Goal: Communication & Community: Share content

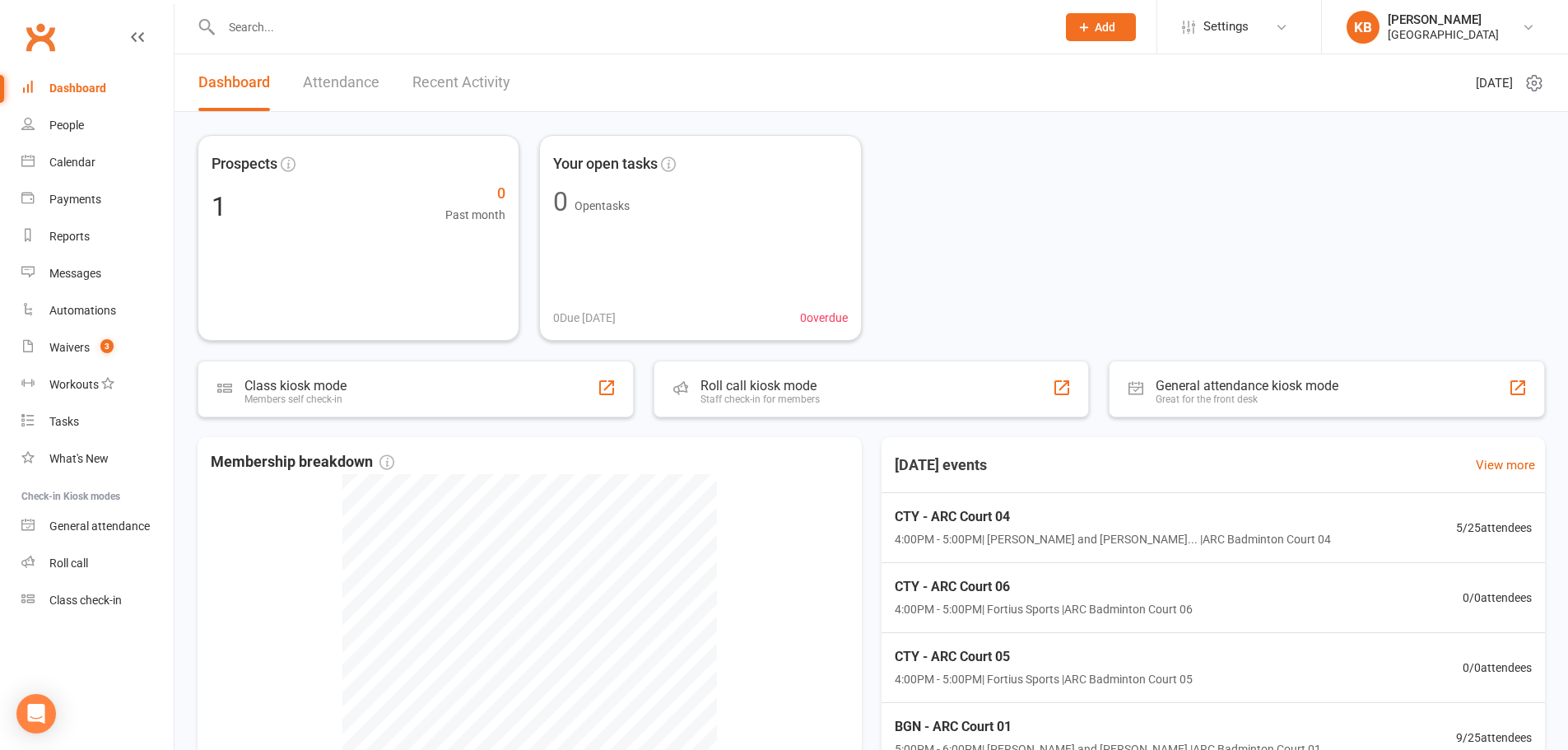
click at [297, 30] on input "text" at bounding box center [630, 27] width 827 height 23
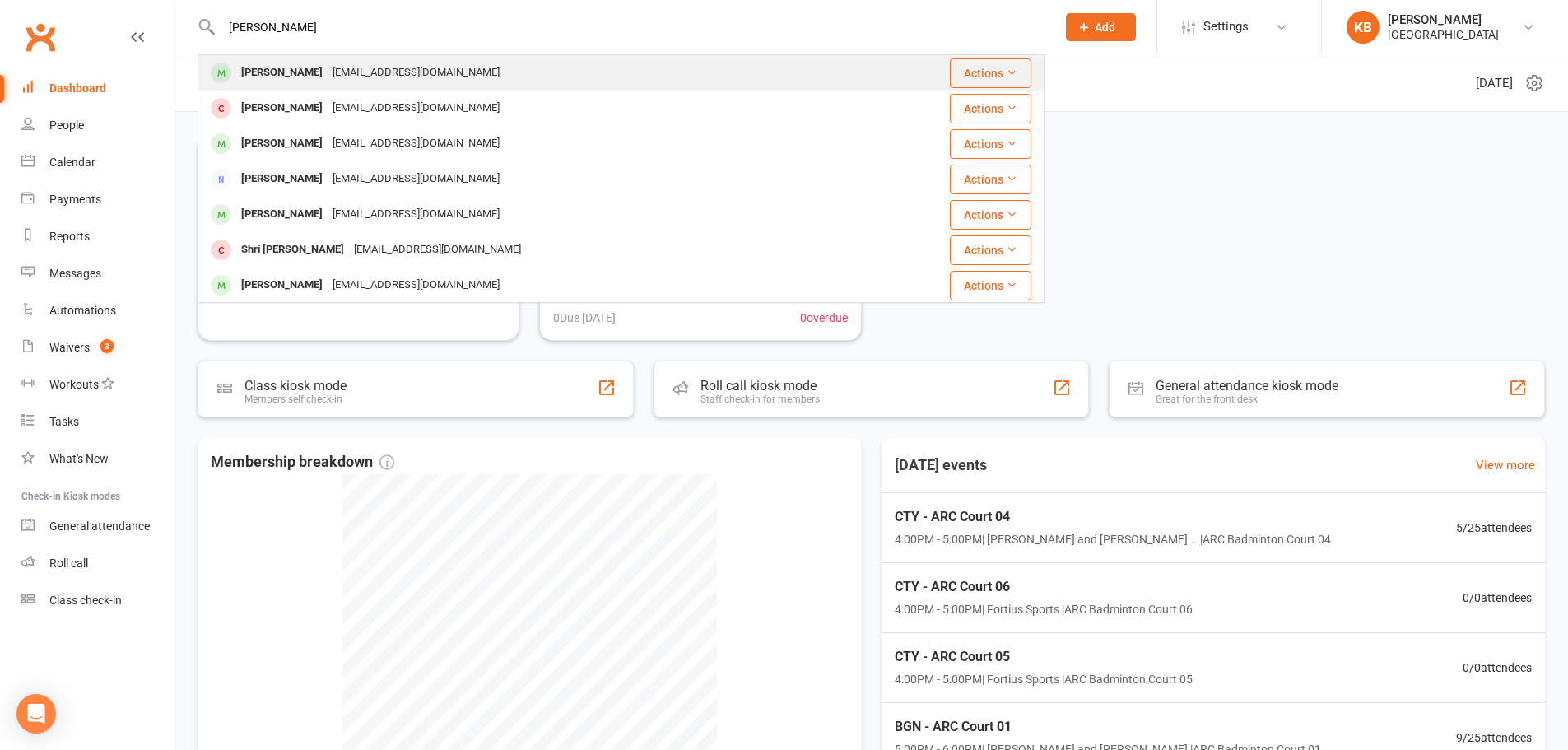
type input "tarun ketharnath"
click at [404, 73] on div "katharsaran@gmail.com" at bounding box center [416, 73] width 177 height 24
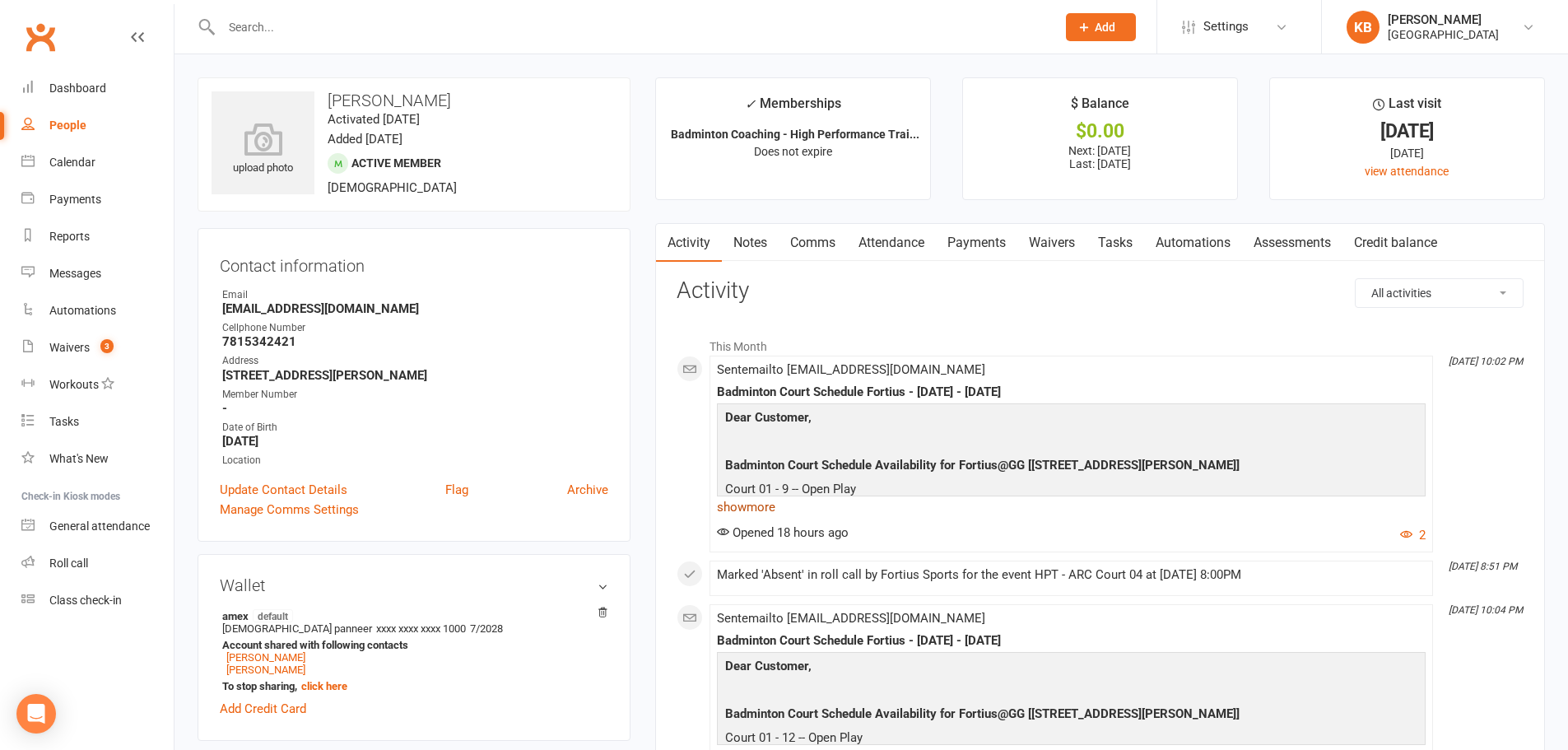
click at [773, 508] on link "show more" at bounding box center [1071, 507] width 708 height 23
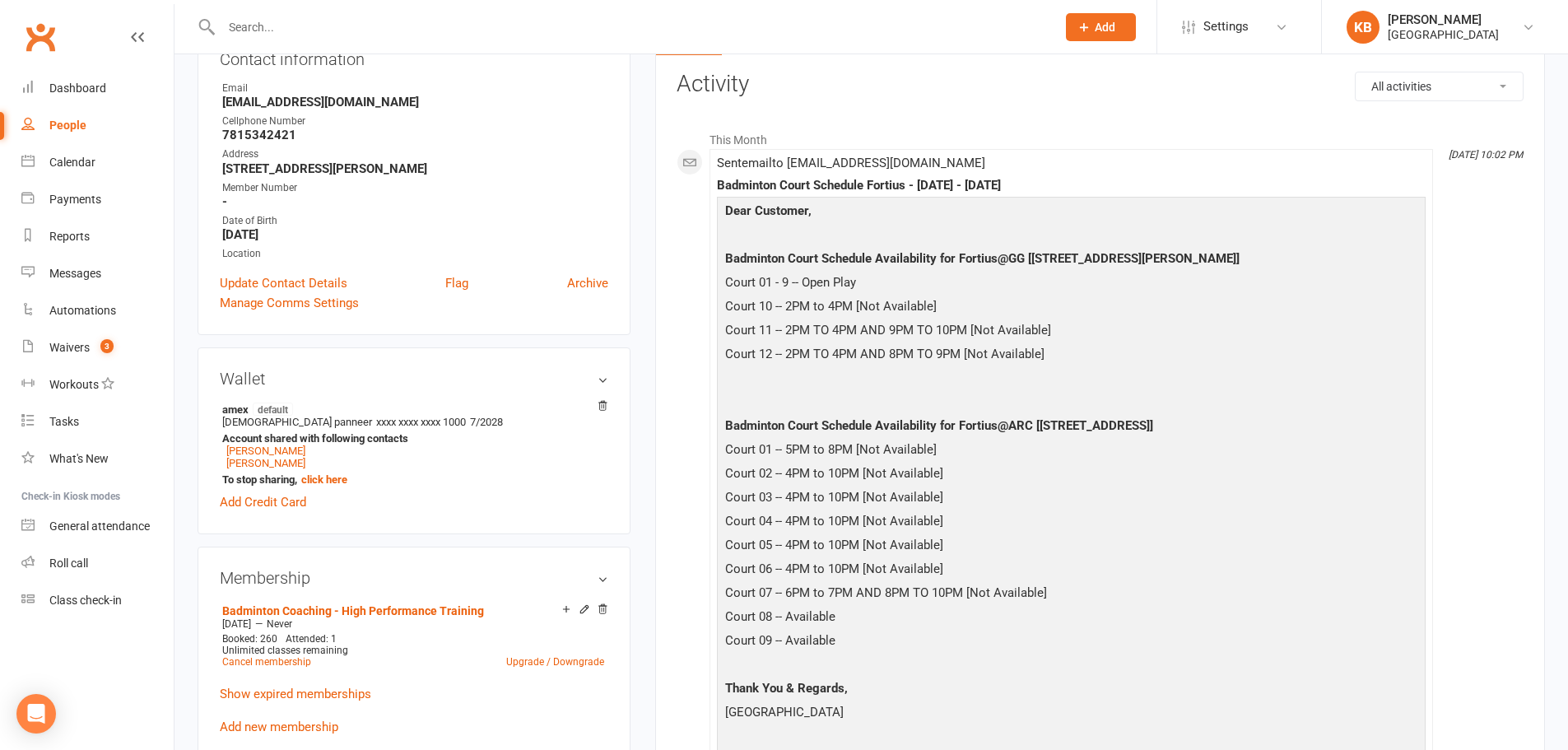
scroll to position [247, 0]
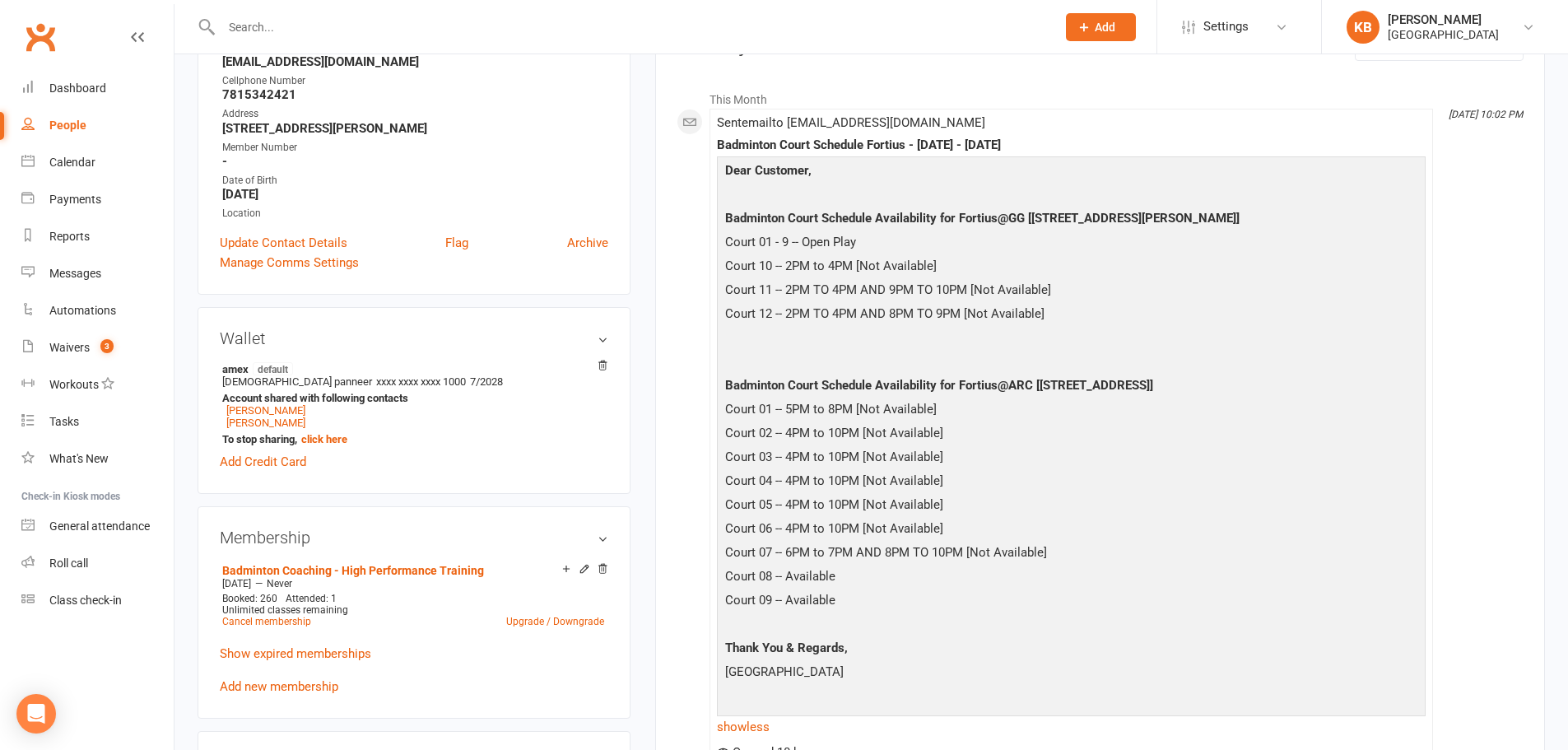
click at [1172, 465] on p "Court 03 -- 4PM to 10PM [Not Available]" at bounding box center [1071, 459] width 700 height 24
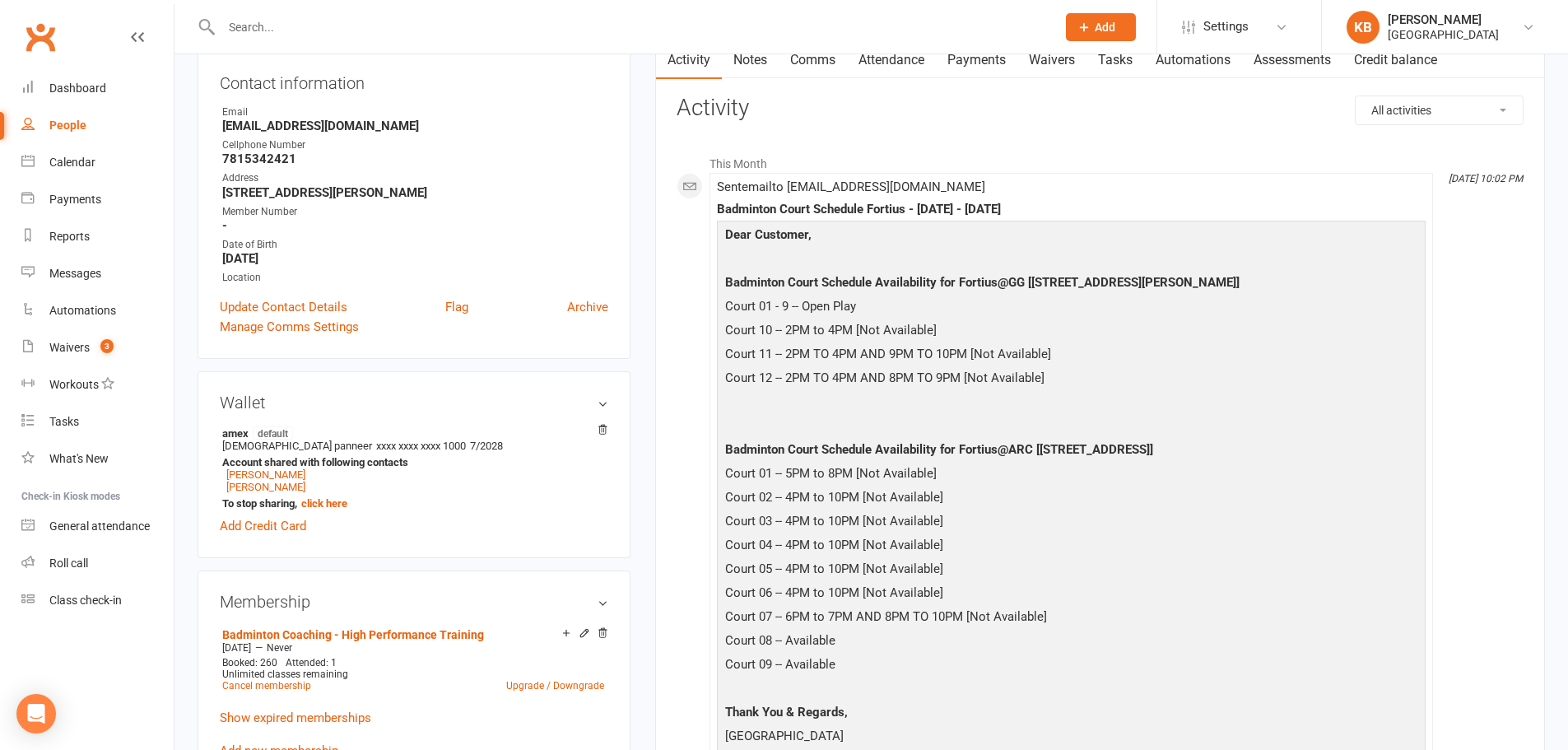
scroll to position [0, 0]
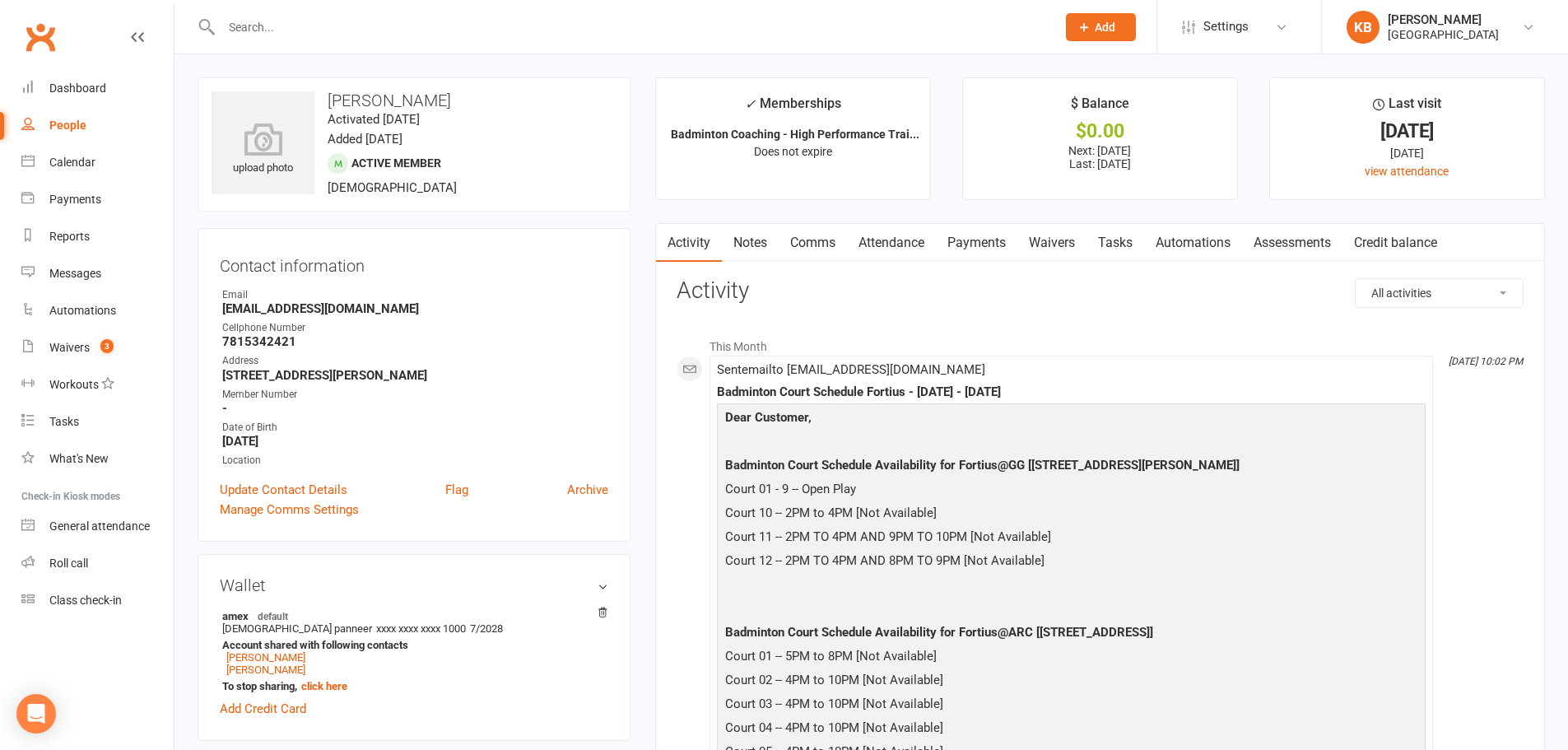
click at [264, 10] on div at bounding box center [621, 26] width 847 height 53
click at [275, 24] on input "text" at bounding box center [630, 27] width 827 height 23
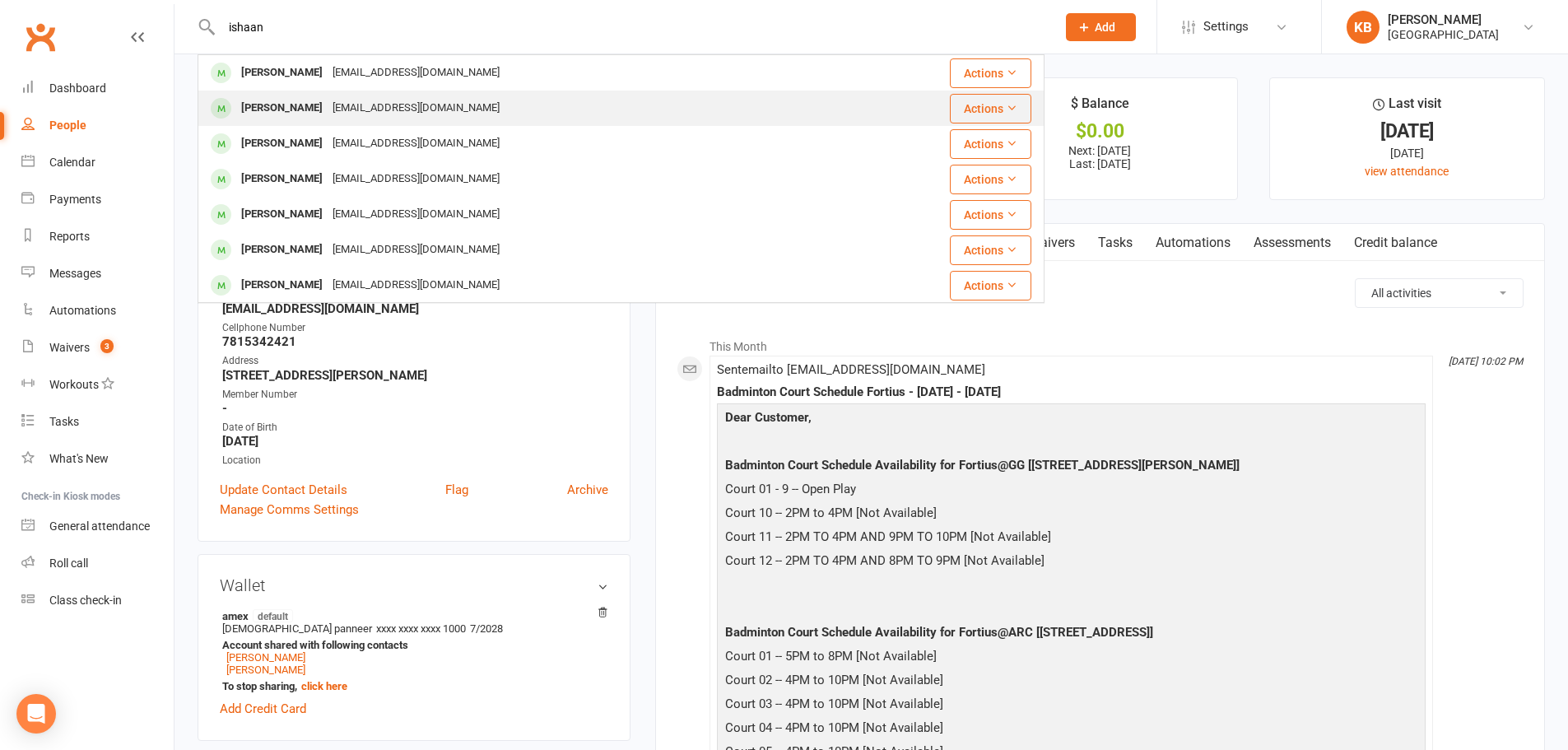
type input "ishaan"
click at [286, 109] on div "Ishaan Dasari" at bounding box center [282, 108] width 91 height 24
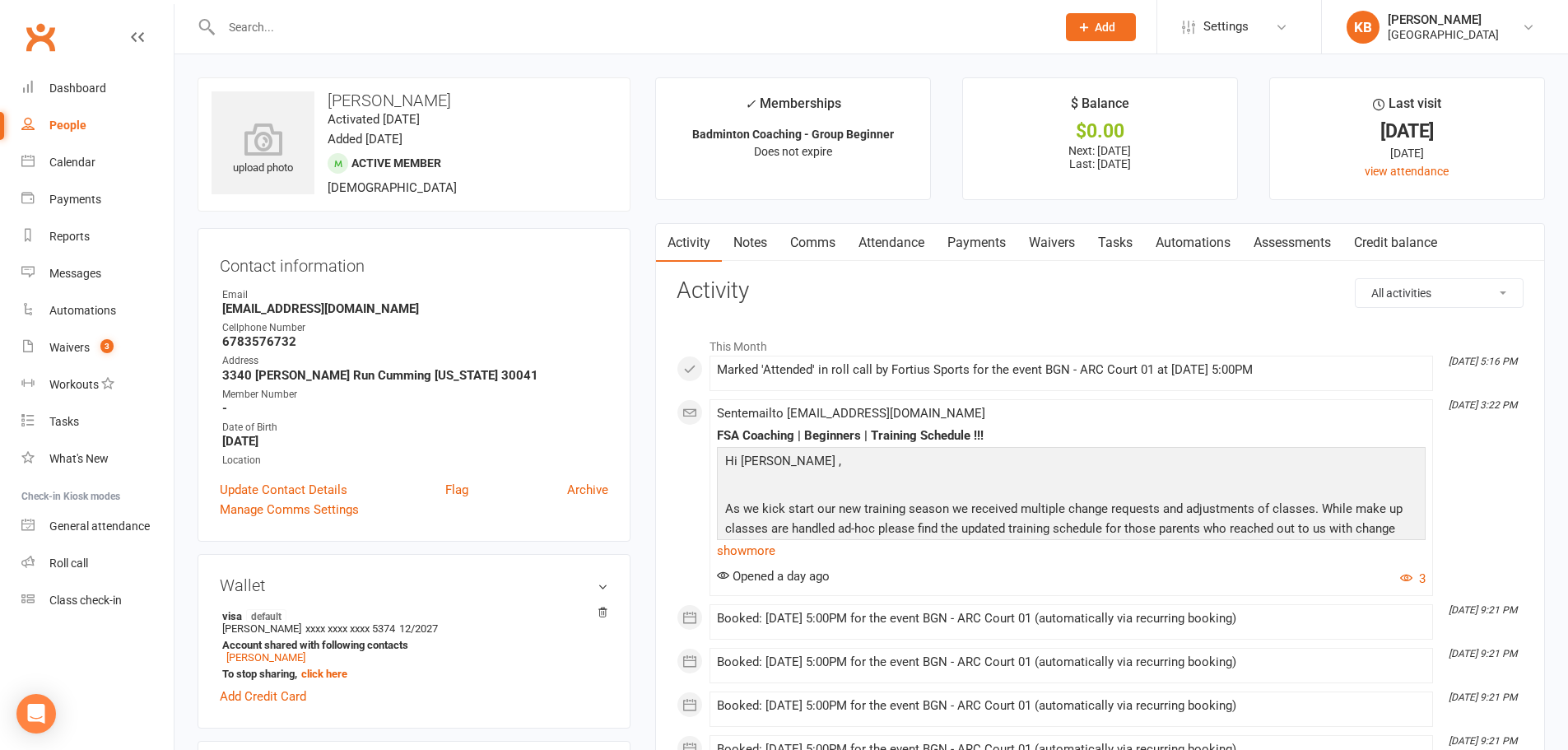
click at [351, 32] on input "text" at bounding box center [630, 27] width 827 height 23
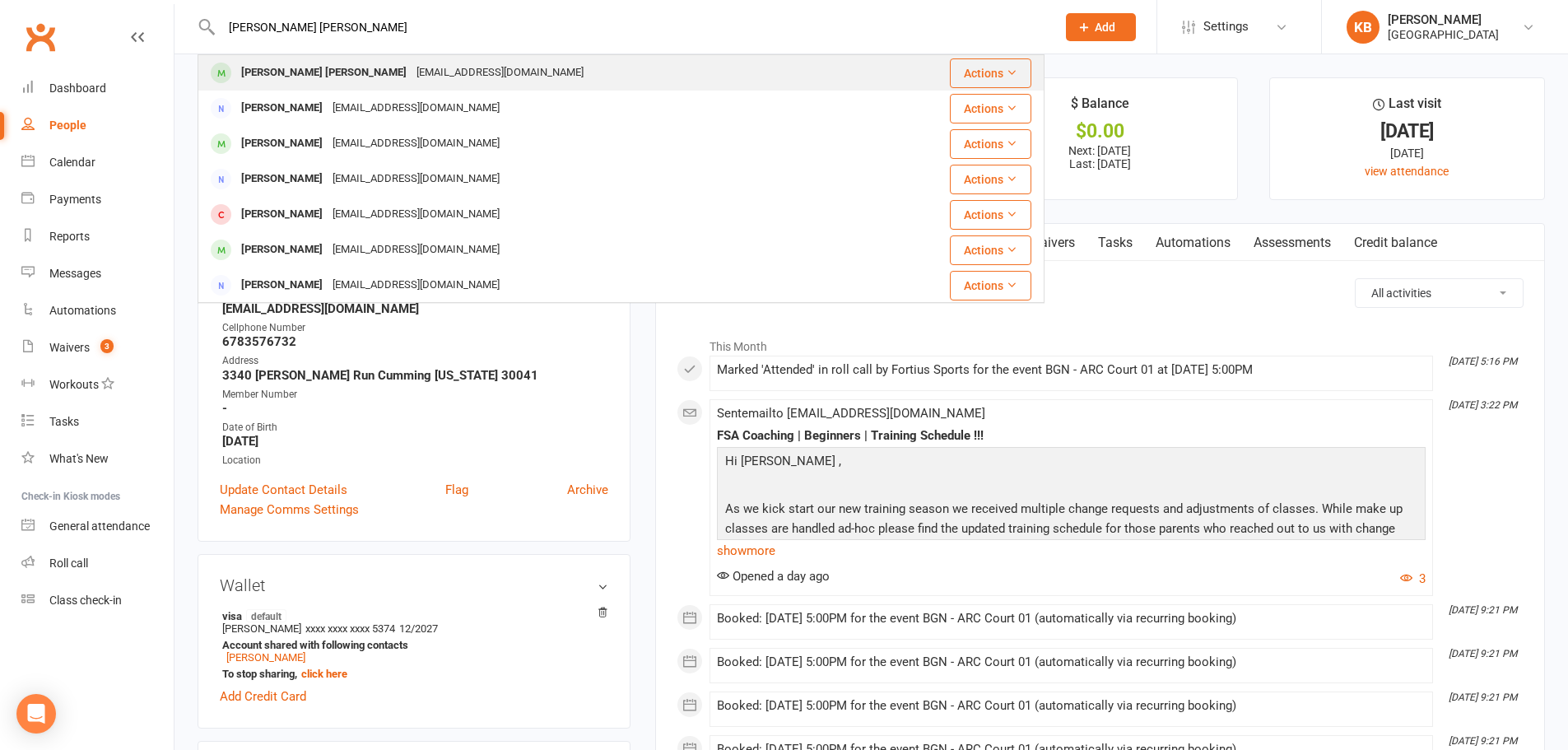
type input "akshada rajesh"
click at [319, 79] on div "[PERSON_NAME] [PERSON_NAME]" at bounding box center [324, 73] width 176 height 24
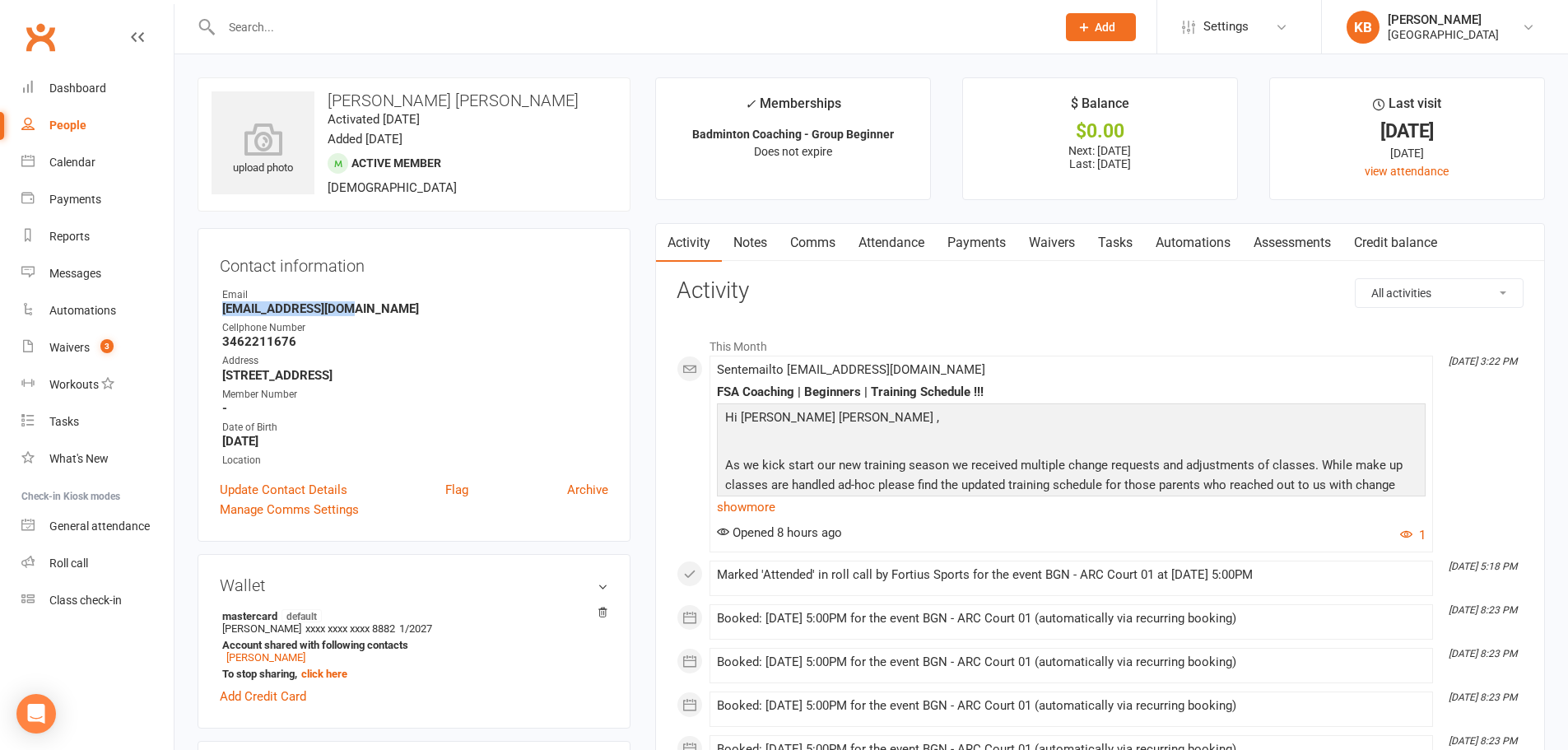
drag, startPoint x: 219, startPoint y: 312, endPoint x: 361, endPoint y: 308, distance: 142.1
click at [361, 308] on div "Contact information Owner Email rajeshcpr@gmail.com Cellphone Number 3462211676…" at bounding box center [414, 384] width 433 height 313
copy strong "[EMAIL_ADDRESS][DOMAIN_NAME]"
click at [403, 333] on div "Cellphone Number" at bounding box center [415, 328] width 386 height 16
click at [757, 247] on link "Notes" at bounding box center [750, 242] width 57 height 38
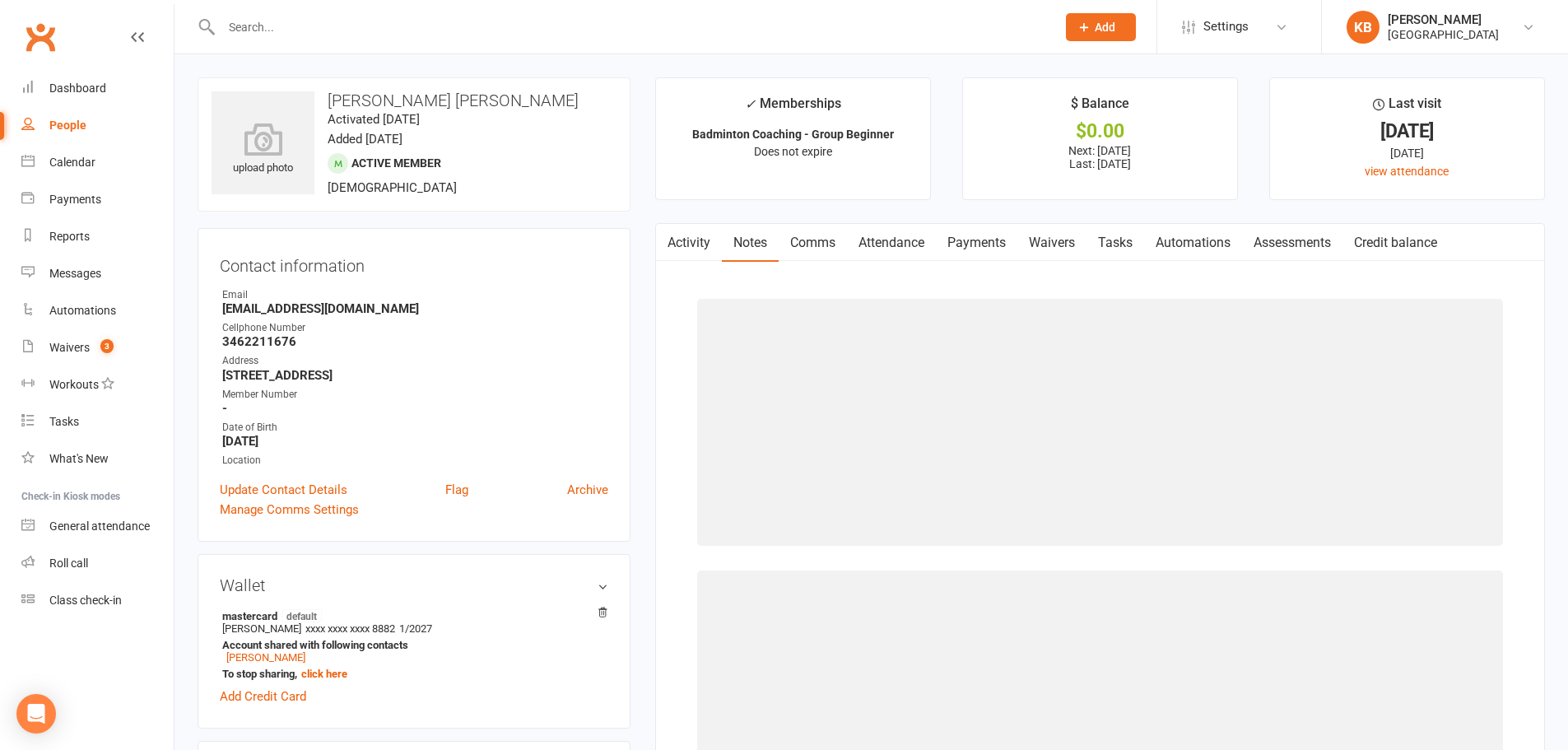
click at [692, 246] on link "Activity" at bounding box center [689, 242] width 66 height 38
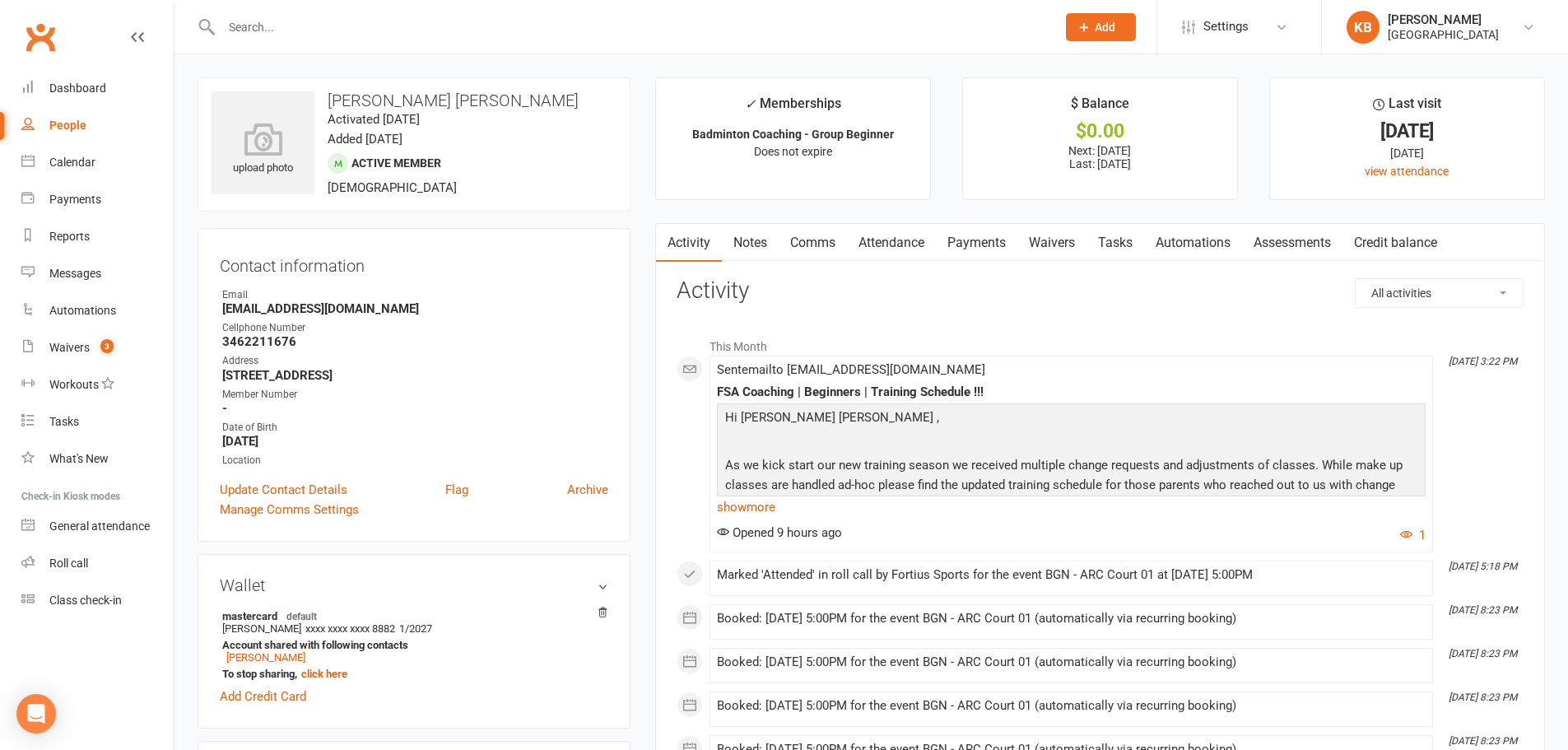
click at [764, 247] on link "Notes" at bounding box center [750, 242] width 57 height 38
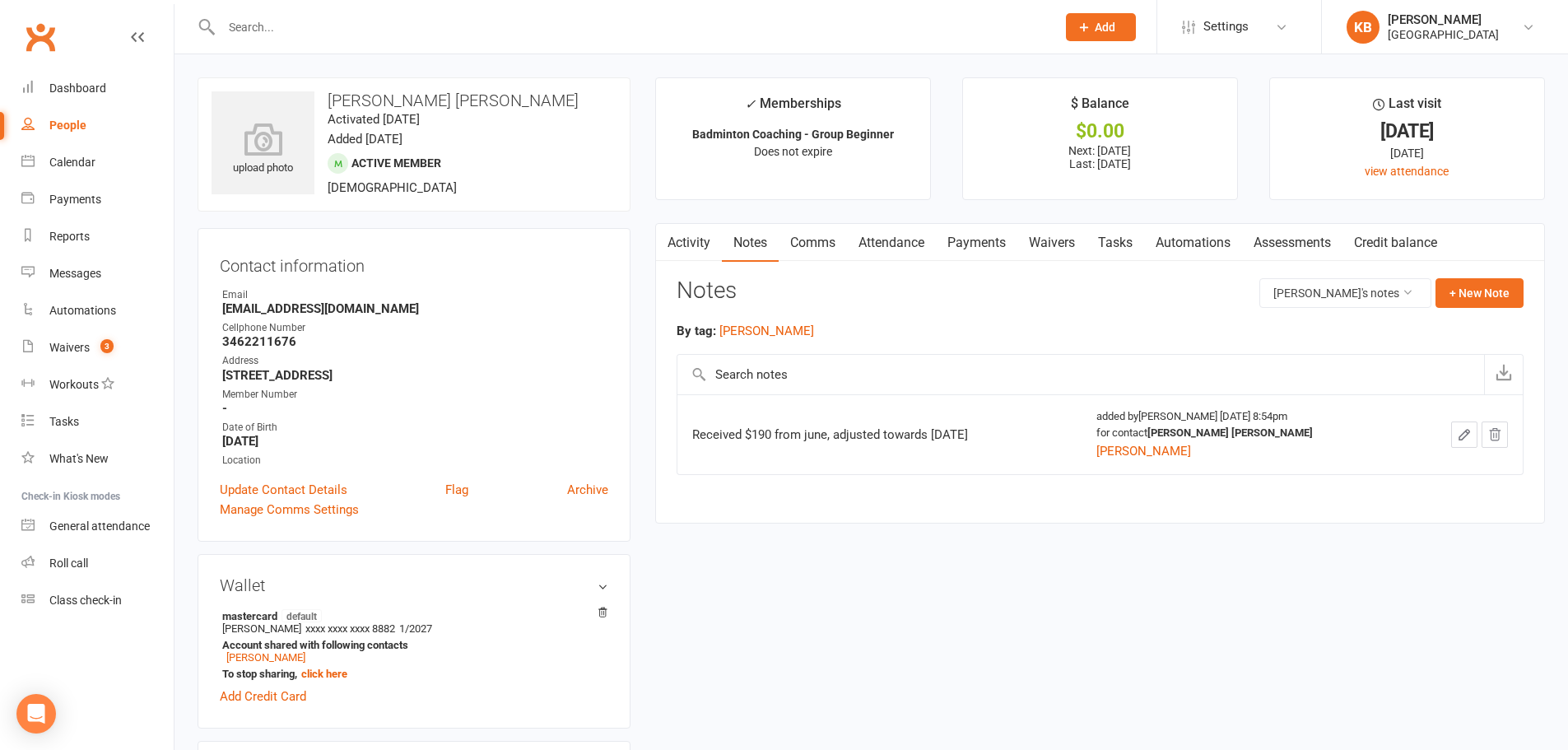
click at [687, 245] on link "Activity" at bounding box center [689, 242] width 66 height 38
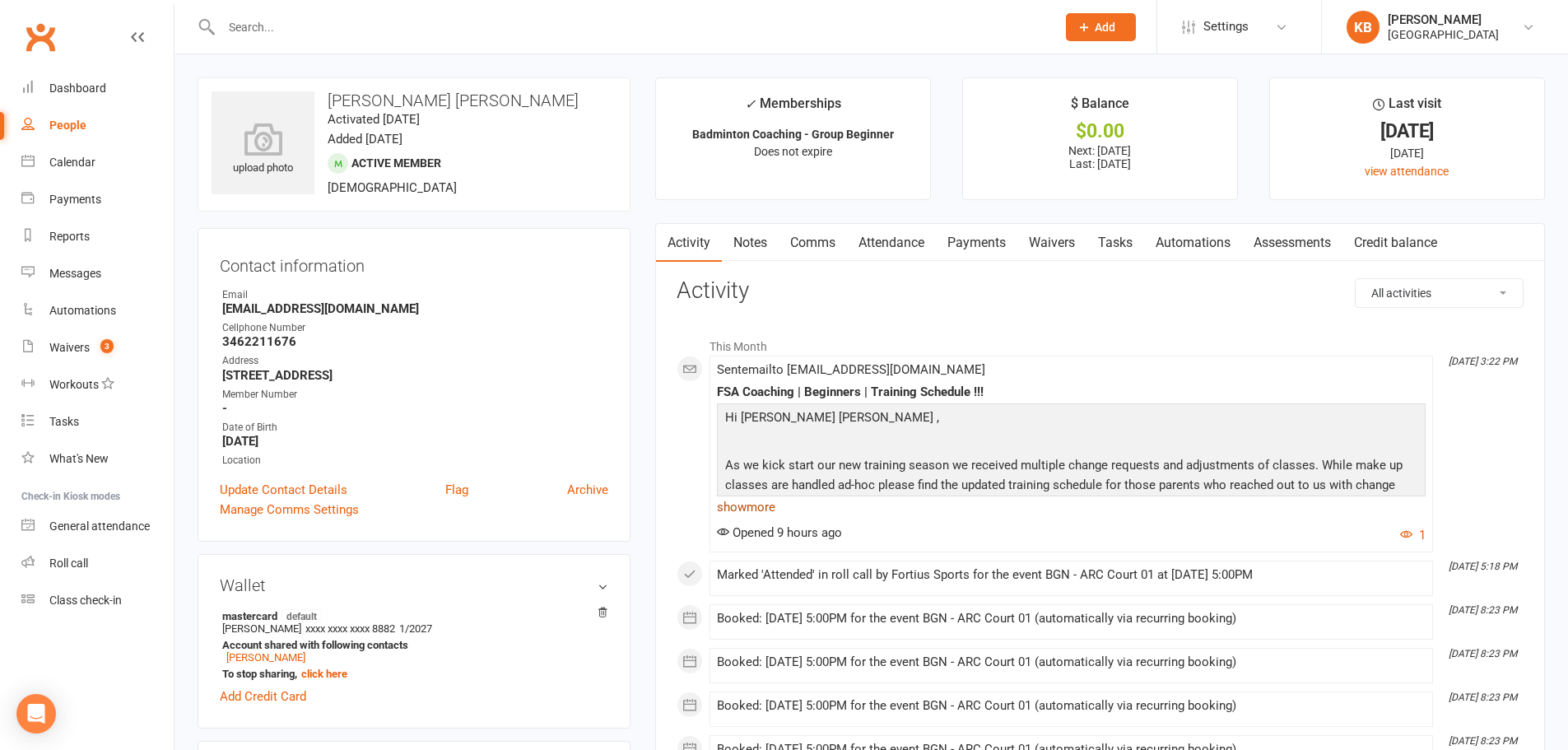
click at [744, 511] on link "show more" at bounding box center [1071, 507] width 708 height 23
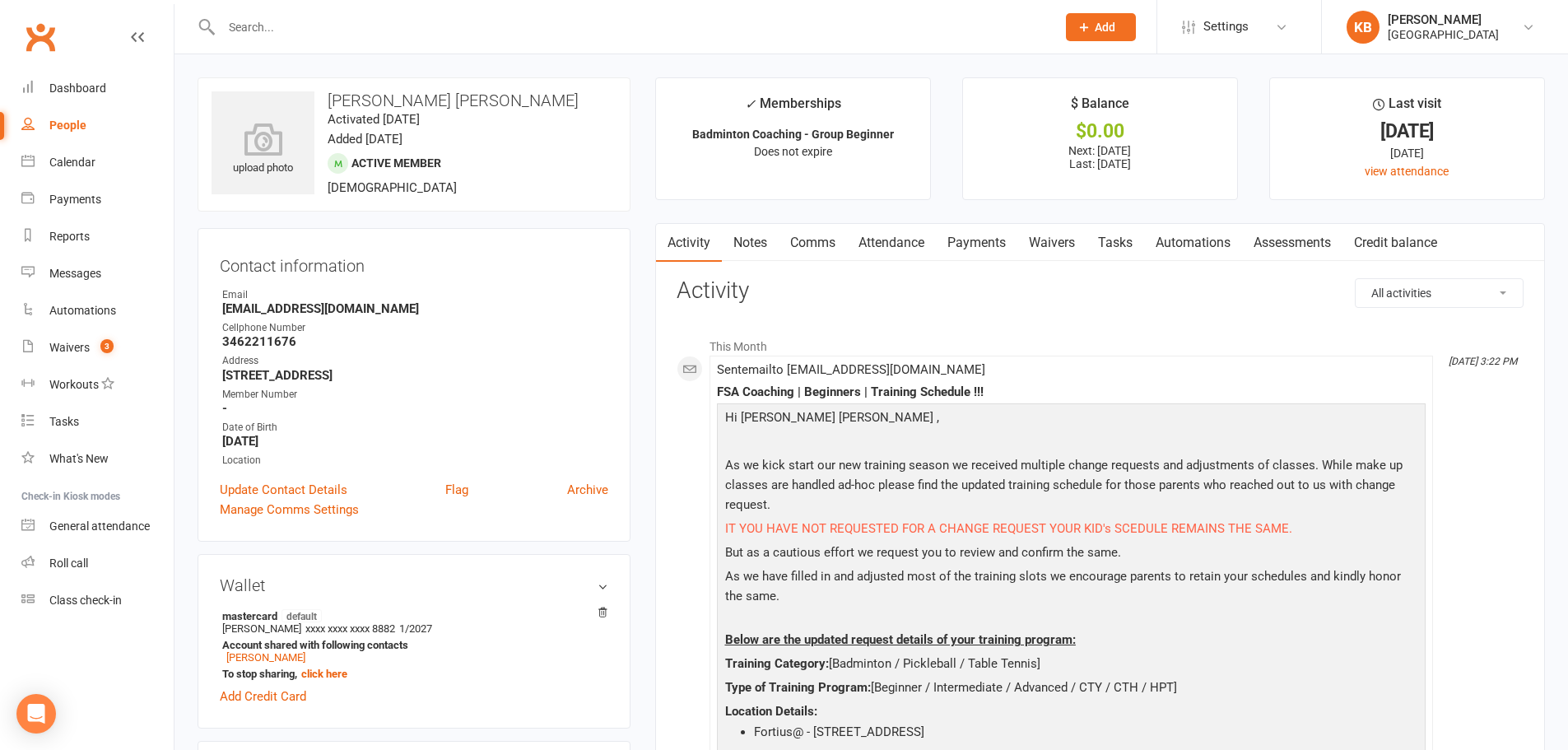
click at [979, 242] on link "Payments" at bounding box center [976, 242] width 81 height 38
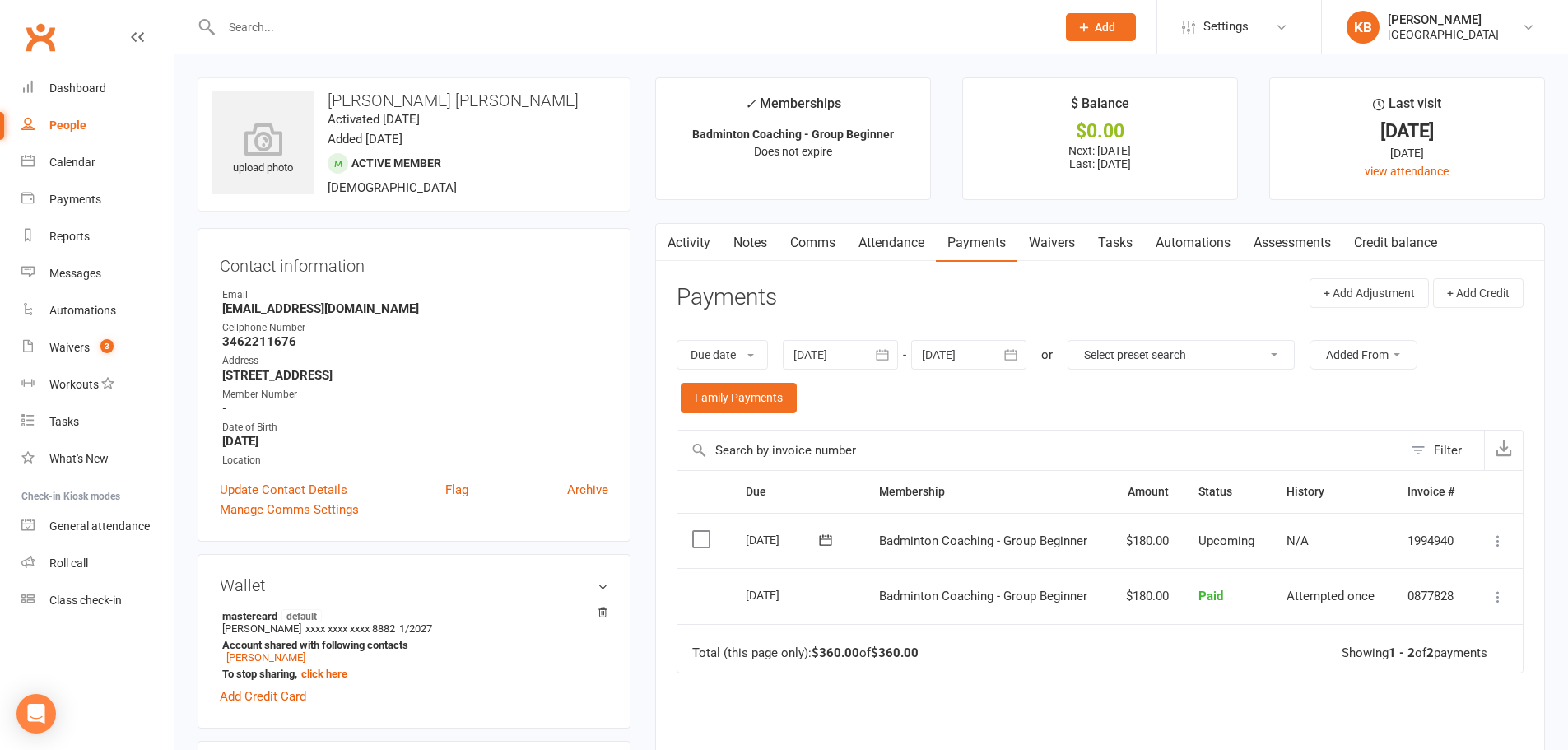
click at [431, 32] on input "text" at bounding box center [630, 27] width 827 height 23
paste input "[PERSON_NAME]"
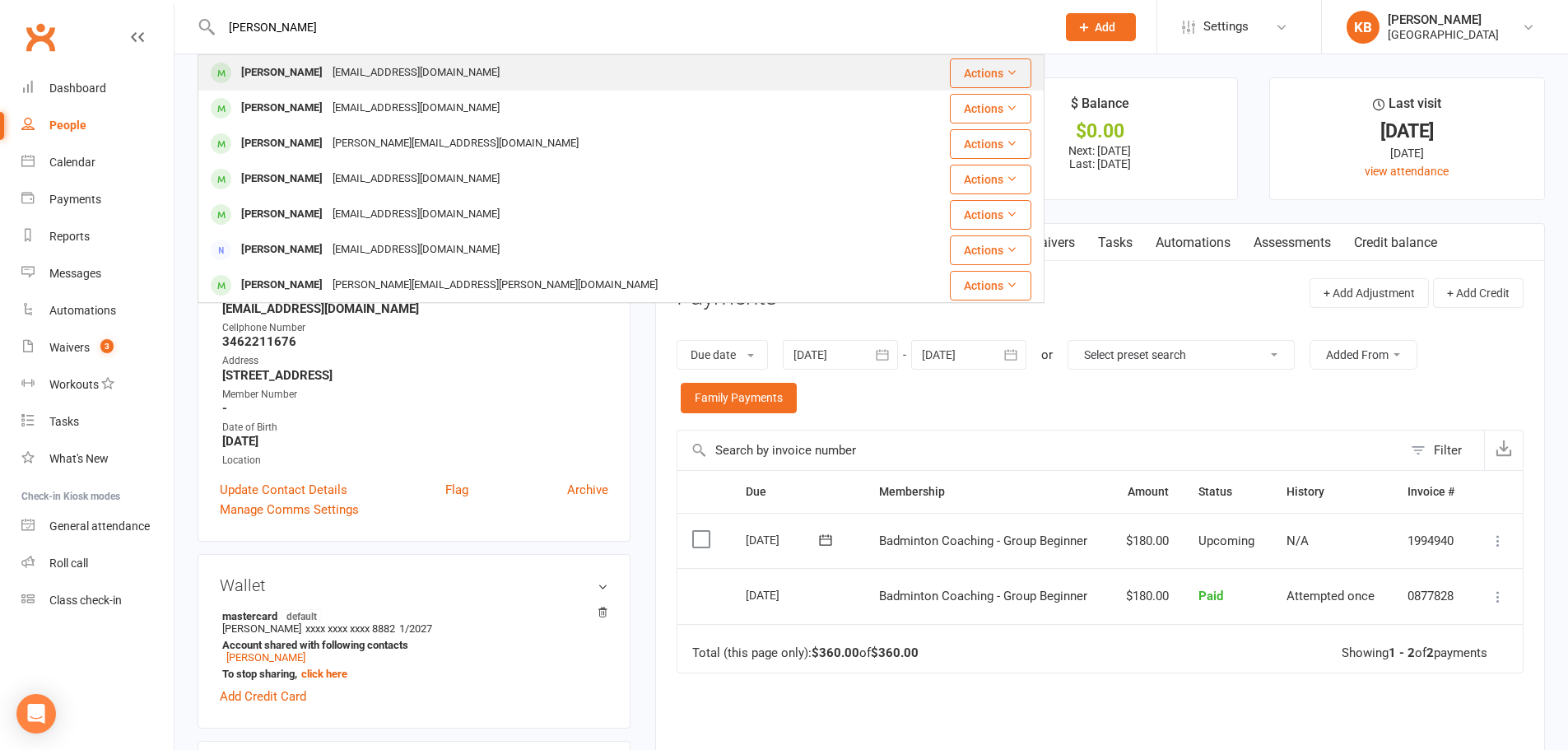
type input "[PERSON_NAME]"
click at [418, 81] on div "[EMAIL_ADDRESS][DOMAIN_NAME]" at bounding box center [416, 73] width 177 height 24
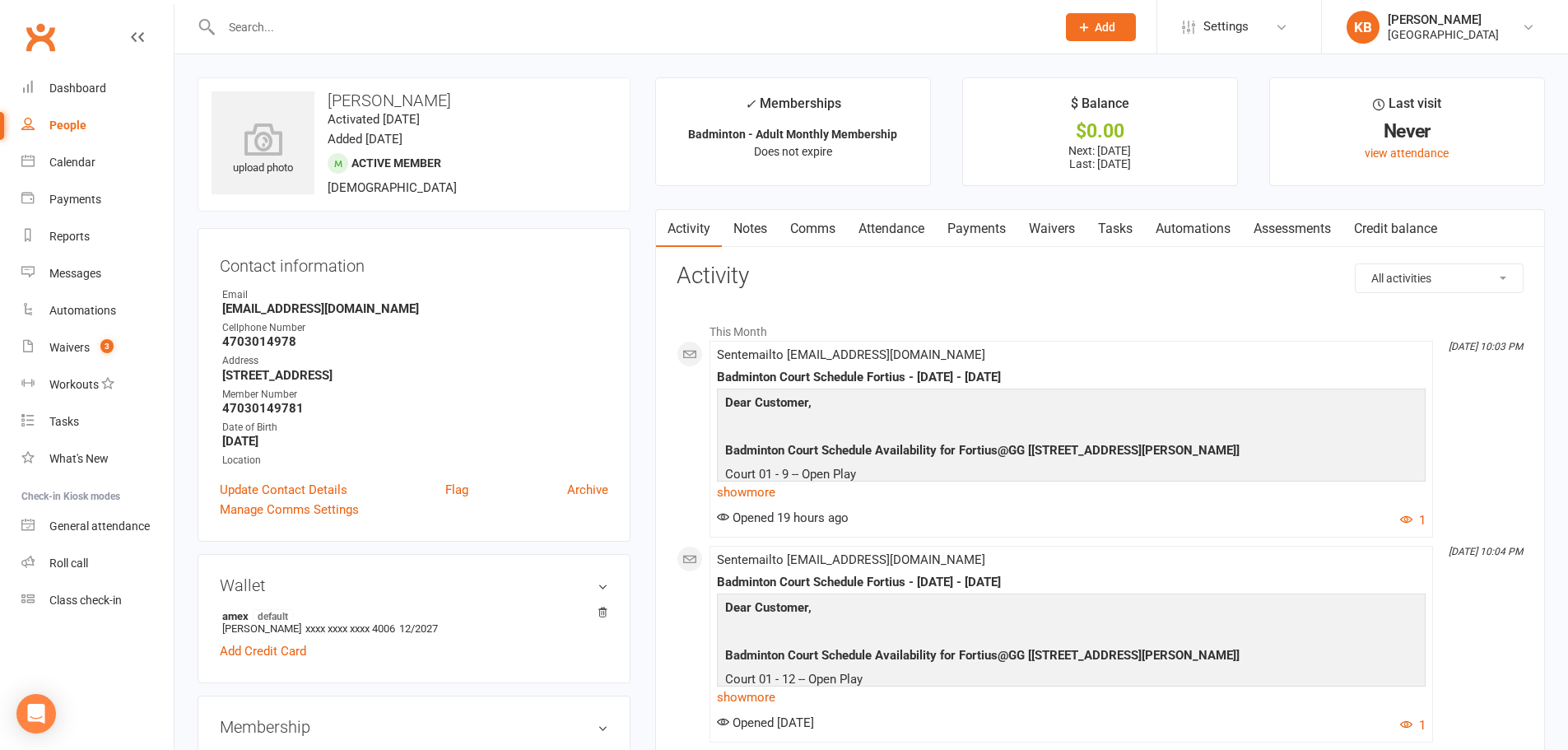
click at [319, 34] on input "text" at bounding box center [630, 27] width 827 height 23
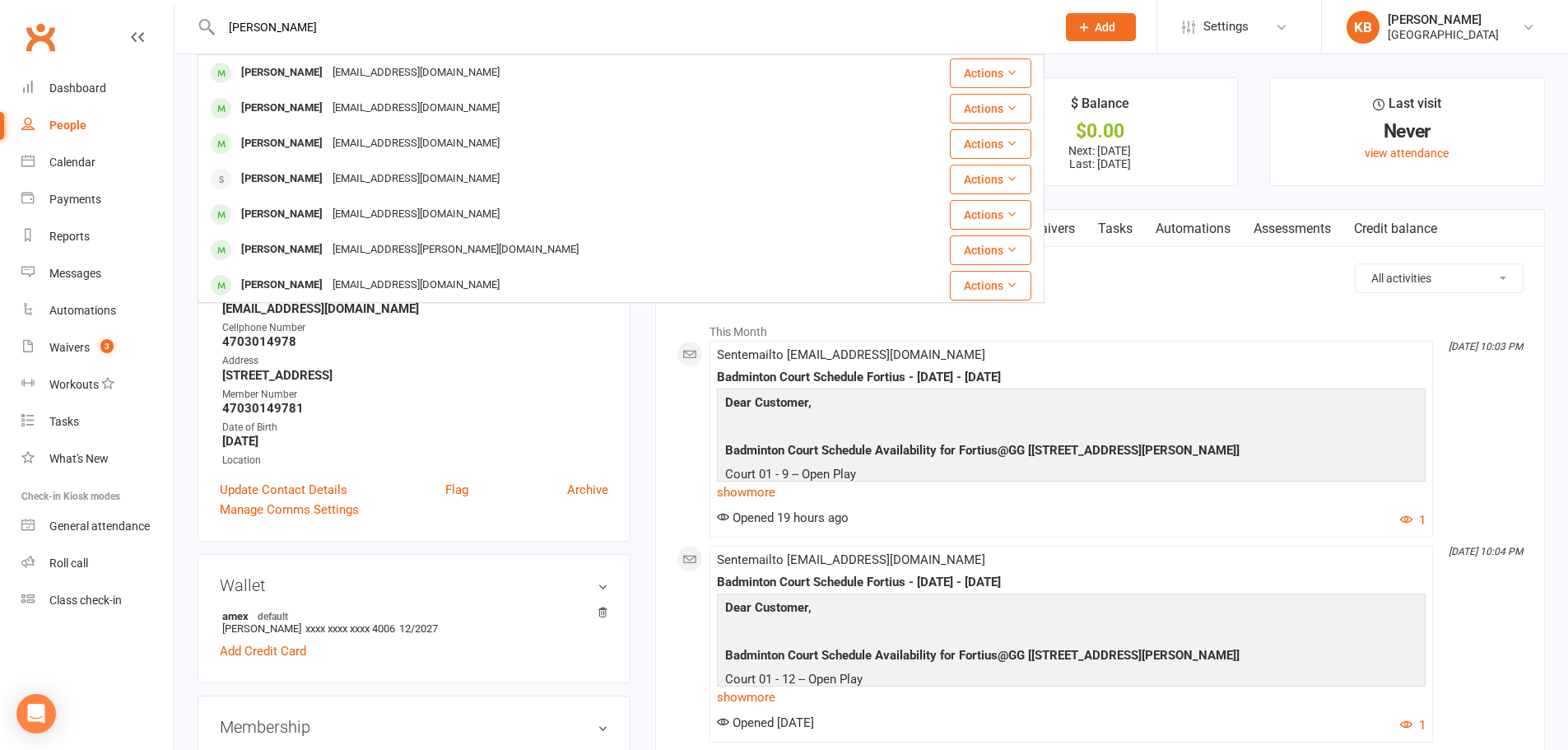
click at [236, 23] on input "anila balaji" at bounding box center [630, 27] width 827 height 23
click at [324, 25] on input "nila balaji" at bounding box center [630, 27] width 827 height 23
type input "nila balaji"
drag, startPoint x: 296, startPoint y: 29, endPoint x: 232, endPoint y: 30, distance: 64.0
click at [232, 30] on input "nila balaji" at bounding box center [630, 27] width 827 height 23
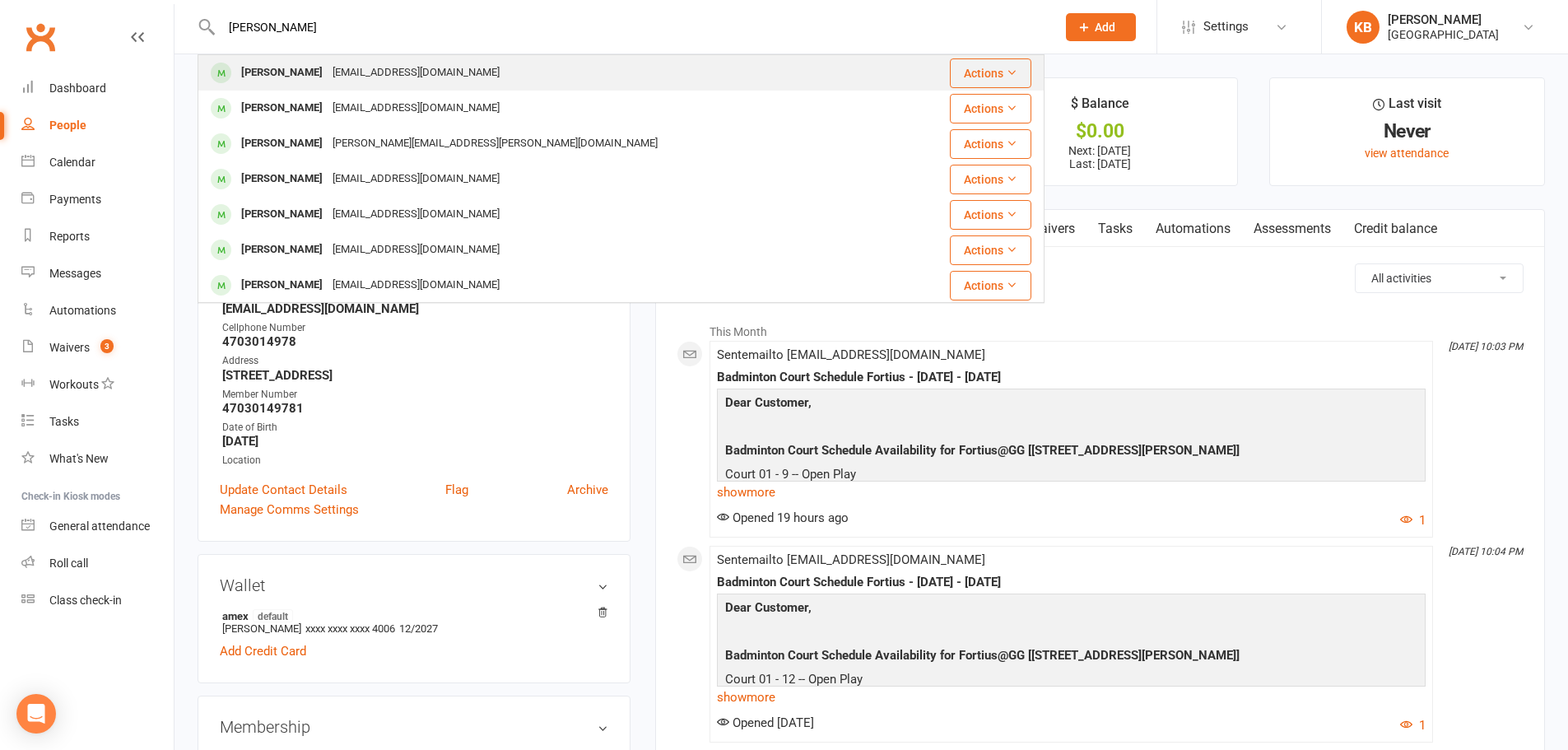
type input "tanvi kunt"
click at [345, 78] on div "[EMAIL_ADDRESS][DOMAIN_NAME]" at bounding box center [416, 73] width 177 height 24
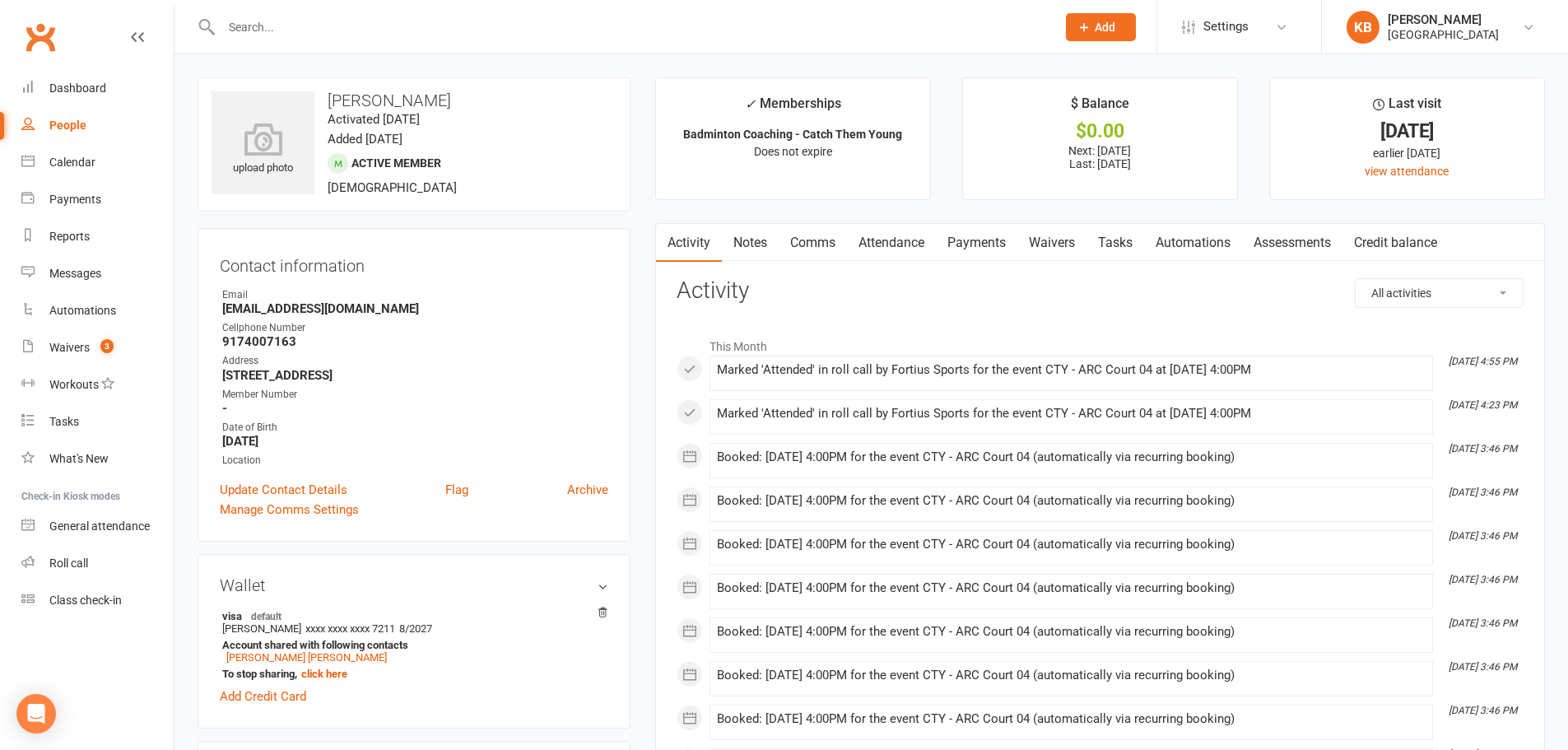
click at [943, 245] on link "Payments" at bounding box center [976, 242] width 81 height 38
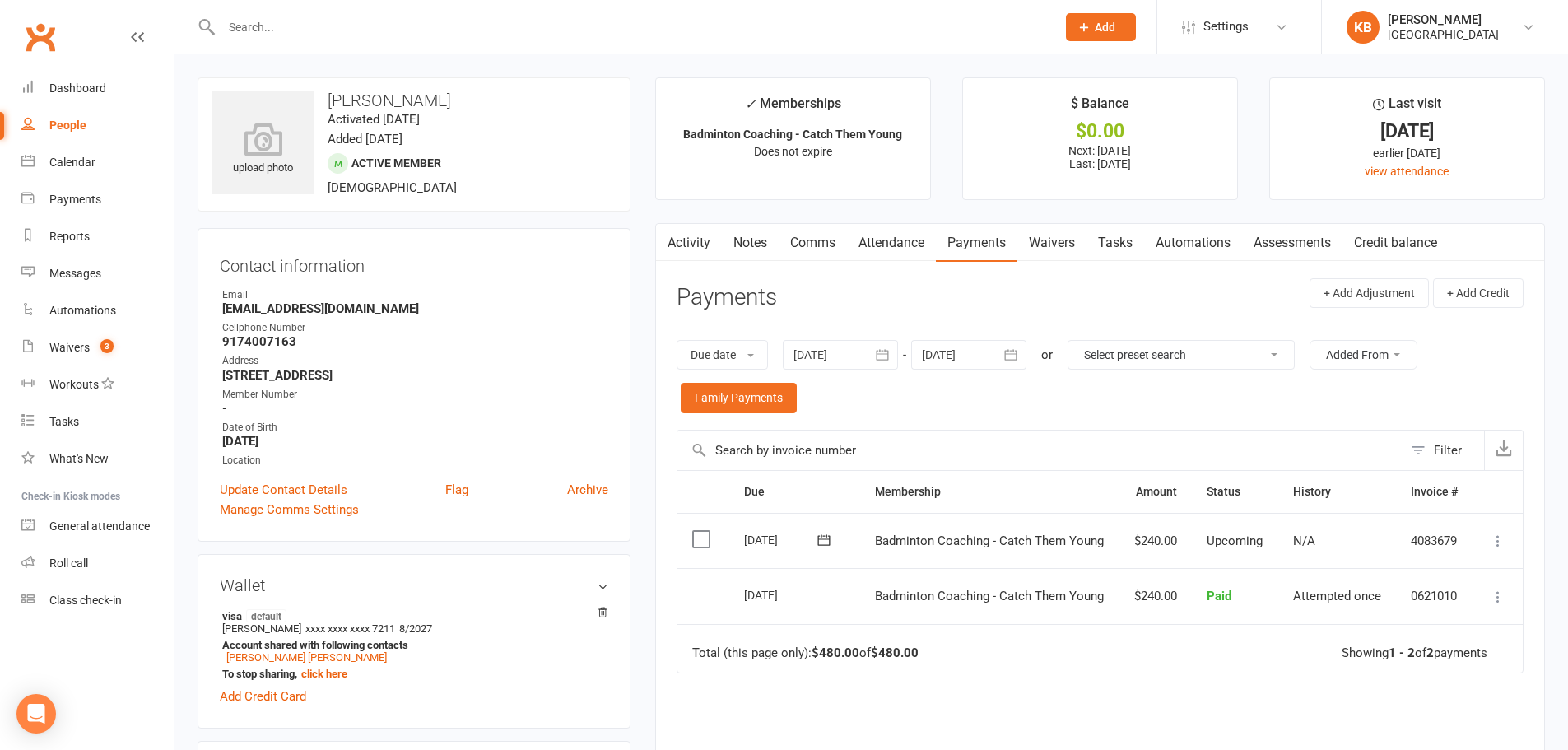
click at [880, 356] on icon "button" at bounding box center [882, 354] width 13 height 11
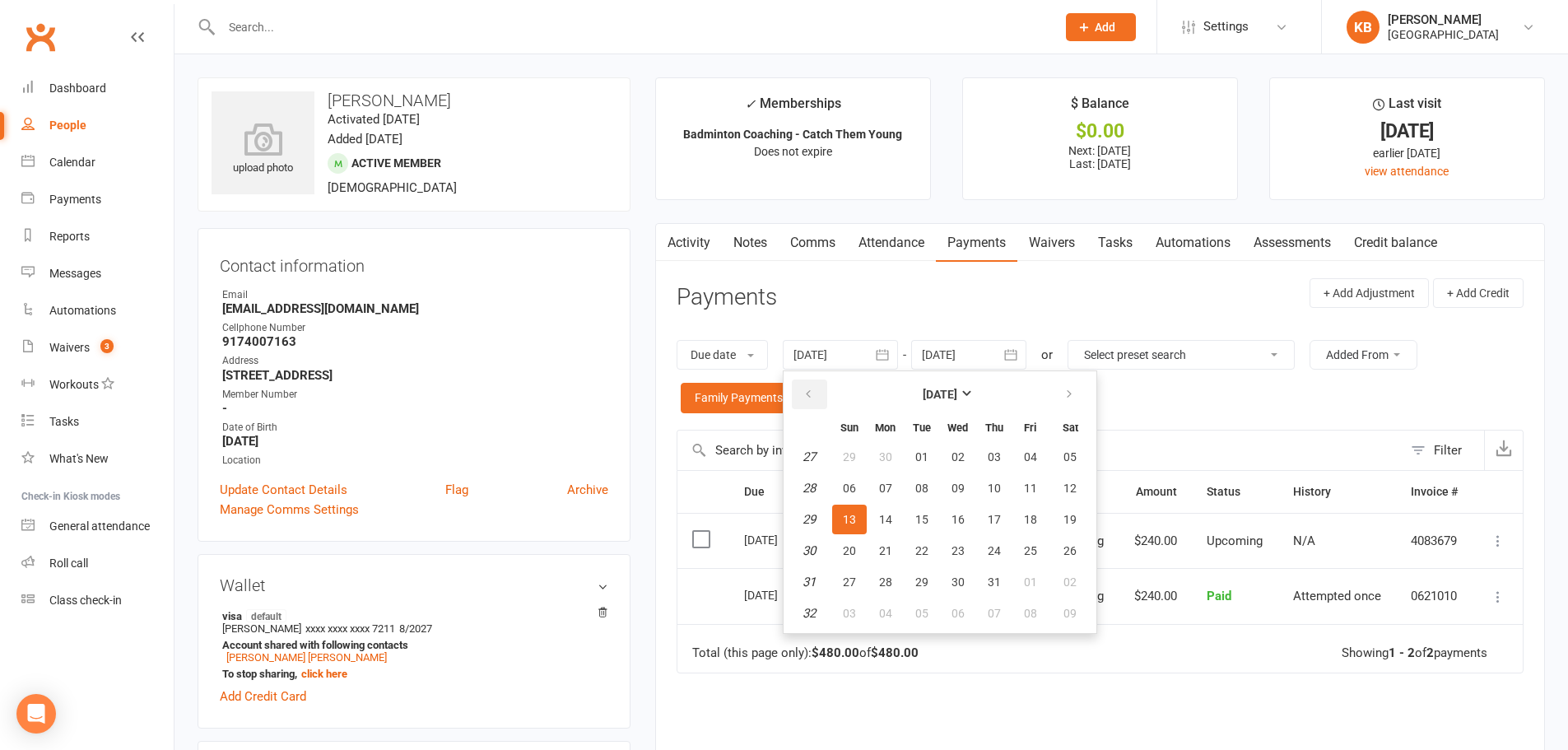
click at [812, 402] on button "button" at bounding box center [810, 394] width 35 height 30
click at [936, 457] on button "01" at bounding box center [921, 456] width 35 height 30
type input "01 Apr 2025"
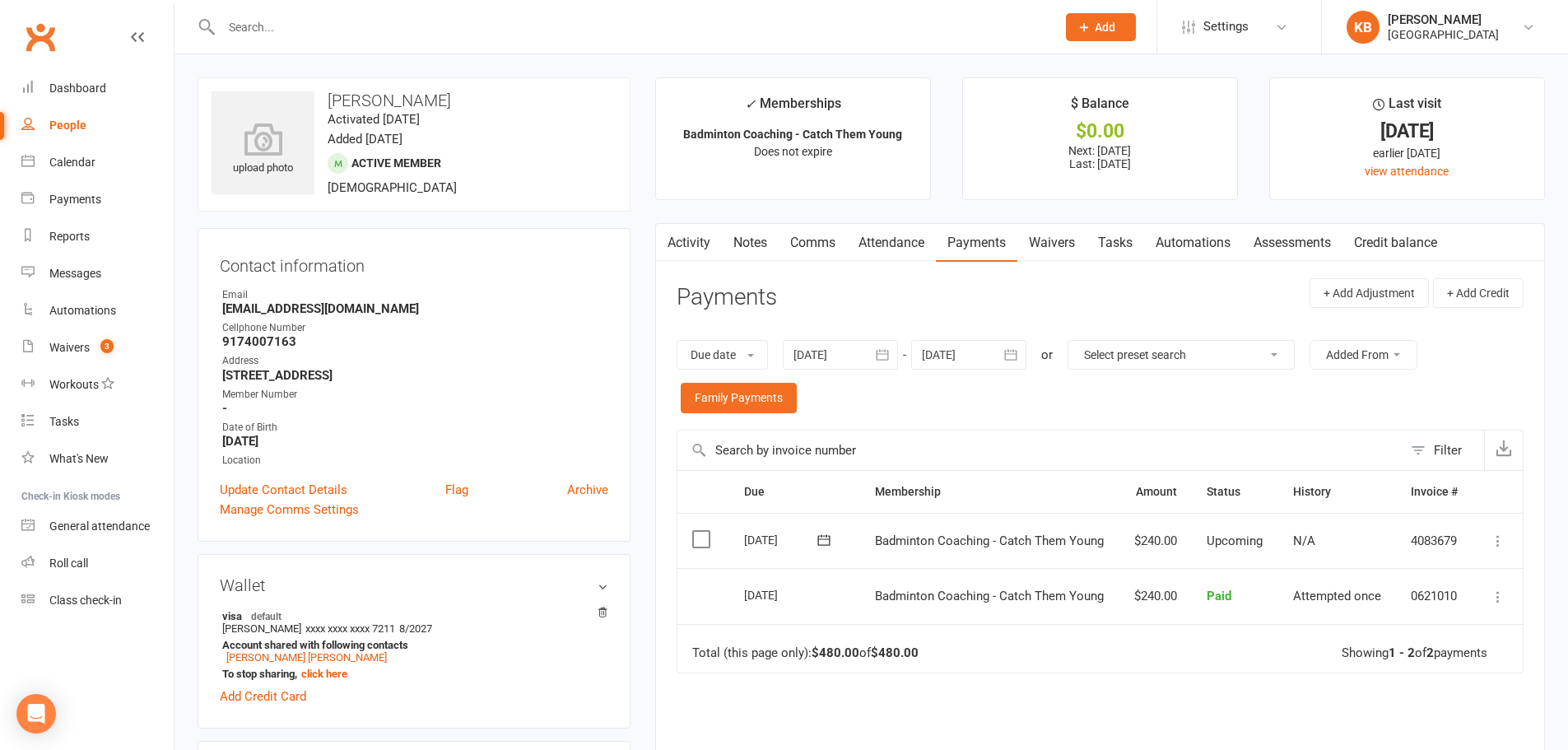
click at [350, 28] on input "text" at bounding box center [630, 27] width 827 height 23
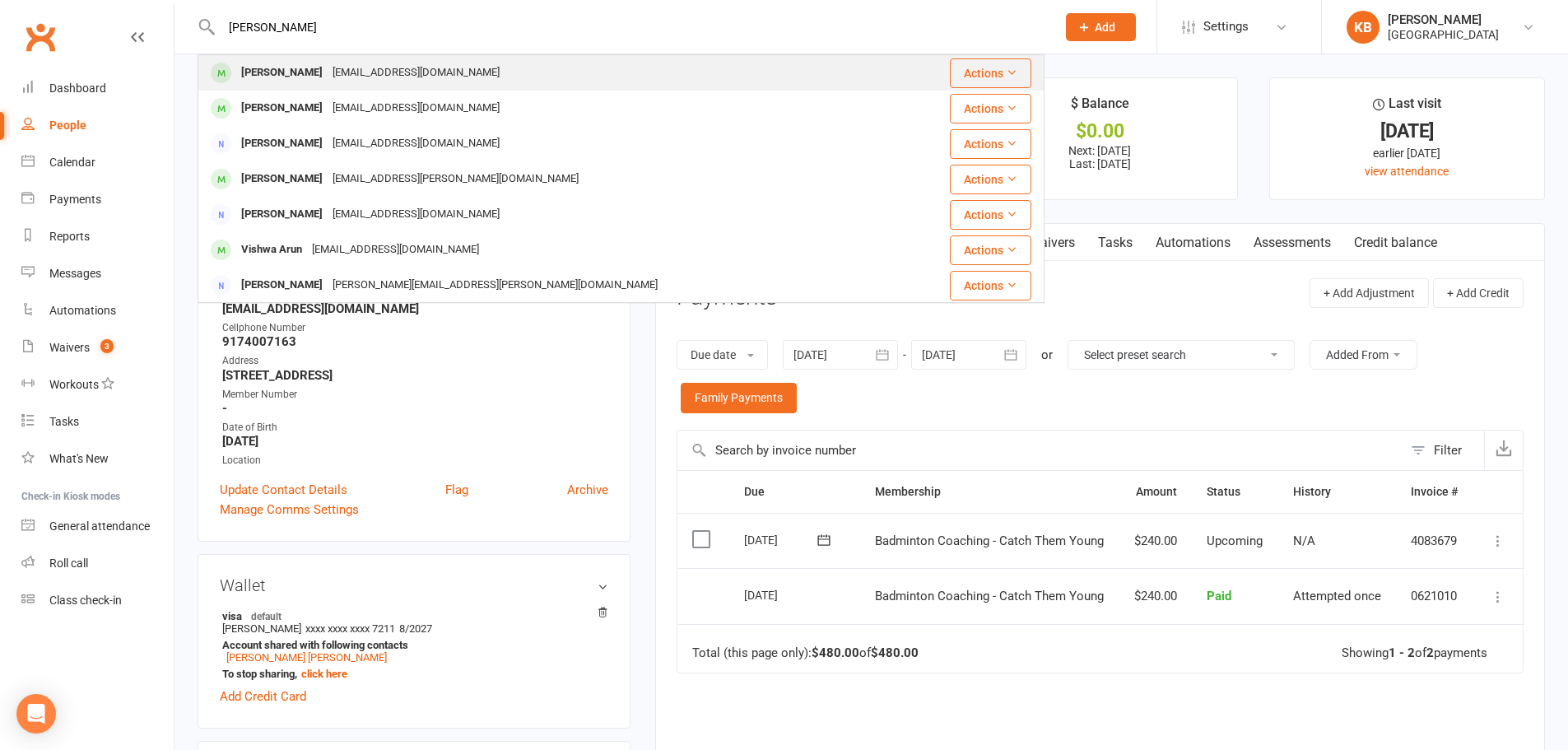
type input "arsia srivasta"
click at [379, 71] on div "srivastavap@gmail.com" at bounding box center [416, 73] width 177 height 24
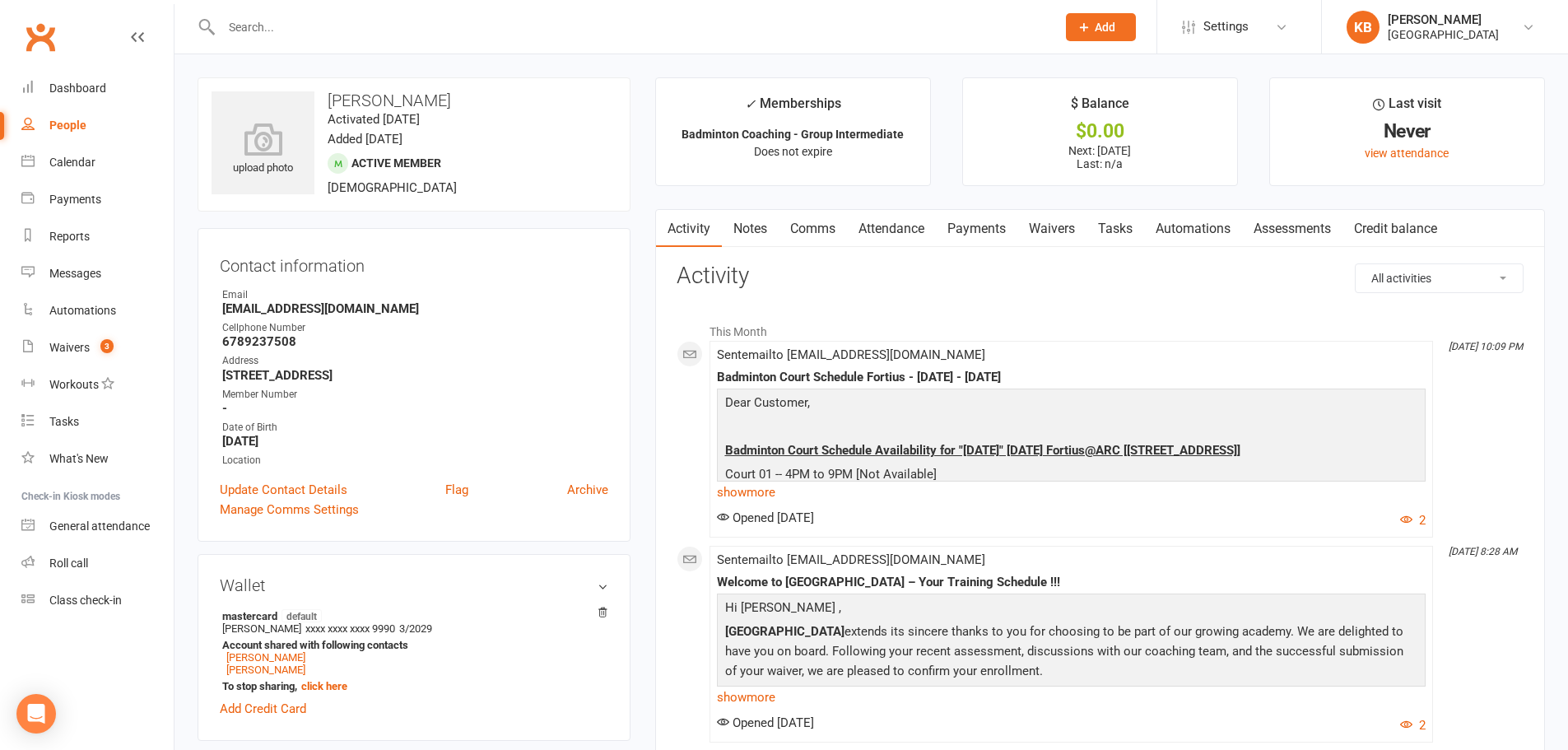
click at [968, 220] on link "Payments" at bounding box center [976, 229] width 81 height 38
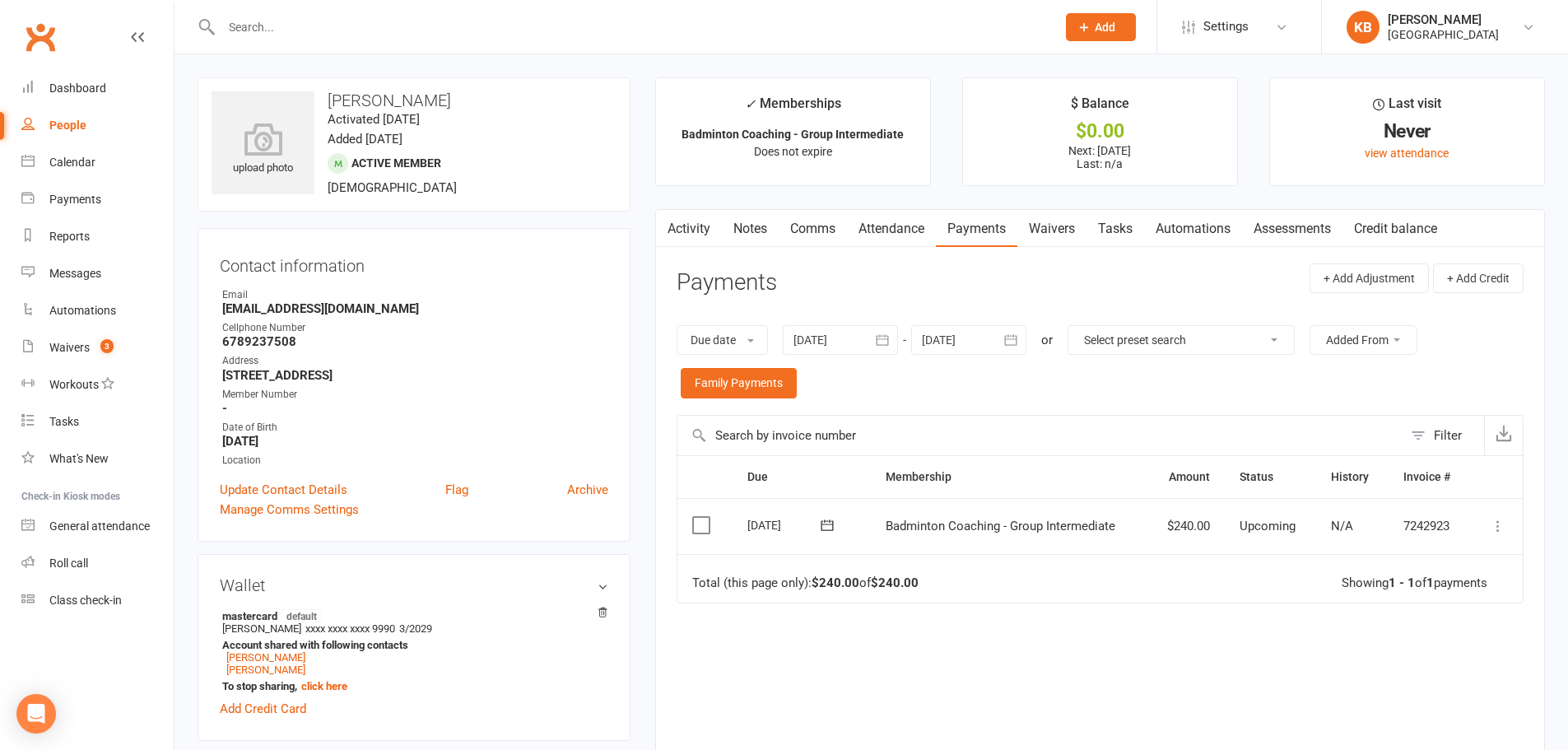
click at [883, 346] on icon "button" at bounding box center [882, 340] width 16 height 16
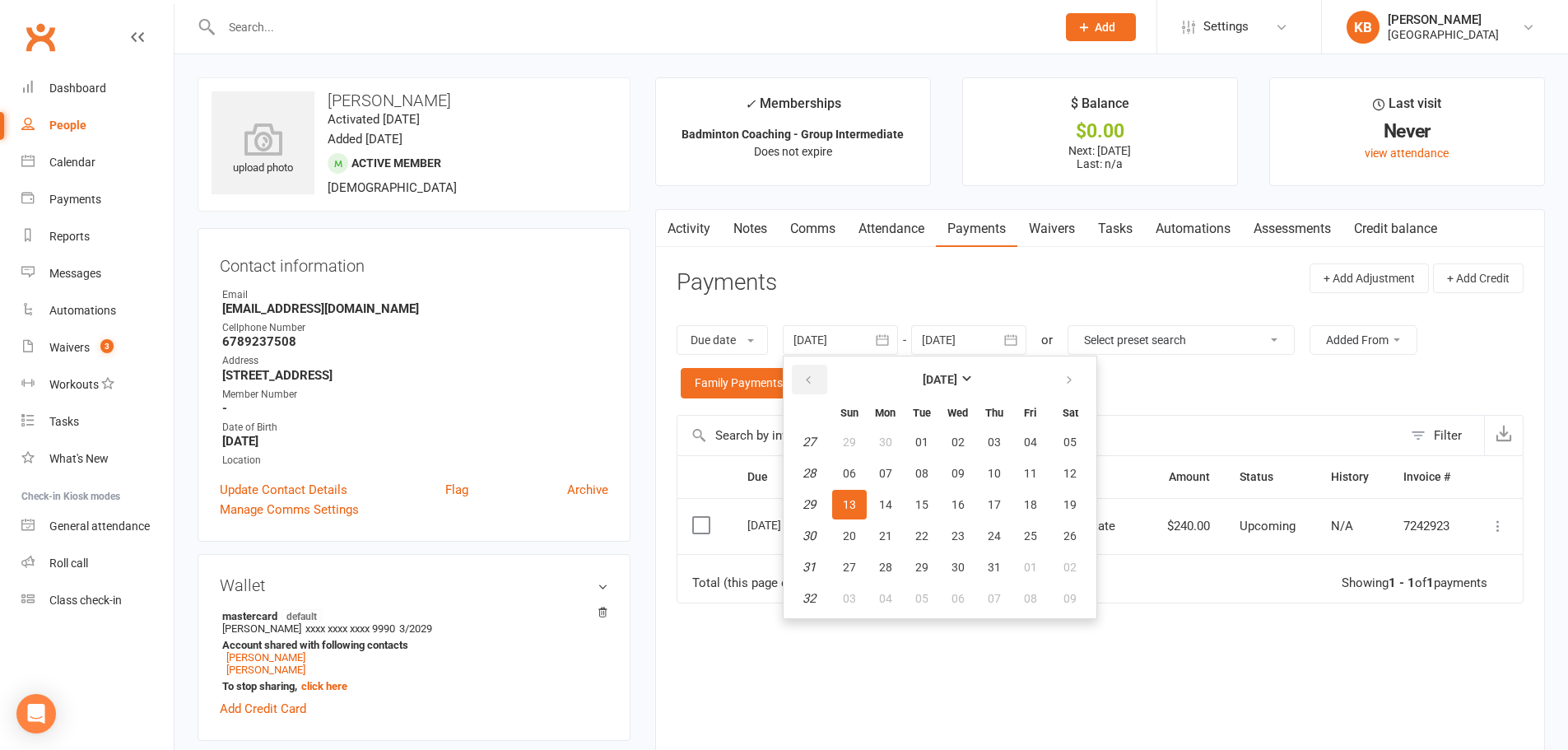
click at [810, 380] on icon "button" at bounding box center [808, 380] width 12 height 14
click at [943, 442] on button "02" at bounding box center [958, 442] width 35 height 30
type input "02 Apr 2025"
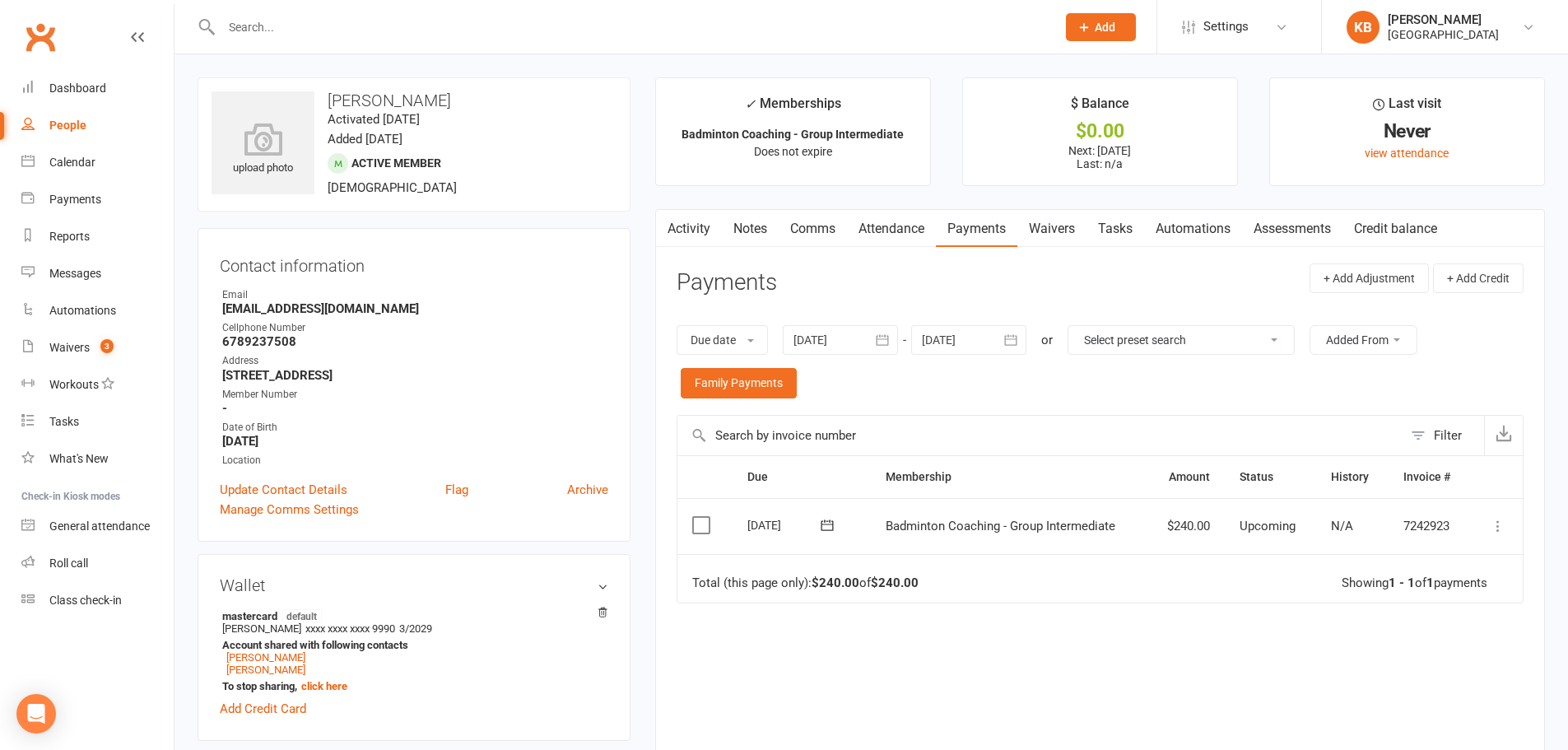
click at [871, 367] on div "Due date Due date Date paid Date failed 02 Apr 2025 April 2025 Sun Mon Tue Wed …" at bounding box center [1099, 361] width 847 height 106
drag, startPoint x: 331, startPoint y: 90, endPoint x: 470, endPoint y: 101, distance: 139.4
click at [470, 101] on div "upload photo Arshia Srivastava Activated 6 August, 2025 Added 5 August, 2025 Ac…" at bounding box center [414, 144] width 433 height 134
copy h3 "Arshia Srivastava"
click at [661, 90] on li "✓ Memberships Badminton Coaching - Group Intermediate Does not expire" at bounding box center [793, 132] width 275 height 109
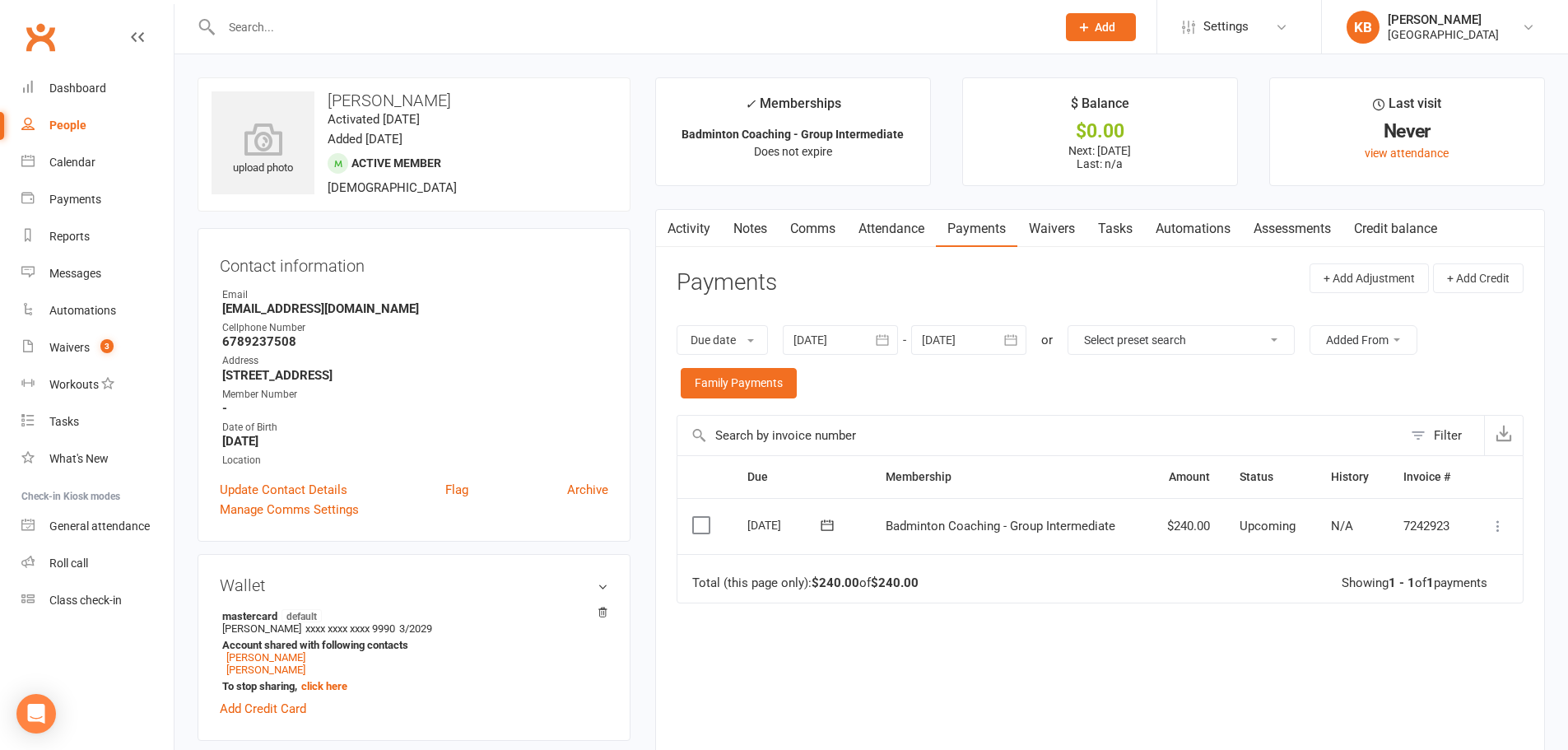
click at [384, 34] on input "text" at bounding box center [630, 27] width 827 height 23
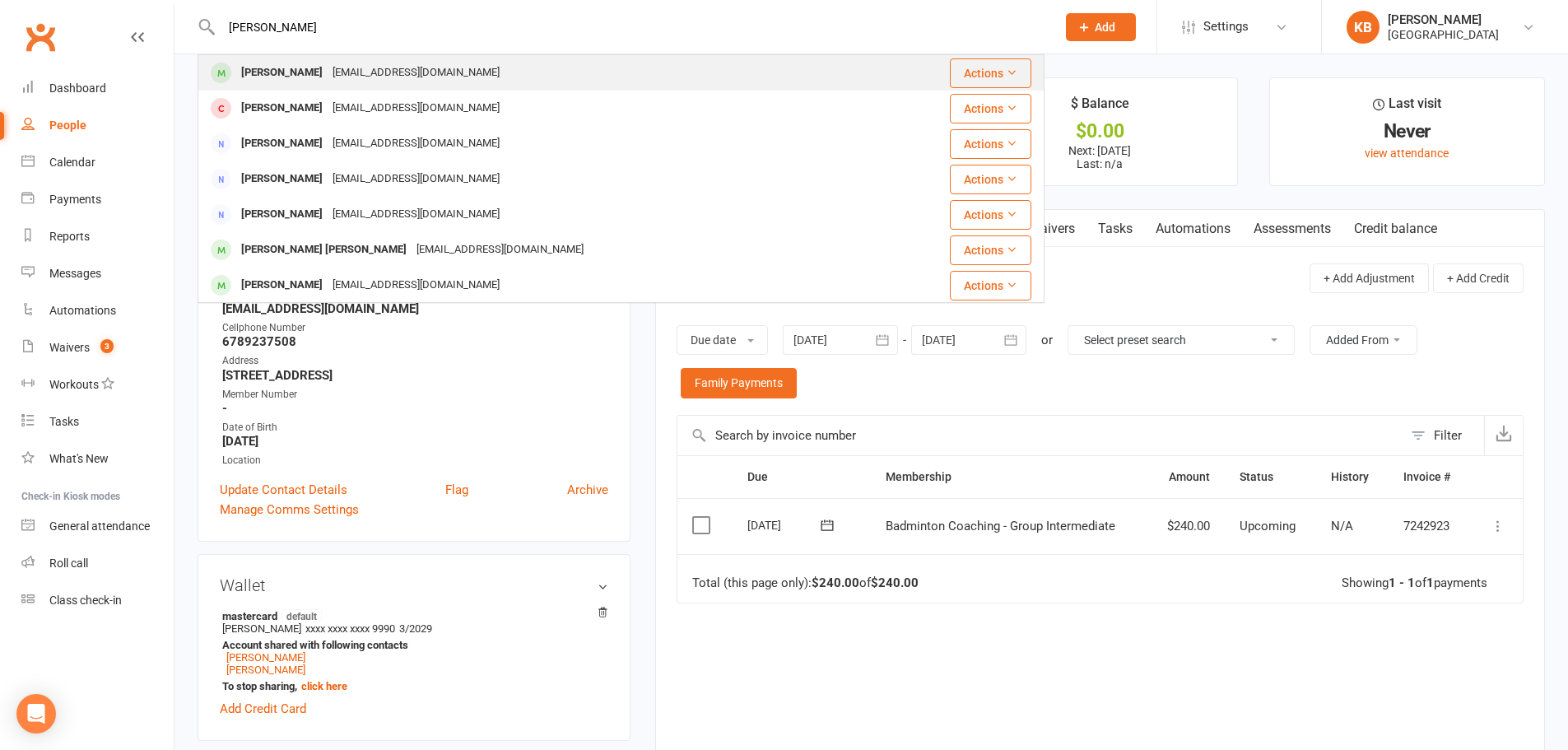
type input "nethra jagadeesh"
click at [343, 73] on div "[EMAIL_ADDRESS][DOMAIN_NAME]" at bounding box center [416, 73] width 177 height 24
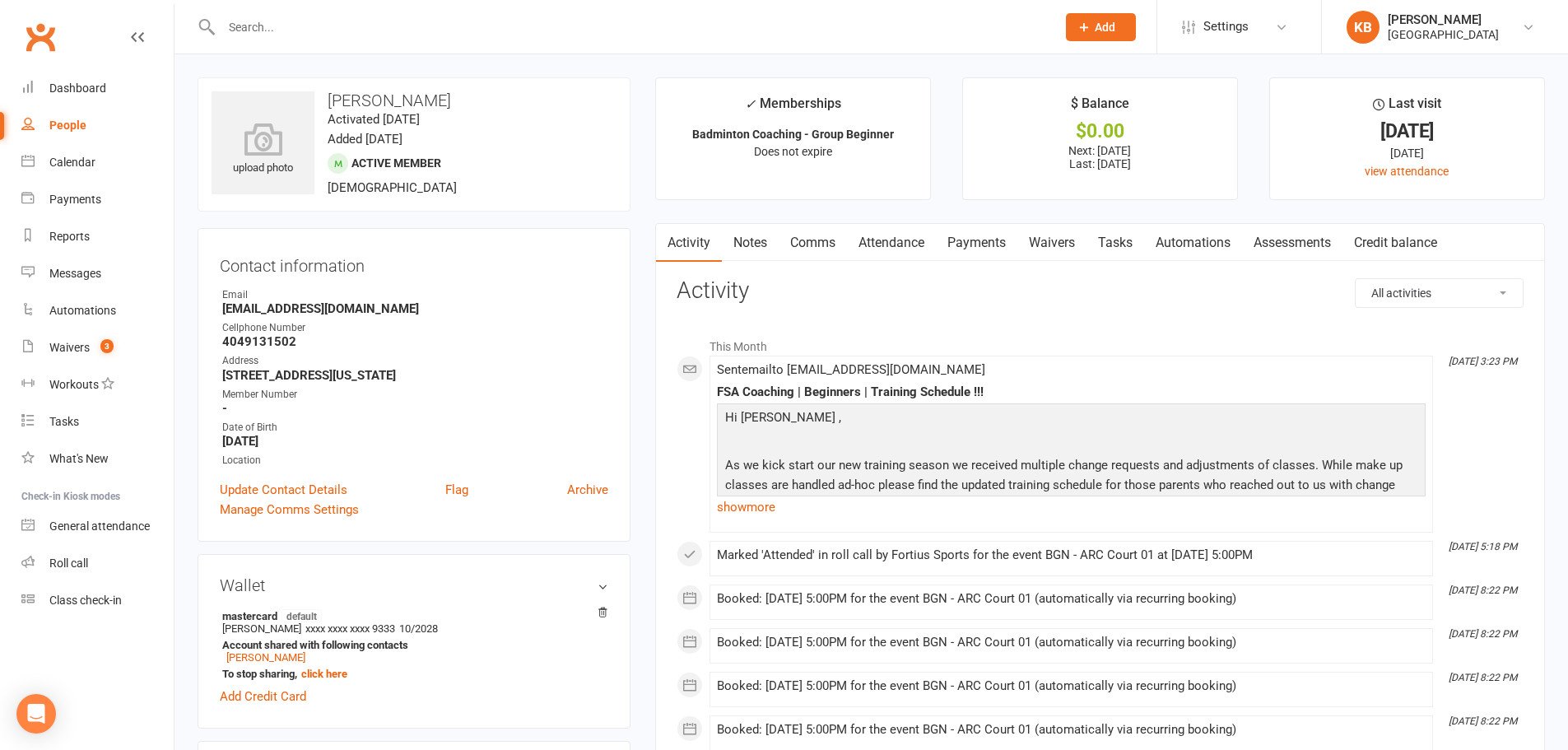
click at [939, 241] on link "Payments" at bounding box center [976, 242] width 81 height 38
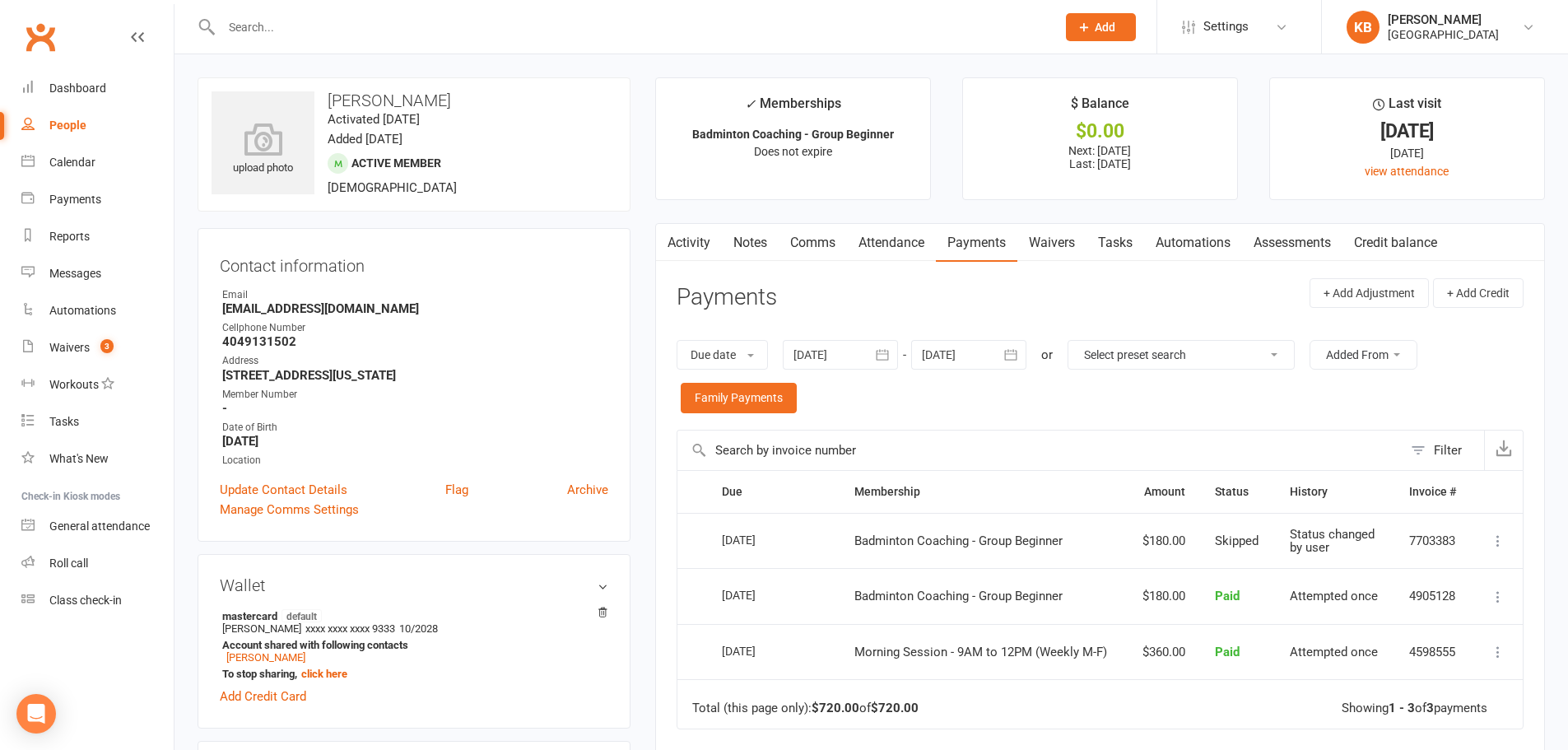
click at [1012, 357] on icon "button" at bounding box center [1010, 354] width 16 height 16
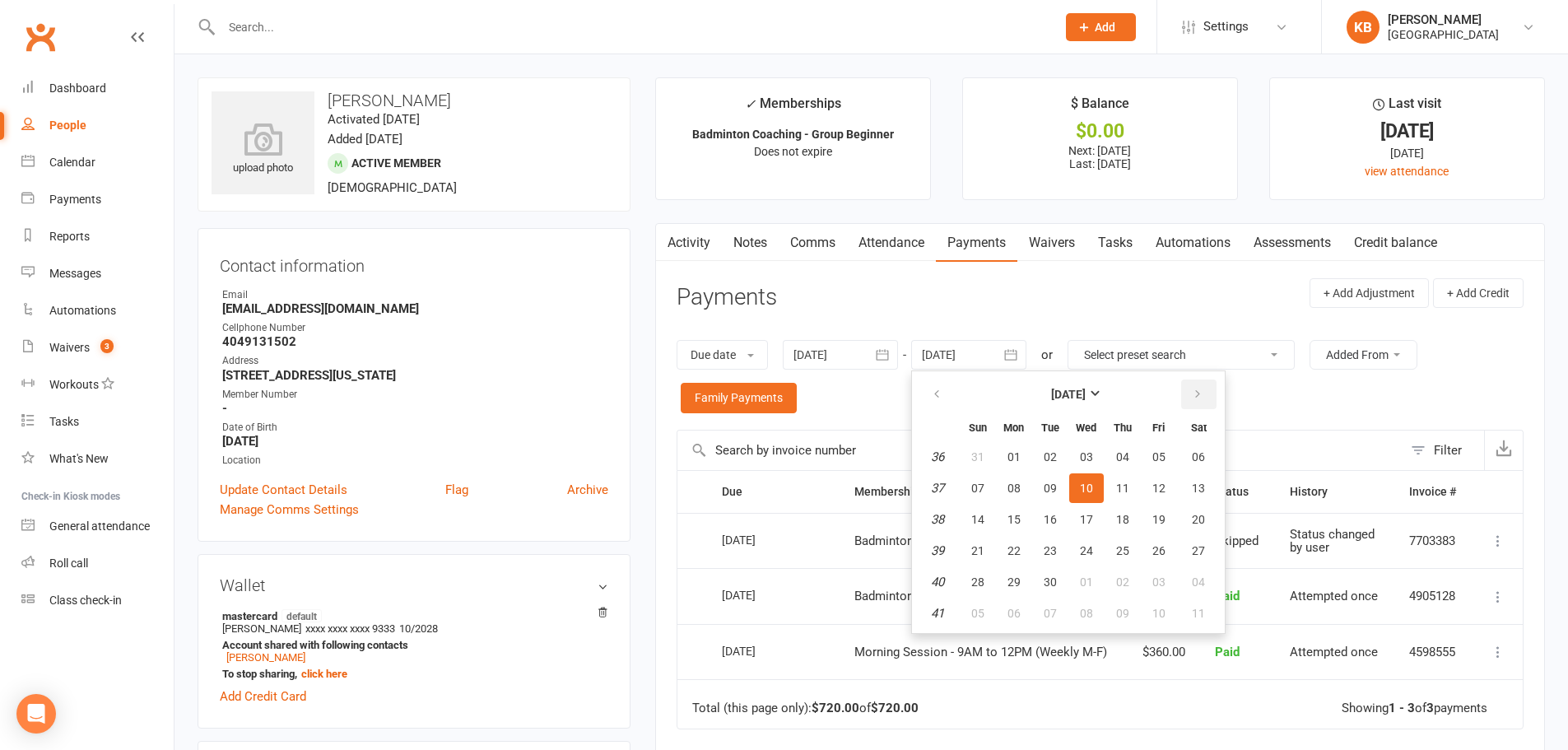
click at [1196, 389] on icon "button" at bounding box center [1197, 394] width 12 height 14
drag, startPoint x: 1206, startPoint y: 457, endPoint x: 1142, endPoint y: 405, distance: 82.5
click at [1205, 457] on span "04" at bounding box center [1198, 457] width 14 height 14
type input "04 Oct 2025"
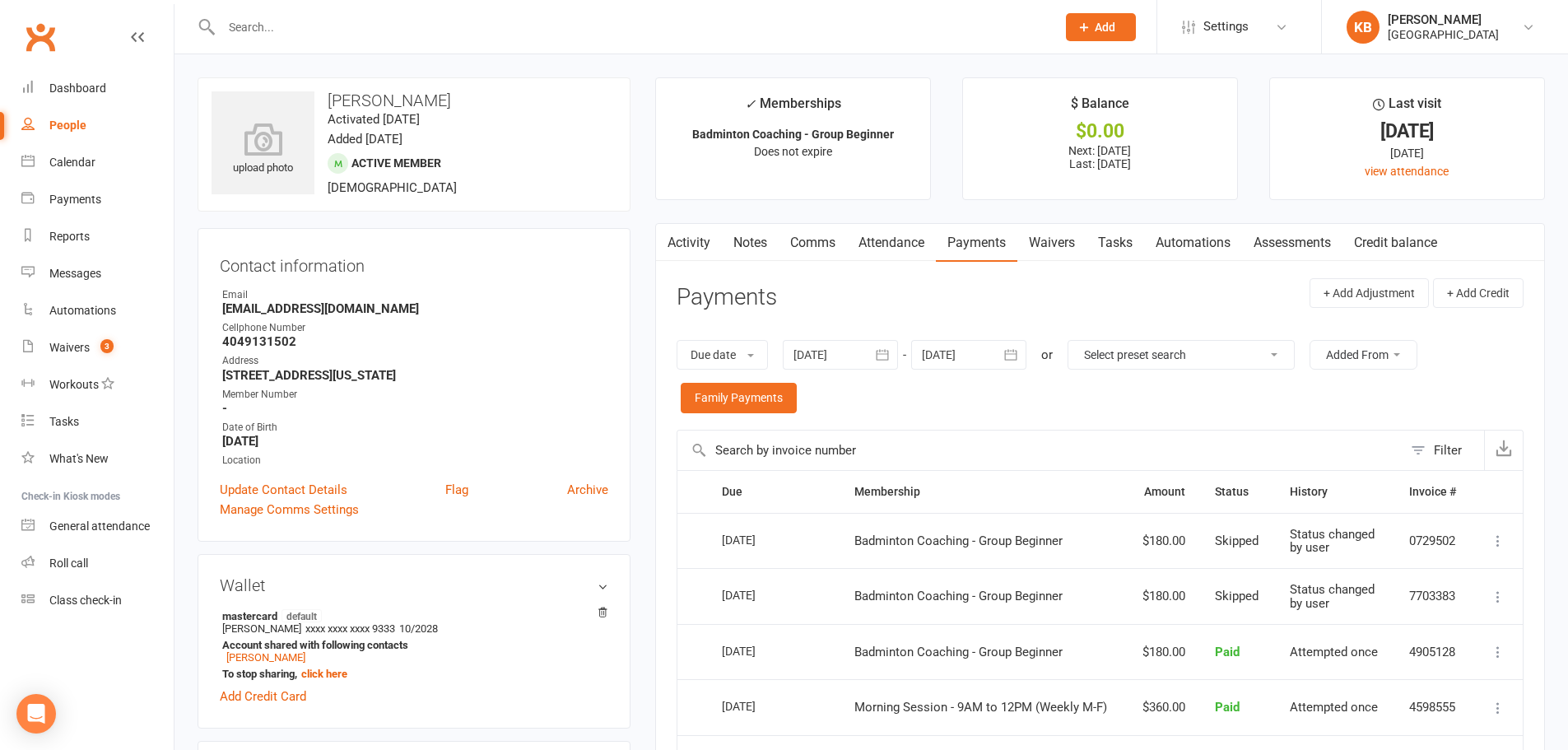
click at [296, 35] on input "text" at bounding box center [630, 27] width 827 height 23
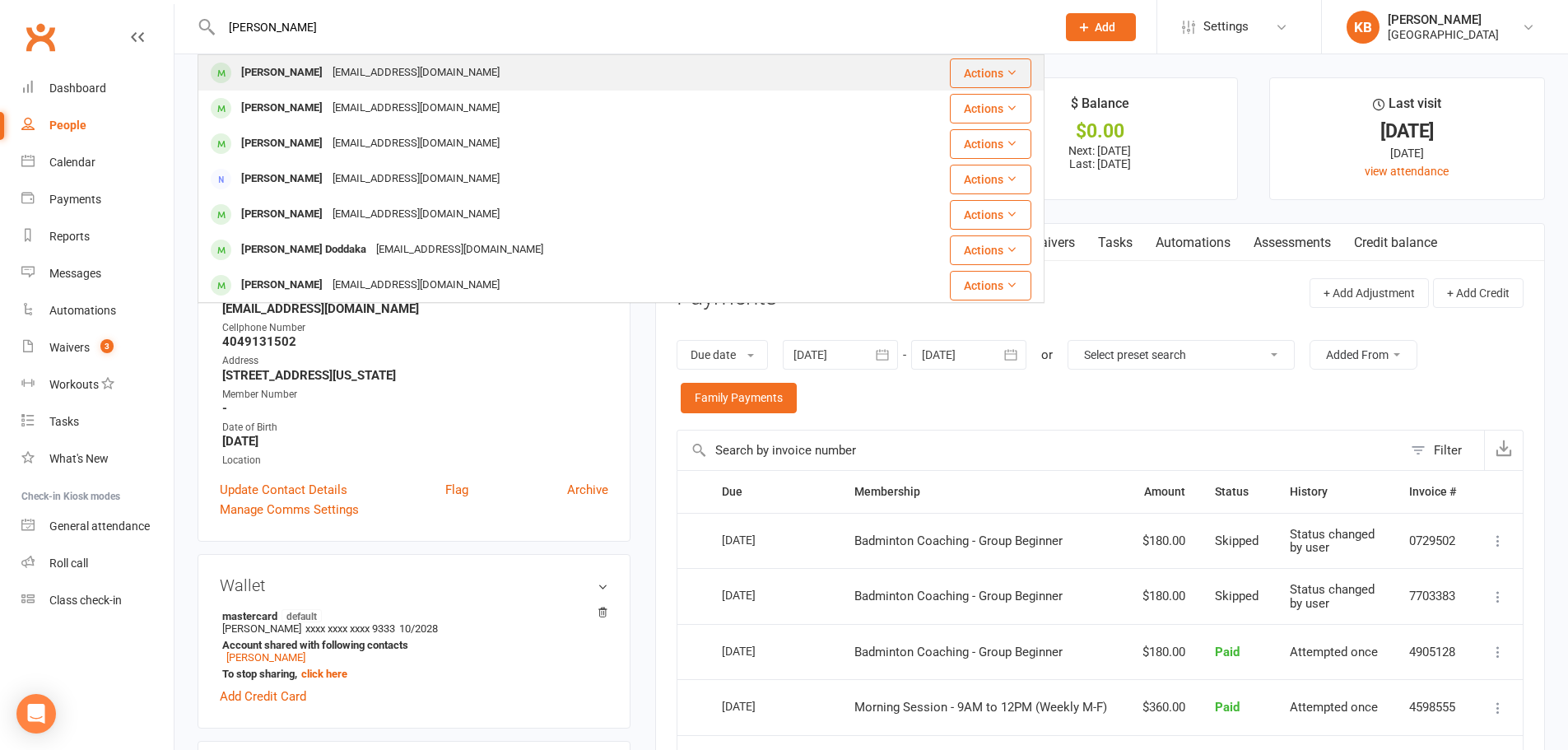
type input "ajith chand"
click at [341, 76] on div "ajithc@gmail.com" at bounding box center [416, 73] width 177 height 24
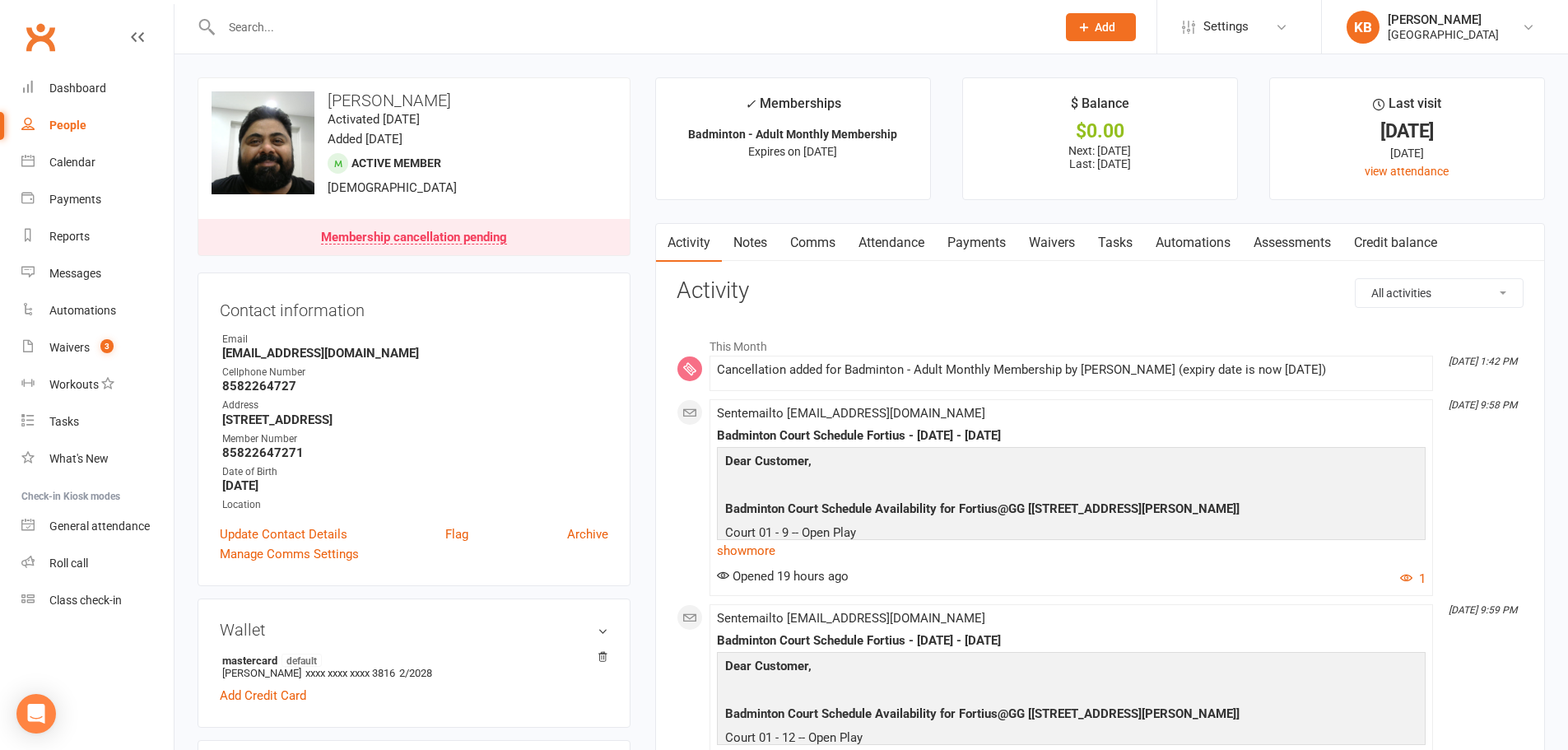
click at [990, 236] on link "Payments" at bounding box center [976, 242] width 81 height 38
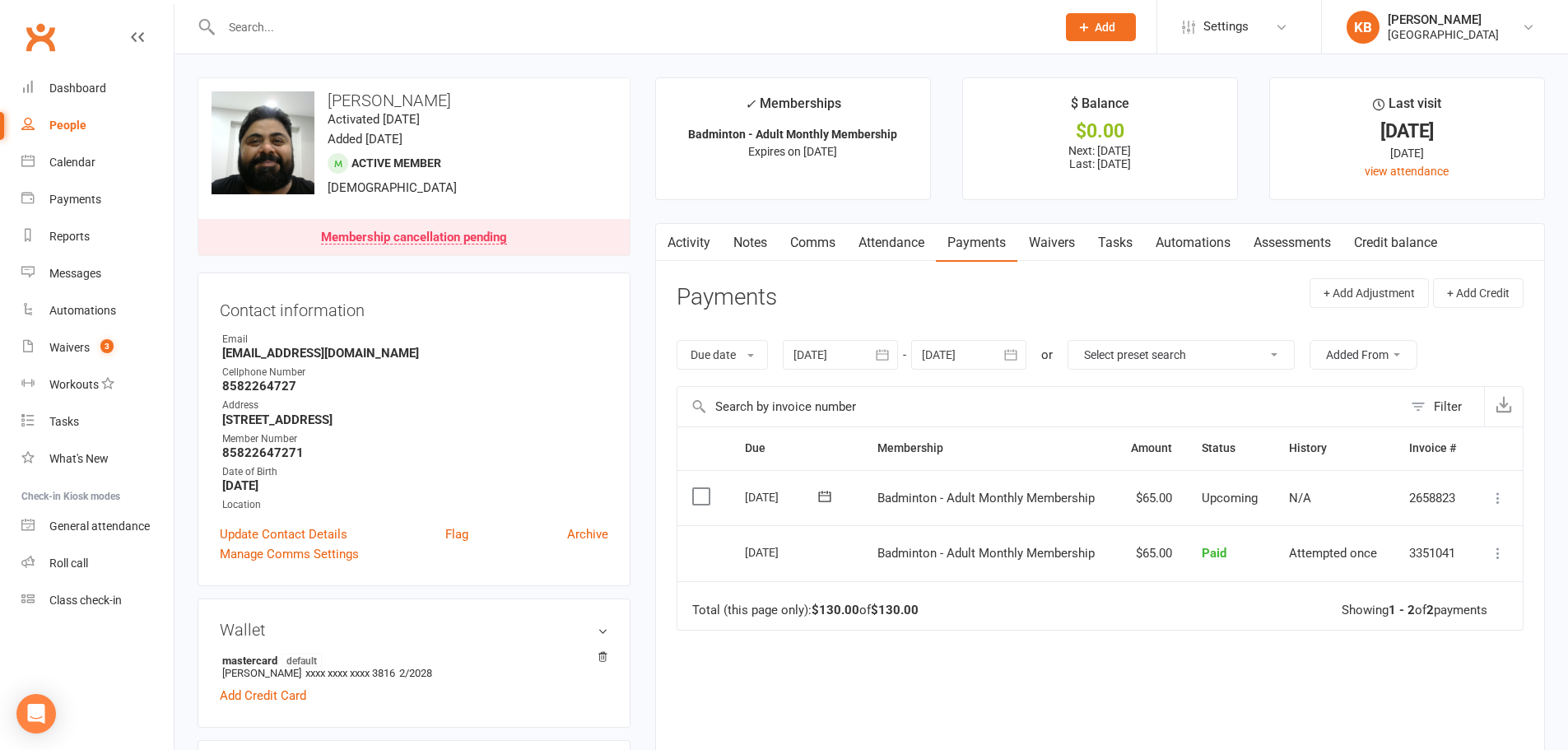
click at [1011, 359] on icon "button" at bounding box center [1010, 354] width 16 height 16
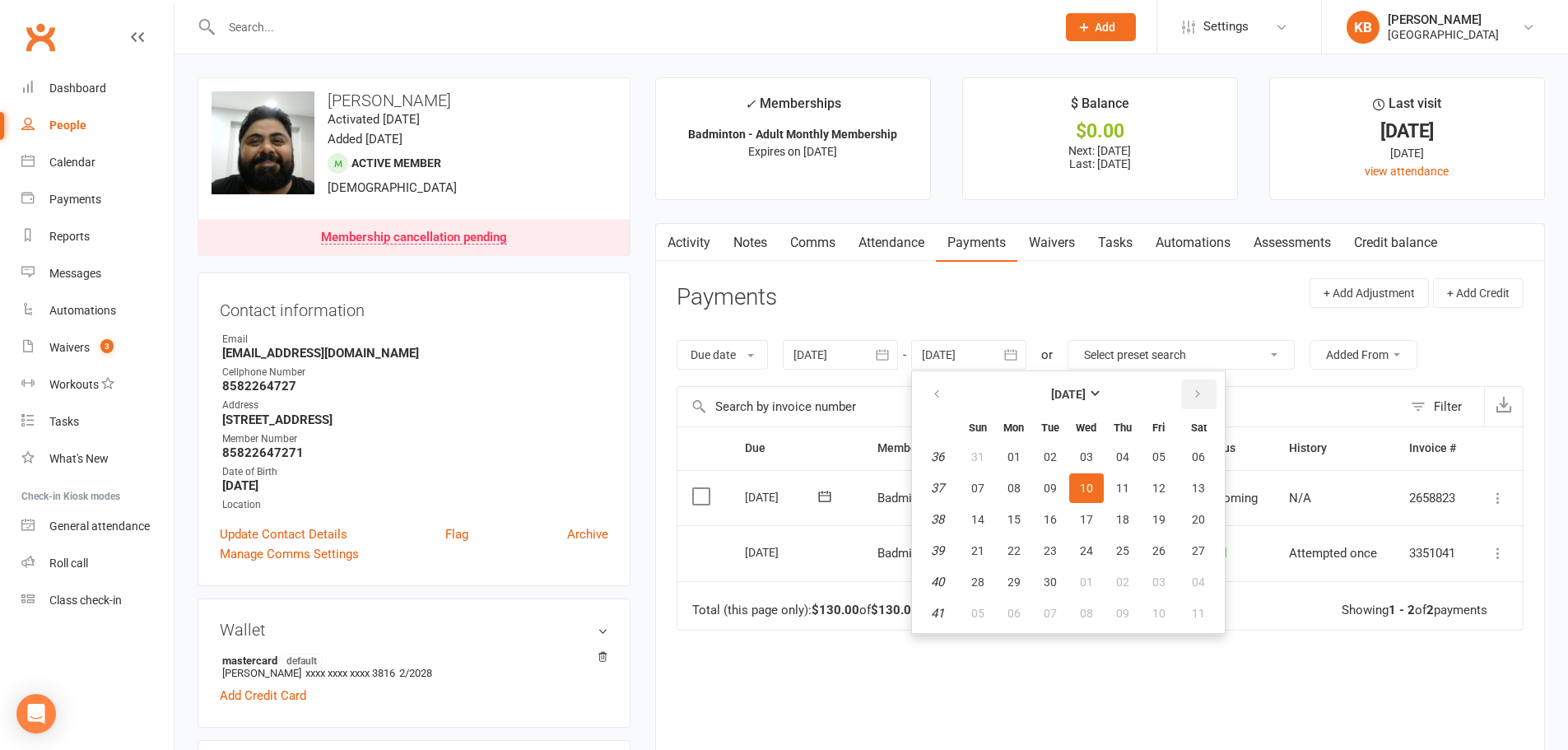
click at [1194, 394] on icon "button" at bounding box center [1197, 394] width 12 height 14
click at [1203, 465] on button "01" at bounding box center [1199, 456] width 42 height 30
type input "01 Nov 2025"
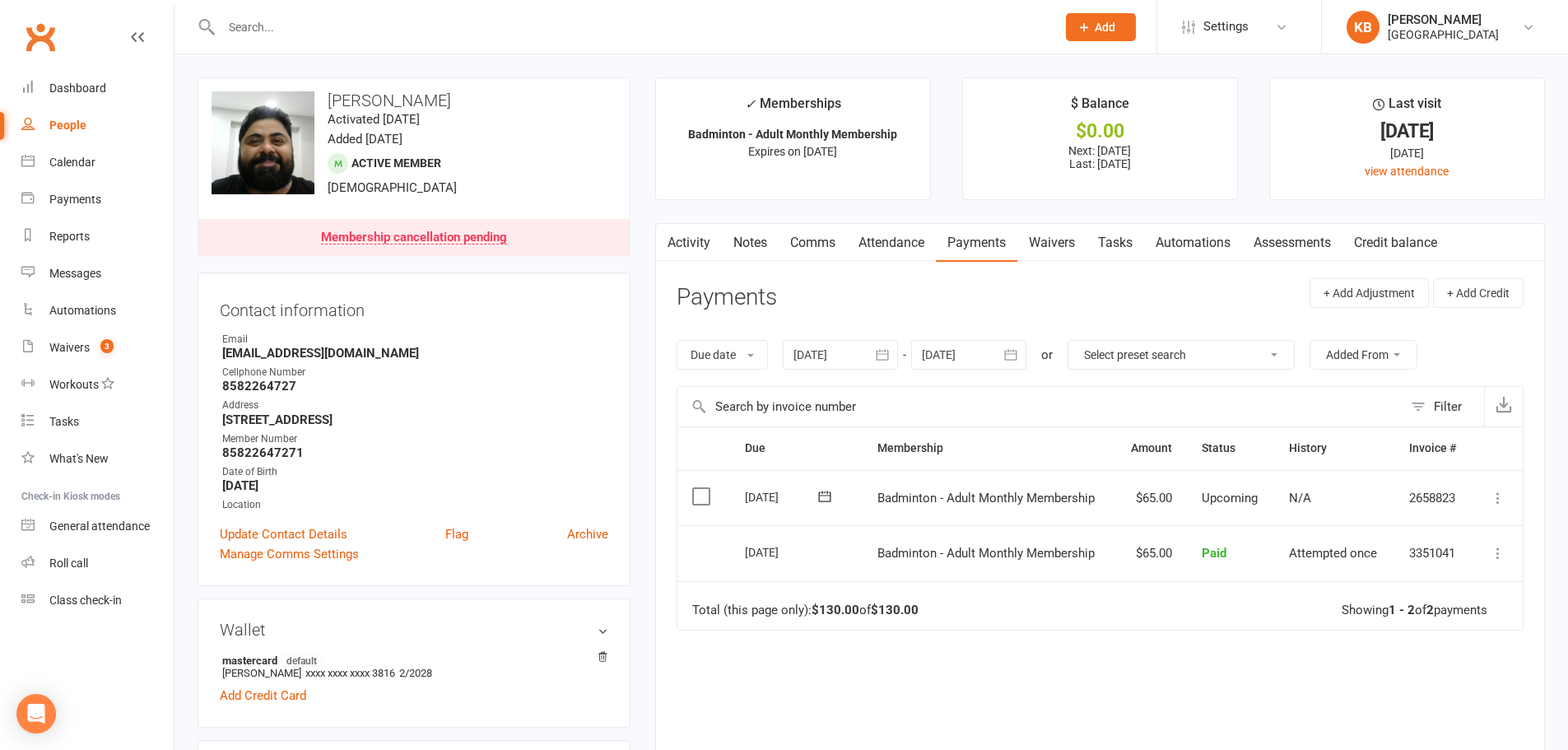
click at [718, 243] on link "Activity" at bounding box center [689, 242] width 66 height 38
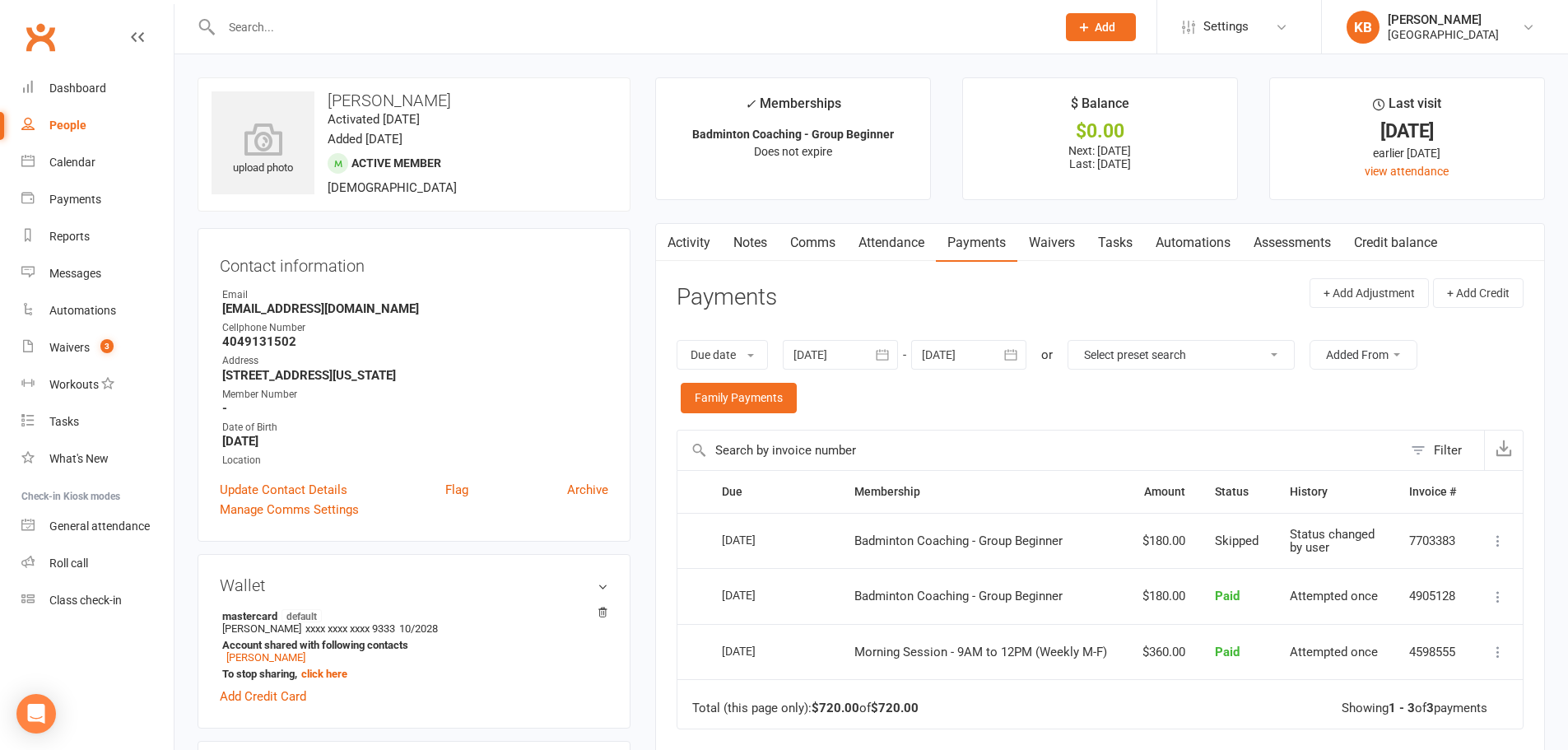
click at [355, 20] on input "text" at bounding box center [630, 27] width 827 height 23
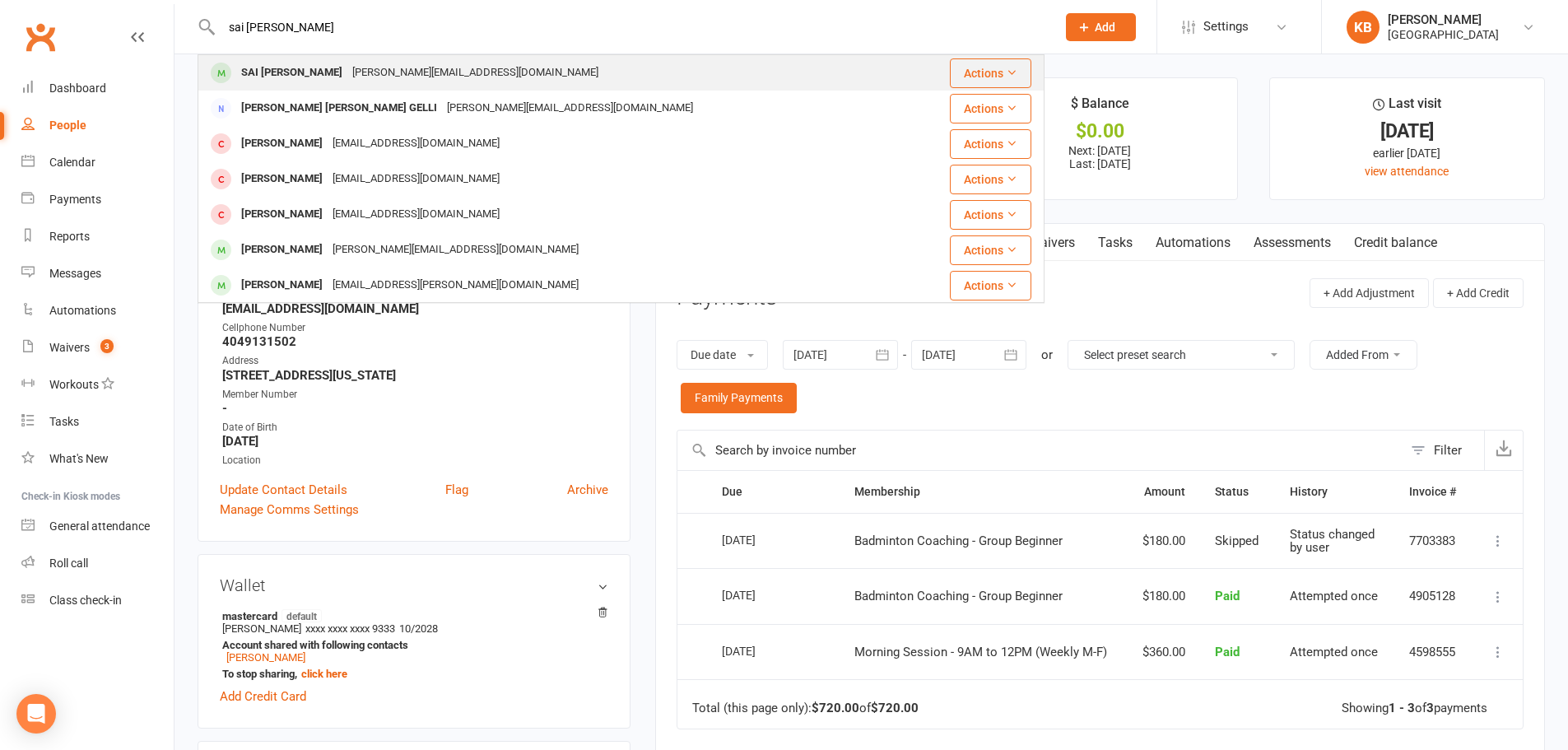
type input "sai akshaya"
click at [356, 73] on div "[PERSON_NAME][EMAIL_ADDRESS][DOMAIN_NAME]" at bounding box center [475, 73] width 256 height 24
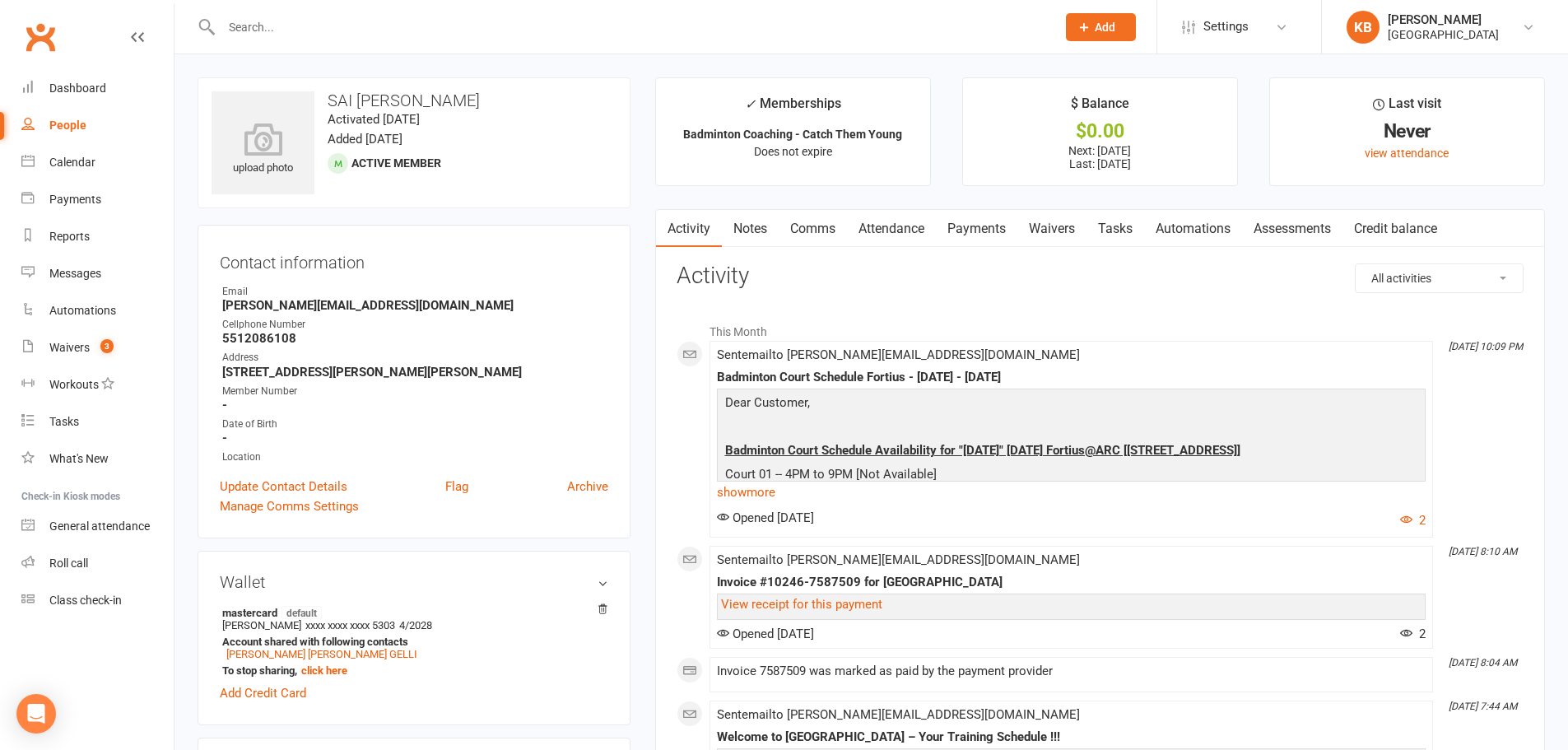
click at [976, 219] on link "Payments" at bounding box center [976, 229] width 81 height 38
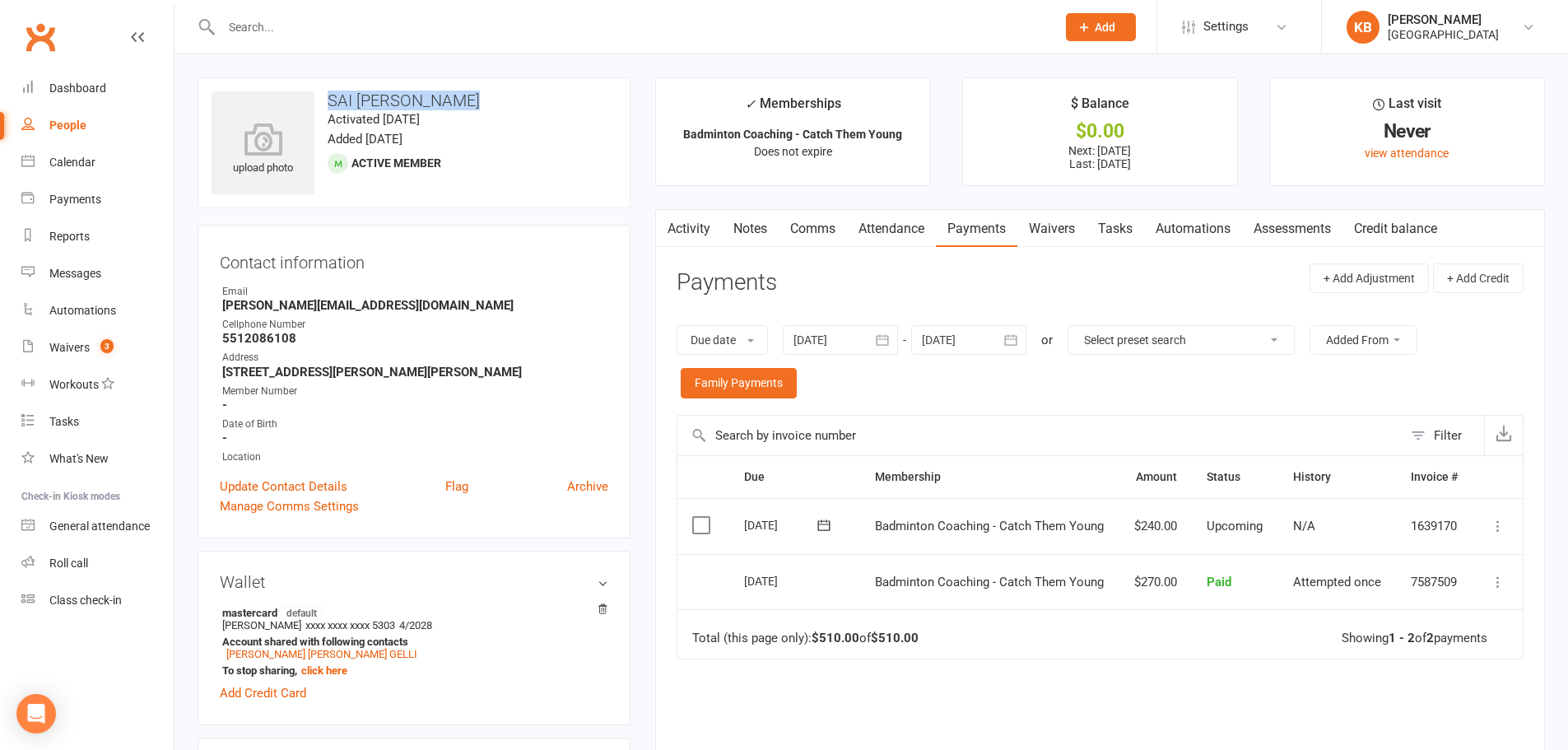
drag, startPoint x: 332, startPoint y: 99, endPoint x: 481, endPoint y: 97, distance: 149.0
click at [481, 97] on h3 "SAI [PERSON_NAME]" at bounding box center [414, 100] width 405 height 18
copy h3 "SAI [PERSON_NAME]"
click at [495, 93] on h3 "SAI [PERSON_NAME]" at bounding box center [414, 100] width 405 height 18
click at [72, 163] on div "Calendar" at bounding box center [72, 162] width 46 height 14
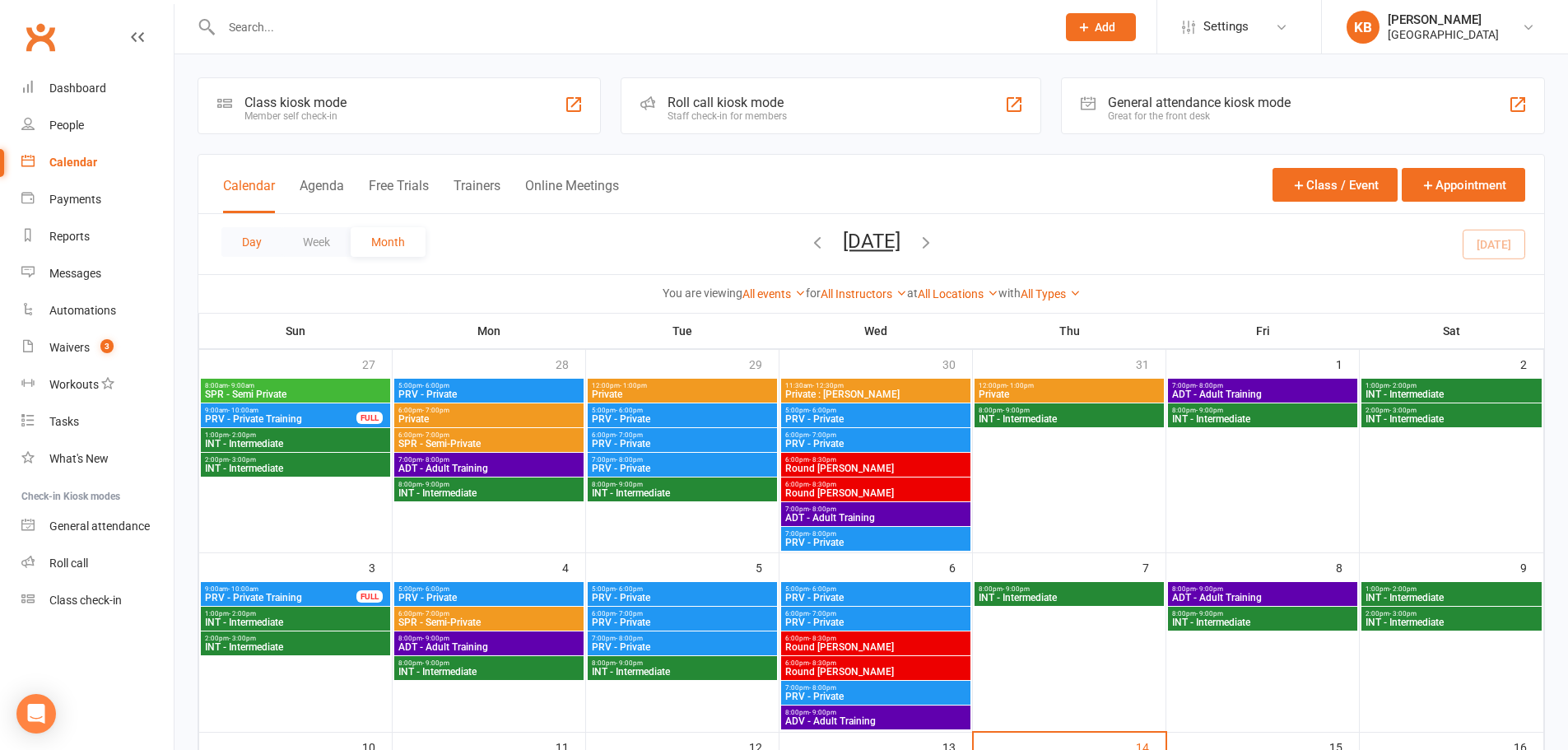
click at [263, 240] on button "Day" at bounding box center [252, 242] width 61 height 30
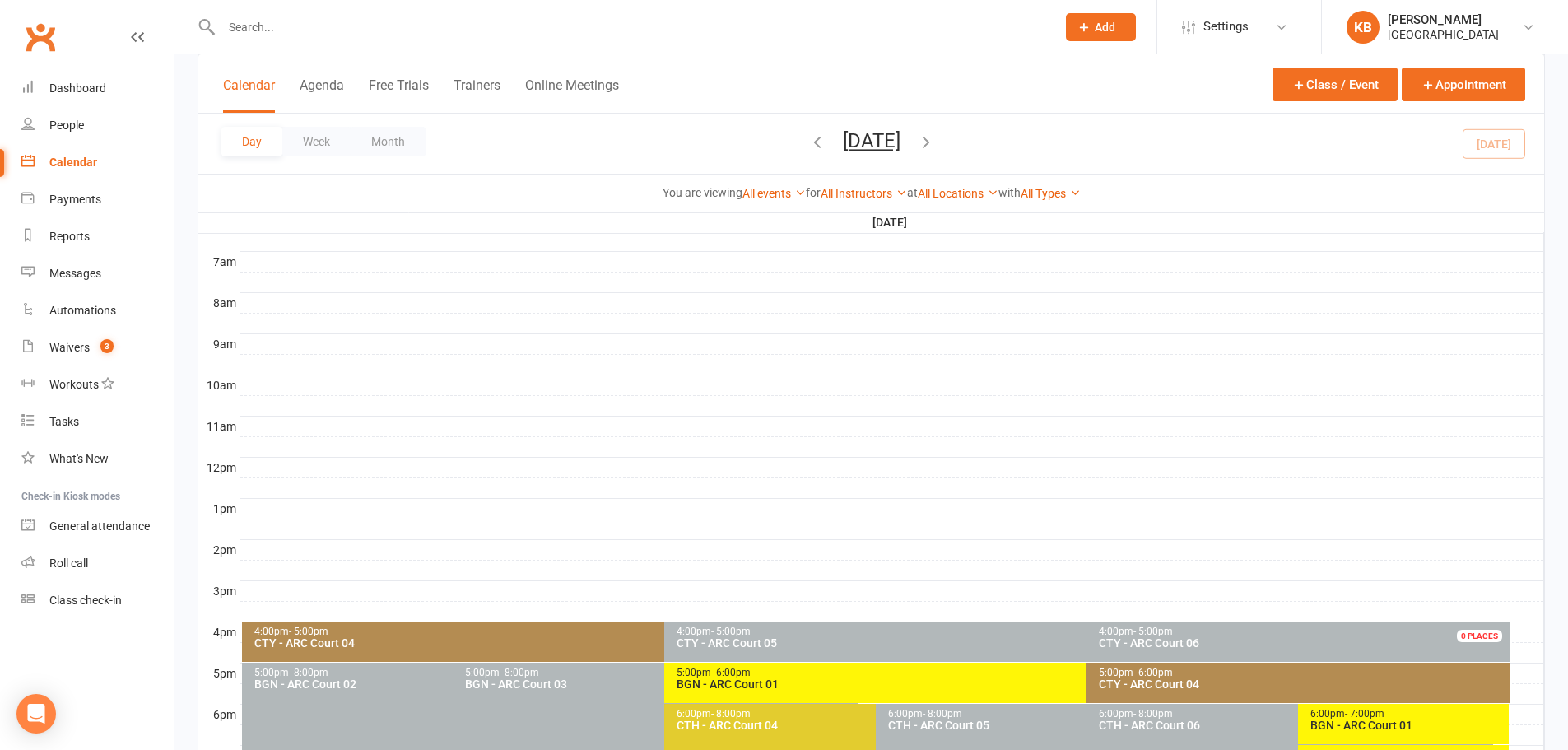
scroll to position [494, 0]
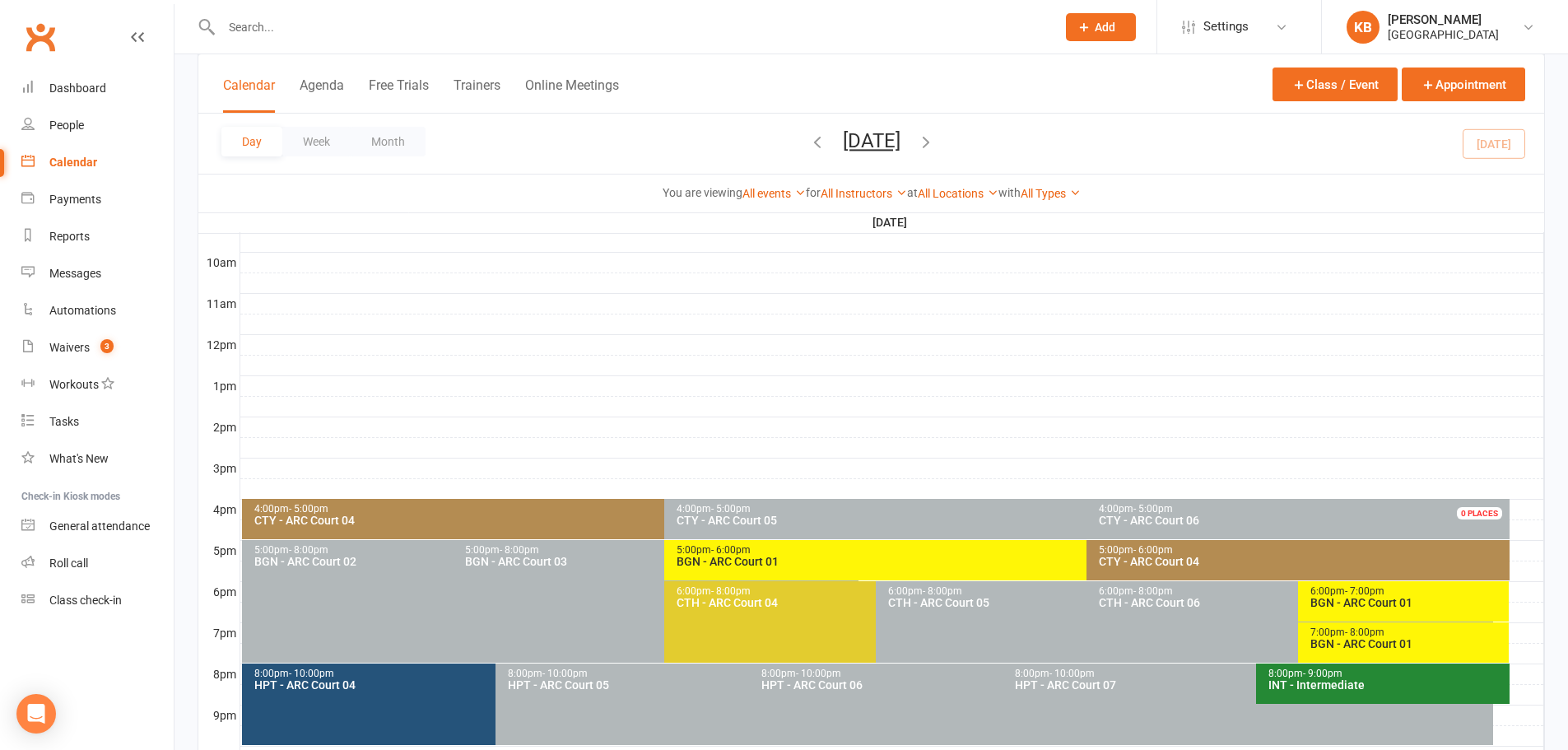
click at [808, 144] on icon "button" at bounding box center [817, 141] width 18 height 18
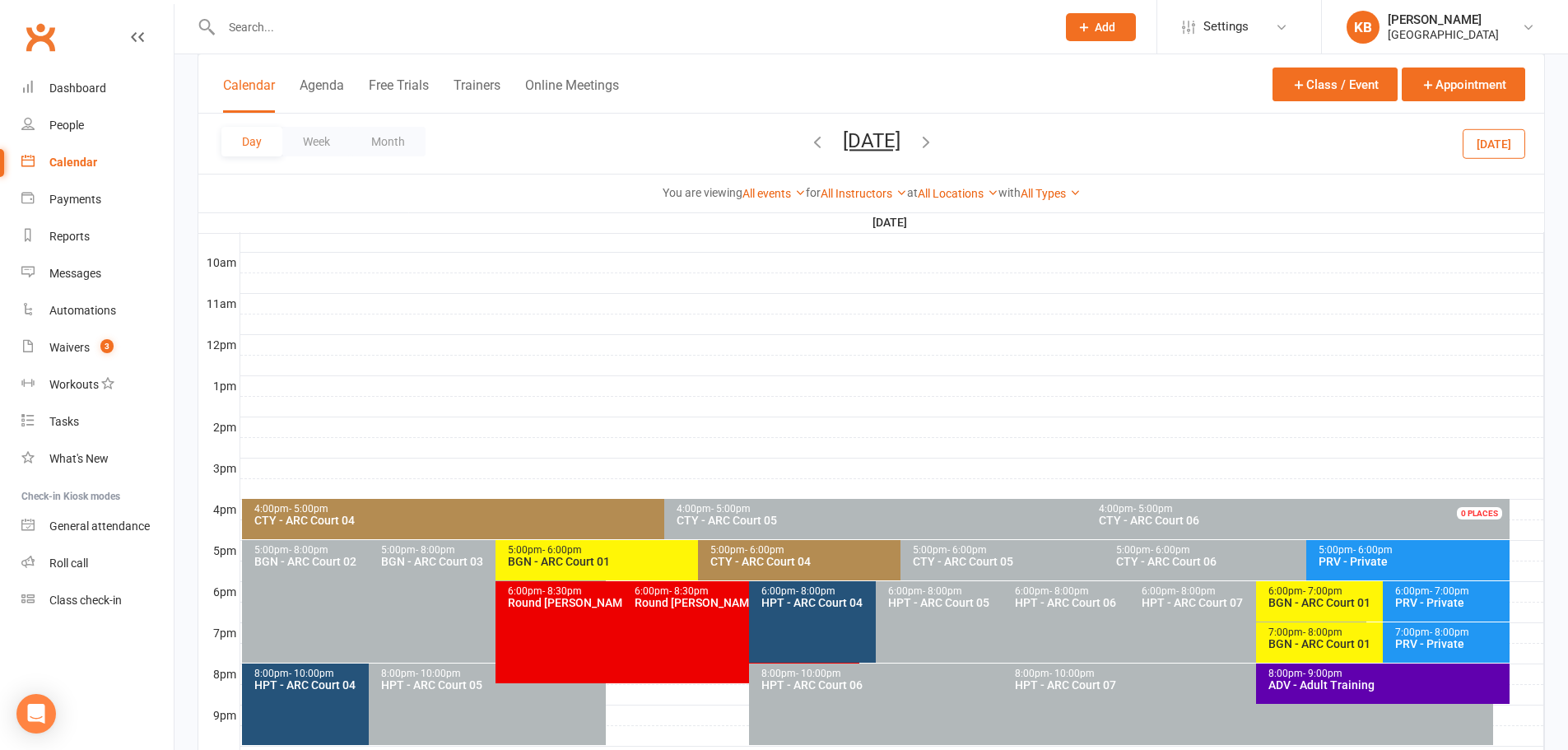
scroll to position [576, 0]
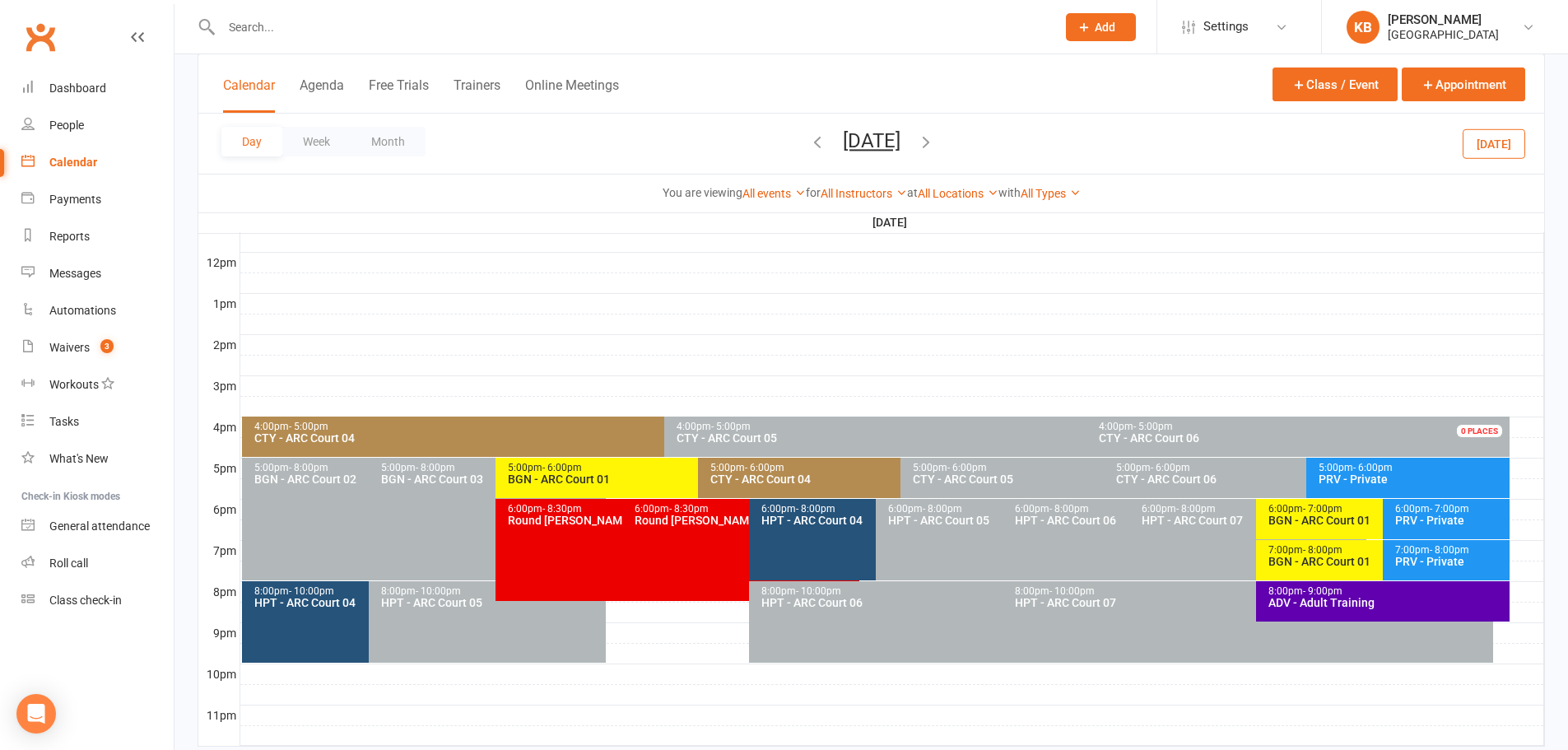
click at [935, 143] on icon "button" at bounding box center [925, 141] width 18 height 18
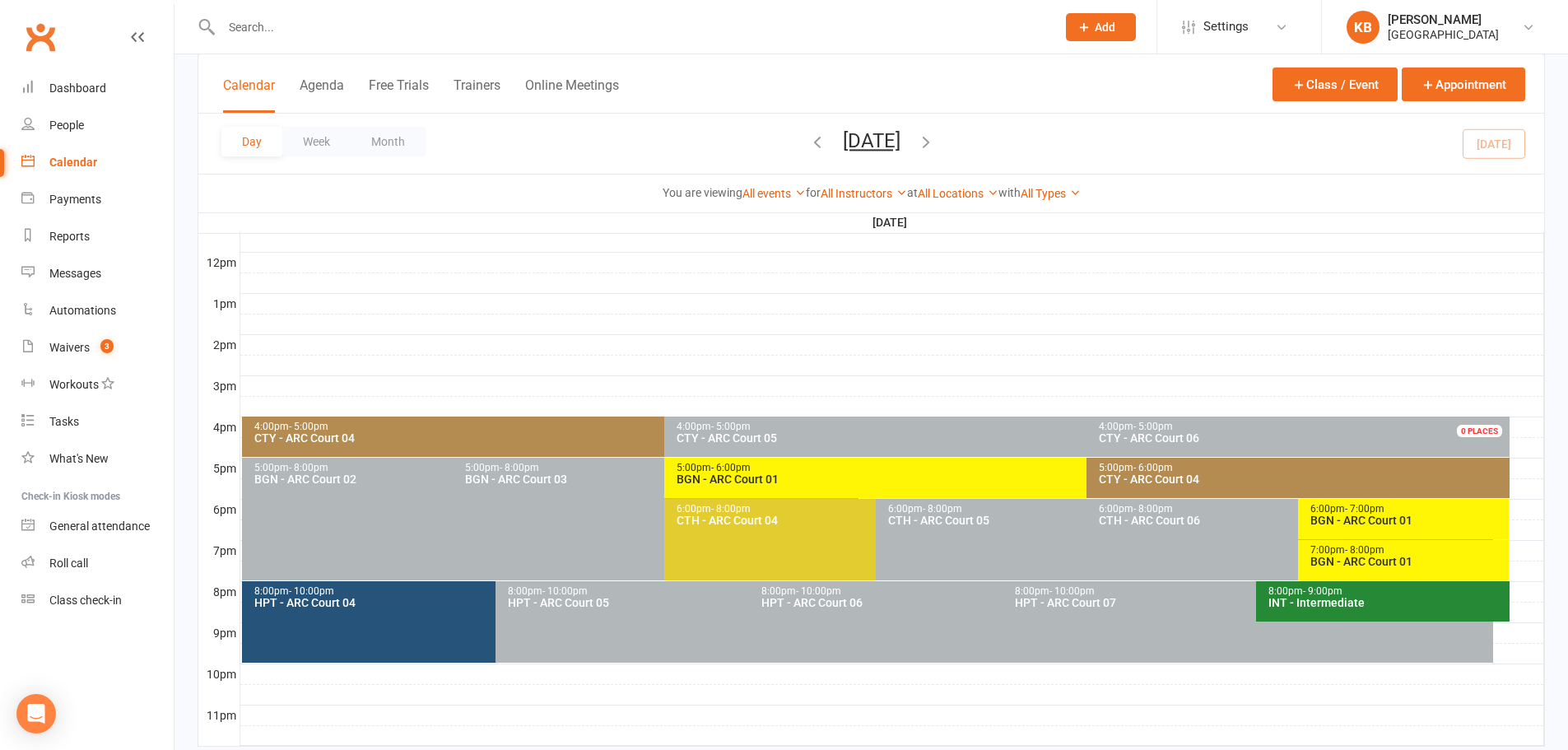
click at [1010, 143] on div "Day Week Month [DATE] [DATE] Sun Mon Tue Wed Thu Fri Sat 27 28 29 30 31 01 02 0…" at bounding box center [871, 143] width 1345 height 60
click at [935, 140] on icon "button" at bounding box center [925, 141] width 18 height 18
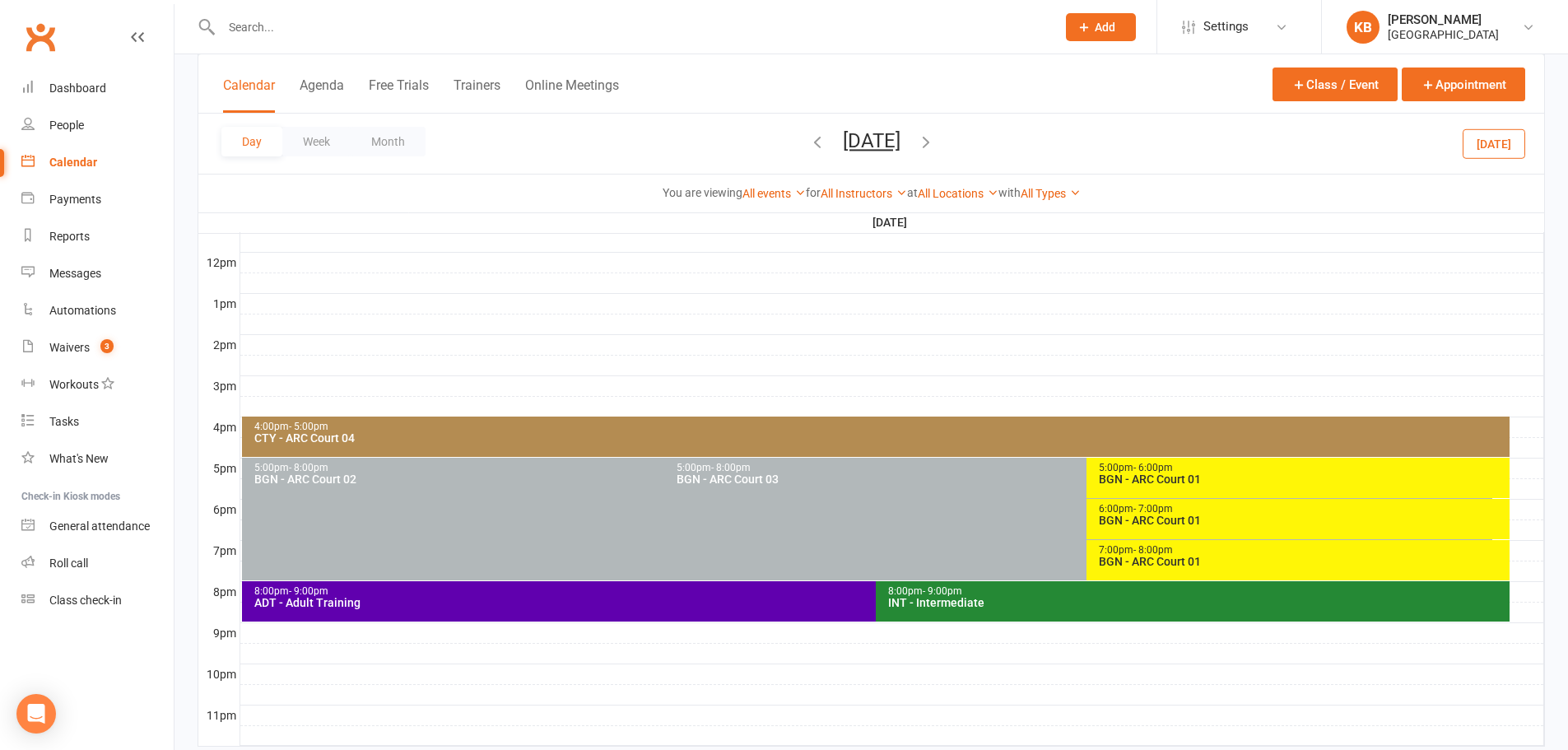
click at [999, 140] on div "Day Week Month [DATE] [DATE] Sun Mon Tue Wed Thu Fri Sat 27 28 29 30 31 01 02 0…" at bounding box center [871, 143] width 1345 height 60
click at [935, 140] on icon "button" at bounding box center [925, 141] width 18 height 18
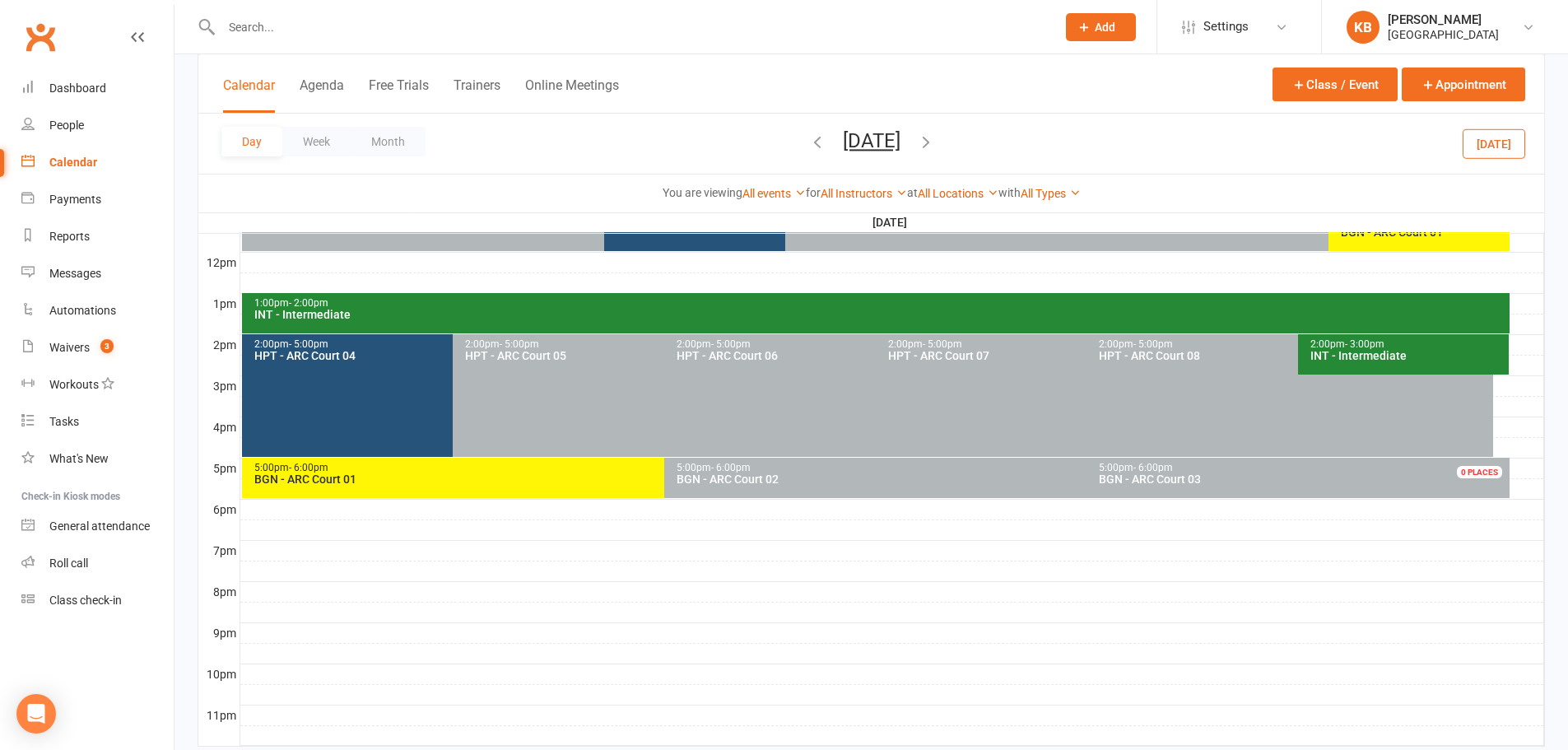
click at [917, 140] on span "Saturday, Aug 16, 2025 August 2025 Sun Mon Tue Wed Thu Fri Sat 27 28 29 30 31 0…" at bounding box center [871, 144] width 90 height 29
click at [917, 139] on span "Saturday, Aug 16, 2025 August 2025 Sun Mon Tue Wed Thu Fri Sat 27 28 29 30 31 0…" at bounding box center [871, 144] width 90 height 29
click at [935, 144] on icon "button" at bounding box center [925, 141] width 18 height 18
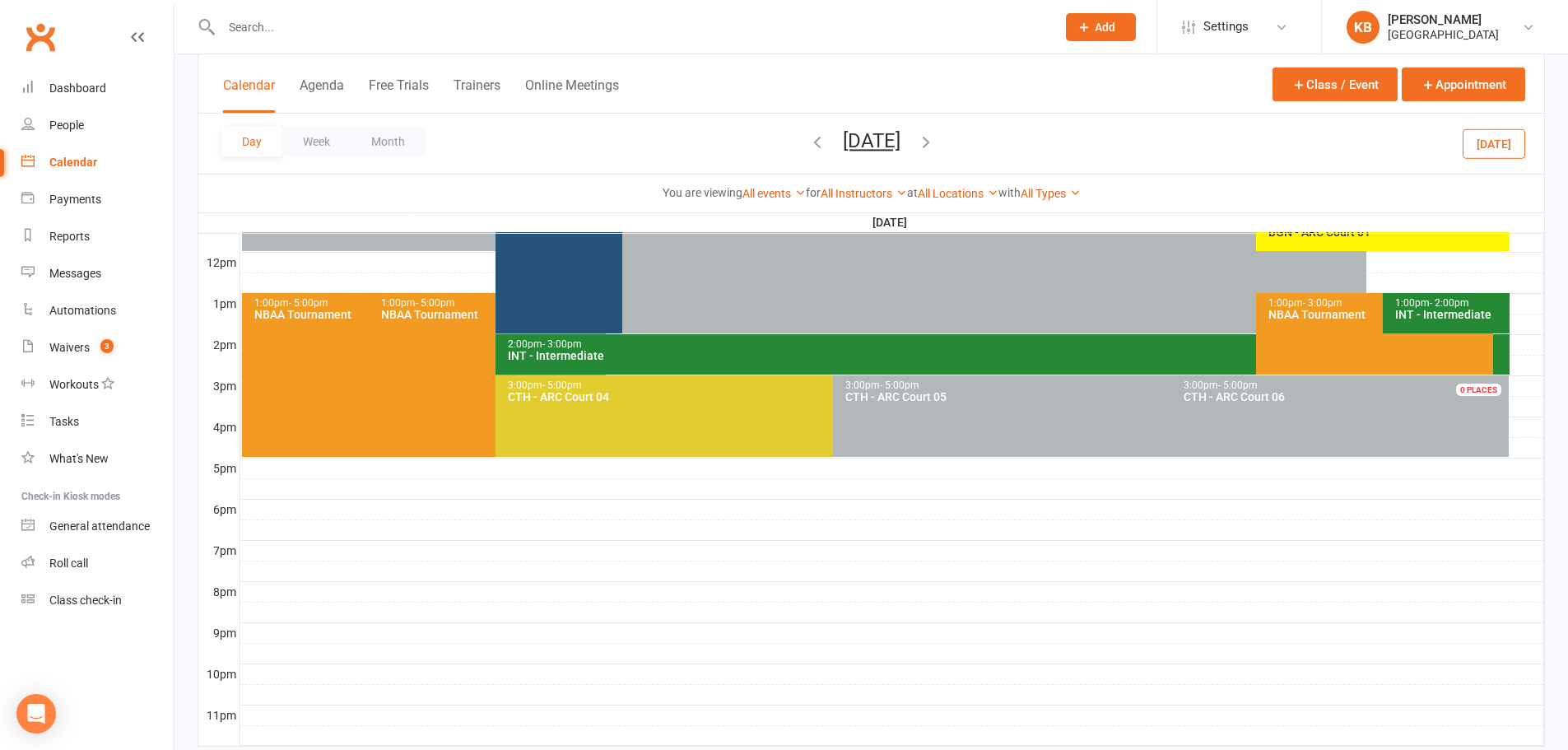
click at [935, 144] on icon "button" at bounding box center [925, 141] width 18 height 18
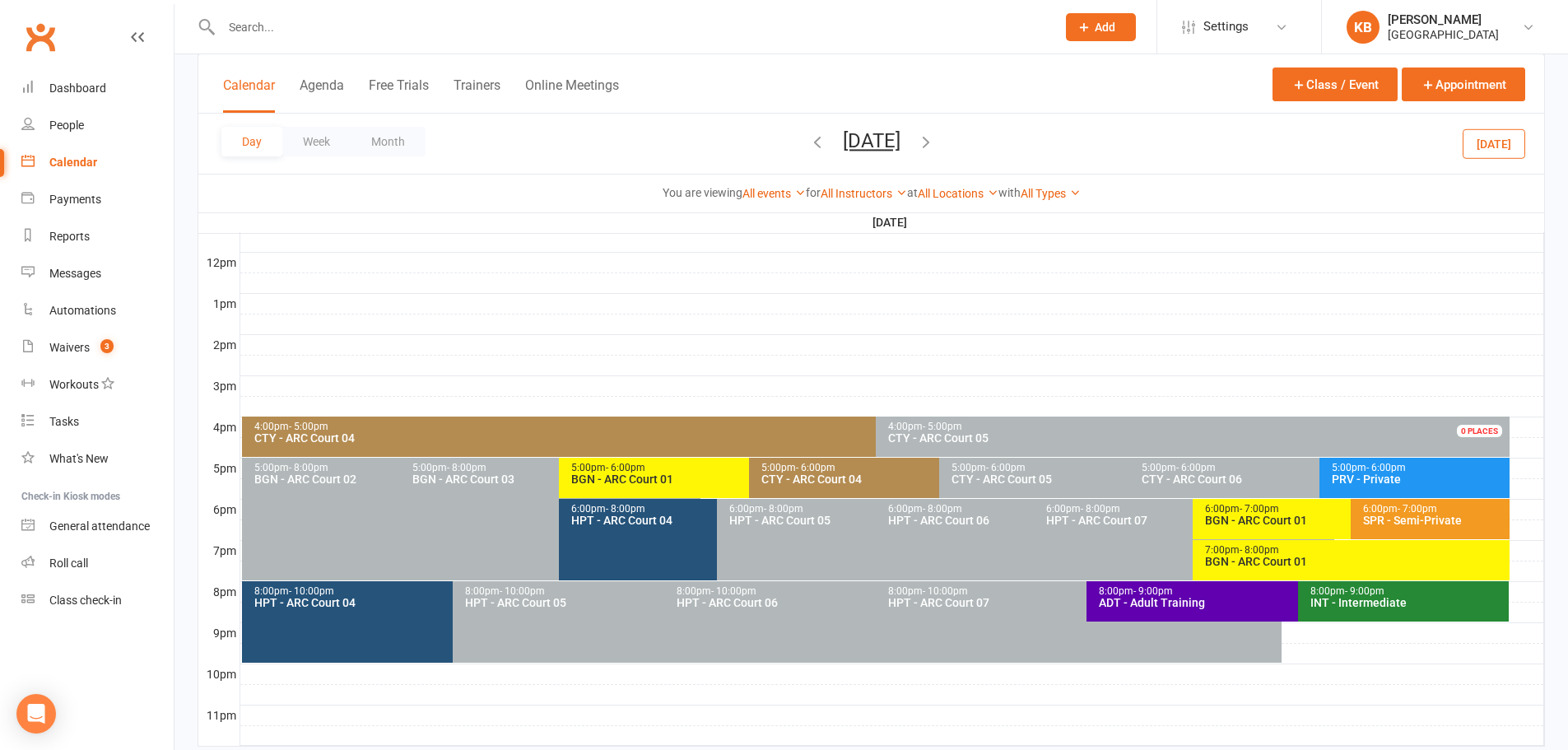
click at [806, 470] on span "- 6:00pm" at bounding box center [815, 468] width 40 height 12
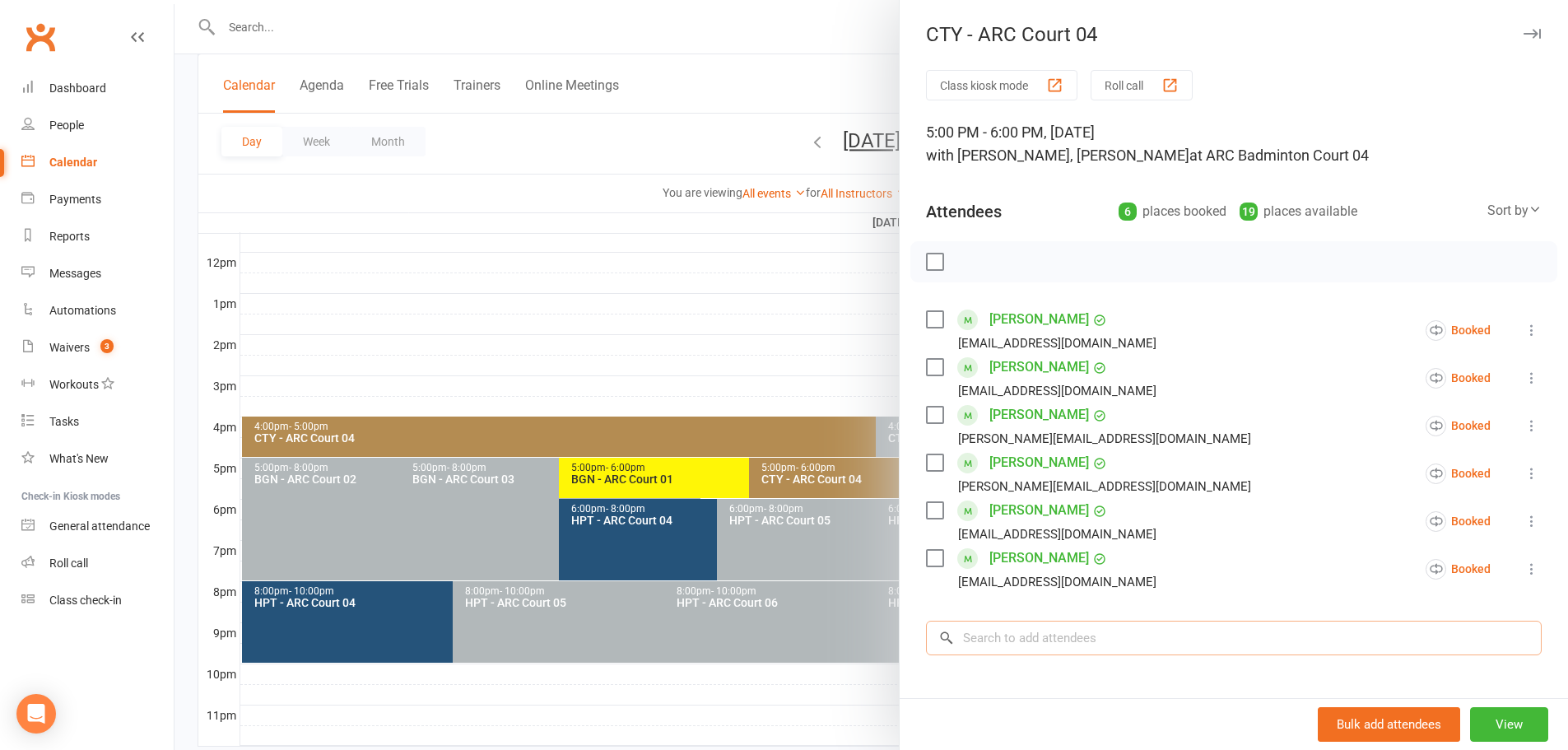
click at [992, 638] on input "search" at bounding box center [1233, 638] width 616 height 35
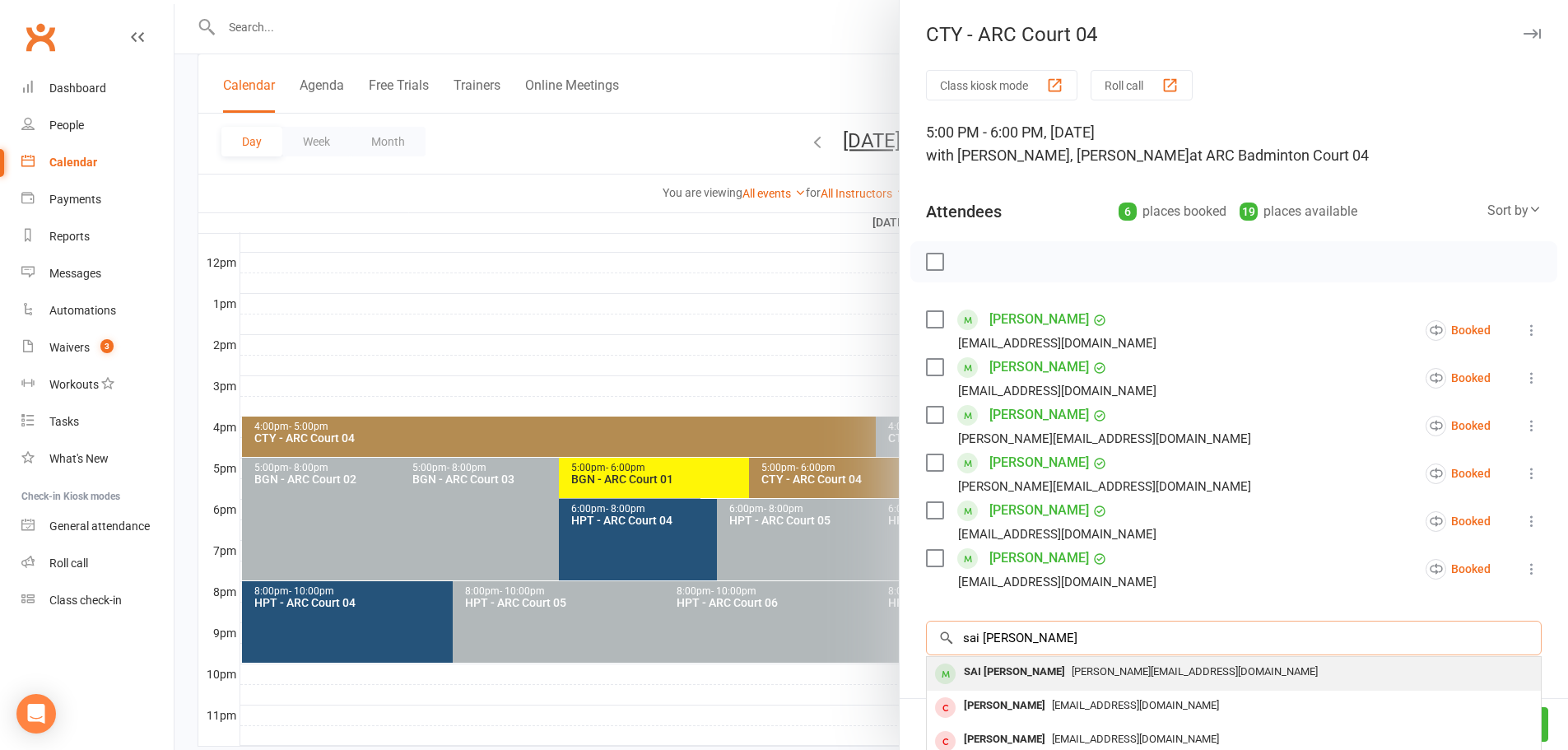
type input "sai akshaya"
click at [1043, 669] on div "SAI [PERSON_NAME]" at bounding box center [1013, 672] width 114 height 24
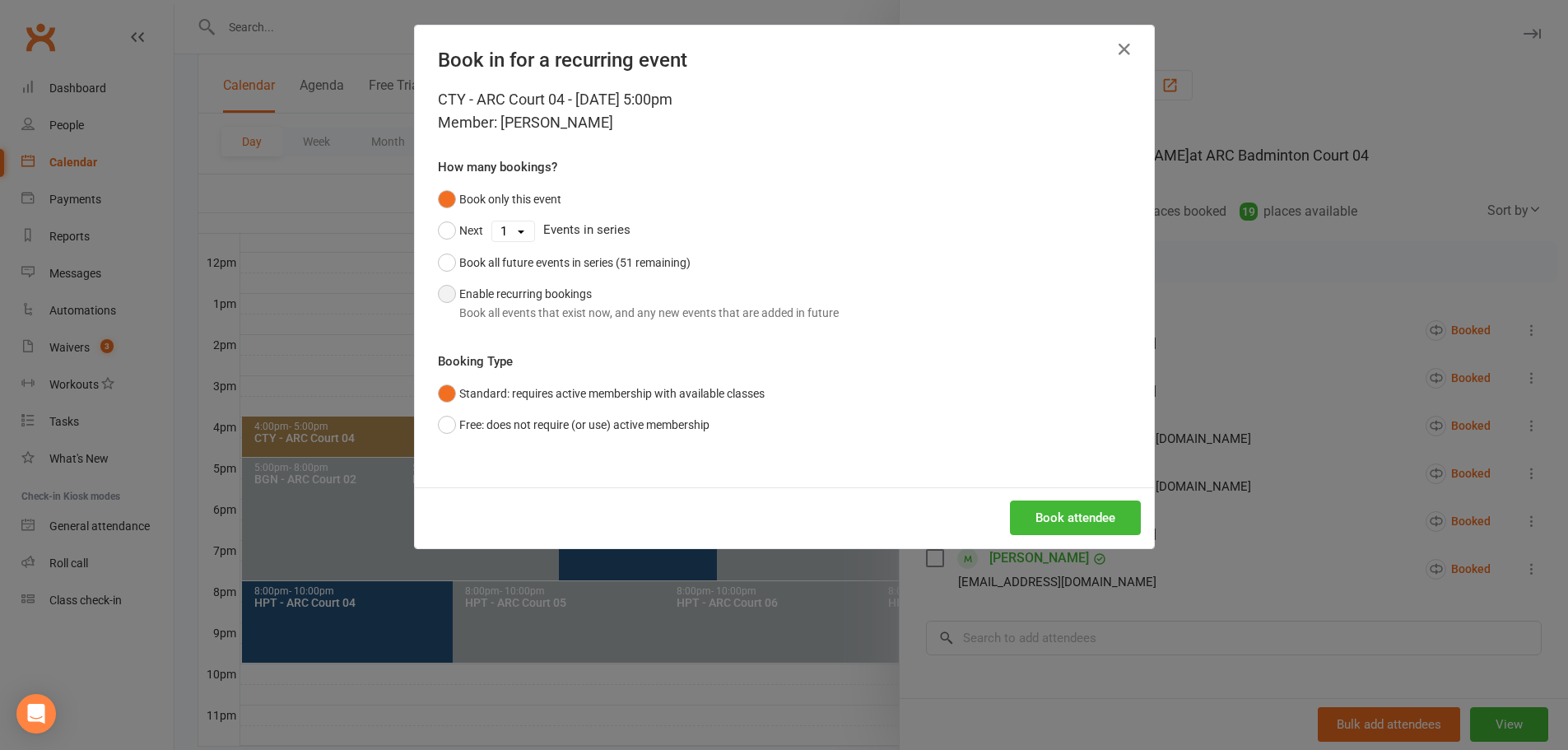
click at [502, 295] on button "Enable recurring bookings Book all events that exist now, and any new events th…" at bounding box center [638, 302] width 401 height 50
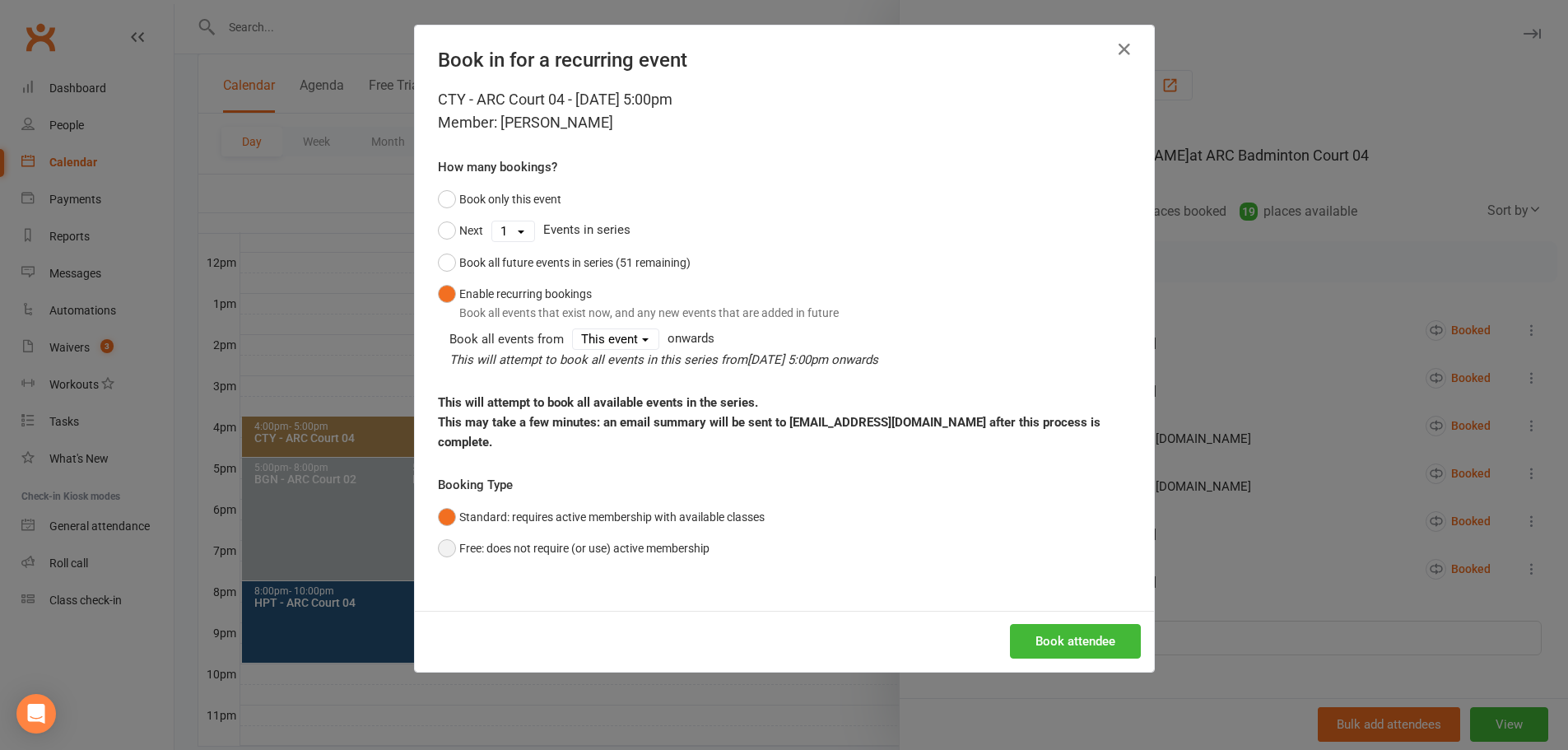
click at [691, 533] on button "Free: does not require (or use) active membership" at bounding box center [573, 548] width 272 height 31
click at [681, 503] on button "Standard: requires active membership with available classes" at bounding box center [600, 517] width 327 height 31
click at [1060, 626] on button "Book attendee" at bounding box center [1075, 641] width 131 height 35
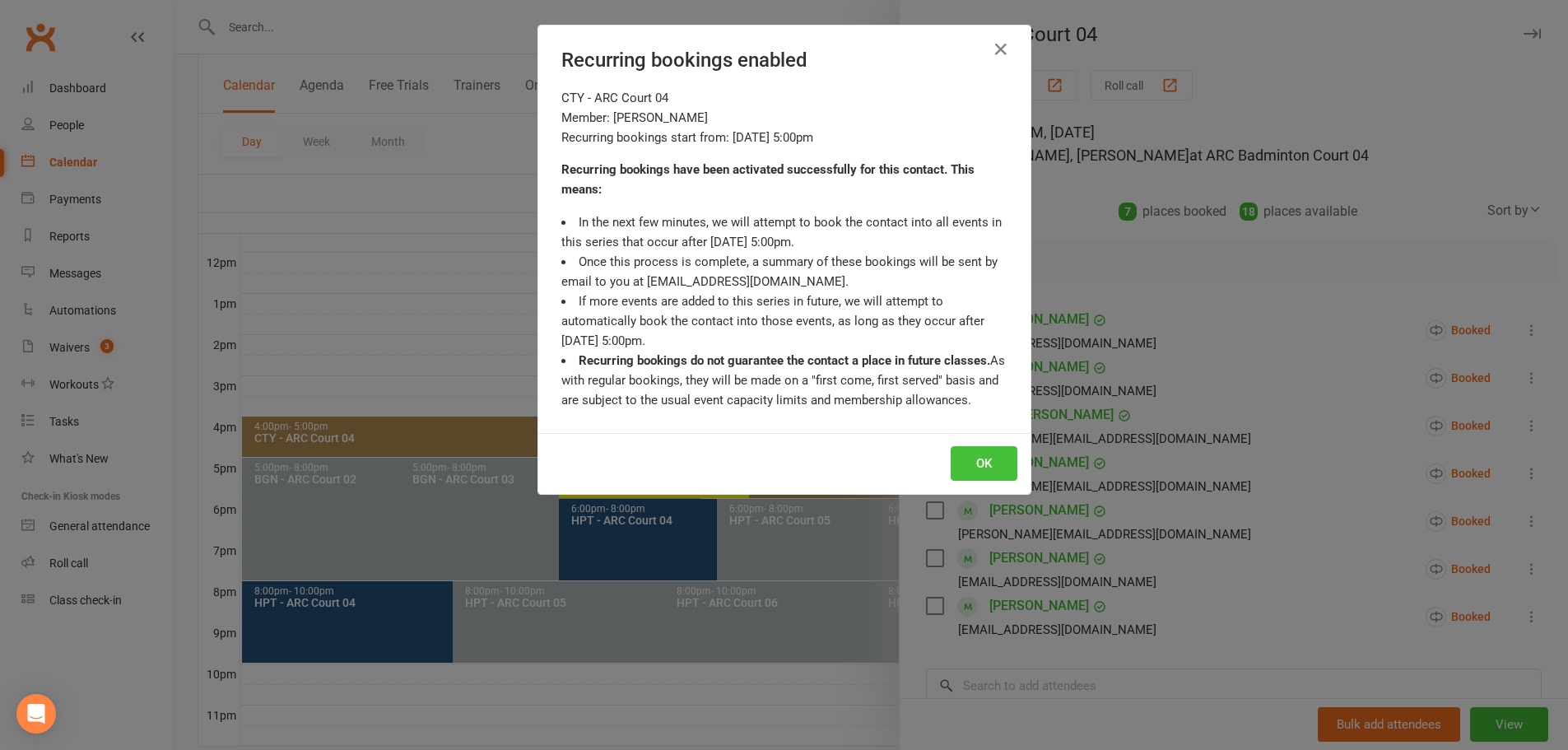
click at [958, 462] on button "OK" at bounding box center [984, 463] width 67 height 35
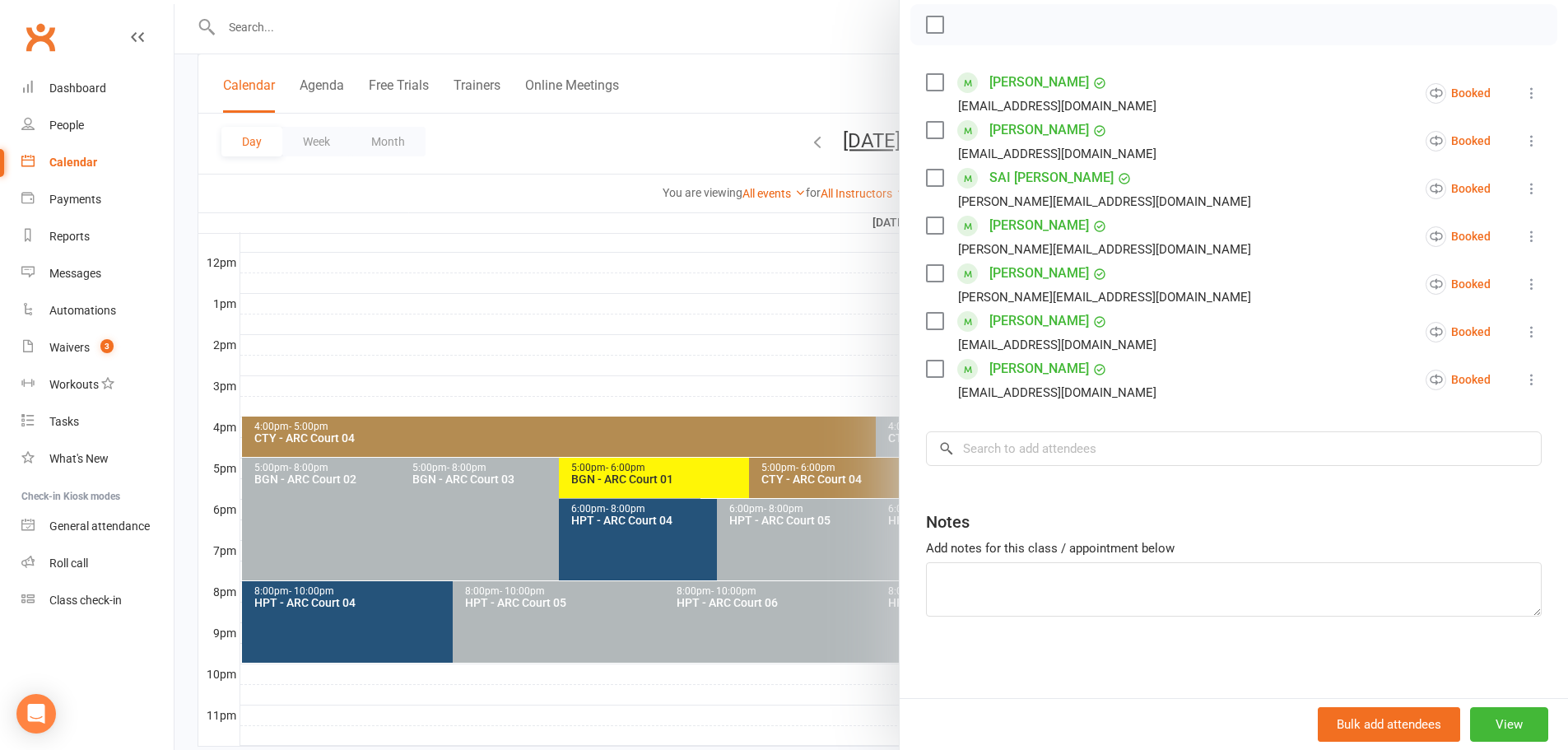
scroll to position [238, 0]
click at [645, 134] on div at bounding box center [871, 375] width 1393 height 750
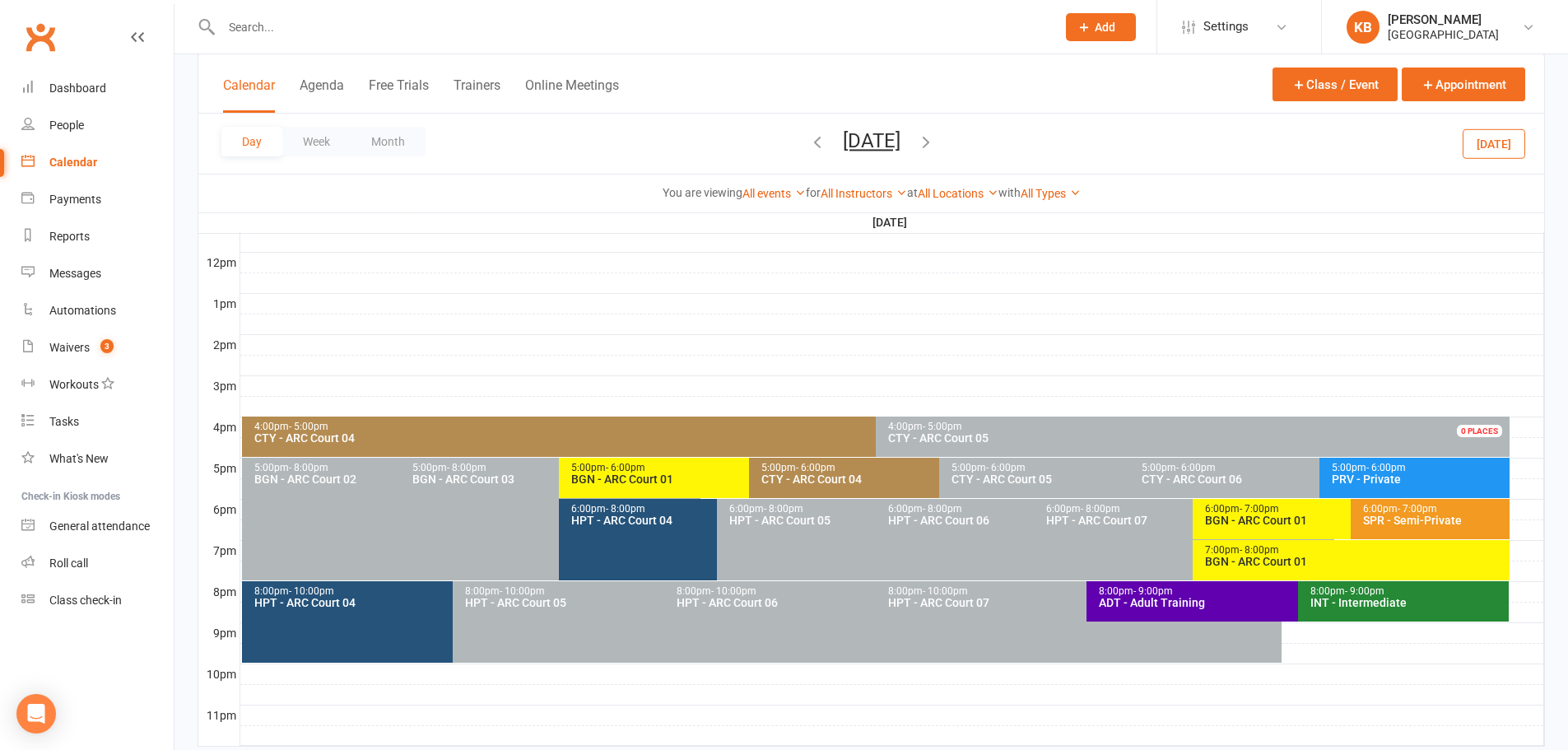
click at [935, 137] on icon "button" at bounding box center [925, 141] width 18 height 18
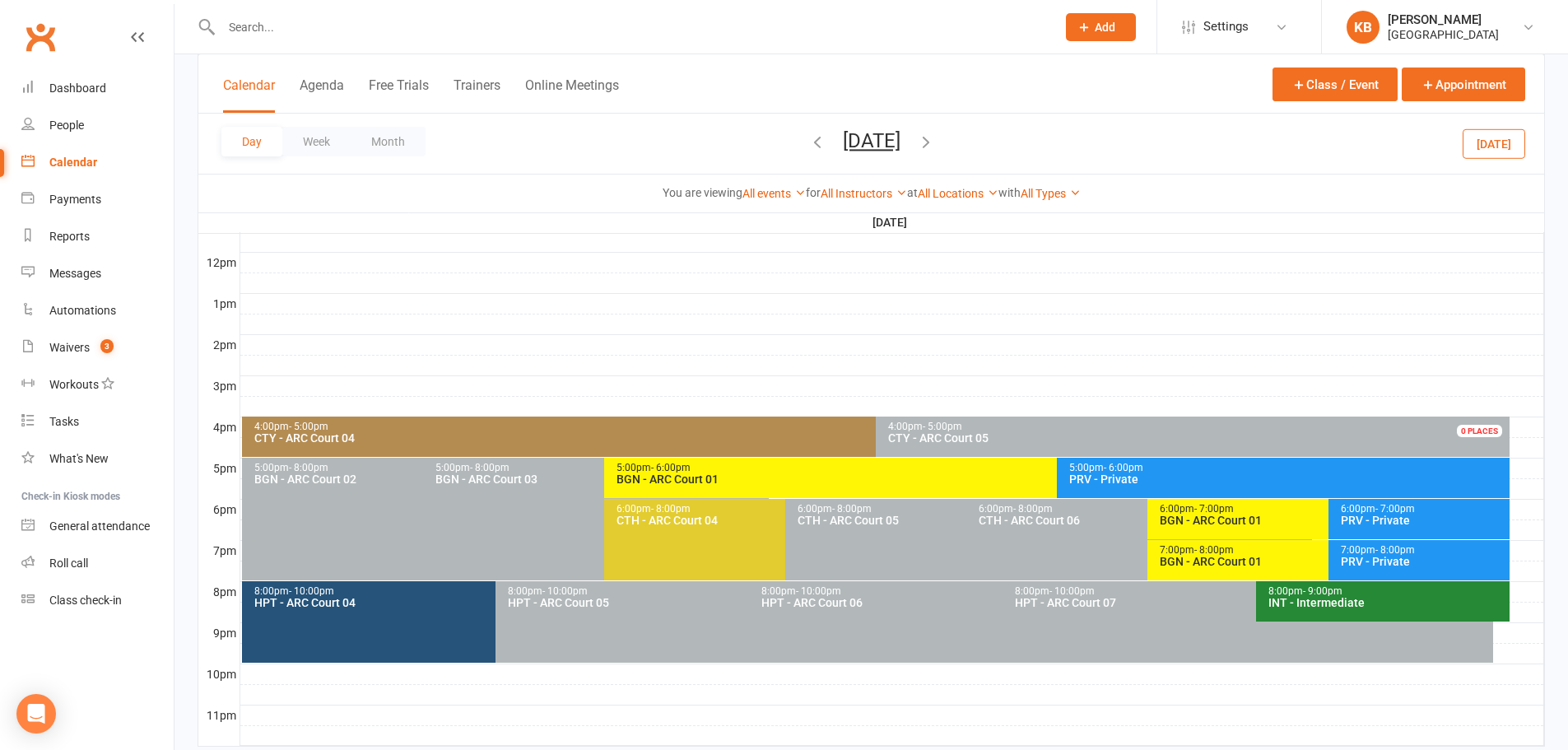
click at [935, 137] on icon "button" at bounding box center [925, 141] width 18 height 18
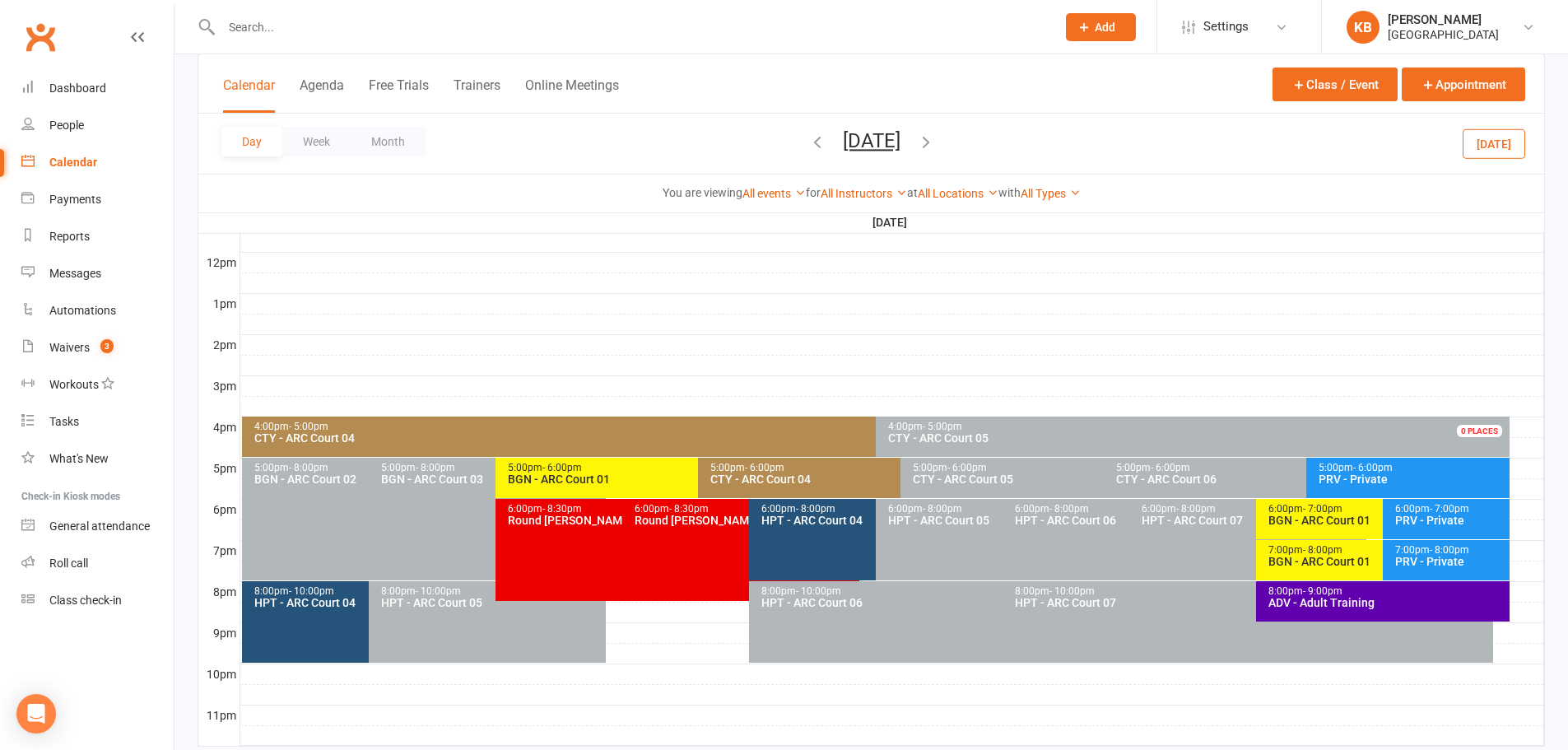
click at [694, 442] on div "CTY - ARC Court 04" at bounding box center [871, 438] width 1236 height 12
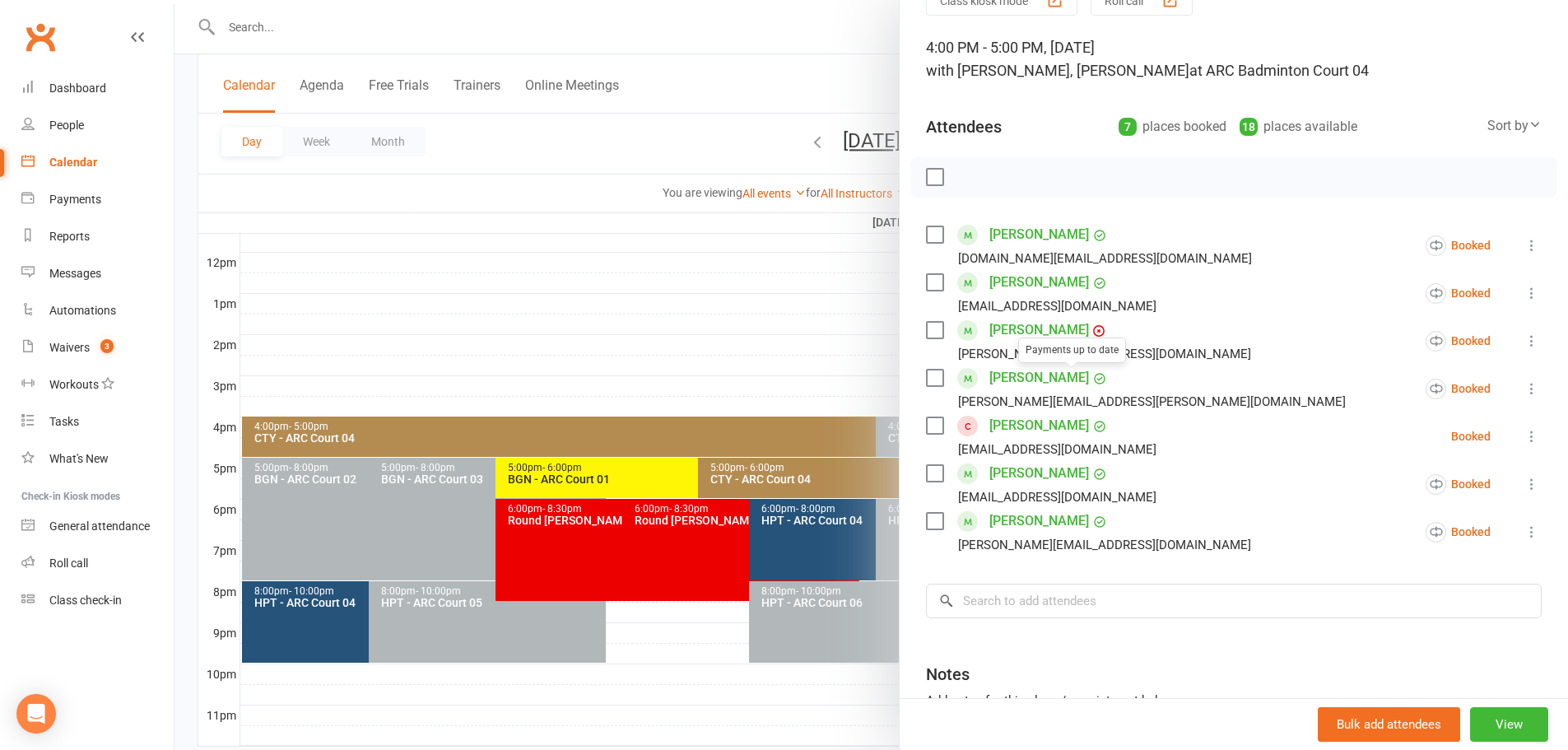
scroll to position [165, 0]
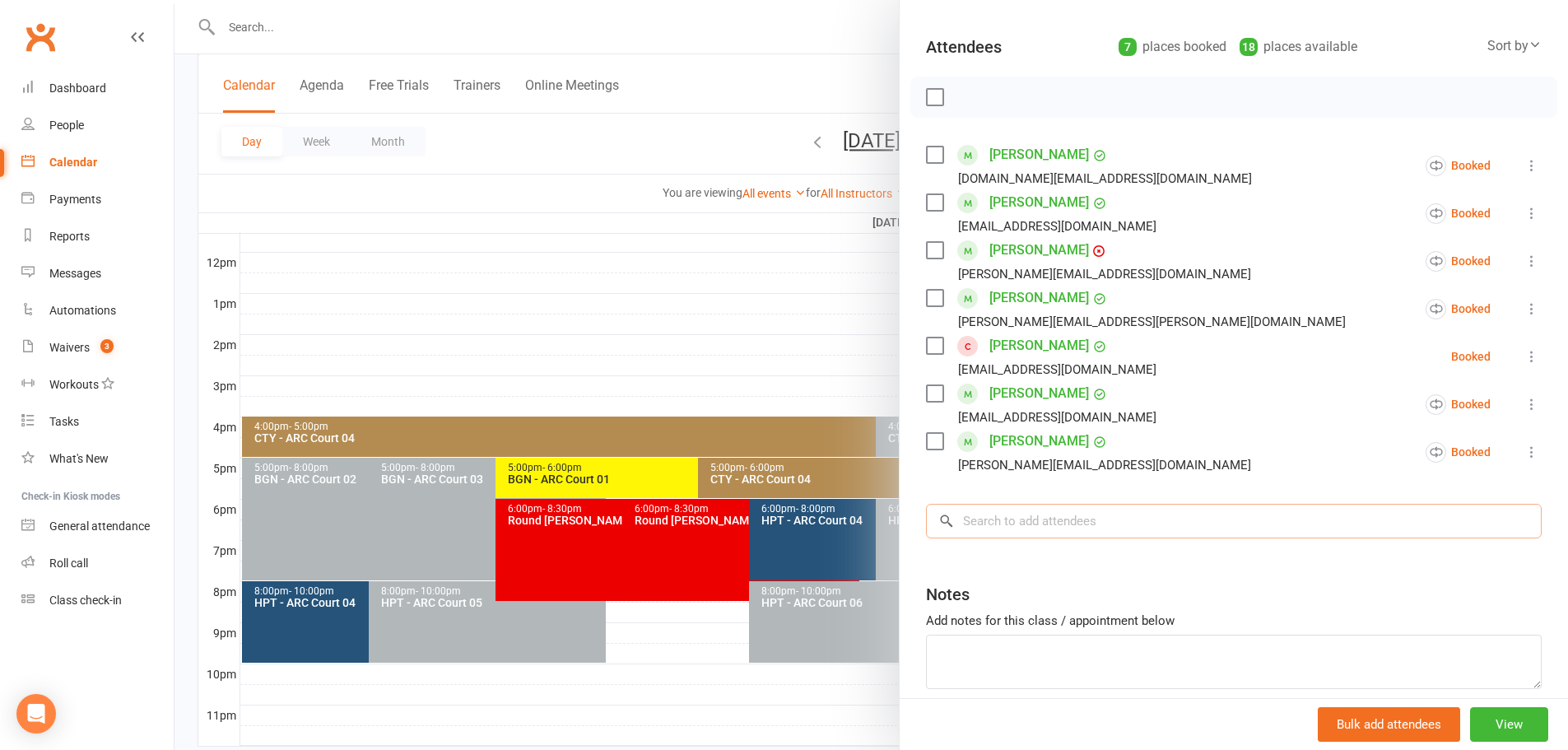
click at [977, 519] on input "search" at bounding box center [1233, 520] width 616 height 35
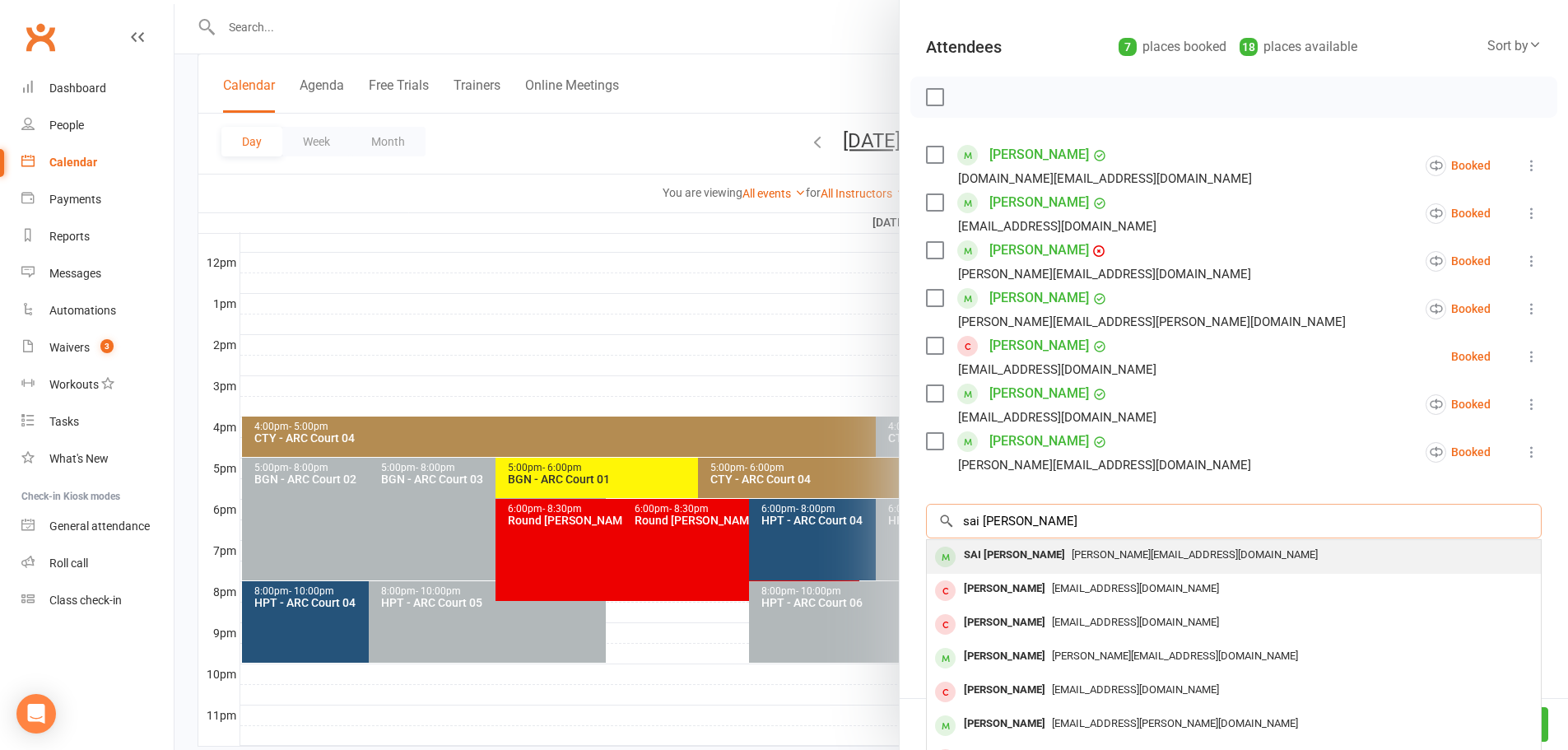
type input "sai akshaya"
click at [1072, 561] on span "[PERSON_NAME][EMAIL_ADDRESS][DOMAIN_NAME]" at bounding box center [1194, 554] width 246 height 13
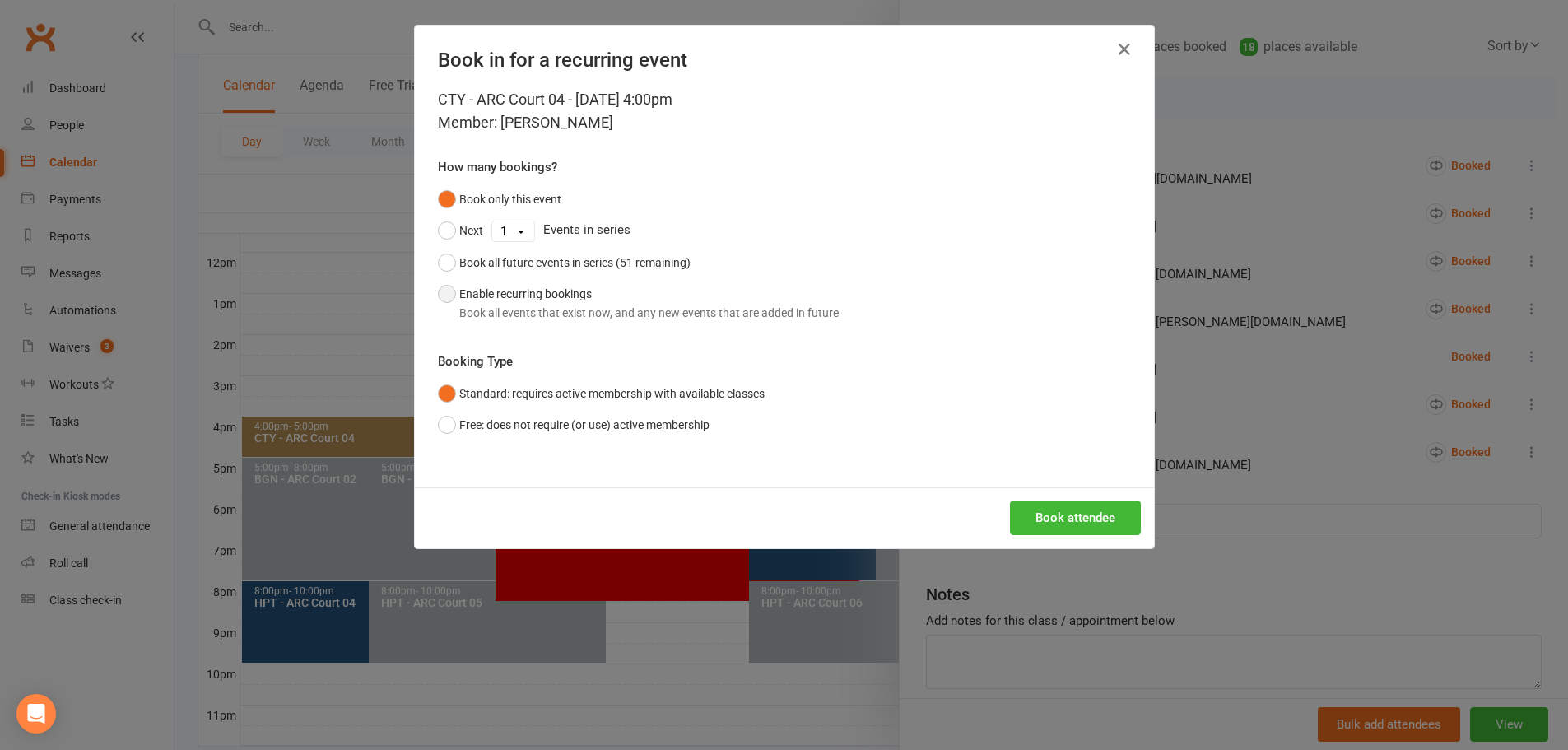
click at [584, 293] on button "Enable recurring bookings Book all events that exist now, and any new events th…" at bounding box center [638, 302] width 401 height 50
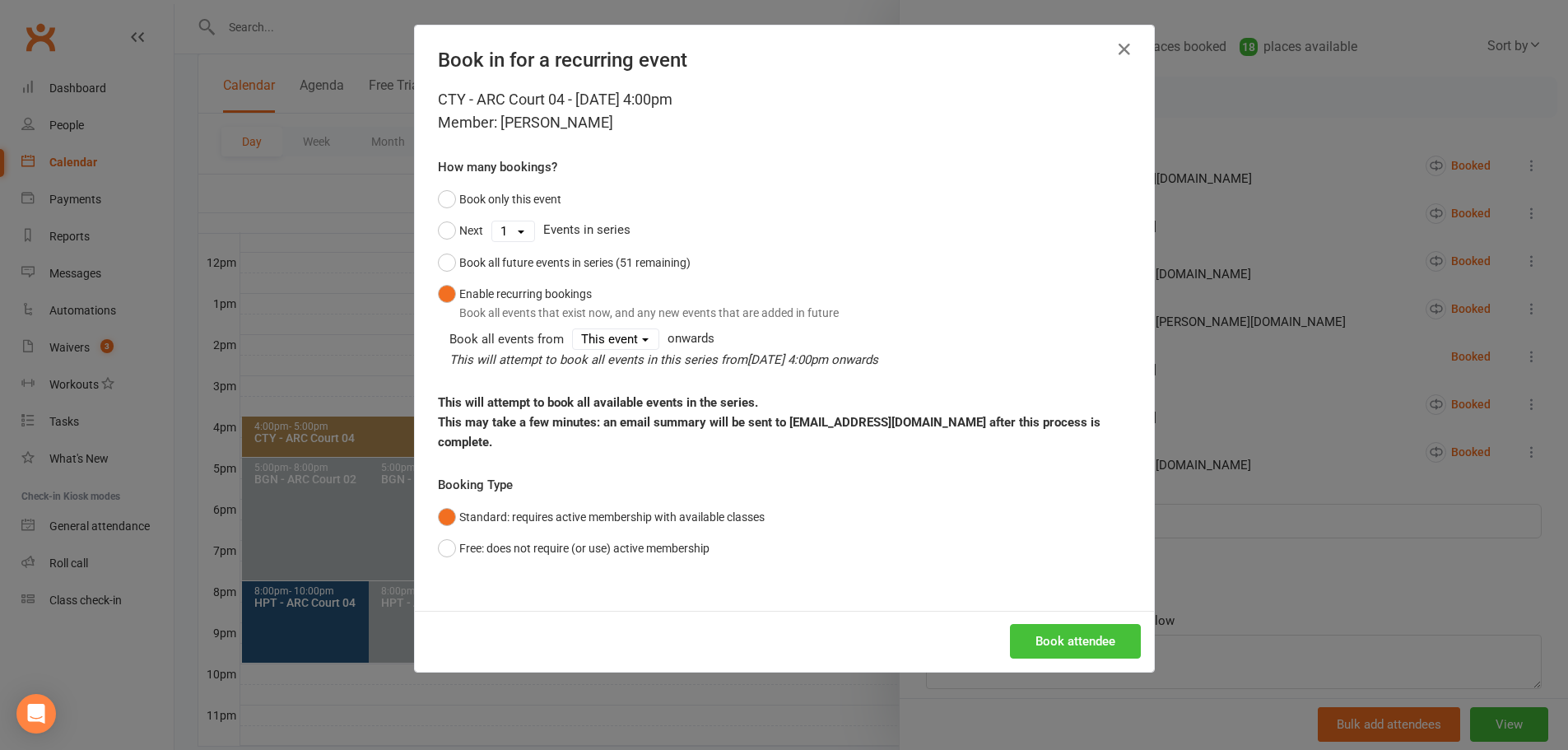
click at [1101, 624] on button "Book attendee" at bounding box center [1075, 641] width 131 height 35
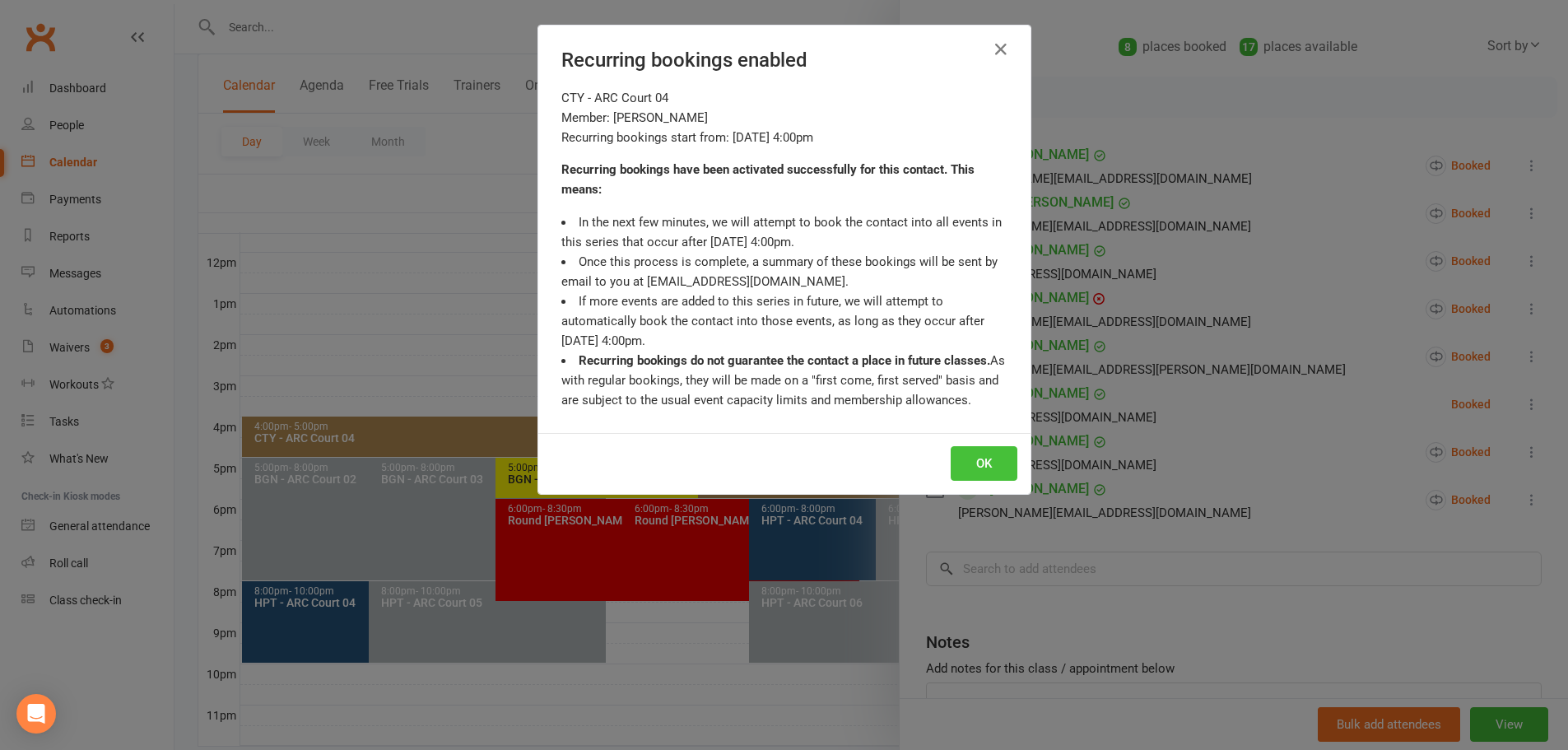
click at [968, 475] on button "OK" at bounding box center [984, 463] width 67 height 35
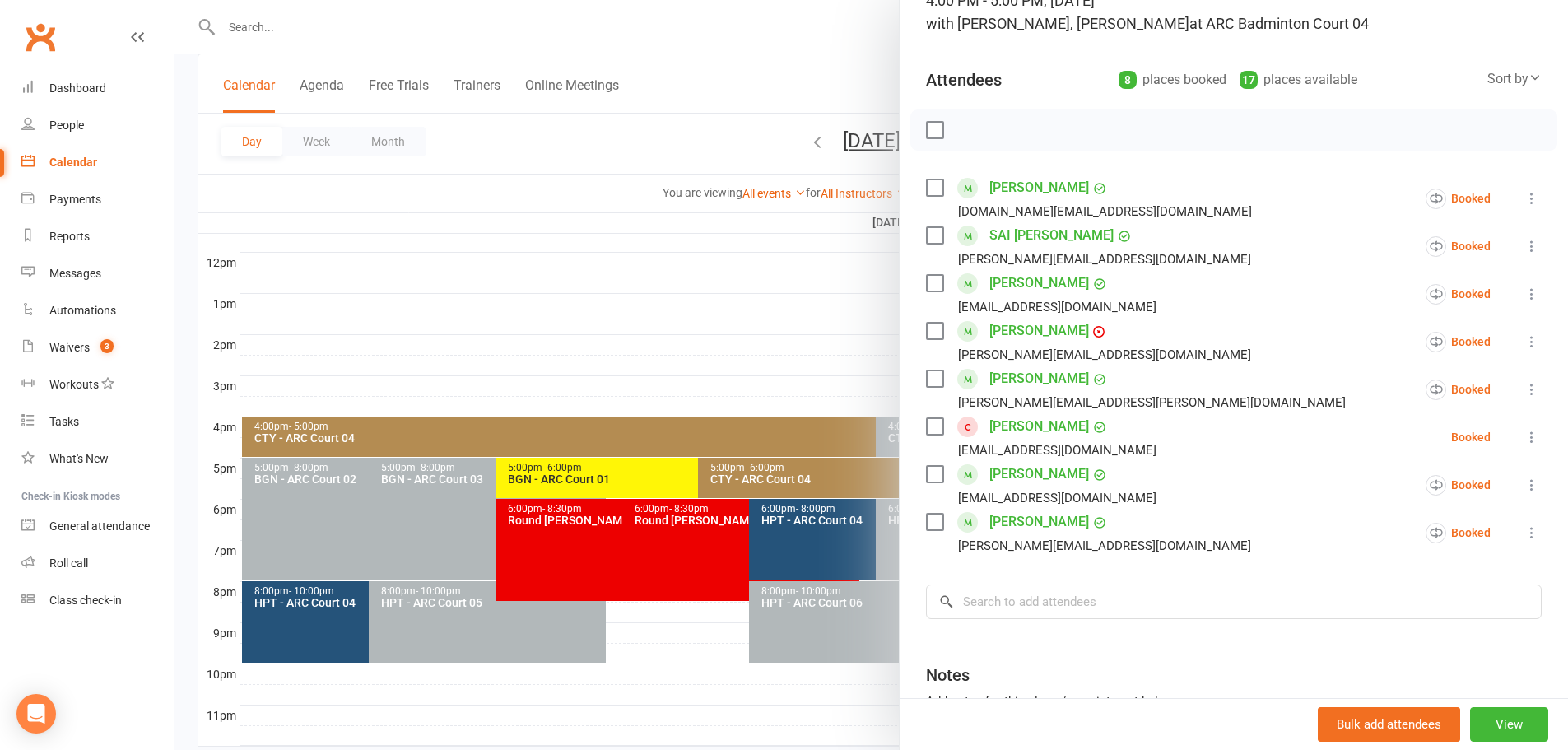
scroll to position [121, 0]
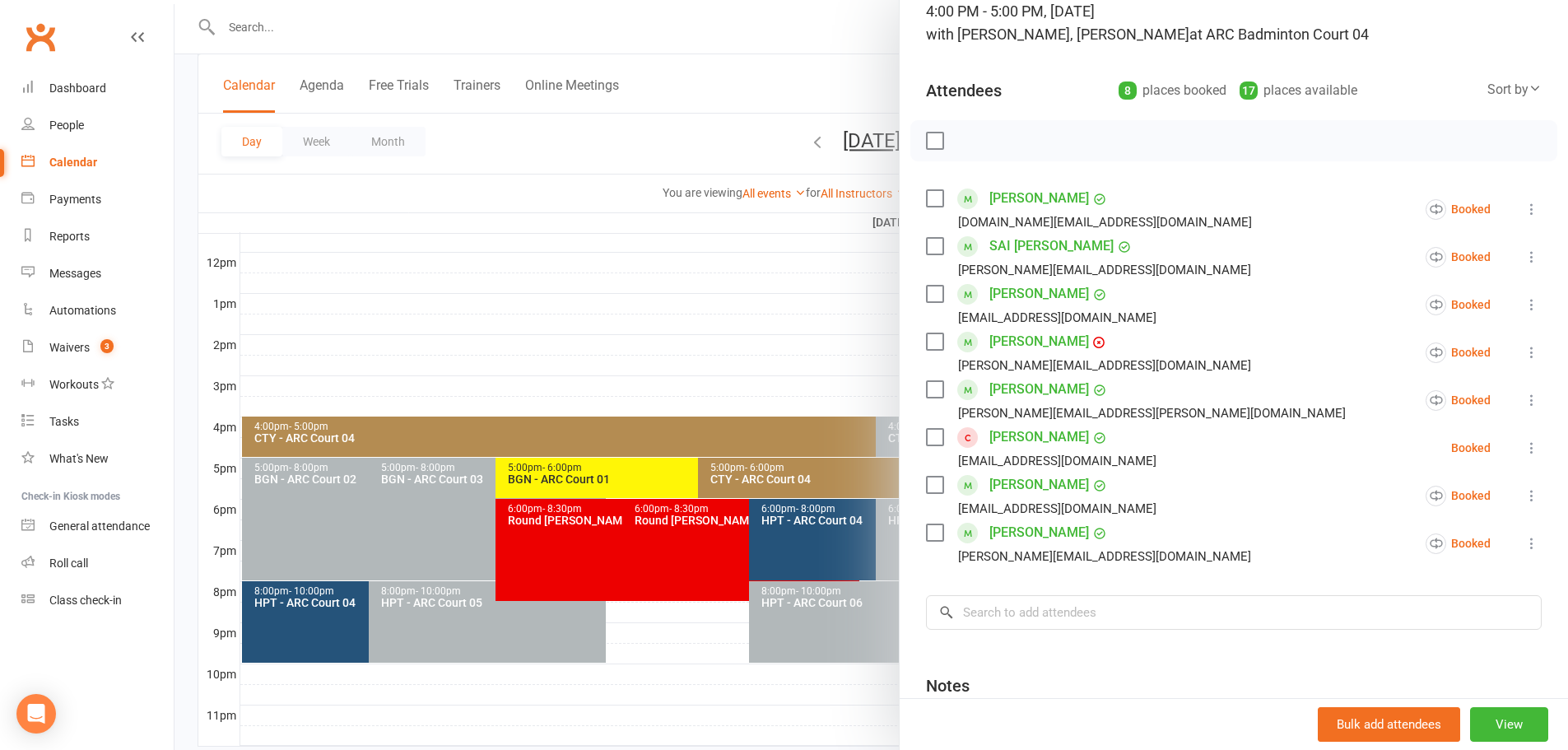
click at [611, 128] on div at bounding box center [871, 375] width 1393 height 750
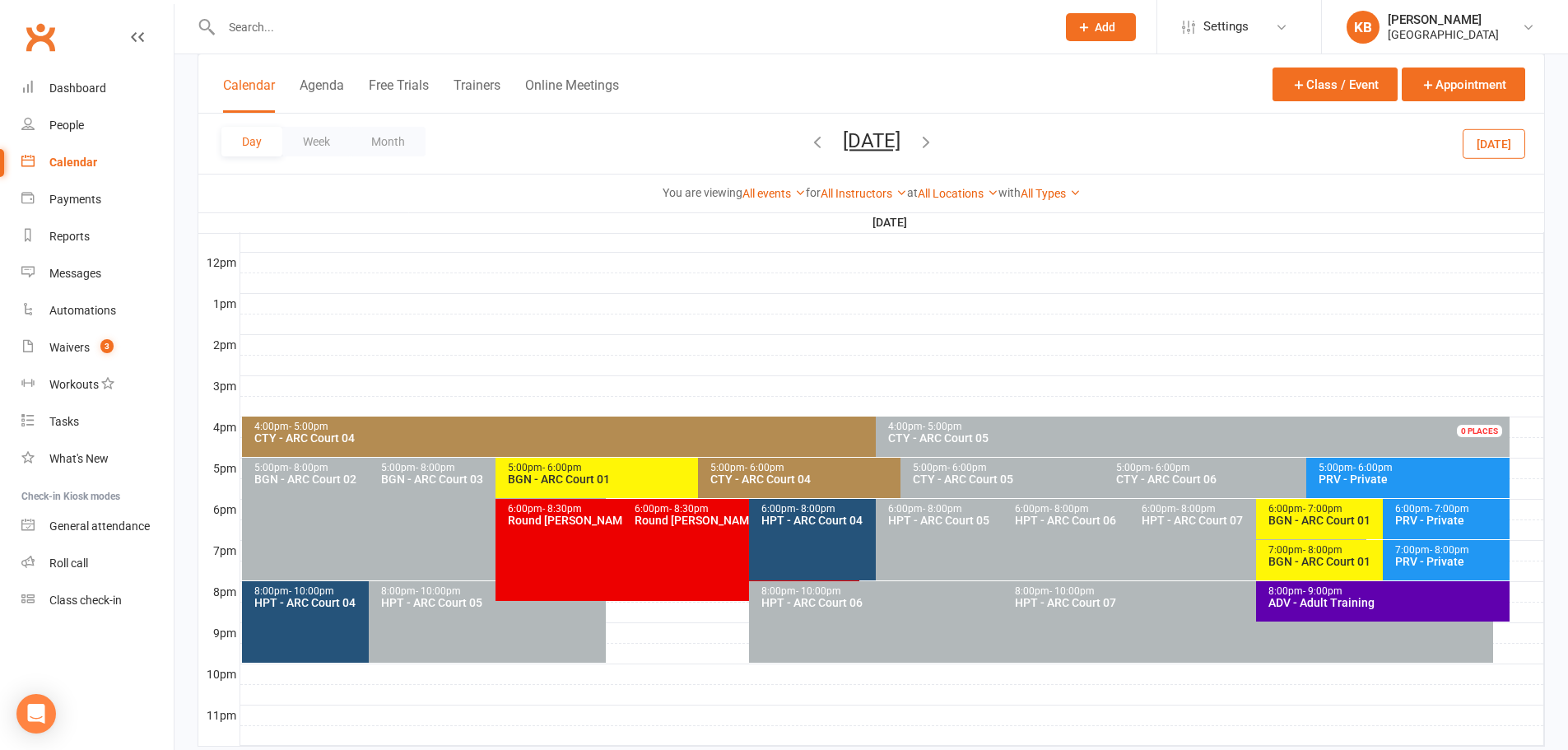
click at [783, 463] on span "- 6:00pm" at bounding box center [764, 468] width 40 height 12
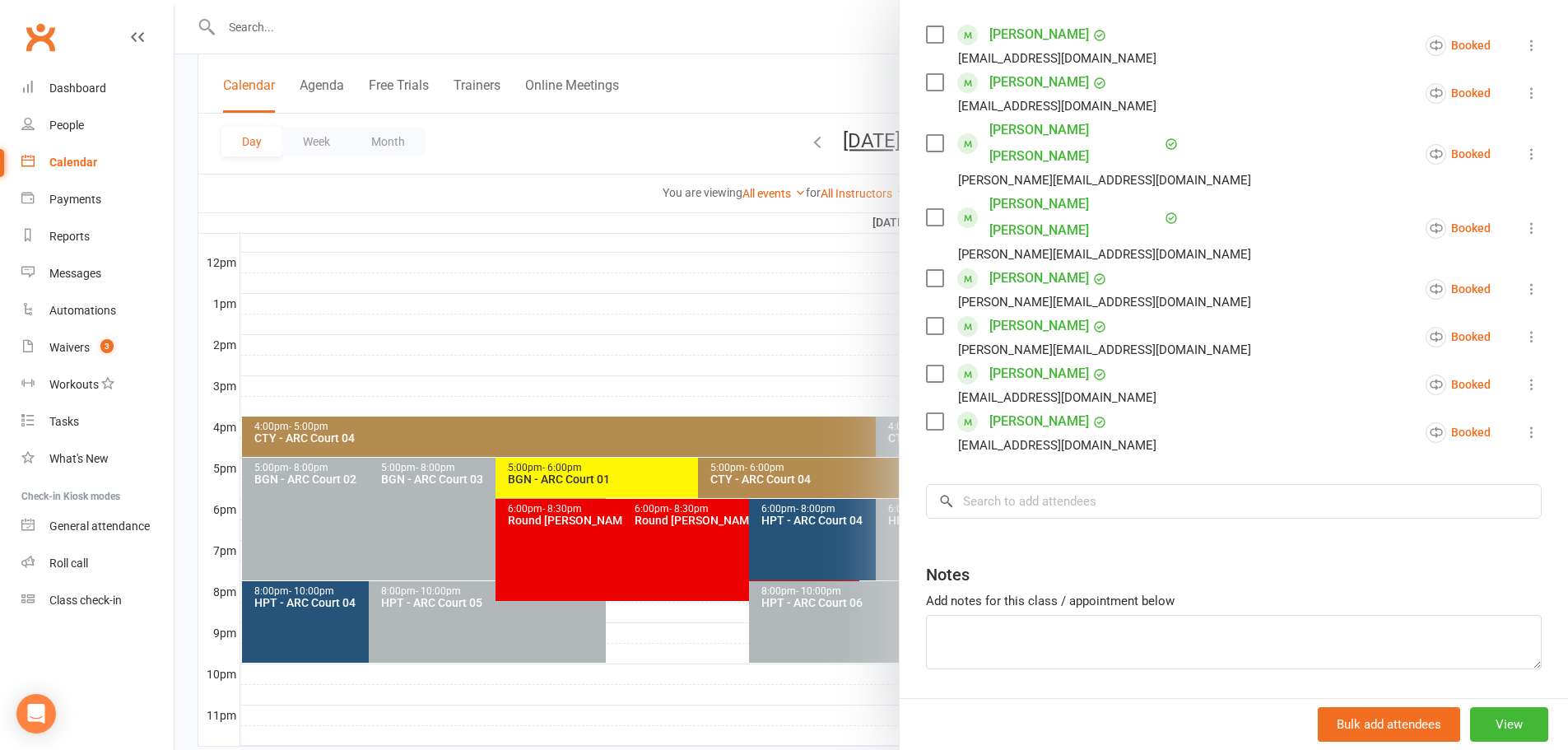
scroll to position [285, 0]
click at [1082, 483] on input "search" at bounding box center [1233, 500] width 616 height 35
paste input "Sujay Rongali"
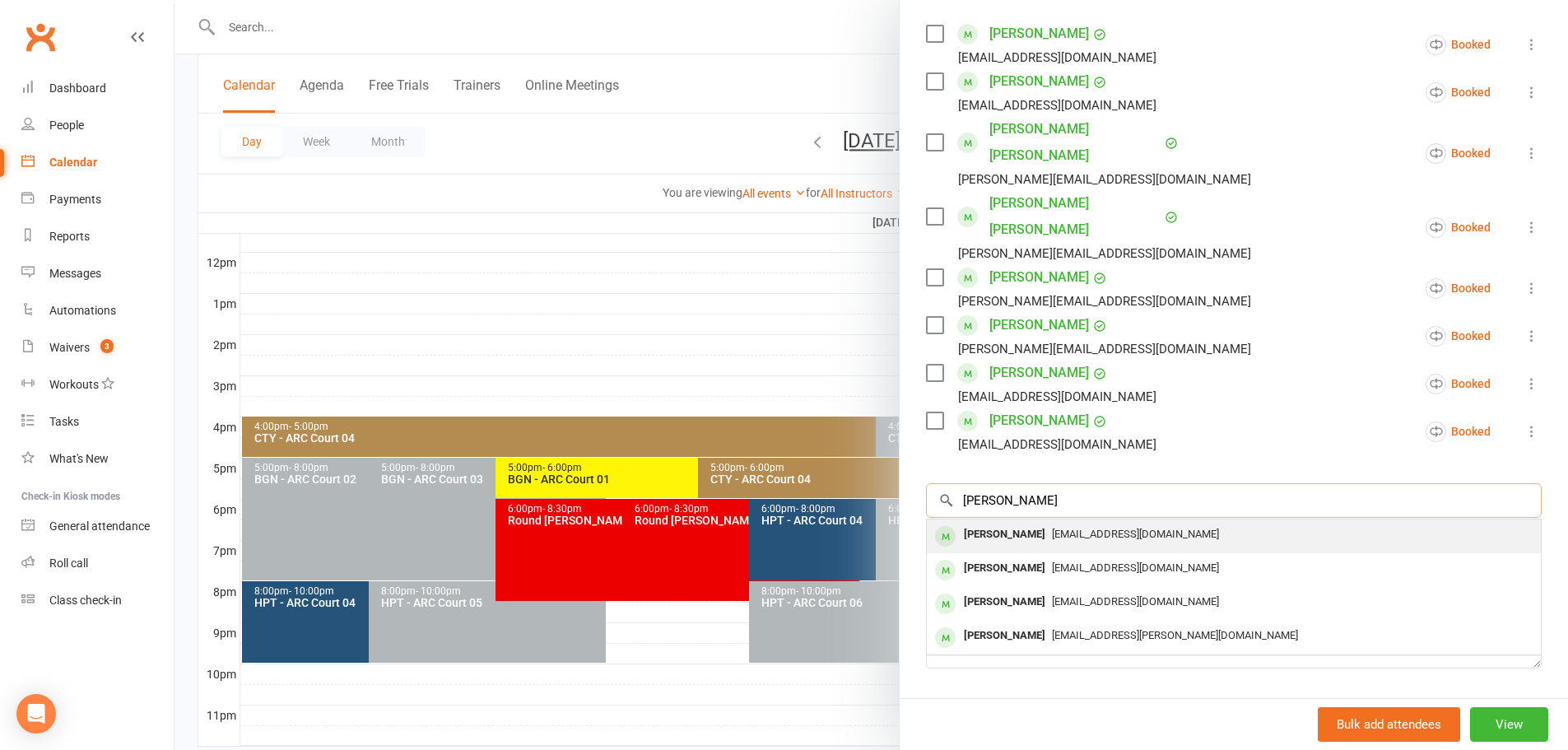
type input "Sujay Rongali"
click at [1074, 528] on span "rlprasad99@gmail.com" at bounding box center [1136, 534] width 167 height 13
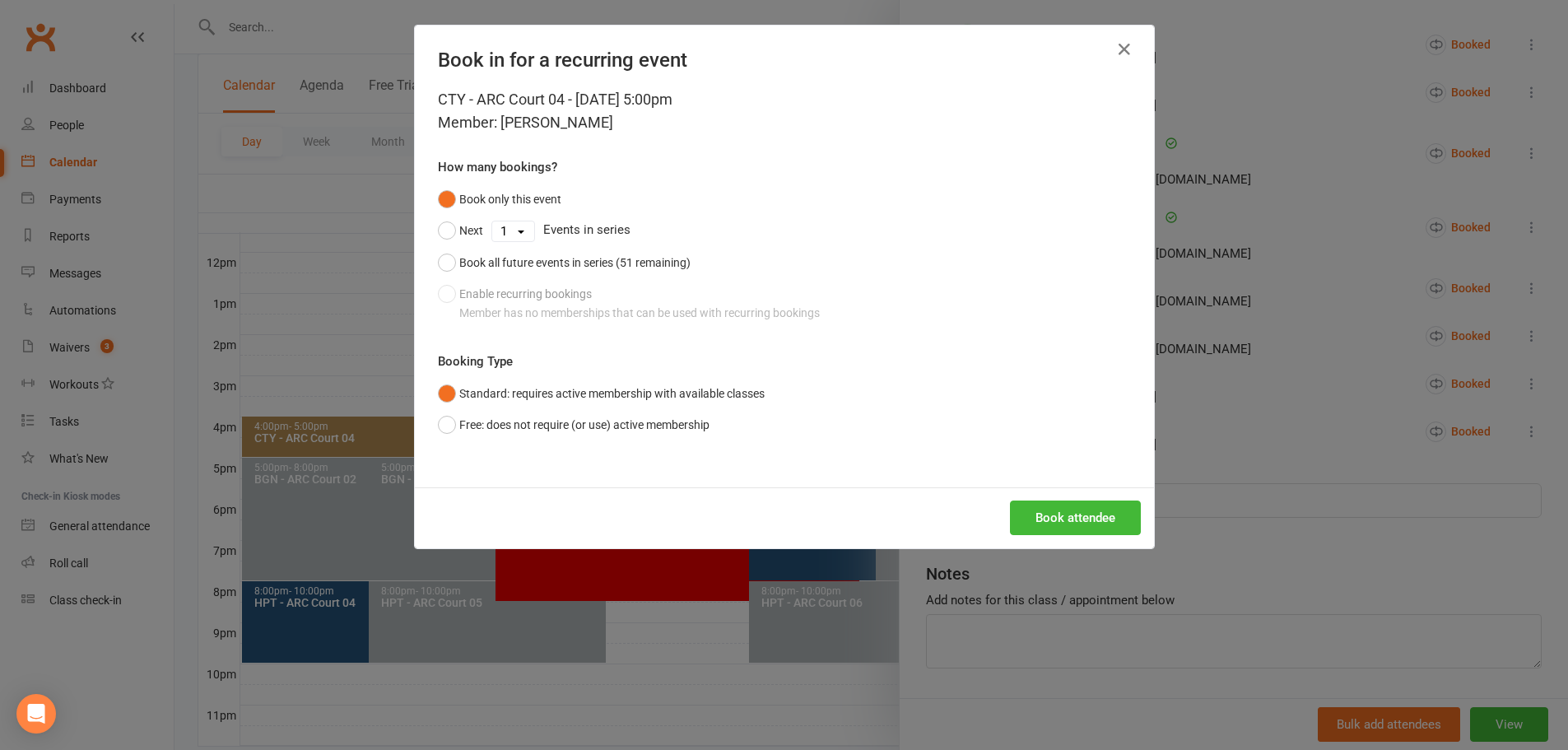
click at [509, 299] on div "Book only this event Next 1 2 3 4 5 6 7 8 9 10 11 12 13 14 15 16 17 18 19 20 21…" at bounding box center [784, 256] width 693 height 145
click at [566, 313] on div "Book only this event Next 1 2 3 4 5 6 7 8 9 10 11 12 13 14 15 16 17 18 19 20 21…" at bounding box center [784, 256] width 693 height 145
click at [1115, 57] on icon "button" at bounding box center [1124, 49] width 19 height 19
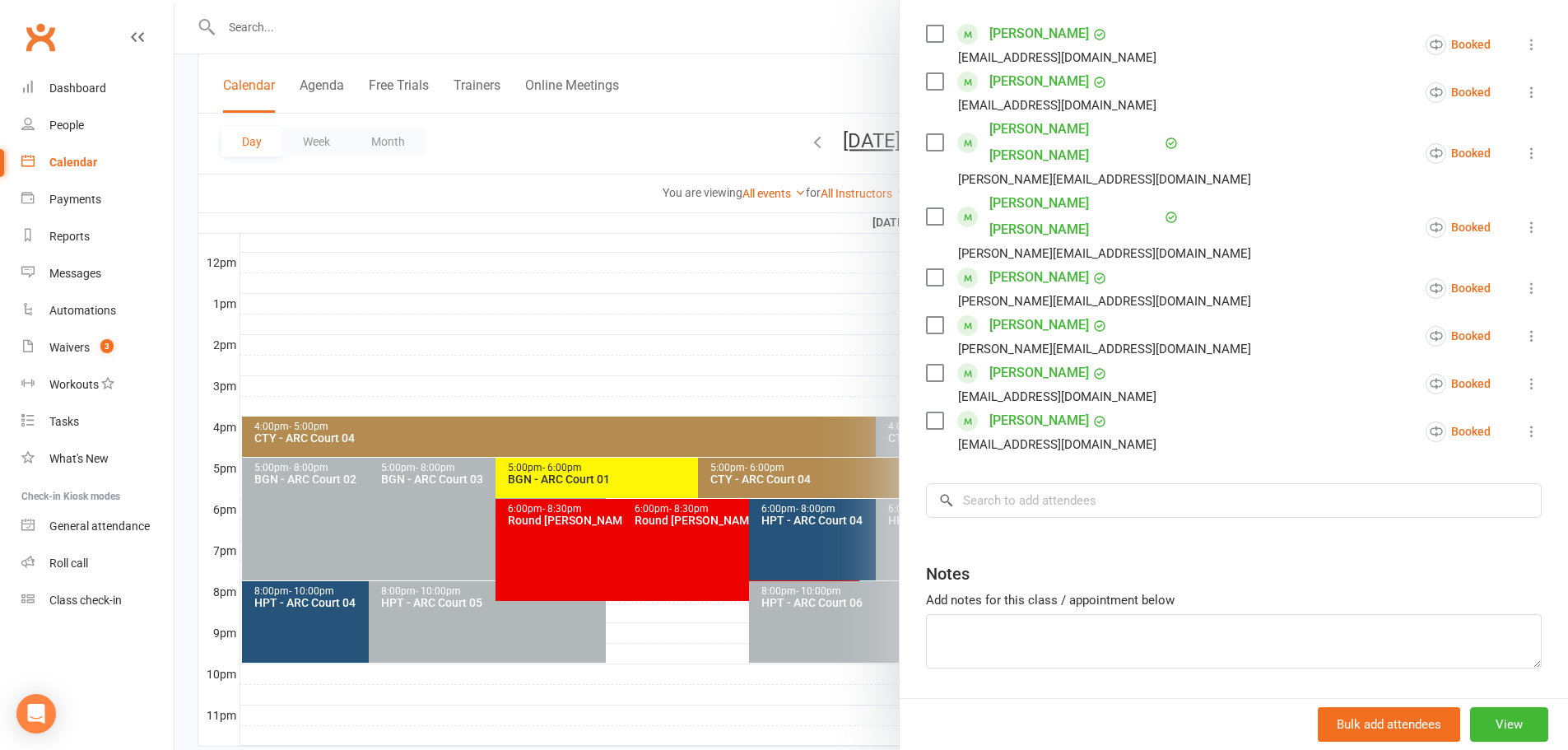
scroll to position [411, 0]
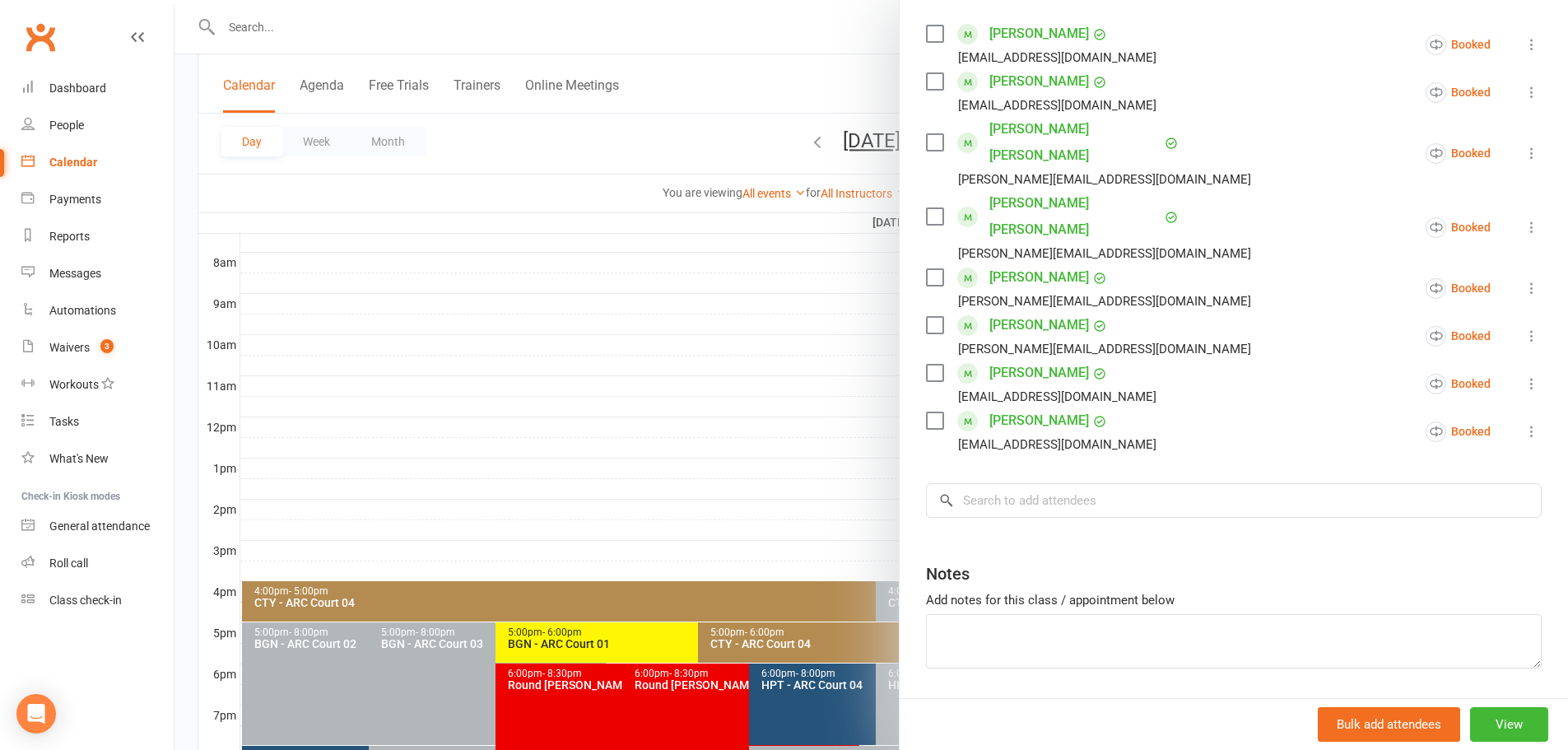
click at [805, 97] on div at bounding box center [871, 375] width 1393 height 750
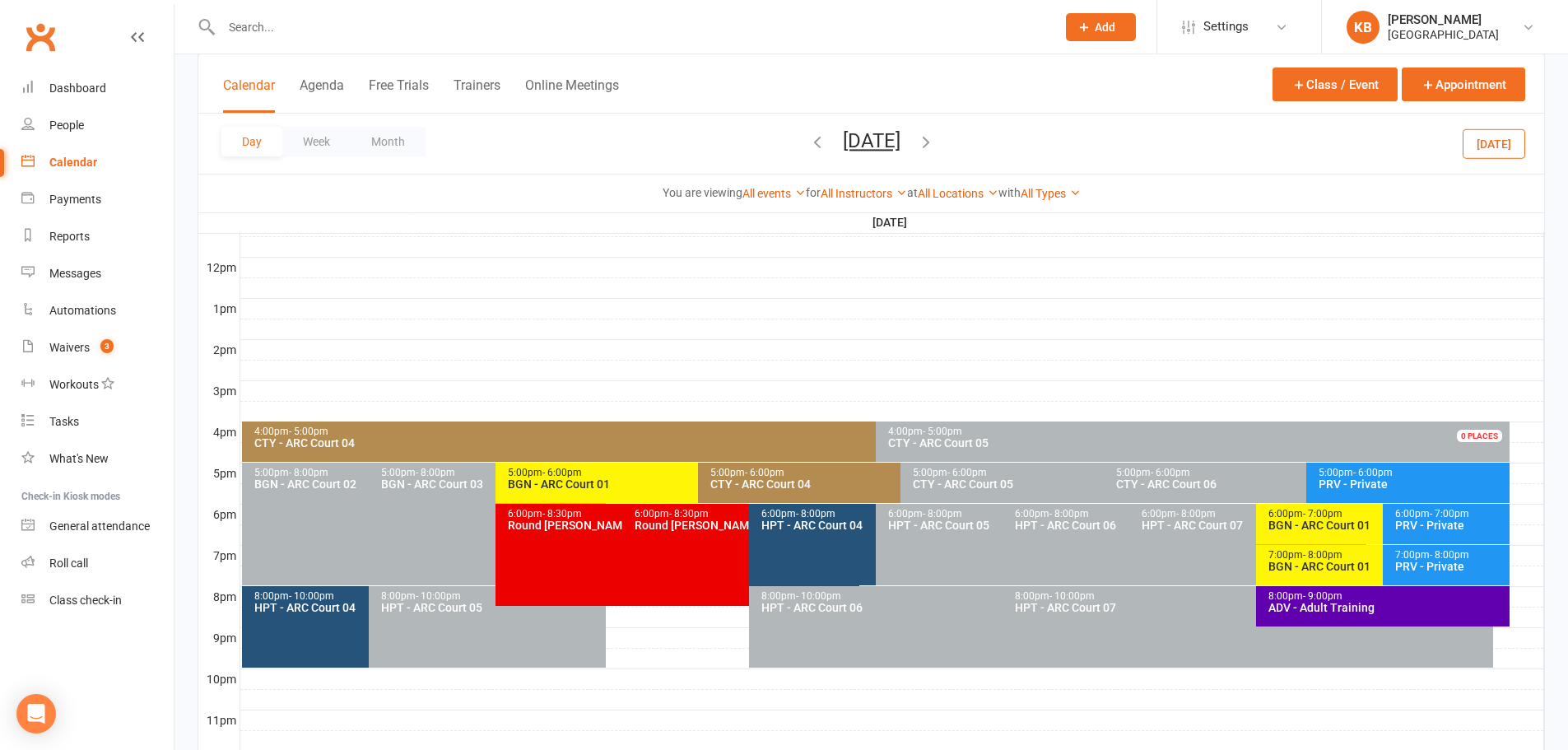
scroll to position [576, 0]
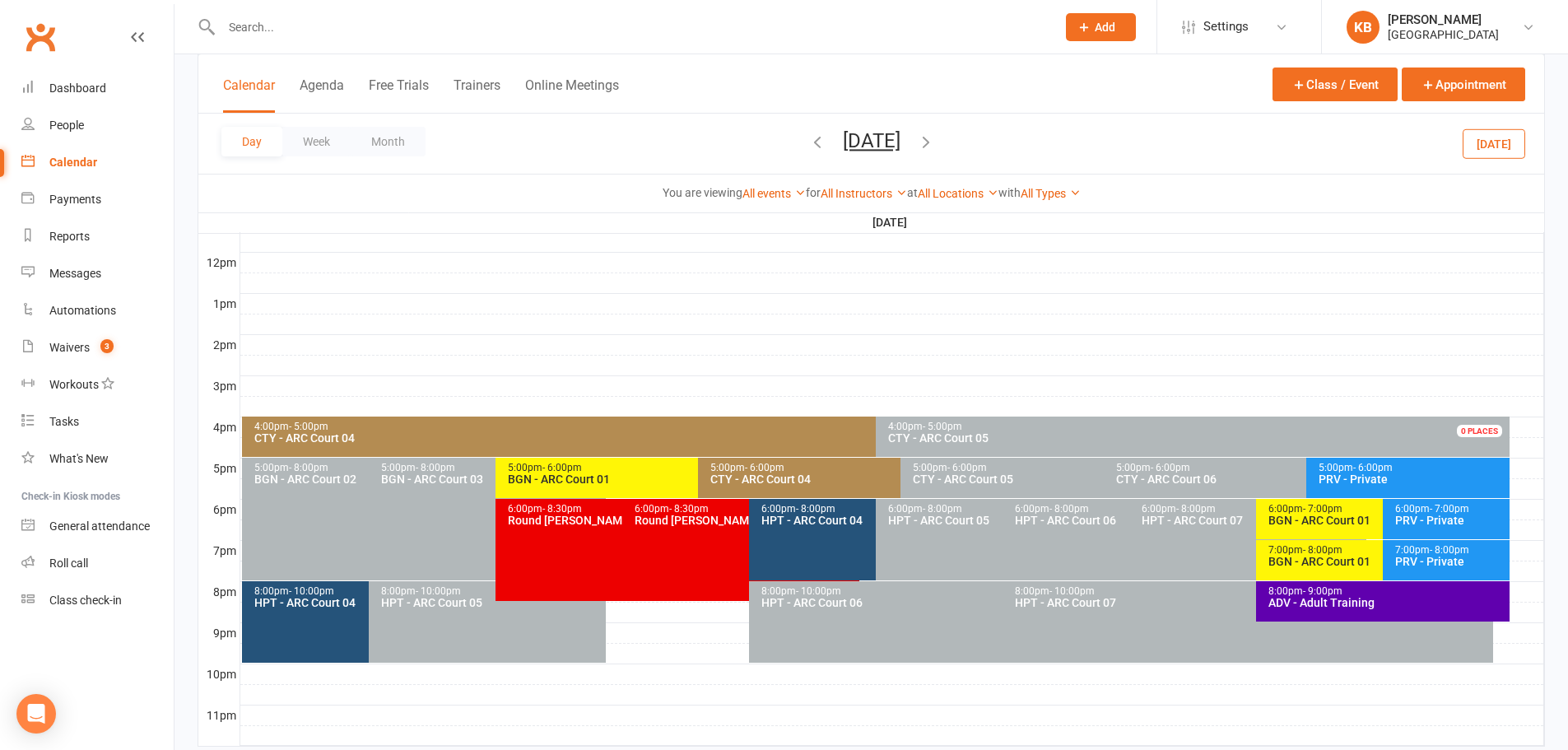
click at [935, 136] on icon "button" at bounding box center [925, 141] width 18 height 18
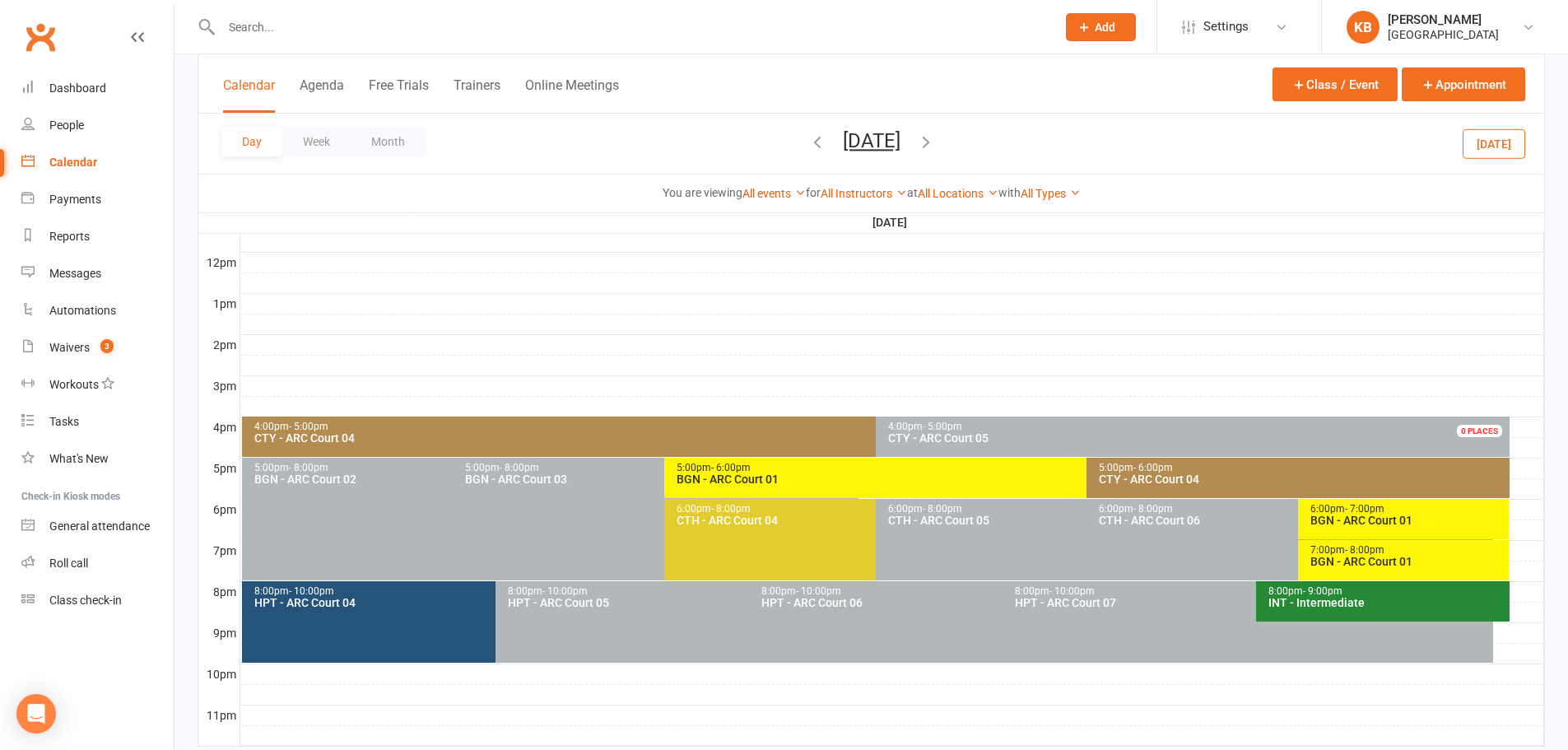
click at [808, 143] on icon "button" at bounding box center [817, 141] width 18 height 18
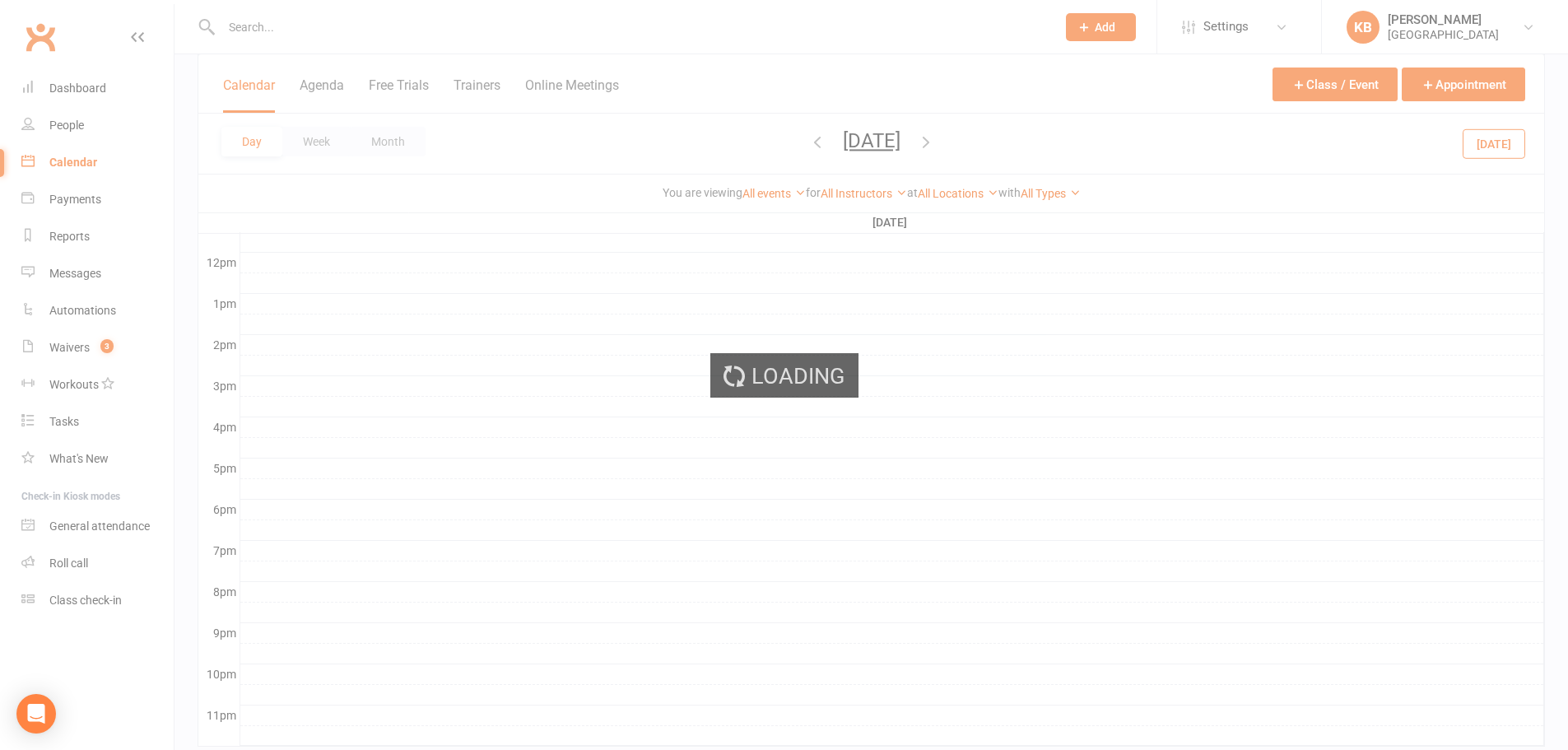
click at [827, 143] on span "[DATE] [DATE] Sun Mon Tue Wed Thu Fri Sat 27 28 29 30 31 01 02 03 04 05 06 07 0…" at bounding box center [871, 144] width 90 height 29
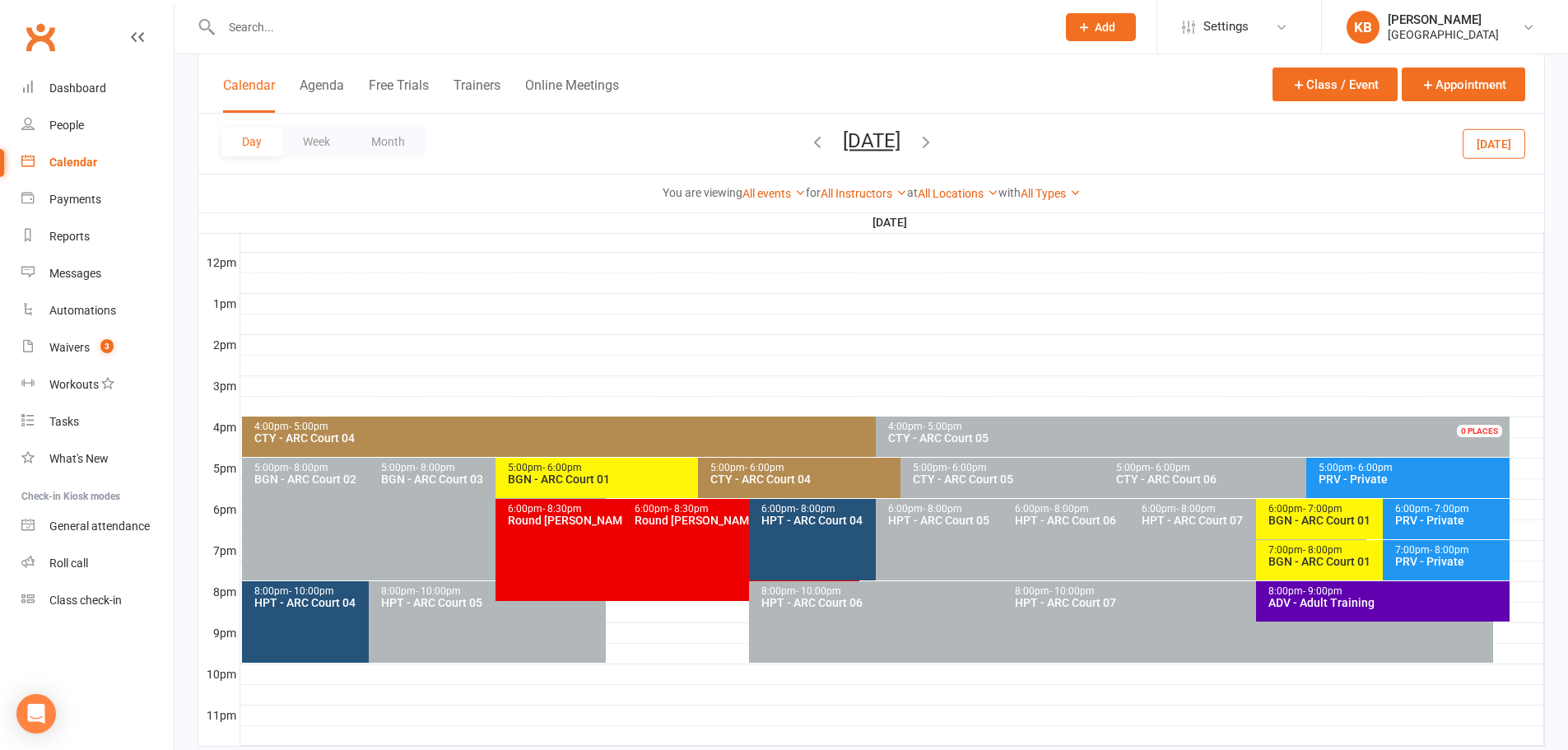
click at [808, 140] on icon "button" at bounding box center [817, 141] width 18 height 18
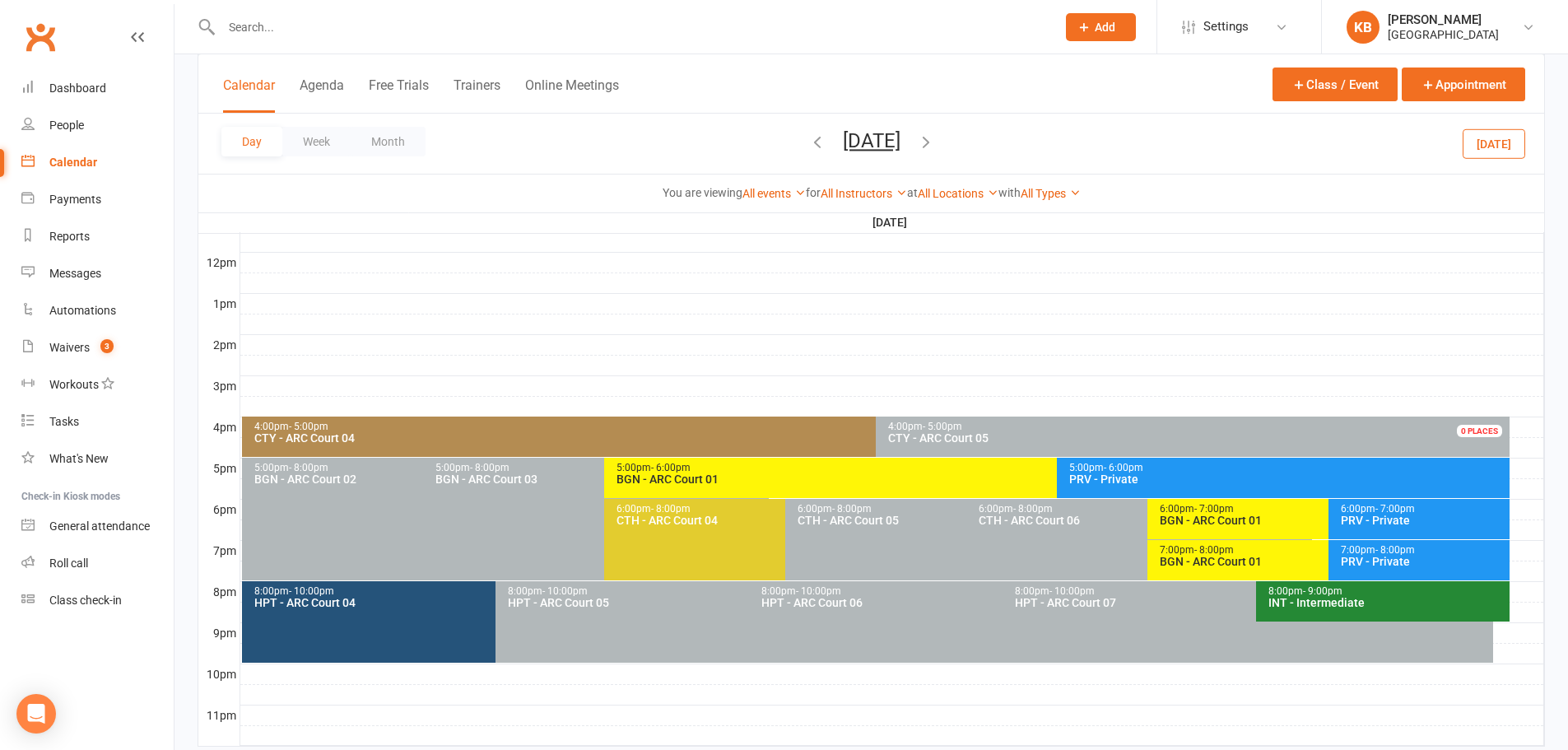
click at [734, 140] on div "Day Week Month [DATE] [DATE] Sun Mon Tue Wed Thu Fri Sat 27 28 29 30 31 01 02 0…" at bounding box center [871, 143] width 1345 height 60
click at [808, 143] on icon "button" at bounding box center [817, 141] width 18 height 18
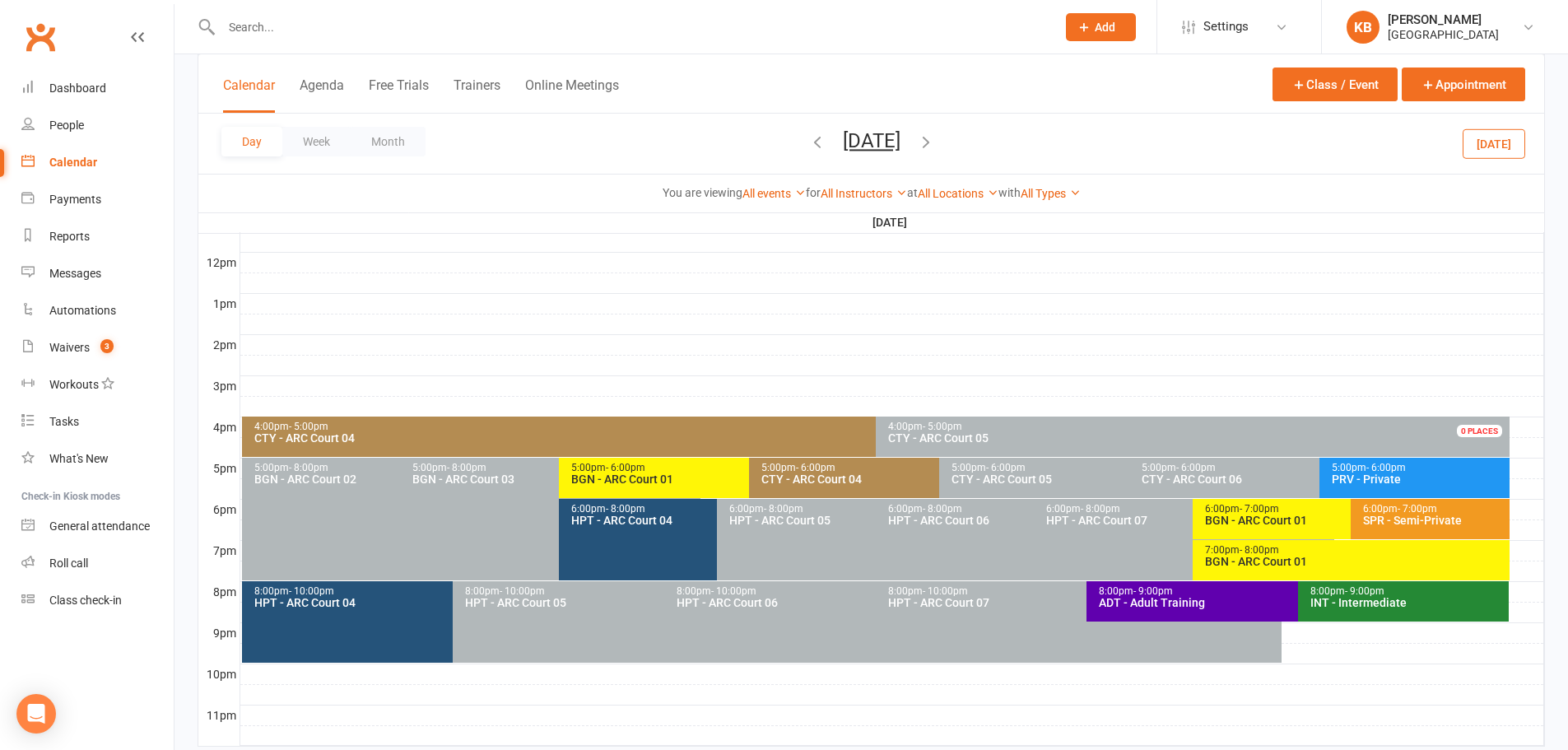
click at [1365, 590] on span "- 9:00pm" at bounding box center [1365, 591] width 40 height 12
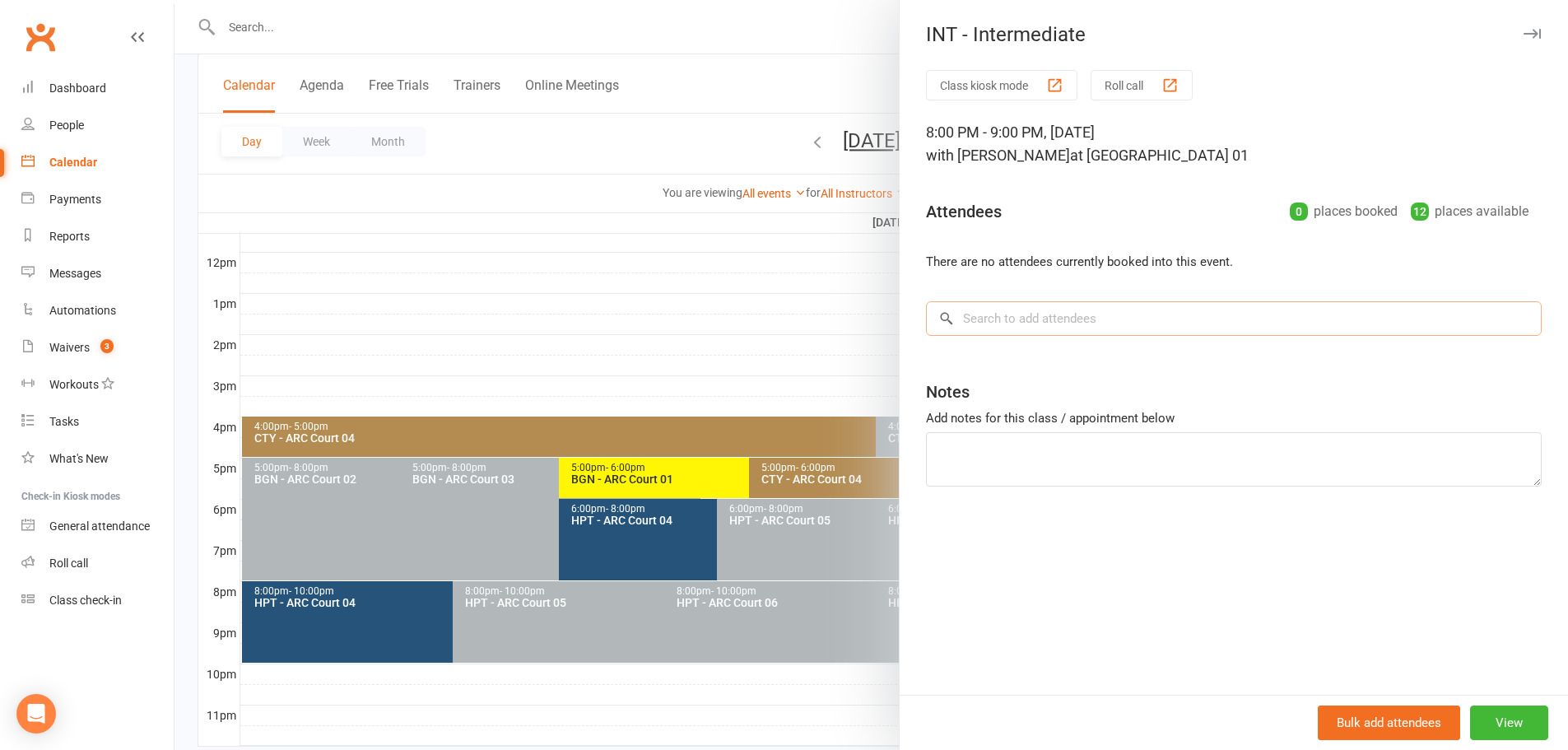
click at [1000, 320] on input "search" at bounding box center [1233, 318] width 616 height 35
paste input "[PERSON_NAME]"
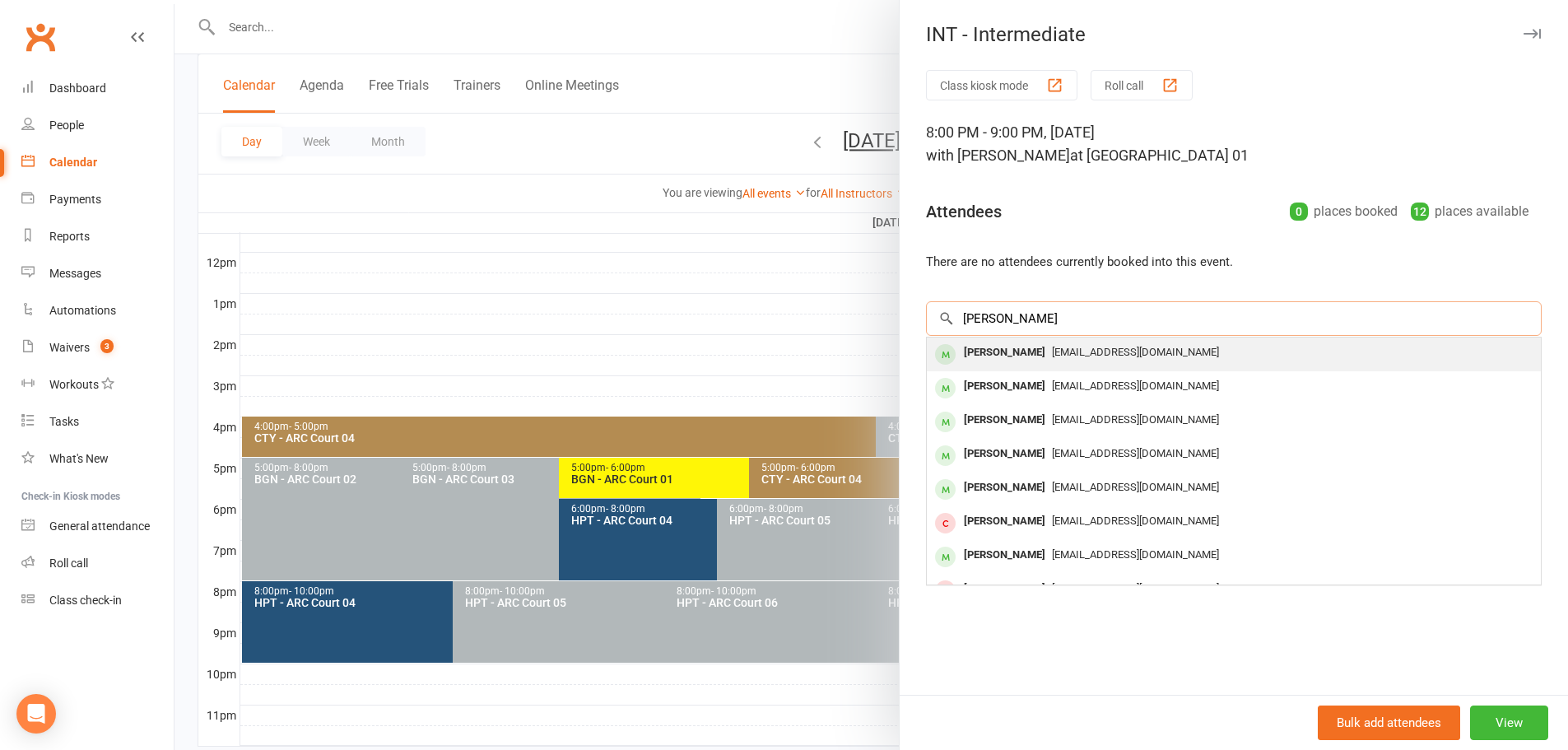
type input "[PERSON_NAME]"
click at [1046, 351] on div "[PERSON_NAME]" at bounding box center [1004, 352] width 95 height 24
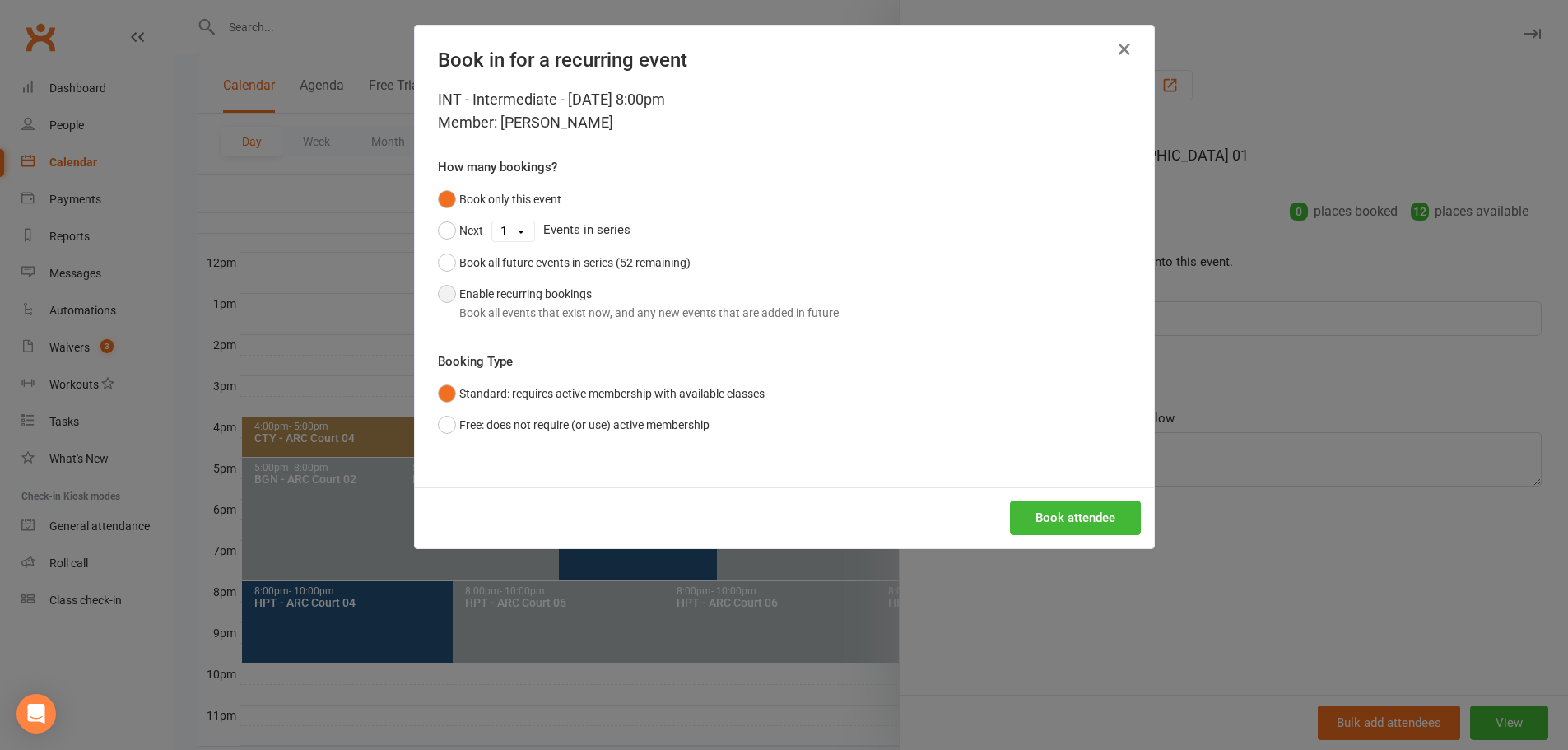
click at [506, 289] on button "Enable recurring bookings Book all events that exist now, and any new events th…" at bounding box center [638, 302] width 401 height 50
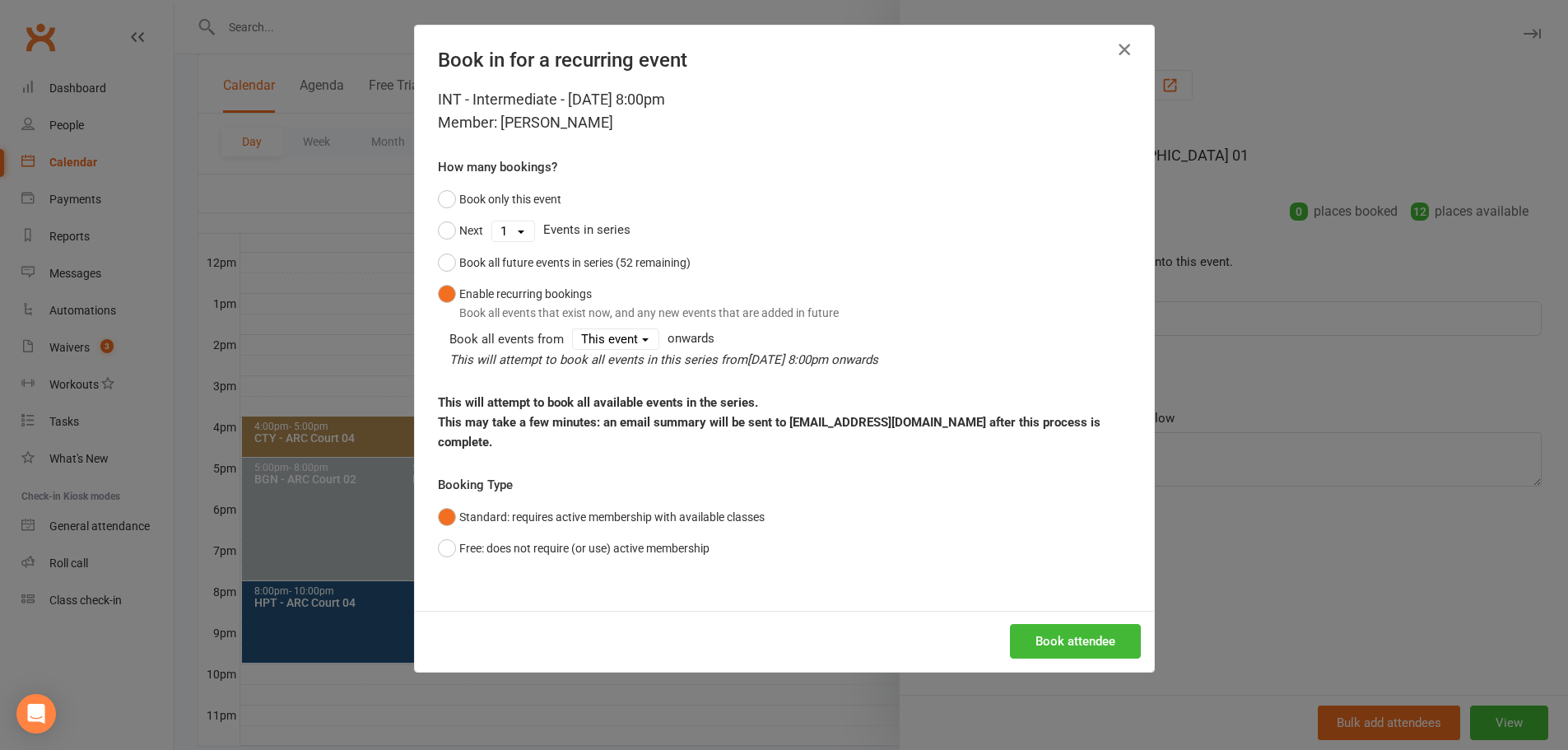
click at [1115, 57] on icon "button" at bounding box center [1124, 49] width 19 height 19
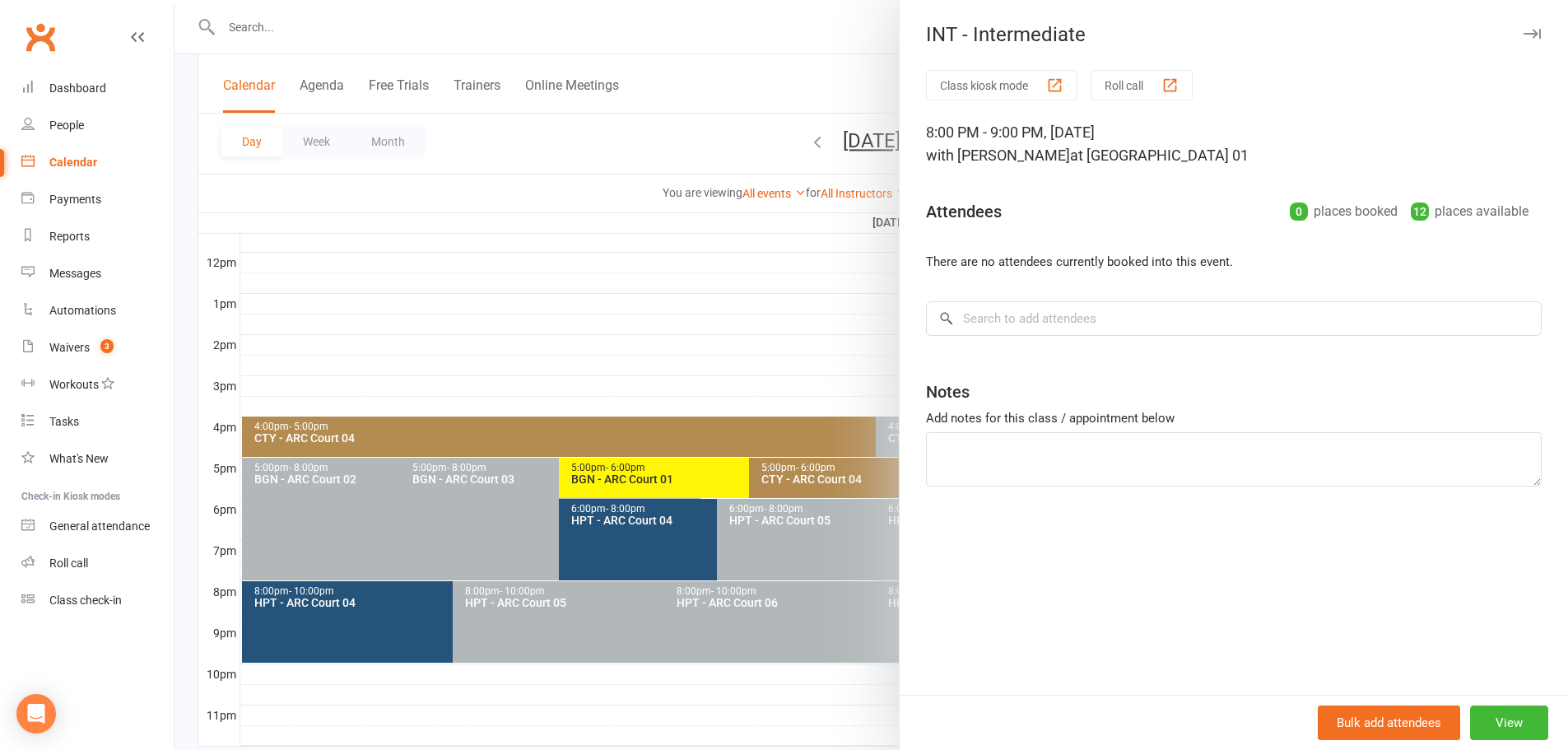
click at [783, 90] on div at bounding box center [871, 375] width 1393 height 750
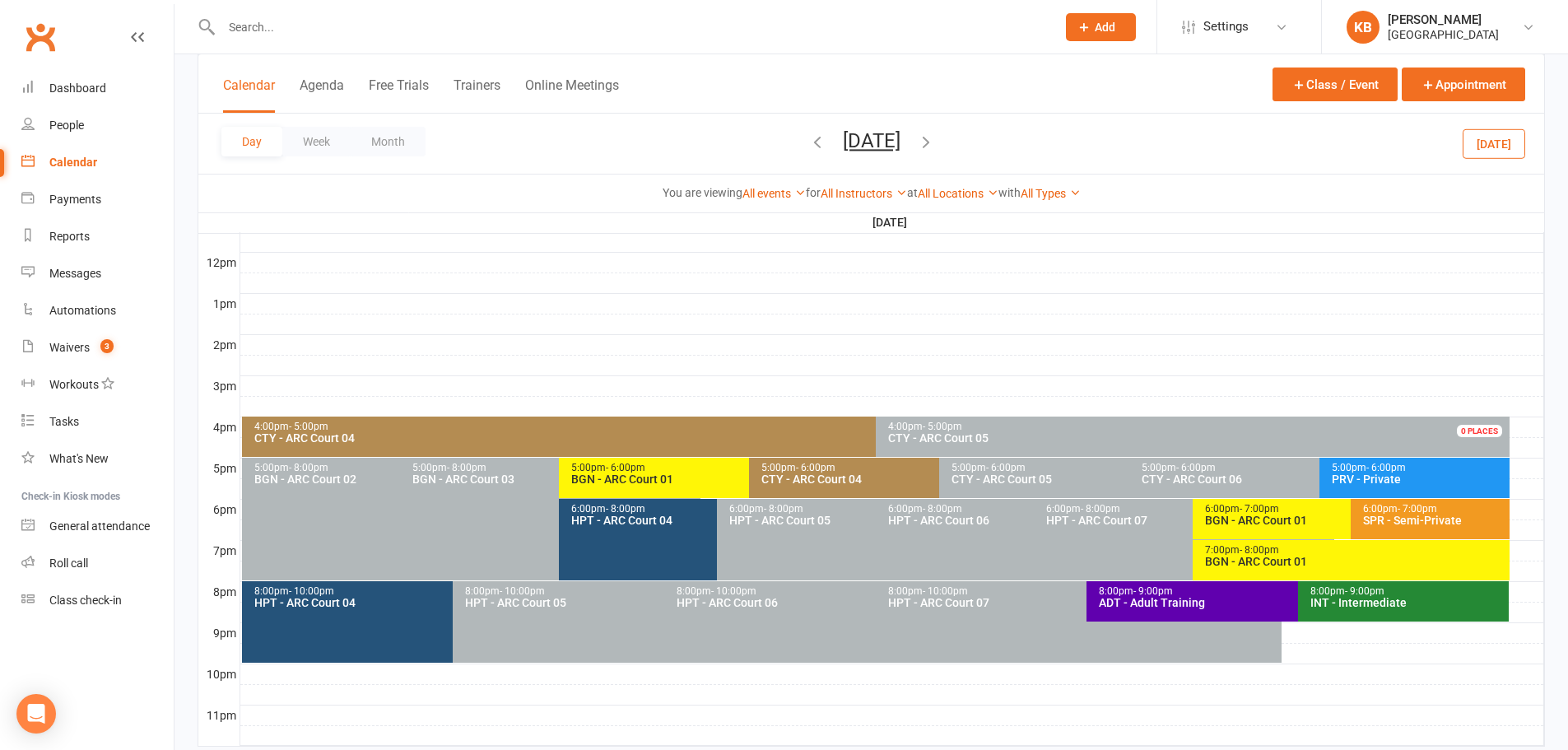
click at [1252, 517] on div "BGN - ARC Court 01" at bounding box center [1347, 520] width 285 height 12
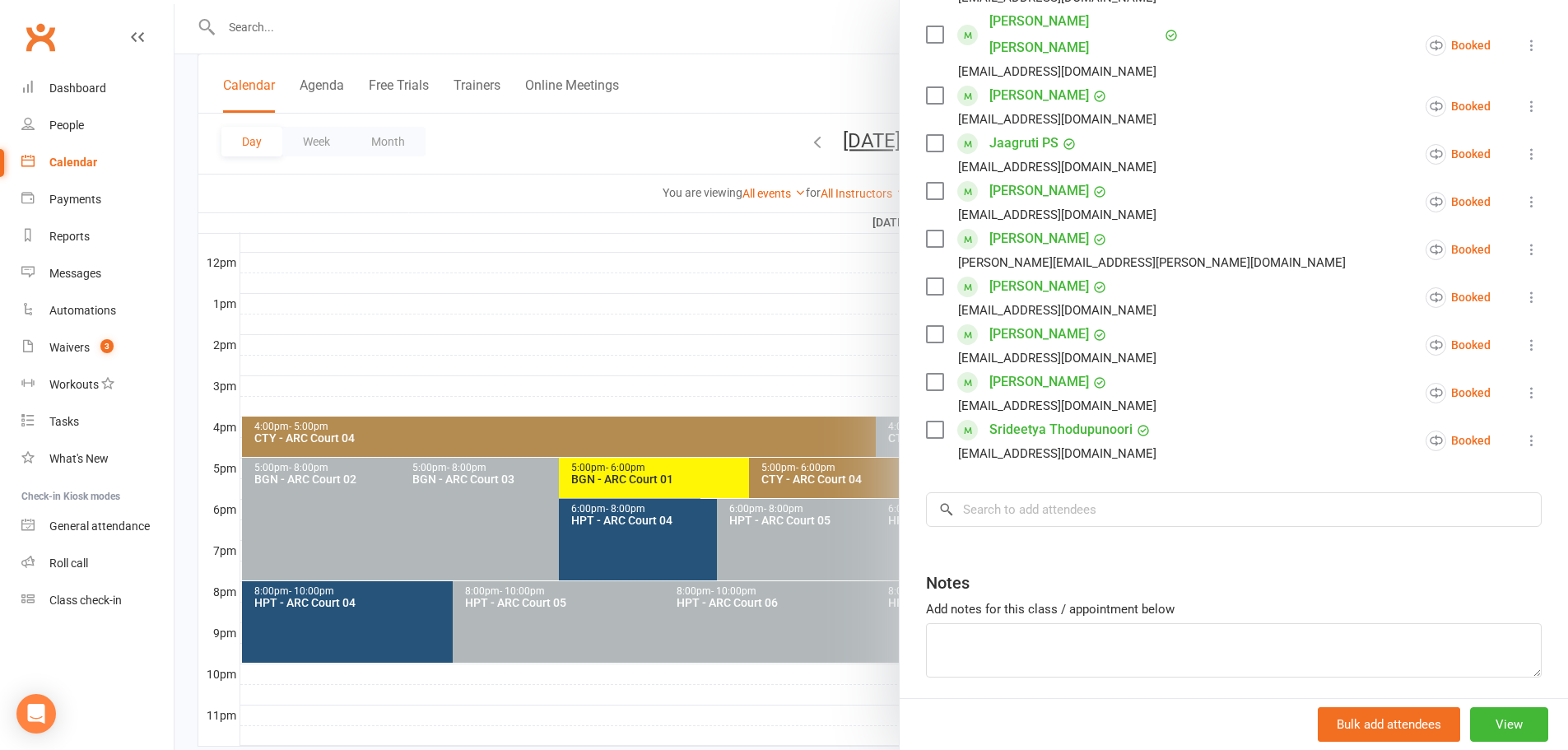
scroll to position [668, 0]
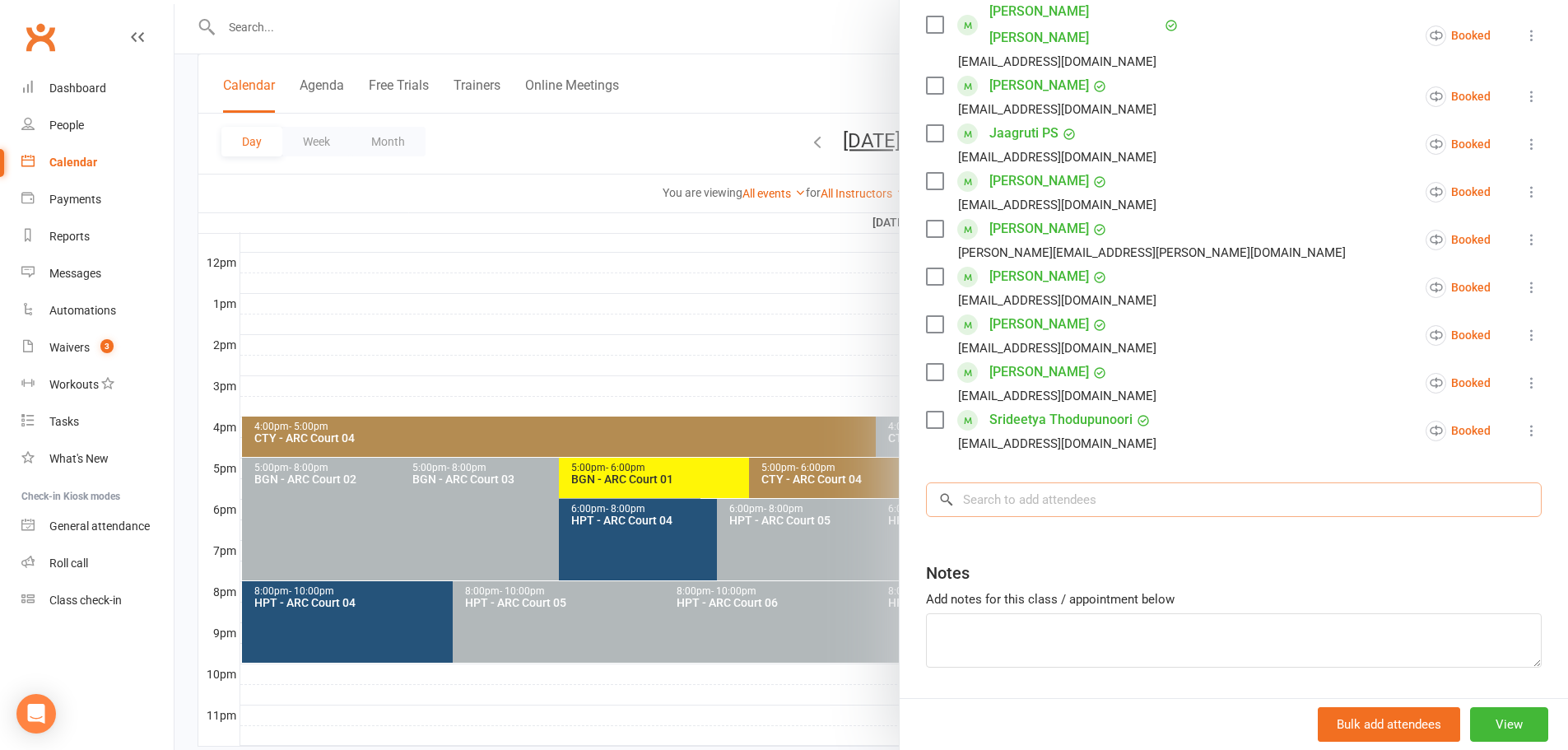
click at [1011, 482] on input "search" at bounding box center [1233, 499] width 616 height 35
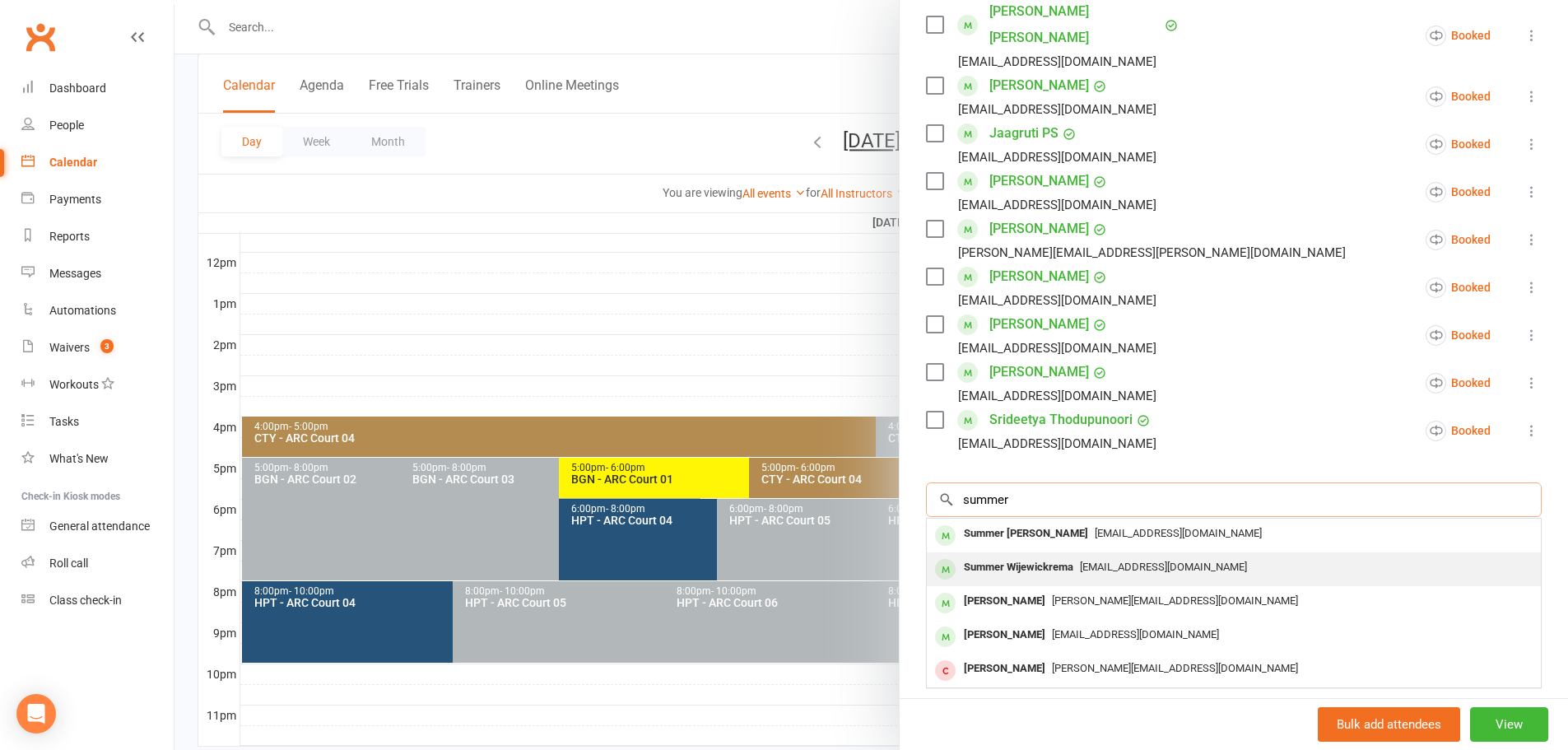
type input "summer"
click at [1036, 552] on div "Summer Wijewickrema Devavejay@yahoo.com" at bounding box center [1233, 569] width 614 height 34
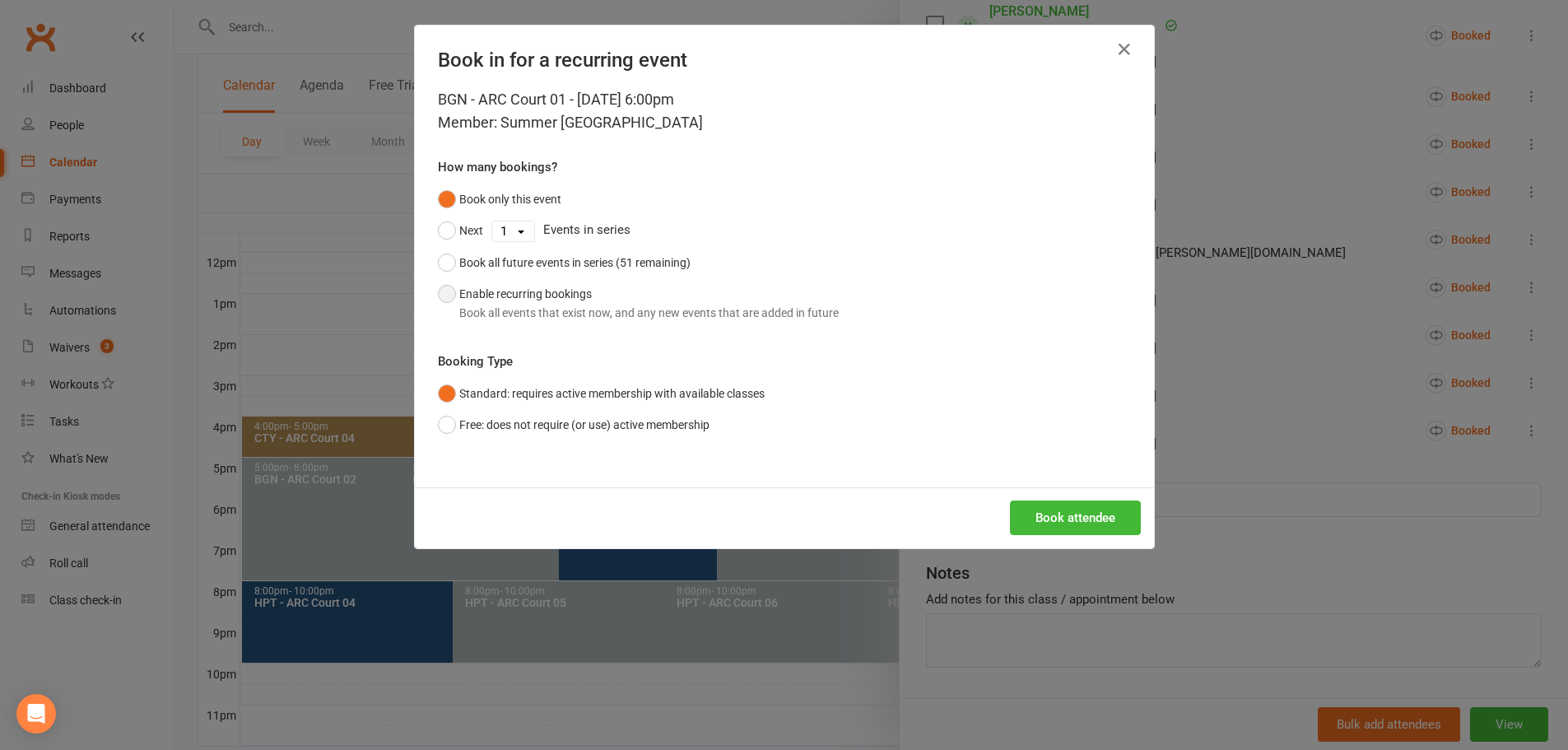
click at [592, 305] on div "Book all events that exist now, and any new events that are added in future" at bounding box center [648, 312] width 379 height 18
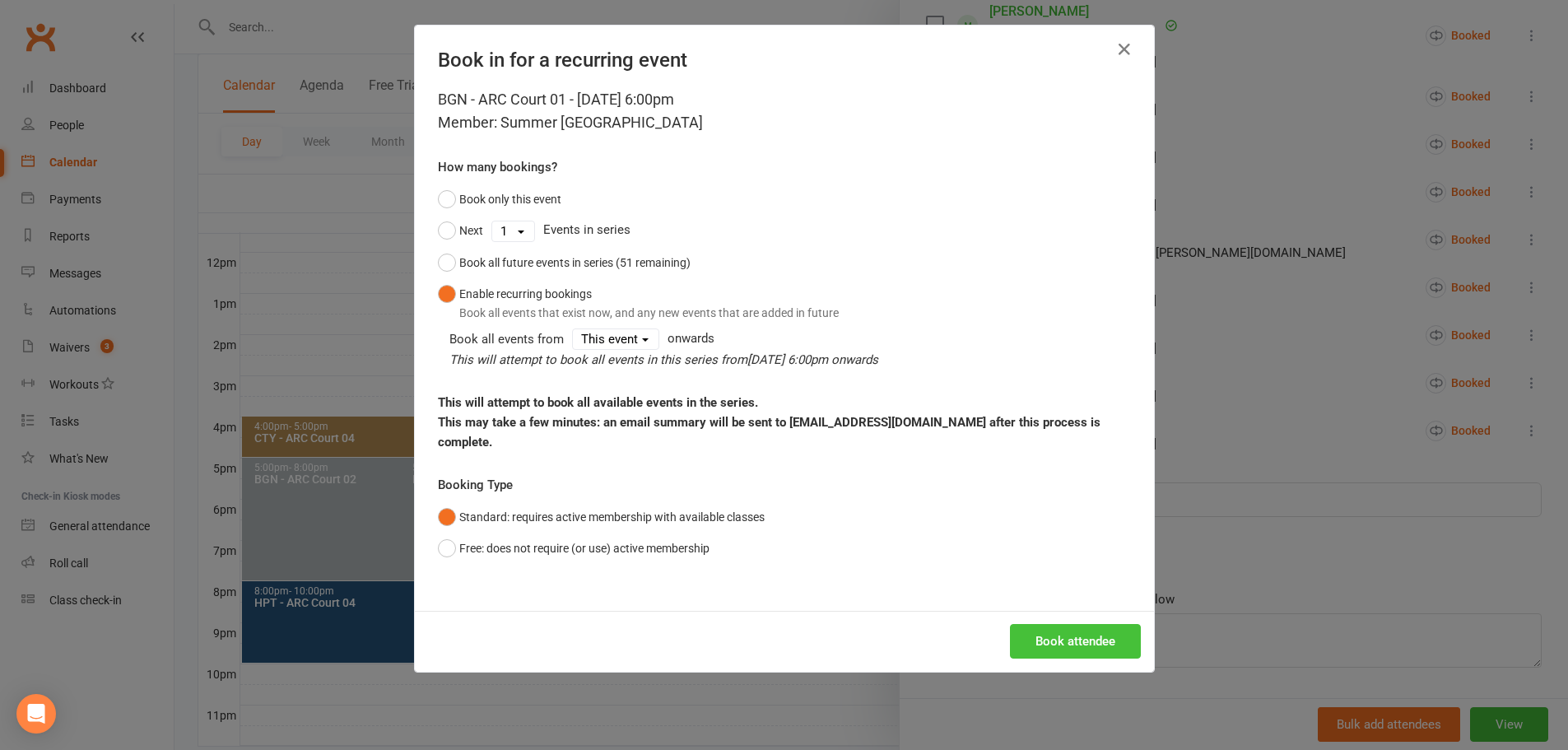
click at [1071, 626] on button "Book attendee" at bounding box center [1075, 641] width 131 height 35
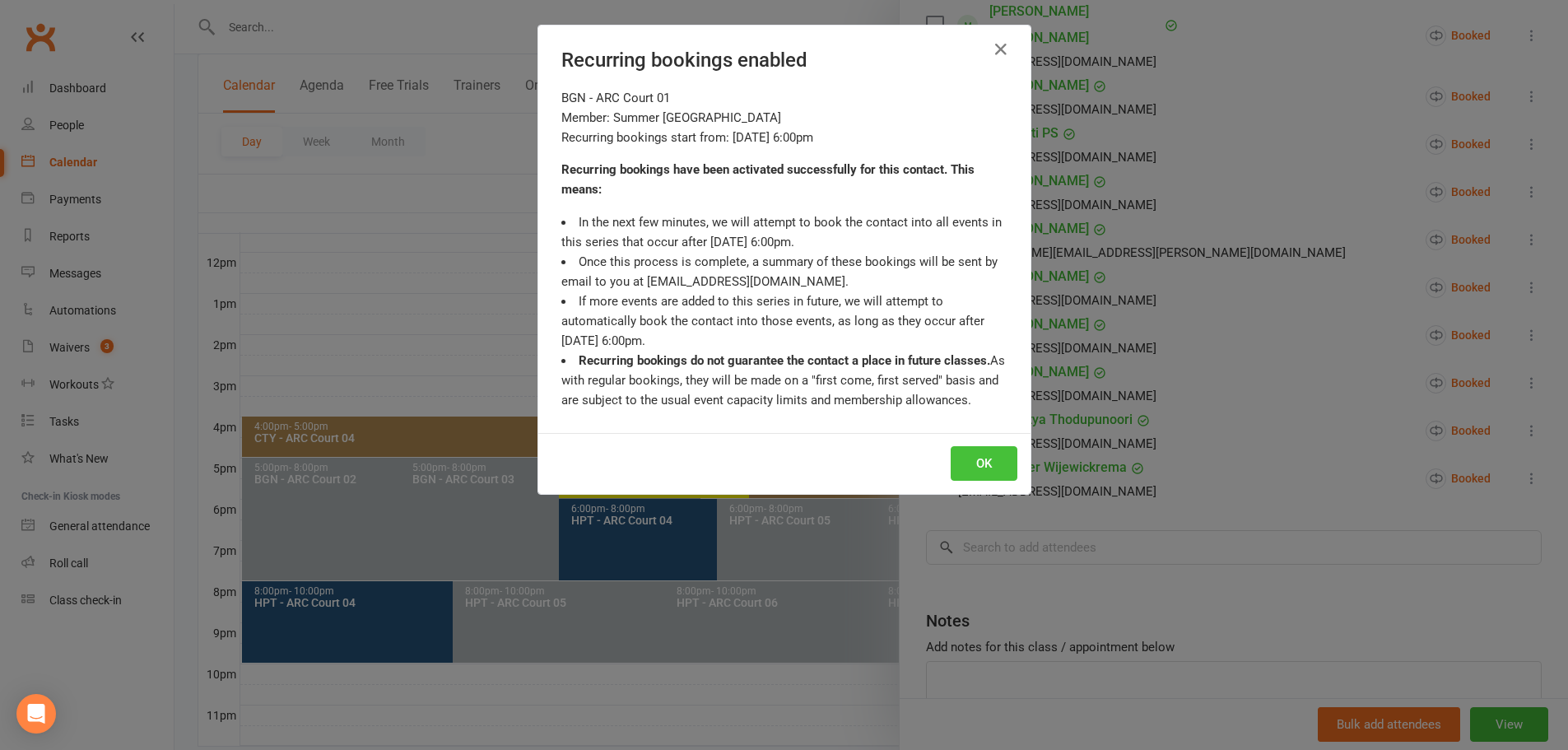
click at [963, 463] on button "OK" at bounding box center [984, 463] width 67 height 35
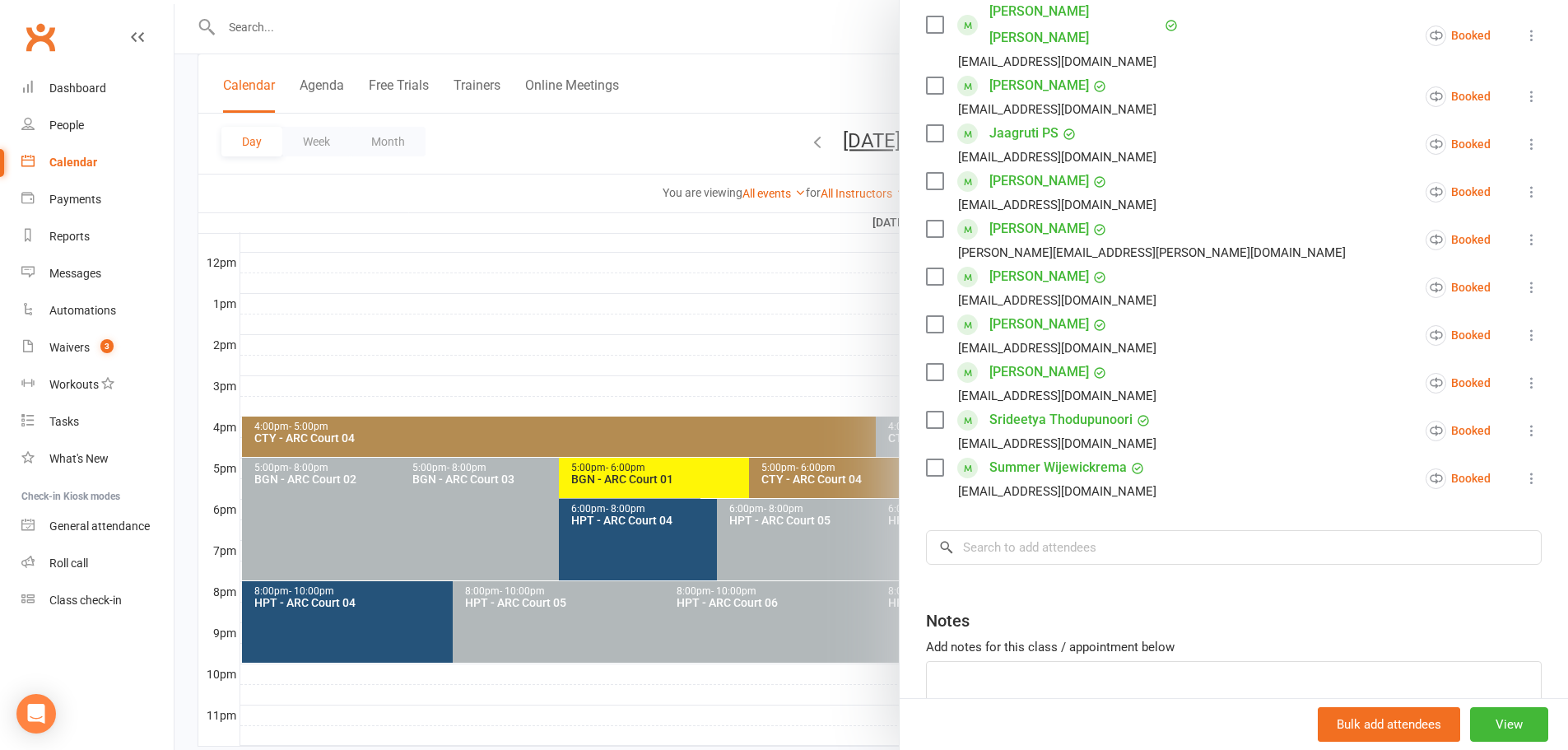
click at [794, 106] on div at bounding box center [871, 375] width 1393 height 750
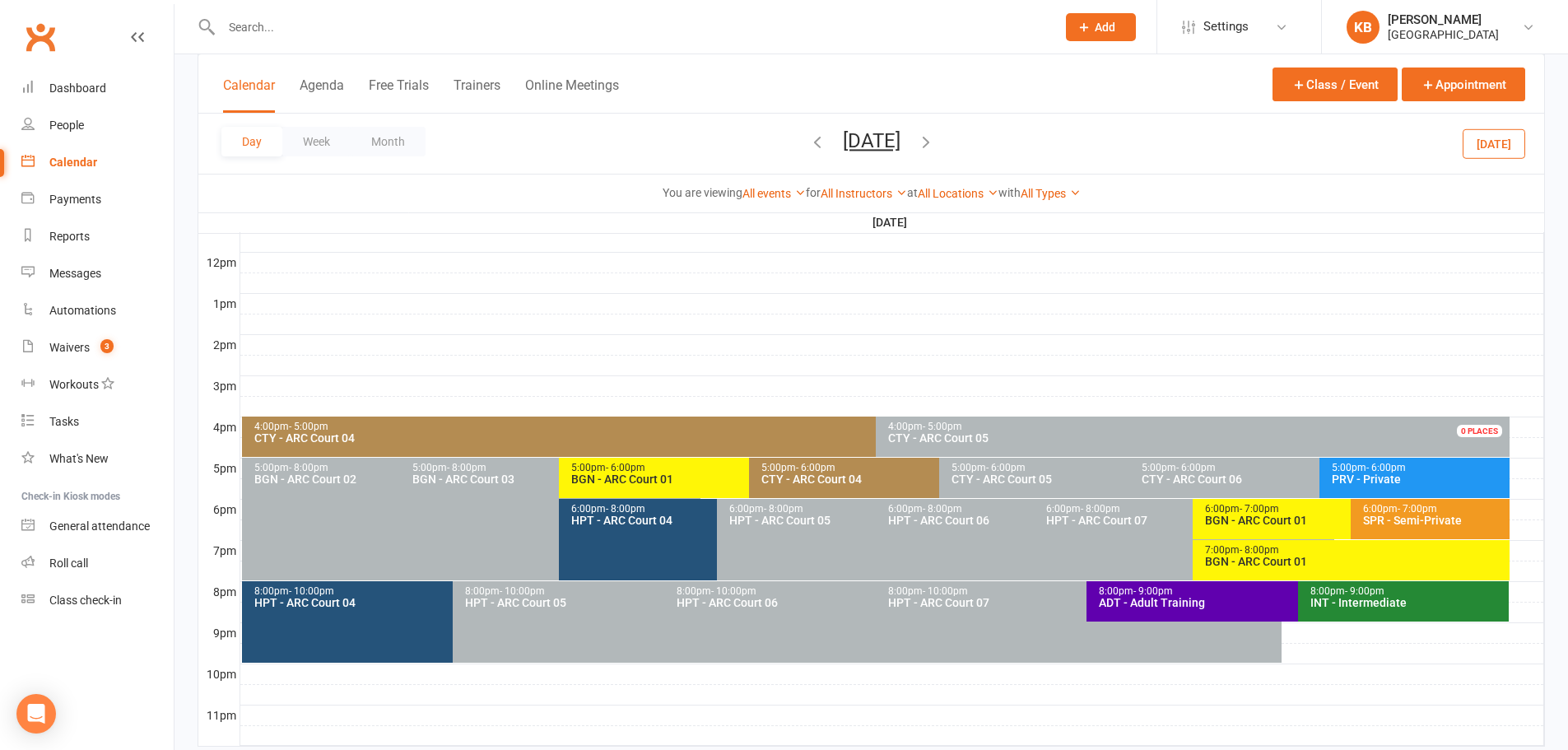
click at [935, 141] on icon "button" at bounding box center [925, 141] width 18 height 18
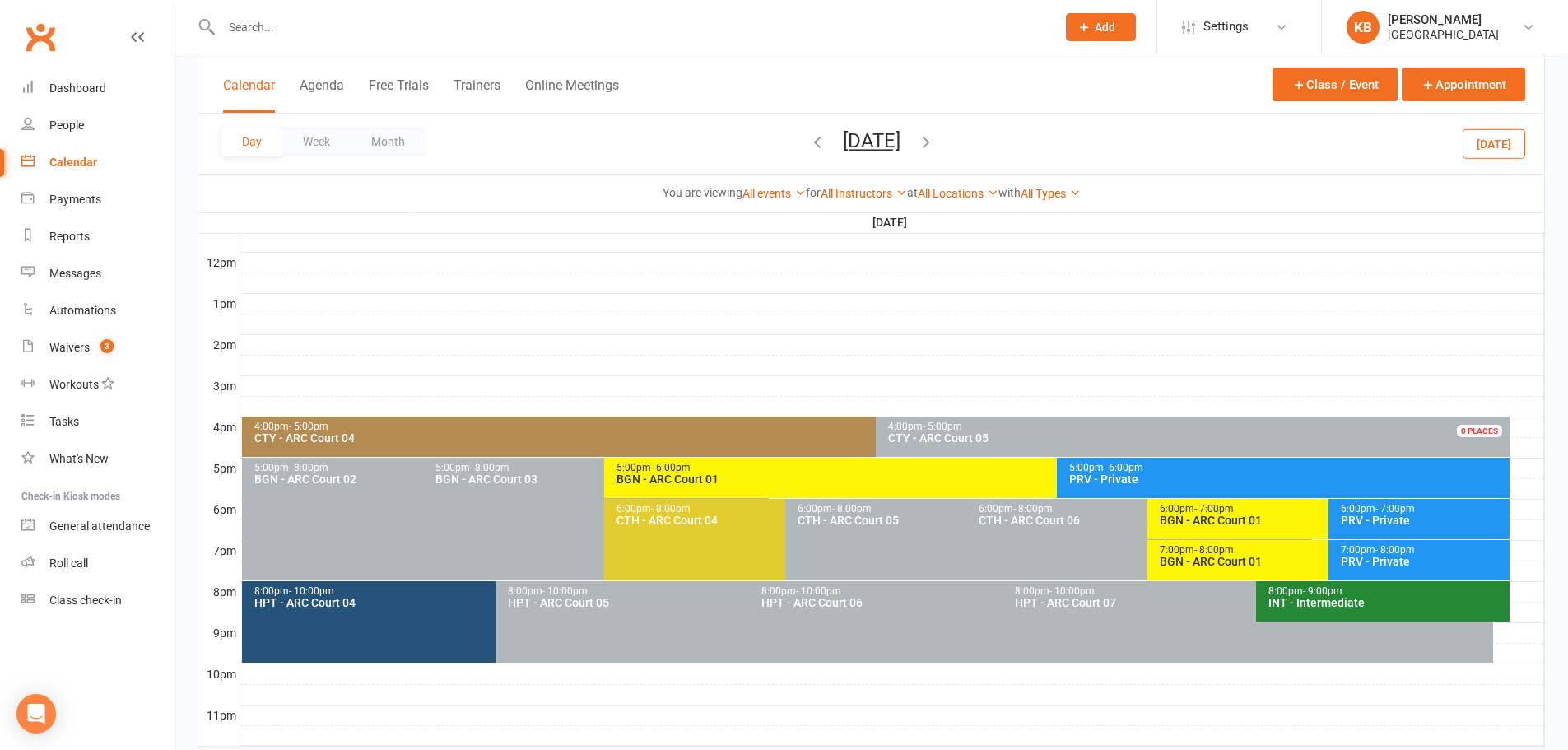
click at [935, 141] on icon "button" at bounding box center [925, 141] width 18 height 18
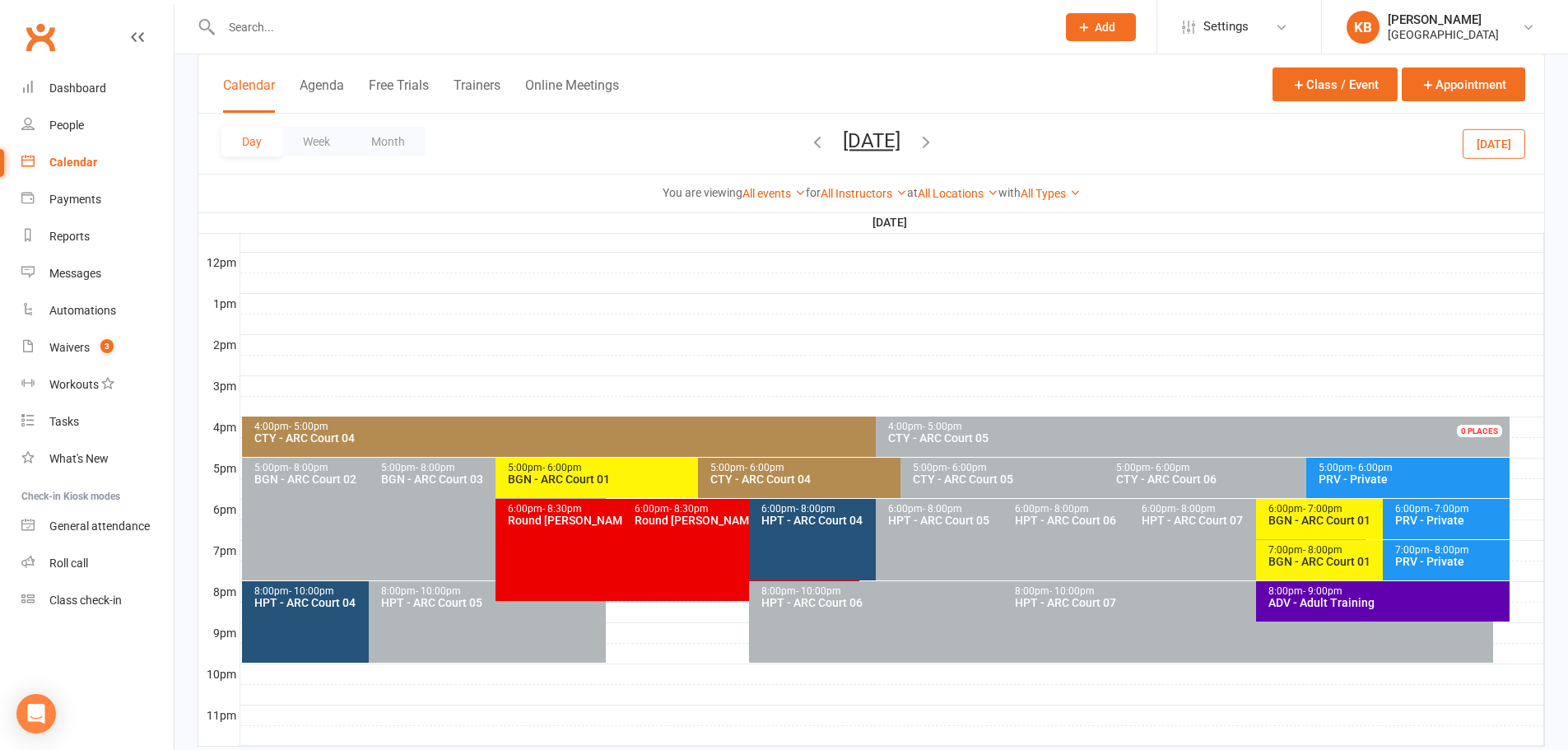
click at [917, 141] on span "[DATE] [DATE] Sun Mon Tue Wed Thu Fri Sat 27 28 29 30 31 01 02 03 04 05 06 07 0…" at bounding box center [871, 144] width 90 height 29
click at [935, 139] on icon "button" at bounding box center [925, 141] width 18 height 18
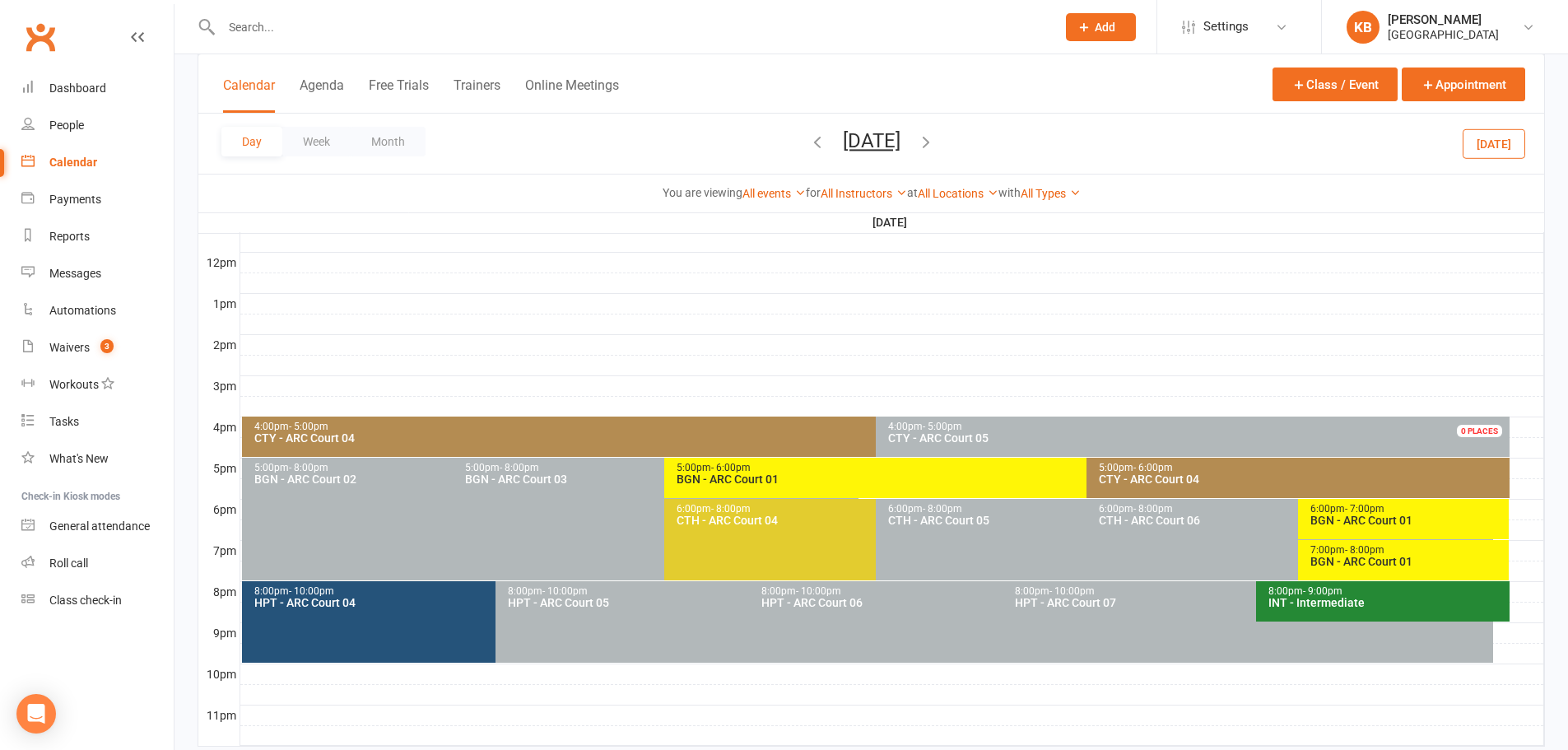
click at [935, 133] on icon "button" at bounding box center [925, 141] width 18 height 18
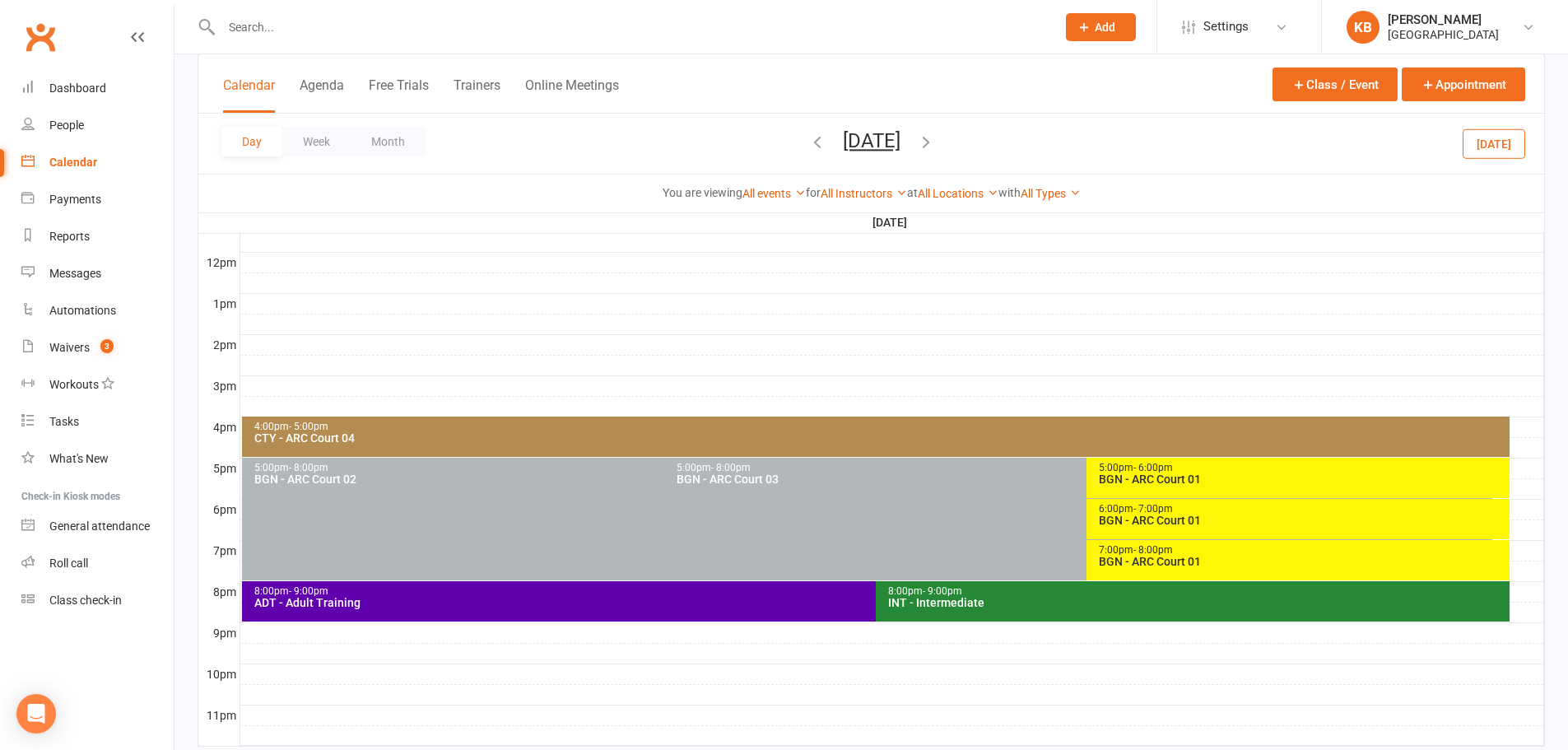
click at [808, 135] on icon "button" at bounding box center [817, 141] width 18 height 18
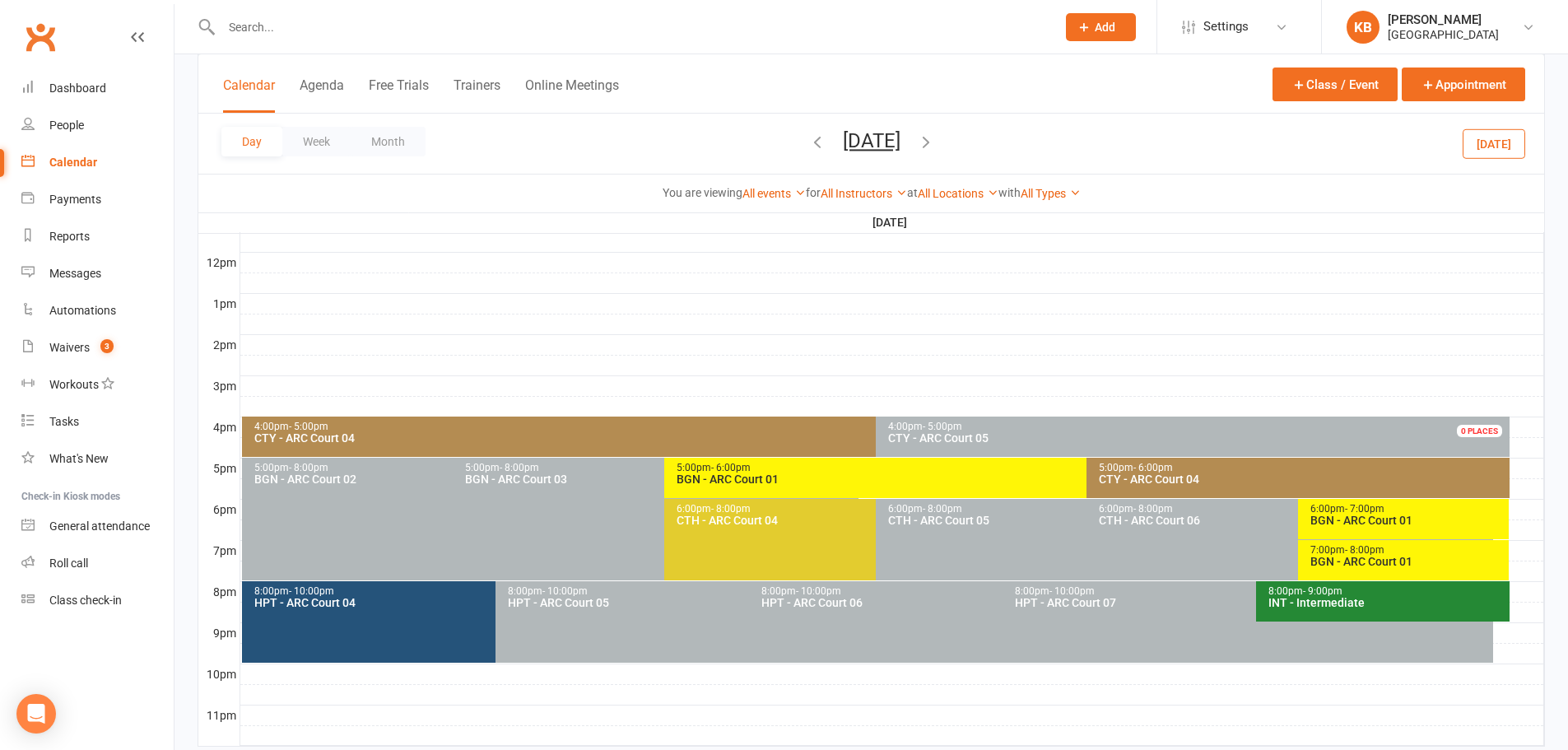
click at [1323, 517] on div "BGN - ARC Court 01" at bounding box center [1408, 520] width 197 height 12
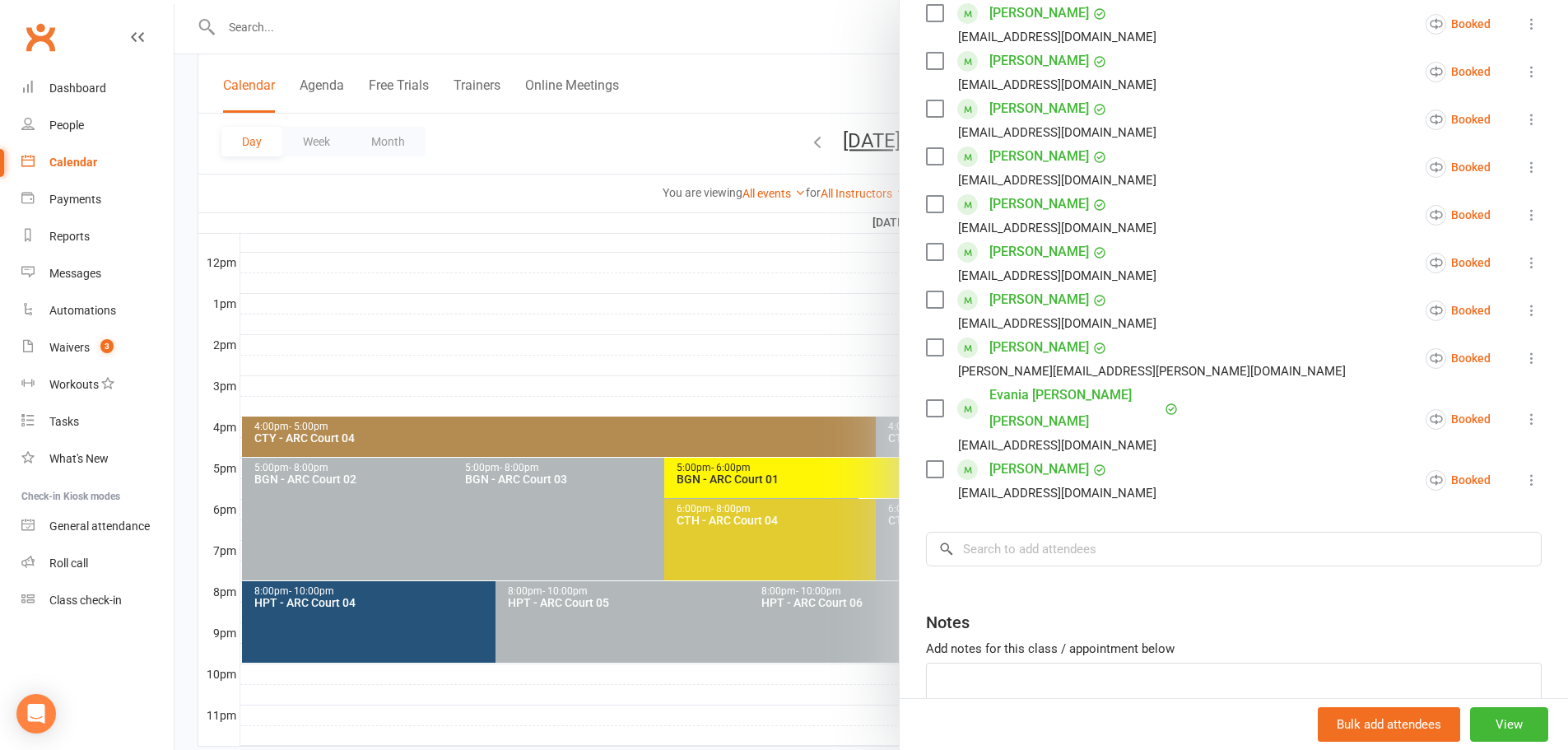
scroll to position [764, 0]
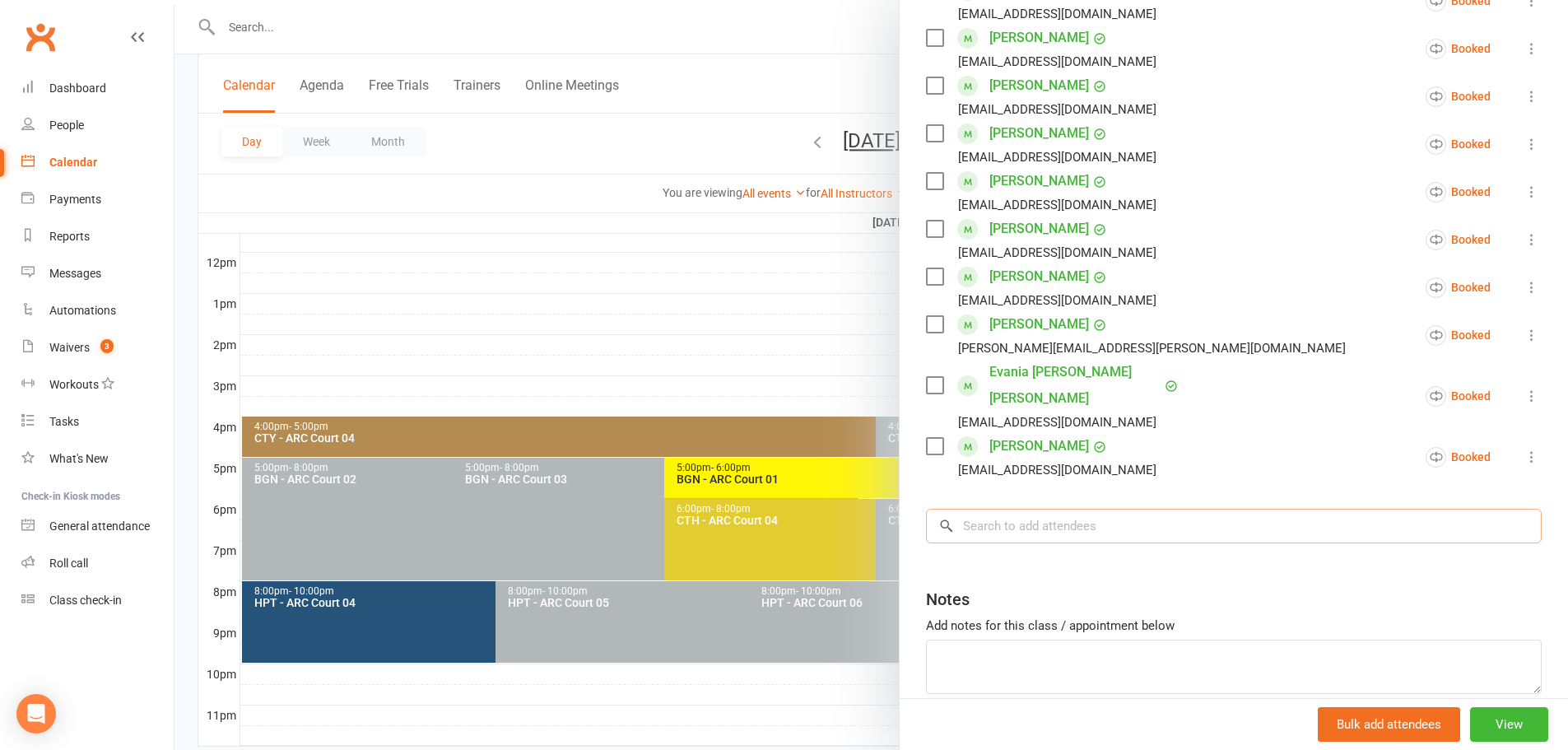
click at [1014, 508] on input "search" at bounding box center [1233, 525] width 616 height 35
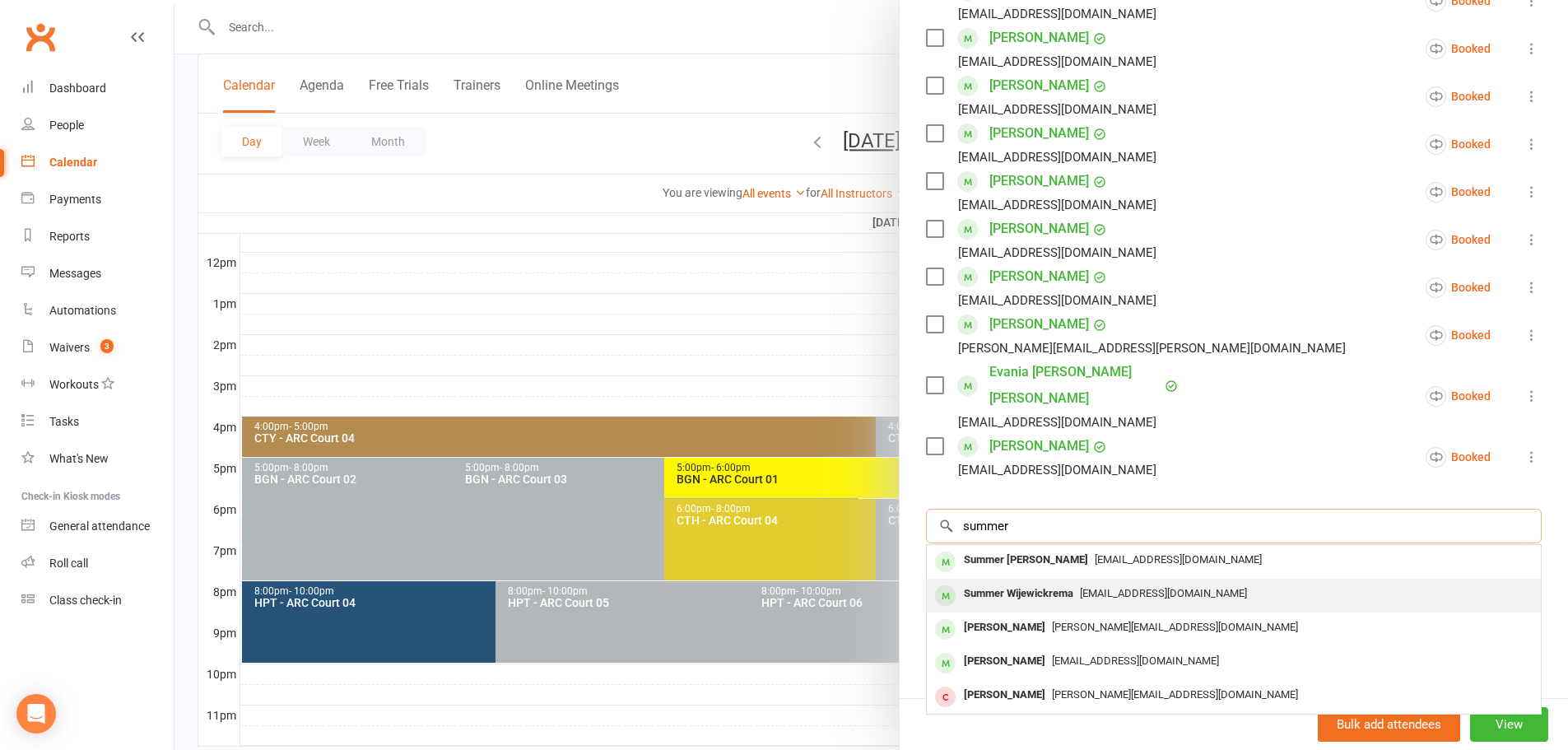
type input "summer"
click at [1071, 582] on div "Summer Wijewickrema" at bounding box center [1017, 594] width 122 height 24
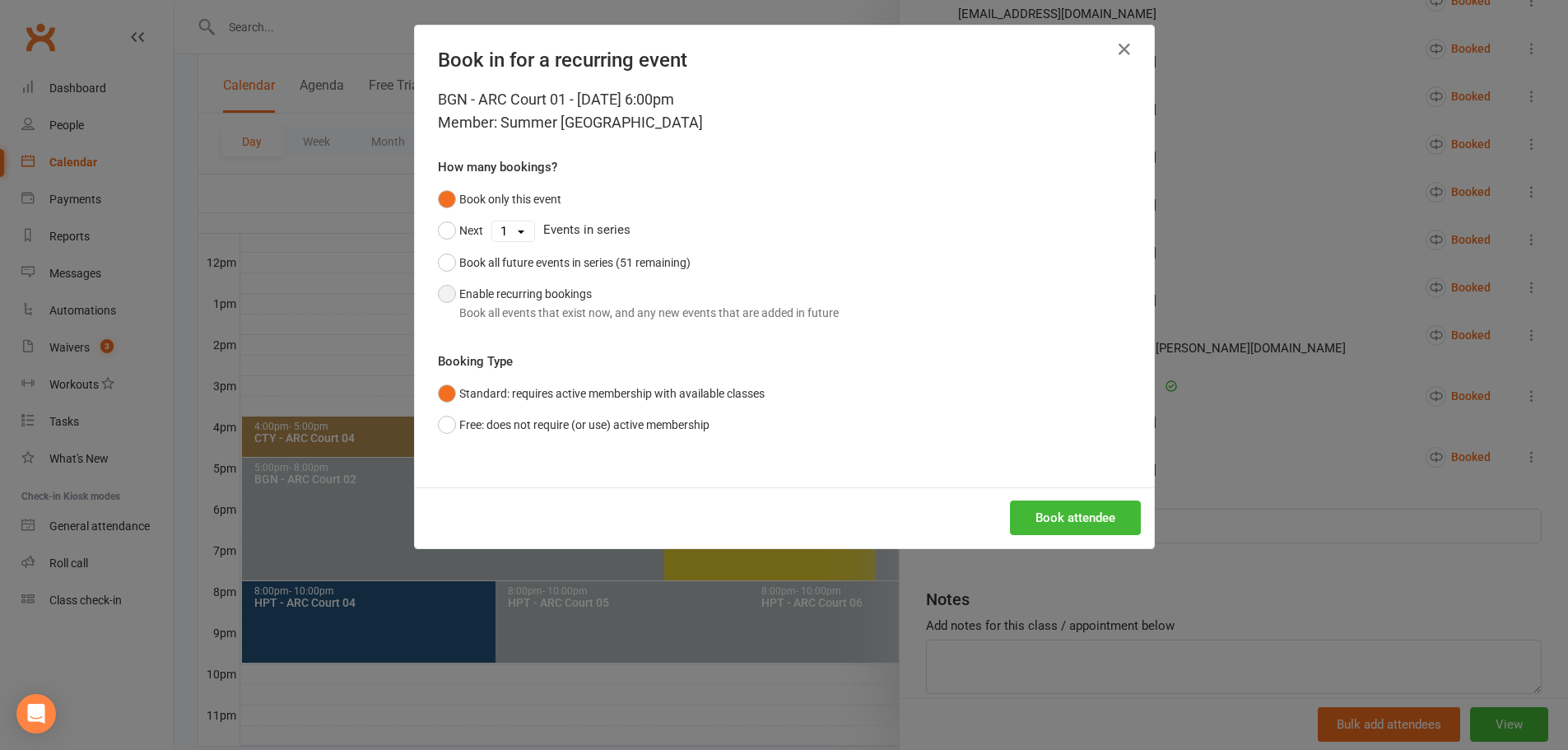
click at [504, 299] on button "Enable recurring bookings Book all events that exist now, and any new events th…" at bounding box center [638, 302] width 401 height 50
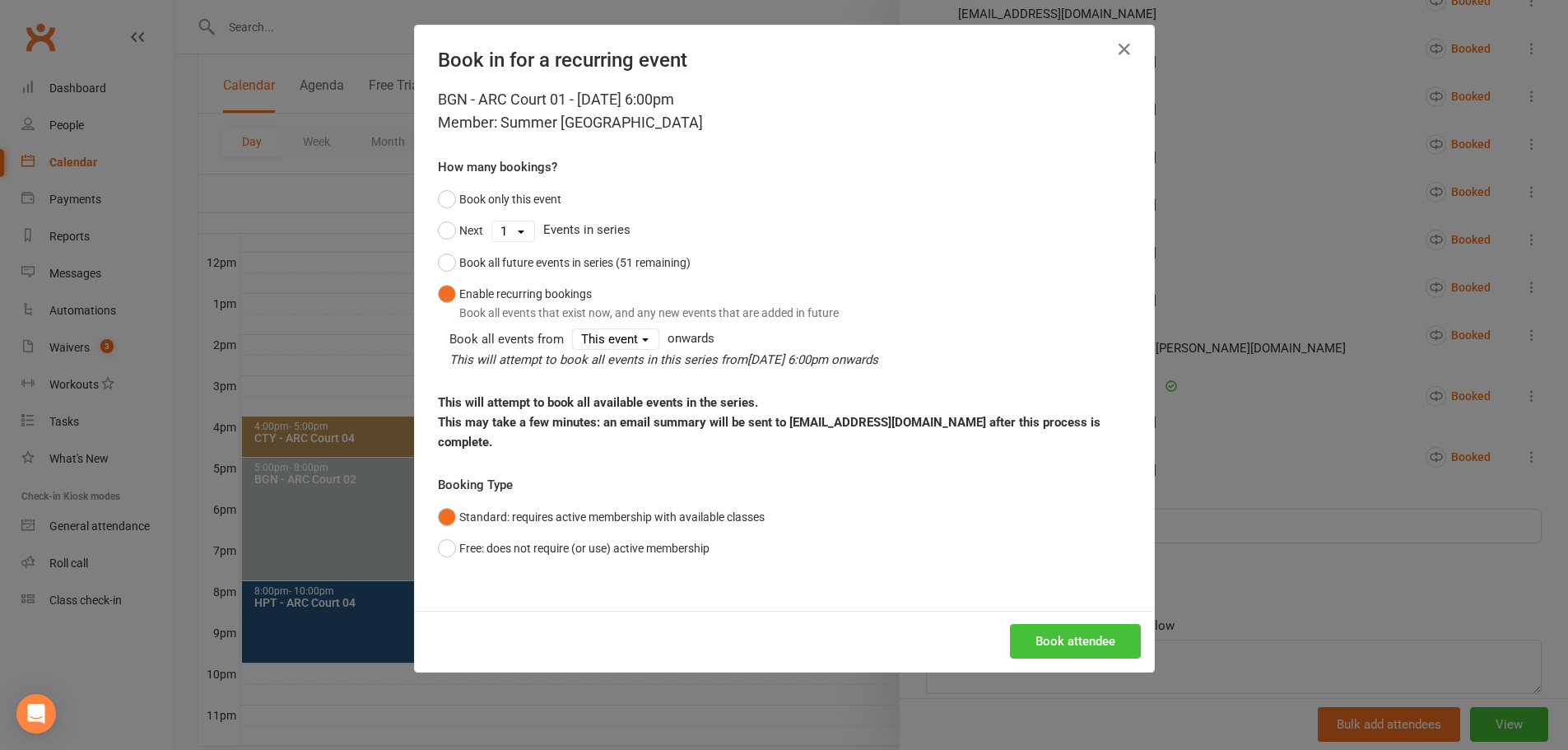
click at [1059, 624] on button "Book attendee" at bounding box center [1075, 641] width 131 height 35
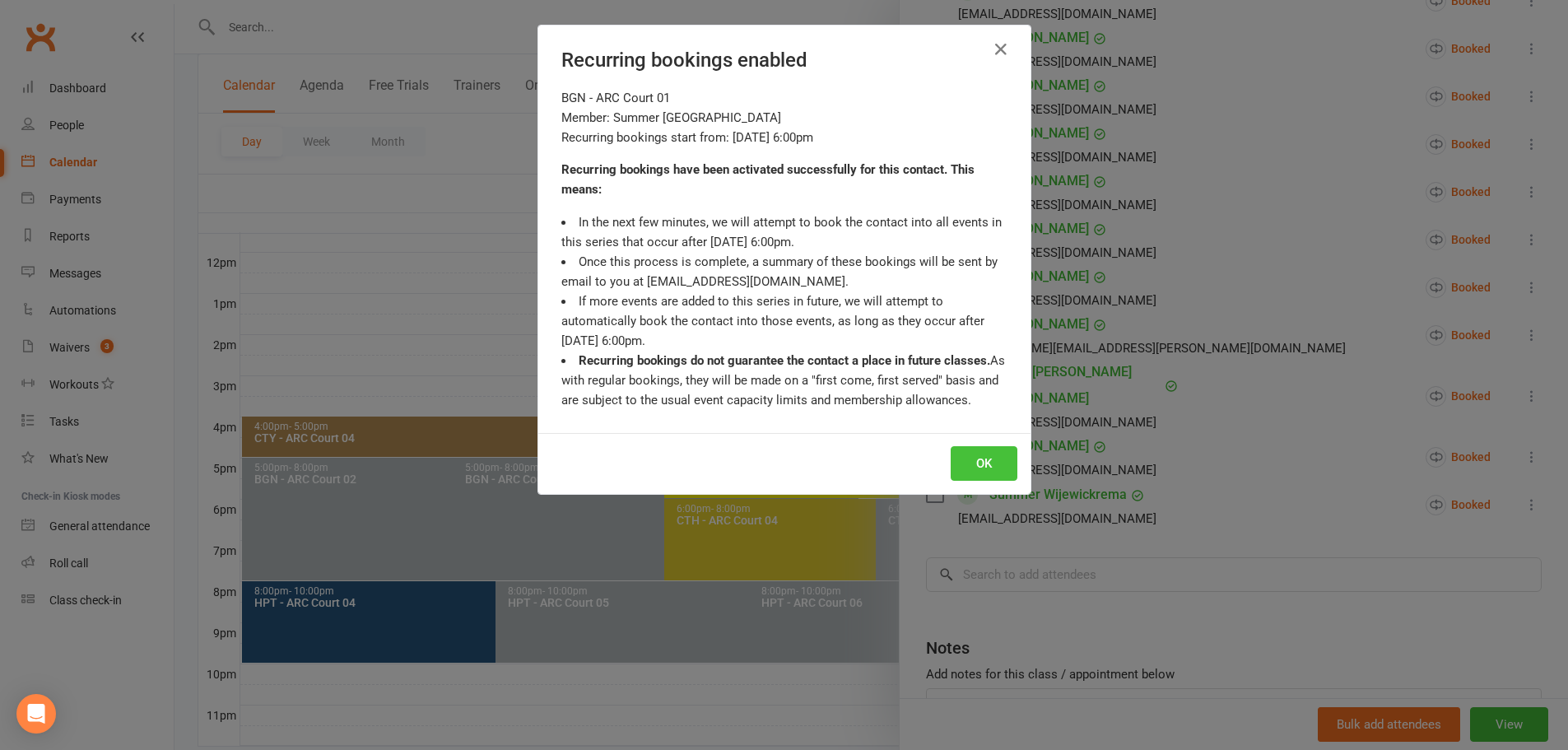
click at [992, 459] on button "OK" at bounding box center [984, 463] width 67 height 35
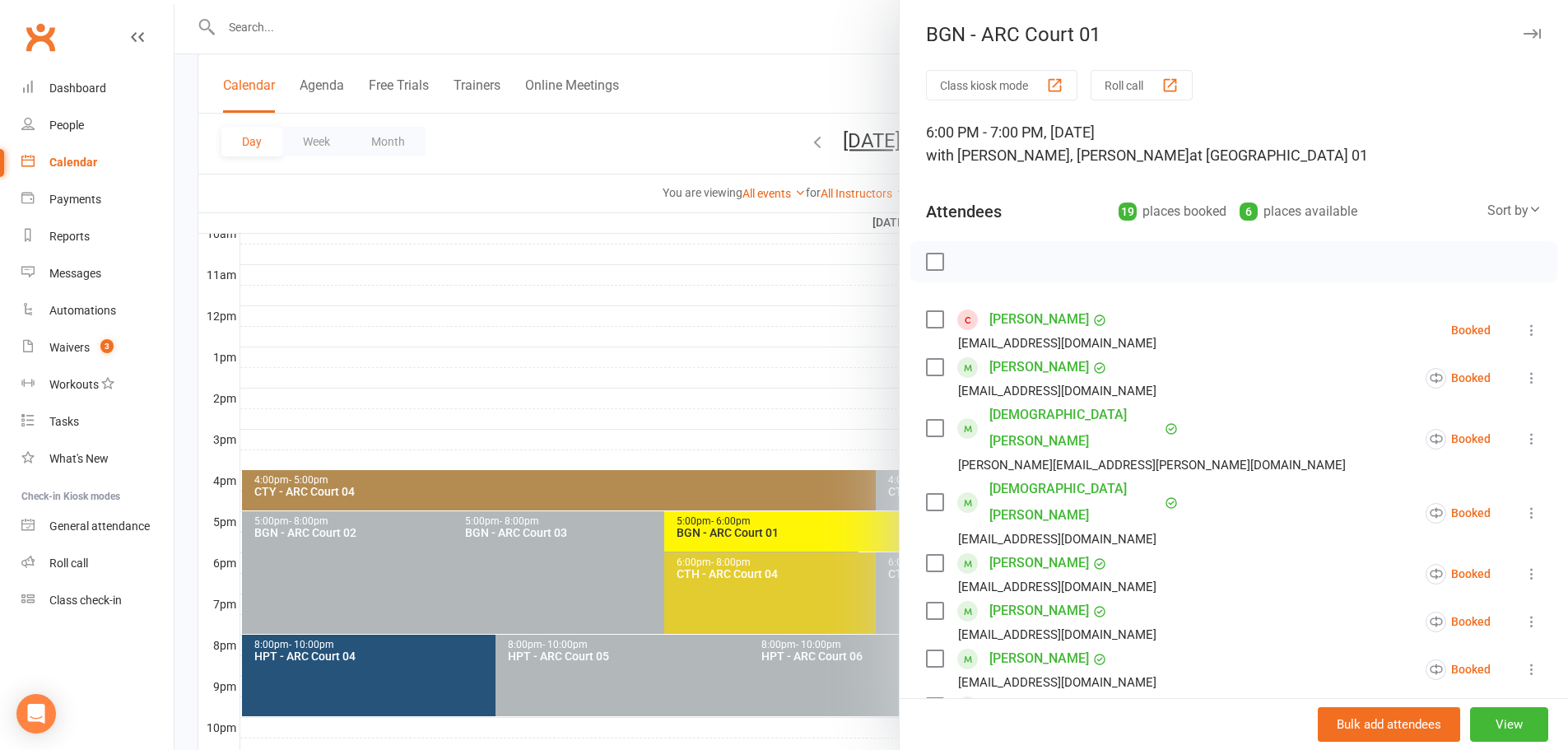
scroll to position [494, 0]
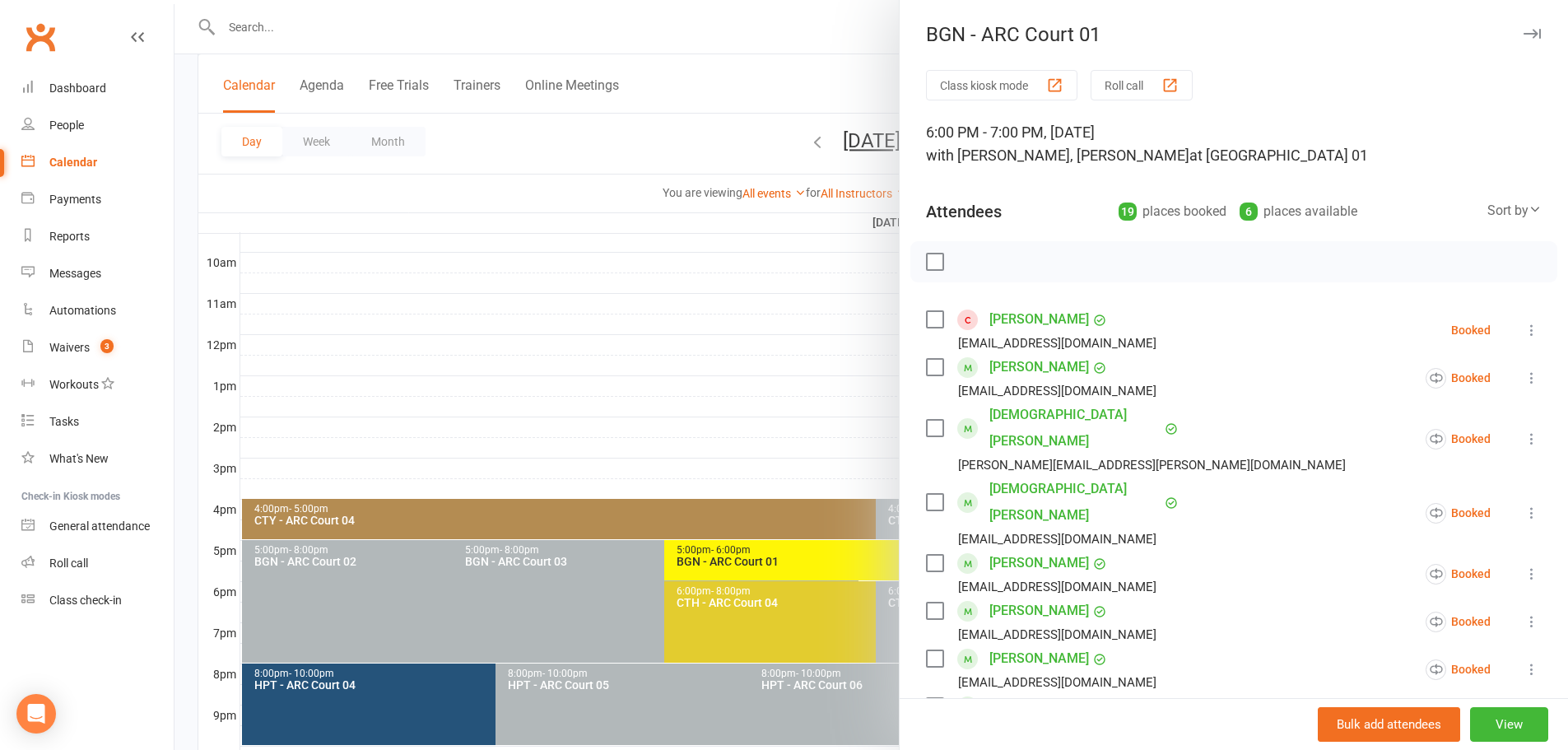
click at [793, 101] on div at bounding box center [871, 375] width 1393 height 750
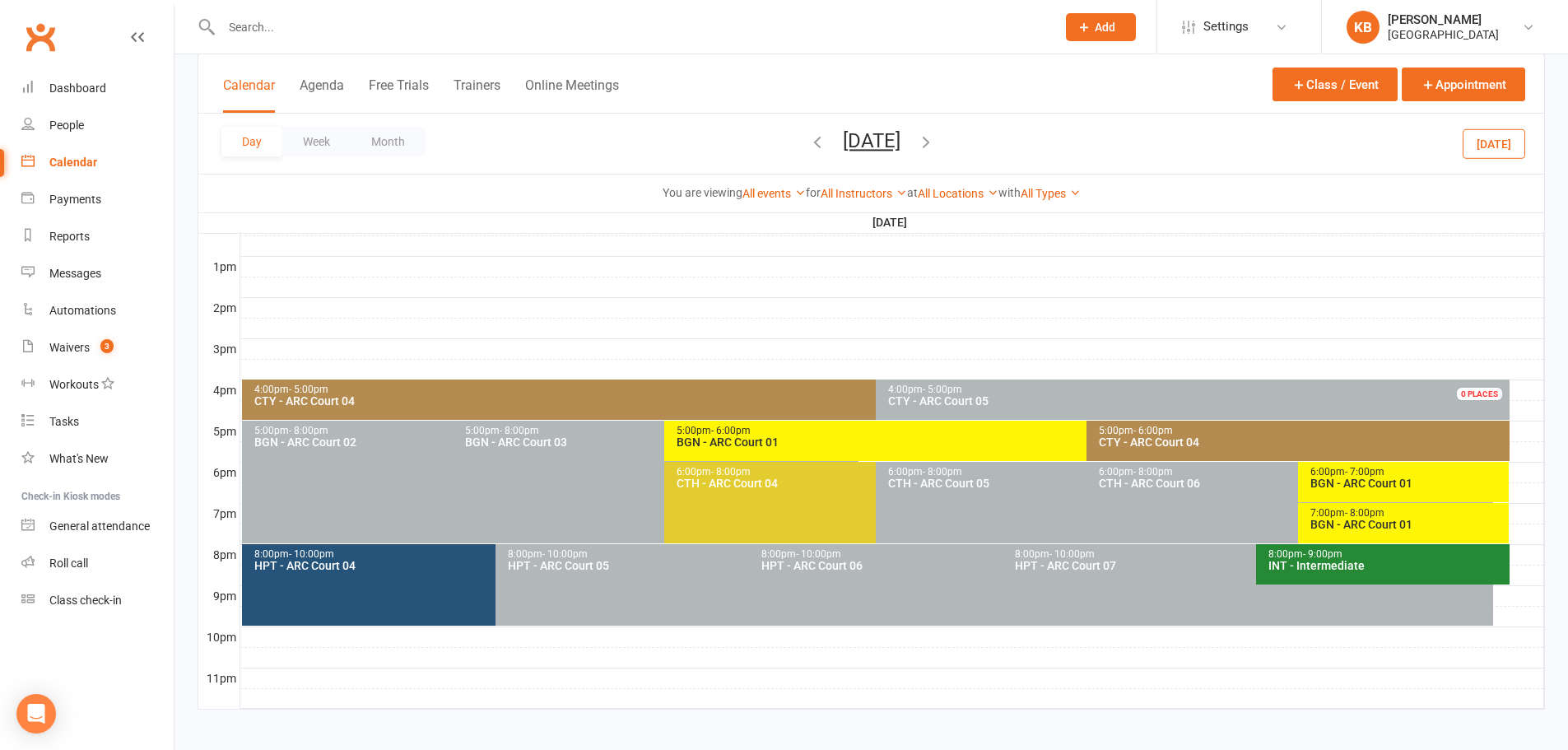
scroll to position [620, 0]
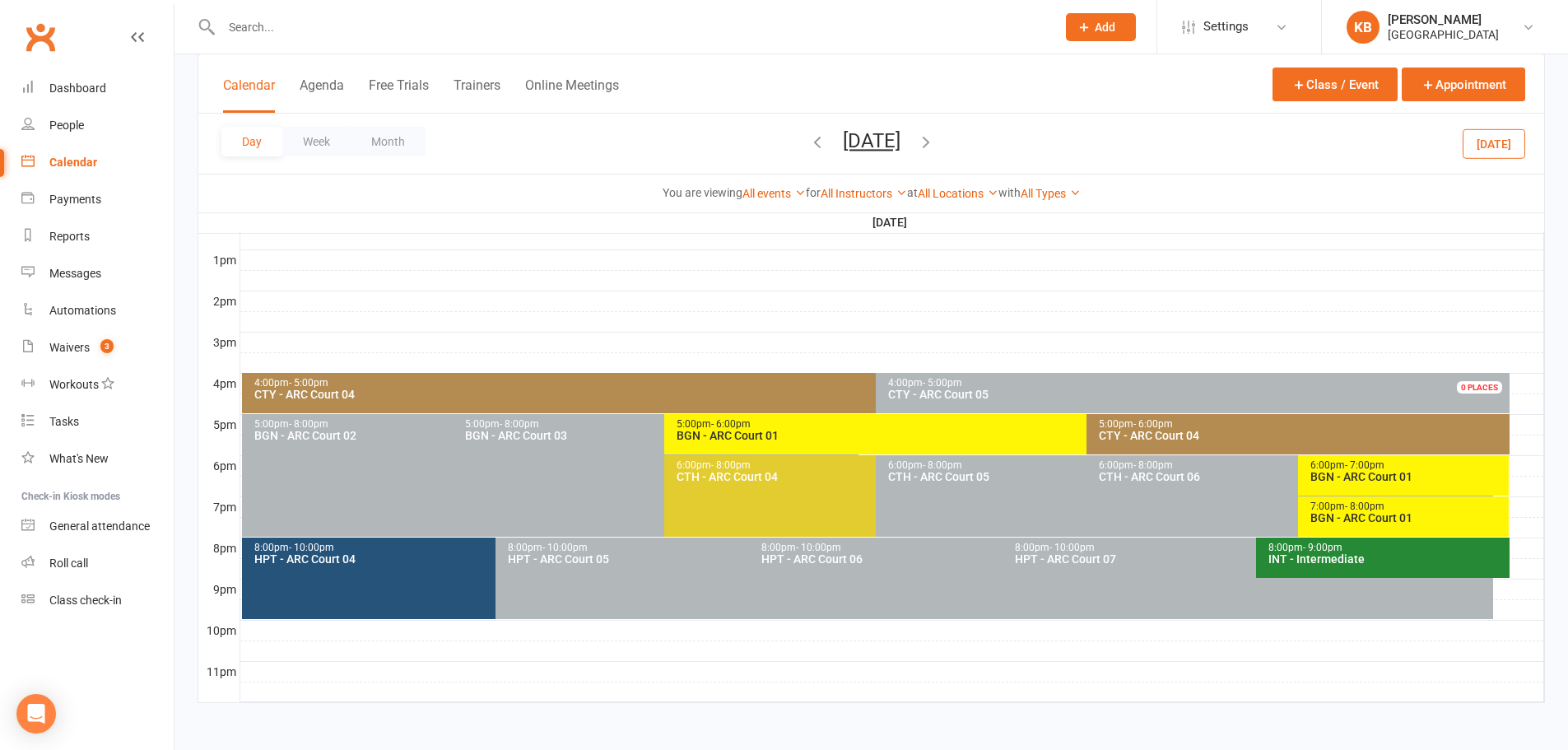
click at [612, 399] on div "CTY - ARC Court 04" at bounding box center [871, 394] width 1236 height 12
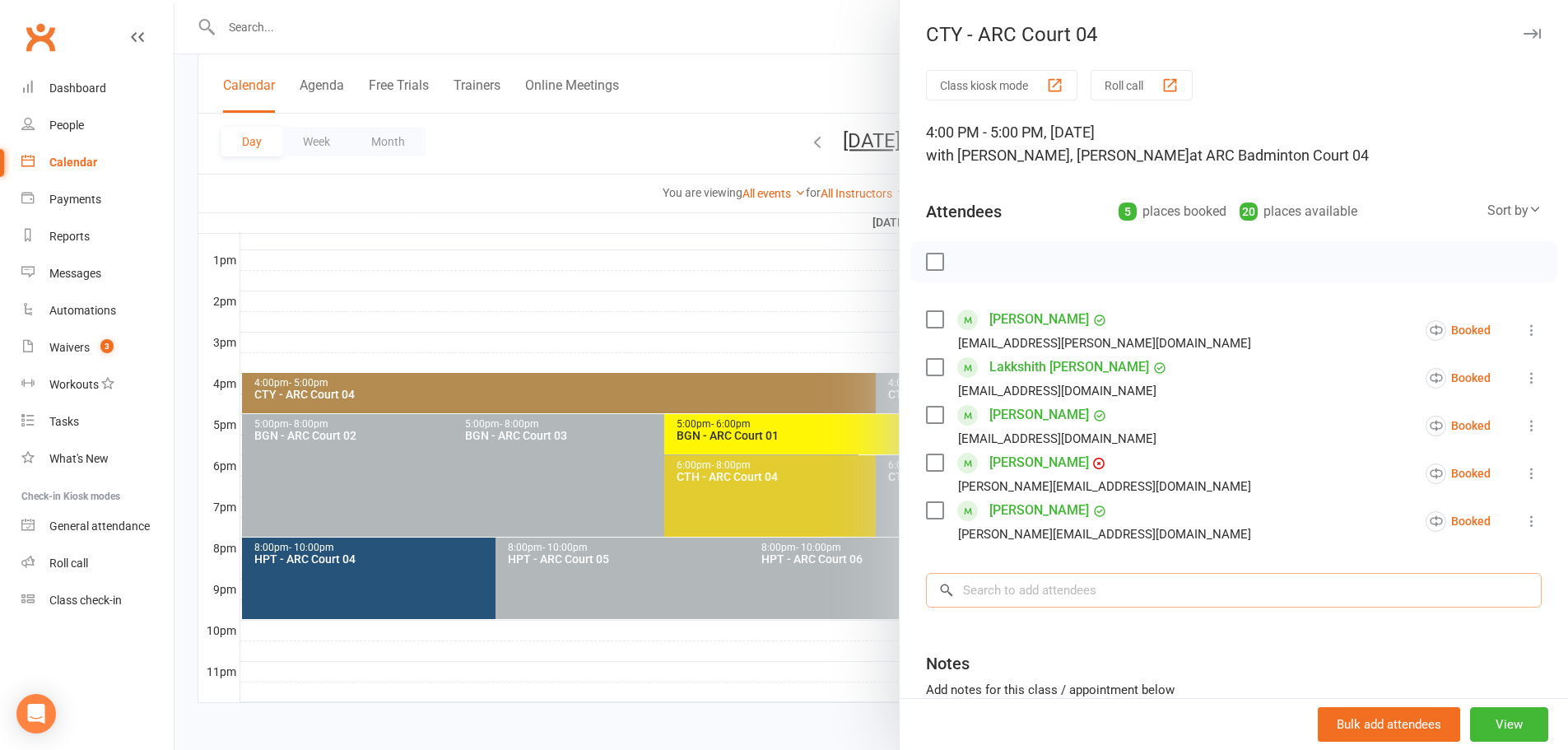
click at [1062, 595] on input "search" at bounding box center [1233, 590] width 616 height 35
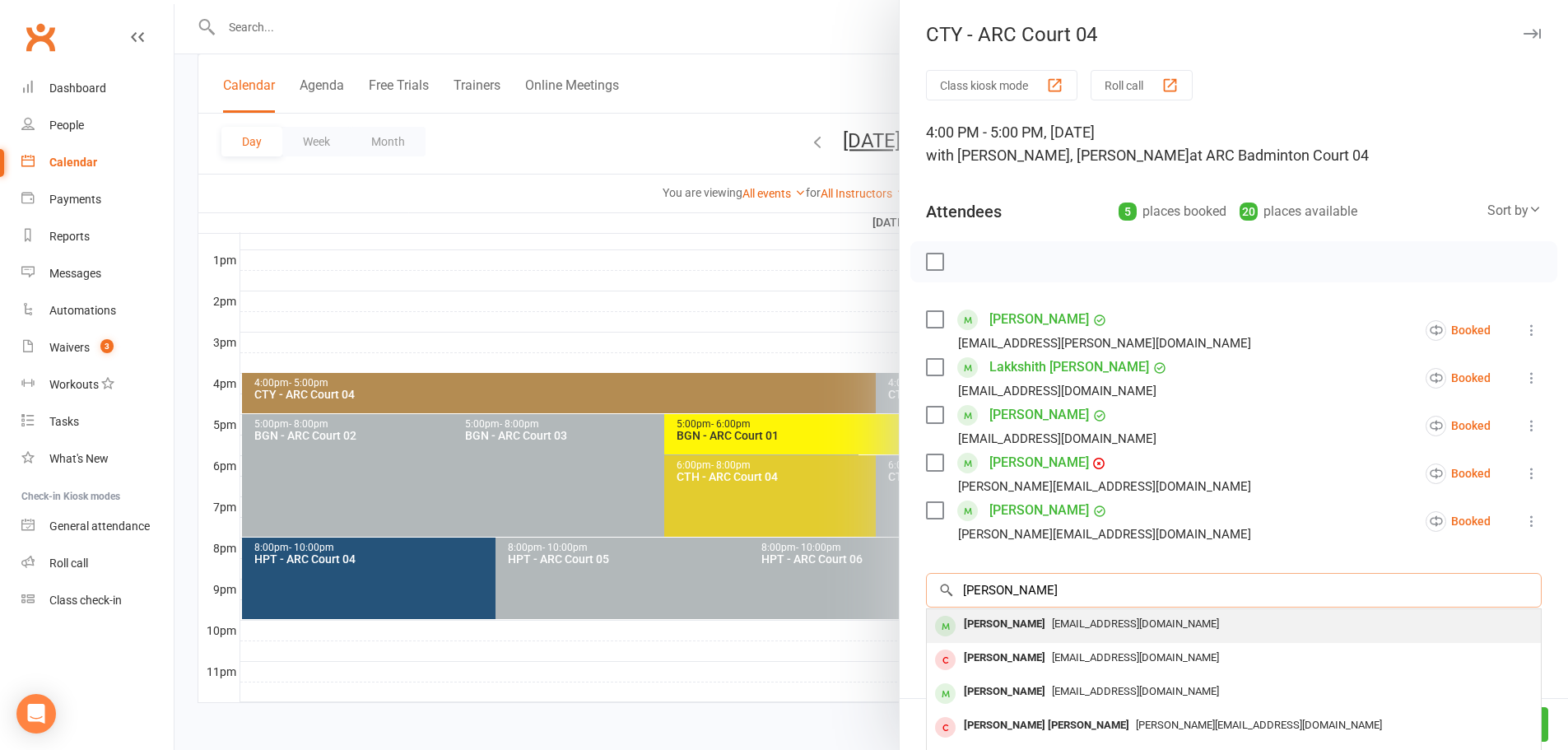
type input "twisha rout"
click at [1055, 623] on span "manish.rout@gmail.com" at bounding box center [1136, 623] width 167 height 13
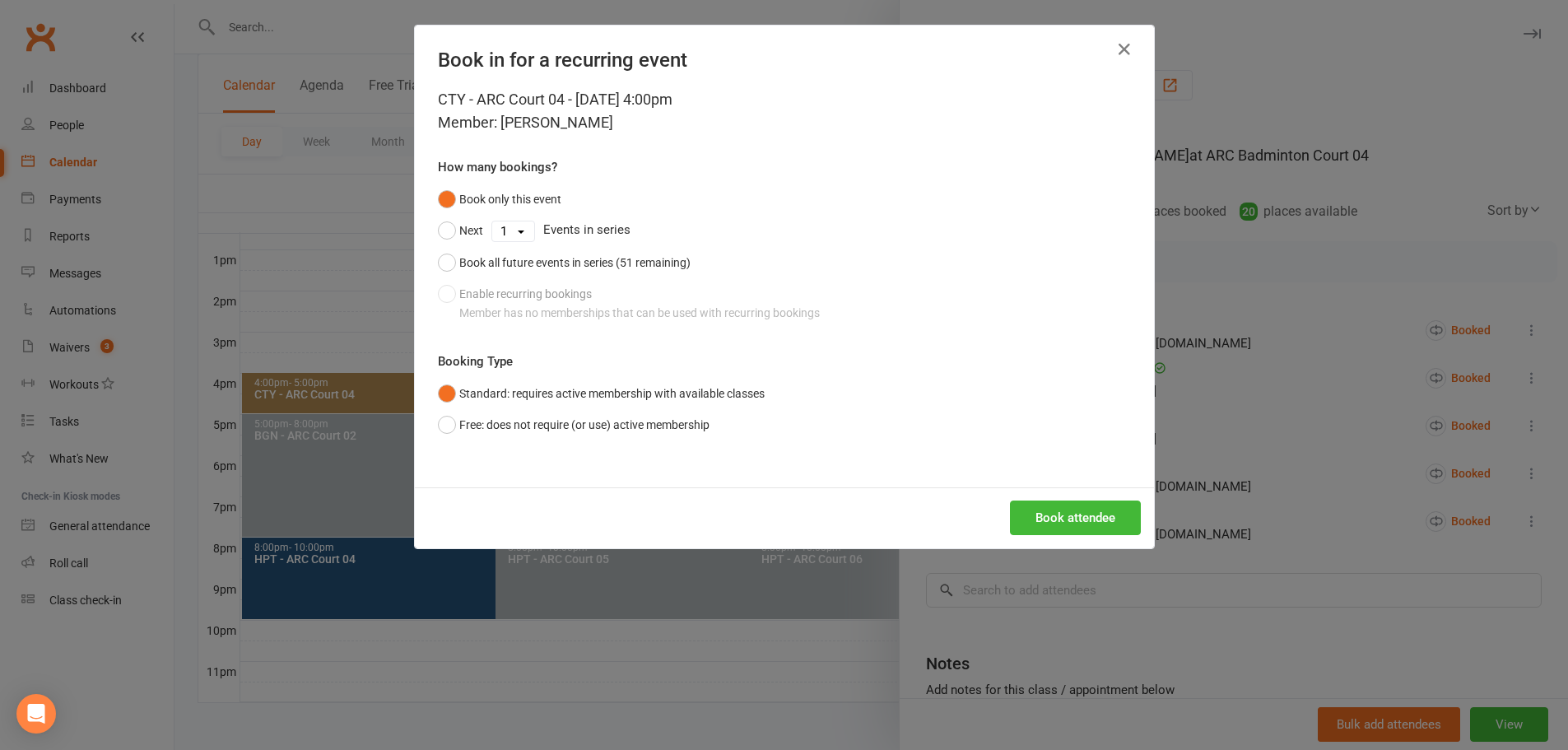
click at [529, 301] on div "Book only this event Next 1 2 3 4 5 6 7 8 9 10 11 12 13 14 15 16 17 18 19 20 21…" at bounding box center [784, 256] width 693 height 145
click at [1115, 56] on icon "button" at bounding box center [1124, 49] width 19 height 19
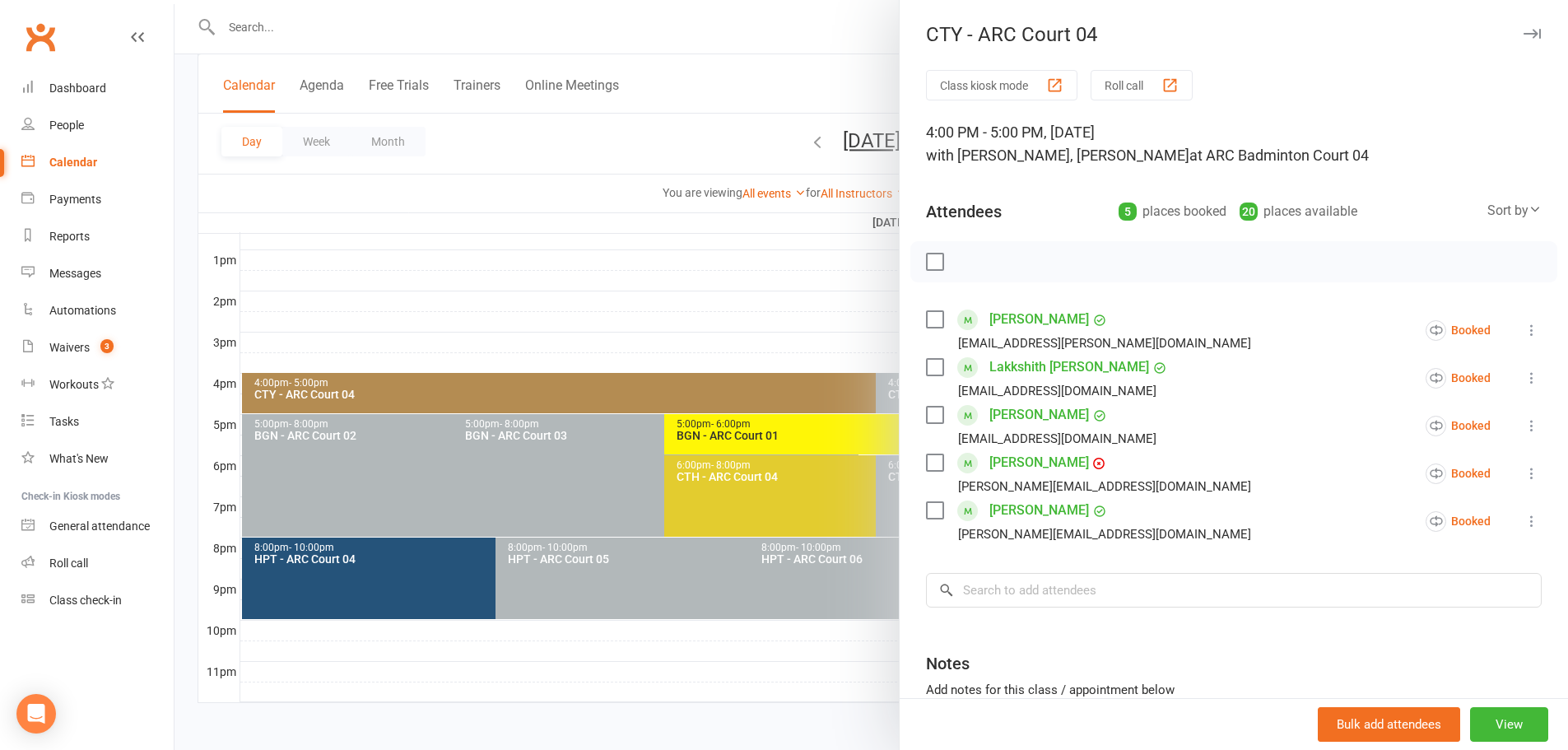
click at [830, 84] on div at bounding box center [871, 375] width 1393 height 750
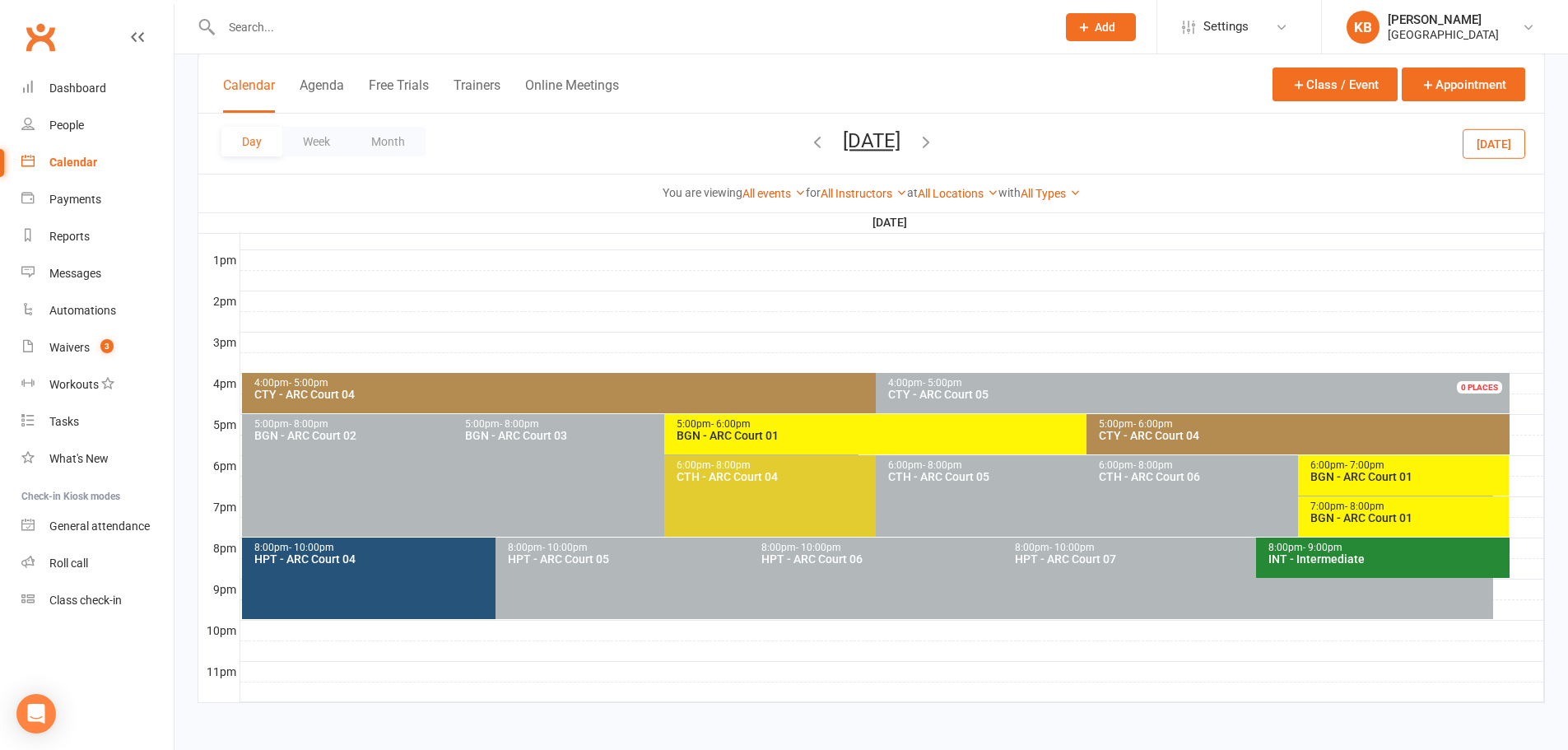
click at [603, 389] on div "CTY - ARC Court 04" at bounding box center [871, 394] width 1236 height 12
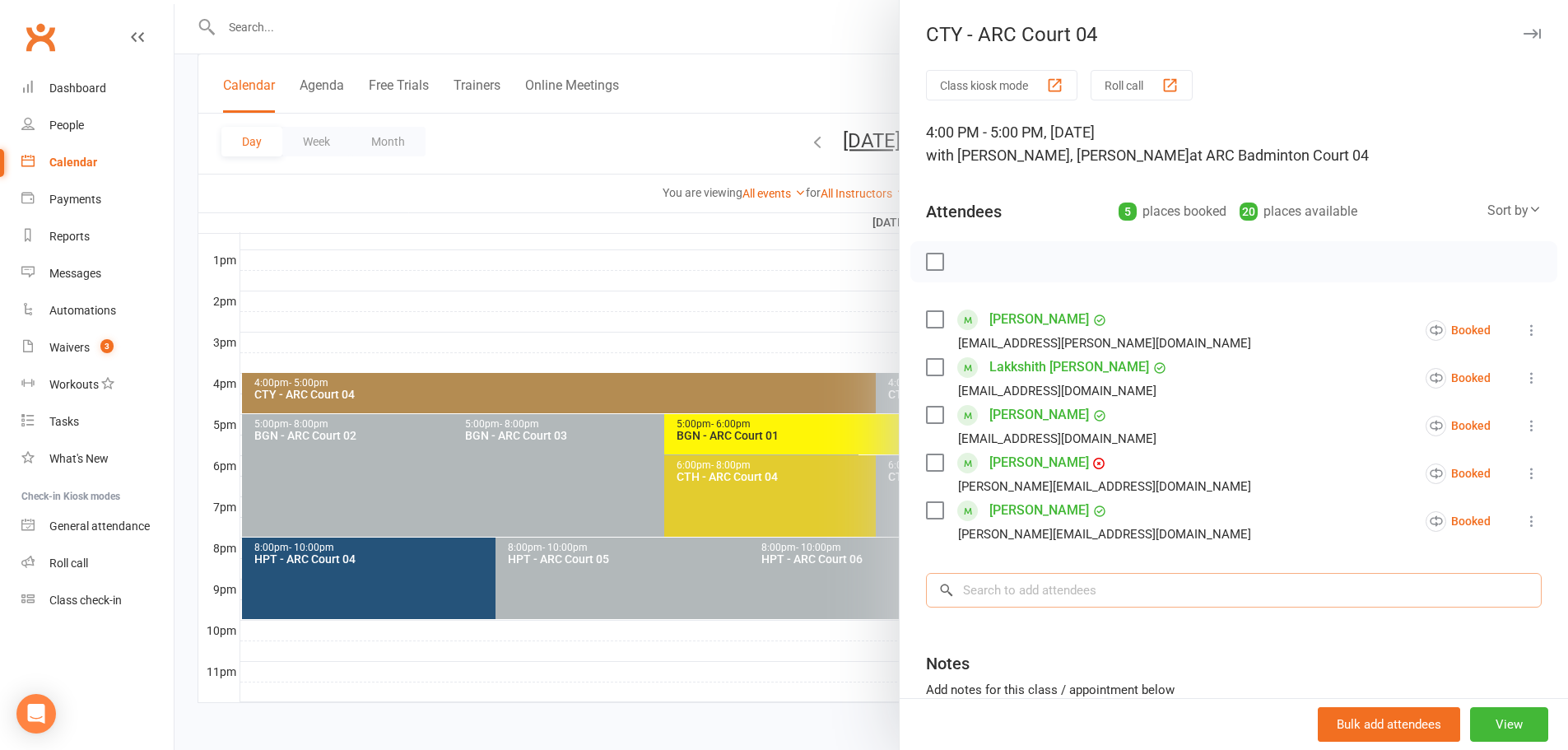
click at [991, 582] on input "search" at bounding box center [1233, 590] width 616 height 35
paste input "Tvisha Rout"
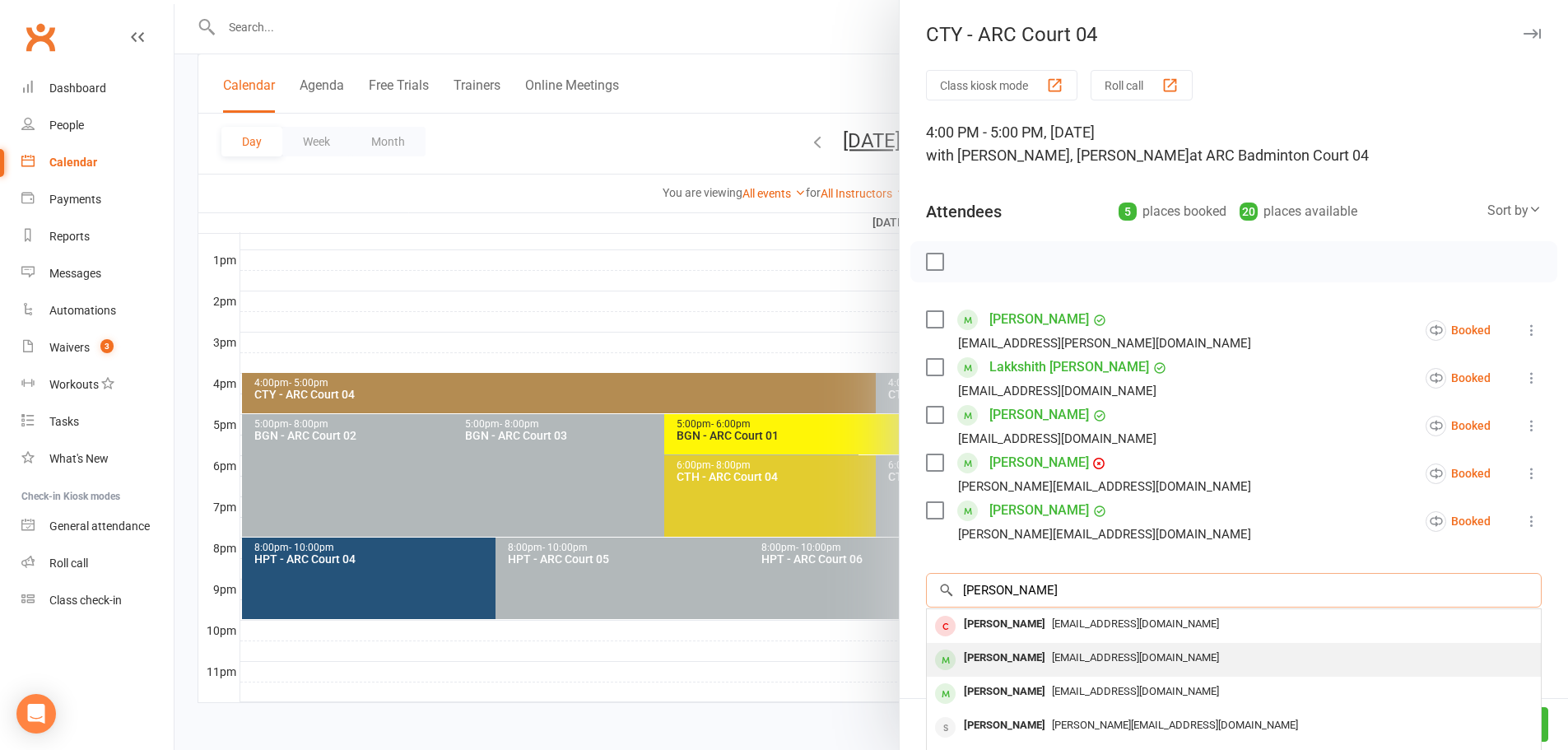
type input "Tvisha Rout"
click at [1115, 665] on div "manish.rout@gmail.com" at bounding box center [1233, 658] width 600 height 24
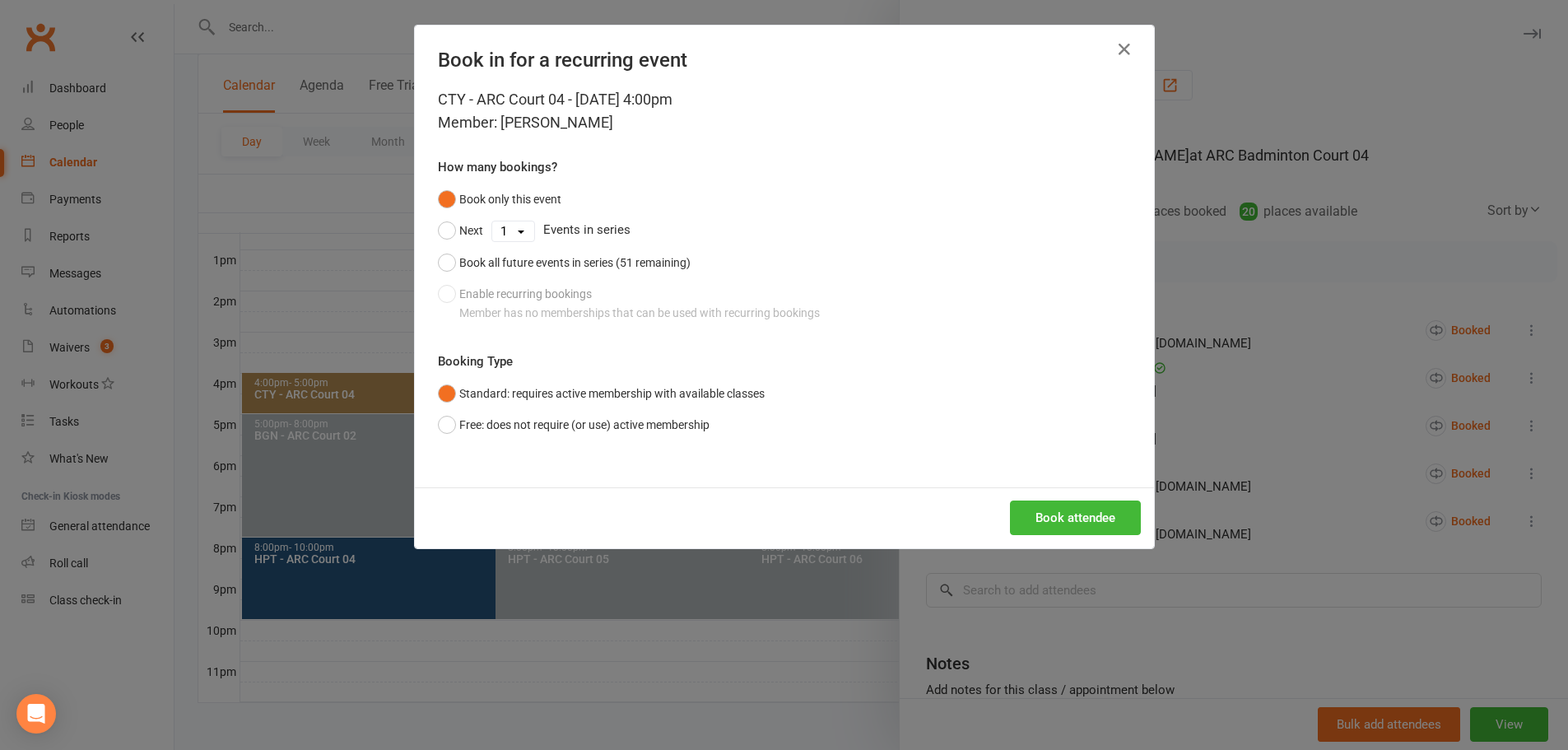
click at [515, 306] on div "Book only this event Next 1 2 3 4 5 6 7 8 9 10 11 12 13 14 15 16 17 18 19 20 21…" at bounding box center [784, 256] width 693 height 145
click at [1111, 55] on button "button" at bounding box center [1124, 49] width 26 height 26
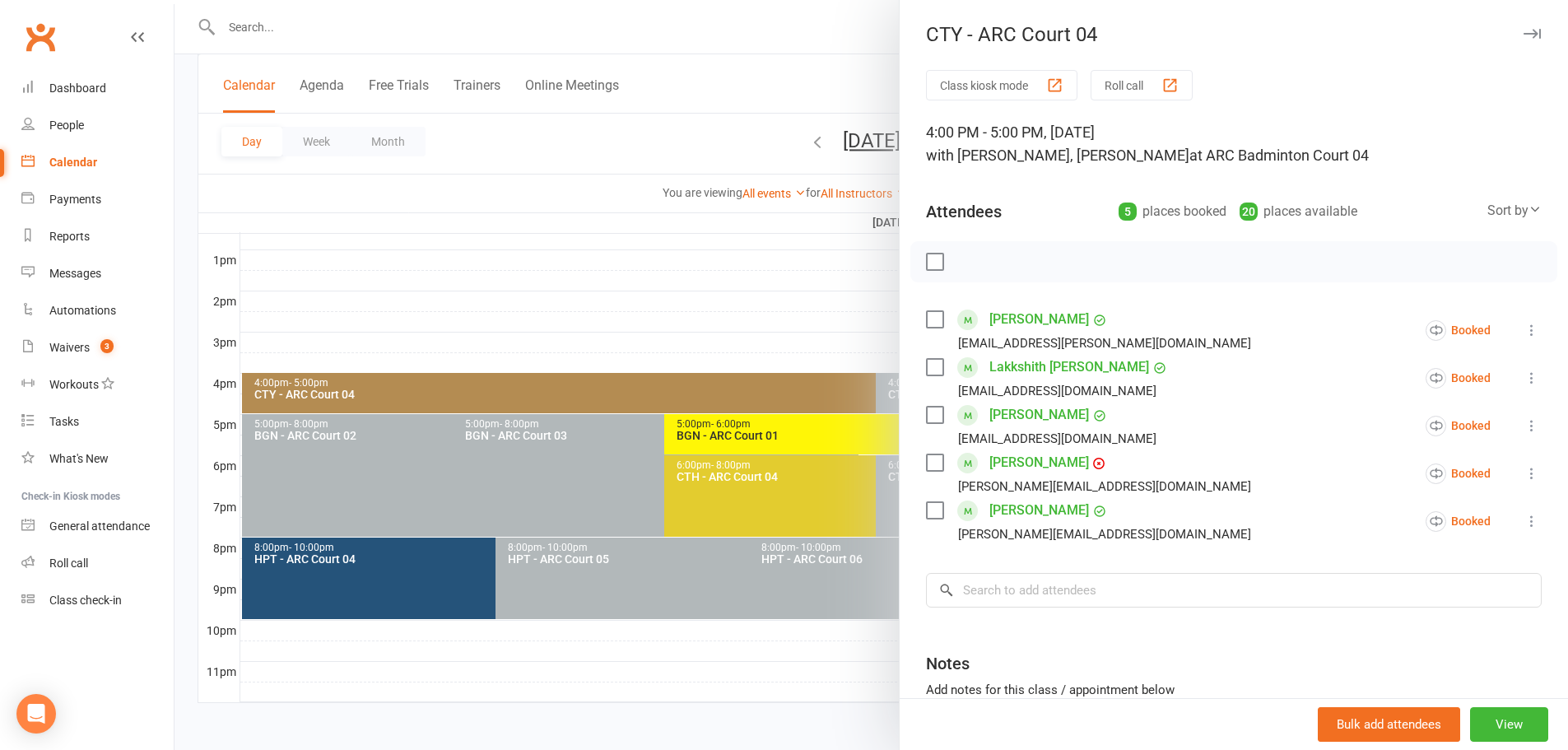
click at [777, 78] on div at bounding box center [871, 375] width 1393 height 750
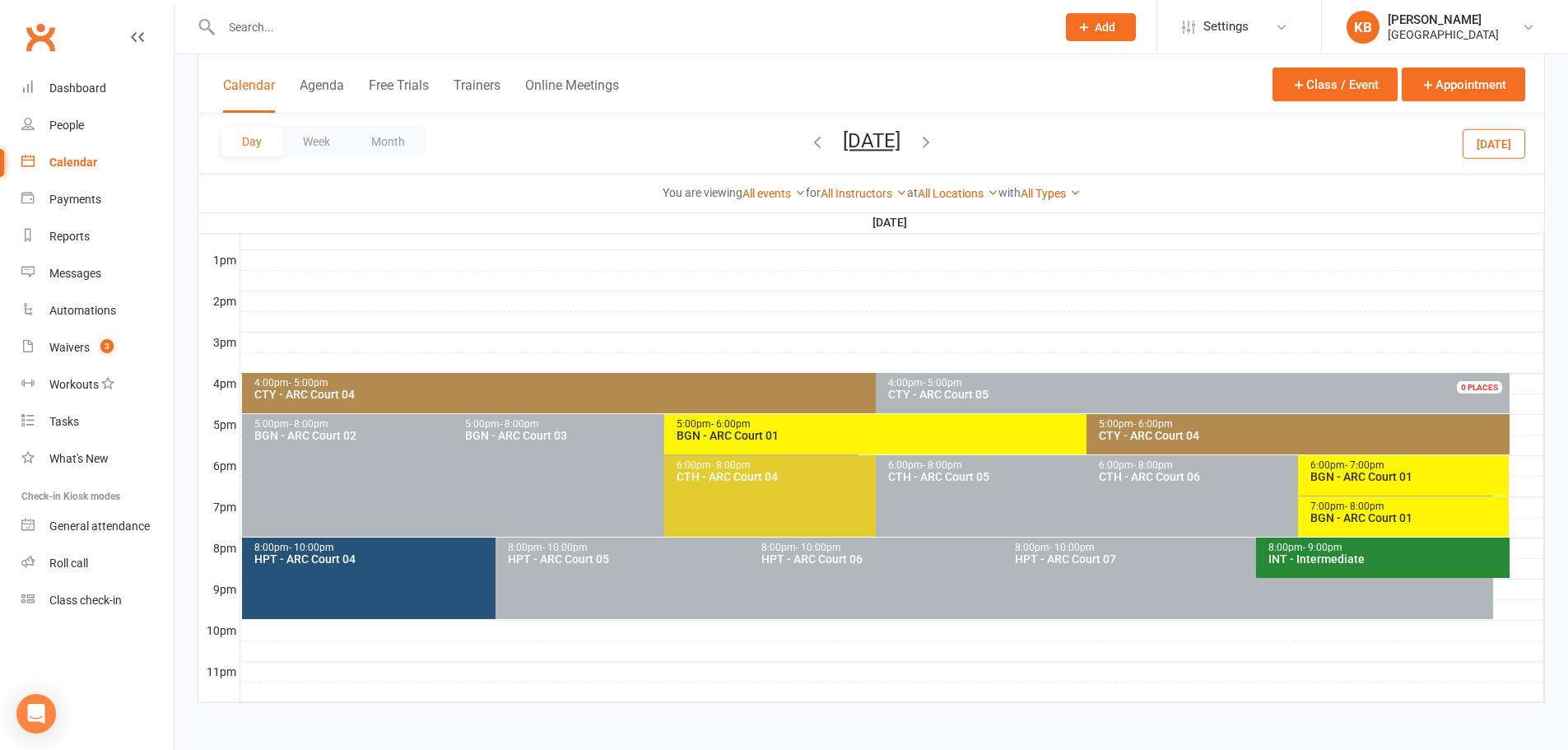
click at [808, 140] on icon "button" at bounding box center [817, 141] width 18 height 18
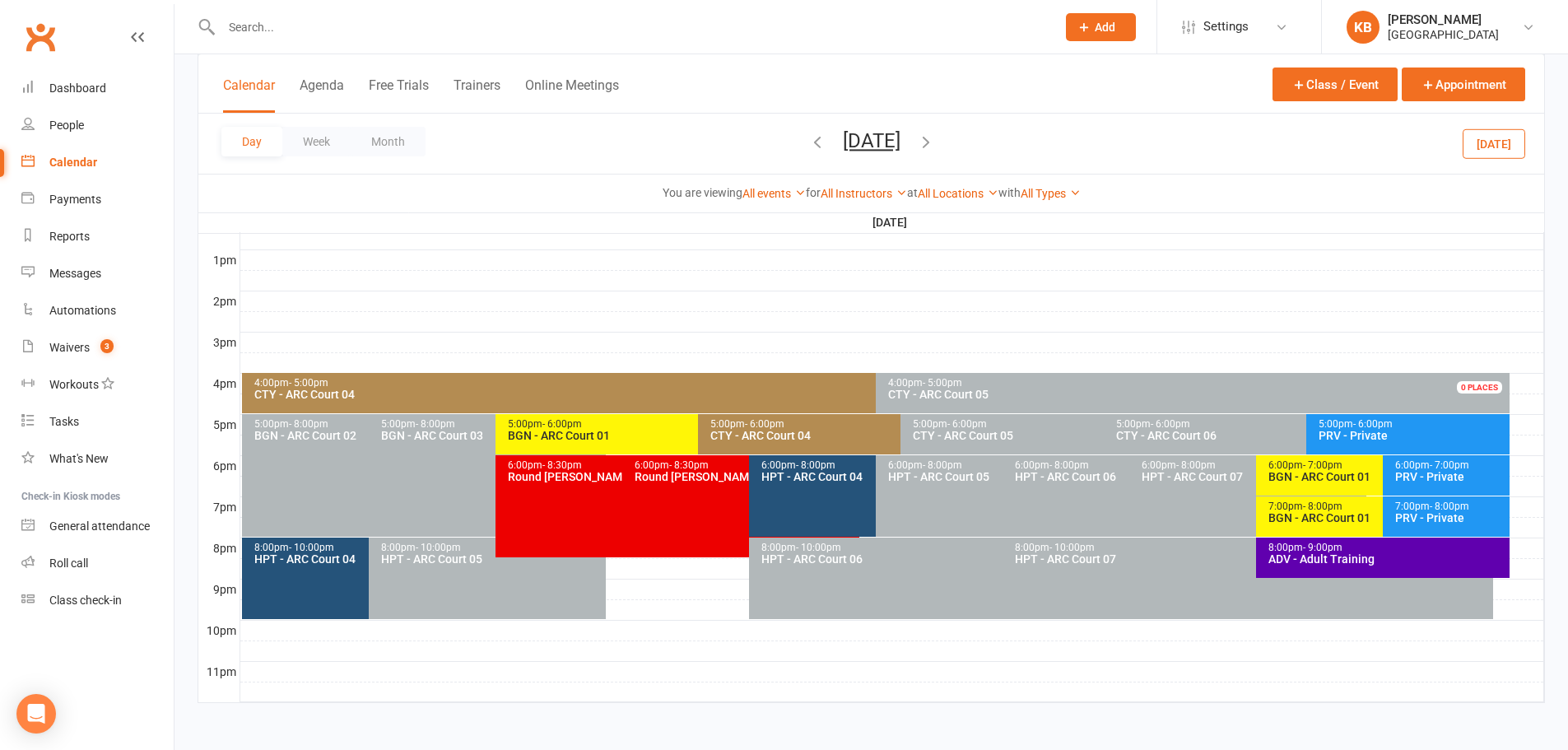
click at [808, 140] on icon "button" at bounding box center [817, 141] width 18 height 18
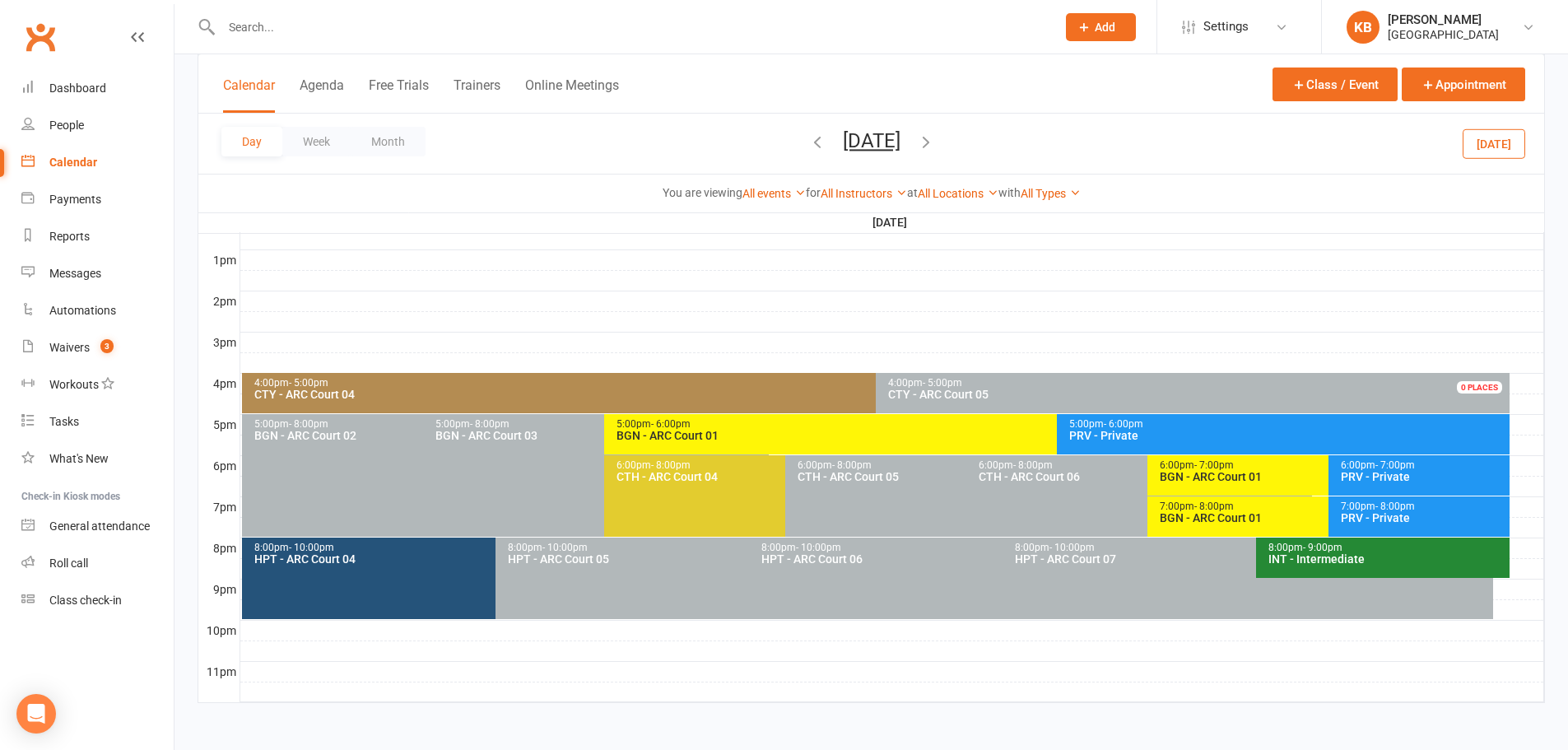
click at [507, 389] on div "CTY - ARC Court 04" at bounding box center [871, 394] width 1236 height 12
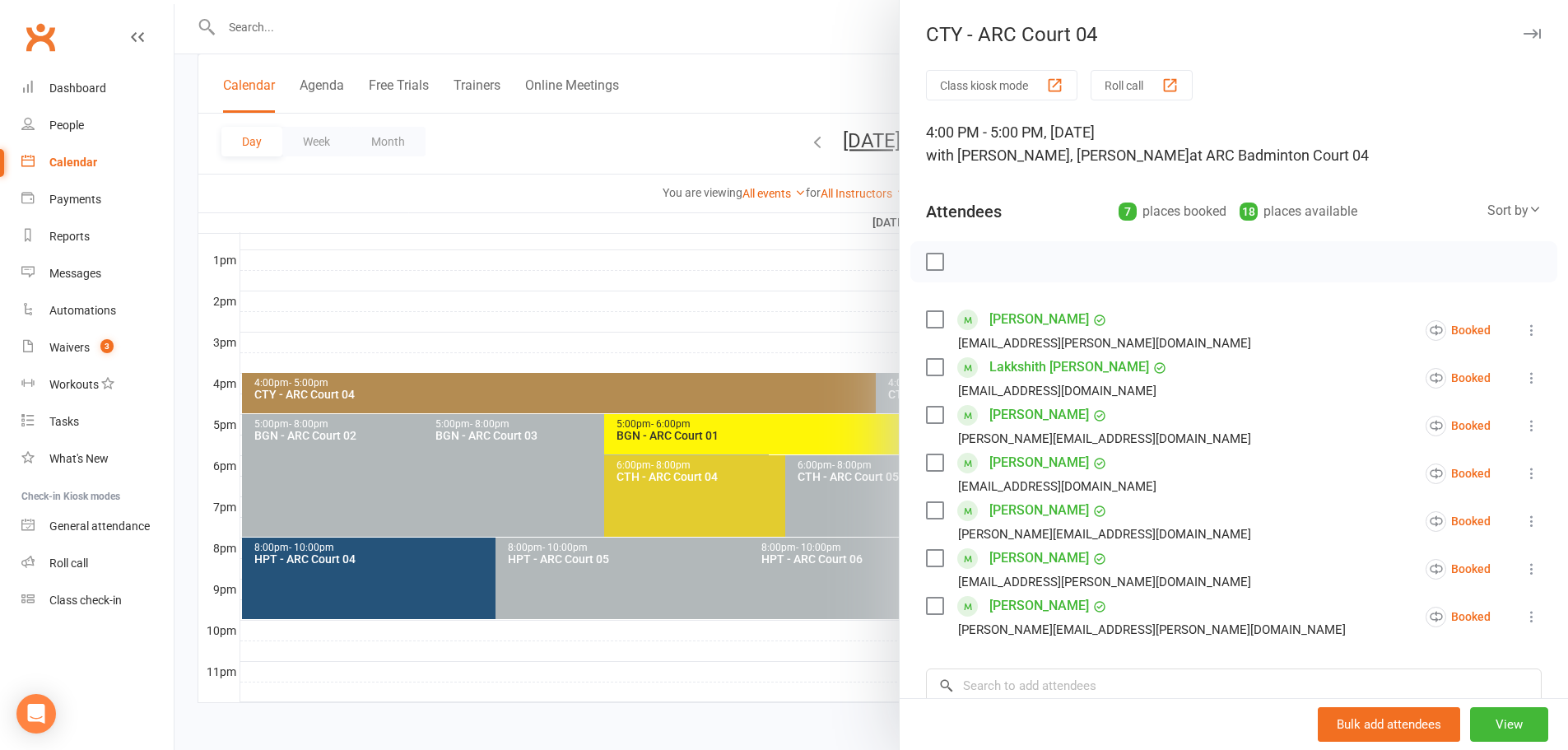
click at [719, 99] on div at bounding box center [871, 375] width 1393 height 750
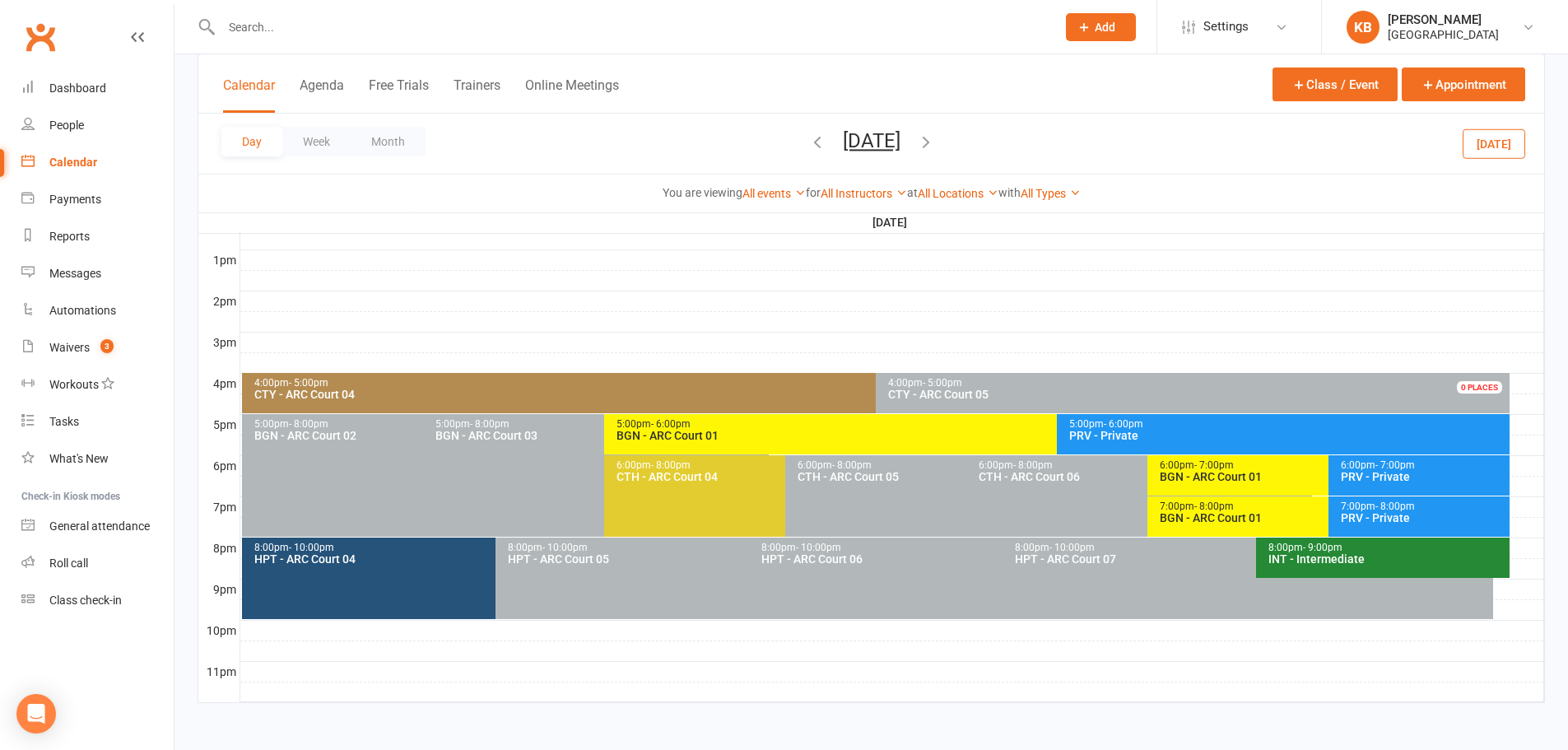
click at [935, 141] on icon "button" at bounding box center [925, 141] width 18 height 18
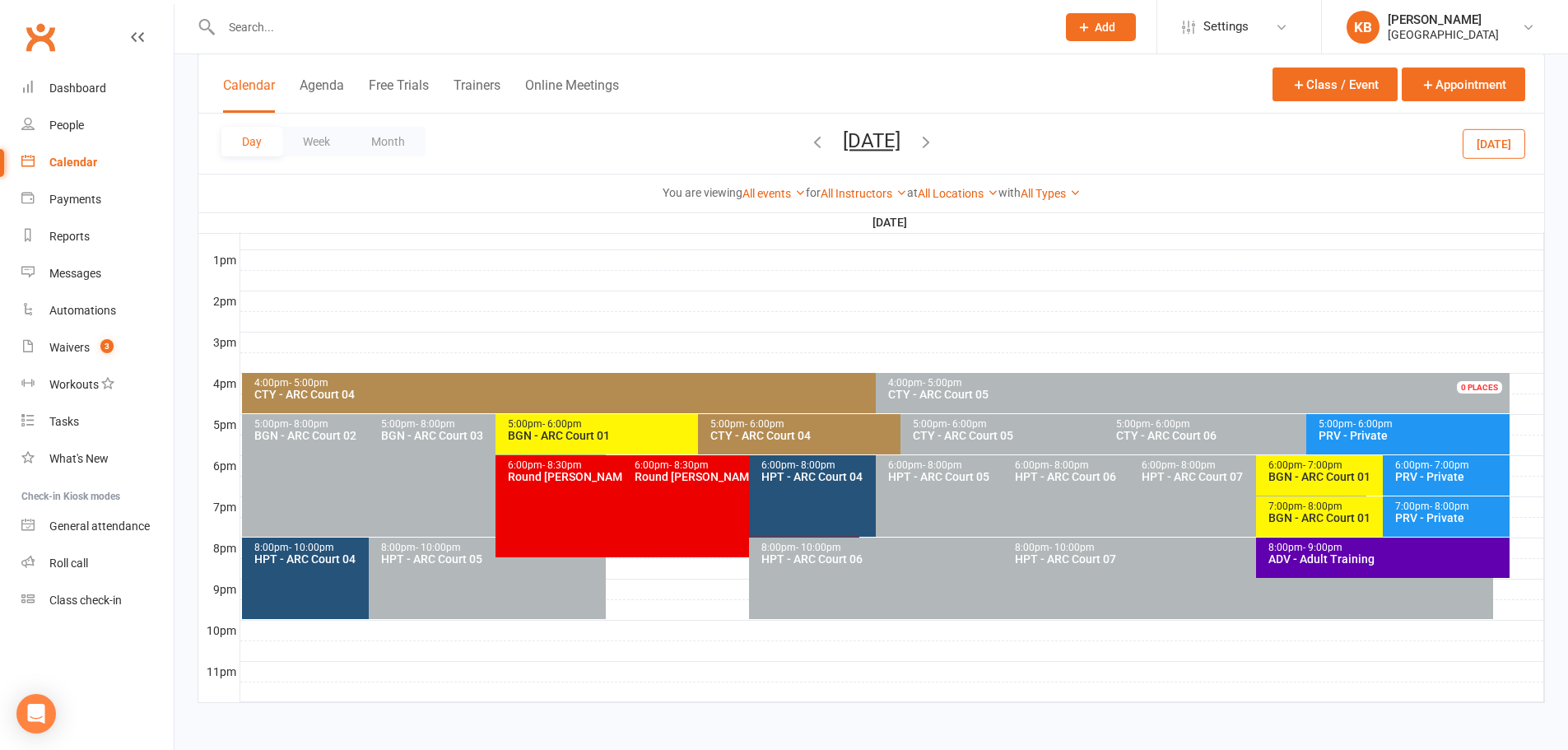
click at [808, 144] on icon "button" at bounding box center [817, 141] width 18 height 18
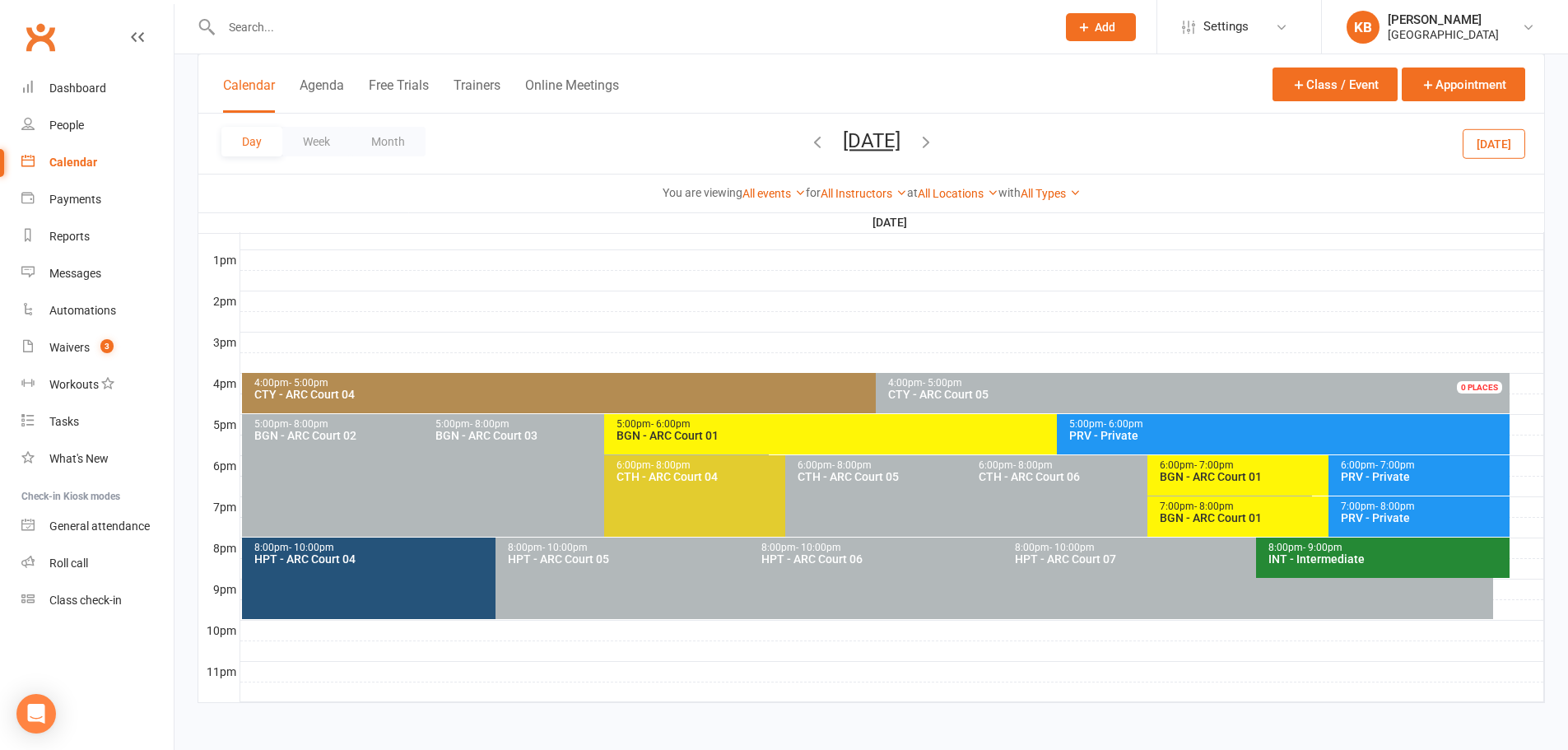
click at [730, 144] on div "Day Week Month [DATE] [DATE] Sun Mon Tue Wed Thu Fri Sat 27 28 29 30 31 01 02 0…" at bounding box center [871, 143] width 1345 height 60
click at [808, 145] on icon "button" at bounding box center [817, 141] width 18 height 18
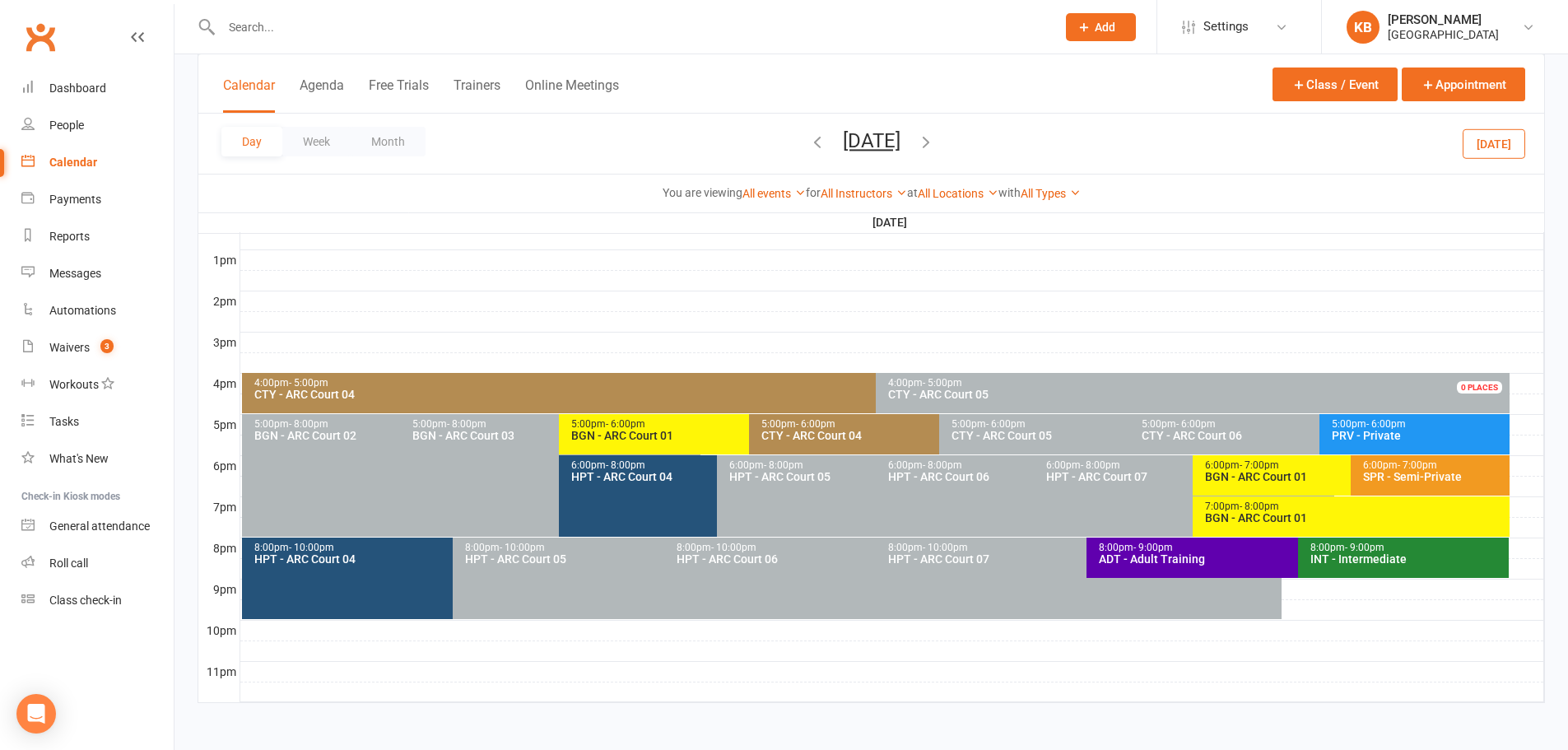
click at [869, 433] on div "CTY - ARC Court 04" at bounding box center [935, 436] width 349 height 12
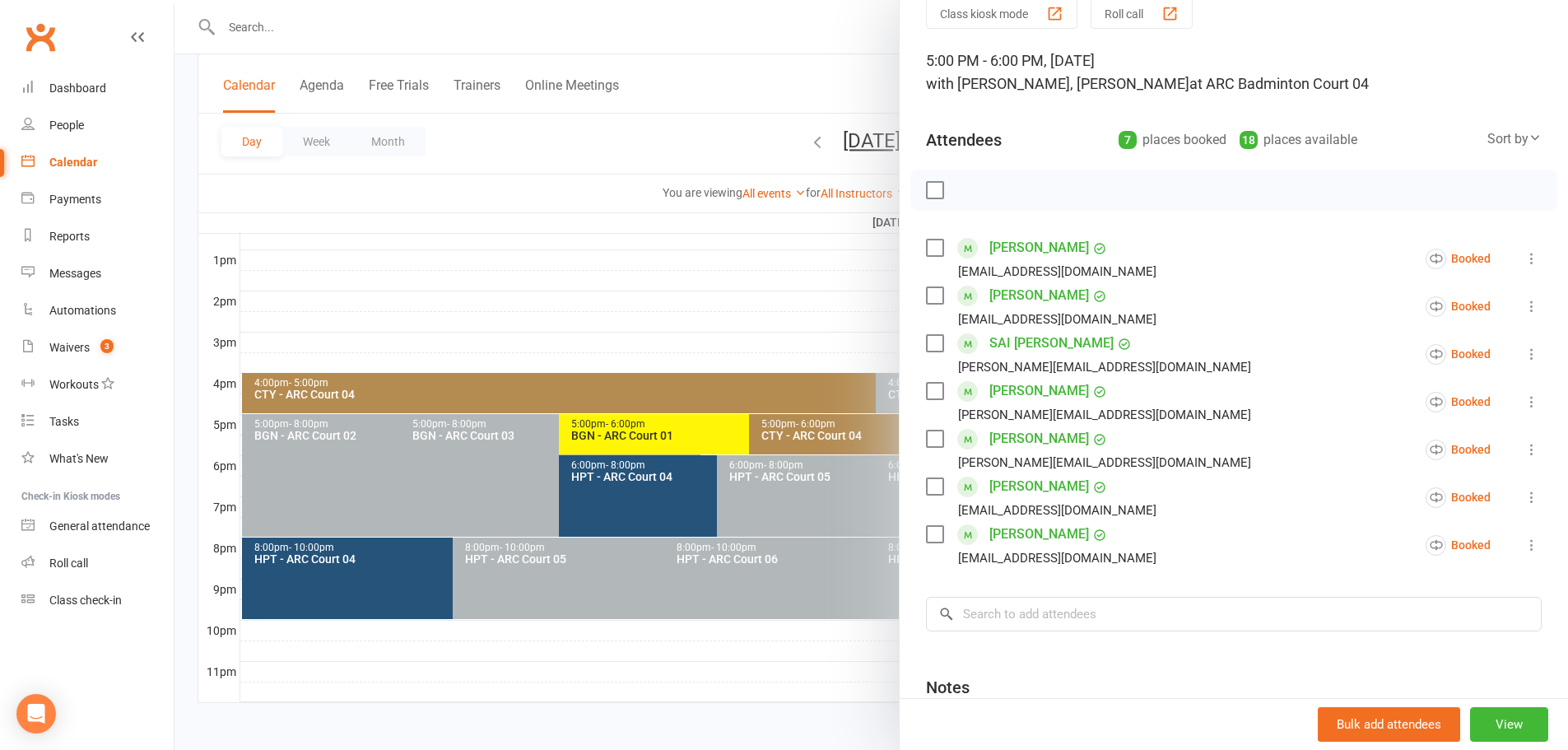
scroll to position [165, 0]
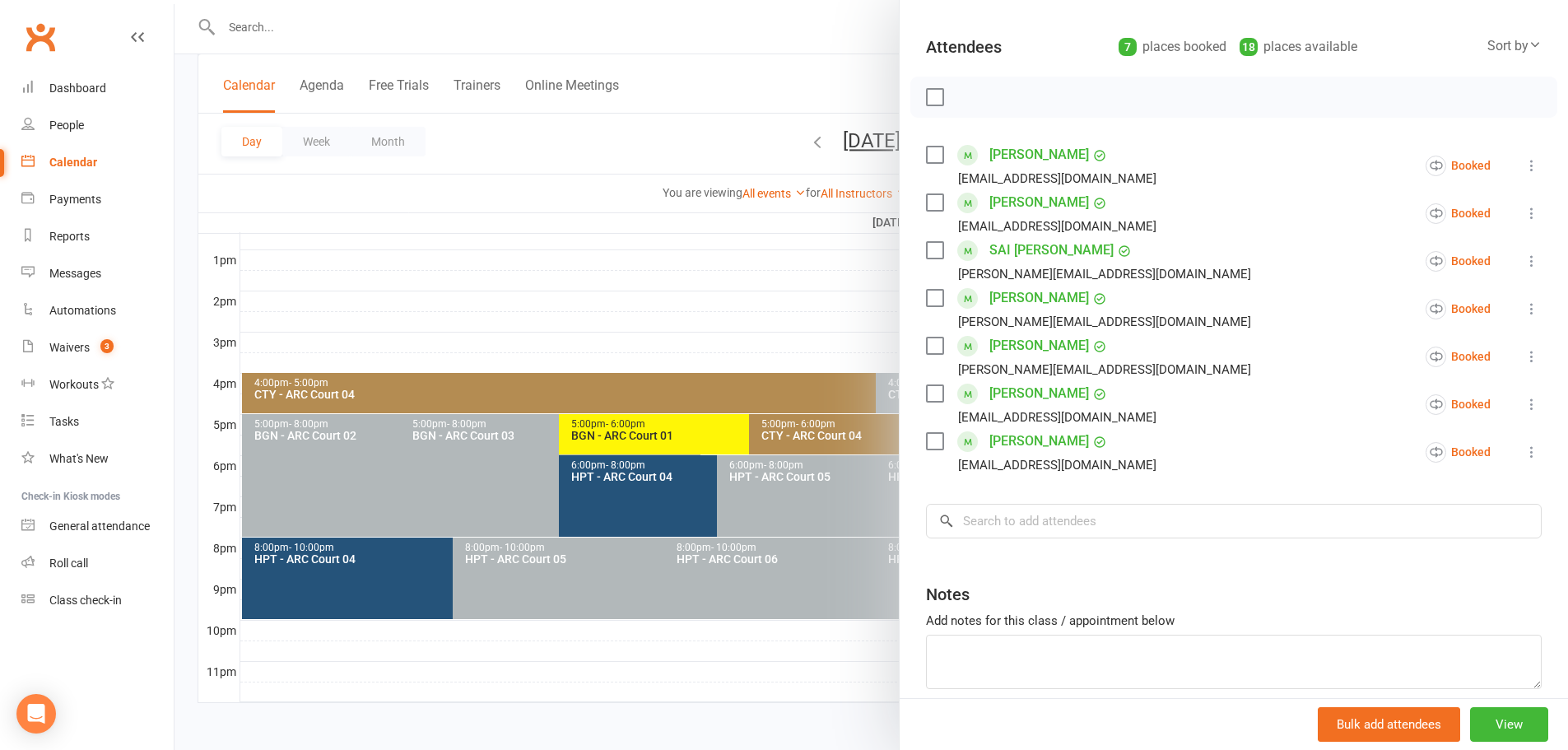
click at [691, 132] on div at bounding box center [871, 375] width 1393 height 750
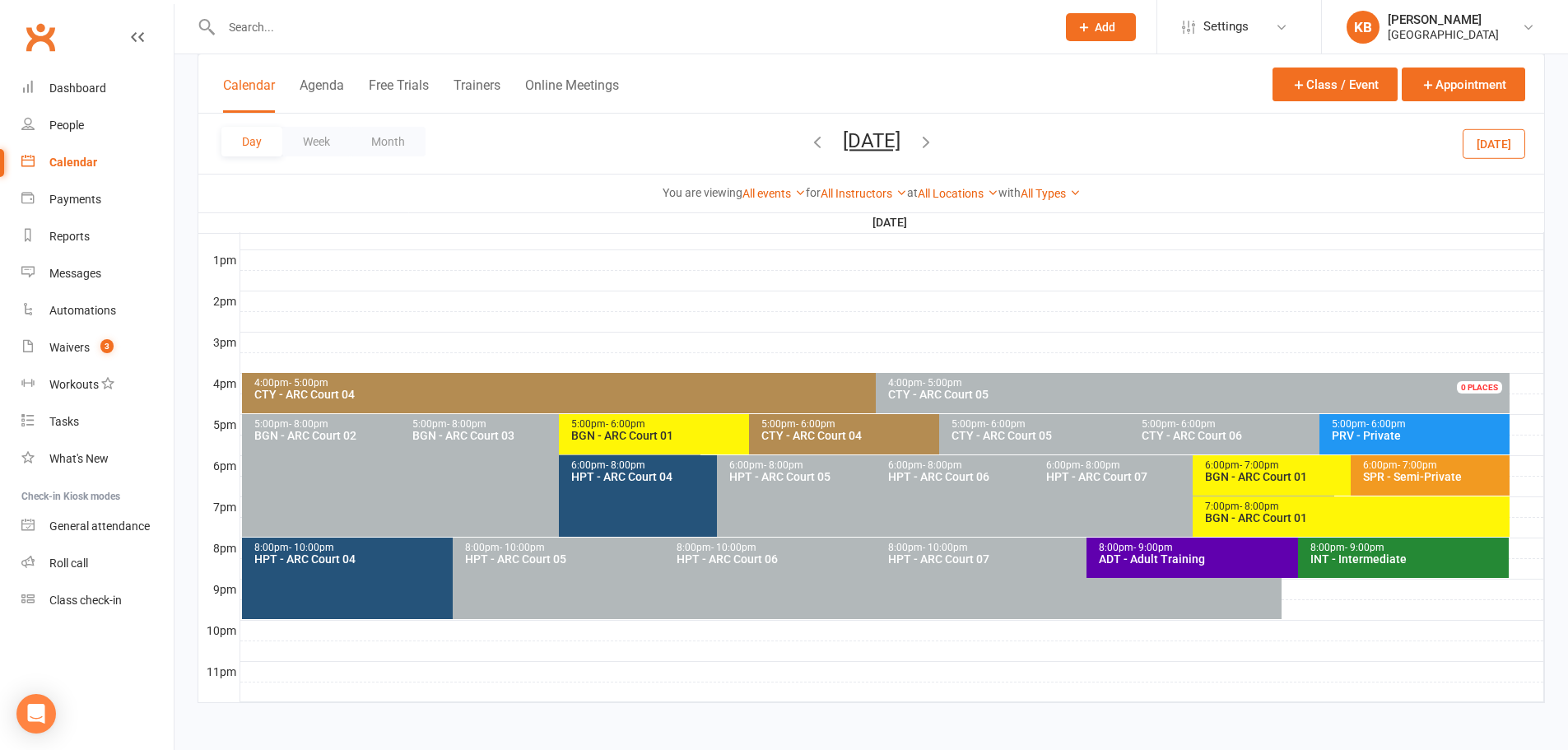
click at [935, 146] on icon "button" at bounding box center [925, 141] width 18 height 18
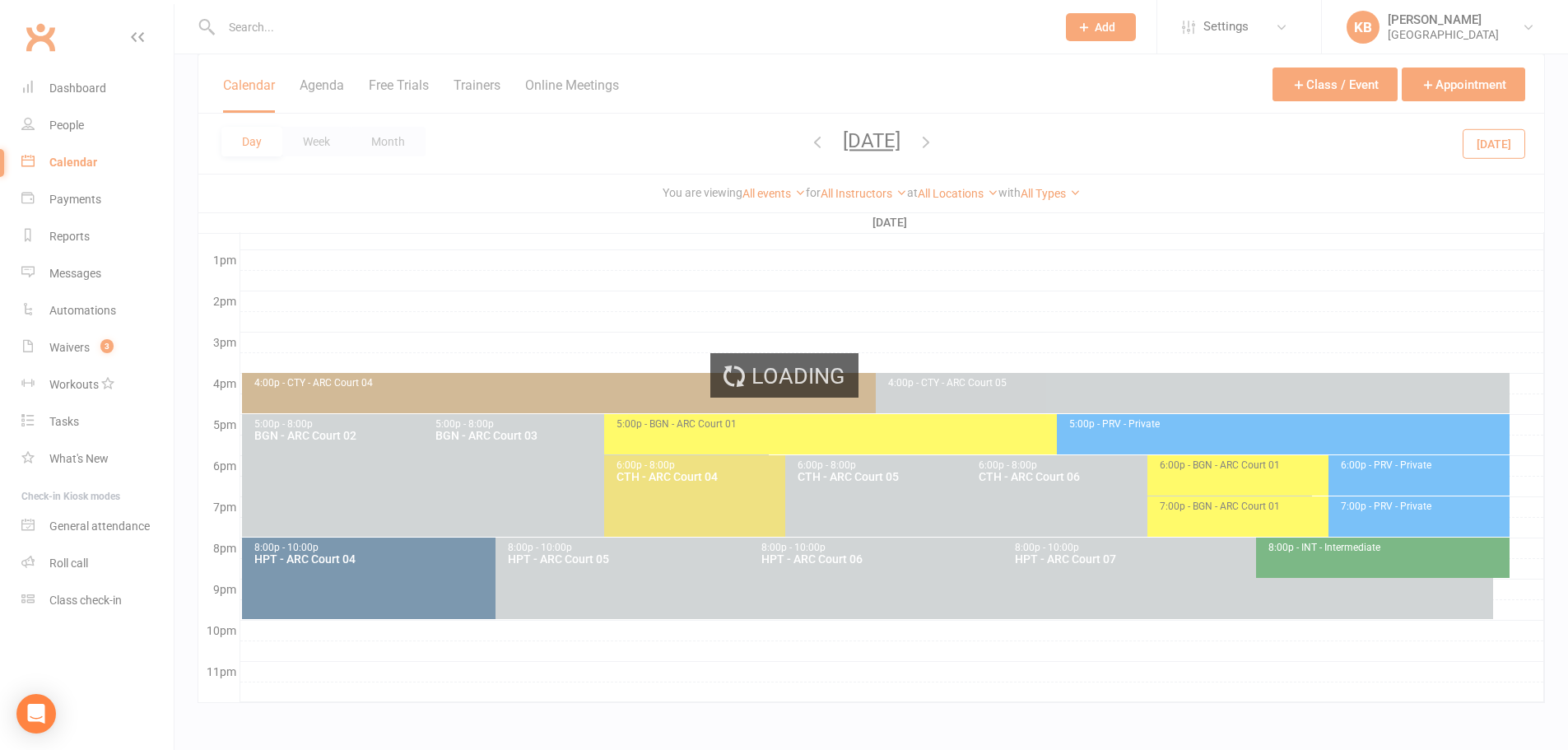
click at [935, 146] on icon "button" at bounding box center [925, 141] width 18 height 18
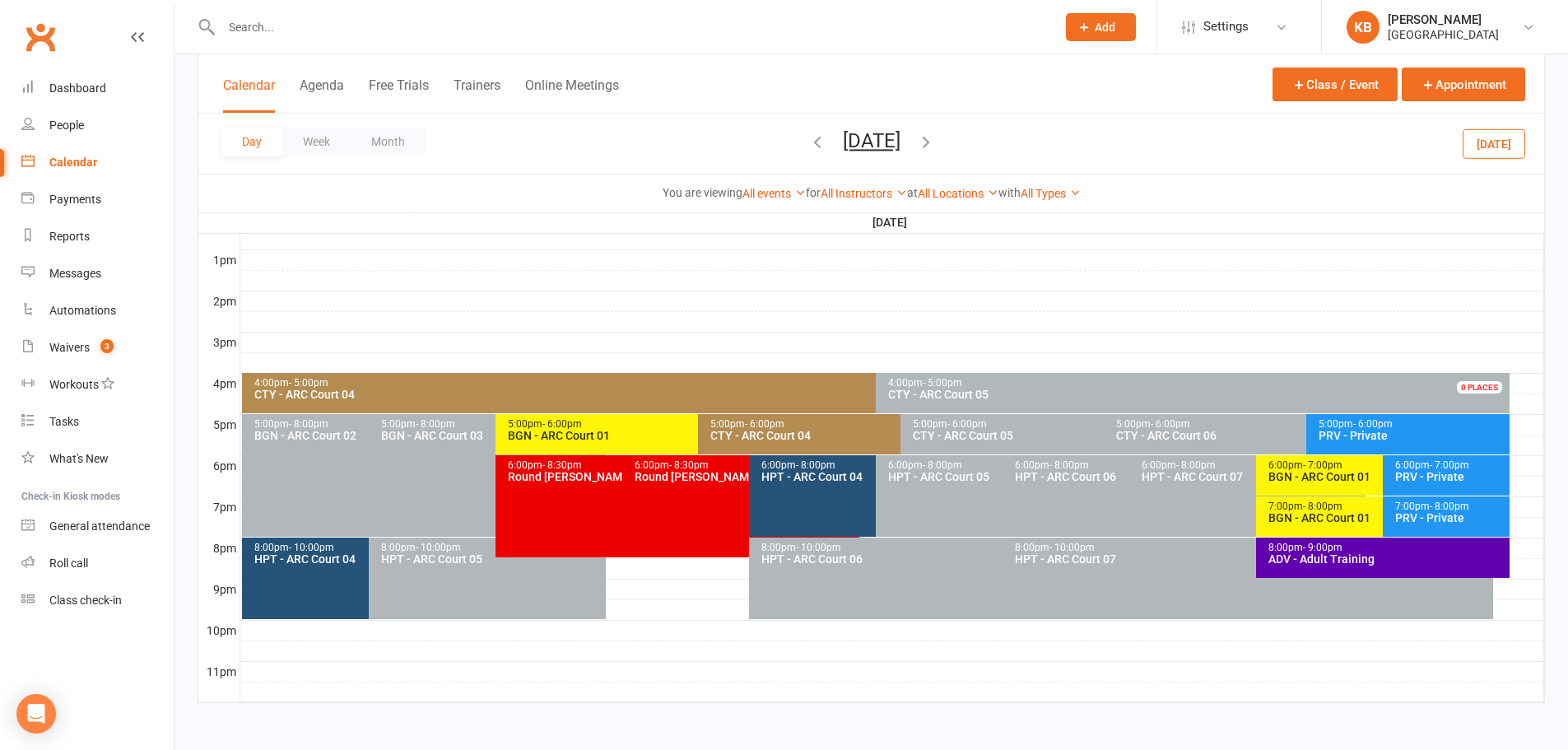
click at [787, 438] on div "CTY - ARC Court 04" at bounding box center [896, 436] width 374 height 12
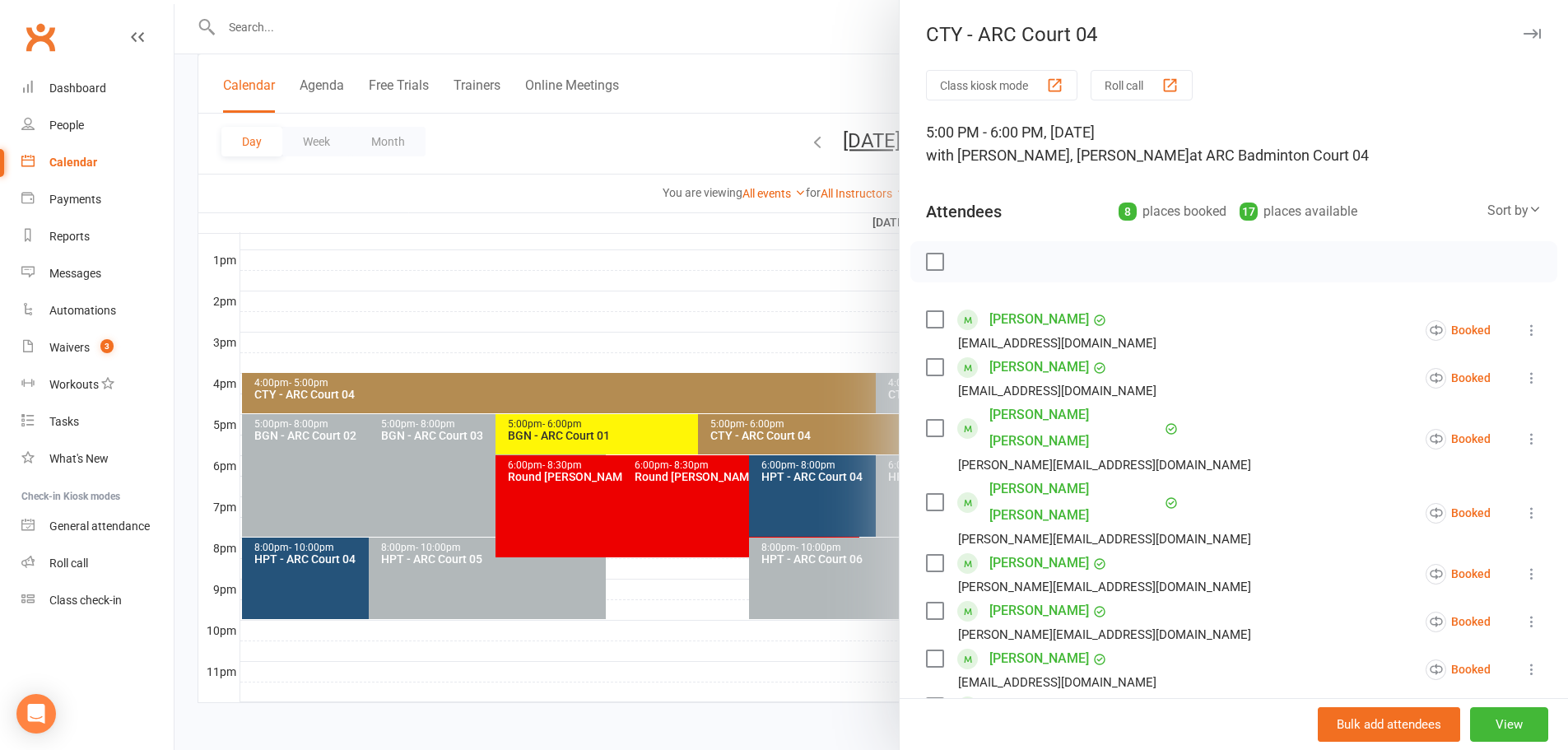
click at [735, 97] on div at bounding box center [871, 375] width 1393 height 750
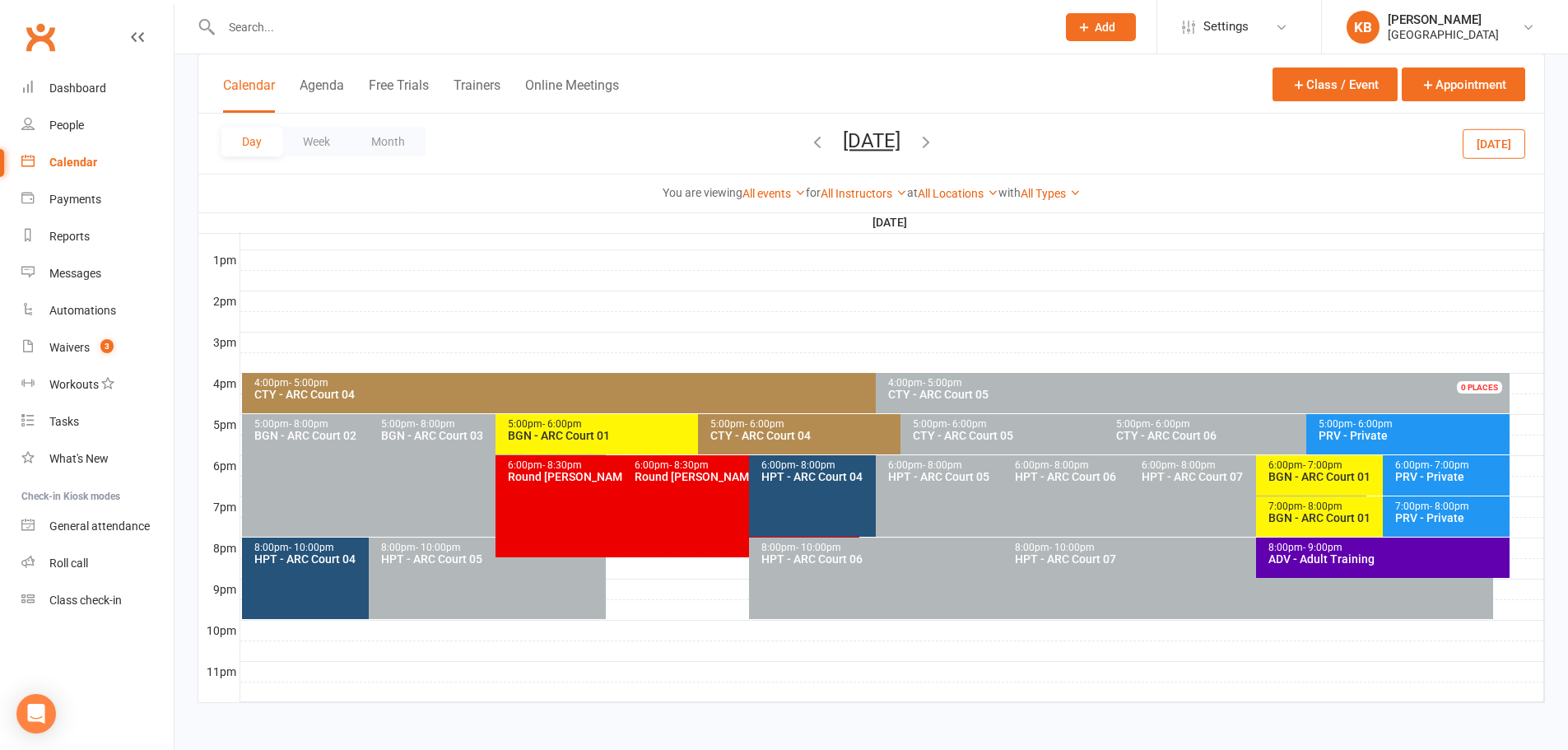
click at [935, 138] on icon "button" at bounding box center [925, 141] width 18 height 18
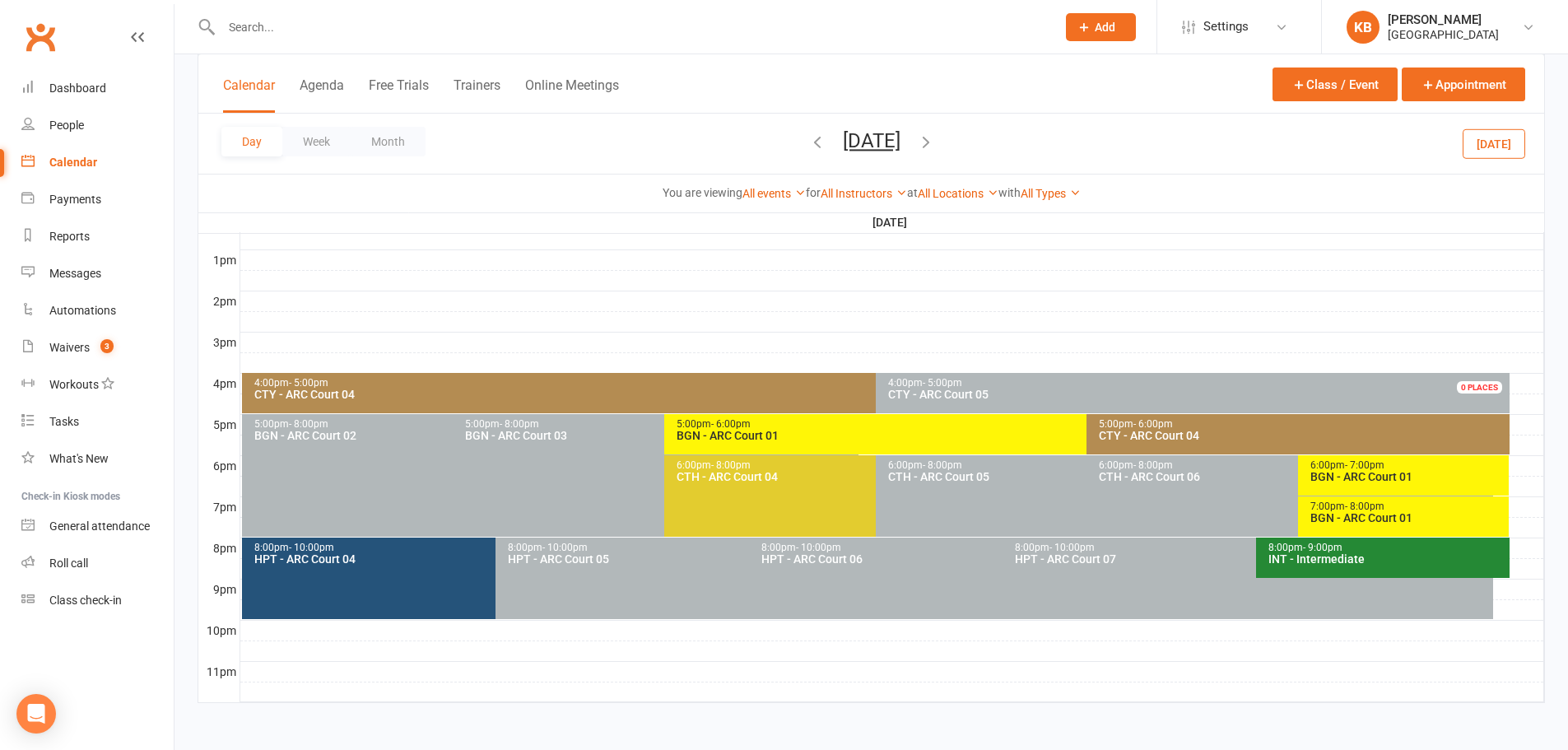
click at [684, 392] on div "CTY - ARC Court 04" at bounding box center [871, 394] width 1236 height 12
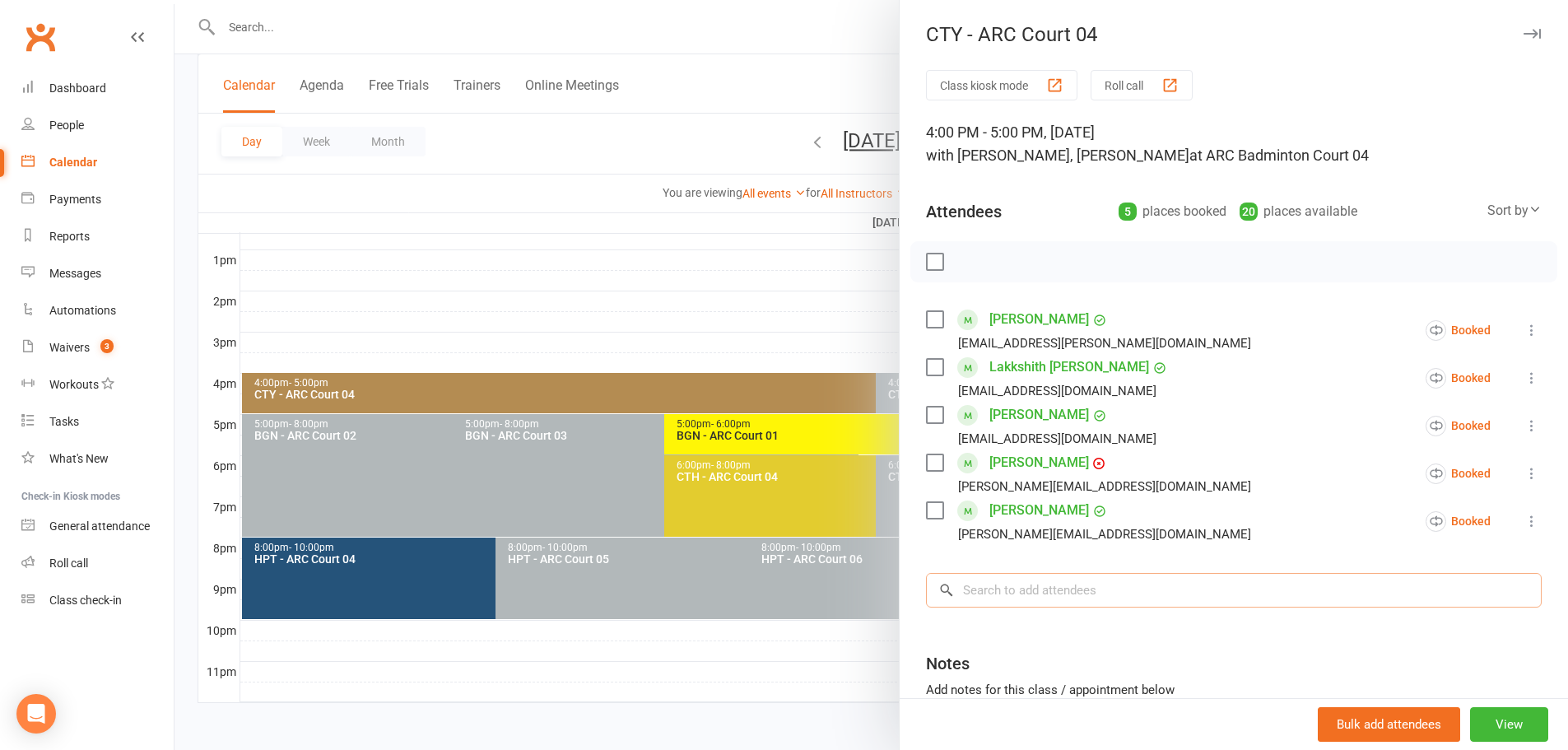
click at [1082, 590] on input "search" at bounding box center [1233, 590] width 616 height 35
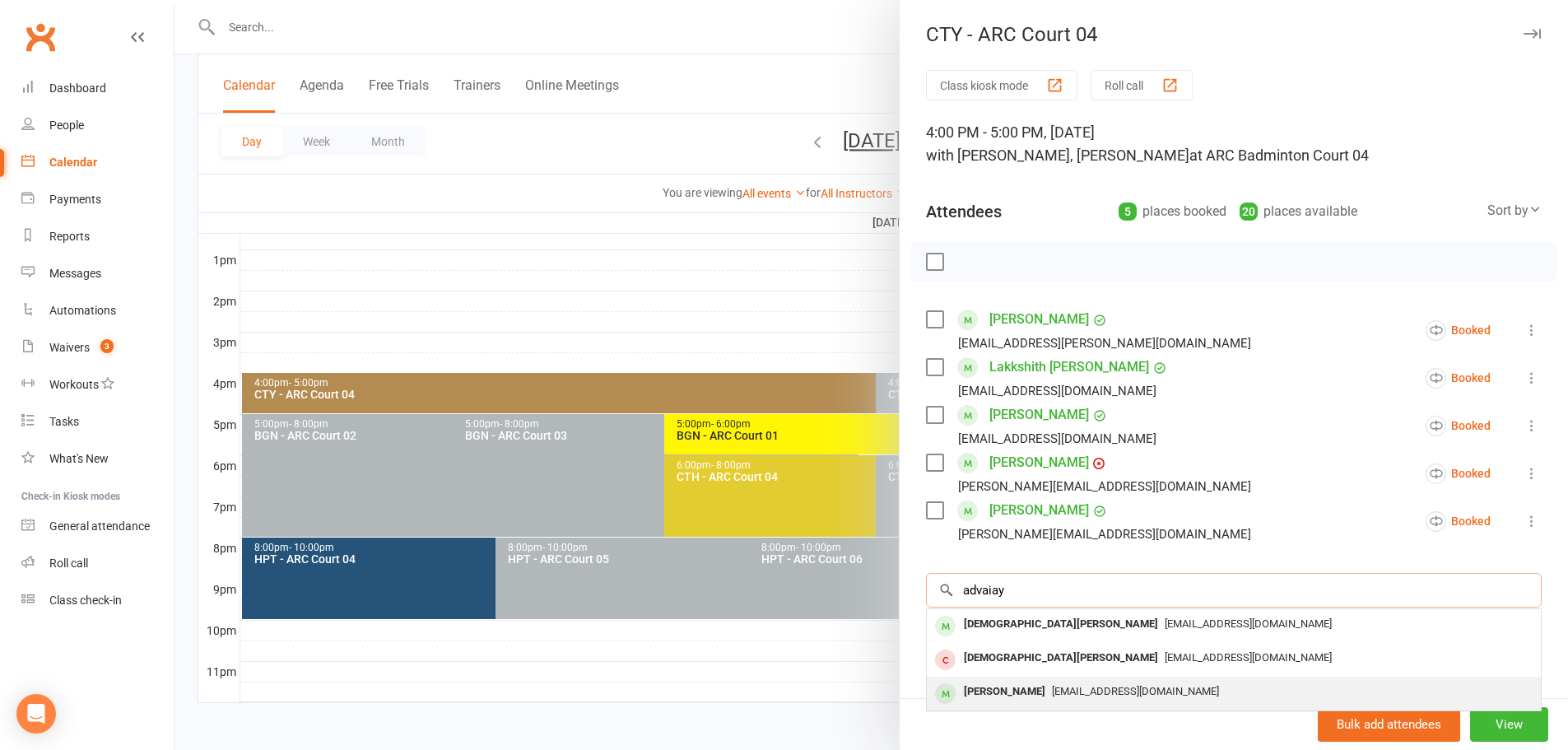
type input "advaiay"
click at [1085, 698] on div "[EMAIL_ADDRESS][DOMAIN_NAME]" at bounding box center [1233, 692] width 600 height 24
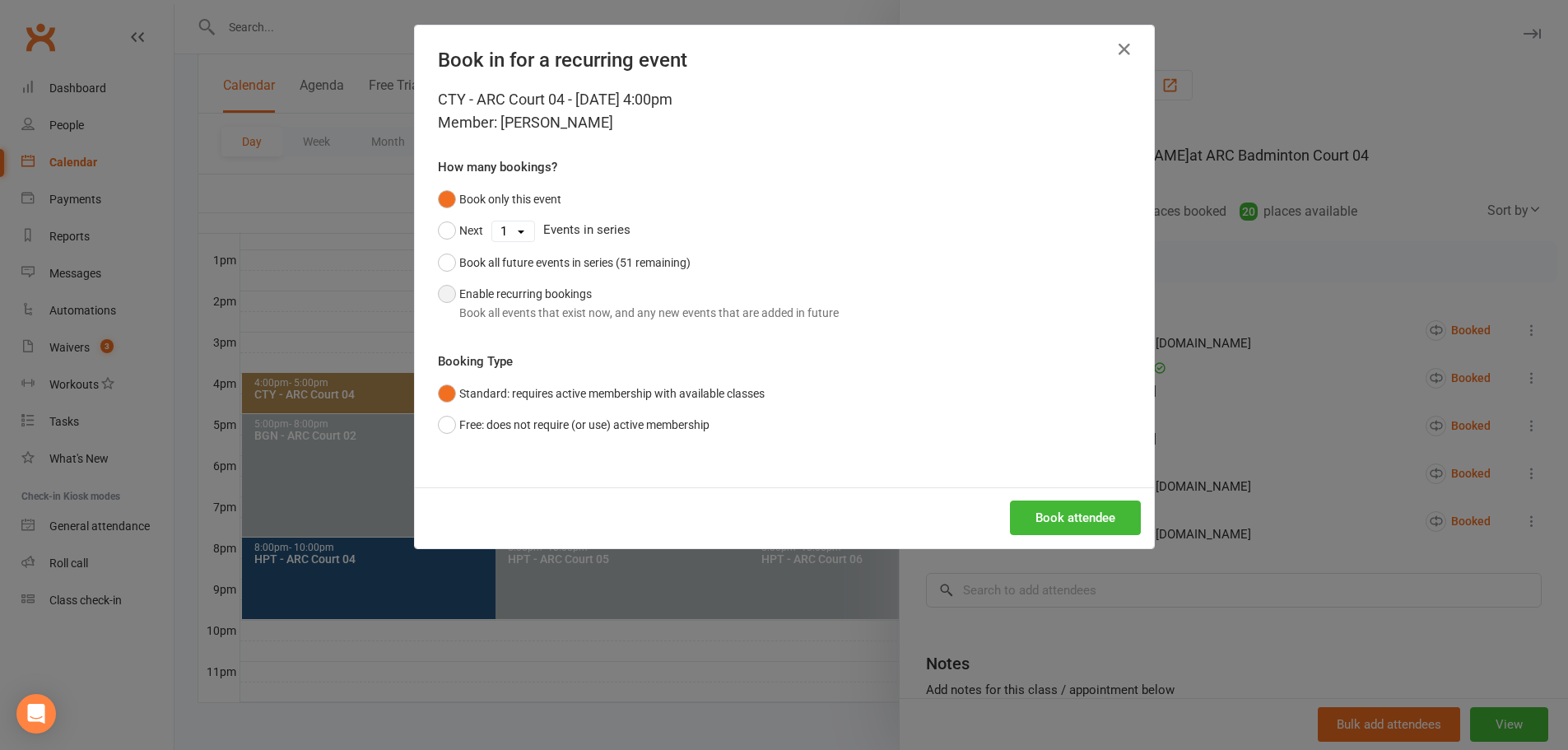
click at [545, 307] on div "Book all events that exist now, and any new events that are added in future" at bounding box center [648, 312] width 379 height 18
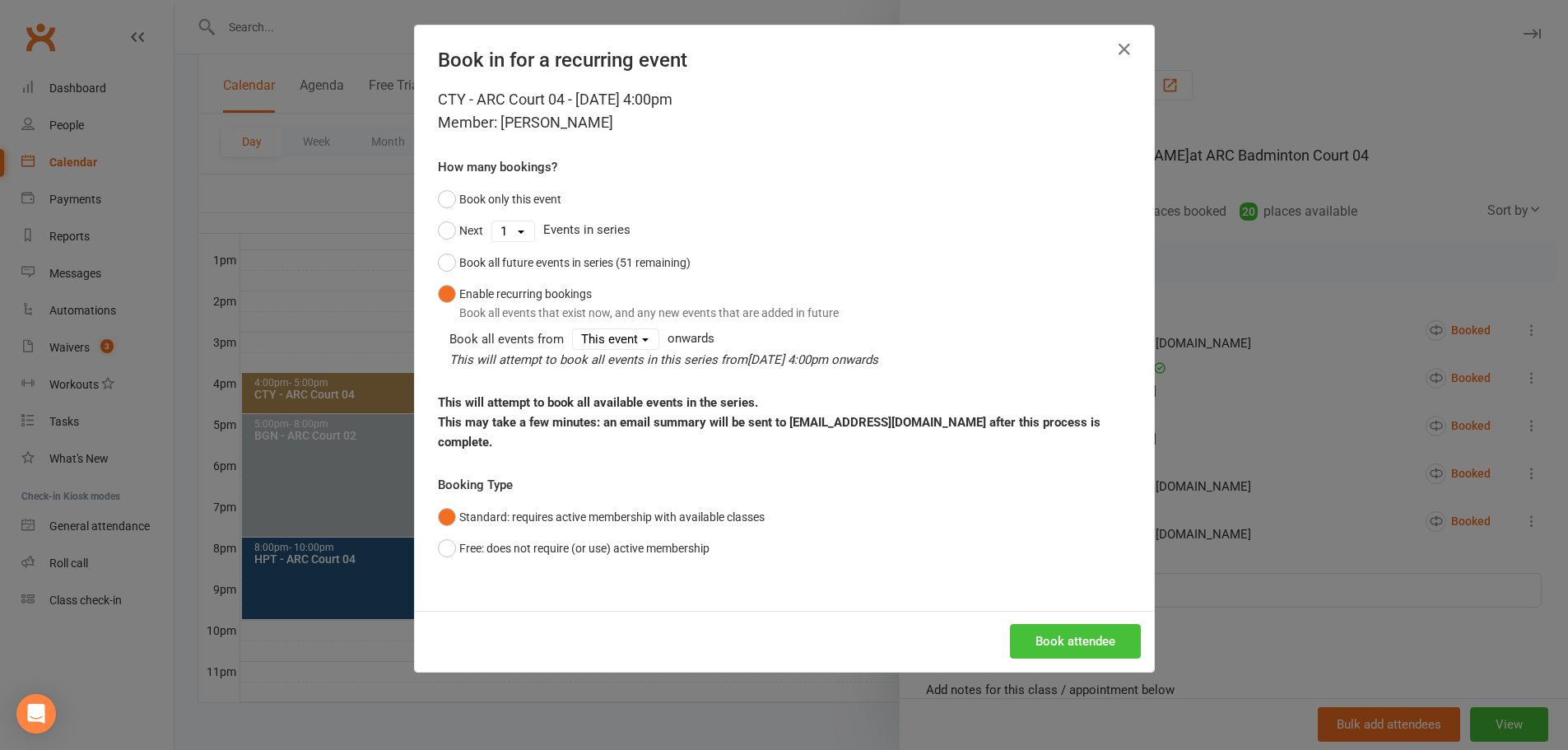
click at [1035, 624] on button "Book attendee" at bounding box center [1075, 641] width 131 height 35
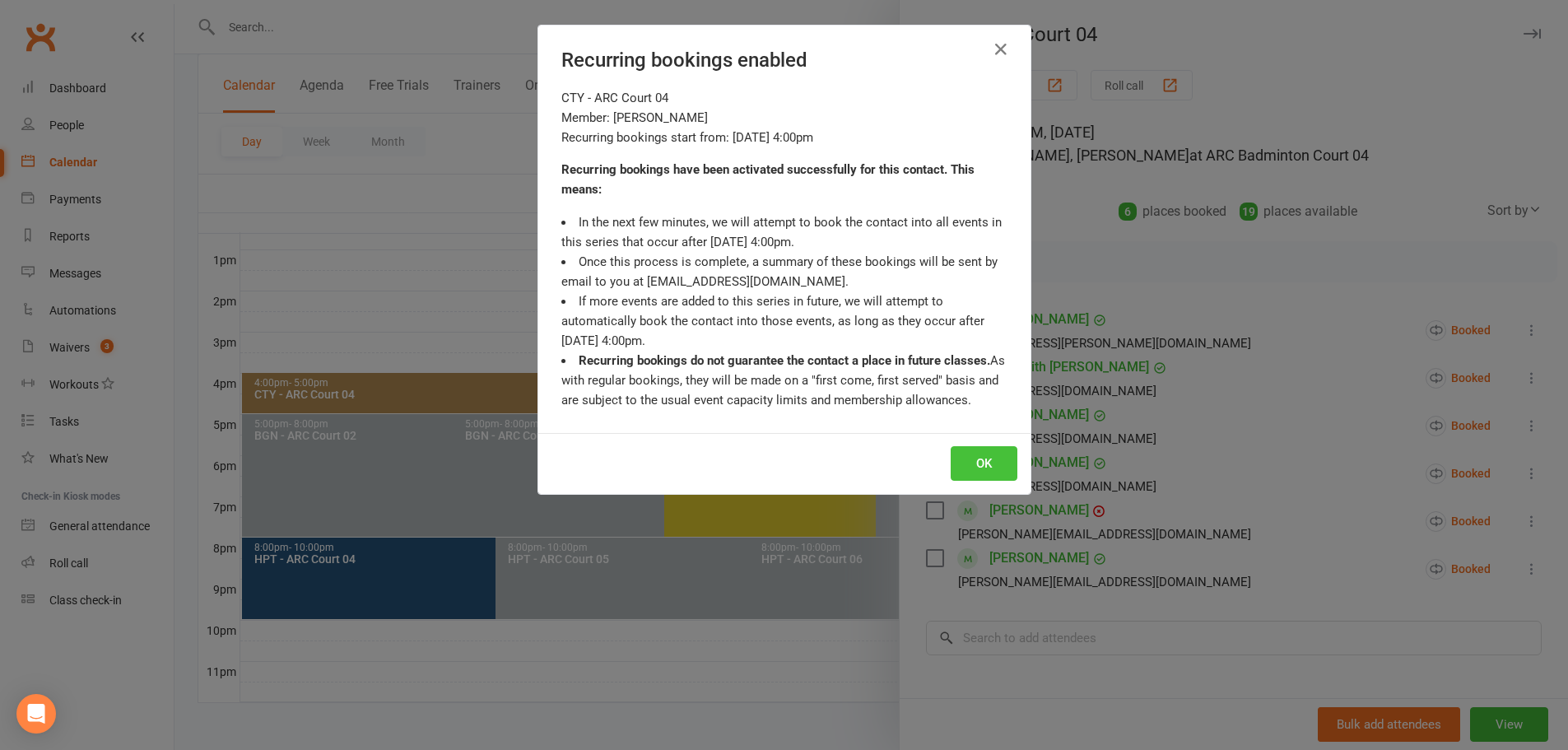
click at [965, 459] on button "OK" at bounding box center [984, 463] width 67 height 35
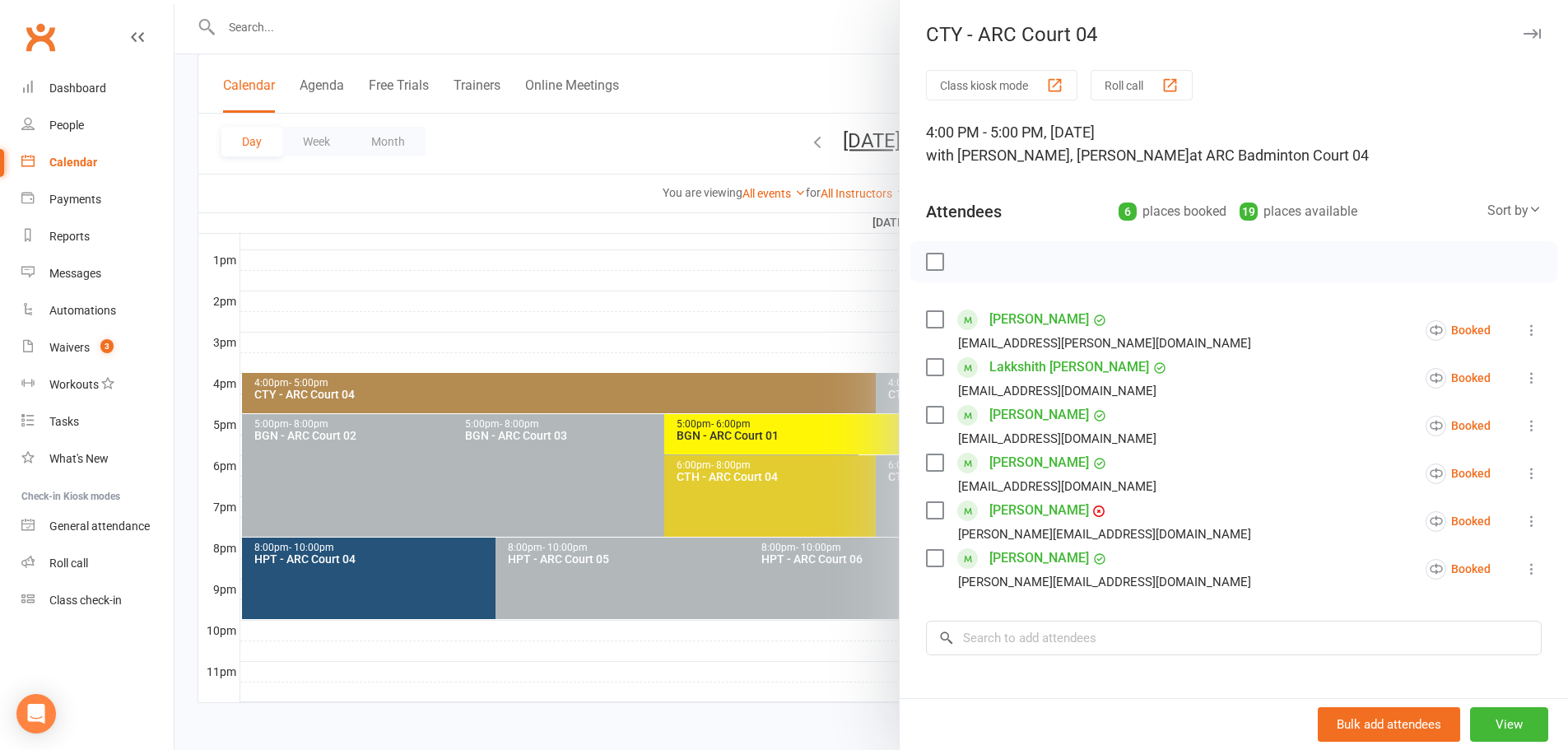
click at [709, 84] on div at bounding box center [871, 375] width 1393 height 750
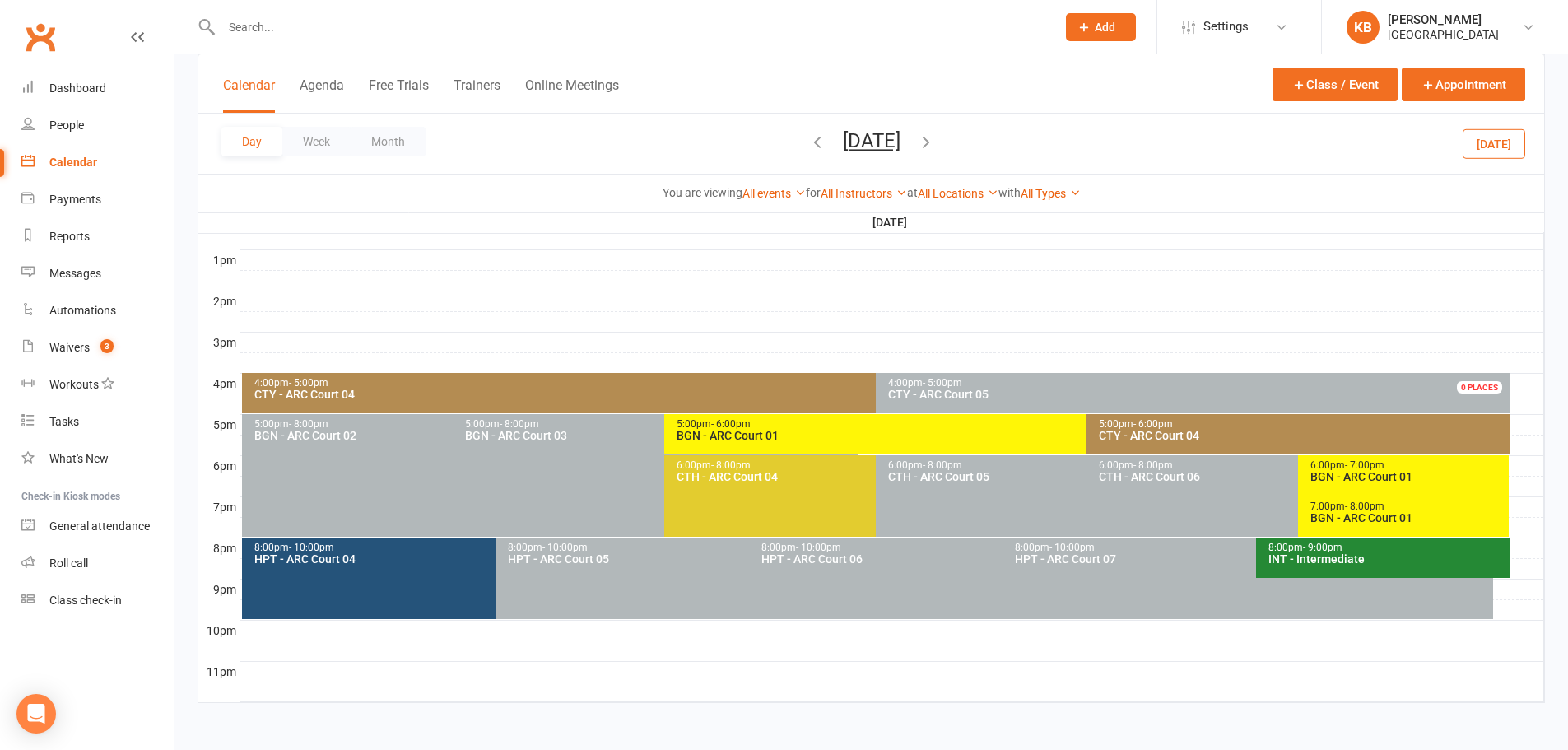
click at [665, 378] on div "4:00pm - 5:00pm" at bounding box center [871, 383] width 1236 height 11
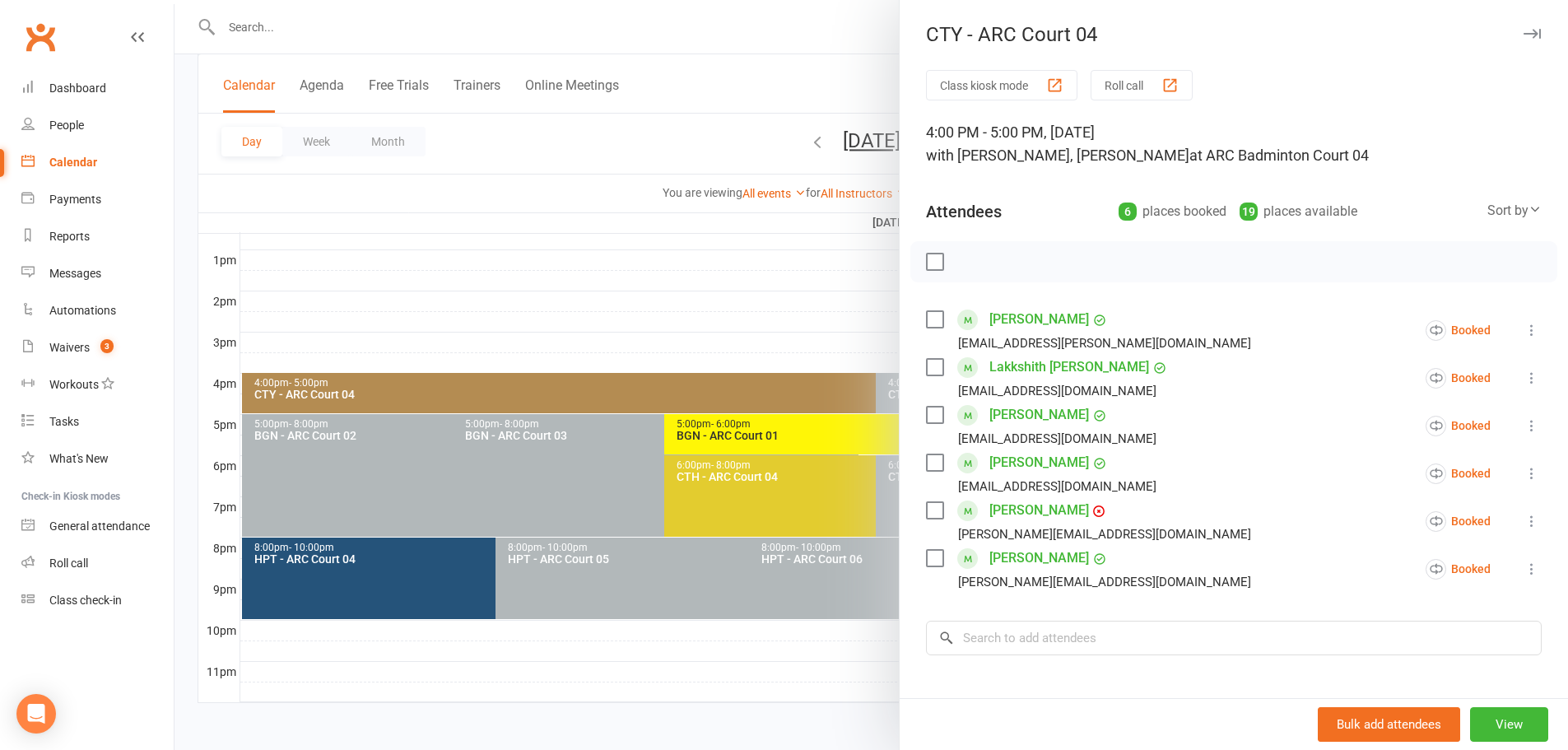
click at [586, 146] on div at bounding box center [871, 375] width 1393 height 750
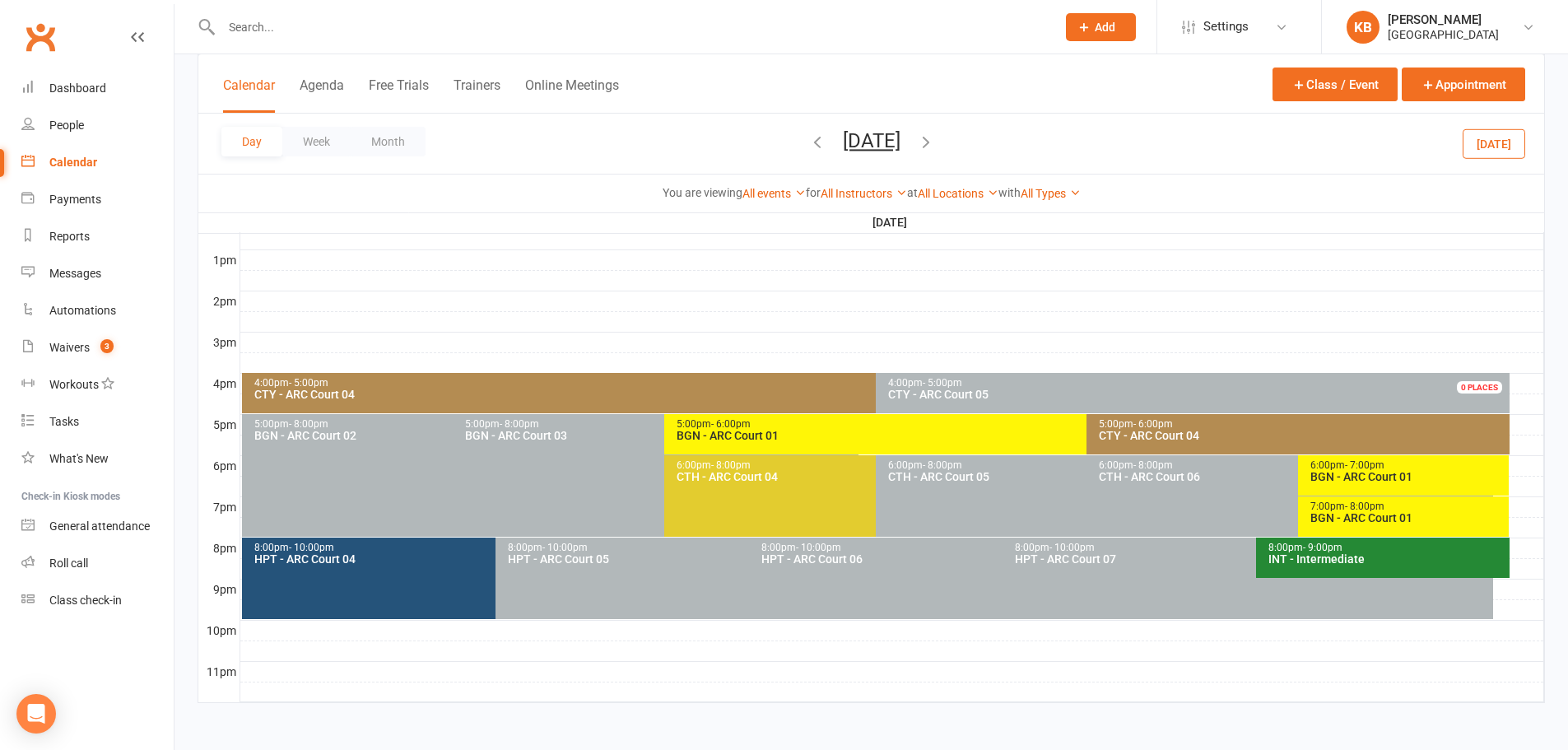
click at [733, 139] on div "Day Week Month [DATE] [DATE] Sun Mon Tue Wed Thu Fri Sat 27 28 29 30 31 01 02 0…" at bounding box center [871, 143] width 1345 height 60
click at [808, 145] on icon "button" at bounding box center [817, 141] width 18 height 18
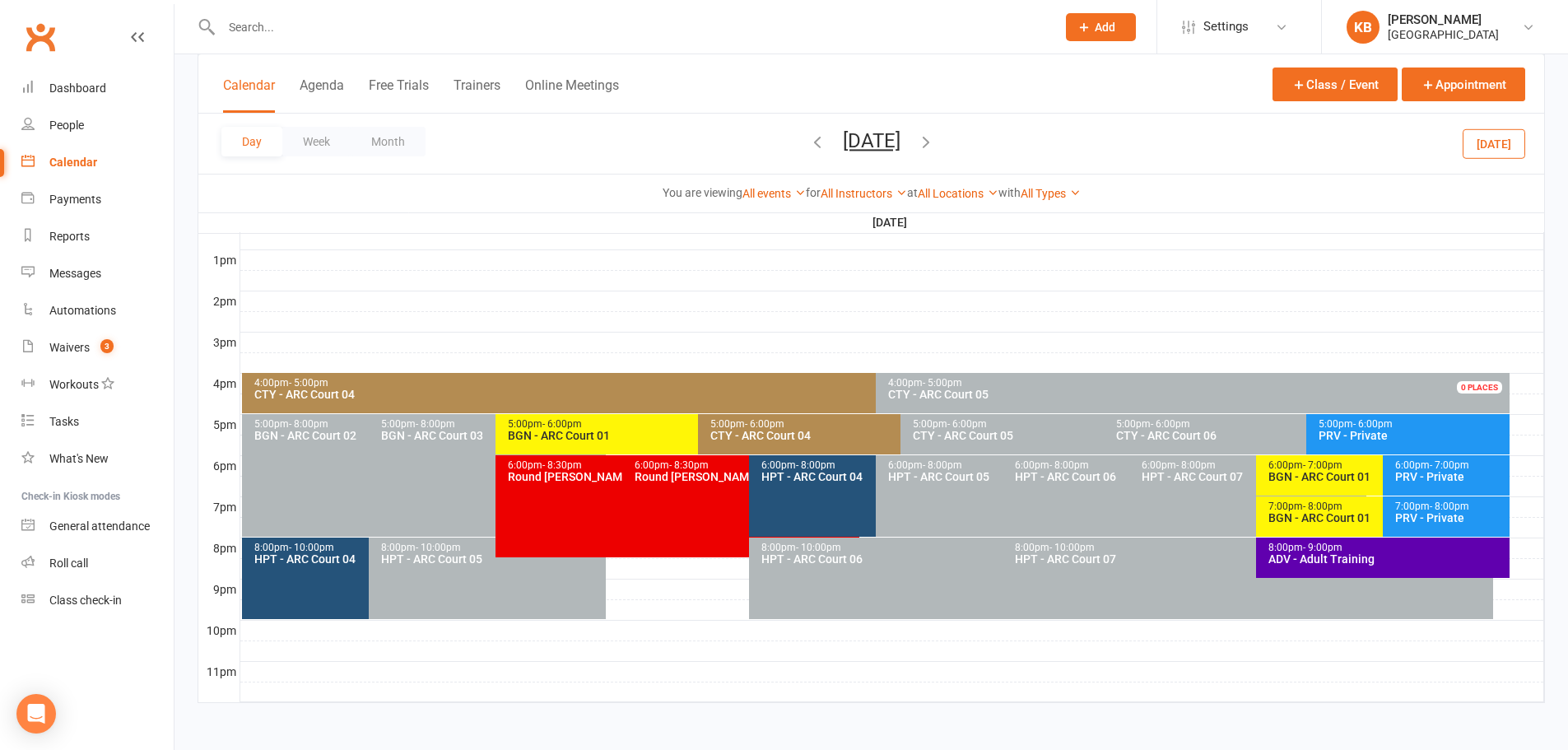
click at [827, 145] on span "[DATE] [DATE] Sun Mon Tue Wed Thu Fri Sat 27 28 29 30 31 01 02 03 04 05 06 07 0…" at bounding box center [871, 144] width 90 height 29
click at [808, 144] on icon "button" at bounding box center [817, 141] width 18 height 18
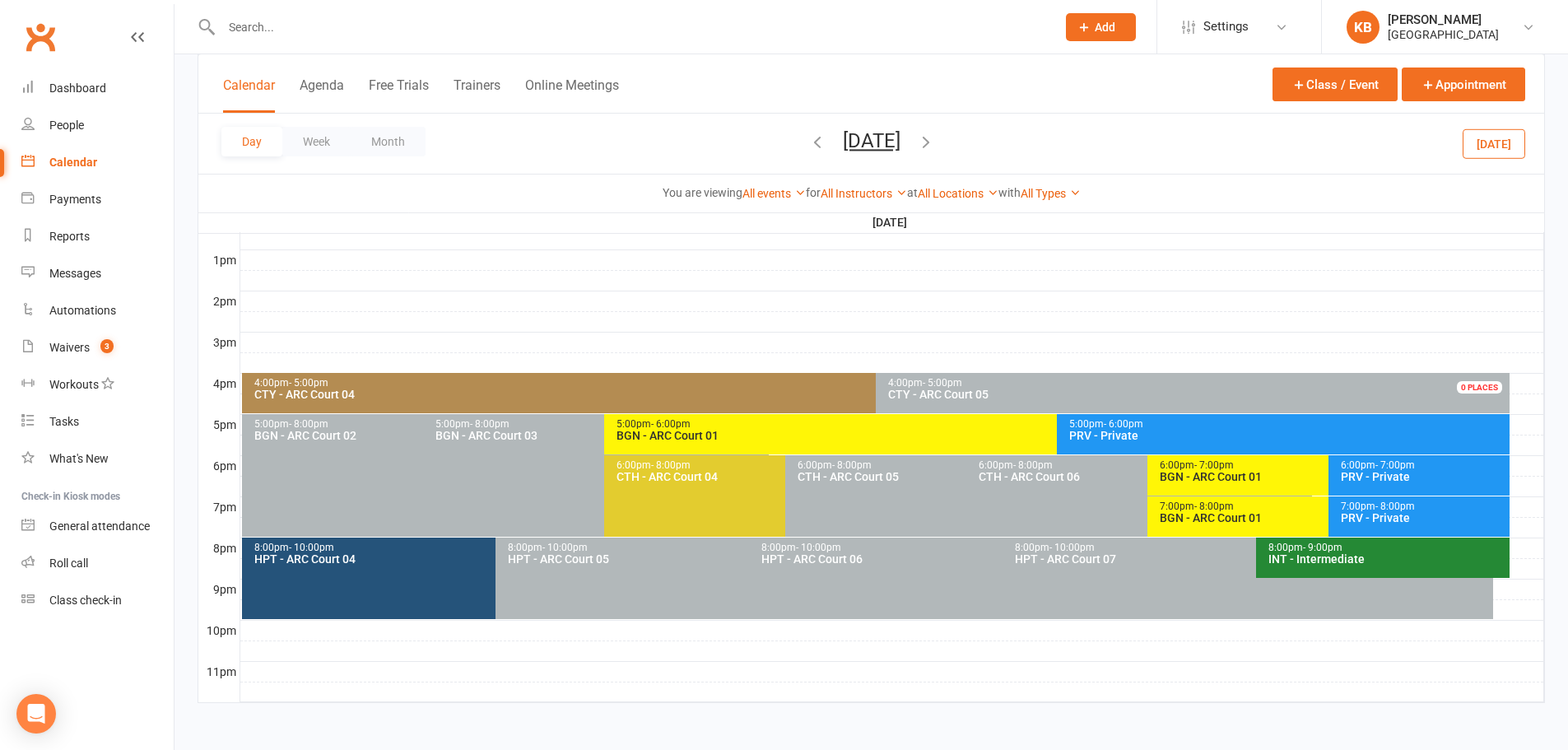
click at [808, 150] on button "button" at bounding box center [817, 144] width 18 height 29
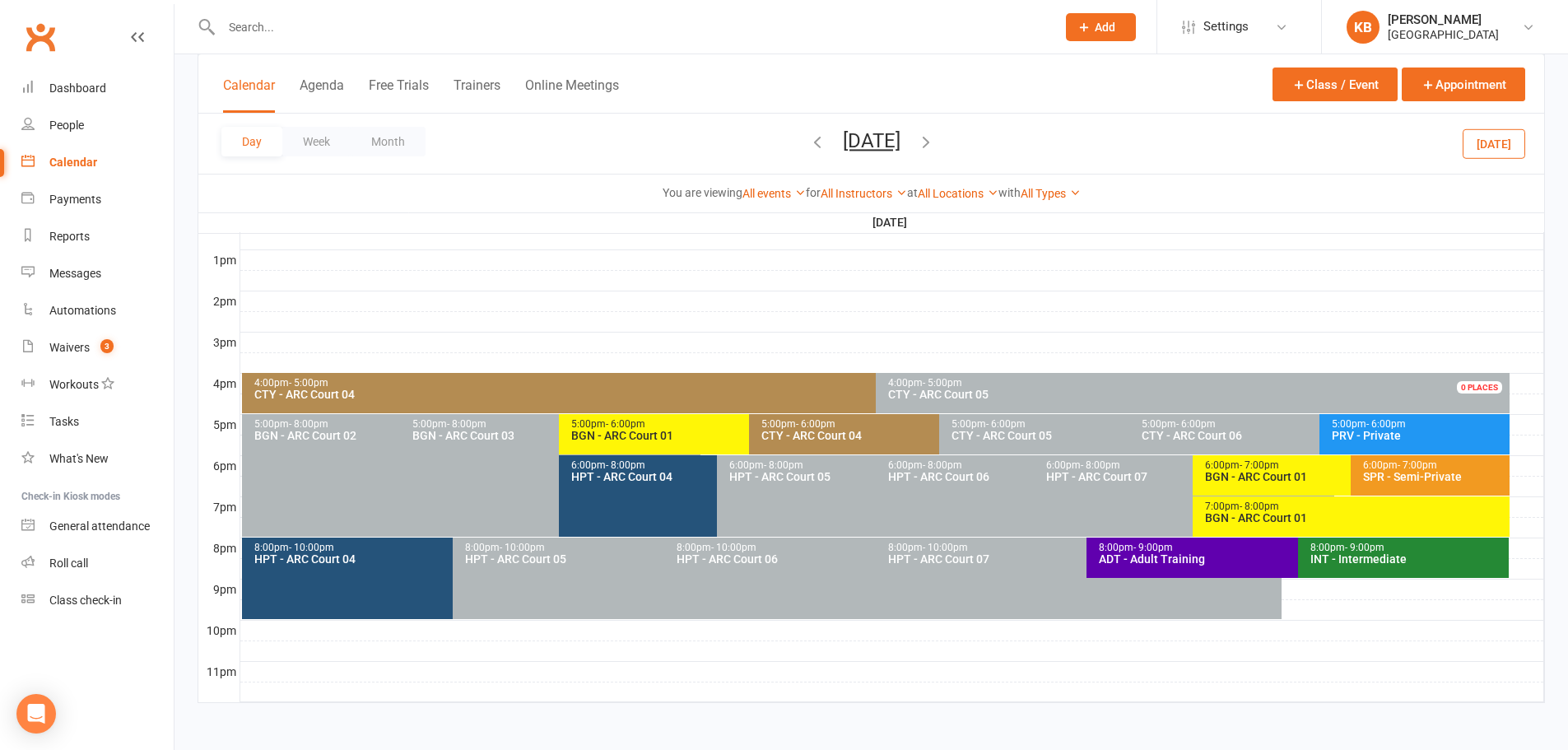
click at [935, 140] on icon "button" at bounding box center [925, 141] width 18 height 18
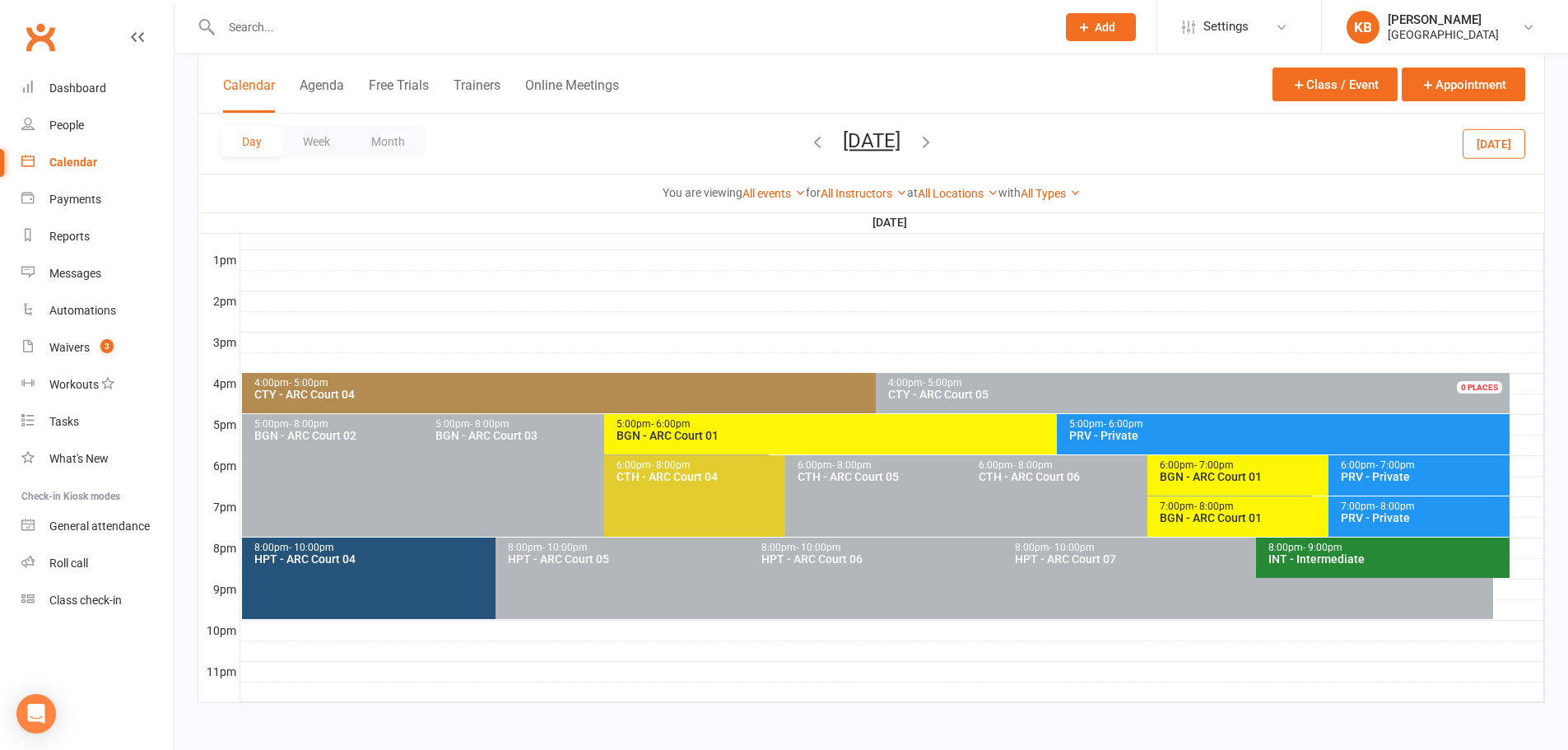
click at [654, 380] on div "4:00pm - 5:00pm" at bounding box center [871, 383] width 1236 height 11
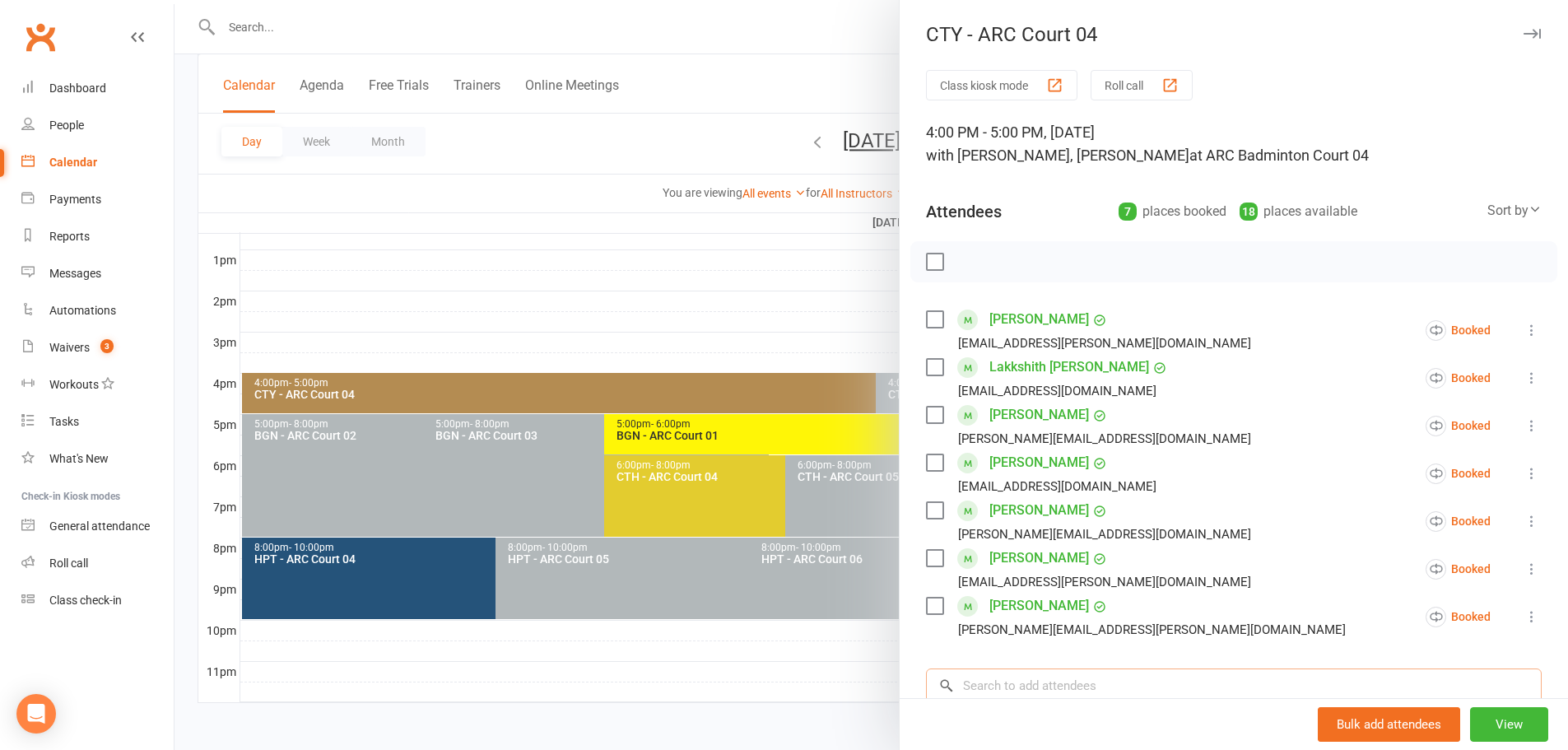
click at [1078, 688] on input "search" at bounding box center [1233, 685] width 616 height 35
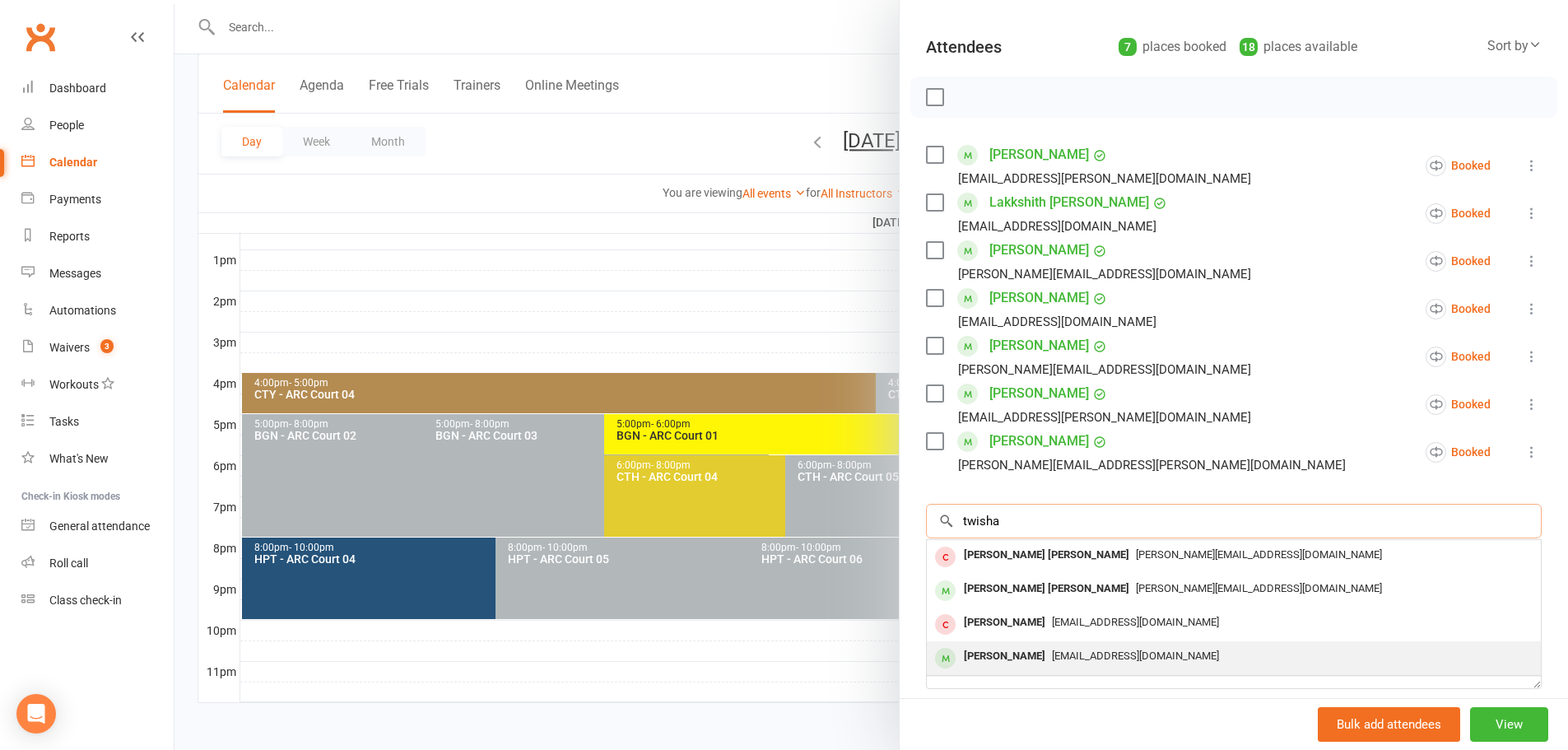
type input "twisha"
click at [1061, 663] on div "manish.rout@gmail.com" at bounding box center [1233, 656] width 600 height 24
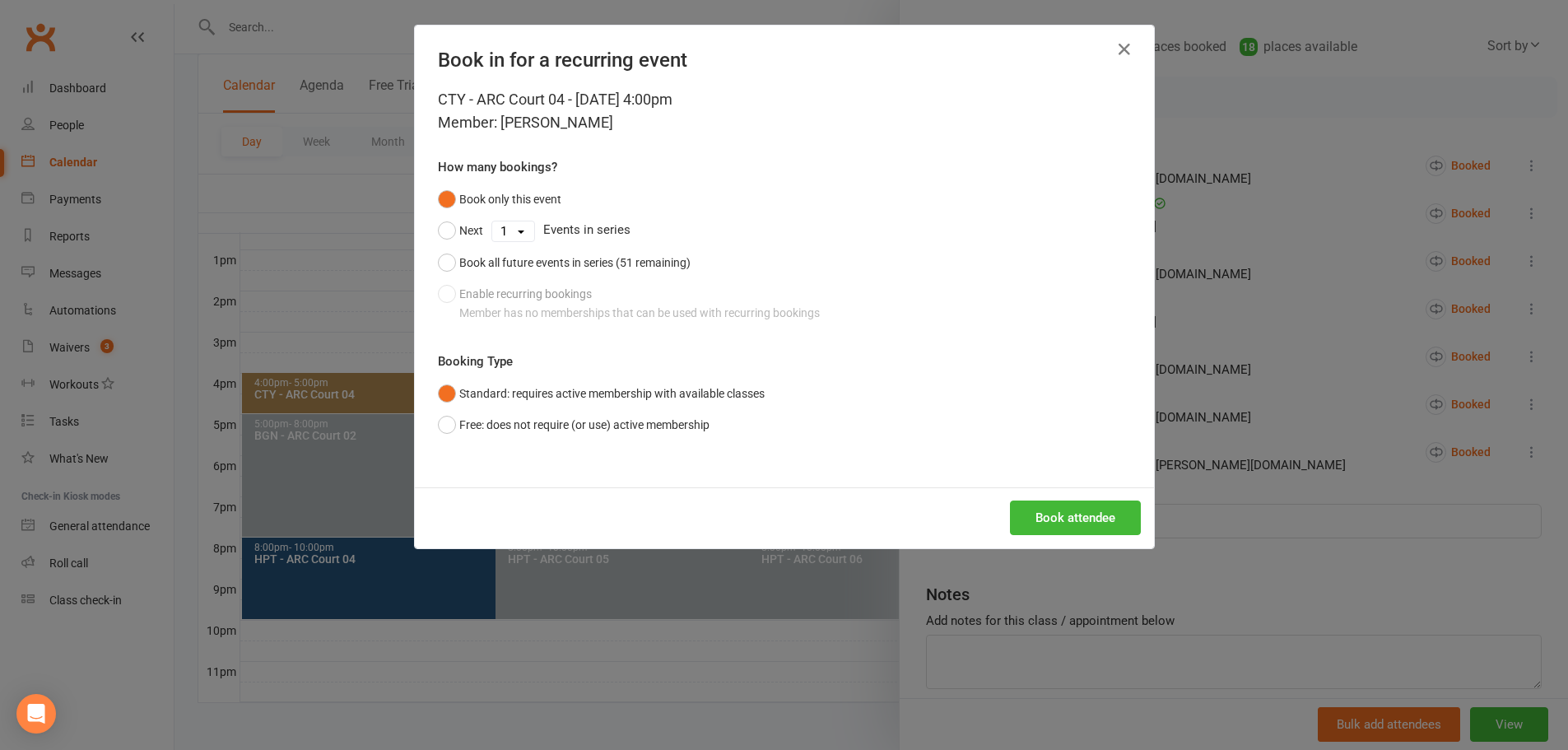
click at [548, 307] on div "Book only this event Next 1 2 3 4 5 6 7 8 9 10 11 12 13 14 15 16 17 18 19 20 21…" at bounding box center [784, 256] width 693 height 145
click at [510, 232] on select "1 2 3 4 5 6 7 8 9 10 11 12 13 14 15 16 17 18 19 20 21 22 23 24 25 26 27 28 29 3…" at bounding box center [513, 231] width 42 height 19
click at [609, 194] on div "Book only this event Next 1 2 3 4 5 6 7 8 9 10 11 12 13 14 15 16 17 18 19 20 21…" at bounding box center [784, 256] width 693 height 145
click at [521, 431] on button "Free: does not require (or use) active membership" at bounding box center [573, 424] width 272 height 31
click at [533, 302] on button "Enable recurring bookings Book all events that exist now, and any new events th…" at bounding box center [638, 302] width 401 height 50
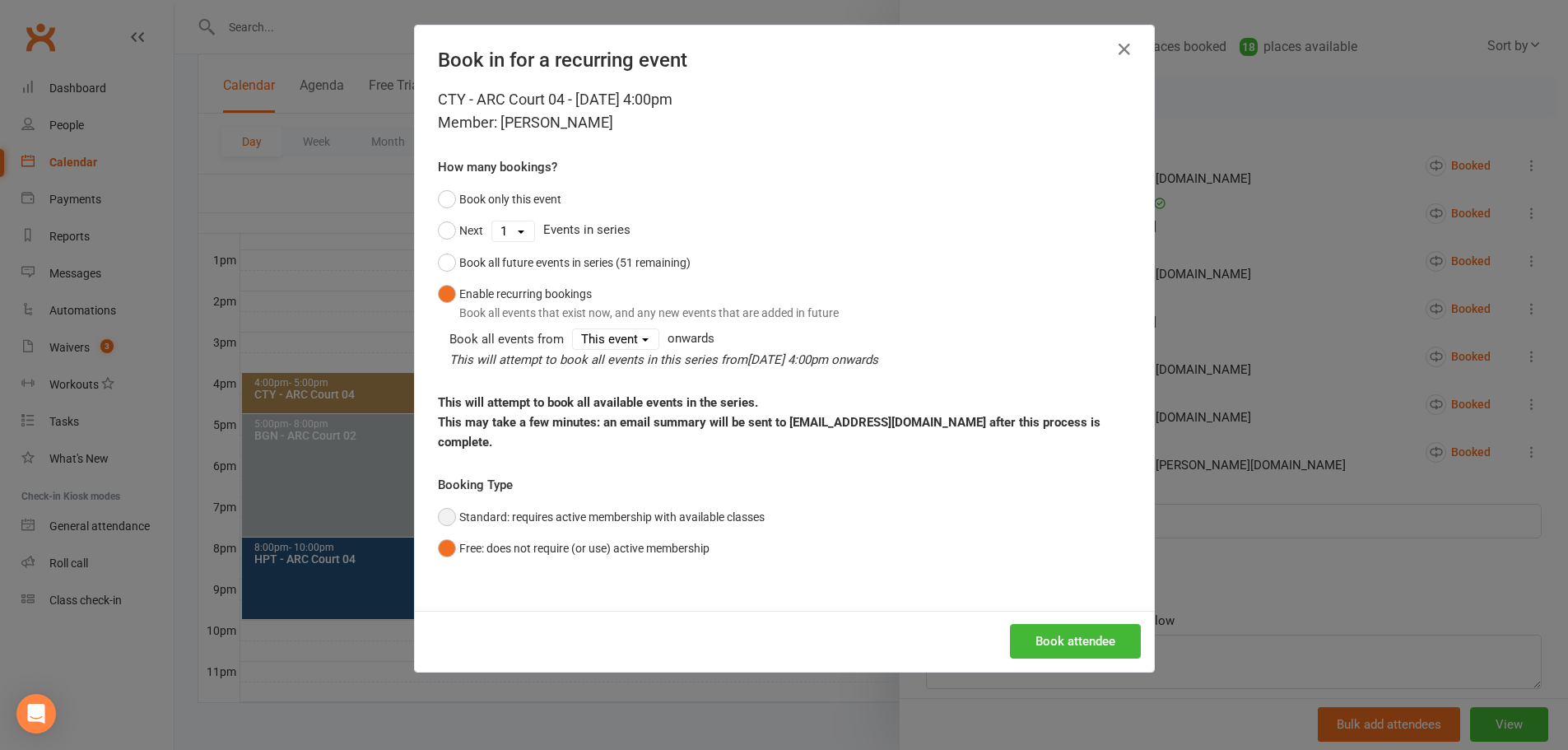
click at [502, 502] on button "Standard: requires active membership with available classes" at bounding box center [600, 517] width 327 height 31
click at [1118, 53] on icon "button" at bounding box center [1124, 49] width 19 height 19
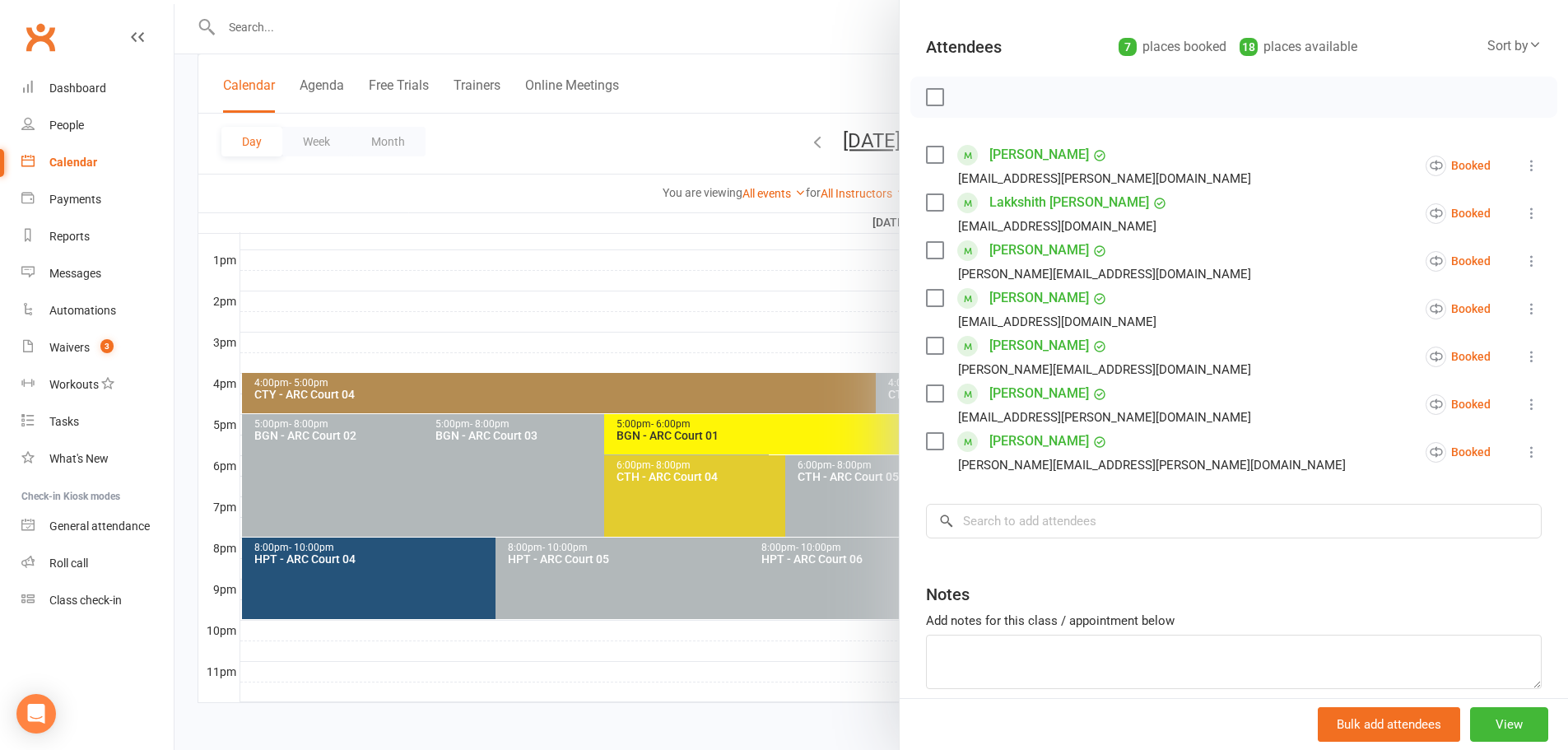
click at [692, 122] on div at bounding box center [871, 375] width 1393 height 750
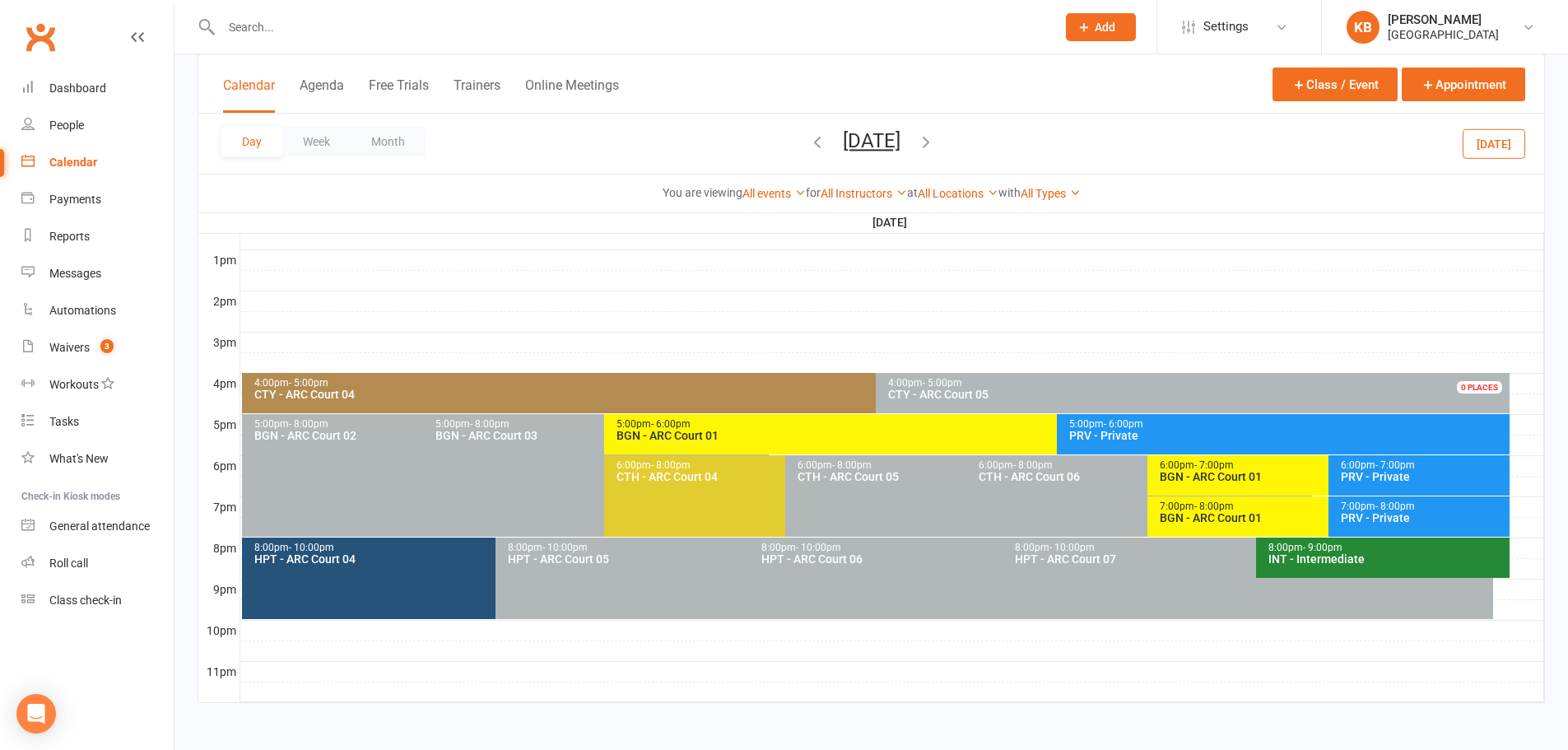
click at [935, 139] on icon "button" at bounding box center [925, 141] width 18 height 18
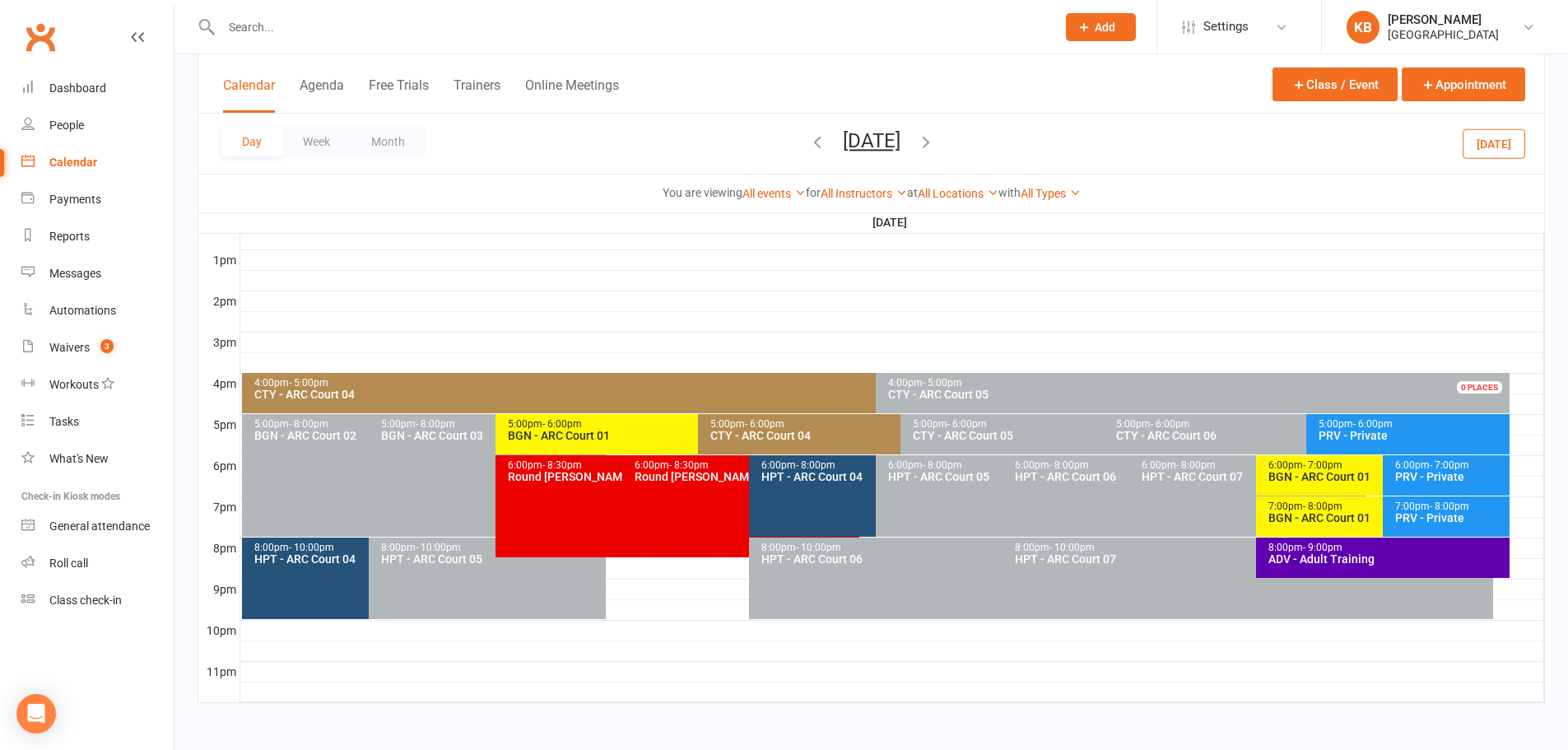
click at [917, 139] on span "[DATE] [DATE] Sun Mon Tue Wed Thu Fri Sat 27 28 29 30 31 01 02 03 04 05 06 07 0…" at bounding box center [871, 144] width 90 height 29
click at [1030, 133] on div "Day Week Month [DATE] [DATE] Sun Mon Tue Wed Thu Fri Sat 27 28 29 30 31 01 02 0…" at bounding box center [871, 143] width 1345 height 60
click at [935, 144] on icon "button" at bounding box center [925, 141] width 18 height 18
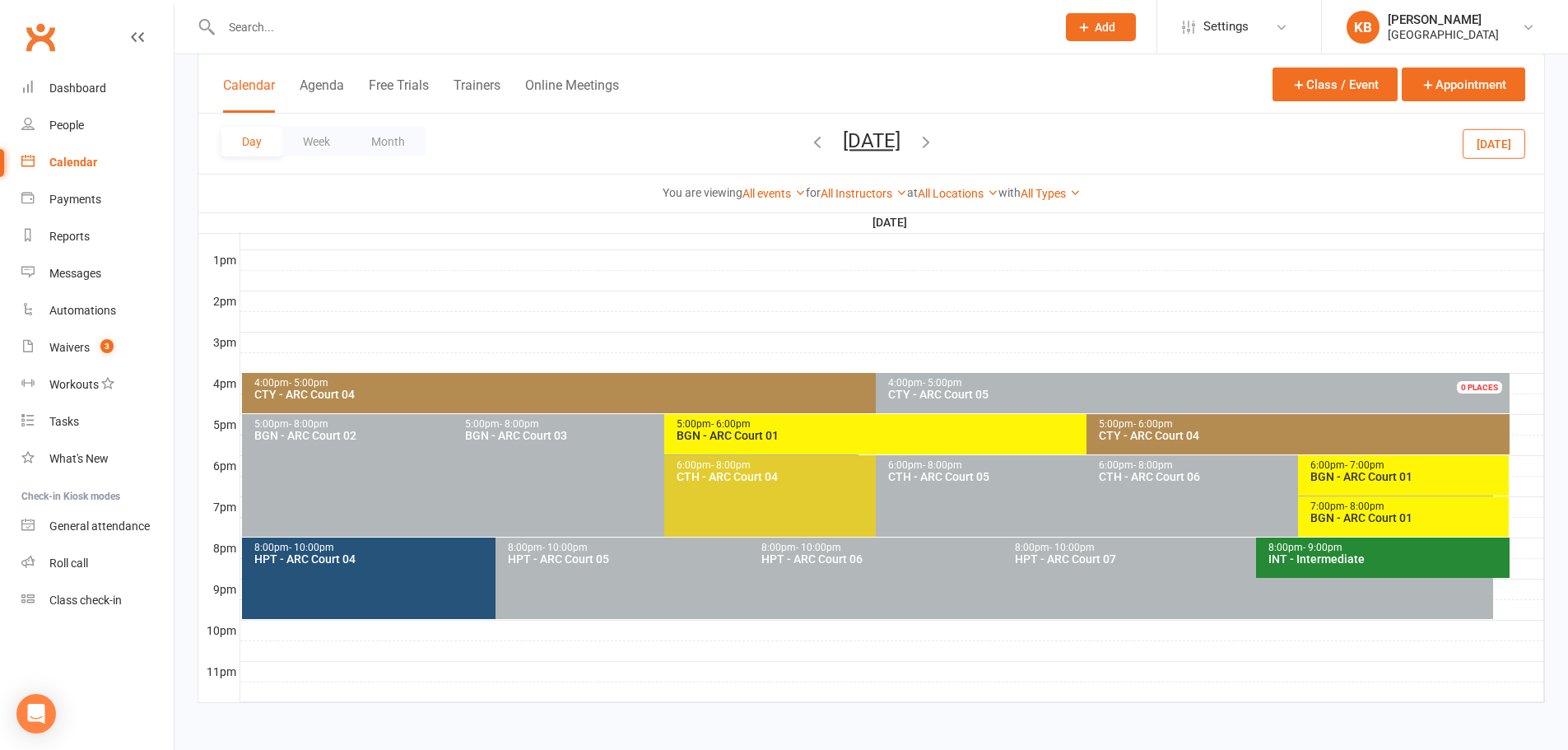
click at [1348, 478] on div "BGN - ARC Court 01" at bounding box center [1408, 476] width 197 height 12
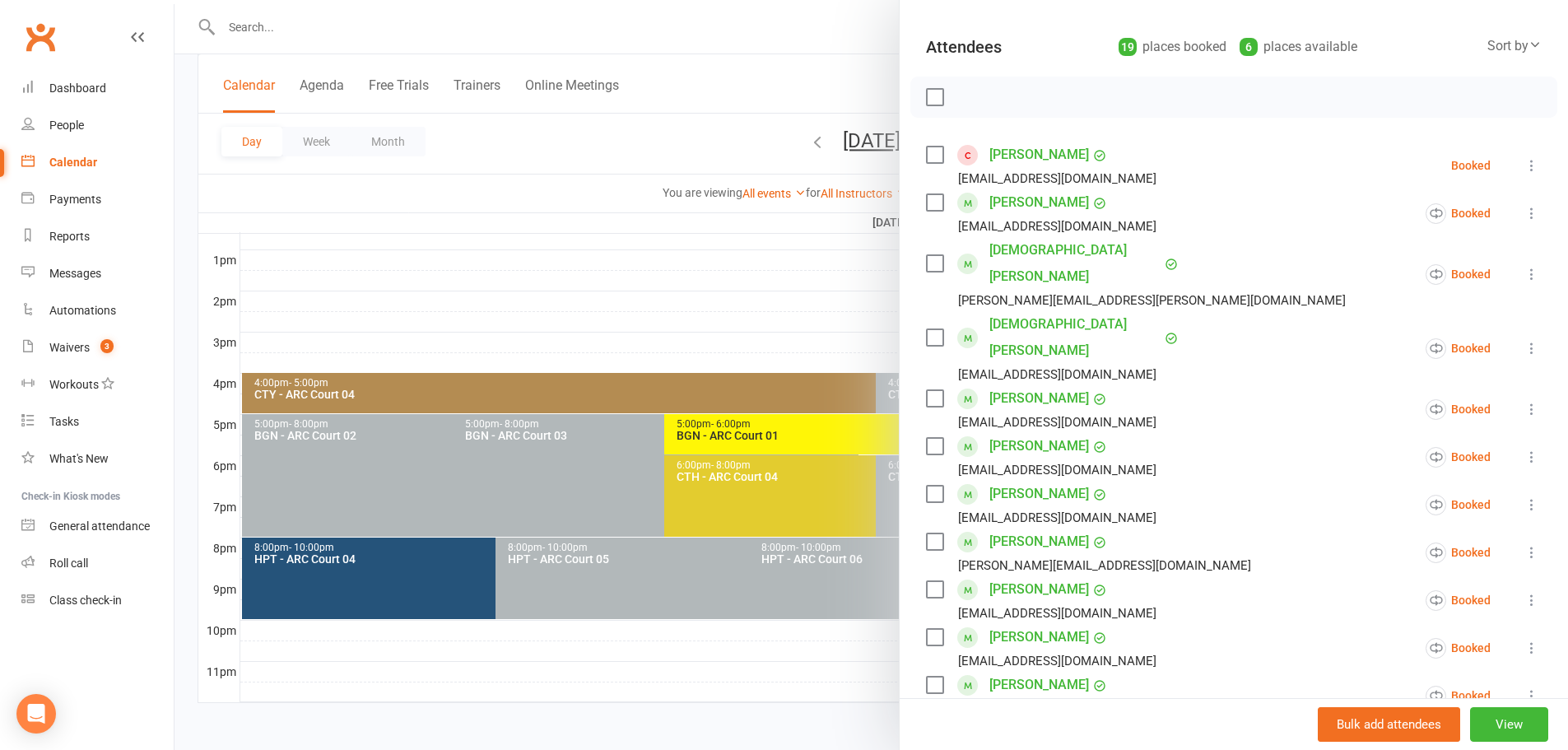
click at [648, 134] on div at bounding box center [871, 375] width 1393 height 750
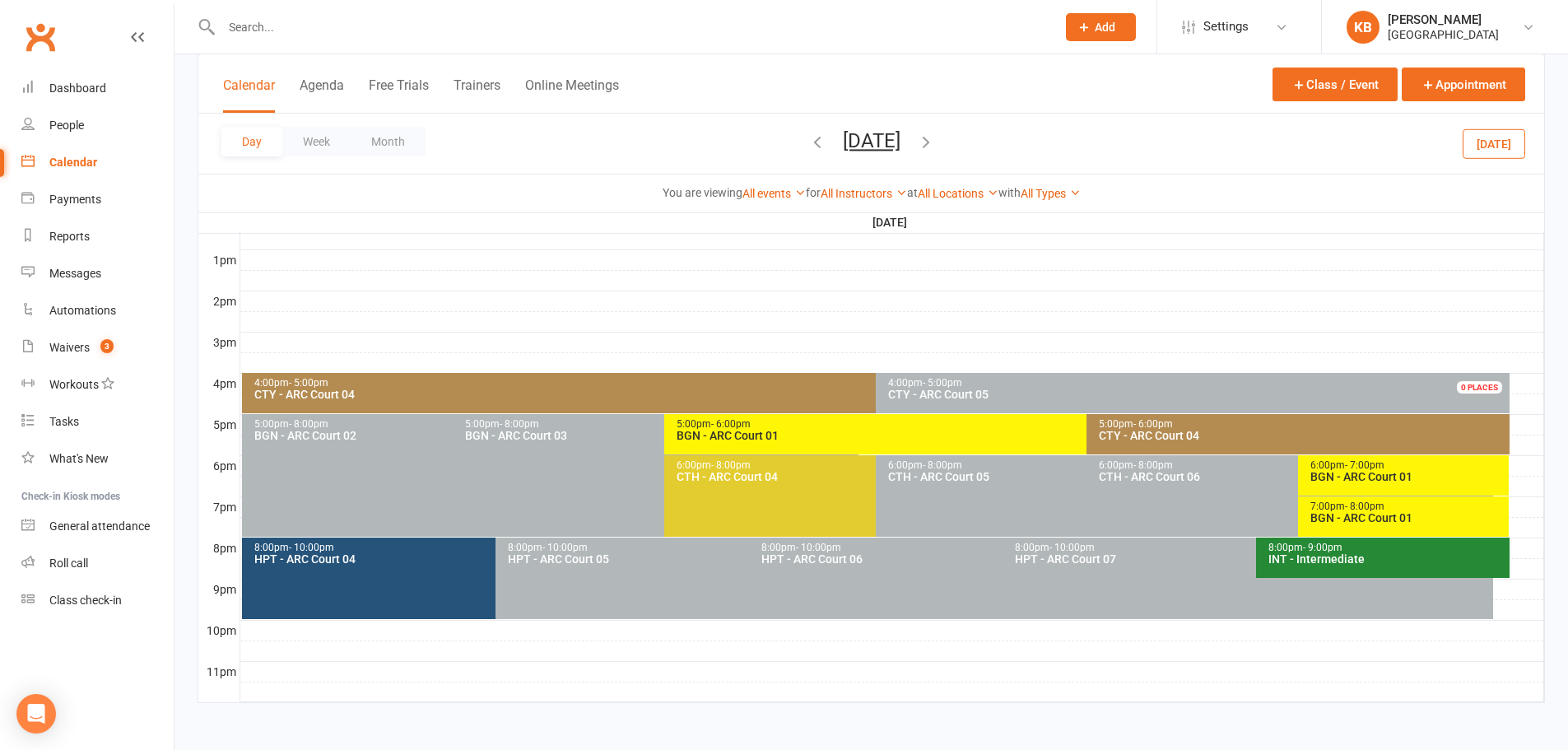
click at [935, 147] on icon "button" at bounding box center [925, 141] width 18 height 18
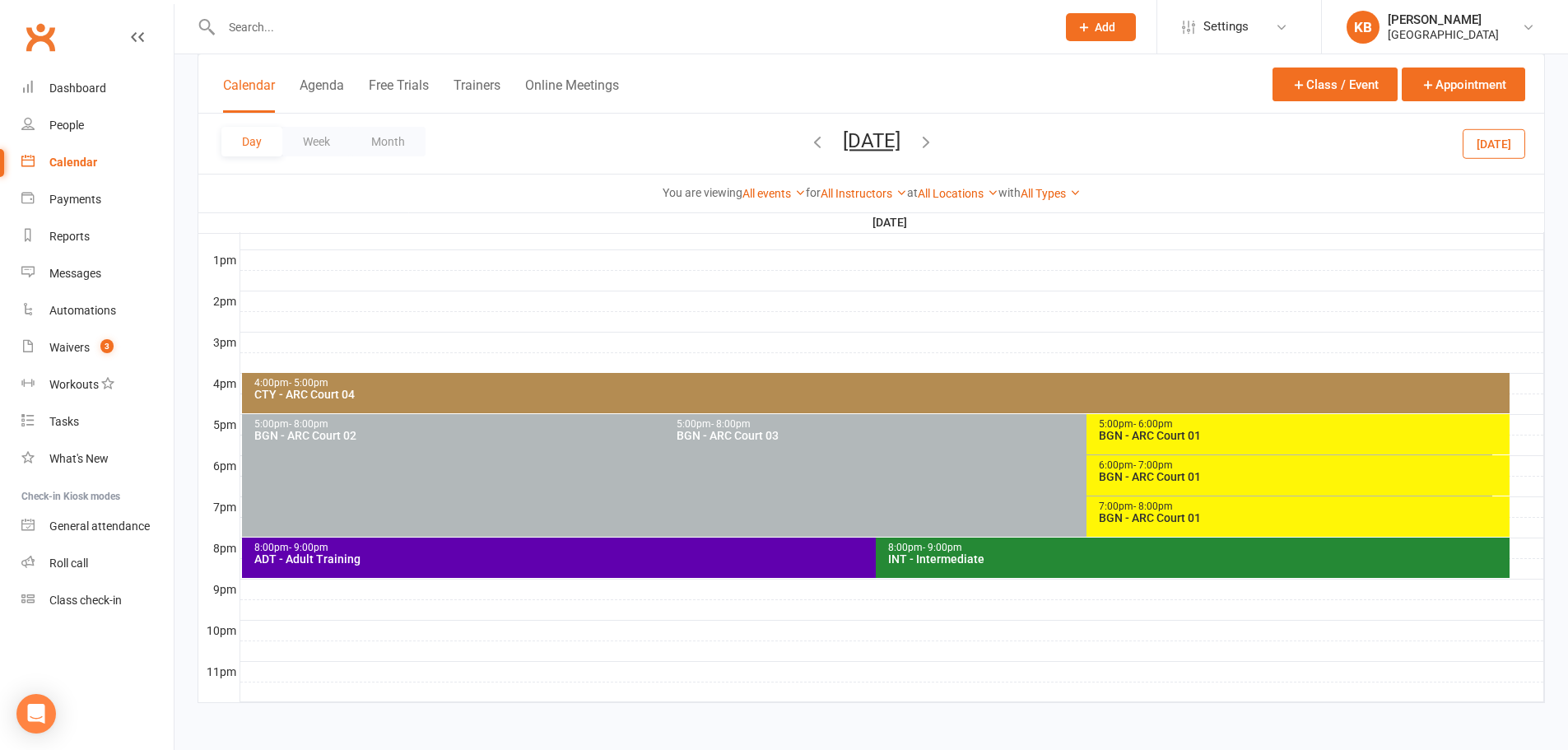
click at [1198, 471] on div "BGN - ARC Court 01" at bounding box center [1301, 476] width 407 height 12
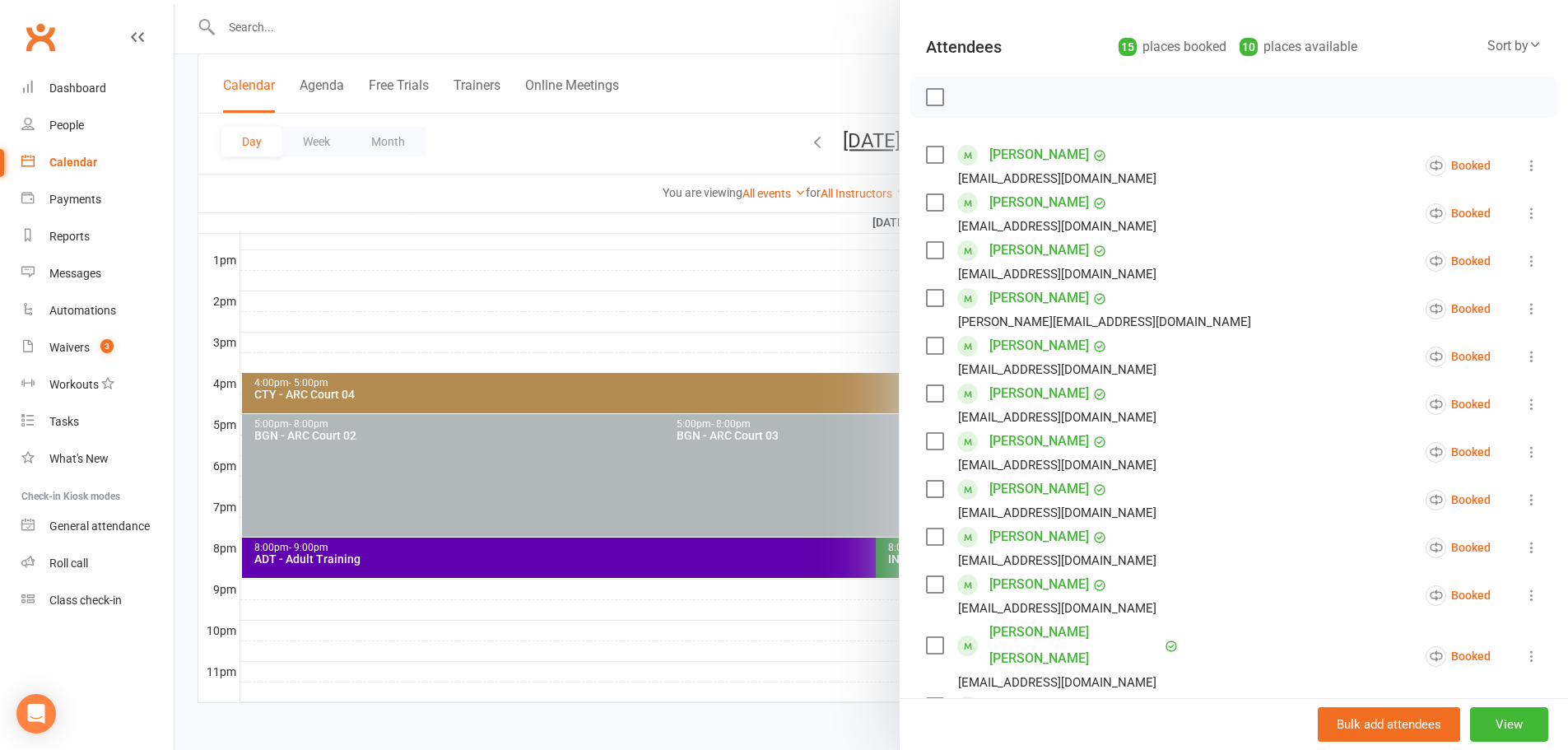
click at [623, 113] on div at bounding box center [871, 375] width 1393 height 750
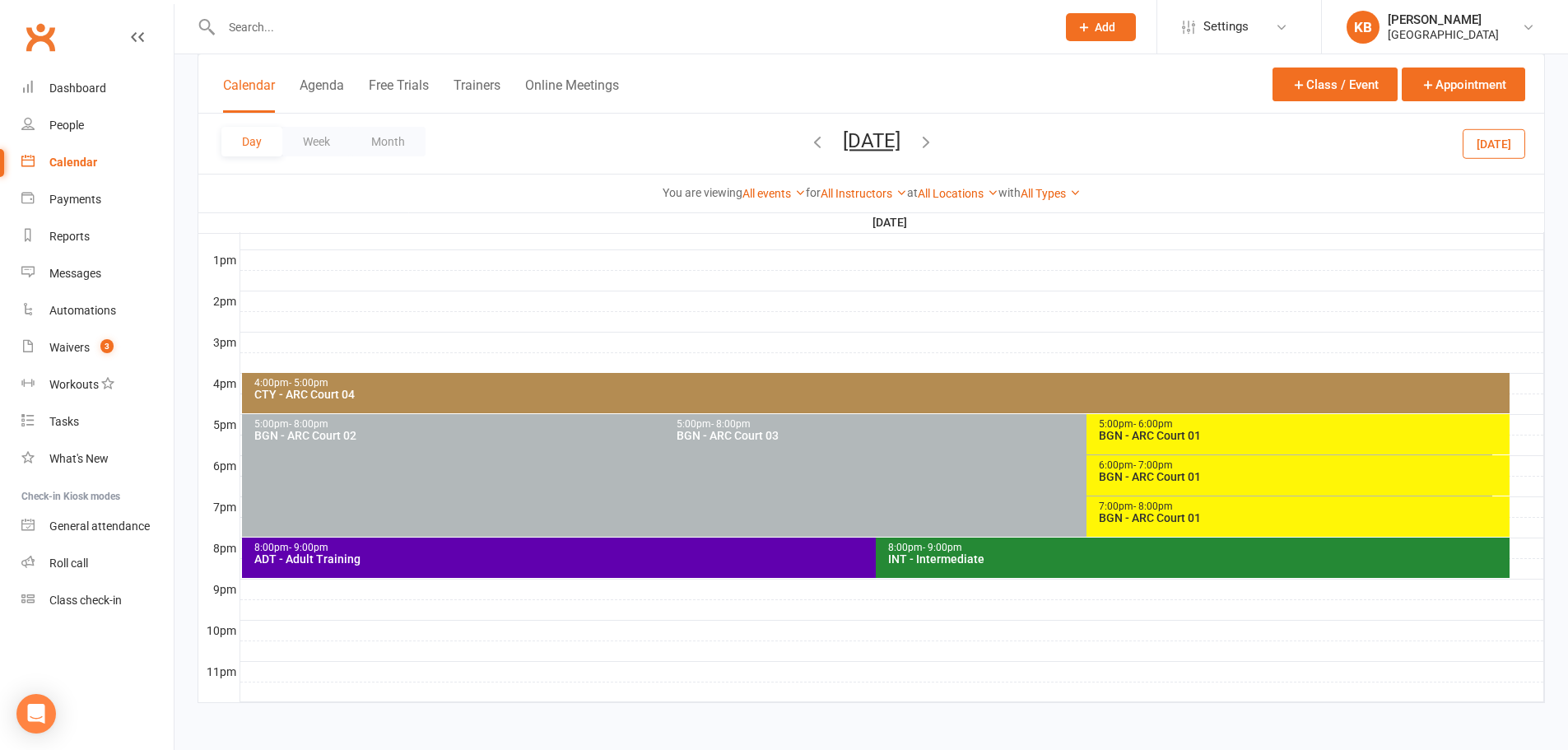
click at [808, 145] on icon "button" at bounding box center [817, 141] width 18 height 18
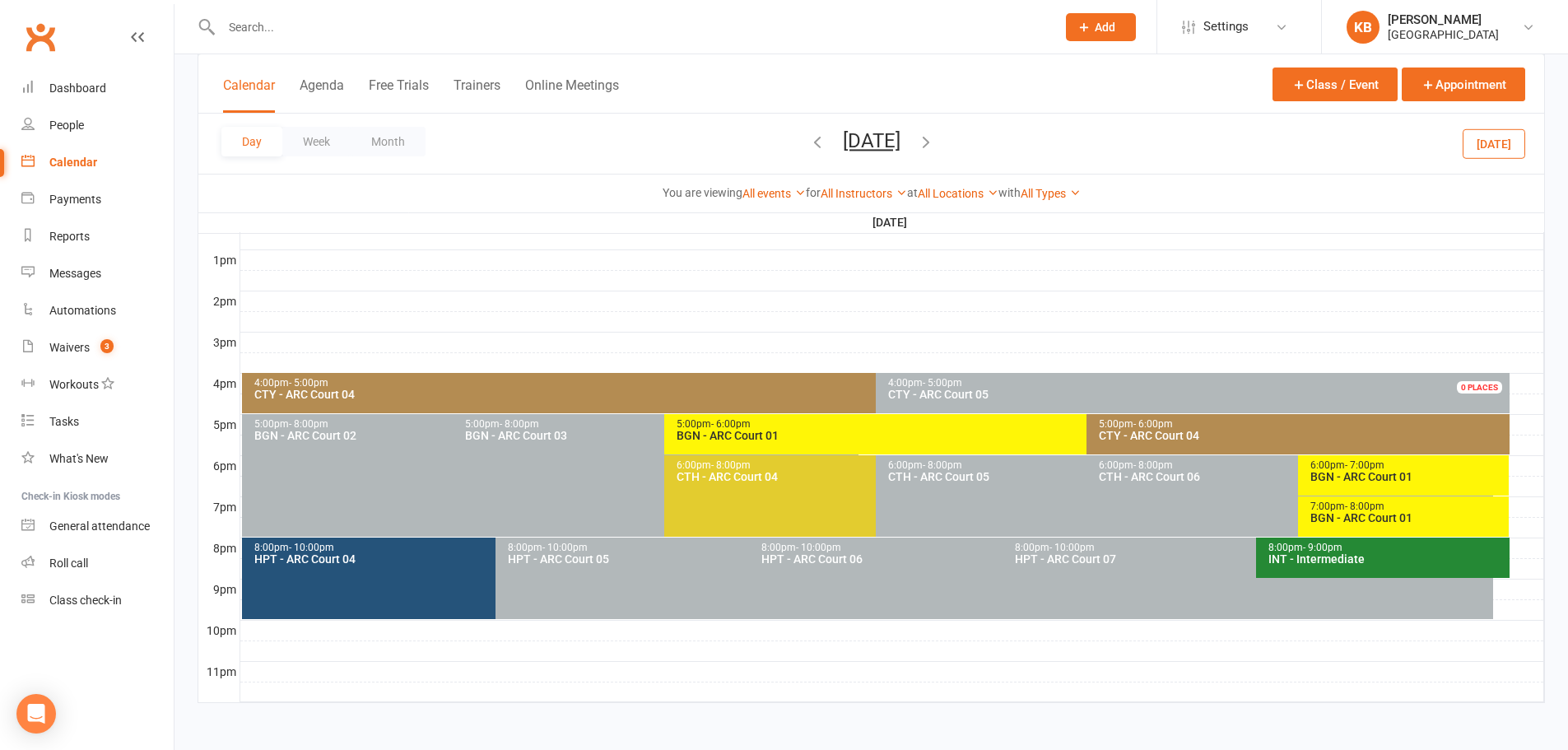
click at [808, 145] on icon "button" at bounding box center [817, 141] width 18 height 18
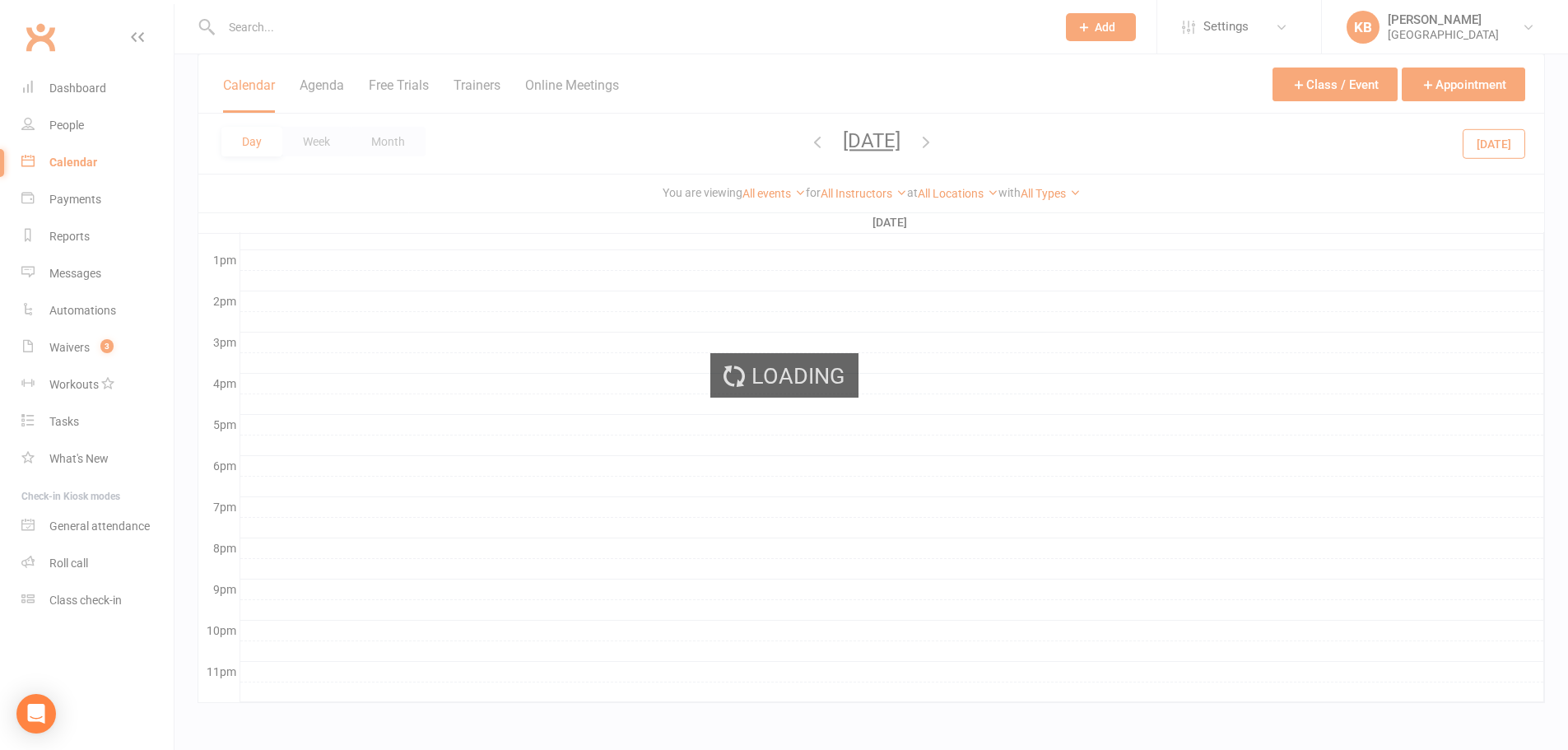
click at [808, 145] on icon "button" at bounding box center [817, 141] width 18 height 18
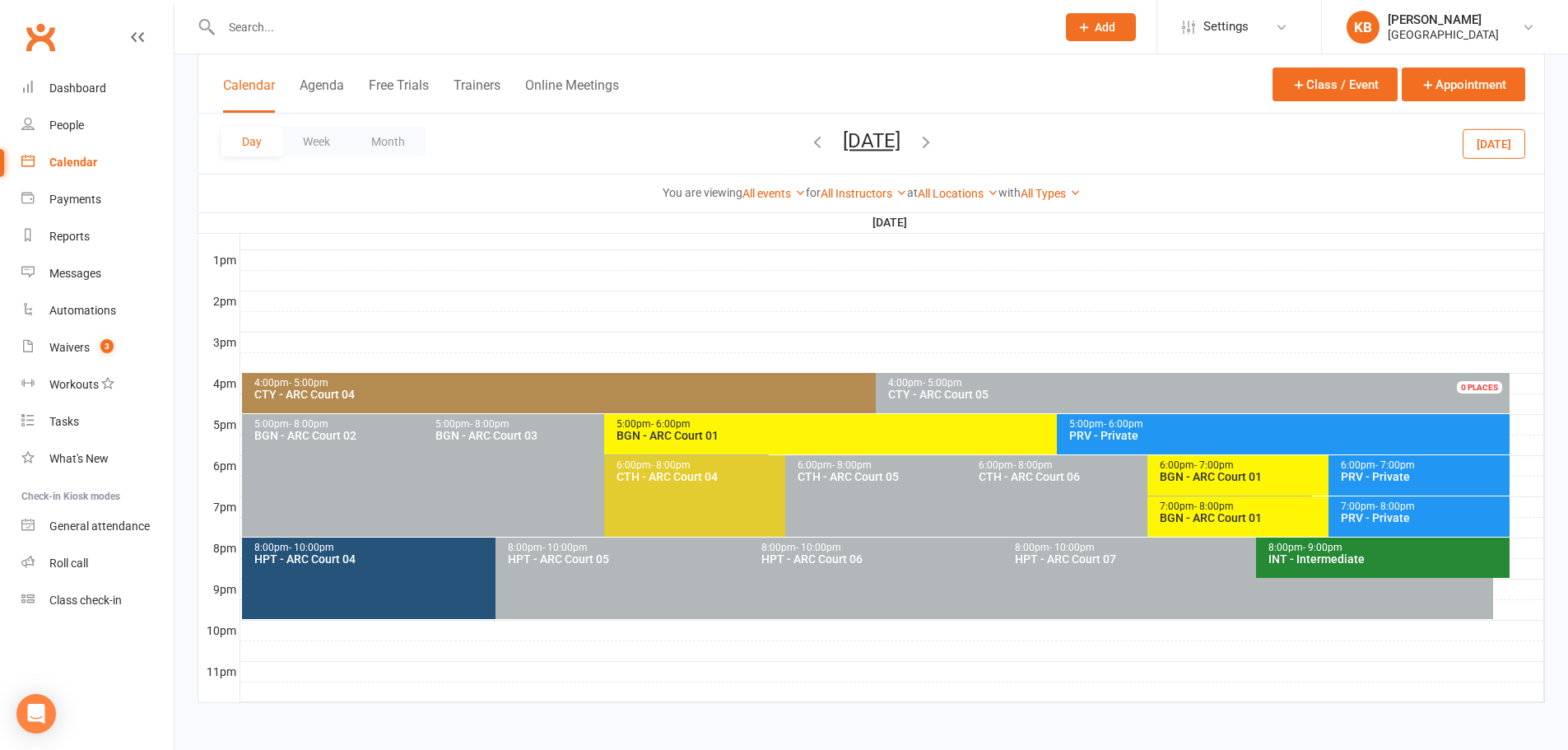
click at [1201, 512] on div "BGN - ARC Court 01" at bounding box center [1324, 518] width 331 height 12
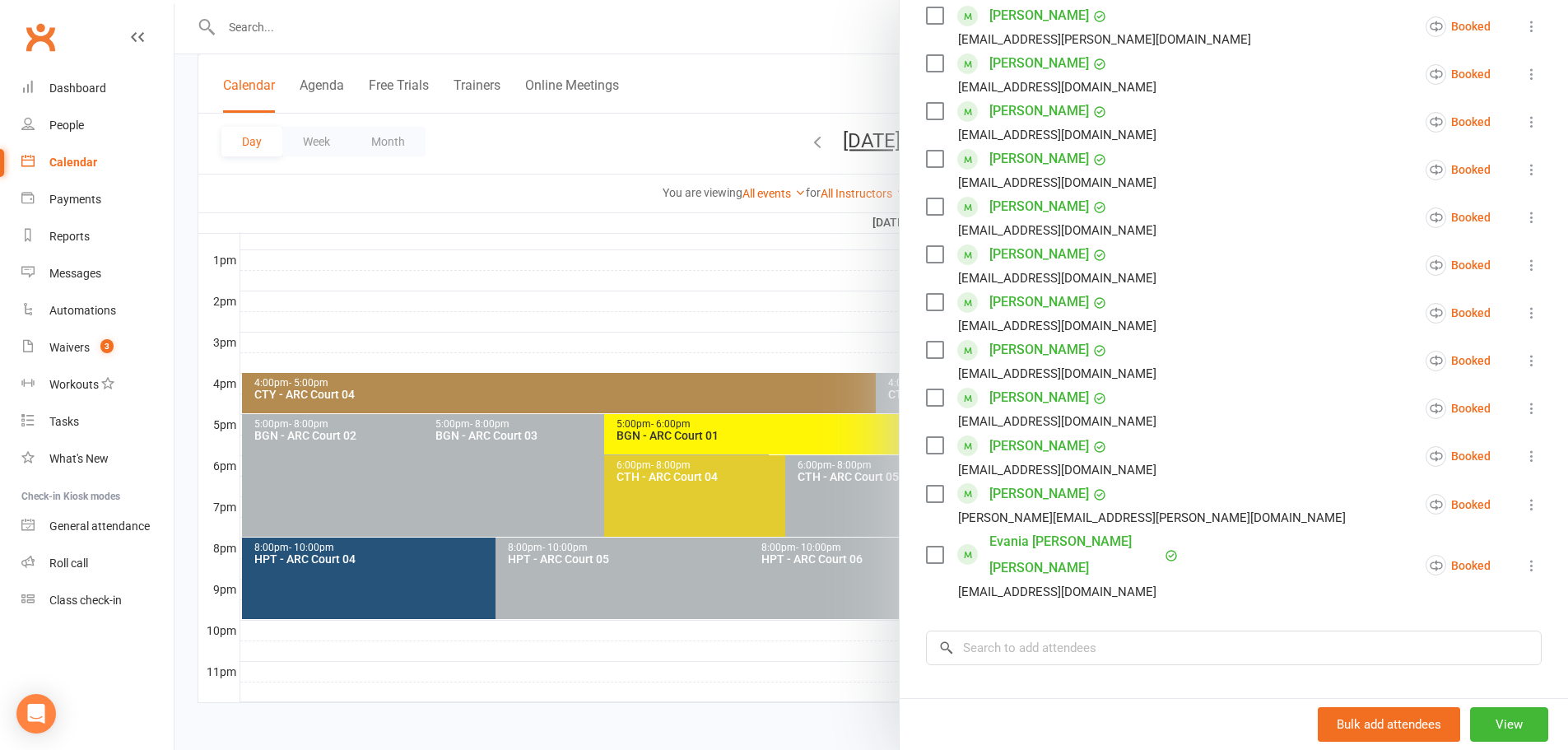
scroll to position [812, 0]
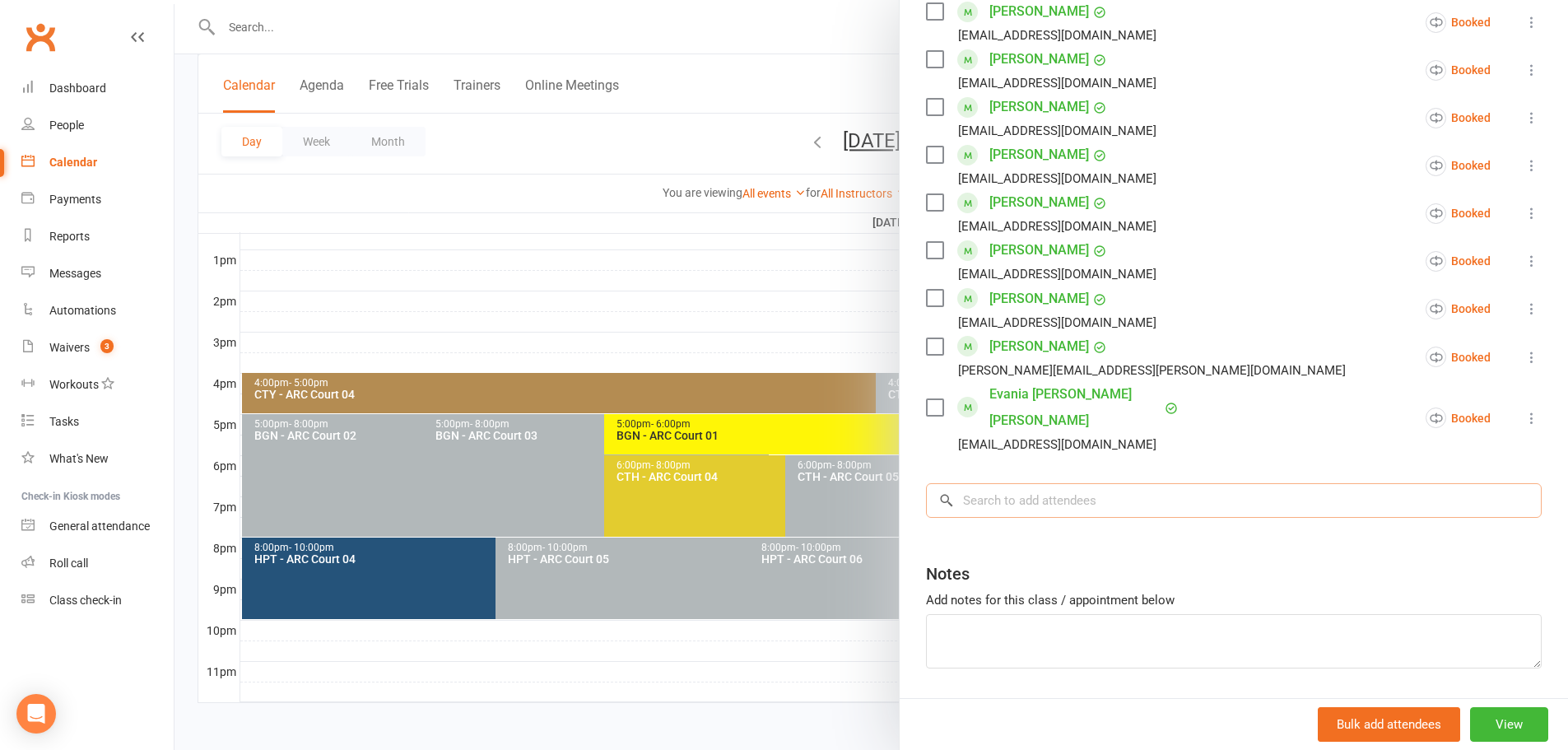
click at [1000, 483] on input "search" at bounding box center [1233, 500] width 616 height 35
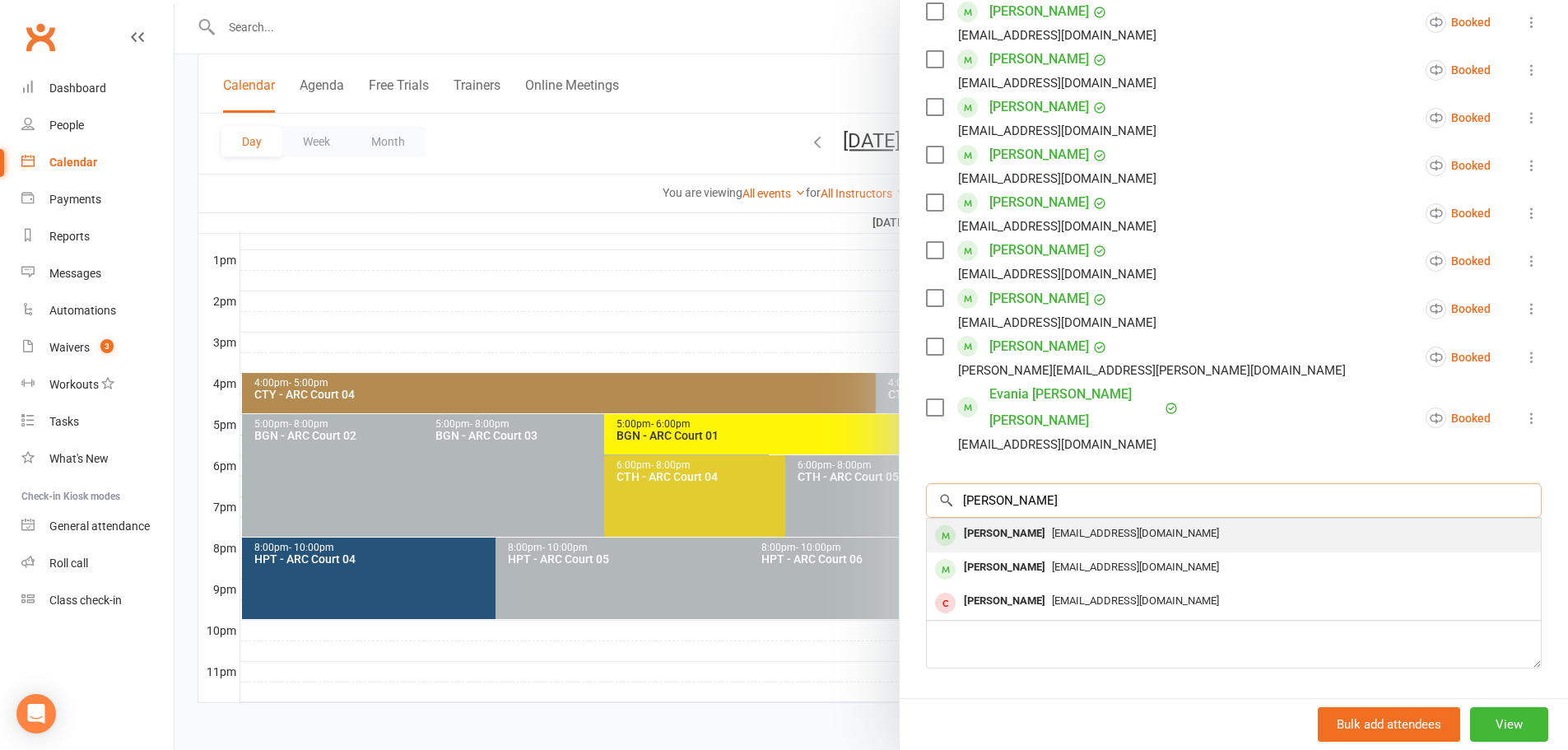
type input "[PERSON_NAME]"
click at [1021, 522] on div "[PERSON_NAME]" at bounding box center [1004, 534] width 95 height 24
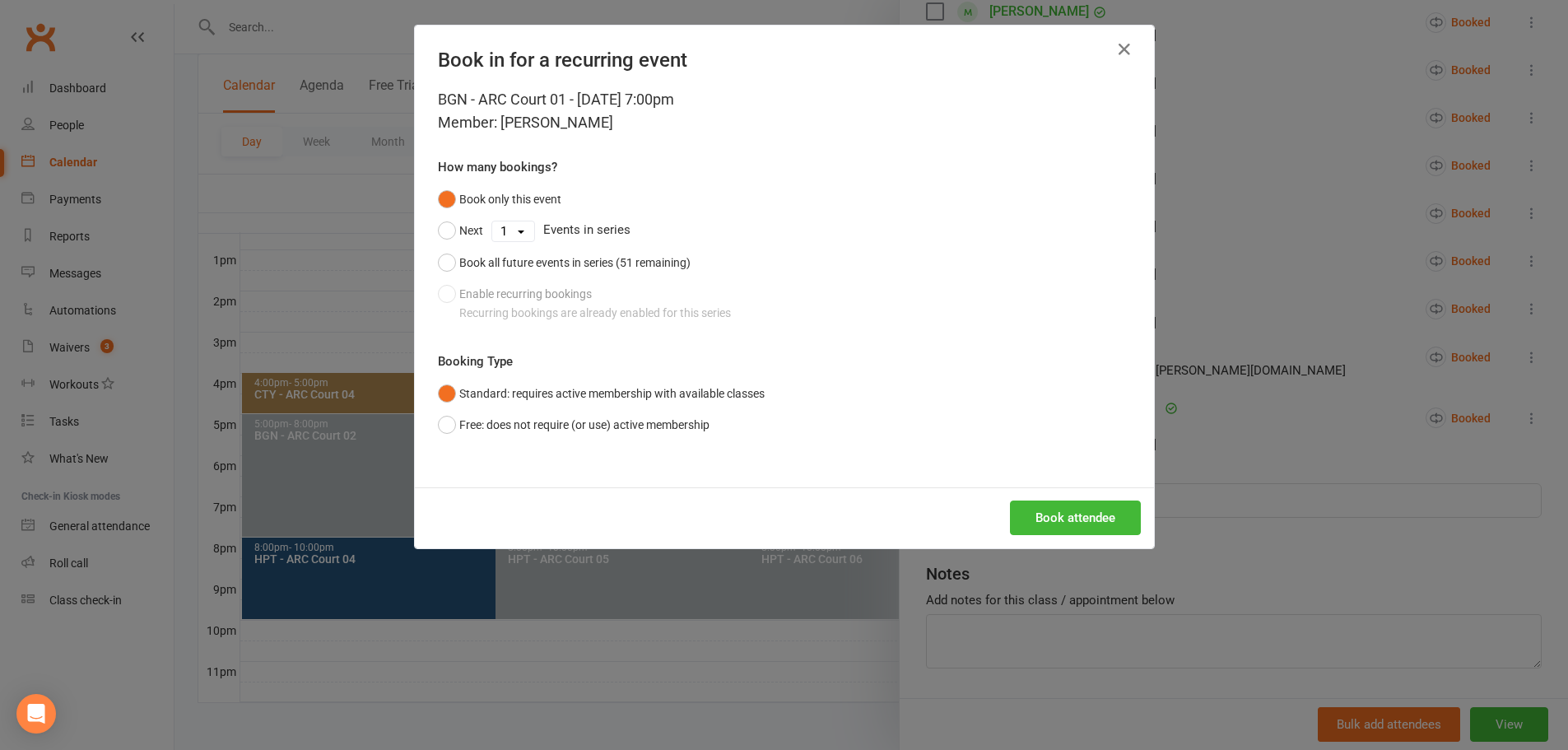
click at [524, 298] on div "Book only this event Next 1 2 3 4 5 6 7 8 9 10 11 12 13 14 15 16 17 18 19 20 21…" at bounding box center [784, 256] width 693 height 145
click at [458, 297] on div "Book only this event Next 1 2 3 4 5 6 7 8 9 10 11 12 13 14 15 16 17 18 19 20 21…" at bounding box center [784, 256] width 693 height 145
click at [454, 291] on div "Book only this event Next 1 2 3 4 5 6 7 8 9 10 11 12 13 14 15 16 17 18 19 20 21…" at bounding box center [784, 256] width 693 height 145
click at [454, 290] on div "Book only this event Next 1 2 3 4 5 6 7 8 9 10 11 12 13 14 15 16 17 18 19 20 21…" at bounding box center [784, 256] width 693 height 145
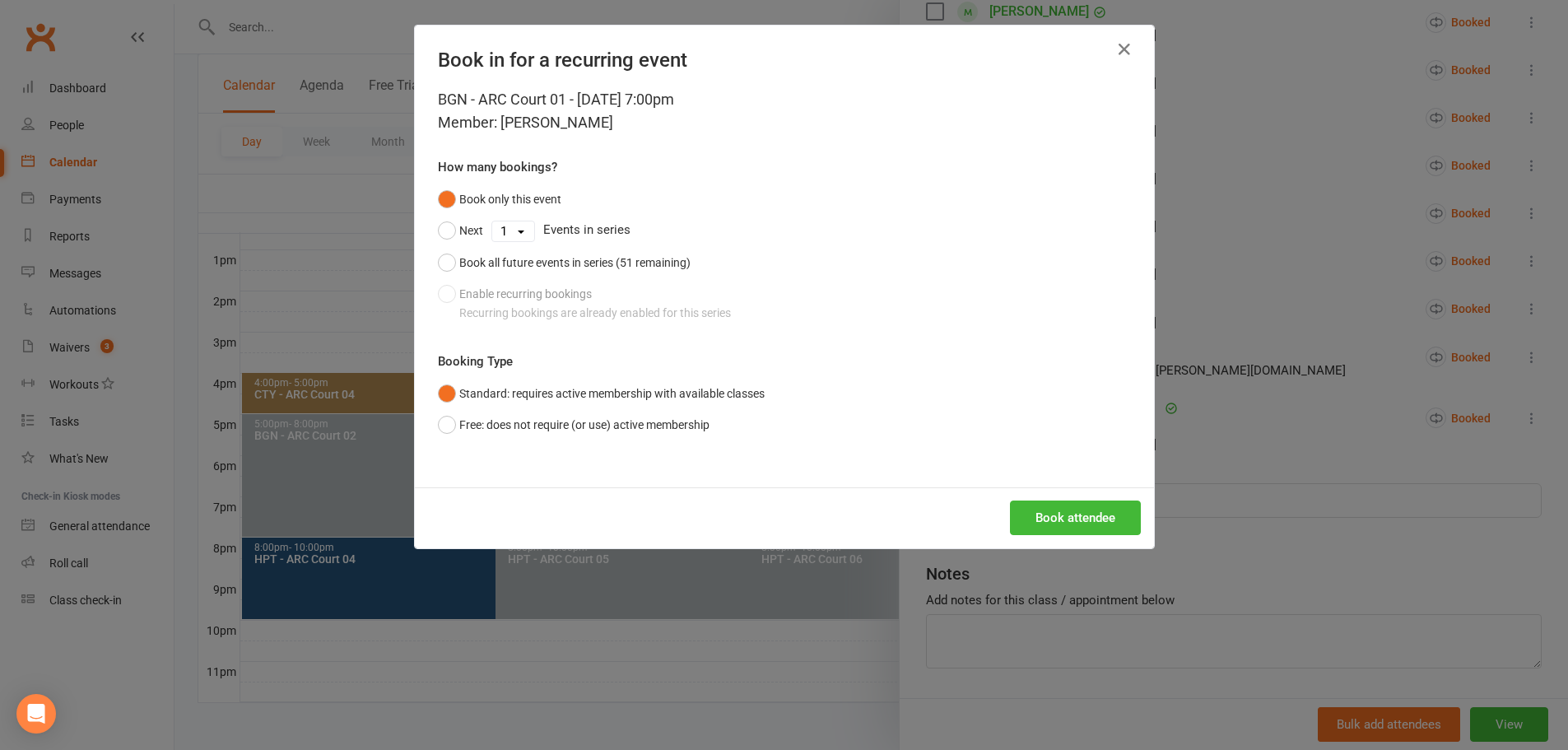
click at [549, 297] on div "Book only this event Next 1 2 3 4 5 6 7 8 9 10 11 12 13 14 15 16 17 18 19 20 21…" at bounding box center [784, 256] width 693 height 145
click at [565, 306] on div "Book only this event Next 1 2 3 4 5 6 7 8 9 10 11 12 13 14 15 16 17 18 19 20 21…" at bounding box center [784, 256] width 693 height 145
click at [1120, 41] on icon "button" at bounding box center [1124, 49] width 19 height 19
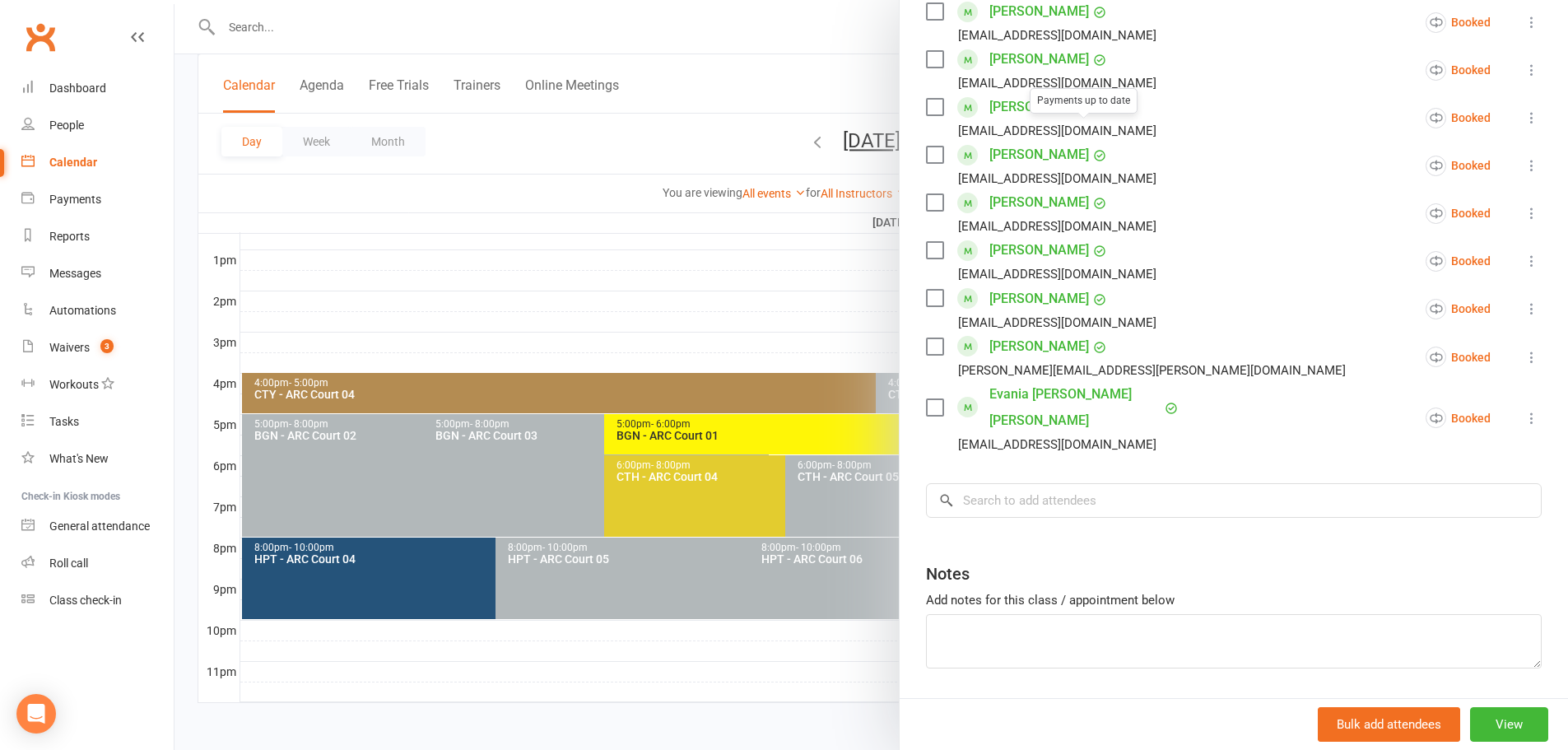
click at [848, 82] on div at bounding box center [871, 375] width 1393 height 750
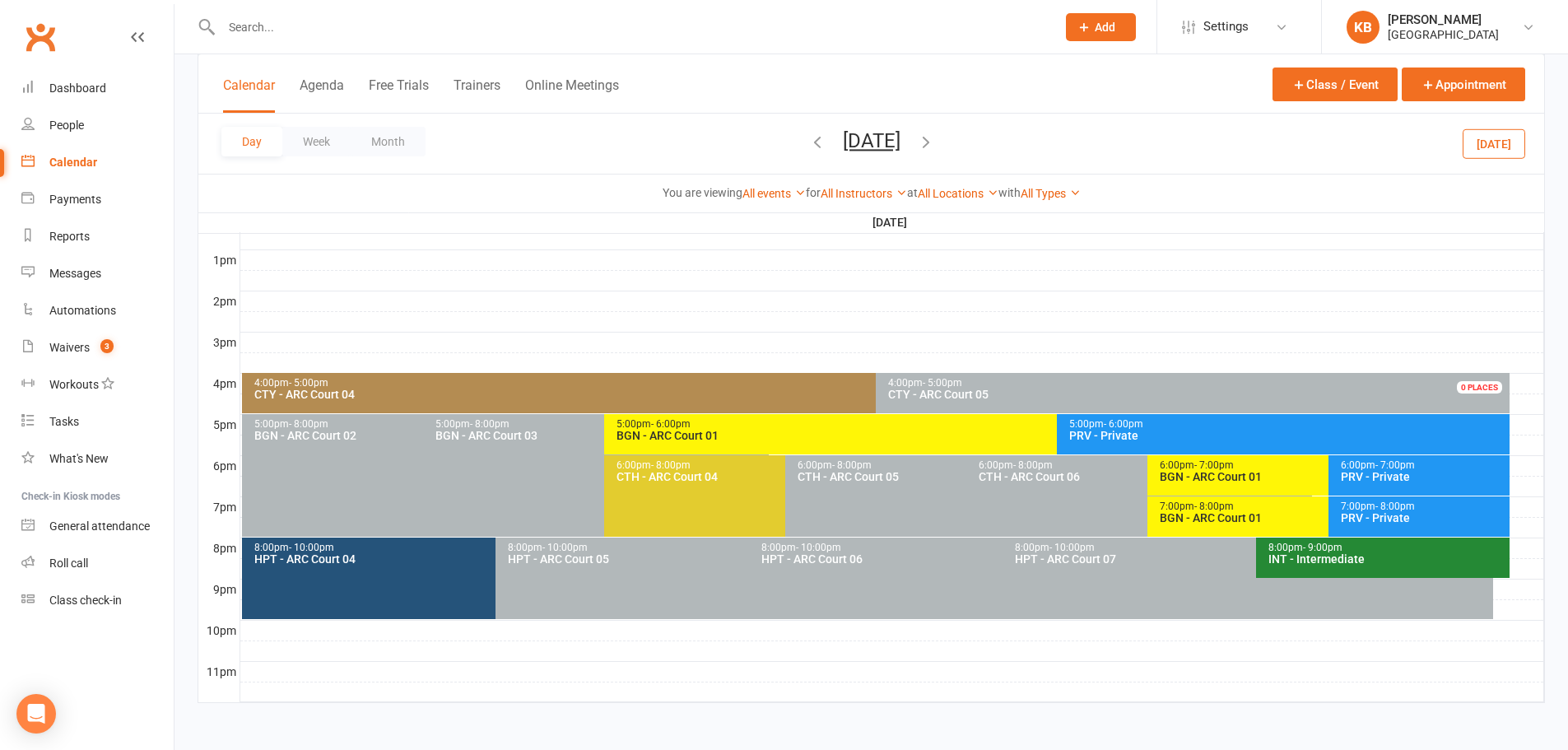
click at [1204, 482] on div "BGN - ARC Court 01" at bounding box center [1324, 476] width 331 height 12
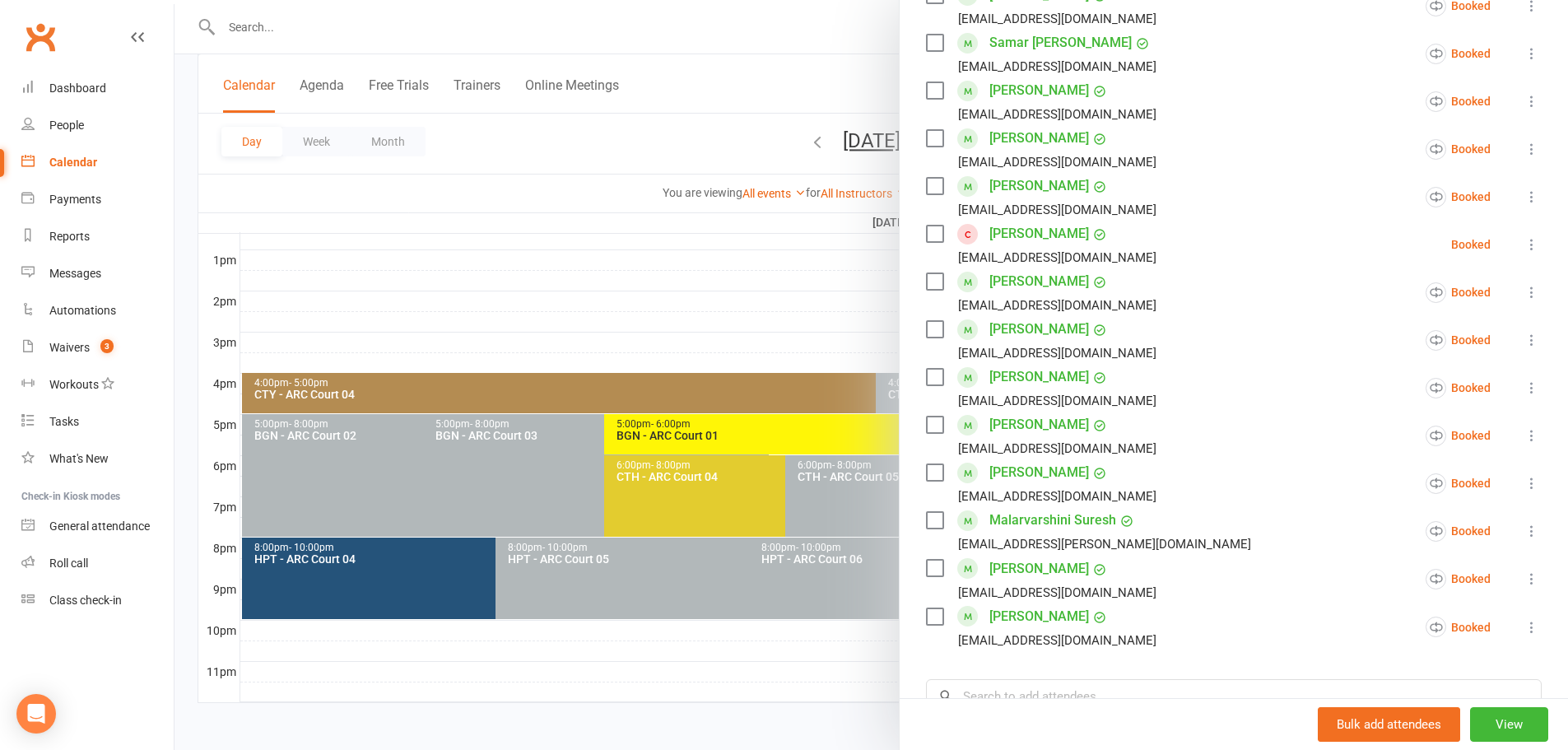
scroll to position [494, 0]
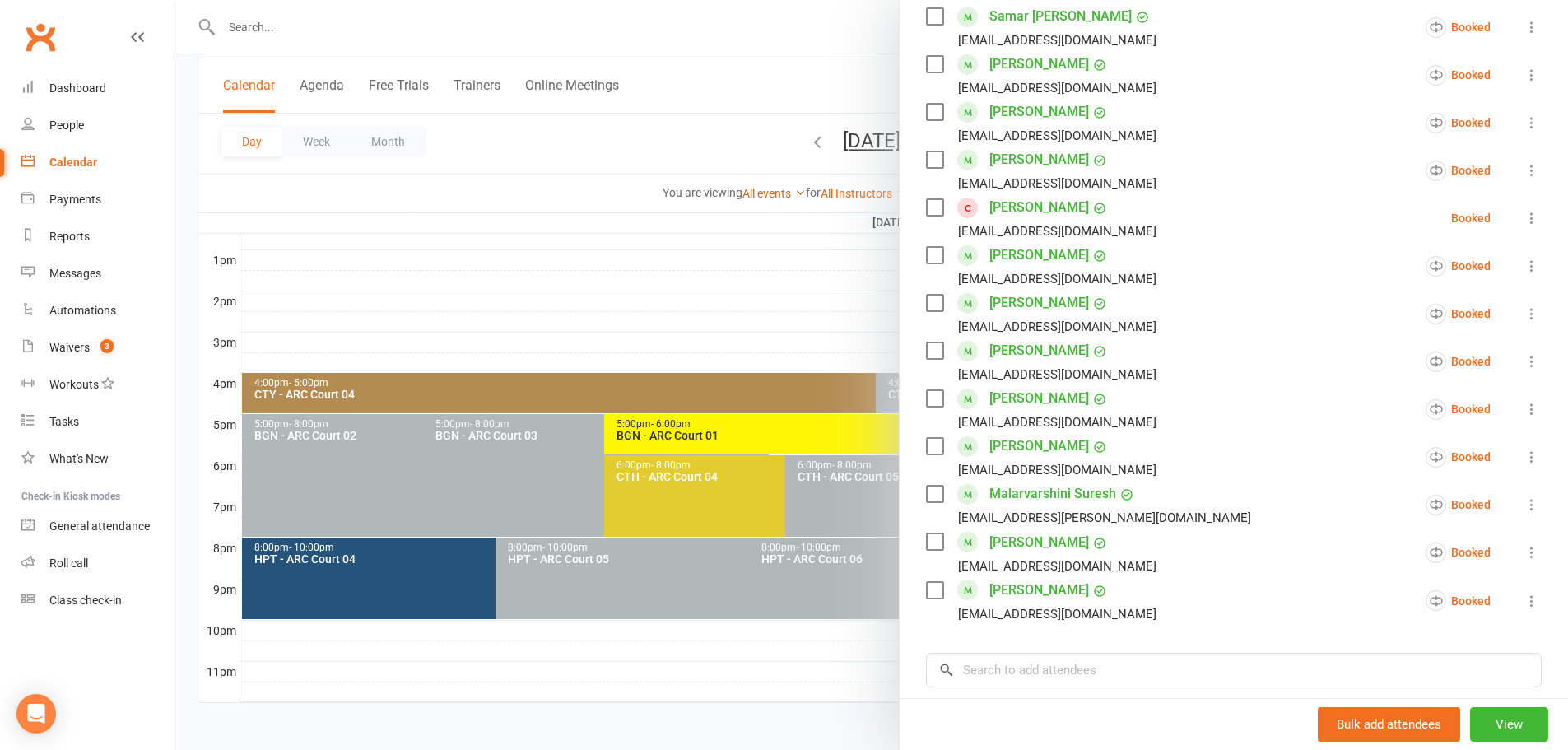
click at [609, 132] on div at bounding box center [871, 375] width 1393 height 750
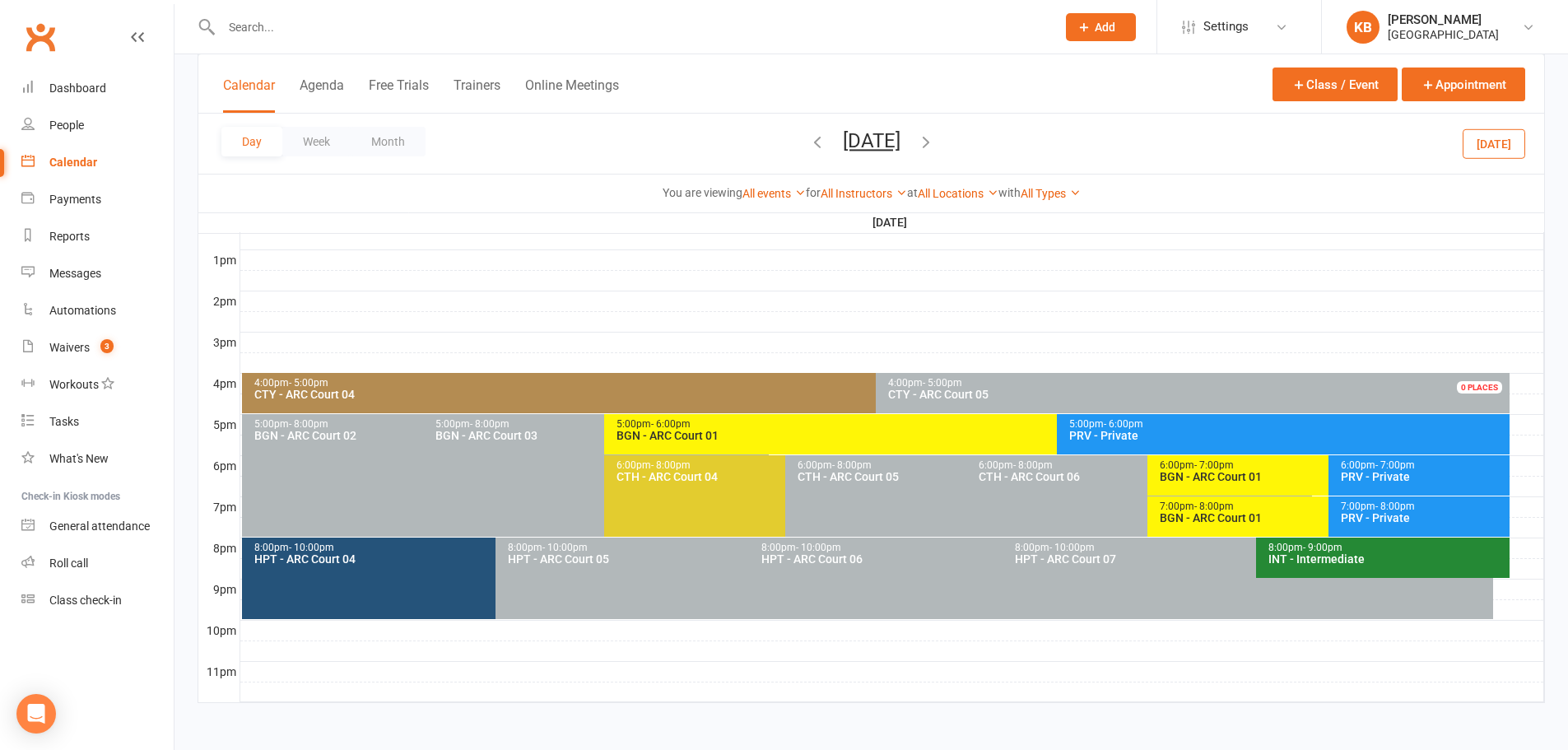
click at [1230, 514] on div "BGN - ARC Court 01" at bounding box center [1324, 518] width 331 height 12
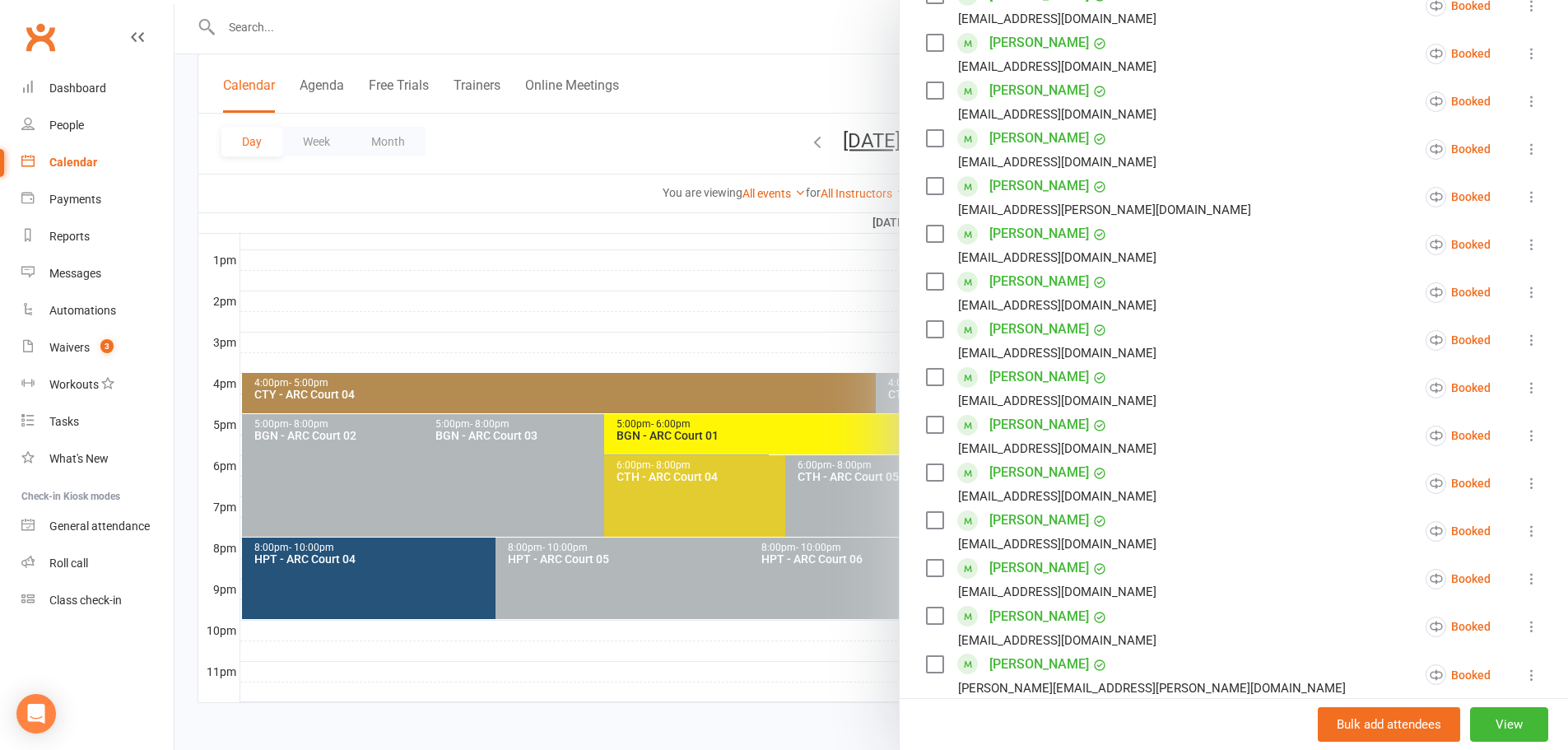
click at [603, 126] on div at bounding box center [871, 375] width 1393 height 750
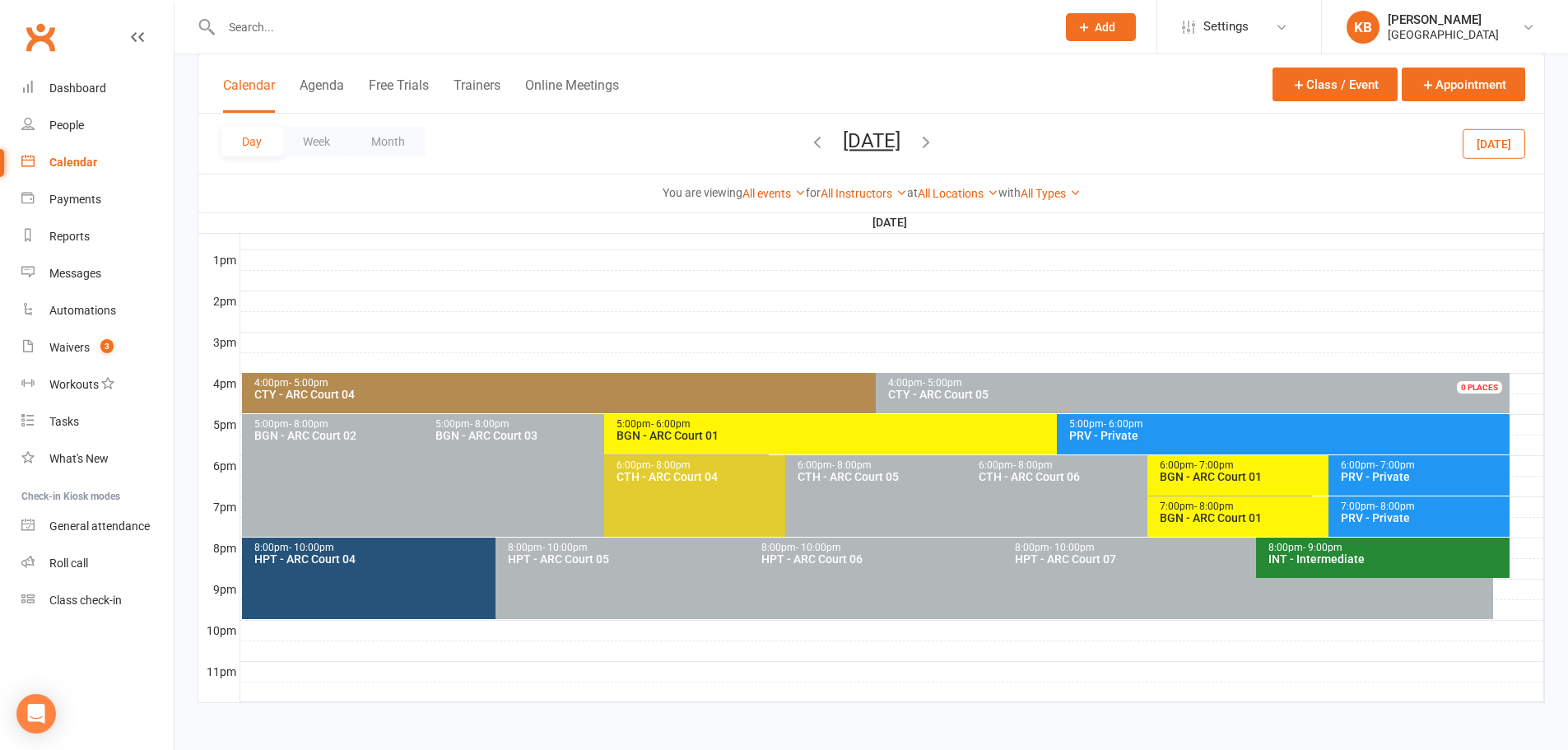
click at [935, 144] on icon "button" at bounding box center [925, 141] width 18 height 18
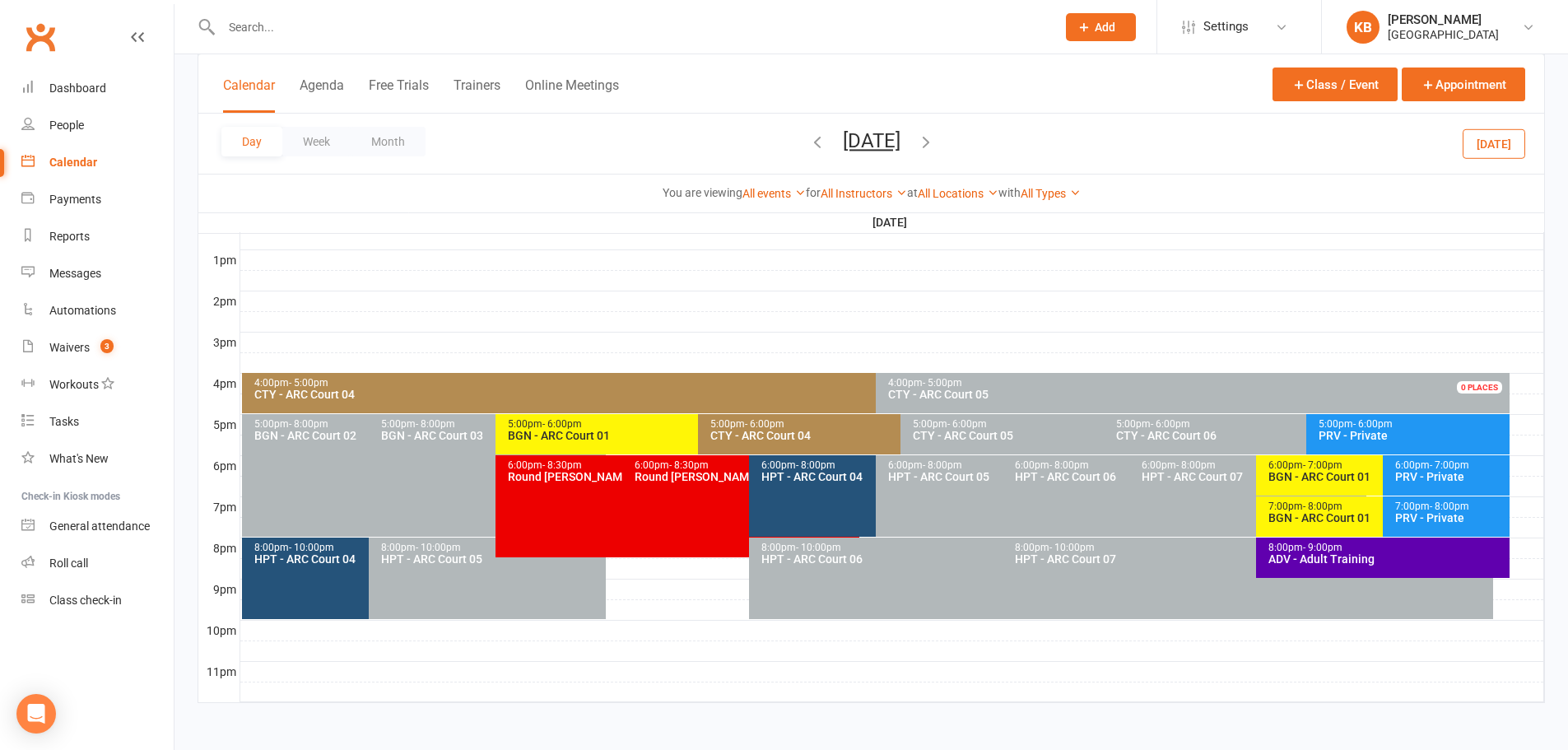
click at [935, 135] on icon "button" at bounding box center [925, 141] width 18 height 18
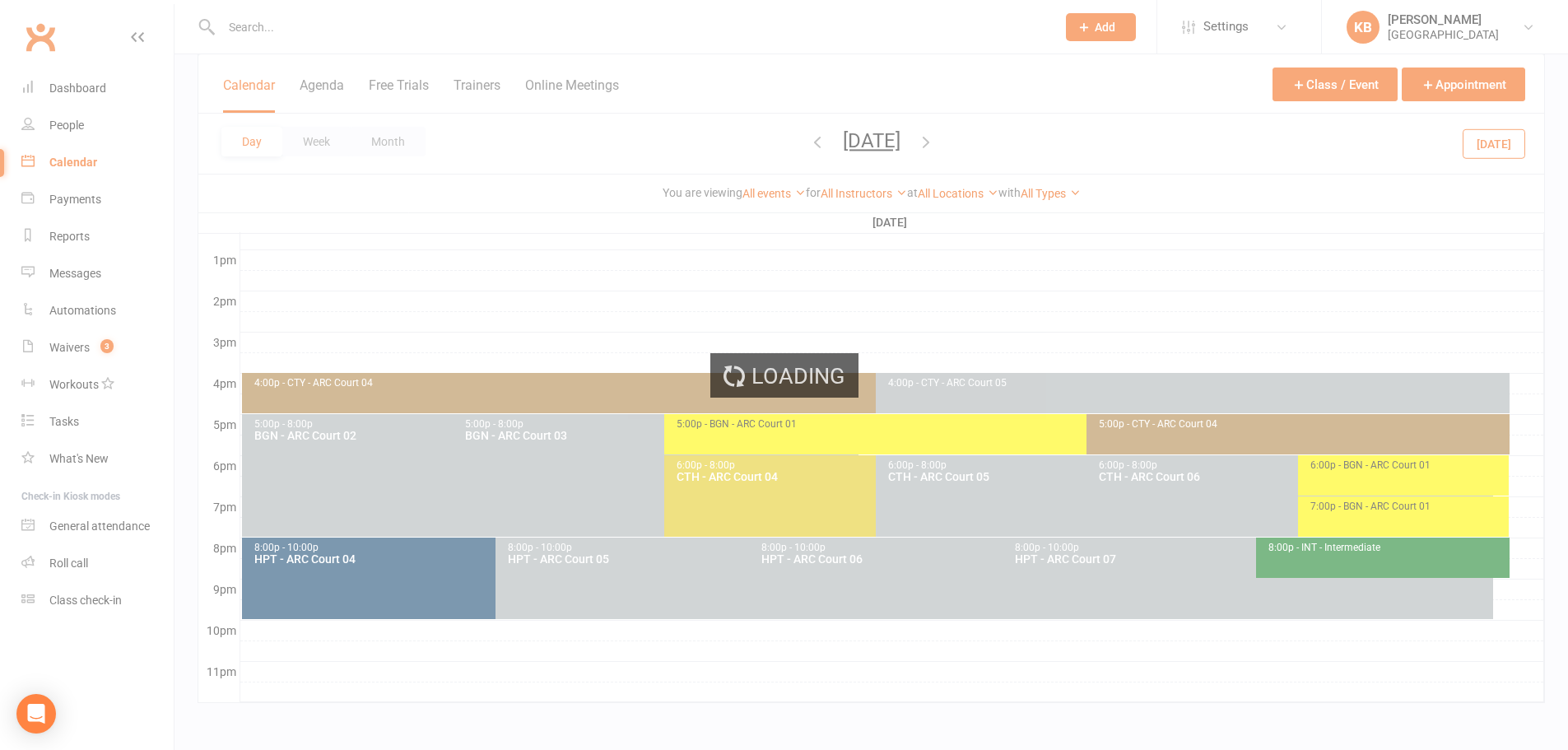
click at [1008, 135] on ui-view "Prospect Member Non-attending contact Class / event Appointment Task Bulk messa…" at bounding box center [784, 55] width 1568 height 1342
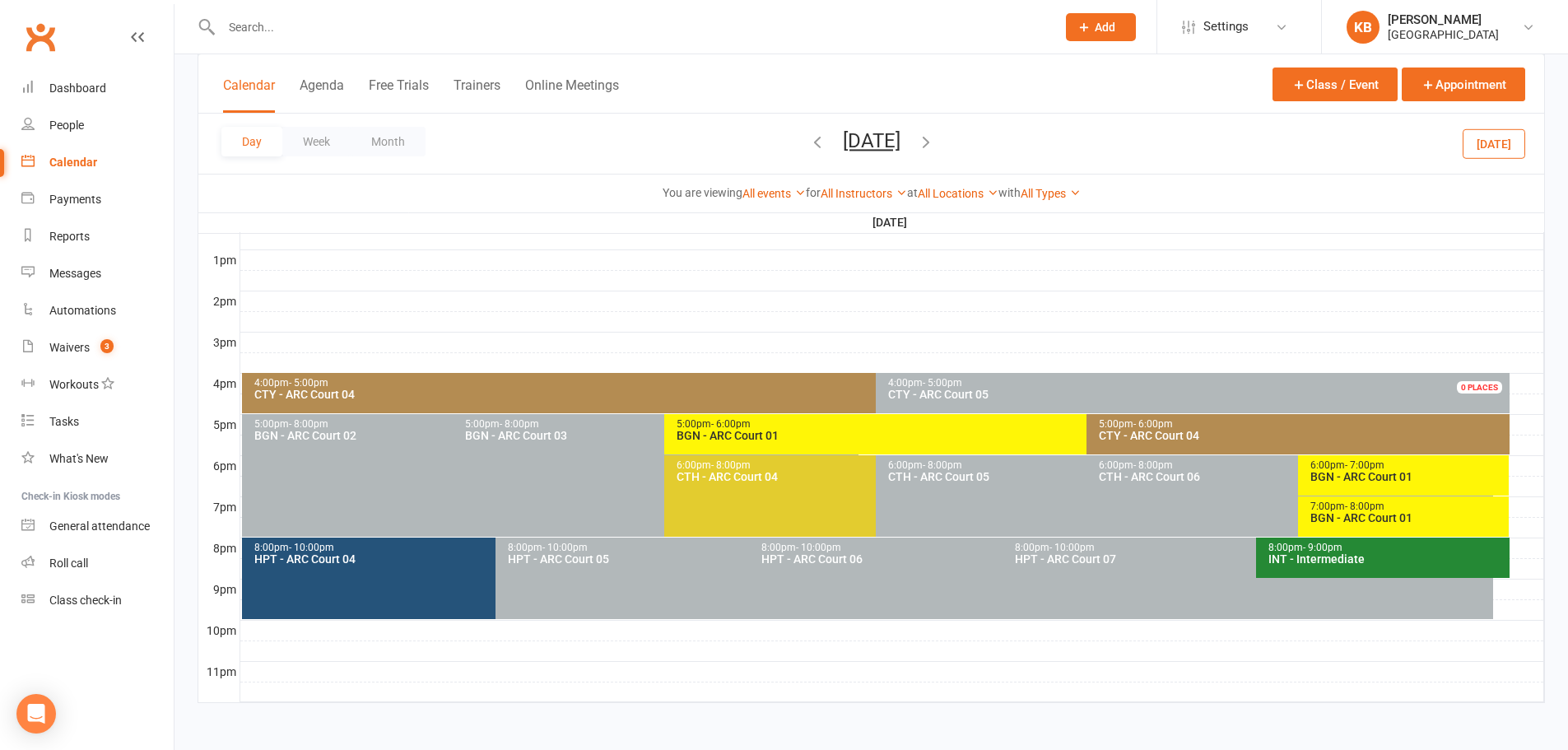
click at [1049, 154] on div "Day Week Month Thursday, Aug 21, 2025 August 2025 Sun Mon Tue Wed Thu Fri Sat 2…" at bounding box center [871, 143] width 1345 height 60
click at [1350, 464] on span "- 7:00pm" at bounding box center [1365, 465] width 40 height 12
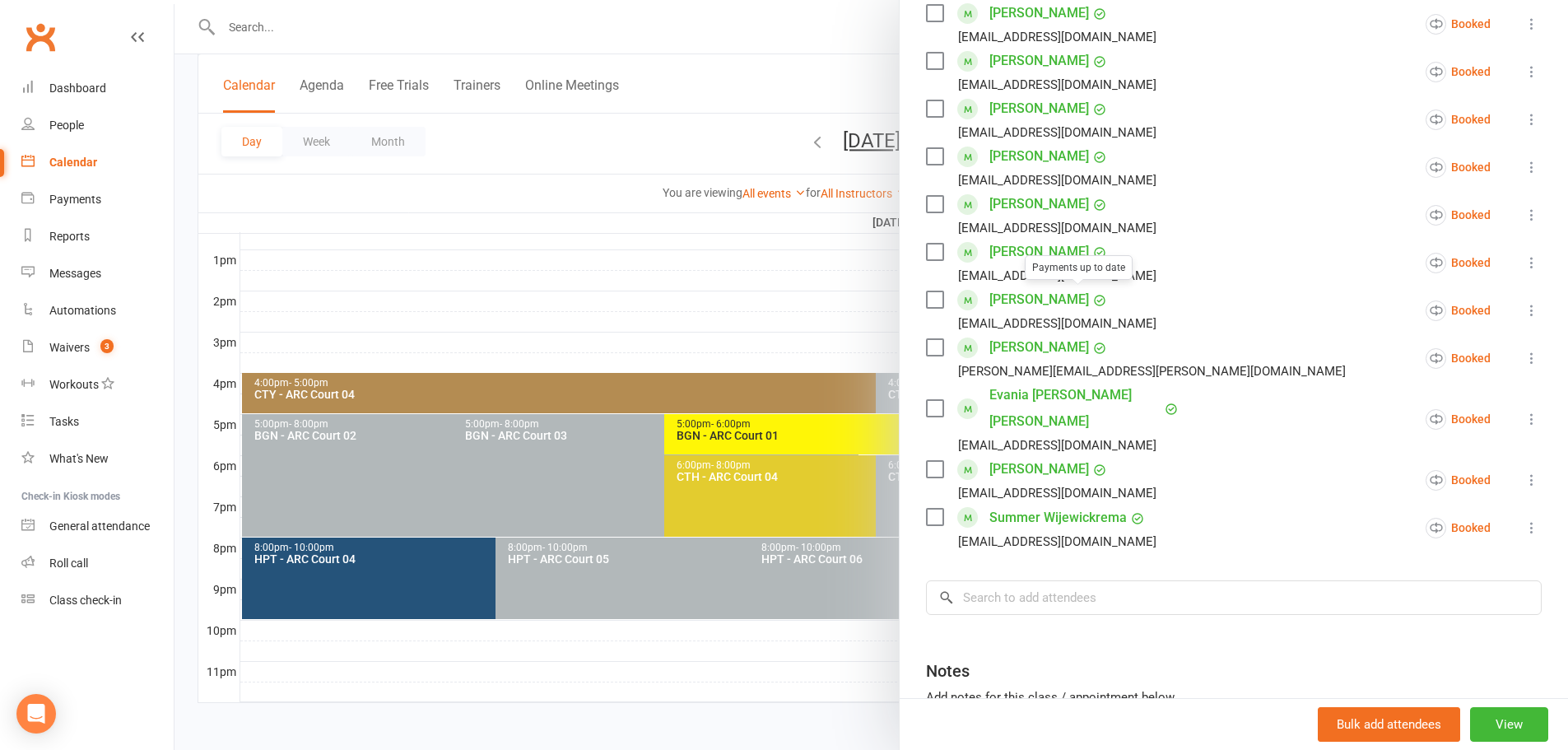
scroll to position [812, 0]
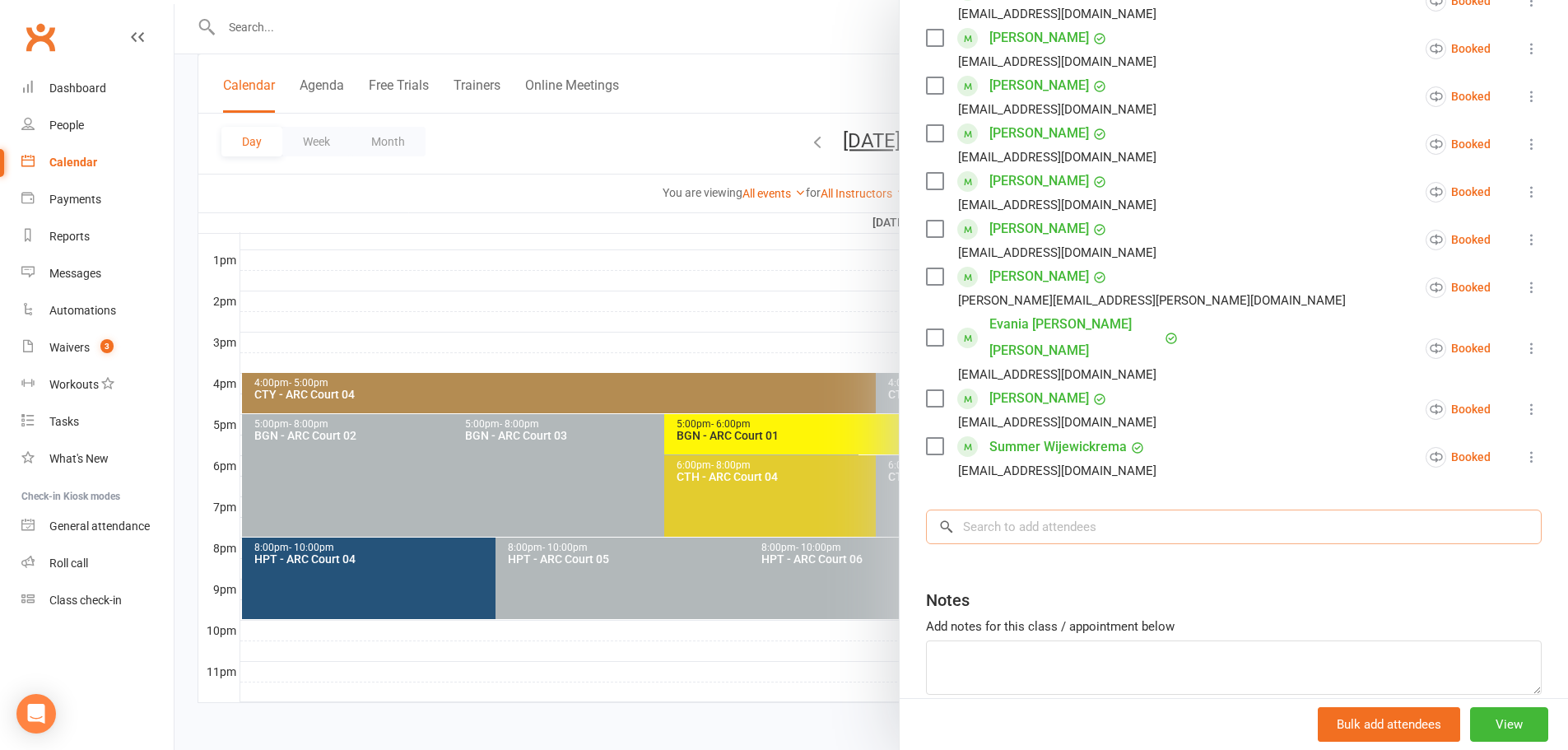
click at [1012, 509] on input "search" at bounding box center [1233, 526] width 616 height 35
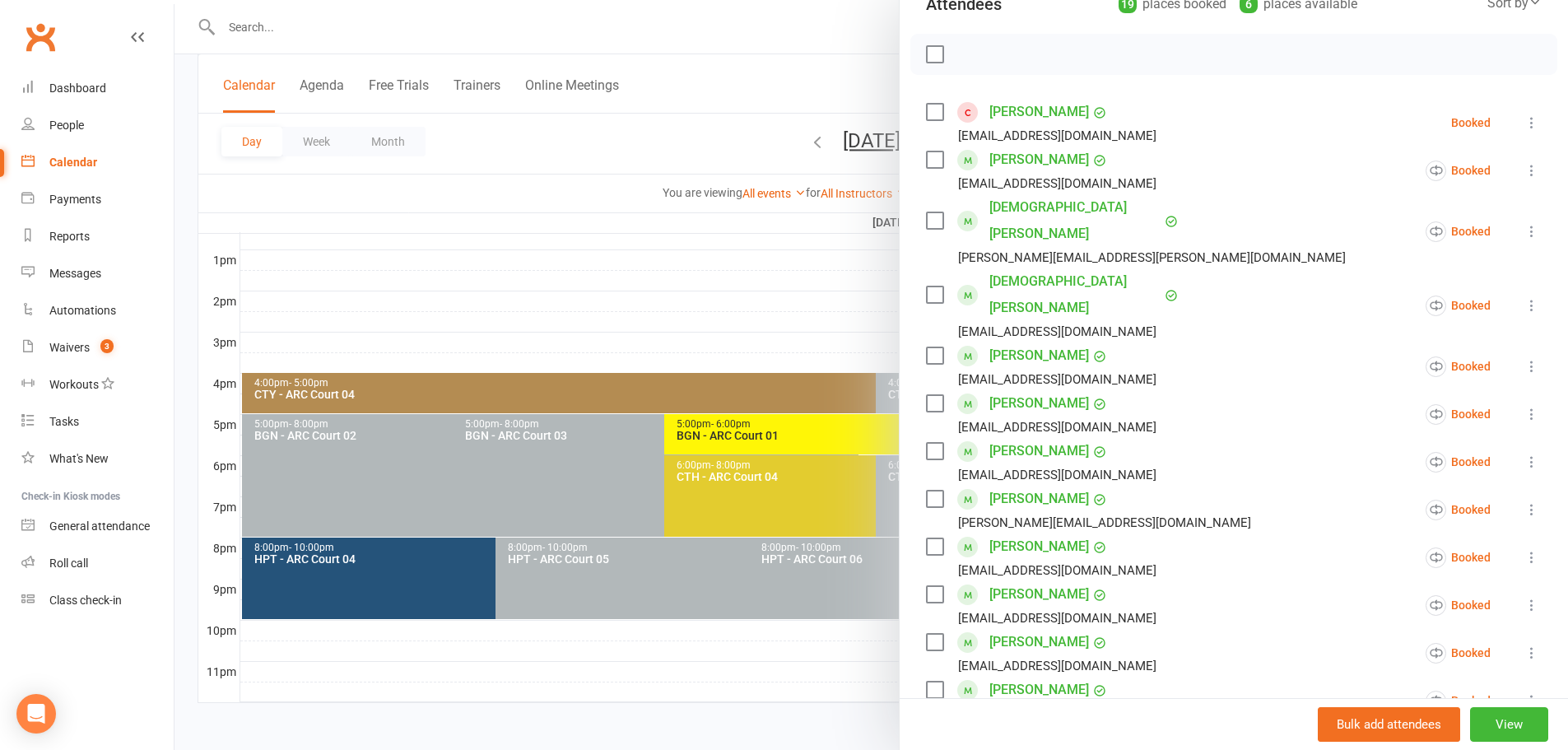
scroll to position [153, 0]
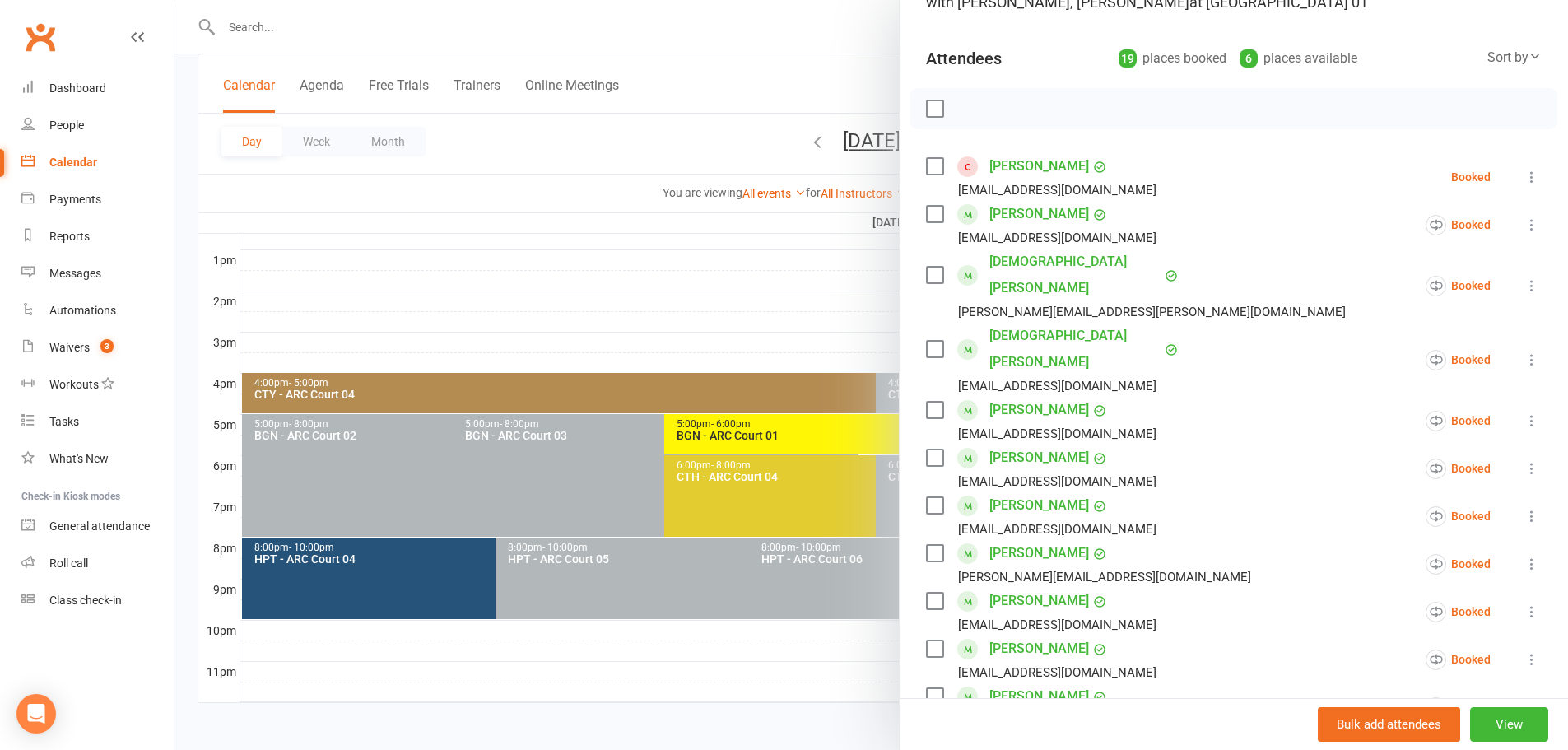
type input "nethra"
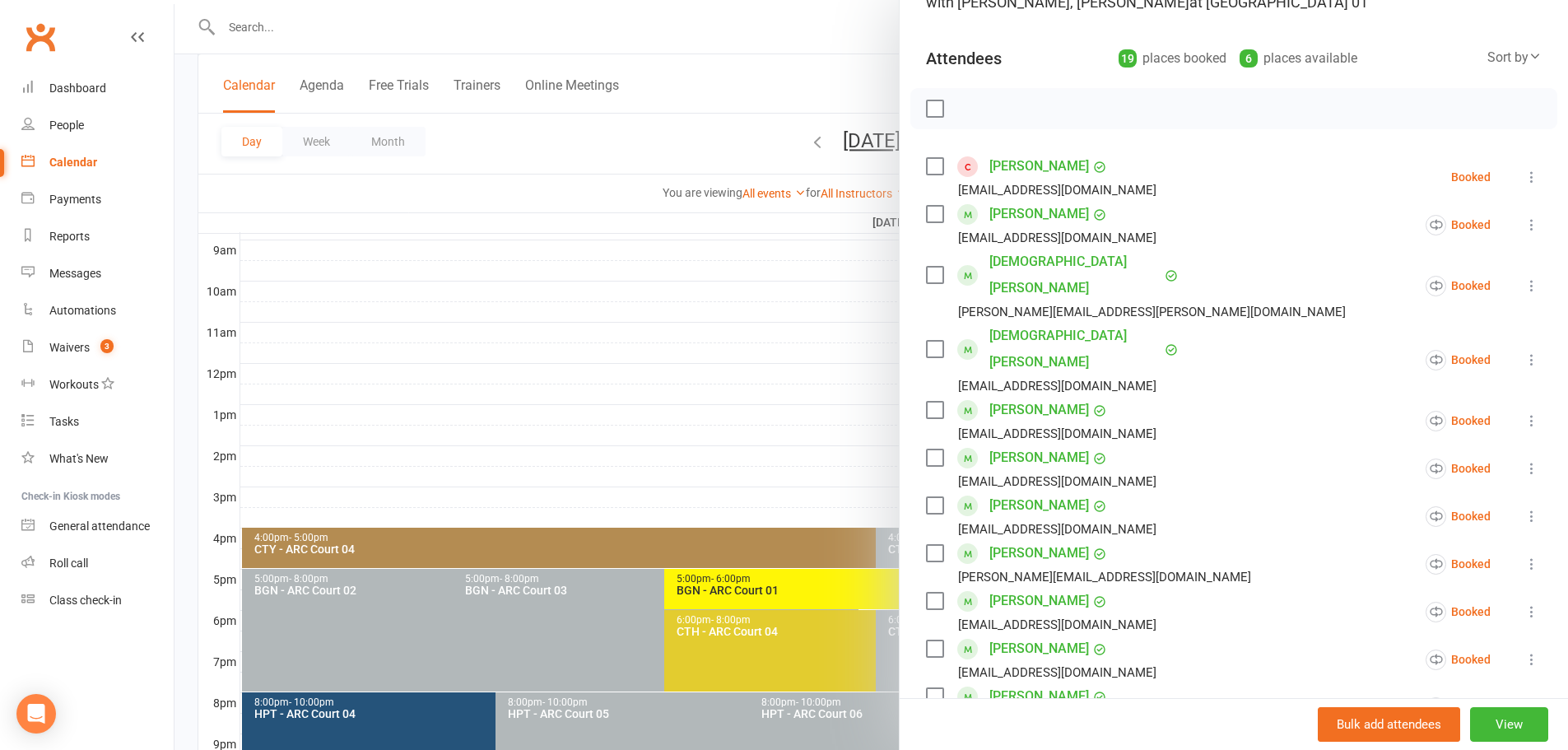
scroll to position [455, 0]
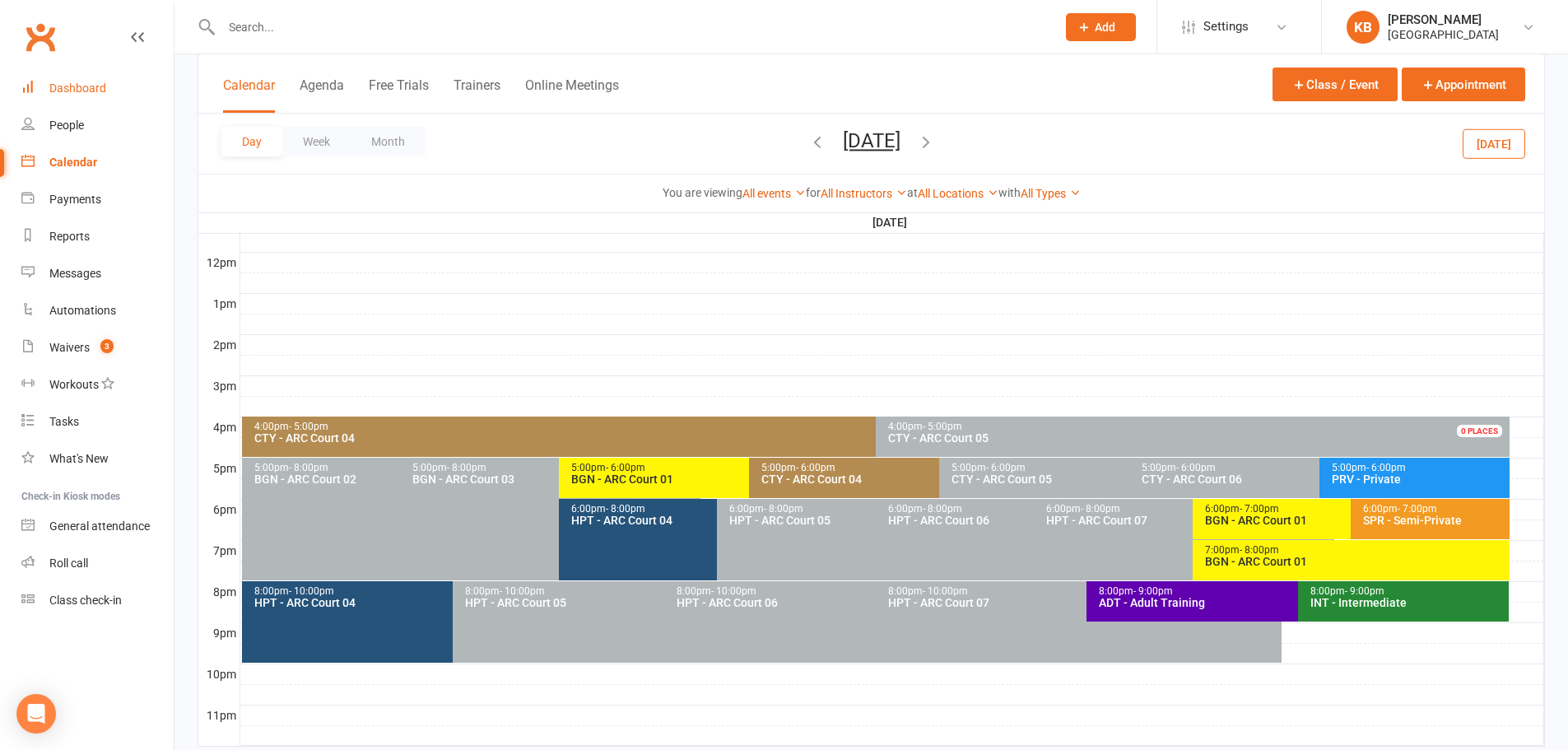
click at [79, 82] on div "Dashboard" at bounding box center [77, 88] width 57 height 14
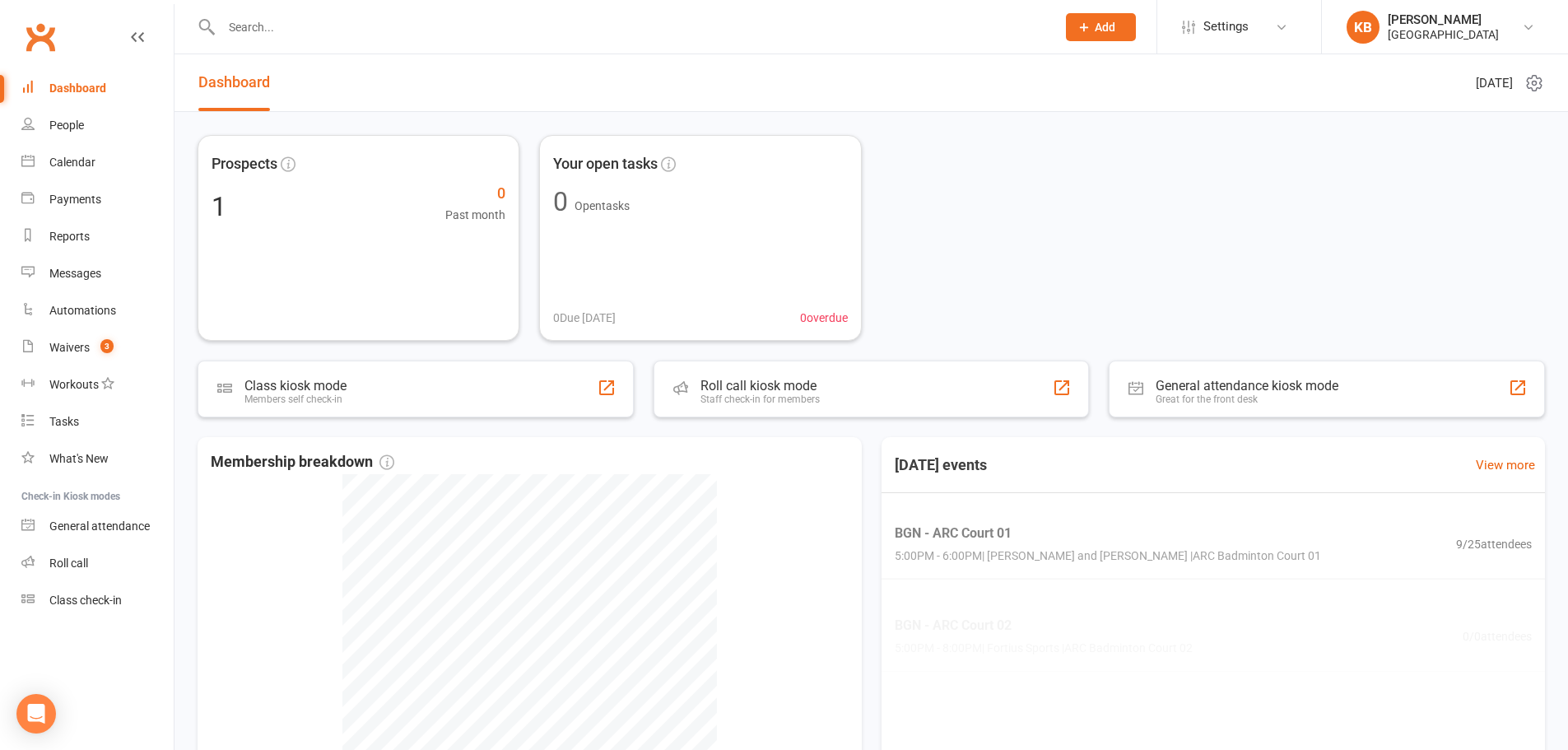
click at [238, 33] on input "text" at bounding box center [630, 27] width 827 height 23
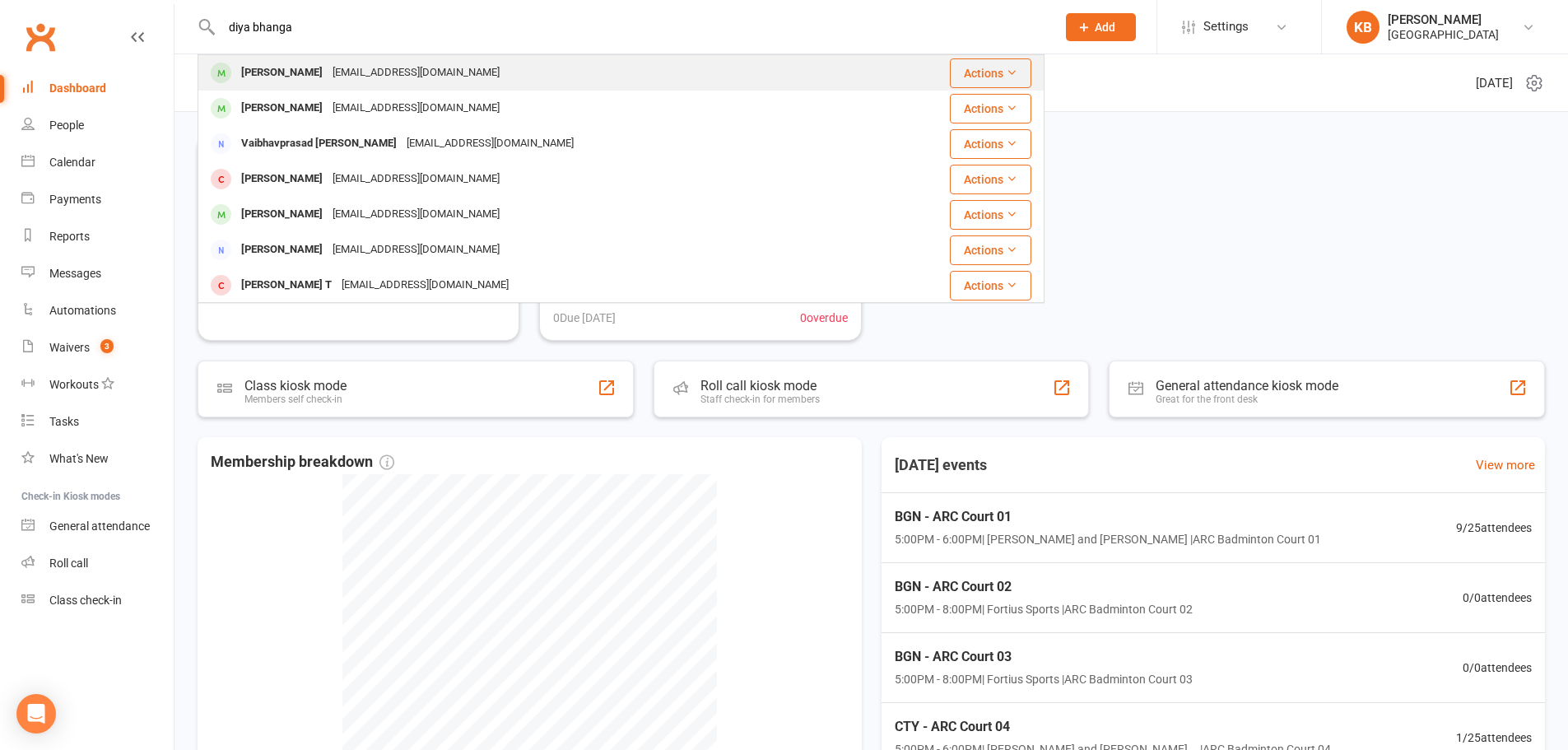
type input "diya bhanga"
click at [345, 78] on div "[EMAIL_ADDRESS][DOMAIN_NAME]" at bounding box center [416, 73] width 177 height 24
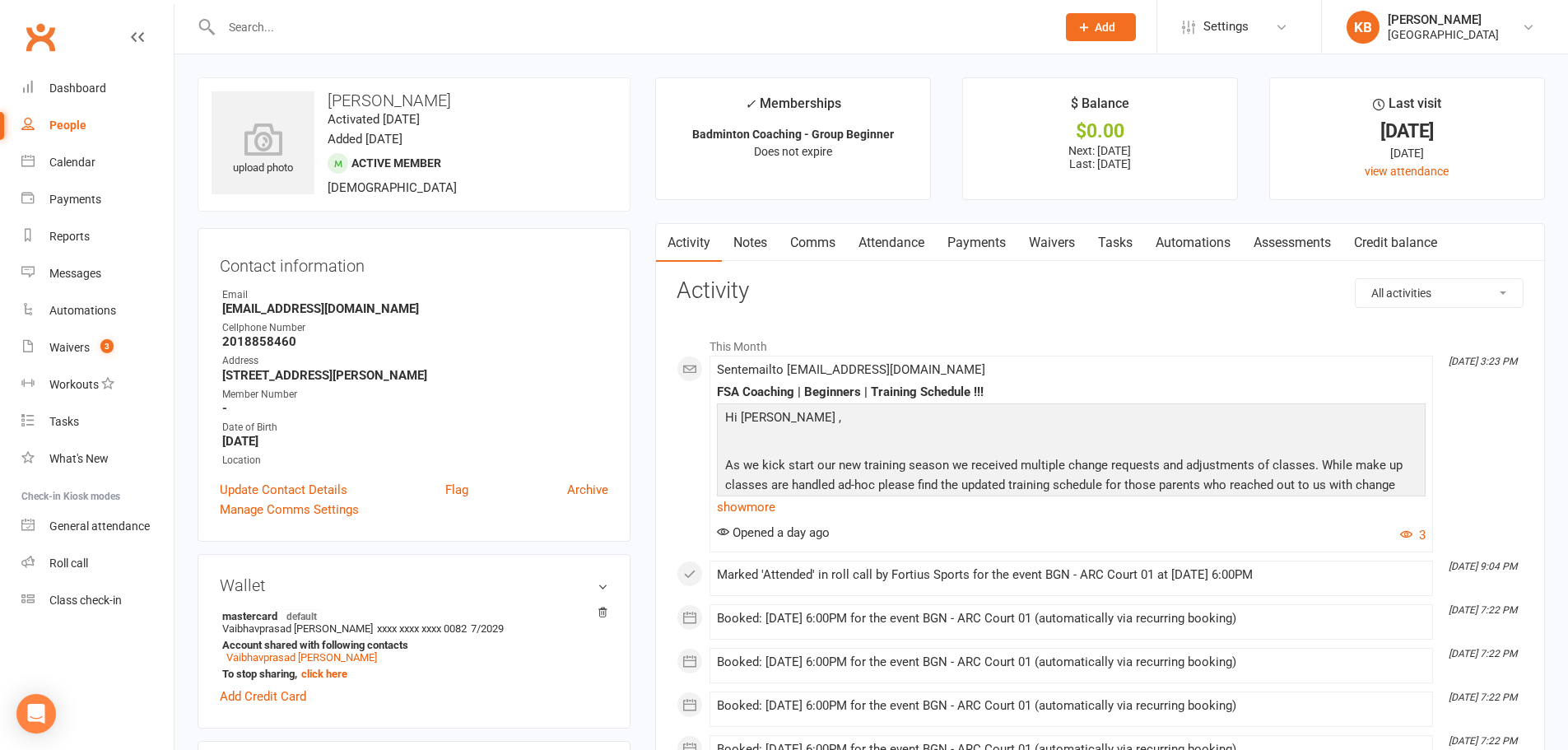
click at [405, 20] on input "text" at bounding box center [630, 27] width 827 height 23
type input "[PERSON_NAME]"
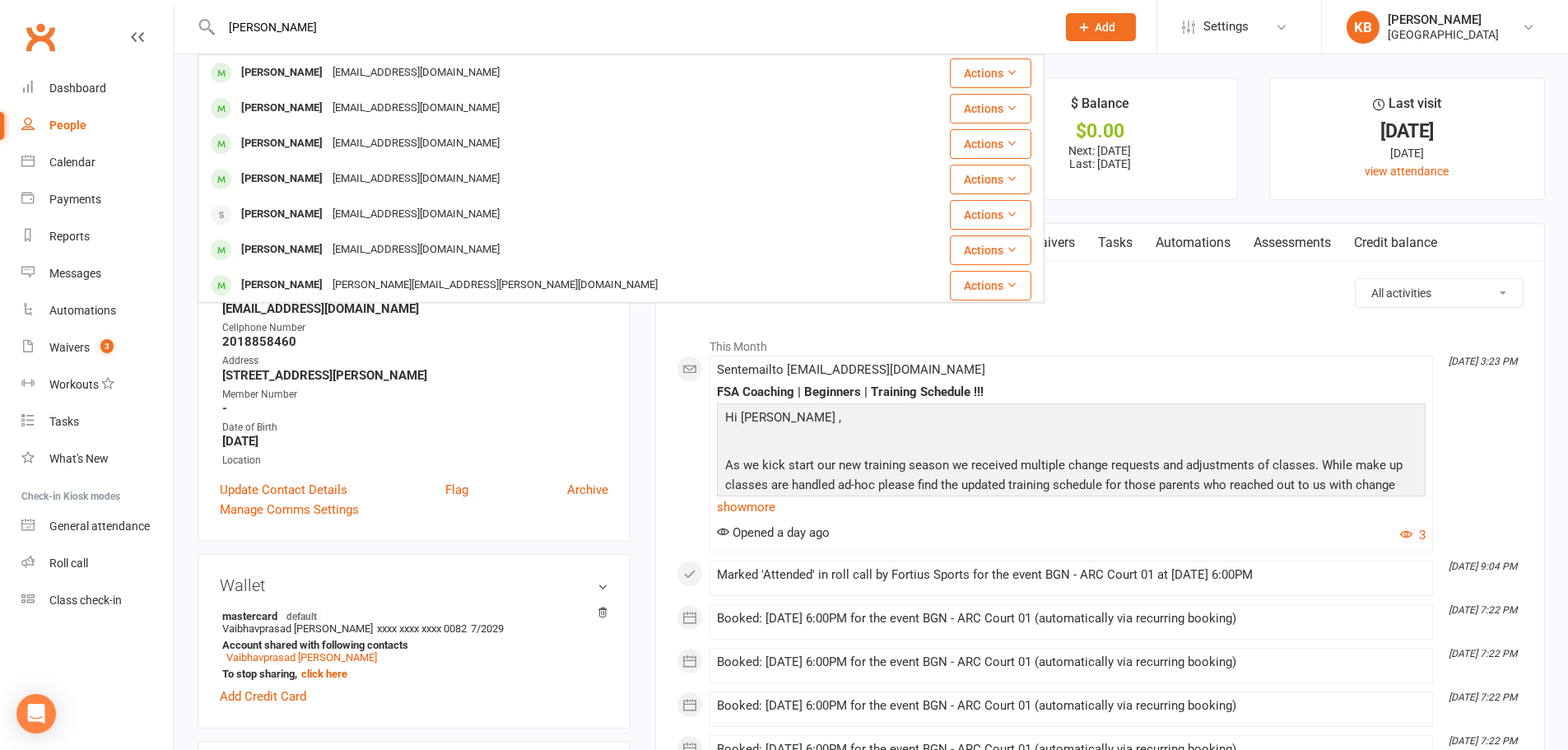
drag, startPoint x: 243, startPoint y: 30, endPoint x: 221, endPoint y: 31, distance: 22.0
click at [221, 31] on input "[PERSON_NAME]" at bounding box center [630, 27] width 827 height 23
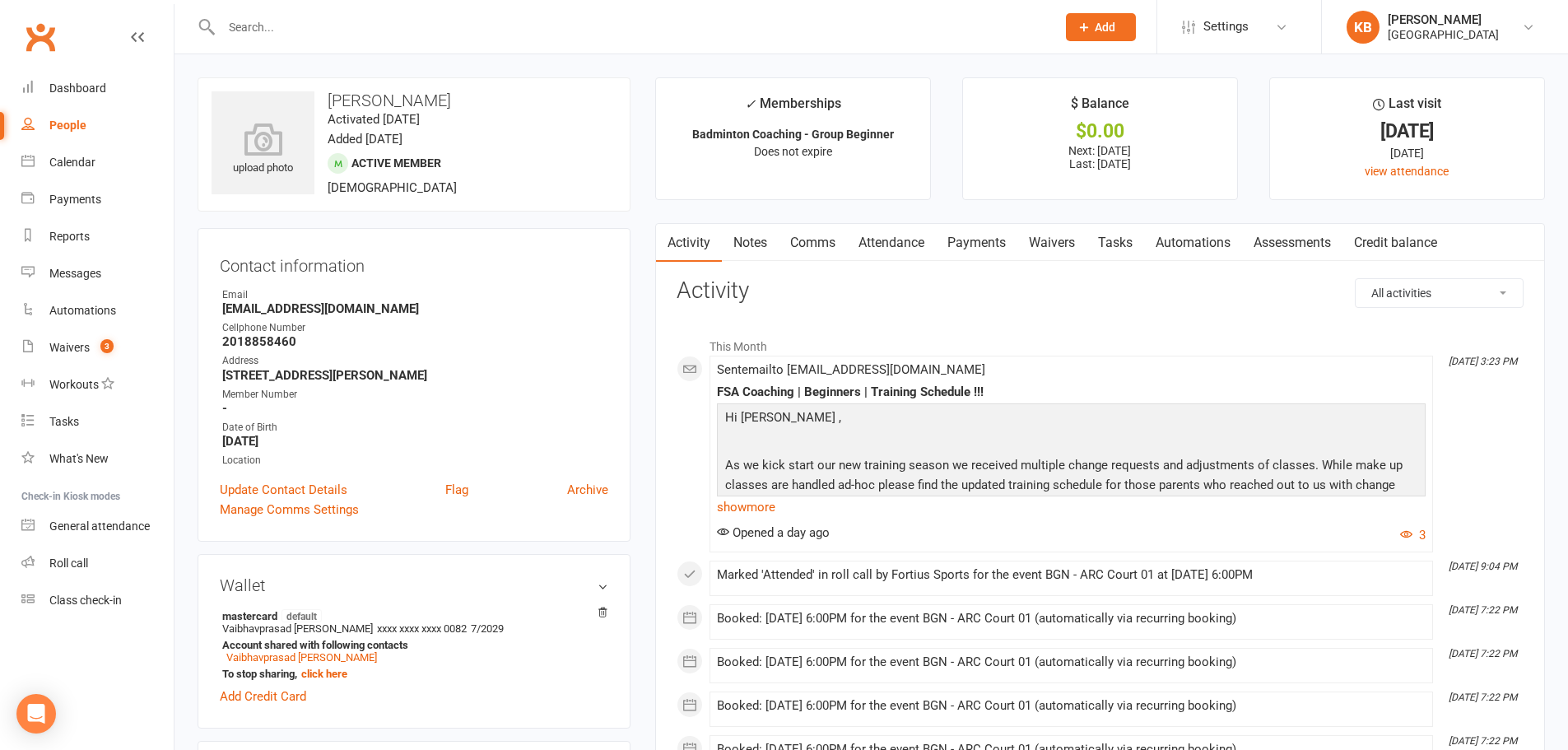
click at [1053, 329] on li "This Month" at bounding box center [1099, 342] width 847 height 26
click at [837, 299] on h3 "Activity" at bounding box center [1099, 291] width 847 height 25
click at [403, 25] on input "text" at bounding box center [630, 27] width 827 height 23
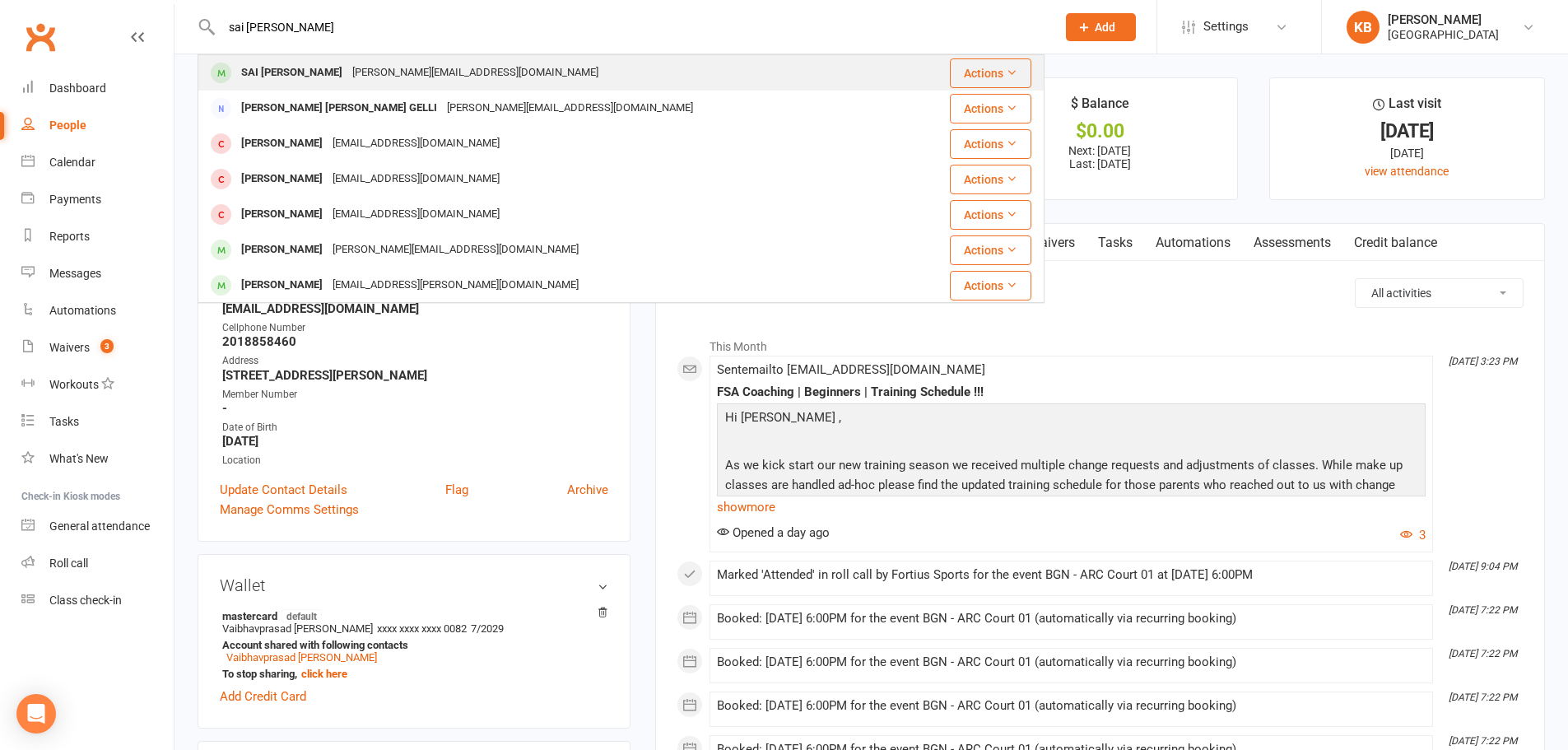
type input "sai akshaya"
click at [394, 59] on div "SAI AKSHAYA Gelli Akshaya.gelli@gmail.com" at bounding box center [554, 73] width 710 height 34
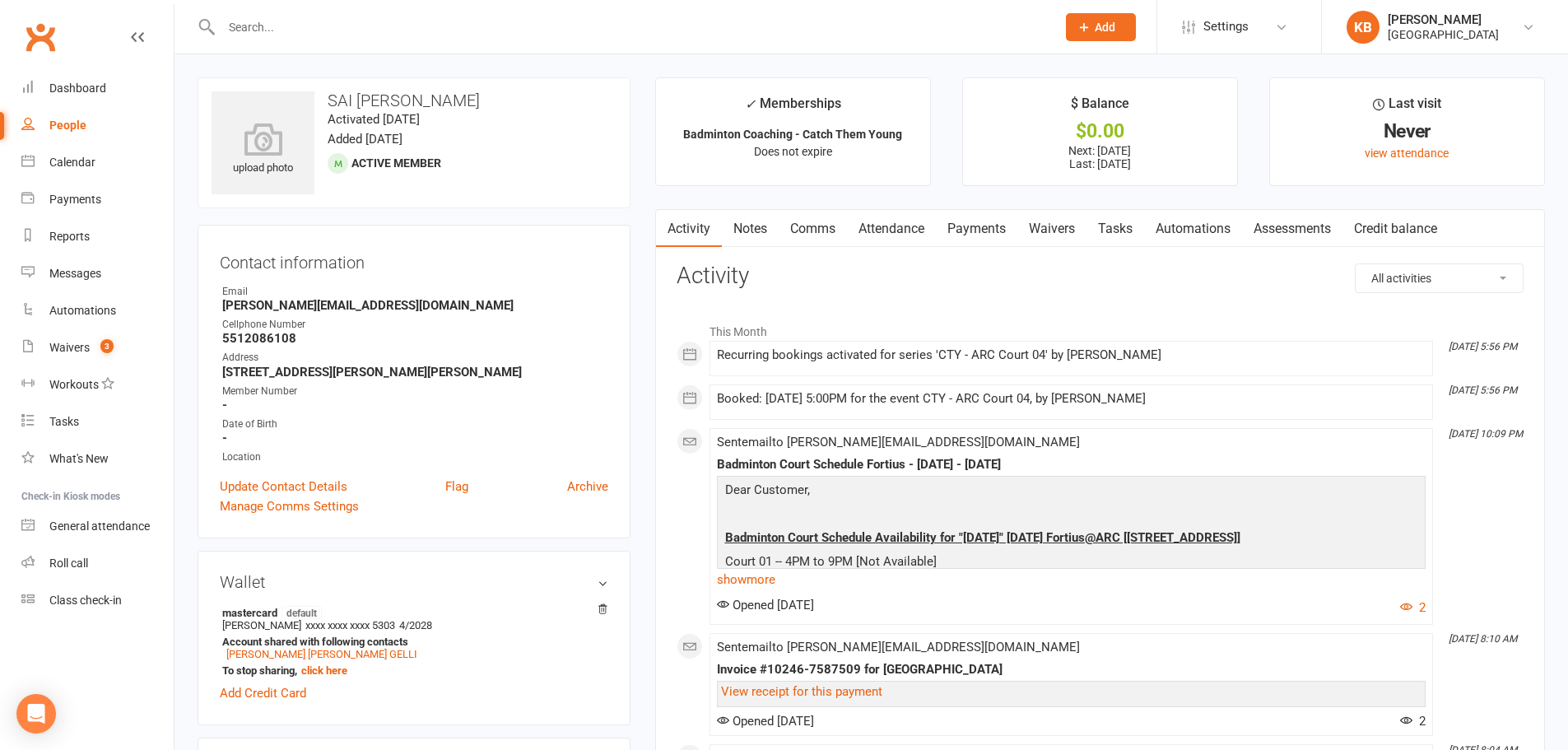
click at [965, 227] on link "Payments" at bounding box center [976, 229] width 81 height 38
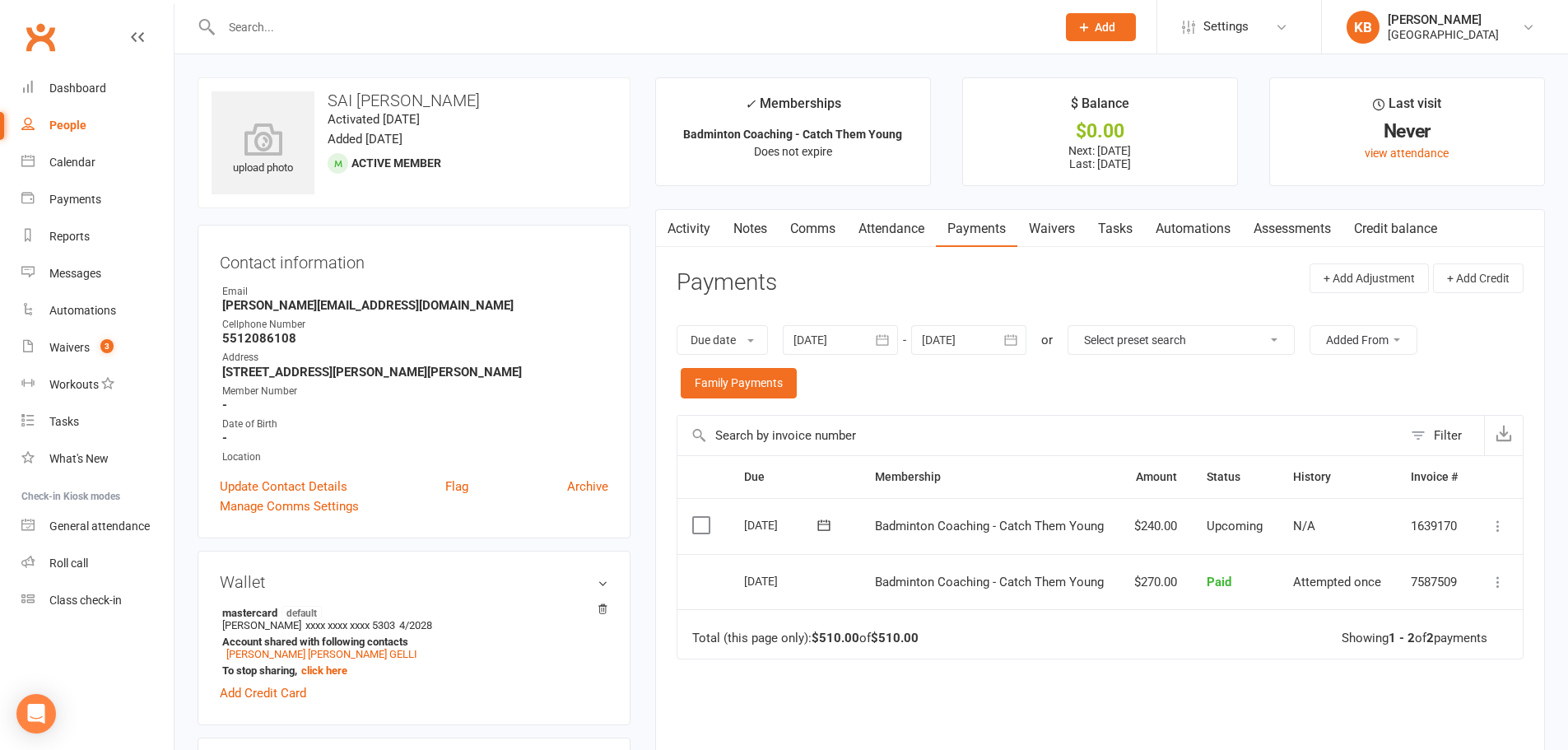
click at [696, 228] on link "Activity" at bounding box center [689, 229] width 66 height 38
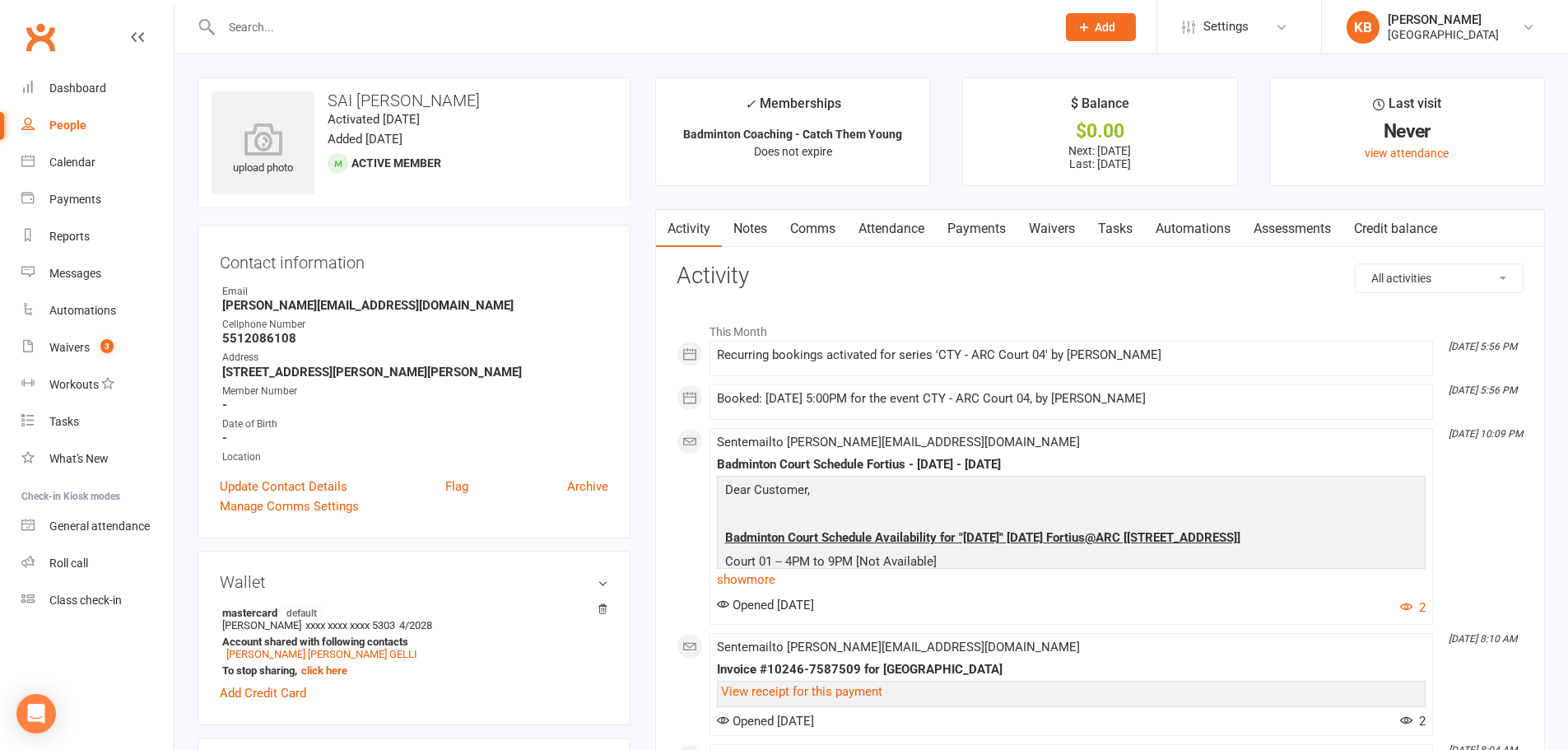
click at [381, 22] on input "text" at bounding box center [630, 27] width 827 height 23
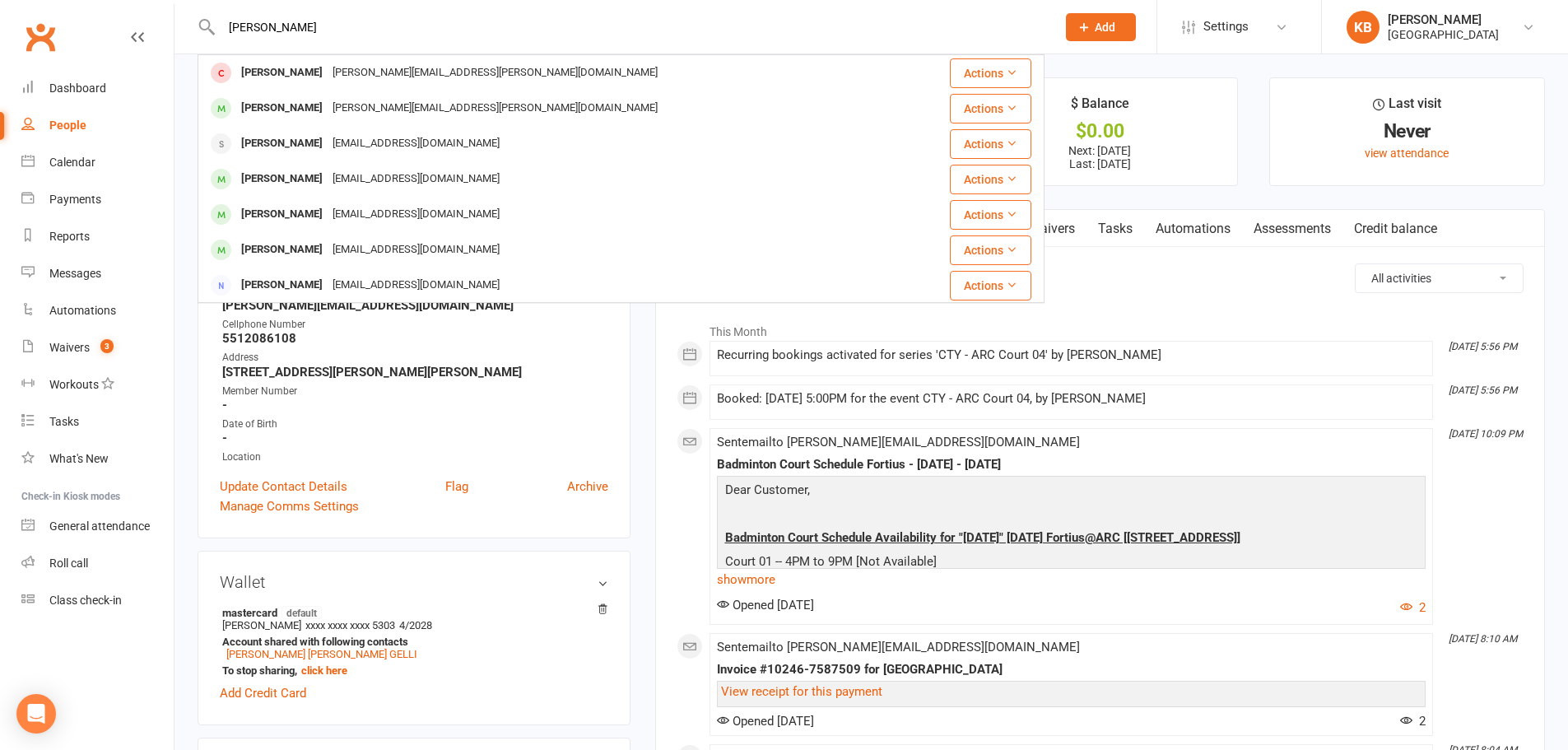
type input "dhatri sama"
drag, startPoint x: 361, startPoint y: 20, endPoint x: 223, endPoint y: 29, distance: 138.3
click at [225, 28] on input "dhatri sama" at bounding box center [630, 27] width 827 height 23
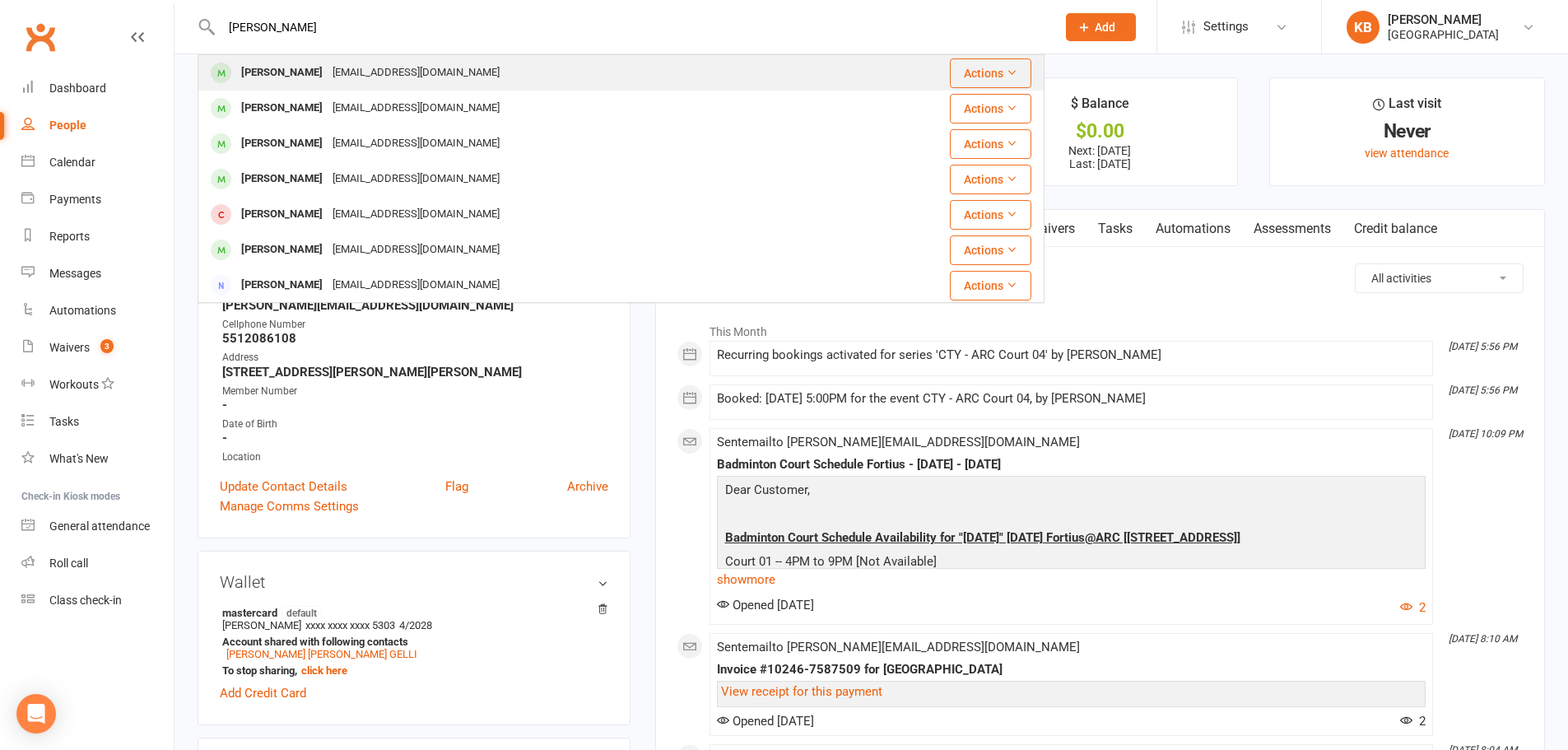
type input "sashta ranjith"
click at [295, 62] on div "[PERSON_NAME]" at bounding box center [282, 73] width 91 height 24
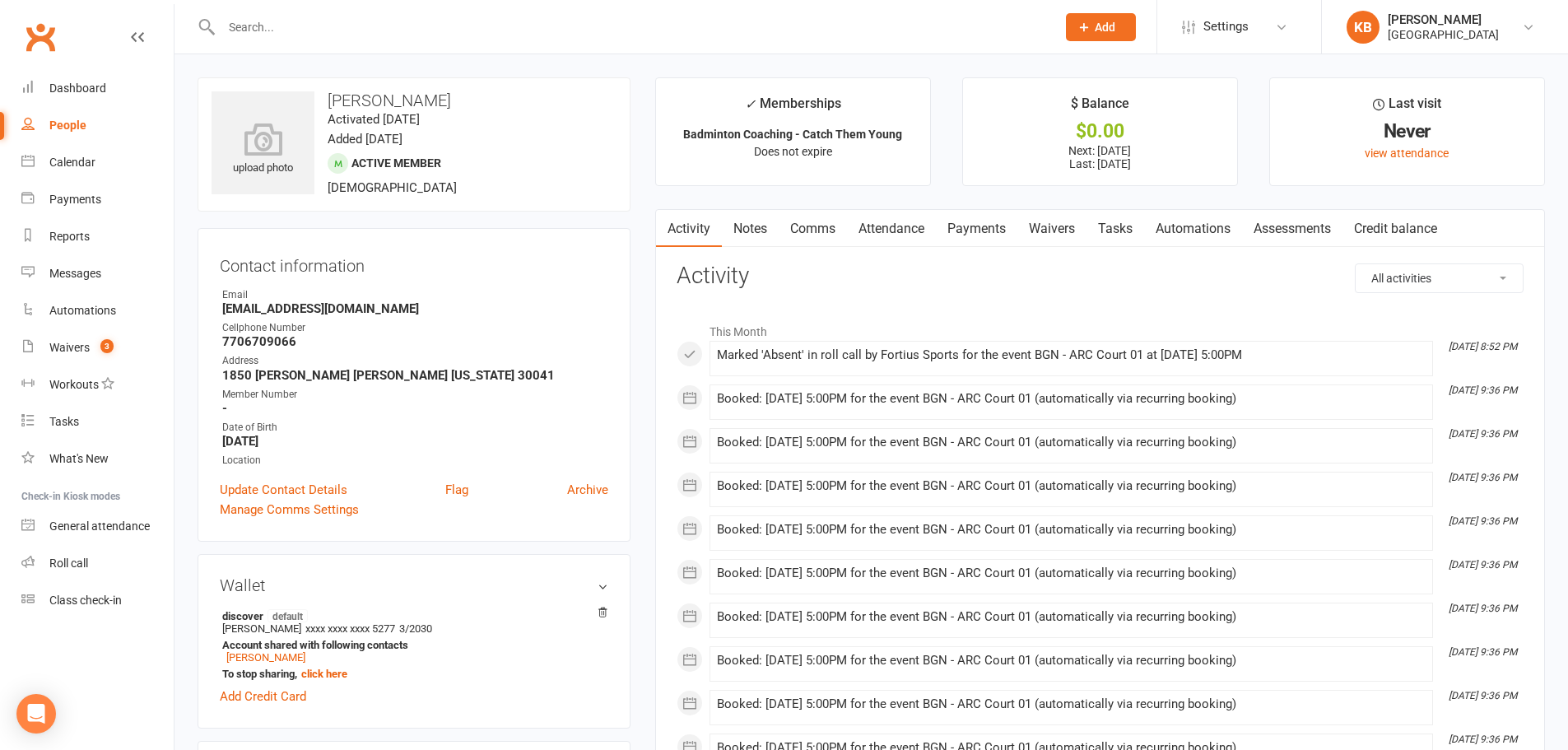
click at [955, 228] on link "Payments" at bounding box center [976, 229] width 81 height 38
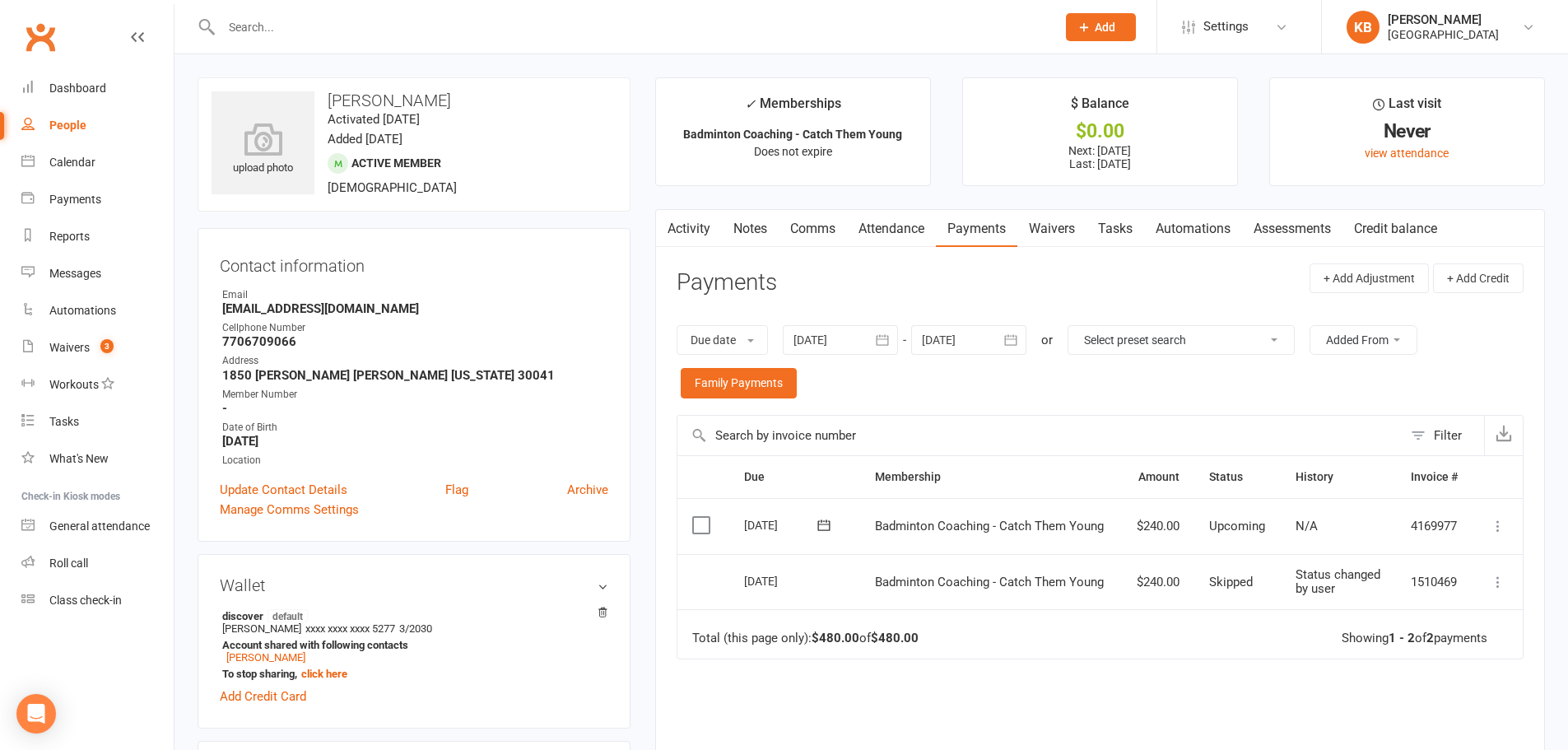
click at [881, 347] on icon "button" at bounding box center [882, 340] width 16 height 16
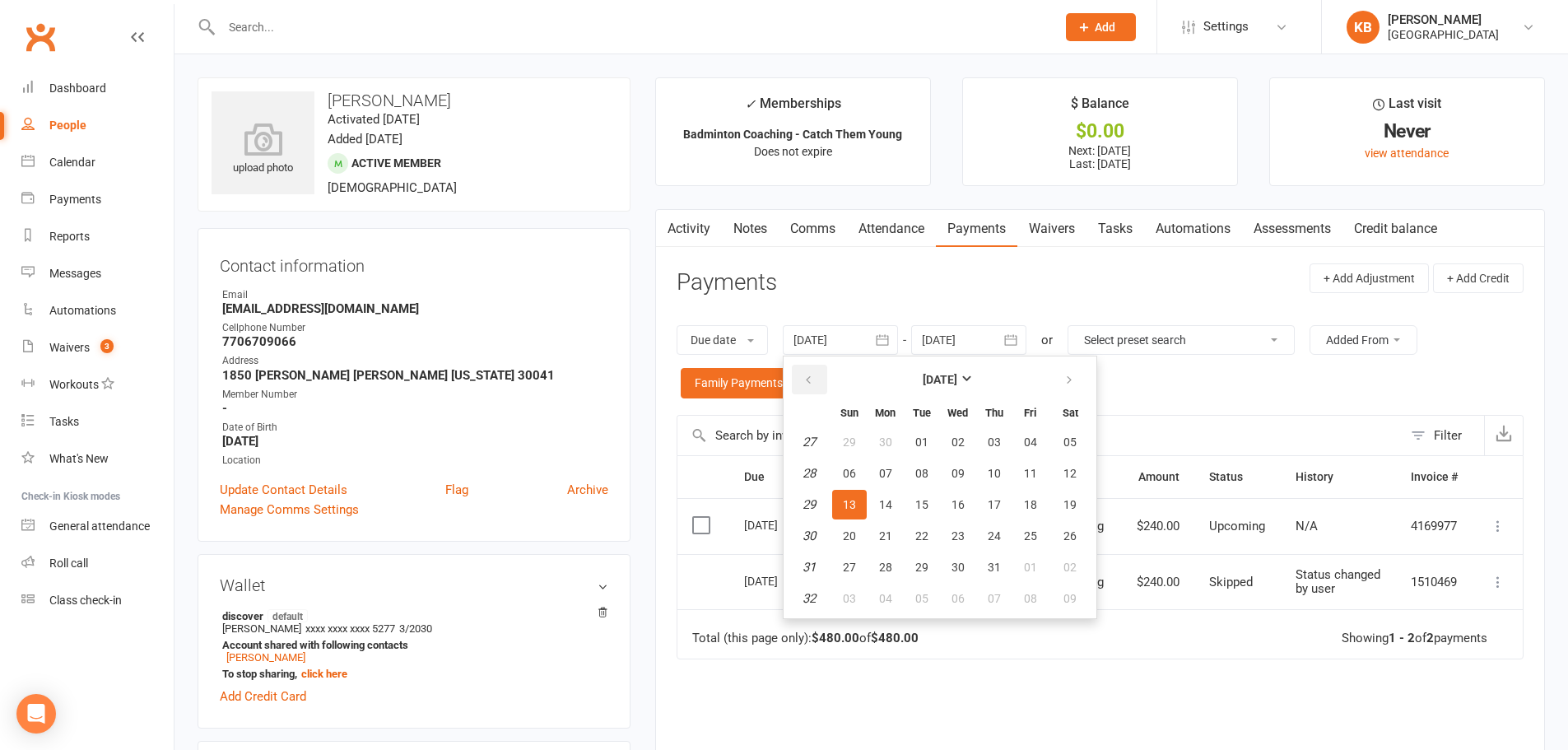
click at [807, 385] on icon "button" at bounding box center [808, 380] width 12 height 14
click at [1052, 441] on button "01" at bounding box center [1071, 442] width 42 height 30
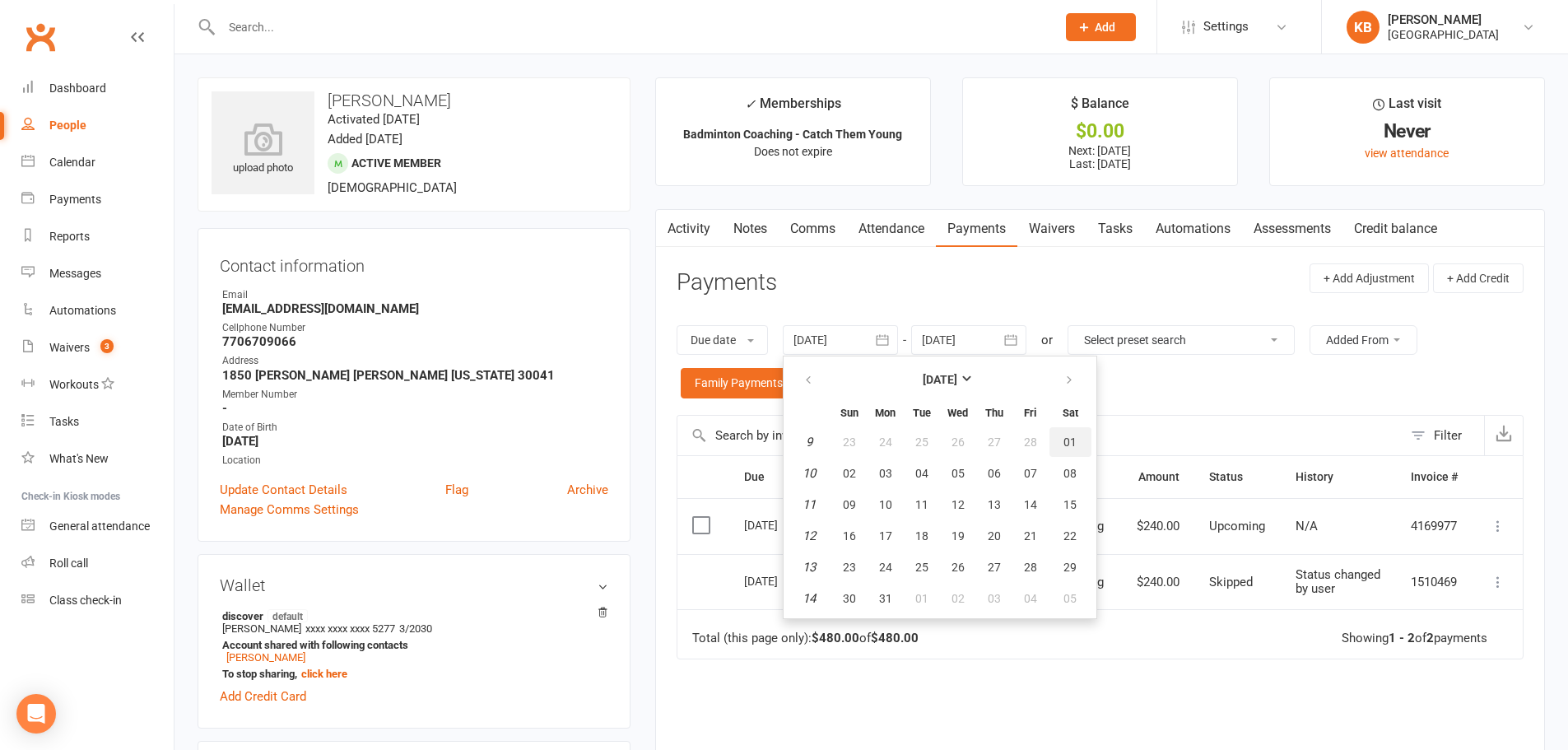
type input "01 Mar 2025"
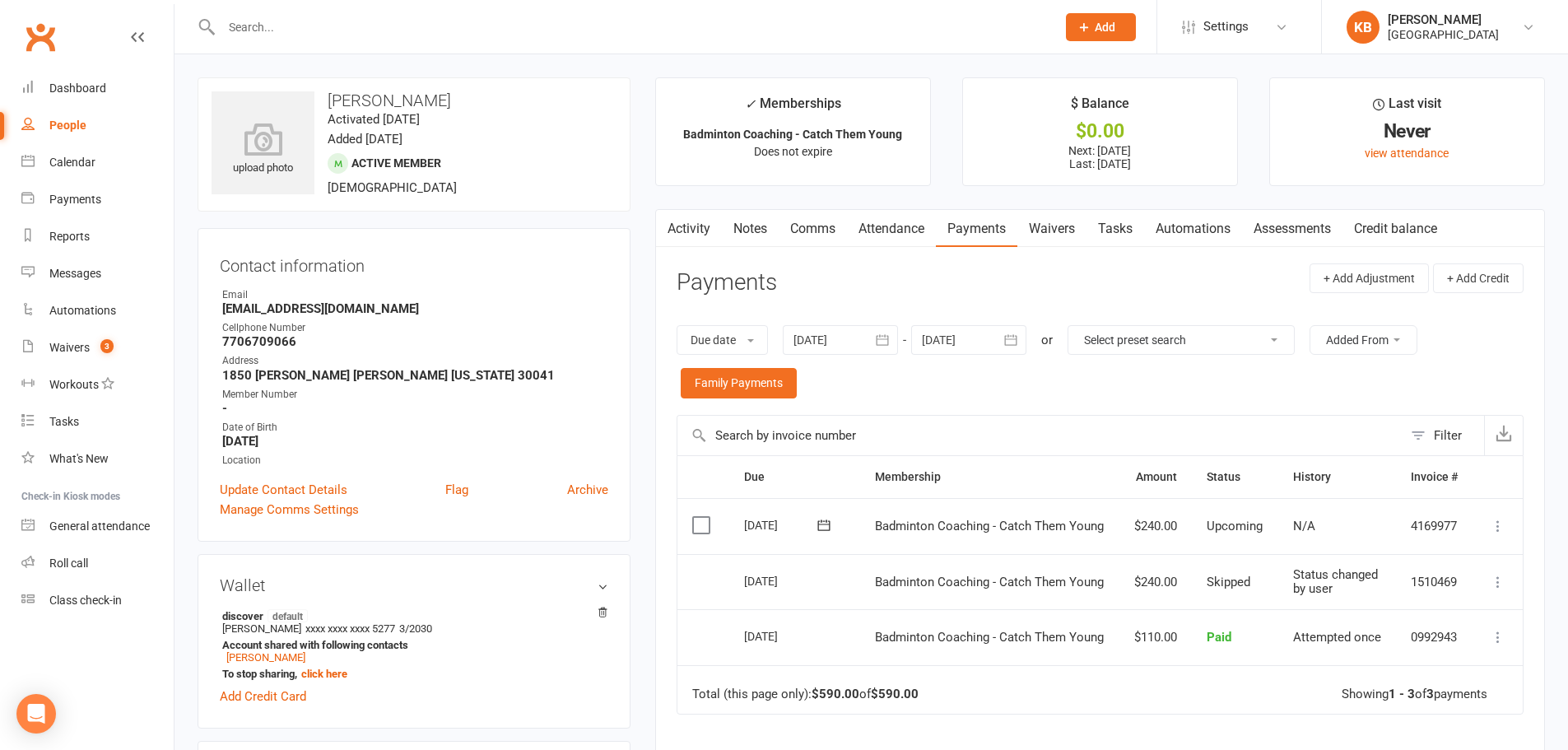
drag, startPoint x: 334, startPoint y: 92, endPoint x: 455, endPoint y: 107, distance: 121.9
click at [455, 107] on h3 "[PERSON_NAME]" at bounding box center [414, 100] width 405 height 18
drag, startPoint x: 455, startPoint y: 106, endPoint x: 307, endPoint y: 101, distance: 148.1
click at [307, 101] on div "upload photo Sashtha Ranjith Activated 4 July, 2025 Added 1 July, 2025 Active m…" at bounding box center [414, 144] width 433 height 134
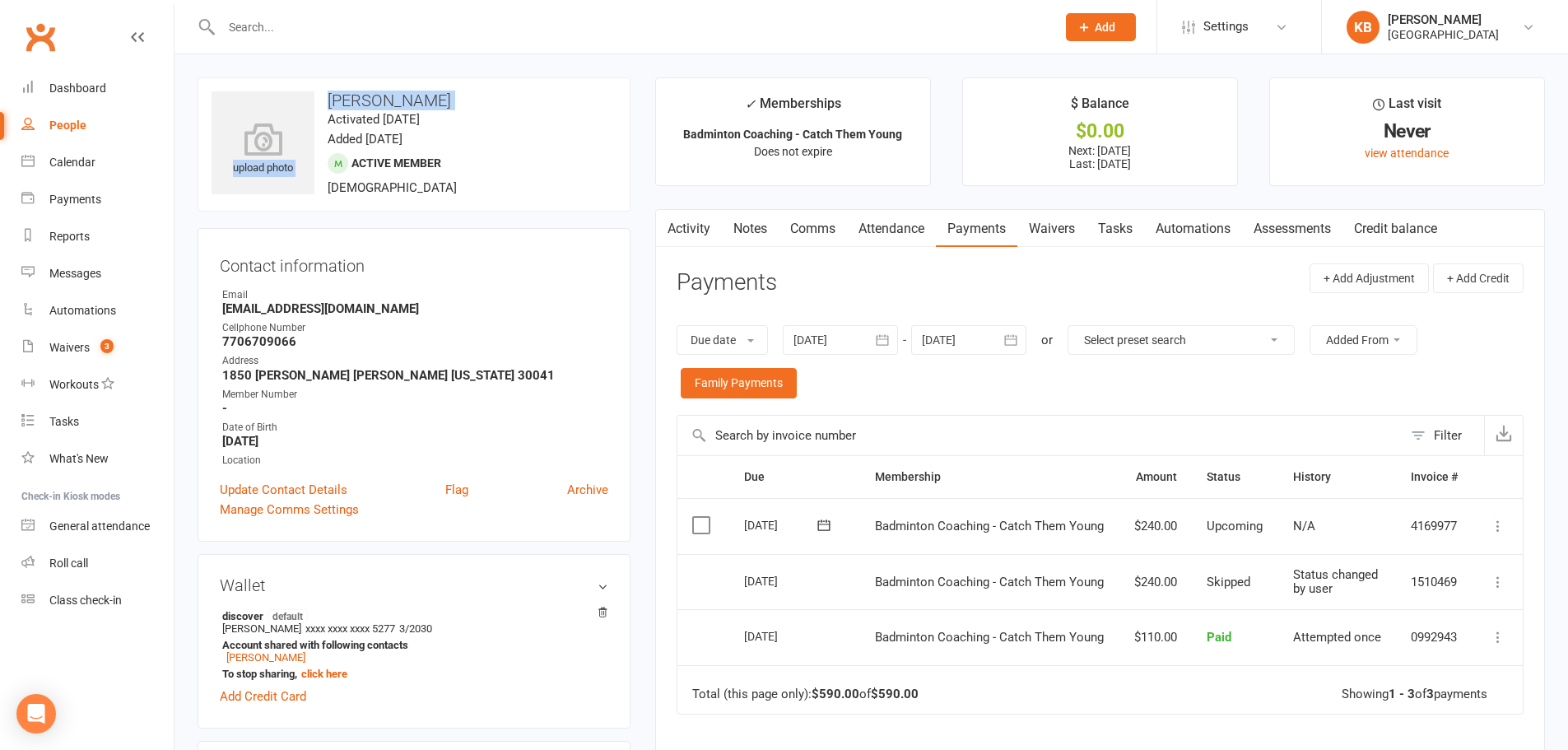
click at [333, 99] on h3 "[PERSON_NAME]" at bounding box center [414, 100] width 405 height 18
drag, startPoint x: 326, startPoint y: 95, endPoint x: 450, endPoint y: 95, distance: 124.0
click at [450, 95] on h3 "[PERSON_NAME]" at bounding box center [414, 100] width 405 height 18
copy h3 "[PERSON_NAME]"
click at [450, 95] on h3 "[PERSON_NAME]" at bounding box center [414, 100] width 405 height 18
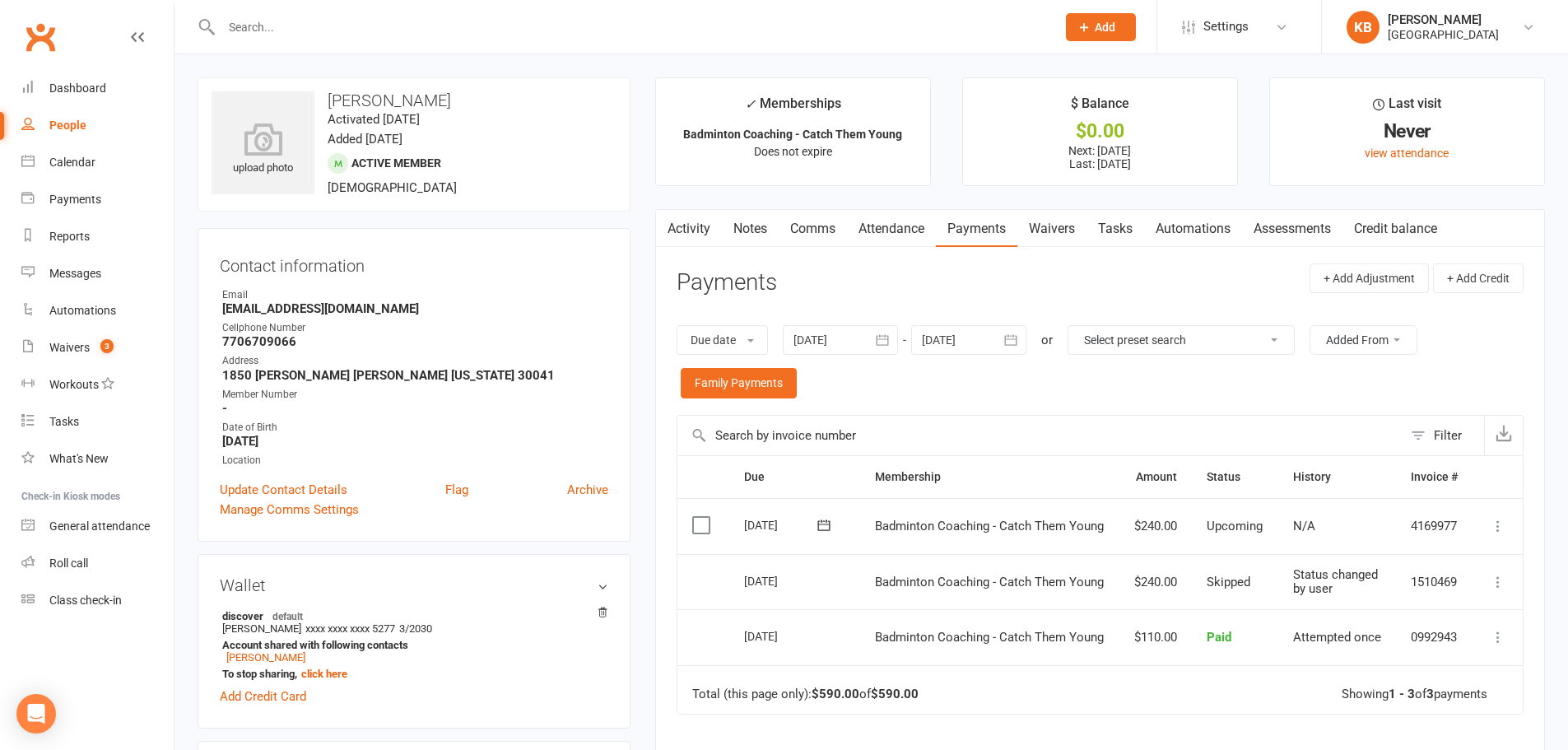
drag, startPoint x: 328, startPoint y: 99, endPoint x: 463, endPoint y: 101, distance: 135.0
click at [463, 101] on h3 "[PERSON_NAME]" at bounding box center [414, 100] width 405 height 18
copy h3 "[PERSON_NAME]"
click at [469, 104] on h3 "[PERSON_NAME]" at bounding box center [414, 100] width 405 height 18
click at [751, 227] on link "Notes" at bounding box center [750, 229] width 57 height 38
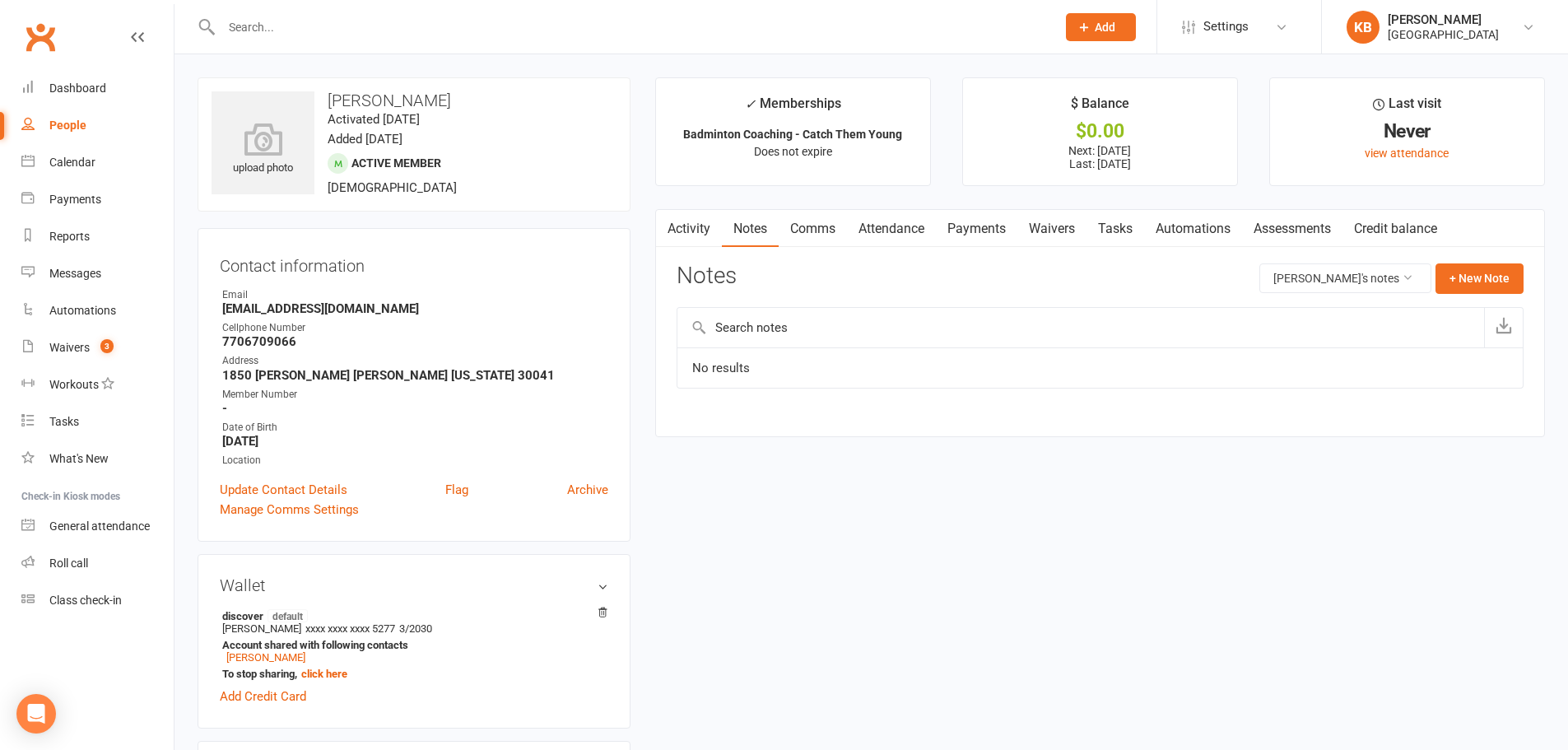
click at [961, 226] on link "Payments" at bounding box center [976, 229] width 81 height 38
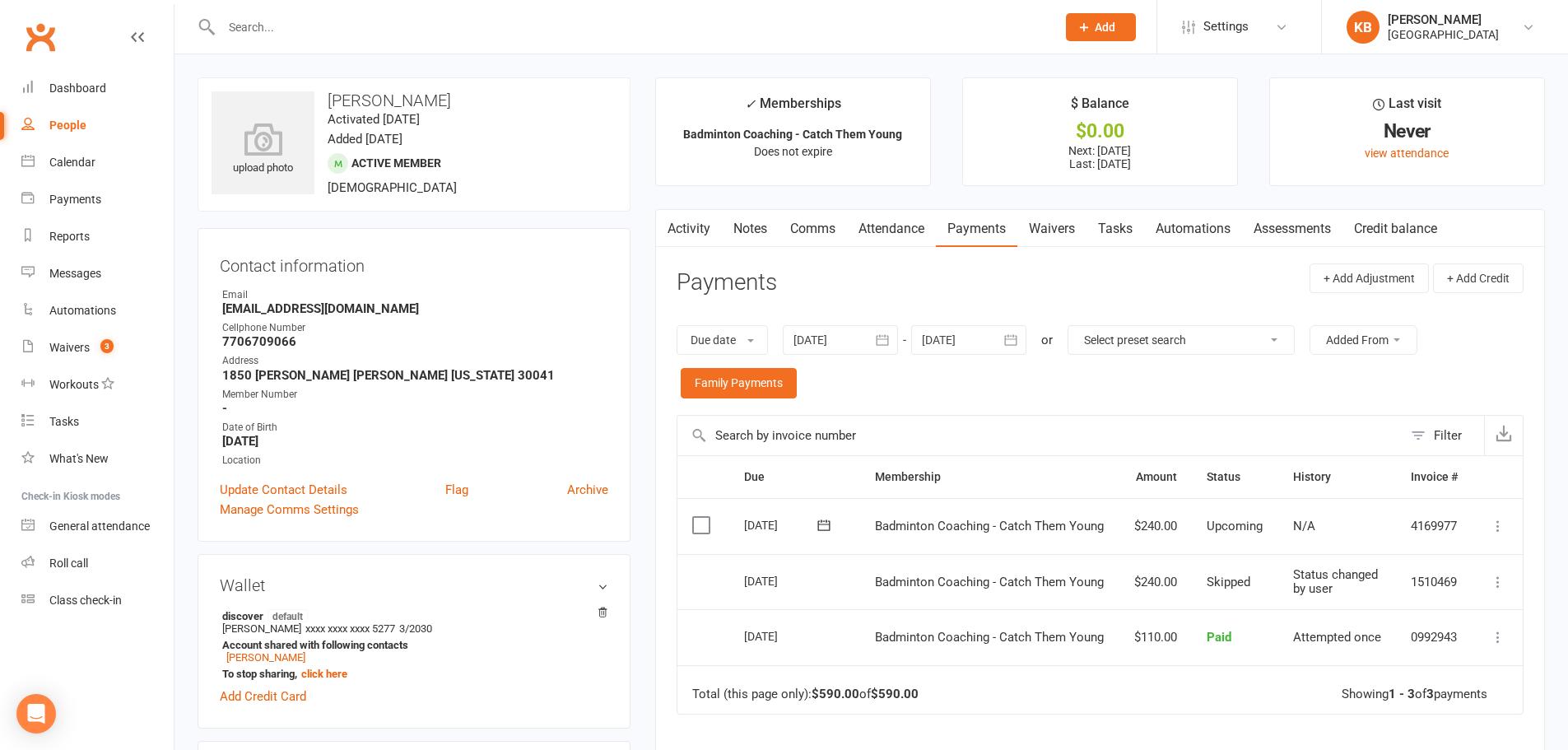
click at [328, 19] on input "text" at bounding box center [630, 27] width 827 height 23
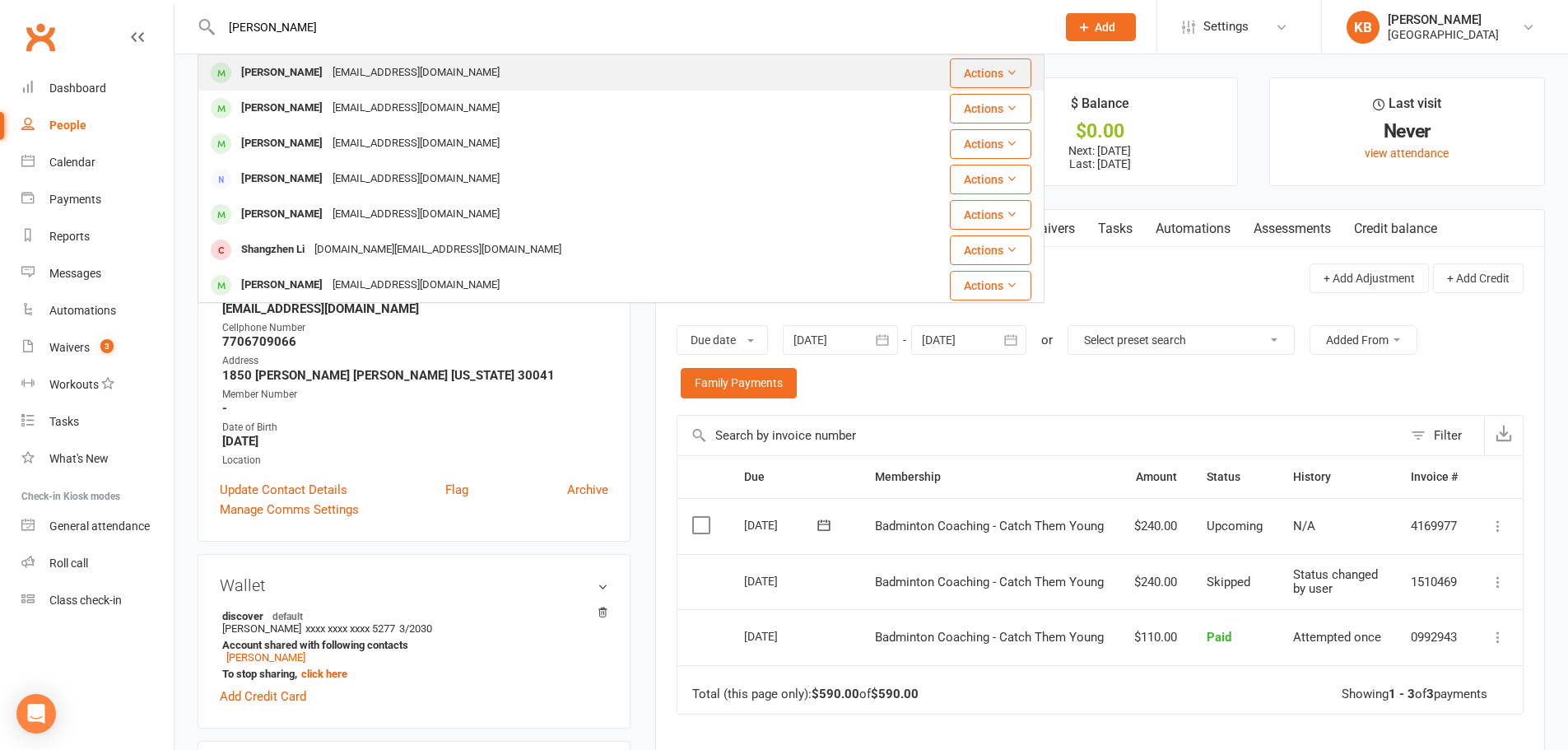
type input "sujay rangoli"
click at [330, 76] on div "rlprasad99@gmail.com" at bounding box center [416, 73] width 177 height 24
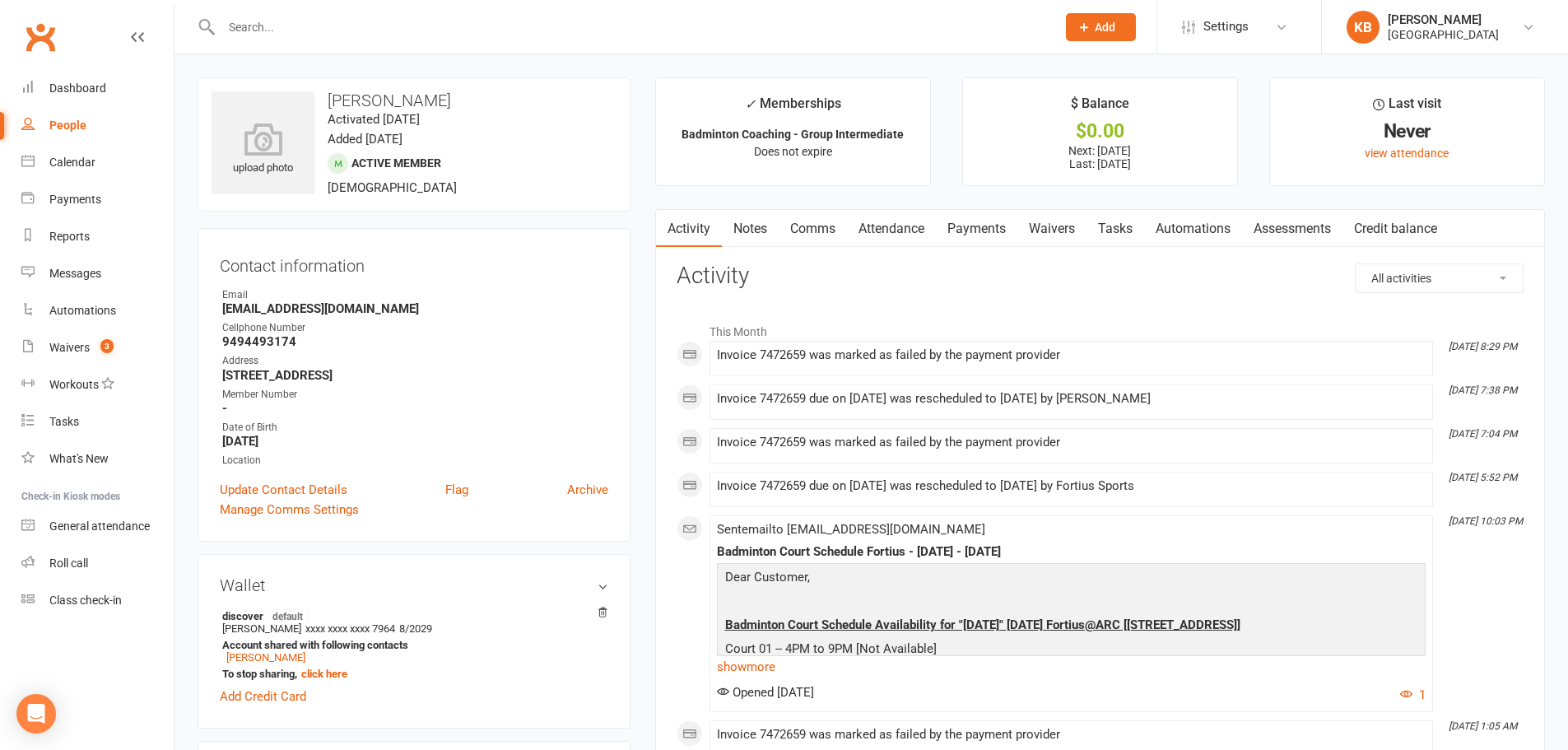
click at [989, 224] on link "Payments" at bounding box center [976, 229] width 81 height 38
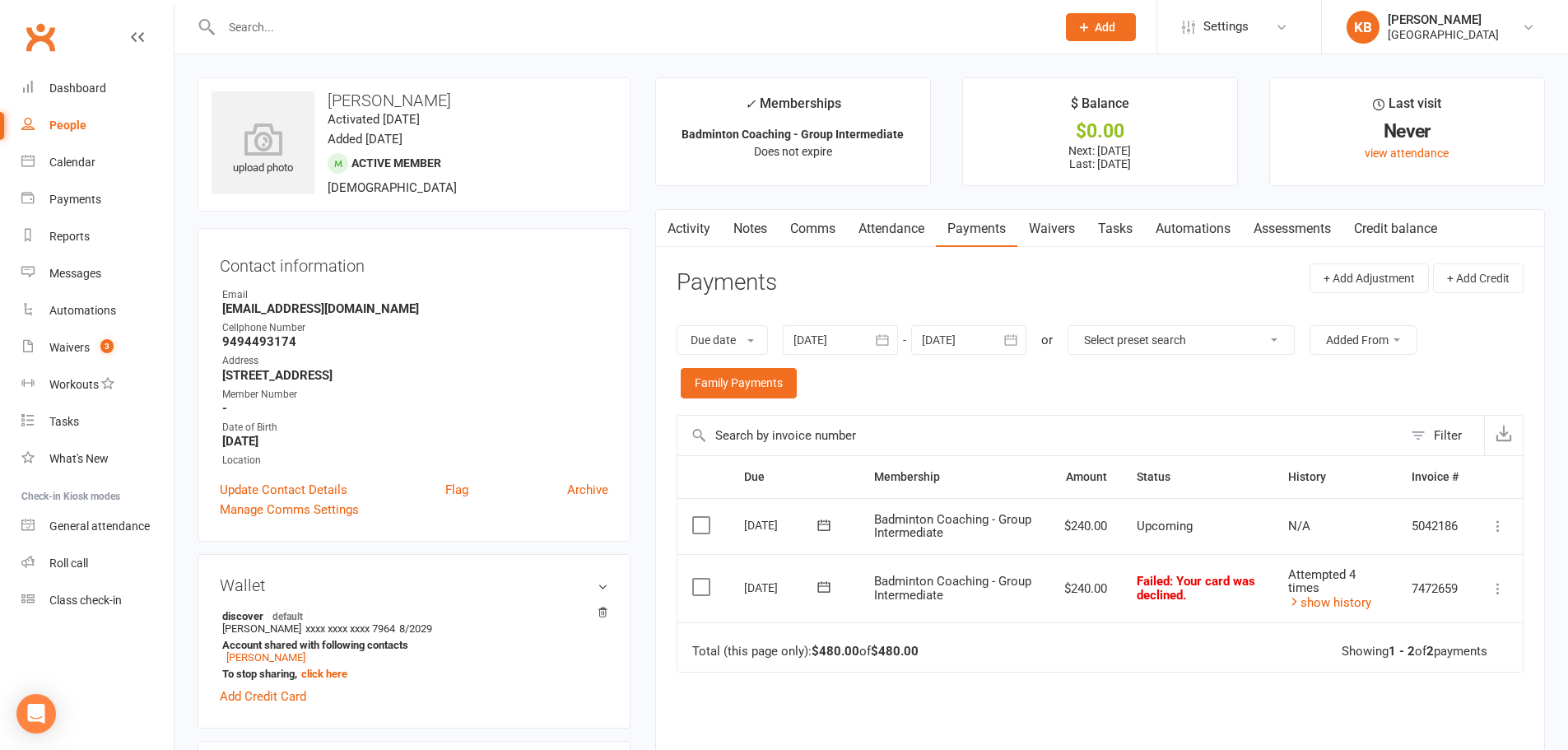
click at [883, 335] on icon "button" at bounding box center [882, 340] width 13 height 11
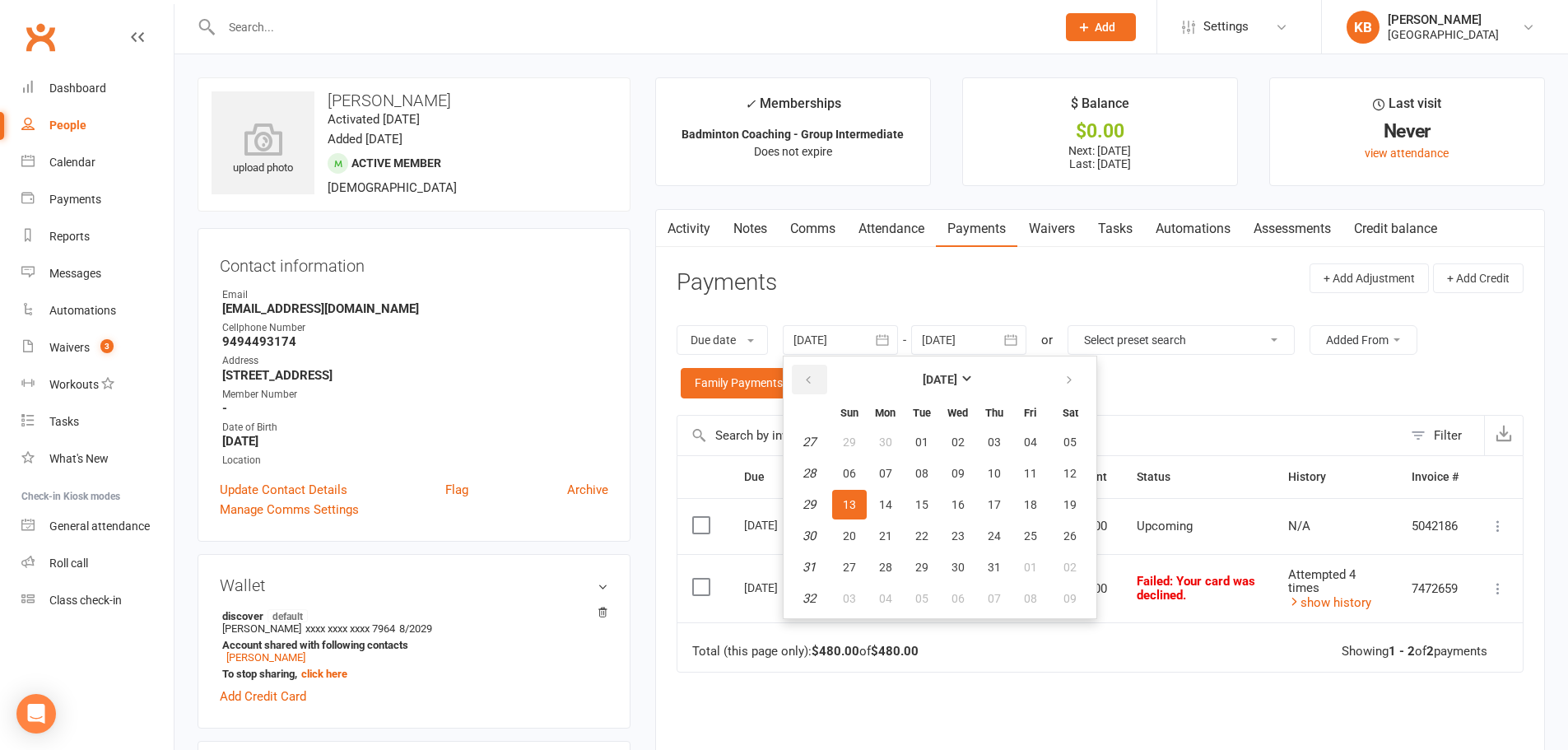
click at [817, 379] on button "button" at bounding box center [810, 379] width 35 height 30
click at [1063, 440] on button "01" at bounding box center [1071, 442] width 42 height 30
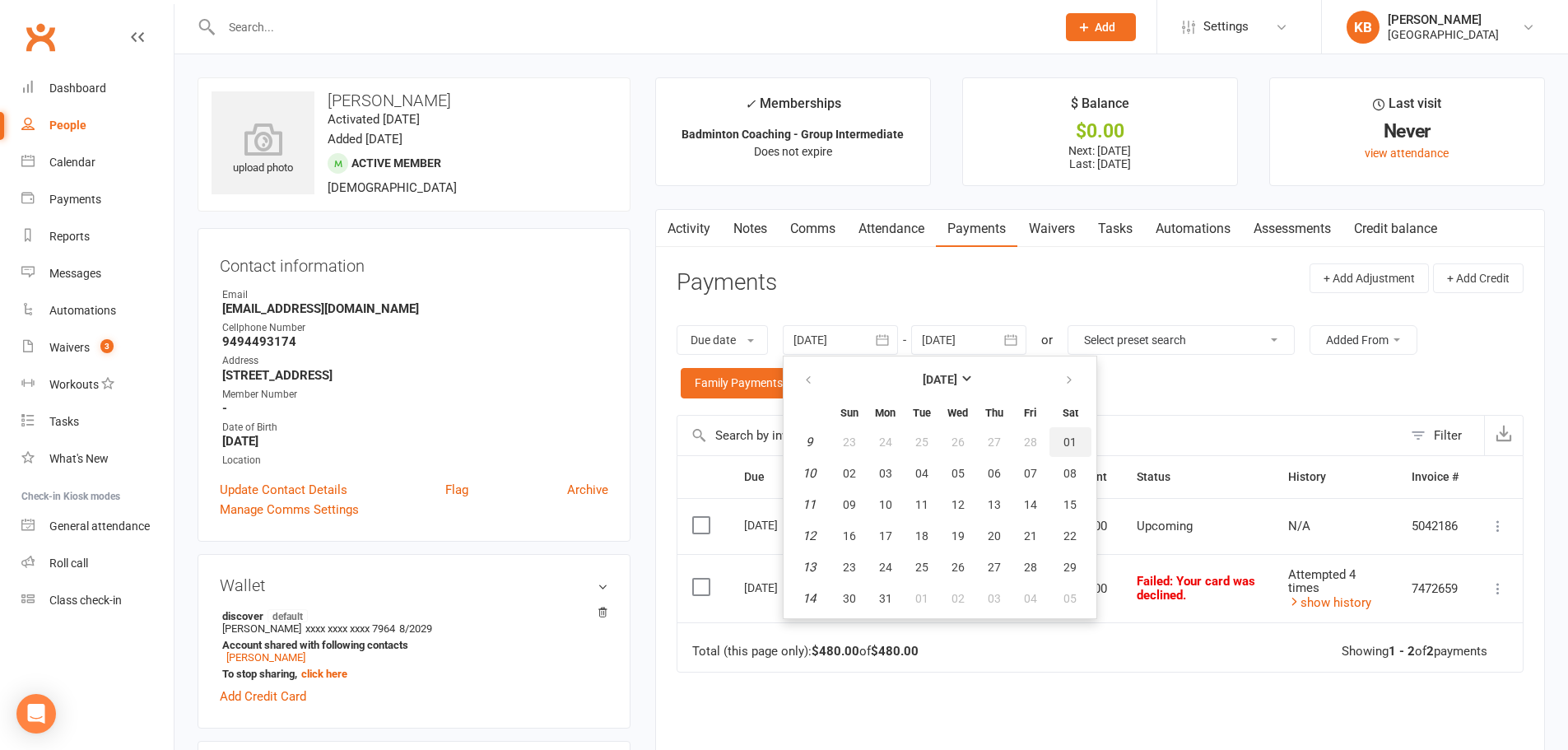
type input "01 Mar 2025"
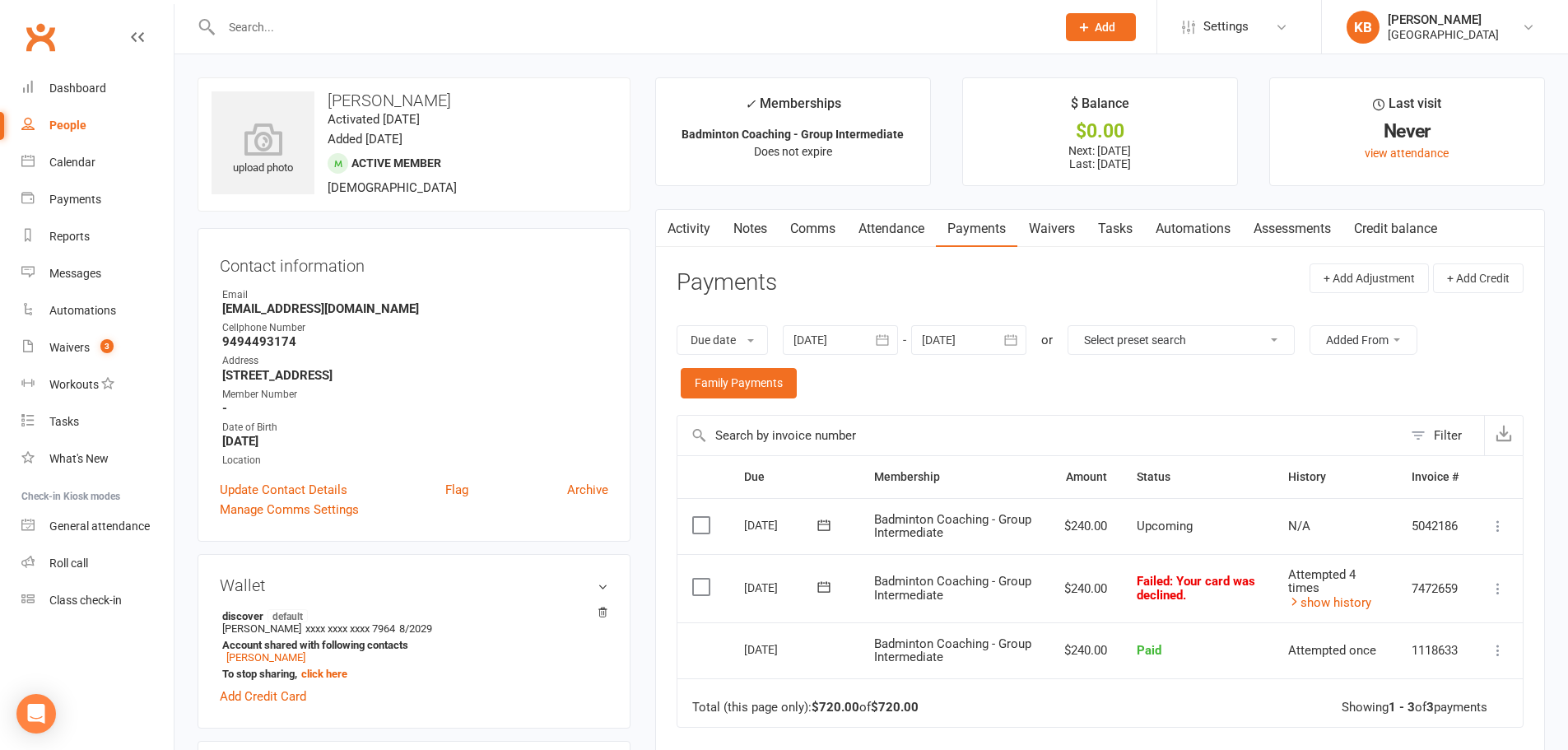
click at [992, 338] on div at bounding box center [968, 340] width 115 height 30
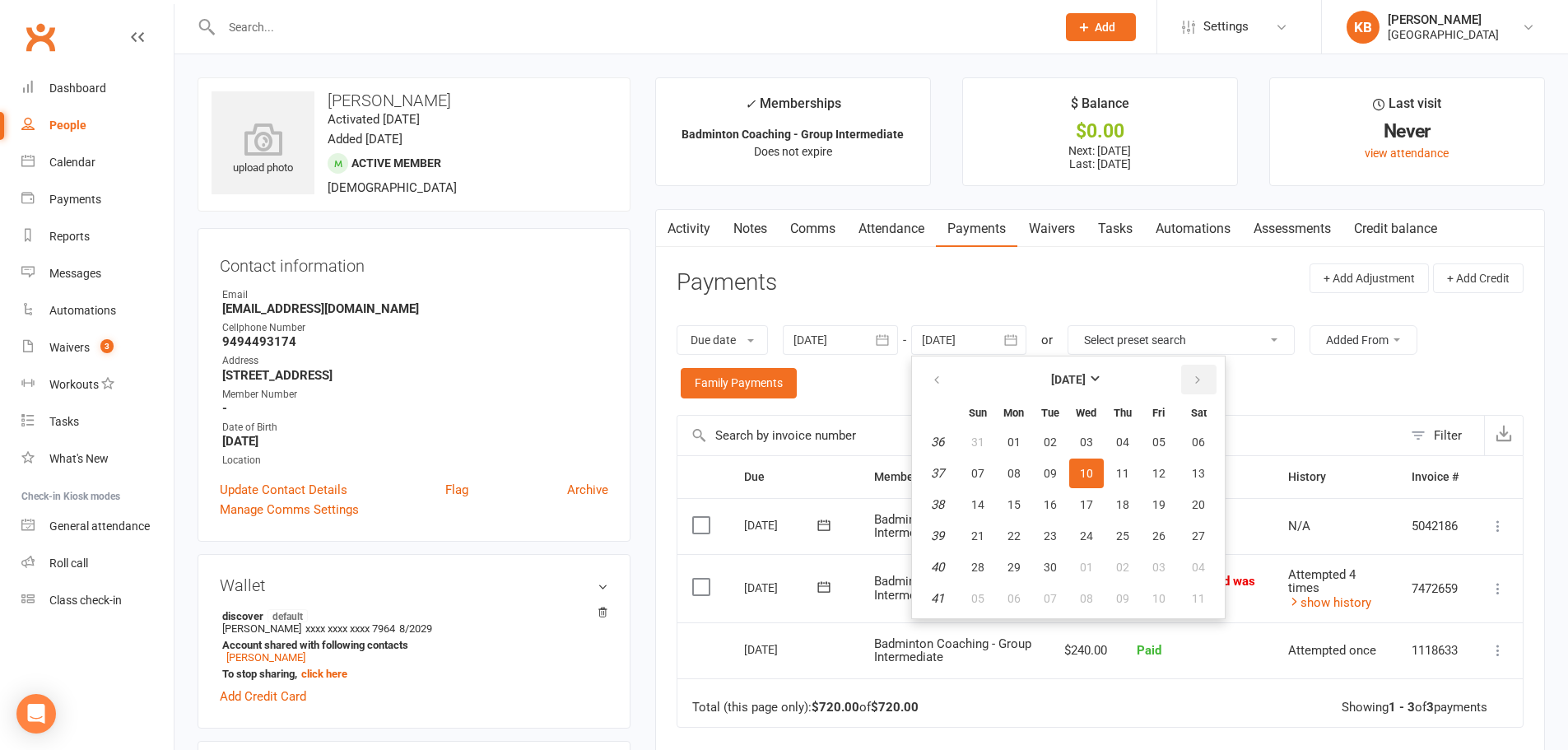
click at [1205, 378] on button "button" at bounding box center [1199, 379] width 35 height 30
click at [1183, 448] on button "04" at bounding box center [1199, 442] width 42 height 30
type input "04 Oct 2025"
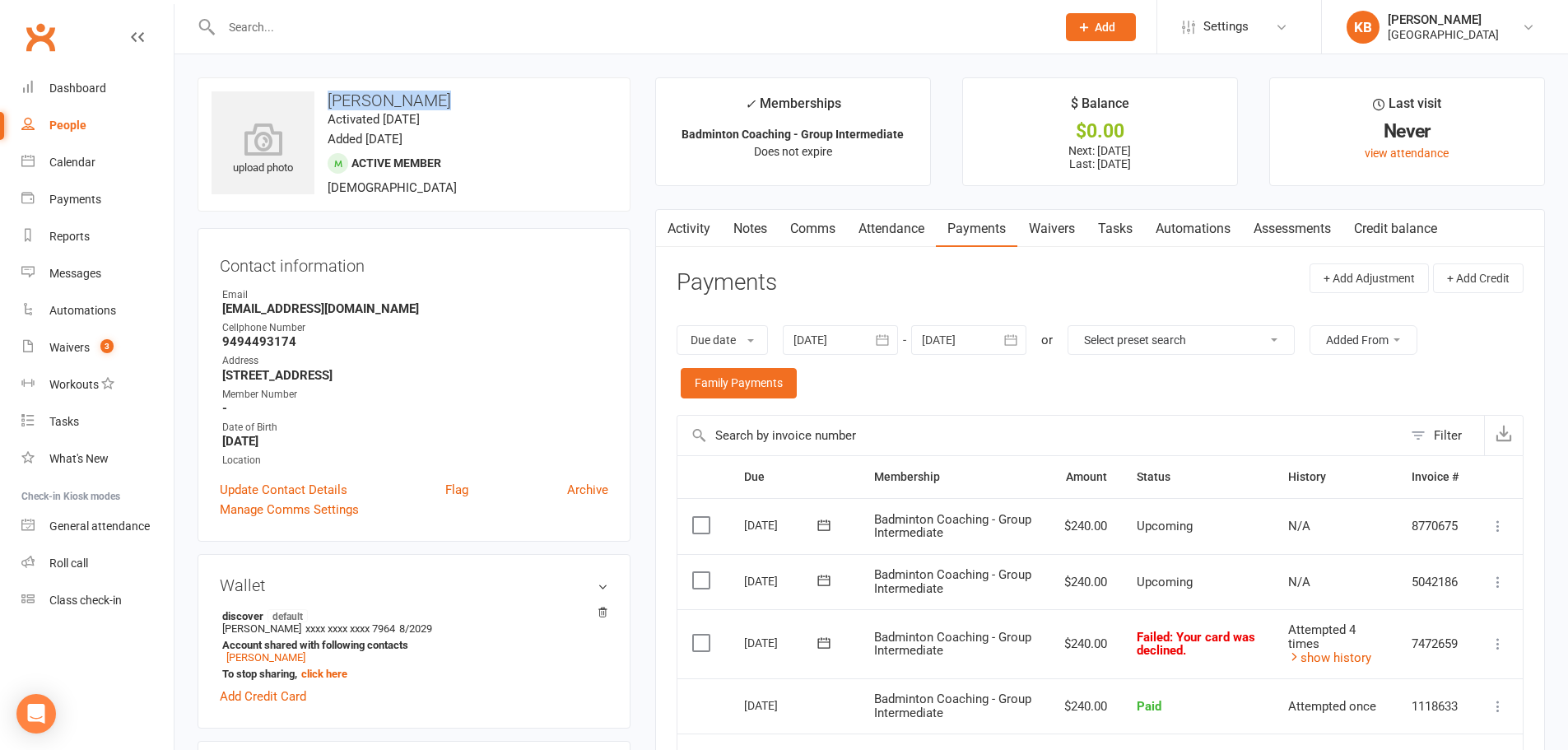
drag, startPoint x: 328, startPoint y: 101, endPoint x: 440, endPoint y: 101, distance: 112.0
click at [440, 101] on h3 "Sujay Rongali" at bounding box center [414, 100] width 405 height 18
copy h3 "Sujay Rongali"
click at [440, 110] on div "upload photo Sujay Rongali Activated 21 May, 2025 Added 21 May, 2025 Active mem…" at bounding box center [414, 144] width 433 height 134
click at [289, 25] on input "text" at bounding box center [630, 27] width 827 height 23
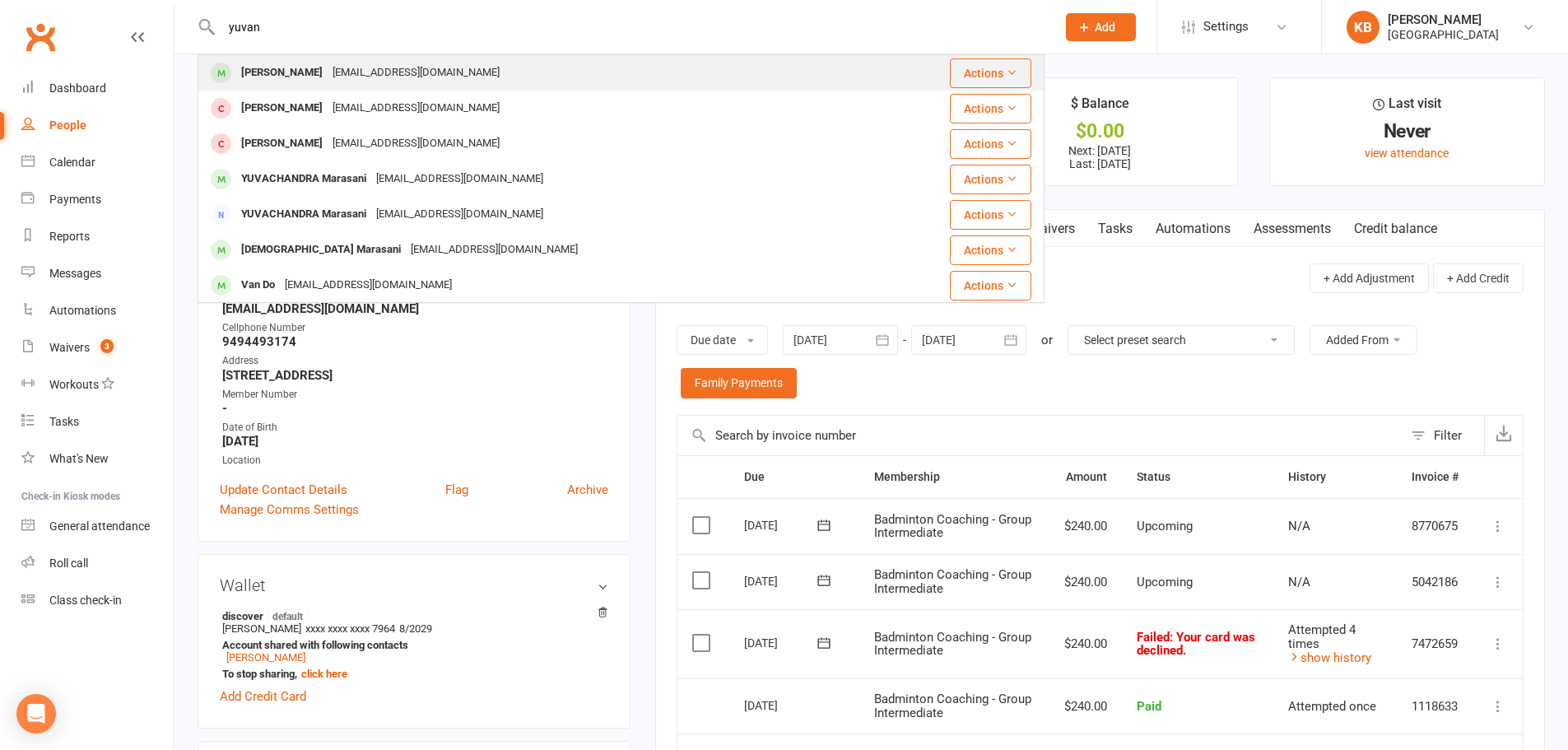
type input "yuvan"
click at [335, 66] on div "[EMAIL_ADDRESS][DOMAIN_NAME]" at bounding box center [416, 73] width 177 height 24
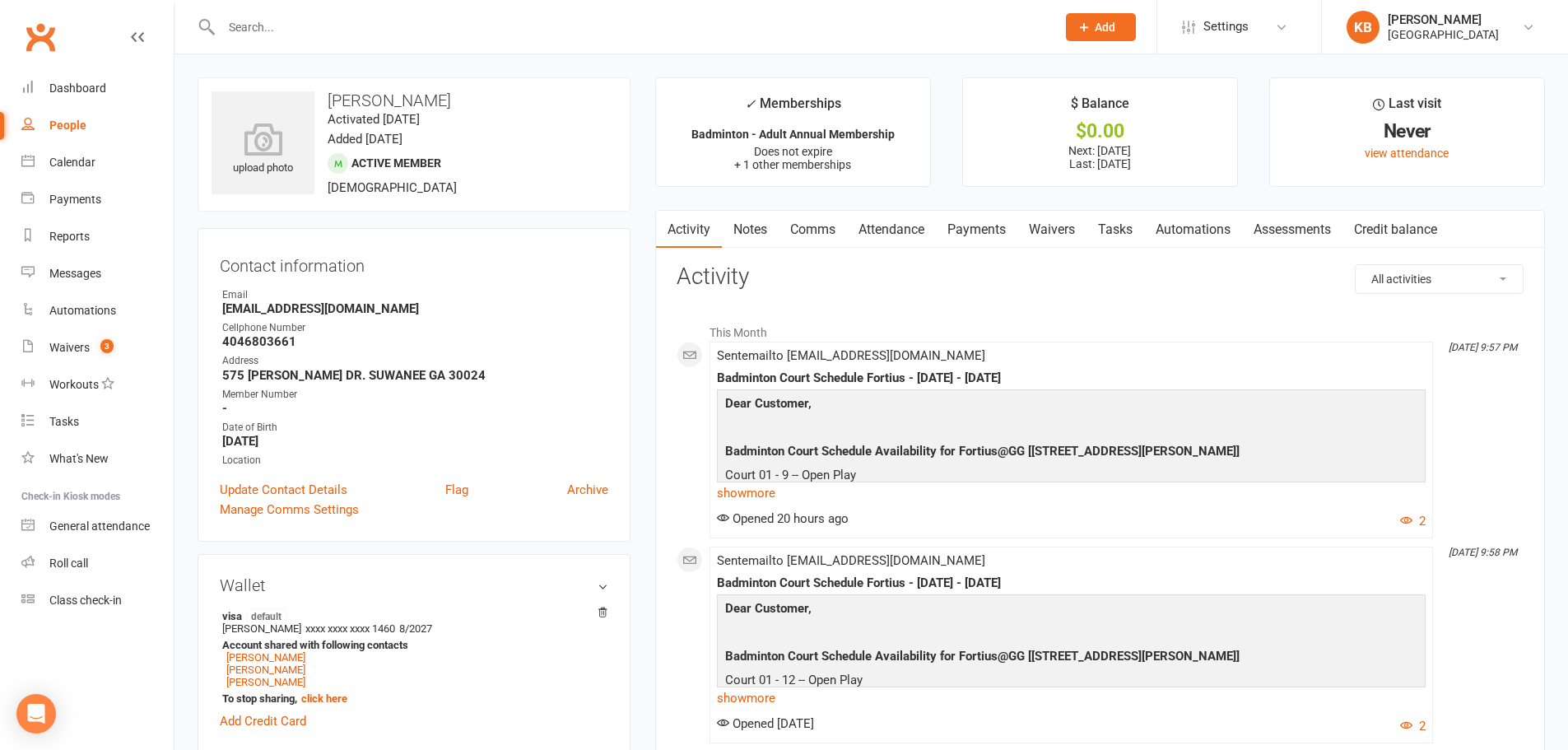
click at [985, 229] on link "Payments" at bounding box center [976, 230] width 81 height 38
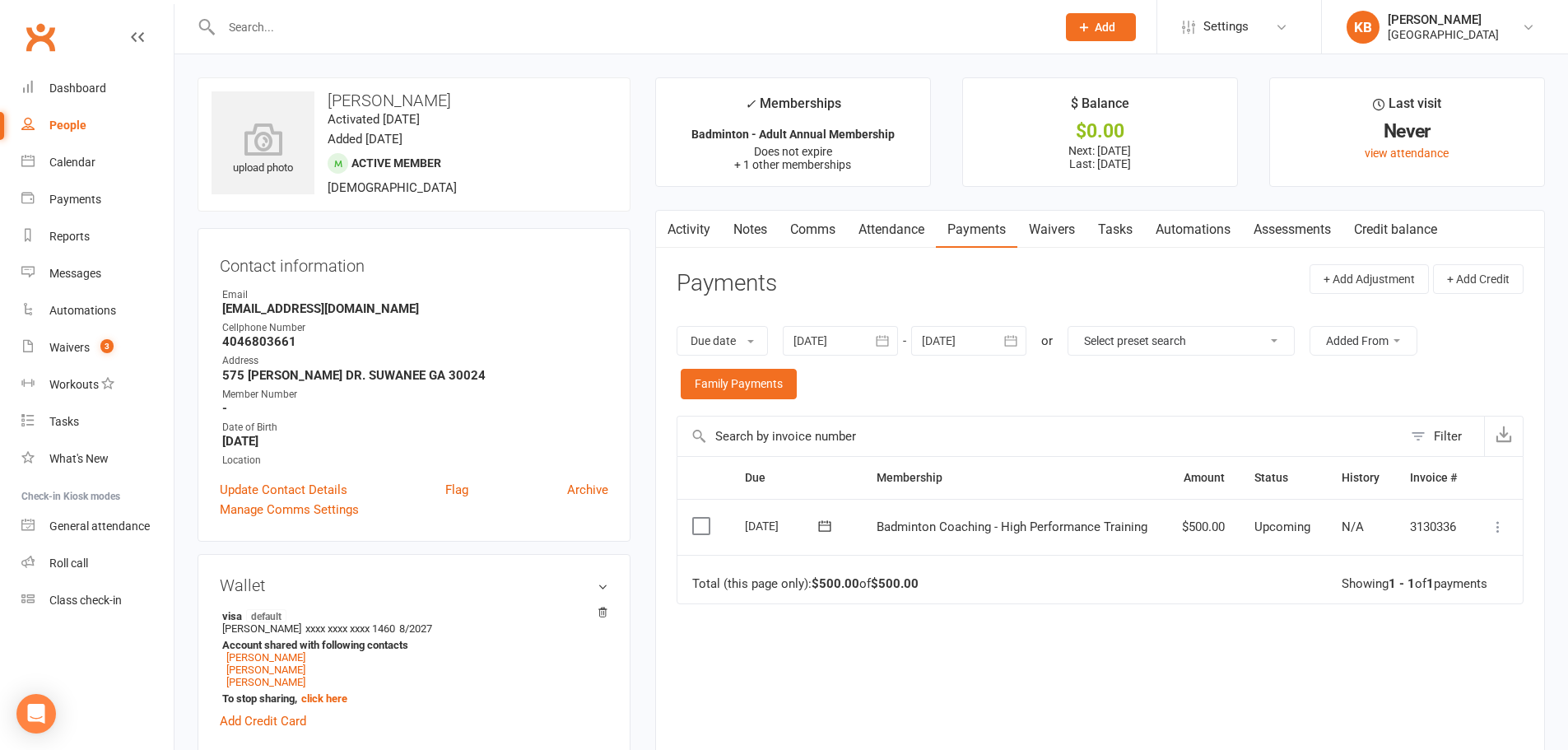
click at [891, 339] on icon "button" at bounding box center [882, 340] width 16 height 16
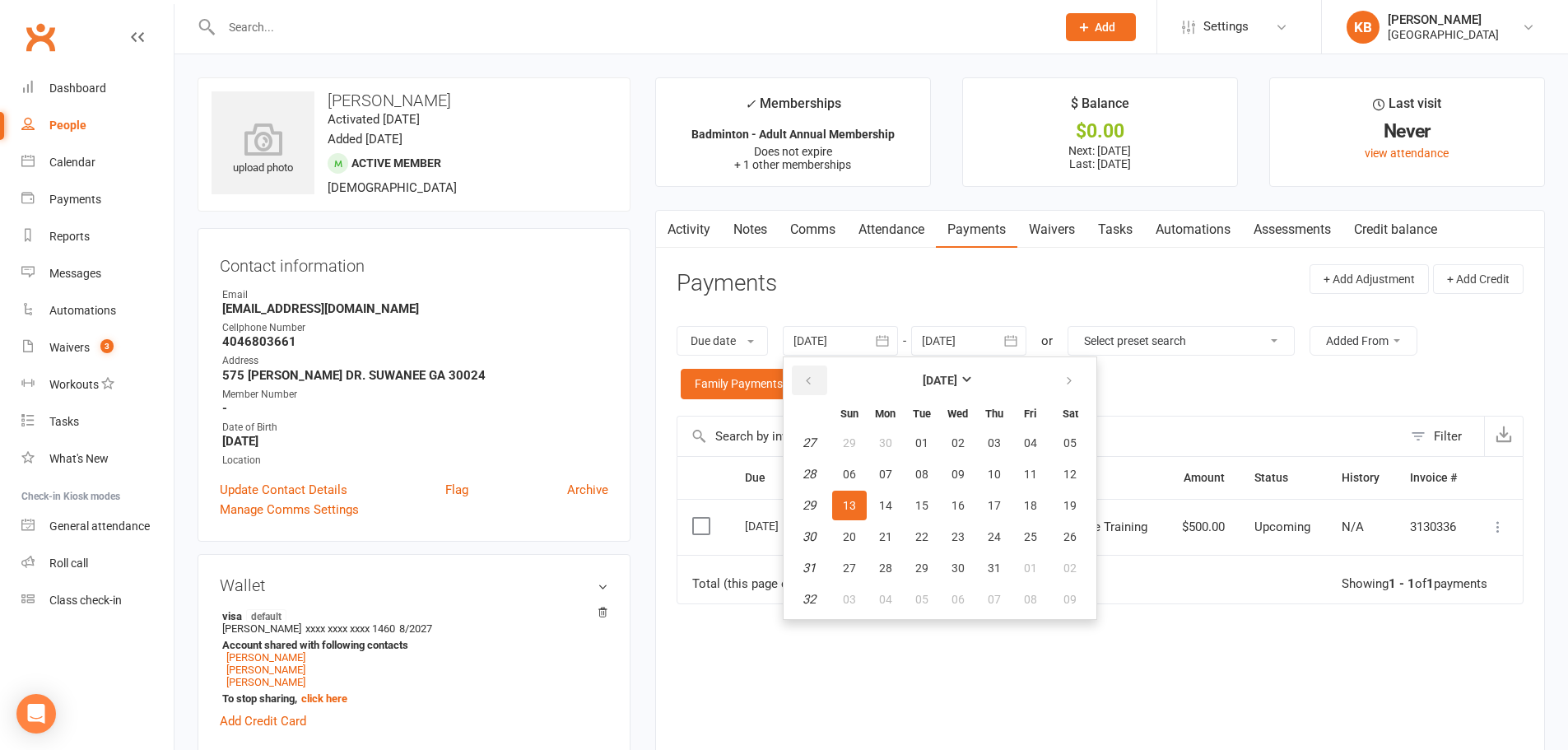
click at [823, 376] on button "button" at bounding box center [810, 380] width 35 height 30
click at [985, 442] on button "03" at bounding box center [994, 443] width 35 height 30
type input "03 Apr 2025"
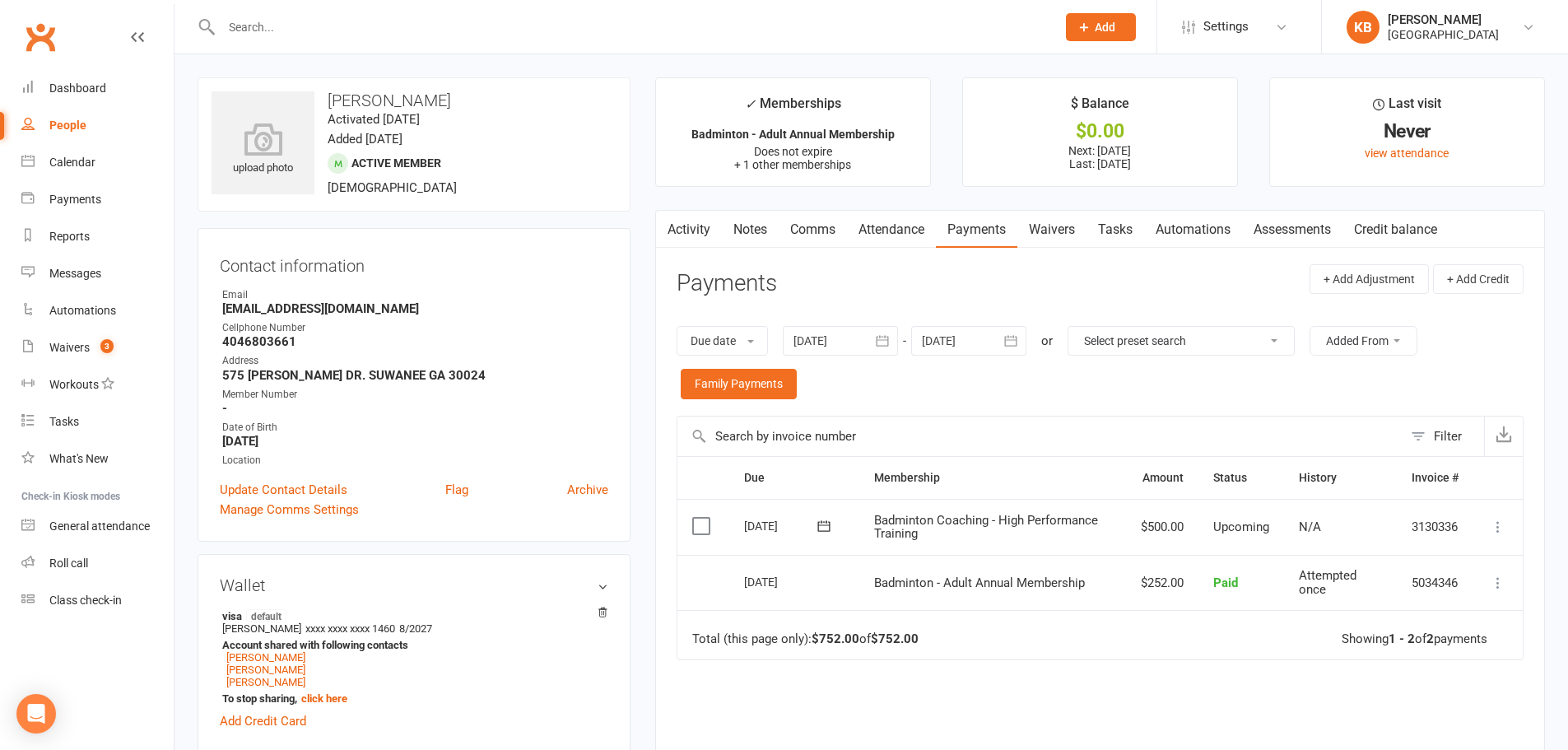
click at [291, 24] on input "text" at bounding box center [630, 27] width 827 height 23
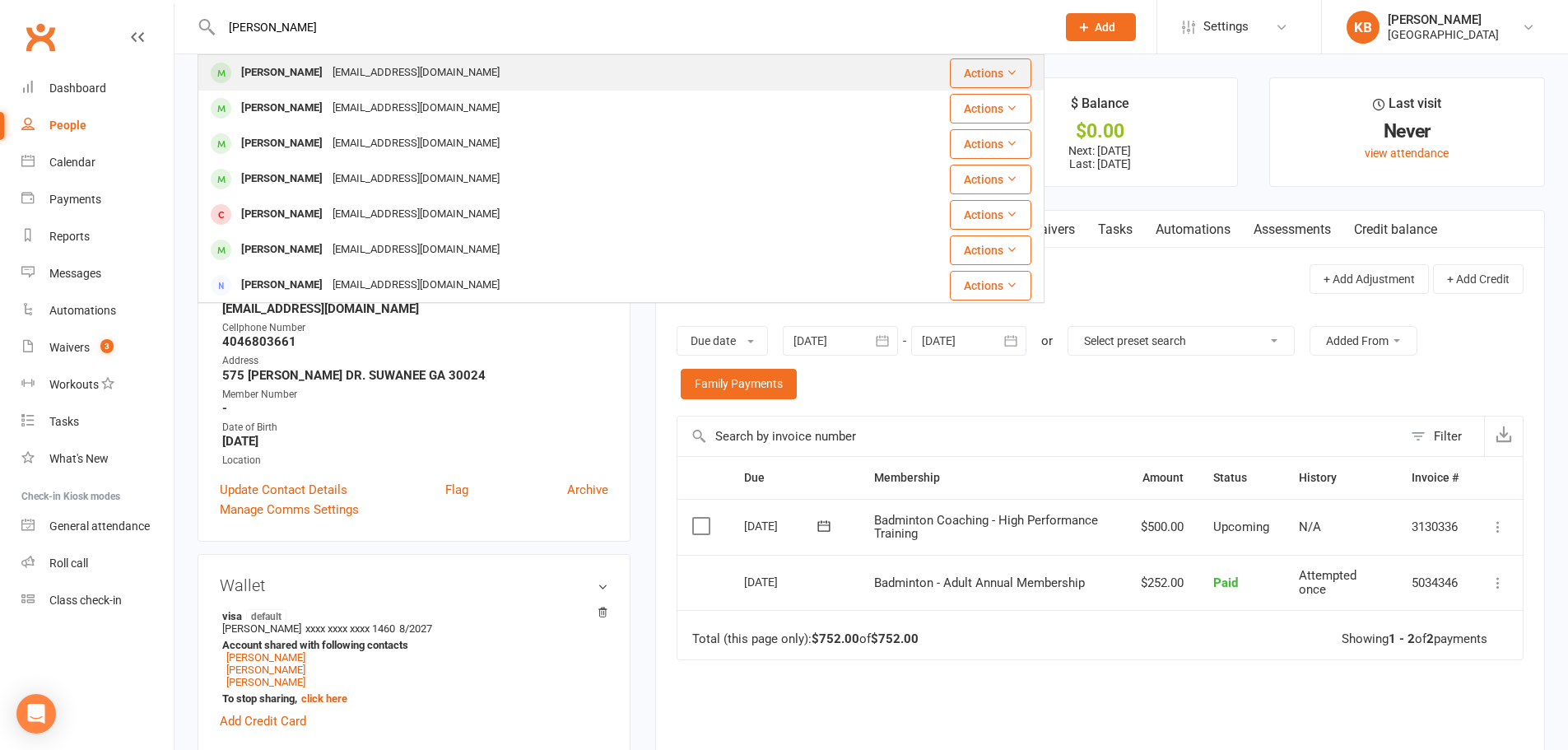
type input "sashta ranjith"
click at [312, 81] on div "[PERSON_NAME]" at bounding box center [282, 73] width 91 height 24
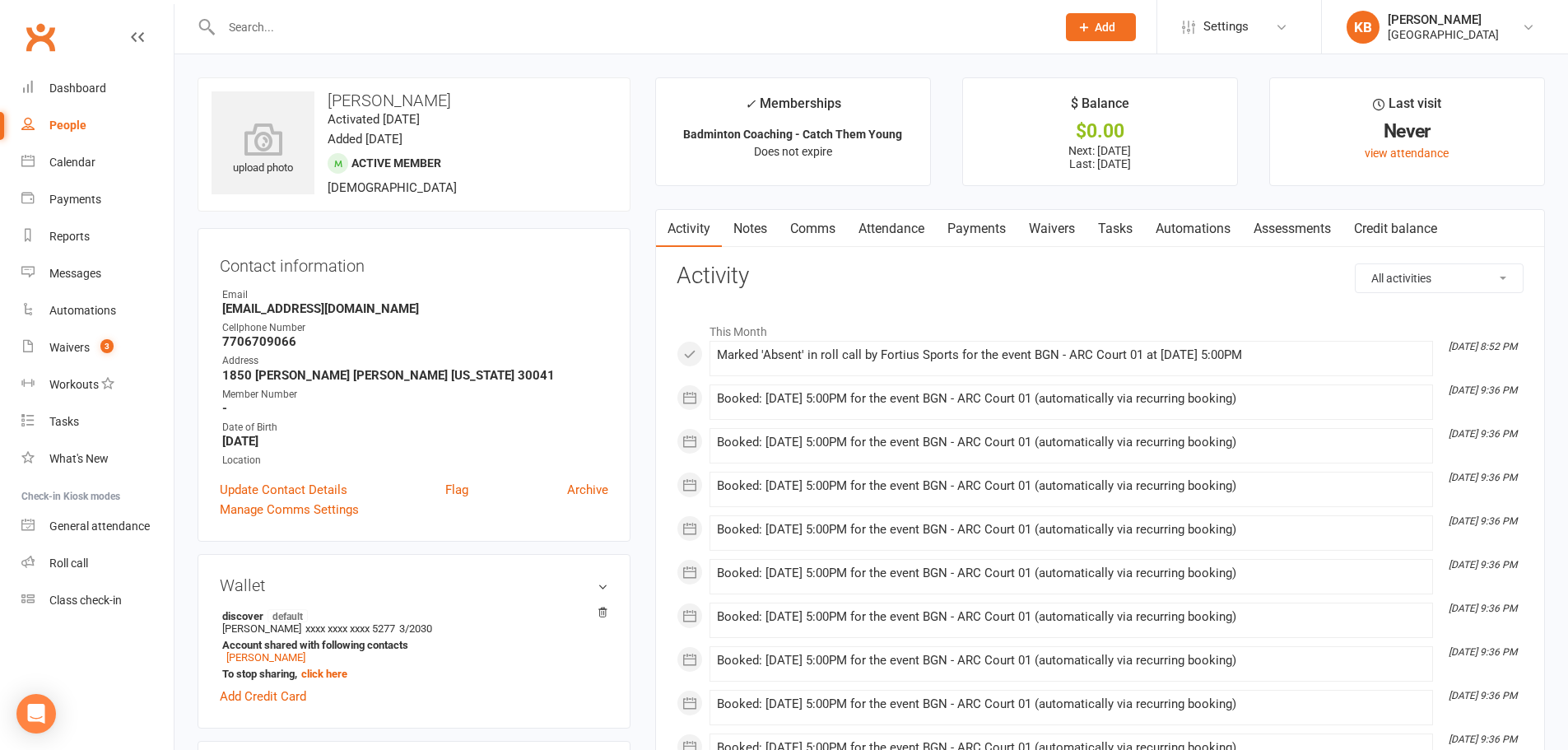
click at [980, 230] on link "Payments" at bounding box center [976, 229] width 81 height 38
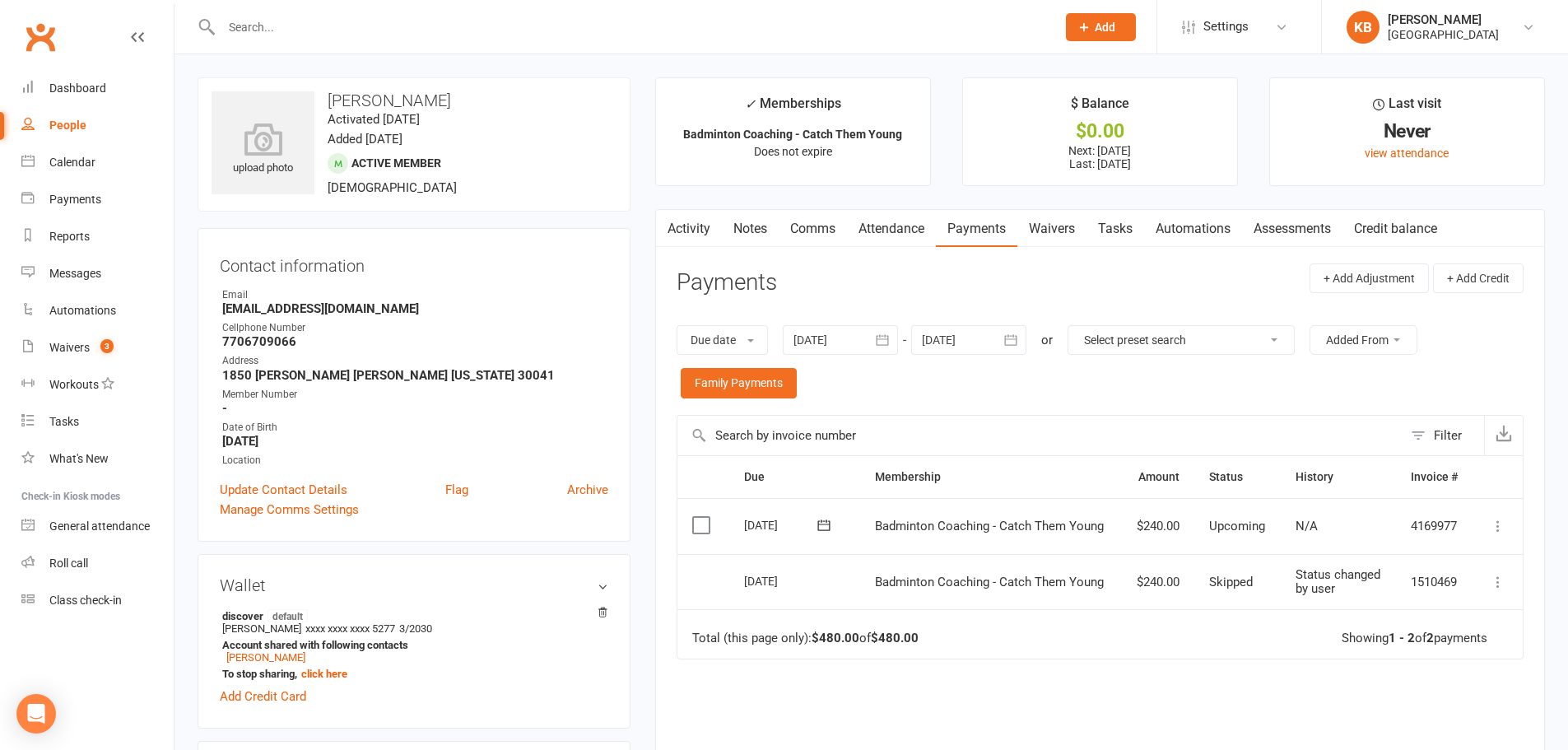
click at [886, 340] on icon "button" at bounding box center [882, 340] width 16 height 16
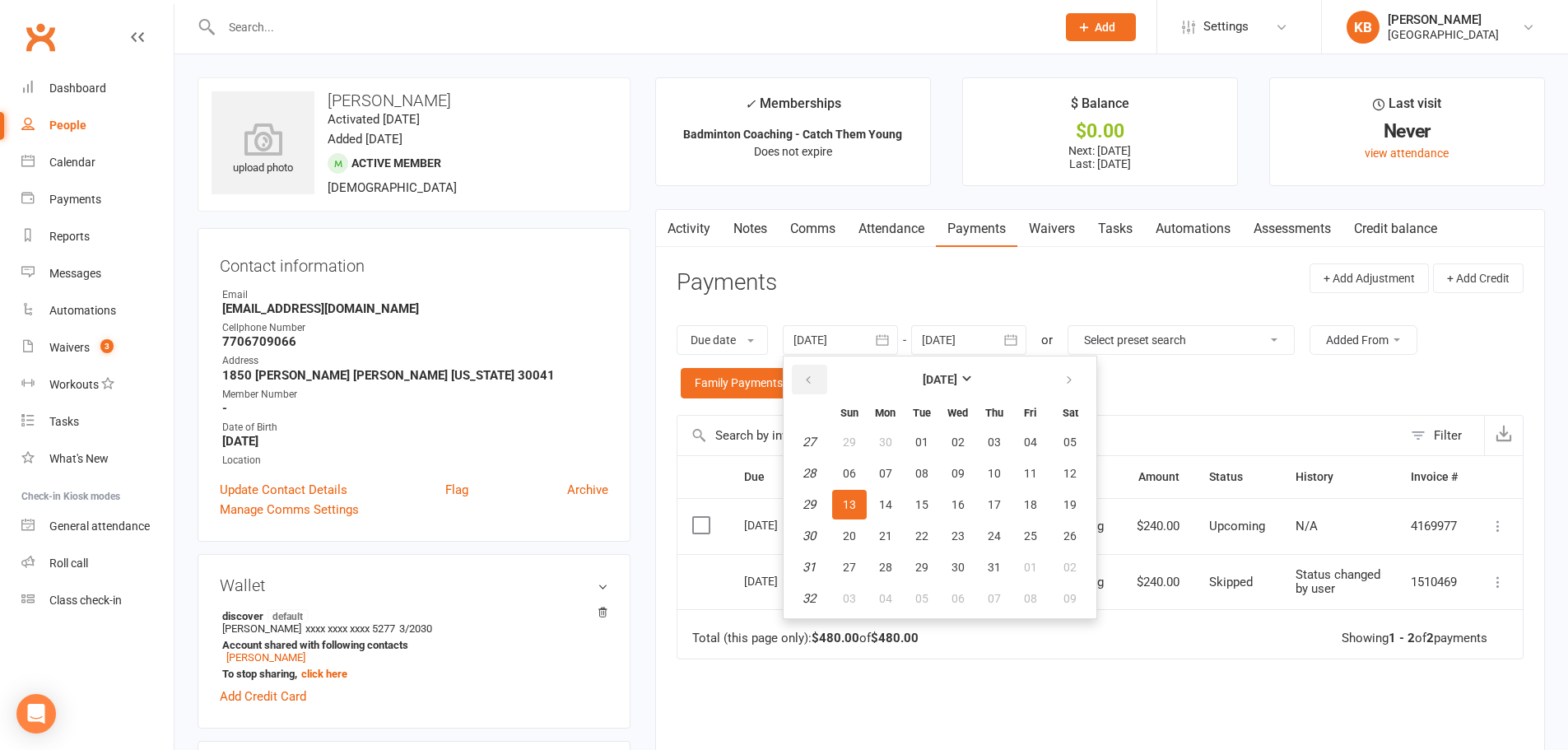
click at [822, 378] on button "button" at bounding box center [810, 379] width 35 height 30
click at [964, 439] on span "02" at bounding box center [958, 443] width 14 height 14
type input "02 Apr 2025"
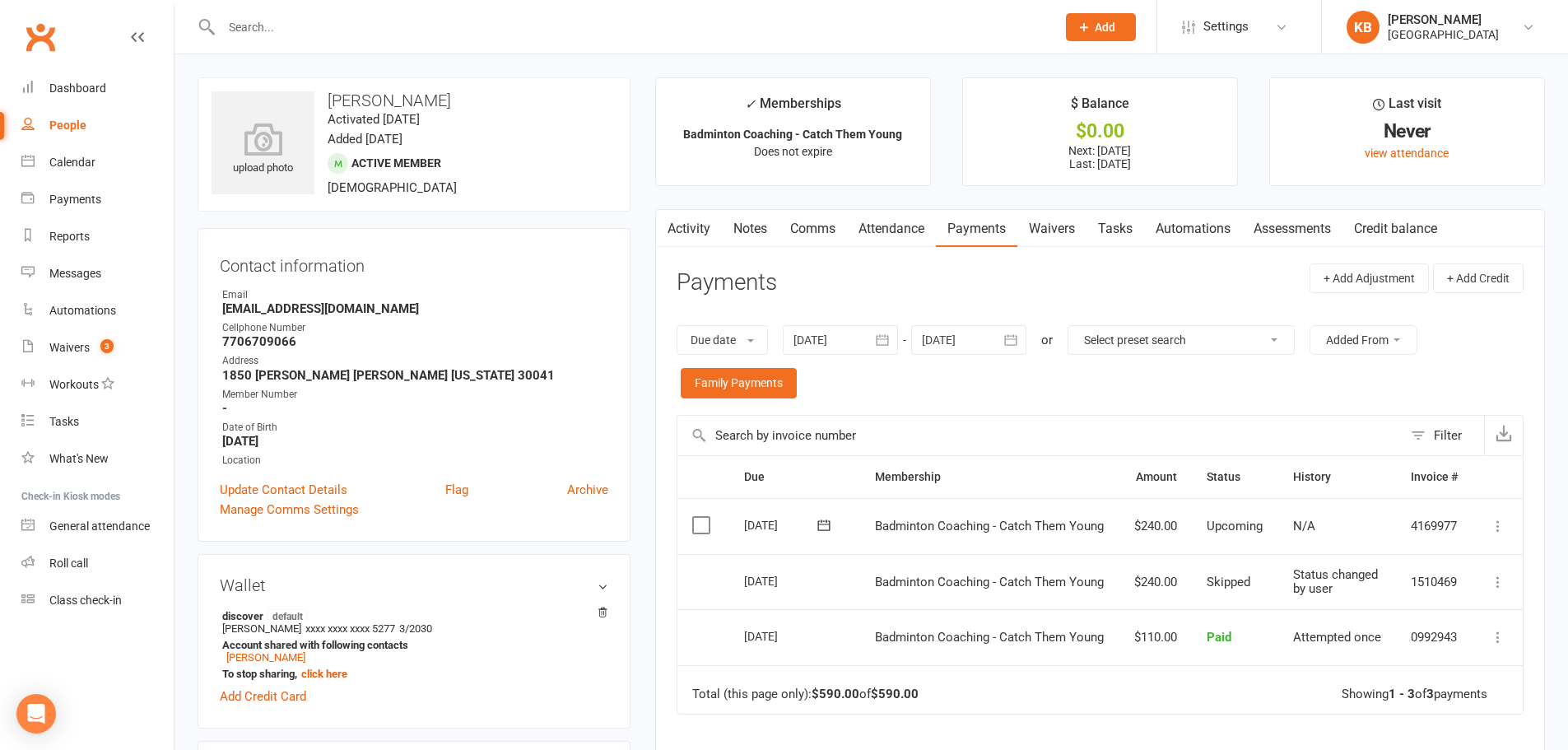
click at [302, 31] on input "text" at bounding box center [630, 27] width 827 height 23
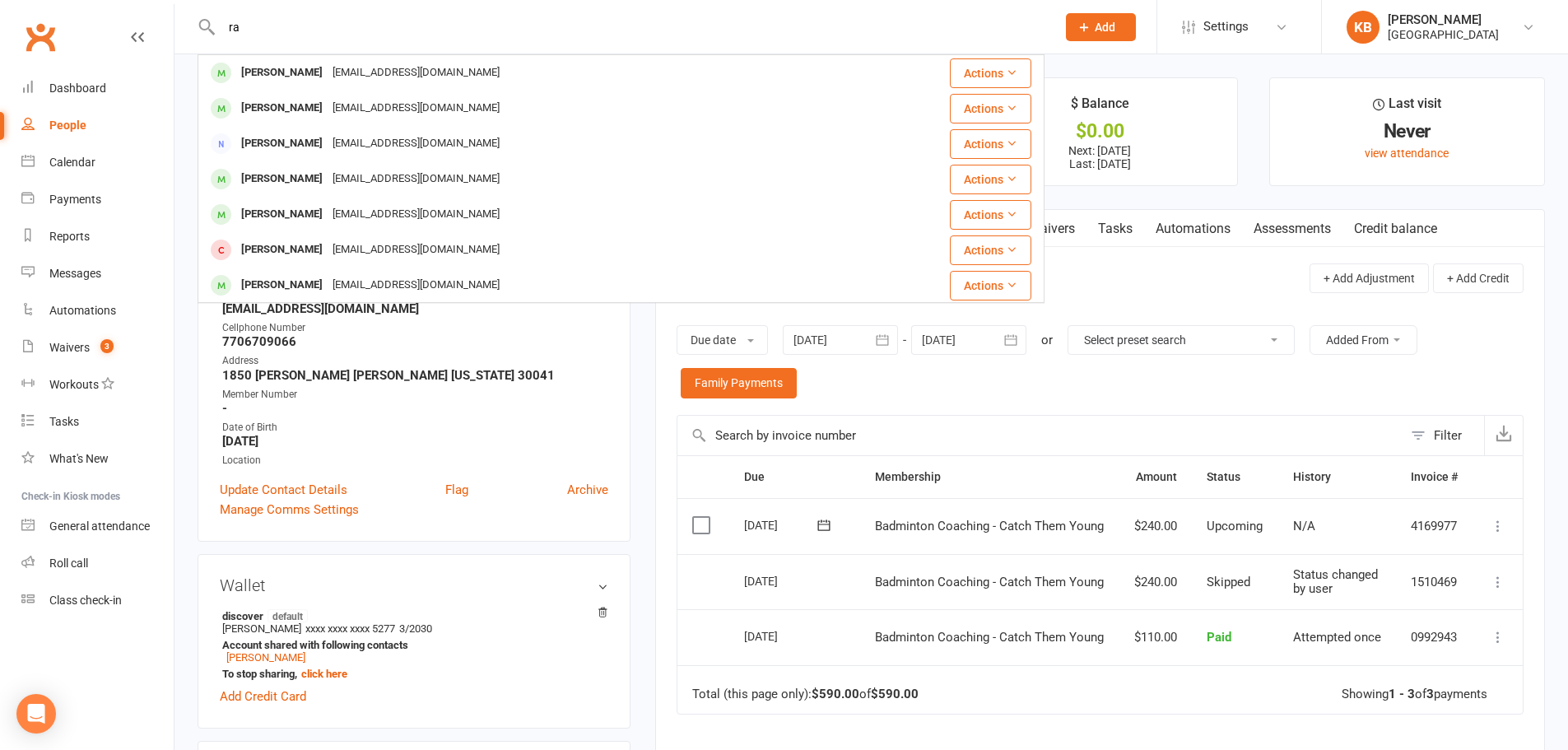
type input "r"
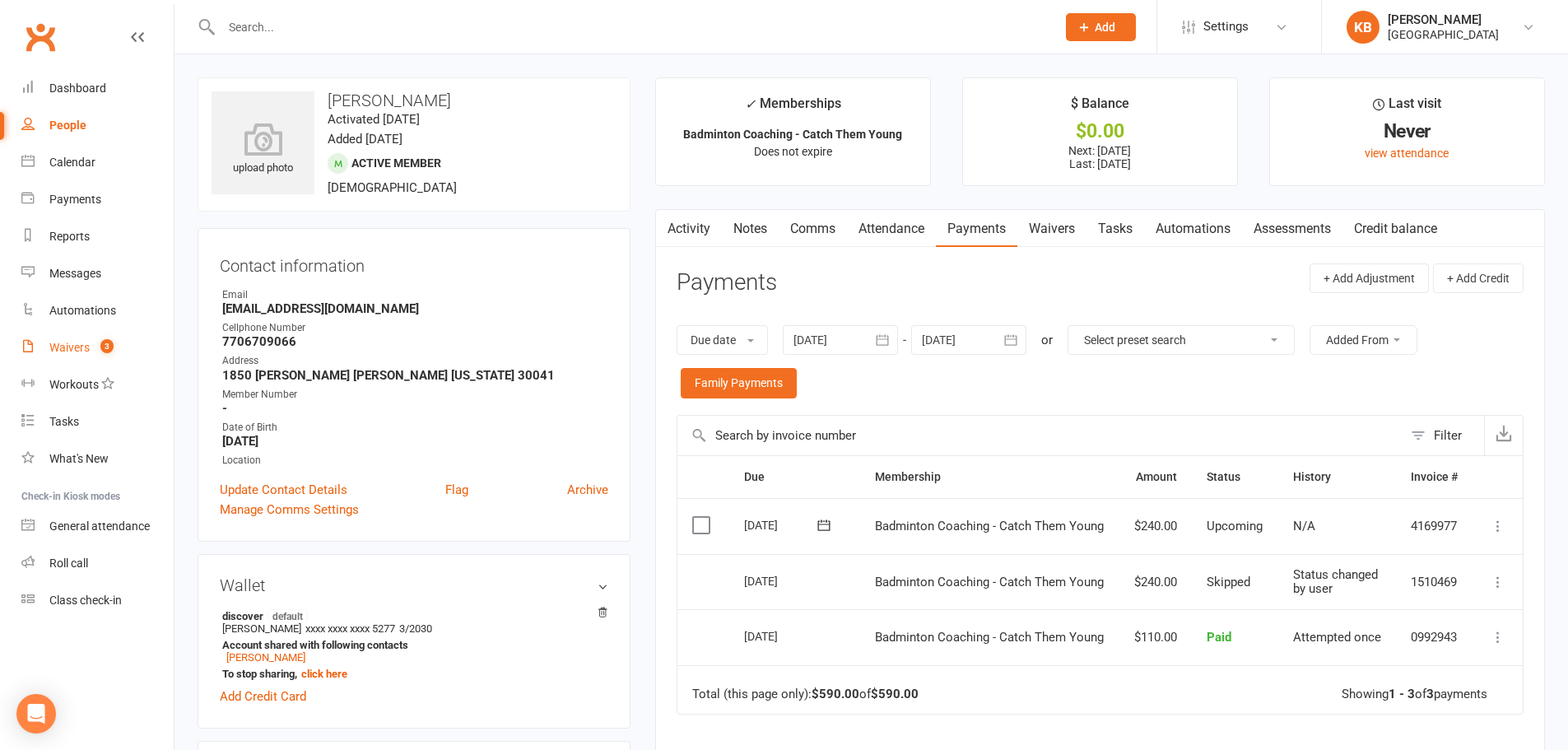
click at [73, 344] on div "Waivers" at bounding box center [69, 347] width 41 height 14
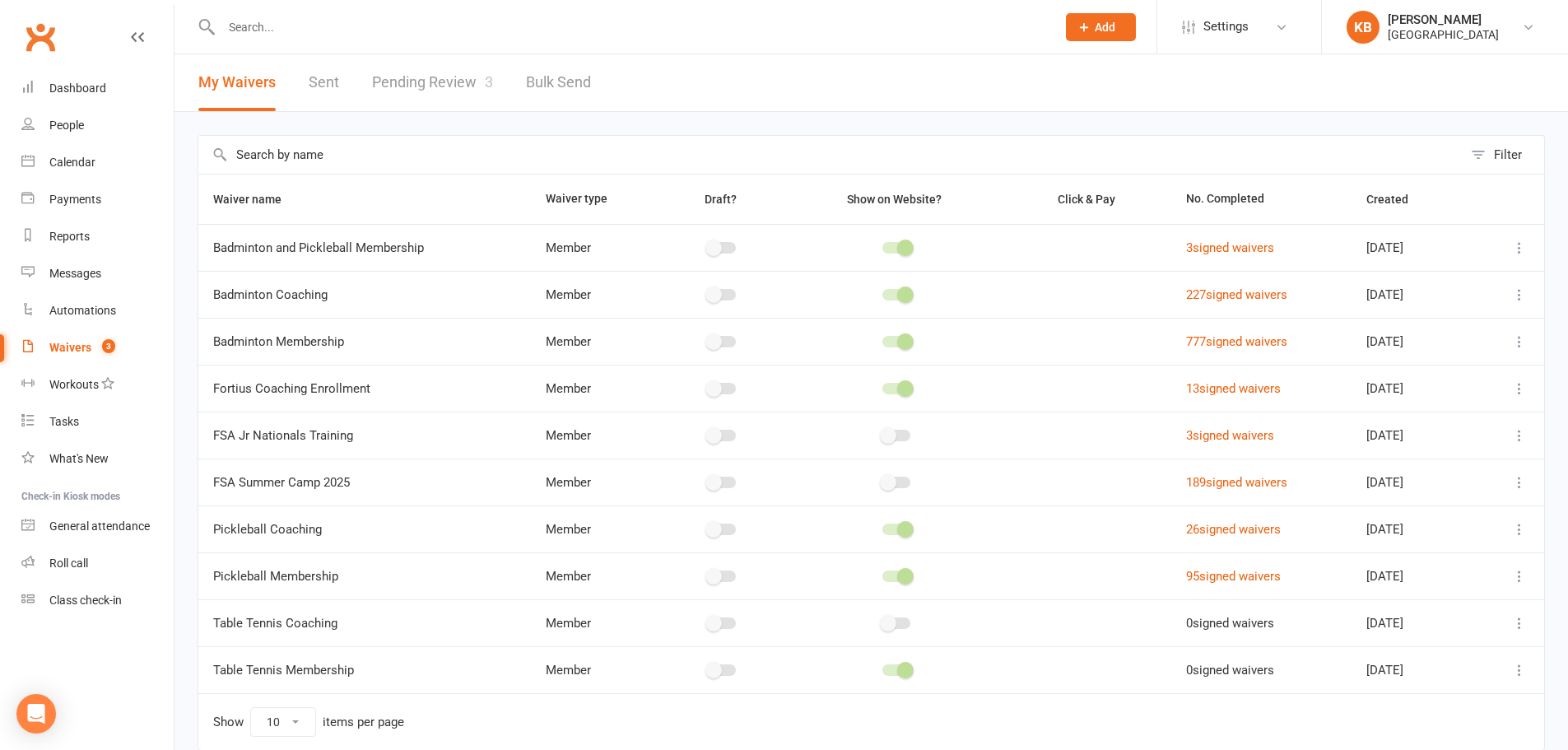
click at [333, 80] on link "Sent" at bounding box center [323, 82] width 30 height 57
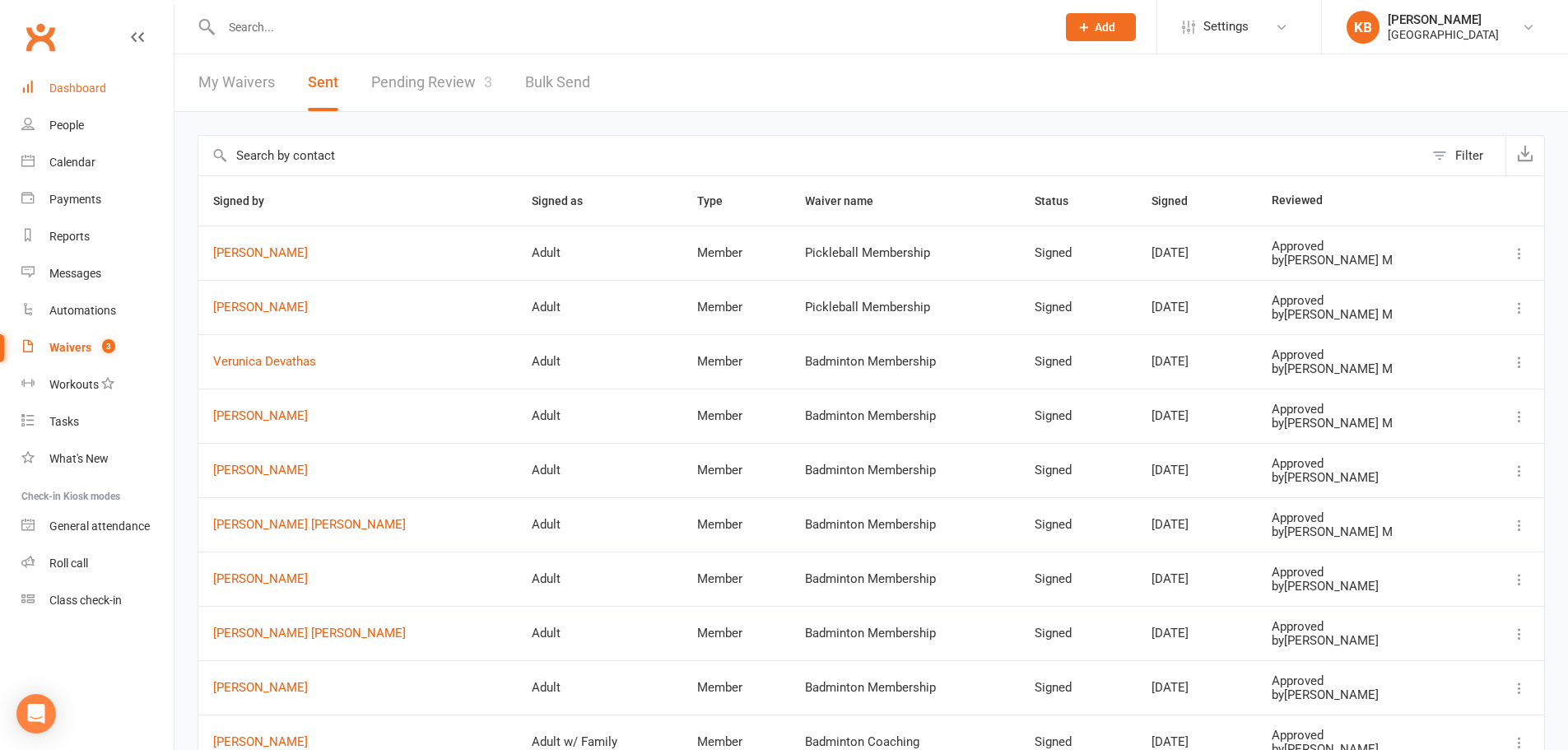
click at [74, 90] on div "Dashboard" at bounding box center [77, 88] width 57 height 14
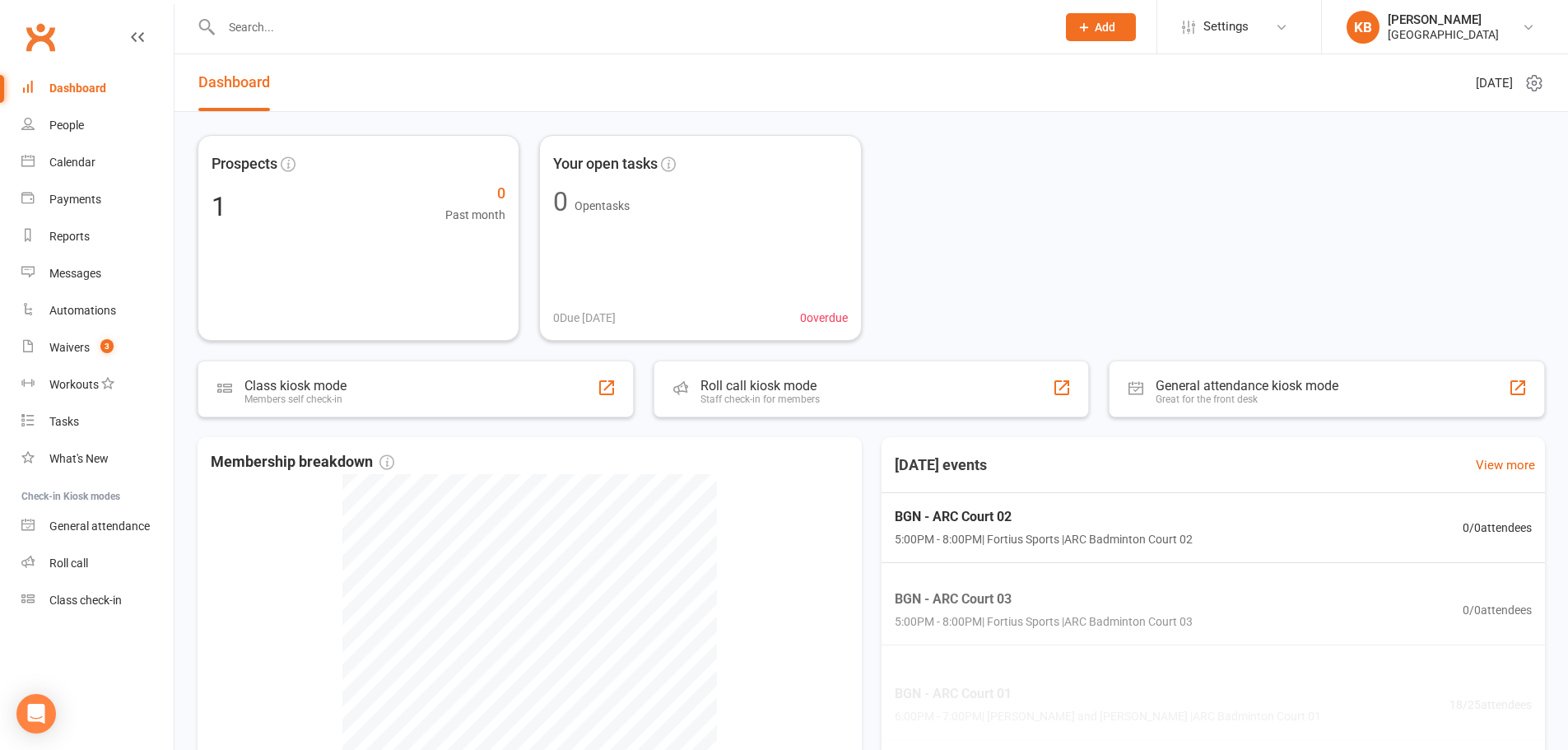
click at [259, 20] on input "text" at bounding box center [630, 27] width 827 height 23
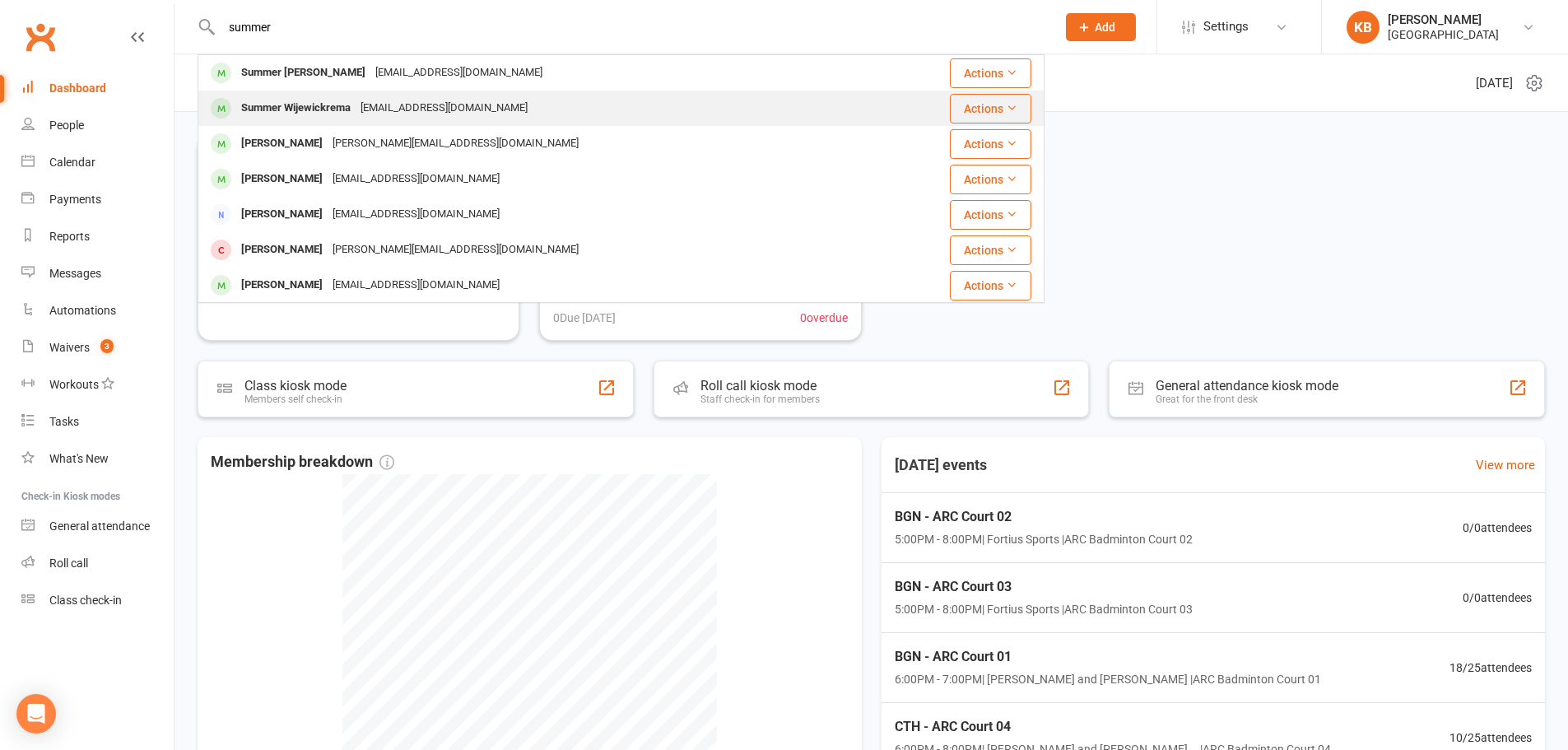
type input "summer"
click at [385, 104] on div "[EMAIL_ADDRESS][DOMAIN_NAME]" at bounding box center [444, 108] width 177 height 24
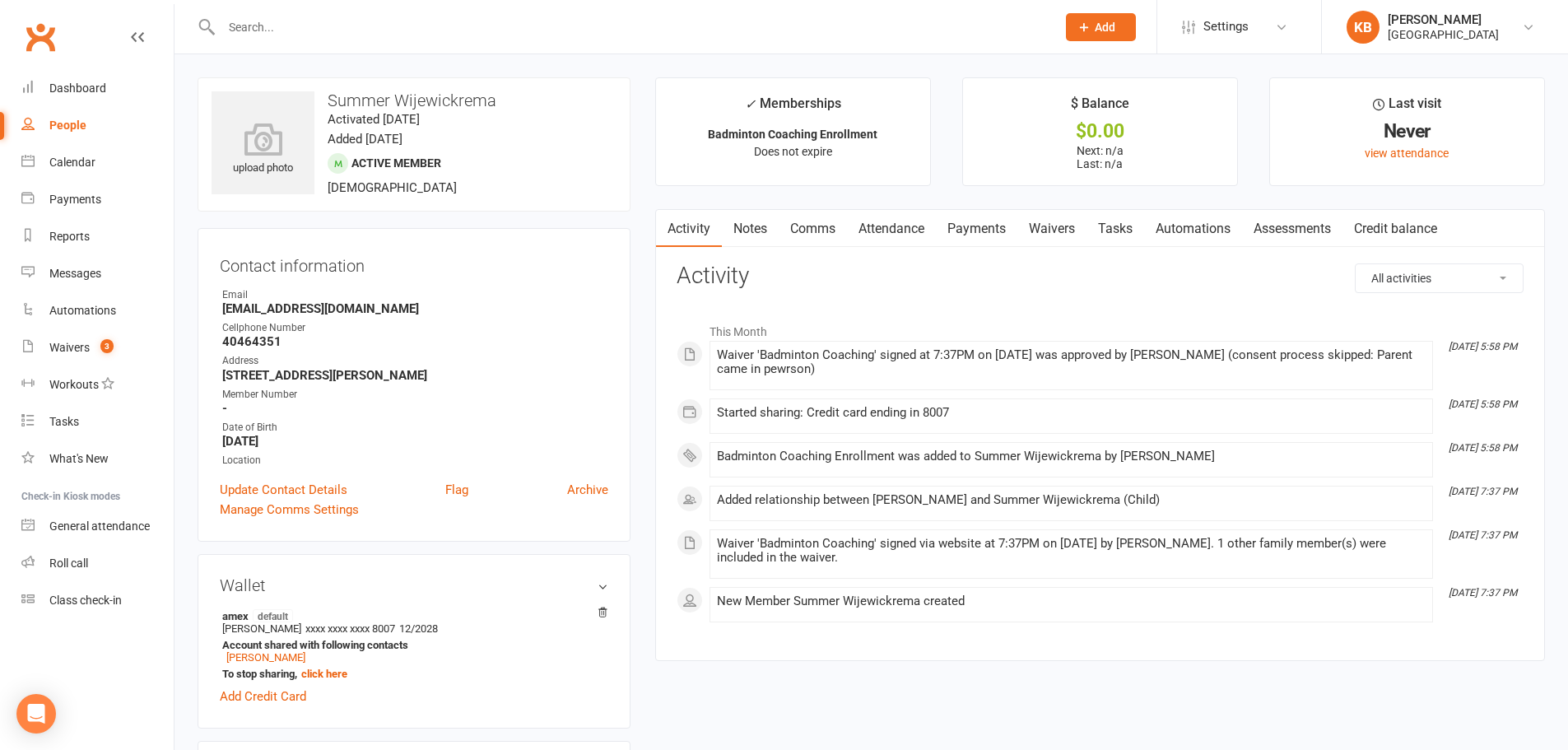
click at [965, 225] on link "Payments" at bounding box center [976, 229] width 81 height 38
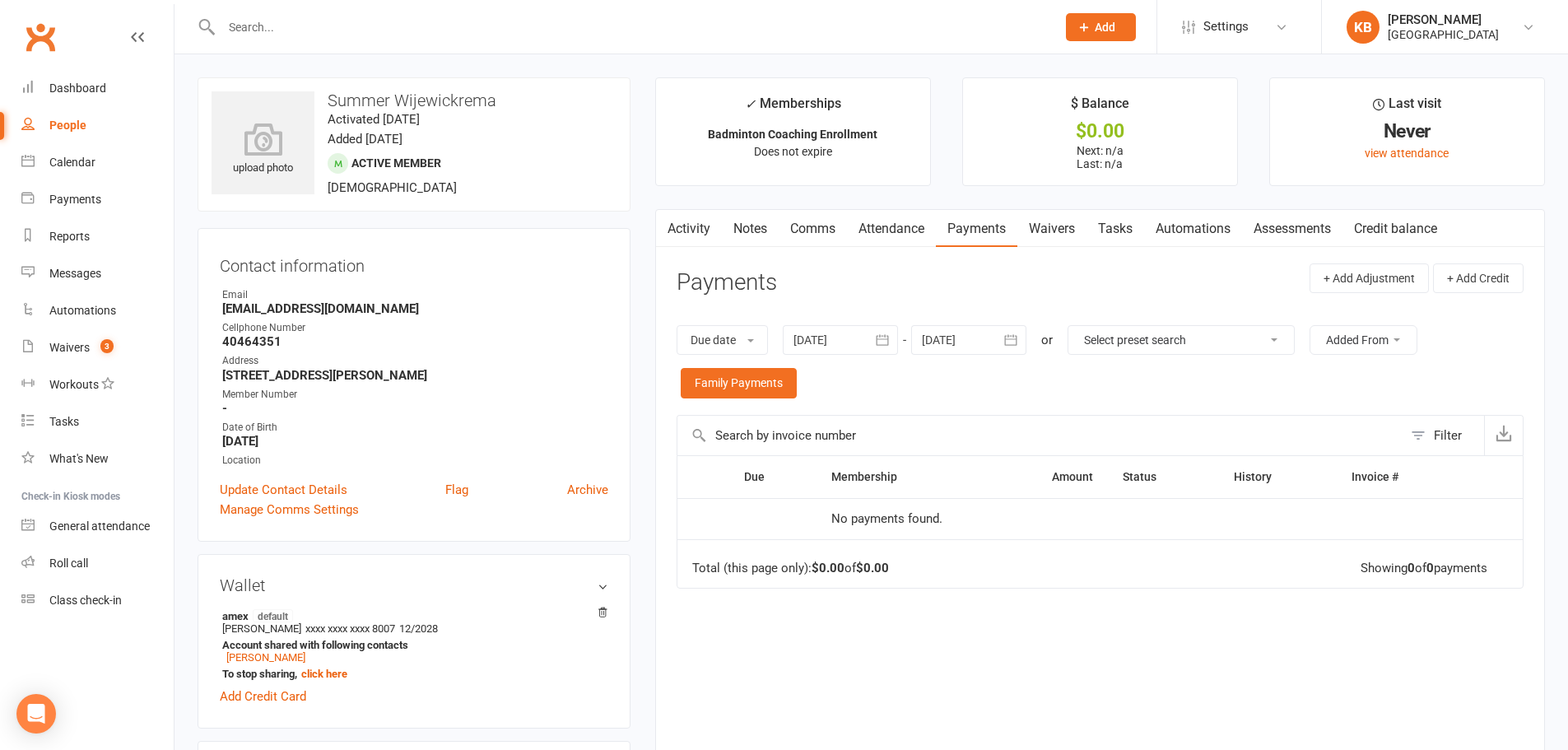
click at [875, 337] on button "button" at bounding box center [882, 340] width 30 height 30
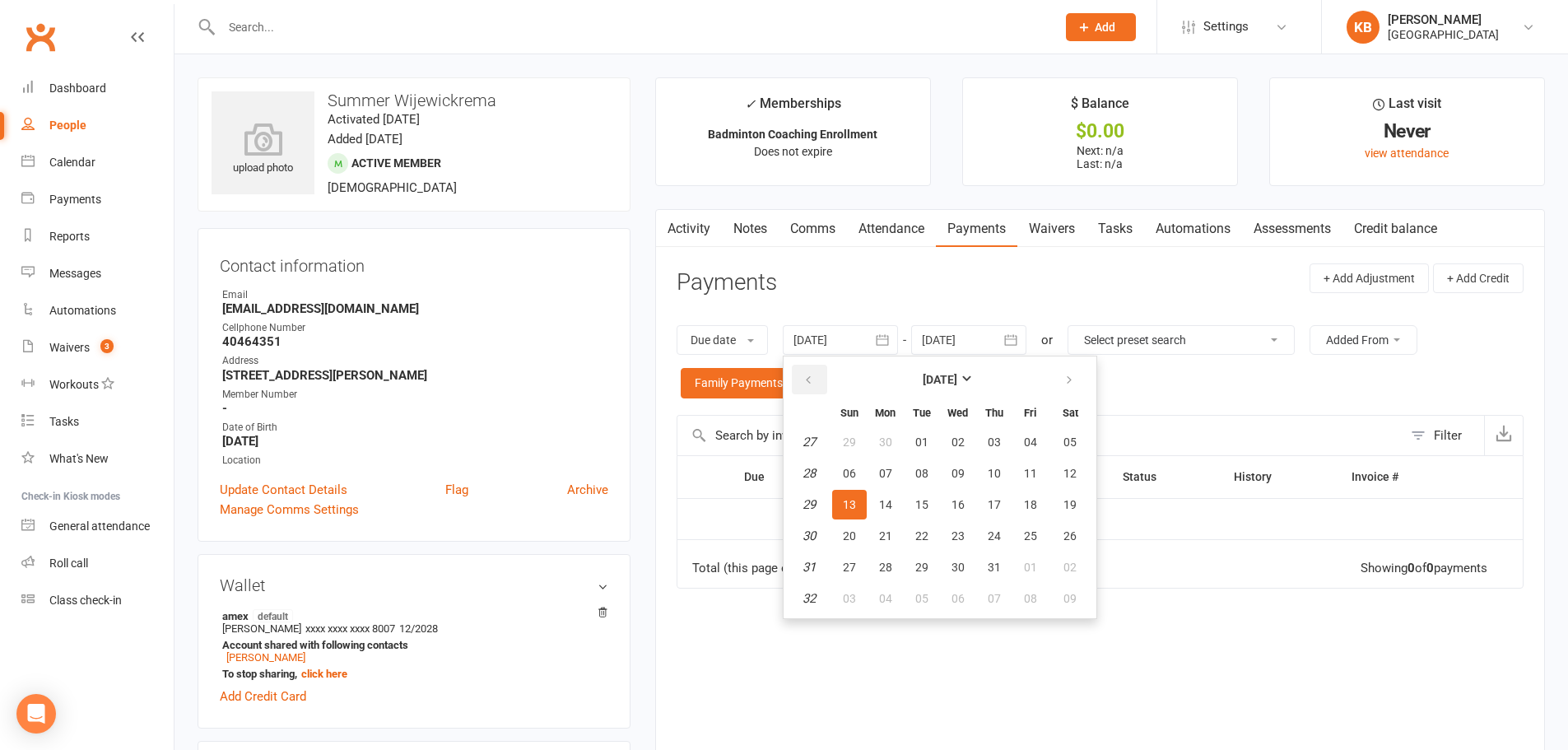
click at [811, 383] on icon "button" at bounding box center [808, 380] width 12 height 14
click at [994, 451] on button "03" at bounding box center [994, 442] width 35 height 30
type input "03 Apr 2025"
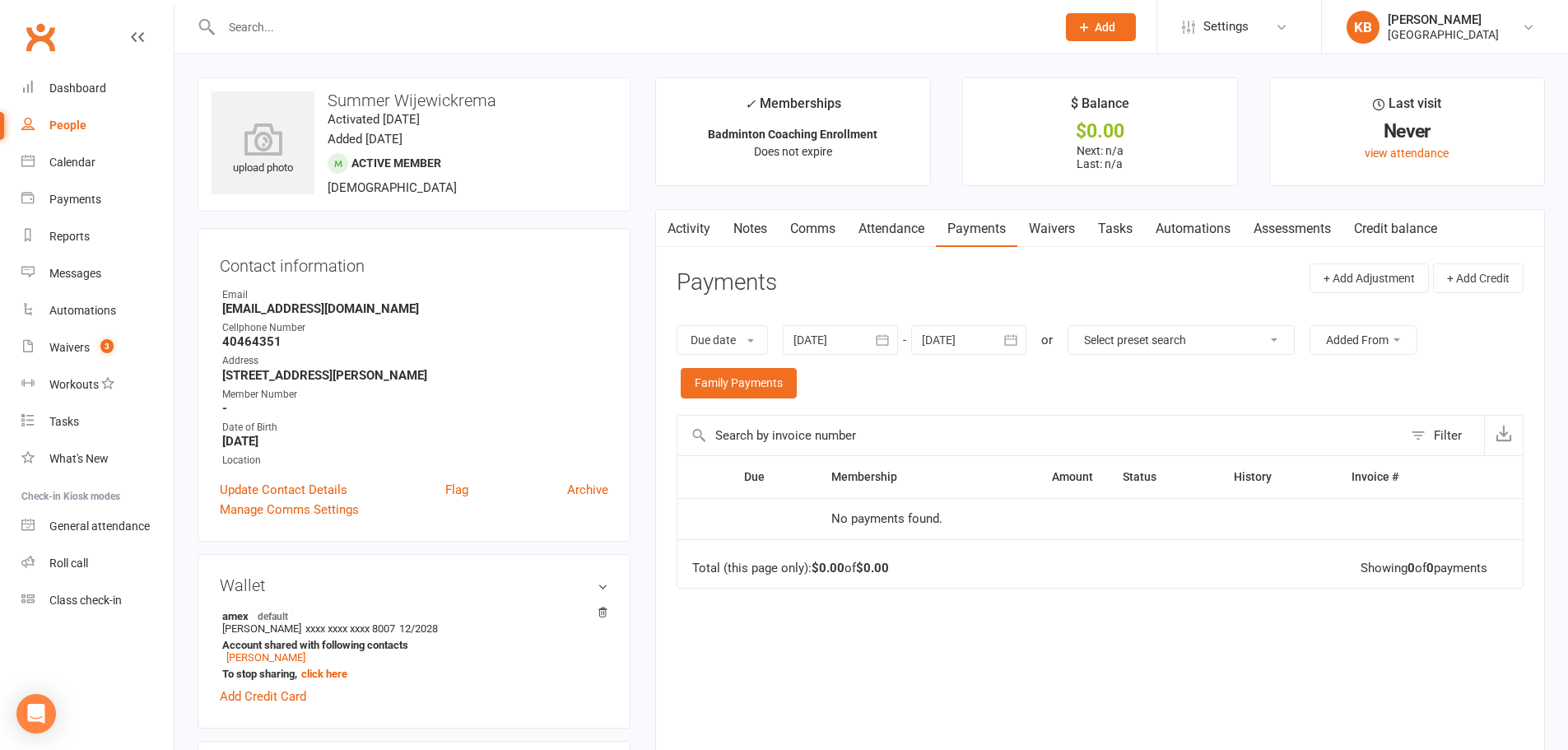
click at [321, 29] on input "text" at bounding box center [630, 27] width 827 height 23
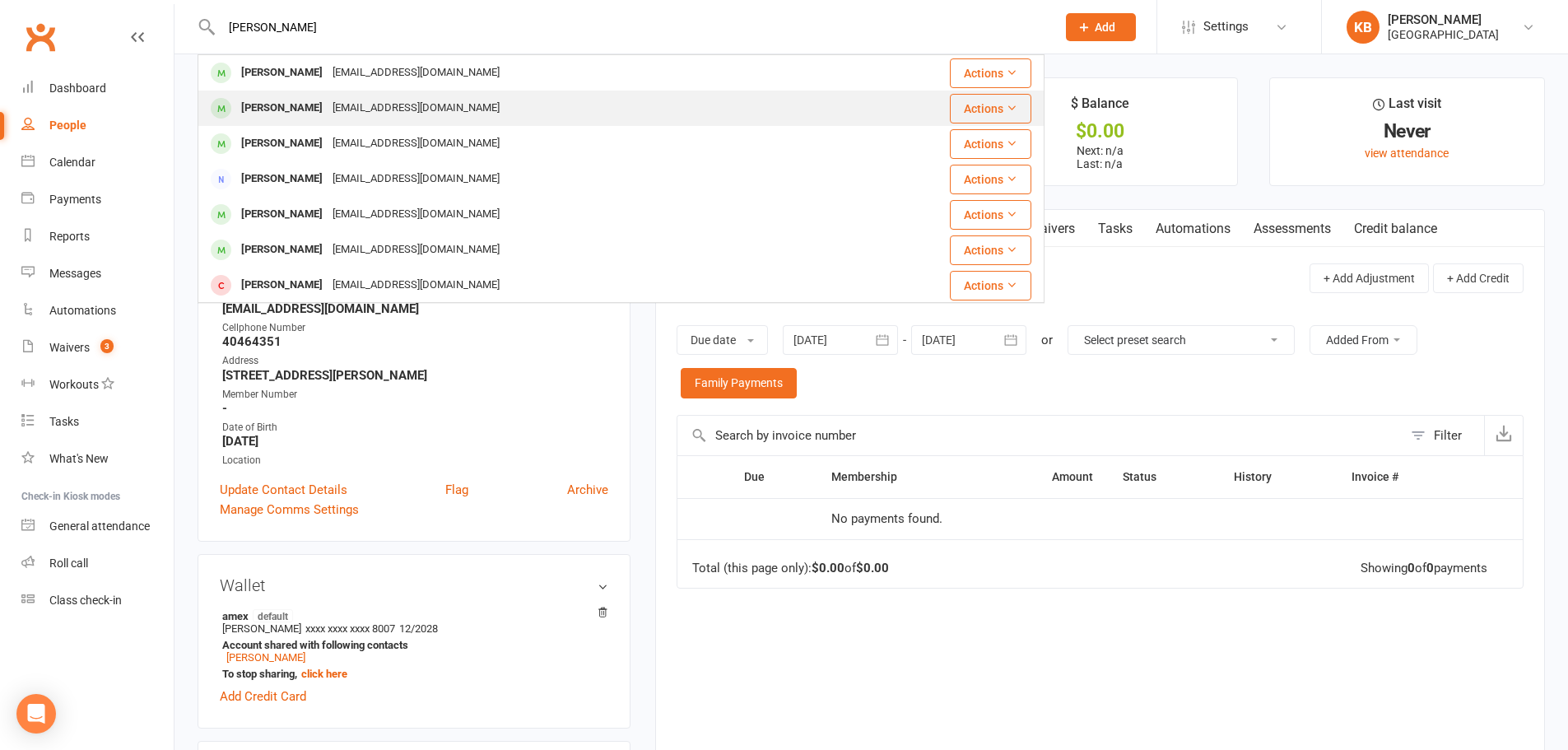
type input "ranjitha cha"
click at [326, 106] on div "[PERSON_NAME]" at bounding box center [282, 108] width 91 height 24
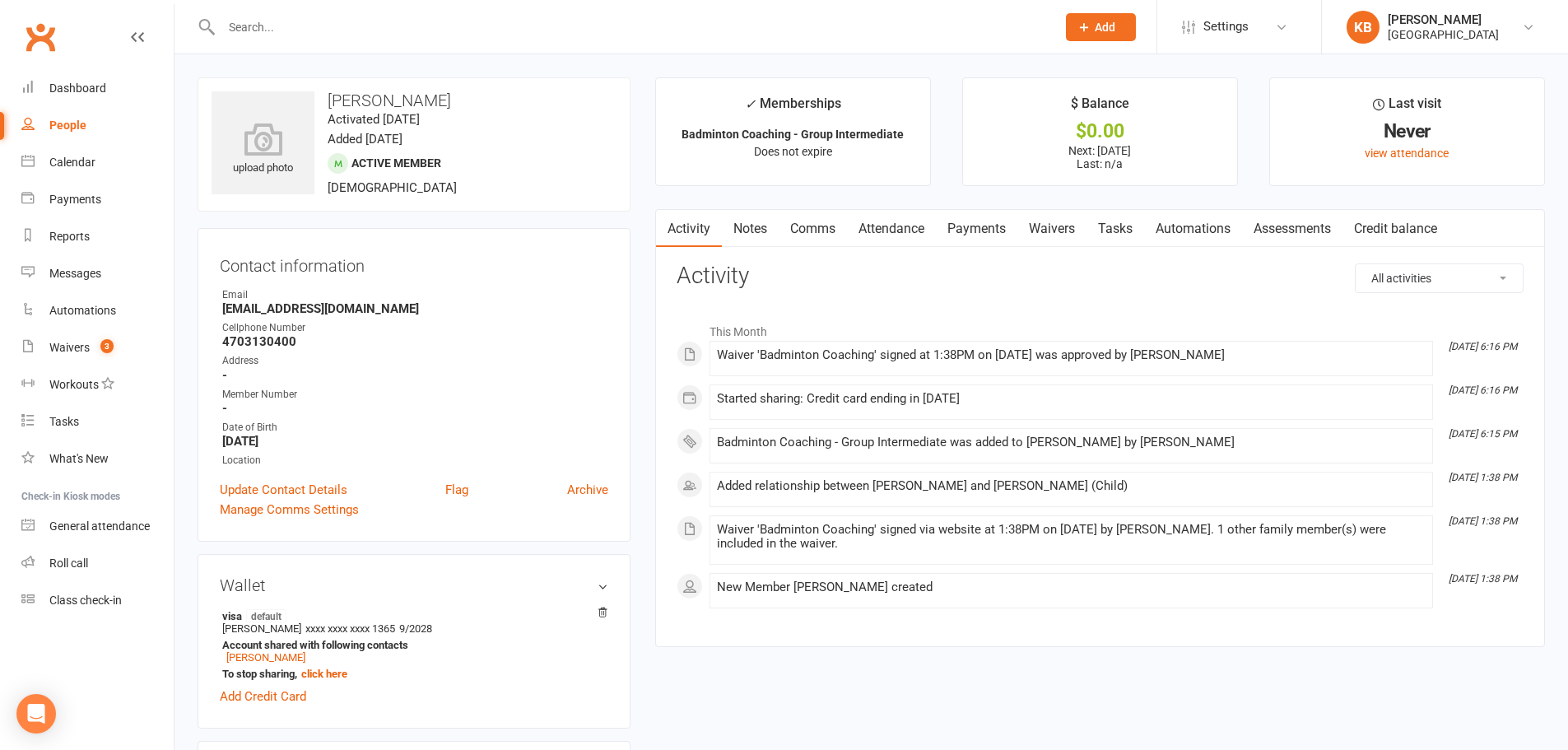
drag, startPoint x: 329, startPoint y: 101, endPoint x: 508, endPoint y: 101, distance: 179.0
click at [508, 101] on h3 "[PERSON_NAME]" at bounding box center [414, 100] width 405 height 18
copy h3 "[PERSON_NAME]"
click at [508, 101] on h3 "[PERSON_NAME]" at bounding box center [414, 100] width 405 height 18
click at [351, 30] on input "text" at bounding box center [630, 27] width 827 height 23
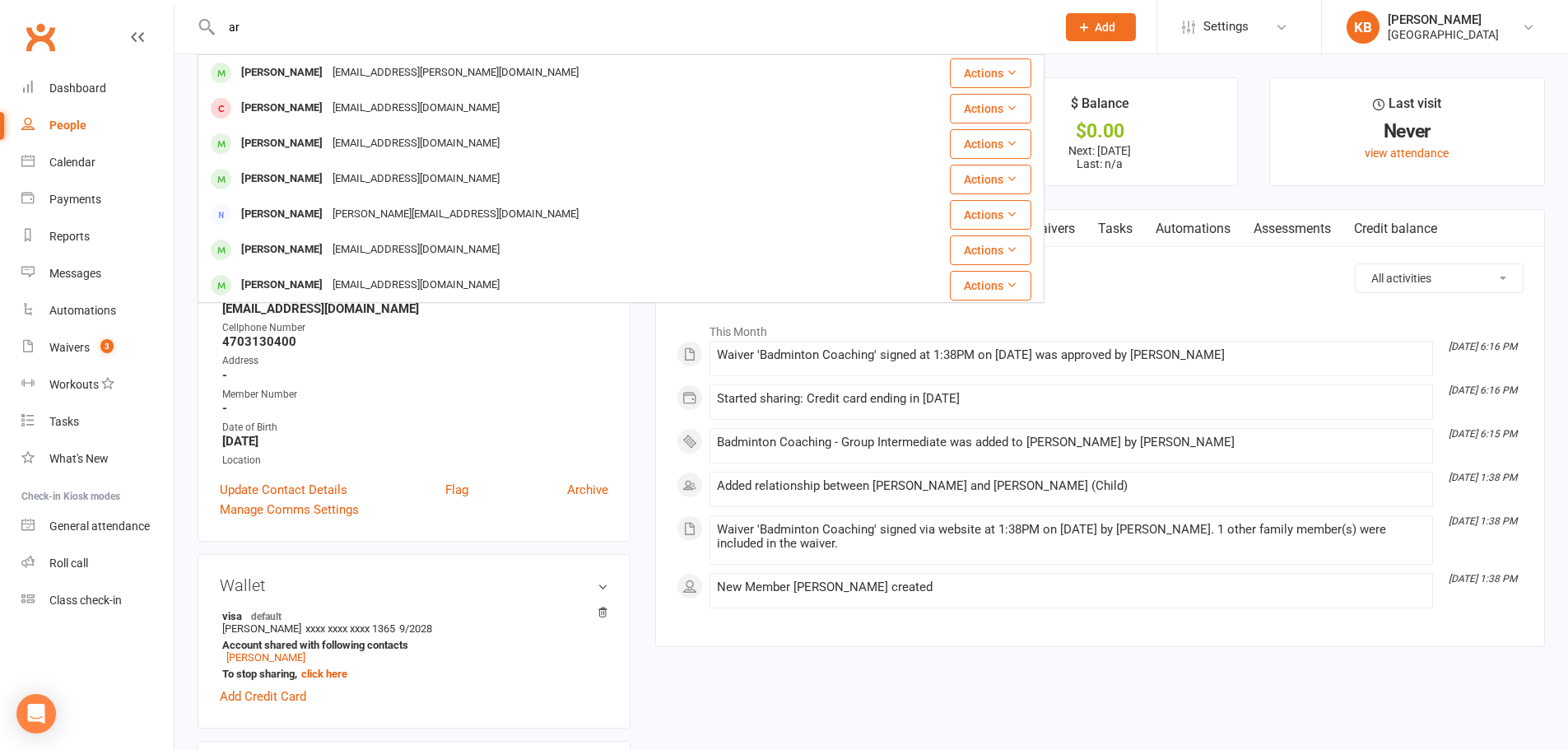
type input "a"
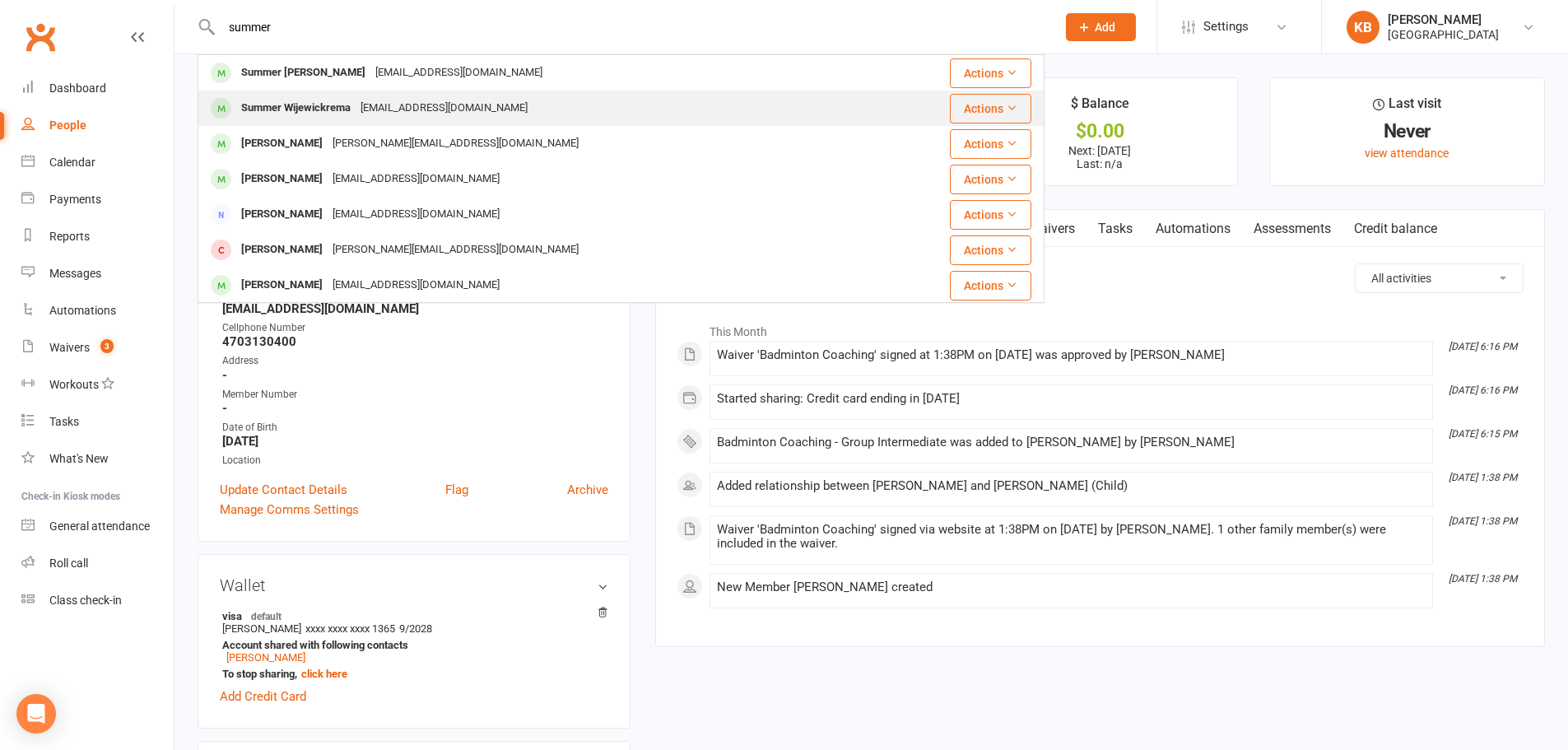
type input "summer"
click at [390, 101] on div "[EMAIL_ADDRESS][DOMAIN_NAME]" at bounding box center [444, 108] width 177 height 24
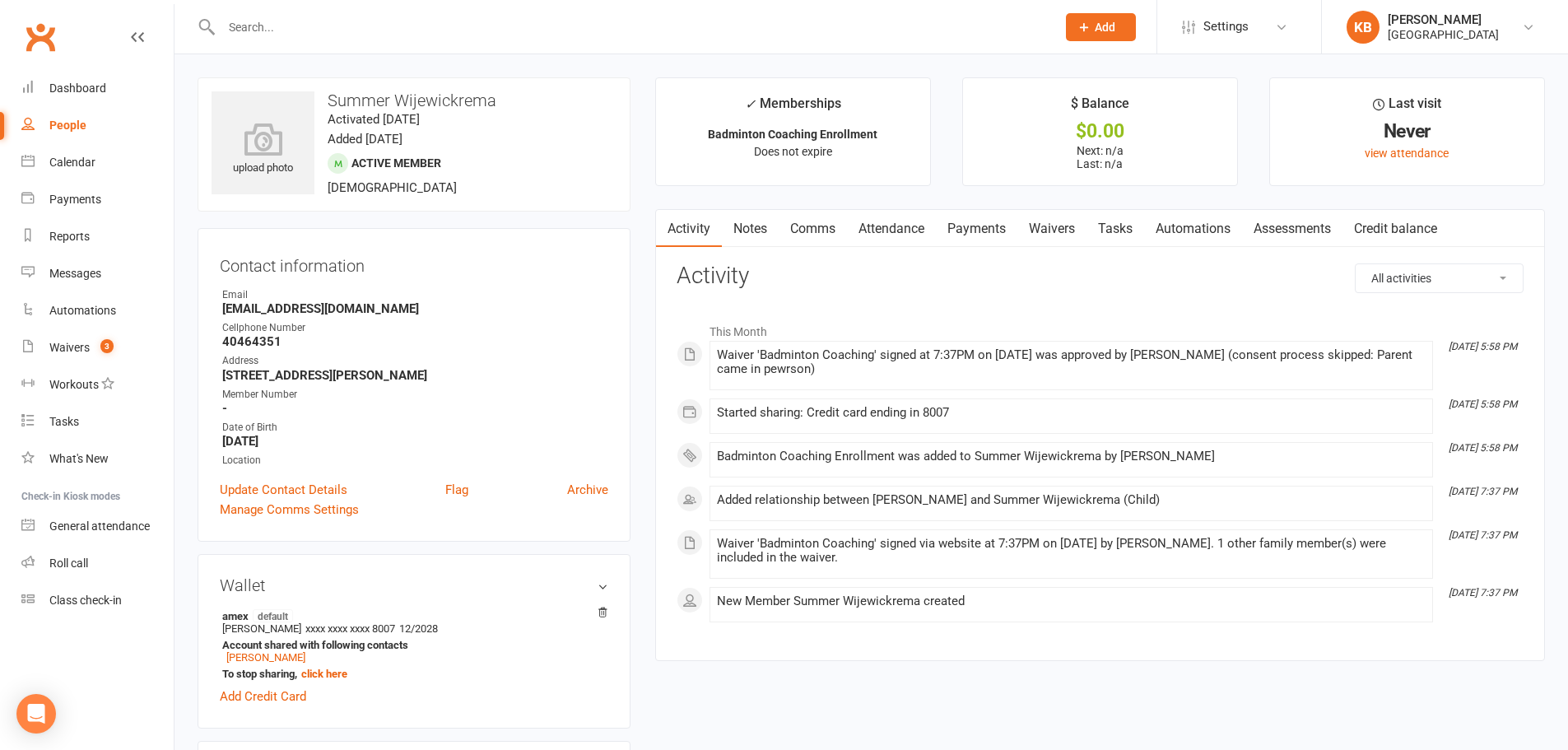
click at [971, 235] on link "Payments" at bounding box center [976, 229] width 81 height 38
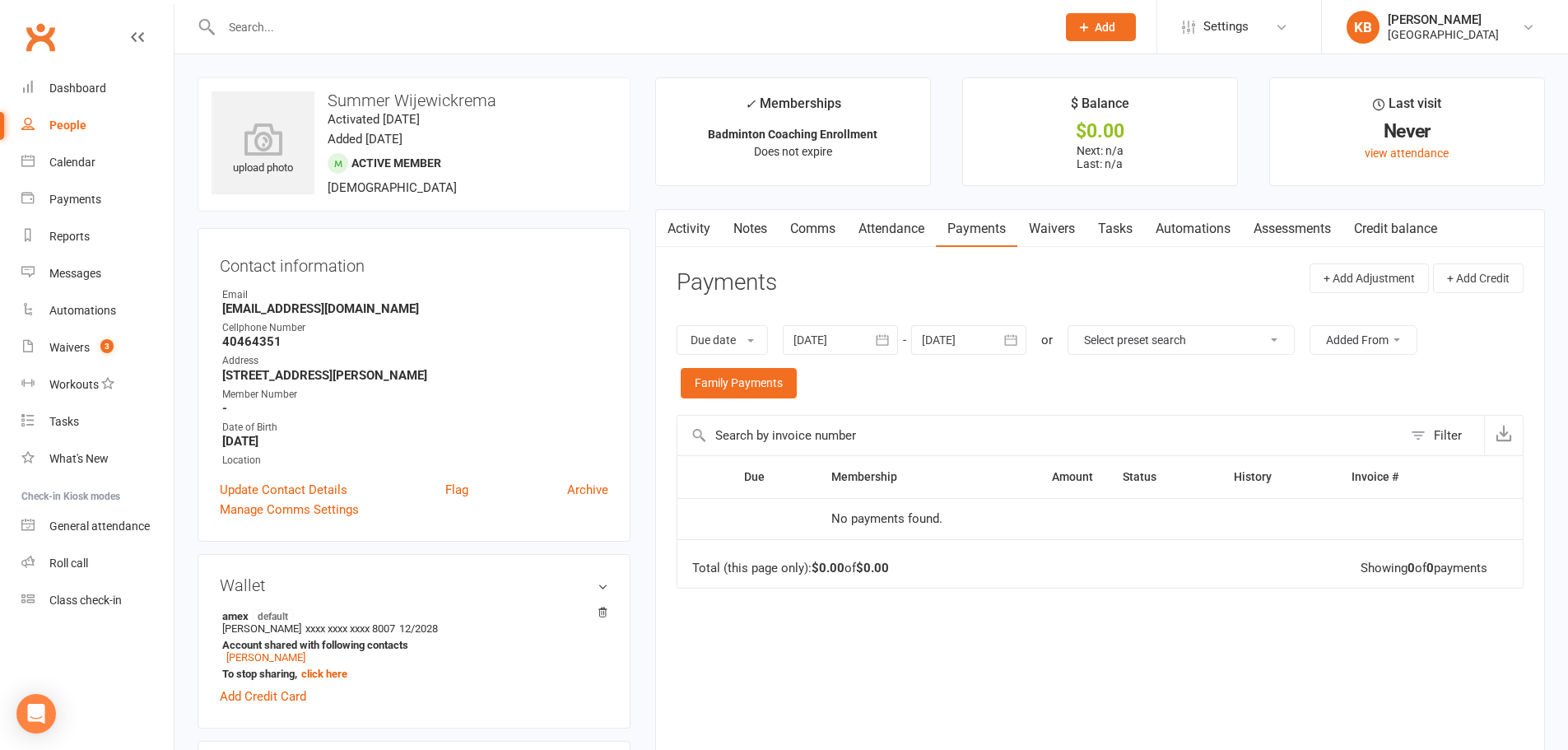
click at [874, 342] on button "button" at bounding box center [882, 340] width 30 height 30
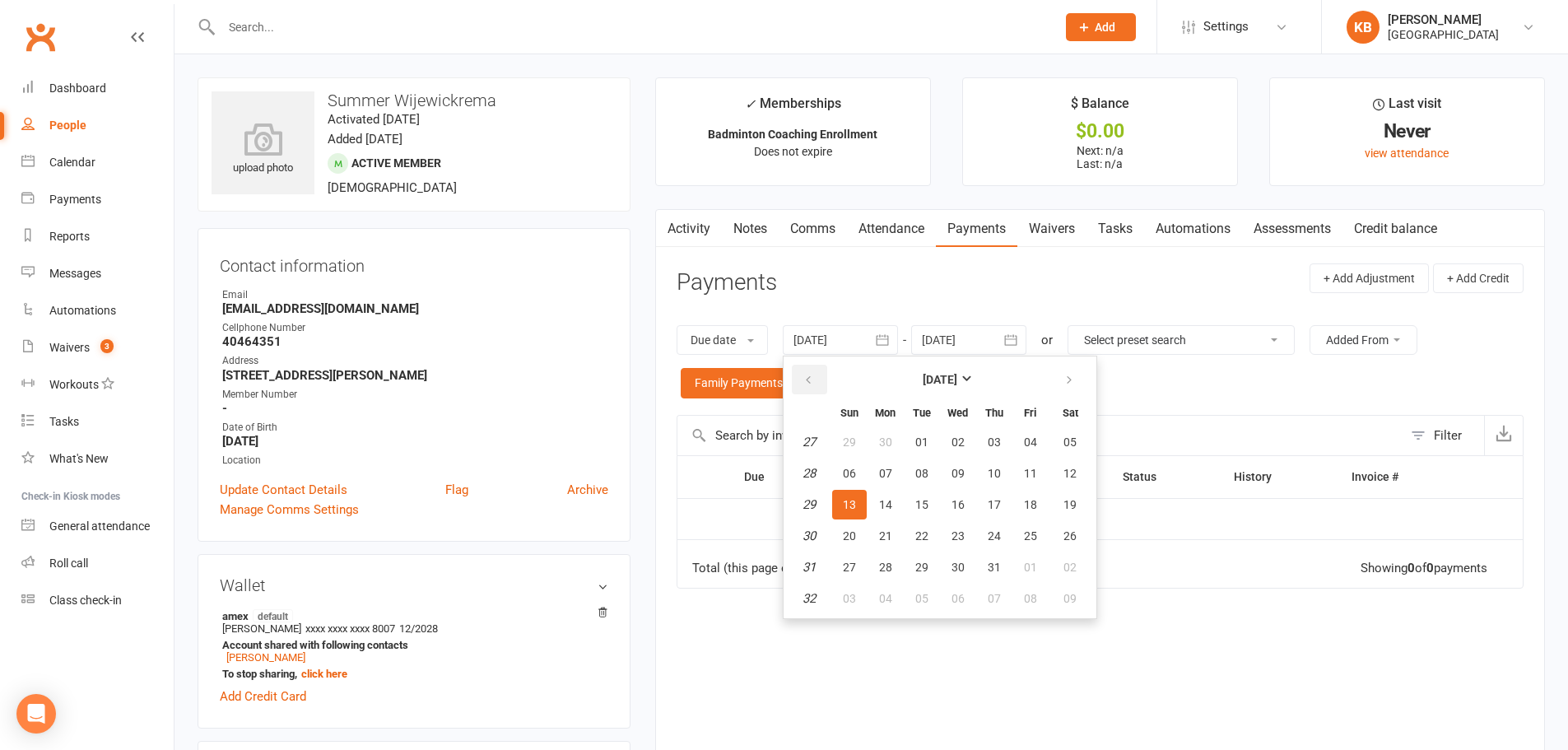
click at [817, 376] on button "button" at bounding box center [810, 379] width 35 height 30
click at [951, 433] on button "02" at bounding box center [958, 442] width 35 height 30
type input "02 Apr 2025"
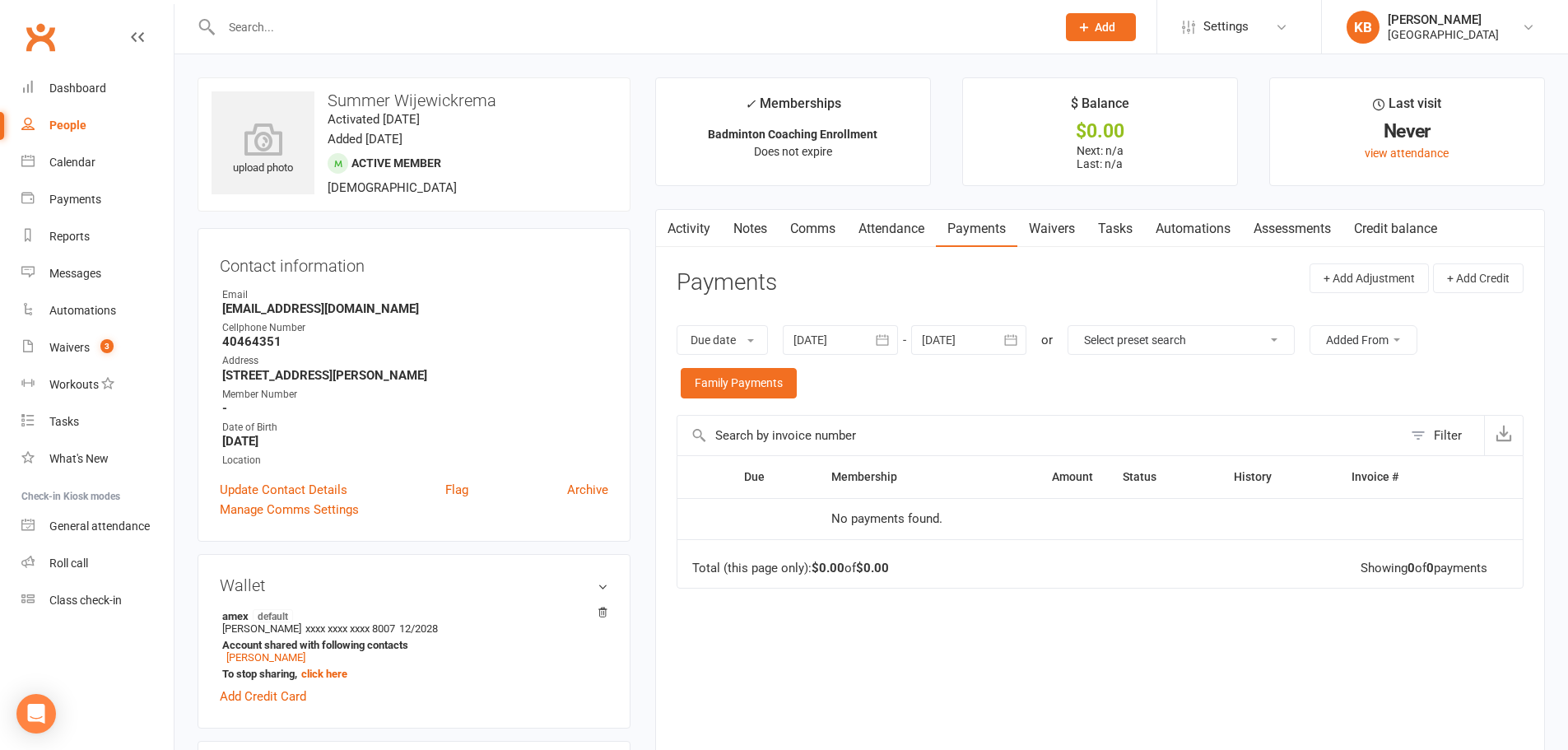
click at [1017, 340] on icon "button" at bounding box center [1010, 340] width 16 height 16
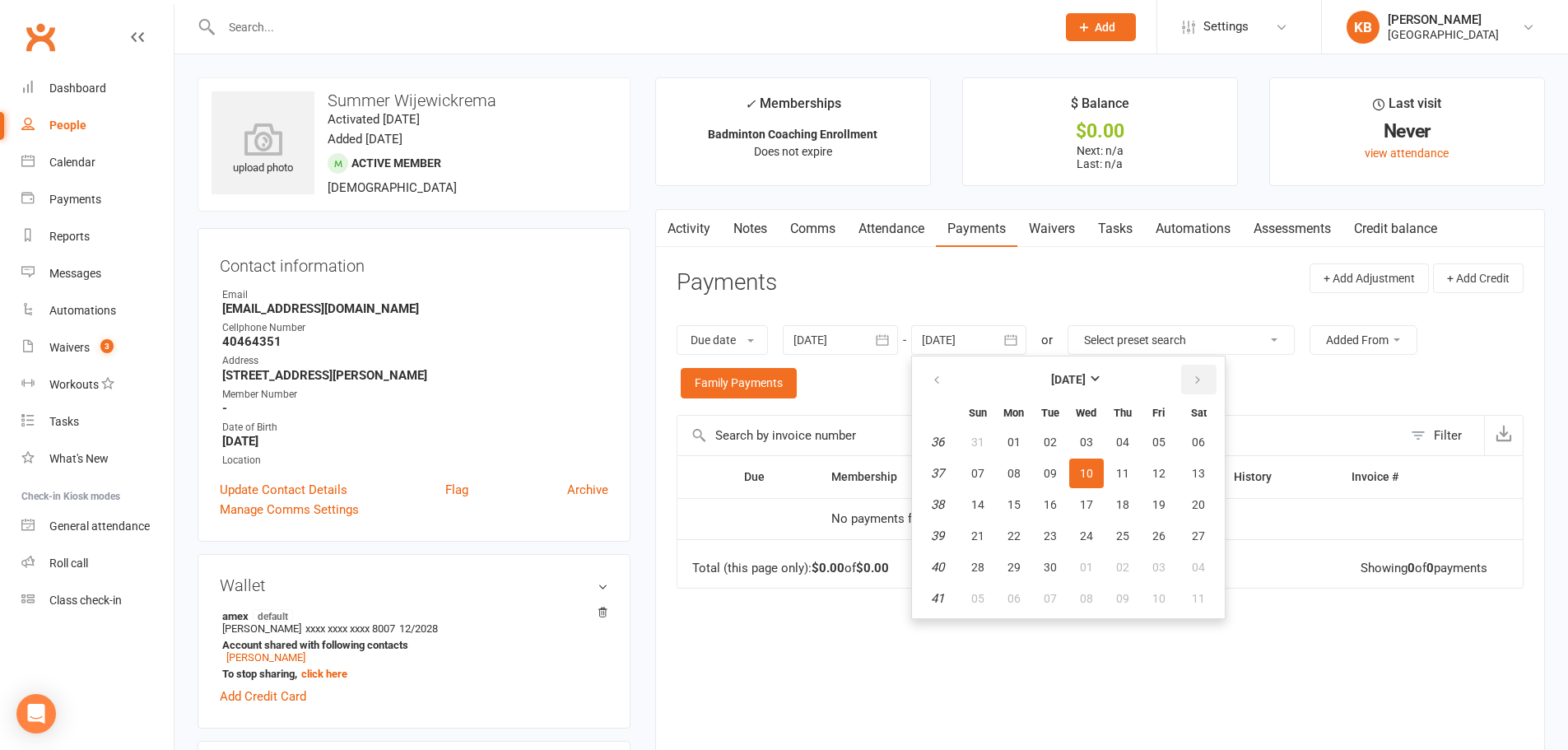
click at [1208, 377] on button "button" at bounding box center [1199, 379] width 35 height 30
click at [1192, 446] on button "04" at bounding box center [1199, 442] width 42 height 30
type input "04 Oct 2025"
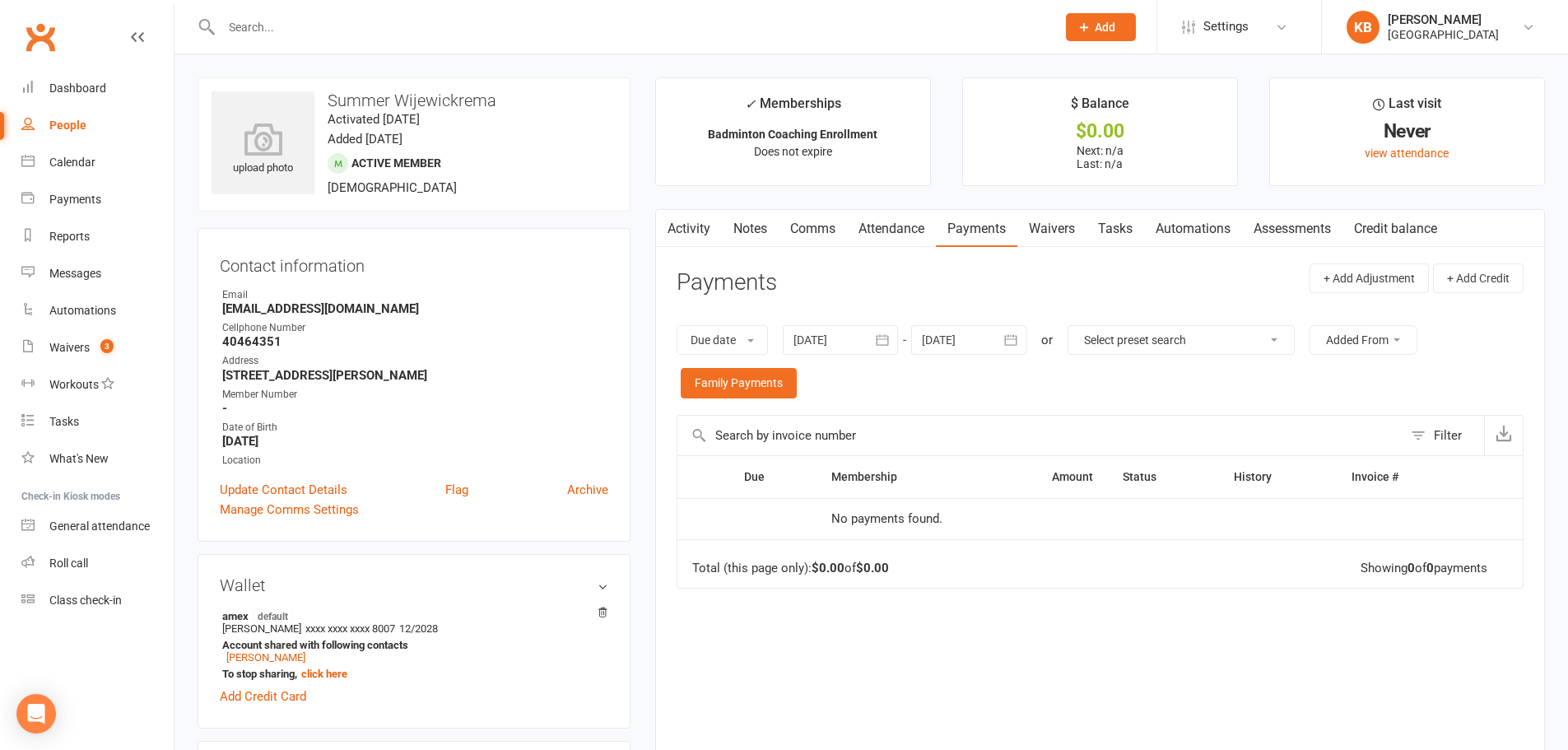
click at [876, 345] on button "button" at bounding box center [882, 340] width 30 height 30
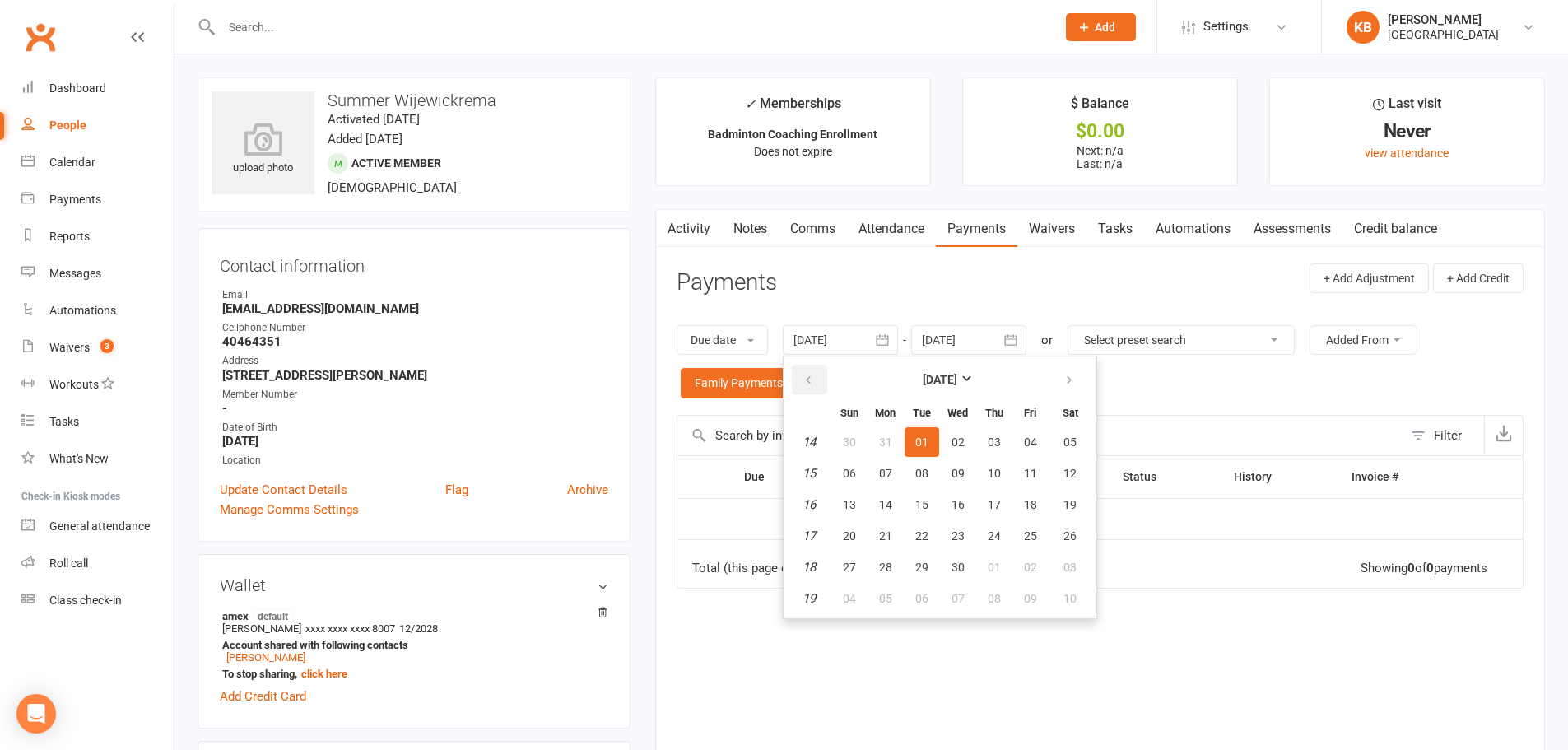
click at [800, 380] on button "button" at bounding box center [810, 379] width 35 height 30
click at [1061, 438] on button "01" at bounding box center [1071, 442] width 42 height 30
type input "01 Feb 2025"
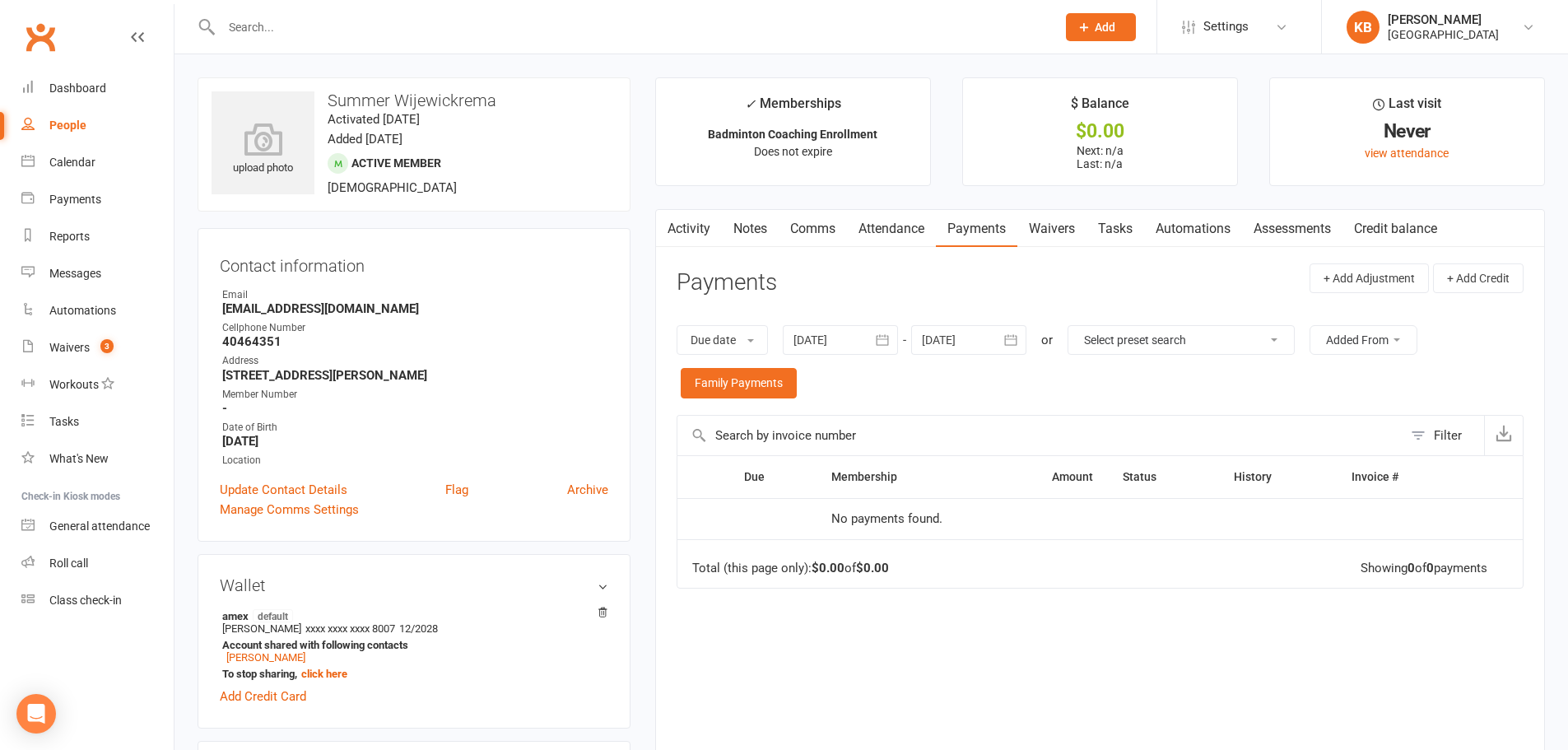
click at [352, 20] on input "text" at bounding box center [630, 27] width 827 height 23
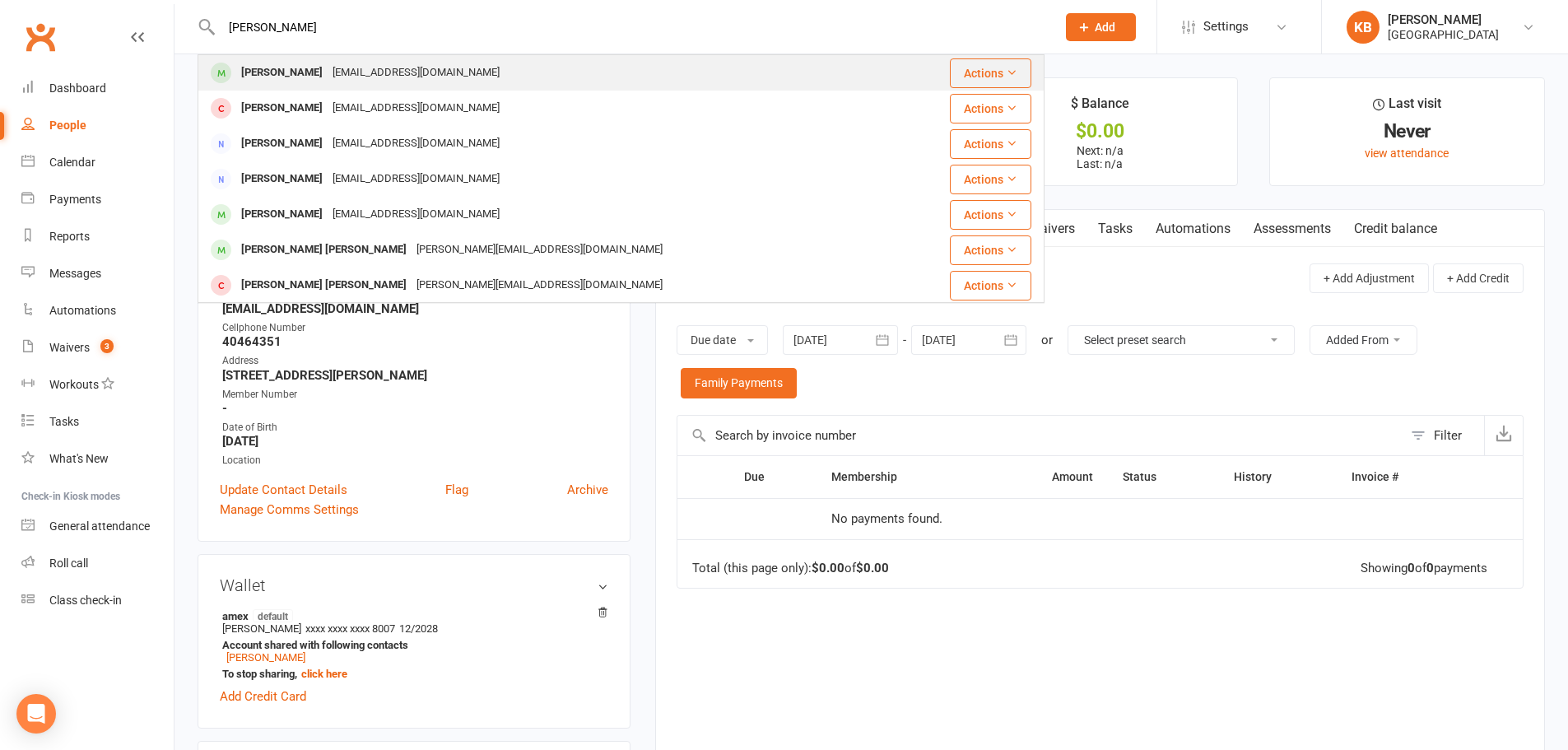
type input "twisha rout"
click at [352, 69] on div "manish.rout@gmail.com" at bounding box center [416, 73] width 177 height 24
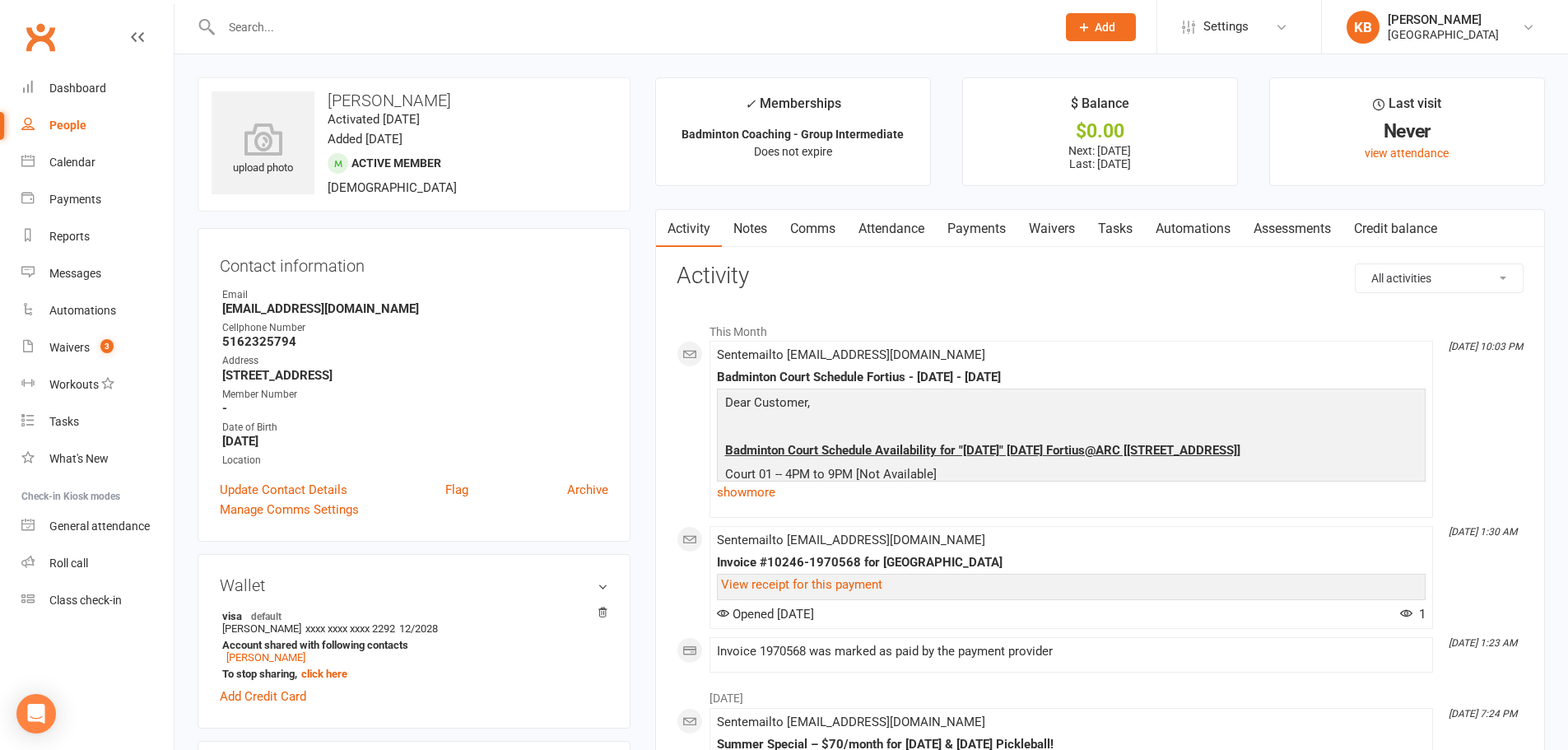
click at [967, 232] on link "Payments" at bounding box center [976, 229] width 81 height 38
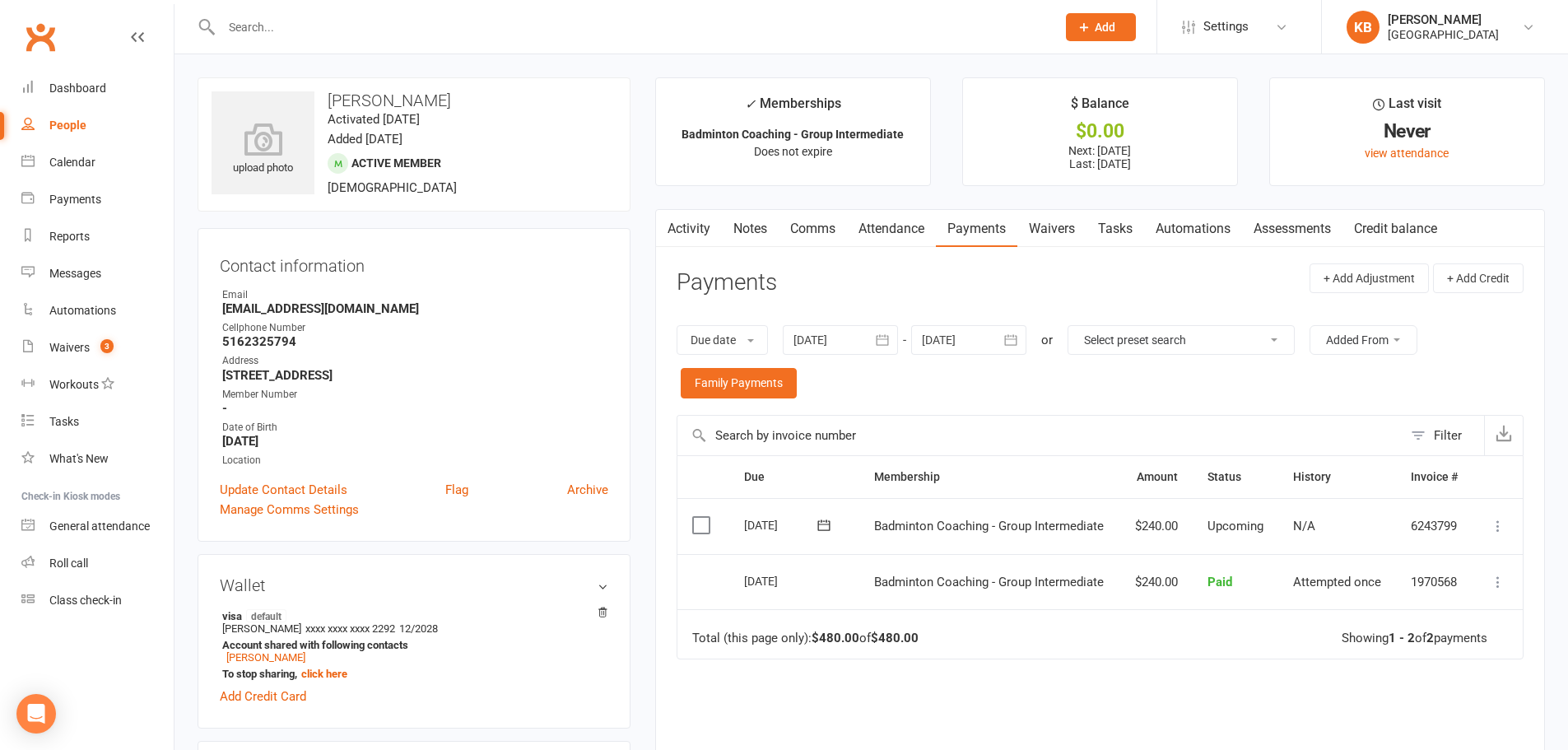
click at [881, 340] on icon "button" at bounding box center [882, 340] width 13 height 11
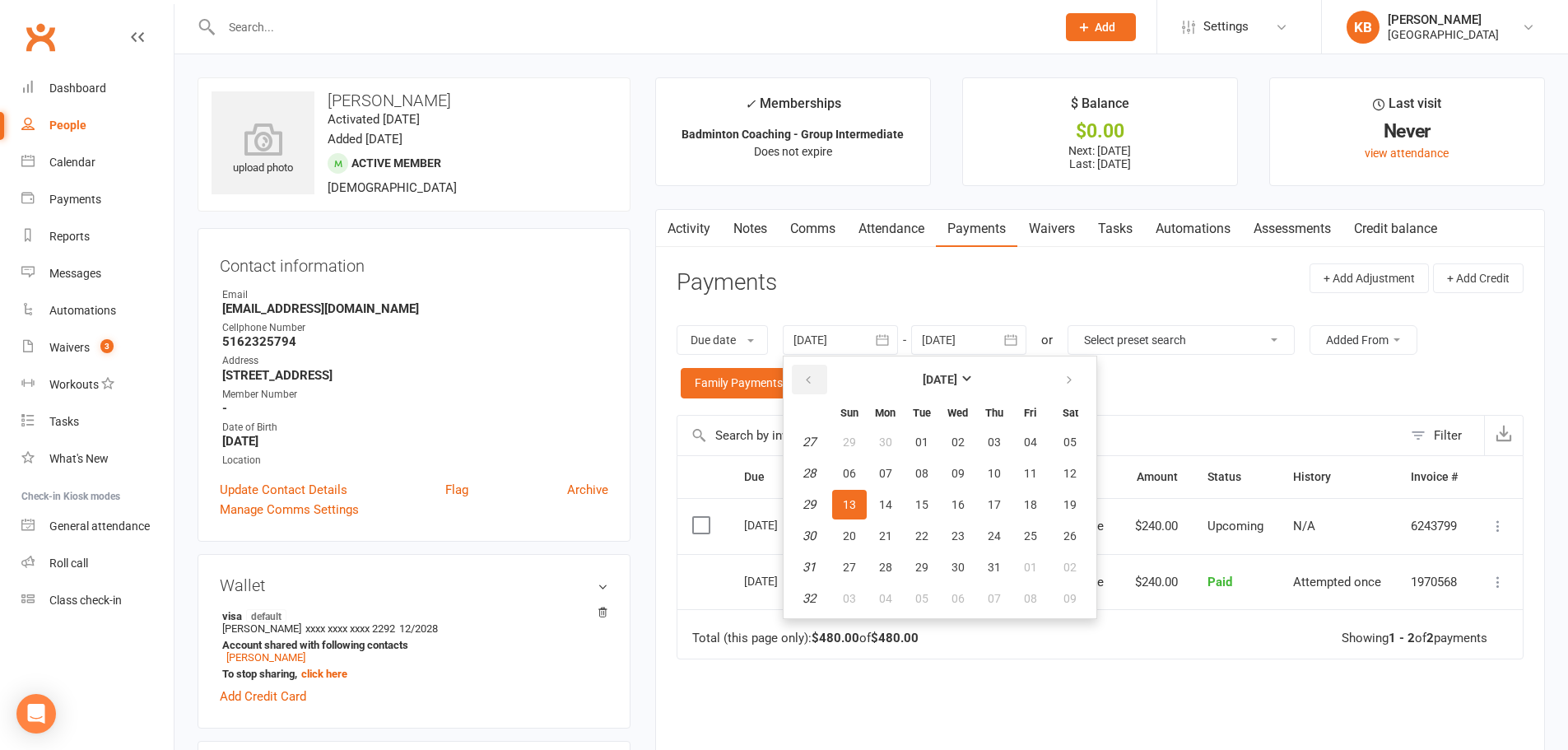
click at [805, 382] on icon "button" at bounding box center [808, 380] width 12 height 14
click at [958, 439] on span "02" at bounding box center [958, 443] width 14 height 14
type input "02 Apr 2025"
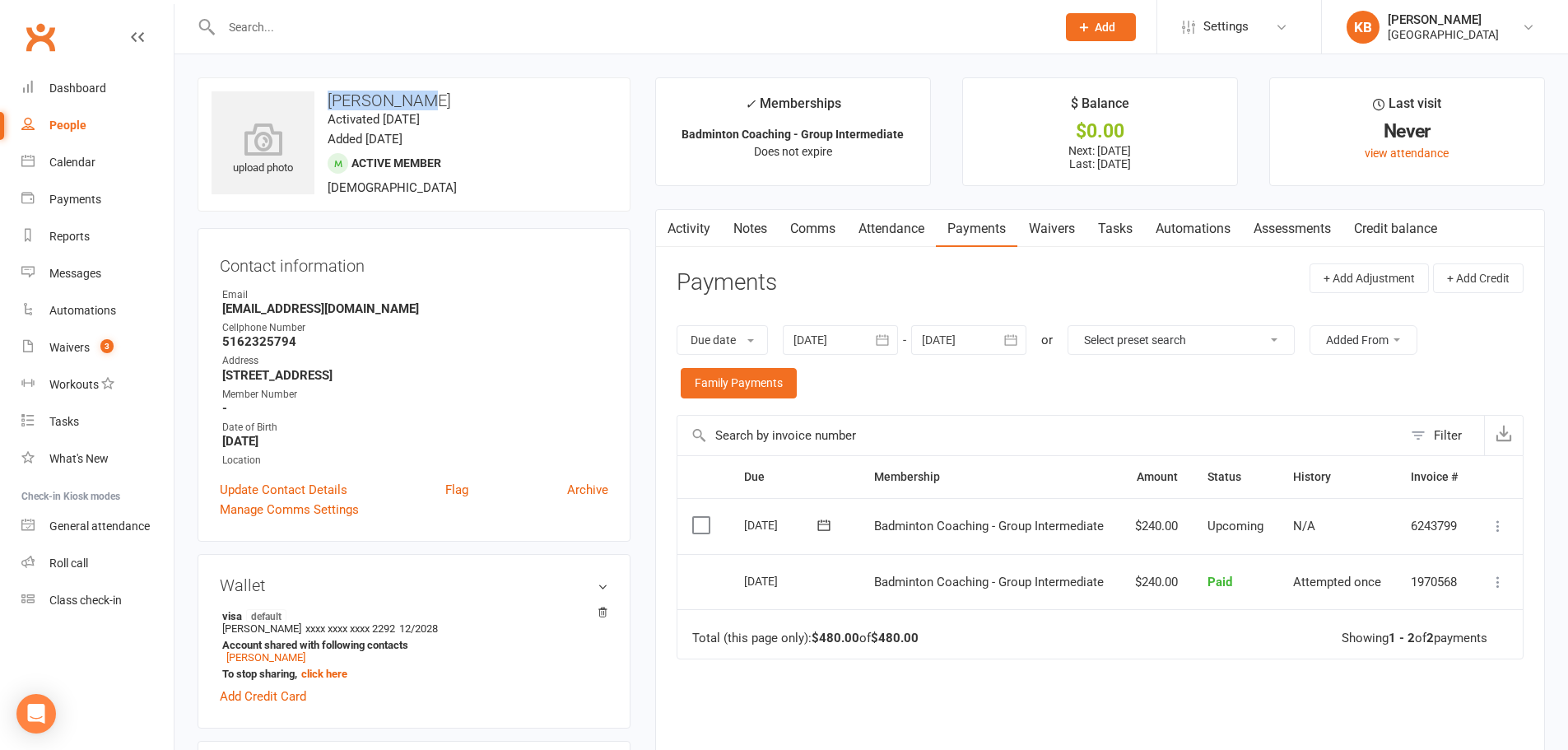
drag, startPoint x: 319, startPoint y: 98, endPoint x: 426, endPoint y: 100, distance: 107.0
click at [426, 100] on h3 "Tvisha Rout" at bounding box center [414, 100] width 405 height 18
copy h3 "Tvisha Rout"
click at [450, 96] on h3 "Tvisha Rout" at bounding box center [414, 100] width 405 height 18
click at [264, 19] on input "text" at bounding box center [630, 27] width 827 height 23
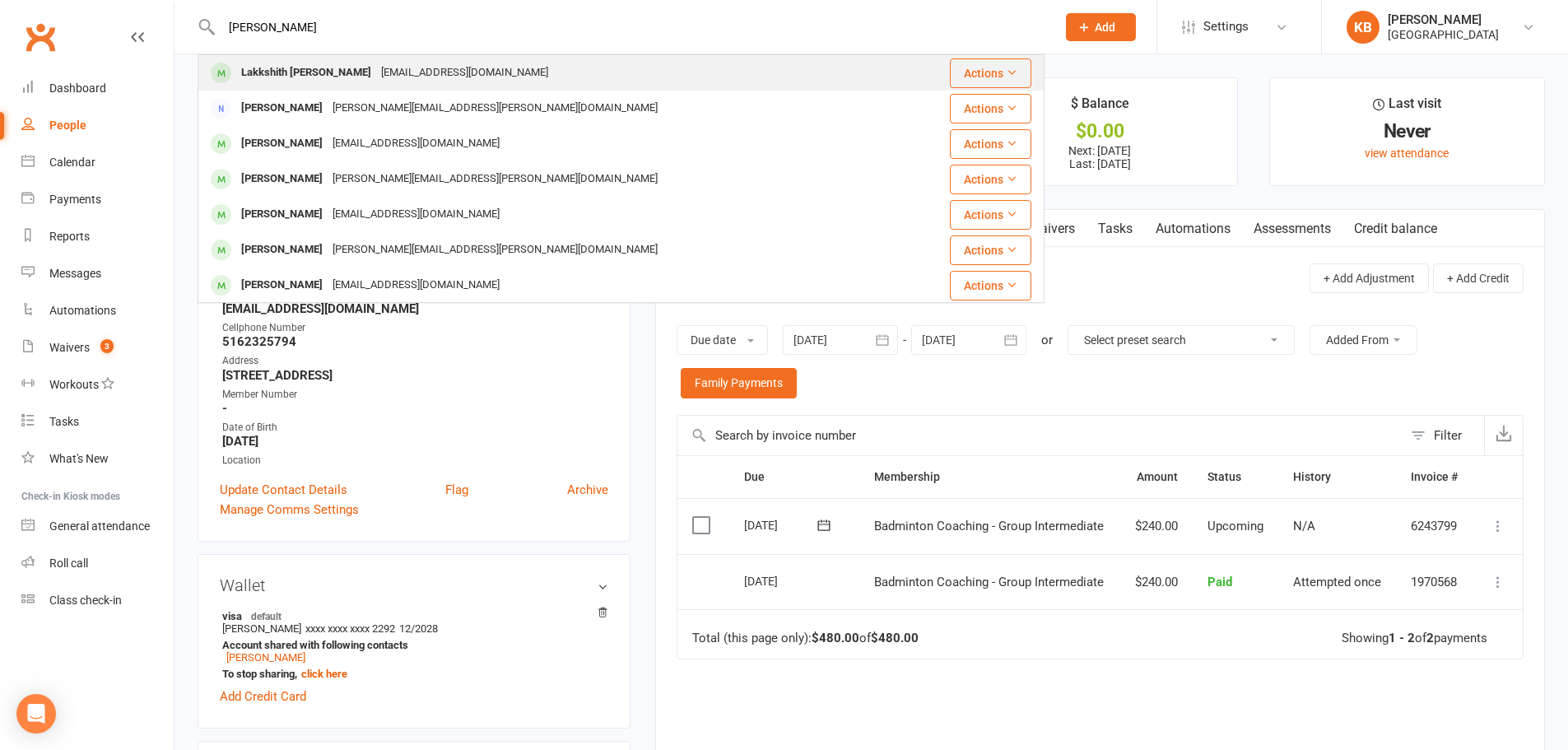
type input "lakshith"
click at [320, 63] on div "Lakkshith Charankumar" at bounding box center [307, 73] width 140 height 24
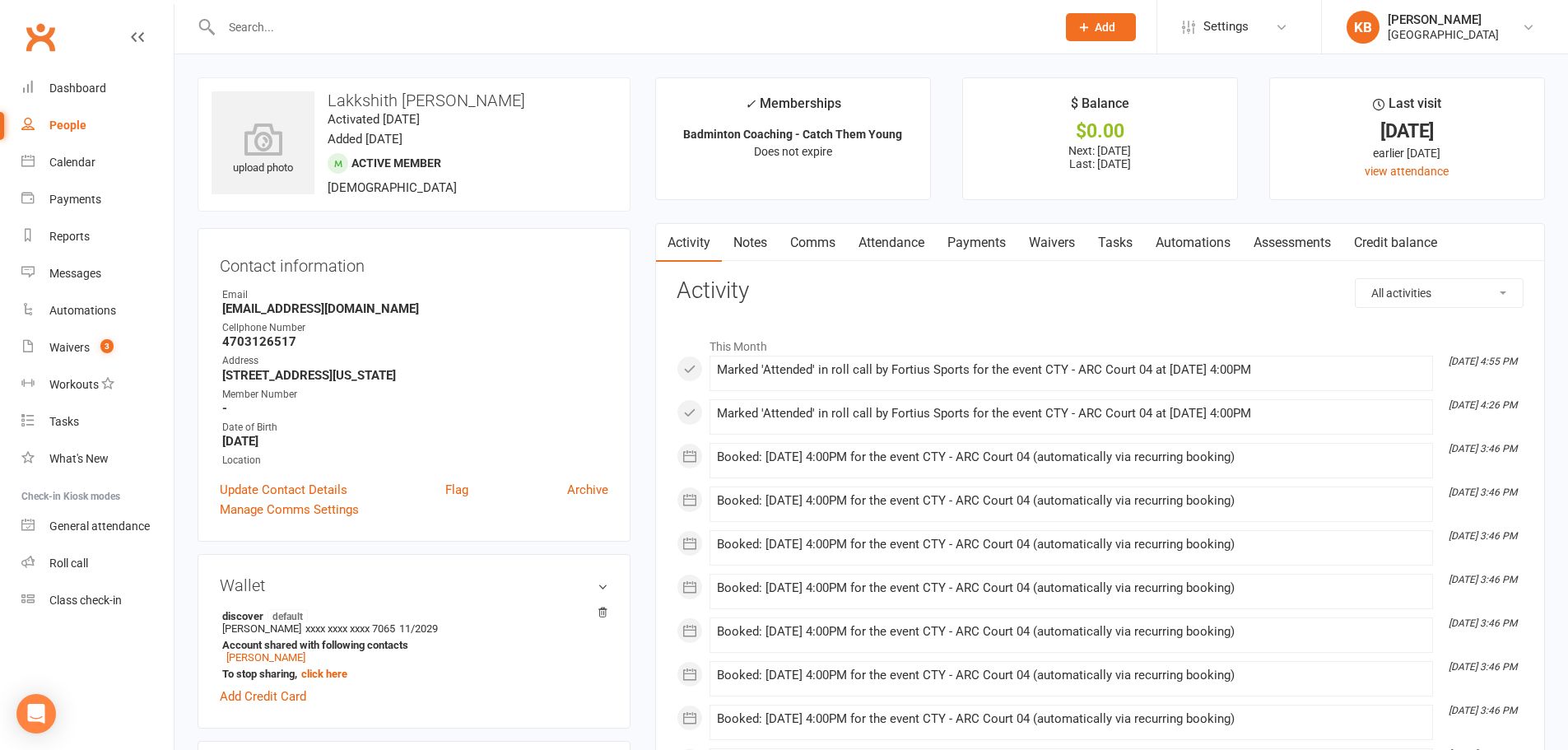
click at [979, 239] on link "Payments" at bounding box center [976, 242] width 81 height 38
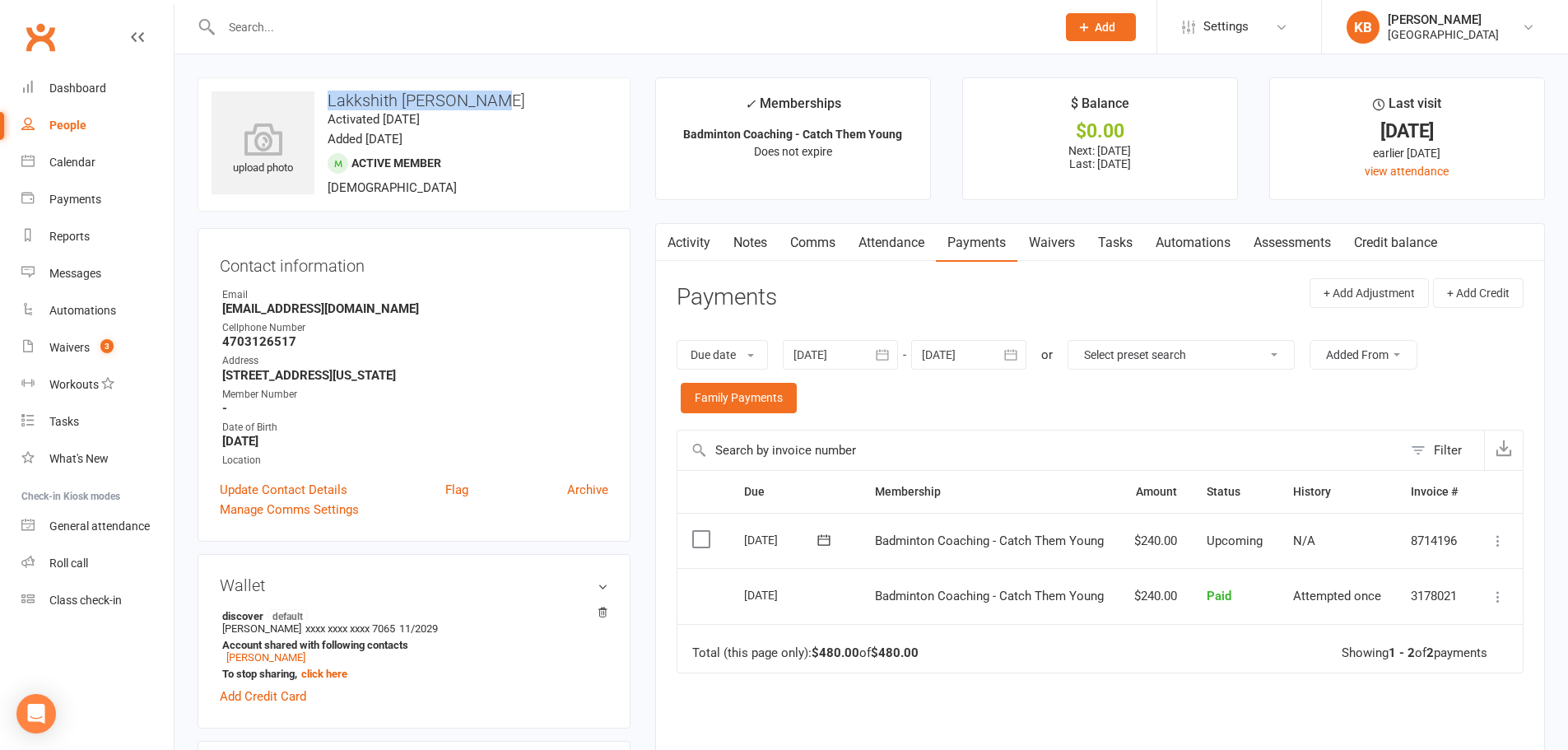
drag, startPoint x: 321, startPoint y: 95, endPoint x: 507, endPoint y: 95, distance: 186.0
click at [507, 95] on h3 "Lakkshith Charankumar" at bounding box center [414, 100] width 405 height 18
copy h3 "Lakkshith Charankumar"
click at [554, 91] on h3 "Lakkshith Charankumar" at bounding box center [414, 100] width 405 height 18
click at [362, 19] on input "text" at bounding box center [630, 27] width 827 height 23
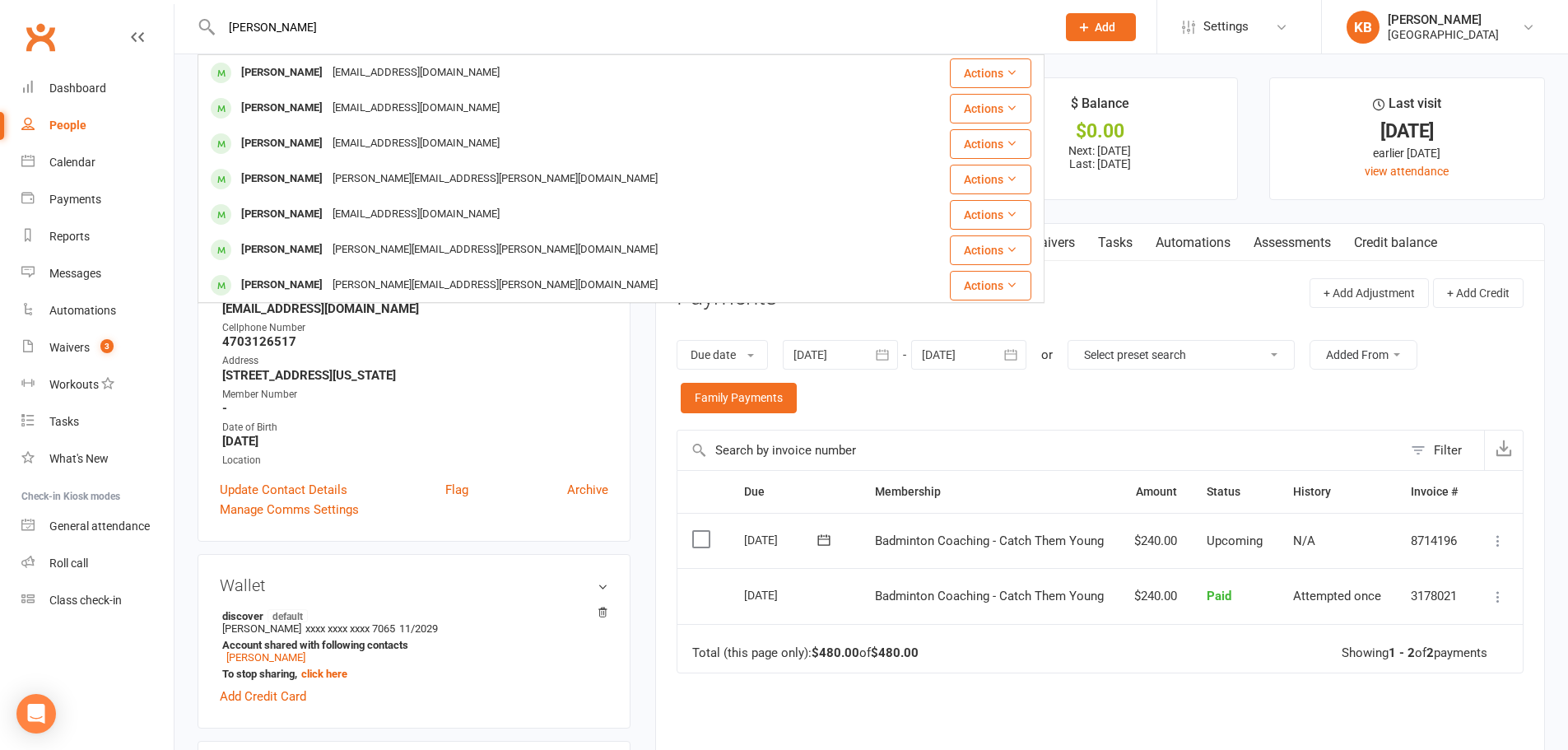
type input "tanvi"
drag, startPoint x: 291, startPoint y: 28, endPoint x: 225, endPoint y: 28, distance: 66.0
click at [225, 28] on input "tanvi" at bounding box center [630, 27] width 827 height 23
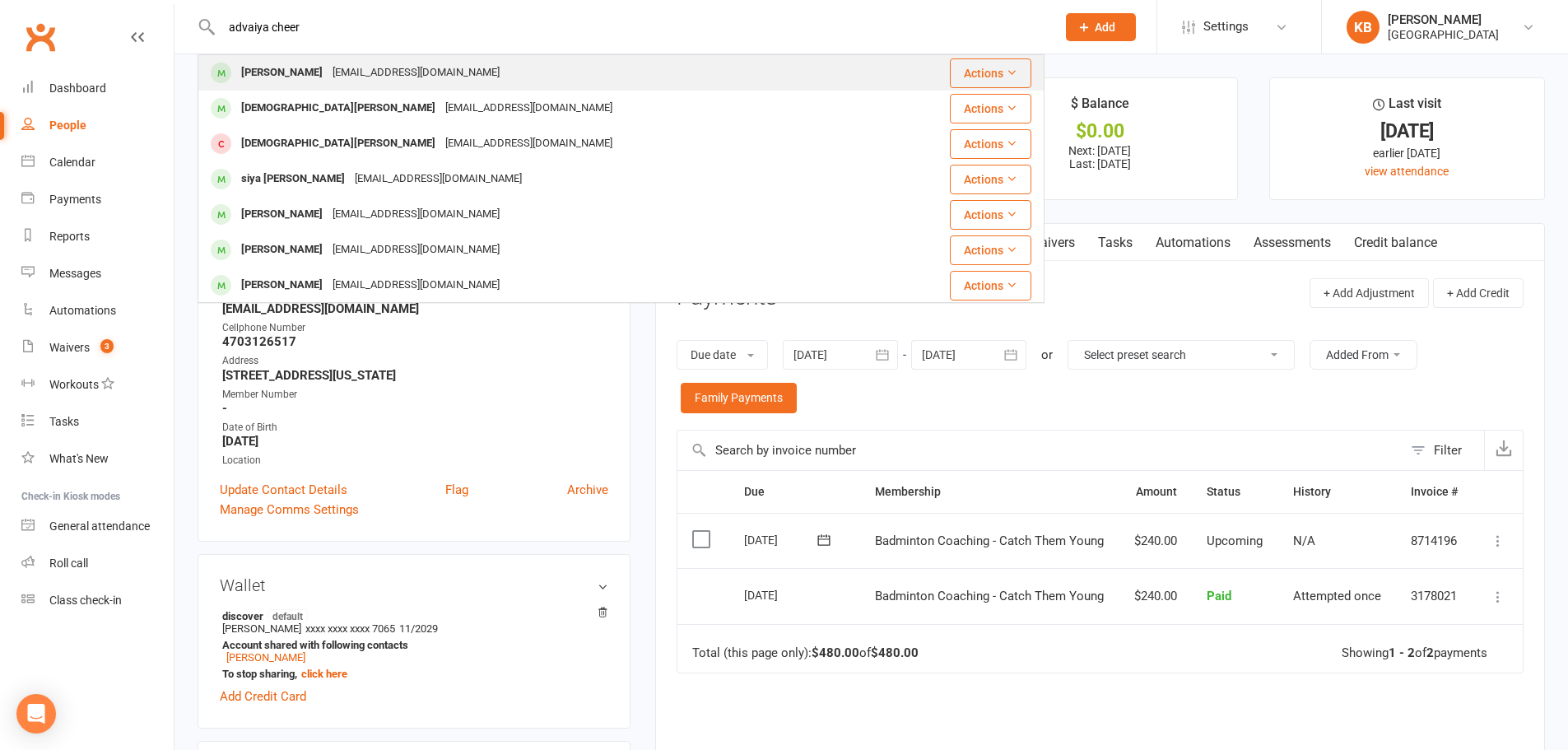
type input "advaiya cheer"
click at [277, 68] on div "[PERSON_NAME]" at bounding box center [282, 73] width 91 height 24
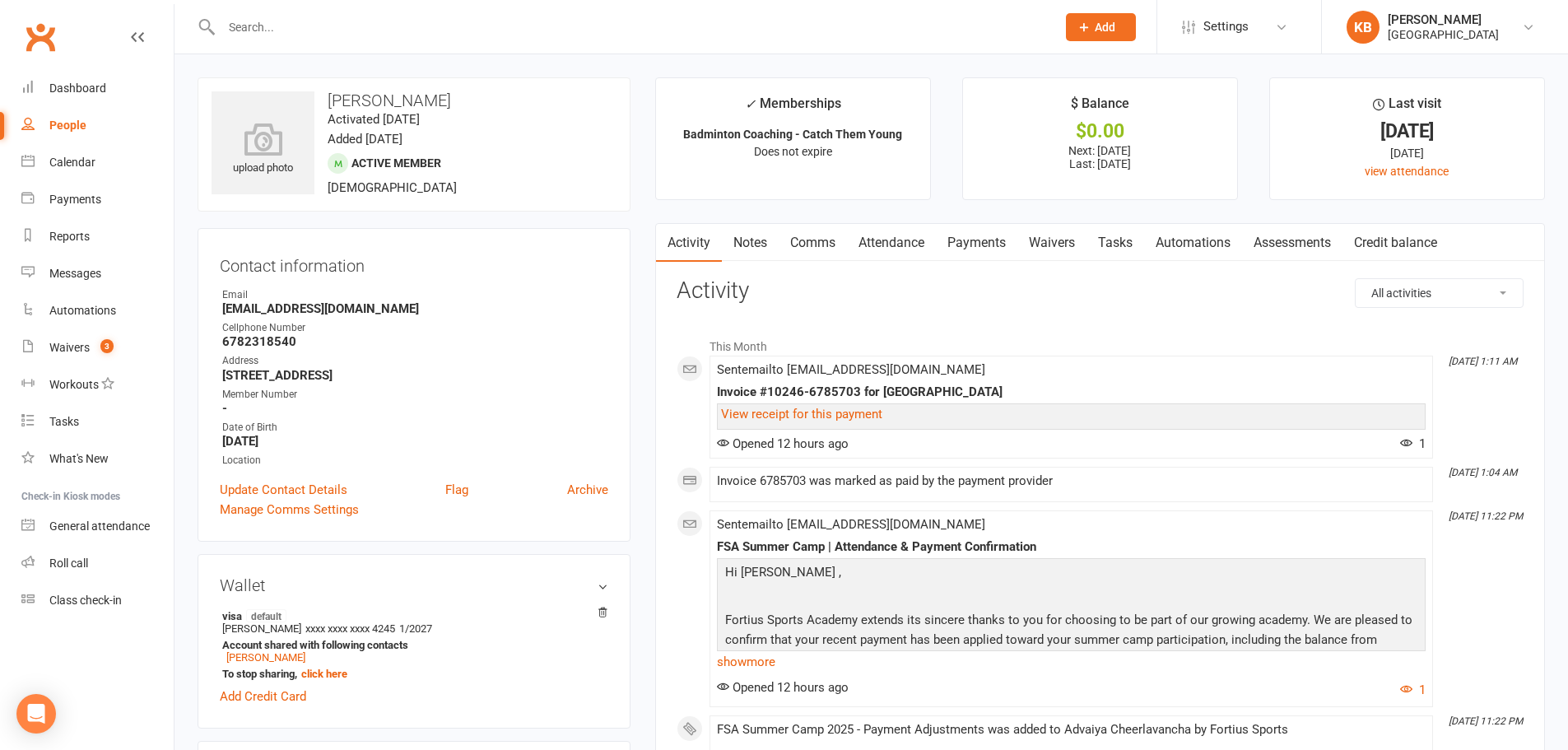
drag, startPoint x: 317, startPoint y: 96, endPoint x: 569, endPoint y: 104, distance: 252.1
click at [569, 104] on h3 "[PERSON_NAME]" at bounding box center [414, 100] width 405 height 18
copy h3 "[PERSON_NAME]"
click at [569, 102] on h3 "[PERSON_NAME]" at bounding box center [414, 100] width 405 height 18
click at [343, 27] on input "text" at bounding box center [630, 27] width 827 height 23
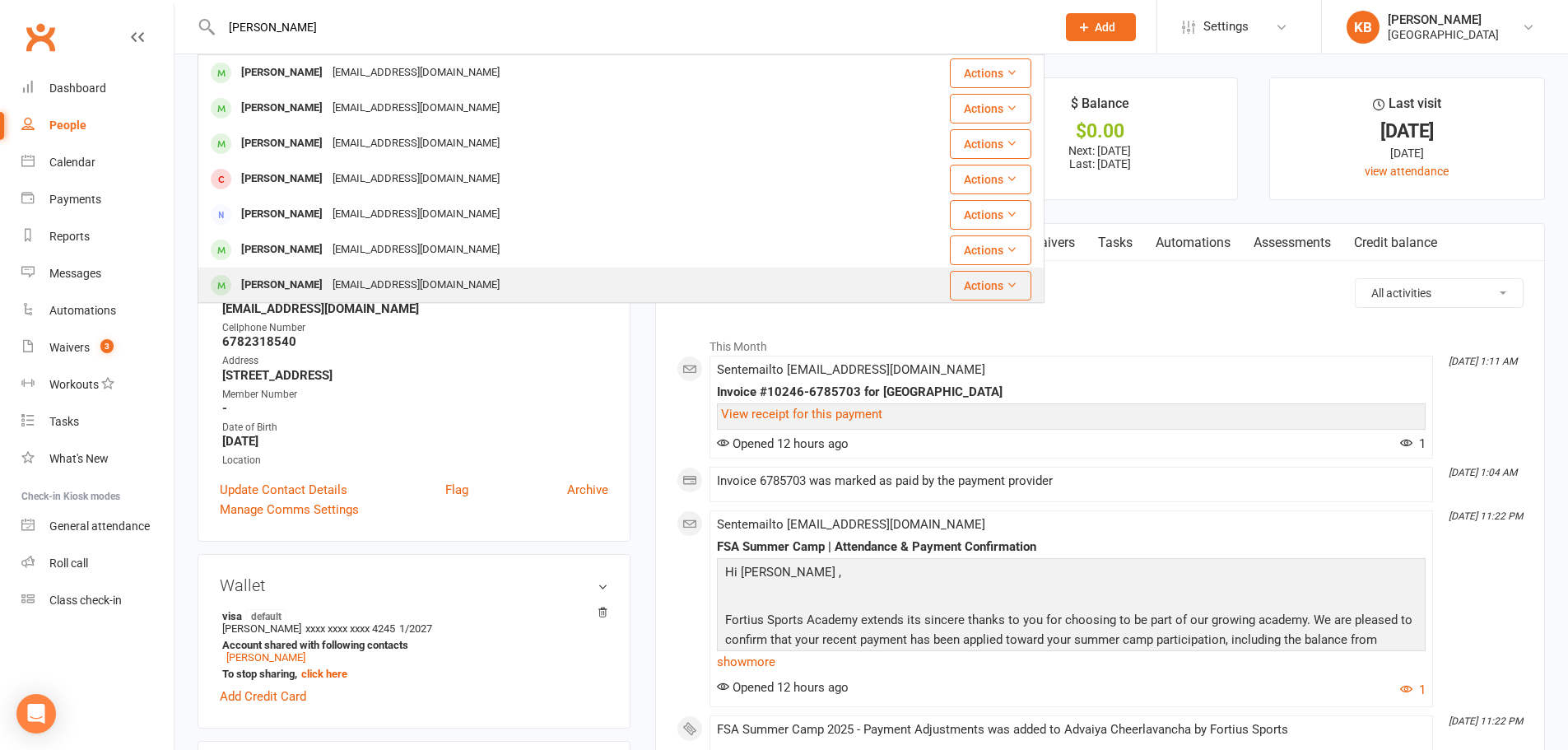
type input "ranjith"
click at [359, 288] on div "[EMAIL_ADDRESS][DOMAIN_NAME]" at bounding box center [416, 285] width 177 height 24
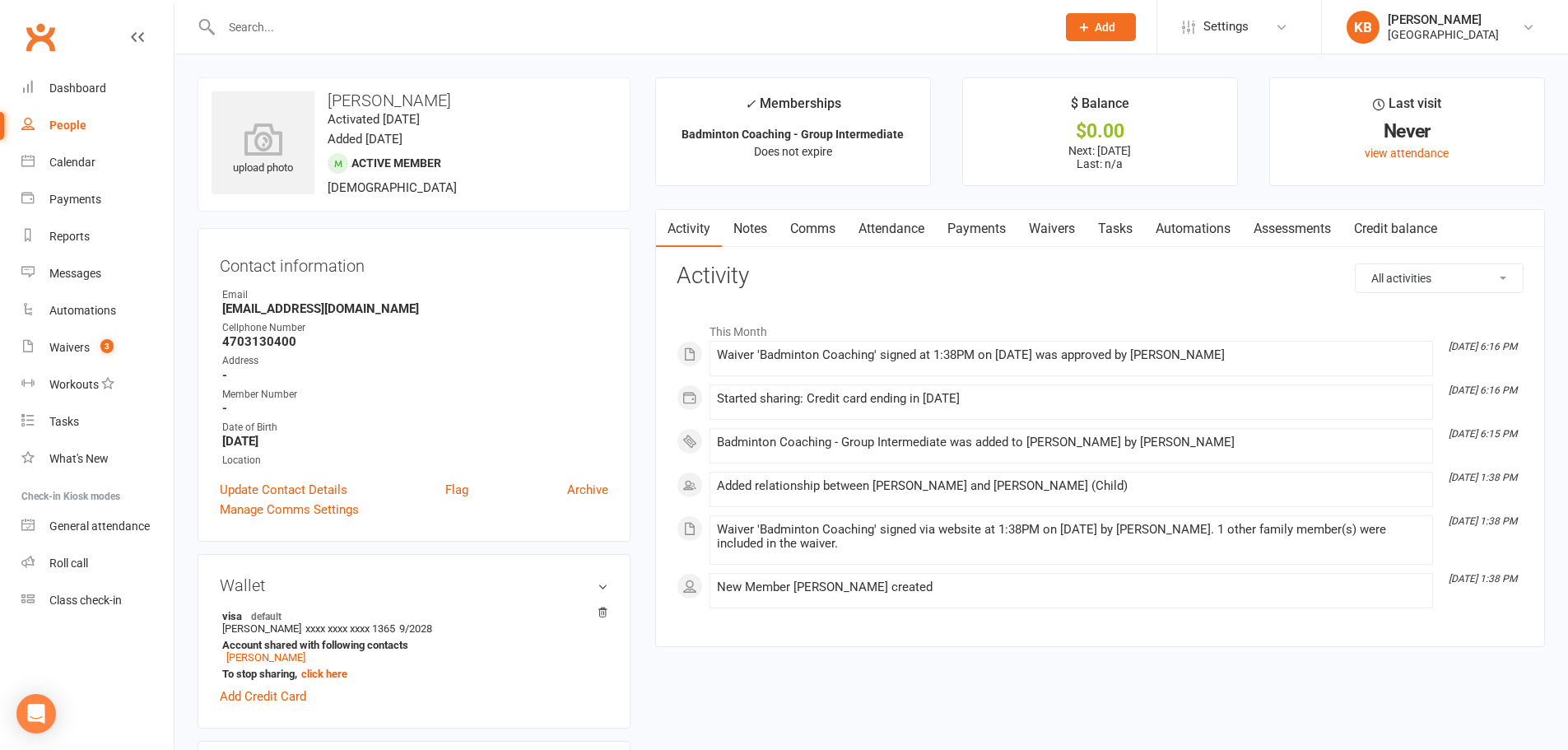
drag, startPoint x: 327, startPoint y: 98, endPoint x: 487, endPoint y: 95, distance: 160.0
click at [487, 95] on h3 "[PERSON_NAME]" at bounding box center [414, 100] width 405 height 18
copy h3 "[PERSON_NAME]"
click at [487, 95] on h3 "[PERSON_NAME]" at bounding box center [414, 100] width 405 height 18
click at [307, 31] on input "text" at bounding box center [630, 27] width 827 height 23
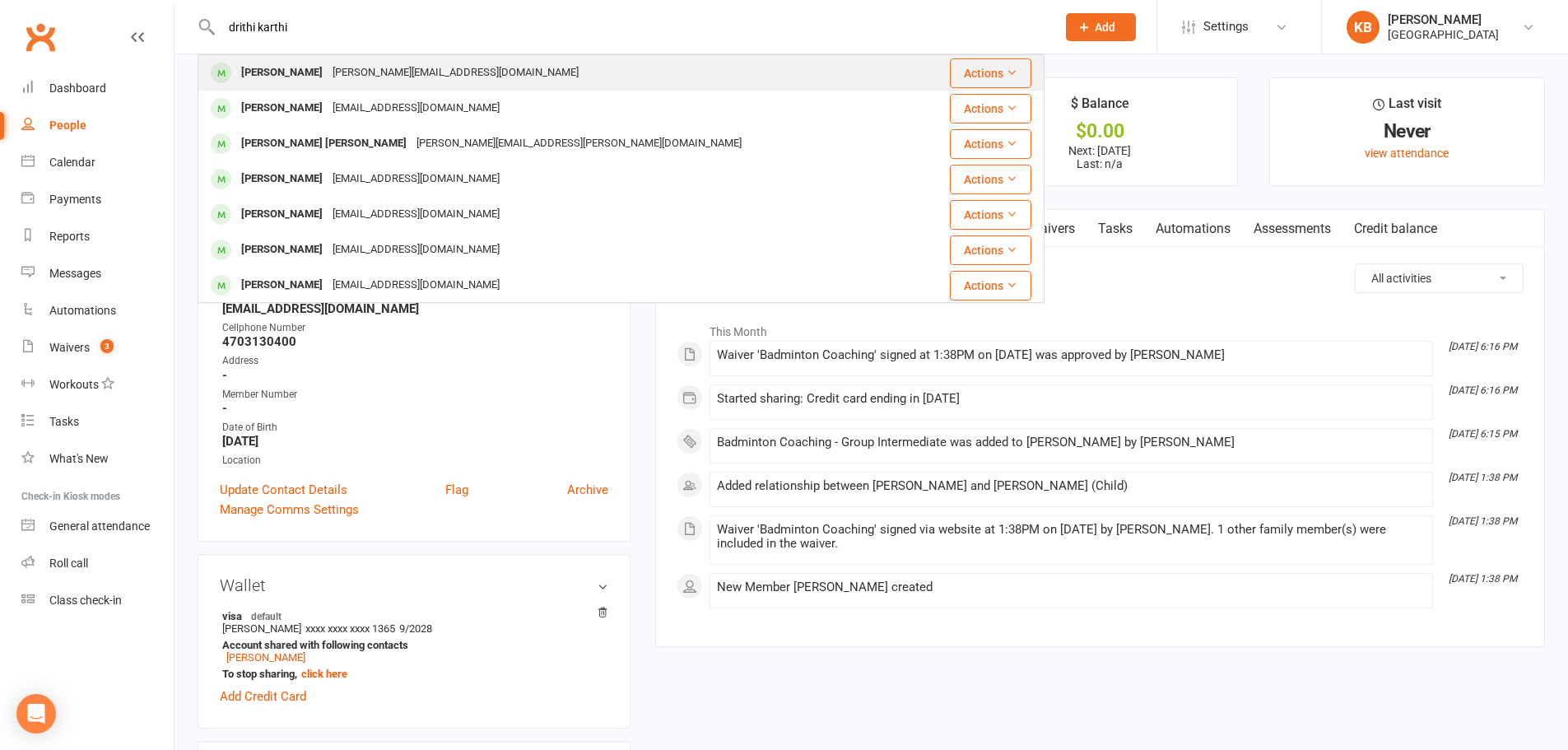
type input "drithi karthi"
click at [320, 62] on div "[PERSON_NAME]" at bounding box center [282, 73] width 91 height 24
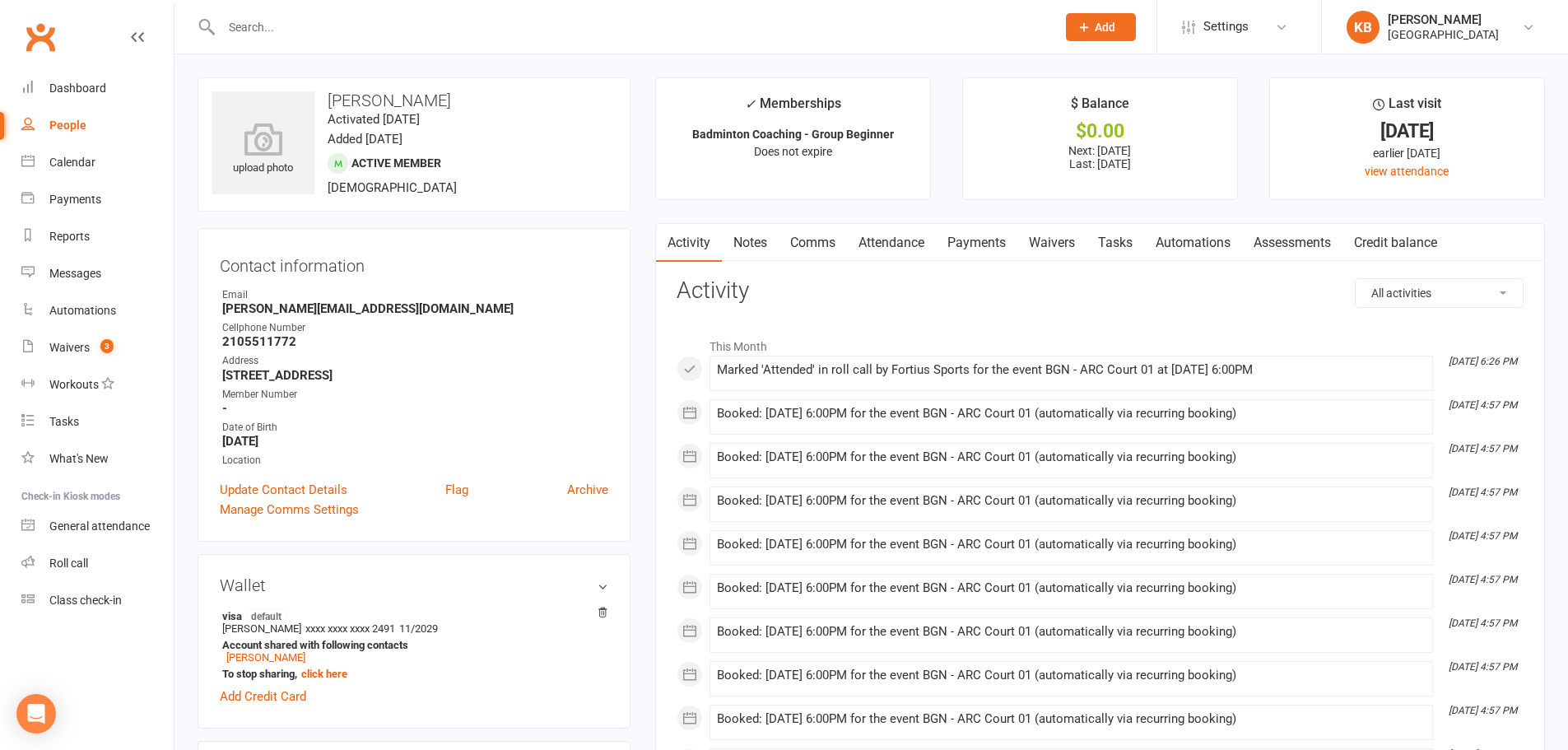
click at [977, 239] on link "Payments" at bounding box center [976, 242] width 81 height 38
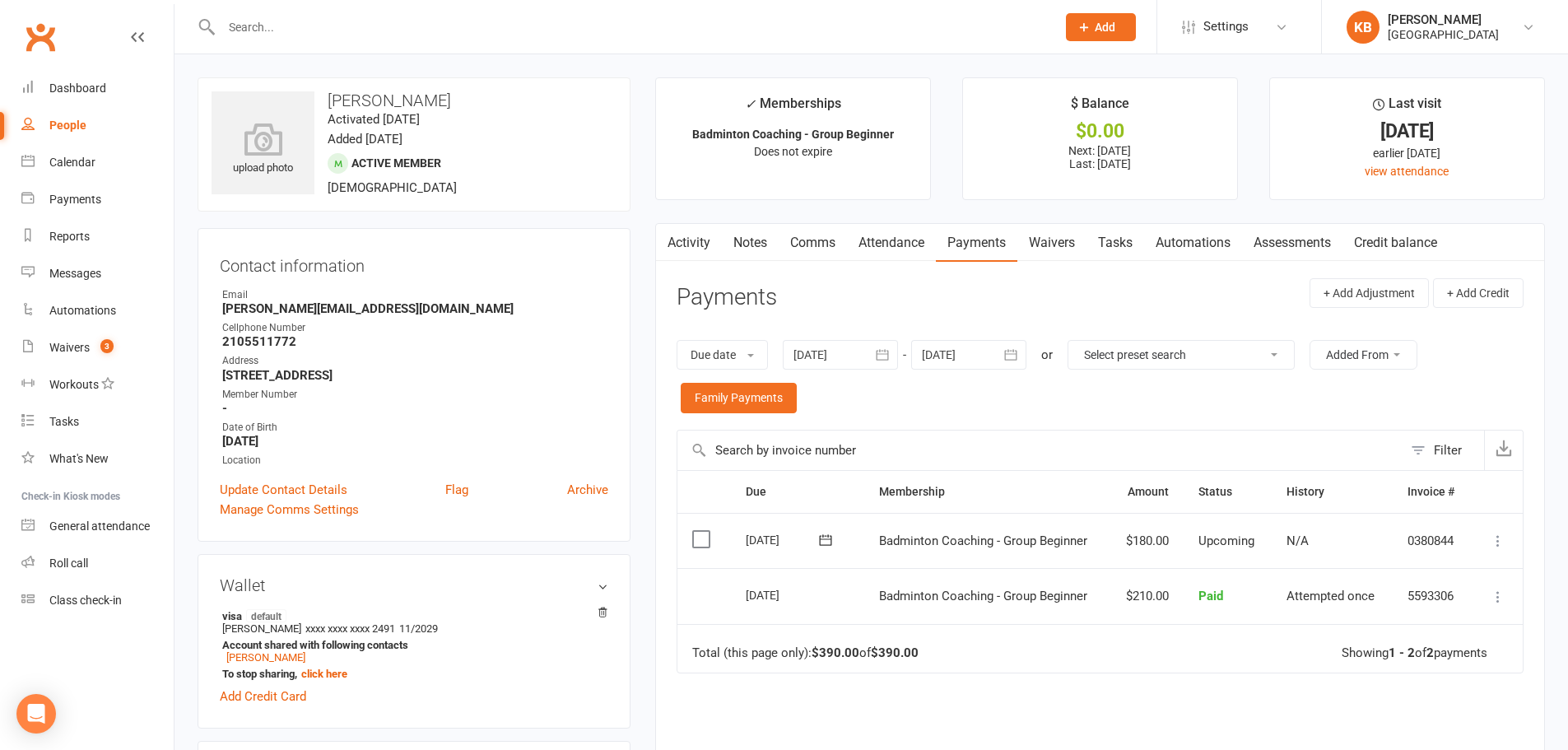
drag, startPoint x: 324, startPoint y: 93, endPoint x: 467, endPoint y: 97, distance: 143.1
click at [467, 97] on h3 "[PERSON_NAME]" at bounding box center [414, 100] width 405 height 18
copy h3 "[PERSON_NAME]"
click at [513, 96] on h3 "[PERSON_NAME]" at bounding box center [414, 100] width 405 height 18
click at [338, 33] on input "text" at bounding box center [630, 27] width 827 height 23
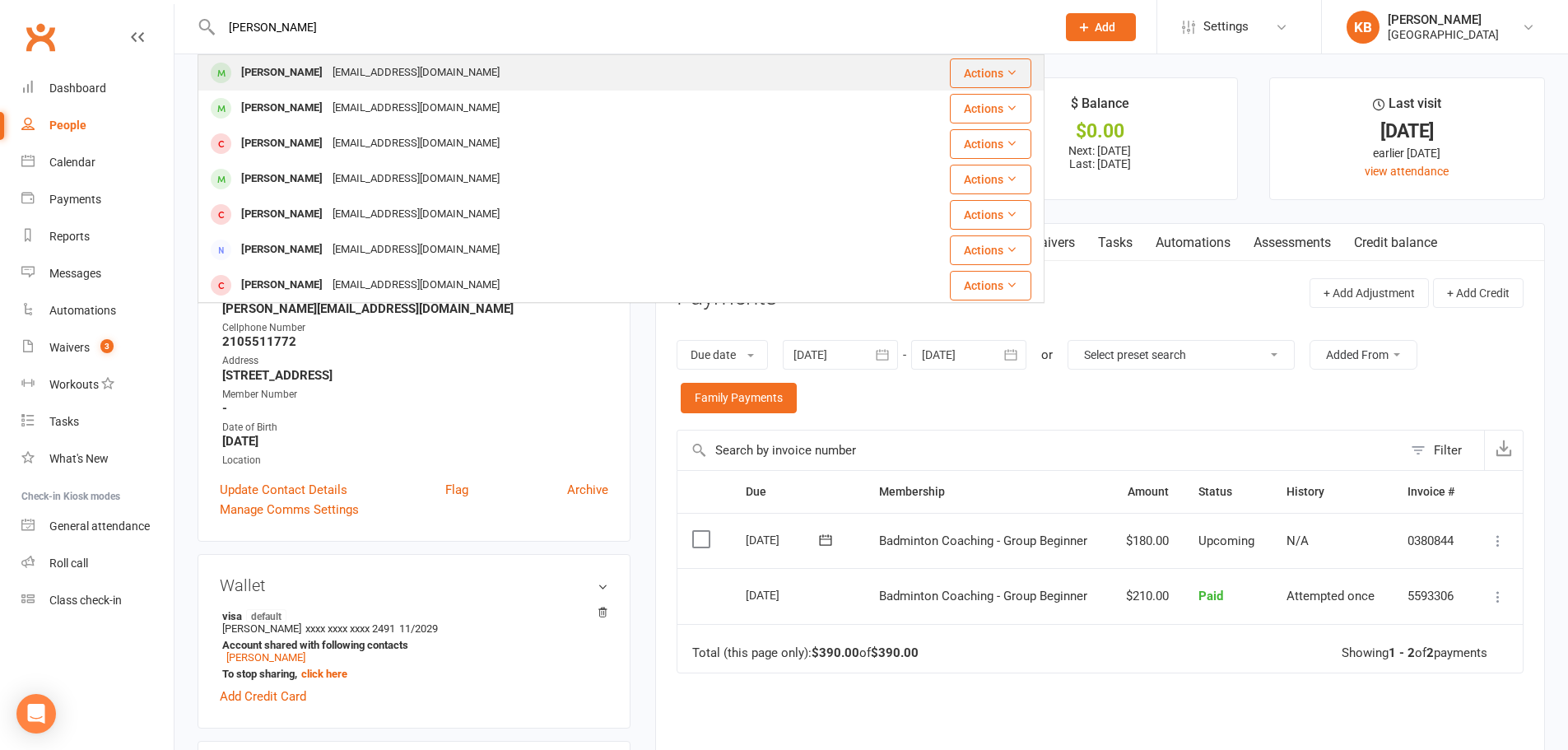
type input "nethra pprabhu"
click at [328, 73] on div "[EMAIL_ADDRESS][DOMAIN_NAME]" at bounding box center [416, 73] width 177 height 24
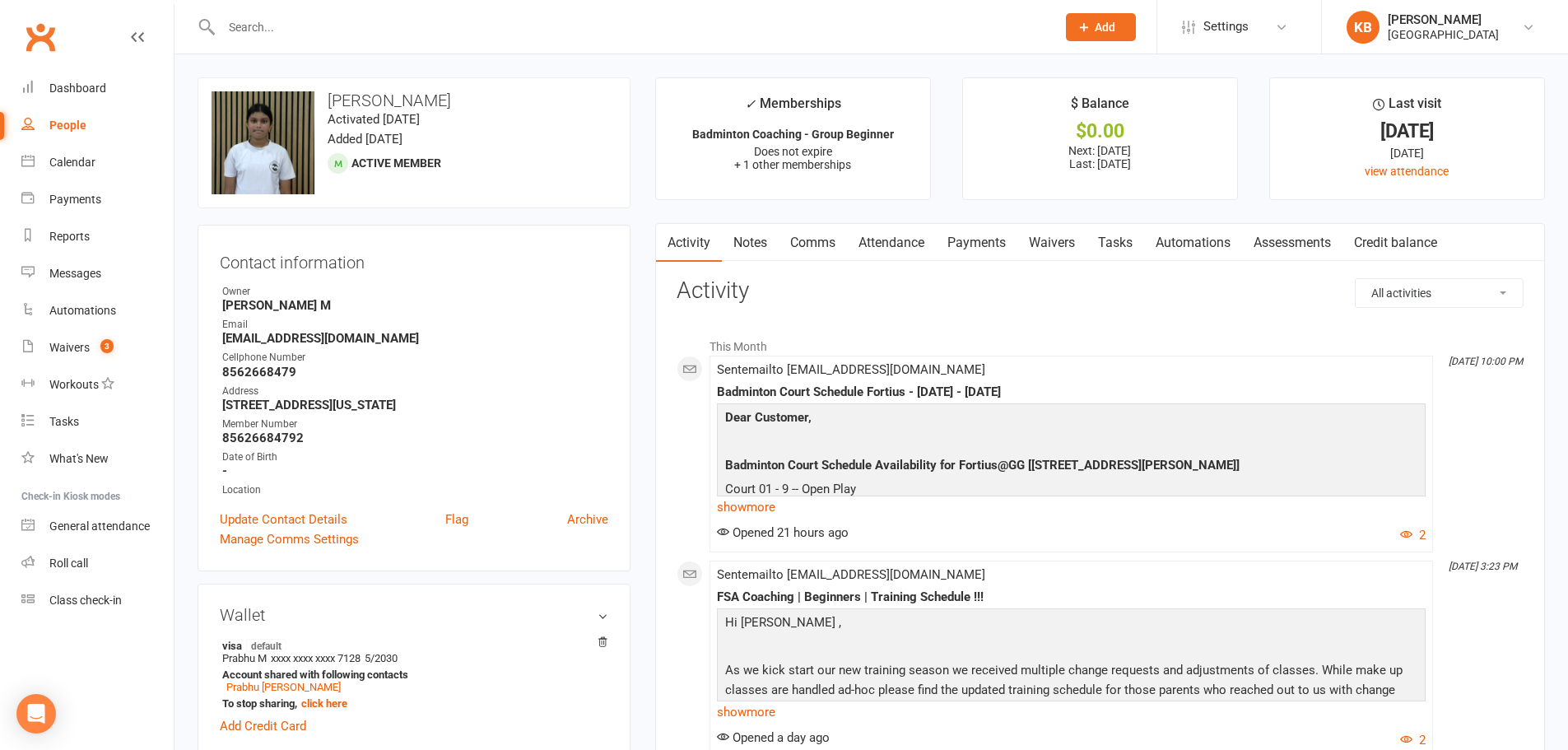
click at [968, 241] on link "Payments" at bounding box center [976, 242] width 81 height 38
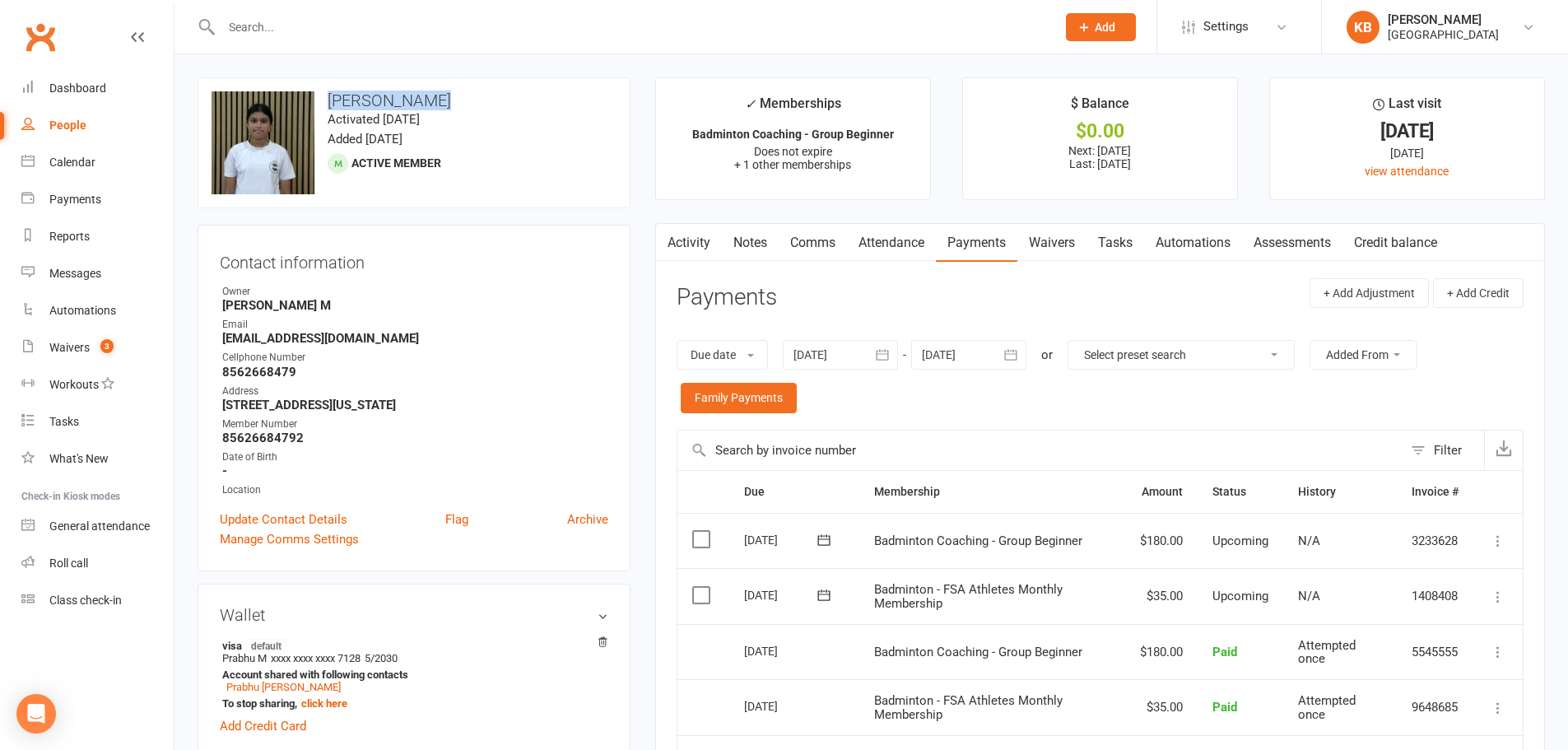
drag, startPoint x: 325, startPoint y: 95, endPoint x: 554, endPoint y: 90, distance: 229.1
click at [554, 90] on div "upload photo change photo Nethra prabhu Activated 20 June, 2025 Added 20 June, …" at bounding box center [414, 143] width 433 height 131
copy h3 "[PERSON_NAME]"
click at [554, 90] on div "upload photo change photo Nethra prabhu Activated 20 June, 2025 Added 20 June, …" at bounding box center [414, 143] width 433 height 131
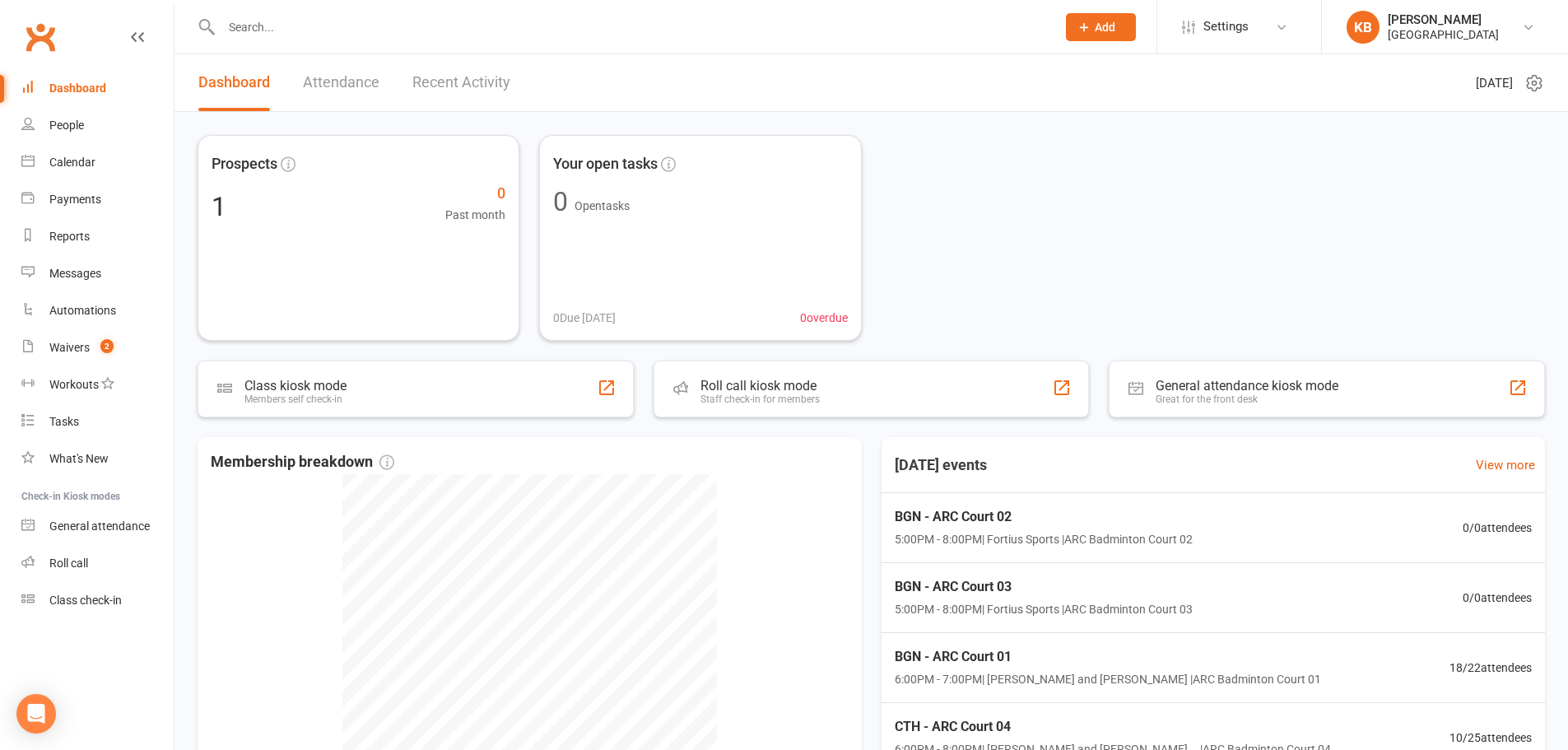
click at [312, 19] on input "text" at bounding box center [630, 27] width 827 height 23
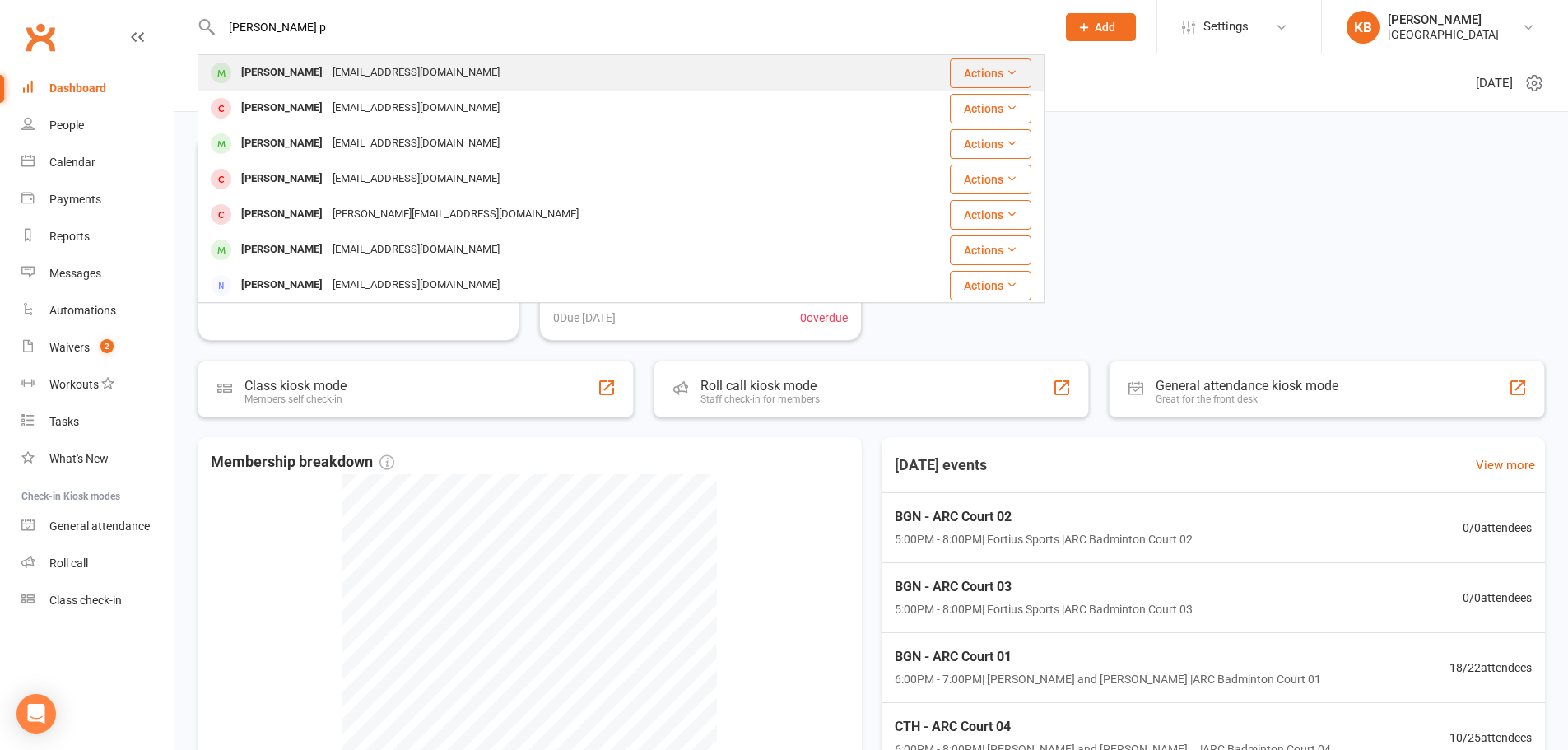
type input "[PERSON_NAME] p"
click at [311, 86] on div "Nethra prabhu prabhu.mb@gmail.com" at bounding box center [550, 73] width 702 height 34
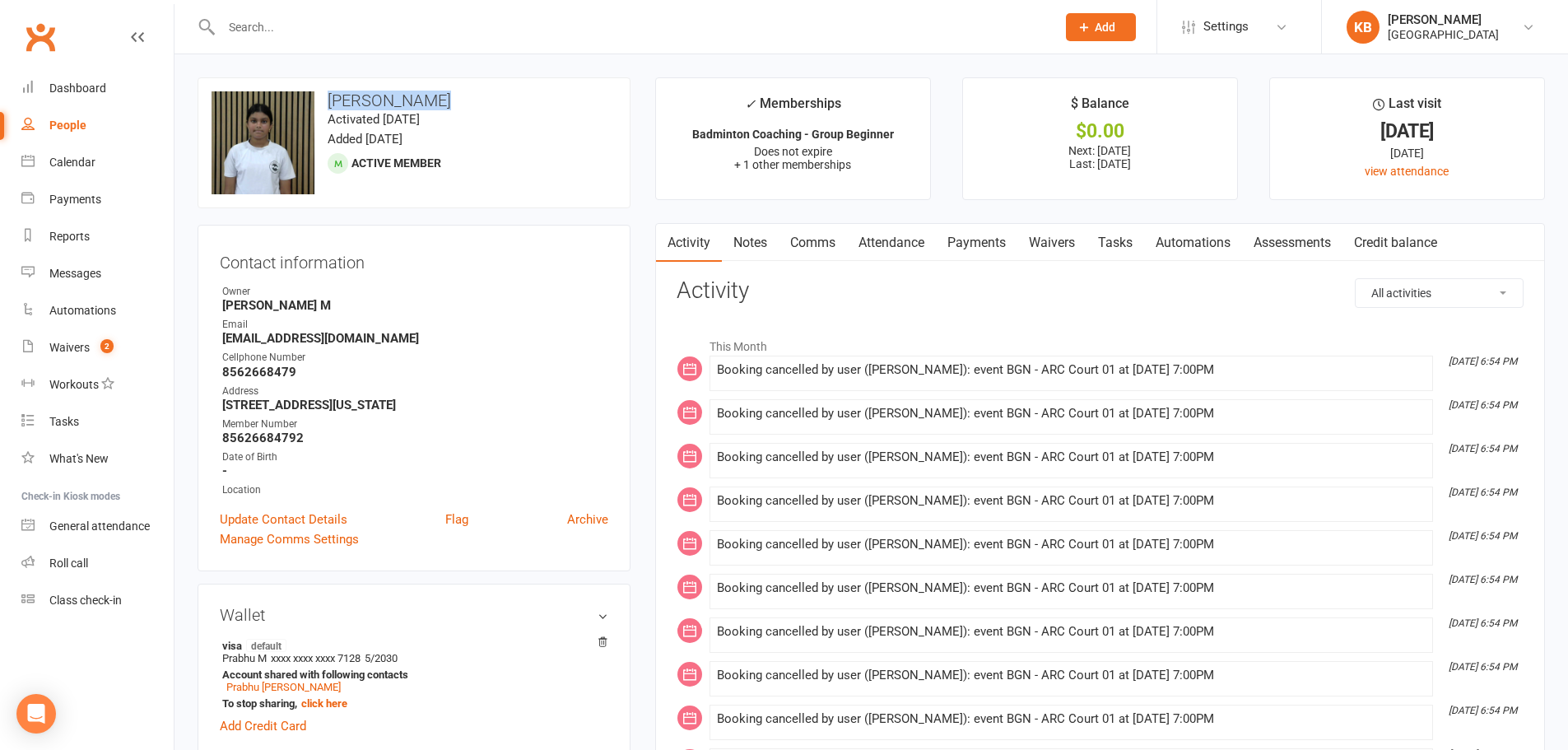
drag, startPoint x: 324, startPoint y: 100, endPoint x: 436, endPoint y: 106, distance: 112.2
click at [436, 106] on h3 "[PERSON_NAME]" at bounding box center [414, 100] width 405 height 18
copy h3 "[PERSON_NAME]"
click at [519, 110] on div "upload photo change photo [PERSON_NAME] Activated [DATE] Added [DATE] Active me…" at bounding box center [414, 143] width 433 height 131
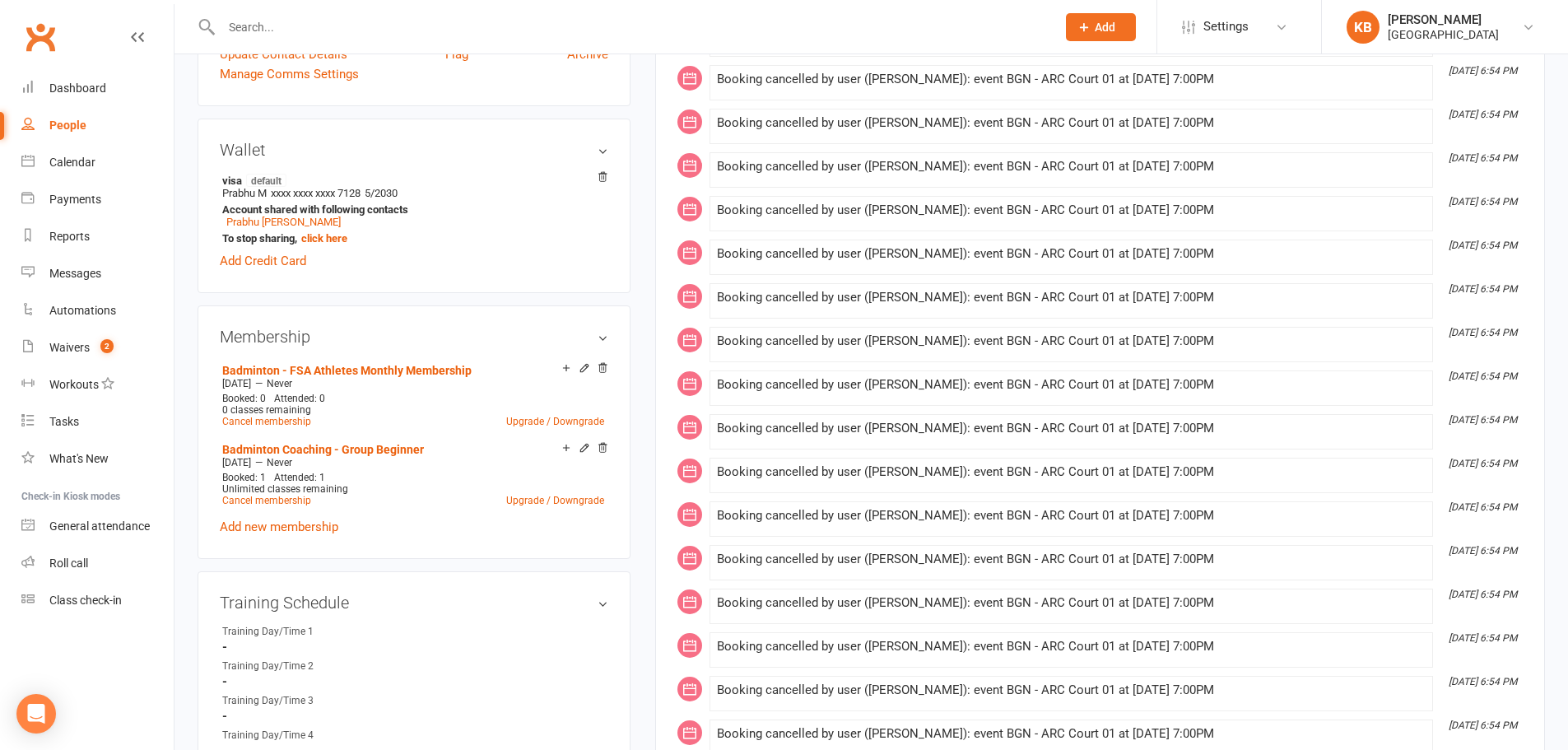
scroll to position [576, 0]
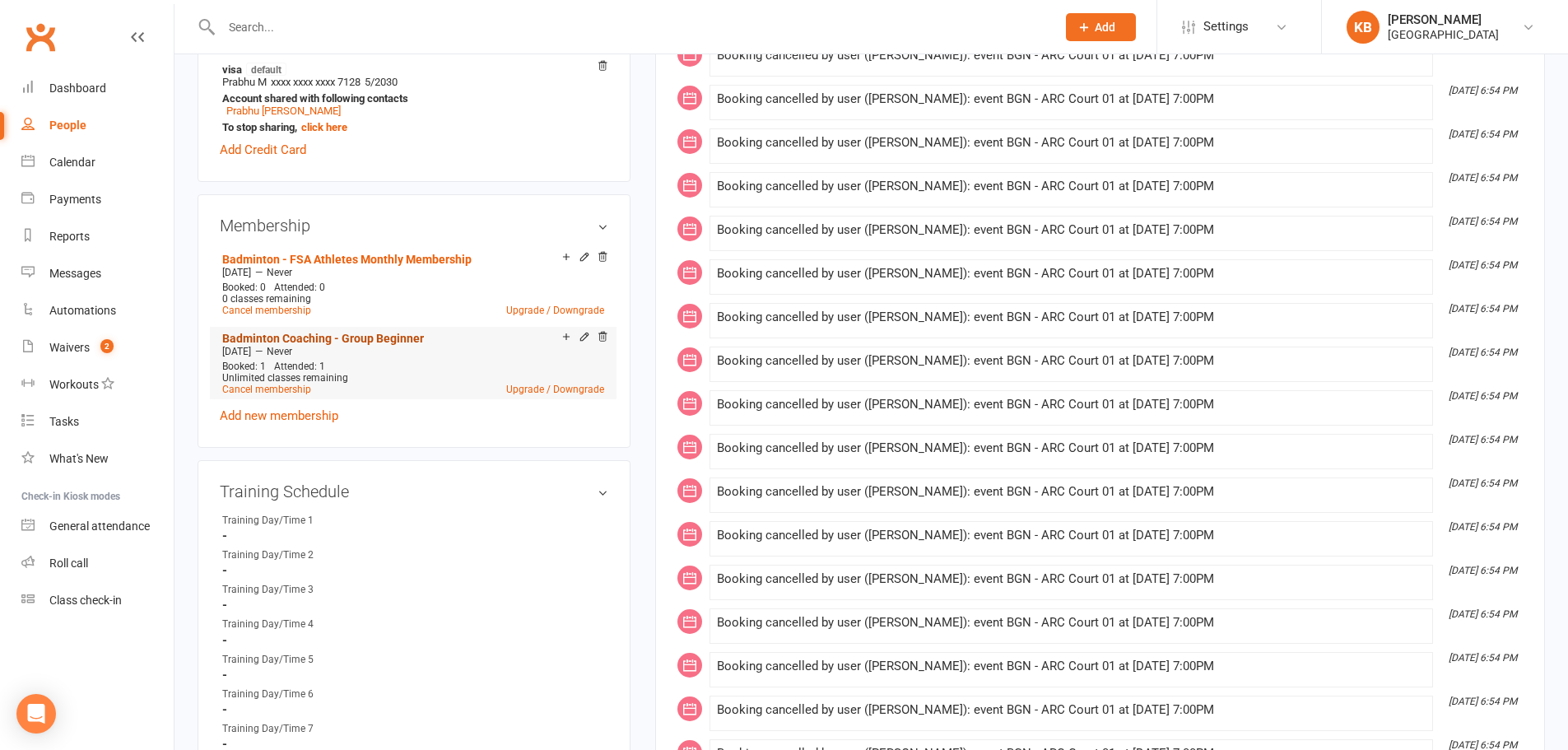
click at [401, 332] on link "Badminton Coaching - Group Beginner" at bounding box center [323, 339] width 202 height 14
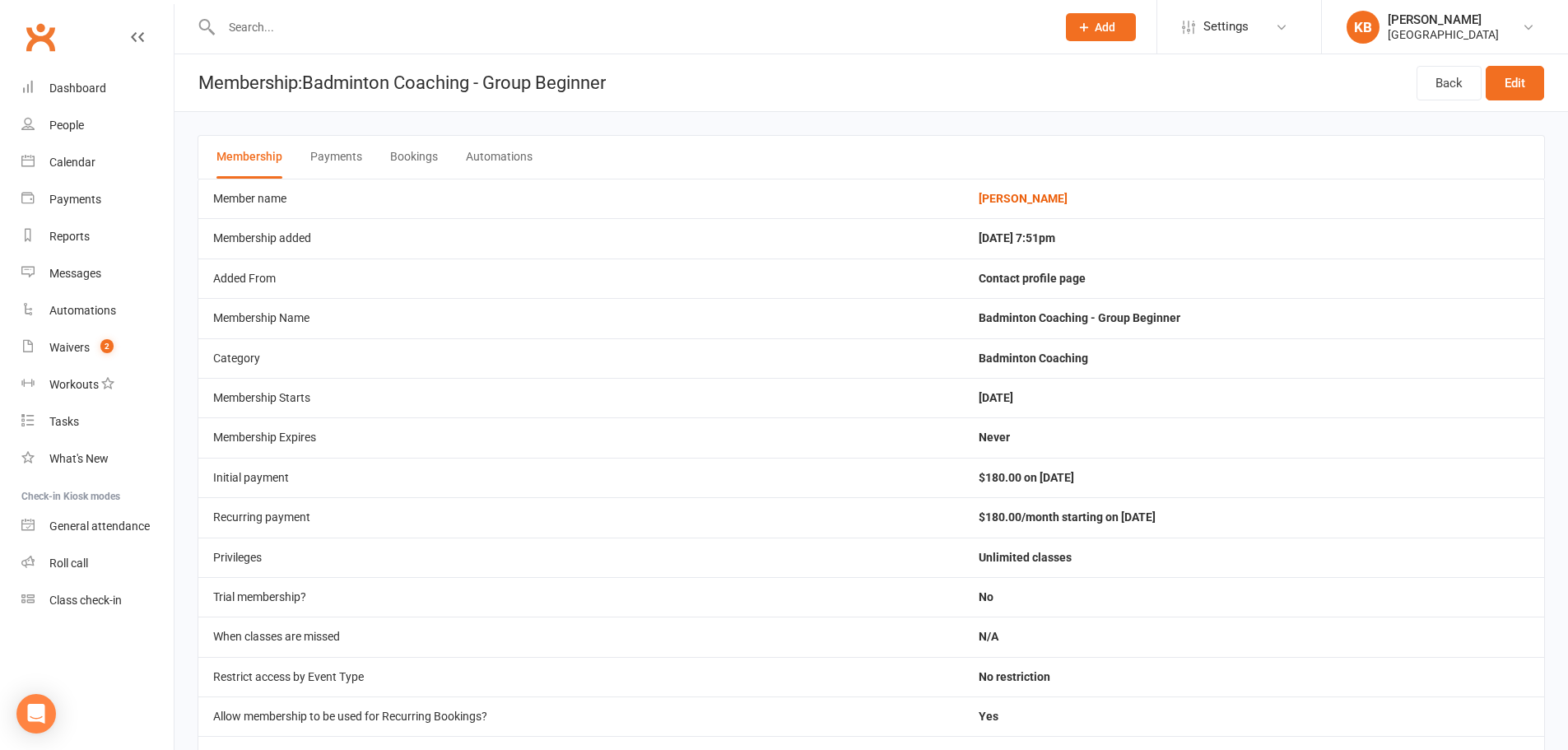
click at [418, 157] on button "Bookings" at bounding box center [414, 157] width 48 height 43
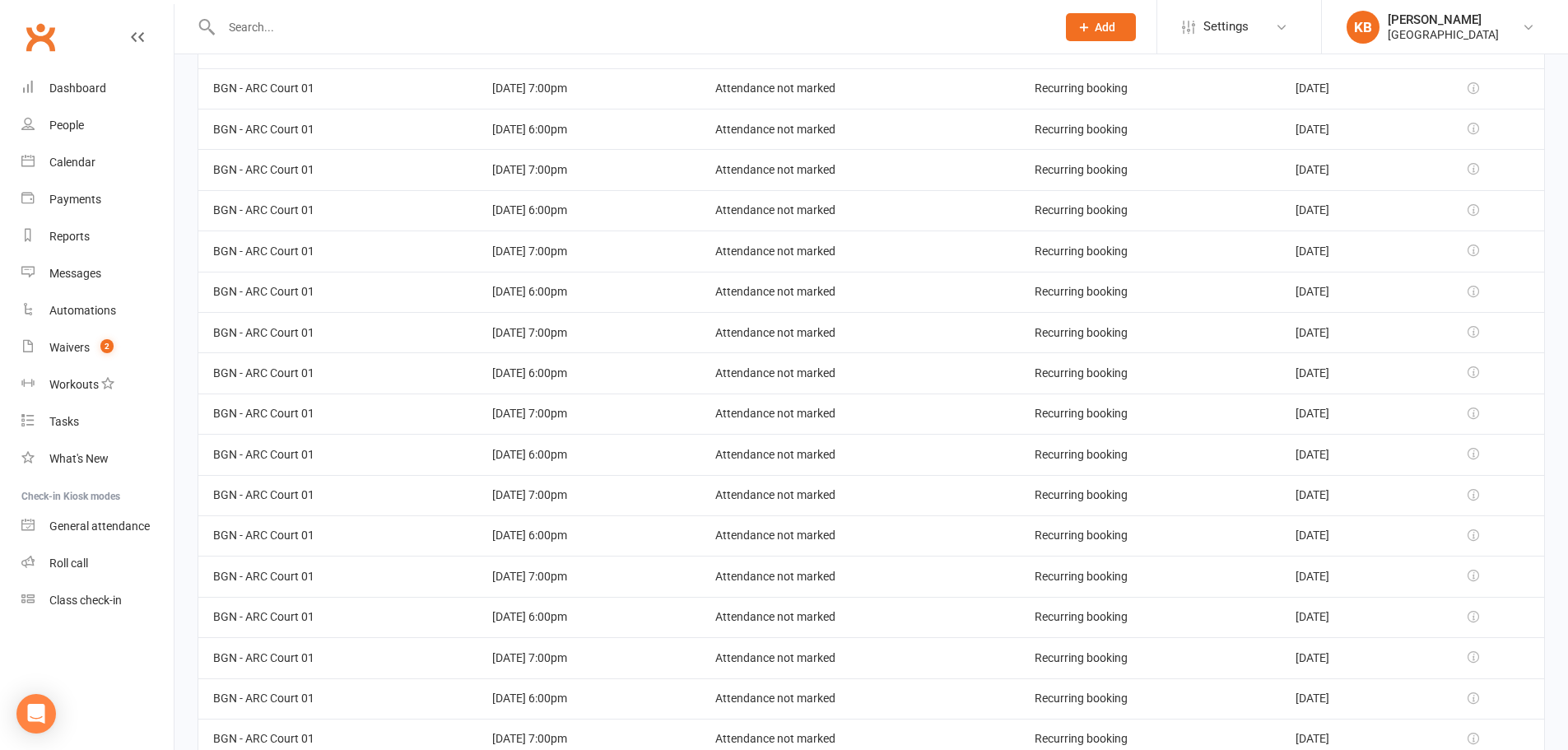
scroll to position [3210, 0]
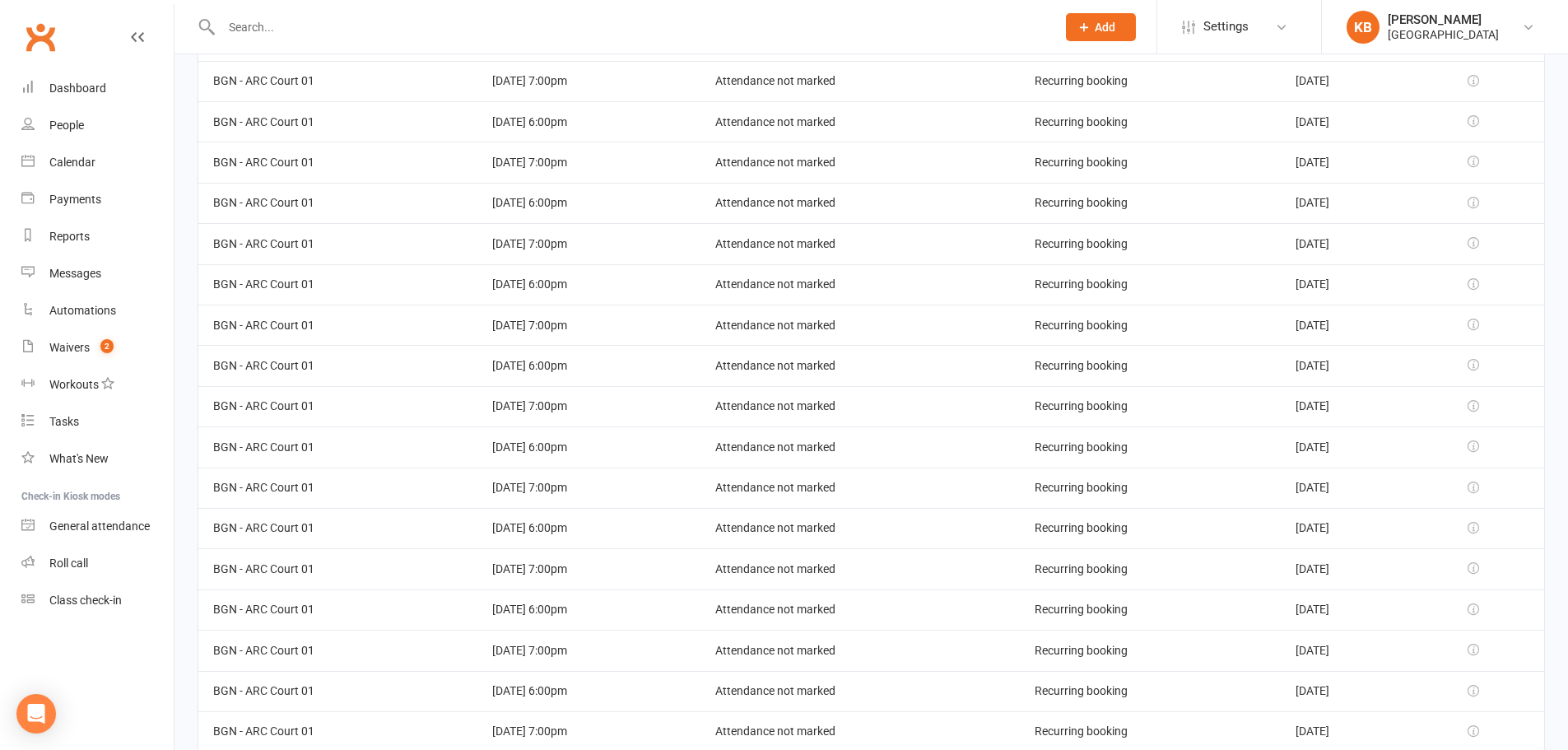
click at [1476, 402] on icon at bounding box center [1473, 406] width 12 height 12
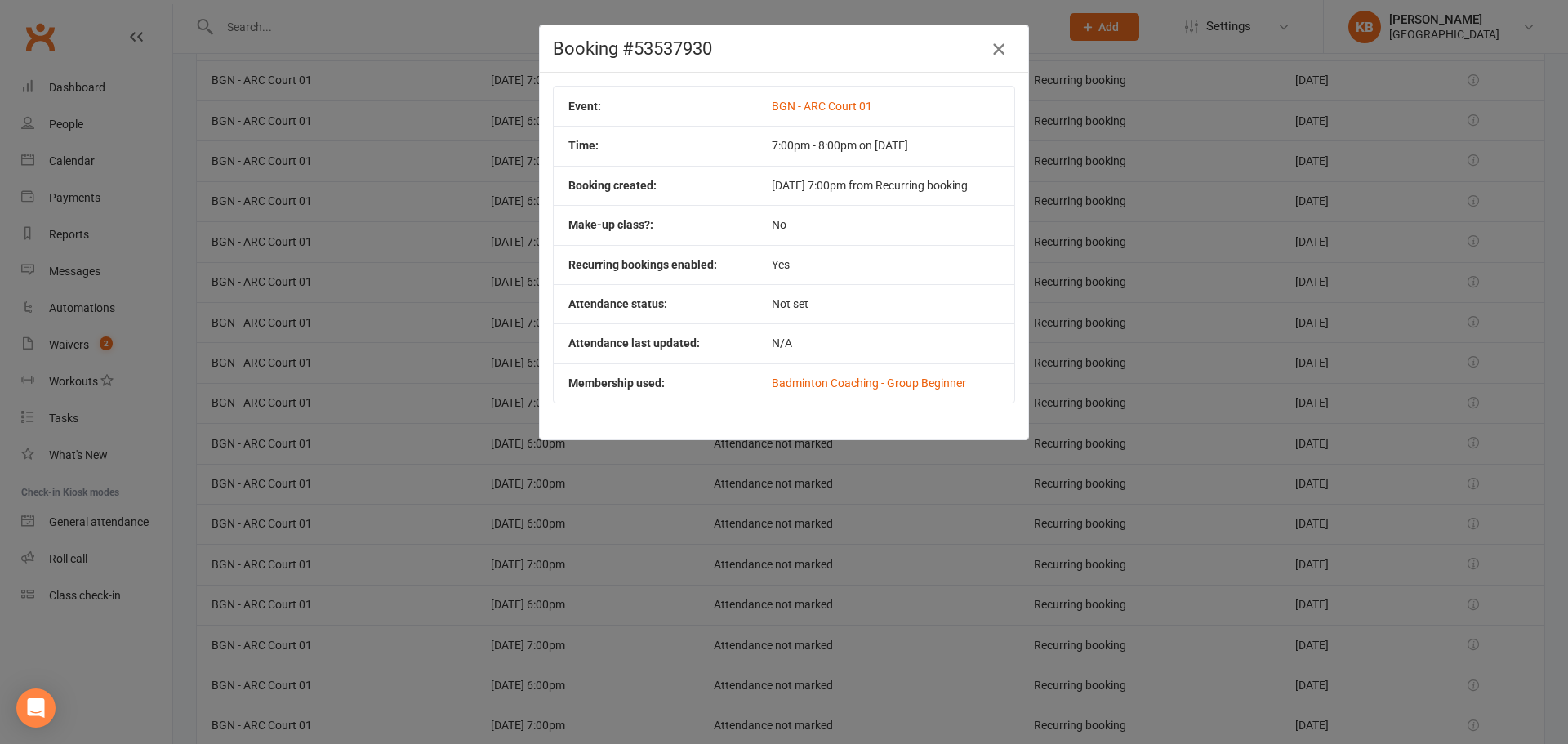
click at [993, 49] on icon "button" at bounding box center [998, 49] width 19 height 19
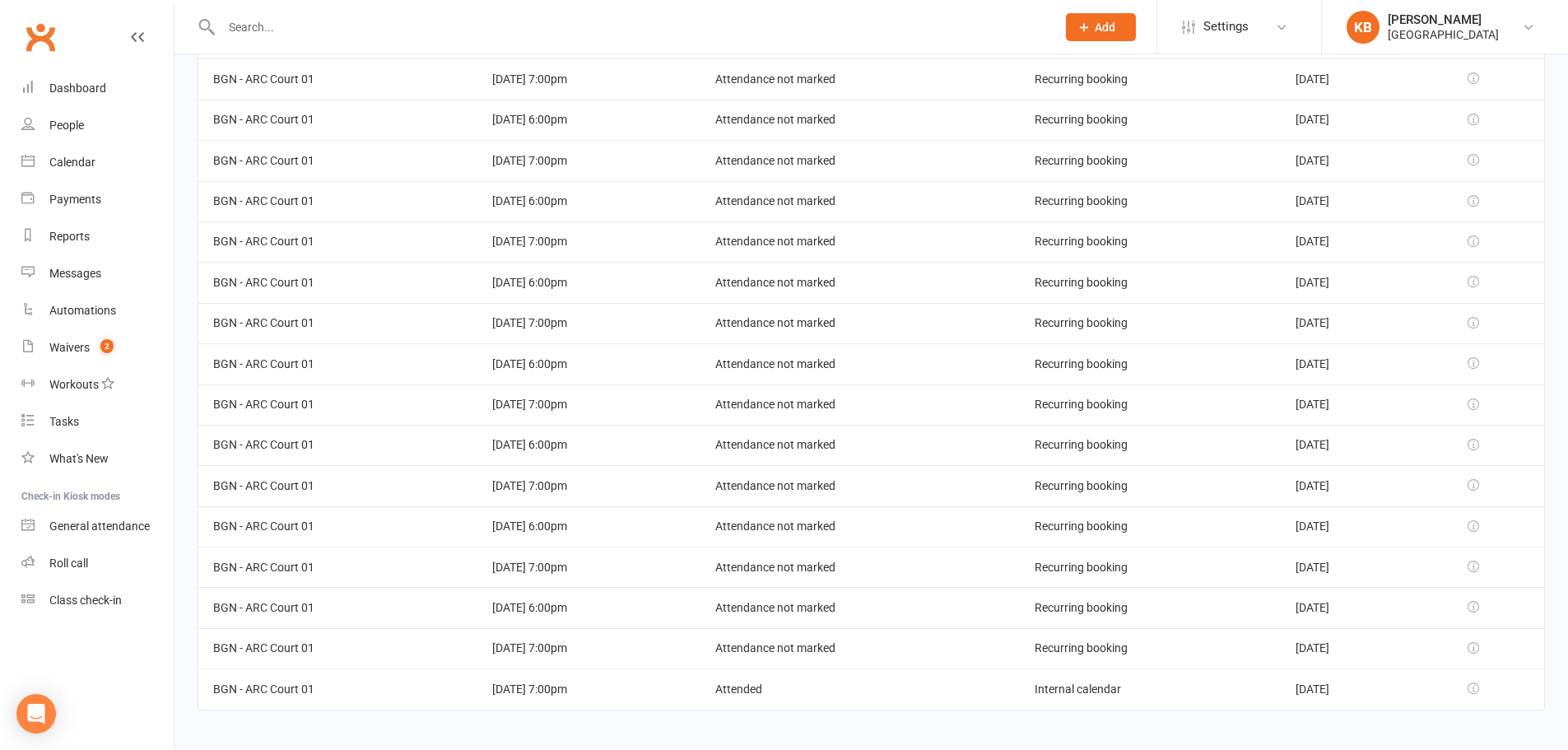
scroll to position [3708, 0]
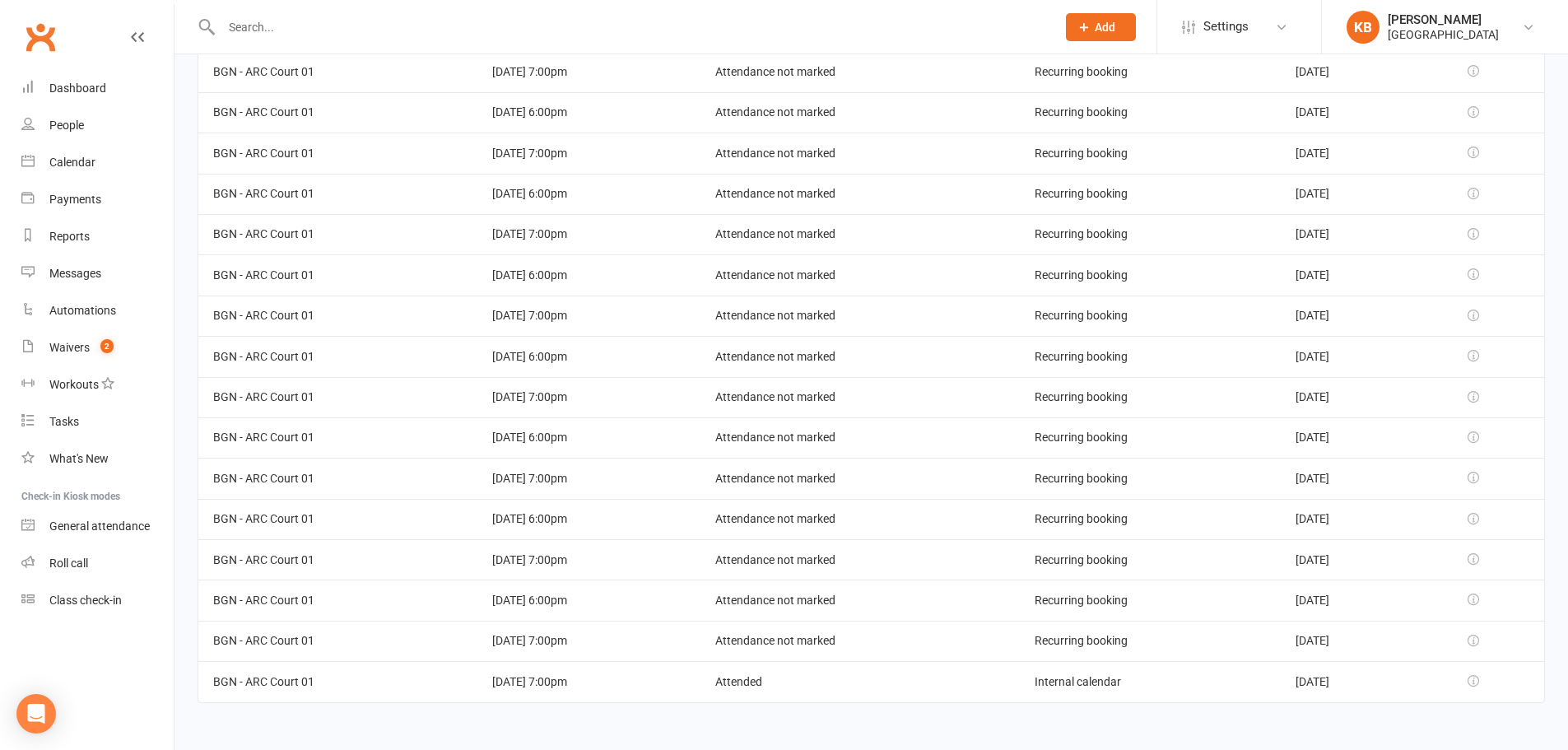
drag, startPoint x: 459, startPoint y: 682, endPoint x: 603, endPoint y: 701, distance: 145.2
click at [603, 701] on td "12 Aug 2025 7:00pm" at bounding box center [589, 682] width 223 height 41
click at [621, 675] on td "12 Aug 2025 7:00pm" at bounding box center [589, 682] width 223 height 41
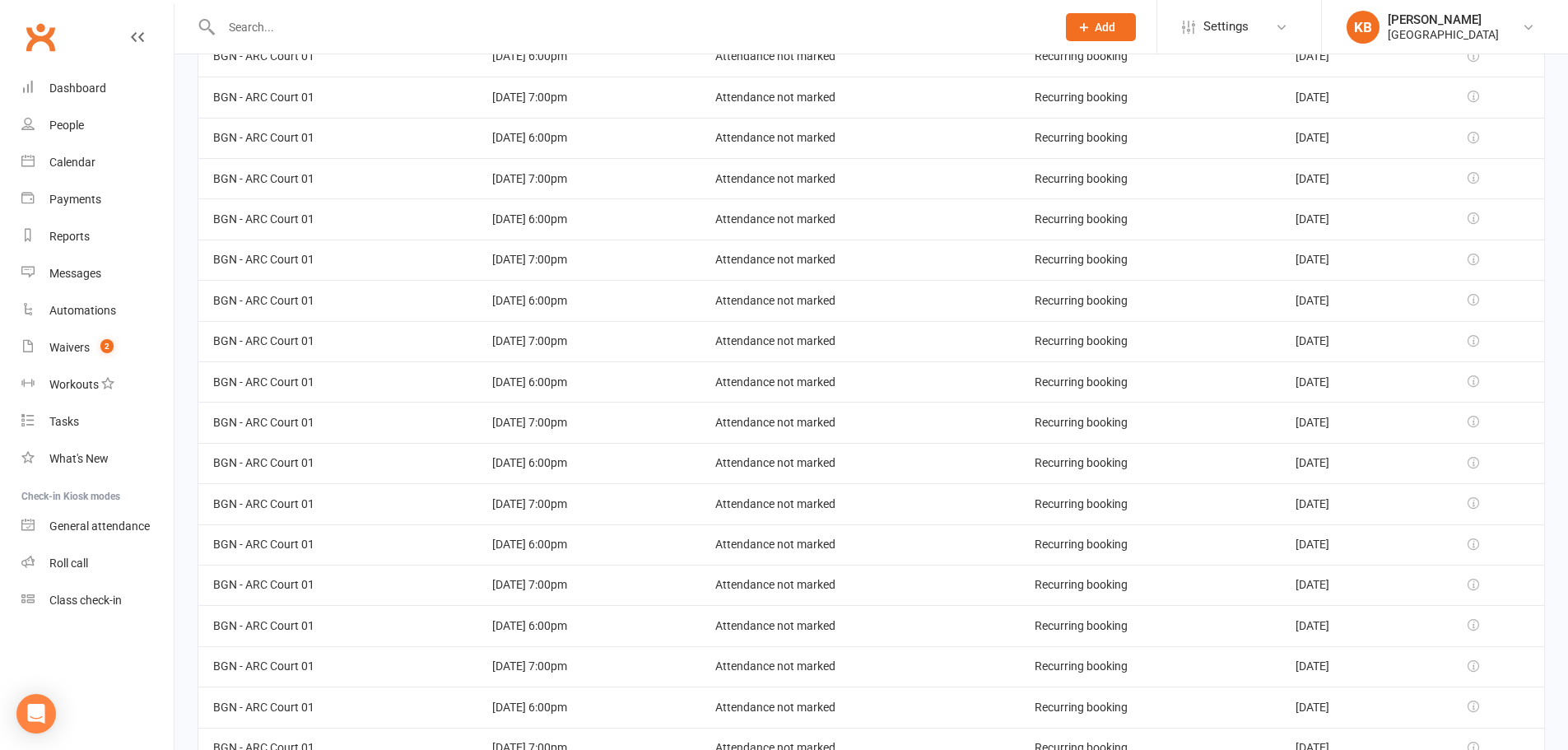
scroll to position [1320, 0]
click at [252, 28] on input "text" at bounding box center [630, 27] width 827 height 23
paste input "[PERSON_NAME]"
type input "[PERSON_NAME]"
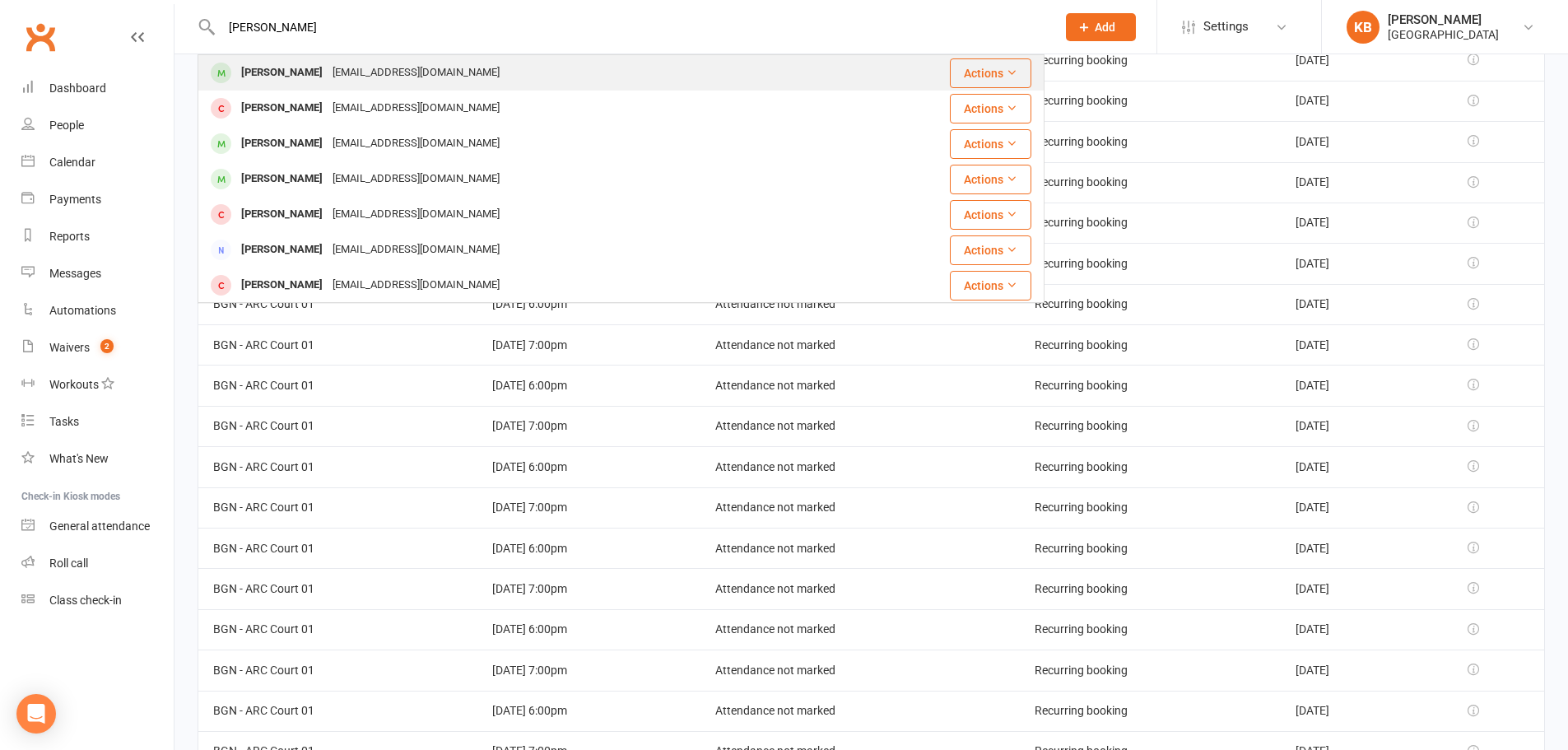
click at [355, 69] on div "[EMAIL_ADDRESS][DOMAIN_NAME]" at bounding box center [416, 73] width 177 height 24
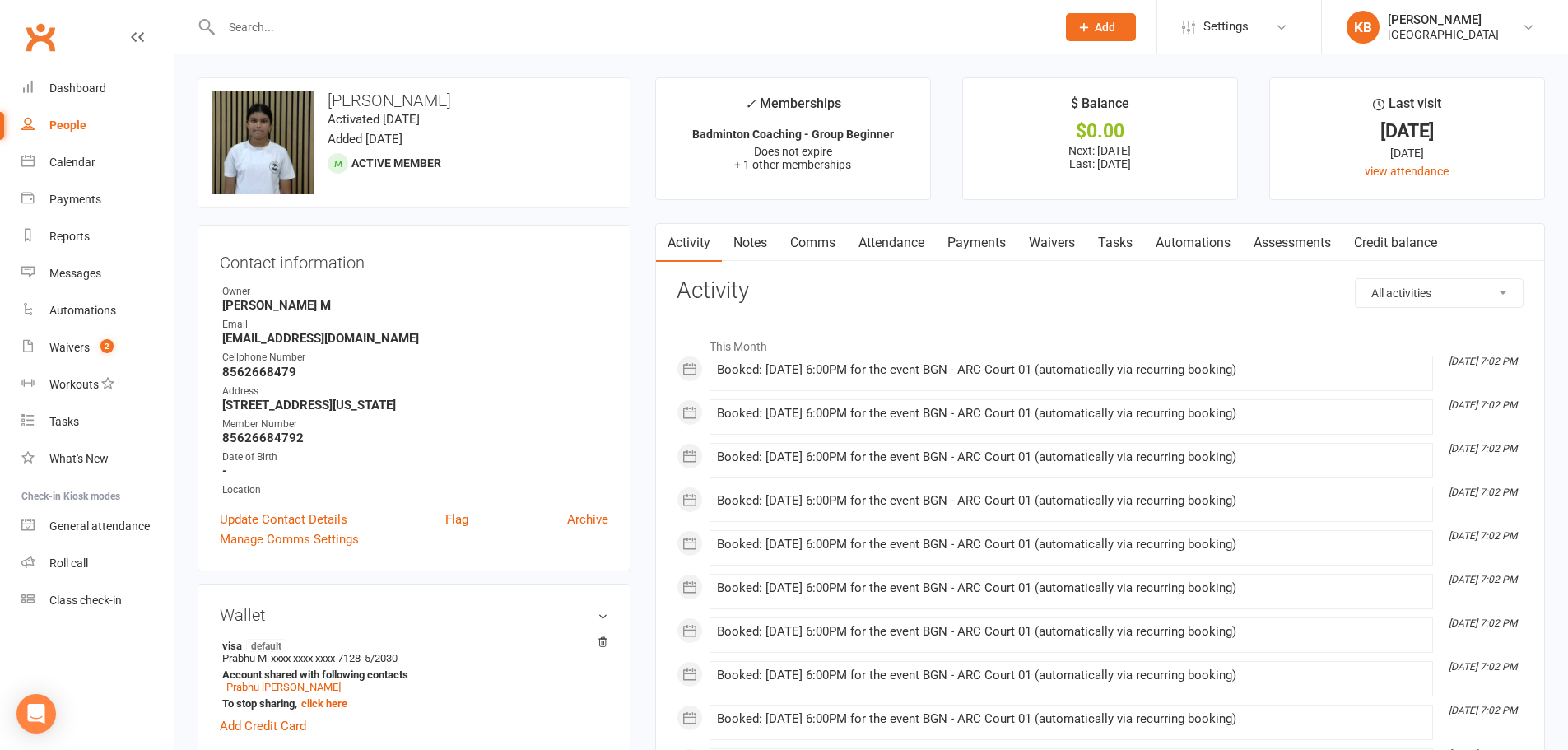
click at [350, 26] on input "text" at bounding box center [630, 27] width 827 height 23
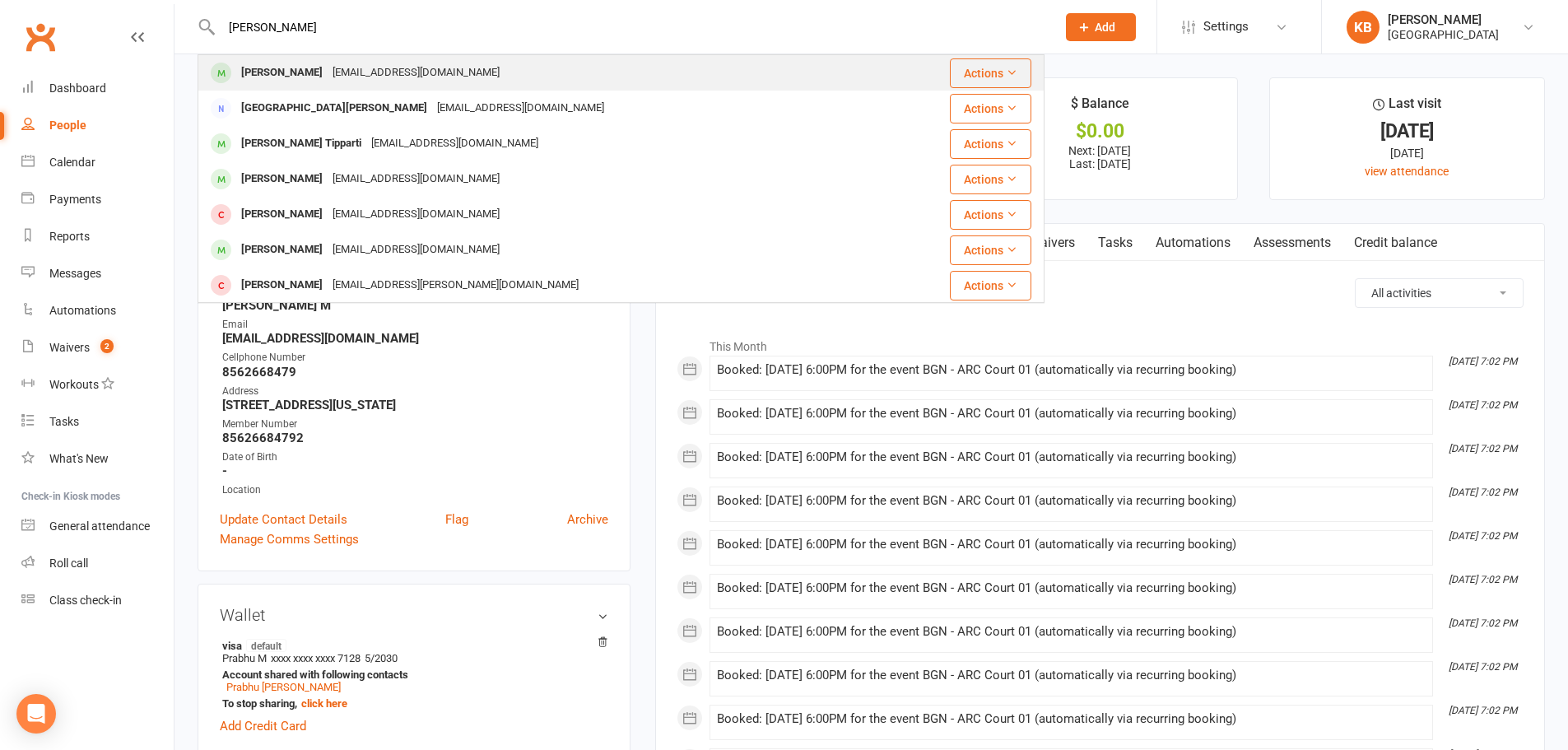
type input "[PERSON_NAME]"
click at [363, 84] on div "[EMAIL_ADDRESS][DOMAIN_NAME]" at bounding box center [416, 73] width 177 height 24
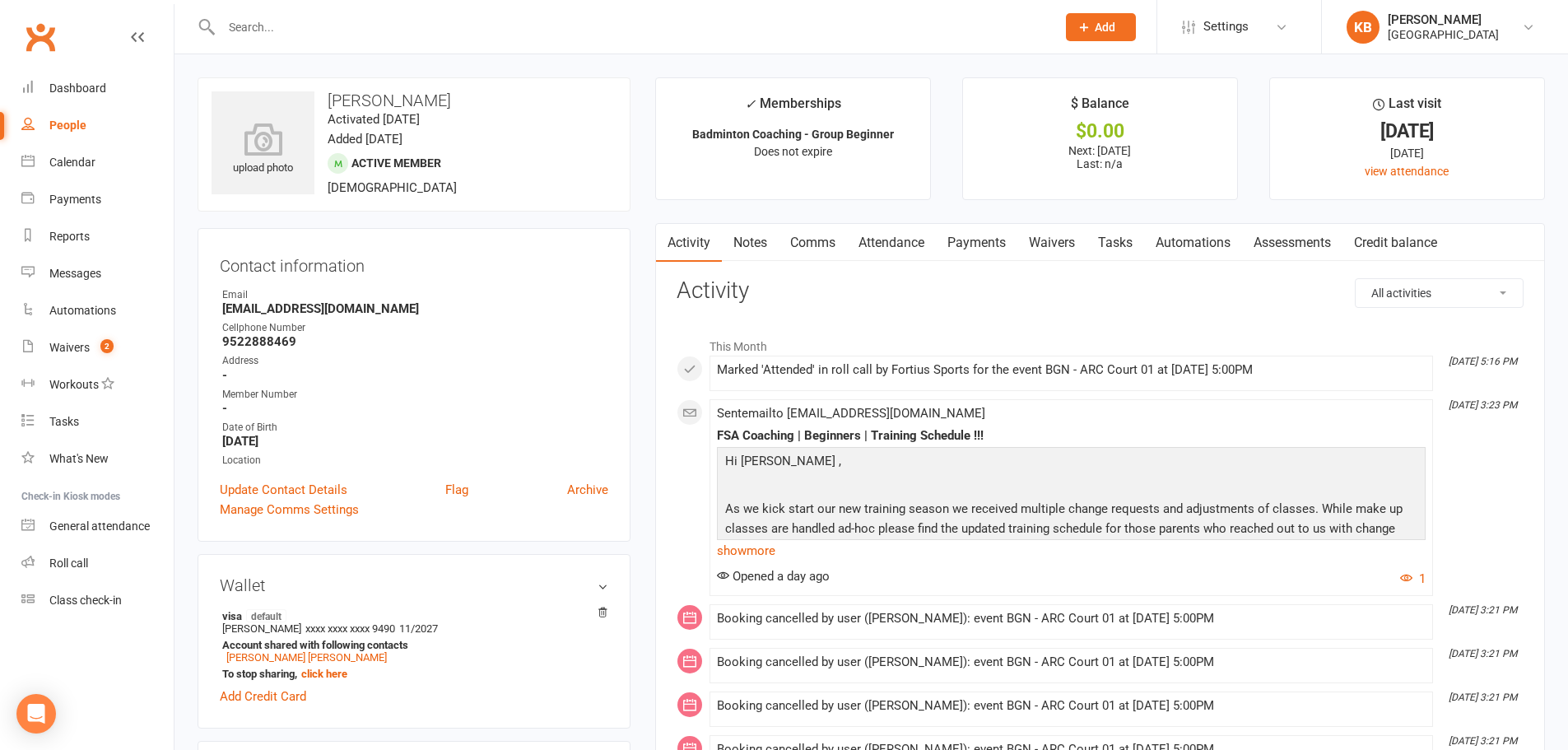
click at [968, 238] on link "Payments" at bounding box center [976, 242] width 81 height 38
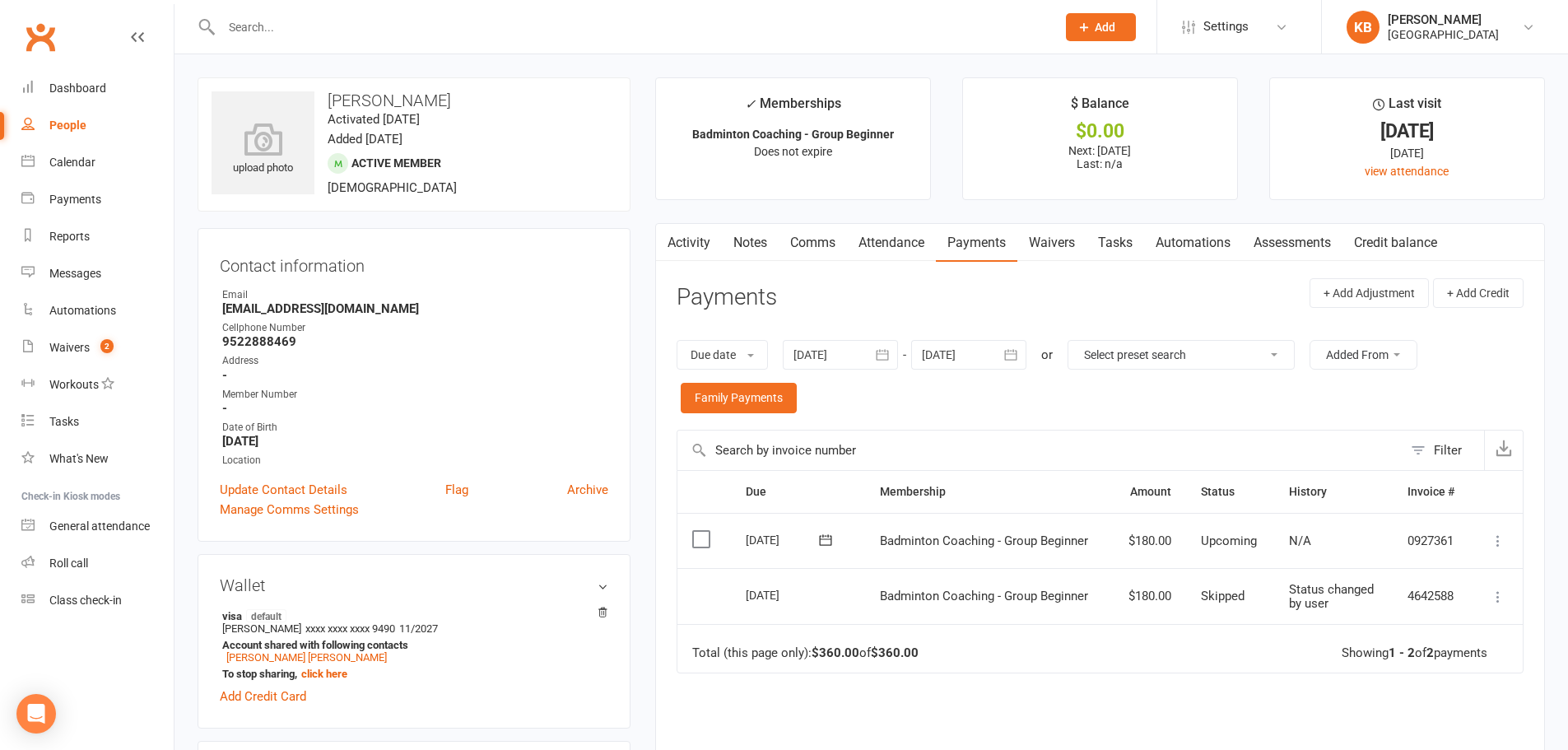
click at [717, 242] on link "Activity" at bounding box center [689, 242] width 66 height 38
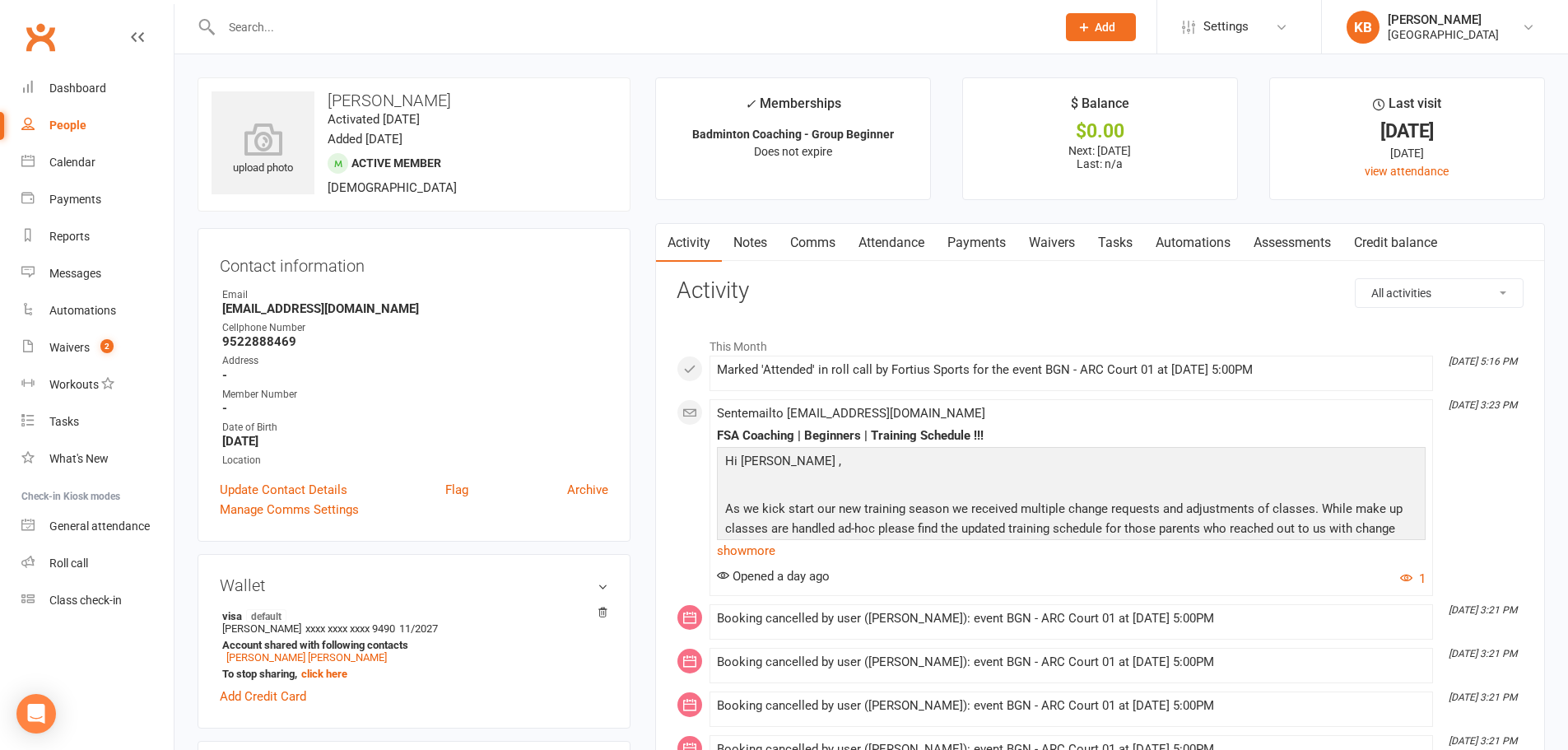
click at [972, 242] on link "Payments" at bounding box center [976, 242] width 81 height 38
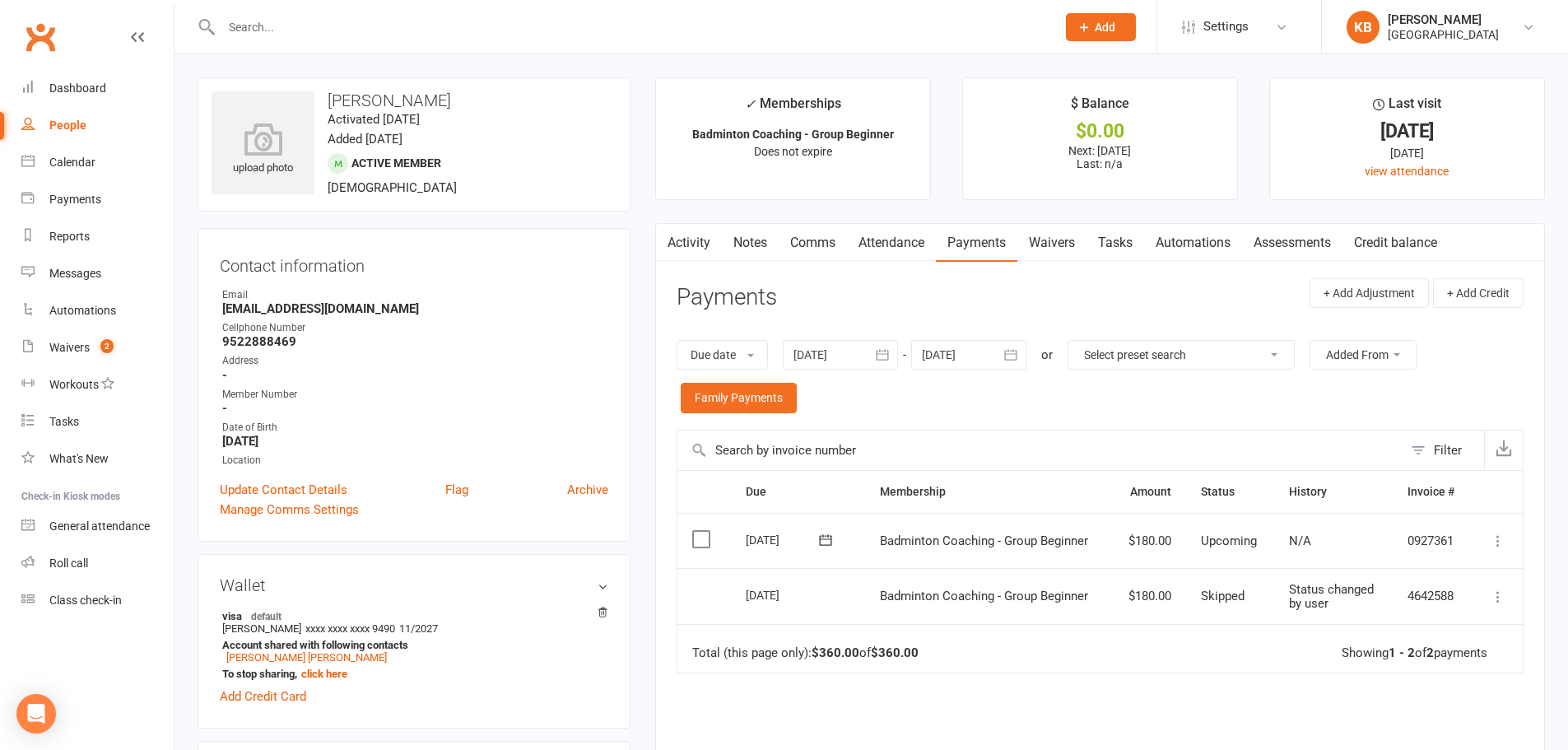
click at [886, 361] on icon "button" at bounding box center [882, 354] width 16 height 16
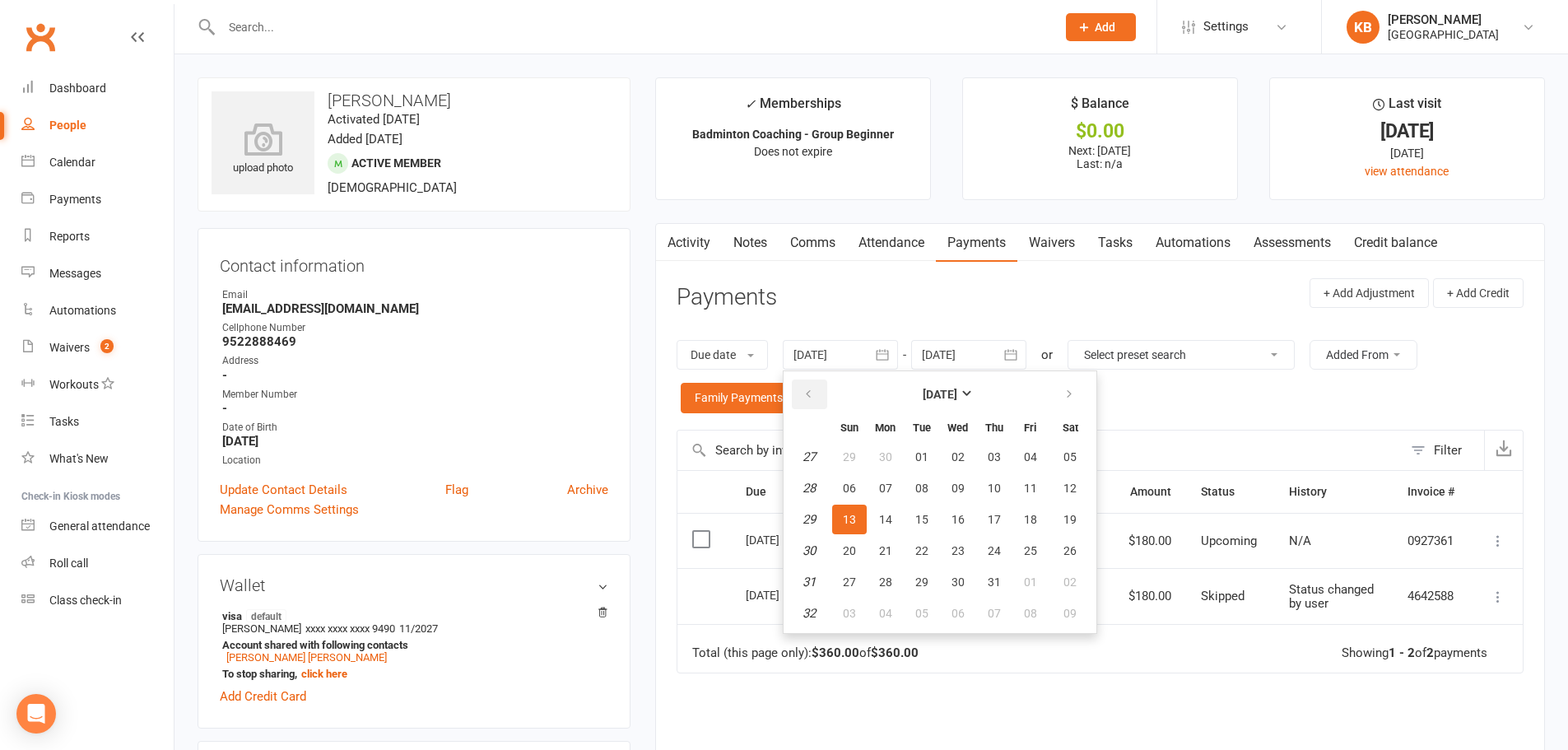
click at [810, 392] on icon "button" at bounding box center [808, 394] width 12 height 14
click at [958, 451] on span "30" at bounding box center [958, 457] width 14 height 14
type input "30 Apr 2025"
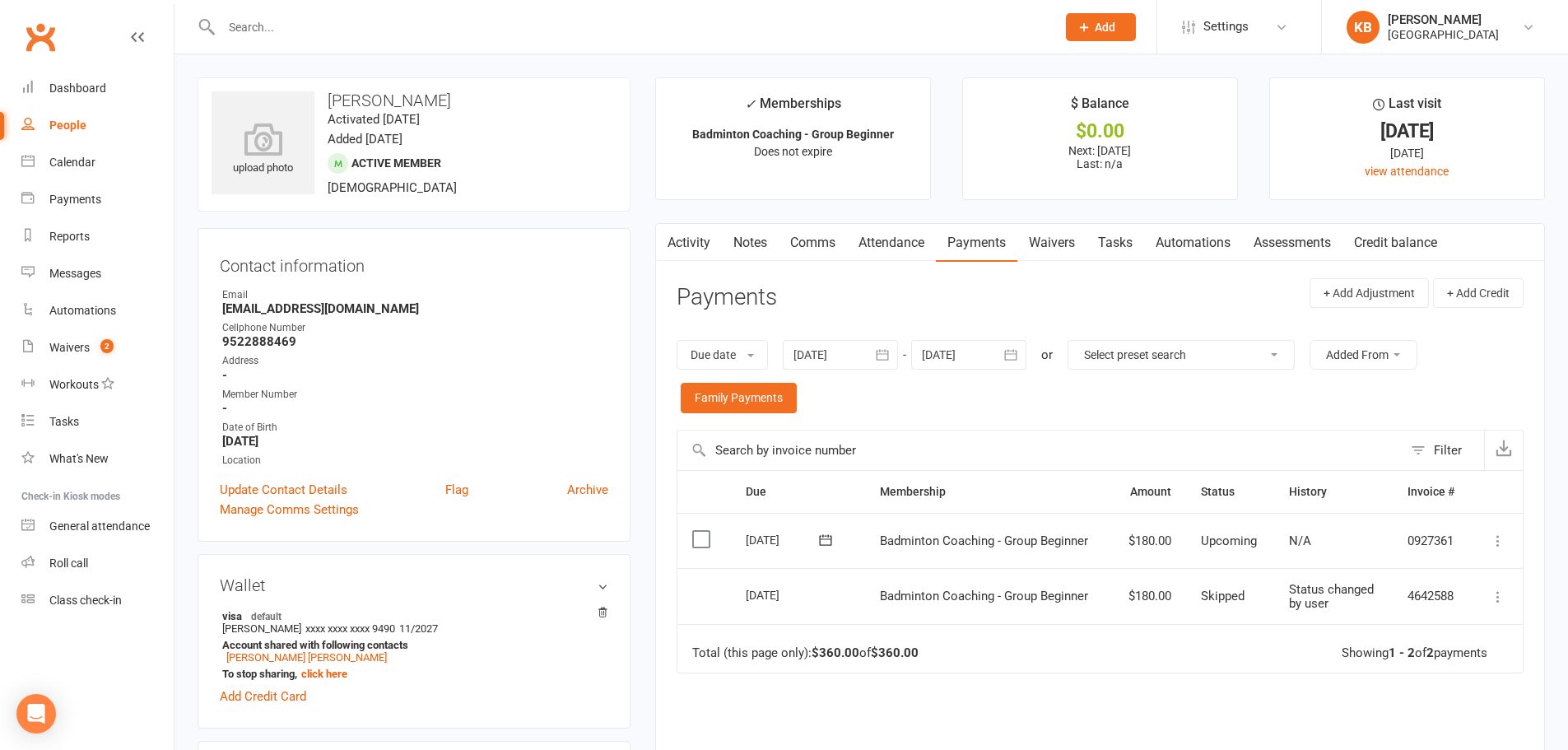
click at [1013, 362] on icon "button" at bounding box center [1010, 354] width 16 height 16
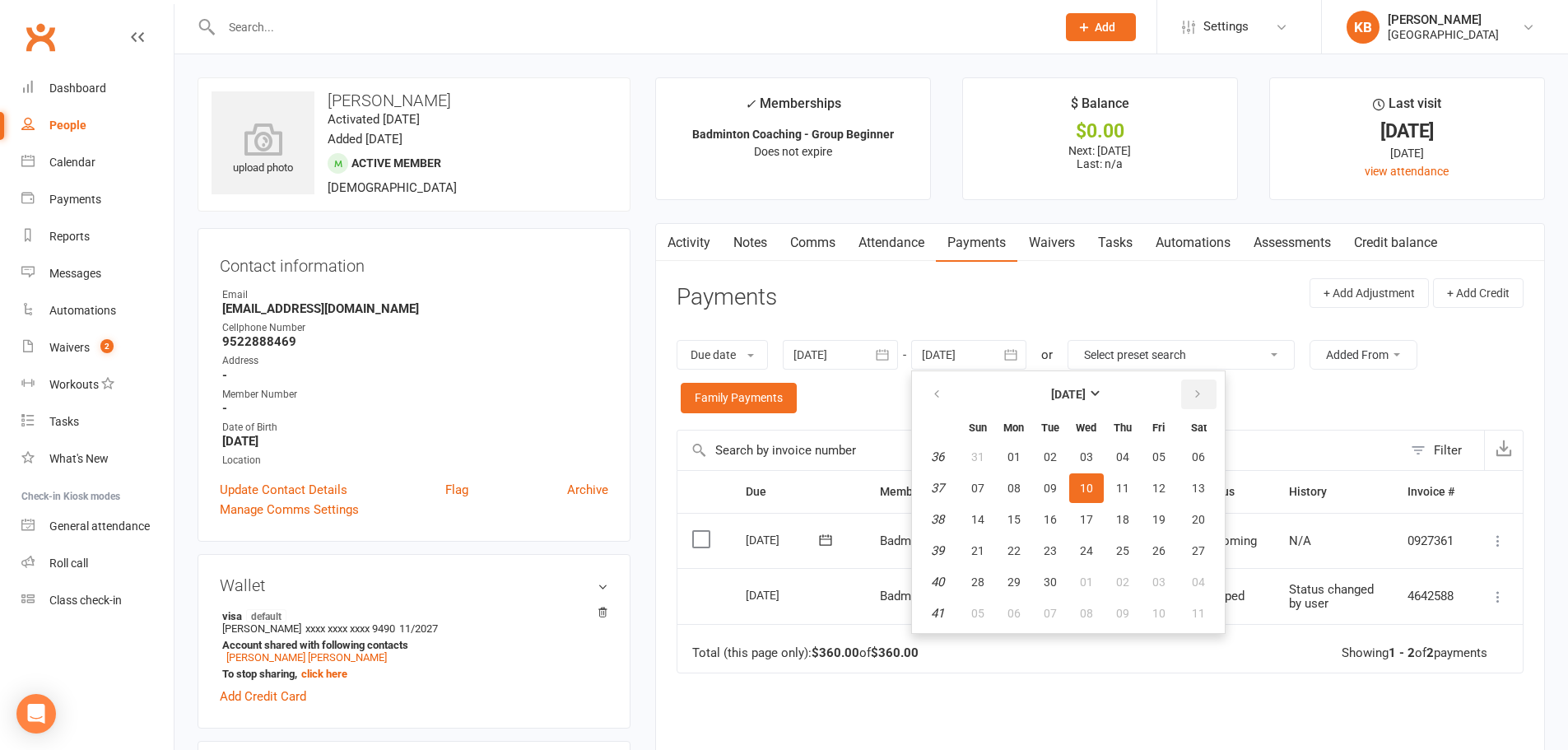
click at [1196, 394] on icon "button" at bounding box center [1197, 394] width 12 height 14
click at [1205, 463] on span "04" at bounding box center [1198, 457] width 14 height 14
type input "04 Oct 2025"
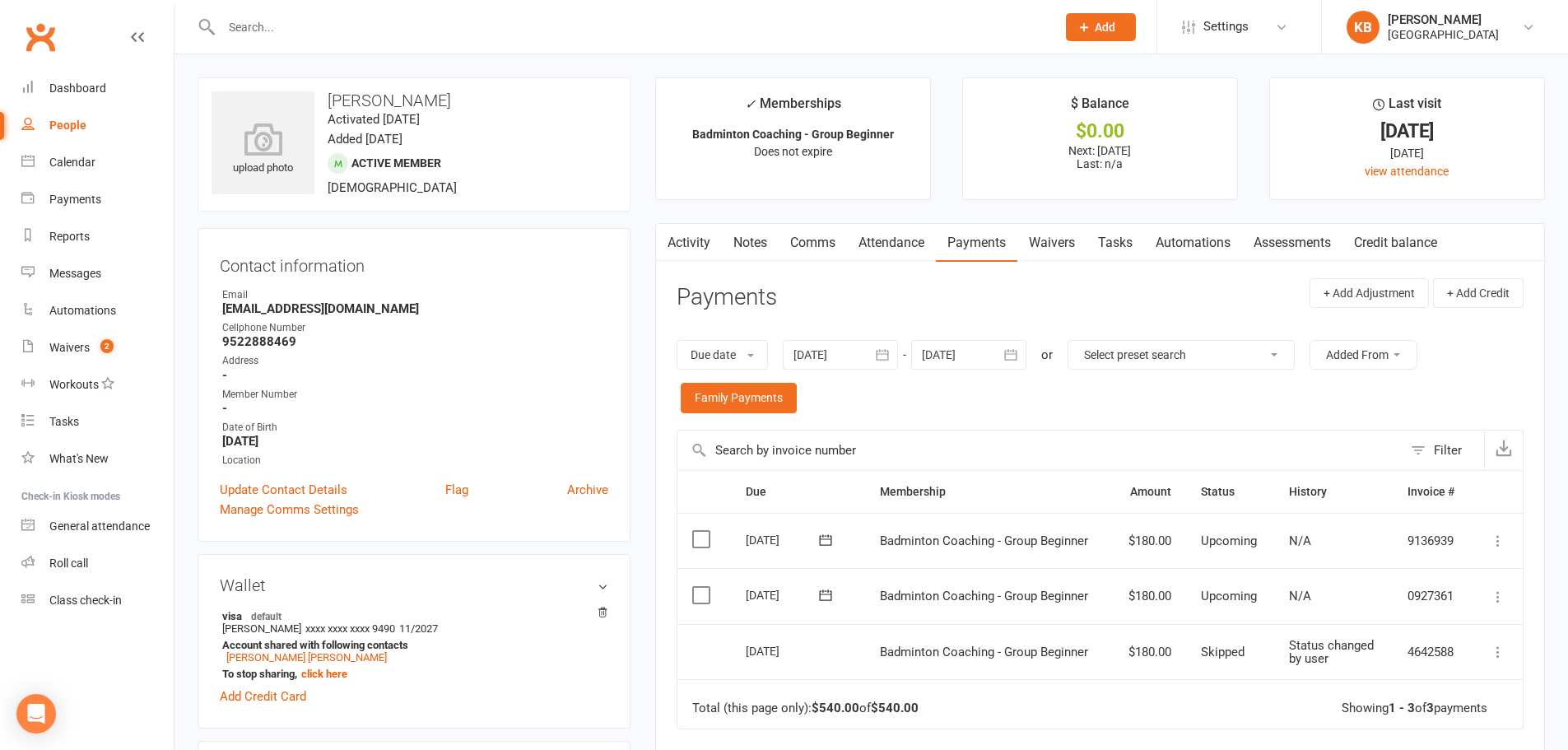
click at [328, 24] on input "text" at bounding box center [630, 27] width 827 height 23
paste input "[PERSON_NAME]"
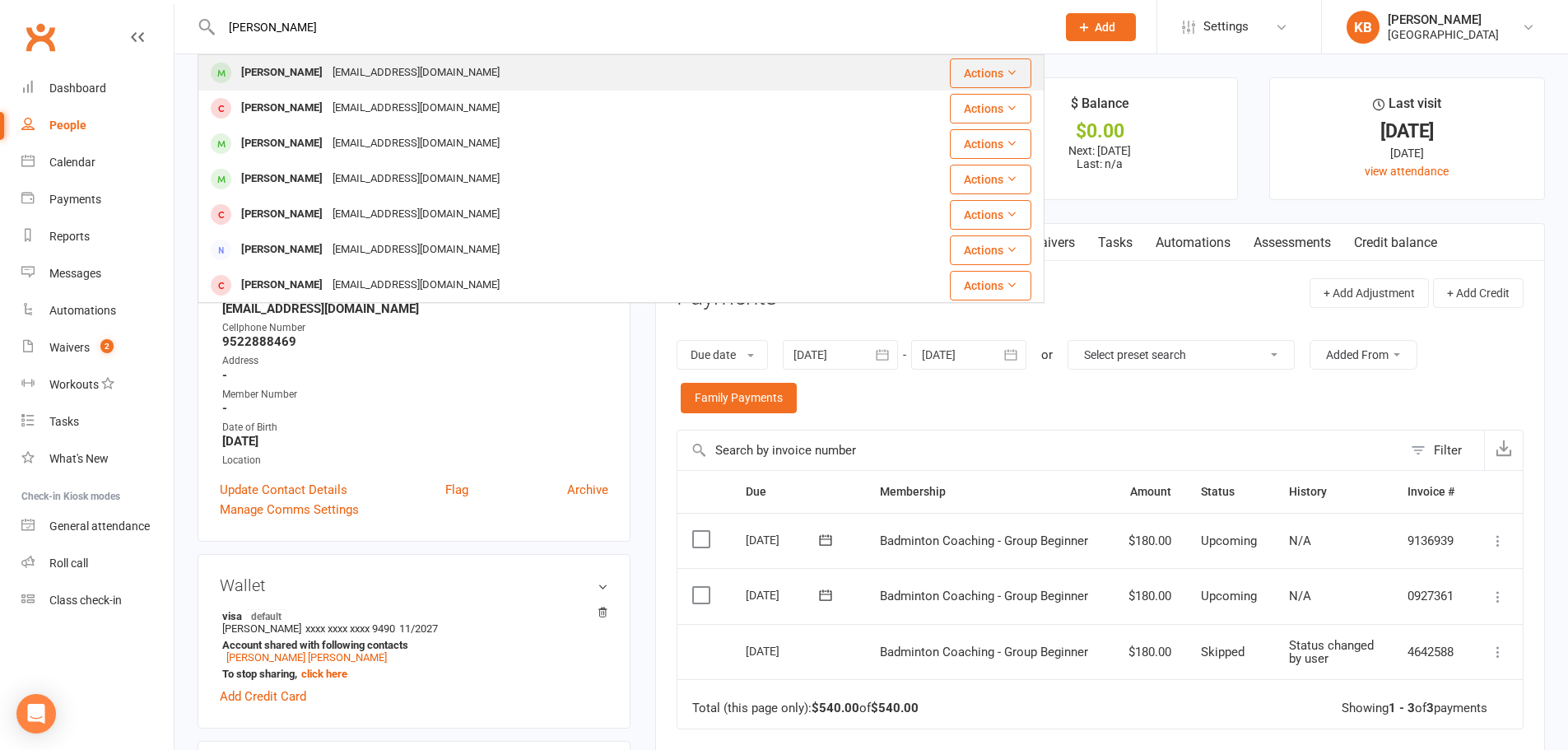
type input "[PERSON_NAME]"
click at [328, 65] on div "[EMAIL_ADDRESS][DOMAIN_NAME]" at bounding box center [416, 73] width 177 height 24
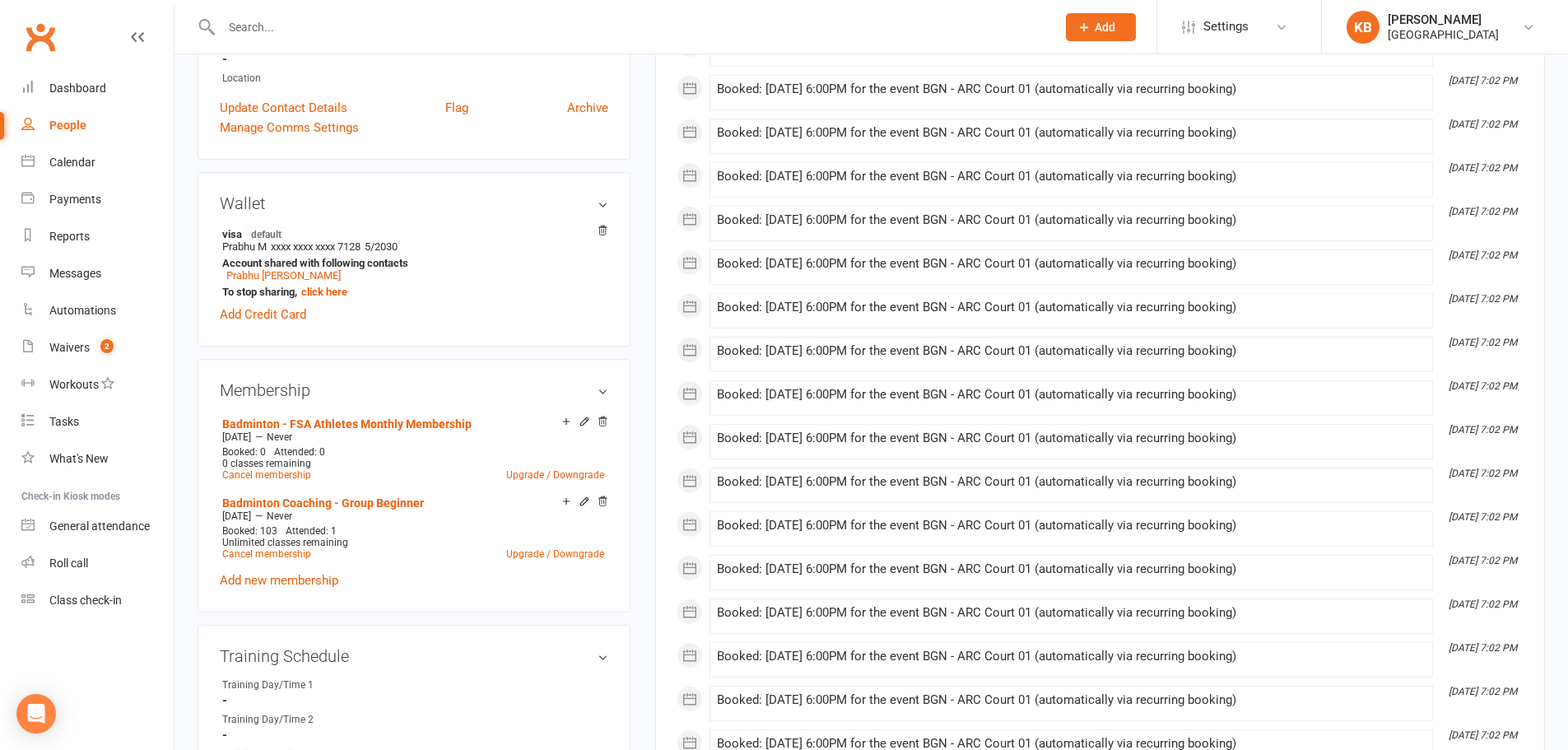
scroll to position [494, 0]
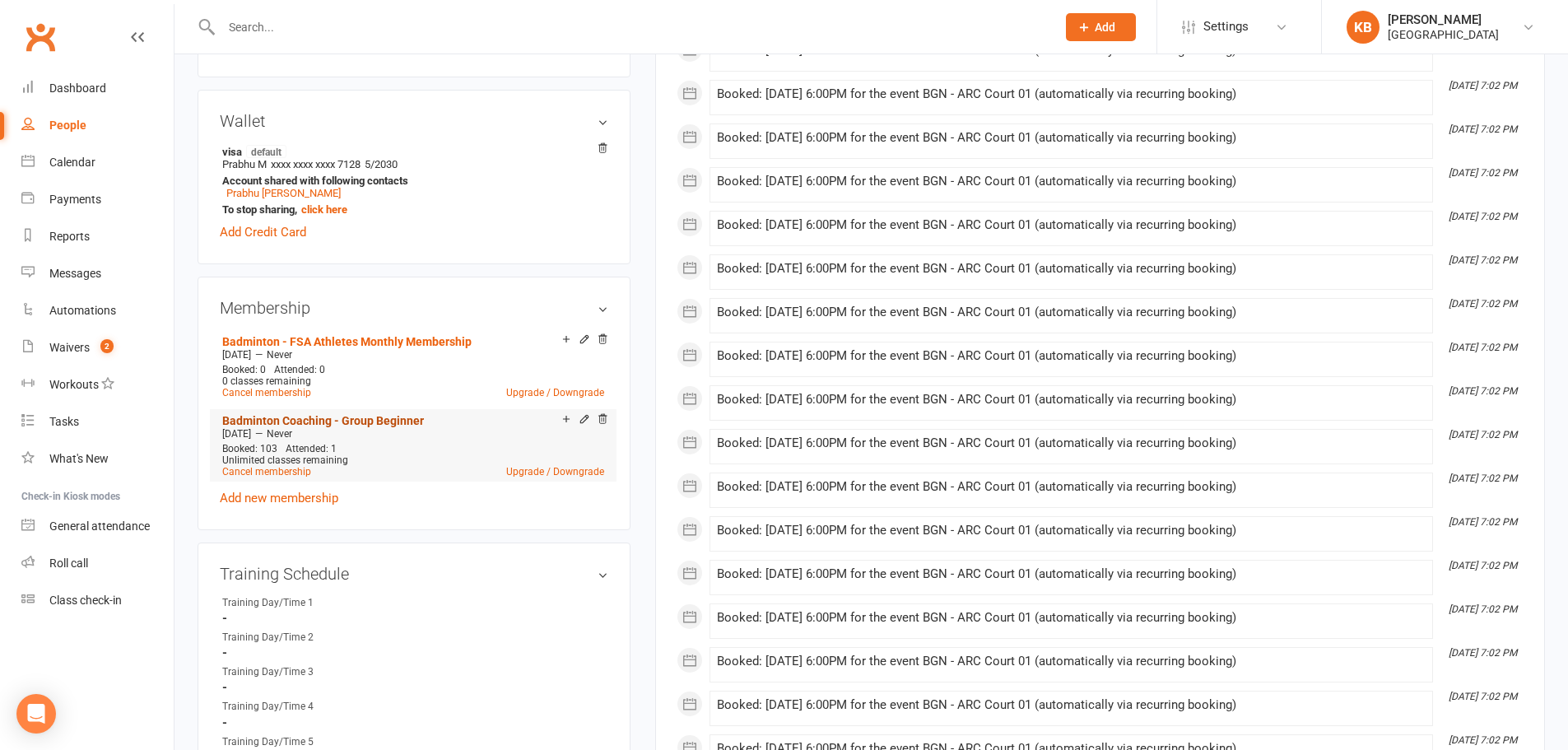
click at [350, 424] on link "Badminton Coaching - Group Beginner" at bounding box center [323, 421] width 202 height 14
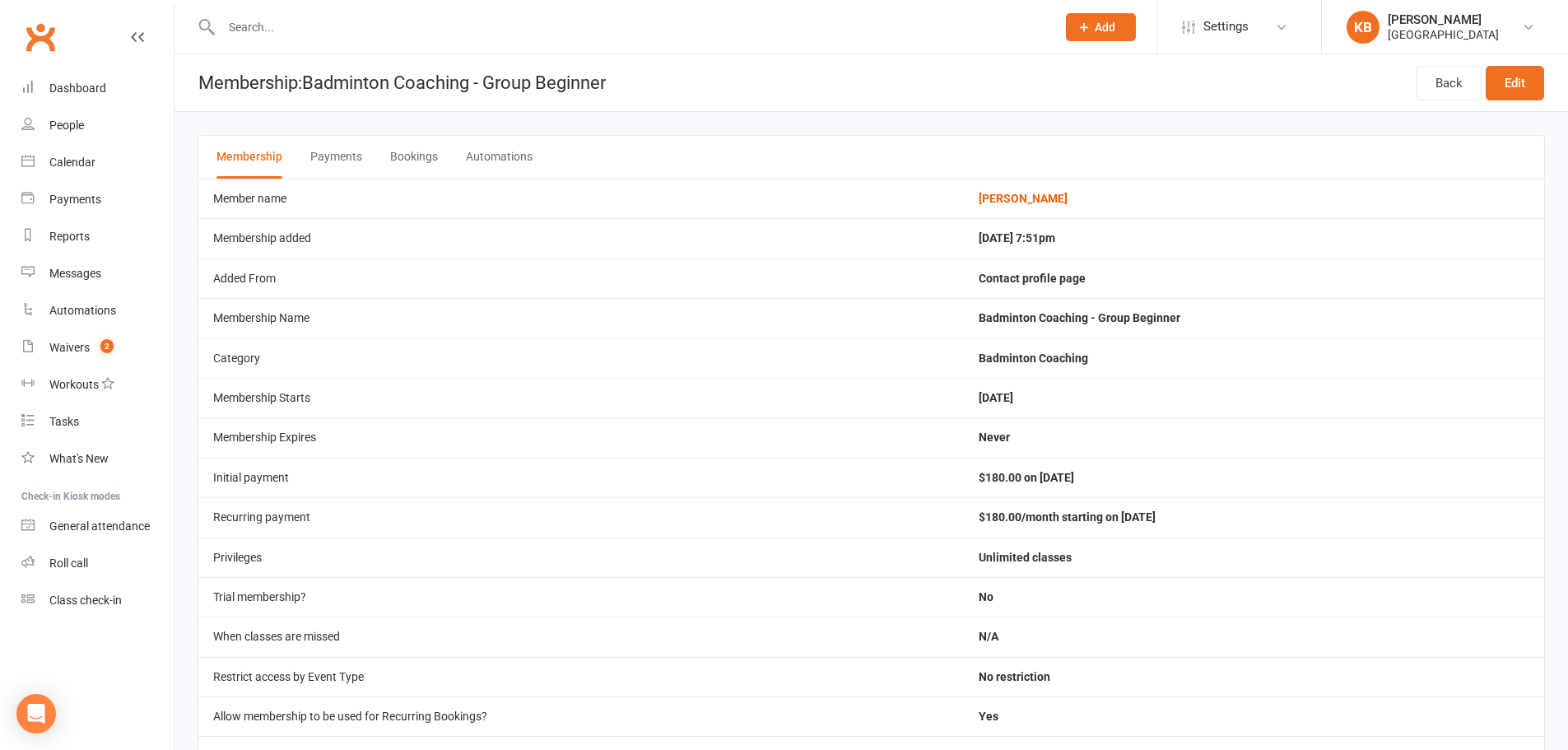
click at [341, 8] on div at bounding box center [621, 26] width 847 height 53
click at [340, 33] on input "text" at bounding box center [630, 27] width 827 height 23
paste input "[PERSON_NAME]"
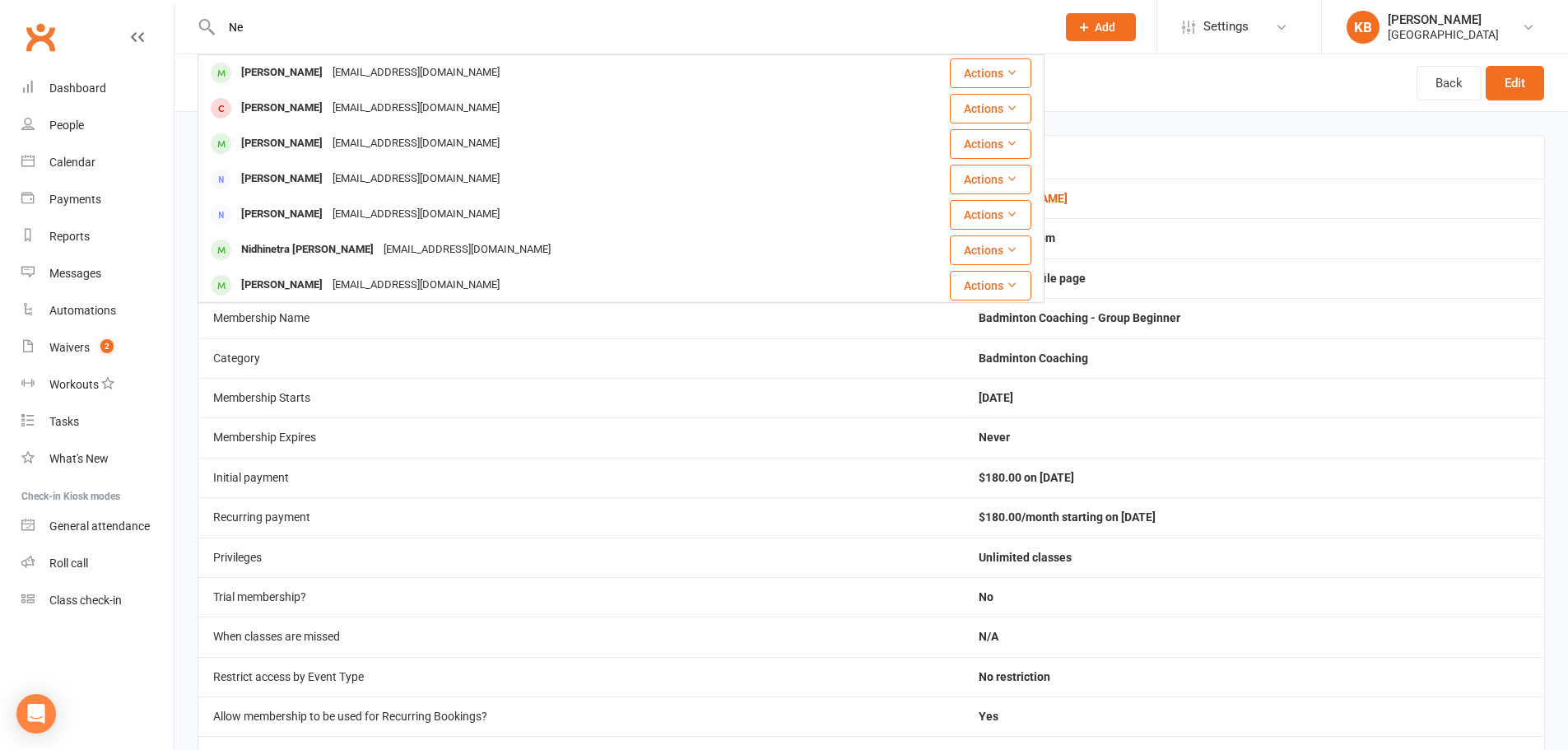
type input "N"
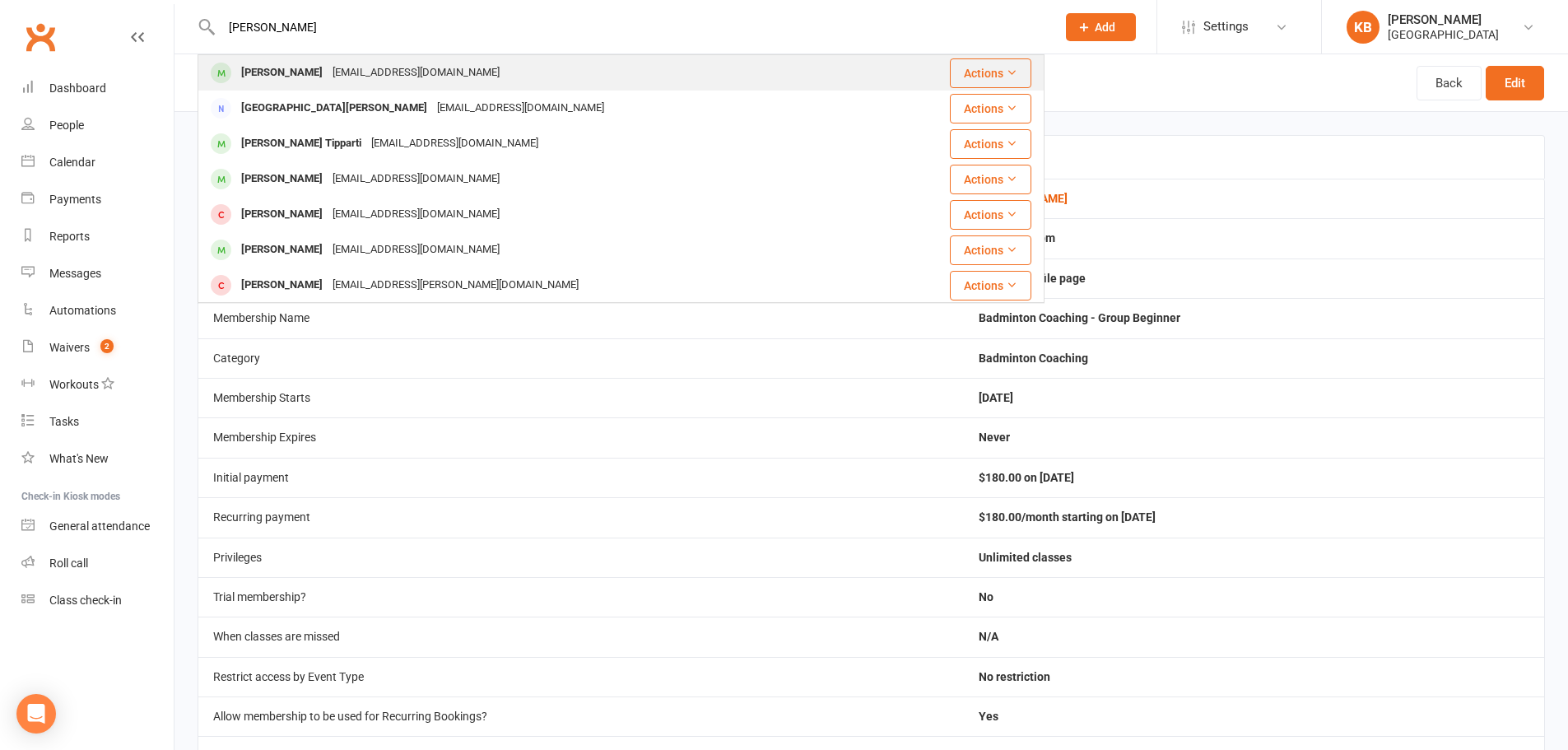
type input "[PERSON_NAME]"
click at [345, 67] on div "[EMAIL_ADDRESS][DOMAIN_NAME]" at bounding box center [416, 73] width 177 height 24
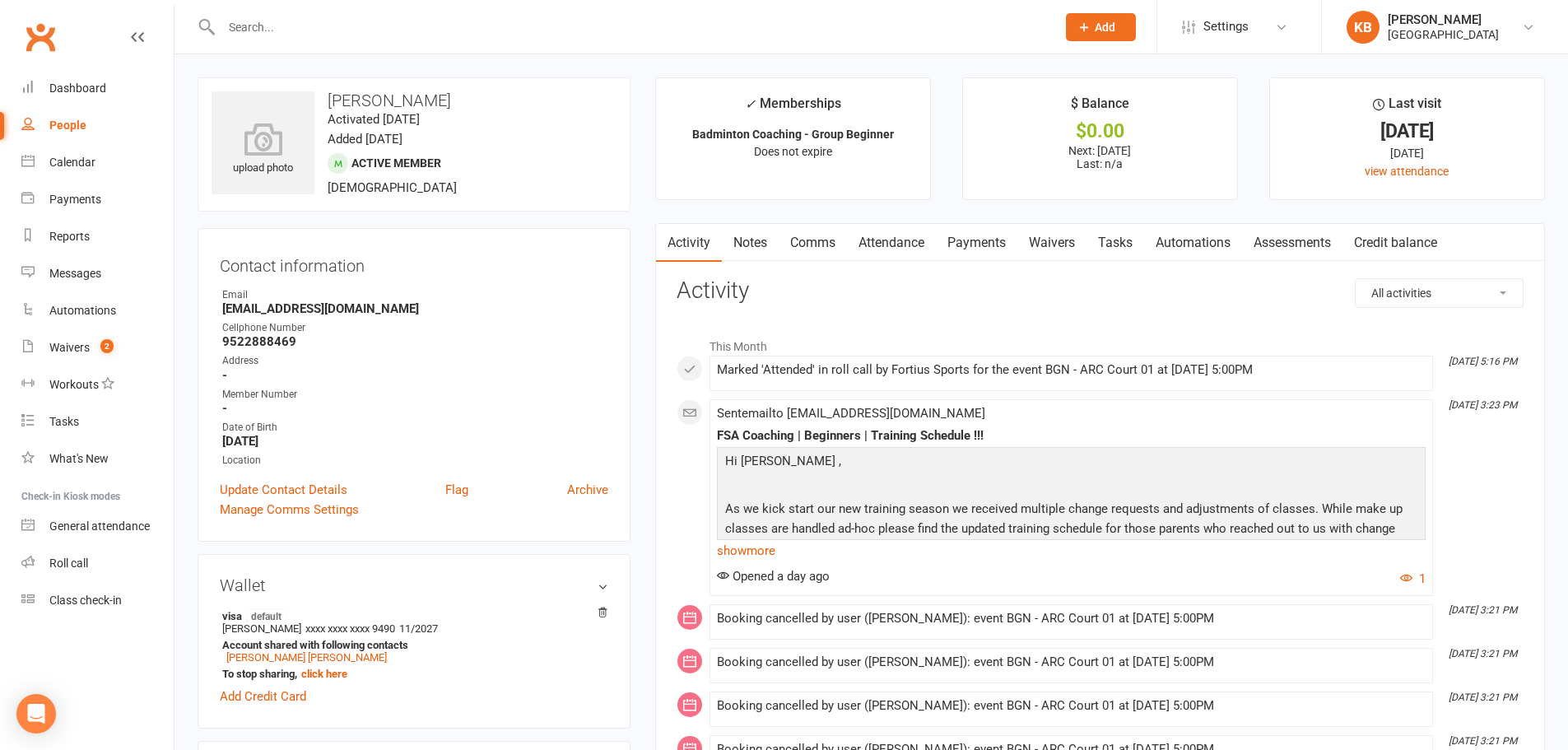
click at [947, 233] on link "Payments" at bounding box center [976, 242] width 81 height 38
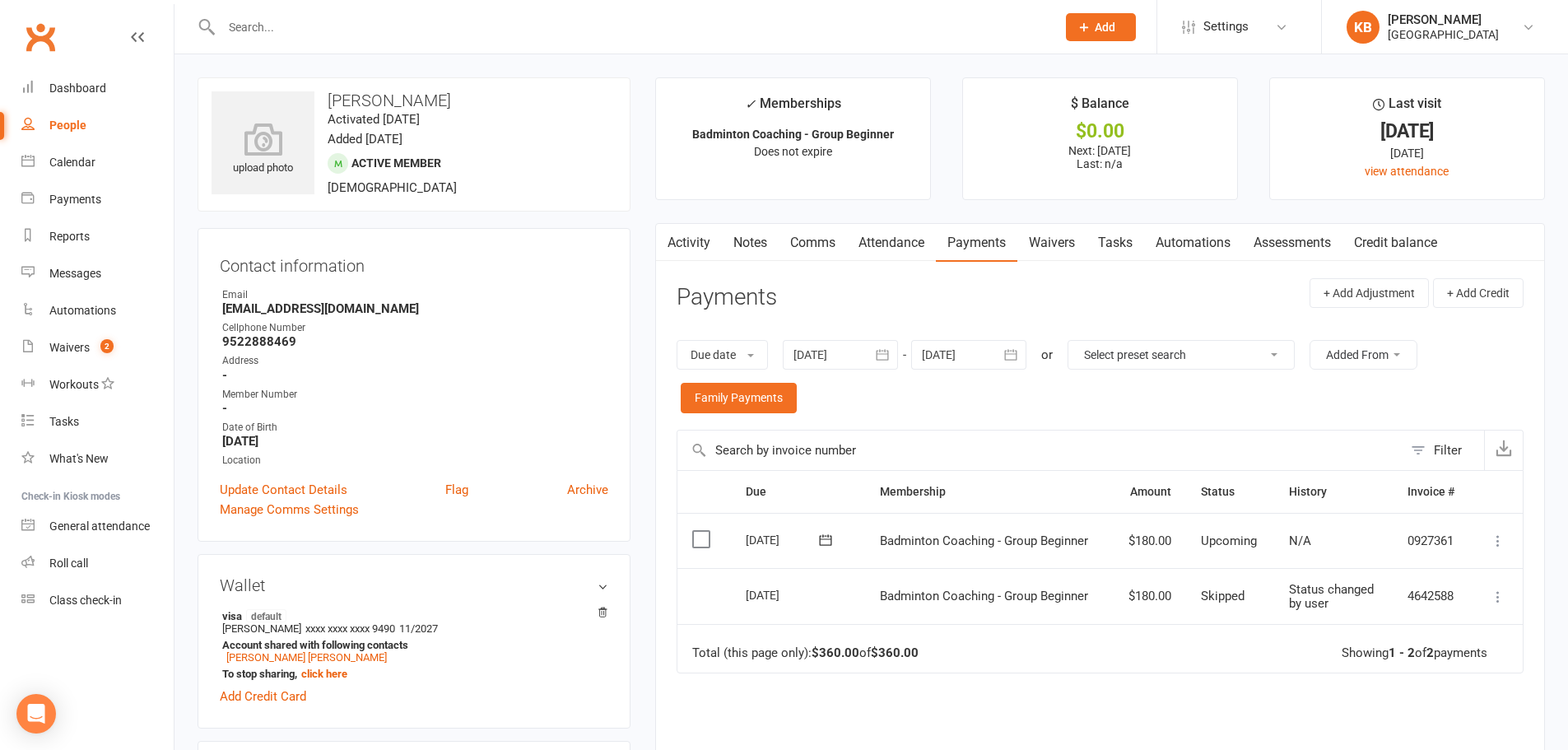
click at [698, 247] on link "Activity" at bounding box center [689, 242] width 66 height 38
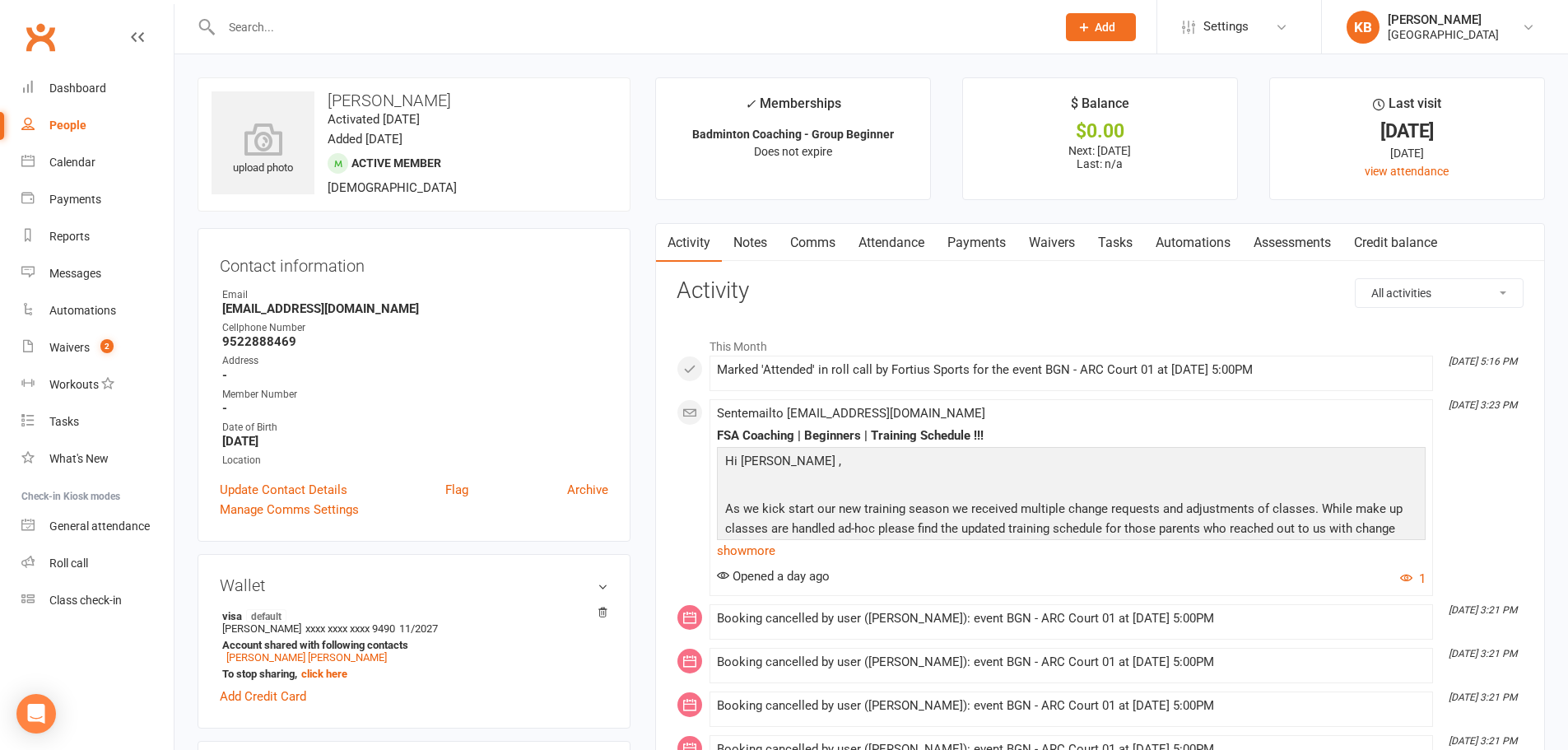
click at [975, 243] on link "Payments" at bounding box center [976, 242] width 81 height 38
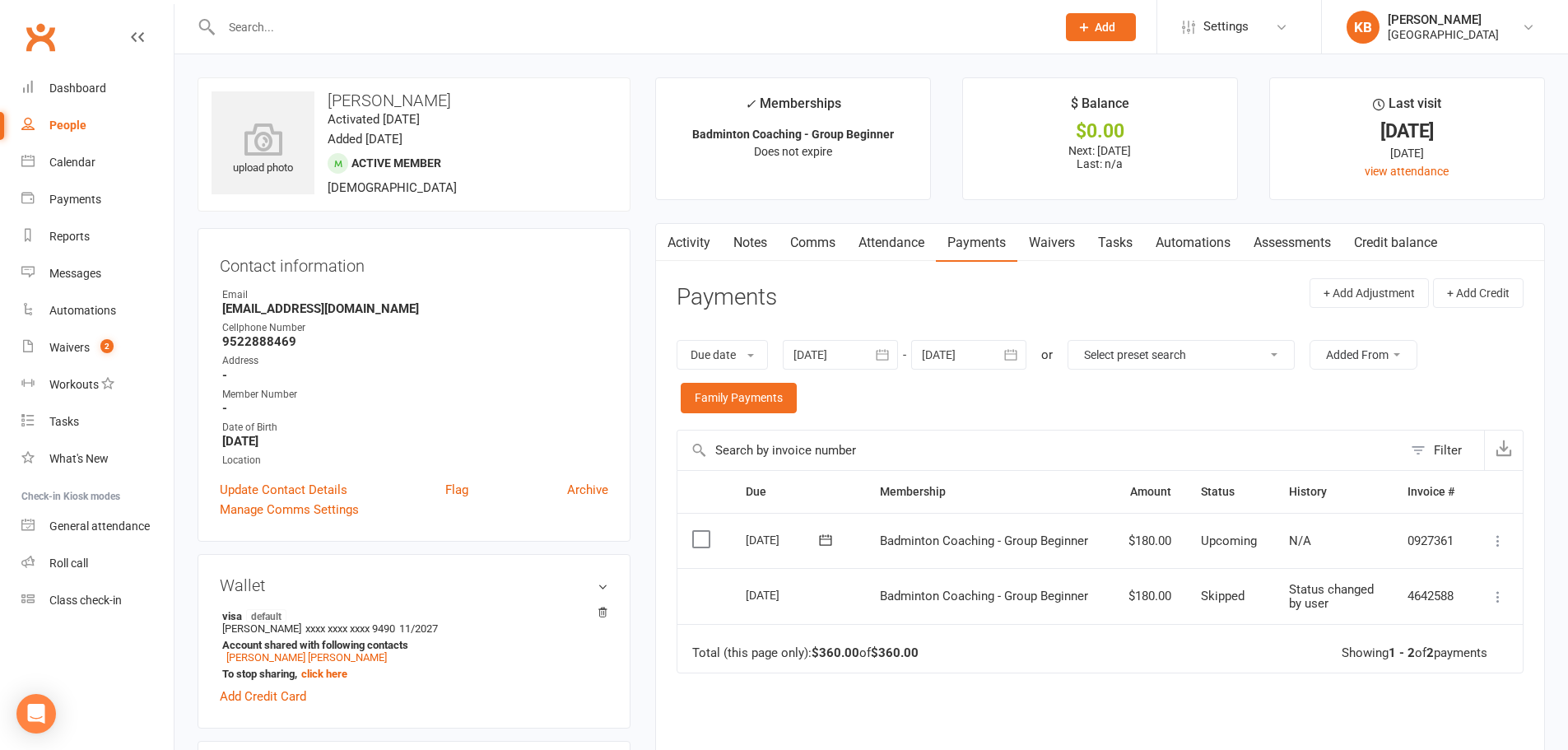
click at [755, 241] on link "Notes" at bounding box center [750, 242] width 57 height 38
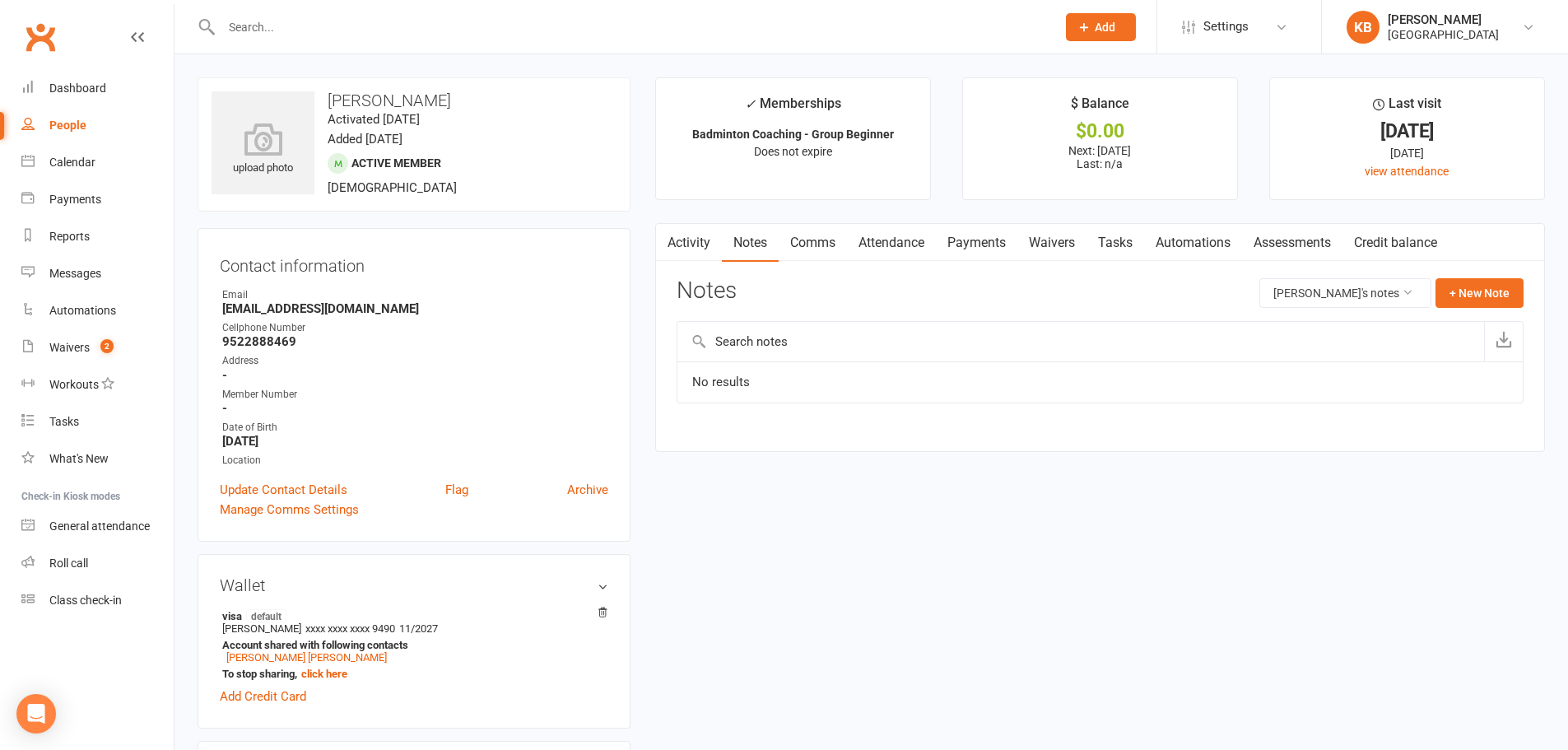
click at [708, 245] on link "Activity" at bounding box center [689, 242] width 66 height 38
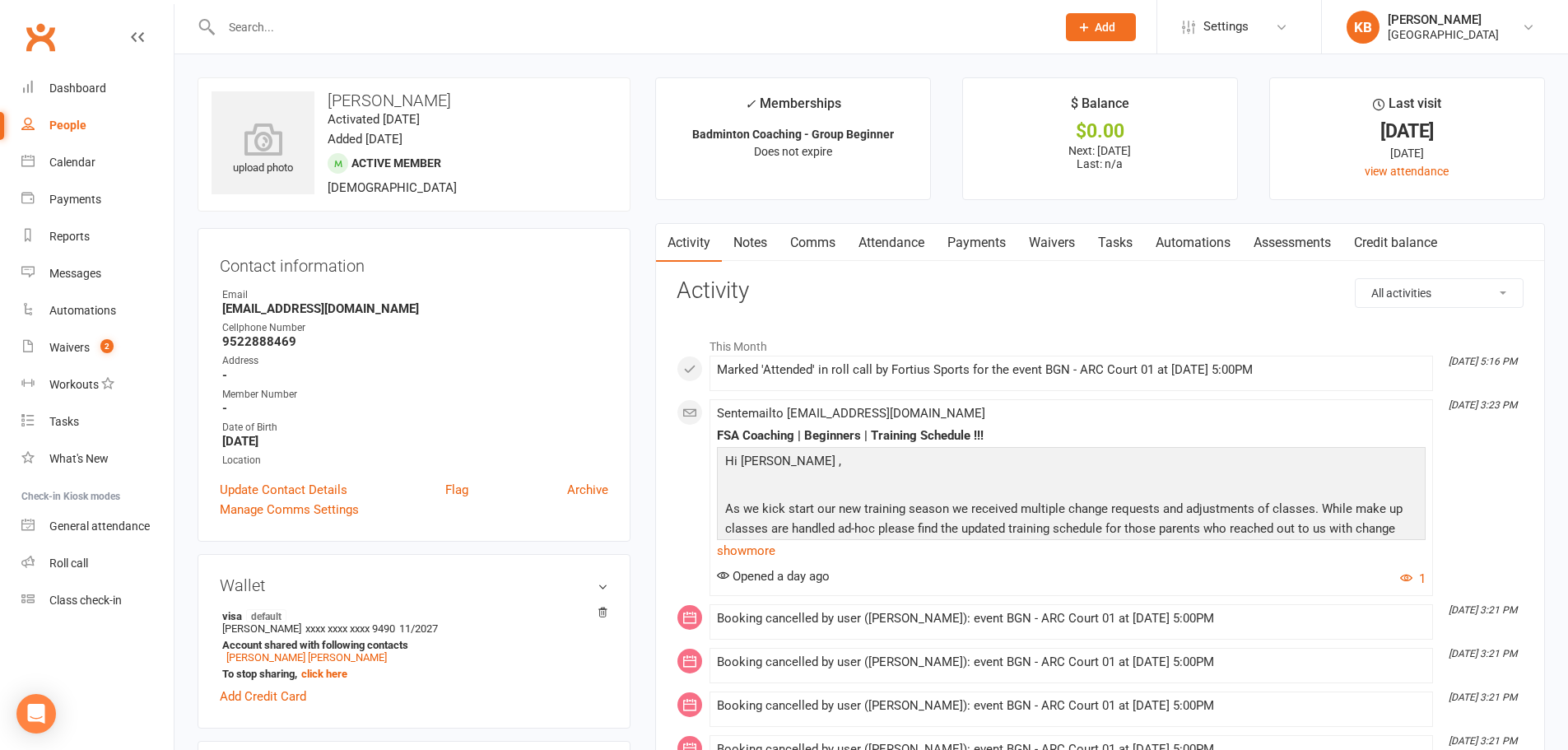
click at [958, 242] on link "Payments" at bounding box center [976, 242] width 81 height 38
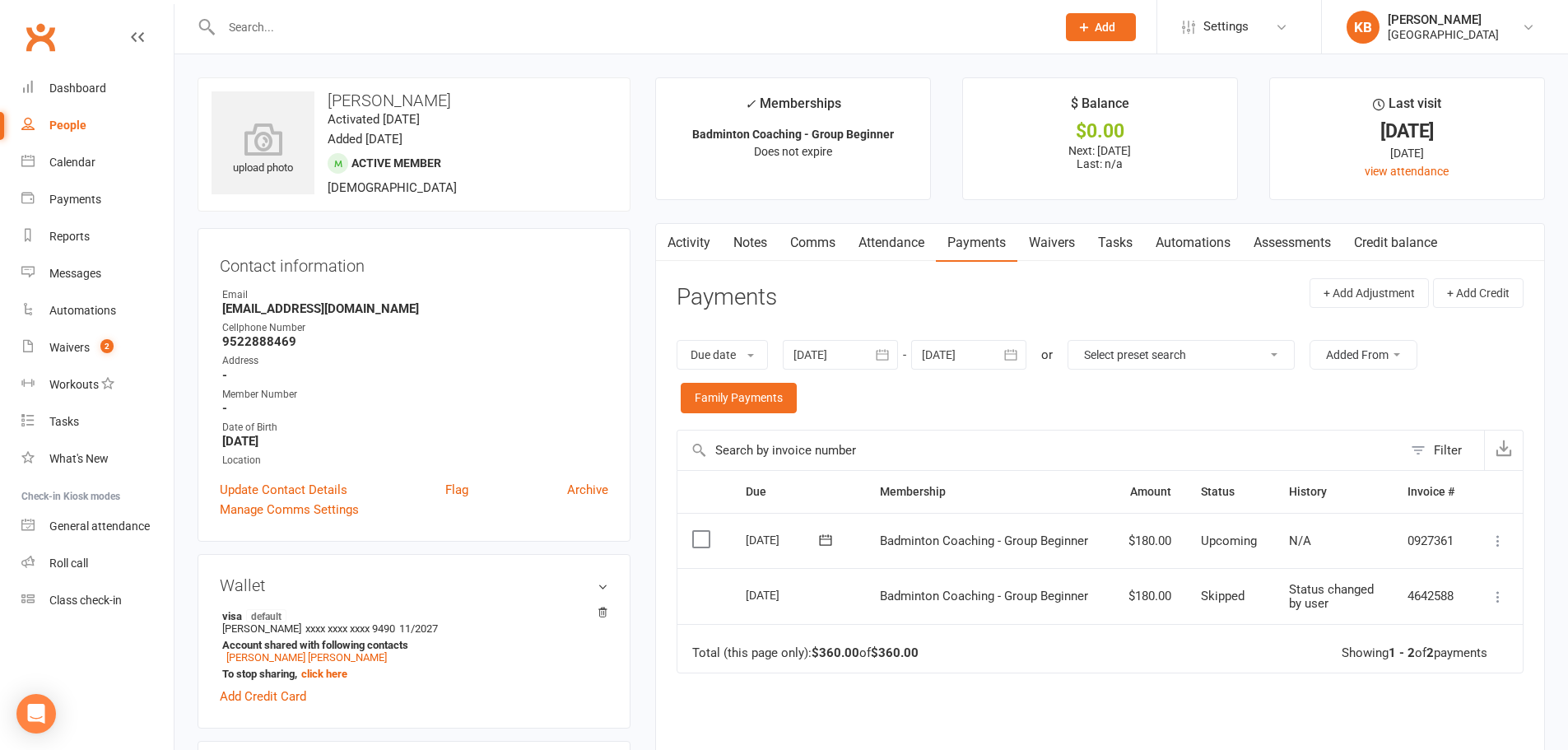
click at [348, 266] on h3 "Contact information" at bounding box center [414, 262] width 388 height 24
click at [408, 227] on contact-information "upload photo Ria Ashwin Activated 4 July, 2025 Added 4 July, 2025 Active member…" at bounding box center [414, 310] width 433 height 465
click at [653, 287] on main "✓ Memberships Badminton Coaching - Group Beginner Does not expire $ Balance $0.…" at bounding box center [1099, 503] width 914 height 851
click at [337, 31] on input "text" at bounding box center [630, 27] width 827 height 23
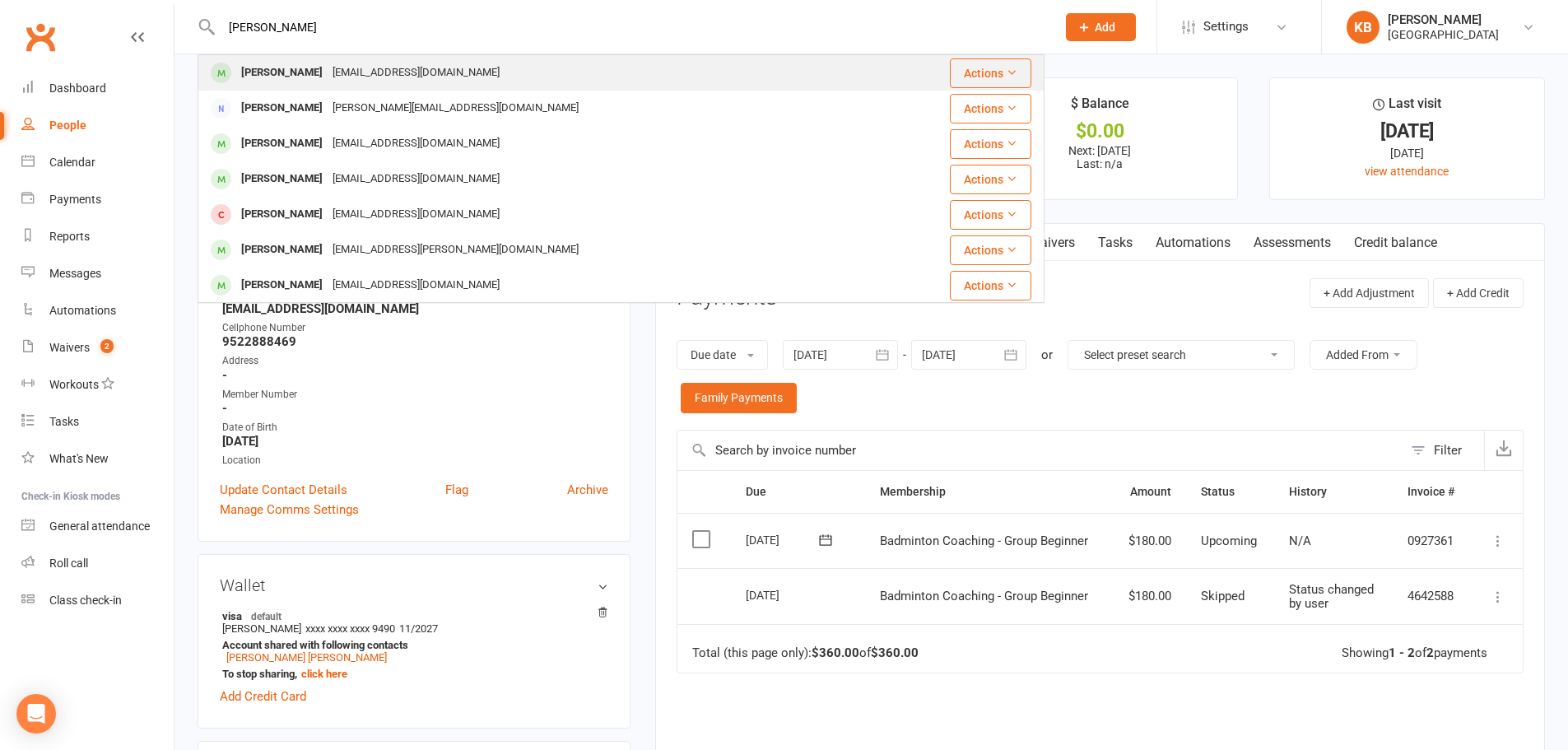
type input "[PERSON_NAME]"
click at [334, 66] on div "[EMAIL_ADDRESS][DOMAIN_NAME]" at bounding box center [416, 73] width 177 height 24
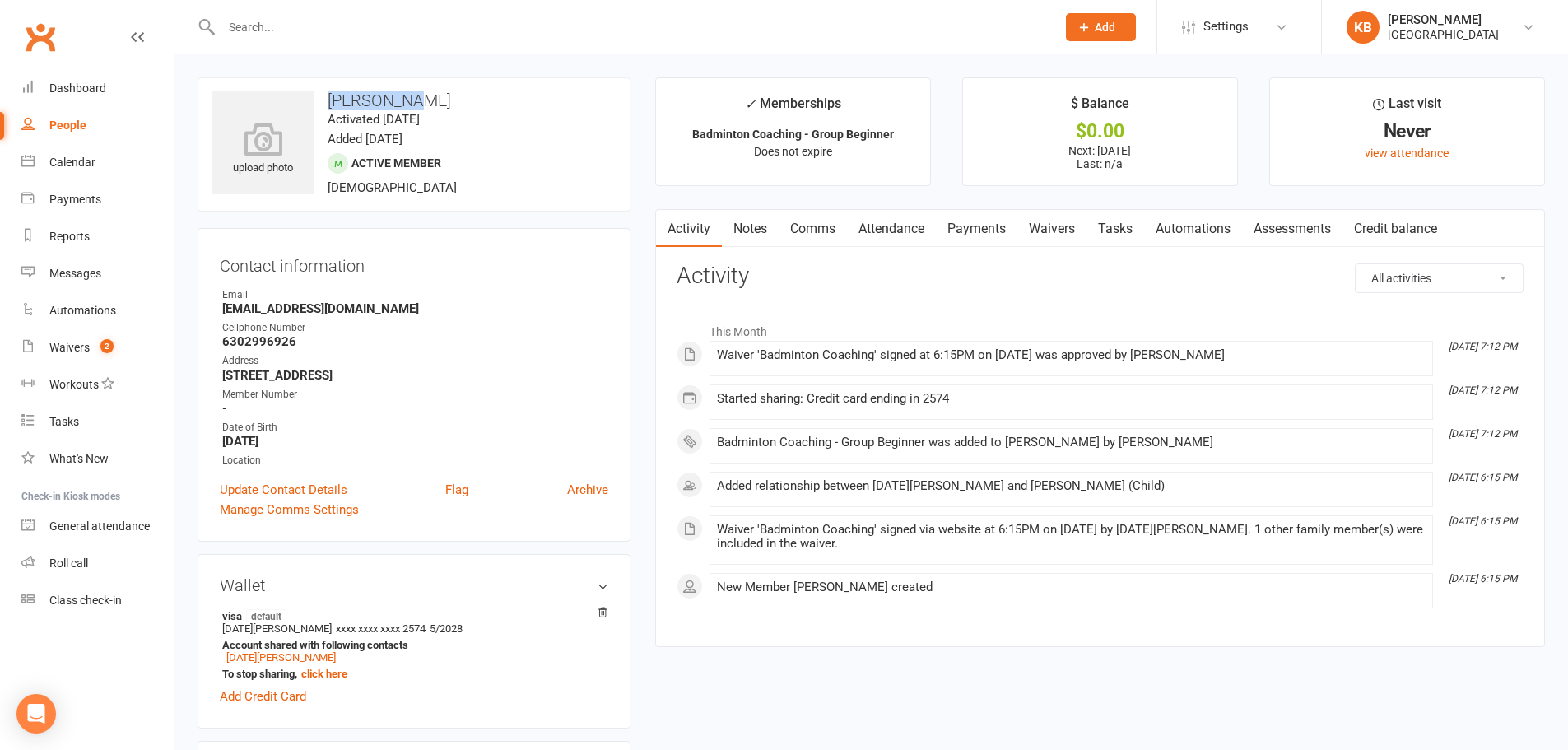
drag, startPoint x: 323, startPoint y: 96, endPoint x: 443, endPoint y: 101, distance: 120.1
click at [443, 101] on h3 "[PERSON_NAME]" at bounding box center [414, 100] width 405 height 18
copy h3 "[PERSON_NAME]"
click at [459, 90] on div "upload photo Aria Patil Activated 14 August, 2025 Added 14 August, 2025 Active …" at bounding box center [414, 144] width 433 height 134
click at [950, 226] on link "Payments" at bounding box center [976, 229] width 81 height 38
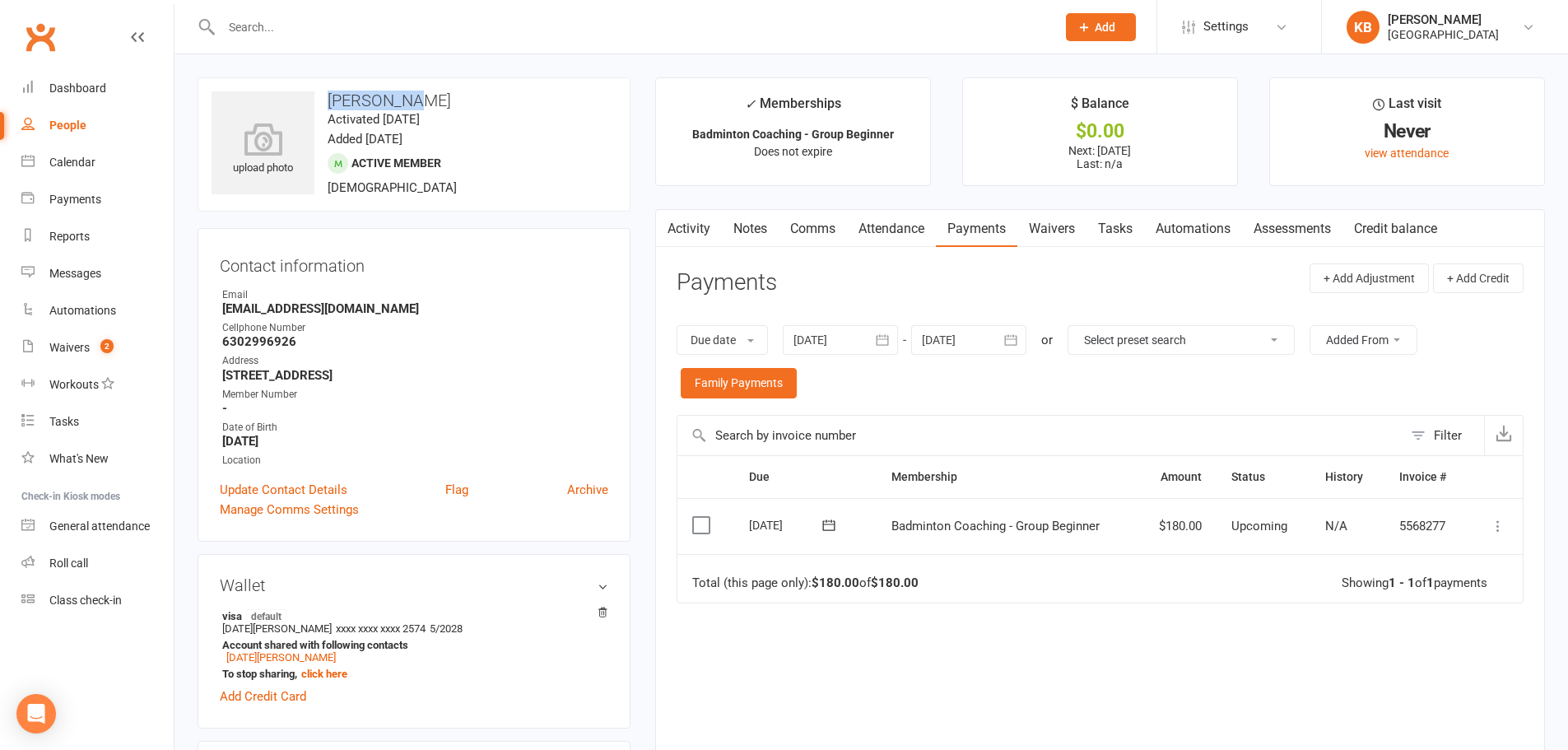
drag, startPoint x: 329, startPoint y: 98, endPoint x: 477, endPoint y: 108, distance: 148.3
click at [477, 108] on h3 "[PERSON_NAME]" at bounding box center [414, 100] width 405 height 18
copy h3 "[PERSON_NAME]"
click at [478, 105] on h3 "[PERSON_NAME]" at bounding box center [414, 100] width 405 height 18
click at [361, 19] on input "text" at bounding box center [630, 27] width 827 height 23
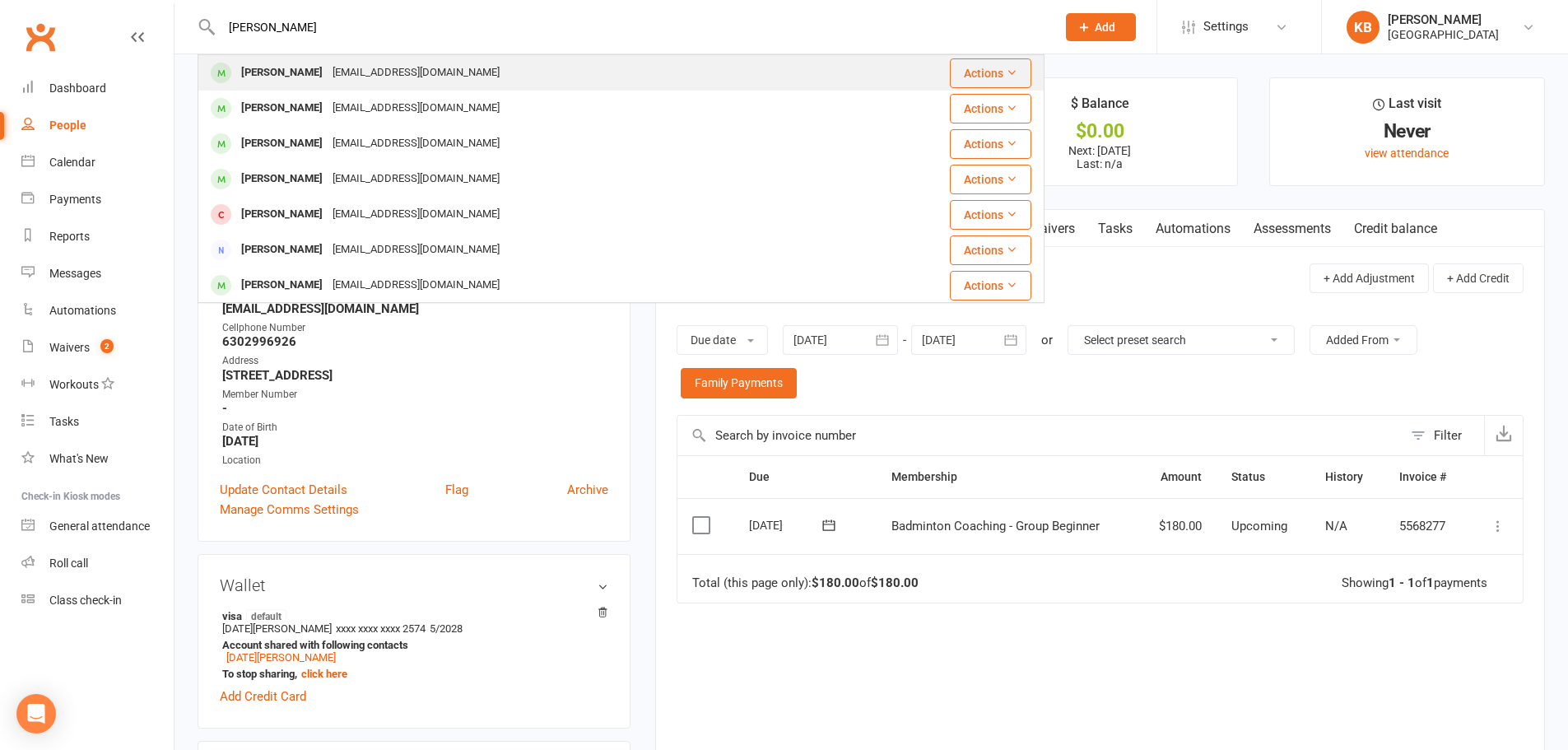
type input "sashta ranjith"
click at [358, 73] on div "emailranjithr@gmail.com" at bounding box center [416, 73] width 177 height 24
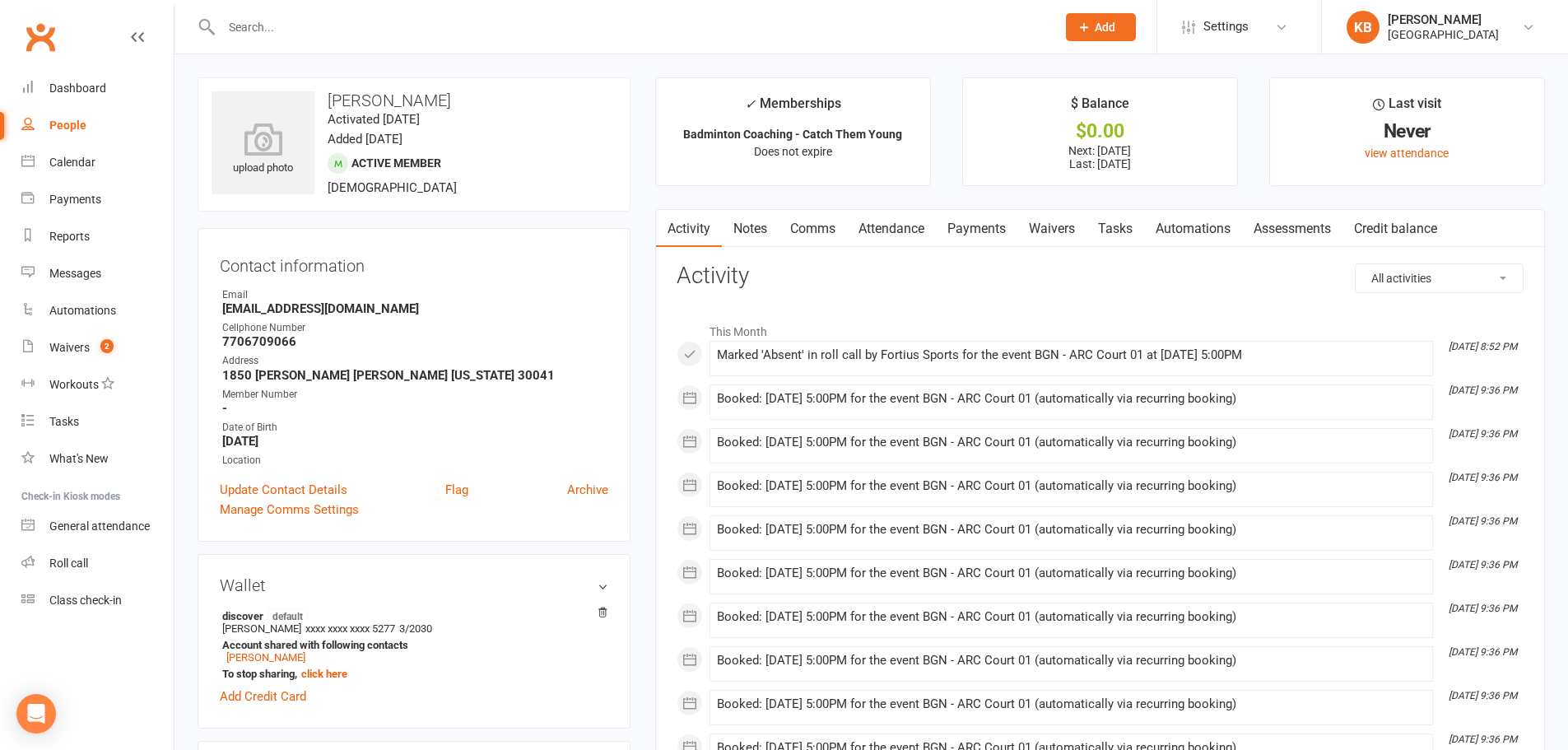
click at [969, 235] on link "Payments" at bounding box center [976, 229] width 81 height 38
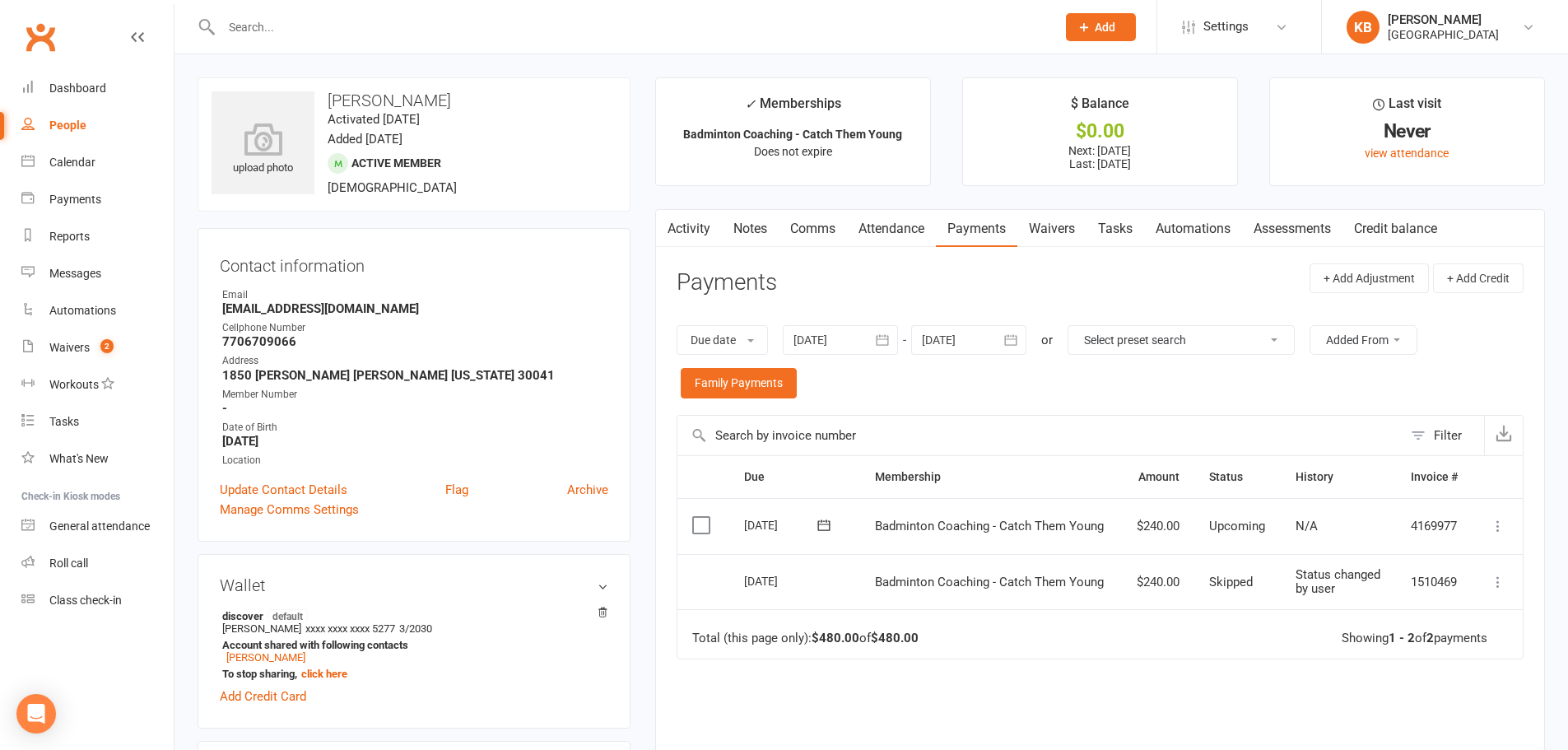
drag, startPoint x: 321, startPoint y: 99, endPoint x: 445, endPoint y: 107, distance: 124.3
click at [445, 107] on h3 "[PERSON_NAME]" at bounding box center [414, 100] width 405 height 18
copy h3 "[PERSON_NAME]"
click at [491, 92] on h3 "[PERSON_NAME]" at bounding box center [414, 100] width 405 height 18
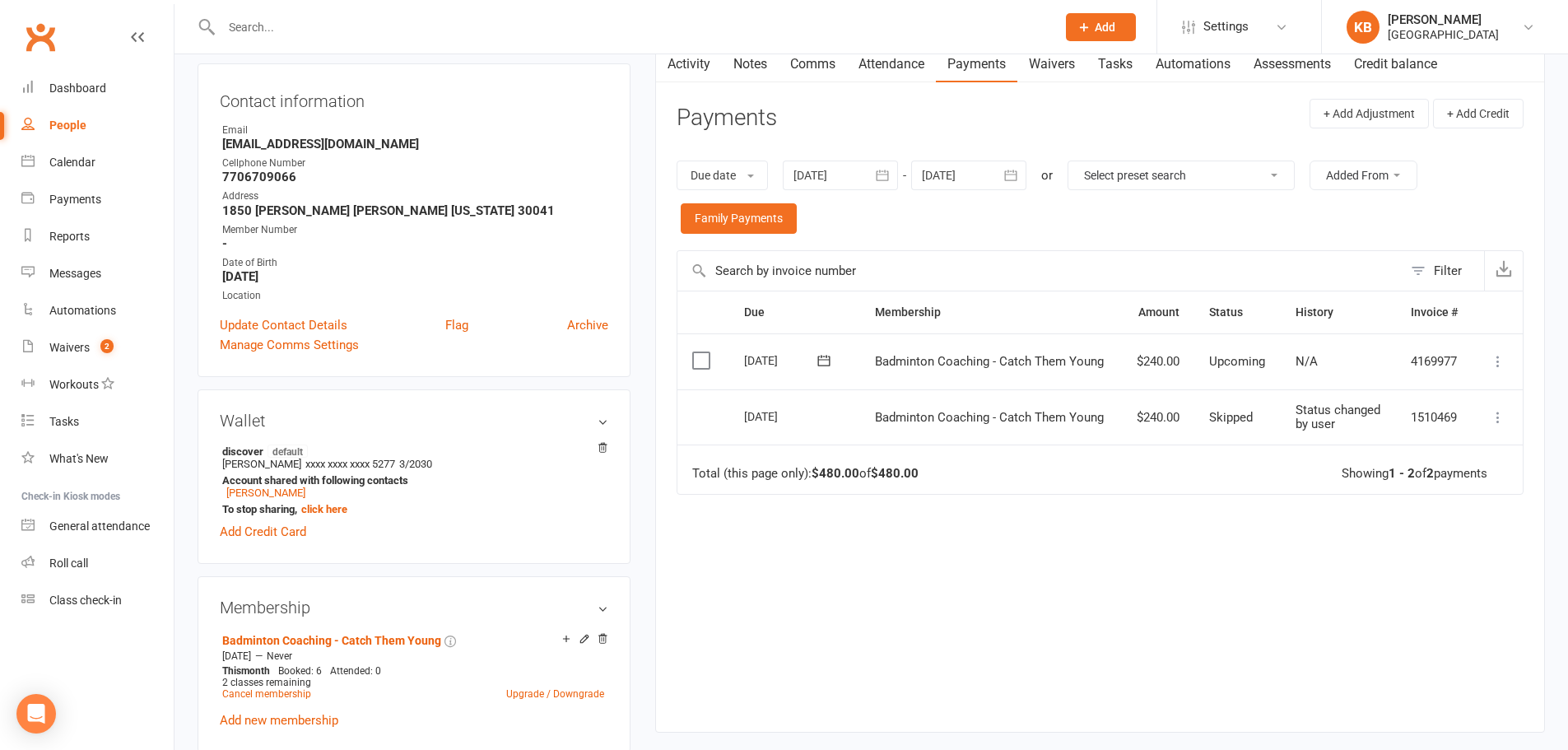
scroll to position [329, 0]
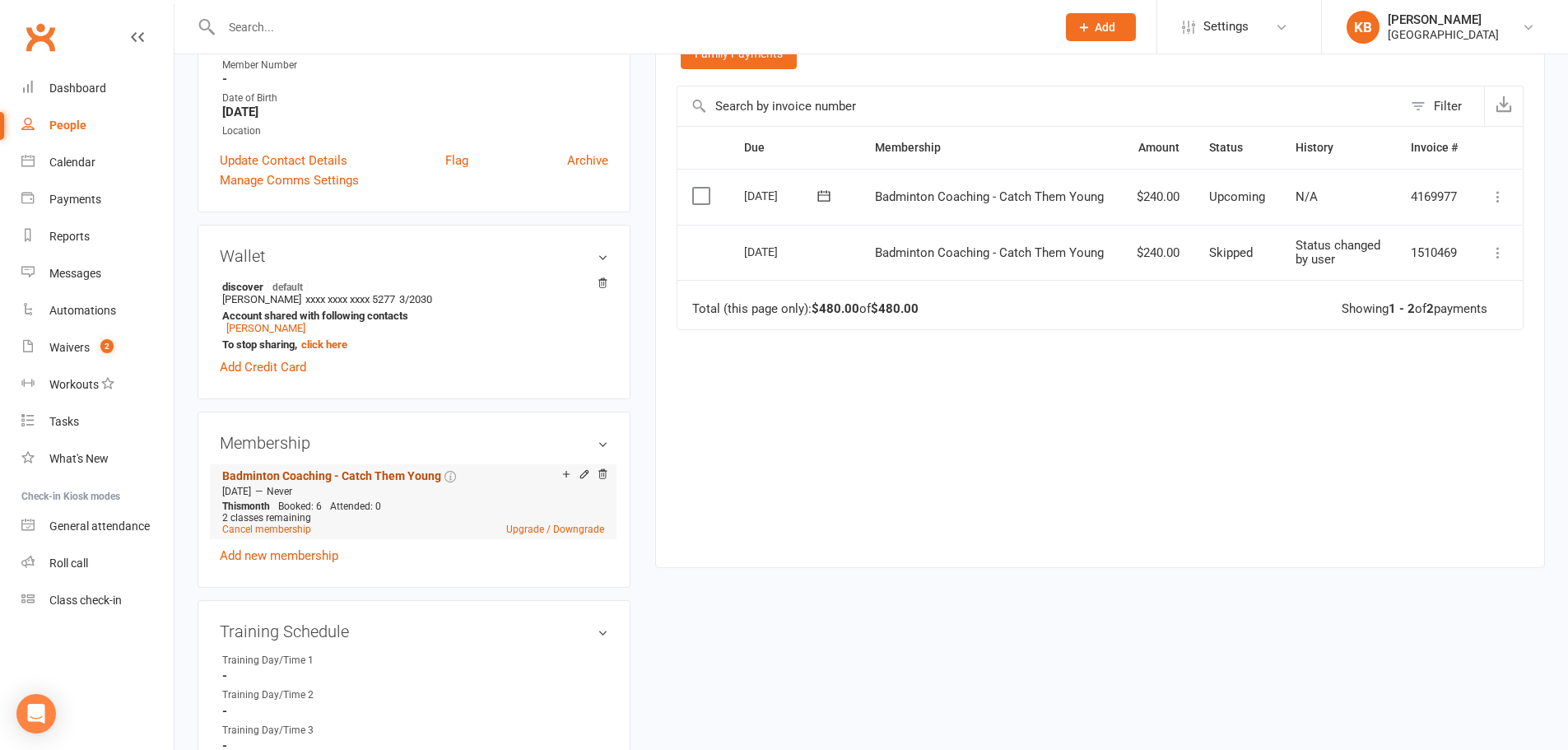
click at [324, 476] on link "Badminton Coaching - Catch Them Young" at bounding box center [331, 476] width 219 height 14
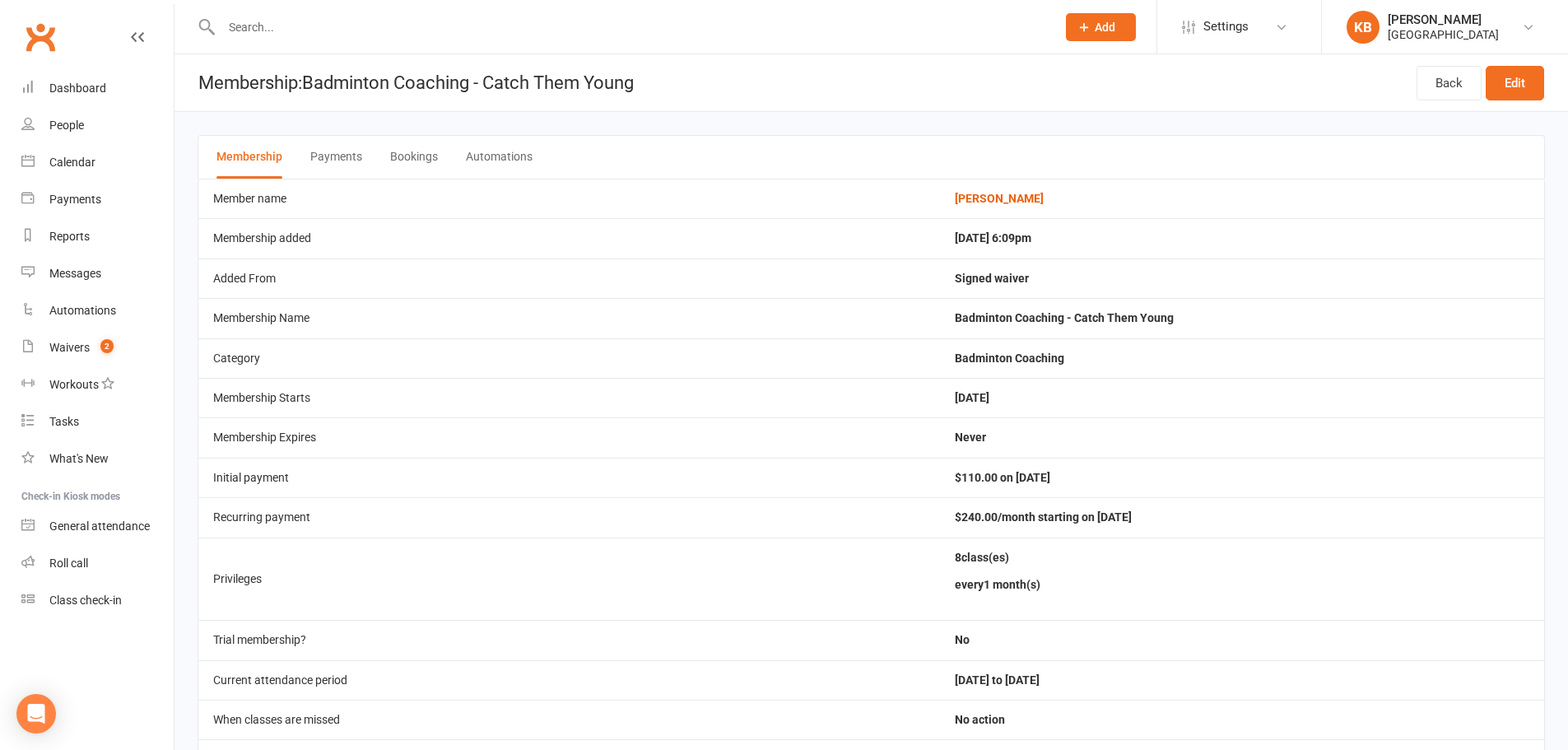
click at [410, 144] on button "Bookings" at bounding box center [414, 157] width 48 height 43
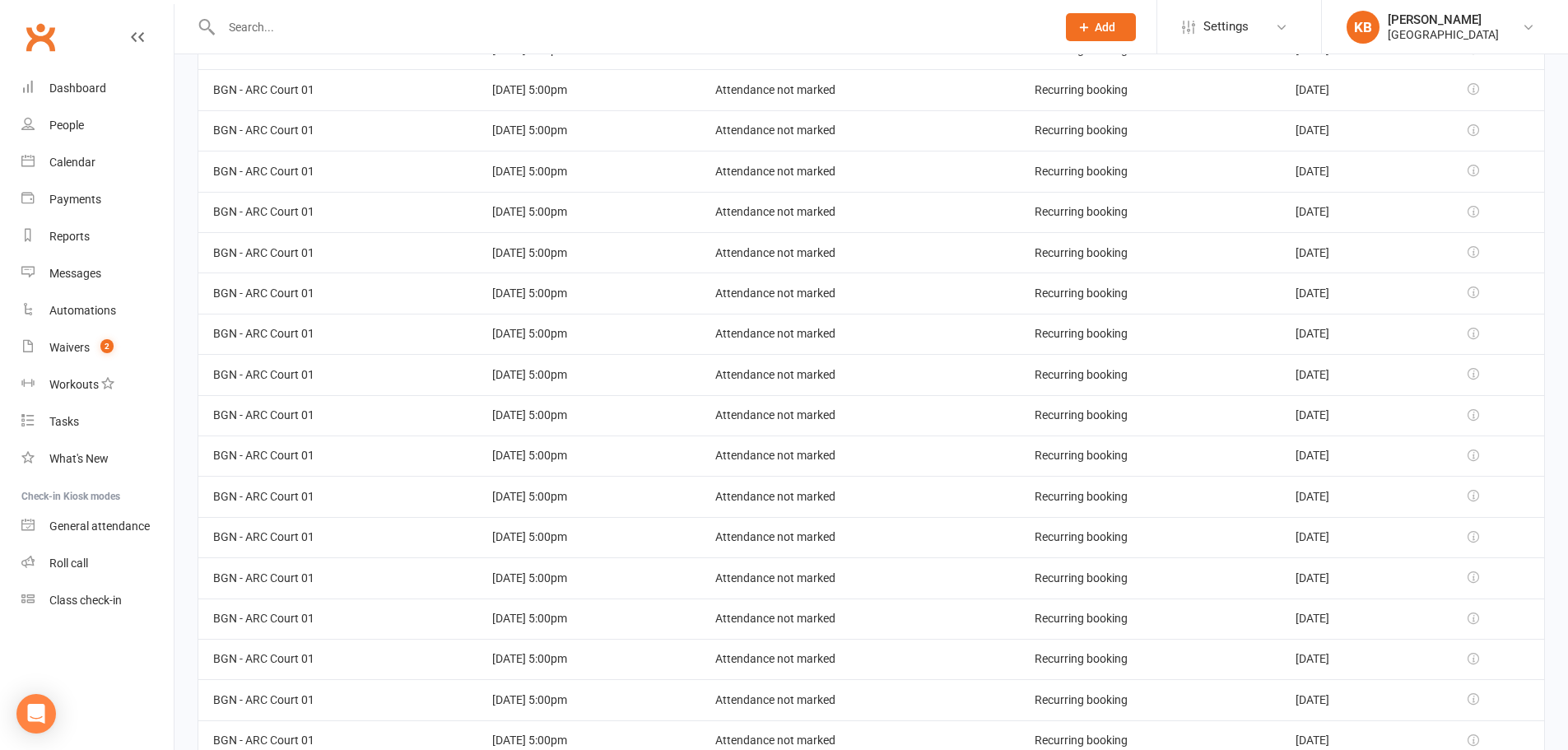
scroll to position [3176, 0]
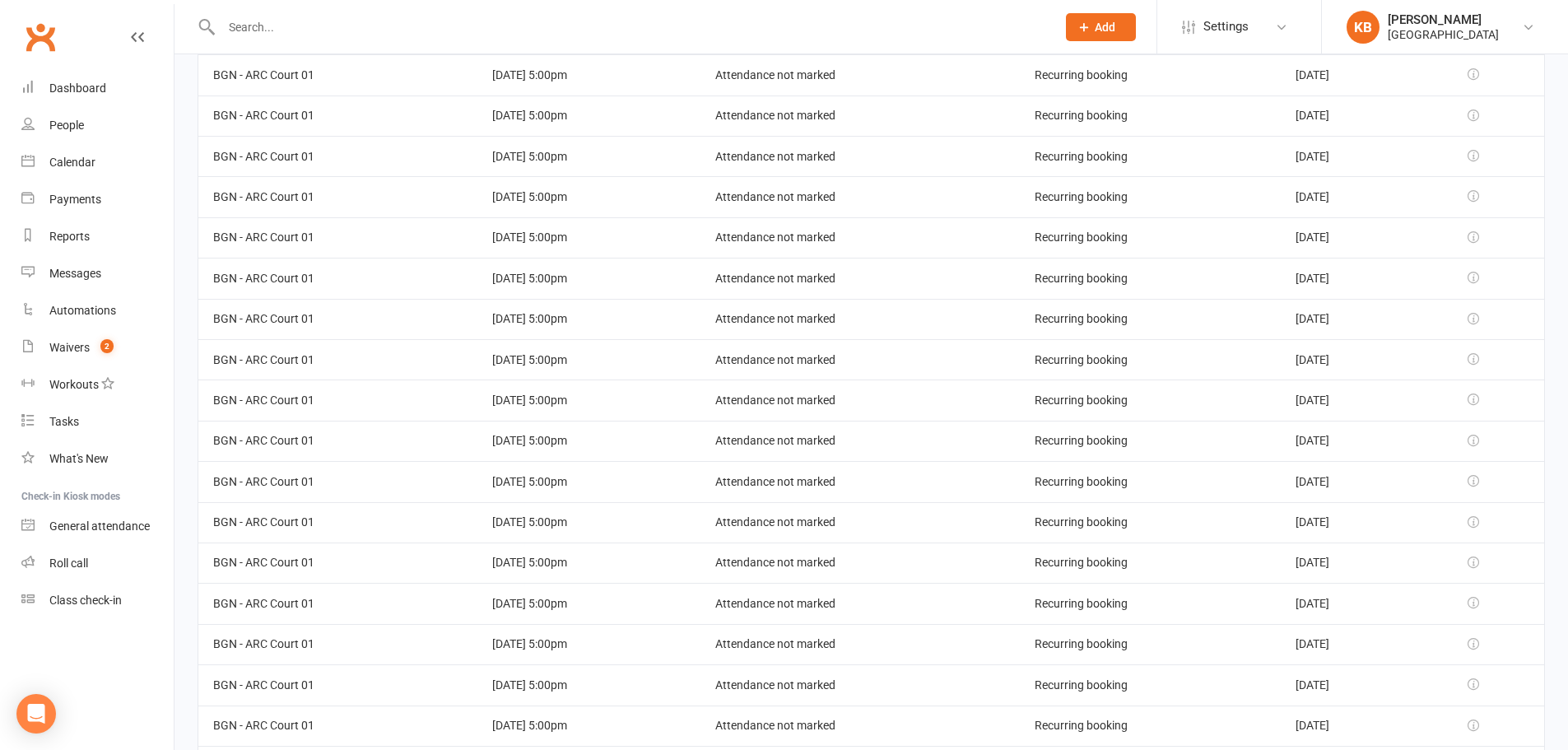
click at [333, 30] on input "text" at bounding box center [630, 27] width 827 height 23
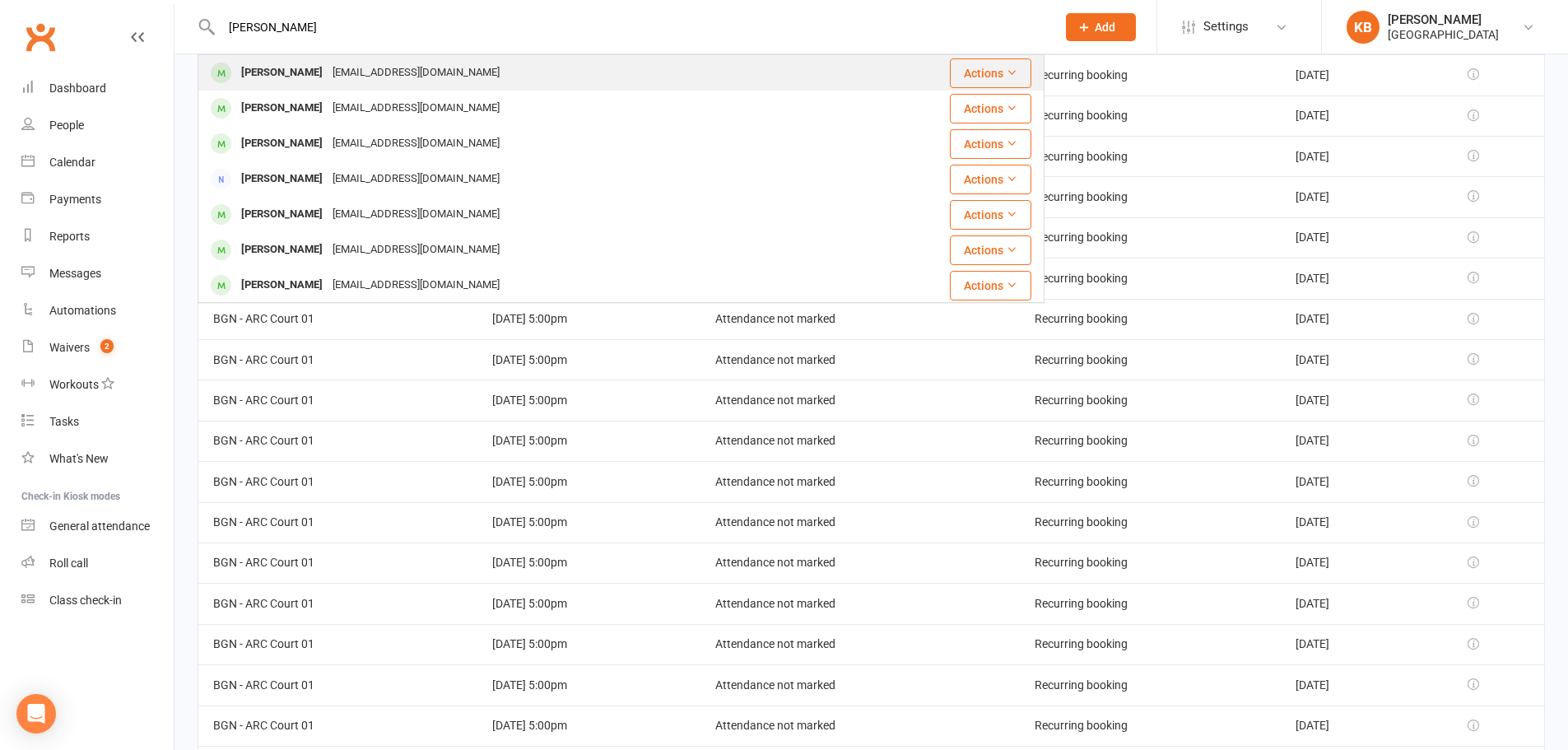
type input "sujay ranholi"
click at [328, 65] on div "rlprasad99@gmail.com" at bounding box center [416, 73] width 177 height 24
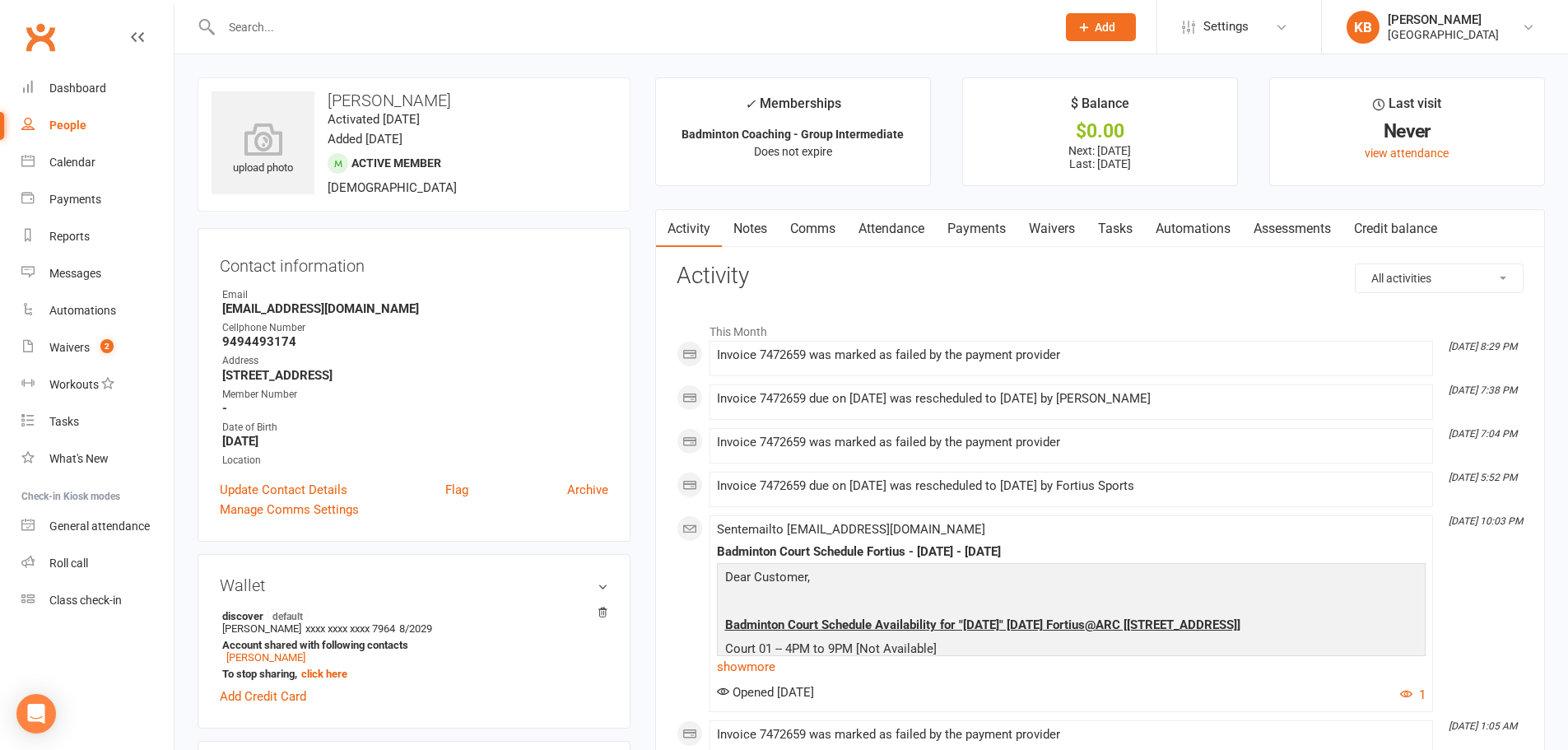
click at [979, 227] on link "Payments" at bounding box center [976, 229] width 81 height 38
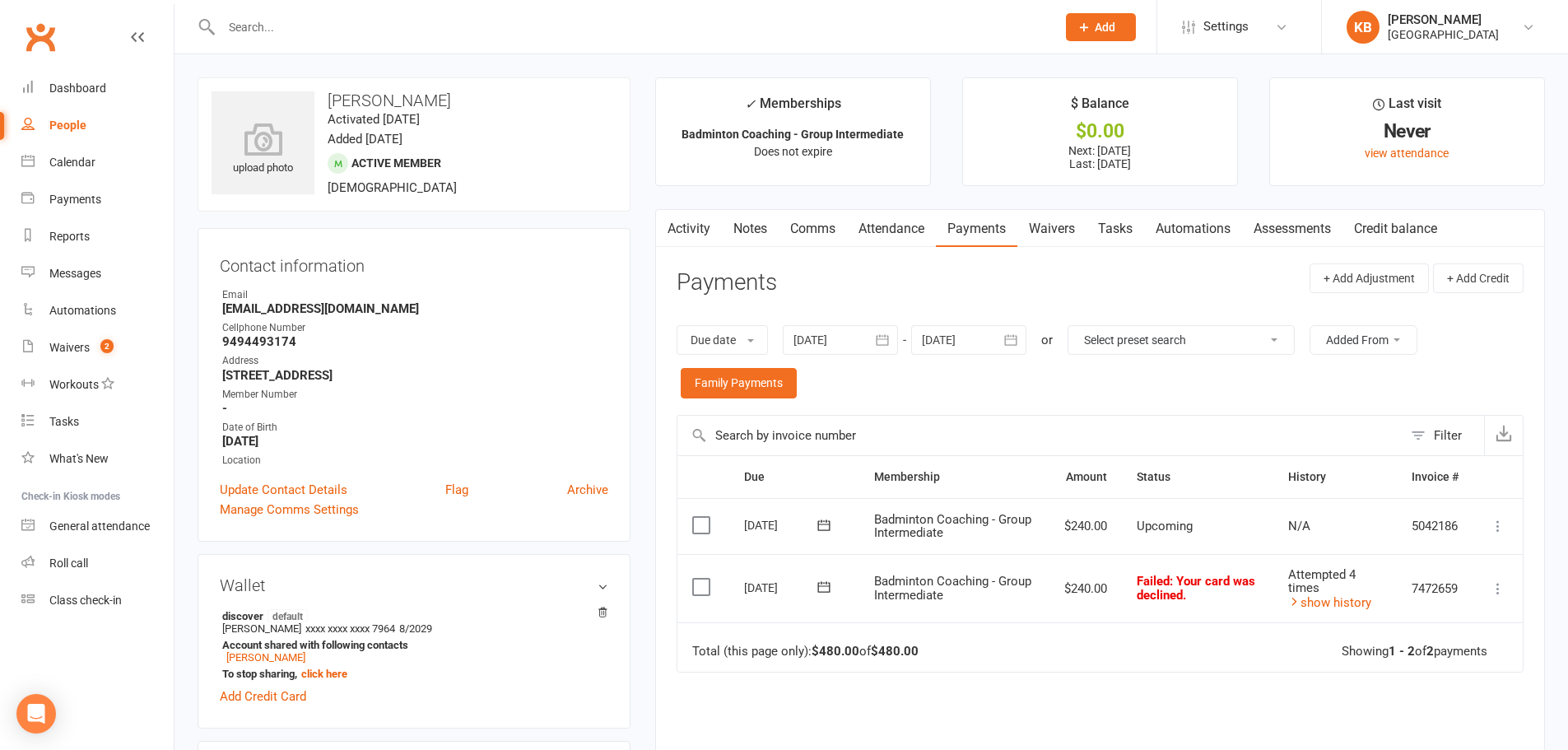
click at [286, 25] on input "text" at bounding box center [630, 27] width 827 height 23
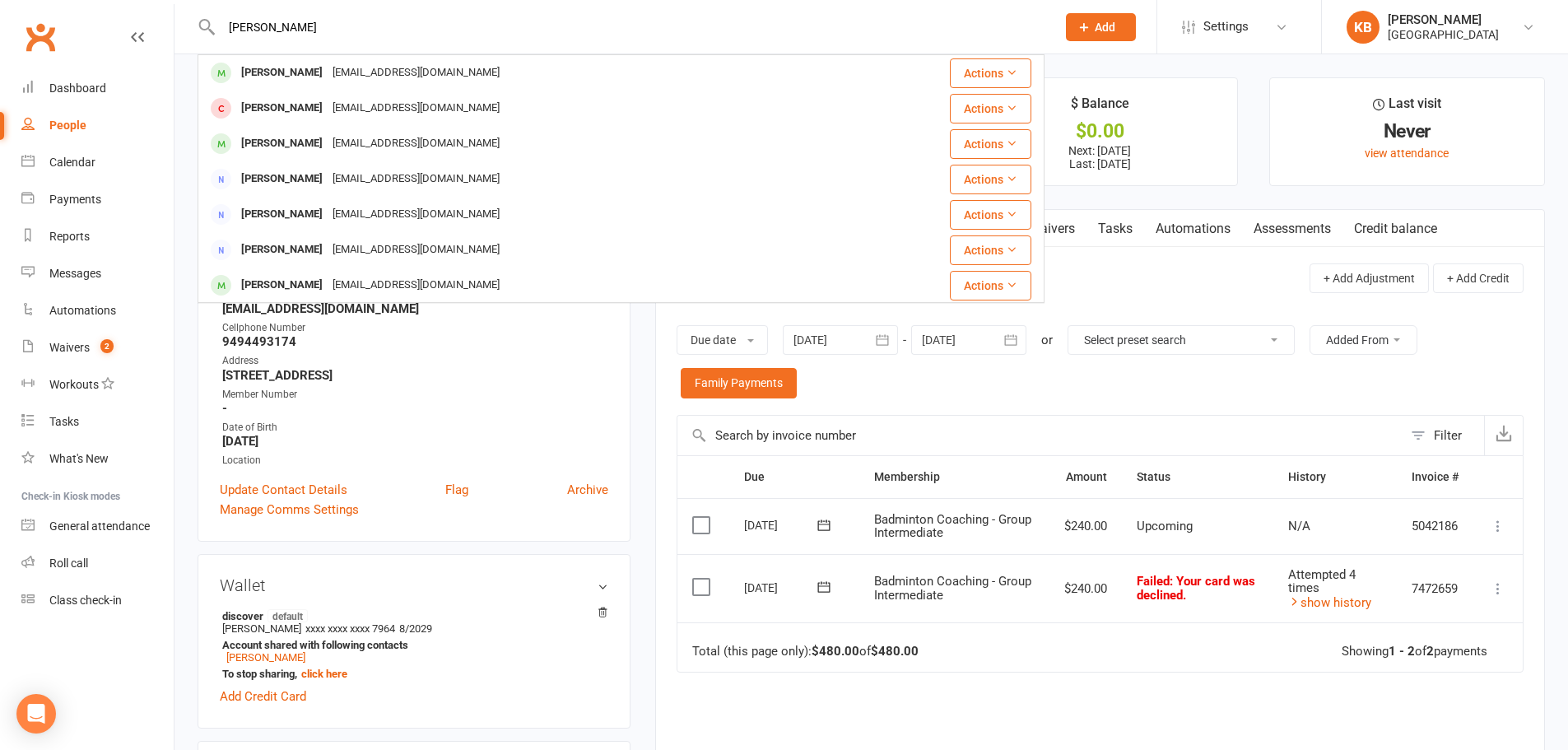
type input "anshu vallabhaneni"
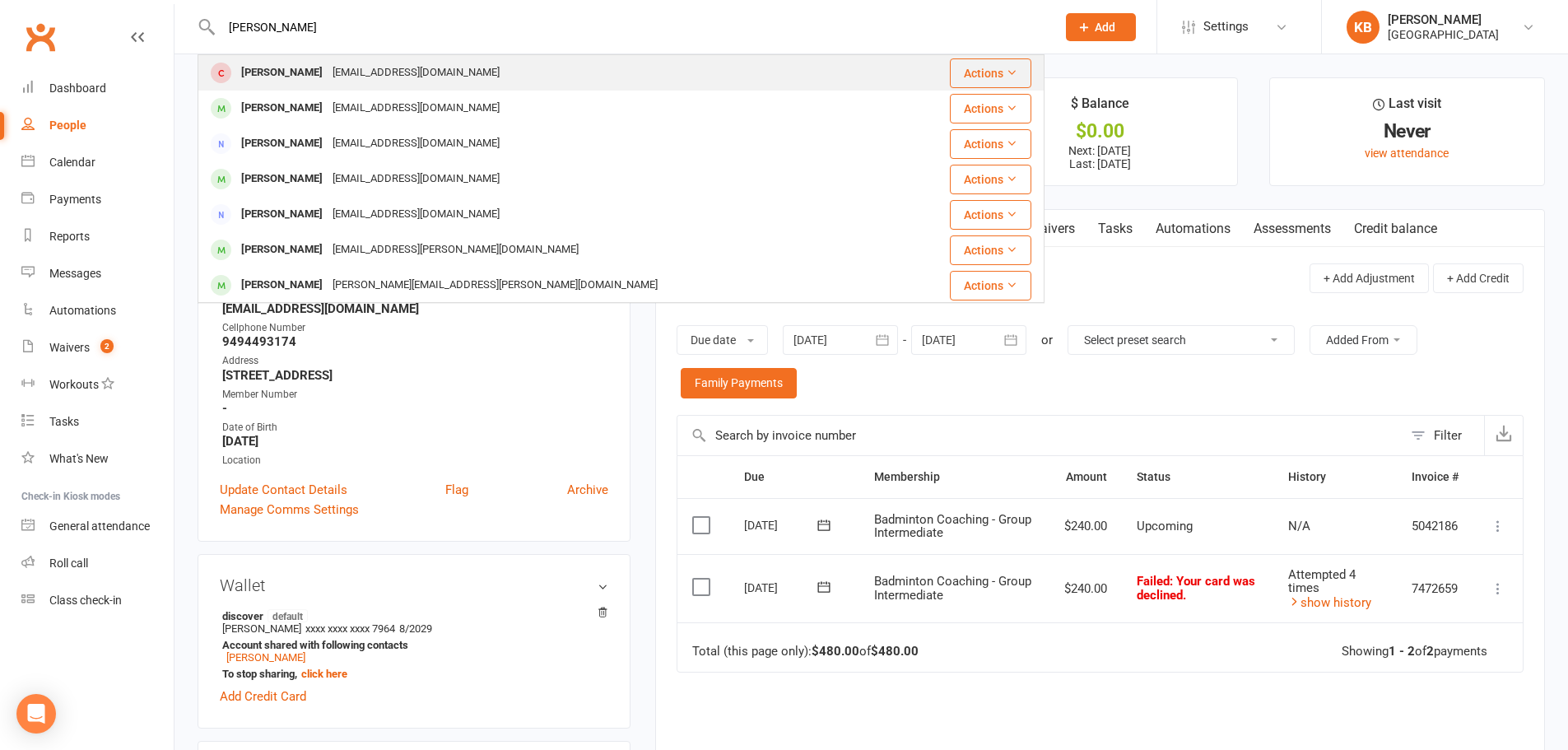
drag, startPoint x: 365, startPoint y: 32, endPoint x: 209, endPoint y: 62, distance: 158.9
click at [209, 53] on div "anshu vallabhaneni Anshu Vallabhaneni Vjaipal@gmail.com Actions Anshu Vallabhan…" at bounding box center [621, 26] width 847 height 53
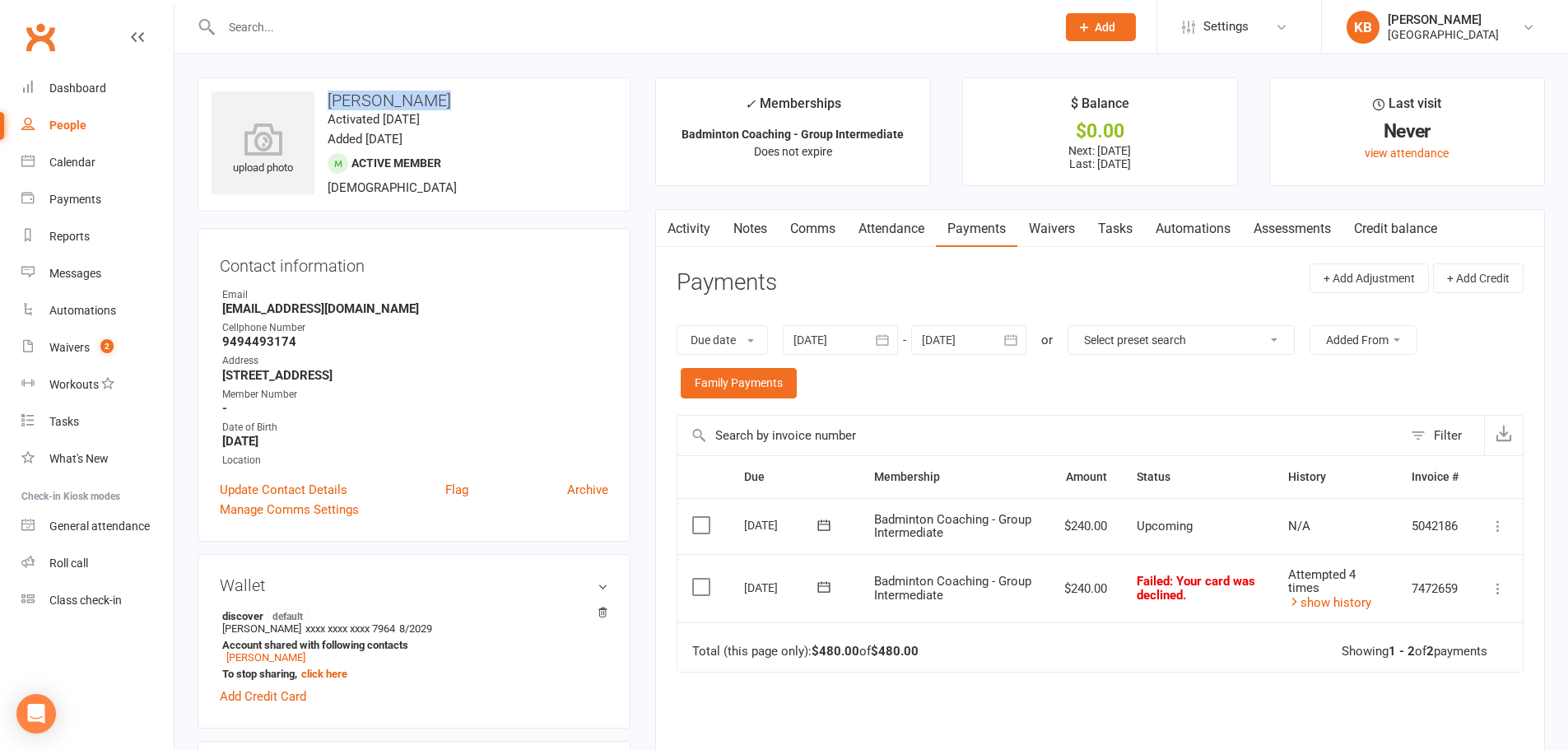
drag, startPoint x: 332, startPoint y: 101, endPoint x: 440, endPoint y: 103, distance: 108.0
click at [440, 103] on h3 "Sujay Rongali" at bounding box center [414, 100] width 405 height 18
copy h3 "Sujay Rongali"
click at [465, 96] on h3 "Sujay Rongali" at bounding box center [414, 100] width 405 height 18
click at [893, 340] on button "button" at bounding box center [882, 340] width 30 height 30
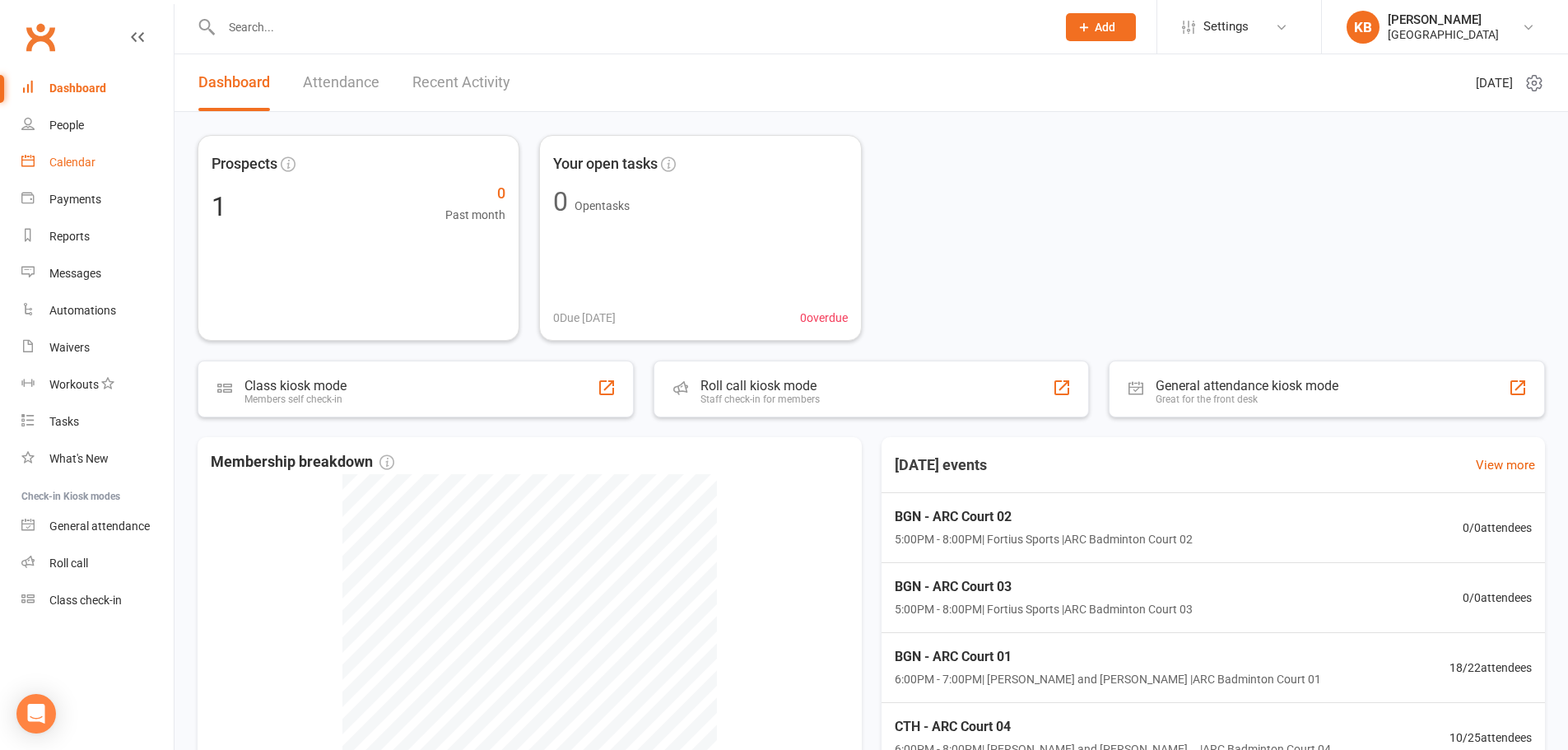
click at [97, 160] on link "Calendar" at bounding box center [97, 163] width 152 height 37
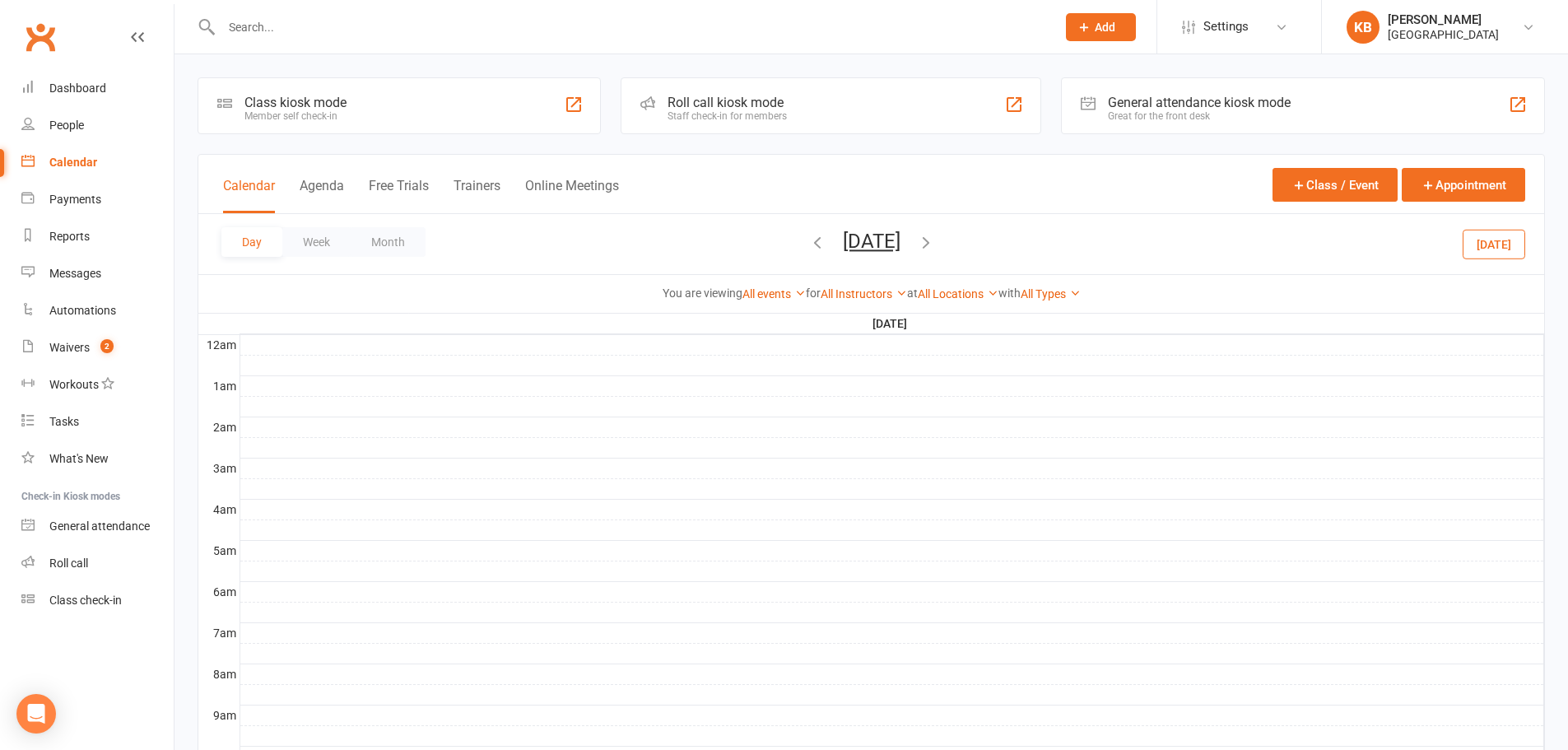
click at [262, 243] on button "Day" at bounding box center [252, 242] width 61 height 30
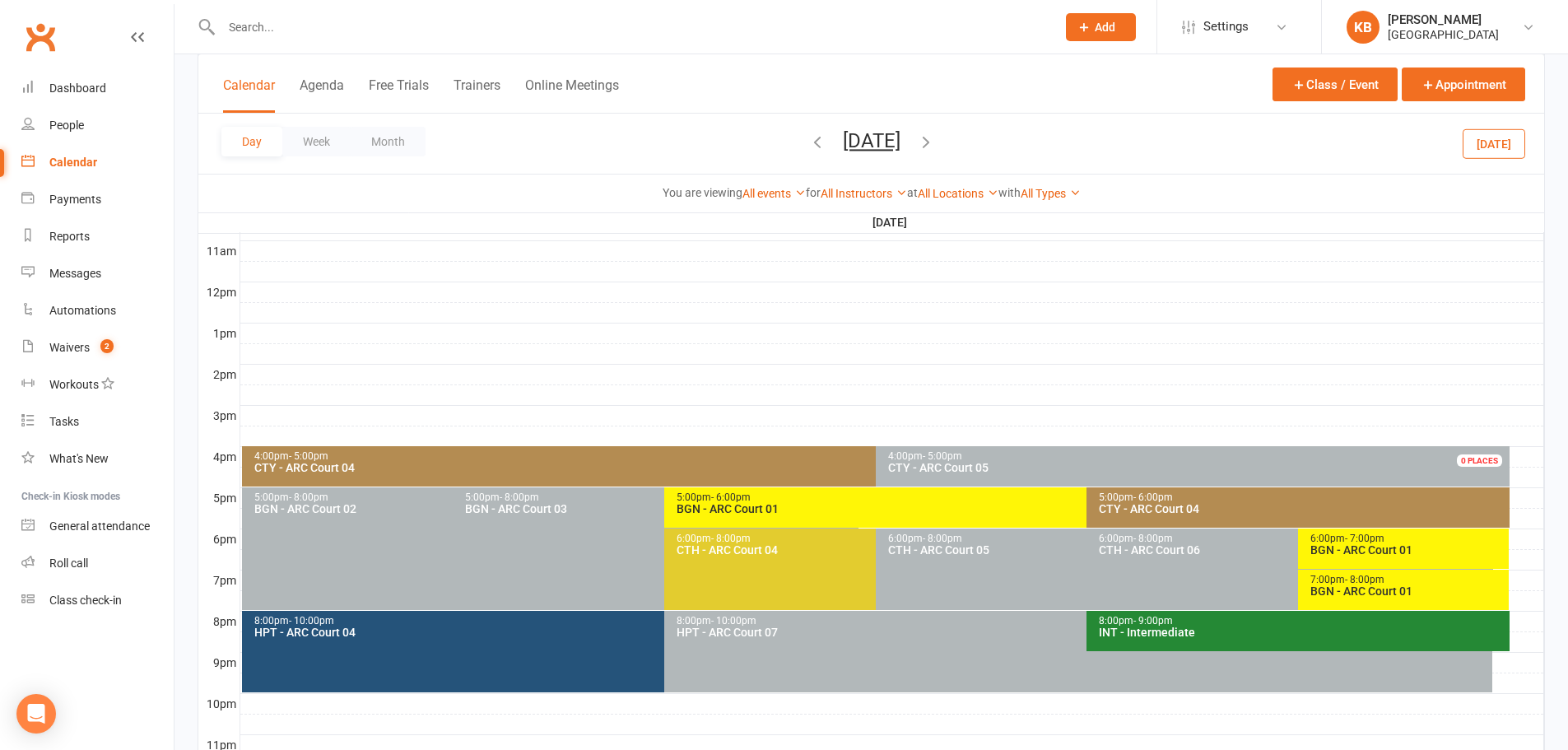
scroll to position [620, 0]
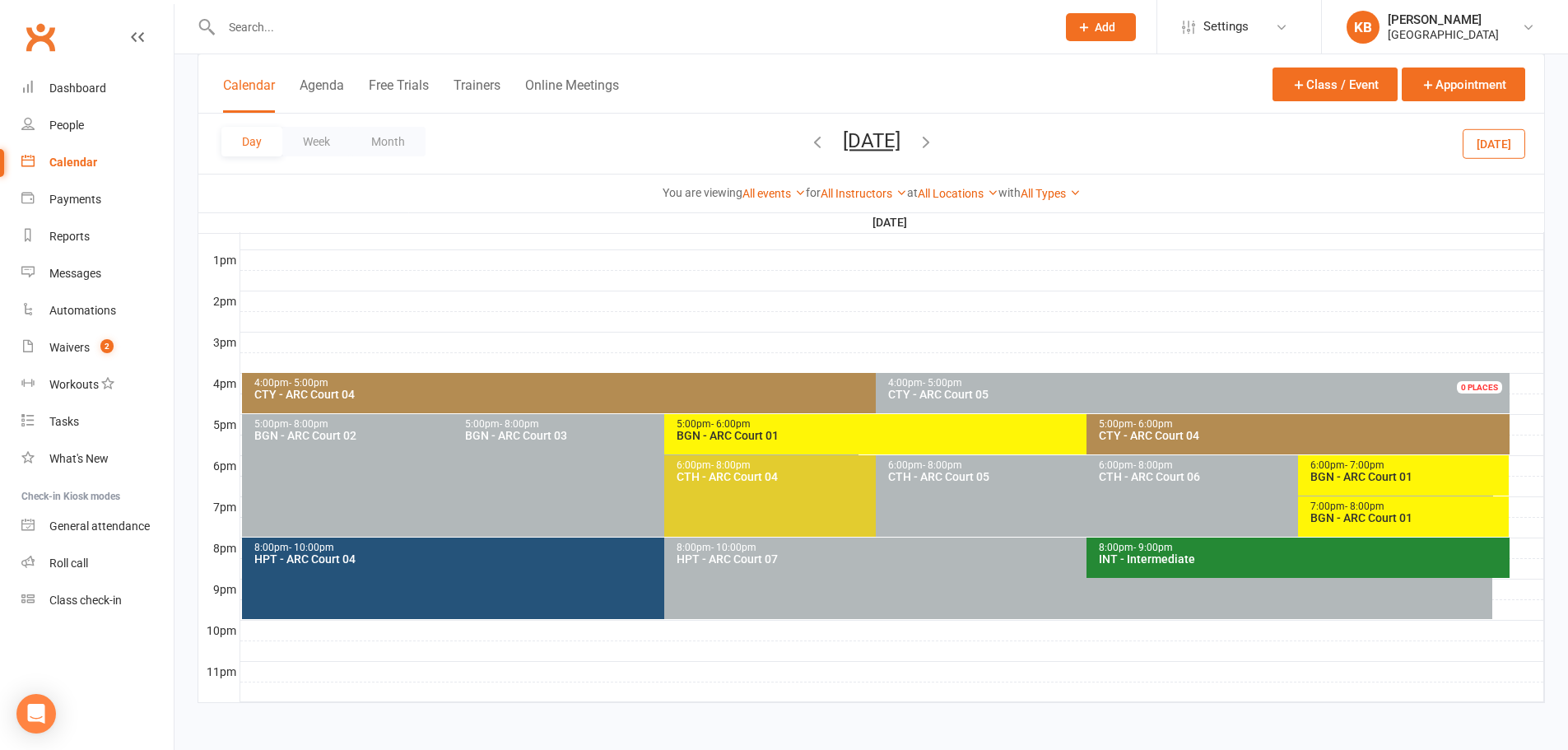
click at [808, 140] on icon "button" at bounding box center [817, 141] width 18 height 18
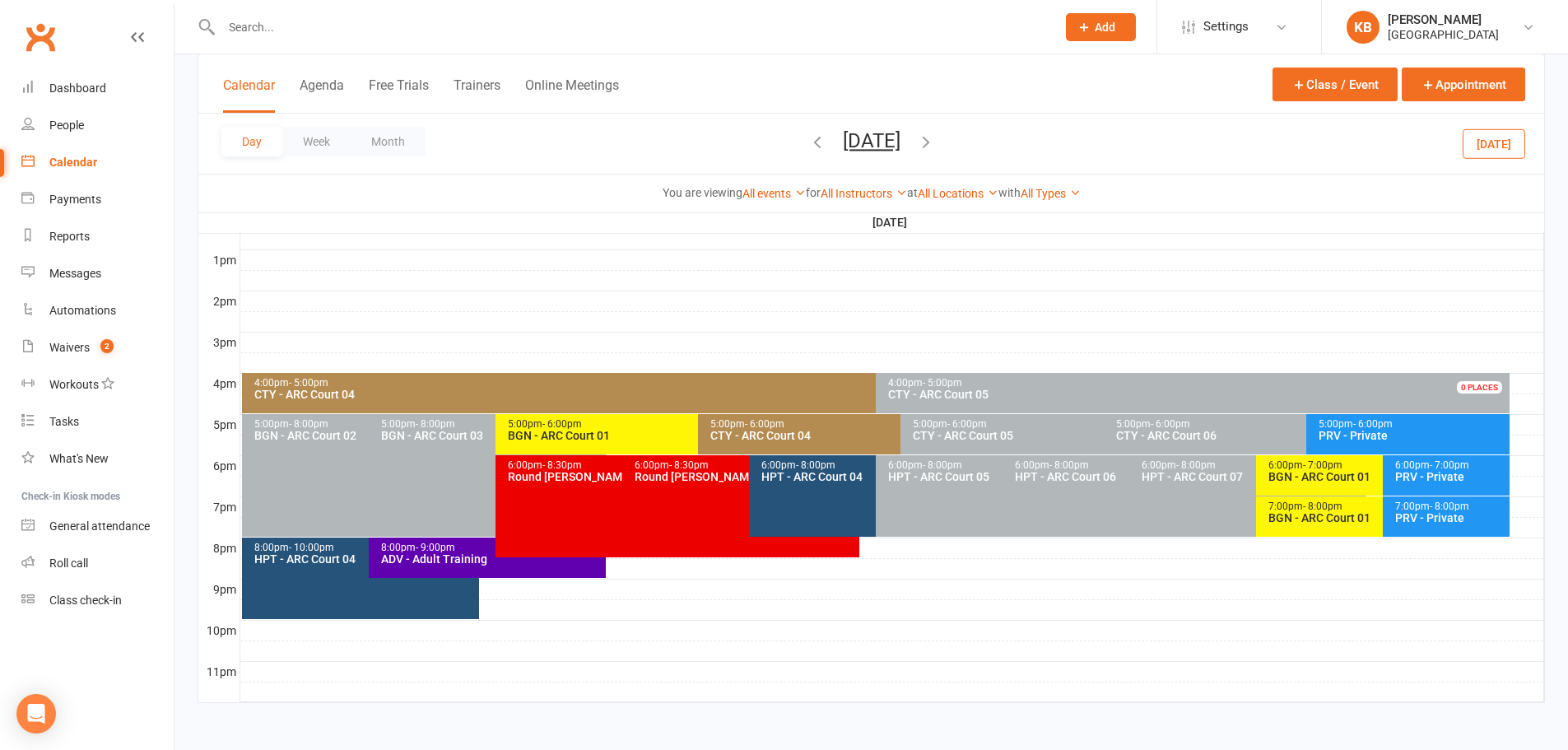
click at [827, 140] on span "[DATE] [DATE] Sun Mon Tue Wed Thu Fri Sat 27 28 29 30 31 01 02 03 04 05 06 07 0…" at bounding box center [871, 144] width 90 height 29
click at [808, 139] on icon "button" at bounding box center [817, 141] width 18 height 18
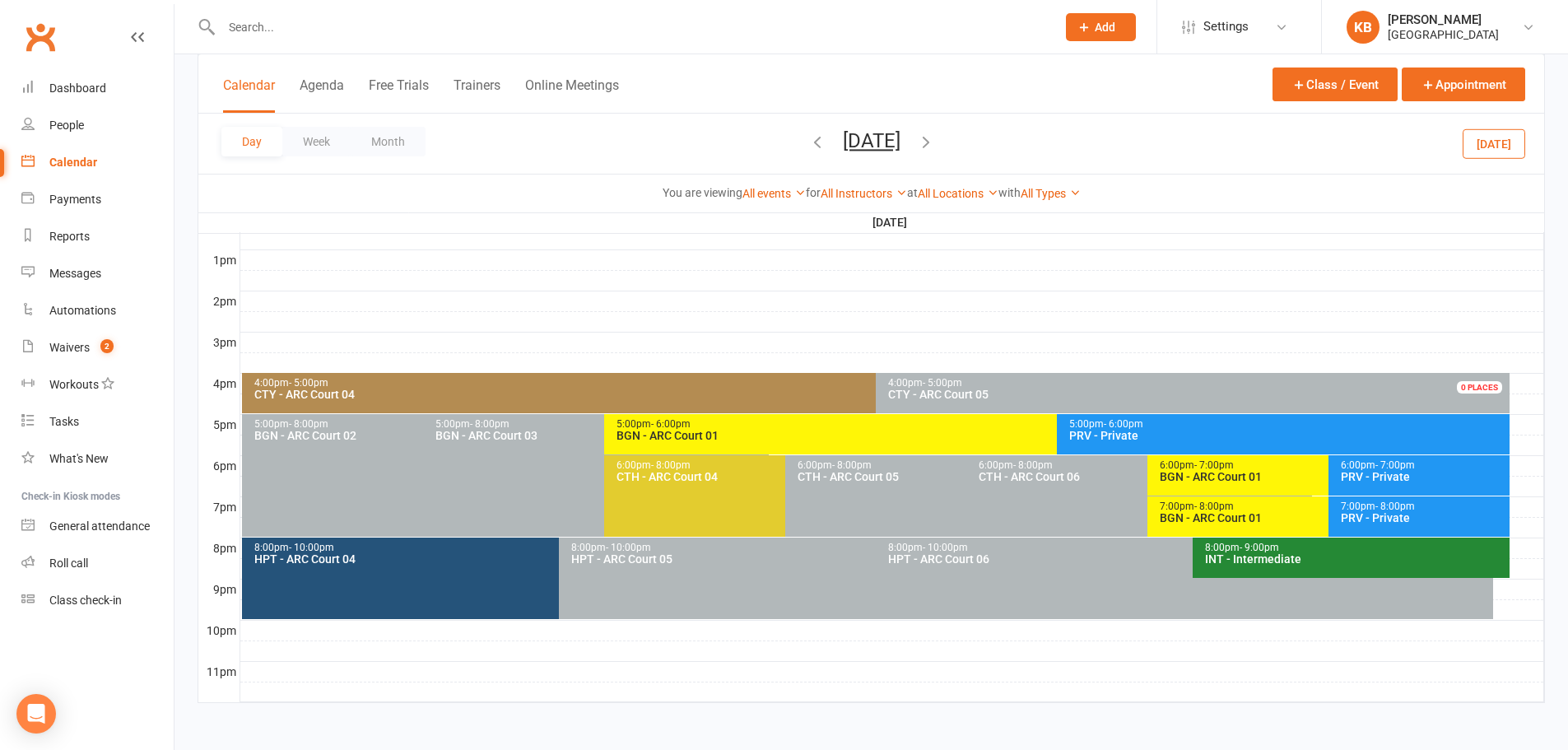
click at [1222, 508] on span "- 8:00pm" at bounding box center [1213, 507] width 40 height 12
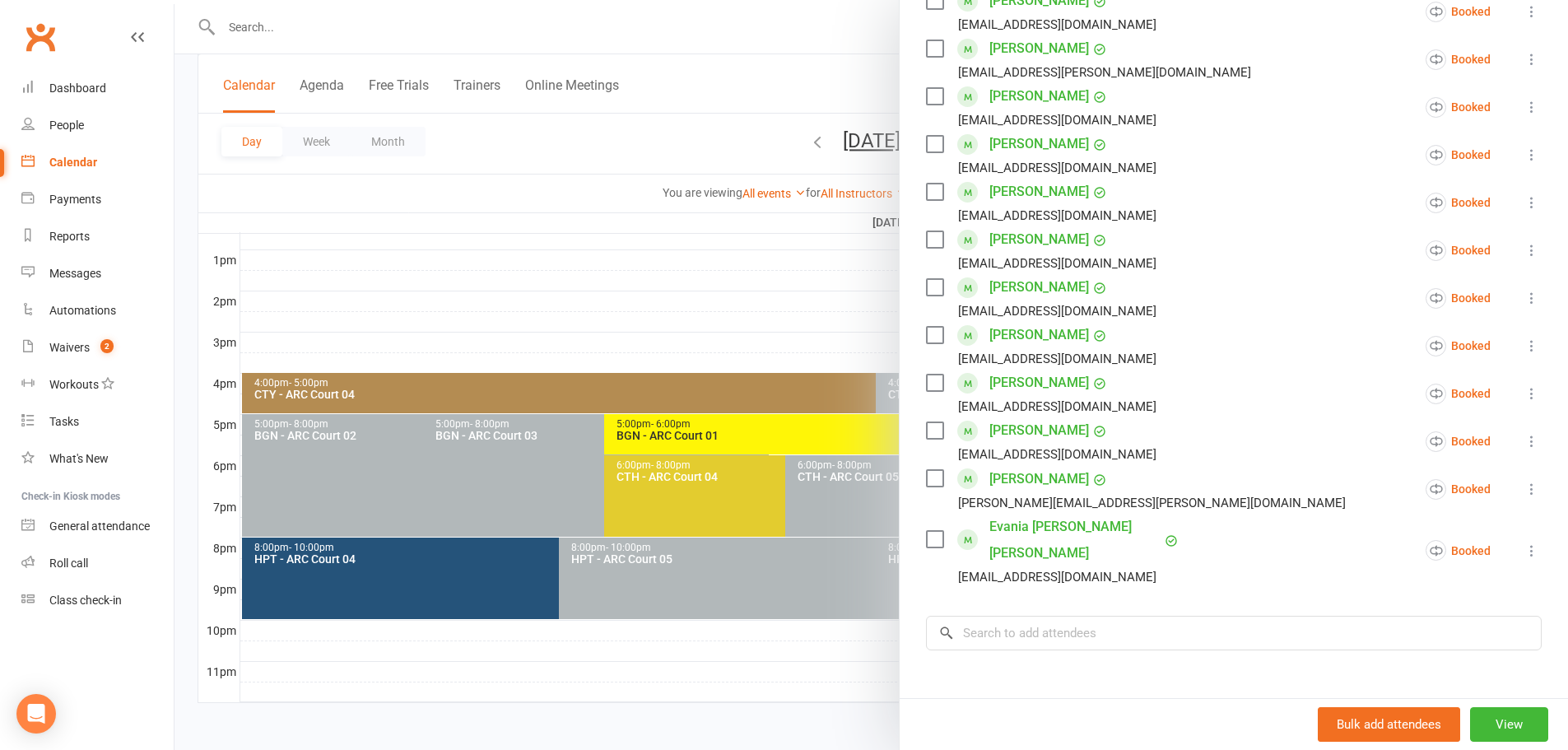
scroll to position [741, 0]
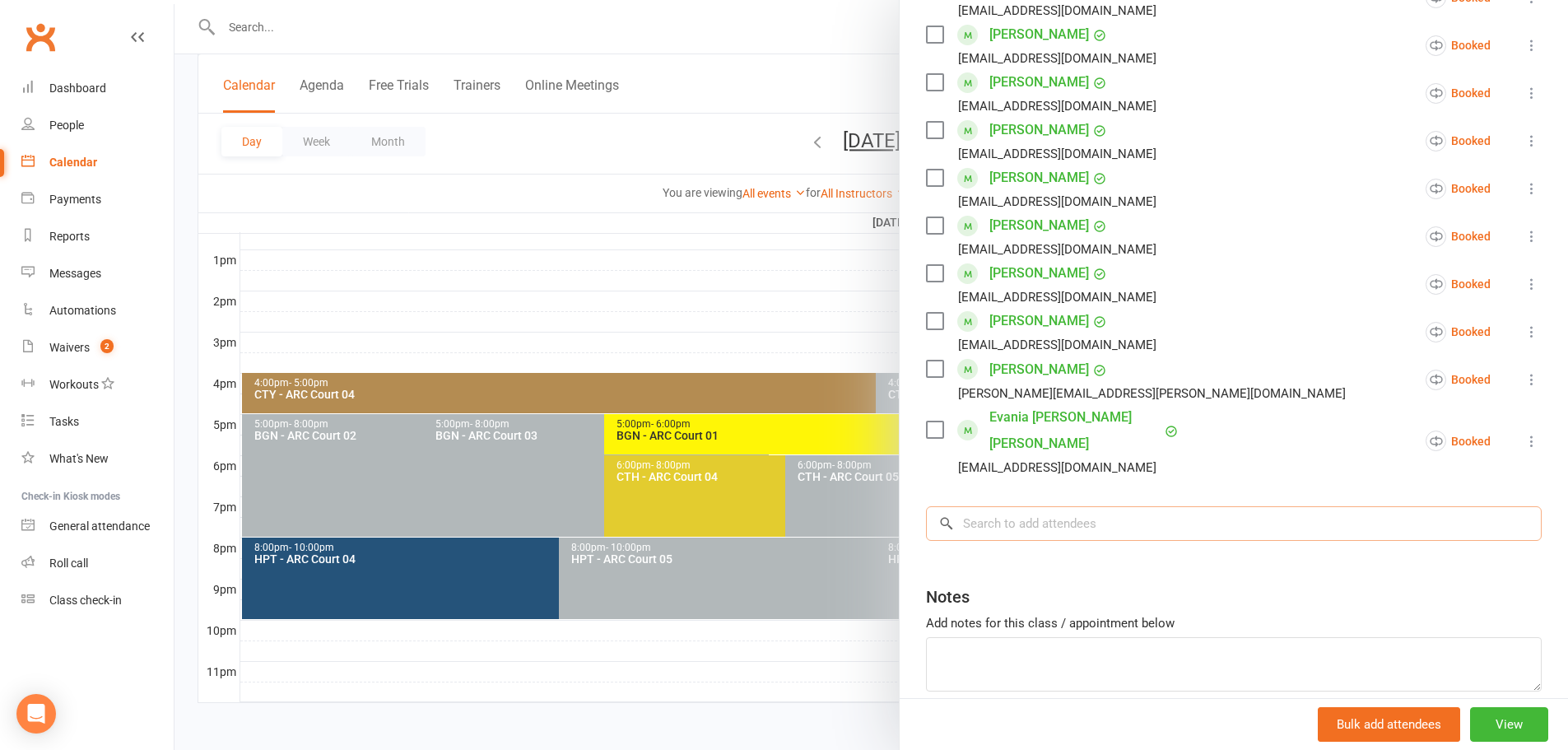
click at [1095, 506] on input "search" at bounding box center [1233, 523] width 616 height 35
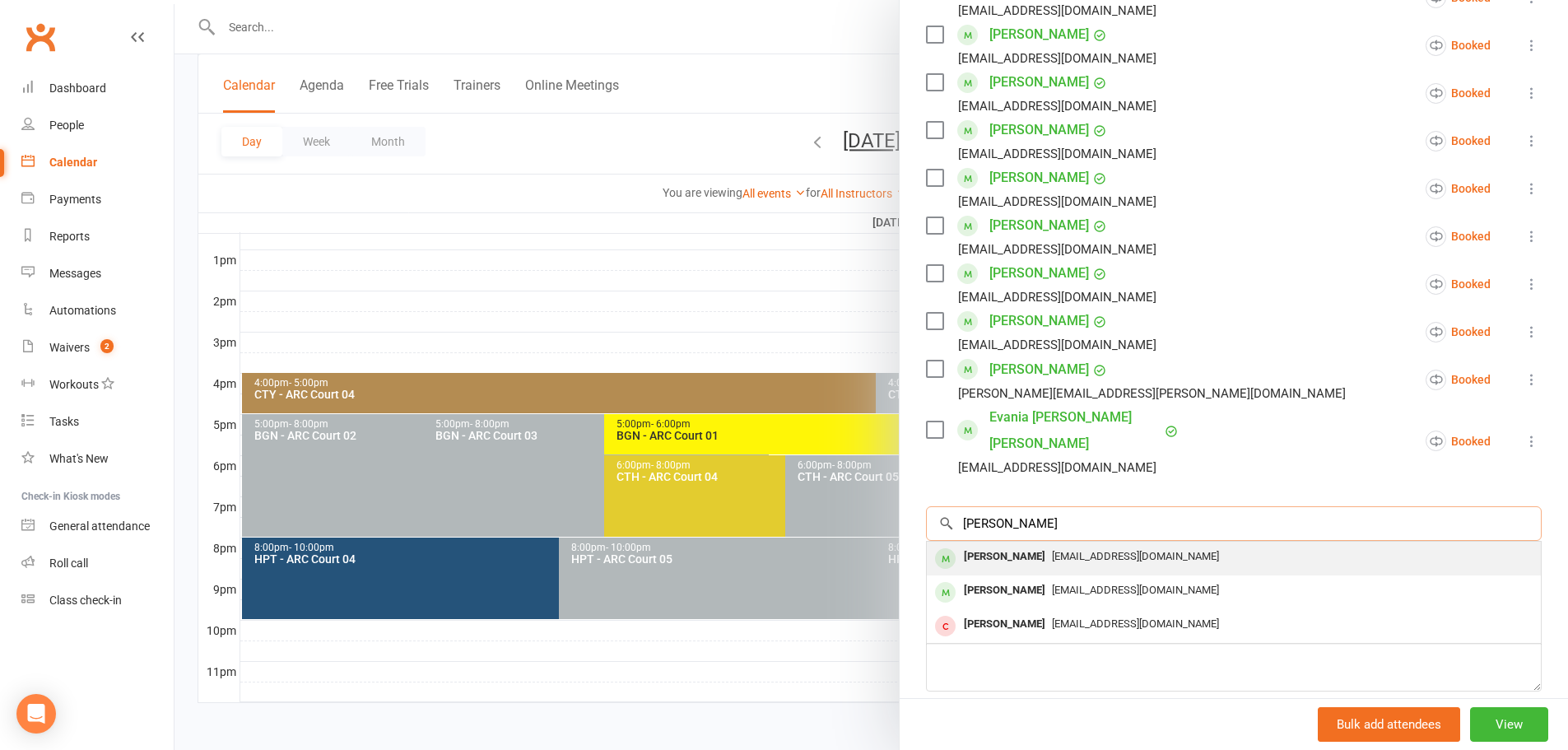
type input "[PERSON_NAME]"
click at [1100, 541] on div "[PERSON_NAME] [EMAIL_ADDRESS][DOMAIN_NAME]" at bounding box center [1233, 558] width 614 height 34
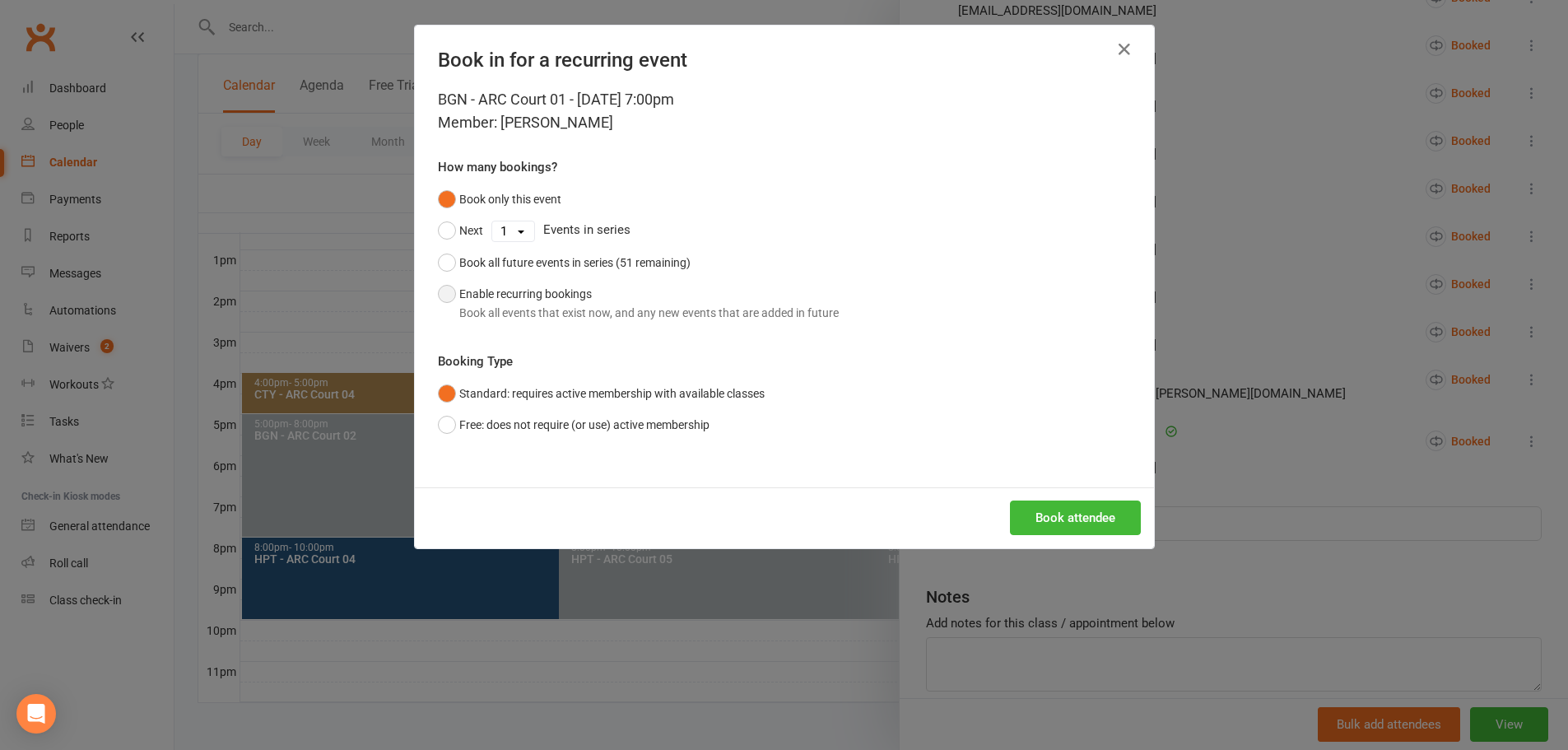
click at [584, 294] on button "Enable recurring bookings Book all events that exist now, and any new events th…" at bounding box center [638, 302] width 401 height 50
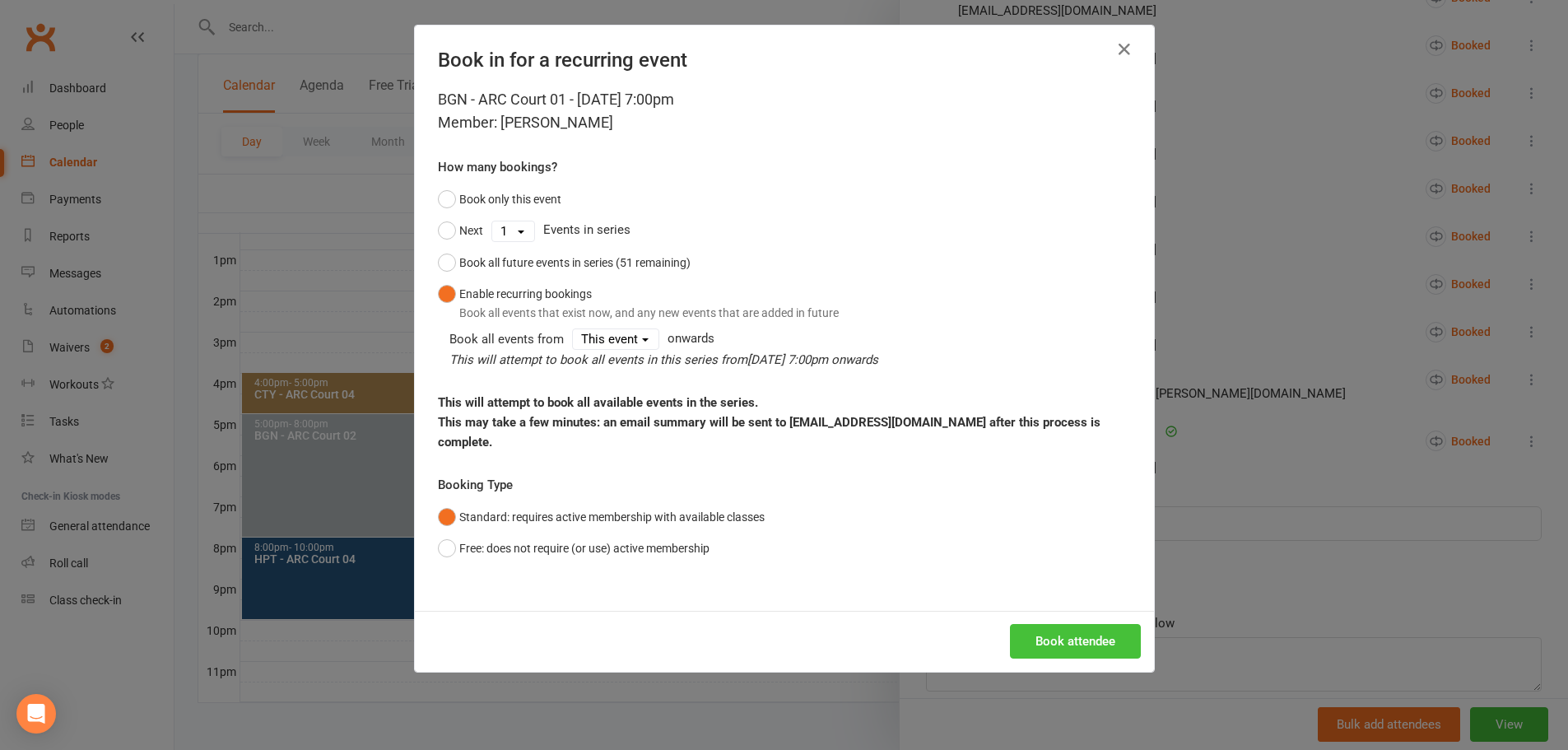
click at [1037, 624] on button "Book attendee" at bounding box center [1075, 641] width 131 height 35
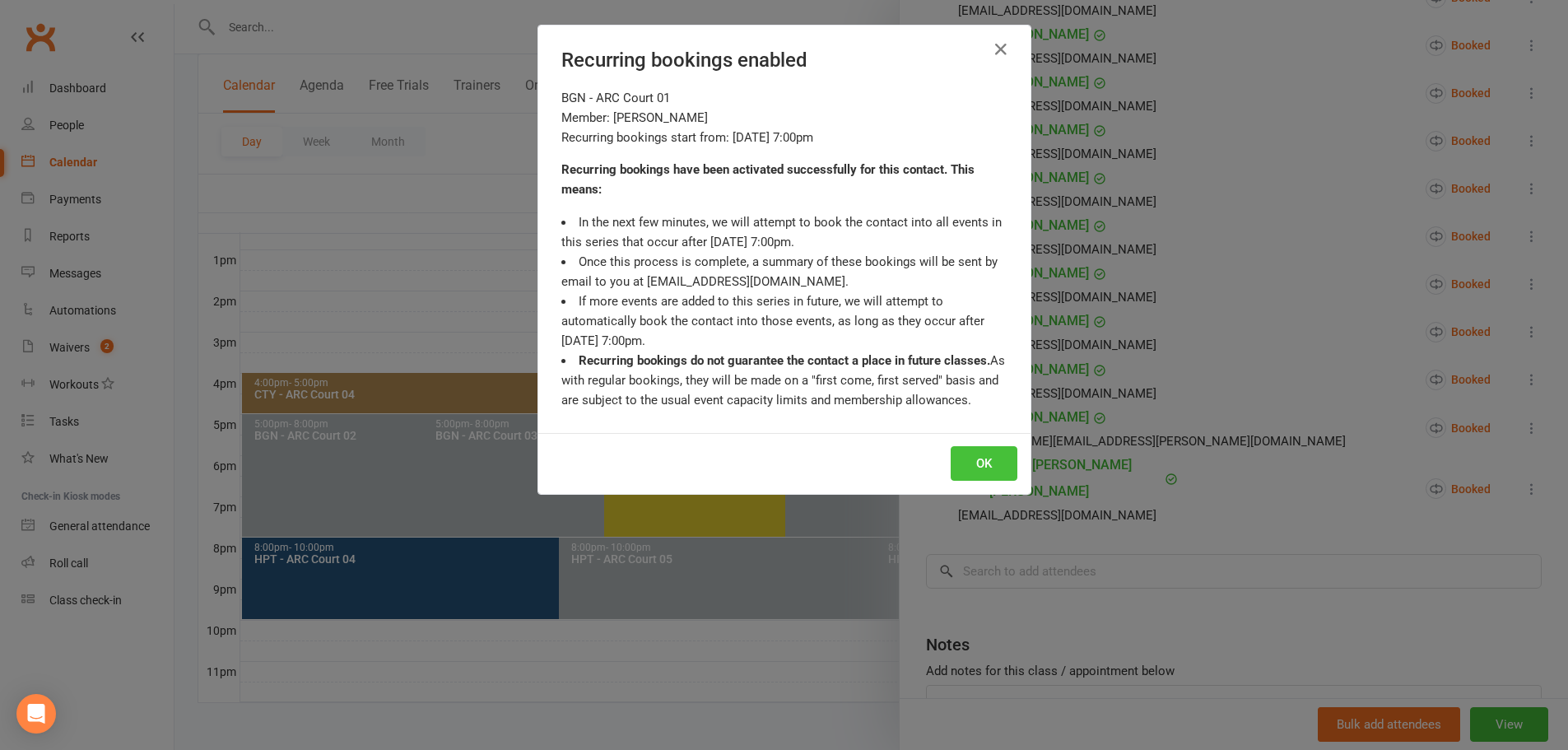
click at [962, 465] on button "OK" at bounding box center [984, 463] width 67 height 35
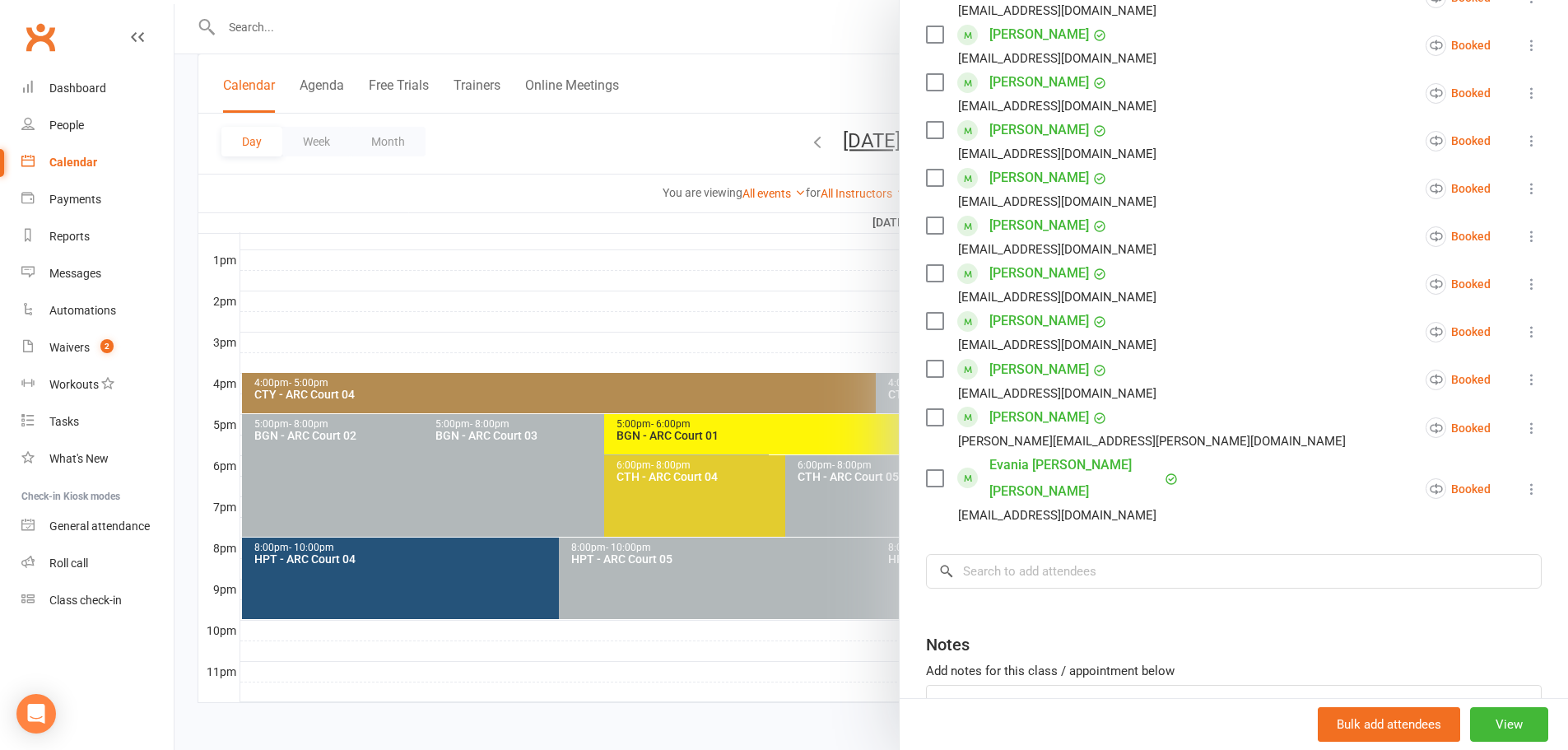
click at [620, 133] on div at bounding box center [871, 375] width 1393 height 750
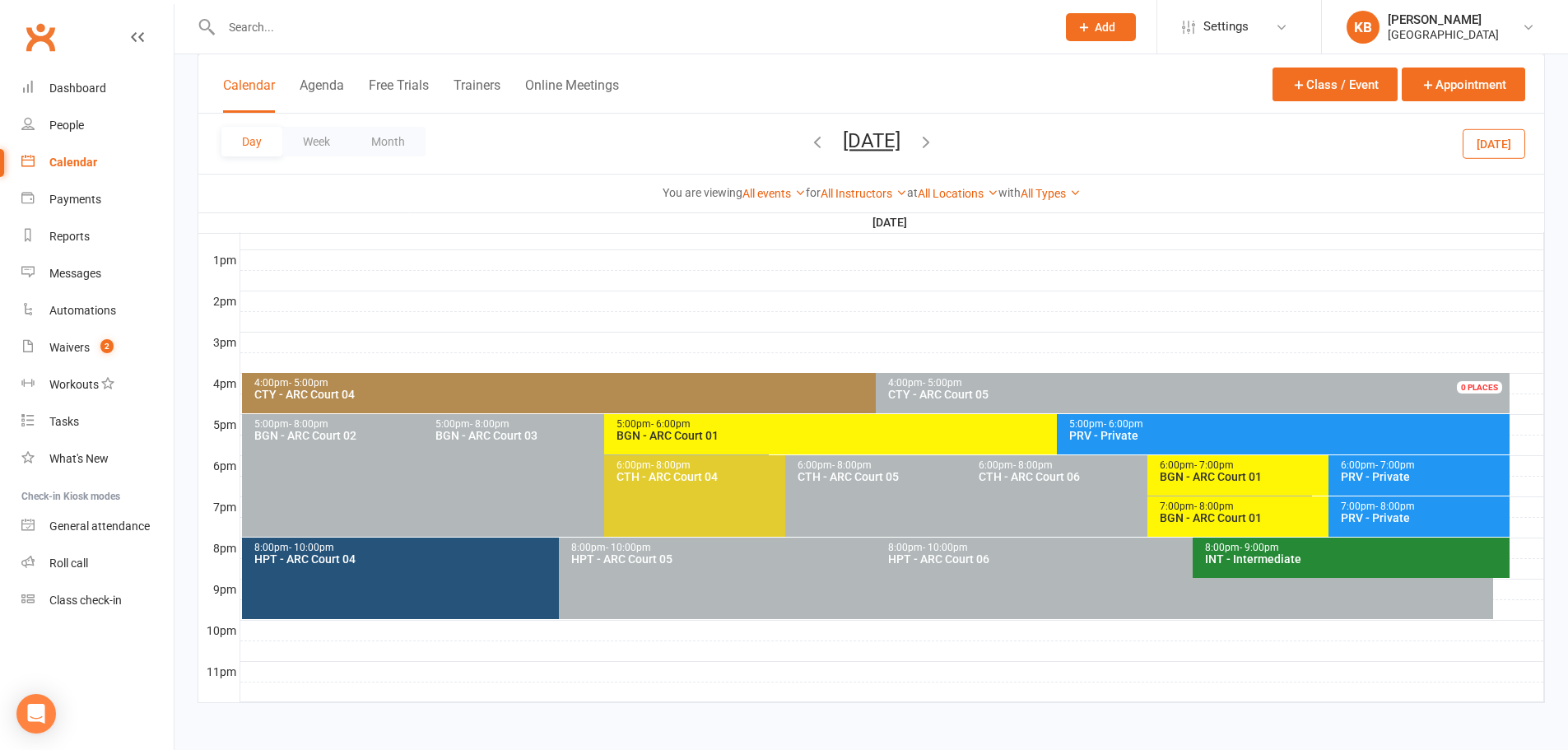
click at [935, 139] on icon "button" at bounding box center [925, 141] width 18 height 18
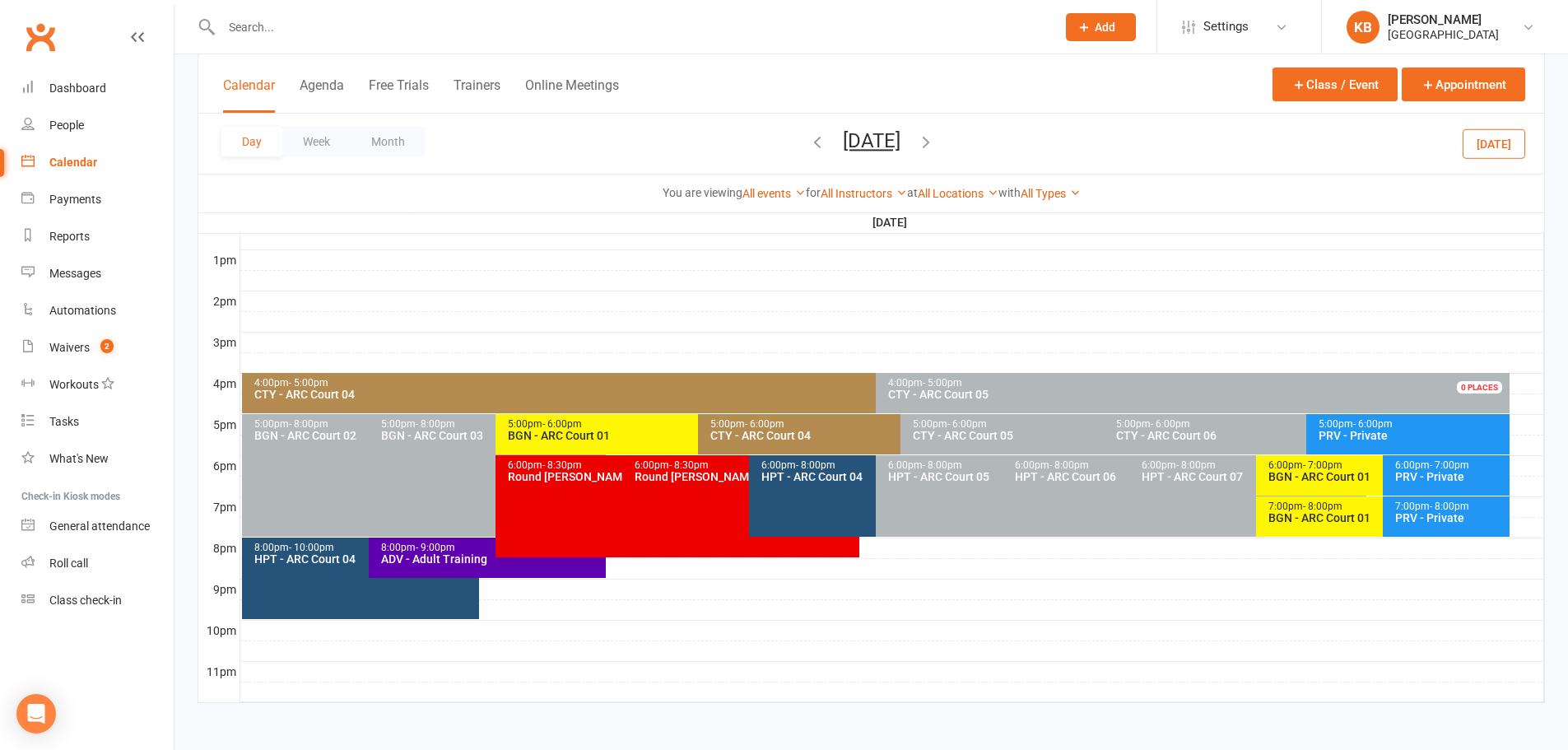
click at [917, 139] on span "[DATE] [DATE] Sun Mon Tue Wed Thu Fri Sat 27 28 29 30 31 01 02 03 04 05 06 07 0…" at bounding box center [871, 144] width 90 height 29
click at [935, 134] on icon "button" at bounding box center [925, 141] width 18 height 18
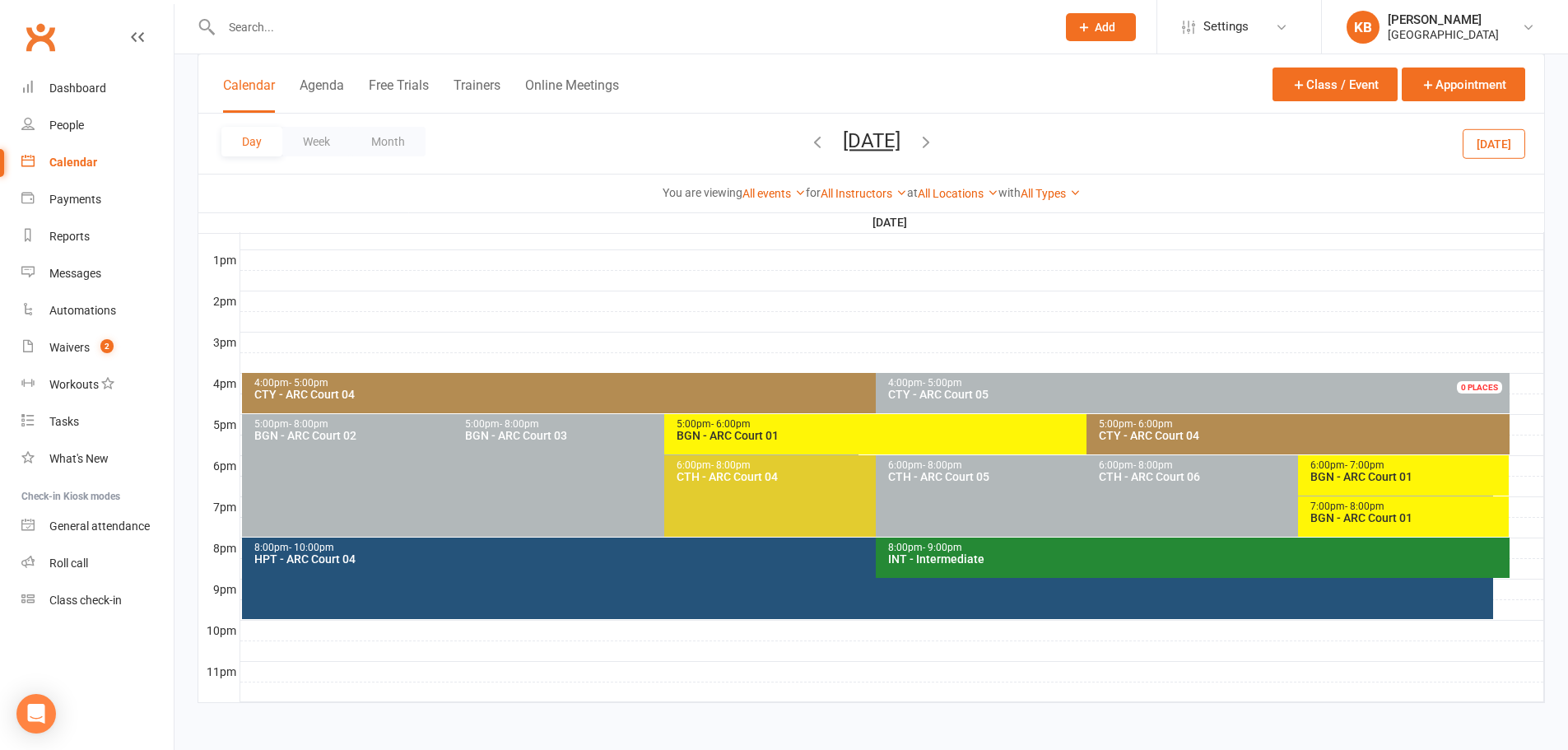
click at [935, 134] on icon "button" at bounding box center [925, 141] width 18 height 18
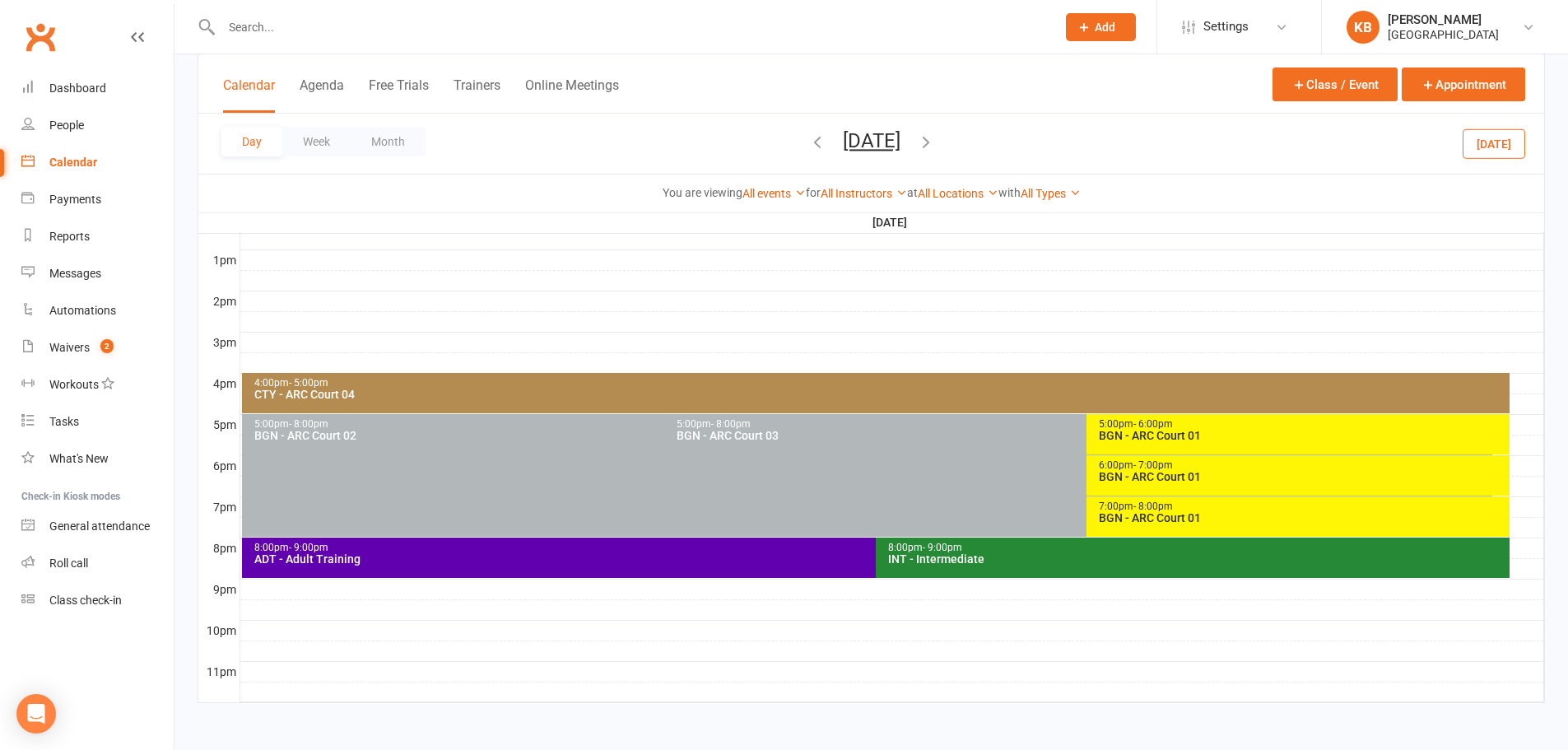
click at [808, 143] on icon "button" at bounding box center [817, 141] width 18 height 18
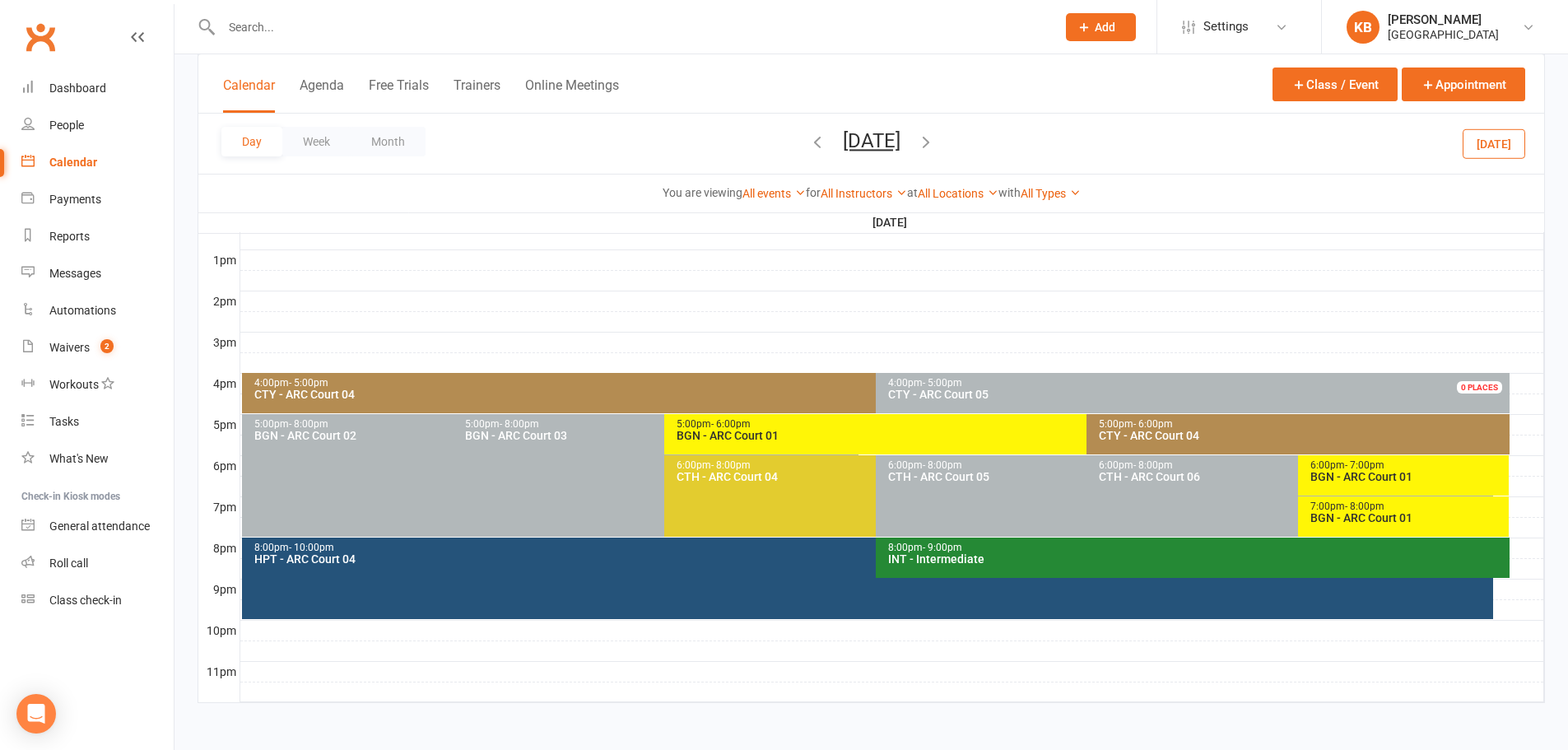
click at [1320, 474] on div "BGN - ARC Court 01" at bounding box center [1408, 476] width 197 height 12
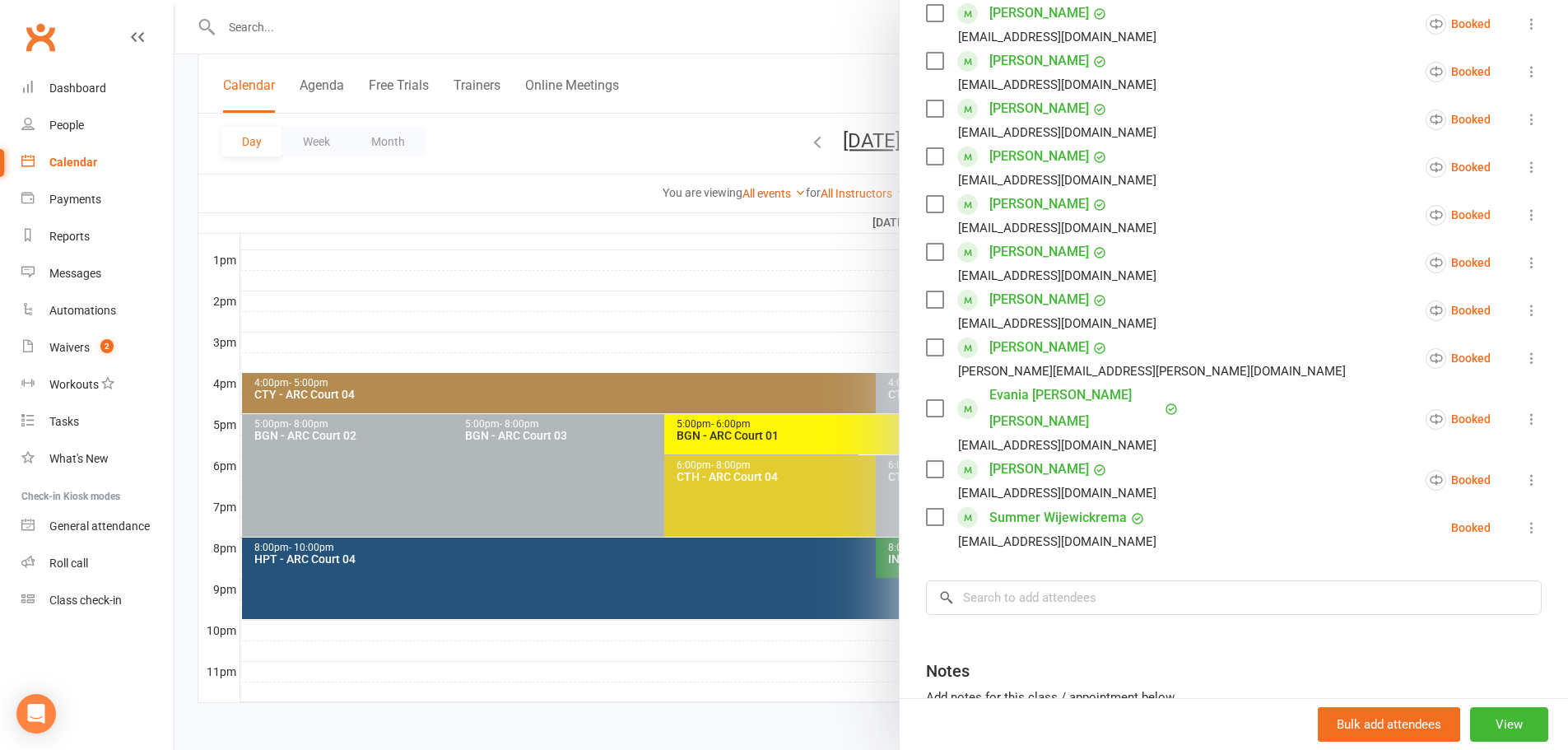
scroll to position [812, 0]
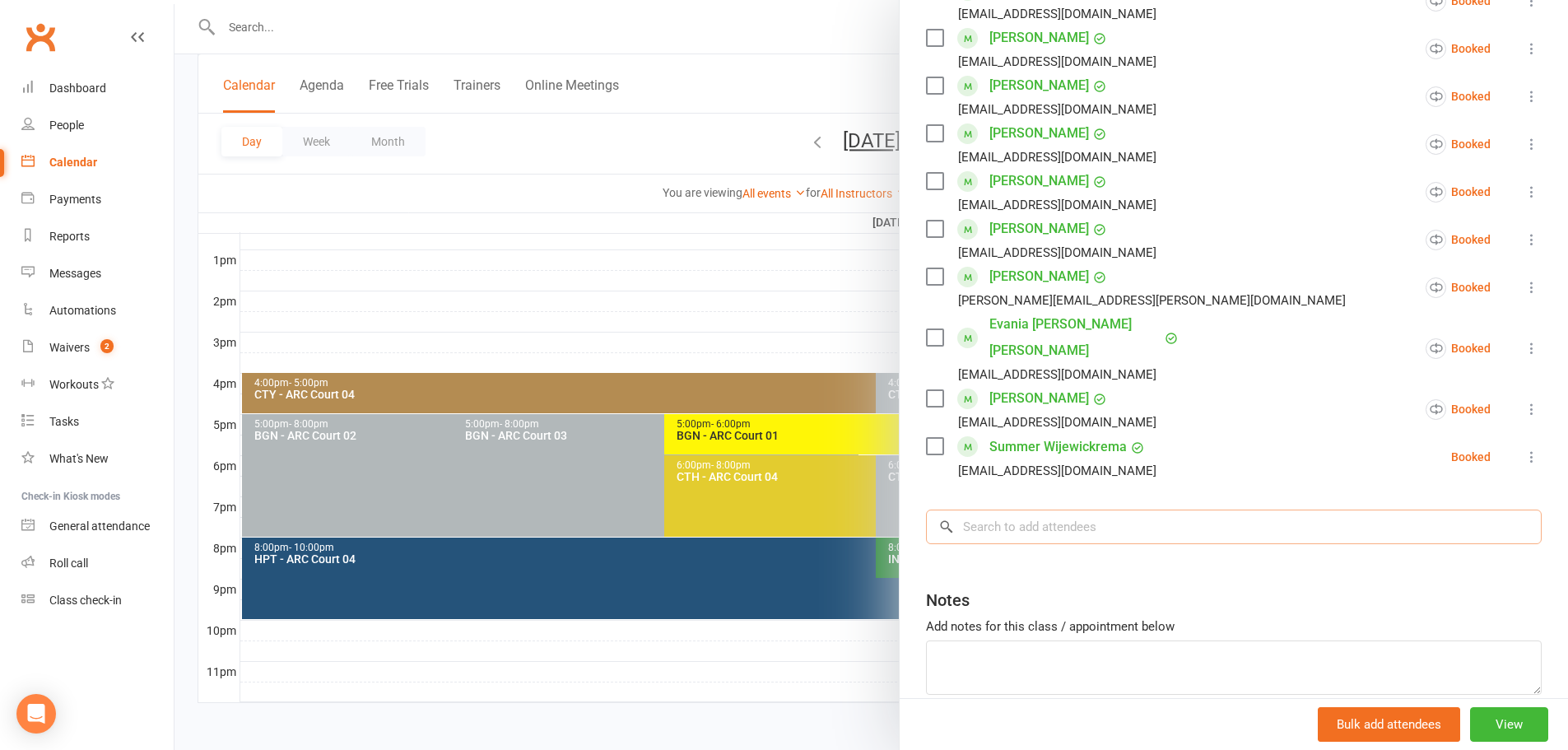
click at [1008, 509] on input "search" at bounding box center [1233, 526] width 616 height 35
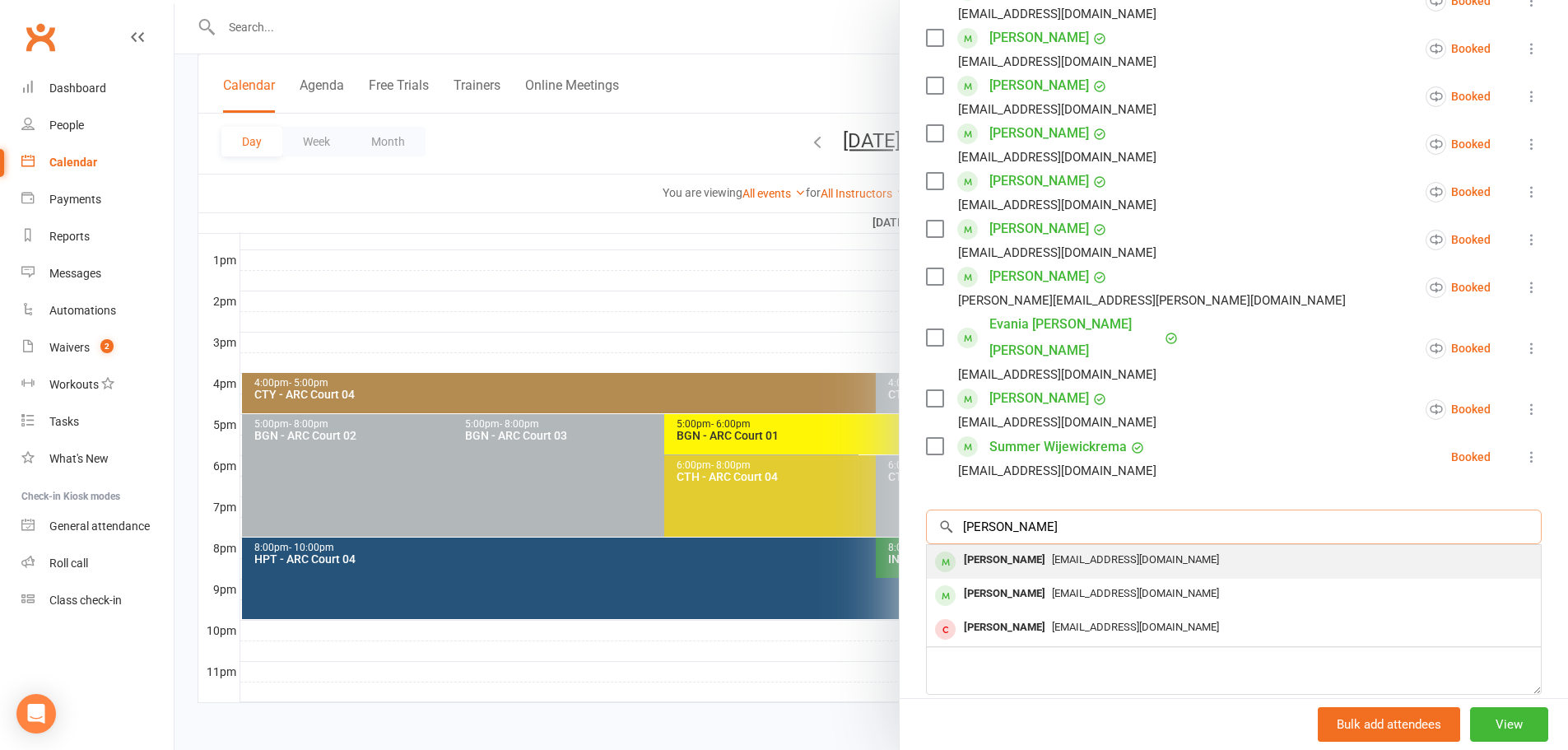
type input "[PERSON_NAME]"
click at [1027, 548] on div "[PERSON_NAME]" at bounding box center [1004, 560] width 95 height 24
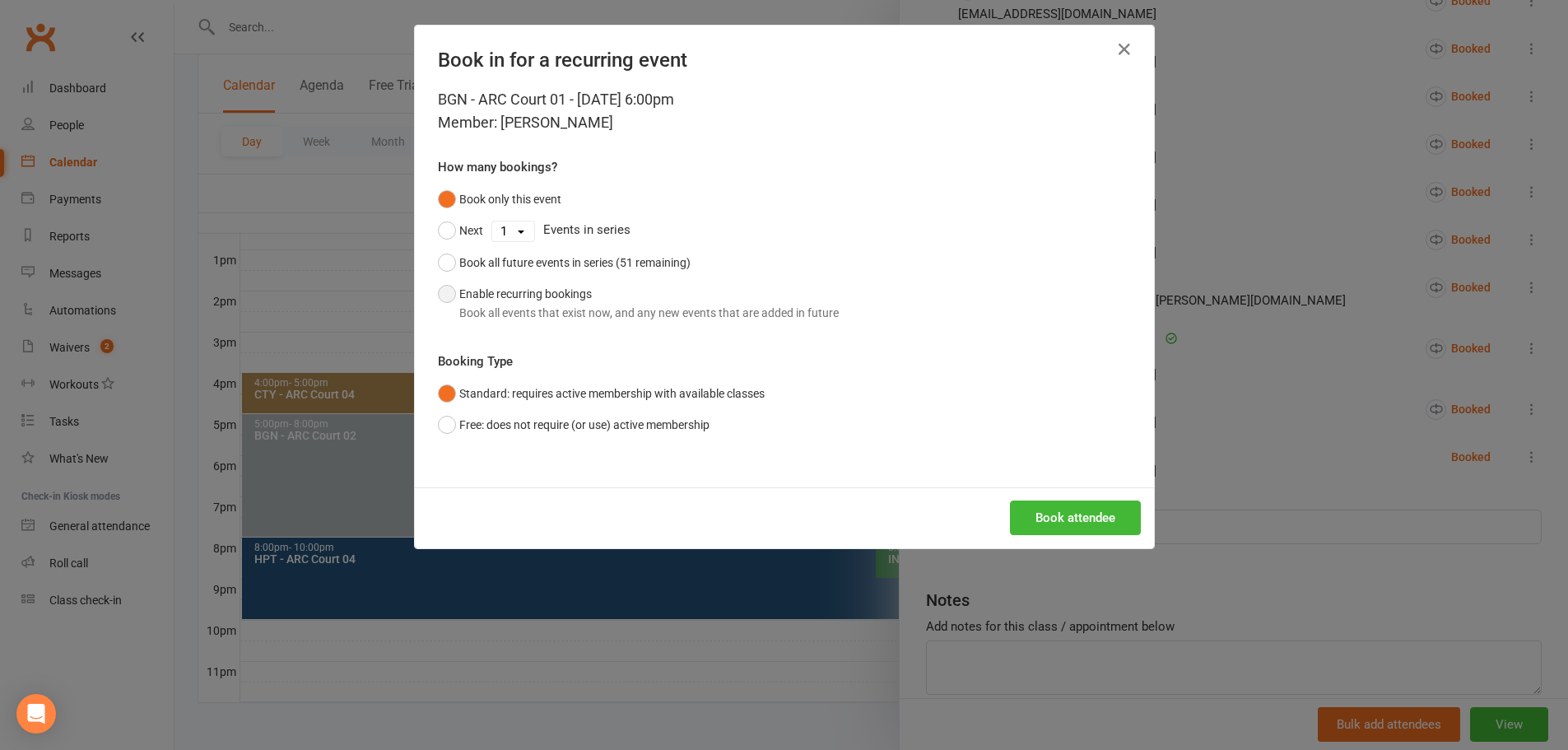
click at [691, 302] on button "Enable recurring bookings Book all events that exist now, and any new events th…" at bounding box center [638, 302] width 401 height 50
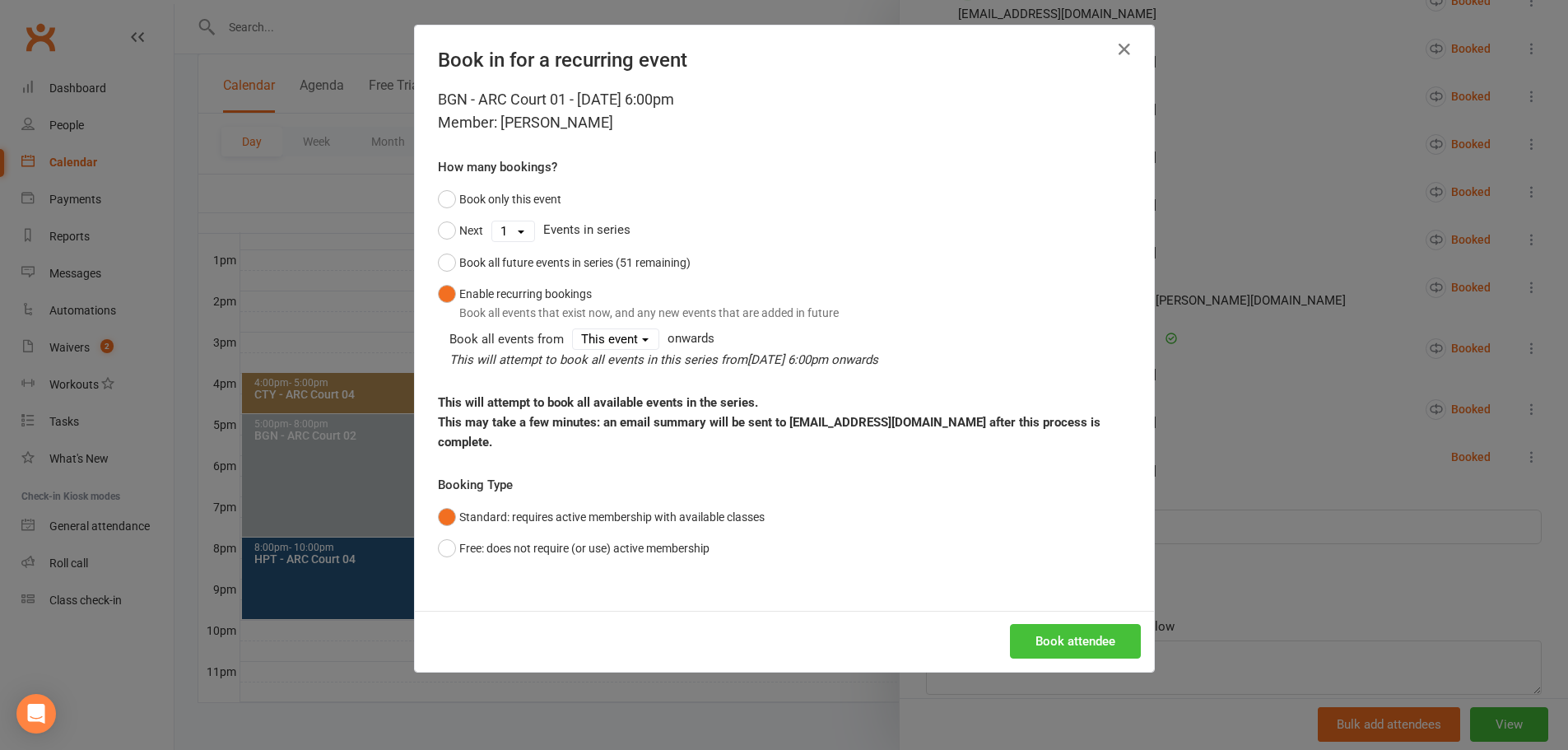
click at [1082, 624] on button "Book attendee" at bounding box center [1075, 641] width 131 height 35
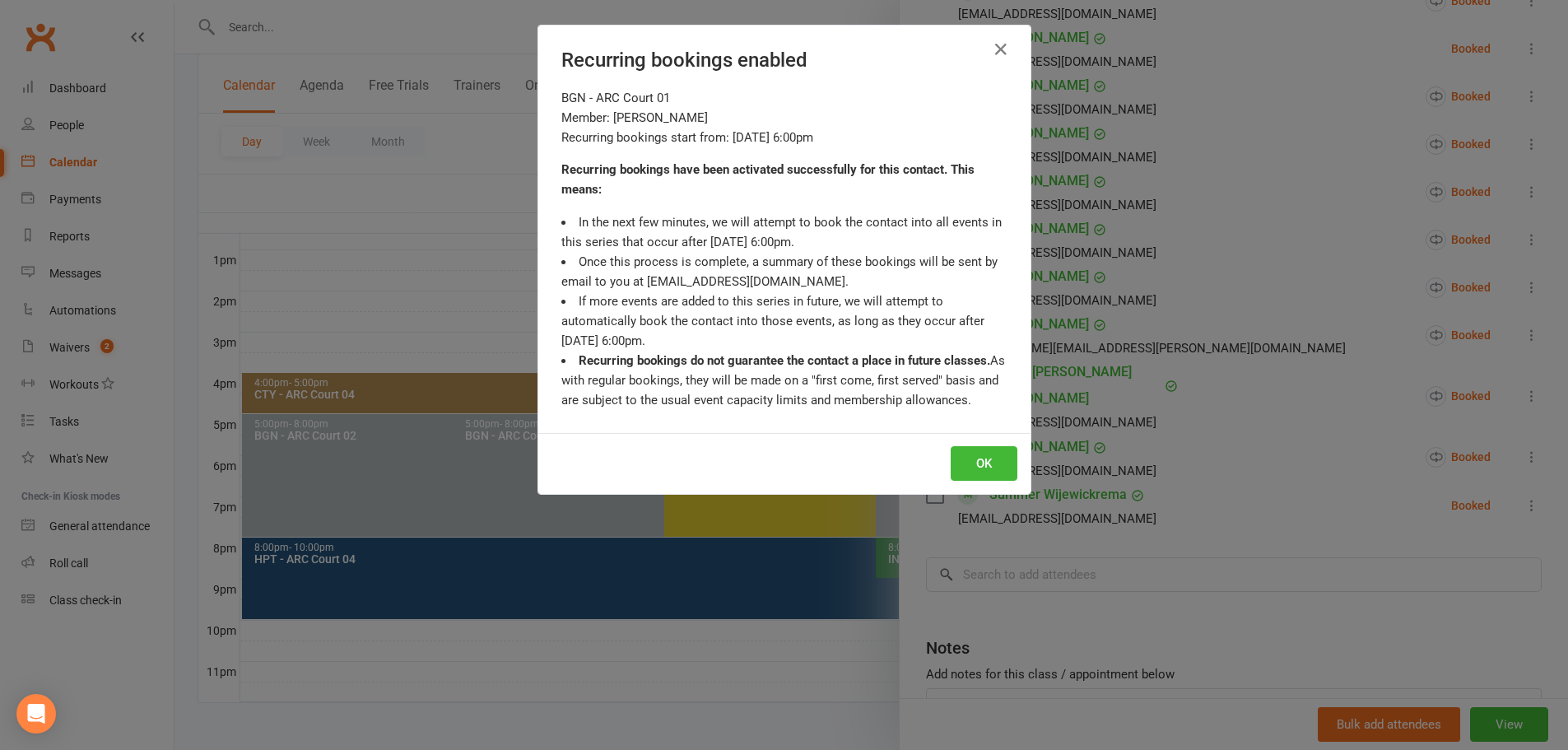
scroll to position [859, 0]
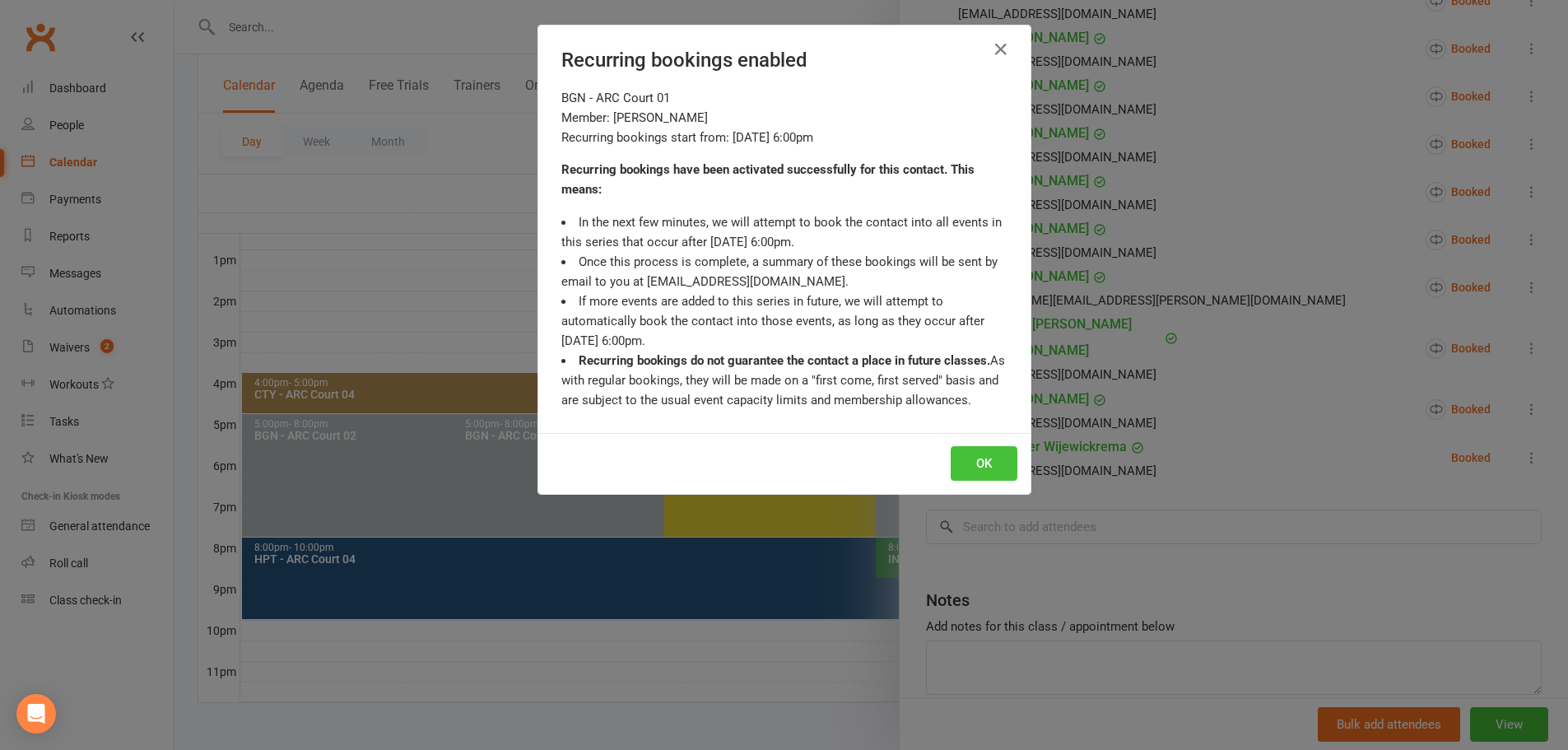
click at [982, 462] on button "OK" at bounding box center [984, 463] width 67 height 35
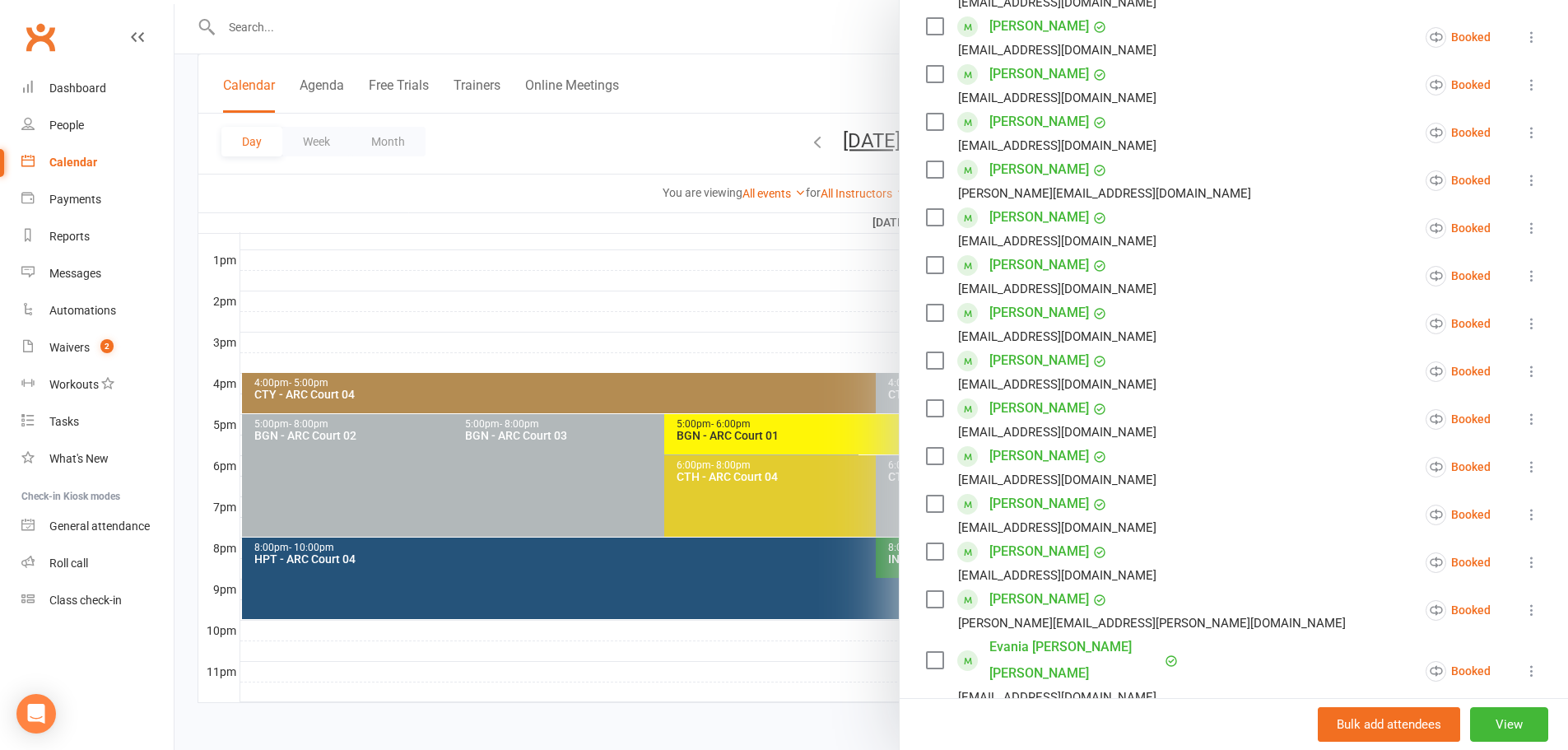
scroll to position [530, 0]
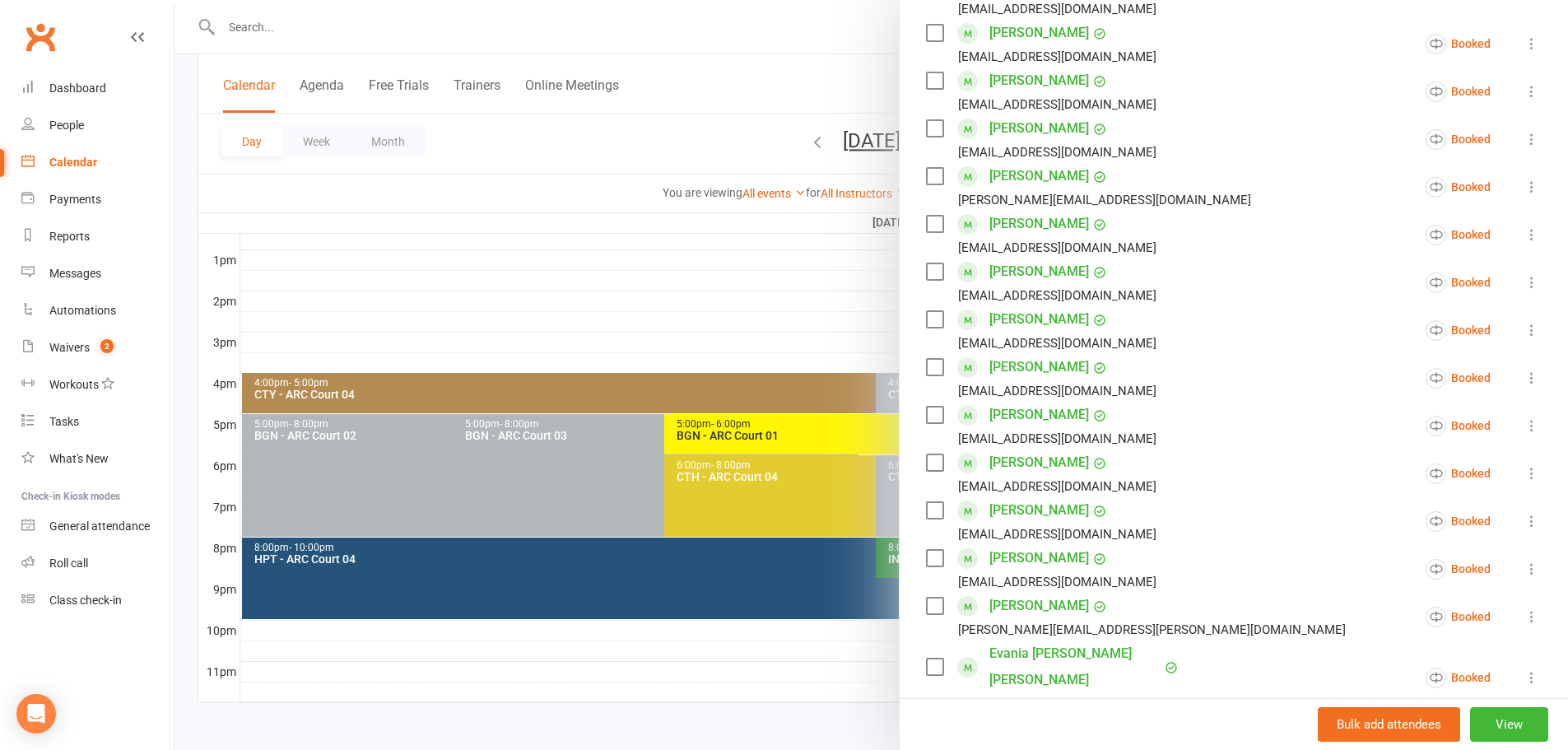
click at [546, 146] on div at bounding box center [871, 375] width 1393 height 750
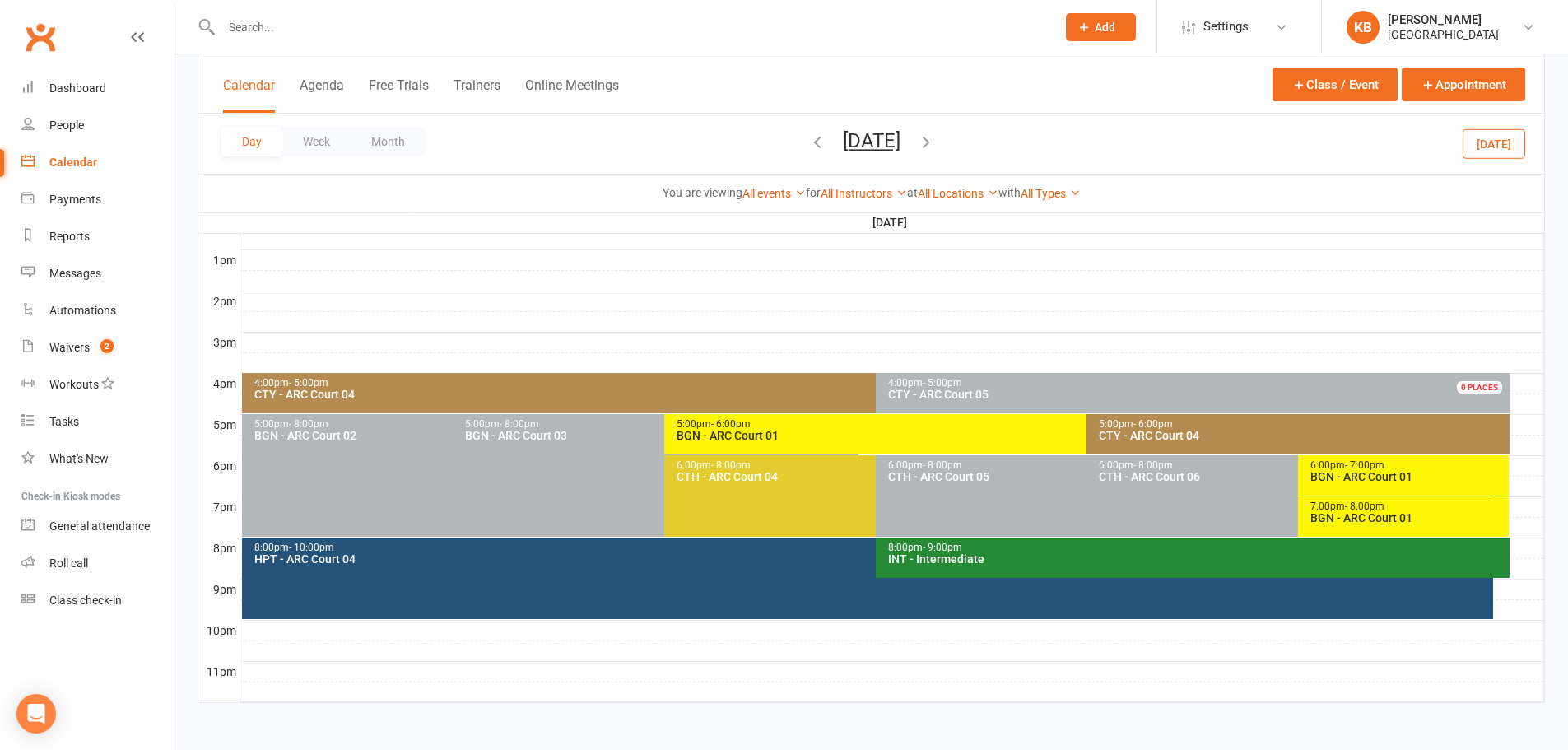
click at [1392, 479] on div "BGN - ARC Court 01" at bounding box center [1408, 476] width 197 height 12
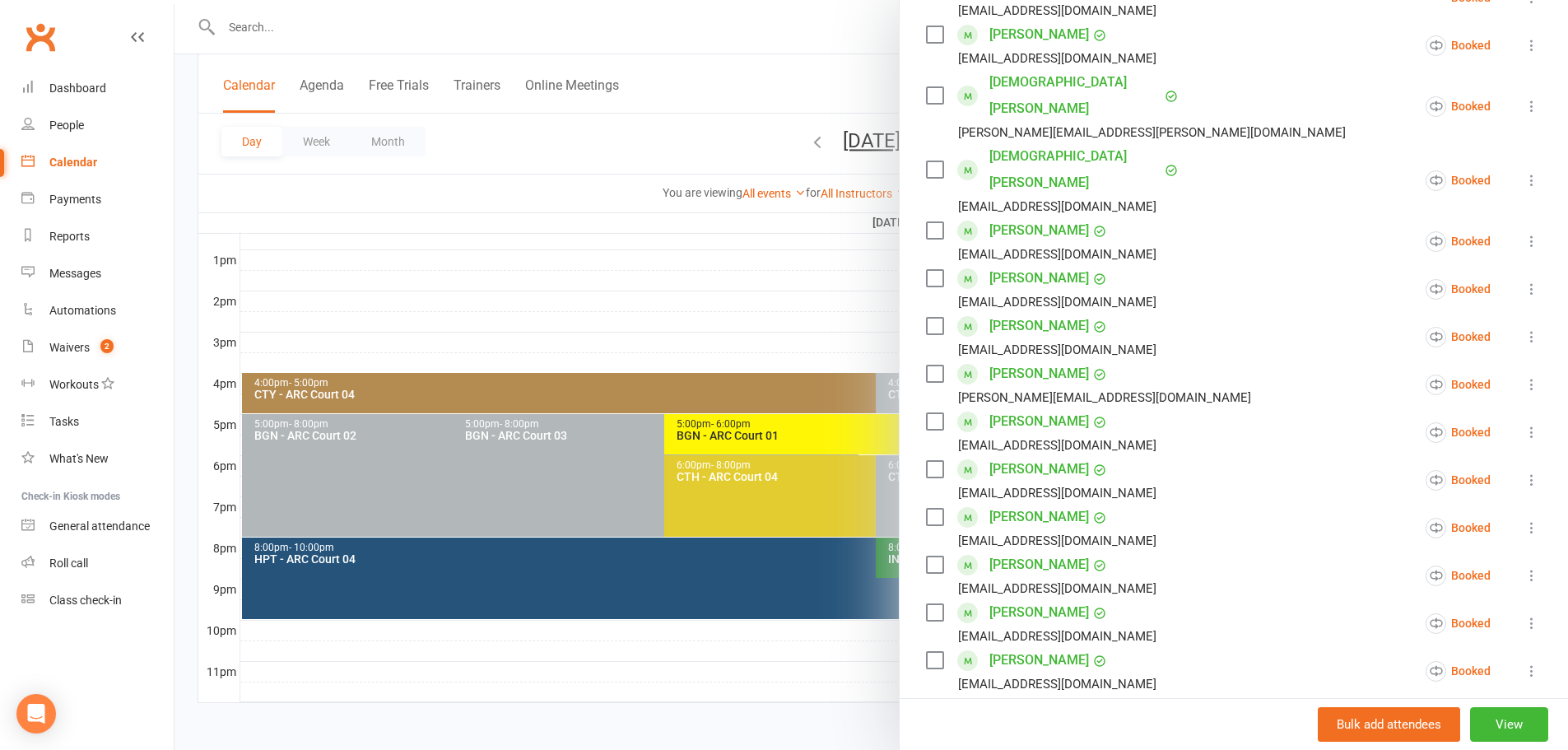
scroll to position [411, 0]
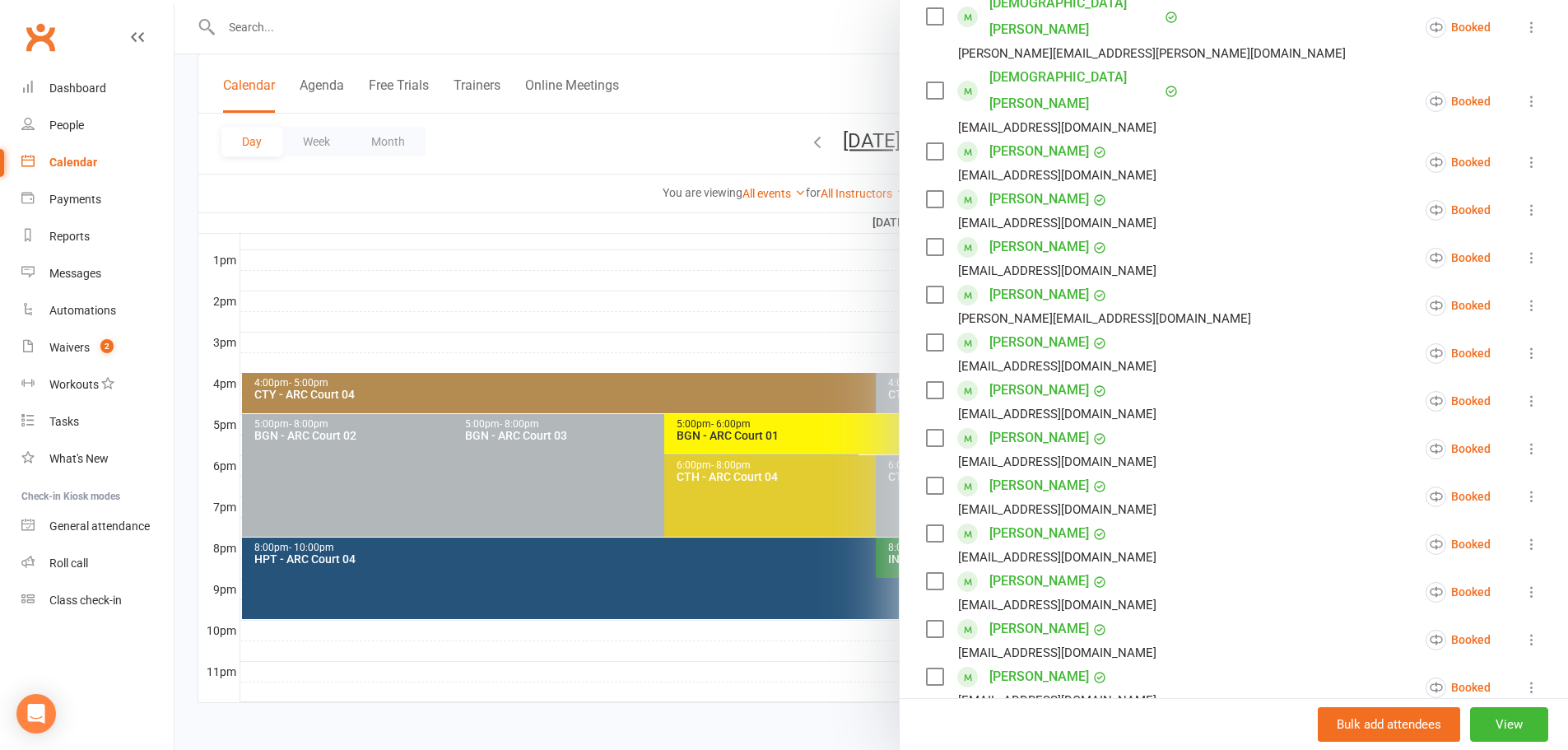
click at [578, 143] on div at bounding box center [871, 375] width 1393 height 750
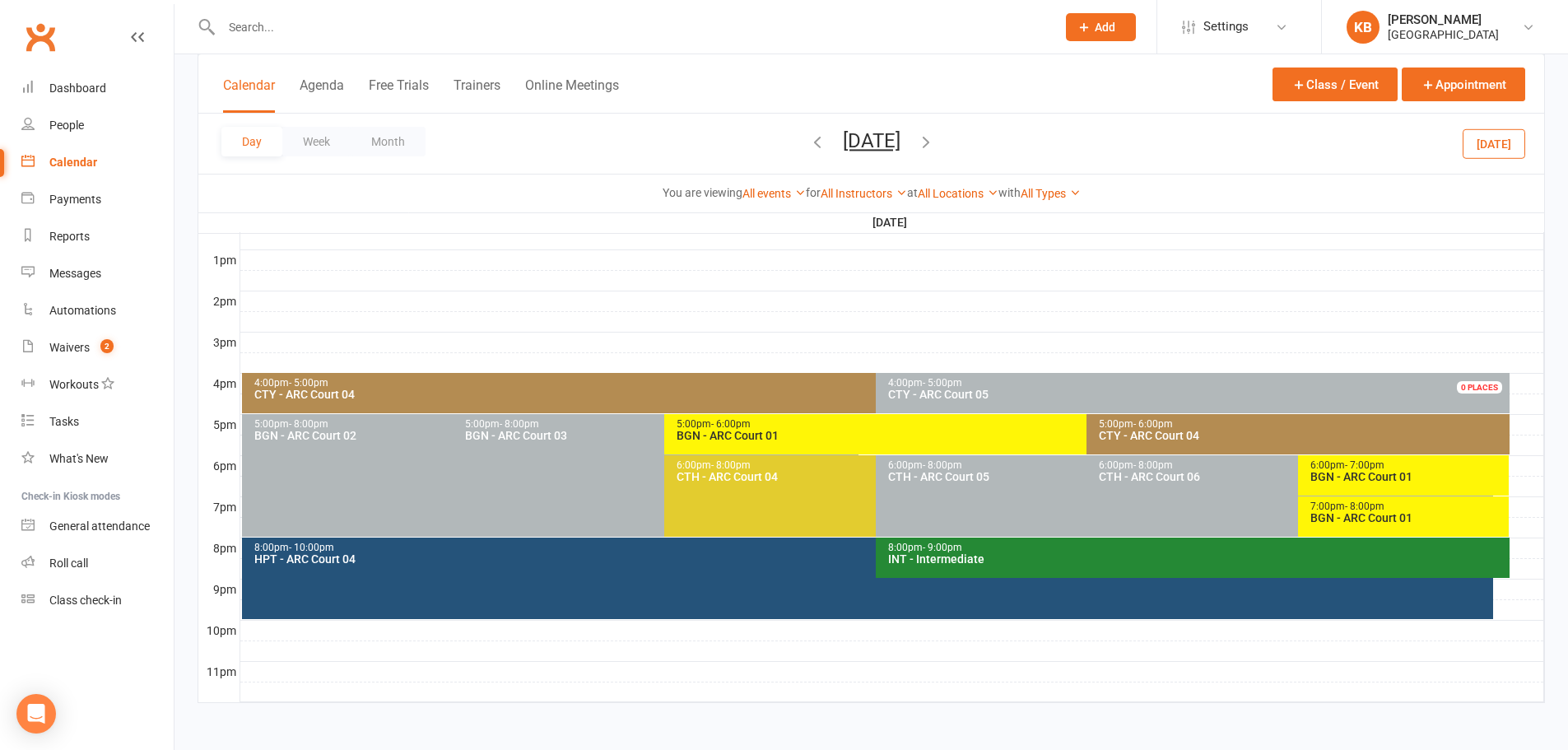
click at [1323, 466] on div "6:00pm - 7:00pm" at bounding box center [1408, 465] width 197 height 11
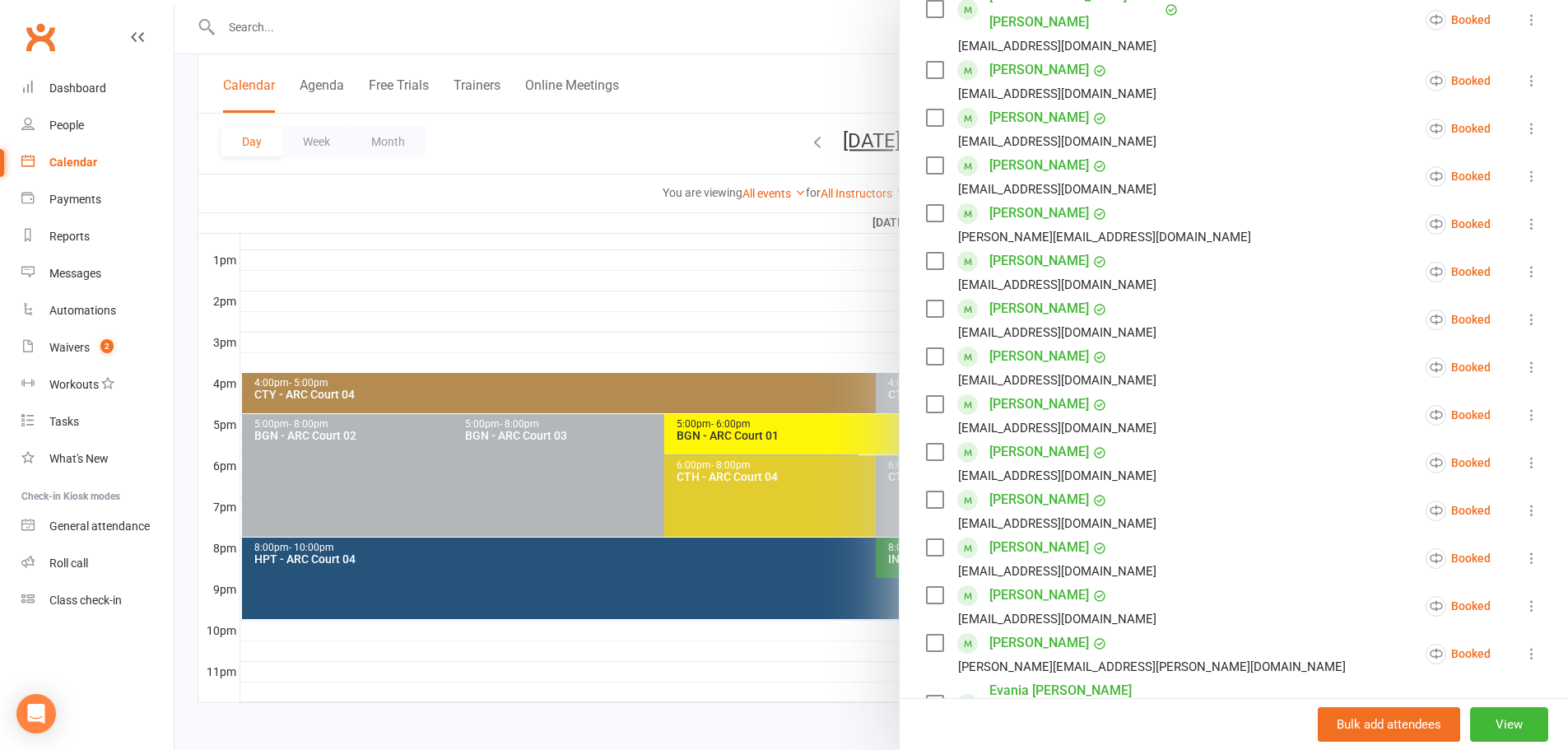
scroll to position [494, 0]
click at [1042, 342] on link "[PERSON_NAME]" at bounding box center [1039, 355] width 100 height 26
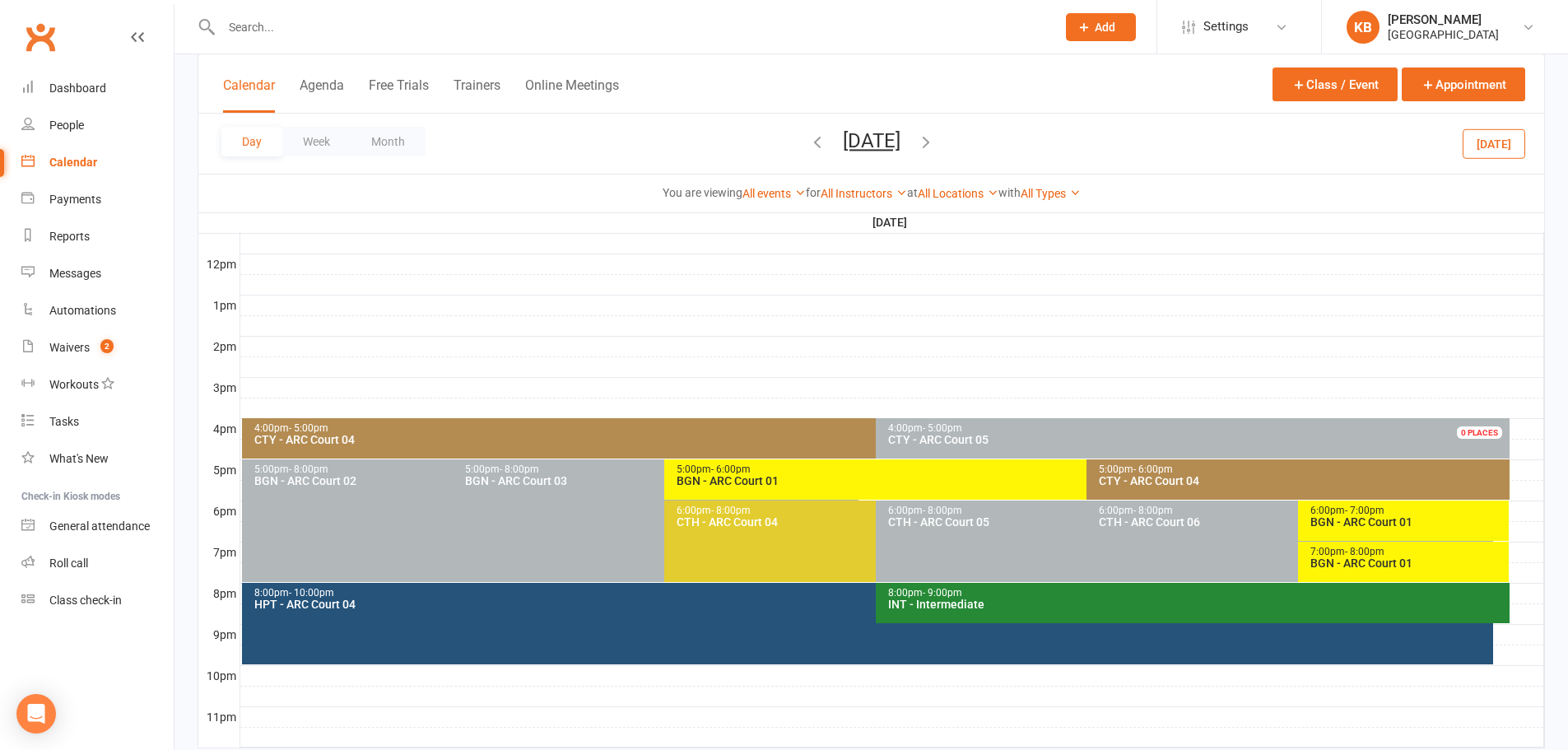
scroll to position [576, 0]
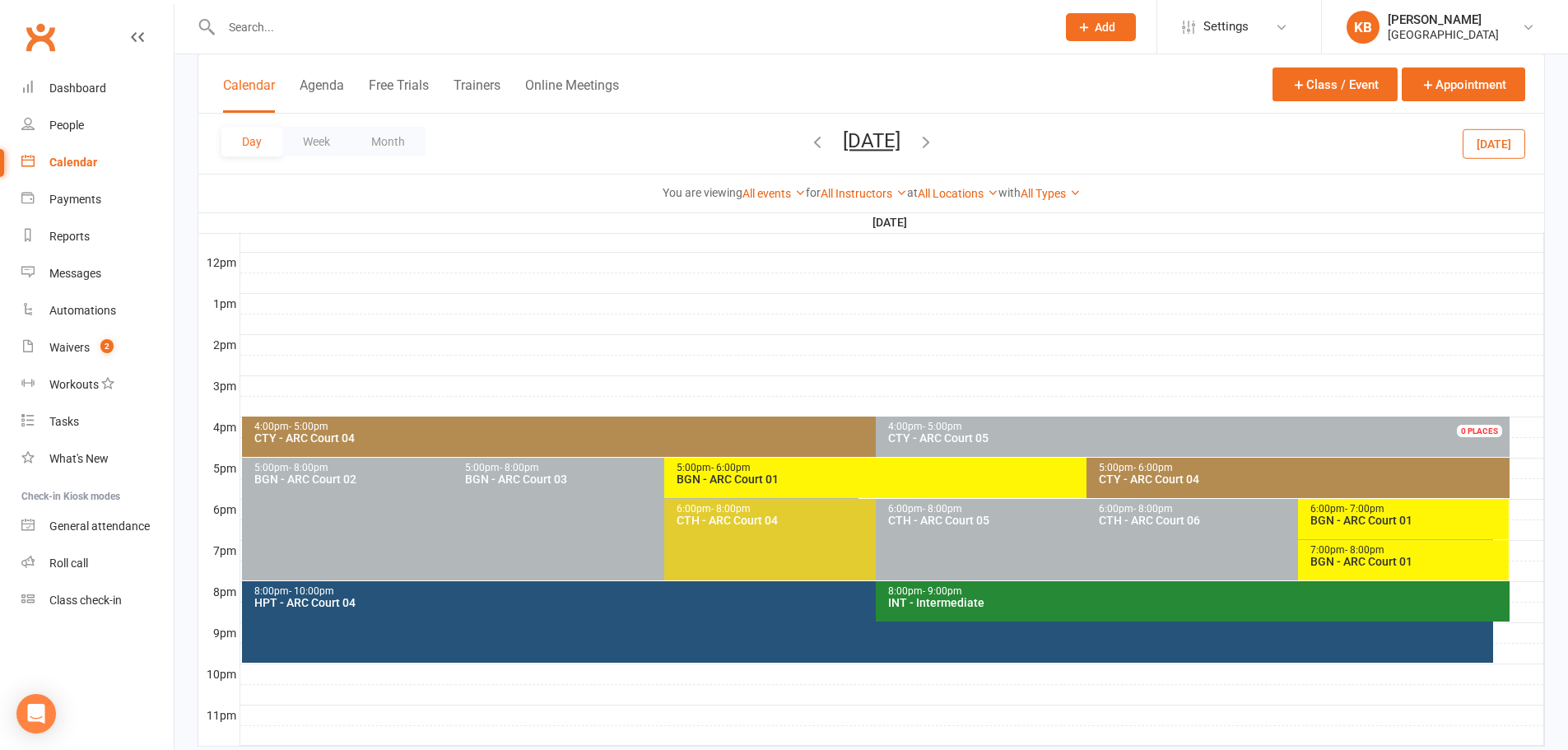
click at [1351, 514] on div "BGN - ARC Court 01" at bounding box center [1408, 520] width 197 height 12
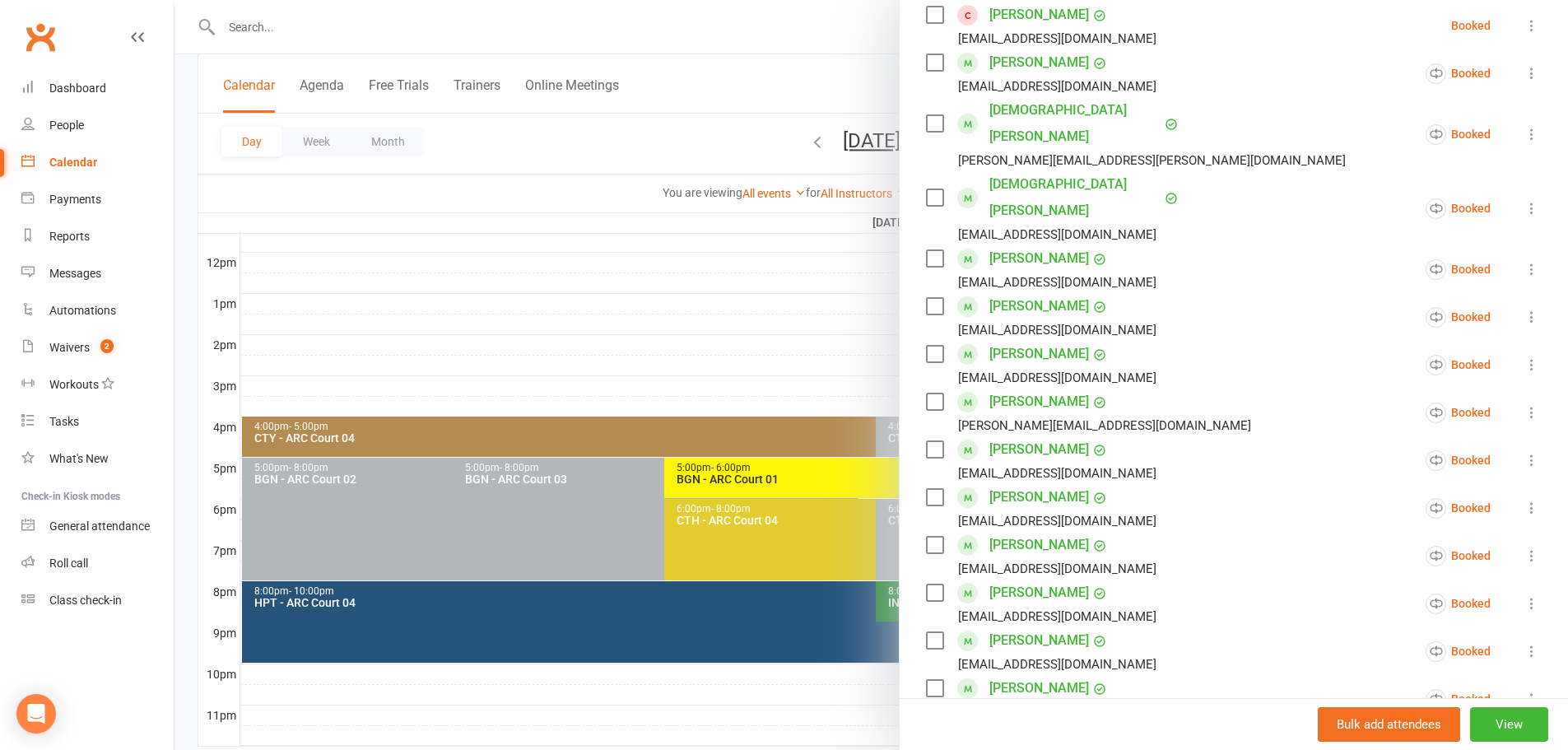
scroll to position [329, 0]
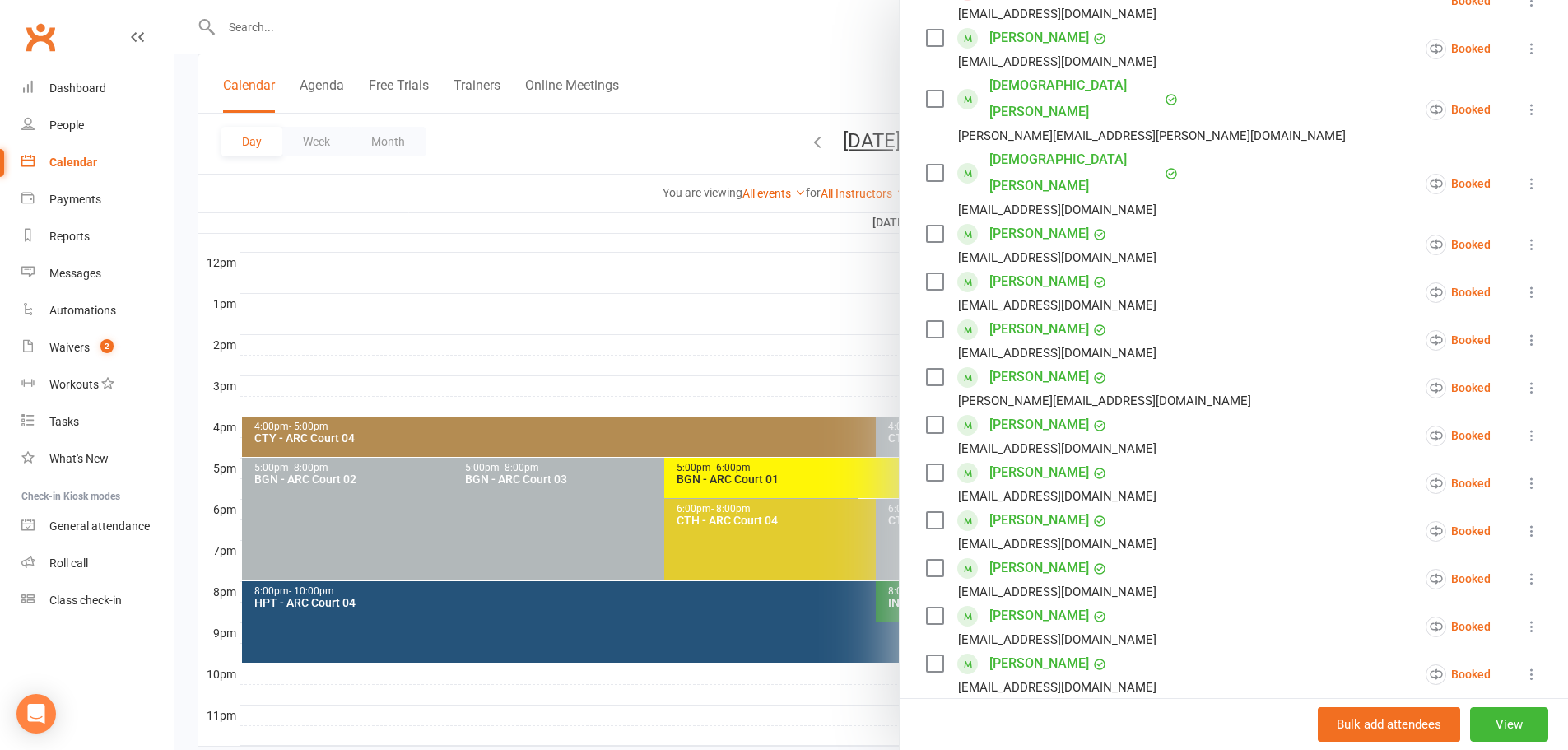
click at [1523, 523] on icon at bounding box center [1531, 530] width 16 height 16
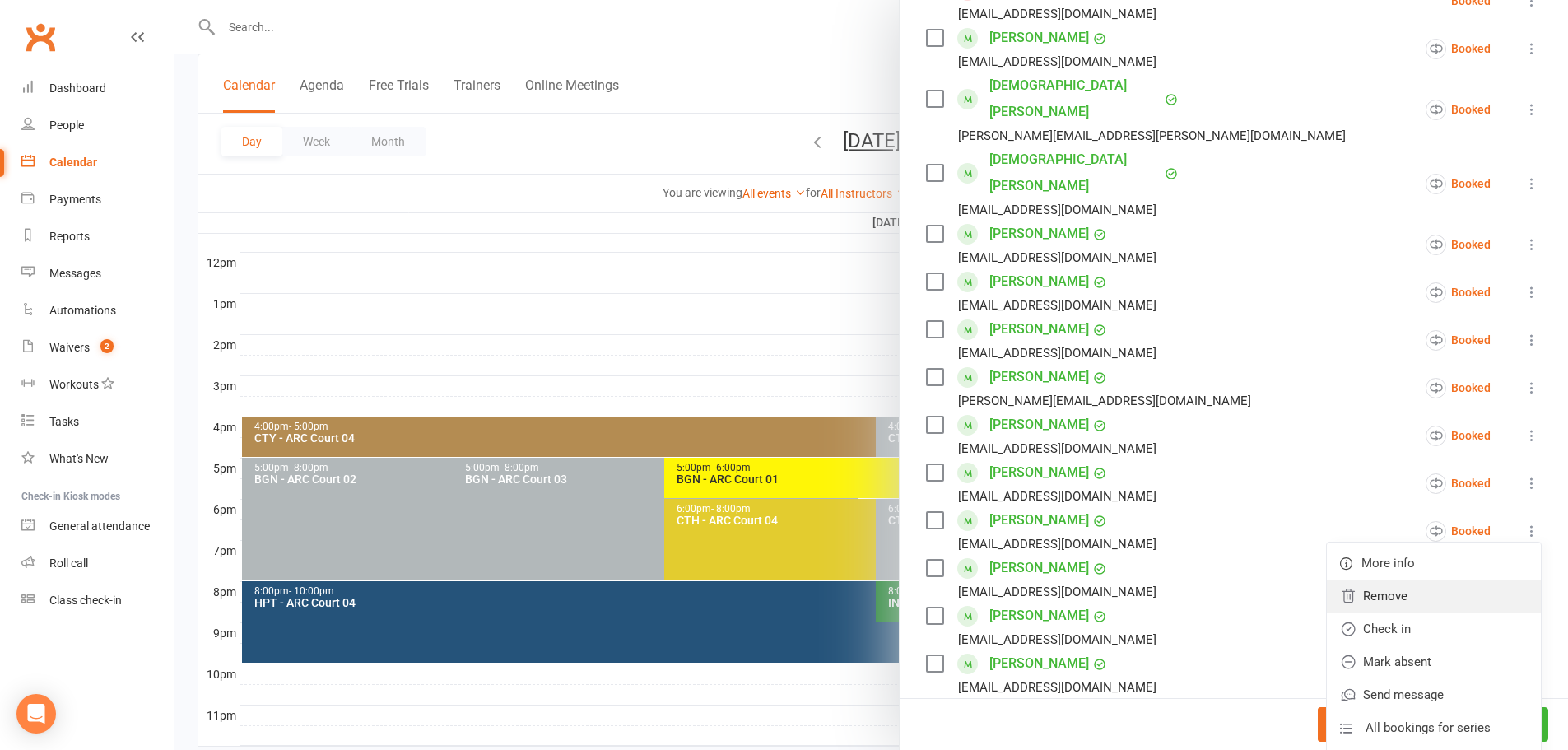
click at [1425, 579] on link "Remove" at bounding box center [1433, 595] width 214 height 33
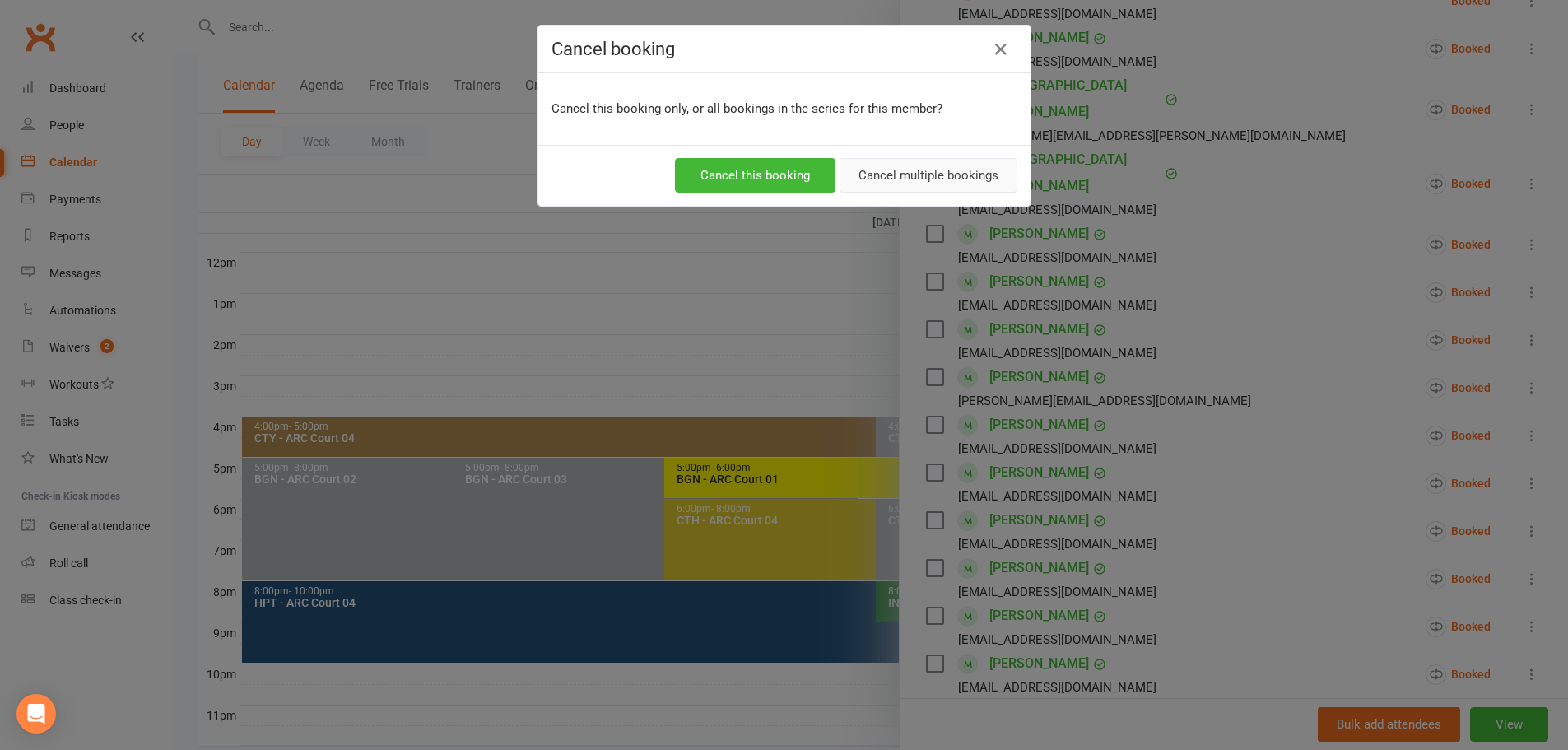
click at [937, 173] on button "Cancel multiple bookings" at bounding box center [928, 175] width 178 height 35
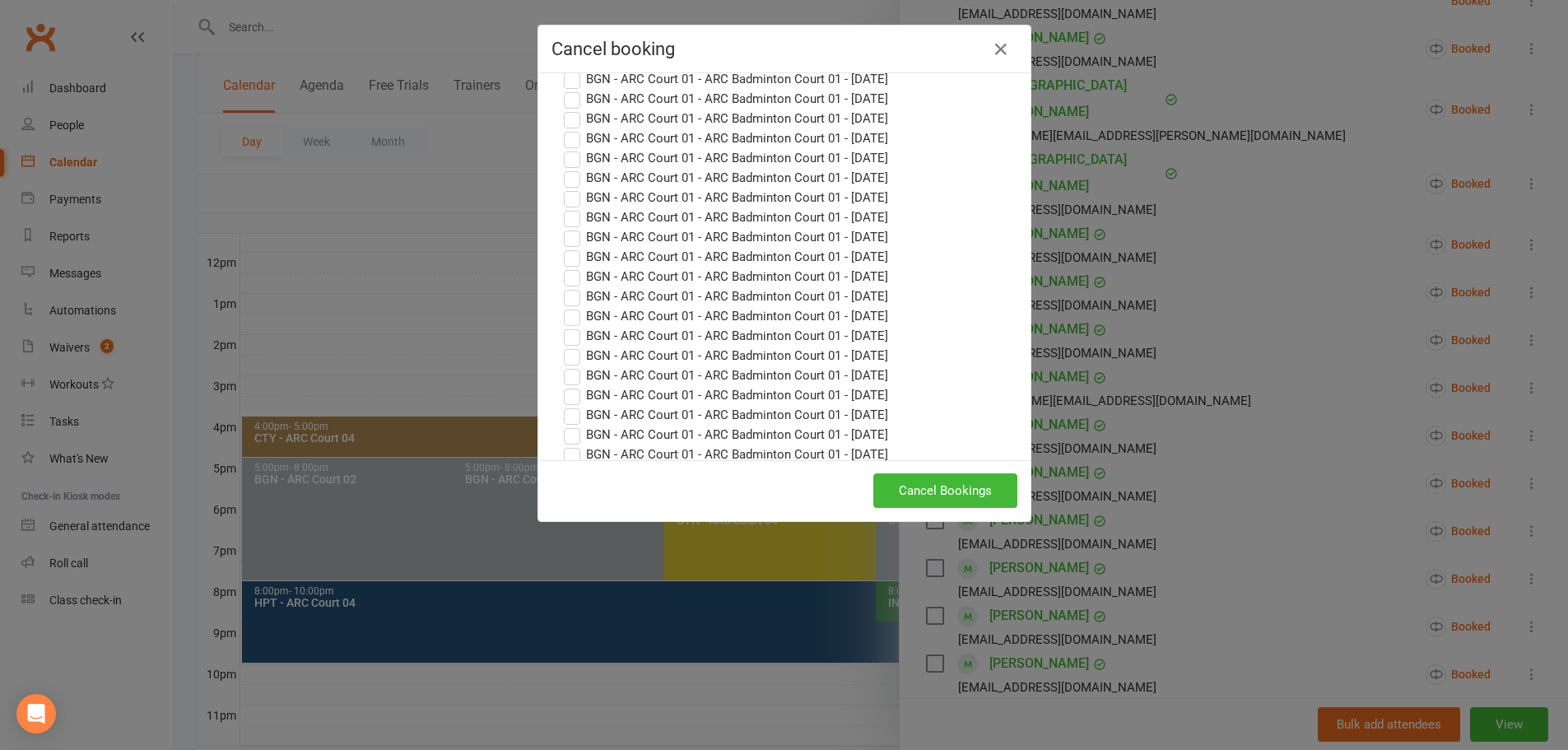
scroll to position [0, 0]
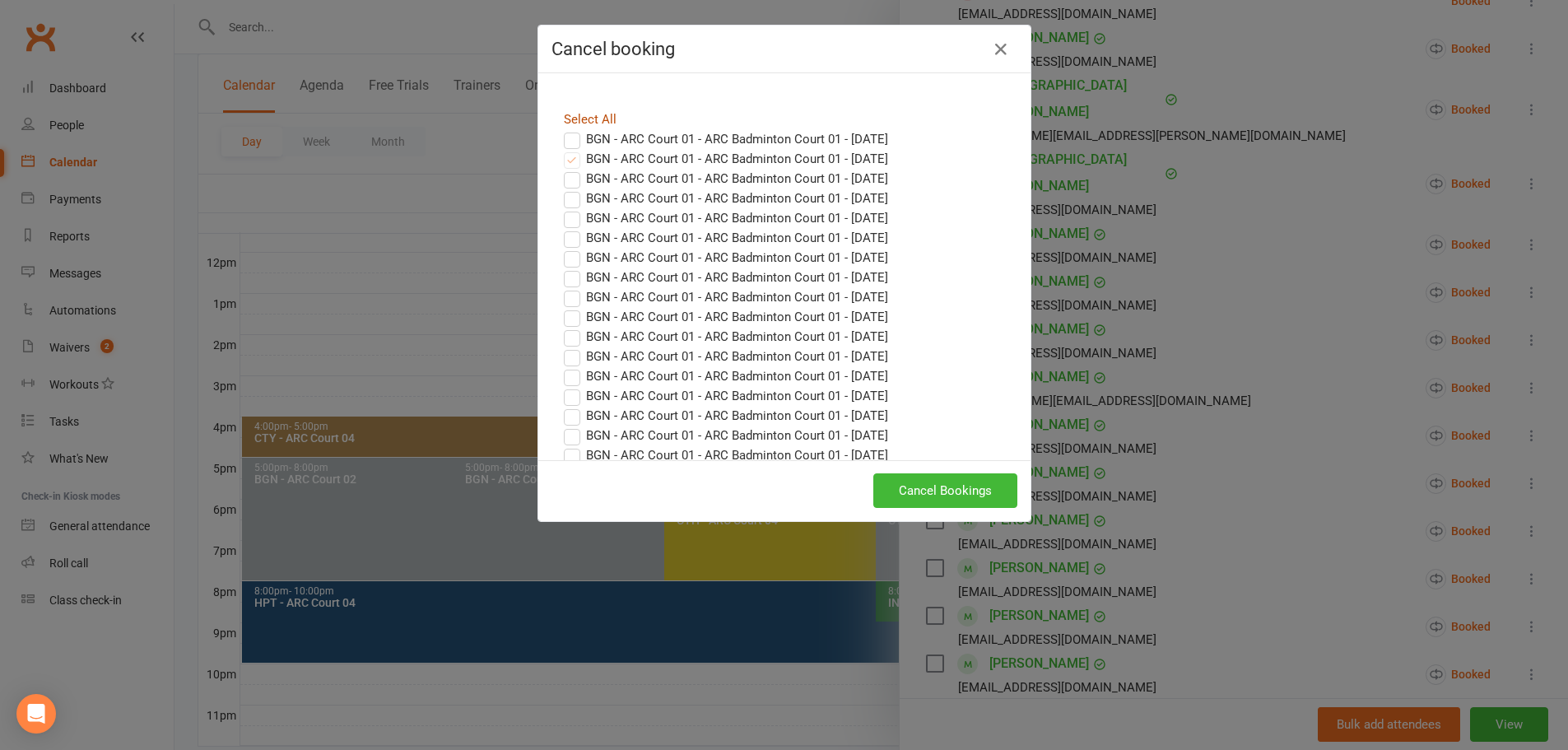
click at [594, 113] on link "Select All" at bounding box center [590, 120] width 52 height 15
click at [567, 117] on link "Select All" at bounding box center [590, 120] width 52 height 15
click at [996, 52] on icon "button" at bounding box center [1000, 49] width 19 height 19
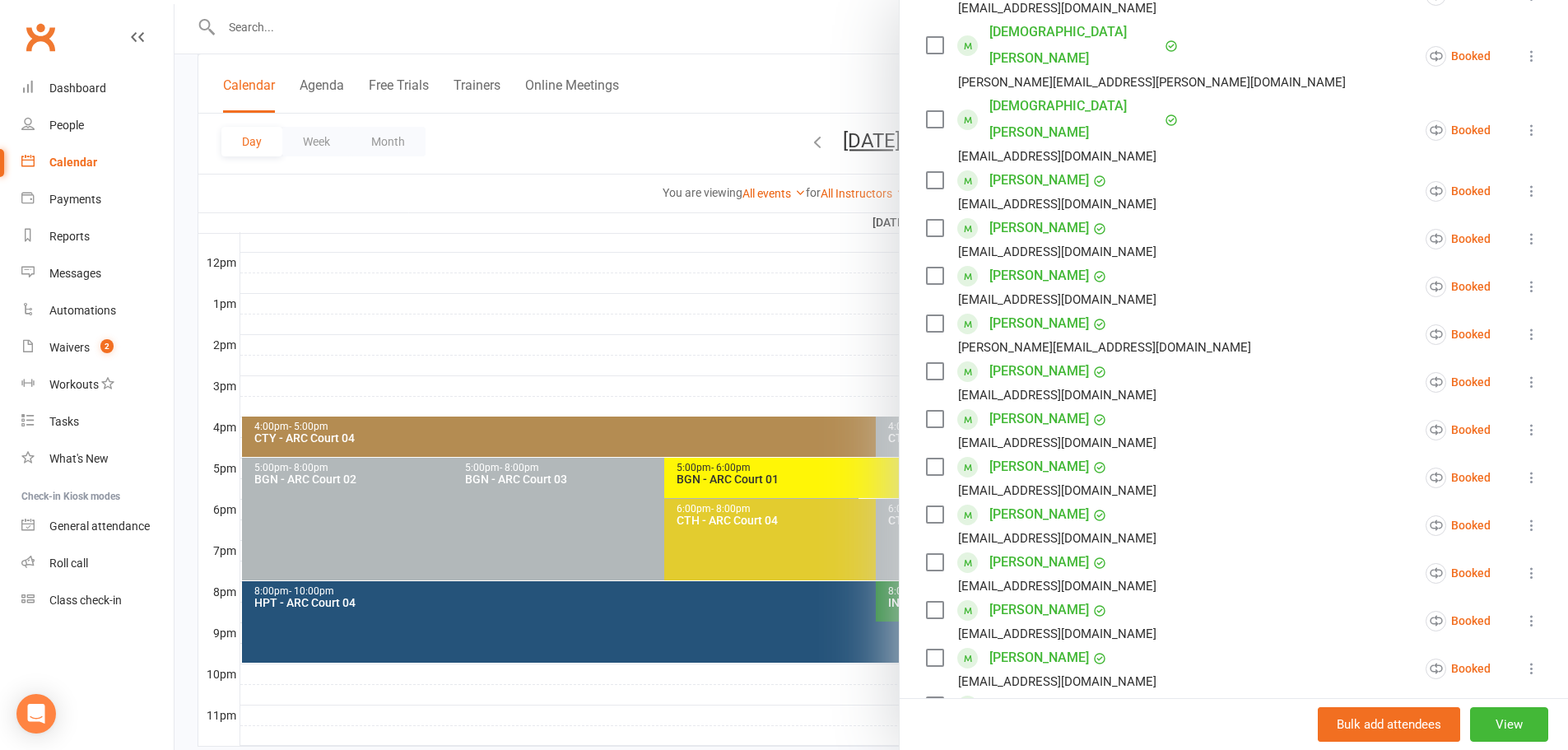
scroll to position [411, 0]
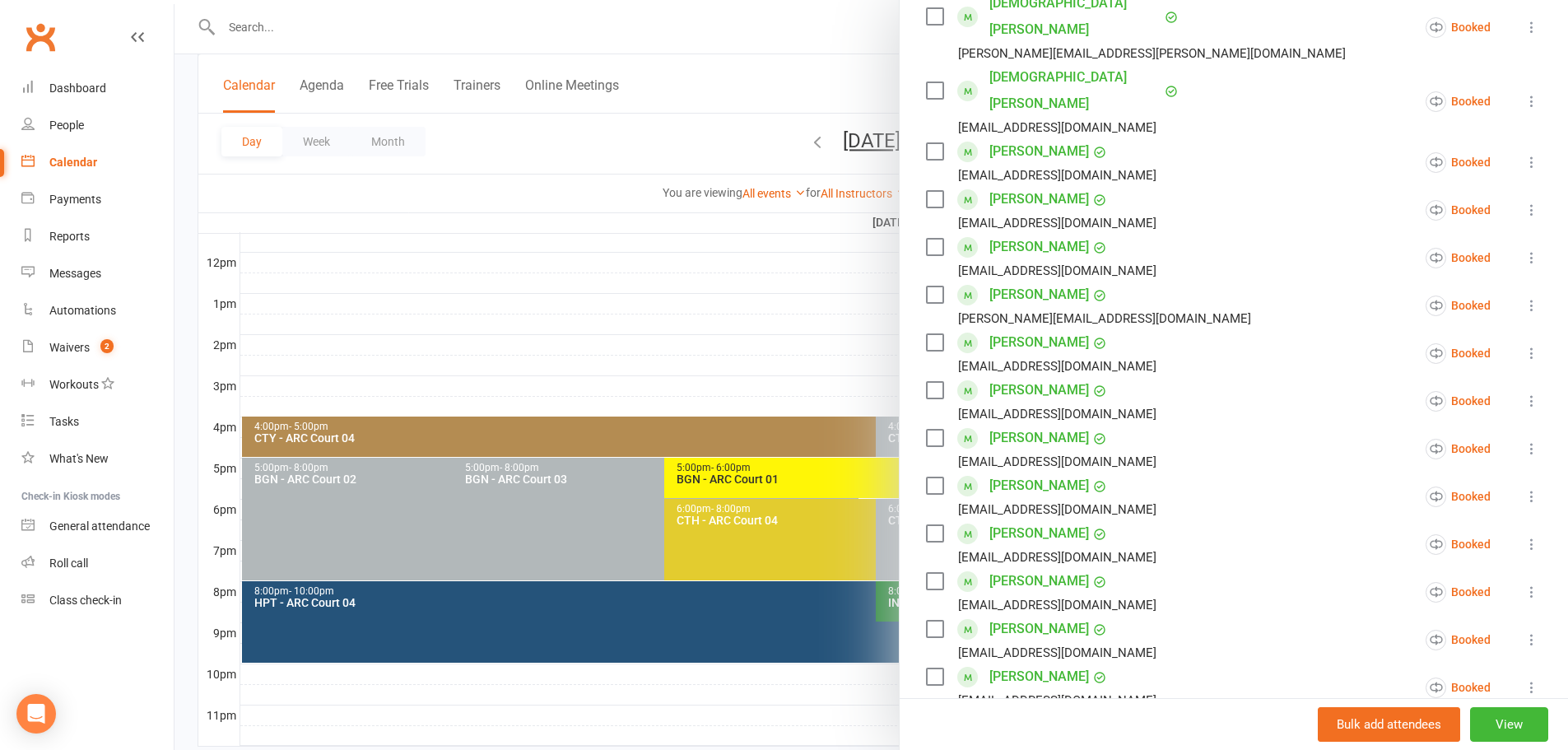
click at [1523, 440] on icon at bounding box center [1531, 448] width 16 height 16
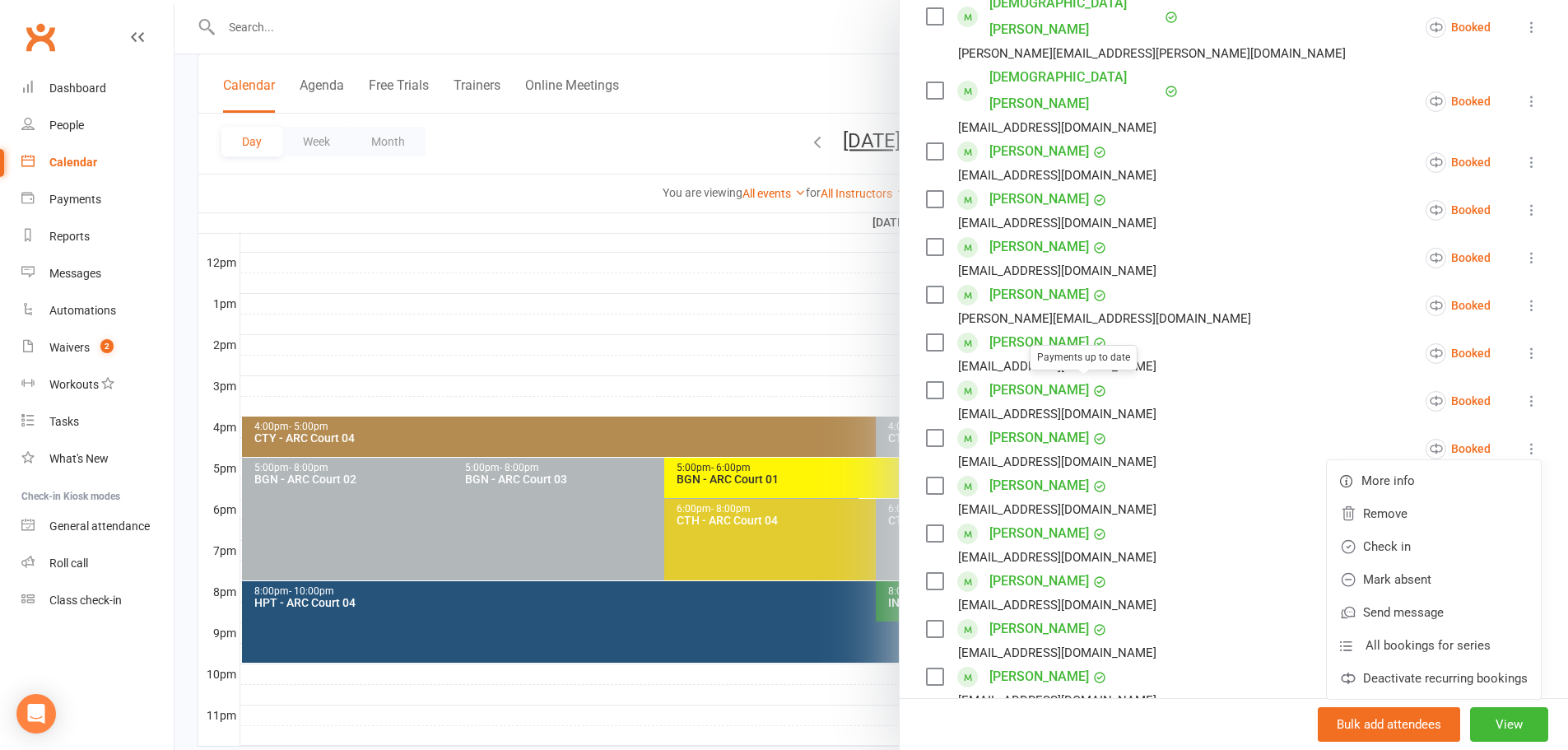
click at [1096, 425] on li "Nethra prabhu Payments up to date prabhu.mb@gmail.com Booked More info Remove C…" at bounding box center [1233, 448] width 616 height 48
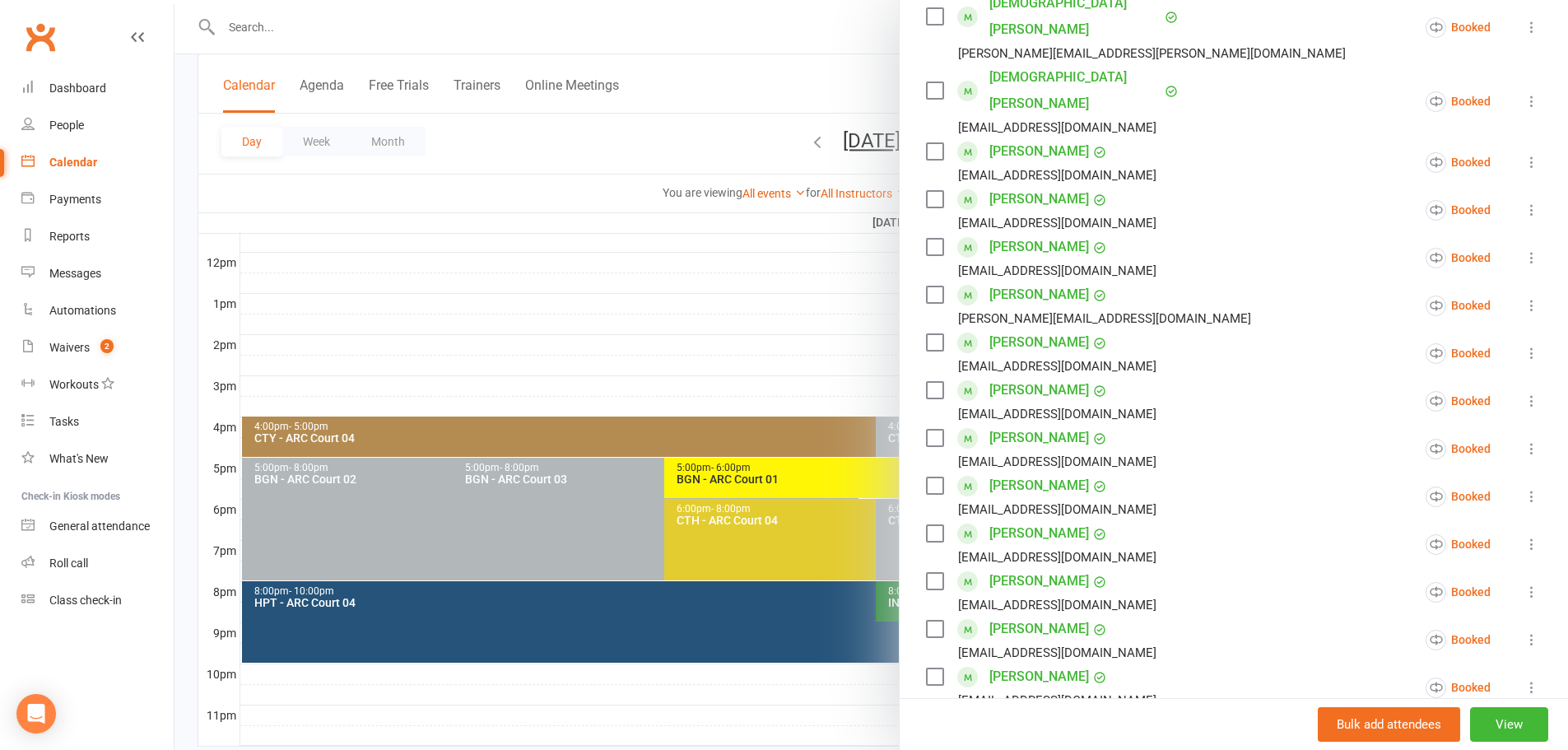
click at [1523, 440] on icon at bounding box center [1531, 448] width 16 height 16
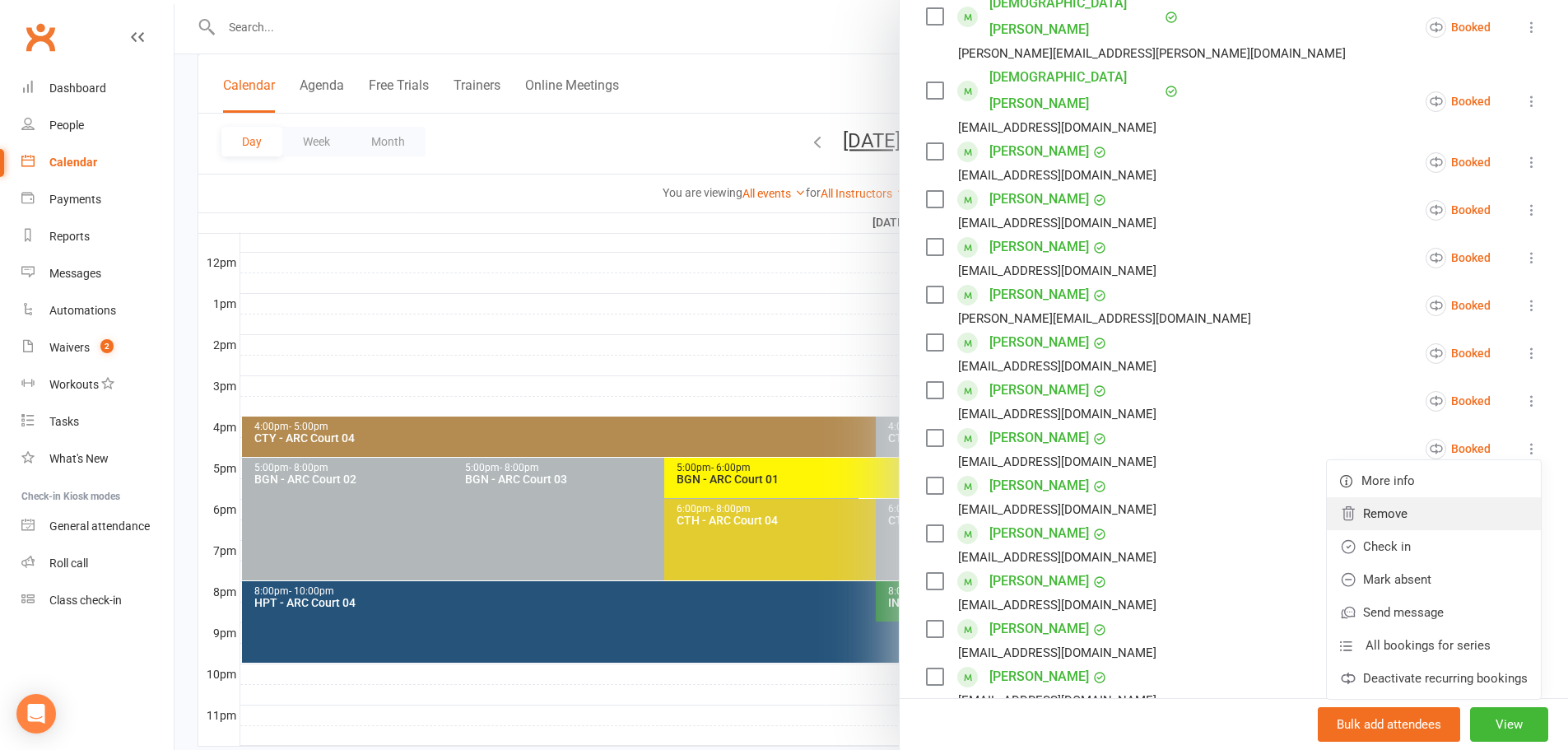
click at [1407, 497] on link "Remove" at bounding box center [1433, 514] width 214 height 33
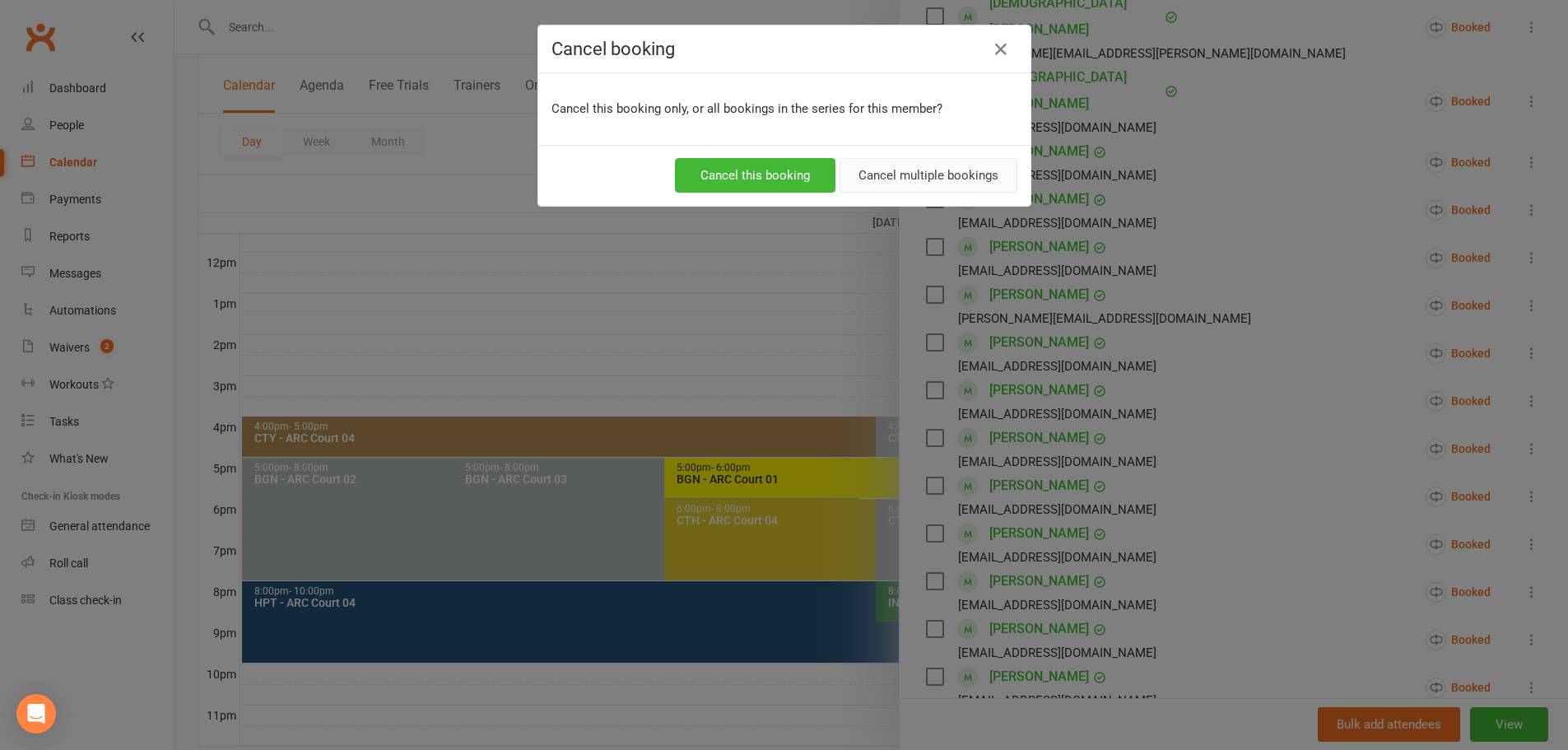
click at [873, 176] on button "Cancel multiple bookings" at bounding box center [928, 175] width 178 height 35
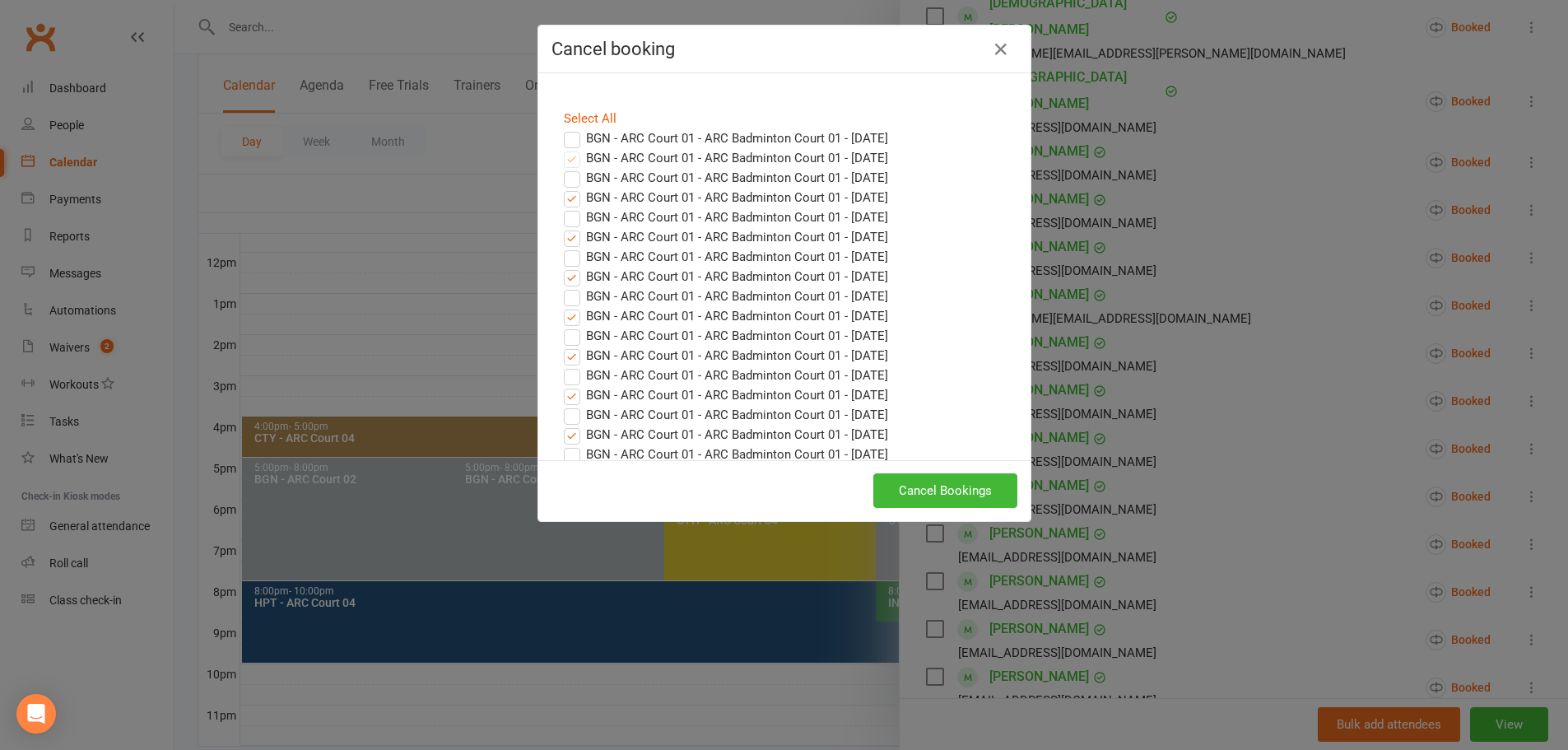
scroll to position [0, 0]
click at [996, 51] on icon "button" at bounding box center [1000, 49] width 19 height 19
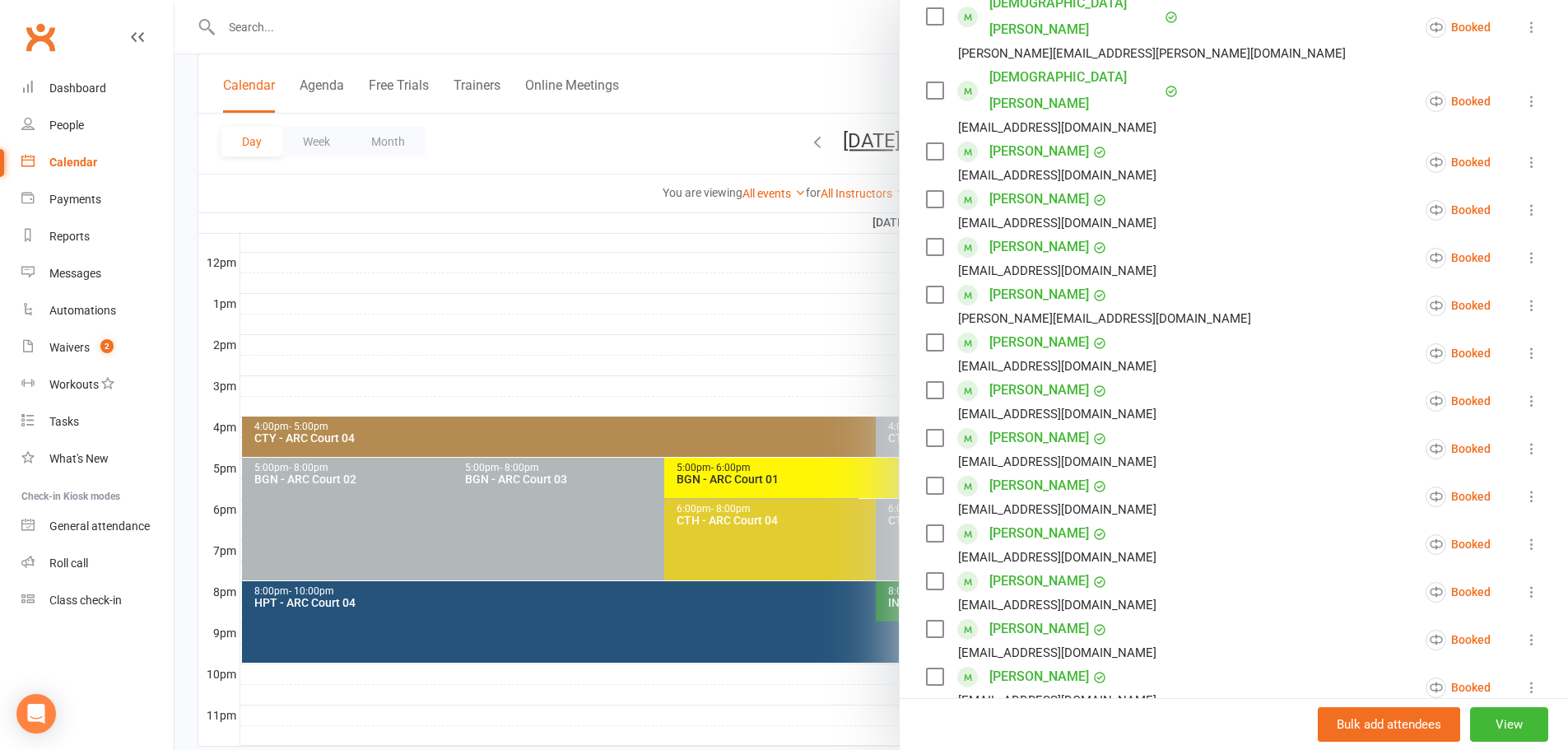
click at [762, 45] on div at bounding box center [871, 375] width 1393 height 750
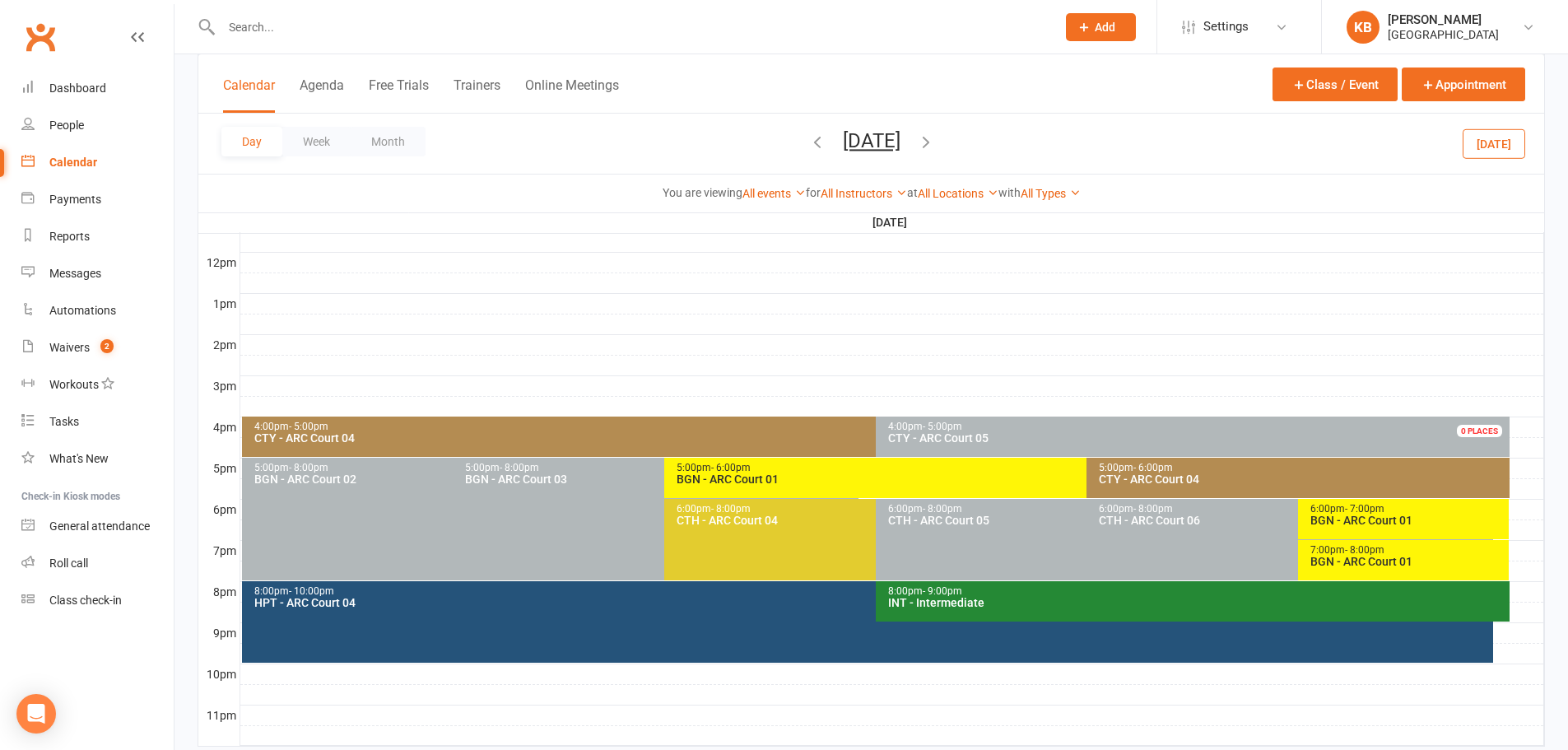
click at [411, 29] on input "text" at bounding box center [630, 27] width 827 height 23
click at [808, 137] on icon "button" at bounding box center [817, 141] width 18 height 18
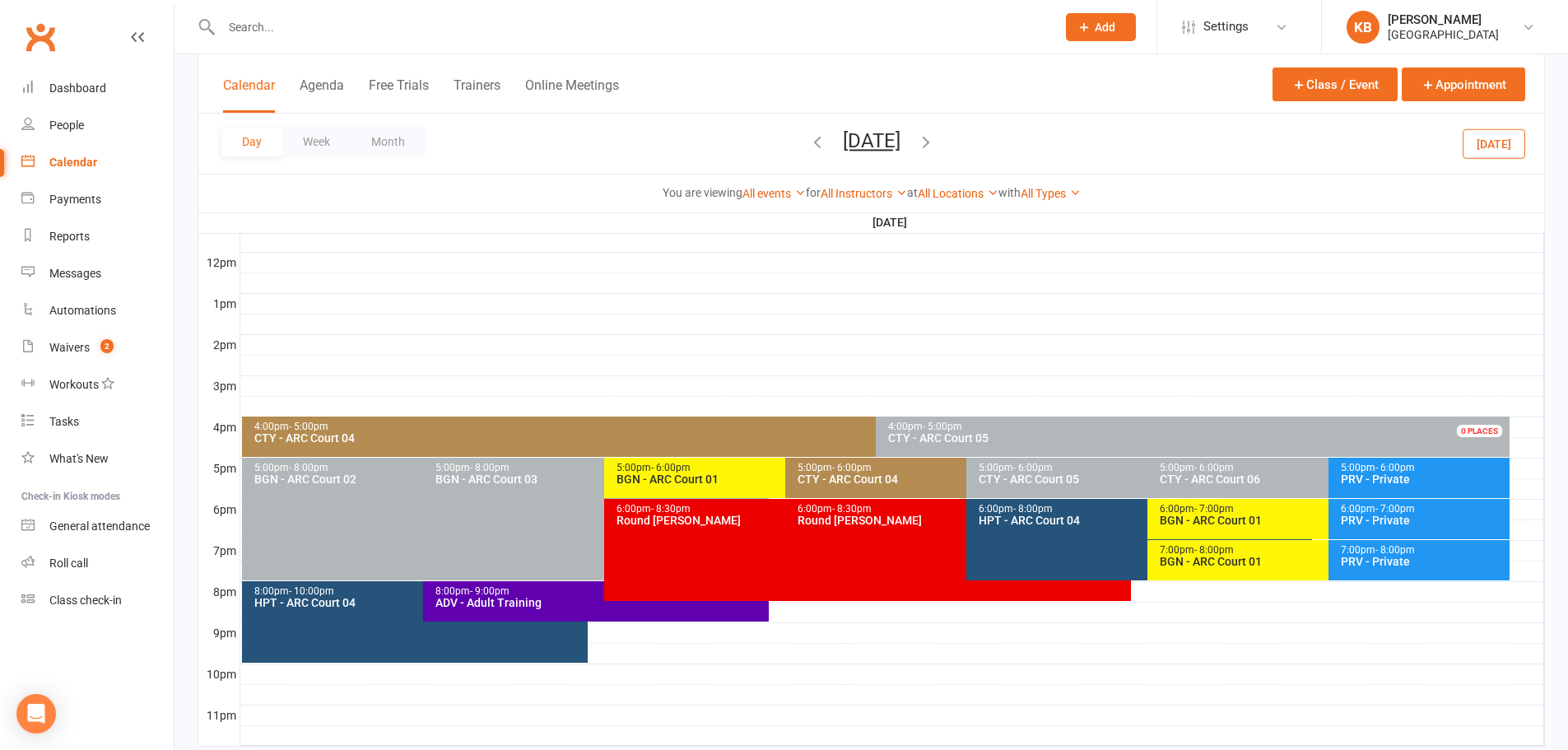
click at [675, 476] on div "BGN - ARC Court 01" at bounding box center [781, 479] width 331 height 12
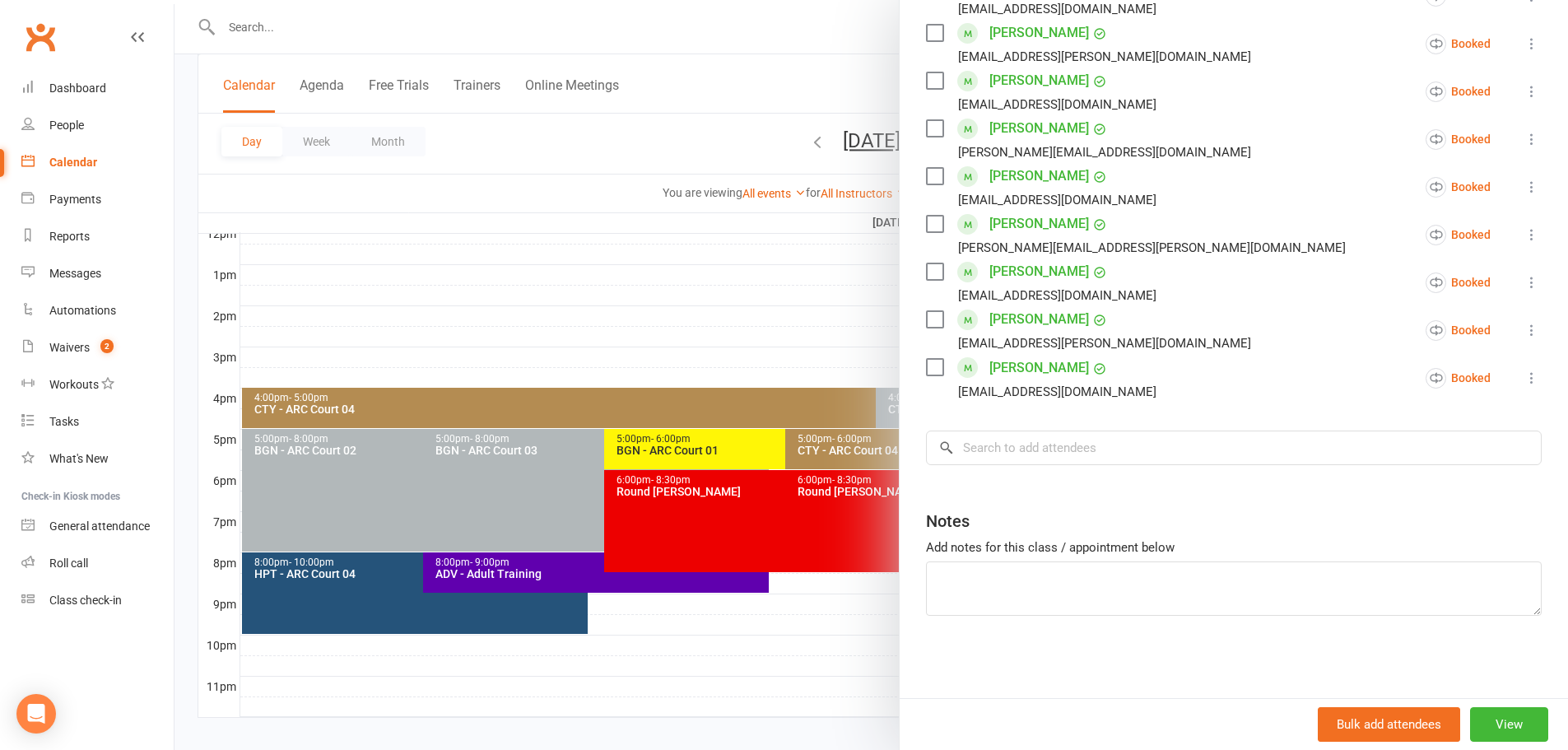
scroll to position [620, 0]
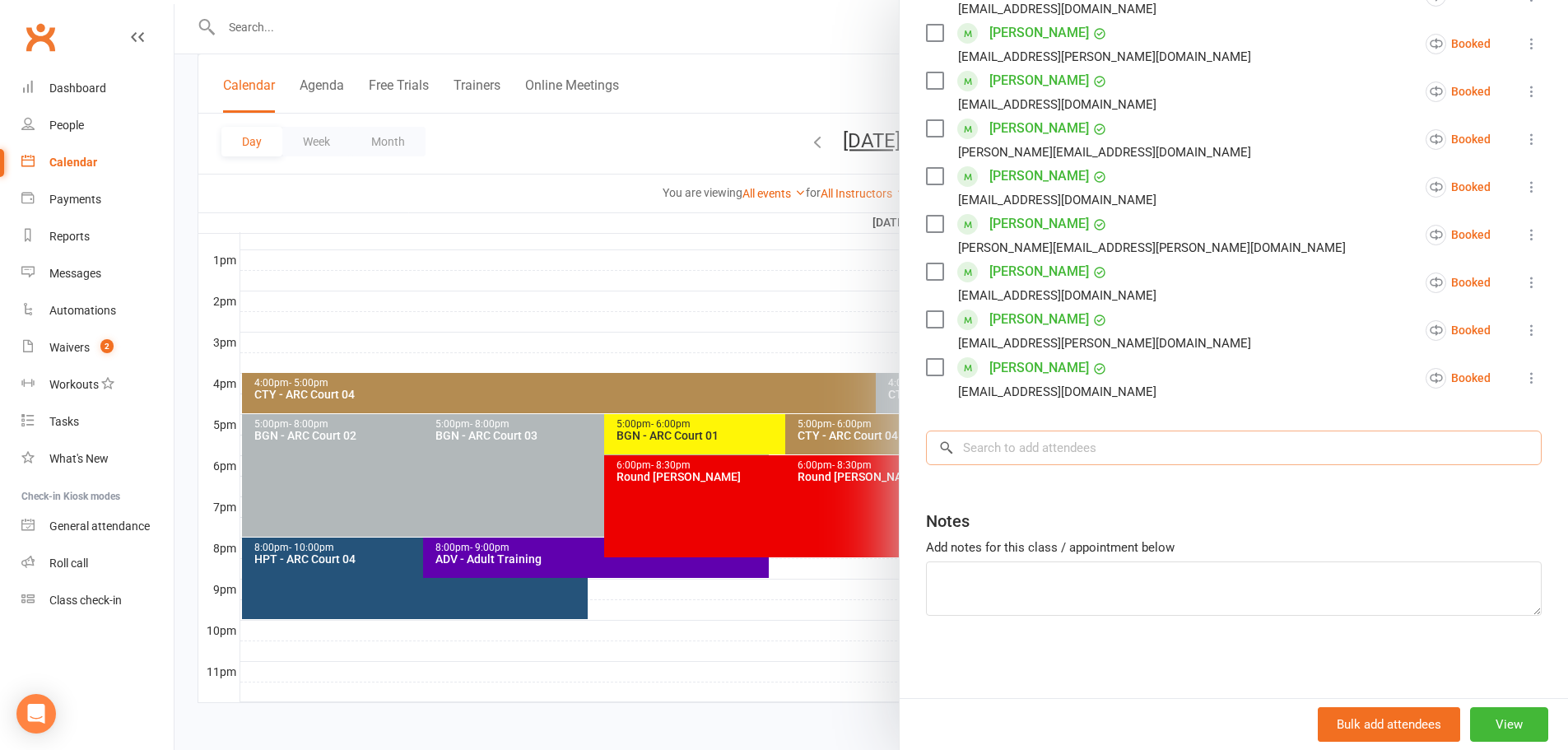
click at [1017, 455] on input "search" at bounding box center [1233, 448] width 616 height 35
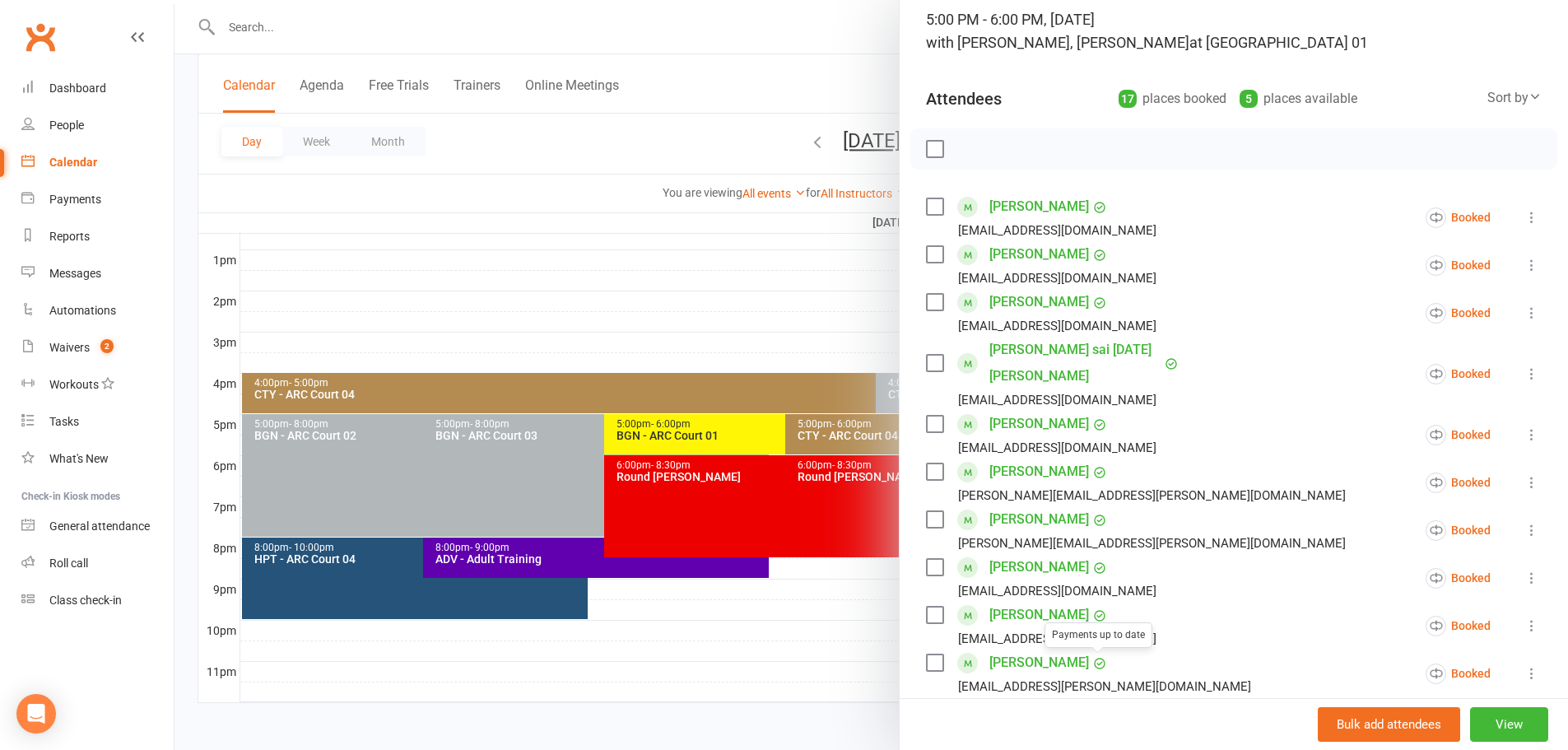
scroll to position [84, 0]
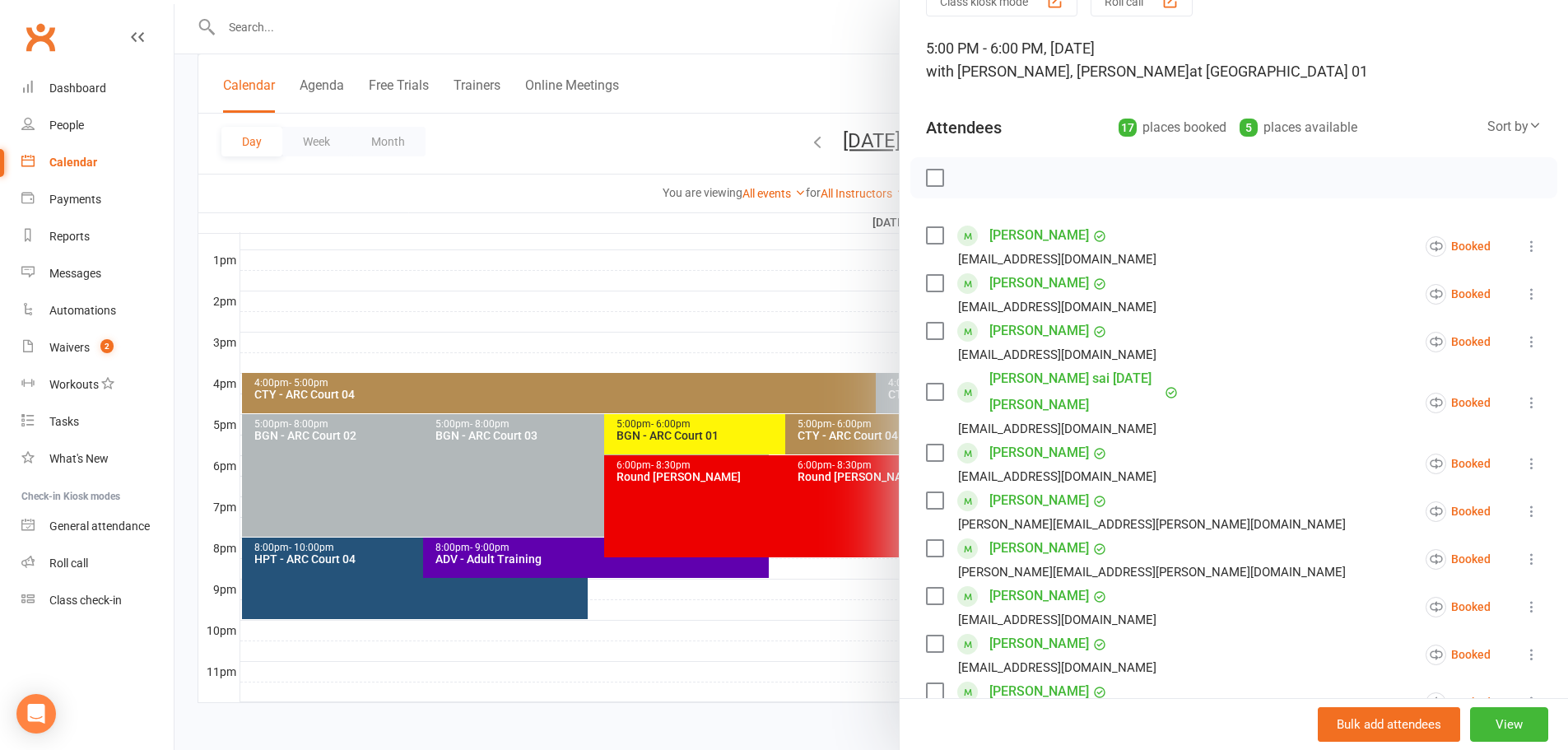
type input "ria ash"
click at [719, 73] on div at bounding box center [871, 375] width 1393 height 750
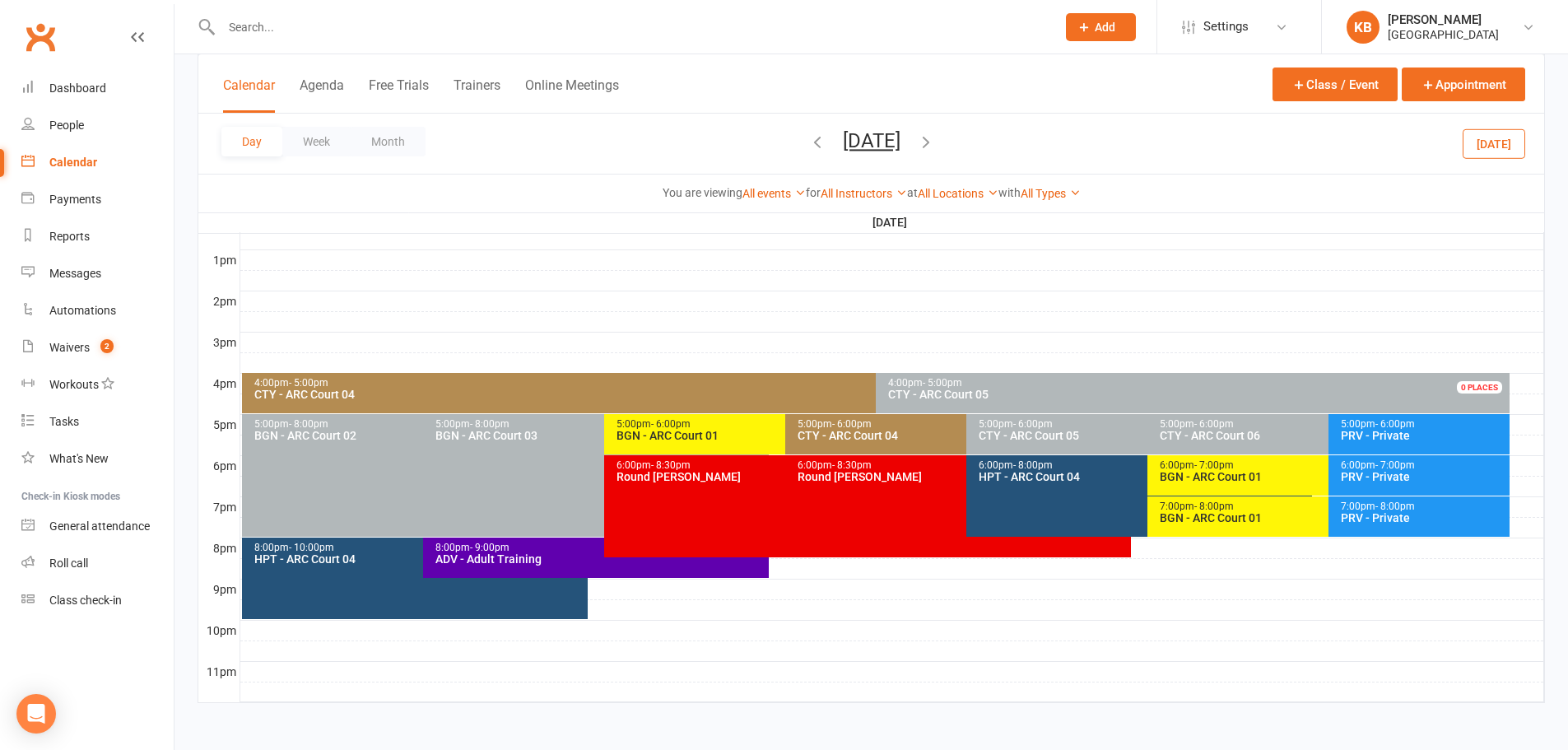
click at [1020, 137] on div "Day Week Month Wednesday, Aug 20, 2025 August 2025 Sun Mon Tue Wed Thu Fri Sat …" at bounding box center [871, 143] width 1345 height 60
click at [935, 139] on icon "button" at bounding box center [925, 141] width 18 height 18
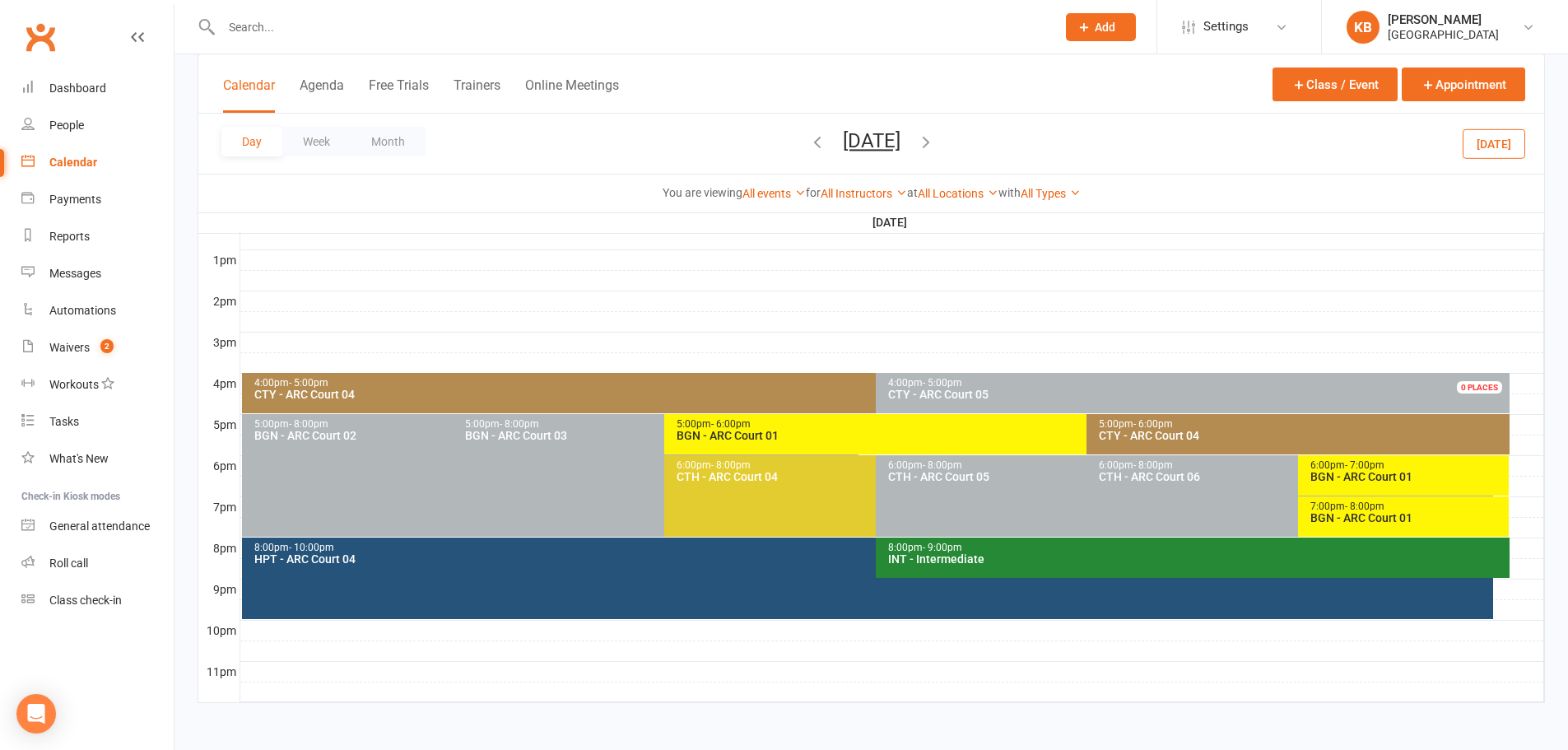
click at [848, 442] on div "5:00pm - 6:00pm BGN - ARC Court 01" at bounding box center [1078, 434] width 828 height 41
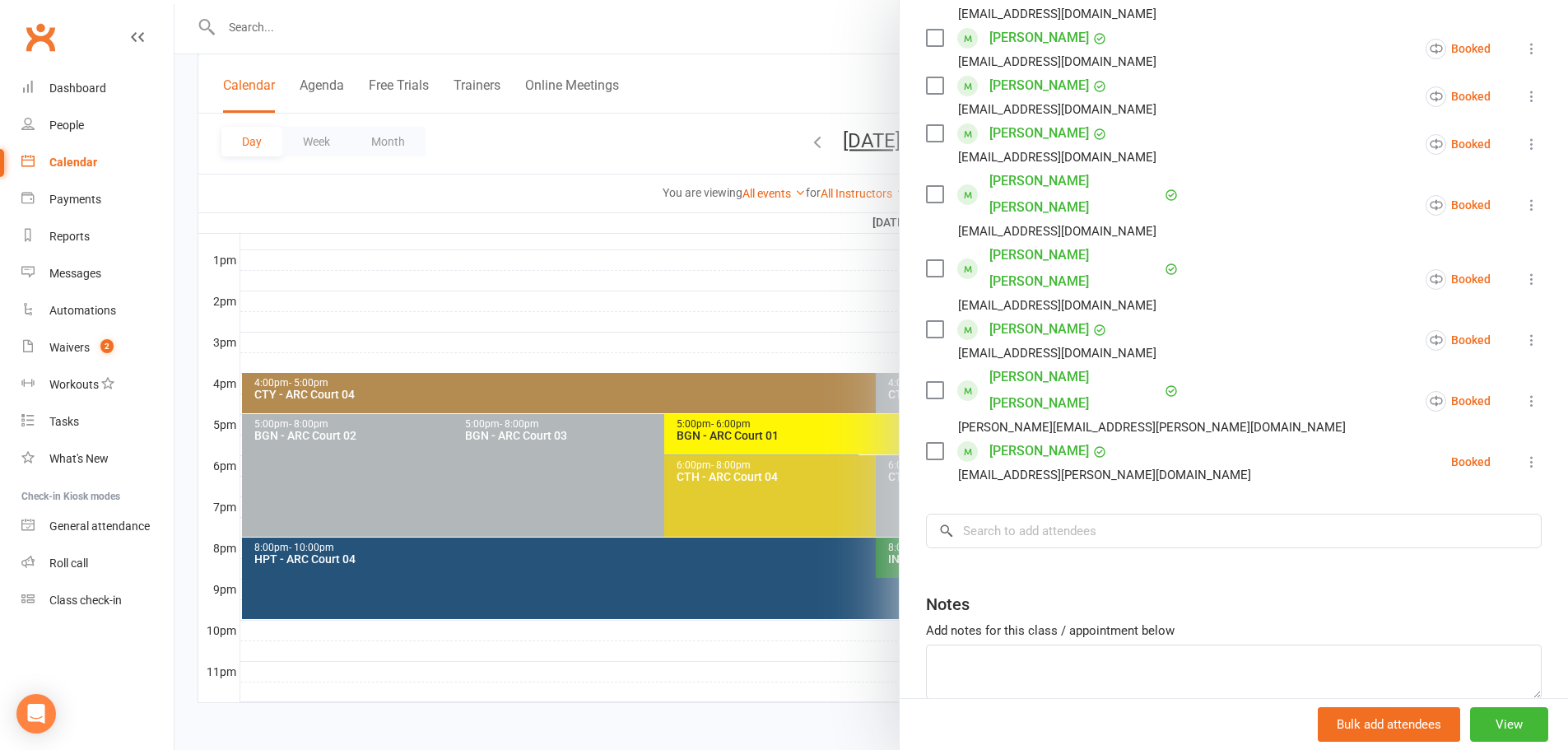
scroll to position [360, 0]
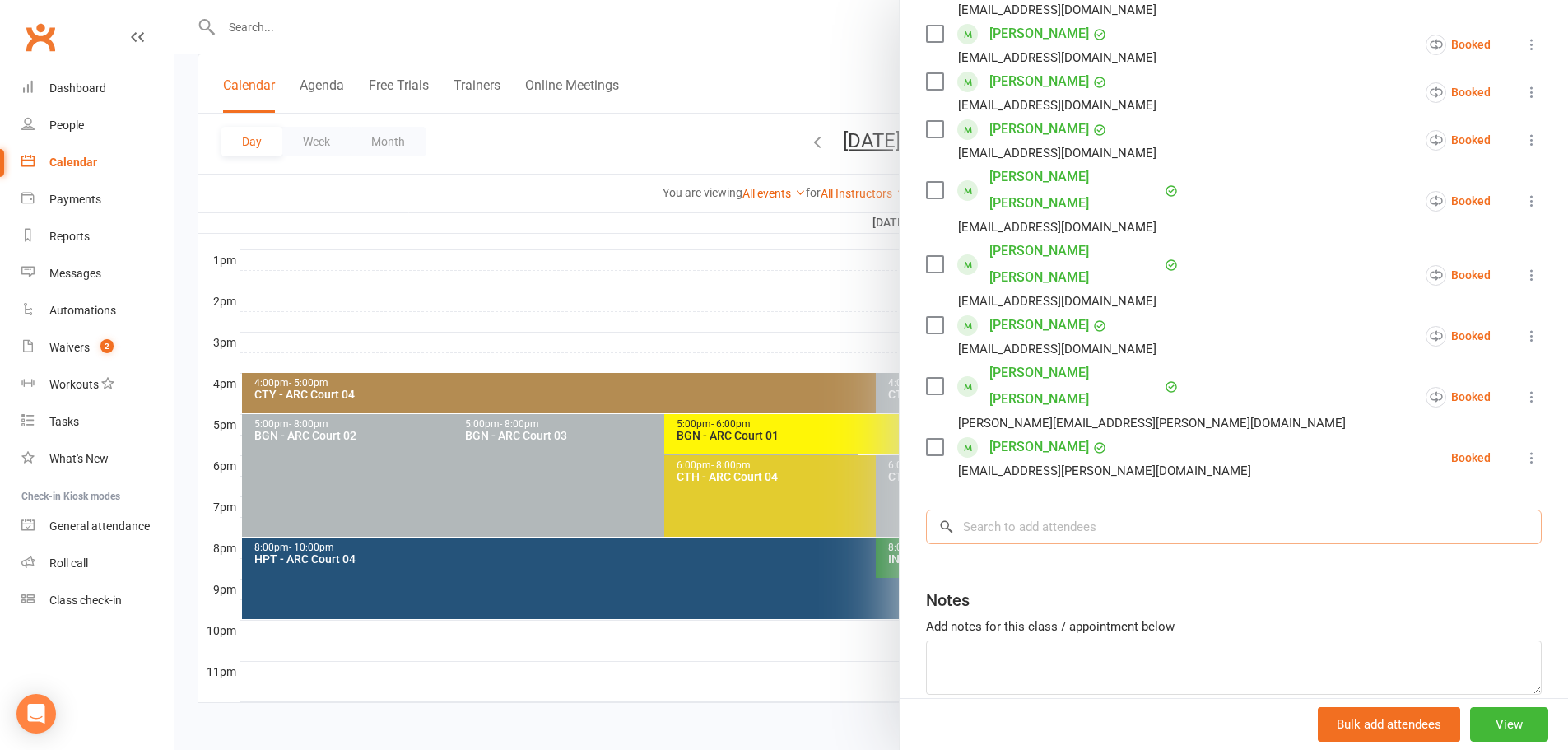
click at [1040, 509] on input "search" at bounding box center [1233, 526] width 616 height 35
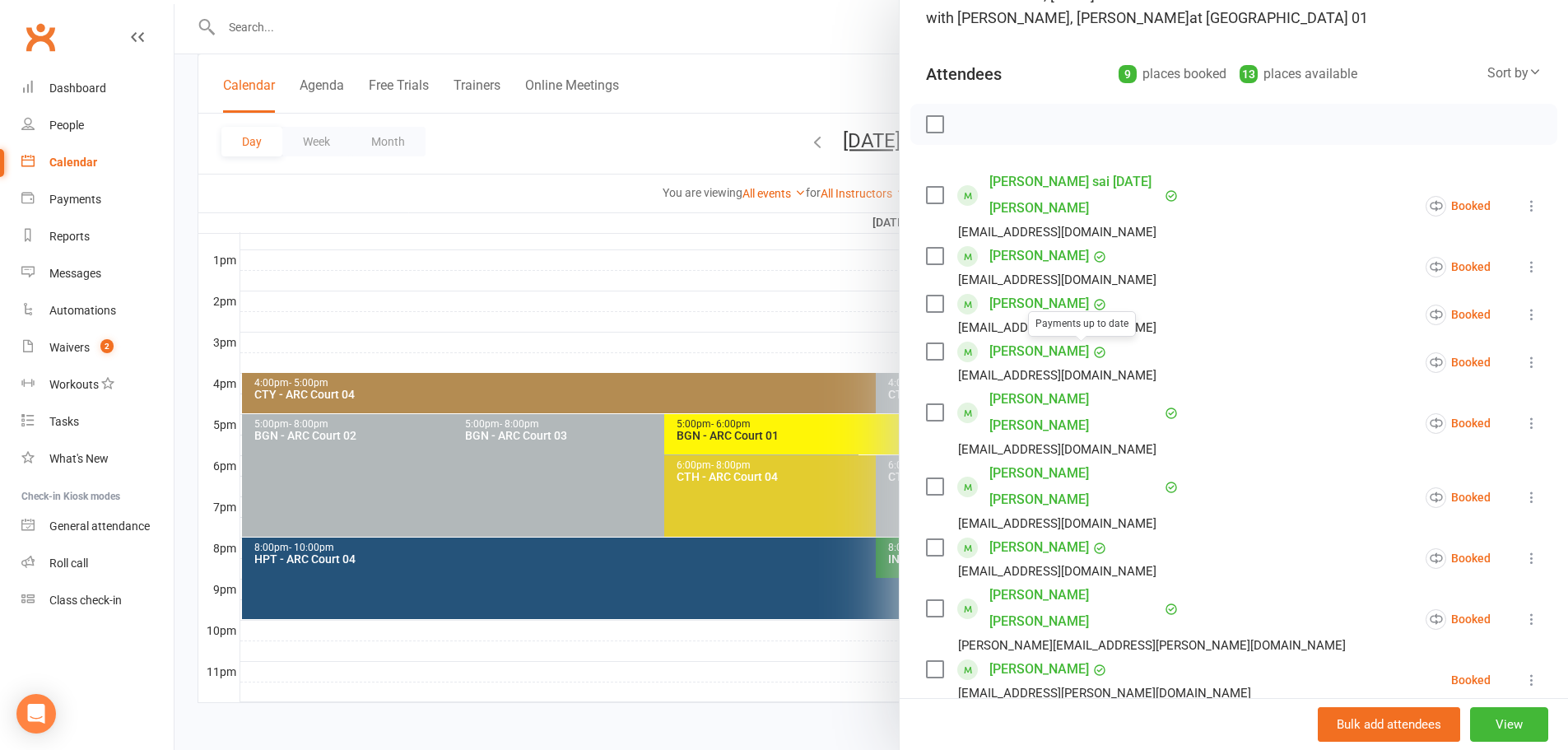
scroll to position [165, 0]
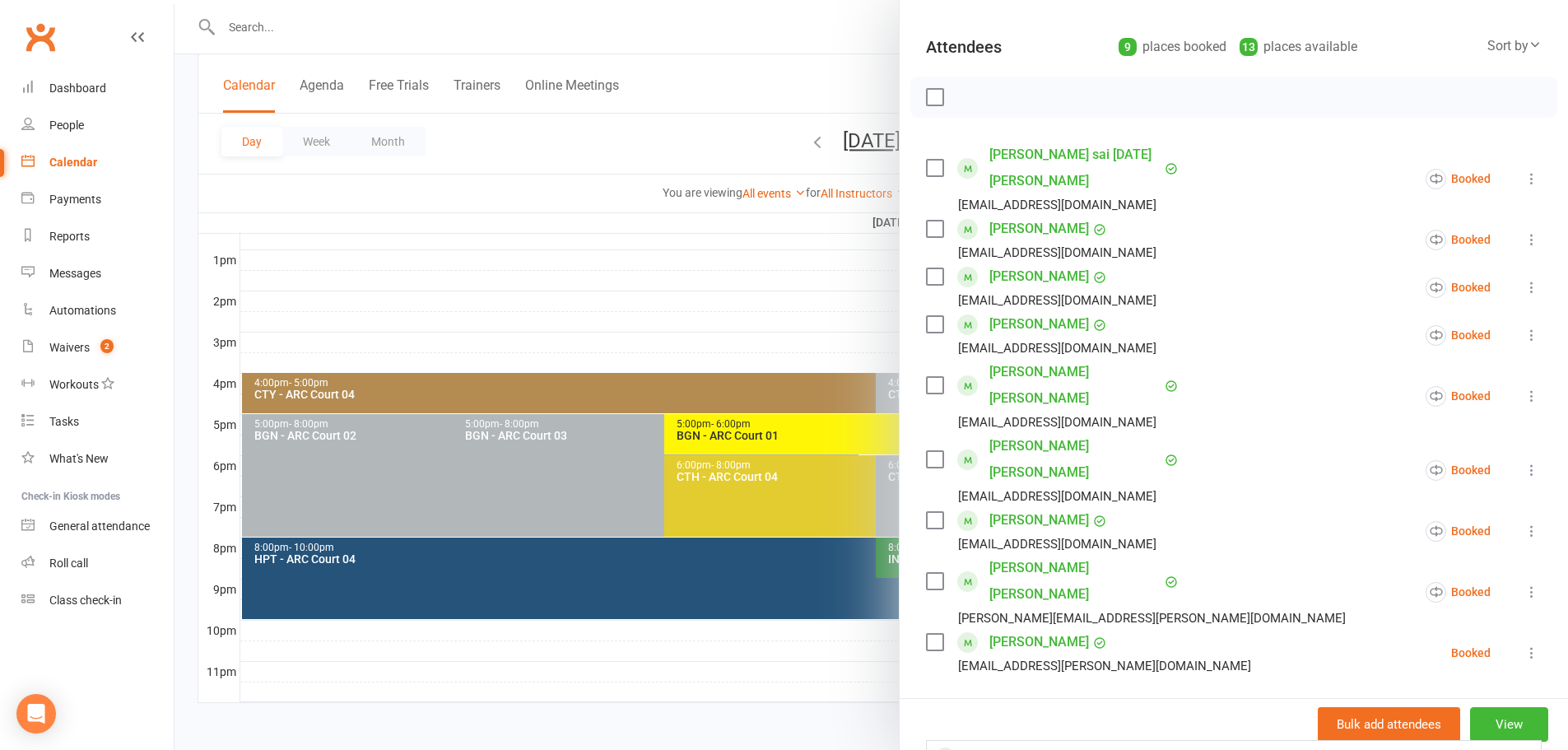
type input "ria ashw"
click at [681, 135] on div at bounding box center [871, 375] width 1393 height 750
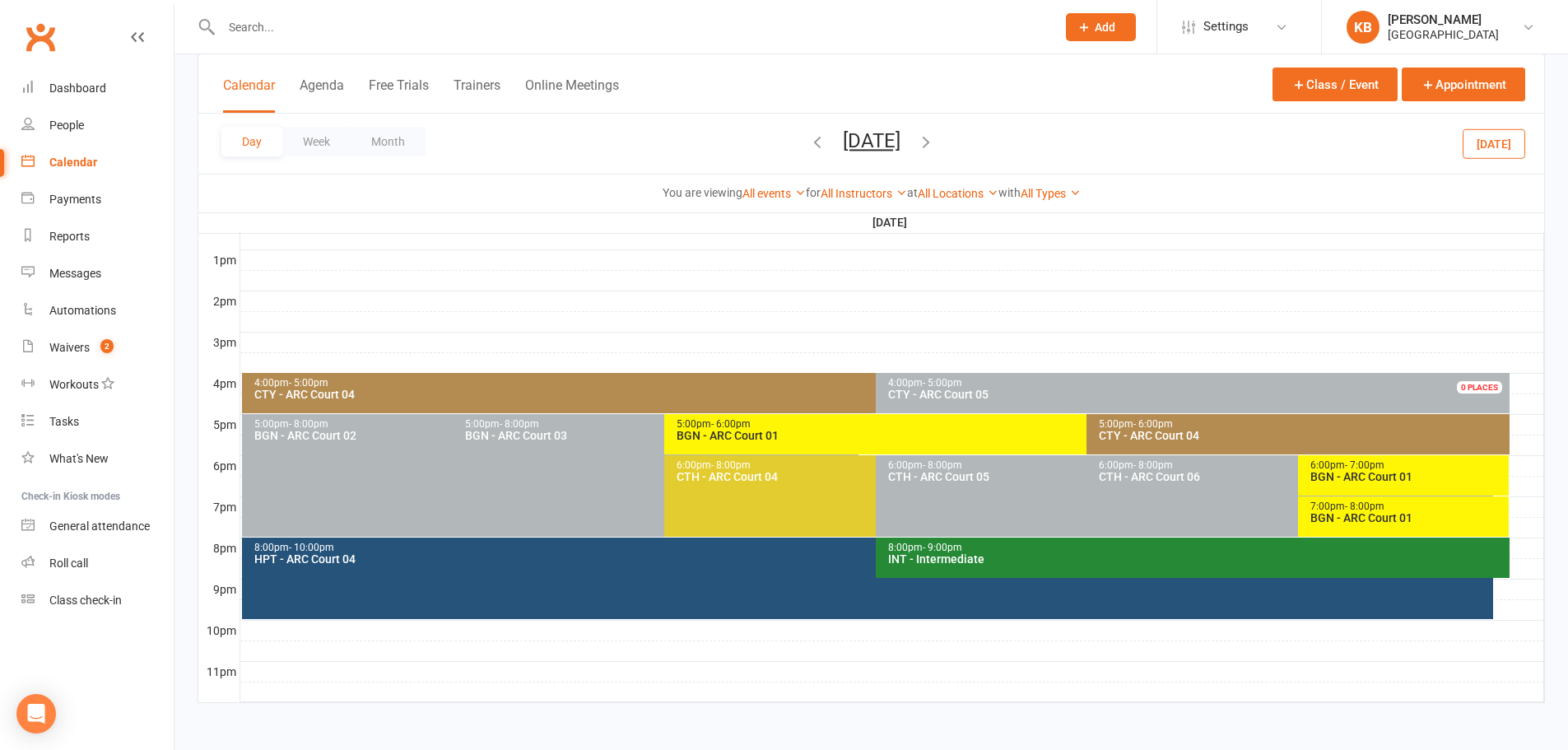
click at [1042, 135] on div "Day Week Month Thursday, Aug 21, 2025 August 2025 Sun Mon Tue Wed Thu Fri Sat 2…" at bounding box center [871, 143] width 1345 height 60
click at [788, 430] on div "BGN - ARC Court 01" at bounding box center [1082, 436] width 814 height 12
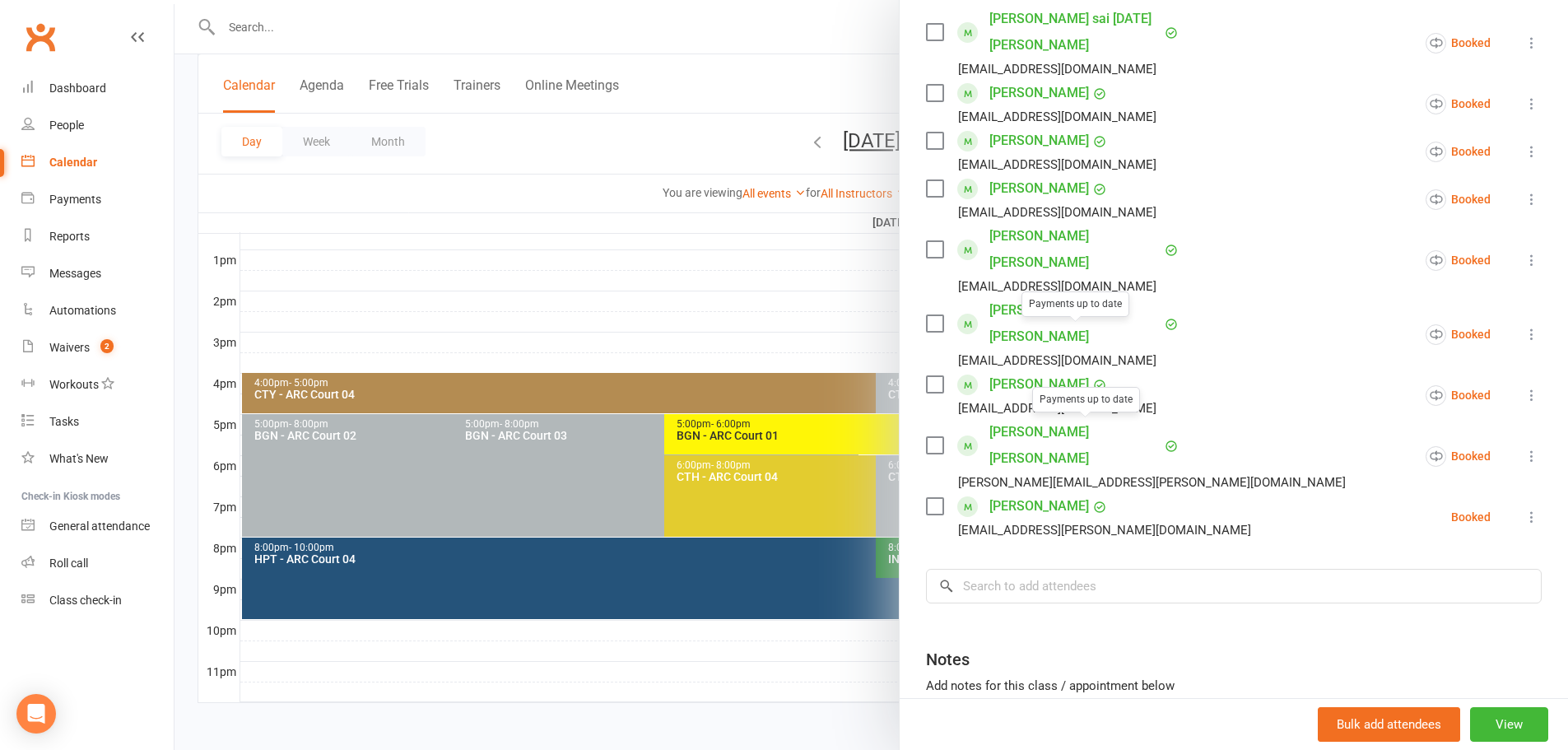
scroll to position [360, 0]
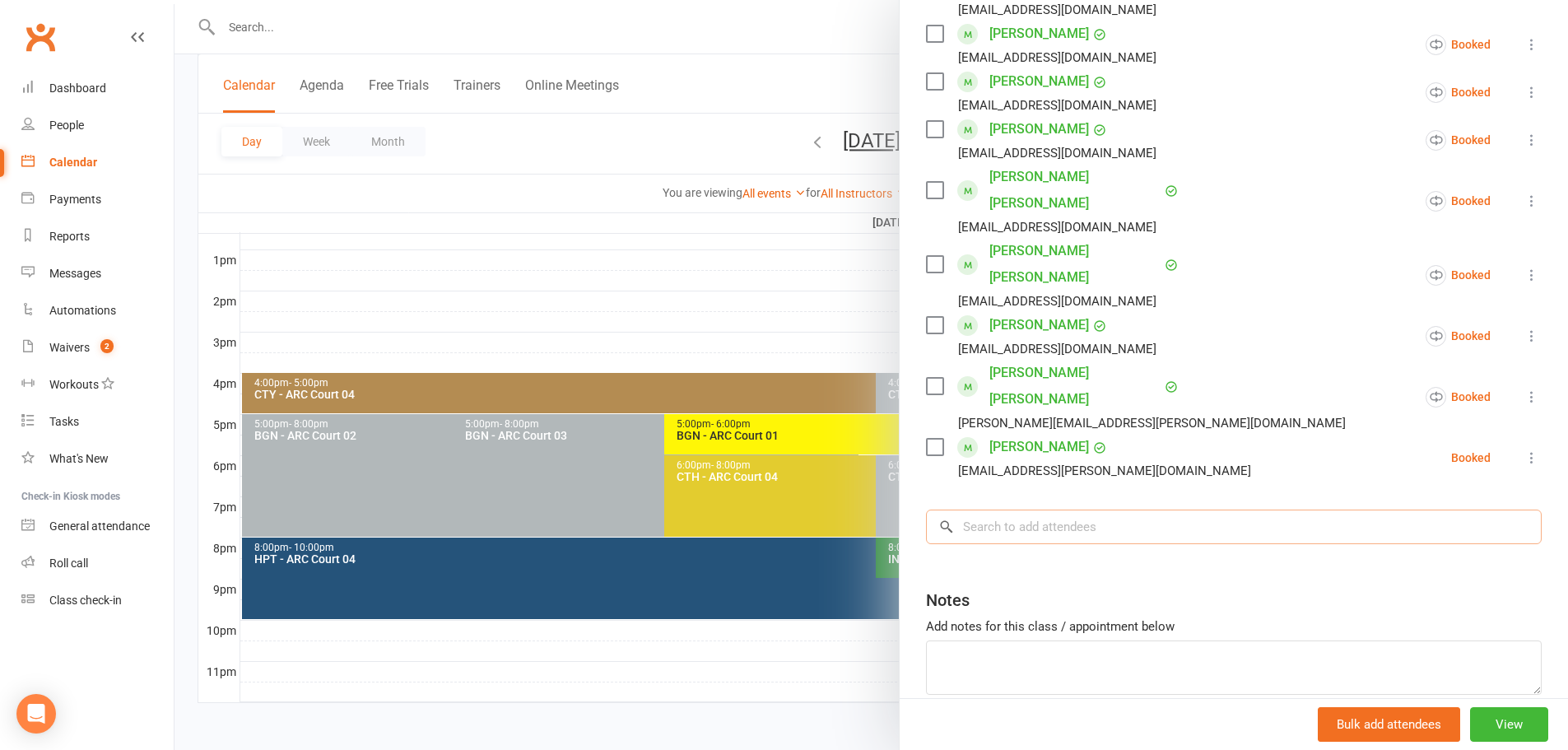
click at [1023, 509] on input "search" at bounding box center [1233, 526] width 616 height 35
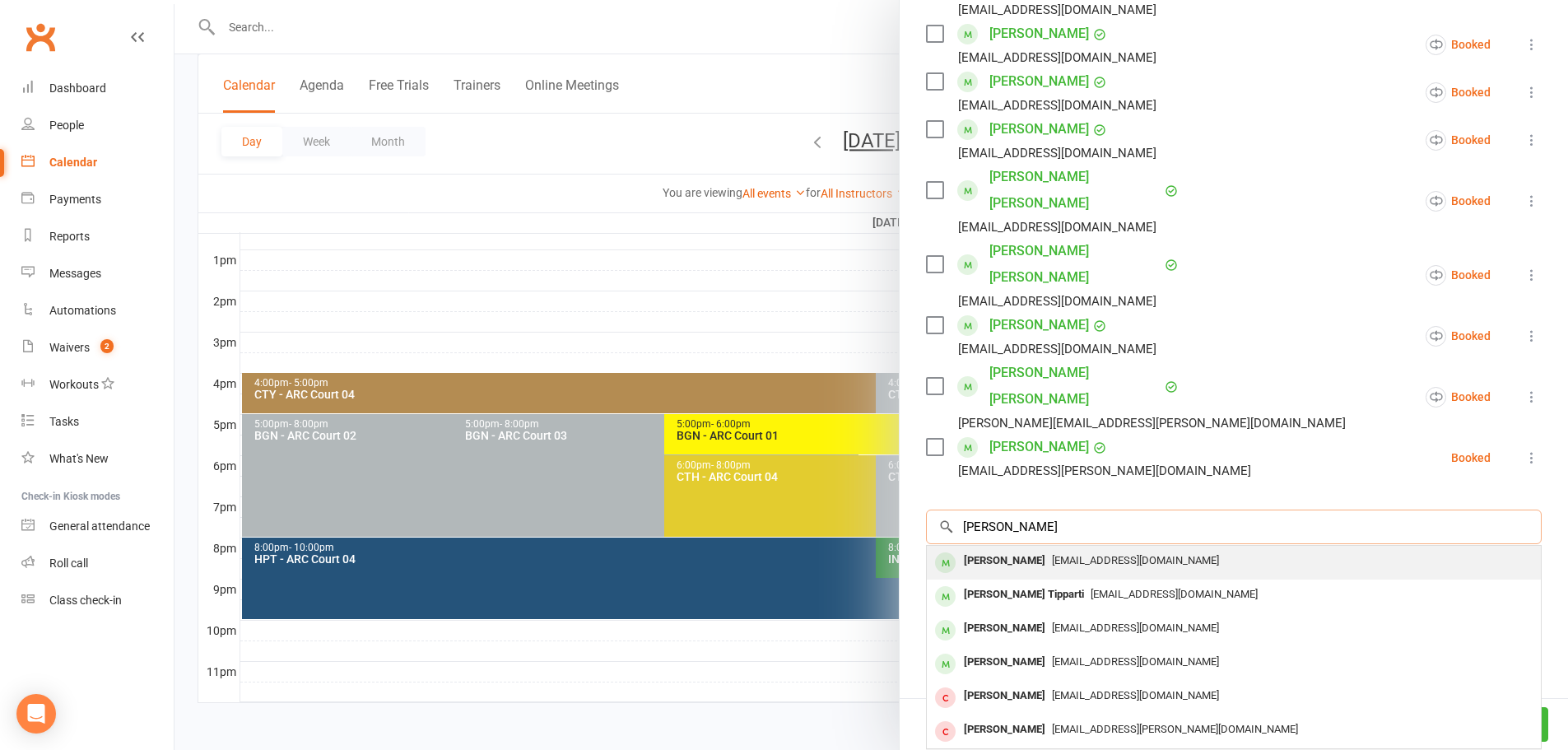
type input "ria ashwin"
click at [1078, 554] on span "divyahd3@gmail.com" at bounding box center [1136, 560] width 167 height 13
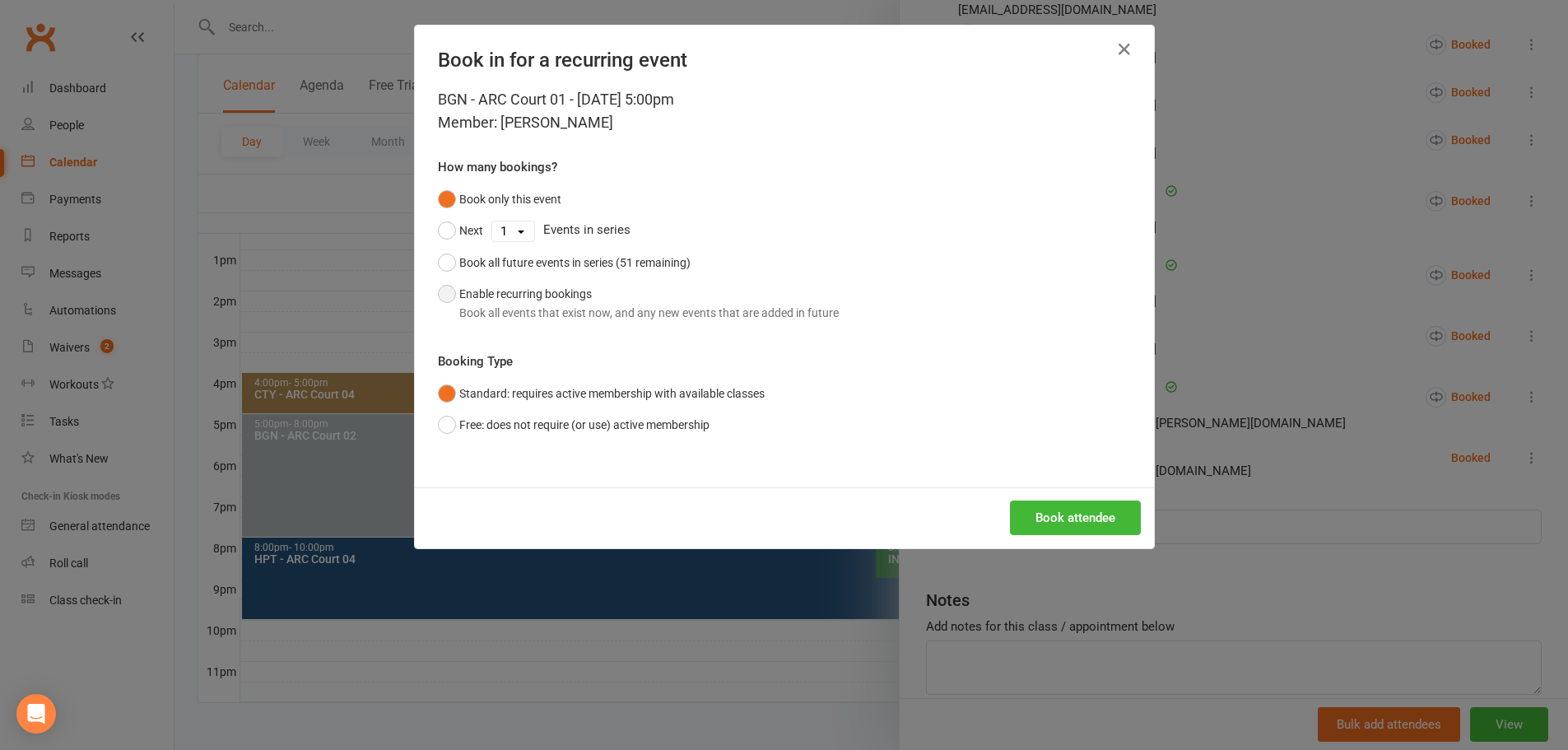
click at [648, 308] on div "Book all events that exist now, and any new events that are added in future" at bounding box center [648, 312] width 379 height 18
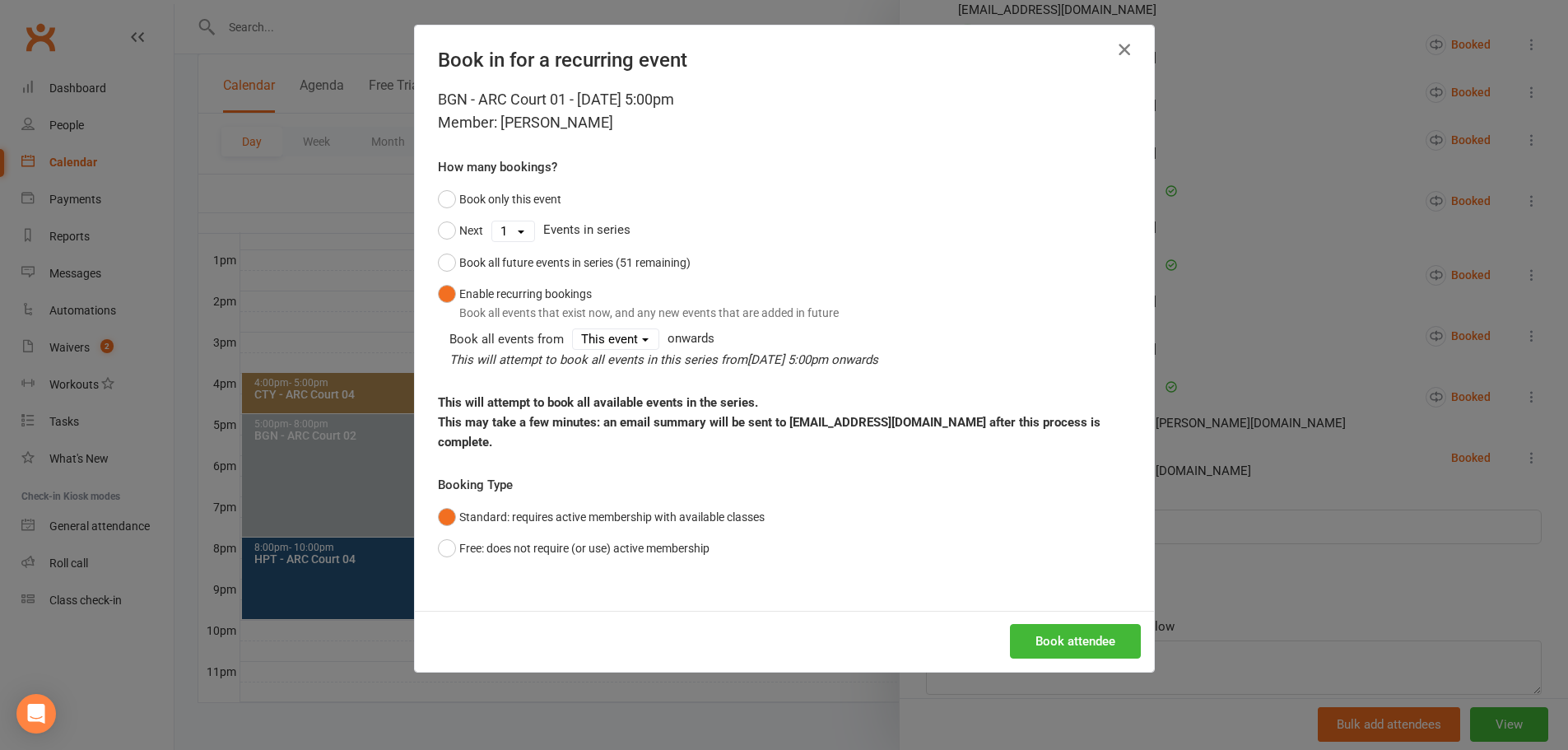
click at [1115, 45] on icon "button" at bounding box center [1124, 49] width 19 height 19
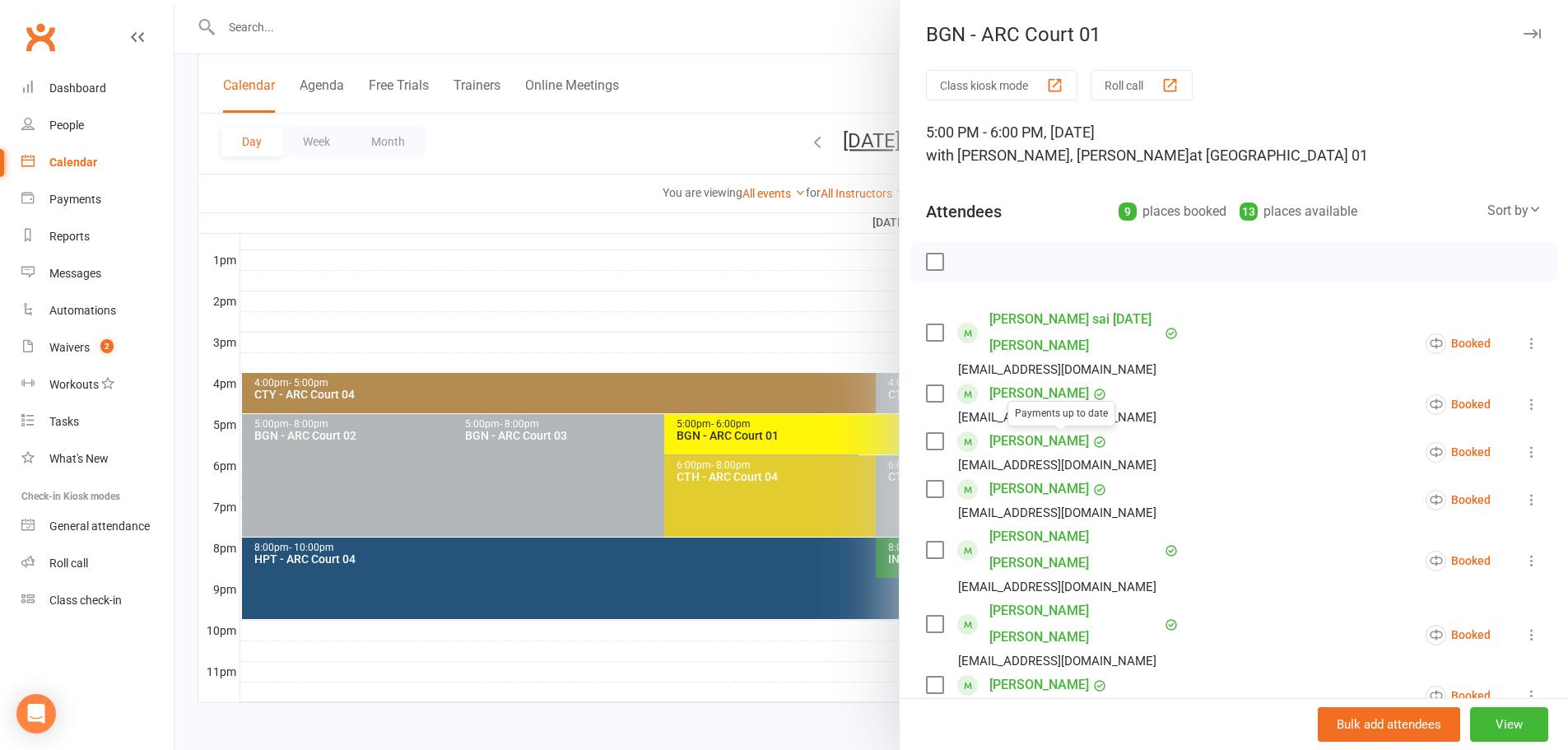
scroll to position [165, 0]
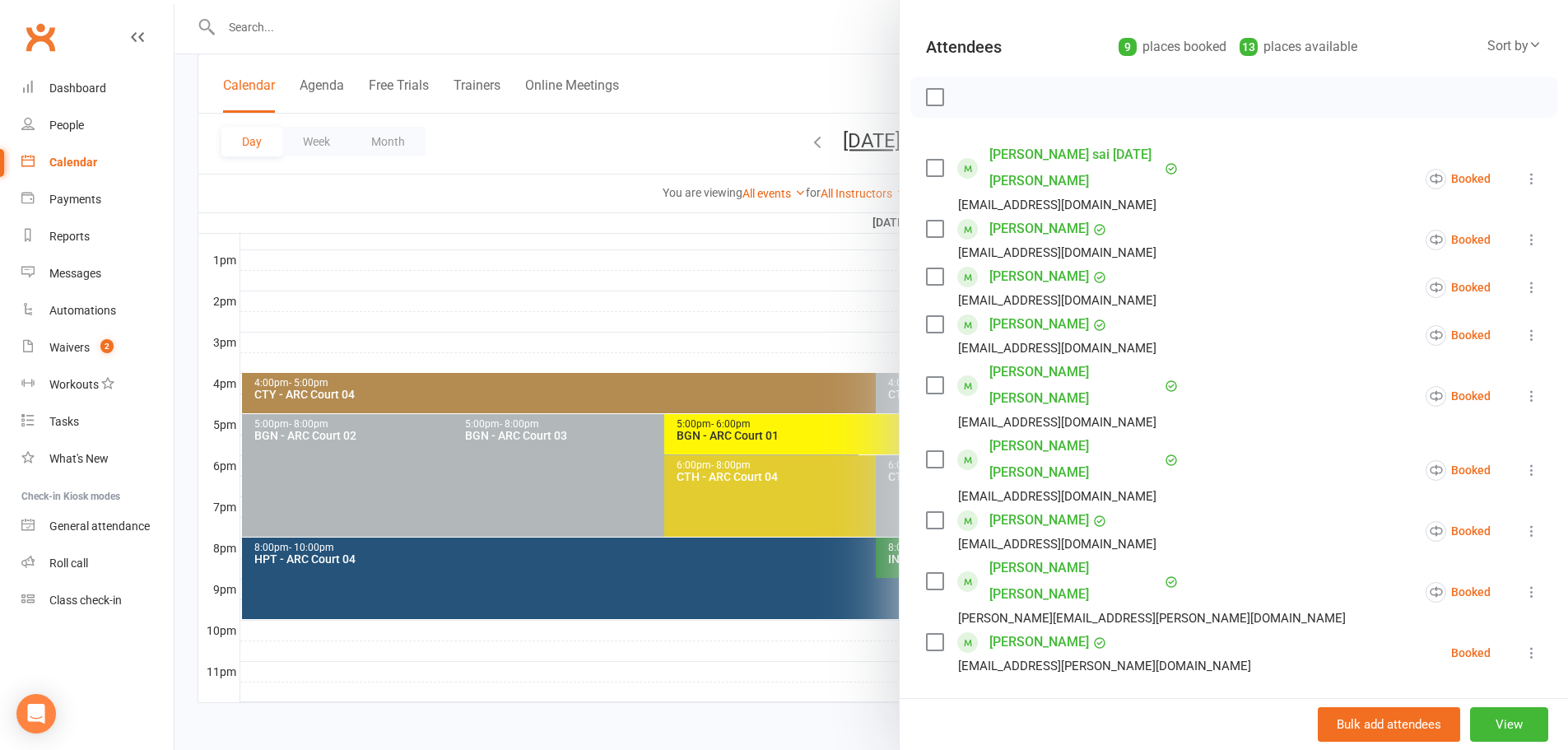
click at [1042, 622] on div "Class kiosk mode Roll call 5:00 PM - 6:00 PM, Thursday, August, 21, 2025 with A…" at bounding box center [1233, 438] width 668 height 1067
click at [1044, 704] on input "search" at bounding box center [1233, 721] width 616 height 35
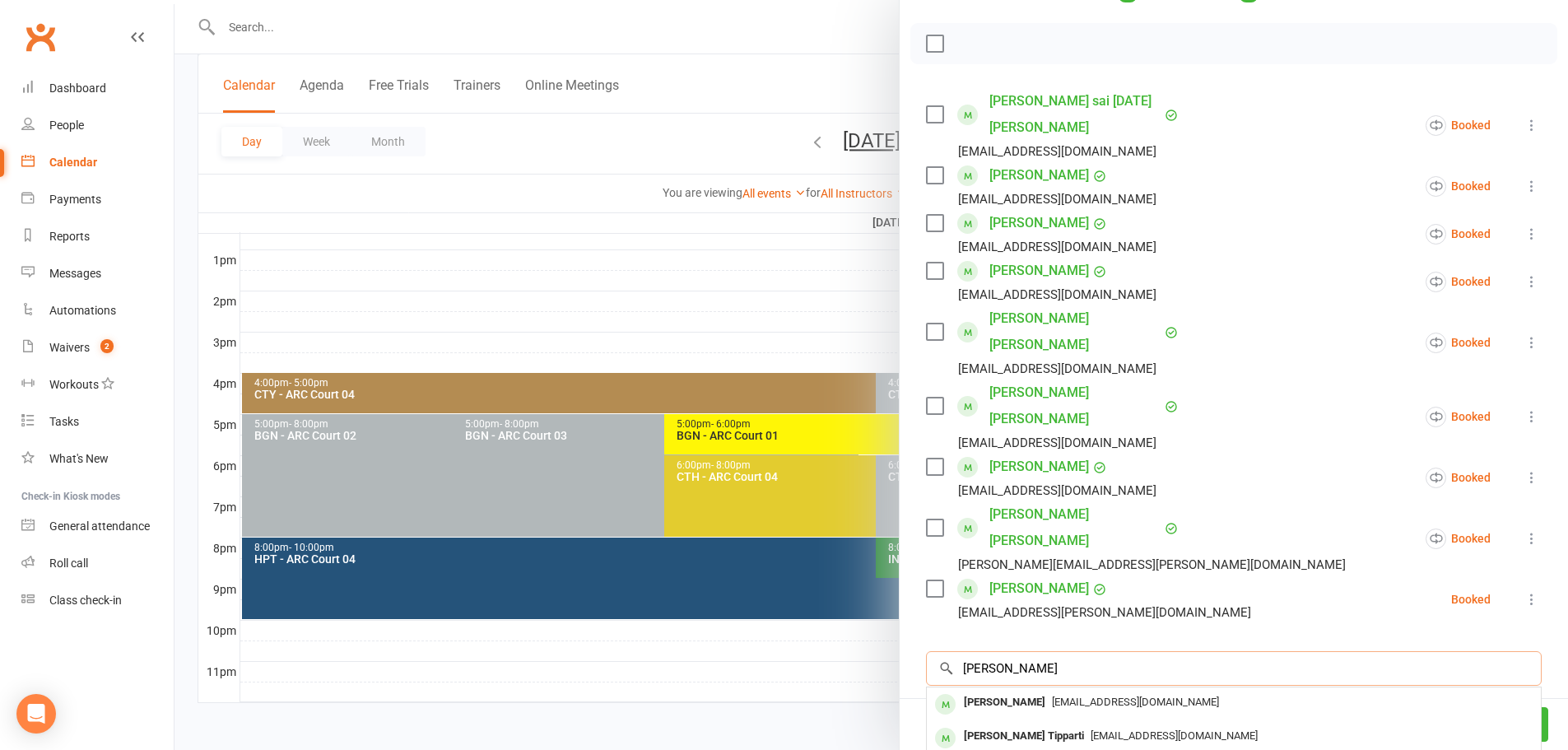
scroll to position [247, 0]
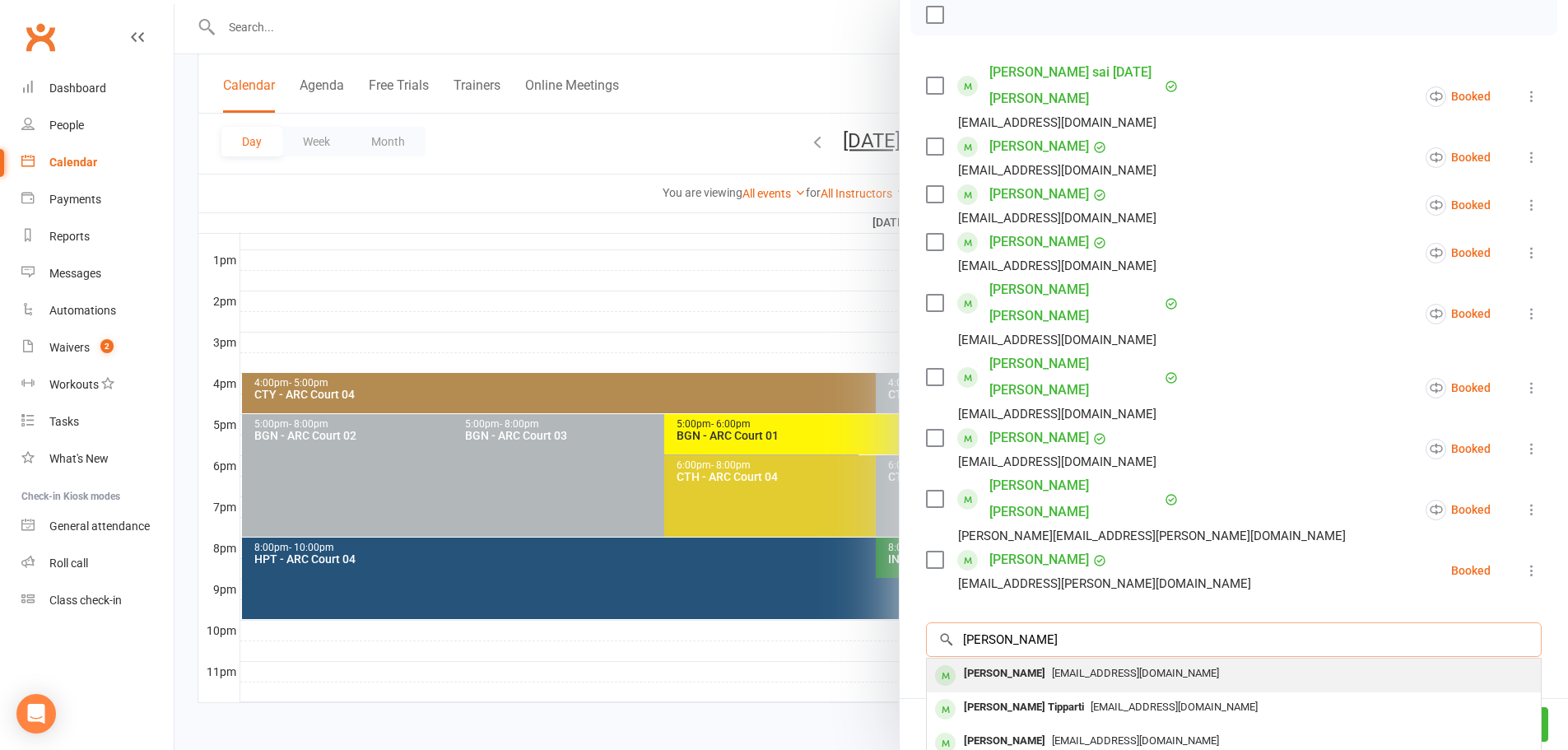
type input "ria ashwin"
click at [1041, 662] on div "divyahd3@gmail.com" at bounding box center [1233, 674] width 600 height 24
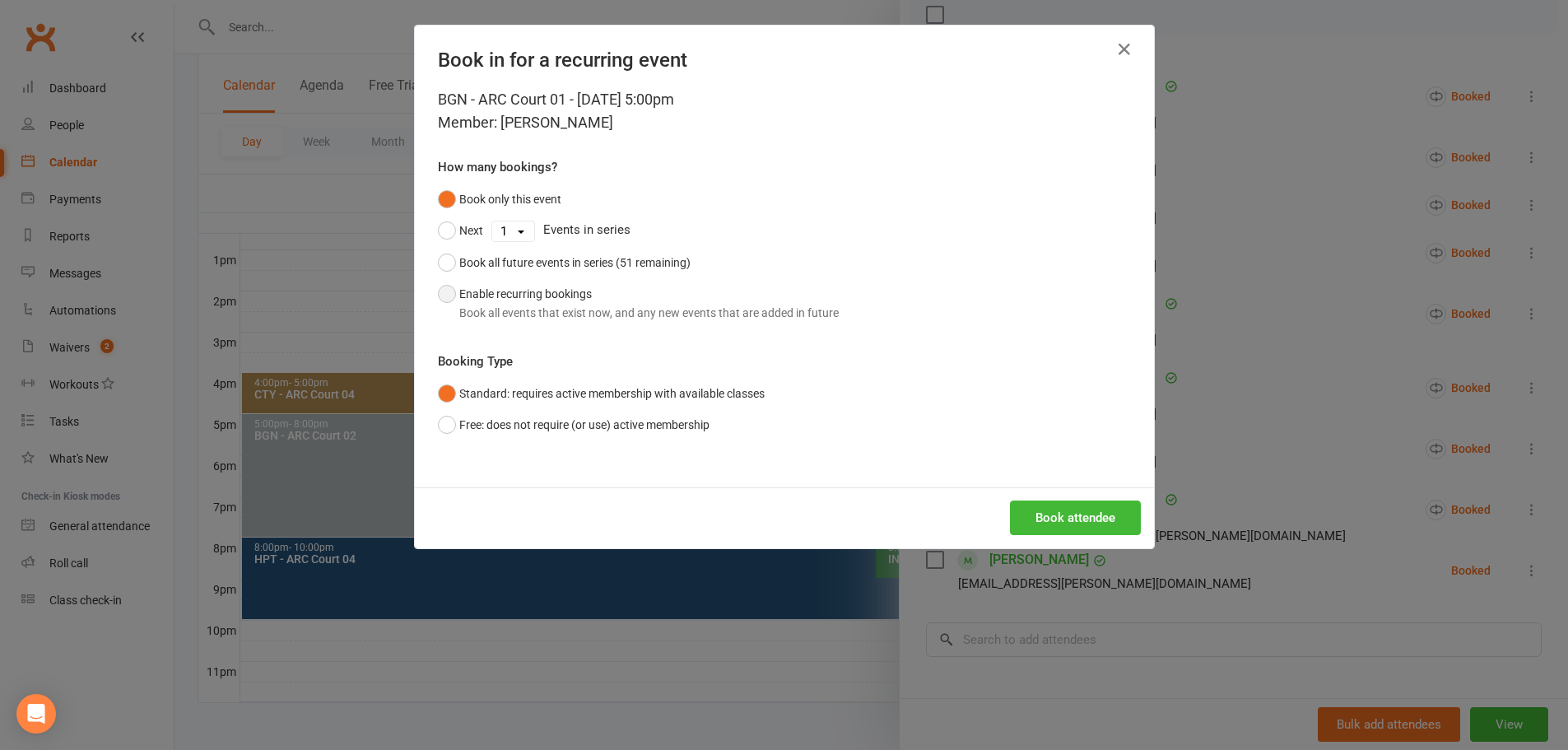
click at [602, 291] on button "Enable recurring bookings Book all events that exist now, and any new events th…" at bounding box center [638, 302] width 401 height 50
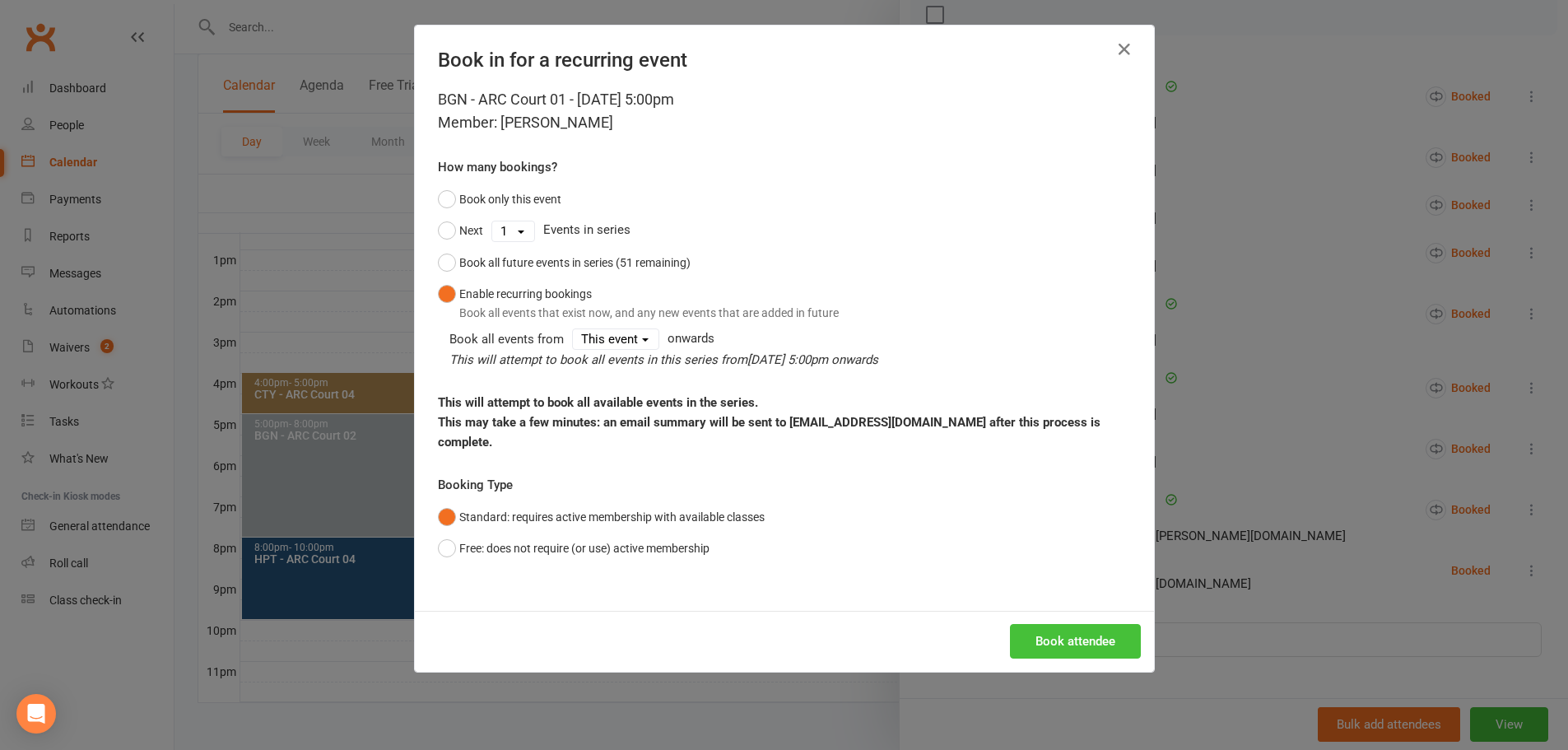
click at [1062, 624] on button "Book attendee" at bounding box center [1075, 641] width 131 height 35
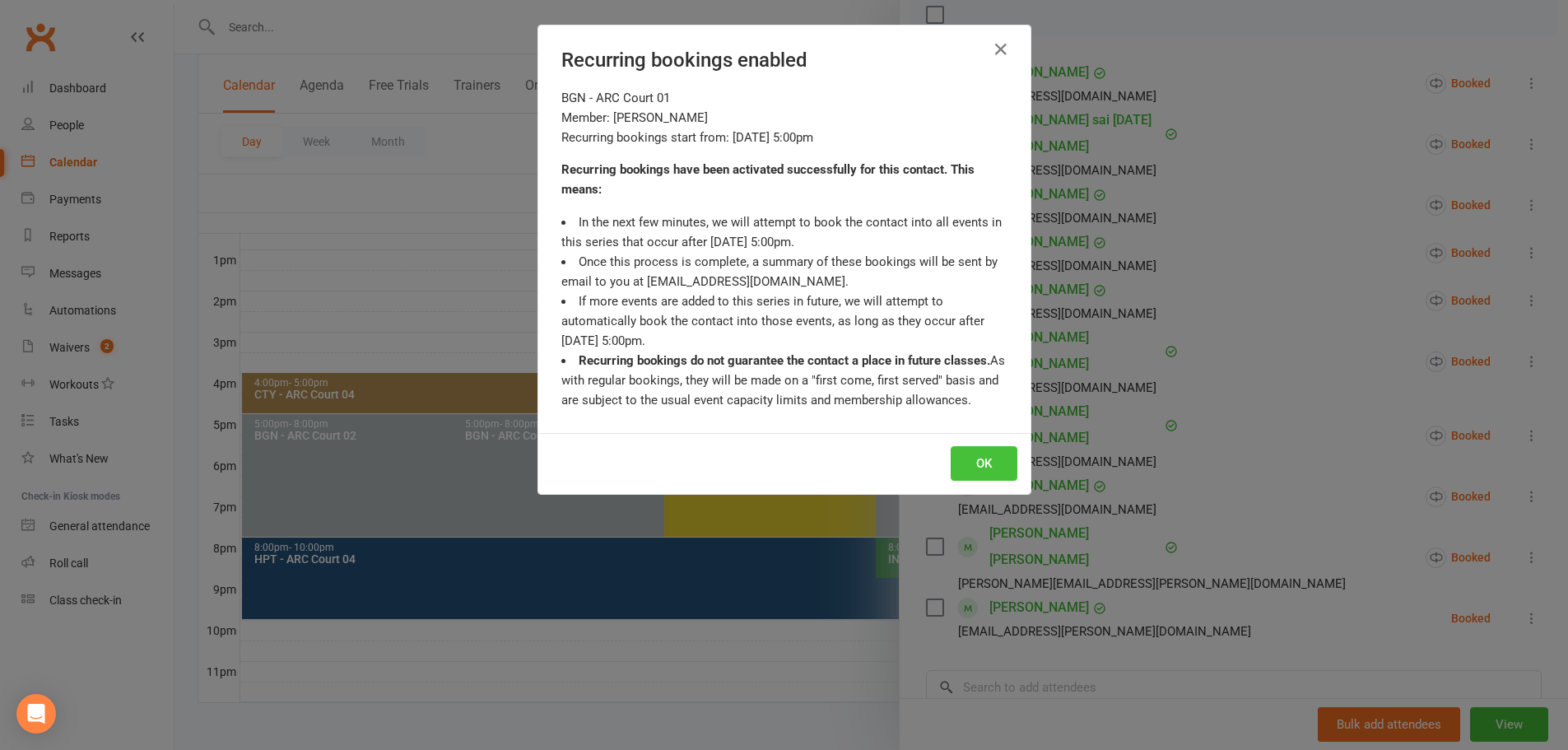
click at [963, 464] on button "OK" at bounding box center [984, 463] width 67 height 35
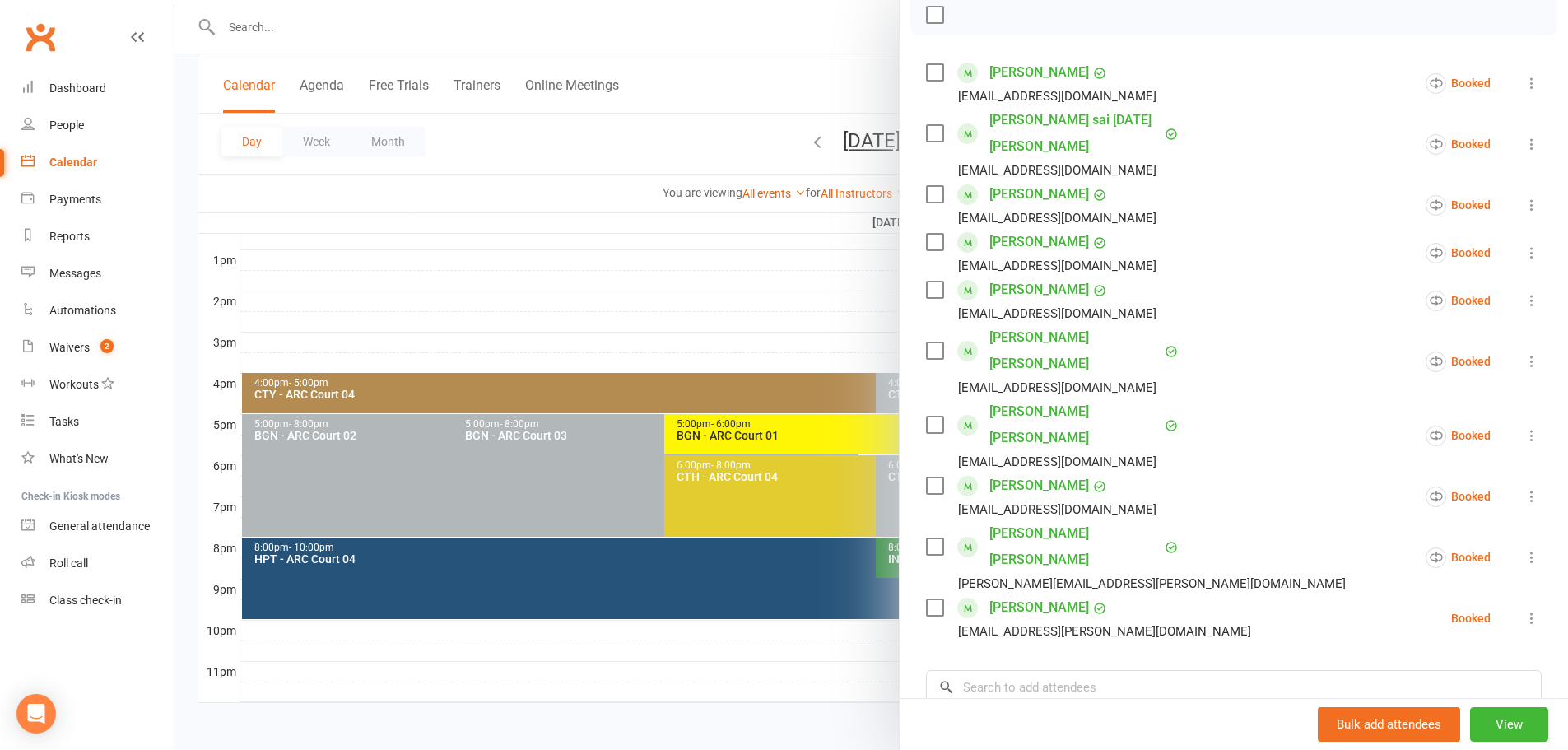
click at [657, 81] on div at bounding box center [871, 375] width 1393 height 750
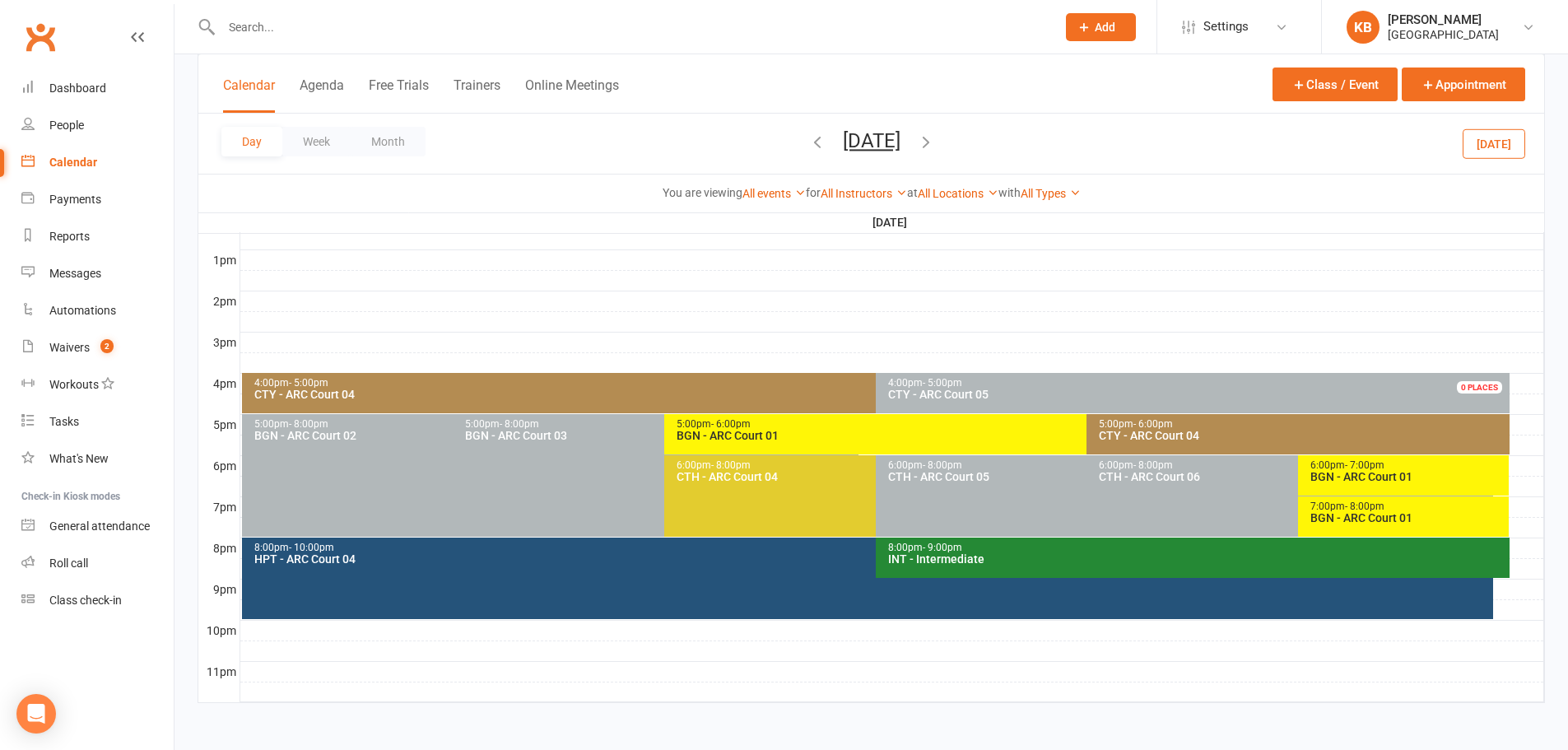
click at [808, 145] on icon "button" at bounding box center [817, 141] width 18 height 18
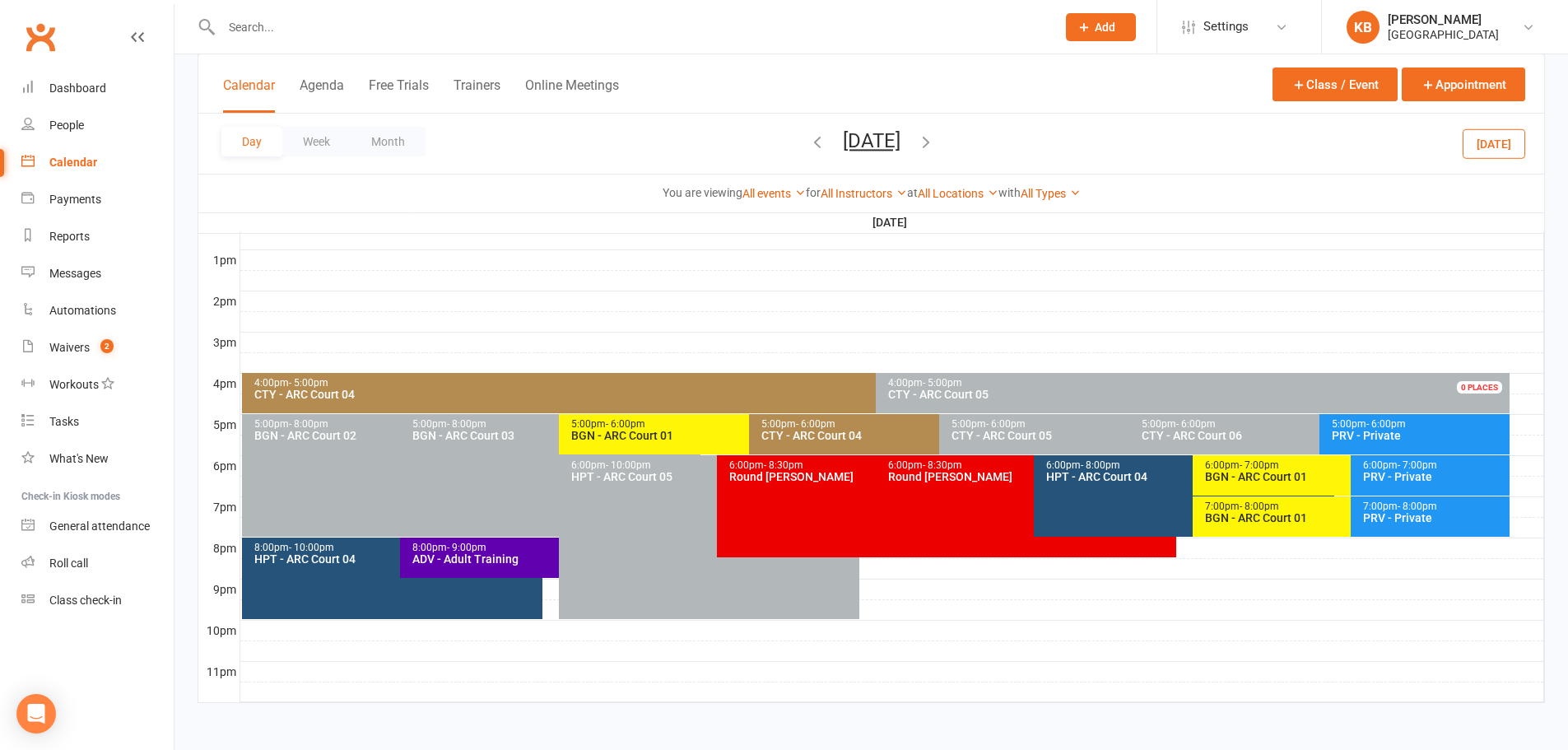
click at [827, 145] on span "Wednesday, Aug 20, 2025 August 2025 Sun Mon Tue Wed Thu Fri Sat 27 28 29 30 31 …" at bounding box center [871, 144] width 90 height 29
click at [808, 144] on icon "button" at bounding box center [817, 141] width 18 height 18
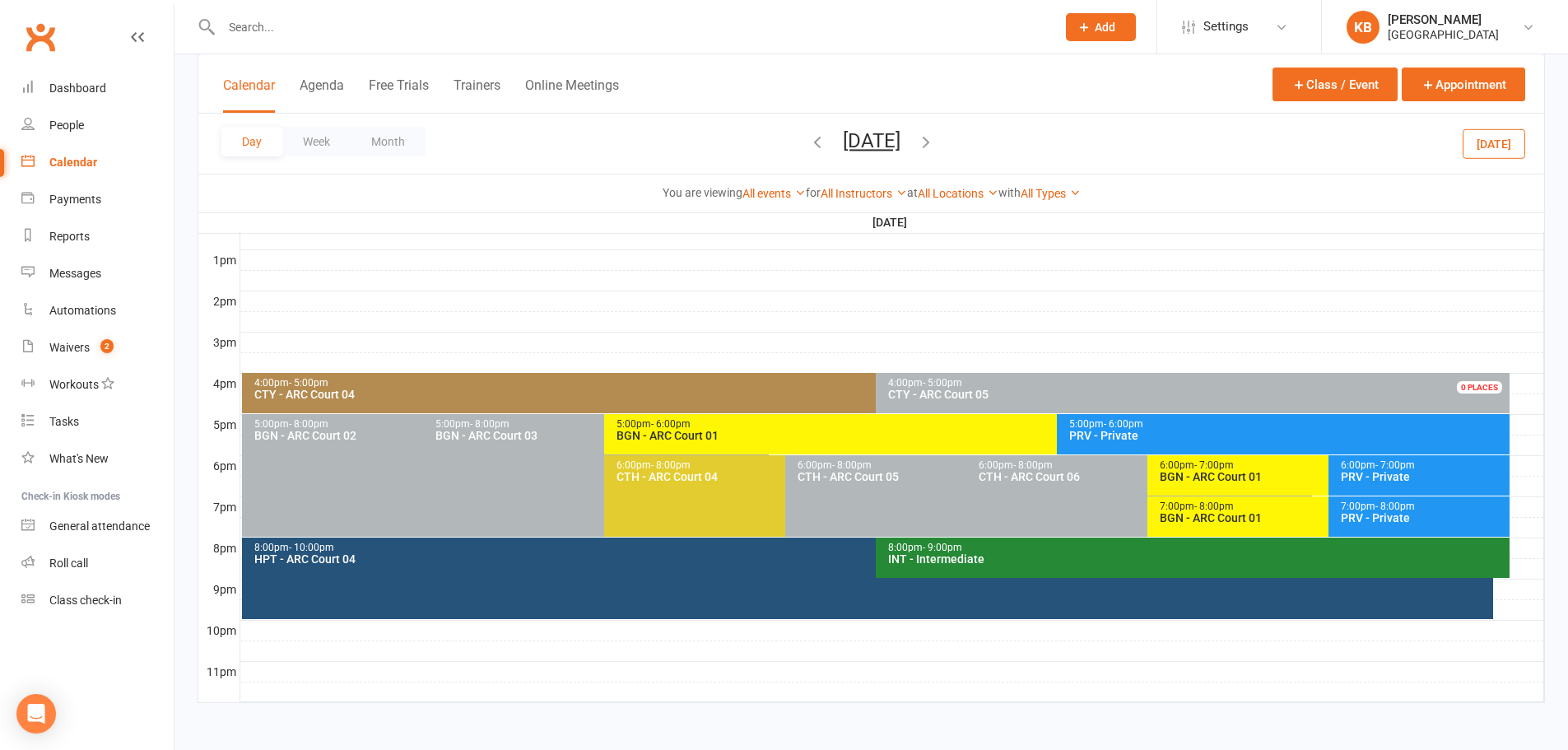
click at [808, 144] on icon "button" at bounding box center [817, 141] width 18 height 18
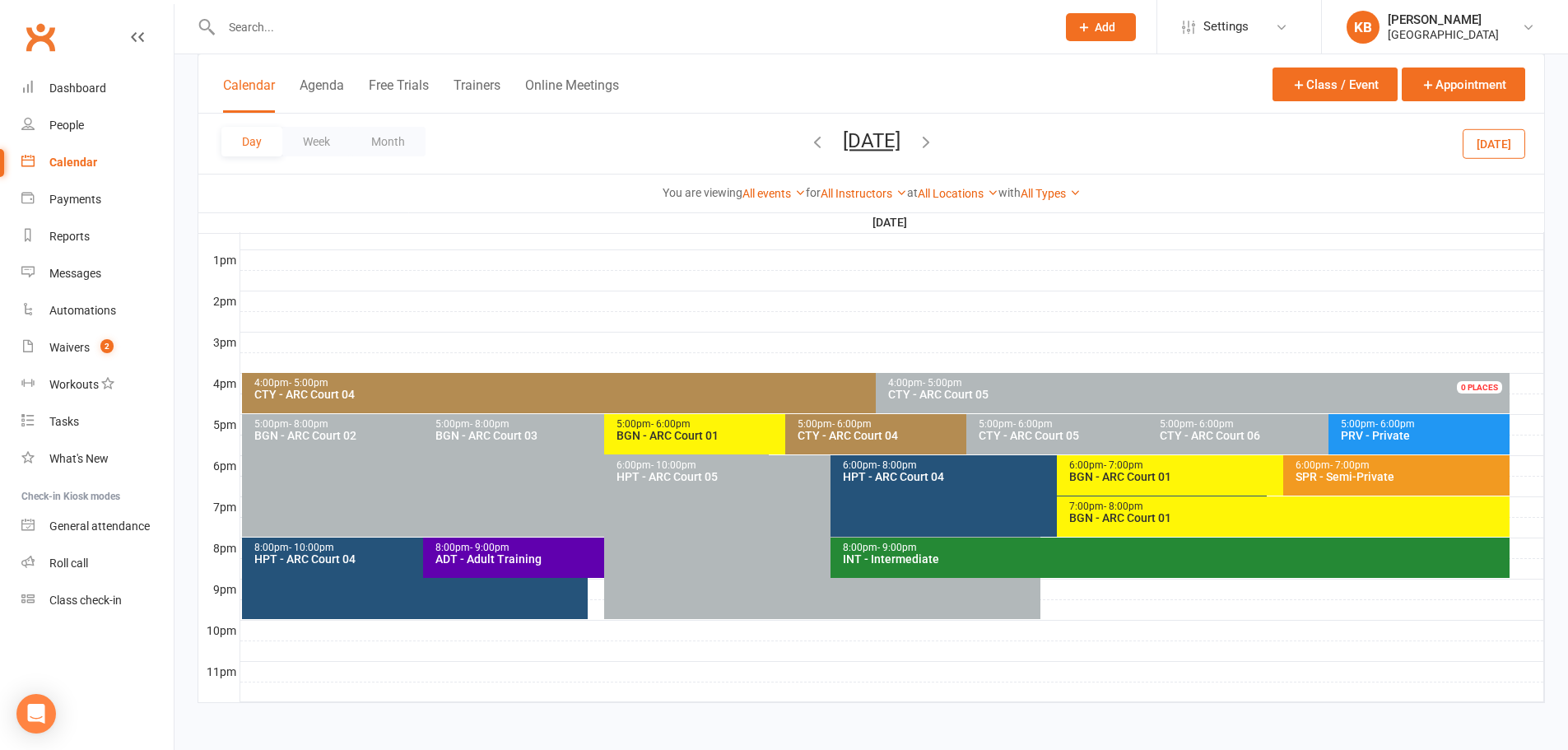
click at [733, 430] on div "BGN - ARC Court 01" at bounding box center [781, 436] width 331 height 12
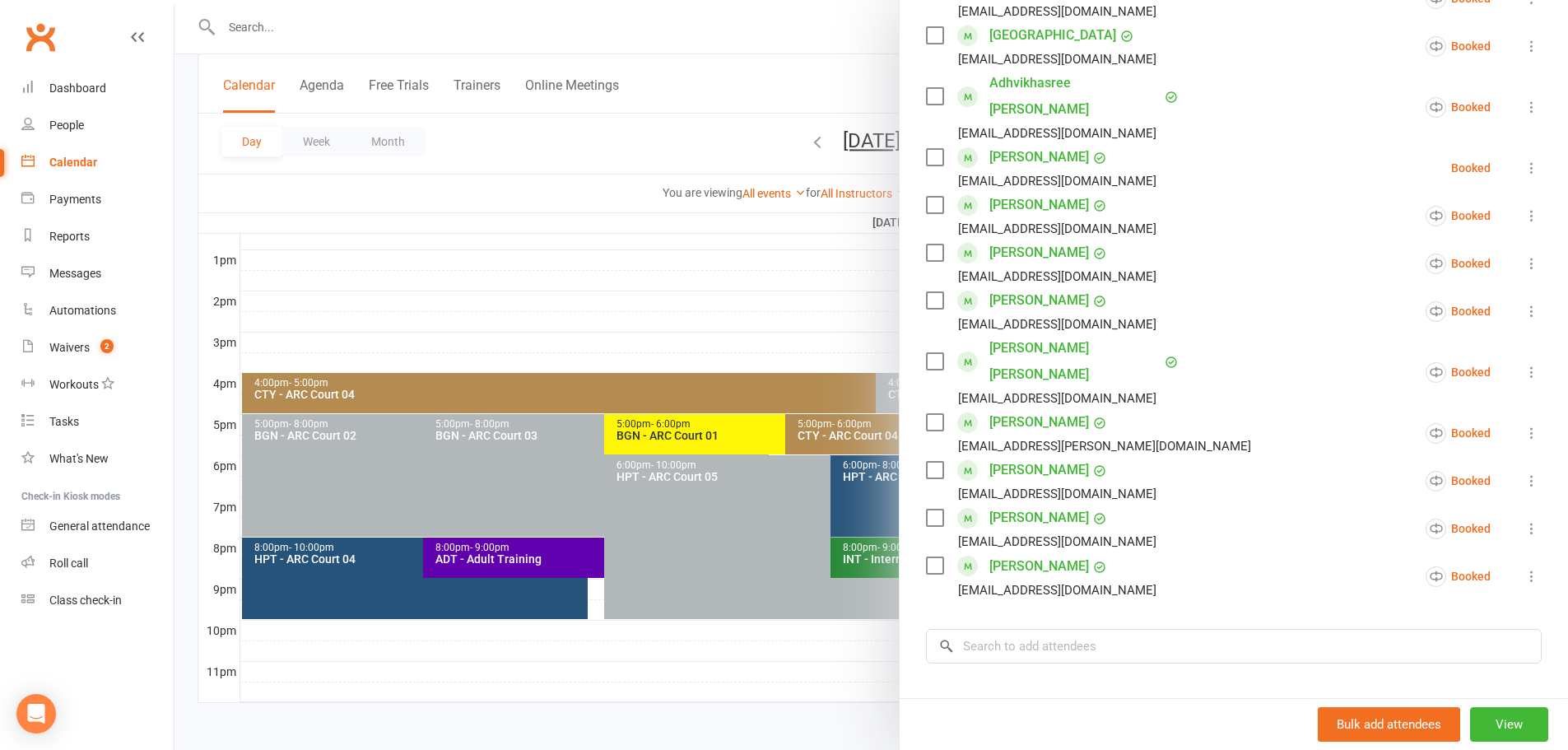
scroll to position [659, 0]
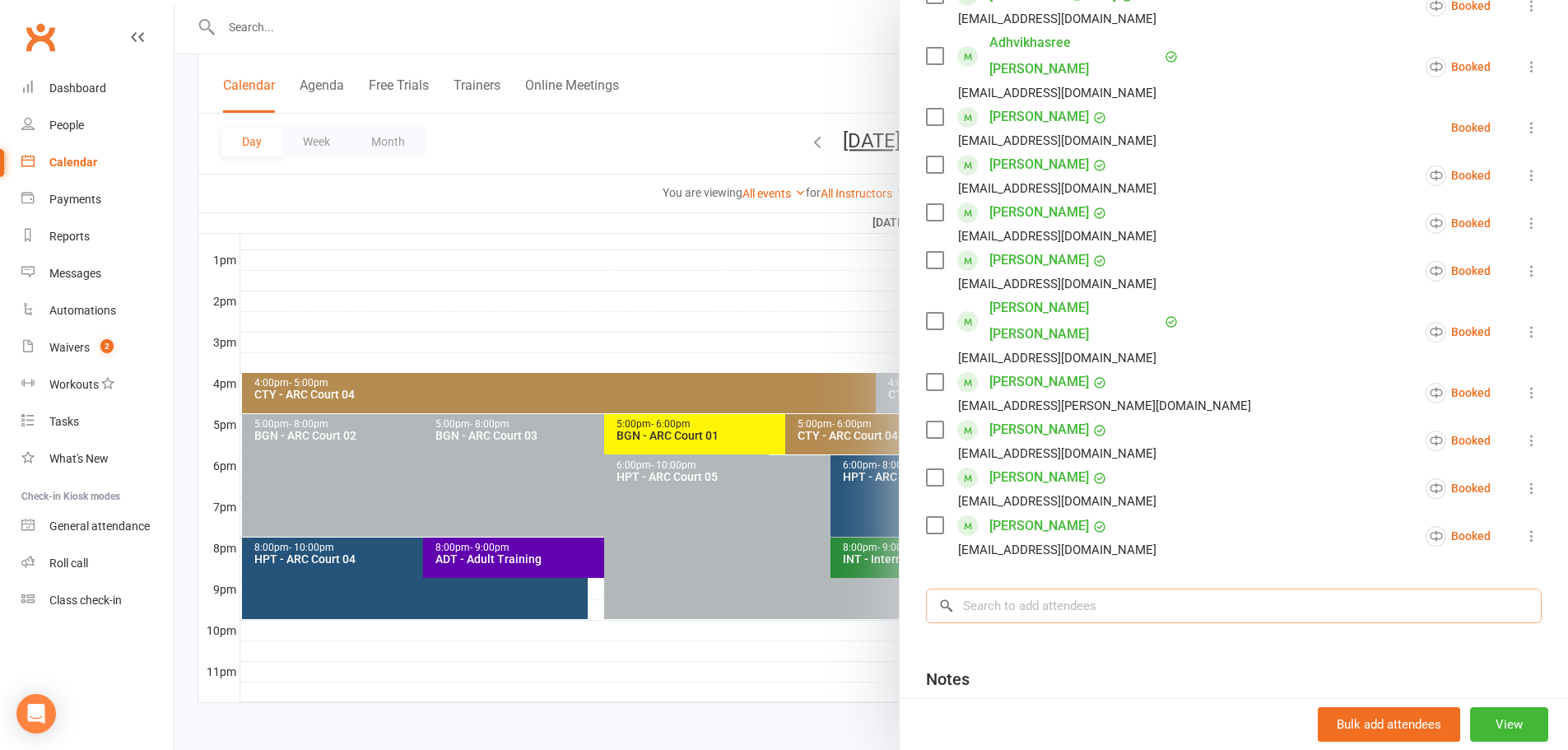
click at [1044, 589] on input "search" at bounding box center [1233, 606] width 616 height 35
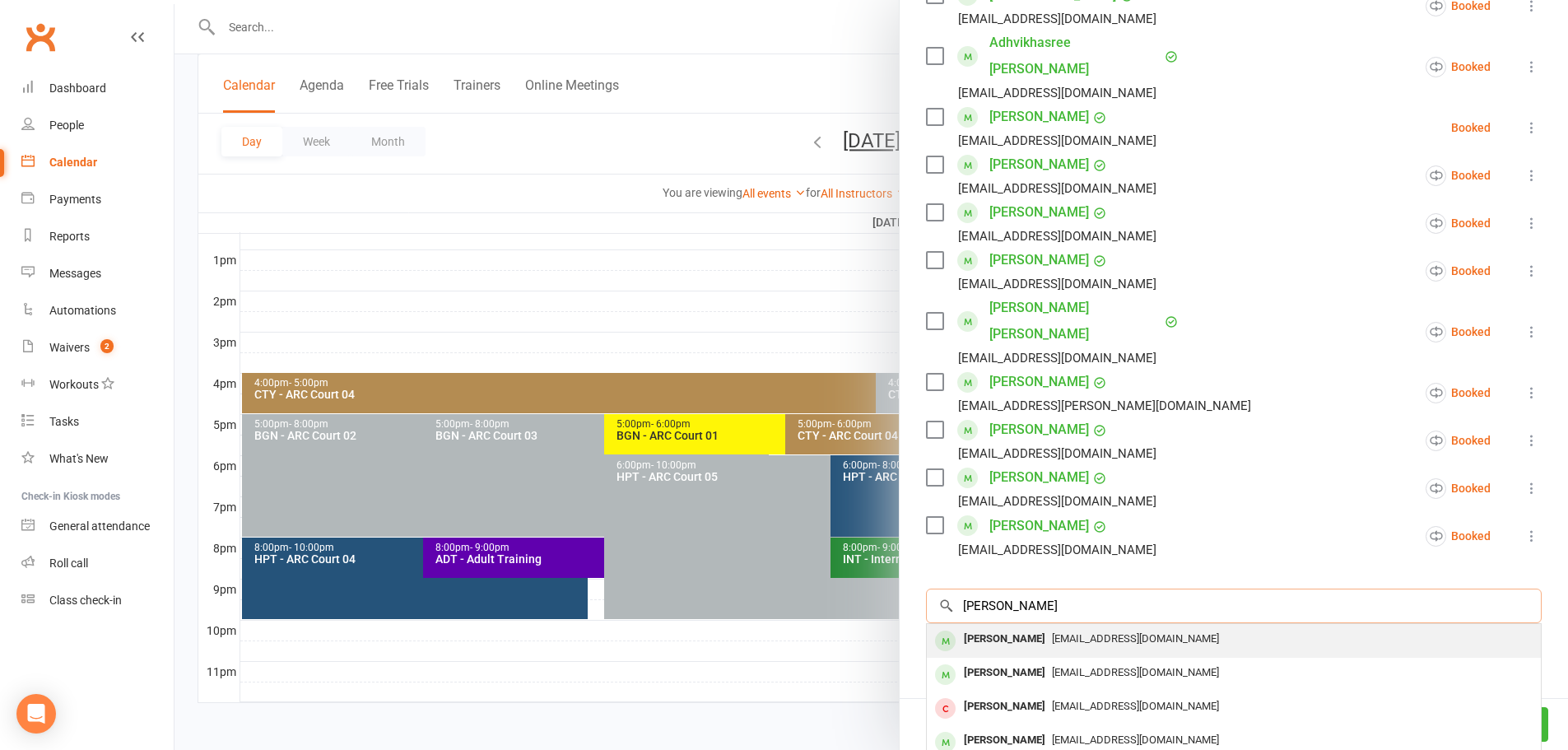
type input "aria patil"
click at [1052, 633] on span "Shettychaitra22@gmail.com" at bounding box center [1136, 639] width 167 height 13
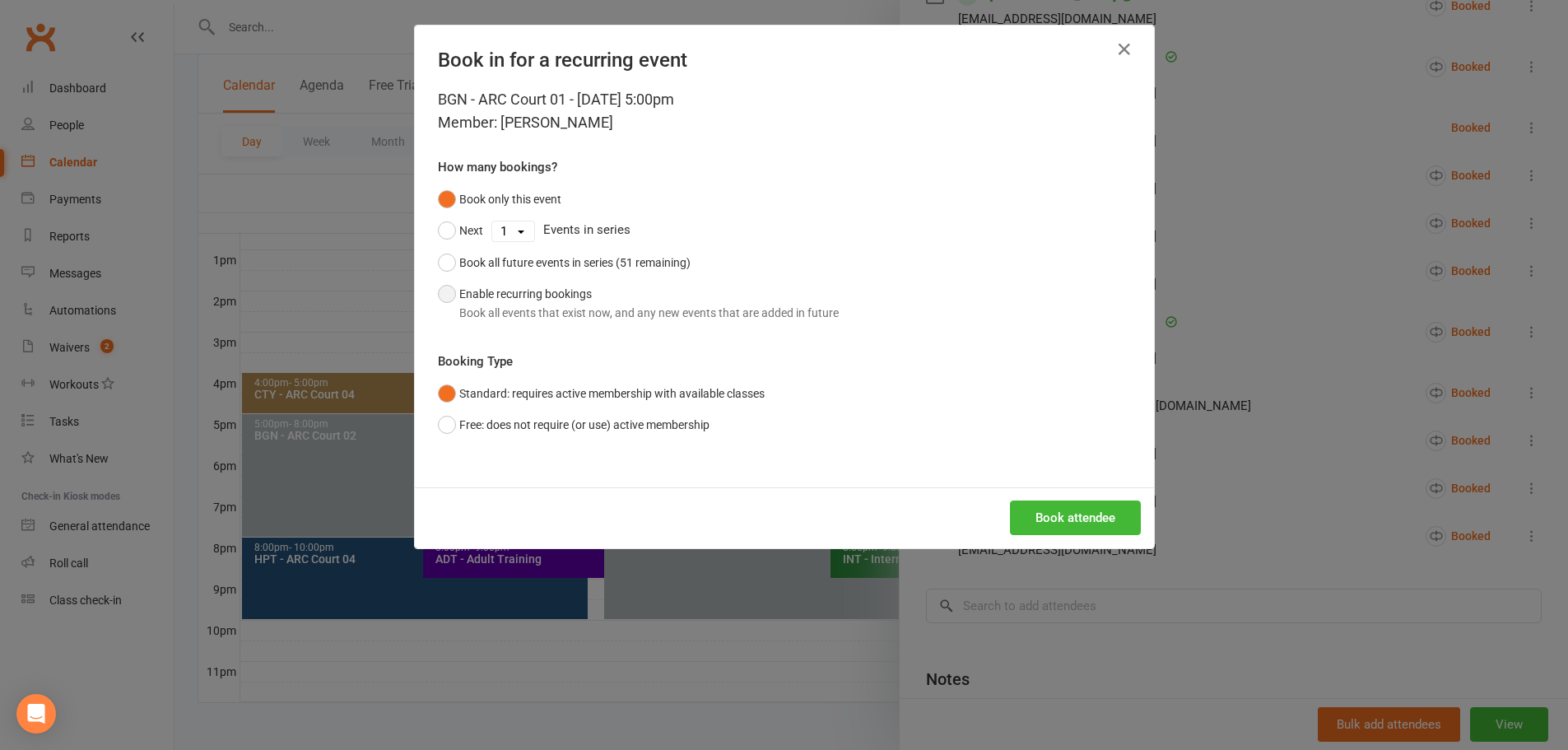
click at [569, 302] on button "Enable recurring bookings Book all events that exist now, and any new events th…" at bounding box center [638, 302] width 401 height 50
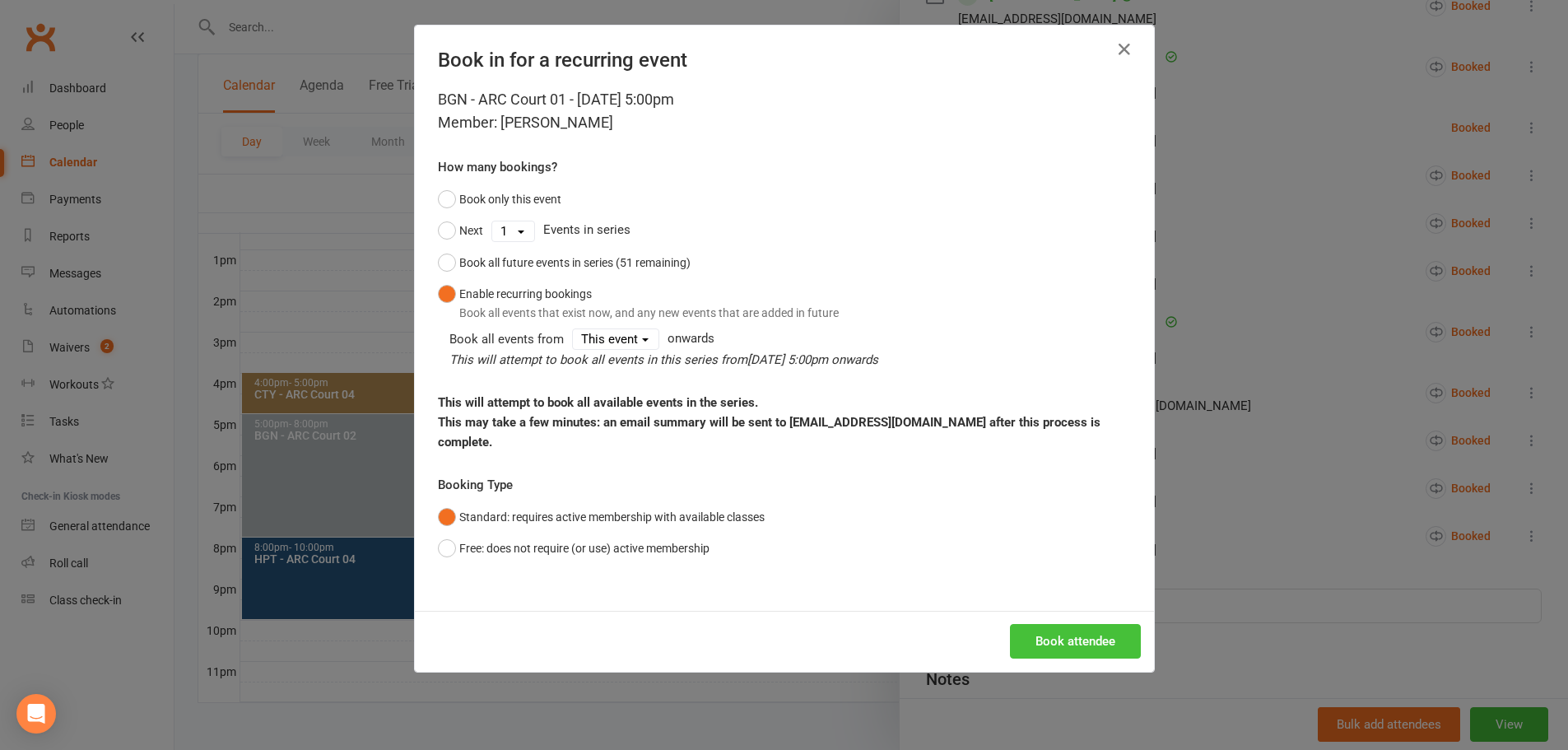
click at [1064, 624] on button "Book attendee" at bounding box center [1075, 641] width 131 height 35
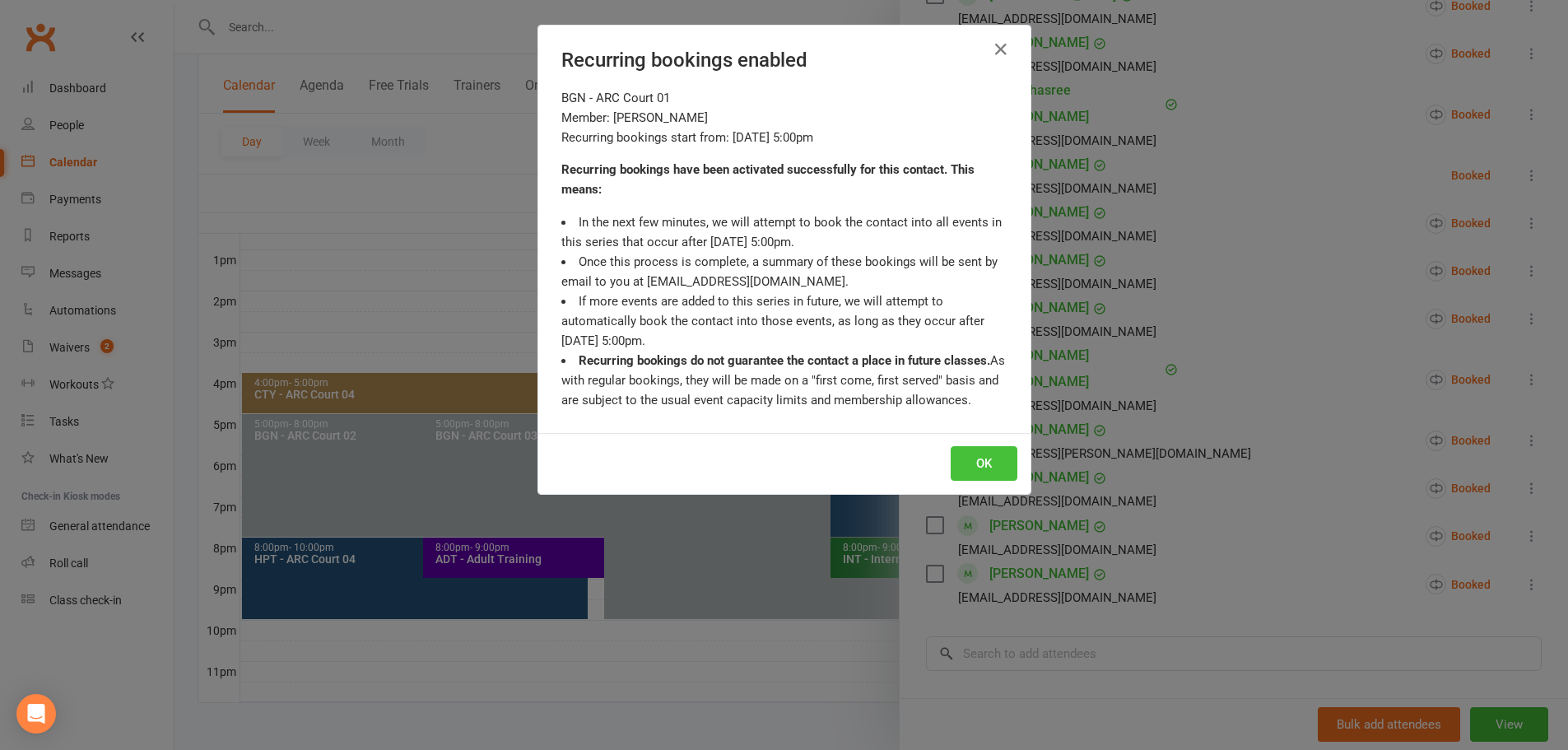
click at [978, 458] on button "OK" at bounding box center [984, 463] width 67 height 35
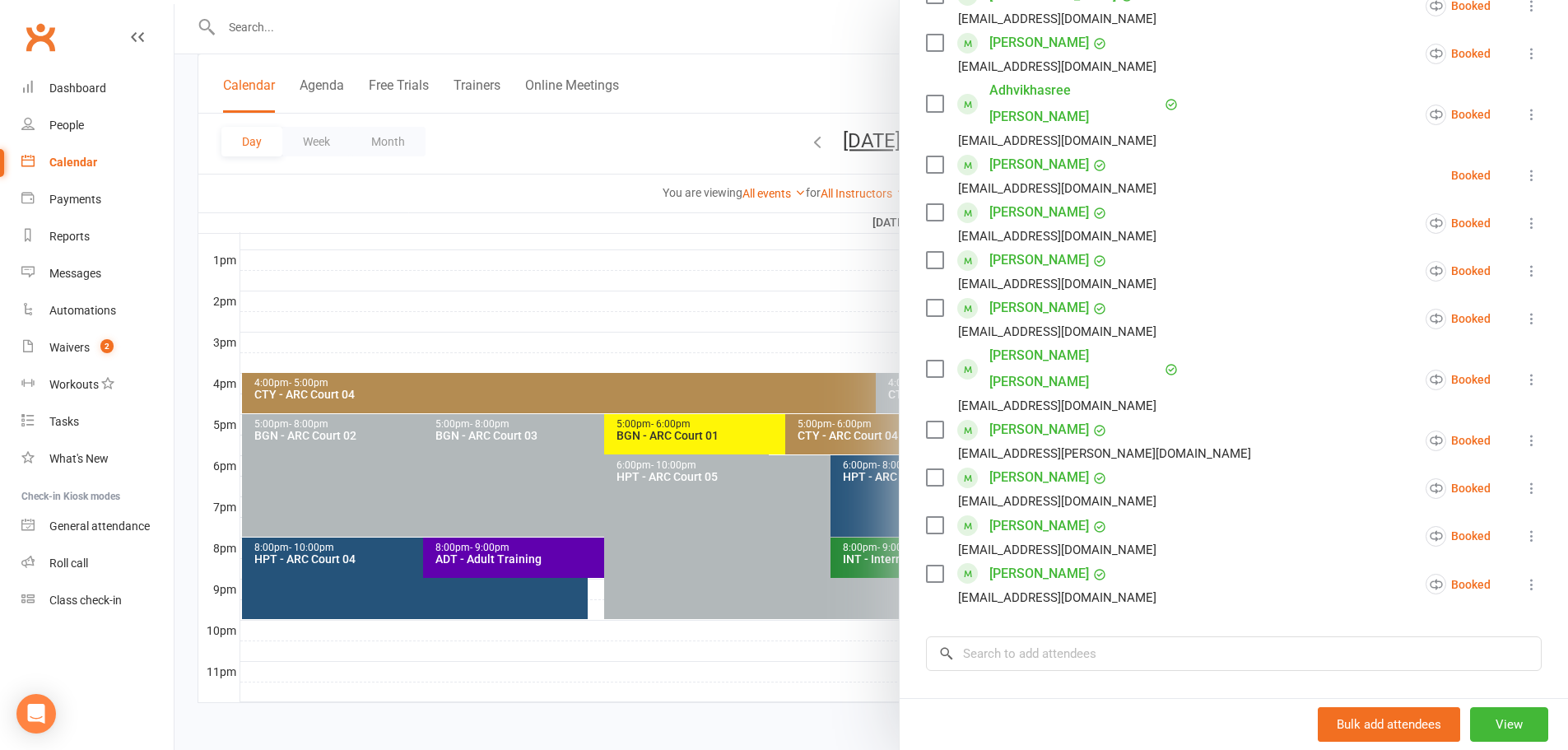
click at [730, 139] on div at bounding box center [871, 375] width 1393 height 750
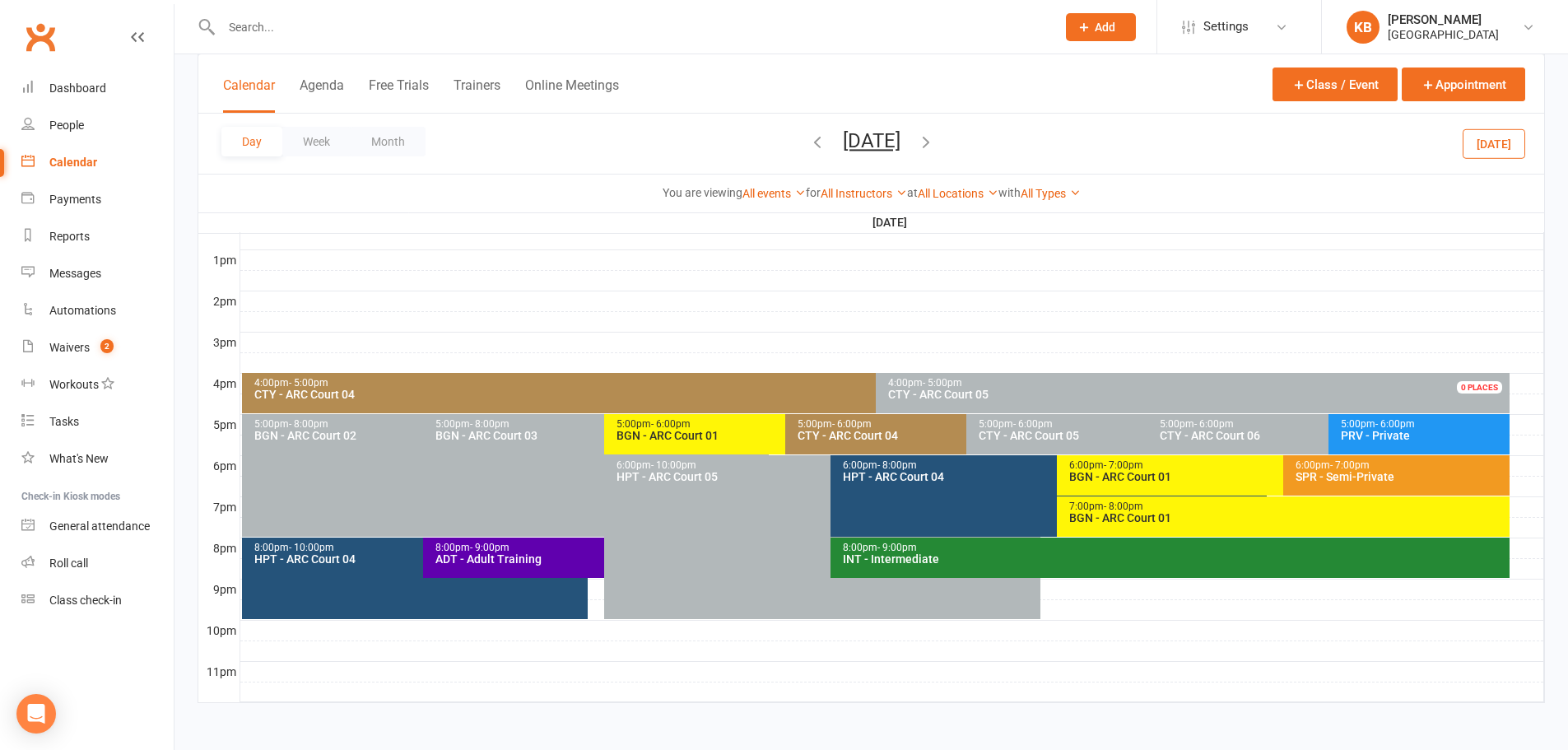
click at [935, 144] on icon "button" at bounding box center [925, 141] width 18 height 18
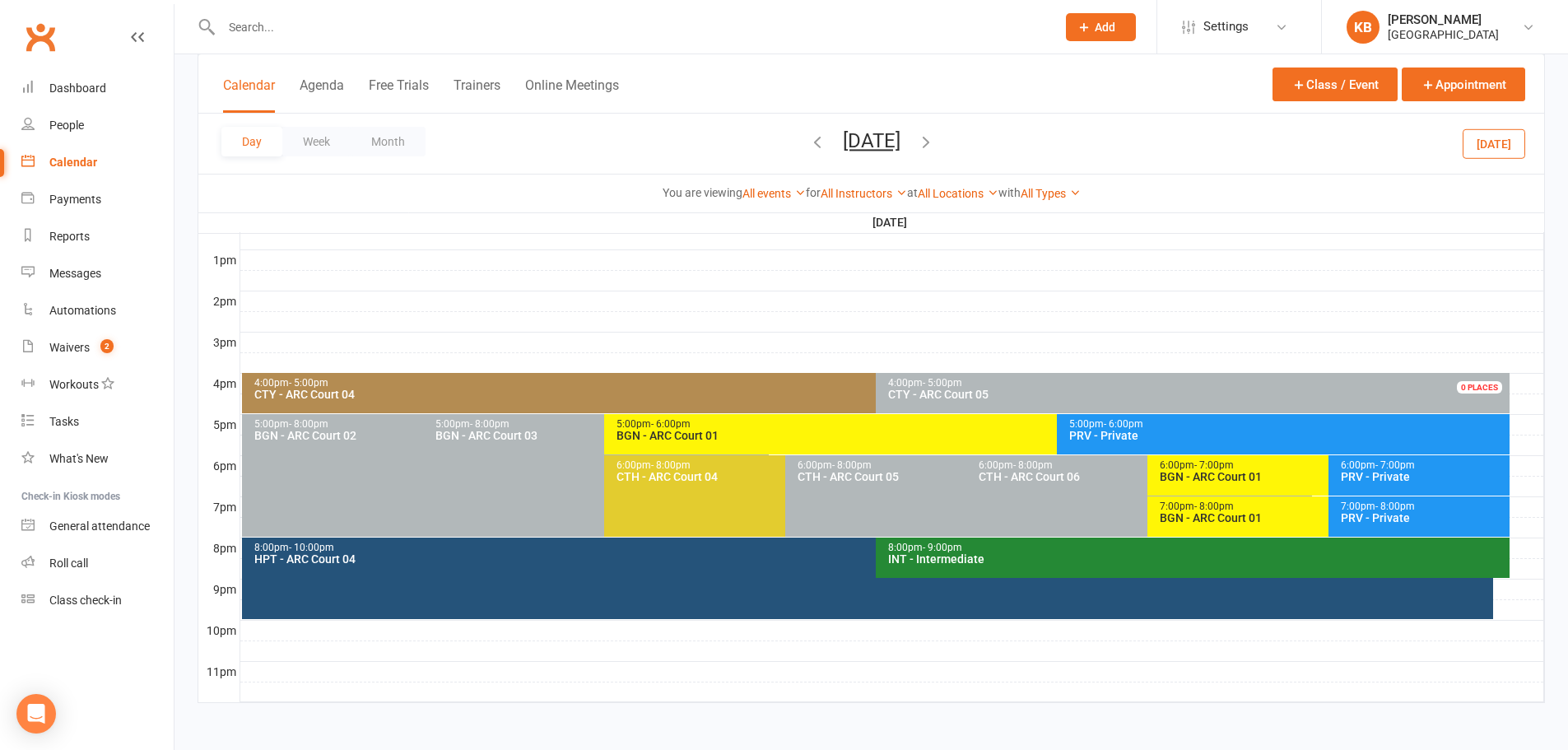
click at [935, 144] on icon "button" at bounding box center [925, 141] width 18 height 18
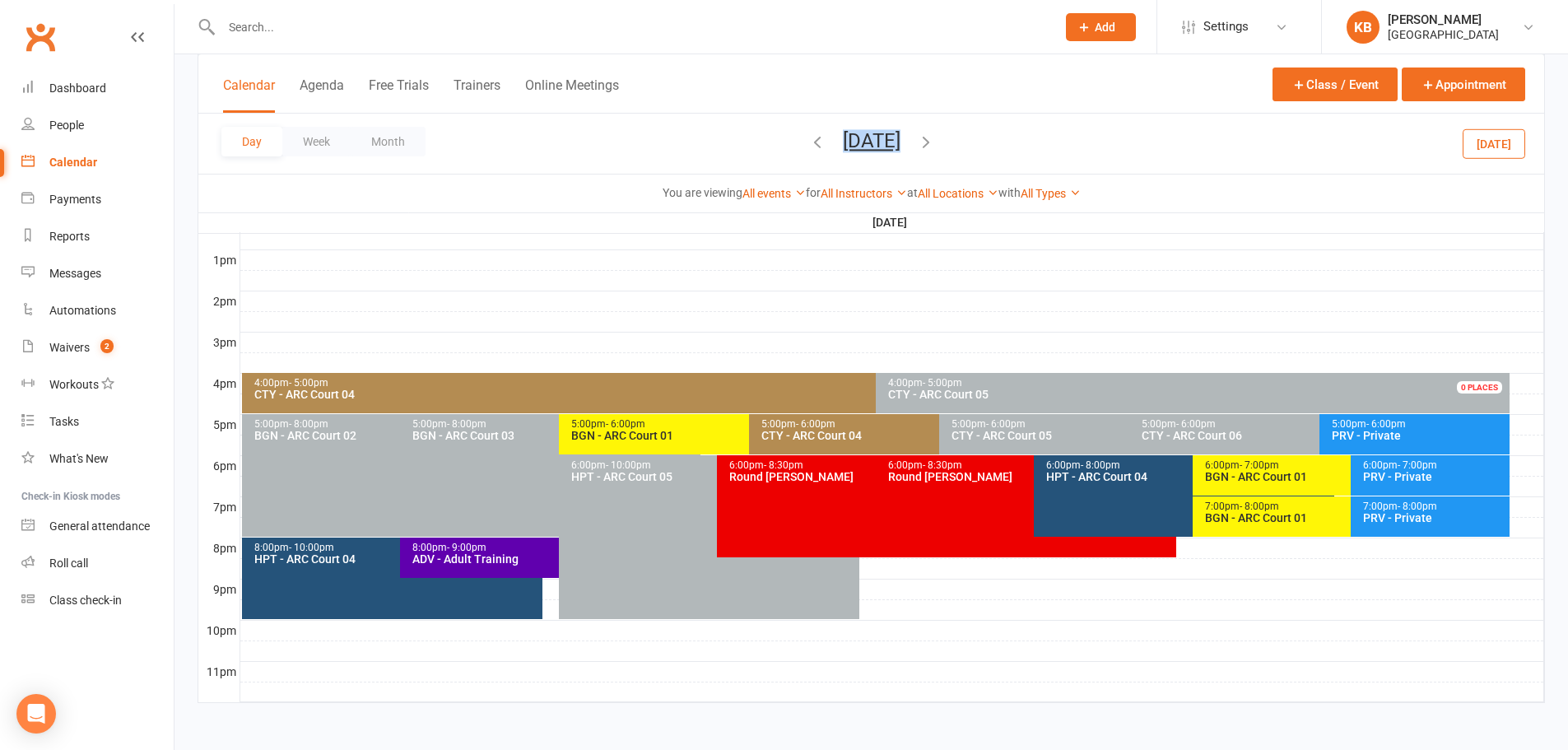
click at [917, 144] on span "[DATE] [DATE] Sun Mon Tue Wed Thu Fri Sat 27 28 29 30 31 01 02 03 04 05 06 07 0…" at bounding box center [871, 144] width 90 height 29
click at [1022, 146] on div "Day Week Month [DATE] [DATE] Sun Mon Tue Wed Thu Fri Sat 27 28 29 30 31 01 02 0…" at bounding box center [871, 143] width 1345 height 60
click at [935, 140] on icon "button" at bounding box center [925, 141] width 18 height 18
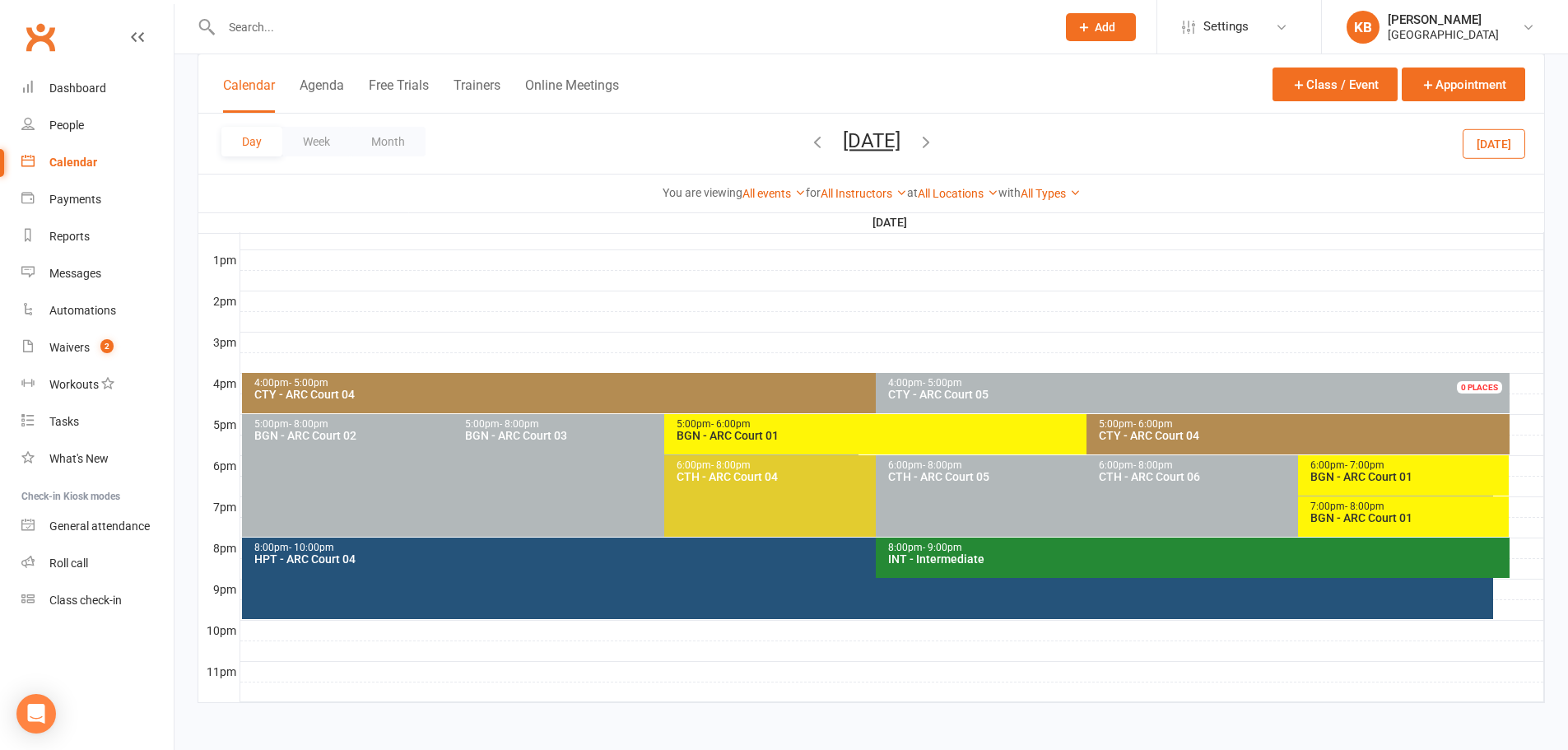
click at [844, 434] on div "BGN - ARC Court 01" at bounding box center [1082, 436] width 814 height 12
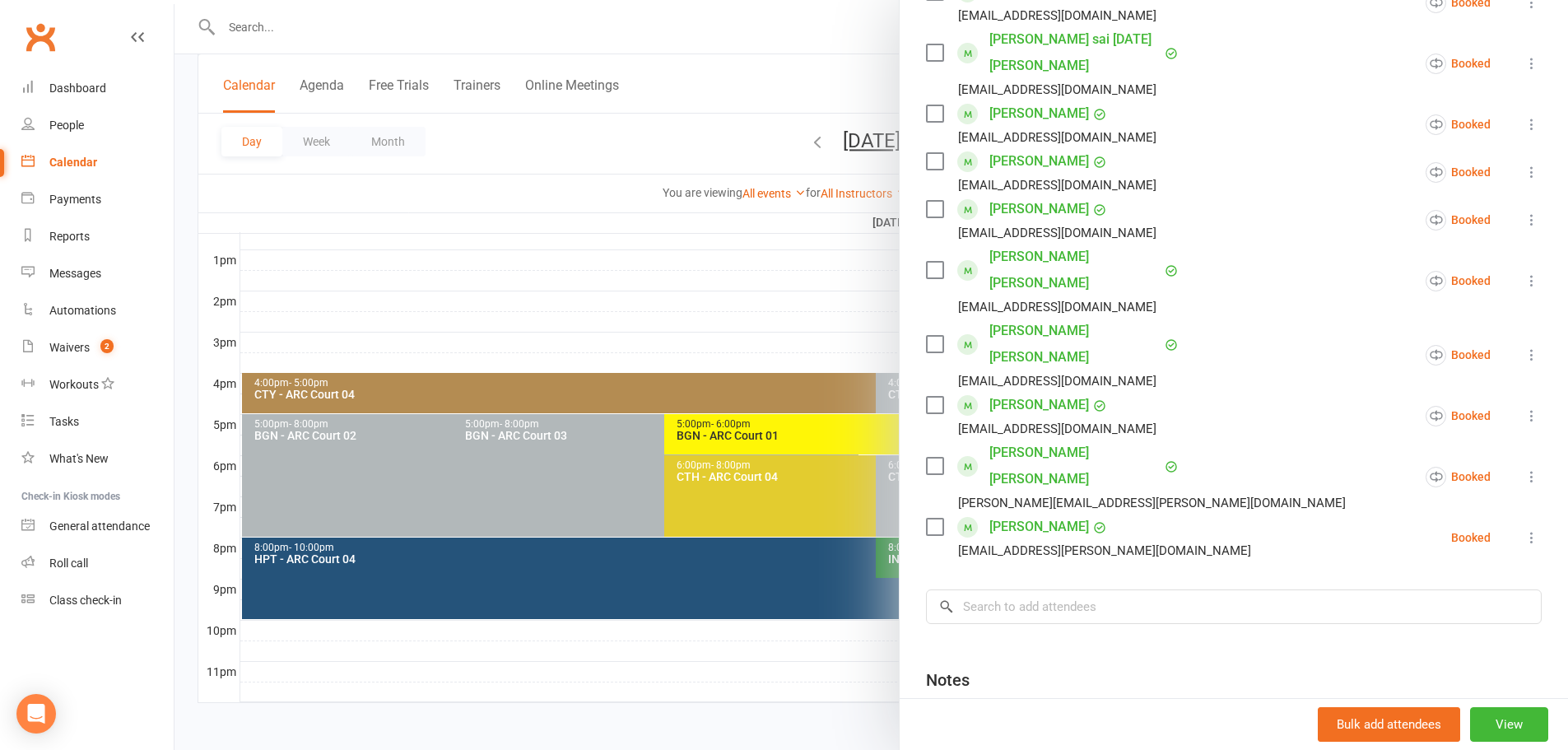
scroll to position [329, 0]
click at [1004, 588] on input "search" at bounding box center [1233, 605] width 616 height 35
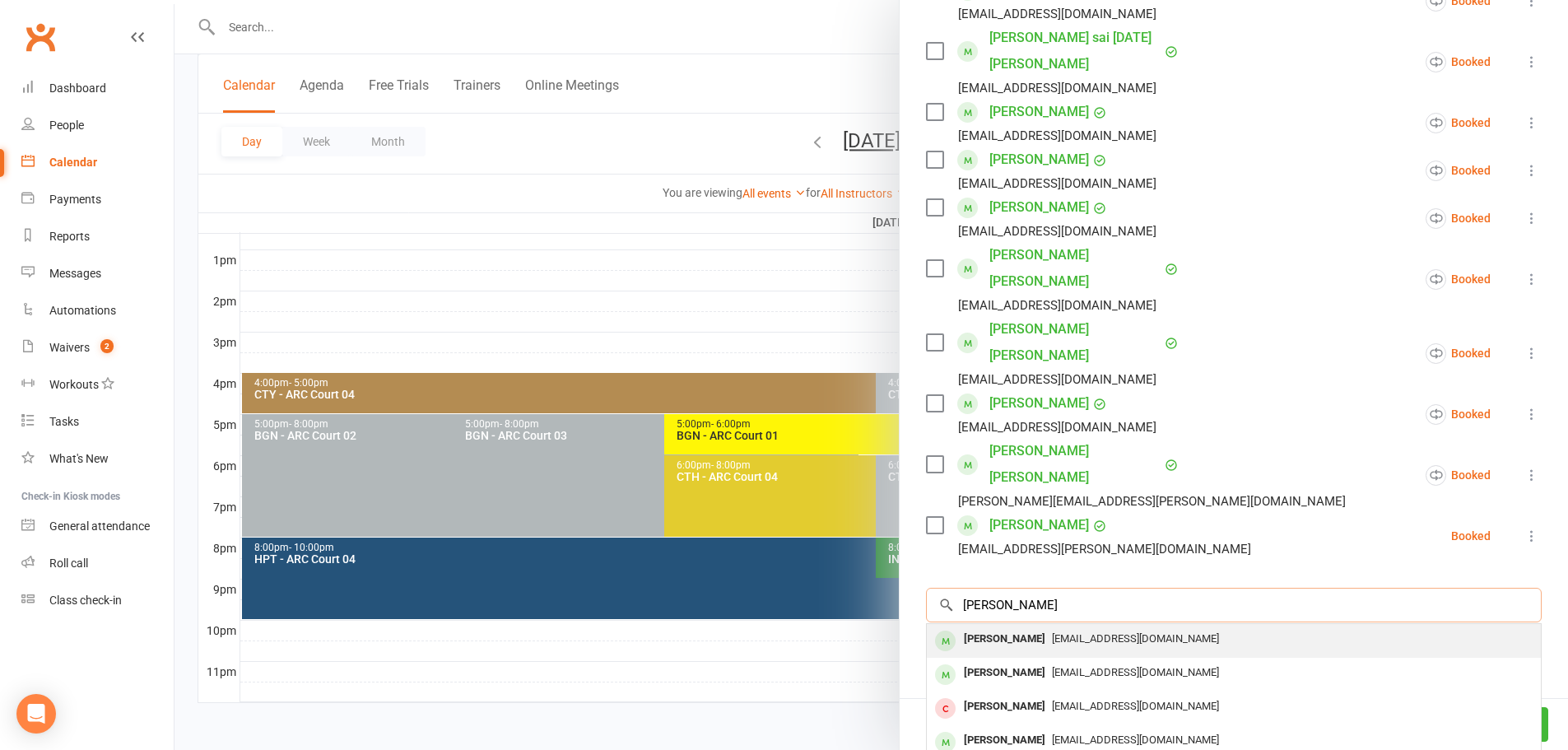
type input "aria patil"
click at [1052, 633] on span "Shettychaitra22@gmail.com" at bounding box center [1136, 639] width 167 height 13
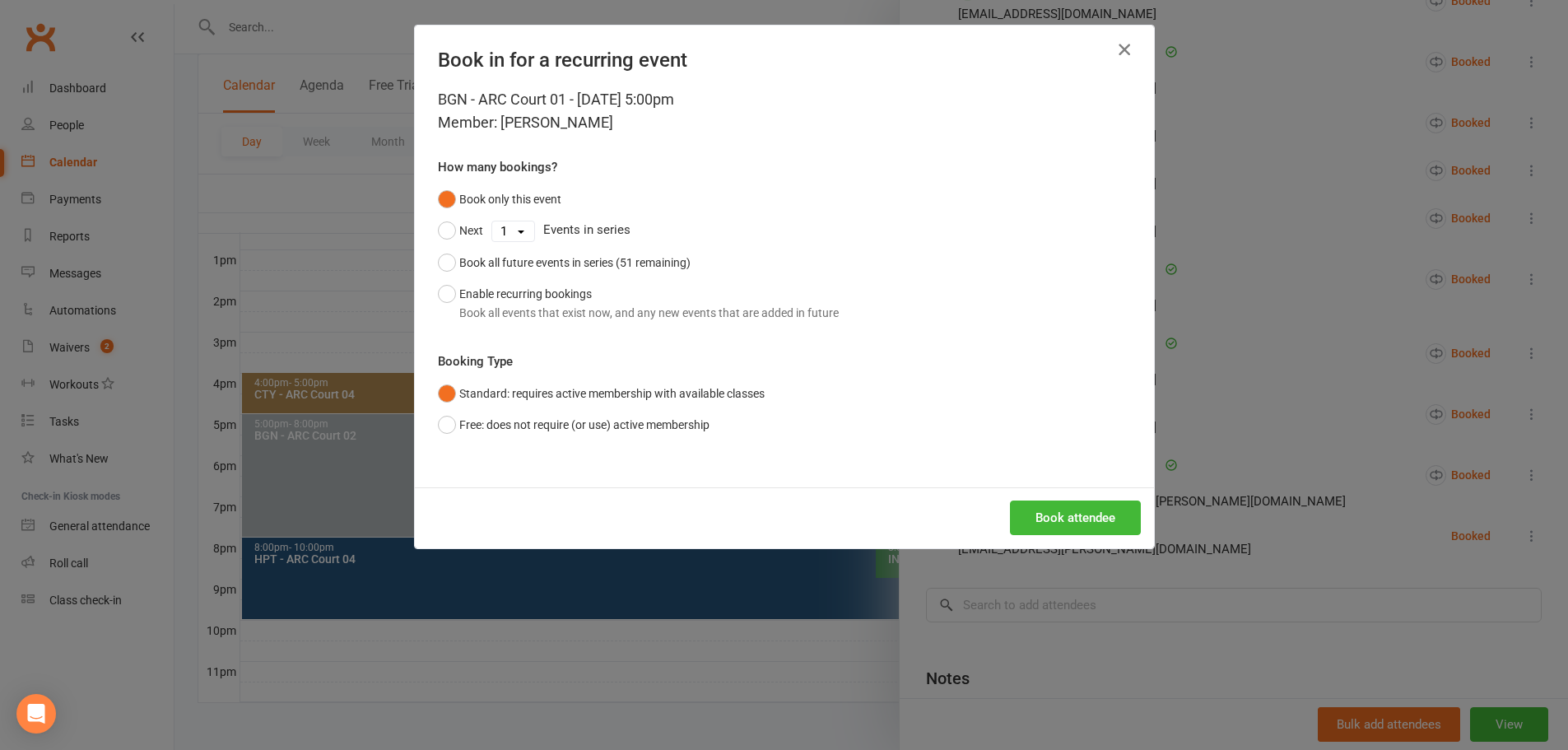
click at [1118, 47] on icon "button" at bounding box center [1124, 49] width 19 height 19
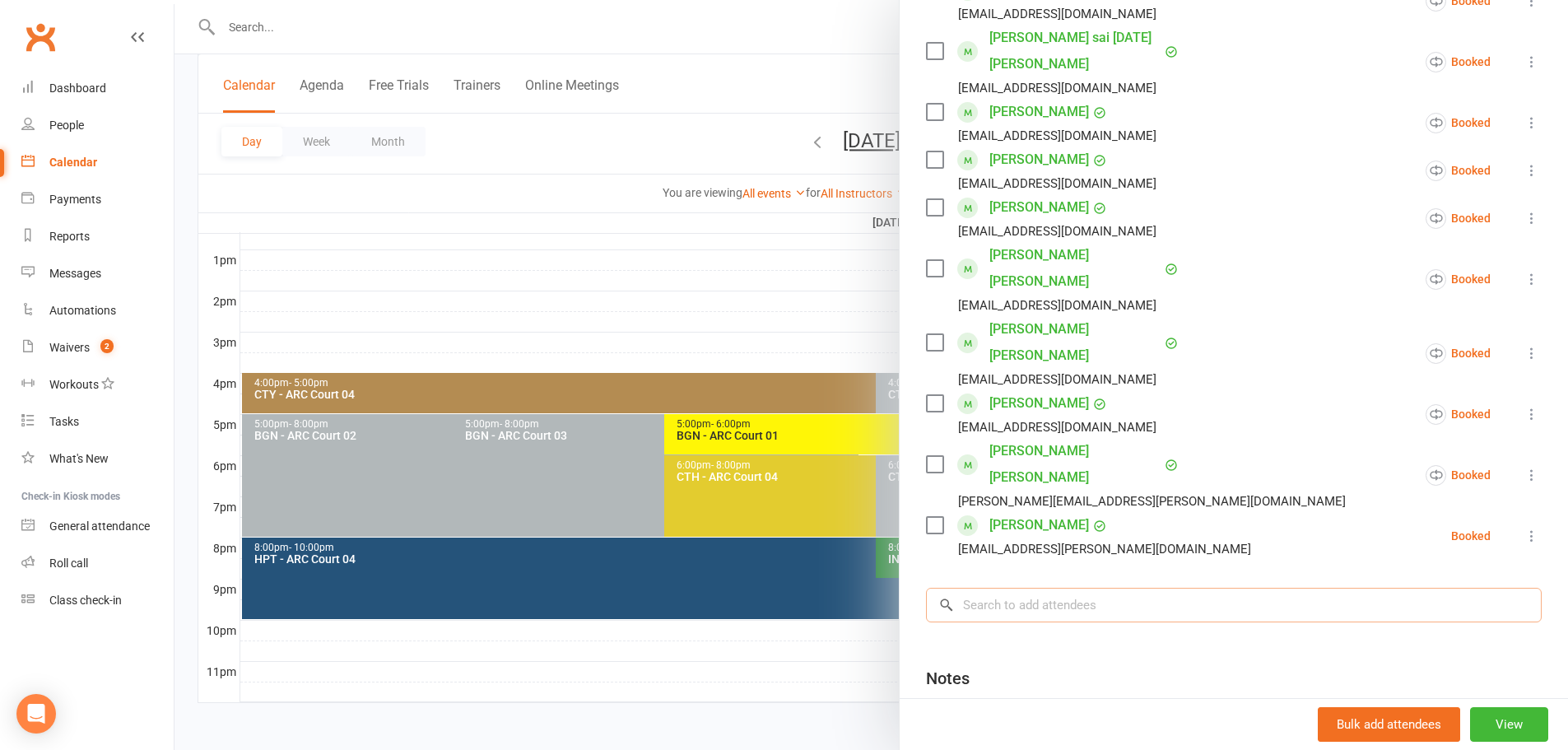
click at [979, 588] on input "search" at bounding box center [1233, 605] width 616 height 35
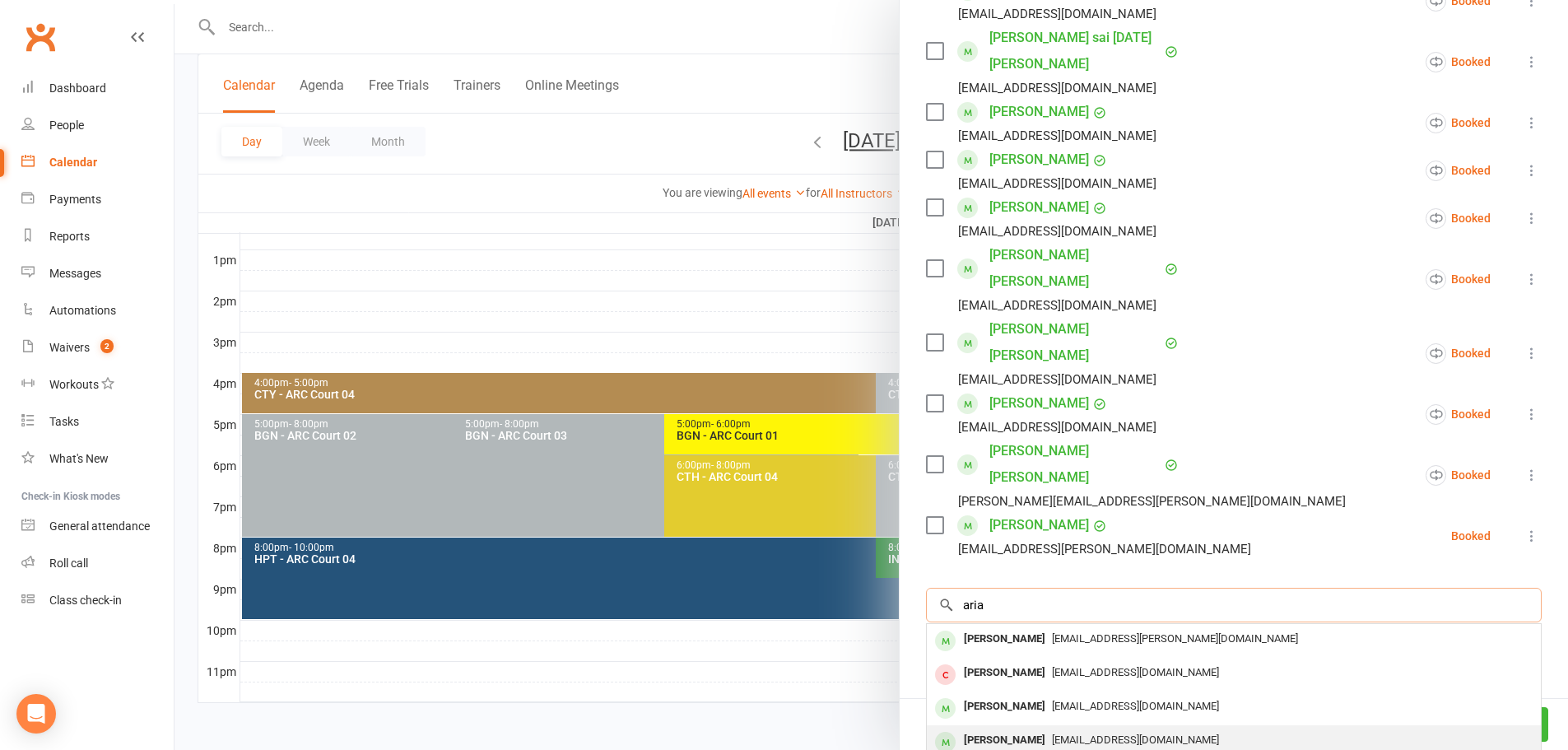
type input "aria"
click at [1050, 729] on div "Shettychaitra22@gmail.com" at bounding box center [1233, 741] width 600 height 24
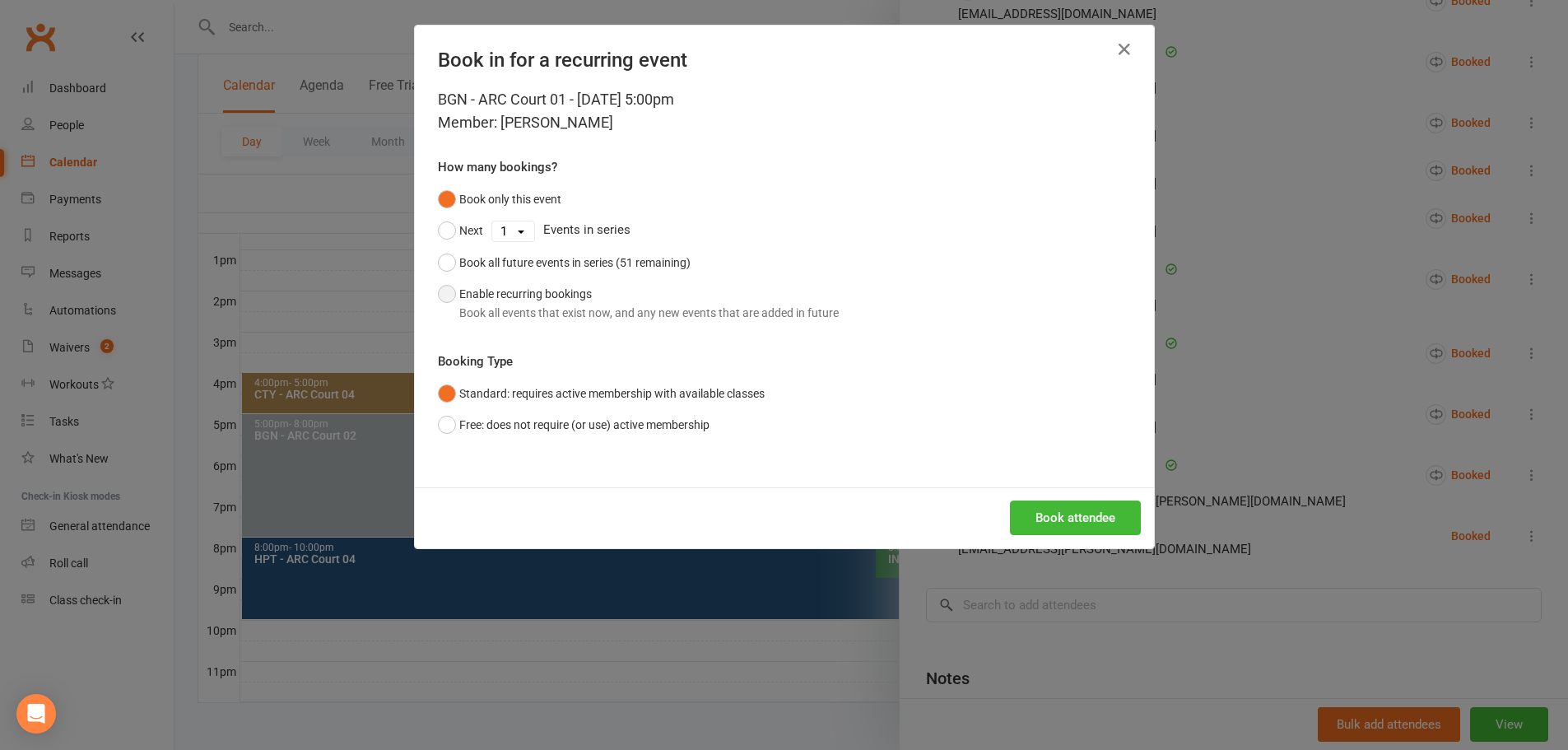
click at [483, 309] on div "Book all events that exist now, and any new events that are added in future" at bounding box center [648, 312] width 379 height 18
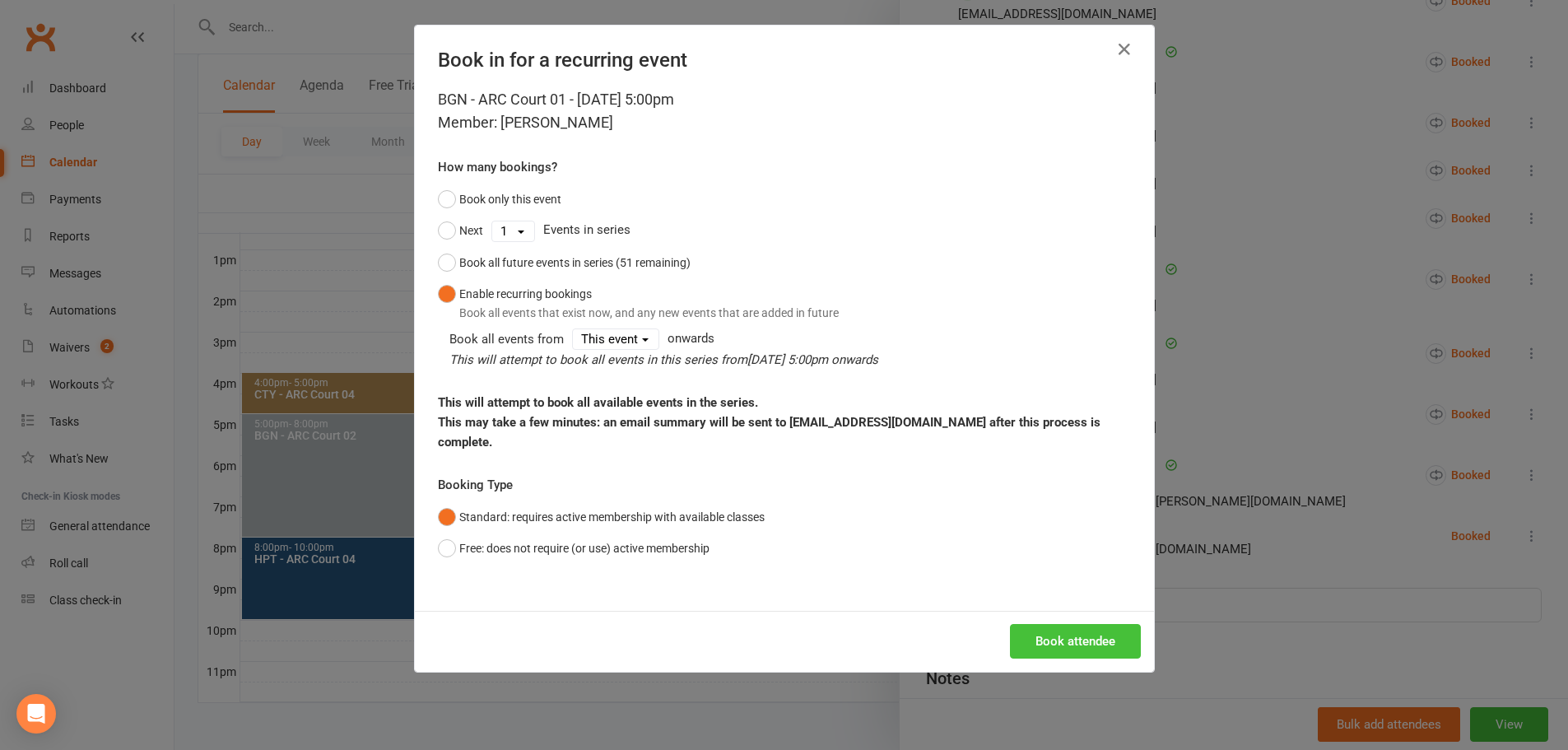
click at [1021, 624] on button "Book attendee" at bounding box center [1075, 641] width 131 height 35
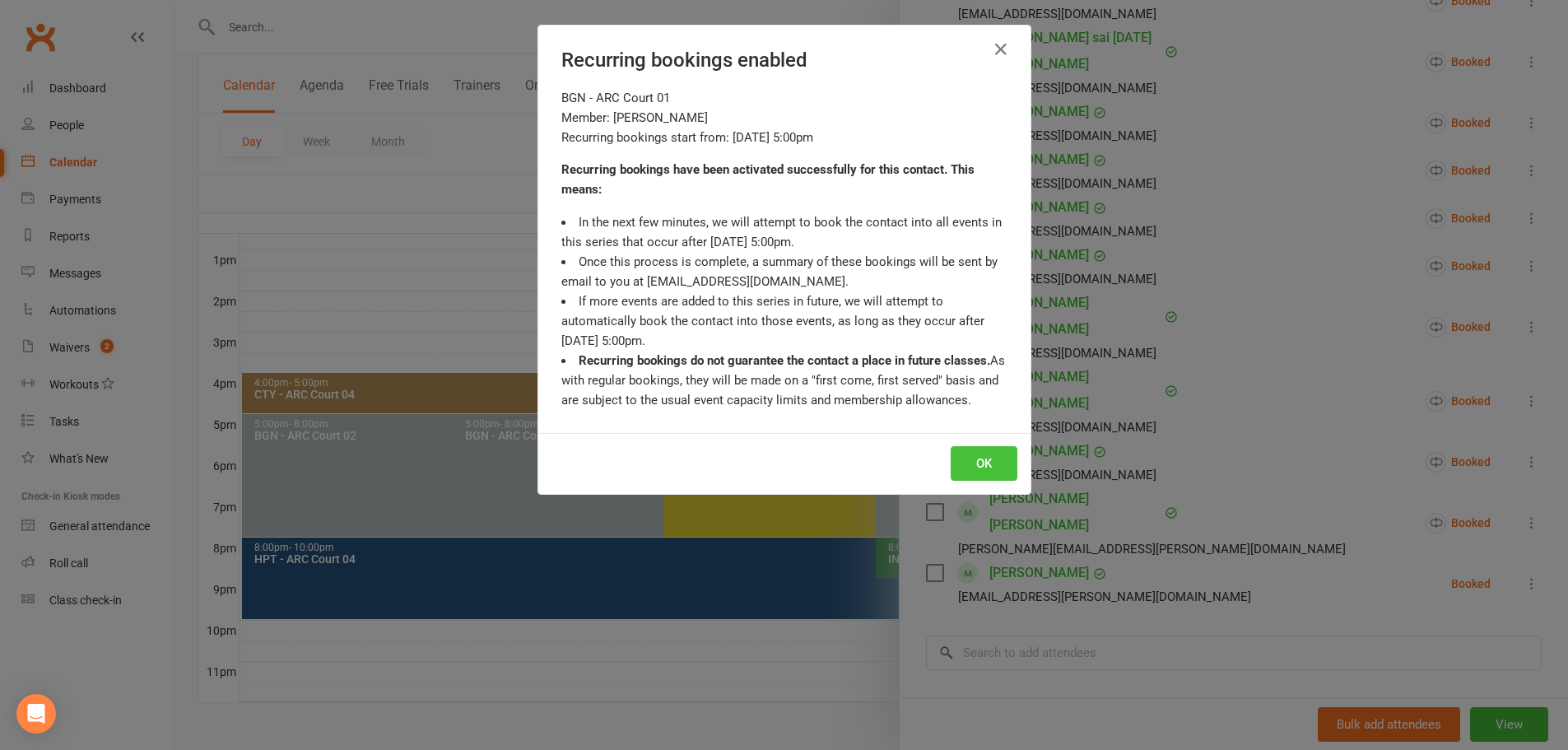
click at [989, 463] on button "OK" at bounding box center [984, 463] width 67 height 35
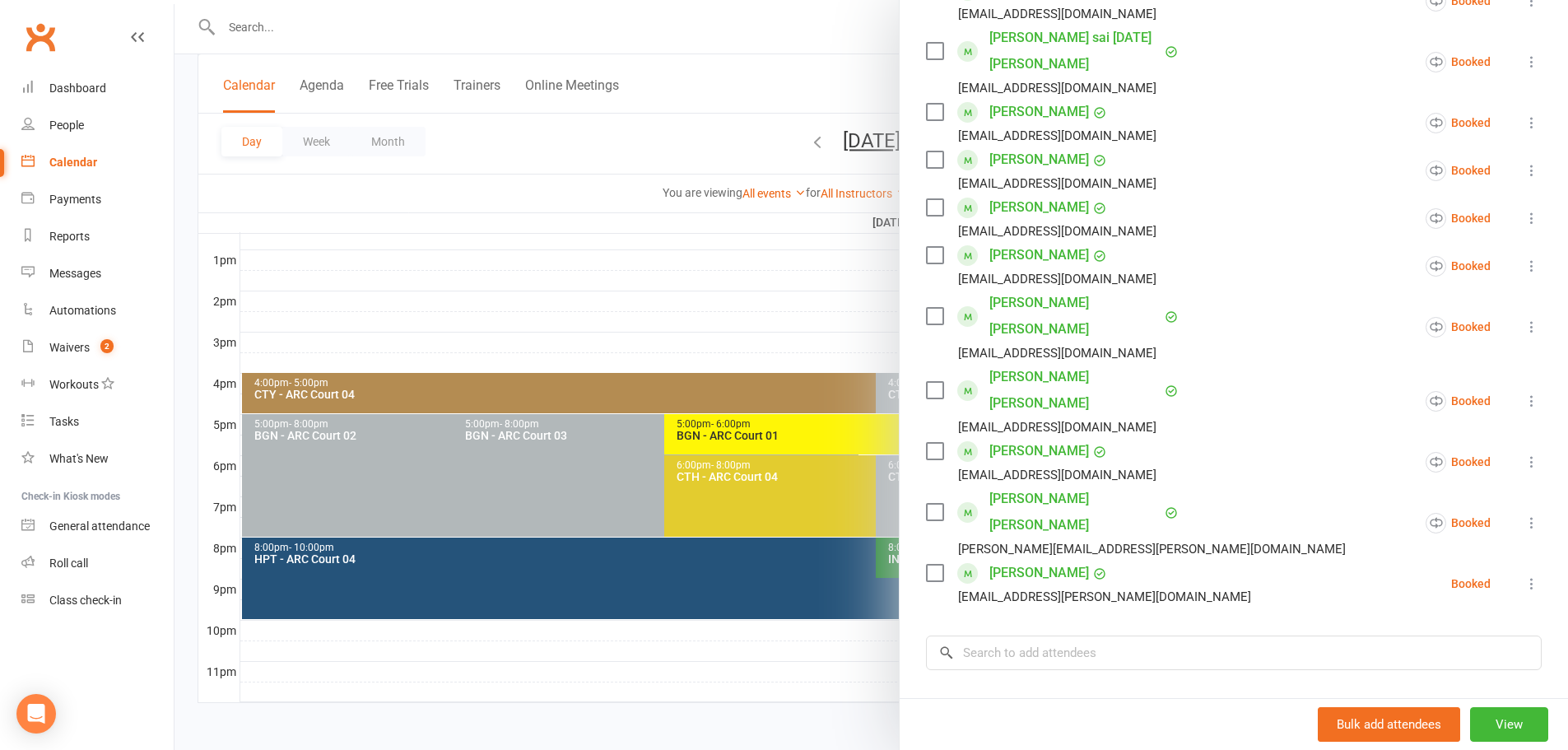
click at [773, 91] on div at bounding box center [871, 375] width 1393 height 750
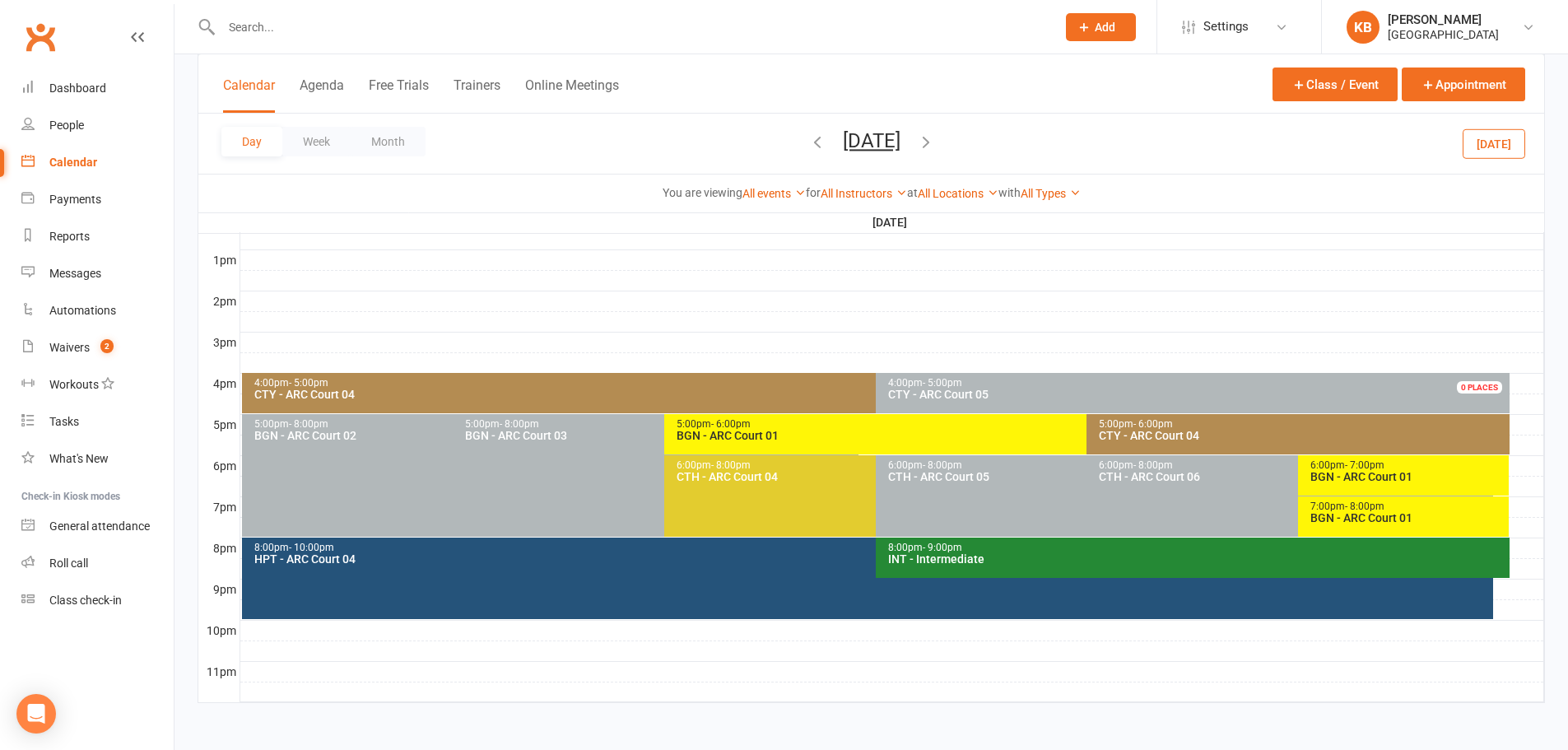
click at [808, 141] on icon "button" at bounding box center [817, 141] width 18 height 18
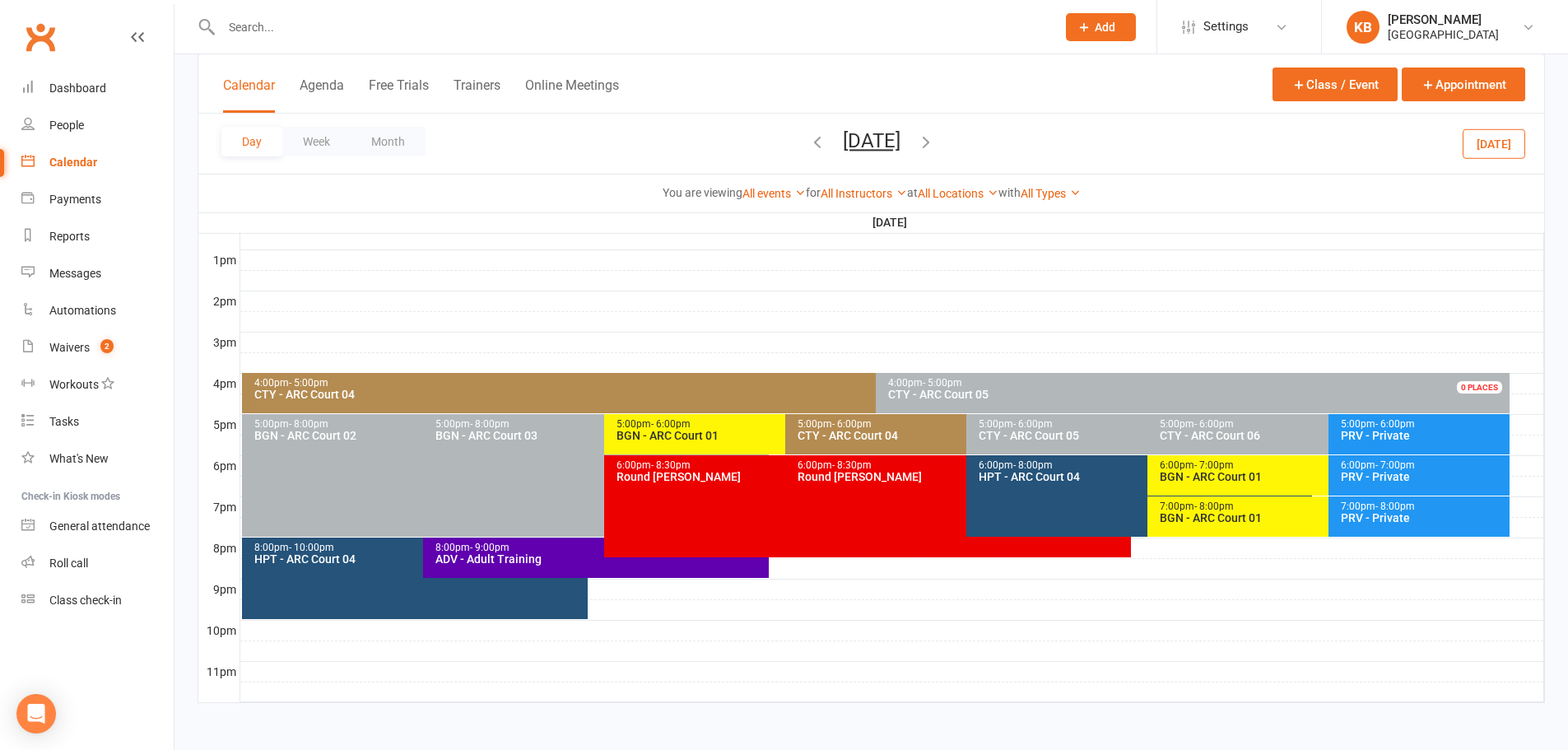
click at [808, 148] on icon "button" at bounding box center [817, 141] width 18 height 18
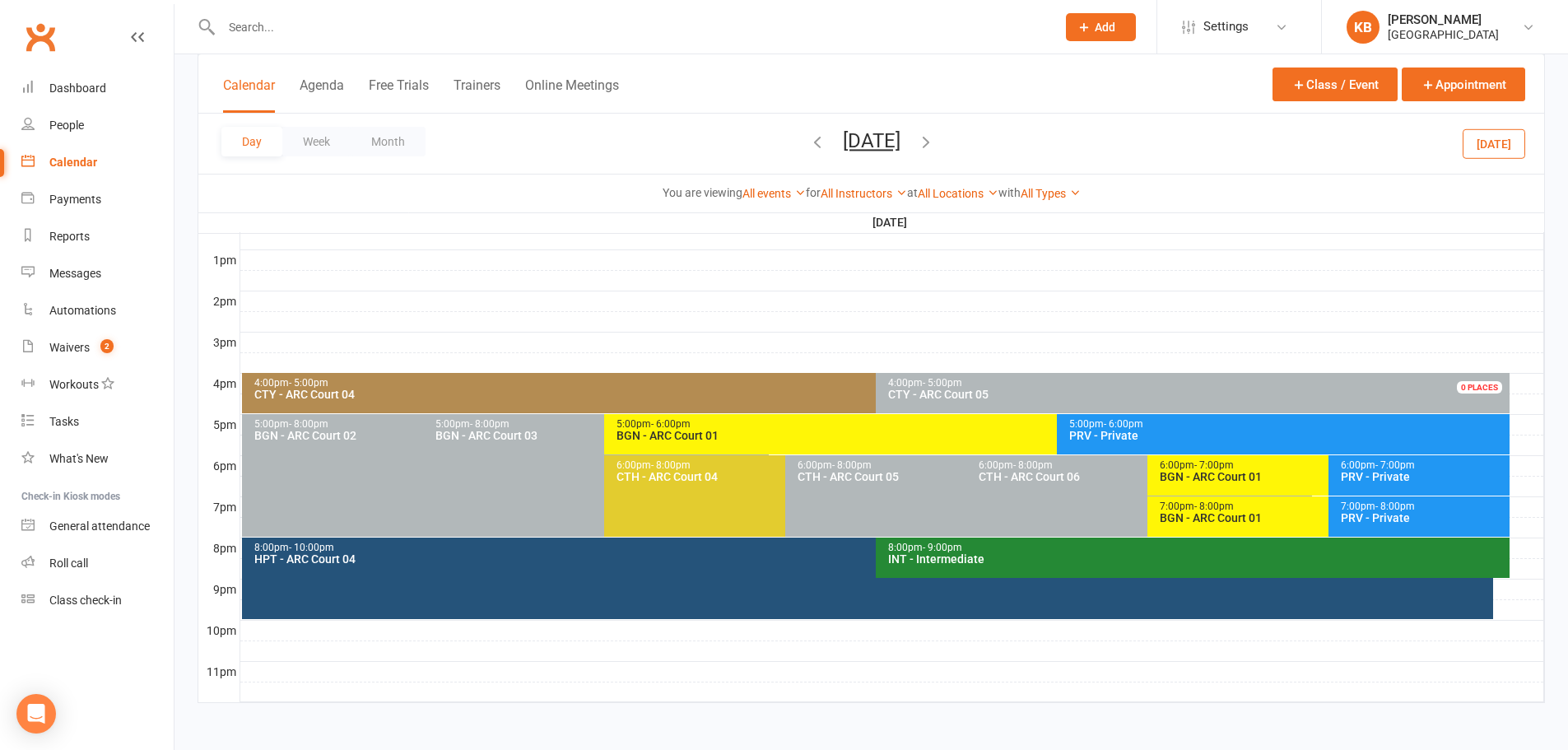
click at [808, 140] on icon "button" at bounding box center [817, 141] width 18 height 18
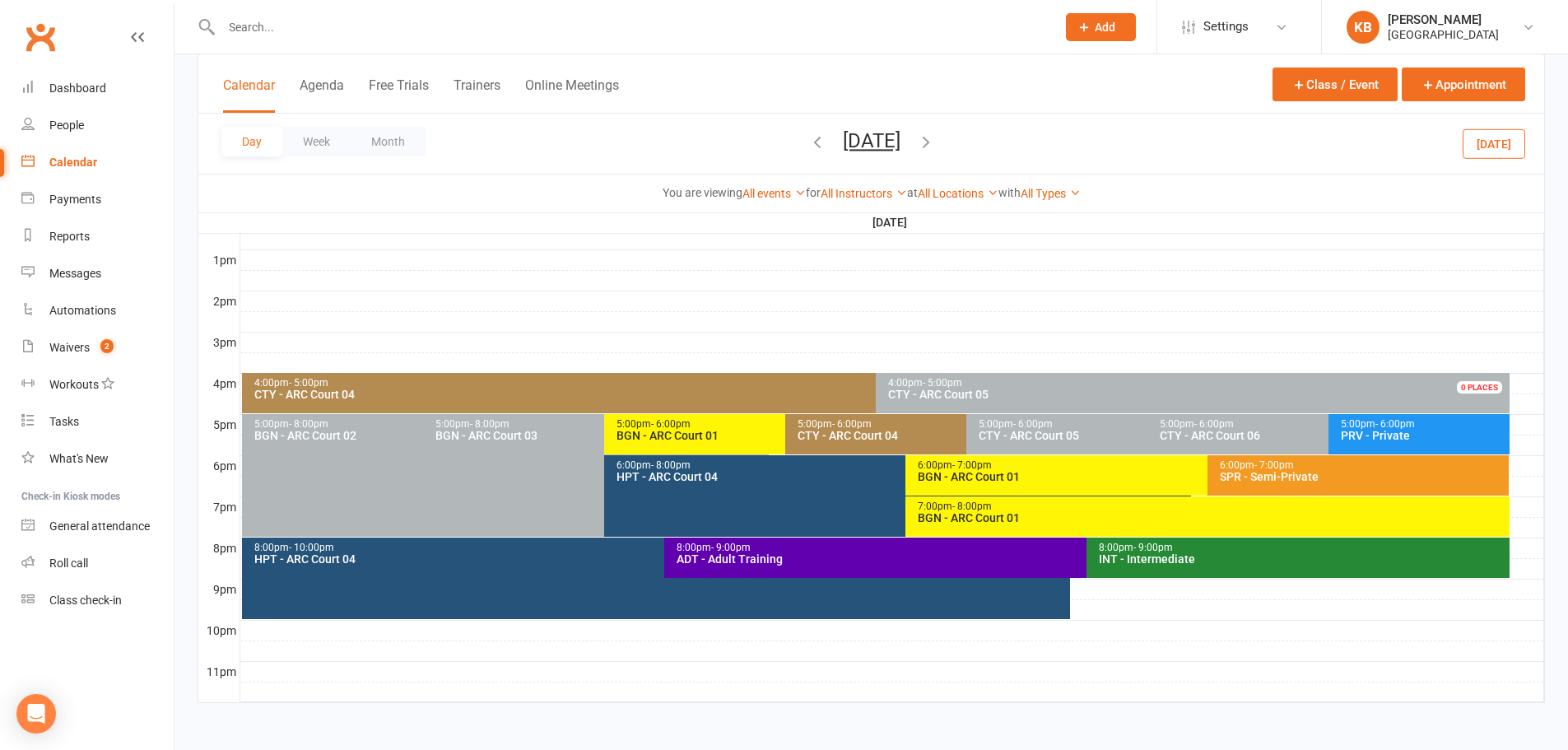
click at [896, 435] on div "CTY - ARC Court 04" at bounding box center [962, 436] width 331 height 12
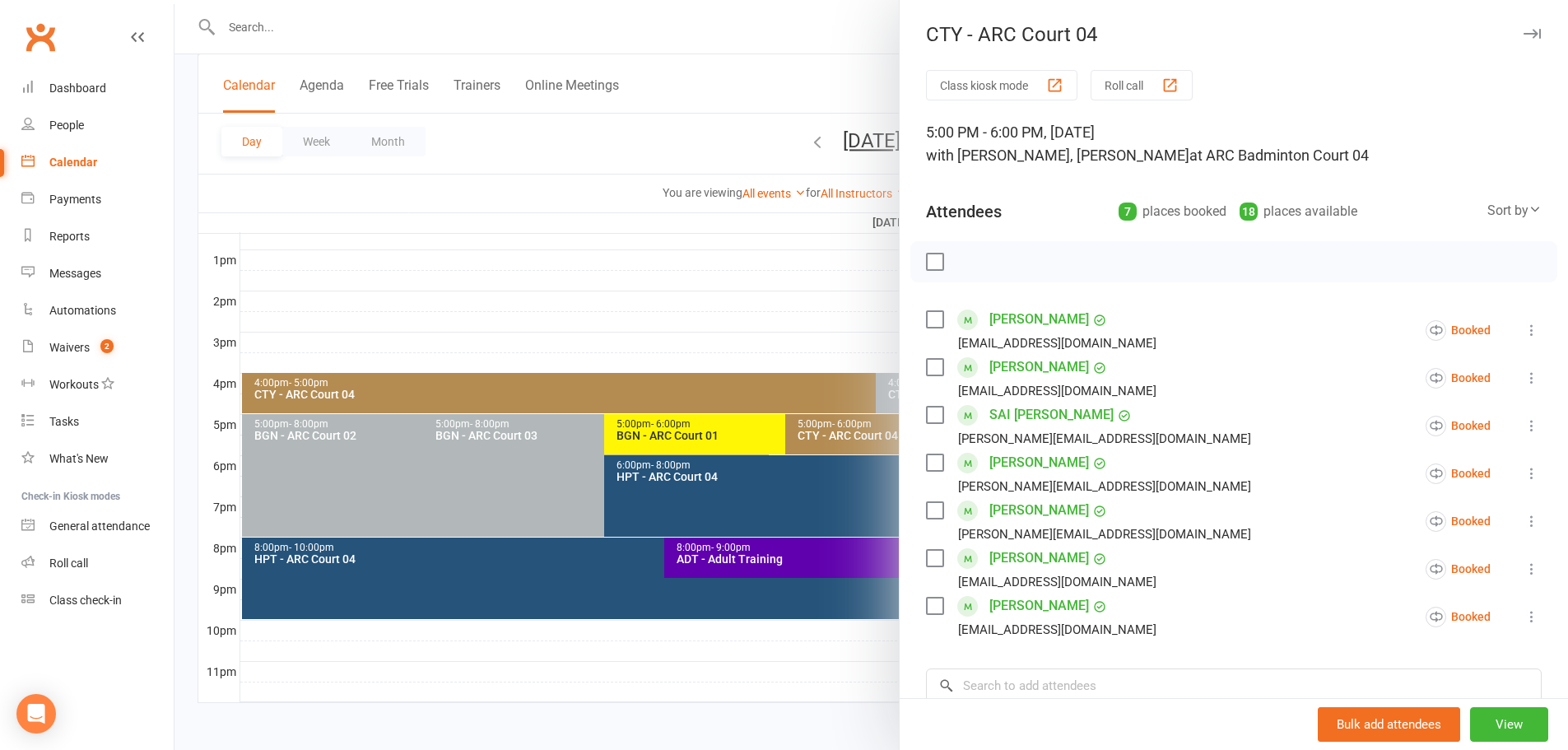
scroll to position [82, 0]
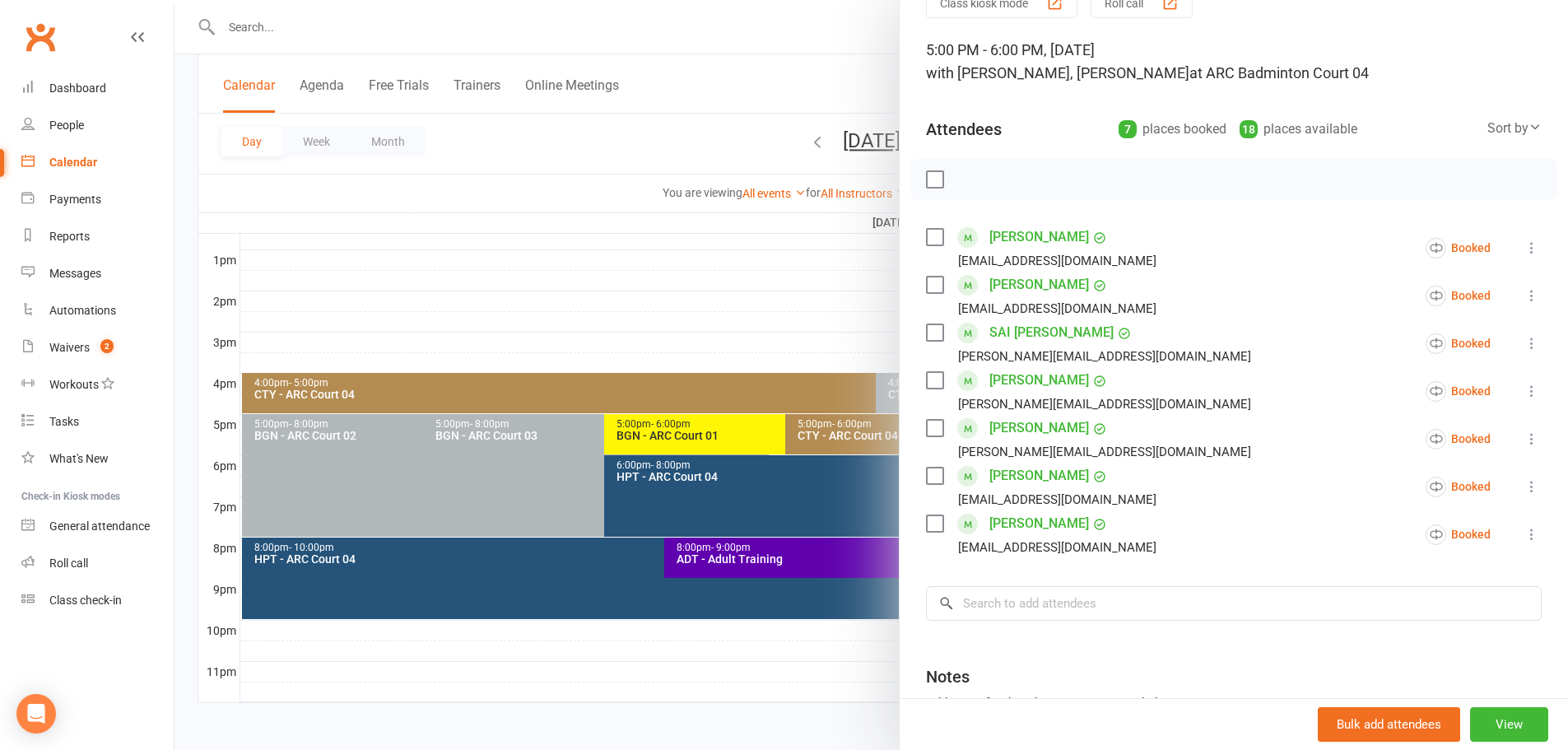
click at [610, 298] on div at bounding box center [871, 375] width 1393 height 750
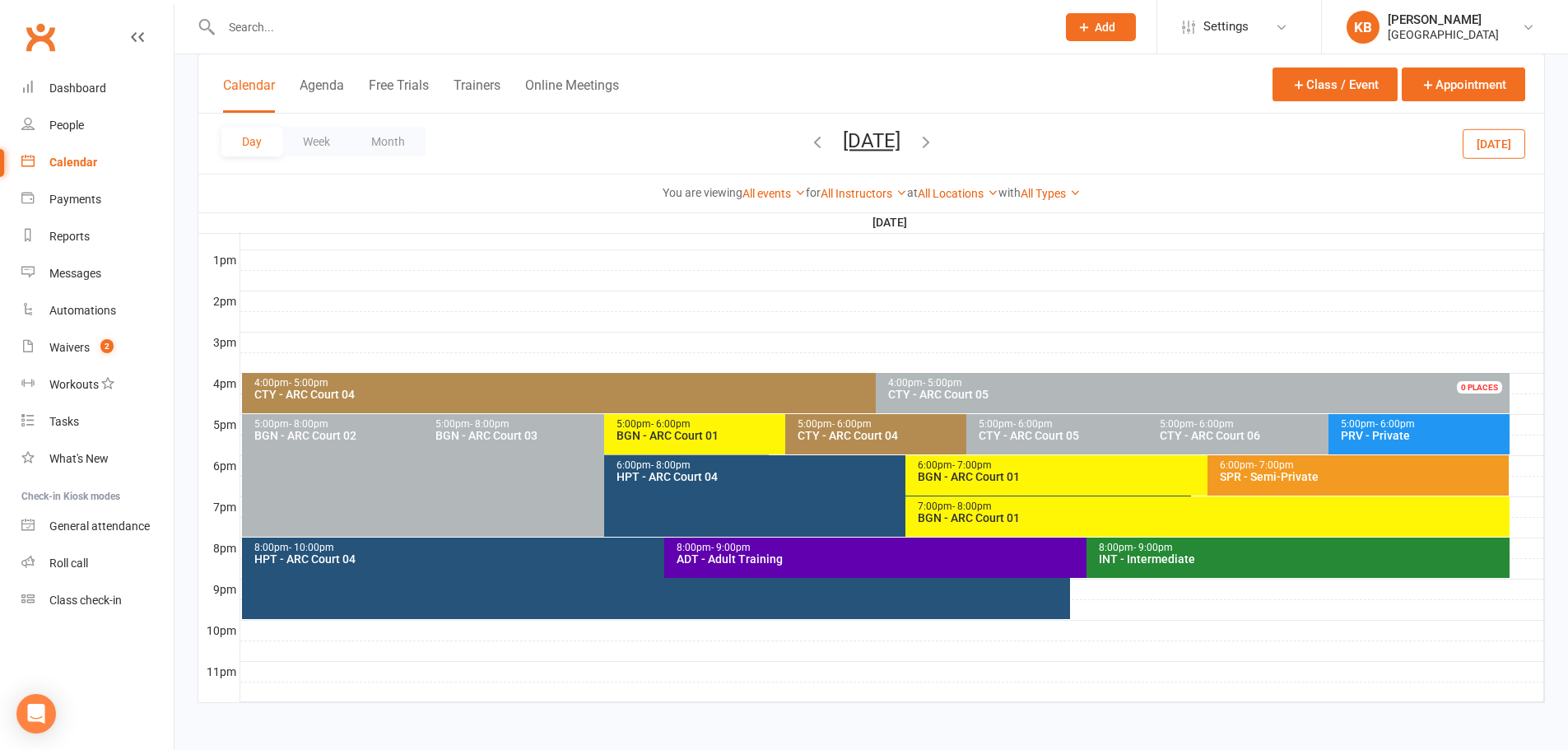
click at [549, 397] on div "CTY - ARC Court 04" at bounding box center [871, 394] width 1236 height 12
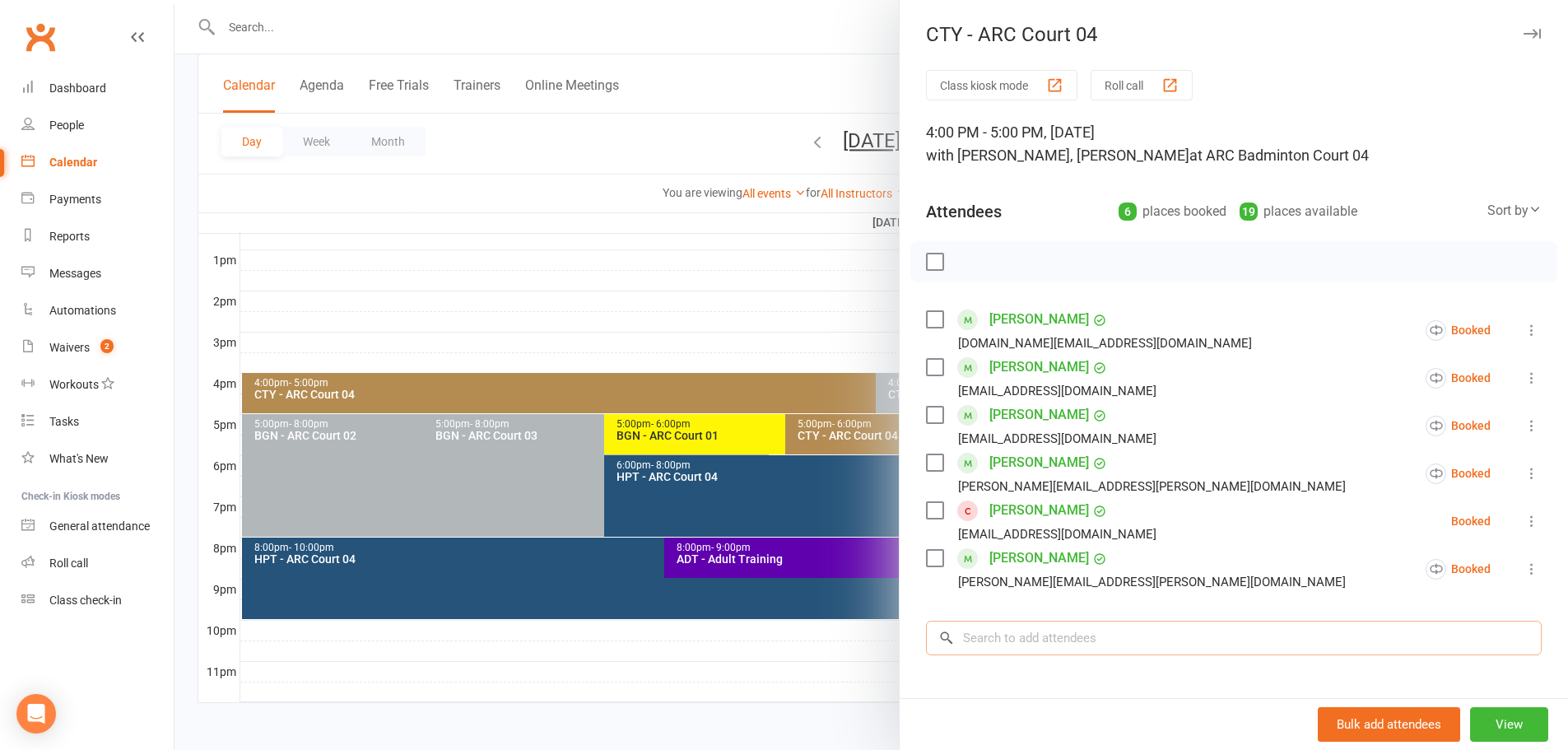
click at [1026, 629] on input "search" at bounding box center [1233, 638] width 616 height 35
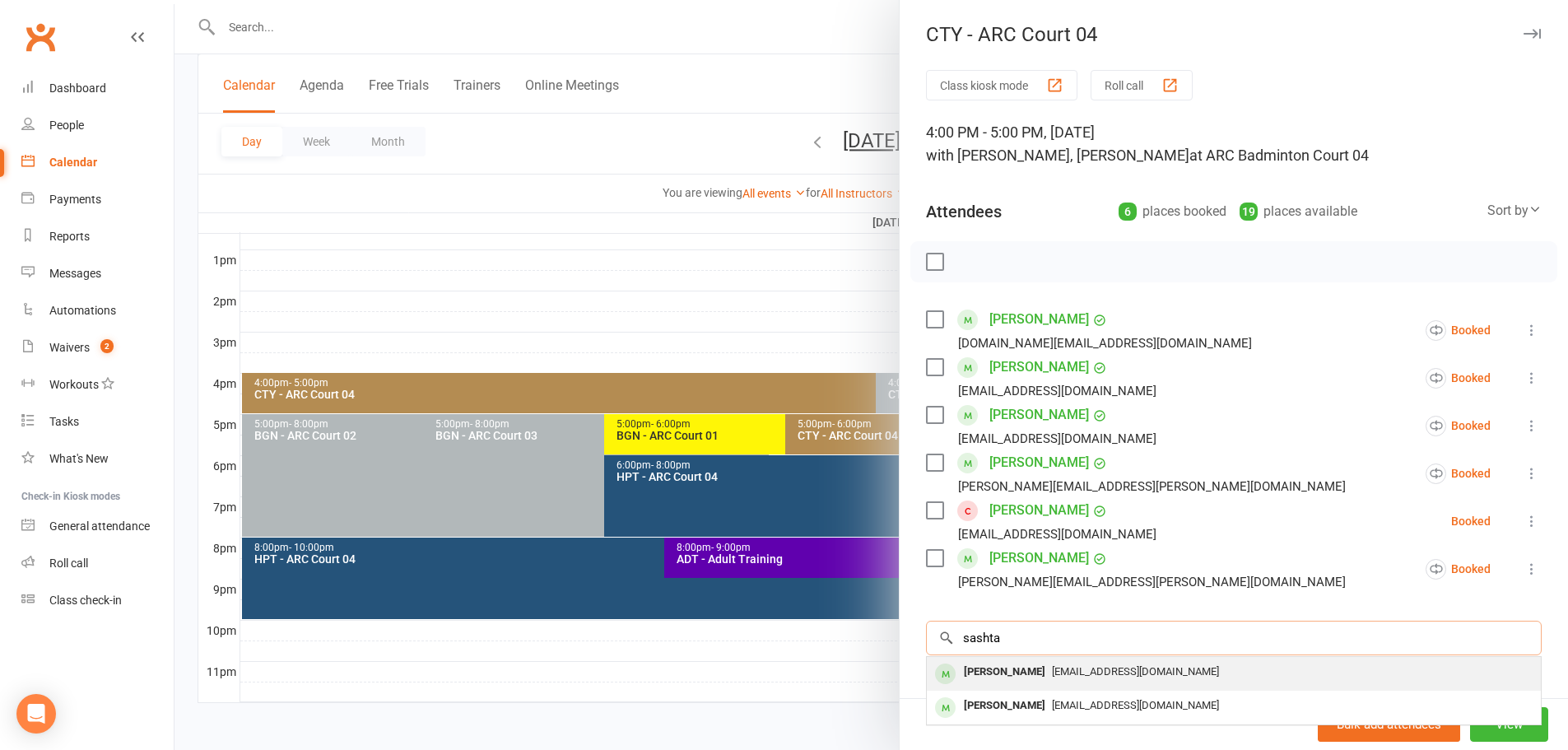
type input "sashta"
click at [1042, 664] on div "emailranjithr@gmail.com" at bounding box center [1233, 672] width 600 height 24
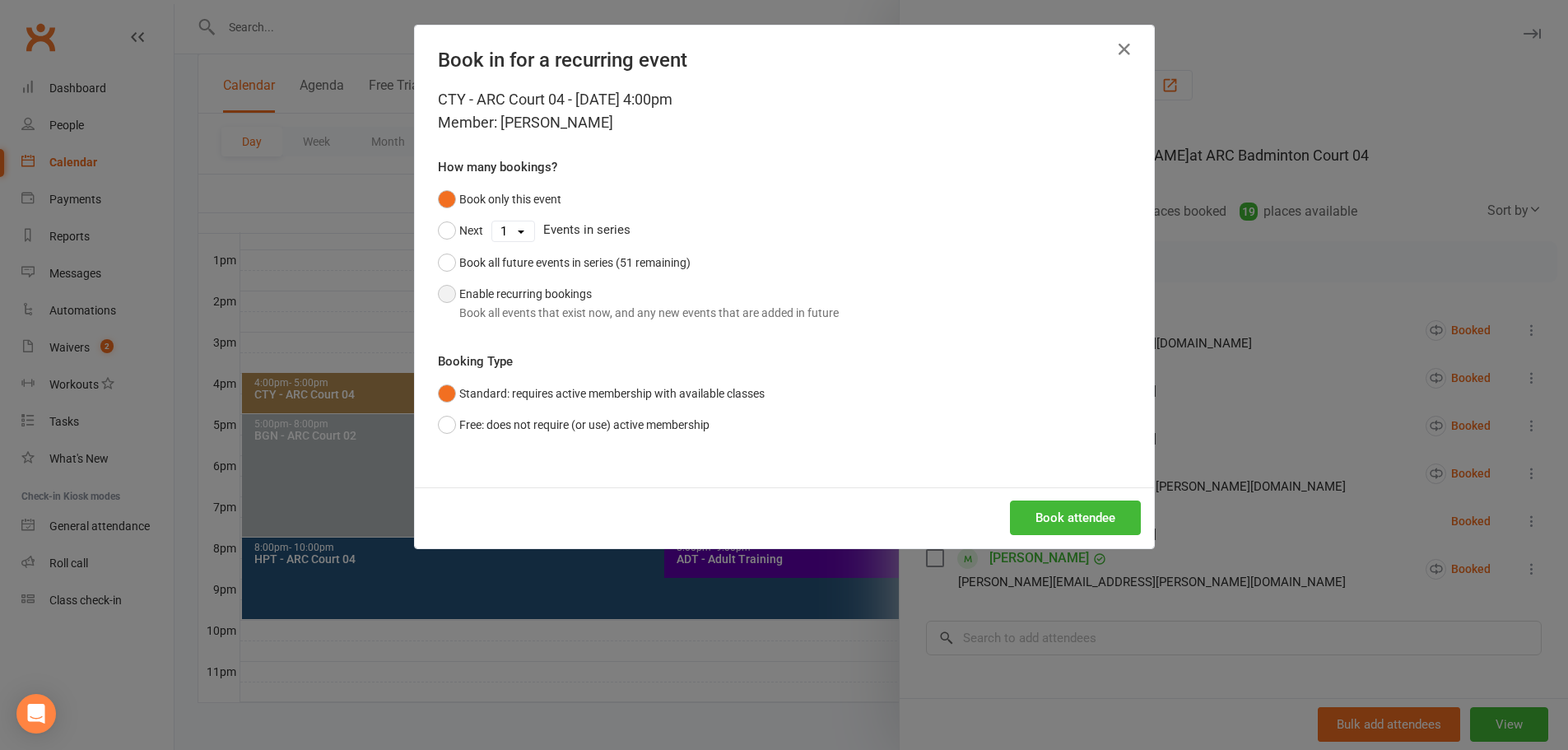
click at [500, 290] on button "Enable recurring bookings Book all events that exist now, and any new events th…" at bounding box center [638, 302] width 401 height 50
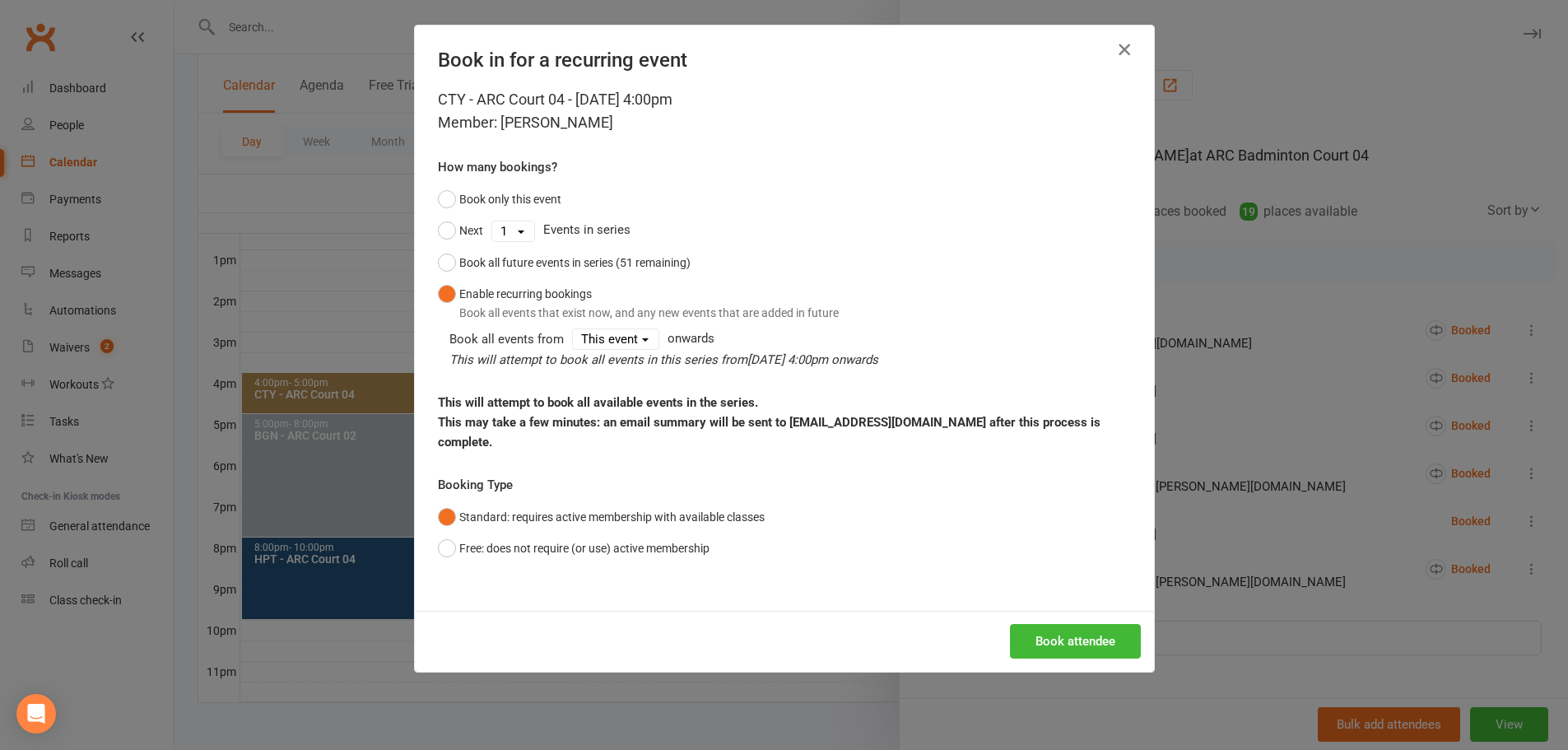
click at [1119, 49] on icon "button" at bounding box center [1124, 49] width 19 height 19
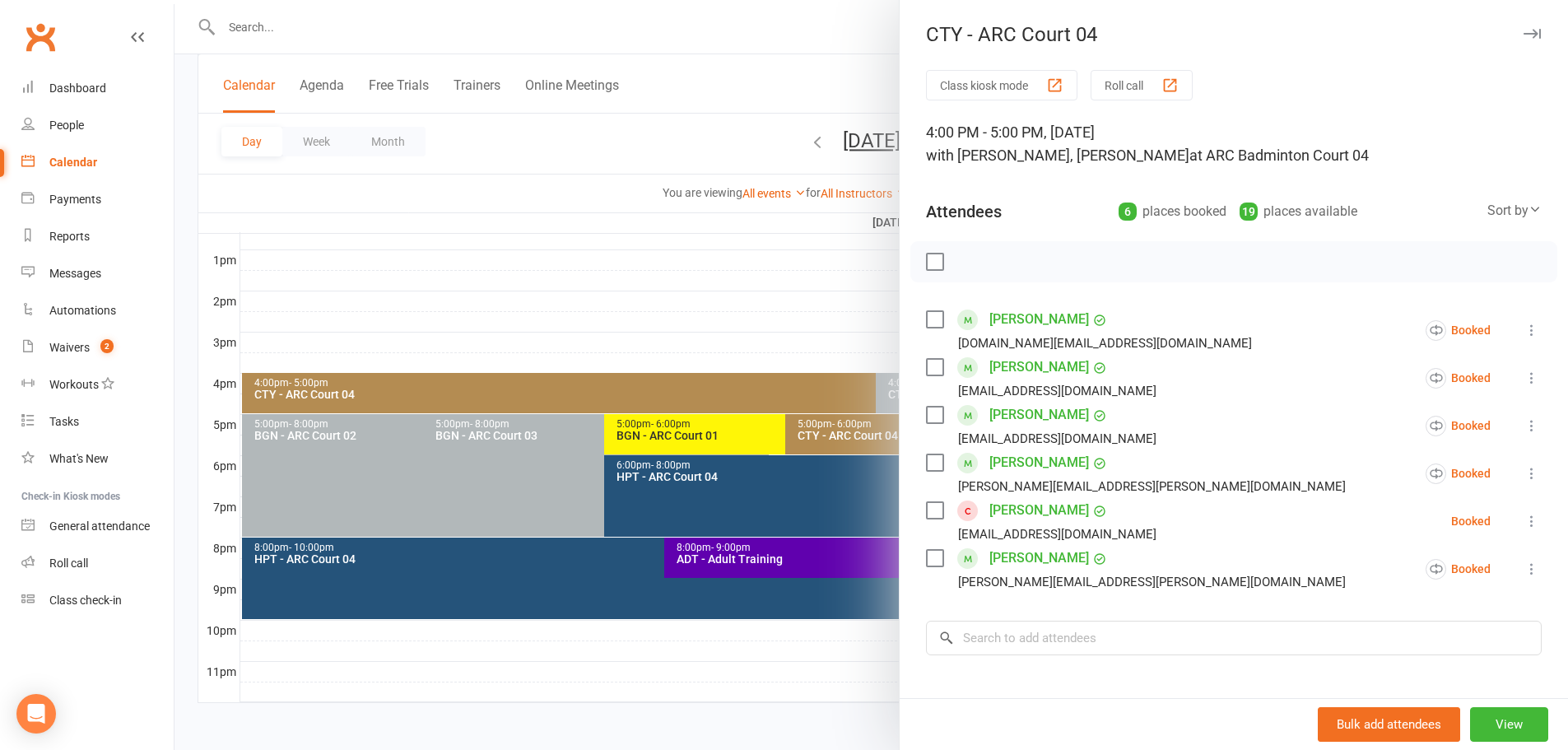
click at [713, 136] on div at bounding box center [871, 375] width 1393 height 750
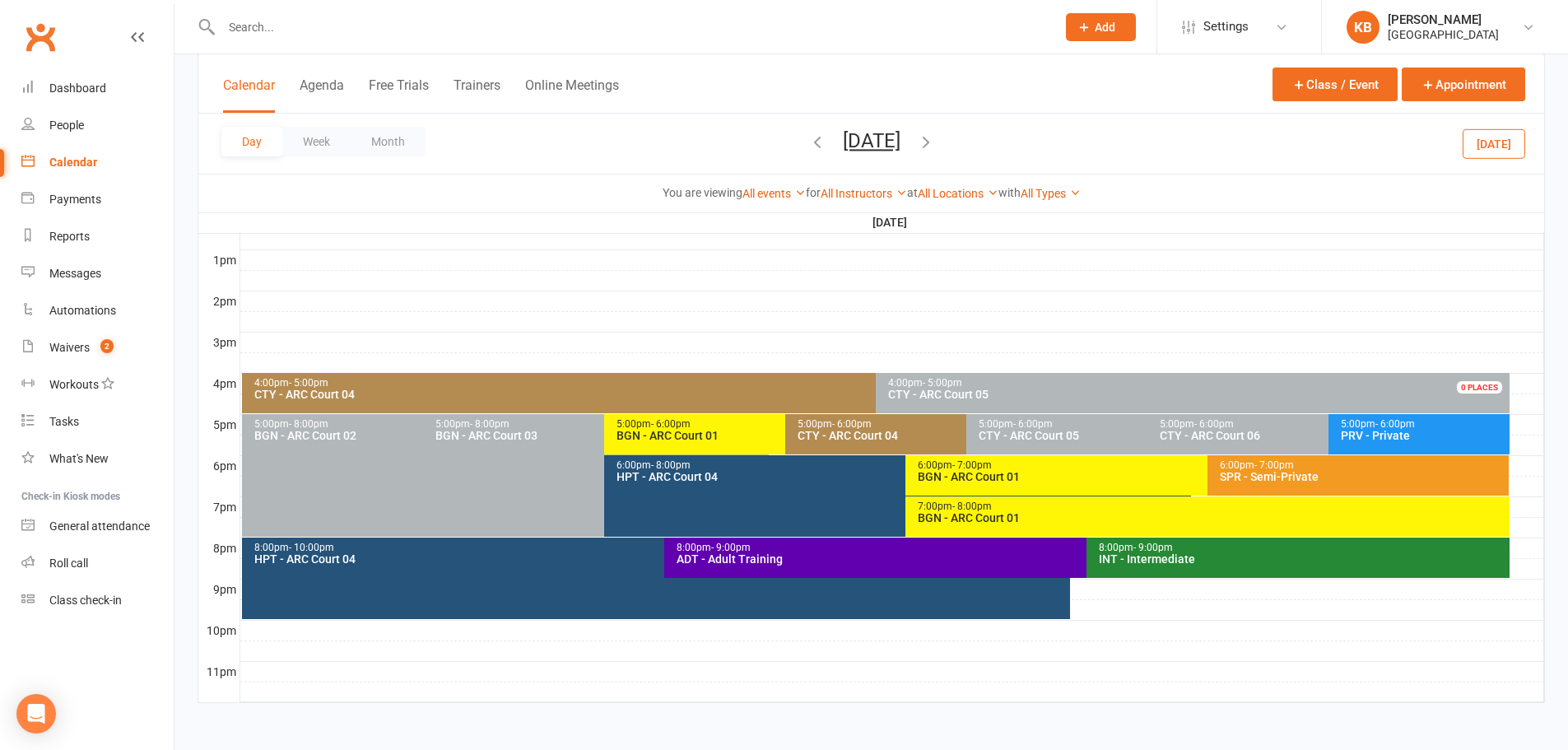
click at [914, 432] on div "CTY - ARC Court 04" at bounding box center [962, 436] width 331 height 12
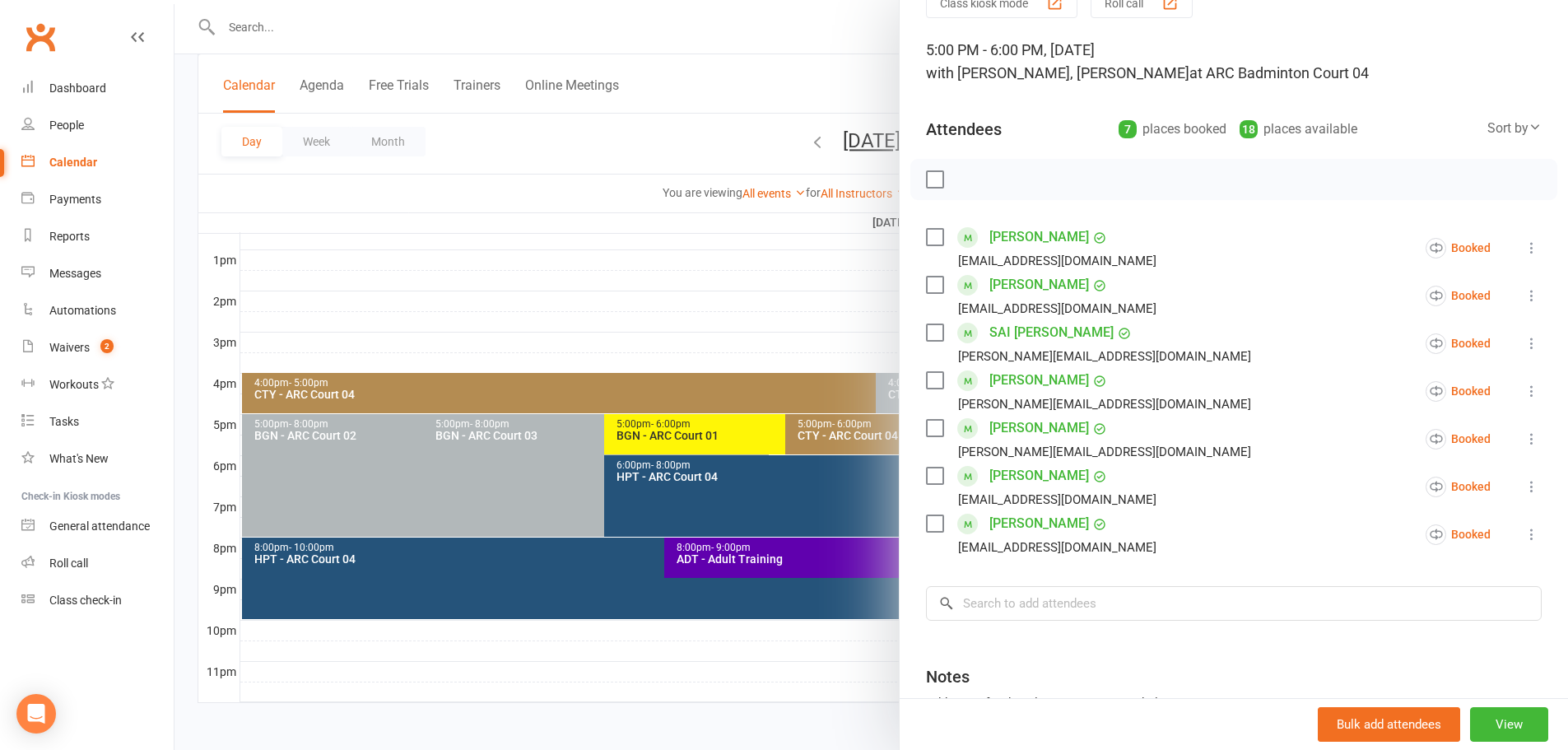
click at [665, 139] on div at bounding box center [871, 375] width 1393 height 750
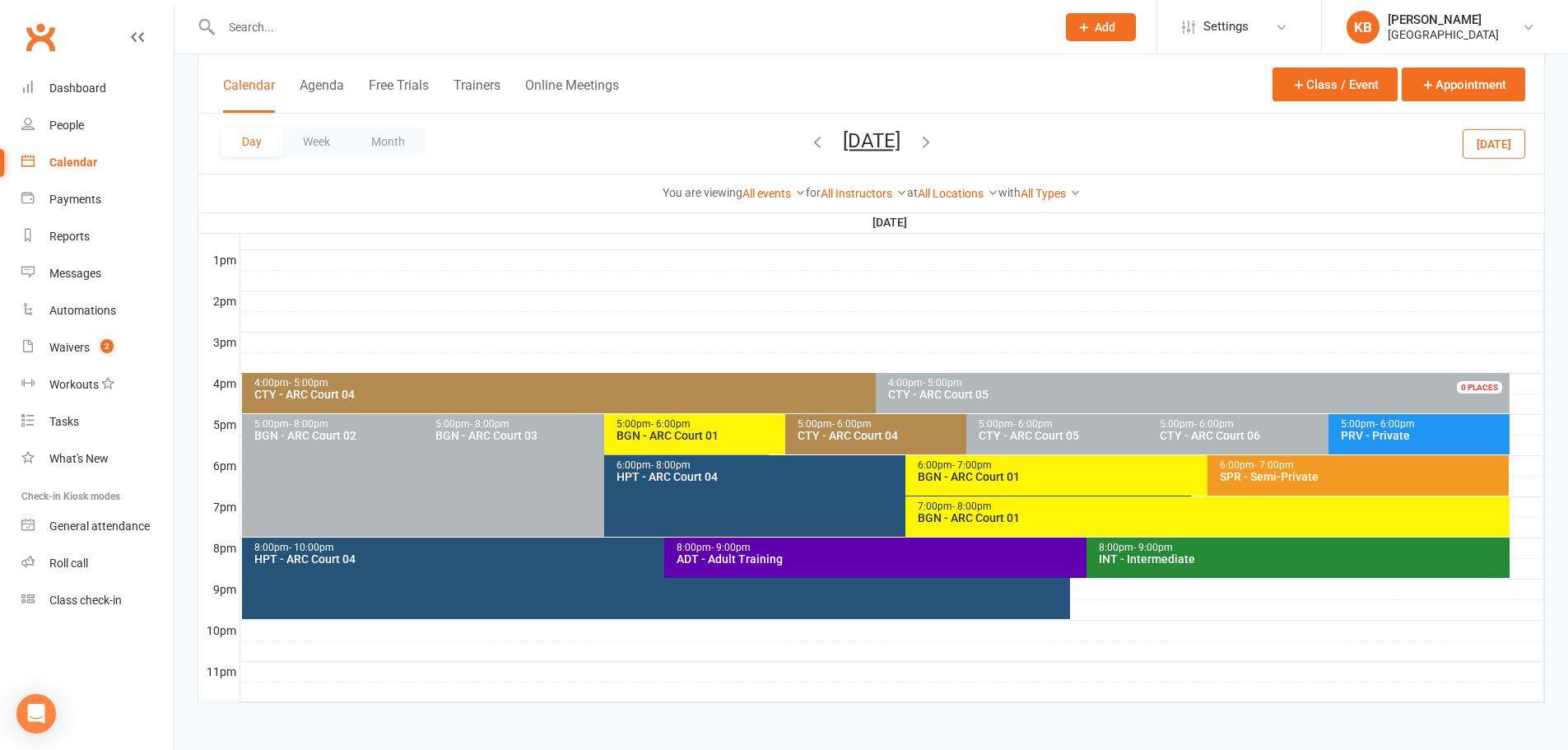
click at [827, 436] on div "CTY - ARC Court 04" at bounding box center [962, 436] width 331 height 12
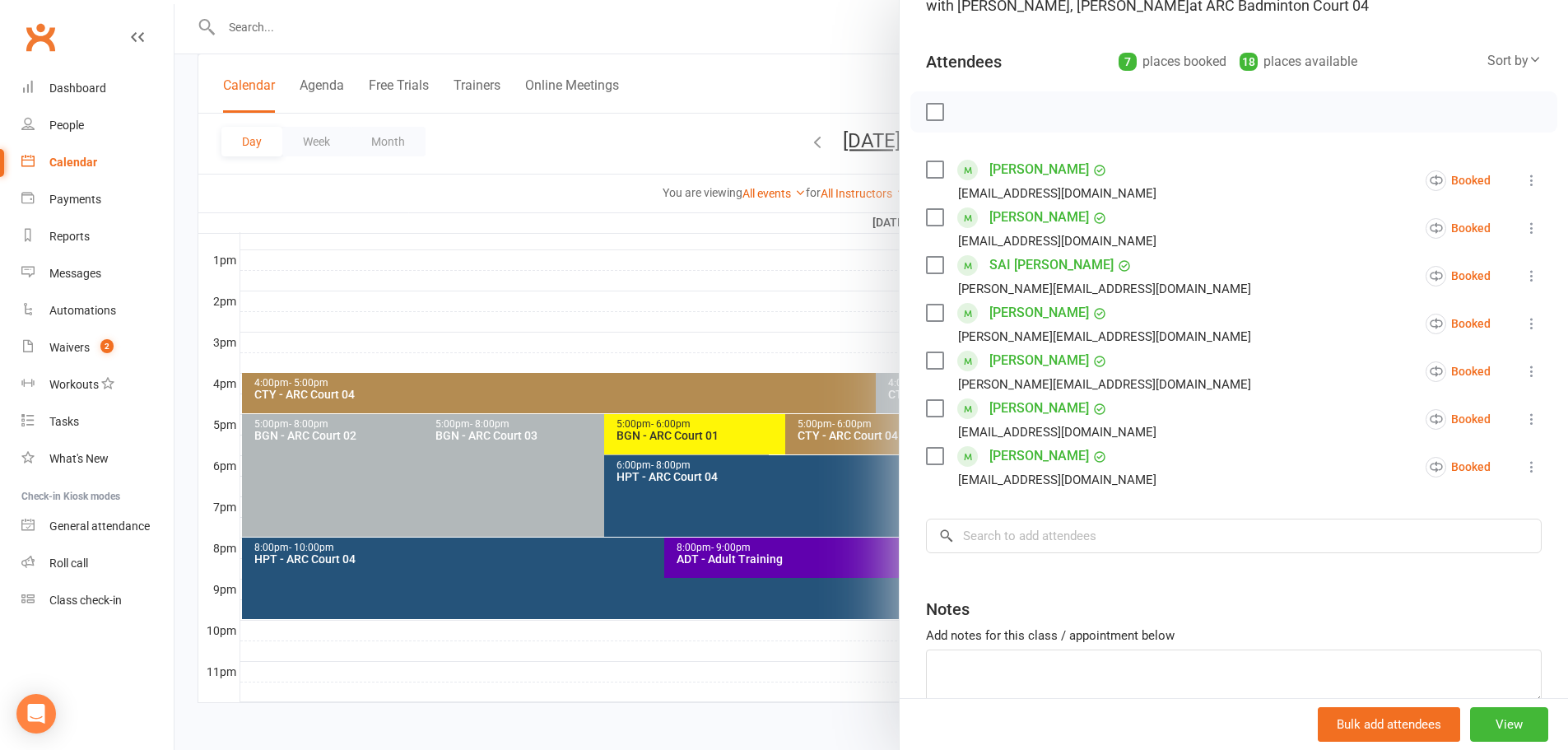
scroll to position [165, 0]
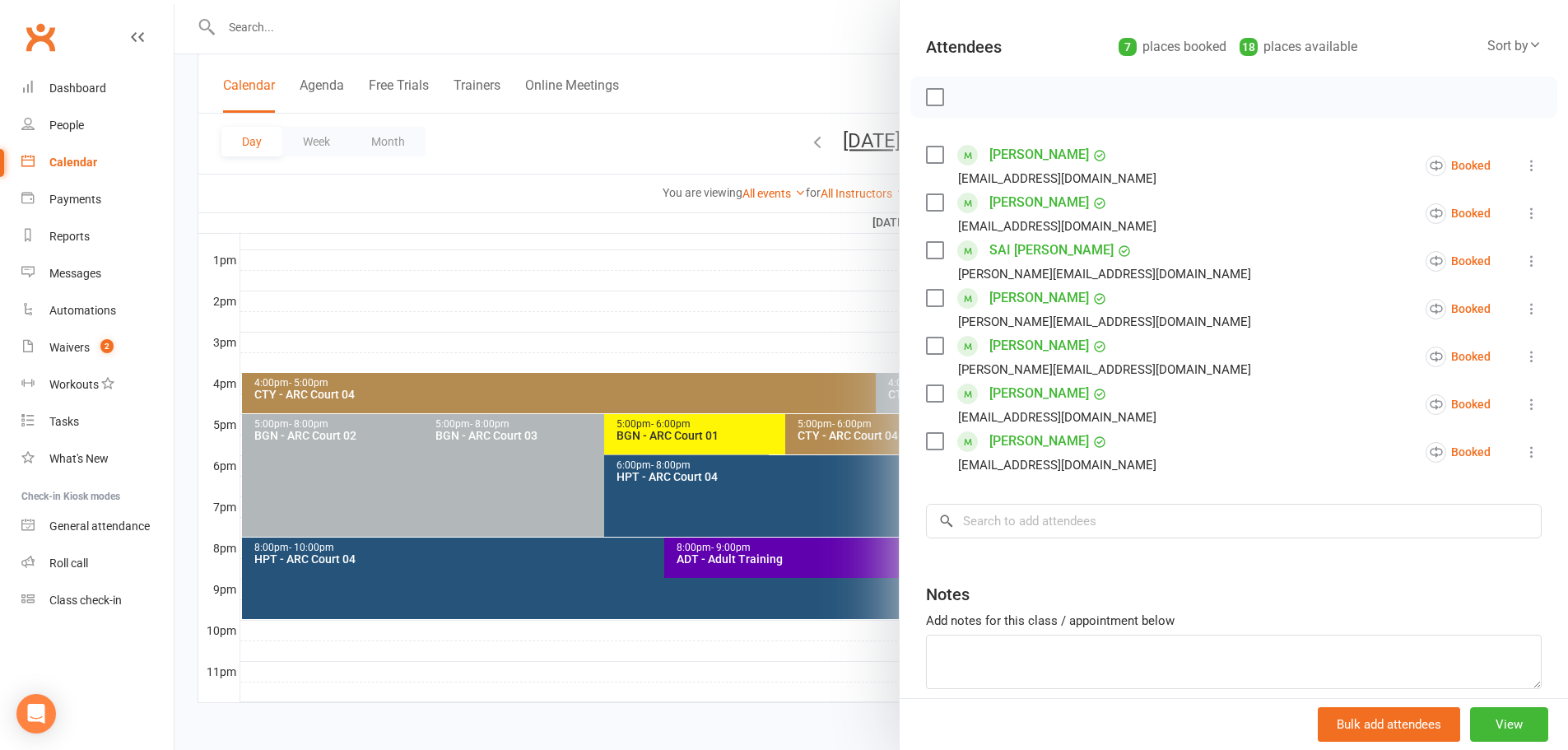
click at [806, 63] on div at bounding box center [871, 375] width 1393 height 750
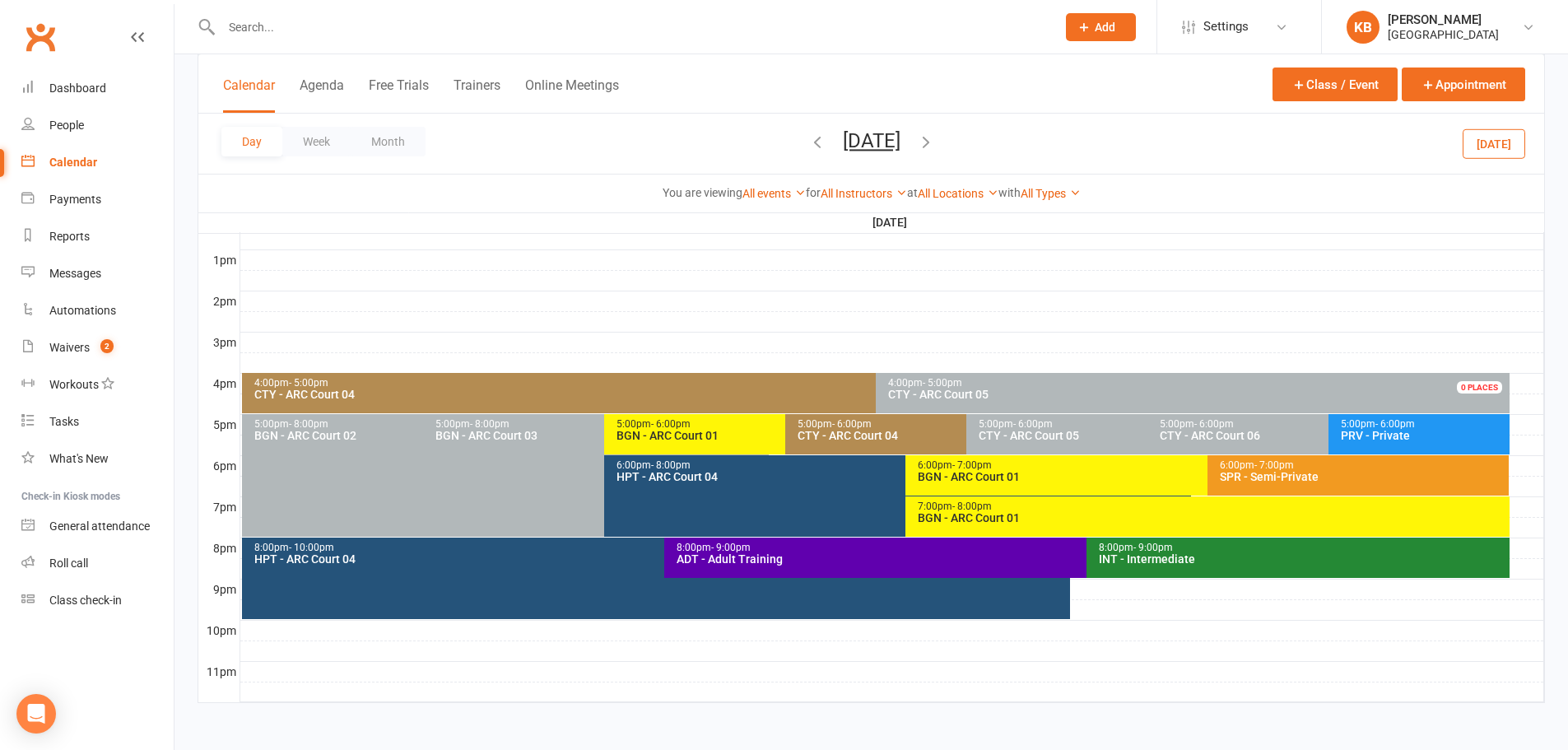
click at [808, 144] on icon "button" at bounding box center [817, 141] width 18 height 18
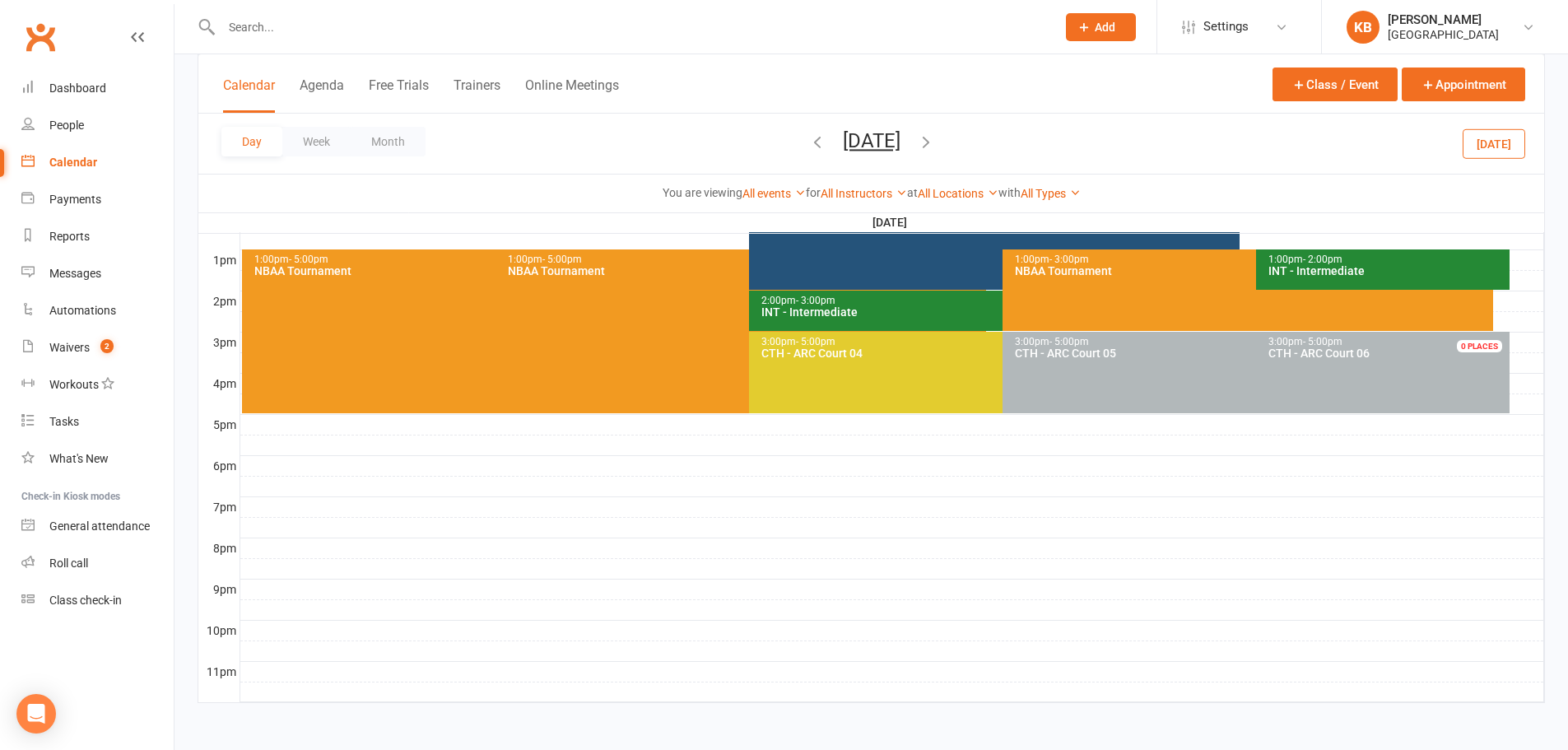
click at [808, 144] on icon "button" at bounding box center [817, 141] width 18 height 18
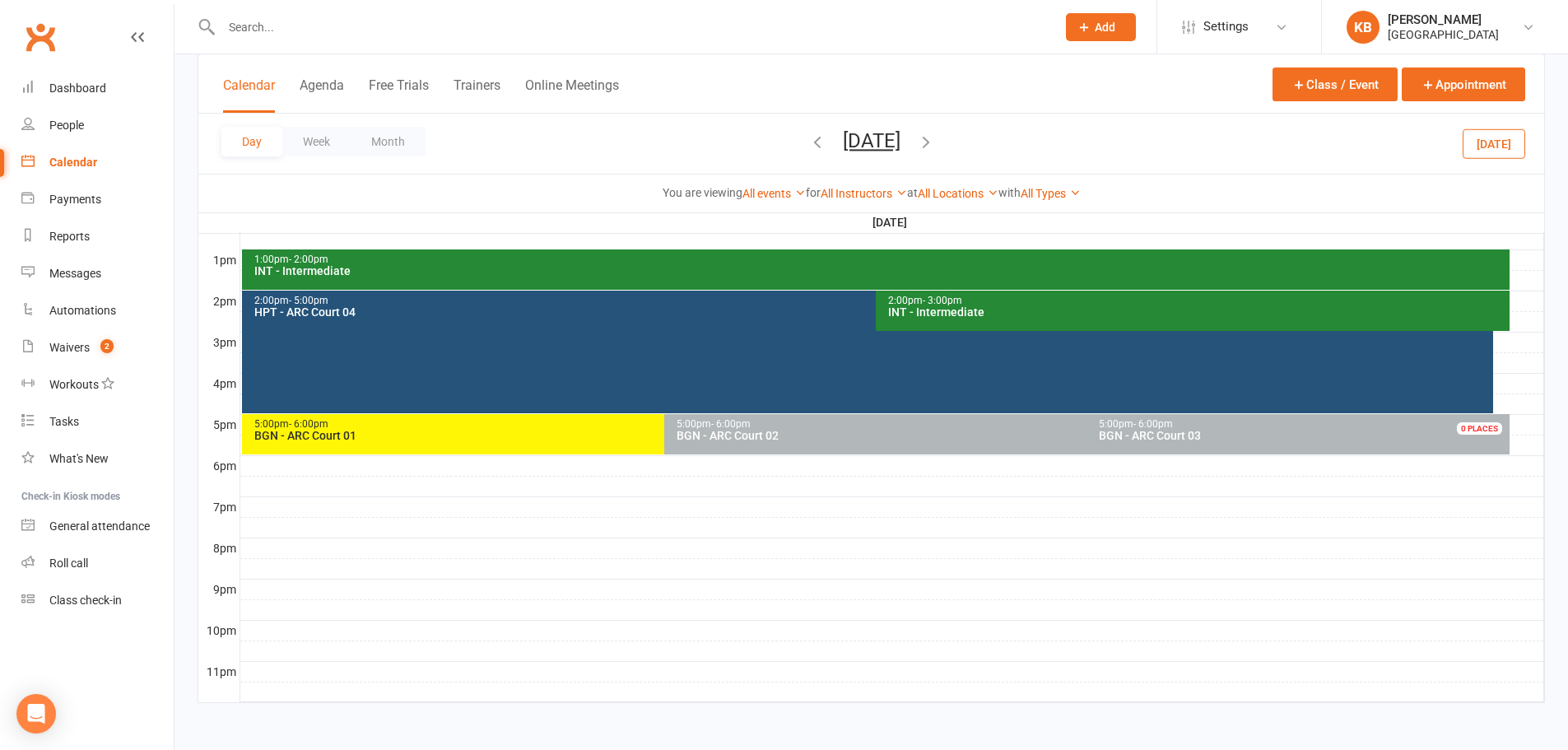
click at [808, 144] on icon "button" at bounding box center [817, 141] width 18 height 18
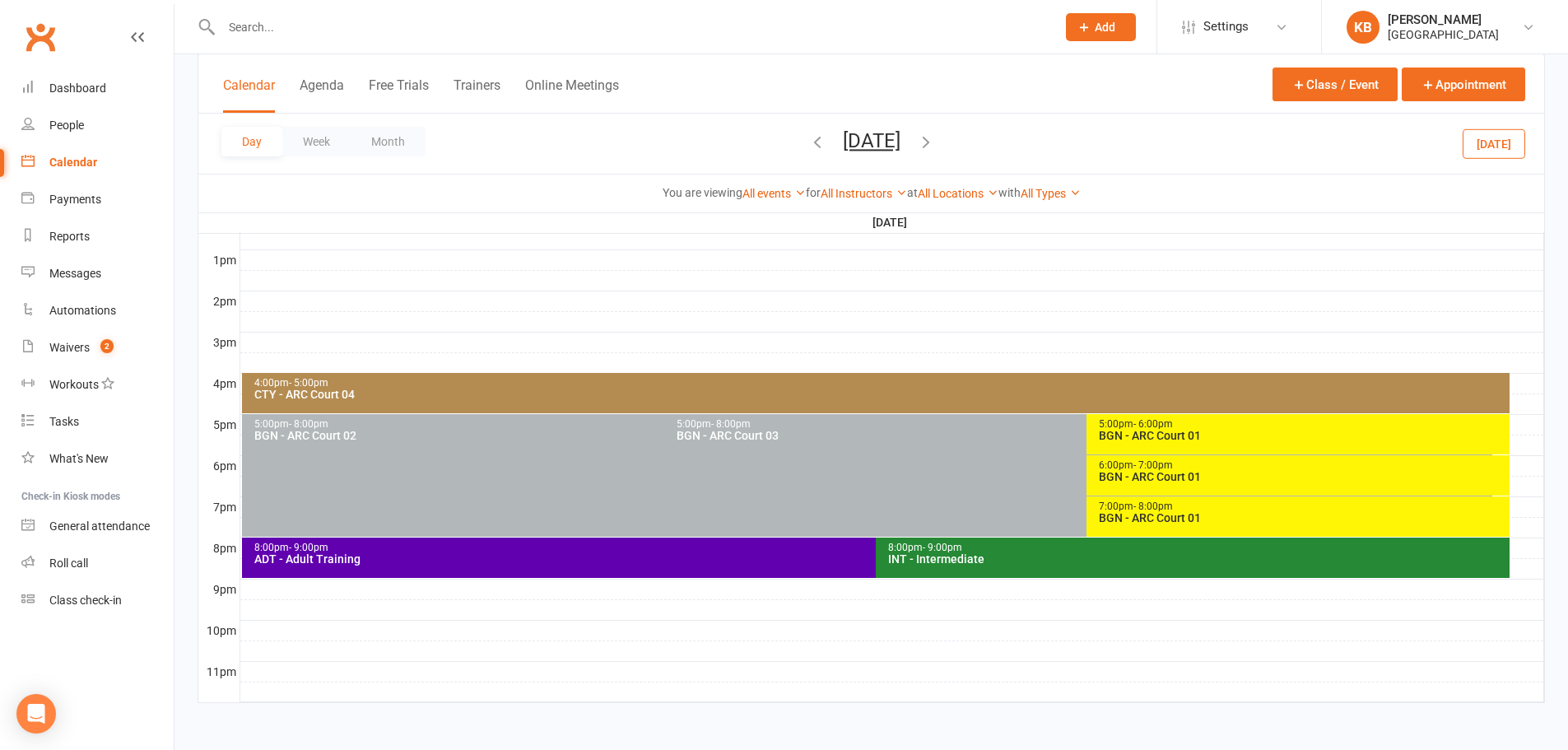
click at [808, 144] on icon "button" at bounding box center [817, 141] width 18 height 18
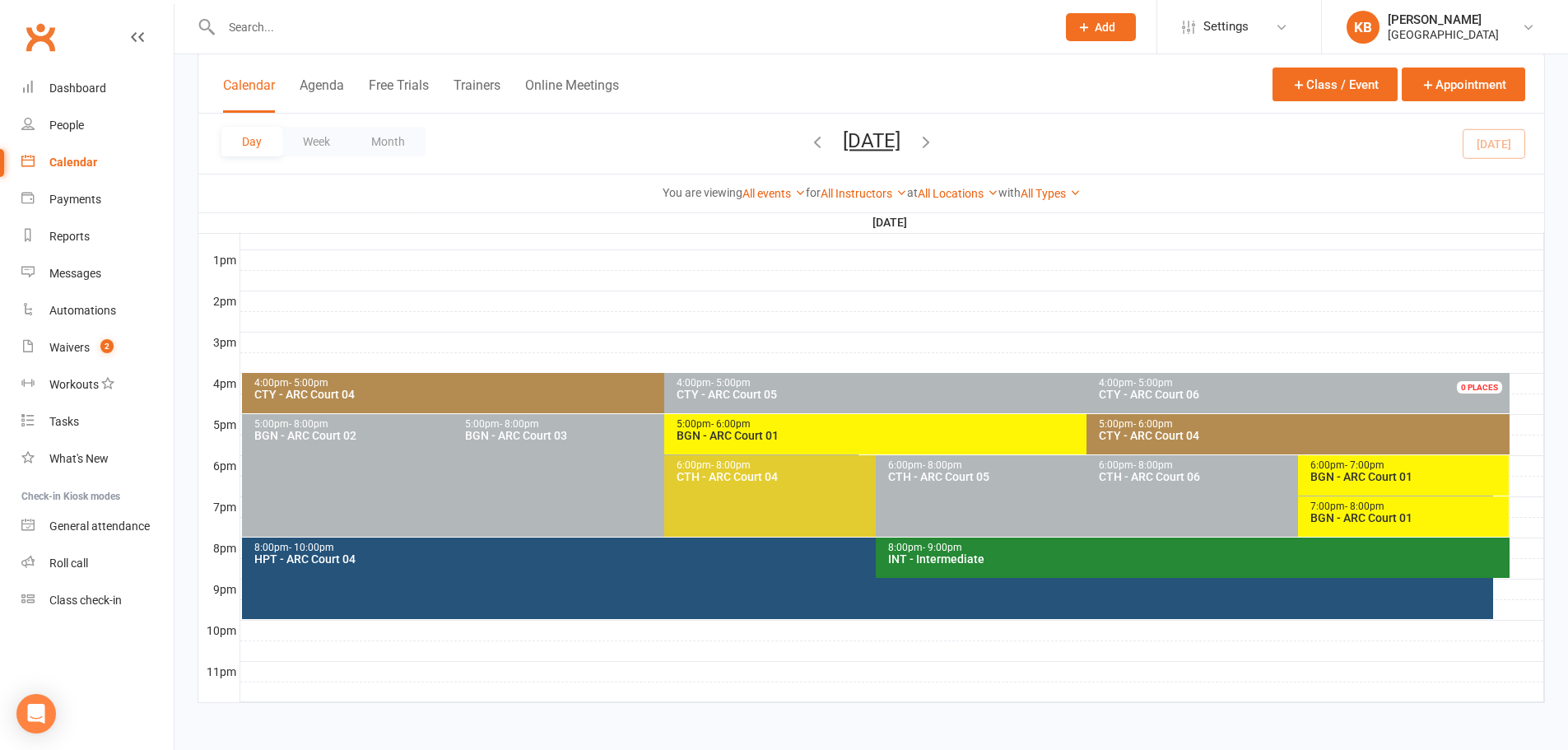
click at [808, 144] on icon "button" at bounding box center [817, 141] width 18 height 18
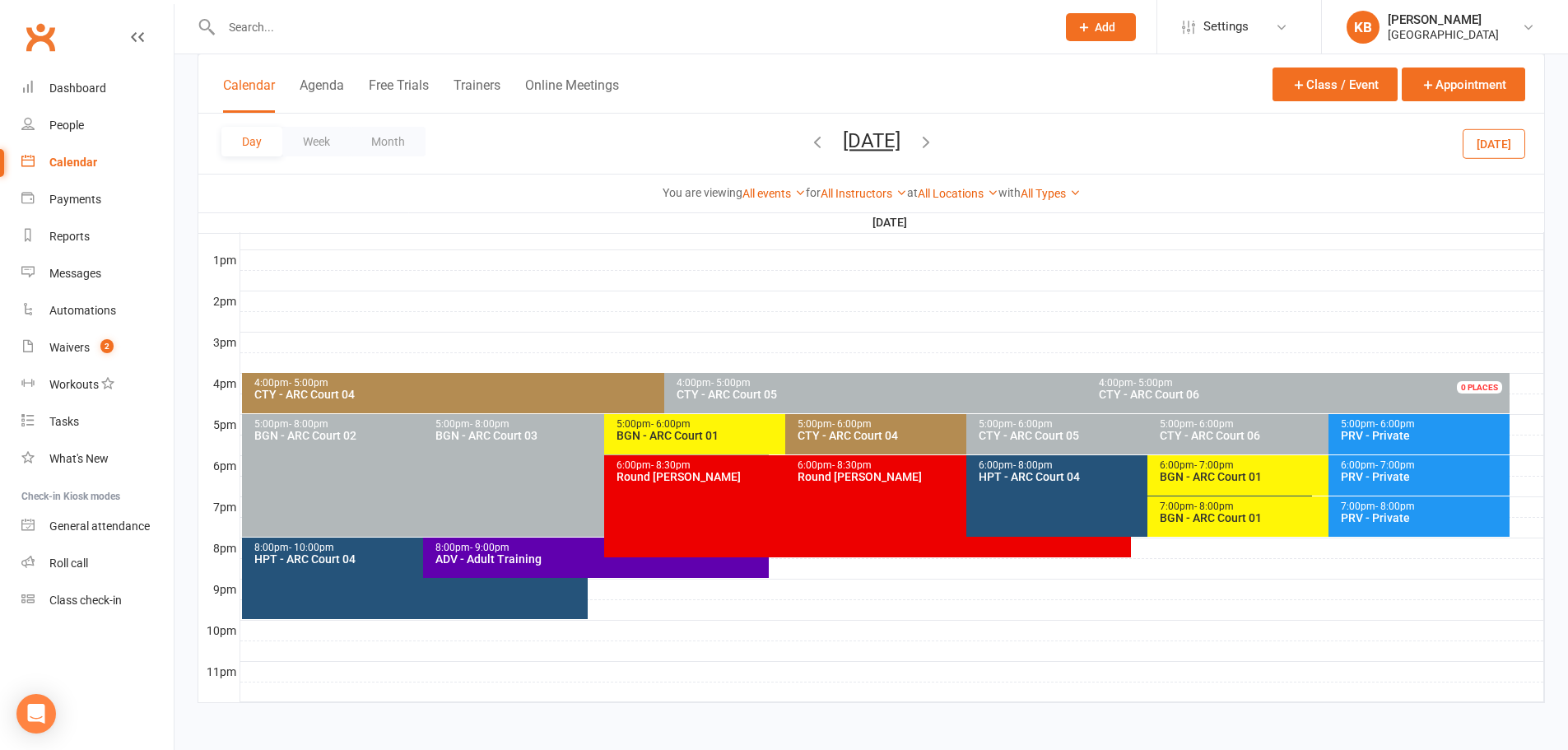
click at [827, 144] on span "Wednesday, Aug 13, 2025 August 2025 Sun Mon Tue Wed Thu Fri Sat 27 28 29 30 31 …" at bounding box center [871, 144] width 90 height 29
click at [808, 145] on icon "button" at bounding box center [817, 141] width 18 height 18
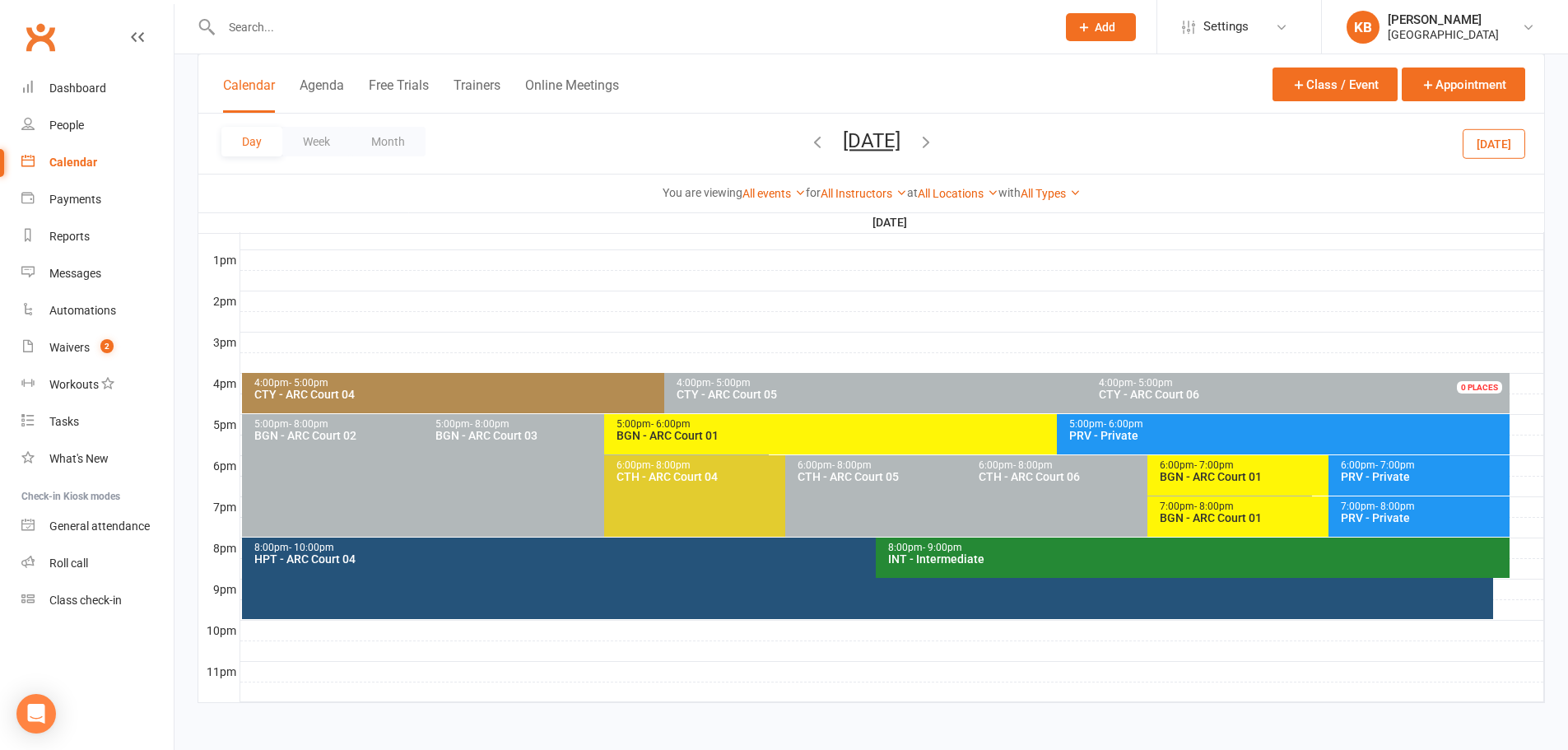
click at [730, 145] on div "Day Week Month Tuesday, Aug 12, 2025 August 2025 Sun Mon Tue Wed Thu Fri Sat 27…" at bounding box center [871, 143] width 1345 height 60
click at [808, 143] on icon "button" at bounding box center [817, 141] width 18 height 18
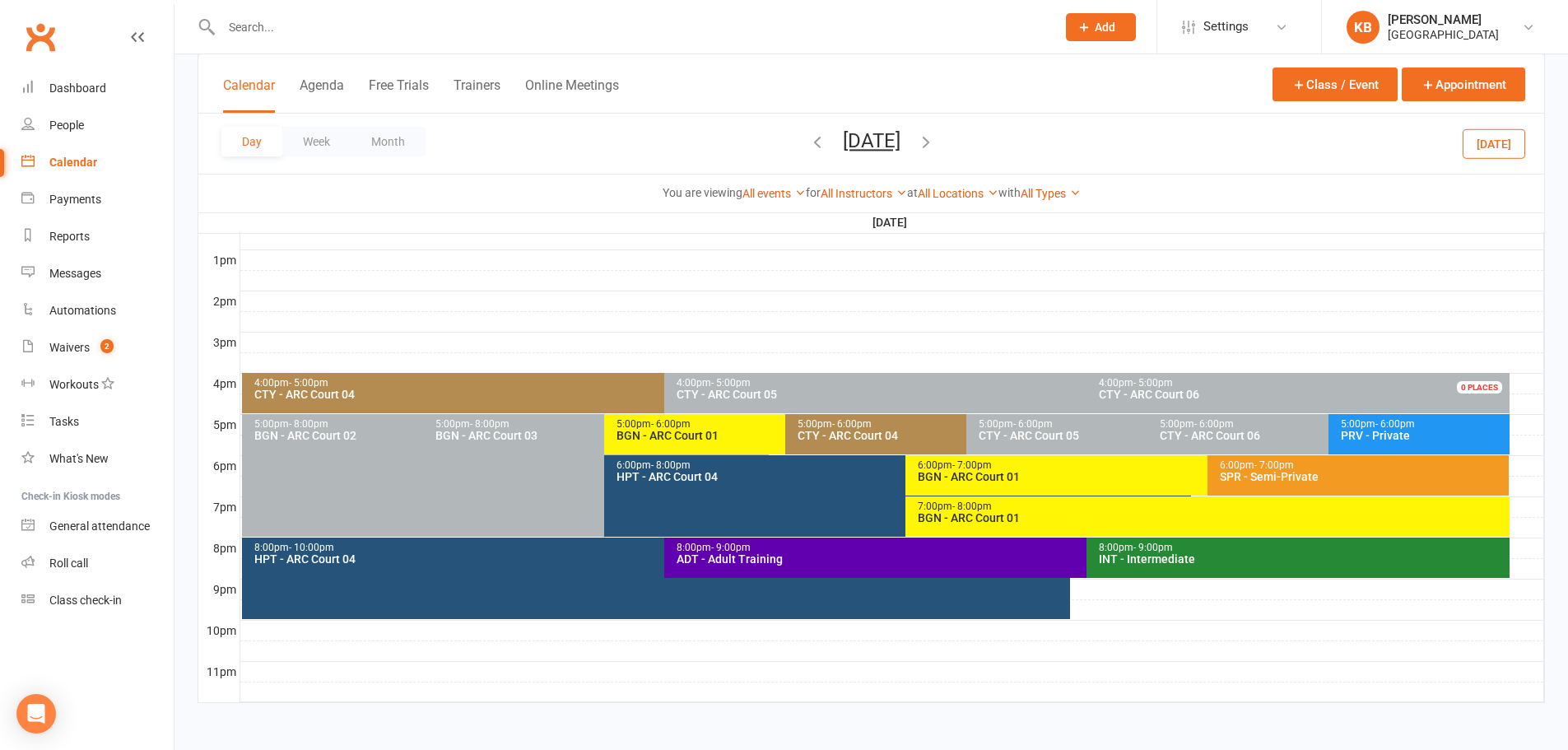
click at [850, 427] on span "- 6:00pm" at bounding box center [851, 424] width 40 height 12
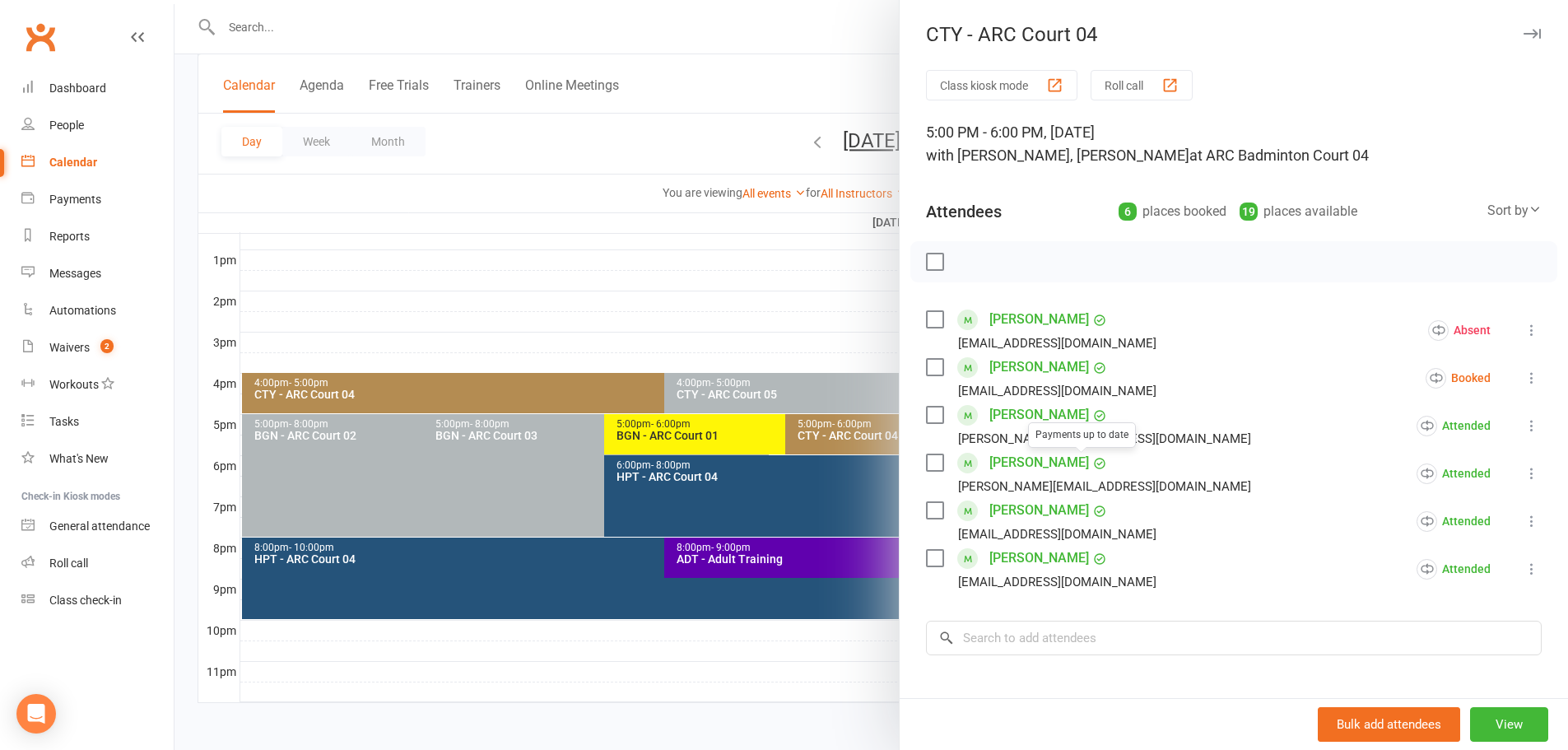
click at [703, 299] on div at bounding box center [871, 375] width 1393 height 750
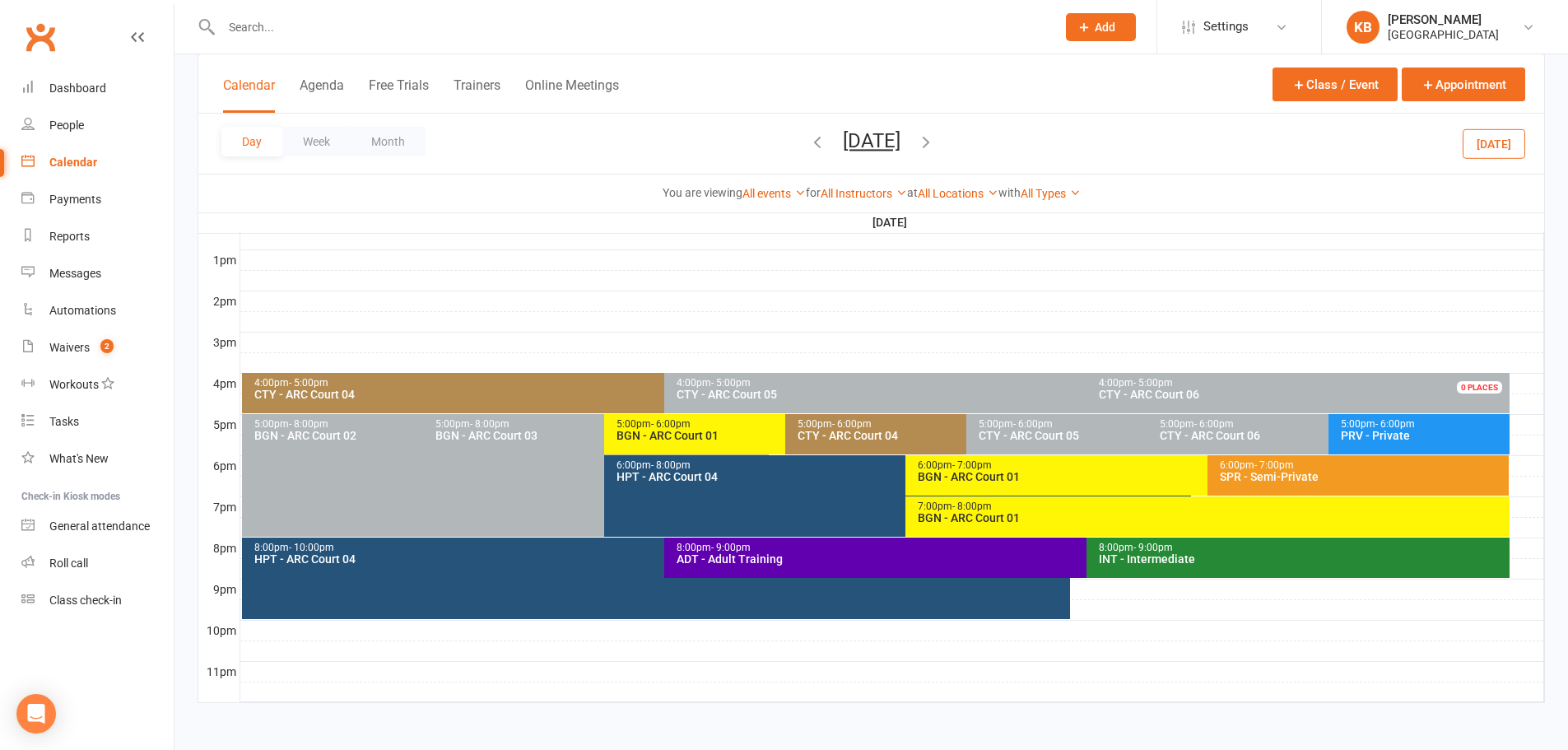
click at [556, 392] on div "CTY - ARC Court 04" at bounding box center [660, 394] width 814 height 12
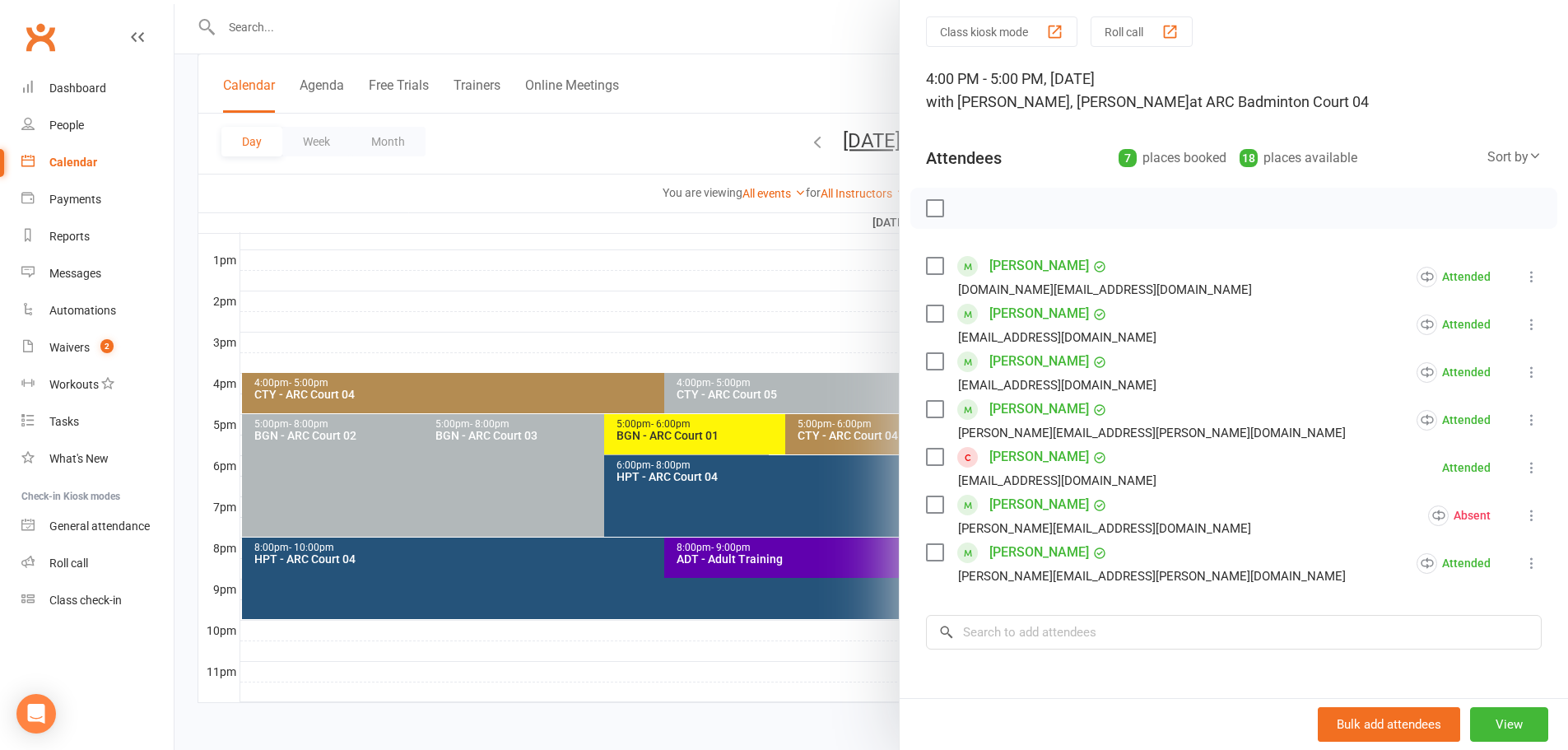
scroll to position [82, 0]
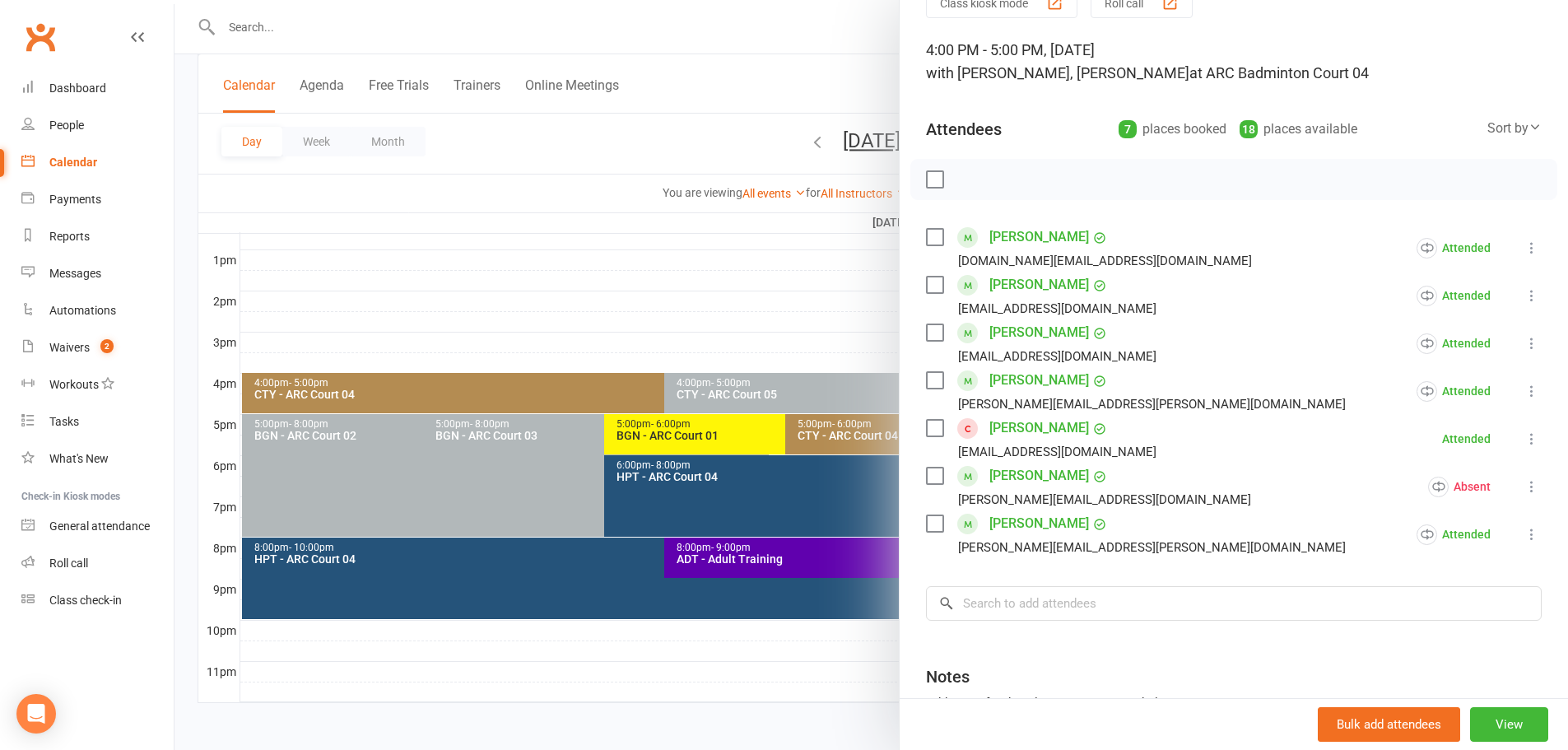
click at [705, 265] on div at bounding box center [871, 375] width 1393 height 750
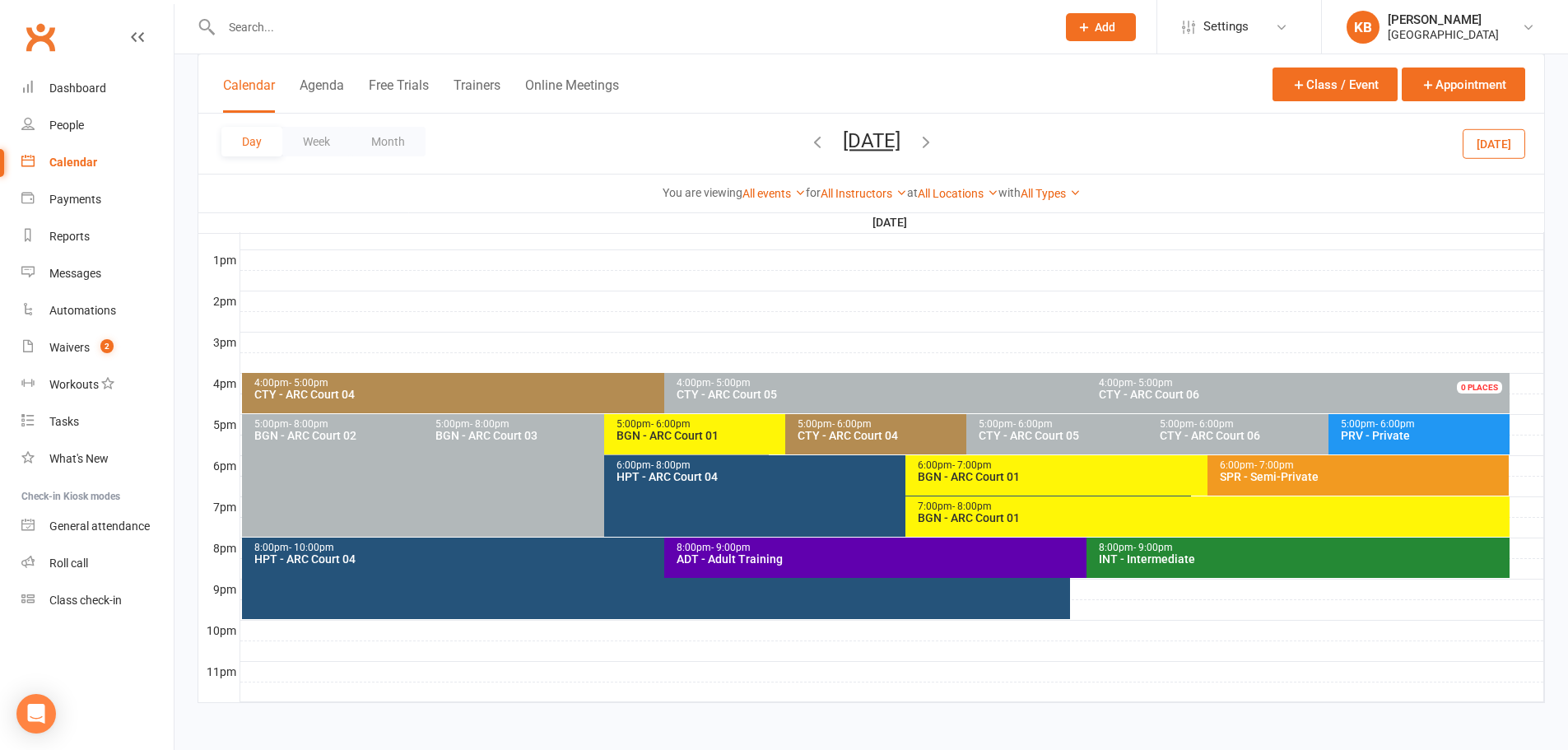
click at [844, 421] on span "- 6:00pm" at bounding box center [851, 424] width 40 height 12
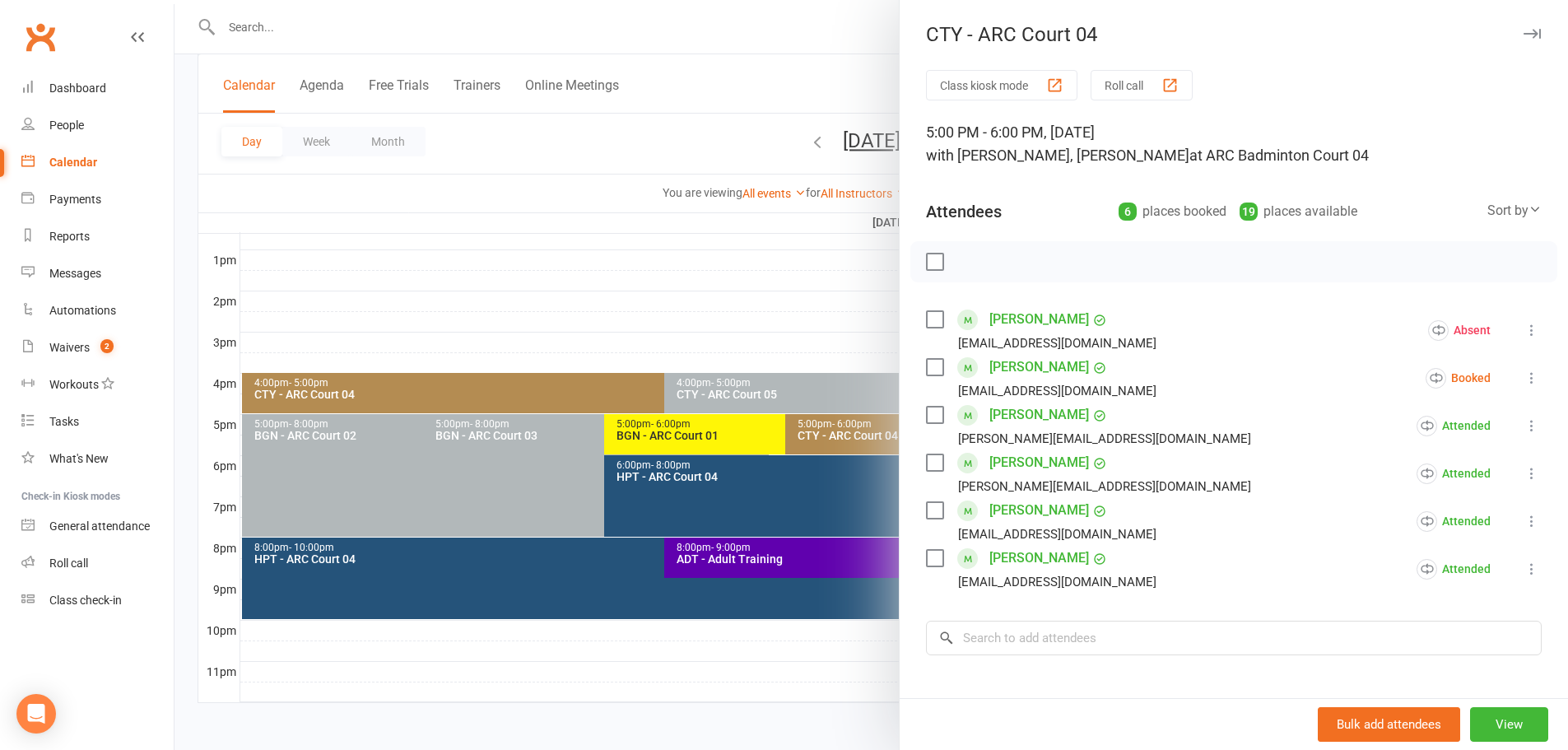
click at [641, 231] on div at bounding box center [871, 375] width 1393 height 750
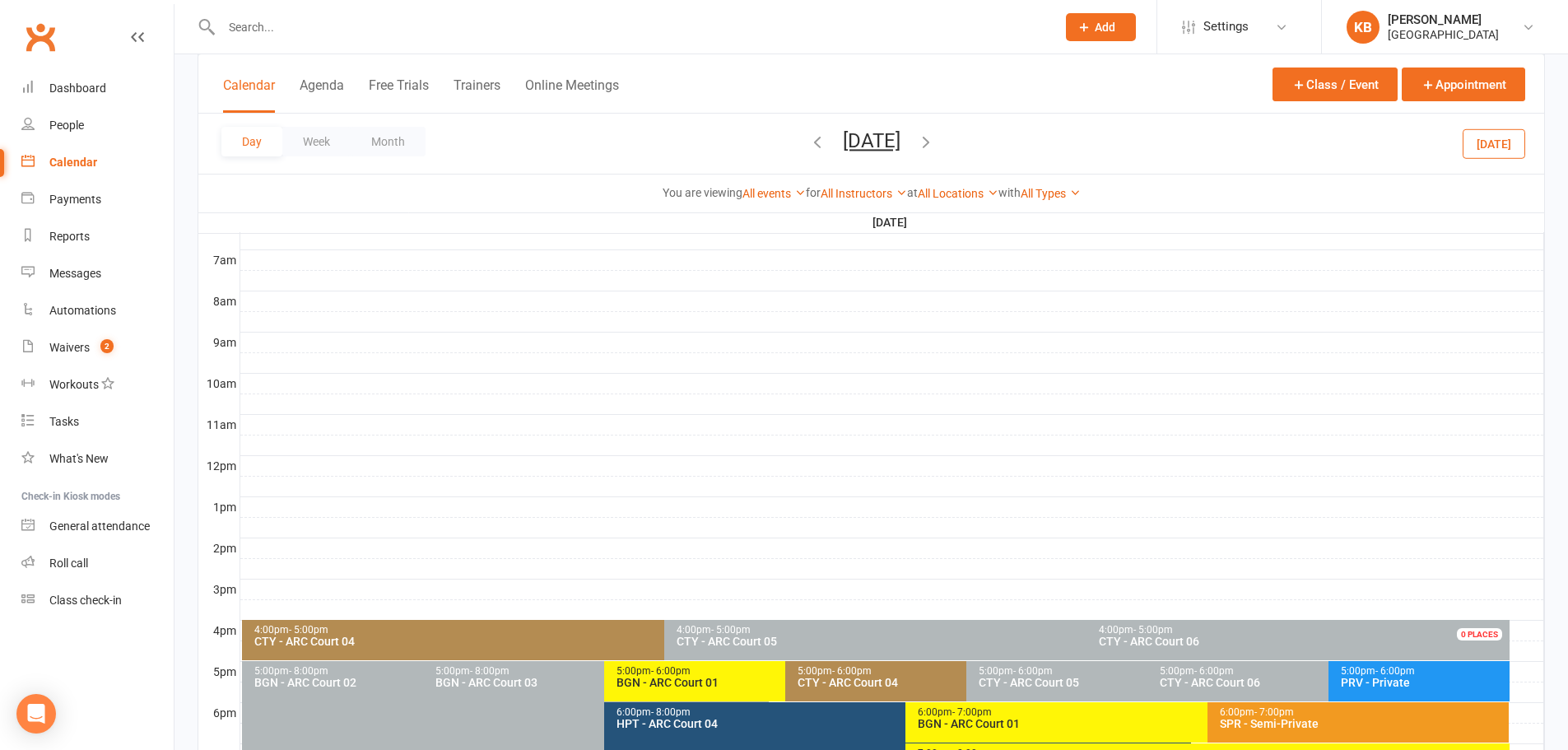
scroll to position [620, 0]
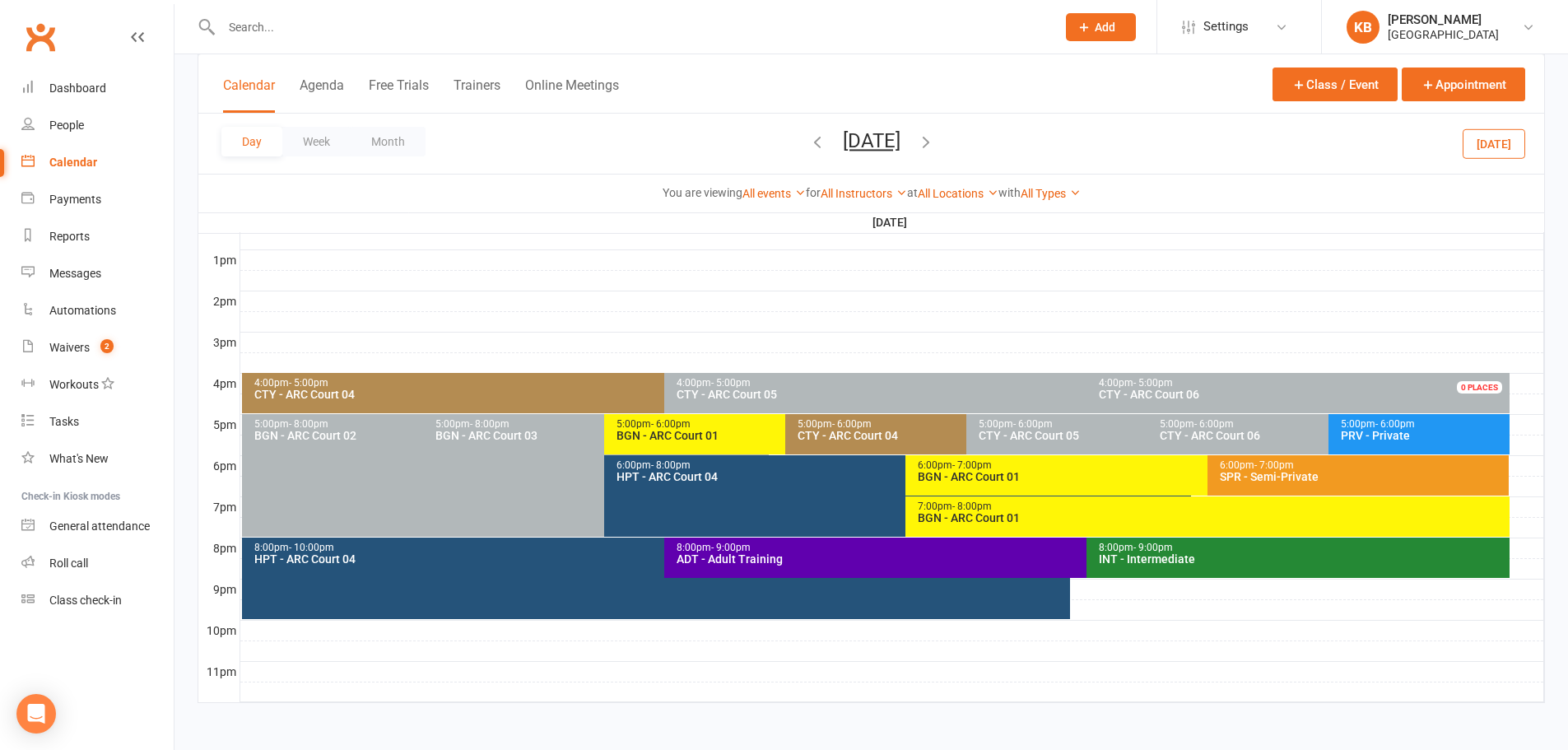
click at [935, 143] on icon "button" at bounding box center [925, 141] width 18 height 18
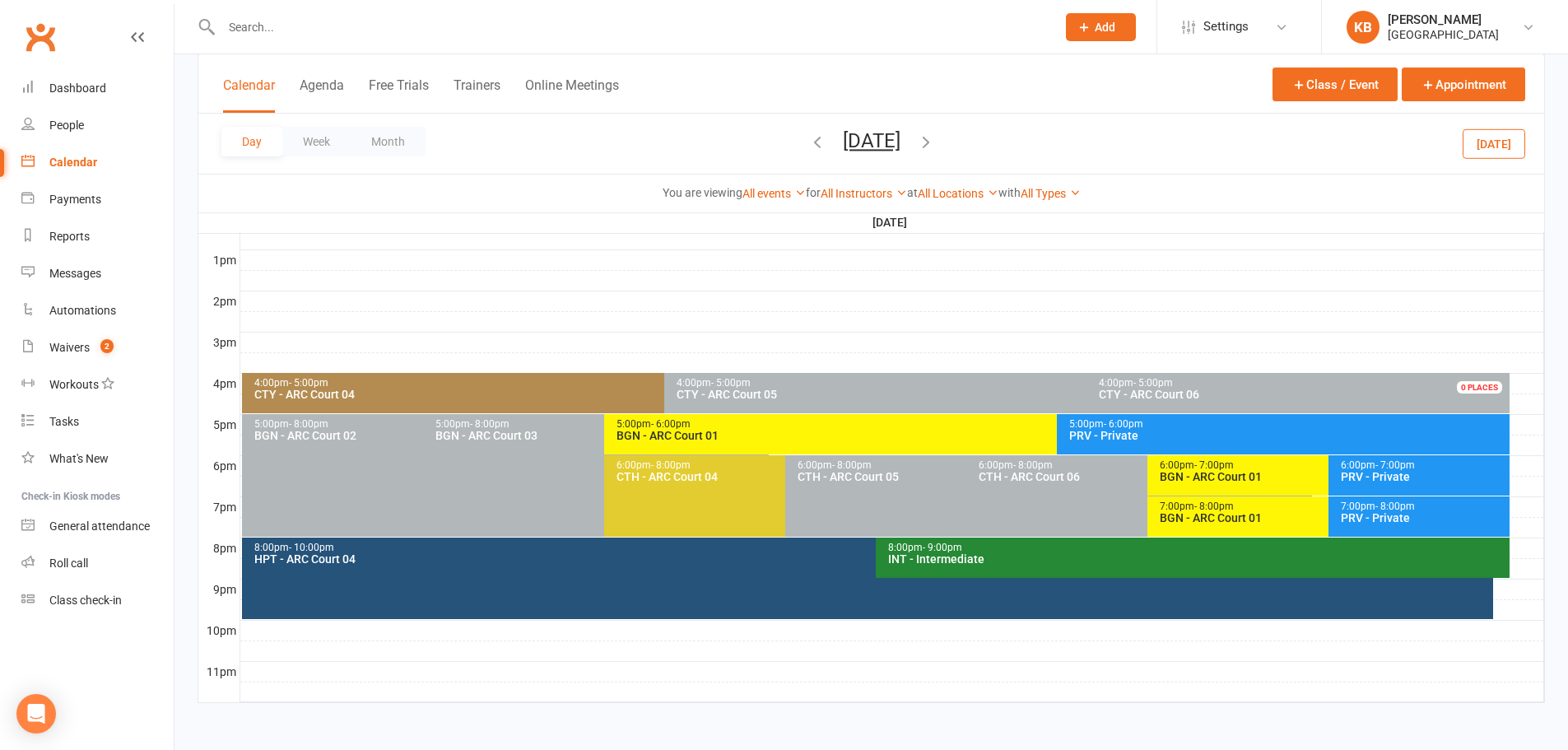
click at [935, 143] on icon "button" at bounding box center [925, 141] width 18 height 18
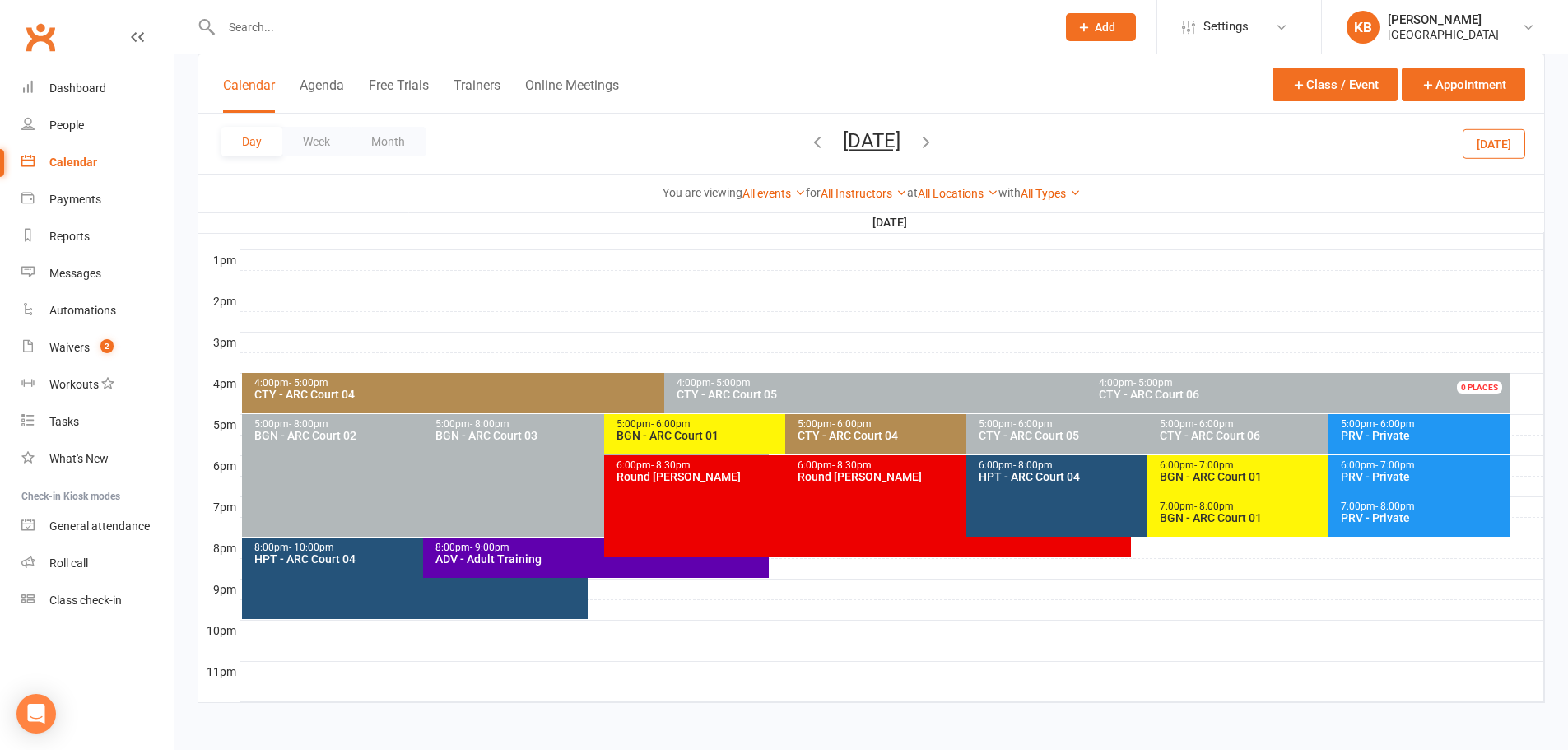
click at [917, 143] on span "Wednesday, Aug 13, 2025 August 2025 Sun Mon Tue Wed Thu Fri Sat 27 28 29 30 31 …" at bounding box center [871, 144] width 90 height 29
click at [935, 145] on icon "button" at bounding box center [925, 141] width 18 height 18
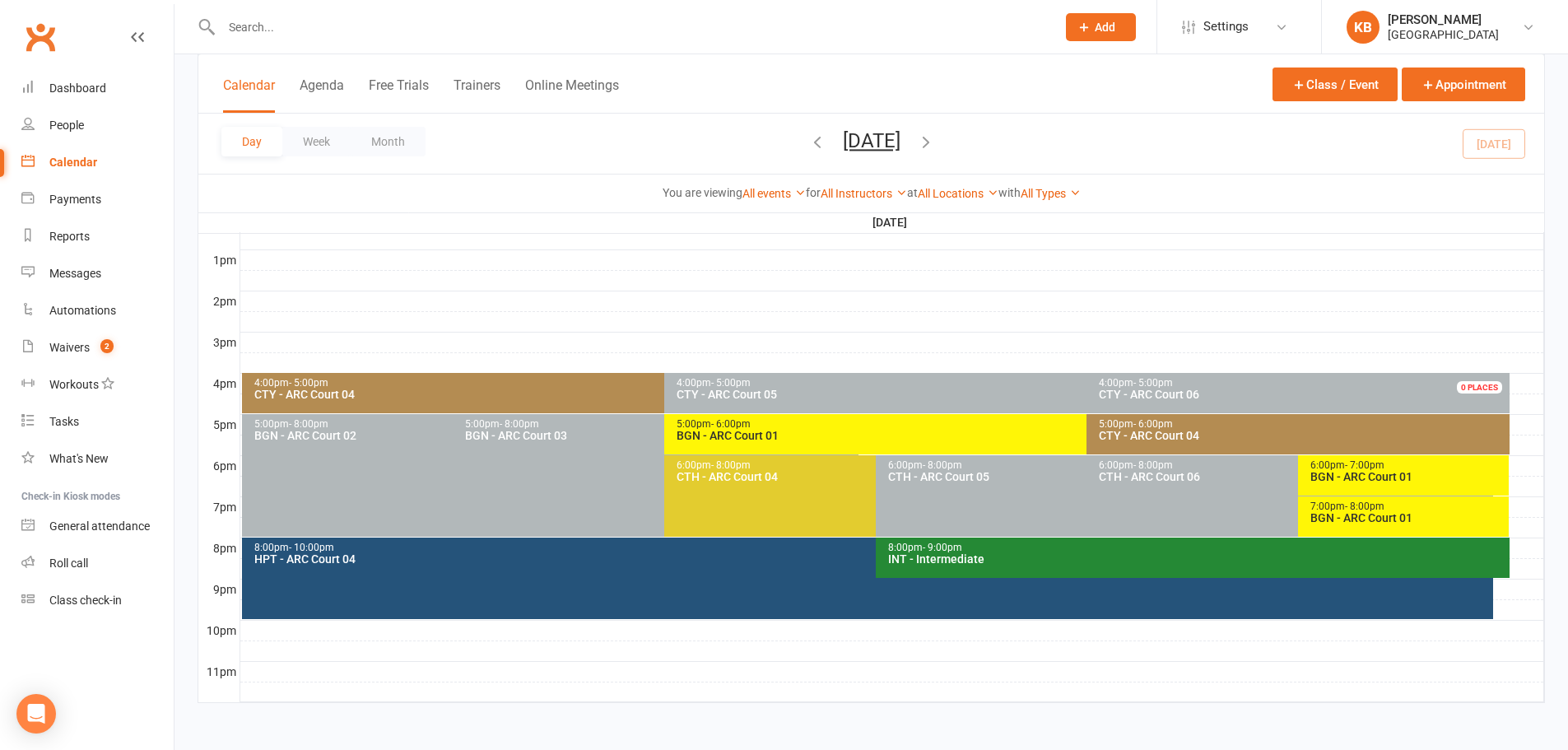
click at [935, 145] on icon "button" at bounding box center [925, 141] width 18 height 18
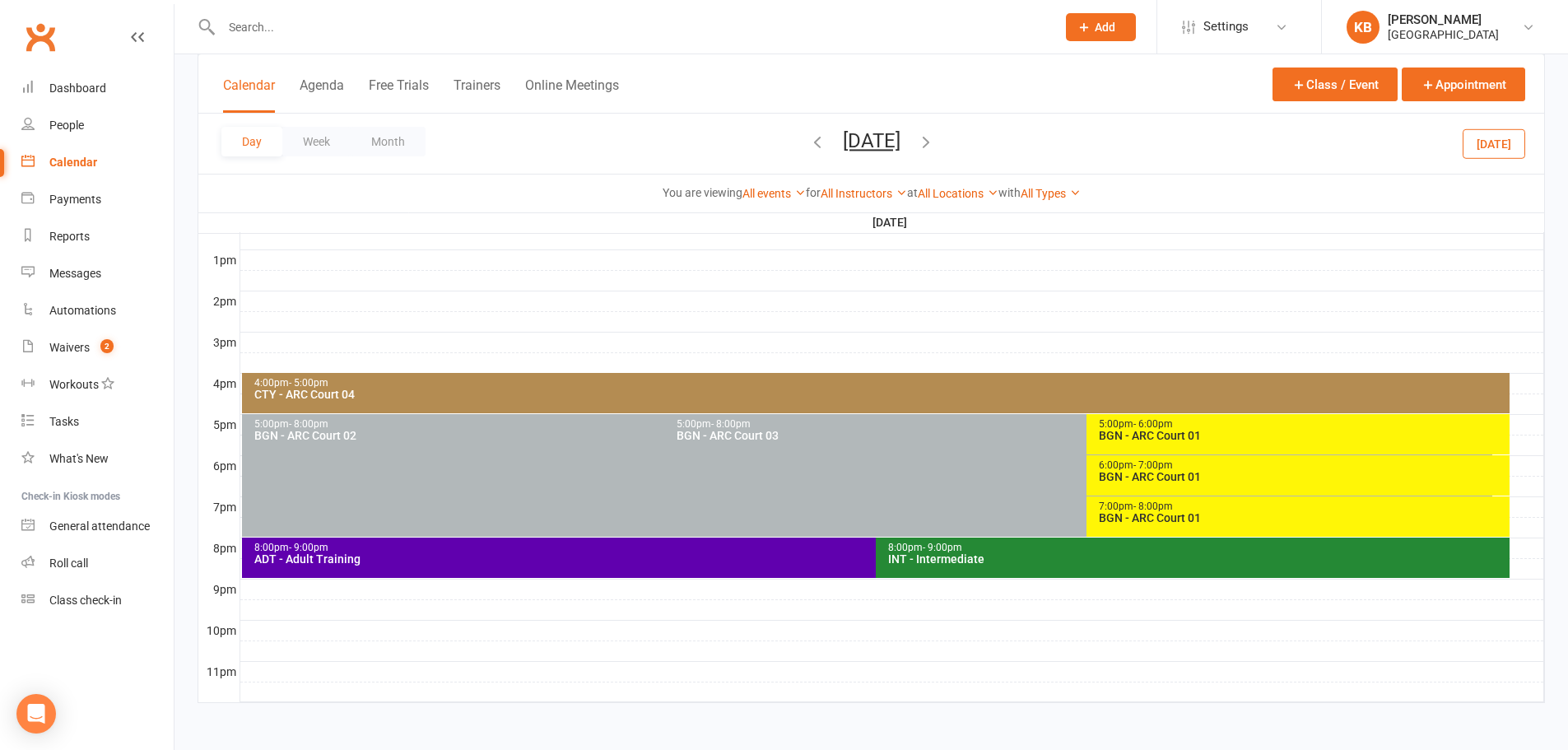
click at [935, 139] on icon "button" at bounding box center [925, 141] width 18 height 18
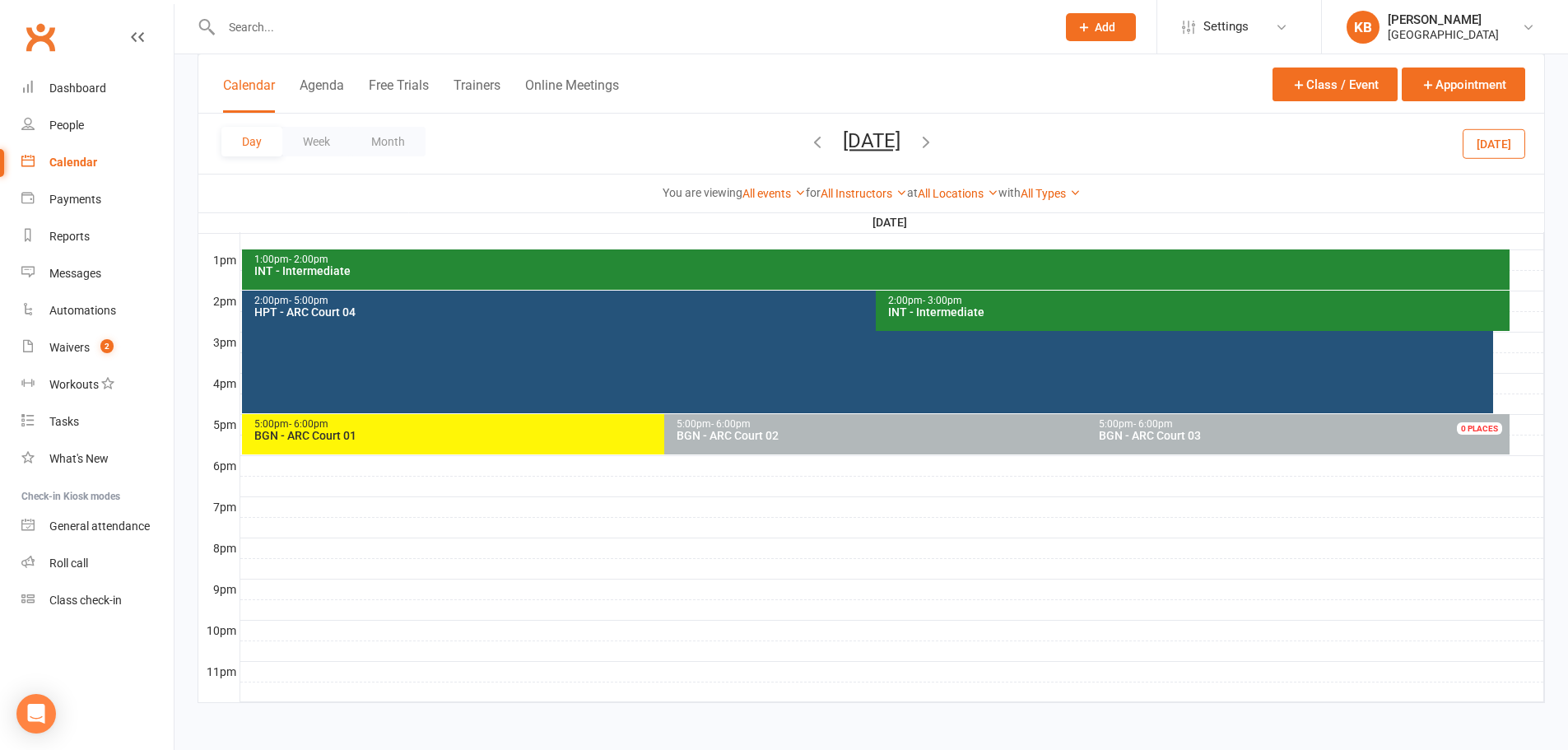
click at [935, 147] on icon "button" at bounding box center [925, 141] width 18 height 18
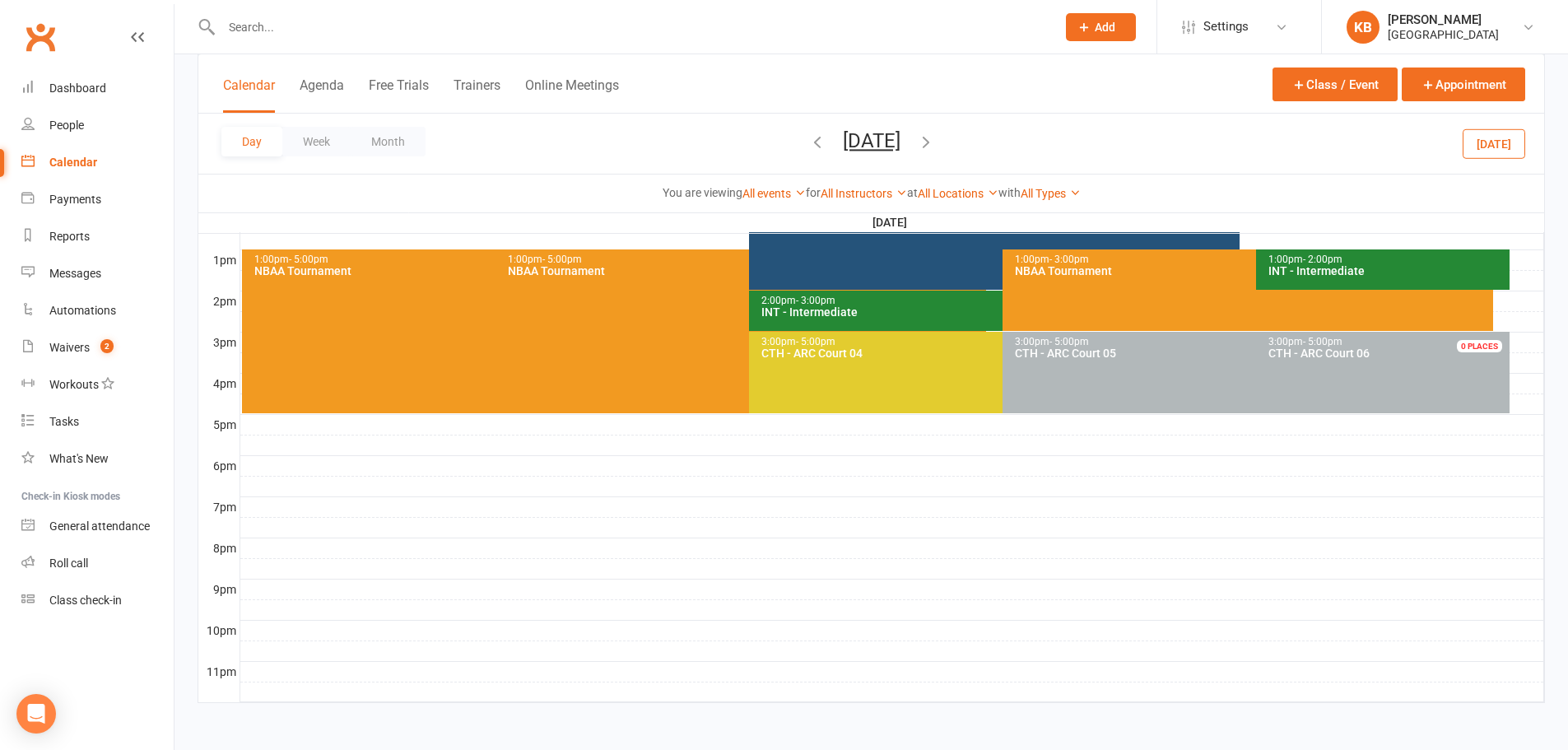
click at [935, 144] on icon "button" at bounding box center [925, 141] width 18 height 18
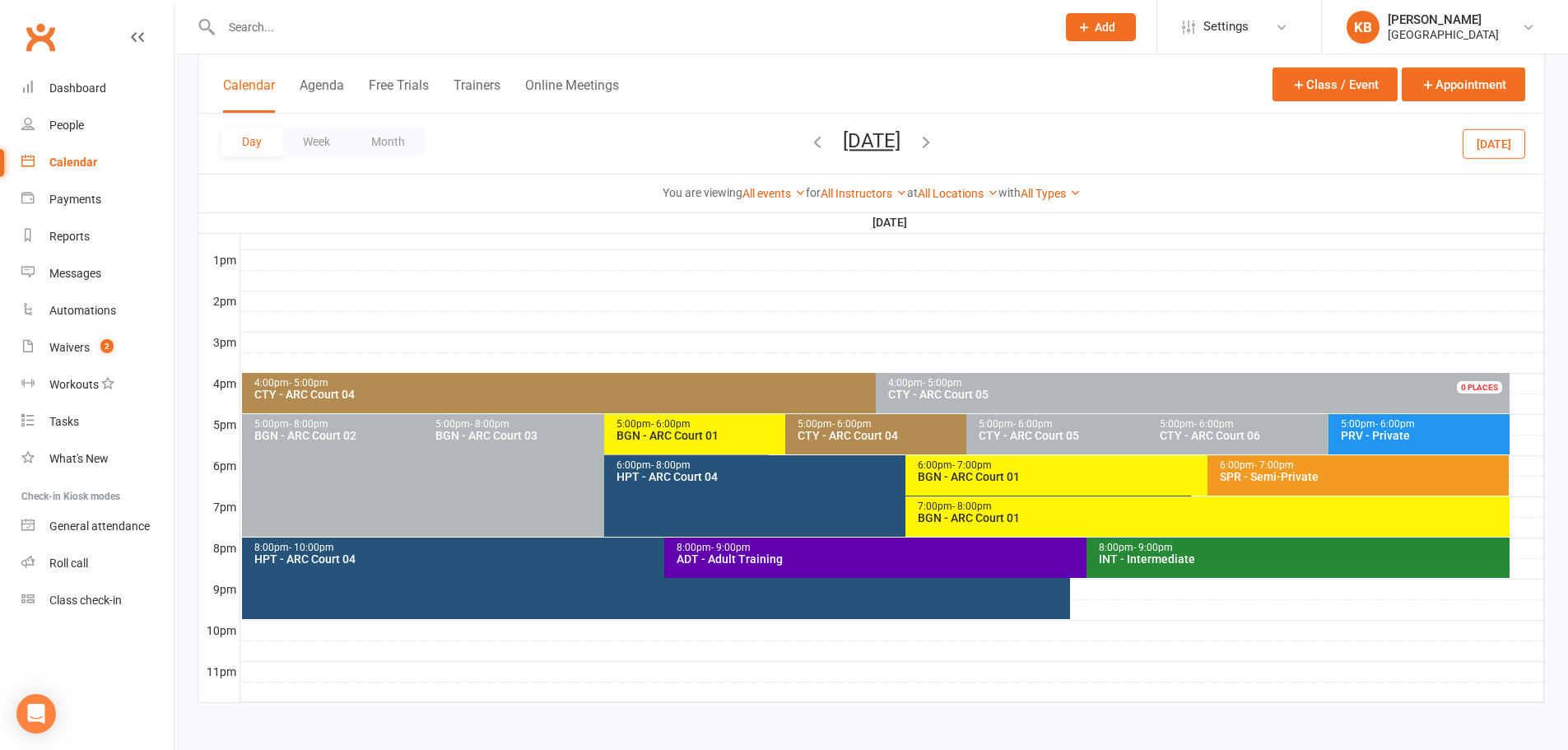
click at [534, 387] on div "4:00pm - 5:00pm" at bounding box center [871, 383] width 1236 height 11
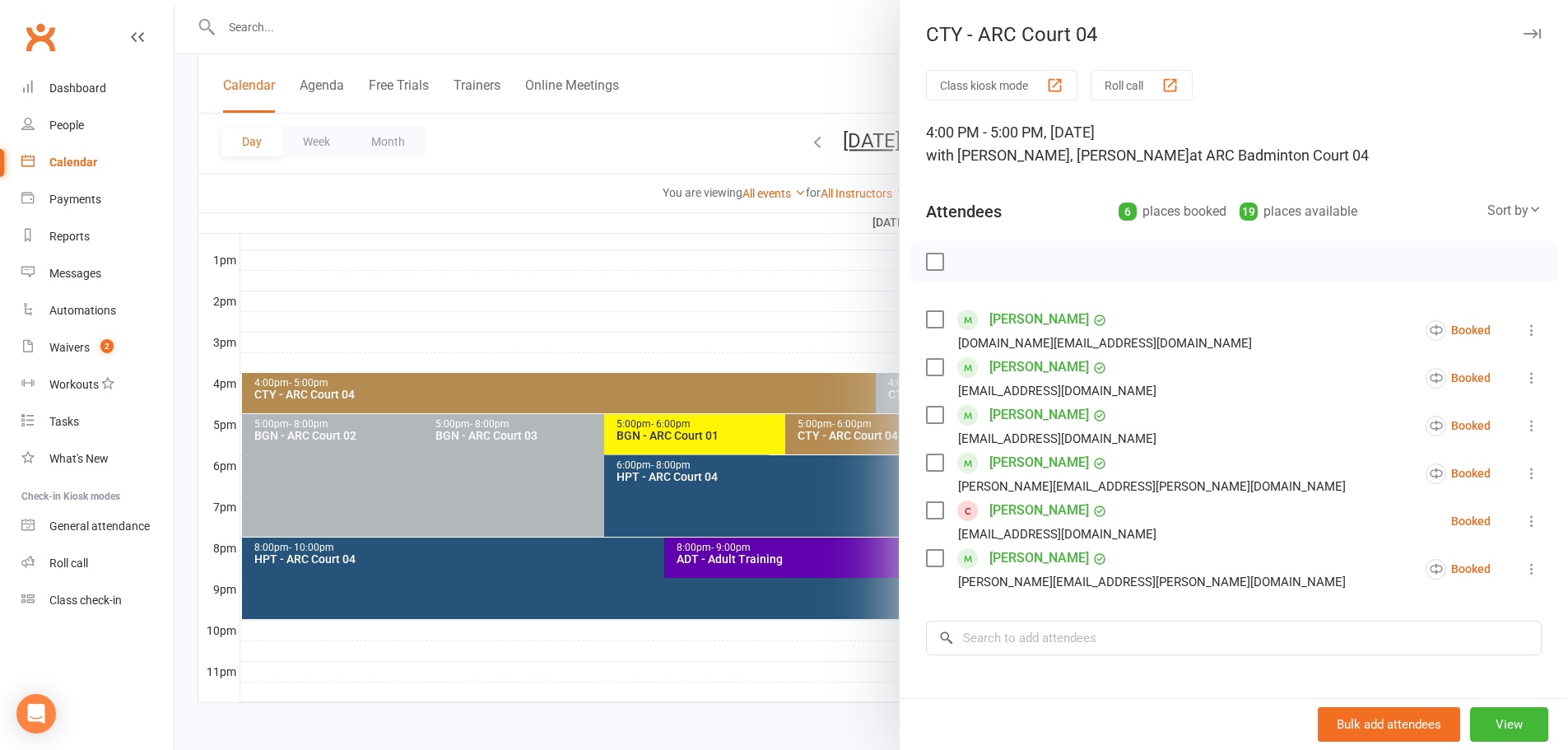
click at [768, 87] on div at bounding box center [871, 375] width 1393 height 750
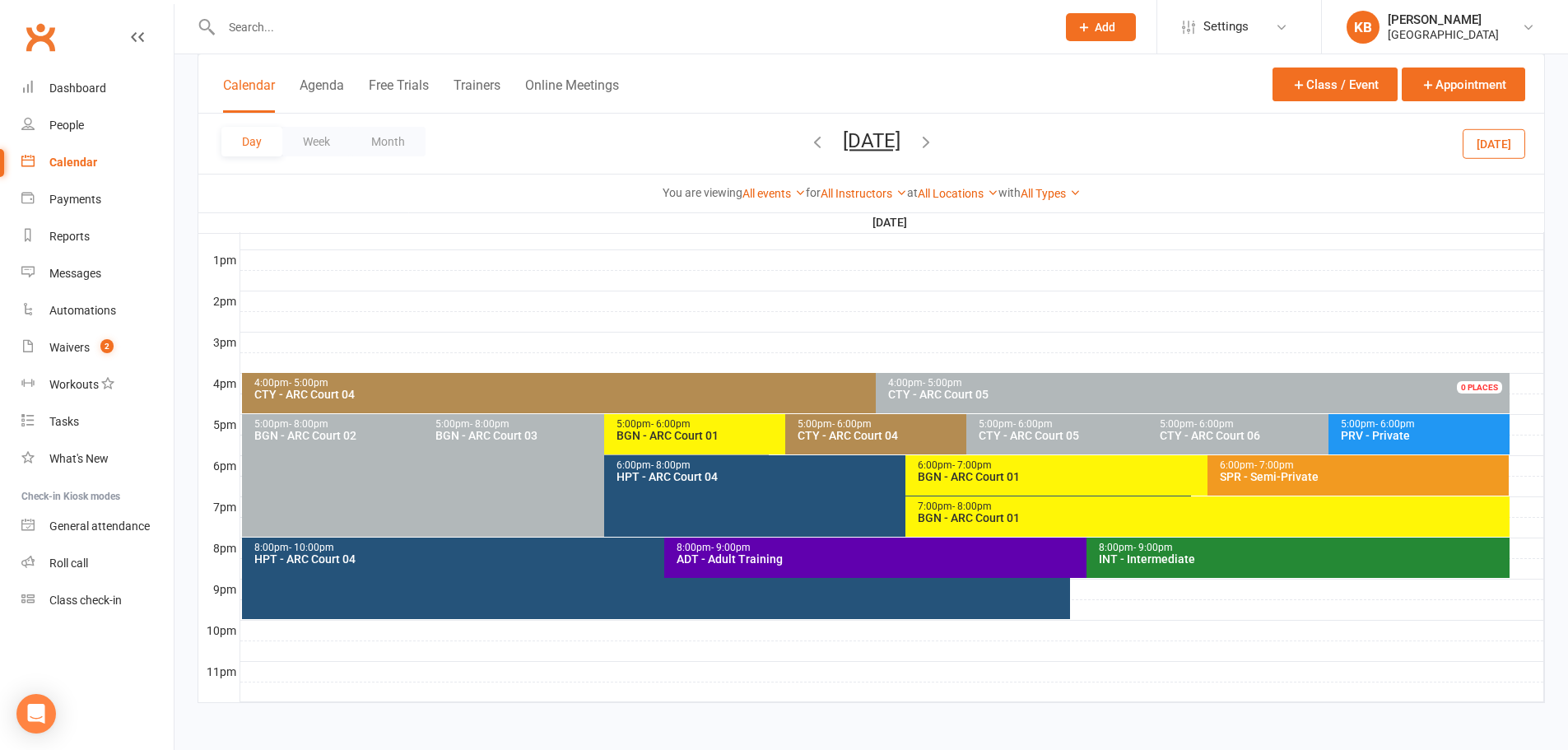
click at [456, 393] on div "CTY - ARC Court 04" at bounding box center [871, 394] width 1236 height 12
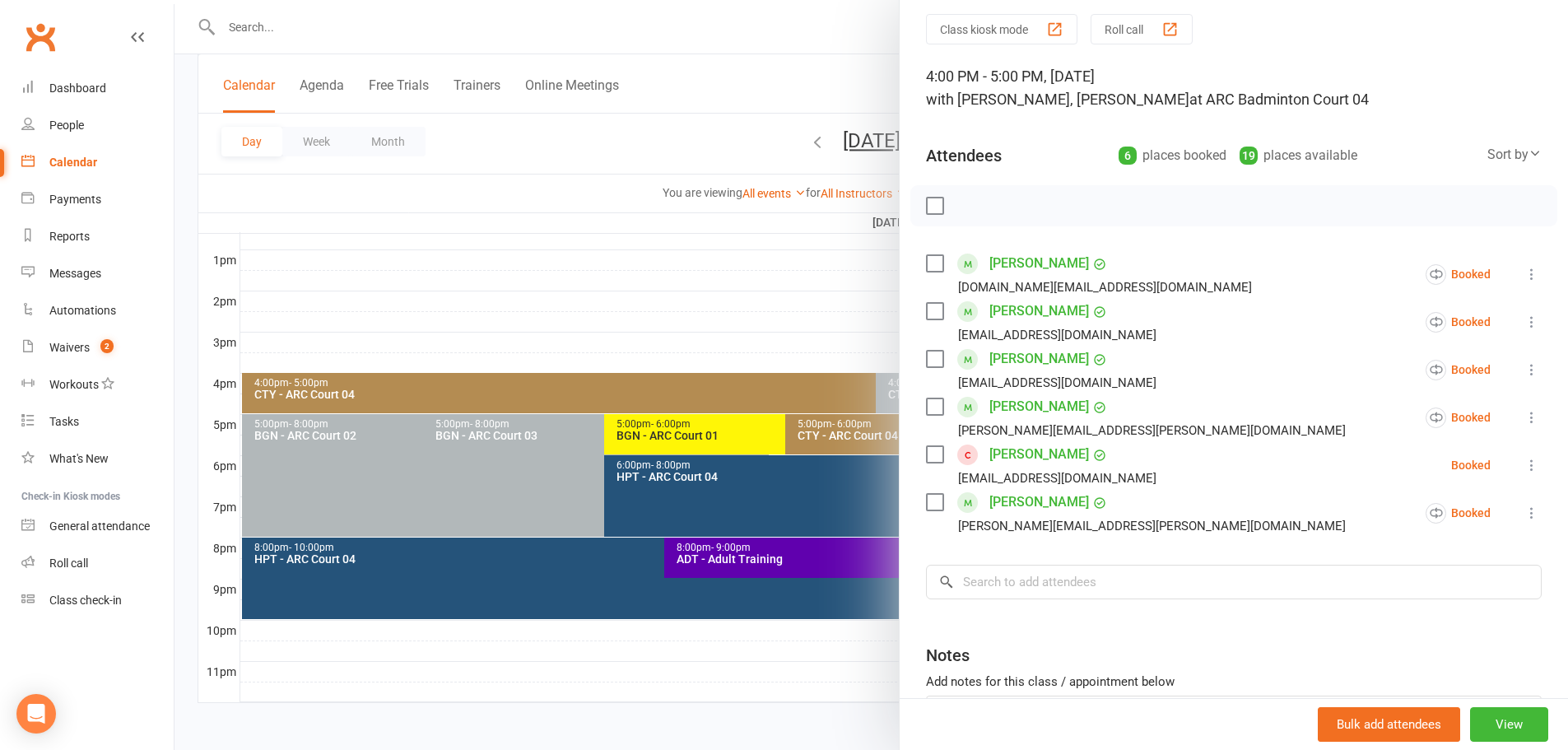
scroll to position [82, 0]
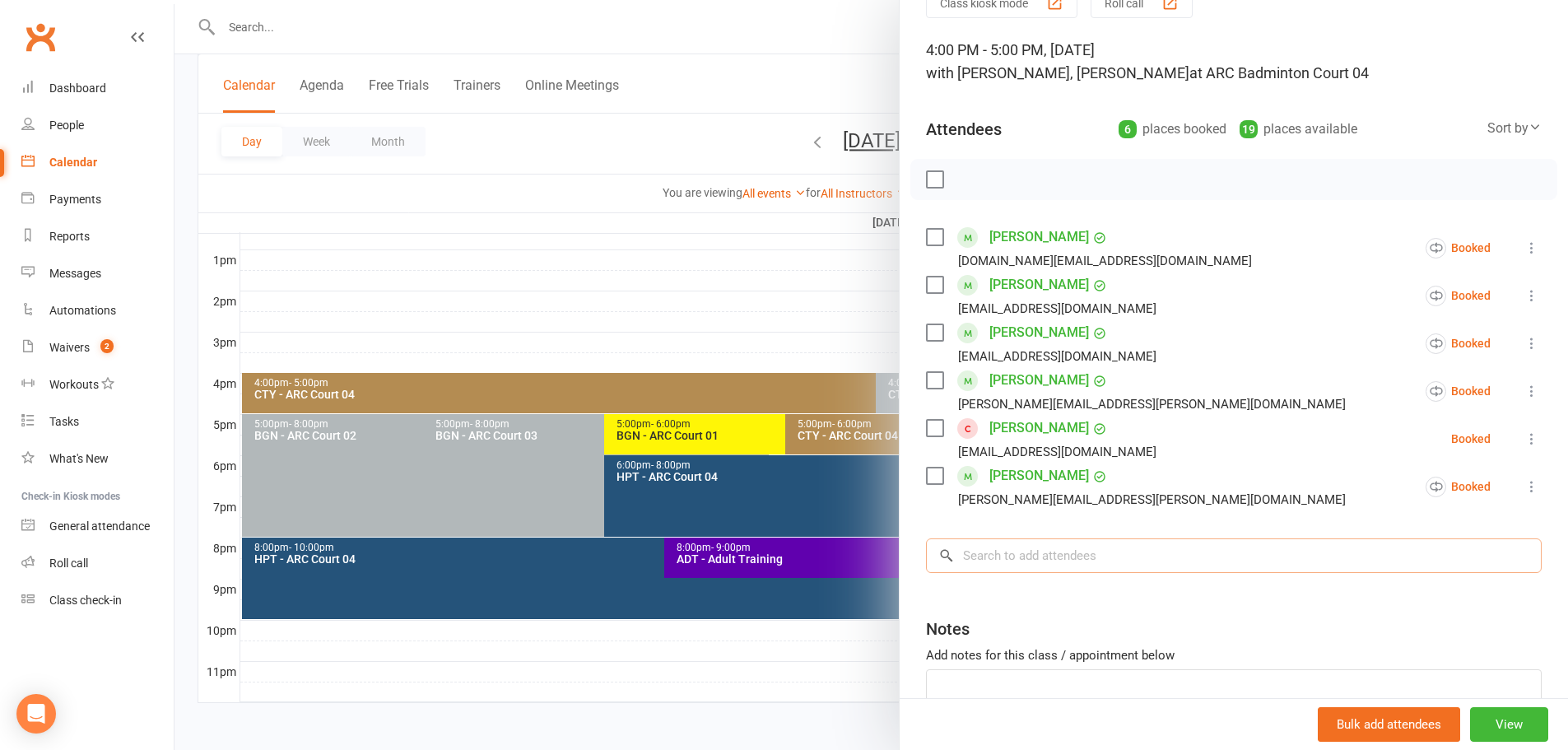
click at [1044, 561] on input "search" at bounding box center [1233, 555] width 616 height 35
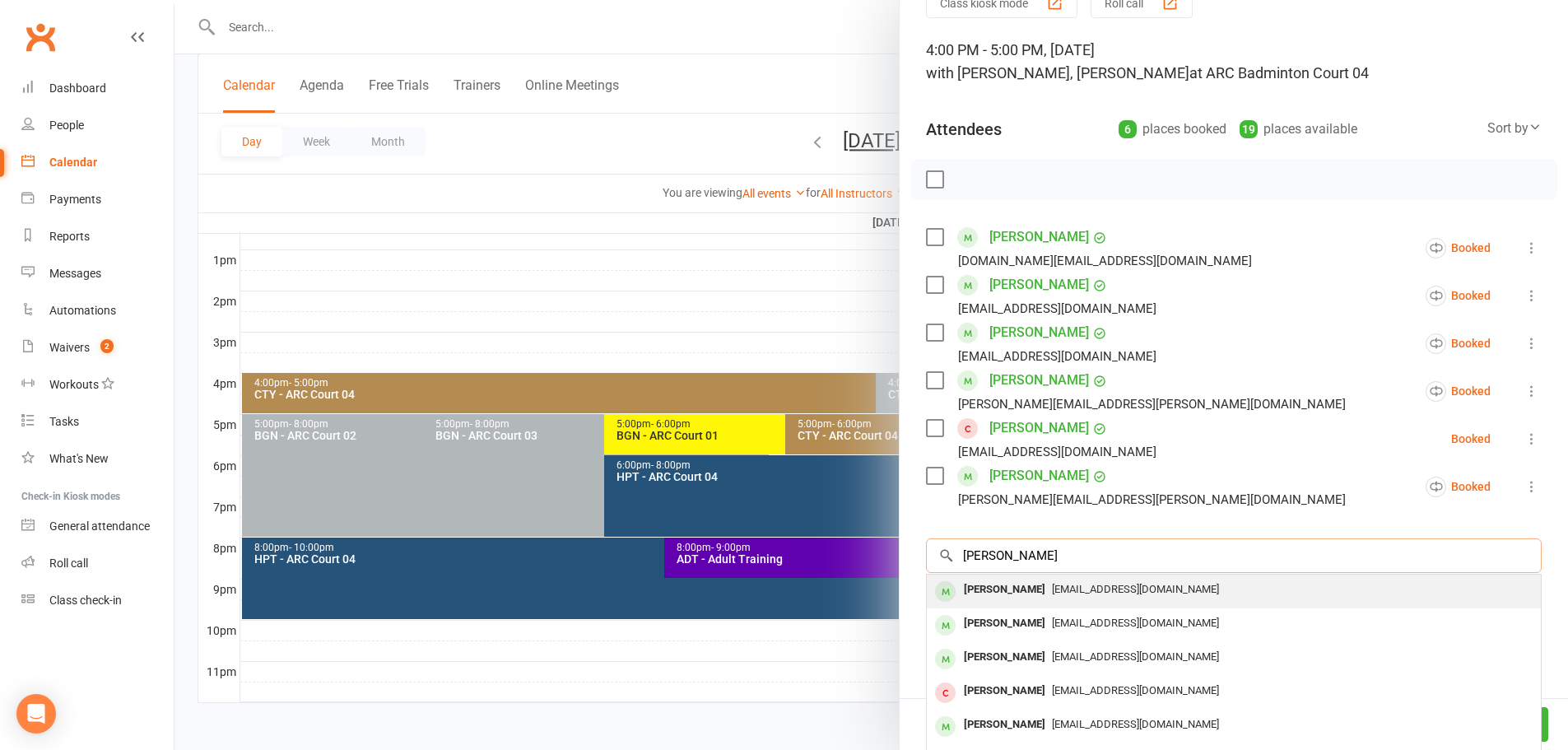
type input "sashta ranji"
click at [1053, 593] on span "emailranjithr@gmail.com" at bounding box center [1136, 589] width 167 height 13
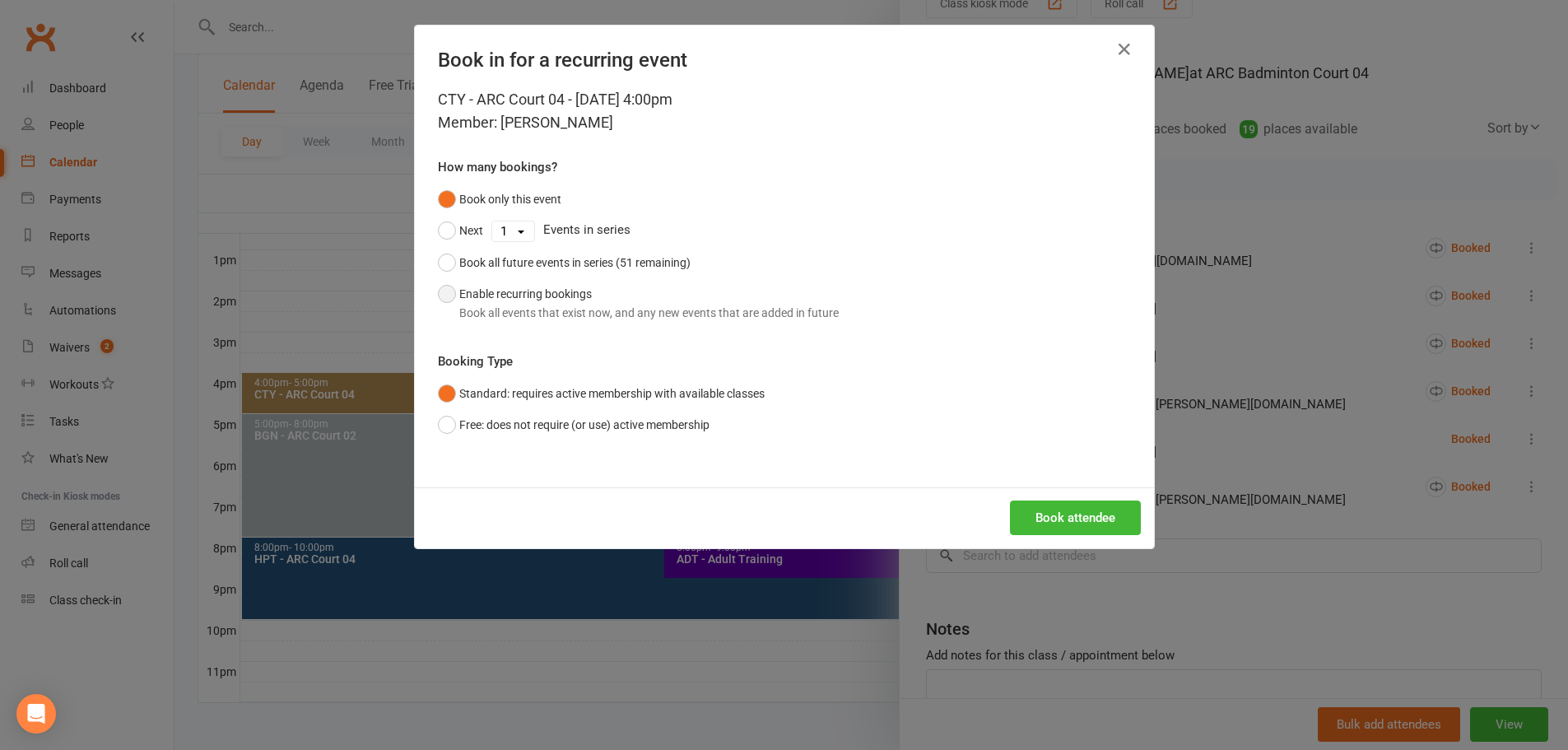
click at [567, 311] on div "Book all events that exist now, and any new events that are added in future" at bounding box center [648, 312] width 379 height 18
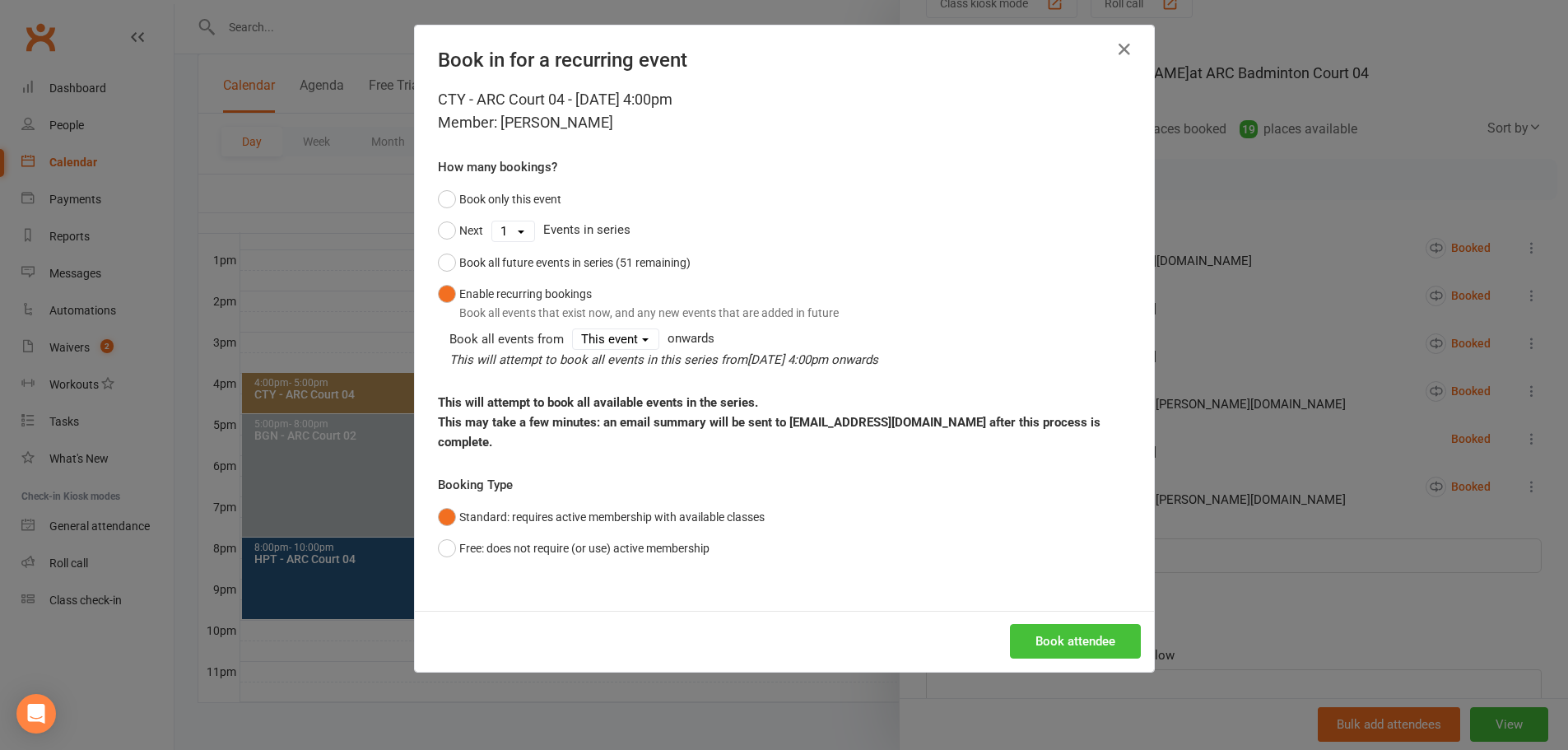
click at [1057, 624] on button "Book attendee" at bounding box center [1075, 641] width 131 height 35
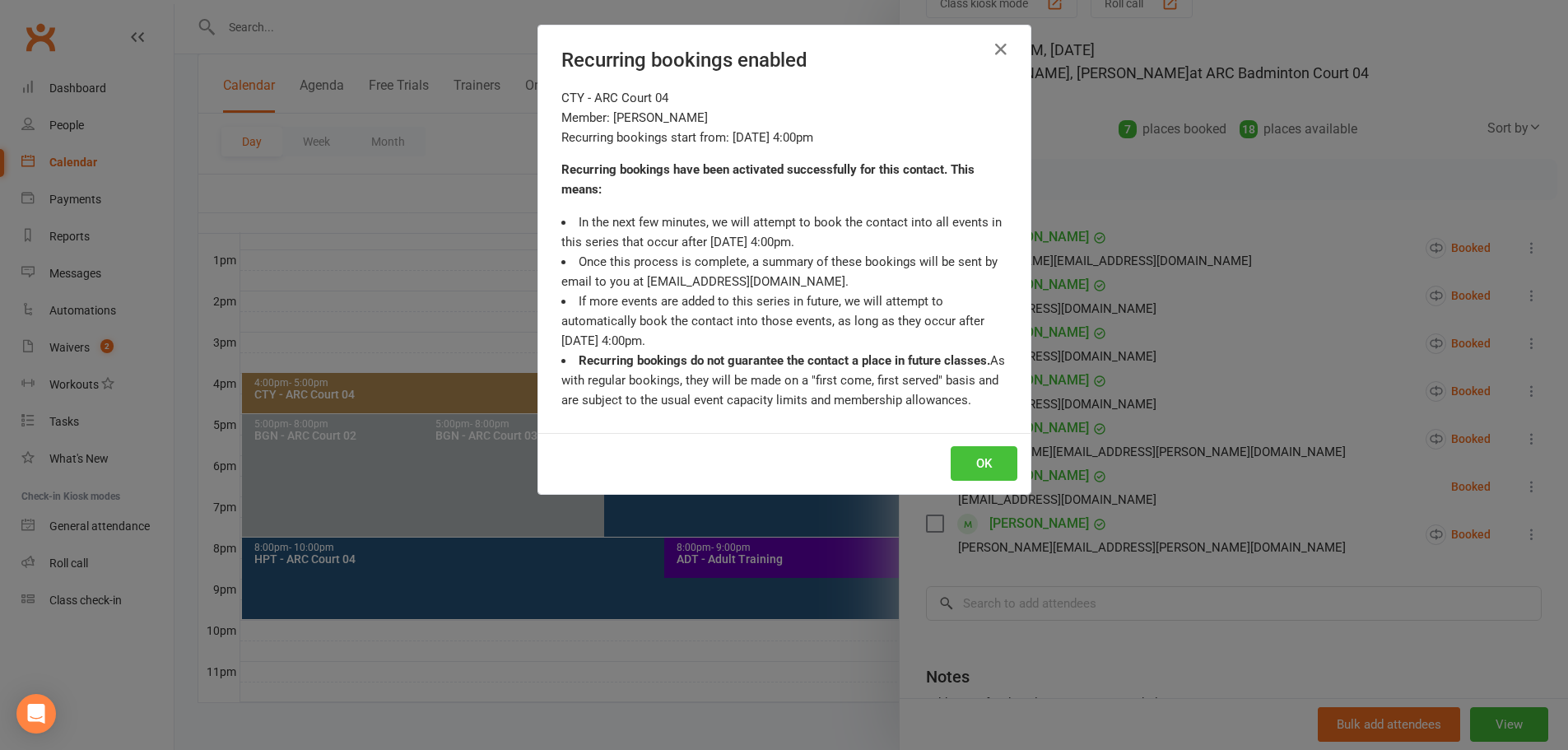
click at [985, 460] on button "OK" at bounding box center [984, 463] width 67 height 35
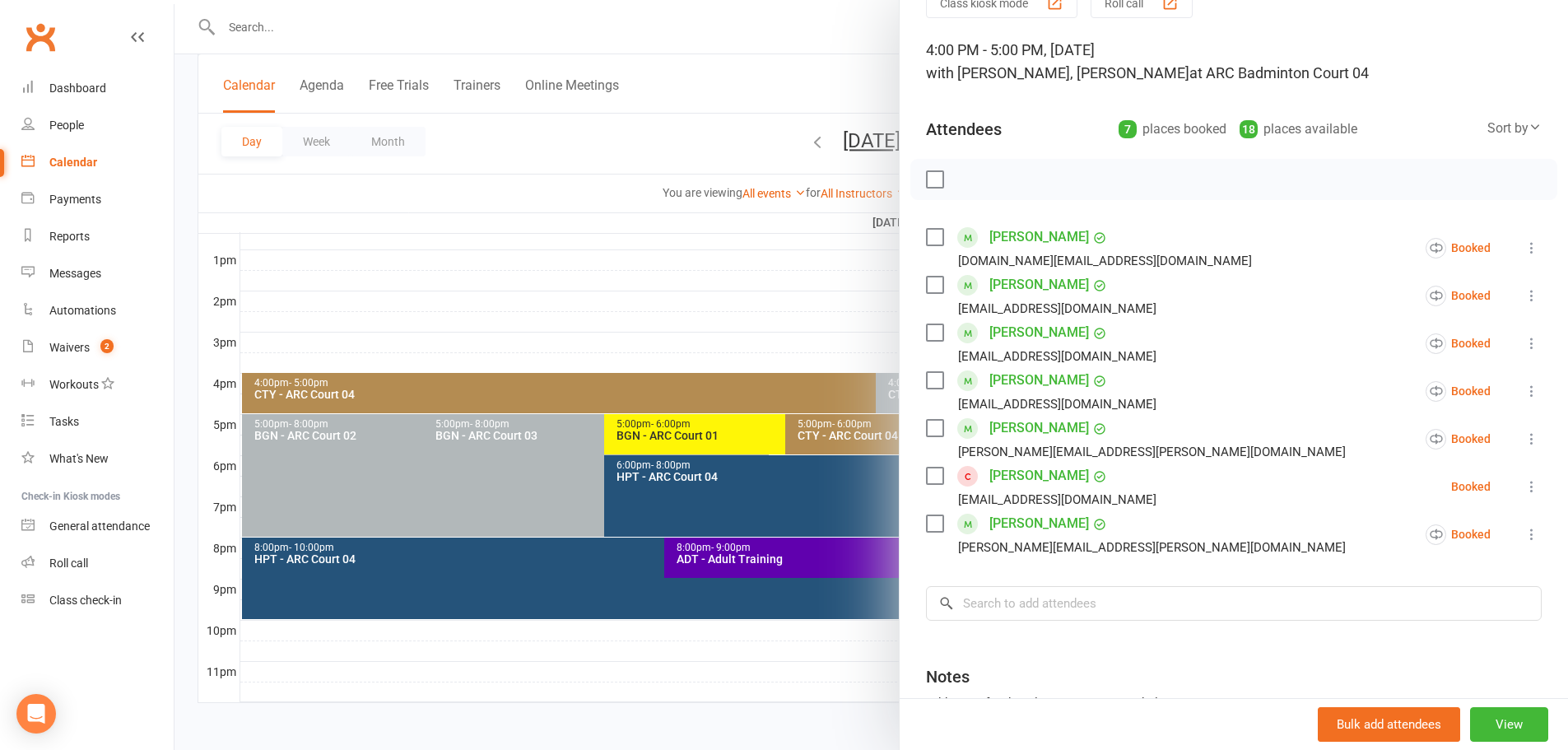
click at [703, 135] on div at bounding box center [871, 375] width 1393 height 750
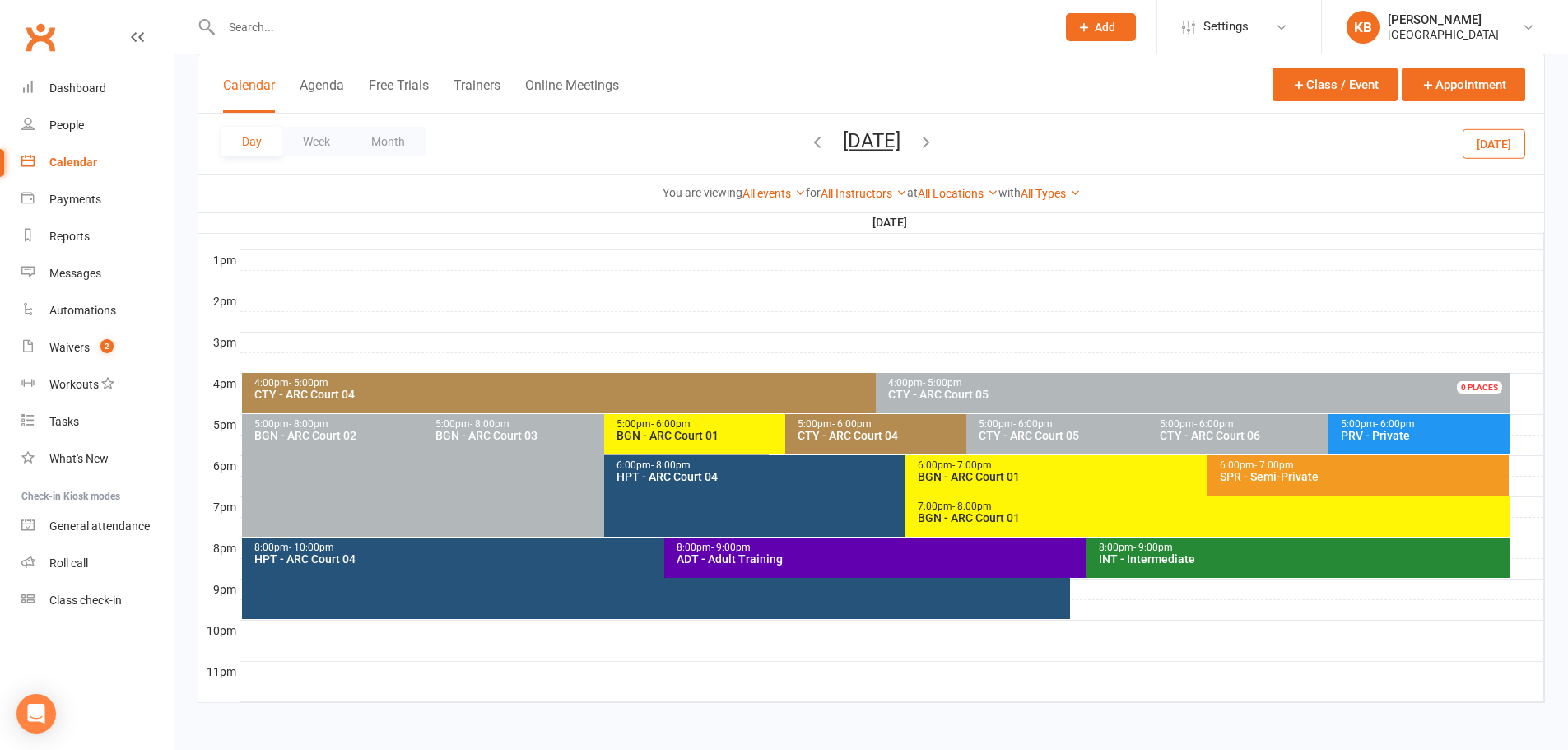
click at [935, 152] on button "button" at bounding box center [925, 144] width 18 height 29
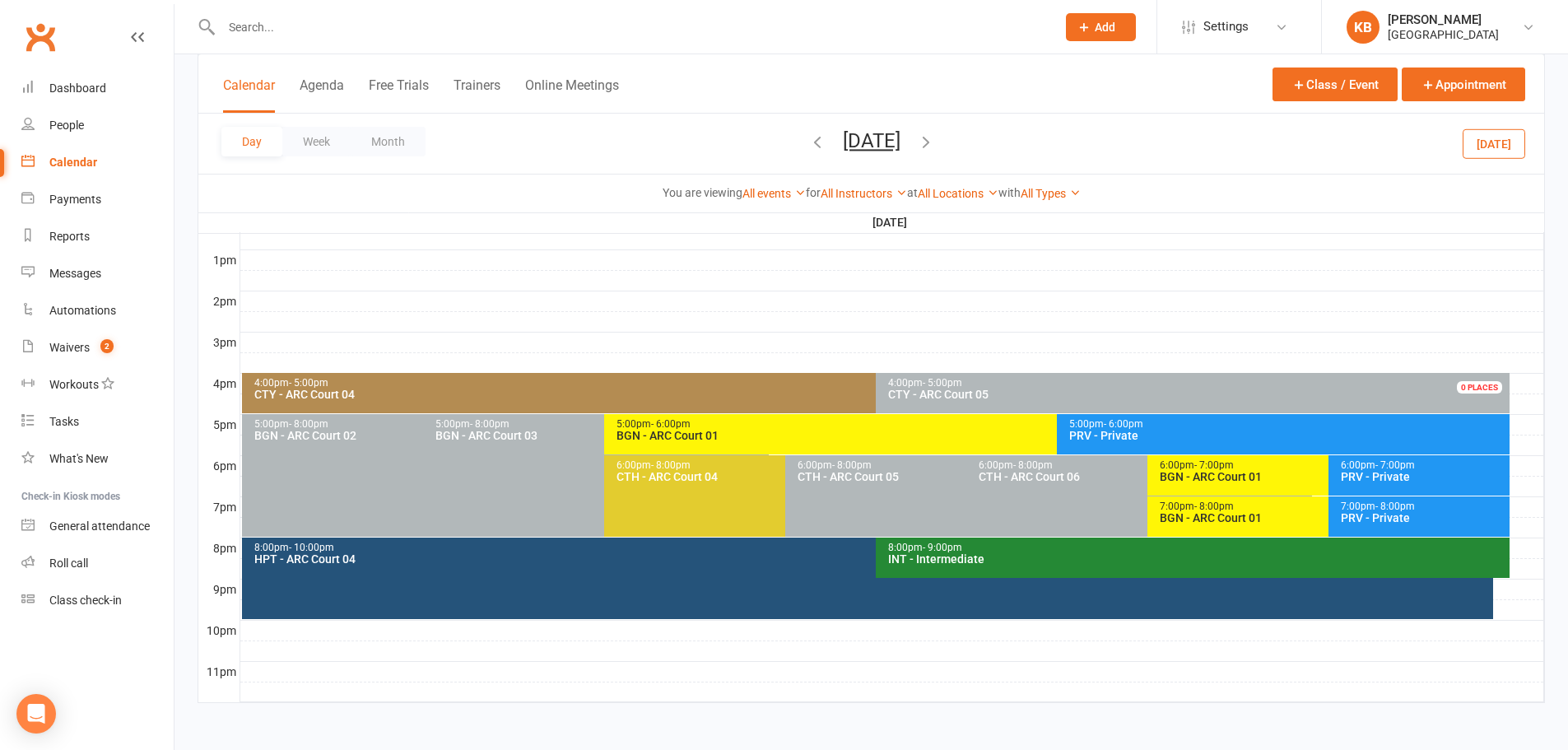
click at [935, 152] on button "button" at bounding box center [925, 144] width 18 height 29
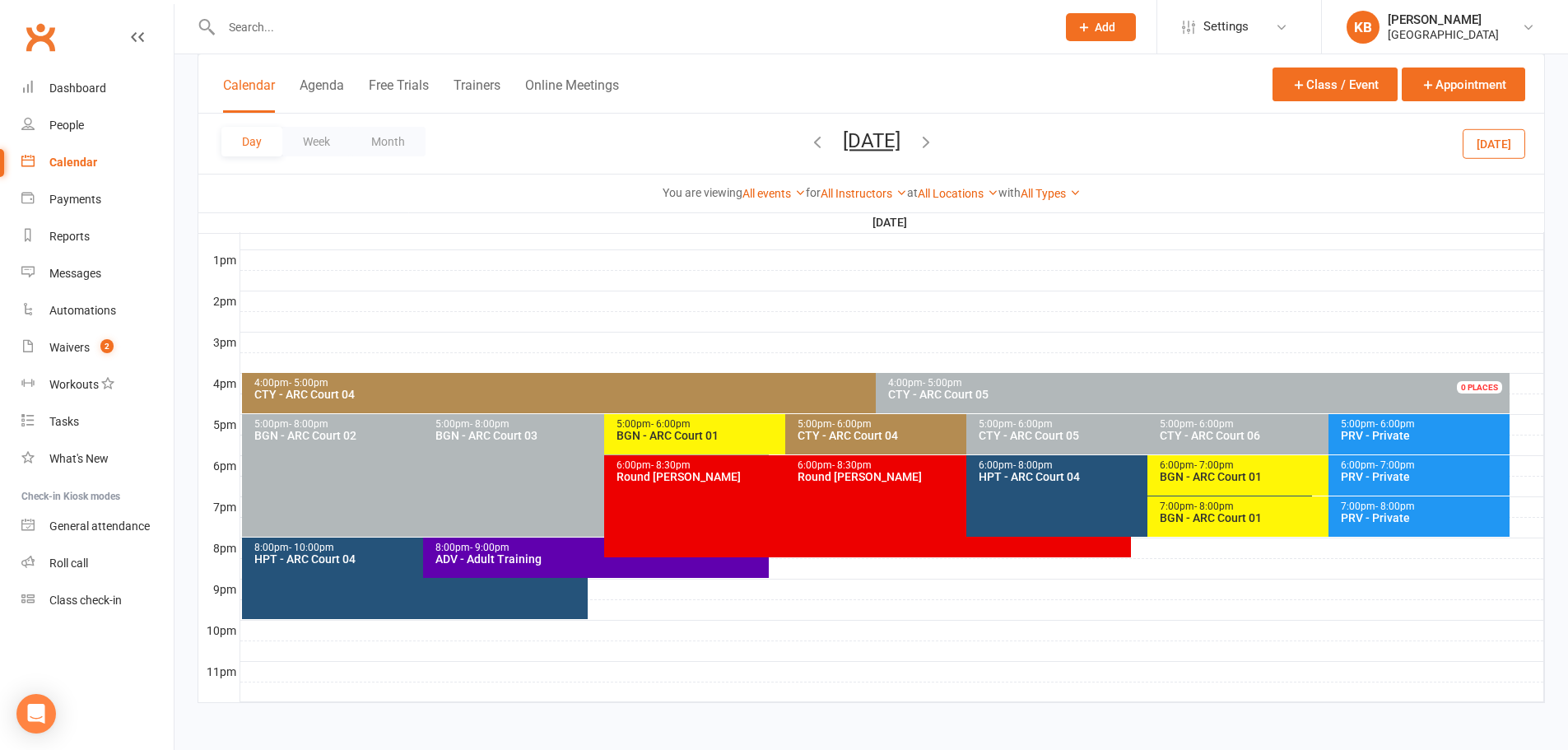
click at [863, 437] on div "CTY - ARC Court 04" at bounding box center [962, 436] width 331 height 12
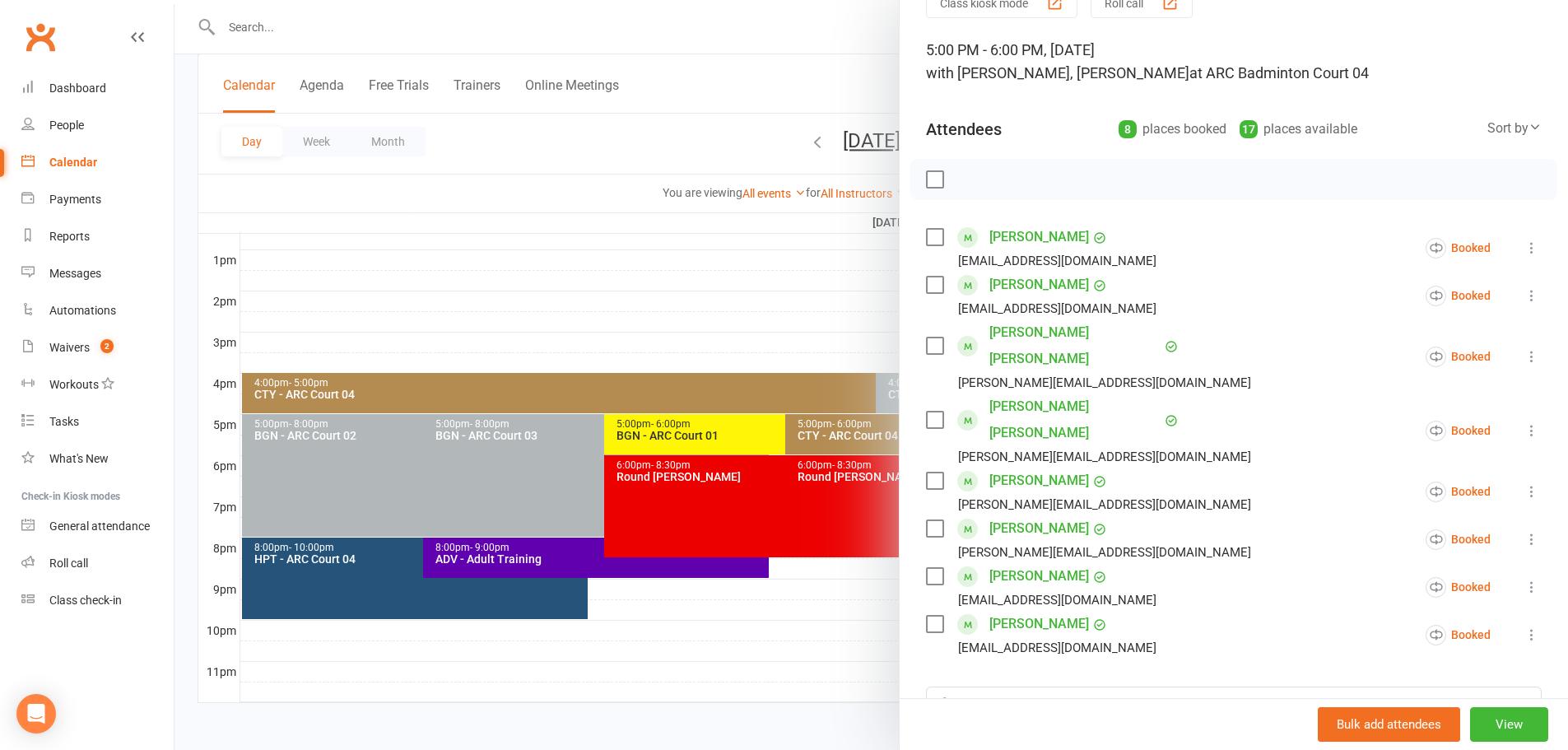
click at [683, 241] on div at bounding box center [871, 375] width 1393 height 750
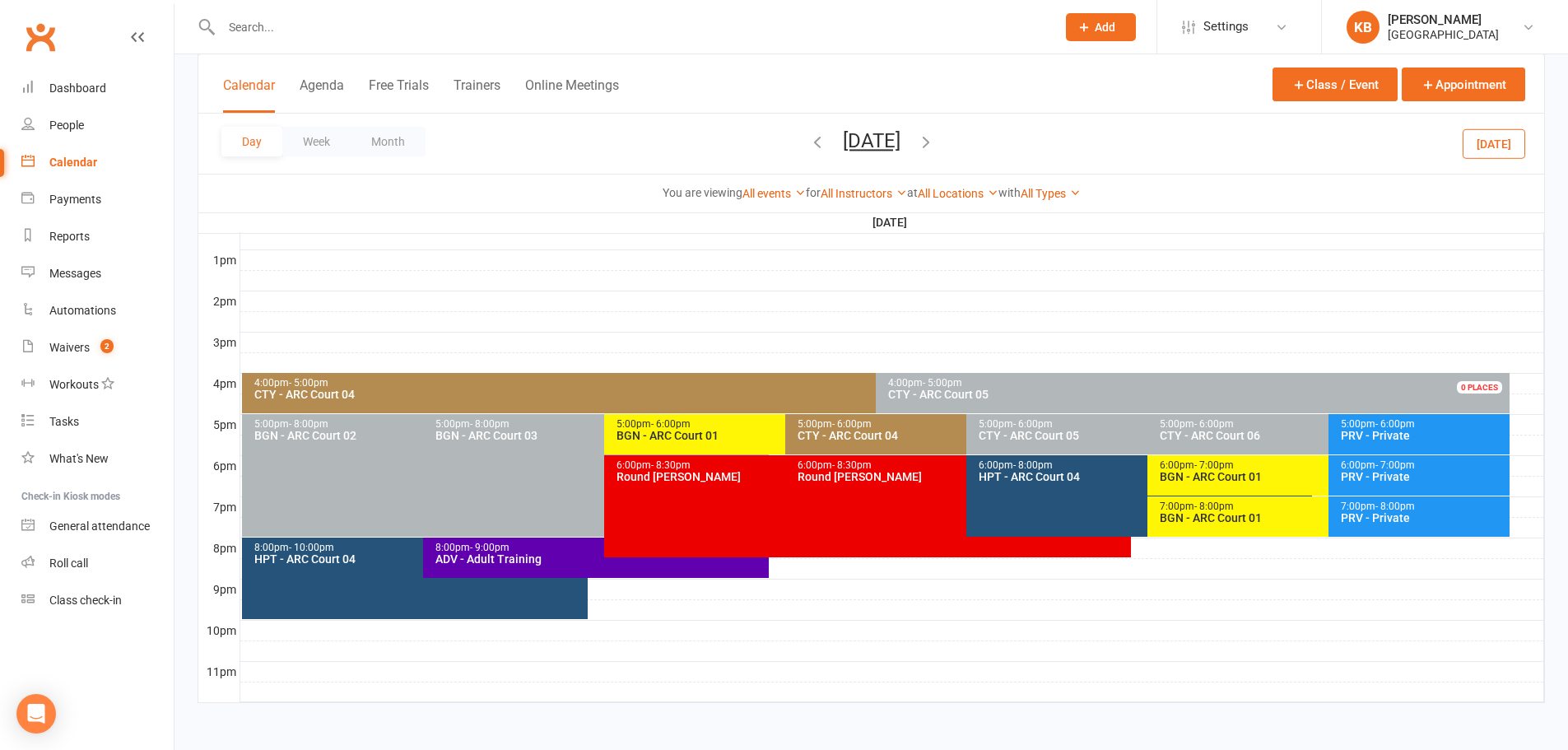
click at [819, 430] on div "CTY - ARC Court 04" at bounding box center [962, 436] width 331 height 12
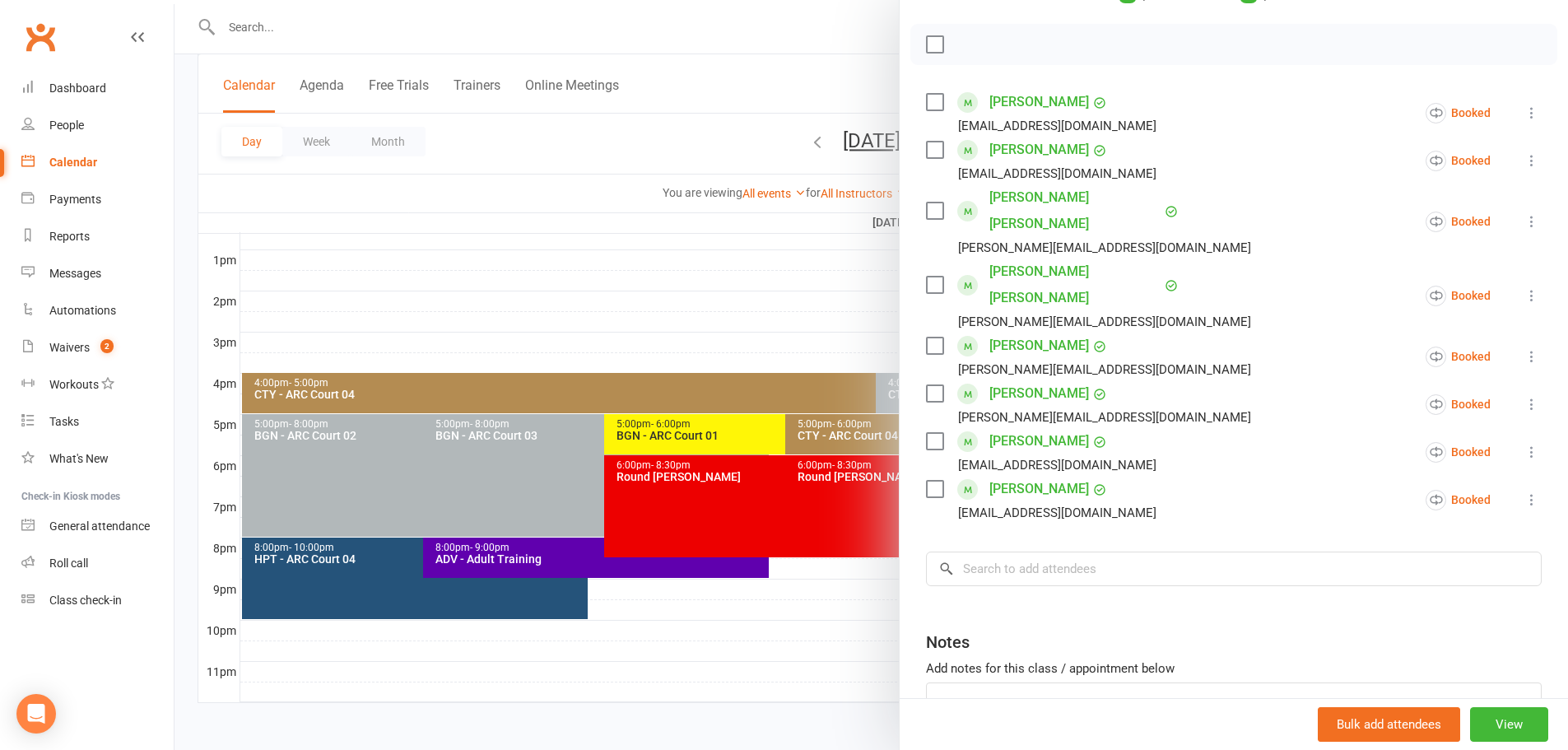
scroll to position [285, 0]
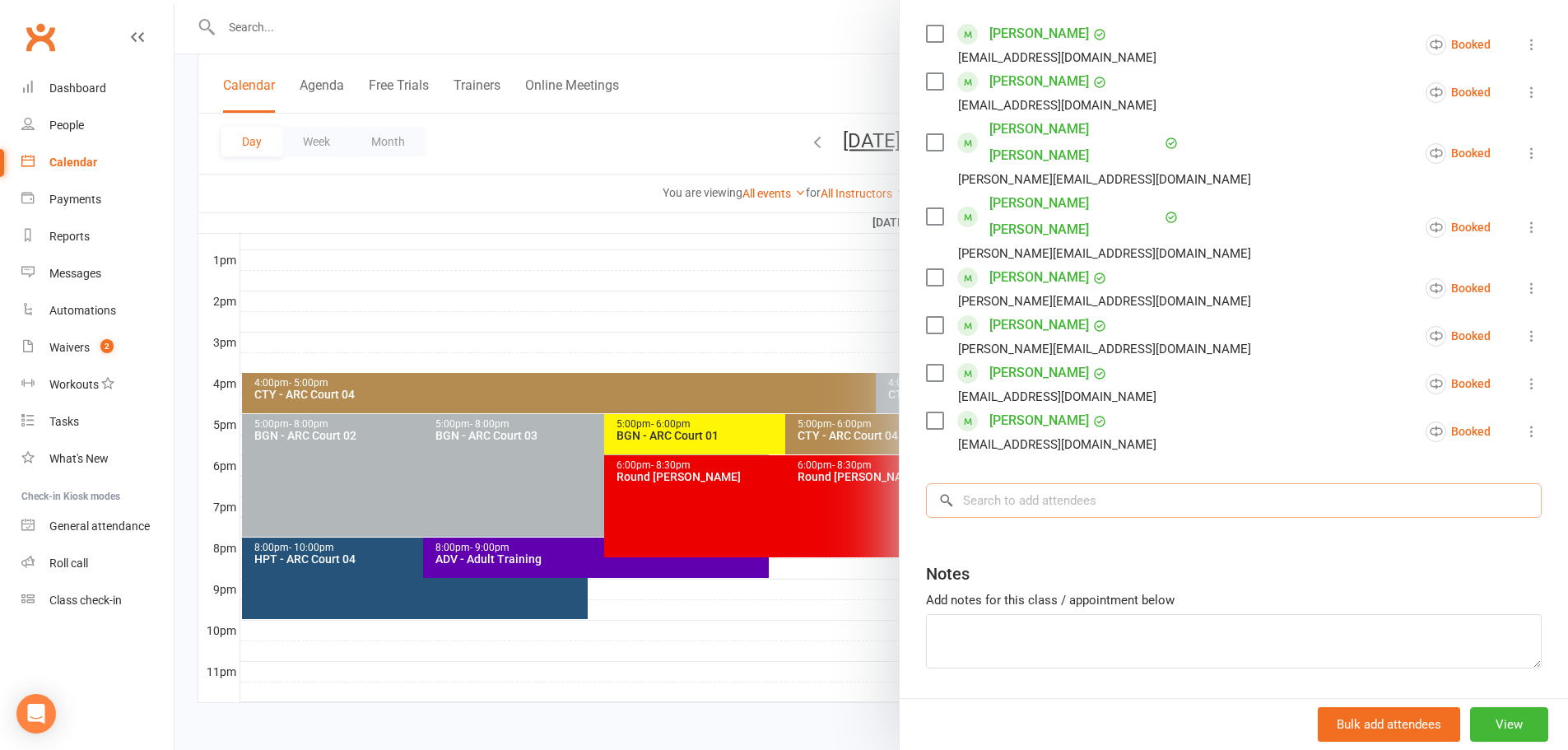
click at [1047, 483] on input "search" at bounding box center [1233, 500] width 616 height 35
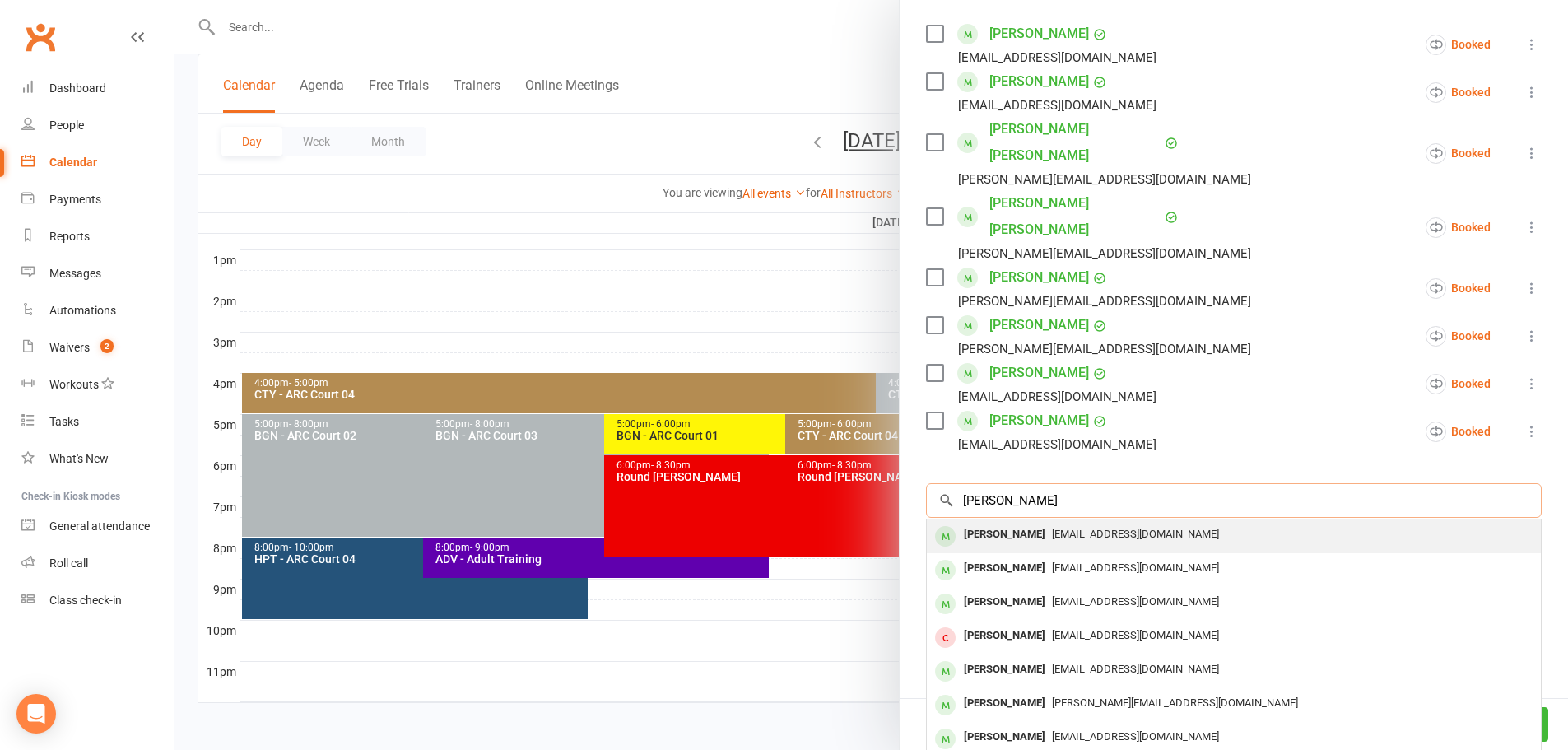
type input "sashta ranji"
click at [1052, 528] on span "emailranjithr@gmail.com" at bounding box center [1136, 534] width 167 height 13
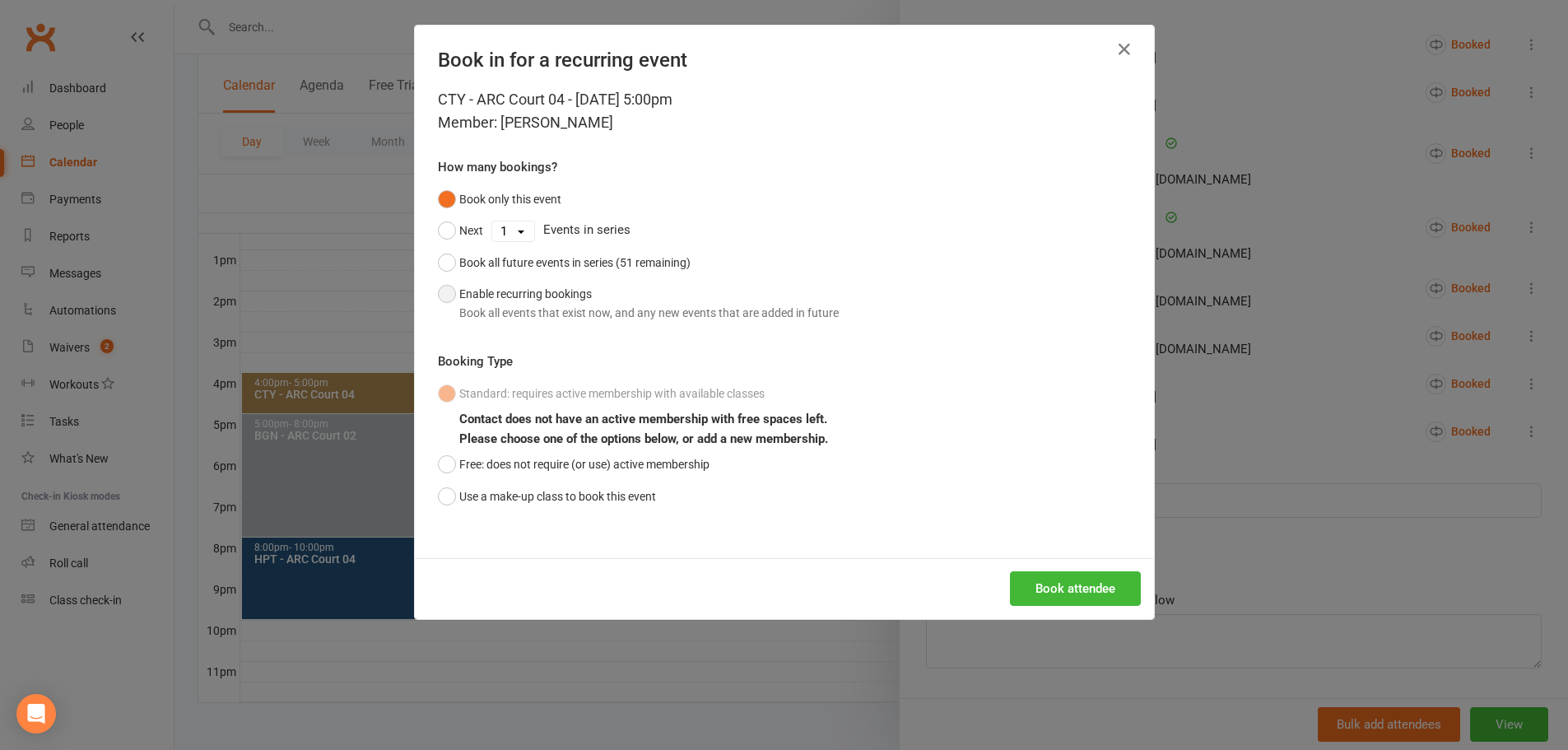
click at [517, 312] on div "Book all events that exist now, and any new events that are added in future" at bounding box center [648, 312] width 379 height 18
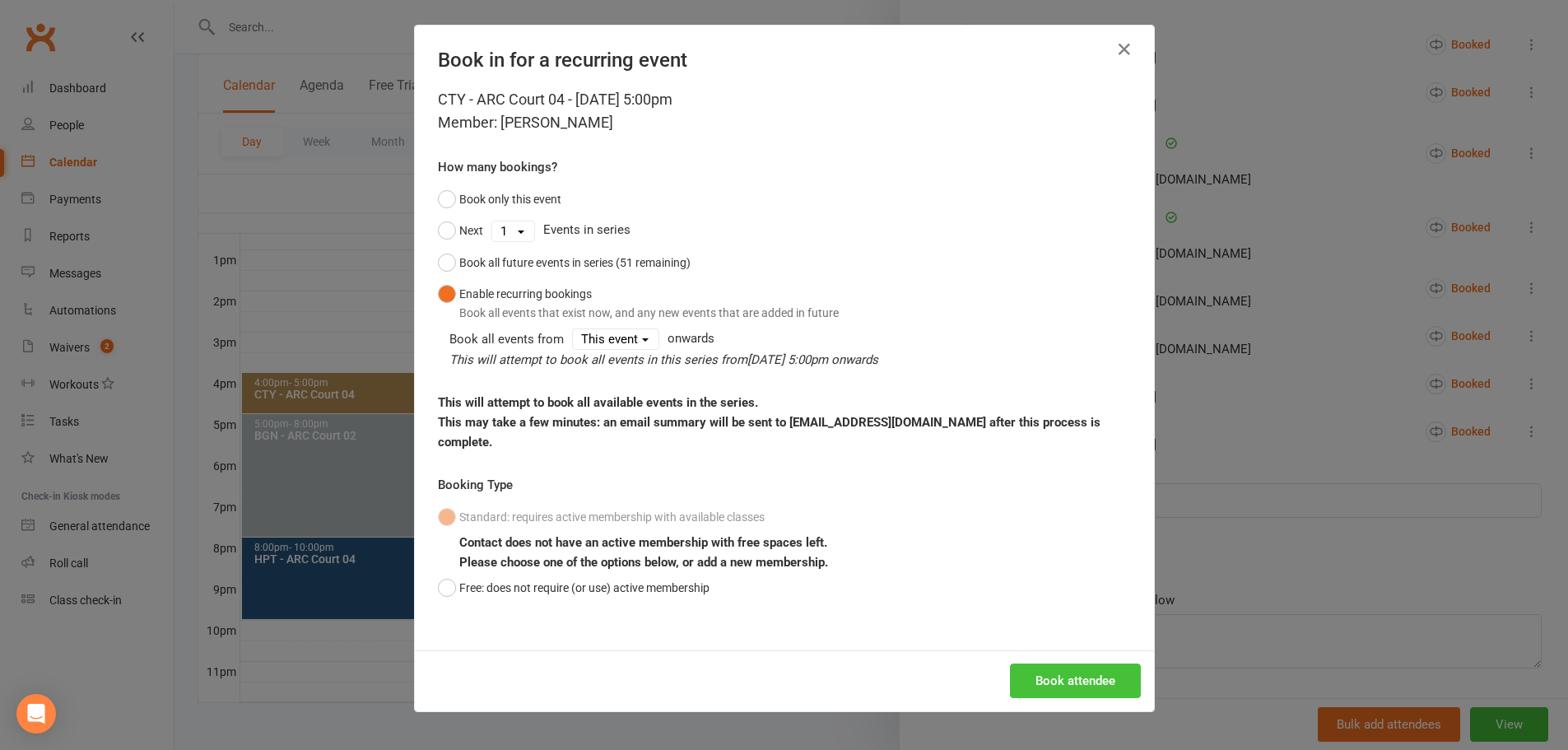
click at [1023, 664] on button "Book attendee" at bounding box center [1075, 681] width 131 height 35
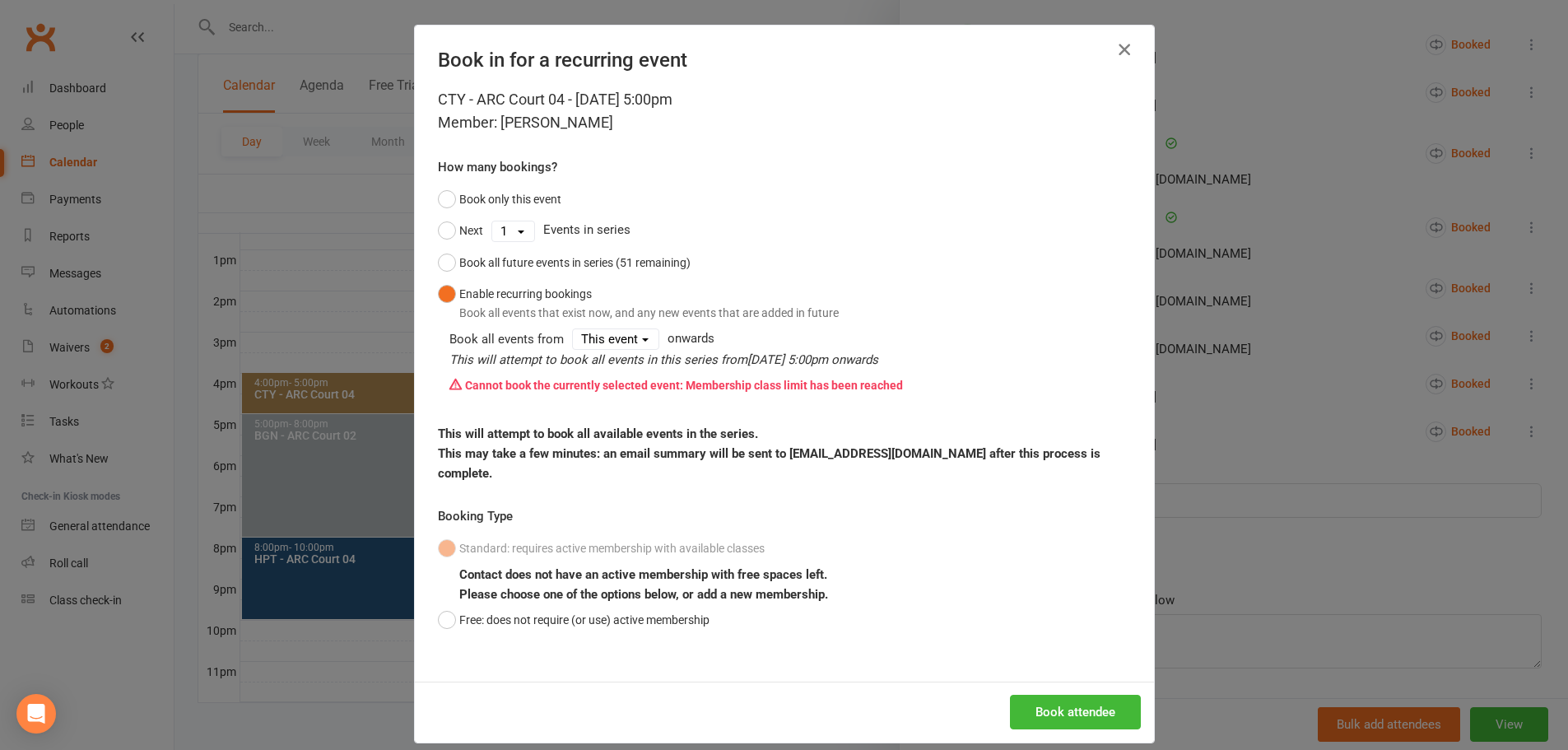
click at [1120, 51] on icon "button" at bounding box center [1124, 49] width 19 height 19
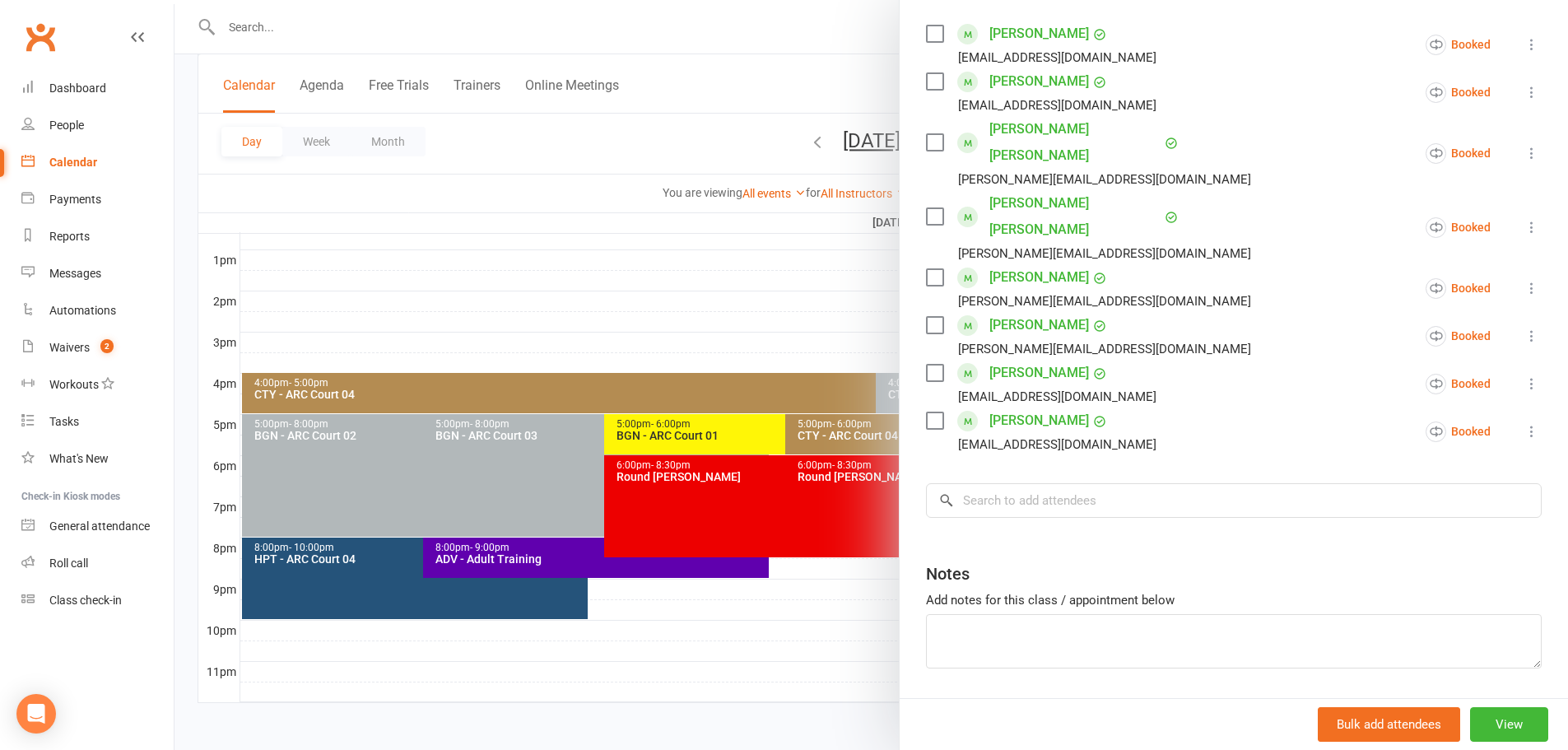
click at [703, 73] on div at bounding box center [871, 375] width 1393 height 750
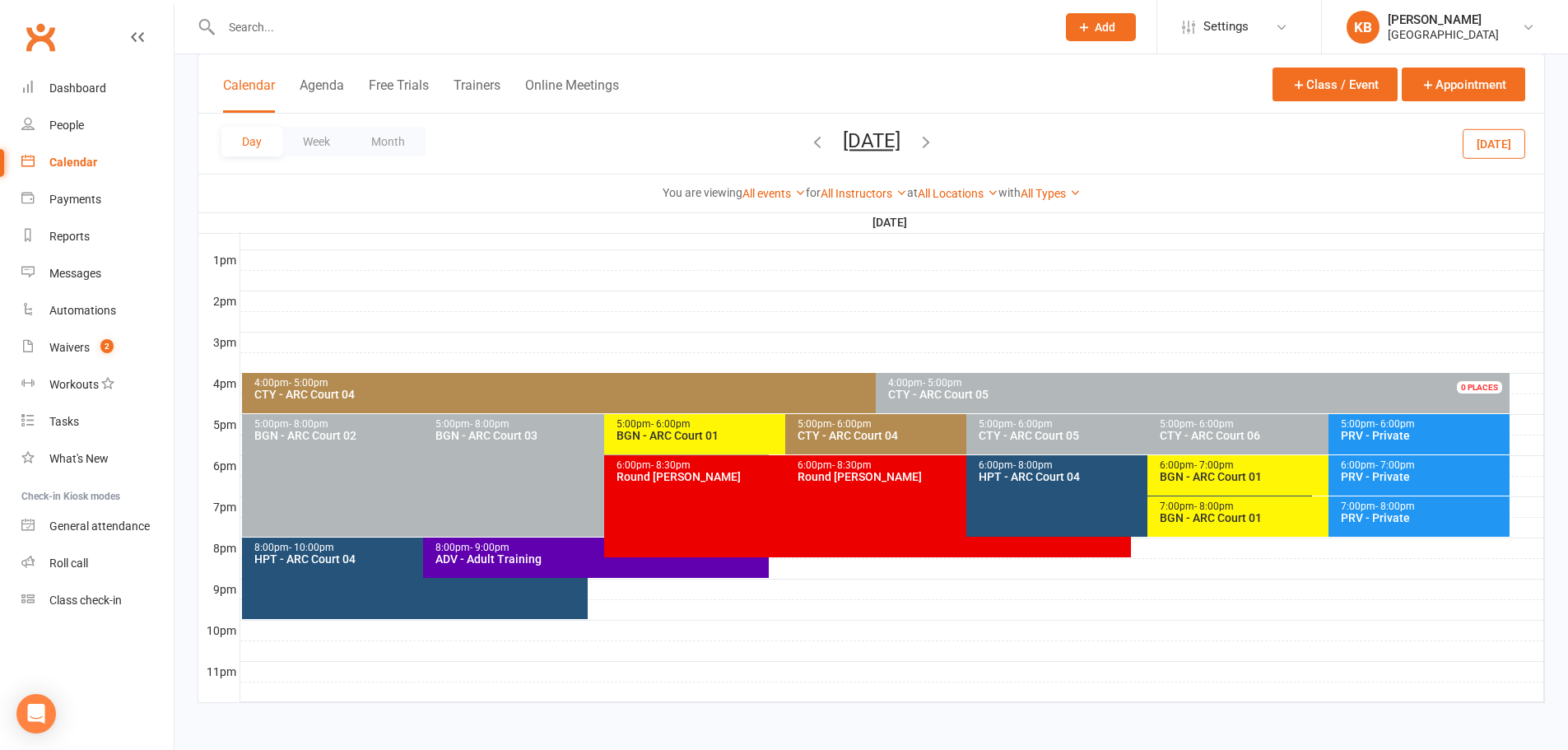
click at [808, 144] on icon "button" at bounding box center [817, 141] width 18 height 18
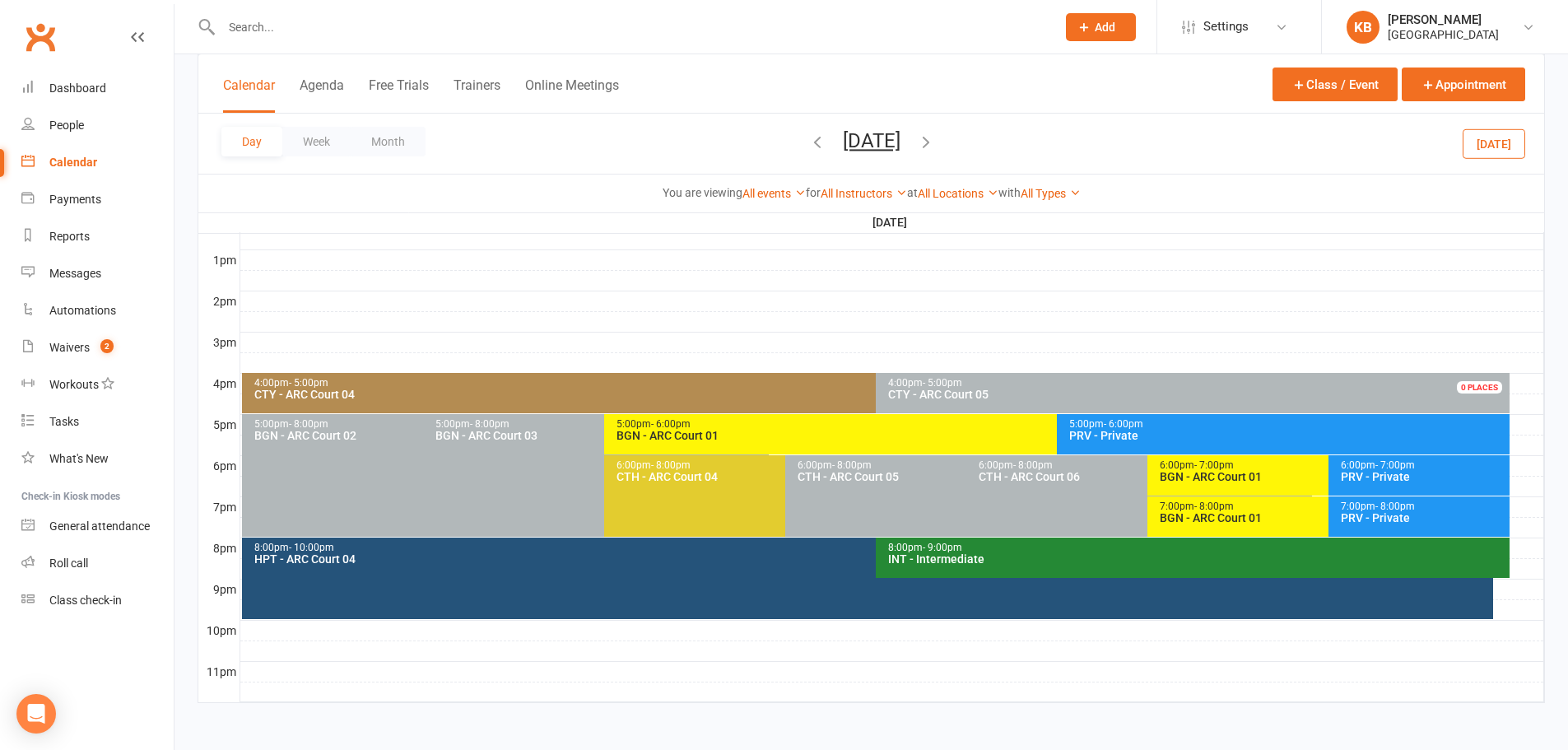
click at [808, 144] on icon "button" at bounding box center [817, 141] width 18 height 18
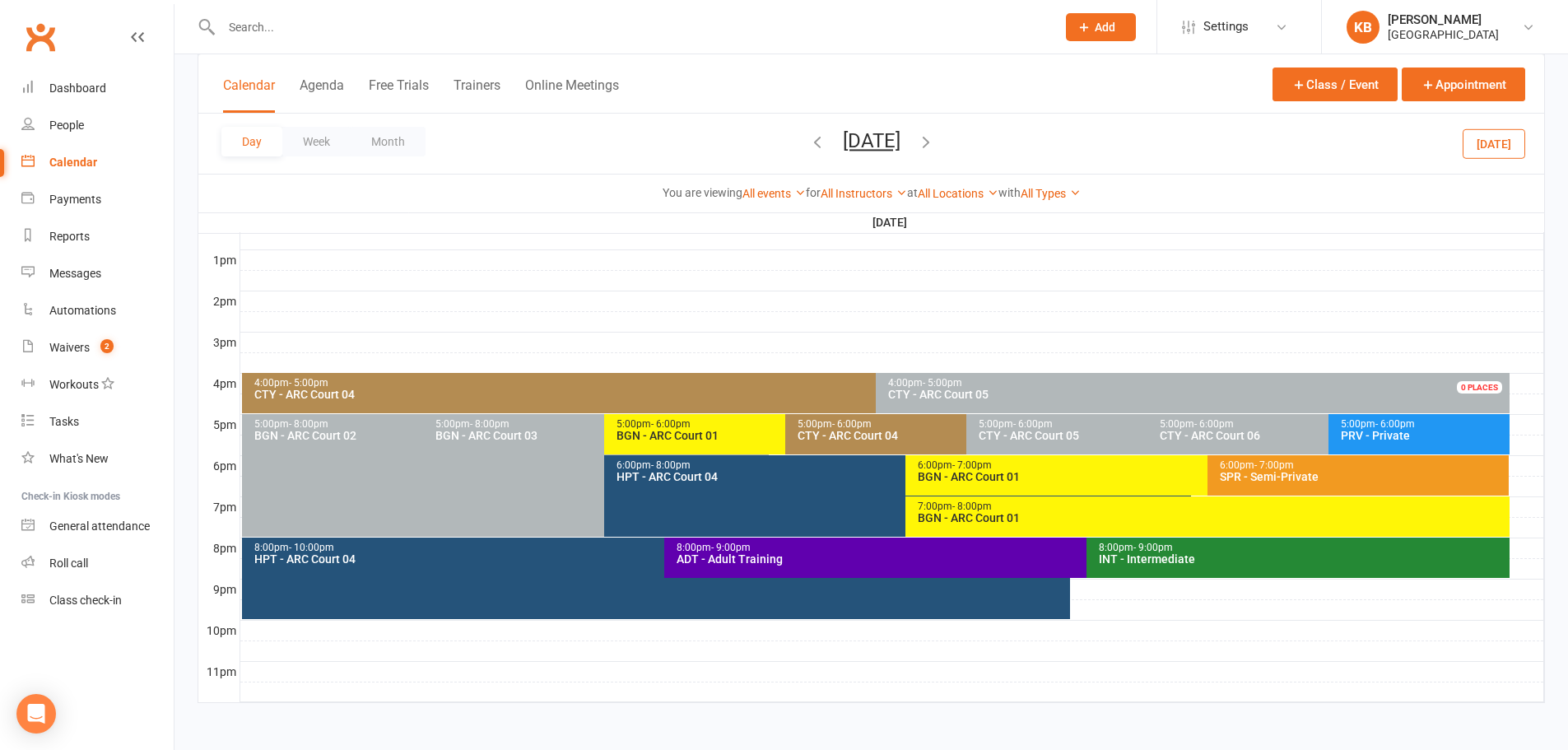
click at [808, 144] on icon "button" at bounding box center [817, 141] width 18 height 18
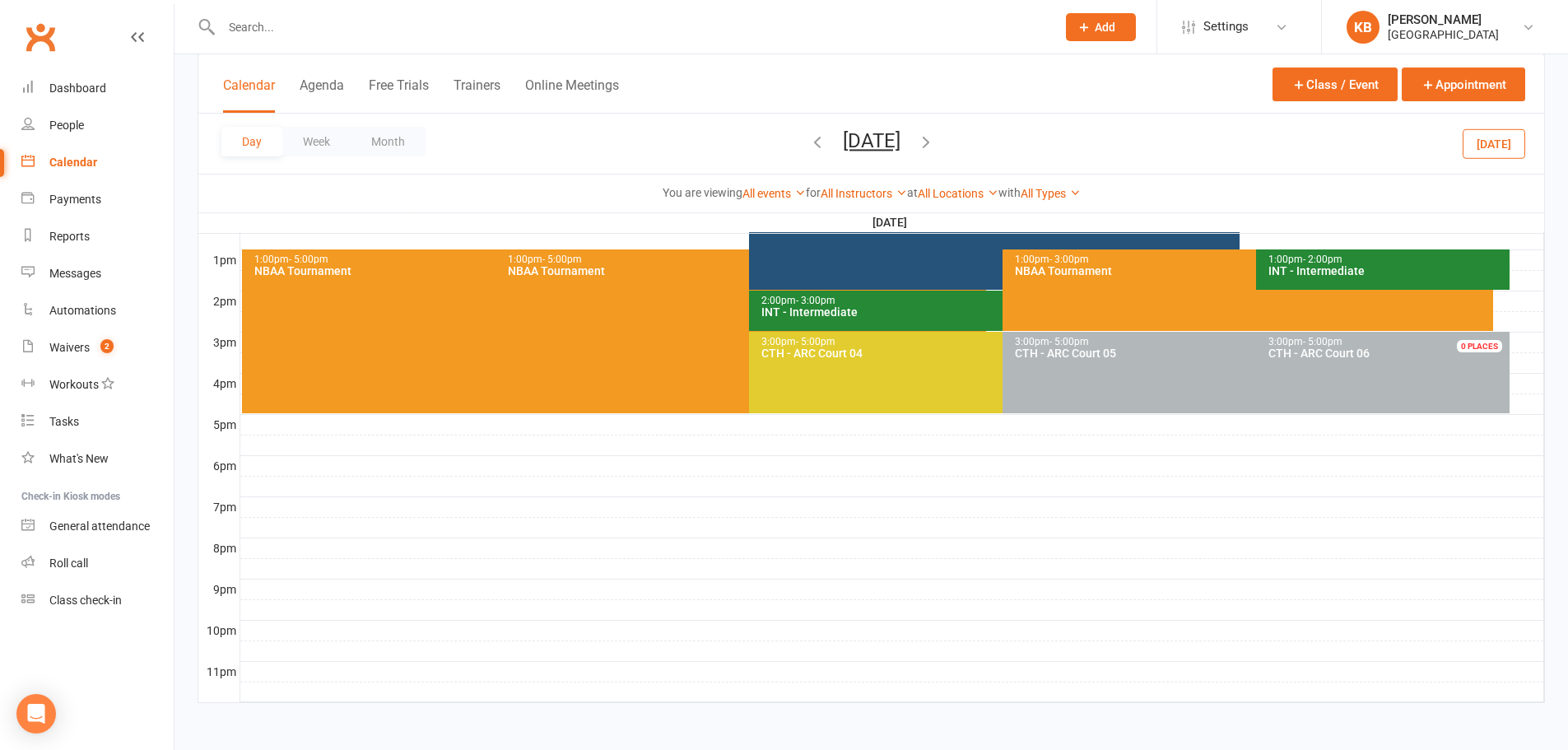
click at [808, 144] on icon "button" at bounding box center [817, 141] width 18 height 18
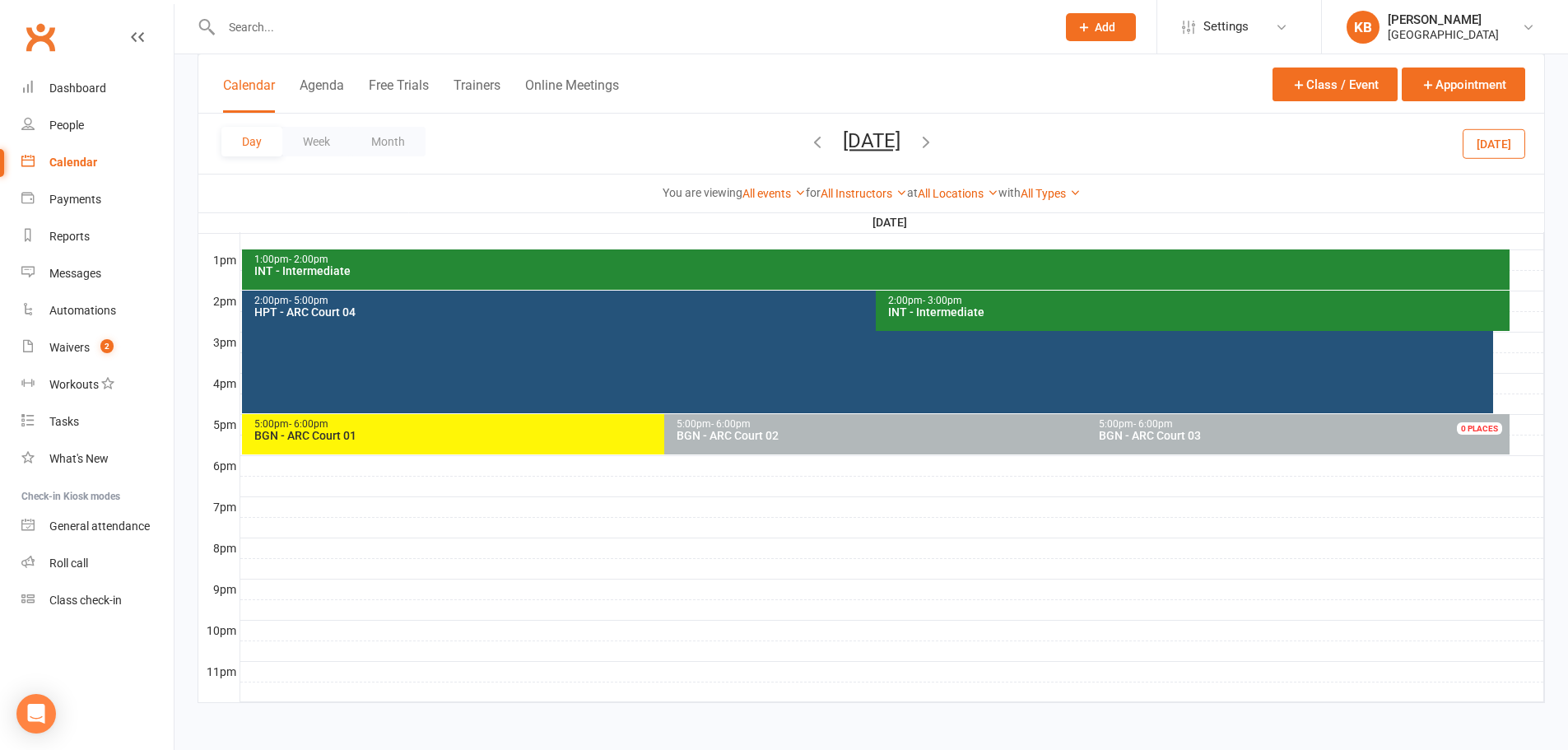
click at [808, 143] on icon "button" at bounding box center [817, 141] width 18 height 18
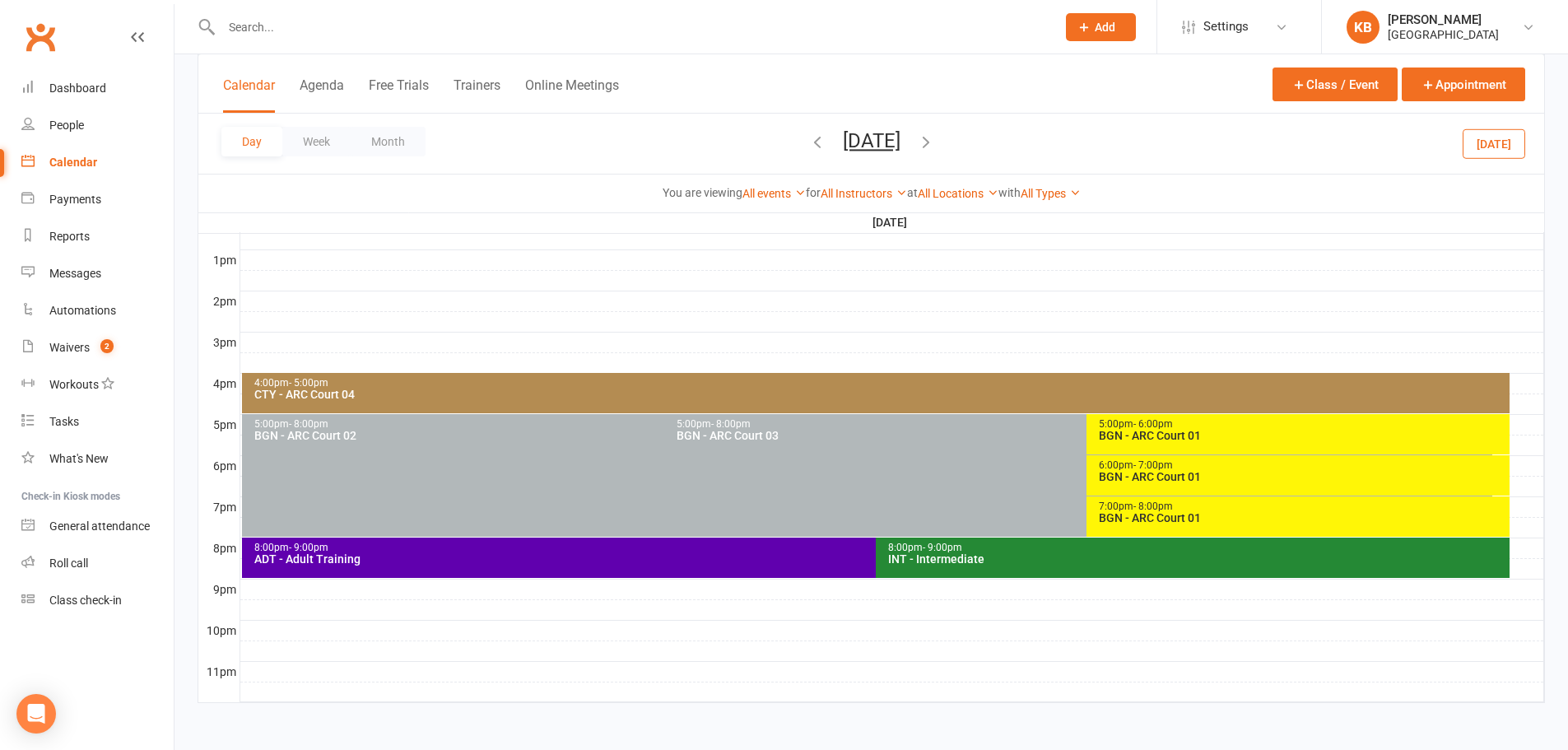
click at [746, 143] on div "Day Week Month Friday, Aug 15, 2025 August 2025 Sun Mon Tue Wed Thu Fri Sat 27 …" at bounding box center [871, 143] width 1345 height 60
click at [808, 146] on icon "button" at bounding box center [817, 141] width 18 height 18
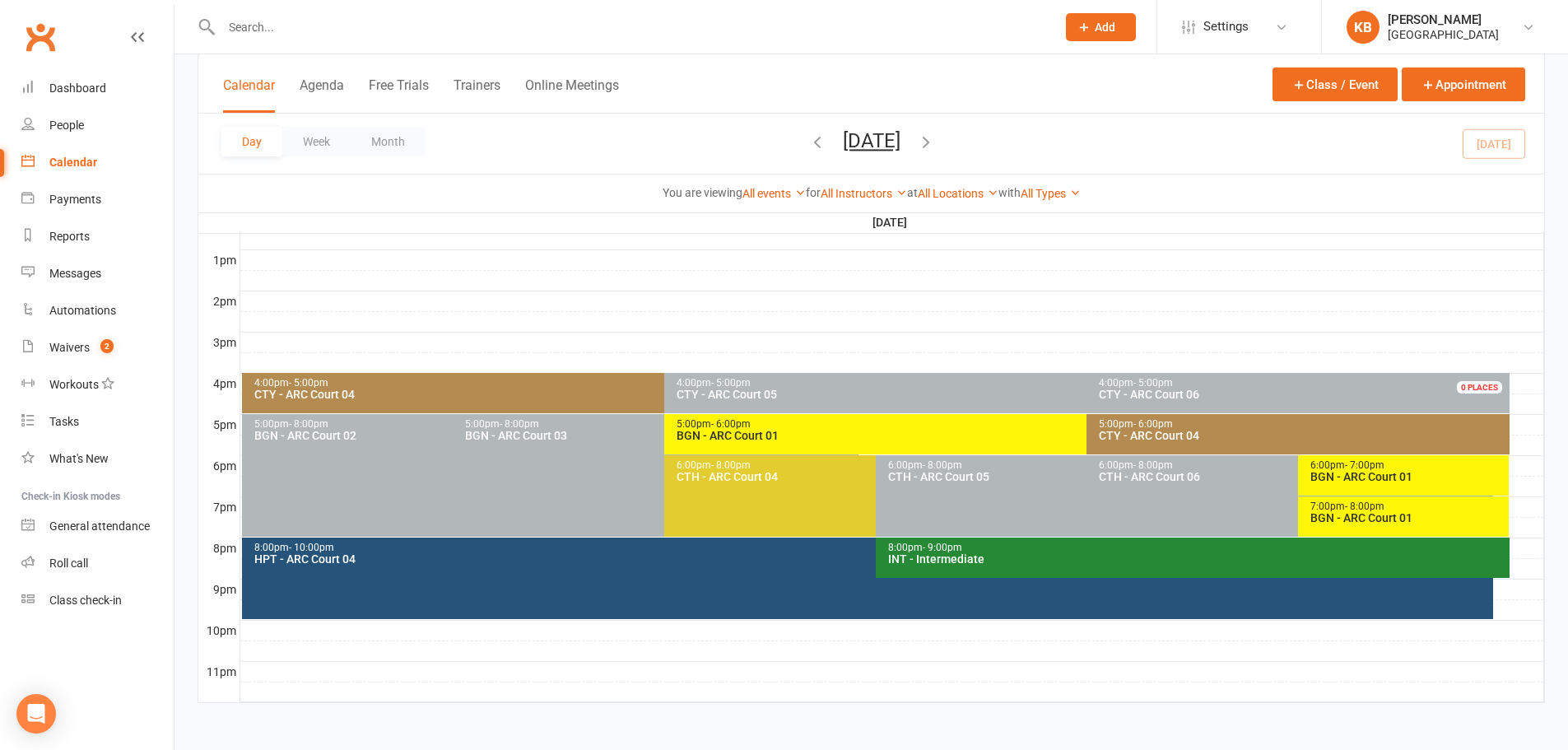
click at [808, 137] on icon "button" at bounding box center [817, 141] width 18 height 18
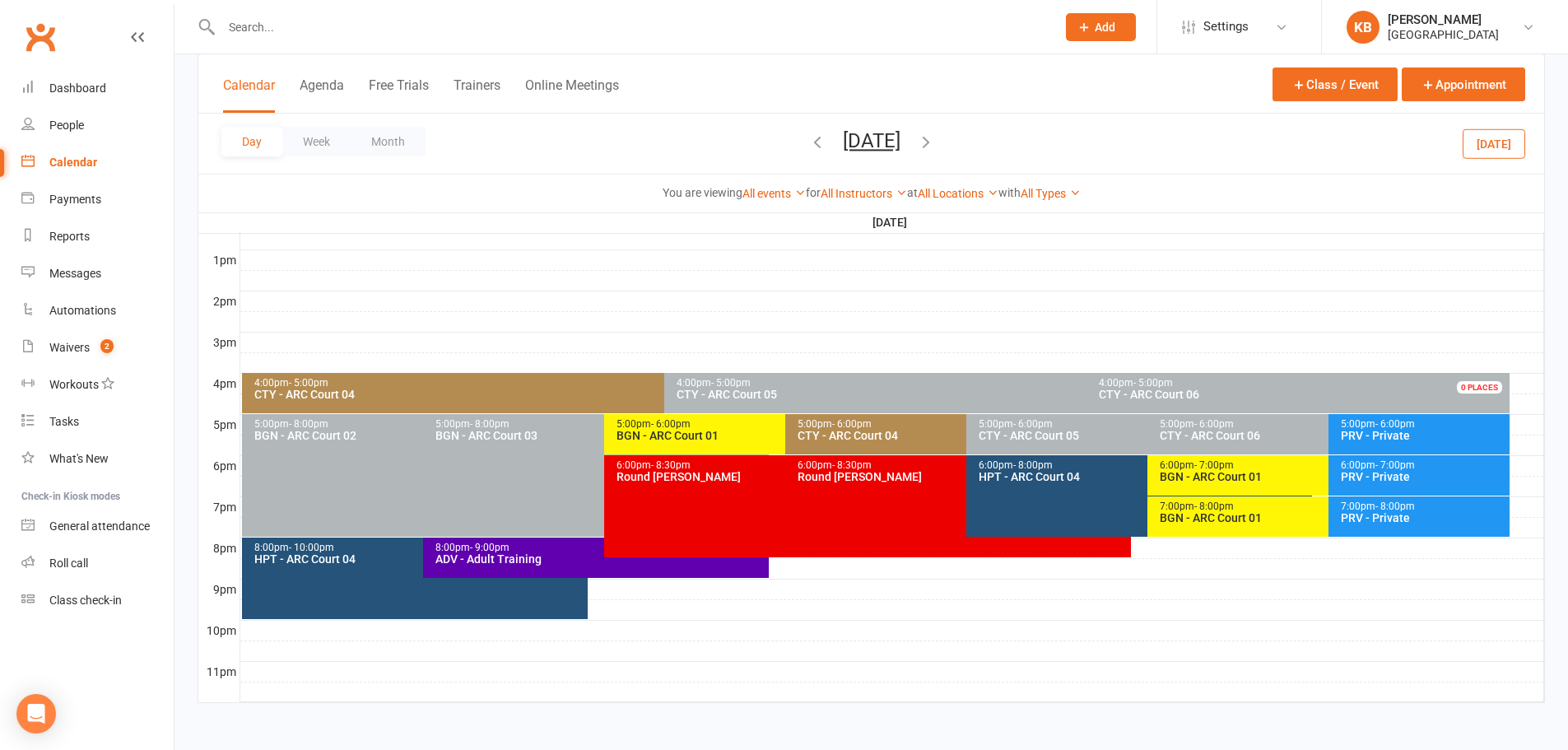
click at [808, 139] on icon "button" at bounding box center [817, 141] width 18 height 18
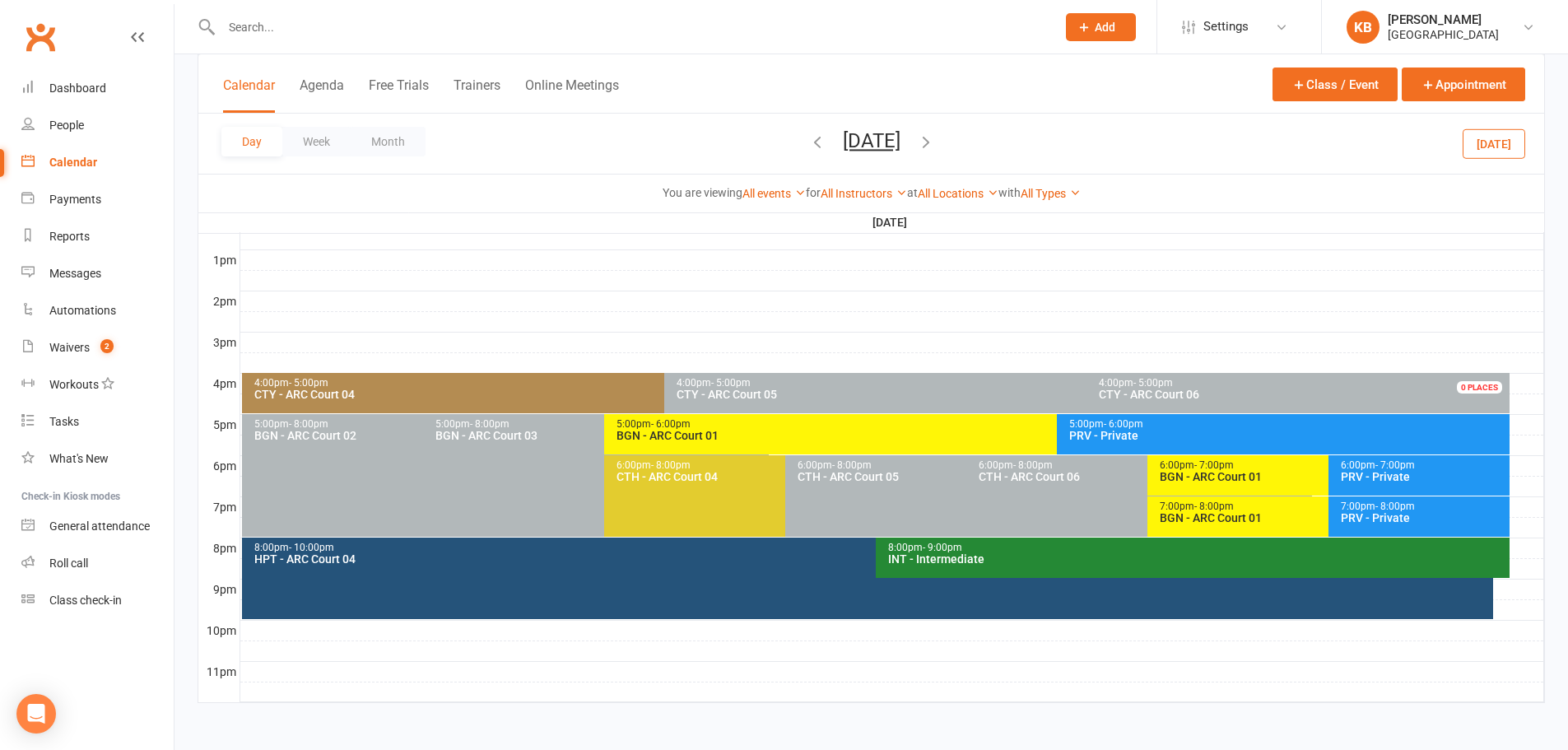
click at [808, 145] on icon "button" at bounding box center [817, 141] width 18 height 18
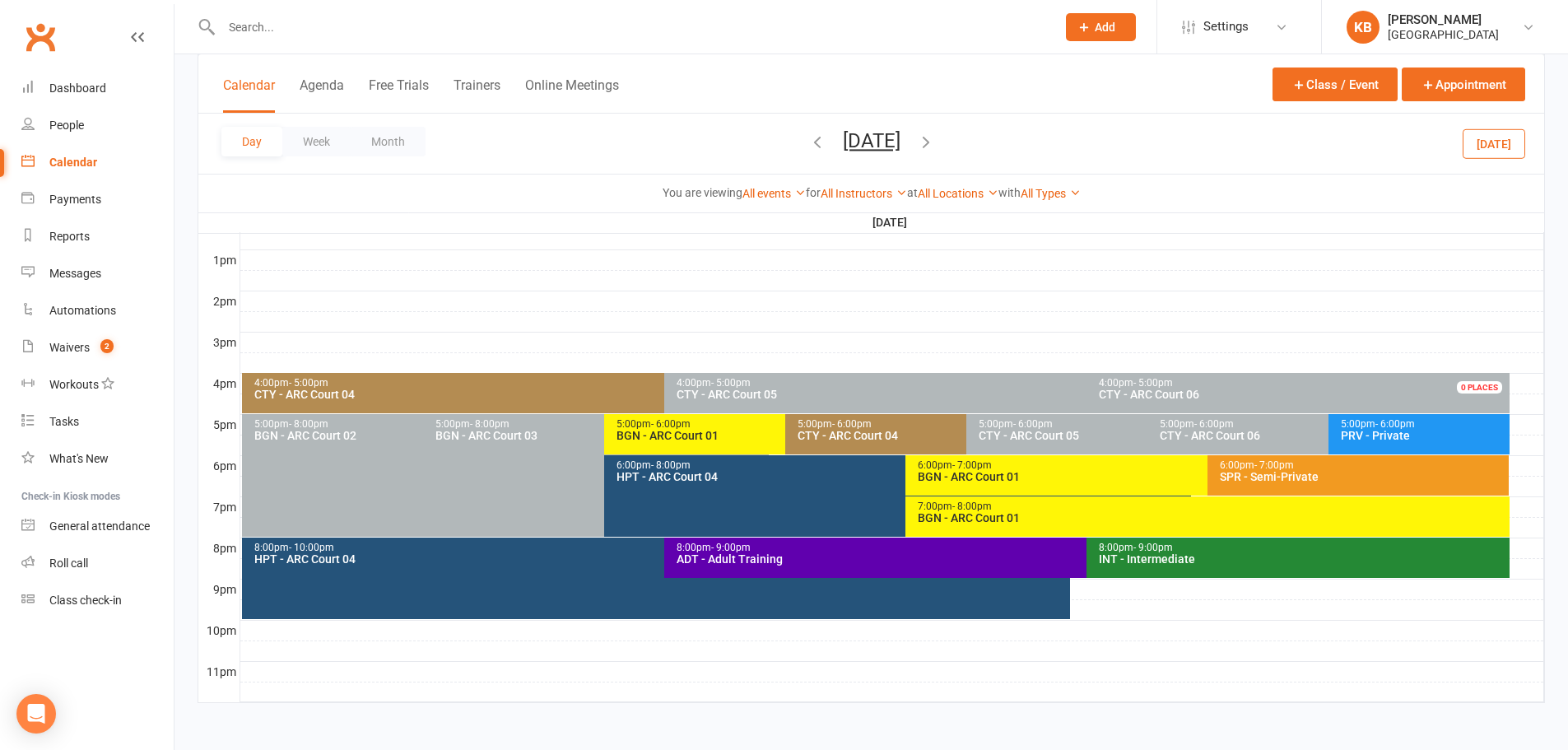
click at [935, 140] on icon "button" at bounding box center [925, 141] width 18 height 18
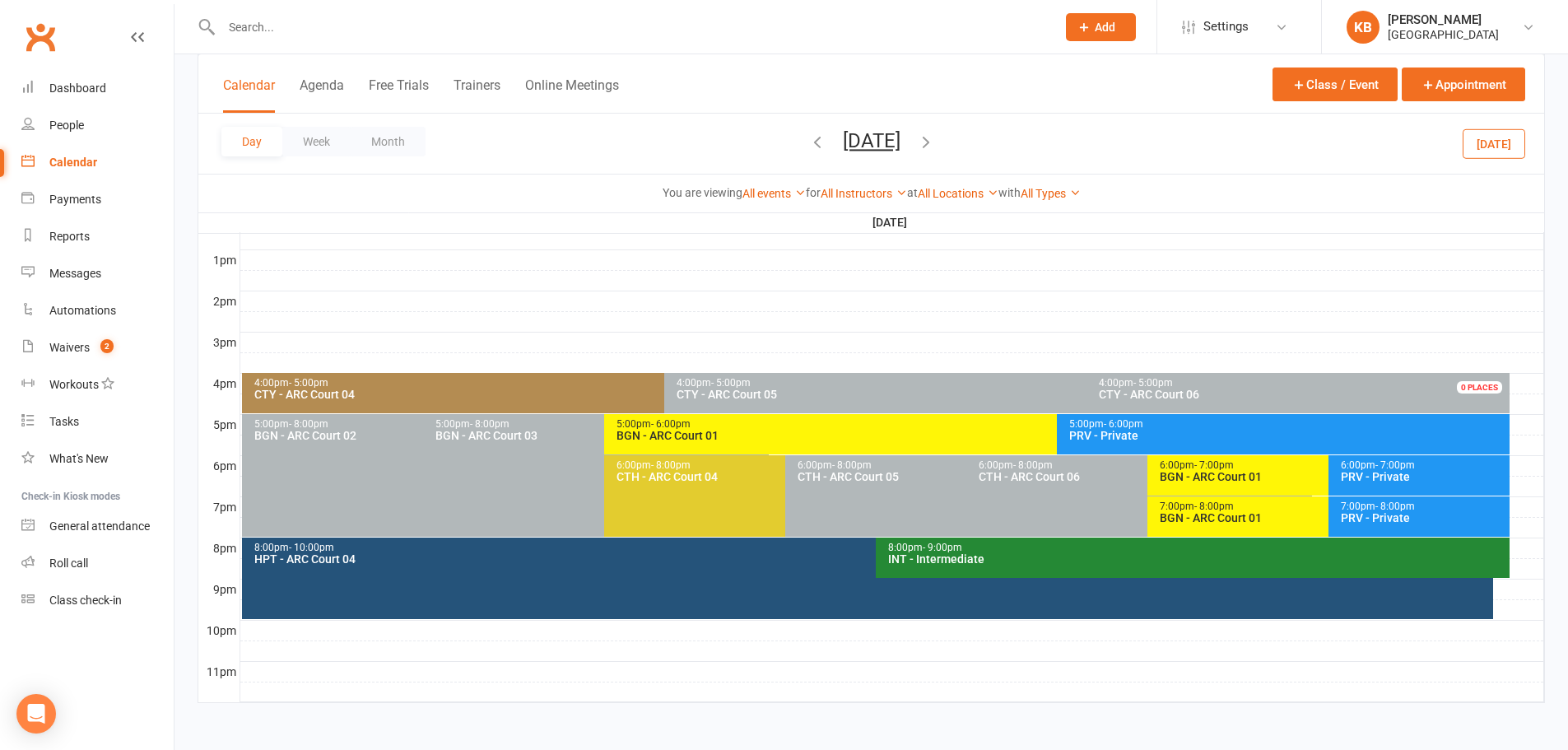
click at [935, 140] on icon "button" at bounding box center [925, 141] width 18 height 18
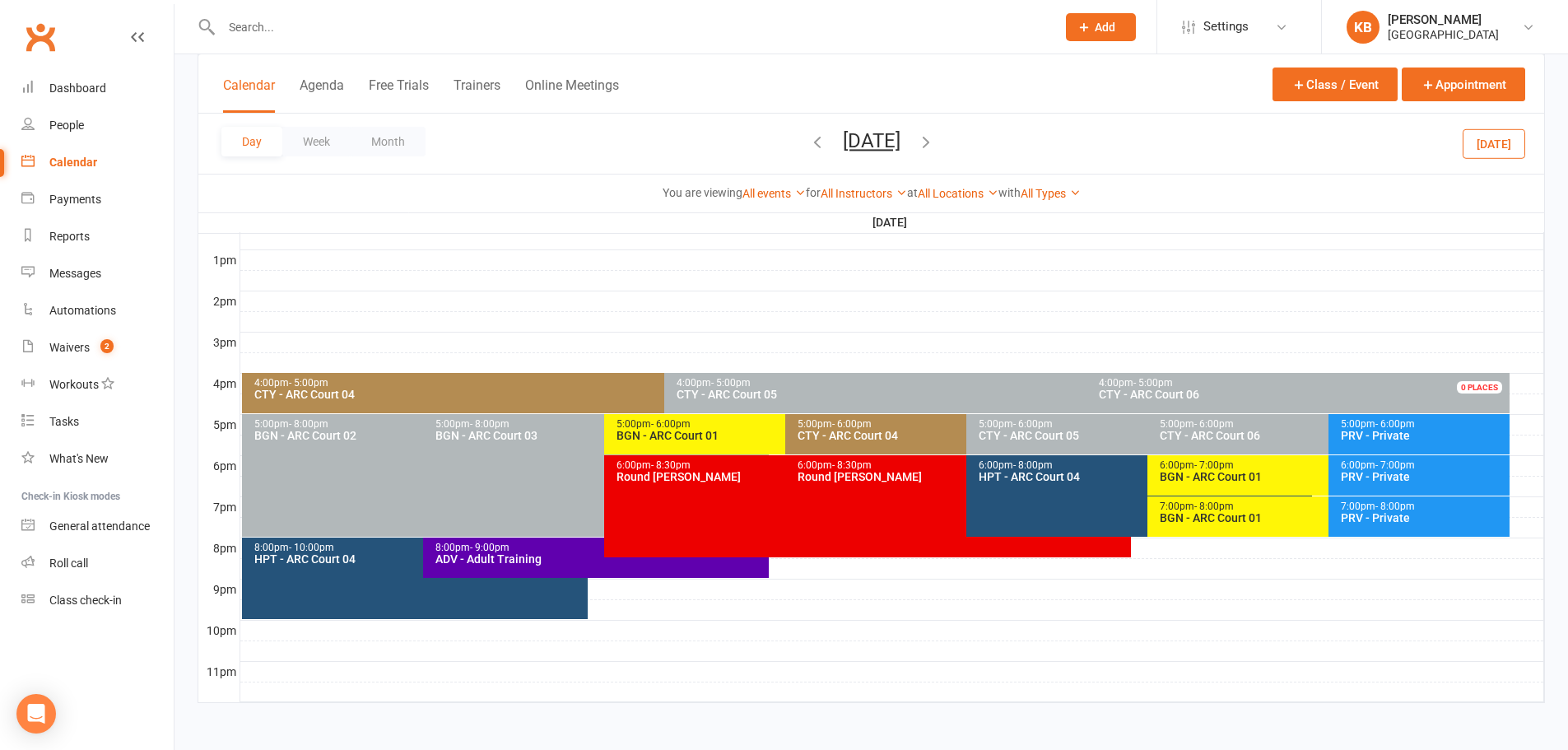
click at [832, 418] on span "- 6:00pm" at bounding box center [851, 424] width 40 height 12
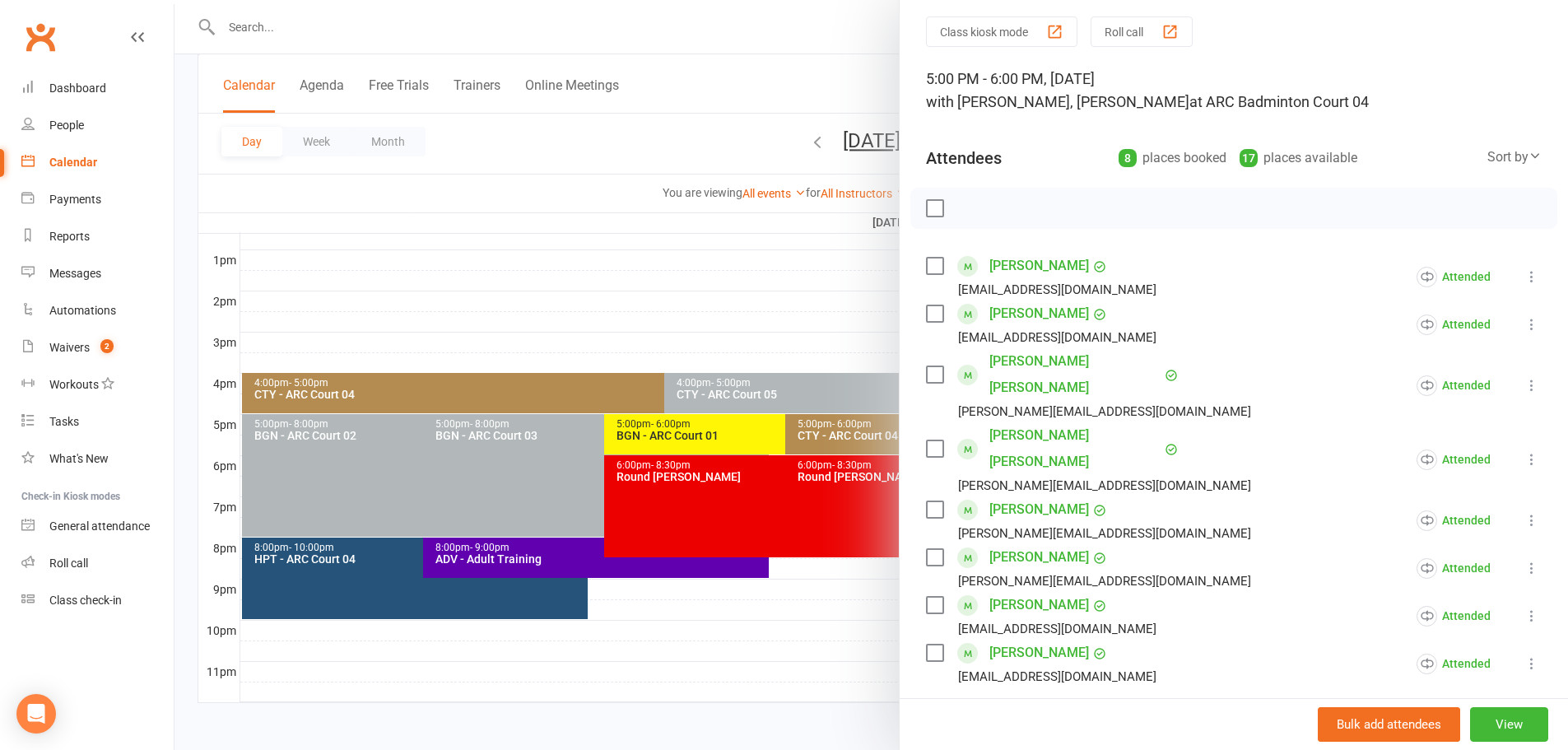
scroll to position [82, 0]
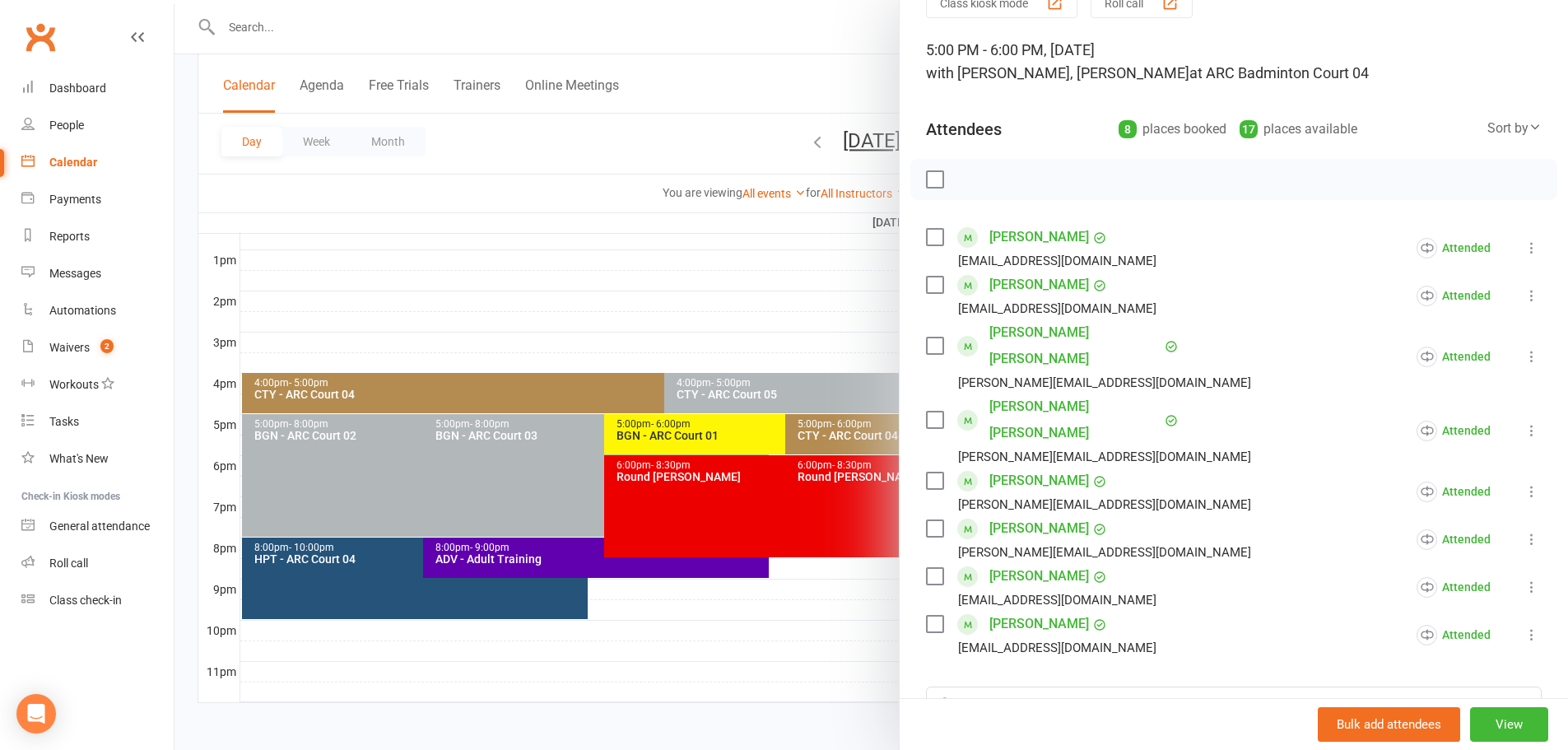
drag, startPoint x: 662, startPoint y: 124, endPoint x: 693, endPoint y: 133, distance: 32.3
click at [662, 124] on div at bounding box center [871, 375] width 1393 height 750
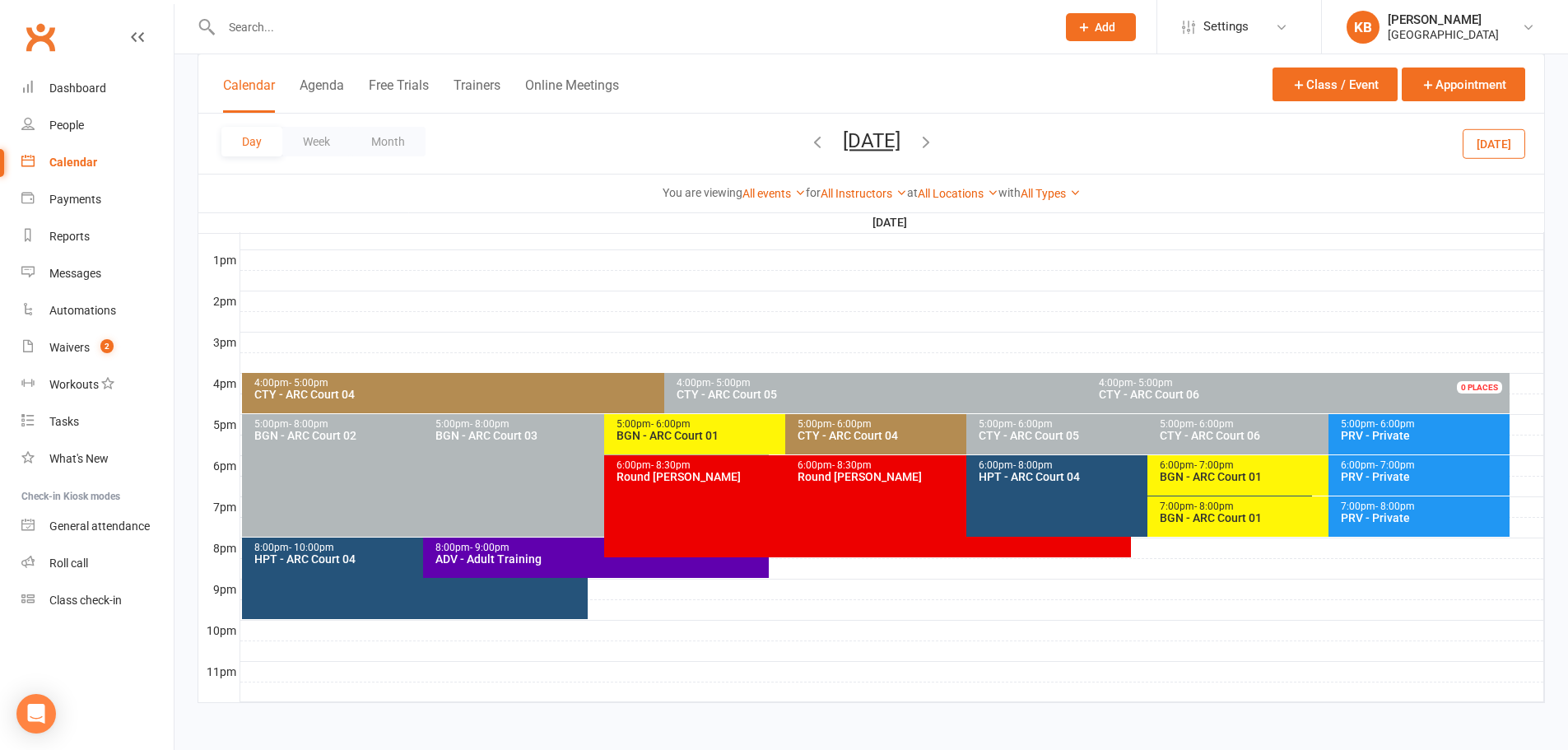
click at [808, 145] on icon "button" at bounding box center [817, 141] width 18 height 18
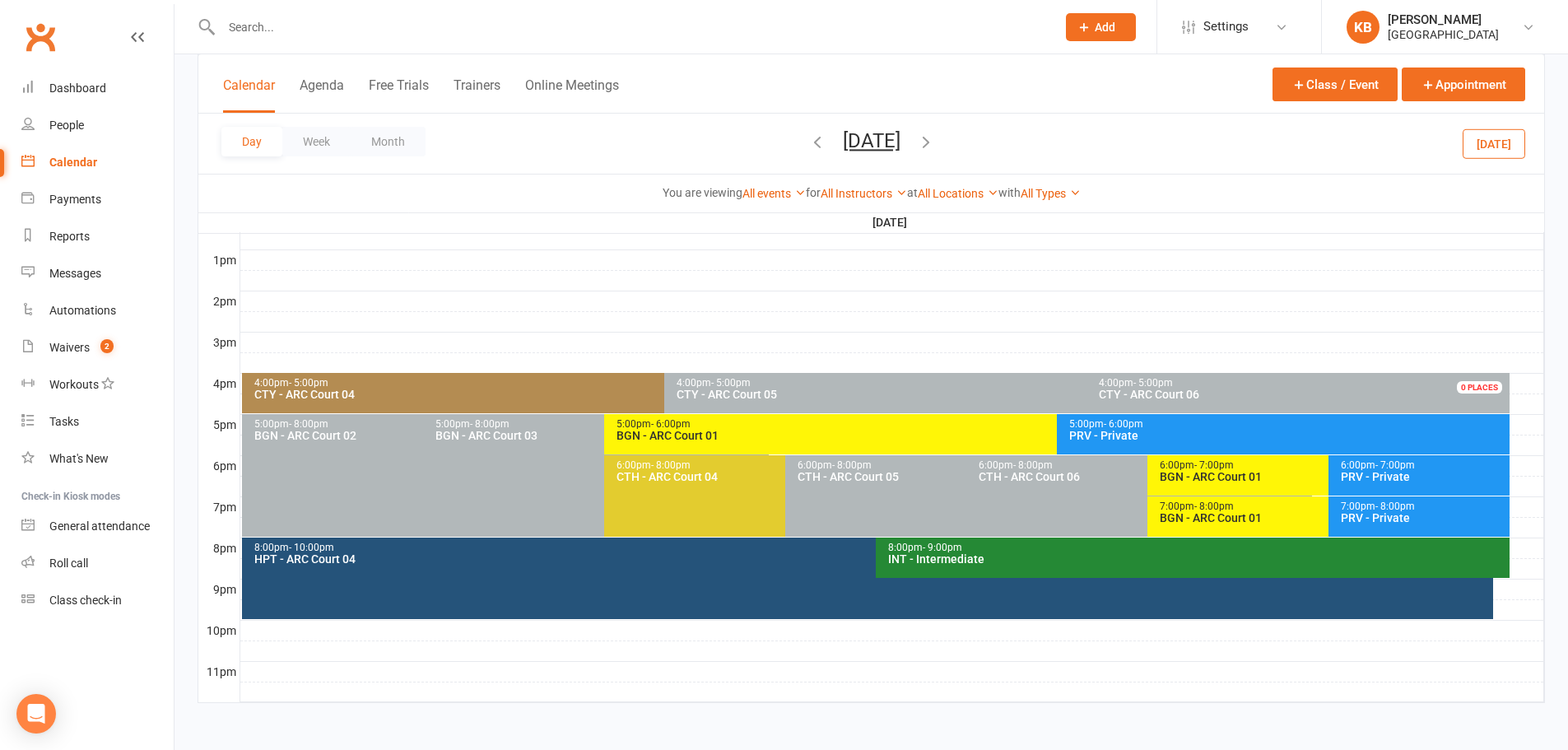
click at [808, 141] on icon "button" at bounding box center [817, 141] width 18 height 18
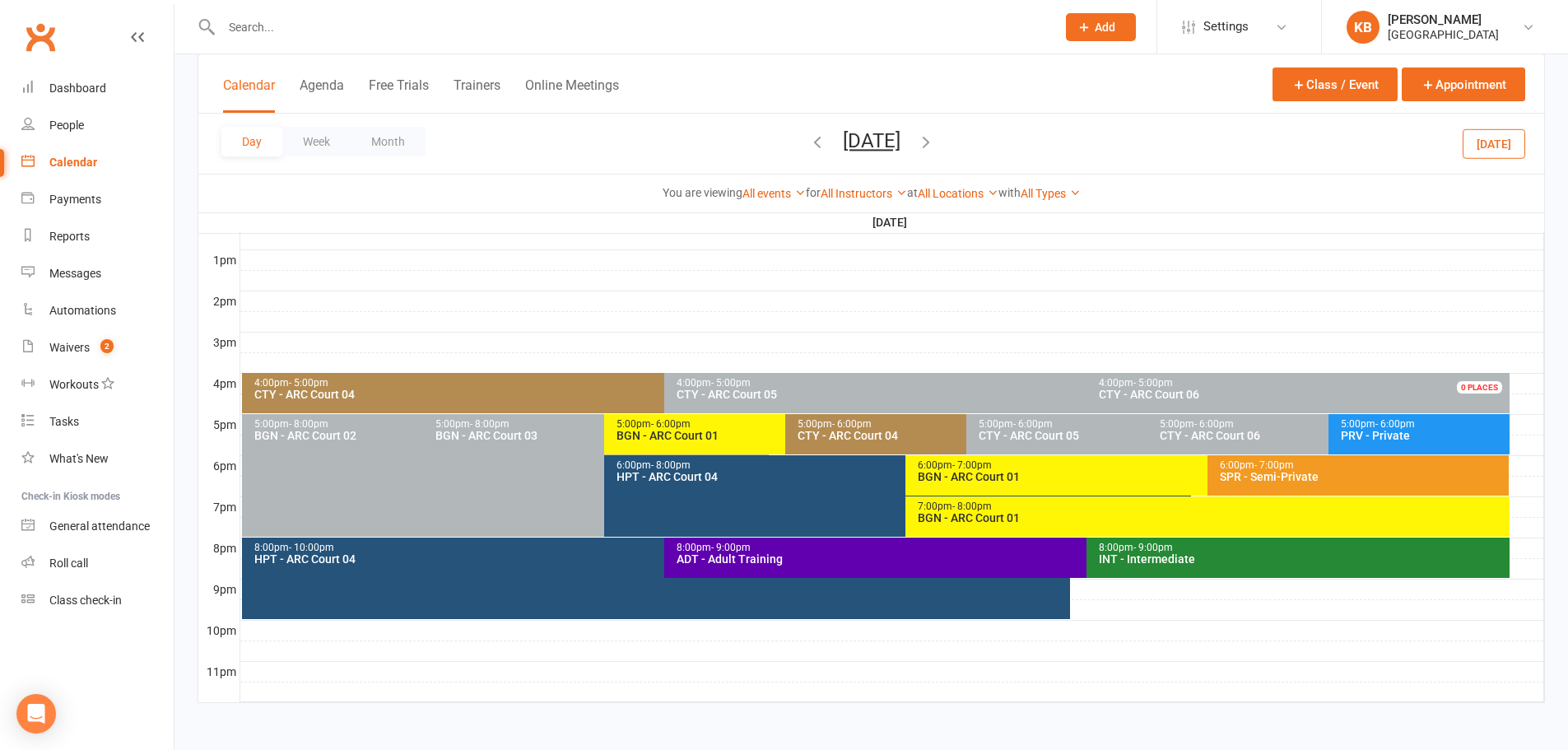
click at [586, 383] on div "4:00pm - 5:00pm" at bounding box center [660, 383] width 814 height 11
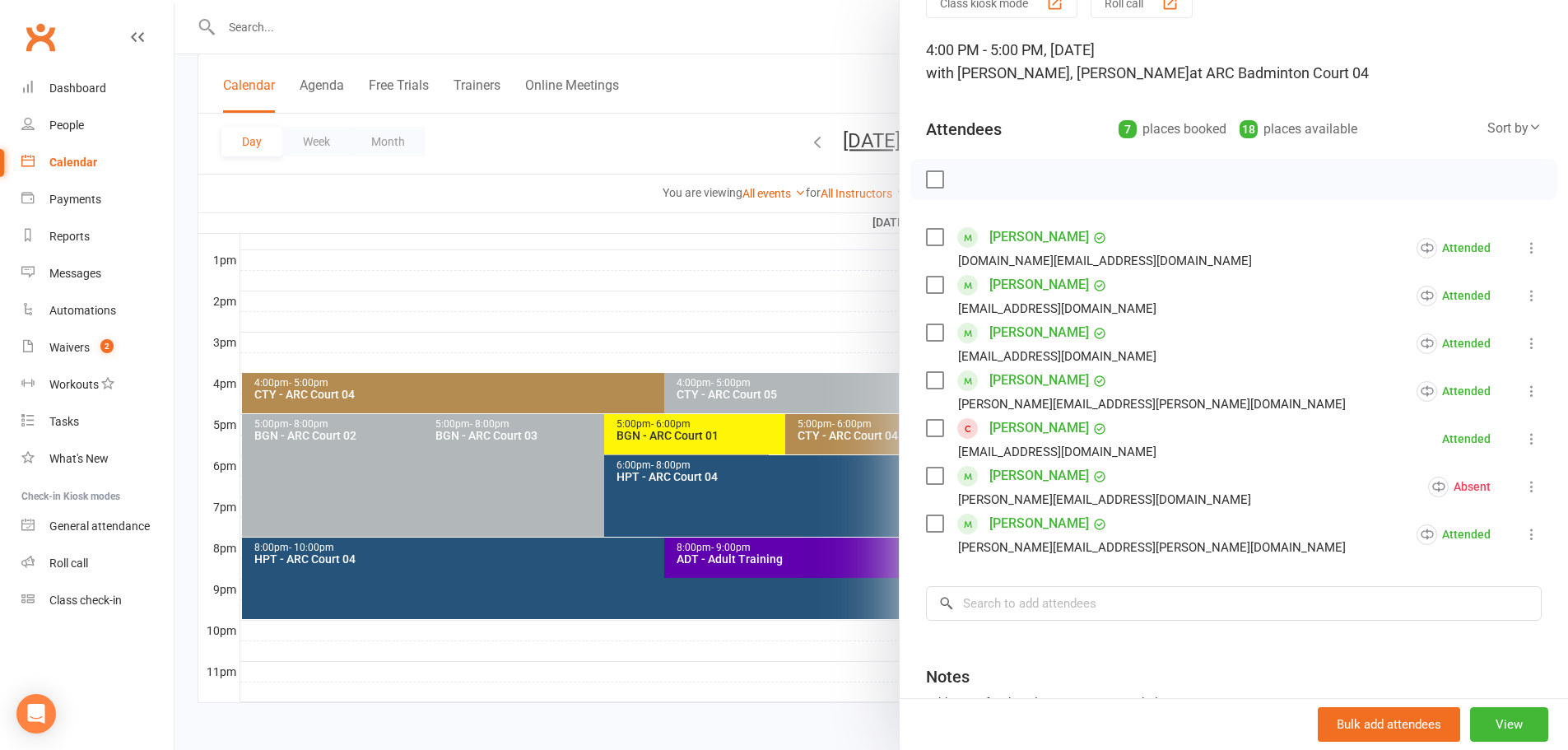
click at [586, 150] on div at bounding box center [871, 375] width 1393 height 750
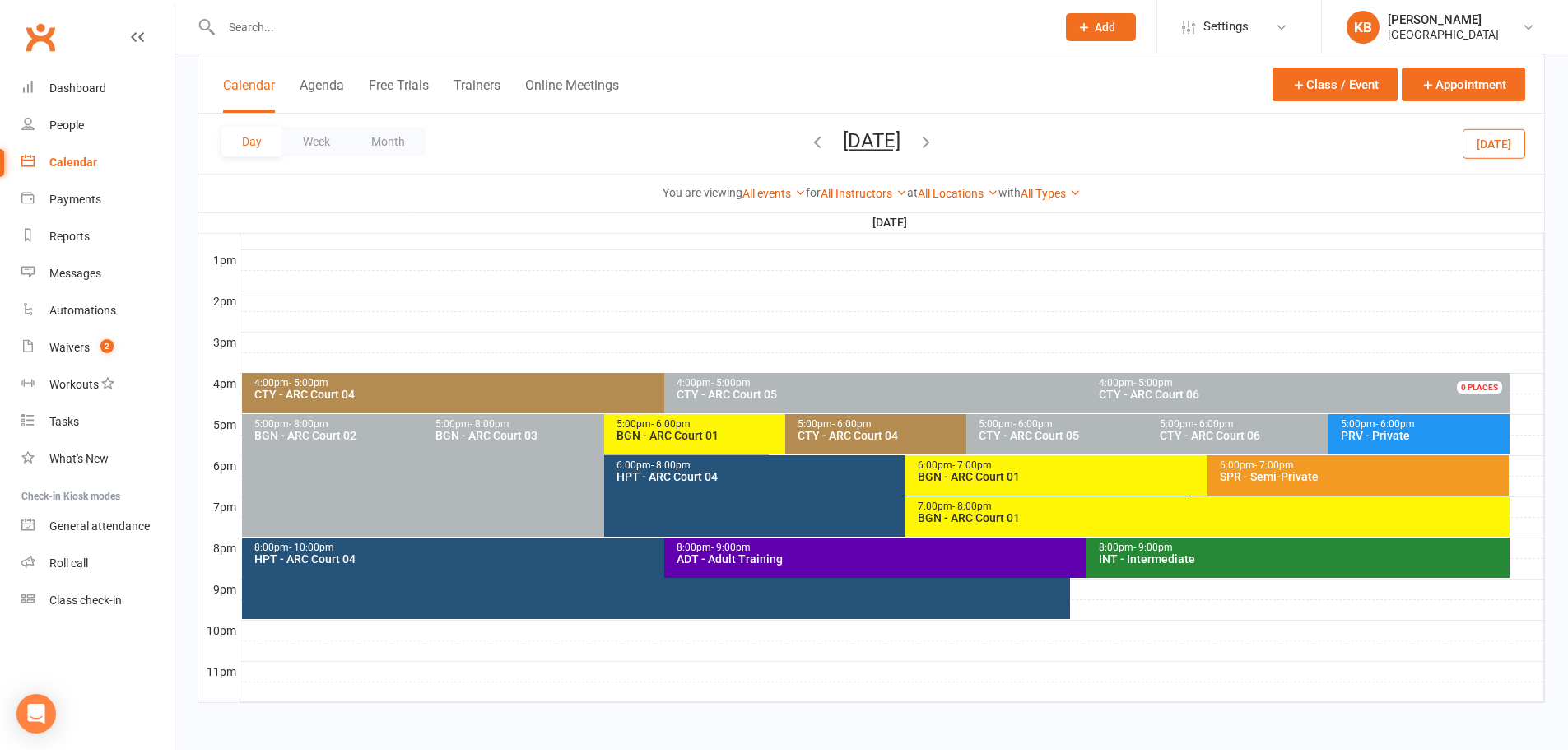
click at [840, 420] on span "- 6:00pm" at bounding box center [851, 424] width 40 height 12
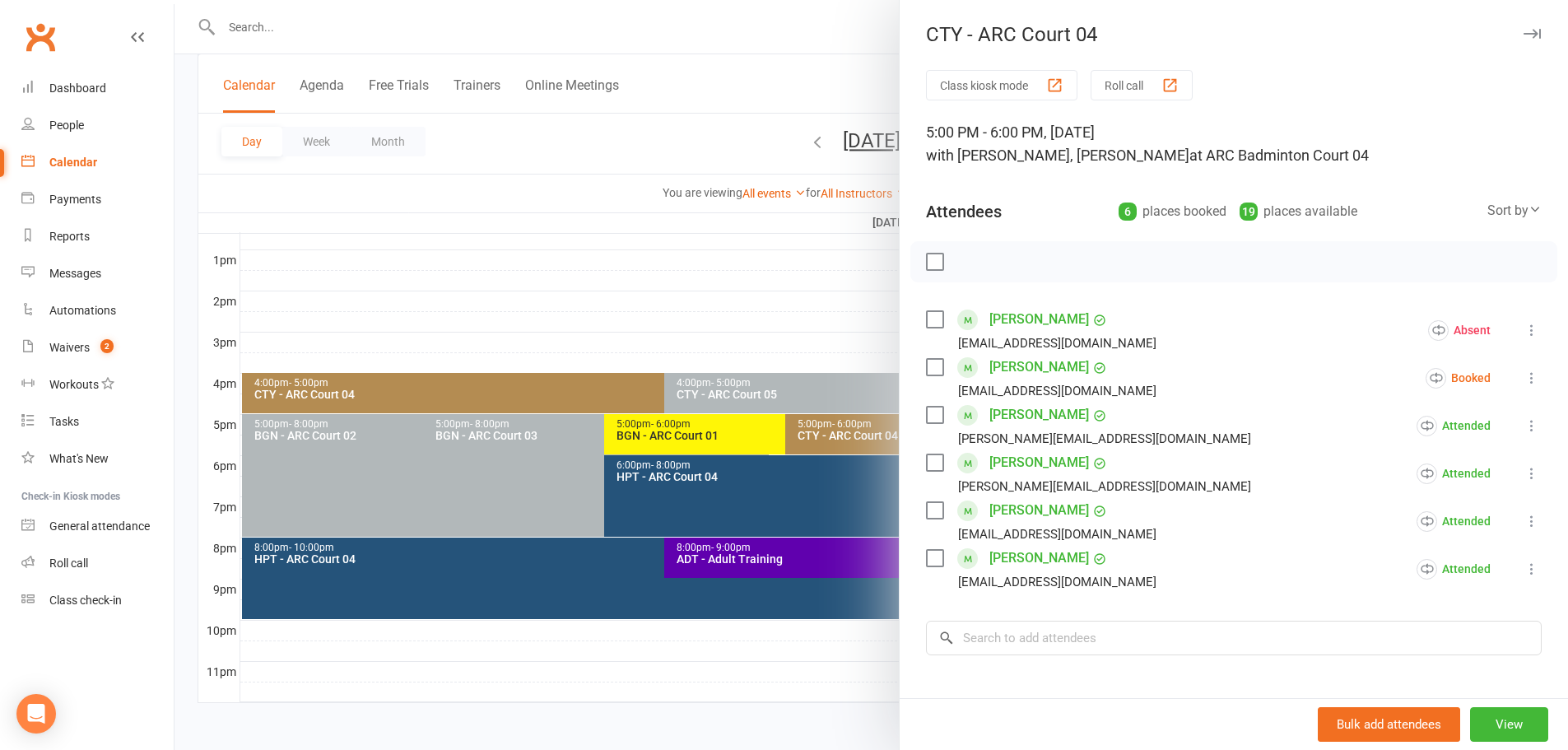
click at [588, 145] on div at bounding box center [871, 375] width 1393 height 750
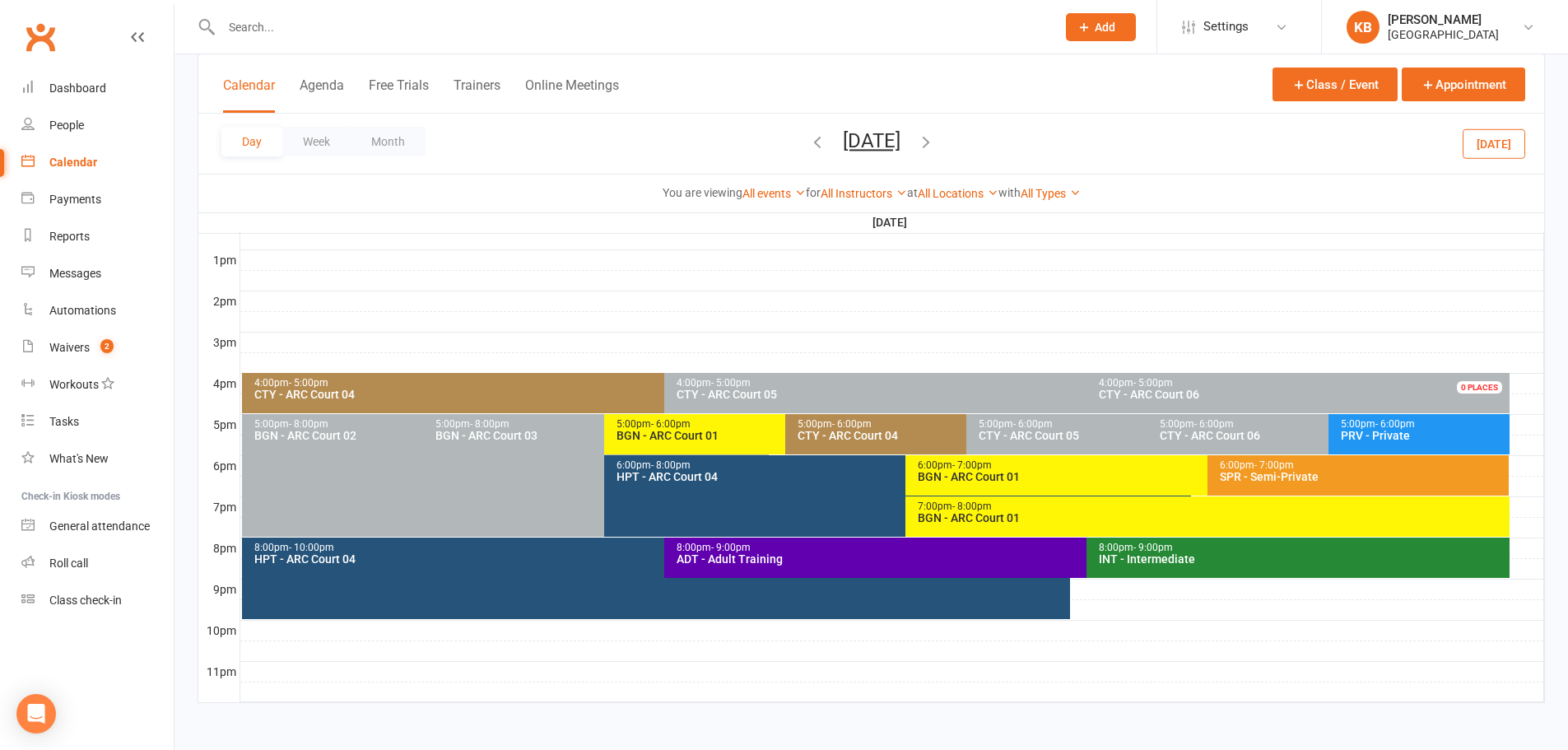
click at [935, 140] on icon "button" at bounding box center [925, 141] width 18 height 18
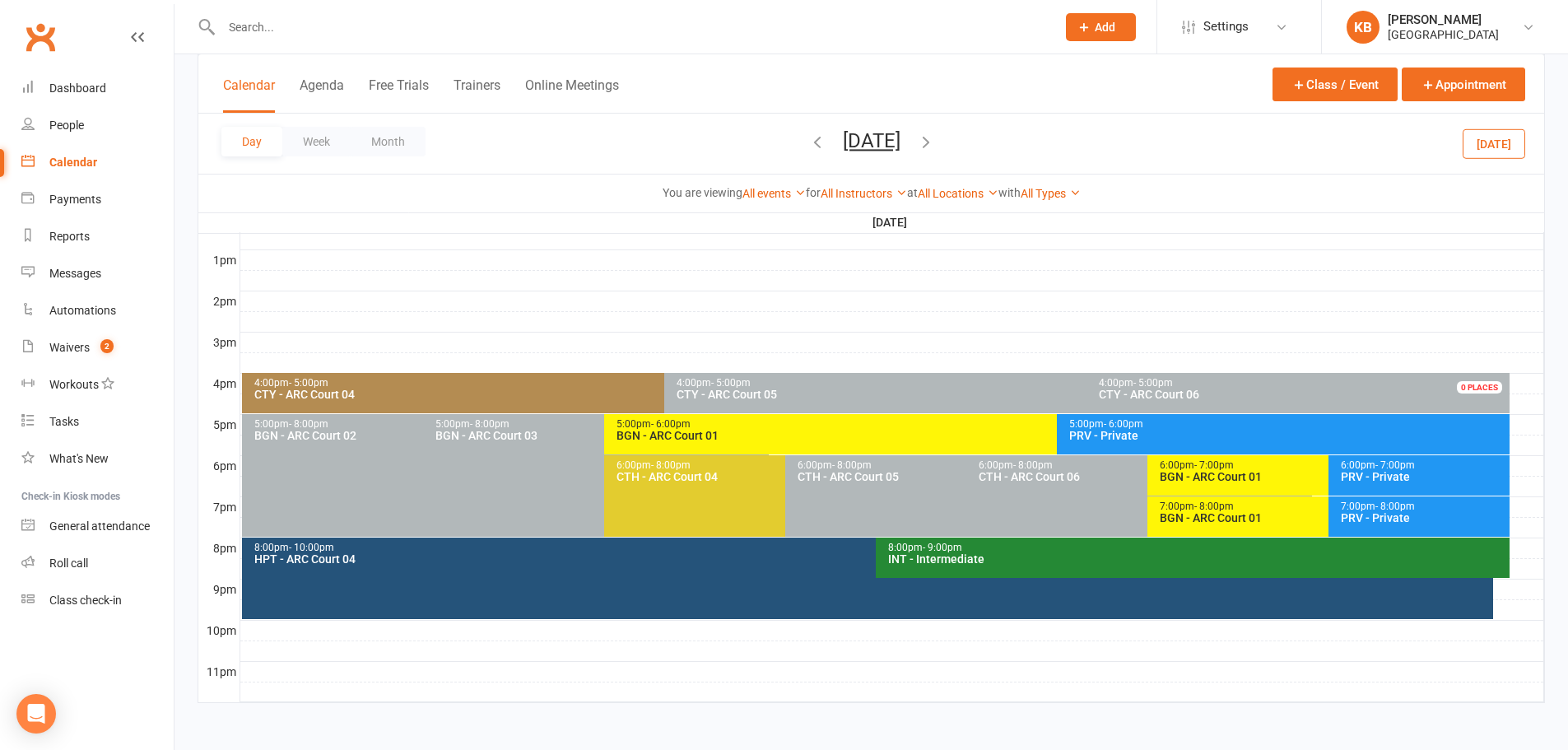
click at [935, 140] on icon "button" at bounding box center [925, 141] width 18 height 18
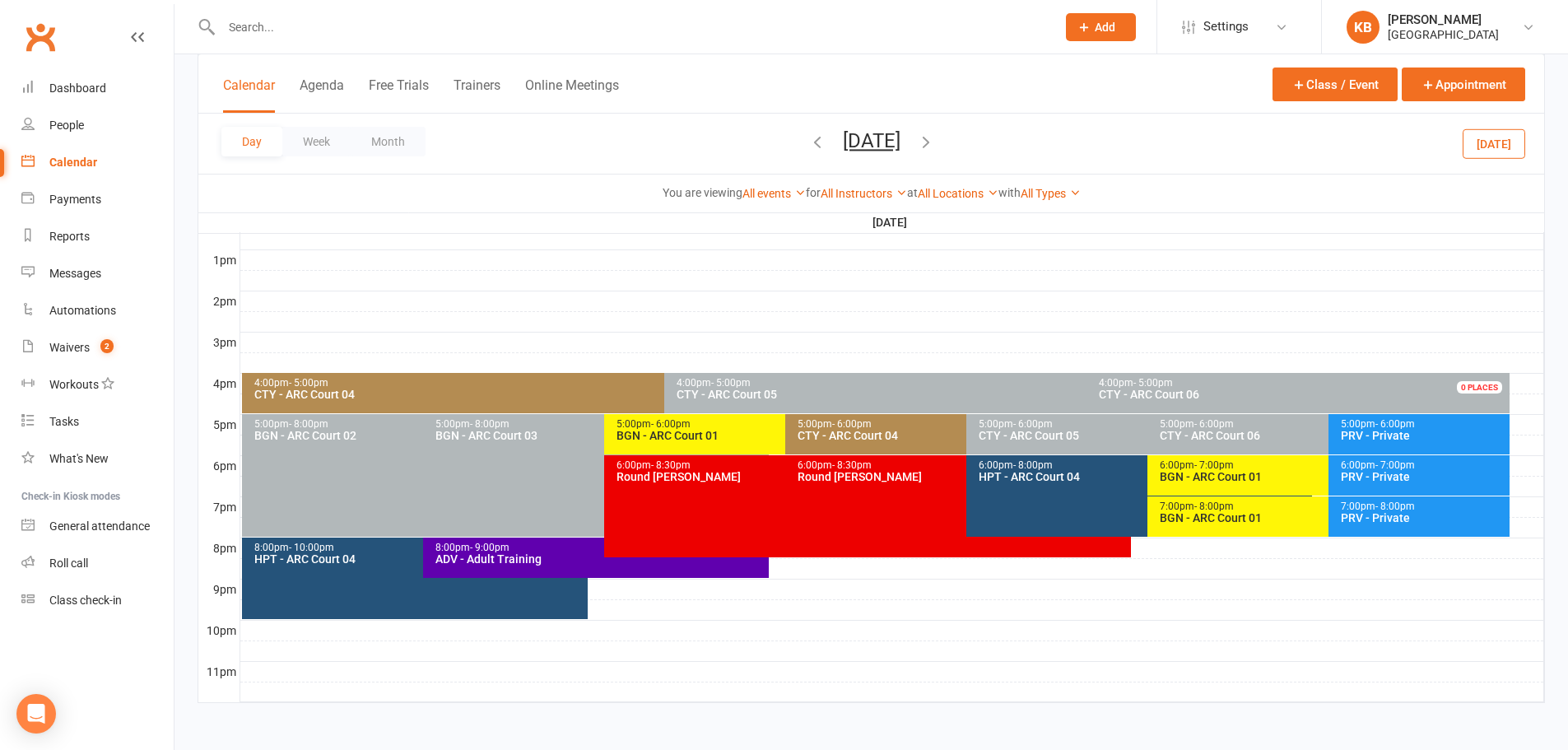
click at [819, 424] on div "5:00pm - 6:00pm" at bounding box center [962, 424] width 331 height 11
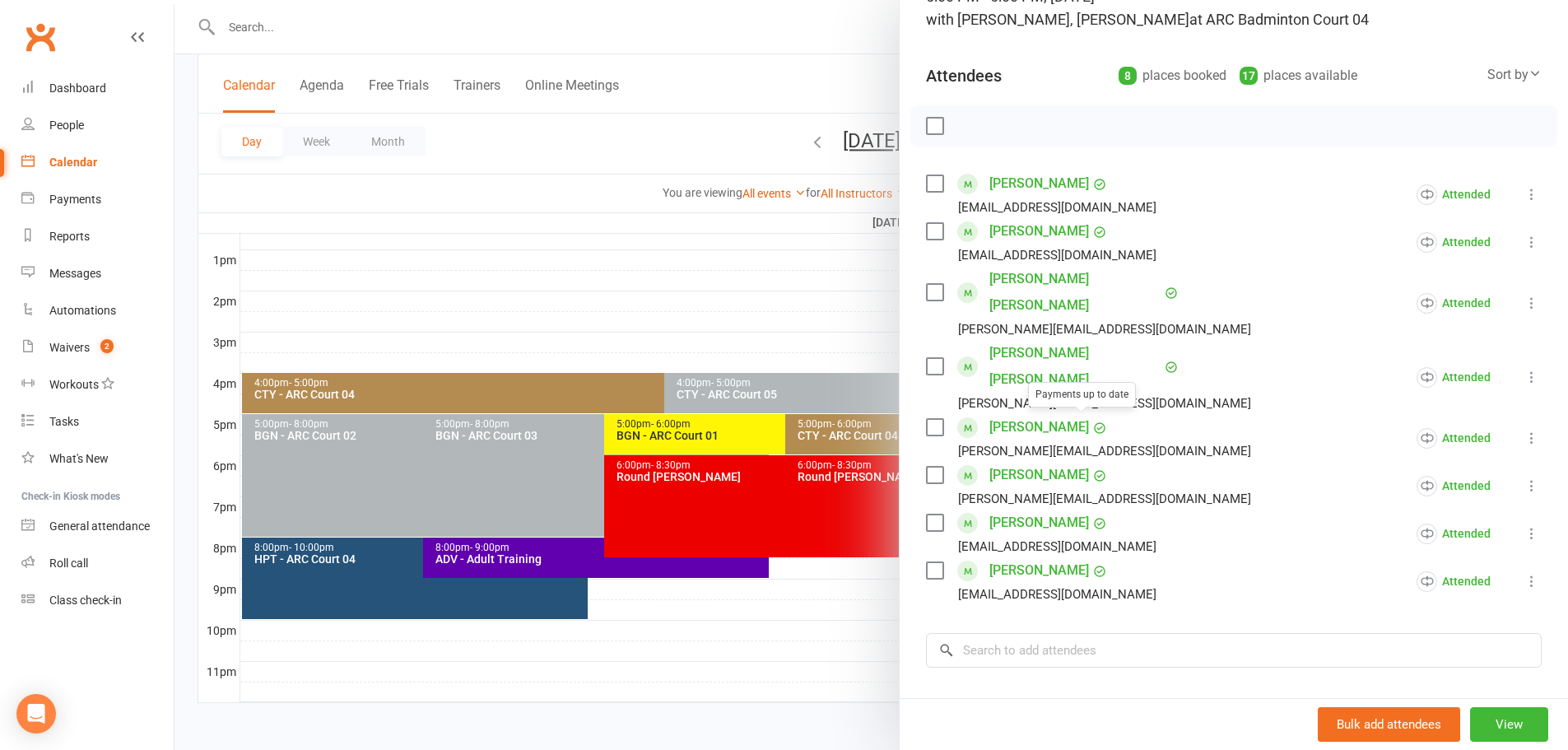
scroll to position [165, 0]
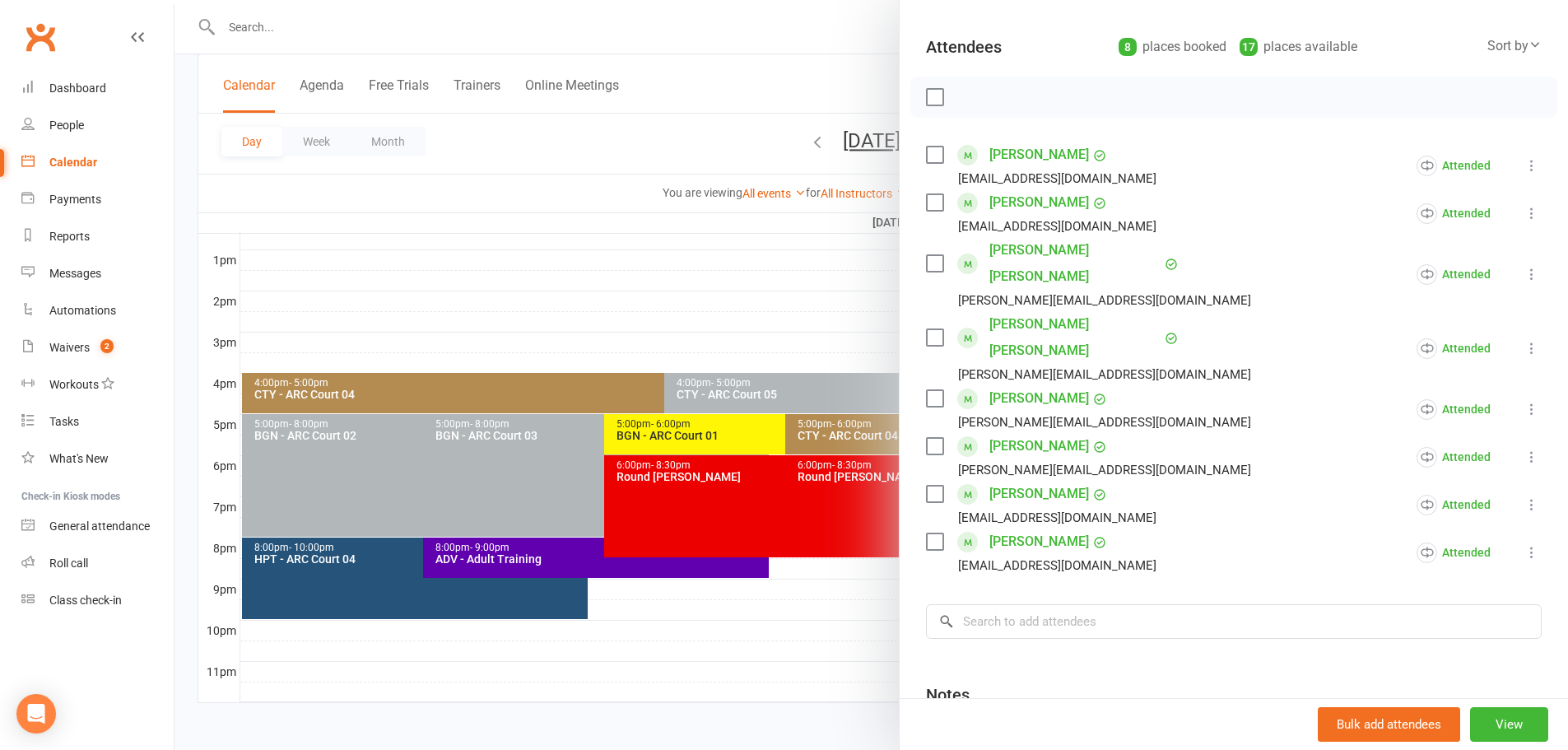
click at [550, 162] on div at bounding box center [871, 375] width 1393 height 750
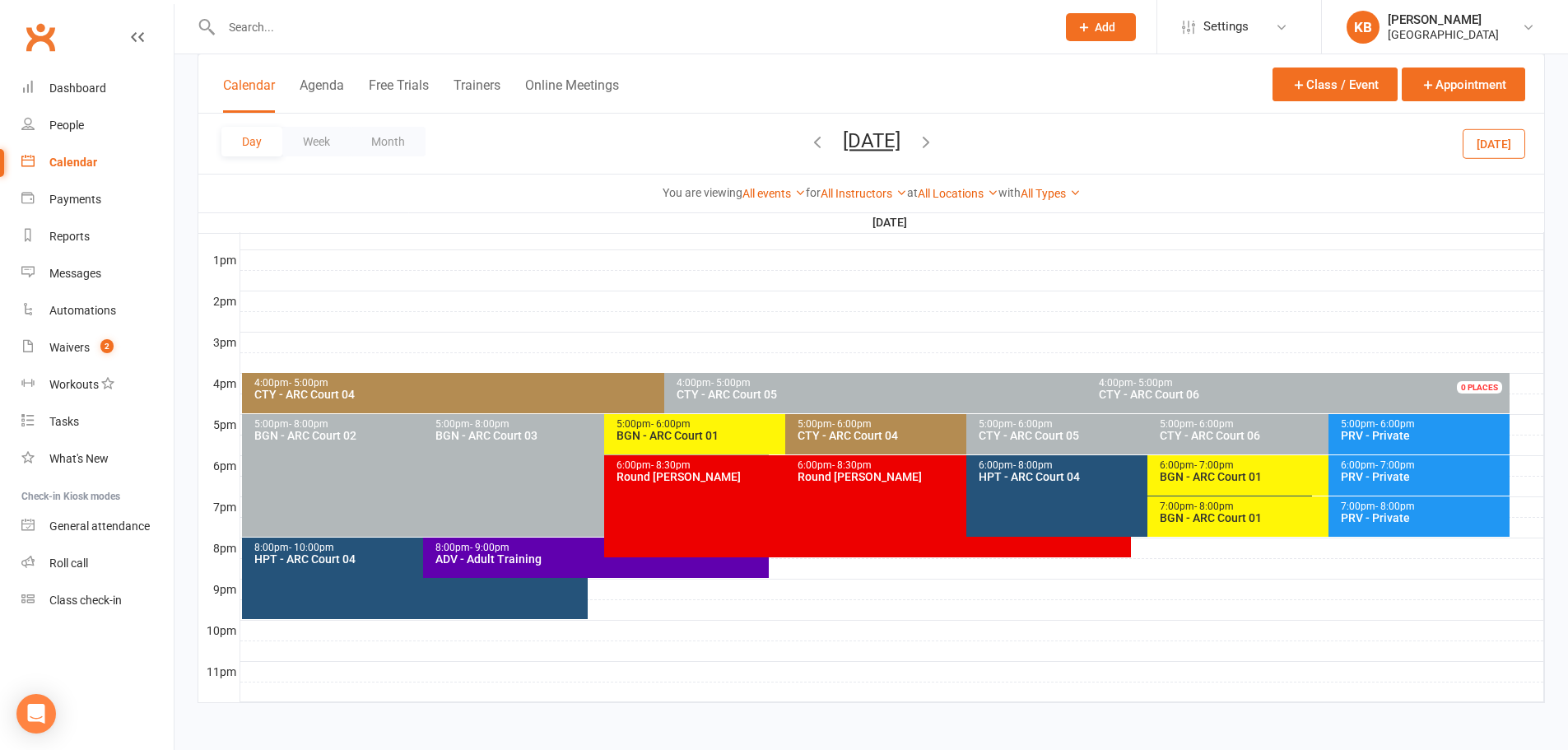
click at [528, 391] on div "CTY - ARC Court 04" at bounding box center [660, 394] width 814 height 12
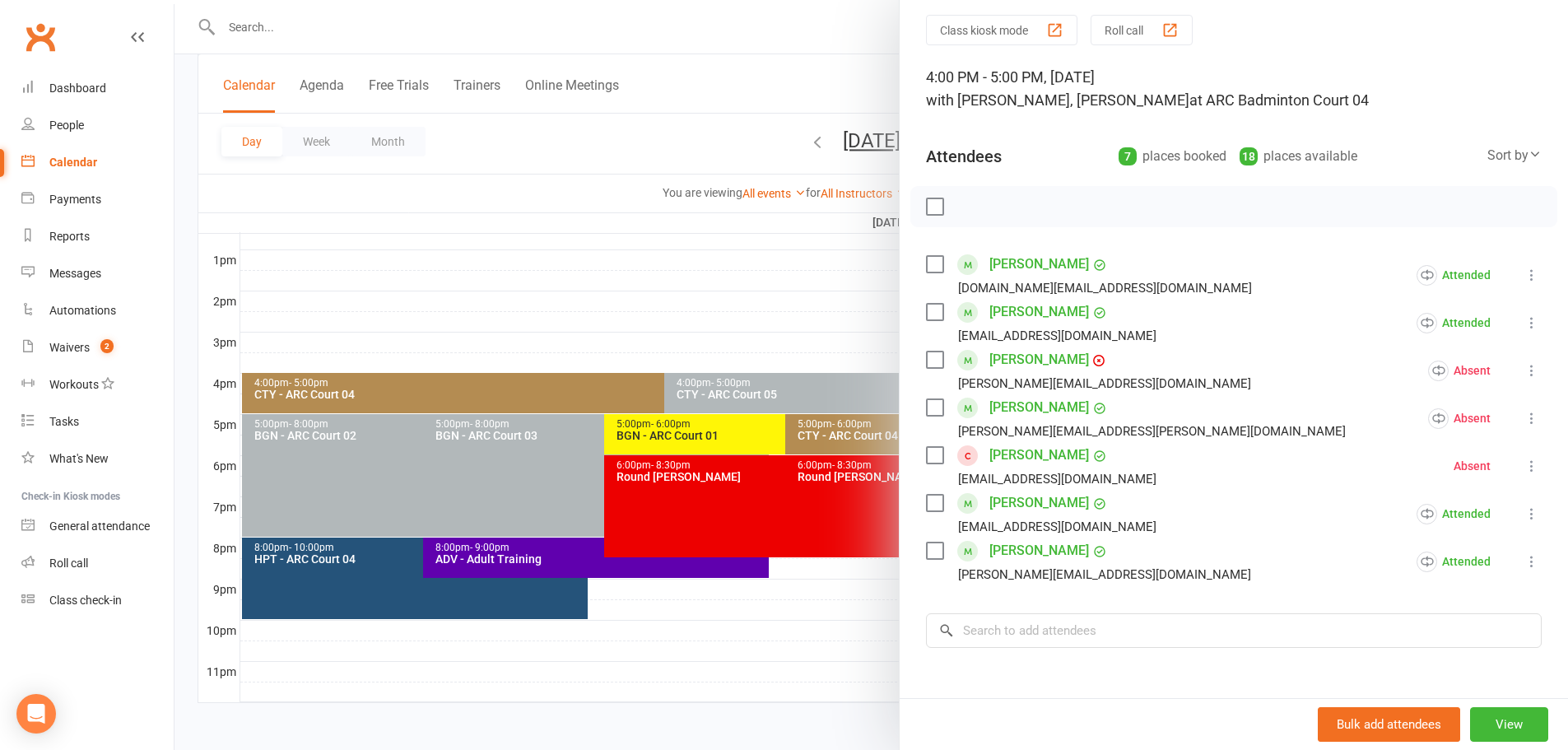
scroll to position [82, 0]
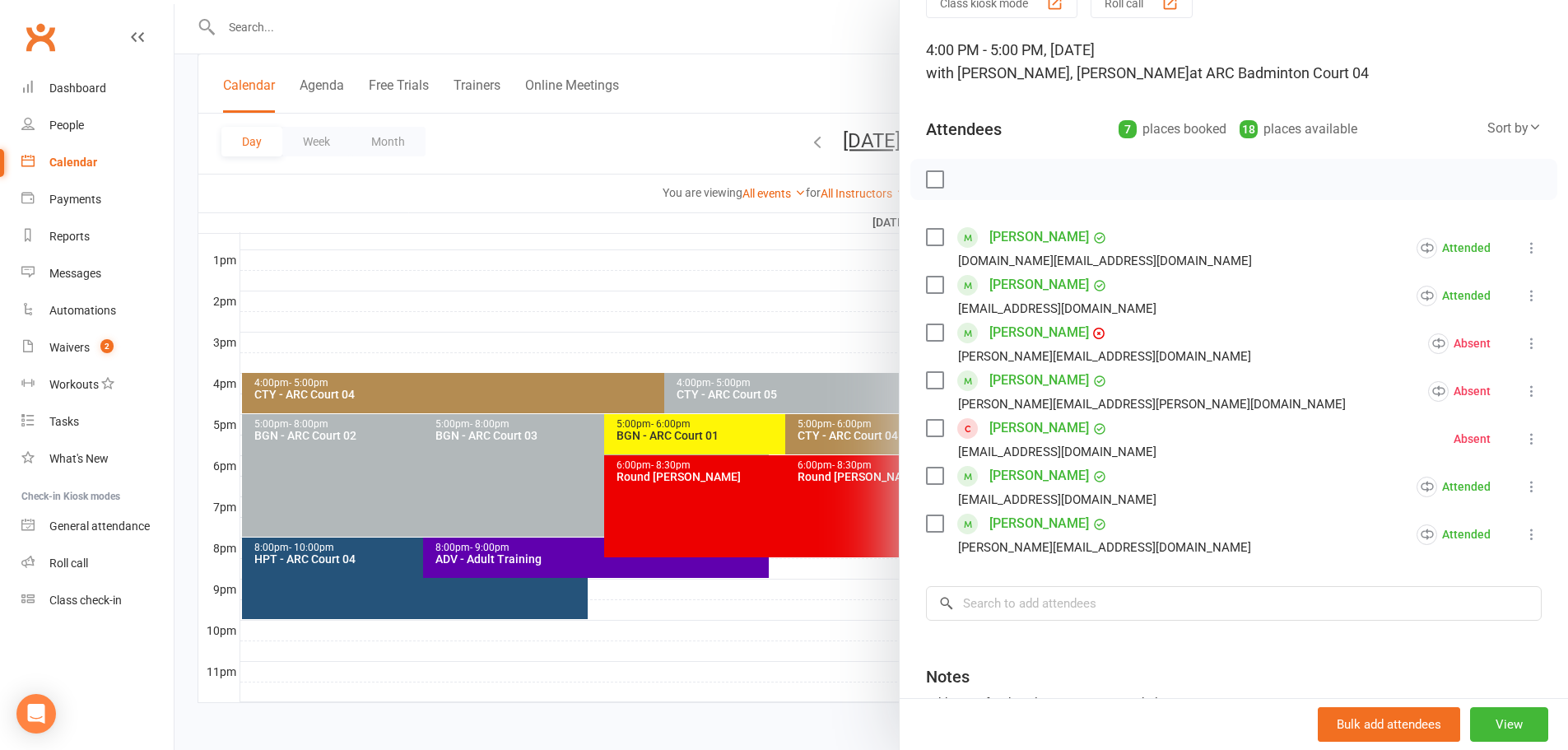
click at [629, 152] on div at bounding box center [871, 375] width 1393 height 750
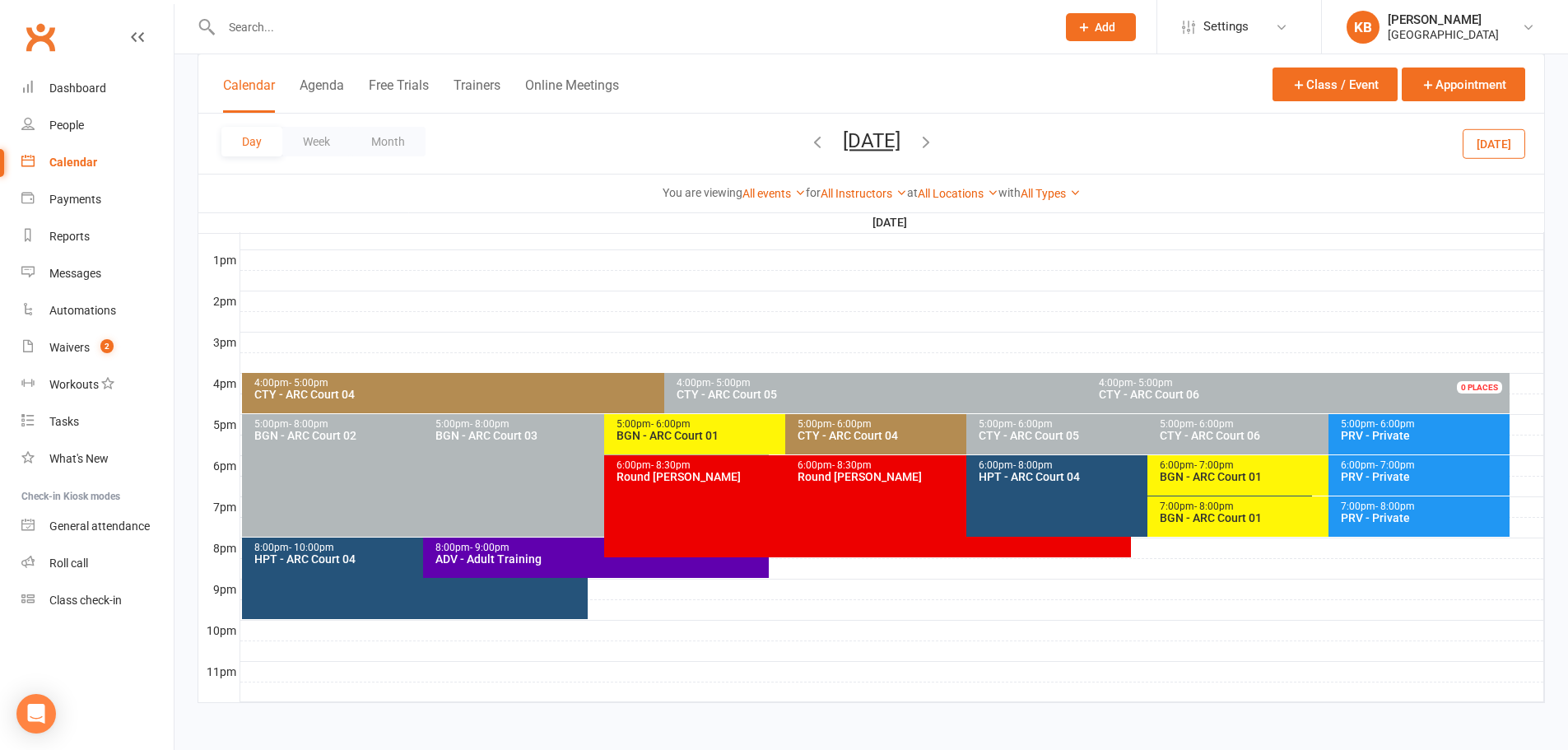
click at [935, 143] on icon "button" at bounding box center [925, 141] width 18 height 18
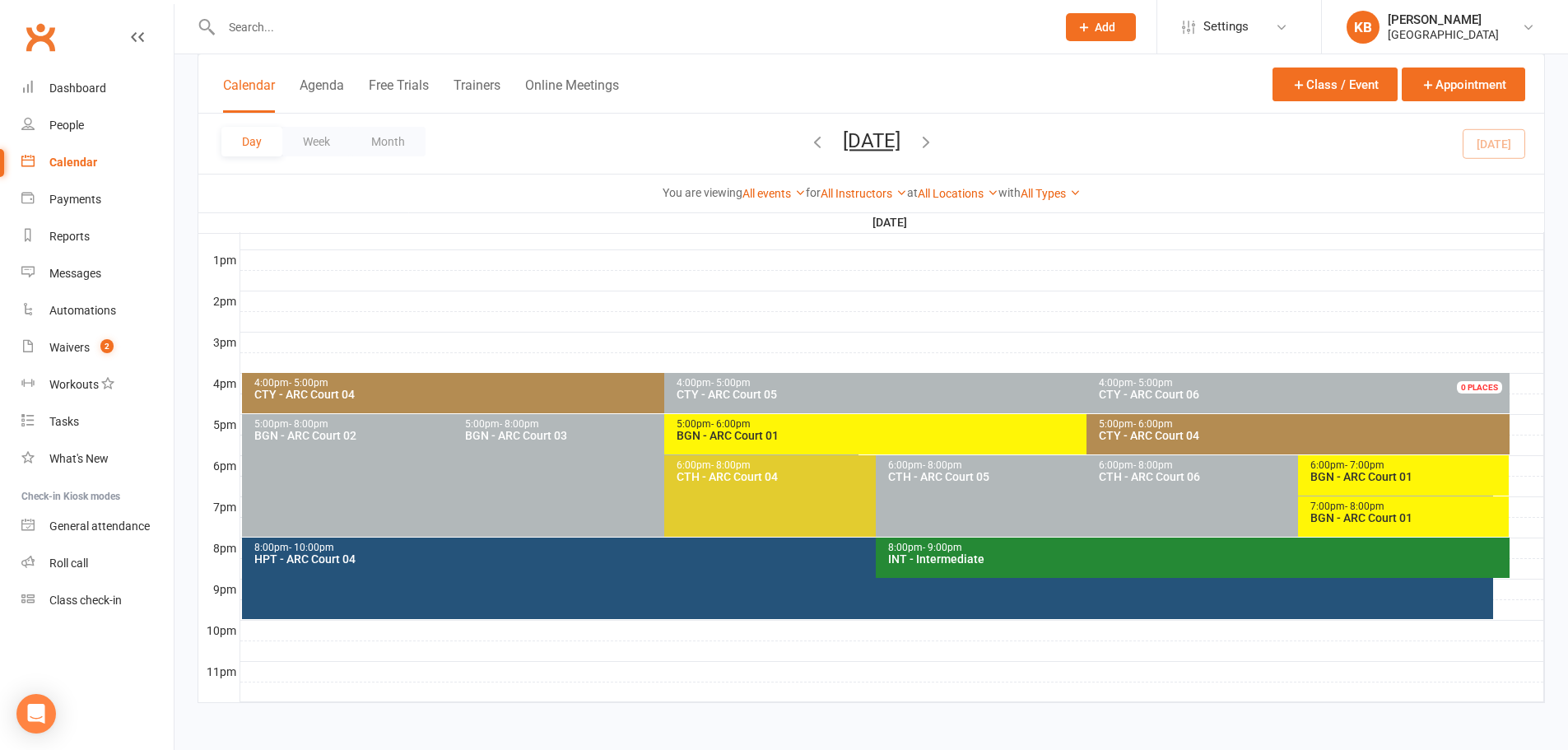
click at [1008, 143] on div "Day Week Month Thursday, Aug 14, 2025 August 2025 Sun Mon Tue Wed Thu Fri Sat 2…" at bounding box center [871, 143] width 1345 height 60
click at [935, 145] on icon "button" at bounding box center [925, 141] width 18 height 18
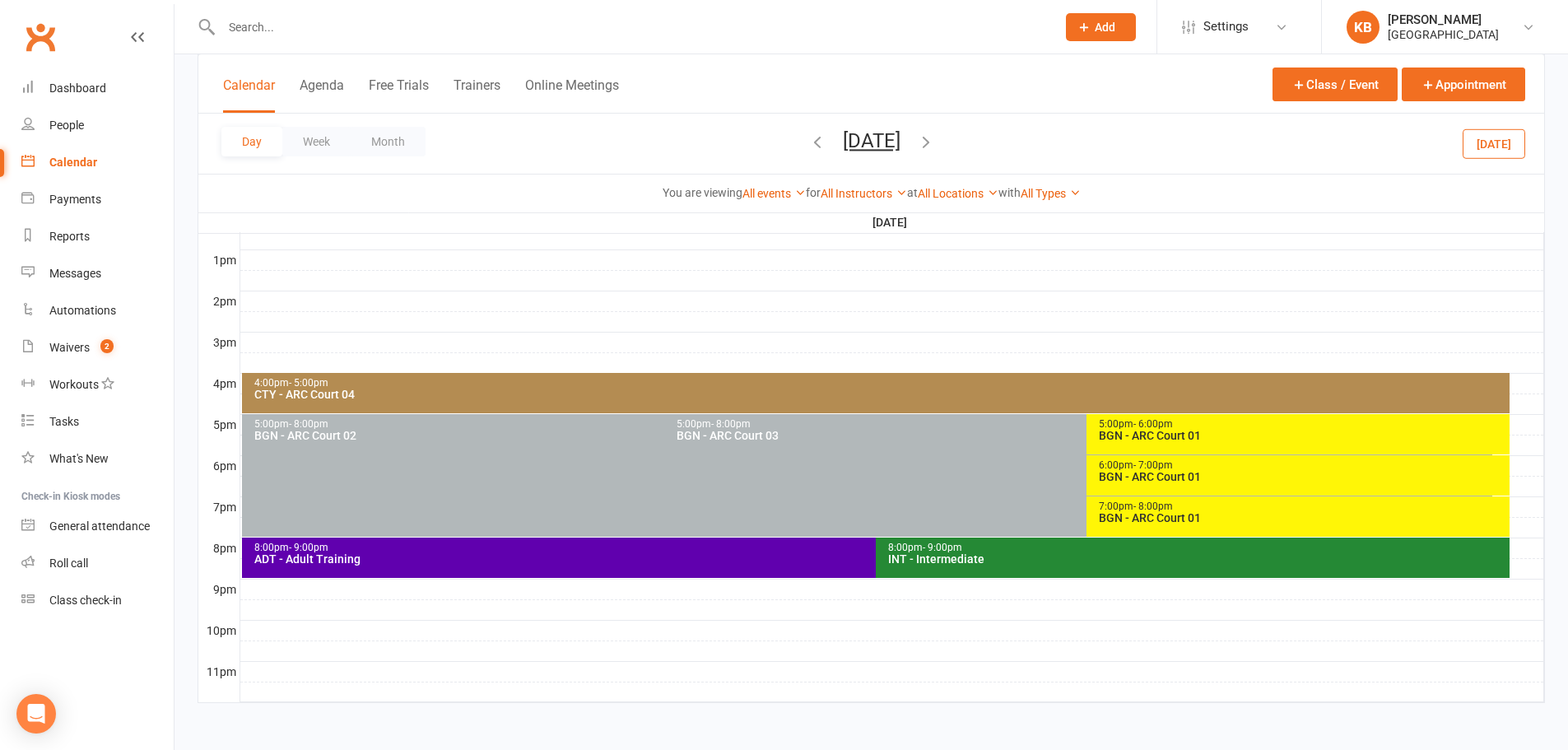
click at [935, 145] on icon "button" at bounding box center [925, 141] width 18 height 18
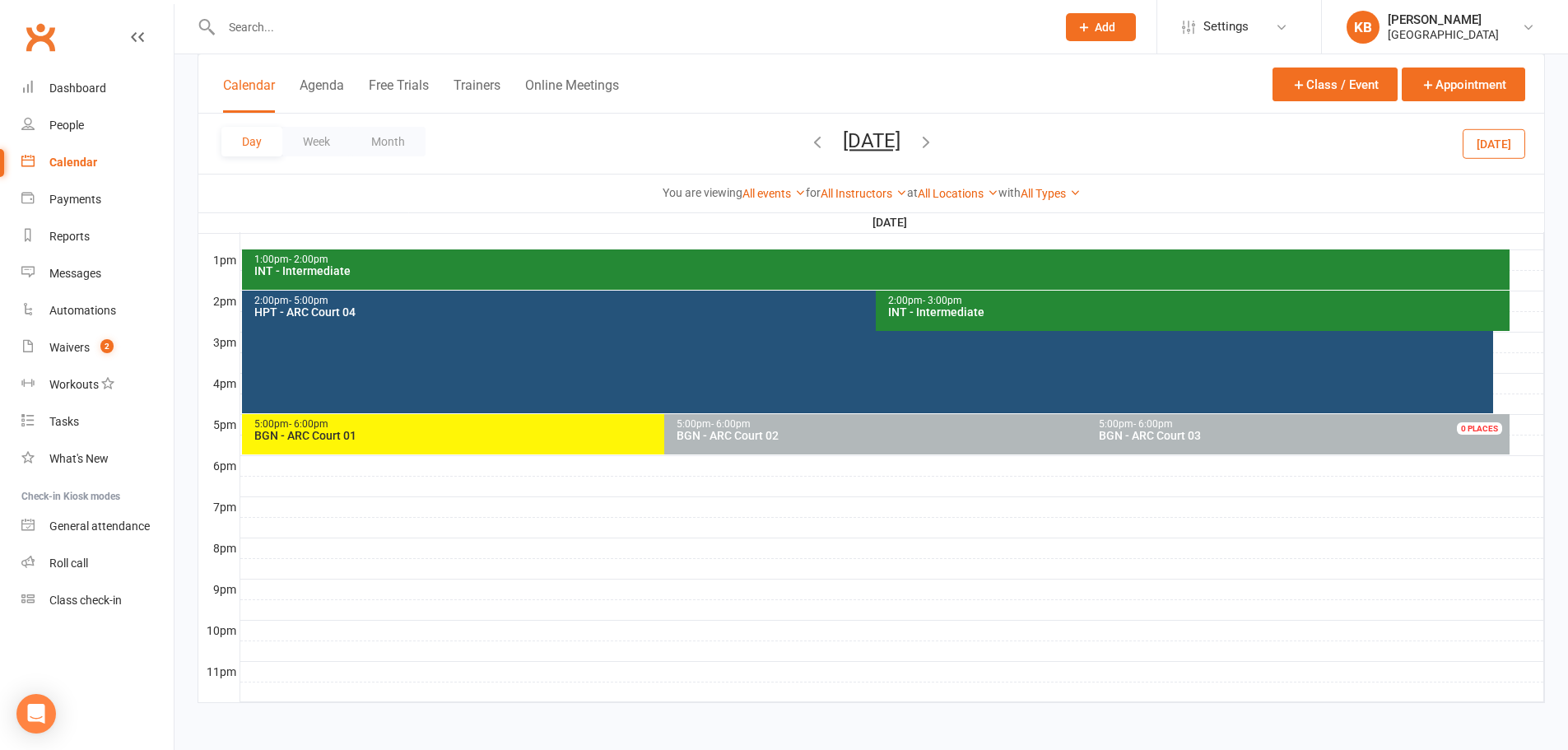
click at [935, 145] on icon "button" at bounding box center [925, 141] width 18 height 18
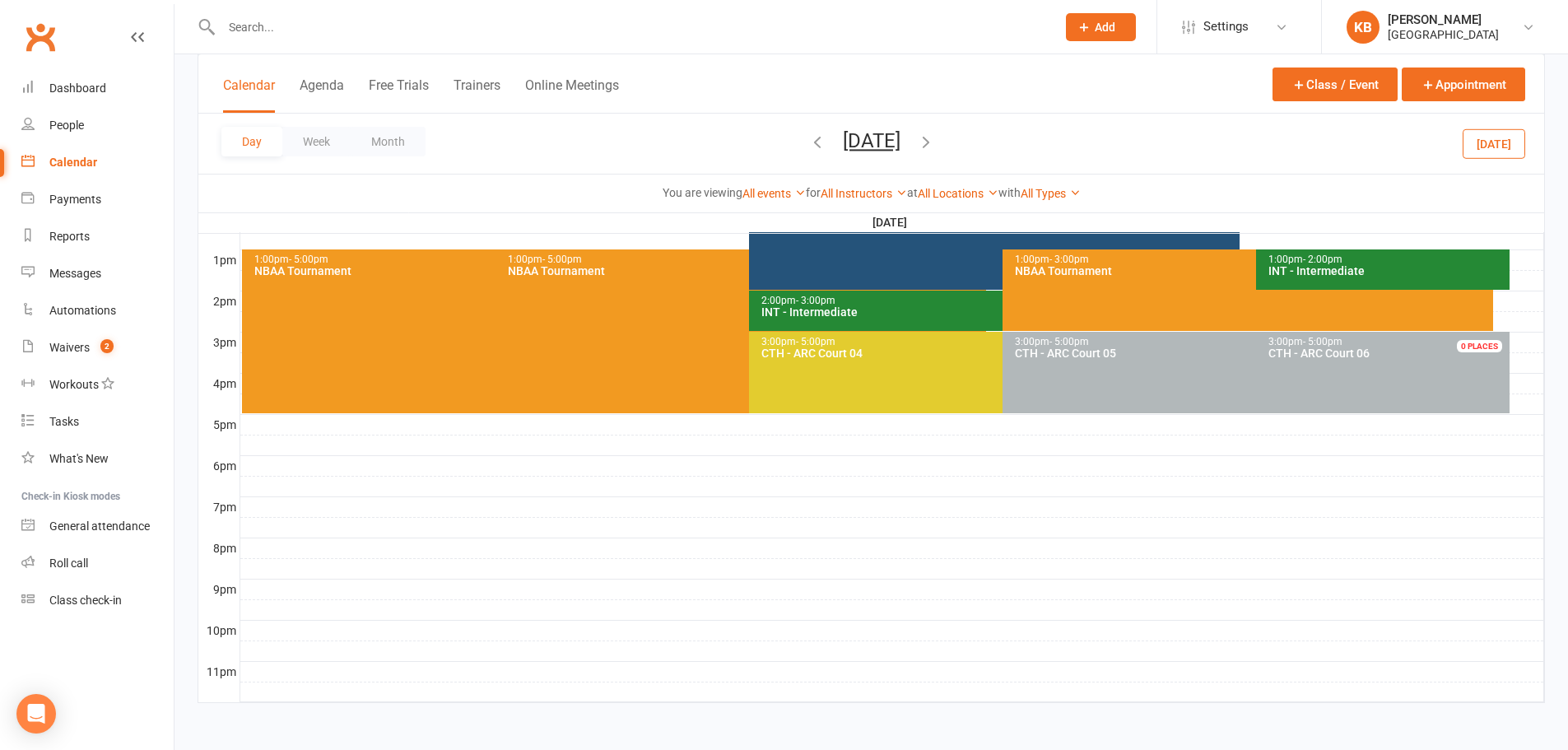
click at [935, 145] on icon "button" at bounding box center [925, 141] width 18 height 18
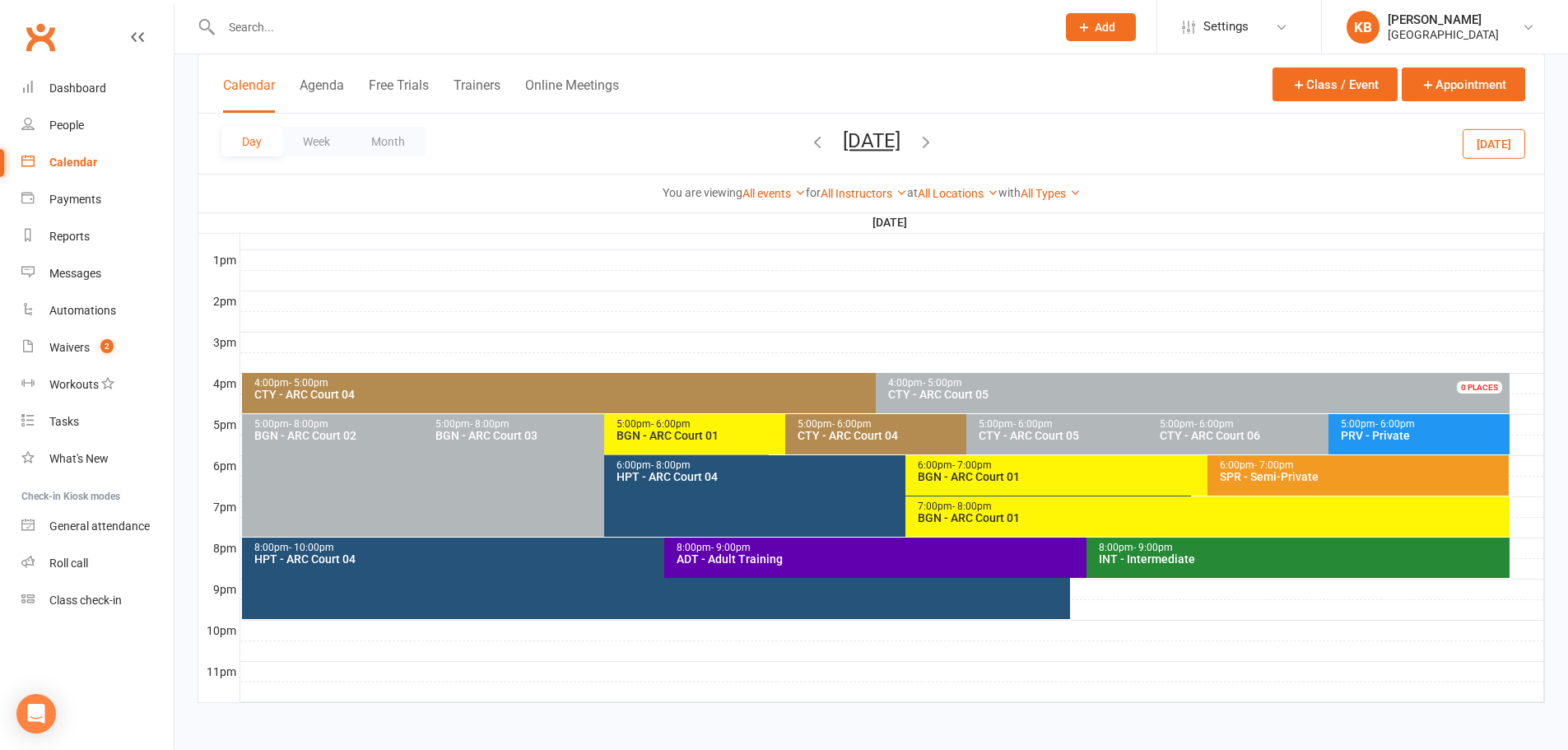
click at [808, 142] on icon "button" at bounding box center [817, 141] width 18 height 18
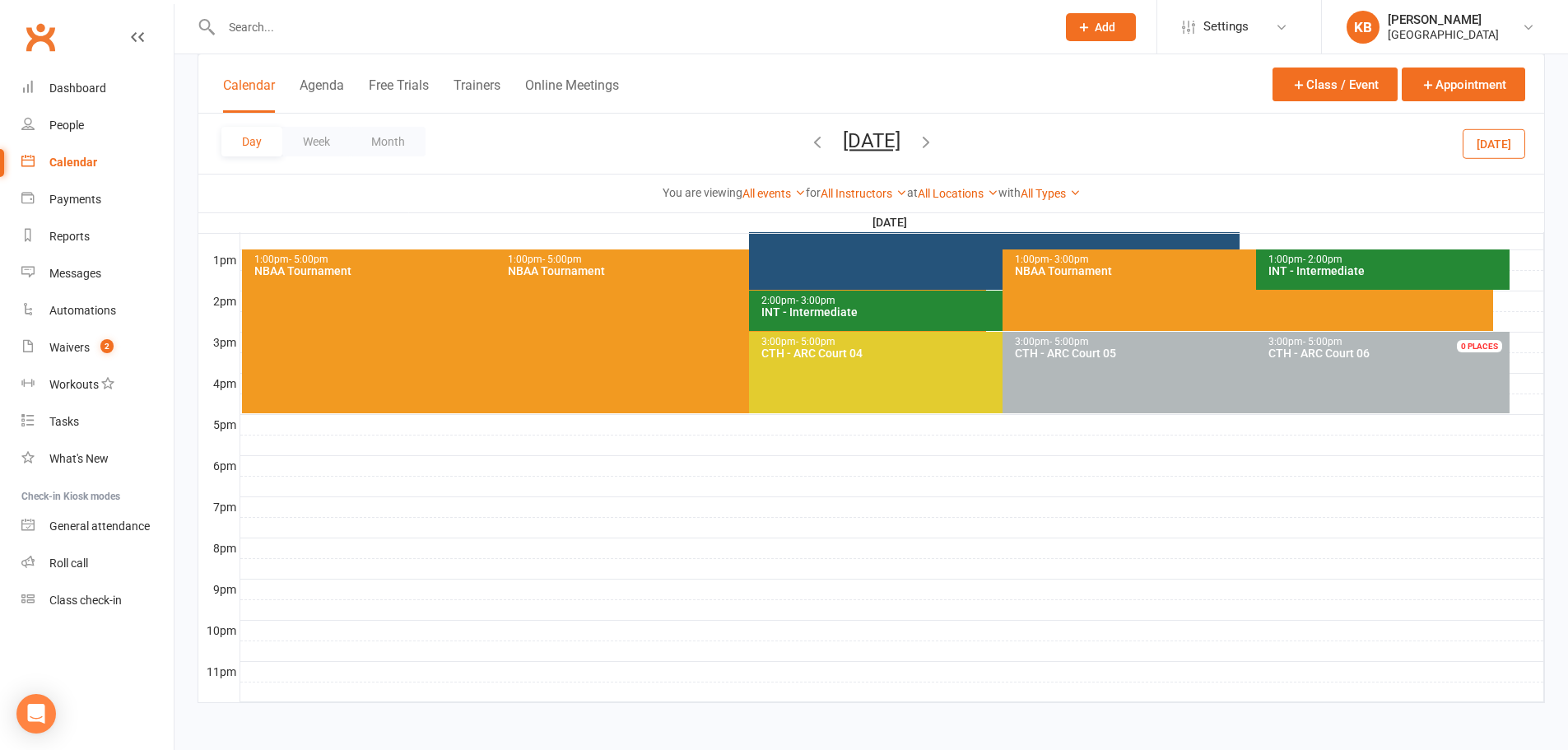
click at [808, 142] on icon "button" at bounding box center [817, 141] width 18 height 18
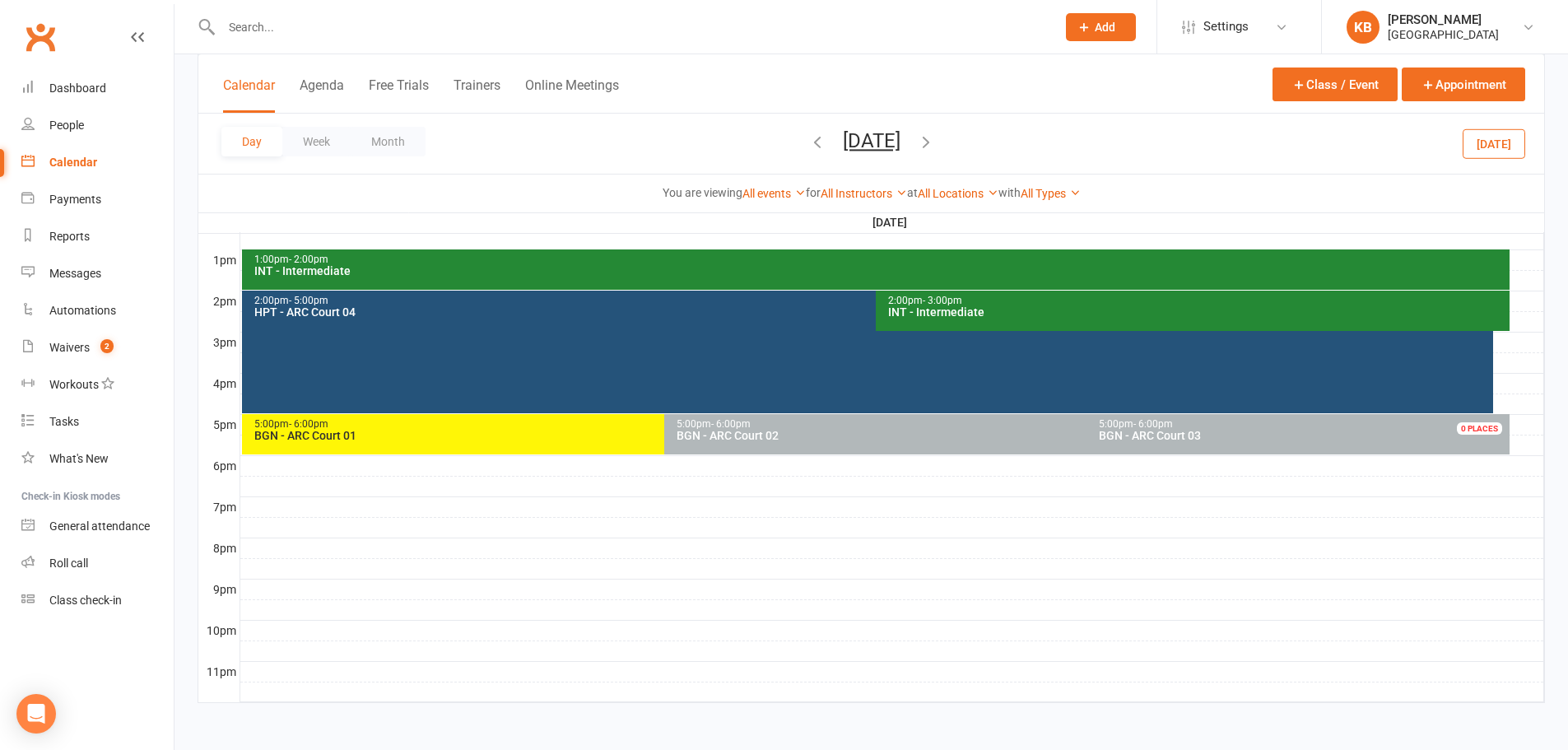
click at [808, 142] on icon "button" at bounding box center [817, 141] width 18 height 18
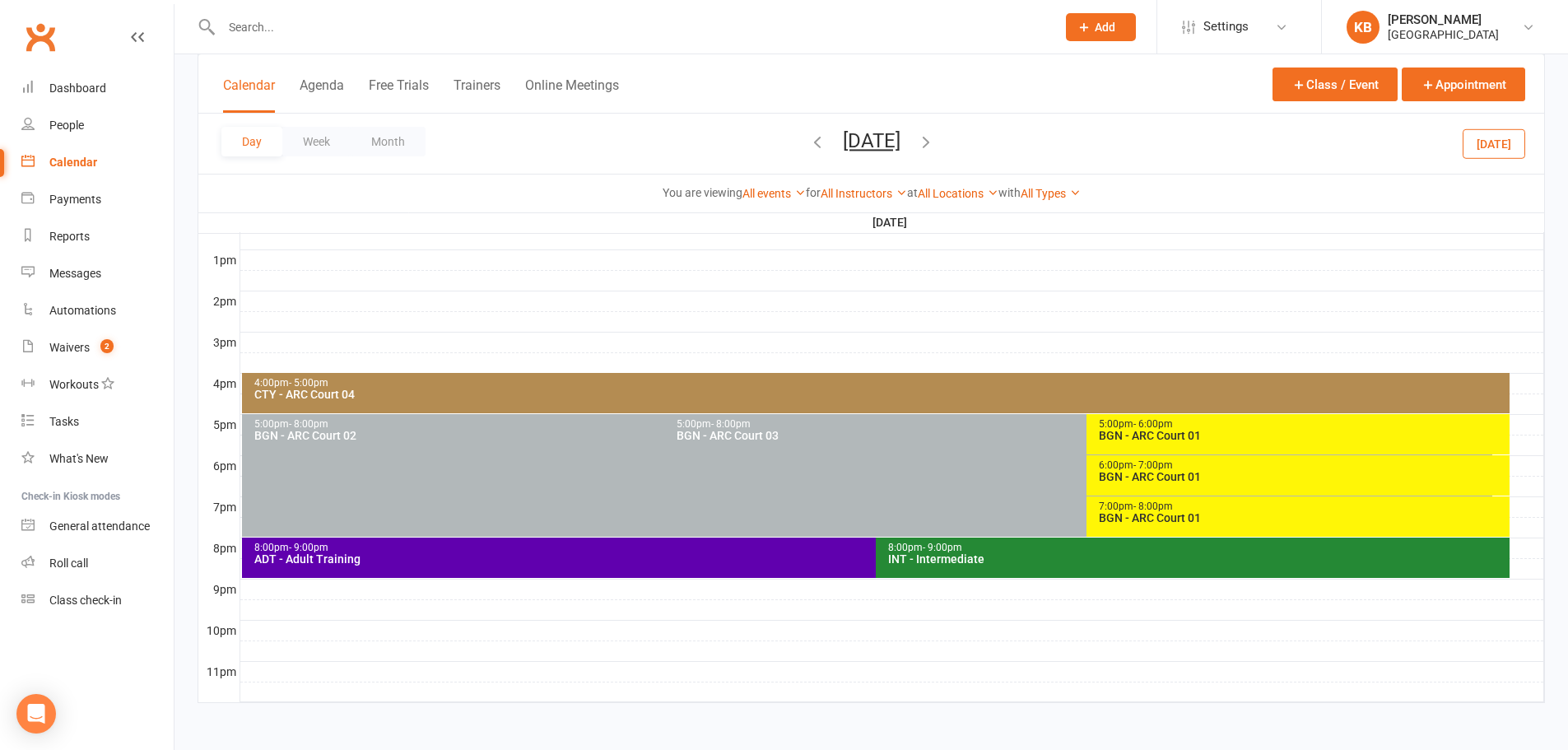
click at [746, 142] on div "Day Week Month Friday, Aug 15, 2025 August 2025 Sun Mon Tue Wed Thu Fri Sat 27 …" at bounding box center [871, 143] width 1345 height 60
click at [808, 142] on icon "button" at bounding box center [817, 141] width 18 height 18
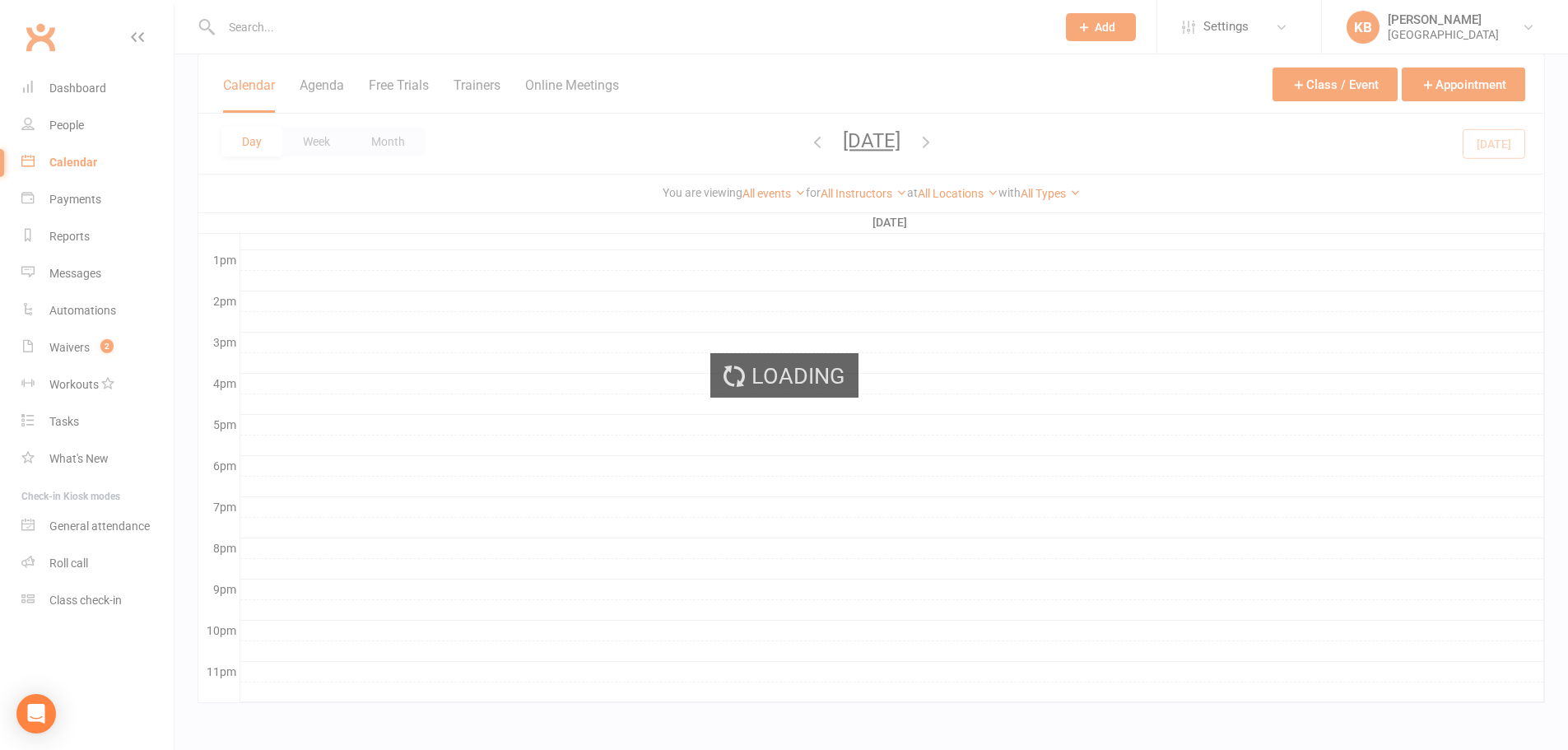
click at [827, 142] on span "Thursday, Aug 14, 2025 August 2025 Sun Mon Tue Wed Thu Fri Sat 27 28 29 30 31 0…" at bounding box center [871, 144] width 90 height 29
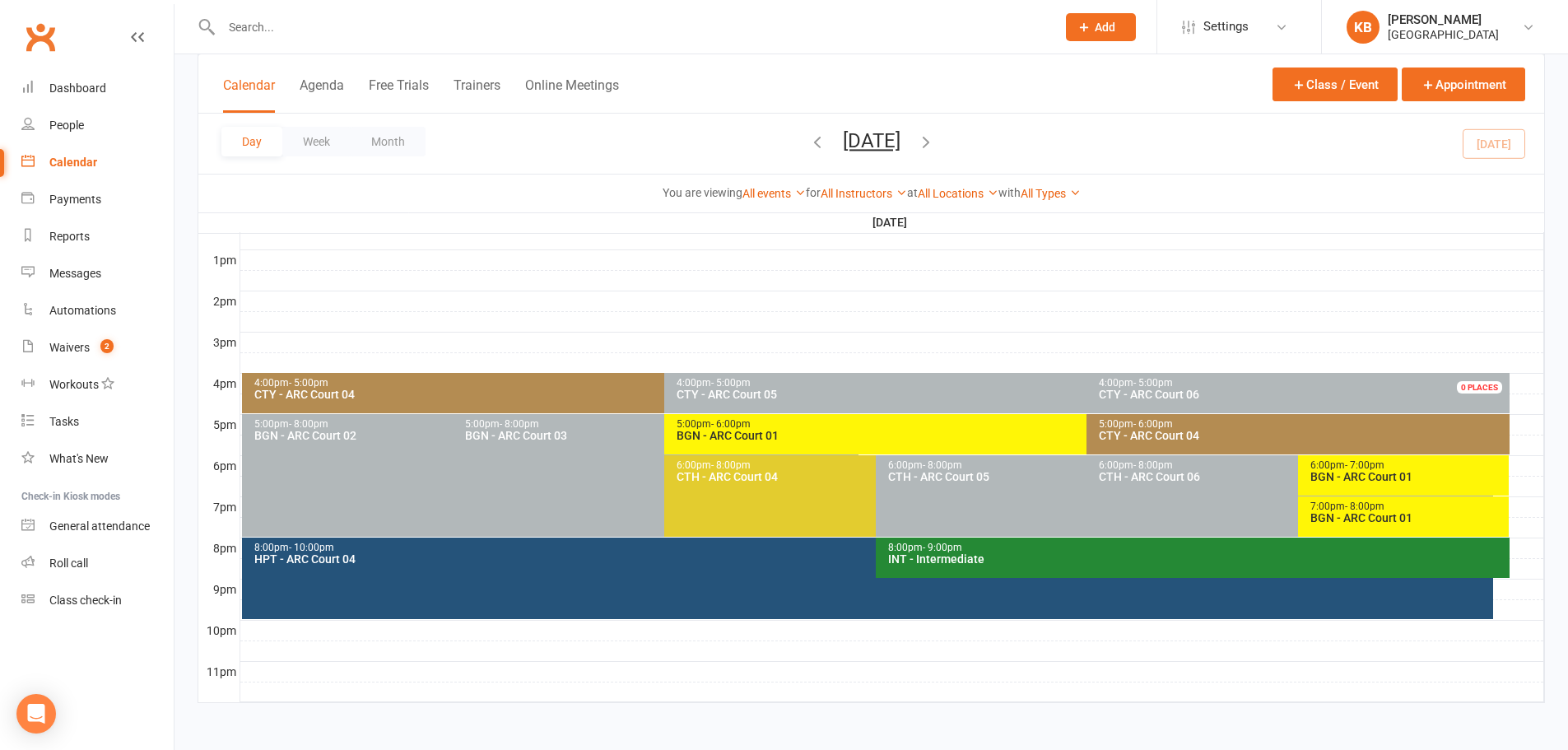
click at [827, 144] on span "Thursday, Aug 14, 2025 August 2025 Sun Mon Tue Wed Thu Fri Sat 27 28 29 30 31 0…" at bounding box center [871, 144] width 90 height 29
click at [808, 144] on icon "button" at bounding box center [817, 141] width 18 height 18
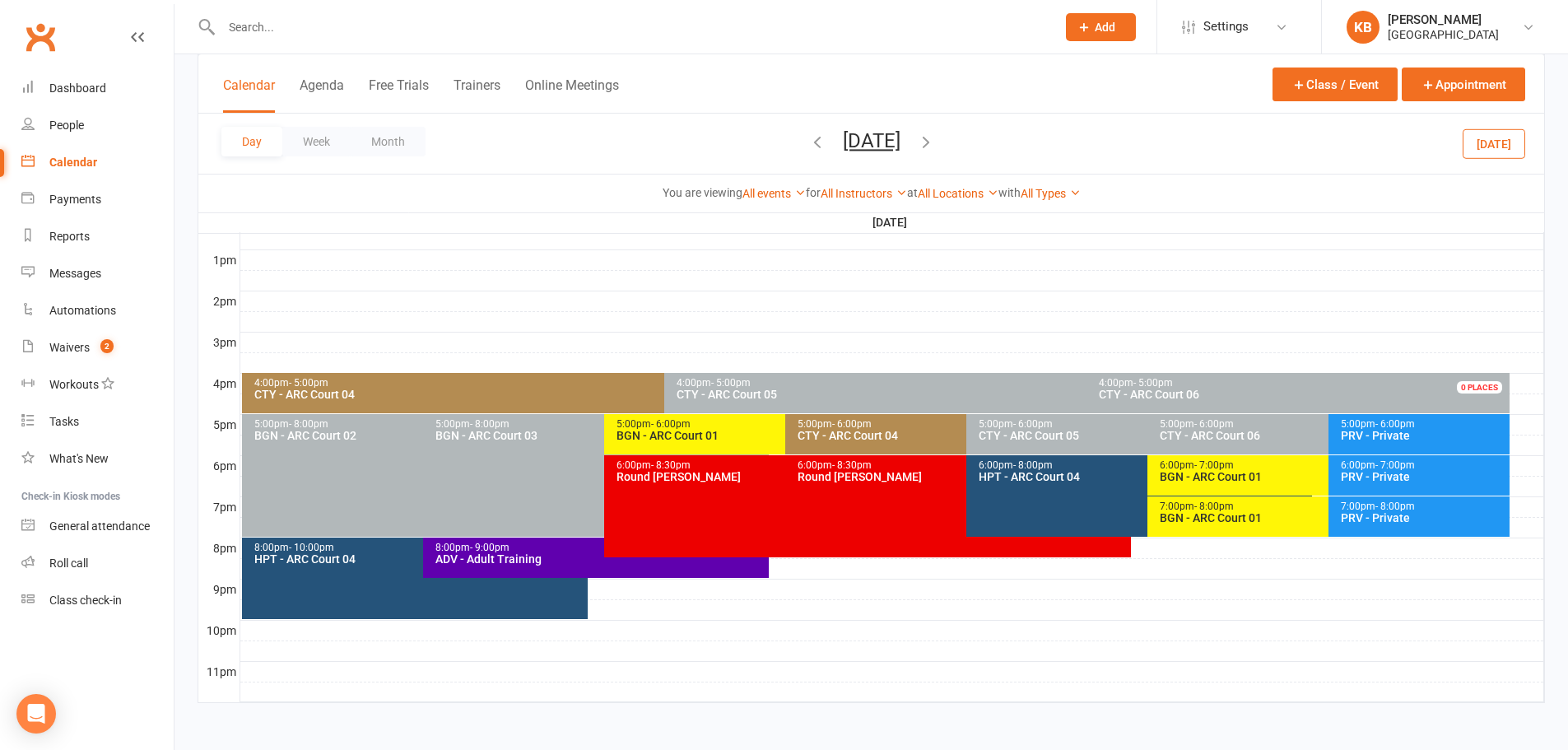
click at [893, 421] on div "5:00pm - 6:00pm" at bounding box center [962, 424] width 331 height 11
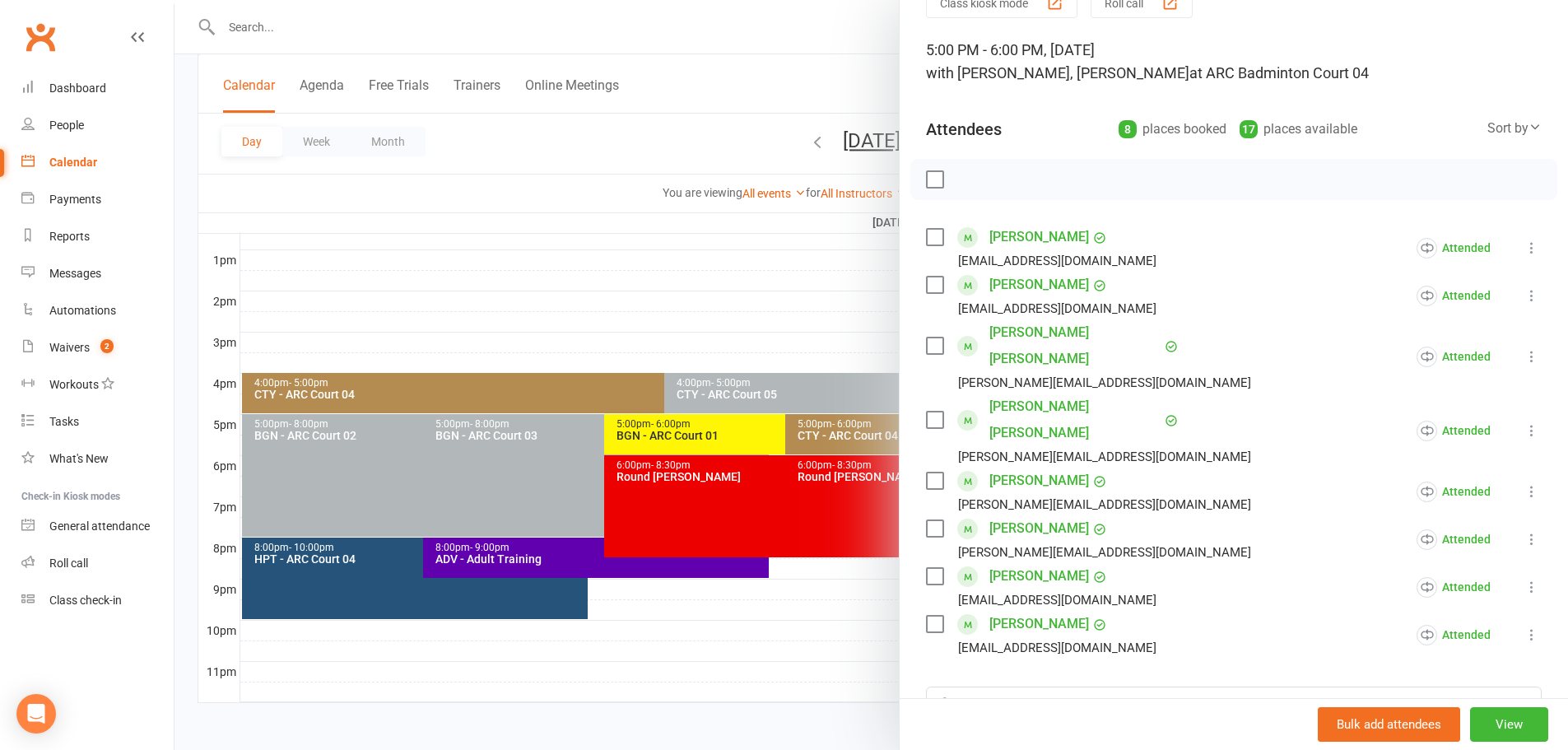
drag, startPoint x: 692, startPoint y: 115, endPoint x: 707, endPoint y: 139, distance: 28.3
click at [692, 115] on div at bounding box center [871, 375] width 1393 height 750
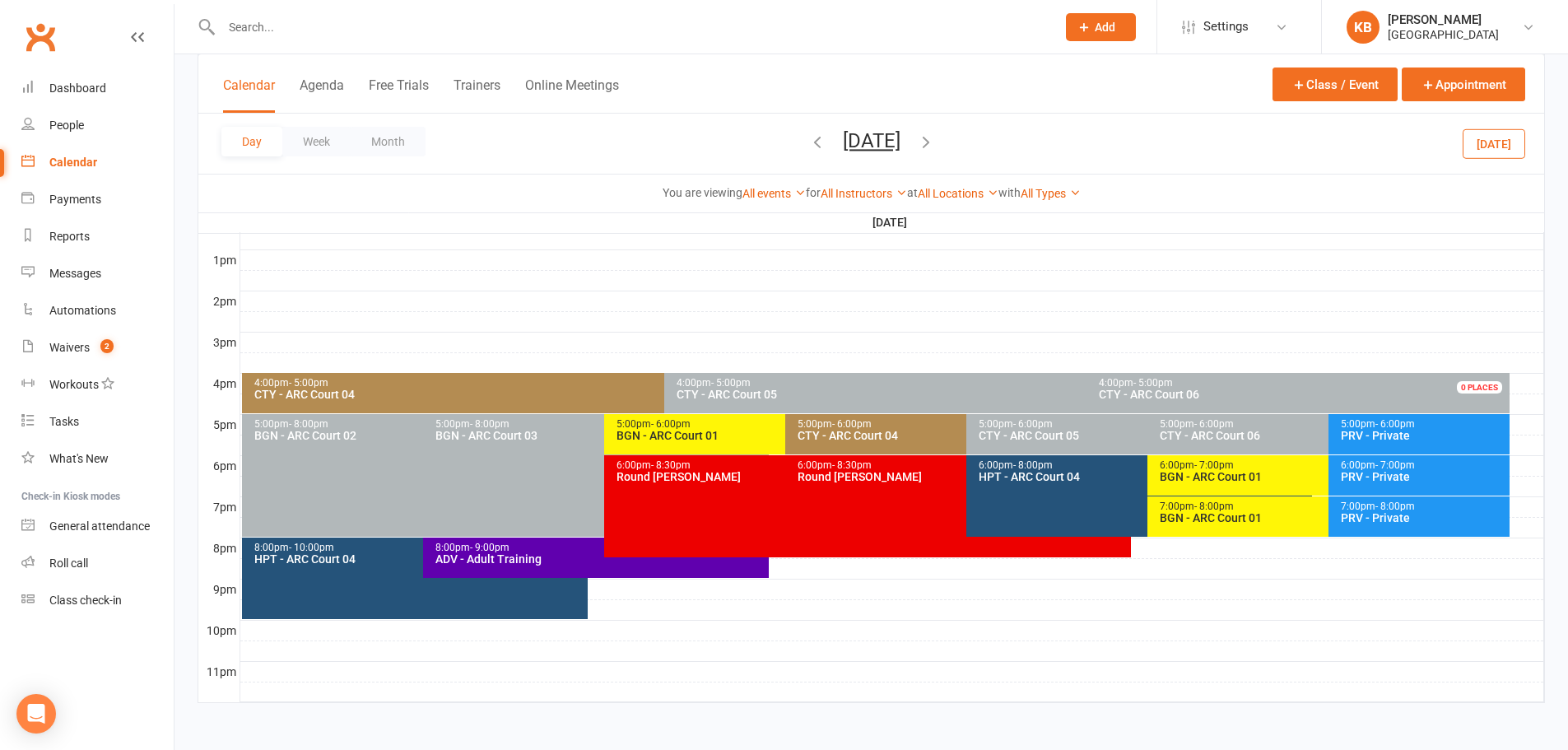
click at [808, 146] on icon "button" at bounding box center [817, 141] width 18 height 18
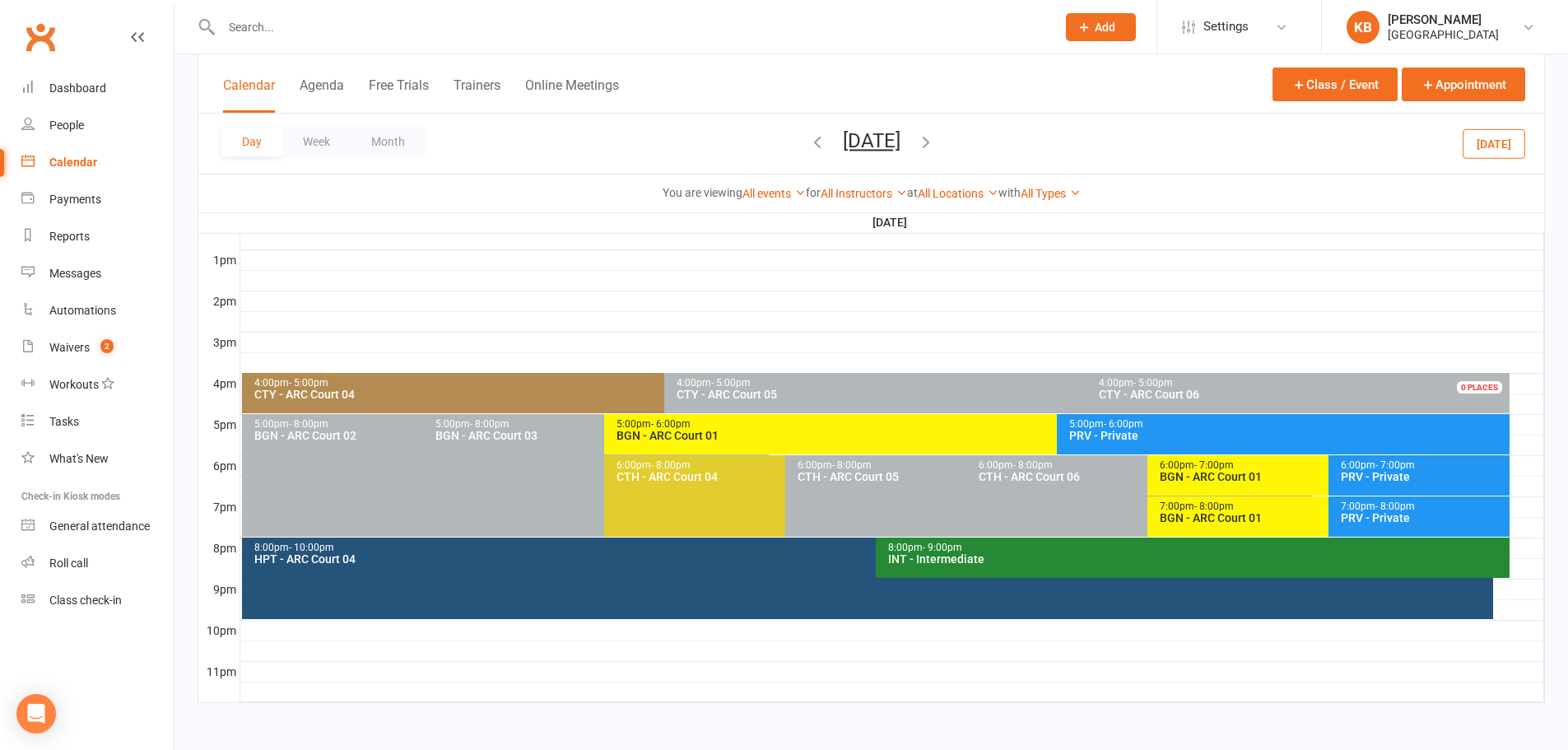
click at [808, 145] on icon "button" at bounding box center [817, 141] width 18 height 18
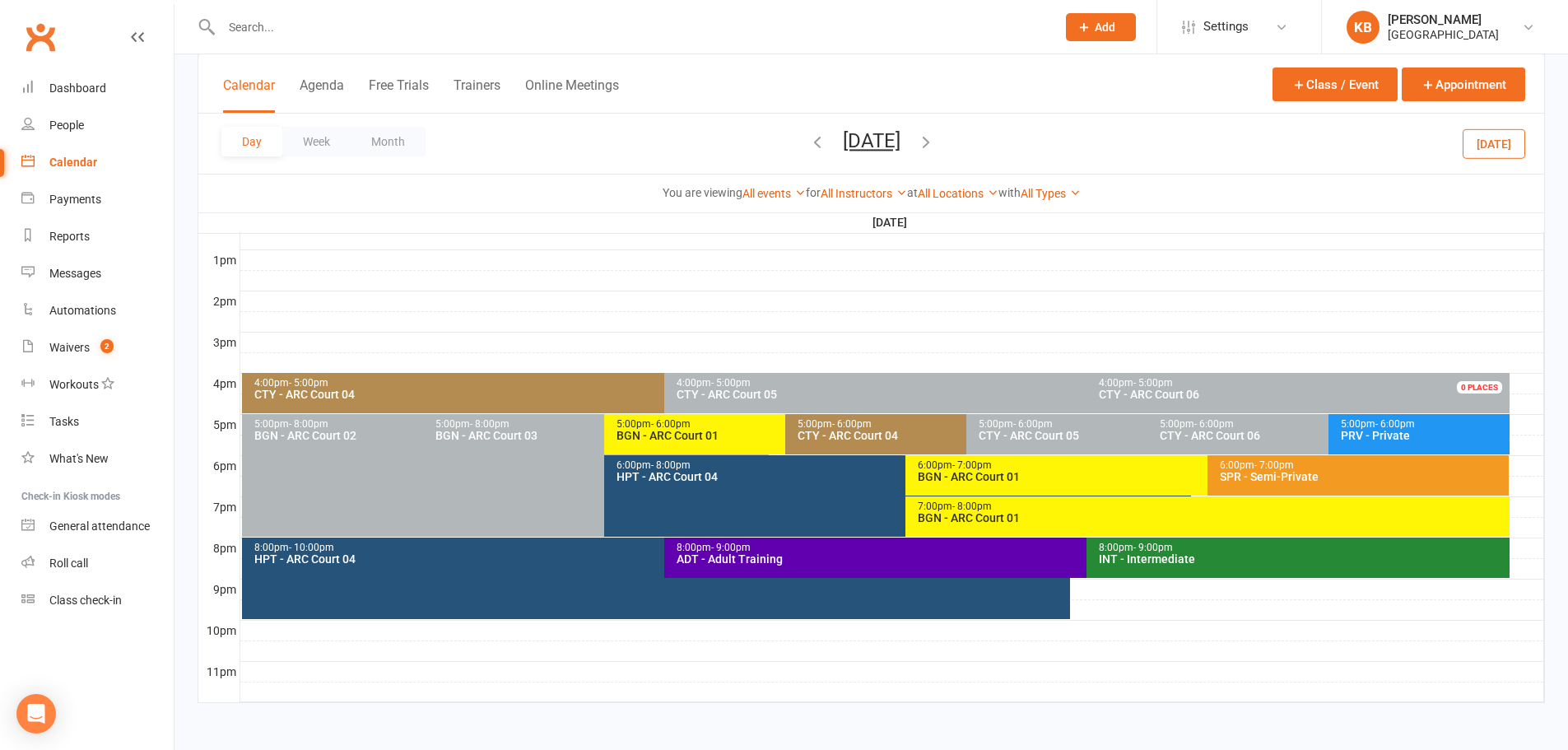
click at [580, 392] on div "CTY - ARC Court 04" at bounding box center [660, 394] width 814 height 12
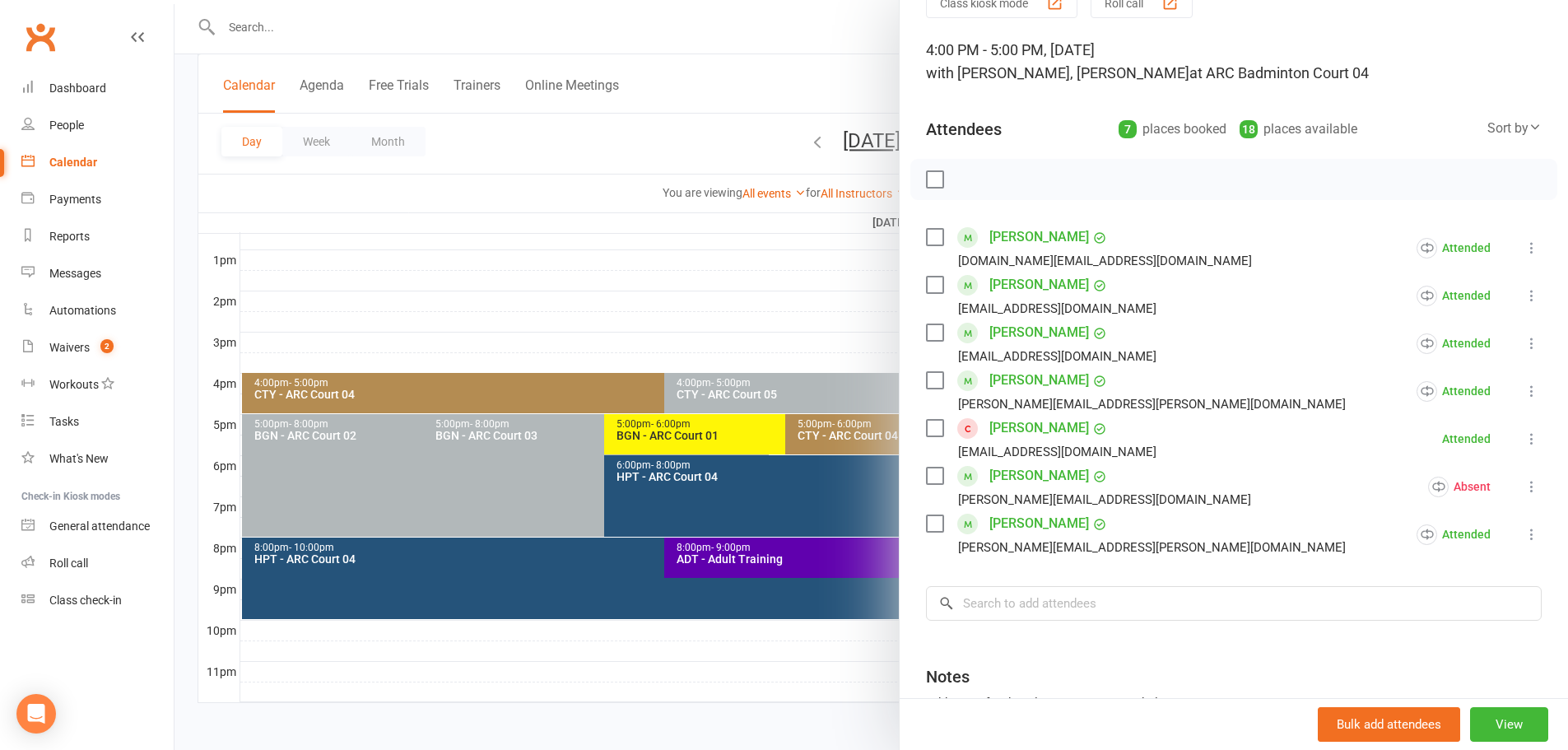
click at [649, 156] on div at bounding box center [871, 375] width 1393 height 750
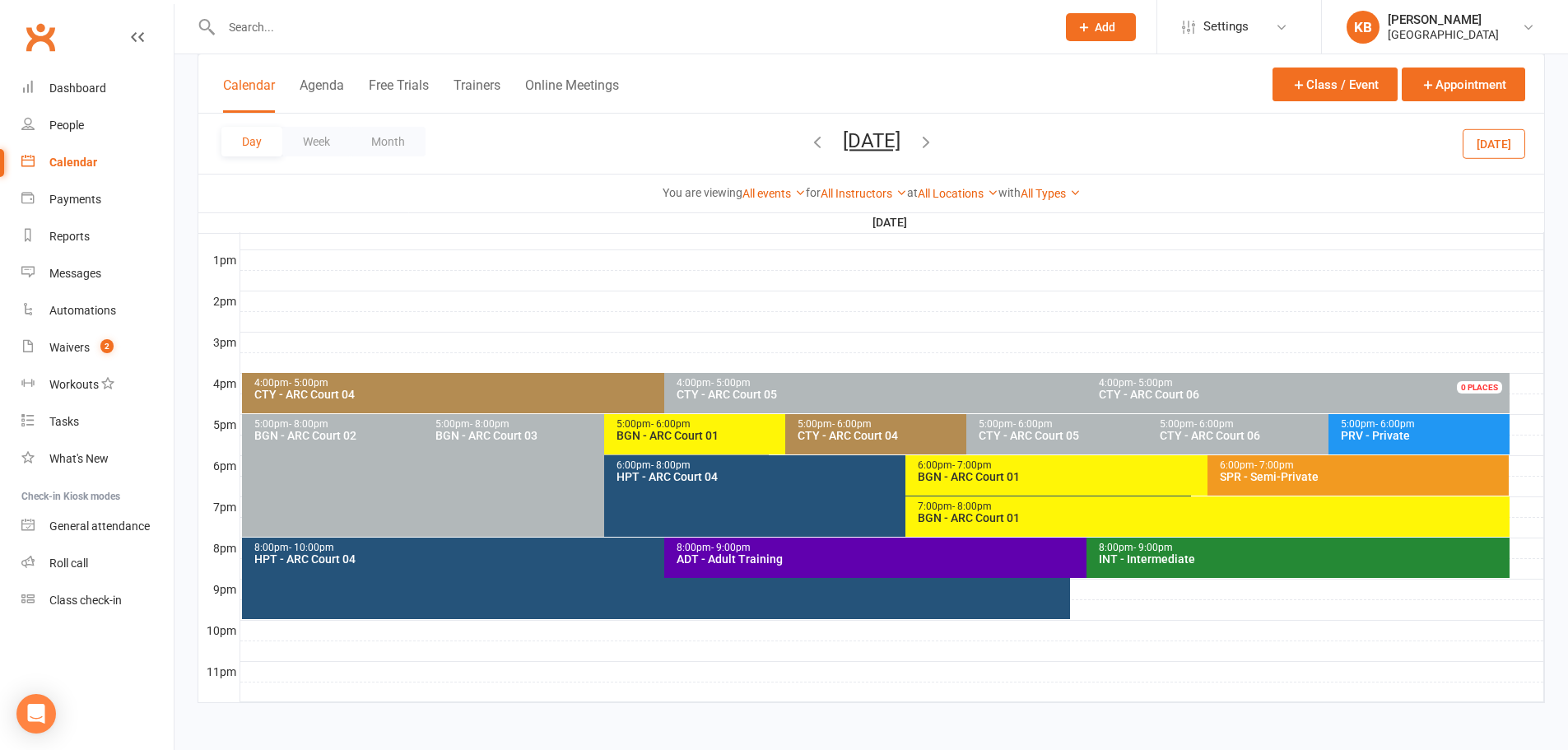
click at [935, 141] on icon "button" at bounding box center [925, 141] width 18 height 18
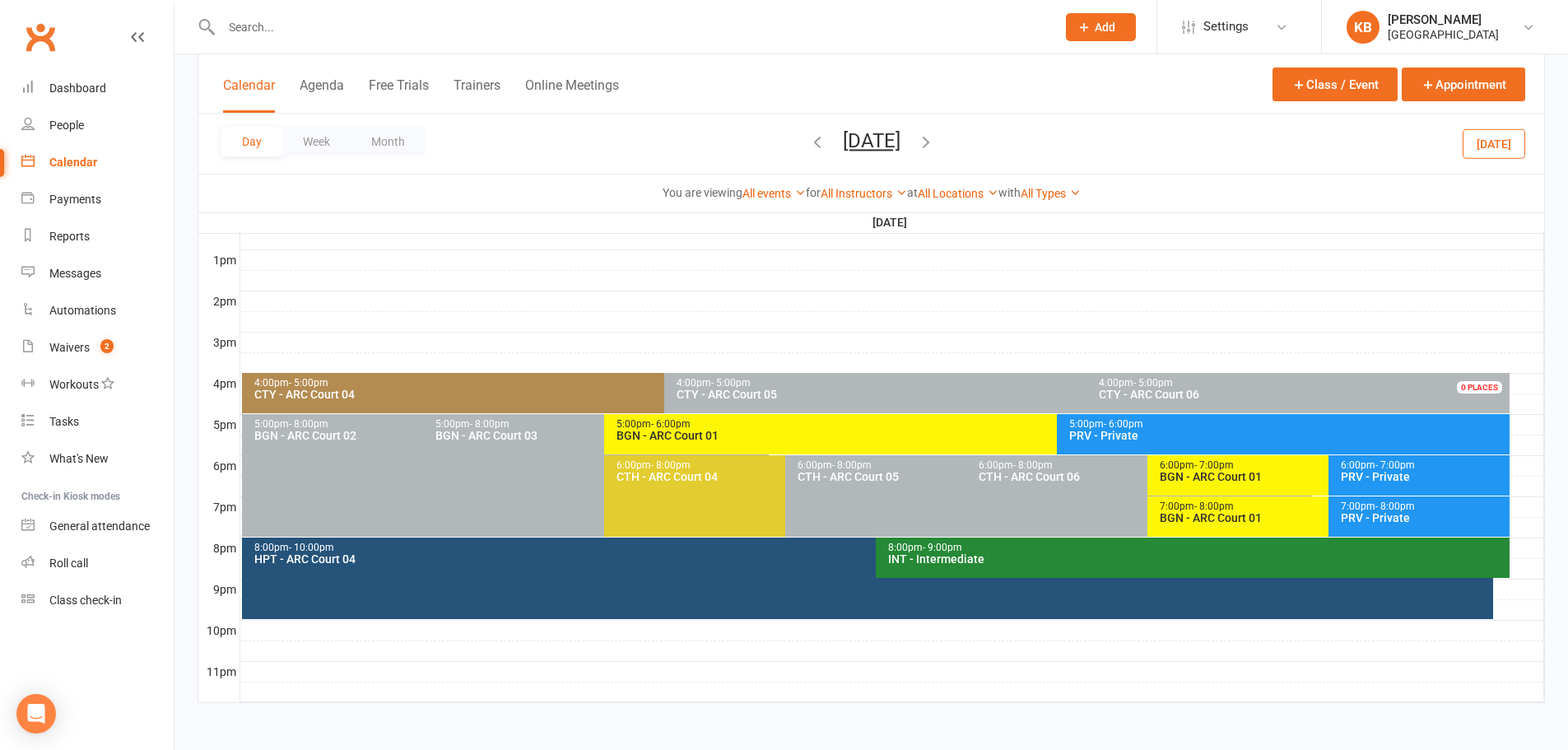
click at [935, 141] on icon "button" at bounding box center [925, 141] width 18 height 18
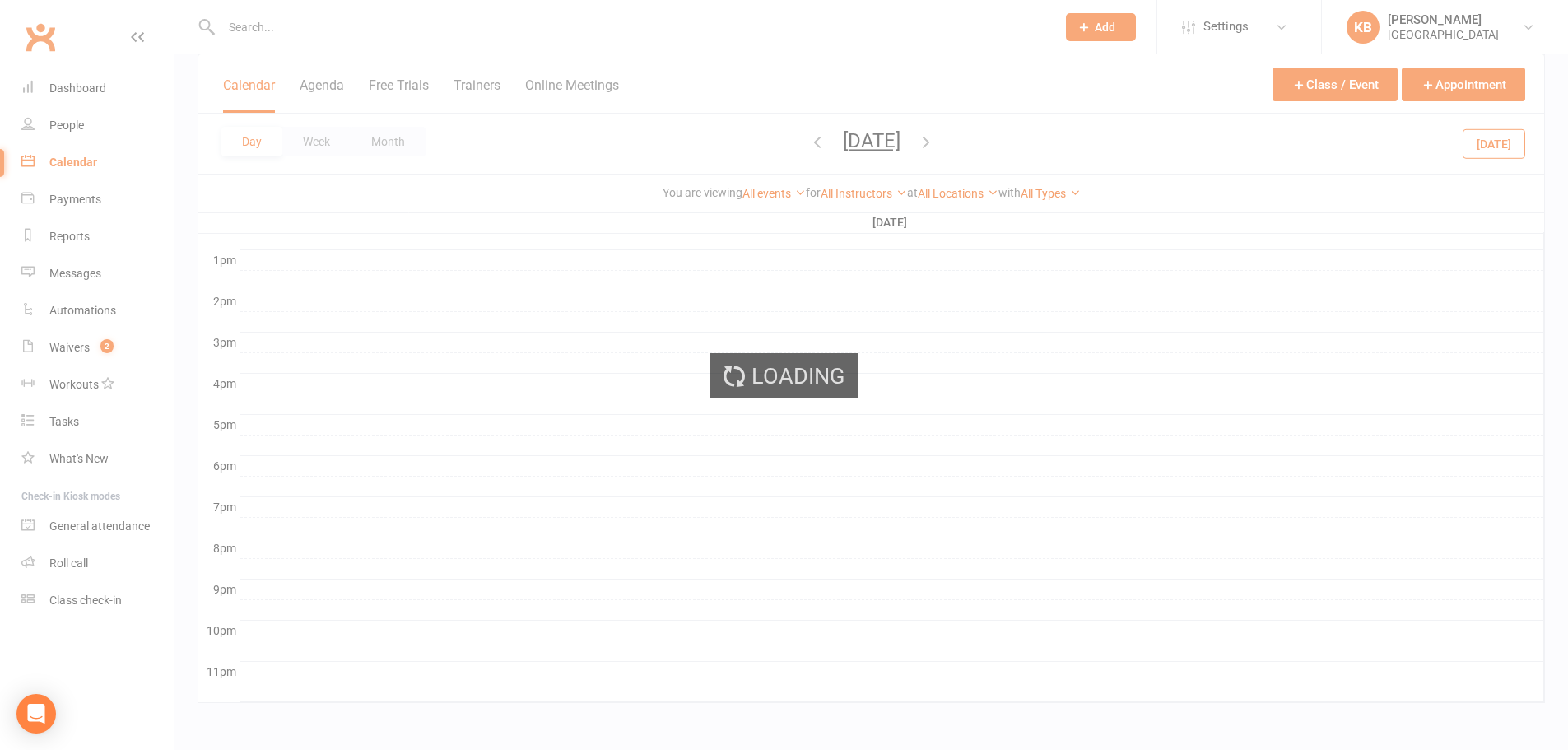
click at [991, 141] on ui-view "Prospect Member Non-attending contact Class / event Appointment Task Bulk messa…" at bounding box center [784, 55] width 1568 height 1342
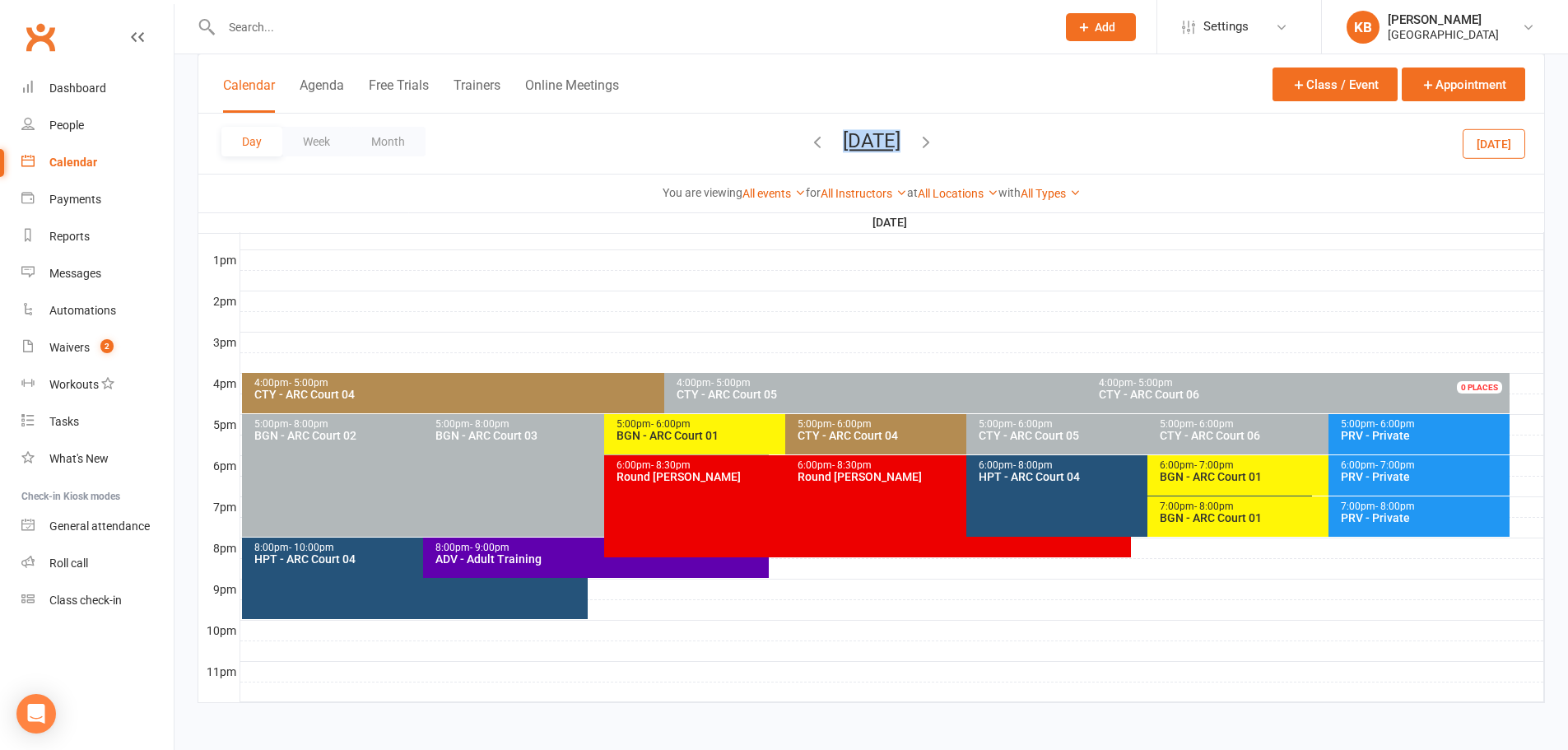
click at [917, 141] on span "Wednesday, Aug 13, 2025 August 2025 Sun Mon Tue Wed Thu Fri Sat 27 28 29 30 31 …" at bounding box center [871, 144] width 90 height 29
click at [1038, 140] on div "Day Week Month Wednesday, Aug 13, 2025 August 2025 Sun Mon Tue Wed Thu Fri Sat …" at bounding box center [871, 143] width 1345 height 60
click at [935, 140] on icon "button" at bounding box center [925, 141] width 18 height 18
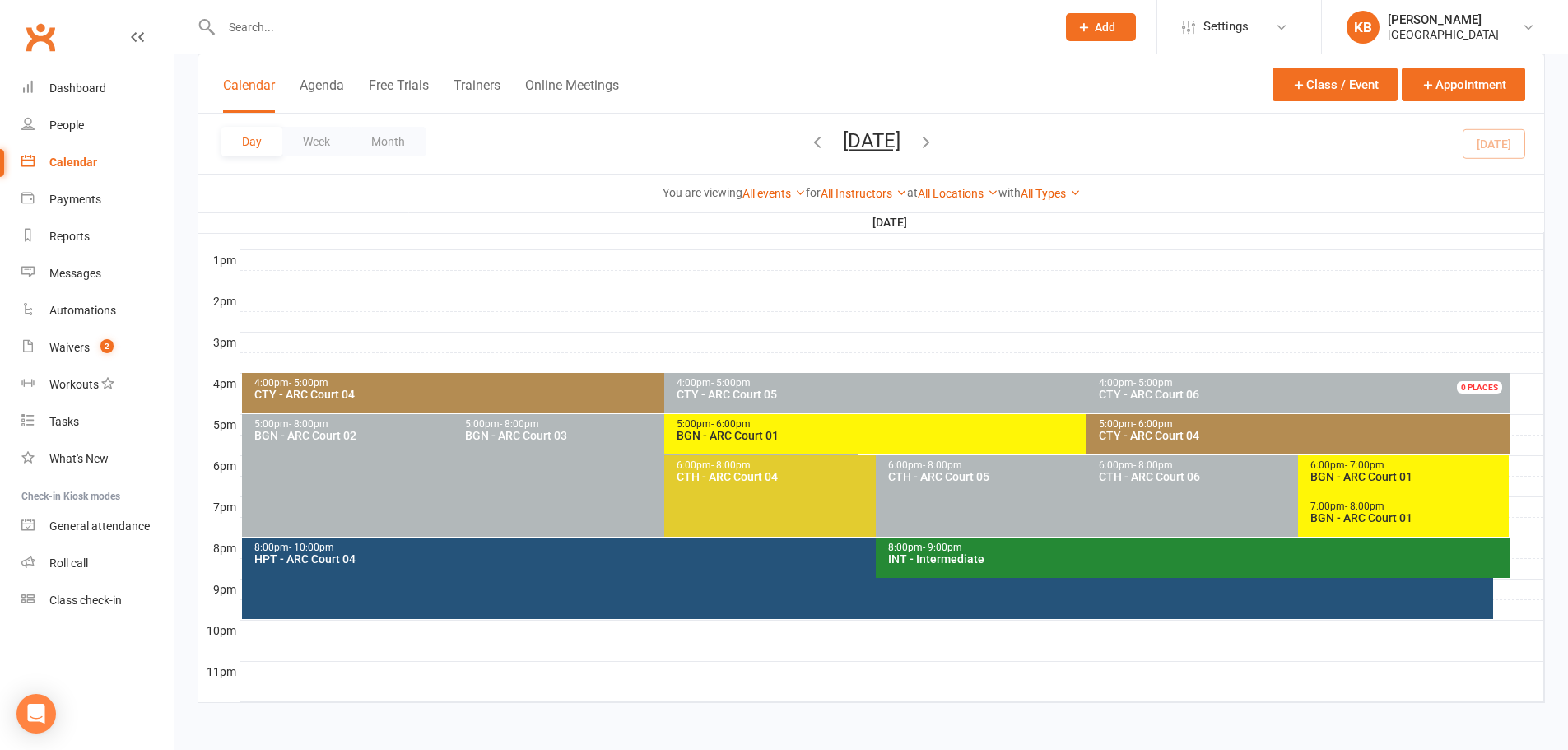
click at [935, 143] on icon "button" at bounding box center [925, 141] width 18 height 18
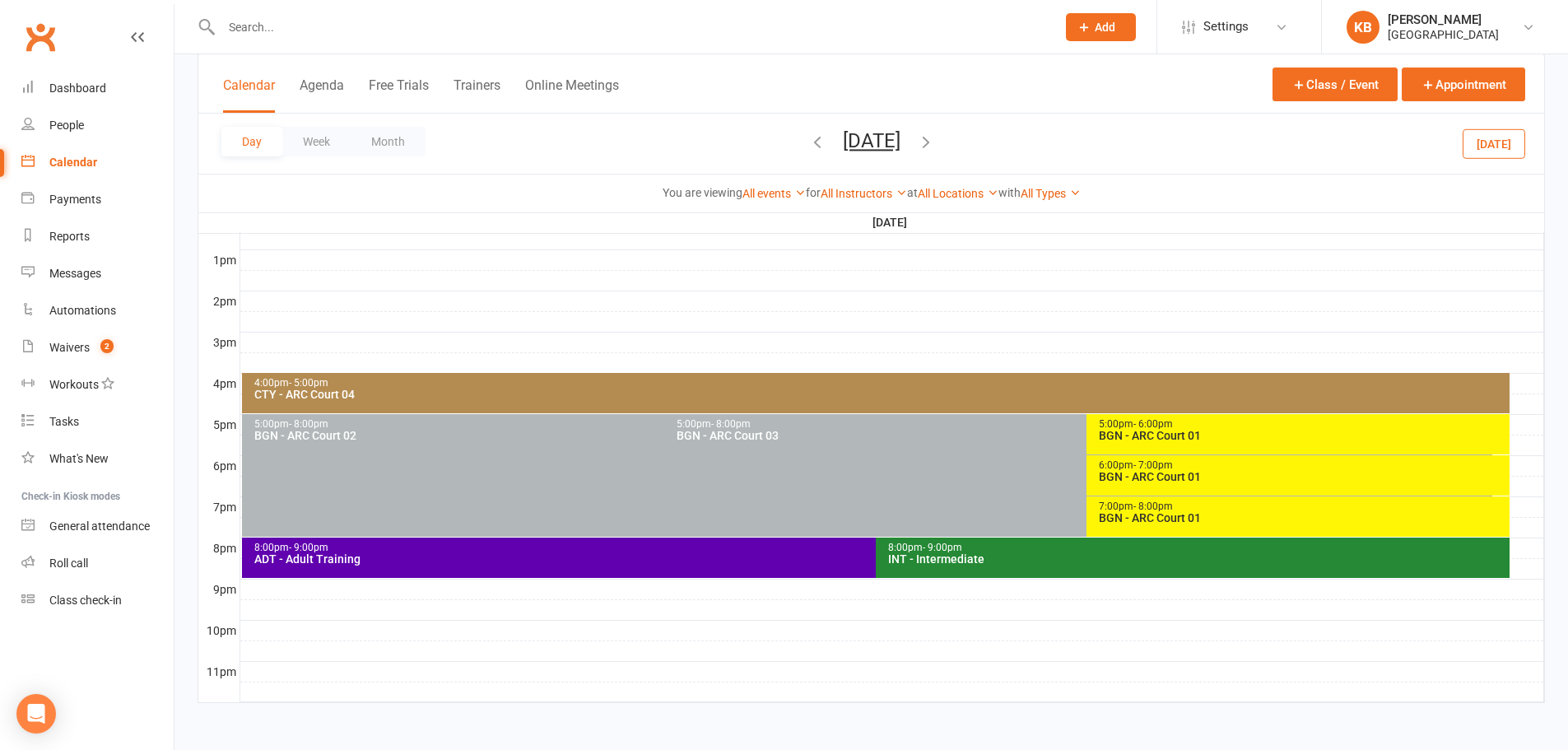
click at [935, 143] on icon "button" at bounding box center [925, 141] width 18 height 18
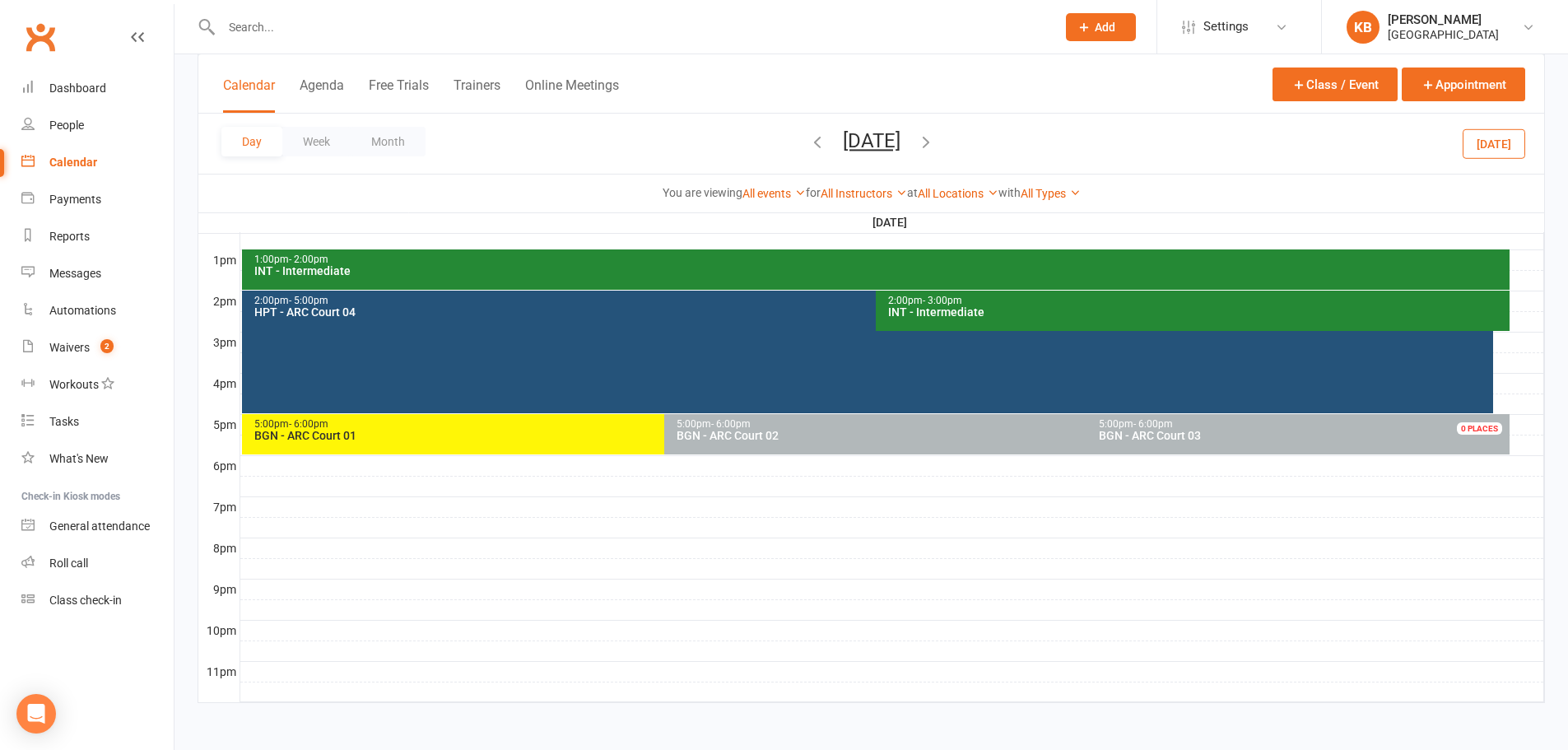
click at [935, 144] on icon "button" at bounding box center [925, 141] width 18 height 18
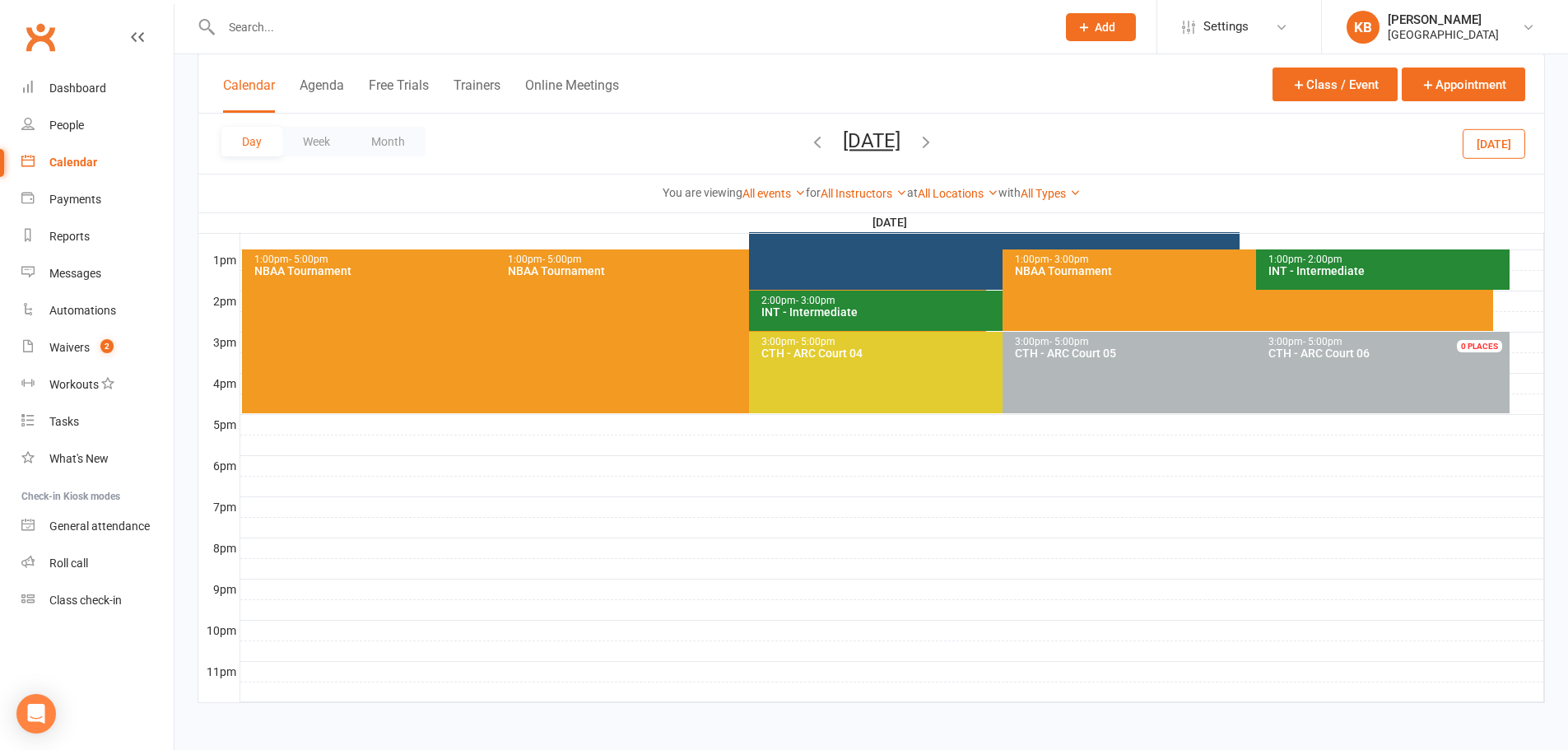
click at [935, 141] on icon "button" at bounding box center [925, 141] width 18 height 18
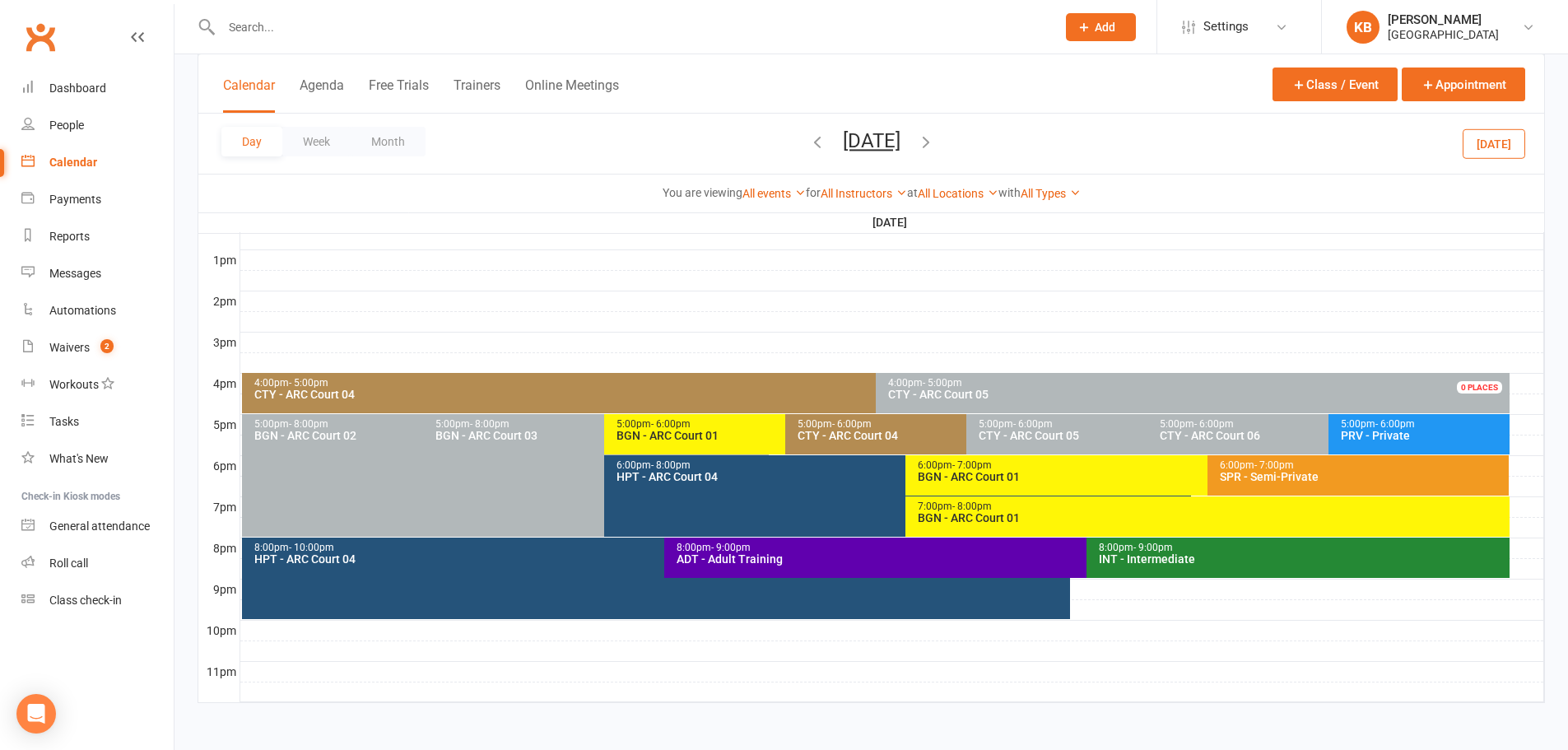
click at [675, 389] on div "CTY - ARC Court 04" at bounding box center [871, 394] width 1236 height 12
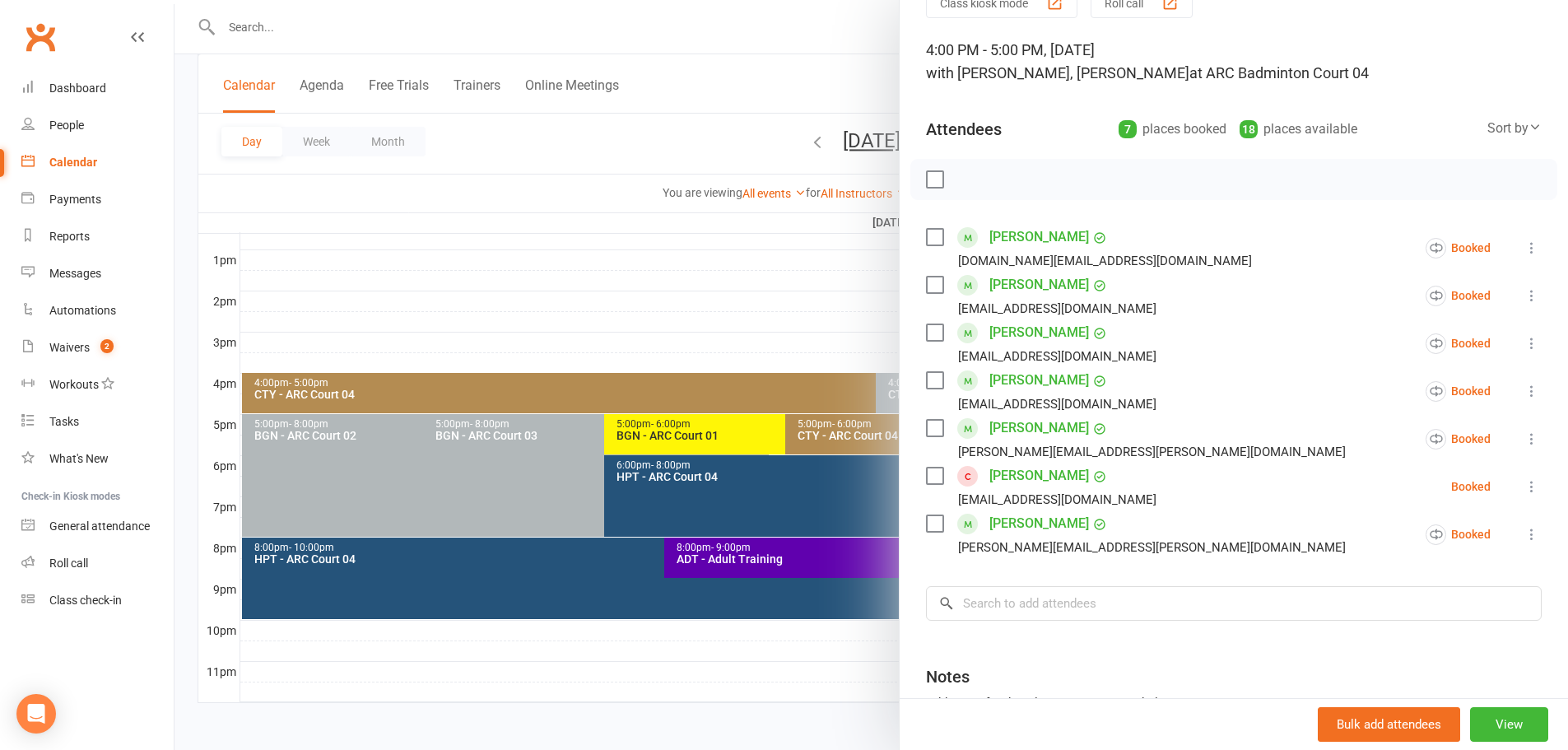
click at [1523, 394] on icon at bounding box center [1531, 390] width 16 height 16
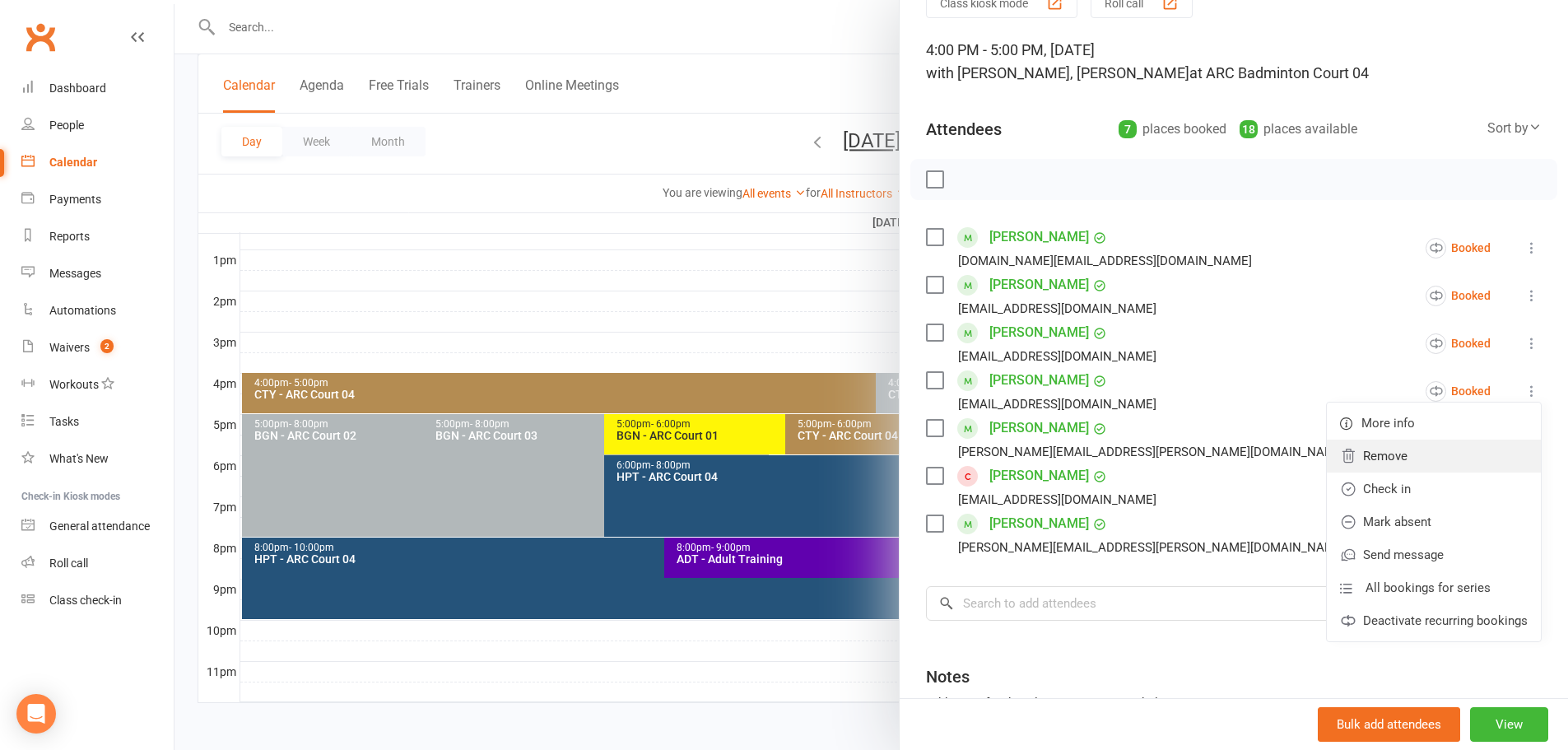
click at [1440, 454] on link "Remove" at bounding box center [1433, 455] width 214 height 33
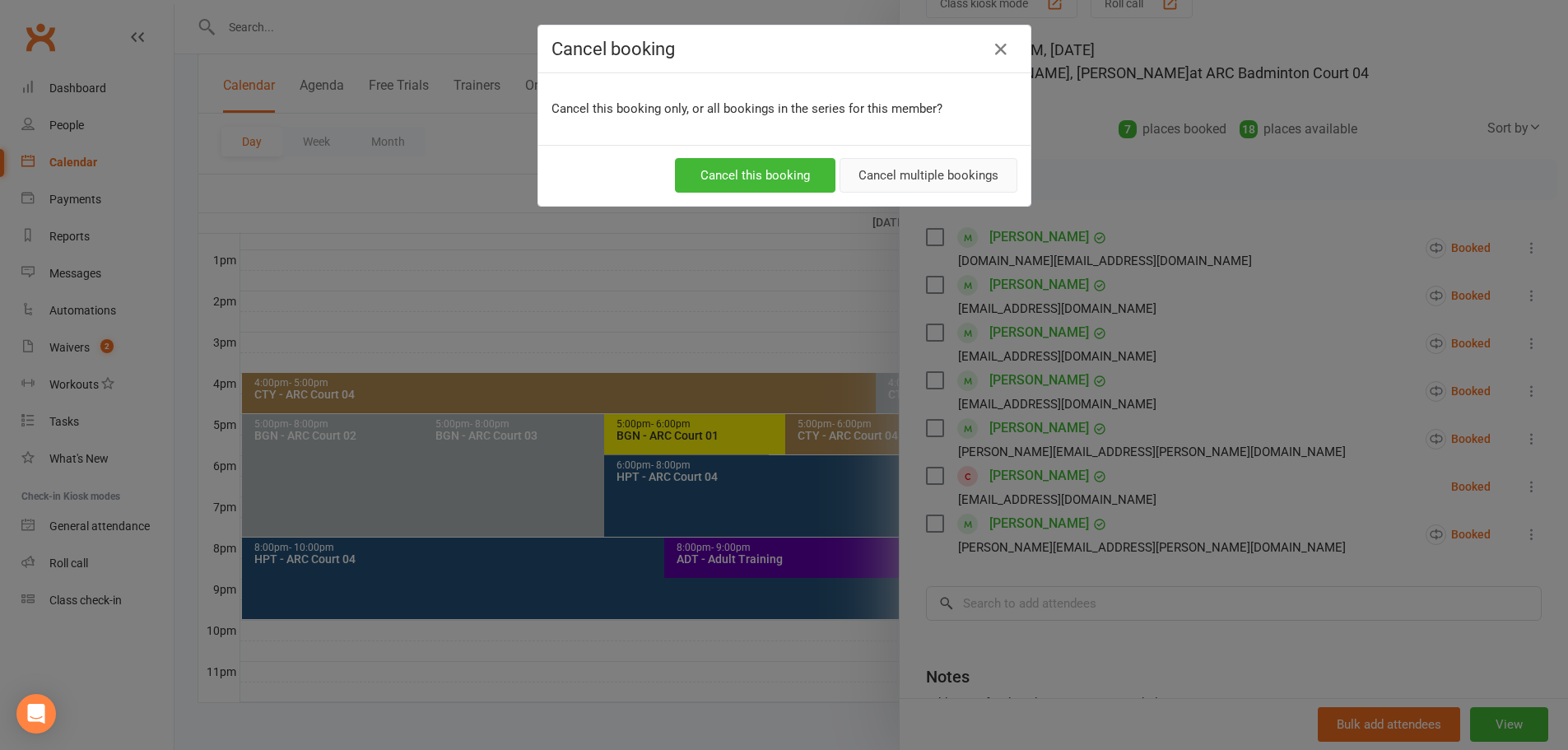
click at [939, 184] on button "Cancel multiple bookings" at bounding box center [928, 175] width 178 height 35
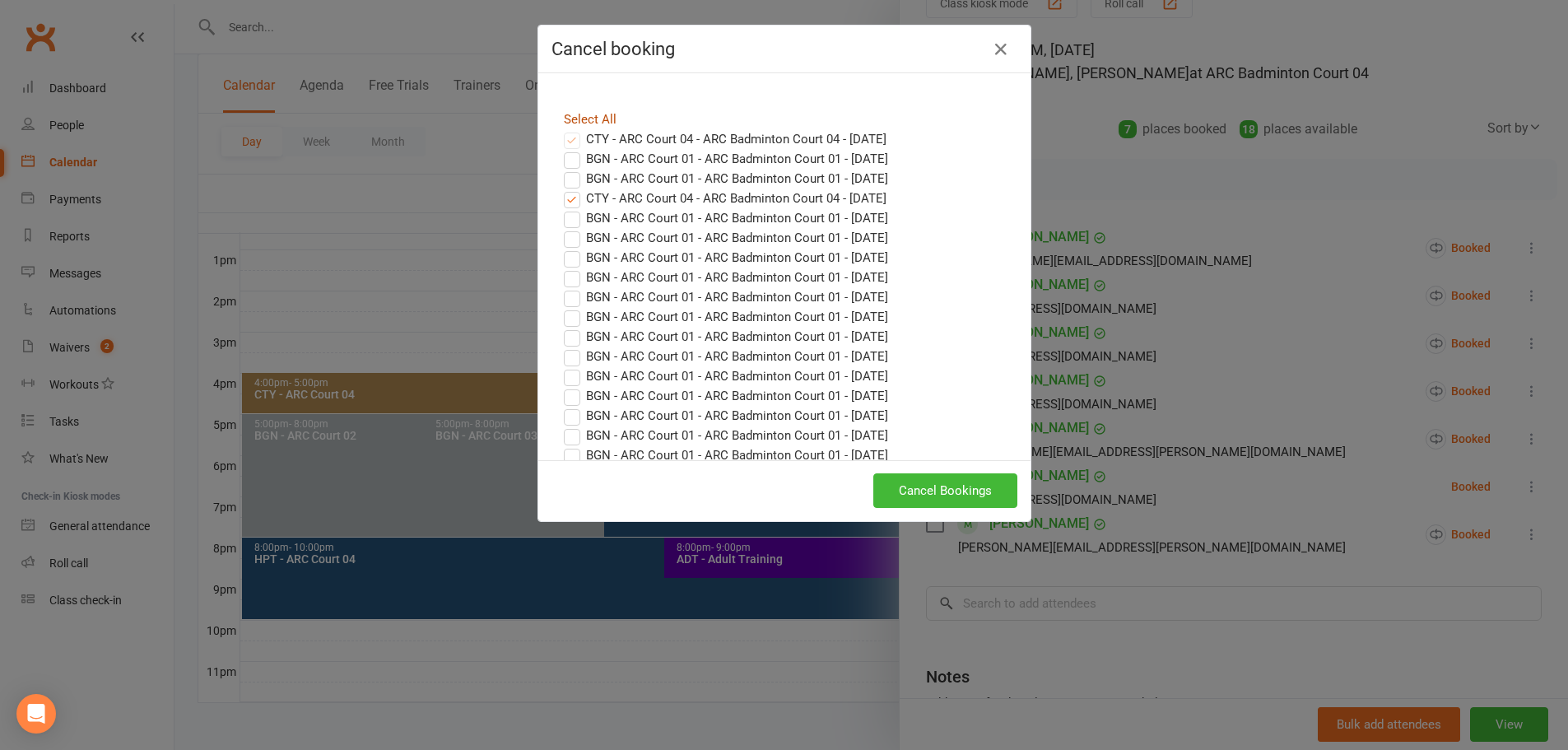
click at [602, 117] on link "Select All" at bounding box center [590, 120] width 52 height 15
click at [990, 51] on icon "button" at bounding box center [1000, 49] width 19 height 19
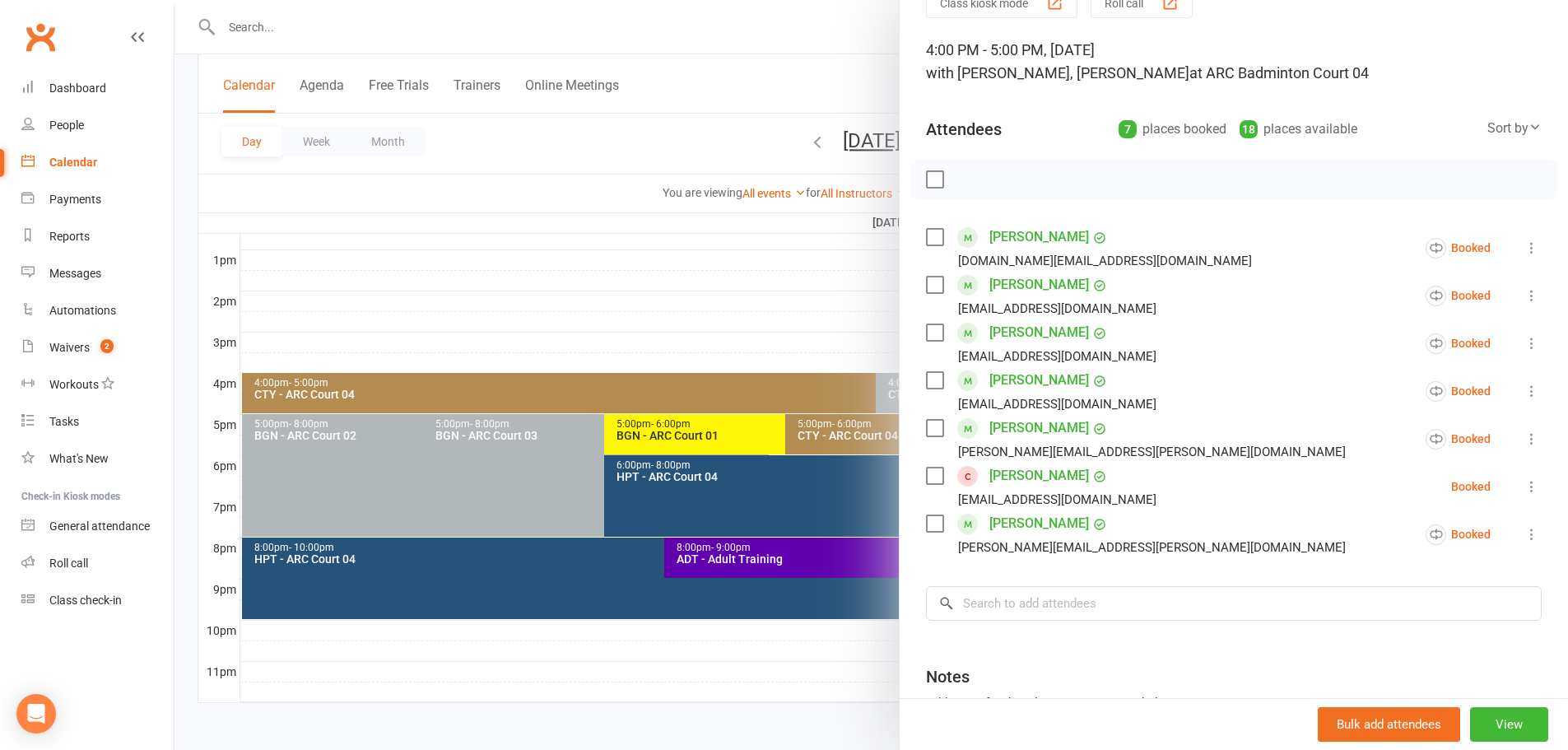
click at [1523, 392] on icon at bounding box center [1531, 390] width 16 height 16
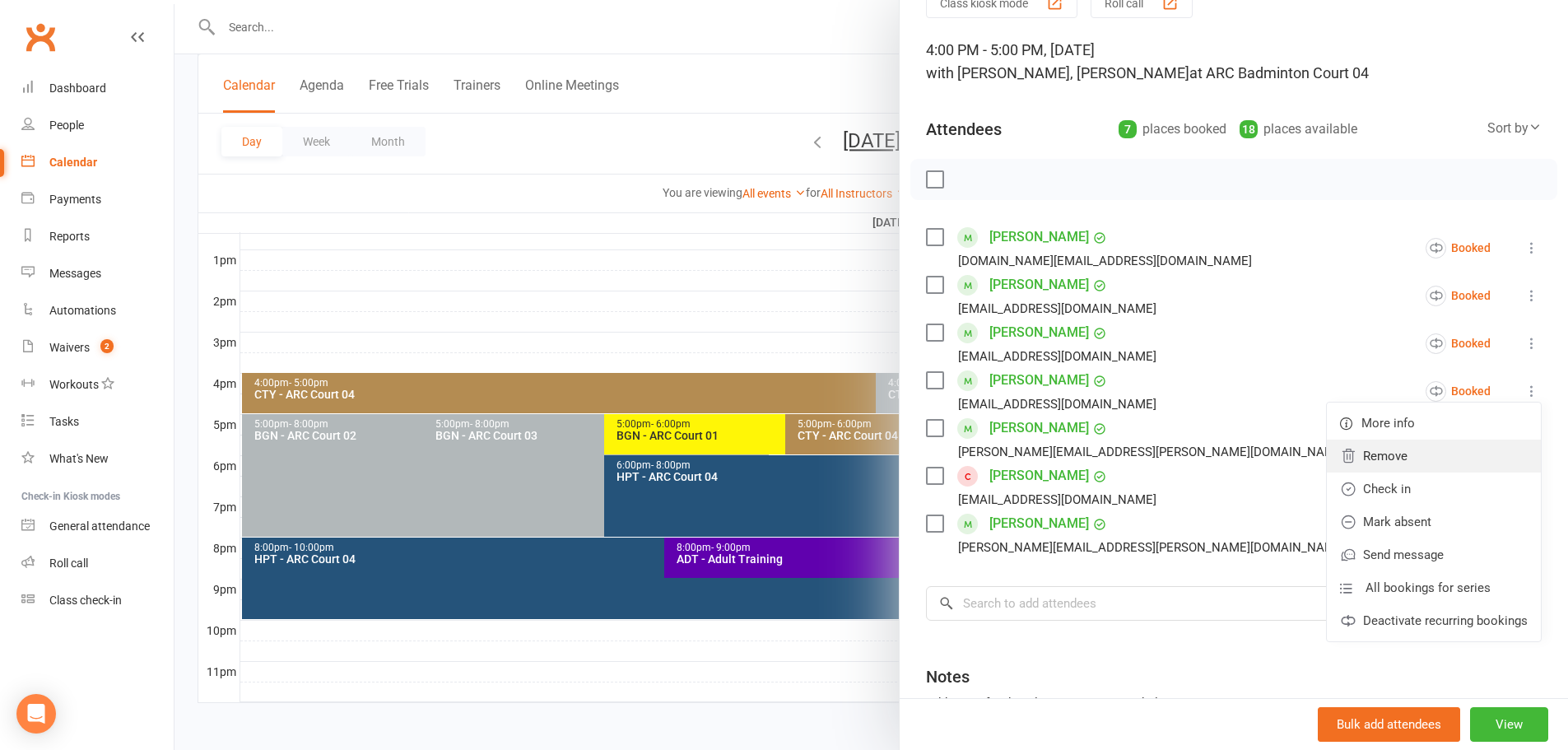
click at [1377, 458] on link "Remove" at bounding box center [1433, 455] width 214 height 33
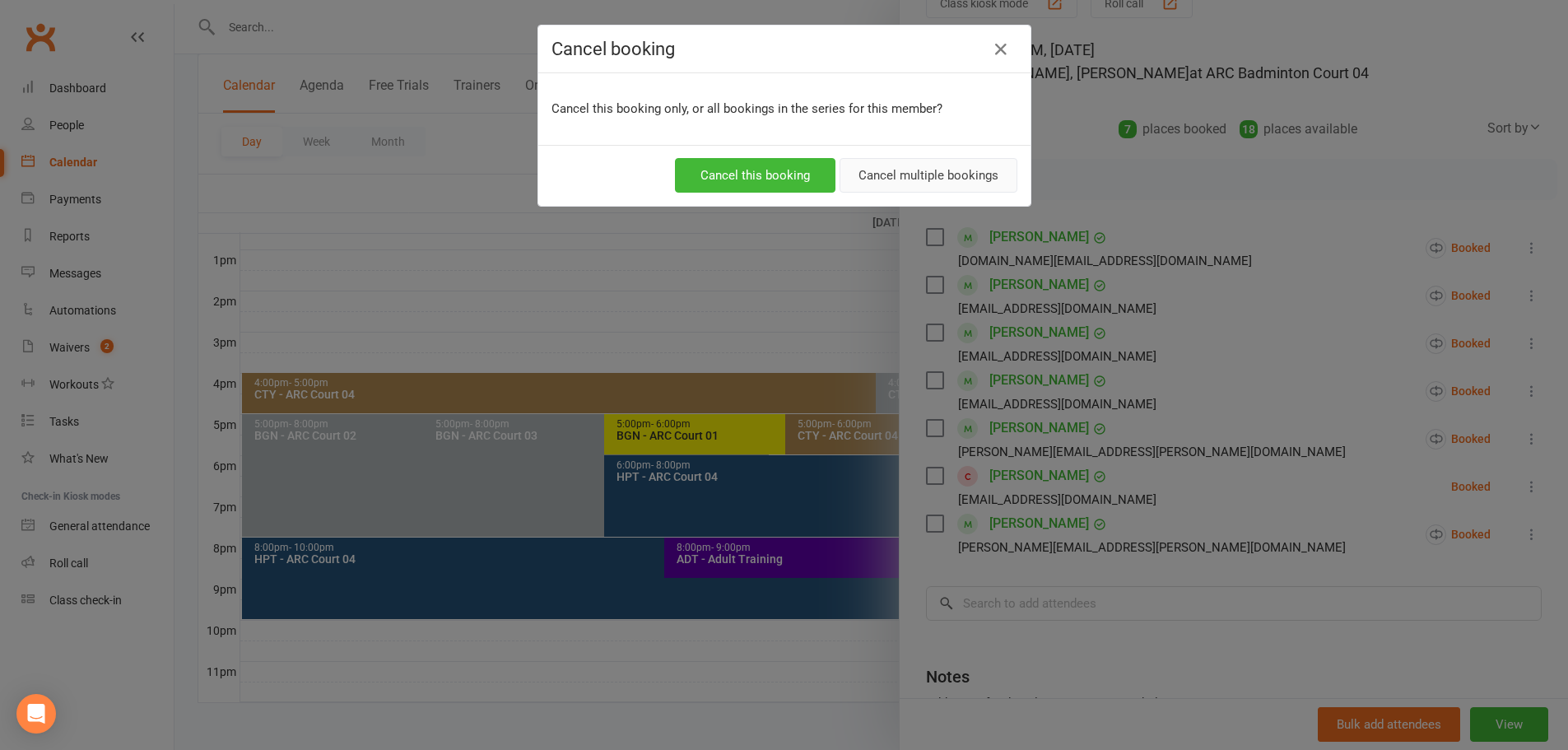
click at [939, 176] on button "Cancel multiple bookings" at bounding box center [928, 175] width 178 height 35
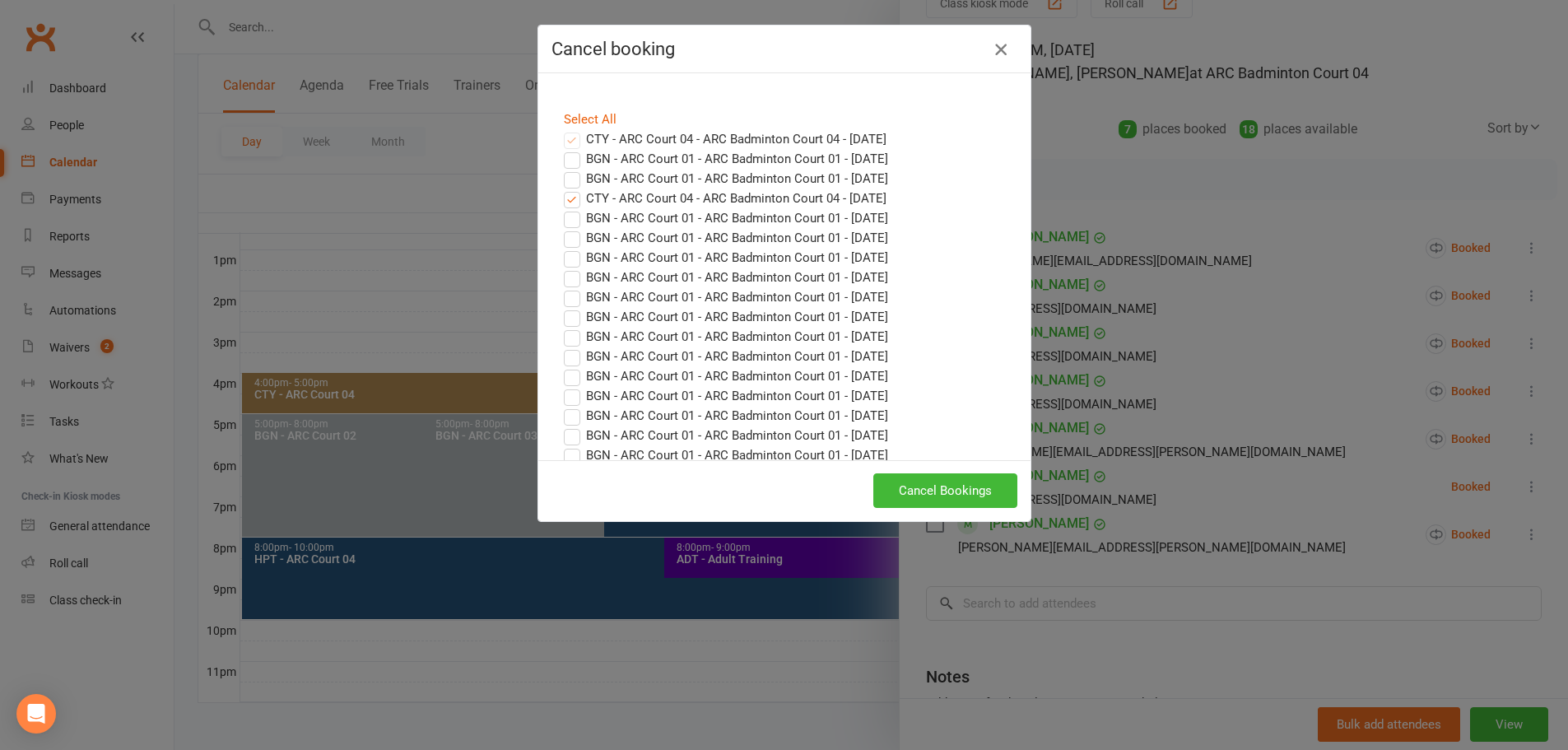
click at [996, 42] on icon "button" at bounding box center [1000, 49] width 19 height 19
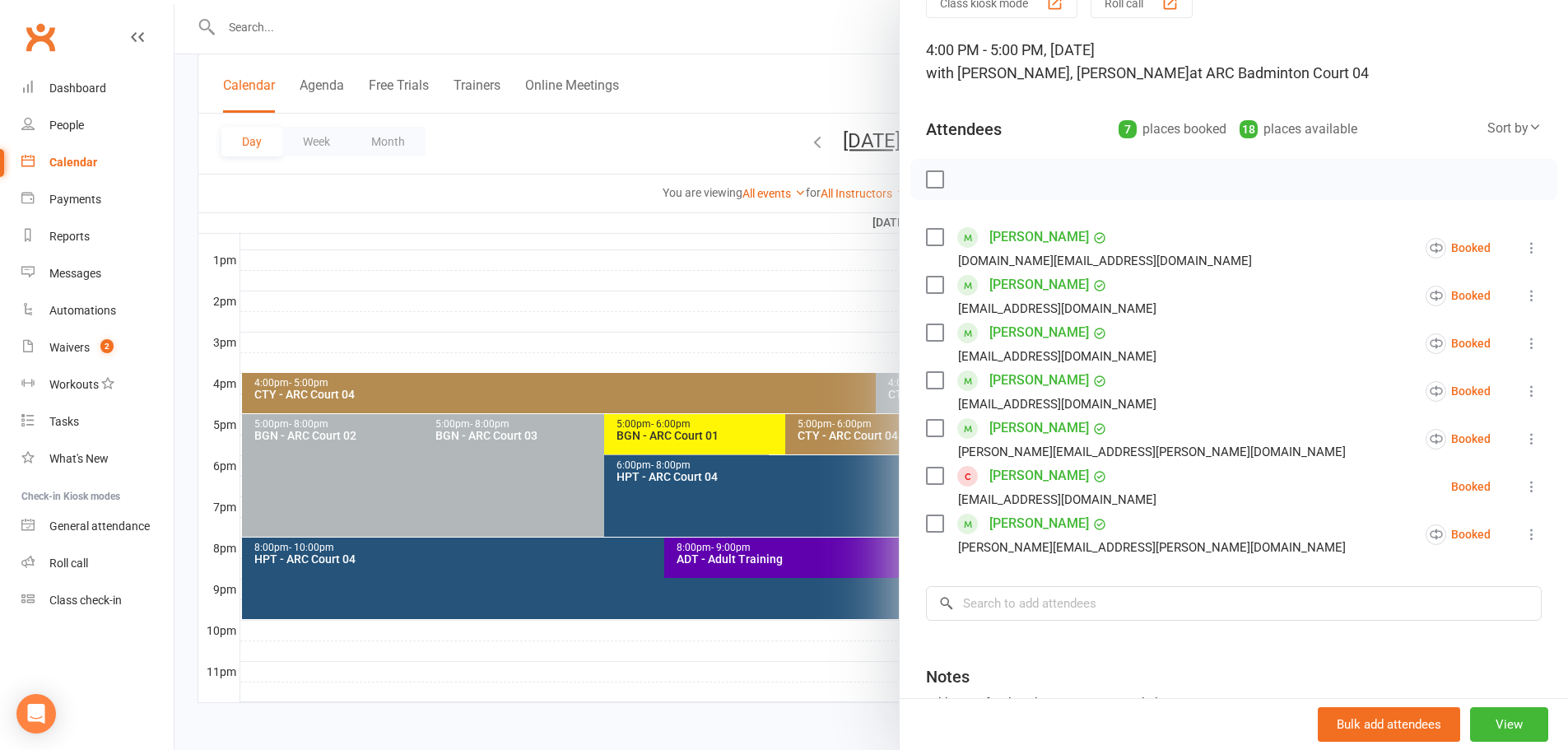
click at [1523, 390] on icon at bounding box center [1531, 390] width 16 height 16
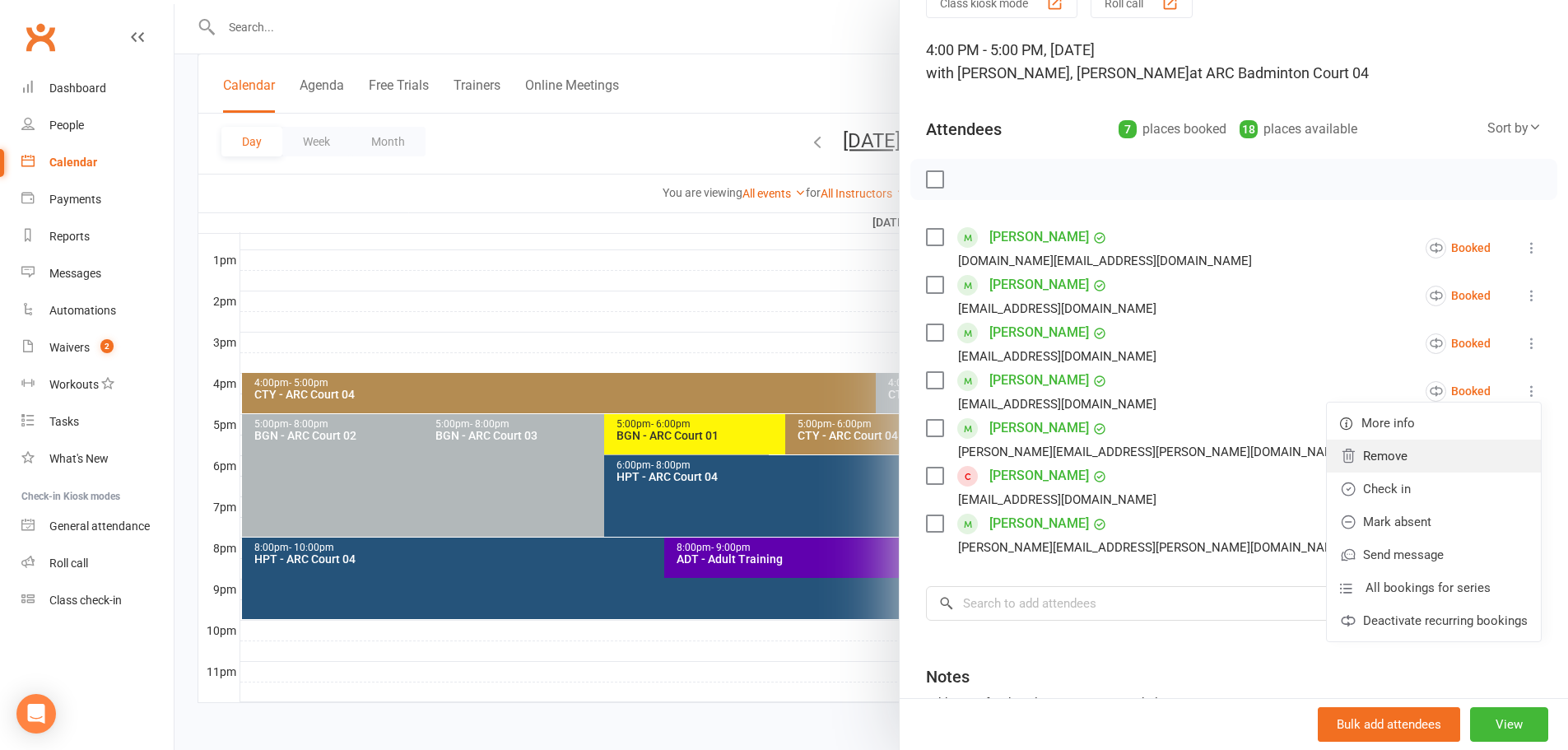
click at [1453, 457] on link "Remove" at bounding box center [1433, 455] width 214 height 33
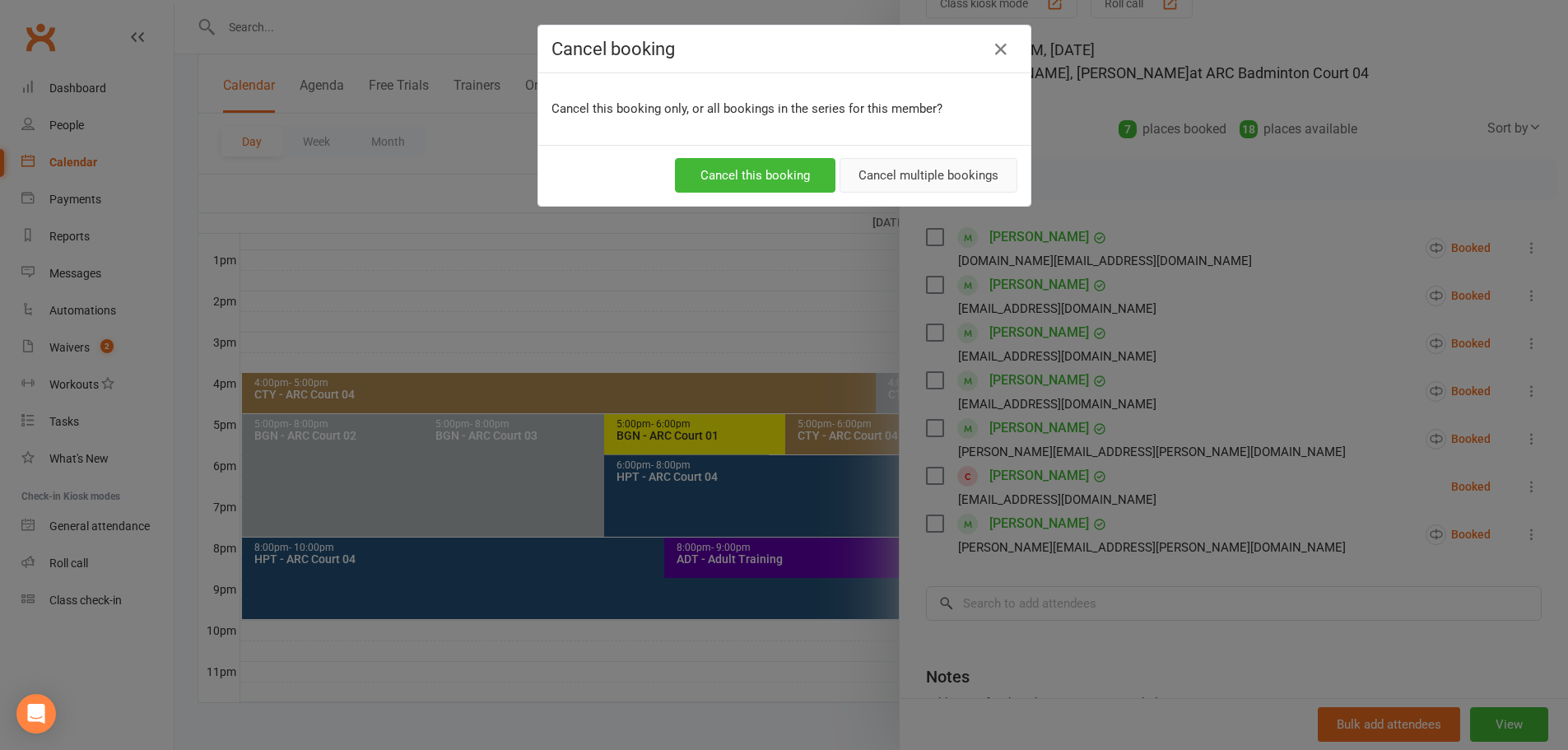
click at [883, 182] on button "Cancel multiple bookings" at bounding box center [928, 175] width 178 height 35
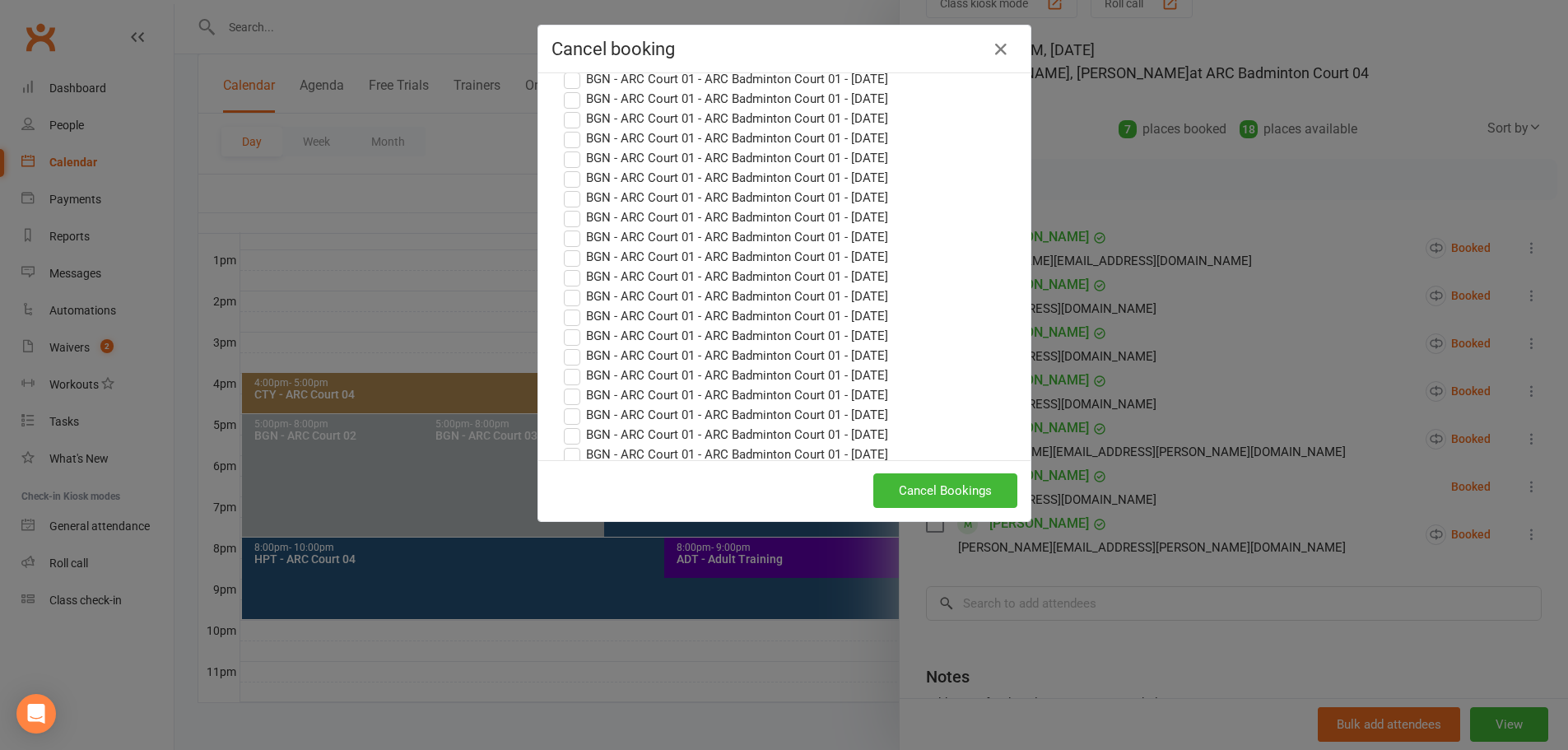
scroll to position [247, 0]
click at [990, 50] on icon "button" at bounding box center [1000, 49] width 19 height 19
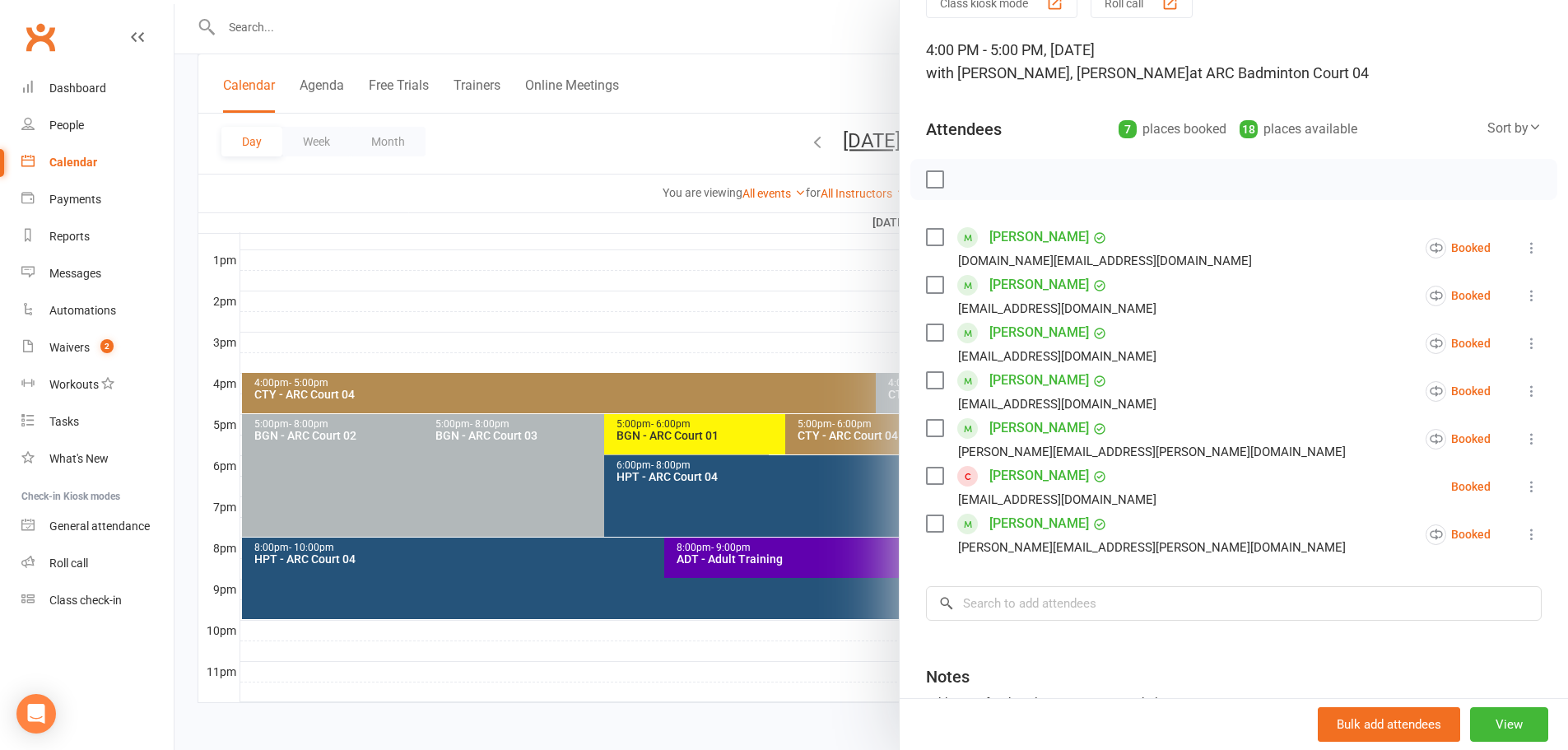
click at [770, 46] on div at bounding box center [871, 375] width 1393 height 750
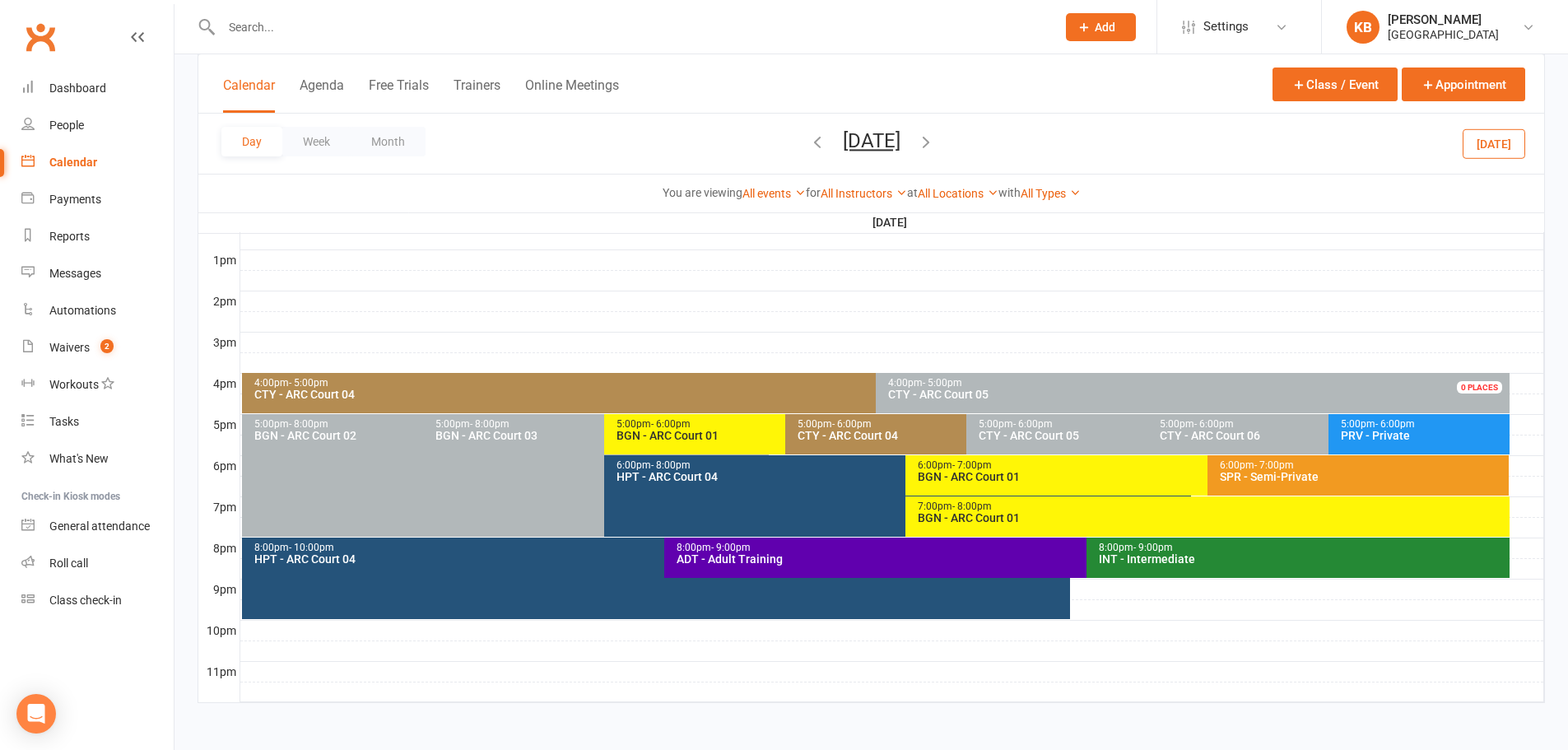
click at [935, 142] on icon "button" at bounding box center [925, 141] width 18 height 18
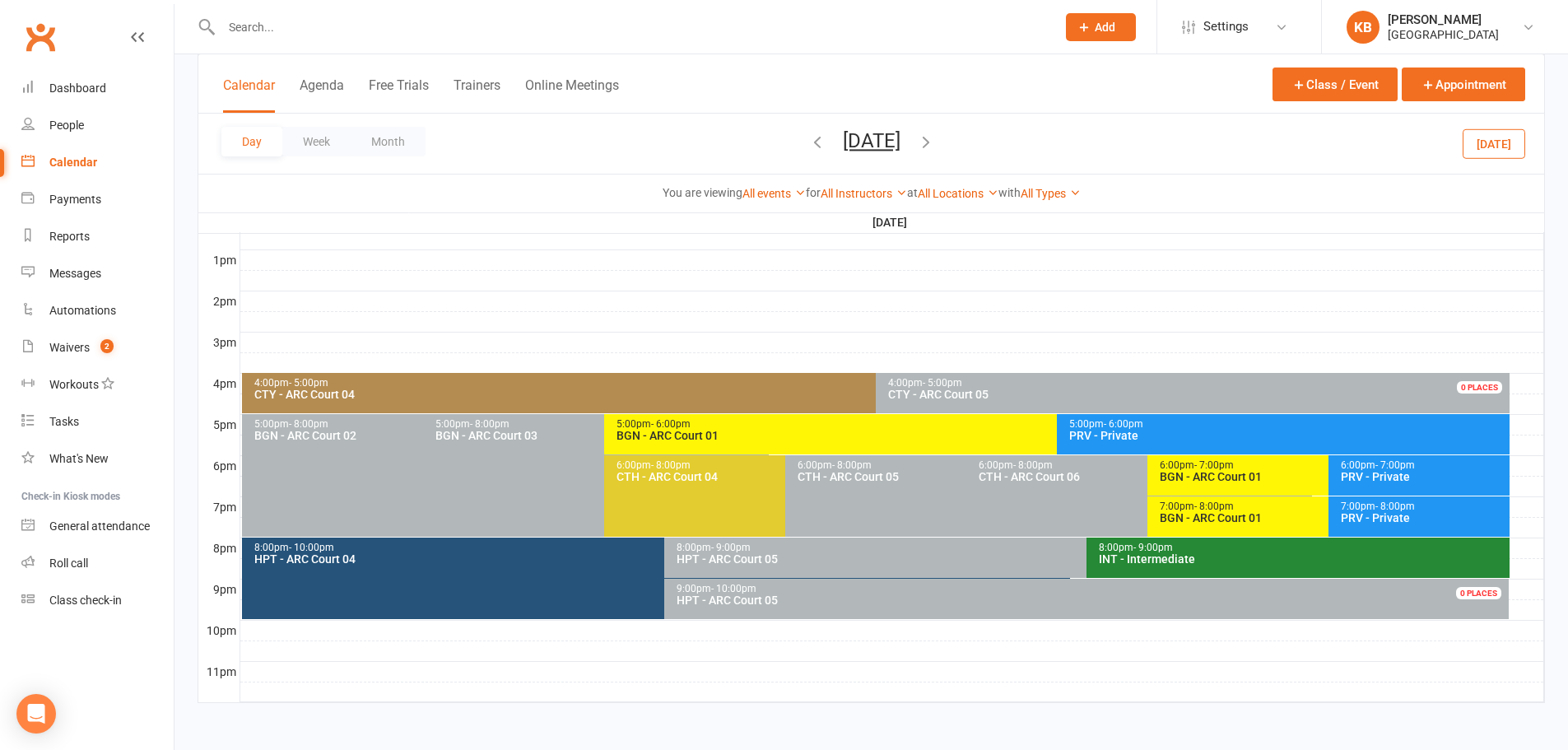
click at [935, 142] on icon "button" at bounding box center [925, 141] width 18 height 18
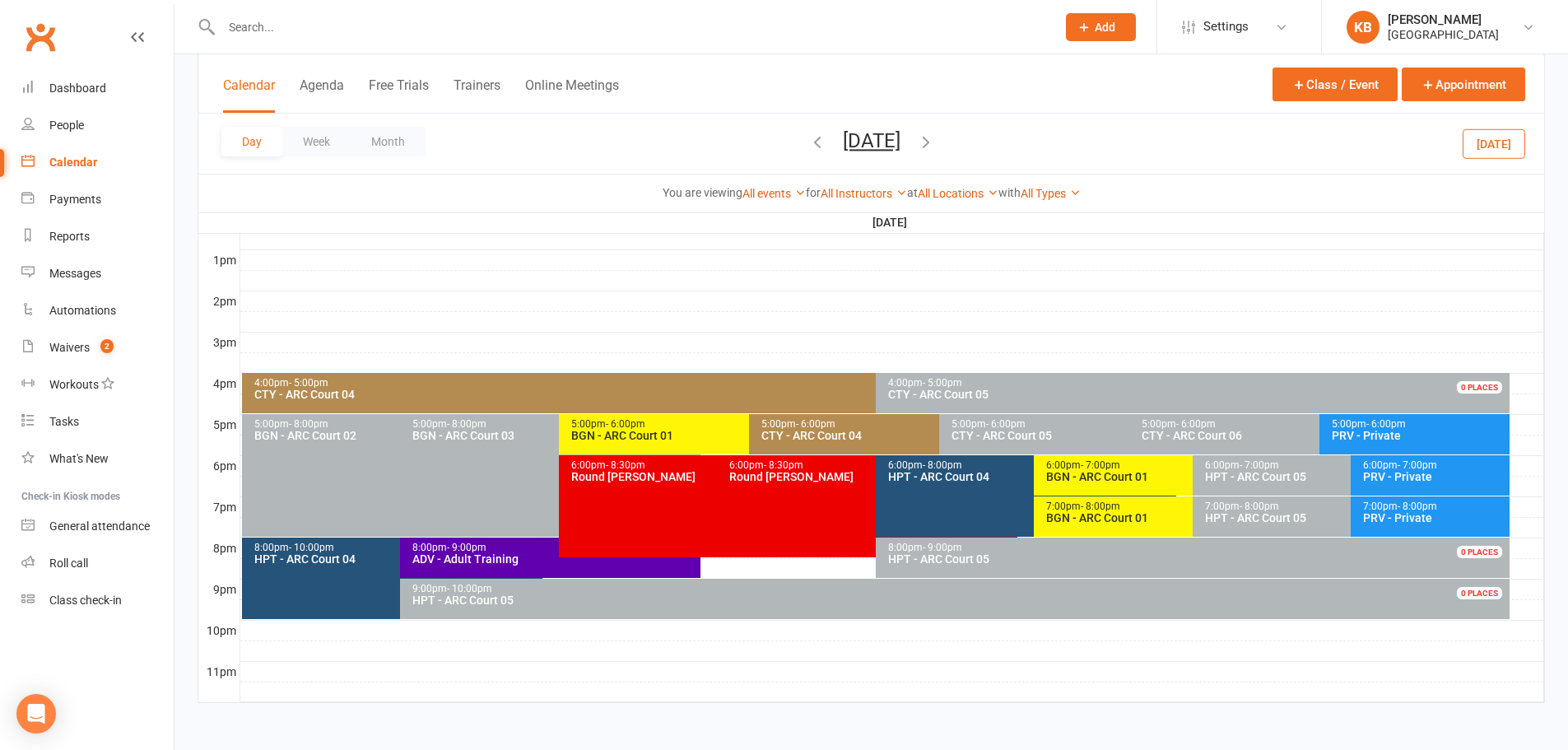
click at [808, 141] on icon "button" at bounding box center [817, 141] width 18 height 18
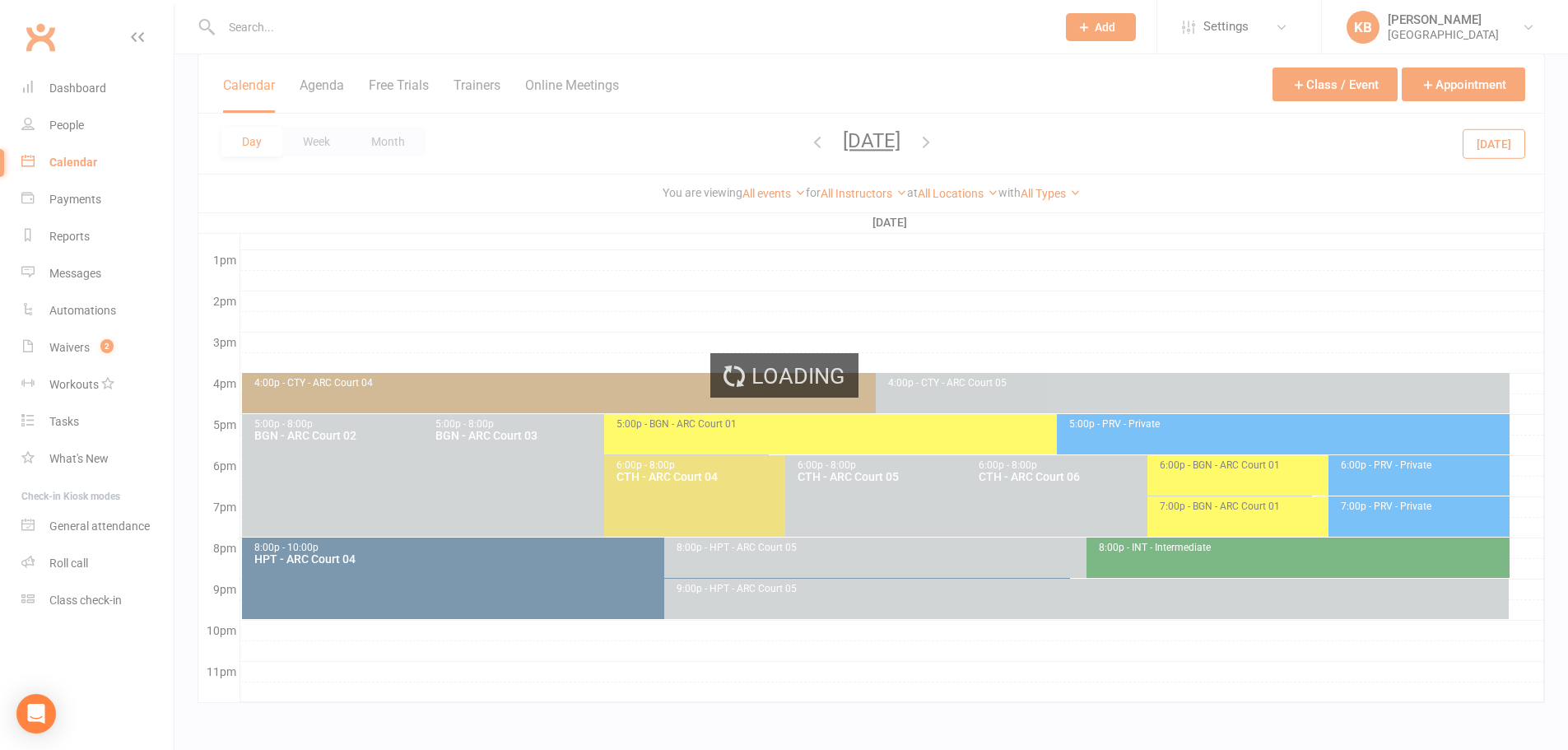
click at [730, 141] on ui-view "Prospect Member Non-attending contact Class / event Appointment Task Bulk messa…" at bounding box center [784, 55] width 1568 height 1342
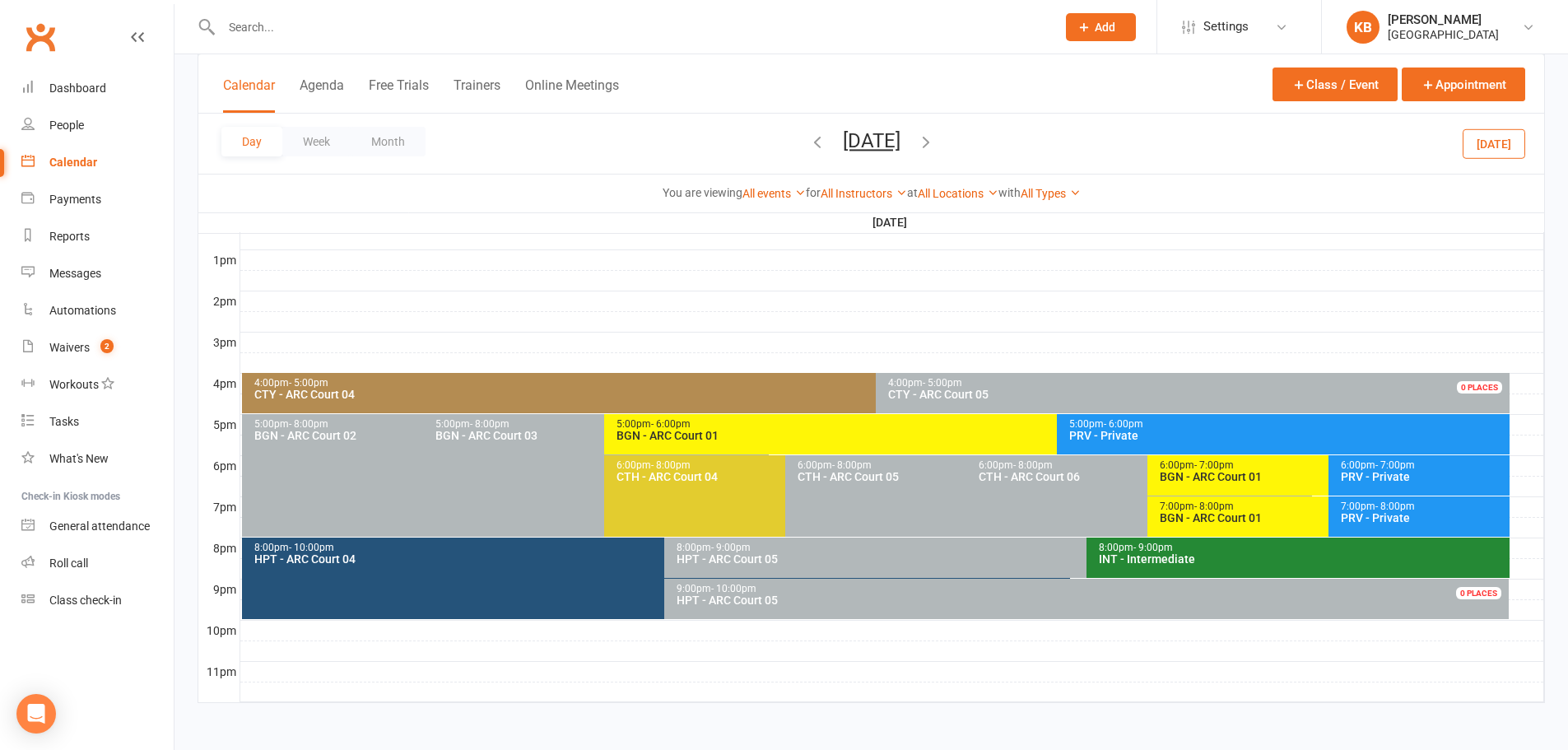
click at [808, 142] on icon "button" at bounding box center [817, 141] width 18 height 18
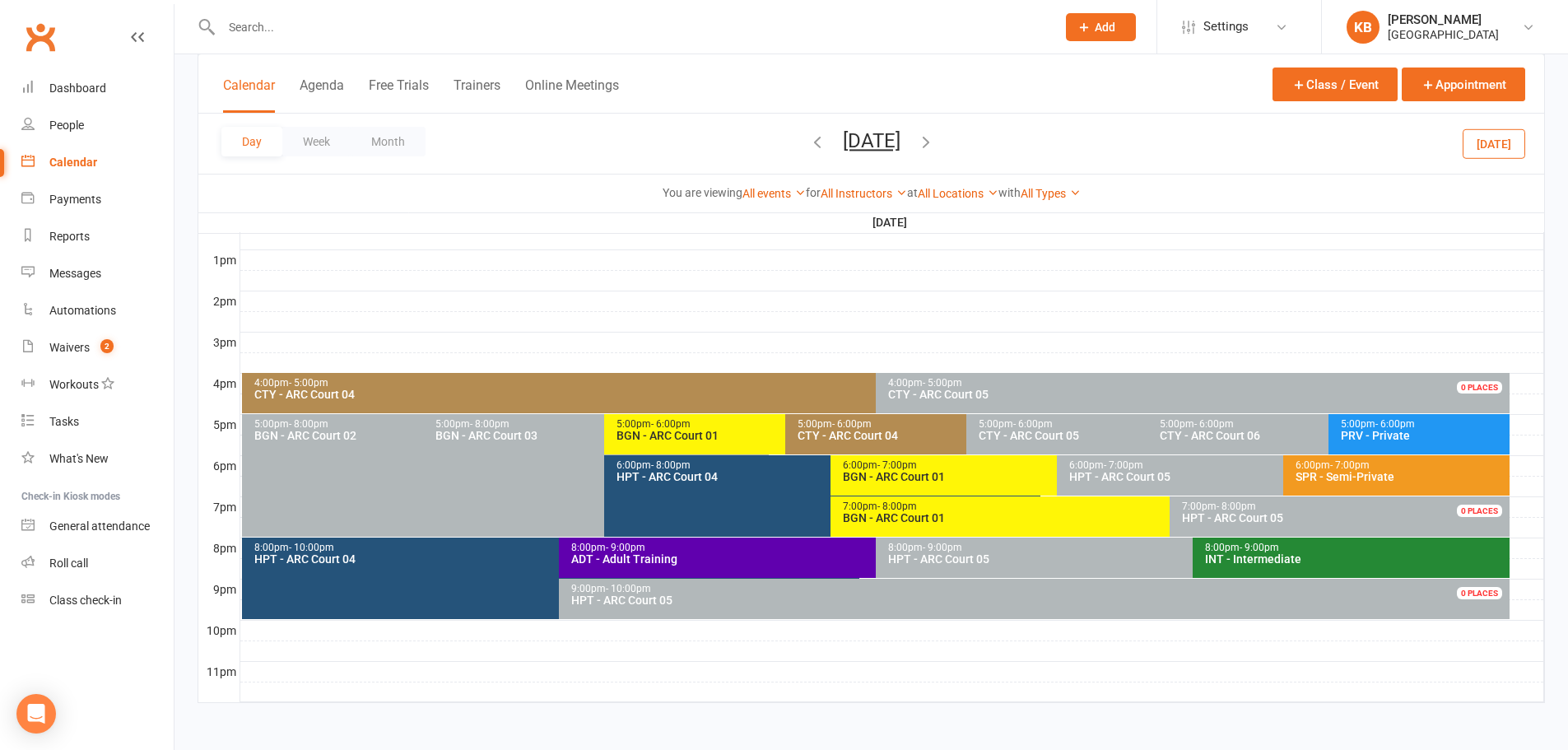
click at [808, 142] on icon "button" at bounding box center [817, 141] width 18 height 18
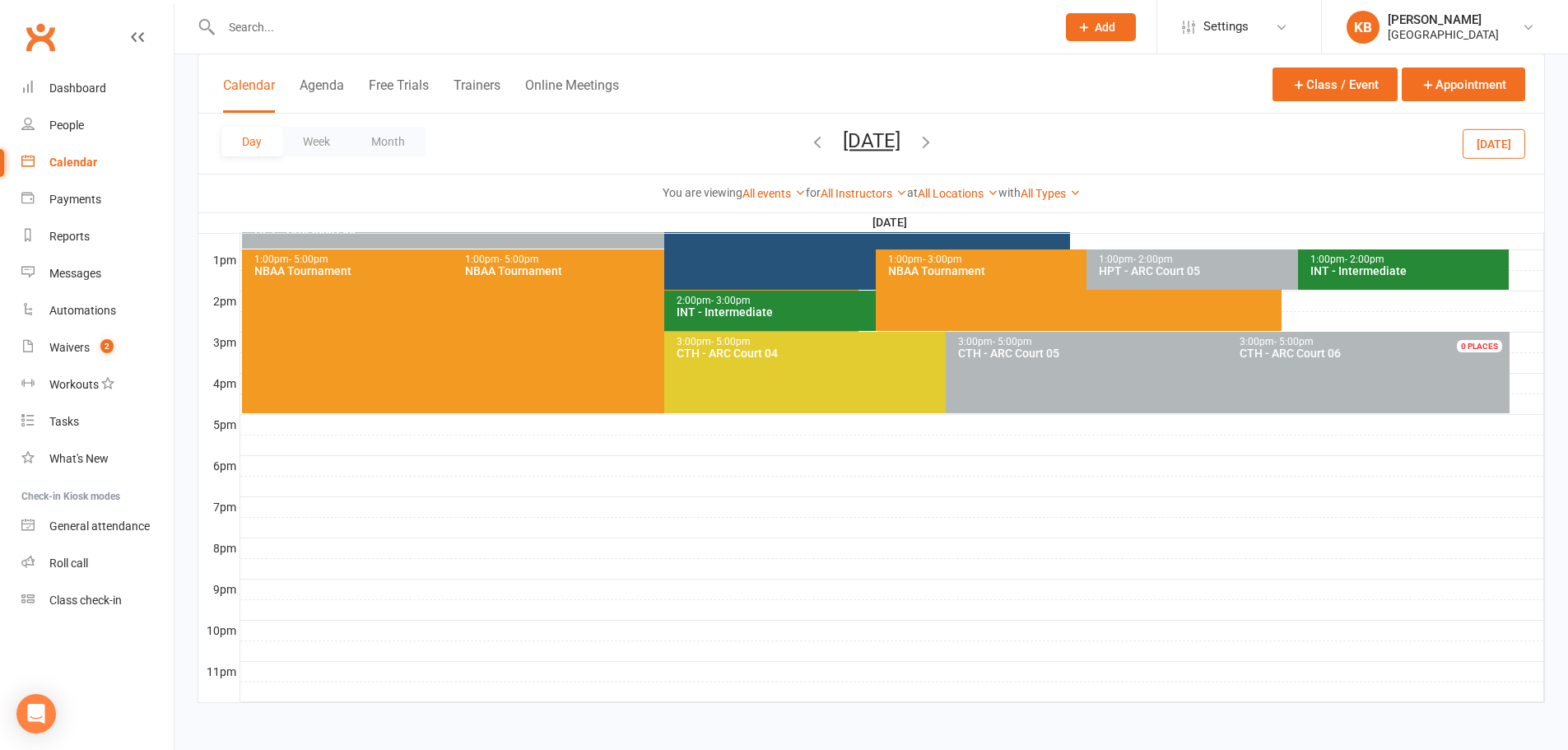
click at [808, 142] on icon "button" at bounding box center [817, 141] width 18 height 18
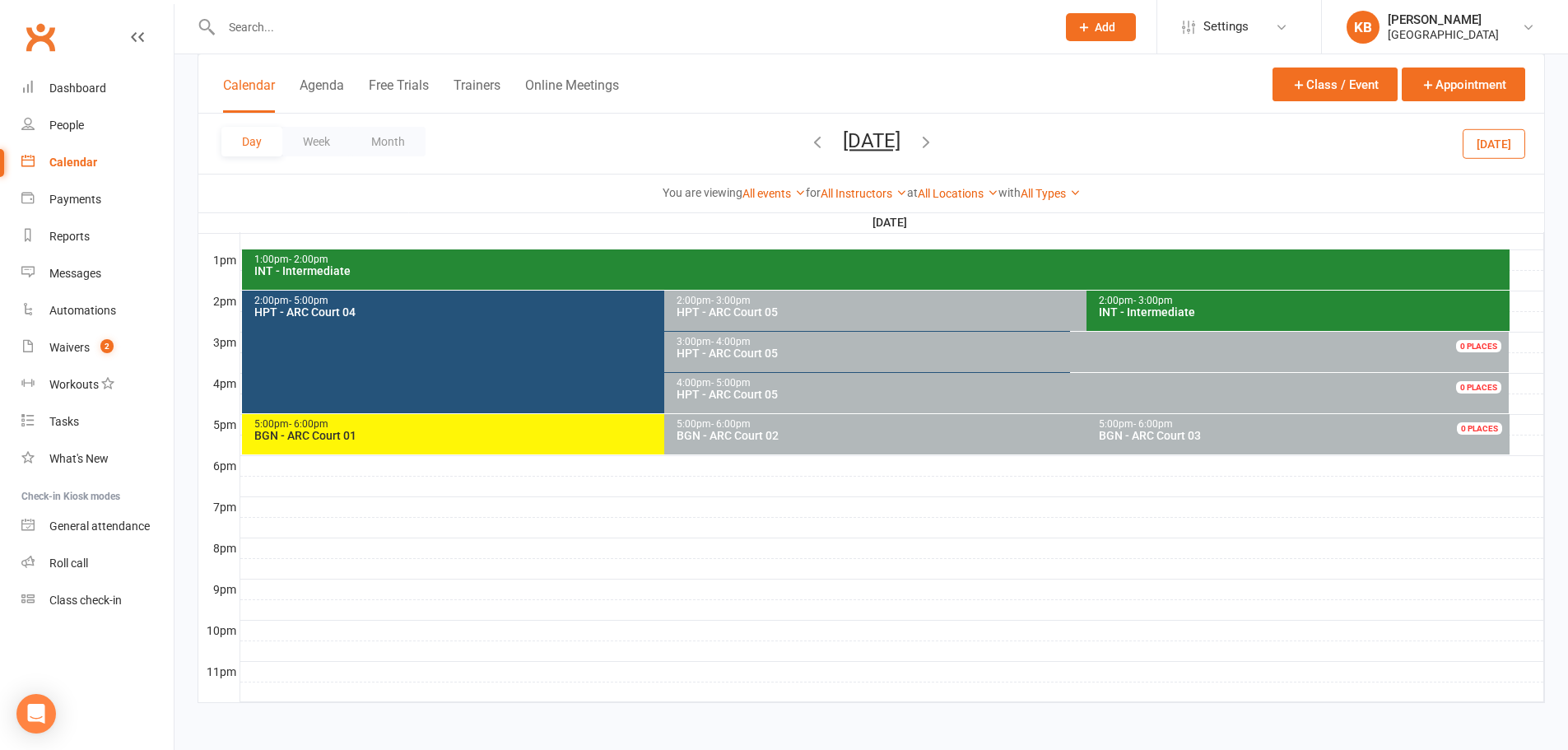
click at [808, 142] on icon "button" at bounding box center [817, 141] width 18 height 18
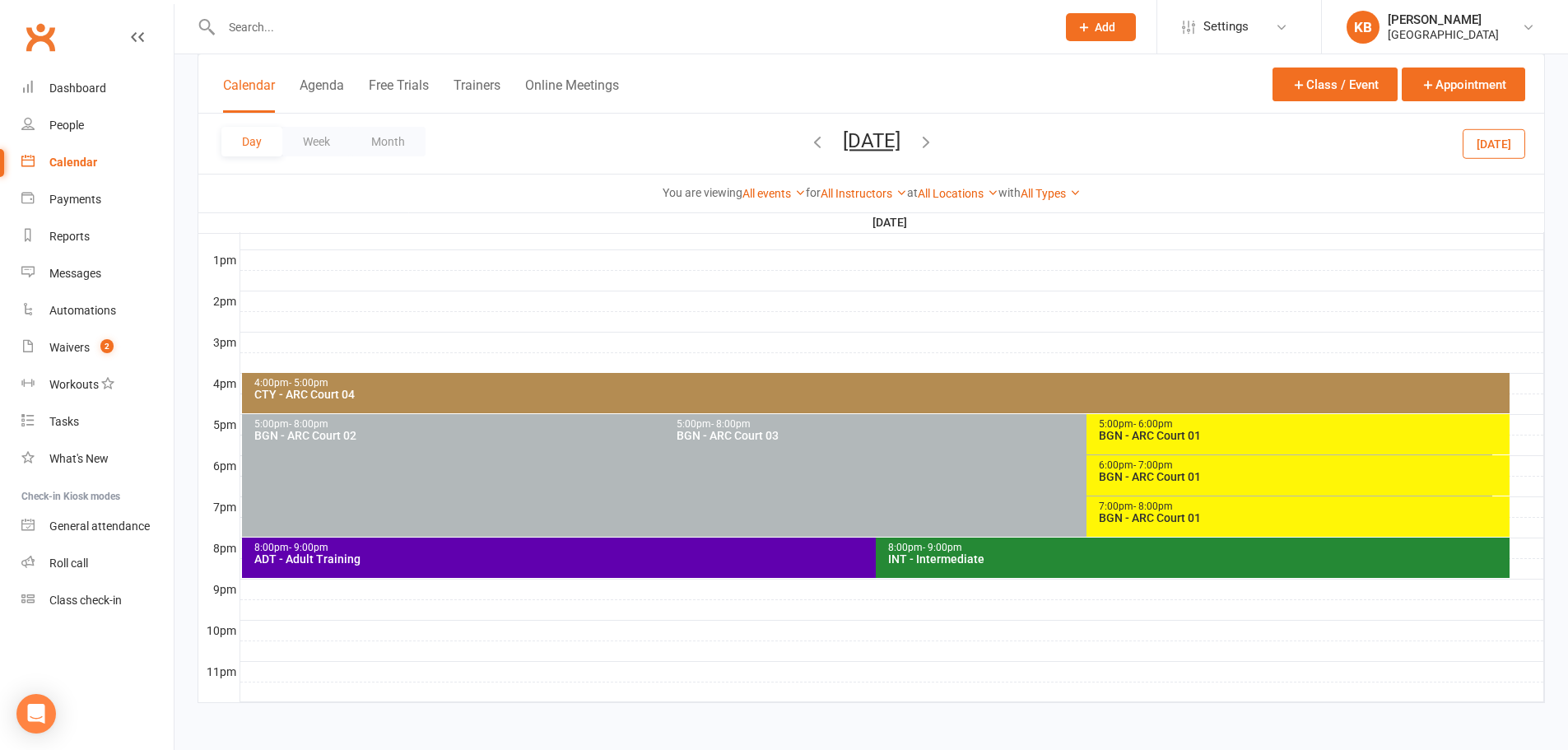
click at [808, 142] on icon "button" at bounding box center [817, 141] width 18 height 18
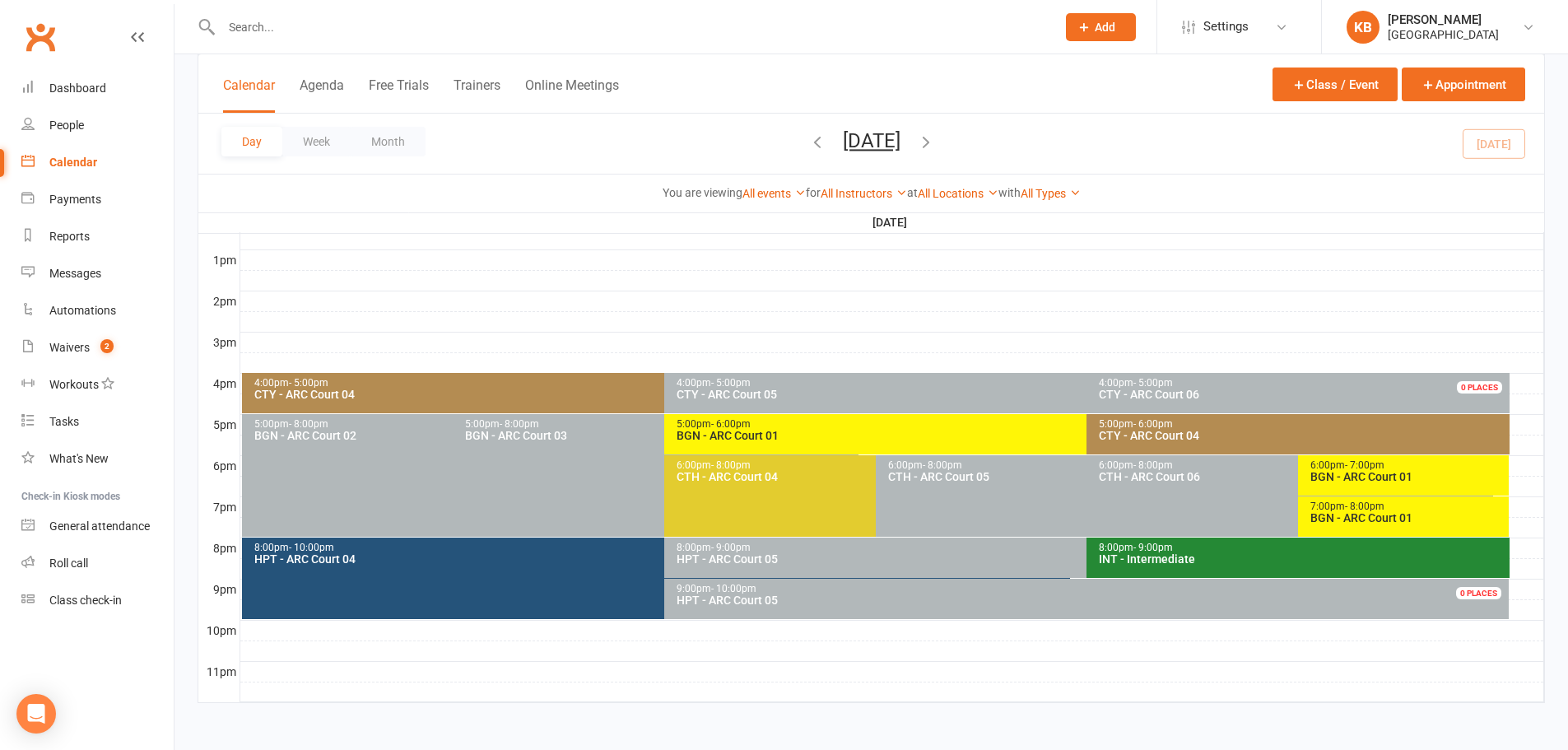
click at [808, 142] on icon "button" at bounding box center [817, 141] width 18 height 18
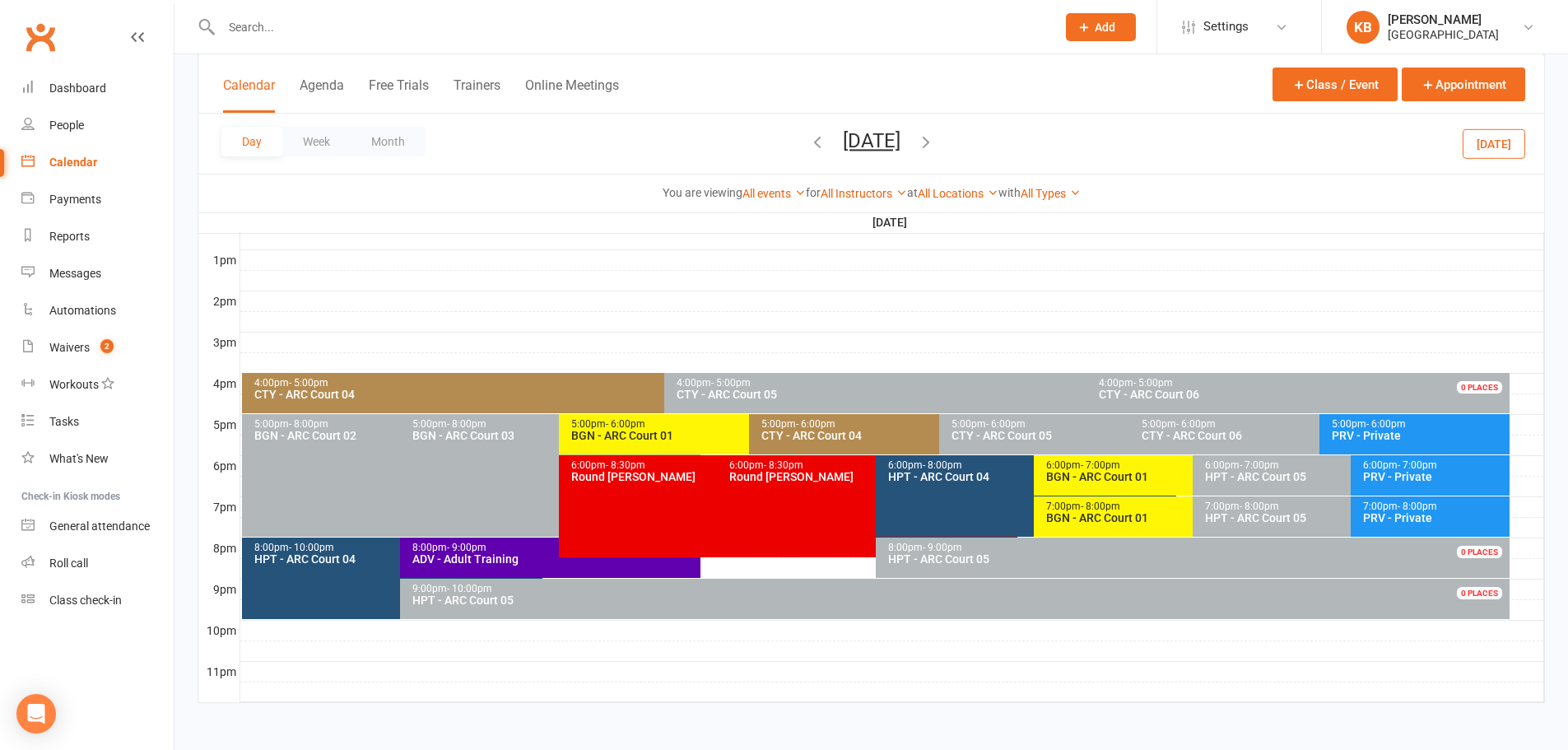
click at [674, 432] on div "BGN - ARC Court 01" at bounding box center [744, 436] width 349 height 12
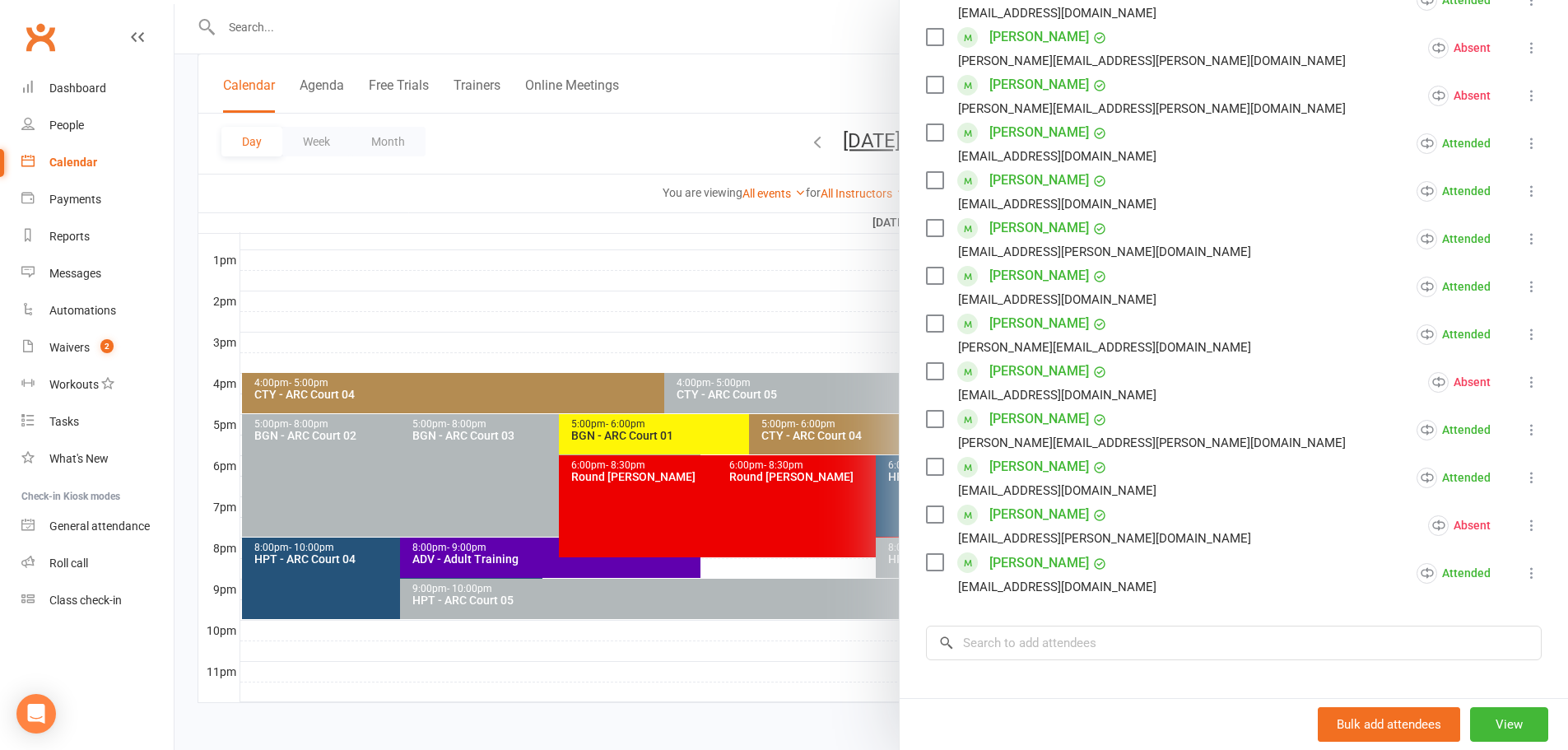
scroll to position [576, 0]
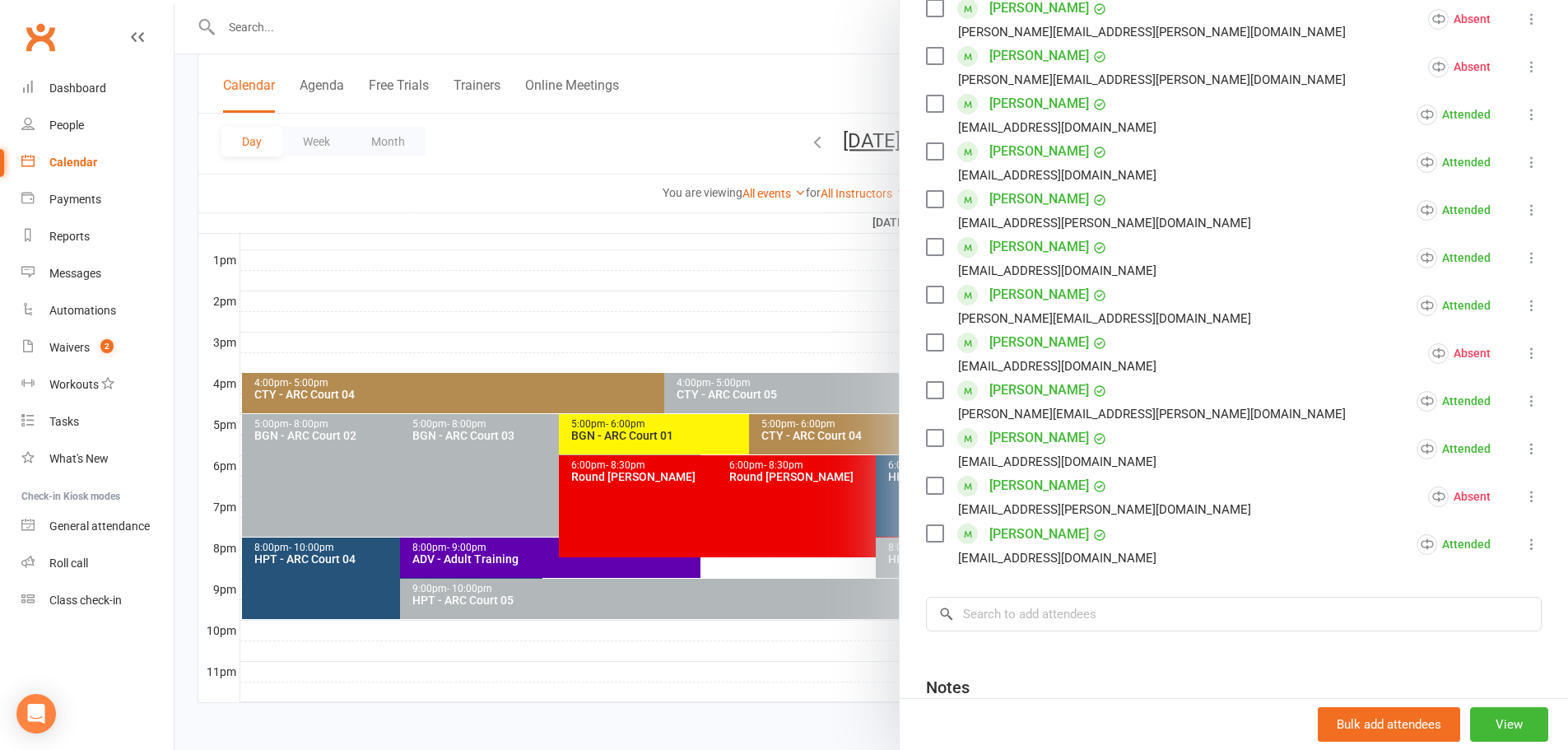
click at [670, 111] on div at bounding box center [871, 375] width 1393 height 750
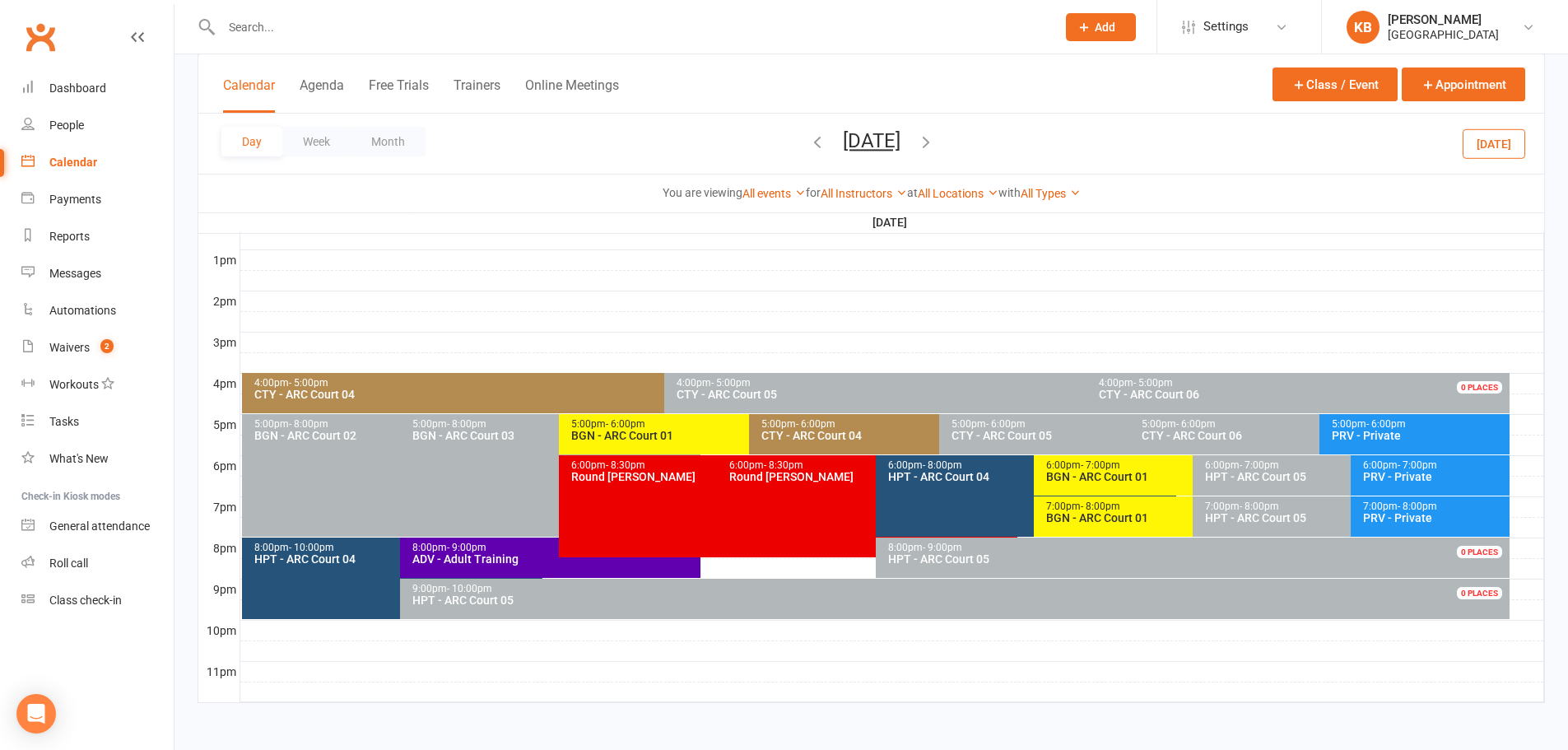
click at [935, 140] on icon "button" at bounding box center [925, 141] width 18 height 18
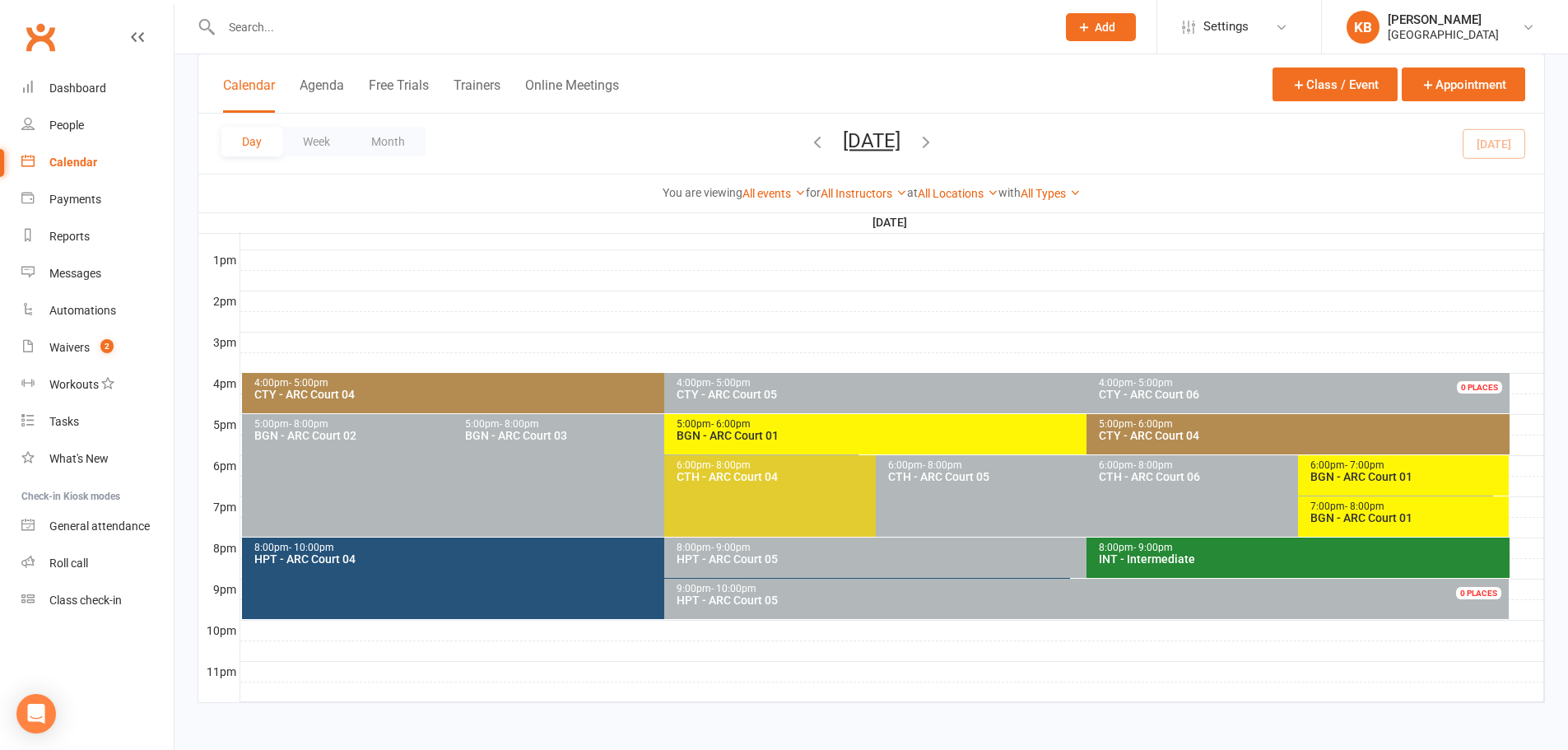
click at [935, 140] on icon "button" at bounding box center [925, 141] width 18 height 18
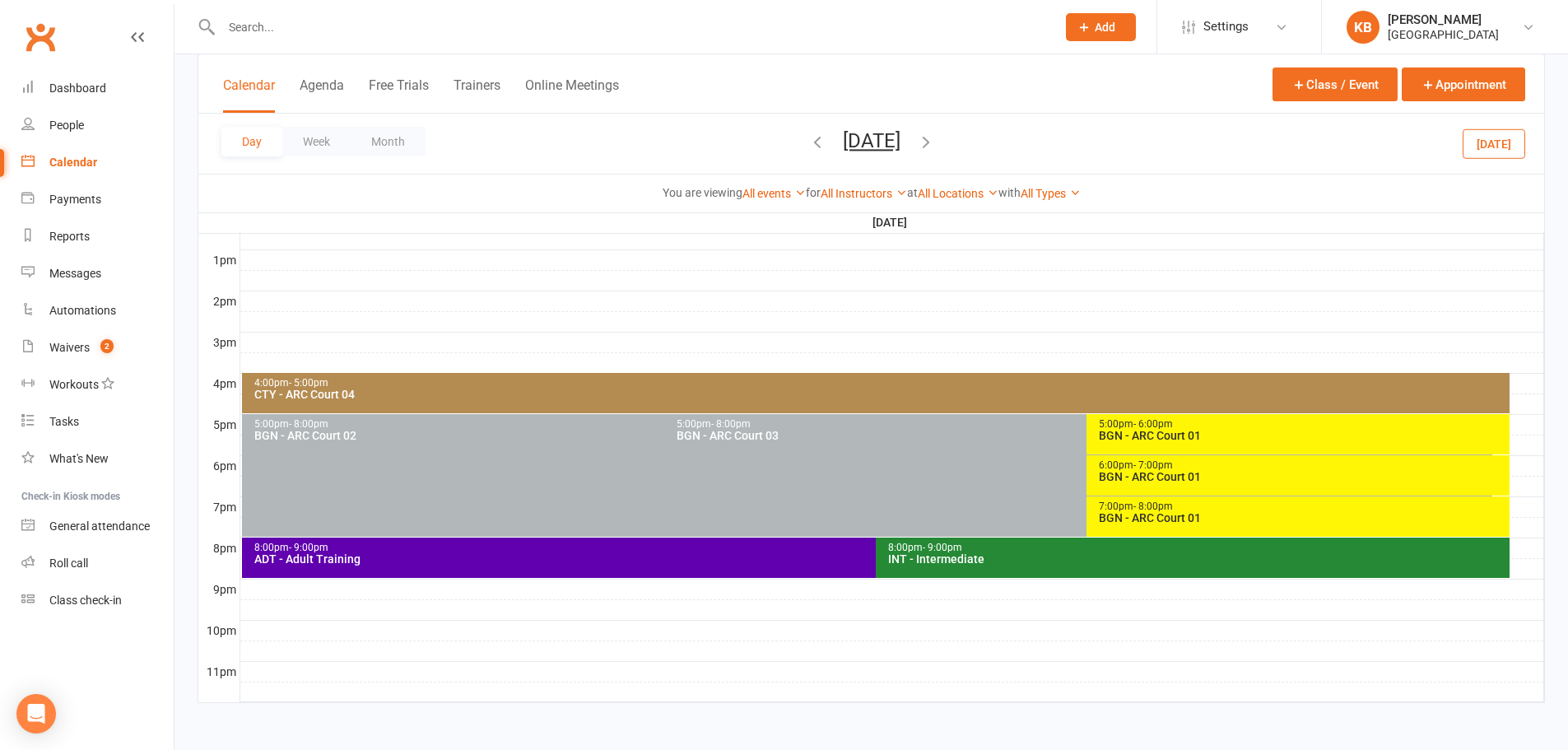
click at [935, 139] on icon "button" at bounding box center [925, 141] width 18 height 18
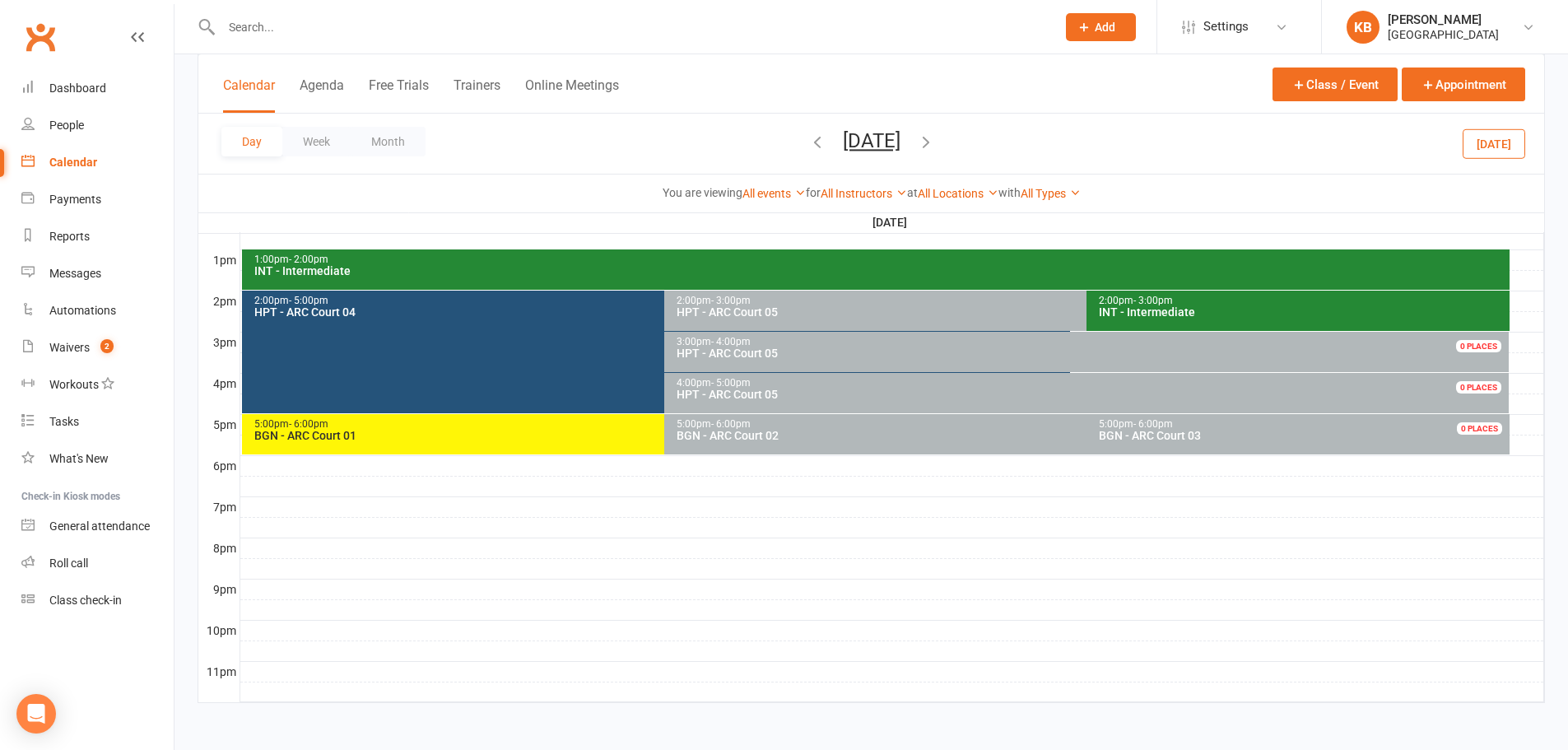
click at [935, 143] on icon "button" at bounding box center [925, 141] width 18 height 18
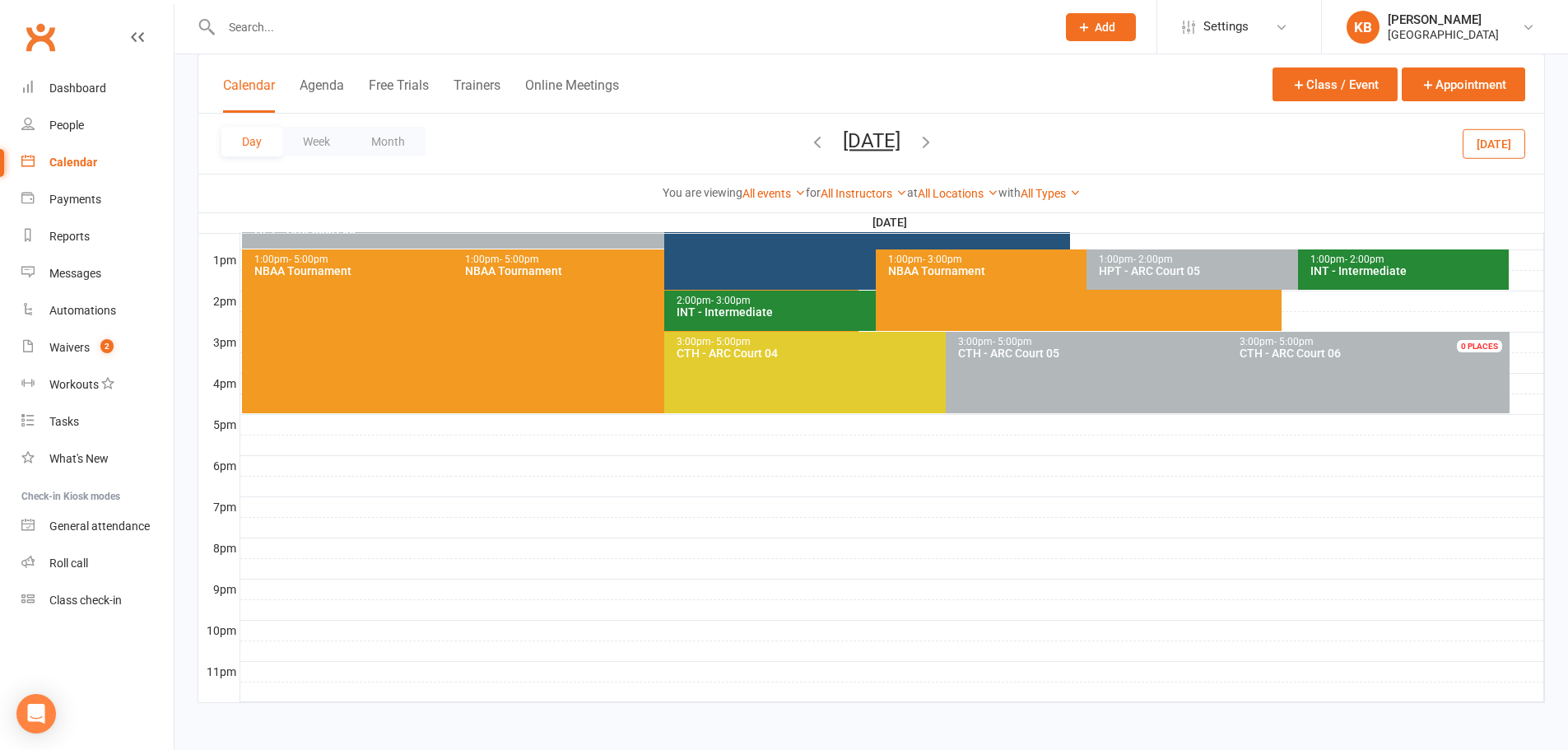
click at [935, 142] on icon "button" at bounding box center [925, 141] width 18 height 18
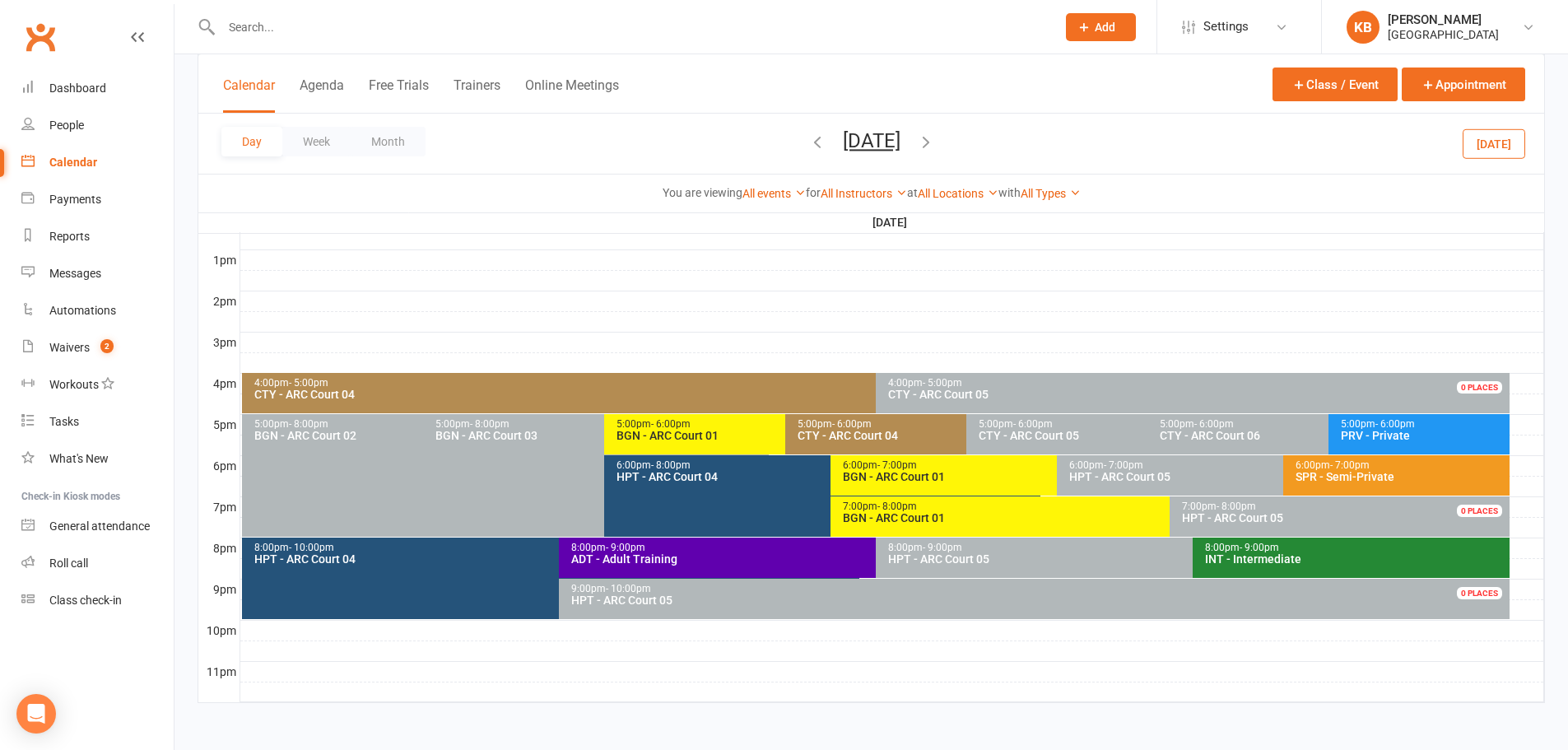
click at [567, 394] on div "CTY - ARC Court 04" at bounding box center [871, 394] width 1236 height 12
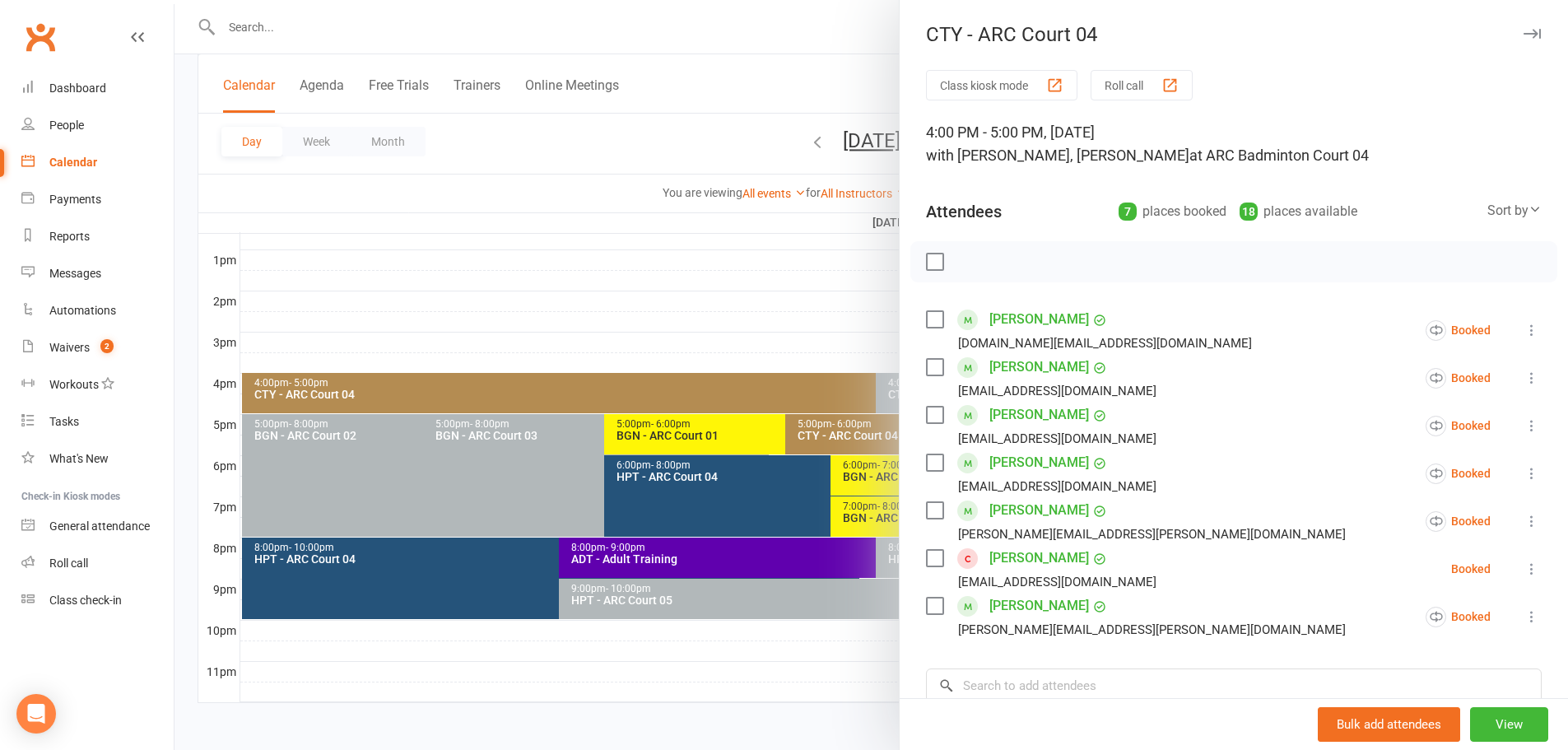
click at [800, 312] on div at bounding box center [871, 375] width 1393 height 750
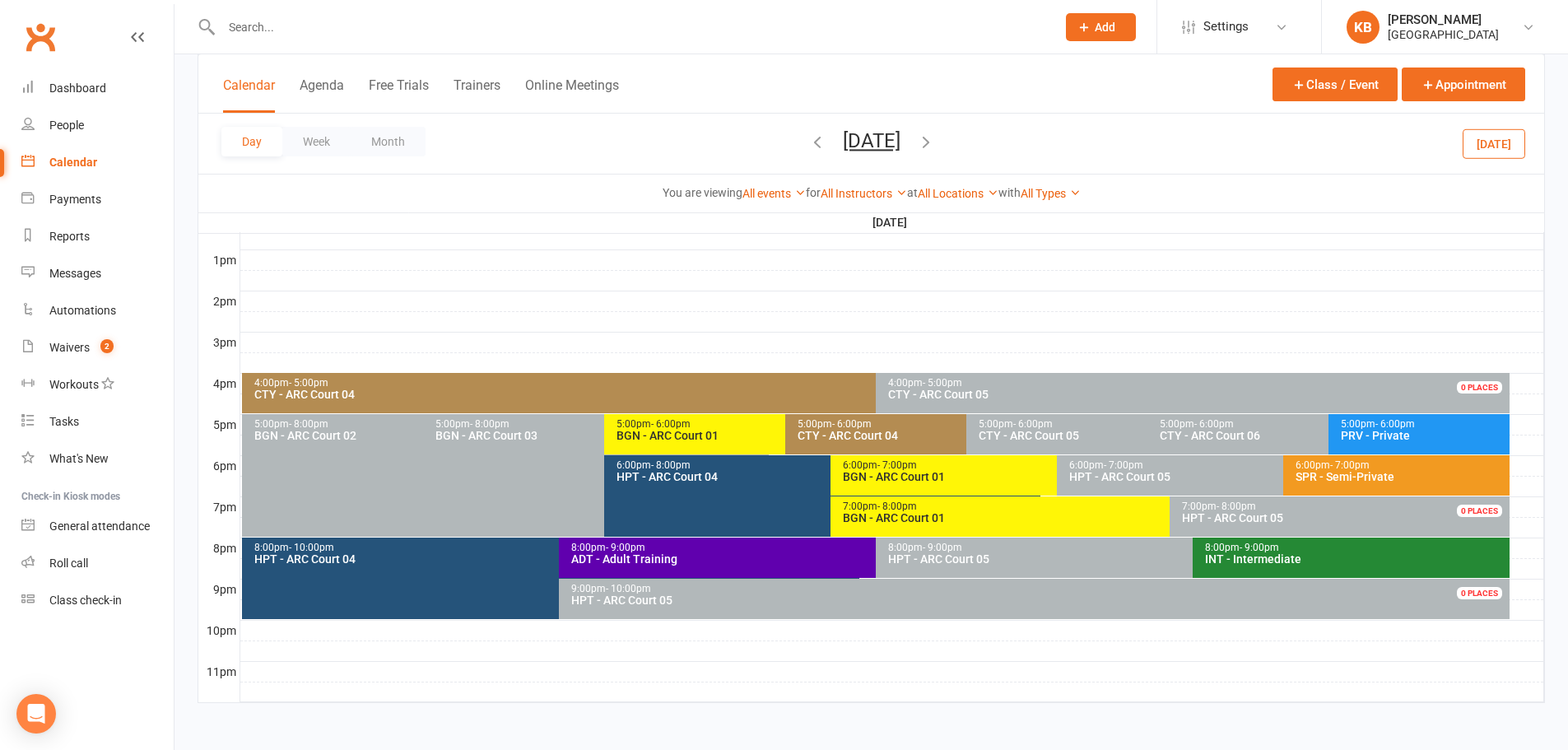
click at [782, 390] on div "CTY - ARC Court 04" at bounding box center [871, 394] width 1236 height 12
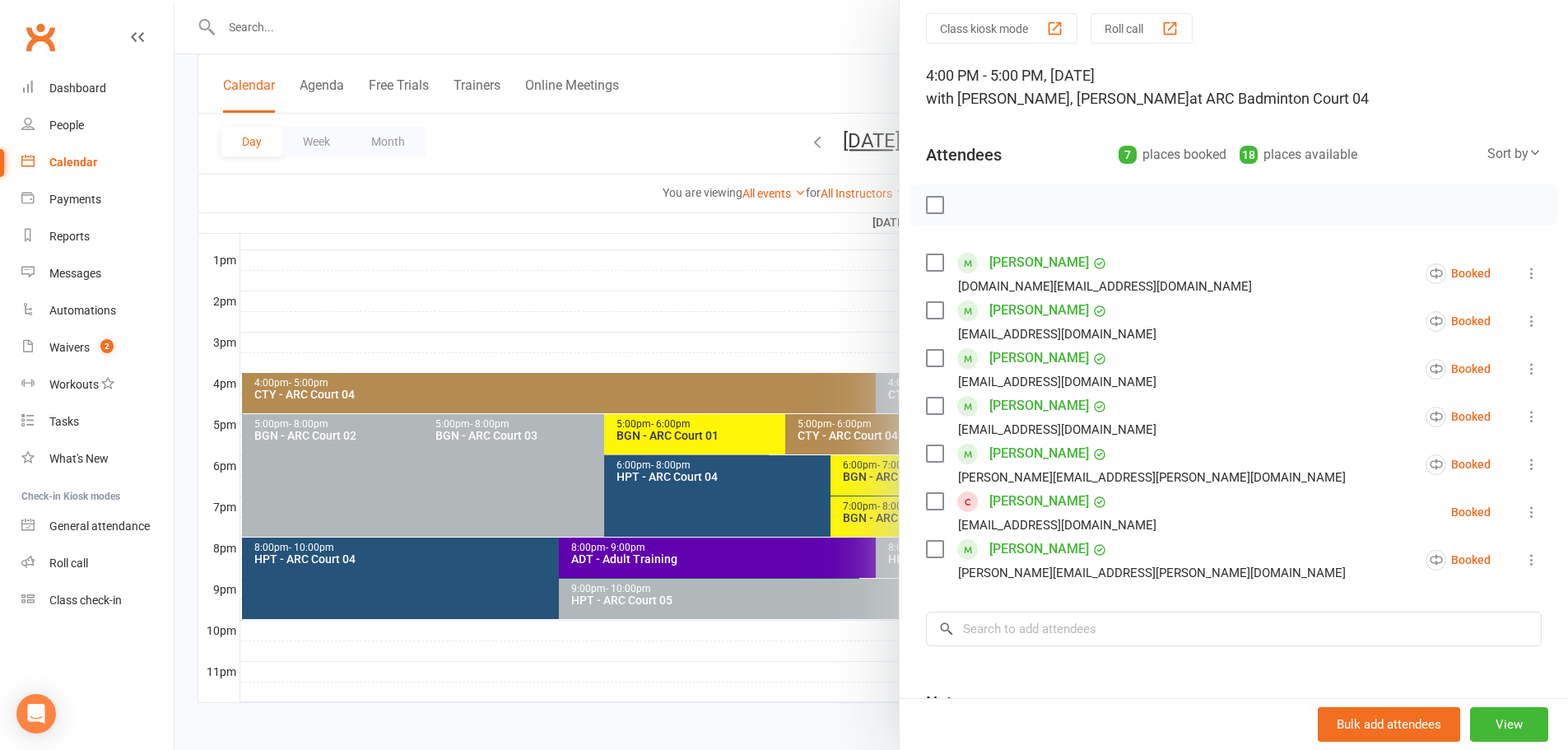
scroll to position [82, 0]
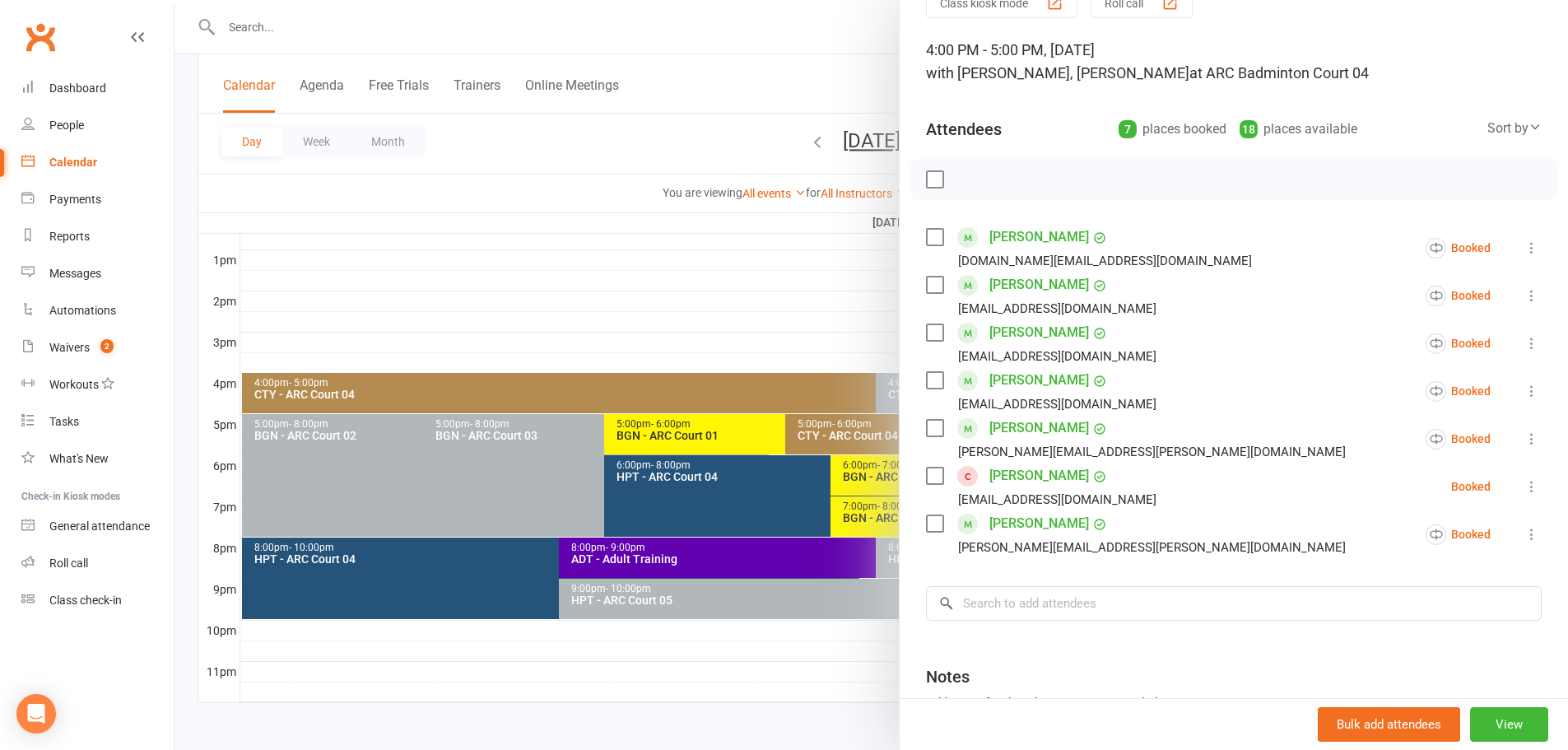
click at [670, 155] on div at bounding box center [871, 375] width 1393 height 750
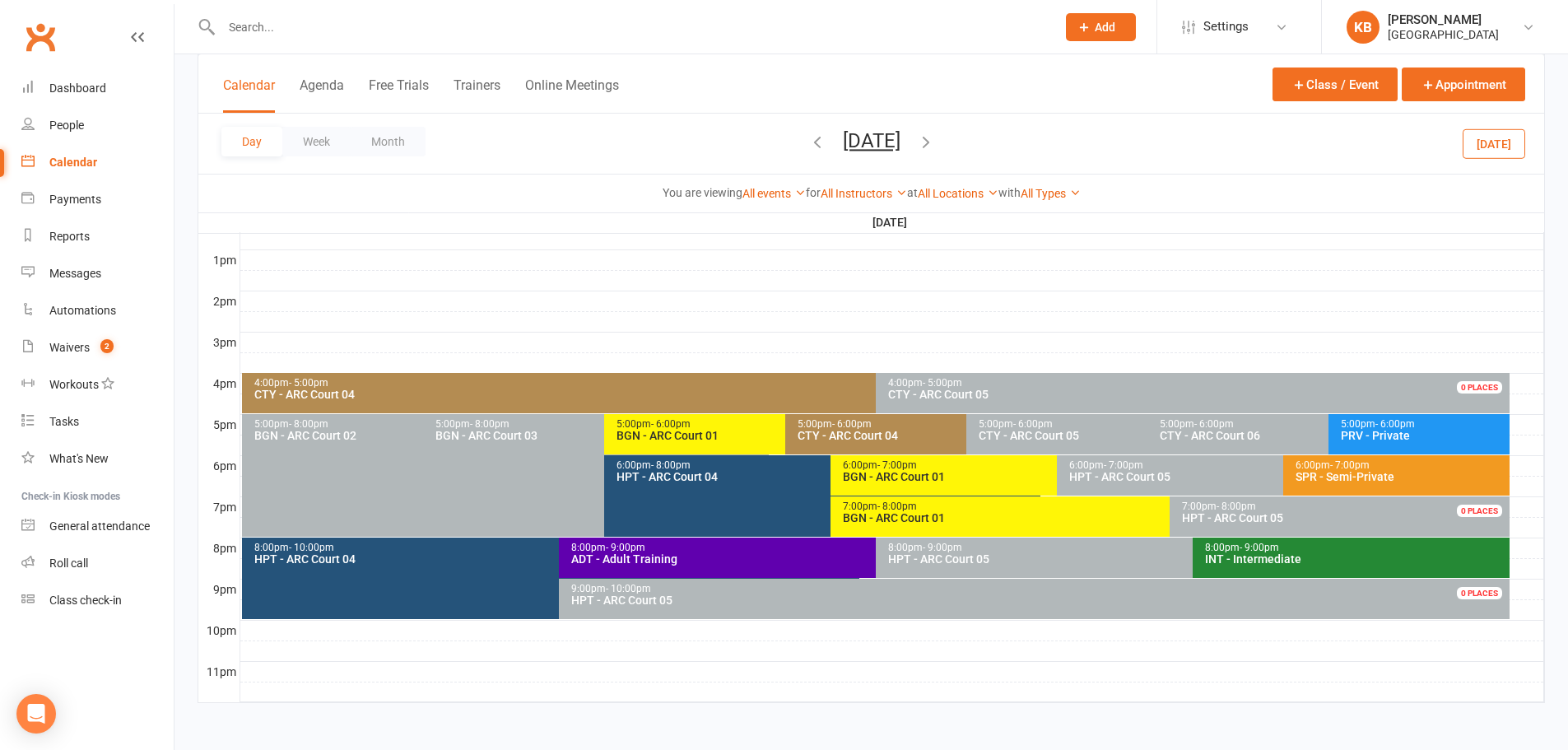
click at [808, 143] on icon "button" at bounding box center [817, 141] width 18 height 18
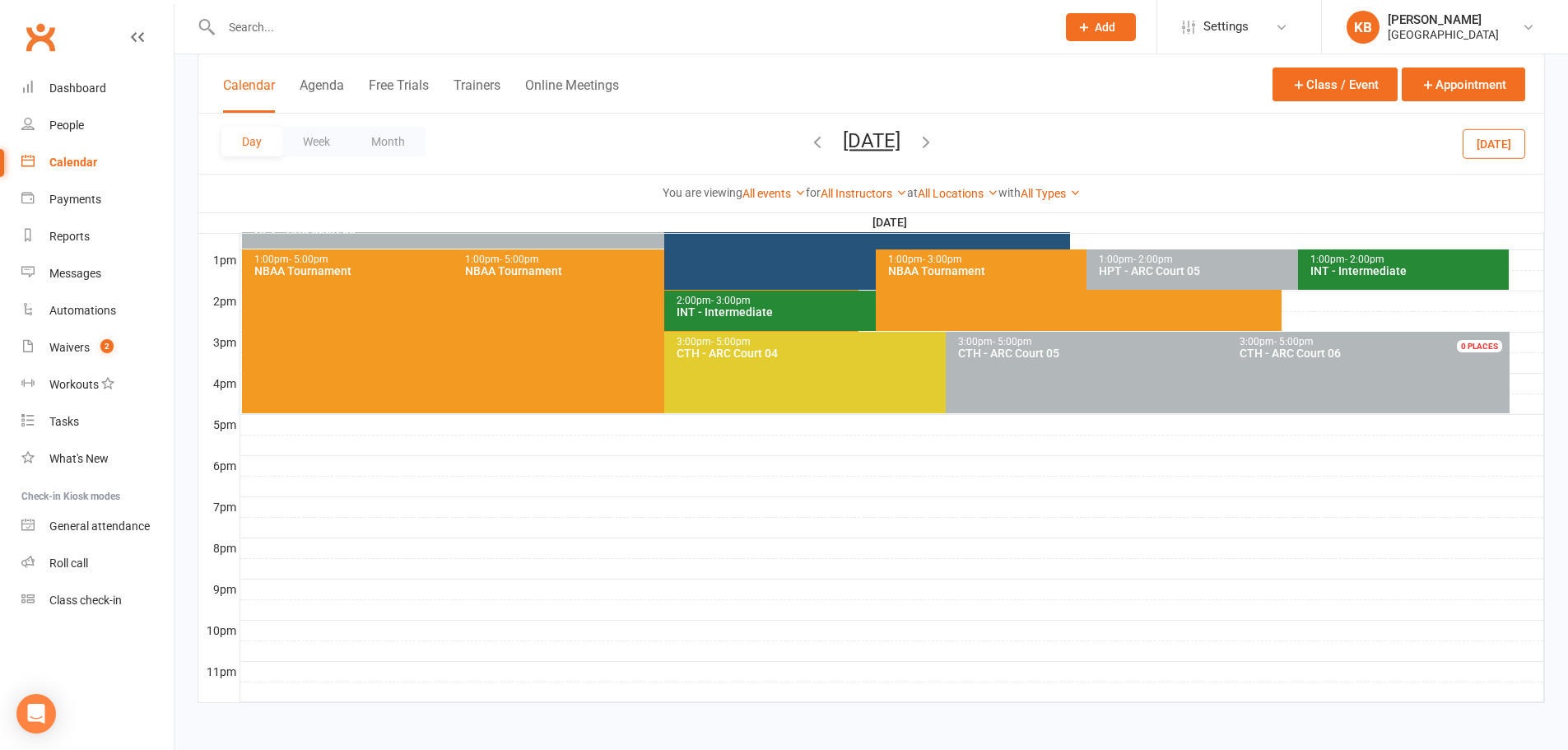
click at [808, 143] on icon "button" at bounding box center [817, 141] width 18 height 18
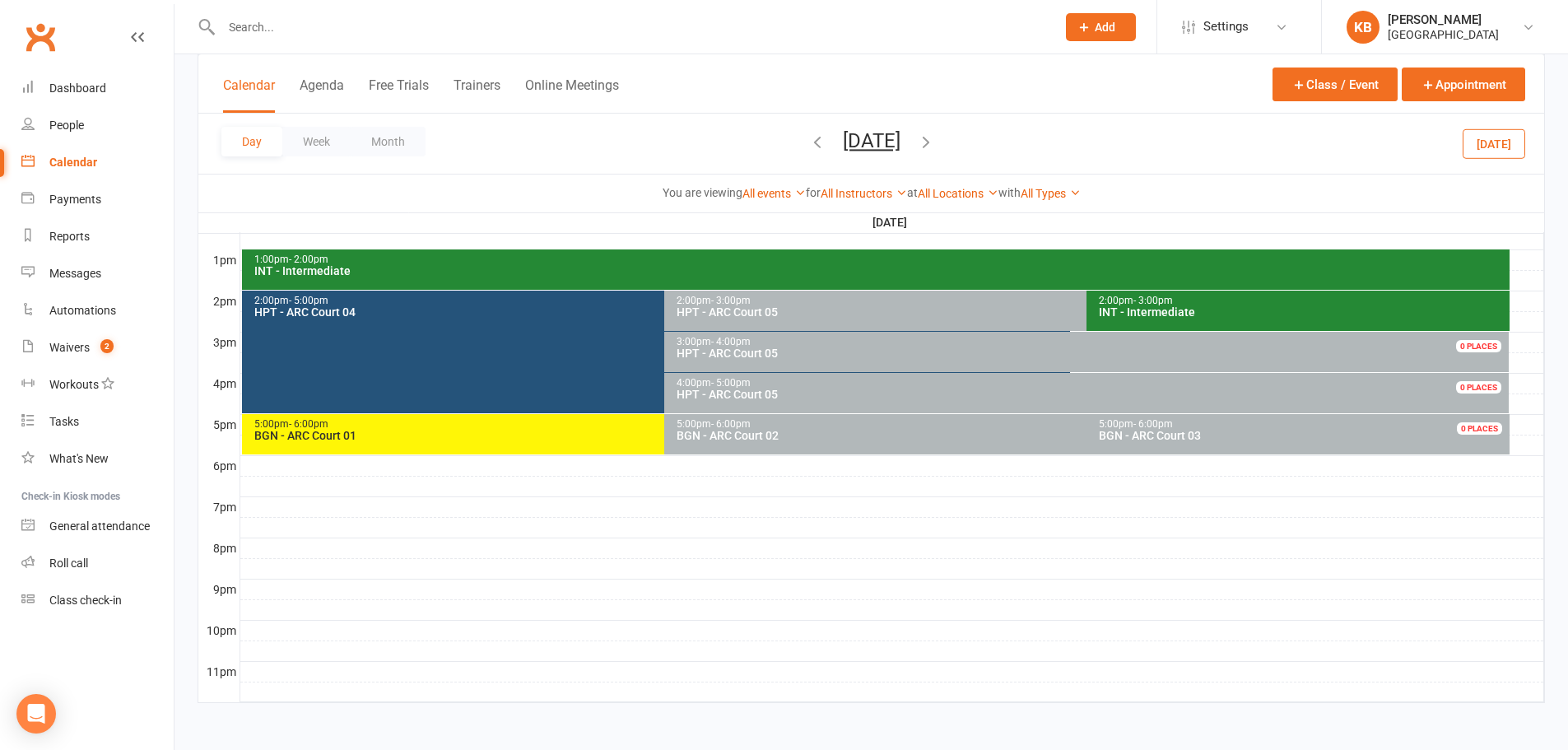
click at [752, 143] on ui-view "Prospect Member Non-attending contact Class / event Appointment Task Bulk messa…" at bounding box center [784, 55] width 1568 height 1342
click at [808, 143] on icon "button" at bounding box center [817, 141] width 18 height 18
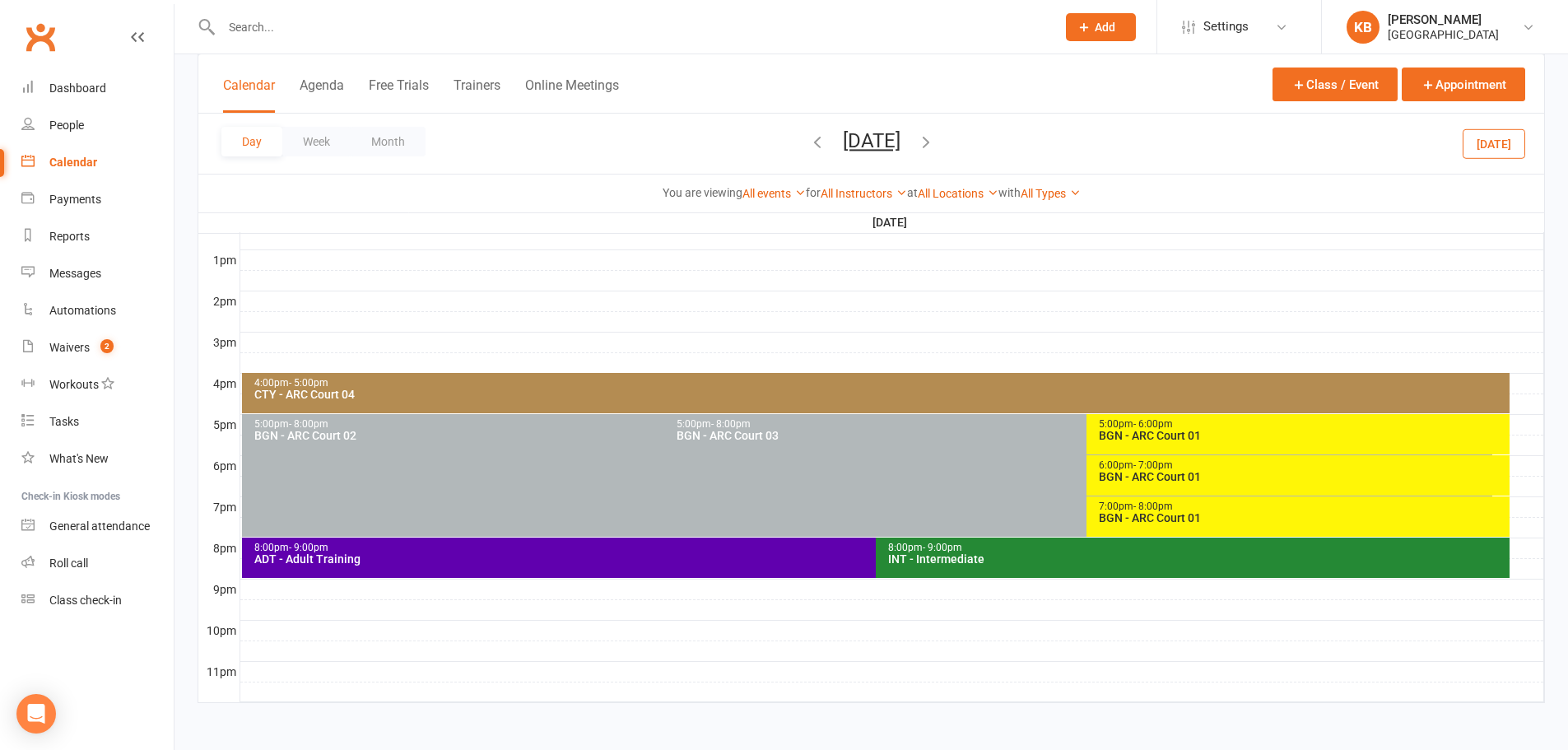
click at [808, 143] on icon "button" at bounding box center [817, 141] width 18 height 18
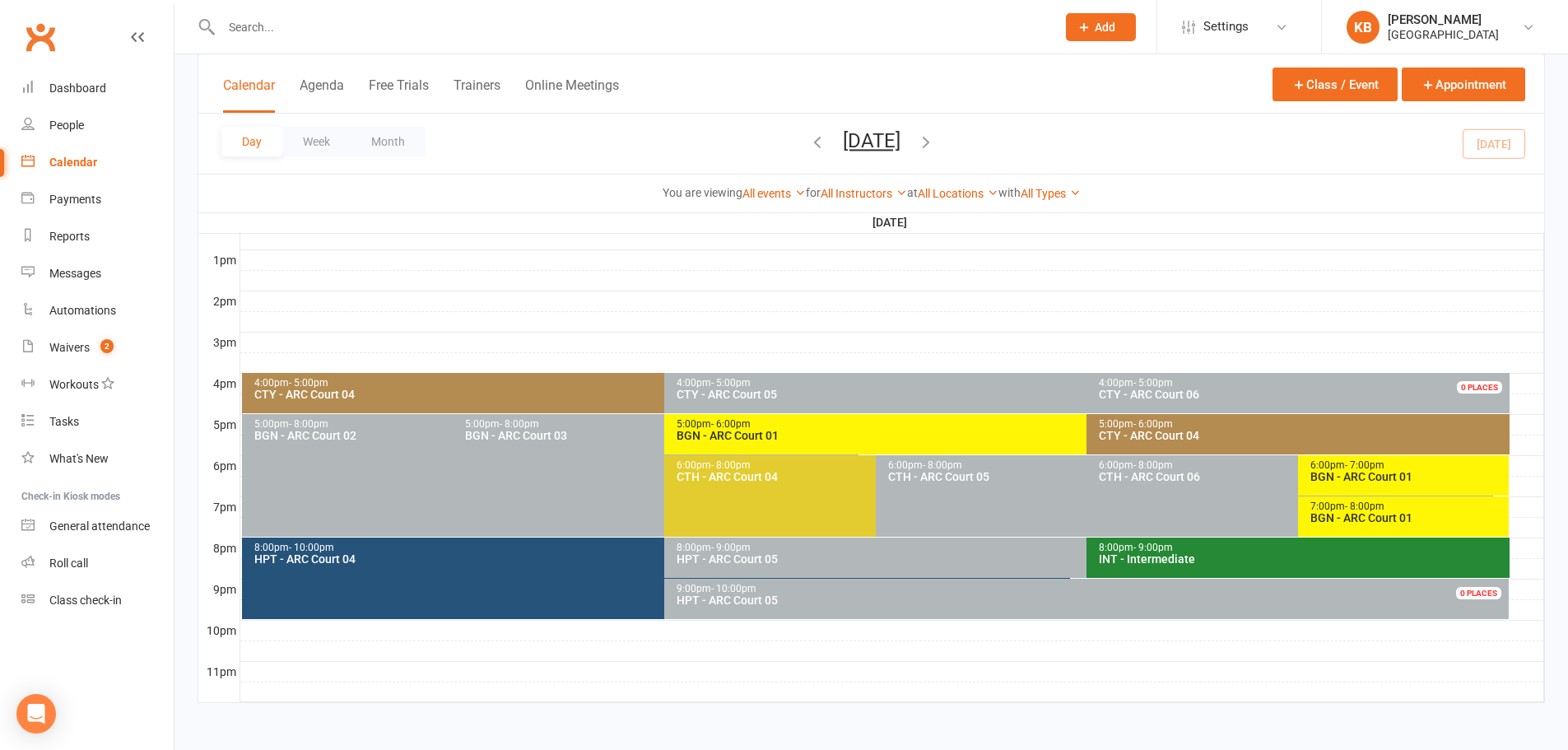
click at [827, 143] on span "Thursday, Aug 14, 2025 August 2025 Sun Mon Tue Wed Thu Fri Sat 27 28 29 30 31 0…" at bounding box center [871, 144] width 90 height 29
click at [720, 133] on div "Day Week Month Thursday, Aug 14, 2025 August 2025 Sun Mon Tue Wed Thu Fri Sat 2…" at bounding box center [871, 143] width 1345 height 60
click at [808, 140] on icon "button" at bounding box center [817, 141] width 18 height 18
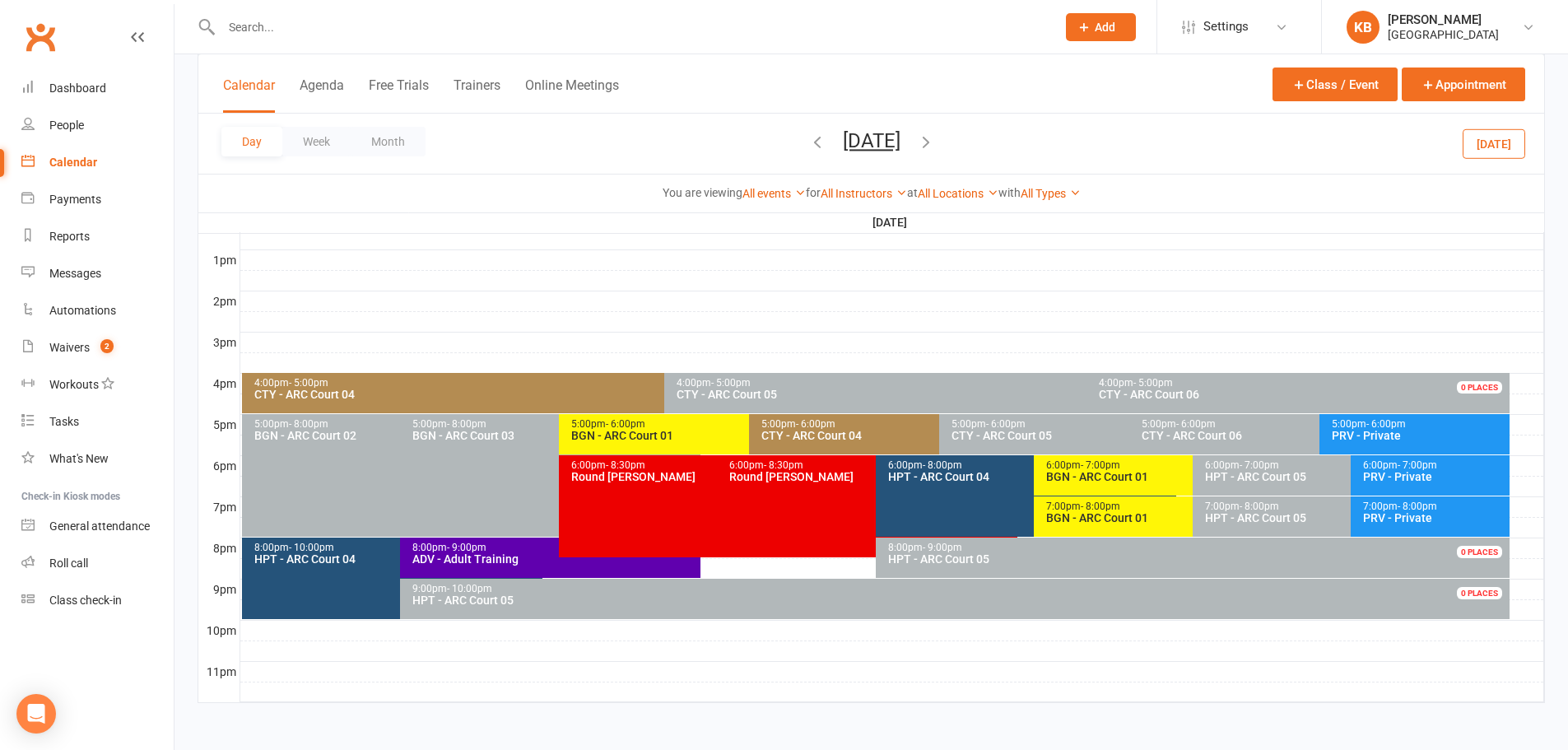
click at [808, 140] on icon "button" at bounding box center [817, 141] width 18 height 18
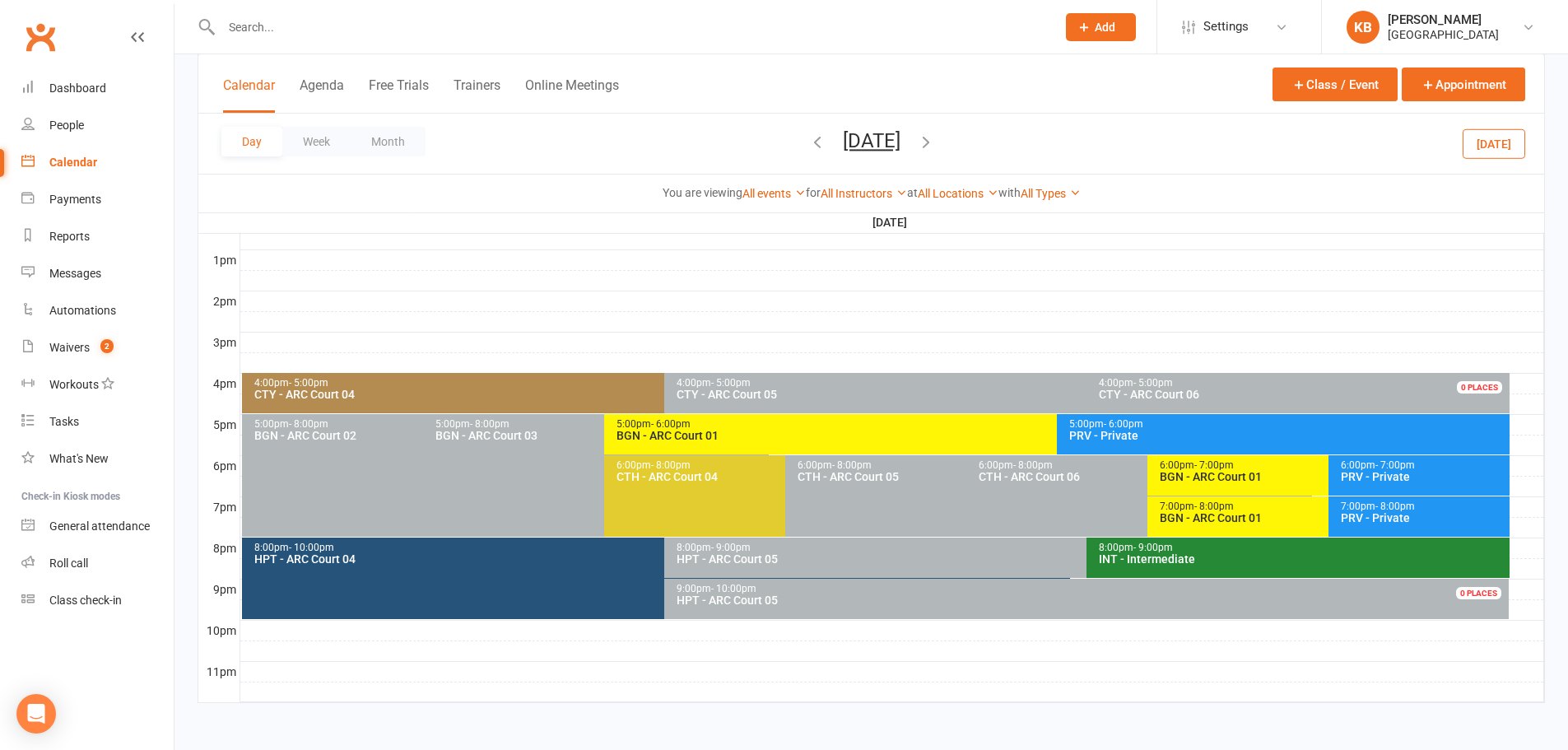
click at [808, 143] on icon "button" at bounding box center [817, 141] width 18 height 18
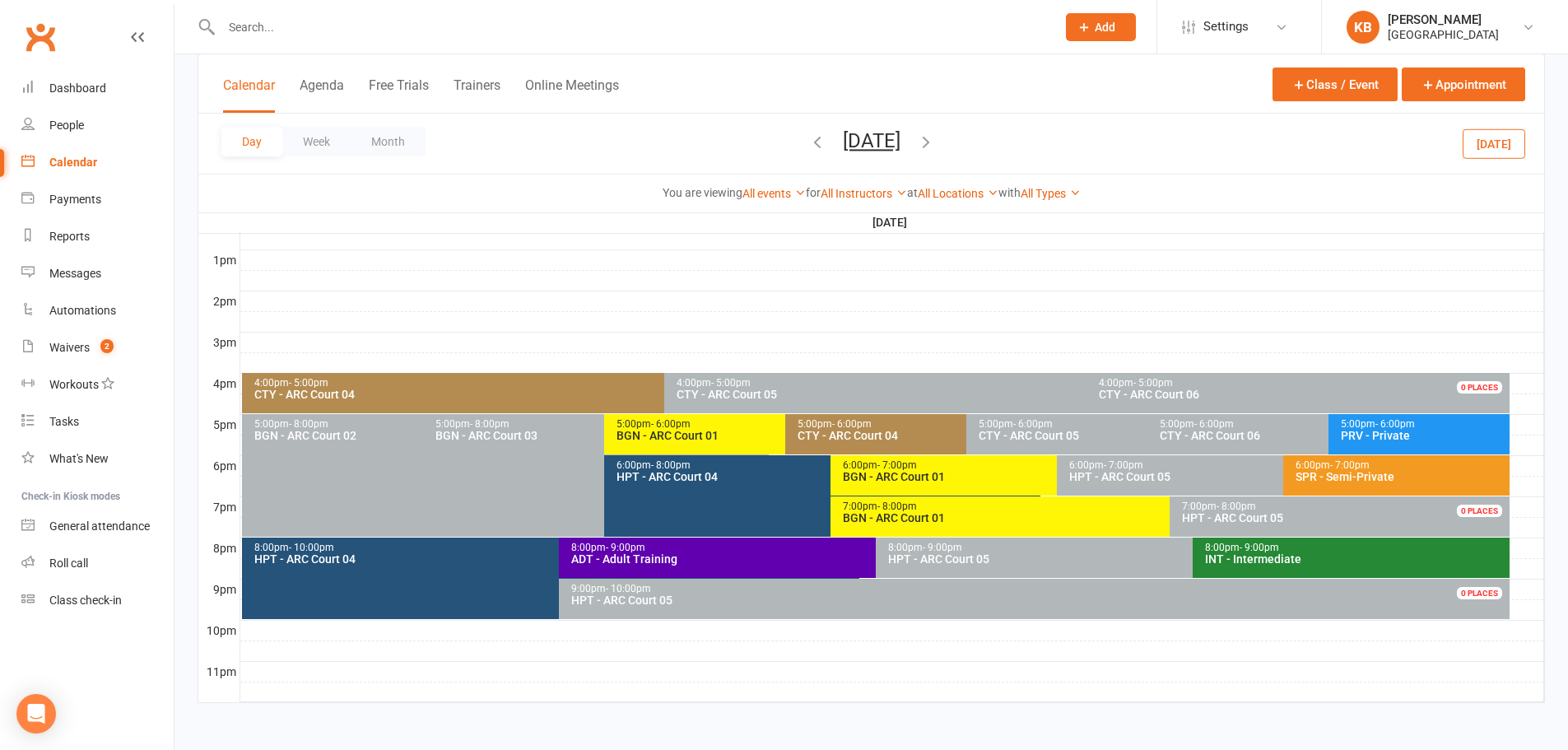
click at [856, 430] on div "CTY - ARC Court 04" at bounding box center [962, 436] width 331 height 12
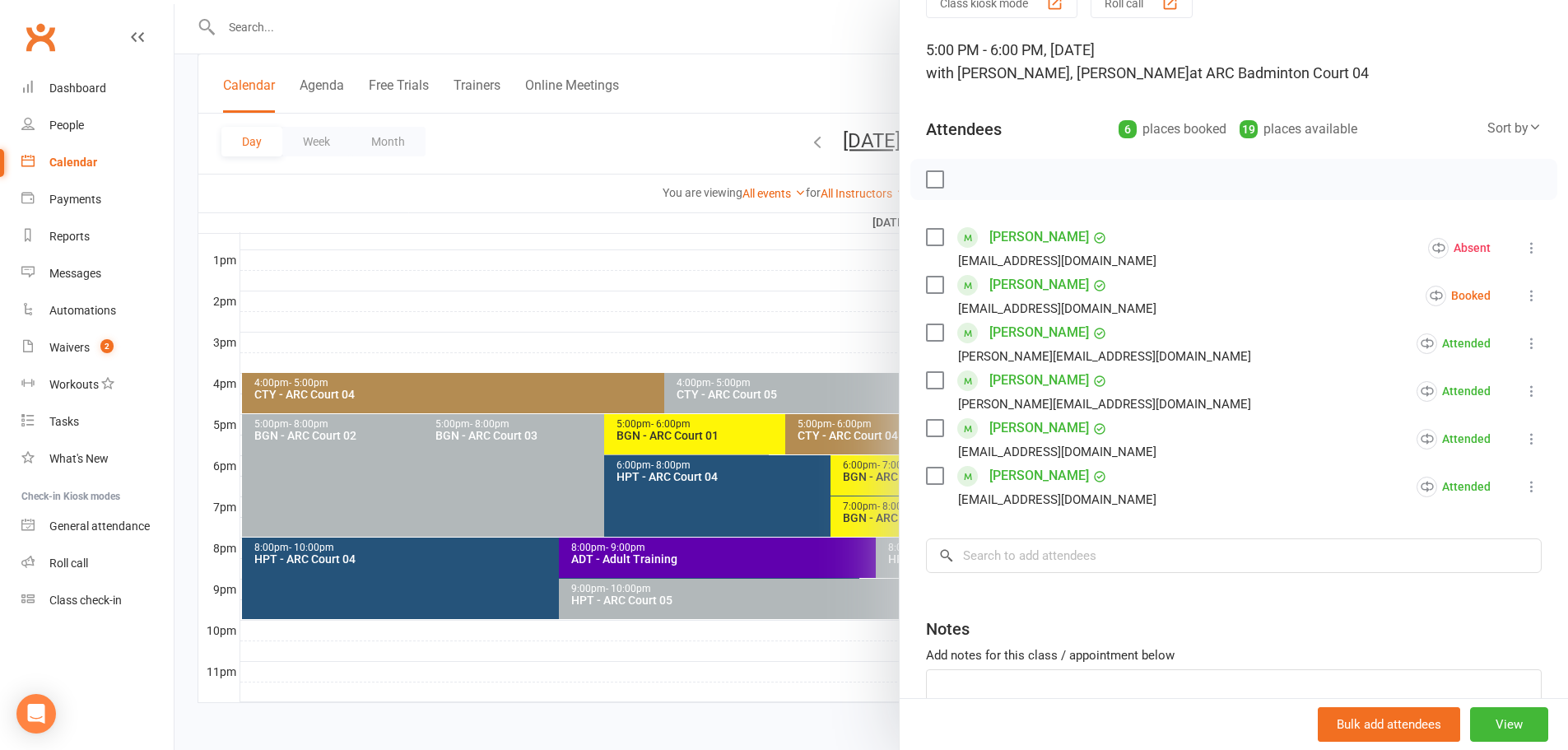
click at [554, 144] on div at bounding box center [871, 375] width 1393 height 750
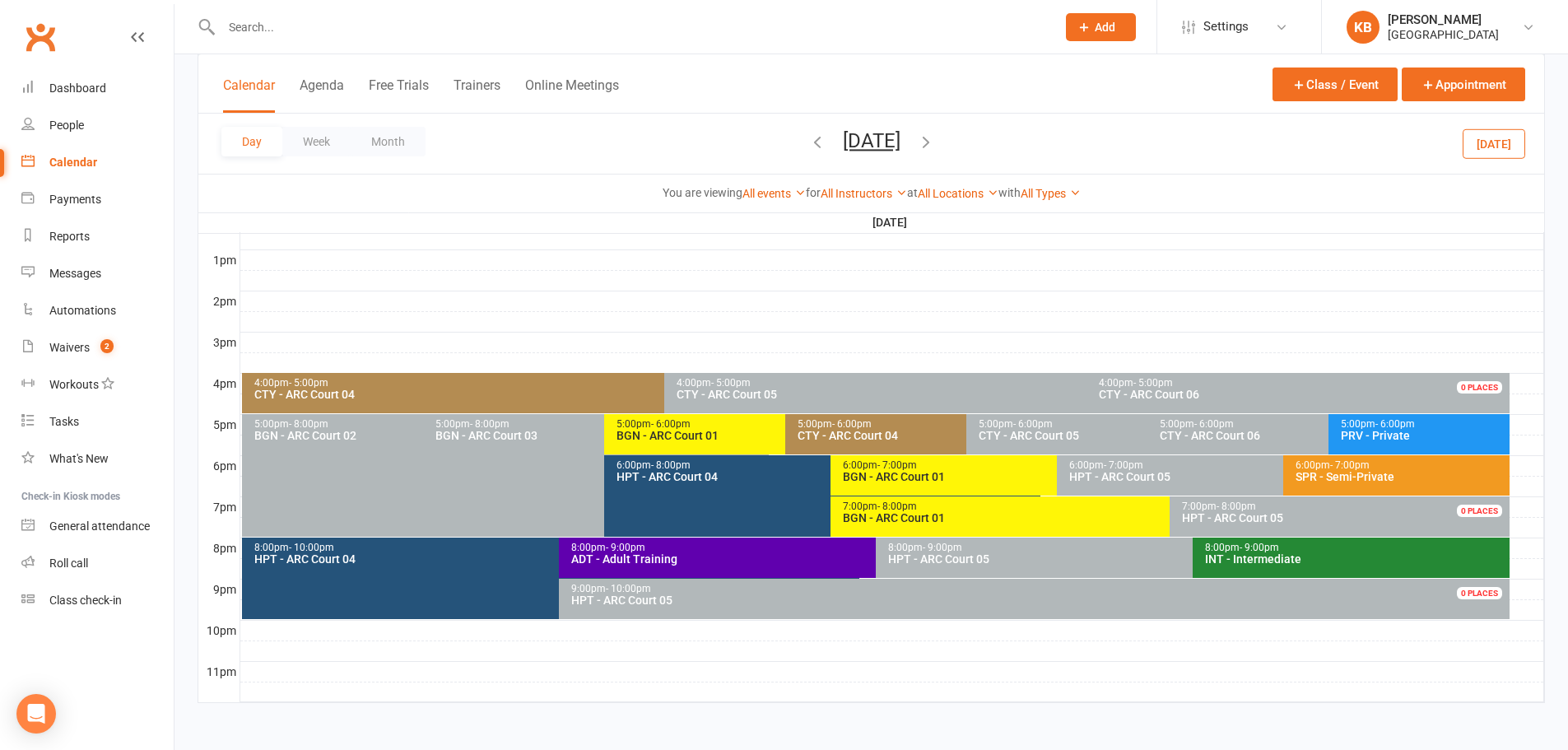
click at [463, 381] on div "4:00pm - 5:00pm" at bounding box center [660, 383] width 814 height 11
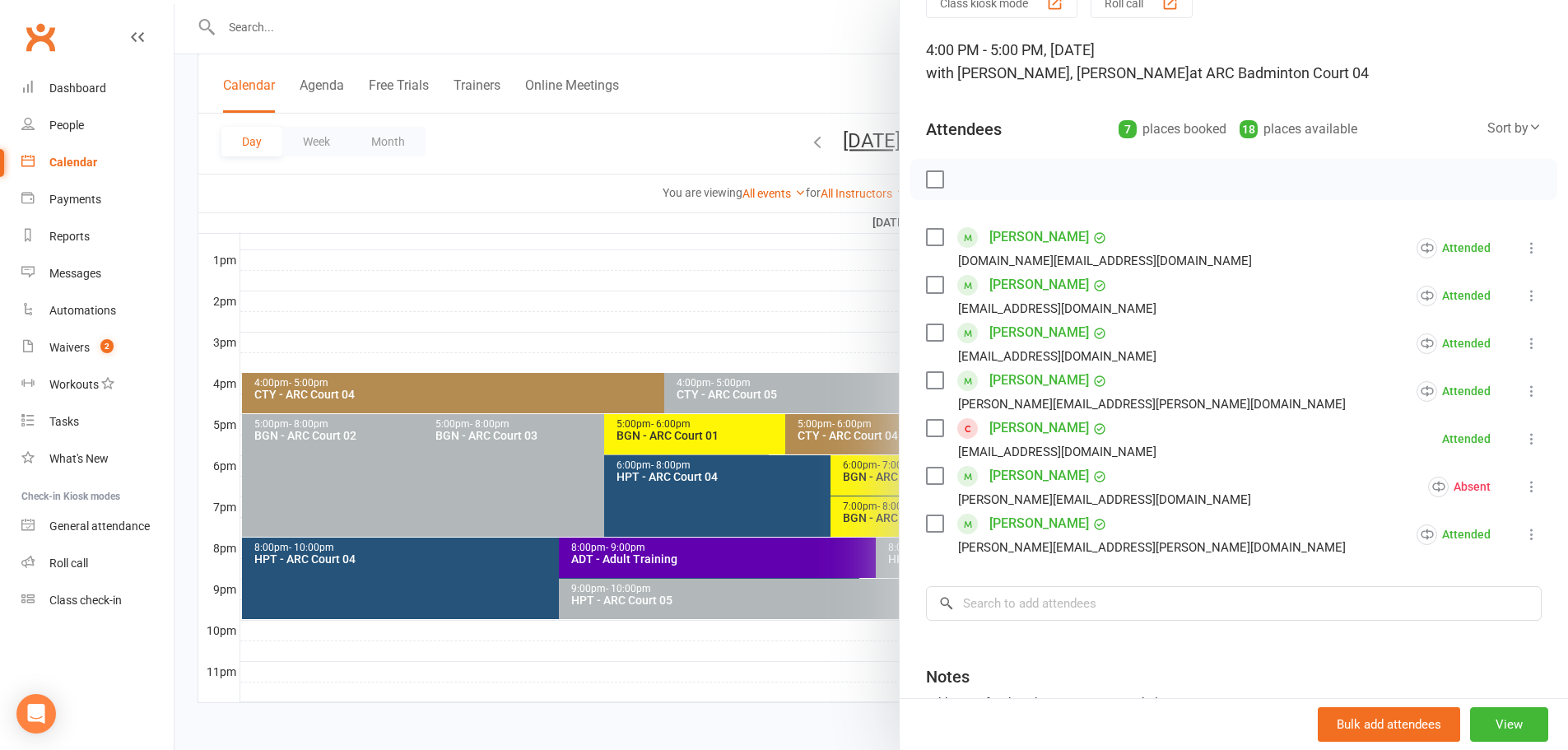
click at [643, 142] on div at bounding box center [871, 375] width 1393 height 750
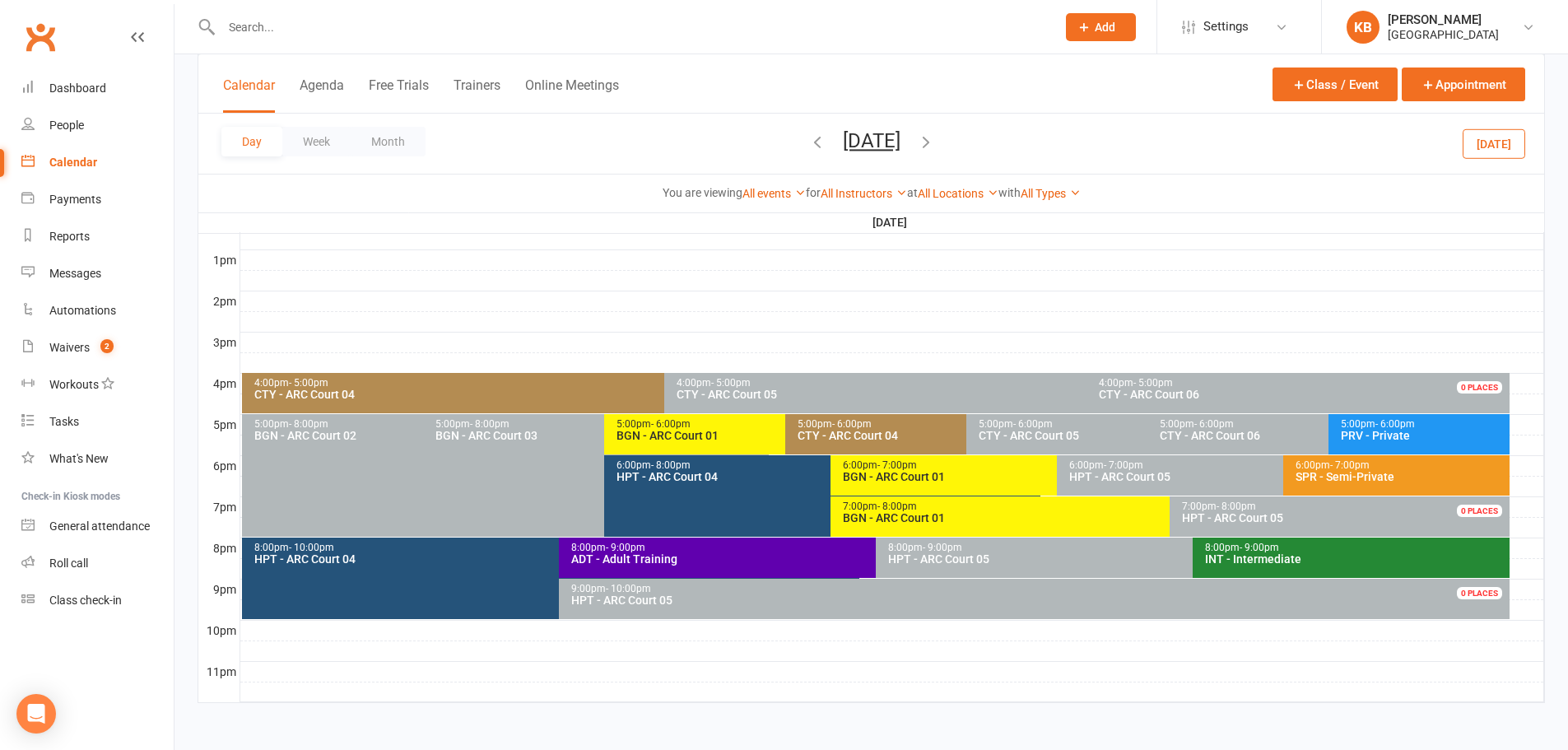
click at [935, 139] on icon "button" at bounding box center [925, 141] width 18 height 18
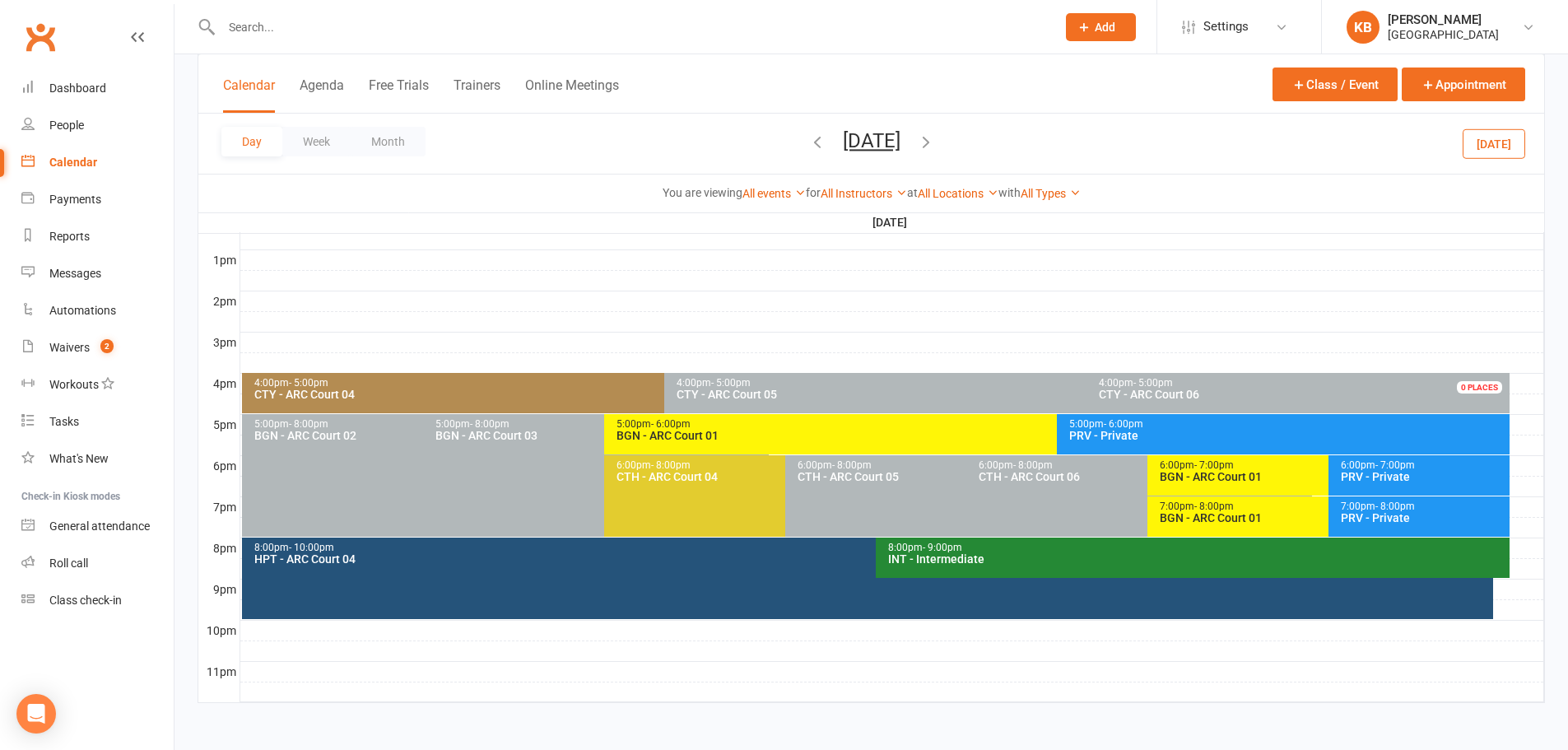
click at [935, 142] on icon "button" at bounding box center [925, 141] width 18 height 18
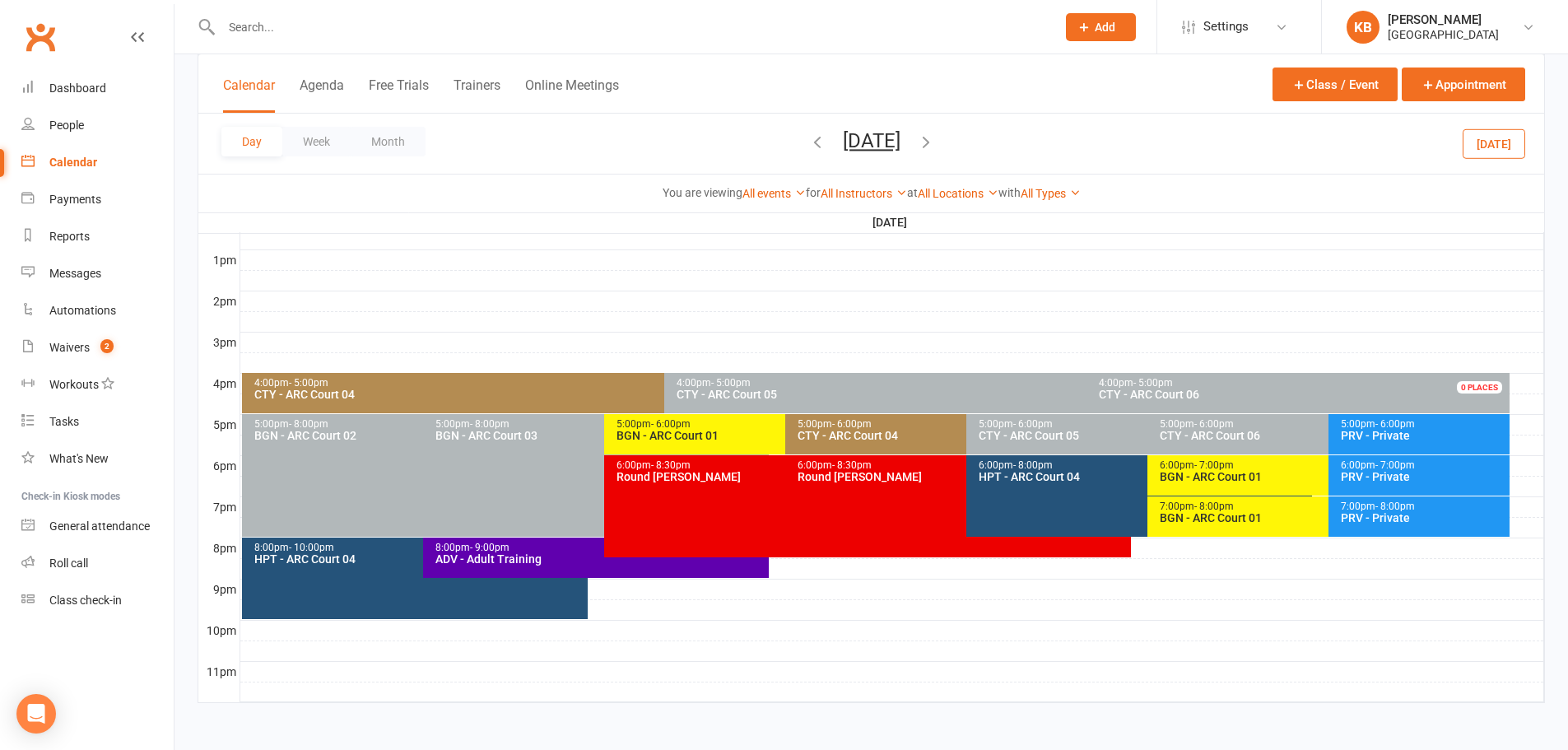
click at [935, 143] on icon "button" at bounding box center [925, 141] width 18 height 18
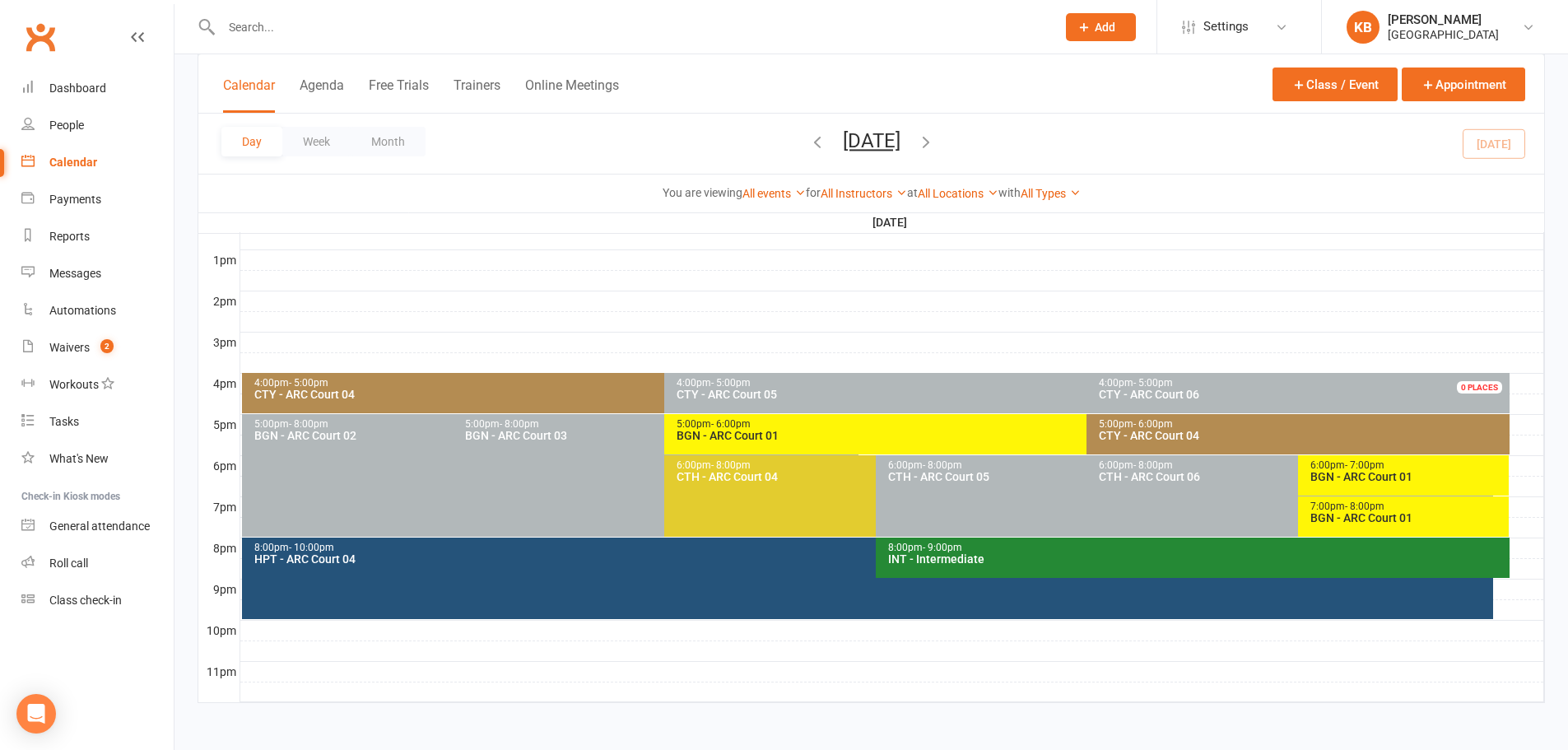
click at [935, 139] on icon "button" at bounding box center [925, 141] width 18 height 18
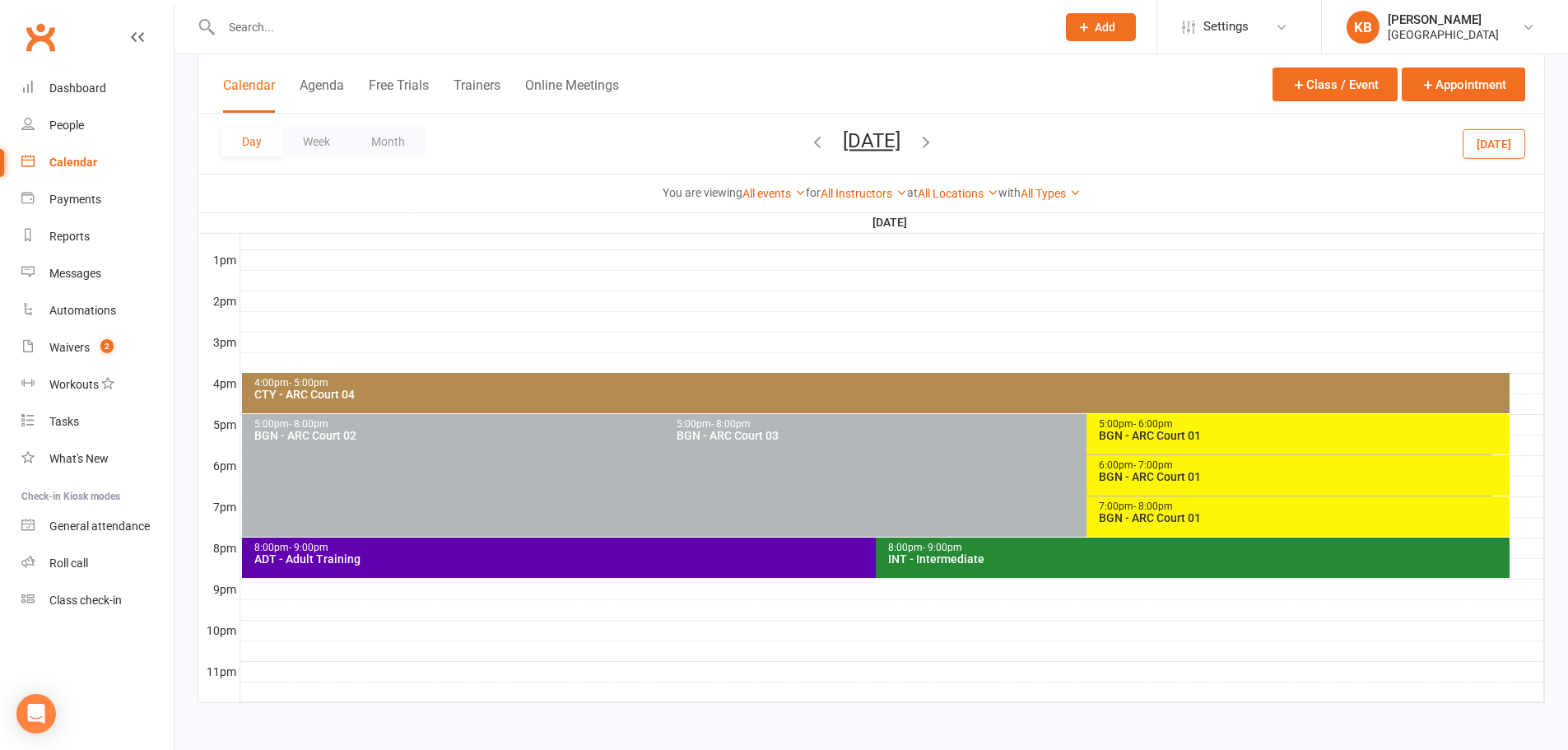
click at [935, 139] on icon "button" at bounding box center [925, 141] width 18 height 18
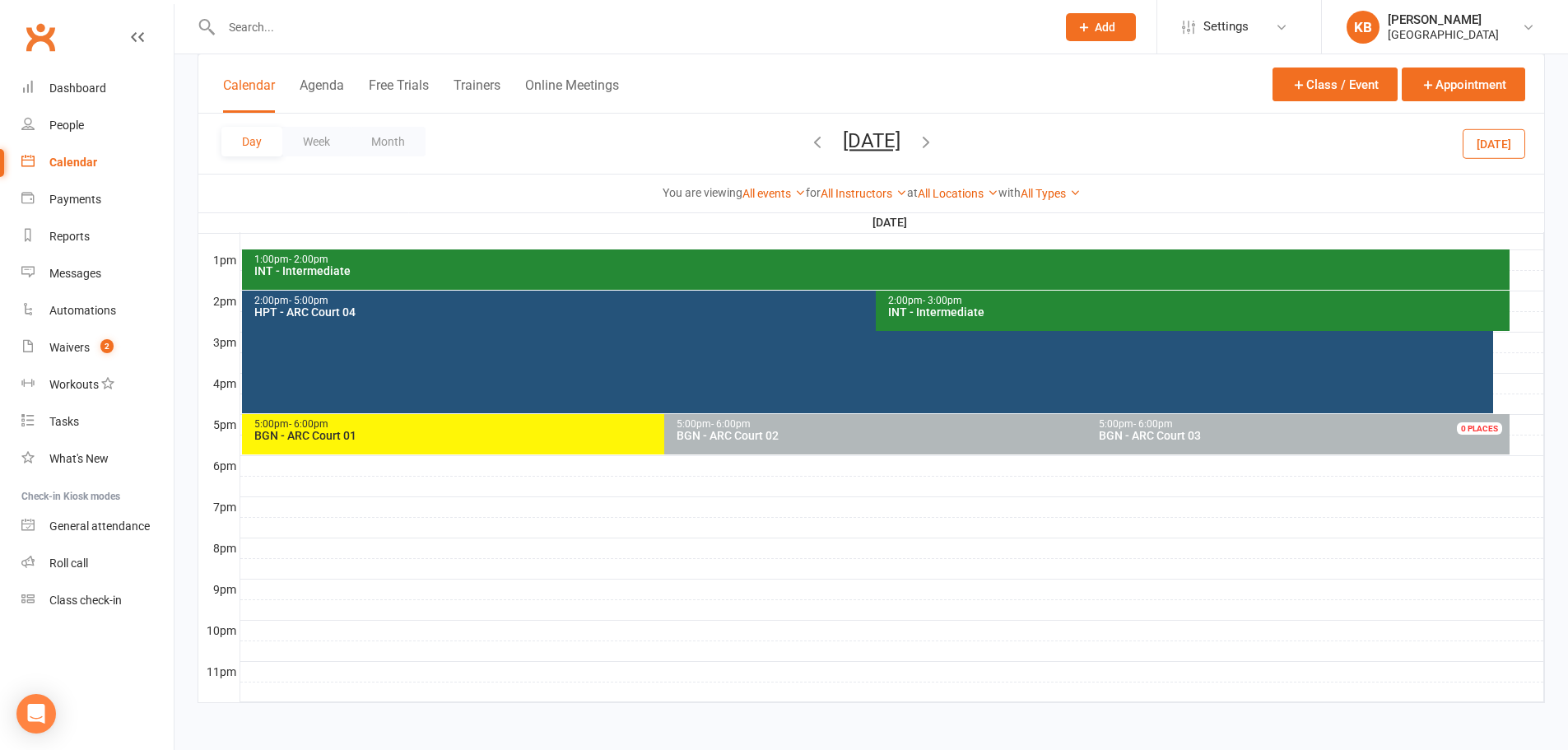
click at [935, 148] on icon "button" at bounding box center [925, 141] width 18 height 18
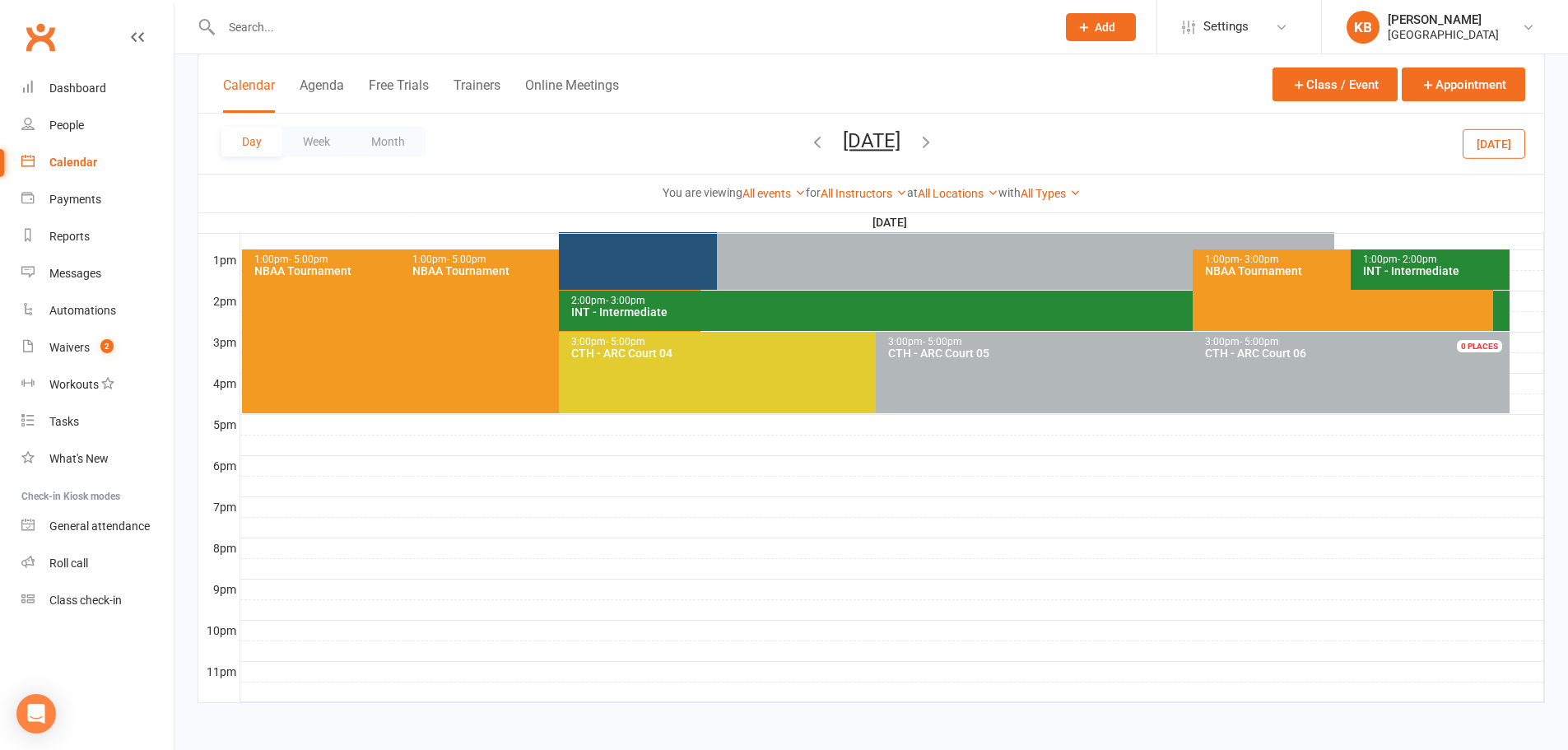
click at [935, 142] on icon "button" at bounding box center [925, 141] width 18 height 18
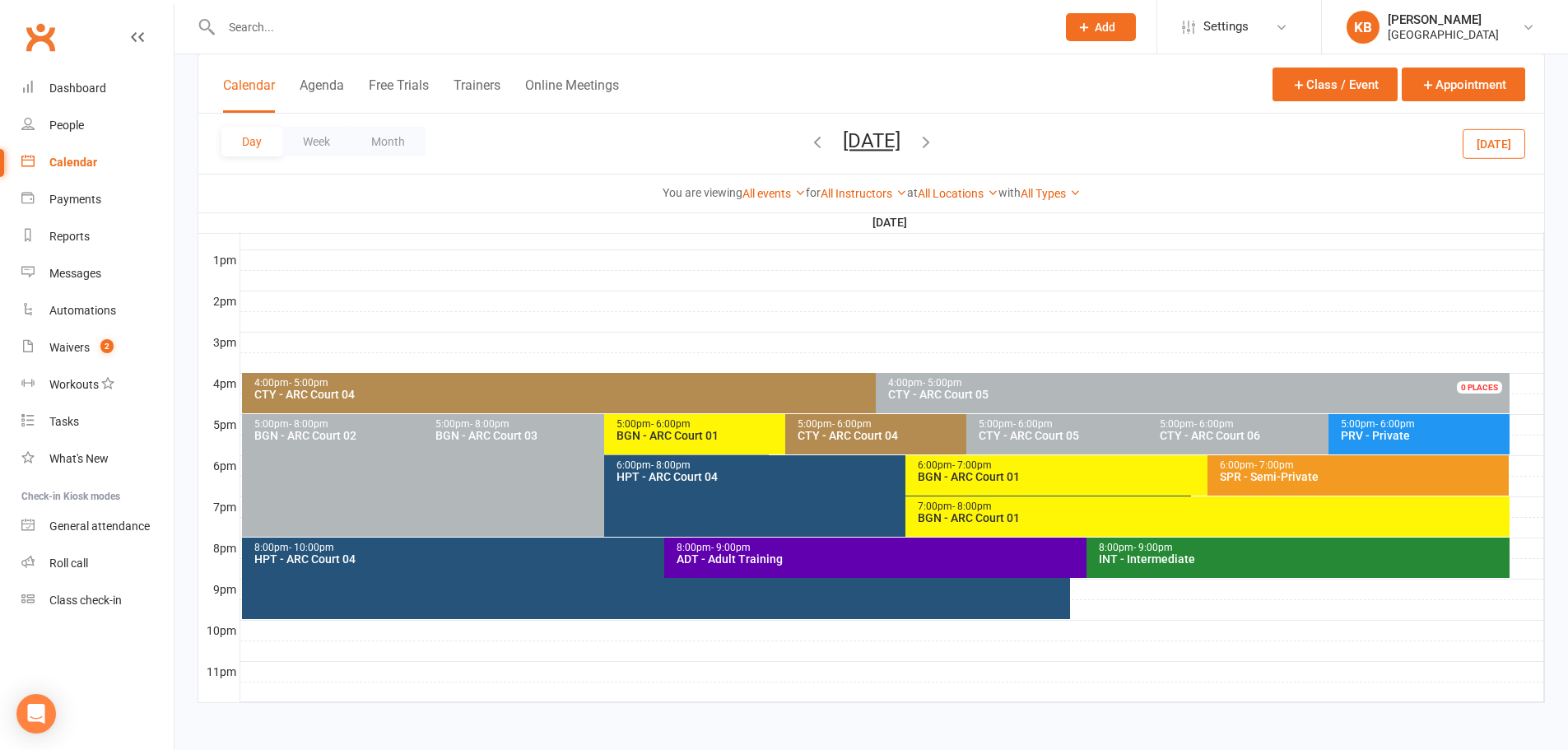
click at [935, 142] on icon "button" at bounding box center [925, 141] width 18 height 18
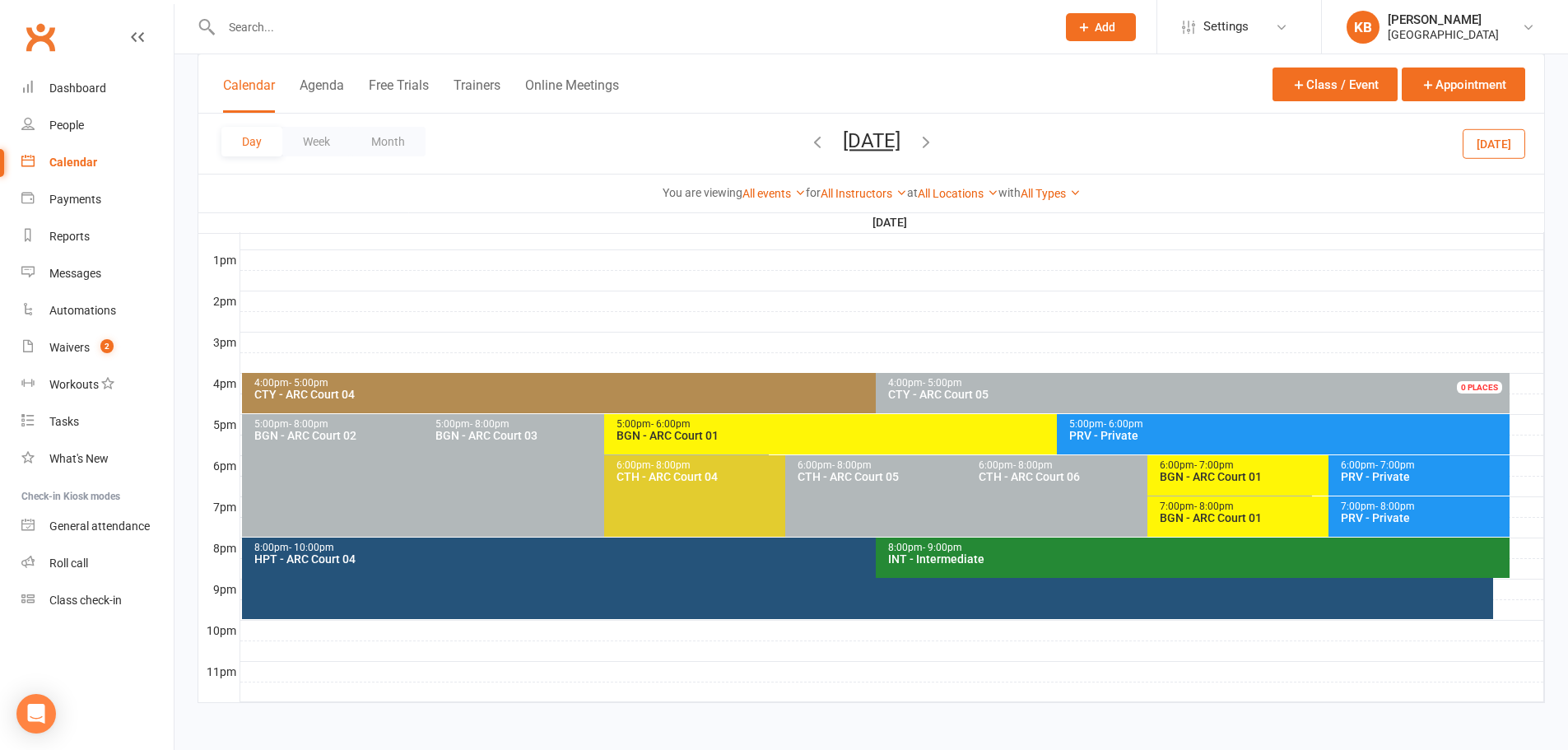
click at [935, 142] on icon "button" at bounding box center [925, 141] width 18 height 18
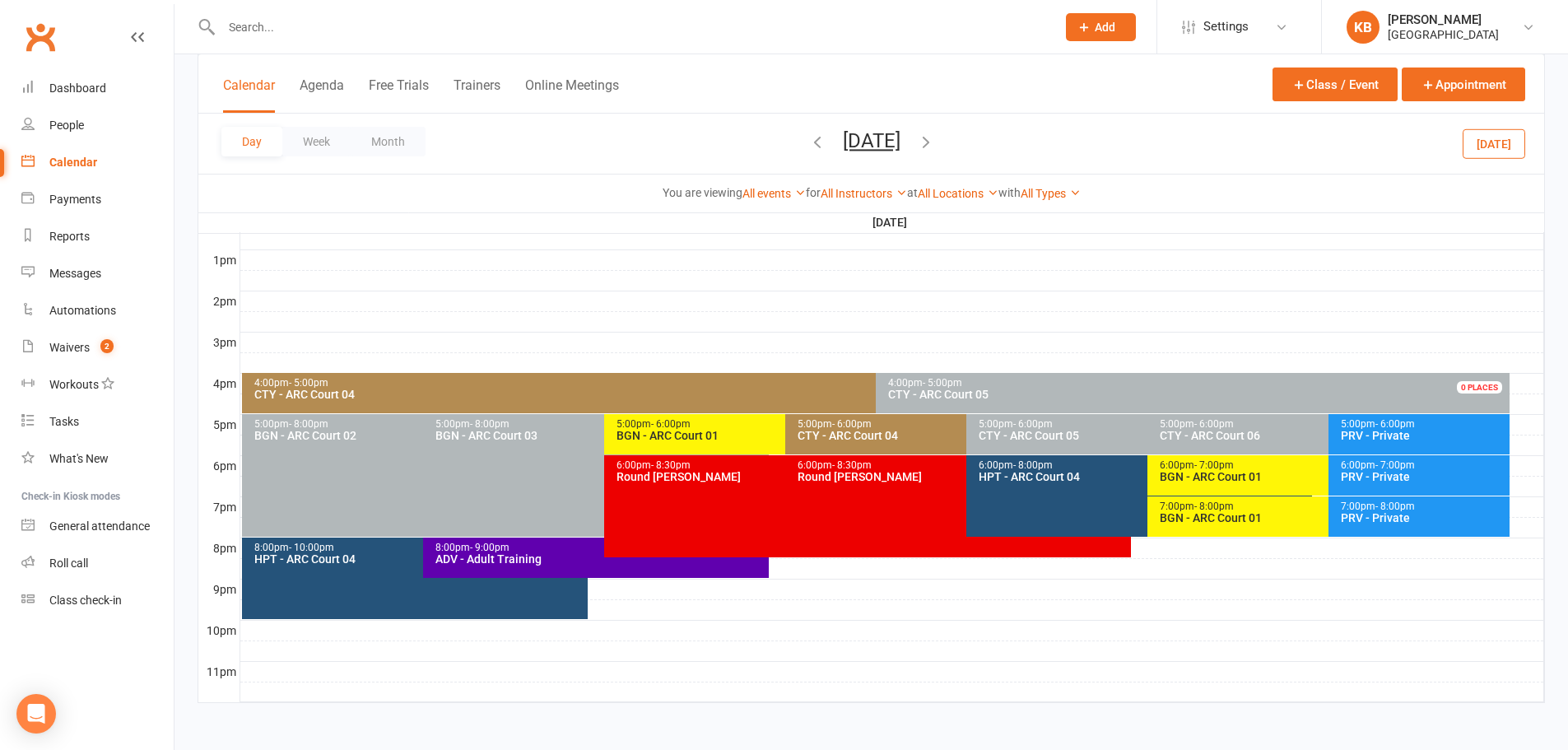
click at [880, 432] on div "CTY - ARC Court 04" at bounding box center [962, 436] width 331 height 12
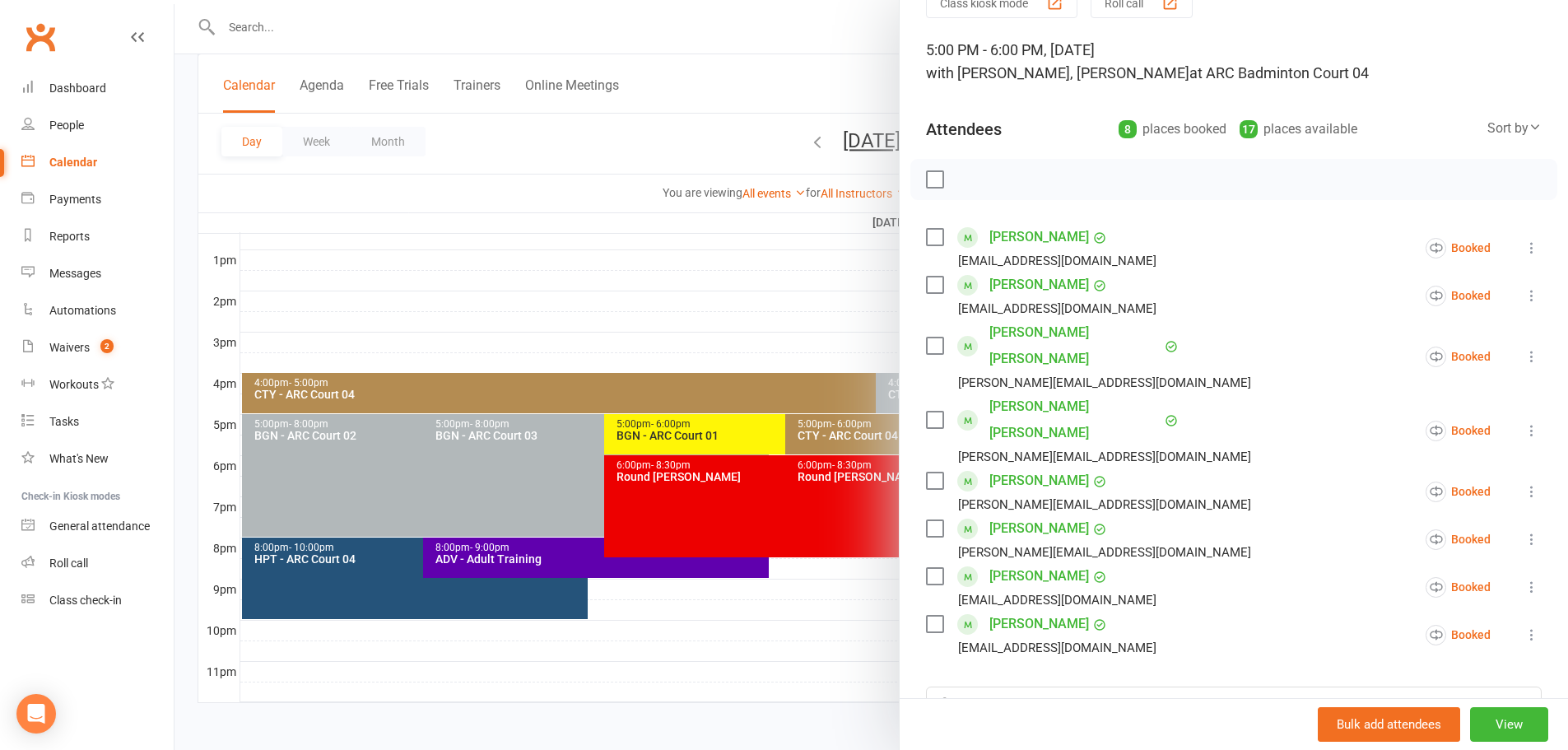
click at [674, 138] on div at bounding box center [871, 375] width 1393 height 750
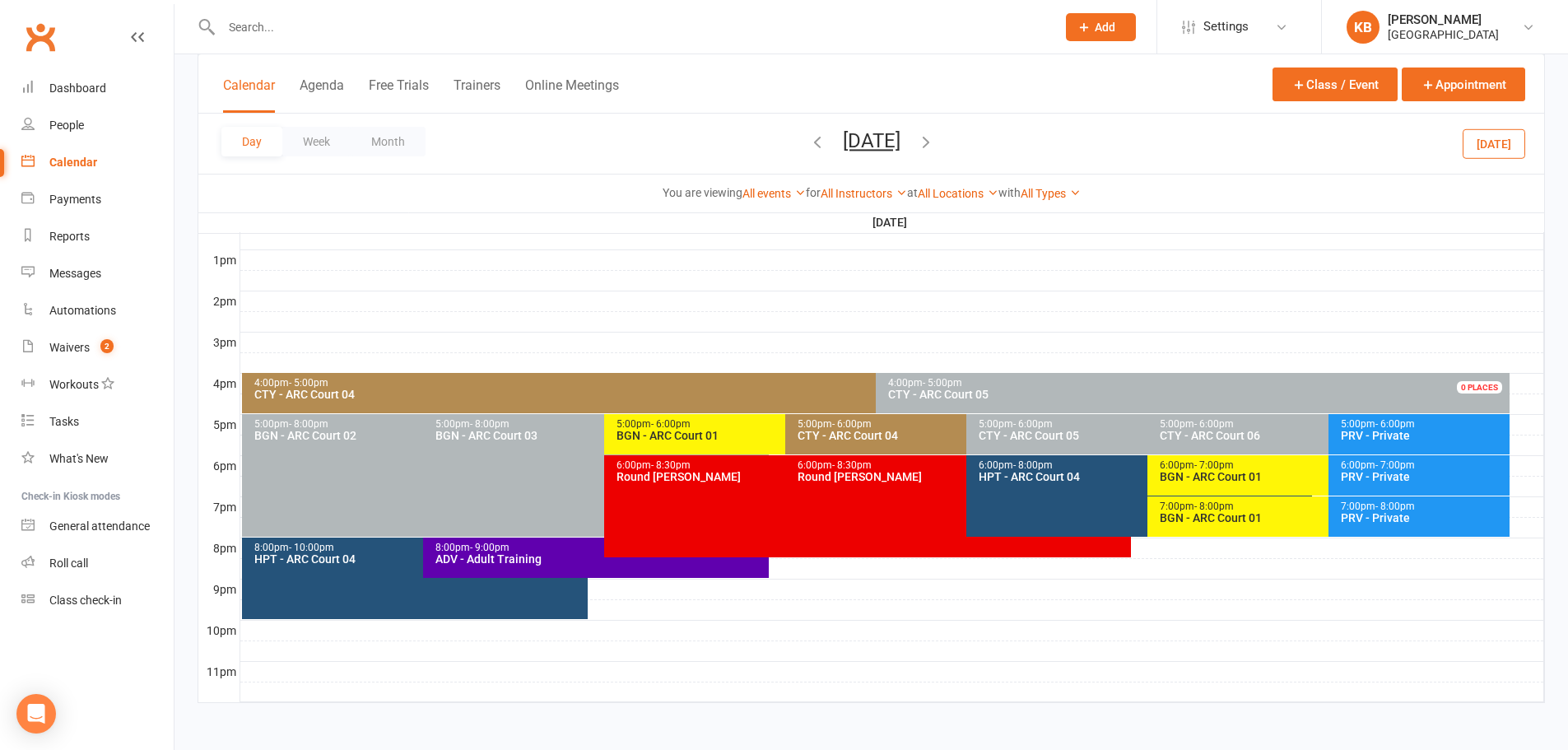
click at [935, 146] on icon "button" at bounding box center [925, 141] width 18 height 18
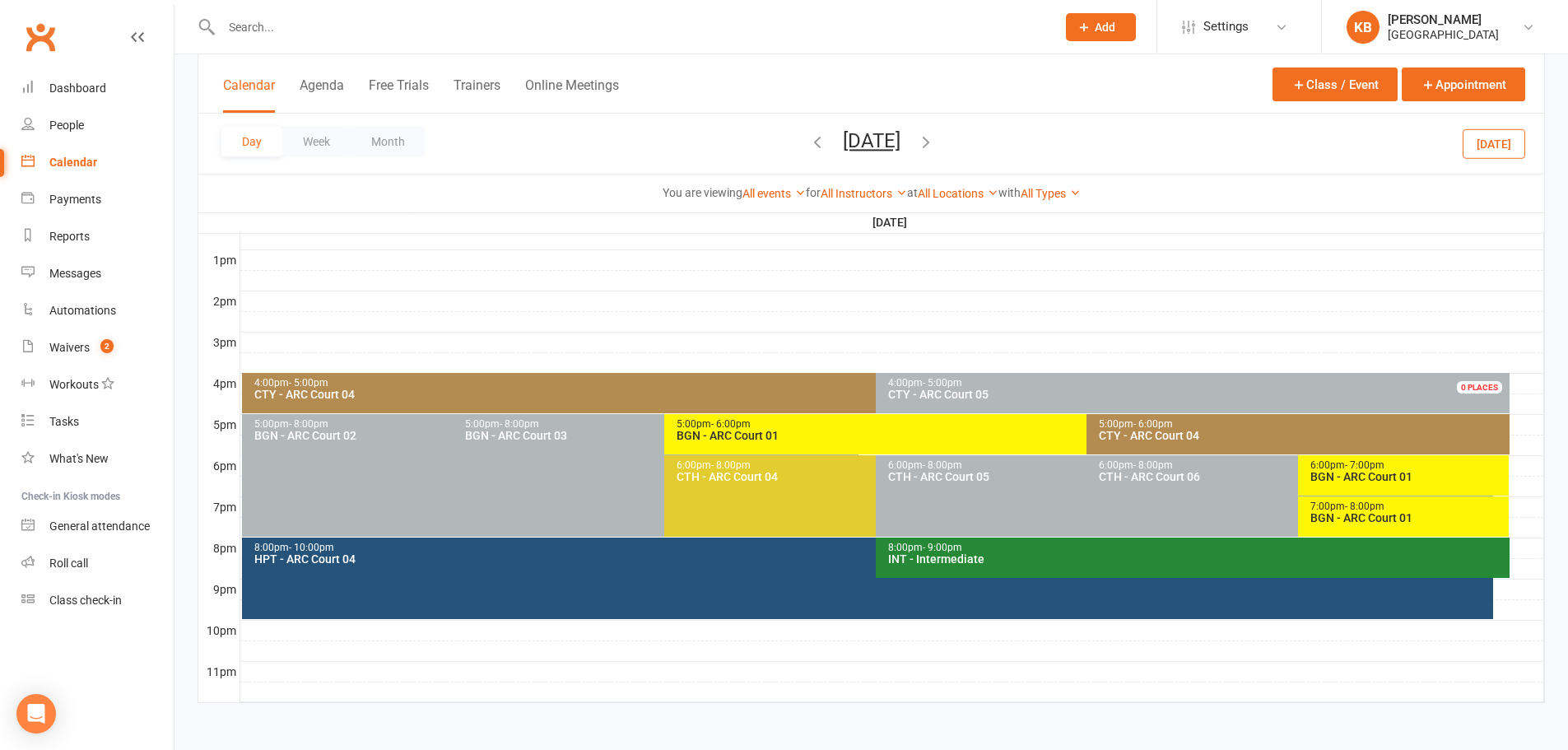
click at [935, 144] on icon "button" at bounding box center [925, 141] width 18 height 18
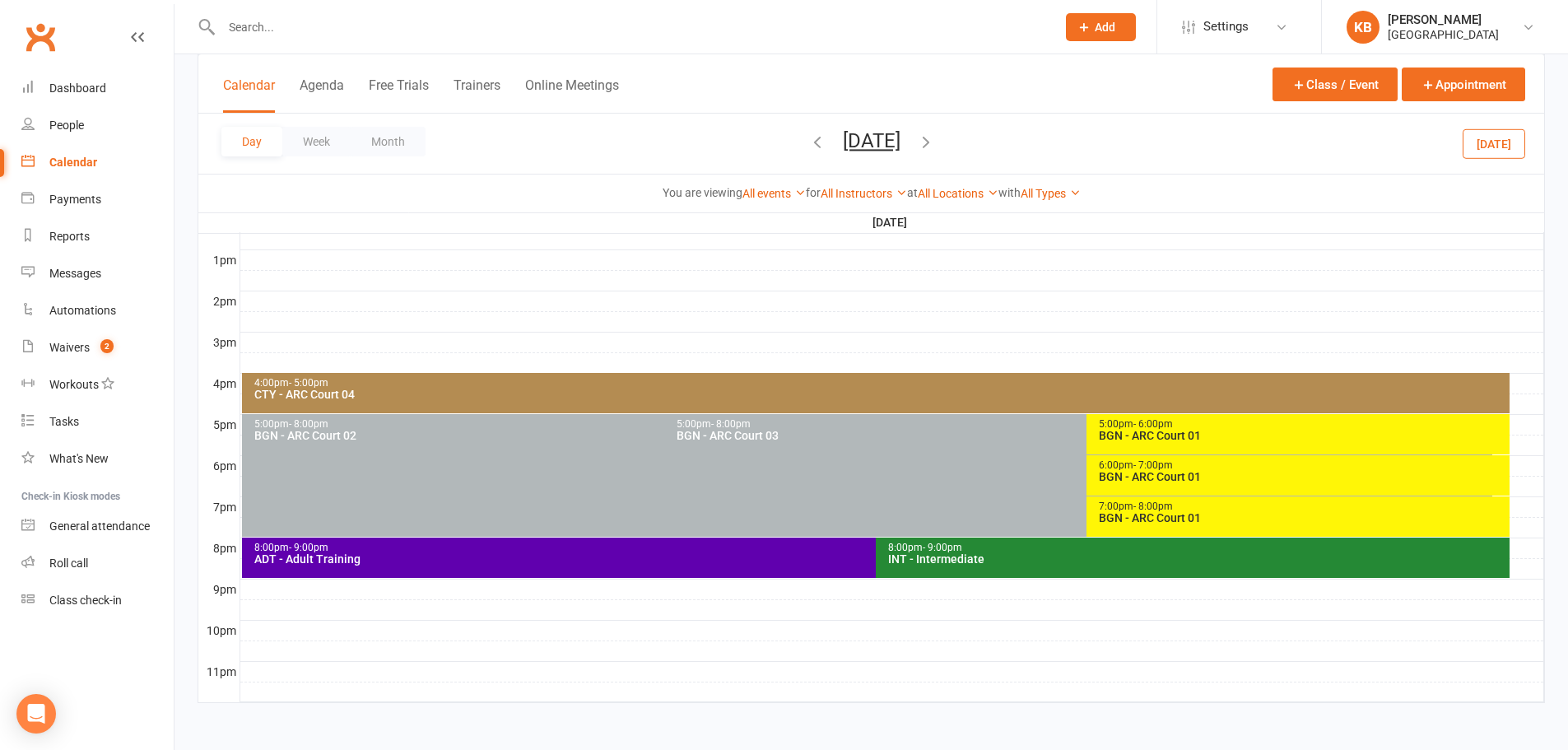
click at [808, 146] on icon "button" at bounding box center [817, 141] width 18 height 18
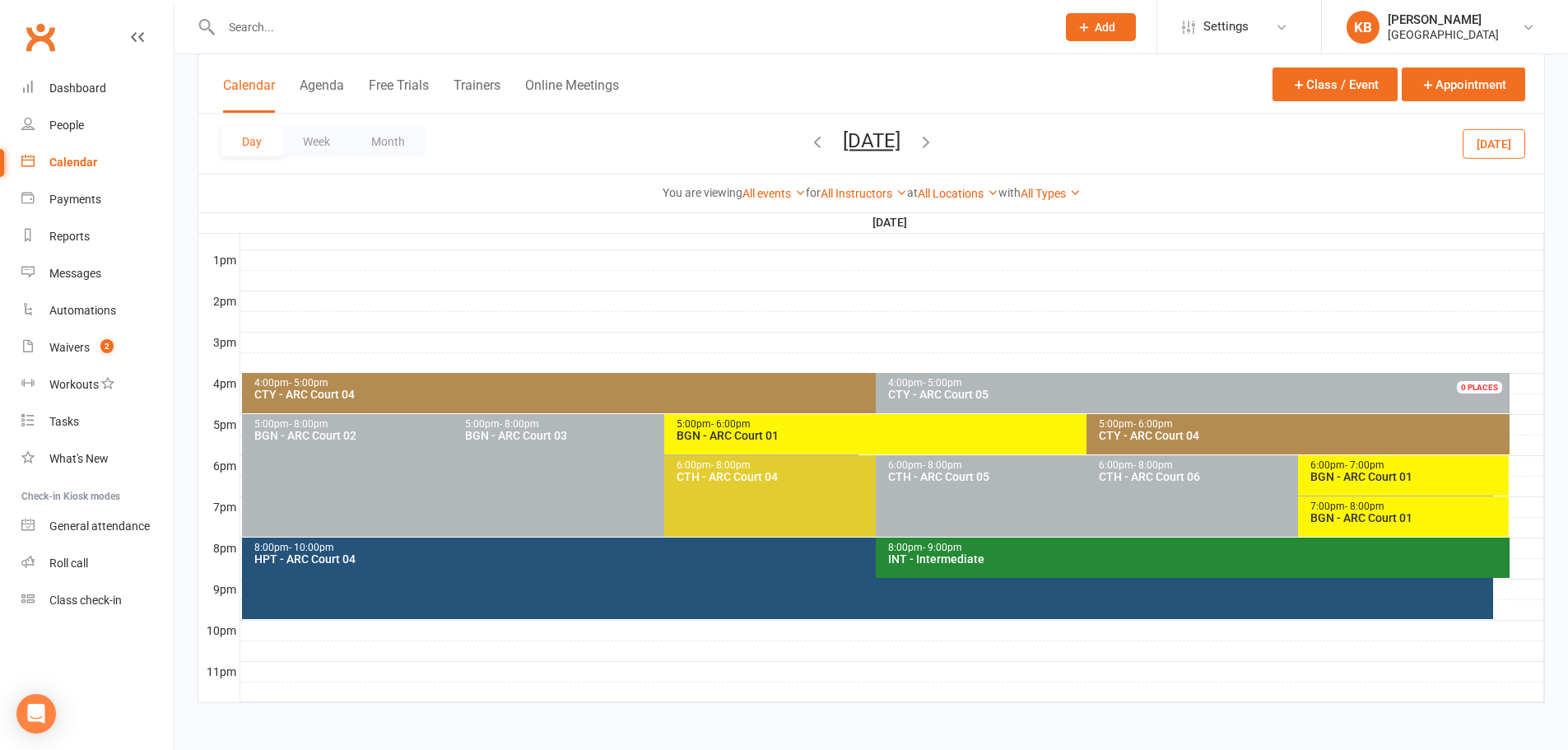
click at [808, 144] on icon "button" at bounding box center [817, 141] width 18 height 18
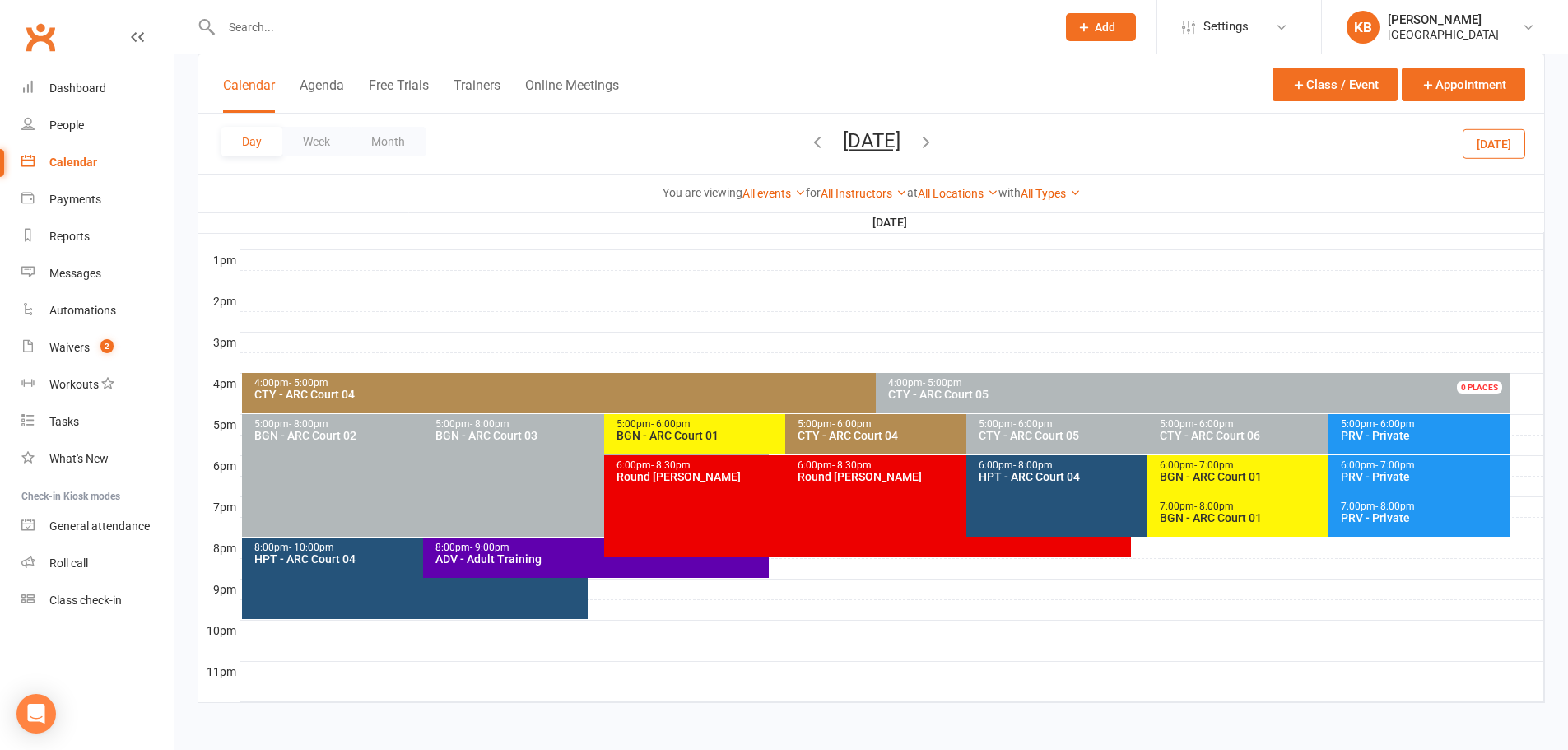
click at [808, 138] on icon "button" at bounding box center [817, 141] width 18 height 18
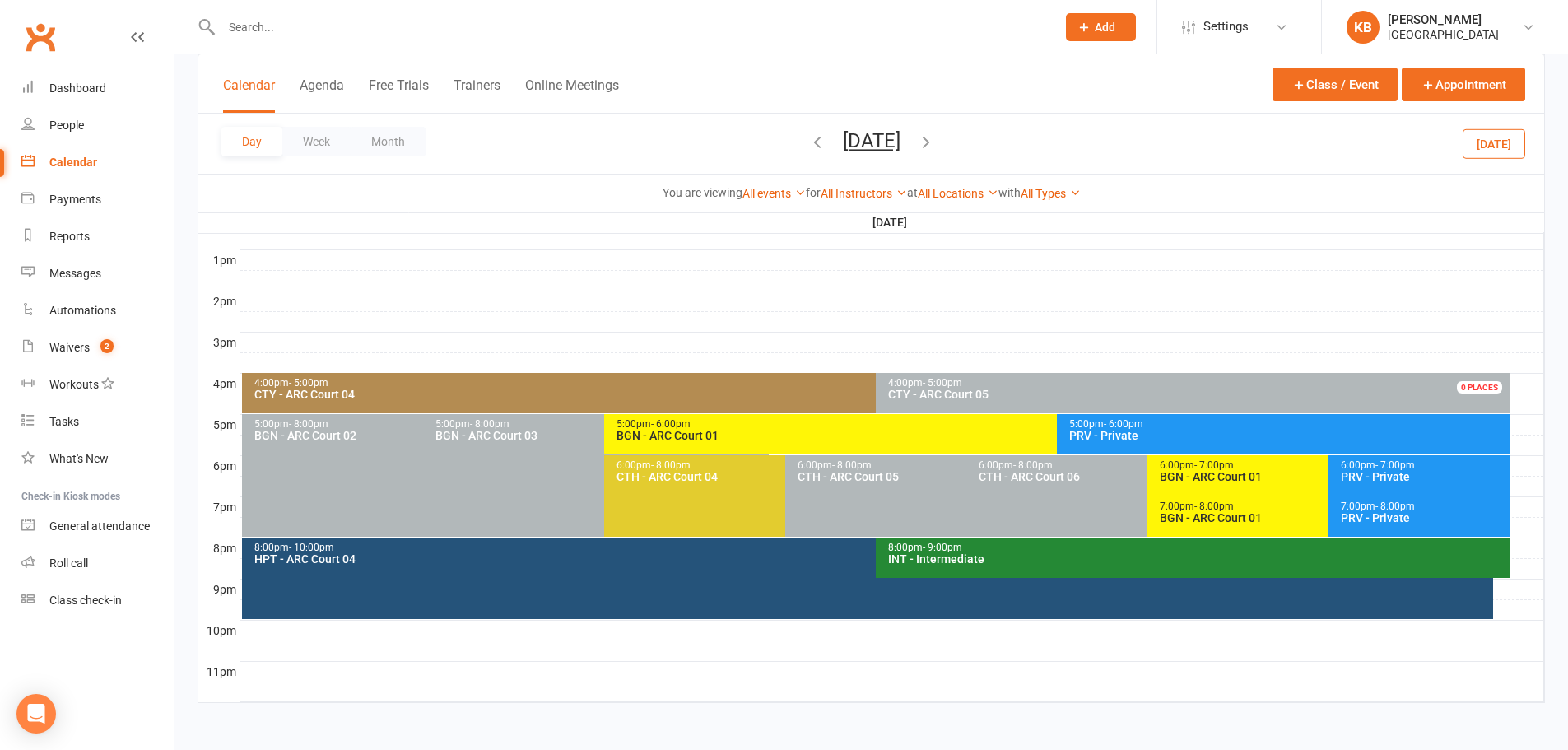
click at [808, 151] on button "button" at bounding box center [817, 144] width 18 height 29
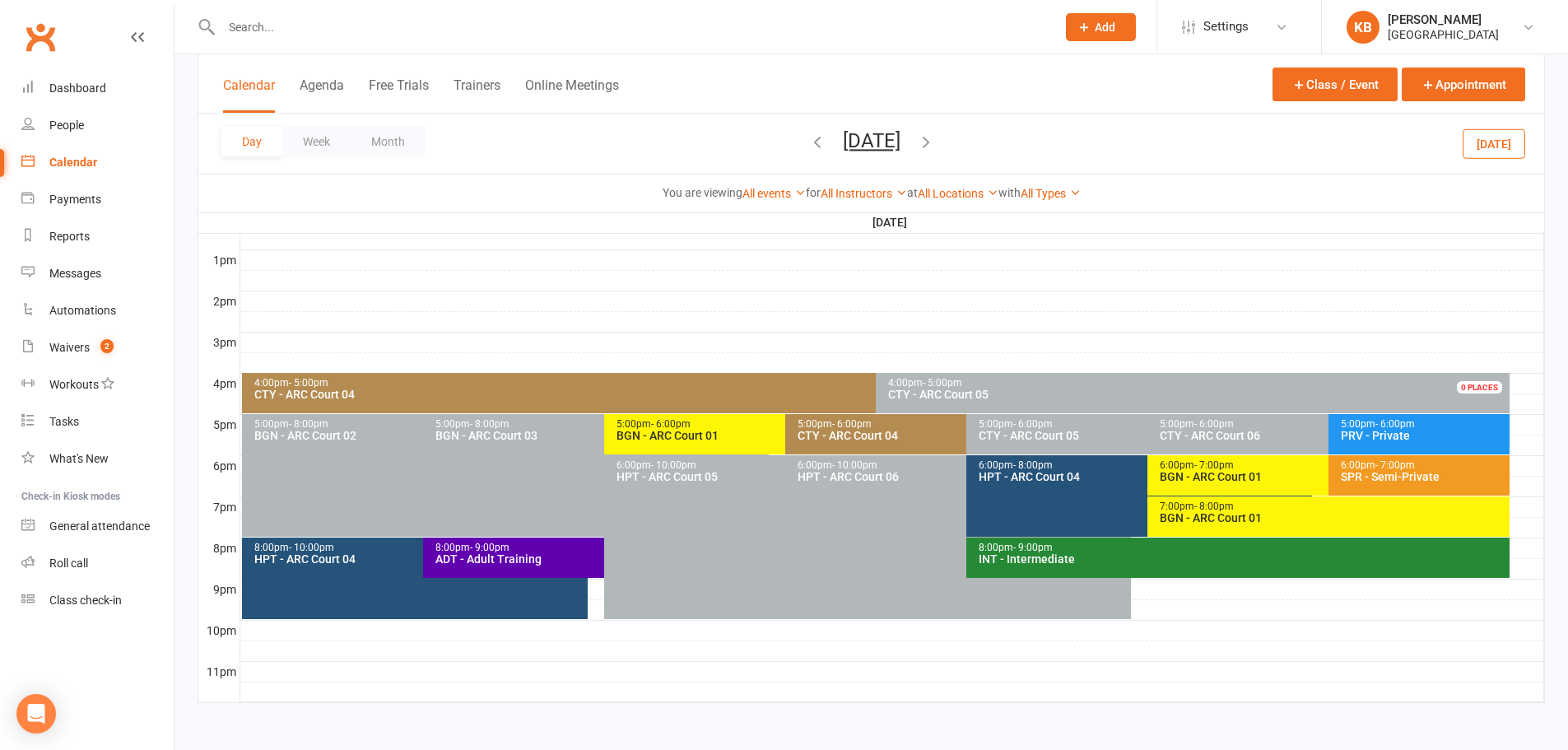
click at [808, 149] on icon "button" at bounding box center [817, 141] width 18 height 18
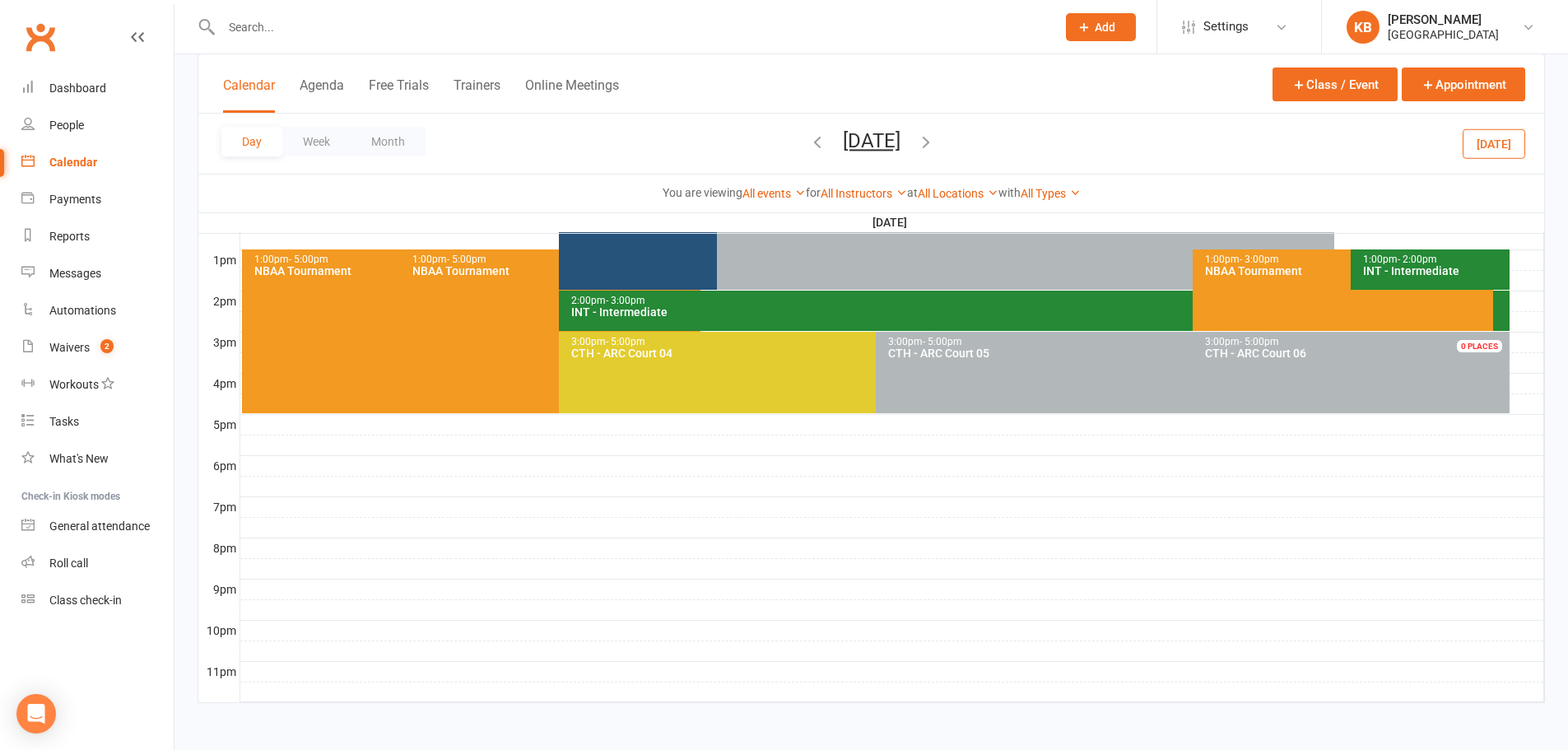
click at [808, 141] on icon "button" at bounding box center [817, 141] width 18 height 18
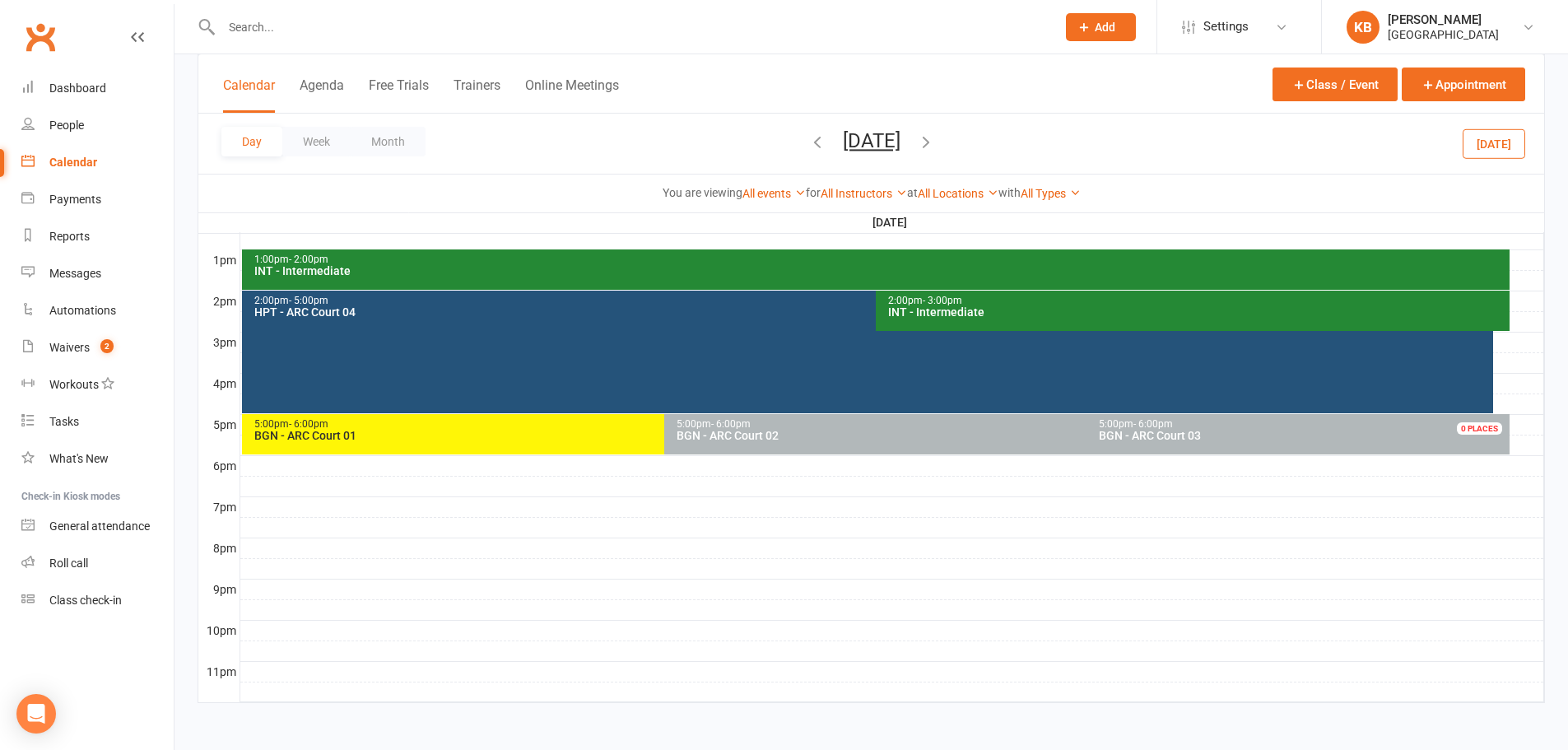
click at [808, 141] on icon "button" at bounding box center [817, 141] width 18 height 18
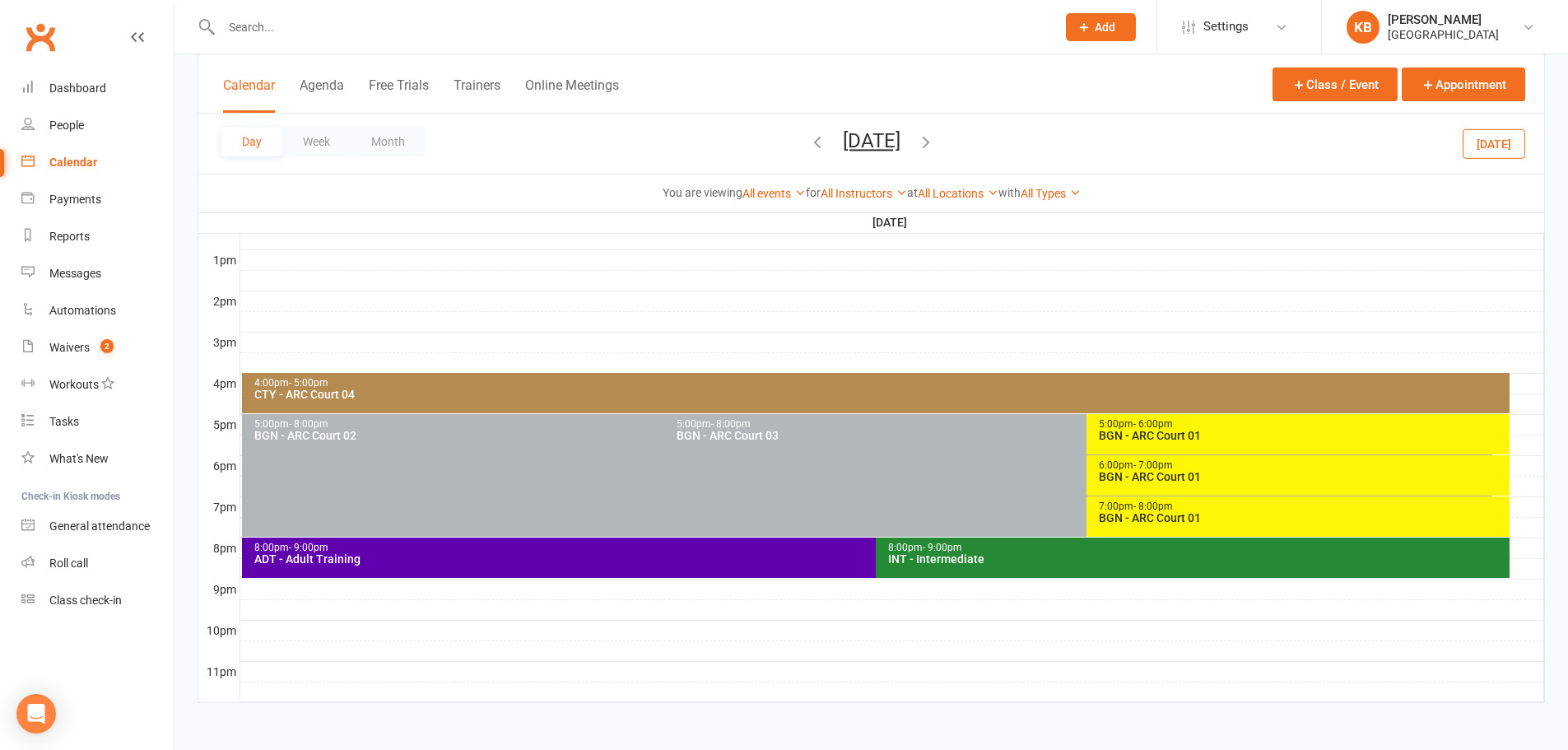
click at [808, 141] on icon "button" at bounding box center [817, 141] width 18 height 18
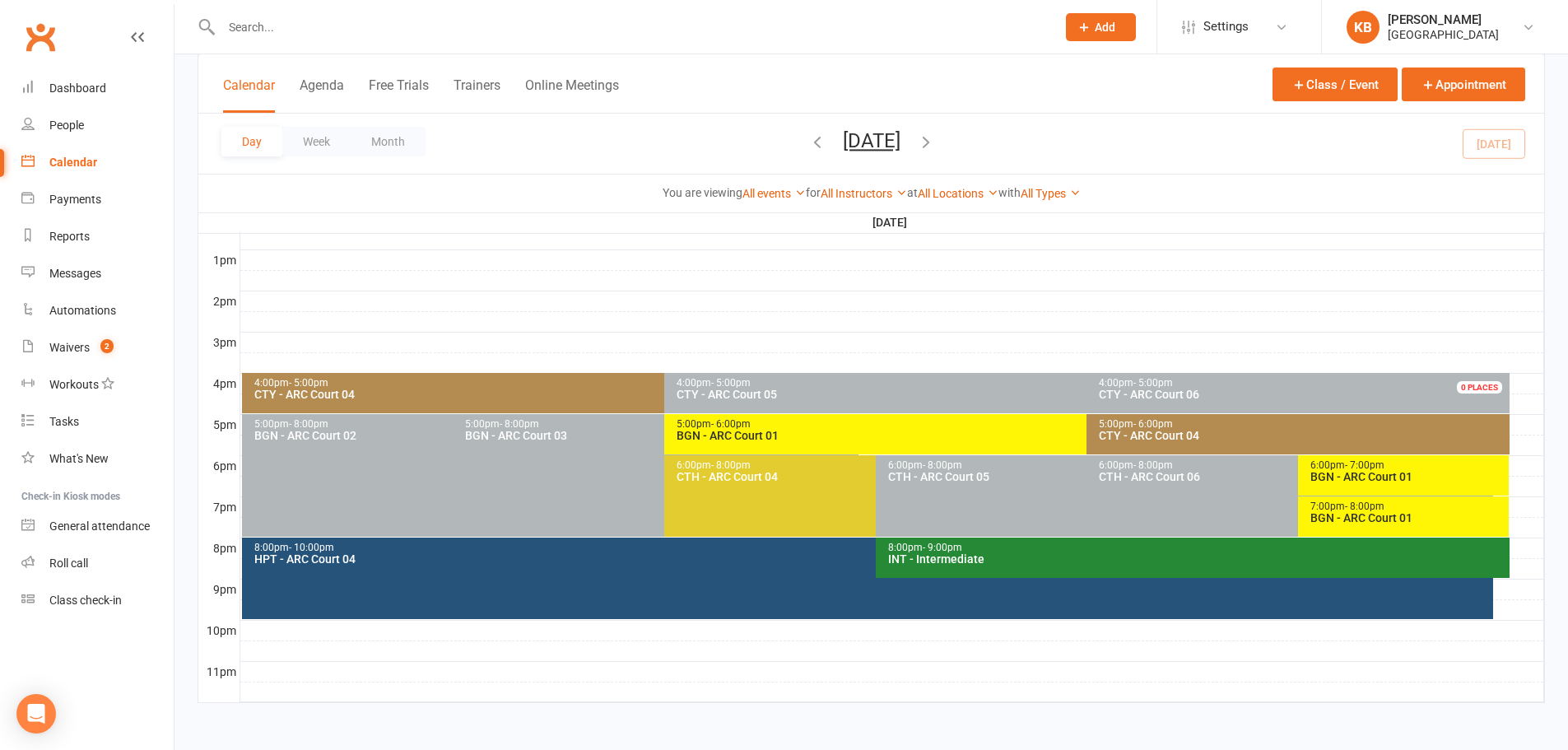
click at [808, 140] on icon "button" at bounding box center [817, 141] width 18 height 18
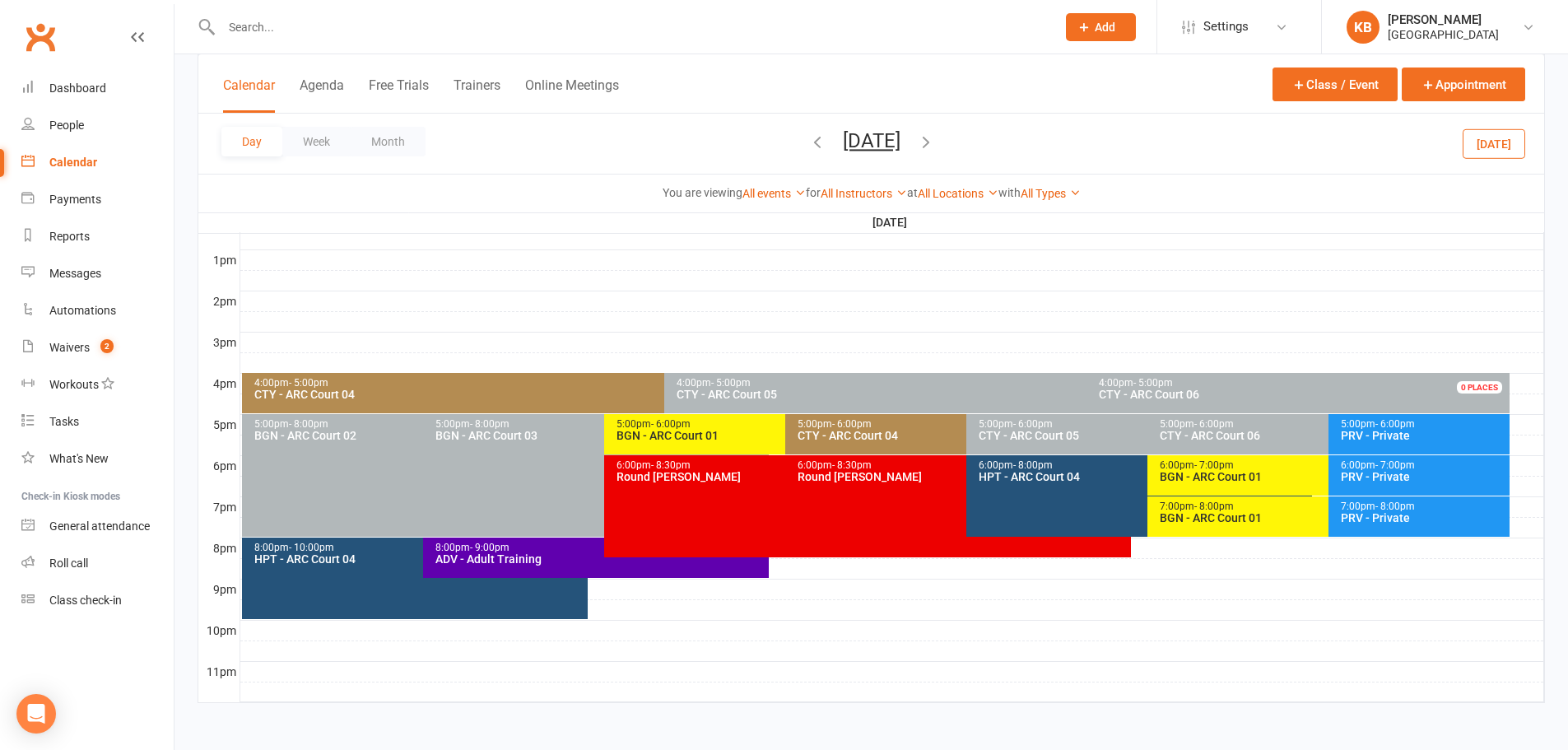
click at [1070, 489] on div "6:00pm - 8:00pm HPT - ARC Court 04" at bounding box center [1138, 496] width 345 height 81
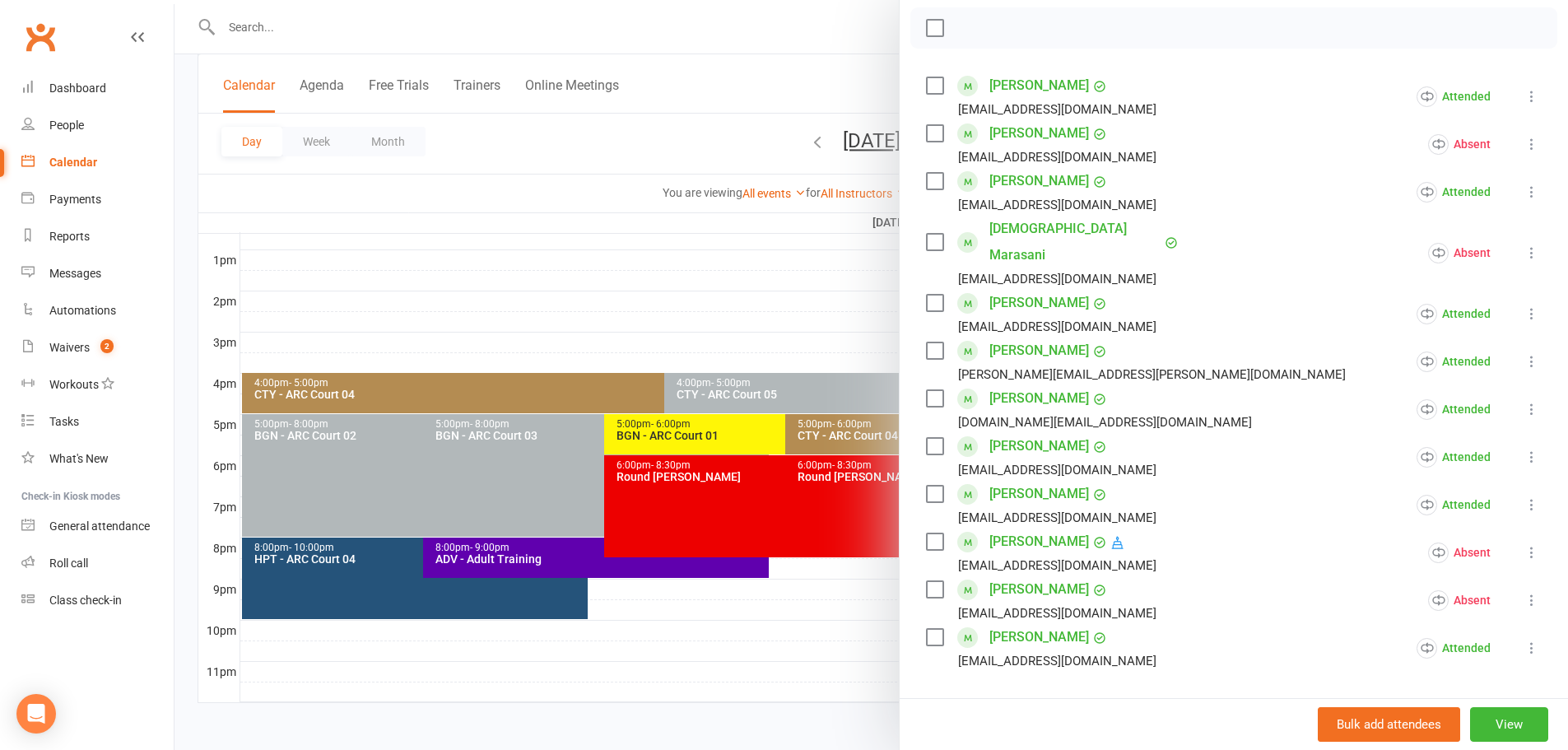
scroll to position [247, 0]
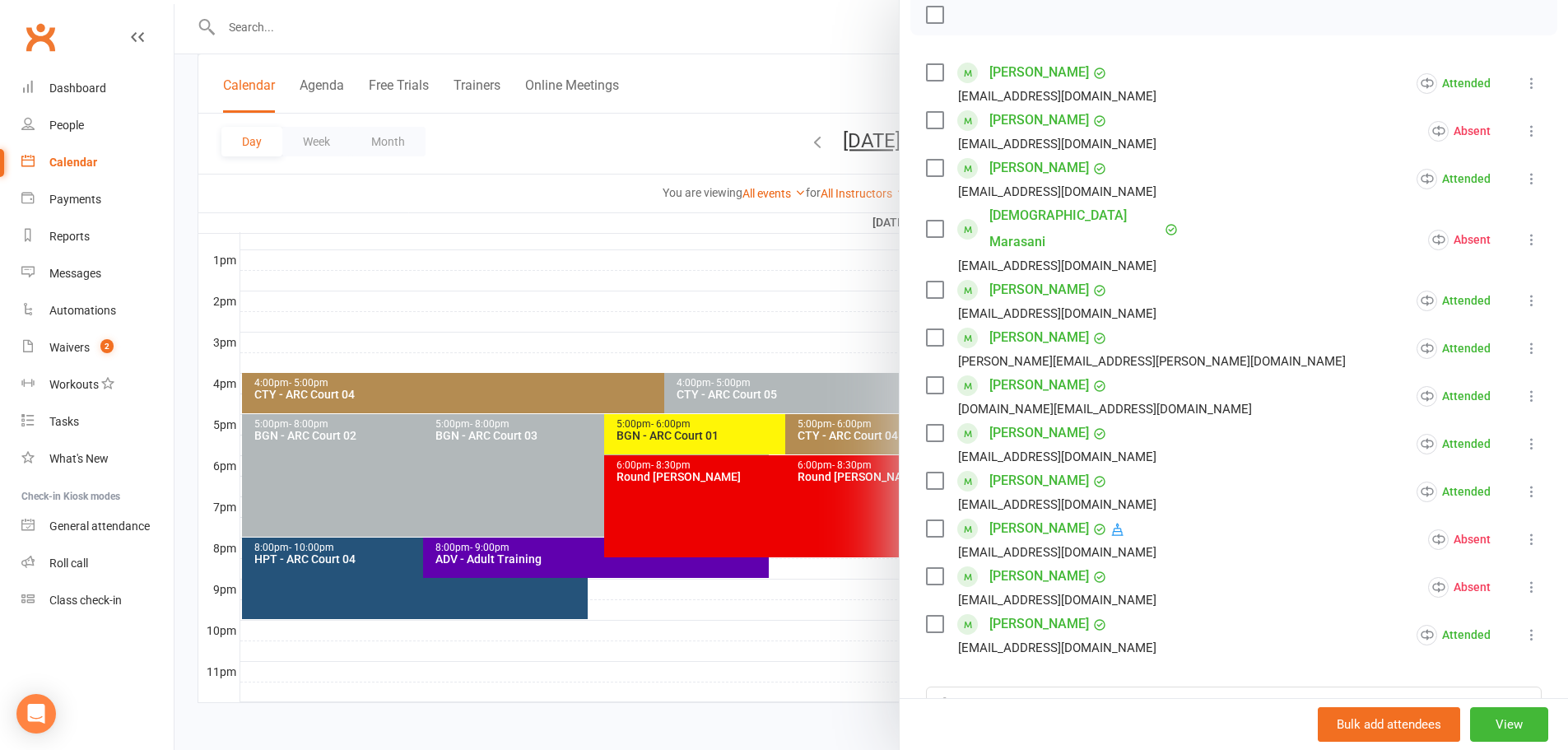
click at [671, 138] on div at bounding box center [871, 375] width 1393 height 750
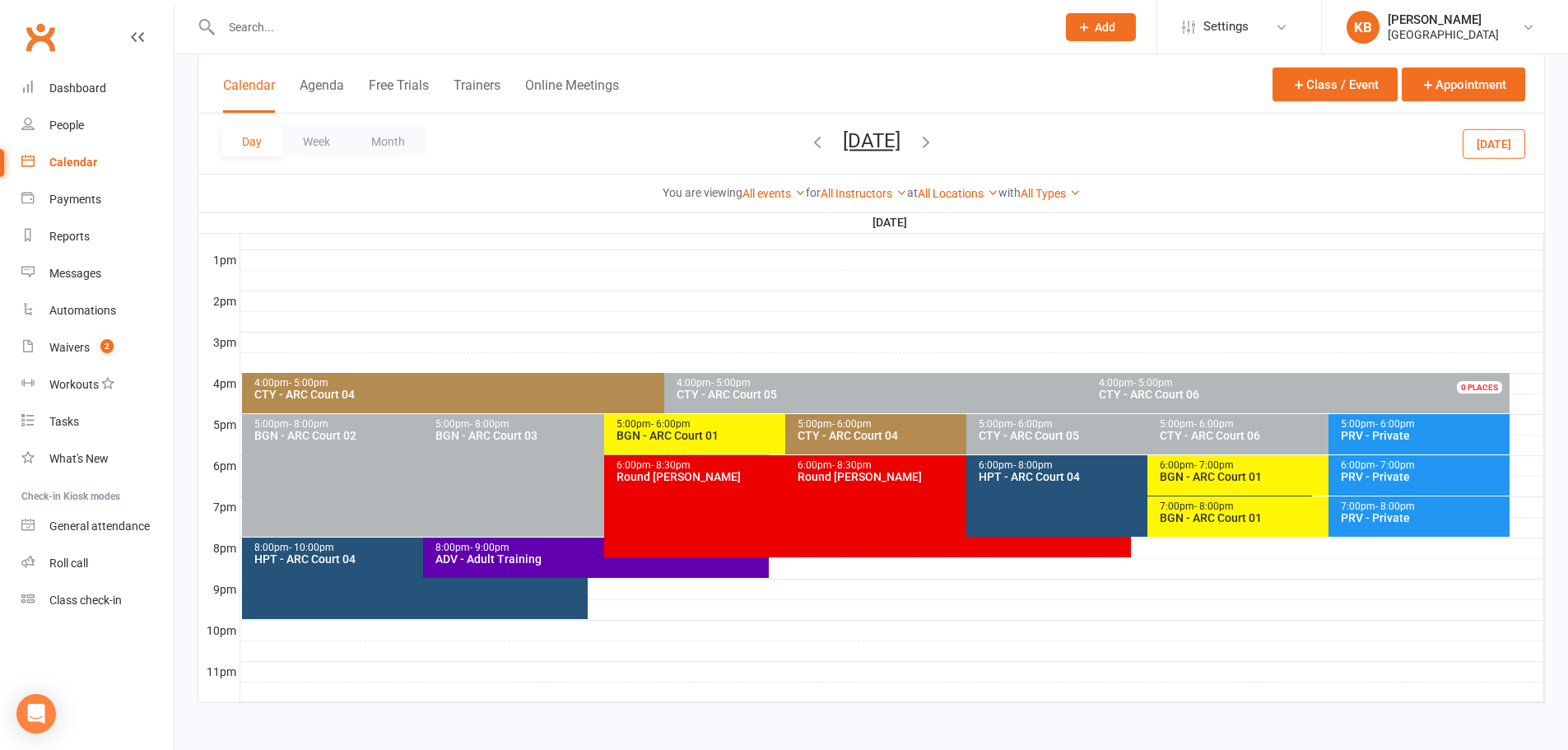
click at [935, 138] on icon "button" at bounding box center [925, 141] width 18 height 18
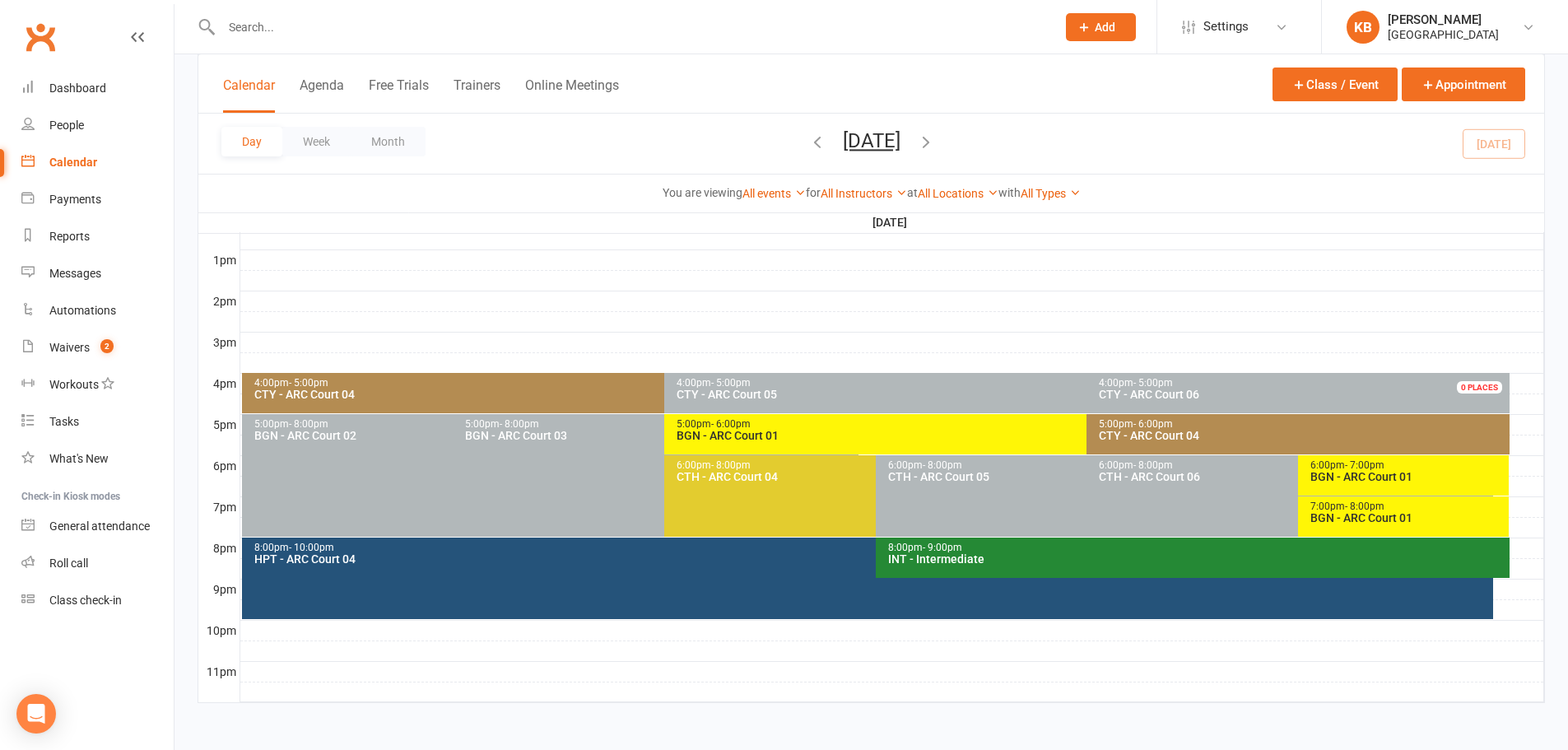
click at [935, 139] on icon "button" at bounding box center [925, 141] width 18 height 18
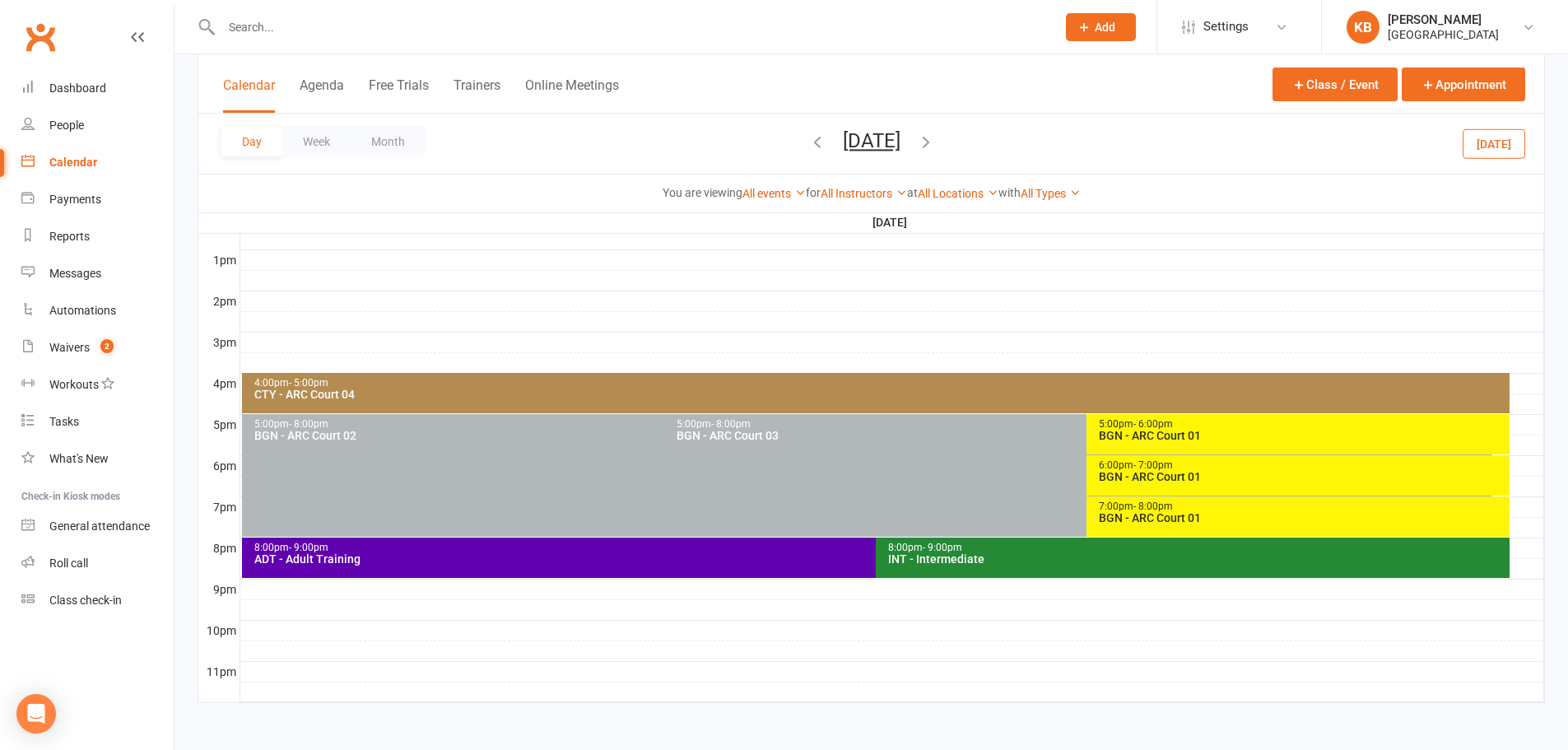
click at [935, 144] on icon "button" at bounding box center [925, 141] width 18 height 18
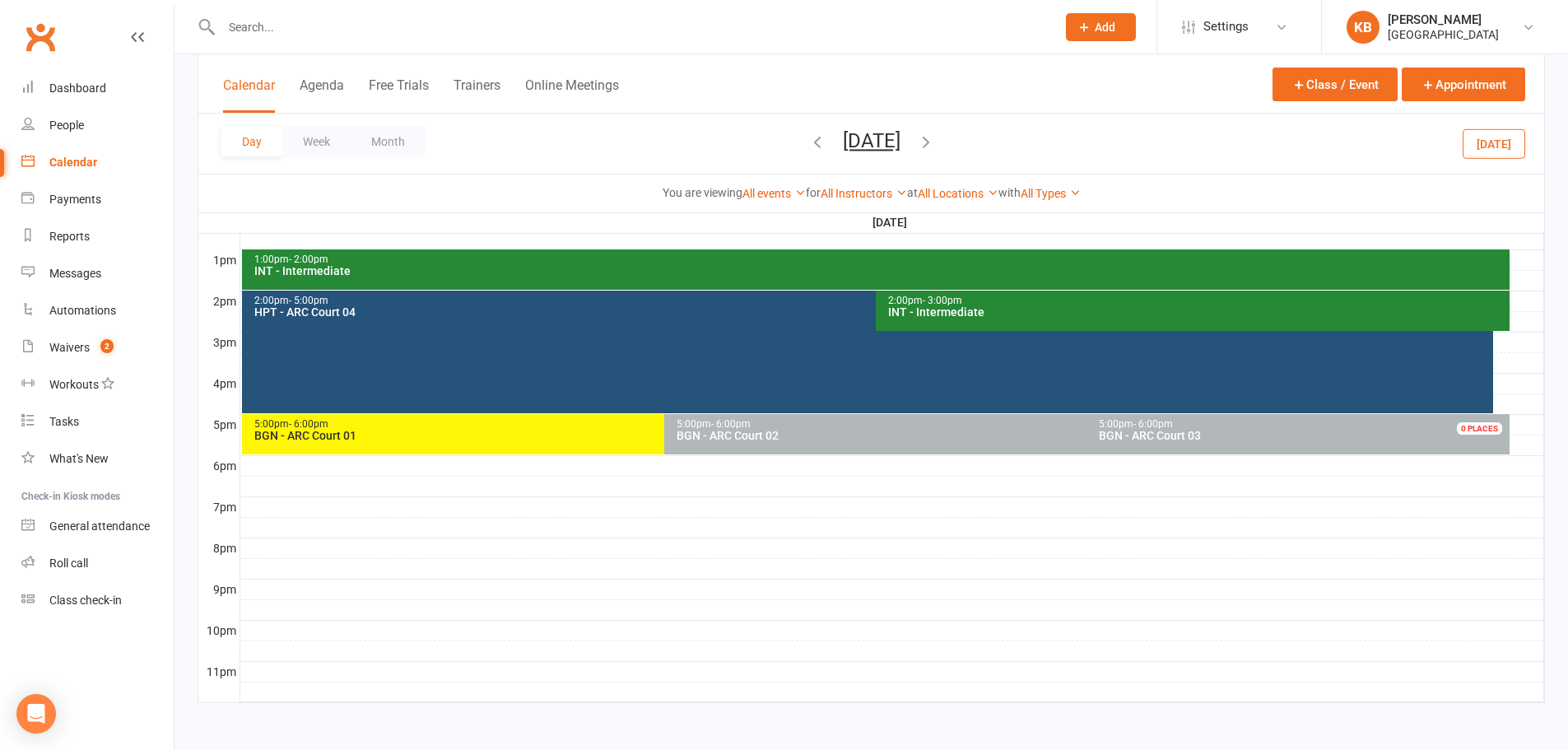
click at [935, 144] on icon "button" at bounding box center [925, 141] width 18 height 18
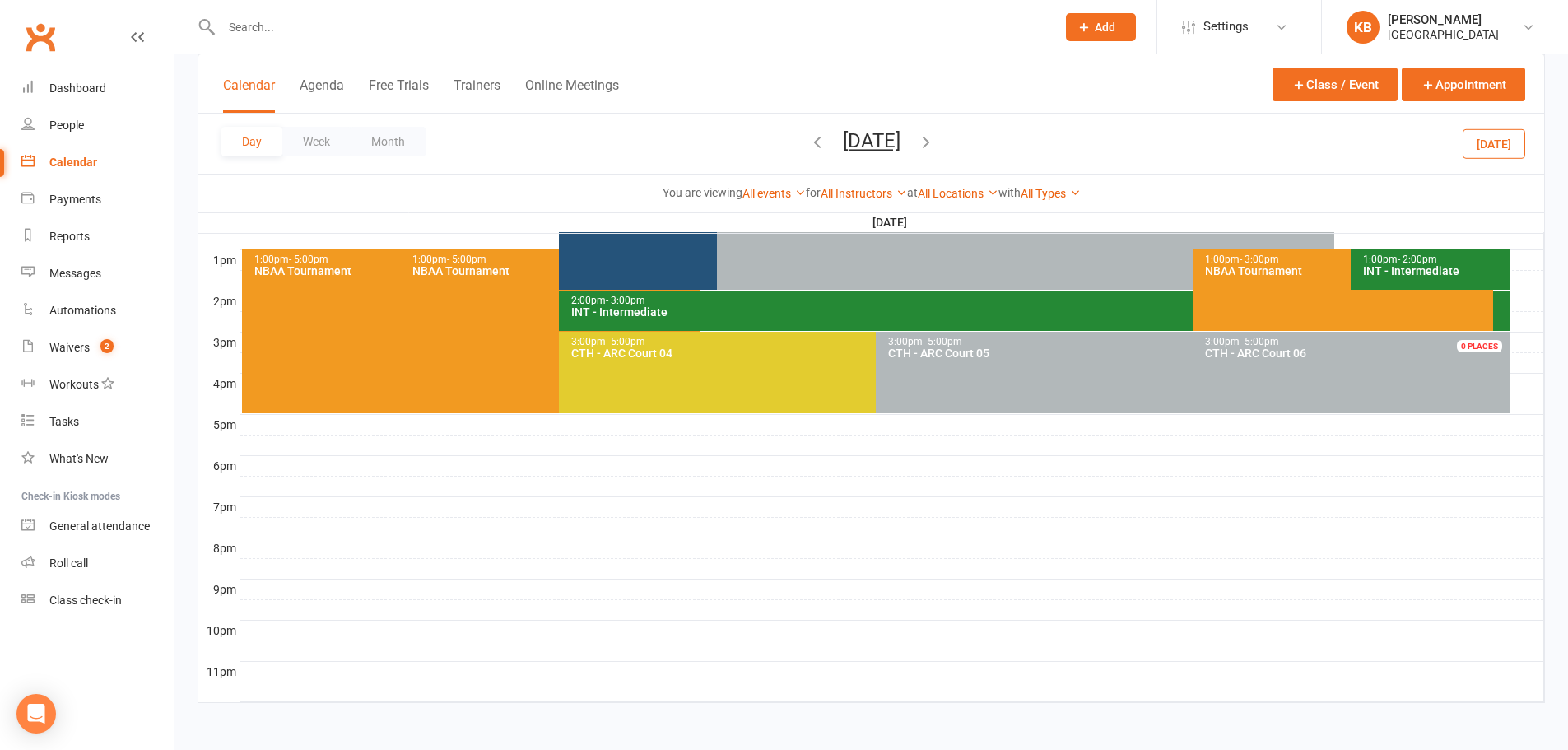
click at [935, 144] on icon "button" at bounding box center [925, 141] width 18 height 18
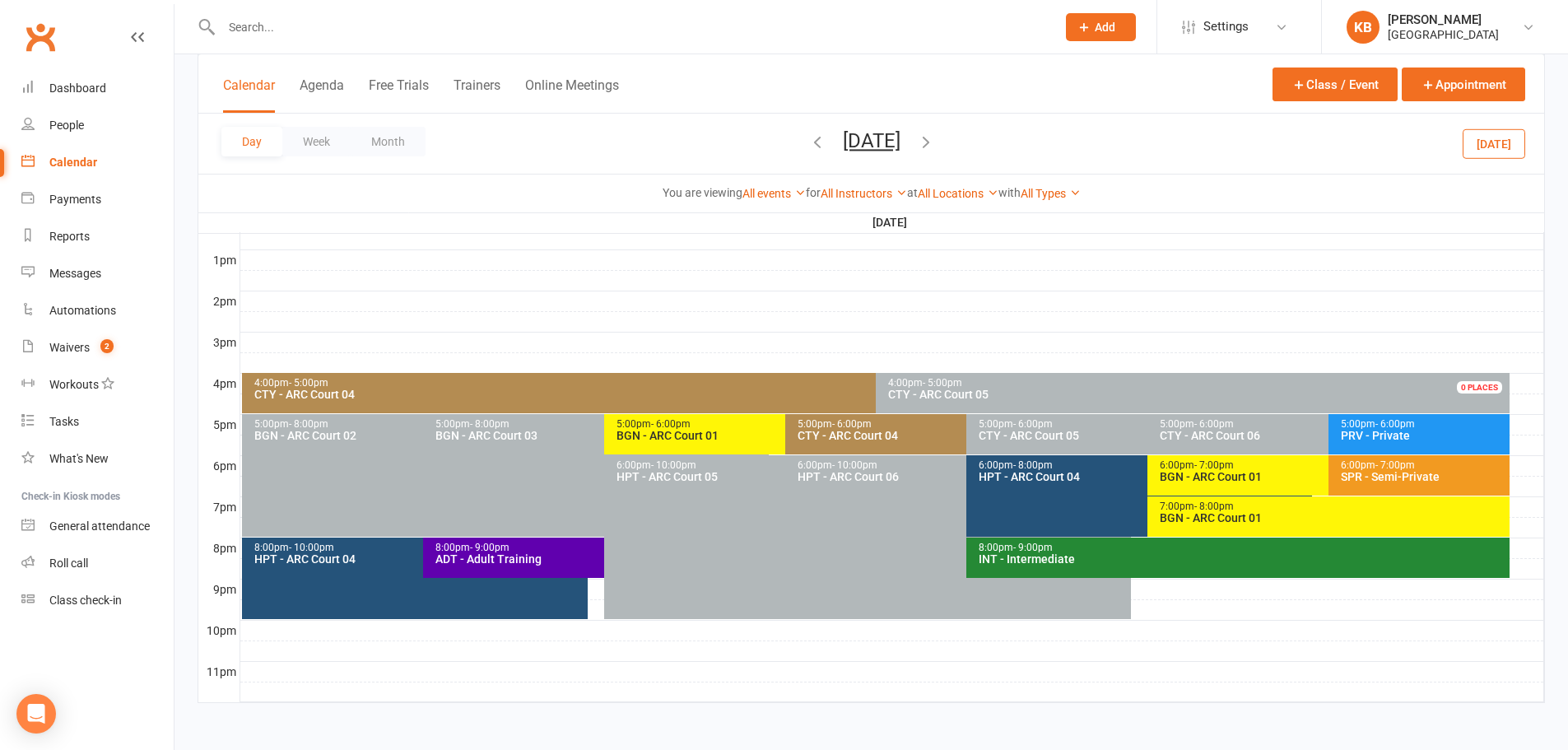
click at [935, 144] on icon "button" at bounding box center [925, 141] width 18 height 18
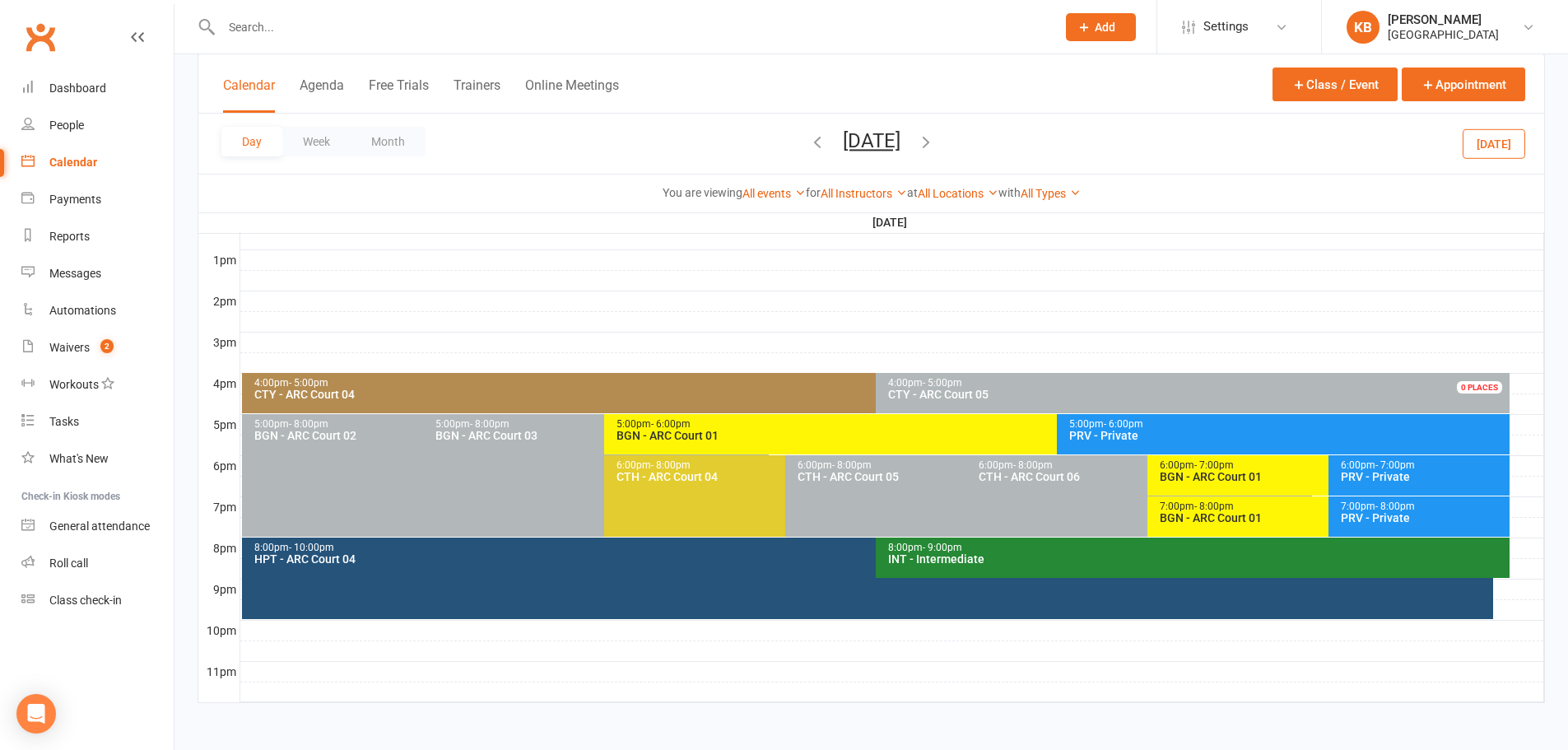
click at [935, 144] on icon "button" at bounding box center [925, 141] width 18 height 18
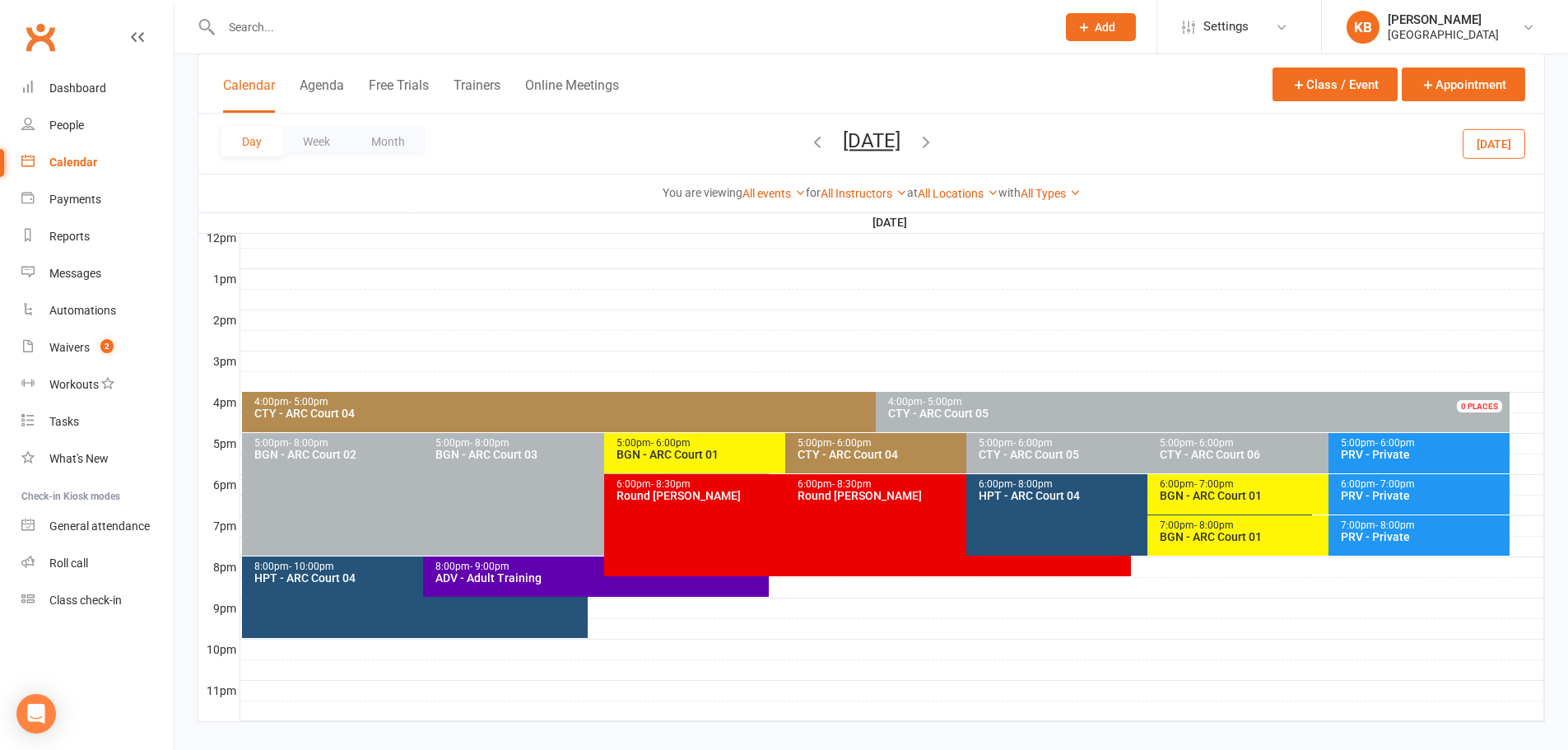
scroll to position [620, 0]
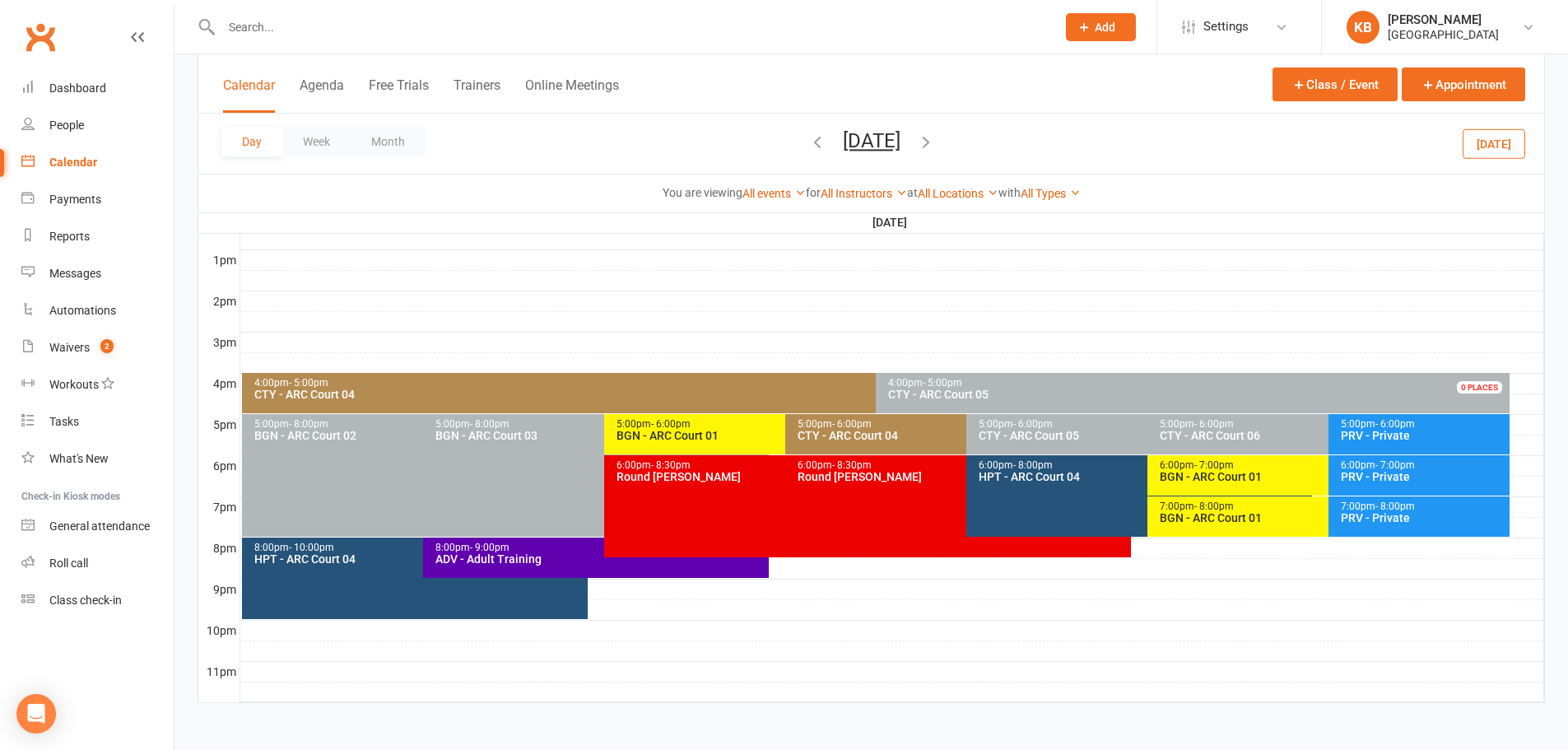
click at [1020, 489] on div "6:00pm - 8:00pm HPT - ARC Court 04" at bounding box center [1138, 496] width 345 height 81
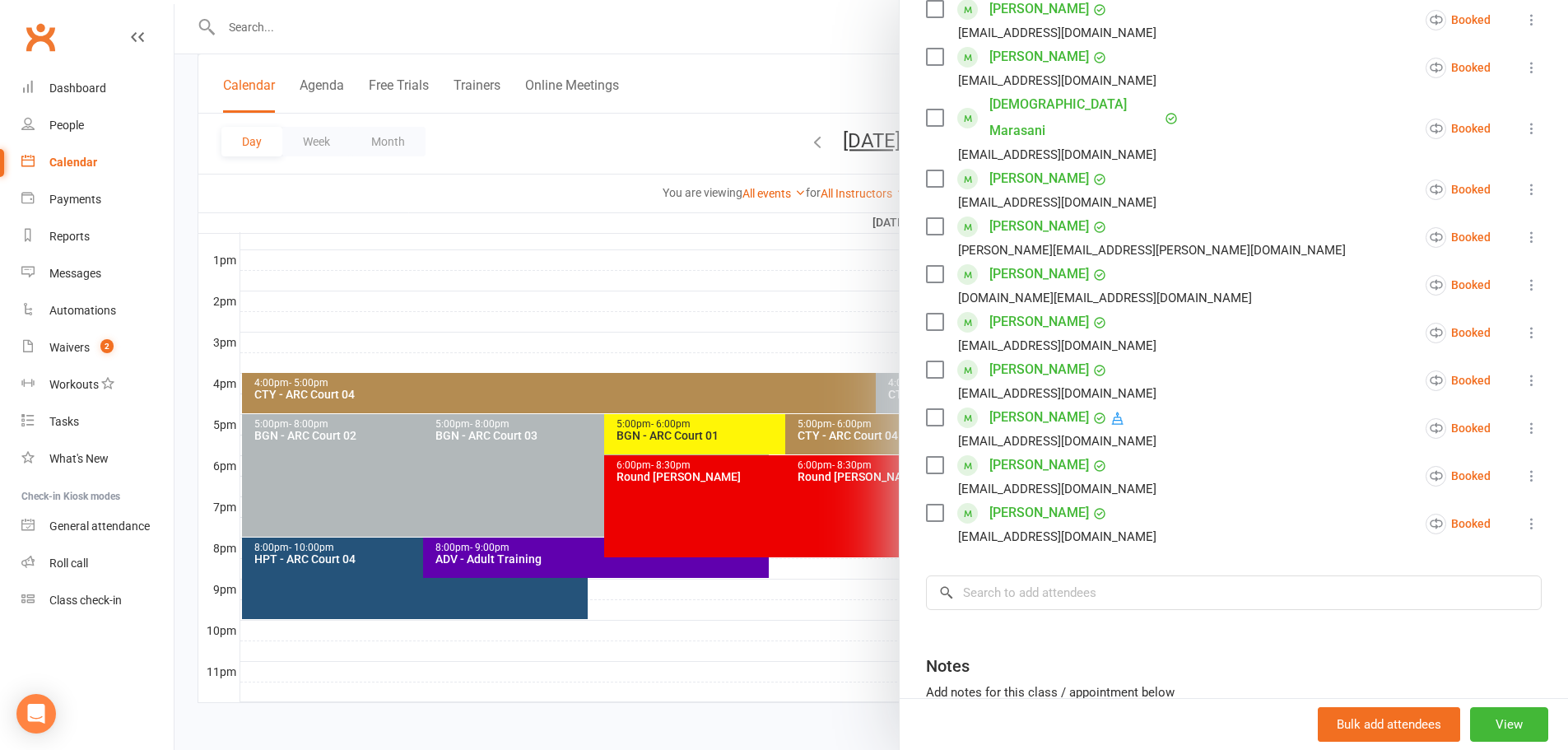
scroll to position [329, 0]
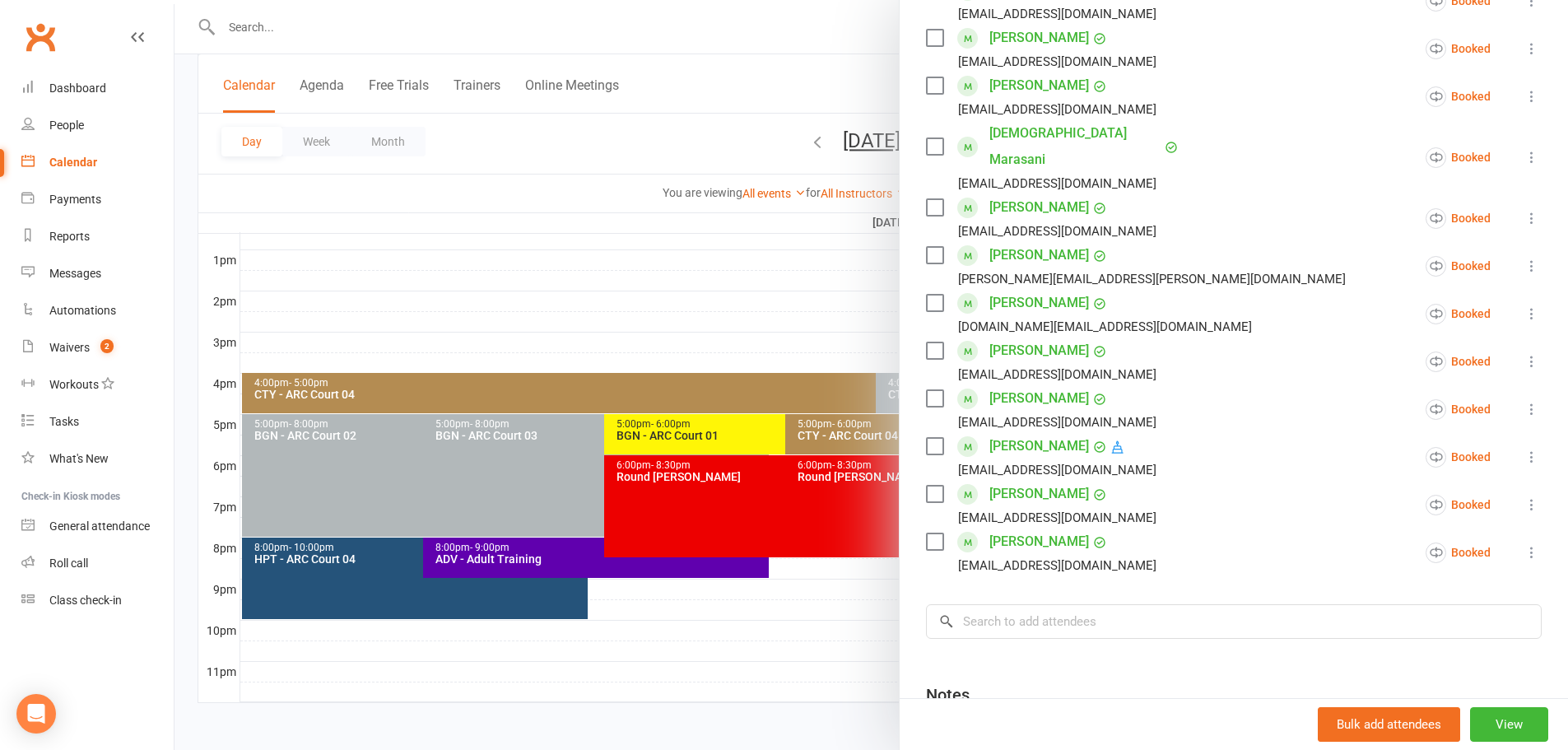
click at [675, 136] on div at bounding box center [871, 375] width 1393 height 750
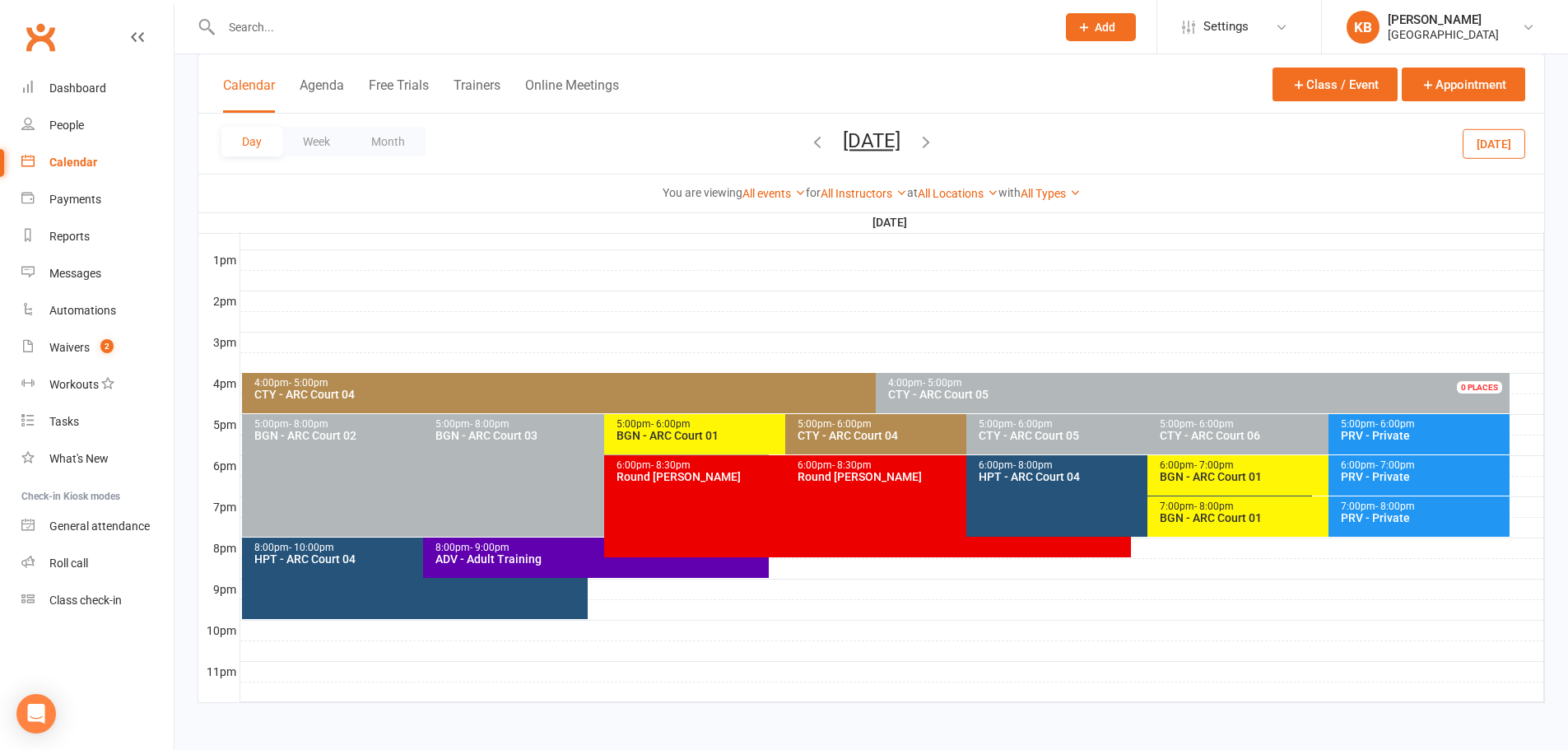
click at [1069, 484] on div "6:00pm - 8:00pm HPT - ARC Court 04" at bounding box center [1138, 496] width 345 height 81
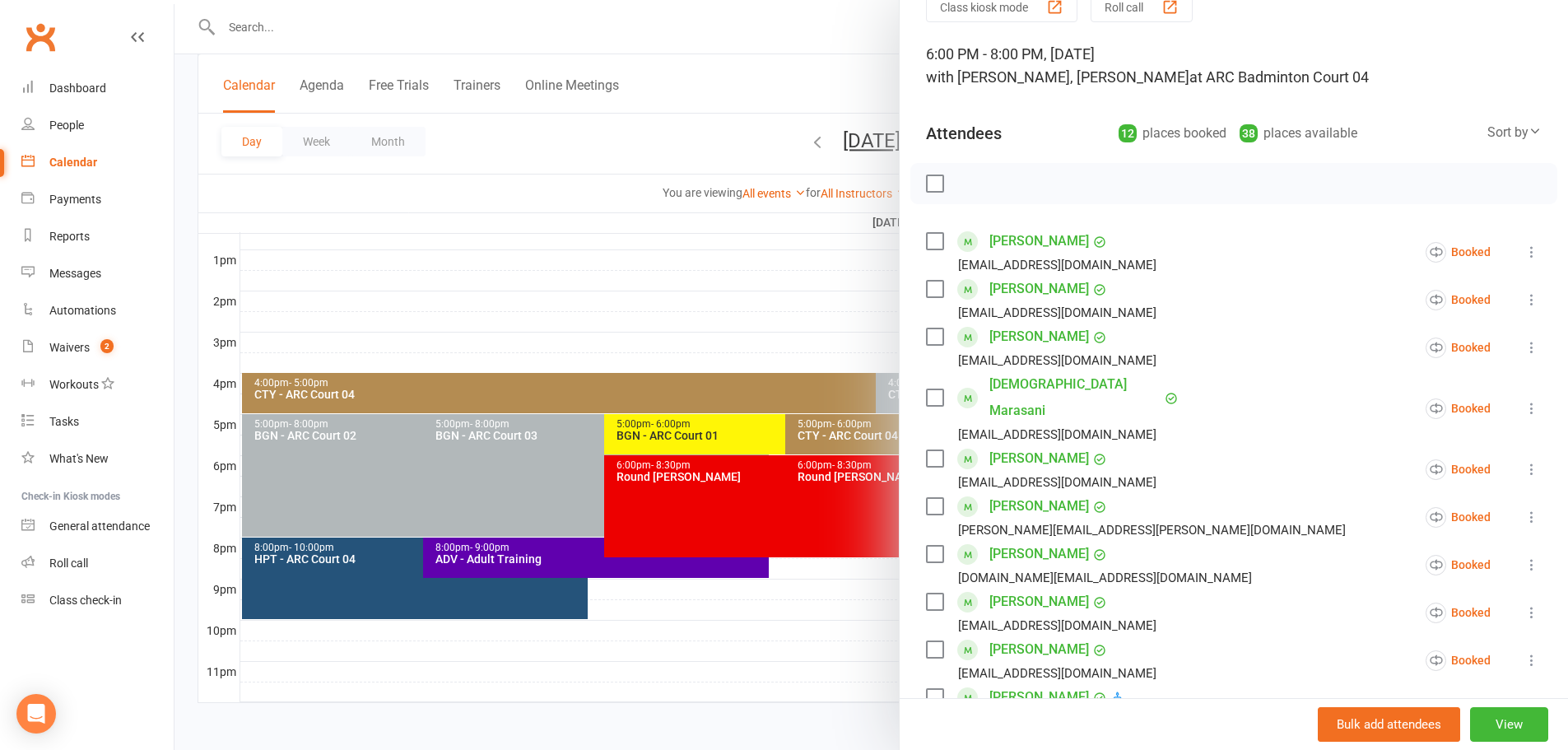
scroll to position [165, 0]
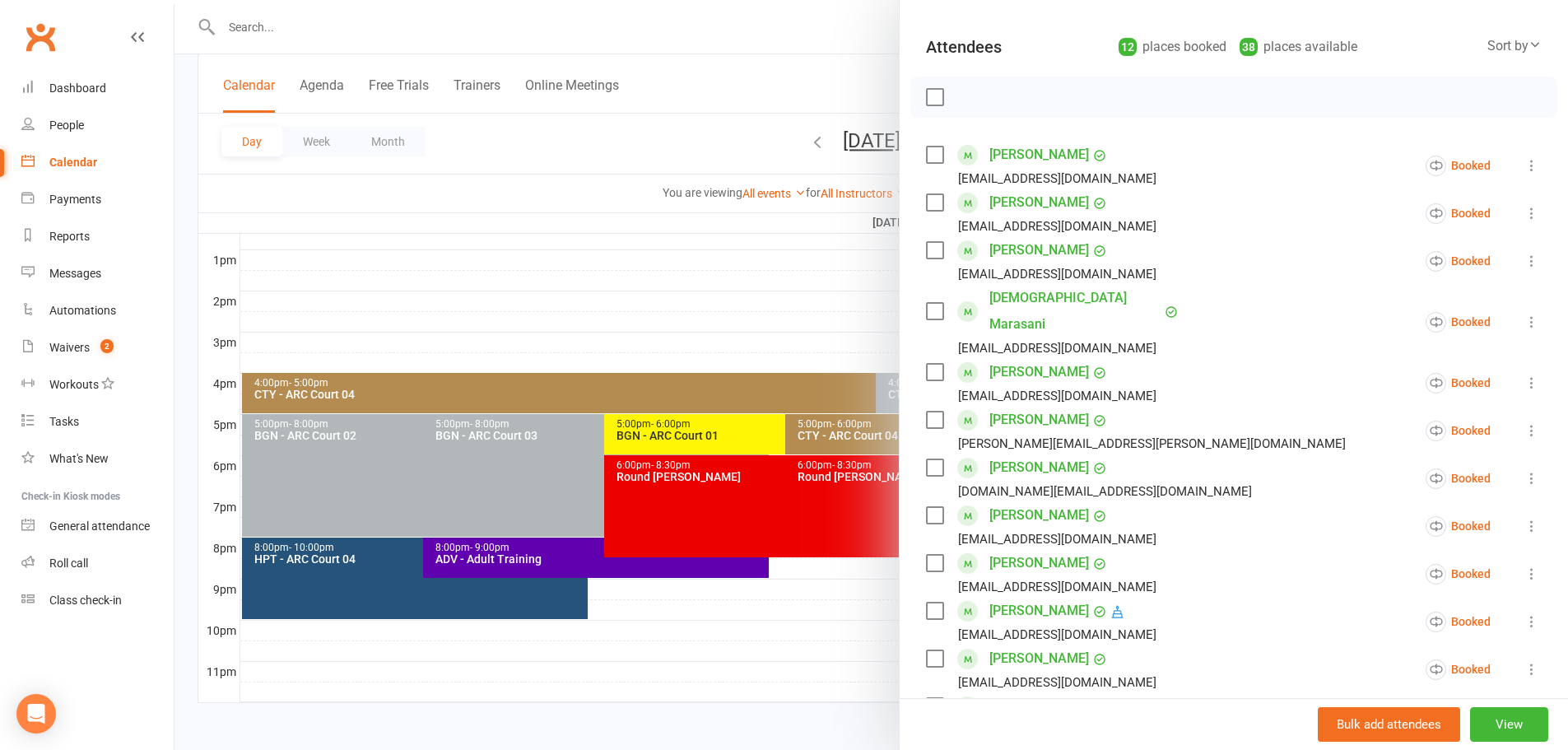
click at [607, 136] on div at bounding box center [871, 375] width 1393 height 750
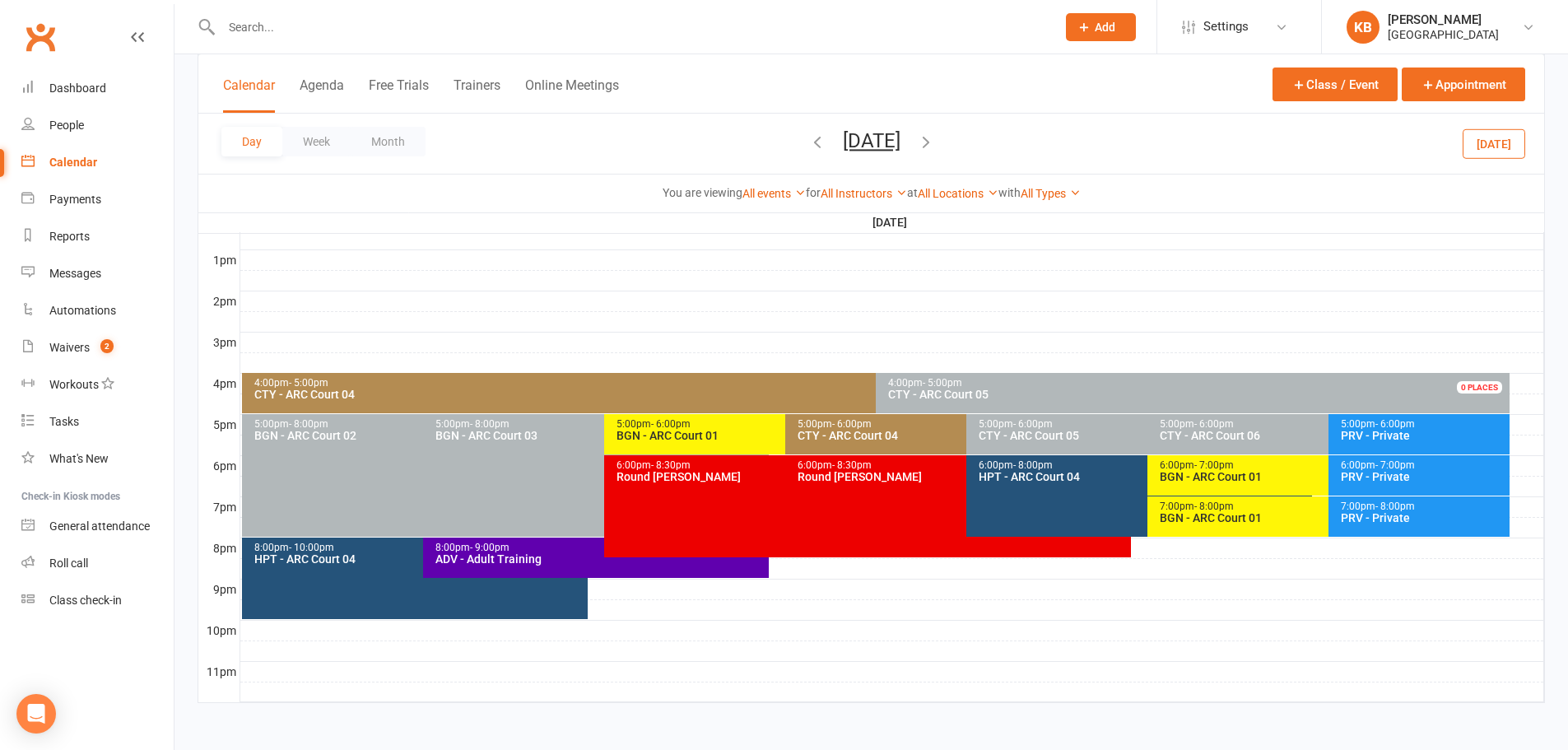
click at [1053, 495] on div "6:00pm - 8:00pm HPT - ARC Court 04" at bounding box center [1138, 496] width 345 height 81
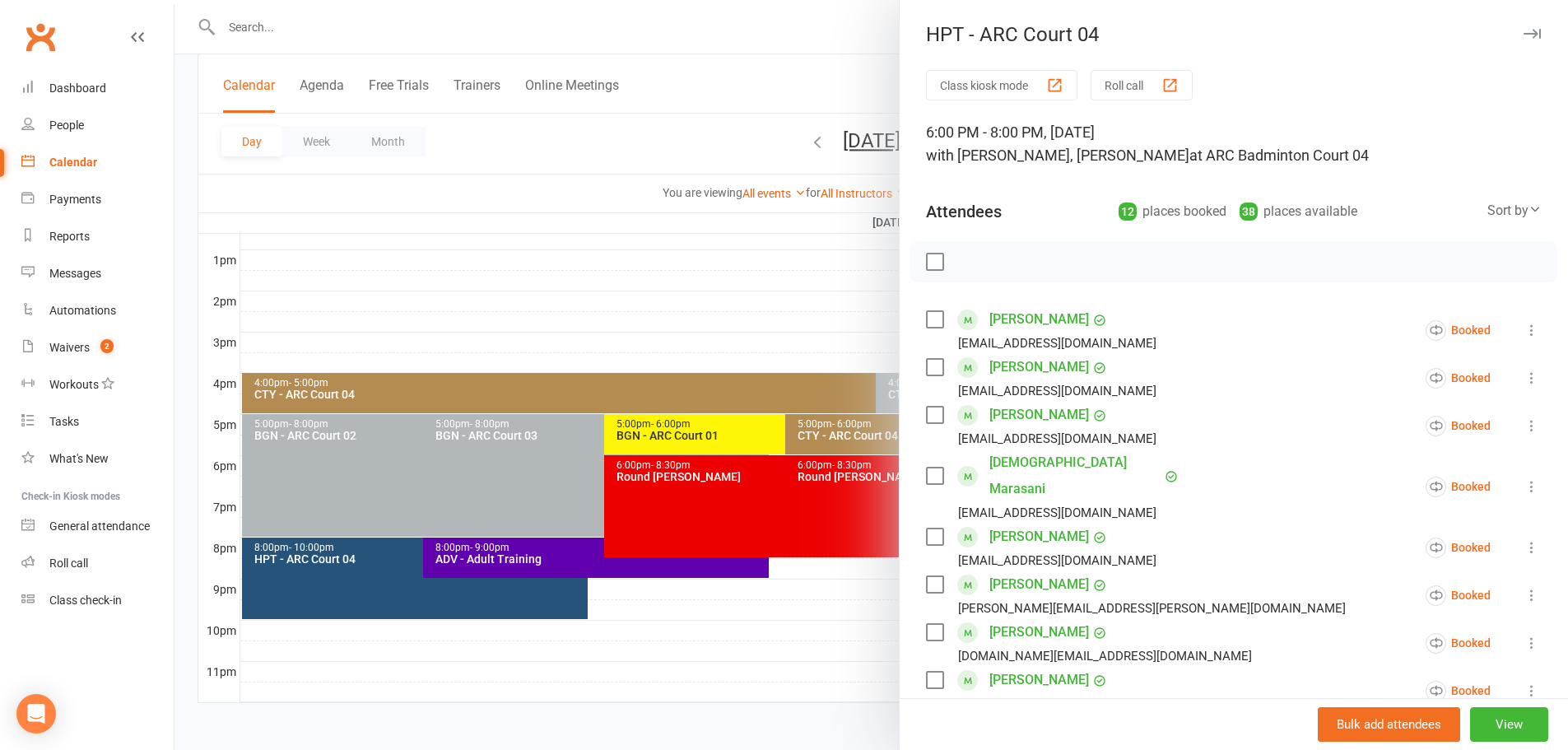
click at [1523, 328] on icon at bounding box center [1531, 329] width 16 height 16
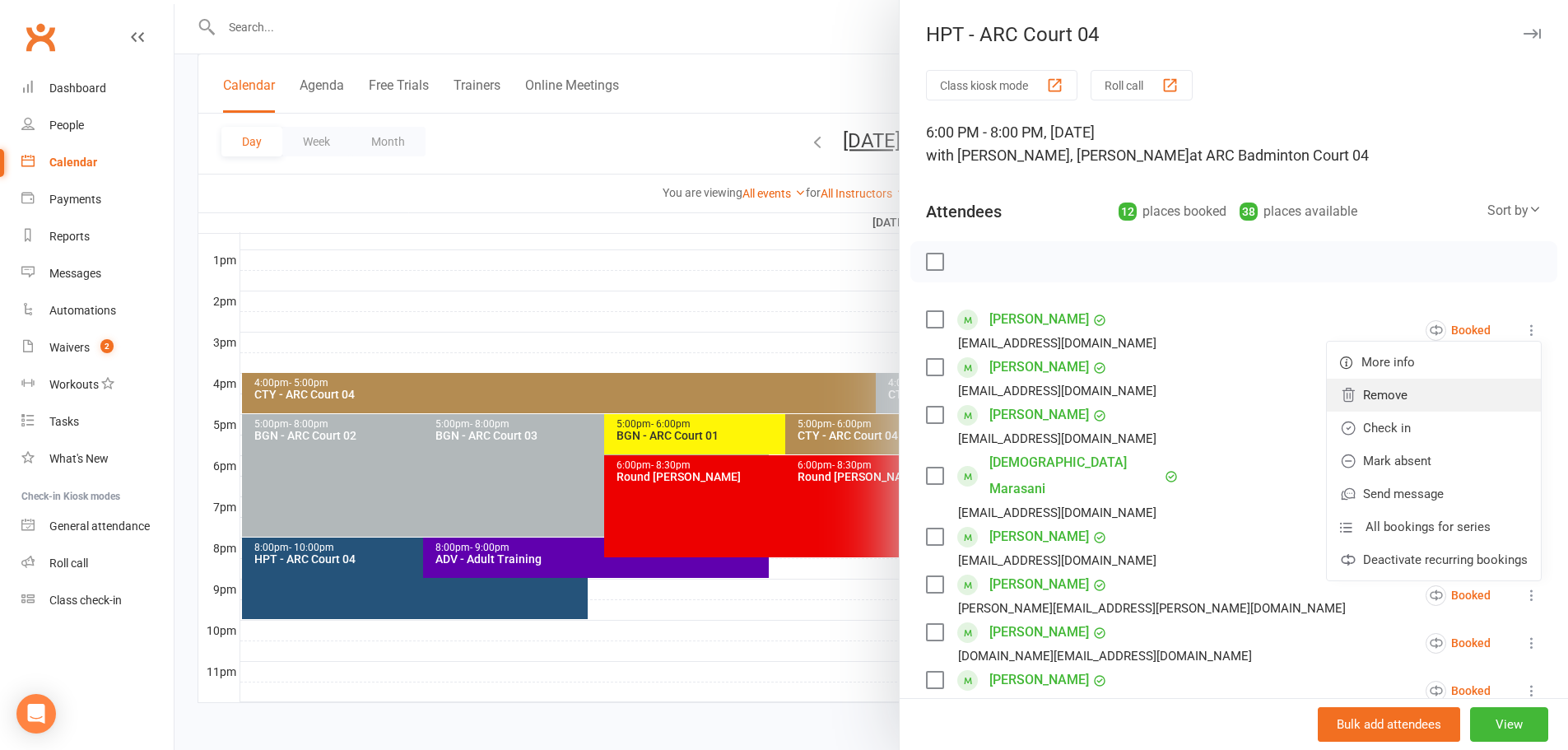
click at [1413, 398] on link "Remove" at bounding box center [1433, 394] width 214 height 33
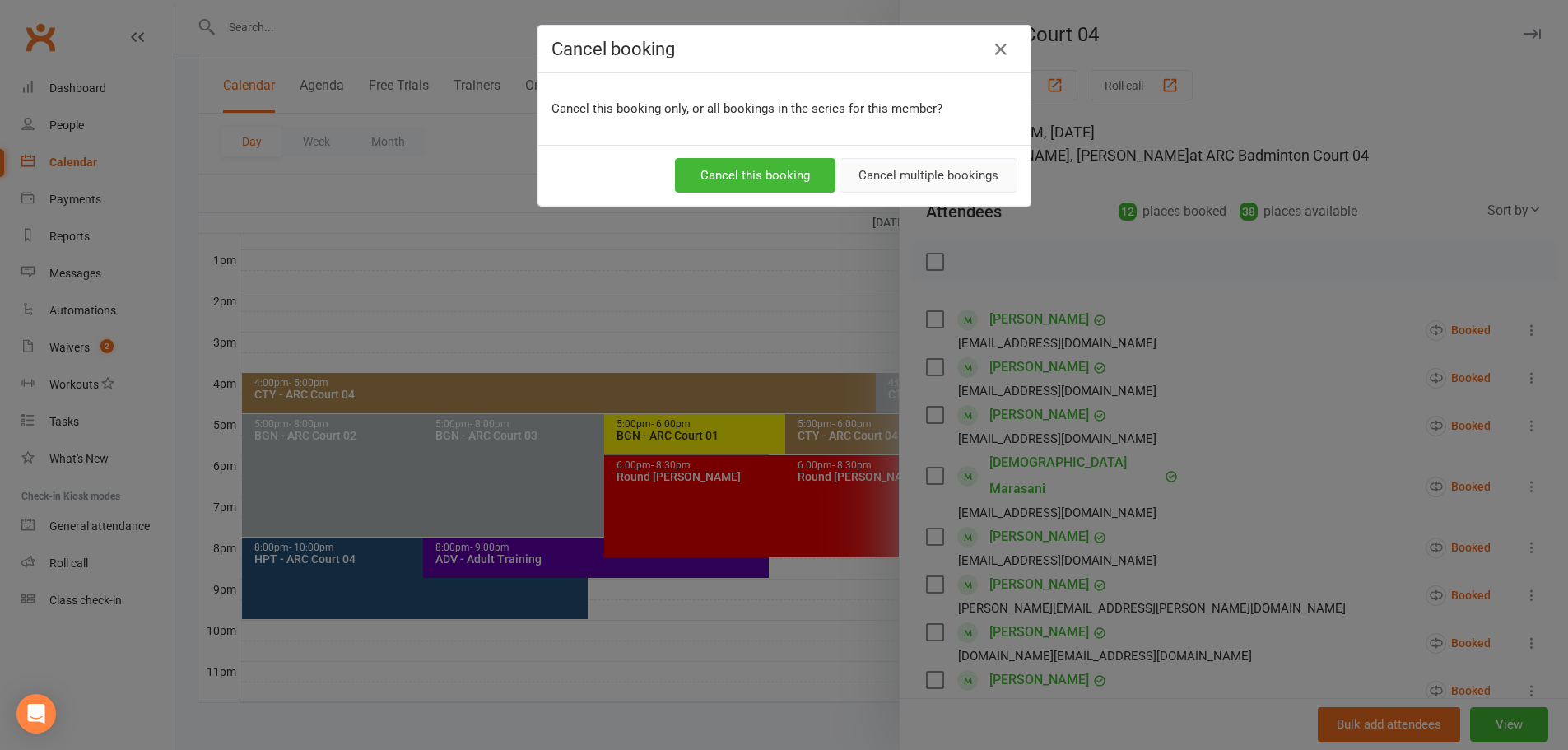
click at [892, 161] on button "Cancel multiple bookings" at bounding box center [928, 175] width 178 height 35
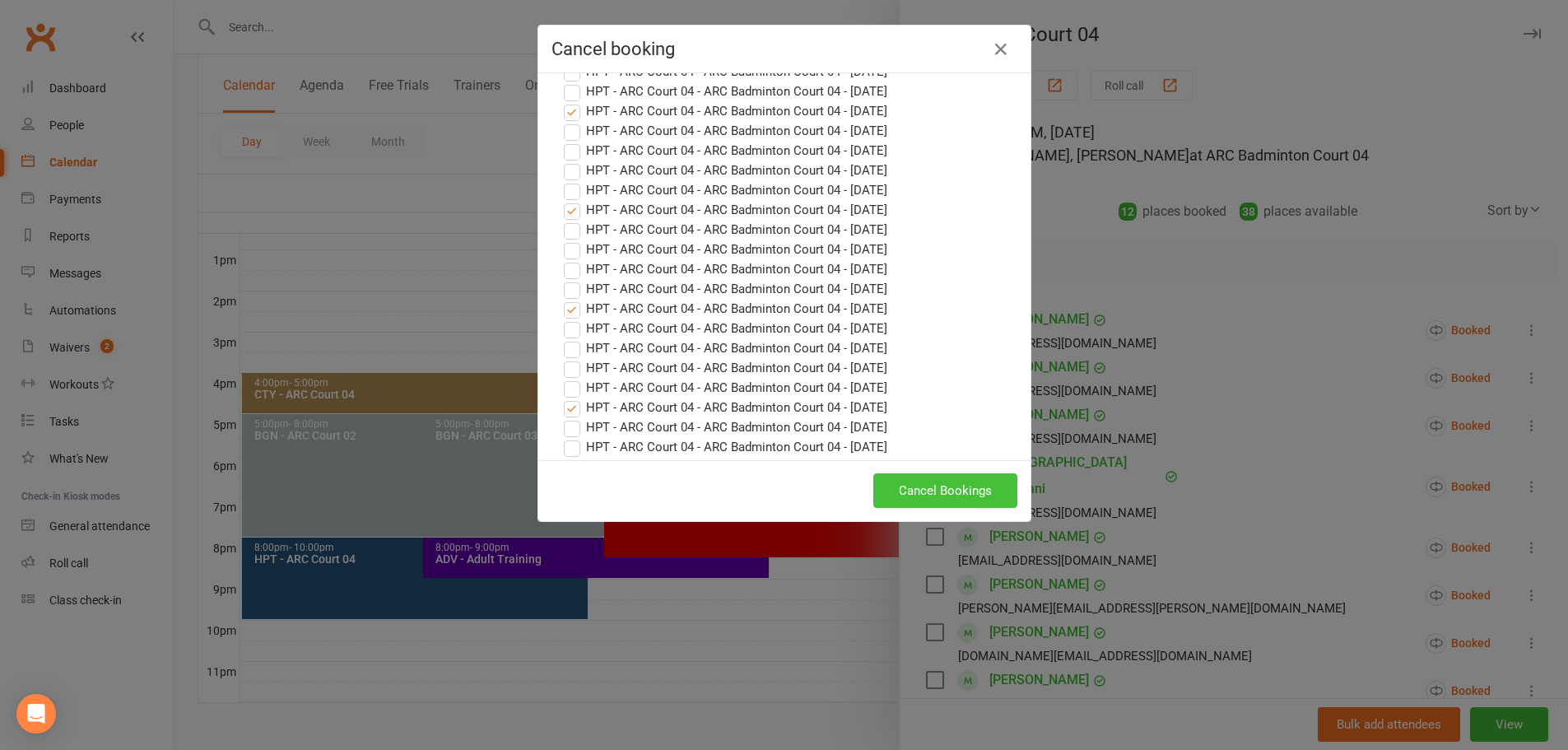
scroll to position [823, 0]
click at [934, 498] on button "Cancel Bookings" at bounding box center [945, 490] width 144 height 35
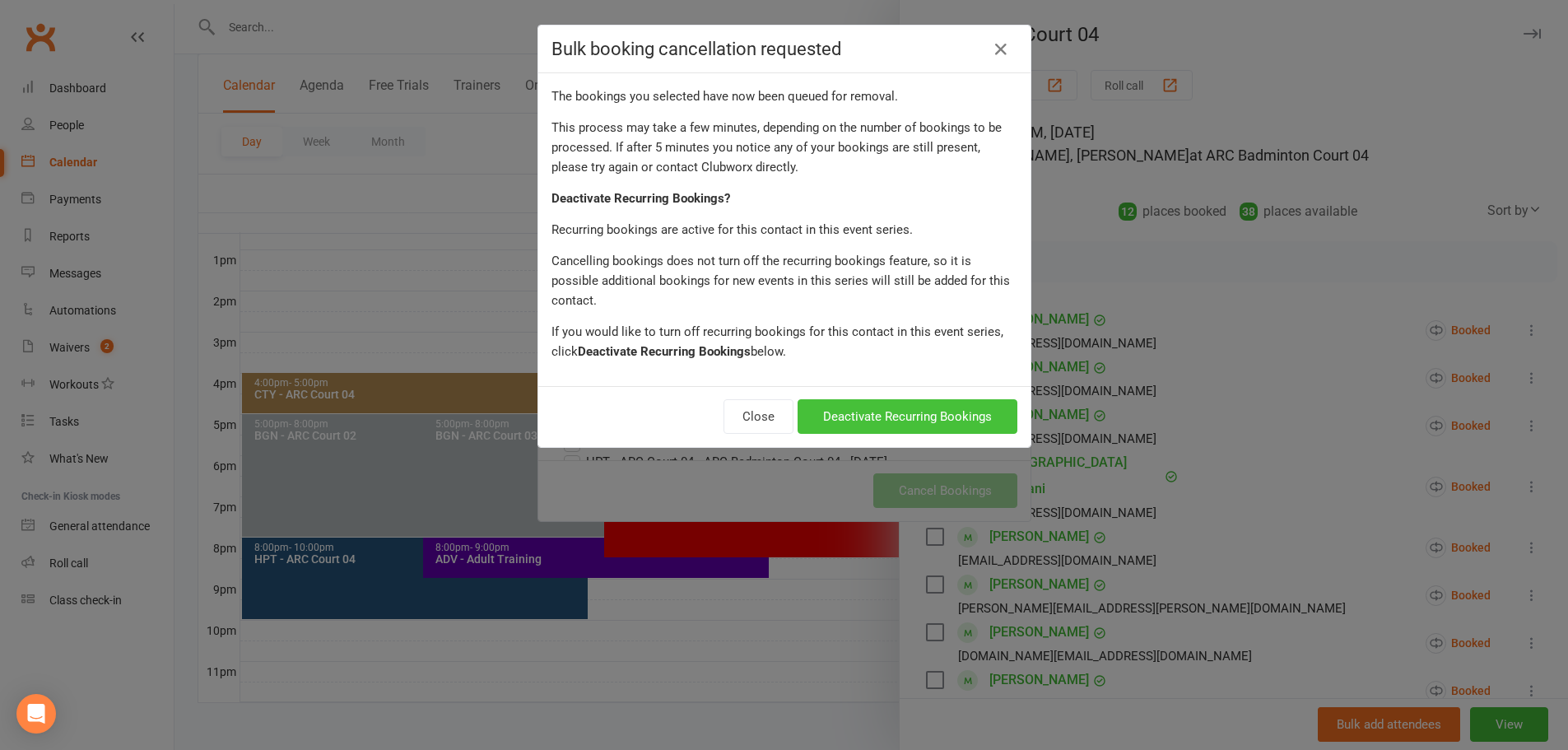
click at [861, 402] on button "Deactivate Recurring Bookings" at bounding box center [907, 416] width 220 height 35
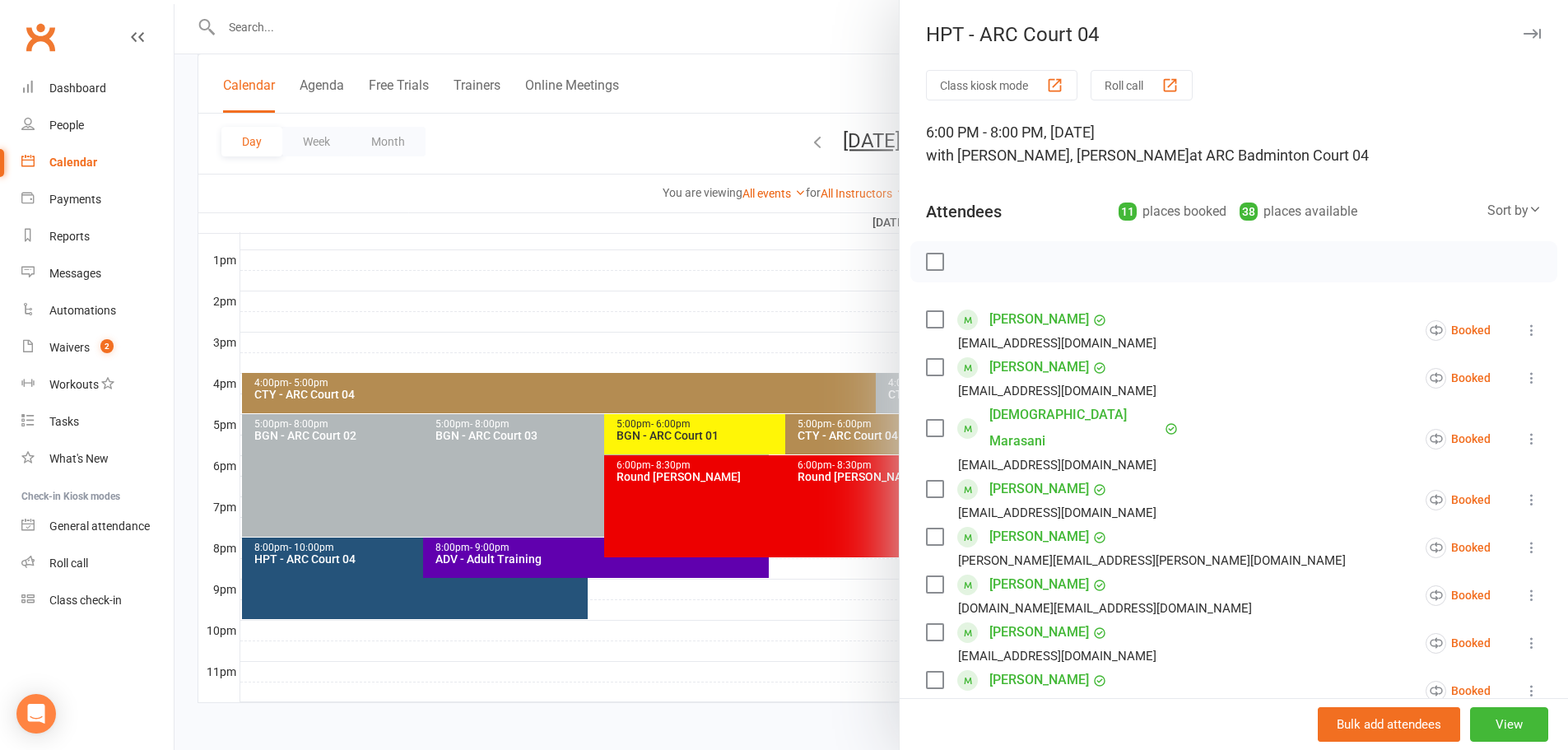
click at [737, 101] on div at bounding box center [871, 375] width 1393 height 750
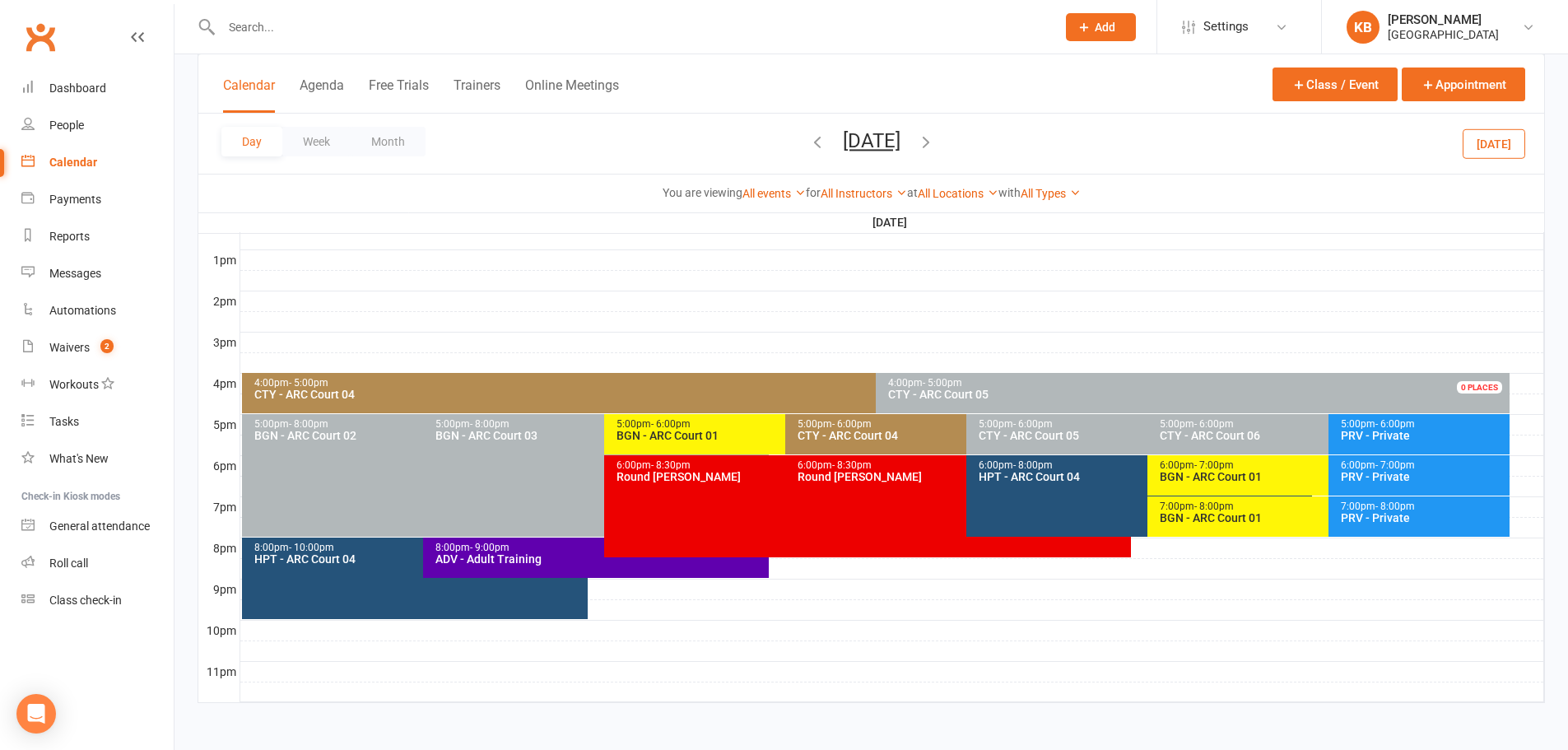
click at [340, 568] on div "8:00pm - 10:00pm HPT - ARC Court 04" at bounding box center [415, 578] width 345 height 81
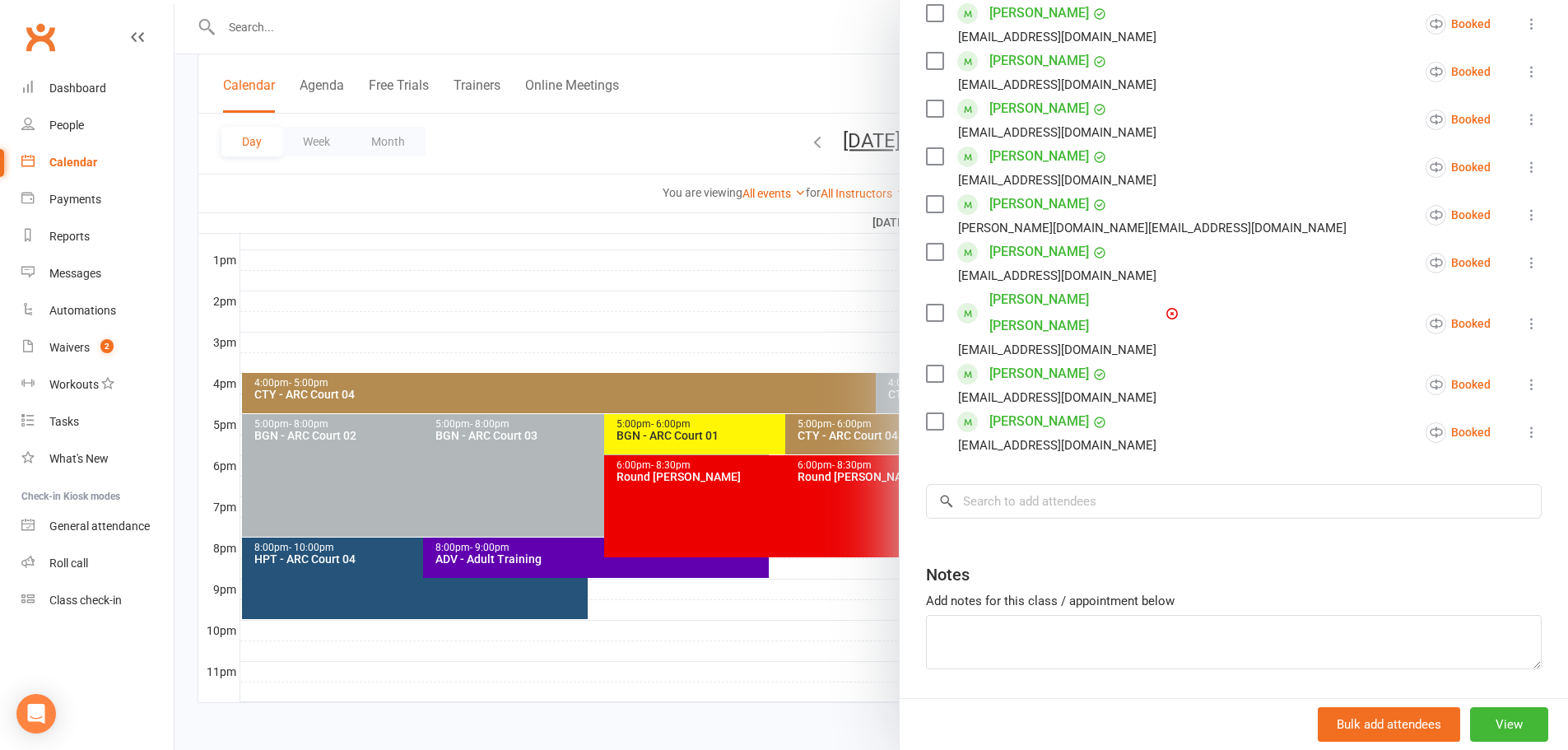
scroll to position [572, 0]
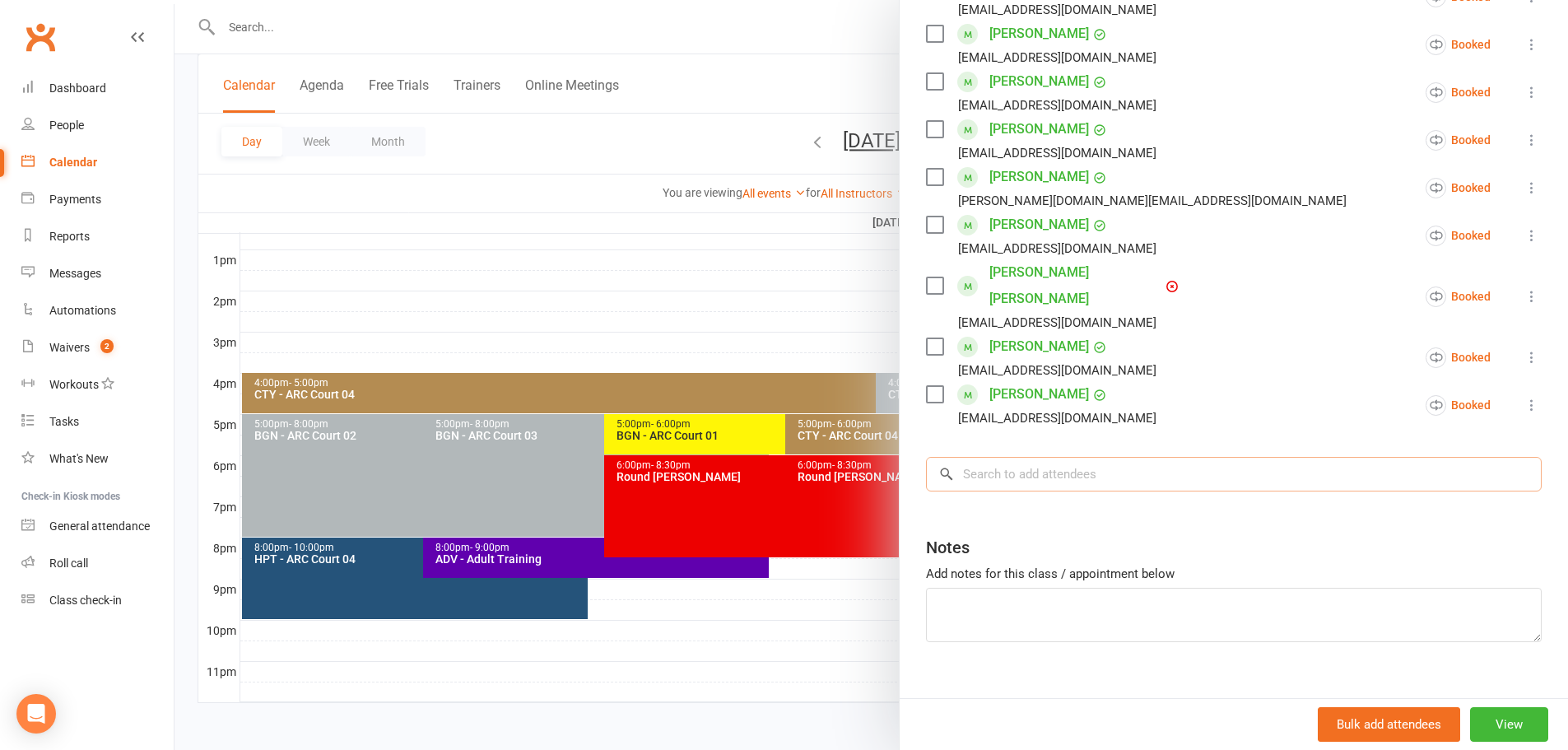
click at [1054, 457] on input "search" at bounding box center [1233, 474] width 616 height 35
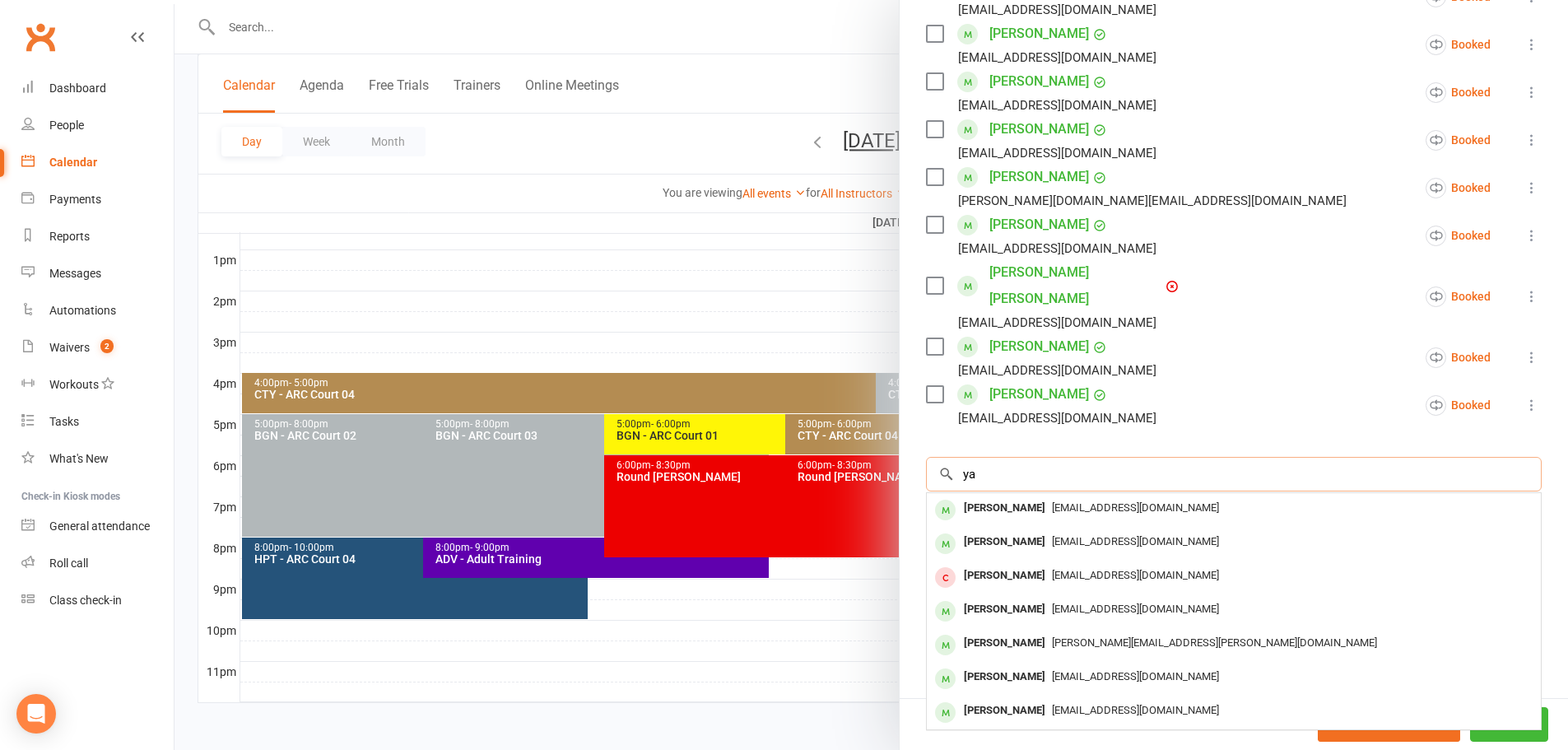
type input "y"
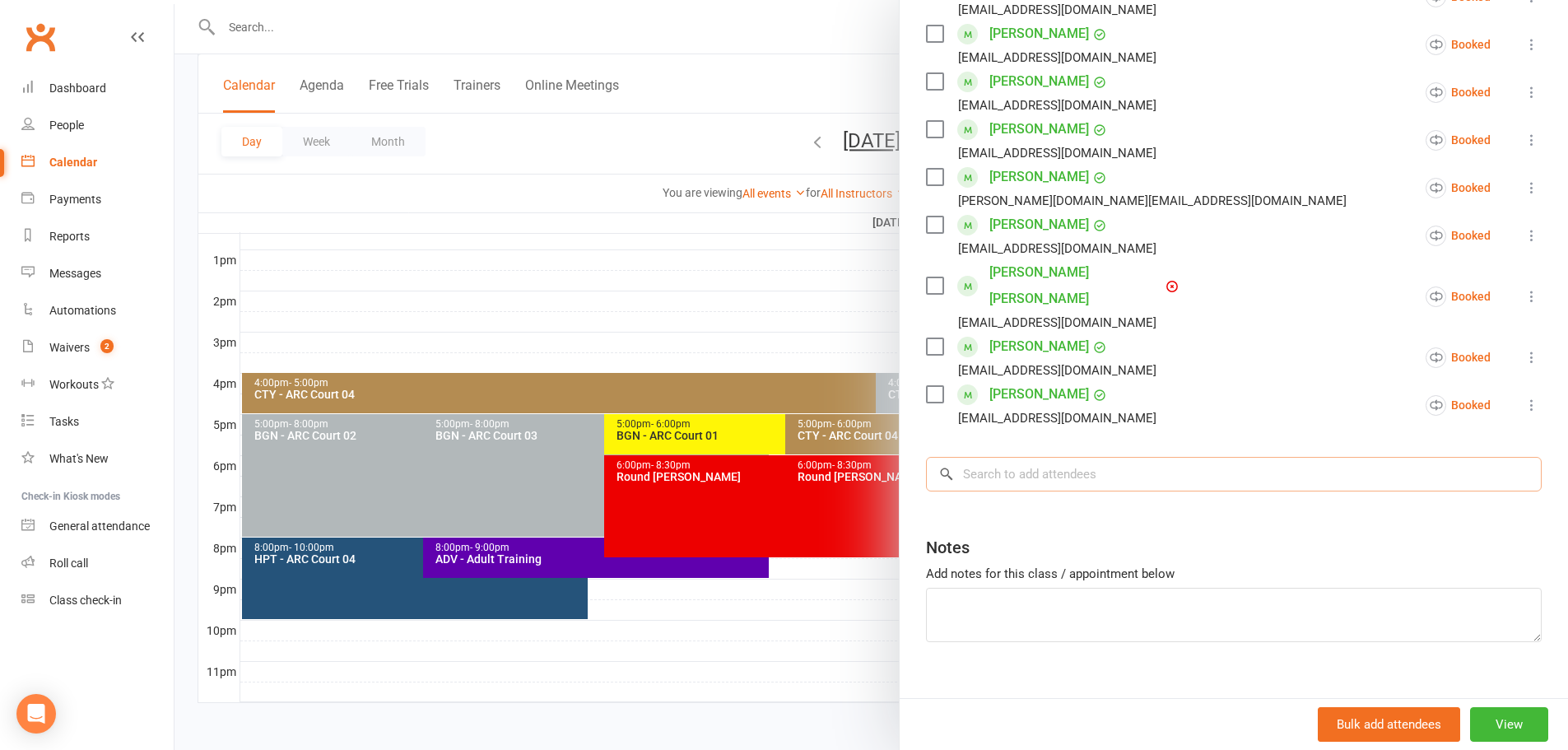
paste input "Yashas Cheerlavancha"
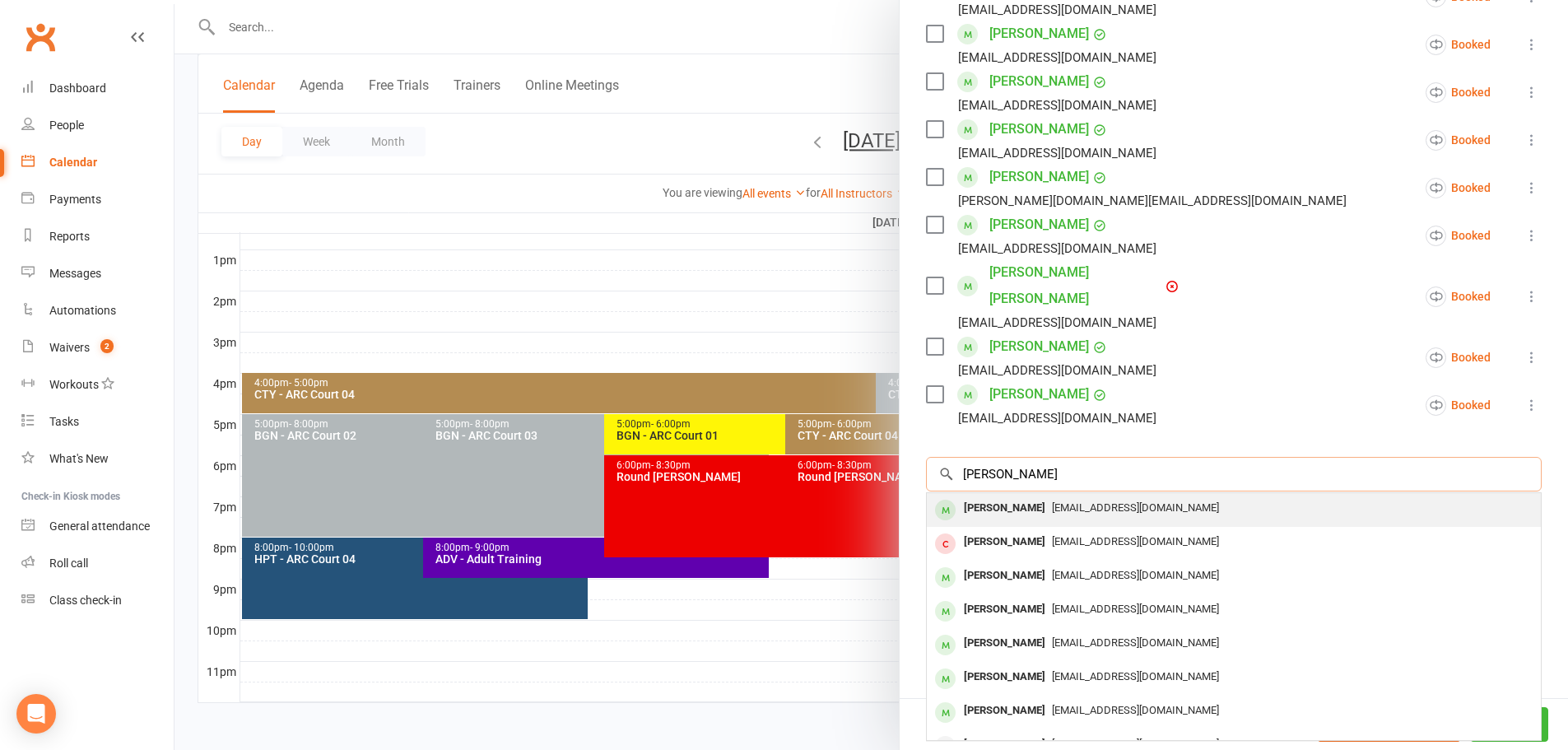
type input "Yashas Cheerlavancha"
click at [1094, 502] on span "srinivas.4348@gmail.com" at bounding box center [1136, 508] width 167 height 13
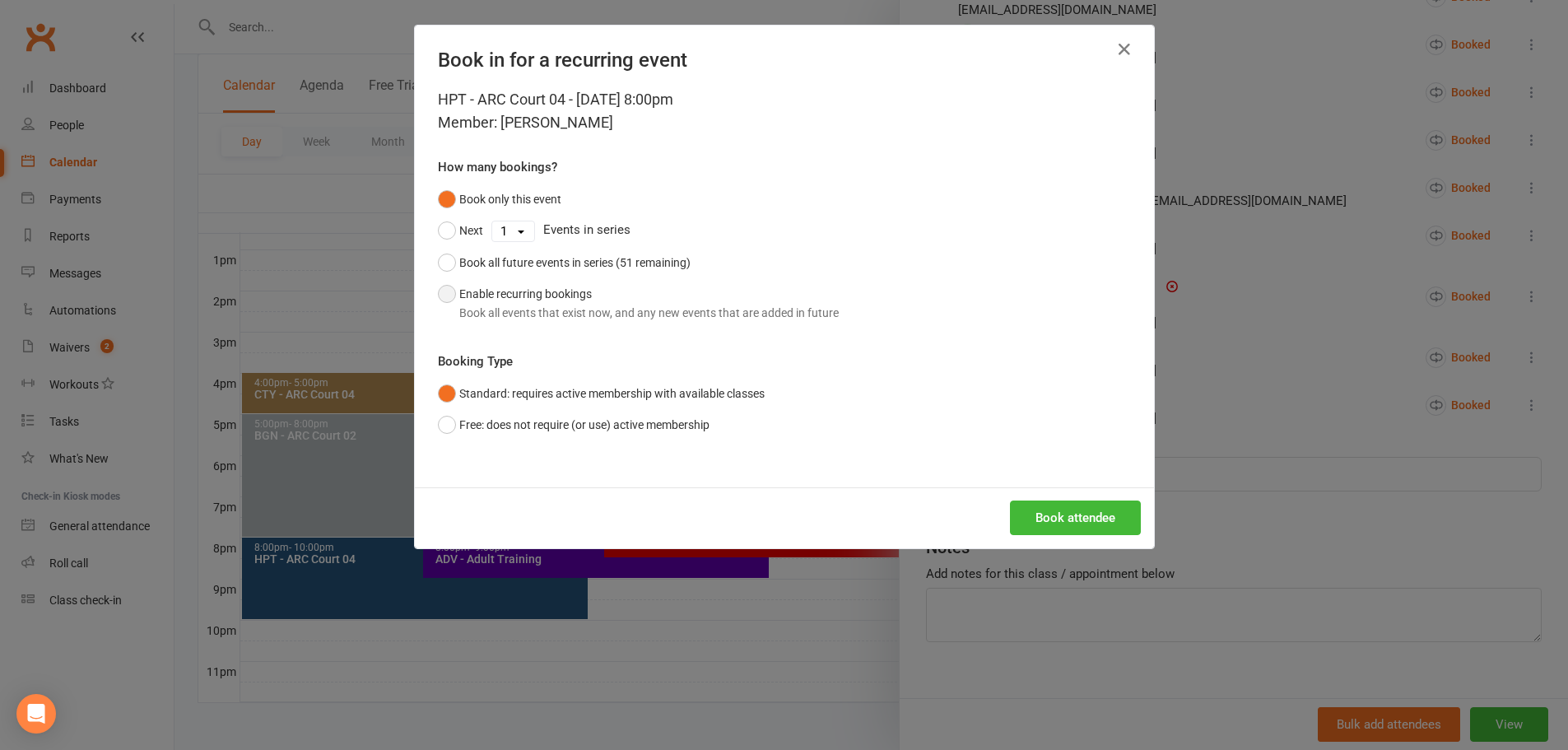
click at [705, 310] on div "Book all events that exist now, and any new events that are added in future" at bounding box center [648, 312] width 379 height 18
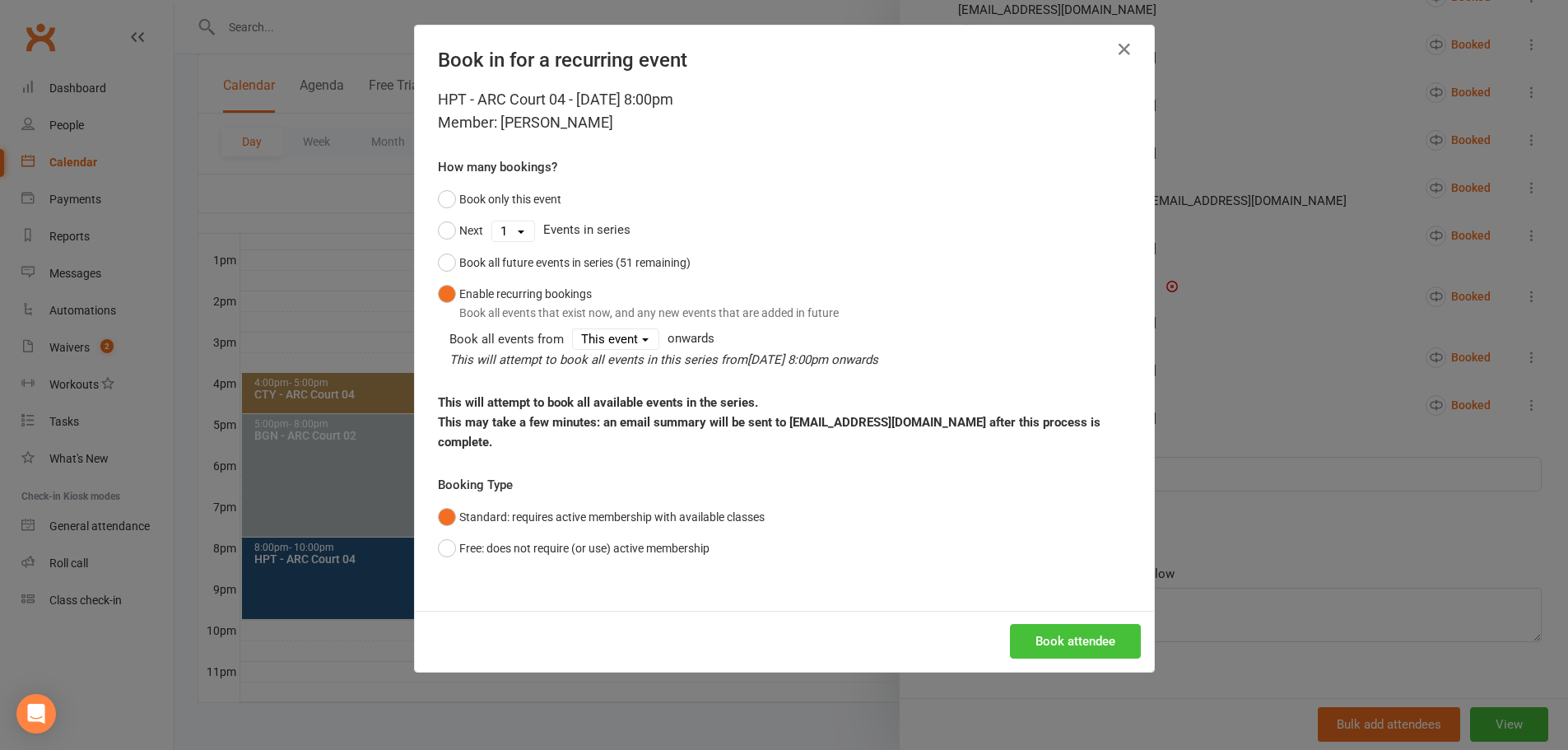
click at [1042, 624] on button "Book attendee" at bounding box center [1075, 641] width 131 height 35
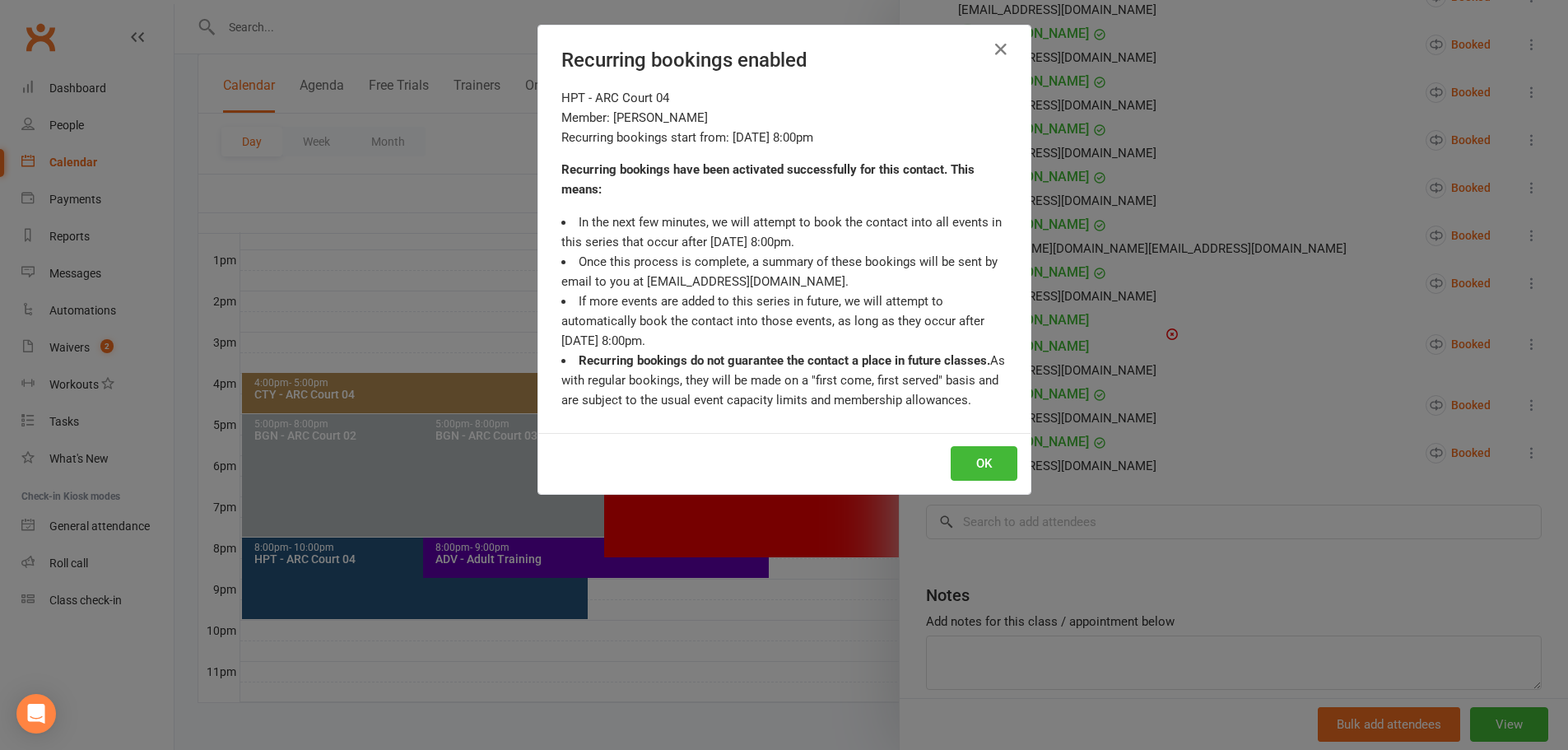
scroll to position [620, 0]
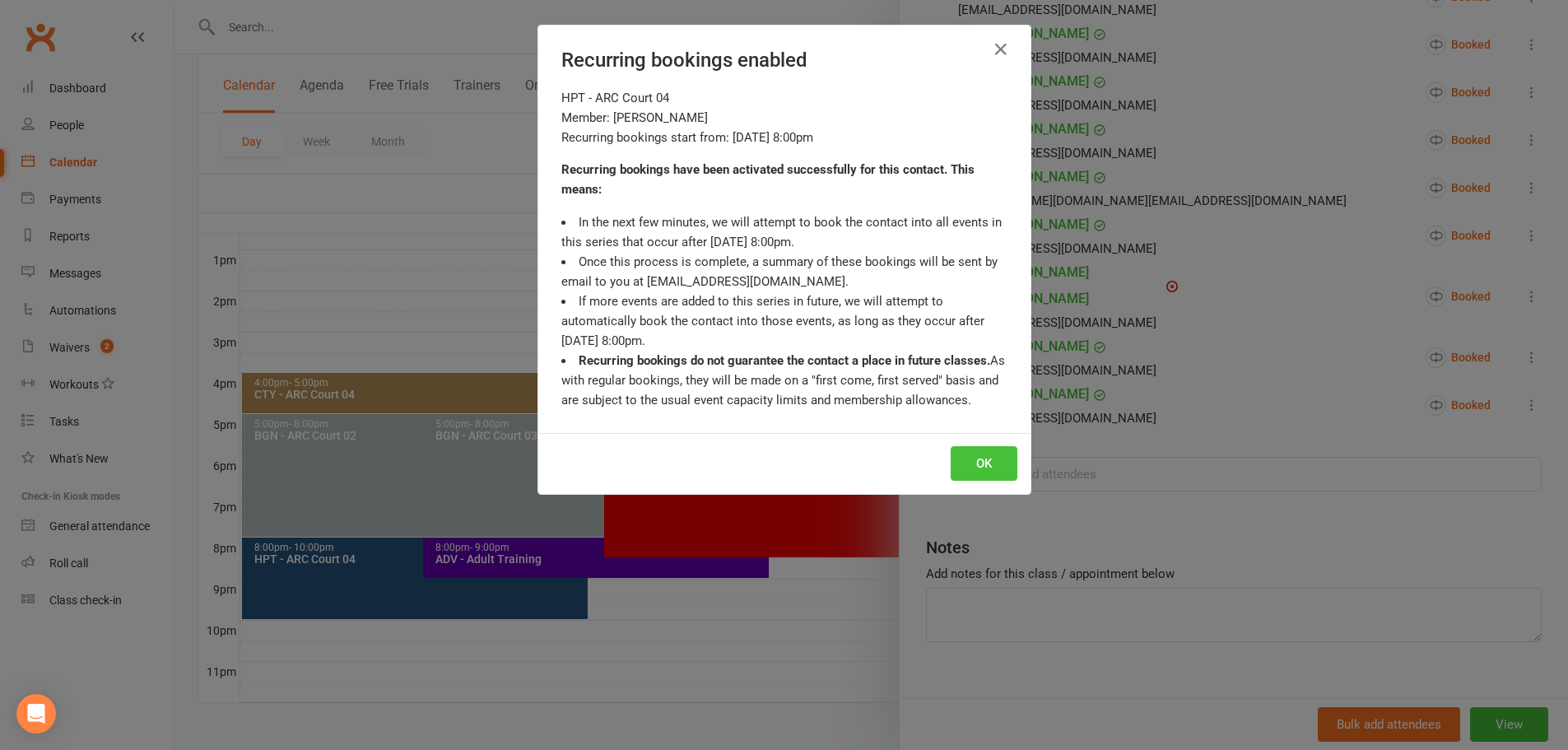
click at [966, 475] on button "OK" at bounding box center [984, 463] width 67 height 35
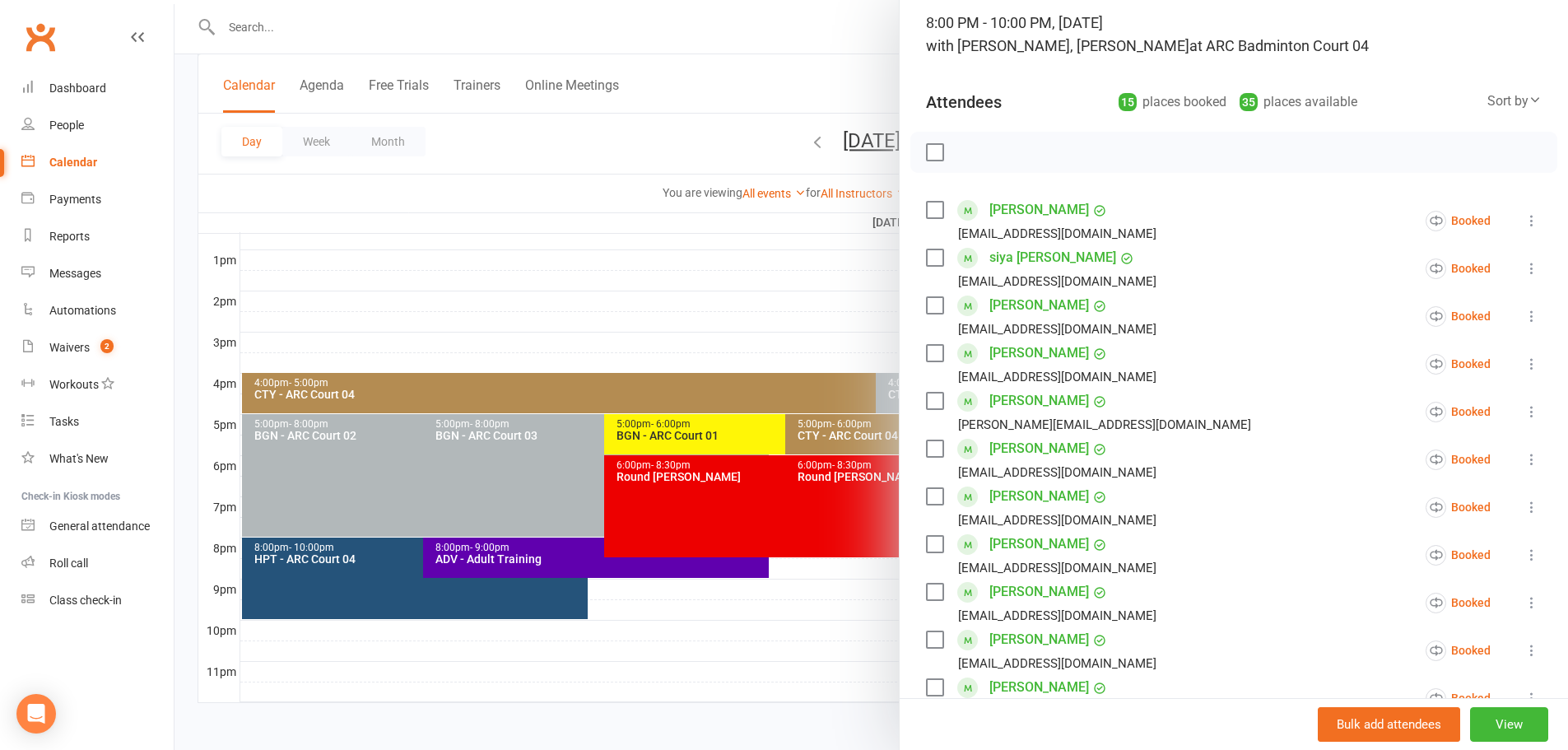
scroll to position [44, 0]
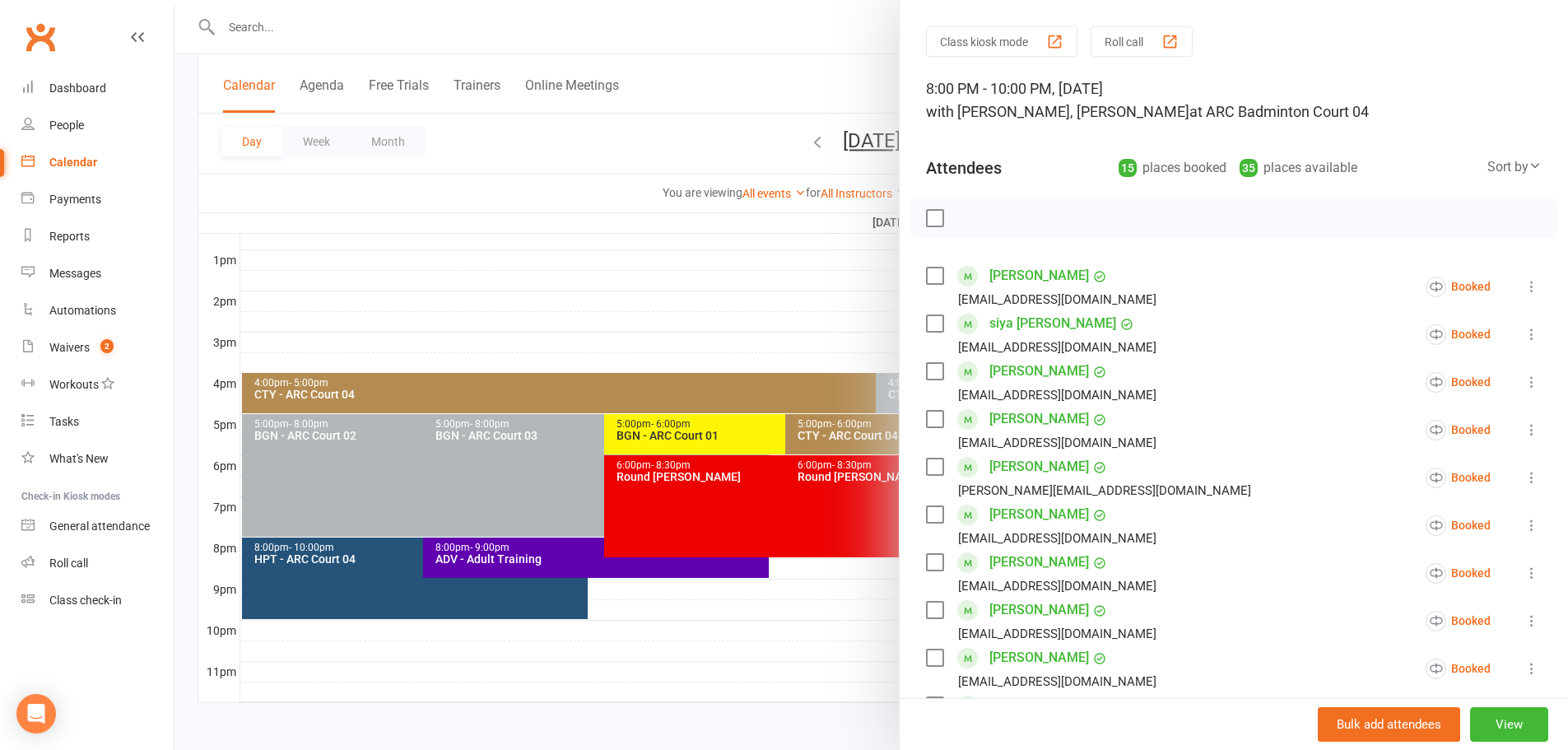
click at [632, 148] on div at bounding box center [871, 375] width 1393 height 750
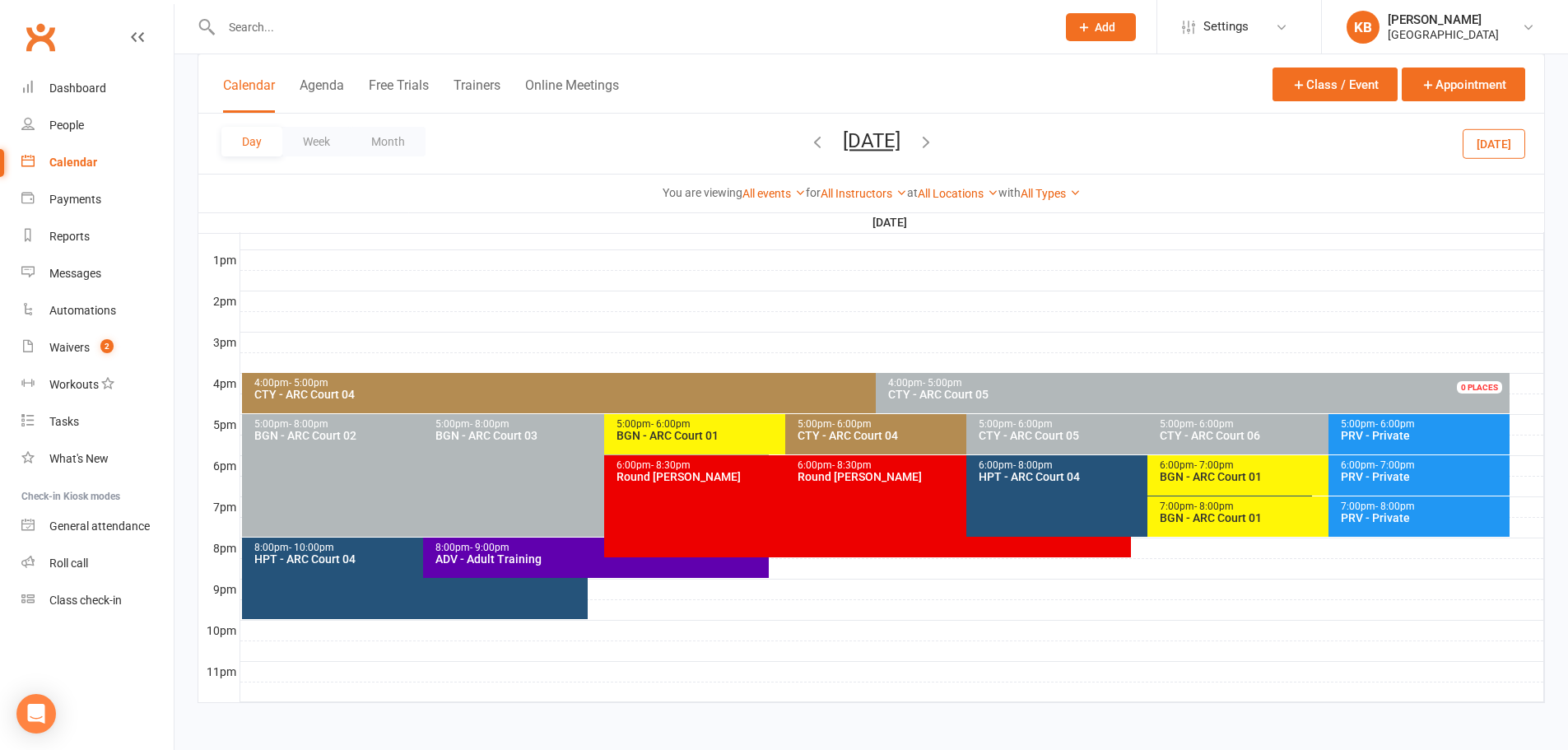
click at [935, 153] on button "button" at bounding box center [925, 144] width 18 height 29
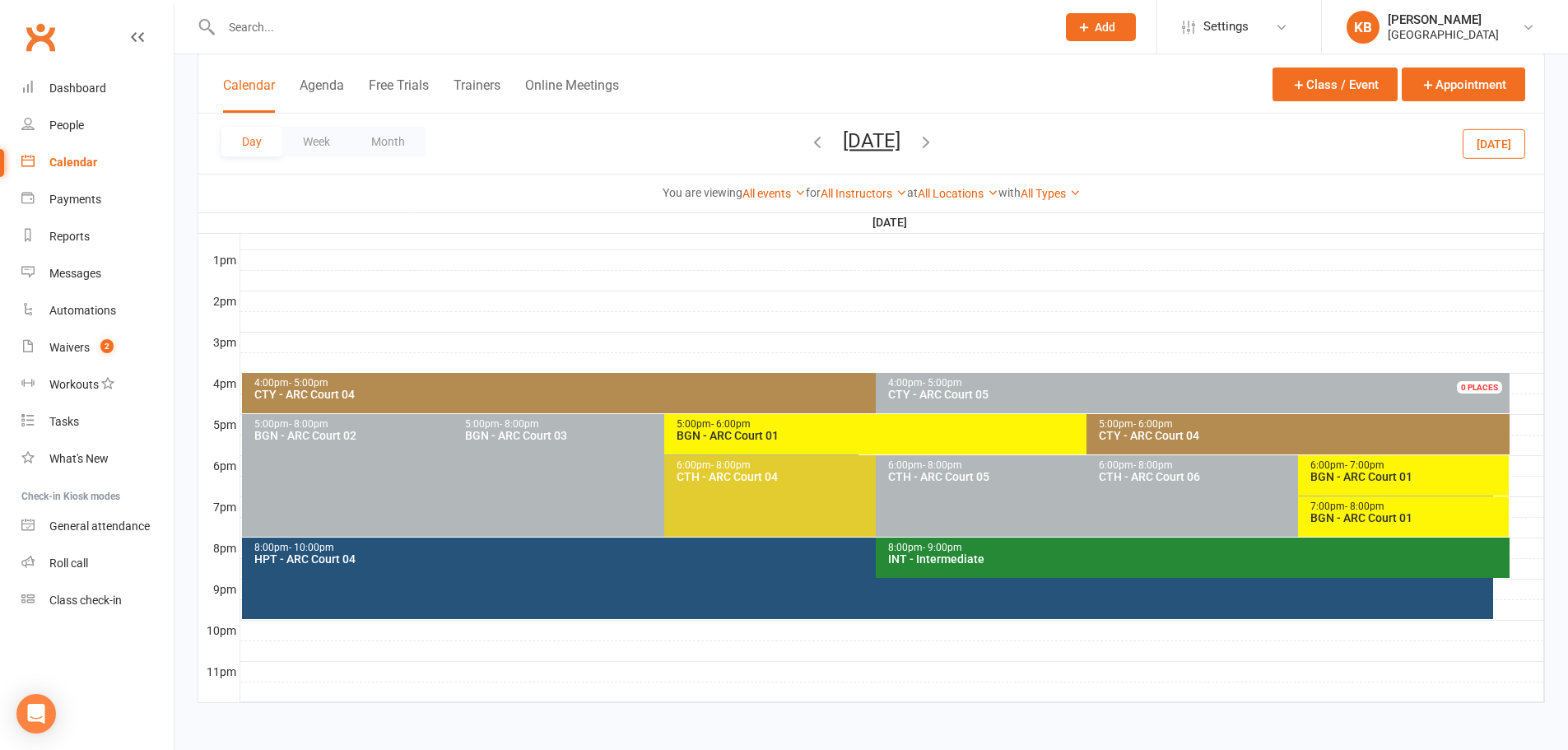
click at [935, 146] on icon "button" at bounding box center [925, 141] width 18 height 18
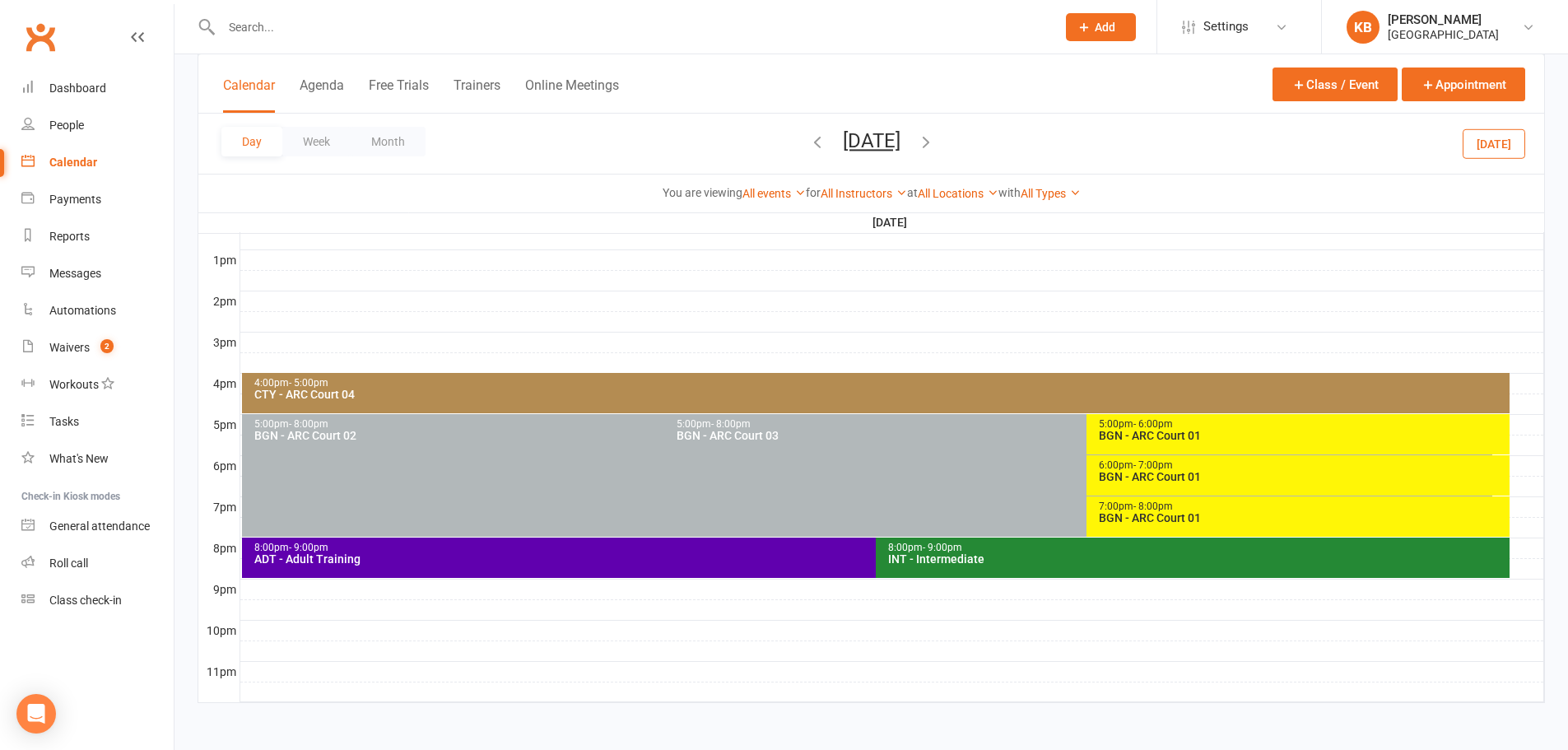
click at [935, 140] on icon "button" at bounding box center [925, 141] width 18 height 18
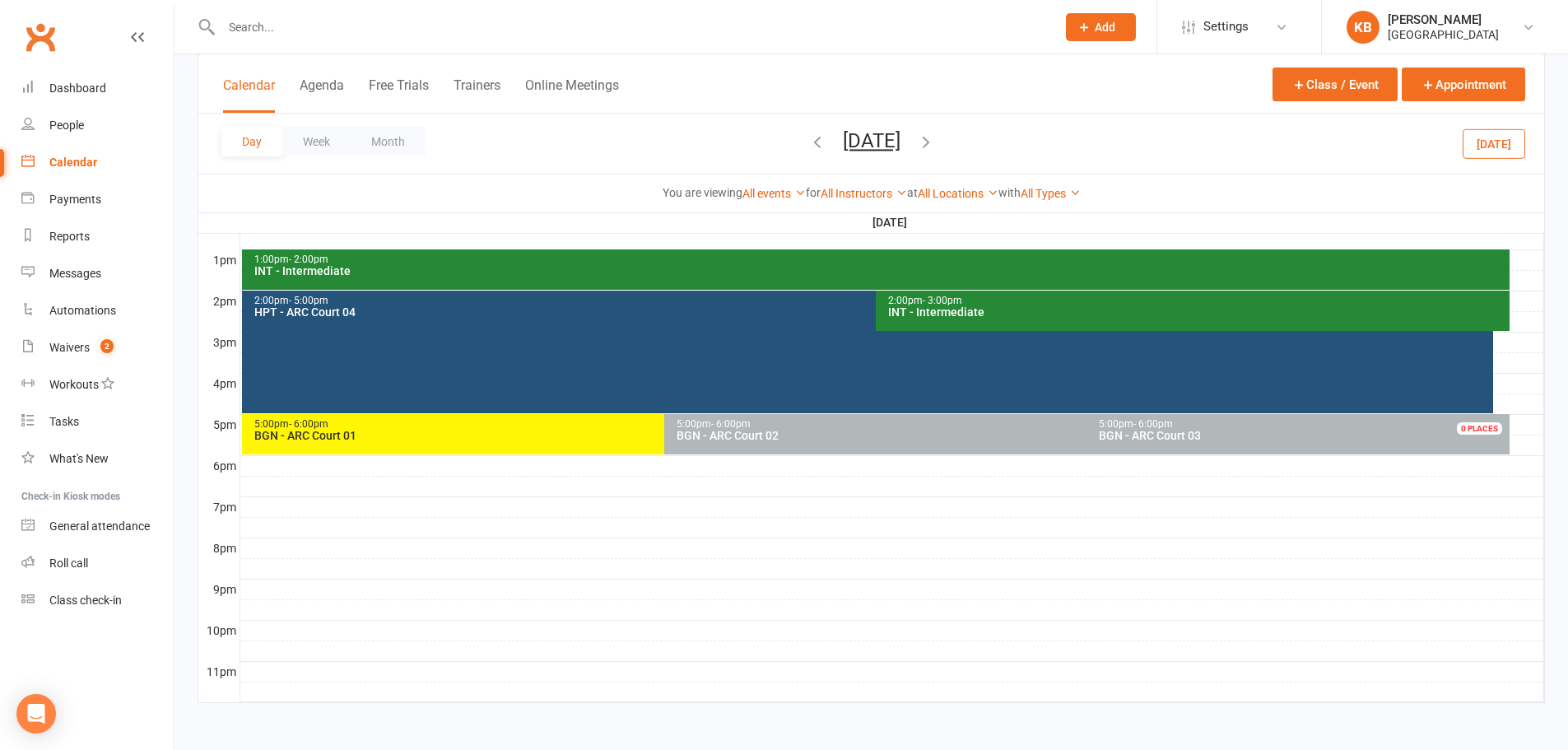
click at [786, 355] on div "2:00pm - 5:00pm HPT - ARC Court 04" at bounding box center [867, 351] width 1251 height 122
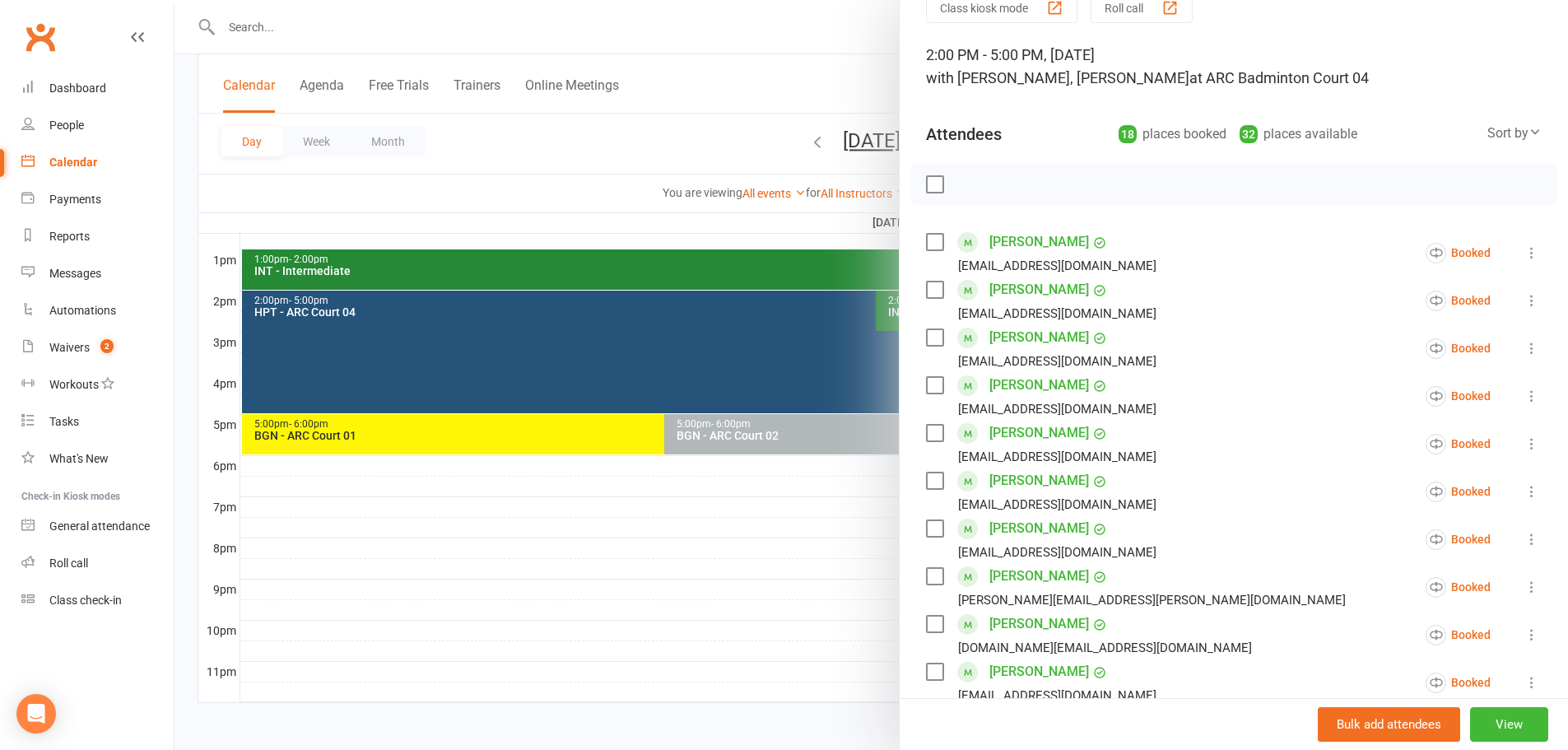
scroll to position [165, 0]
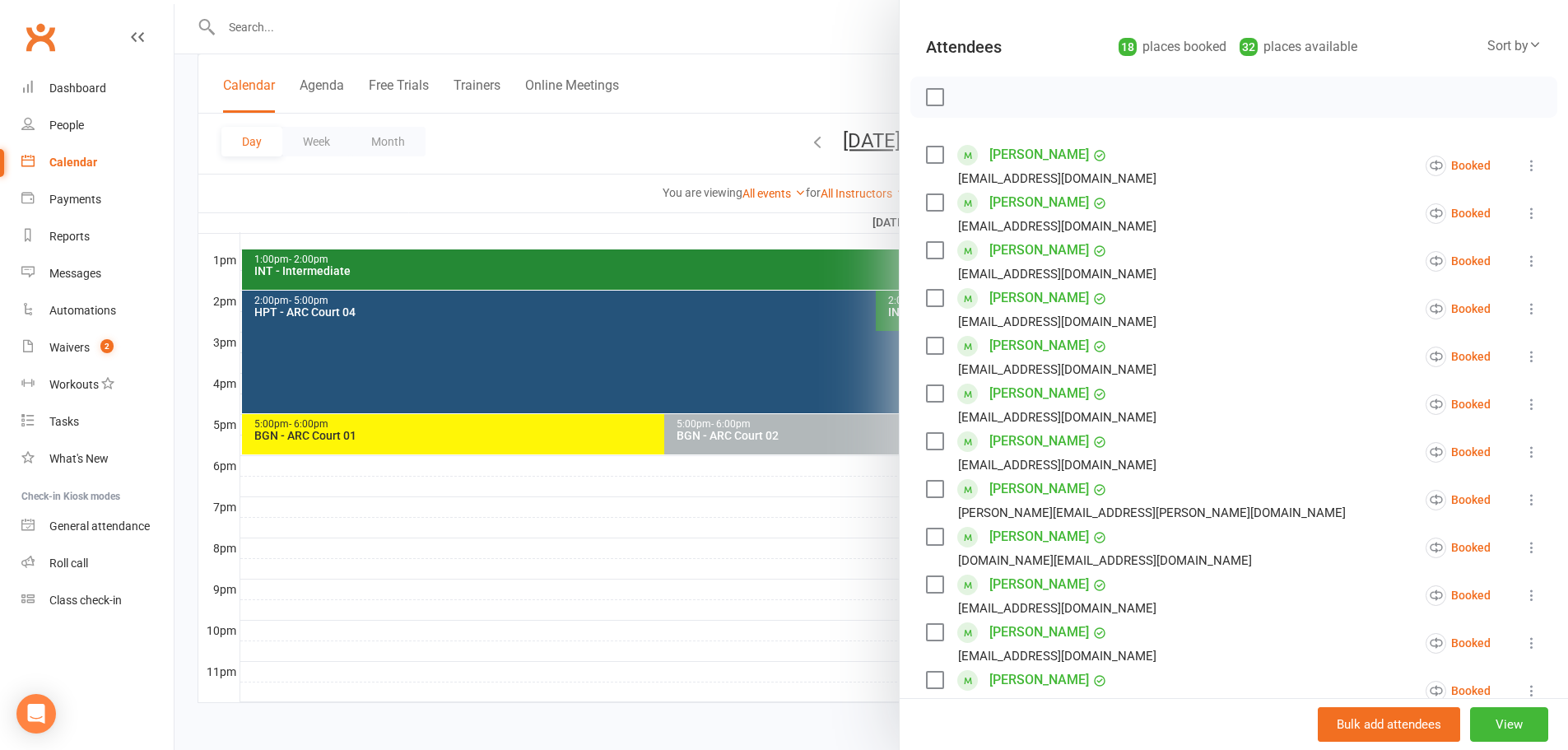
click at [588, 138] on div at bounding box center [871, 375] width 1393 height 750
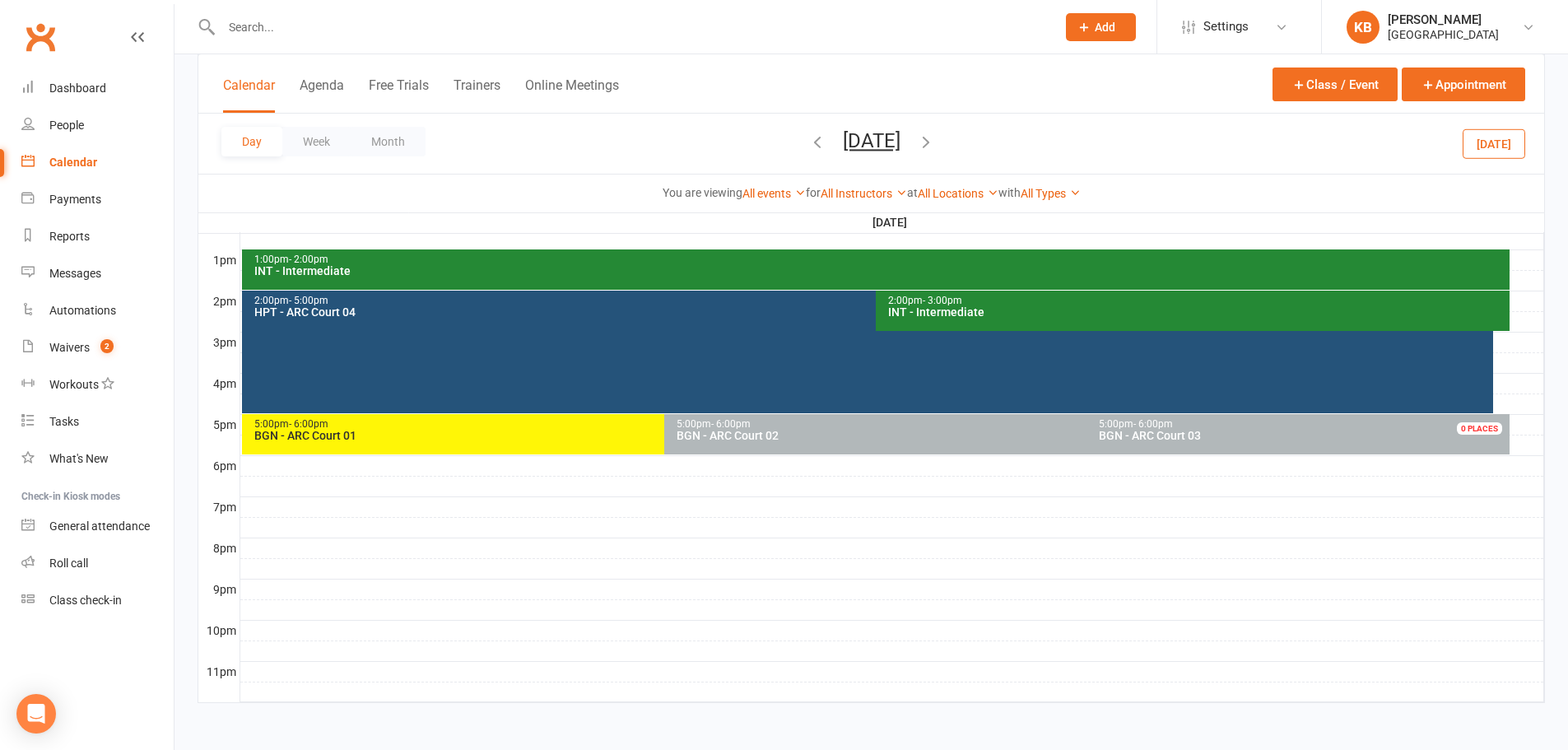
click at [808, 143] on icon "button" at bounding box center [817, 141] width 18 height 18
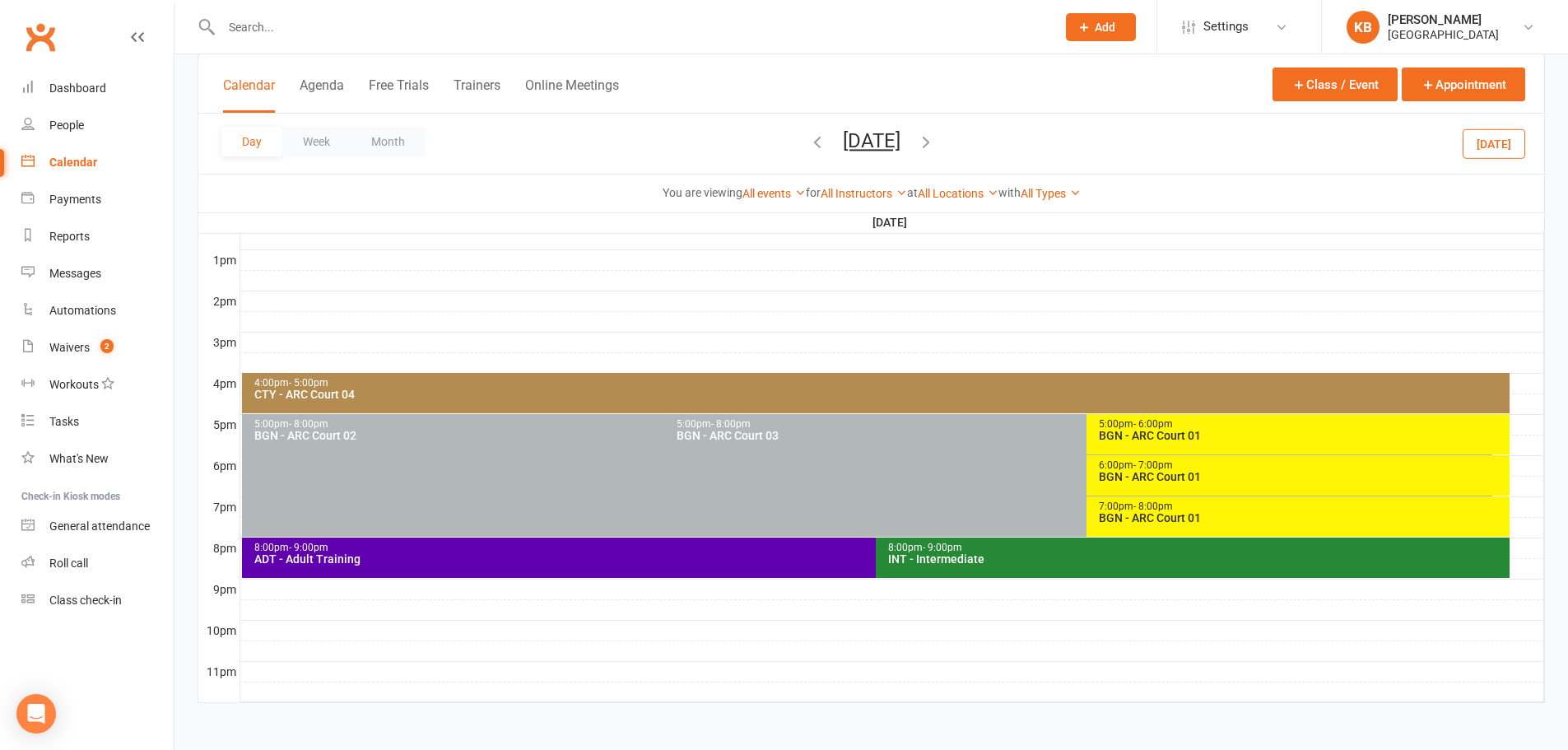
click at [808, 142] on icon "button" at bounding box center [817, 141] width 18 height 18
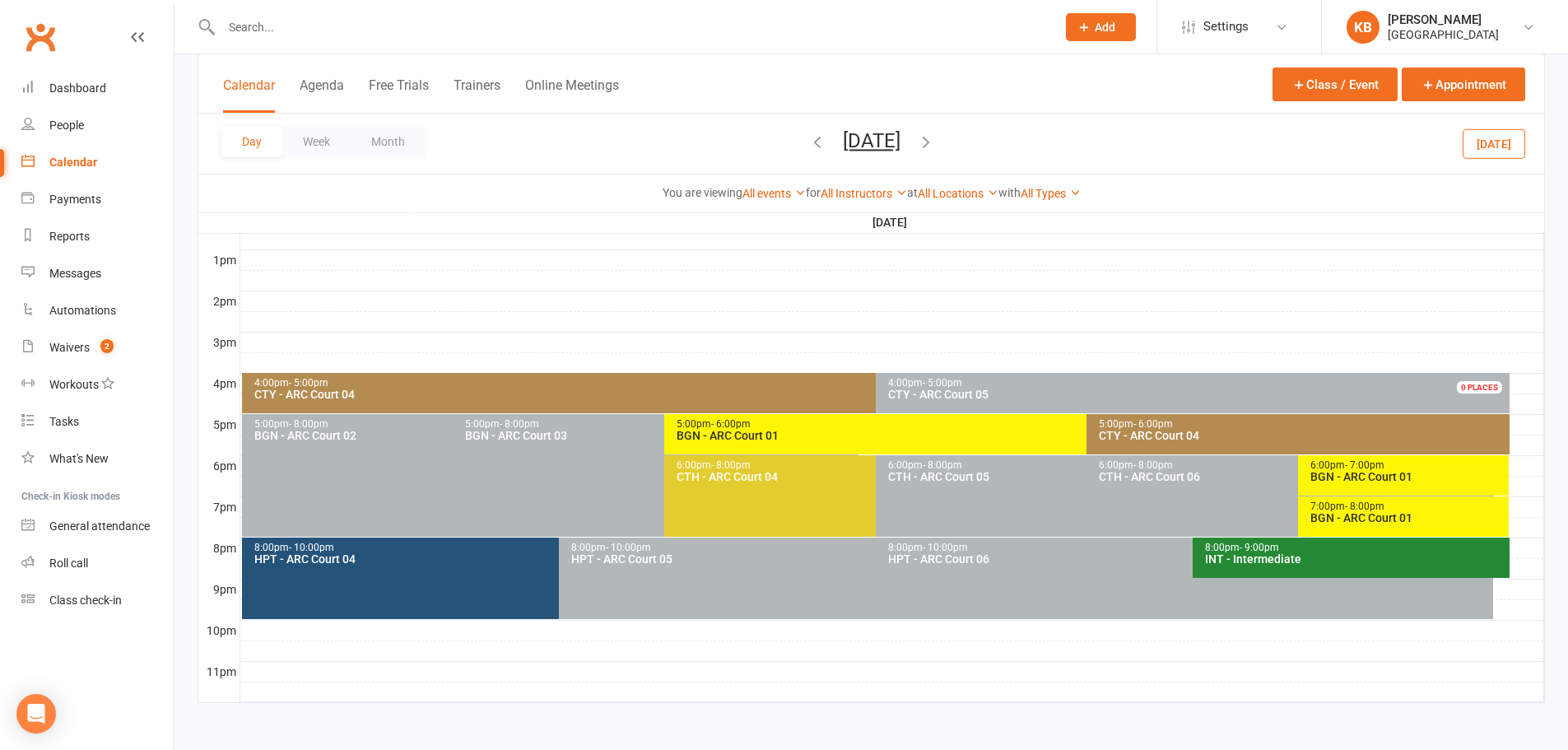
click at [1350, 512] on div "BGN - ARC Court 01" at bounding box center [1408, 518] width 197 height 12
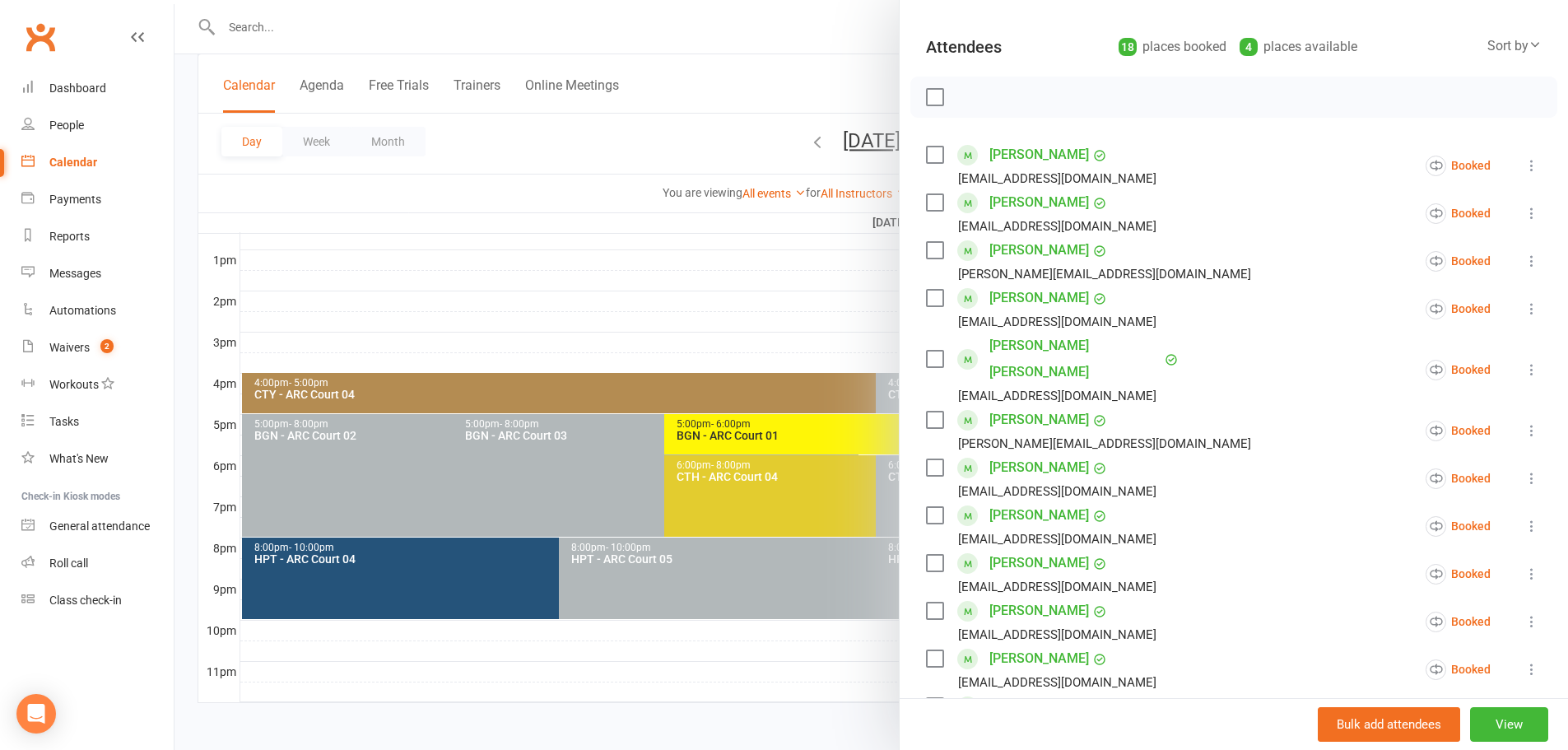
click at [697, 131] on div at bounding box center [871, 375] width 1393 height 750
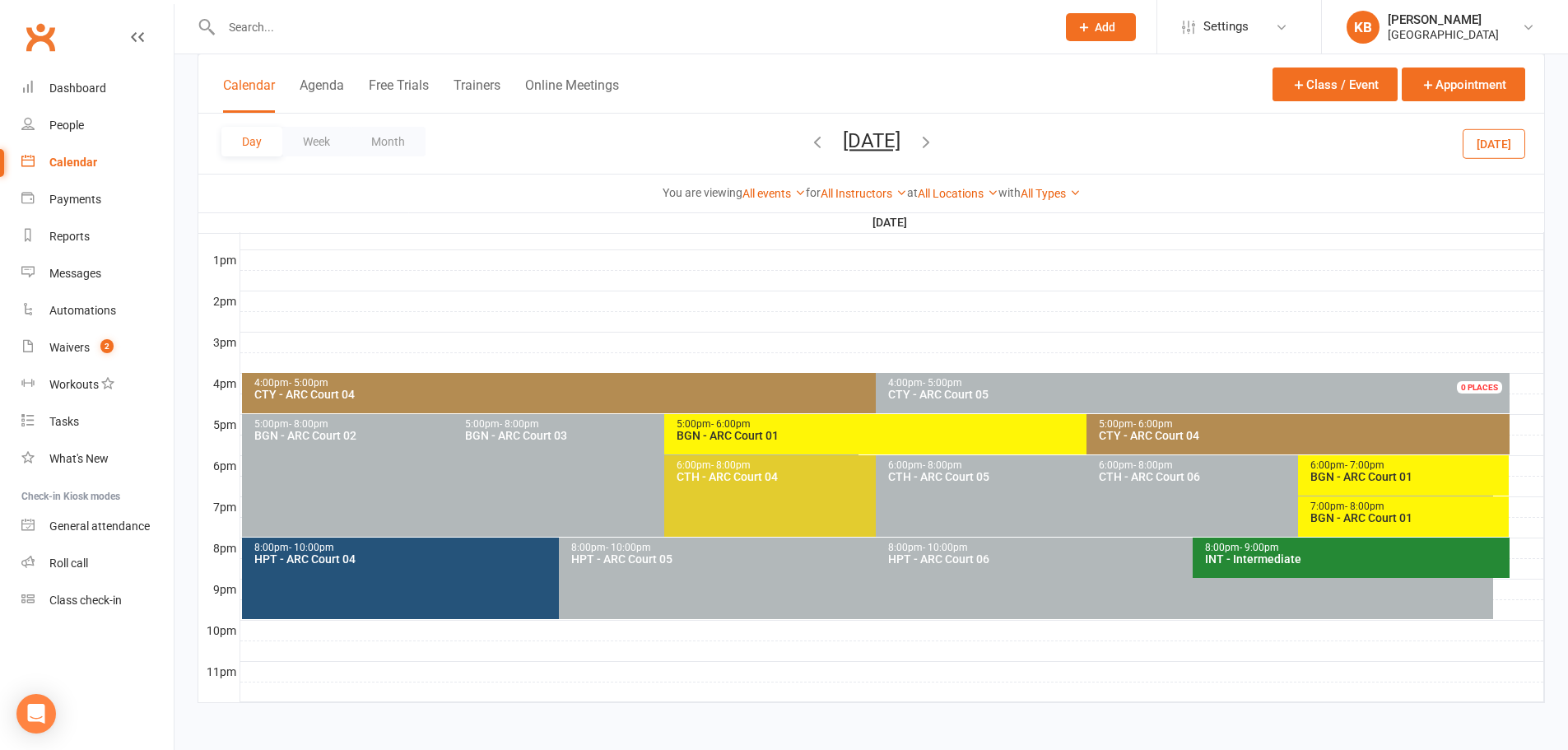
click at [1382, 518] on div "BGN - ARC Court 01" at bounding box center [1408, 518] width 197 height 12
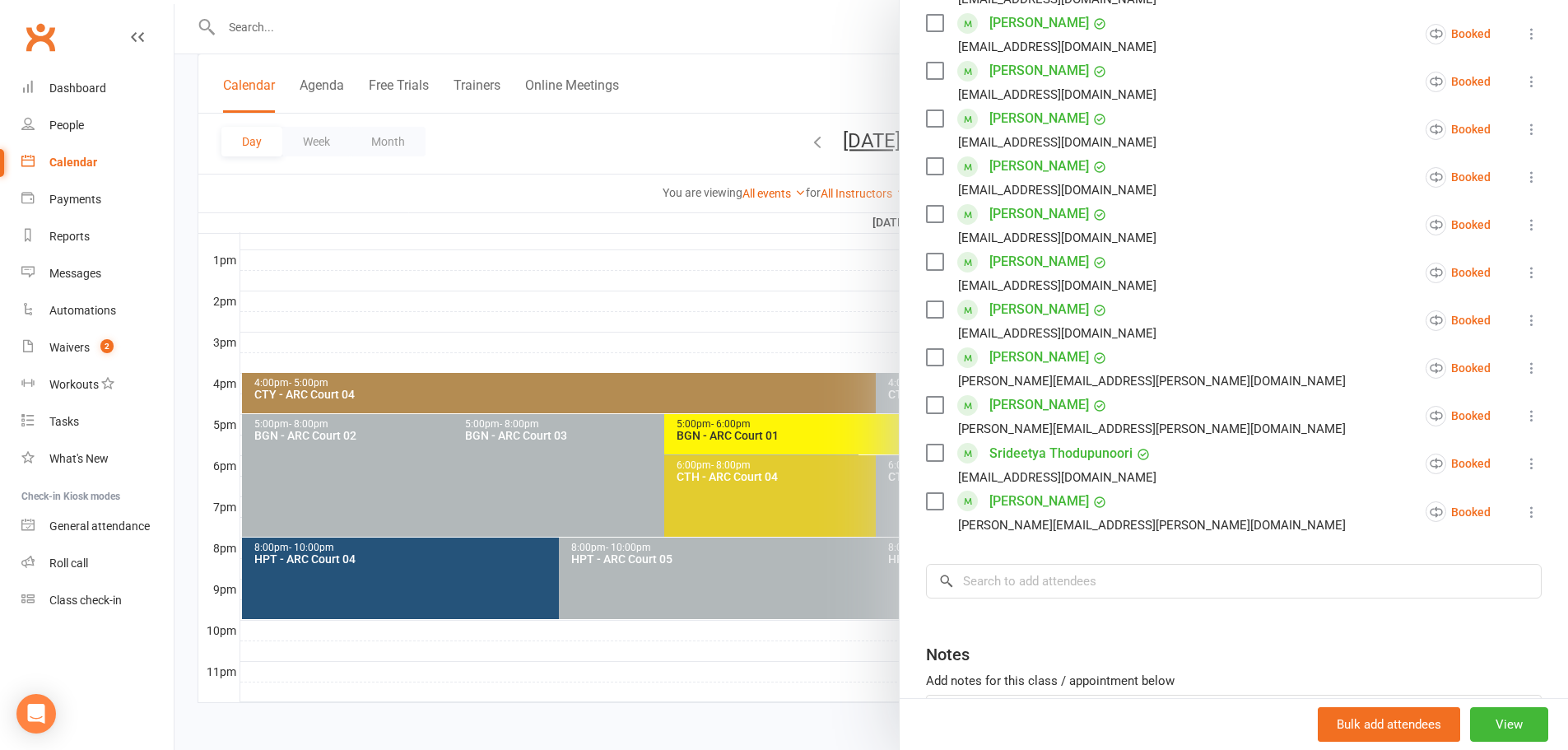
scroll to position [659, 0]
click at [995, 562] on input "search" at bounding box center [1233, 579] width 616 height 35
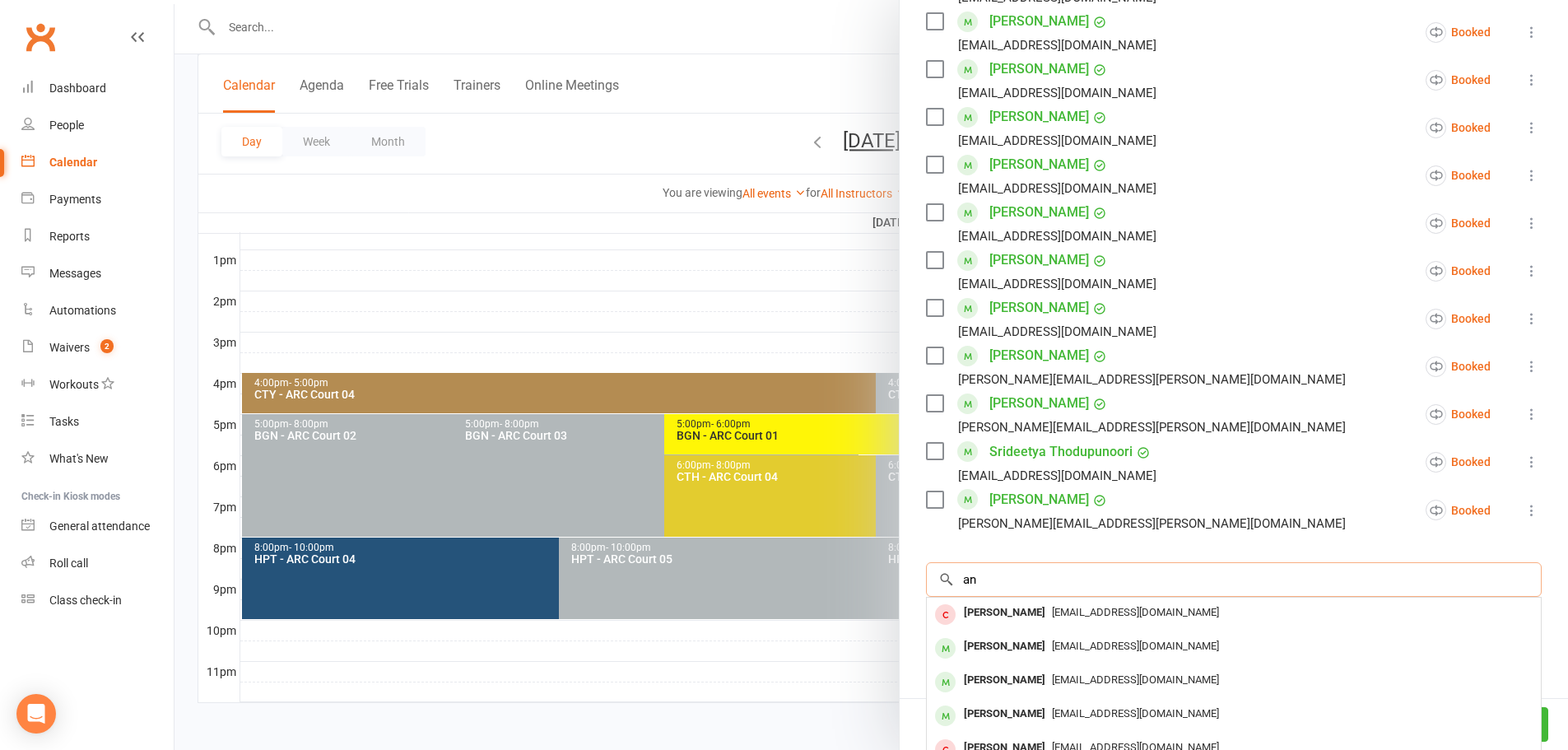
type input "a"
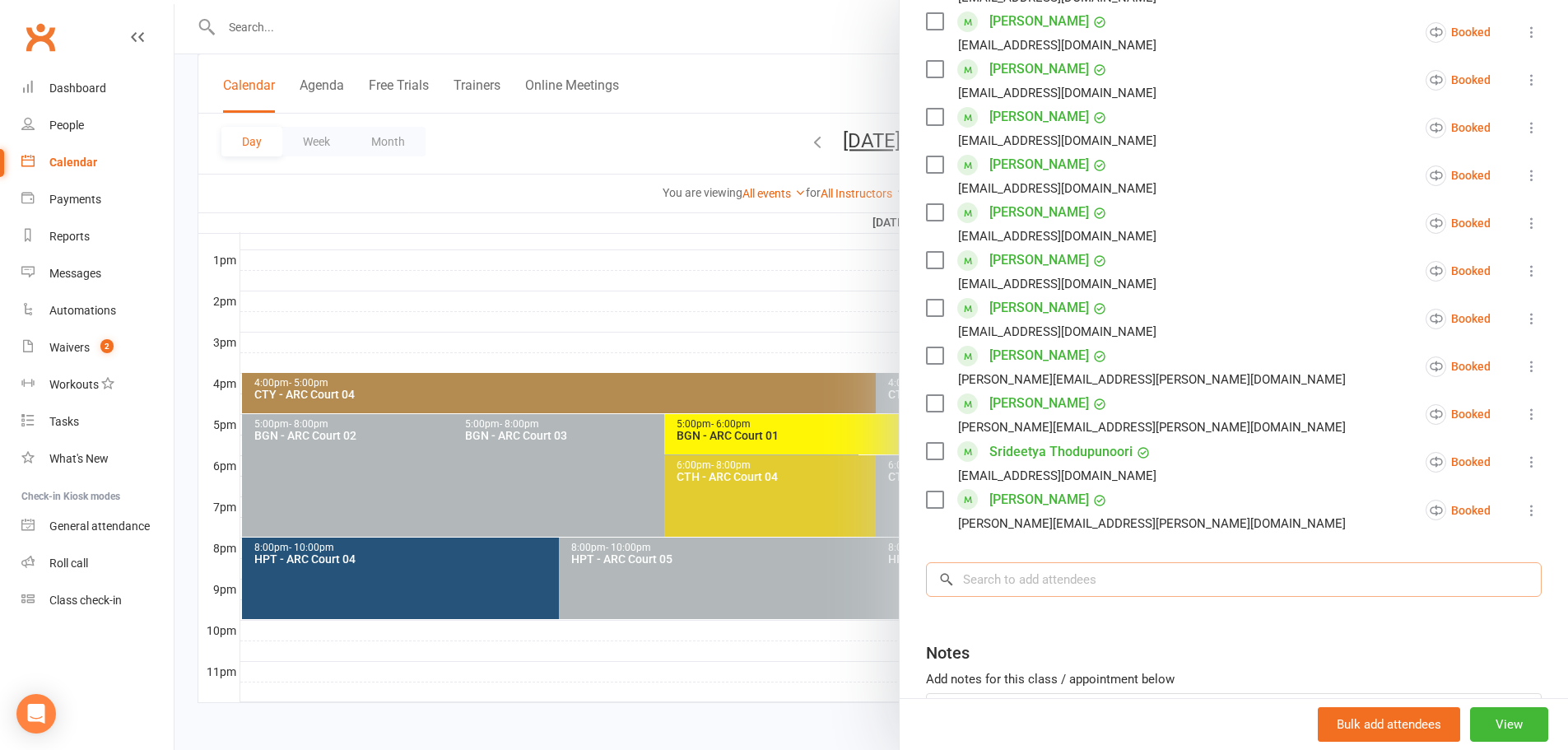
paste input "Anshu Vallabhaneni"
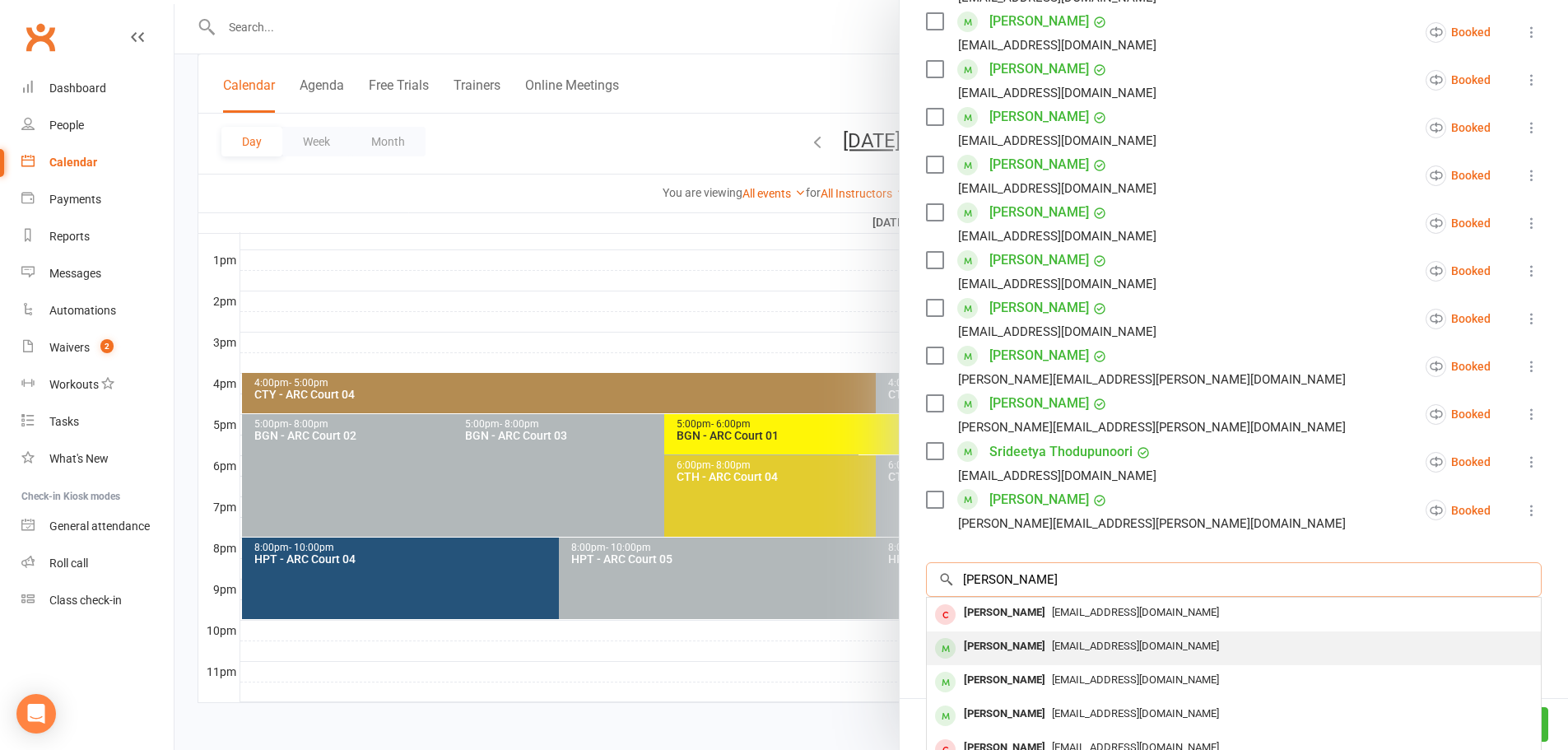
type input "Anshu Vallabhaneni"
click at [1029, 634] on div "Anshu Vallabhaneni" at bounding box center [1004, 646] width 95 height 24
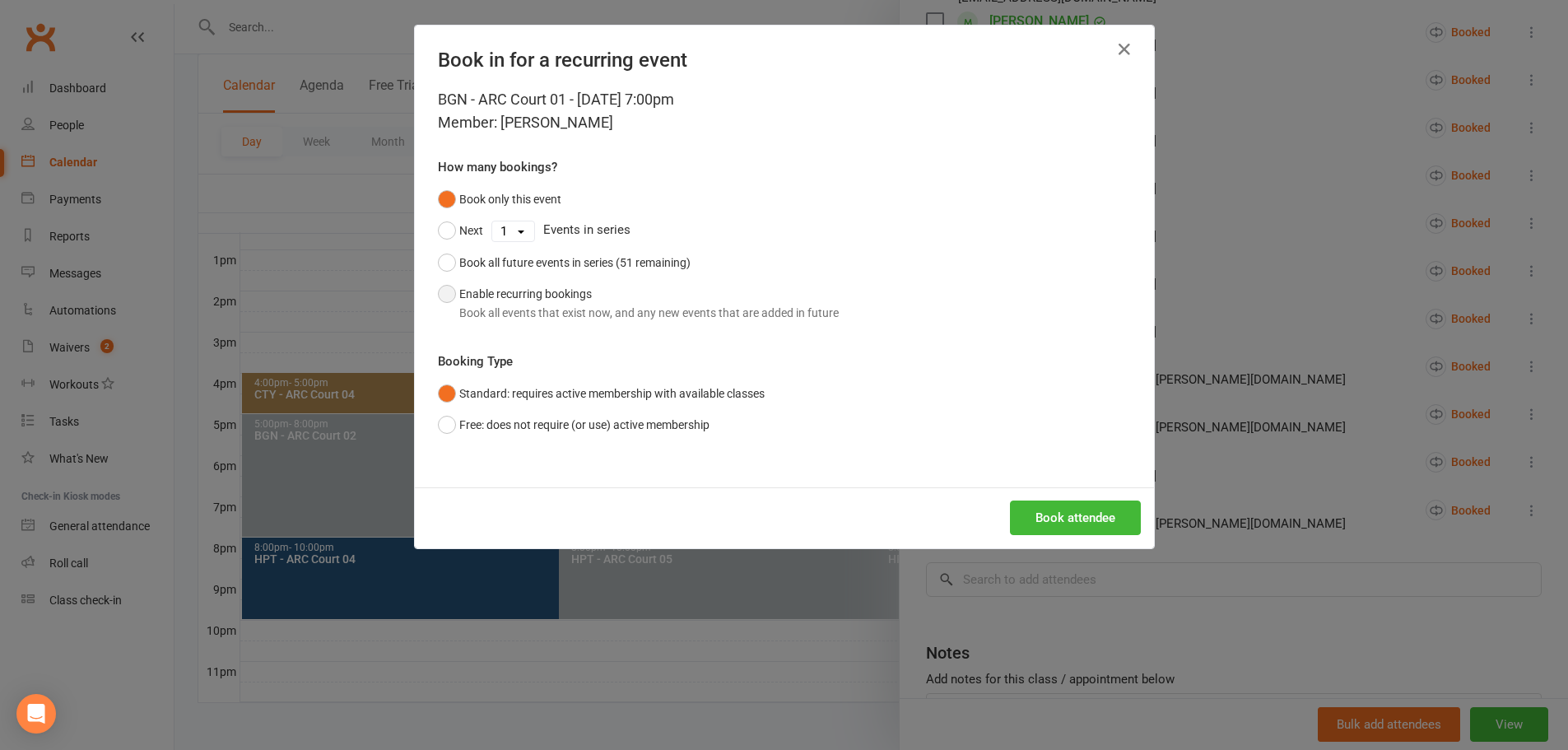
click at [614, 305] on div "Book all events that exist now, and any new events that are added in future" at bounding box center [648, 312] width 379 height 18
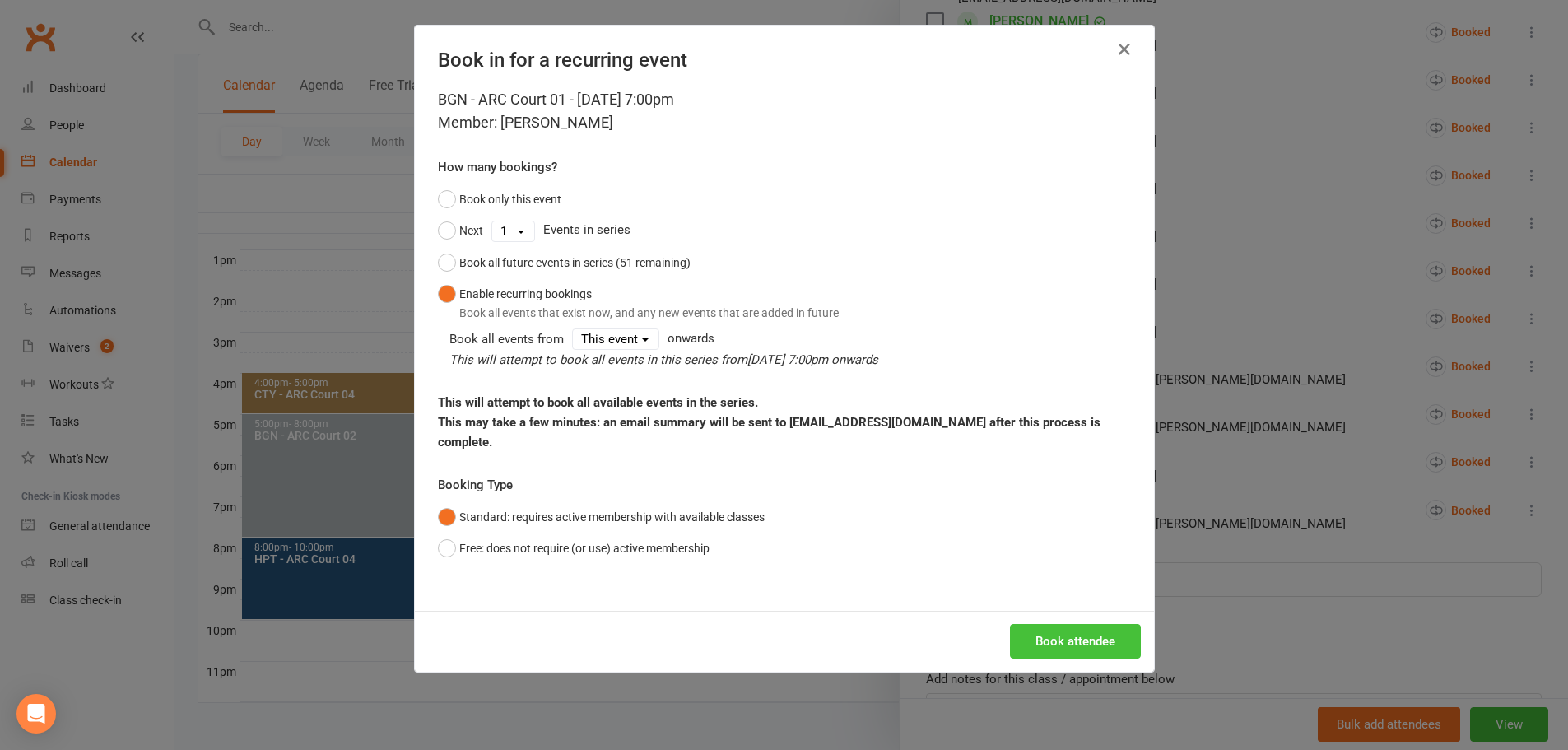
click at [1055, 624] on button "Book attendee" at bounding box center [1075, 641] width 131 height 35
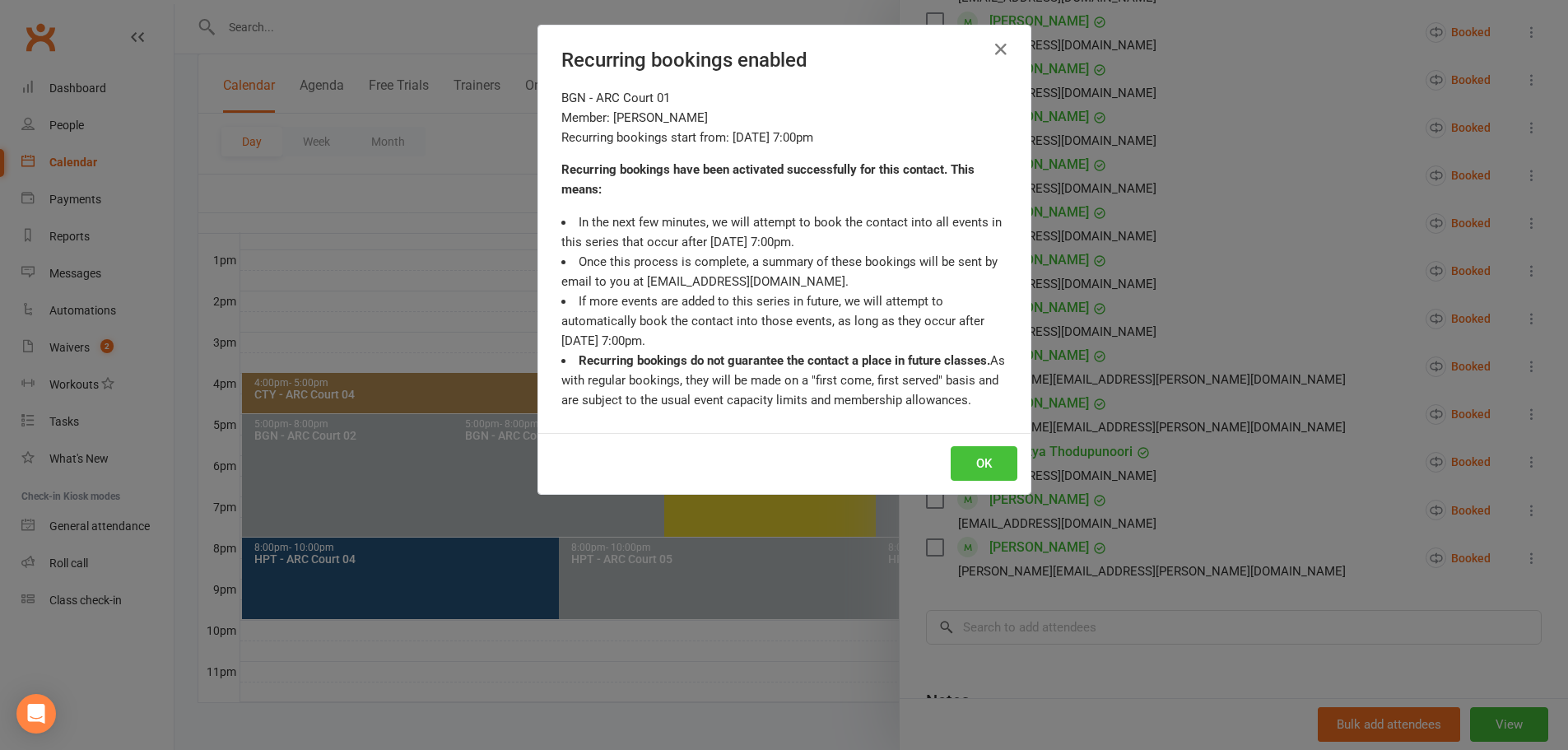
click at [952, 465] on button "OK" at bounding box center [984, 463] width 67 height 35
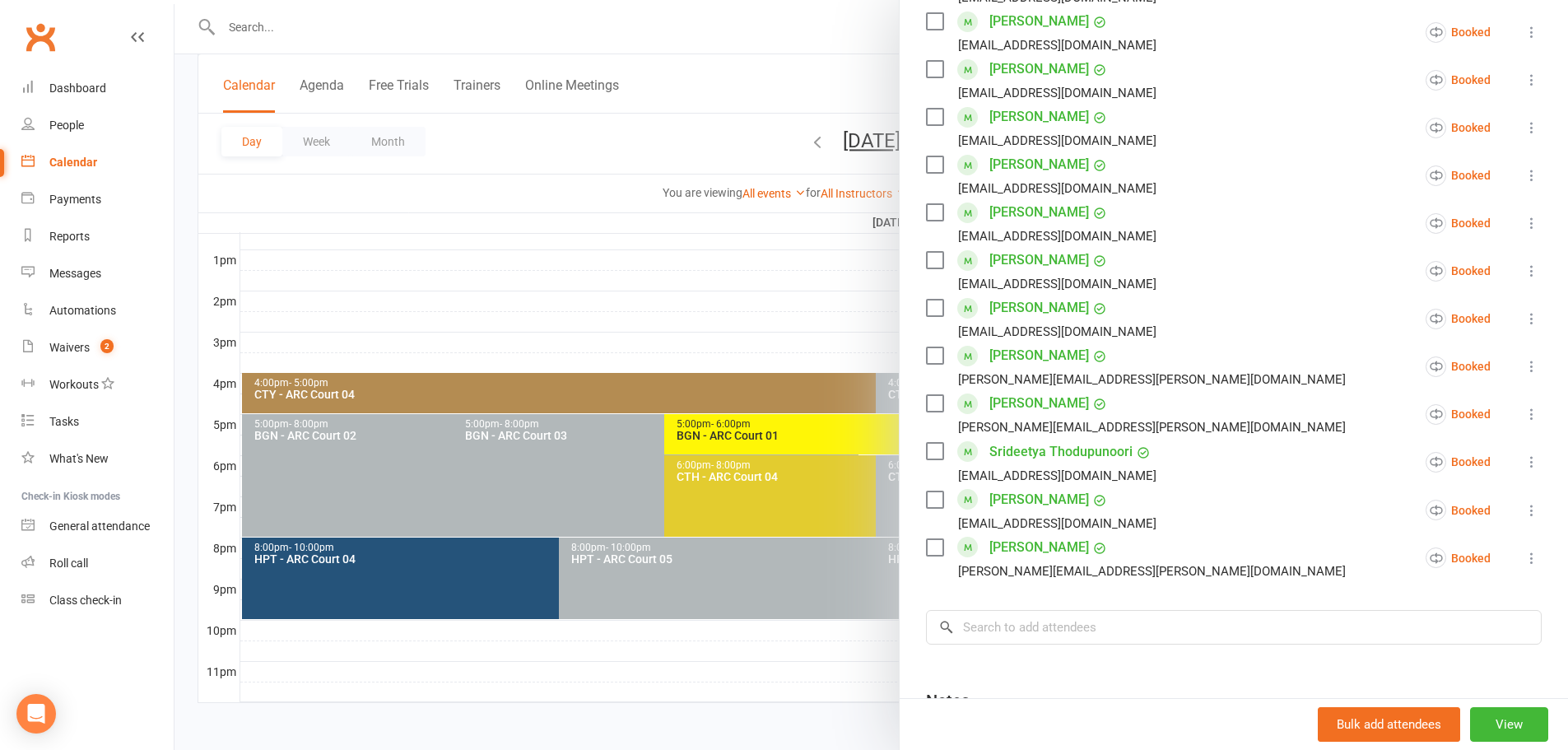
click at [681, 125] on div at bounding box center [871, 375] width 1393 height 750
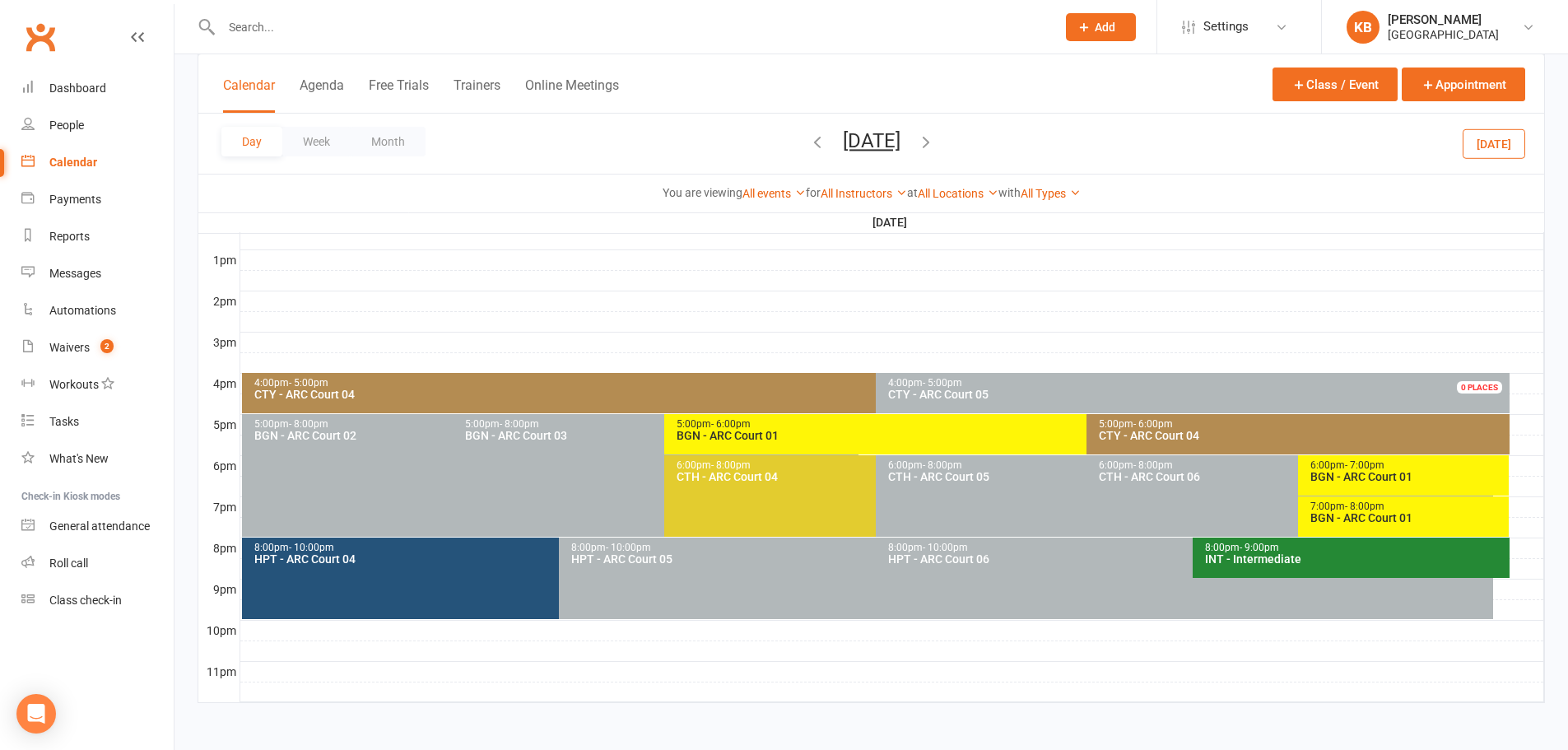
click at [808, 140] on icon "button" at bounding box center [817, 141] width 18 height 18
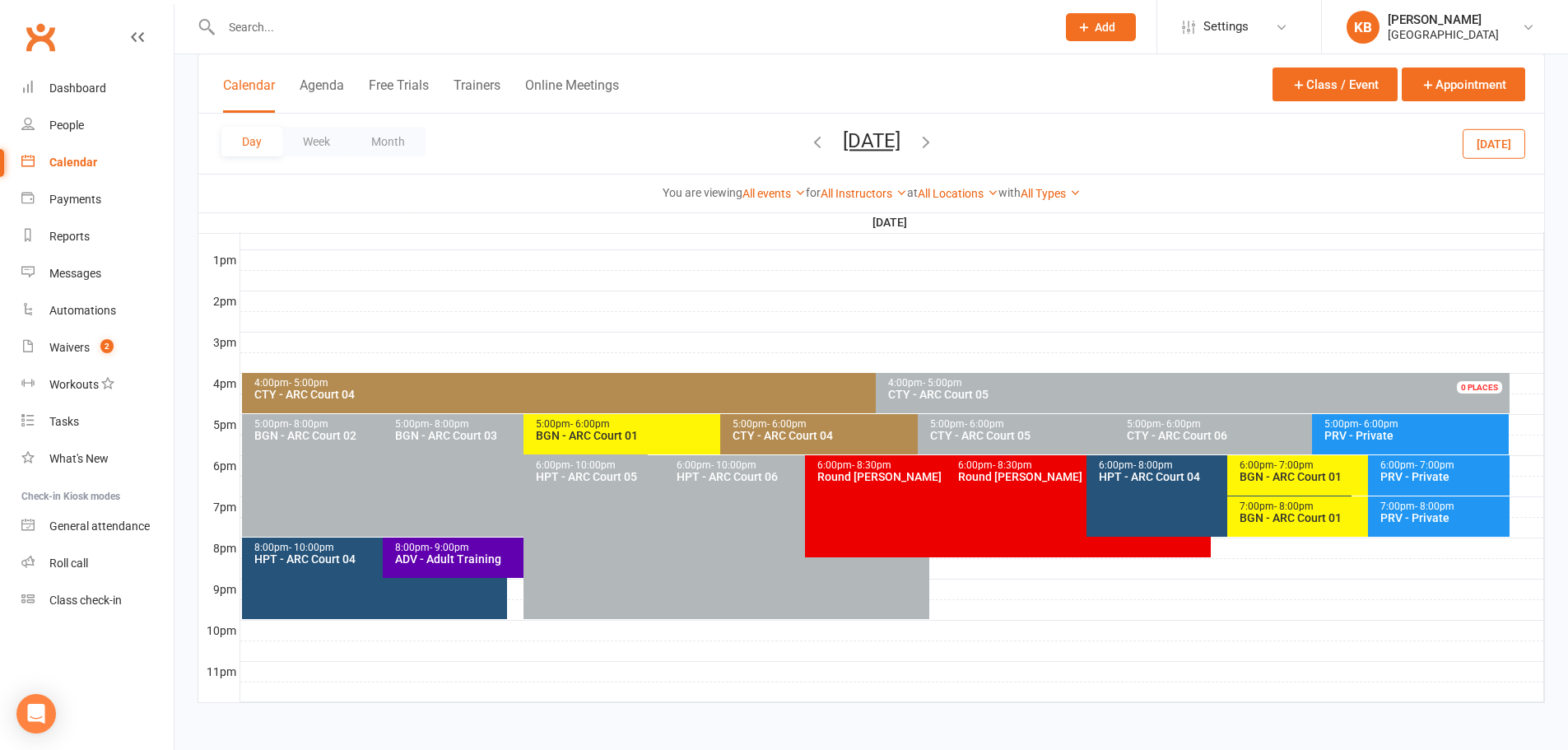
click at [808, 140] on icon "button" at bounding box center [817, 141] width 18 height 18
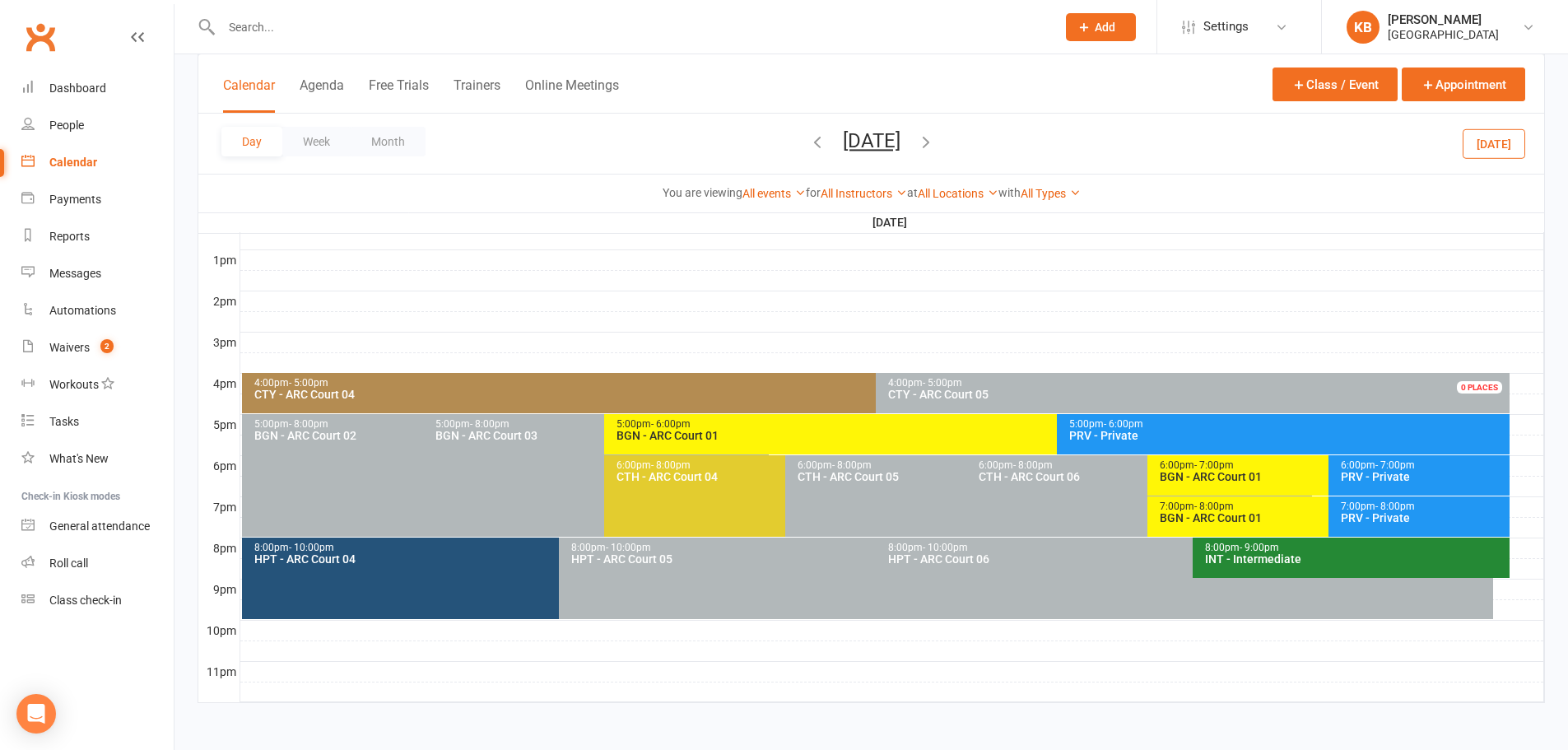
click at [736, 140] on div "Day Week Month Tuesday, Aug 19, 2025 August 2025 Sun Mon Tue Wed Thu Fri Sat 27…" at bounding box center [871, 143] width 1345 height 60
click at [808, 147] on icon "button" at bounding box center [817, 141] width 18 height 18
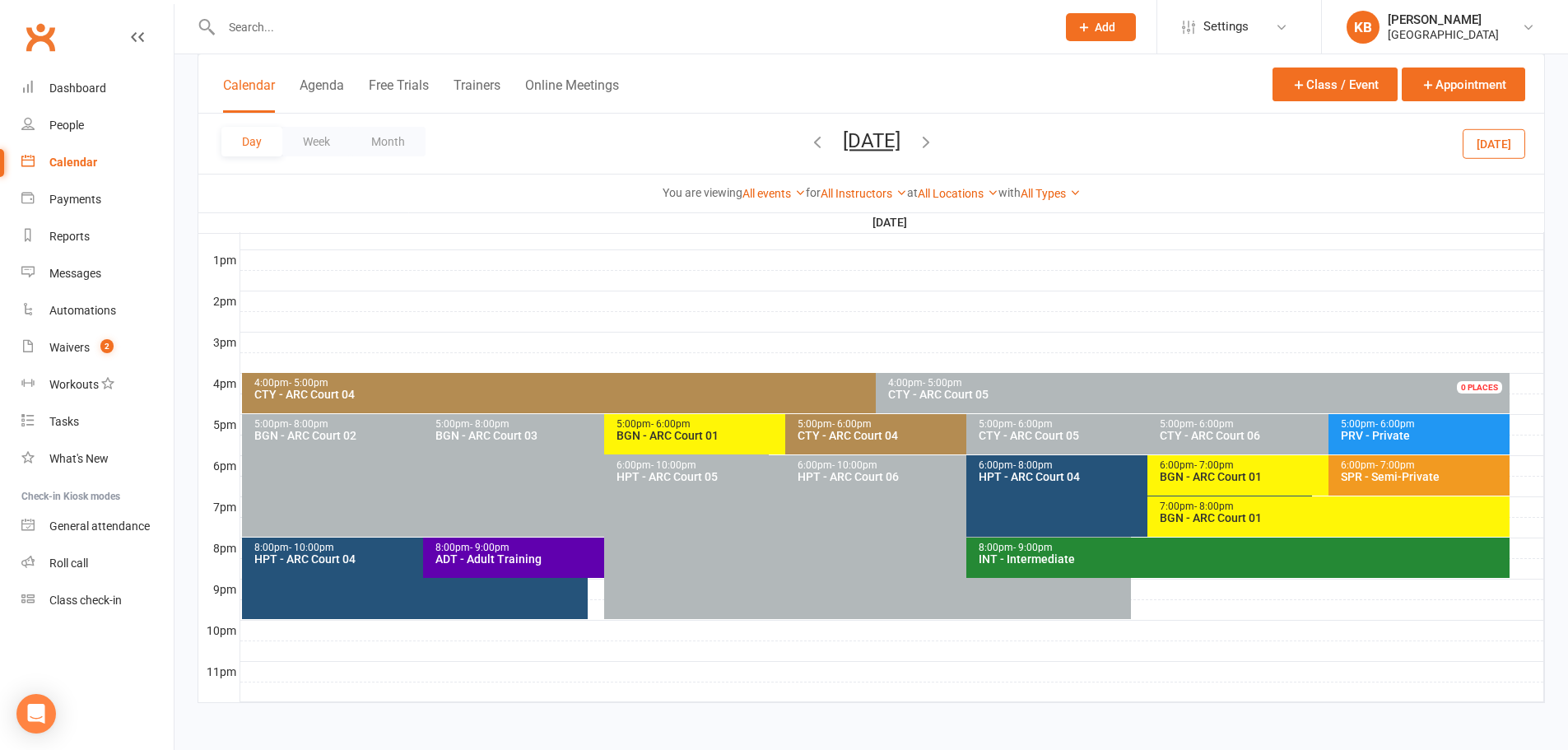
click at [808, 147] on icon "button" at bounding box center [817, 141] width 18 height 18
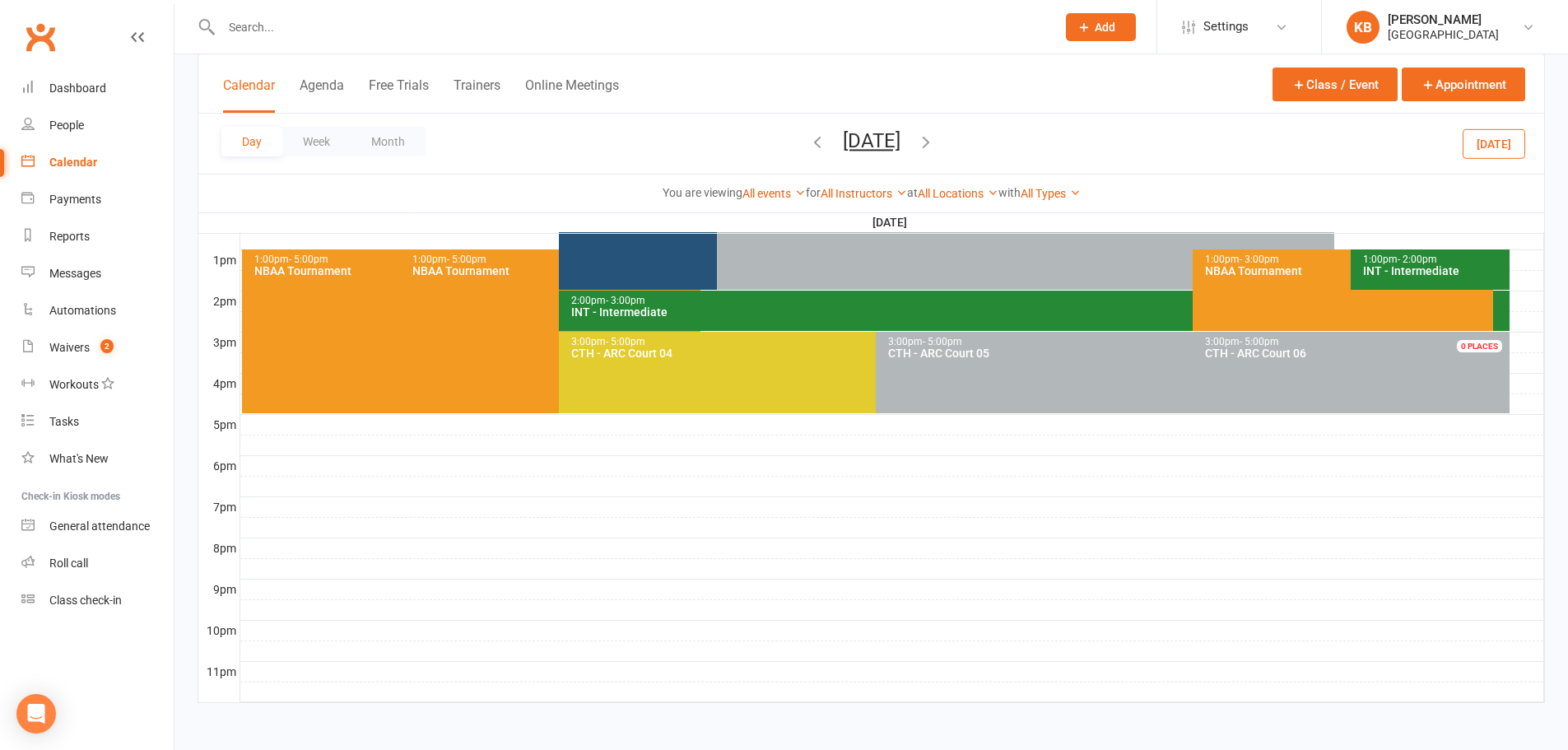
click at [808, 146] on icon "button" at bounding box center [817, 141] width 18 height 18
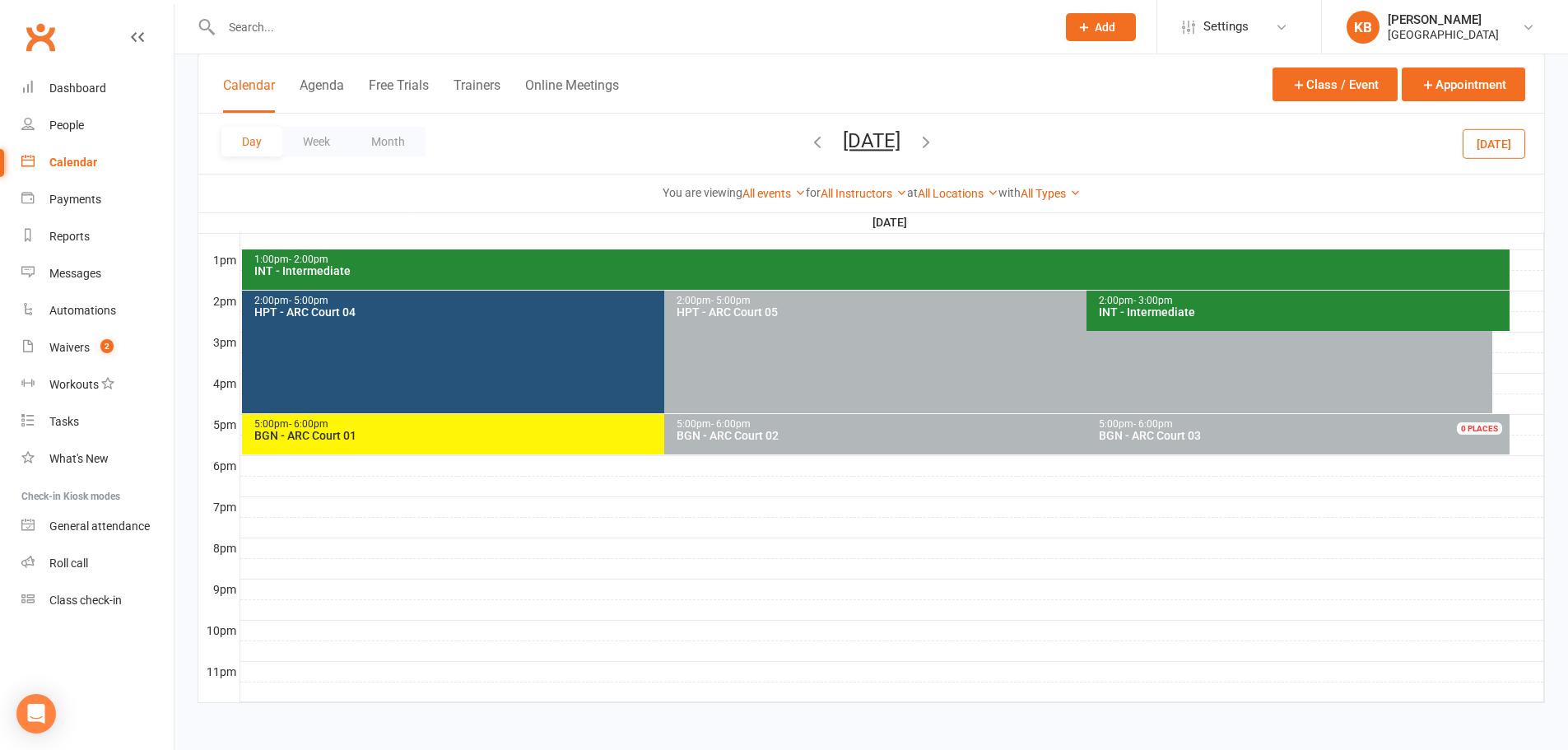
click at [935, 140] on icon "button" at bounding box center [925, 141] width 18 height 18
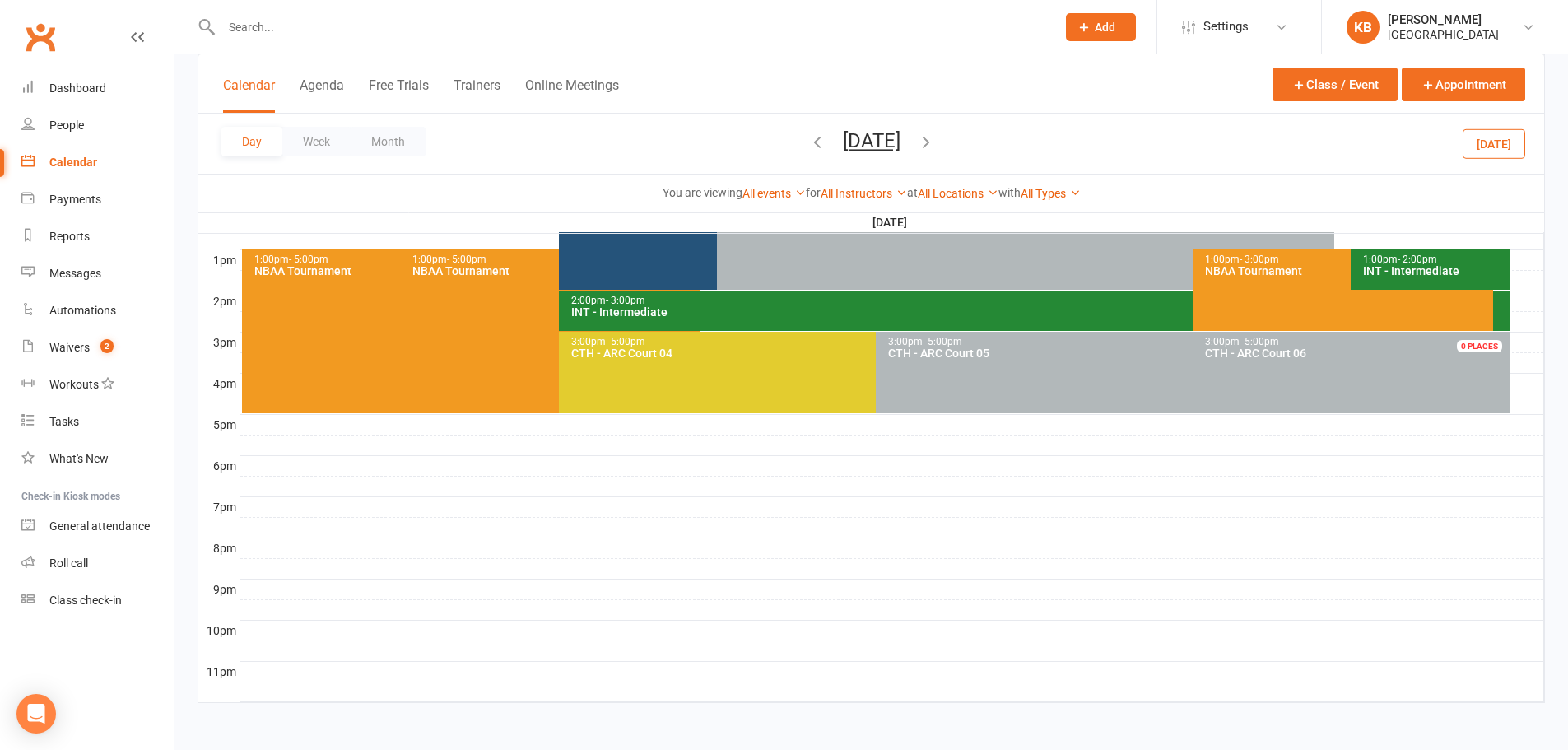
click at [935, 140] on icon "button" at bounding box center [925, 141] width 18 height 18
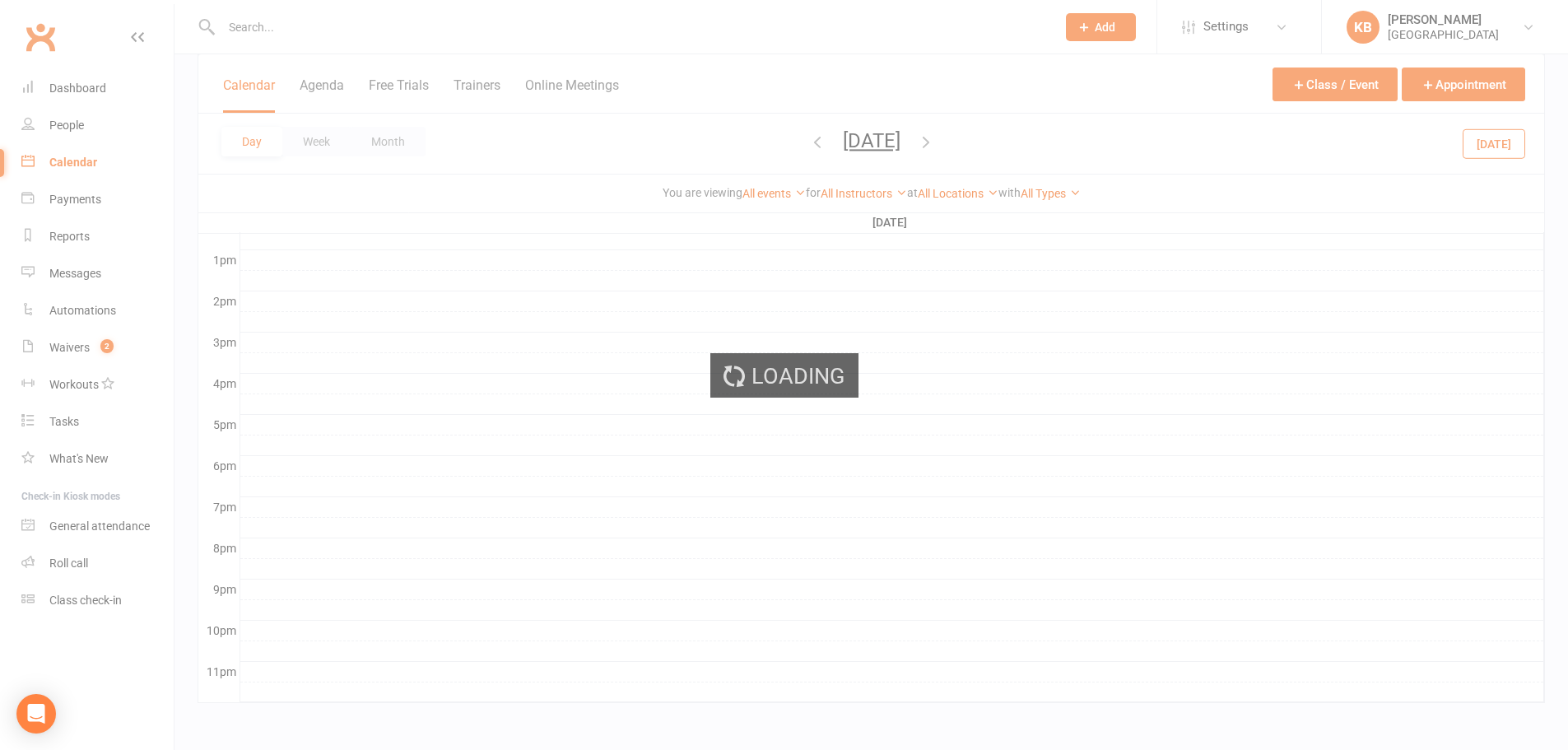
click at [992, 140] on ui-view "Prospect Member Non-attending contact Class / event Appointment Task Bulk messa…" at bounding box center [784, 55] width 1568 height 1342
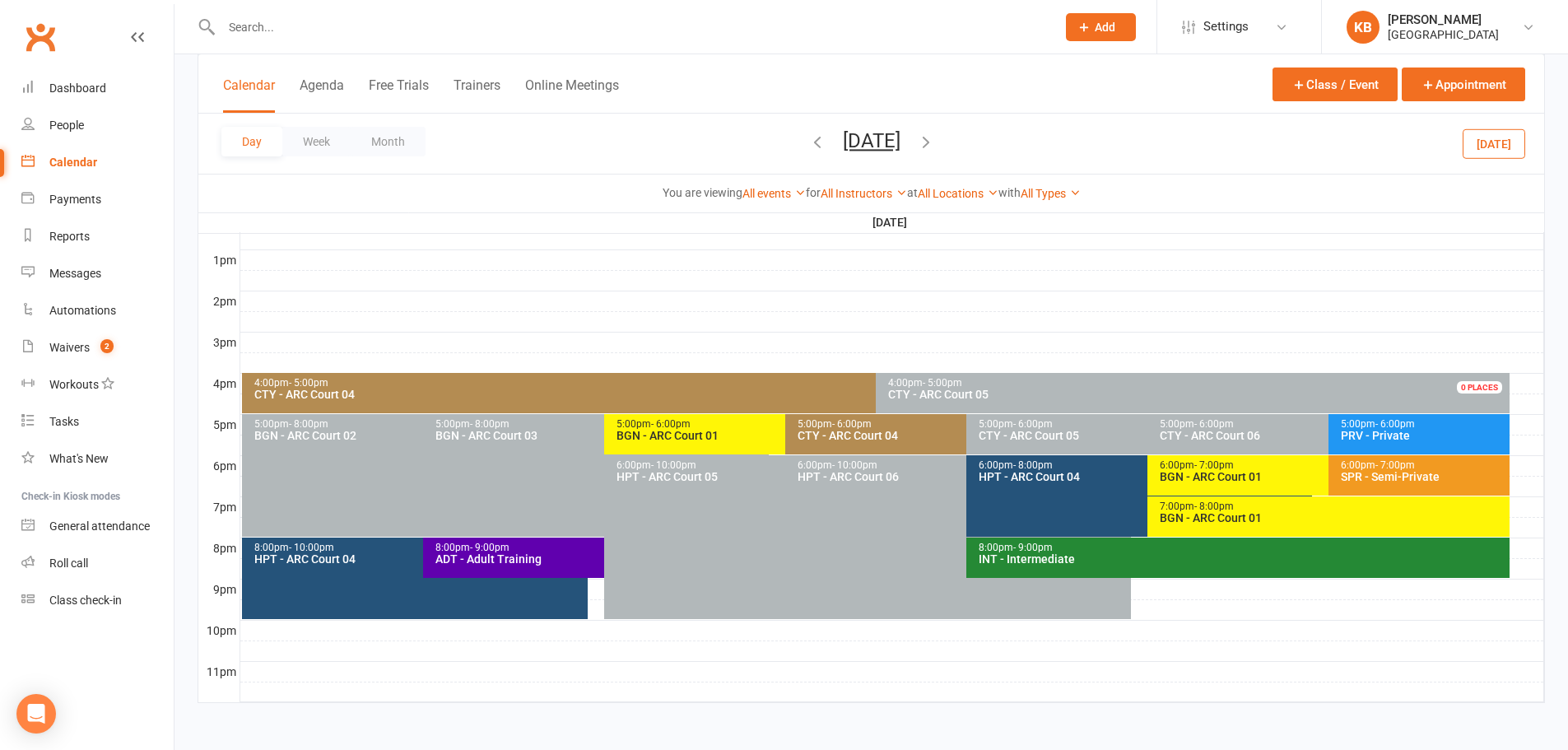
click at [935, 140] on icon "button" at bounding box center [925, 141] width 18 height 18
click at [992, 140] on ui-view "Prospect Member Non-attending contact Class / event Appointment Task Bulk messa…" at bounding box center [784, 55] width 1568 height 1342
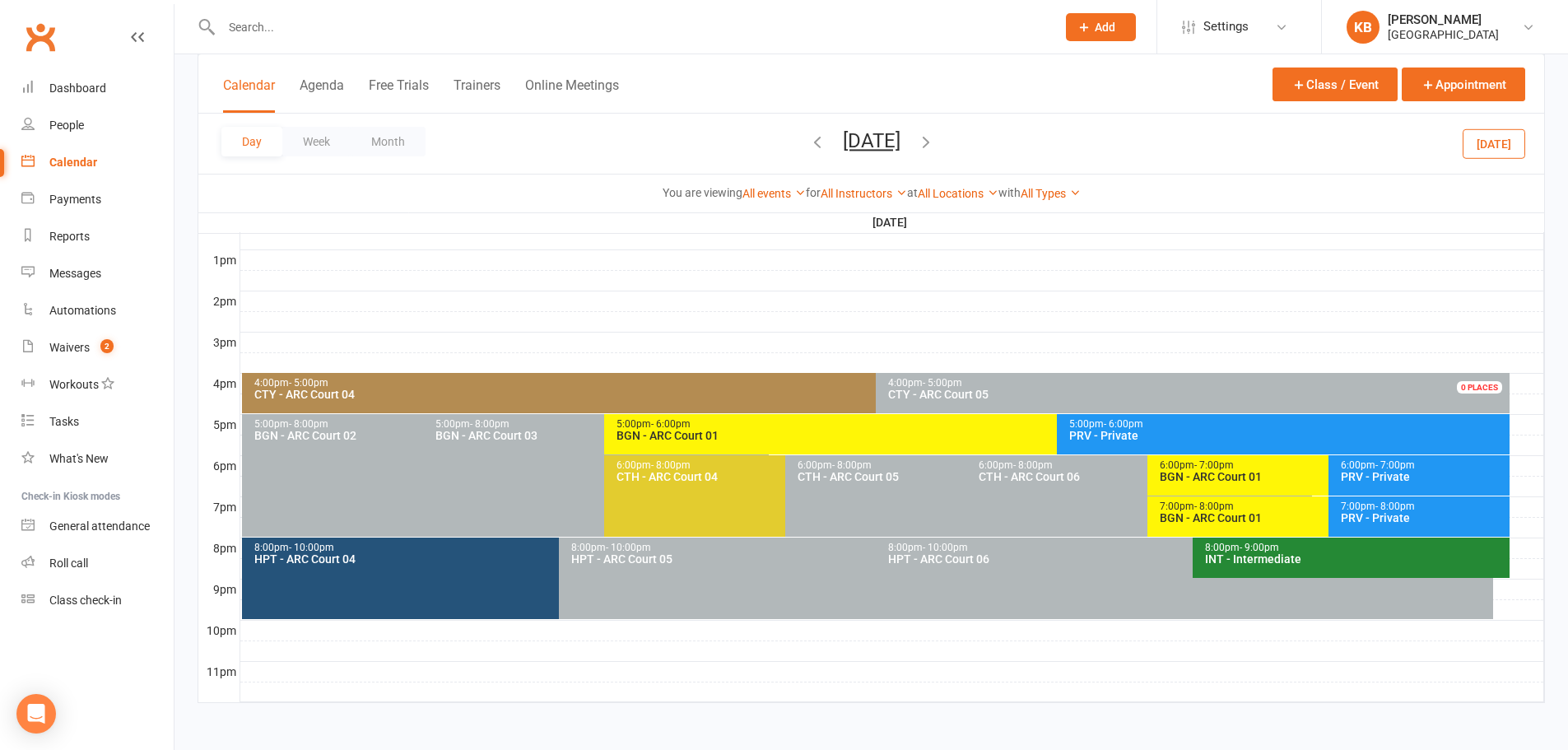
click at [935, 140] on icon "button" at bounding box center [925, 141] width 18 height 18
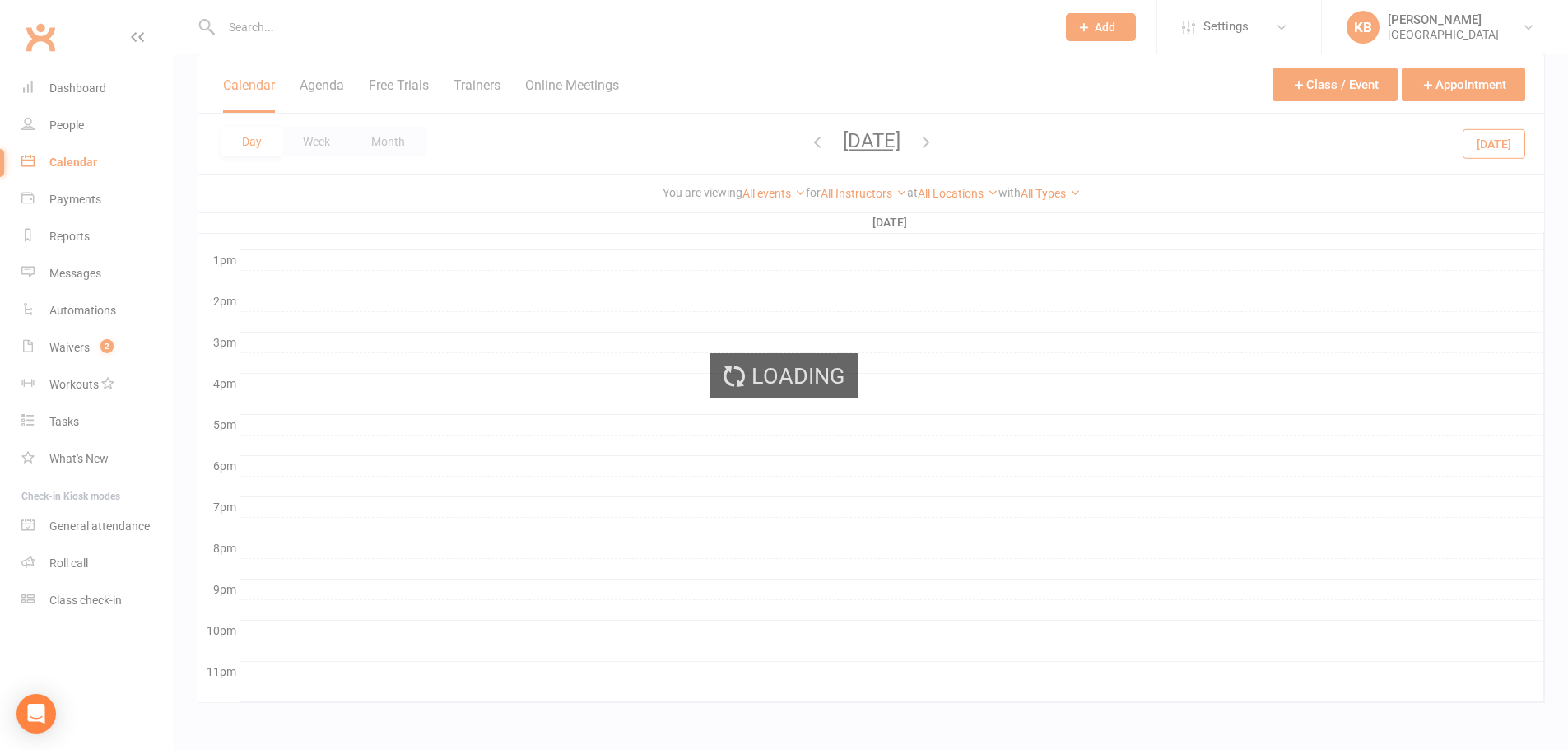
click at [992, 140] on div "Loading" at bounding box center [784, 375] width 1568 height 750
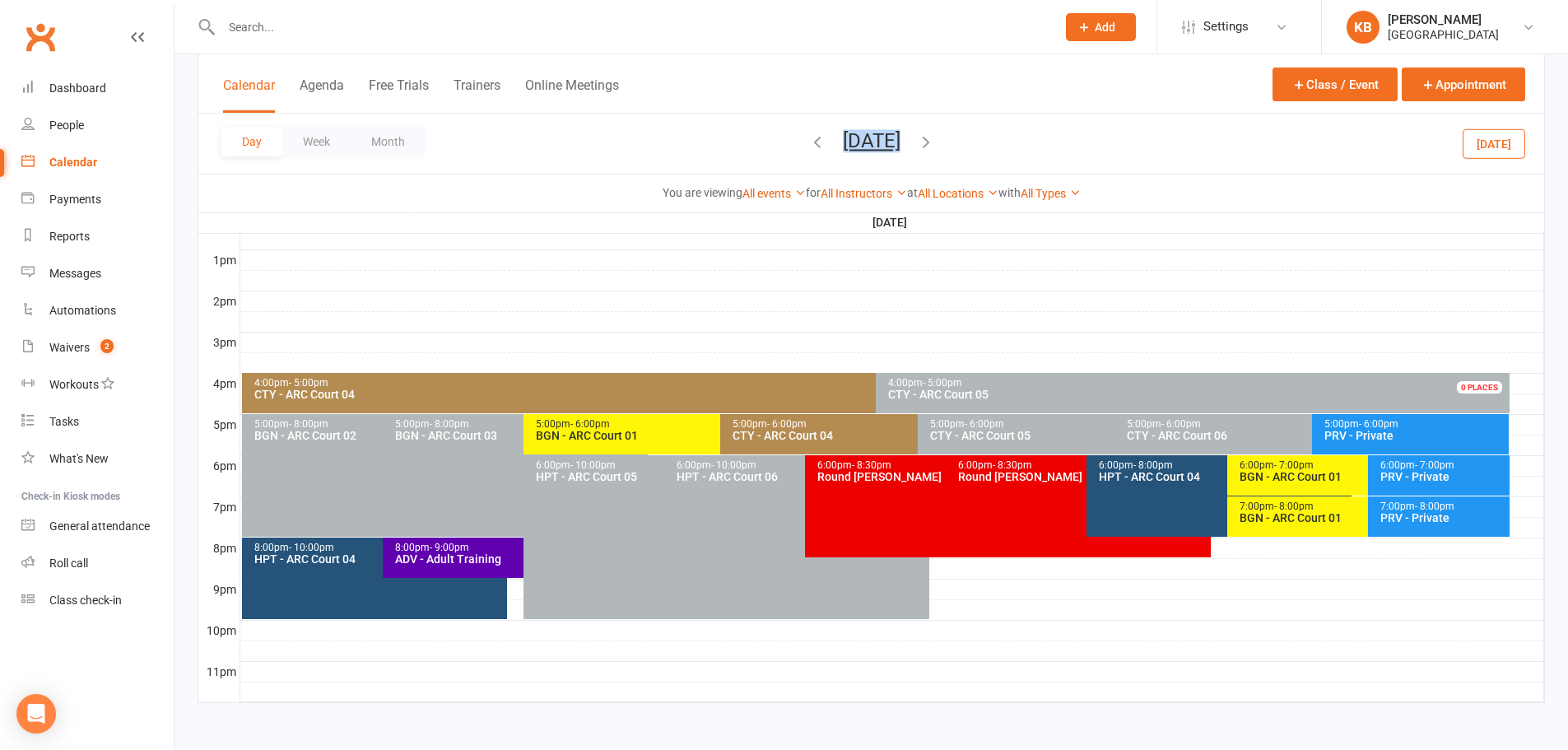
click at [917, 140] on span "[DATE] [DATE] Sun Mon Tue Wed Thu Fri Sat 27 28 29 30 31 01 02 03 04 05 06 07 0…" at bounding box center [871, 144] width 90 height 29
click at [1040, 132] on div "Day Week Month [DATE] [DATE] Sun Mon Tue Wed Thu Fri Sat 27 28 29 30 31 01 02 0…" at bounding box center [871, 143] width 1345 height 60
click at [935, 140] on icon "button" at bounding box center [925, 141] width 18 height 18
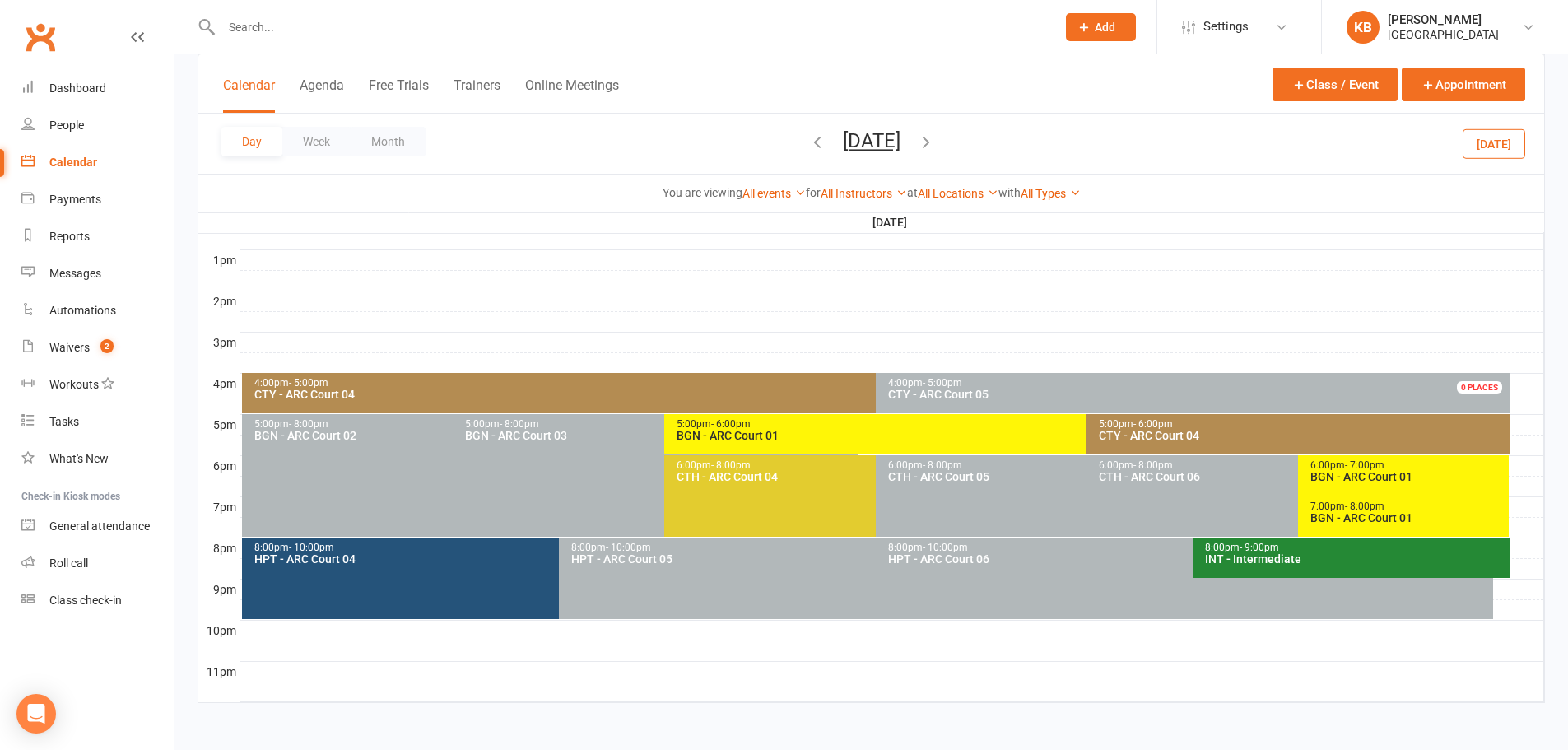
click at [935, 142] on icon "button" at bounding box center [925, 141] width 18 height 18
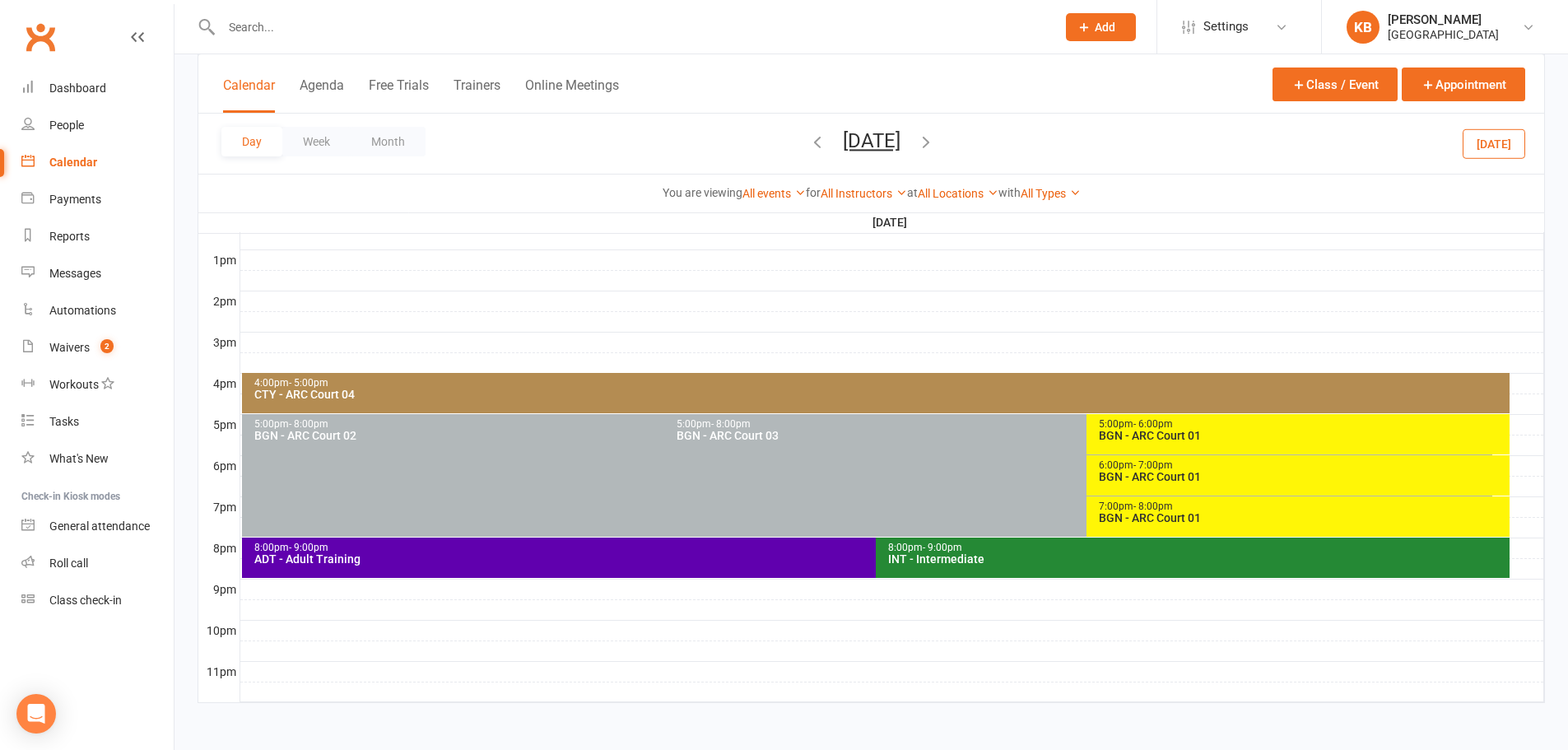
click at [935, 149] on icon "button" at bounding box center [925, 141] width 18 height 18
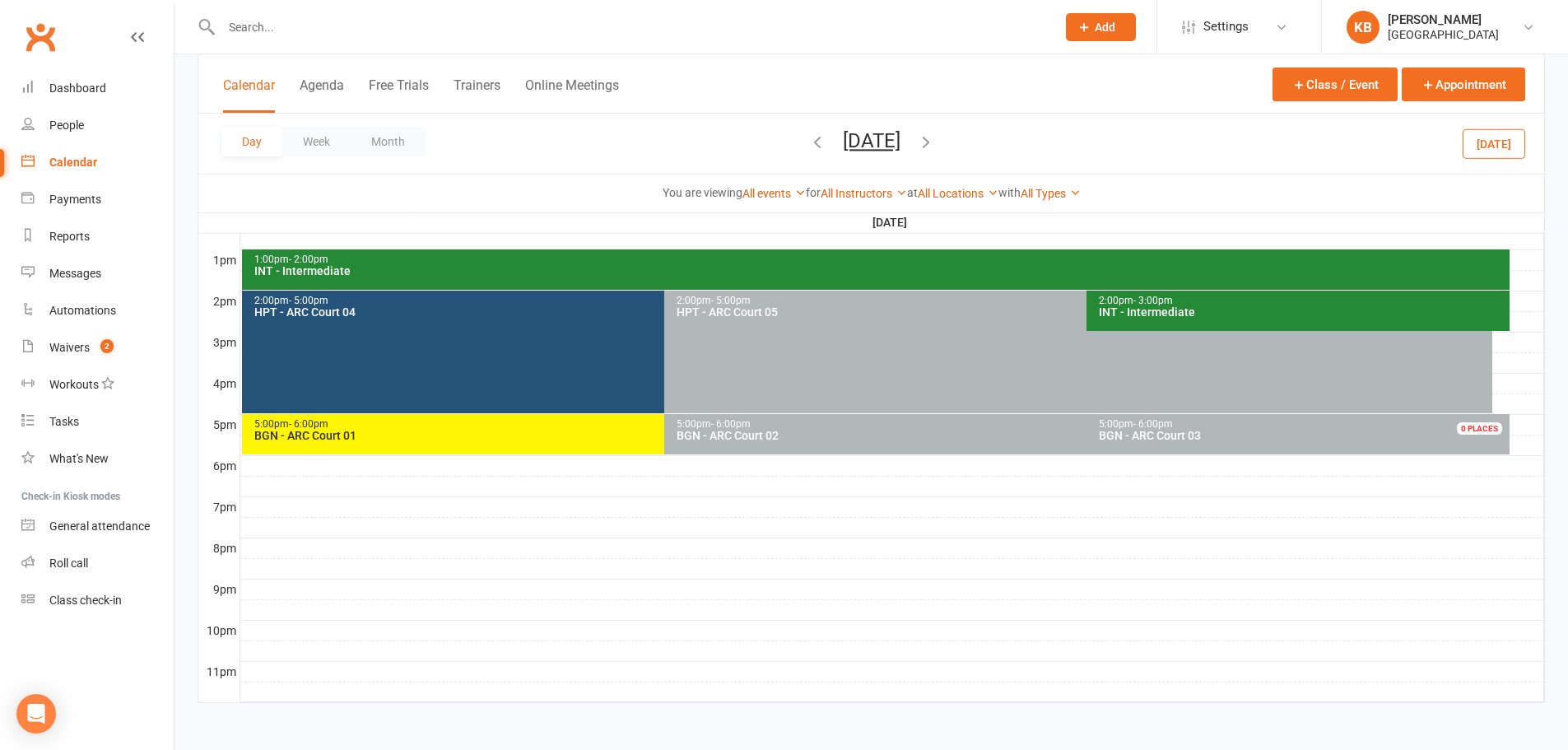
click at [935, 149] on icon "button" at bounding box center [925, 141] width 18 height 18
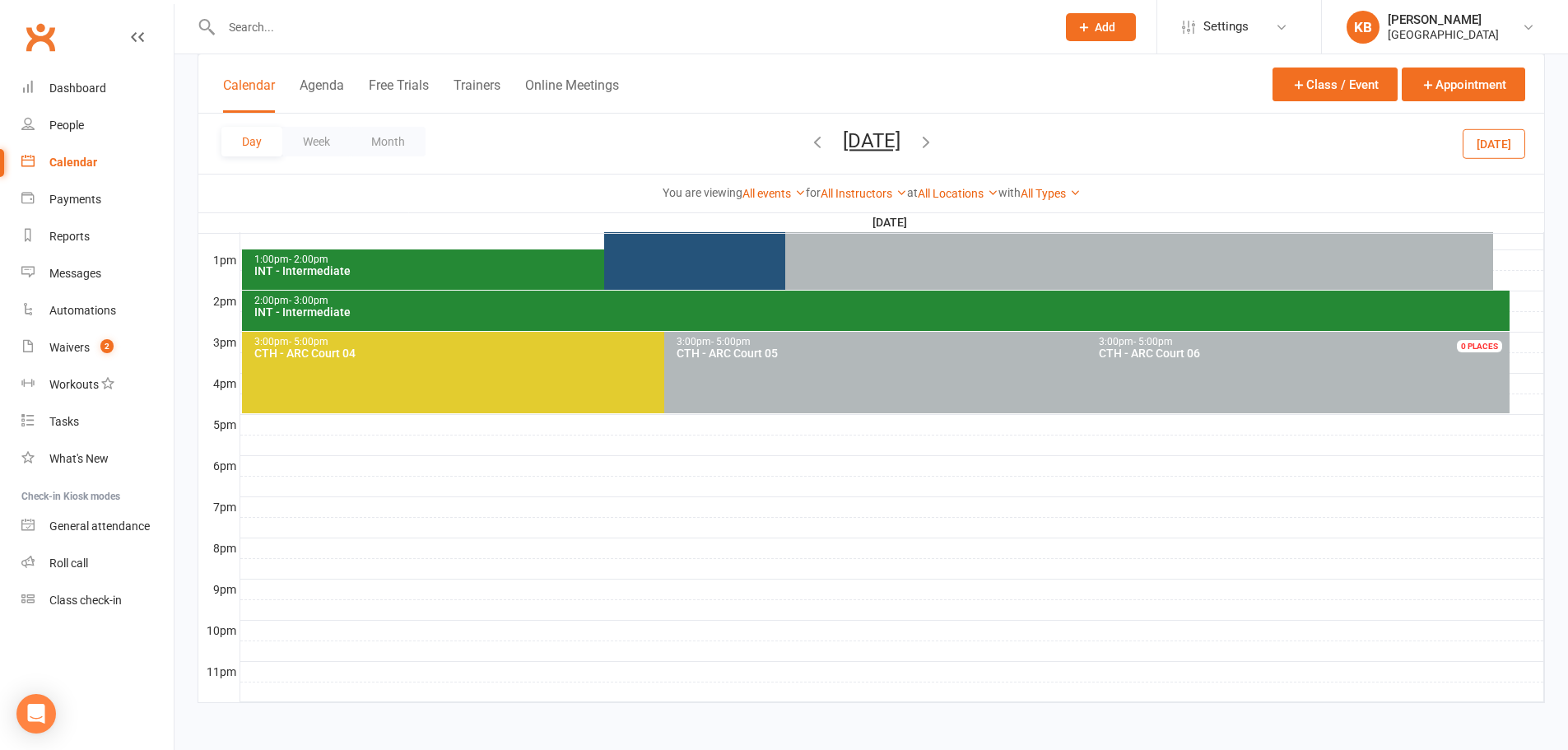
click at [808, 144] on icon "button" at bounding box center [817, 141] width 18 height 18
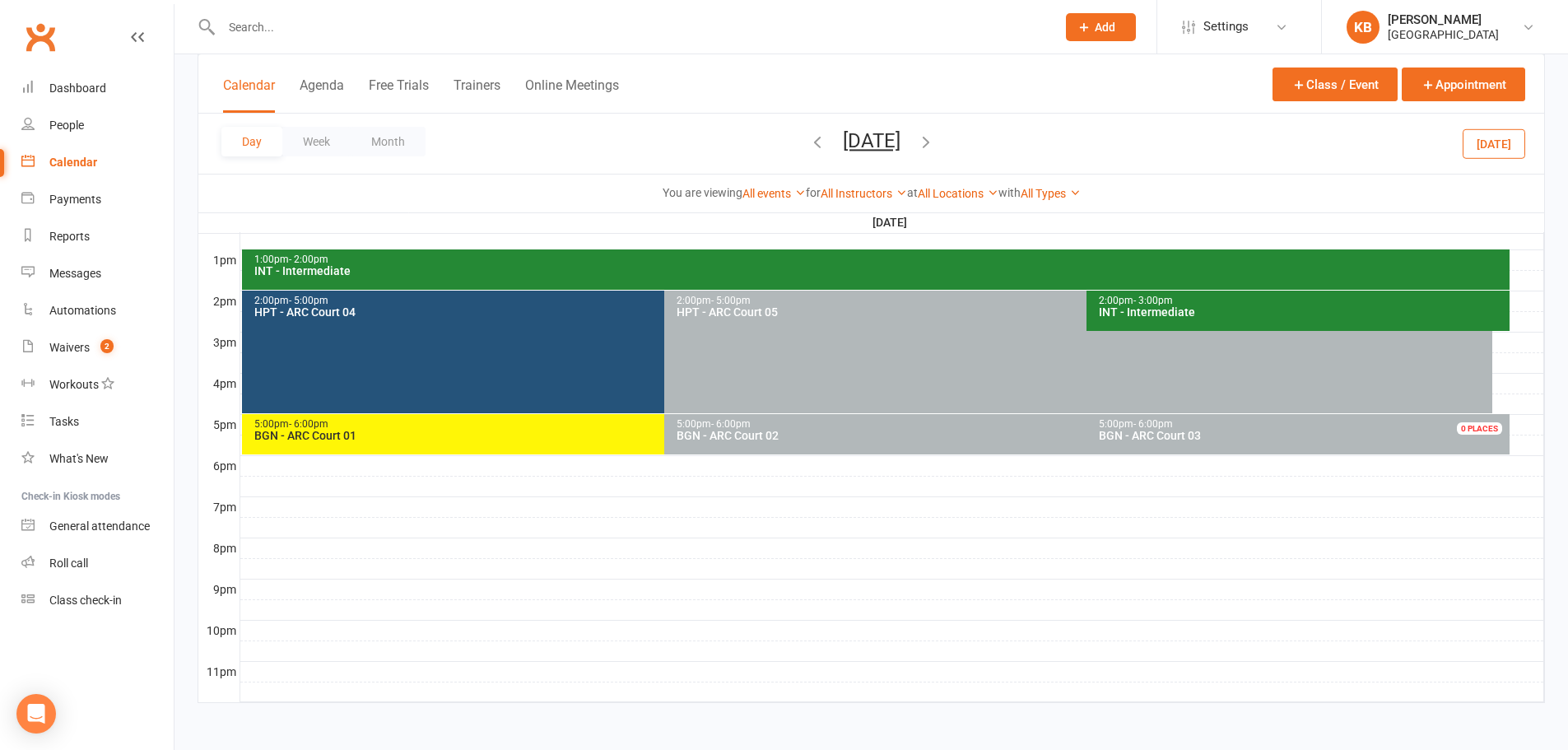
click at [808, 145] on icon "button" at bounding box center [817, 141] width 18 height 18
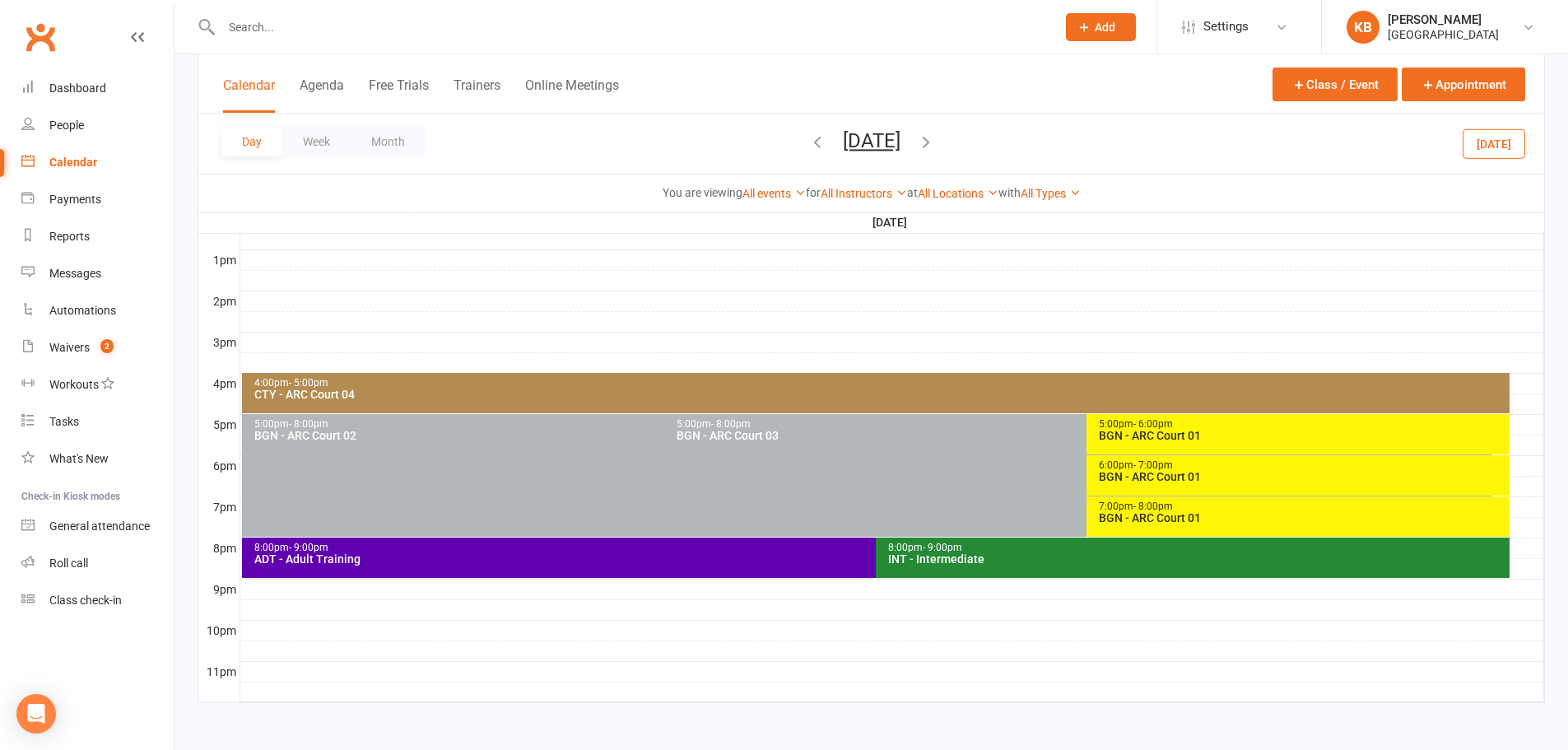
click at [808, 145] on icon "button" at bounding box center [817, 141] width 18 height 18
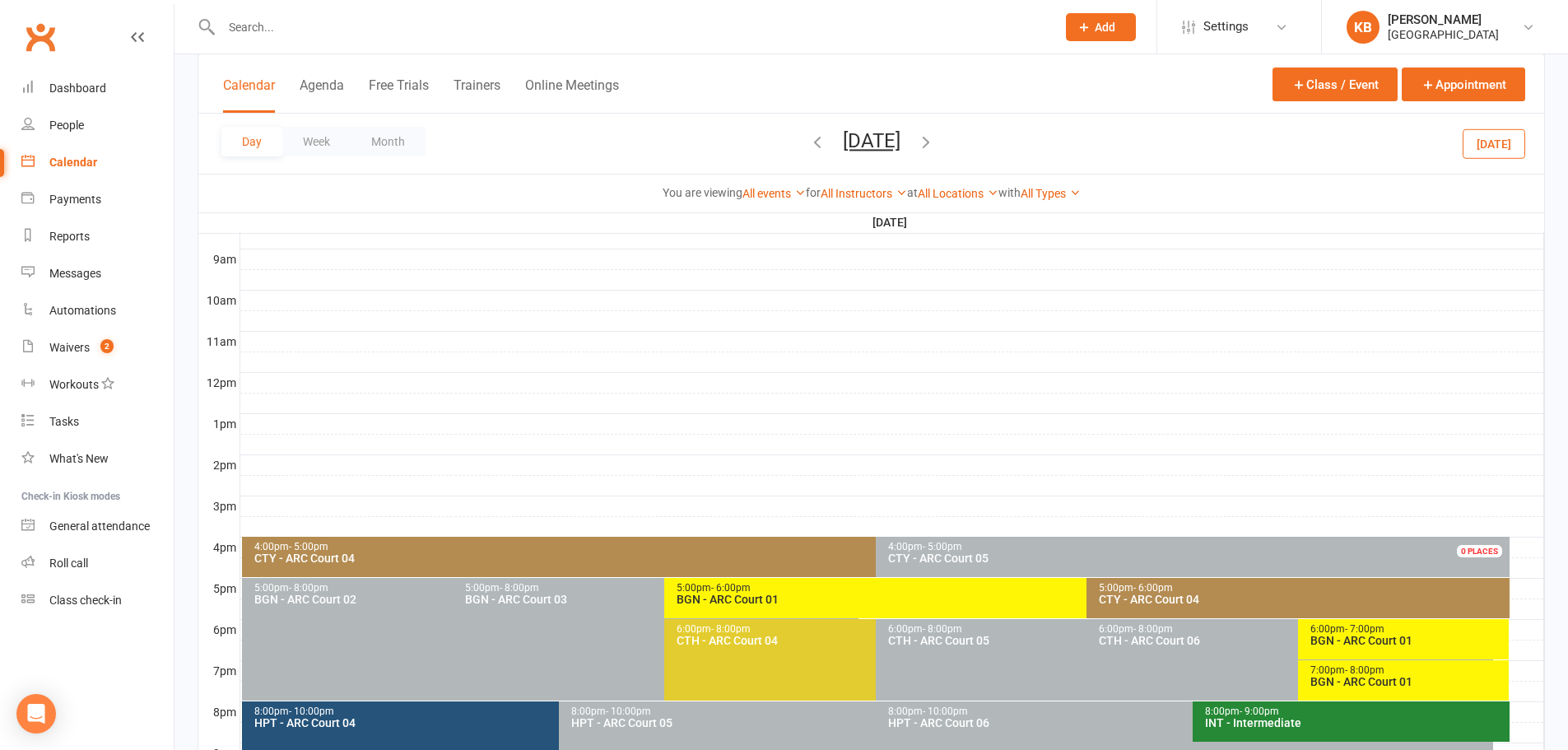
scroll to position [455, 0]
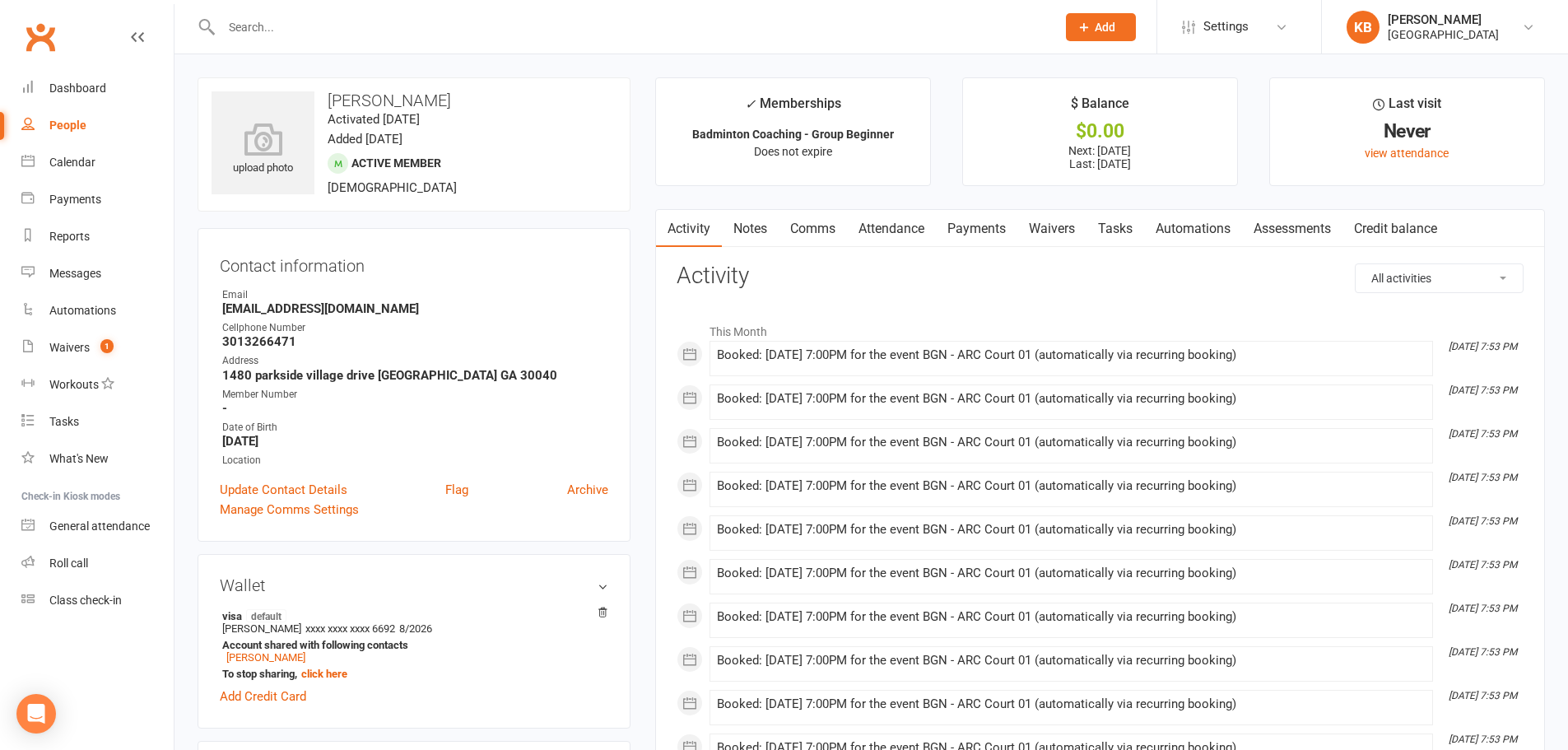
click at [778, 240] on link "Notes" at bounding box center [750, 229] width 57 height 38
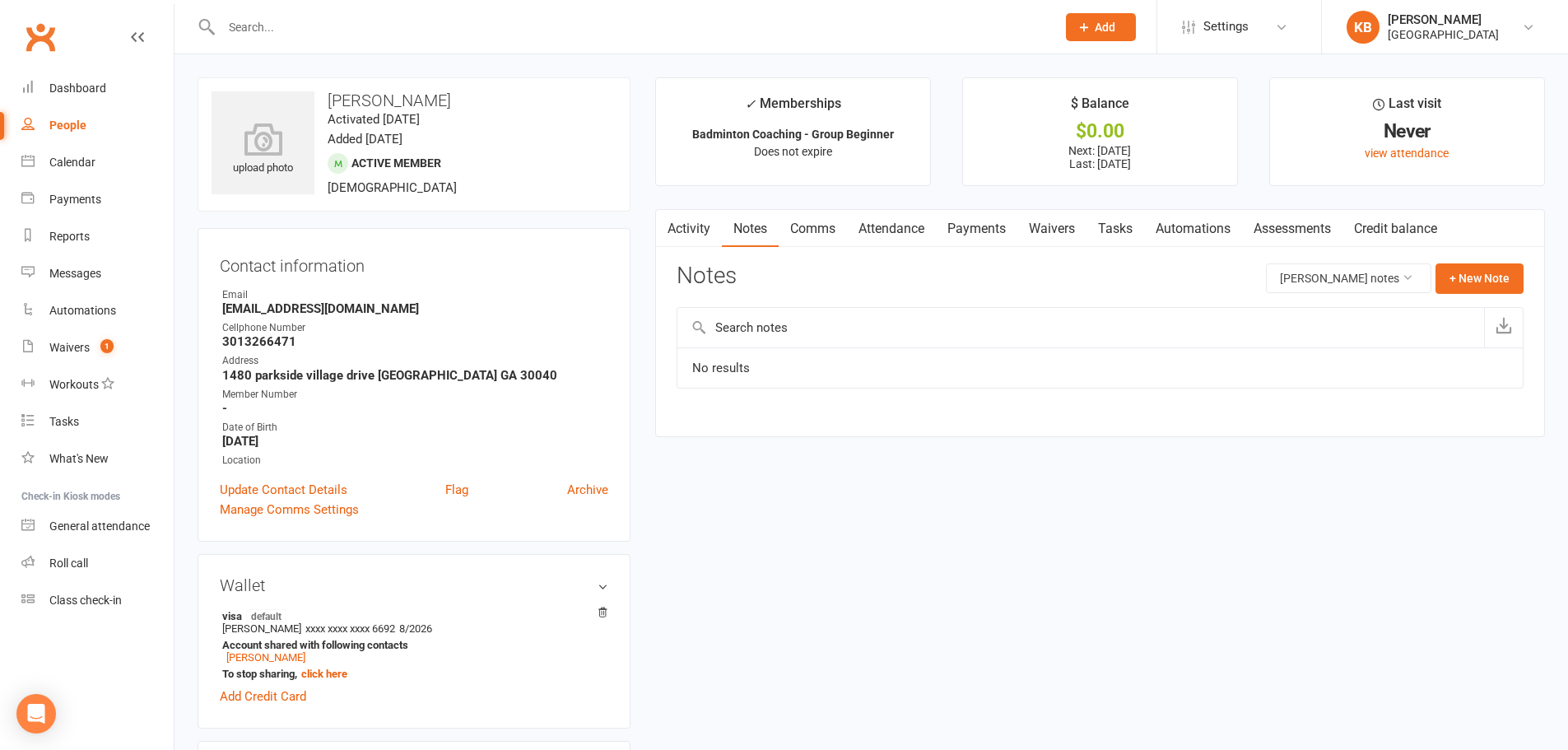
click at [684, 236] on link "Activity" at bounding box center [689, 229] width 66 height 38
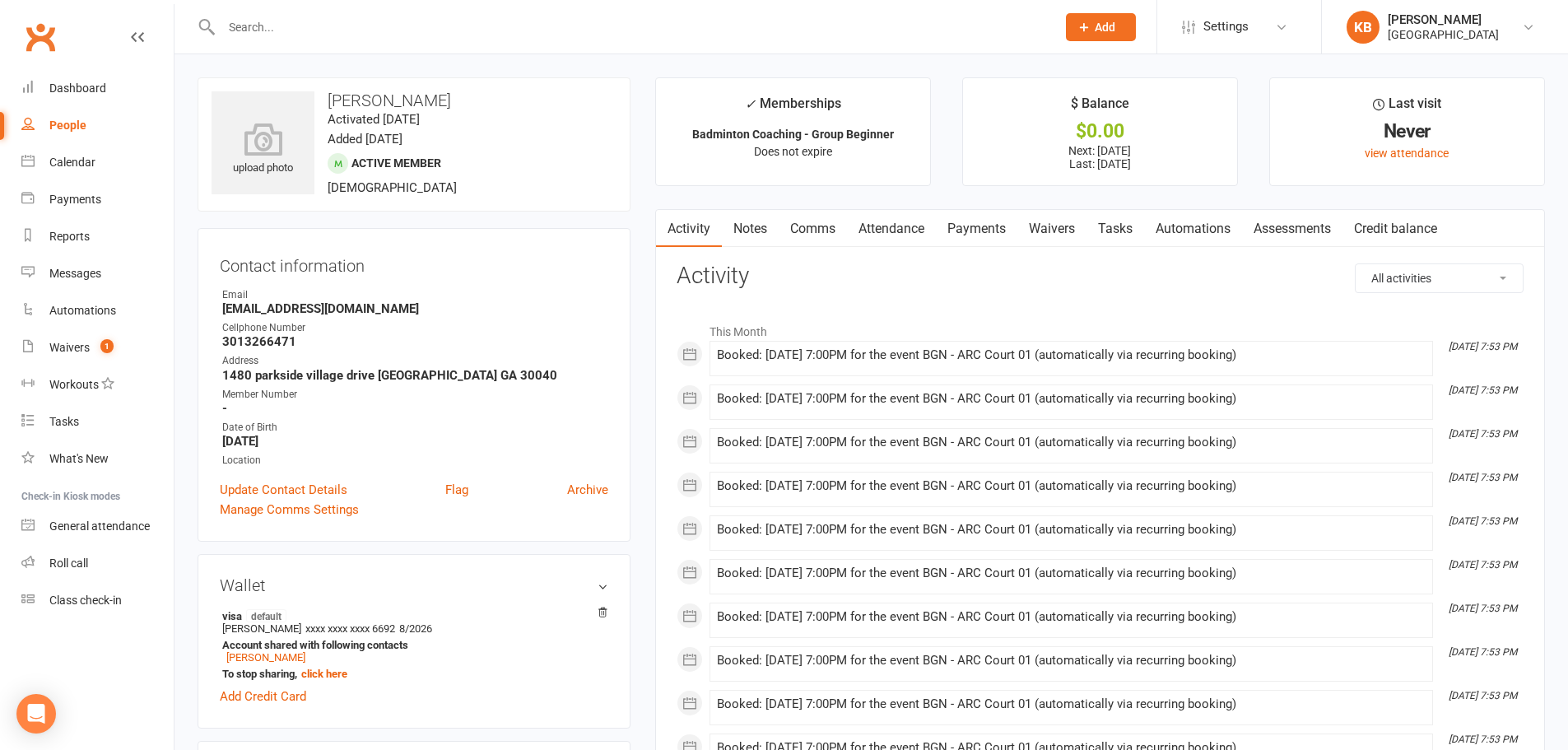
click at [427, 24] on input "text" at bounding box center [630, 27] width 827 height 23
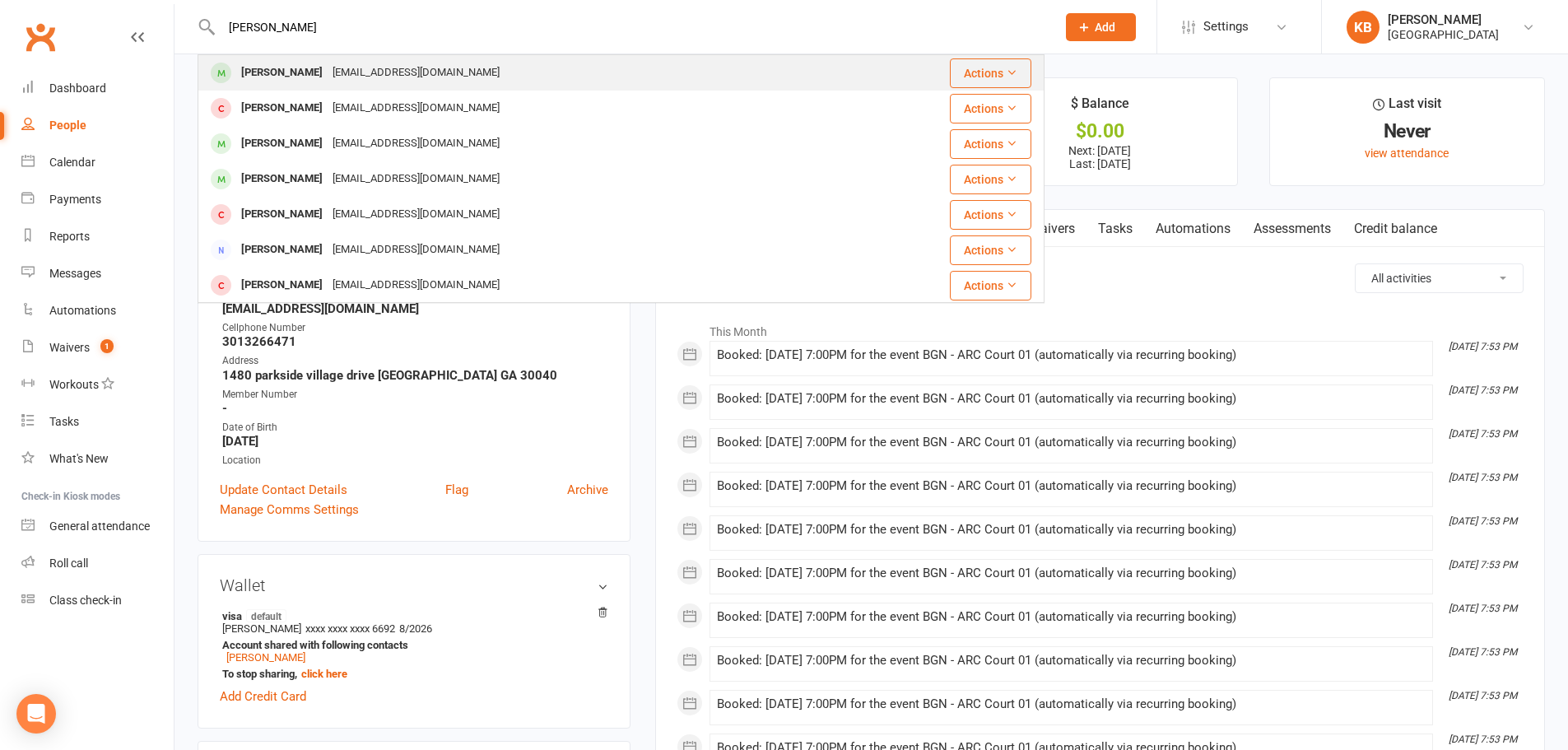
type input "[PERSON_NAME]"
click at [437, 71] on div "[PERSON_NAME] [EMAIL_ADDRESS][DOMAIN_NAME]" at bounding box center [539, 73] width 680 height 34
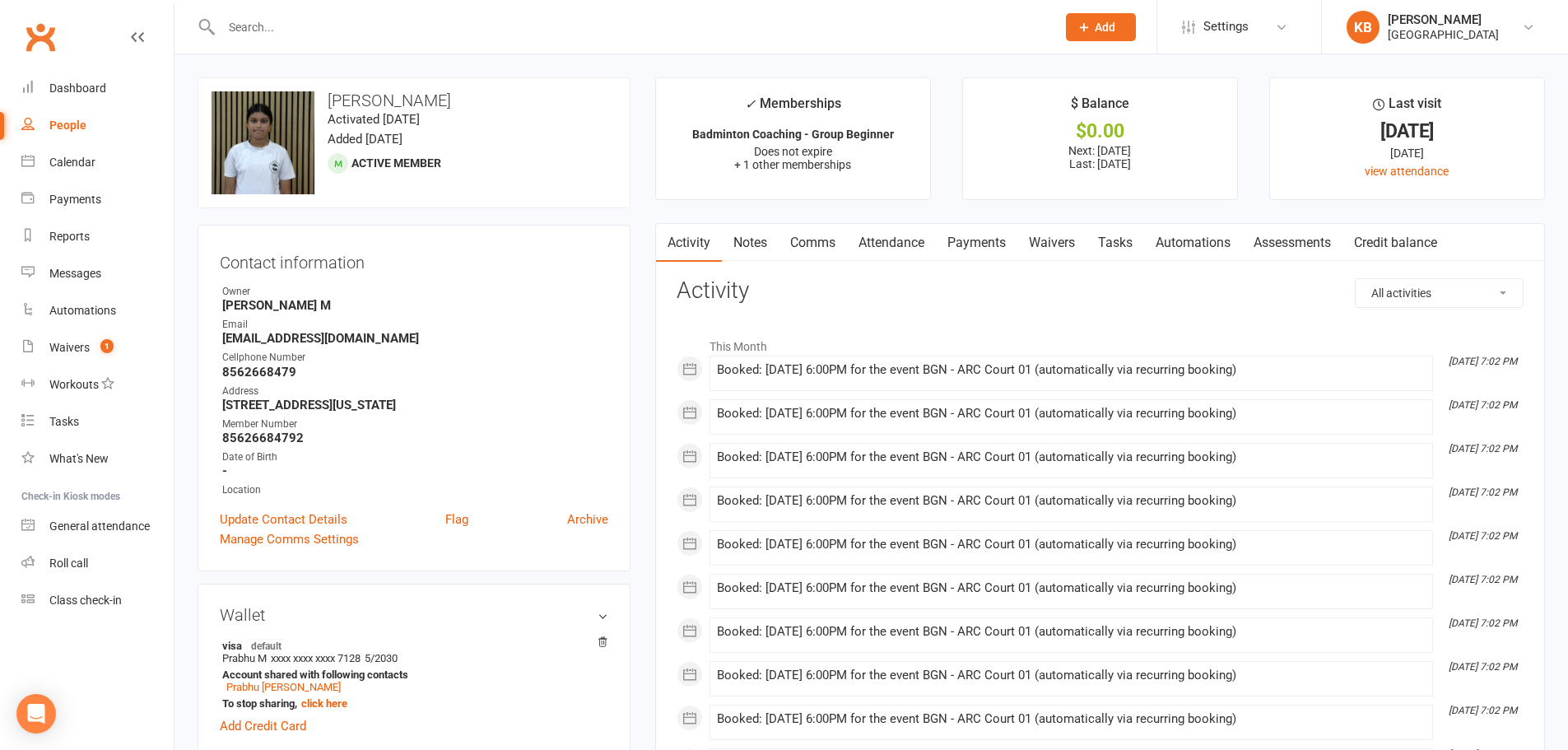
click at [969, 236] on link "Payments" at bounding box center [976, 242] width 81 height 38
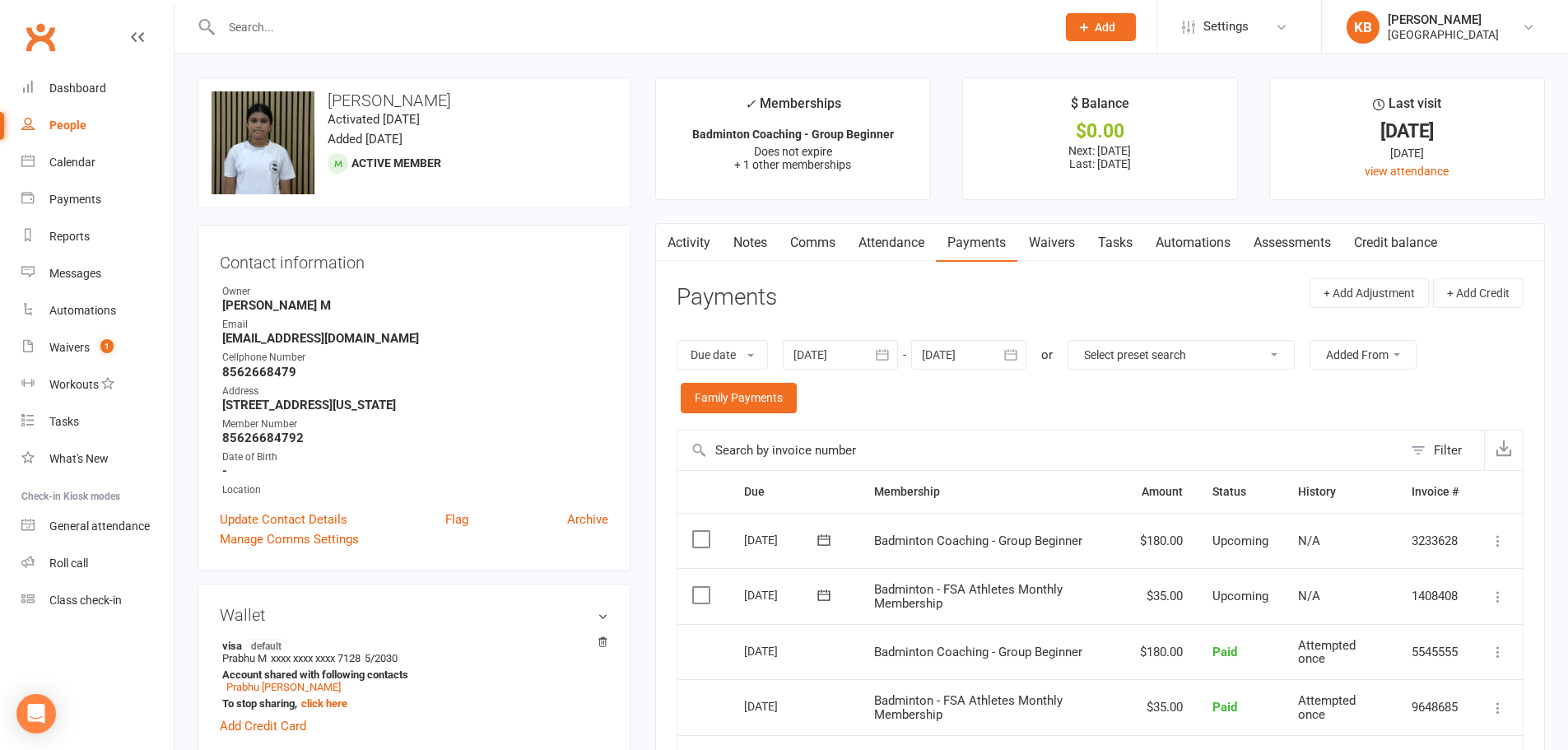
click at [685, 253] on link "Activity" at bounding box center [689, 242] width 66 height 38
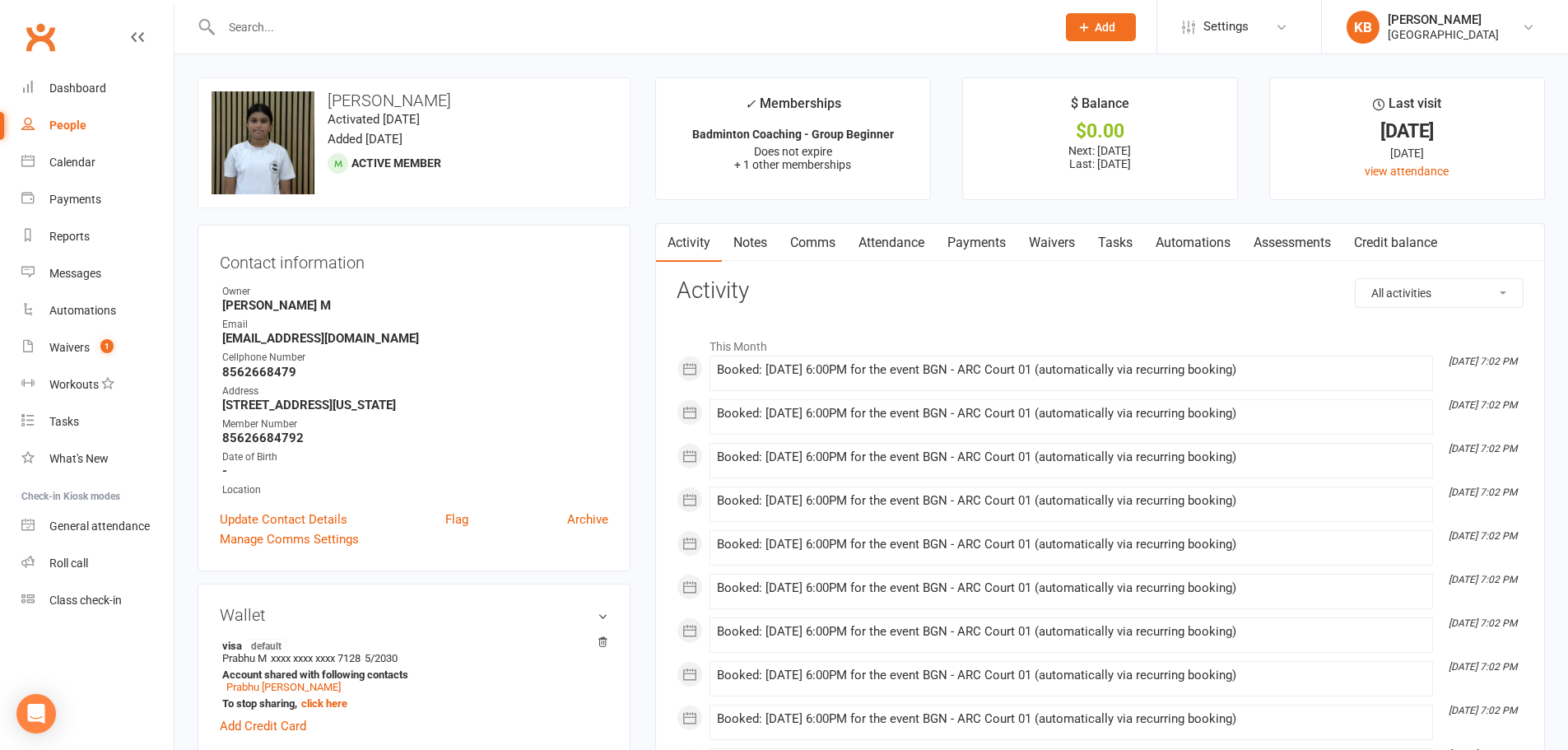
click at [1142, 294] on h3 "Activity" at bounding box center [1099, 291] width 847 height 25
click at [496, 21] on input "text" at bounding box center [630, 27] width 827 height 23
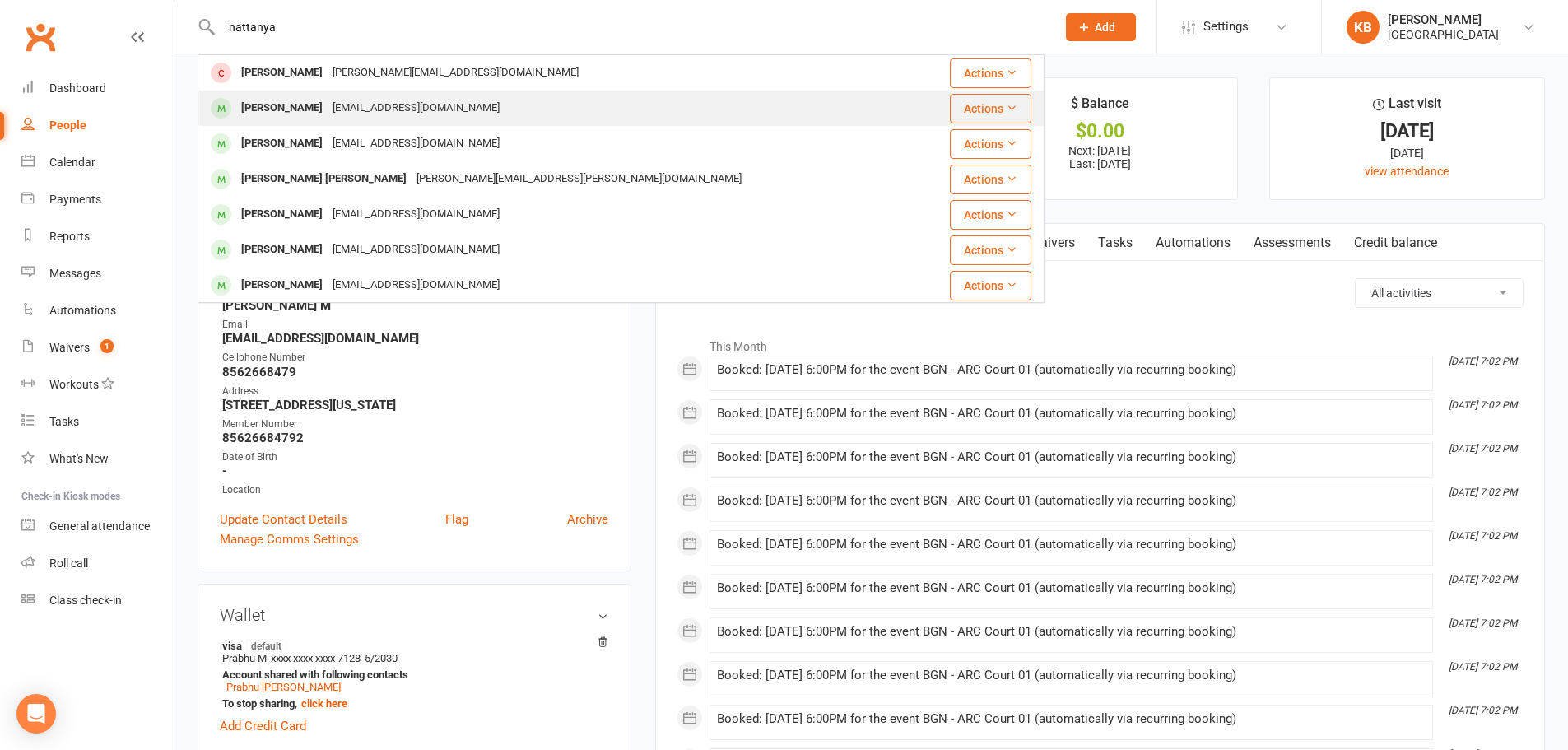
type input "nattanya"
click at [455, 106] on div "[EMAIL_ADDRESS][DOMAIN_NAME]" at bounding box center [416, 108] width 177 height 24
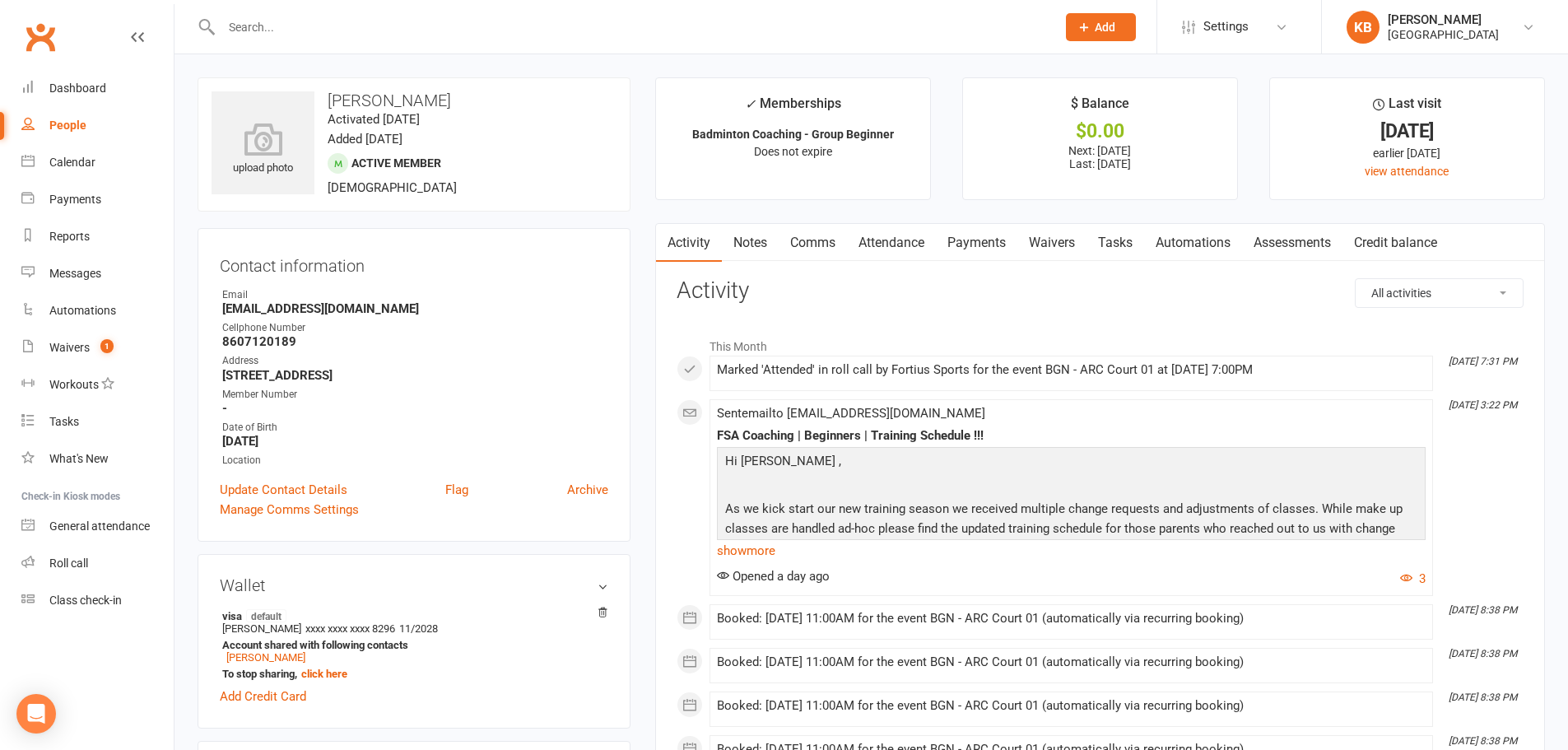
click at [991, 242] on link "Payments" at bounding box center [976, 242] width 81 height 38
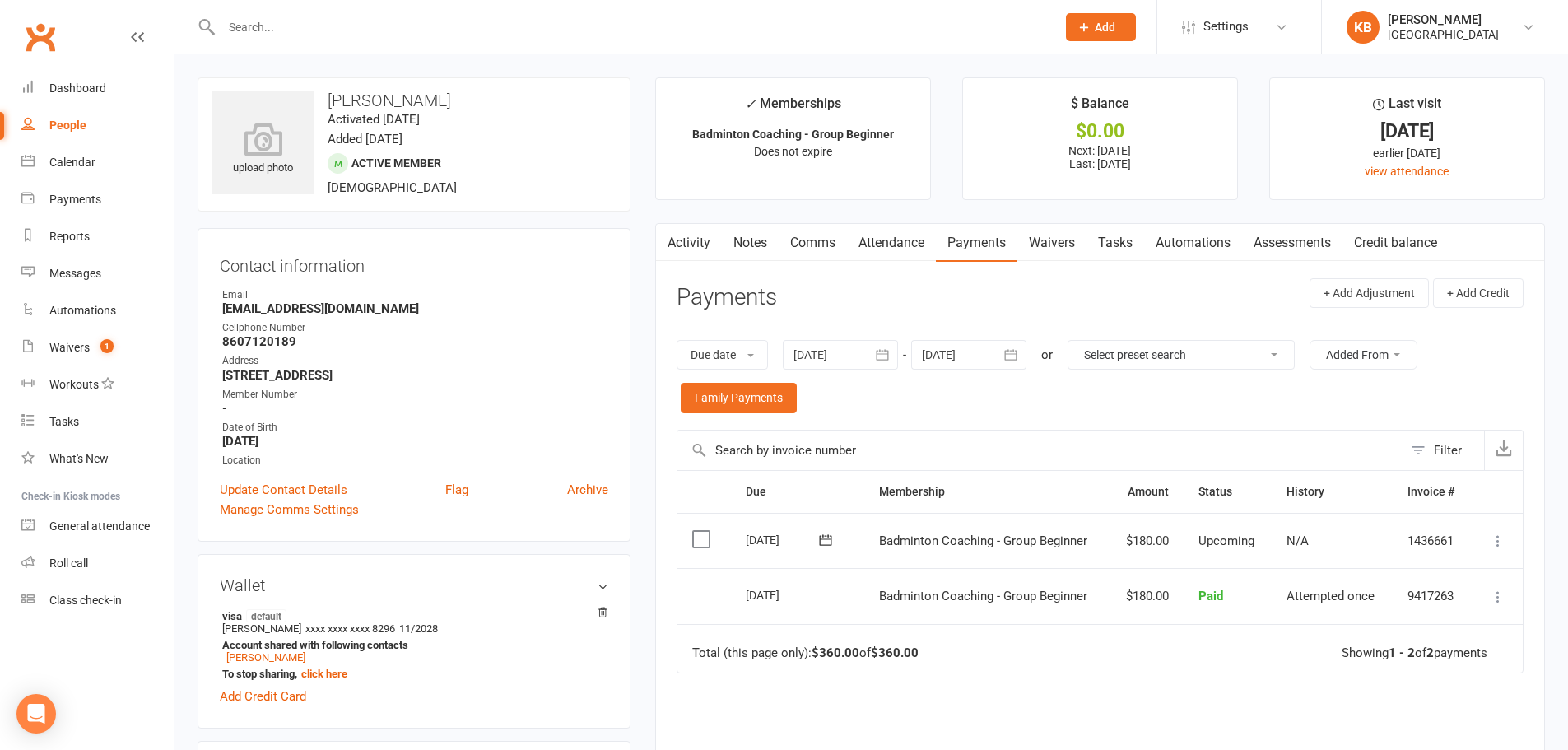
click at [1018, 353] on icon "button" at bounding box center [1010, 354] width 16 height 16
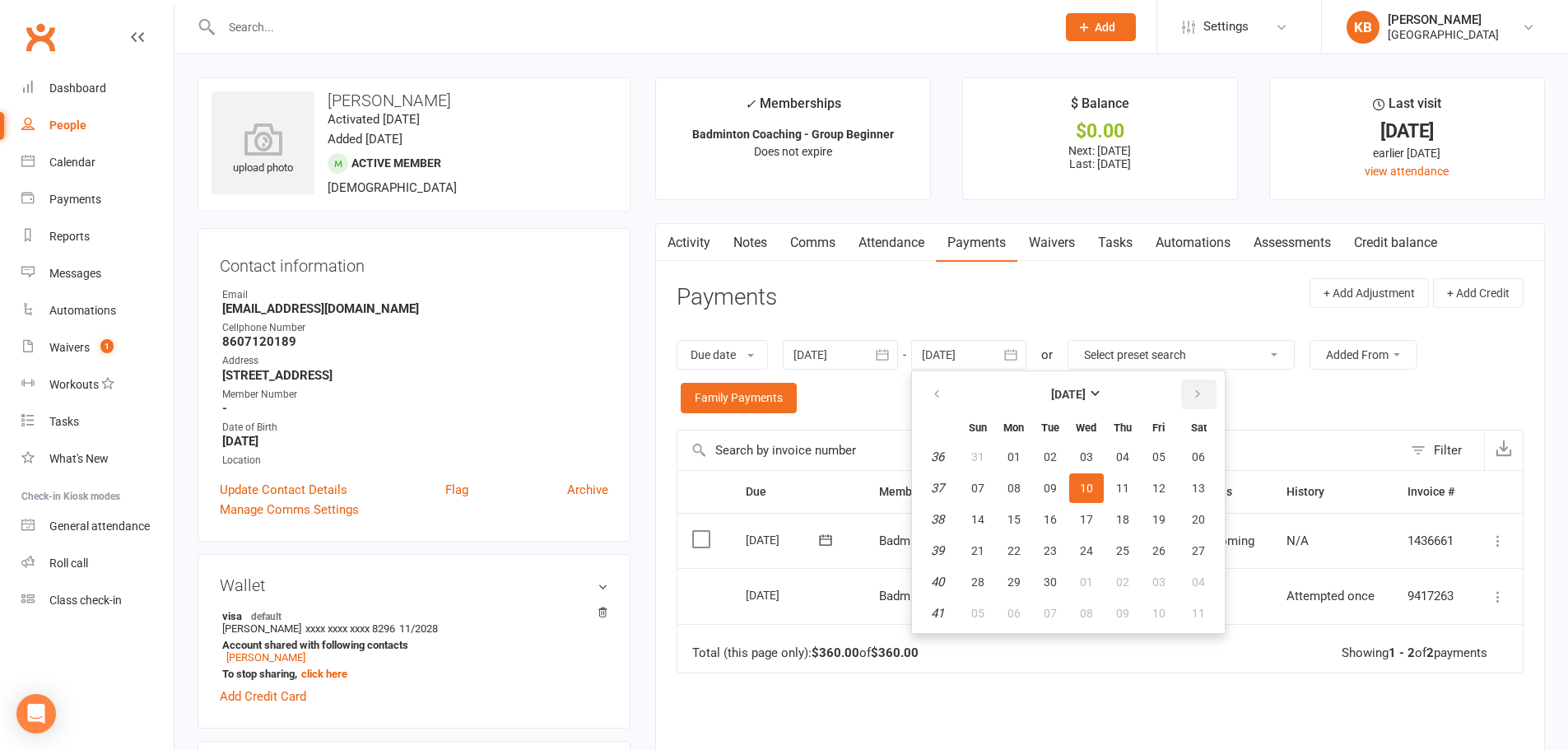
click at [1208, 402] on button "button" at bounding box center [1199, 394] width 35 height 30
click at [1196, 453] on span "04" at bounding box center [1198, 457] width 14 height 14
type input "[DATE]"
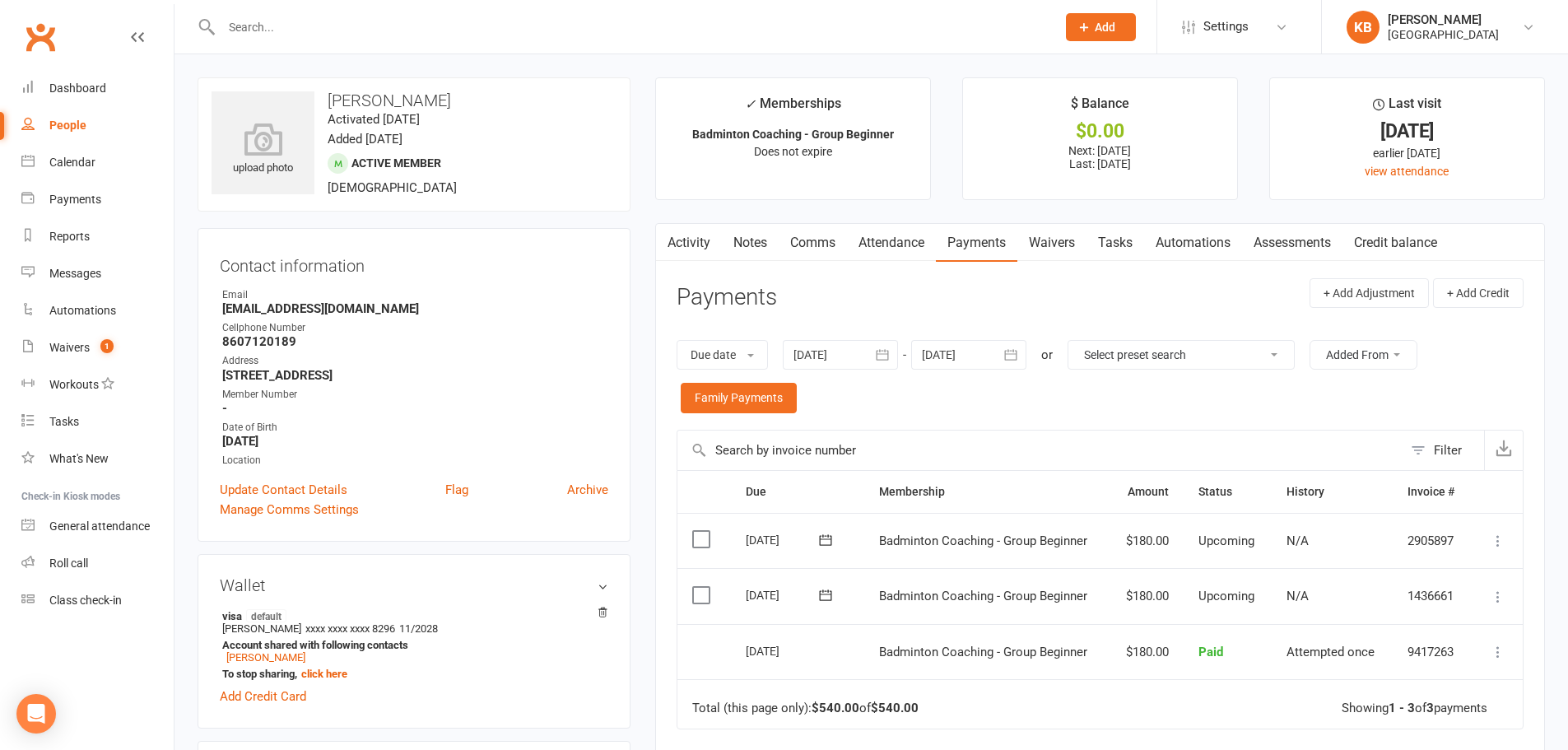
click at [328, 29] on input "text" at bounding box center [630, 27] width 827 height 23
type input "d"
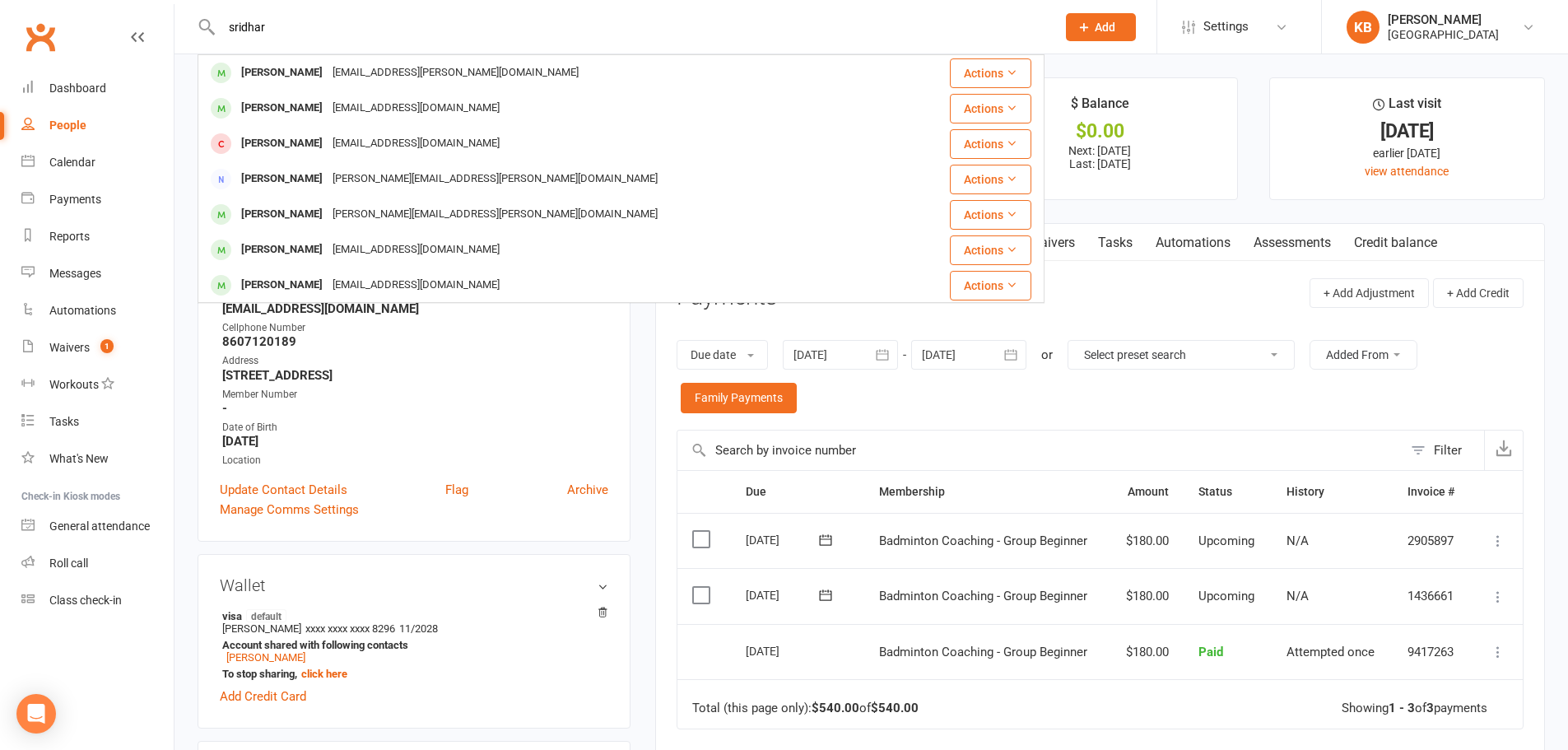
click at [328, 29] on input "sridhar" at bounding box center [630, 27] width 827 height 23
type input "s"
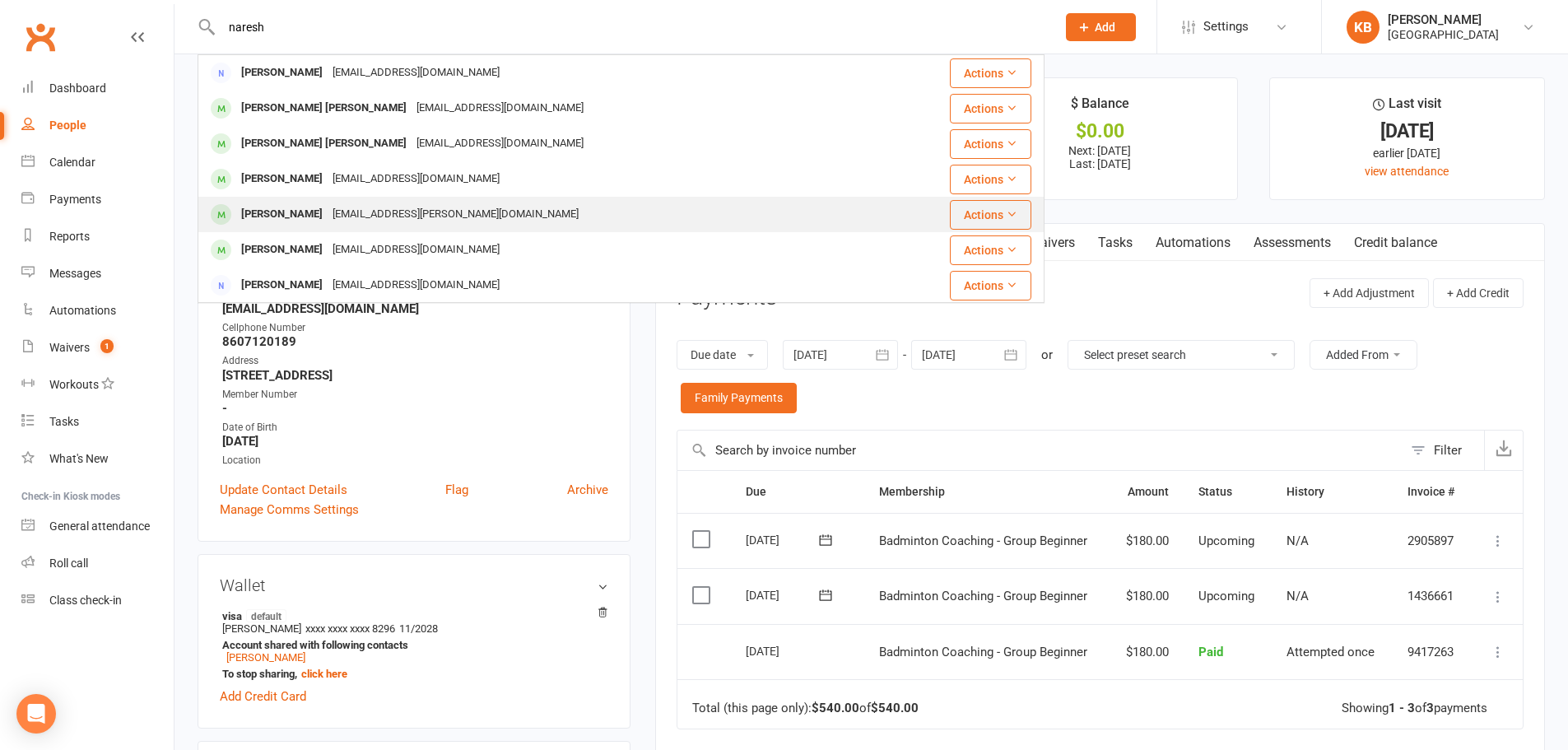
type input "naresh"
click at [363, 218] on div "[EMAIL_ADDRESS][PERSON_NAME][DOMAIN_NAME]" at bounding box center [455, 215] width 256 height 24
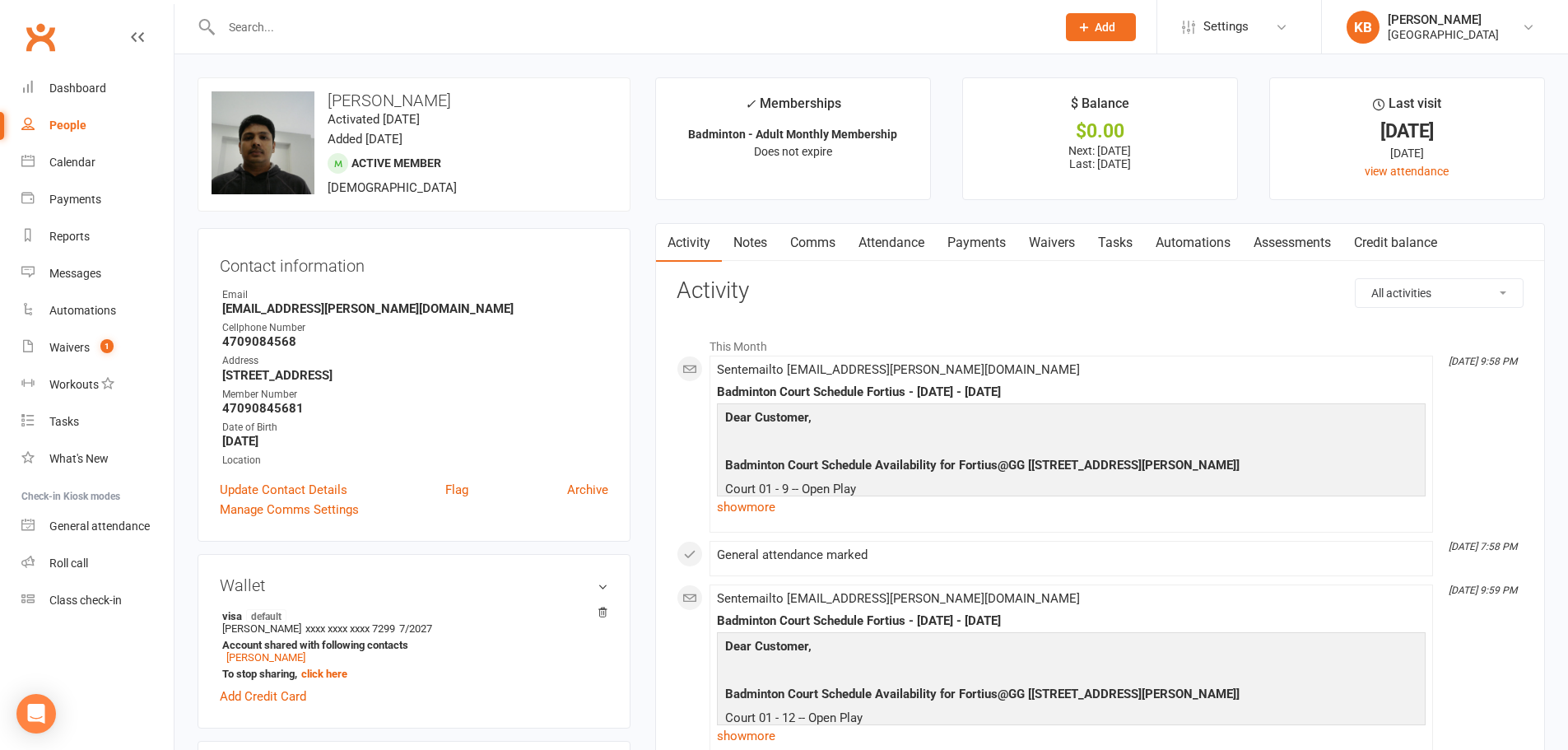
drag, startPoint x: 323, startPoint y: 100, endPoint x: 513, endPoint y: 104, distance: 190.0
click at [513, 104] on h3 "[PERSON_NAME]" at bounding box center [414, 100] width 405 height 18
copy h3 "[PERSON_NAME]"
click at [513, 104] on h3 "[PERSON_NAME]" at bounding box center [414, 100] width 405 height 18
click at [471, 35] on input "text" at bounding box center [630, 27] width 827 height 23
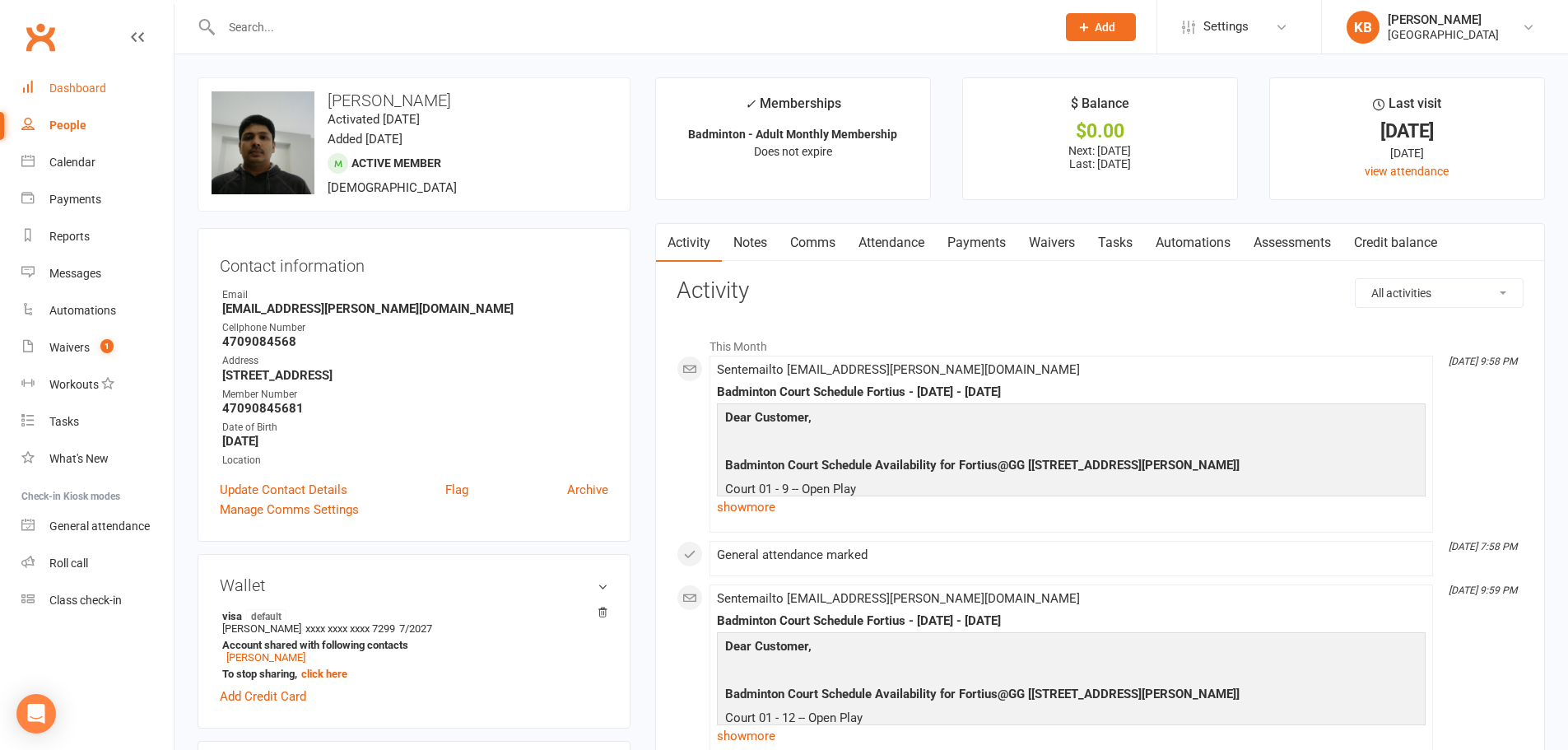
click at [88, 82] on div "Dashboard" at bounding box center [77, 88] width 57 height 14
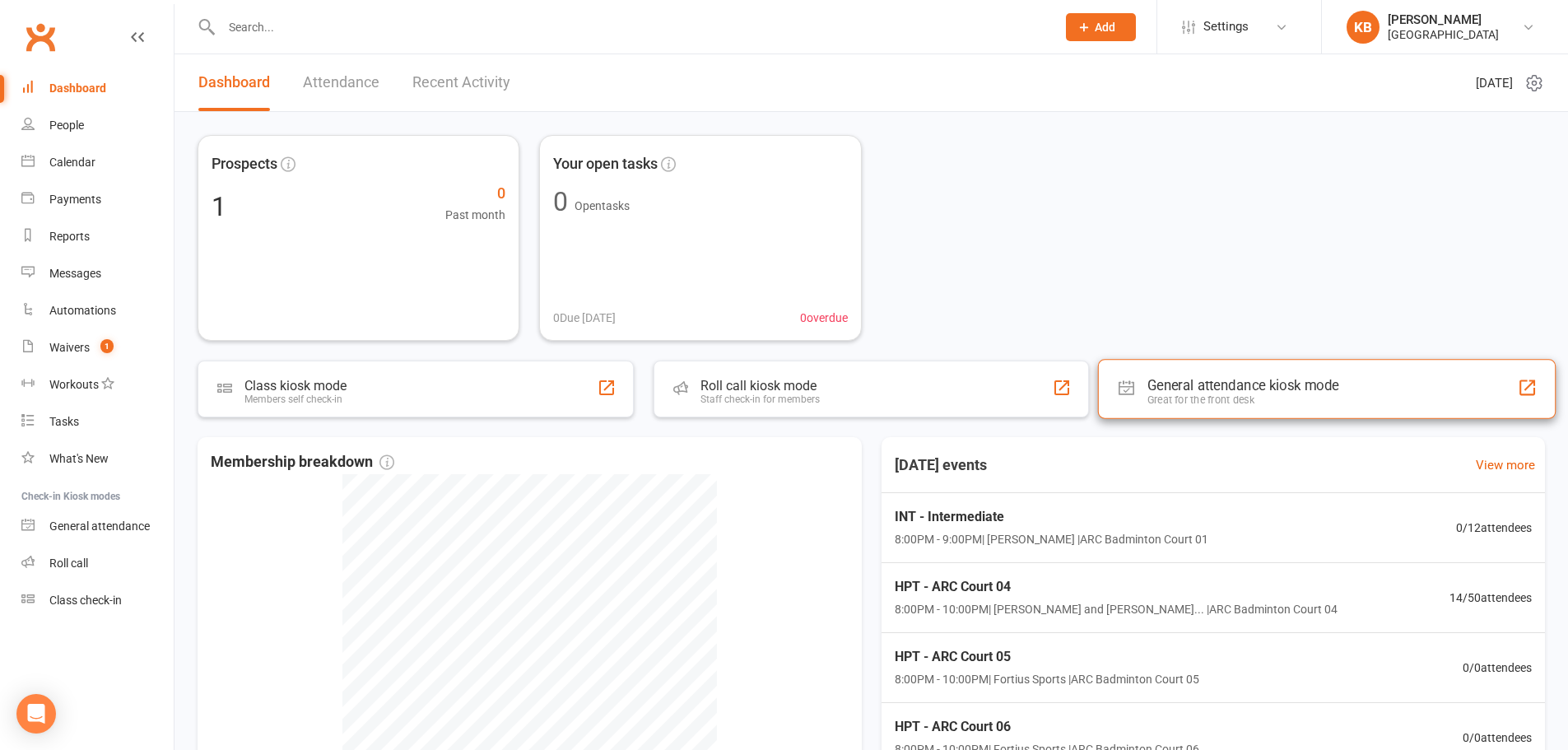
click at [1208, 383] on div "General attendance kiosk mode" at bounding box center [1243, 384] width 192 height 16
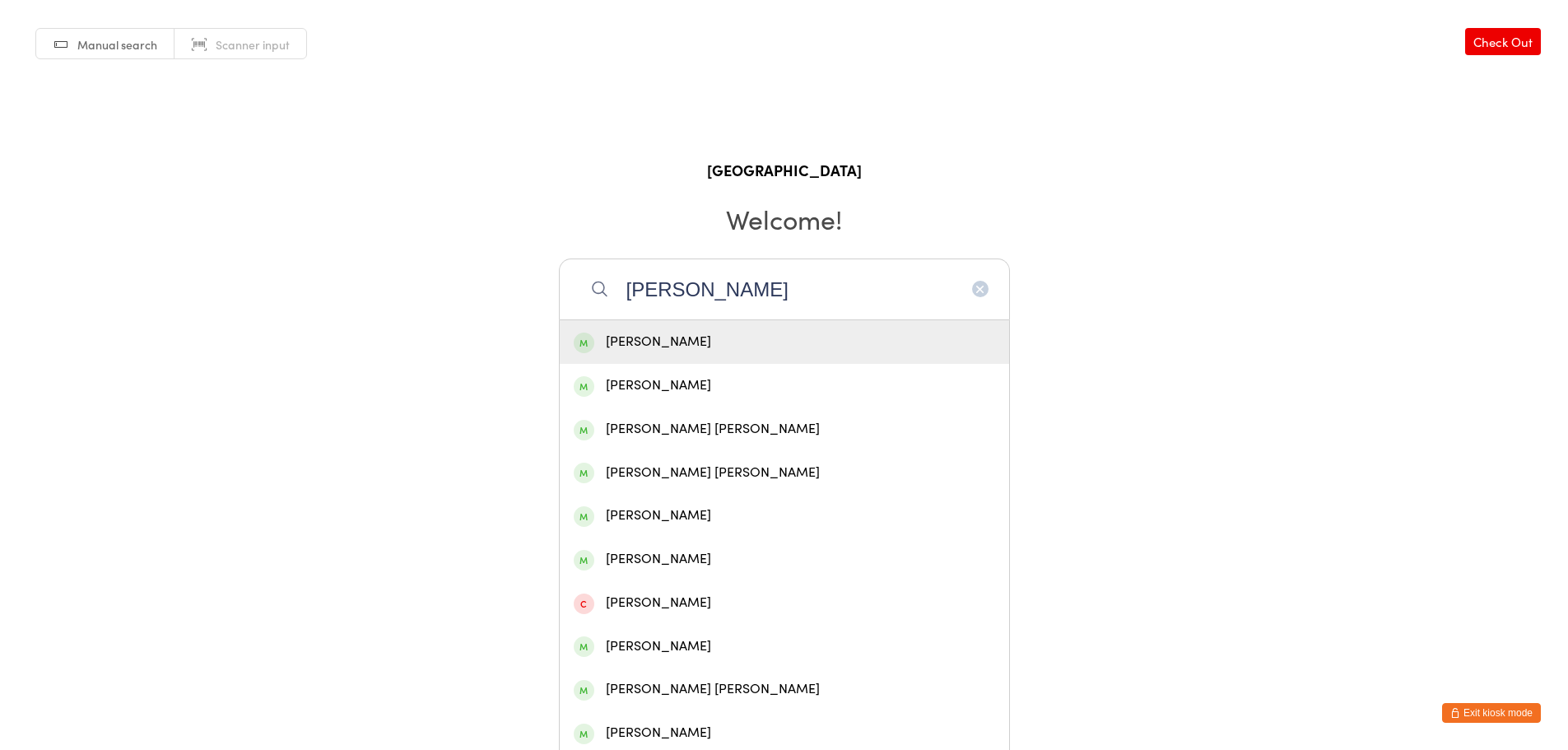
type input "[PERSON_NAME]"
click at [832, 343] on div "[PERSON_NAME]" at bounding box center [784, 342] width 421 height 22
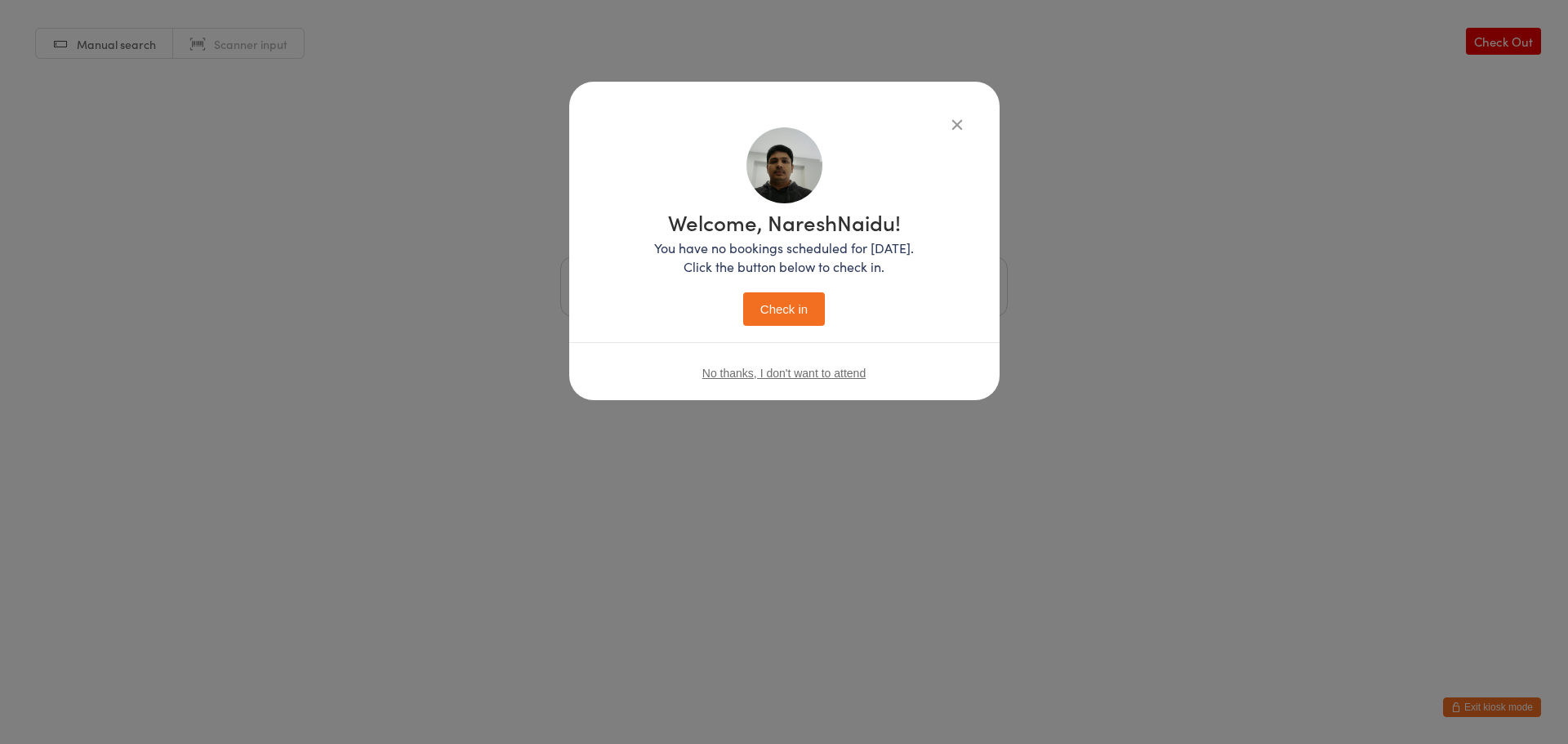
click at [795, 308] on button "Check in" at bounding box center [784, 309] width 81 height 34
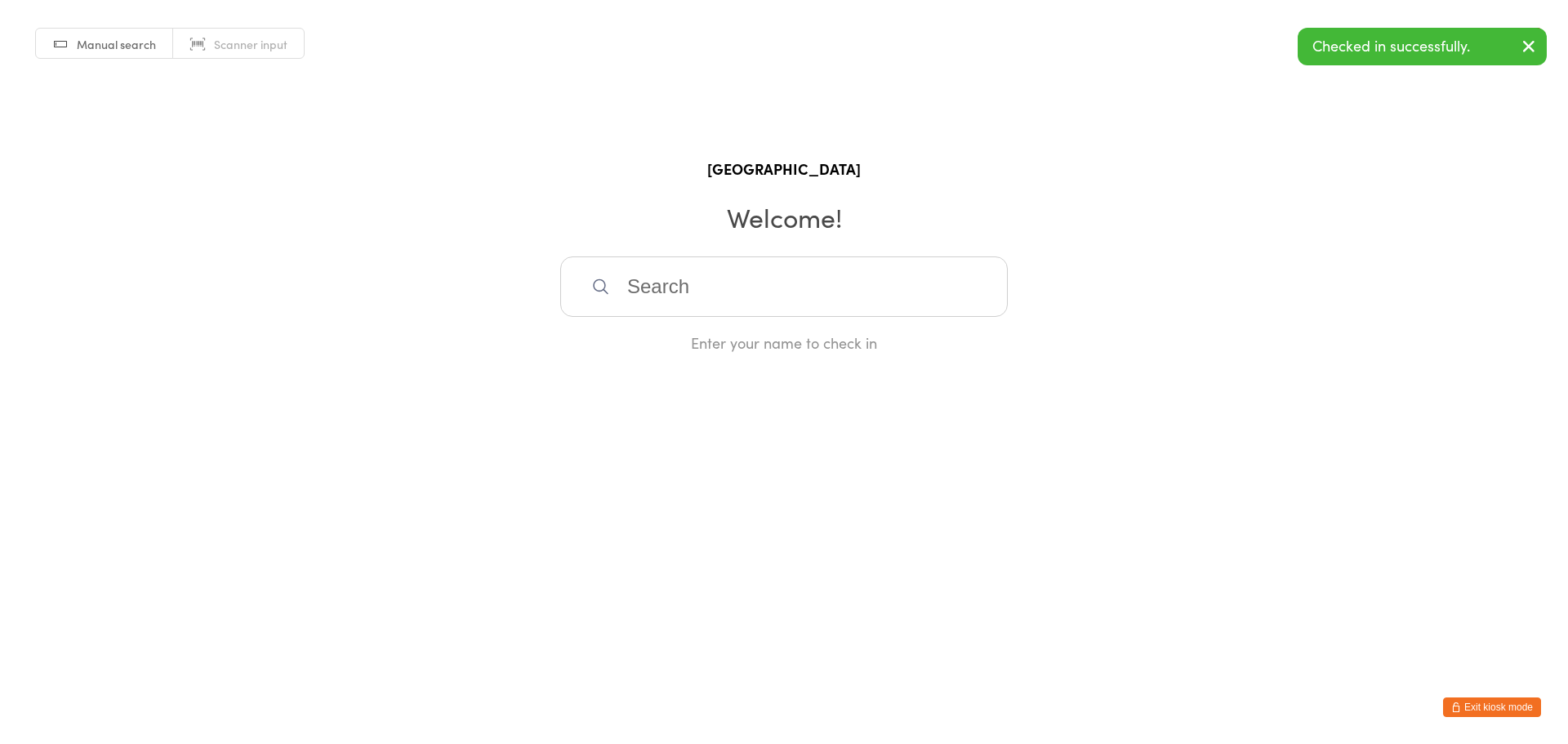
click at [1496, 708] on button "Exit kiosk mode" at bounding box center [1492, 706] width 98 height 19
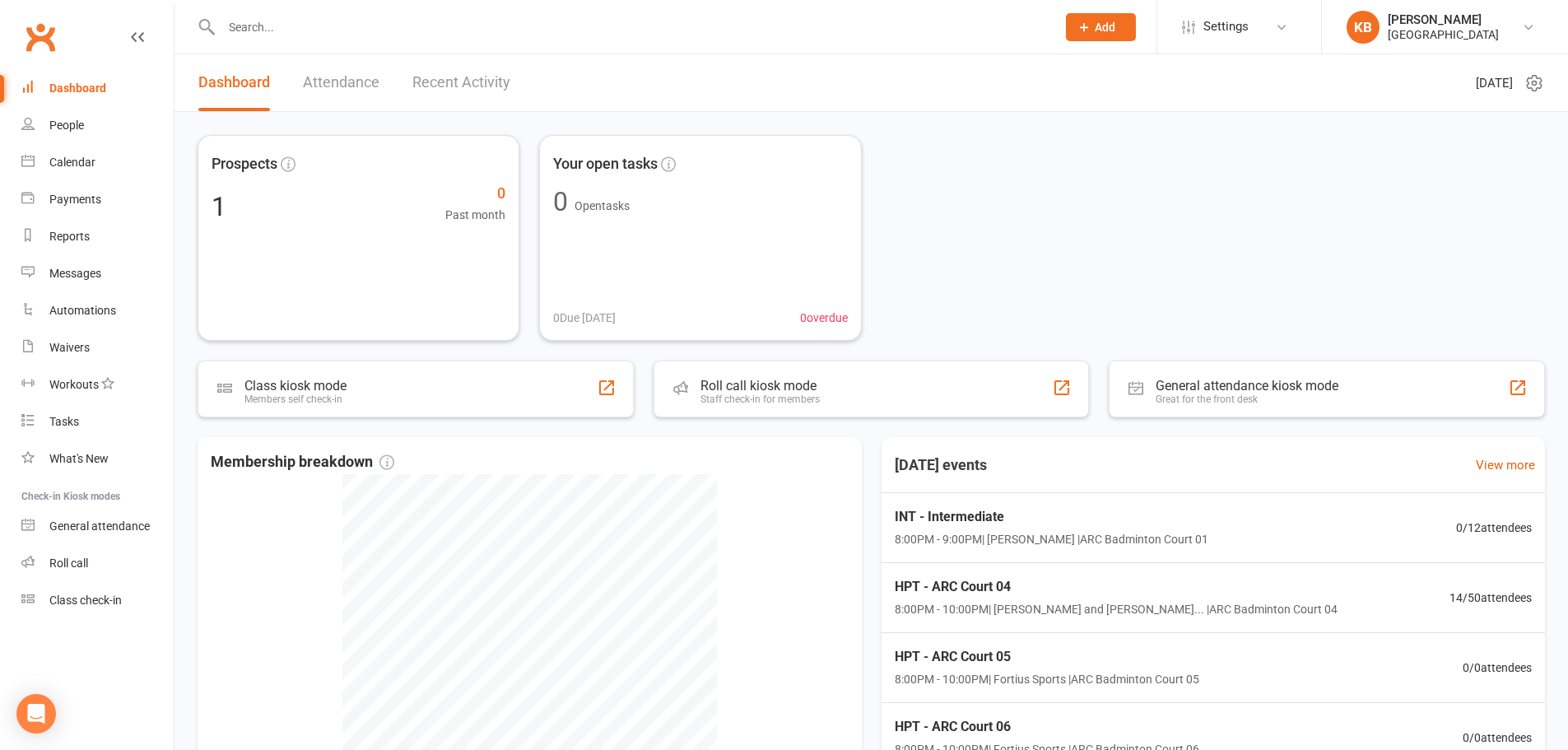
click at [246, 36] on input "text" at bounding box center [630, 27] width 827 height 23
paste input "[PERSON_NAME]"
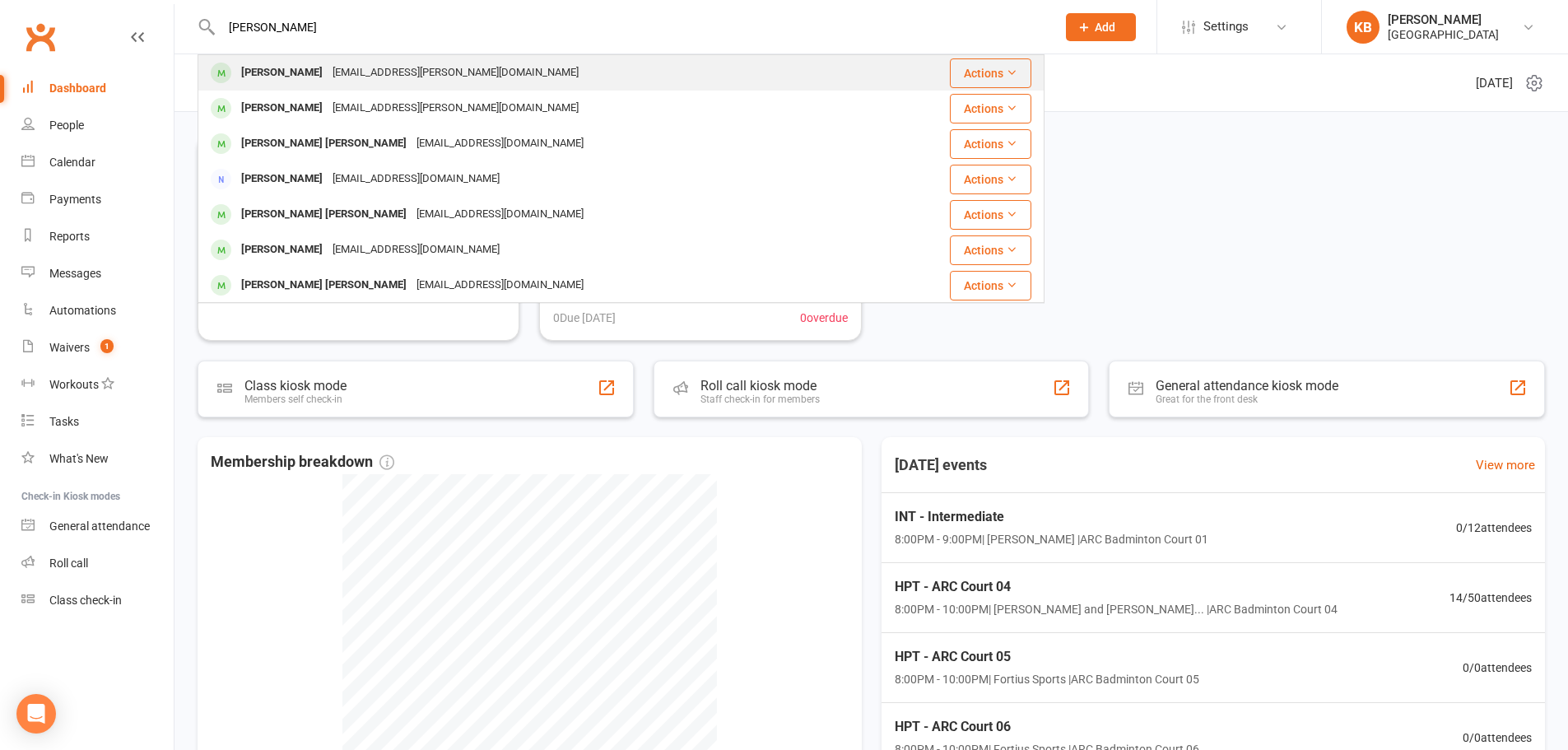
type input "[PERSON_NAME]"
click at [345, 72] on div "[EMAIL_ADDRESS][PERSON_NAME][DOMAIN_NAME]" at bounding box center [455, 73] width 256 height 24
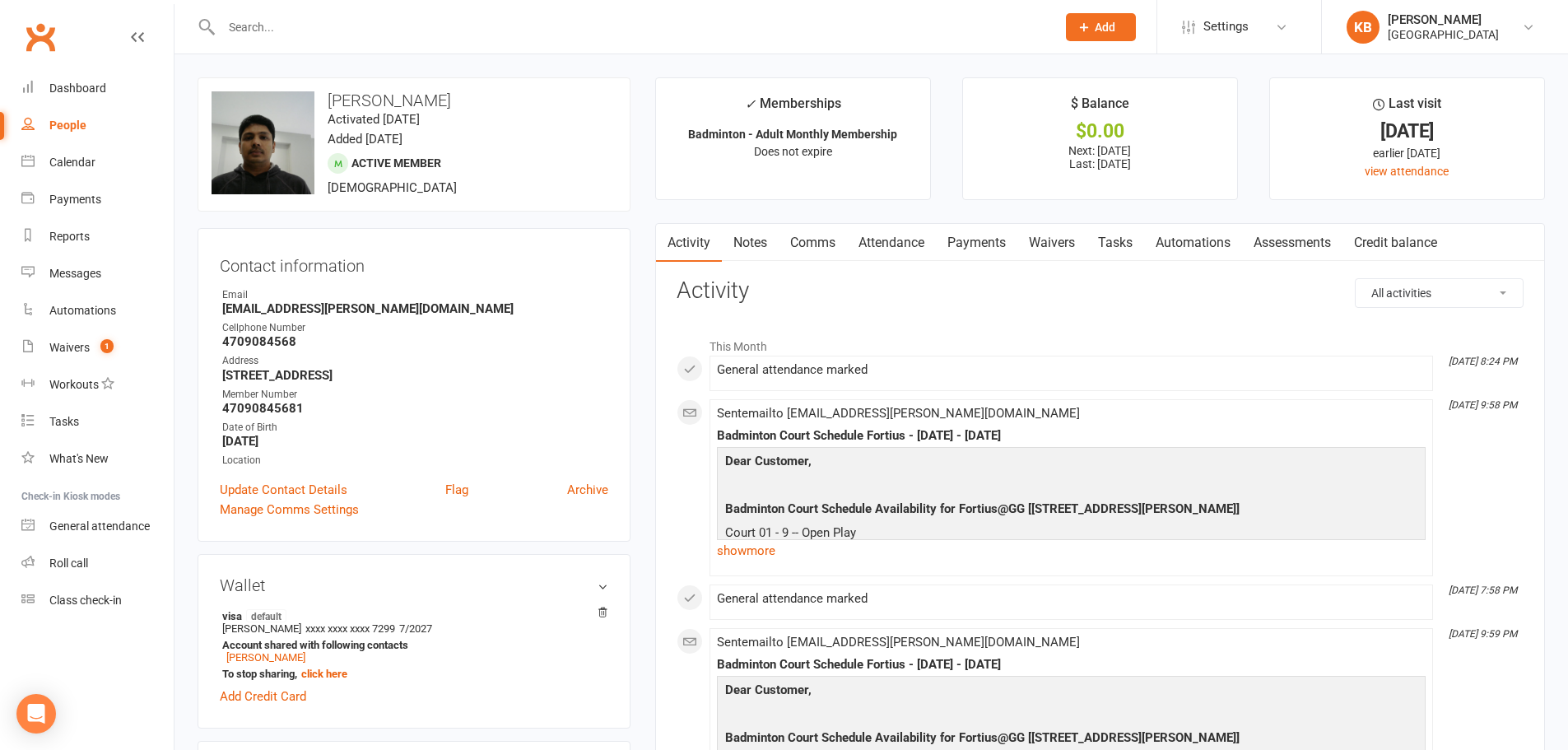
click at [315, 18] on input "text" at bounding box center [630, 27] width 827 height 23
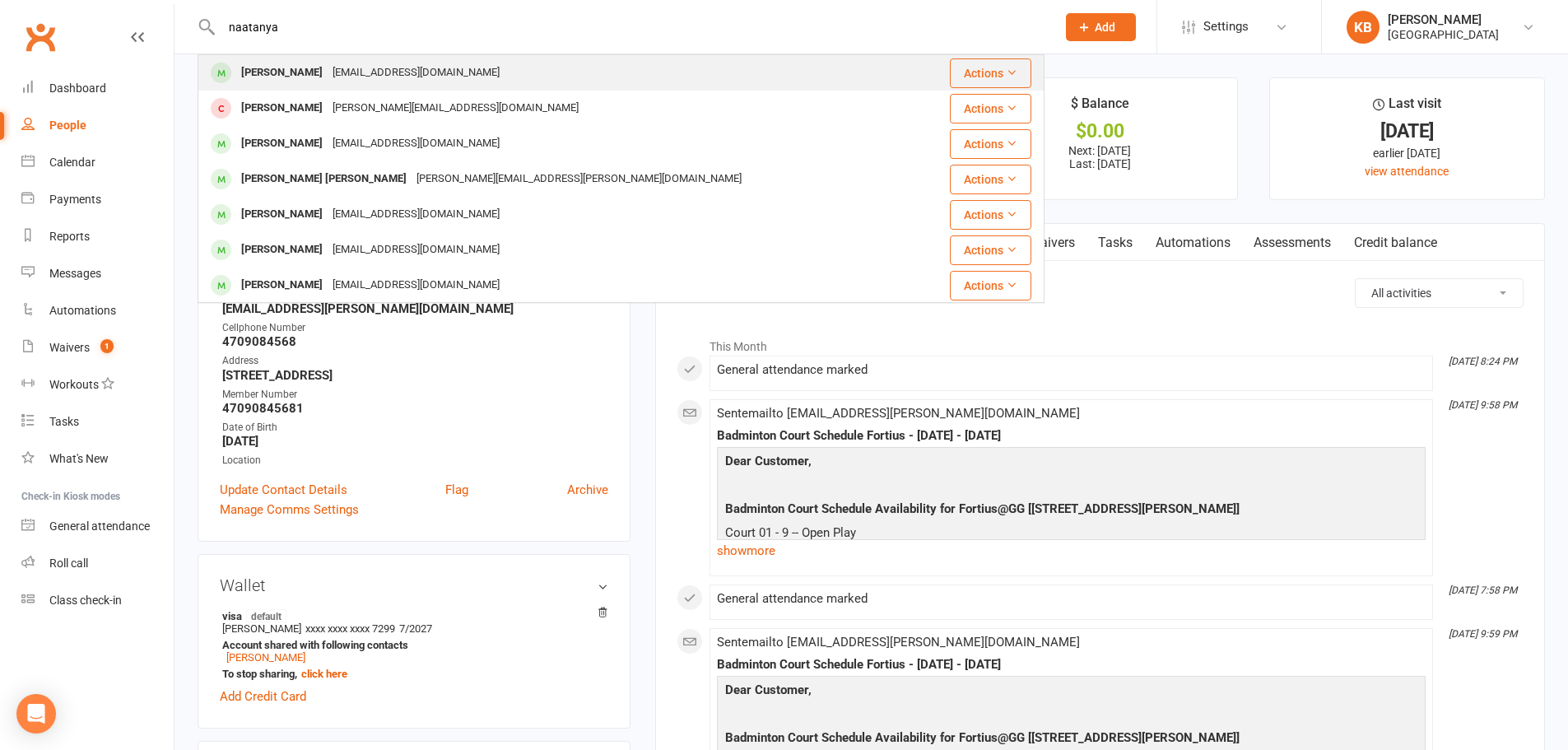
type input "naatanya"
click at [328, 68] on div "[PERSON_NAME]" at bounding box center [282, 73] width 91 height 24
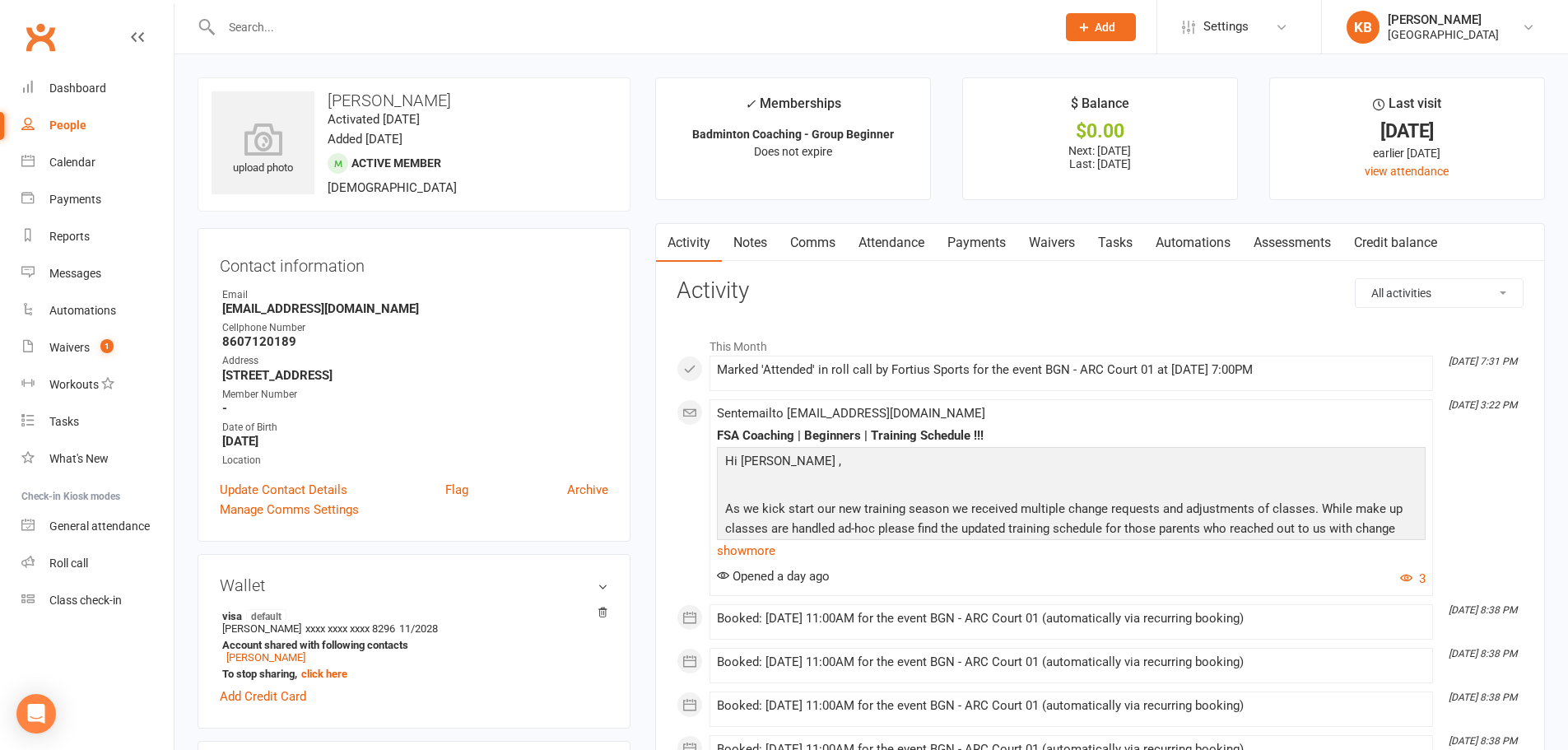
click at [973, 246] on link "Payments" at bounding box center [976, 242] width 81 height 38
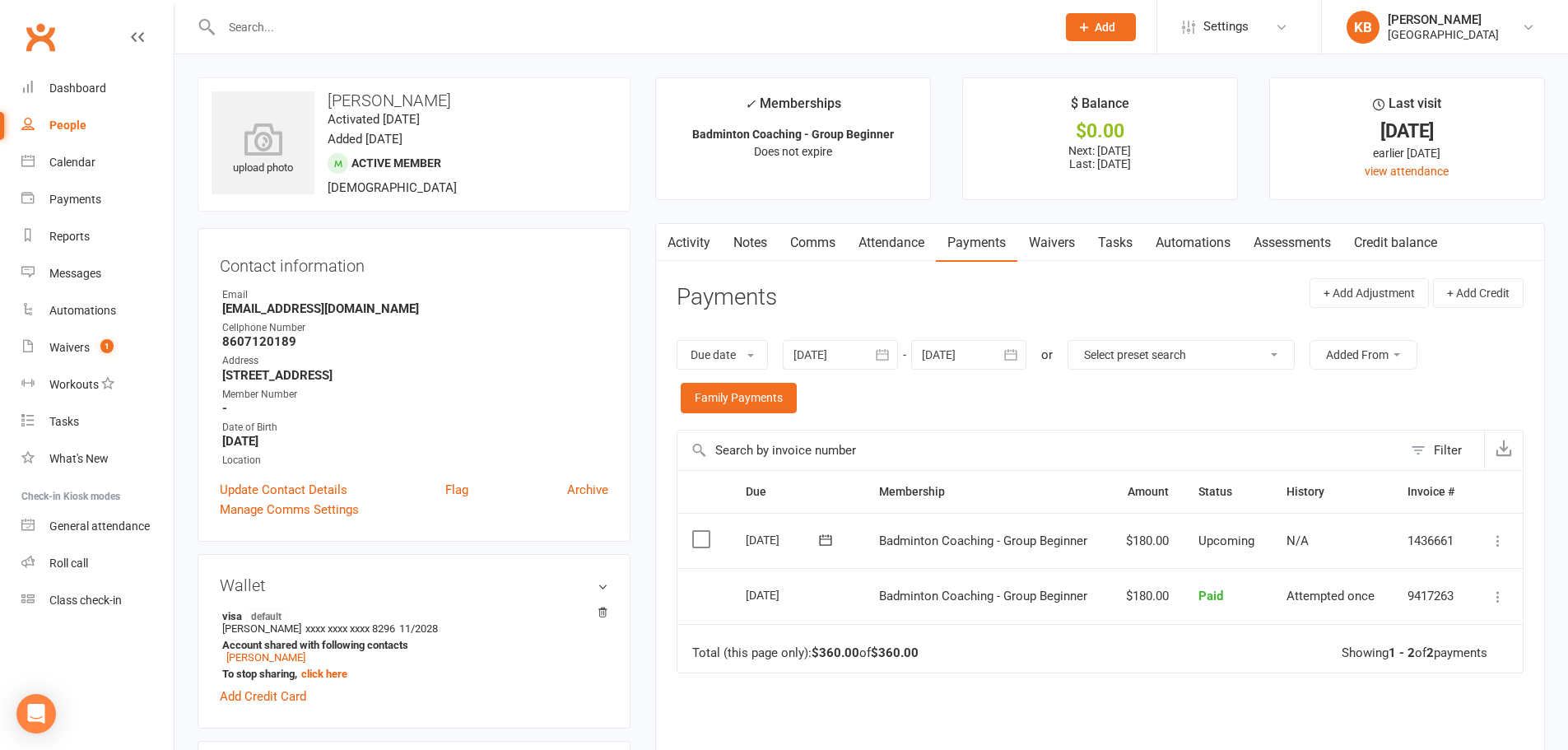
click at [689, 247] on link "Activity" at bounding box center [689, 242] width 66 height 38
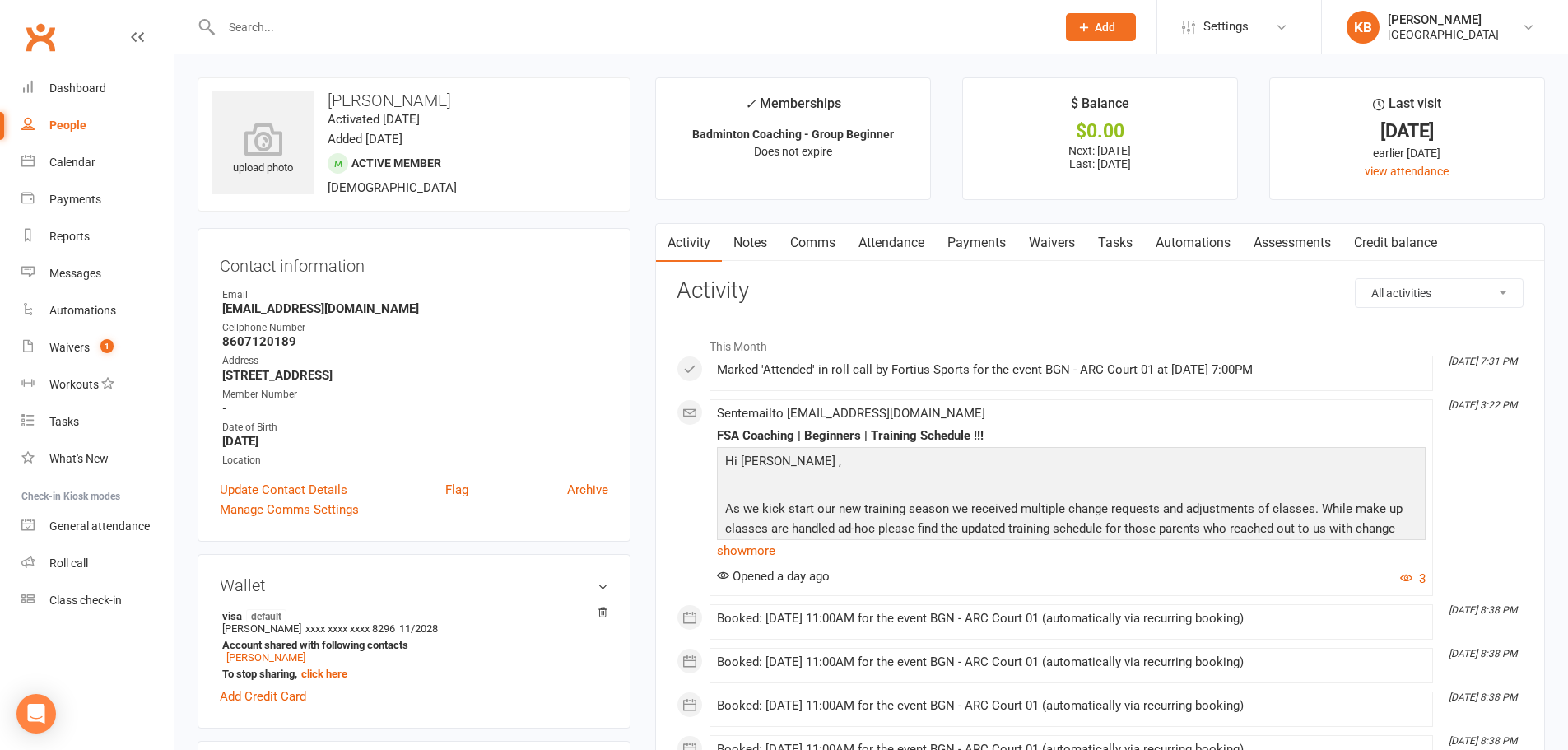
click at [956, 236] on link "Payments" at bounding box center [976, 242] width 81 height 38
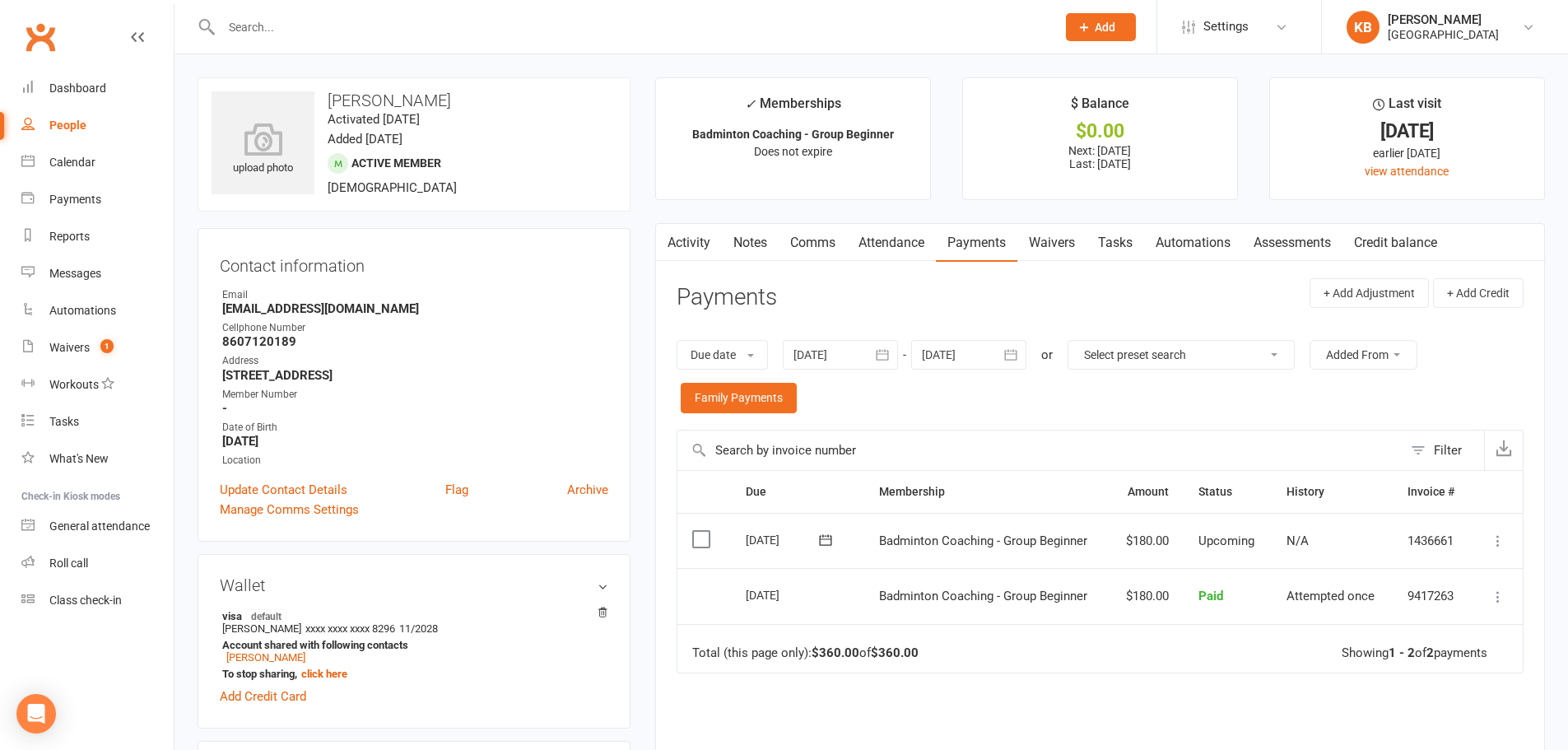
click at [887, 361] on icon "button" at bounding box center [882, 354] width 16 height 16
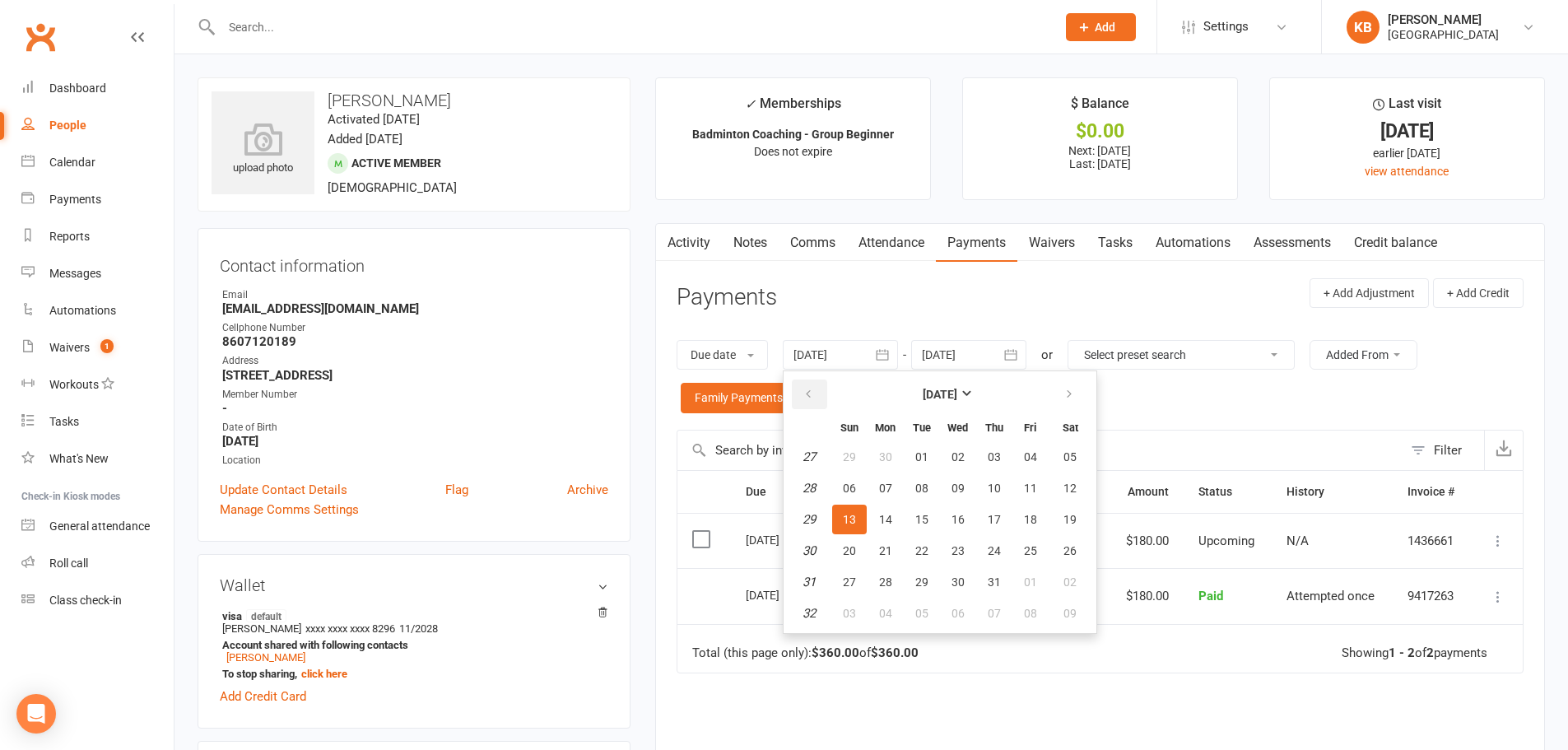
click at [807, 392] on icon "button" at bounding box center [808, 394] width 12 height 14
click at [953, 458] on span "02" at bounding box center [958, 457] width 14 height 14
type input "[DATE]"
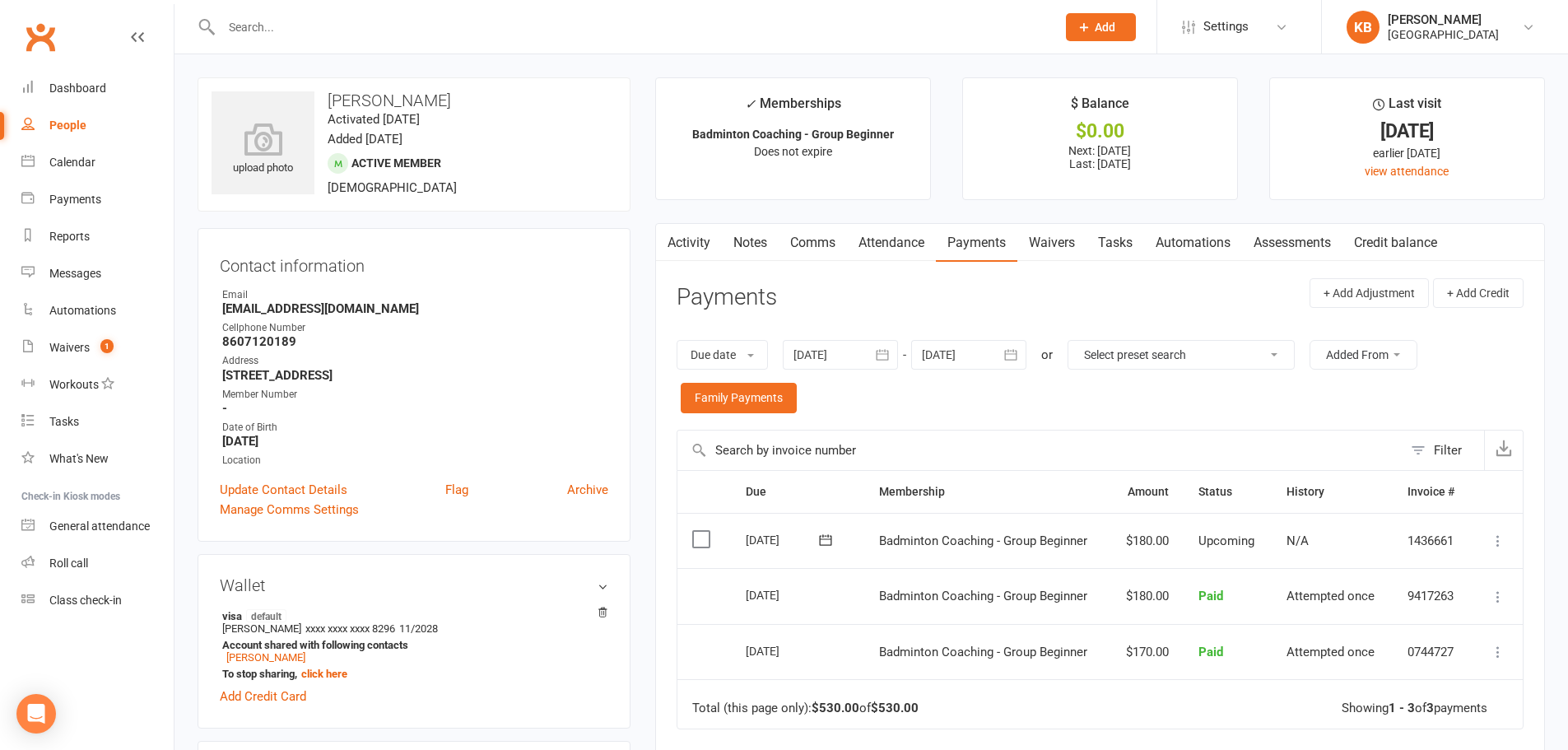
click at [819, 236] on link "Comms" at bounding box center [812, 242] width 68 height 38
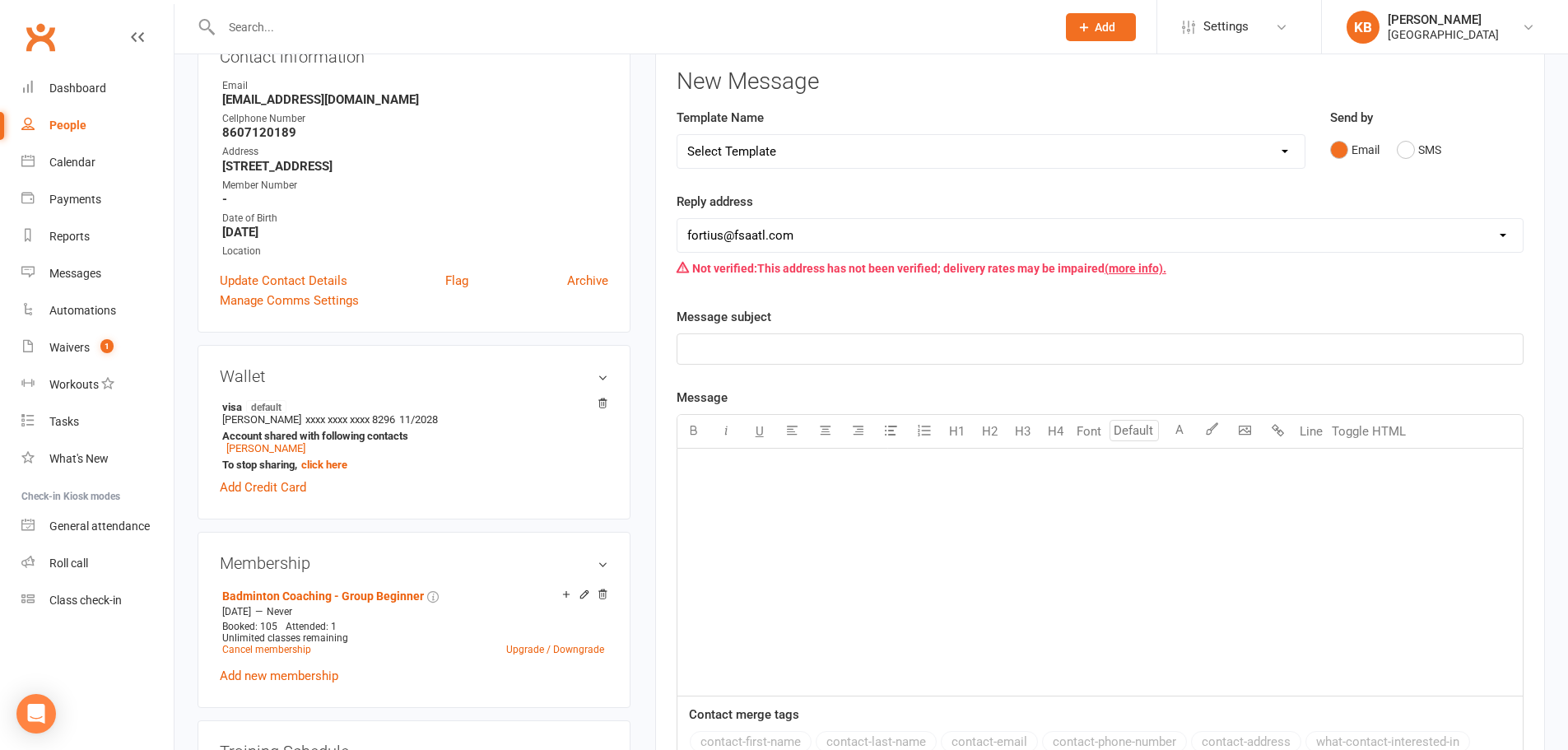
scroll to position [82, 0]
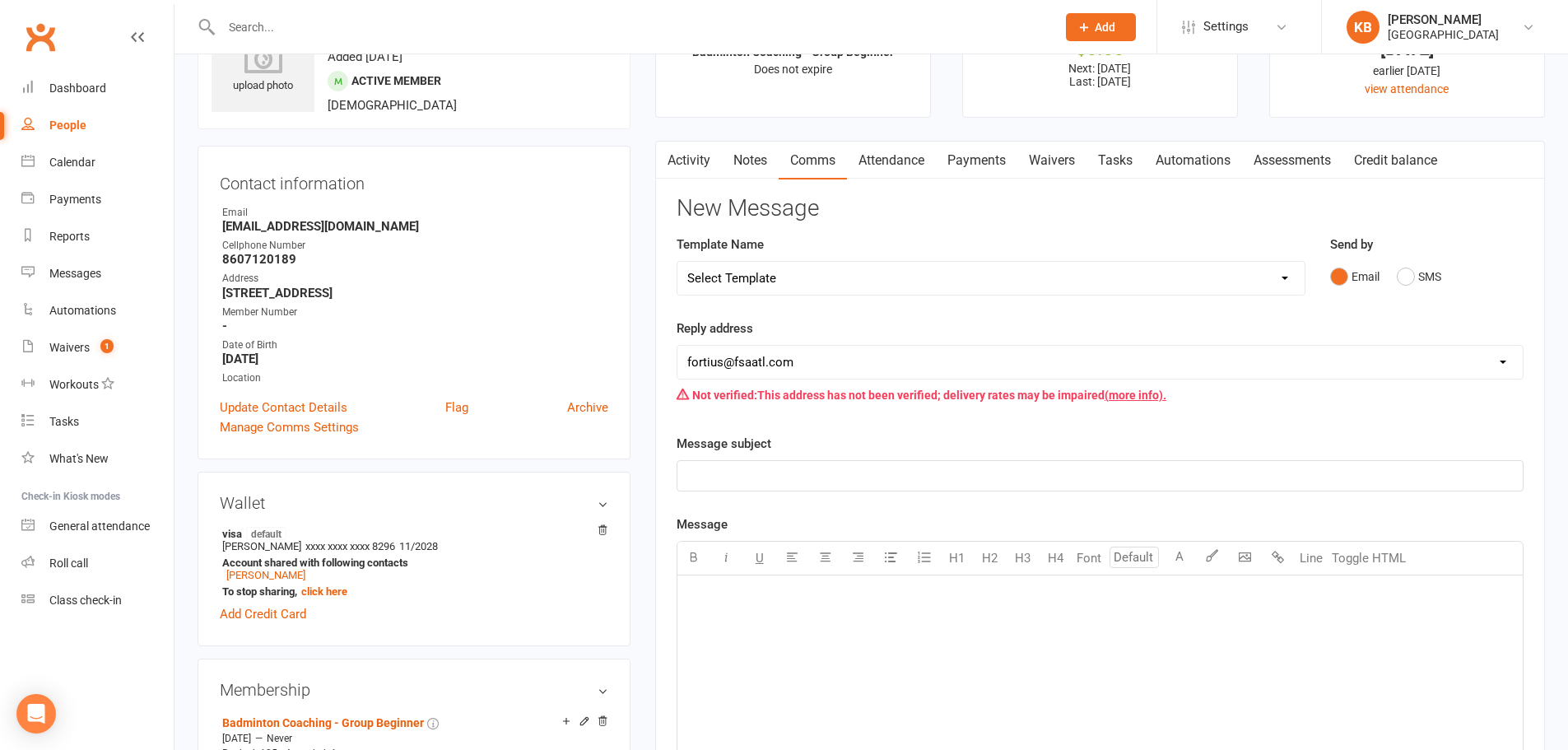
click at [1131, 282] on select "Select Template [Email] Badminton Court Schedule [SMS] [Default template - revi…" at bounding box center [990, 278] width 627 height 33
select select "22"
click at [677, 262] on select "Select Template [Email] Badminton Court Schedule [SMS] [Default template - revi…" at bounding box center [990, 278] width 627 height 33
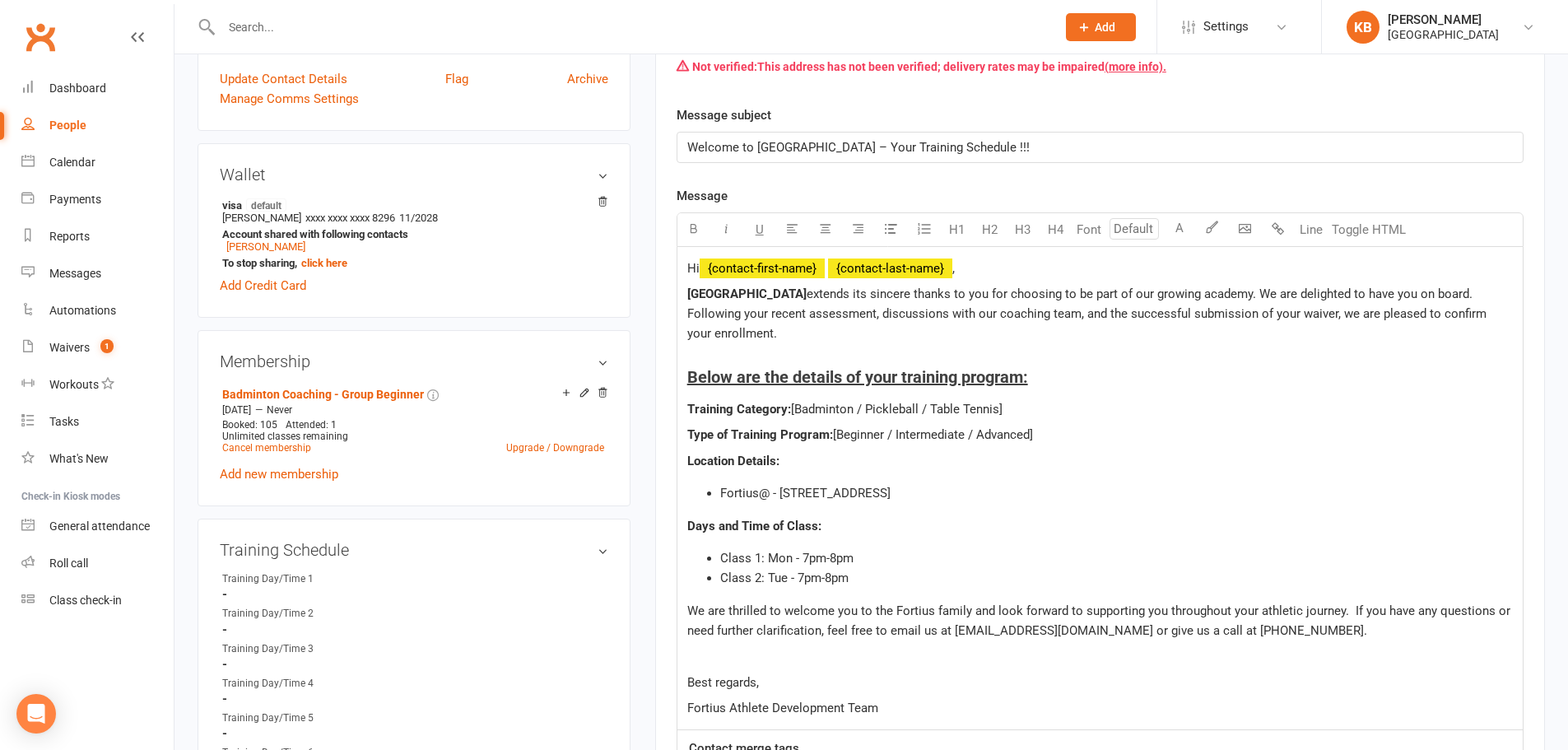
scroll to position [411, 0]
drag, startPoint x: 846, startPoint y: 572, endPoint x: 738, endPoint y: 564, distance: 108.3
click at [739, 564] on ul "Class 1: Mon - 7pm-8pm Class 2: Tue - 7pm-8pm" at bounding box center [1100, 567] width 826 height 40
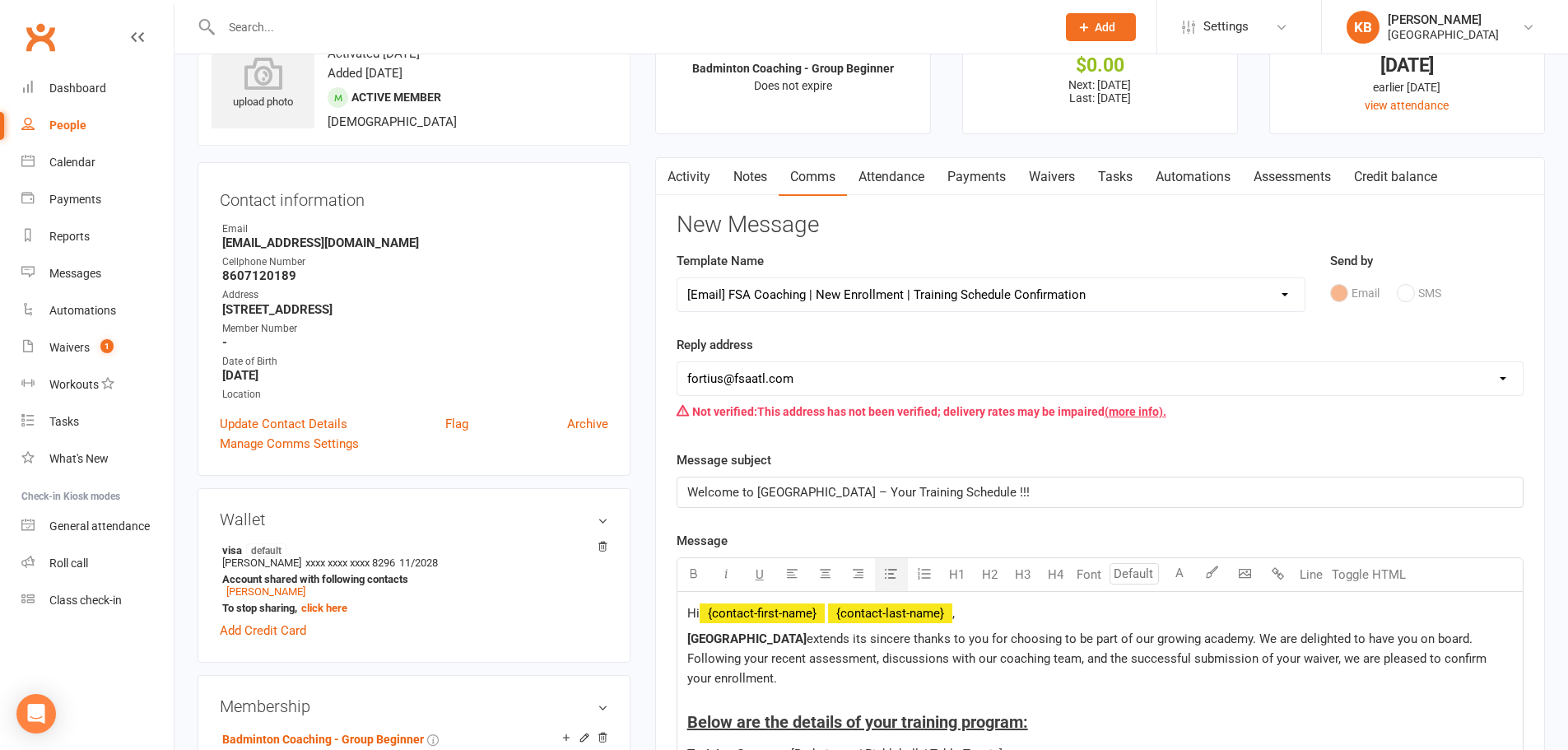
scroll to position [0, 0]
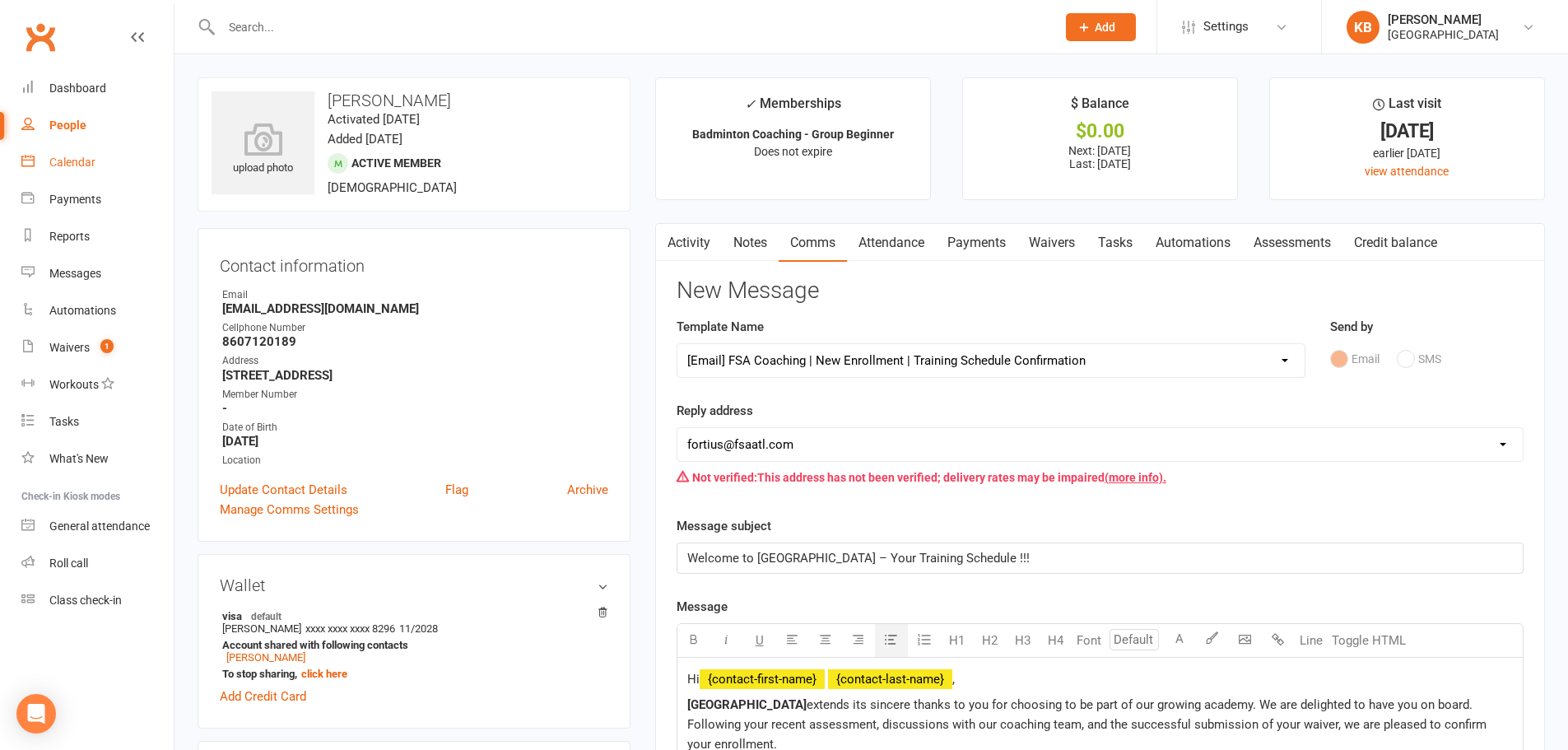
click at [51, 175] on link "Calendar" at bounding box center [97, 163] width 152 height 37
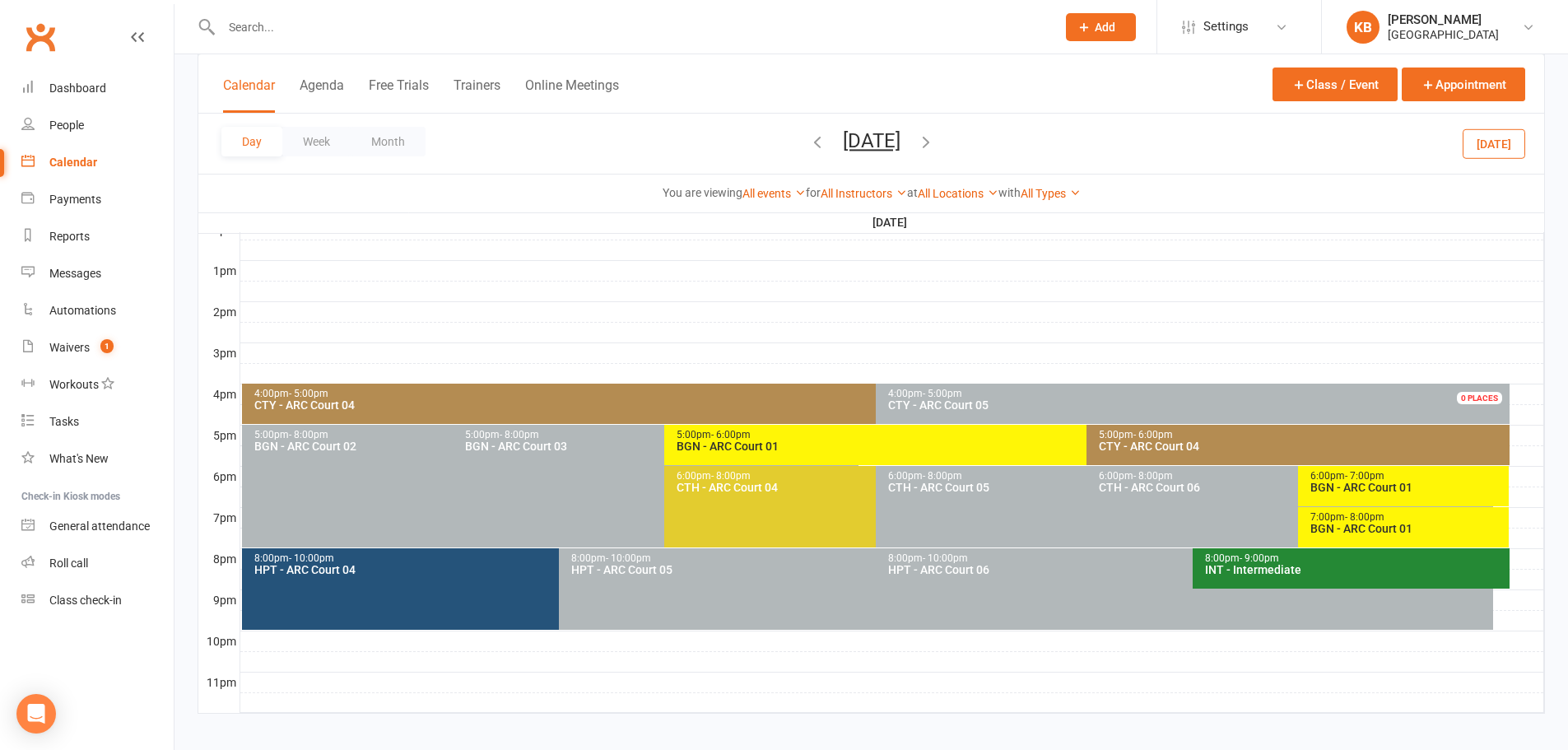
scroll to position [620, 0]
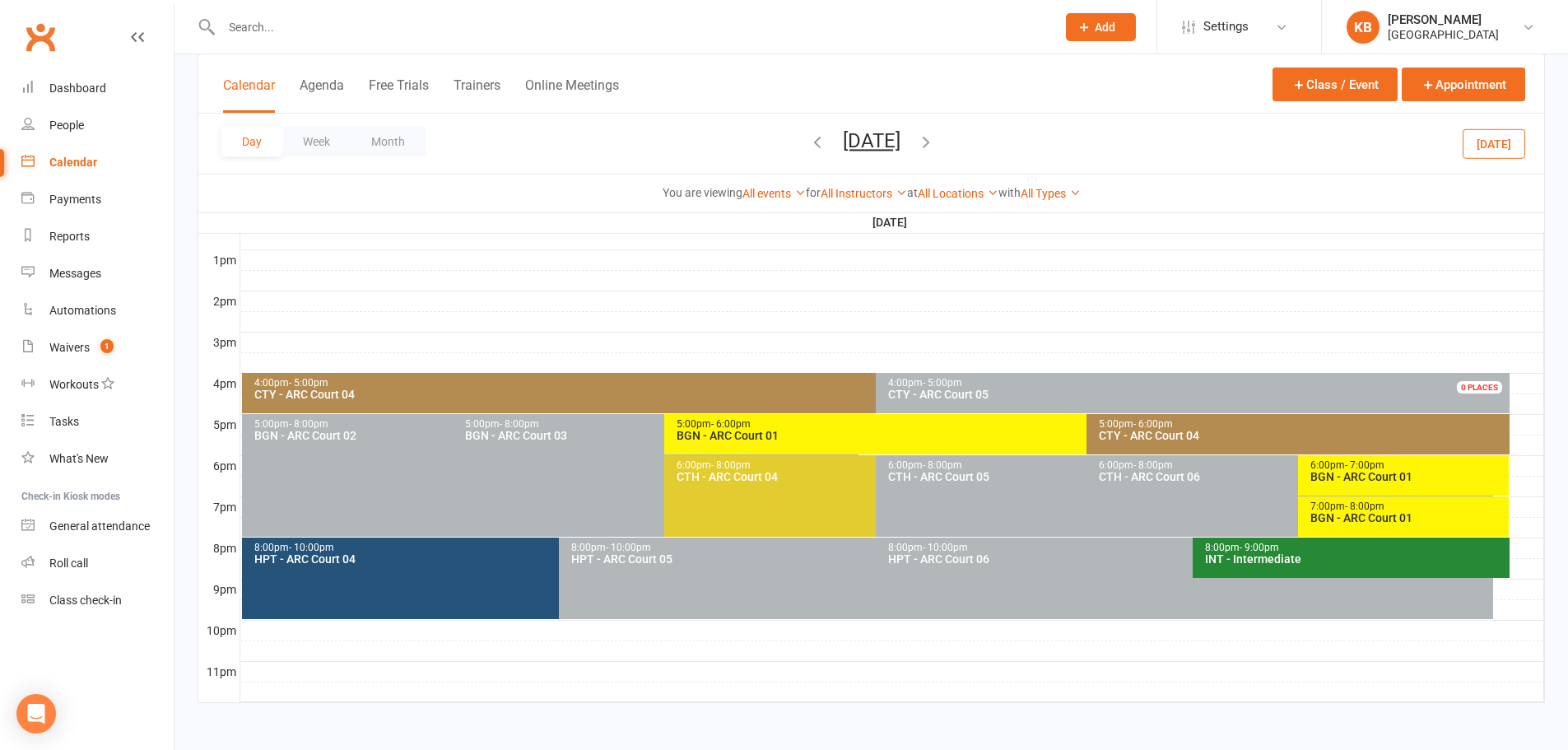
click at [1311, 556] on div "INT - Intermediate" at bounding box center [1355, 559] width 302 height 12
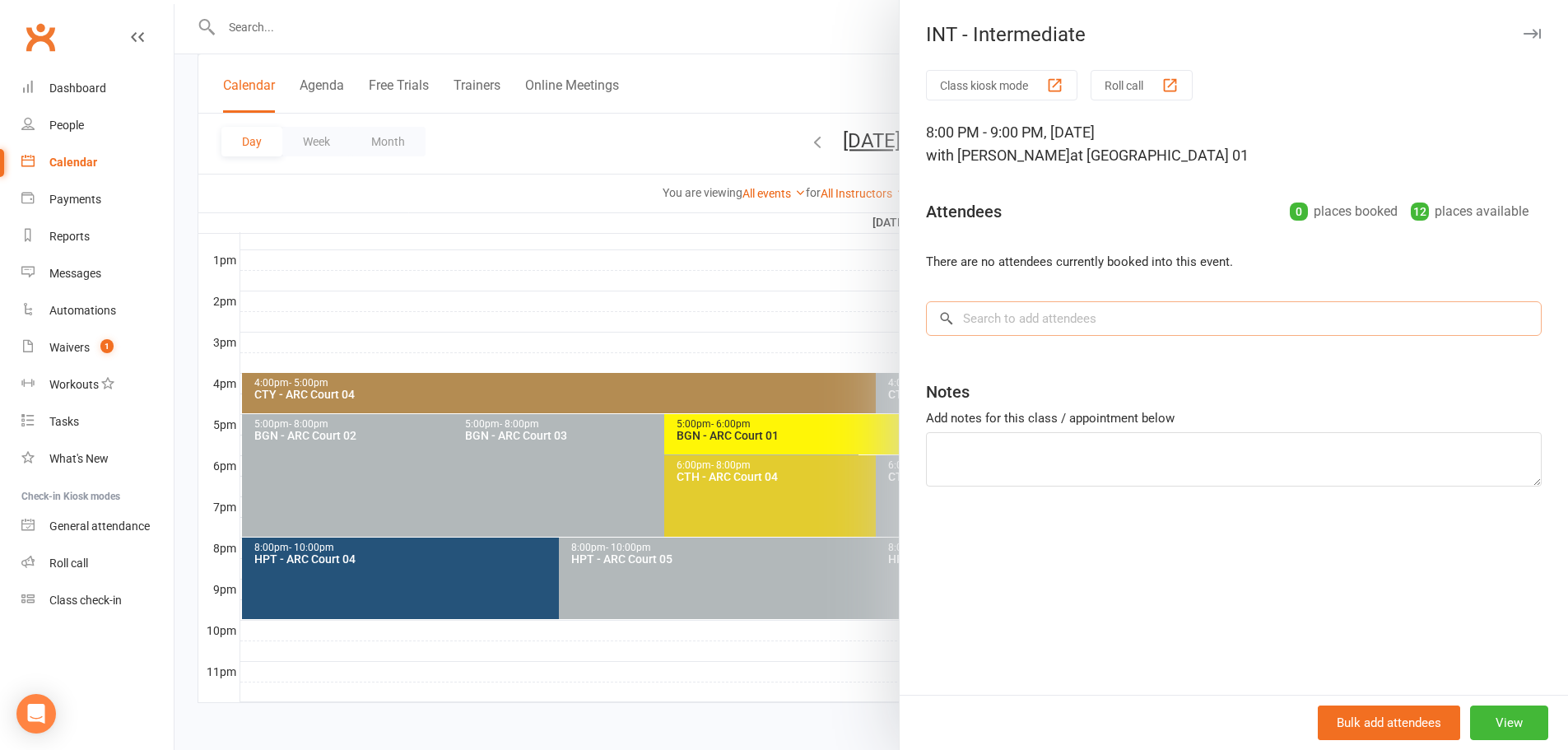
click at [1118, 318] on input "search" at bounding box center [1233, 318] width 616 height 35
click at [1401, 726] on button "Bulk add attendees" at bounding box center [1388, 722] width 143 height 35
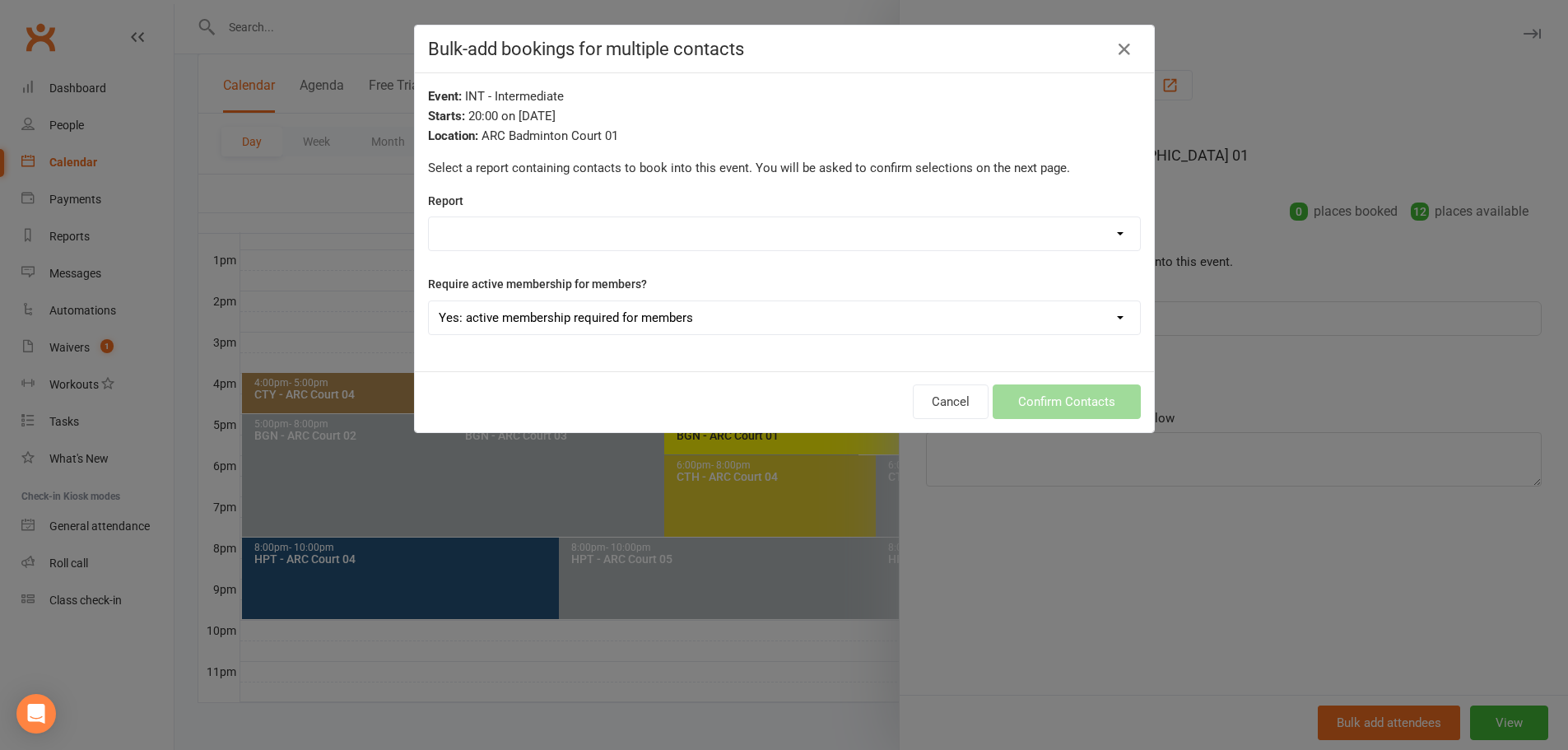
click at [1183, 667] on div "Bulk-add bookings for multiple contacts Event: INT - Intermediate Starts: 20:00…" at bounding box center [784, 375] width 1568 height 750
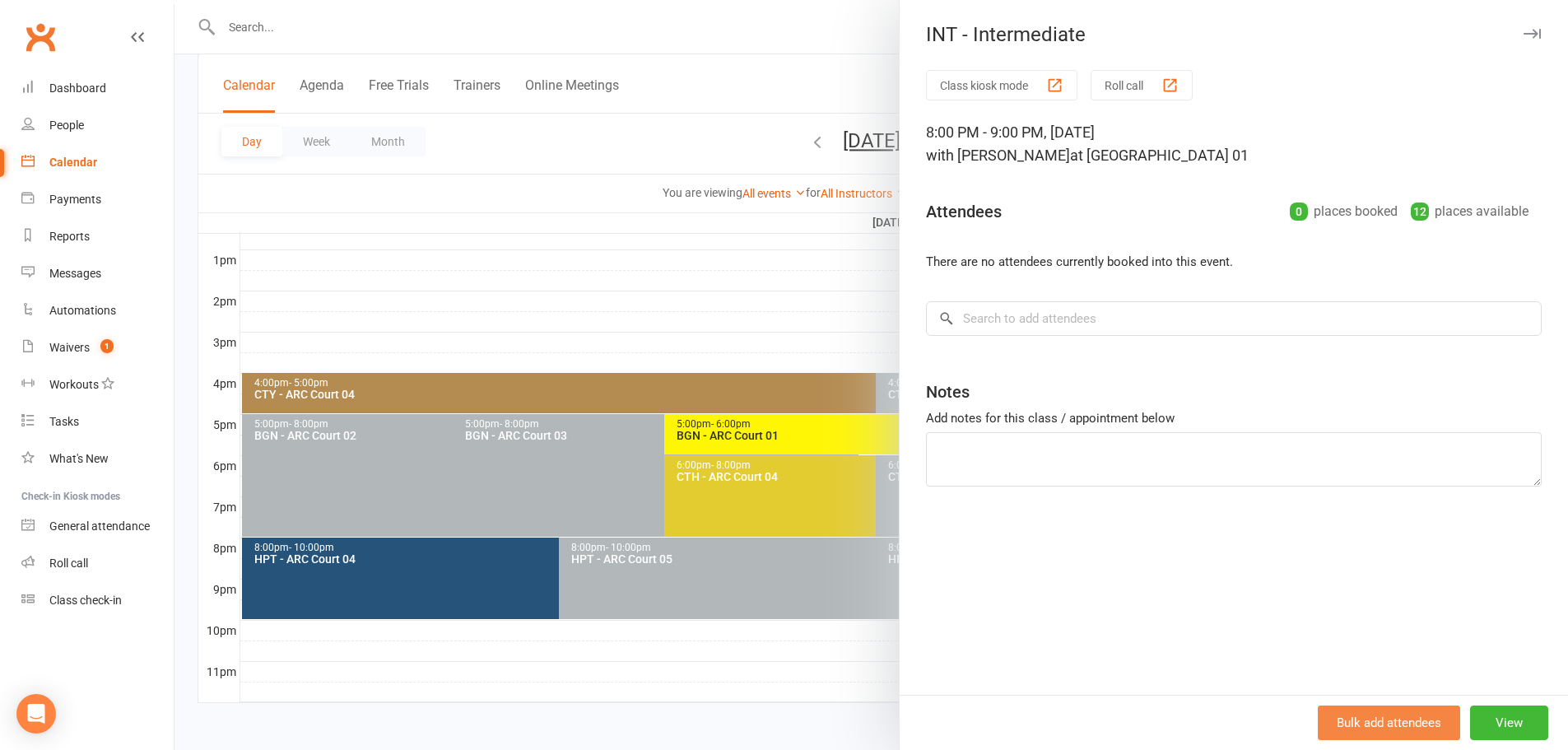
click at [1403, 728] on button "Bulk add attendees" at bounding box center [1388, 722] width 143 height 35
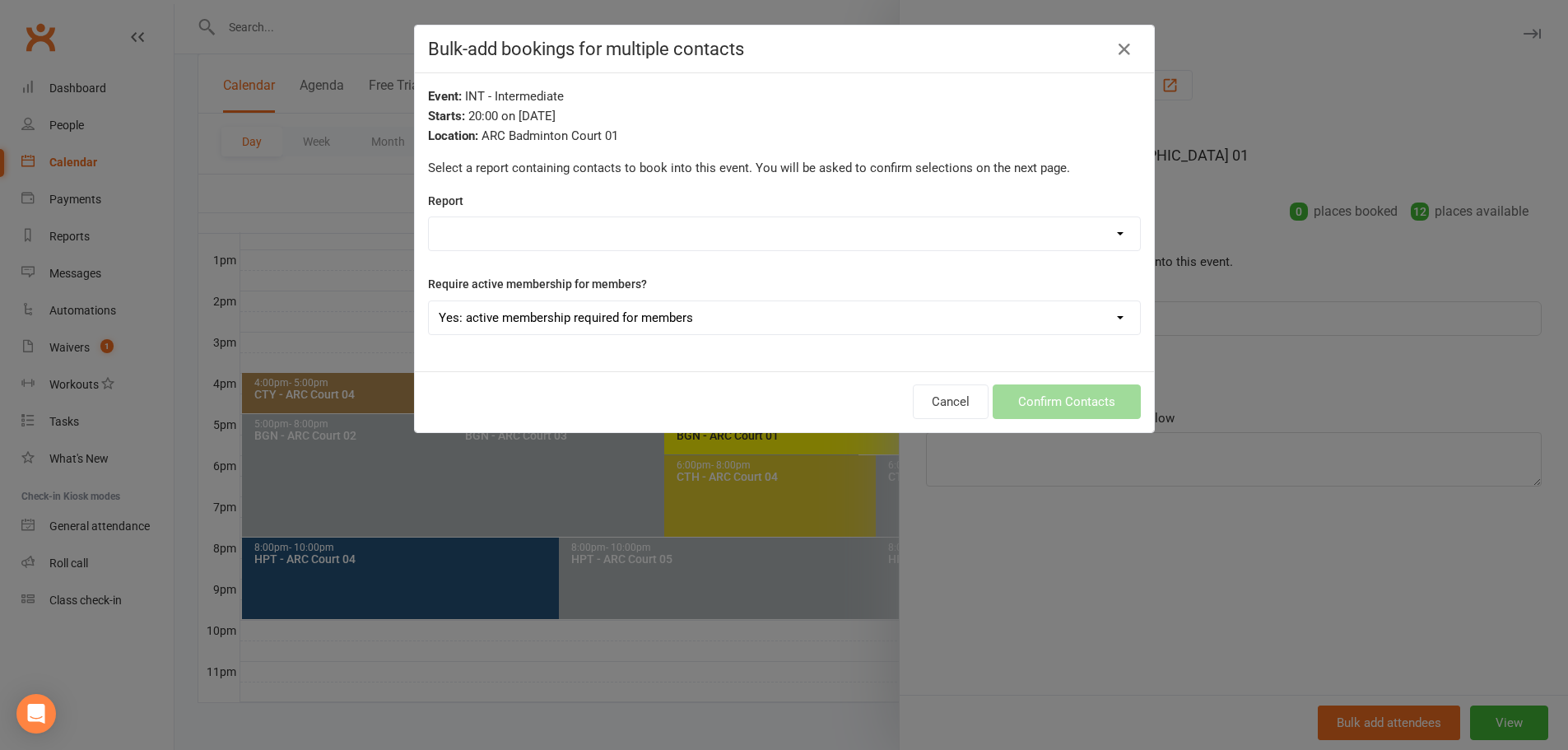
click at [1081, 231] on select "Active Trials All Students class times Attendance Badminton Coaching - Catch Th…" at bounding box center [784, 233] width 711 height 33
click at [1244, 557] on div "Bulk-add bookings for multiple contacts Event: INT - Intermediate Starts: 20:00…" at bounding box center [784, 375] width 1568 height 750
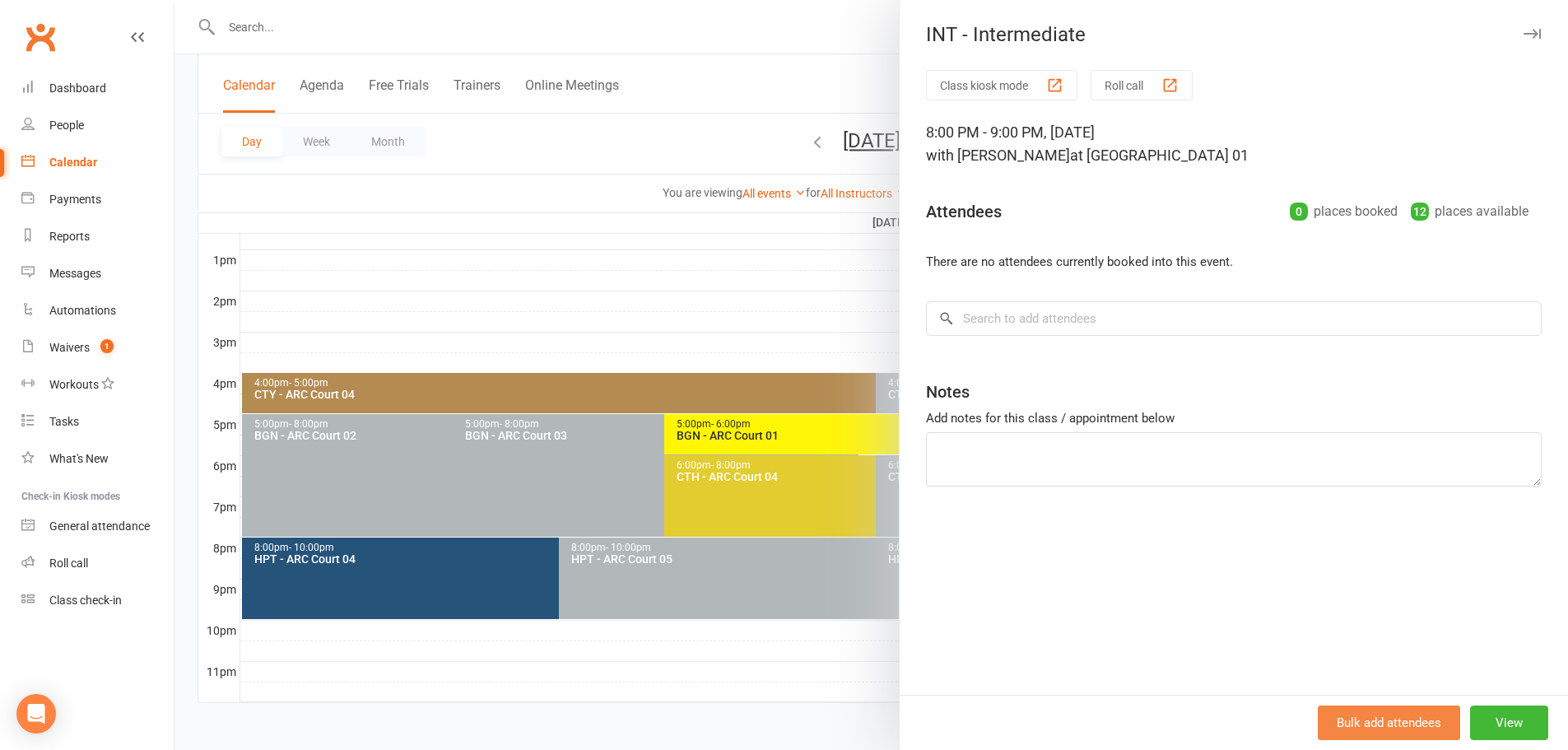
click at [1380, 724] on button "Bulk add attendees" at bounding box center [1388, 722] width 143 height 35
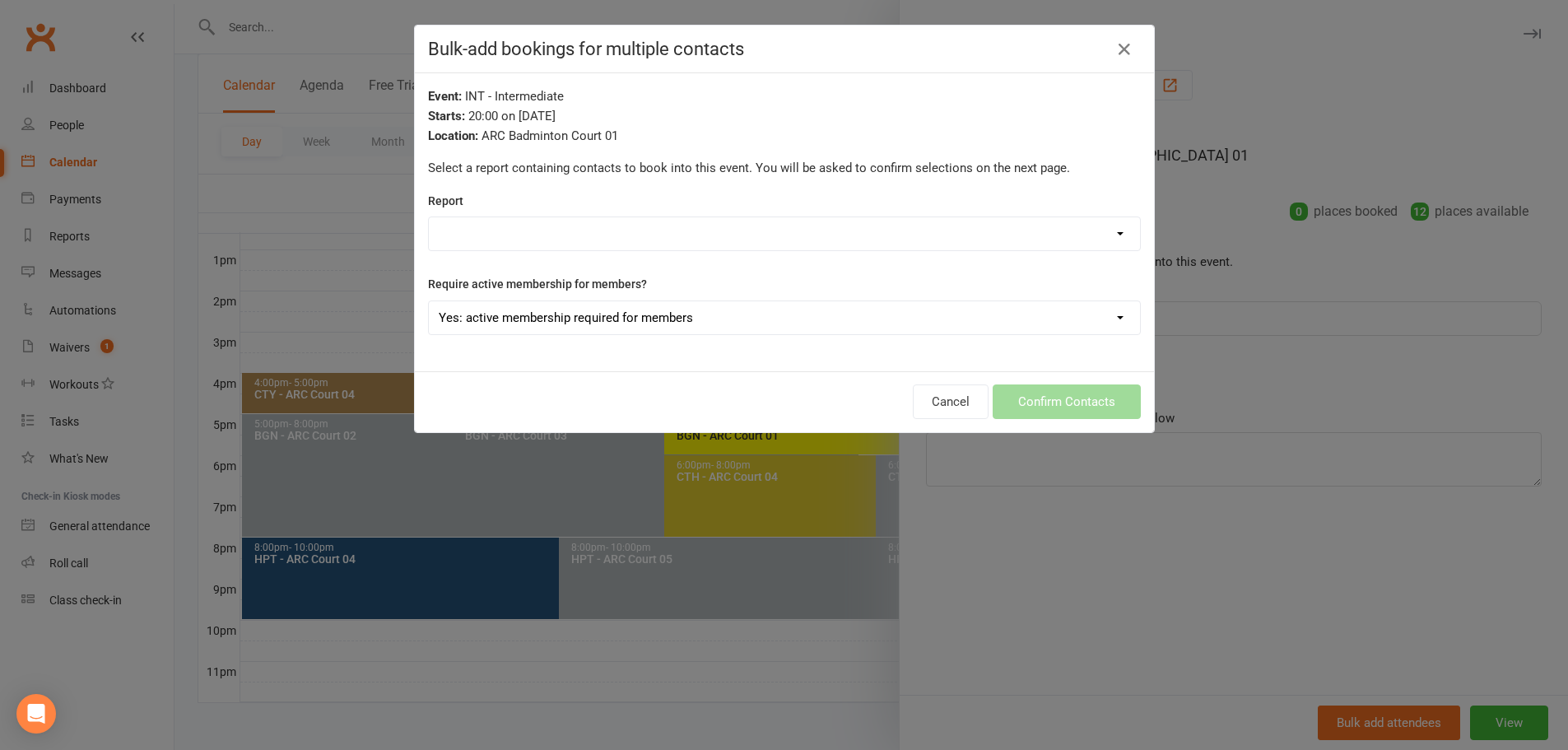
click at [718, 248] on select "Active Trials All Students class times Attendance Badminton Coaching - Catch Th…" at bounding box center [784, 233] width 711 height 33
select select "197933"
click at [429, 218] on select "Active Trials All Students class times Attendance Badminton Coaching - Catch Th…" at bounding box center [784, 233] width 711 height 33
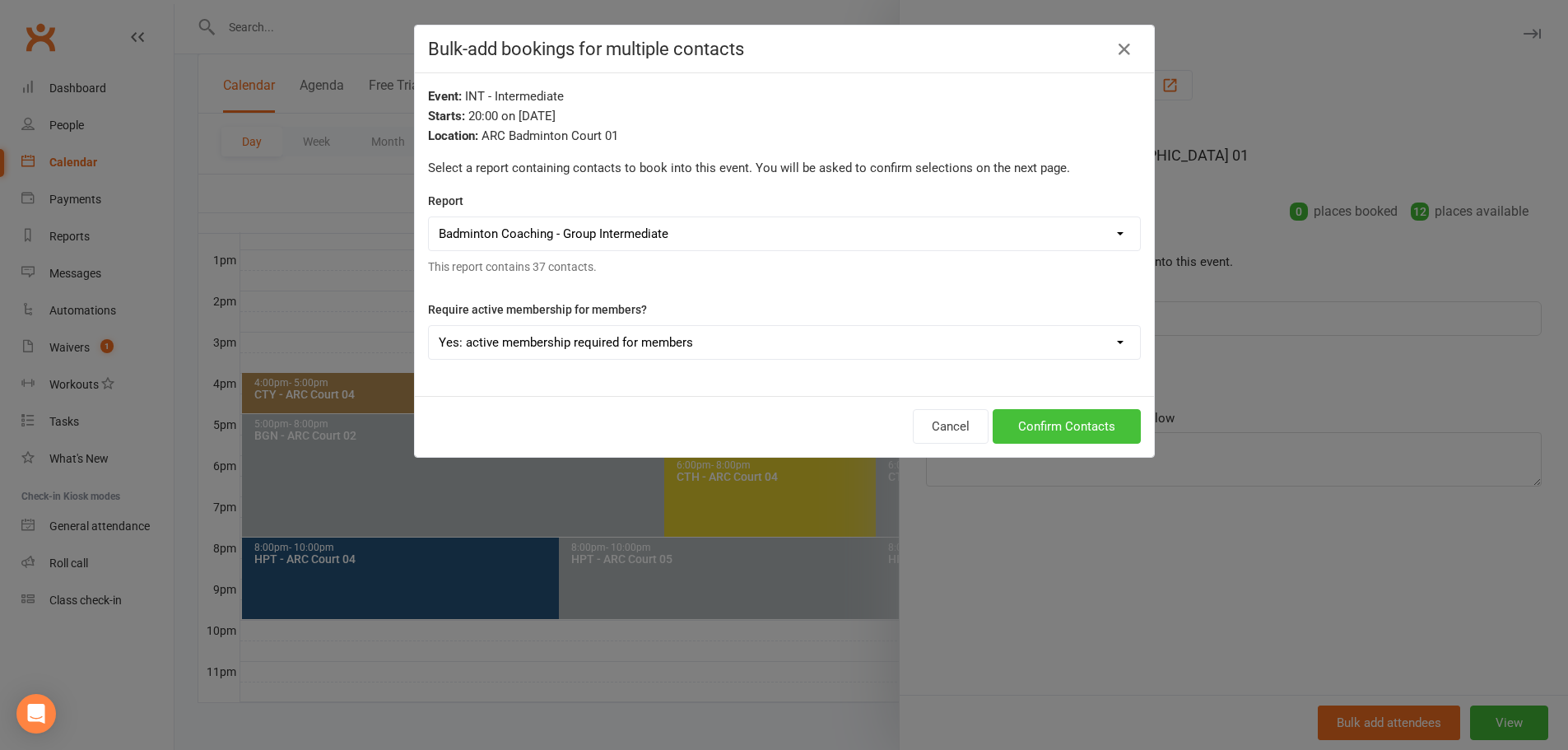
click at [1086, 427] on button "Confirm Contacts" at bounding box center [1066, 426] width 148 height 35
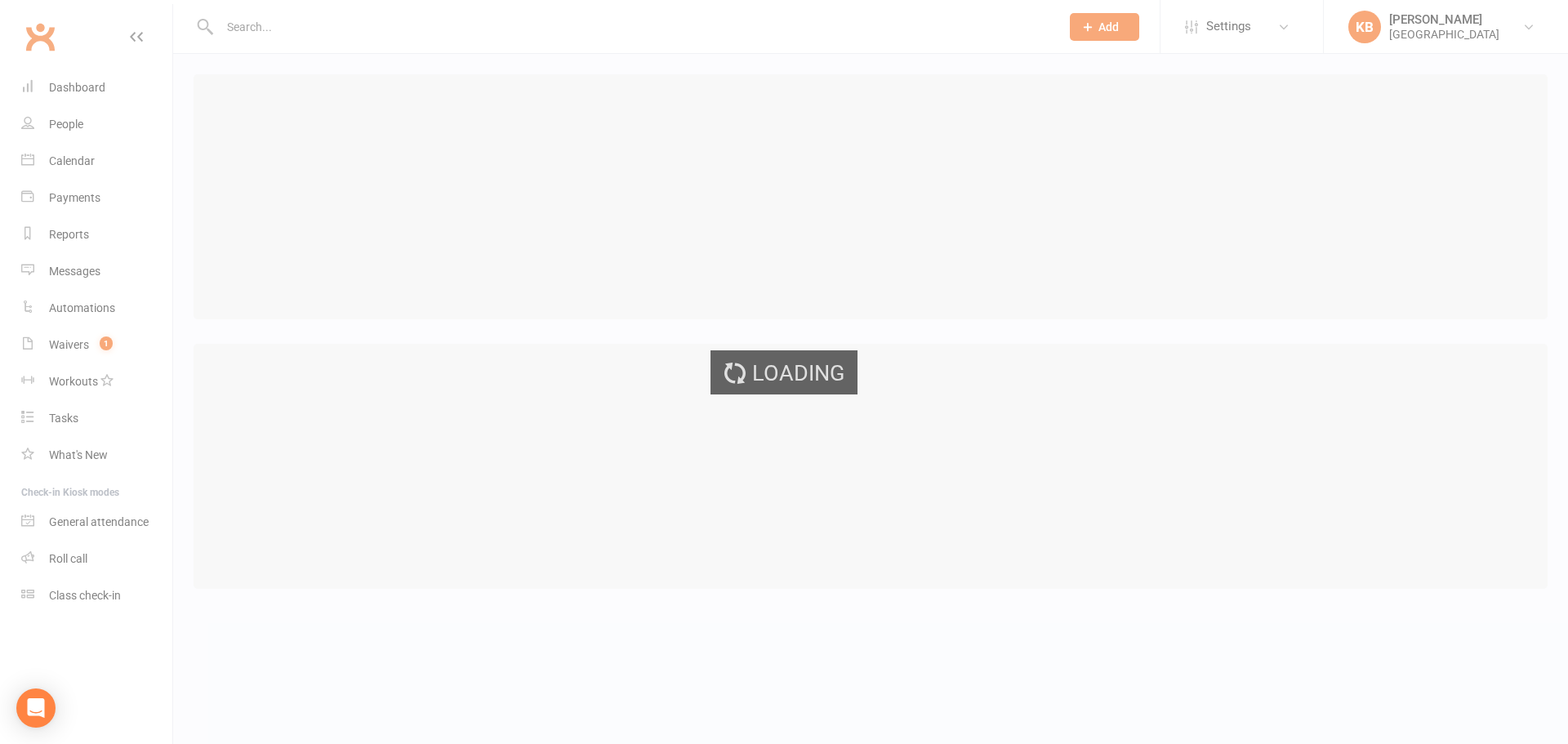
select select "25"
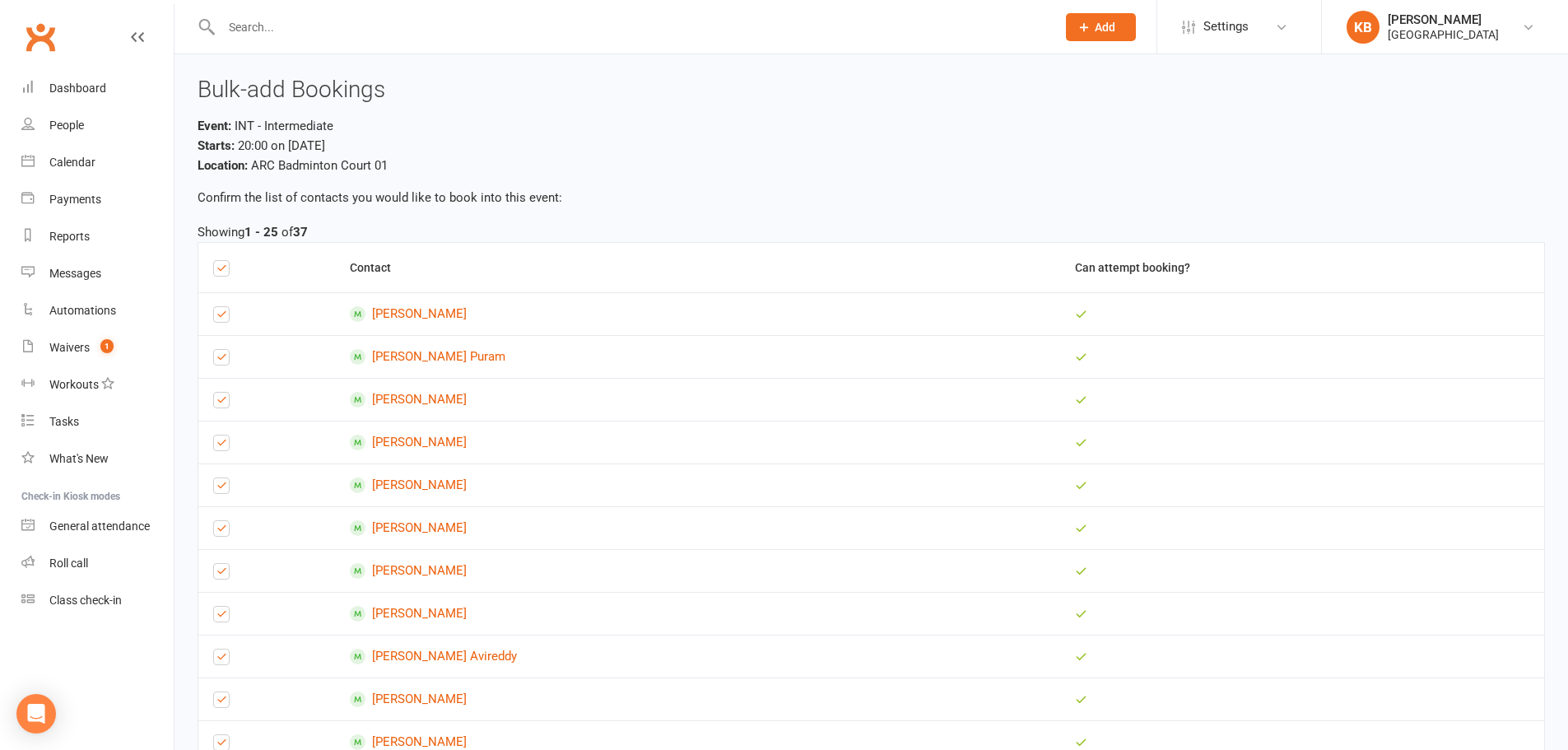
click at [217, 271] on label at bounding box center [220, 271] width 16 height 0
click at [217, 261] on input "checkbox" at bounding box center [220, 261] width 16 height 0
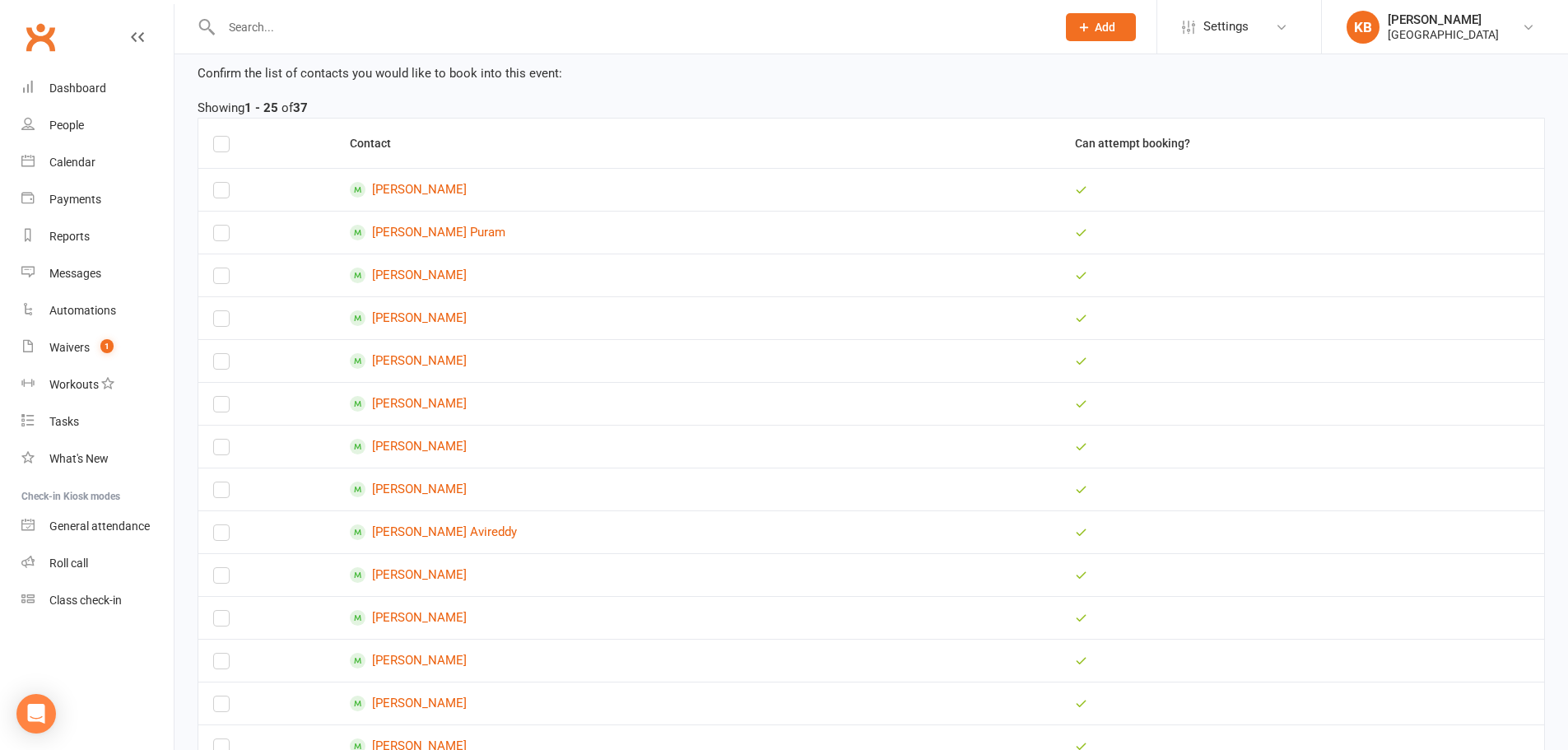
scroll to position [165, 0]
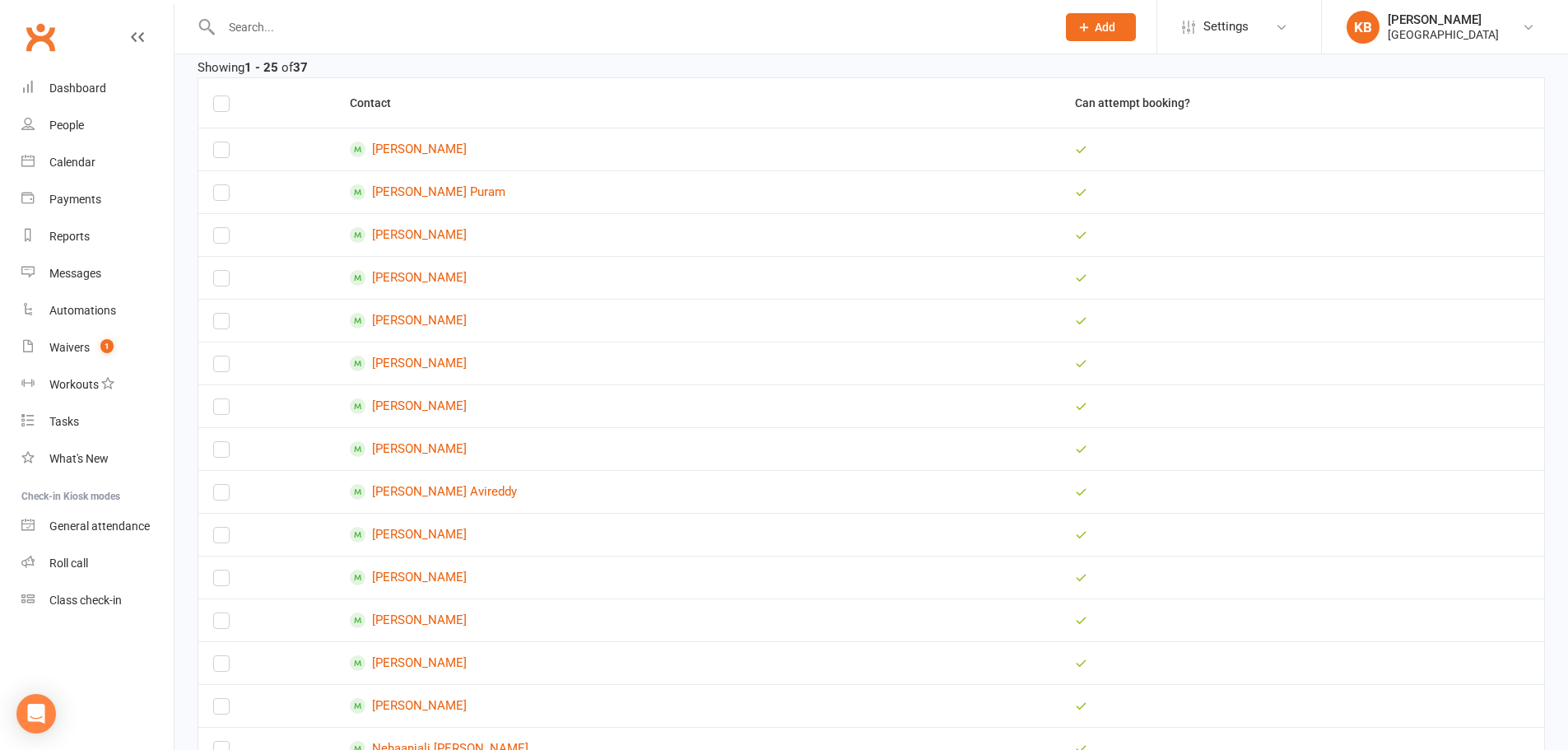
click at [224, 410] on label at bounding box center [220, 410] width 16 height 0
click at [224, 399] on input "checkbox" at bounding box center [220, 399] width 16 height 0
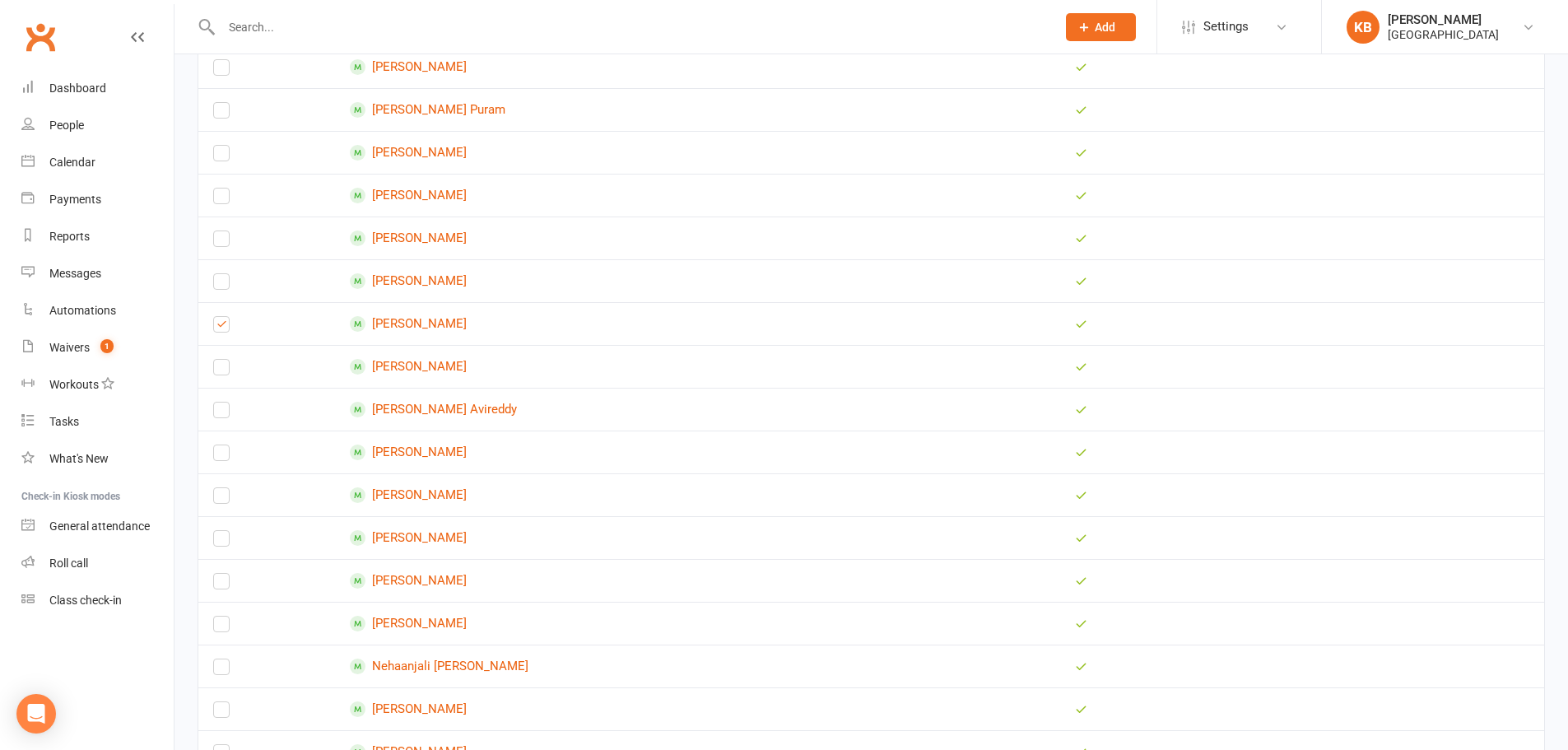
click at [225, 456] on label at bounding box center [220, 456] width 16 height 0
click at [225, 445] on input "checkbox" at bounding box center [220, 445] width 16 height 0
click at [223, 499] on label at bounding box center [220, 499] width 16 height 0
click at [223, 488] on input "checkbox" at bounding box center [220, 488] width 16 height 0
click at [215, 713] on label at bounding box center [220, 713] width 16 height 0
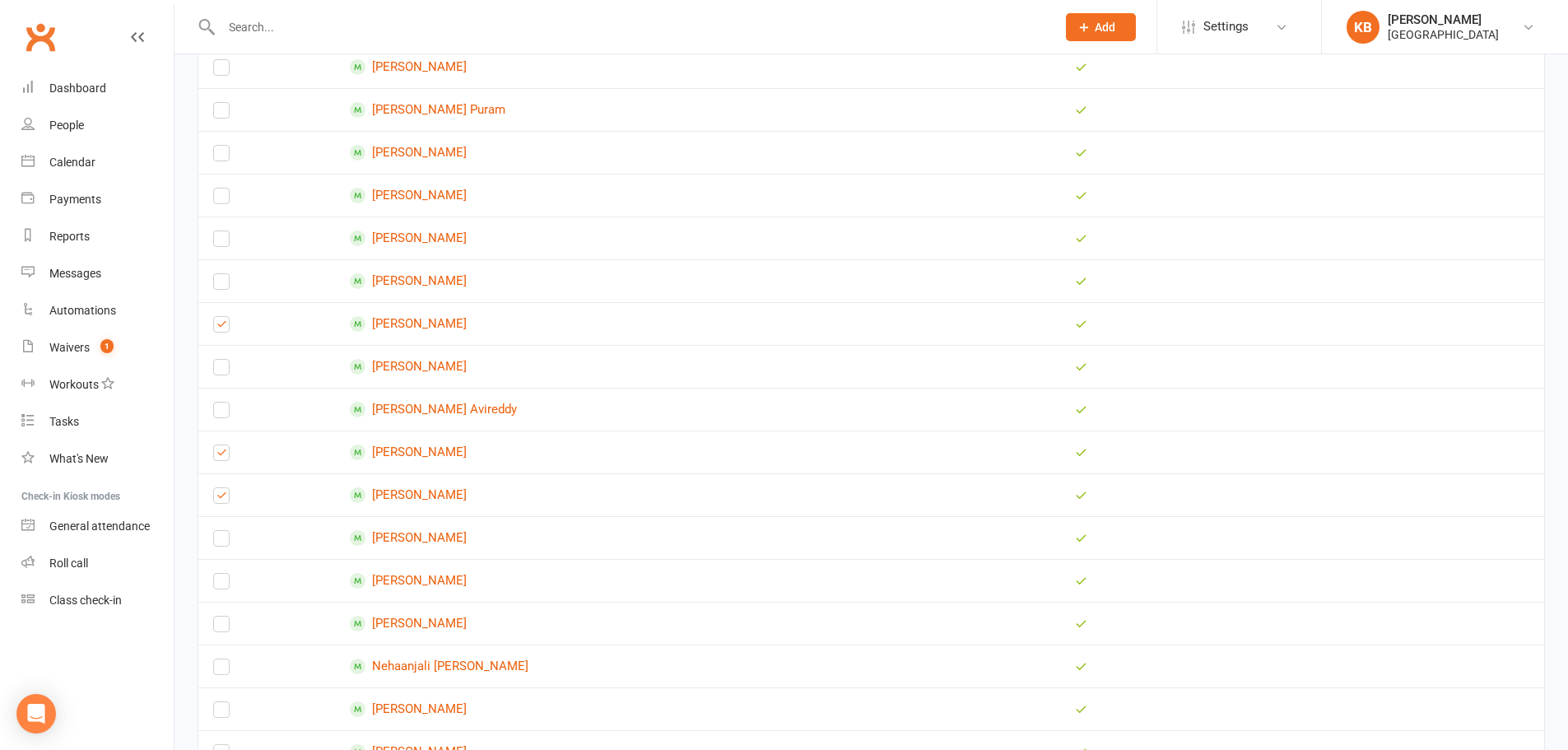
click at [215, 702] on input "checkbox" at bounding box center [220, 702] width 16 height 0
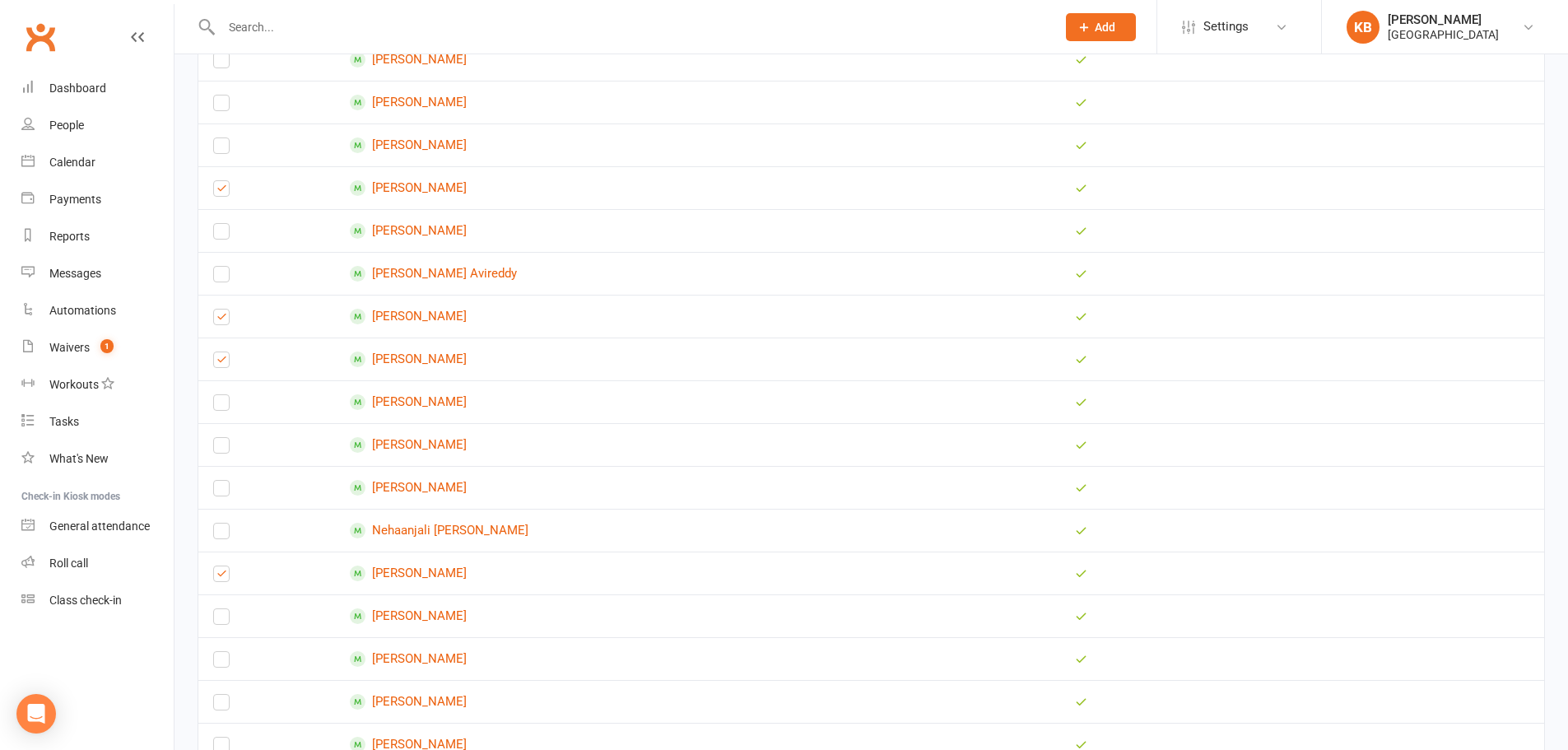
scroll to position [411, 0]
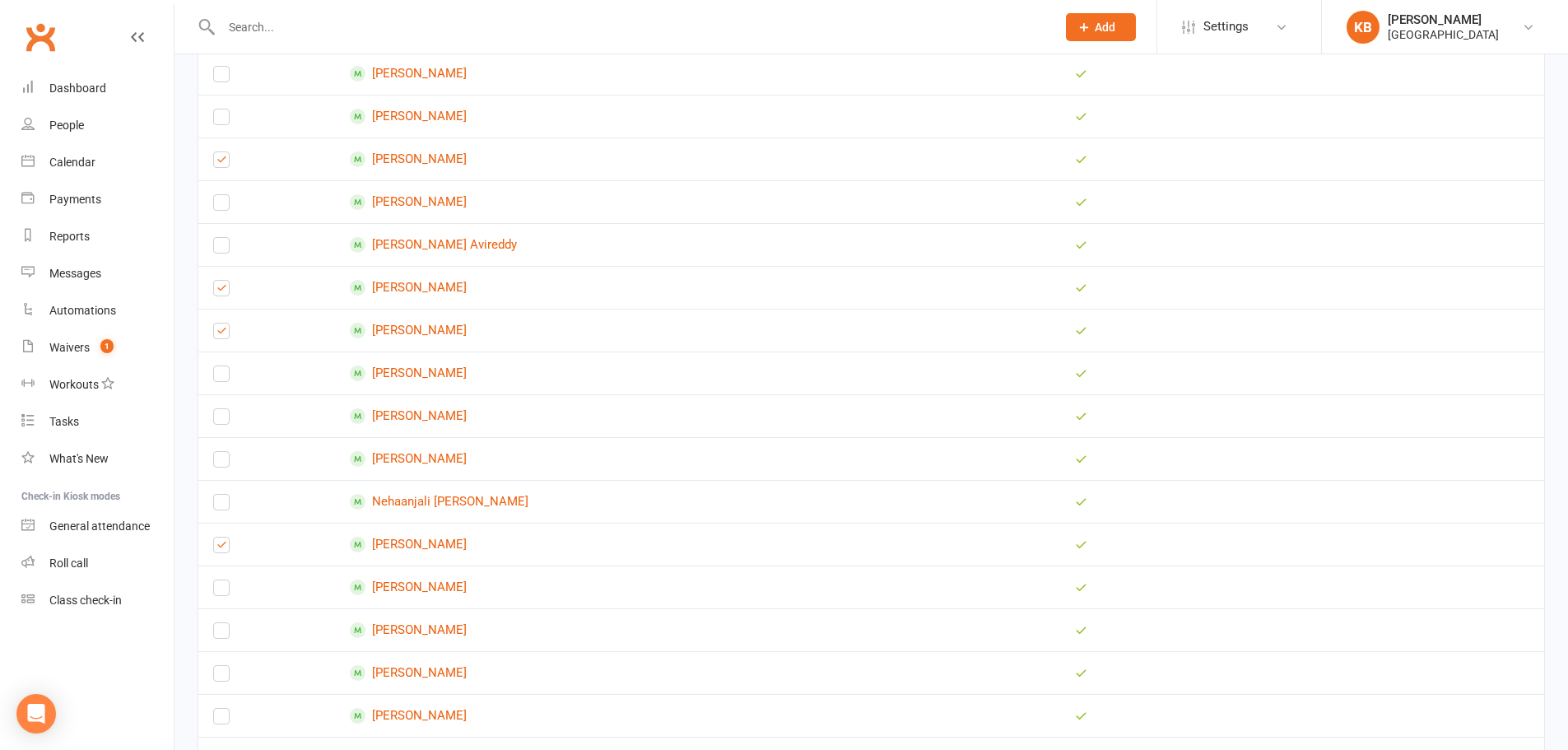
click at [225, 463] on label at bounding box center [220, 463] width 16 height 0
click at [225, 452] on input "checkbox" at bounding box center [220, 452] width 16 height 0
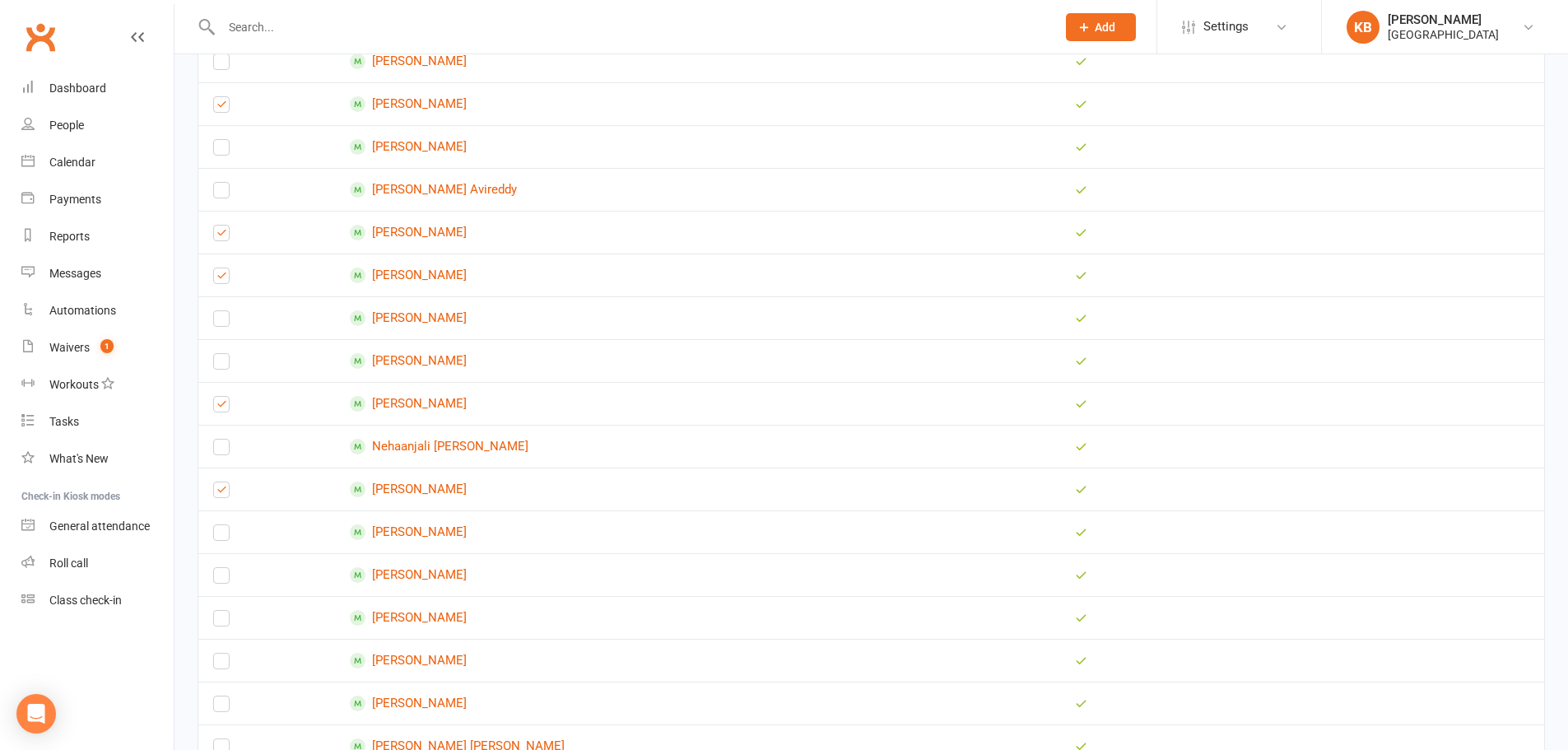
scroll to position [494, 0]
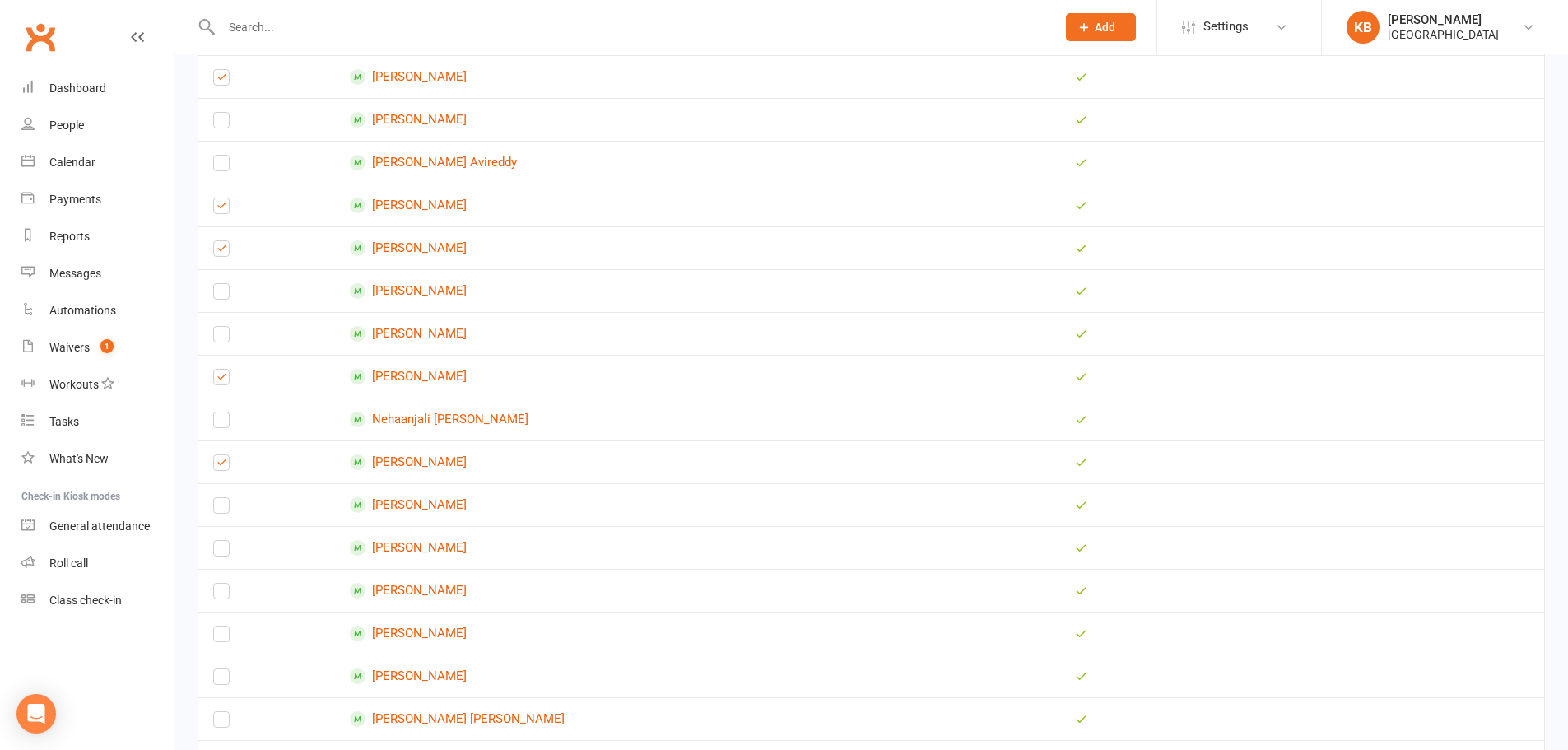
click at [225, 637] on label at bounding box center [220, 637] width 16 height 0
click at [225, 627] on input "checkbox" at bounding box center [220, 627] width 16 height 0
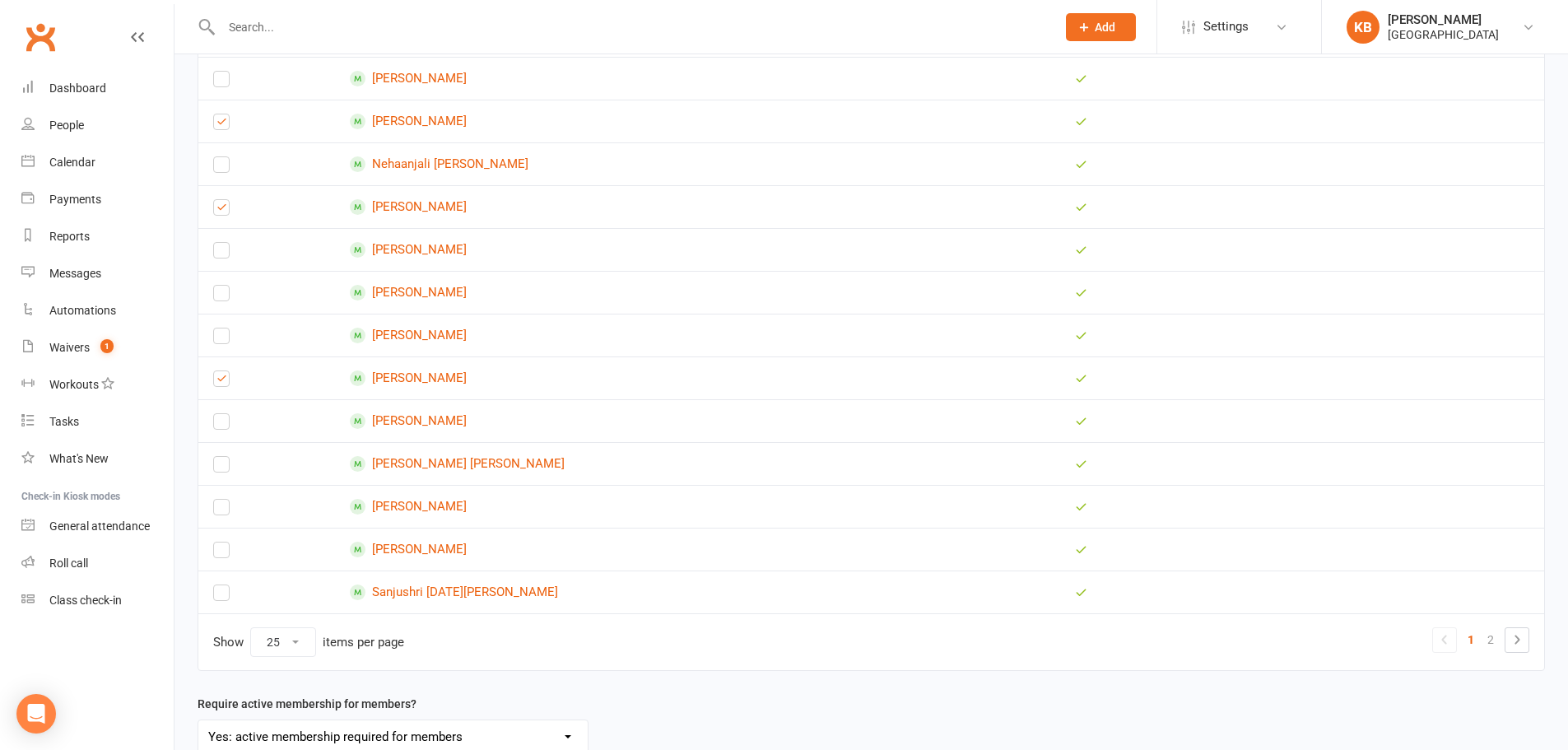
scroll to position [823, 0]
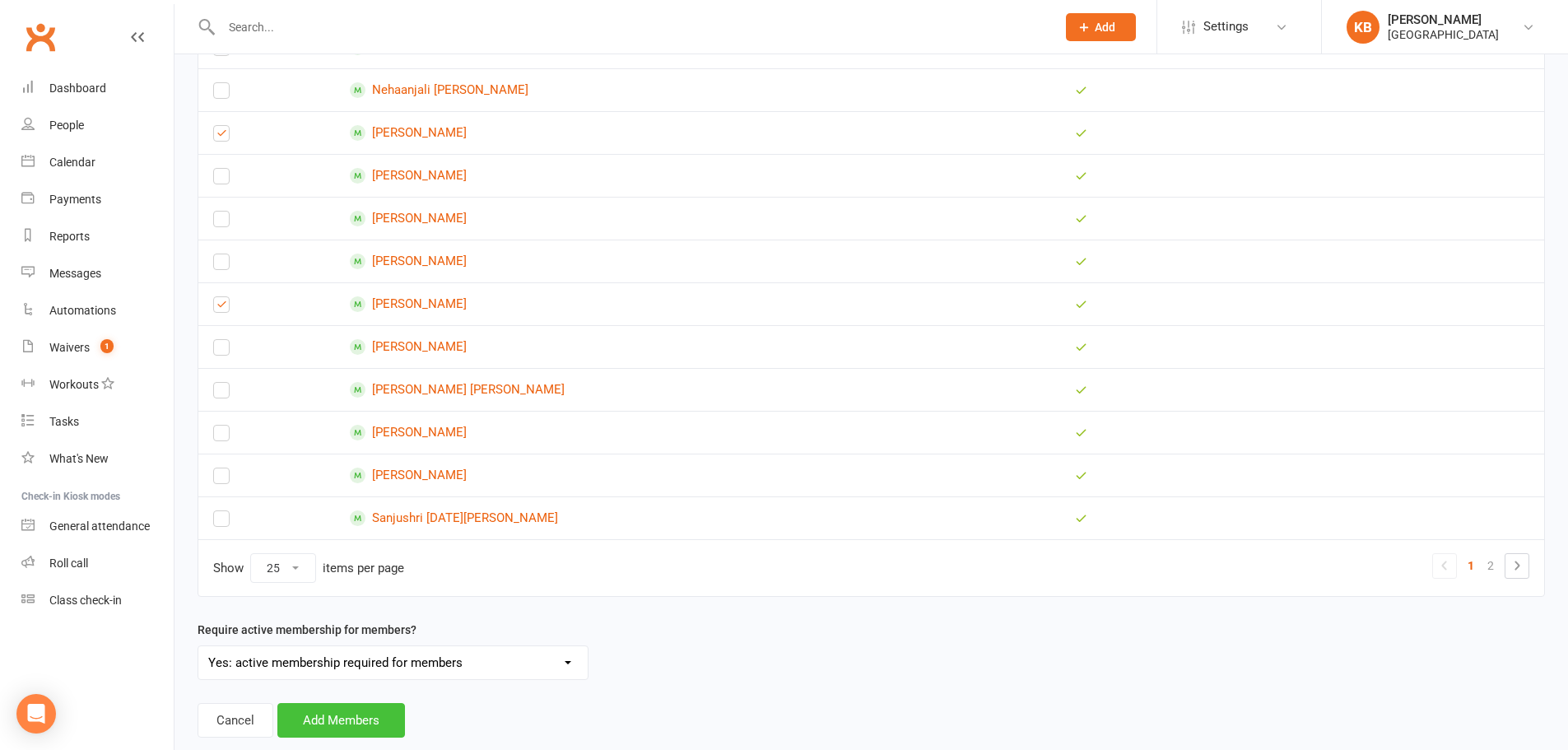
click at [372, 720] on button "Add Members" at bounding box center [340, 720] width 128 height 35
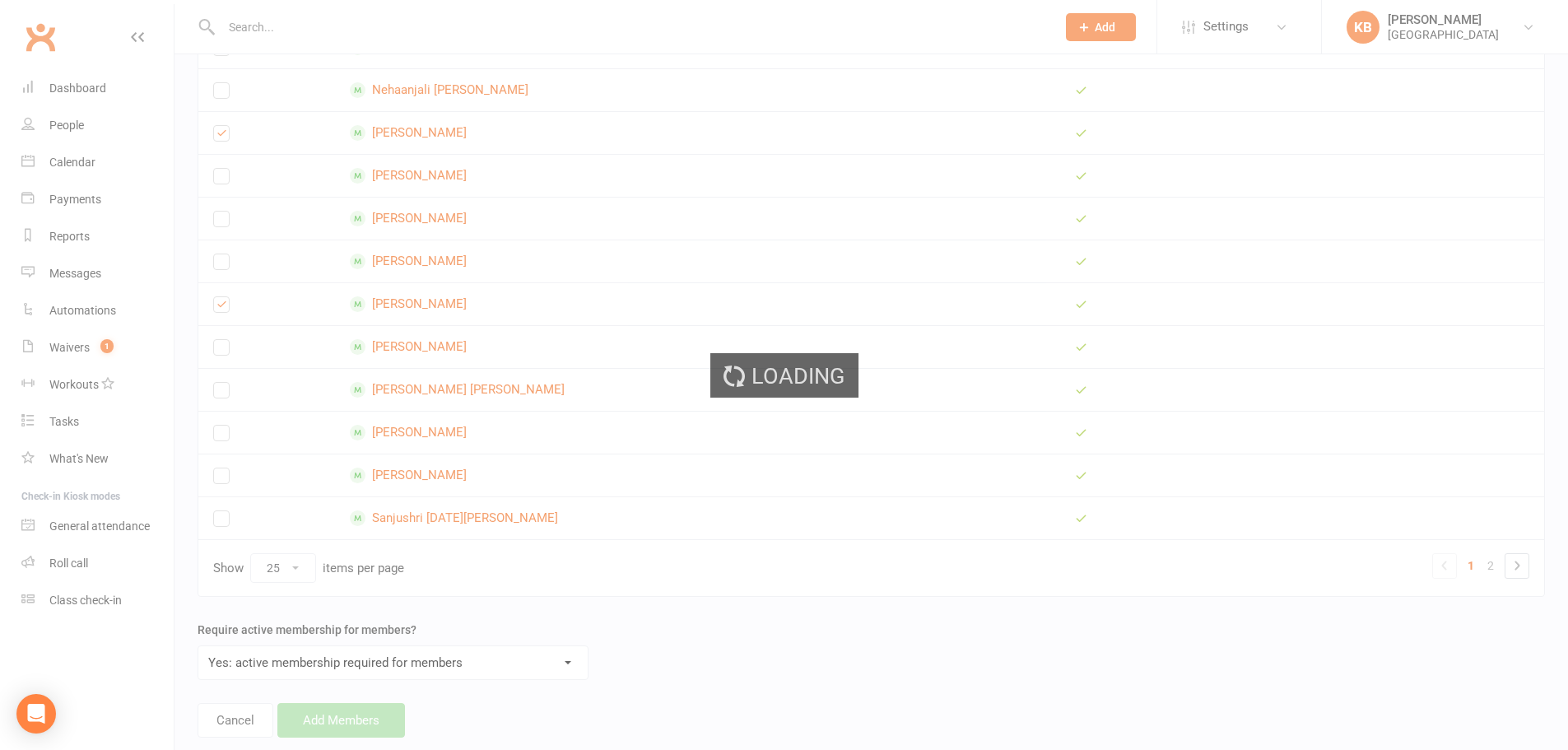
scroll to position [24, 0]
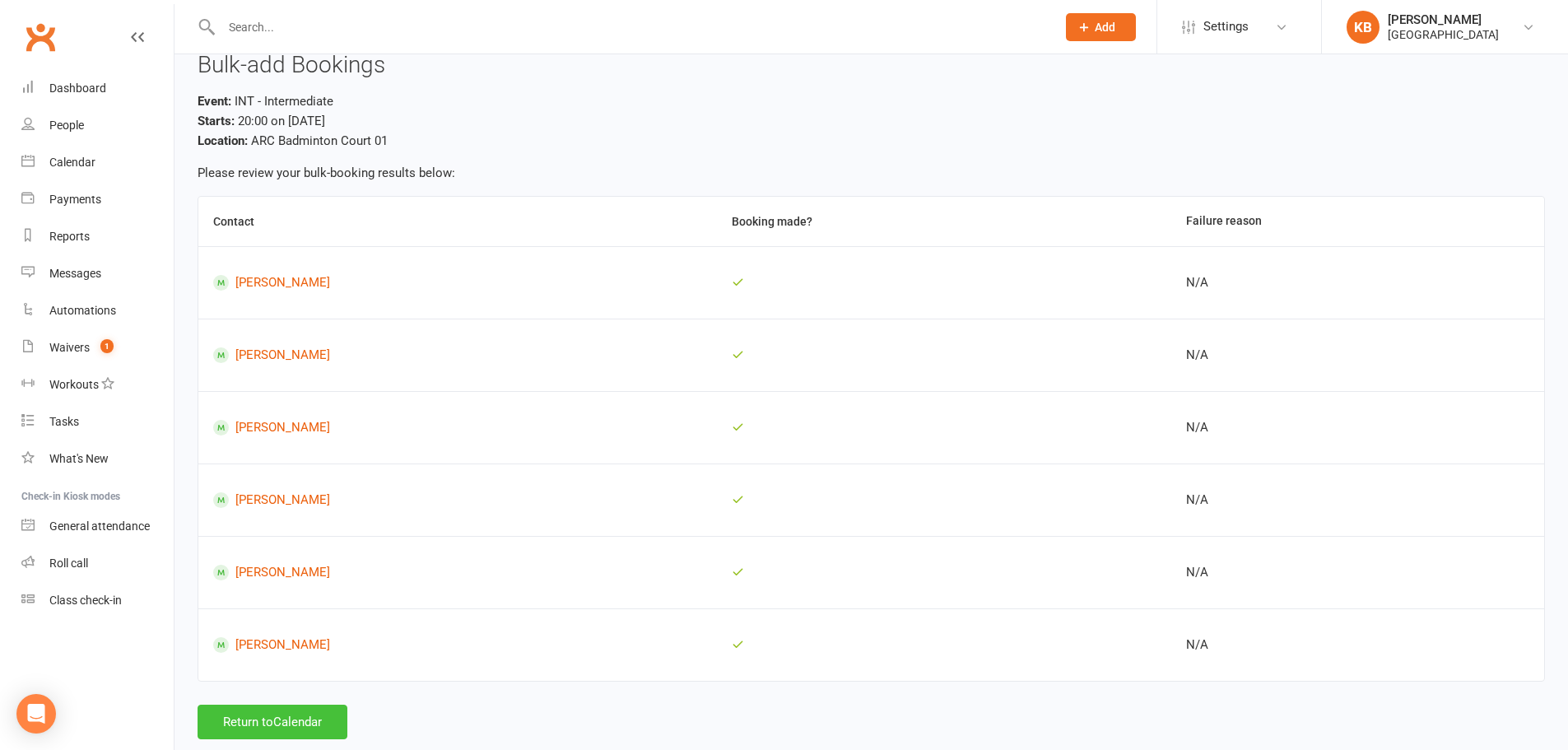
click at [298, 725] on button "Return to Calendar" at bounding box center [272, 721] width 149 height 35
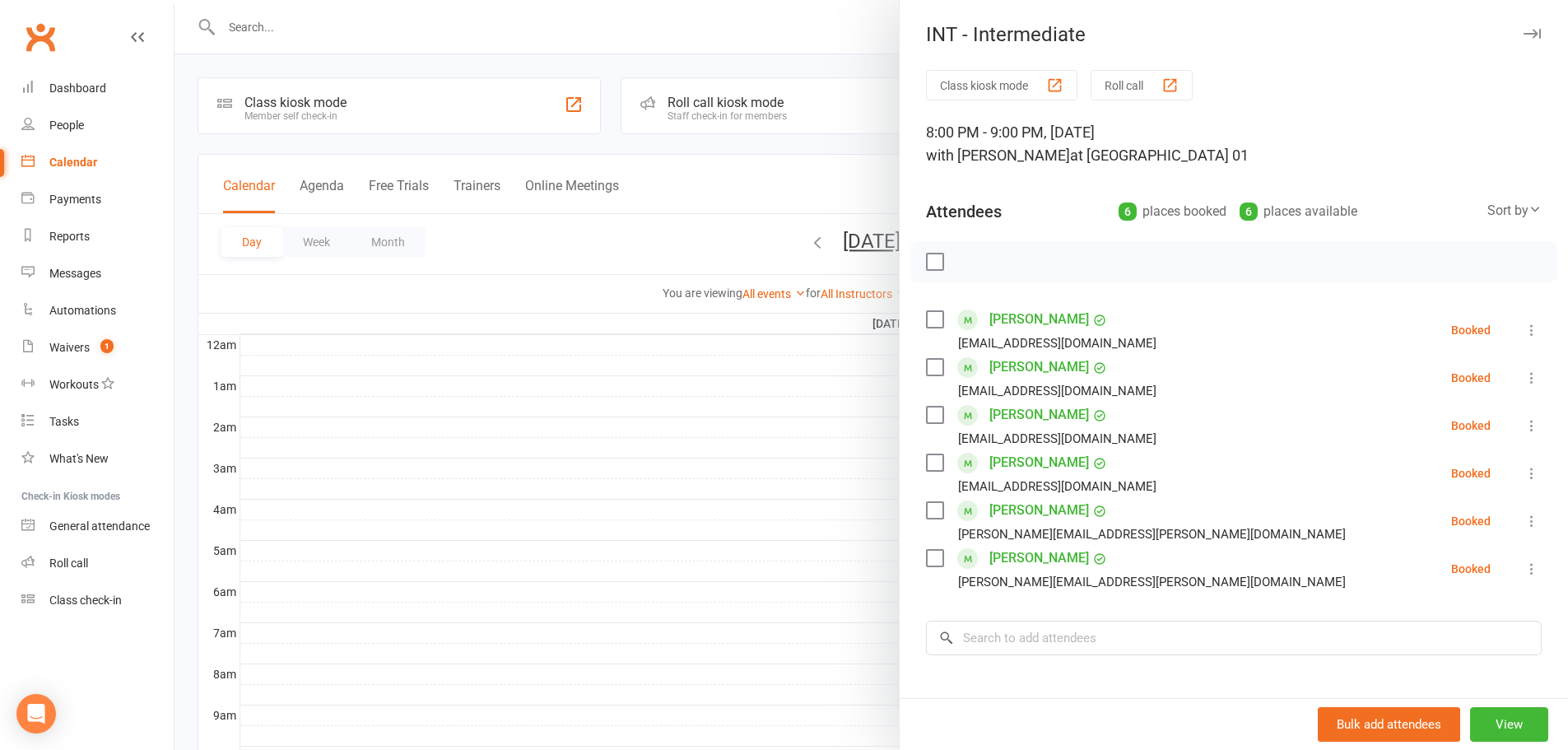
click at [1523, 336] on icon at bounding box center [1531, 329] width 16 height 16
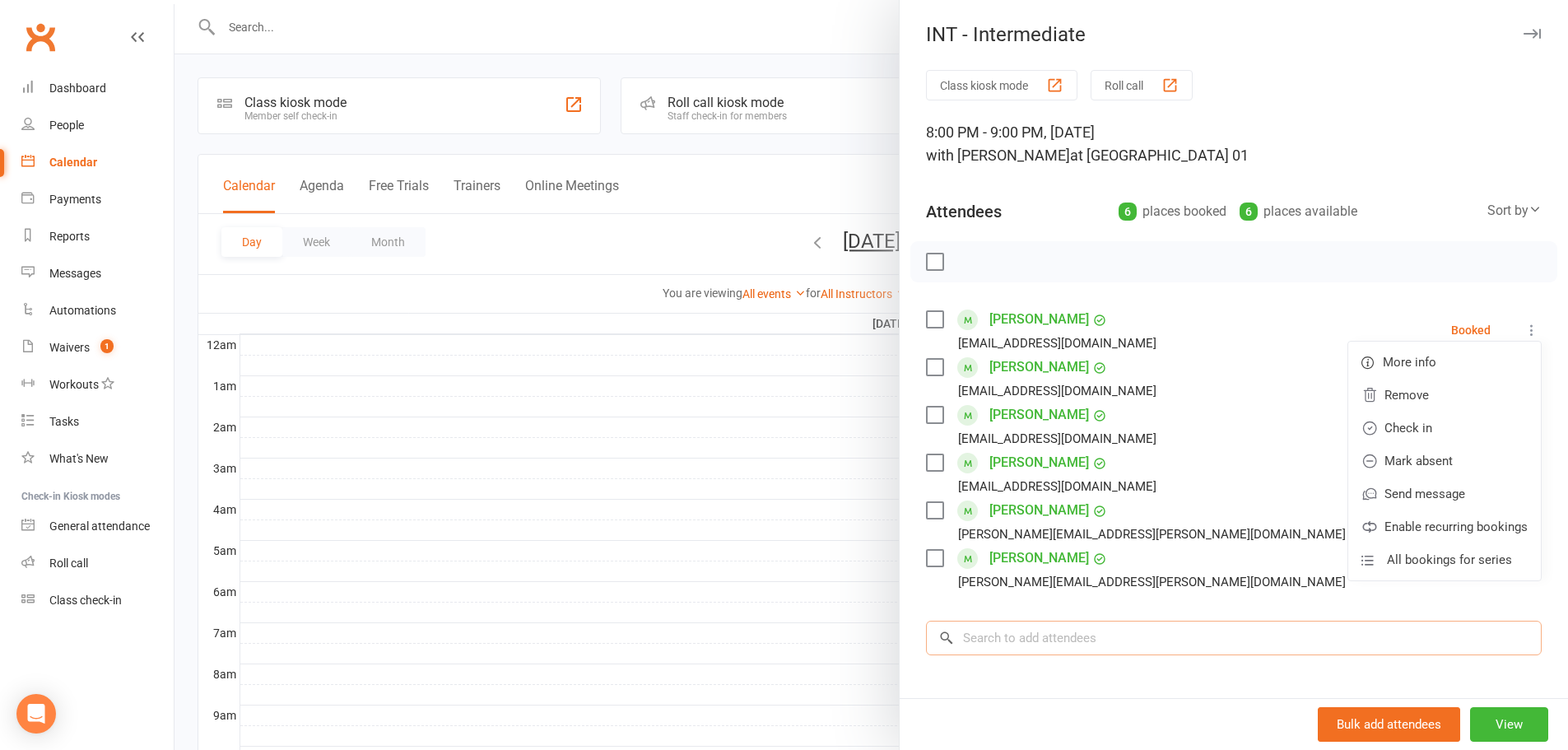
click at [1105, 640] on input "search" at bounding box center [1233, 638] width 616 height 35
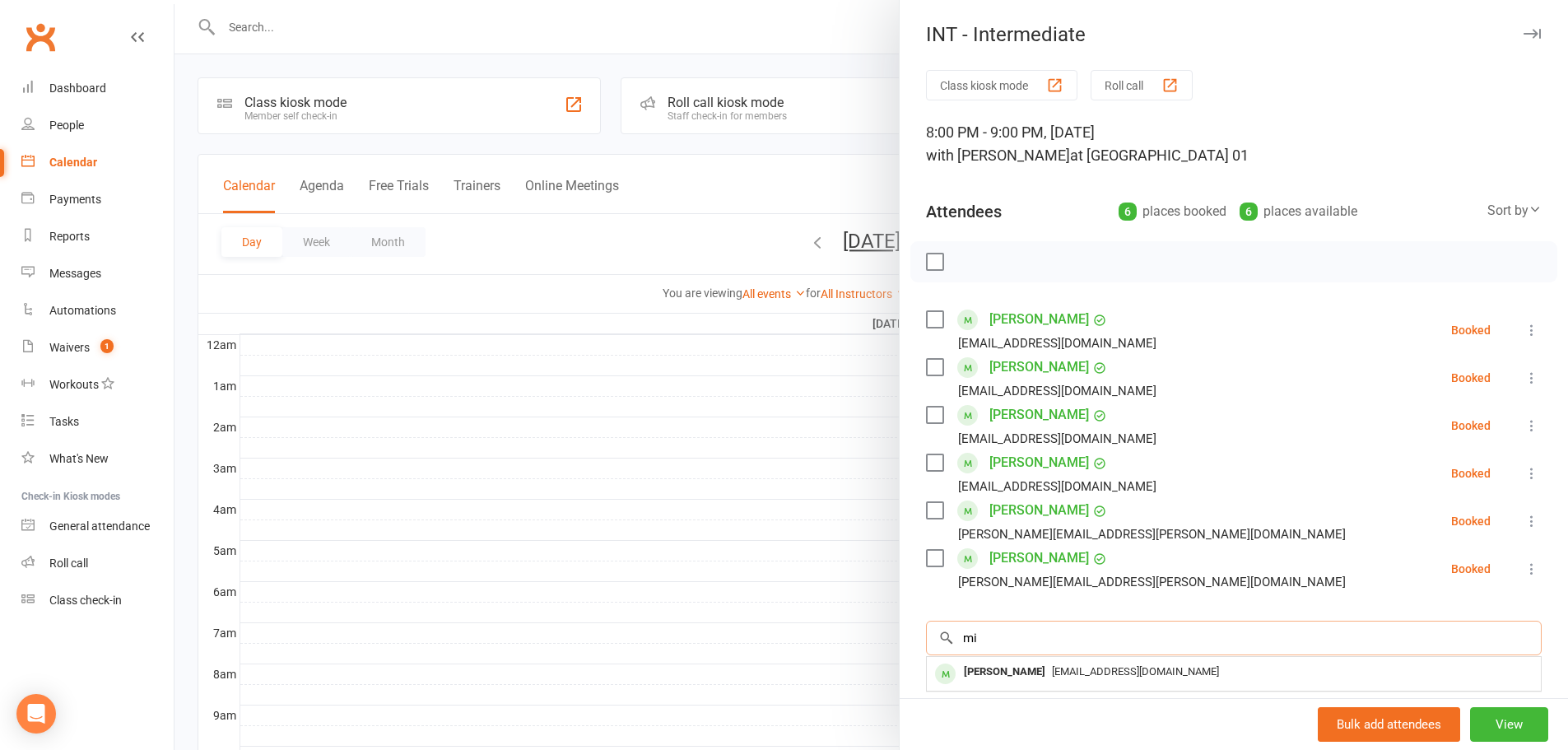
type input "m"
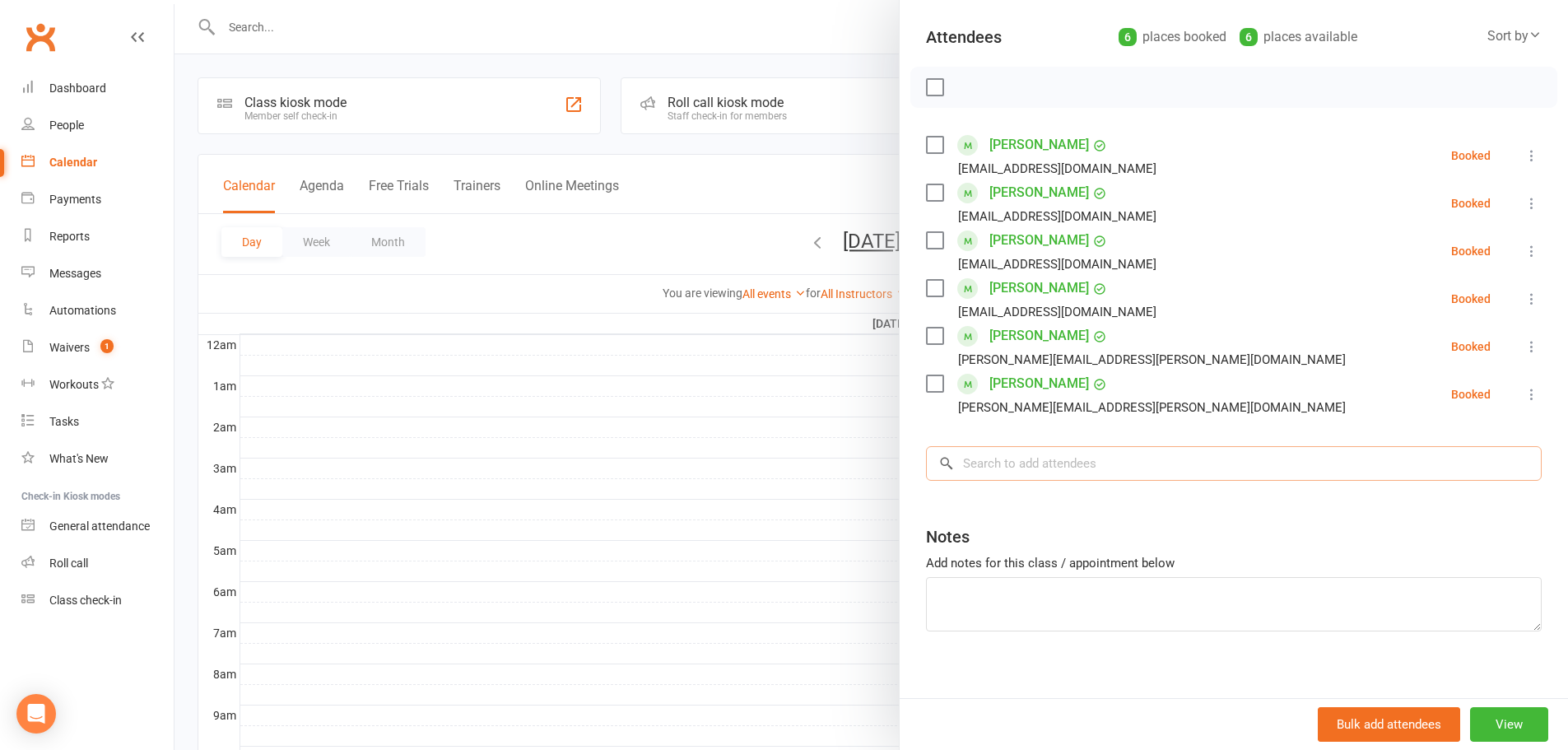
scroll to position [190, 0]
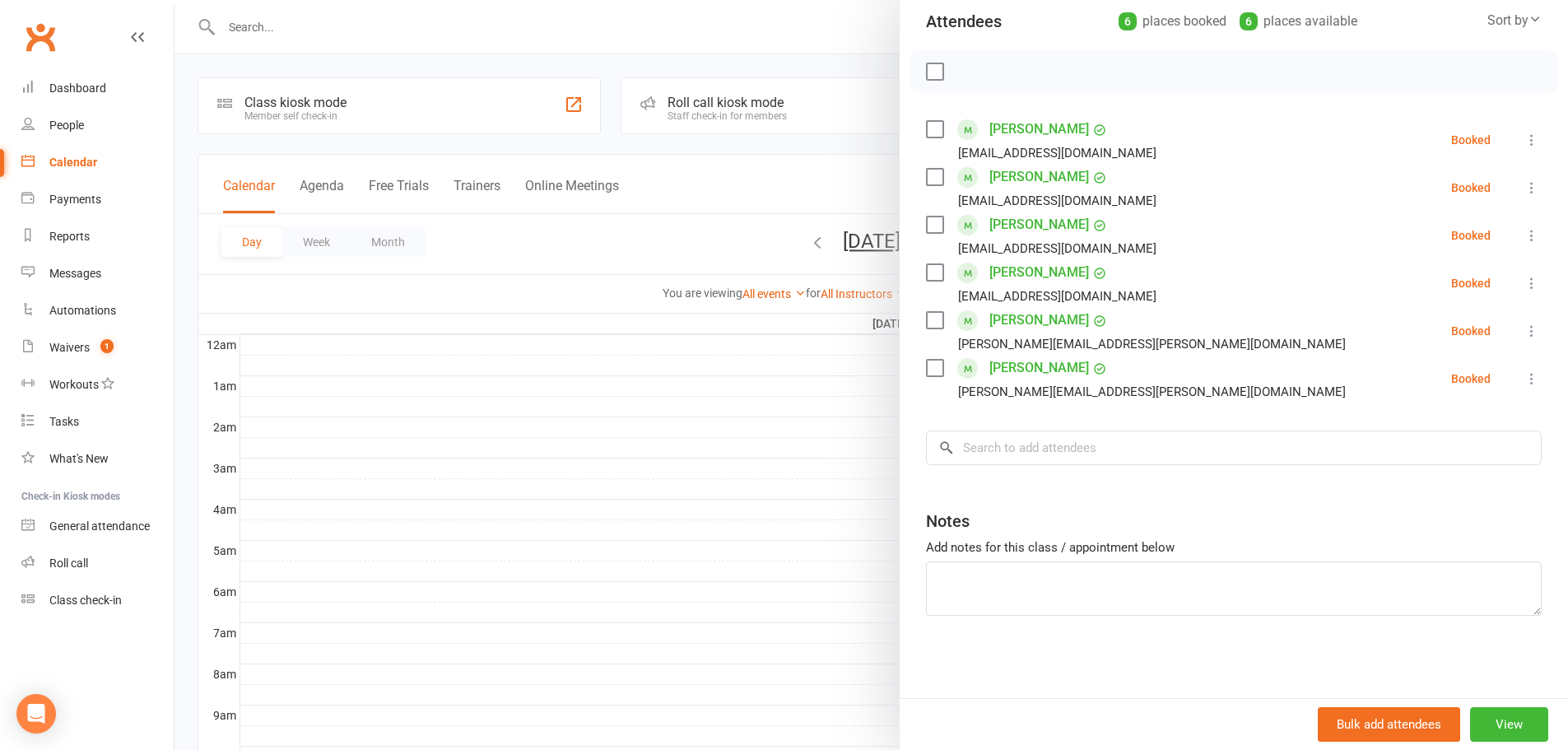
click at [1523, 134] on icon at bounding box center [1531, 139] width 16 height 16
click at [1523, 142] on icon at bounding box center [1531, 139] width 16 height 16
click at [1523, 139] on icon at bounding box center [1531, 139] width 16 height 16
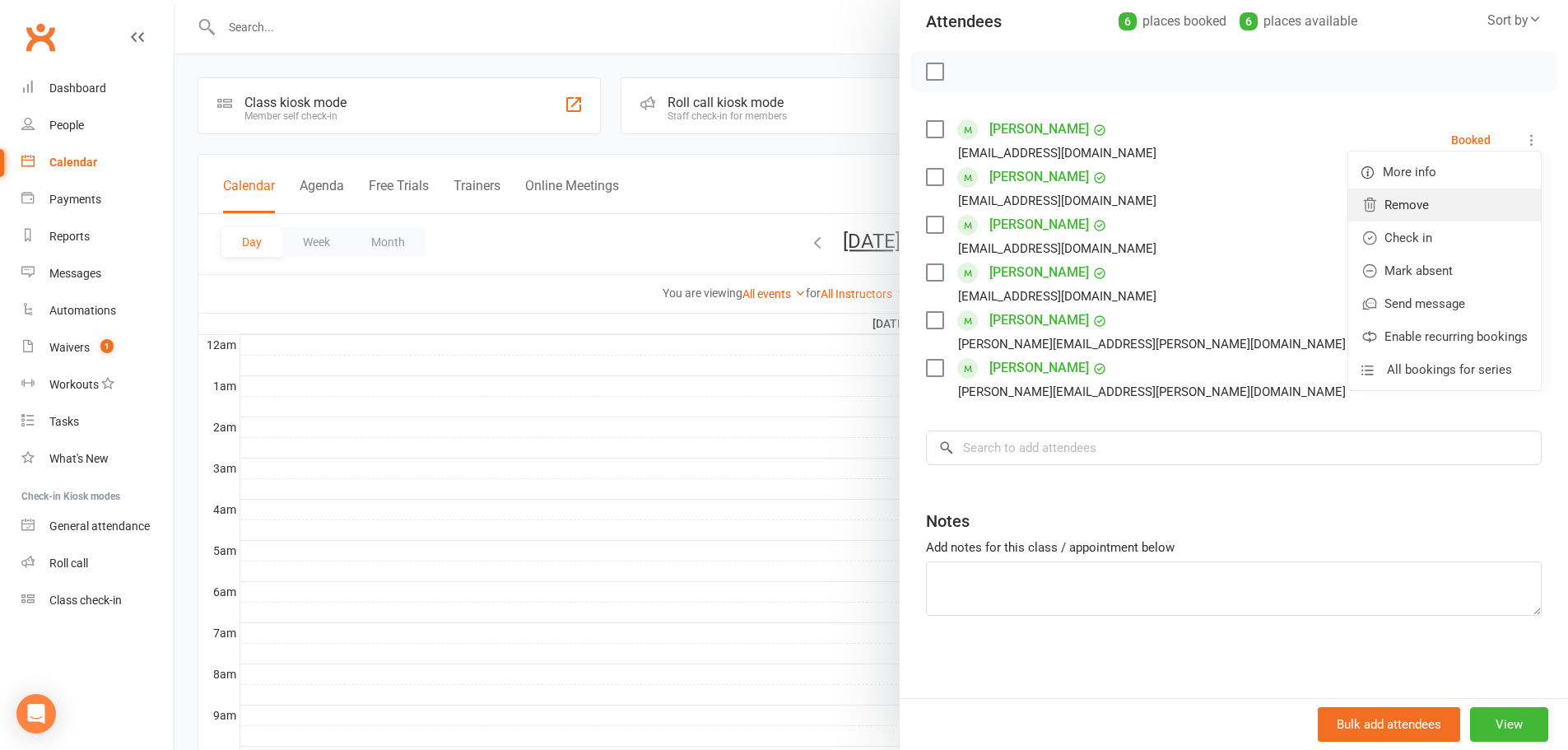
click at [1419, 201] on link "Remove" at bounding box center [1444, 204] width 193 height 33
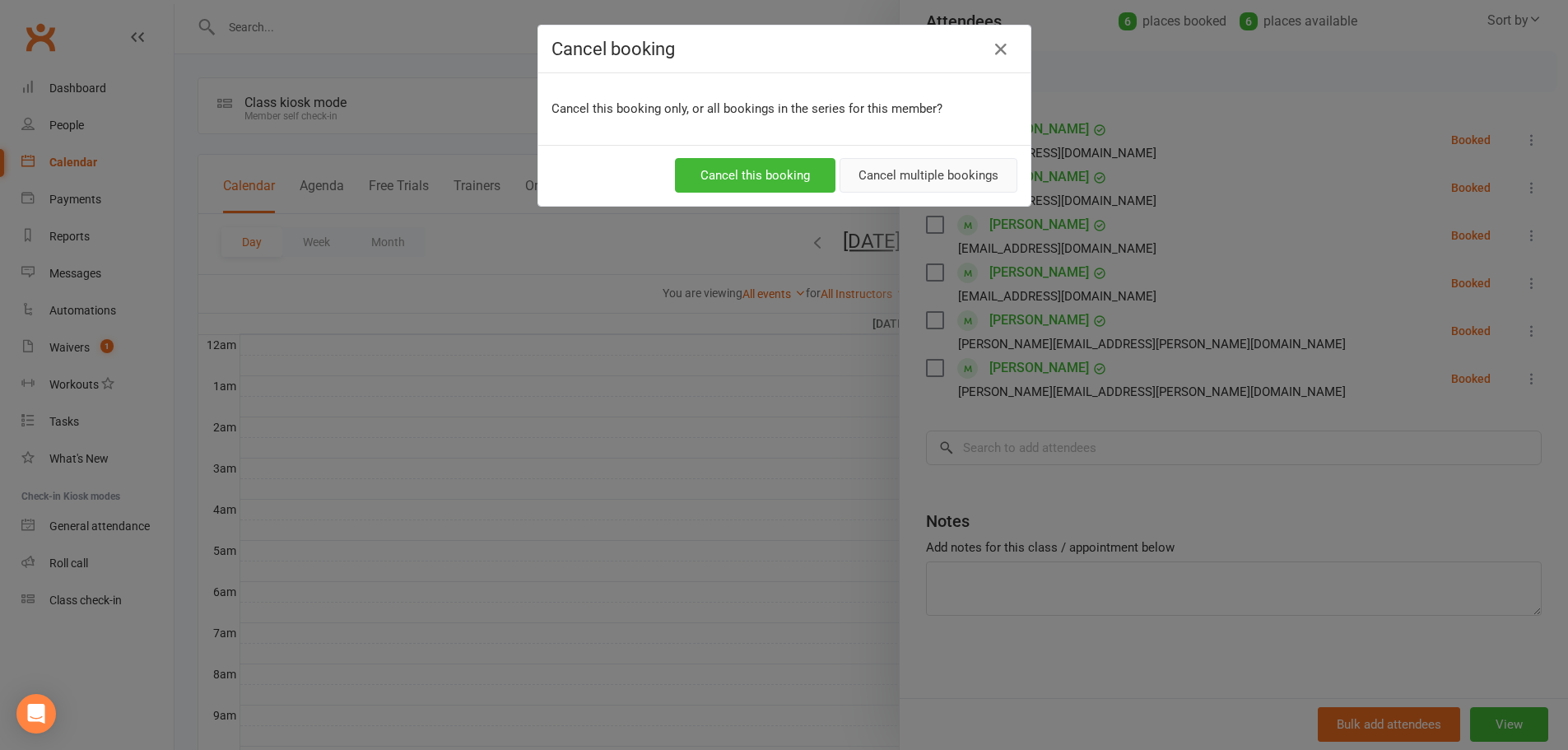
click at [942, 172] on button "Cancel multiple bookings" at bounding box center [928, 175] width 178 height 35
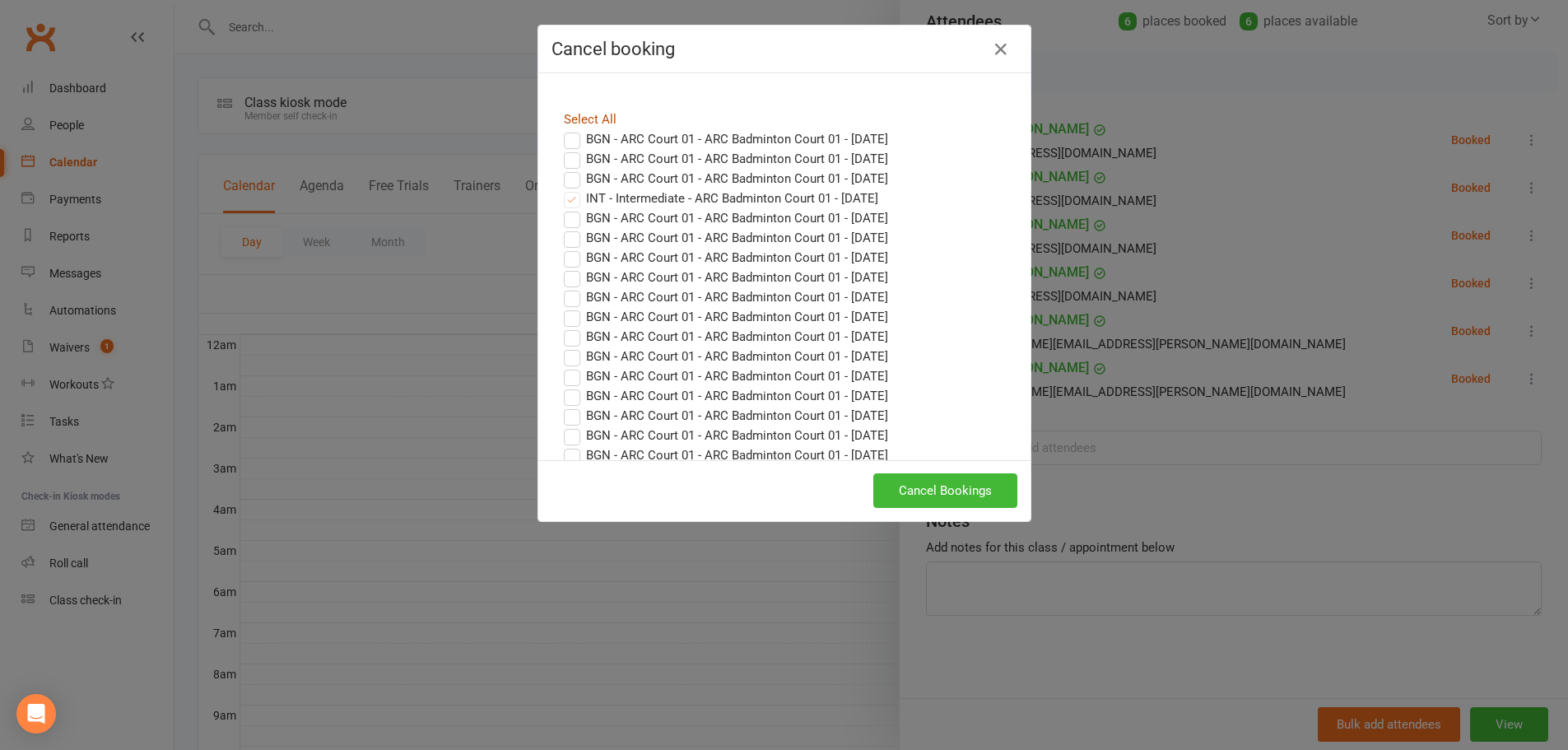
click at [597, 114] on link "Select All" at bounding box center [590, 120] width 52 height 15
click at [917, 486] on button "Cancel Bookings" at bounding box center [945, 490] width 144 height 35
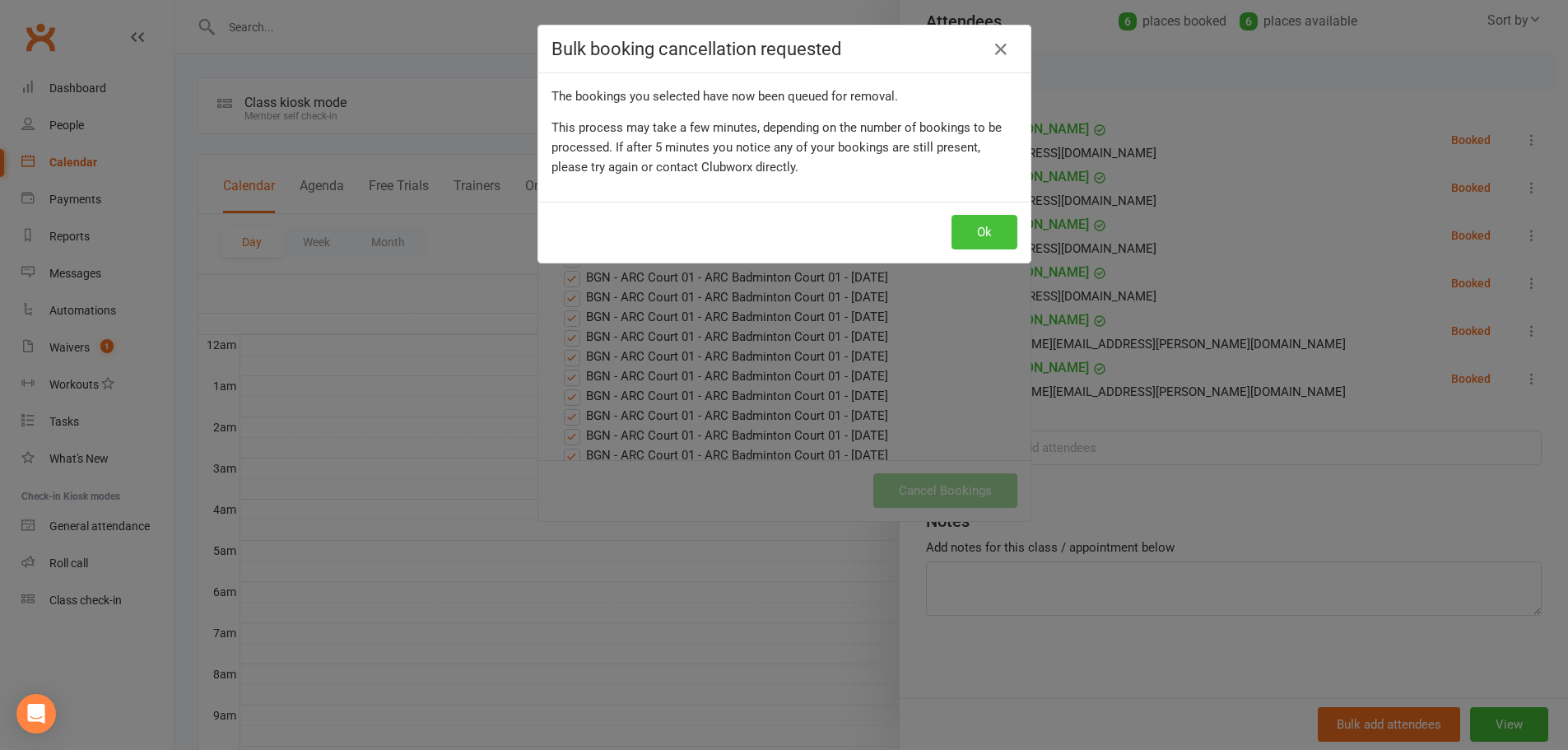
click at [968, 232] on button "Ok" at bounding box center [985, 231] width 66 height 35
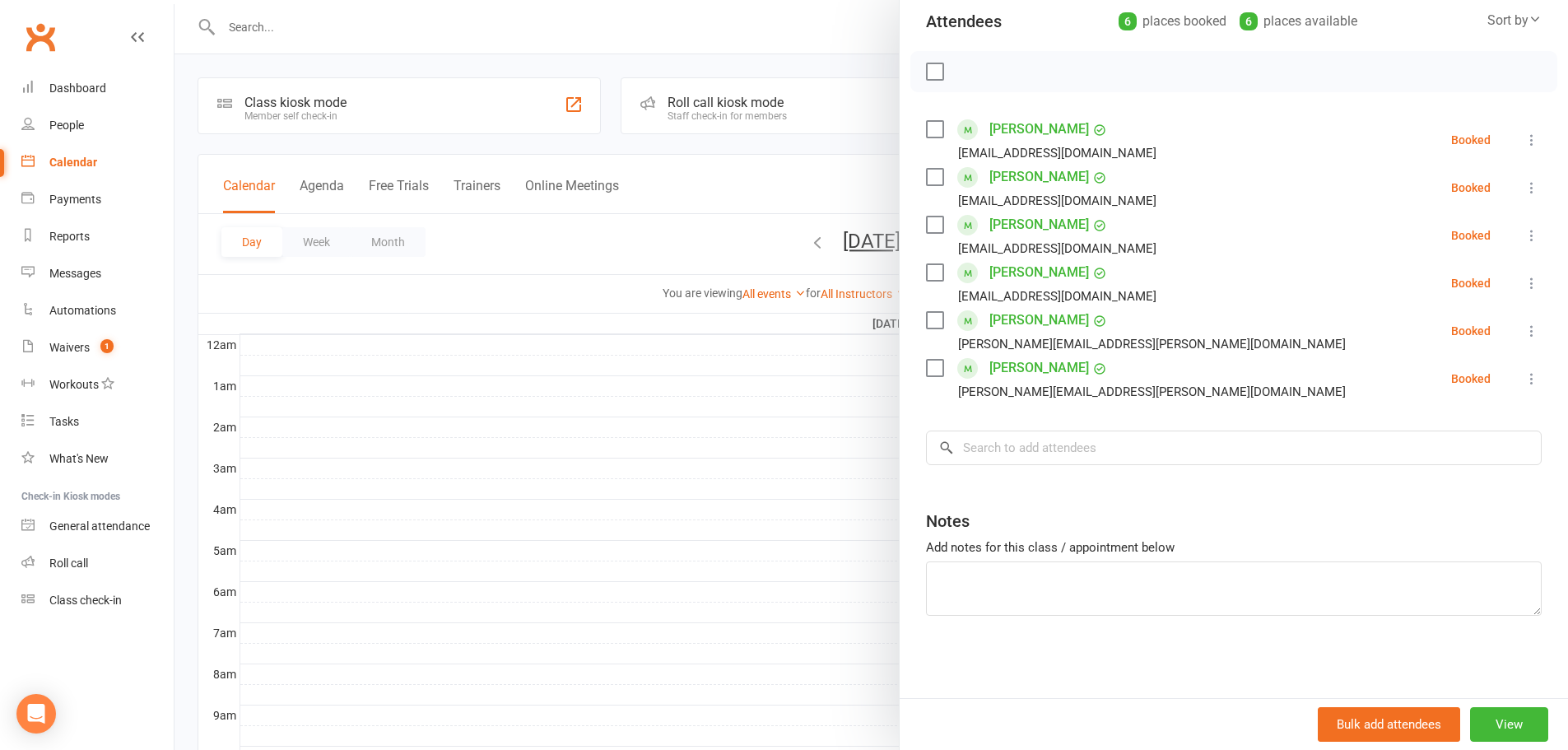
scroll to position [108, 0]
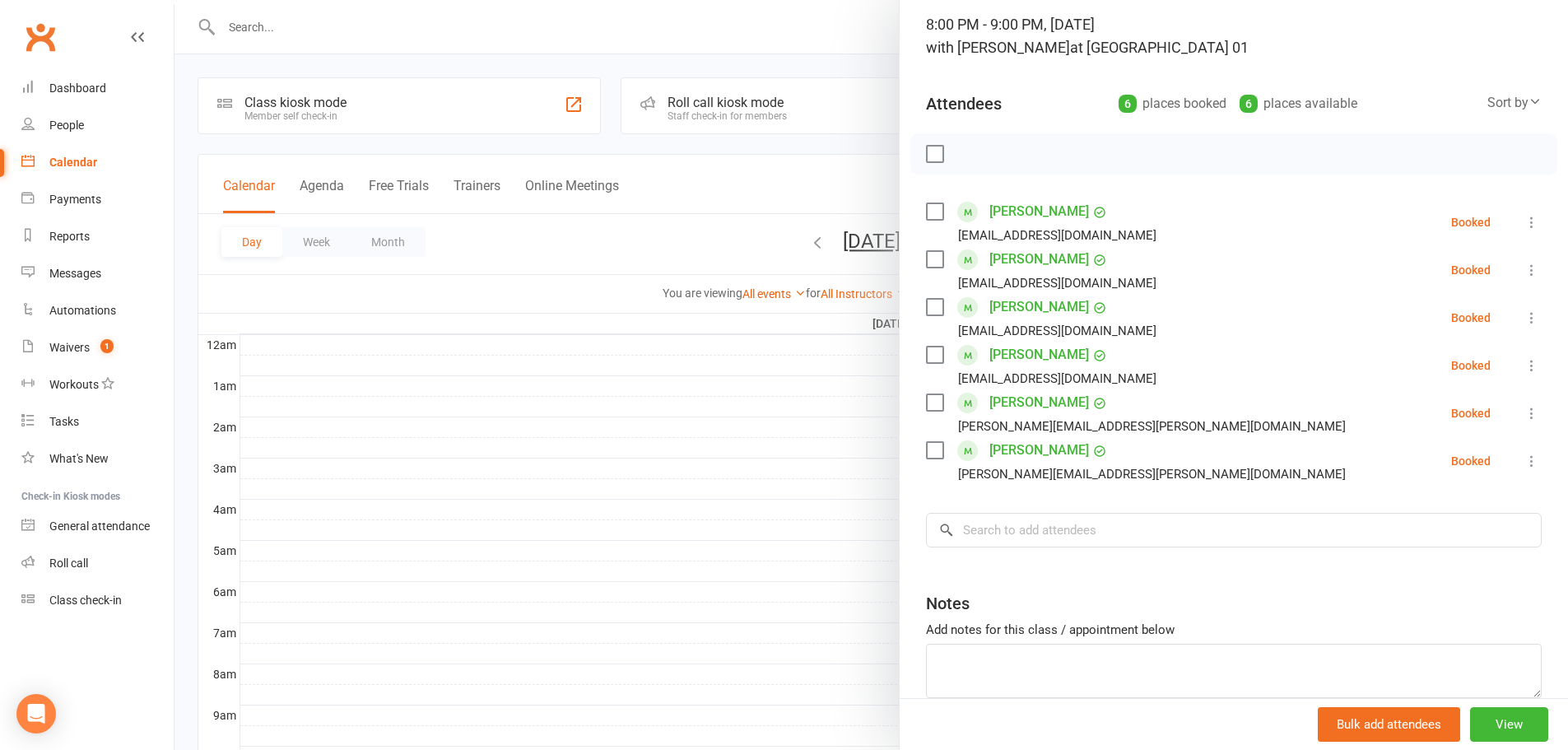
click at [1523, 269] on icon at bounding box center [1531, 269] width 16 height 16
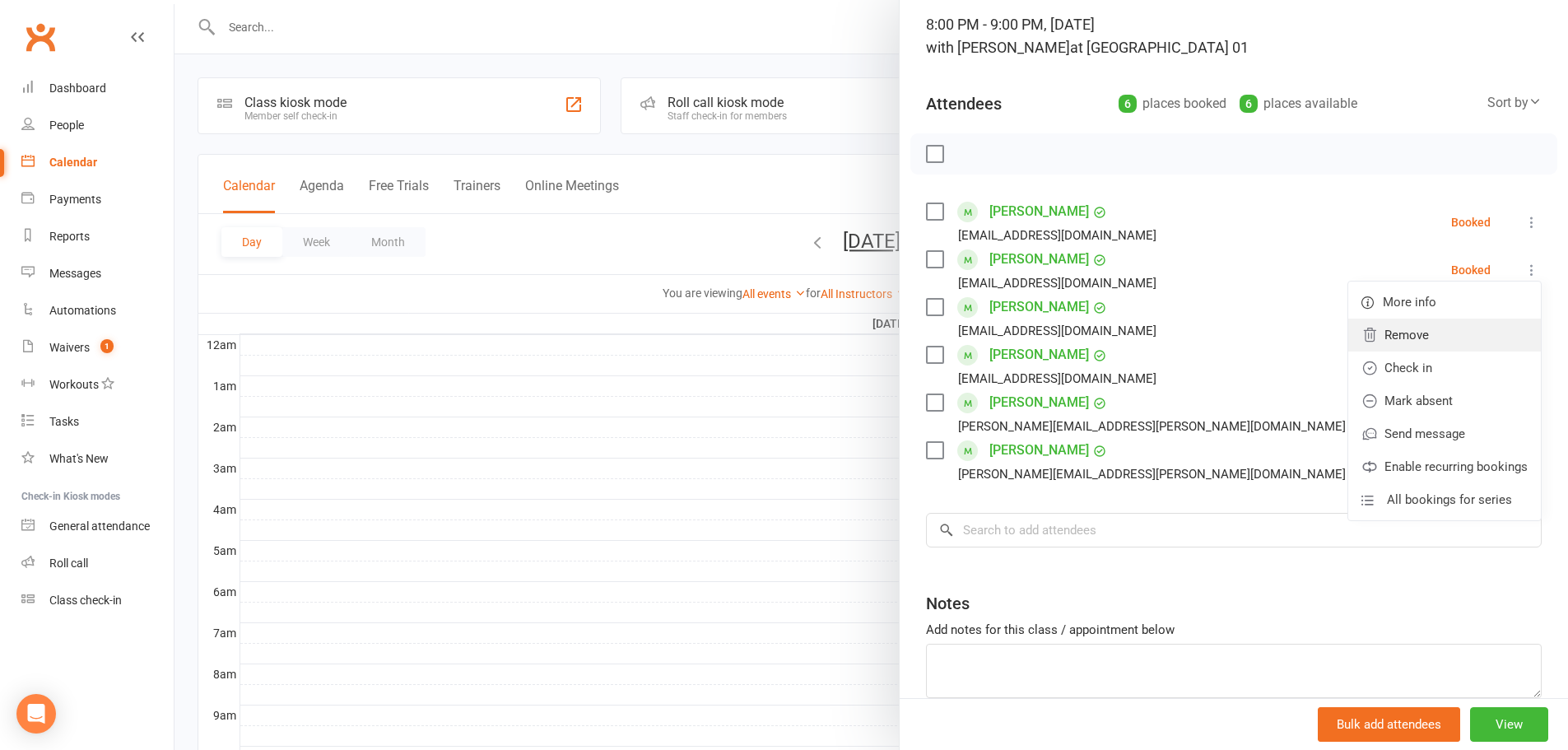
click at [1440, 332] on link "Remove" at bounding box center [1444, 334] width 193 height 33
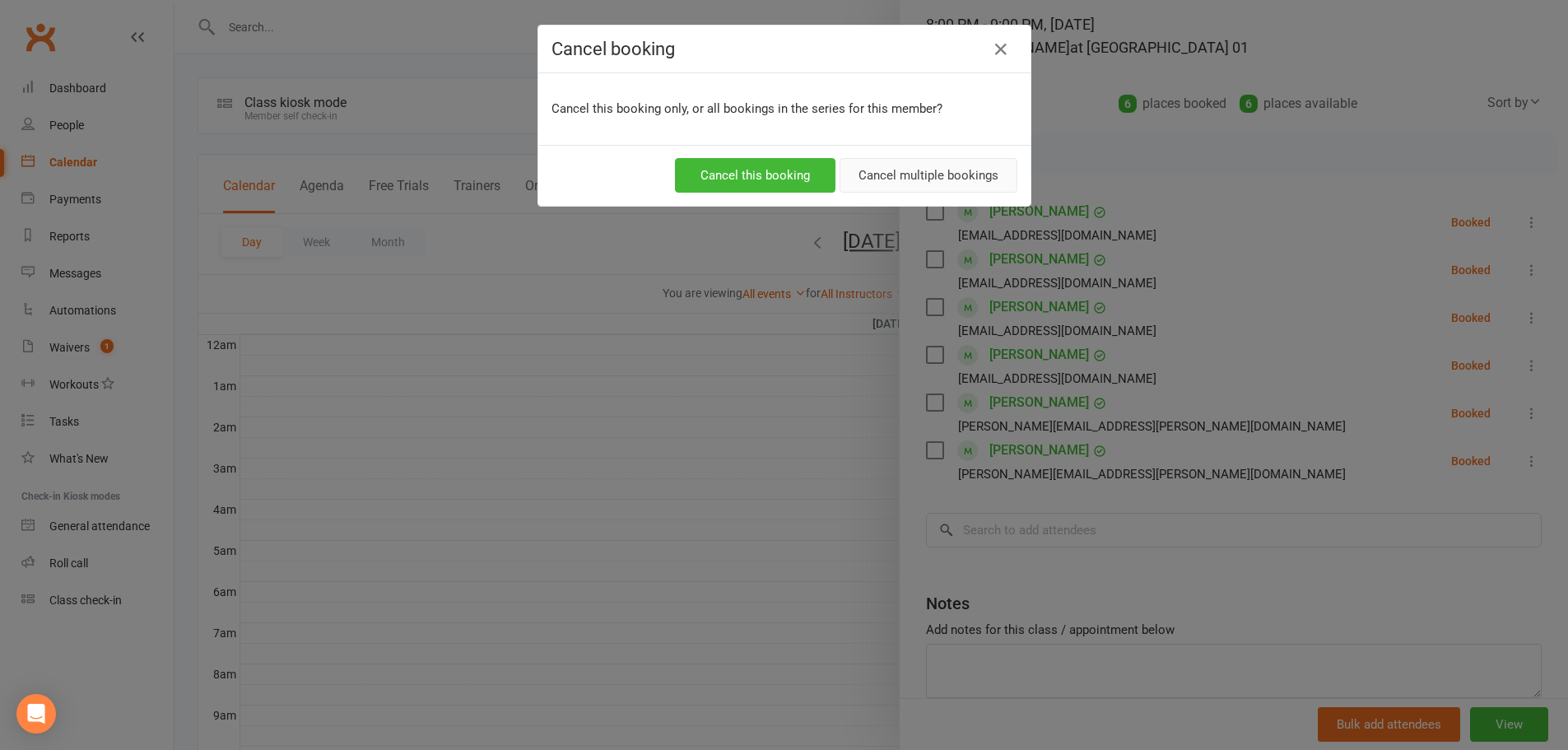
click at [916, 175] on button "Cancel multiple bookings" at bounding box center [928, 175] width 178 height 35
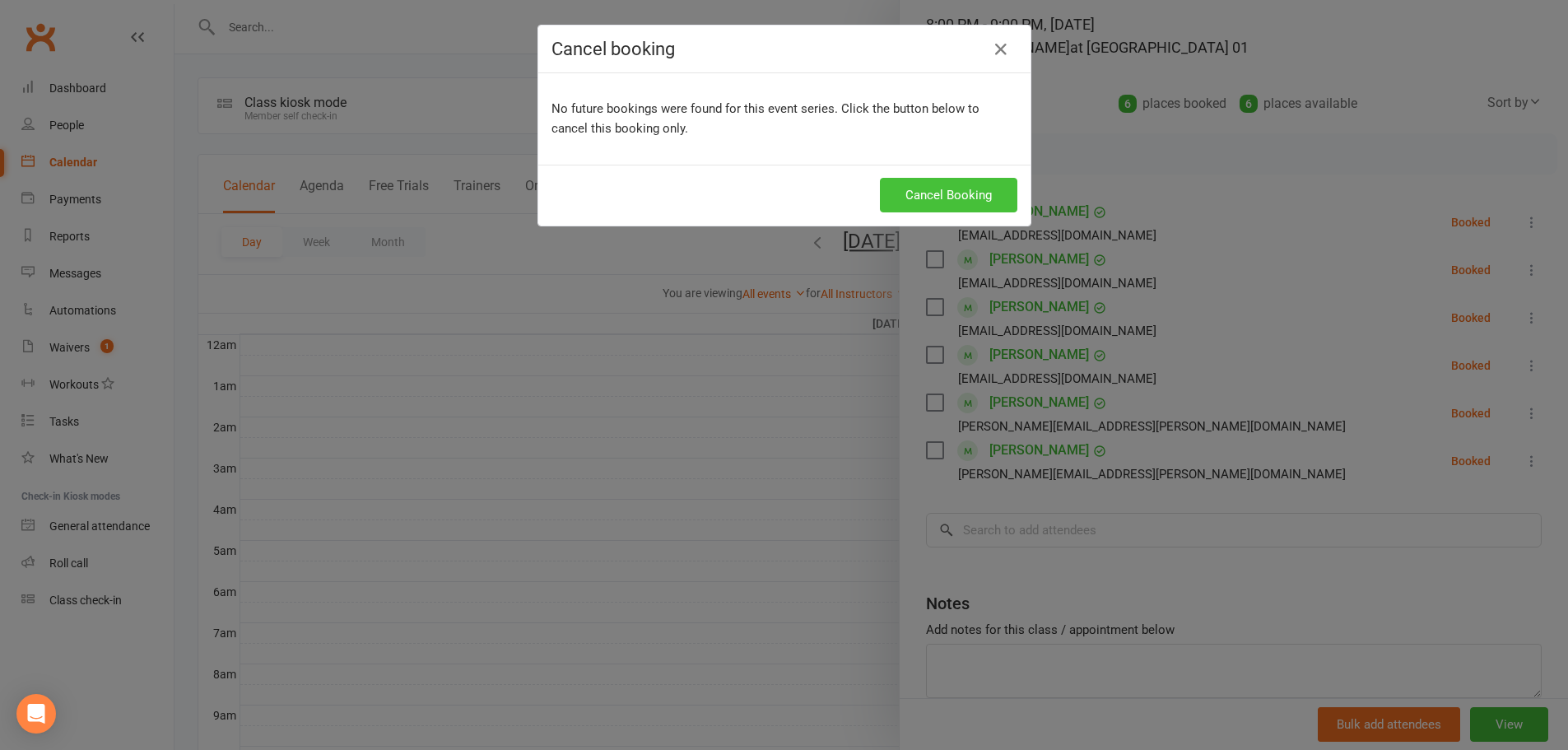
click at [916, 198] on button "Cancel Booking" at bounding box center [948, 195] width 138 height 35
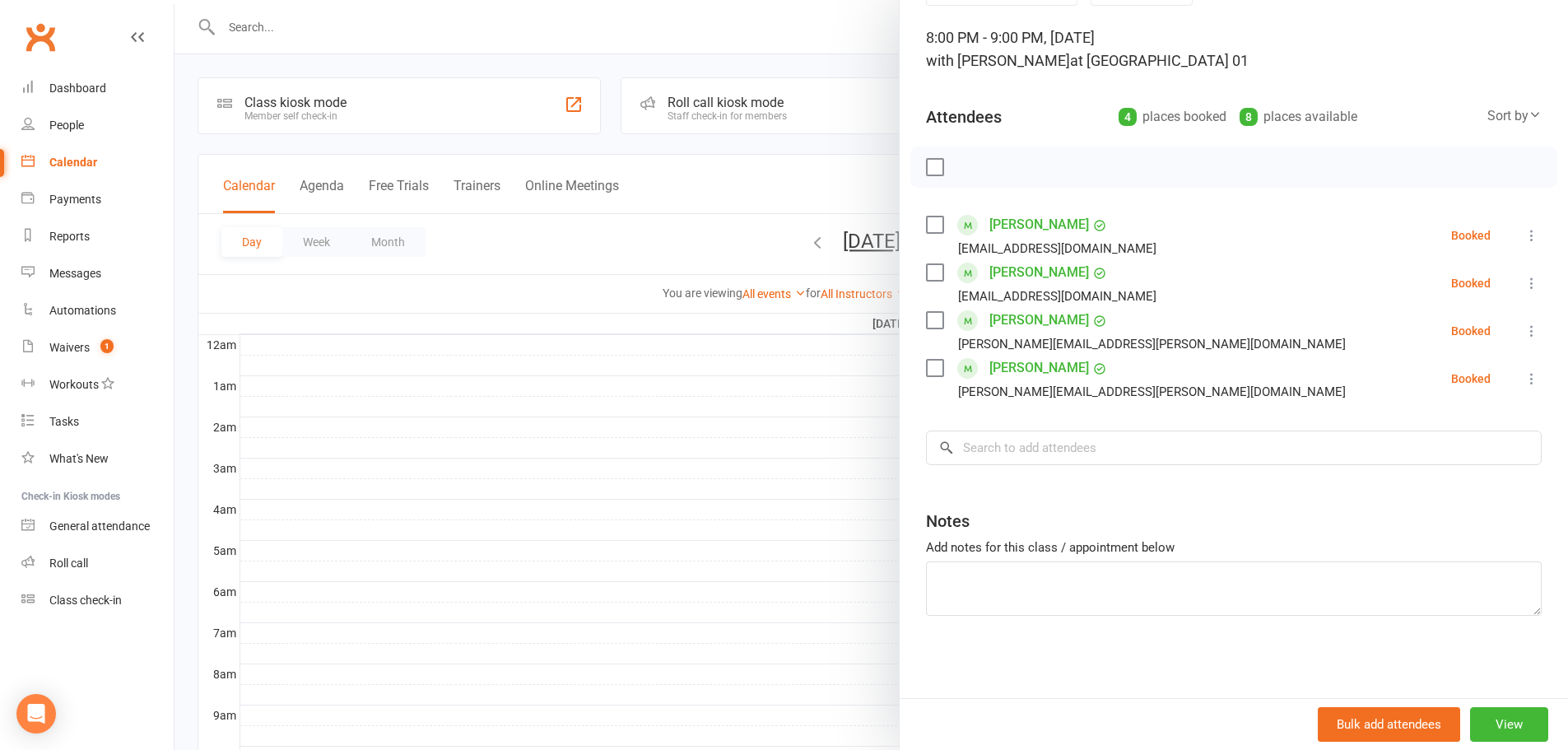
scroll to position [95, 0]
click at [930, 166] on label at bounding box center [933, 166] width 16 height 16
click at [1523, 242] on icon at bounding box center [1531, 235] width 16 height 16
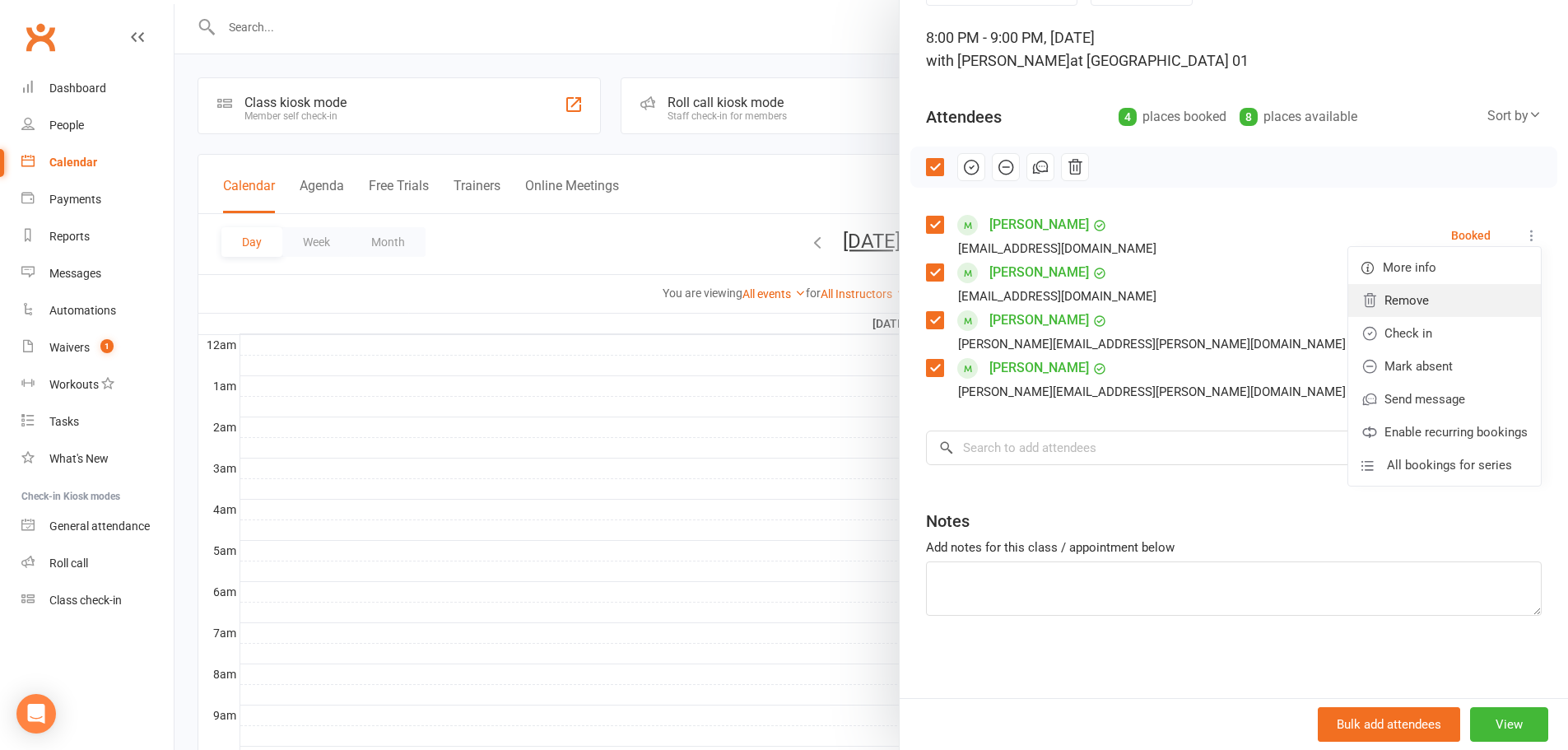
click at [1458, 306] on link "Remove" at bounding box center [1444, 300] width 193 height 33
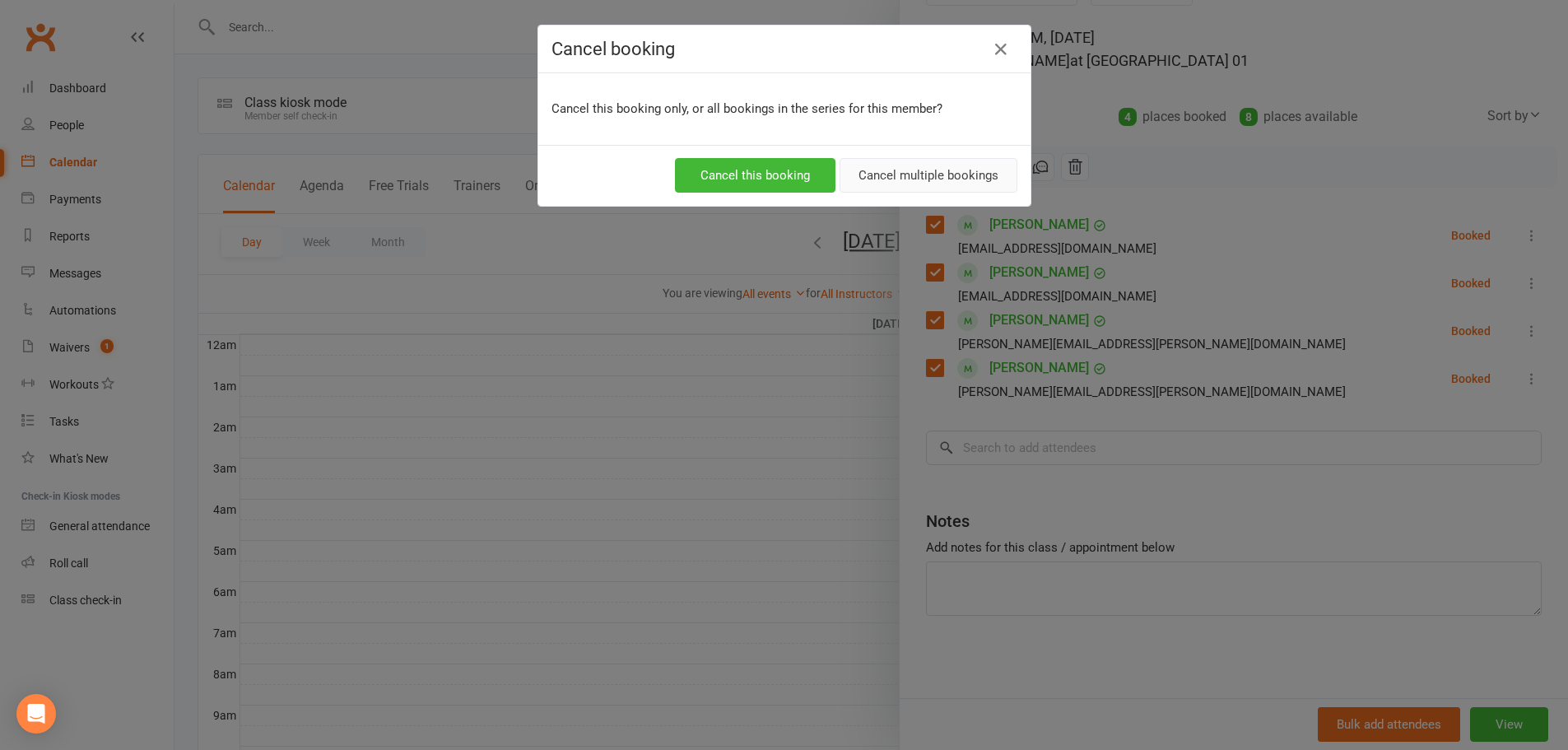
click at [876, 166] on button "Cancel multiple bookings" at bounding box center [928, 175] width 178 height 35
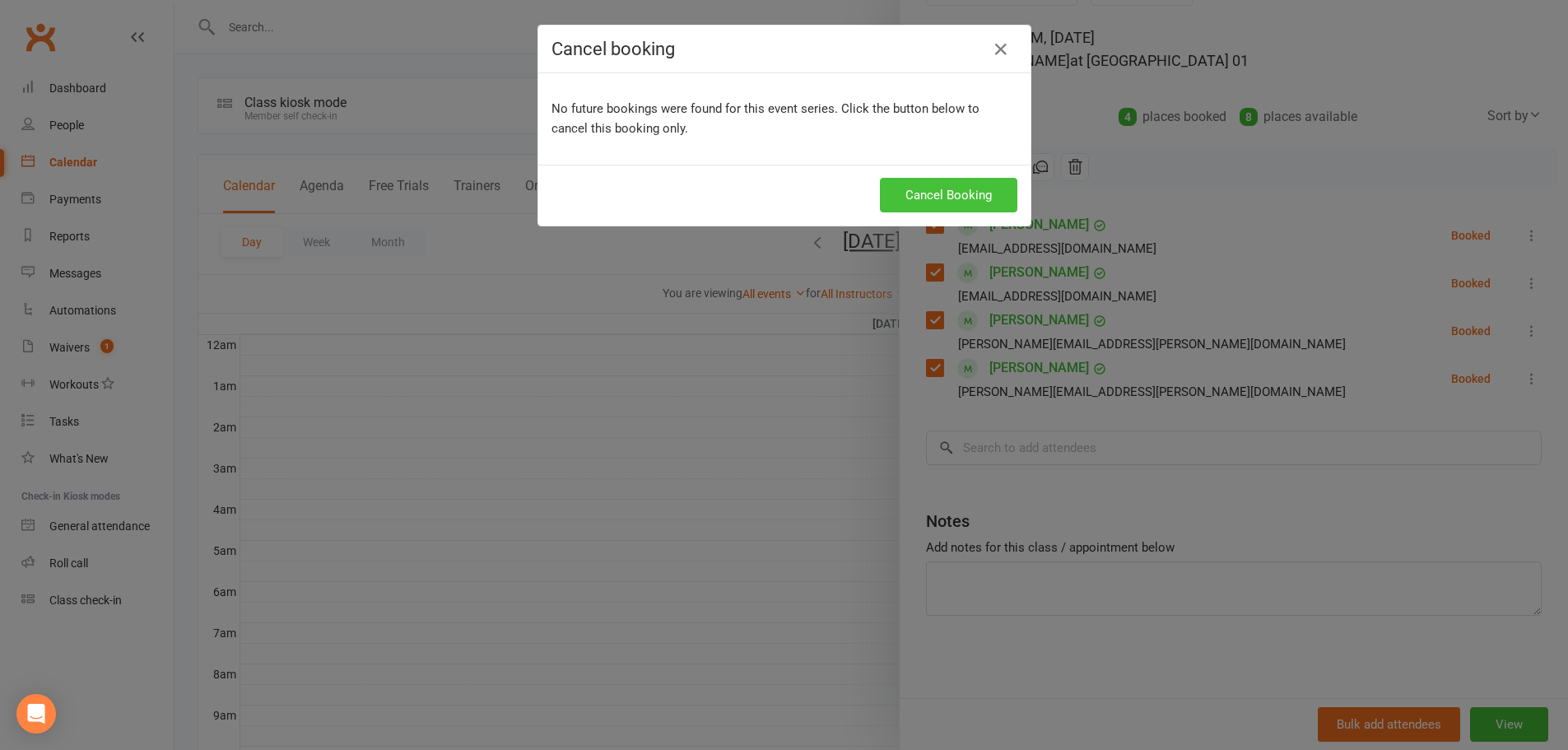
click at [938, 192] on button "Cancel Booking" at bounding box center [948, 195] width 138 height 35
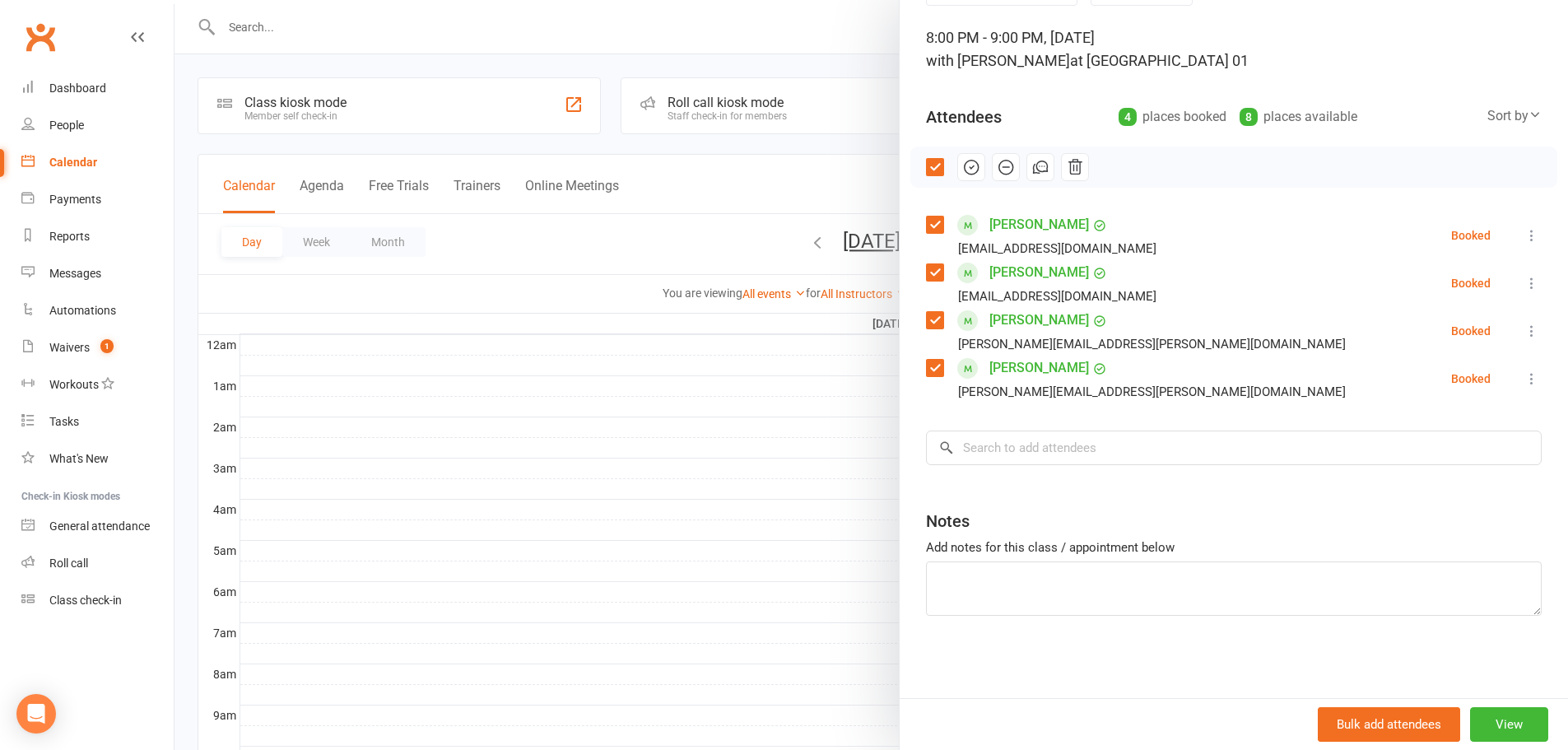
scroll to position [47, 0]
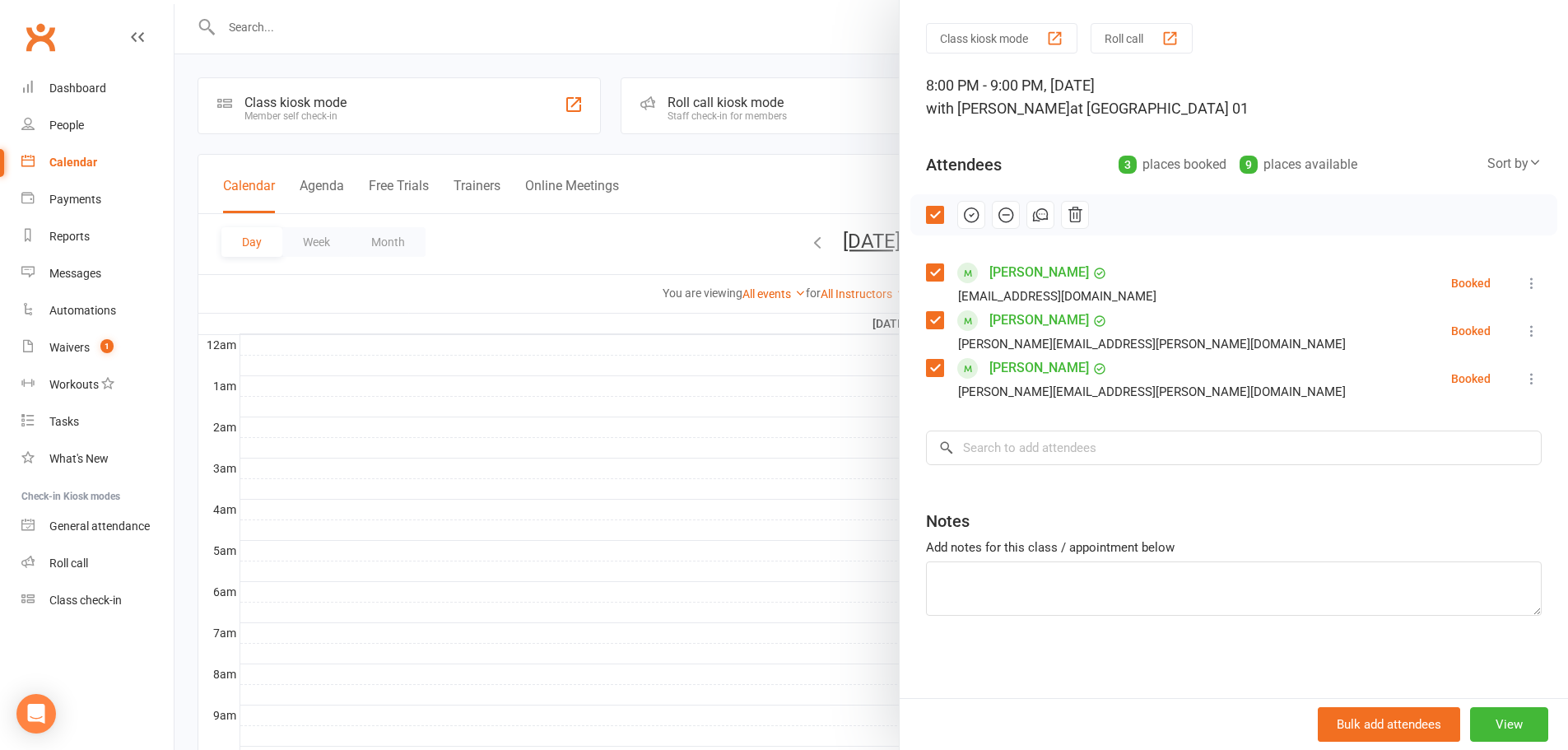
click at [1523, 285] on icon at bounding box center [1531, 283] width 16 height 16
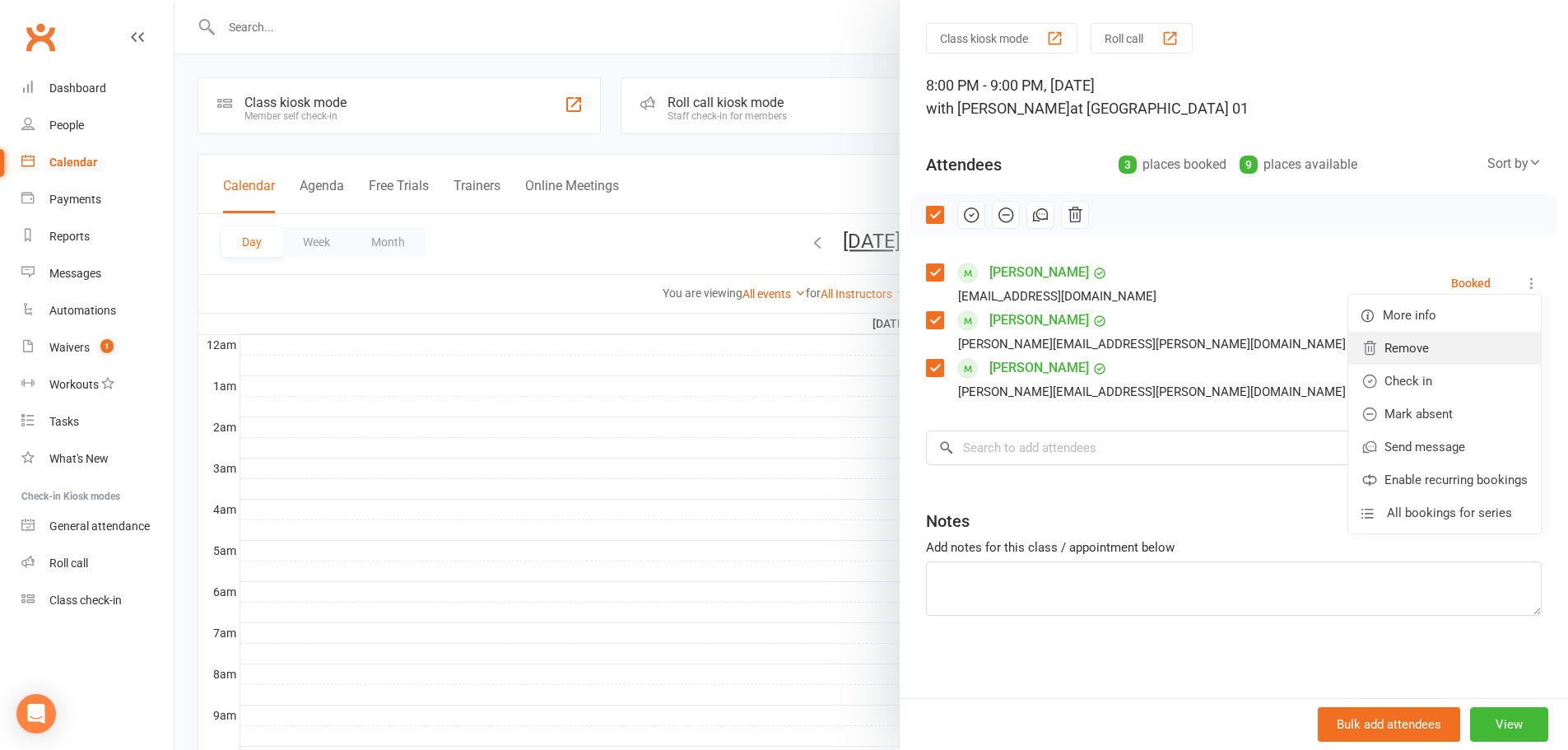
click at [1465, 349] on link "Remove" at bounding box center [1444, 348] width 193 height 33
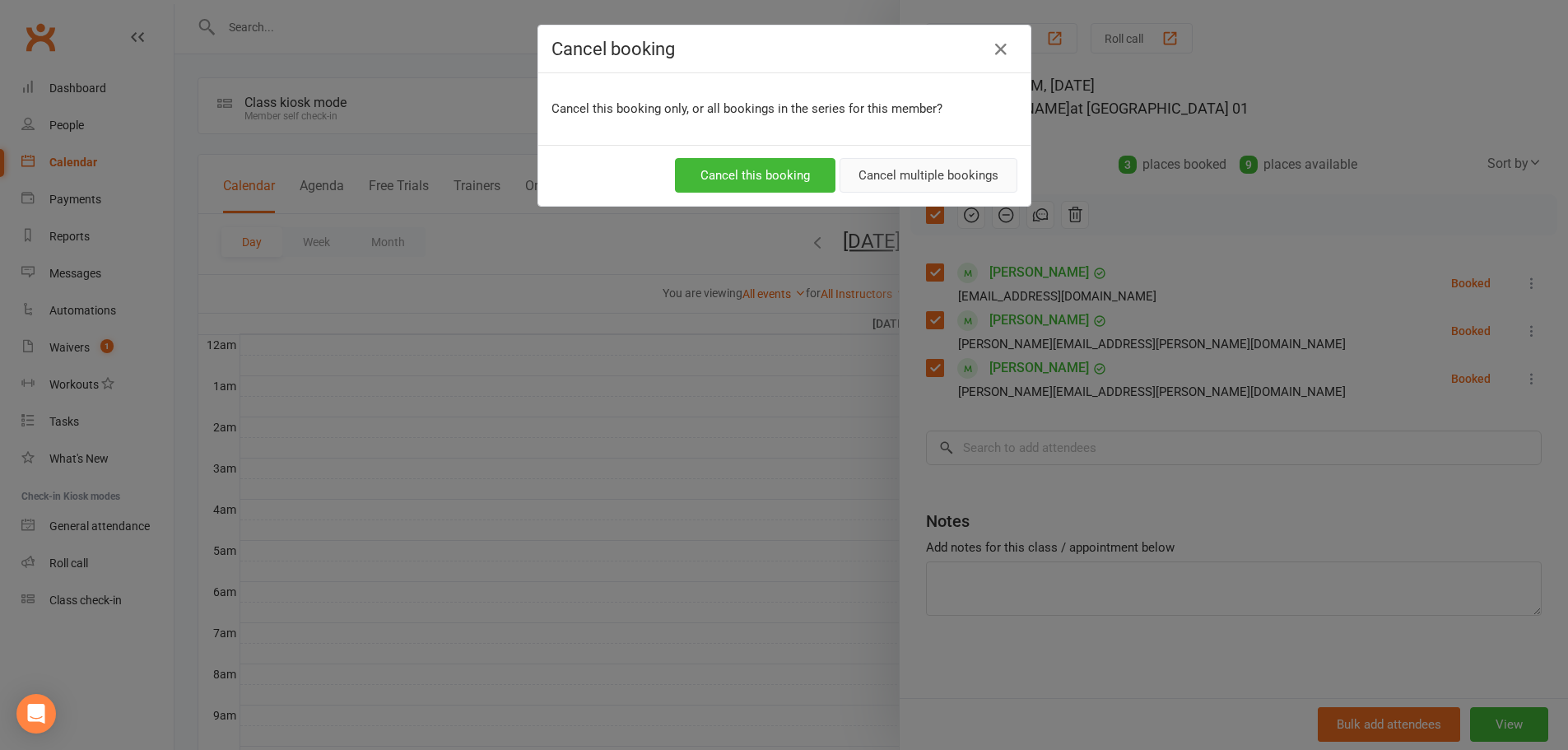
click at [947, 182] on button "Cancel multiple bookings" at bounding box center [928, 175] width 178 height 35
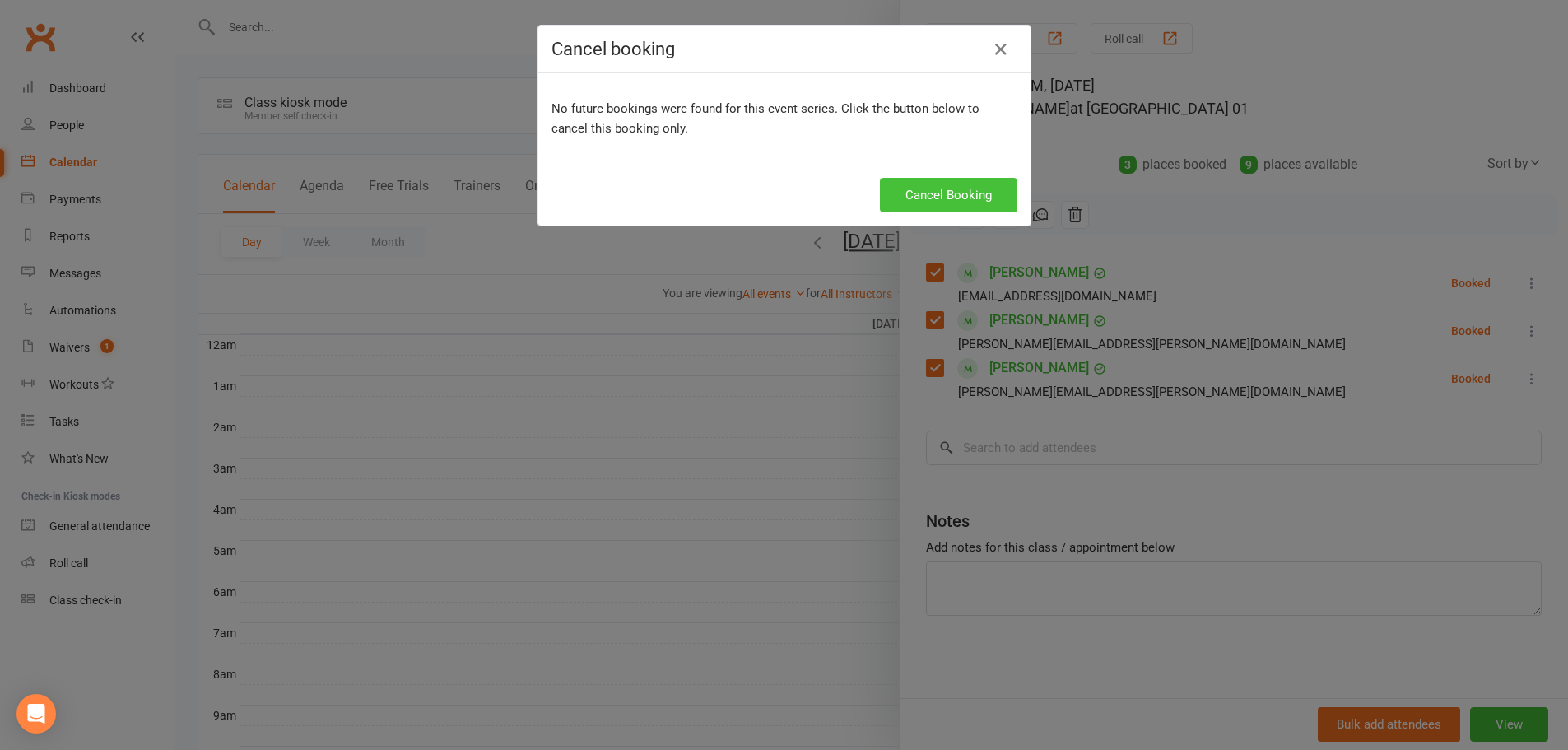
click at [1001, 188] on button "Cancel Booking" at bounding box center [948, 195] width 138 height 35
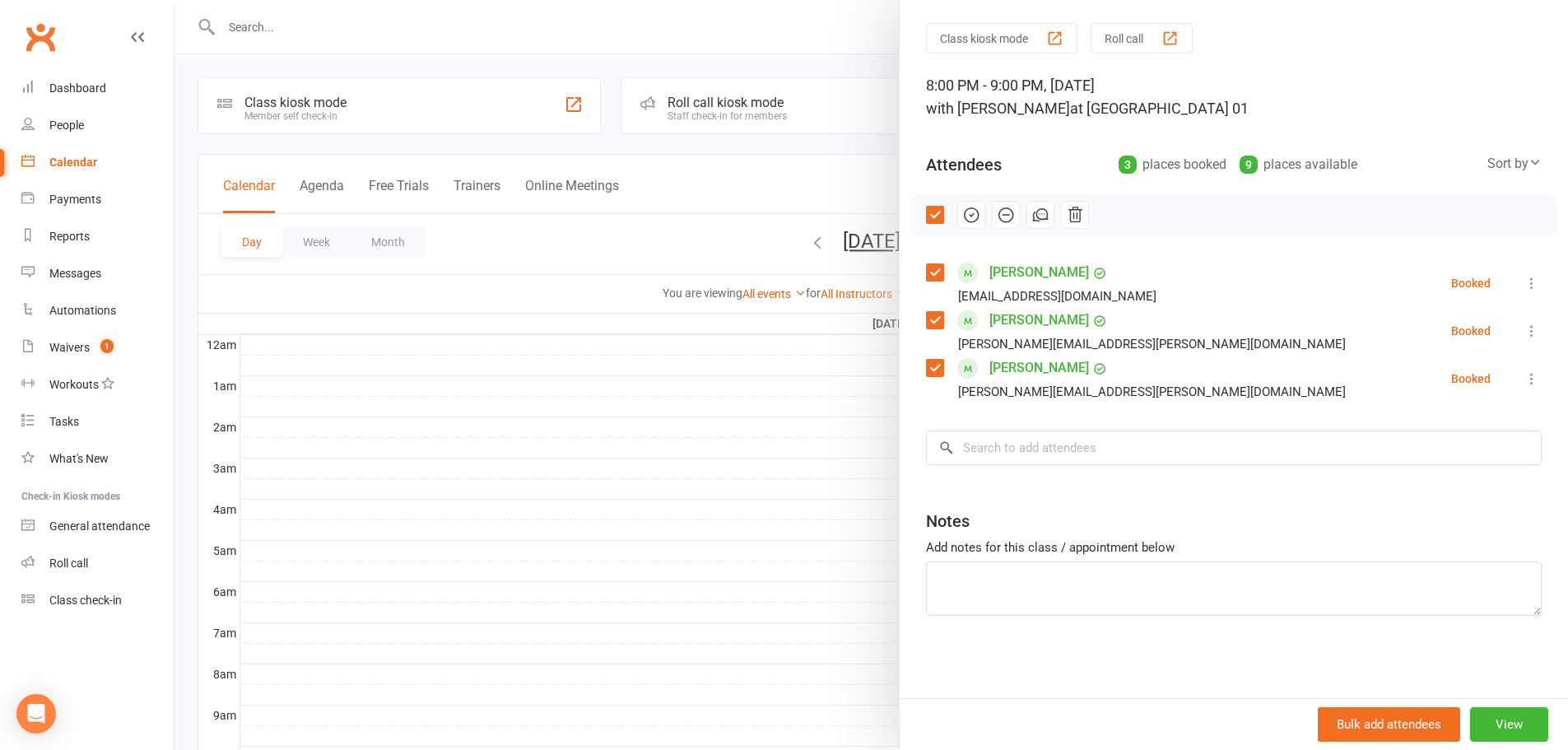
scroll to position [0, 0]
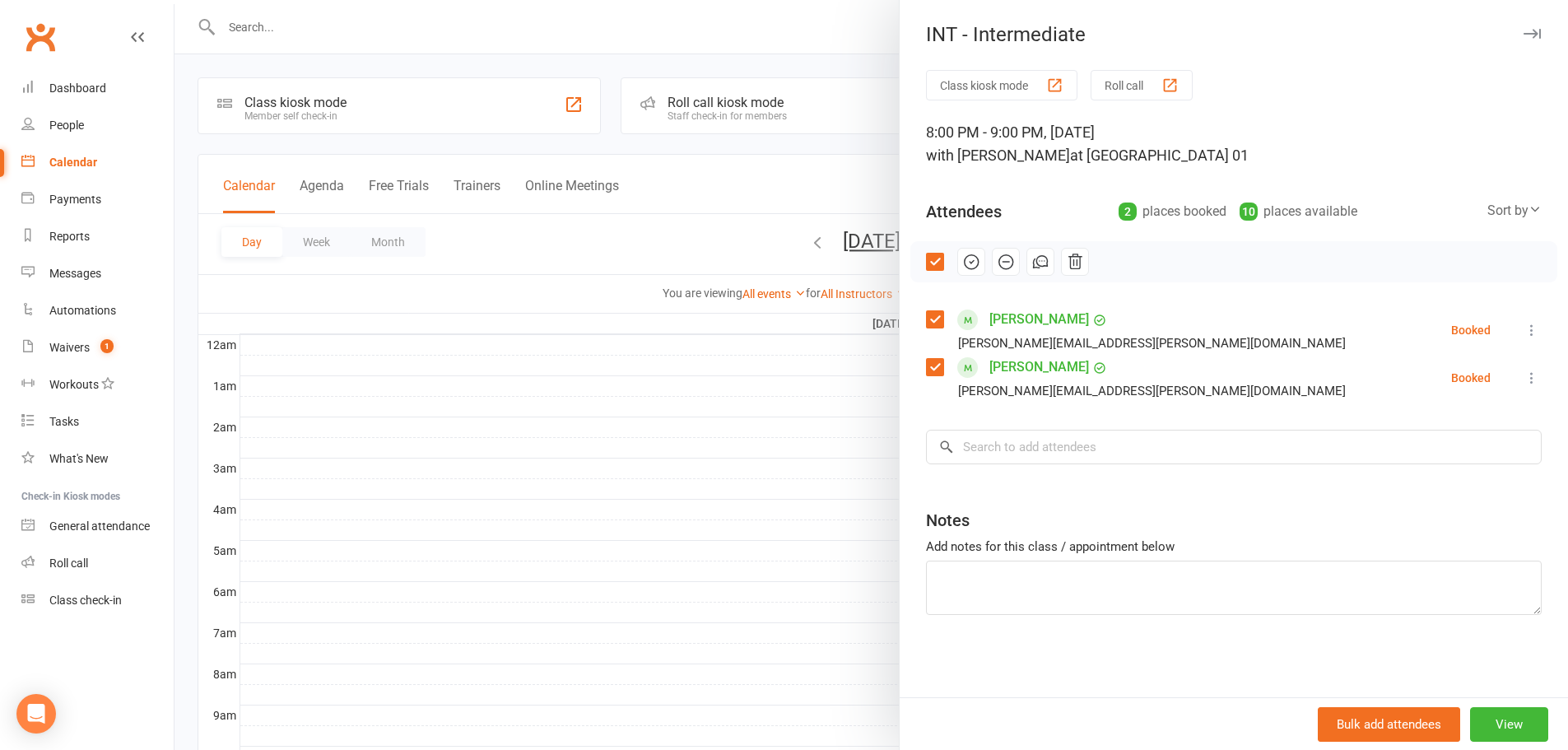
click at [1523, 334] on icon at bounding box center [1531, 329] width 16 height 16
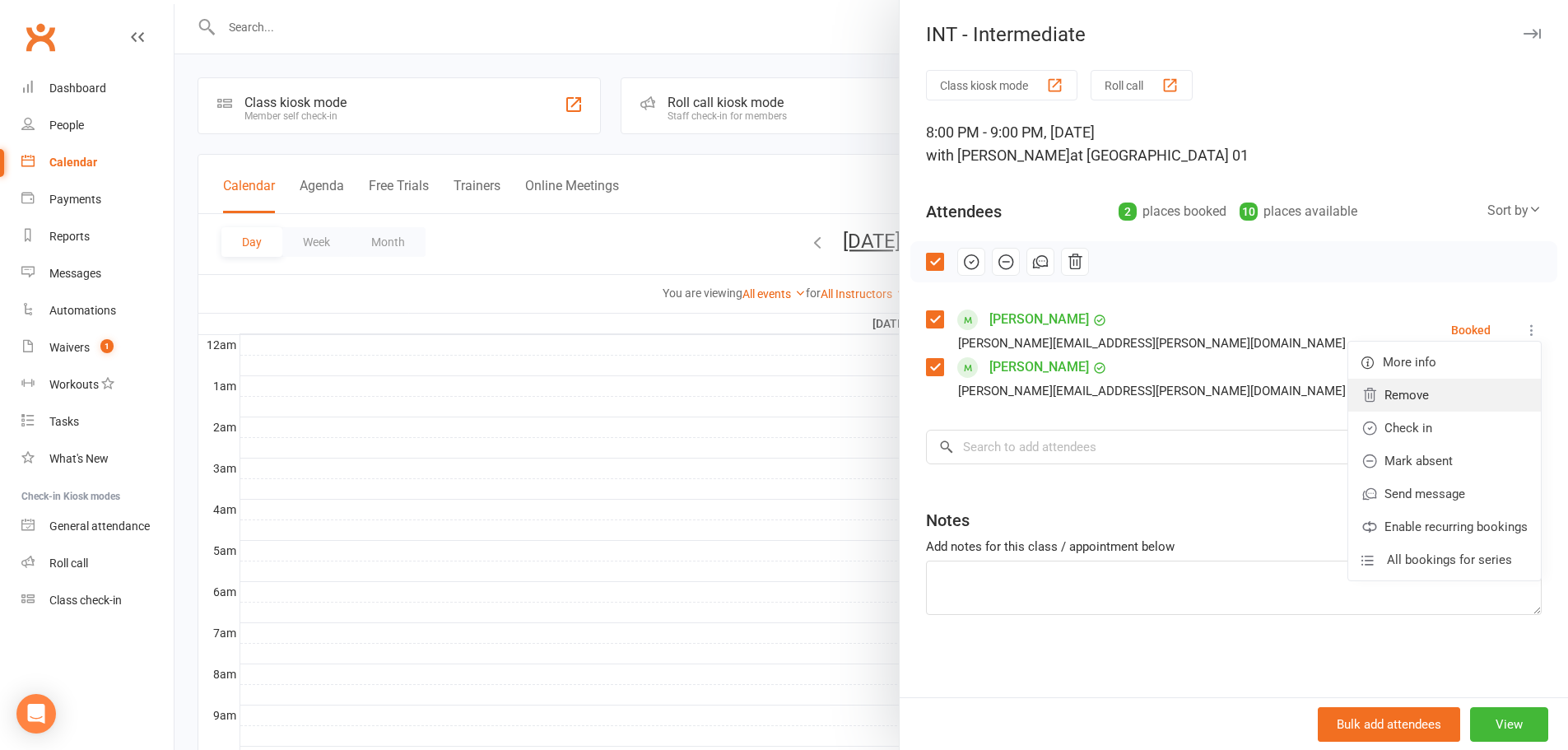
click at [1451, 389] on link "Remove" at bounding box center [1444, 394] width 193 height 33
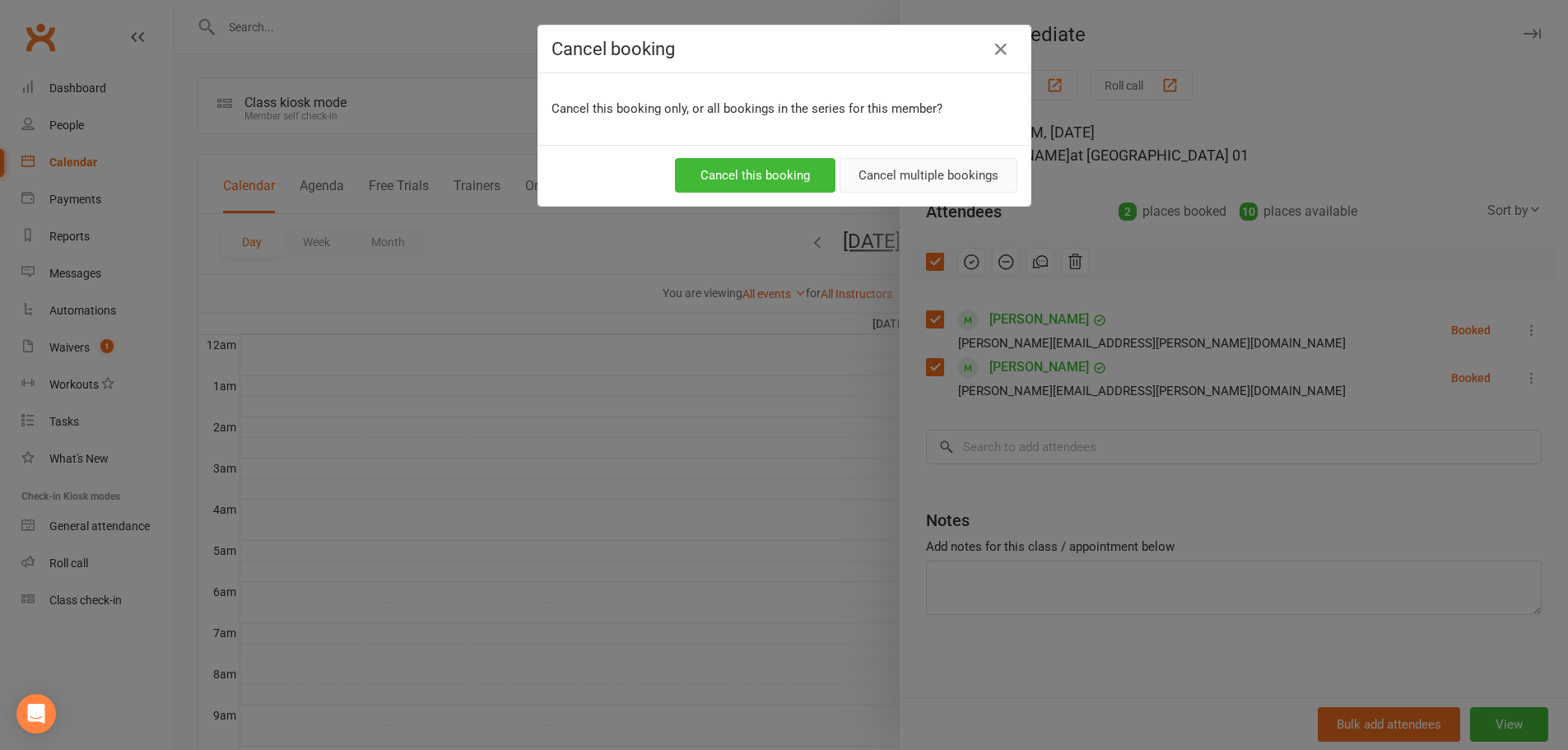
click at [989, 180] on button "Cancel multiple bookings" at bounding box center [928, 175] width 178 height 35
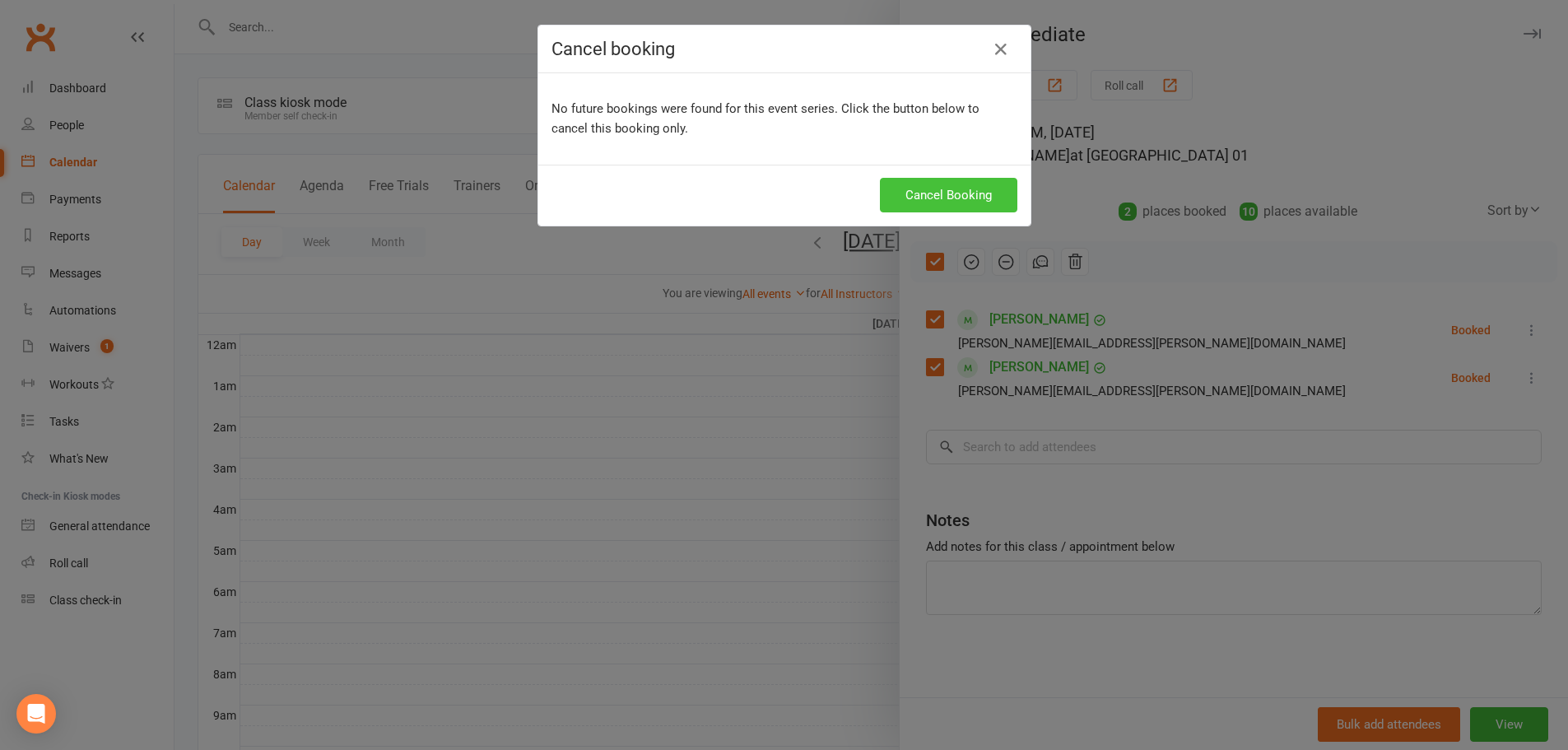
click at [972, 193] on button "Cancel Booking" at bounding box center [948, 195] width 138 height 35
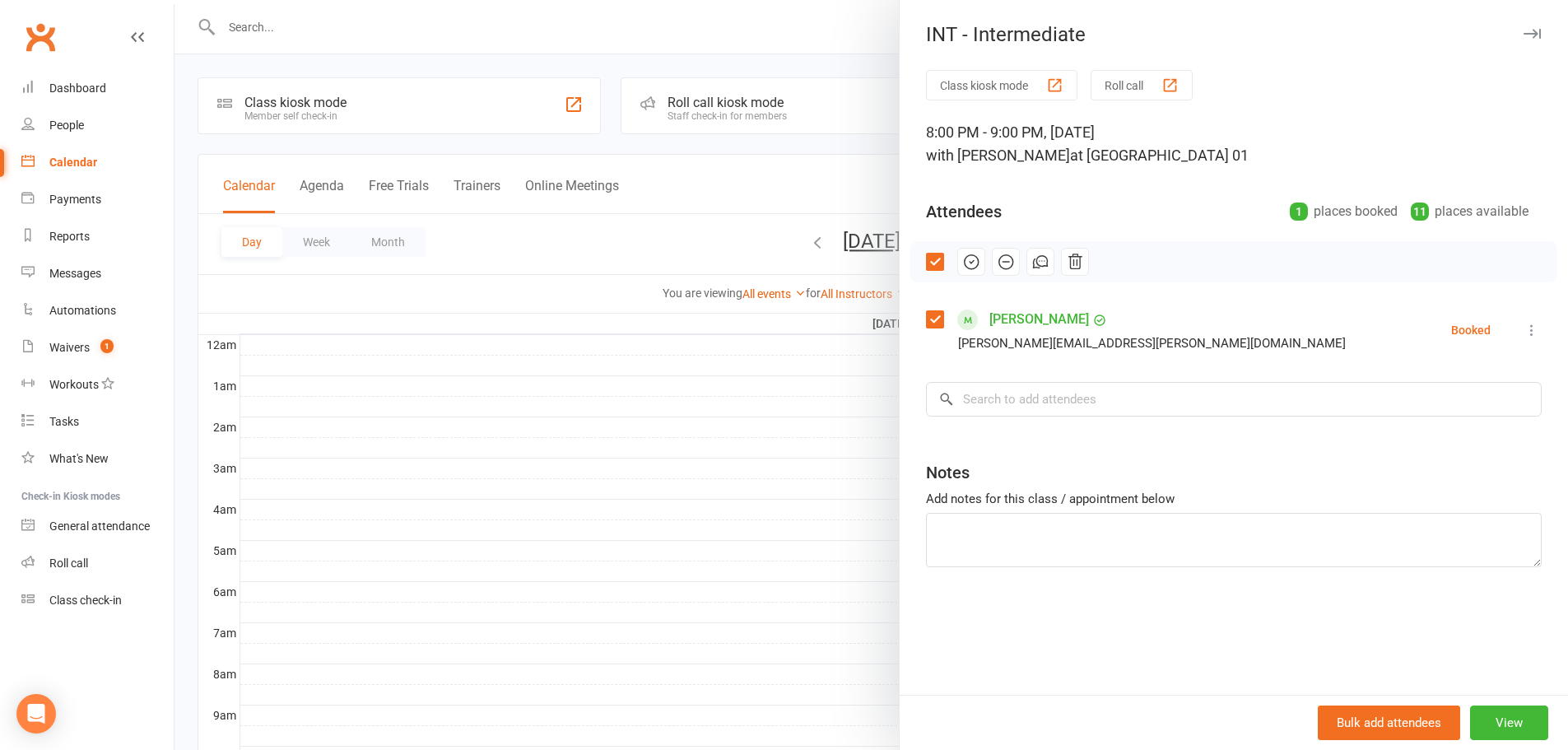
click at [1523, 332] on icon at bounding box center [1531, 329] width 16 height 16
click at [1450, 389] on link "Remove" at bounding box center [1444, 394] width 193 height 33
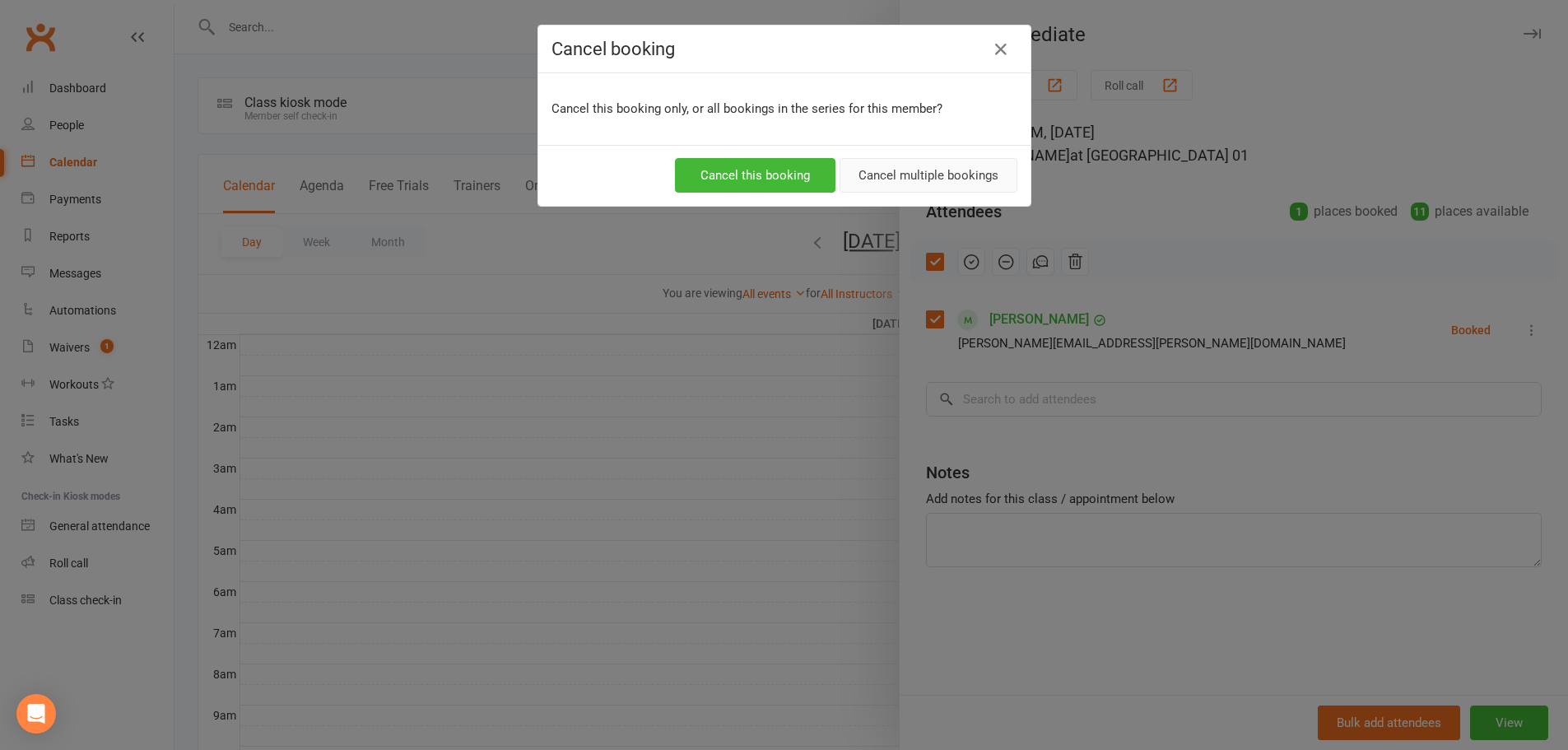
click at [865, 180] on button "Cancel multiple bookings" at bounding box center [928, 175] width 178 height 35
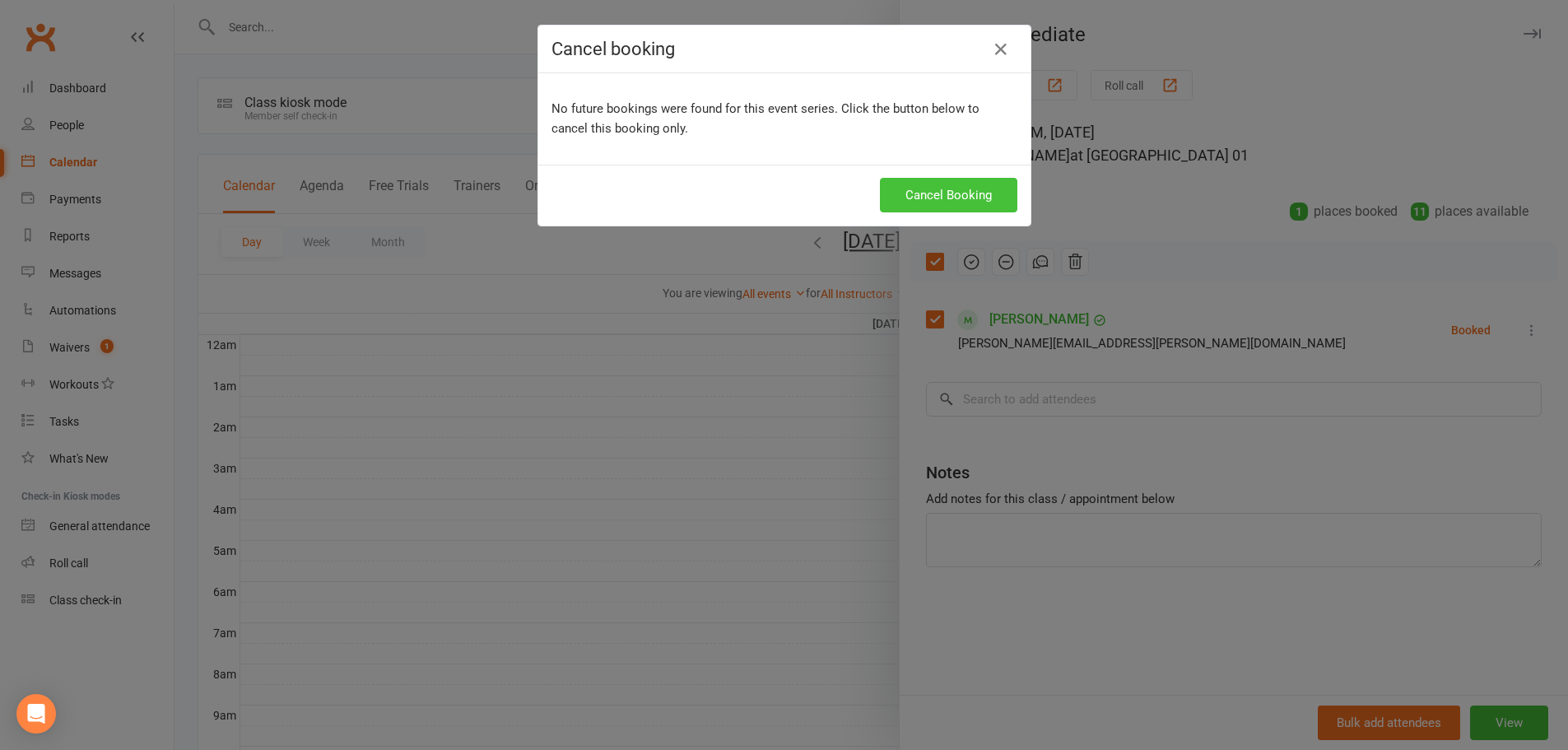
click at [968, 192] on button "Cancel Booking" at bounding box center [948, 195] width 138 height 35
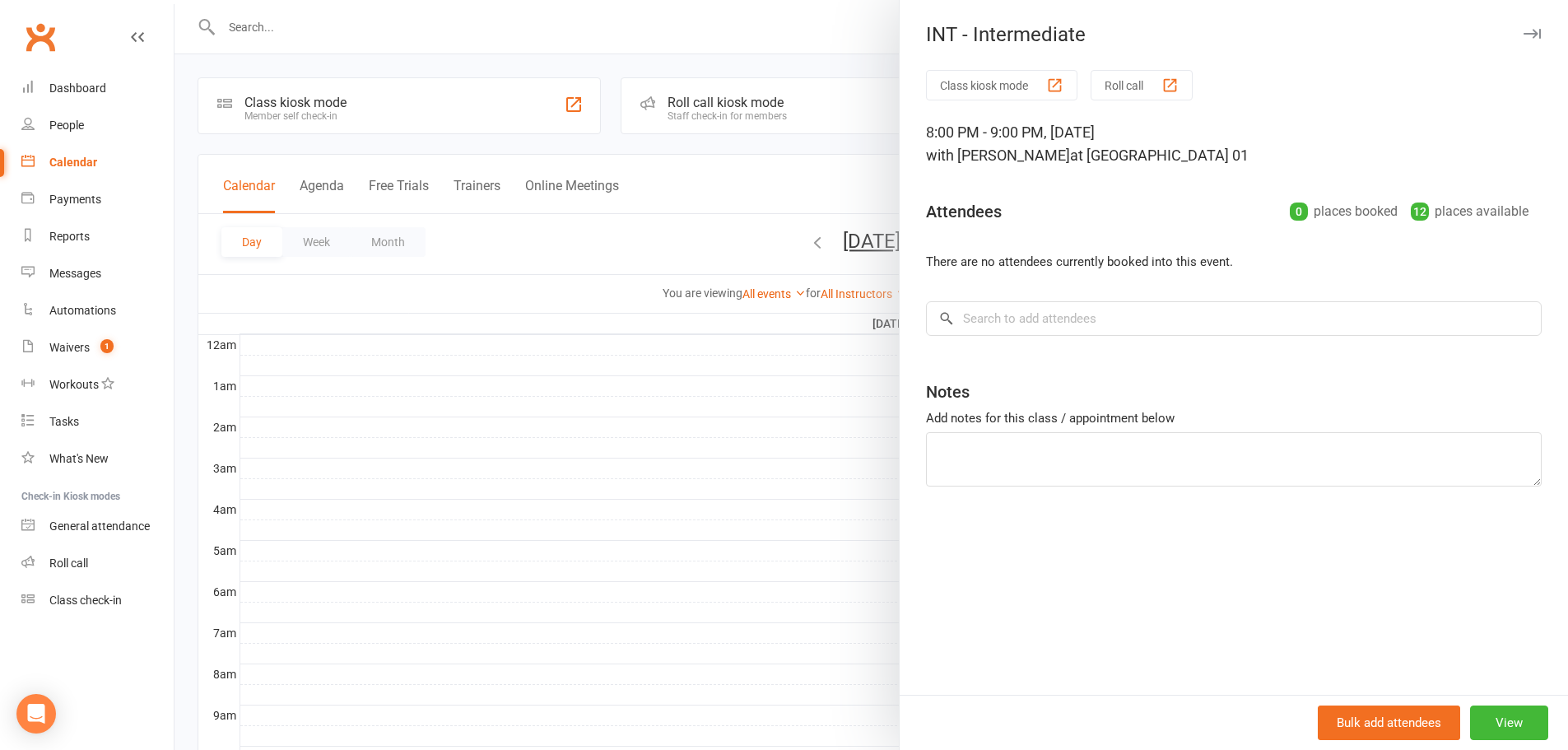
click at [827, 226] on div at bounding box center [871, 375] width 1393 height 750
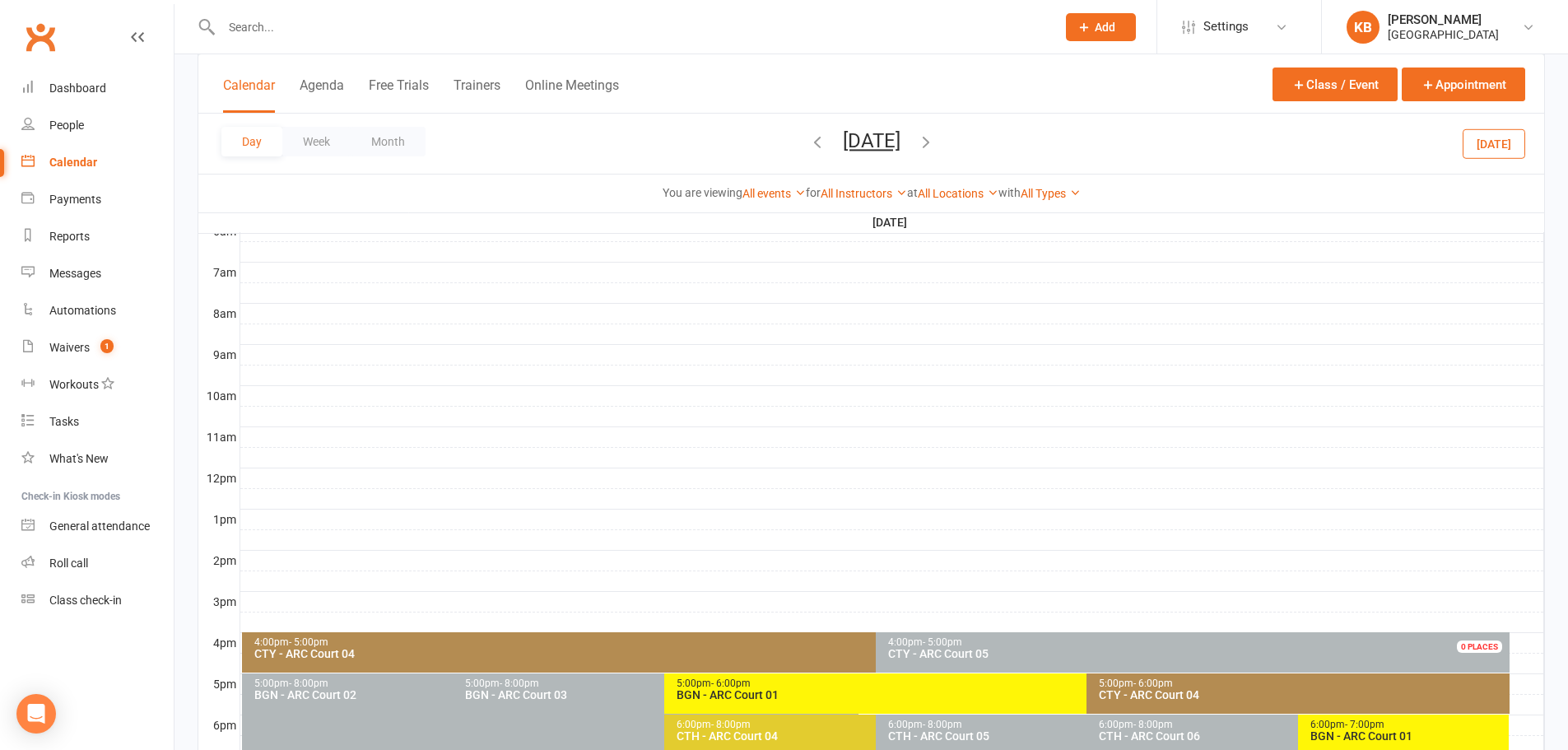
scroll to position [620, 0]
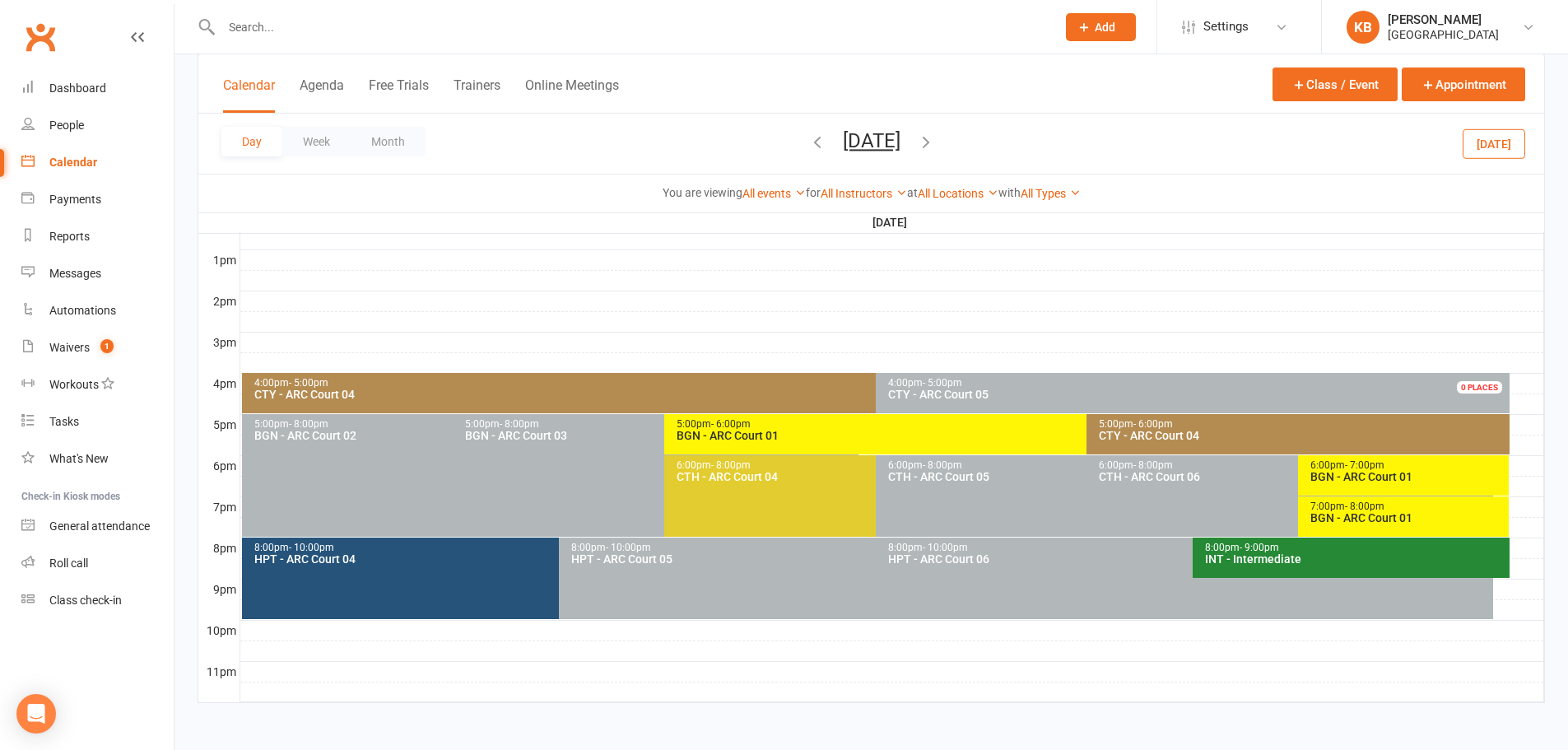
click at [1223, 561] on div "INT - Intermediate" at bounding box center [1355, 559] width 302 height 12
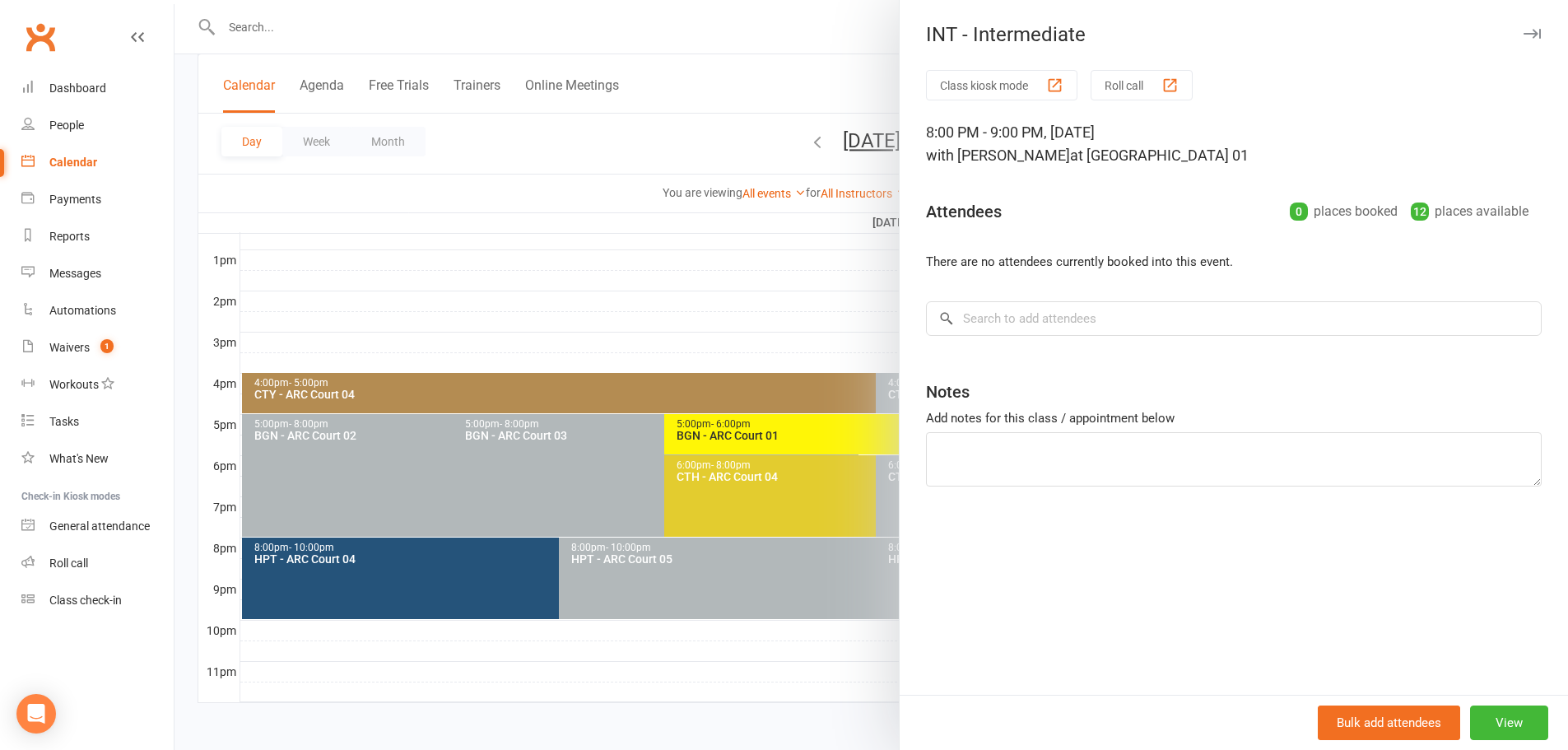
click at [632, 138] on div at bounding box center [871, 375] width 1393 height 750
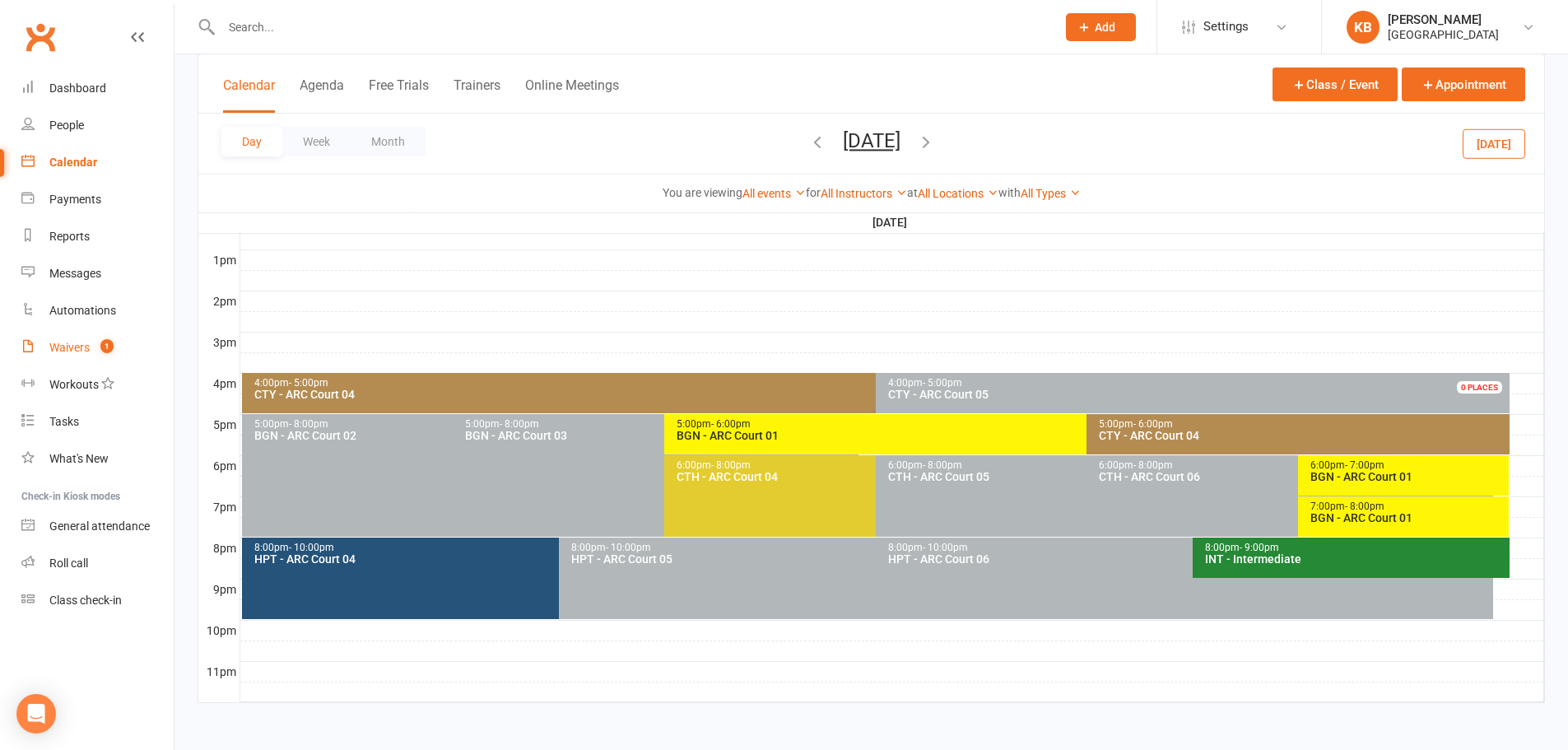
click at [73, 344] on div "Waivers" at bounding box center [69, 347] width 41 height 14
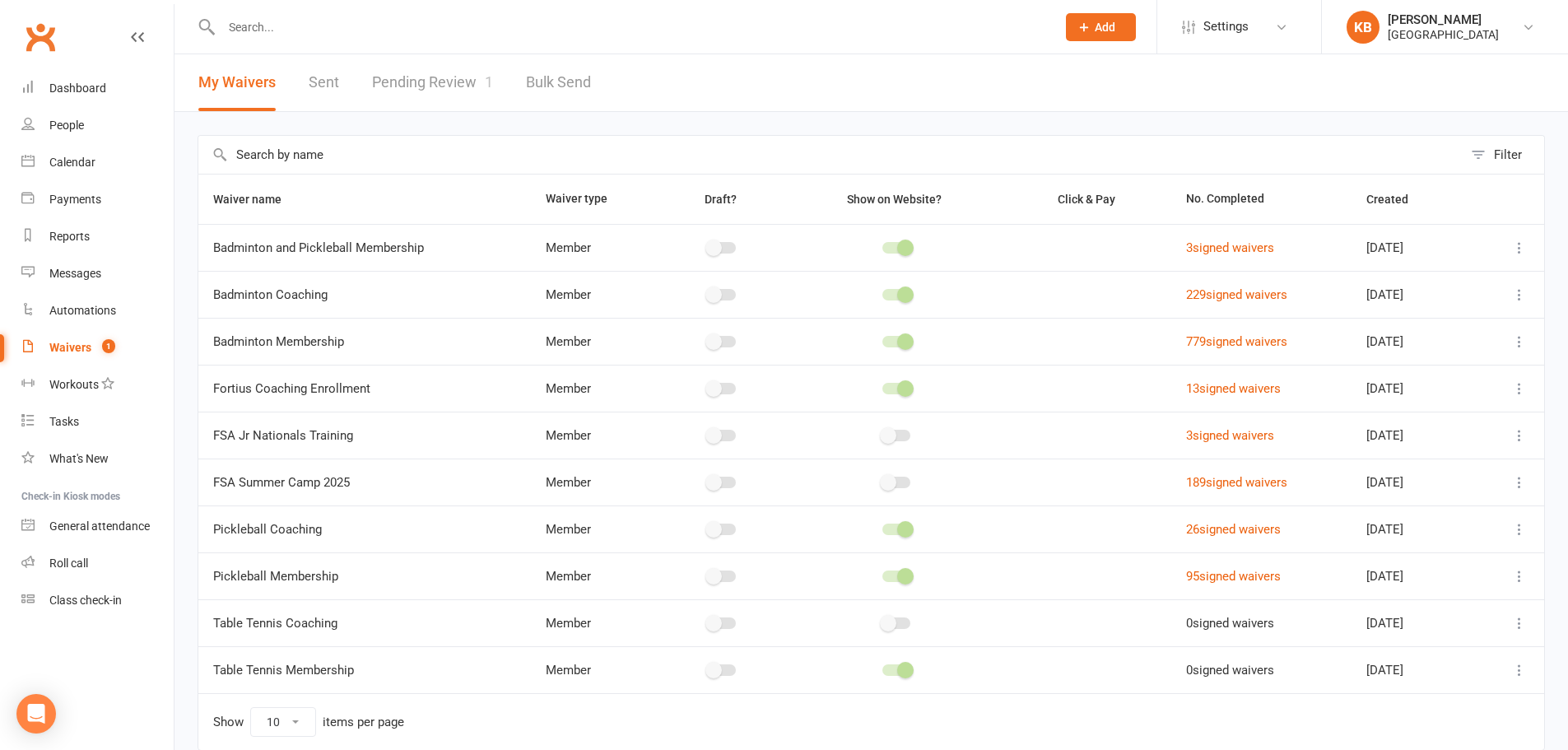
click at [384, 73] on link "Pending Review 1" at bounding box center [432, 82] width 121 height 57
select select "100"
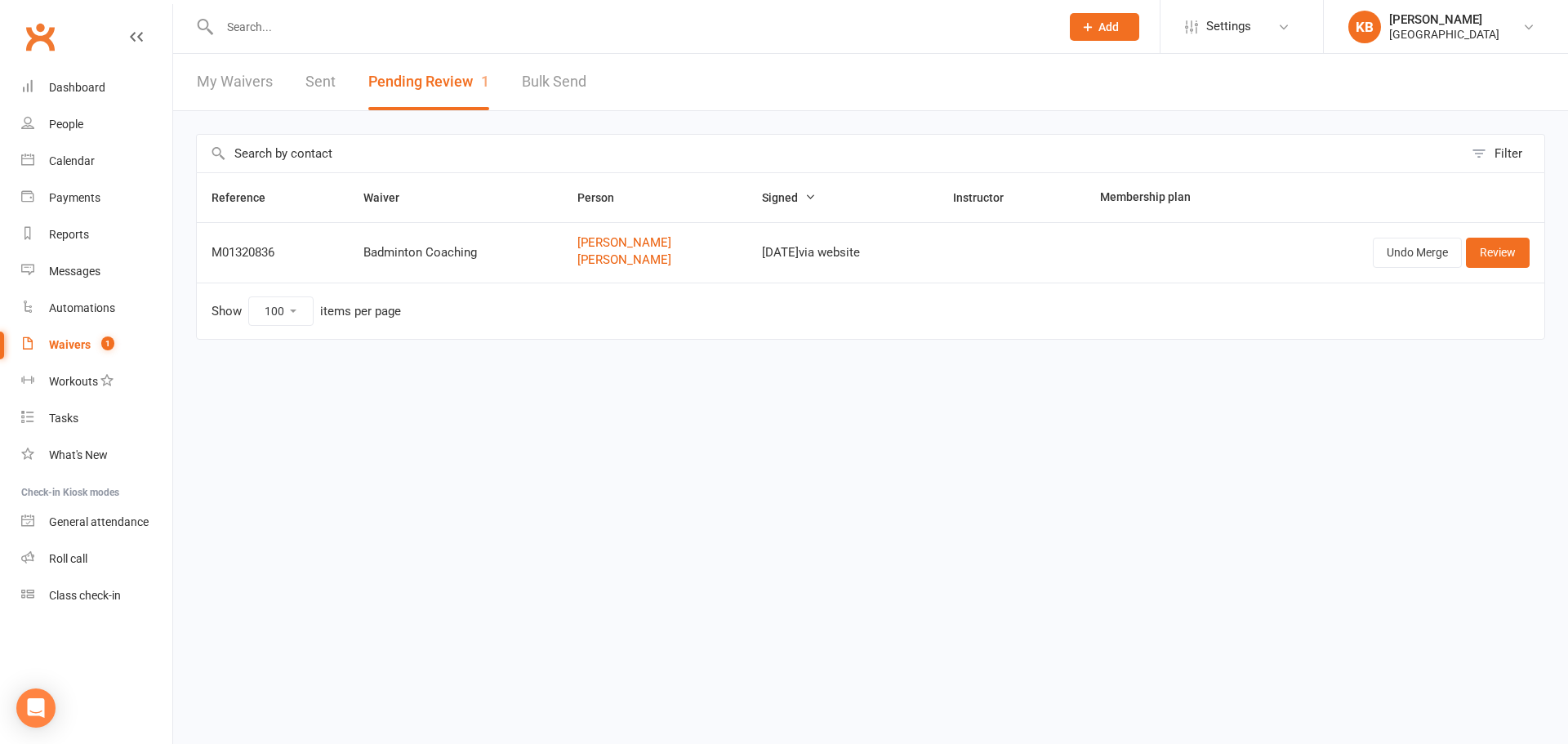
click at [556, 87] on link "Bulk Send" at bounding box center [554, 81] width 65 height 56
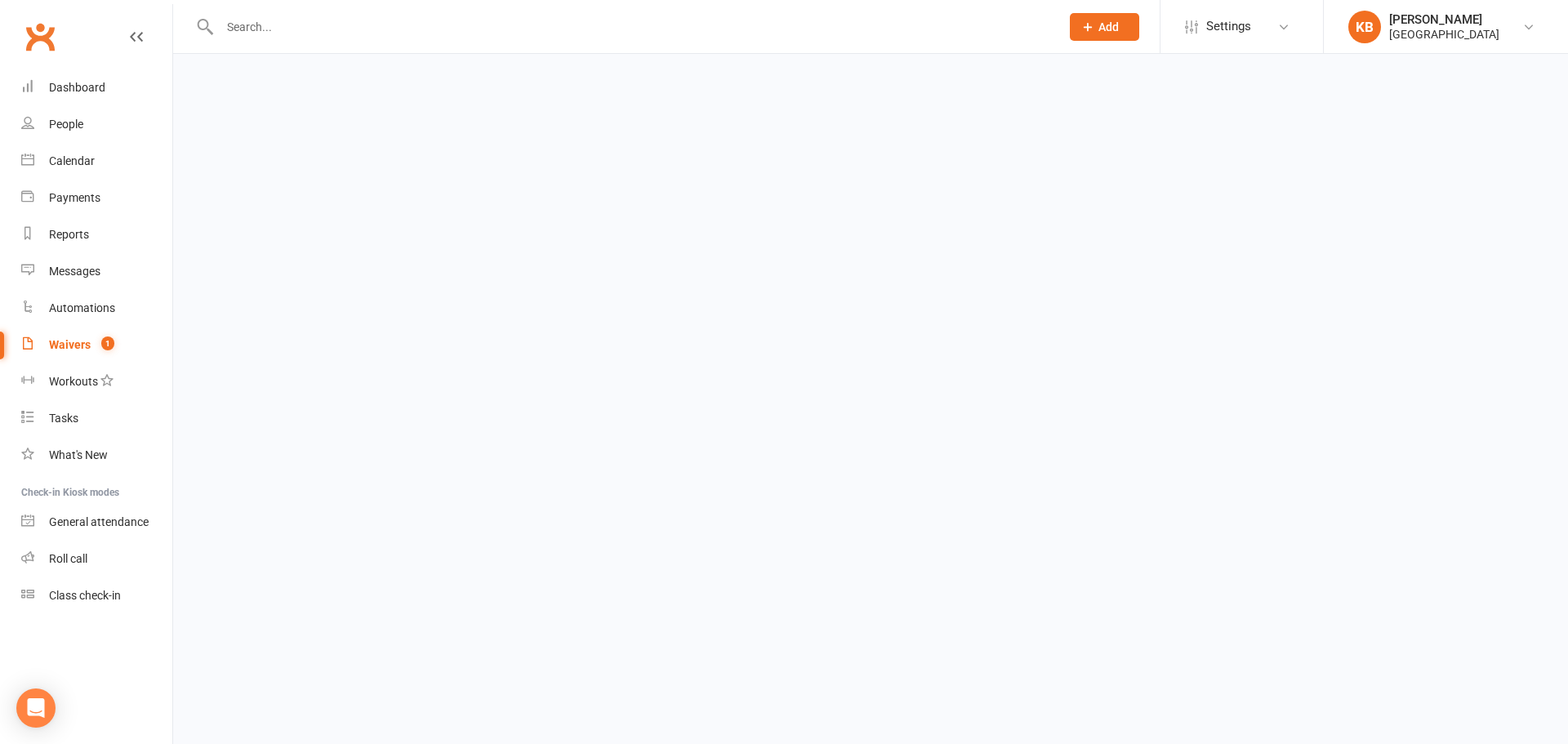
select select "active_members"
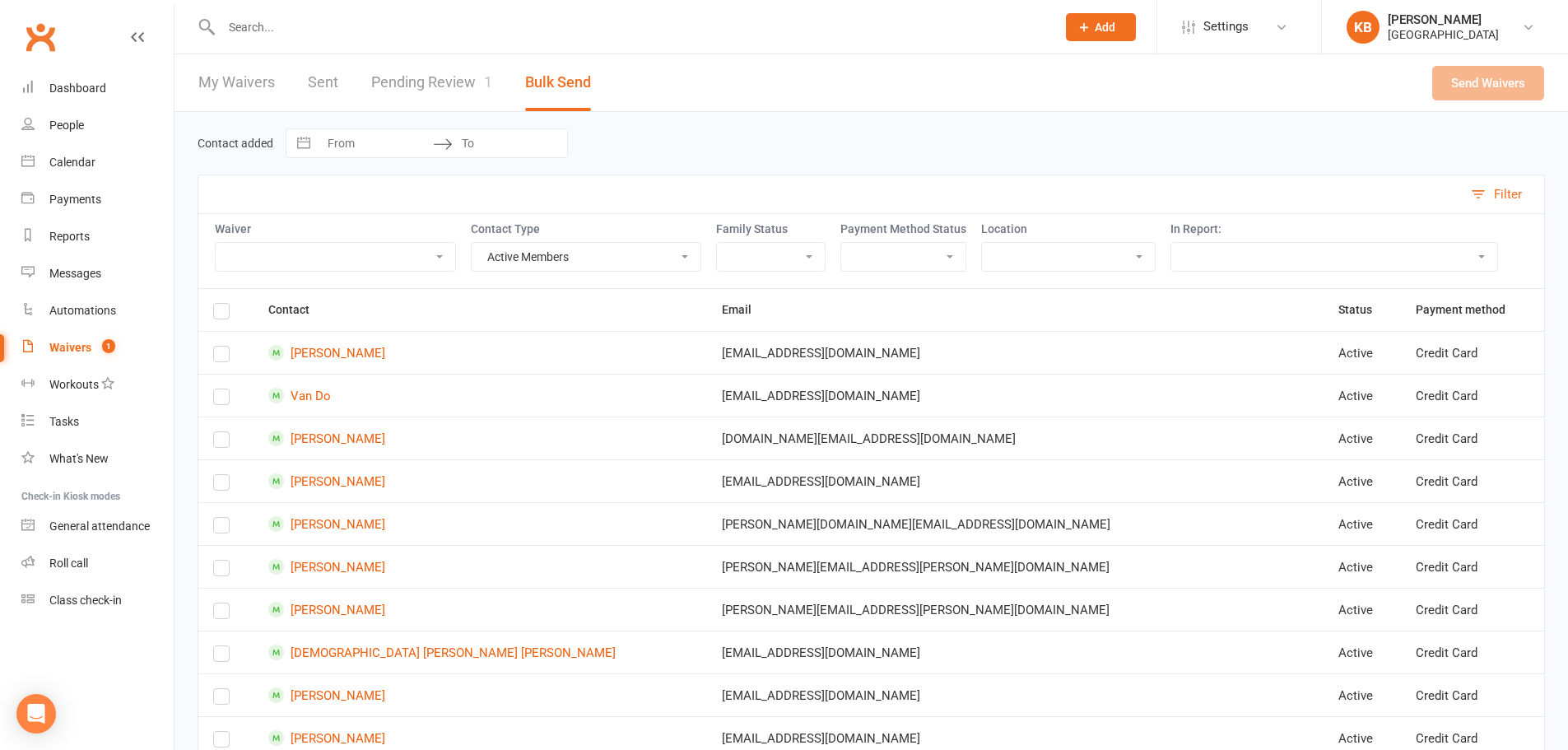
click at [458, 78] on link "Pending Review 1" at bounding box center [431, 82] width 121 height 57
select select "100"
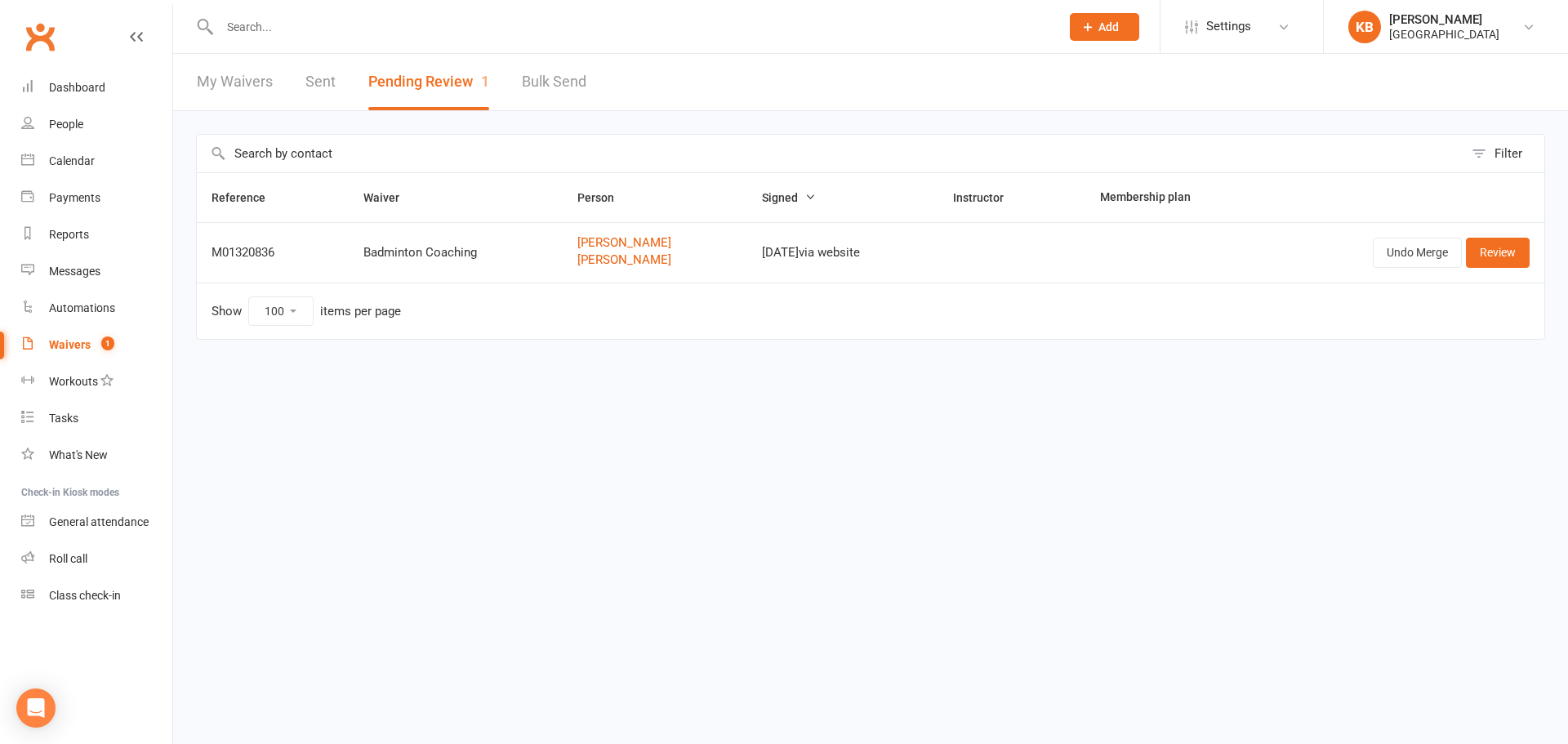
click at [372, 17] on input "text" at bounding box center [631, 27] width 834 height 23
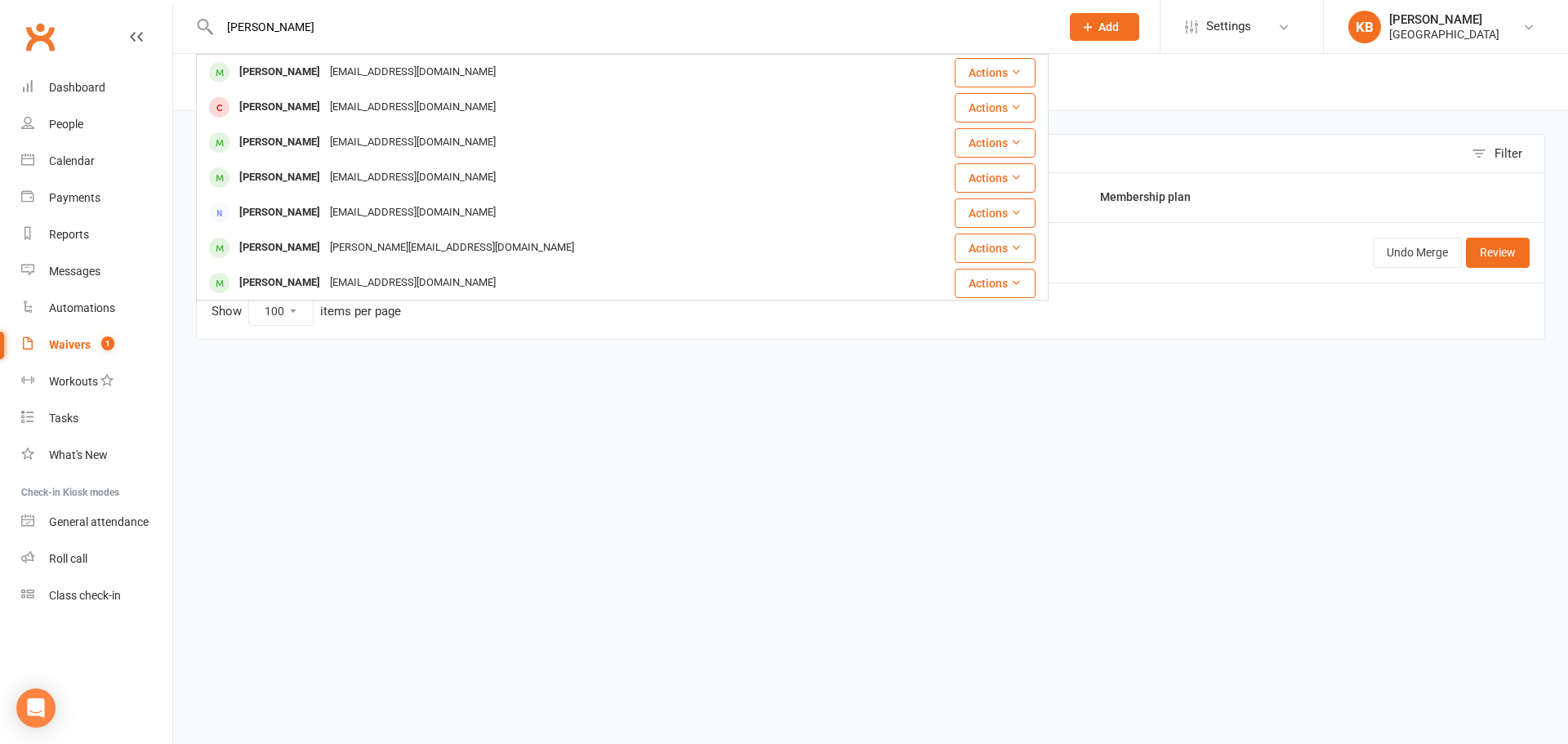
type input "tharun ketharna"
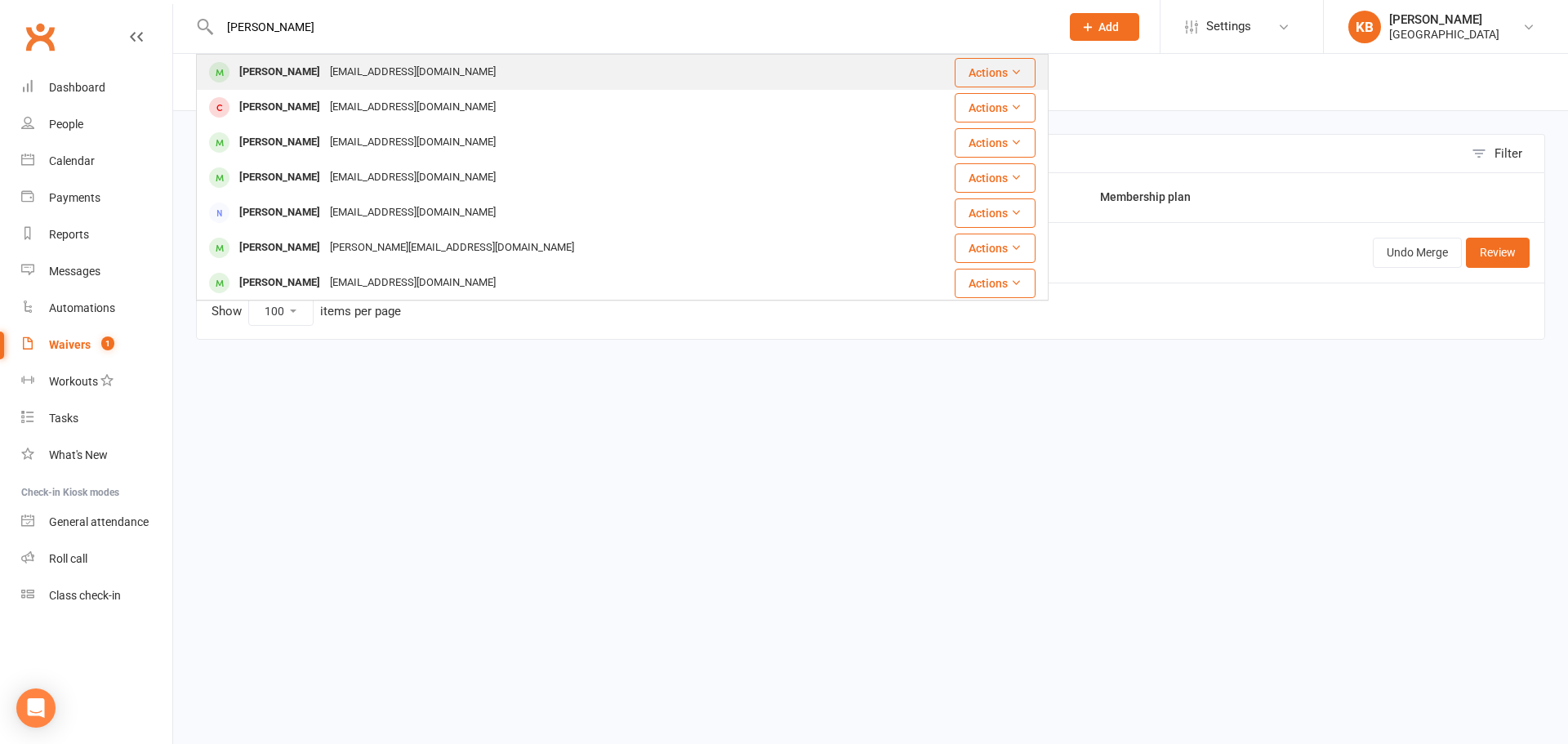
click at [306, 74] on div "[PERSON_NAME]" at bounding box center [280, 72] width 91 height 23
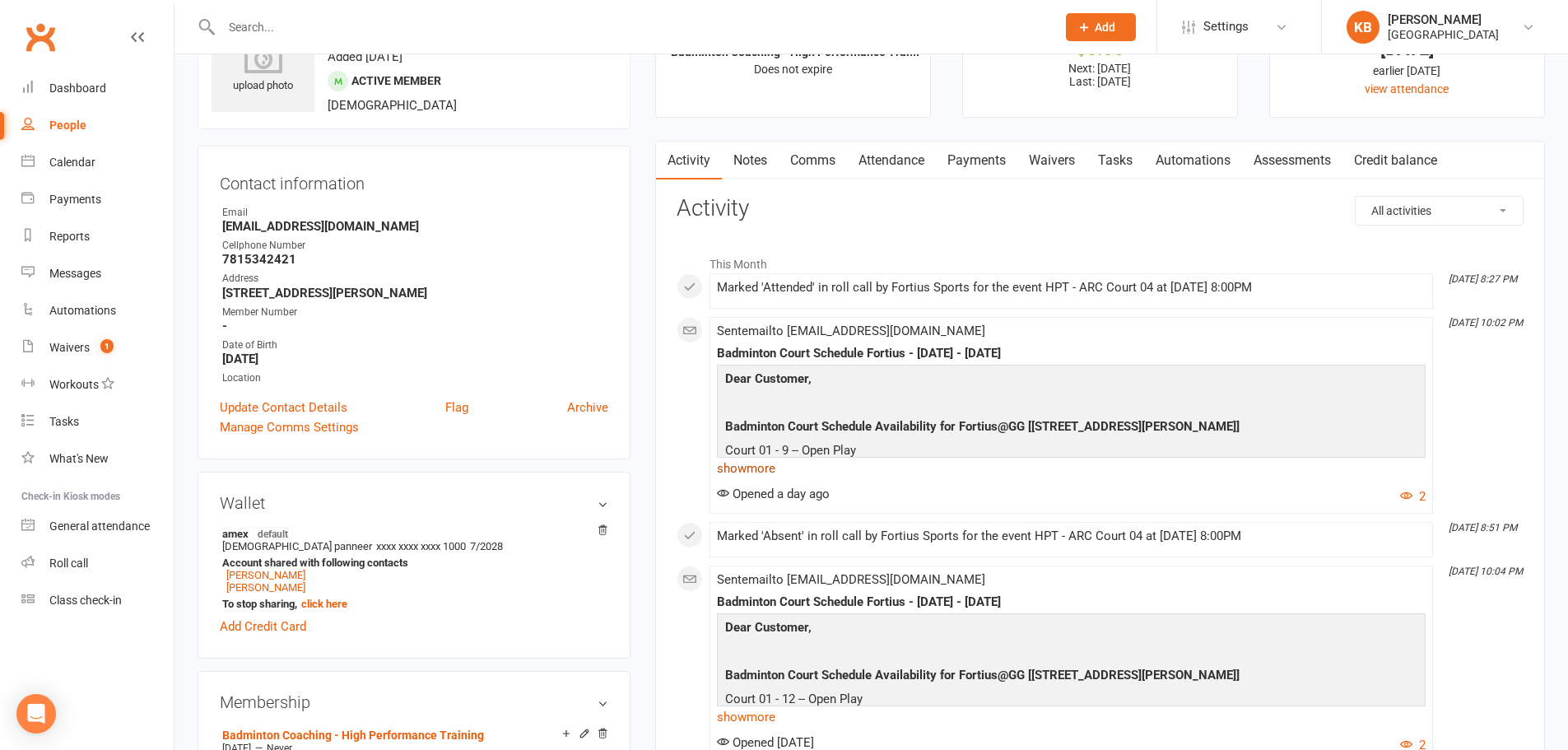
click at [770, 471] on link "show more" at bounding box center [1071, 468] width 708 height 23
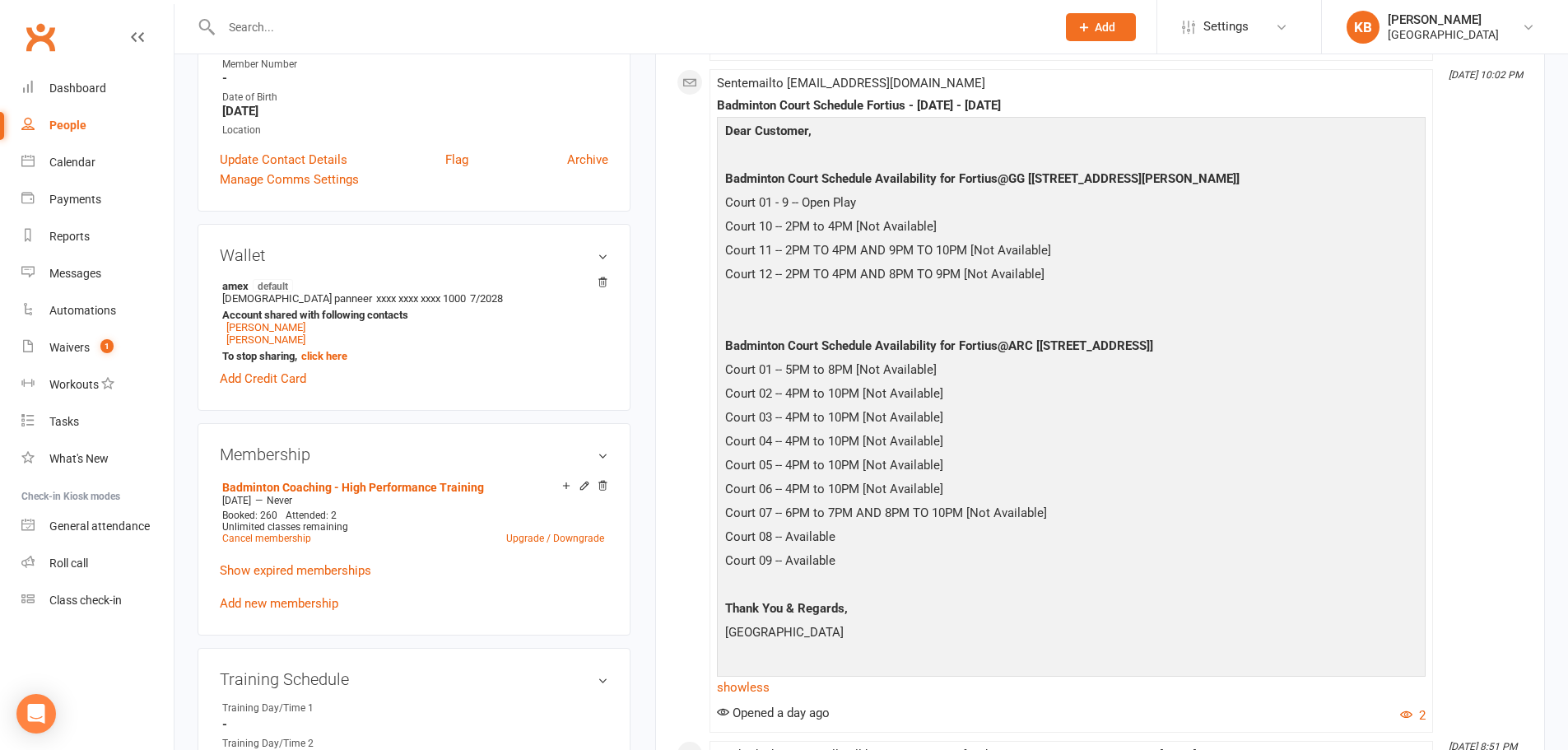
scroll to position [494, 0]
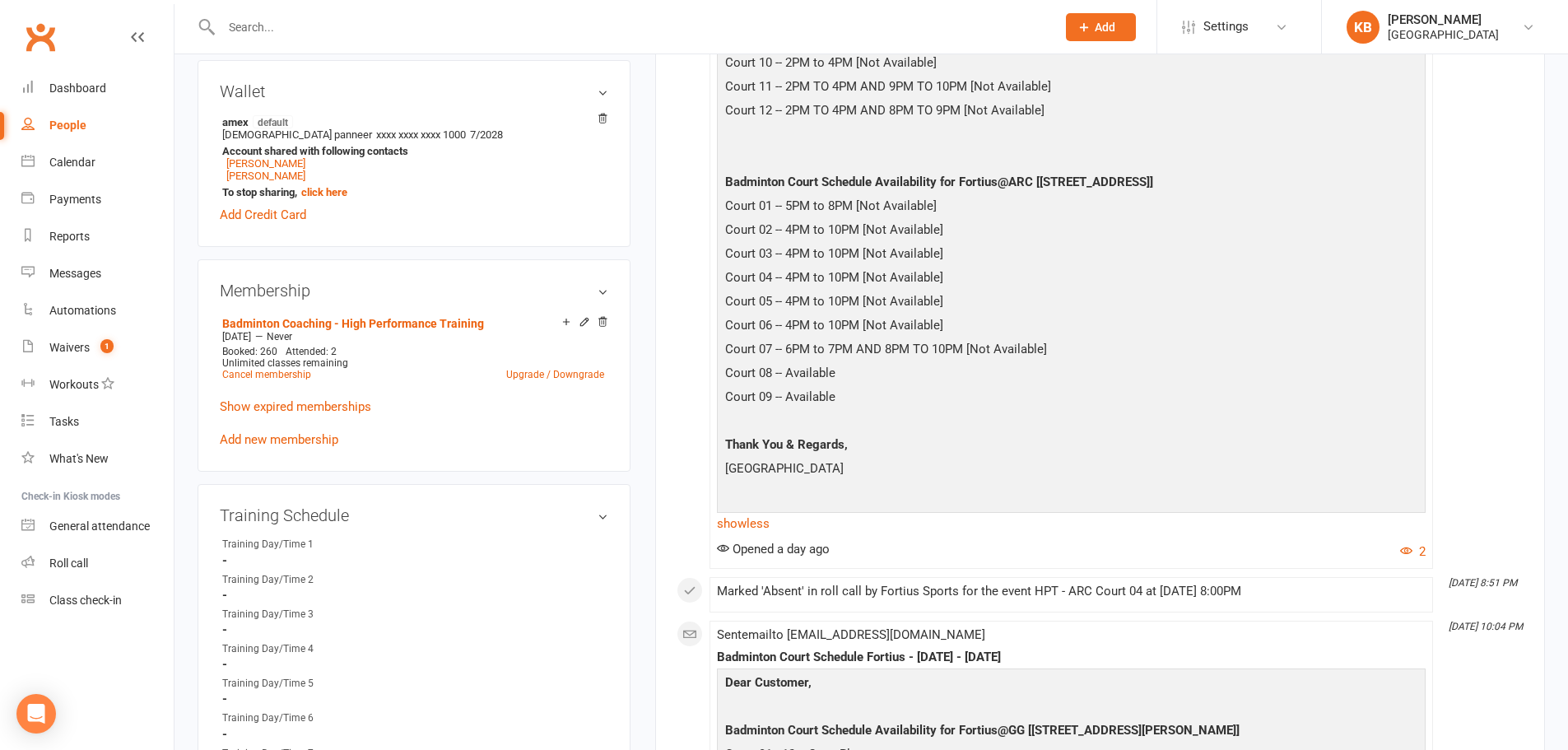
drag, startPoint x: 719, startPoint y: 467, endPoint x: 861, endPoint y: 470, distance: 142.0
click at [861, 470] on div "Dear Customer, Badminton Court Schedule Availability for Fortius@GG [5905 Ronal…" at bounding box center [1071, 243] width 708 height 582
copy p "[GEOGRAPHIC_DATA]"
click at [919, 443] on p "Thank You & Regards," at bounding box center [1071, 447] width 700 height 24
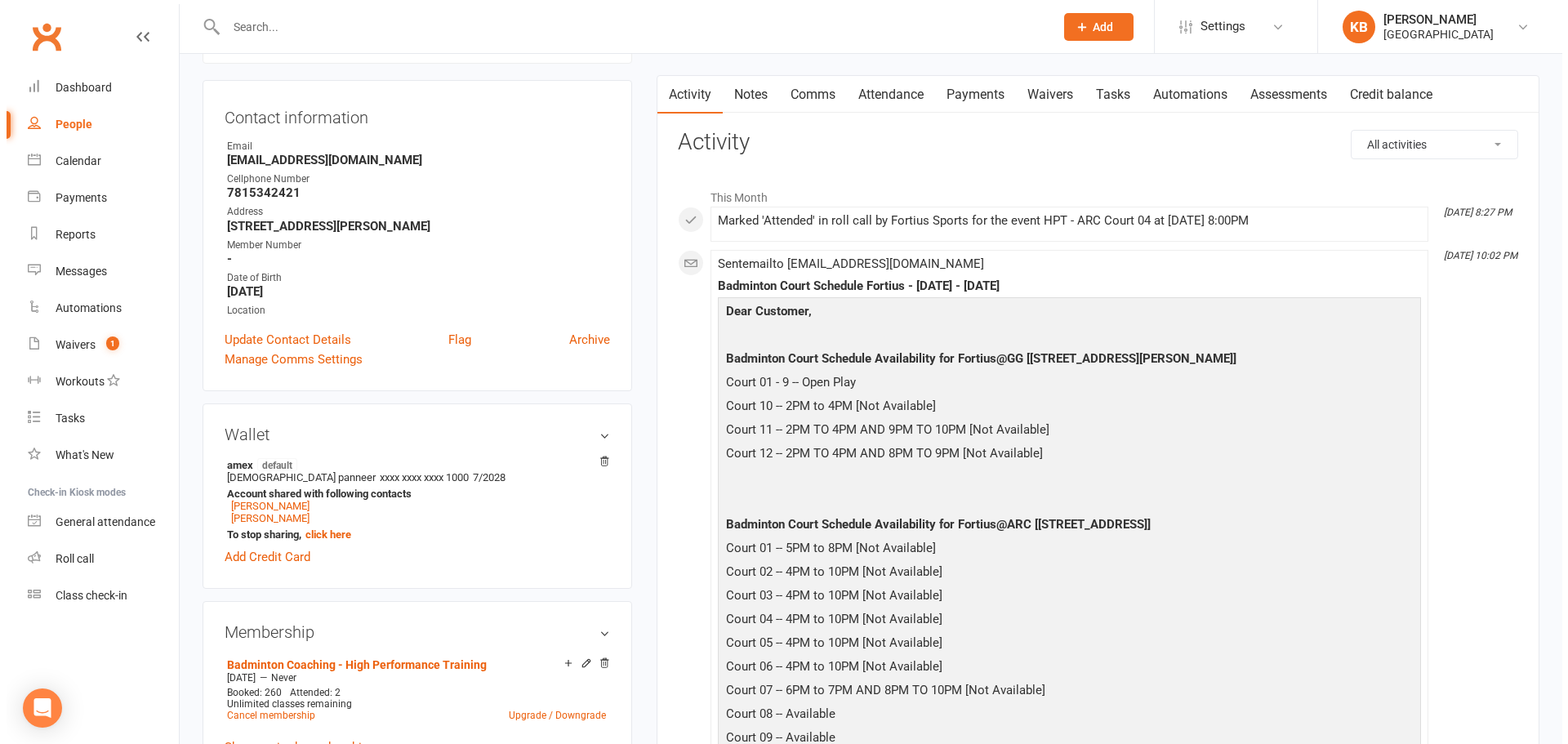
scroll to position [0, 0]
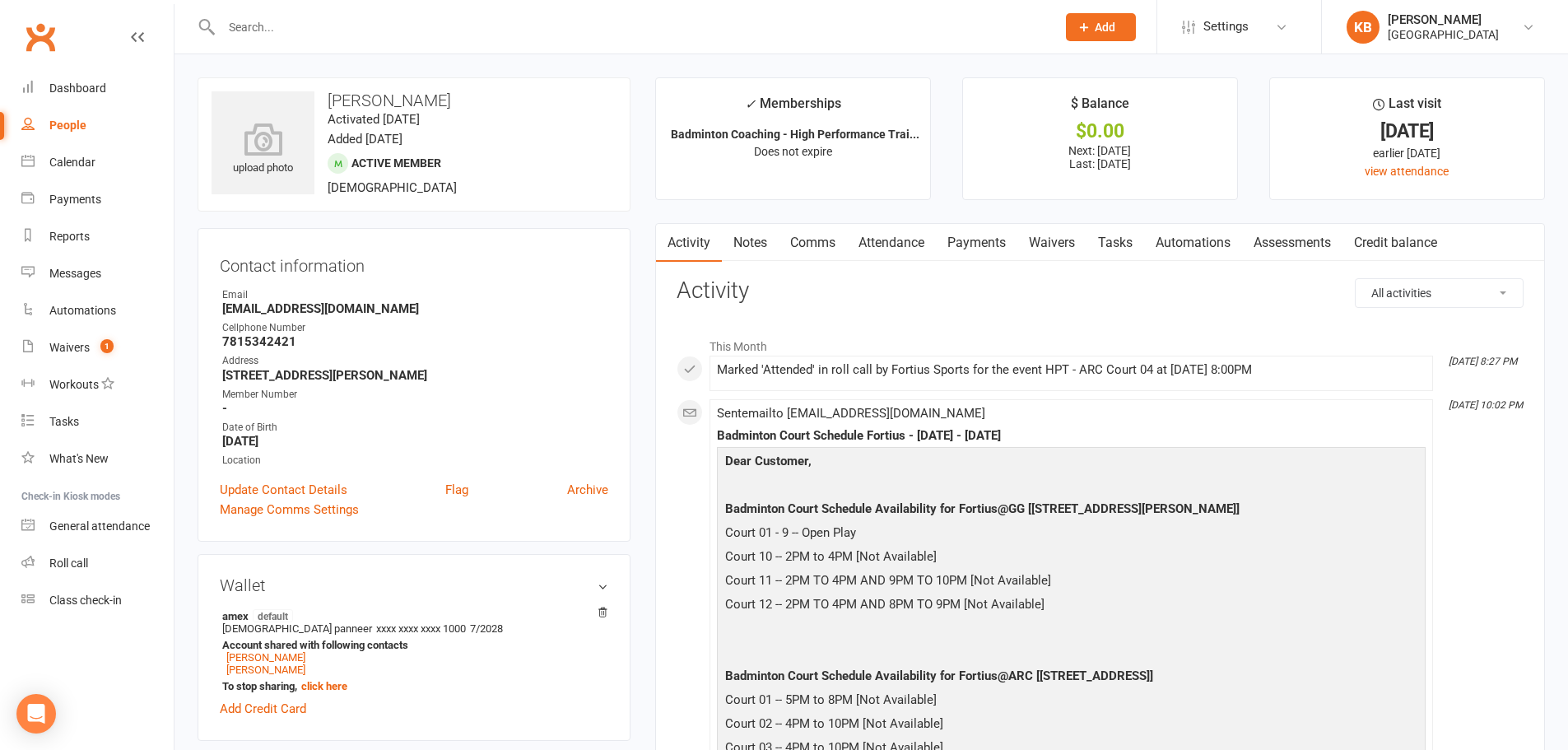
click at [431, 32] on input "text" at bounding box center [630, 27] width 827 height 23
click at [62, 351] on div "Waivers" at bounding box center [69, 347] width 41 height 14
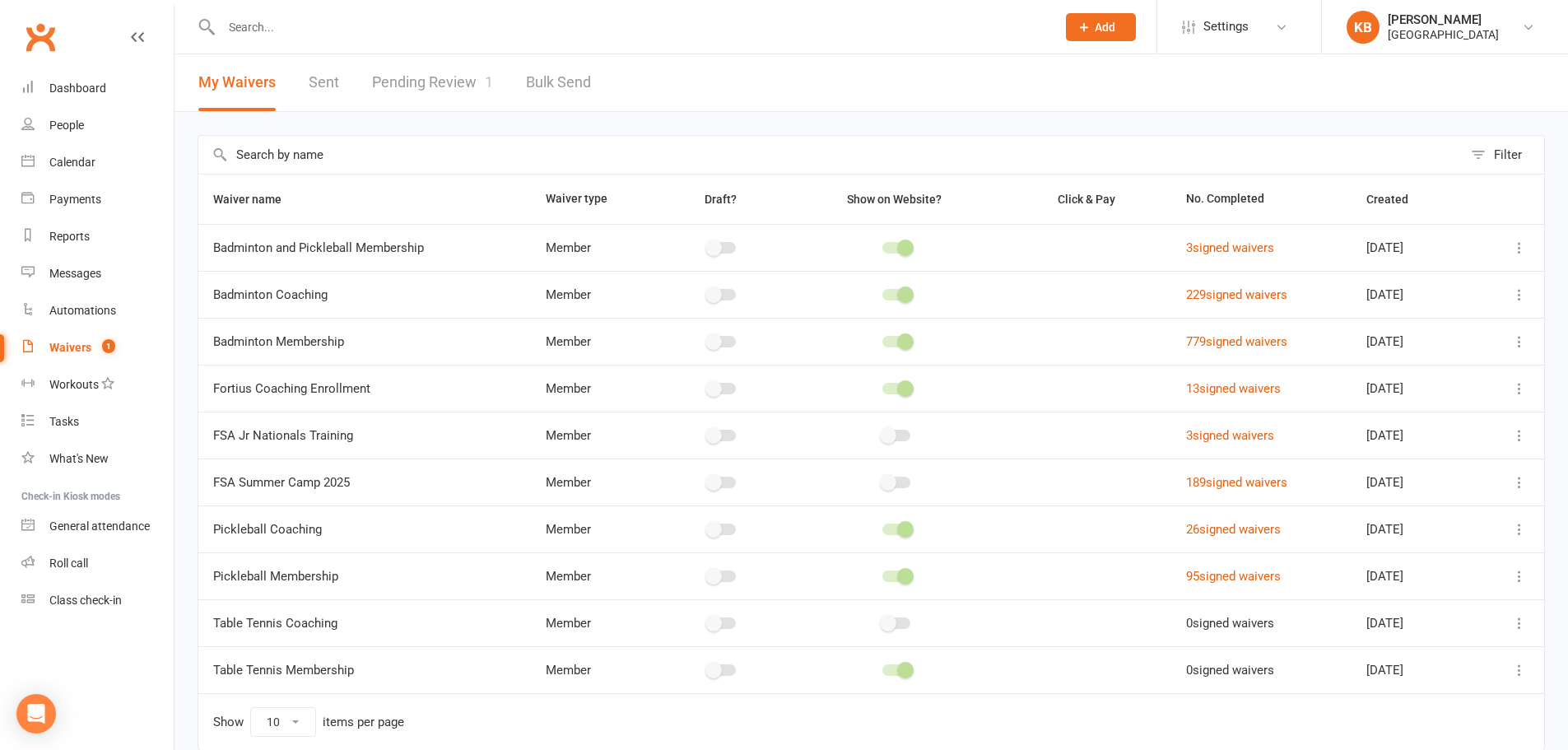
click at [418, 86] on link "Pending Review 1" at bounding box center [432, 82] width 121 height 57
select select "100"
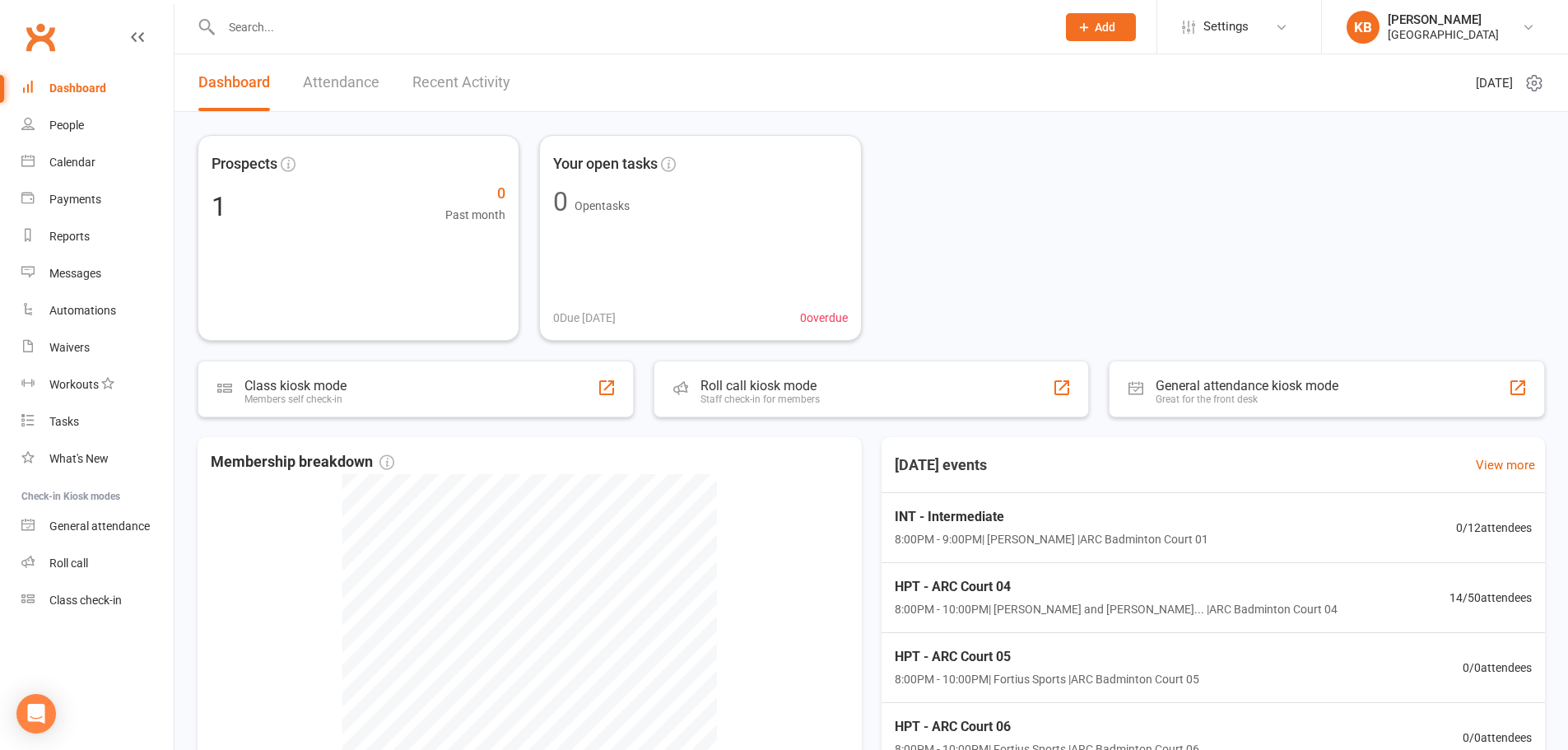
click at [292, 28] on input "text" at bounding box center [630, 27] width 827 height 23
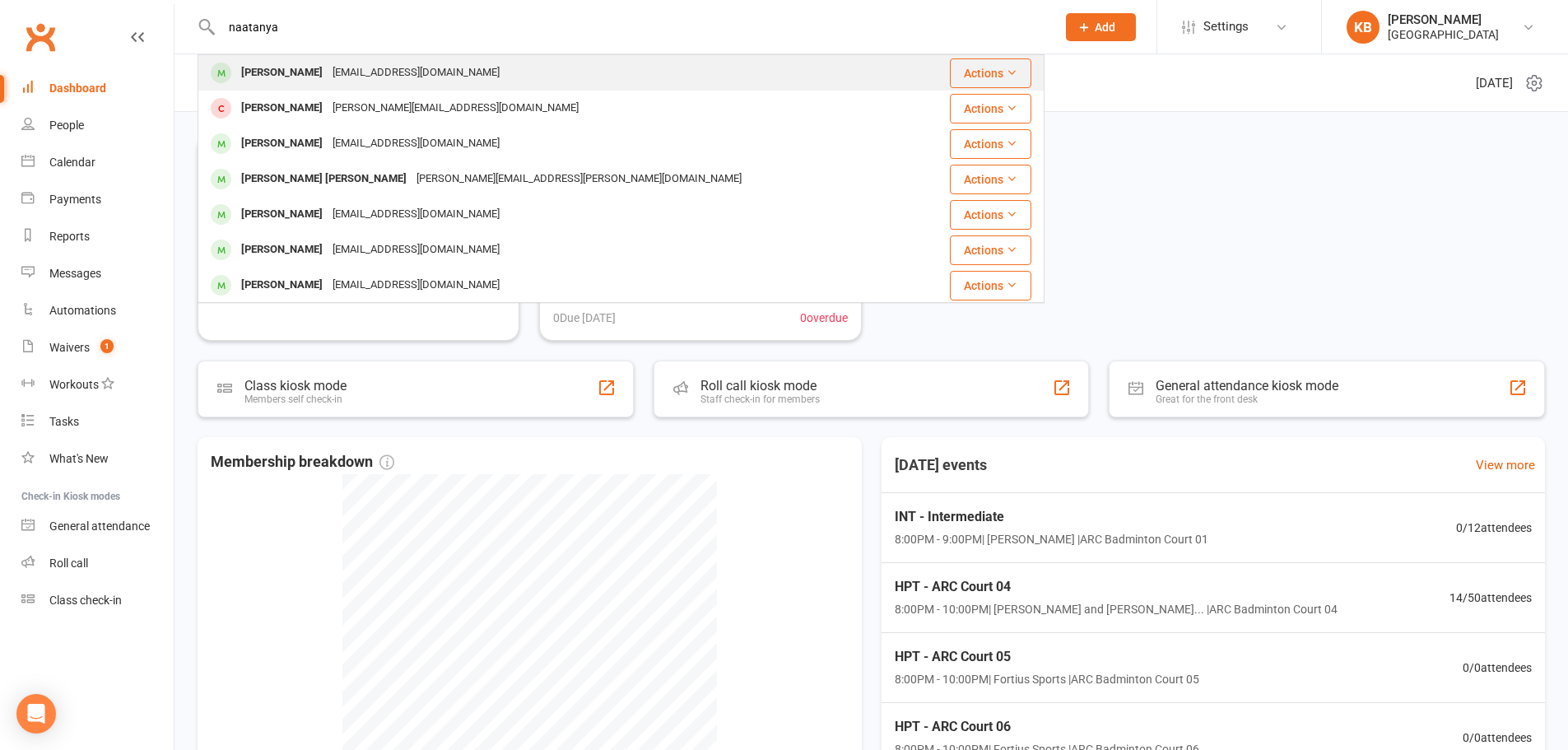
type input "naatanya"
click at [328, 67] on div "[PERSON_NAME]" at bounding box center [282, 73] width 91 height 24
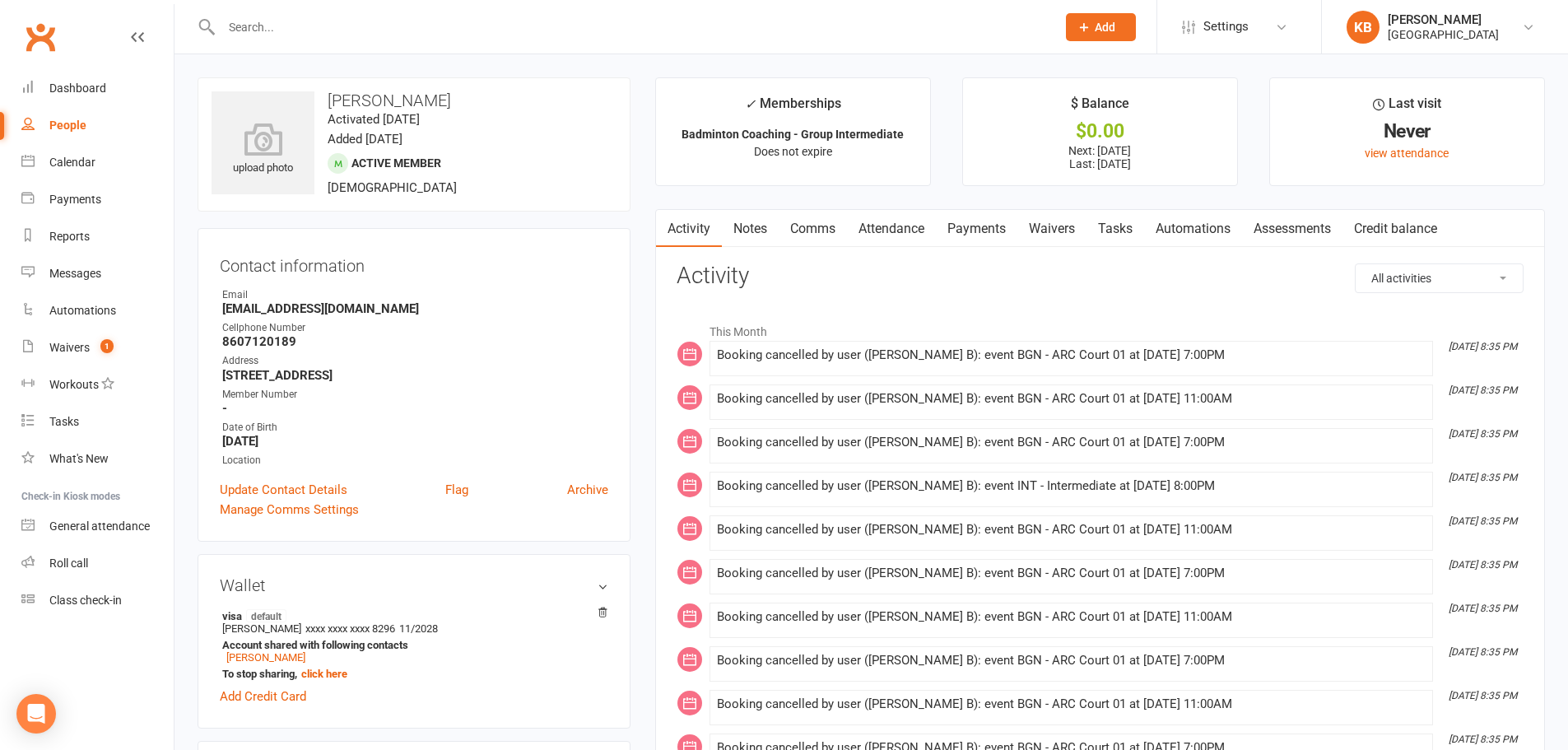
click at [814, 222] on link "Comms" at bounding box center [812, 229] width 68 height 38
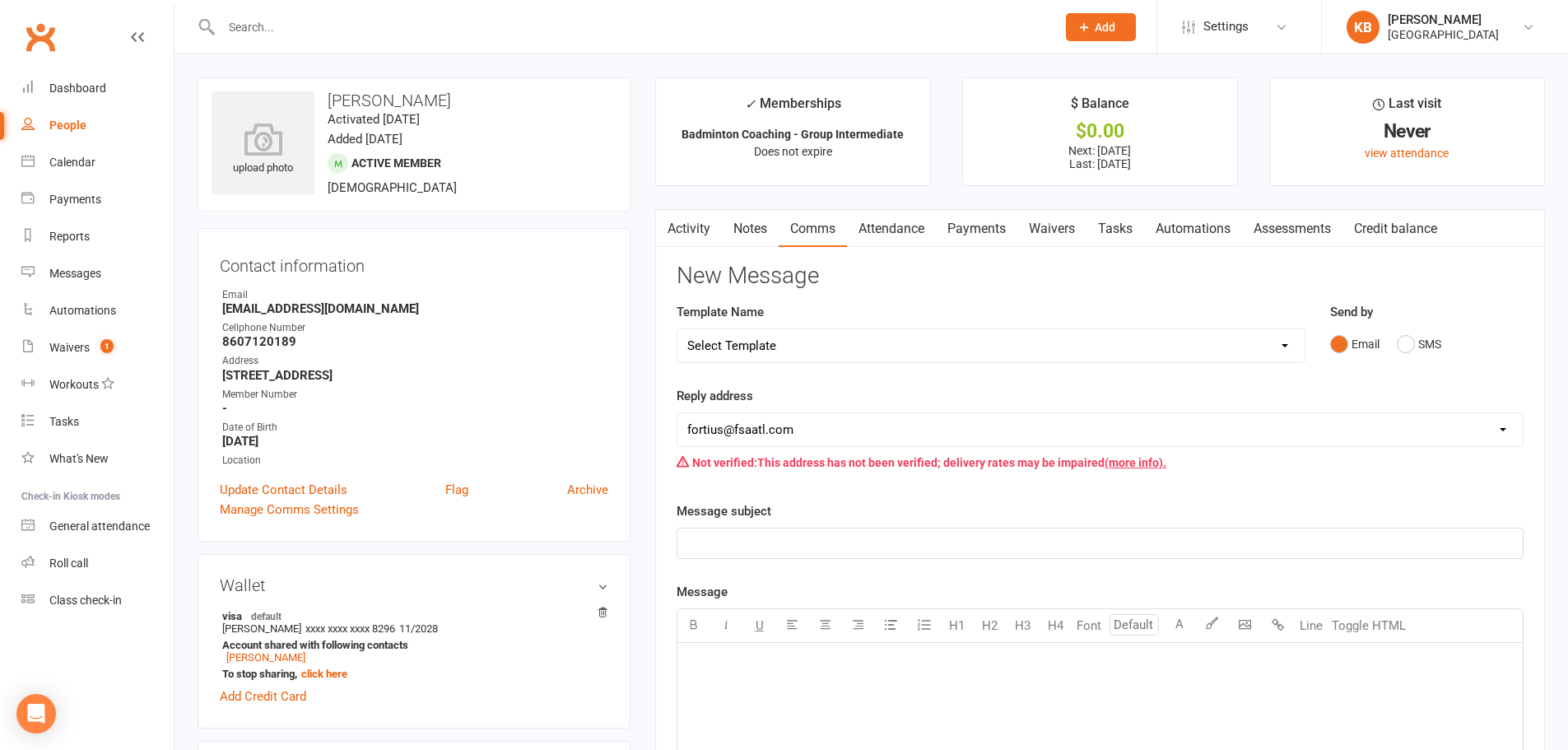
click at [1030, 354] on select "Select Template [Email] Badminton Court Schedule [SMS] [Default template - revi…" at bounding box center [990, 345] width 627 height 33
click at [677, 329] on select "Select Template [Email] Badminton Court Schedule [SMS] [Default template - revi…" at bounding box center [990, 345] width 627 height 33
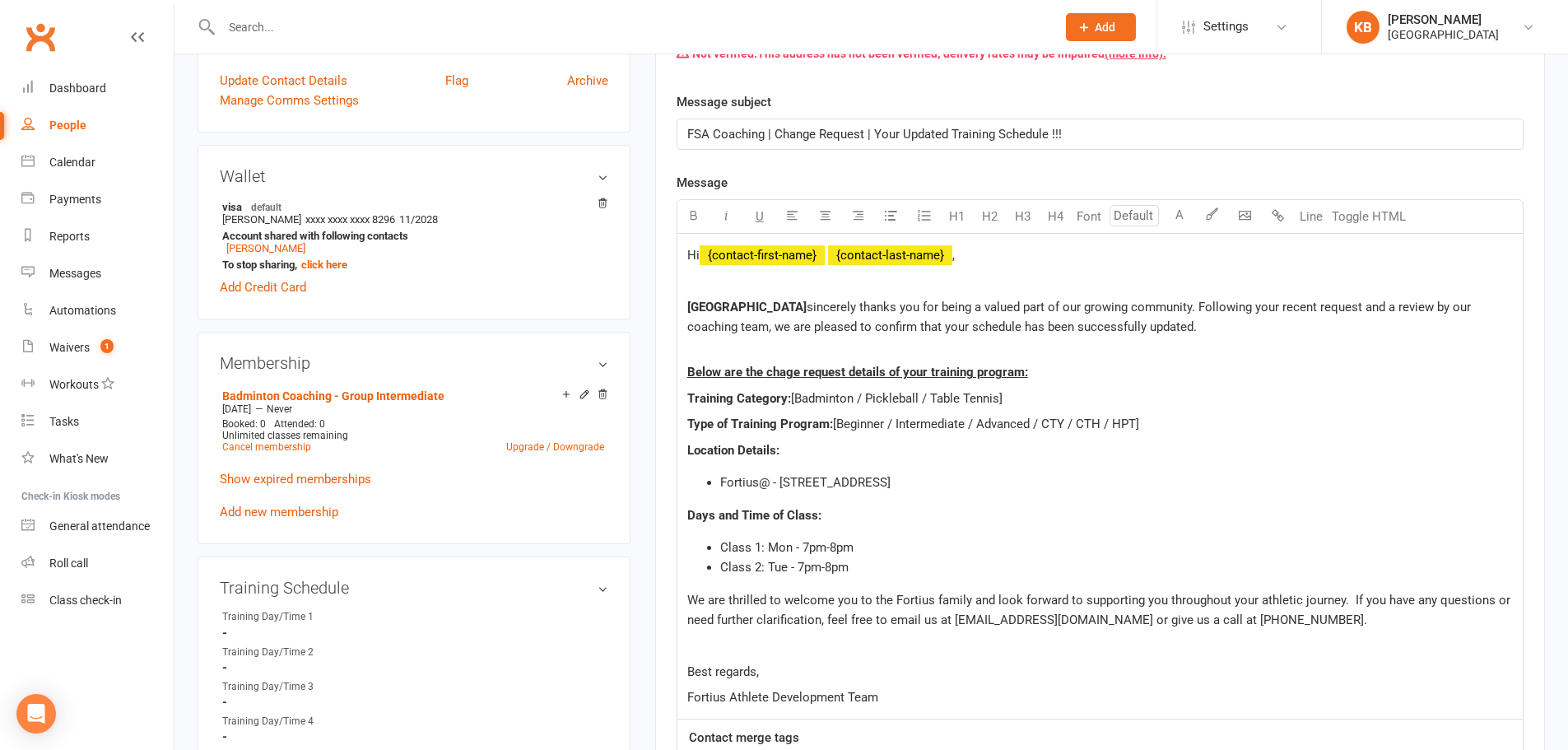
scroll to position [411, 0]
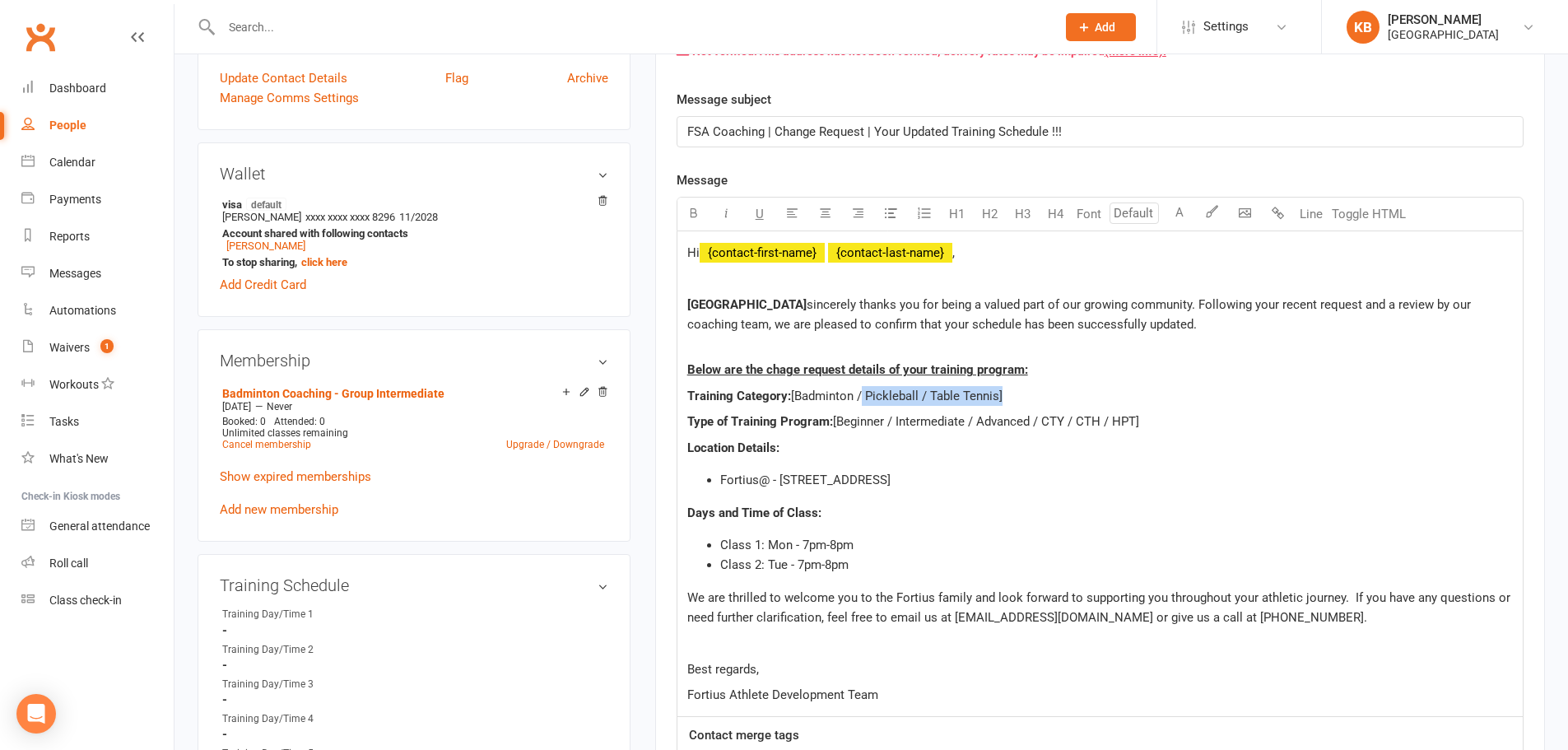
drag, startPoint x: 860, startPoint y: 398, endPoint x: 1000, endPoint y: 395, distance: 140.0
click at [1000, 395] on span "[Badminton / Pickleball / Table Tennis]" at bounding box center [897, 396] width 211 height 15
drag, startPoint x: 893, startPoint y: 421, endPoint x: 838, endPoint y: 421, distance: 55.0
click at [838, 421] on span "[Beginner / Intermediate / Advanced / CTY / CTH / HPT]" at bounding box center [985, 421] width 307 height 15
drag, startPoint x: 912, startPoint y: 417, endPoint x: 1079, endPoint y: 418, distance: 167.0
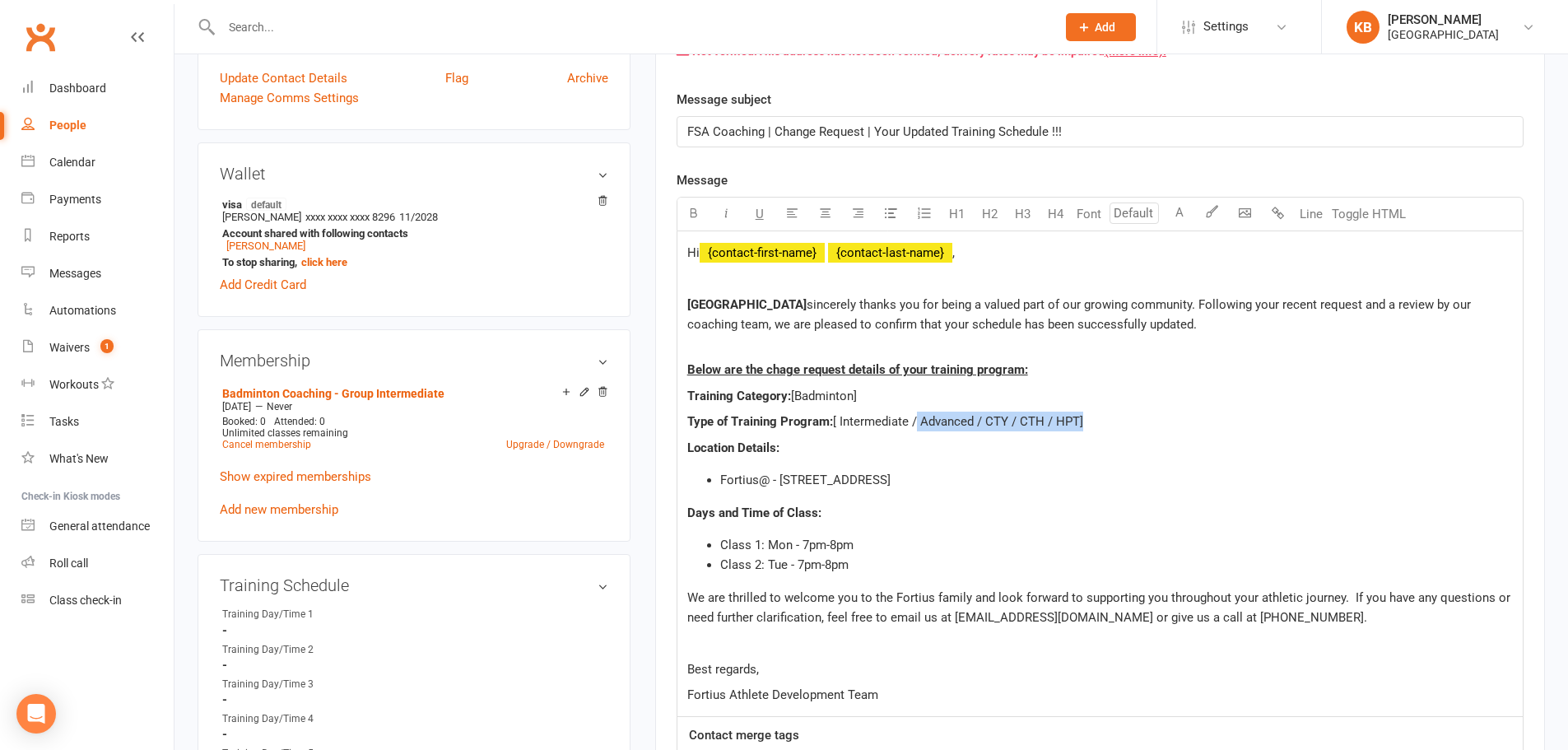
click at [1079, 418] on span "[ Intermediate / Advanced / CTY / CTH / HPT]" at bounding box center [958, 421] width 250 height 15
click at [995, 425] on p "Type of Training Program: [ Intermediate]" at bounding box center [1100, 421] width 826 height 19
click at [963, 146] on div "FSA Coaching | Change Request | Your Updated Training Schedule !!!" at bounding box center [1099, 131] width 845 height 30
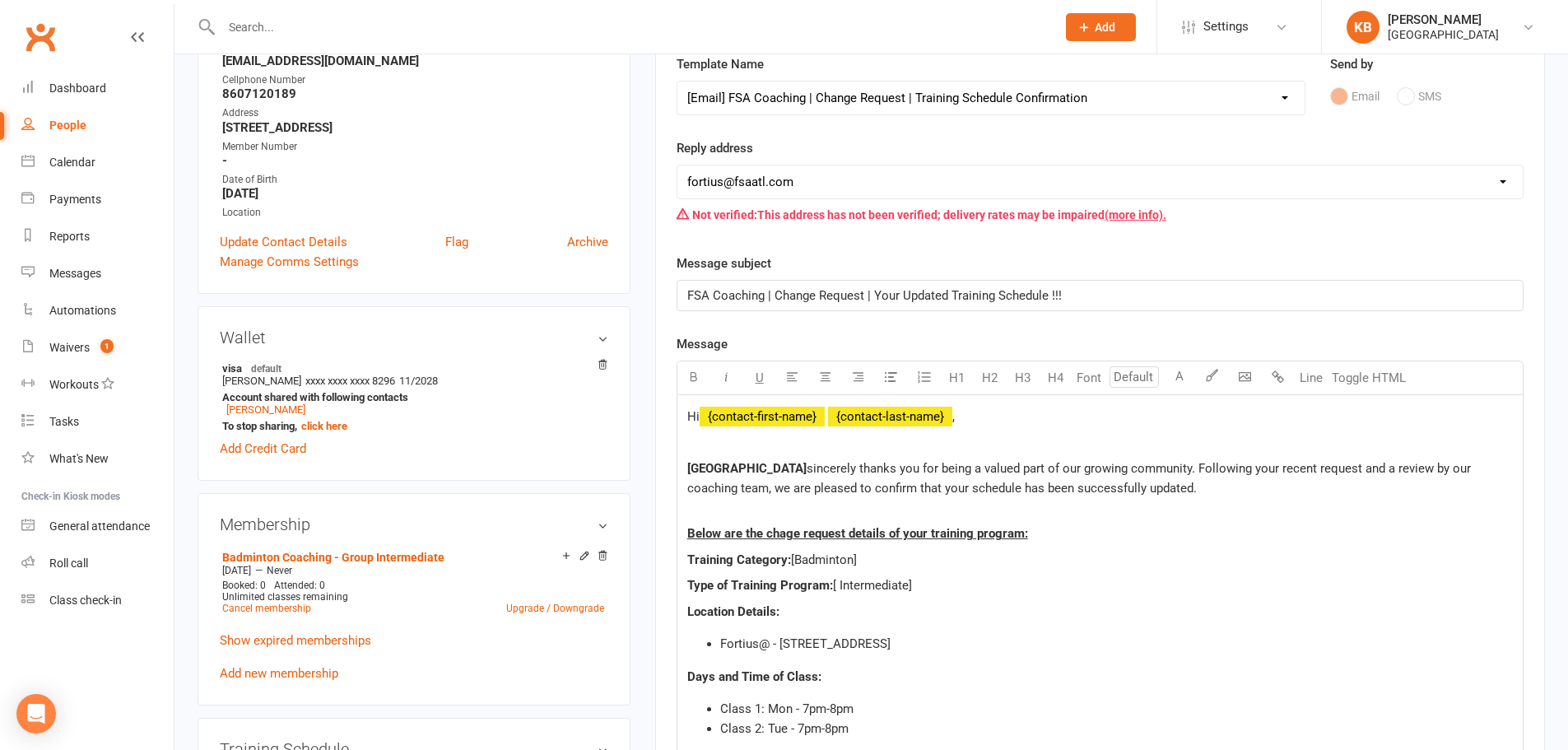
scroll to position [247, 0]
click at [1026, 107] on select "Select Template [Email] Badminton Court Schedule [SMS] [Default template - revi…" at bounding box center [990, 98] width 627 height 33
click at [677, 82] on select "Select Template [Email] Badminton Court Schedule [SMS] [Default template - revi…" at bounding box center [990, 98] width 627 height 33
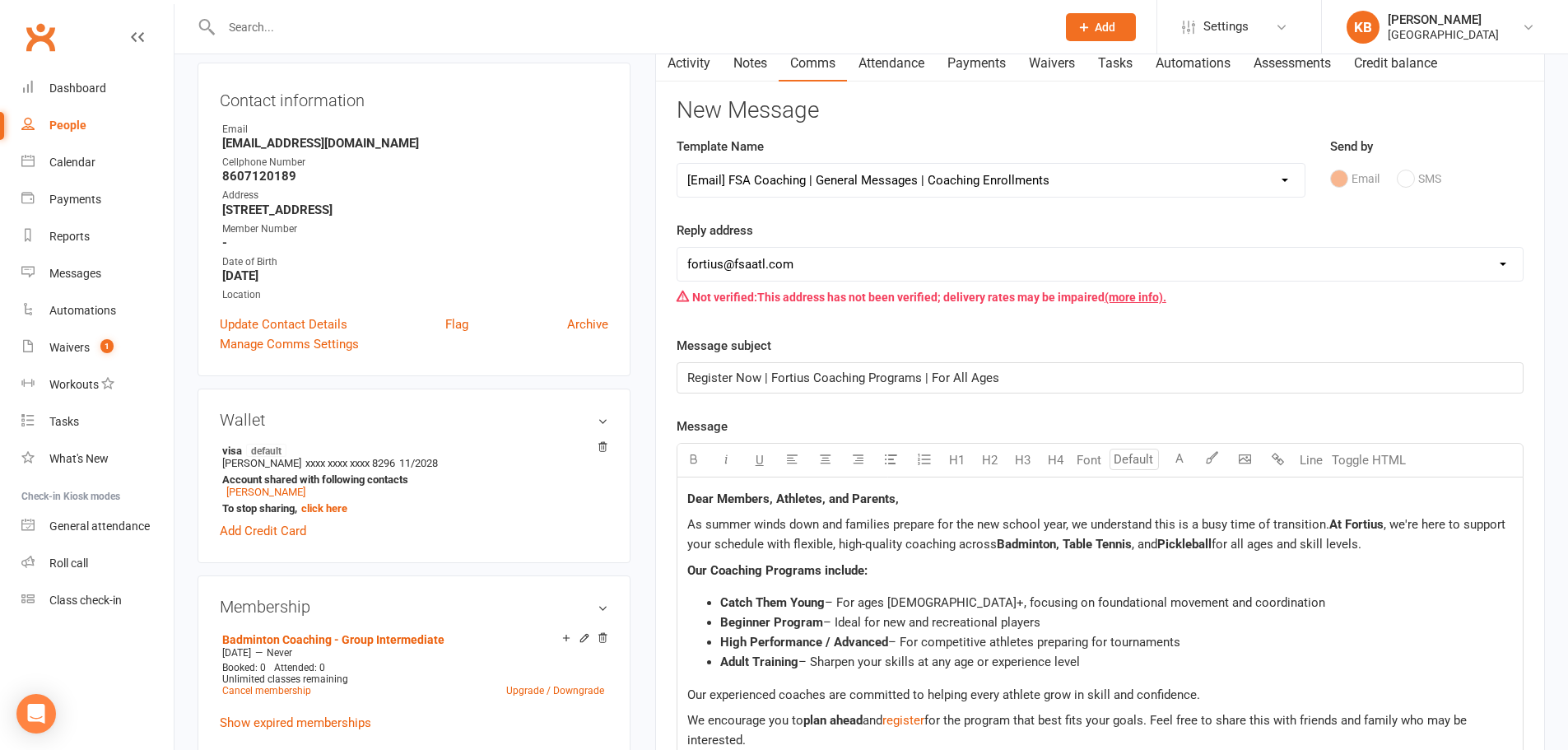
scroll to position [165, 0]
click at [899, 181] on select "Select Template [Email] Badminton Court Schedule [SMS] [Default template - revi…" at bounding box center [990, 181] width 627 height 33
select select "22"
click at [677, 165] on select "Select Template [Email] Badminton Court Schedule [SMS] [Default template - revi…" at bounding box center [990, 181] width 627 height 33
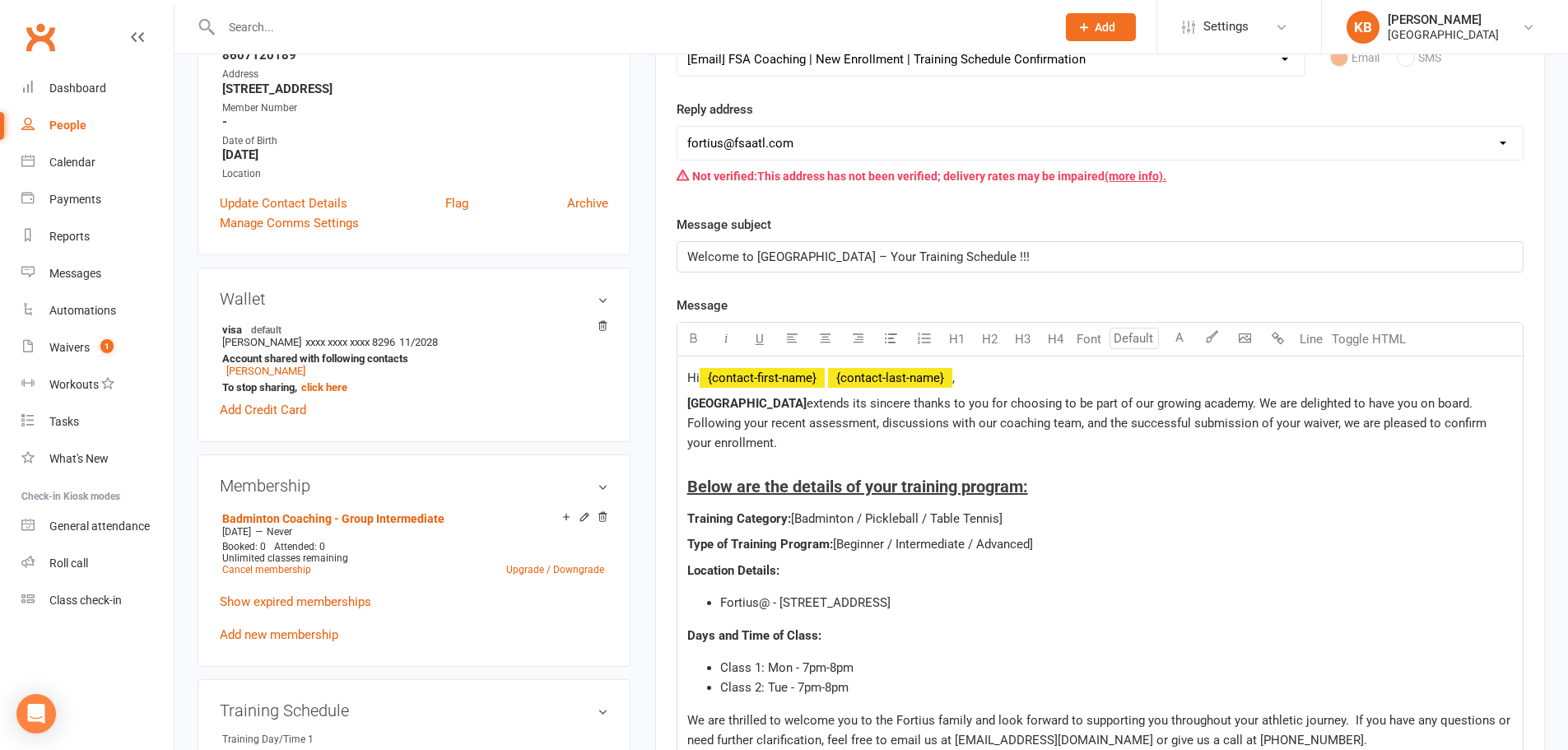
scroll to position [329, 0]
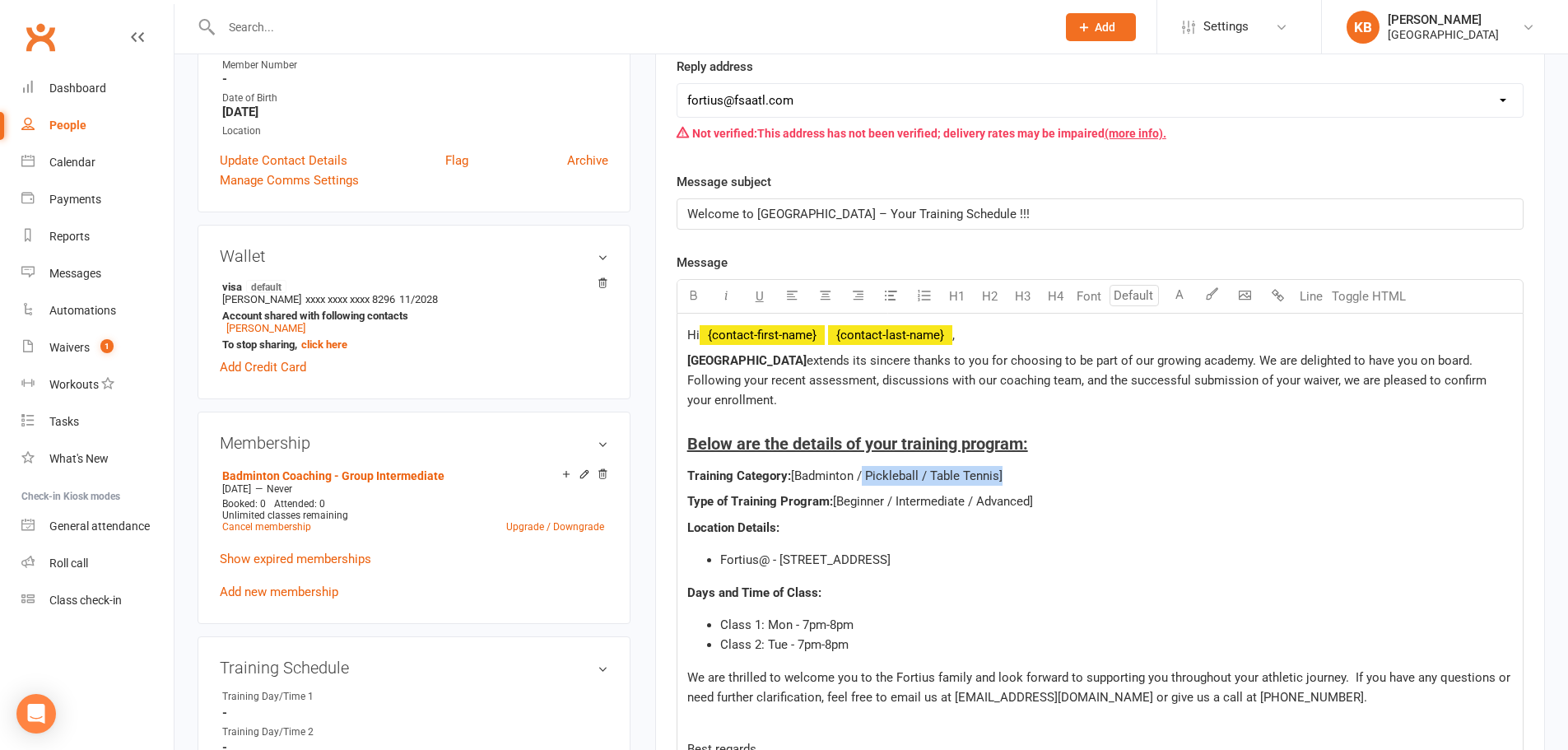
drag, startPoint x: 860, startPoint y: 471, endPoint x: 998, endPoint y: 478, distance: 138.2
click at [998, 478] on span "[Badminton / Pickleball / Table Tennis]" at bounding box center [897, 476] width 211 height 15
drag, startPoint x: 893, startPoint y: 508, endPoint x: 837, endPoint y: 495, distance: 57.5
click at [837, 495] on span "[Beginner / Intermediate / Advanced]" at bounding box center [932, 502] width 200 height 15
drag, startPoint x: 912, startPoint y: 497, endPoint x: 973, endPoint y: 505, distance: 61.5
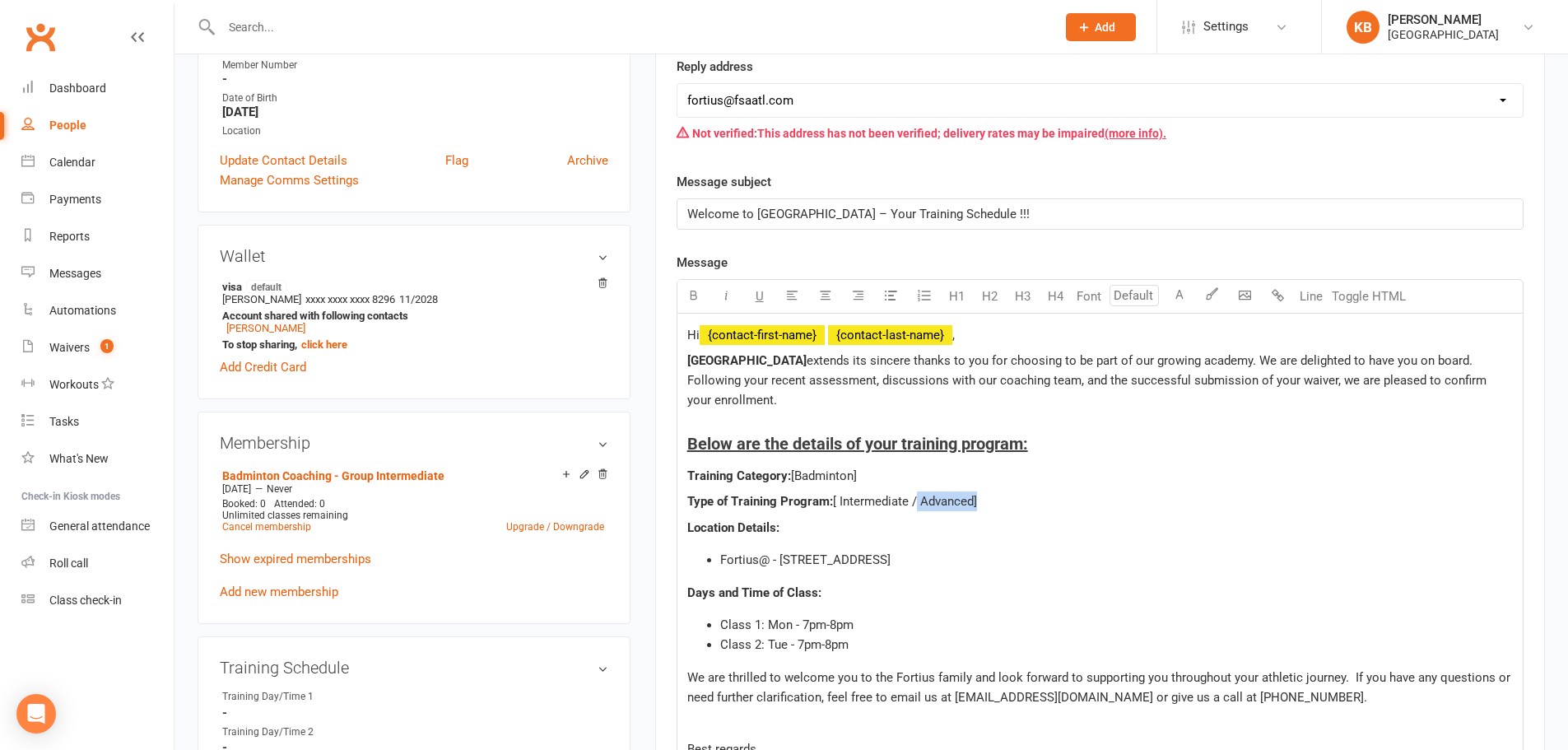
click at [973, 505] on span "[ Intermediate / Advanced]" at bounding box center [904, 502] width 144 height 15
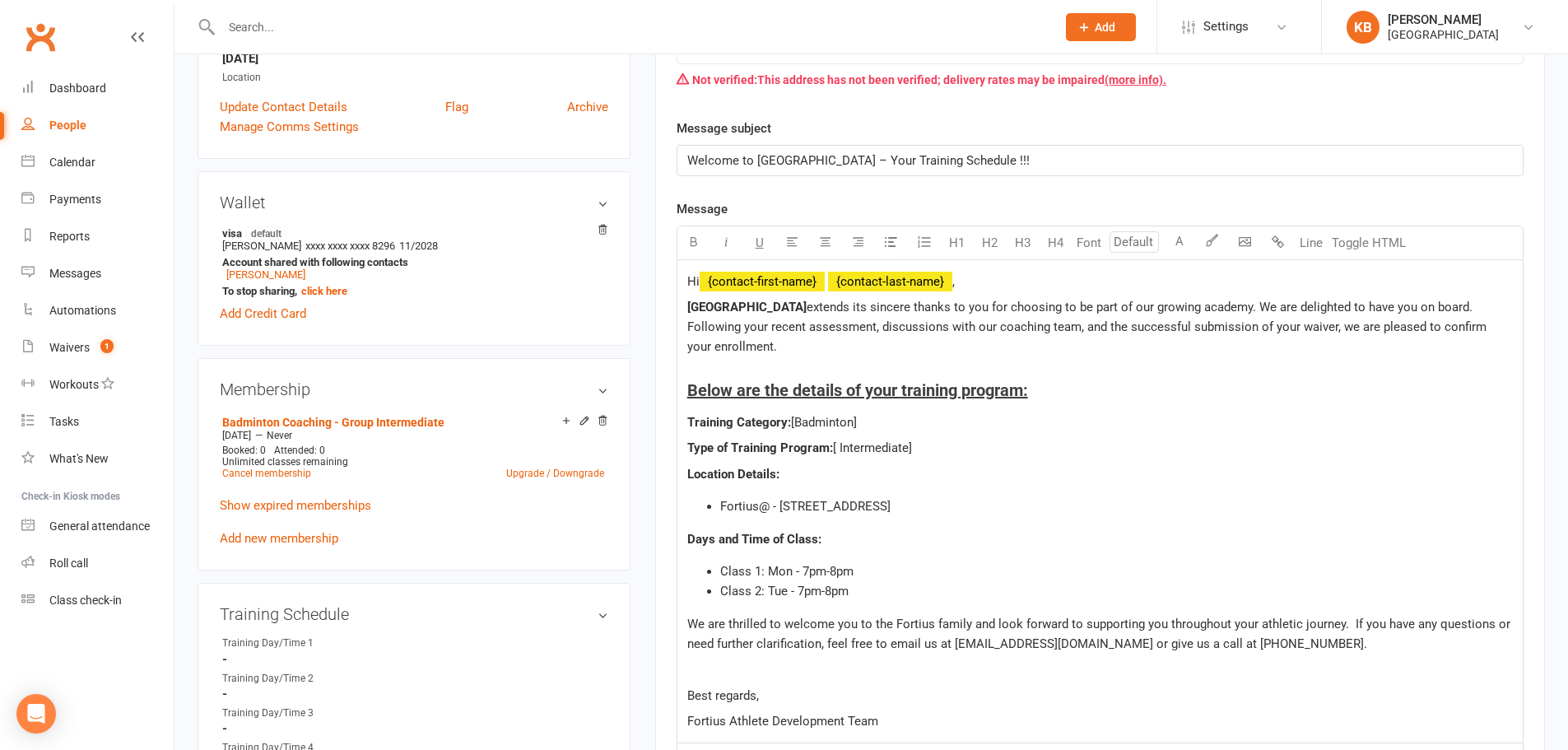
scroll to position [411, 0]
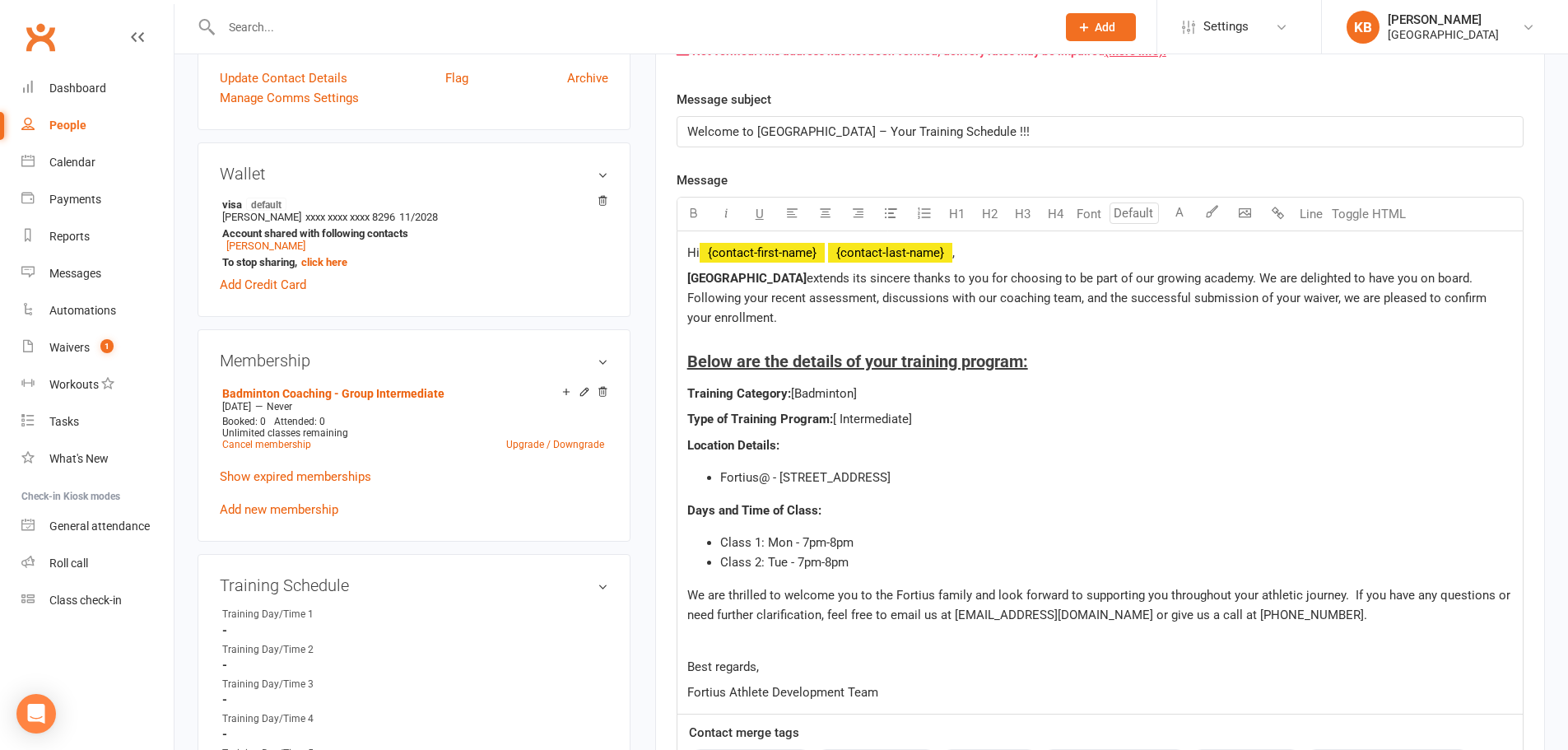
click at [896, 538] on li "Class 1: Mon - 7pm-8pm" at bounding box center [1116, 542] width 793 height 19
click at [789, 546] on span "Class 1: Mon - 7pm-8pm" at bounding box center [787, 542] width 133 height 15
click at [833, 541] on span "Class 1: [DATE] - 7pm-8pm" at bounding box center [793, 542] width 146 height 15
click at [784, 562] on span "Class 2: Tue - 7pm-8pm" at bounding box center [784, 562] width 128 height 15
click at [827, 562] on span "Class 2: [DATE] - 7pm-8pm" at bounding box center [793, 562] width 146 height 15
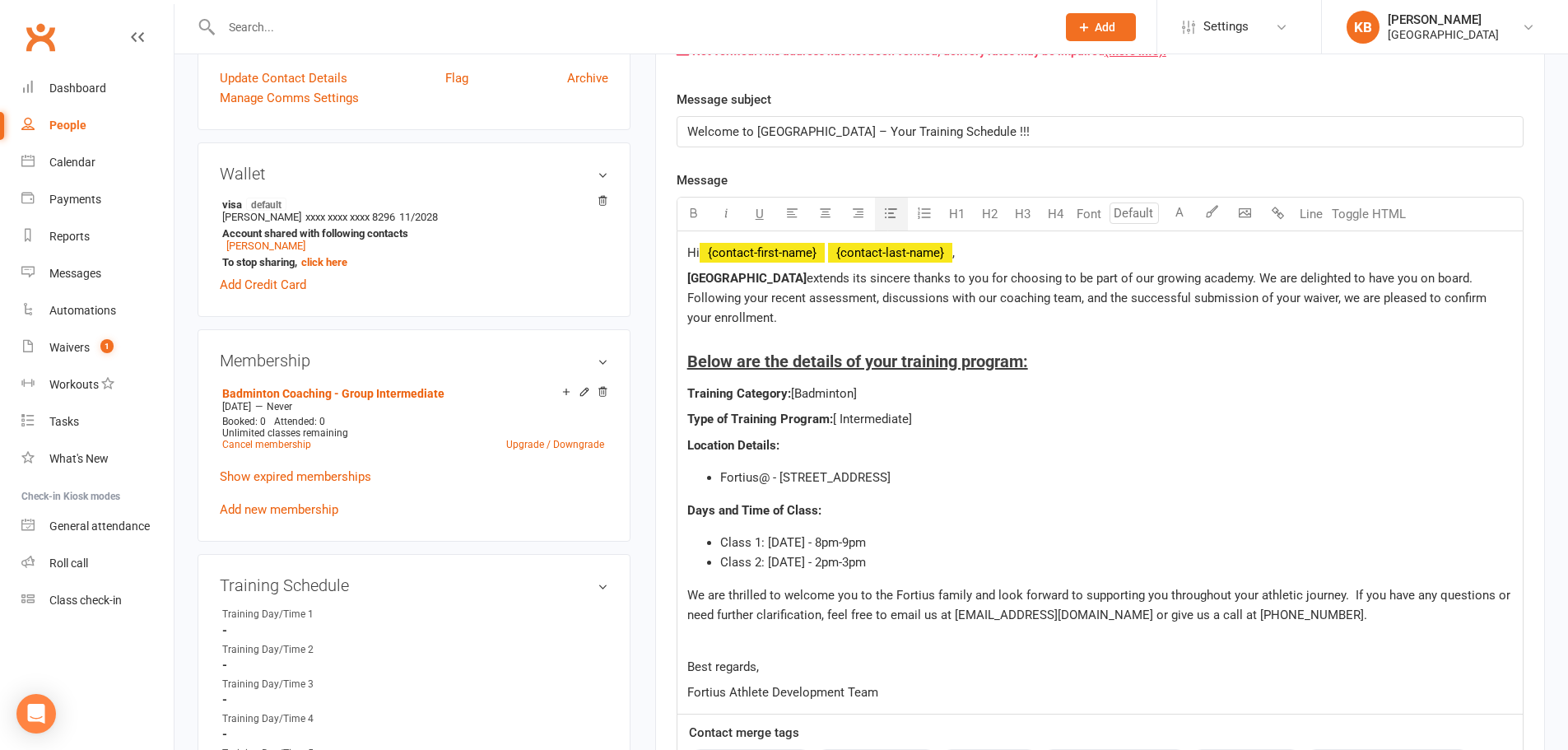
click at [912, 565] on li "Class 2: [DATE] - 2pm-3pm" at bounding box center [1116, 562] width 793 height 19
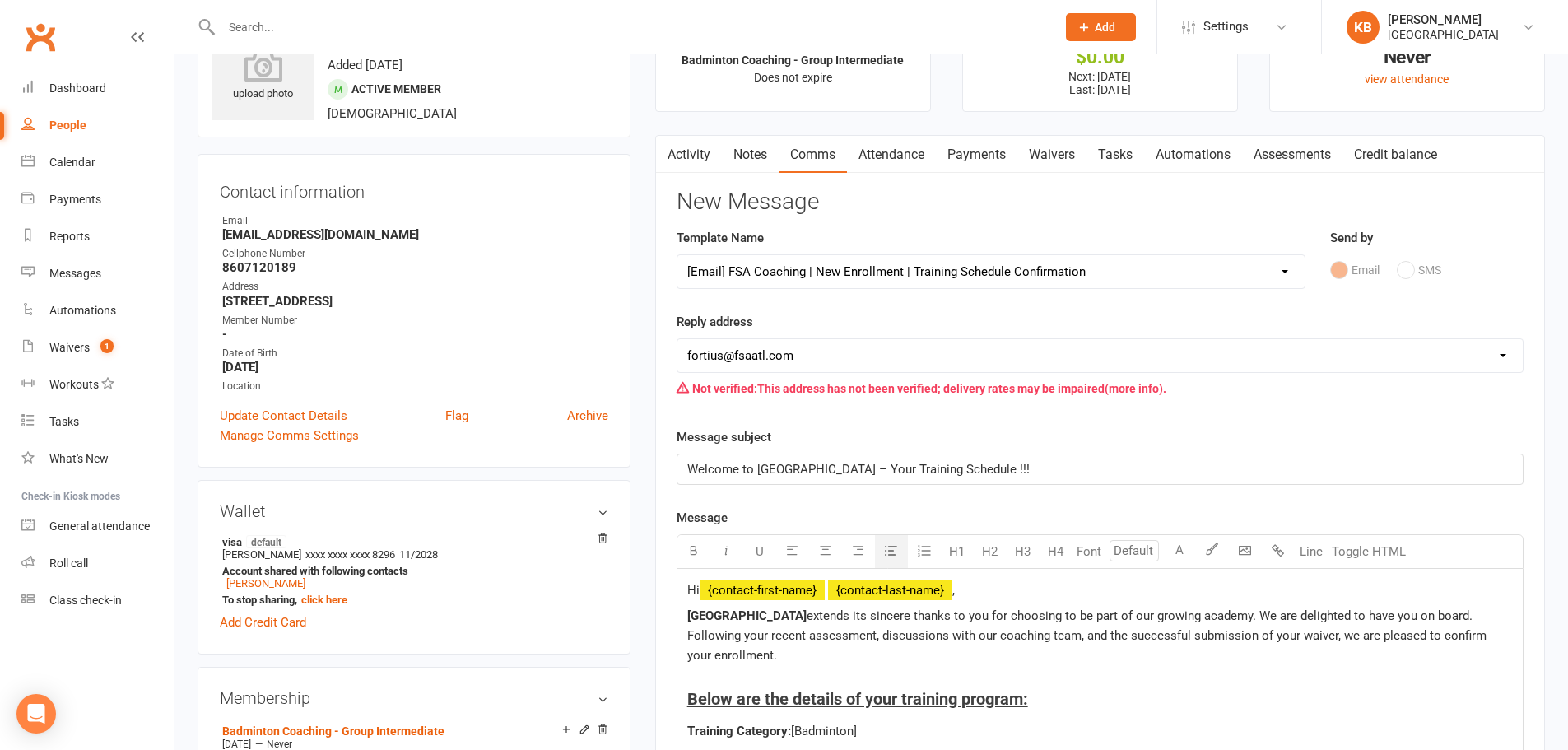
scroll to position [0, 0]
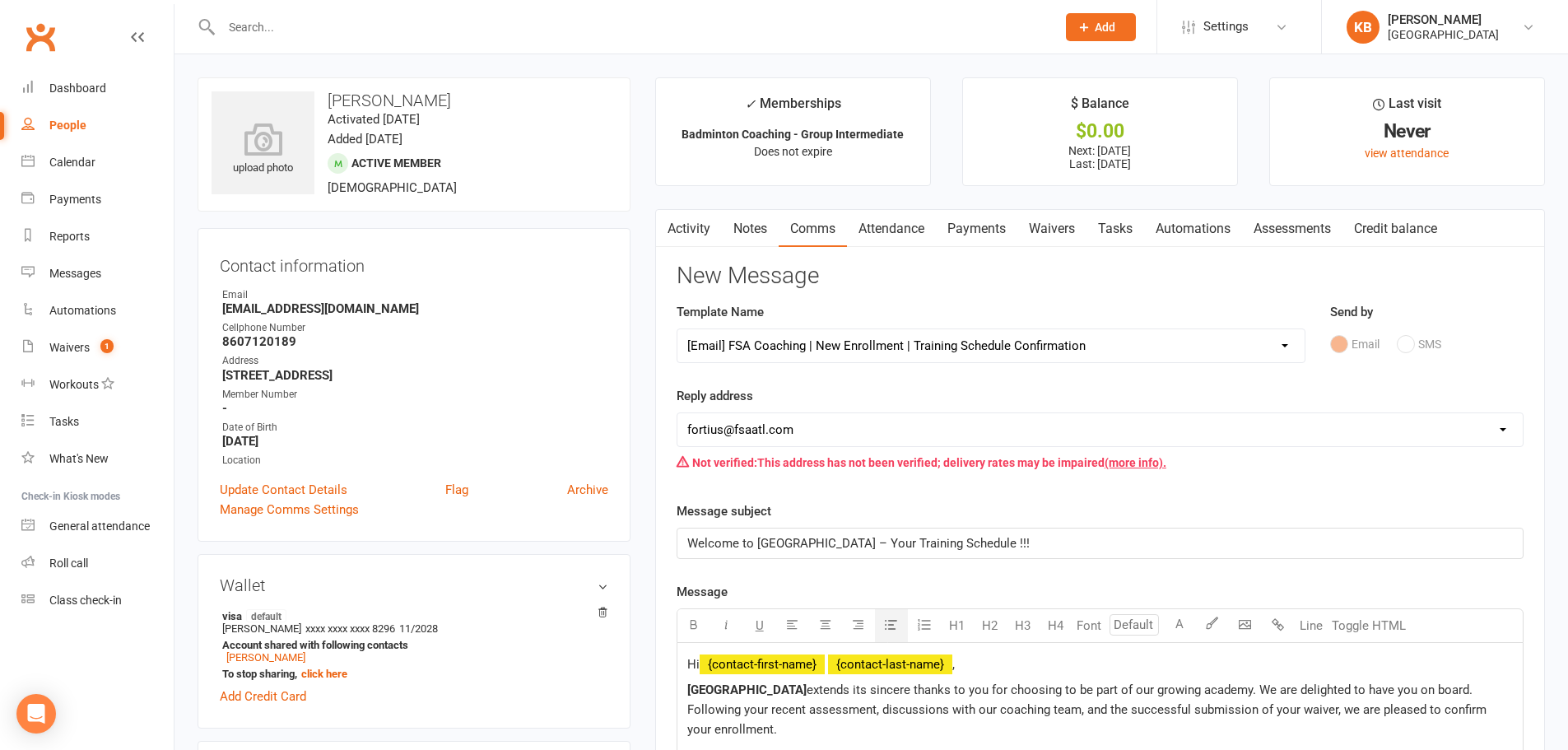
click at [273, 26] on input "text" at bounding box center [630, 27] width 827 height 23
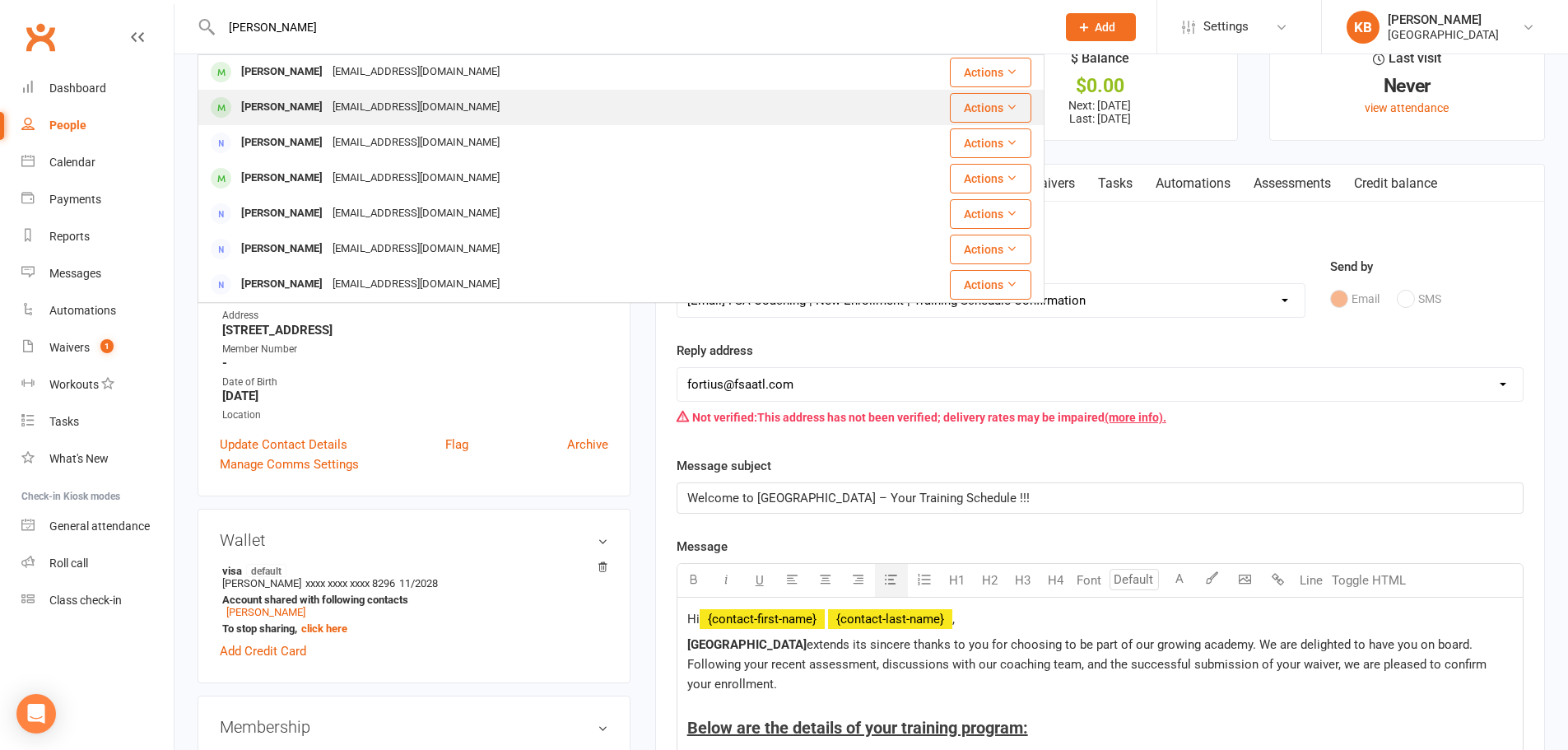
scroll to position [82, 0]
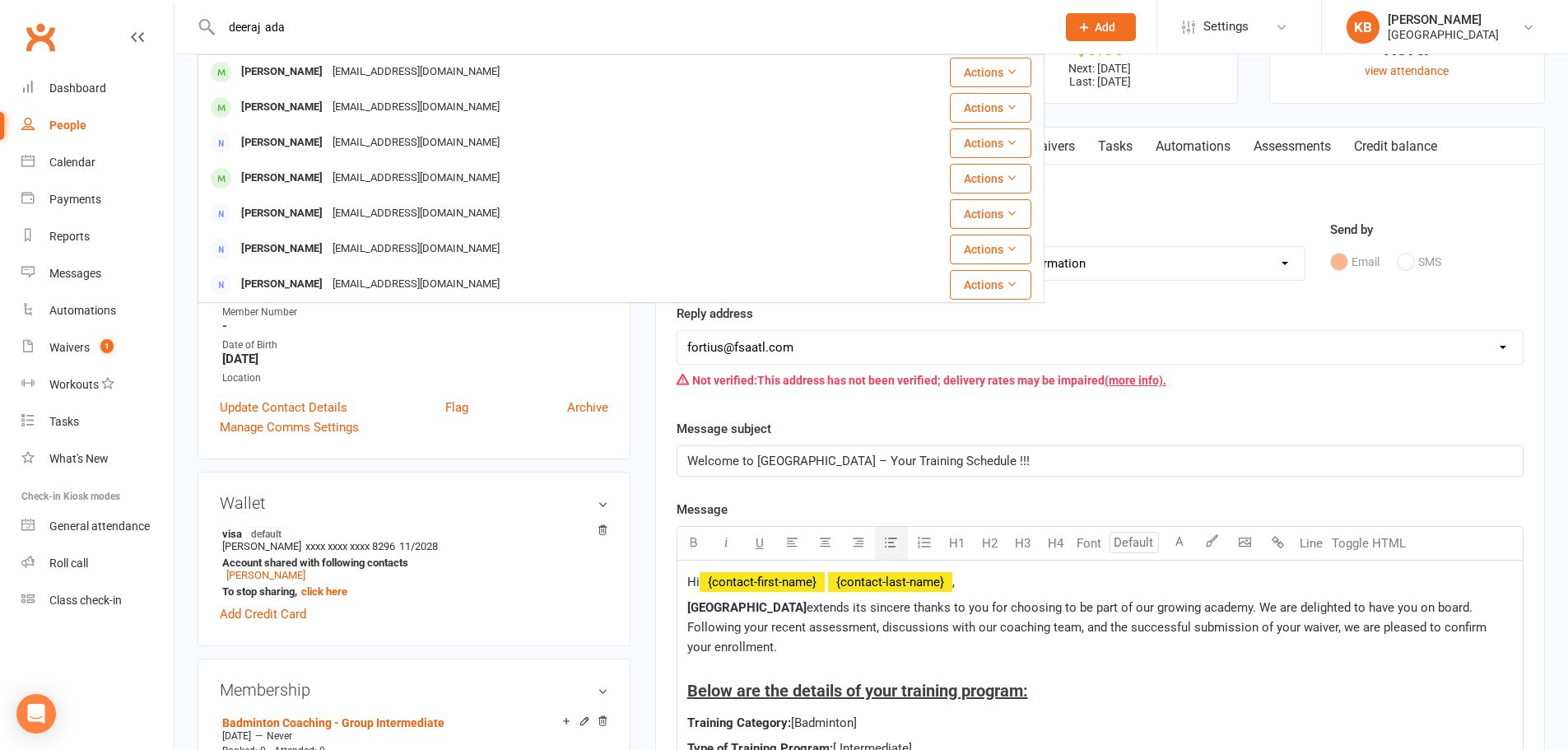
type input "[PERSON_NAME] adap"
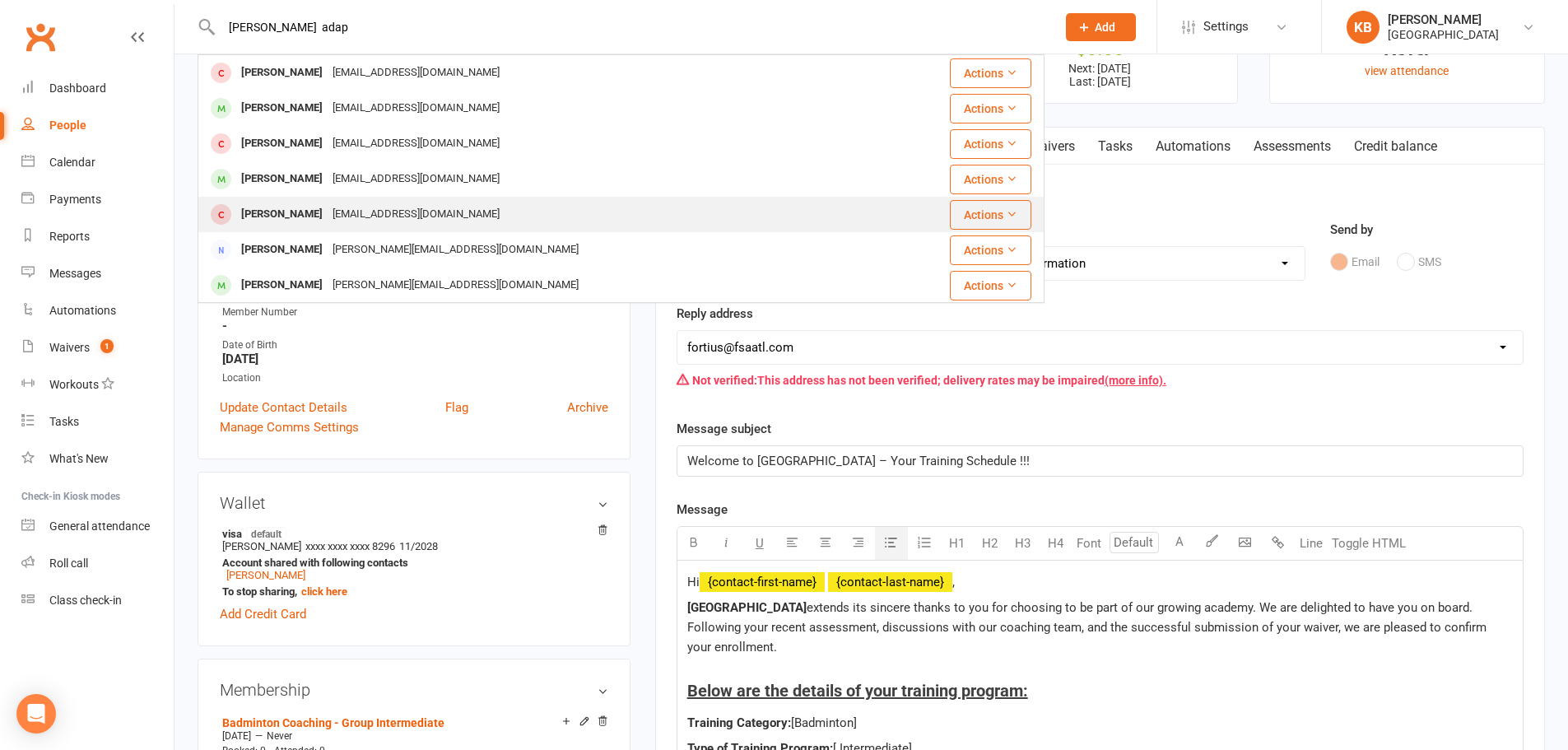
scroll to position [0, 0]
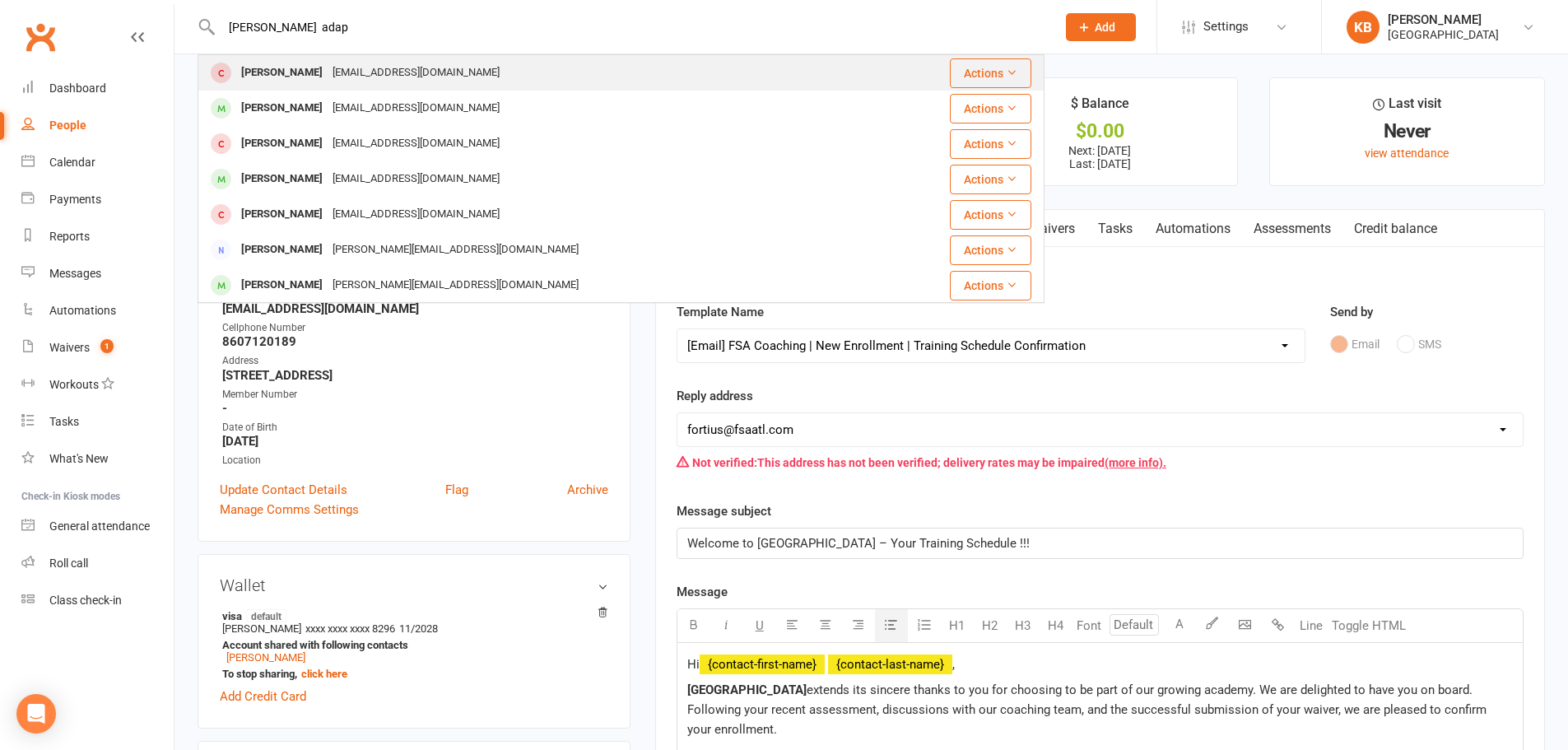
drag, startPoint x: 347, startPoint y: 35, endPoint x: 214, endPoint y: 59, distance: 135.1
click at [214, 53] on div "[PERSON_NAME] [PERSON_NAME] [EMAIL_ADDRESS][DOMAIN_NAME] Actions [PERSON_NAME] …" at bounding box center [621, 26] width 847 height 53
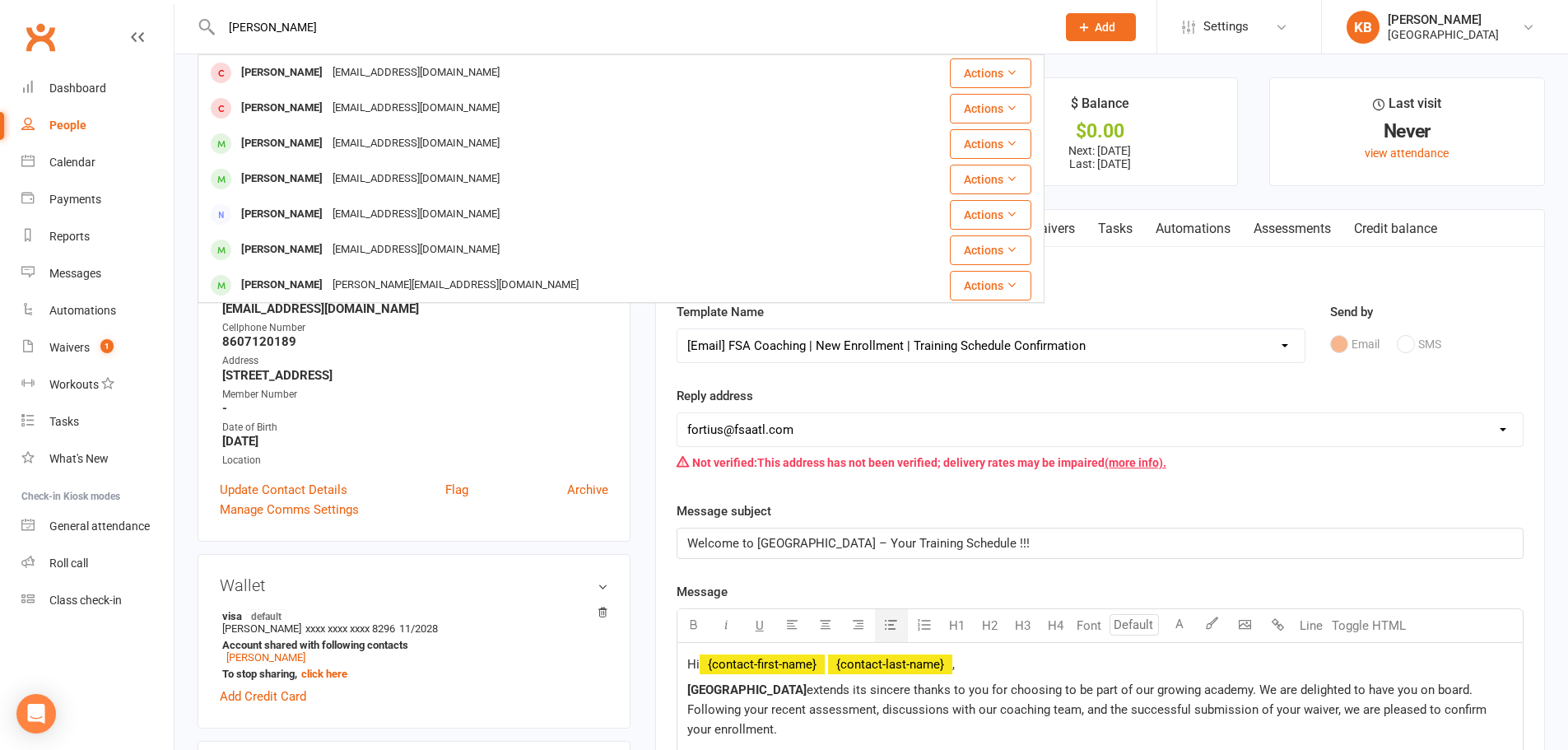
drag, startPoint x: 344, startPoint y: 30, endPoint x: 205, endPoint y: 37, distance: 139.2
click at [216, 31] on div "[PERSON_NAME] [PERSON_NAME] [EMAIL_ADDRESS][DOMAIN_NAME] Actions [PERSON_NAME] …" at bounding box center [621, 26] width 847 height 53
click at [321, 31] on input "[PERSON_NAME]" at bounding box center [630, 27] width 827 height 23
type input "[PERSON_NAME]"
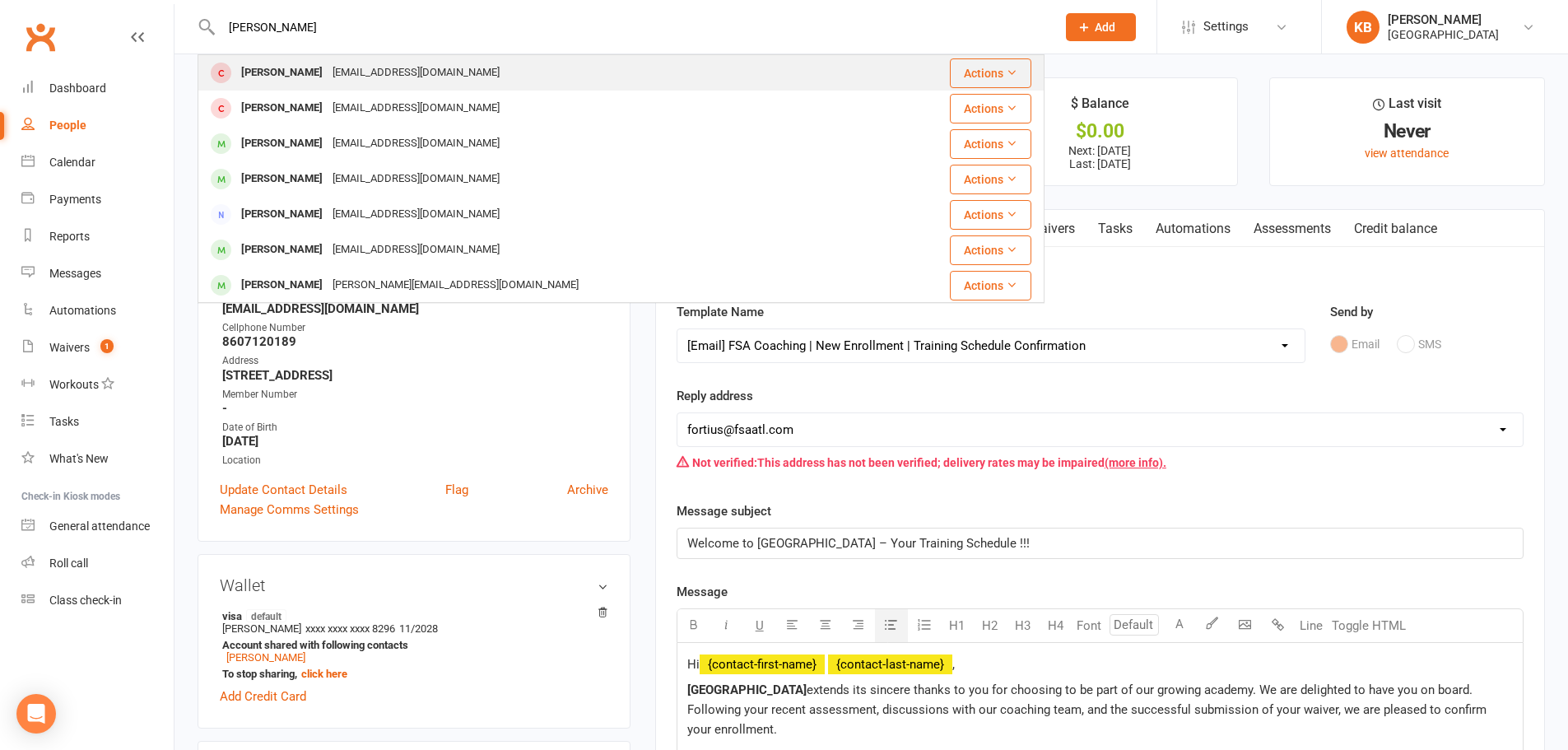
drag, startPoint x: 343, startPoint y: 27, endPoint x: 223, endPoint y: 55, distance: 123.2
click at [223, 53] on div "[PERSON_NAME] [PERSON_NAME] [EMAIL_ADDRESS][DOMAIN_NAME] Actions [PERSON_NAME] …" at bounding box center [621, 26] width 847 height 53
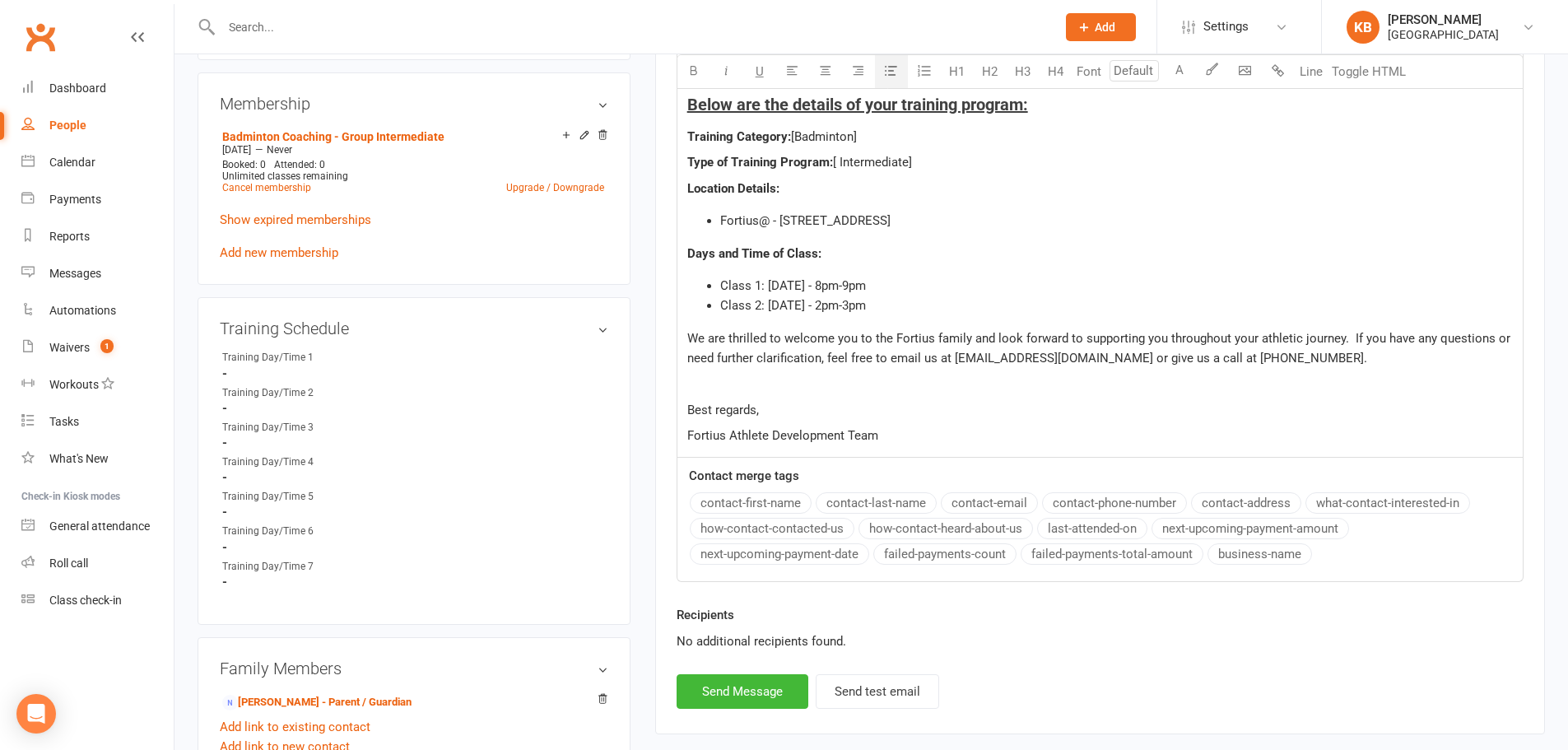
scroll to position [741, 0]
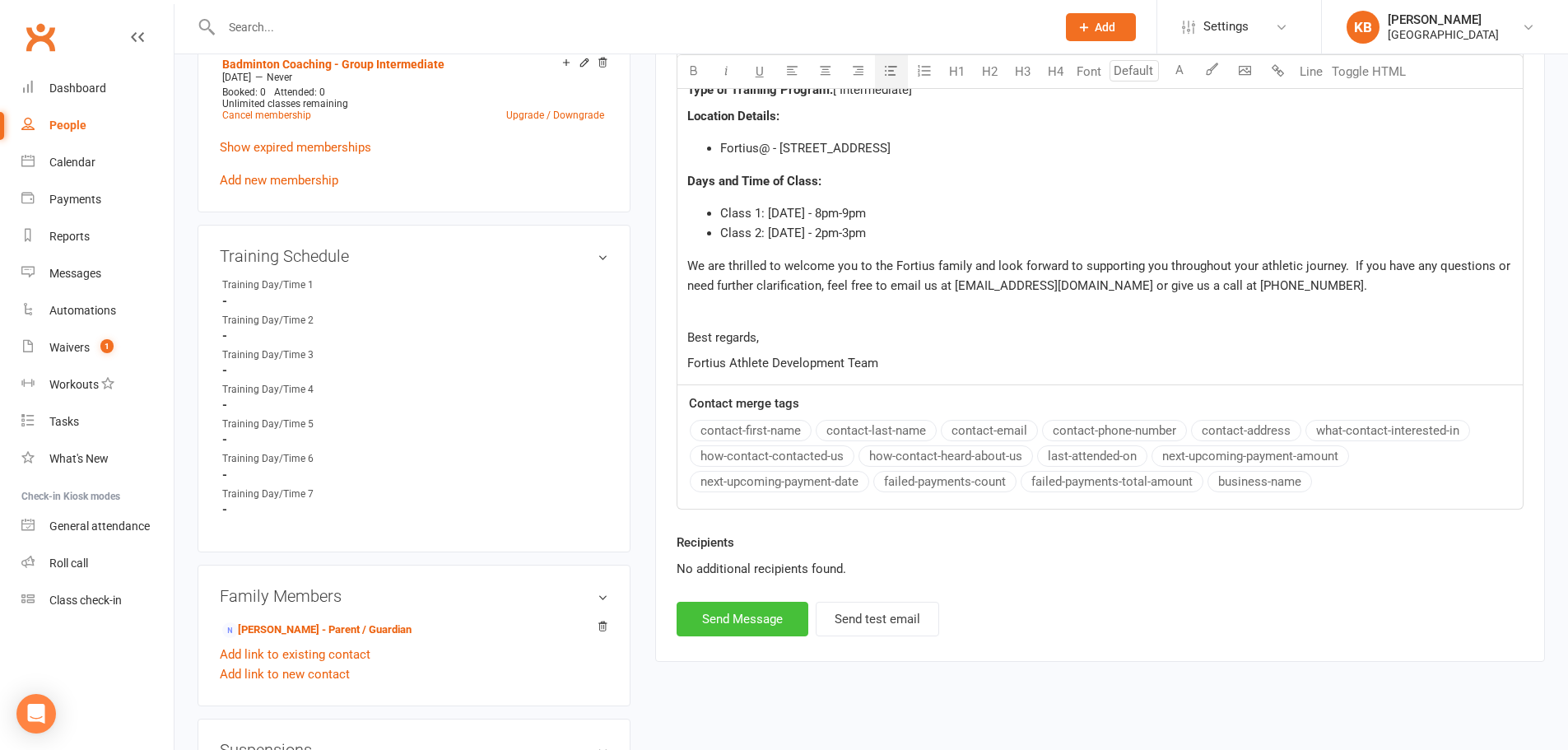
click at [757, 607] on button "Send Message" at bounding box center [742, 618] width 132 height 35
select select
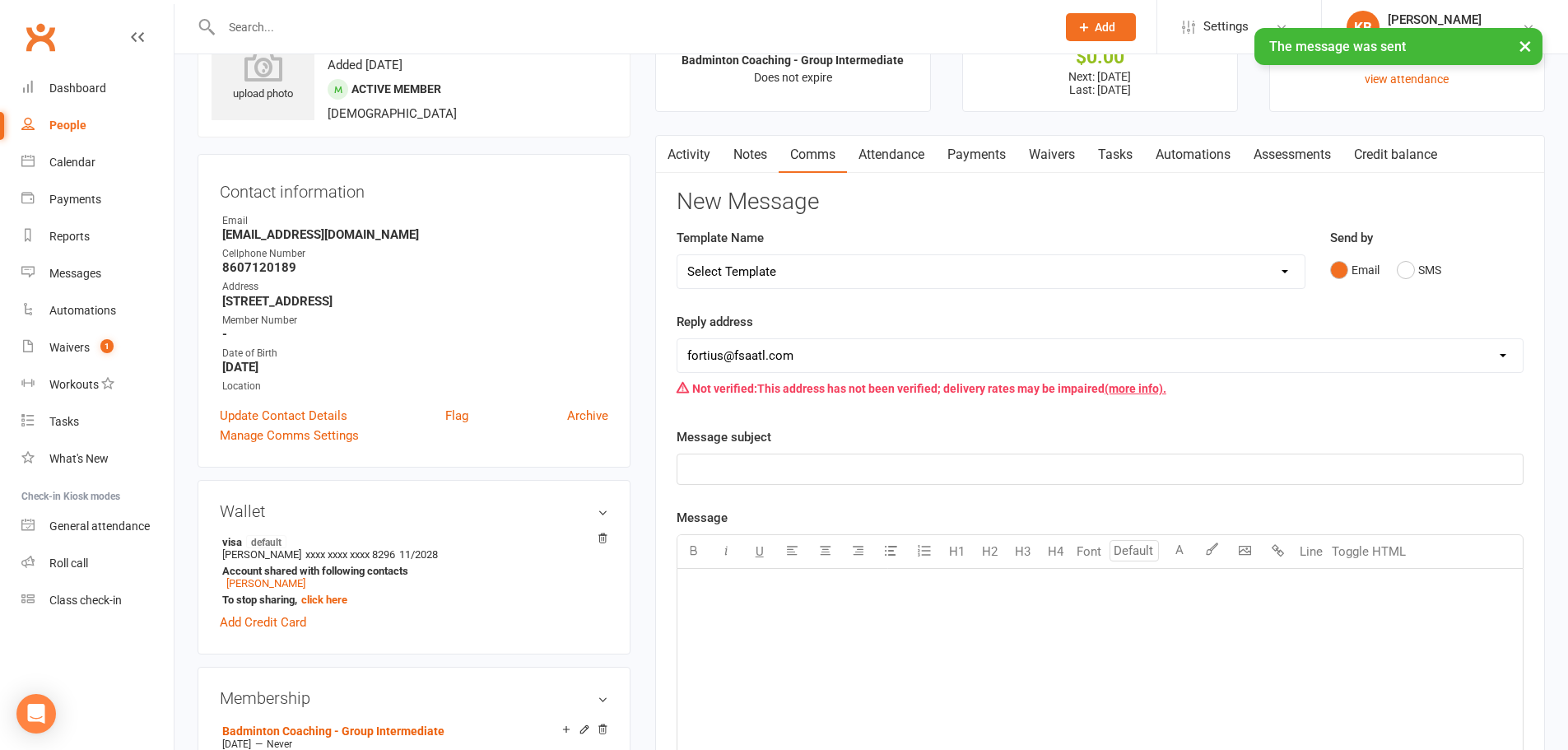
scroll to position [0, 0]
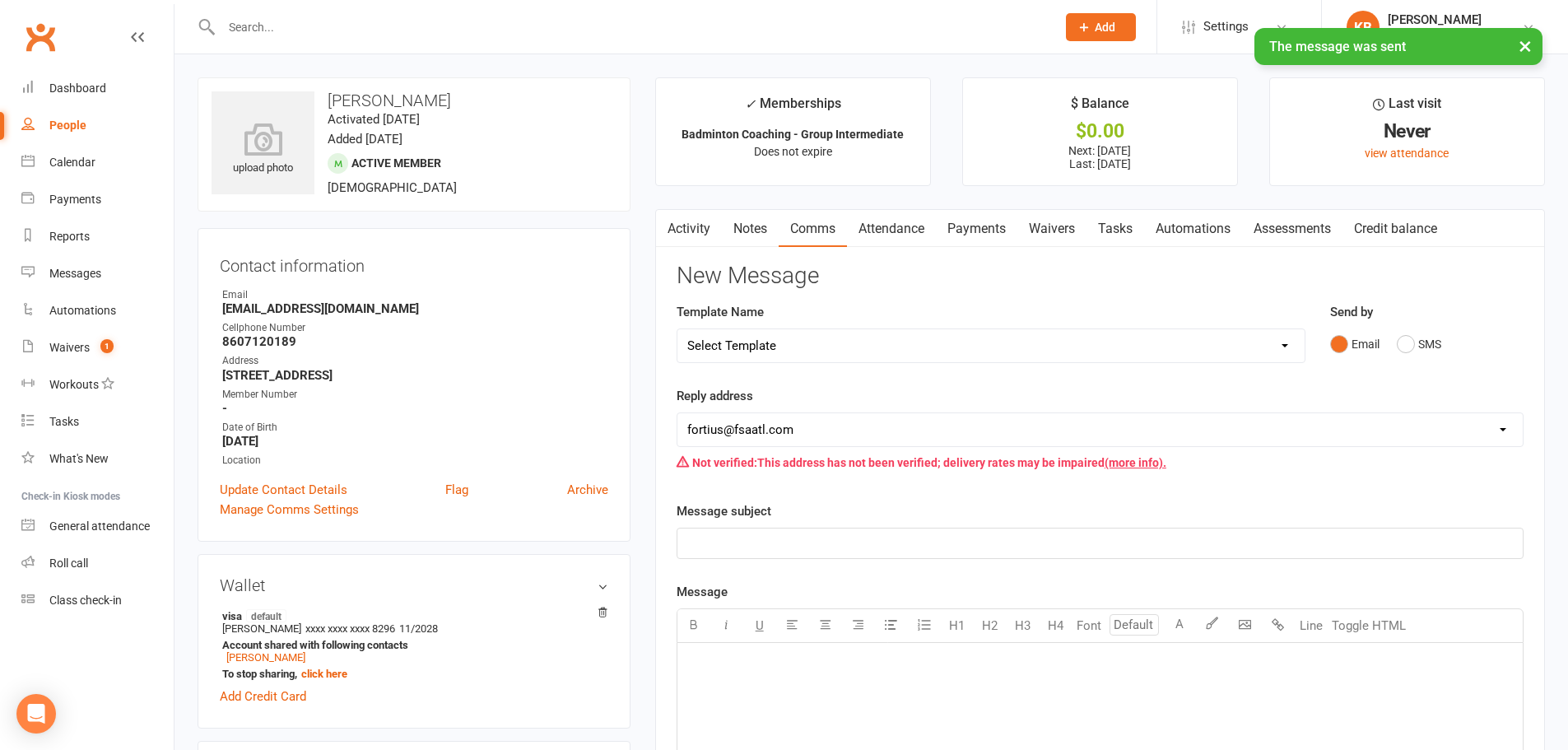
click at [702, 227] on link "Activity" at bounding box center [689, 229] width 66 height 38
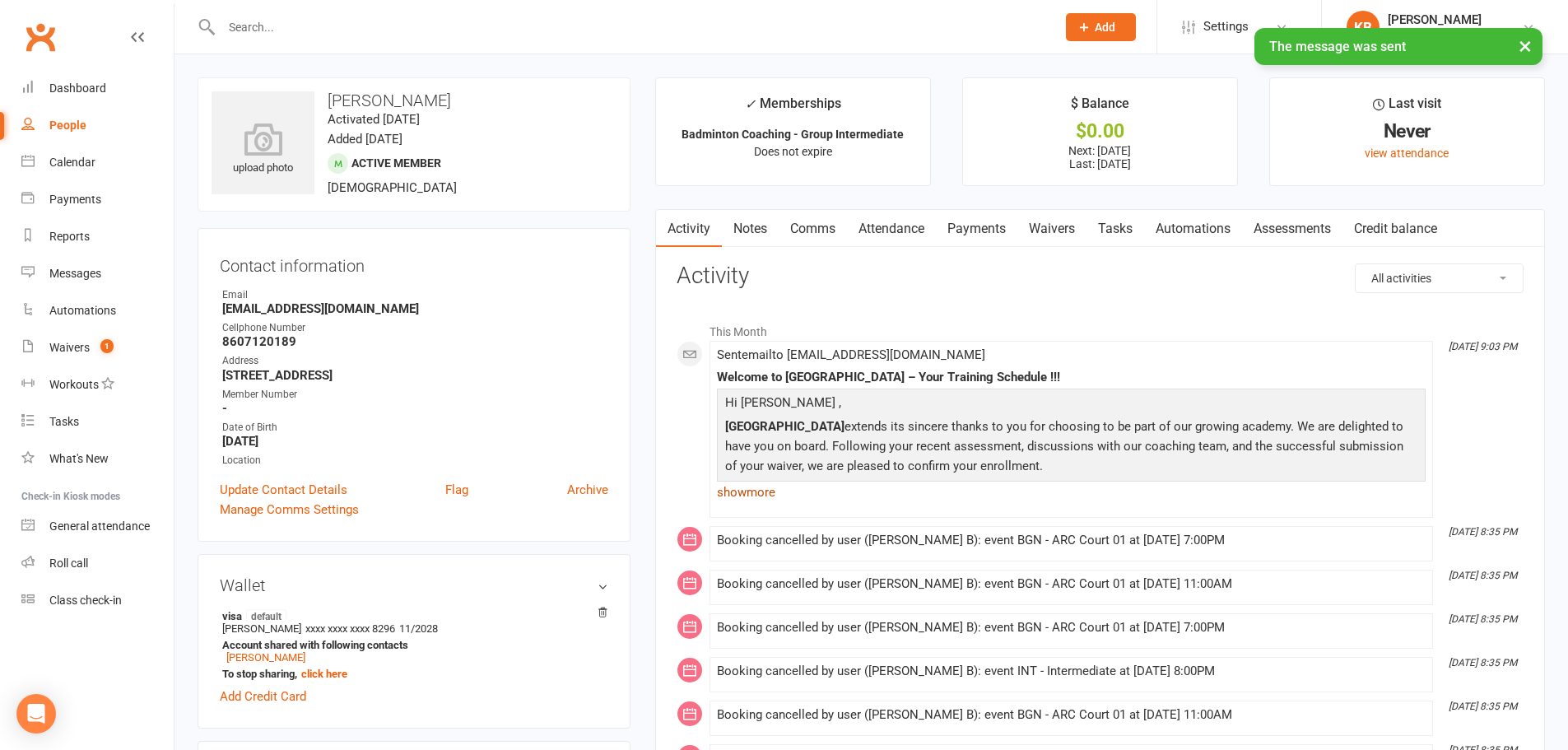
click at [754, 488] on link "show more" at bounding box center [1071, 492] width 708 height 23
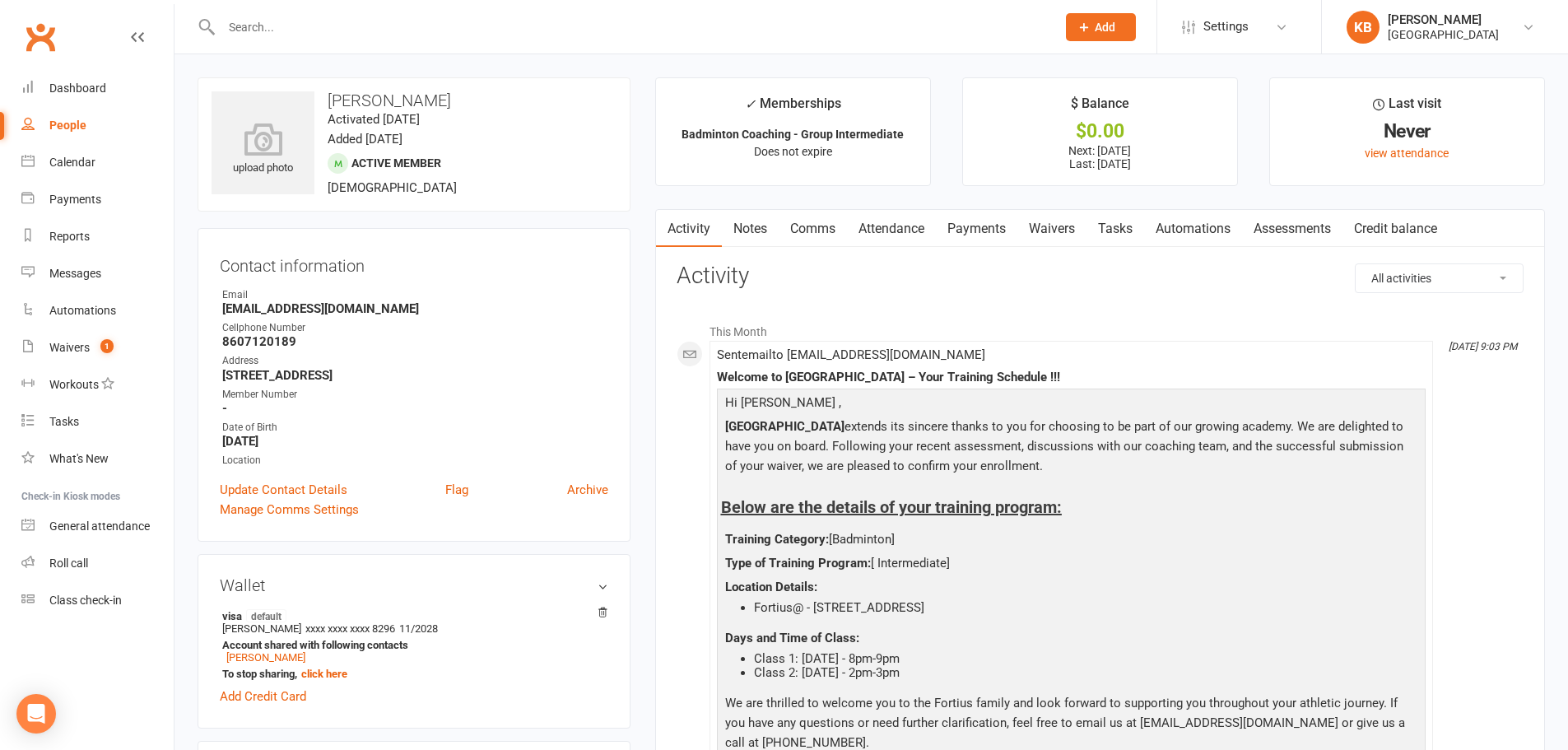
click at [304, 29] on input "text" at bounding box center [630, 27] width 827 height 23
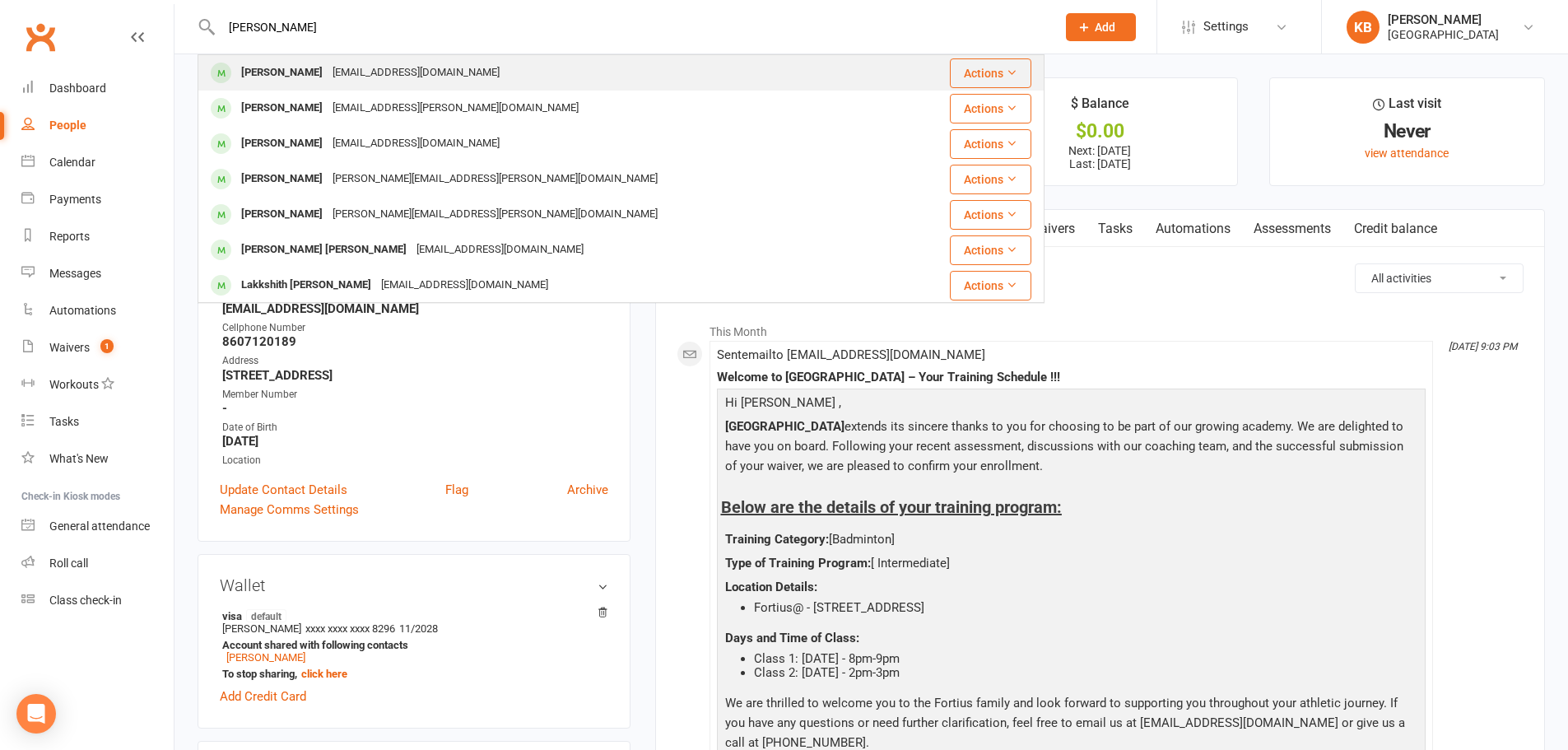
type input "[PERSON_NAME]"
click at [358, 80] on div "[EMAIL_ADDRESS][DOMAIN_NAME]" at bounding box center [416, 73] width 177 height 24
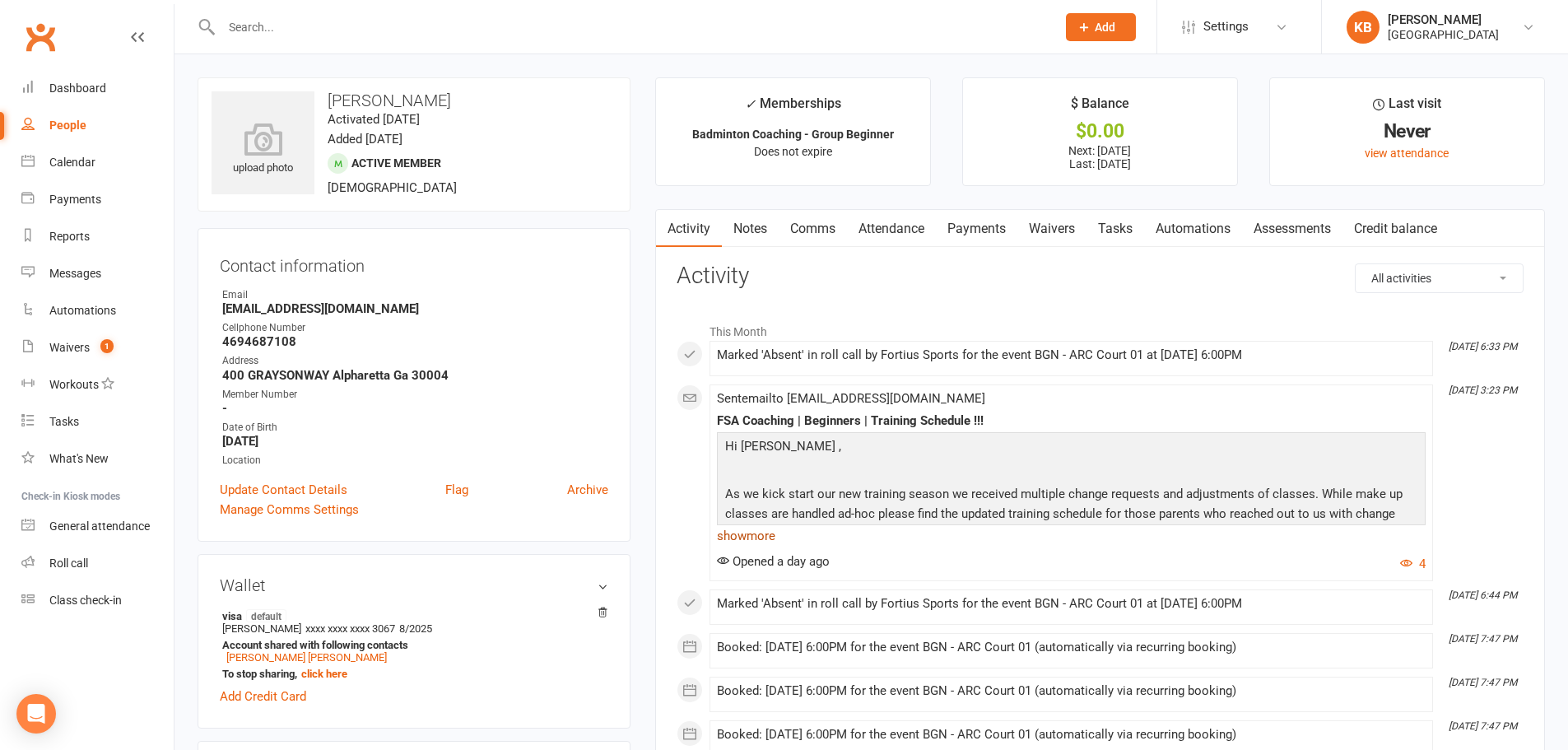
click at [753, 536] on link "show more" at bounding box center [1071, 535] width 708 height 23
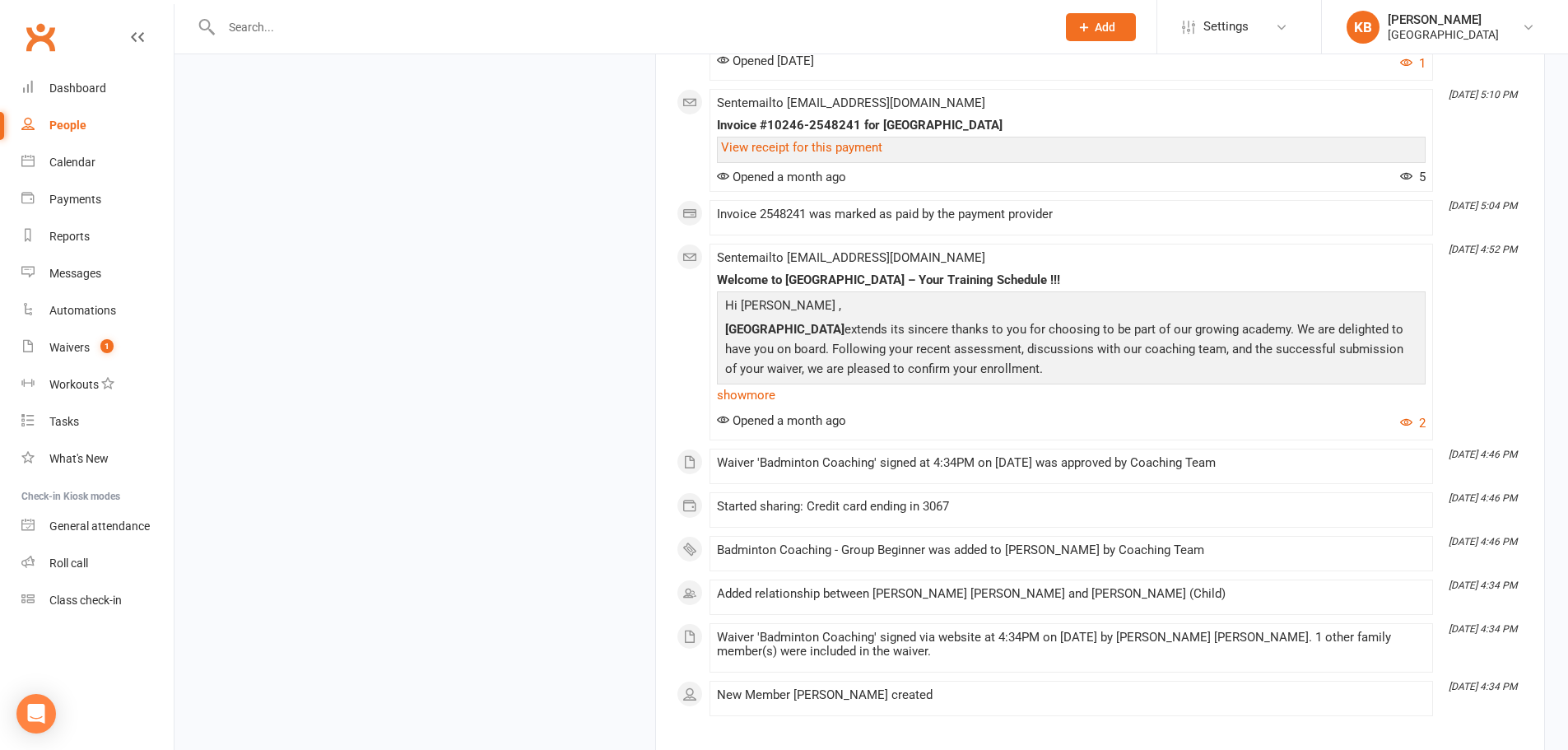
scroll to position [6301, 0]
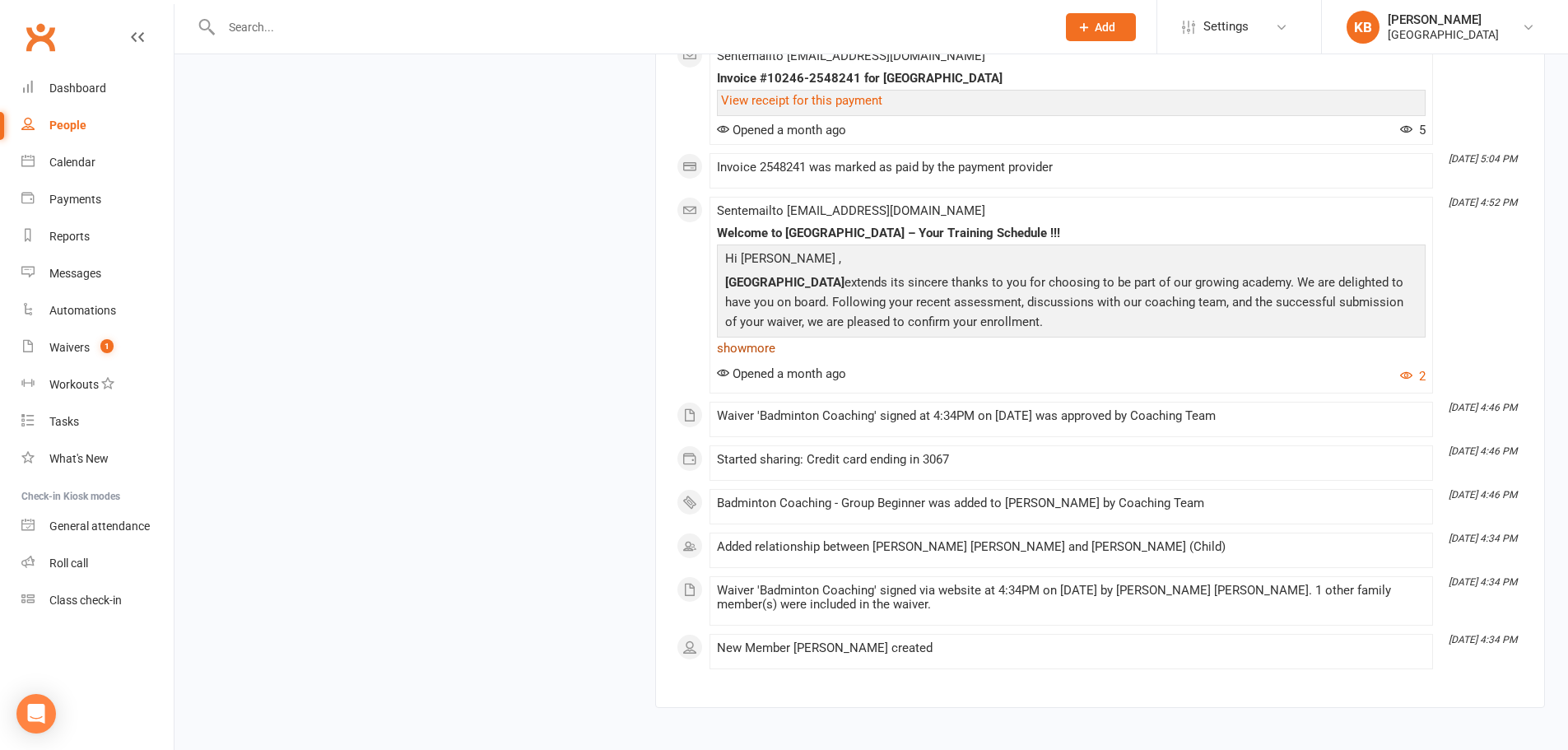
click at [751, 359] on link "show more" at bounding box center [1071, 348] width 708 height 23
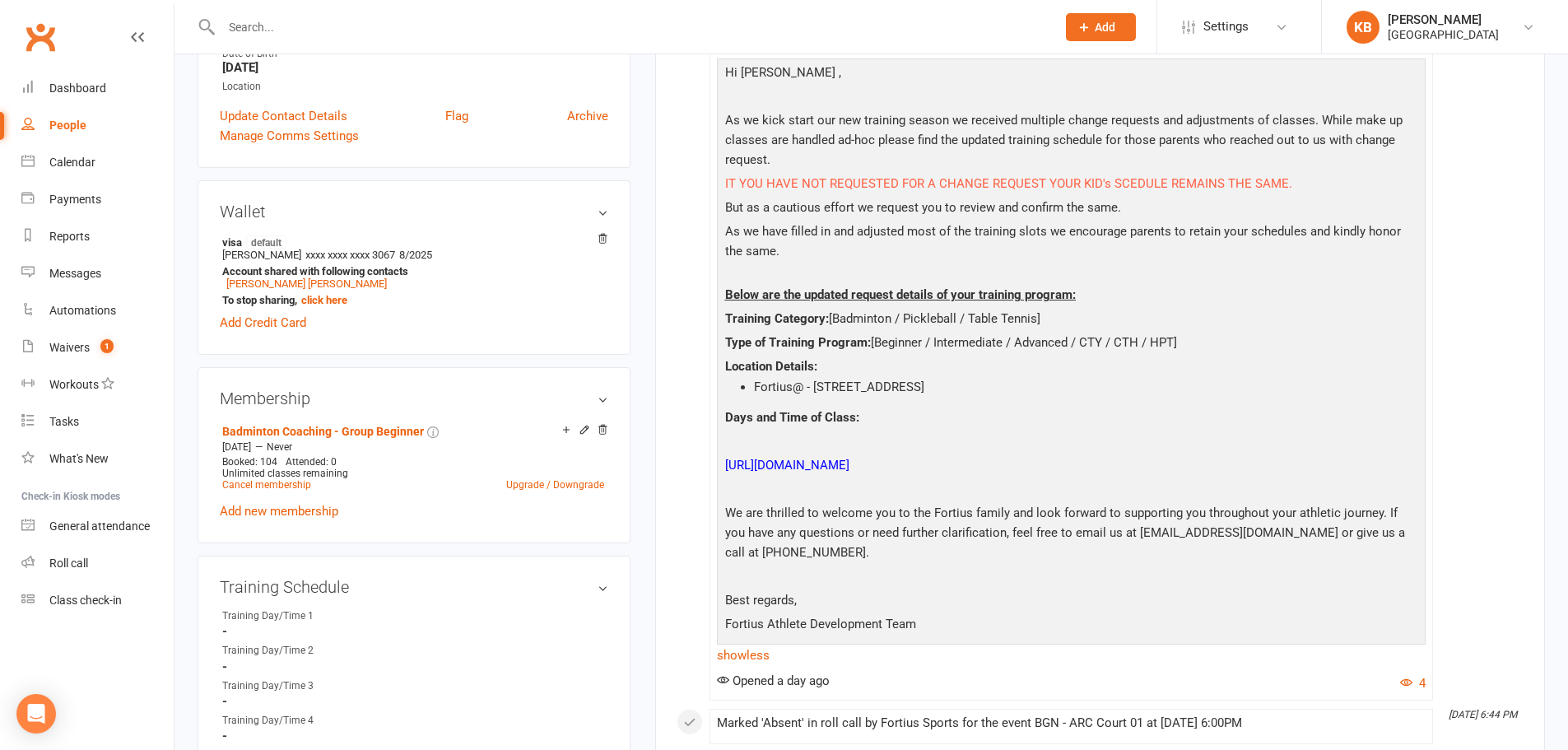
scroll to position [0, 0]
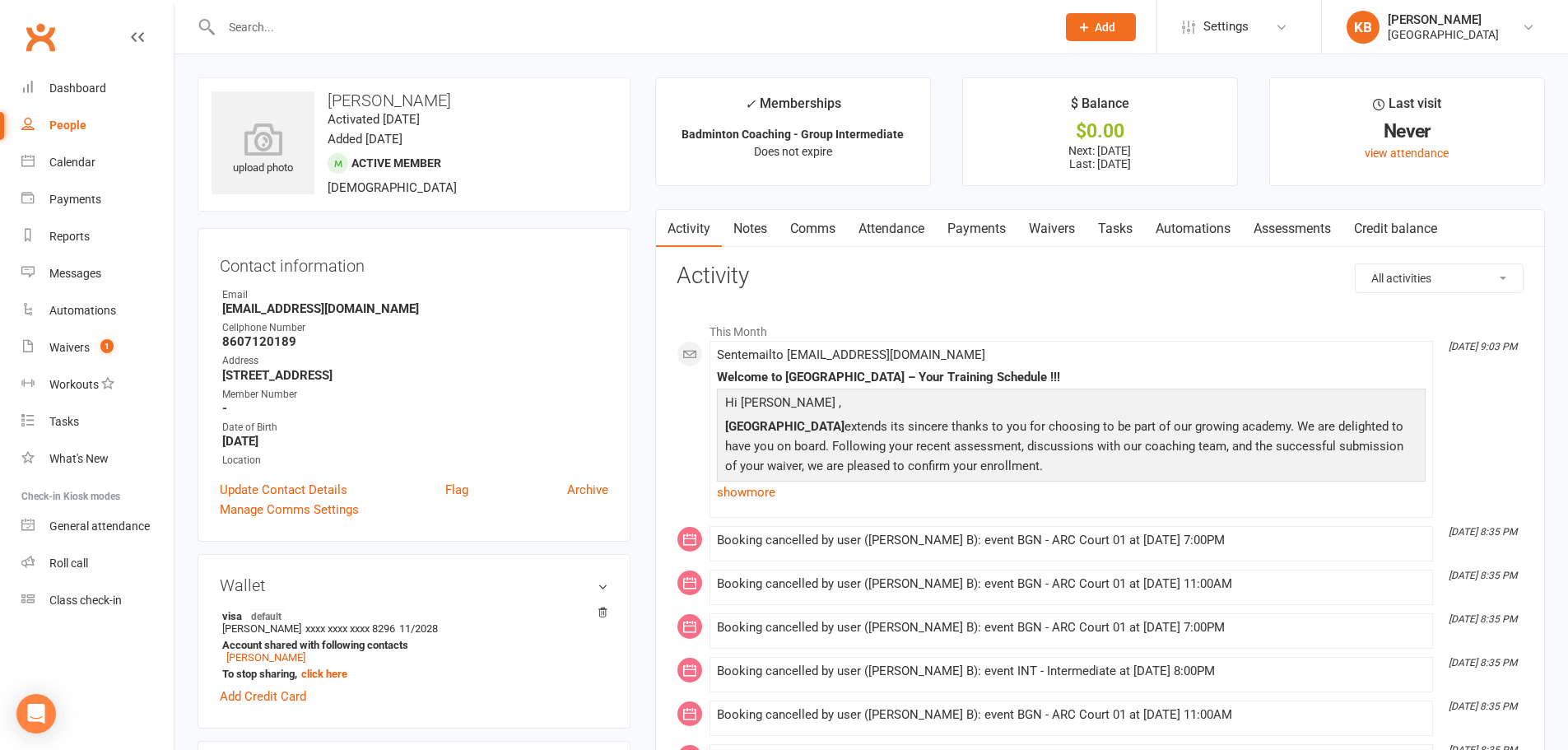
click at [348, 36] on input "text" at bounding box center [630, 27] width 827 height 23
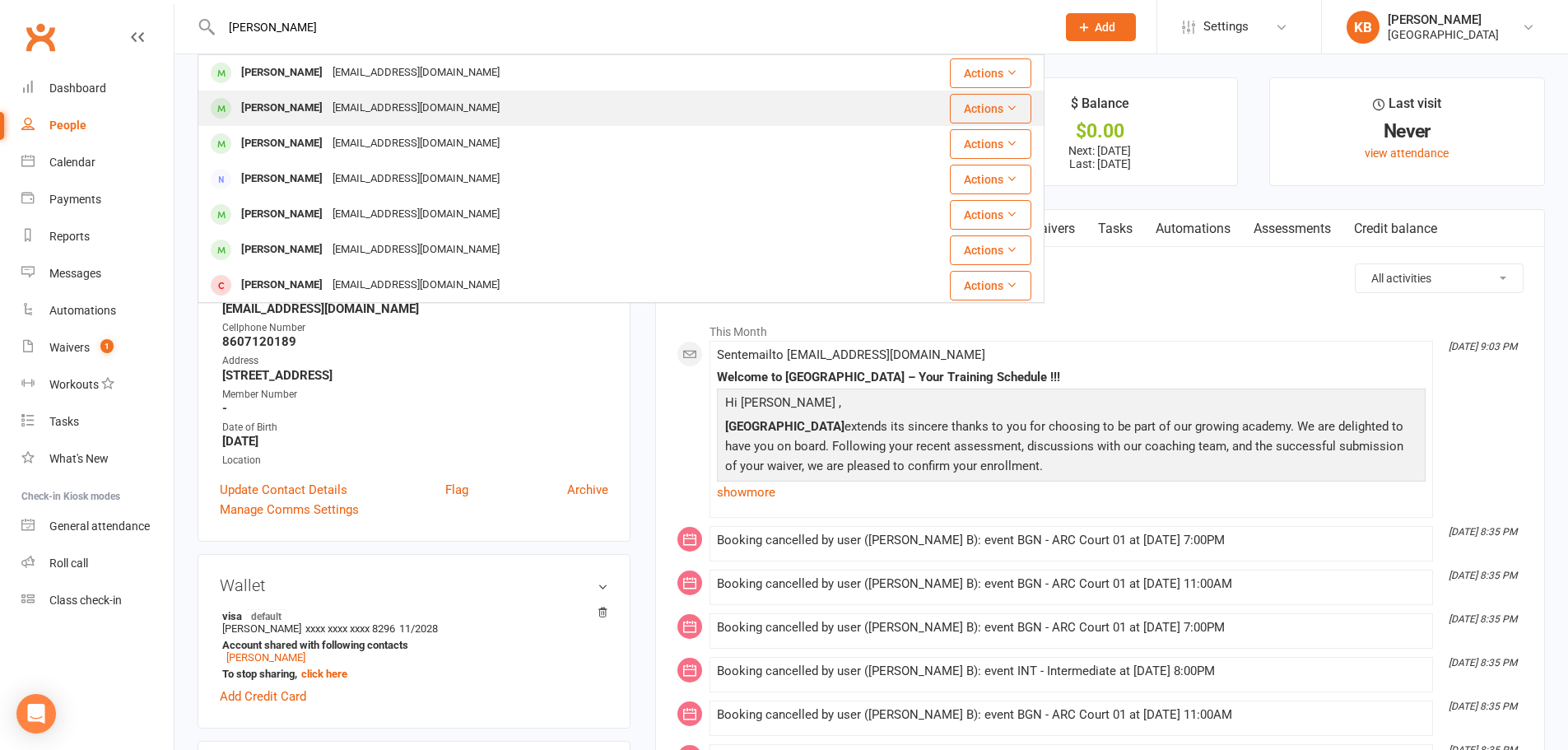
type input "[PERSON_NAME]"
click at [347, 117] on div "[EMAIL_ADDRESS][DOMAIN_NAME]" at bounding box center [416, 108] width 177 height 24
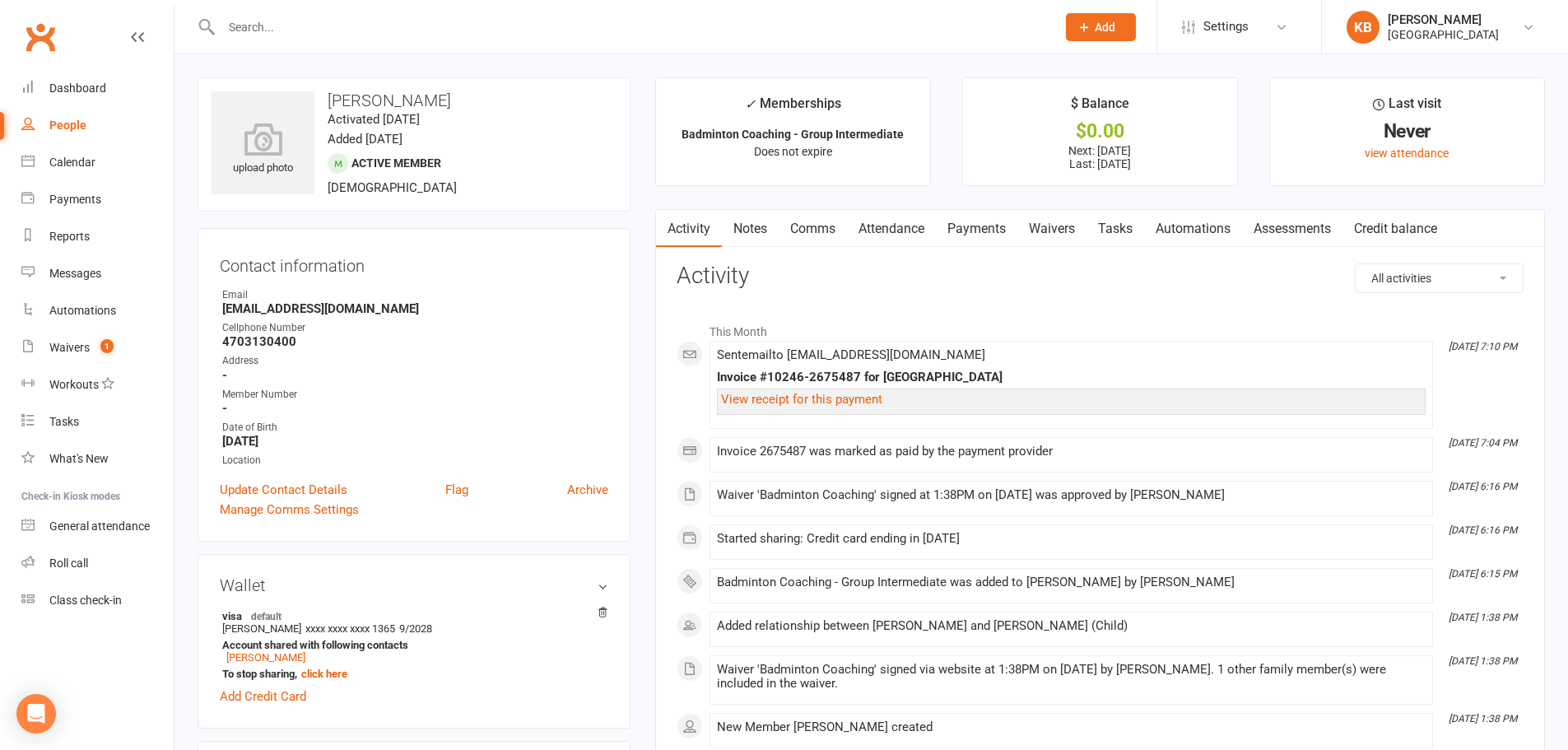
click at [811, 218] on link "Comms" at bounding box center [812, 229] width 68 height 38
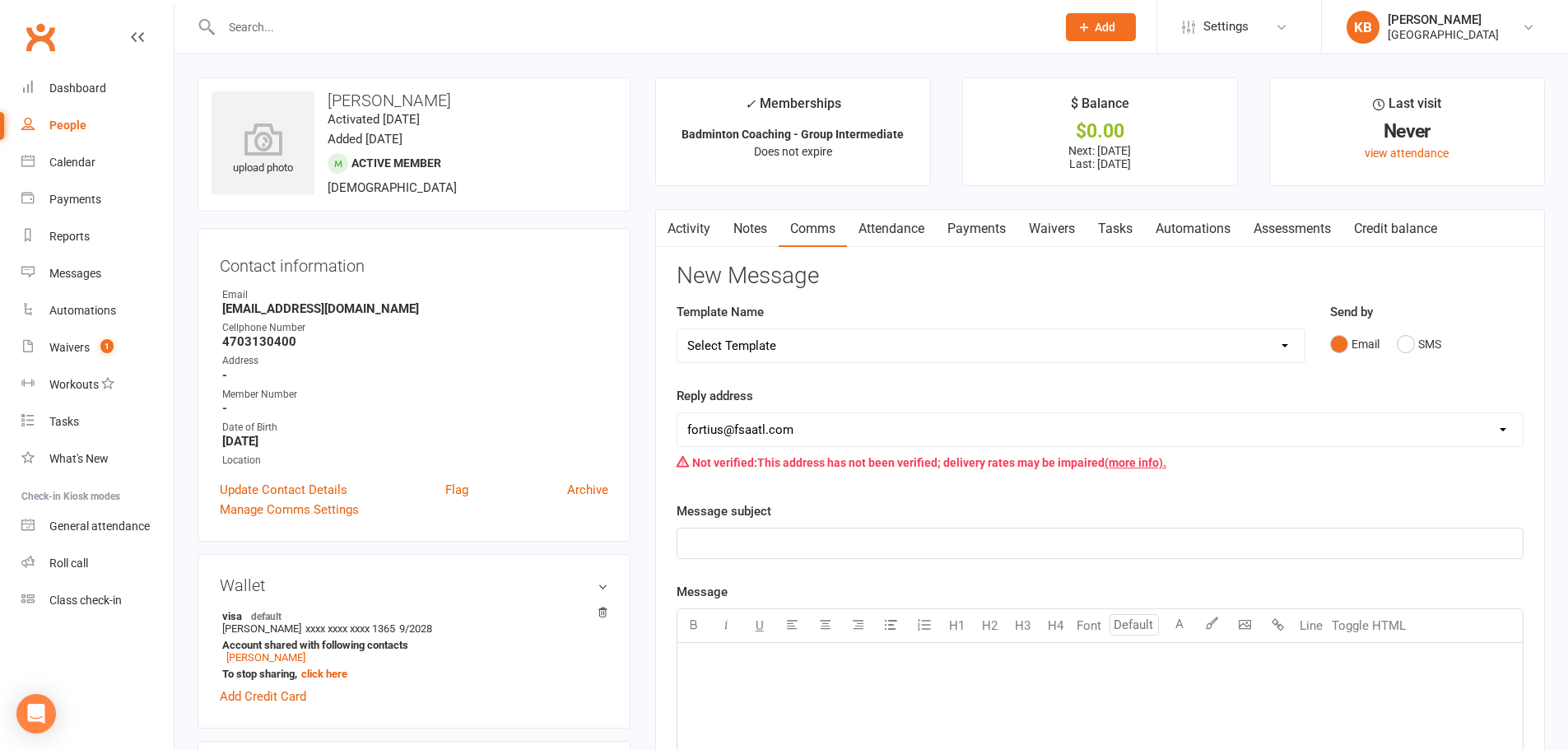
click at [818, 347] on select "Select Template [Email] Badminton Court Schedule [SMS] [Default template - revi…" at bounding box center [990, 345] width 627 height 33
select select "22"
click at [677, 329] on select "Select Template [Email] Badminton Court Schedule [SMS] [Default template - revi…" at bounding box center [990, 345] width 627 height 33
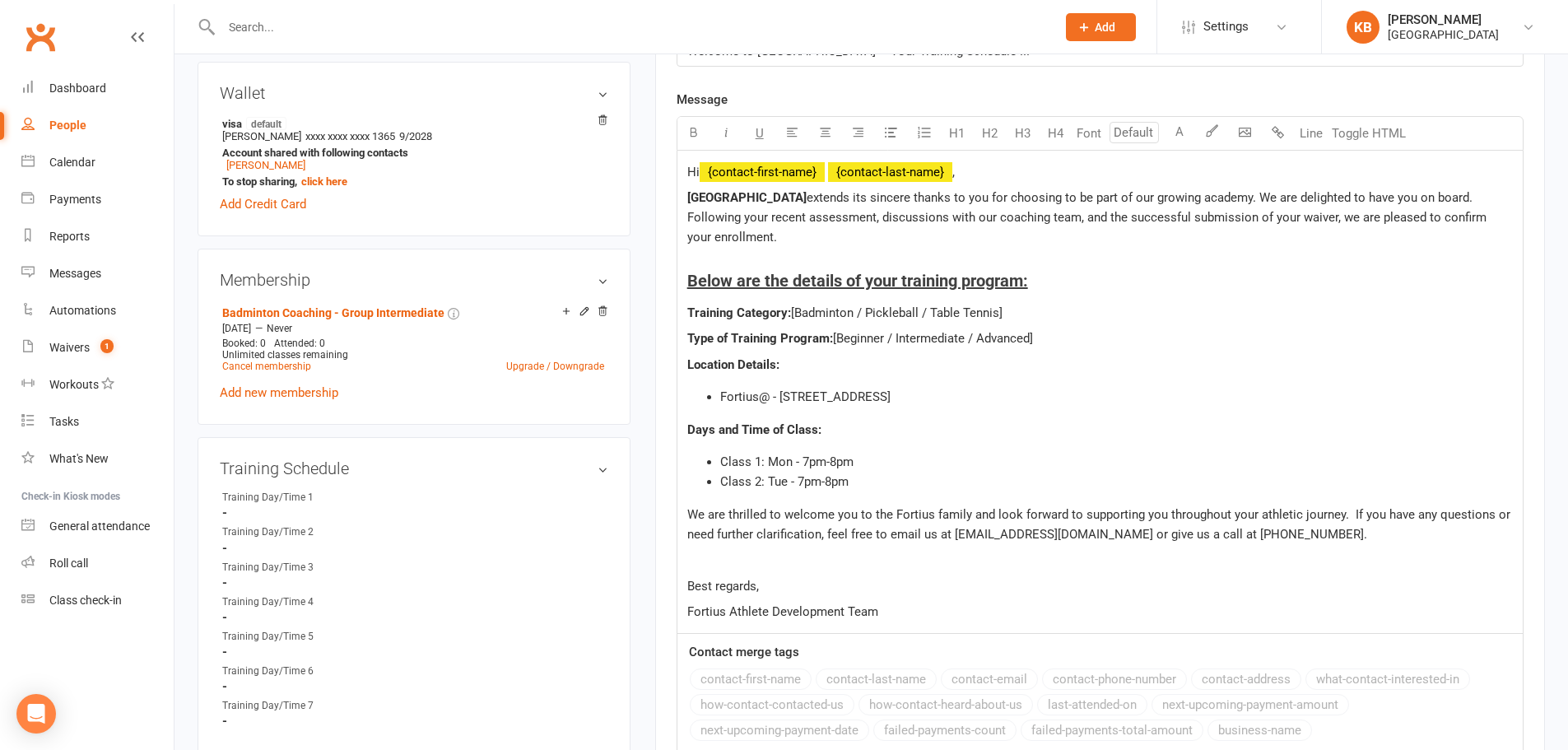
scroll to position [494, 0]
click at [792, 457] on span "Class 1: Mon - 7pm-8pm" at bounding box center [787, 460] width 133 height 15
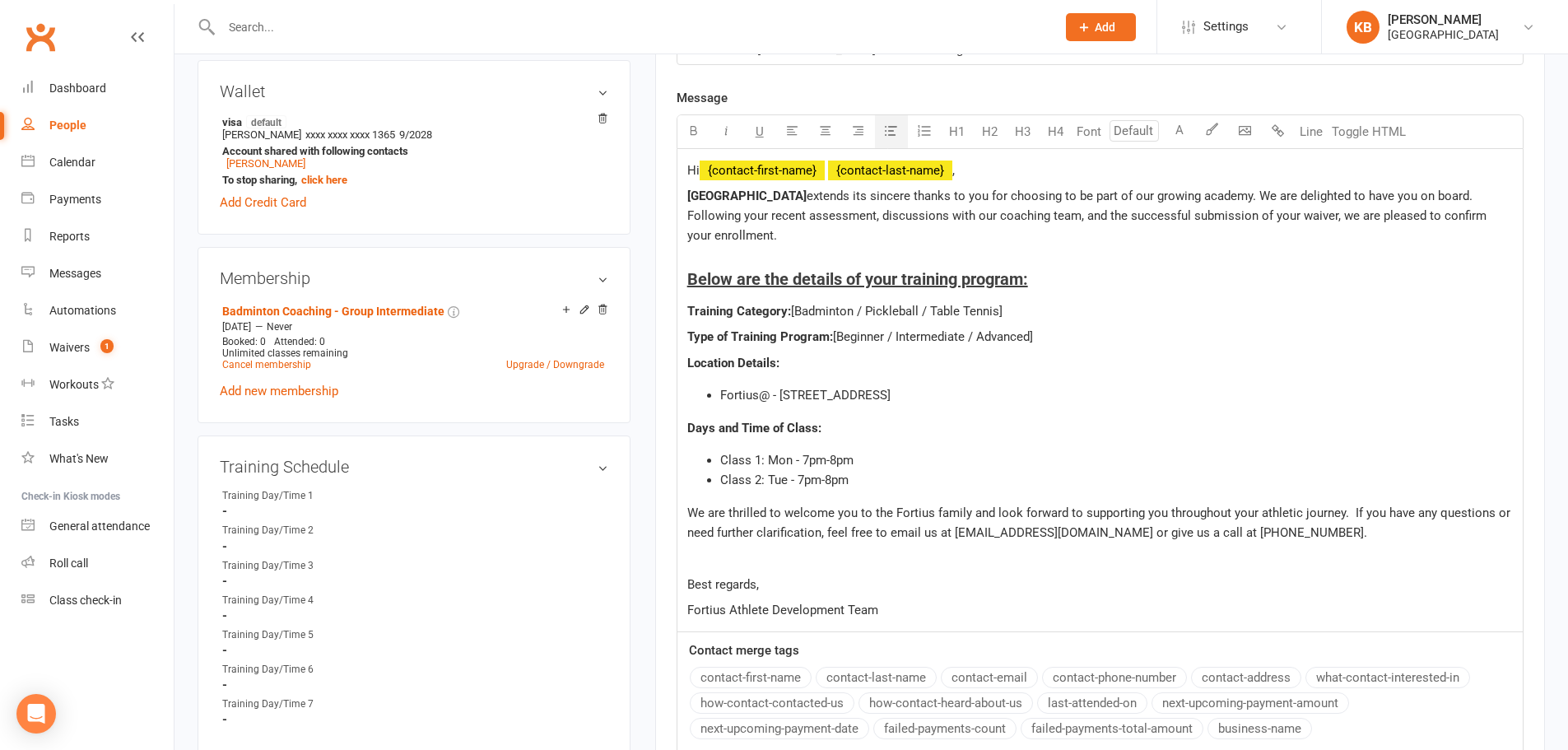
click at [806, 457] on span "Class 1: Mon - 7pm-8pm" at bounding box center [787, 460] width 133 height 15
click at [801, 481] on span "Class 2: Tue - 7pm-8pm" at bounding box center [784, 480] width 128 height 15
click at [792, 454] on span "Class 1: Mon - 8pm-9pm" at bounding box center [787, 460] width 133 height 15
click at [785, 481] on span "Class 2: Tue - 7pm-8pm" at bounding box center [784, 480] width 128 height 15
click at [827, 472] on span "Class 2: [DATE] - 7pm-8pm" at bounding box center [793, 480] width 146 height 15
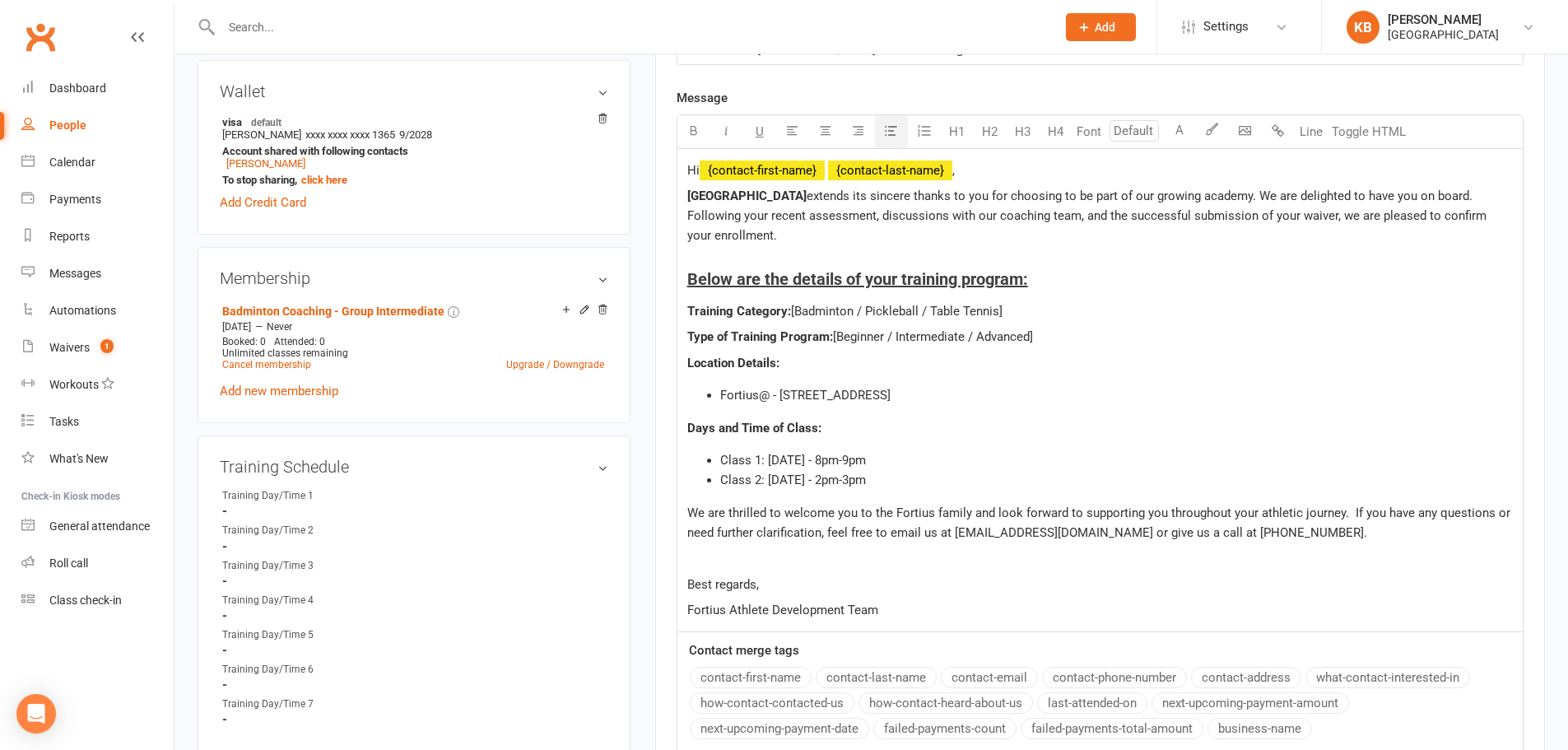
click at [925, 496] on div "Hi ﻿ {contact-first-name} ﻿ {contact-last-name} , Fortius Sports Academy extend…" at bounding box center [1099, 389] width 845 height 482
drag, startPoint x: 855, startPoint y: 308, endPoint x: 1001, endPoint y: 317, distance: 146.3
click at [1001, 317] on span "[Badminton / Pickleball / Table Tennis]" at bounding box center [897, 312] width 211 height 15
click at [1002, 317] on span "[Badminton / Pickleball / Table Tennis]" at bounding box center [897, 312] width 211 height 15
drag, startPoint x: 1001, startPoint y: 312, endPoint x: 858, endPoint y: 299, distance: 143.6
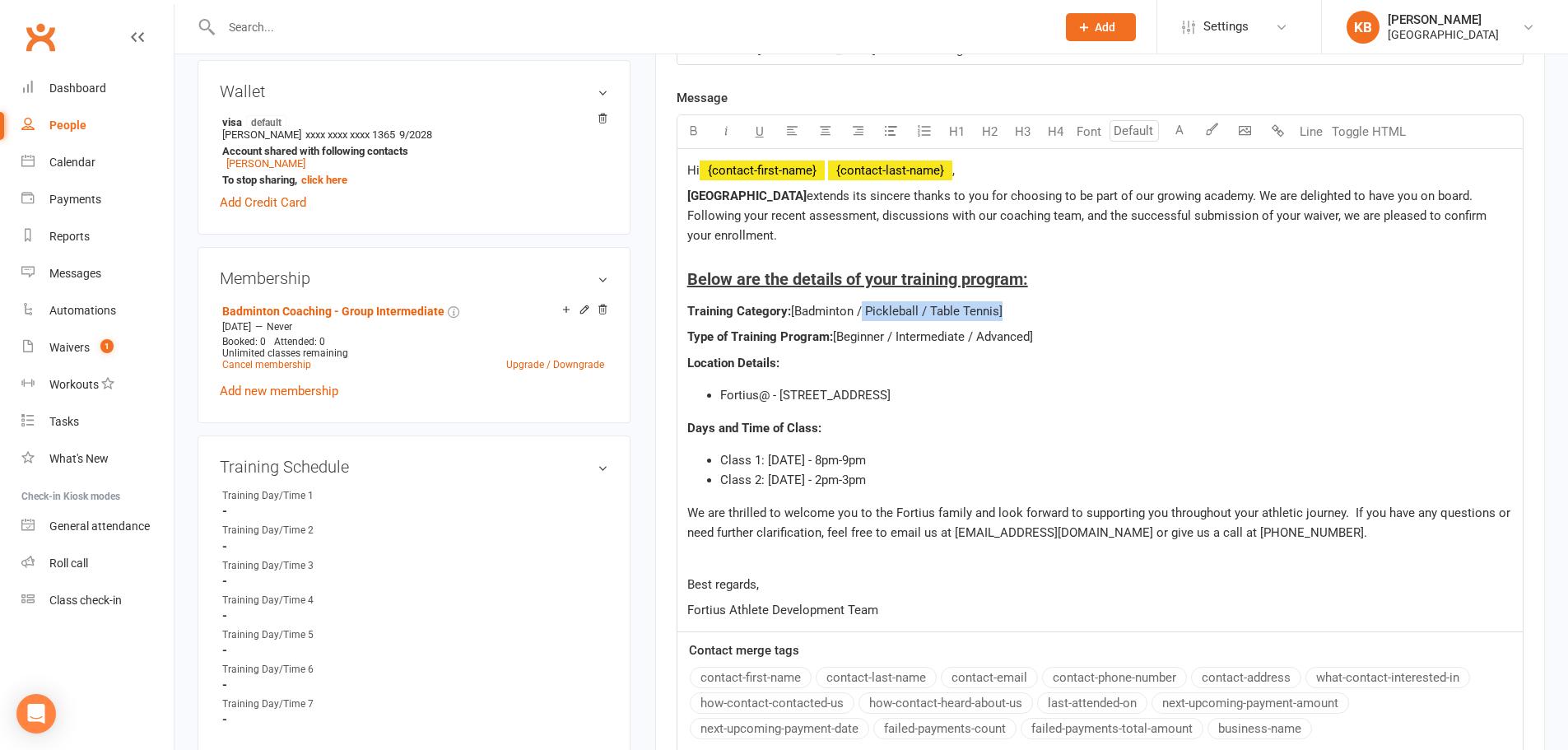
click at [858, 299] on div "Hi ﻿ {contact-first-name} ﻿ {contact-last-name} , Fortius Sports Academy extend…" at bounding box center [1099, 389] width 845 height 482
drag, startPoint x: 887, startPoint y: 342, endPoint x: 1031, endPoint y: 339, distance: 144.0
click at [1031, 339] on span "[Beginner / Intermediate / Advanced]" at bounding box center [932, 337] width 200 height 15
click at [934, 372] on p "Location Details:" at bounding box center [1100, 362] width 826 height 19
drag, startPoint x: 893, startPoint y: 332, endPoint x: 840, endPoint y: 340, distance: 53.6
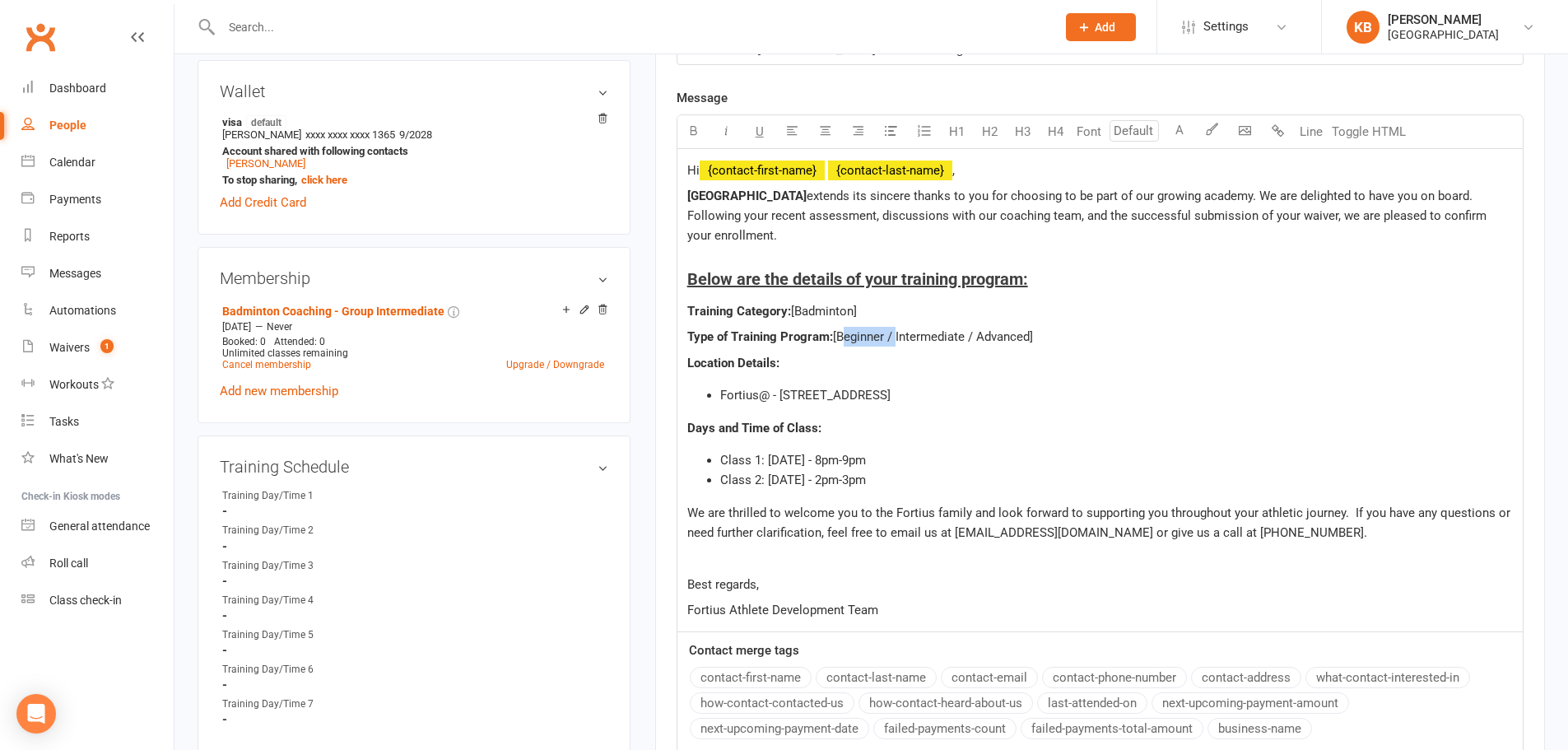
click at [840, 340] on span "[Beginner / Intermediate / Advanced]" at bounding box center [932, 337] width 200 height 15
drag, startPoint x: 911, startPoint y: 338, endPoint x: 973, endPoint y: 344, distance: 62.3
click at [973, 344] on span "[ Intermediate / Advanced]" at bounding box center [904, 337] width 144 height 15
click at [885, 462] on li "Class 1: [DATE] - 8pm-9pm" at bounding box center [1116, 459] width 793 height 19
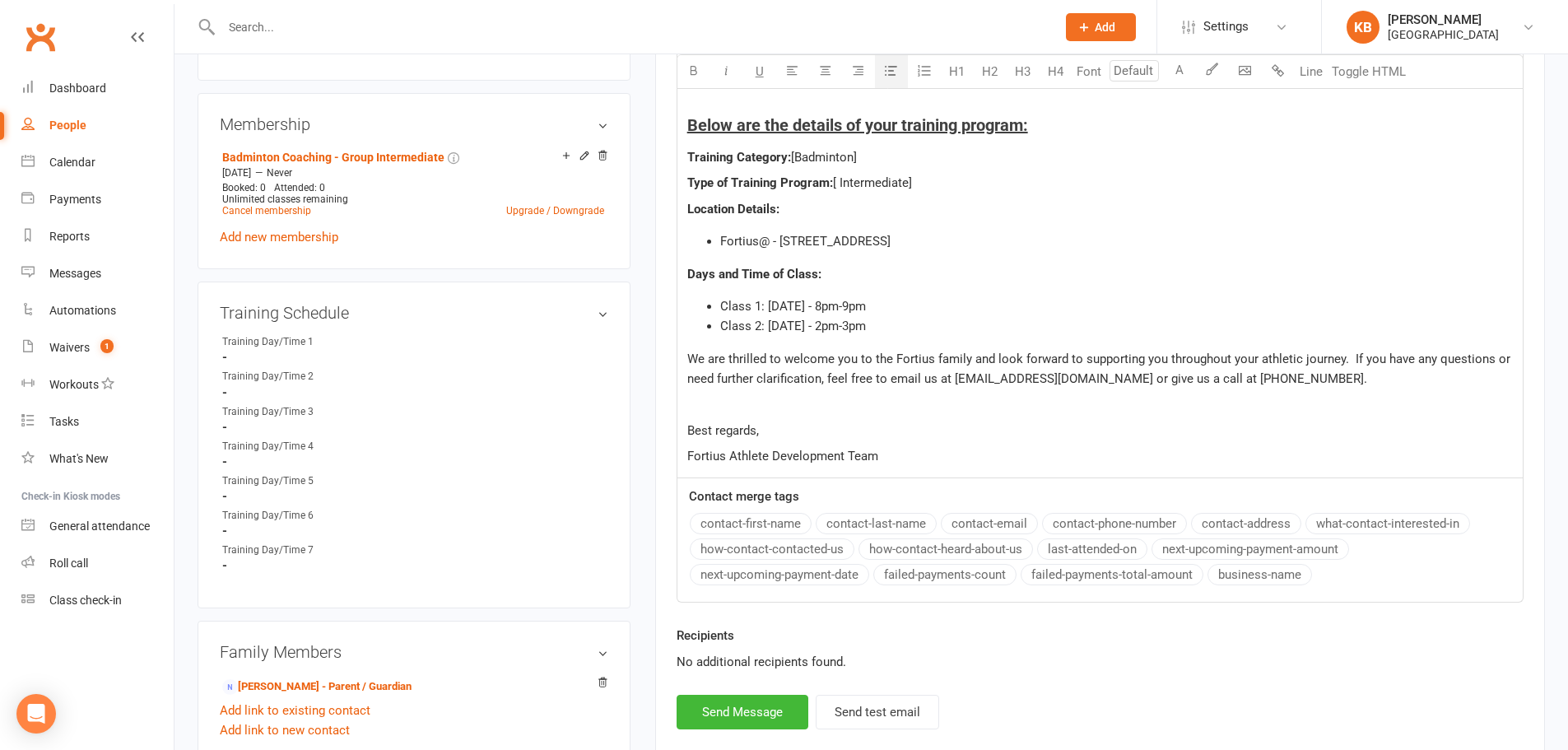
scroll to position [659, 0]
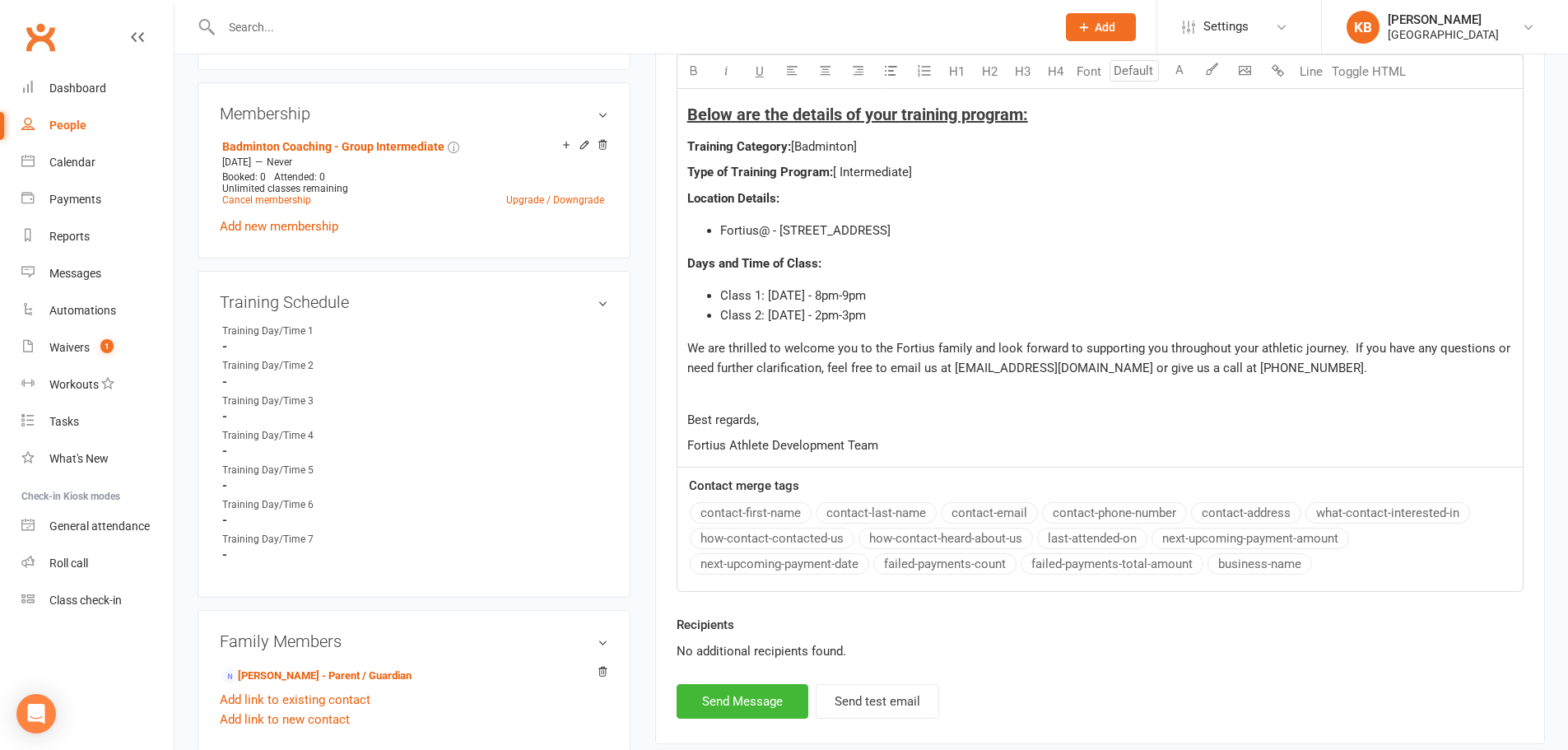
click at [913, 416] on p "Best regards," at bounding box center [1100, 419] width 826 height 19
click at [722, 704] on button "Send Message" at bounding box center [742, 701] width 132 height 35
select select
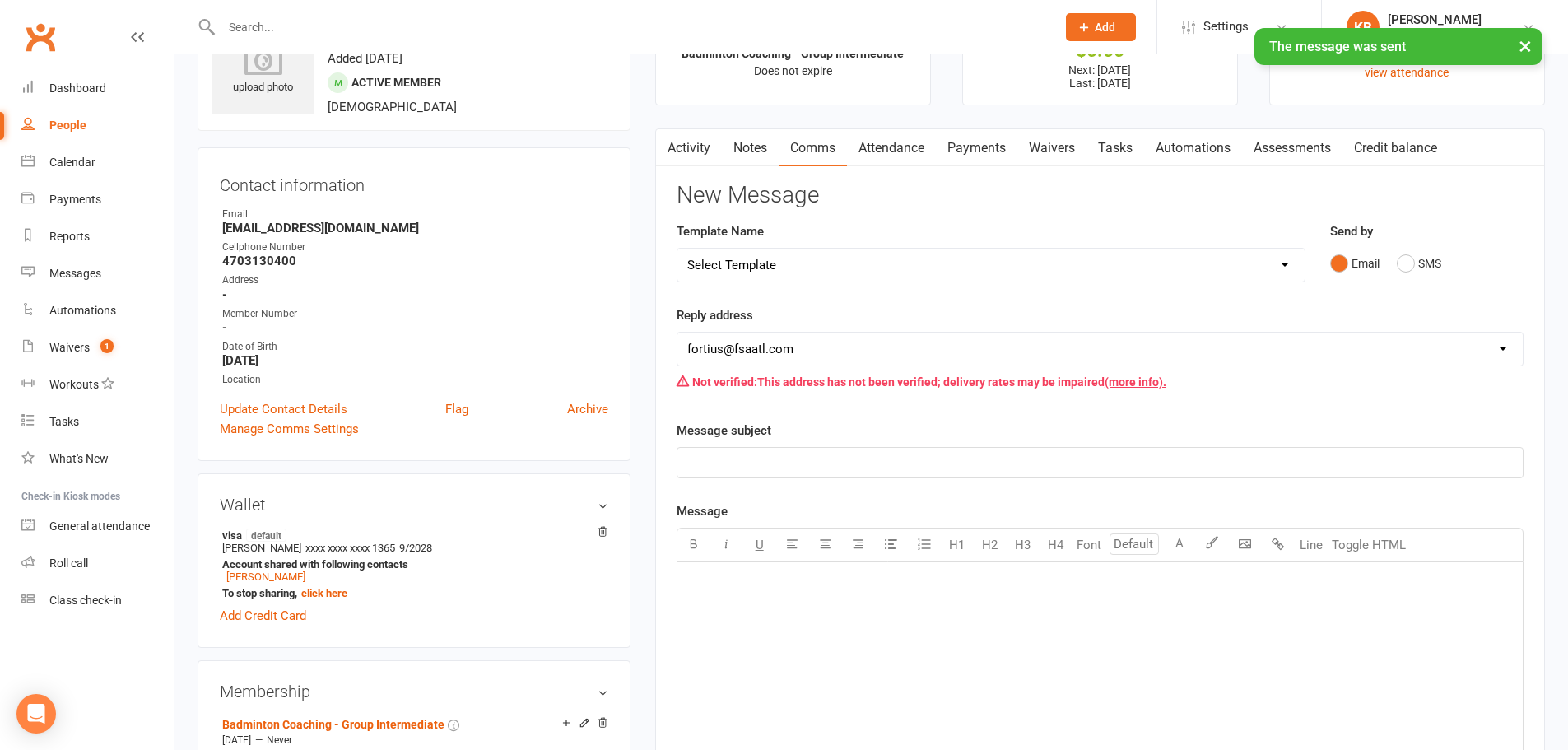
scroll to position [0, 0]
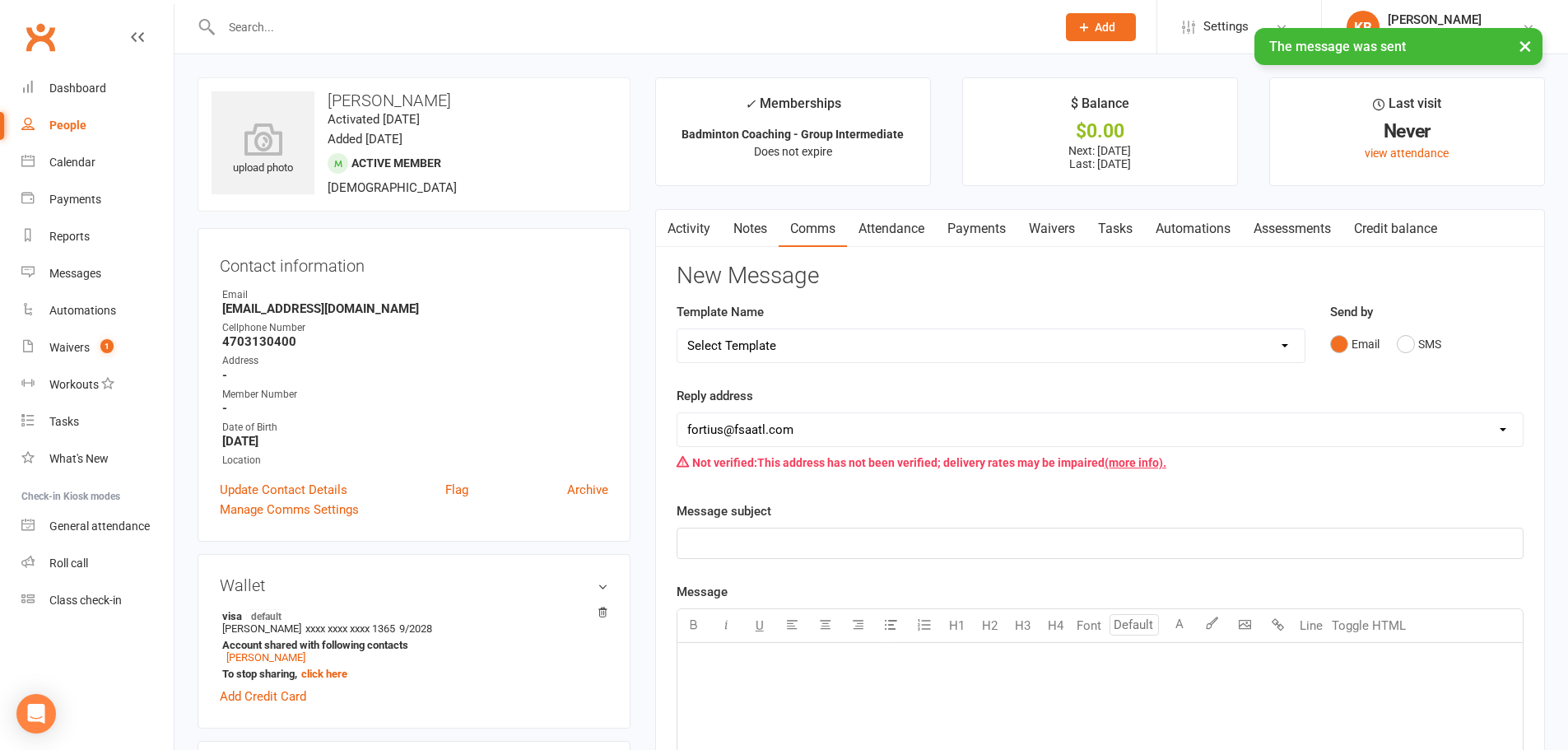
click at [697, 217] on link "Activity" at bounding box center [689, 229] width 66 height 38
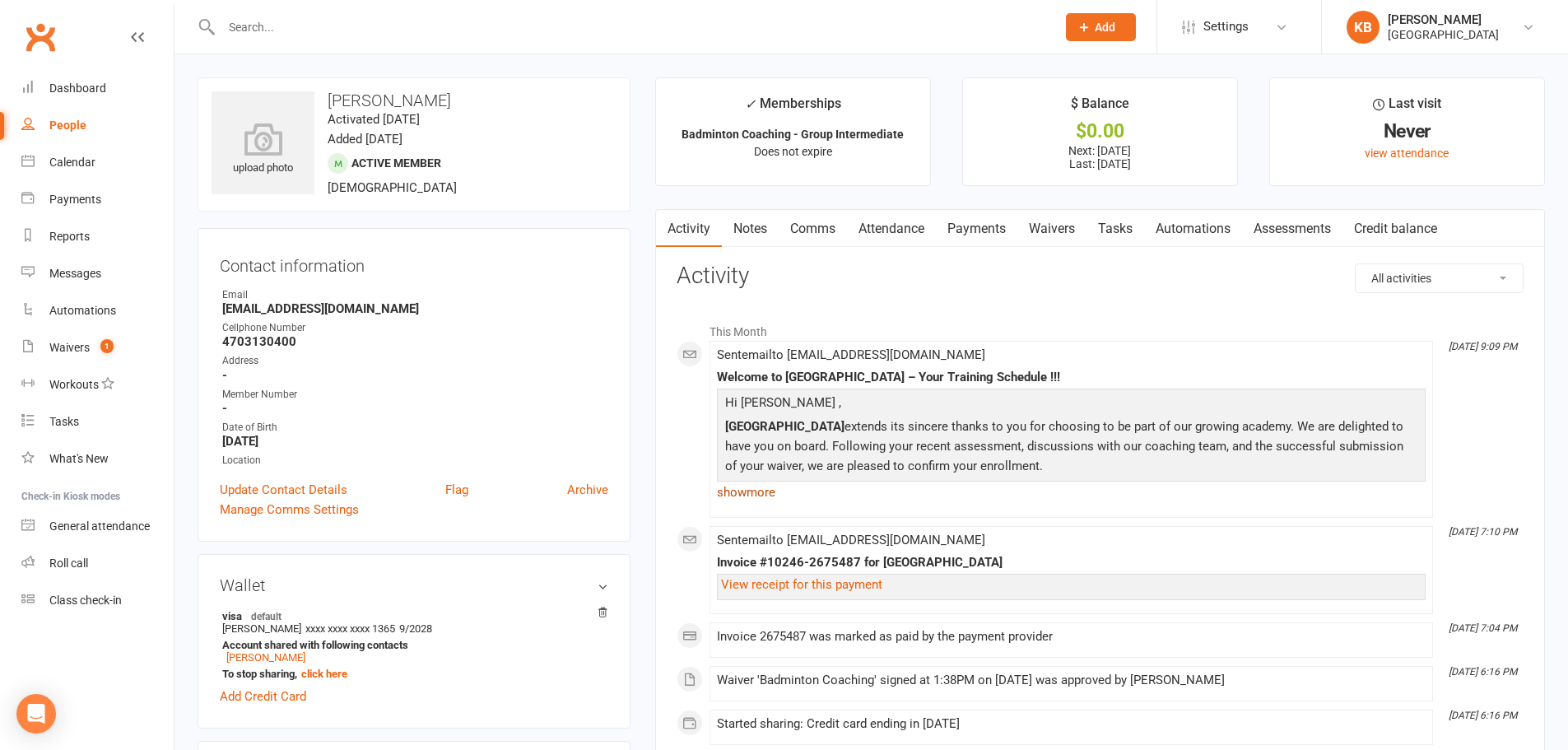
click at [754, 491] on link "show more" at bounding box center [1071, 492] width 708 height 23
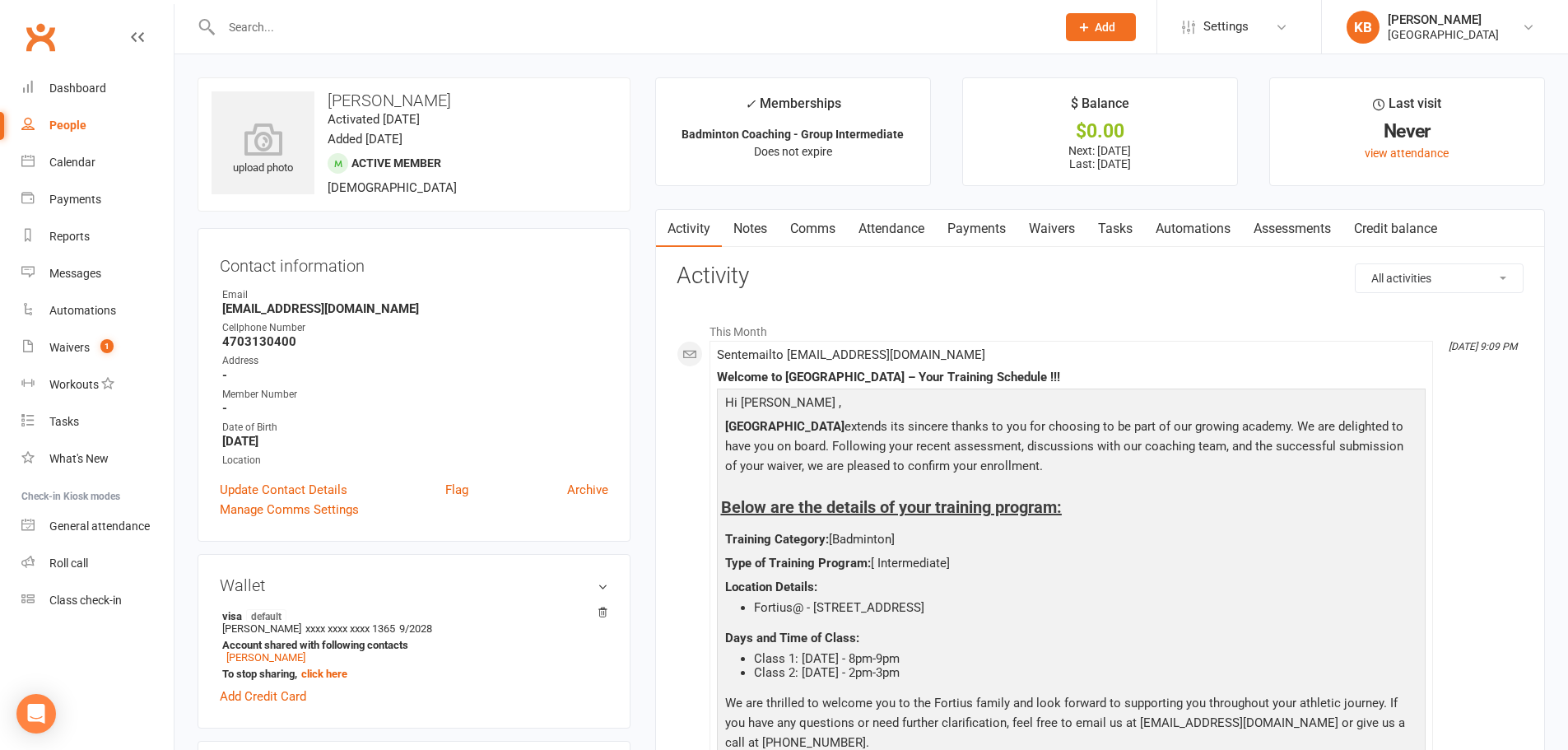
click at [290, 22] on input "text" at bounding box center [630, 27] width 827 height 23
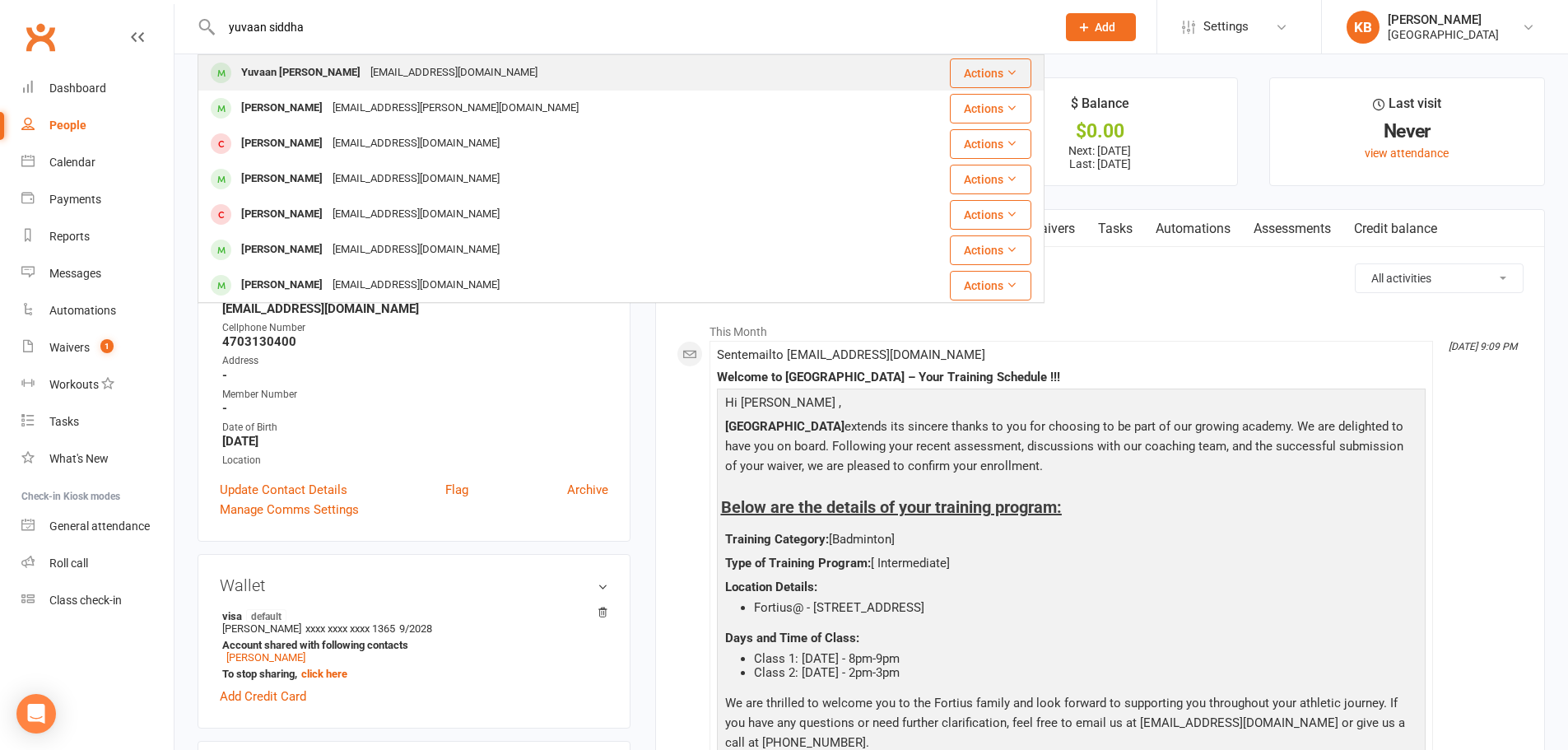
type input "yuvaan siddha"
click at [339, 60] on div "Yuvaan [PERSON_NAME] [EMAIL_ADDRESS][DOMAIN_NAME]" at bounding box center [539, 73] width 679 height 34
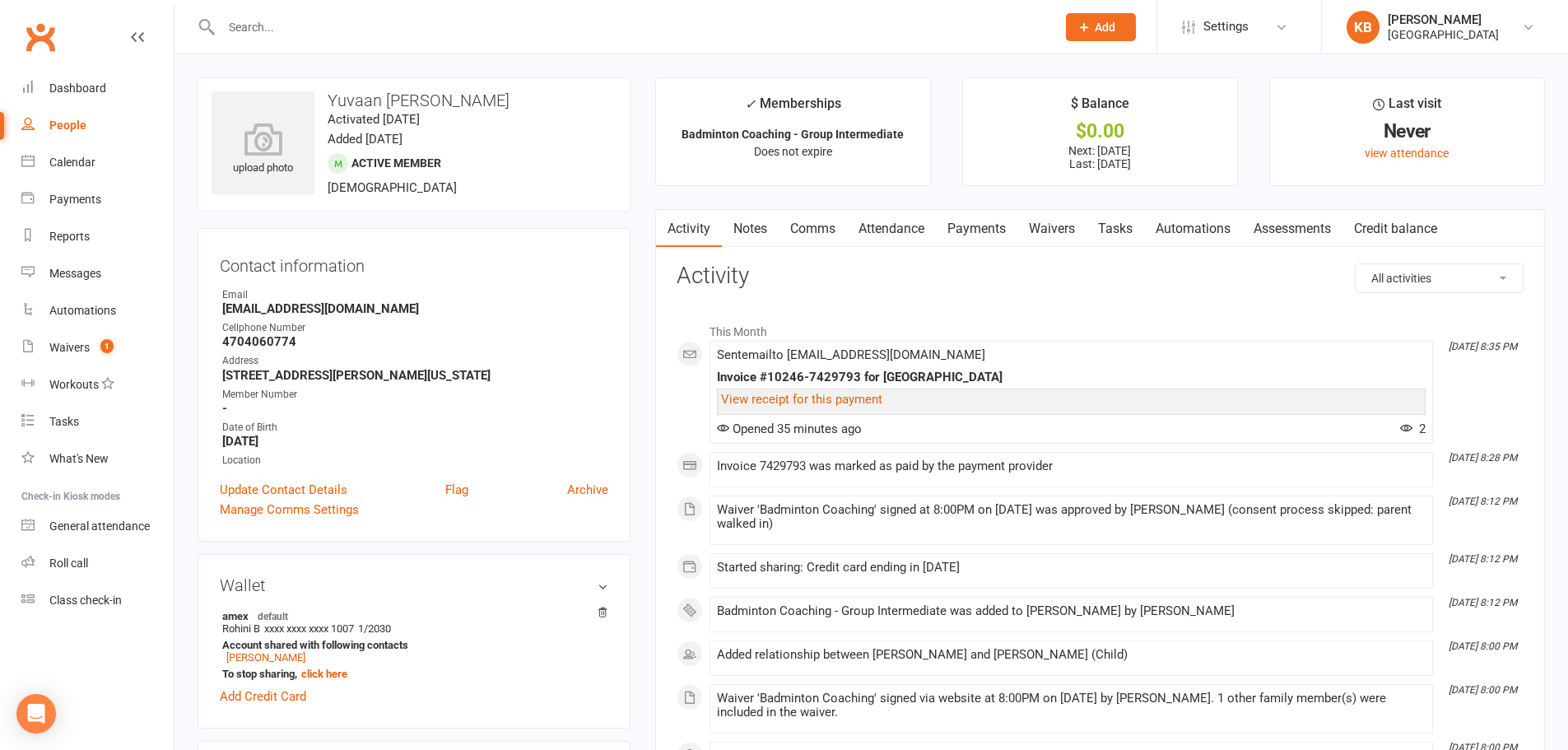
click at [978, 236] on link "Payments" at bounding box center [976, 229] width 81 height 38
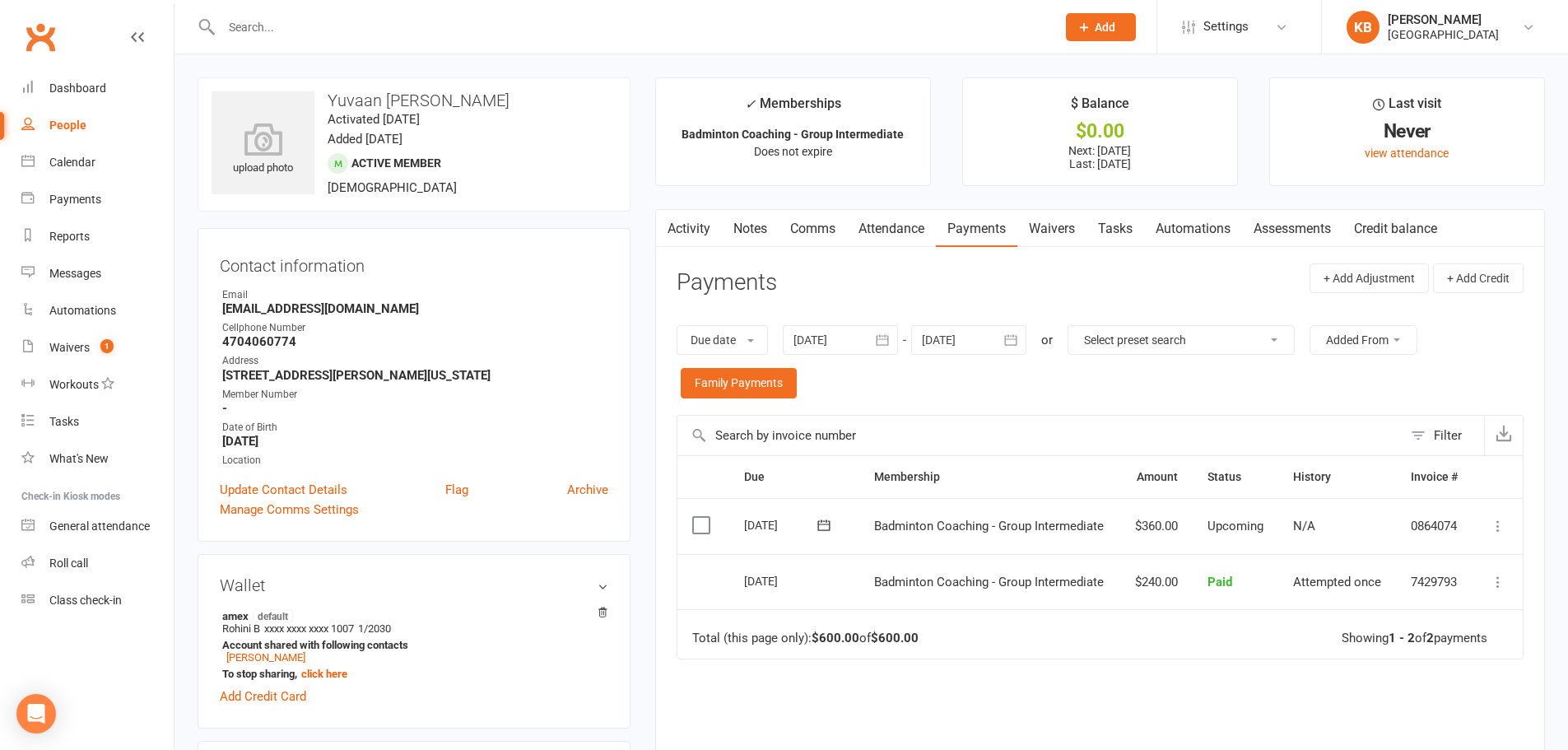
click at [680, 226] on link "Activity" at bounding box center [689, 229] width 66 height 38
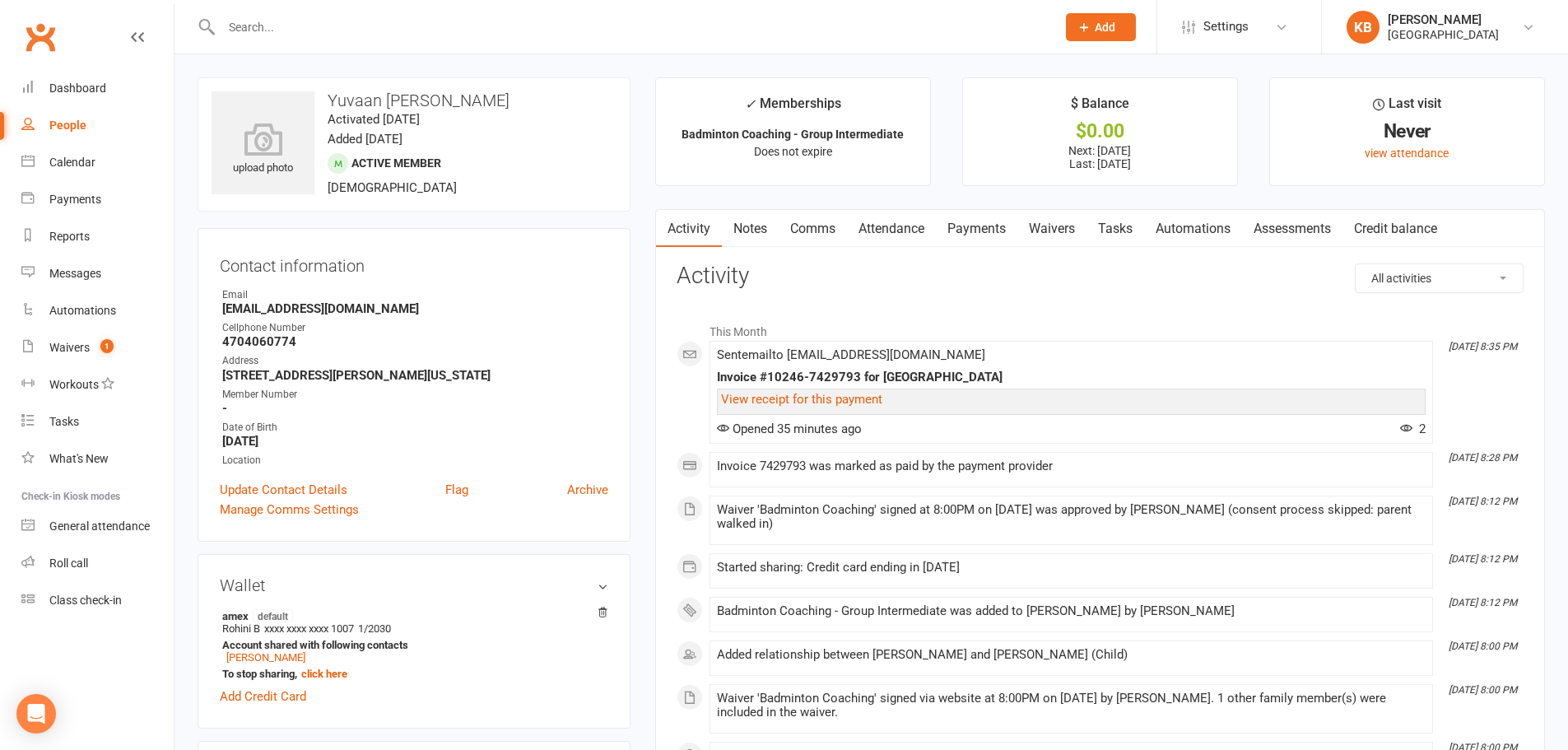
click at [795, 232] on link "Comms" at bounding box center [812, 229] width 68 height 38
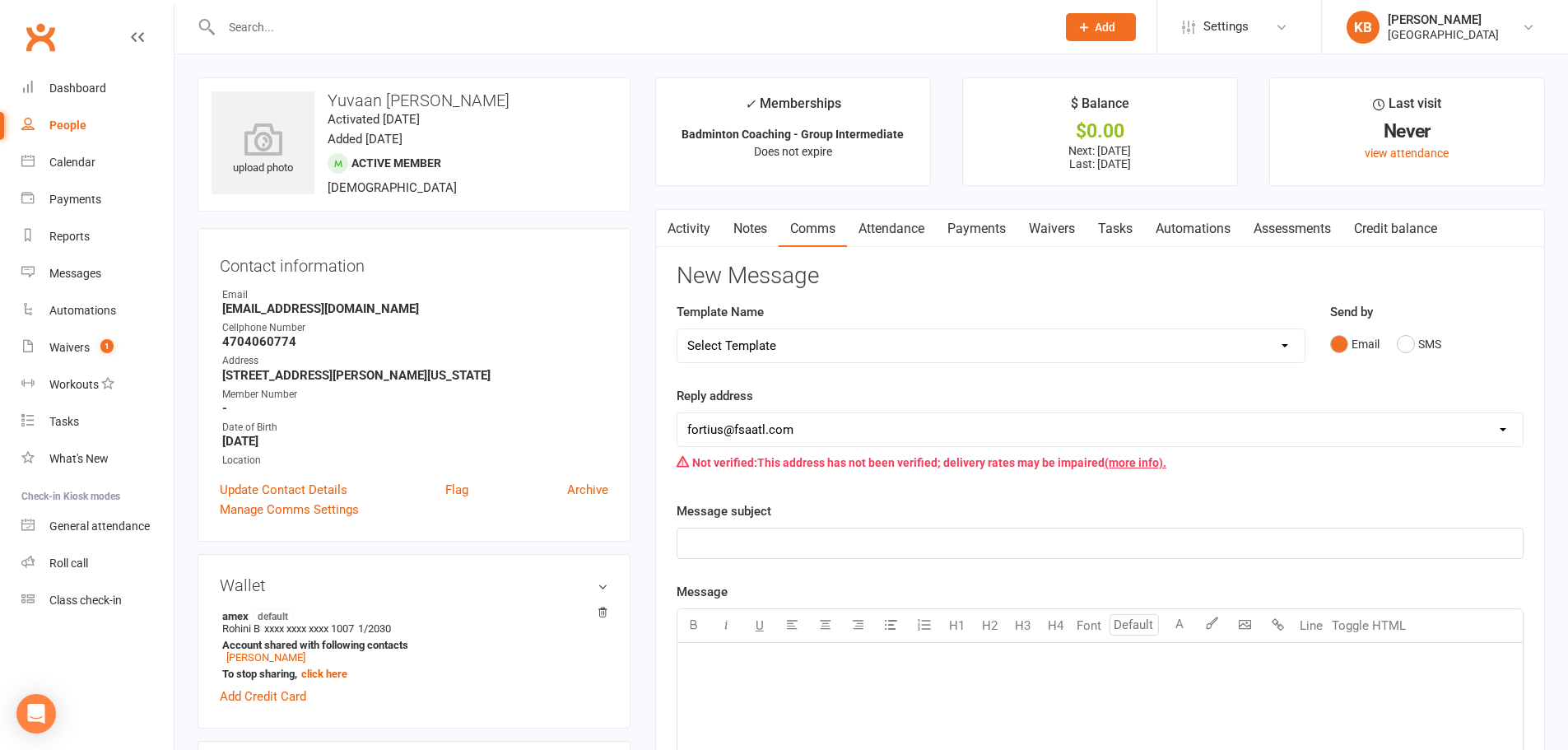
click at [800, 345] on select "Select Template [Email] Badminton Court Schedule [SMS] [Default template - revi…" at bounding box center [990, 345] width 627 height 33
select select "22"
click at [677, 329] on select "Select Template [Email] Badminton Court Schedule [SMS] [Default template - revi…" at bounding box center [990, 345] width 627 height 33
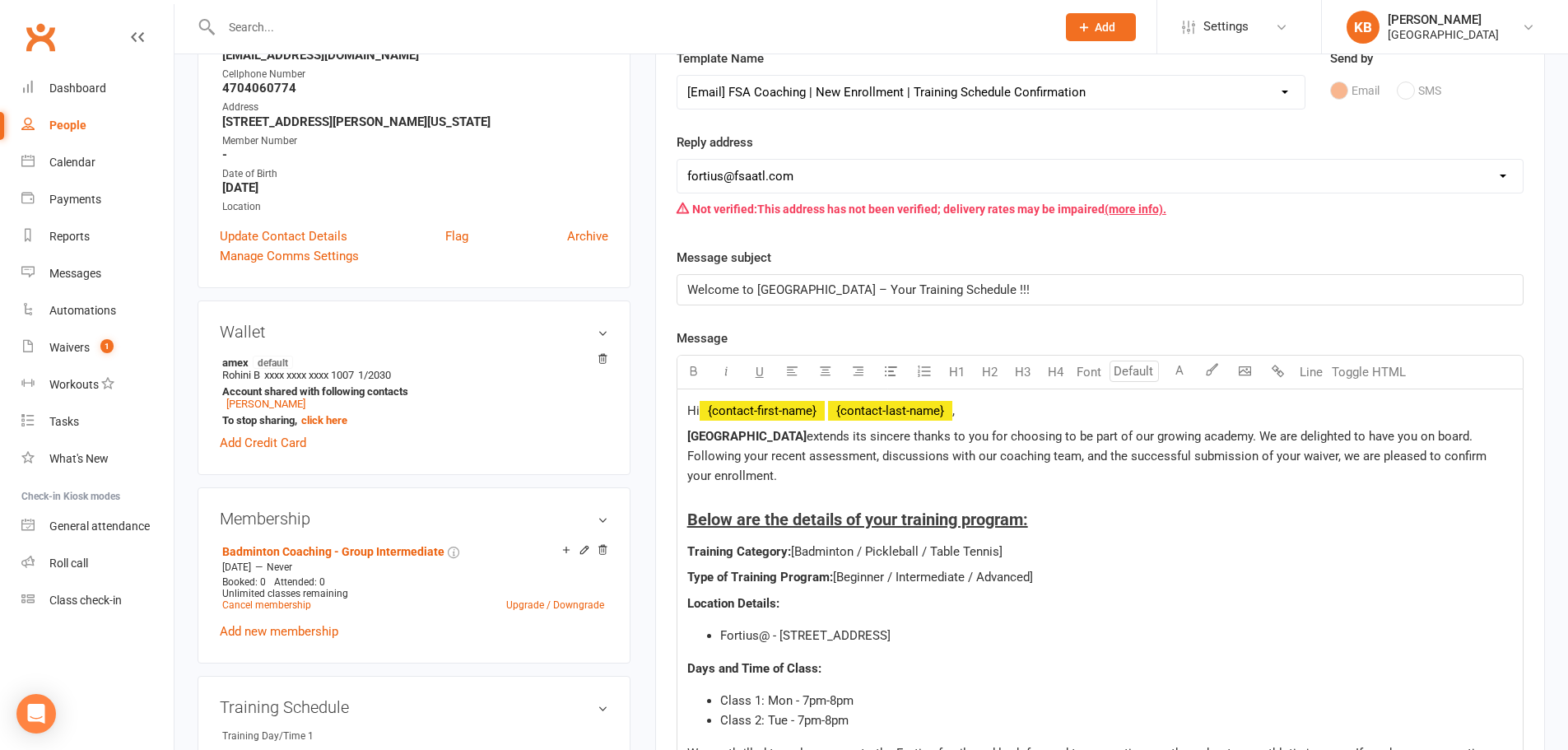
scroll to position [329, 0]
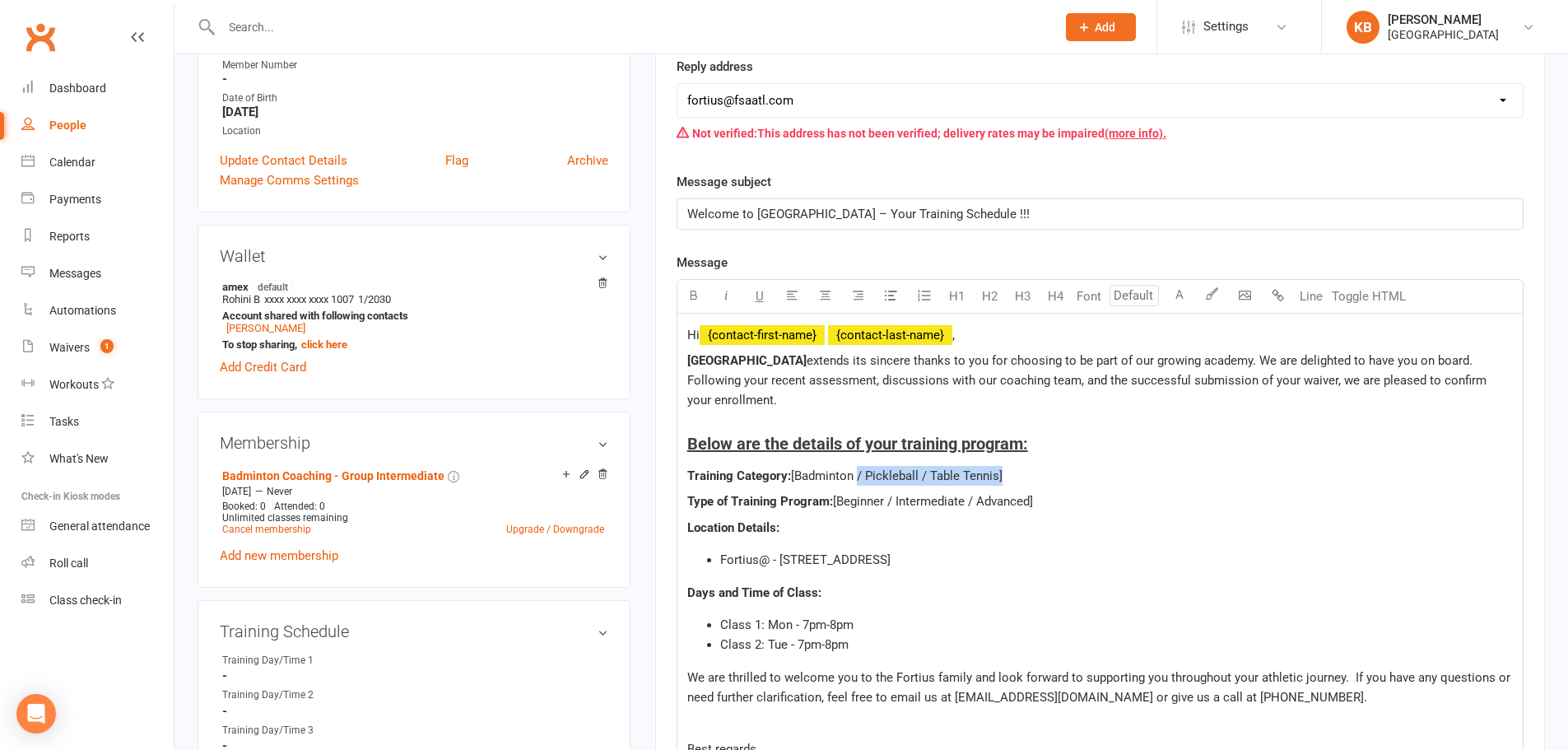
drag, startPoint x: 857, startPoint y: 472, endPoint x: 999, endPoint y: 475, distance: 142.0
click at [999, 475] on span "[Badminton / Pickleball / Table Tennis]" at bounding box center [897, 476] width 211 height 15
click at [900, 500] on span "[Beginner / Intermediate / Advanced]" at bounding box center [932, 502] width 200 height 15
click at [895, 496] on span "[Beginner / Intermediate / Advanced]" at bounding box center [932, 502] width 200 height 15
click at [974, 505] on span "[Intermediate / Advanced]" at bounding box center [903, 502] width 141 height 15
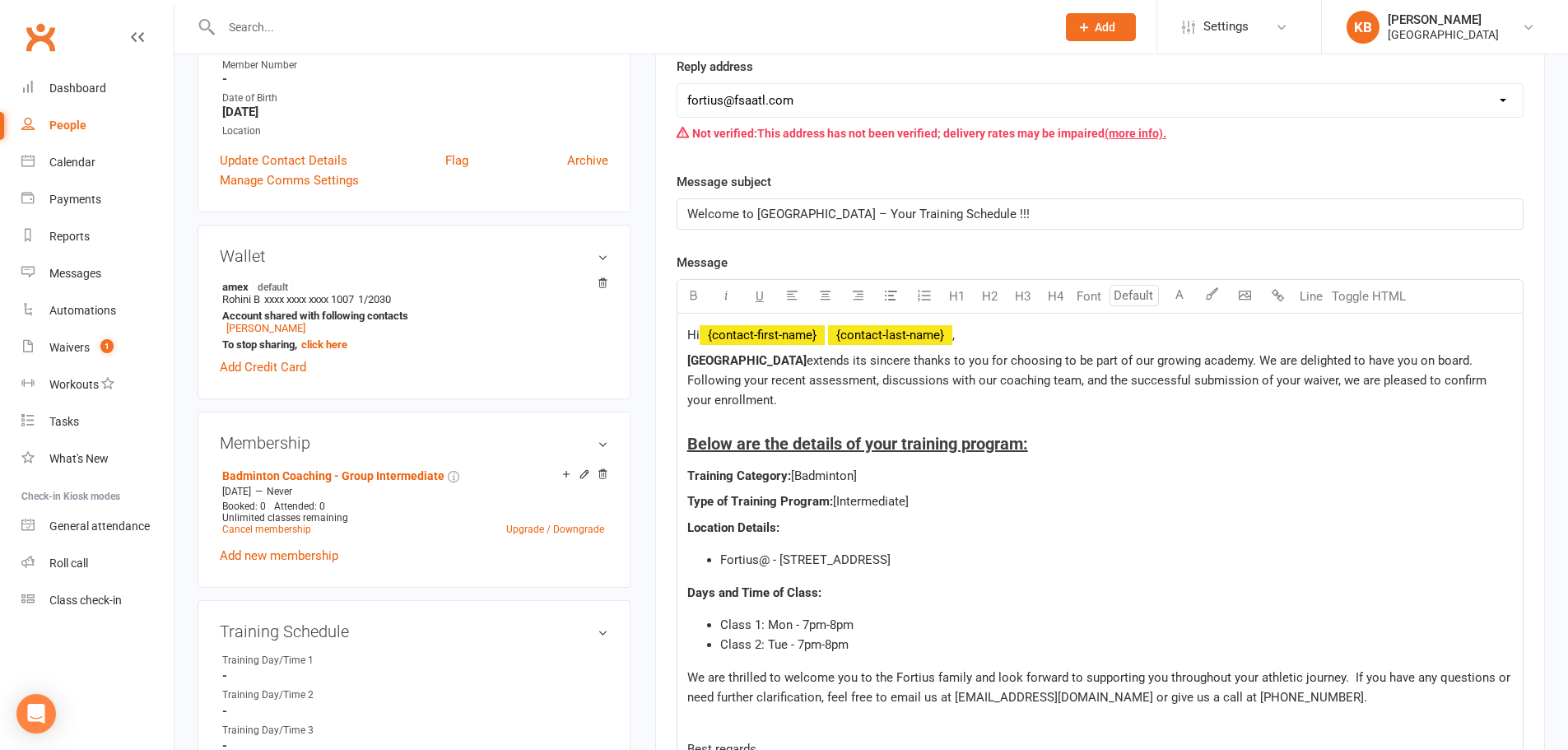
click at [959, 504] on p "Type of Training Program: [Intermediate]" at bounding box center [1100, 501] width 826 height 19
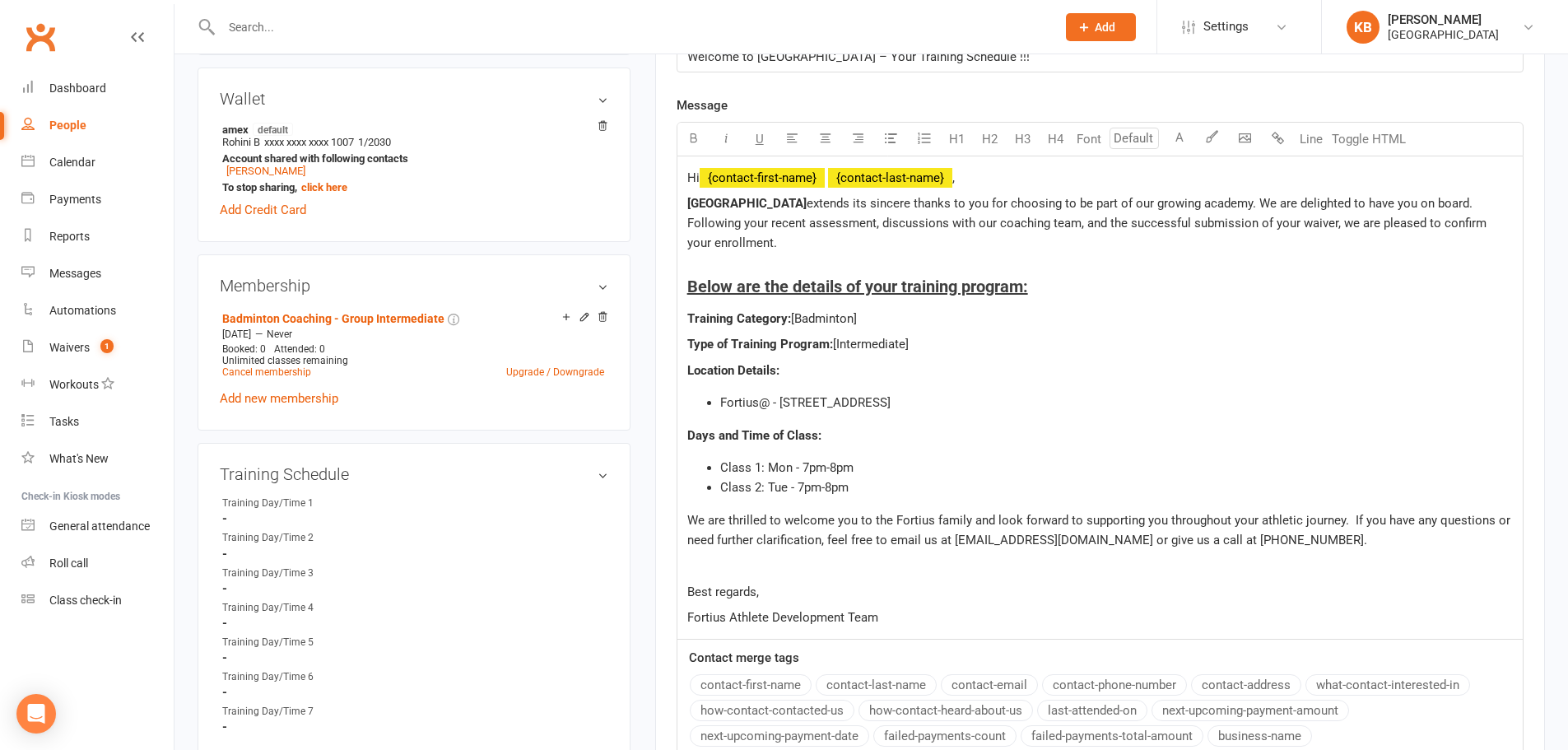
scroll to position [494, 0]
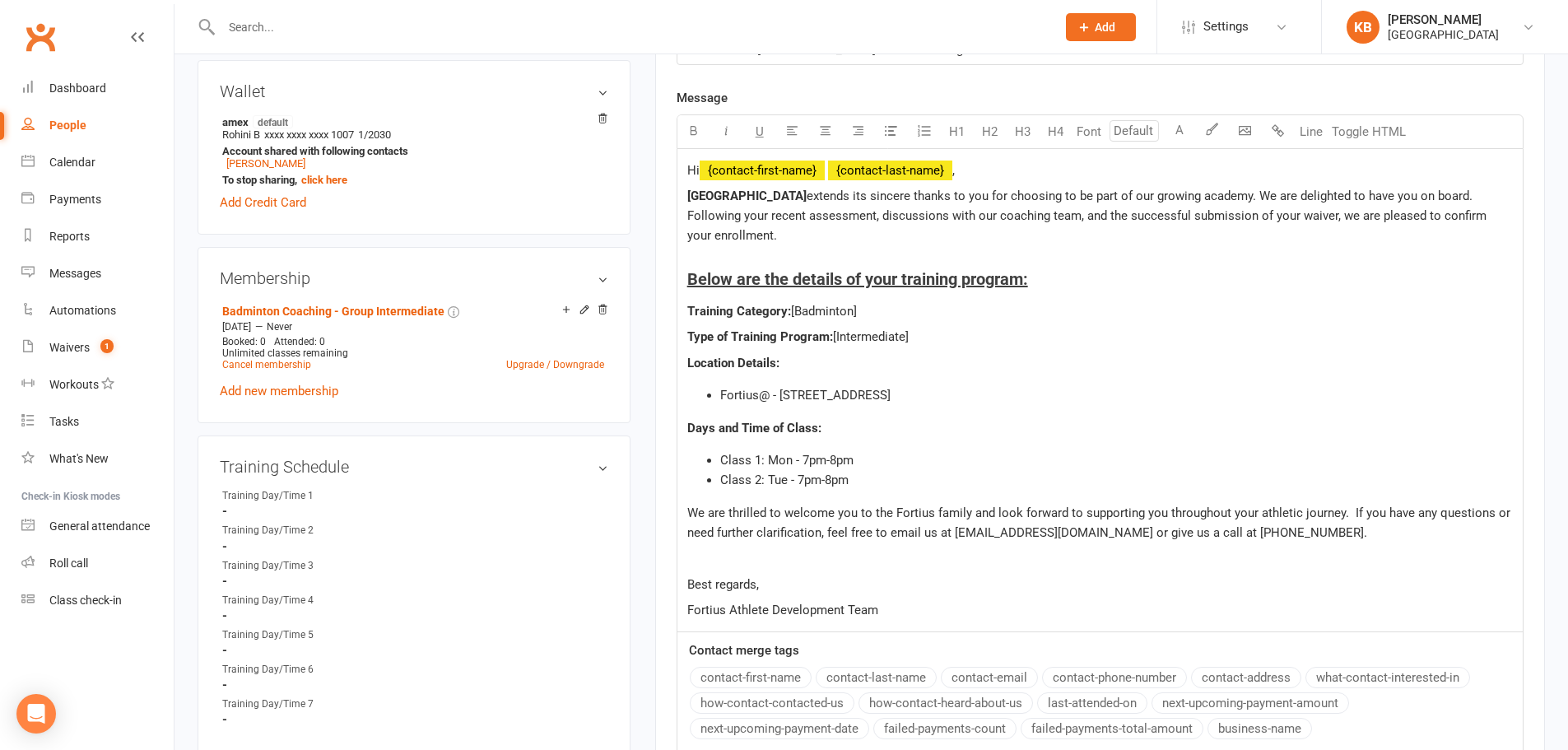
click at [790, 465] on span "Class 1: Mon - 7pm-8pm" at bounding box center [787, 460] width 133 height 15
click at [829, 453] on span "Class 1: [DATE] - 7pm-8pm" at bounding box center [793, 460] width 146 height 15
click at [781, 481] on span "Class 2: Tue - 7pm-8pm" at bounding box center [784, 480] width 128 height 15
click at [786, 482] on span "Class 2: Tue - 7pm-8pm" at bounding box center [784, 480] width 128 height 15
click at [892, 481] on li "Class 2: [DATE] - 8pm-9pm" at bounding box center [1116, 480] width 793 height 19
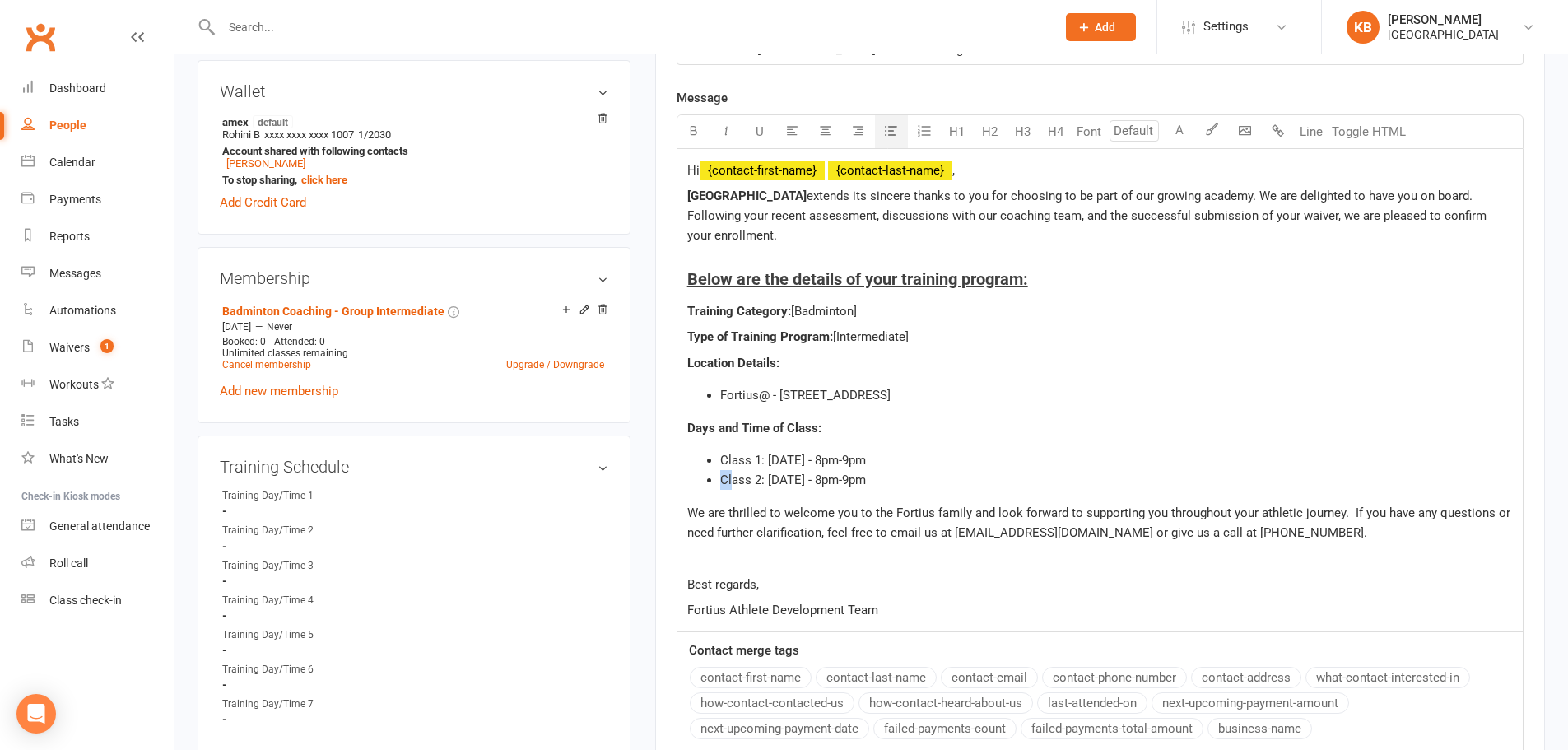
drag, startPoint x: 703, startPoint y: 476, endPoint x: 730, endPoint y: 482, distance: 27.7
click at [730, 482] on ul "Class 1: [DATE] - 8pm-9pm Class 2: [DATE] - 8pm-9pm" at bounding box center [1100, 470] width 826 height 40
click at [953, 484] on li "Class 2: [DATE] - 8pm-9pm" at bounding box center [1116, 480] width 793 height 19
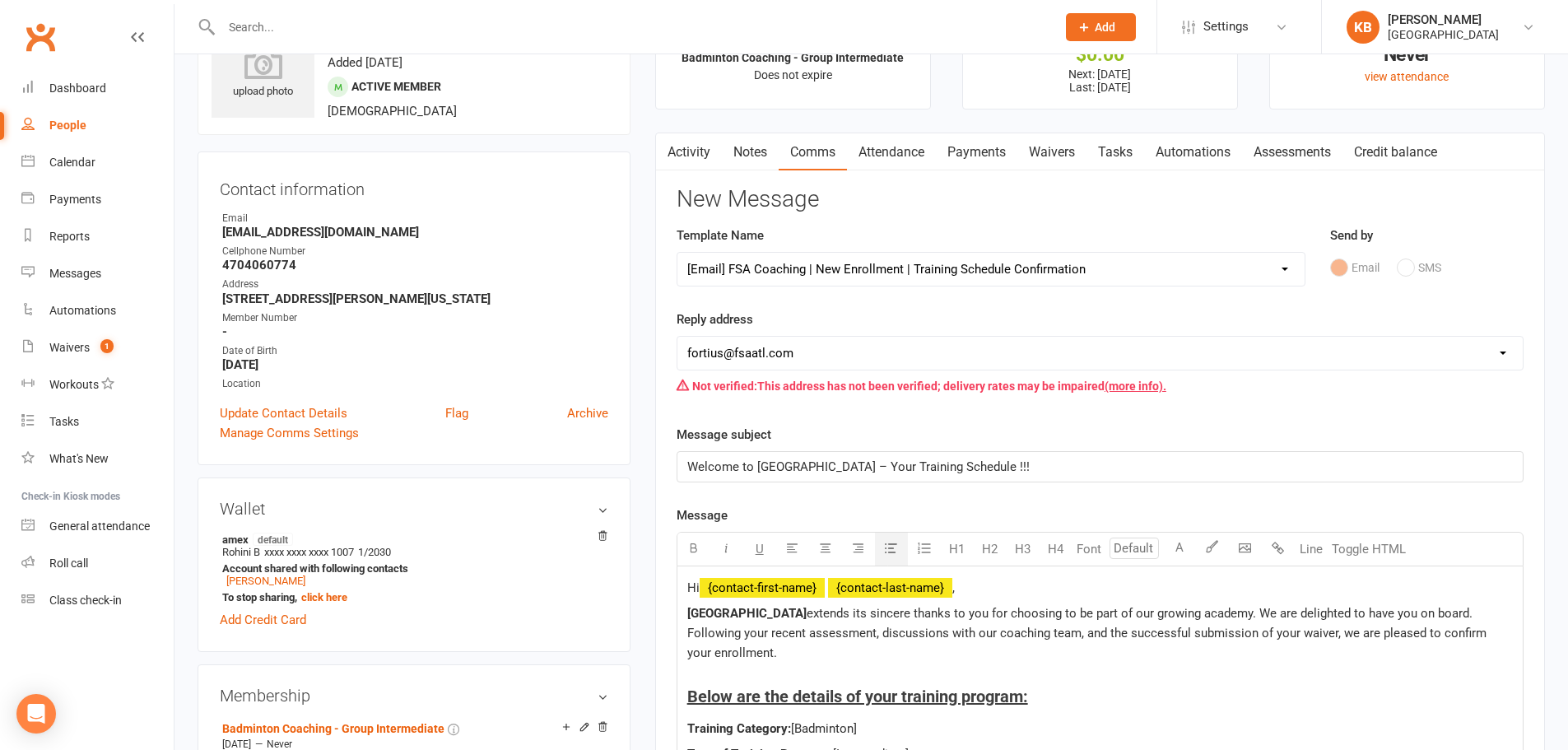
scroll to position [0, 0]
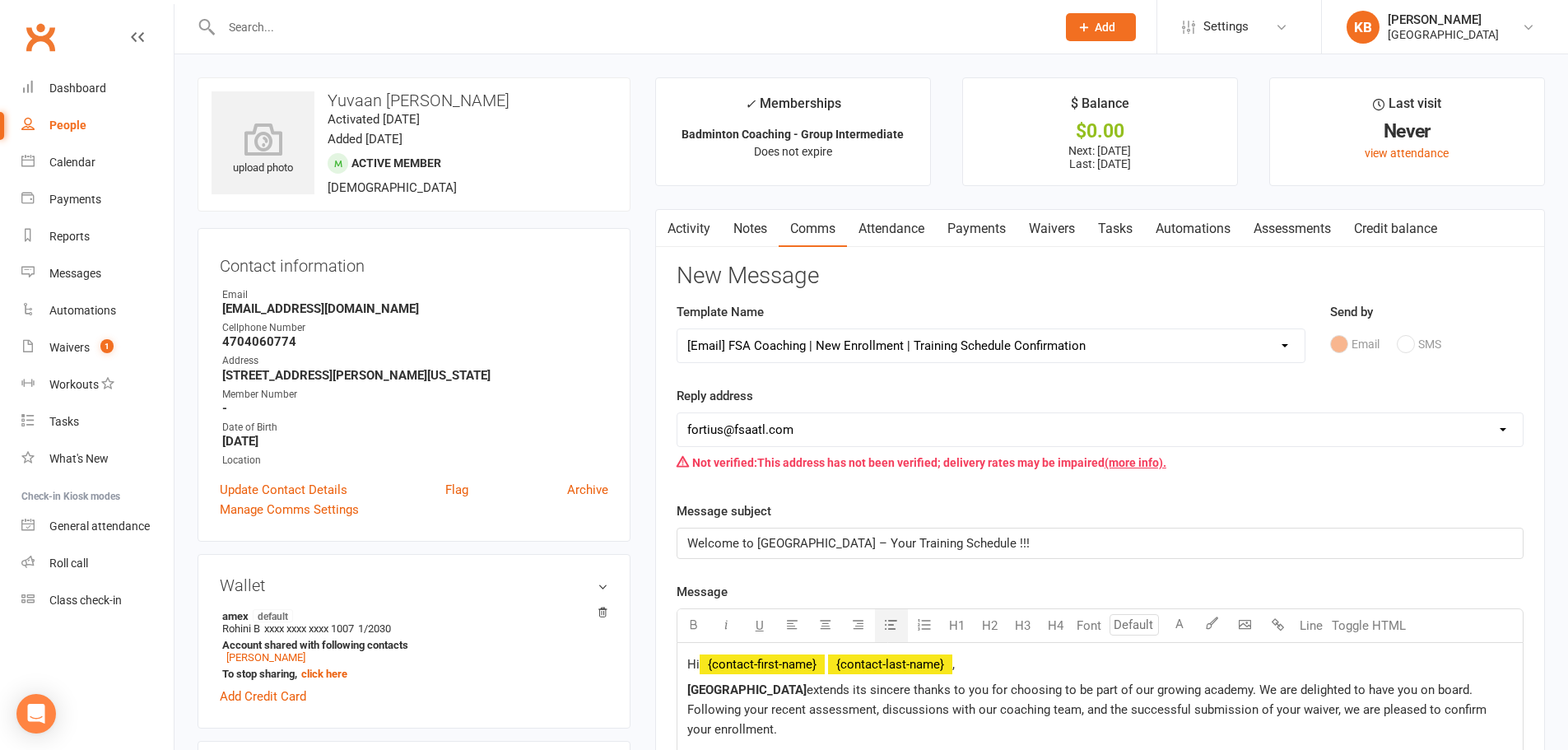
drag, startPoint x: 328, startPoint y: 94, endPoint x: 545, endPoint y: 93, distance: 217.0
click at [545, 93] on h3 "Yuvaan [PERSON_NAME]" at bounding box center [414, 100] width 405 height 18
copy h3 "Yuvaan [PERSON_NAME]"
click at [560, 89] on div "upload photo Yuvaan [PERSON_NAME] Activated [DATE] Added [DATE] Active member […" at bounding box center [414, 144] width 433 height 134
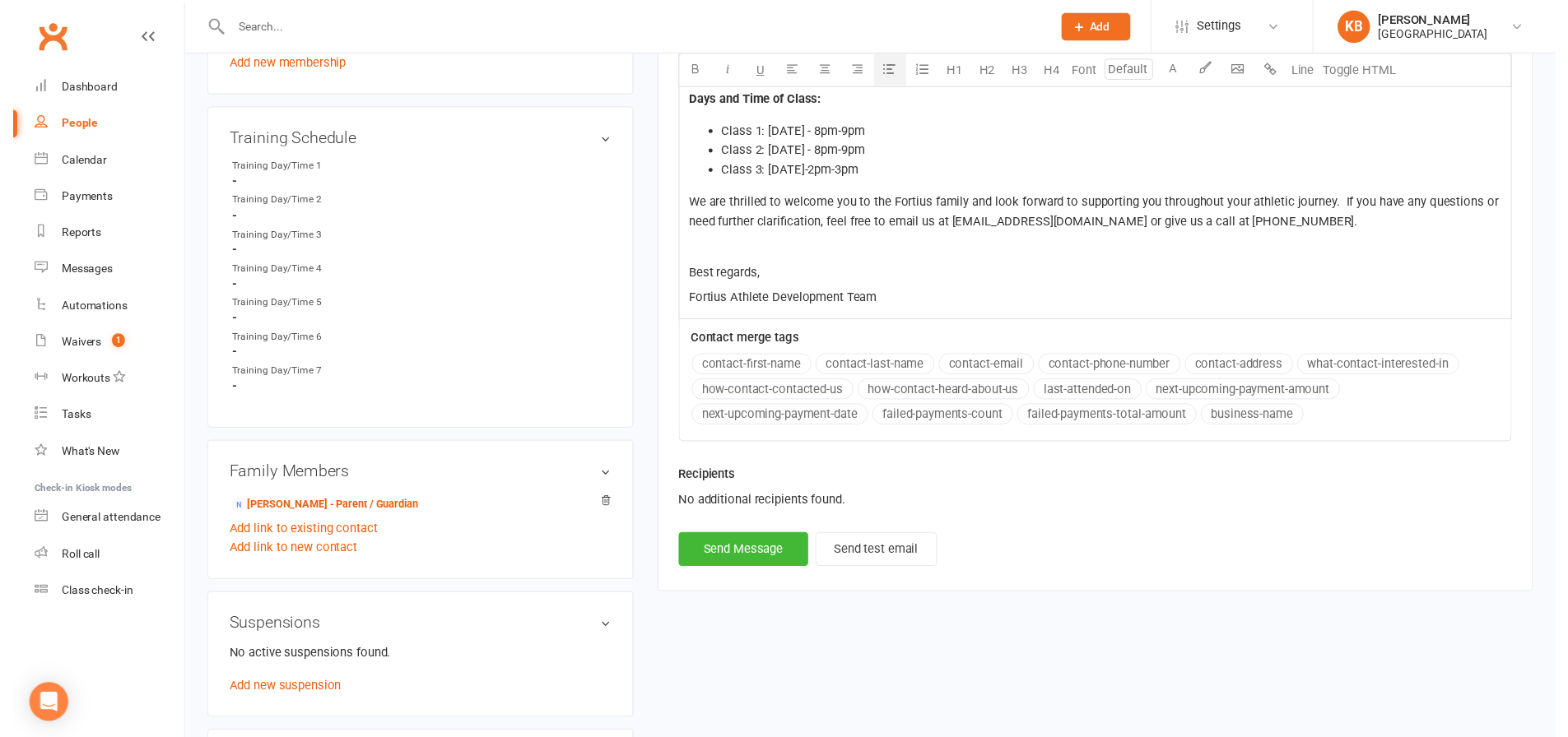
scroll to position [823, 0]
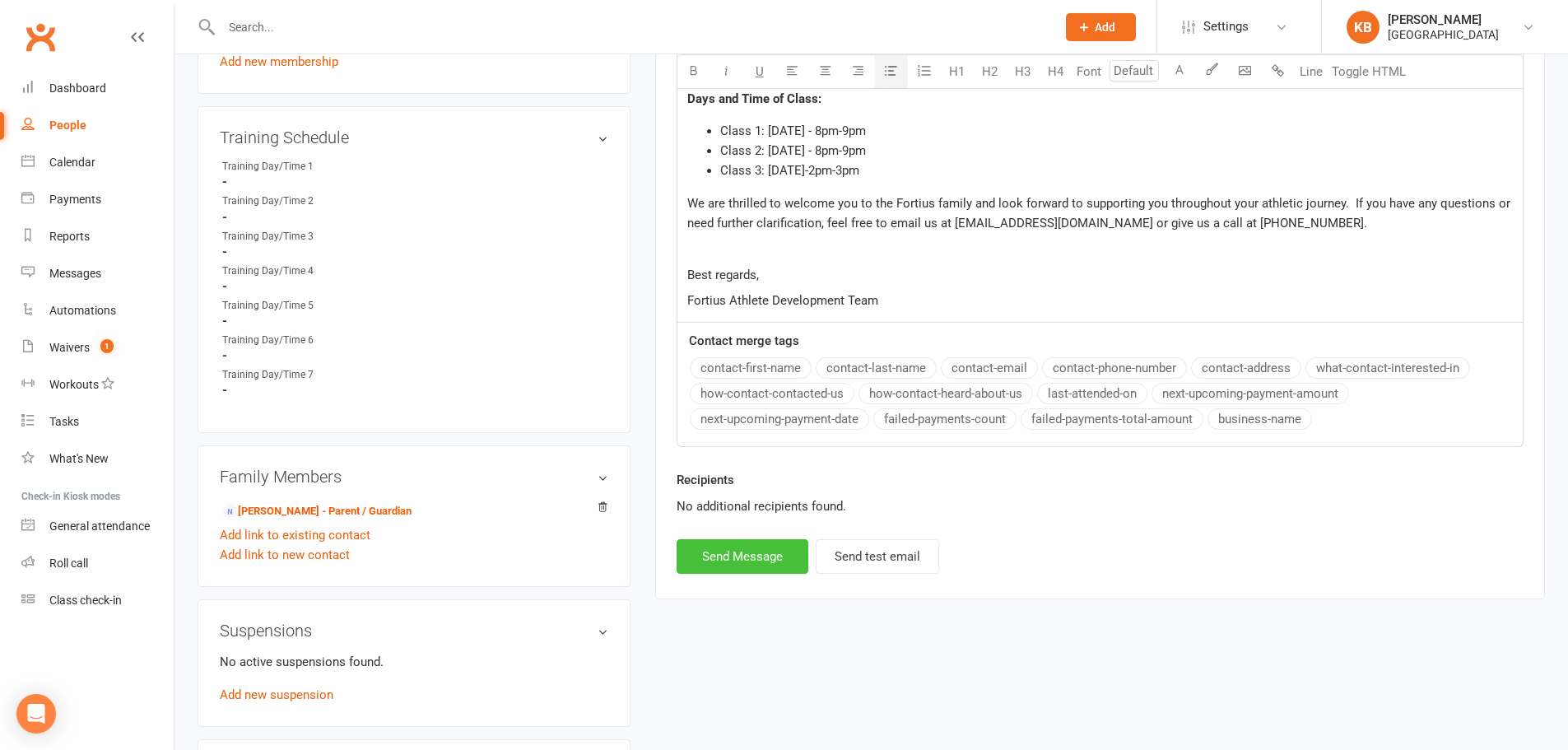
click at [758, 557] on button "Send Message" at bounding box center [742, 556] width 132 height 35
select select
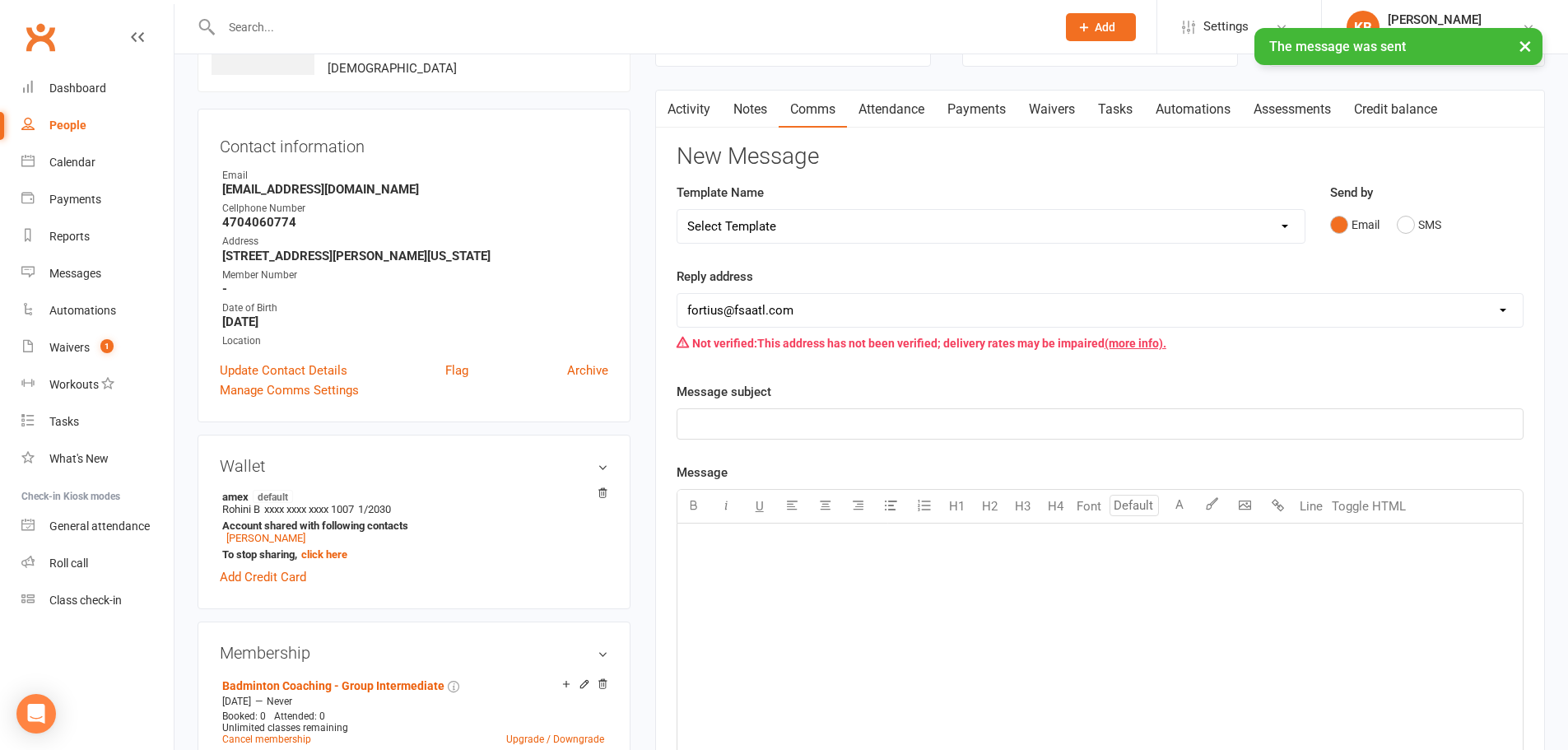
scroll to position [82, 0]
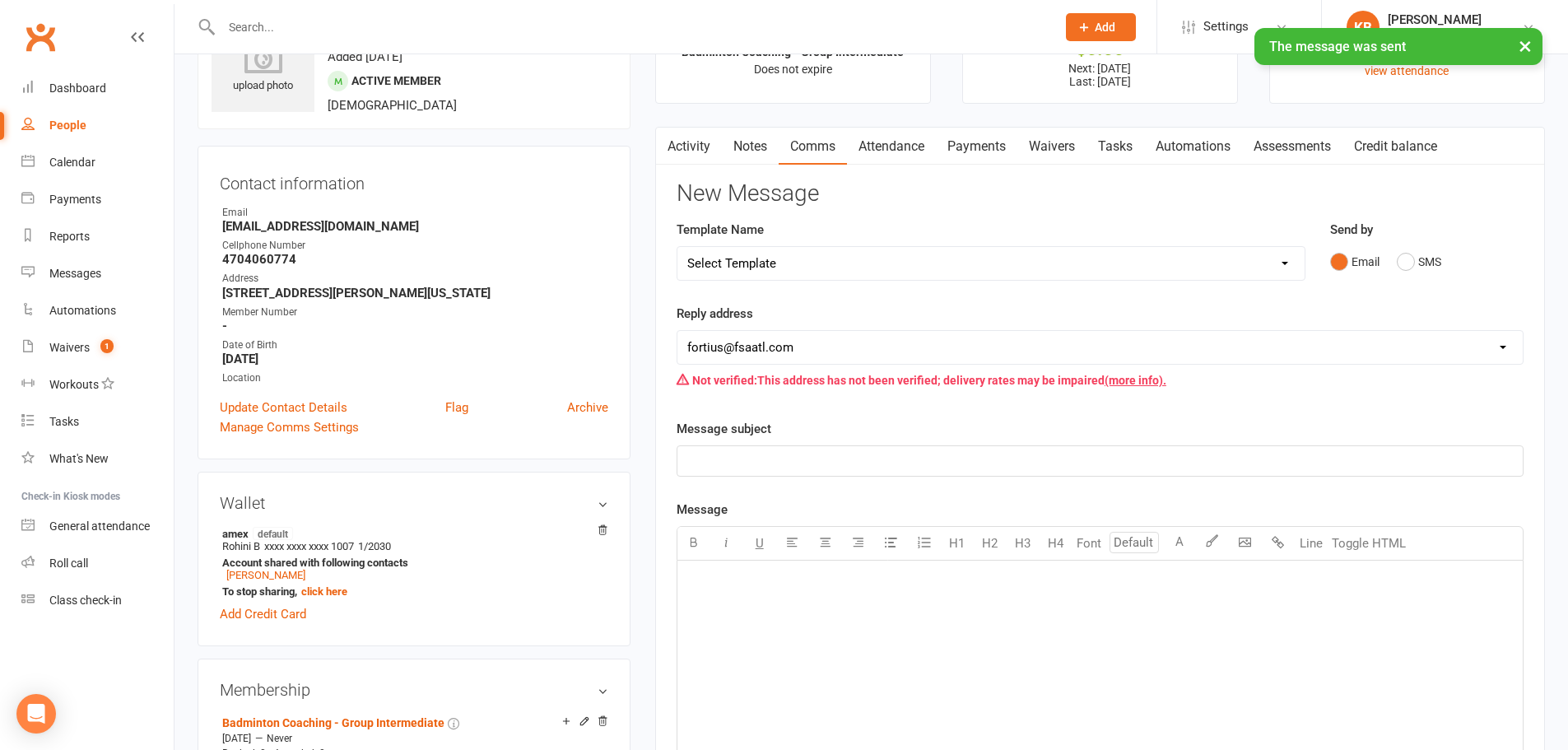
click at [703, 145] on link "Activity" at bounding box center [689, 146] width 66 height 38
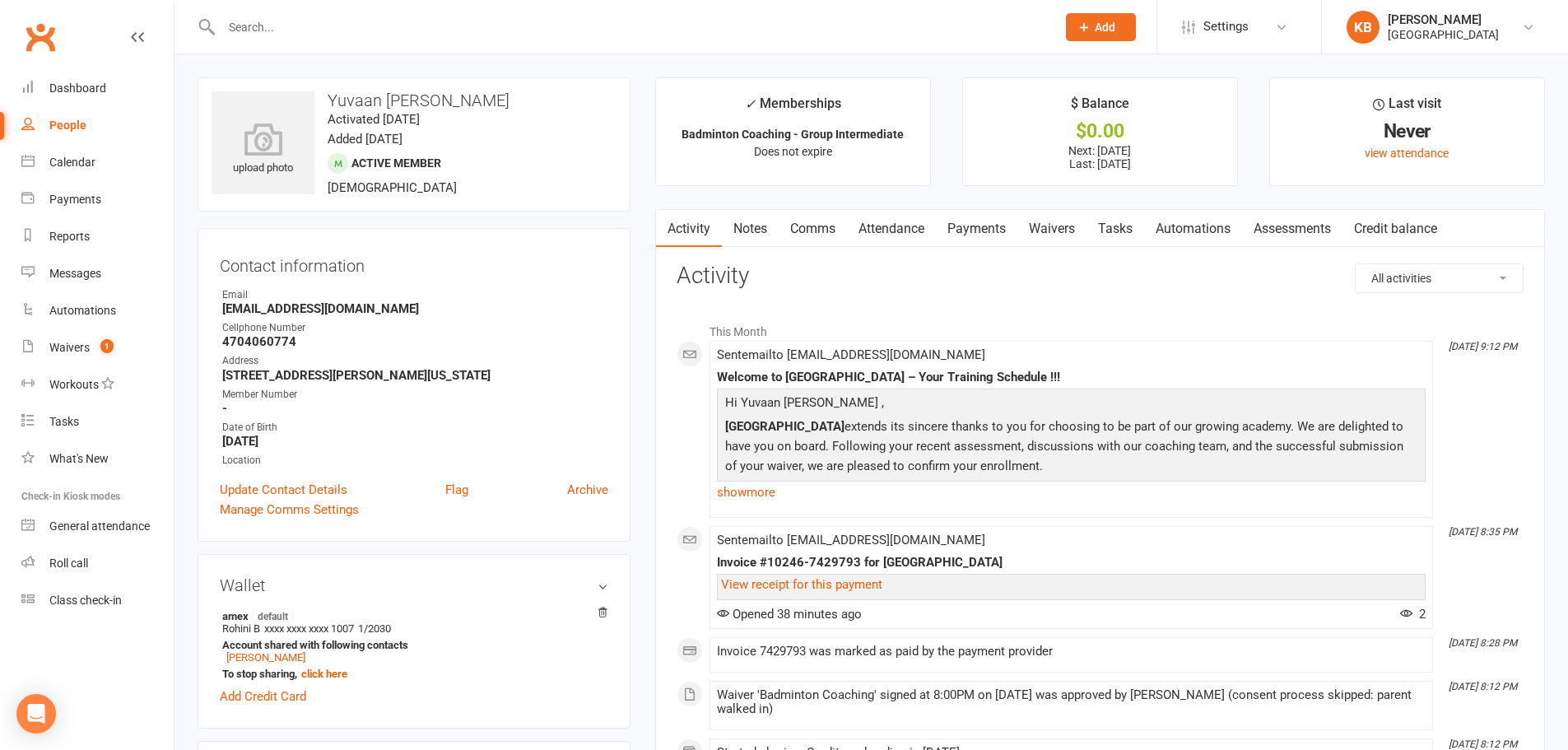
click at [295, 26] on input "text" at bounding box center [630, 27] width 827 height 23
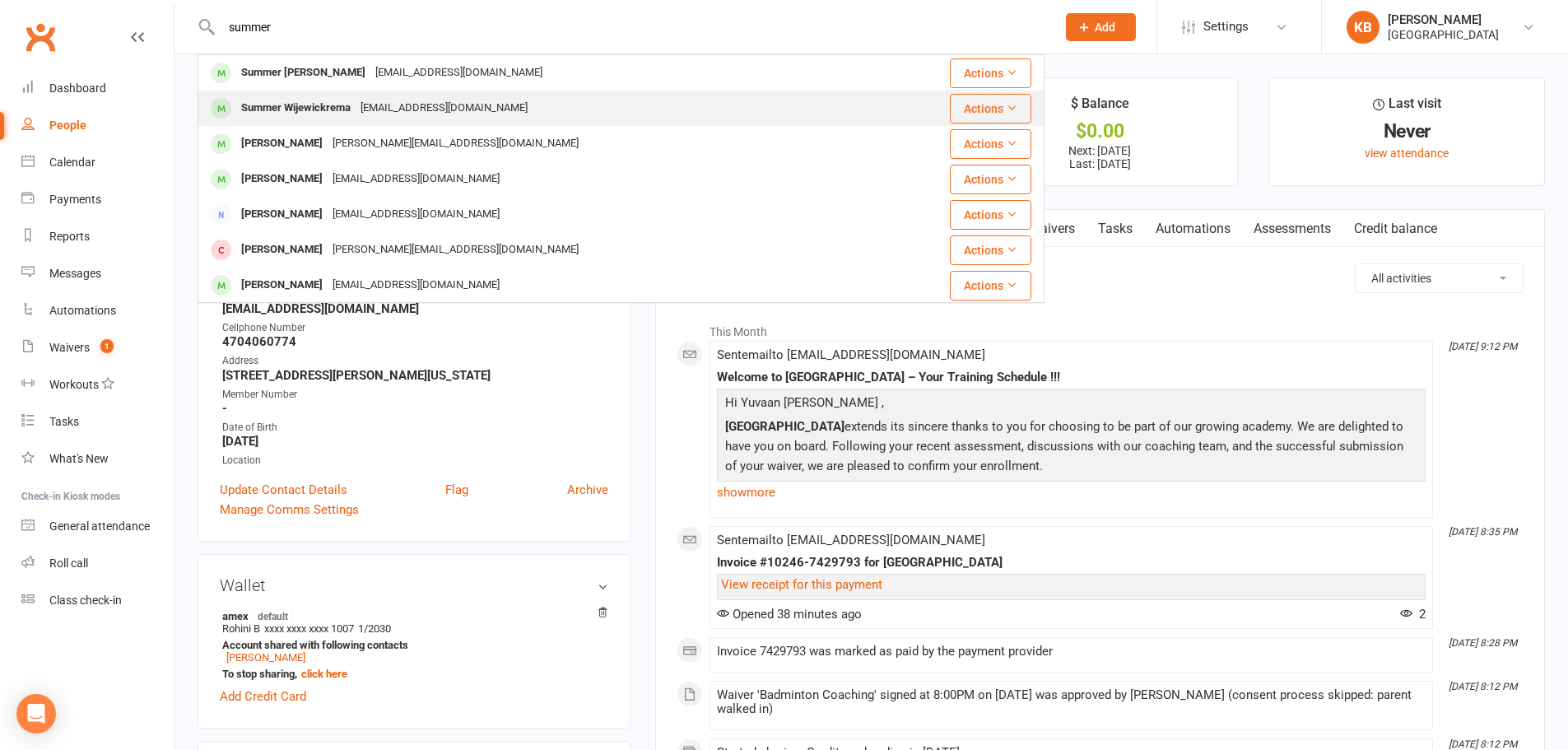
type input "summer"
click at [305, 101] on div "Summer Wijewickrema" at bounding box center [296, 108] width 119 height 24
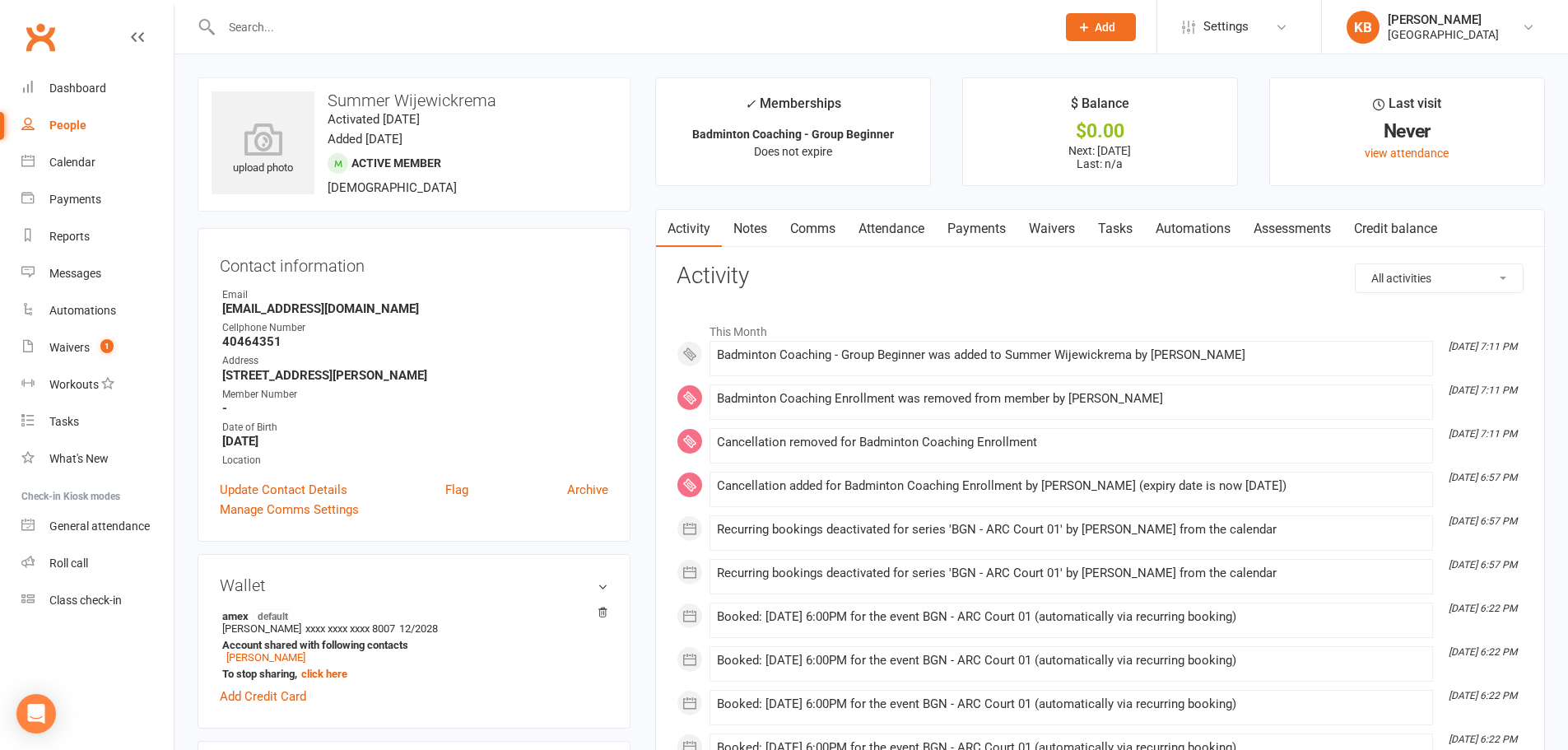
click at [815, 230] on link "Comms" at bounding box center [812, 229] width 68 height 38
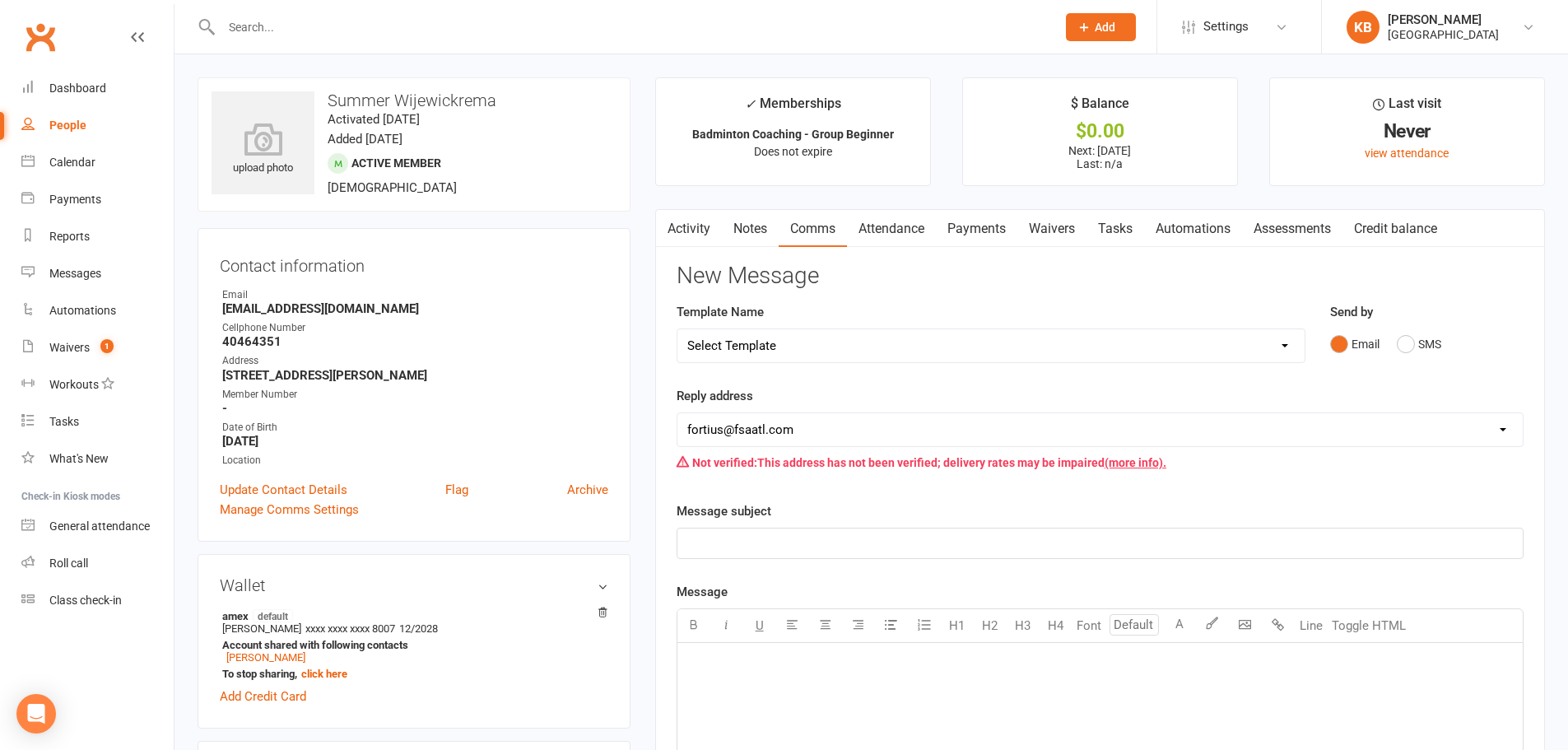
click at [864, 345] on select "Select Template [Email] Badminton Court Schedule [SMS] [Default template - revi…" at bounding box center [990, 345] width 627 height 33
select select "22"
click at [677, 329] on select "Select Template [Email] Badminton Court Schedule [SMS] [Default template - revi…" at bounding box center [990, 345] width 627 height 33
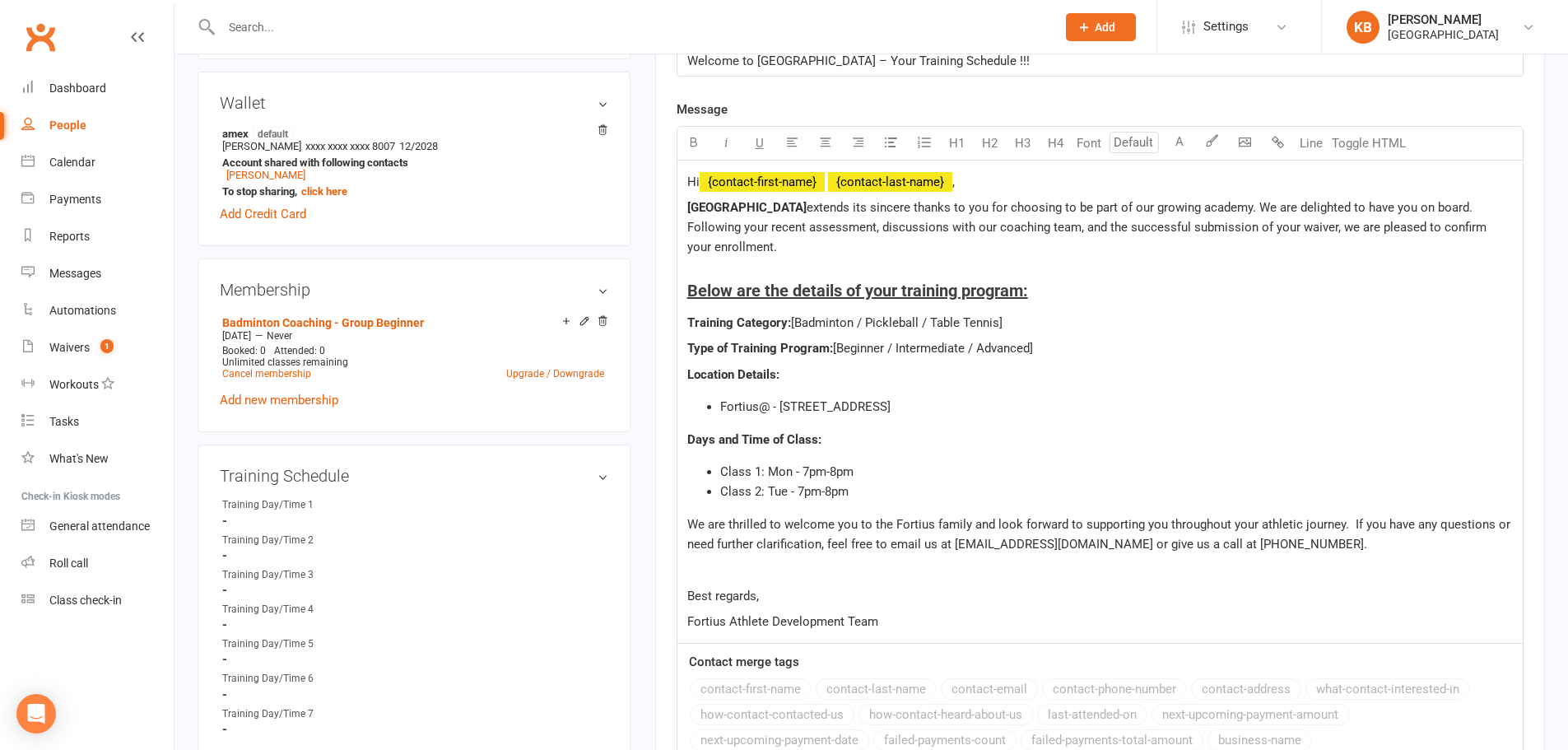
scroll to position [494, 0]
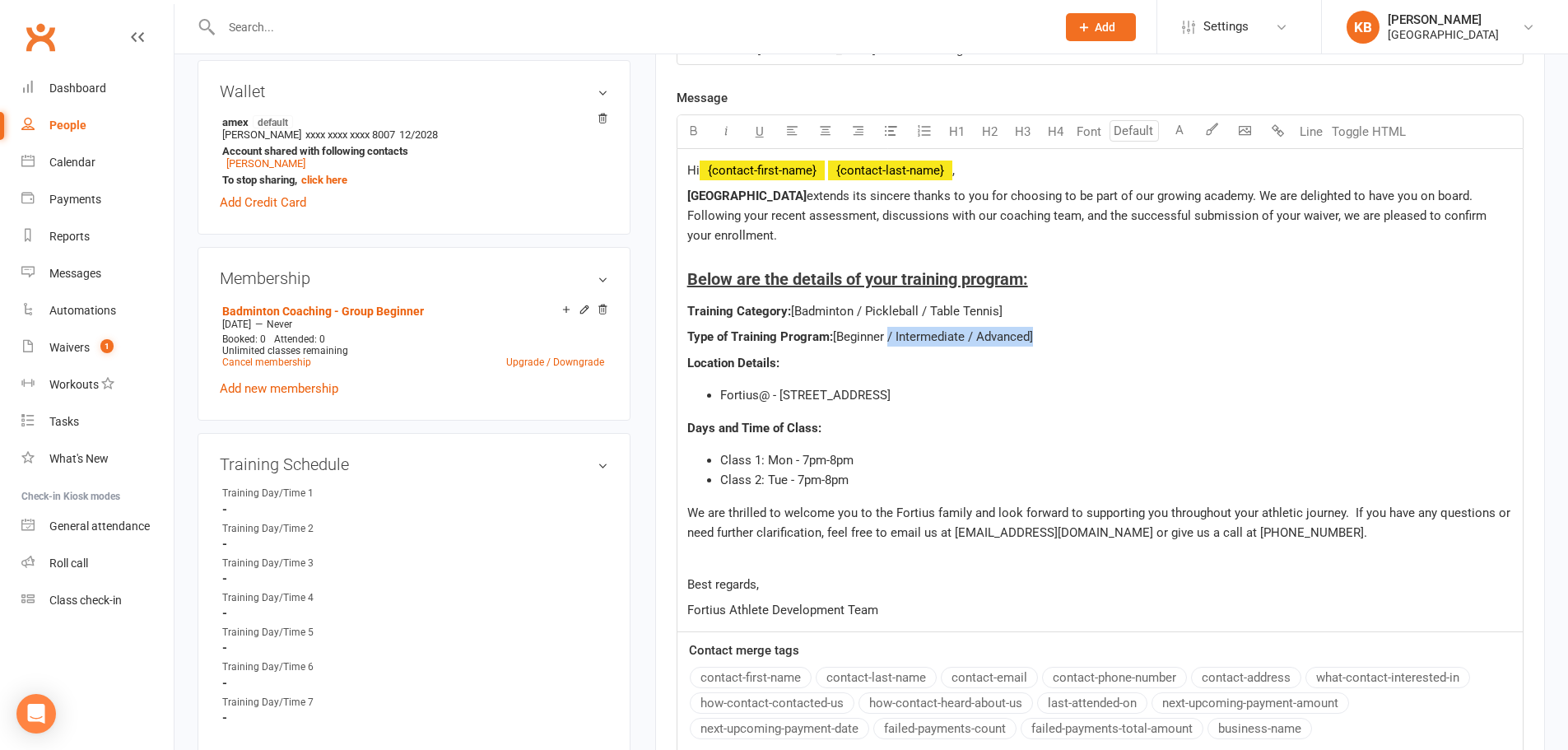
drag, startPoint x: 887, startPoint y: 334, endPoint x: 1032, endPoint y: 336, distance: 145.0
click at [1032, 336] on span "[Beginner / Intermediate / Advanced]" at bounding box center [932, 337] width 200 height 15
drag, startPoint x: 859, startPoint y: 310, endPoint x: 998, endPoint y: 313, distance: 139.0
click at [998, 313] on span "[Badminton / Pickleball / Table Tennis]" at bounding box center [897, 312] width 211 height 15
click at [950, 343] on p "Type of Training Program: [Beginner]" at bounding box center [1100, 336] width 826 height 19
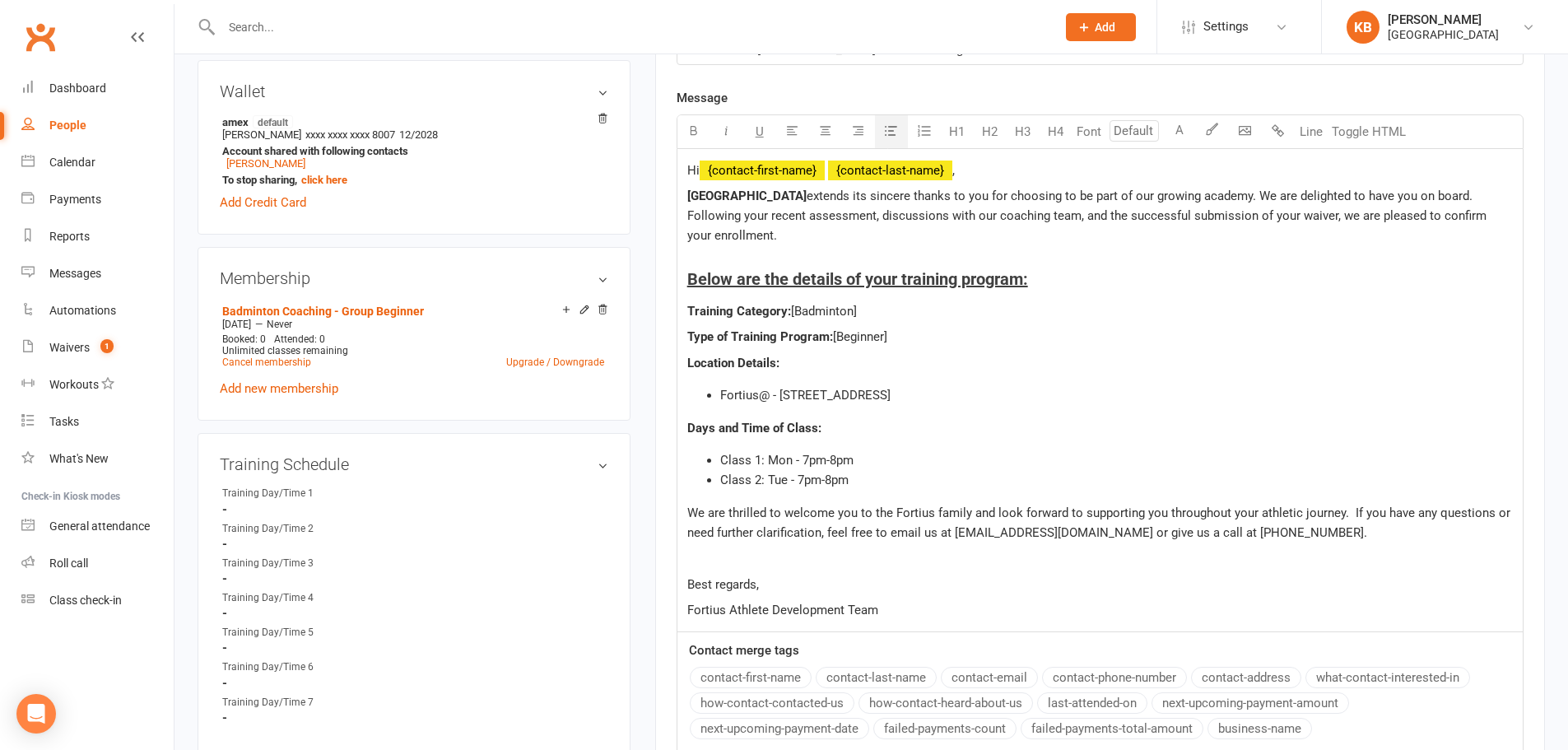
click at [868, 462] on li "Class 1: Mon - 7pm-8pm" at bounding box center [1116, 459] width 793 height 19
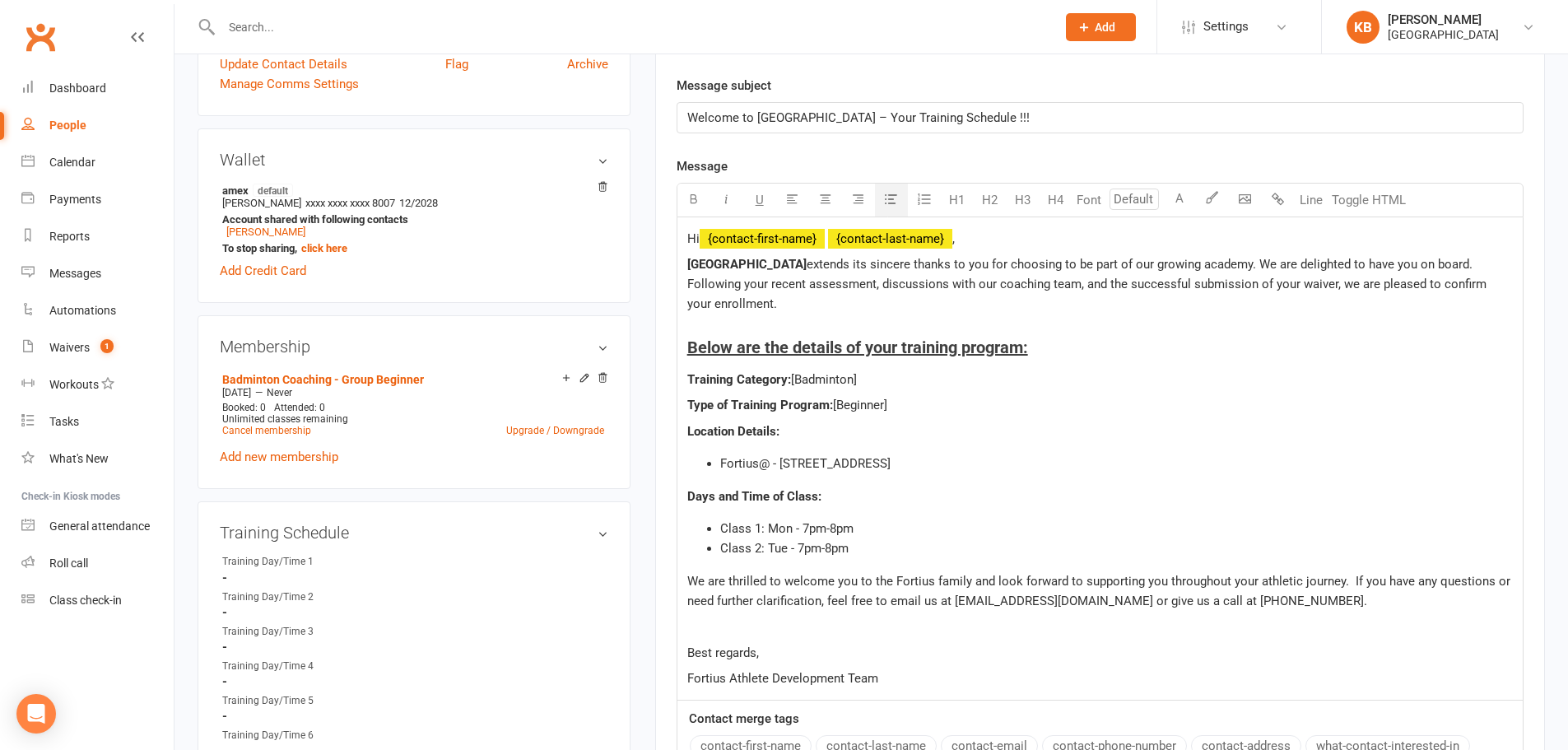
scroll to position [576, 0]
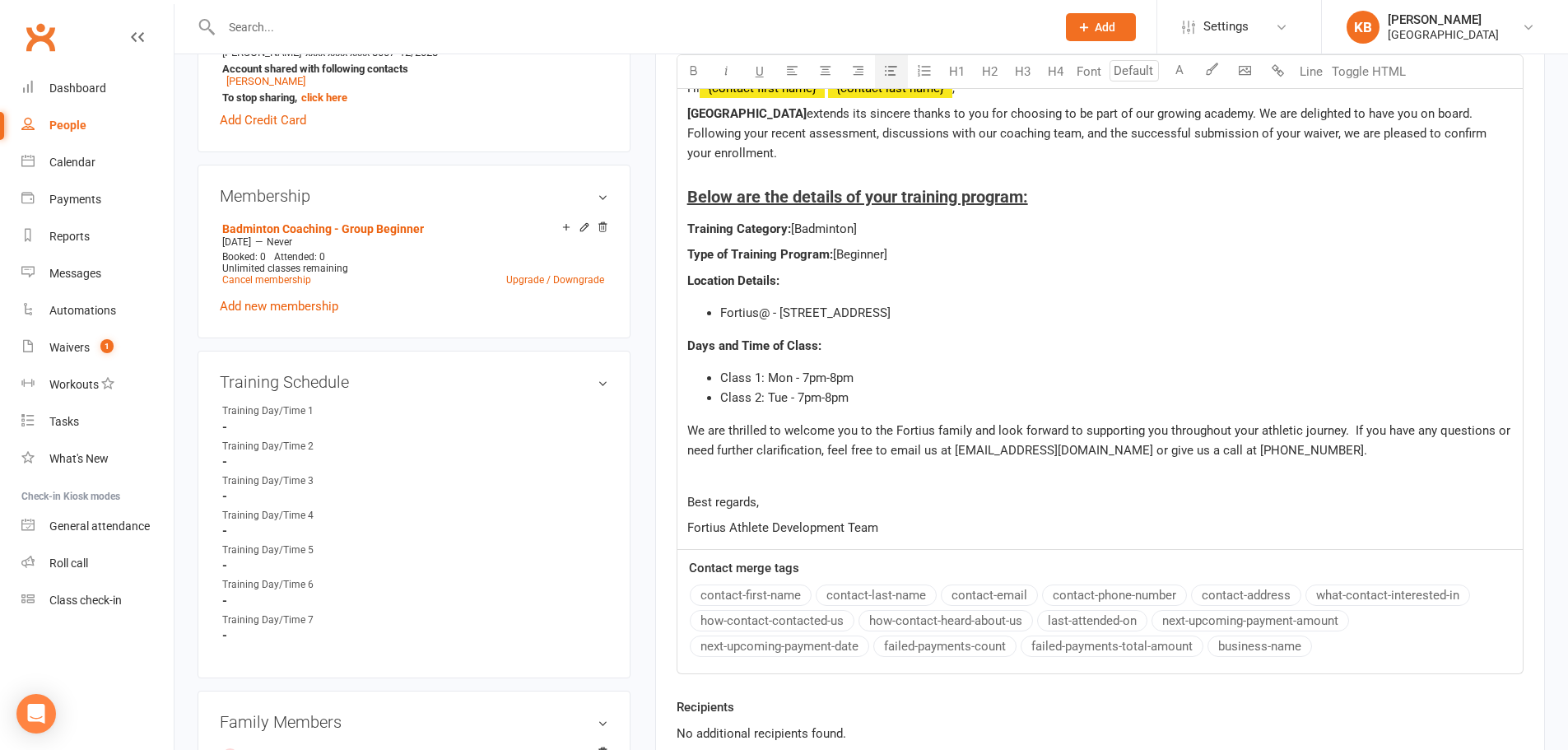
click at [810, 374] on span "Class 1: Mon - 7pm-8pm" at bounding box center [787, 378] width 133 height 15
click at [789, 369] on li "Class 1: Mon - 6pm-7pm" at bounding box center [1116, 378] width 793 height 19
click at [784, 397] on span "Class 2: Tue - 7pm-8pm" at bounding box center [784, 398] width 128 height 15
click at [830, 390] on span "Class 2: [DATE] - 7pm-8pm" at bounding box center [793, 398] width 146 height 15
click at [939, 390] on li "Class 2: [DATE] - 6pm-7pm" at bounding box center [1116, 397] width 793 height 19
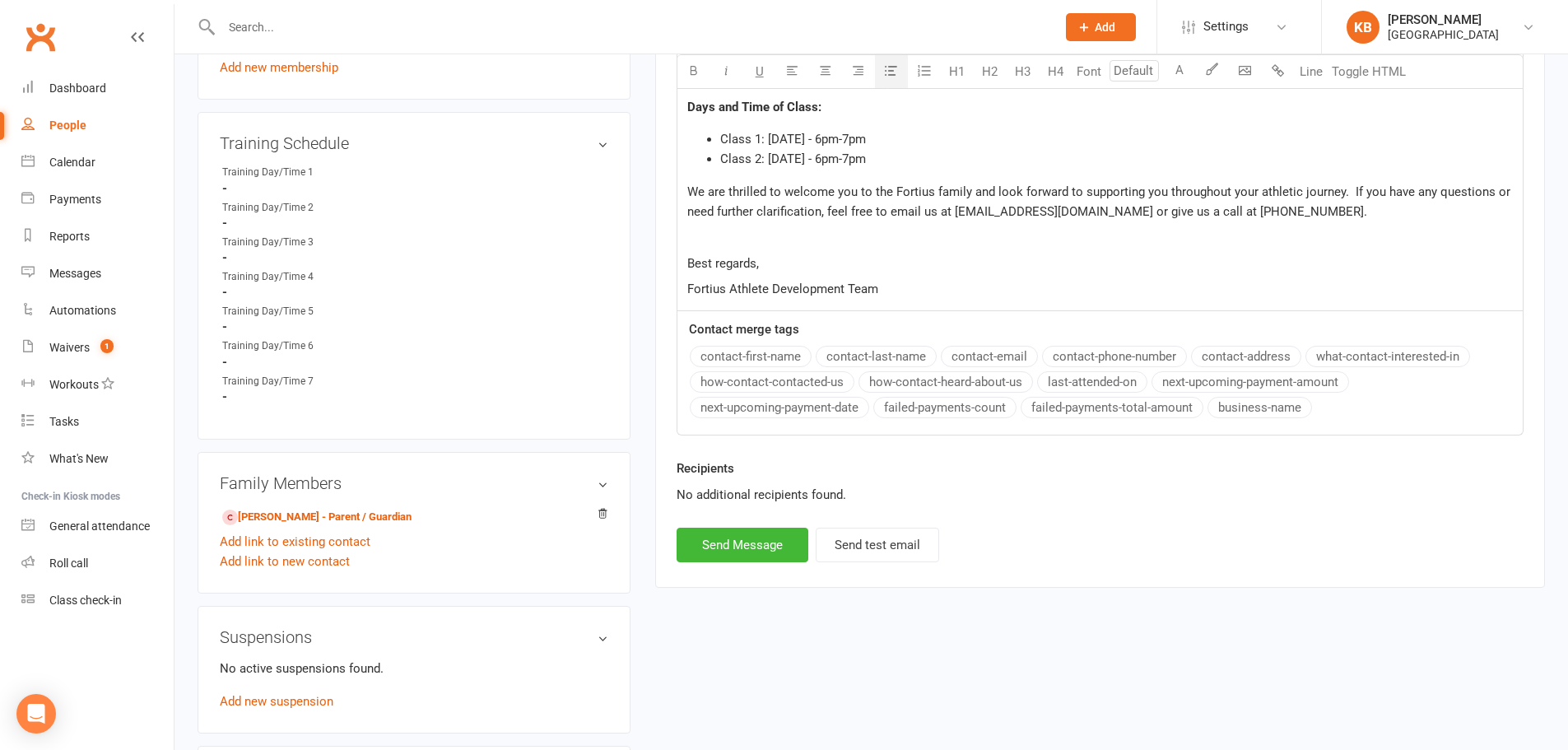
scroll to position [905, 0]
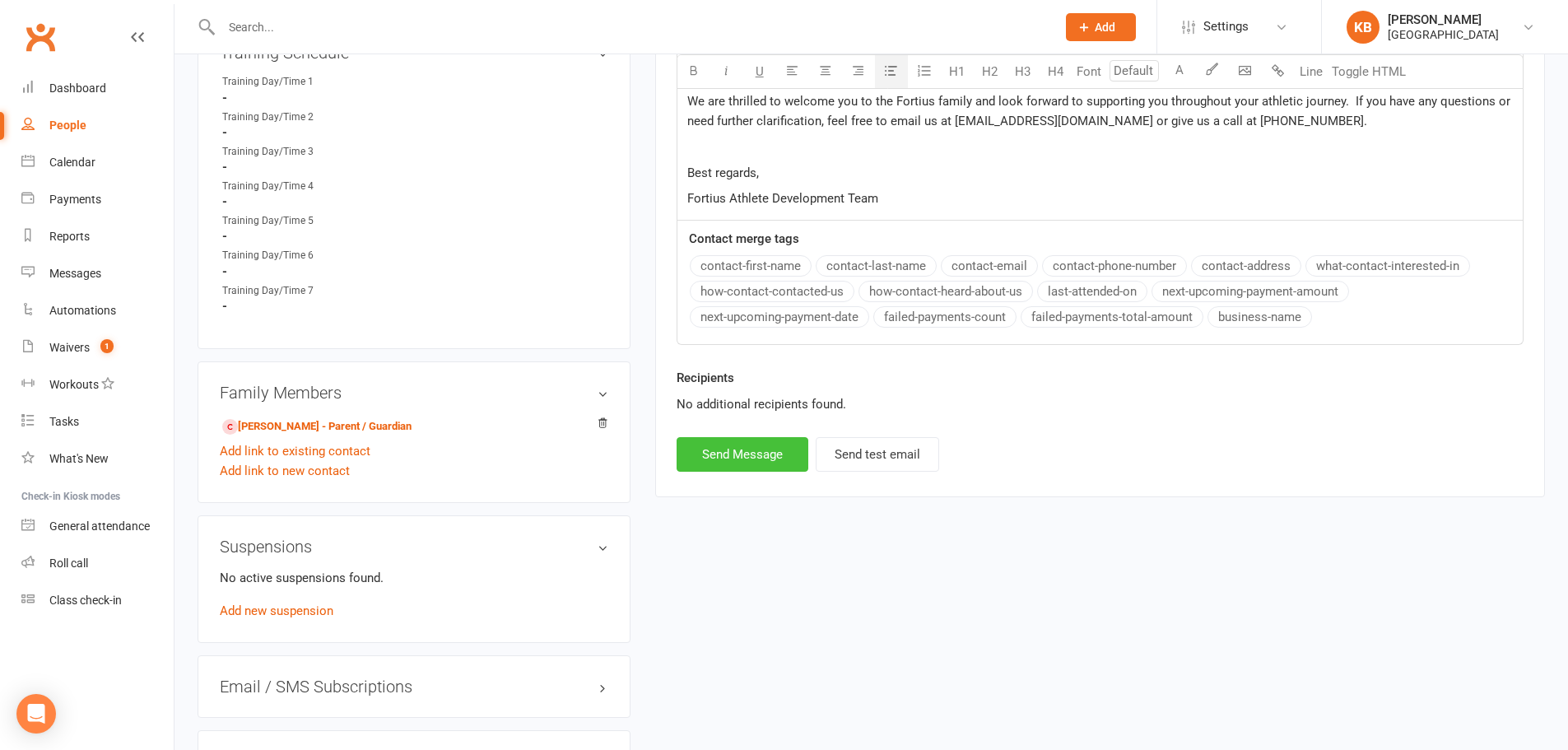
click at [752, 438] on button "Send Message" at bounding box center [742, 454] width 132 height 35
select select
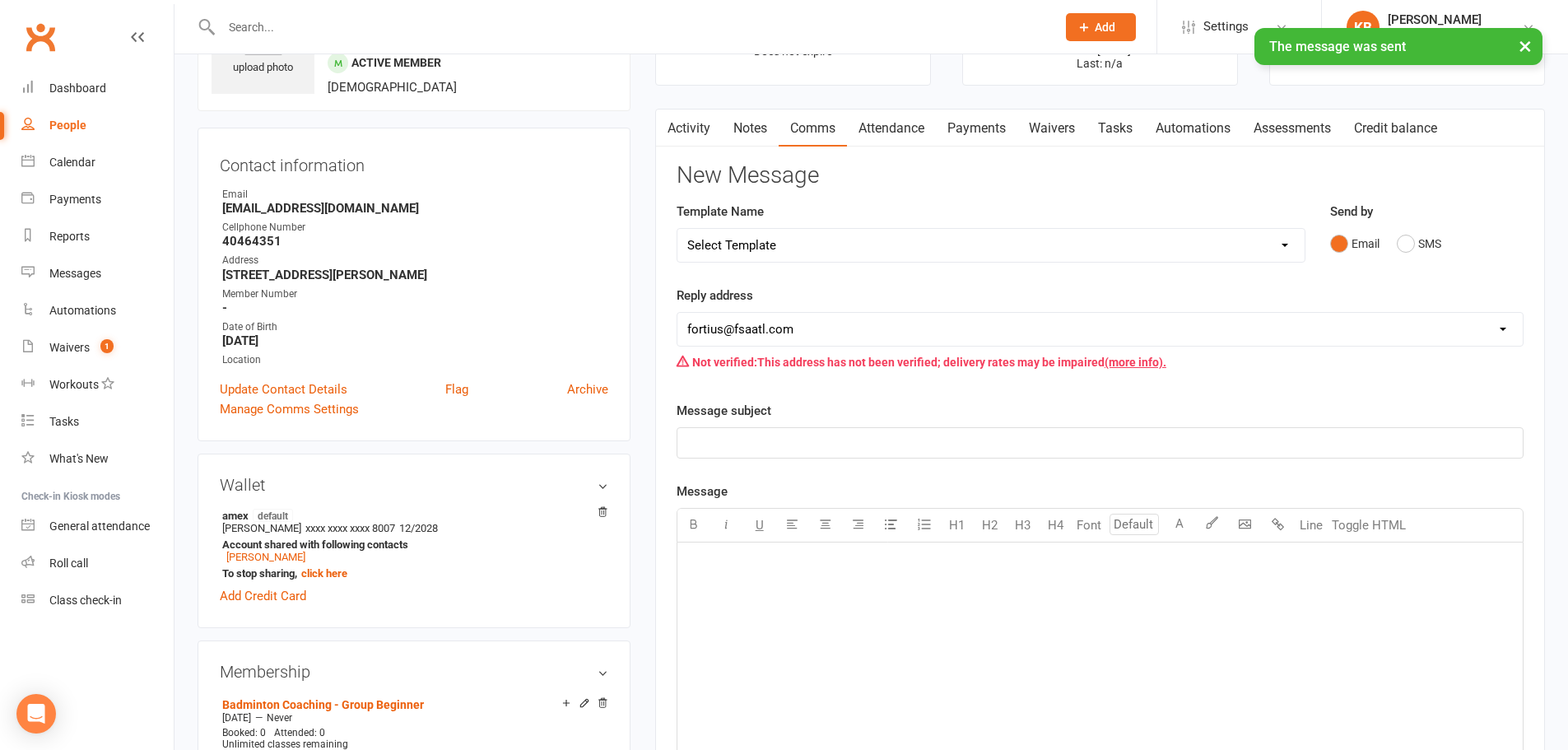
scroll to position [82, 0]
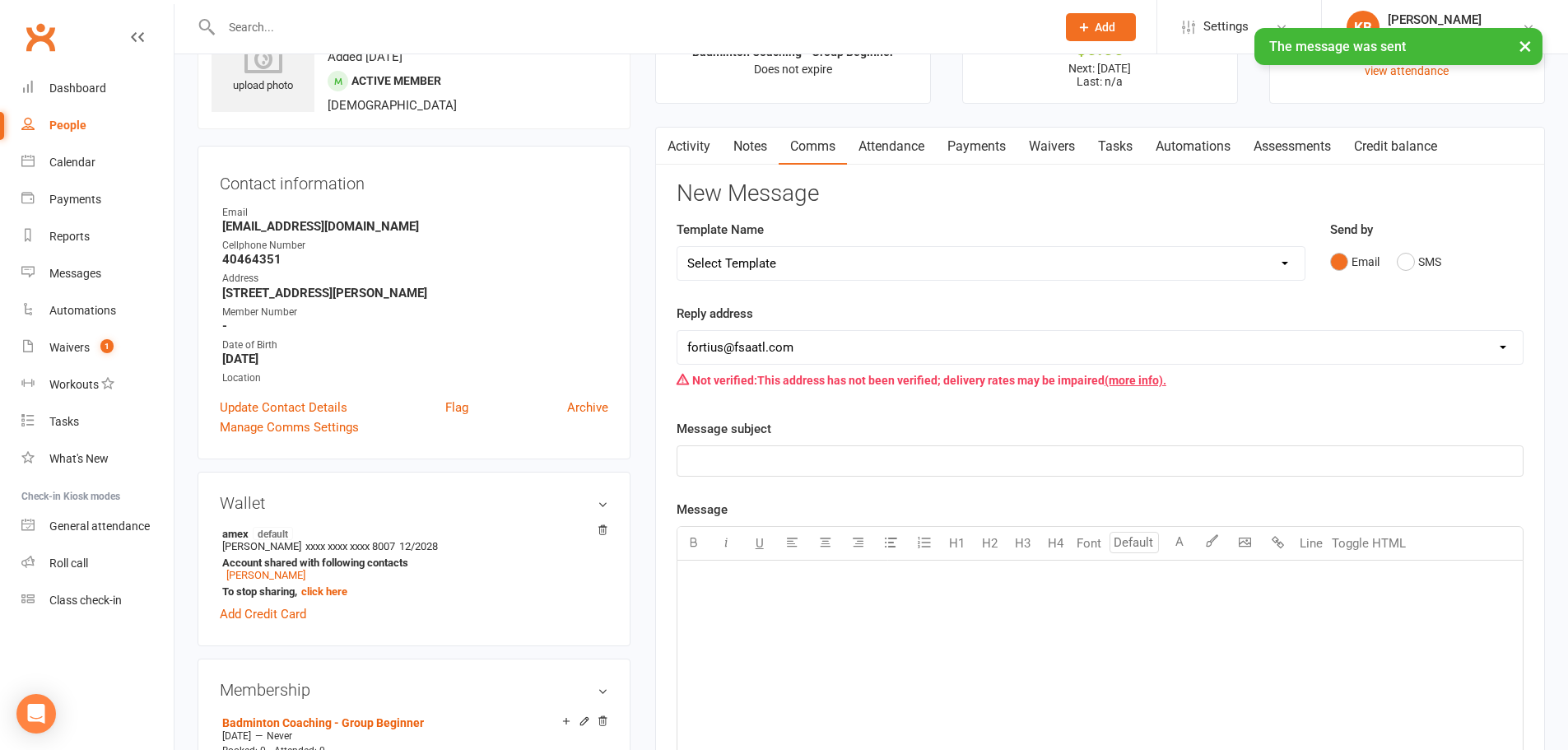
click at [687, 152] on link "Activity" at bounding box center [689, 146] width 66 height 38
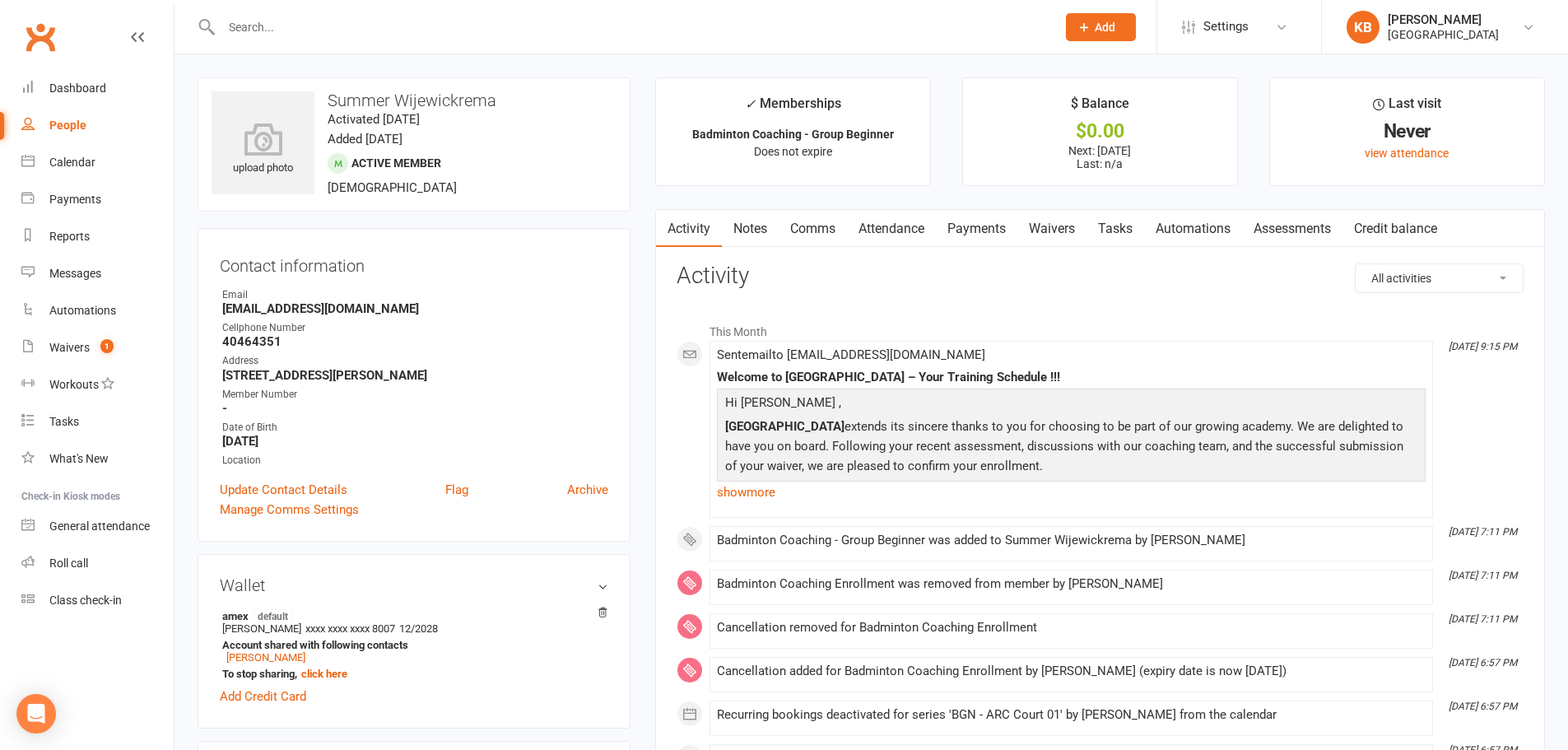
click at [399, 25] on input "text" at bounding box center [630, 27] width 827 height 23
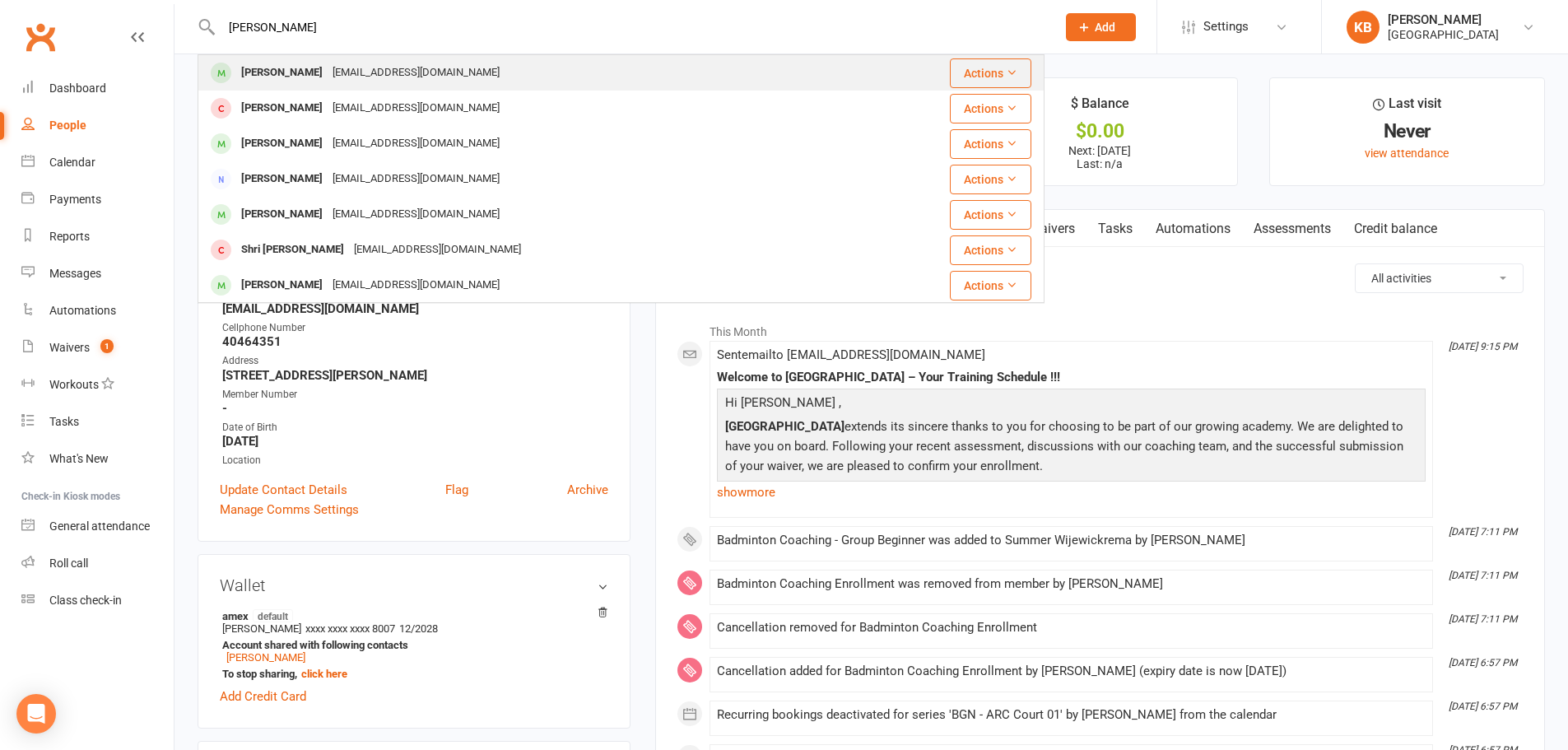
type input "[PERSON_NAME]"
click at [365, 69] on div "[EMAIL_ADDRESS][DOMAIN_NAME]" at bounding box center [416, 73] width 177 height 24
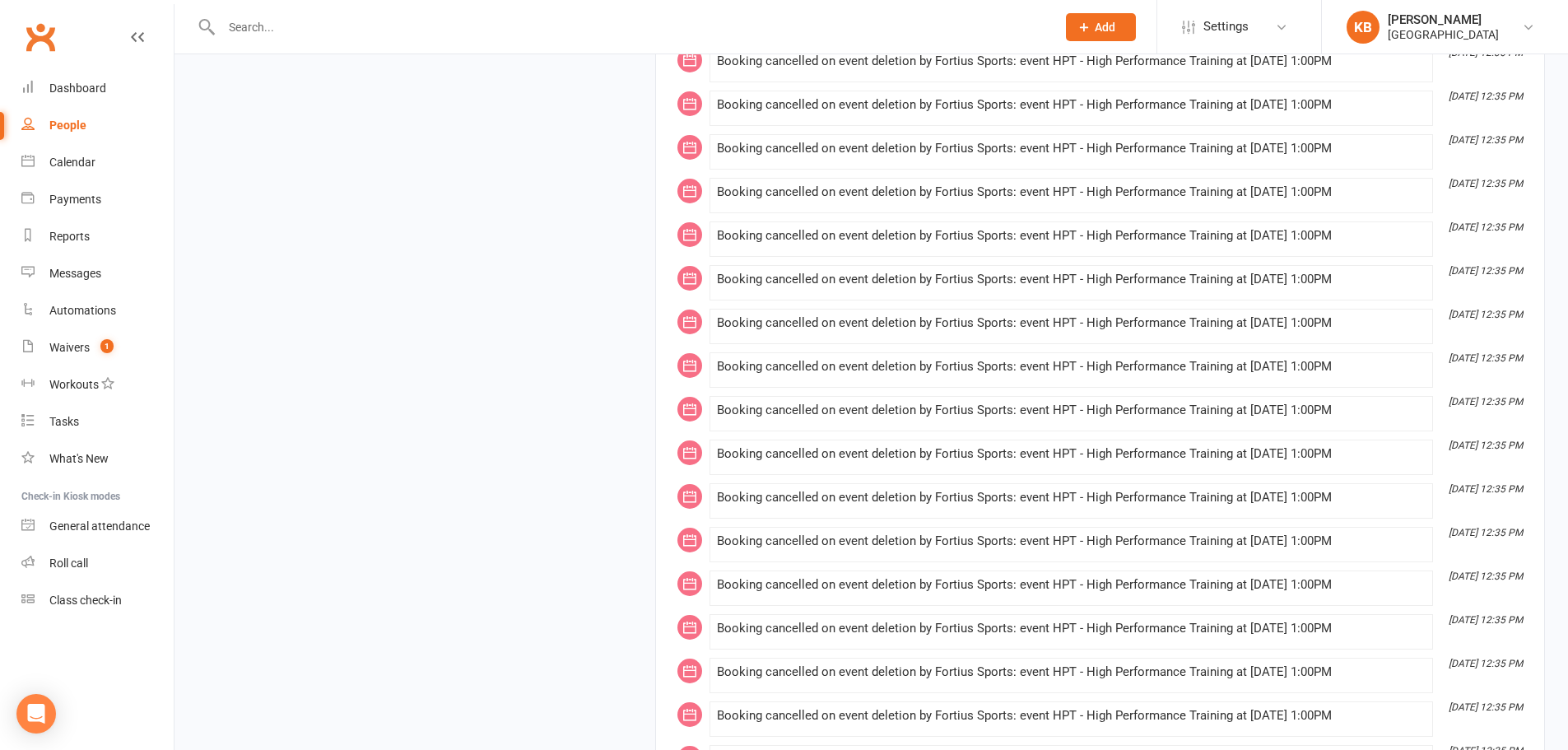
scroll to position [27950, 0]
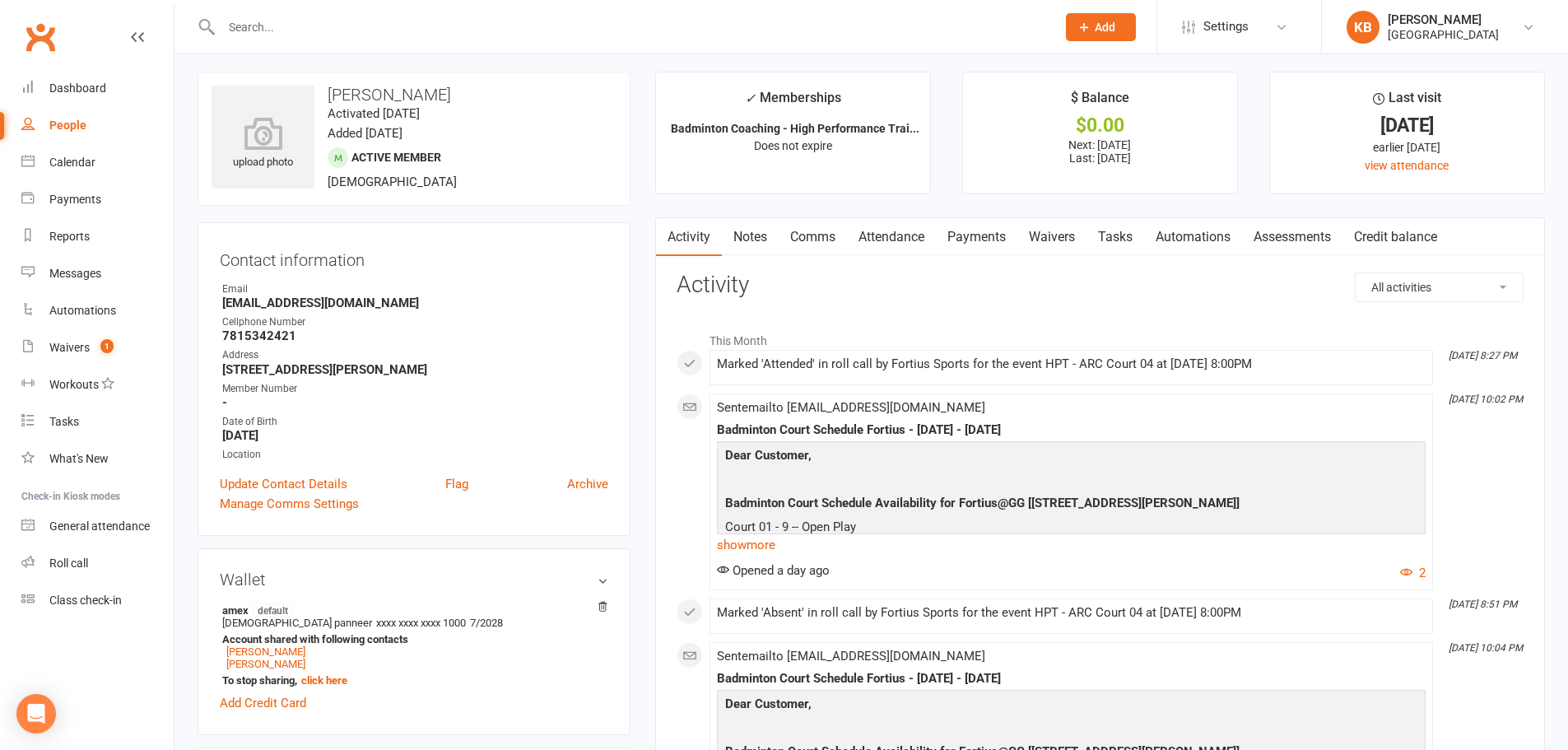
scroll to position [0, 0]
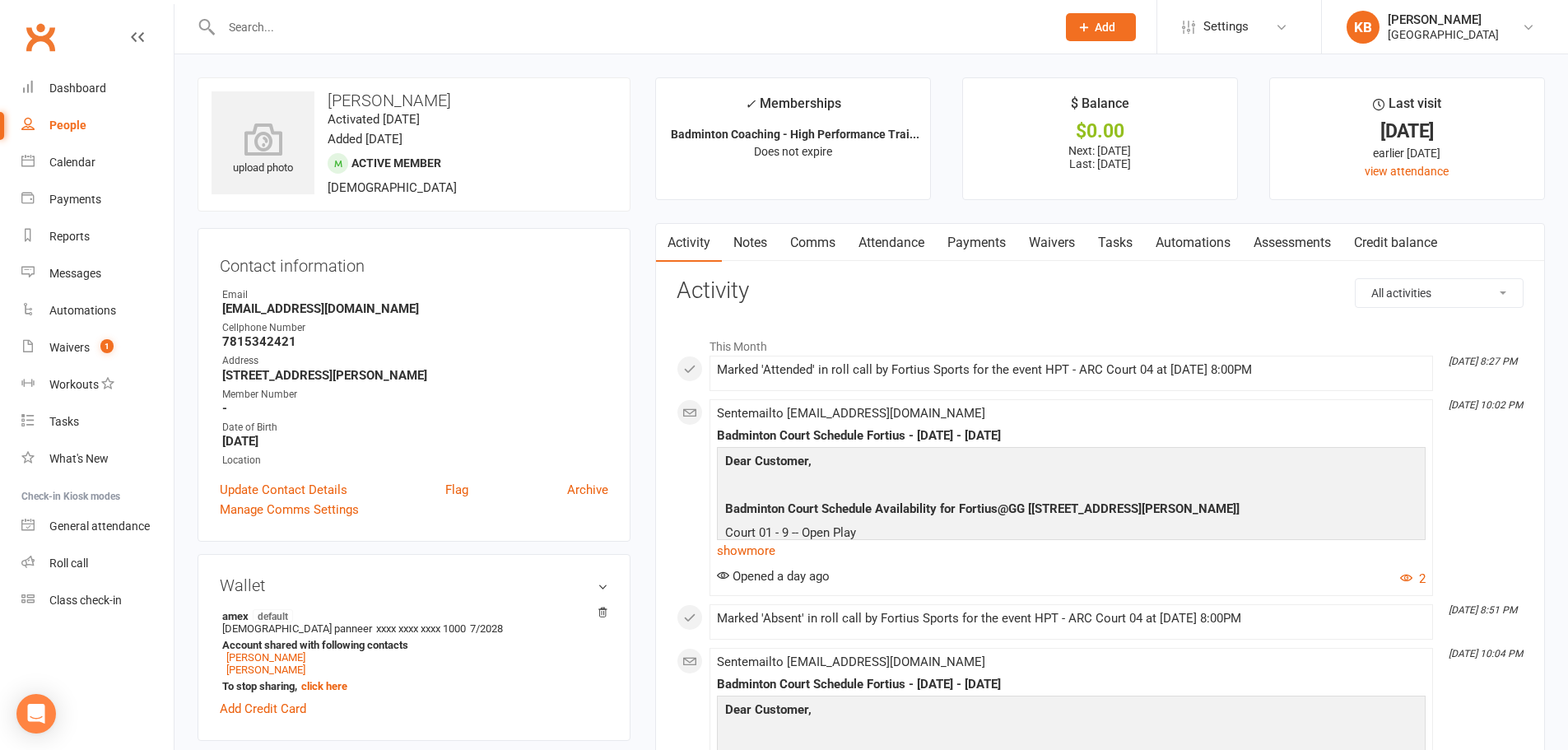
click at [299, 16] on input "text" at bounding box center [630, 27] width 827 height 23
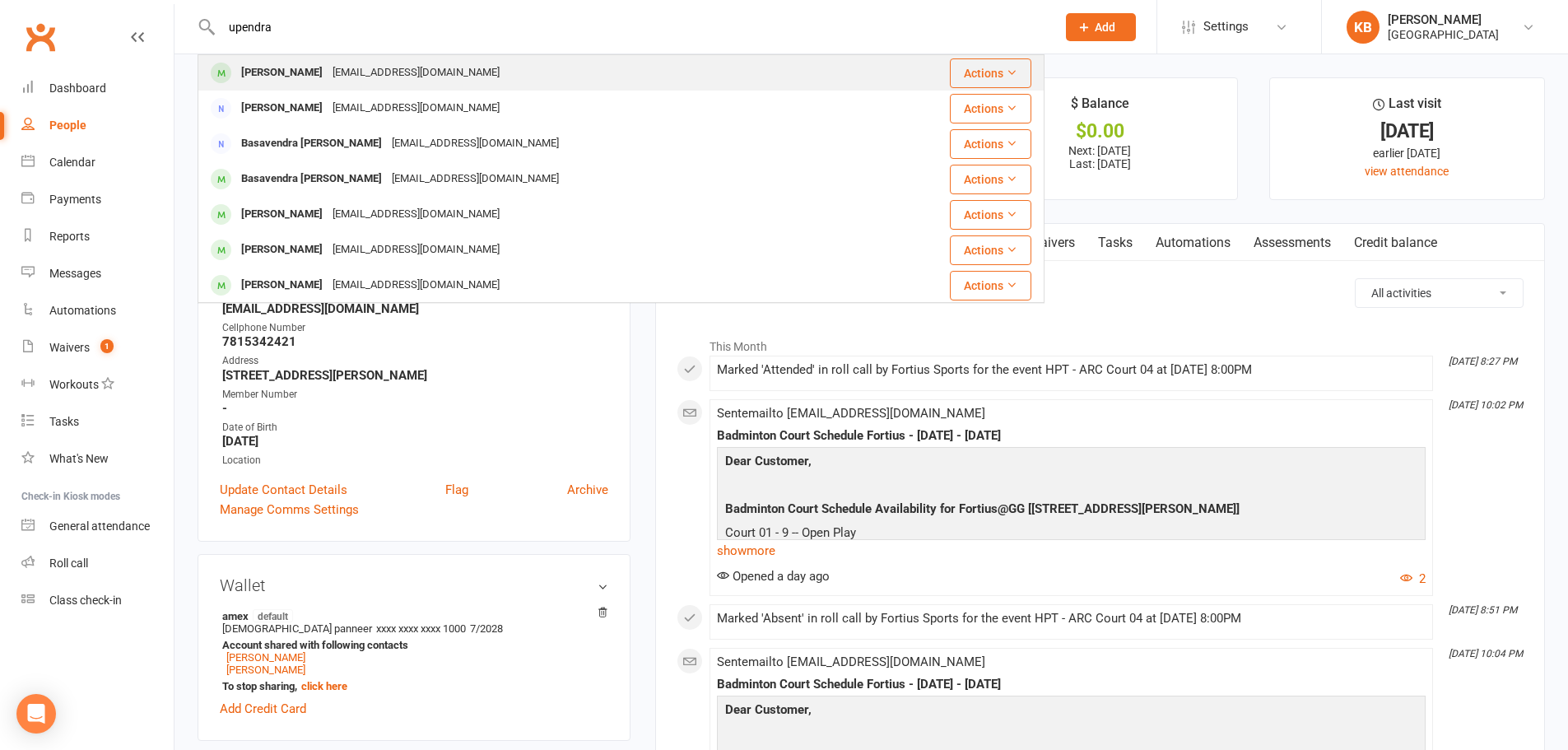
type input "upendra"
click at [365, 83] on div "upendra.acd@gmail.com" at bounding box center [416, 73] width 177 height 24
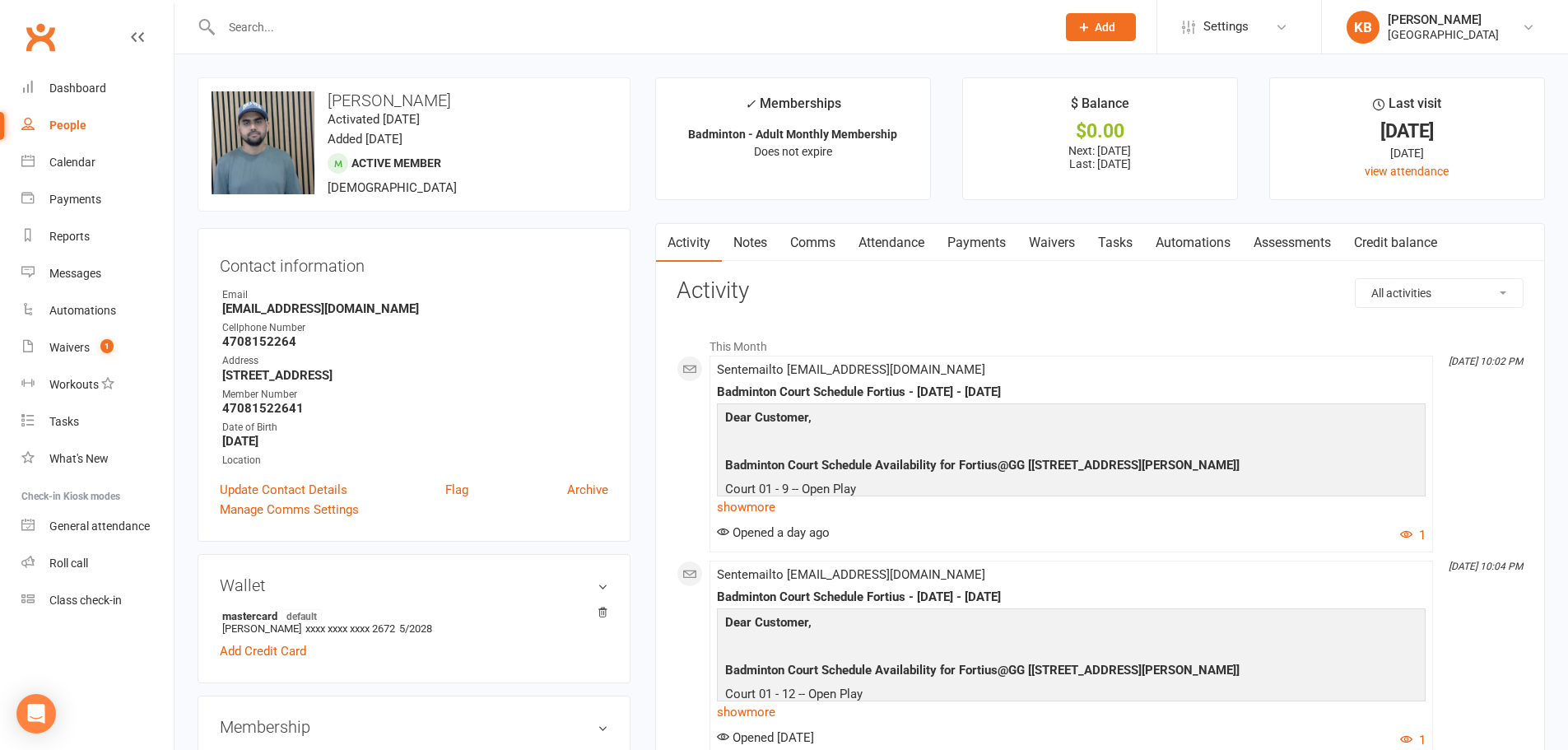
drag, startPoint x: 329, startPoint y: 98, endPoint x: 514, endPoint y: 93, distance: 185.1
click at [514, 93] on h3 "Upendra Bharamgouda" at bounding box center [414, 100] width 405 height 18
copy h3 "Upendra Bharamgouda"
click at [505, 127] on div "upload photo change photo Upendra Bharamgouda Activated 25 July, 2025 Added 25 …" at bounding box center [414, 144] width 433 height 134
click at [81, 89] on div "Dashboard" at bounding box center [77, 88] width 57 height 14
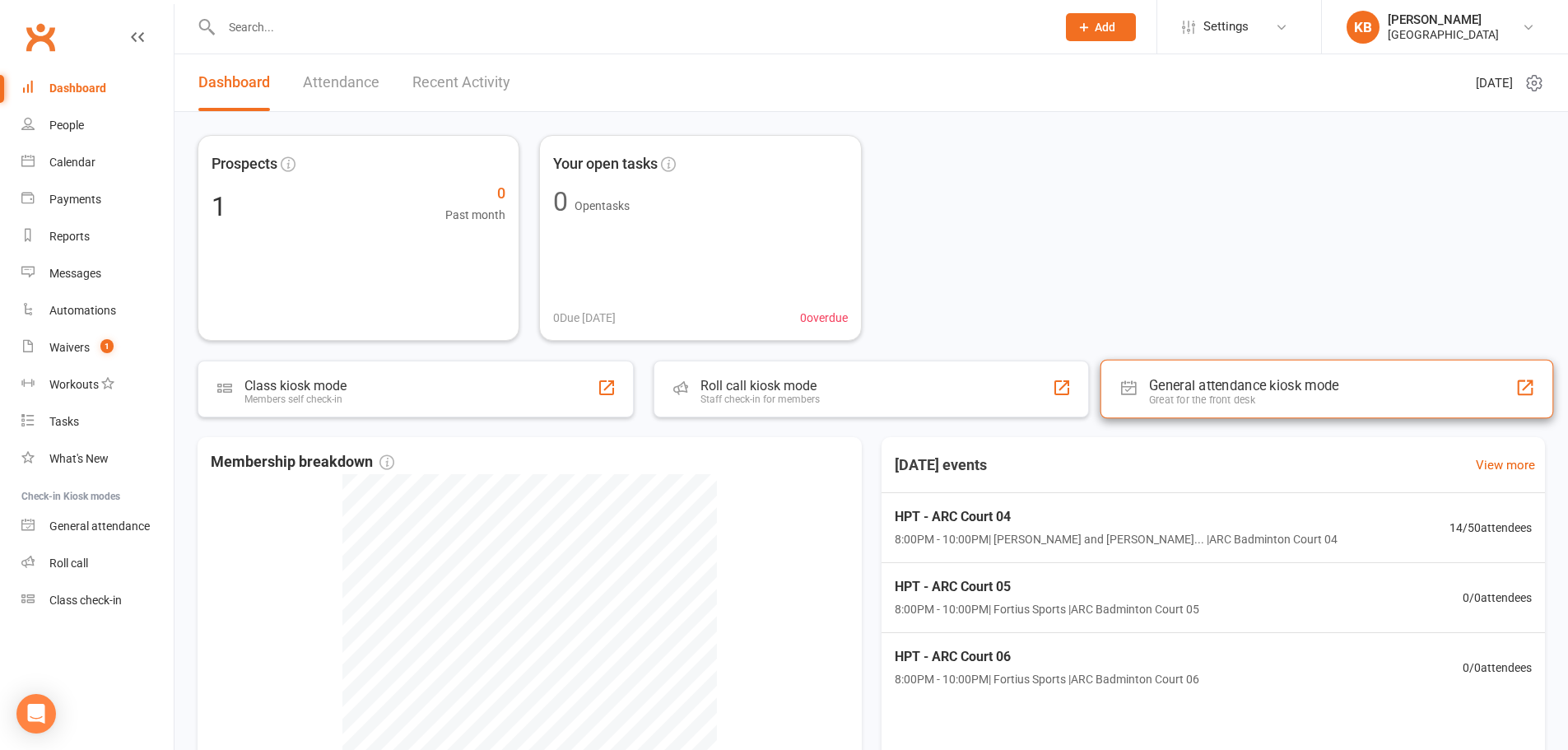
click at [1174, 393] on div "General attendance kiosk mode" at bounding box center [1244, 384] width 190 height 16
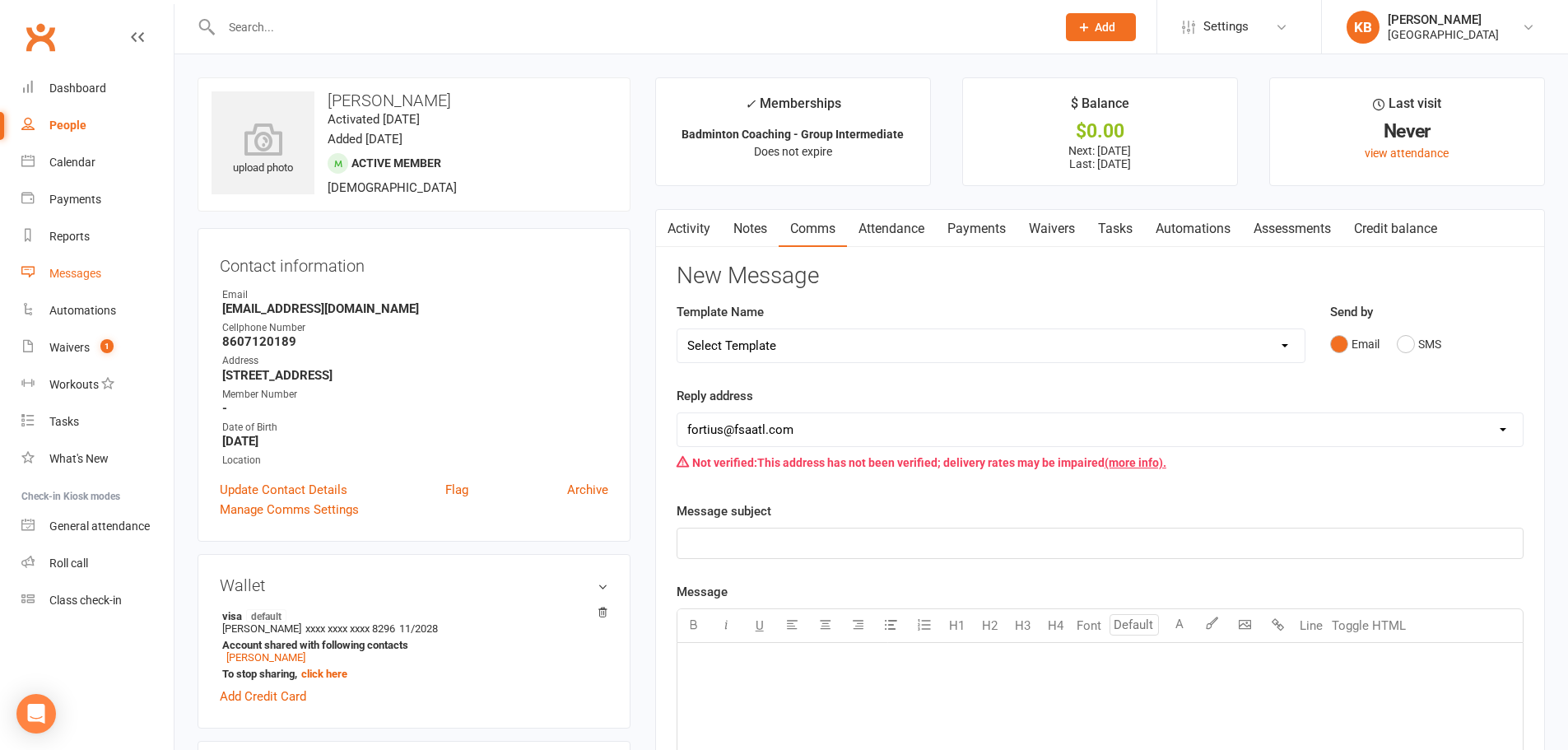
click at [73, 276] on div "Messages" at bounding box center [74, 274] width 52 height 14
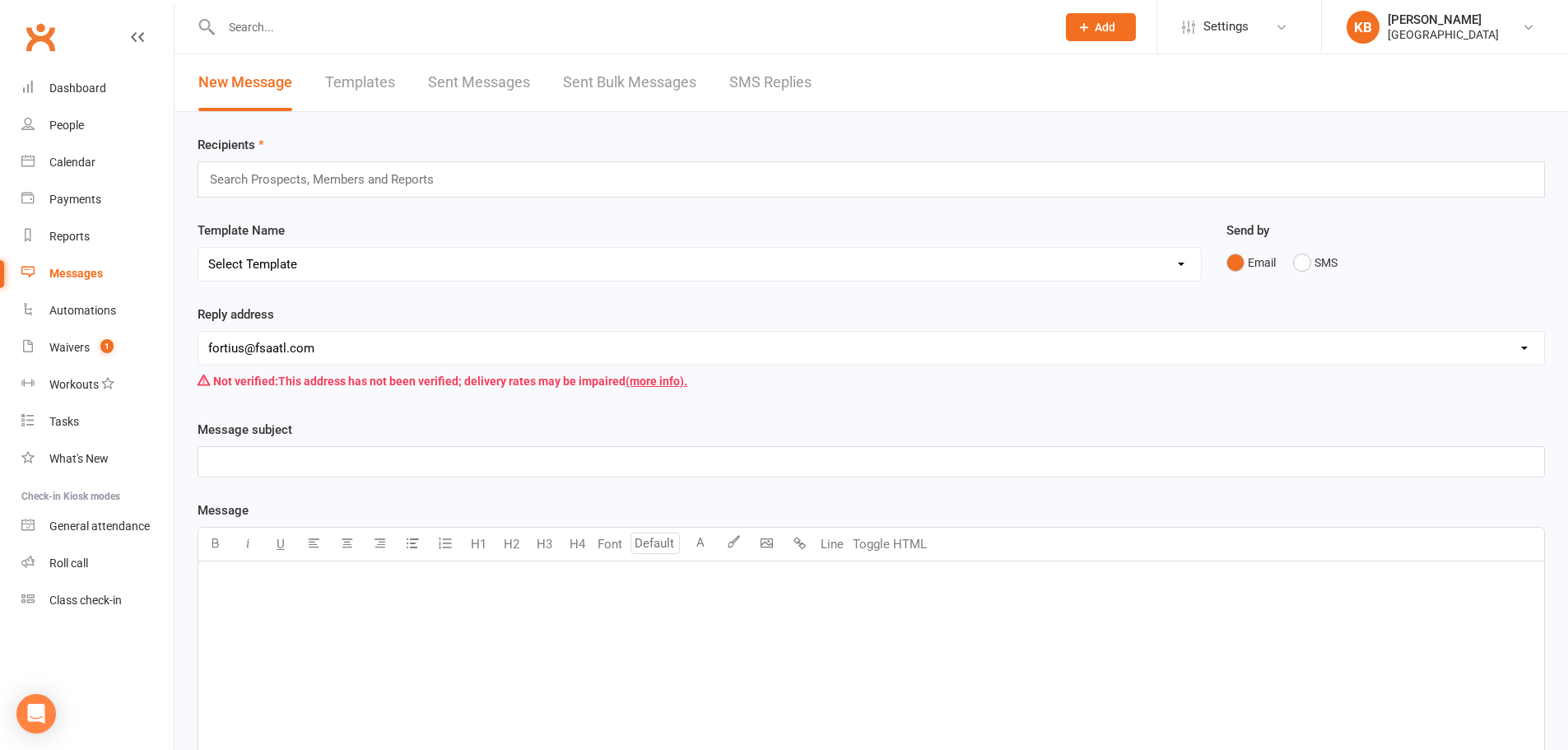
click at [411, 185] on input "text" at bounding box center [329, 179] width 241 height 21
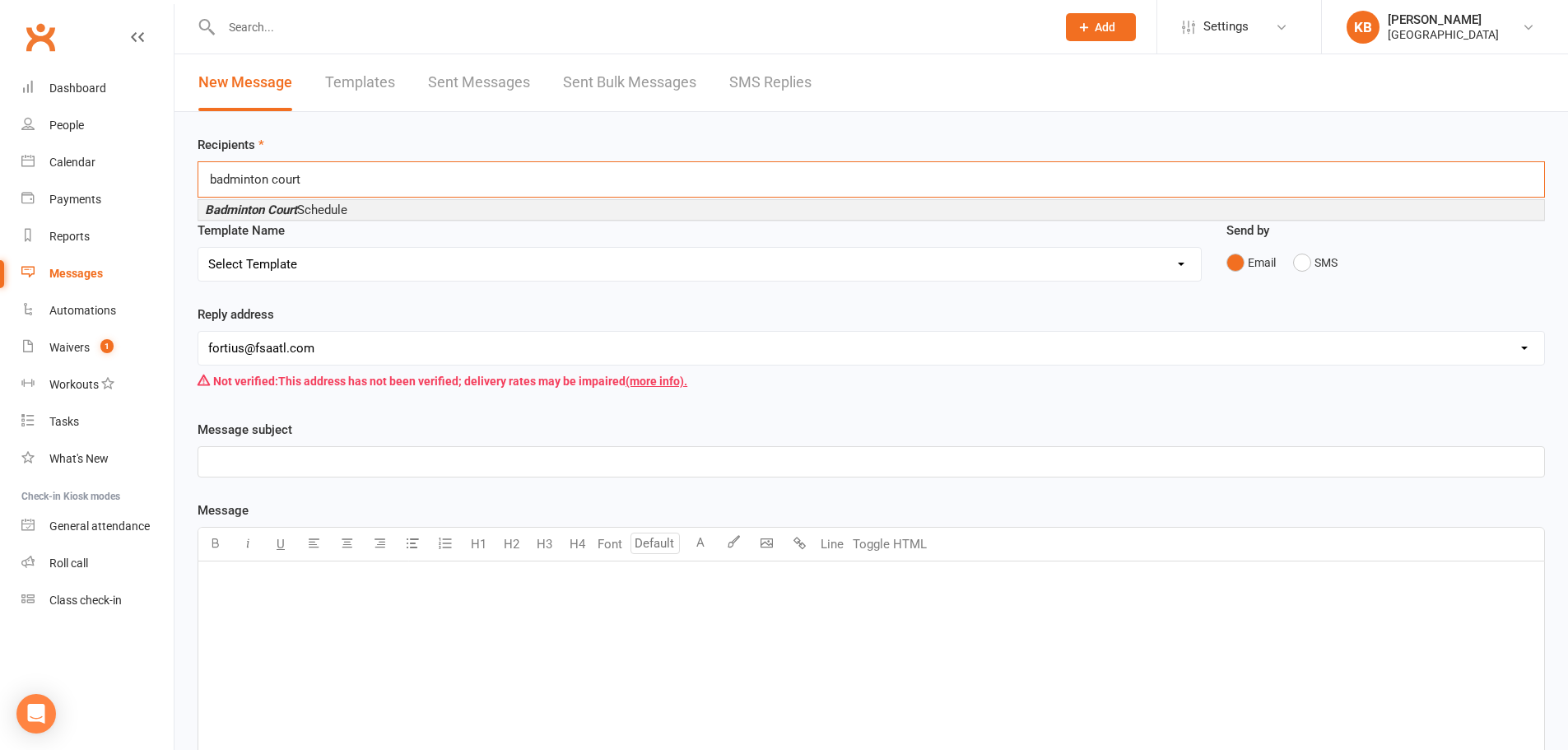
type input "badminton court"
click at [399, 209] on li "Badminton Court Schedule" at bounding box center [871, 209] width 1345 height 19
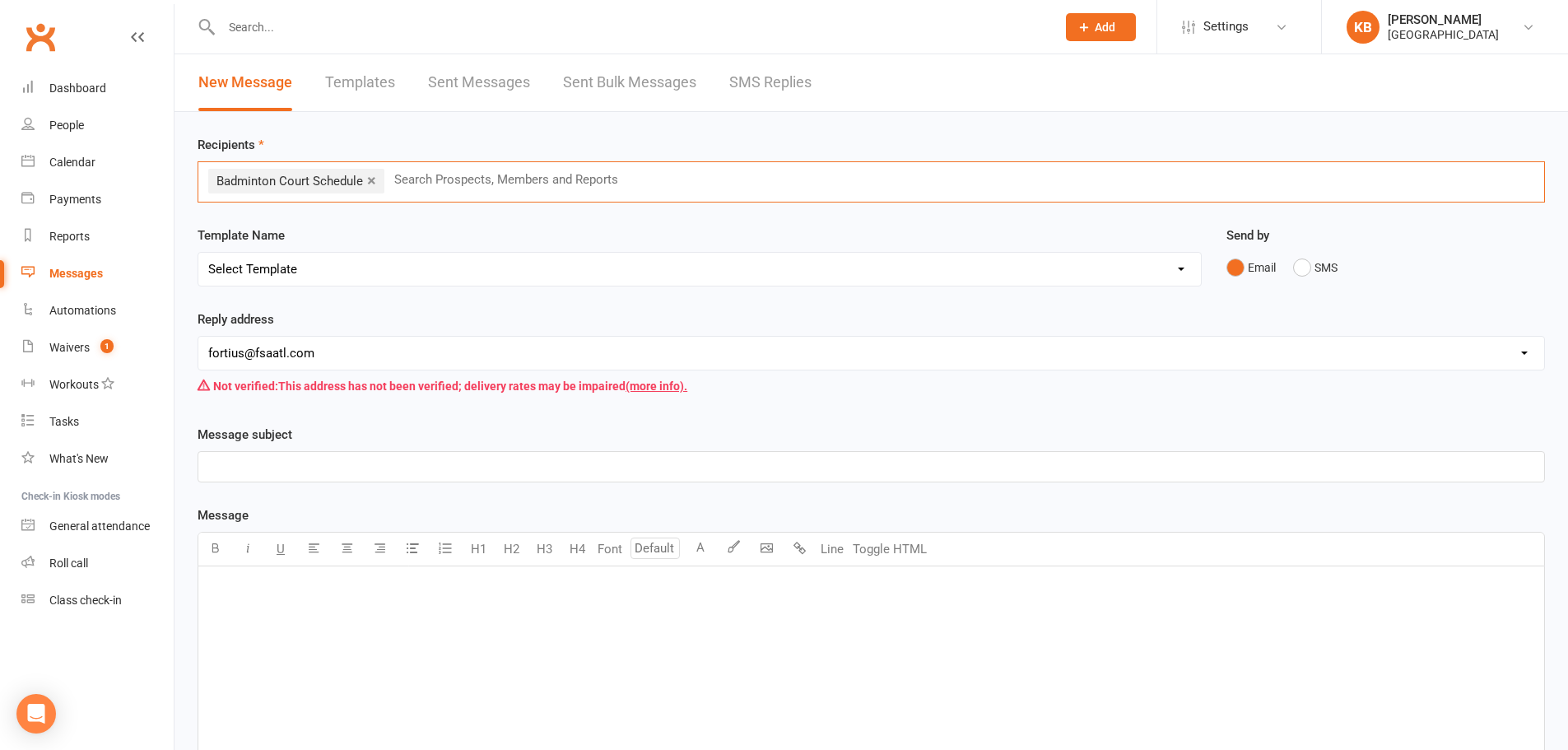
click at [364, 263] on select "Select Template [Email] Badminton Court Schedule [SMS] [Default template - revi…" at bounding box center [699, 269] width 1002 height 33
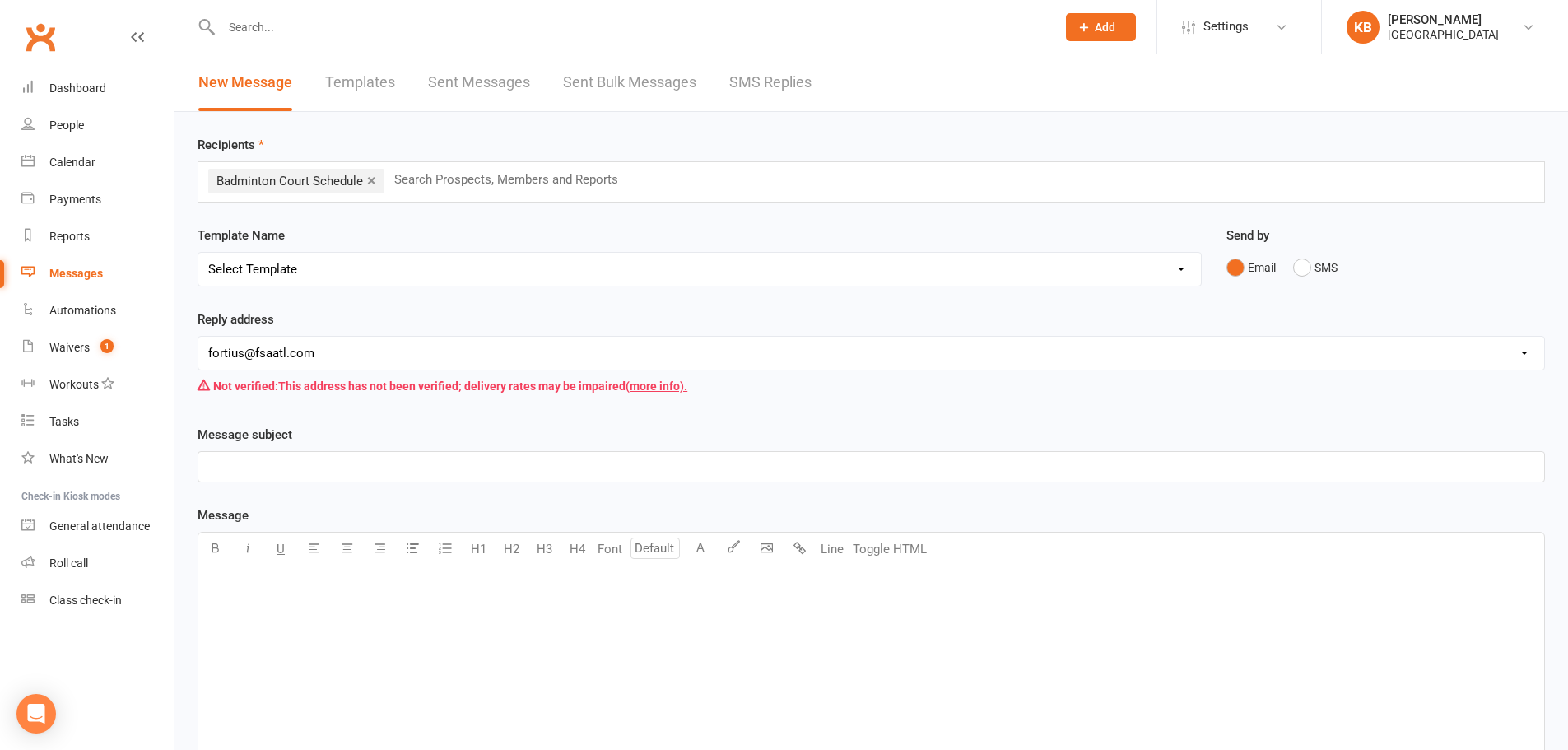
select select "0"
click at [198, 253] on select "Select Template [Email] Badminton Court Schedule [SMS] [Default template - revi…" at bounding box center [699, 269] width 1002 height 33
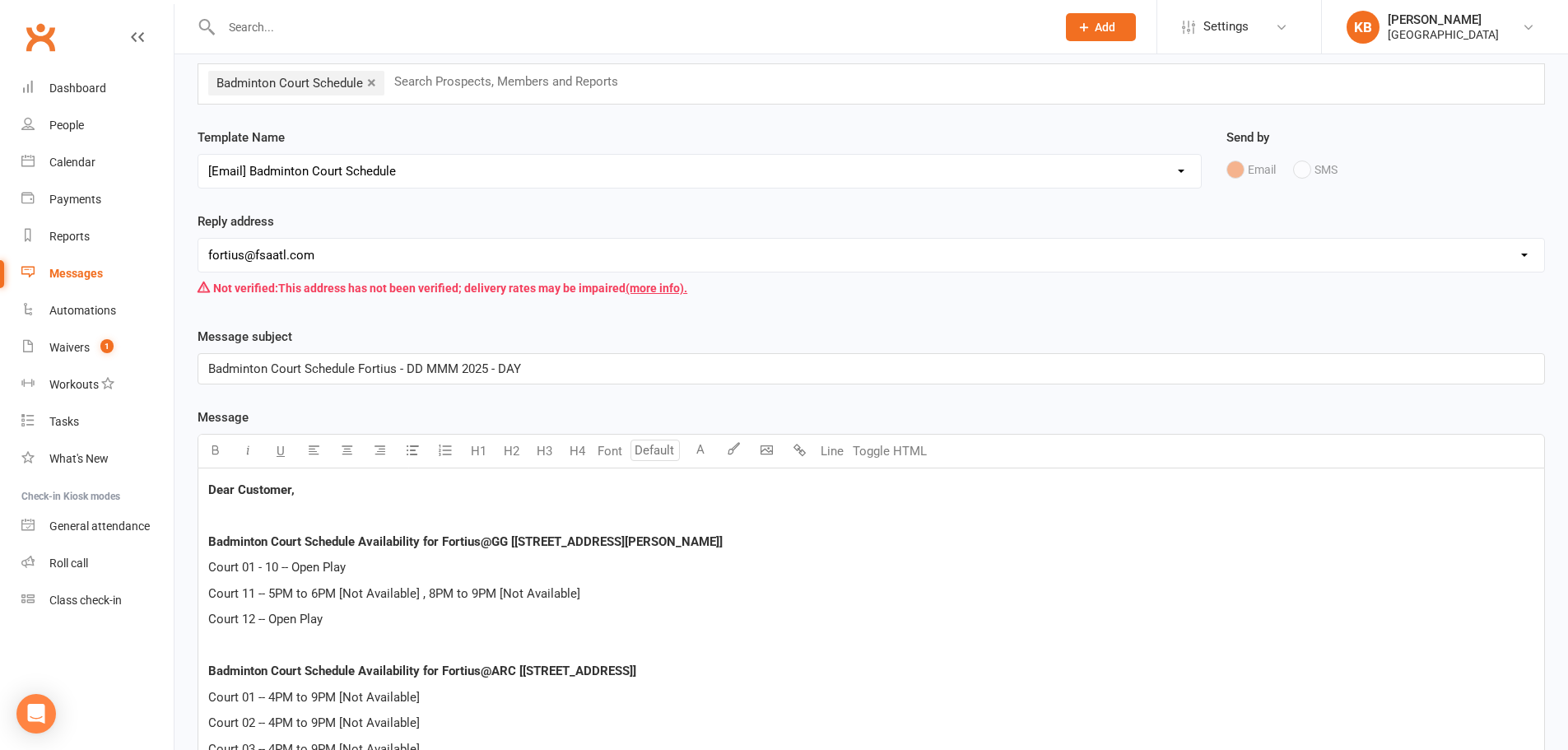
scroll to position [247, 0]
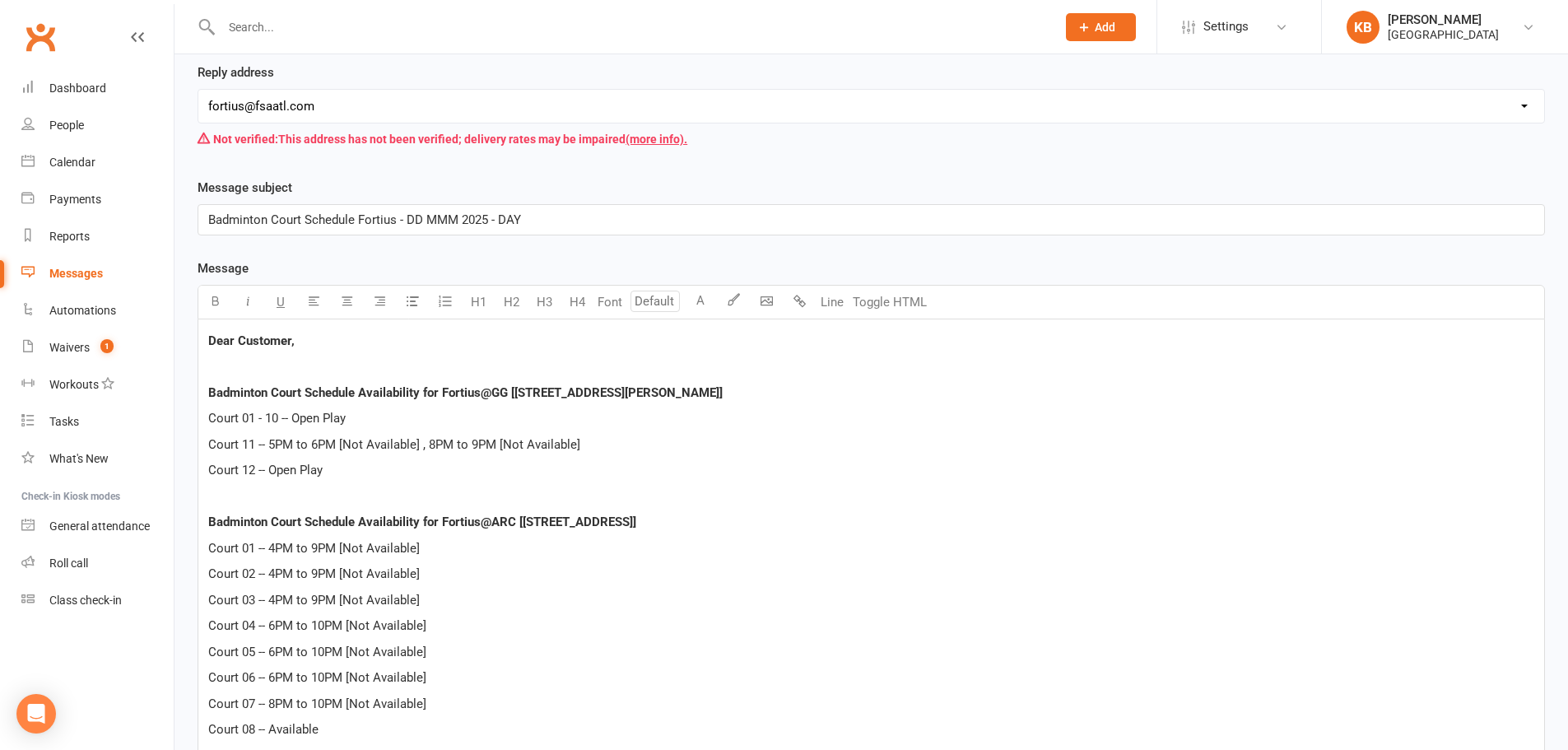
click at [422, 473] on p "Court 12 -- Open Play" at bounding box center [871, 470] width 1326 height 19
click at [419, 214] on span "Badminton Court Schedule Fortius - DD MMM 2025 - DAY" at bounding box center [365, 220] width 312 height 15
click at [589, 438] on p "Court 11 -- 5PM to 6PM [Not Available] , 8PM to 9PM [Not Available]" at bounding box center [871, 444] width 1326 height 19
click at [436, 465] on p "Court 12 -- Open Play" at bounding box center [871, 470] width 1326 height 19
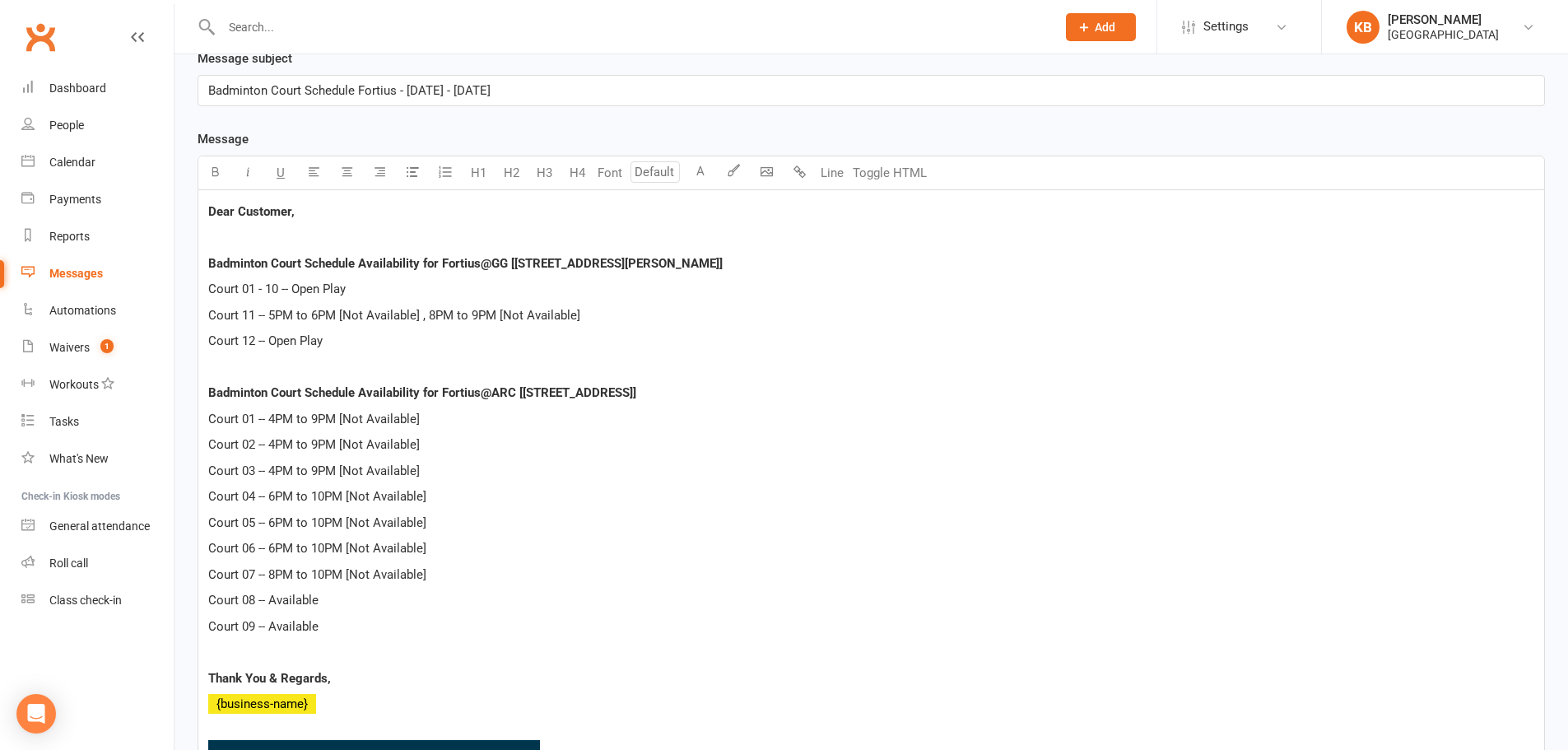
scroll to position [411, 0]
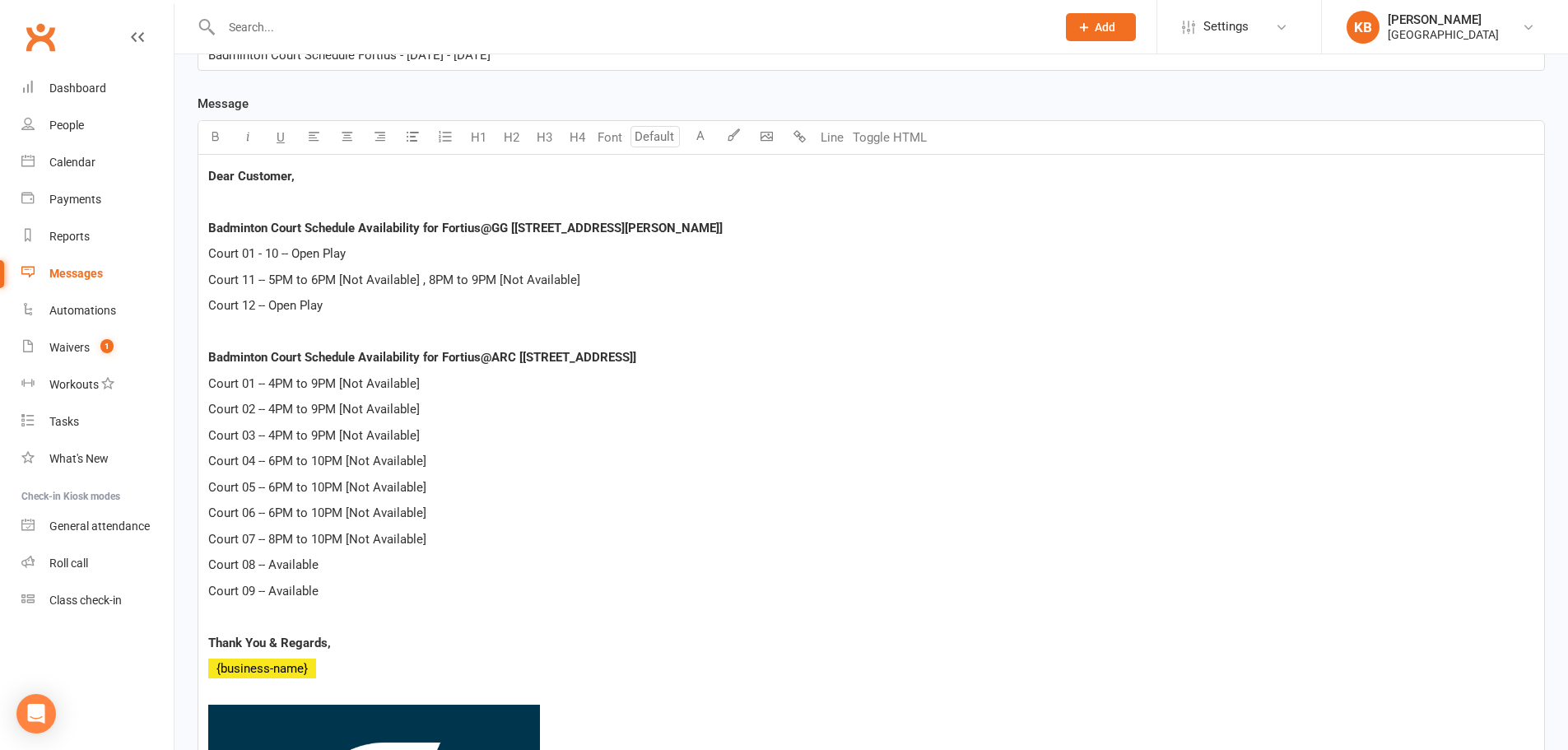
click at [426, 589] on p "Court 09 -- Available" at bounding box center [871, 590] width 1326 height 19
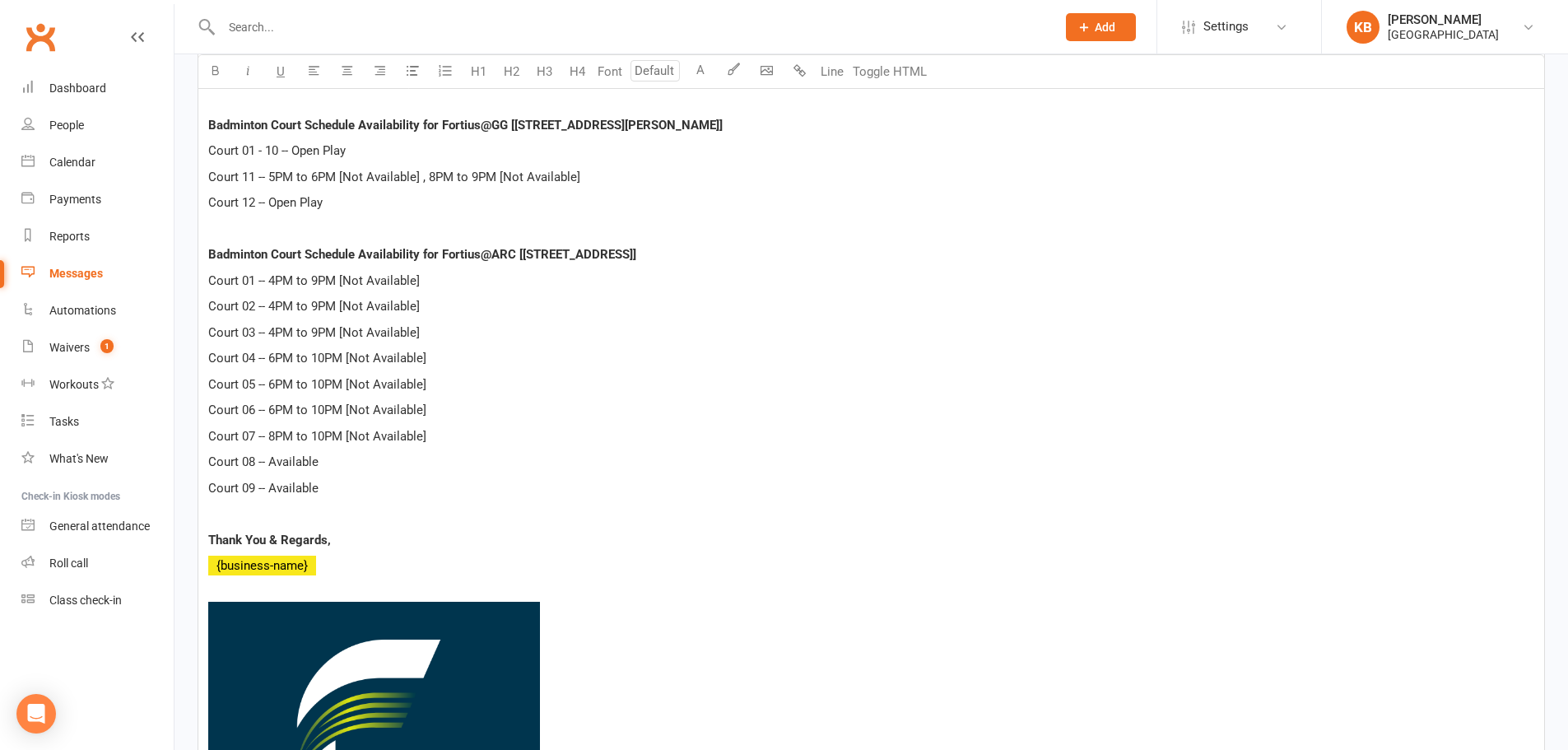
scroll to position [576, 0]
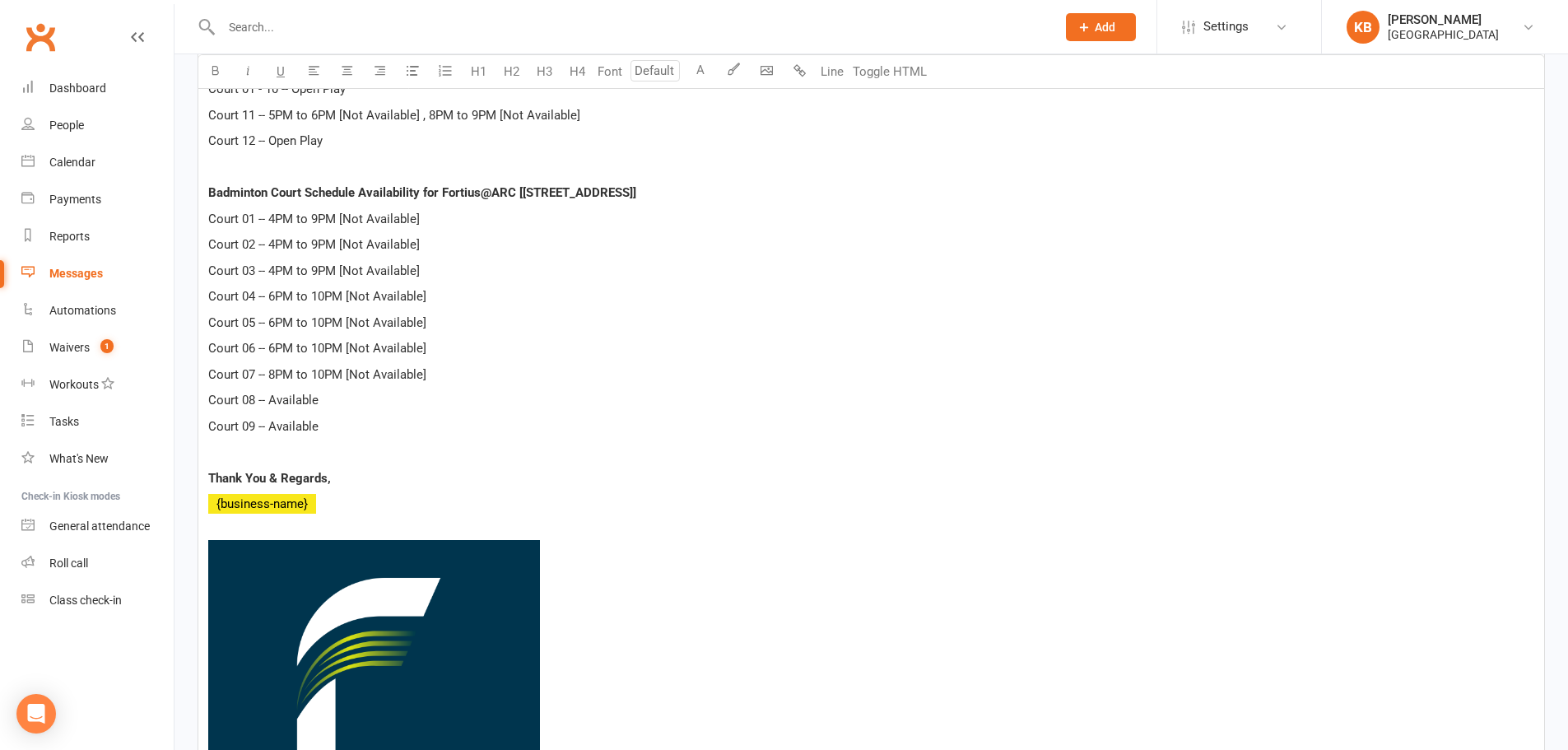
click at [297, 504] on span "﻿ {business-name}" at bounding box center [263, 504] width 108 height 15
click at [328, 501] on p "﻿ {business-name}" at bounding box center [871, 503] width 1326 height 19
drag, startPoint x: 268, startPoint y: 326, endPoint x: 369, endPoint y: 321, distance: 101.1
click at [369, 321] on span "Court 05 -- 6PM to 10PM [Not Available]" at bounding box center [317, 323] width 218 height 15
click at [353, 324] on p "Court 05 -- Available]" at bounding box center [871, 322] width 1326 height 19
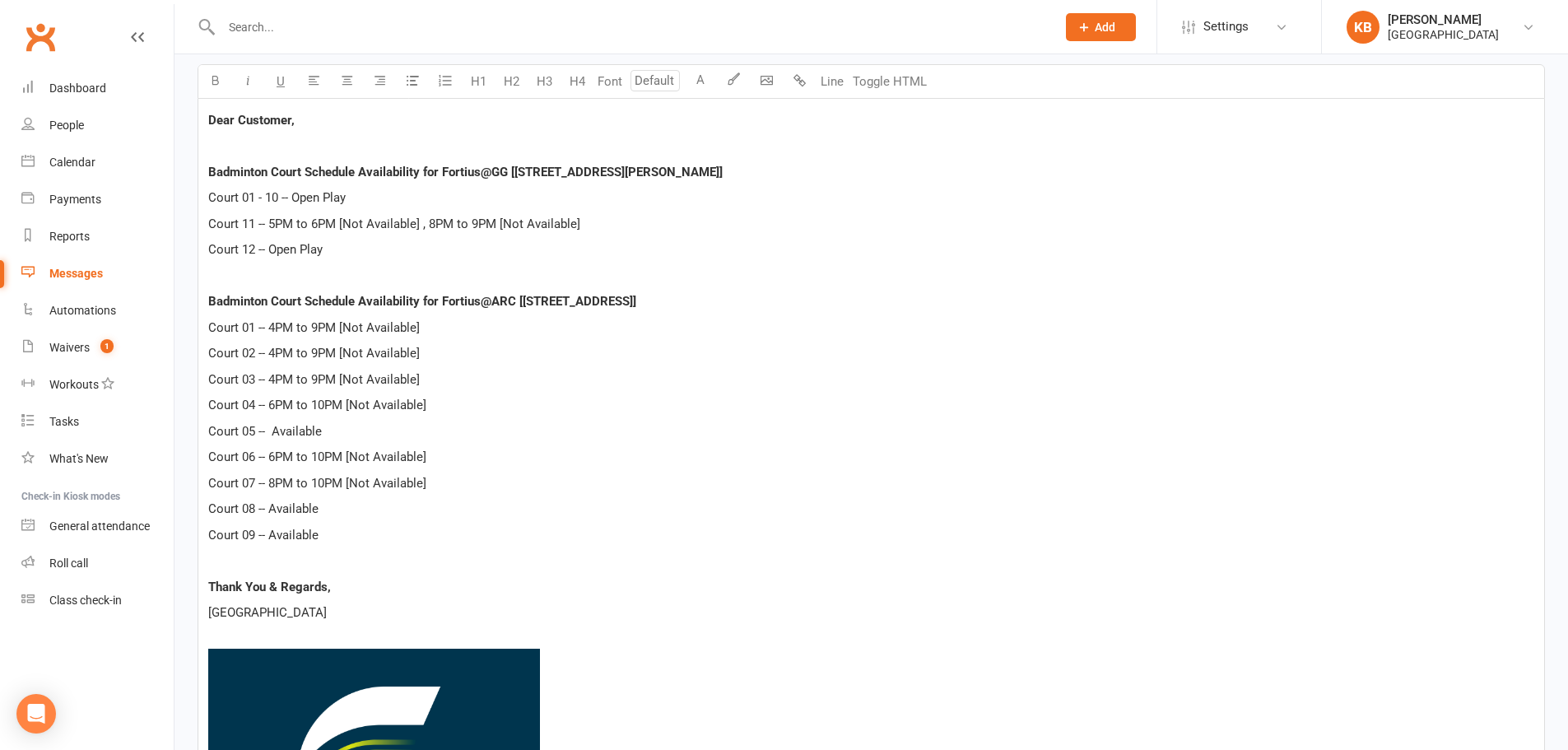
scroll to position [411, 0]
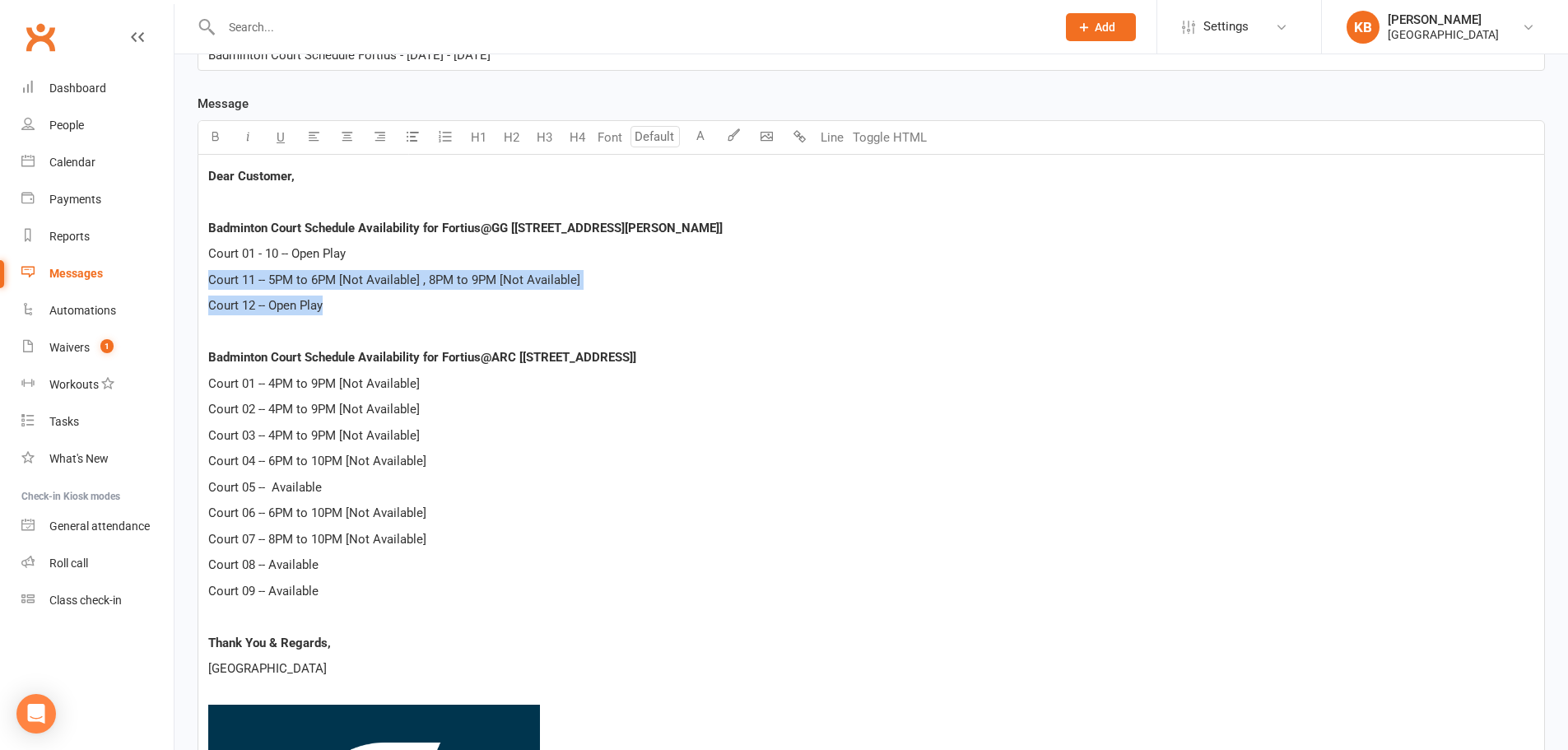
drag, startPoint x: 211, startPoint y: 277, endPoint x: 341, endPoint y: 304, distance: 132.8
click at [341, 304] on div "Dear Customer, Badminton Court Schedule Availability for Fortius@GG [5905 Ronal…" at bounding box center [871, 603] width 1345 height 898
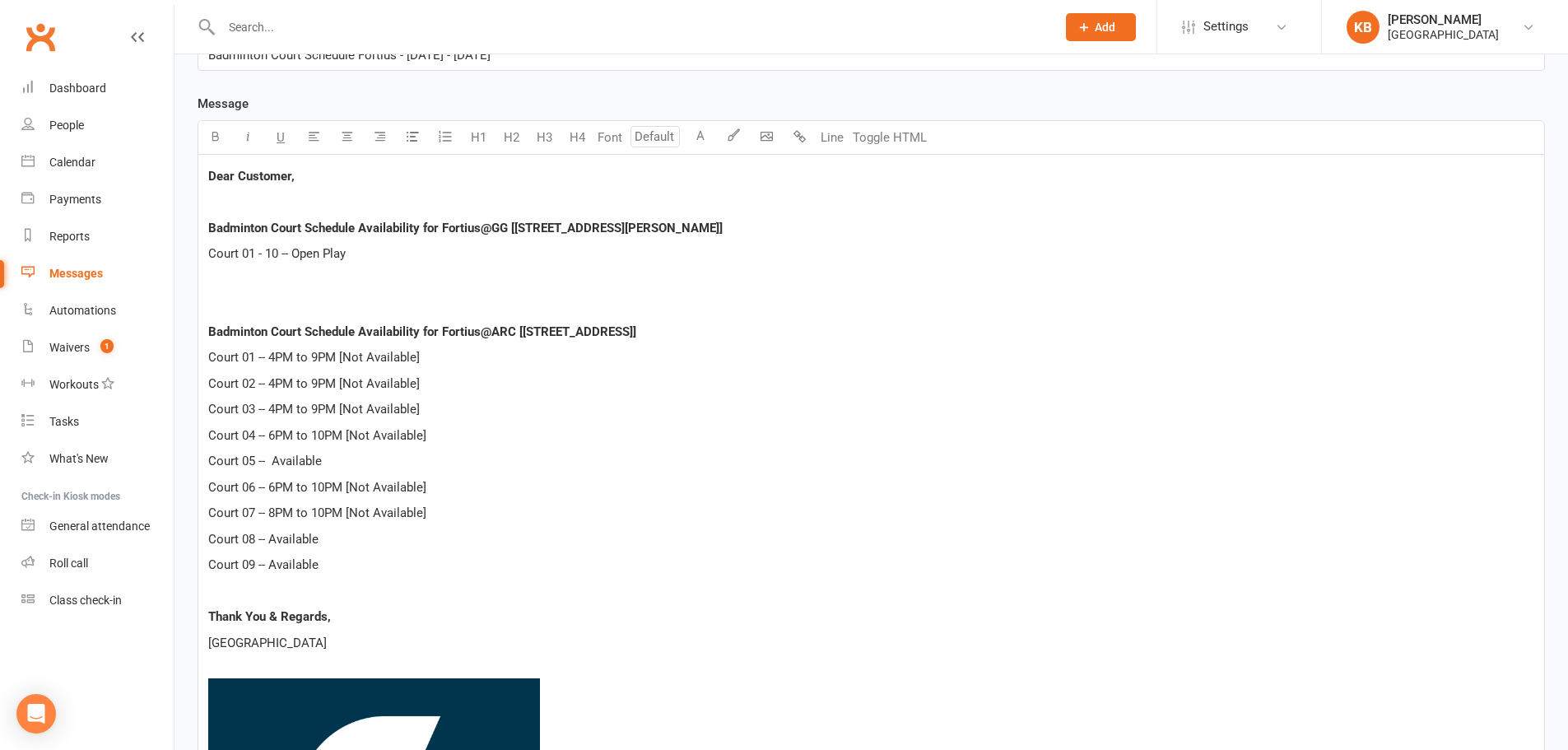
click at [275, 257] on span "Court 01 - 10 -- Open Play" at bounding box center [277, 253] width 138 height 15
click at [383, 256] on p "Court 01 - 12 -- Open Play" at bounding box center [871, 253] width 1326 height 19
click at [275, 359] on span "Court 01 -- 4PM to 9PM [Not Available]" at bounding box center [314, 357] width 211 height 15
click at [274, 383] on span "Court 02 -- 4PM to 9PM [Not Available]" at bounding box center [314, 383] width 211 height 15
click at [276, 405] on span "Court 03 -- 4PM to 9PM [Not Available]" at bounding box center [314, 410] width 211 height 15
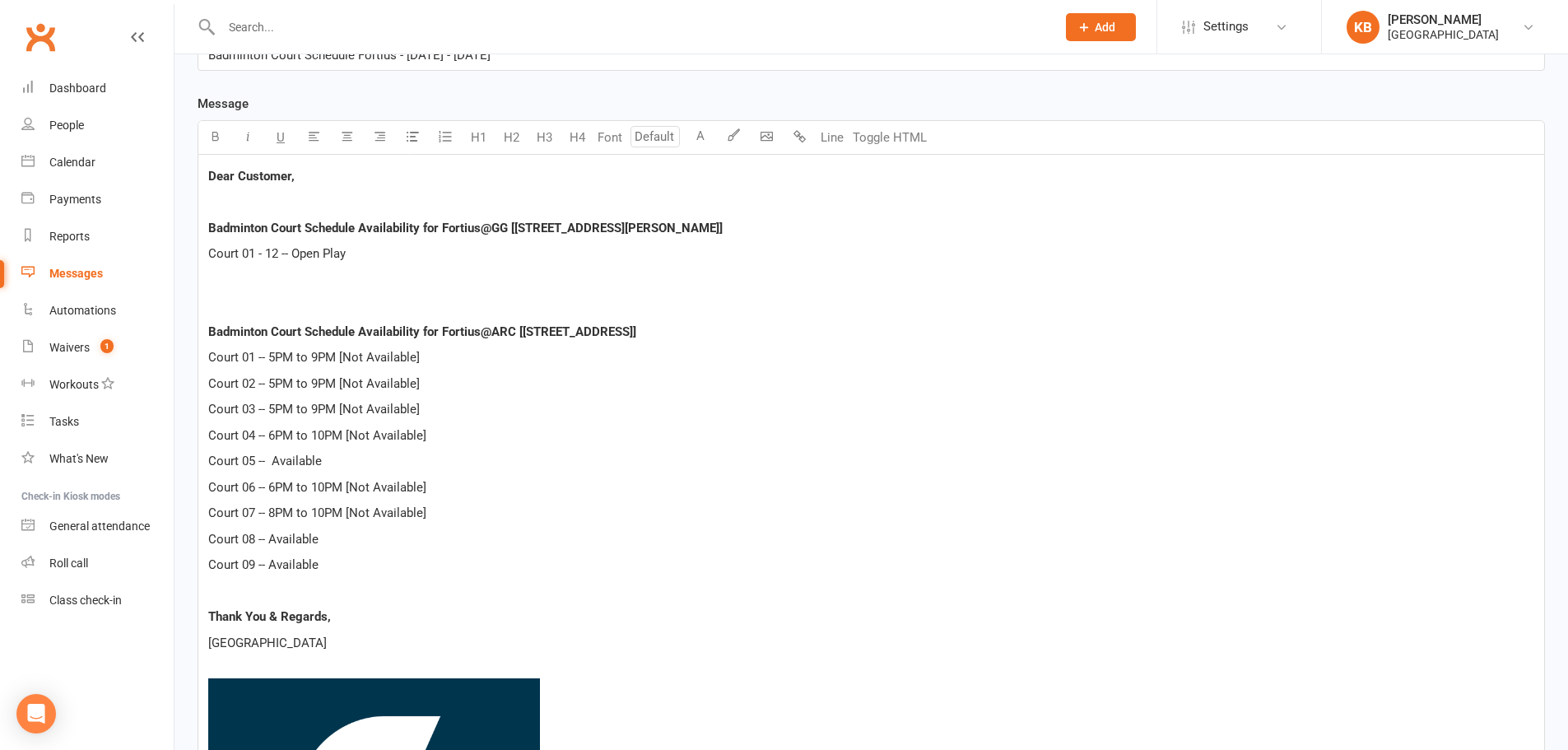
click at [317, 406] on span "Court 03 -- 5PM to 9PM [Not Available]" at bounding box center [314, 410] width 211 height 15
click at [274, 438] on span "Court 04 -- 6PM to 10PM [Not Available]" at bounding box center [317, 436] width 218 height 15
click at [322, 431] on span "Court 04 -- 4PM to 10PM [Not Available]" at bounding box center [317, 436] width 218 height 15
drag, startPoint x: 272, startPoint y: 485, endPoint x: 447, endPoint y: 485, distance: 175.0
click at [447, 485] on p "Court 06 -- 6PM to 10PM [Not Available]" at bounding box center [871, 486] width 1326 height 19
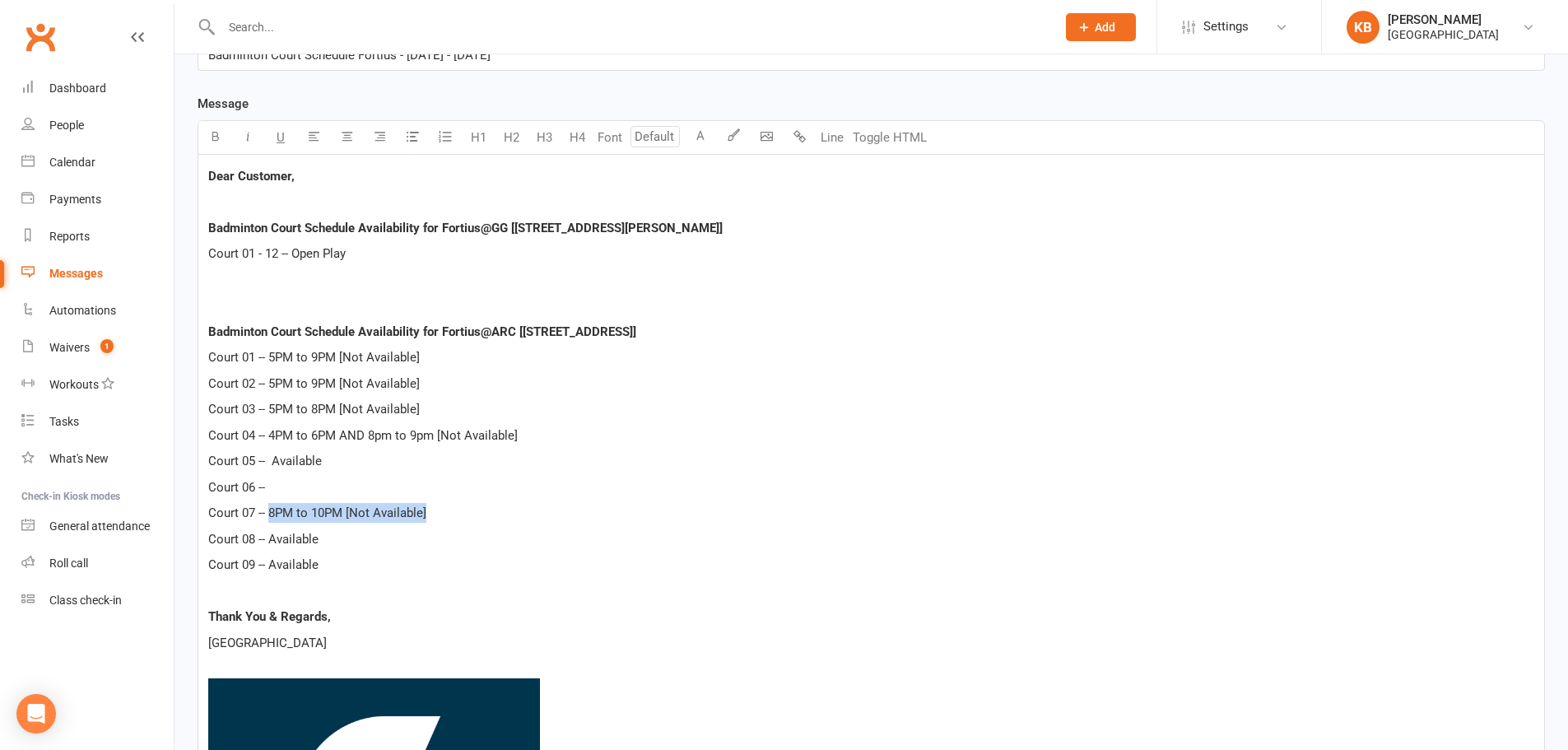
drag, startPoint x: 269, startPoint y: 509, endPoint x: 441, endPoint y: 519, distance: 172.3
click at [441, 519] on p "Court 07 -- 8PM to 10PM [Not Available]" at bounding box center [871, 512] width 1326 height 19
drag, startPoint x: 272, startPoint y: 464, endPoint x: 323, endPoint y: 470, distance: 51.4
click at [323, 470] on p "Court 05 -- Available" at bounding box center [871, 460] width 1326 height 19
copy span "Available"
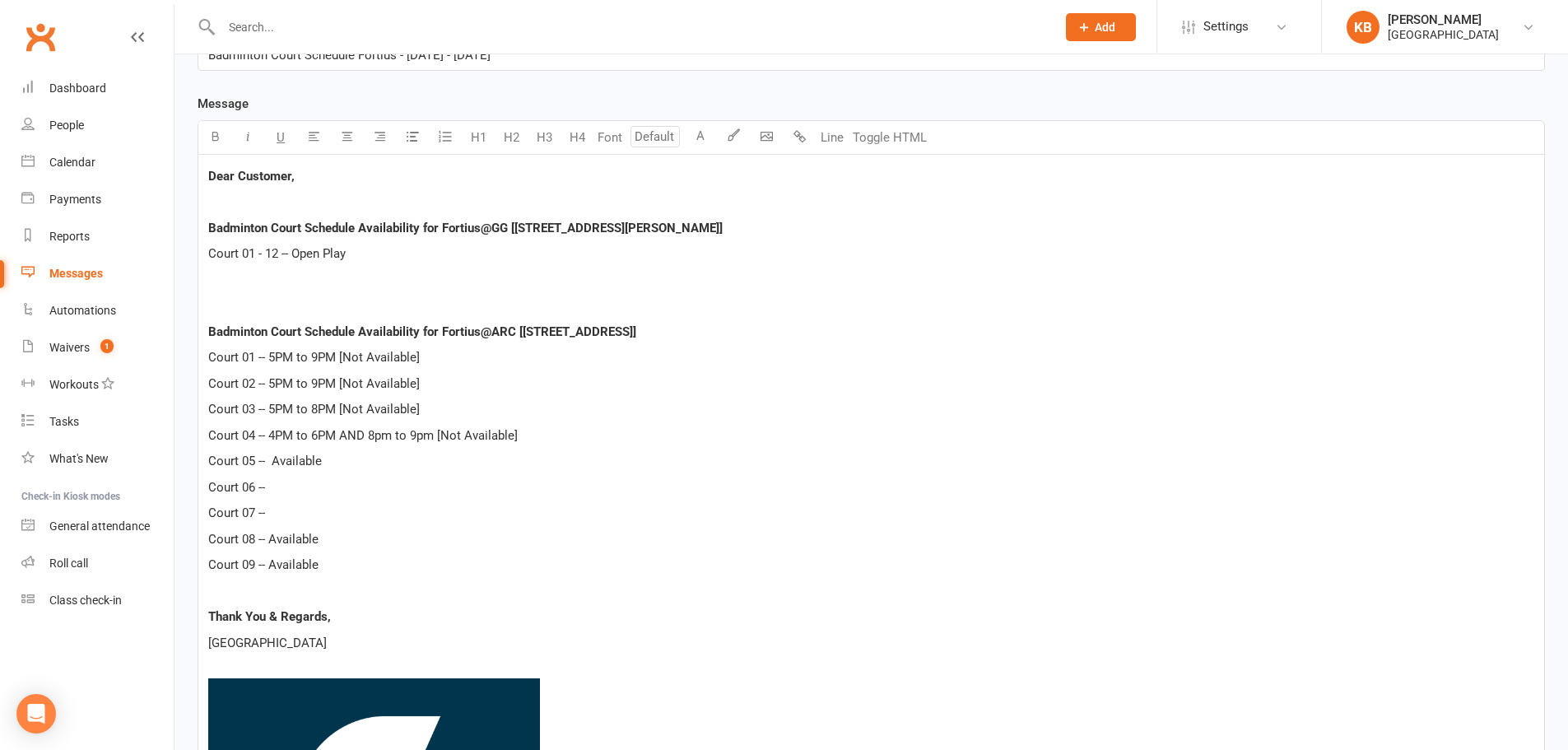
click at [307, 486] on p "Court 06 --" at bounding box center [871, 486] width 1326 height 19
click at [304, 514] on p "Court 07 --" at bounding box center [871, 512] width 1326 height 19
click at [365, 579] on div "Dear Customer, Badminton Court Schedule Availability for Fortius@GG [5905 Ronal…" at bounding box center [871, 590] width 1345 height 872
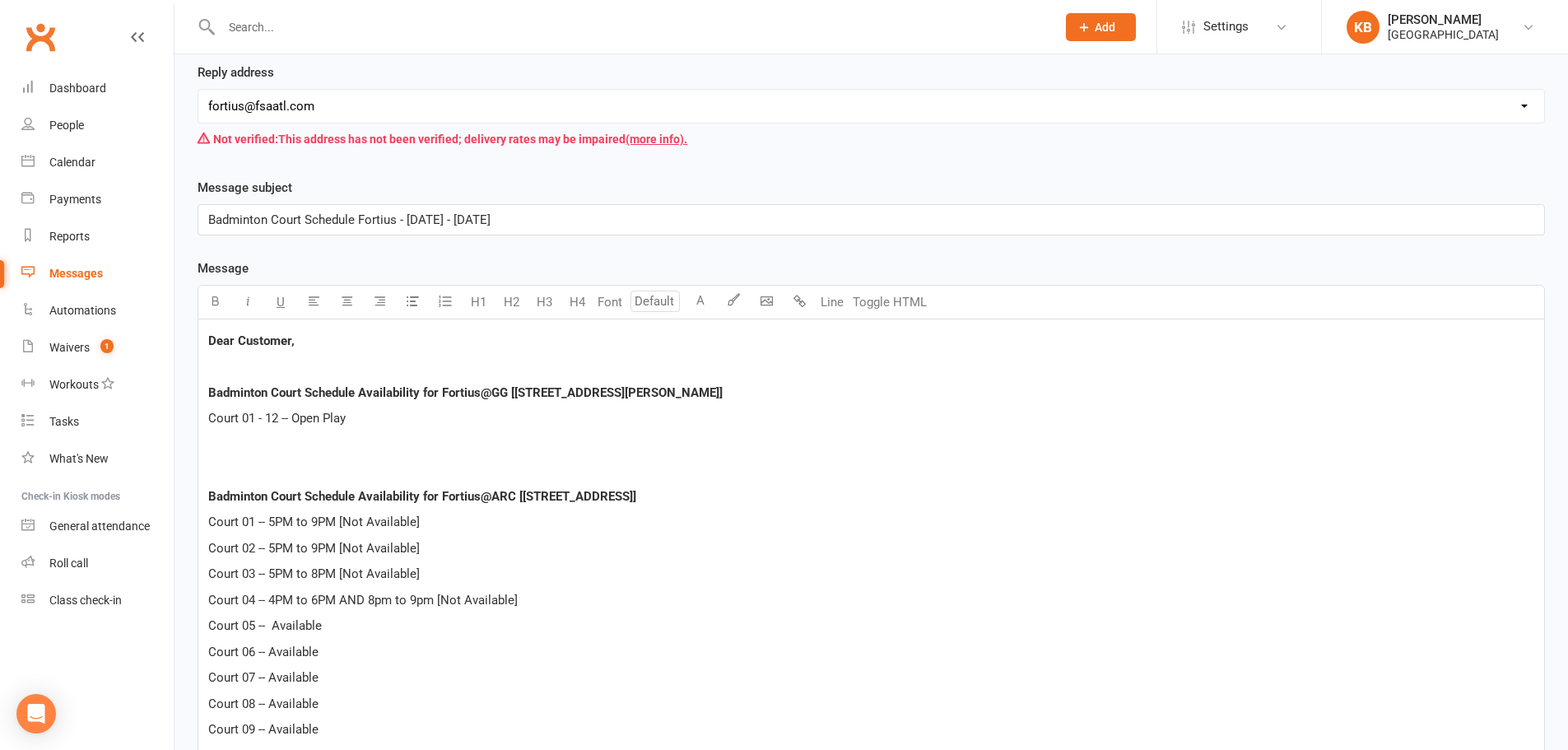
scroll to position [329, 0]
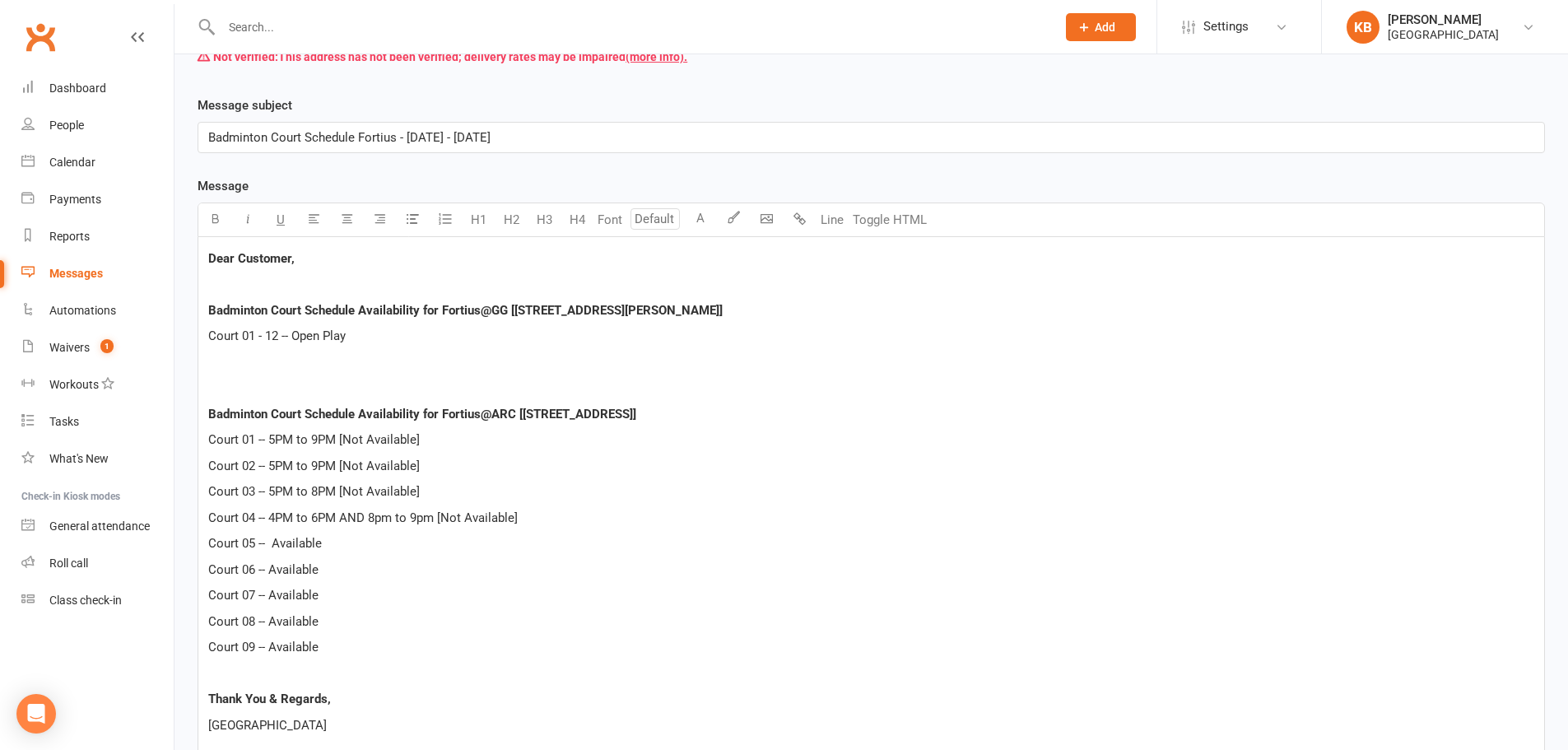
click at [394, 516] on span "Court 04 -- 4PM to 6PM AND 8pm to 9pm [Not Available]" at bounding box center [363, 518] width 309 height 15
click at [586, 518] on p "Court 04 -- 4PM to 6PM AND 8PM to 9PM [Not Available]" at bounding box center [871, 517] width 1326 height 19
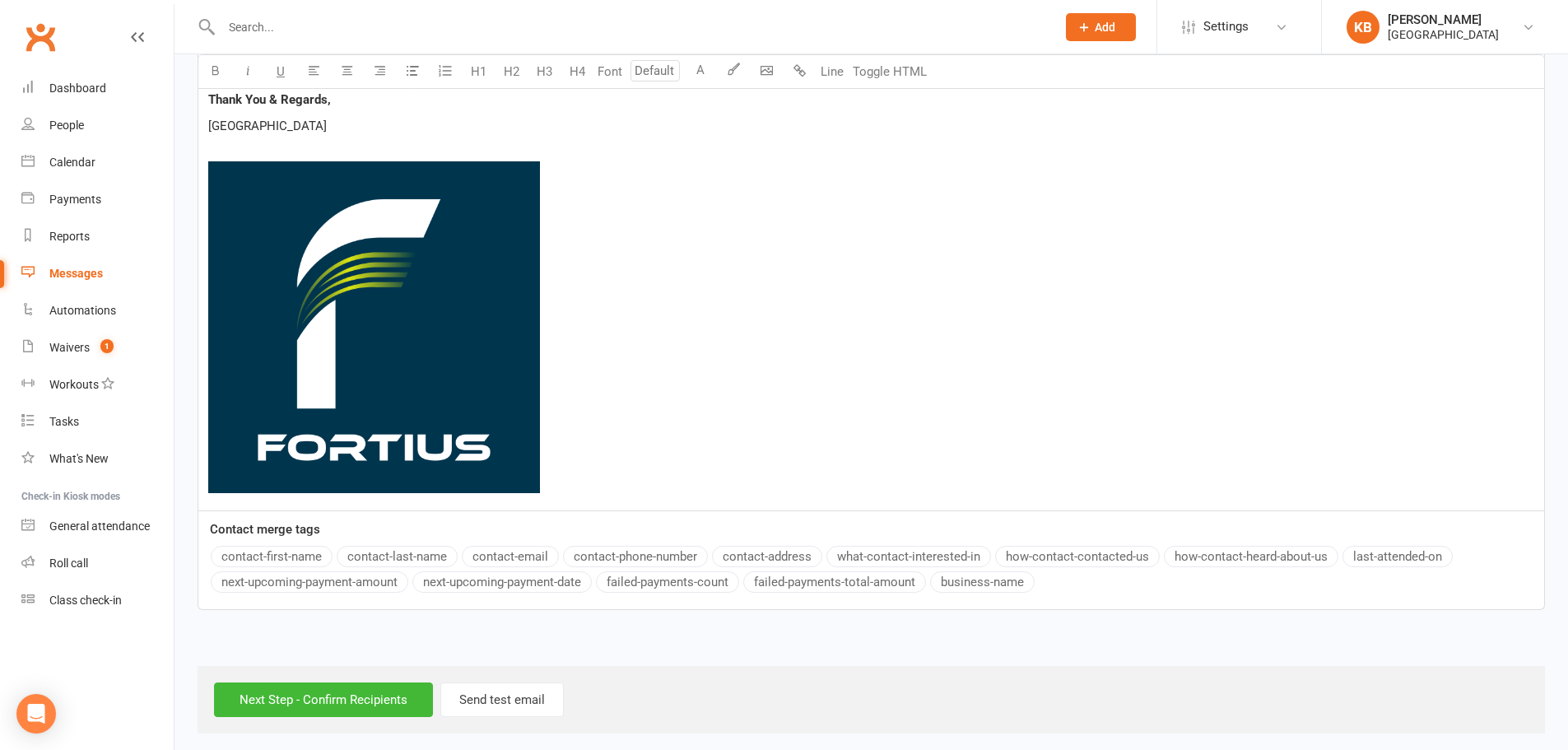
scroll to position [936, 0]
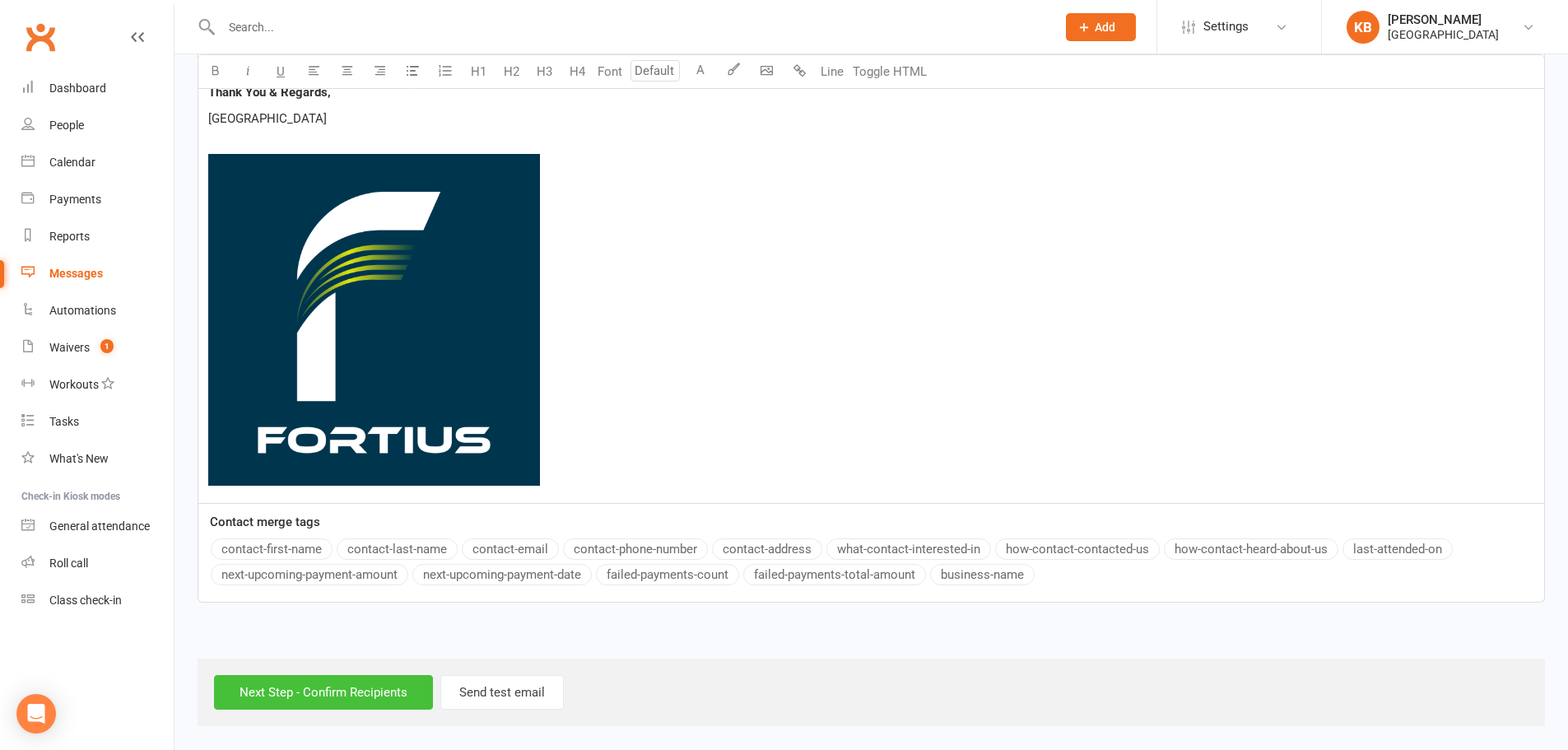
click at [352, 683] on input "Next Step - Confirm Recipients" at bounding box center [323, 692] width 219 height 35
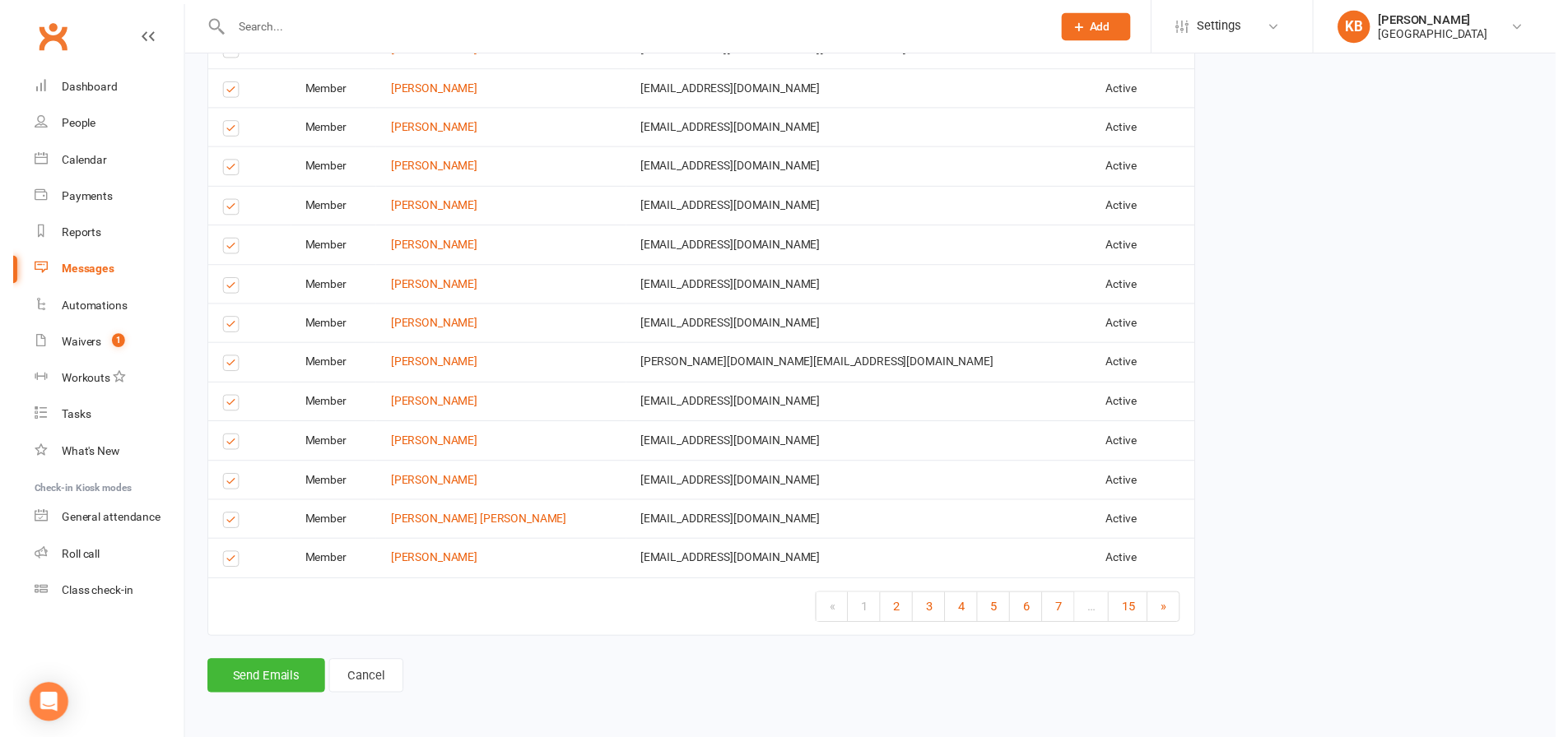
scroll to position [2619, 0]
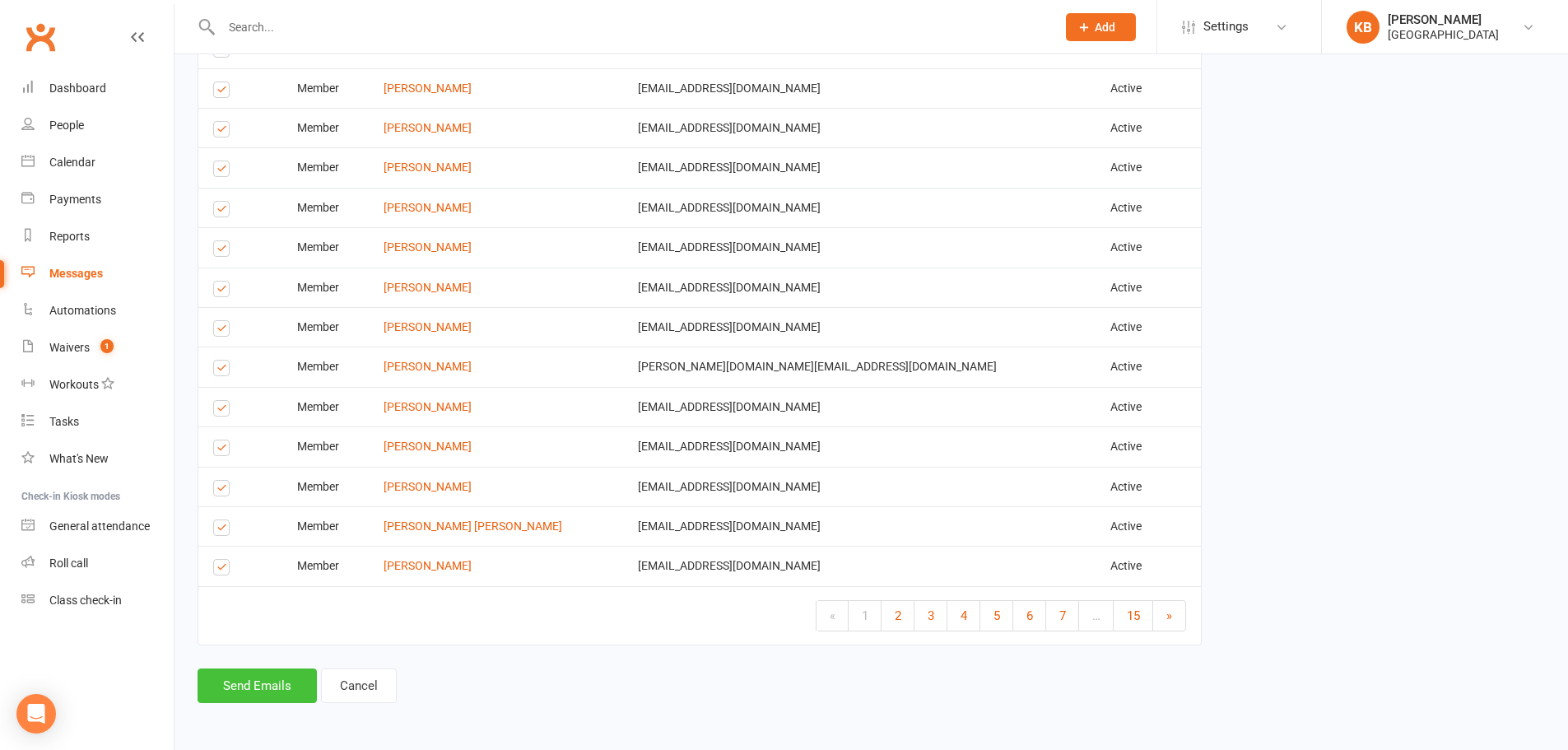
click at [285, 676] on button "Send Emails" at bounding box center [257, 685] width 119 height 35
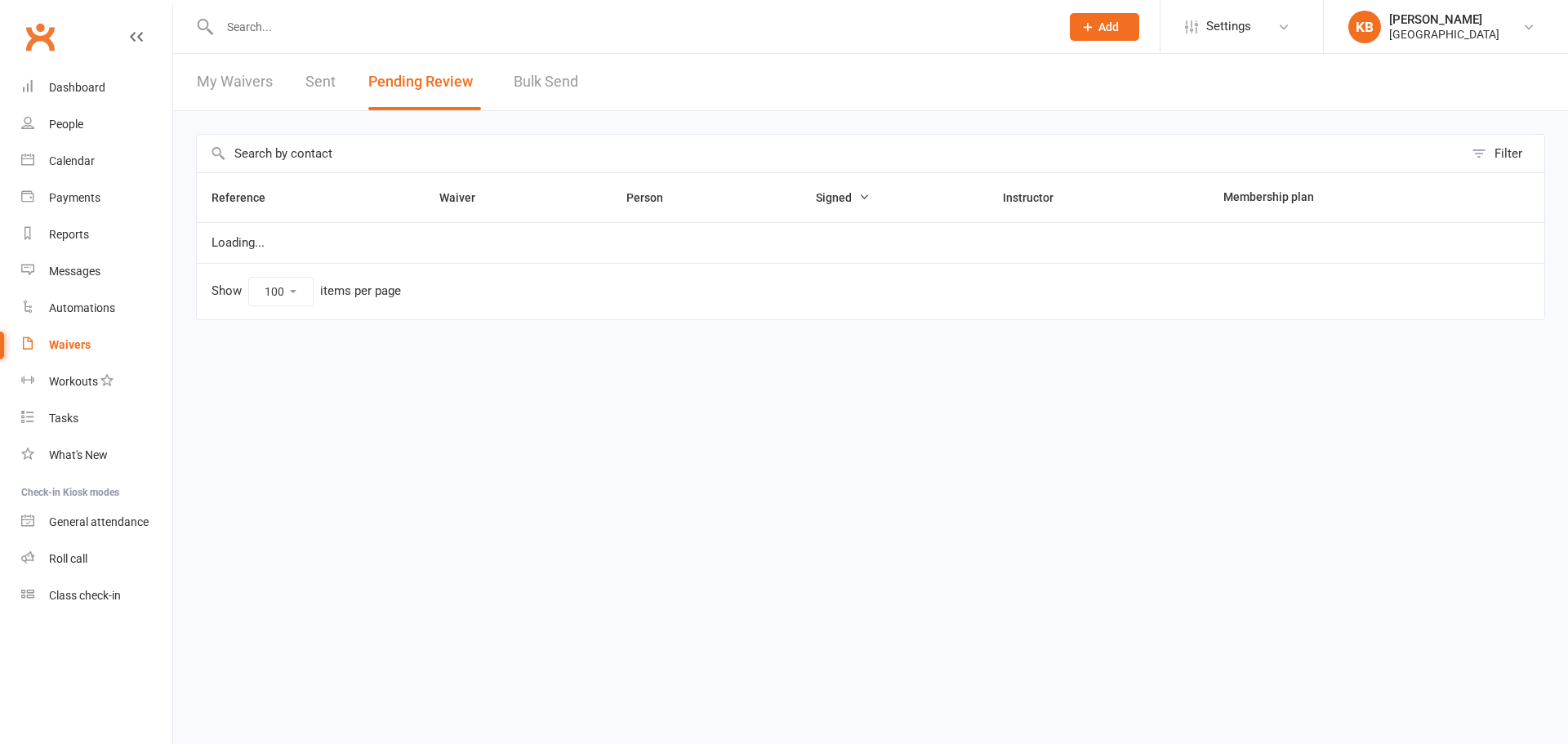
select select "100"
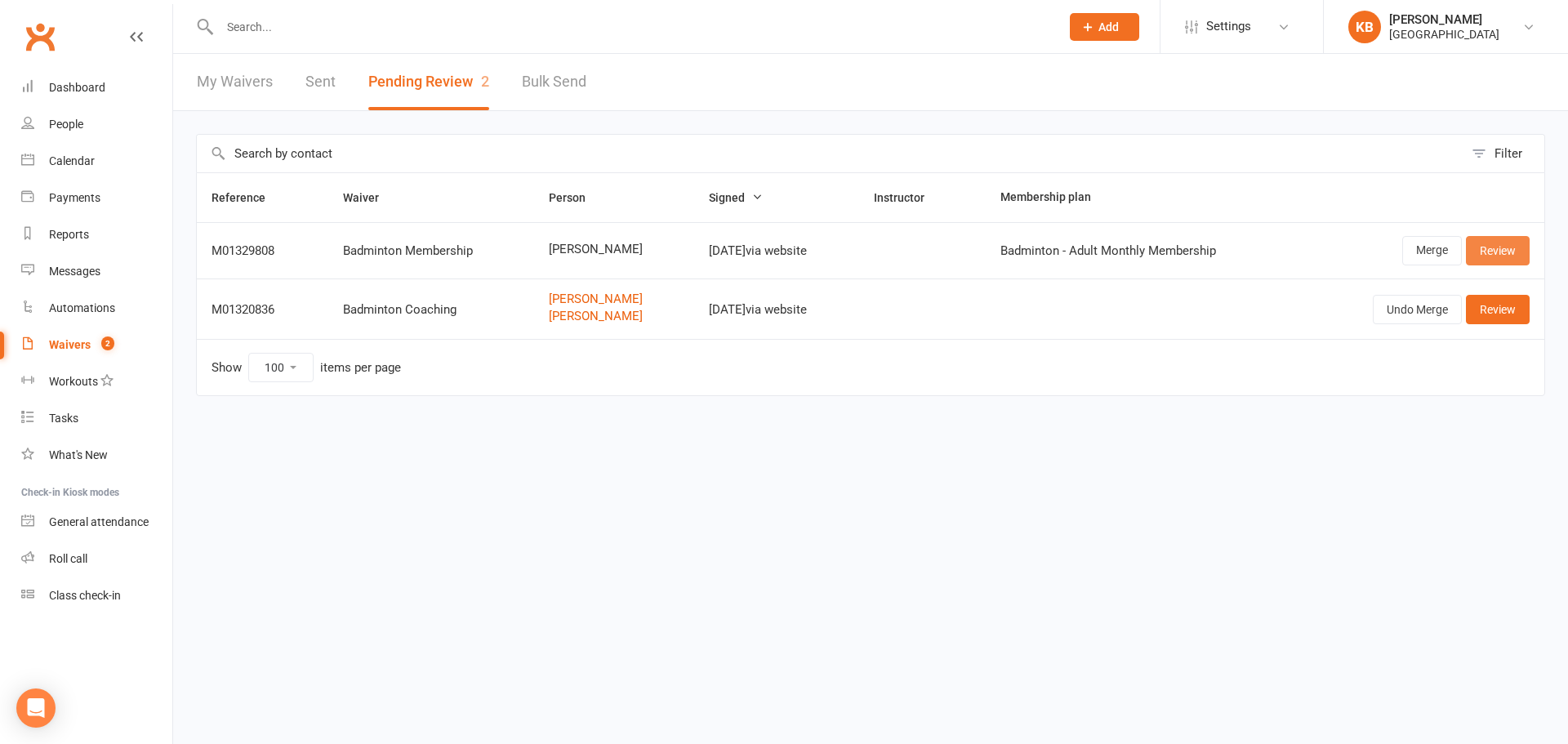
click at [1491, 245] on link "Review" at bounding box center [1498, 251] width 64 height 29
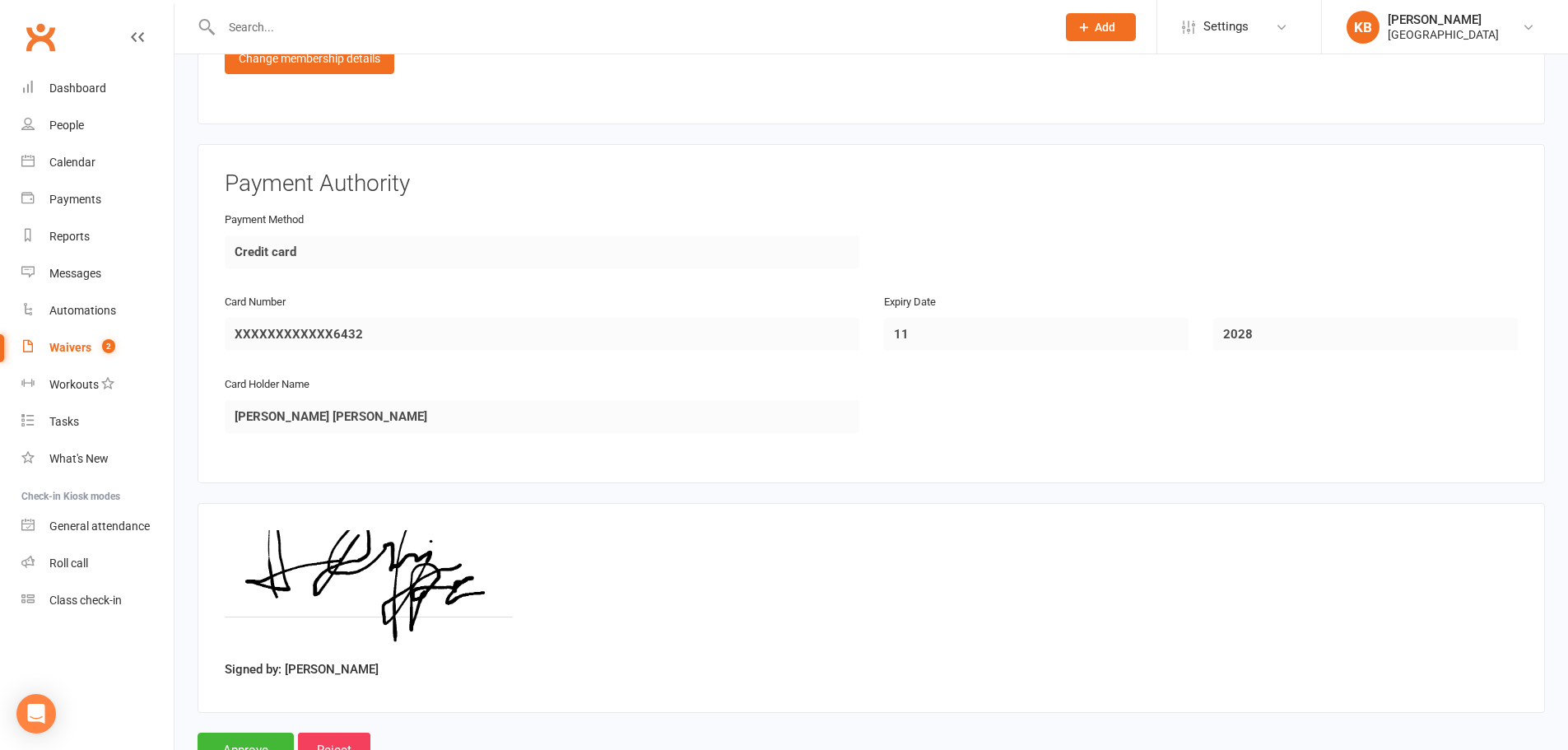
scroll to position [1152, 0]
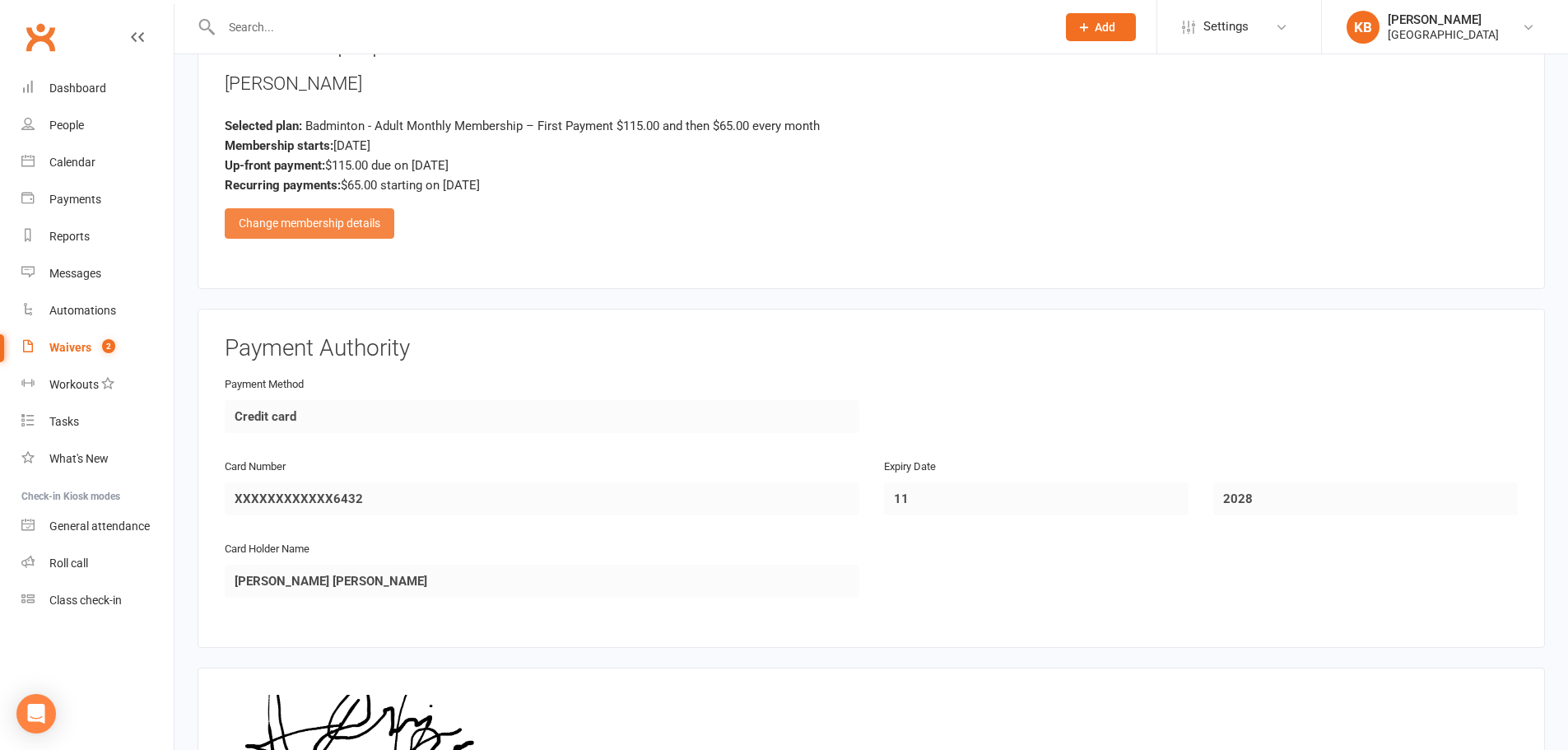
click at [369, 230] on div "Change membership details" at bounding box center [309, 223] width 170 height 30
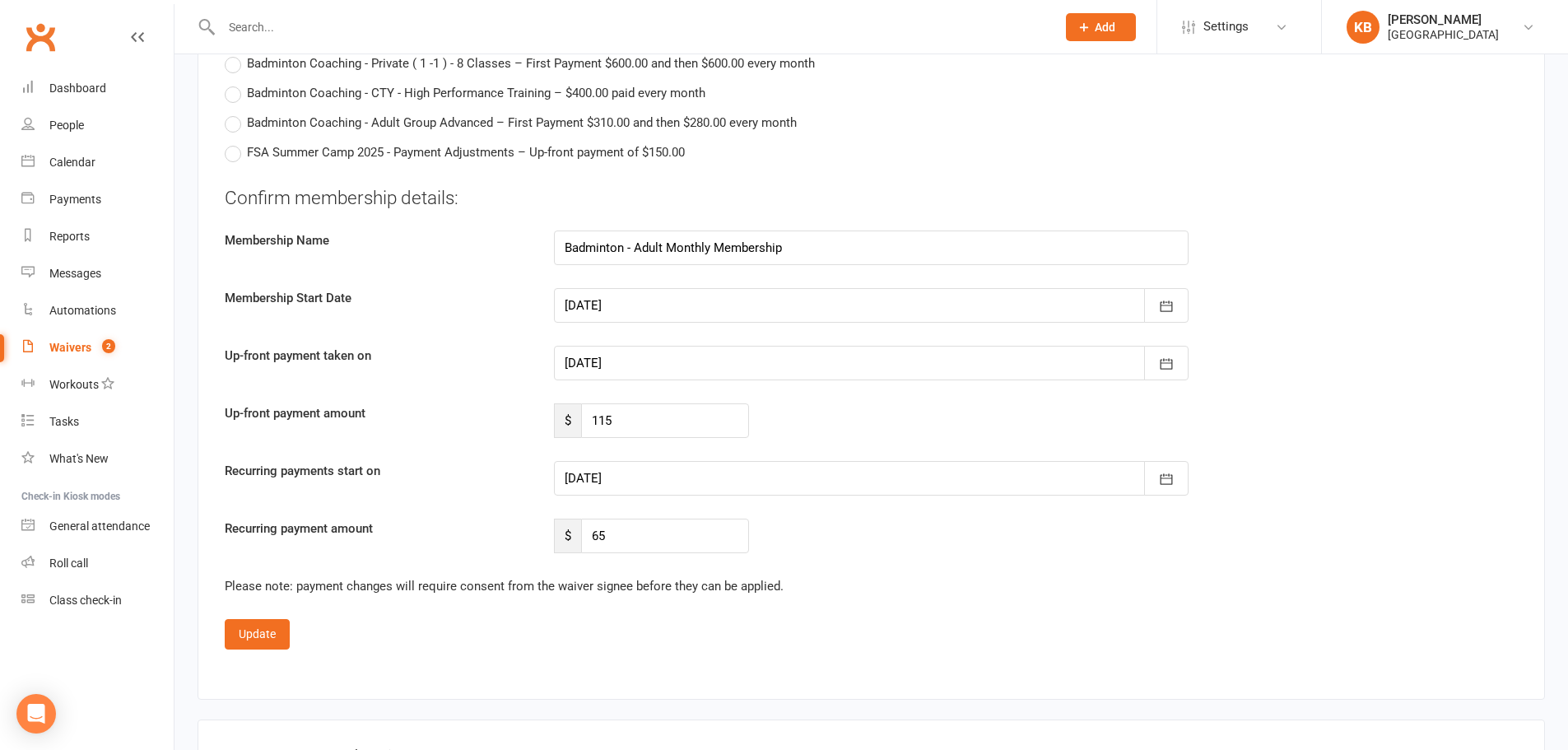
scroll to position [3210, 0]
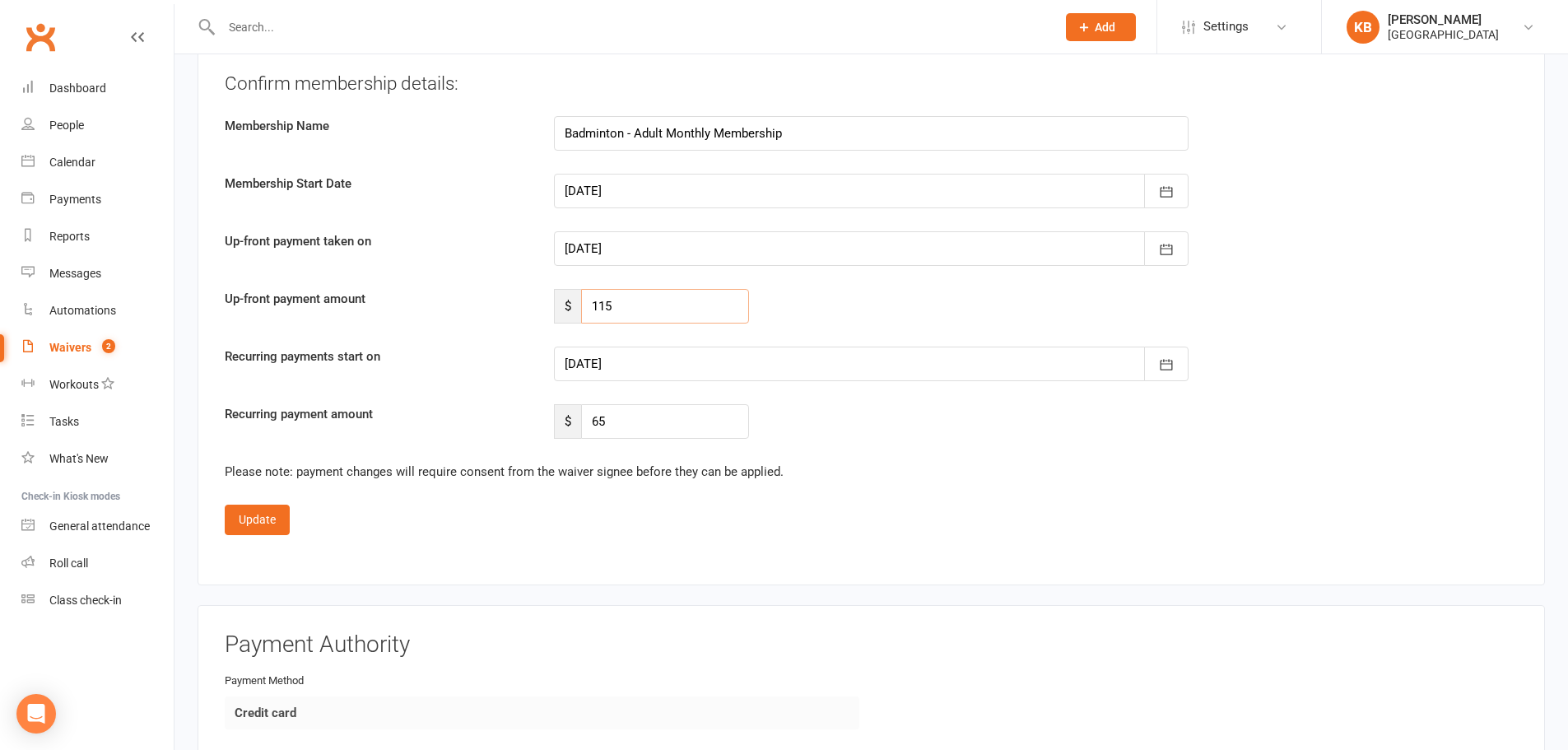
click at [697, 307] on input "115" at bounding box center [665, 306] width 168 height 35
type input "1"
type input "89"
click at [636, 369] on div at bounding box center [871, 363] width 634 height 35
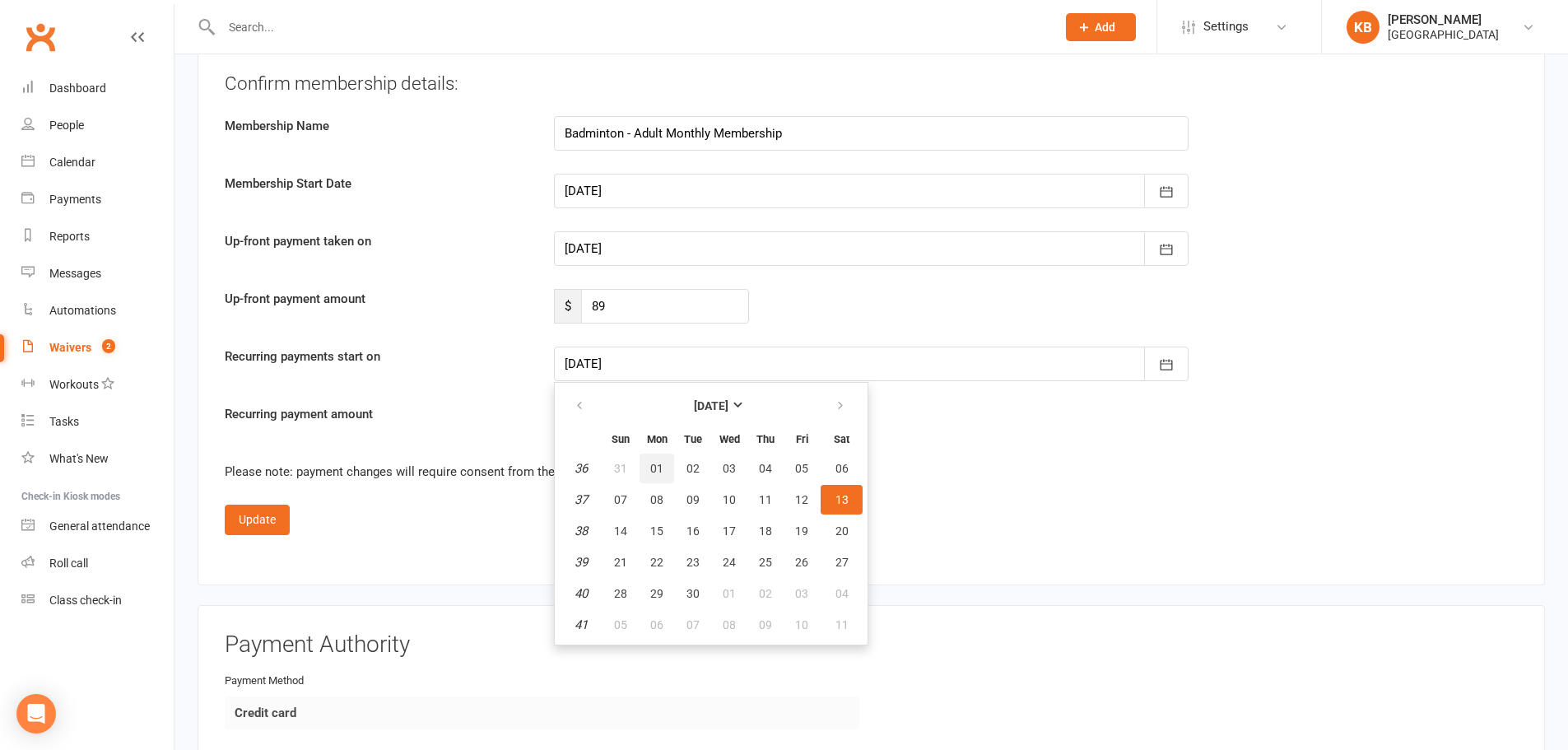
click at [656, 460] on button "01" at bounding box center [656, 468] width 35 height 30
type input "[DATE]"
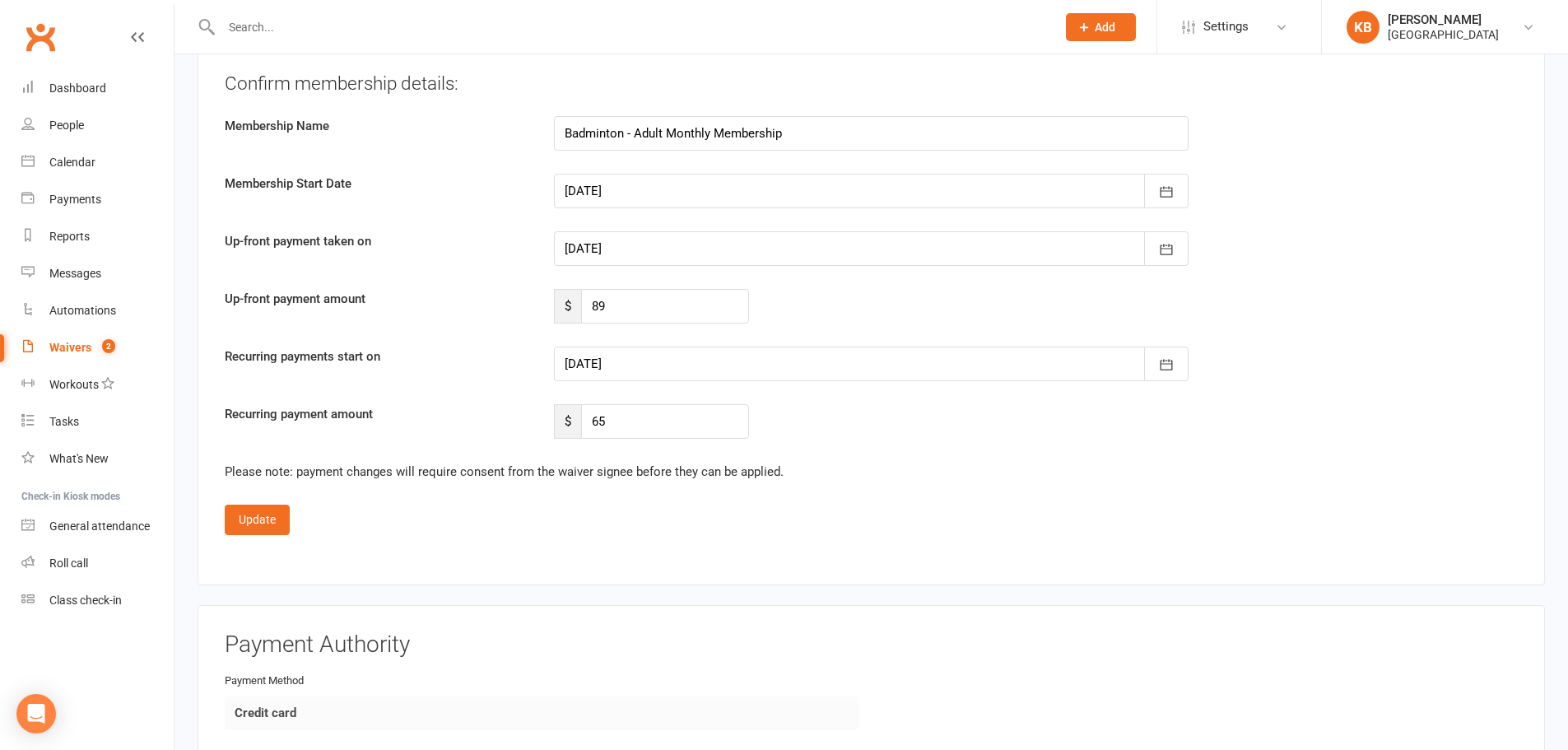
scroll to position [3292, 0]
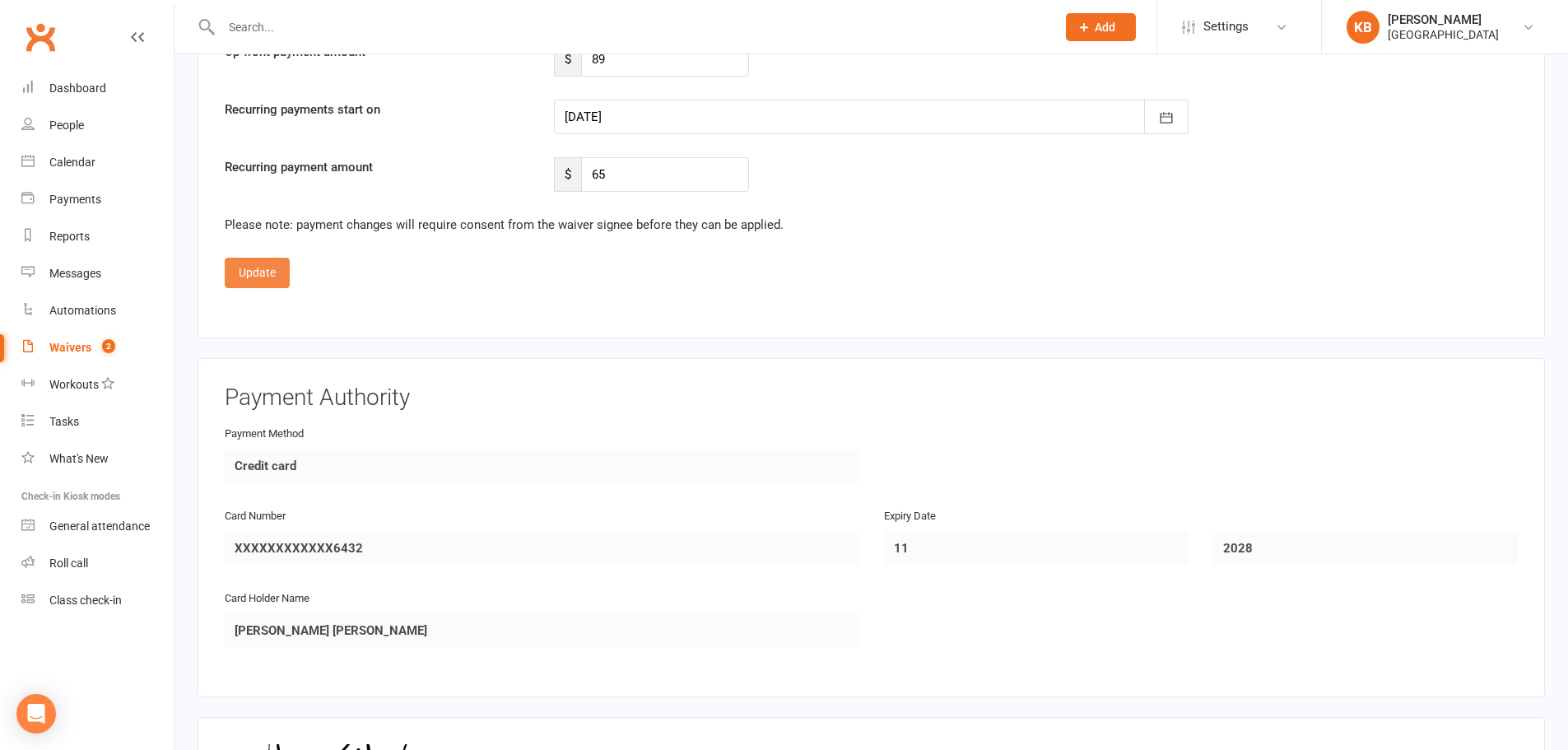
click at [253, 280] on button "Update" at bounding box center [257, 272] width 65 height 30
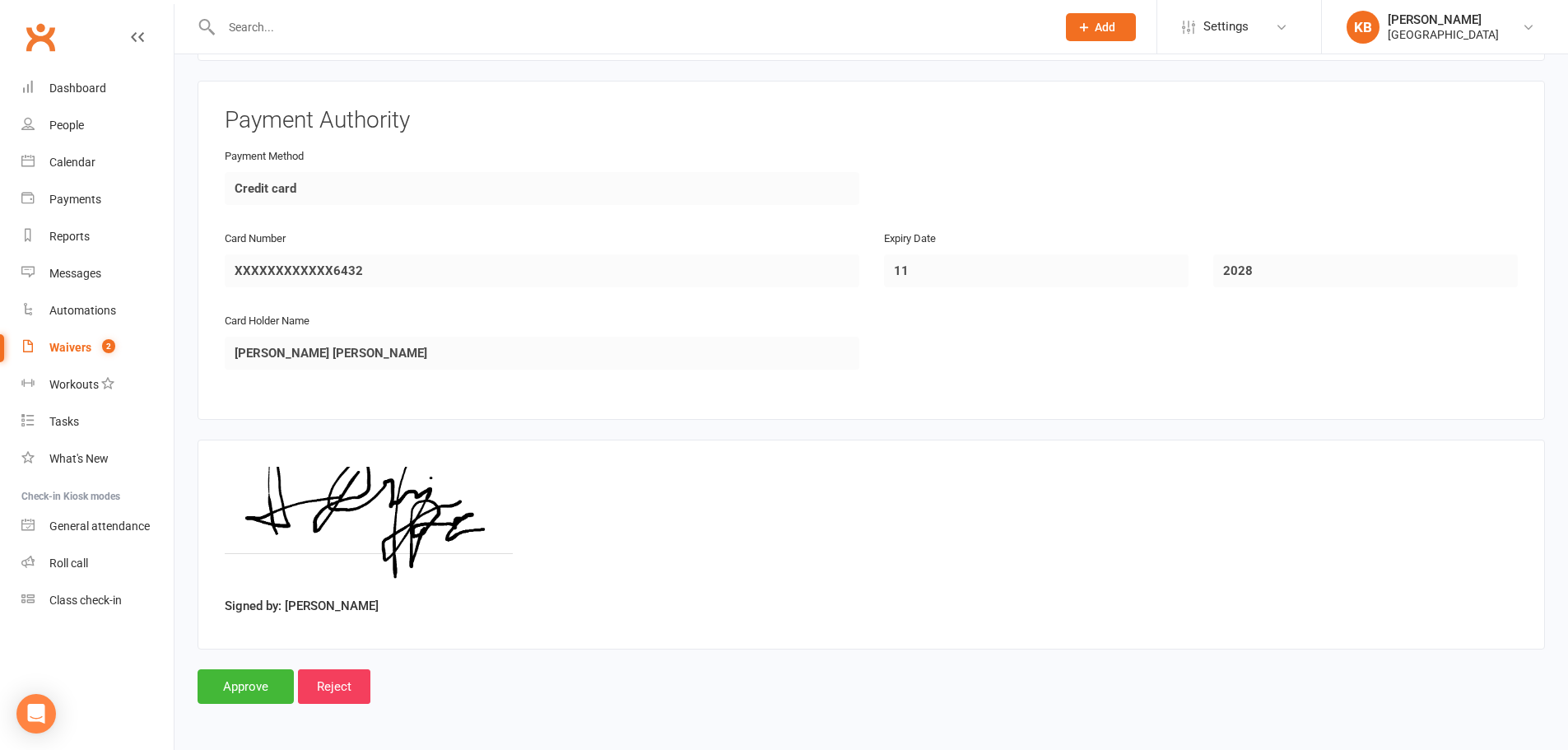
scroll to position [1381, 0]
click at [253, 674] on input "Approve" at bounding box center [246, 685] width 96 height 35
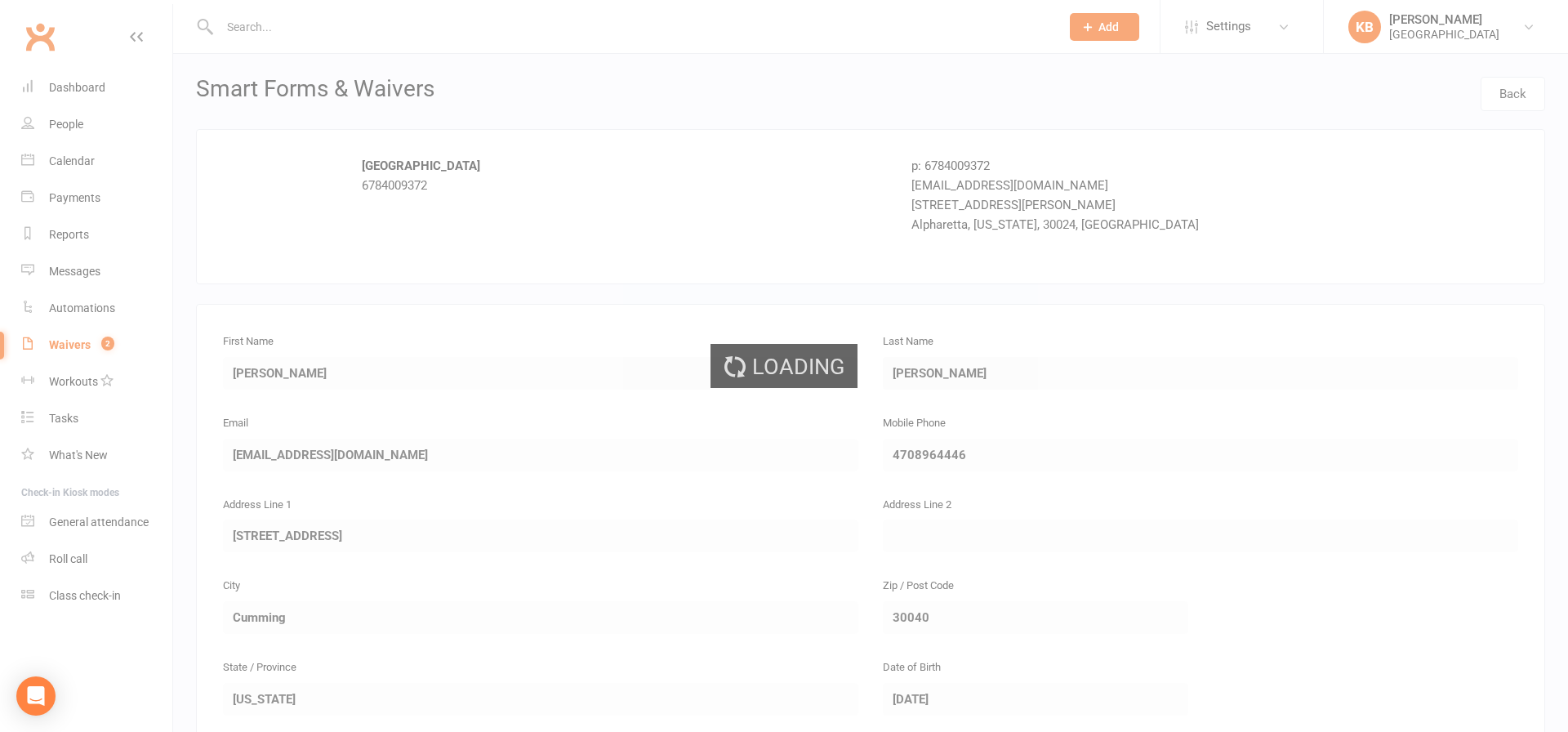
select select "100"
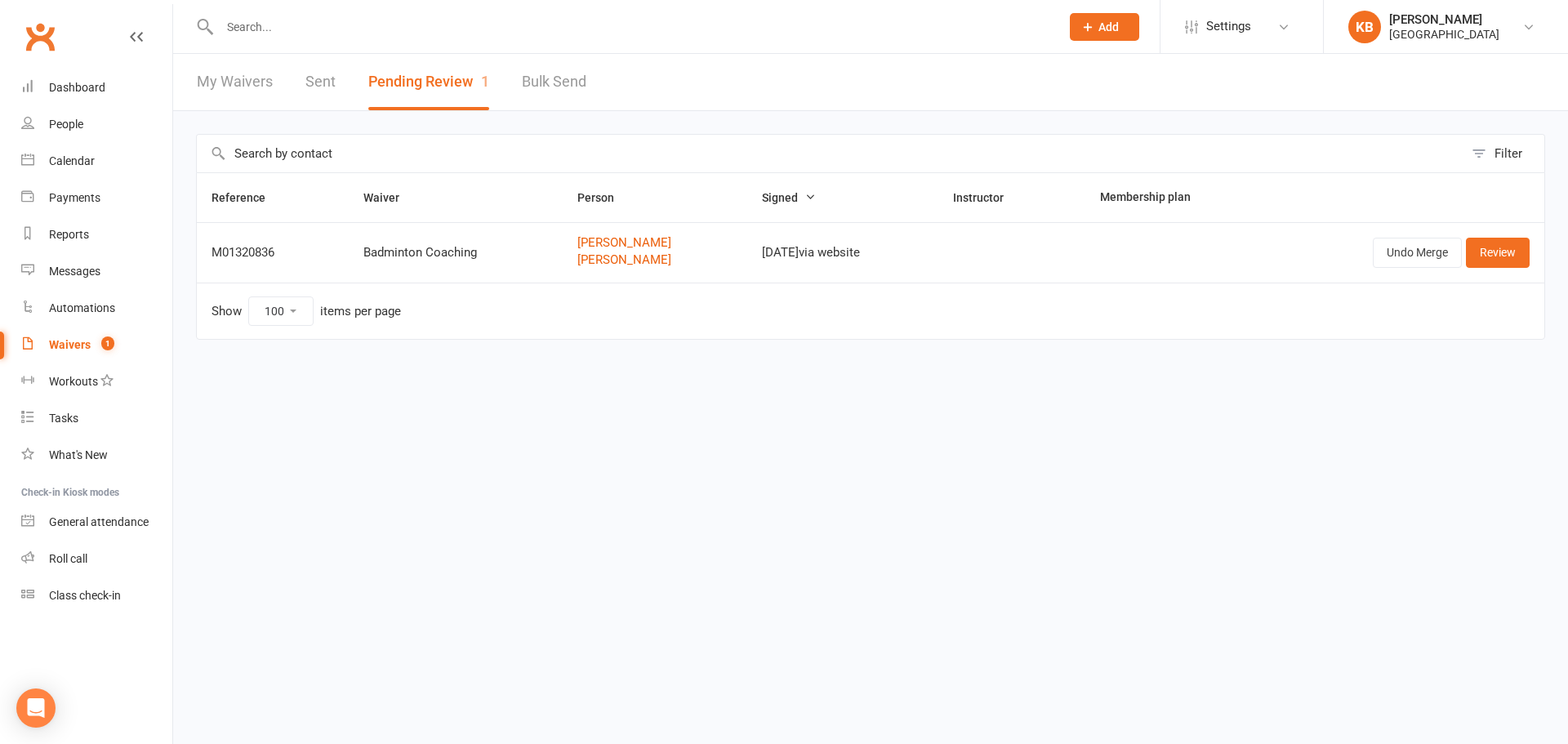
click at [327, 80] on link "Sent" at bounding box center [321, 81] width 30 height 56
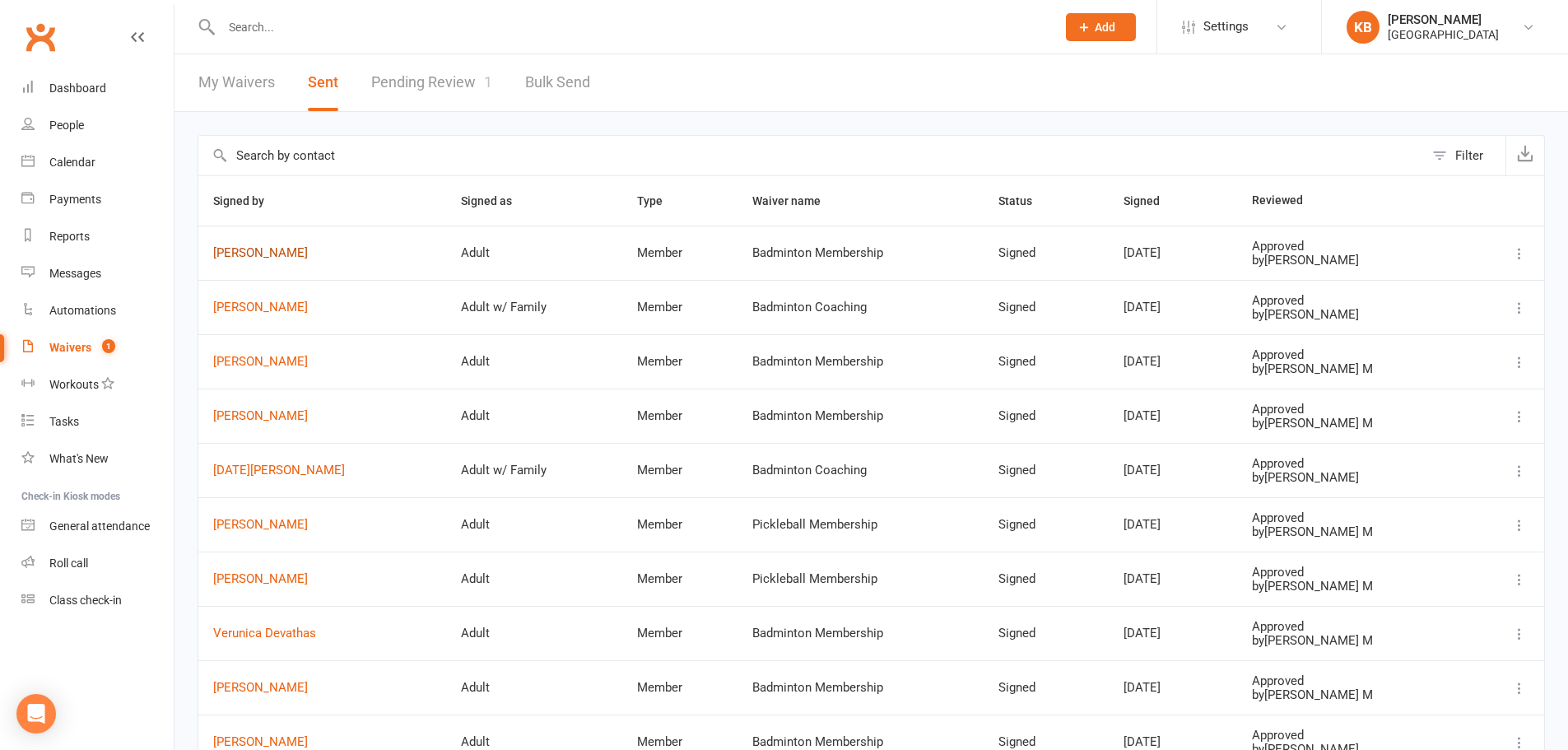
click at [241, 254] on link "[PERSON_NAME]" at bounding box center [322, 253] width 218 height 14
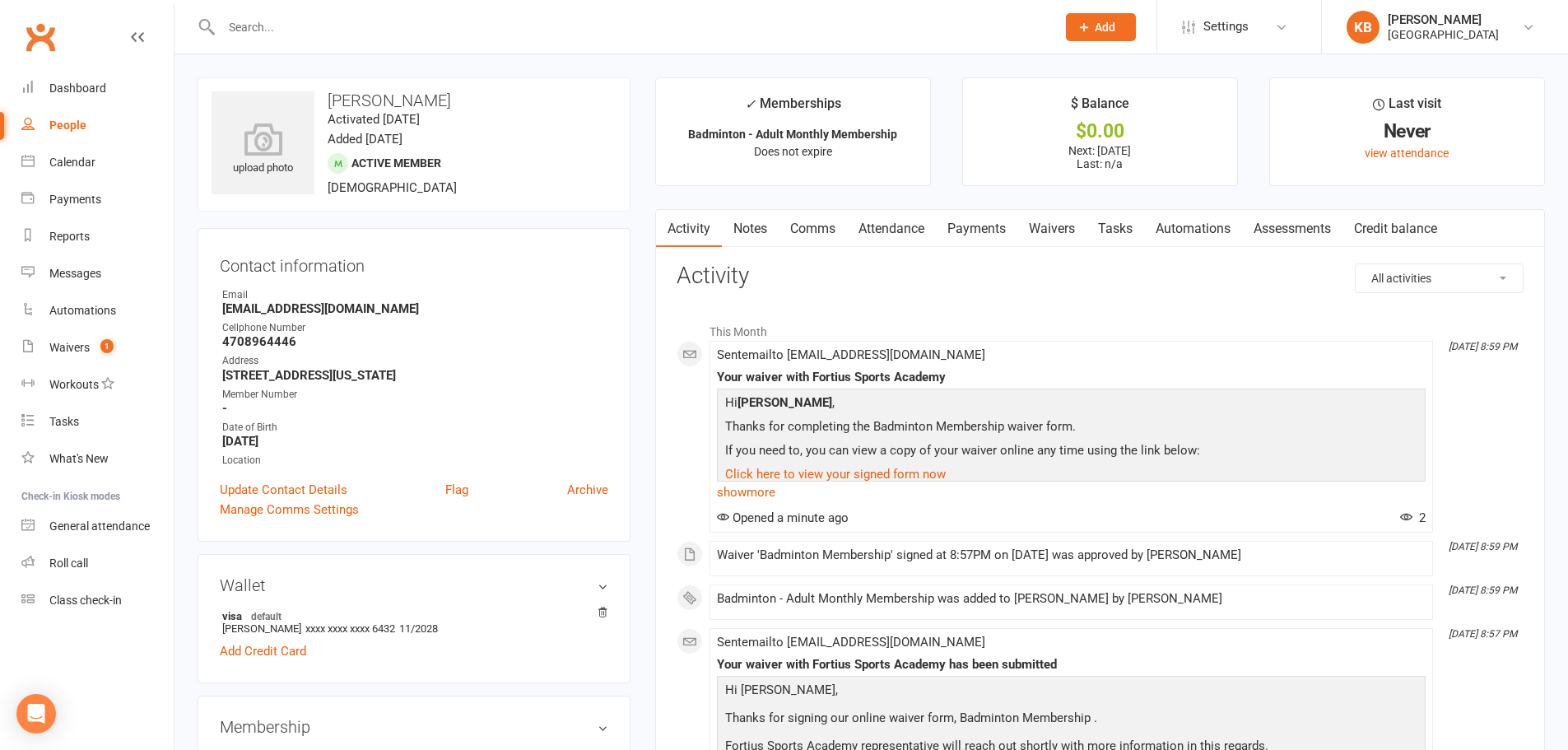
click at [963, 229] on link "Payments" at bounding box center [976, 229] width 81 height 38
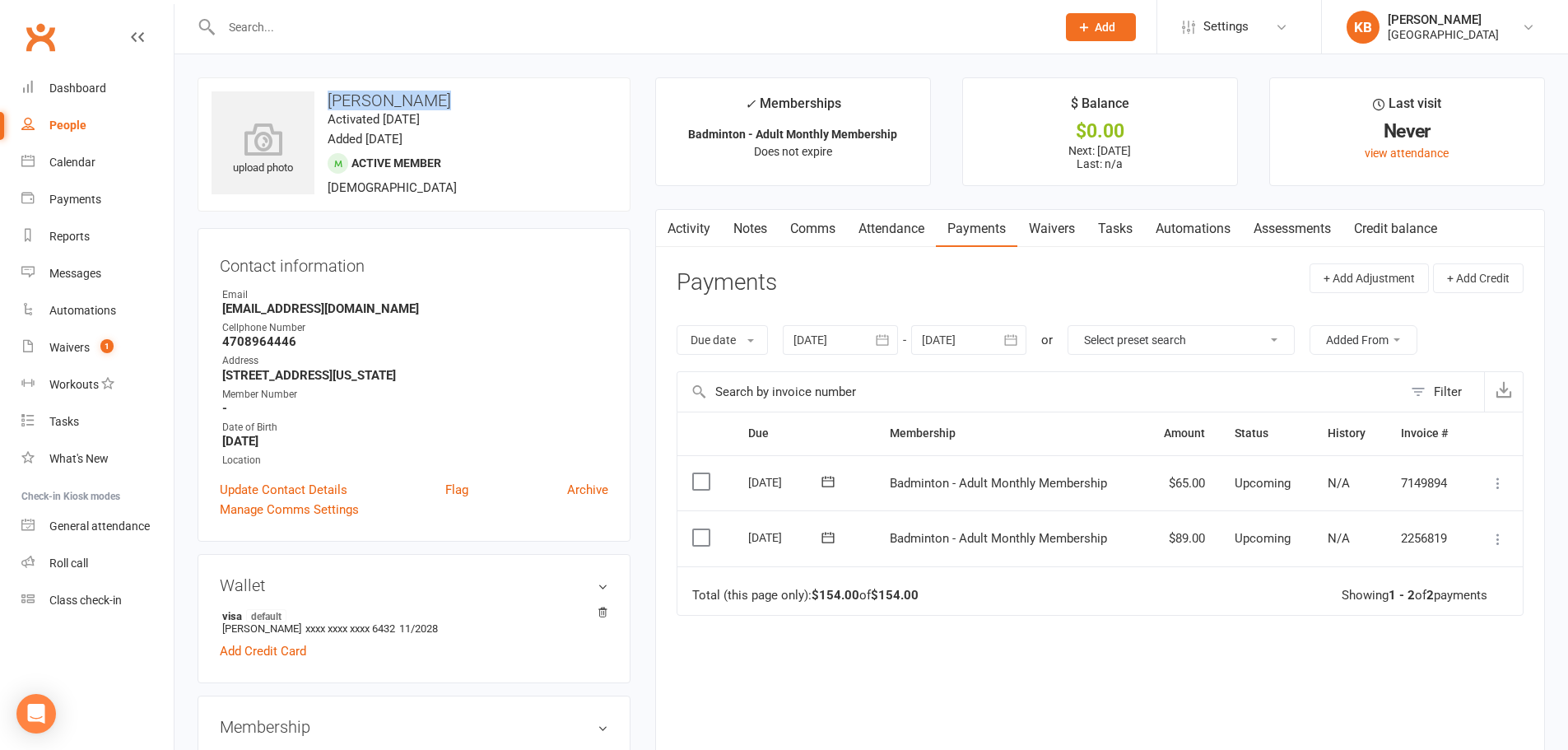
drag, startPoint x: 323, startPoint y: 102, endPoint x: 433, endPoint y: 87, distance: 111.0
click at [433, 87] on div "upload photo Dheeraj Adapa Activated 14 August, 2025 Added 14 August, 2025 Acti…" at bounding box center [414, 144] width 433 height 134
copy h3 "Dheeraj Adapa"
click at [444, 87] on div "upload photo Dheeraj Adapa Activated 14 August, 2025 Added 14 August, 2025 Acti…" at bounding box center [414, 144] width 433 height 134
drag, startPoint x: 328, startPoint y: 101, endPoint x: 493, endPoint y: 84, distance: 165.9
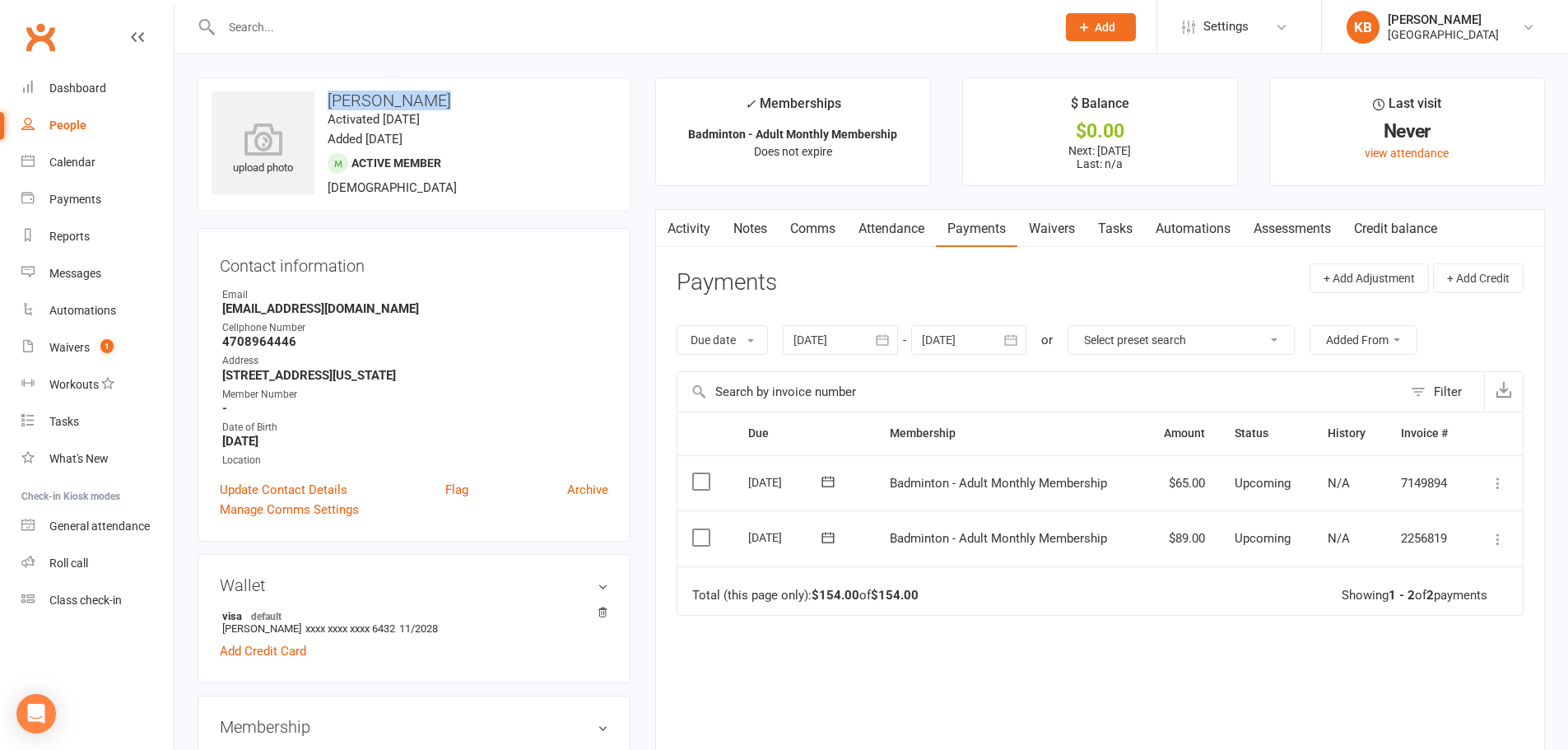
click at [493, 84] on div "upload photo Dheeraj Adapa Activated 14 August, 2025 Added 14 August, 2025 Acti…" at bounding box center [414, 144] width 433 height 134
copy h3 "Dheeraj Adapa"
click at [494, 90] on div "upload photo Dheeraj Adapa Activated 14 August, 2025 Added 14 August, 2025 Acti…" at bounding box center [414, 144] width 433 height 134
click at [250, 153] on icon at bounding box center [263, 139] width 113 height 36
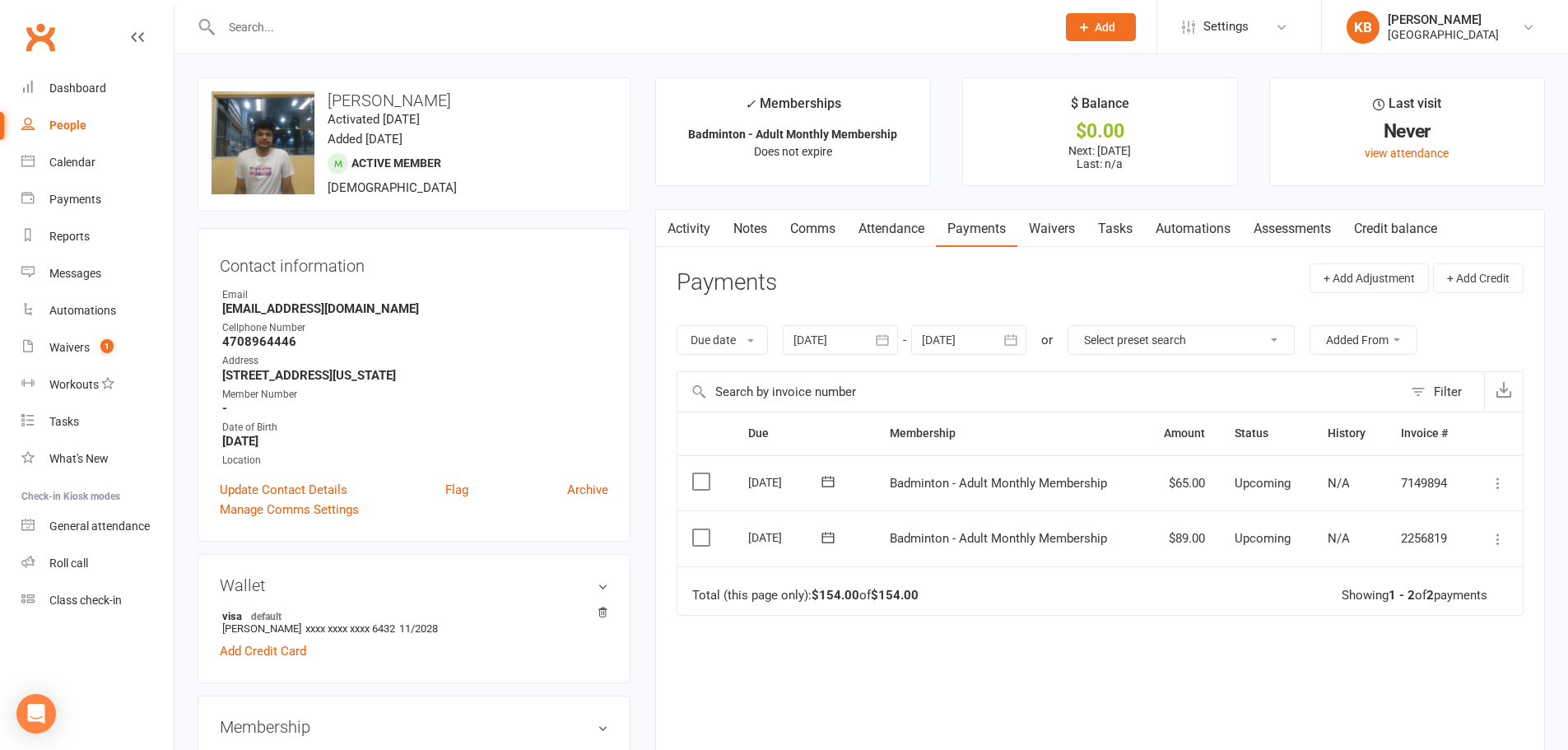
click at [474, 24] on input "text" at bounding box center [630, 27] width 827 height 23
paste input "Yuvaan Siddarth Sunil Kumar"
type input "Yuvaan Siddarth Sunil Kumar"
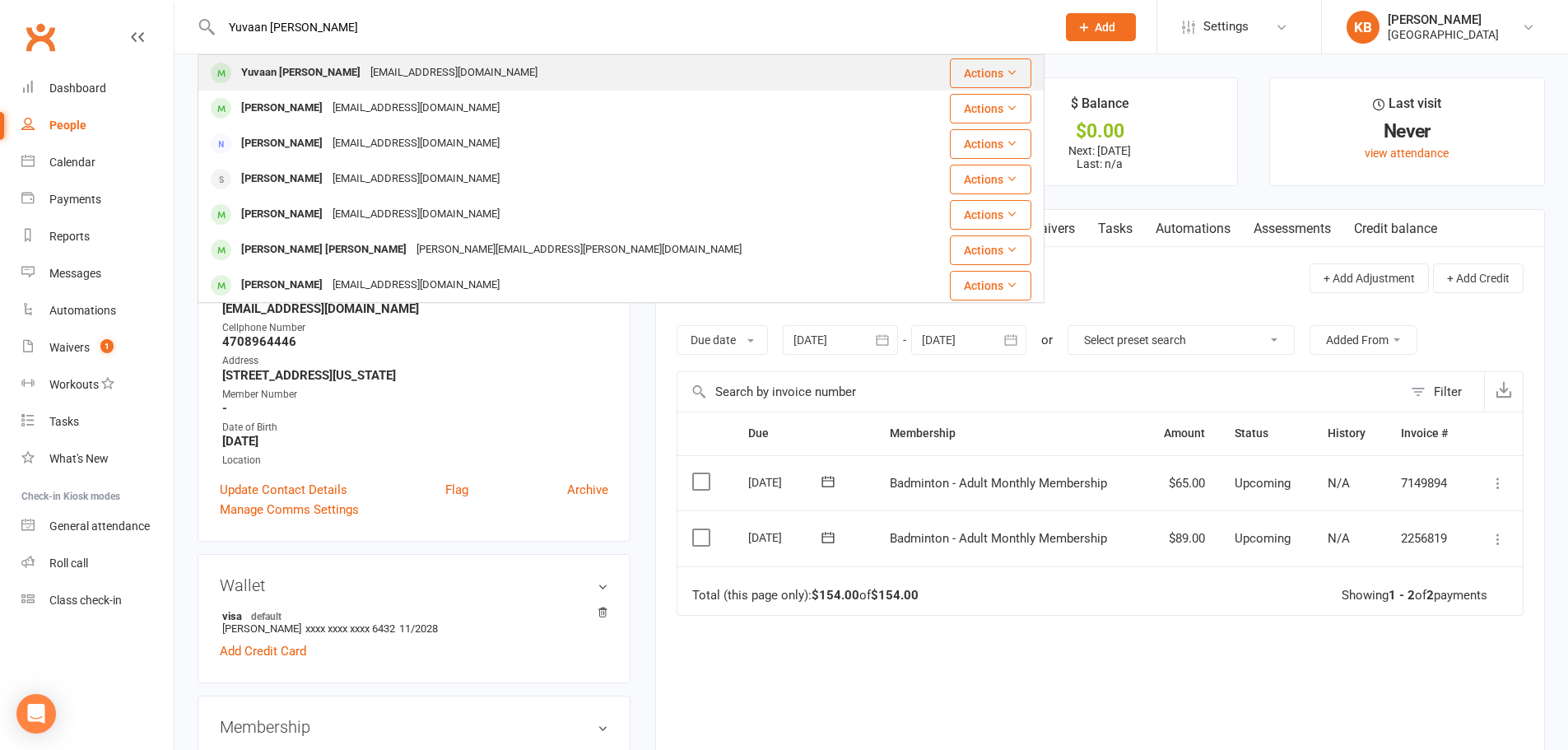
click at [421, 65] on div "sunil2007@gmail.com" at bounding box center [454, 73] width 177 height 24
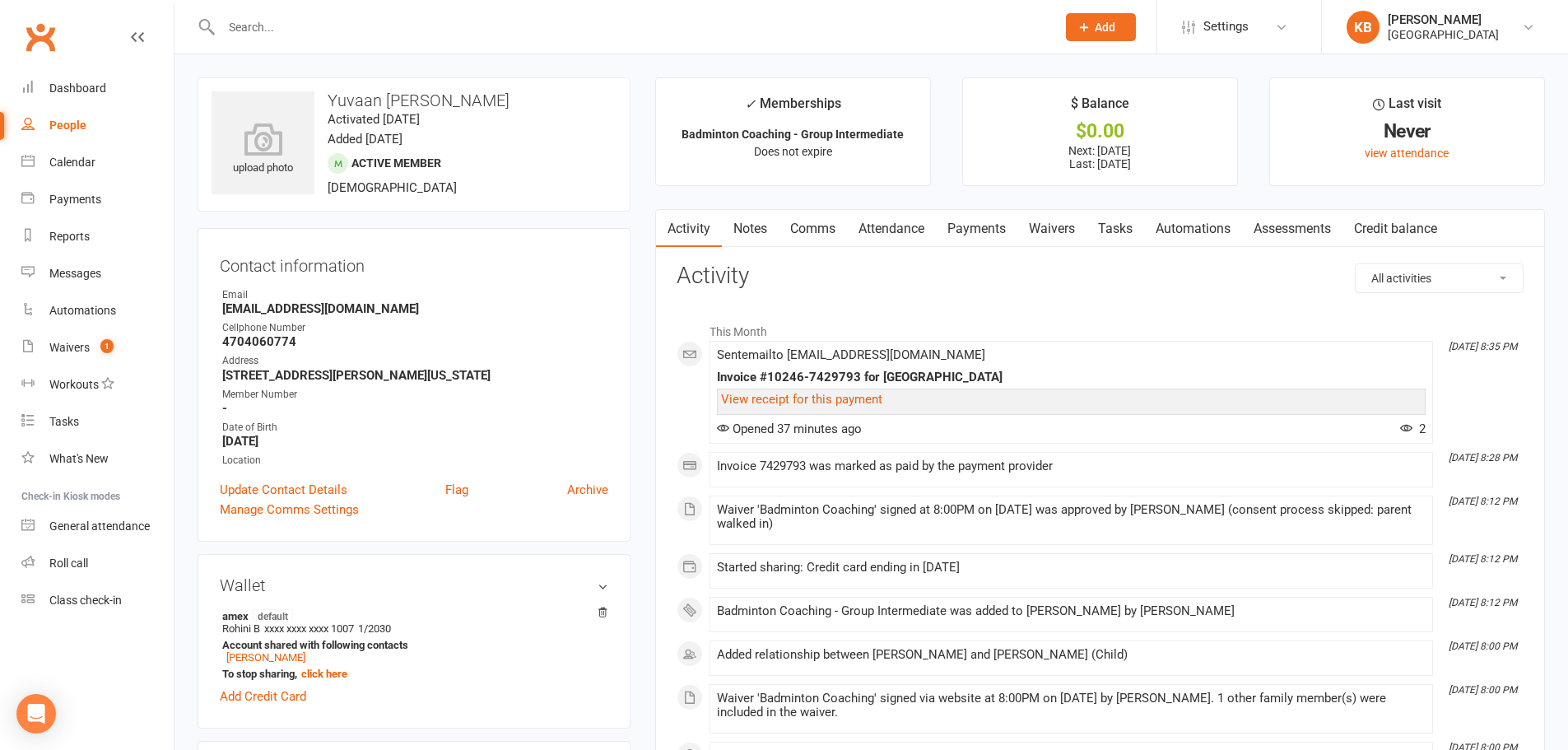
click at [961, 234] on link "Payments" at bounding box center [976, 229] width 81 height 38
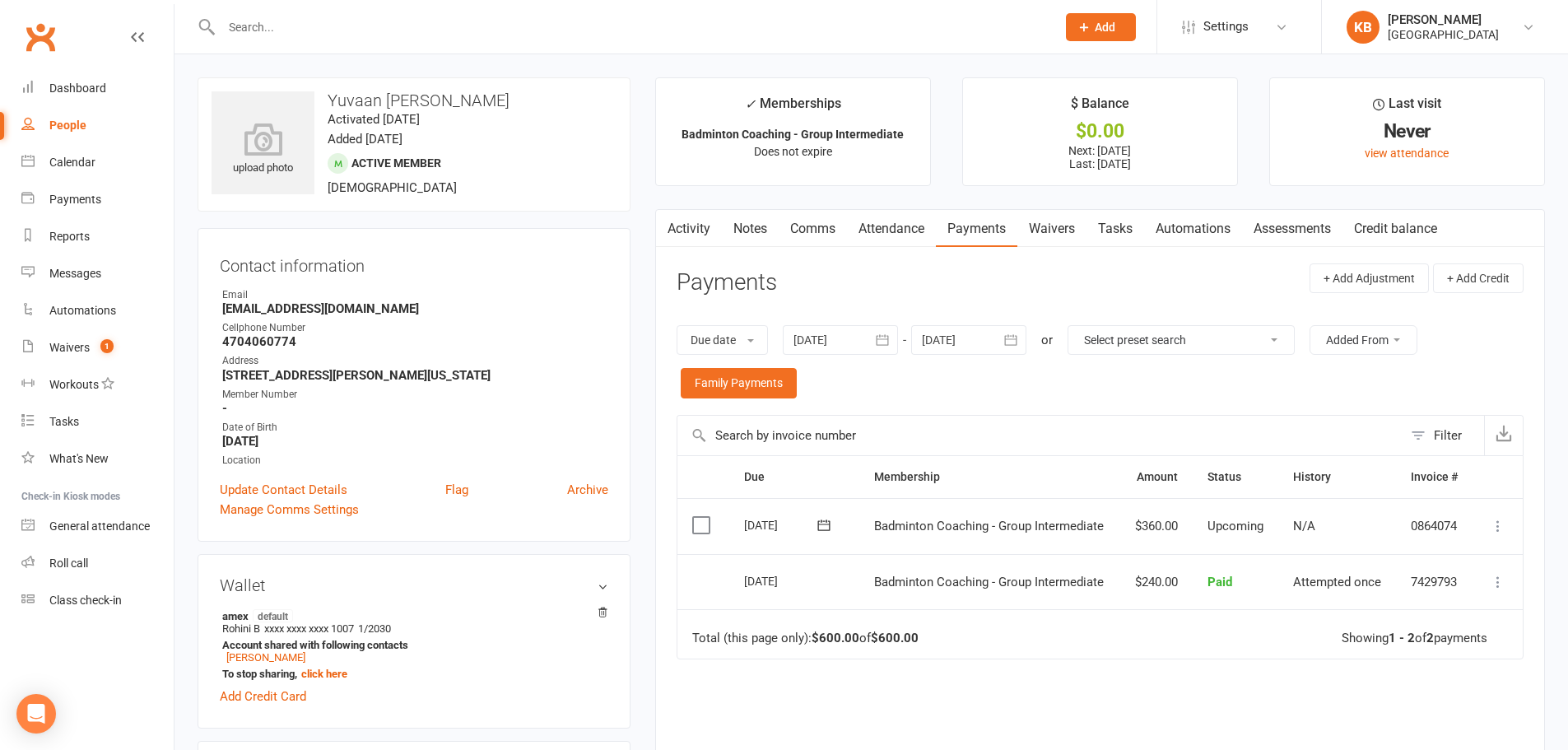
click at [887, 336] on icon "button" at bounding box center [882, 340] width 13 height 11
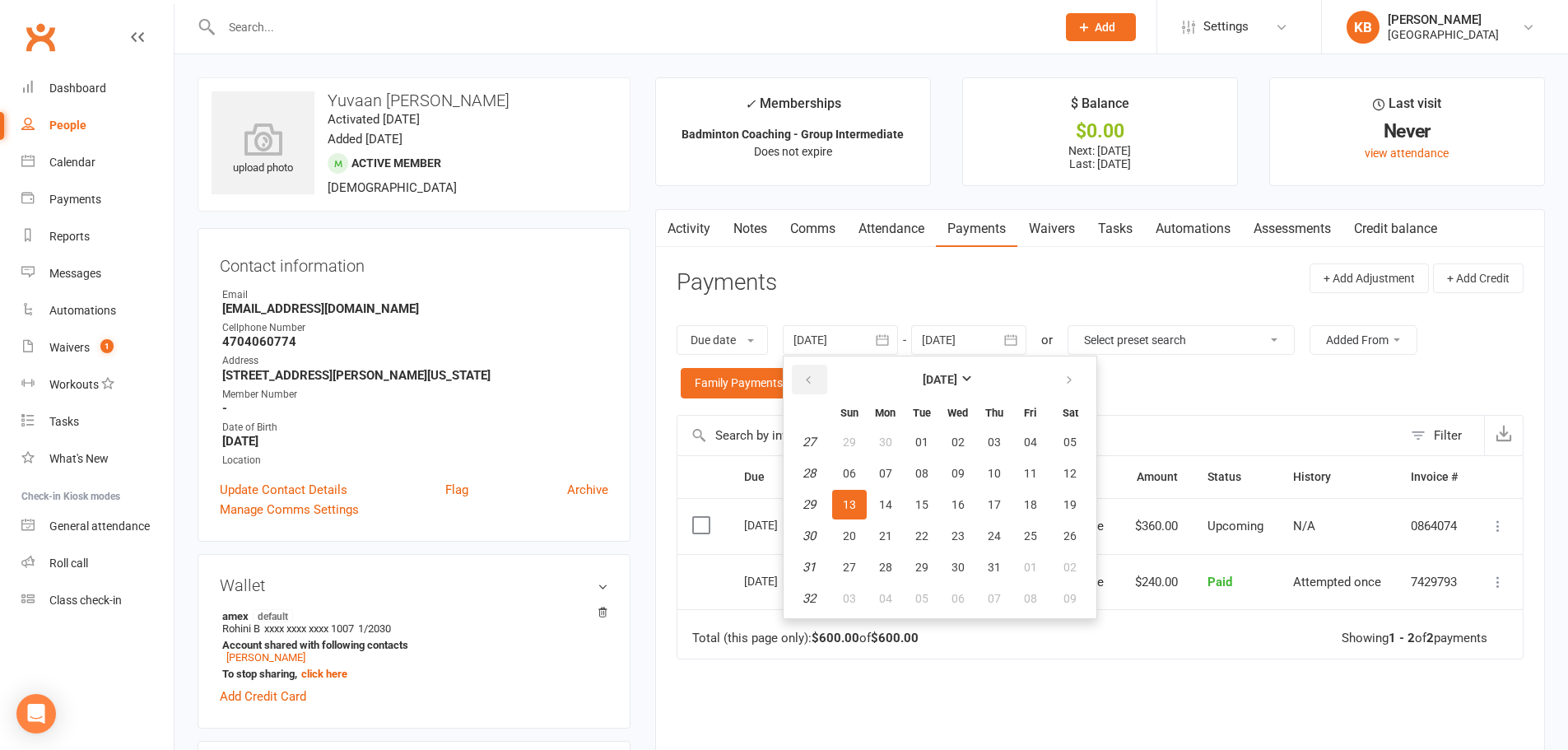
click at [814, 381] on icon "button" at bounding box center [808, 380] width 12 height 14
click at [942, 456] on td "02" at bounding box center [958, 442] width 35 height 30
click at [923, 436] on span "01" at bounding box center [922, 443] width 14 height 14
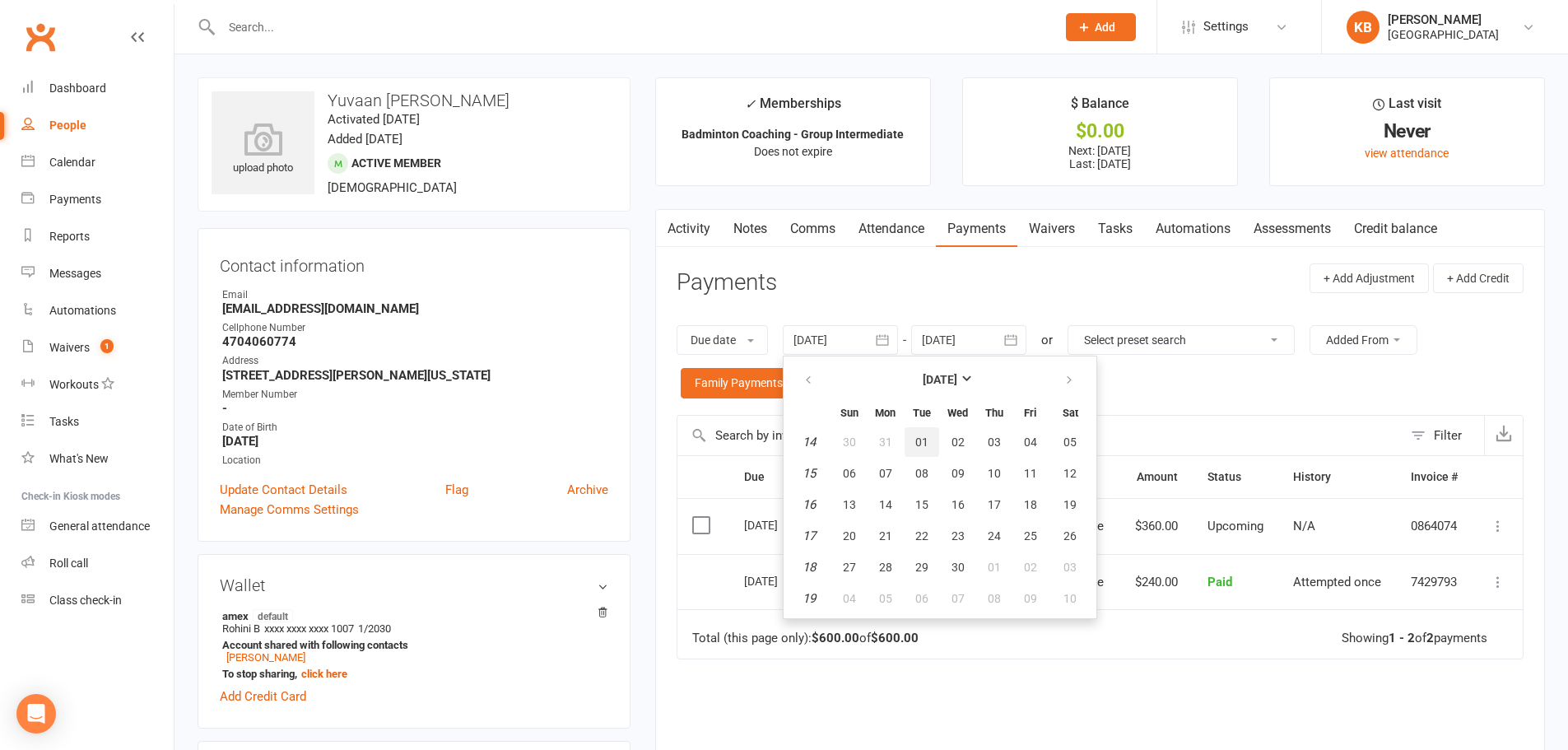
type input "01 Apr 2025"
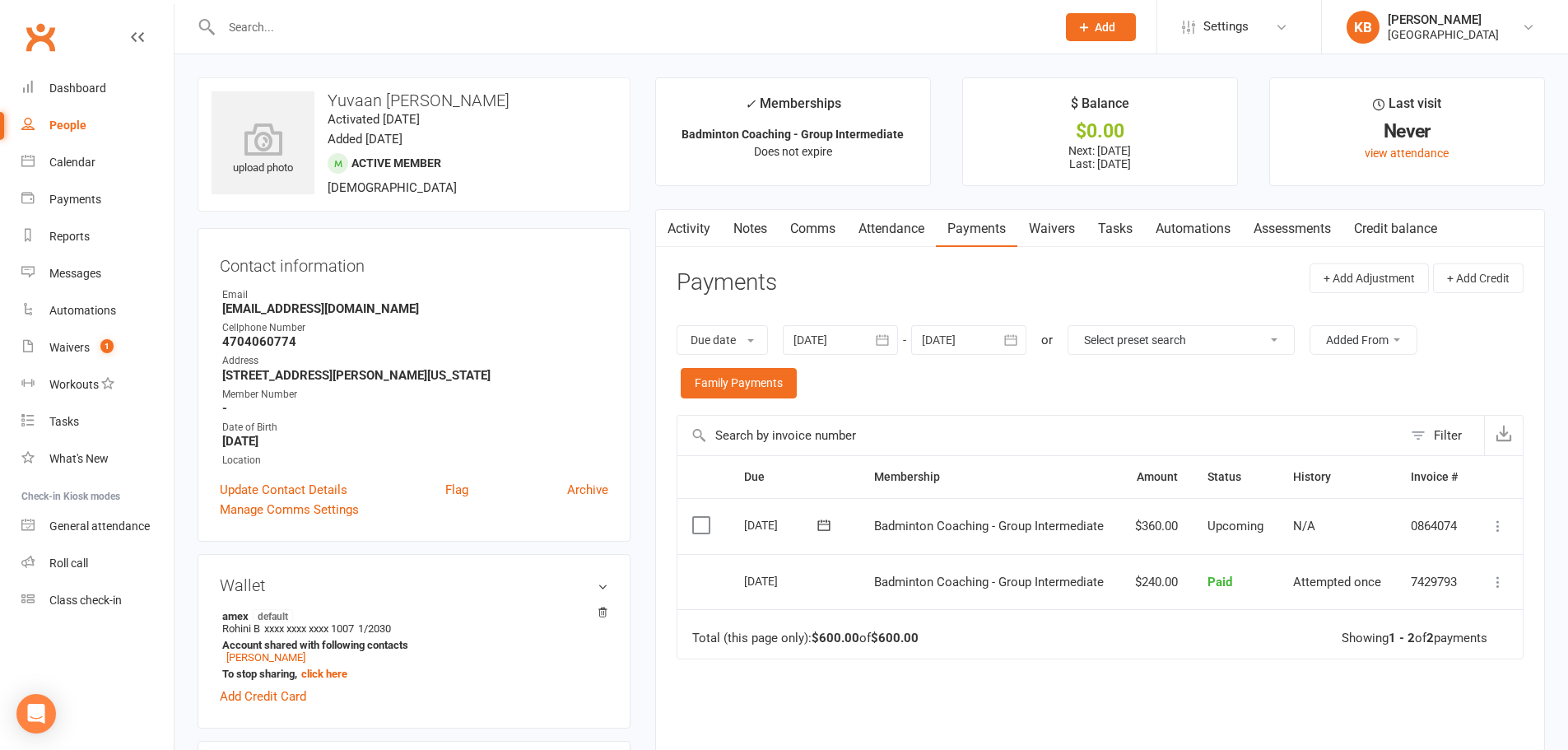
click at [1012, 337] on icon "button" at bounding box center [1011, 340] width 13 height 11
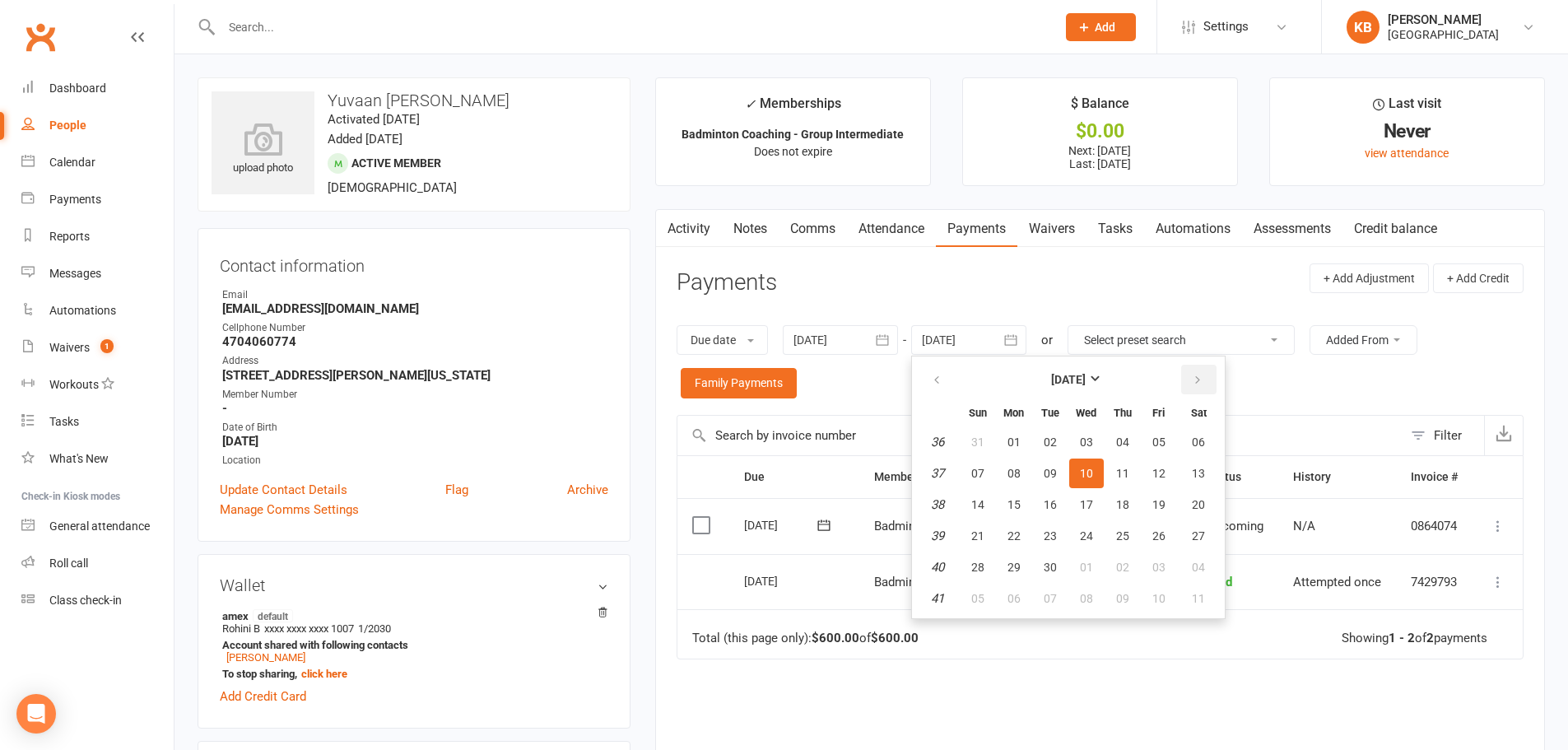
click at [1203, 376] on icon "button" at bounding box center [1197, 380] width 12 height 14
click at [1181, 440] on button "06" at bounding box center [1199, 442] width 42 height 30
type input "06 Dec 2025"
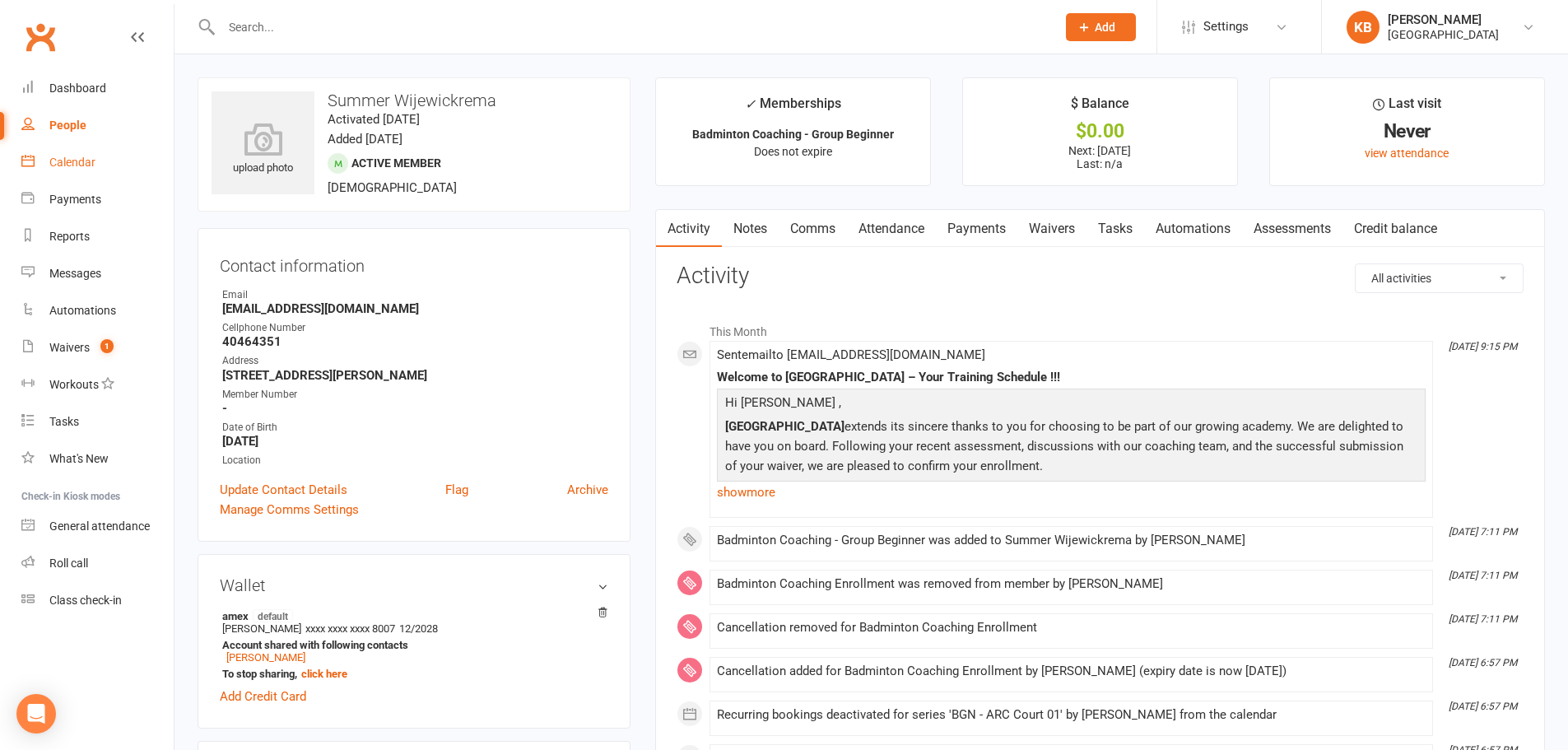
click at [57, 166] on div "Calendar" at bounding box center [72, 162] width 46 height 14
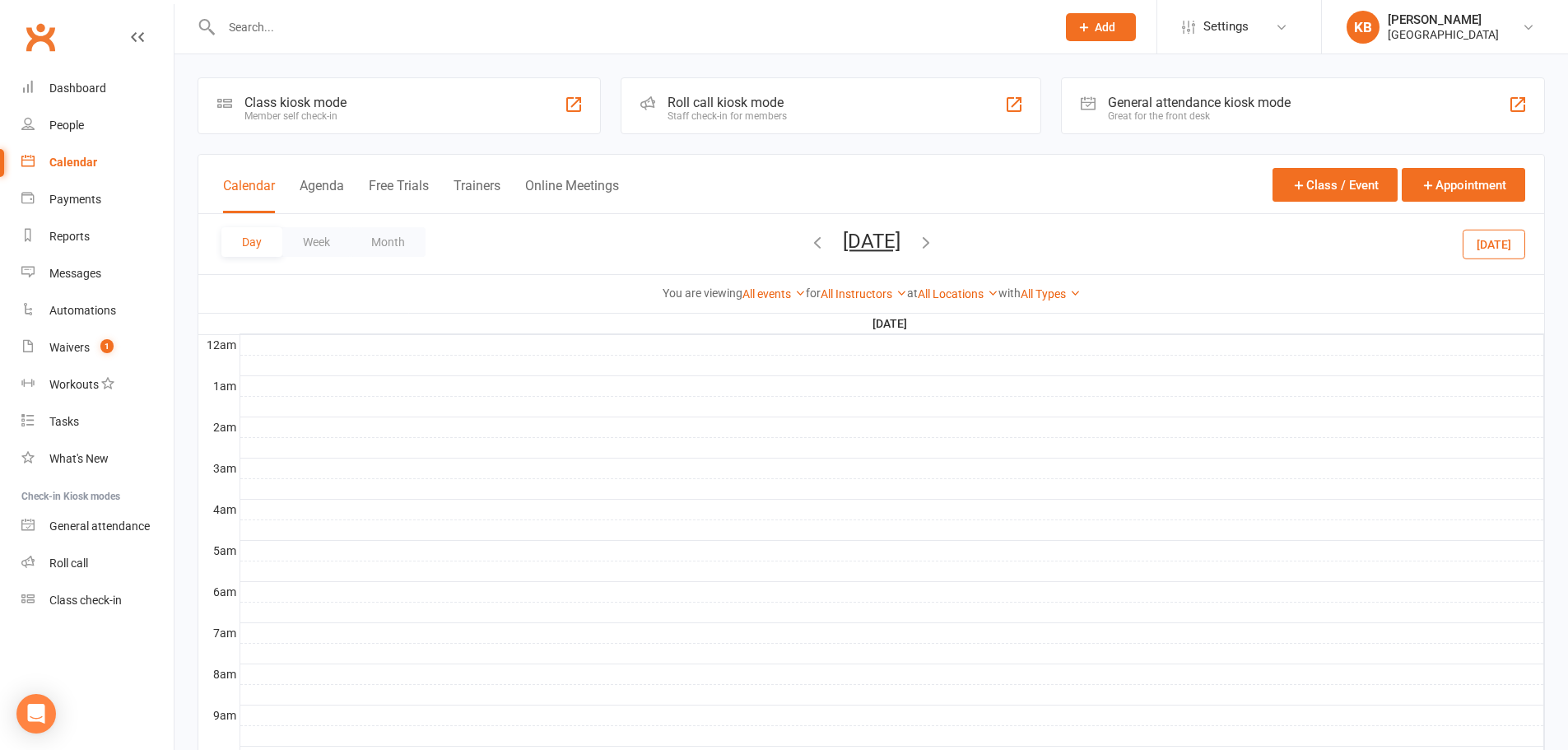
click at [935, 244] on icon "button" at bounding box center [925, 242] width 18 height 18
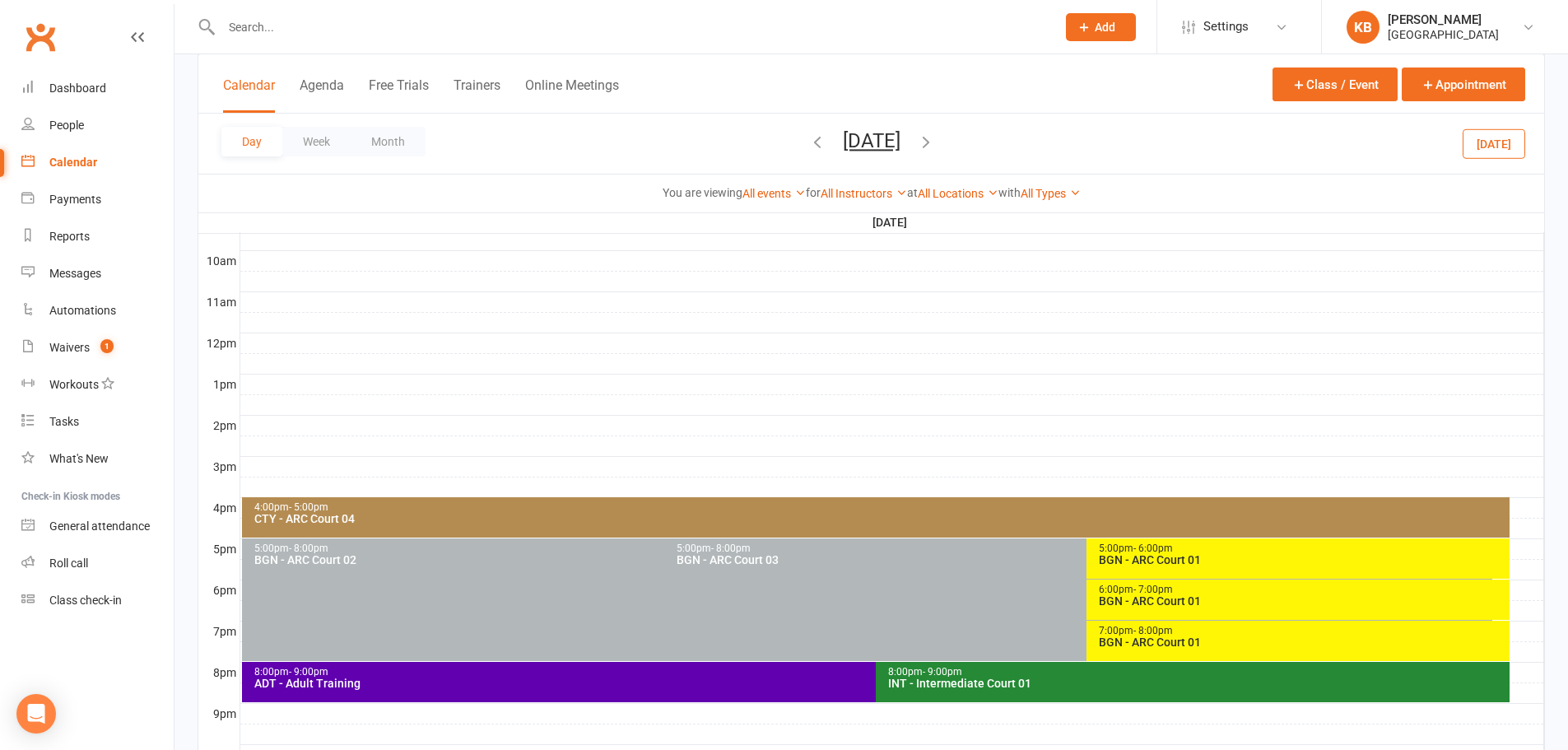
scroll to position [620, 0]
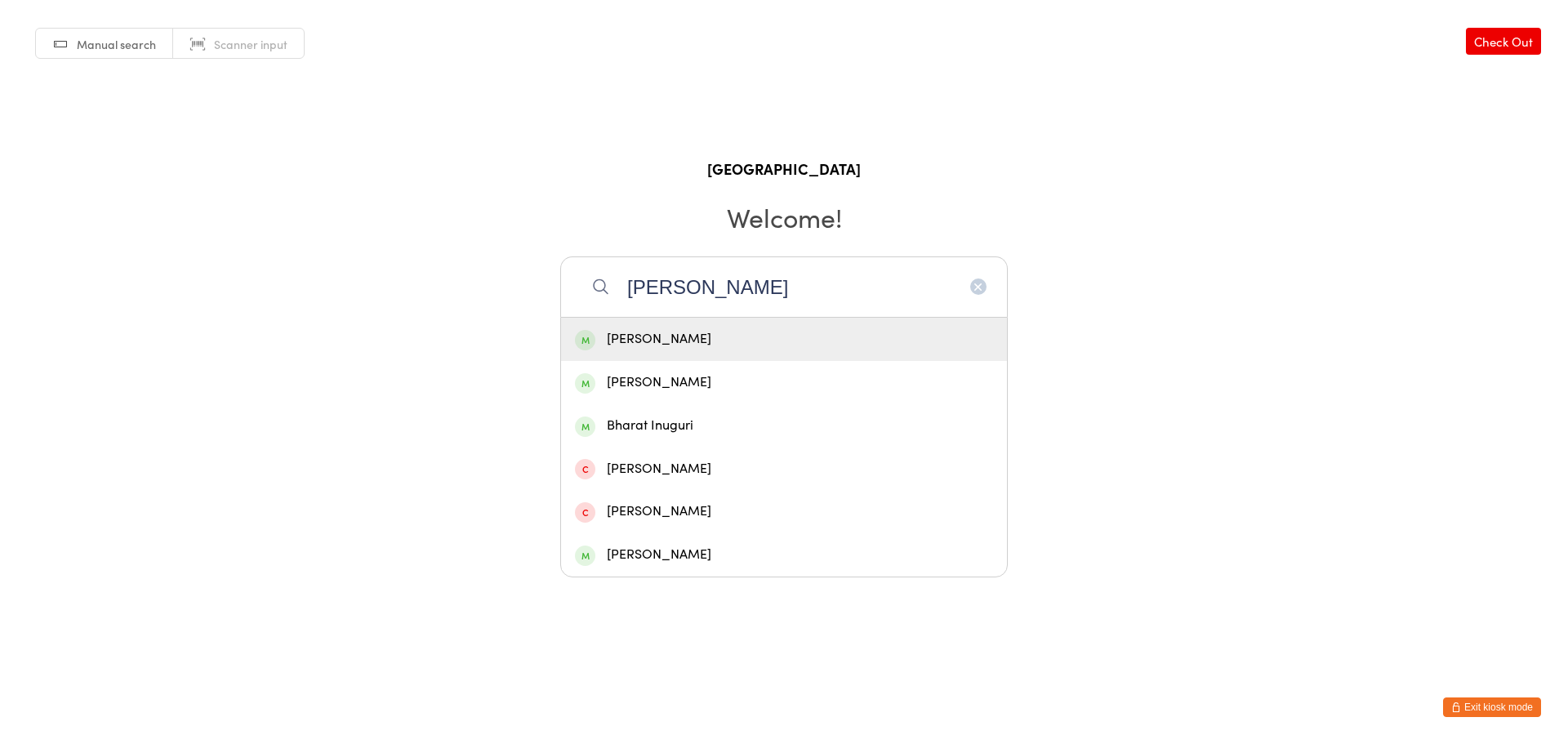
type input "[PERSON_NAME]"
click at [782, 346] on div "[PERSON_NAME]" at bounding box center [784, 339] width 418 height 22
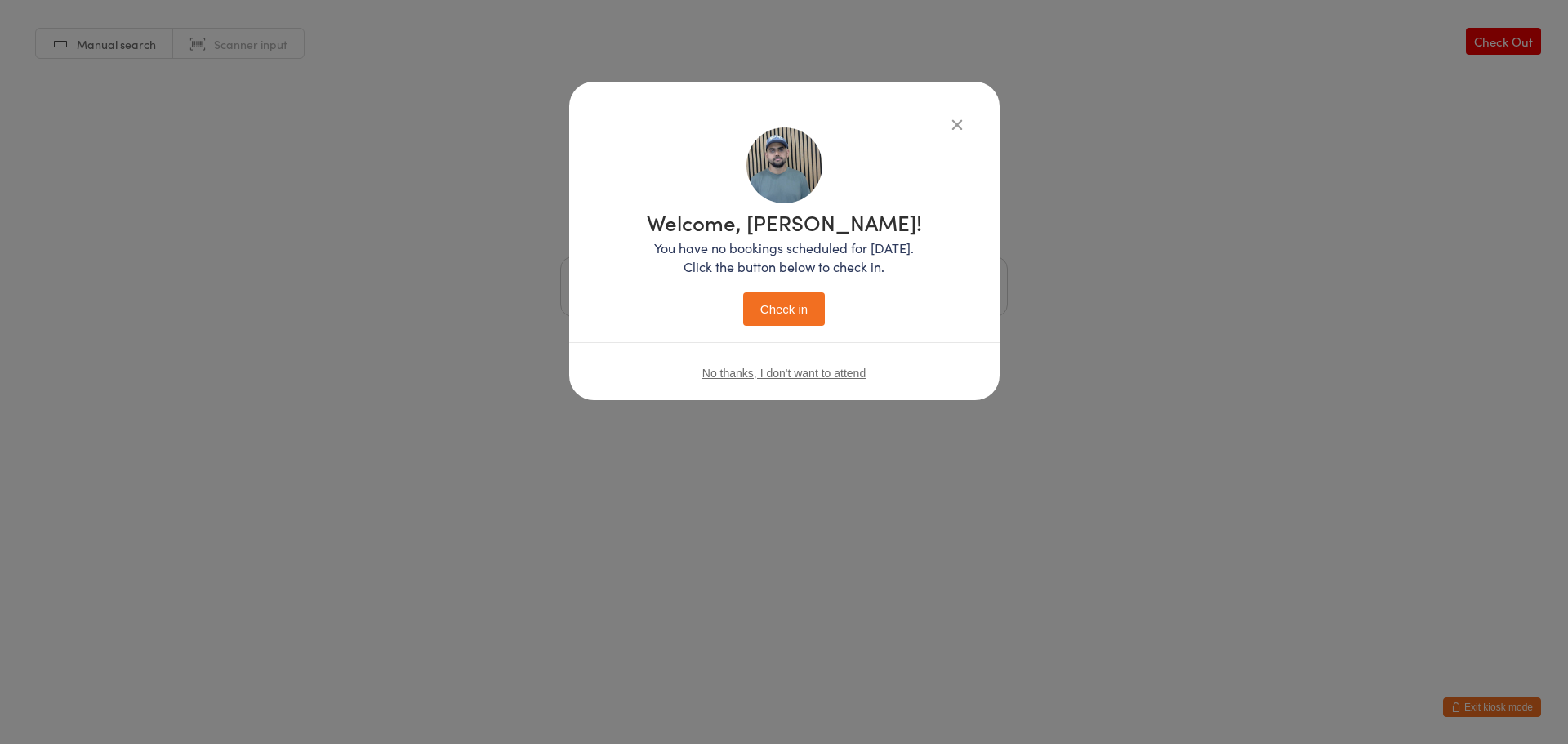
click at [779, 307] on button "Check in" at bounding box center [784, 309] width 81 height 34
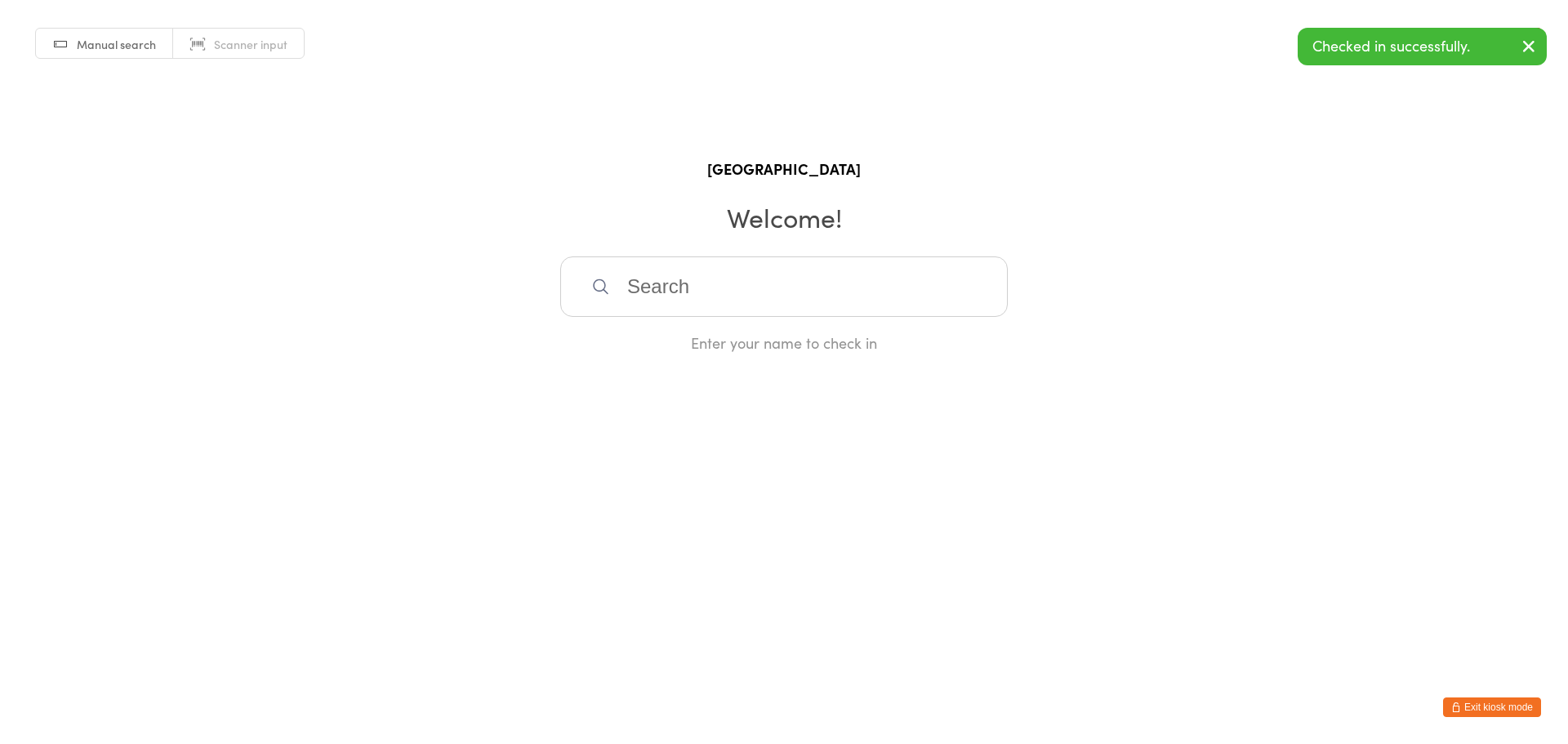
click at [1501, 702] on button "Exit kiosk mode" at bounding box center [1492, 706] width 98 height 19
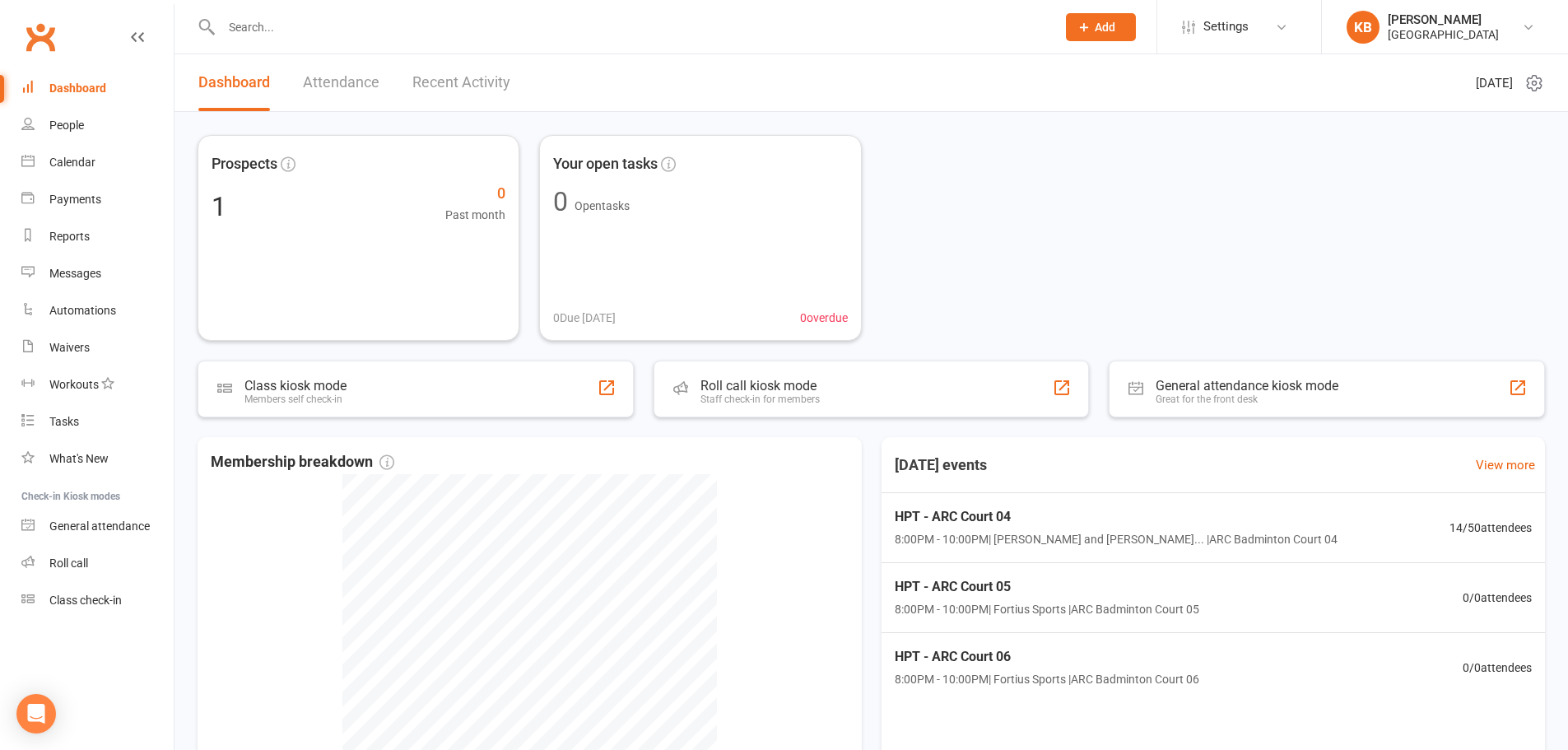
click at [279, 26] on input "text" at bounding box center [630, 27] width 827 height 23
paste input "[PERSON_NAME]"
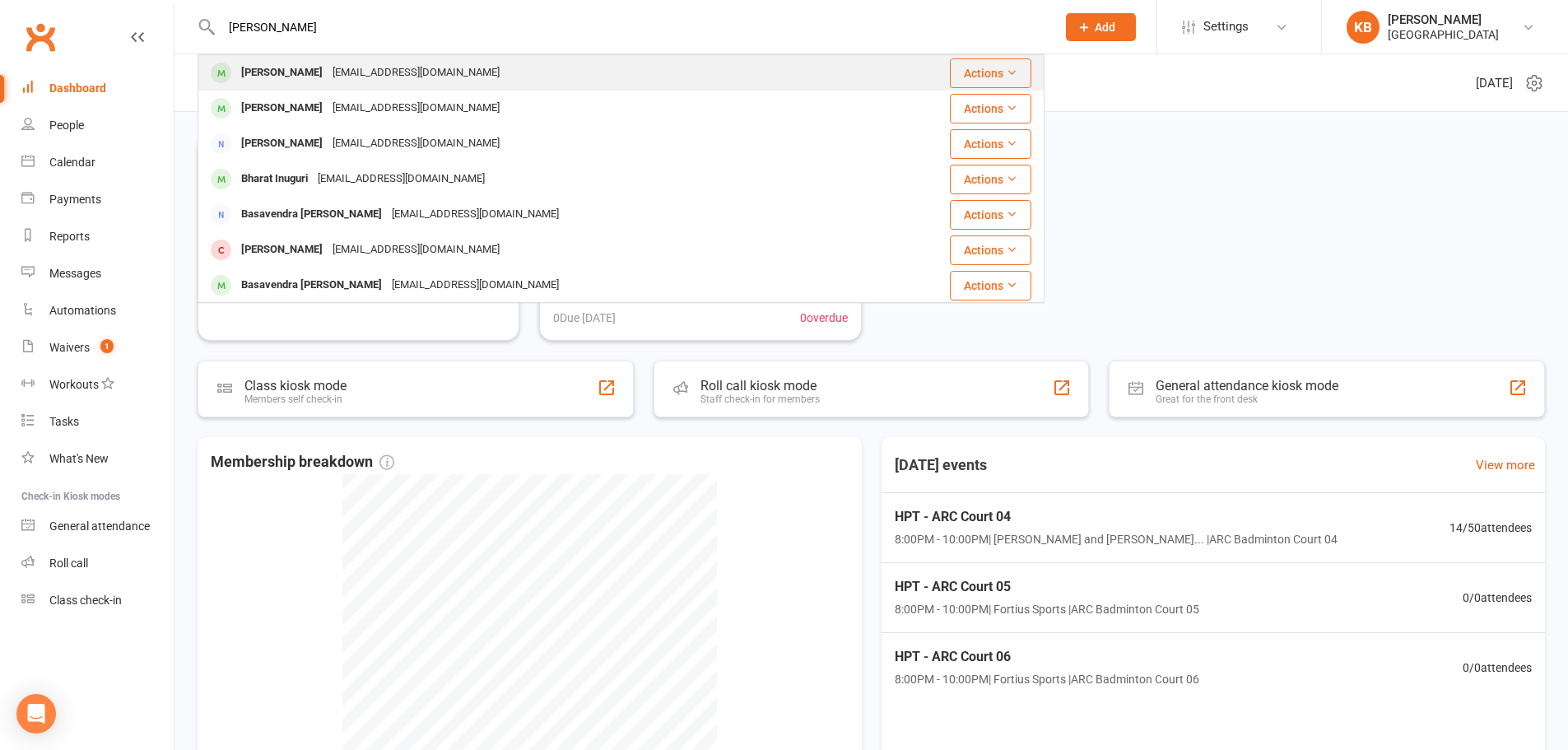
type input "[PERSON_NAME]"
click at [324, 67] on div "[PERSON_NAME]" at bounding box center [282, 73] width 91 height 24
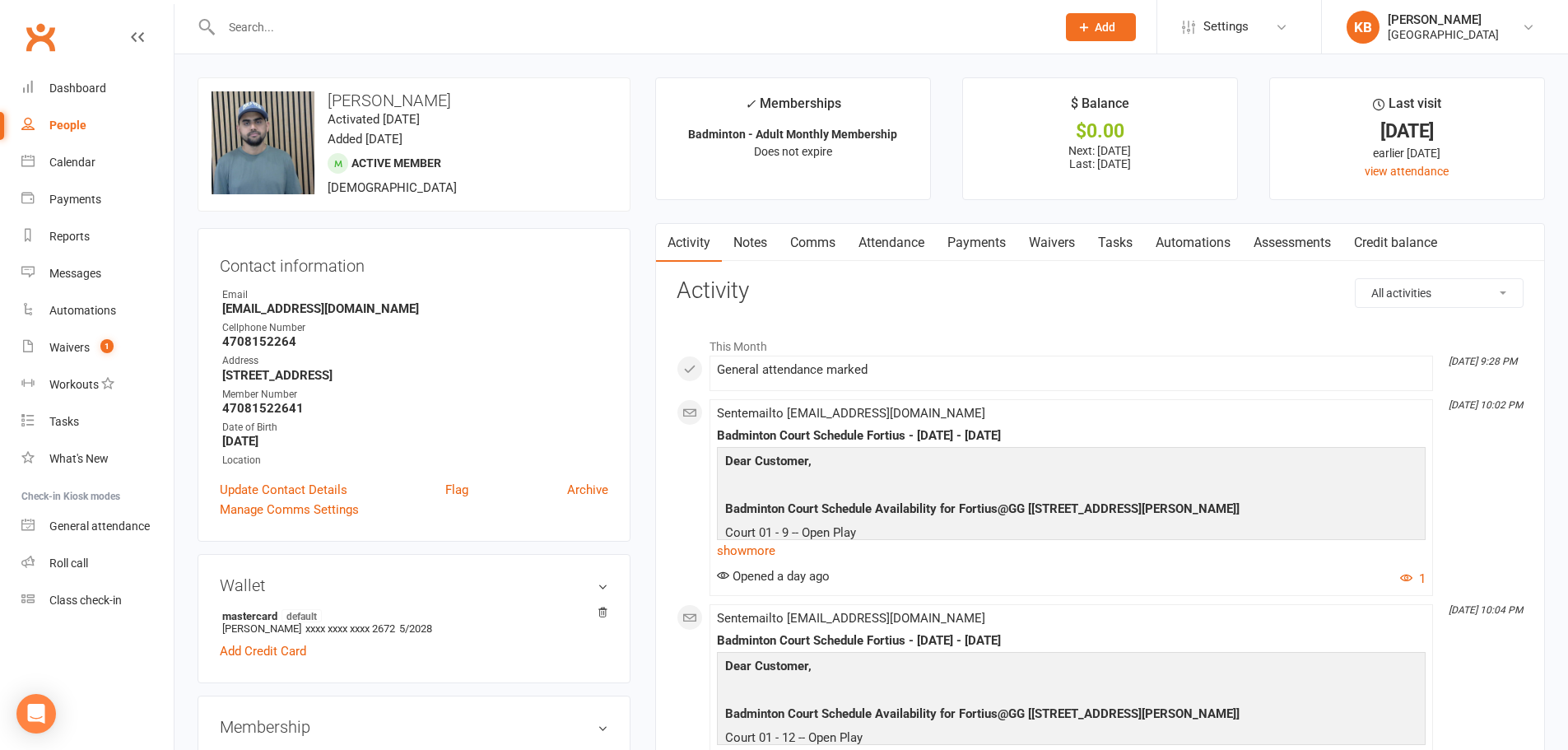
click at [323, 19] on input "text" at bounding box center [630, 27] width 827 height 23
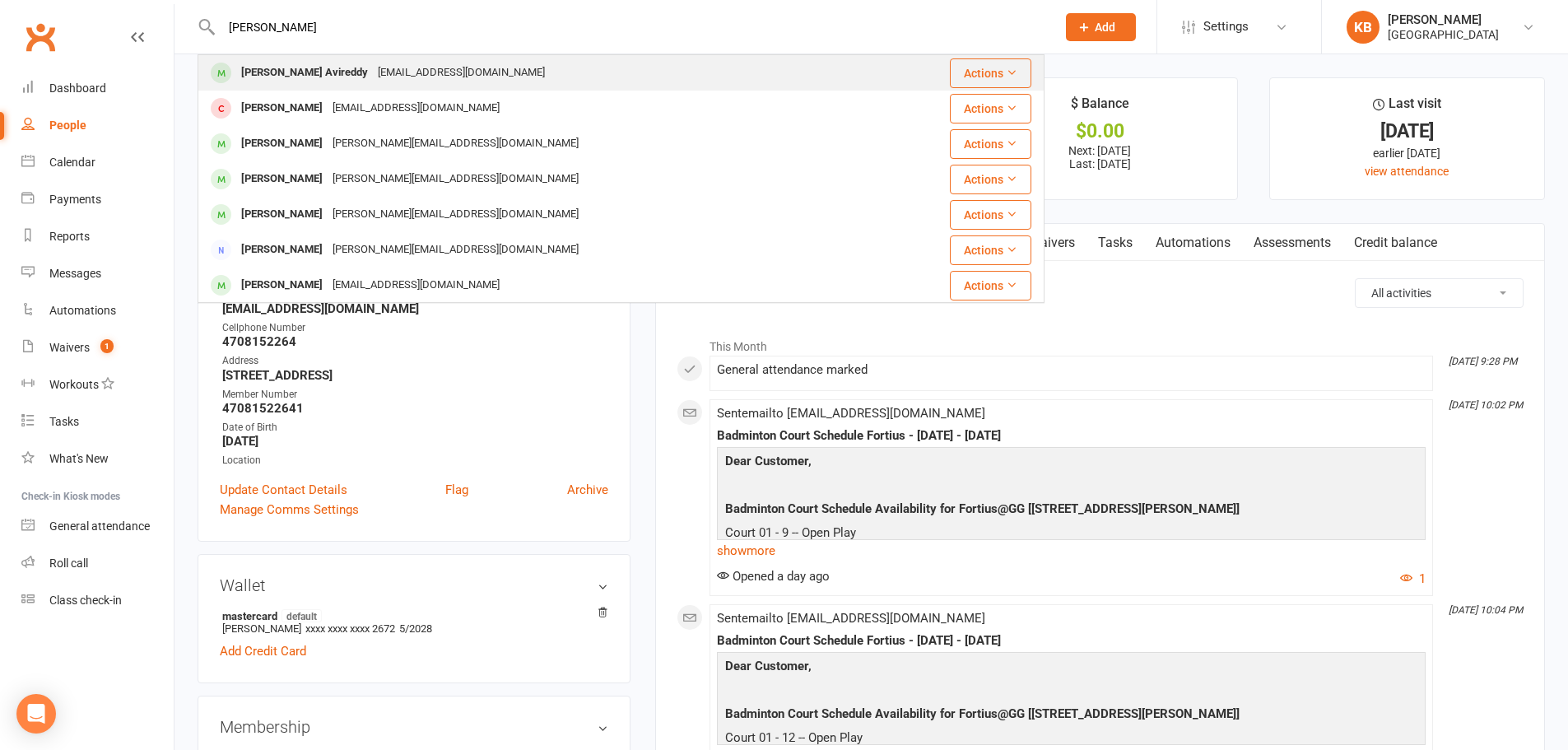
type input "dhruva murthy"
click at [390, 65] on div "saranya202002@gmail.com" at bounding box center [461, 73] width 177 height 24
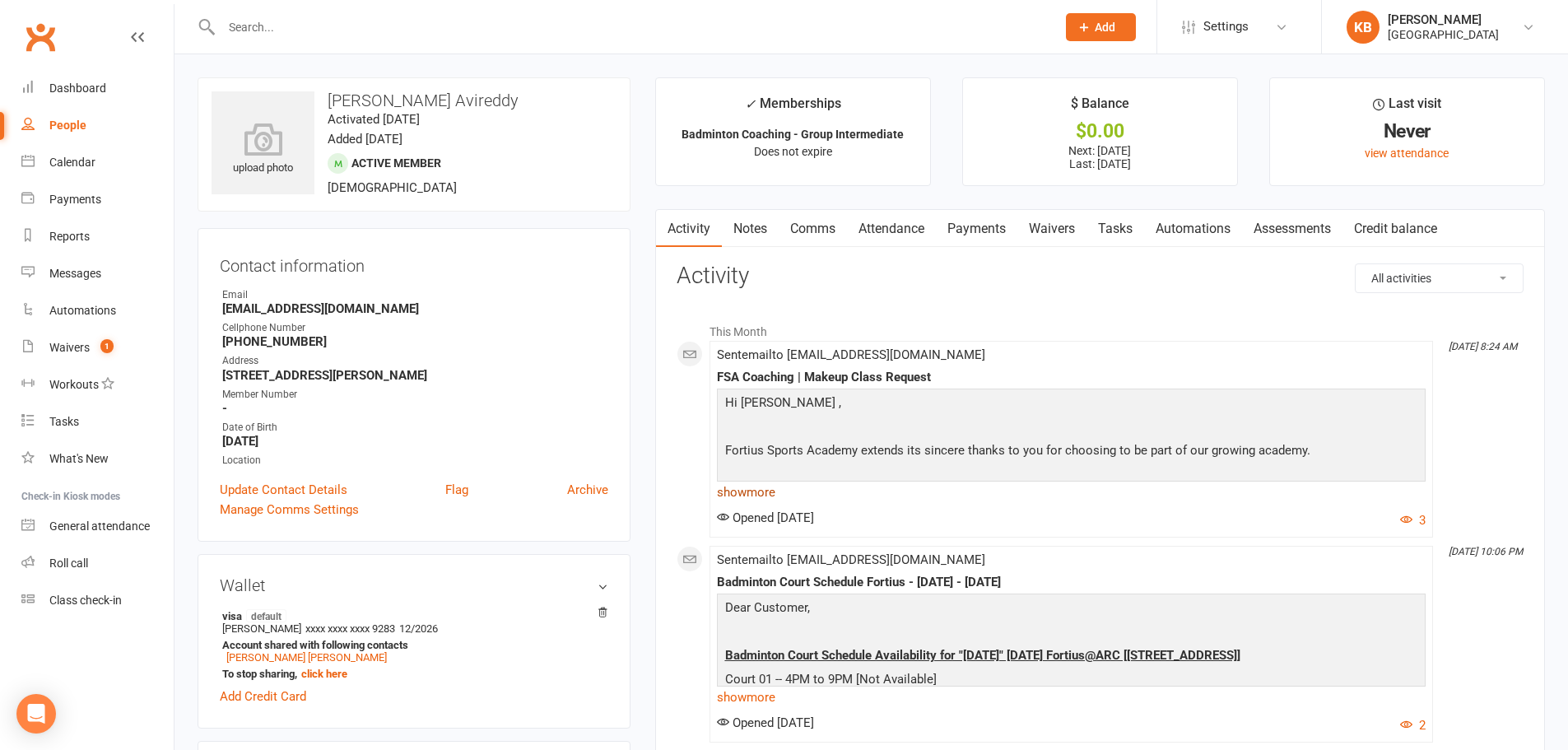
click at [762, 489] on link "show more" at bounding box center [1071, 492] width 708 height 23
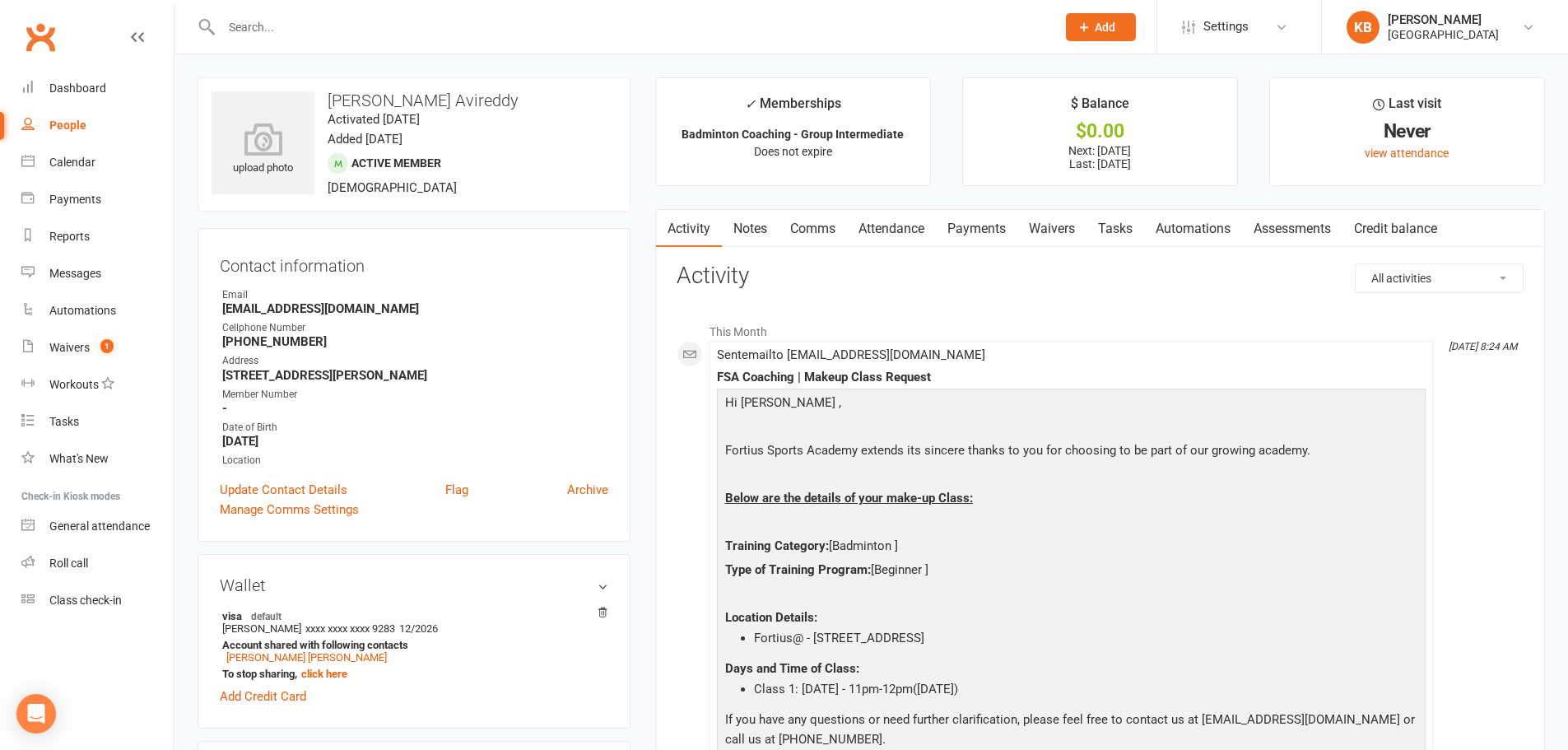
click at [968, 243] on link "Payments" at bounding box center [976, 229] width 81 height 38
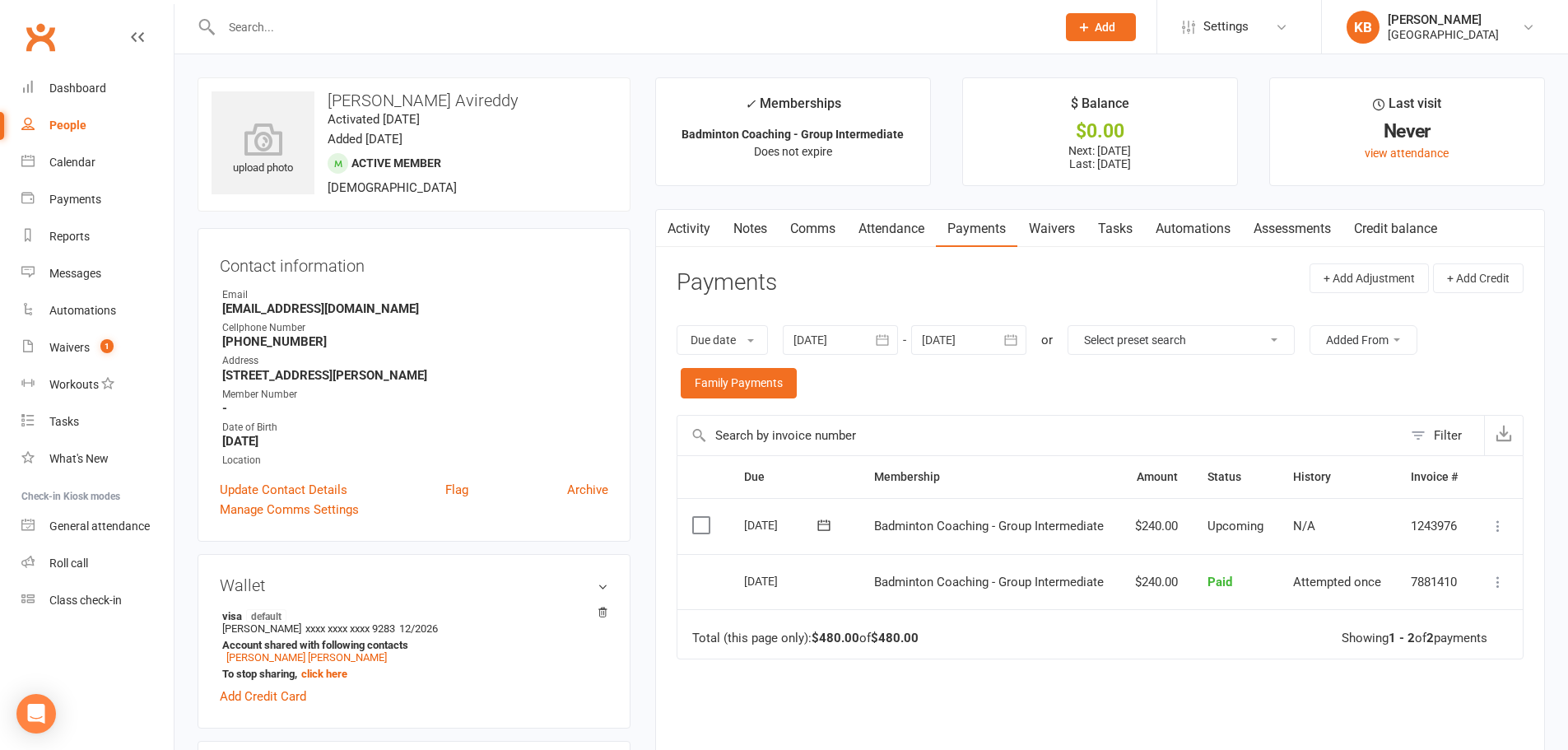
click at [679, 220] on link "Activity" at bounding box center [689, 229] width 66 height 38
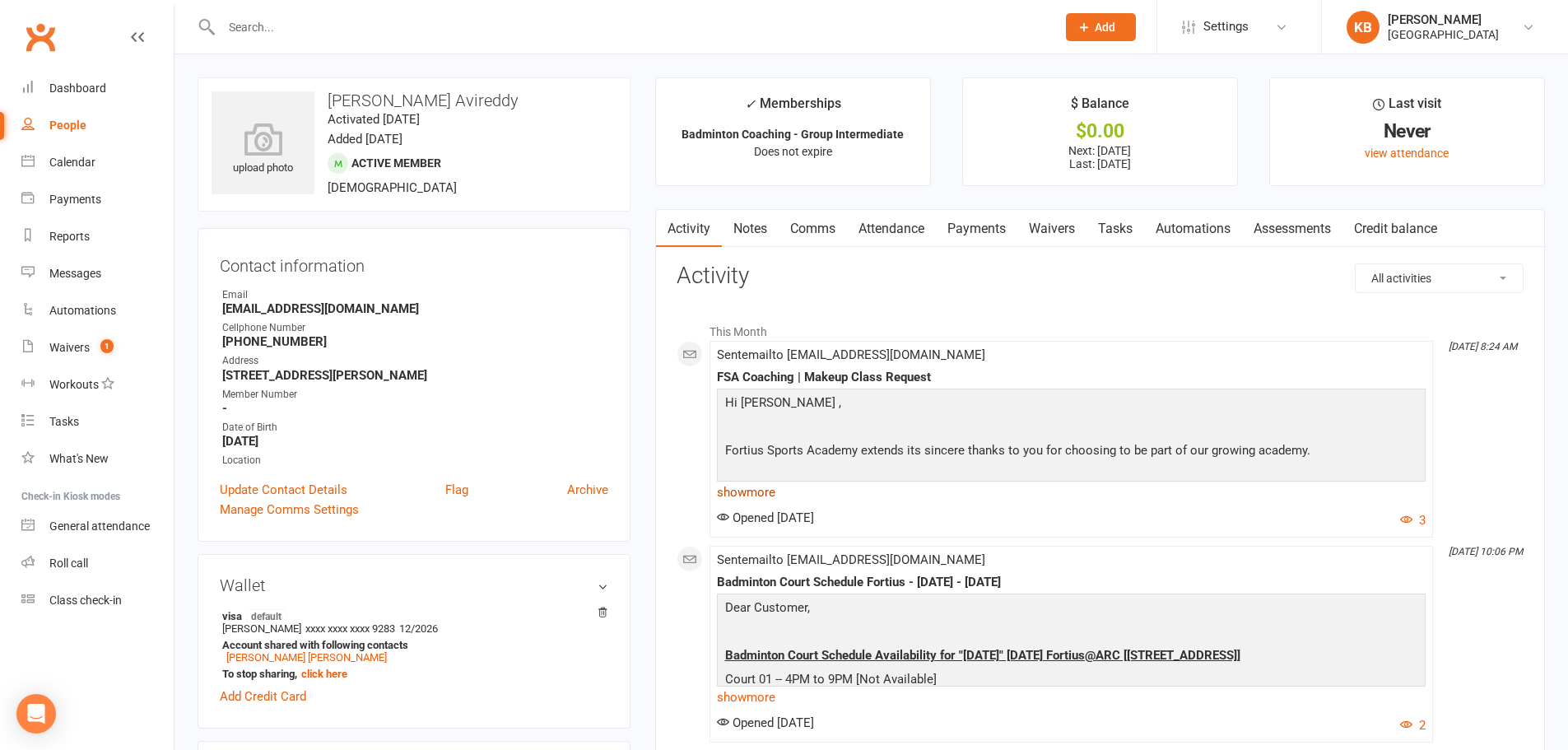
click at [778, 487] on link "show more" at bounding box center [1071, 492] width 708 height 23
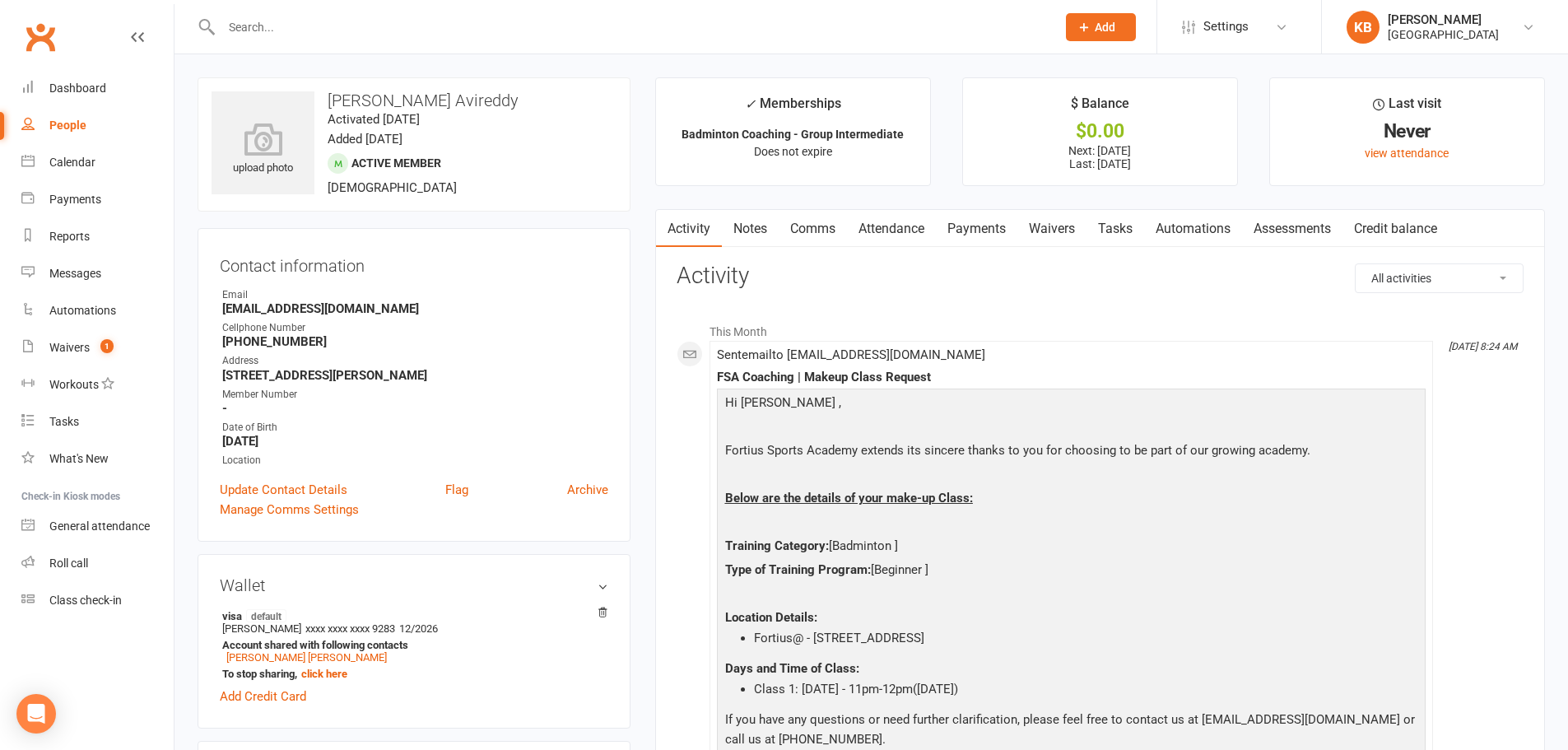
click at [391, 16] on input "text" at bounding box center [630, 27] width 827 height 23
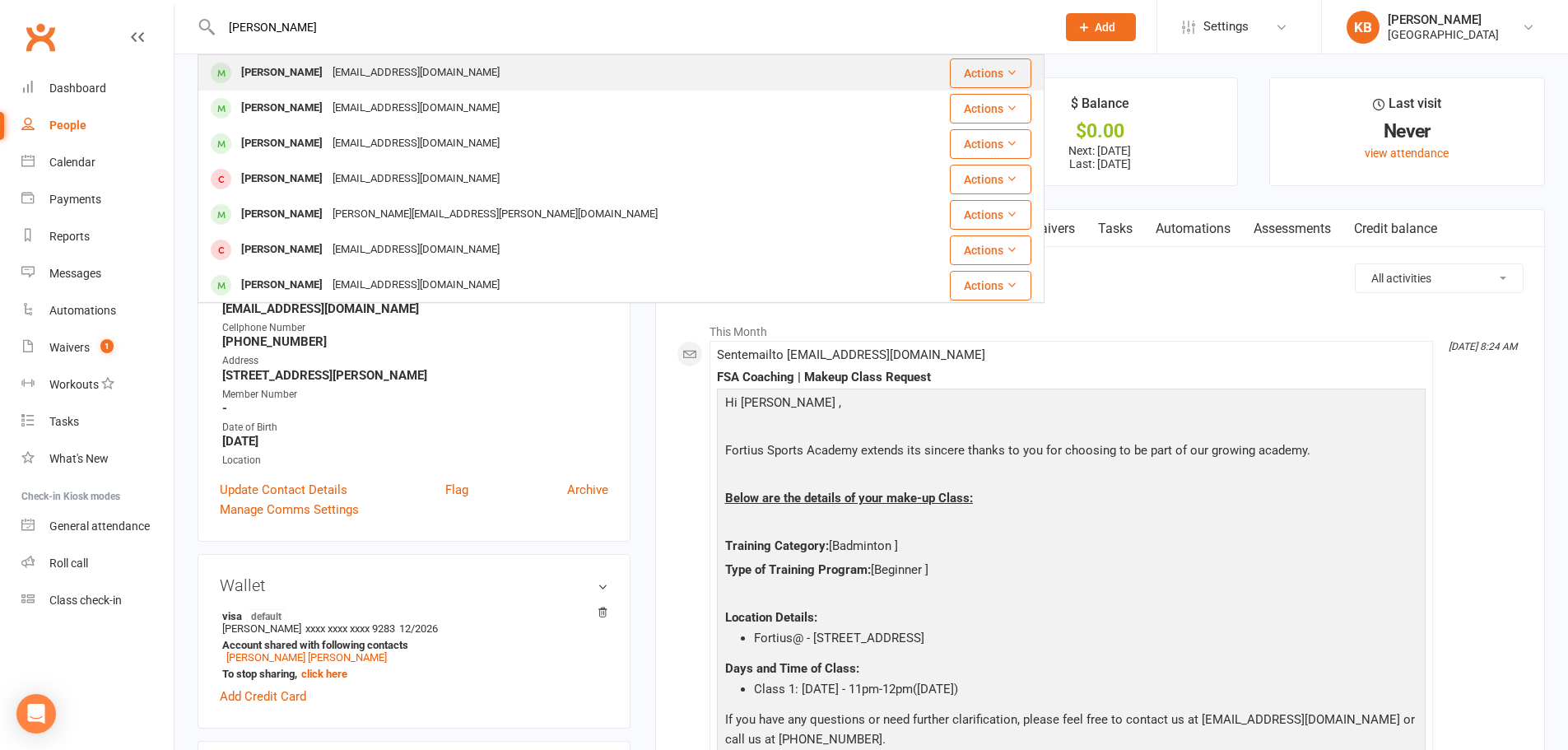
type input "yashas gundra"
click at [431, 82] on div "Yashas Gandra gscrao@gmail.com" at bounding box center [550, 73] width 702 height 34
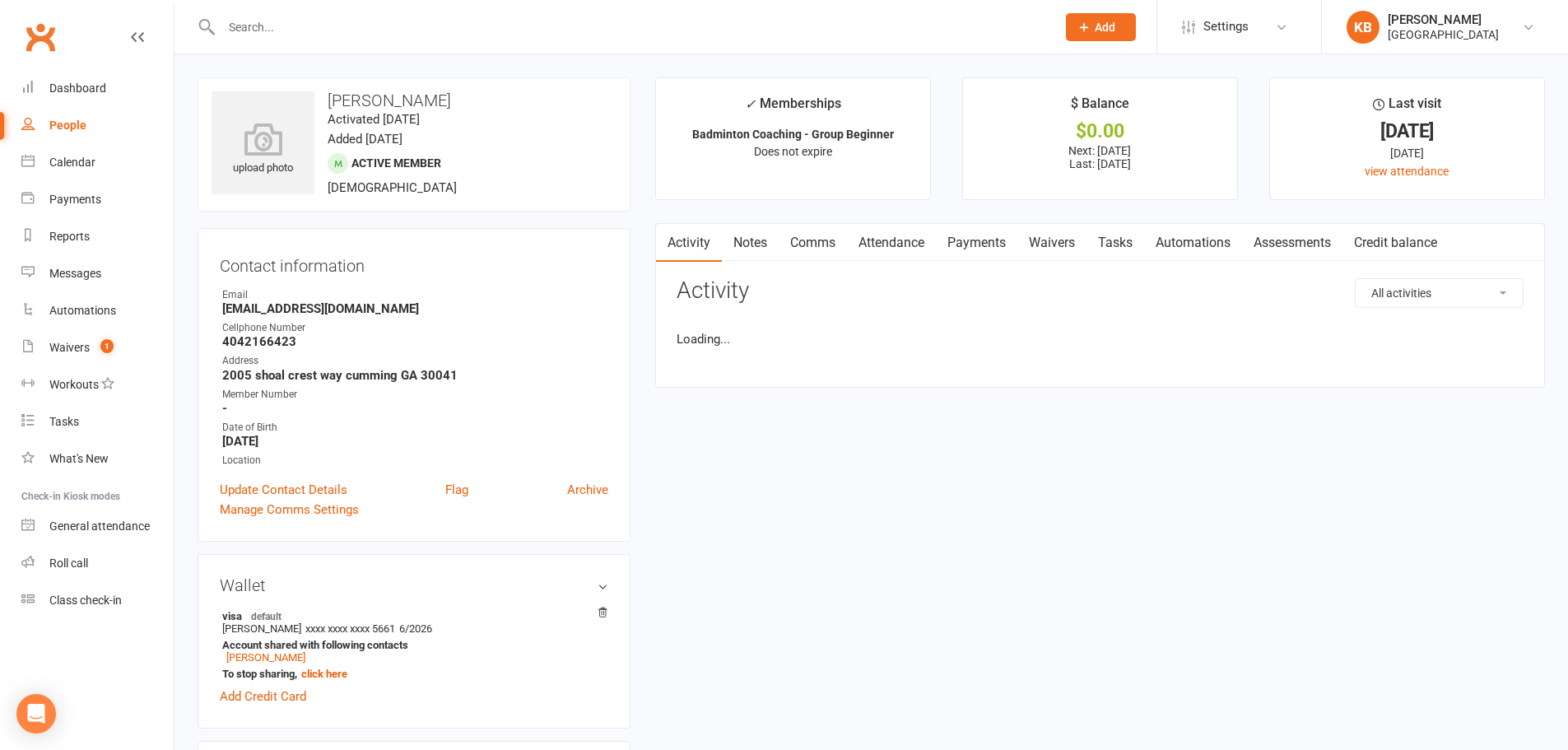
click at [984, 235] on link "Payments" at bounding box center [976, 242] width 81 height 38
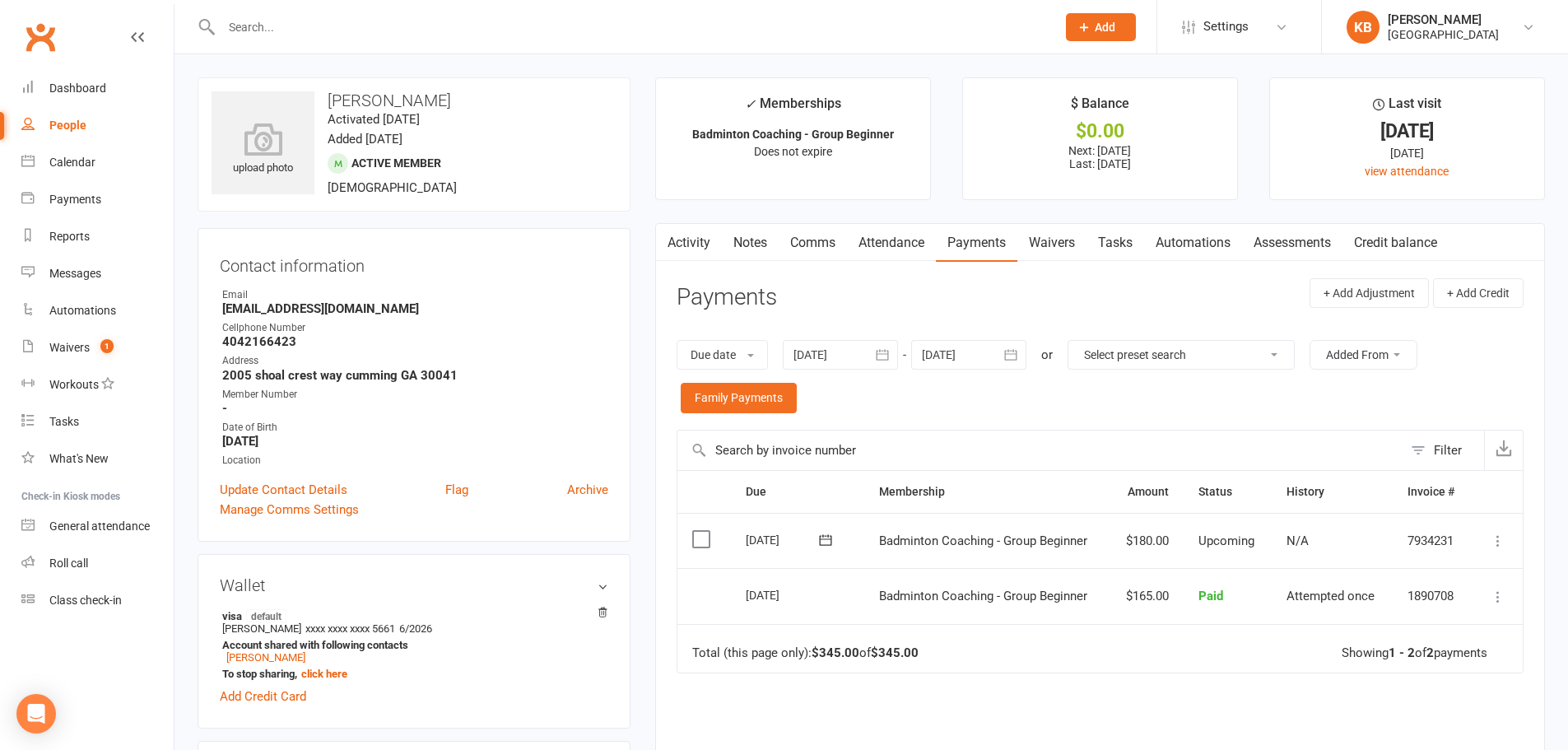
click at [694, 243] on link "Activity" at bounding box center [689, 242] width 66 height 38
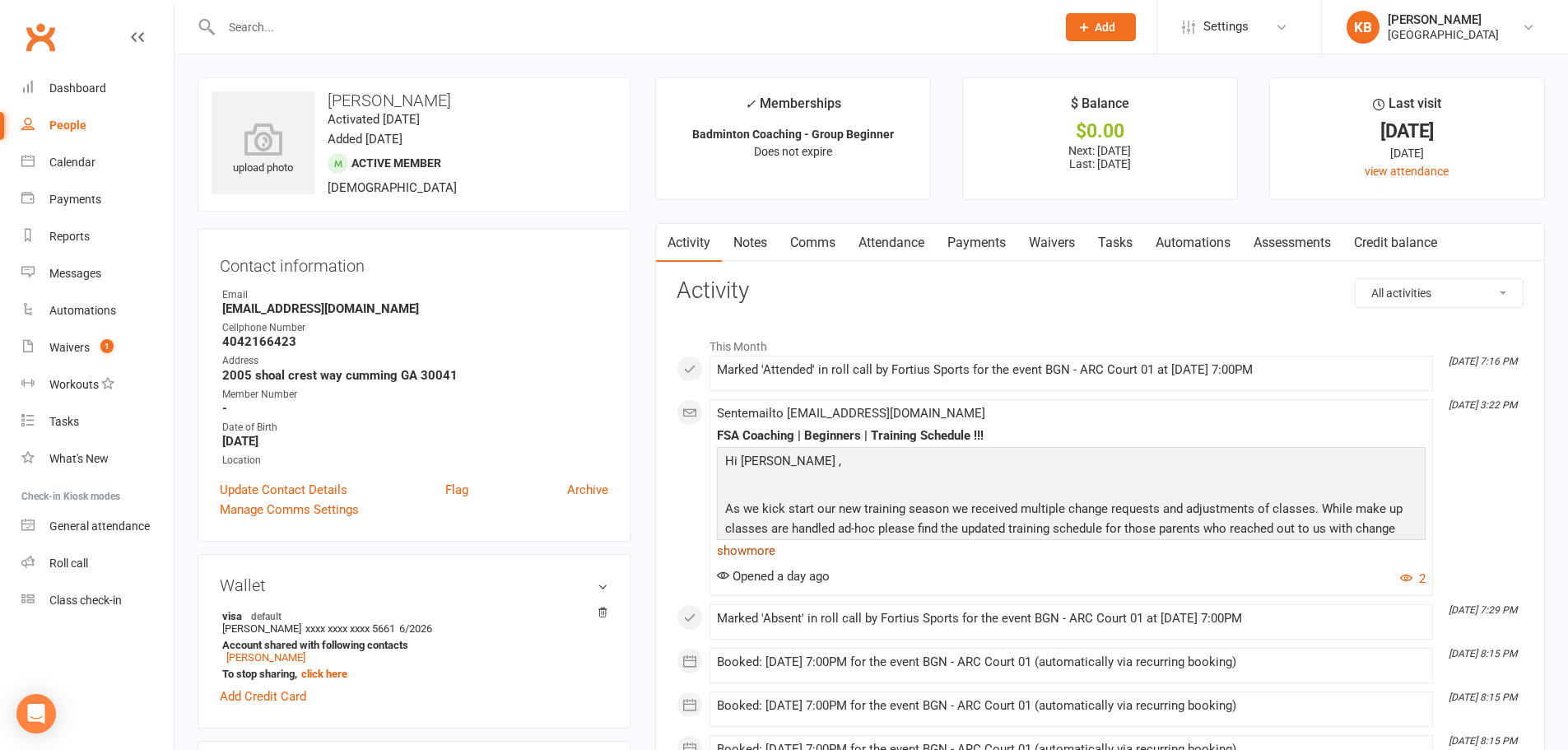
click at [757, 546] on link "show more" at bounding box center [1071, 550] width 708 height 23
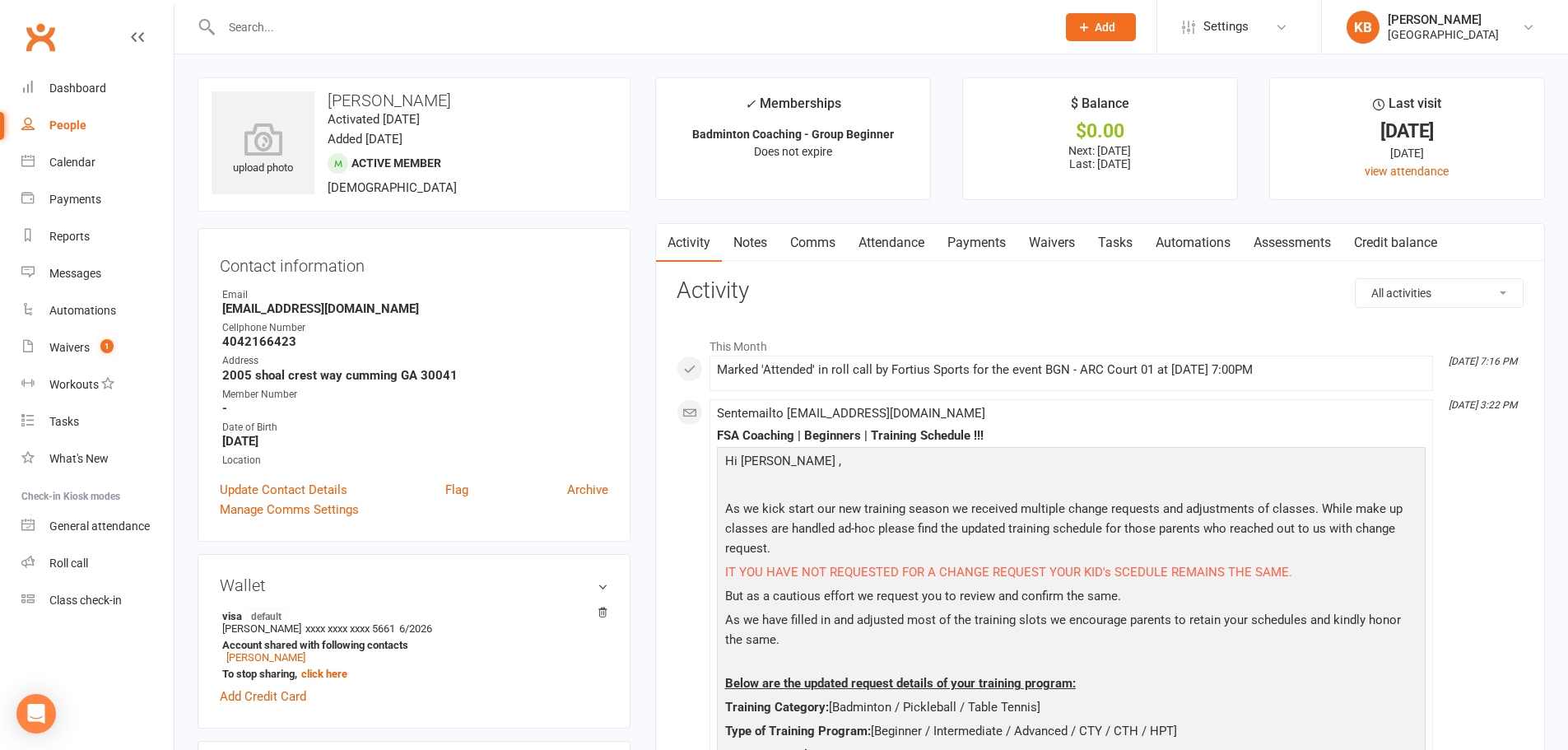
click at [772, 247] on link "Notes" at bounding box center [750, 242] width 57 height 38
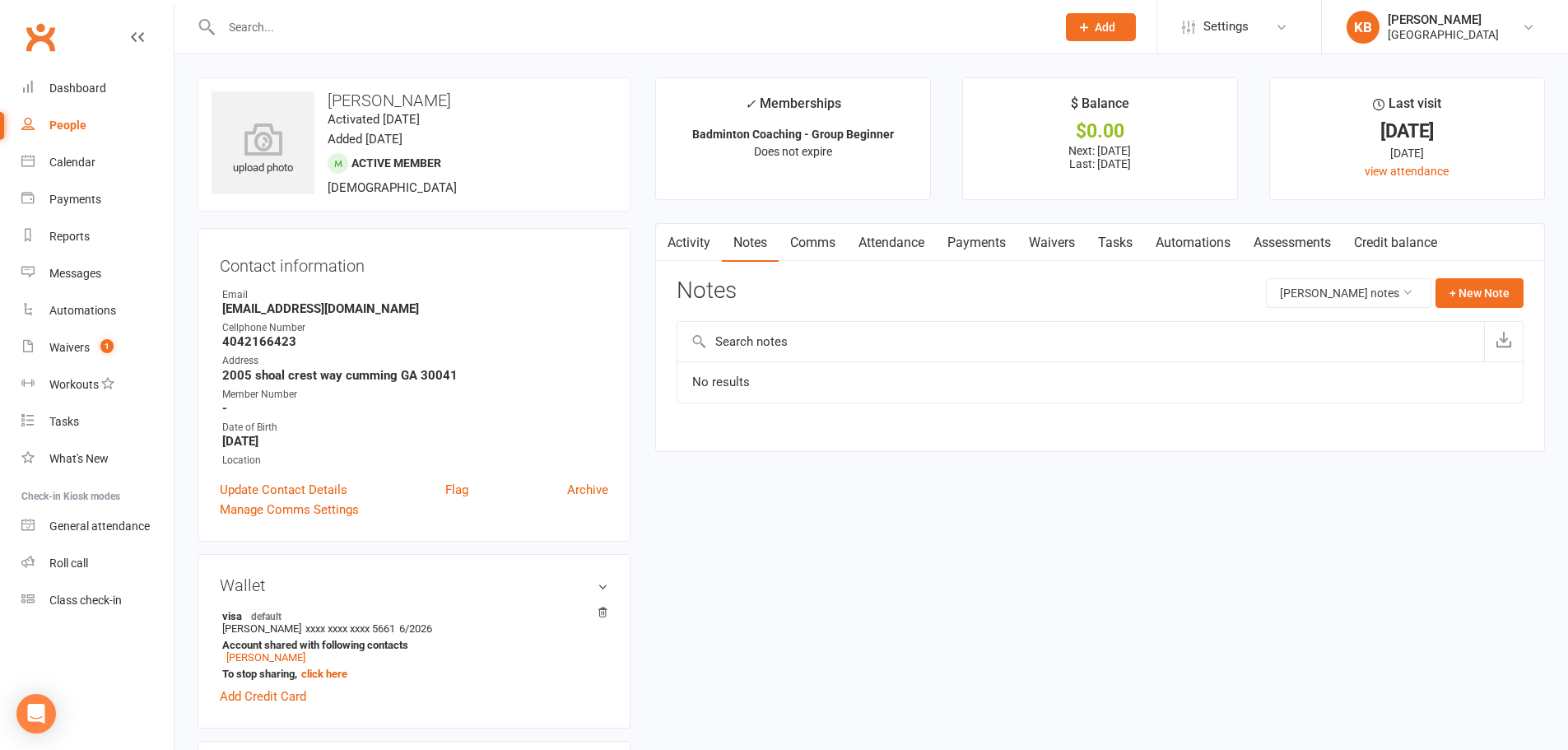
click at [698, 243] on link "Activity" at bounding box center [689, 242] width 66 height 38
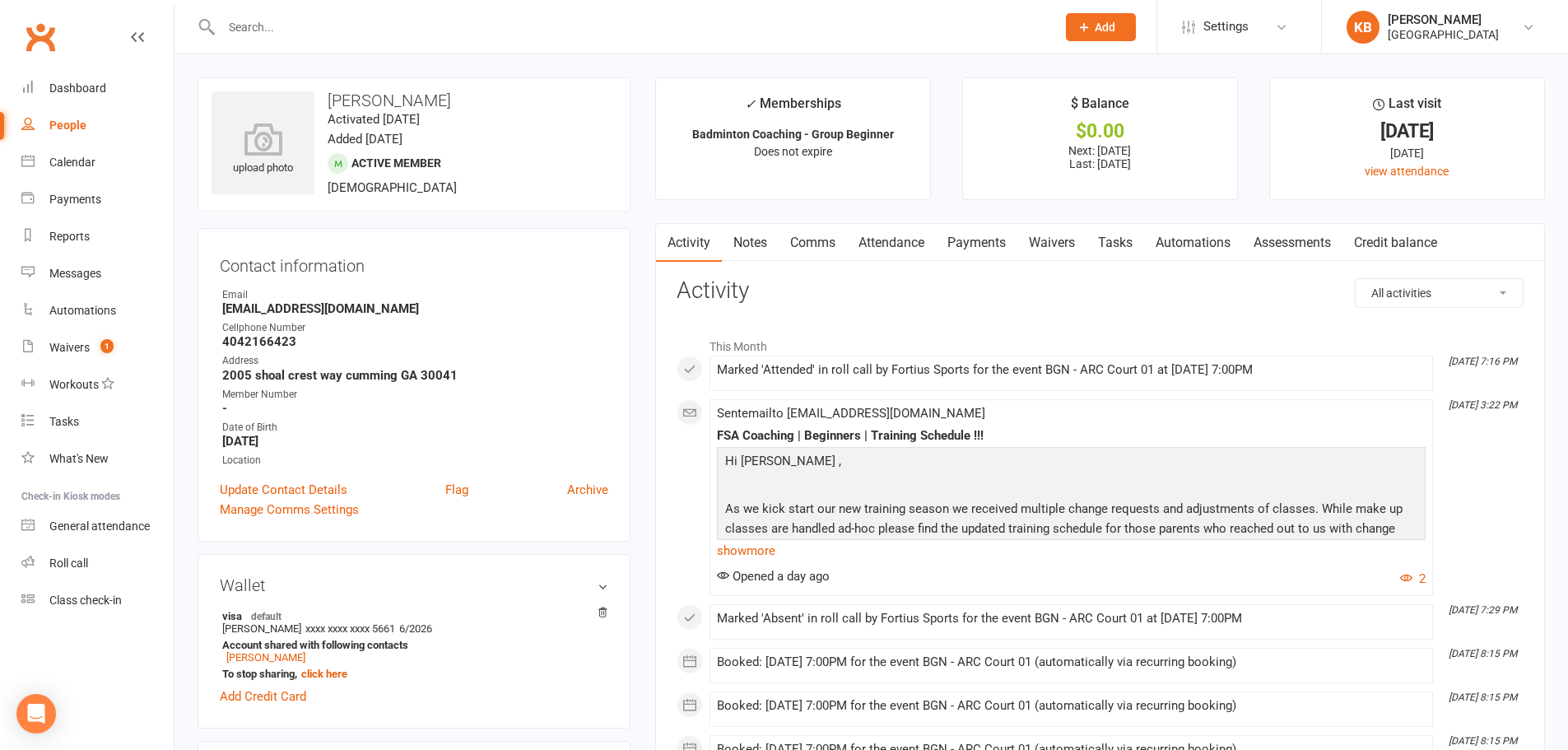
click at [281, 31] on input "text" at bounding box center [630, 27] width 827 height 23
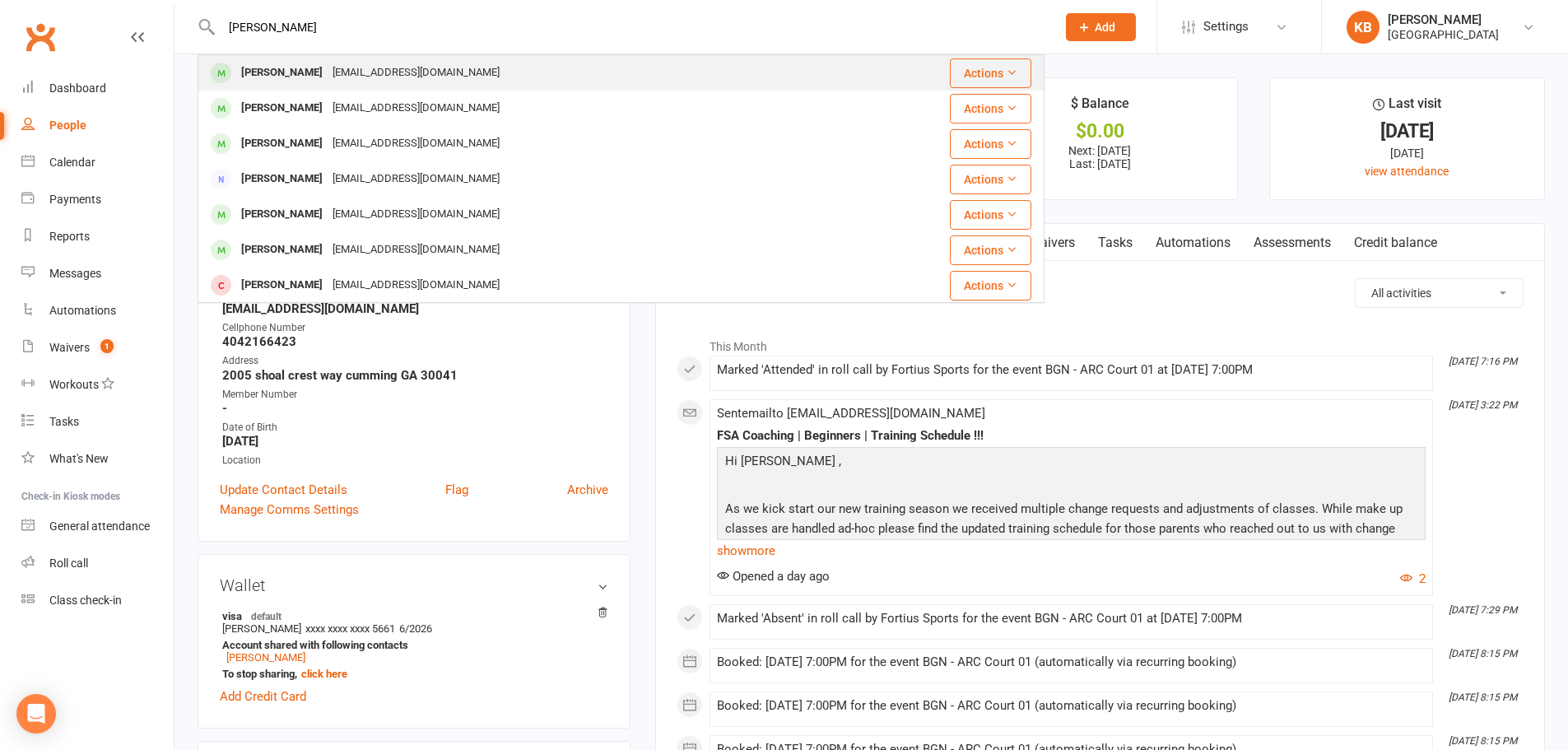
type input "ranjitha chowdr"
click at [331, 62] on div "deep.pari05@gmail.com" at bounding box center [416, 73] width 177 height 24
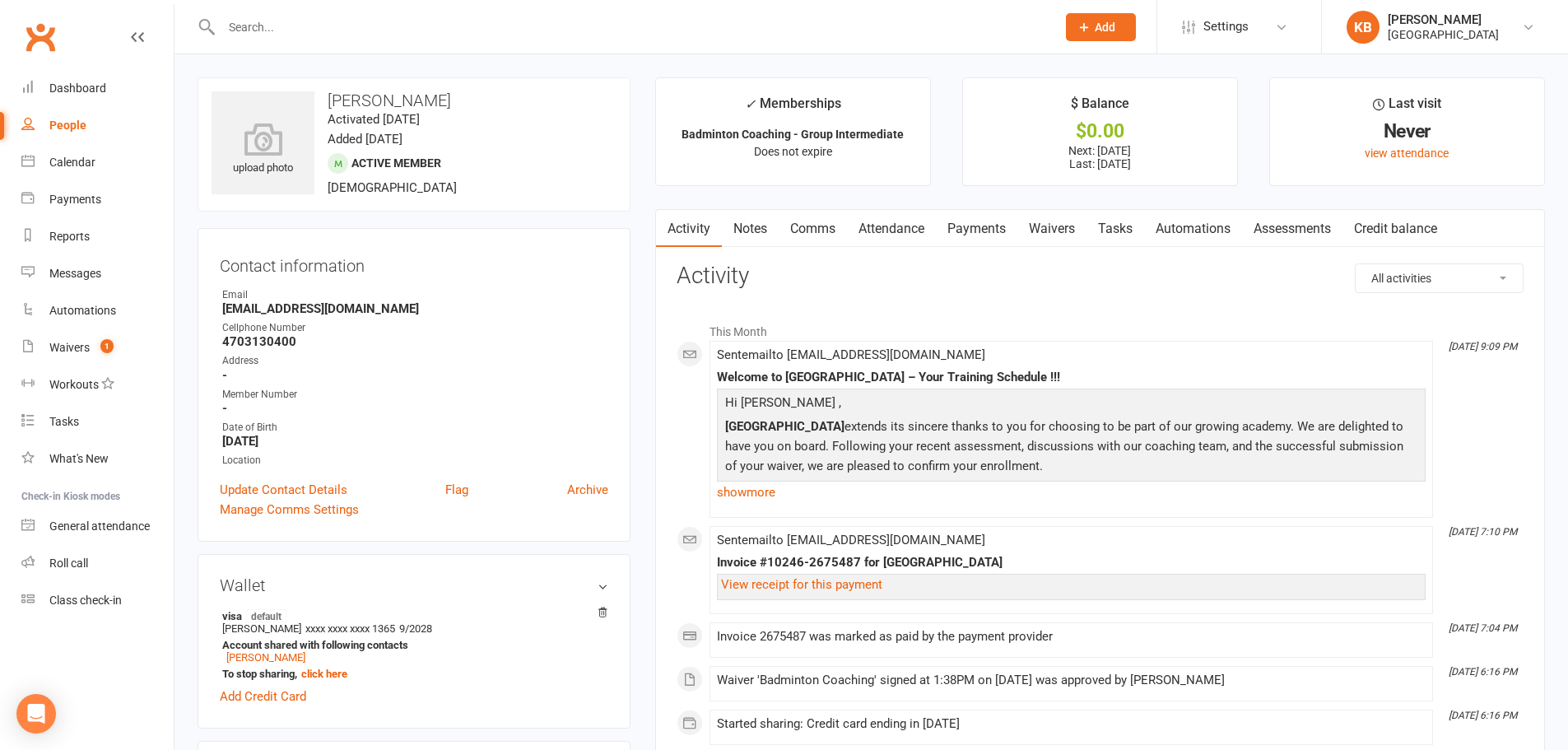
click at [351, 16] on input "text" at bounding box center [630, 27] width 827 height 23
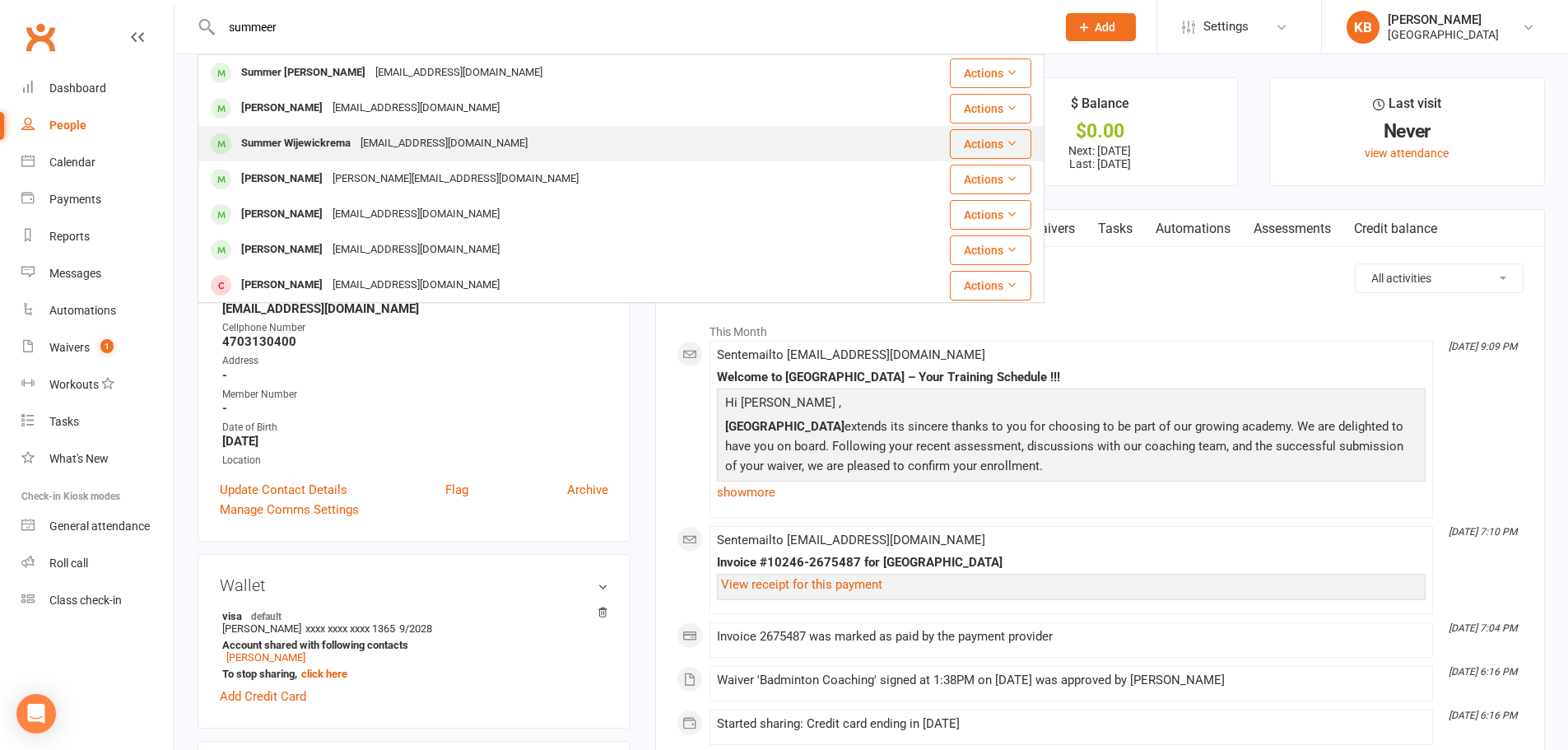
type input "summeer"
click at [404, 143] on div "[EMAIL_ADDRESS][DOMAIN_NAME]" at bounding box center [444, 144] width 177 height 24
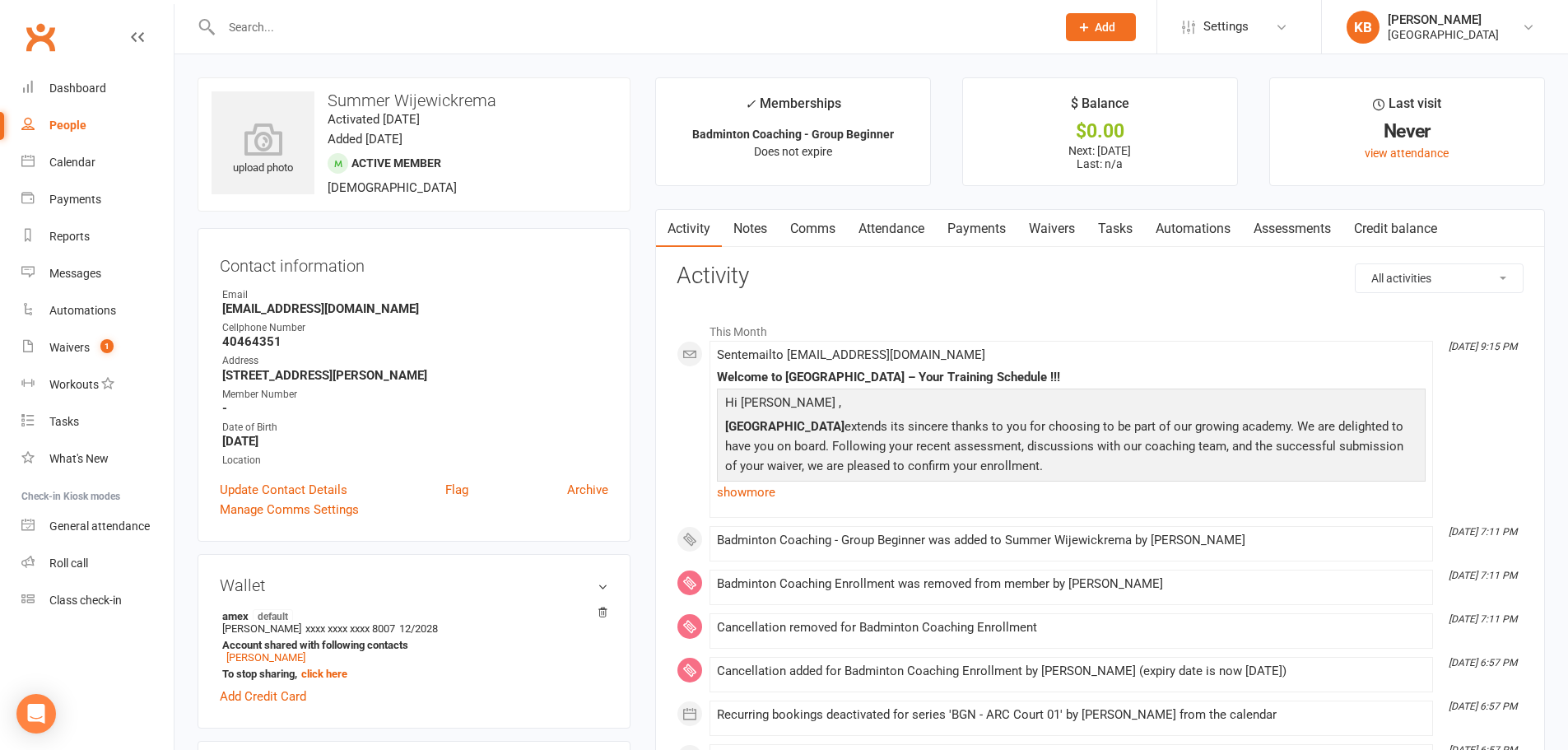
click at [757, 234] on link "Notes" at bounding box center [750, 229] width 57 height 38
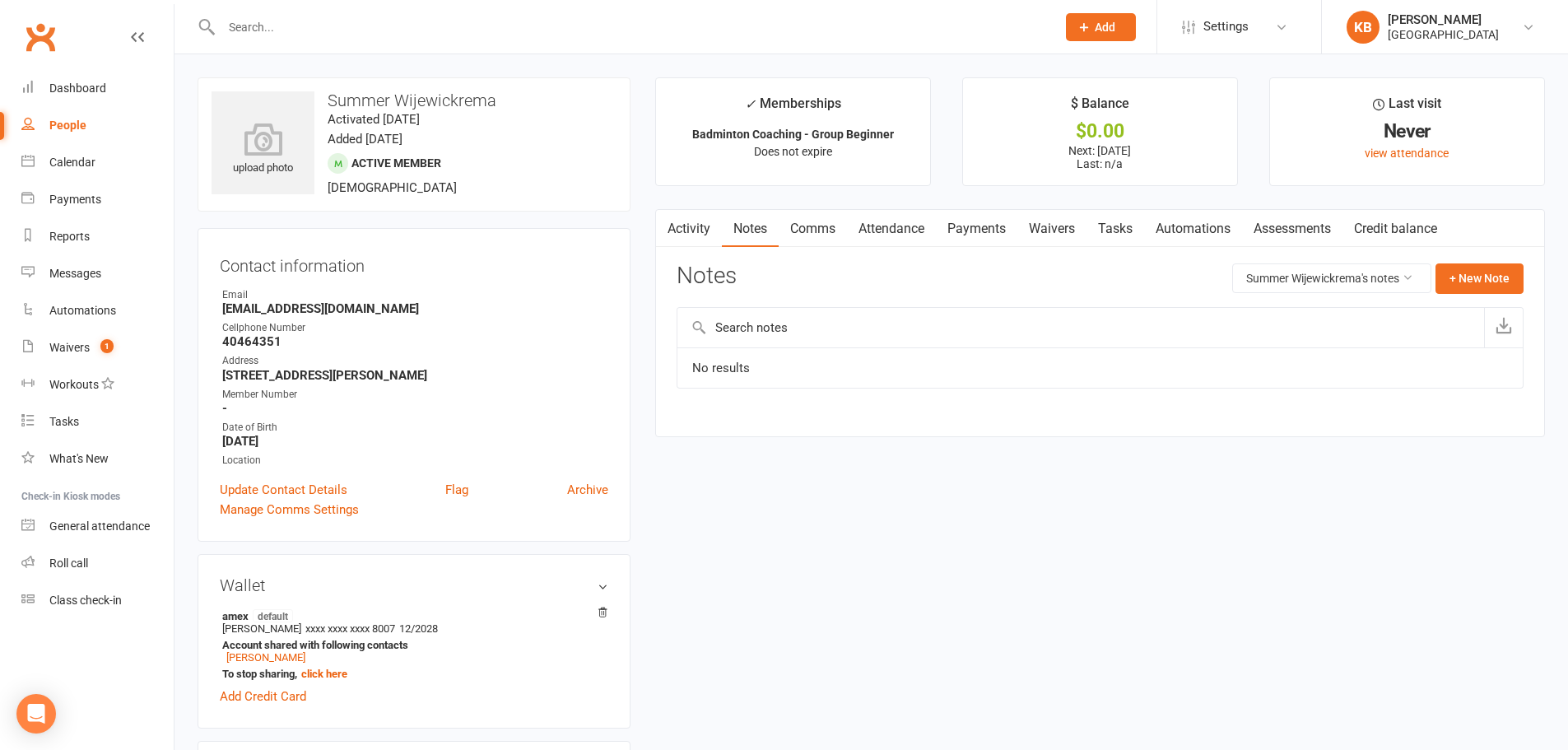
click at [704, 228] on link "Activity" at bounding box center [689, 229] width 66 height 38
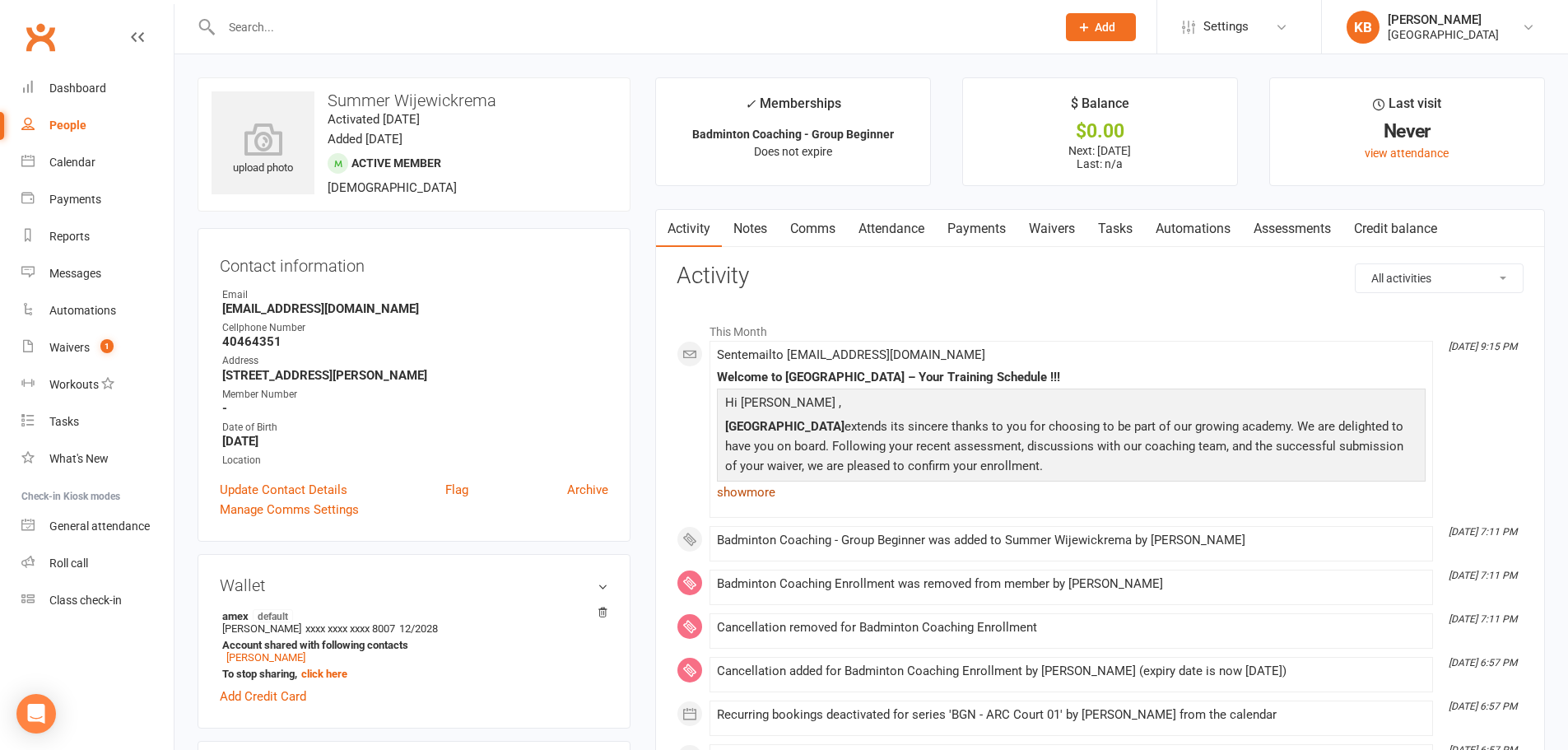
click at [741, 492] on link "show more" at bounding box center [1071, 492] width 708 height 23
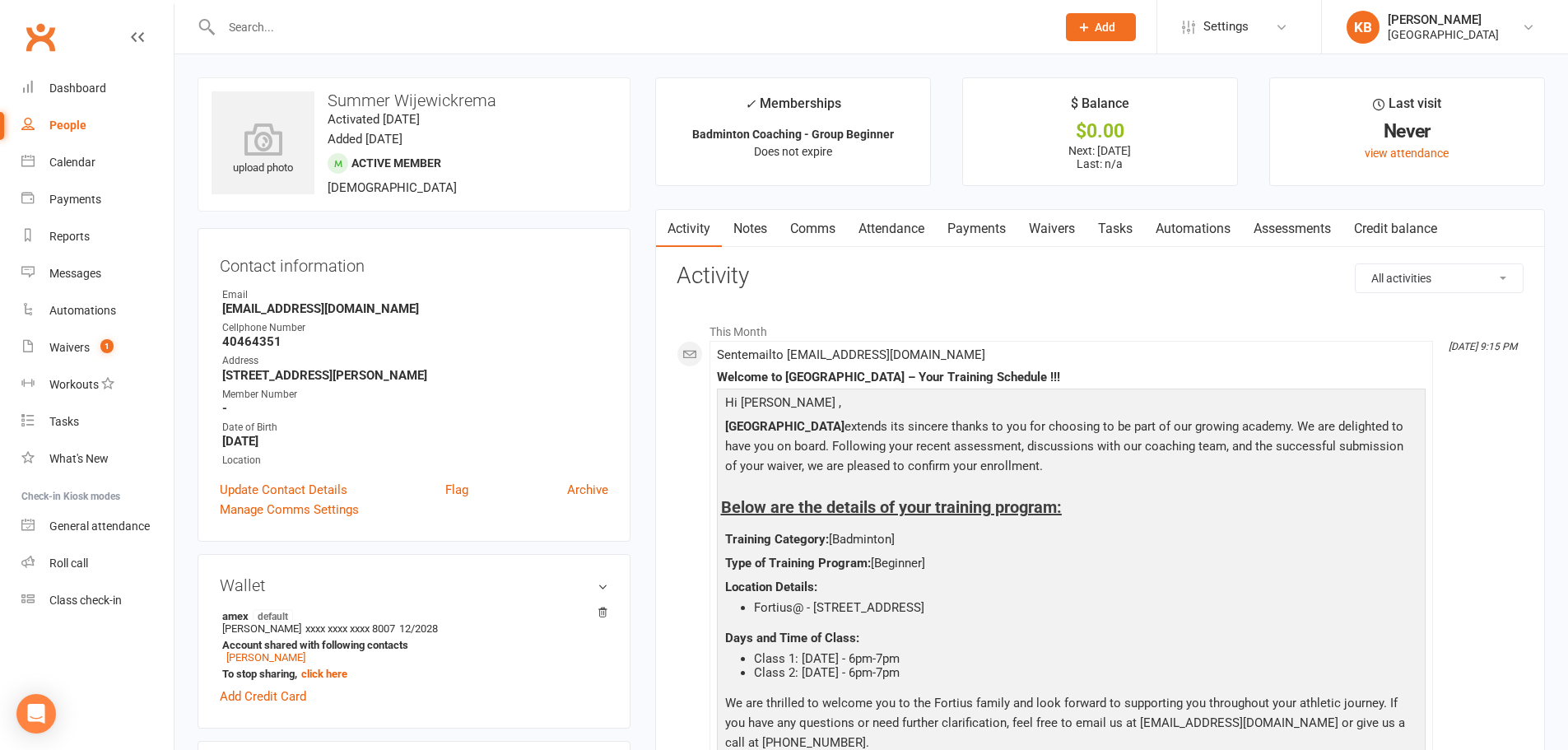
click at [273, 34] on input "text" at bounding box center [630, 27] width 827 height 23
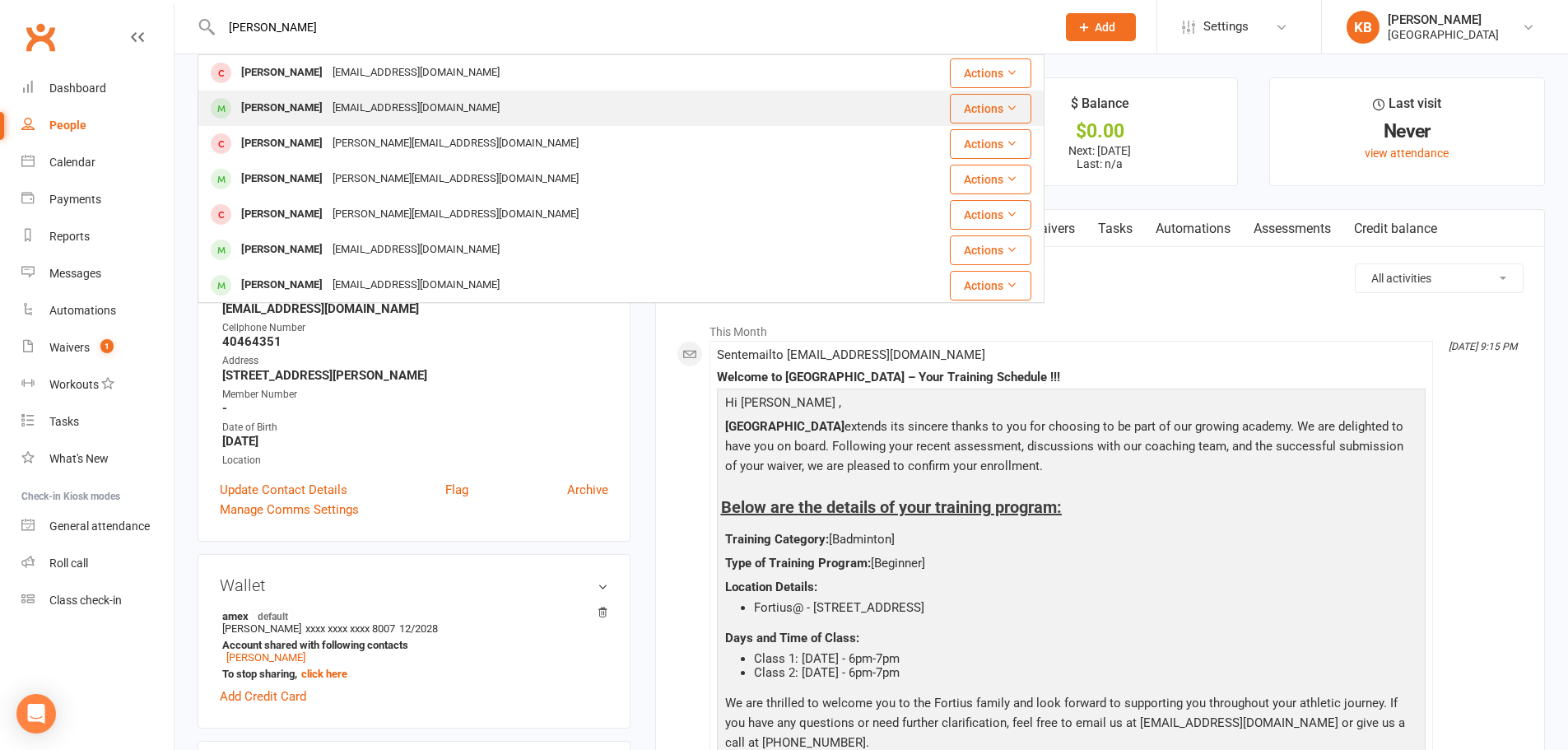
type input "dheraj"
click at [328, 107] on div "nightfreakers20@gmail.com" at bounding box center [416, 108] width 177 height 24
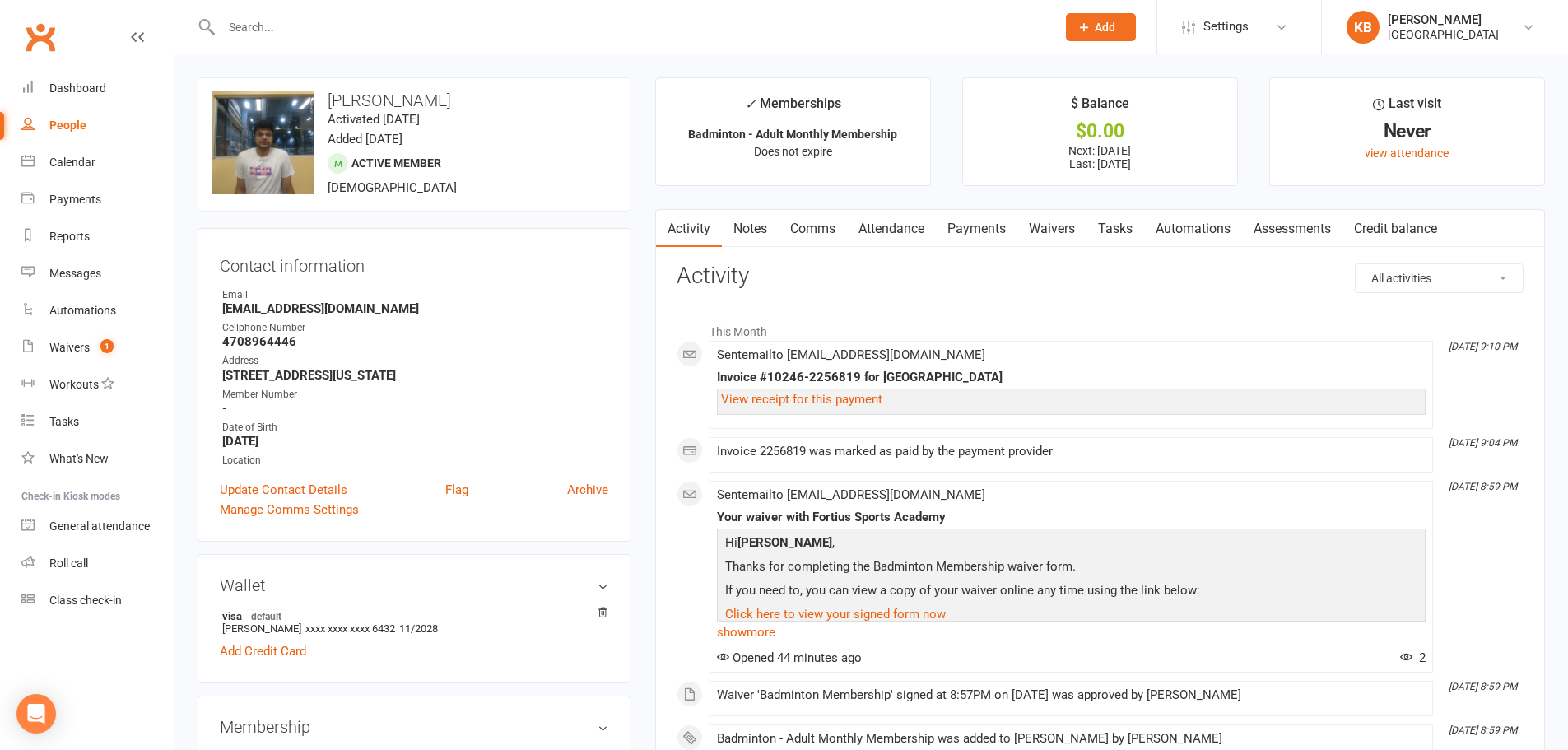
click at [971, 225] on link "Payments" at bounding box center [976, 229] width 81 height 38
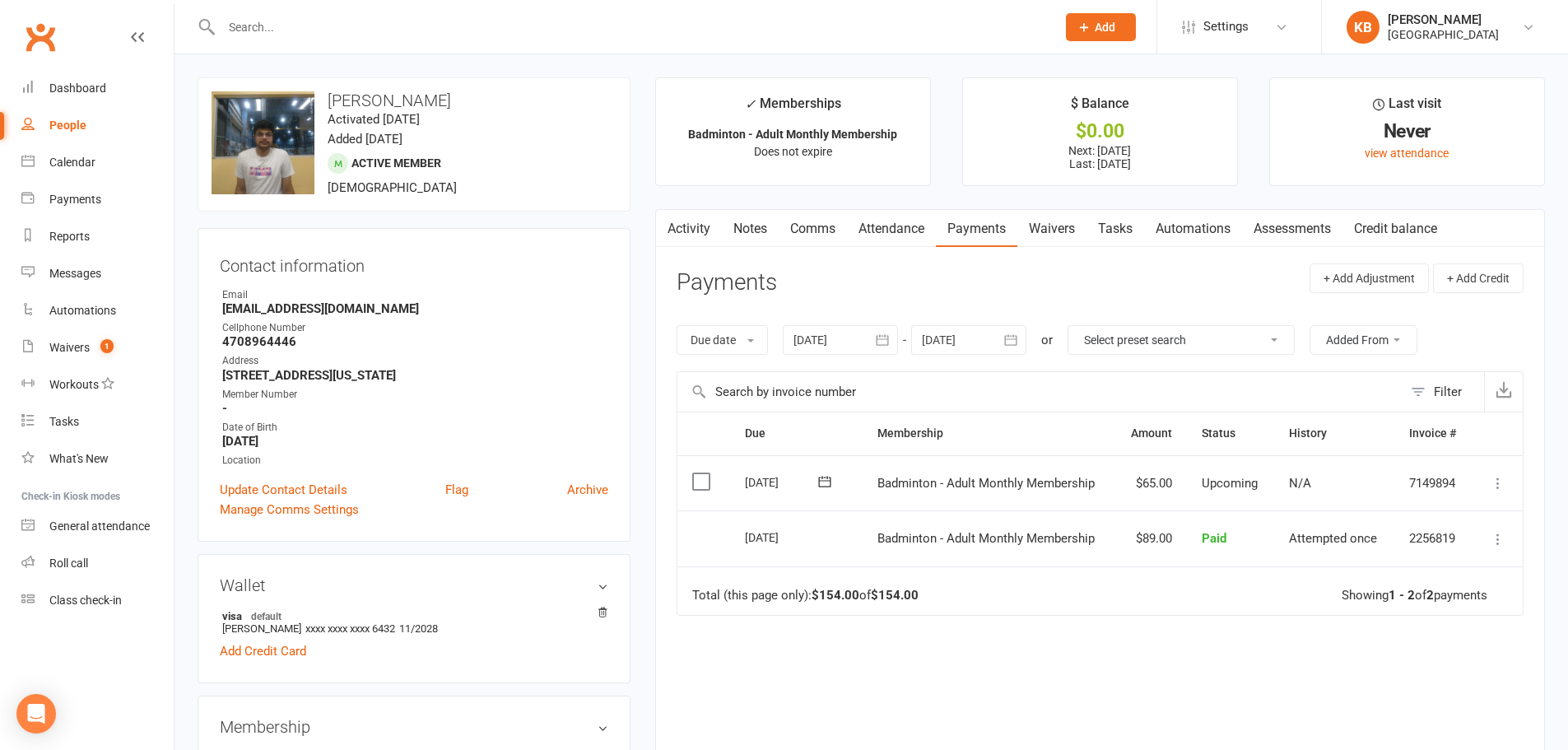
click at [1017, 339] on icon "button" at bounding box center [1010, 340] width 16 height 16
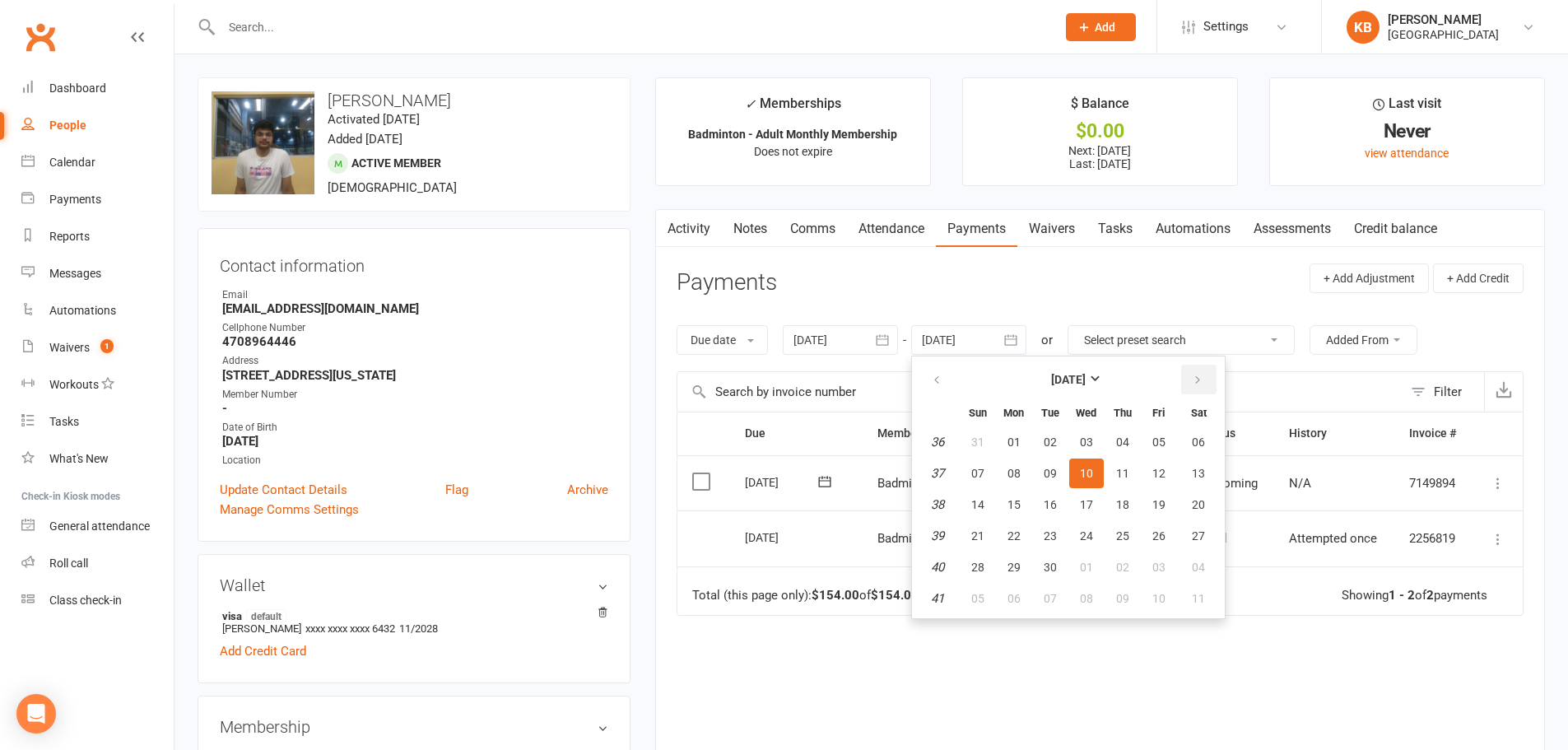
click at [1199, 380] on icon "button" at bounding box center [1197, 380] width 12 height 14
click at [1196, 443] on span "06" at bounding box center [1198, 443] width 14 height 14
type input "06 Dec 2025"
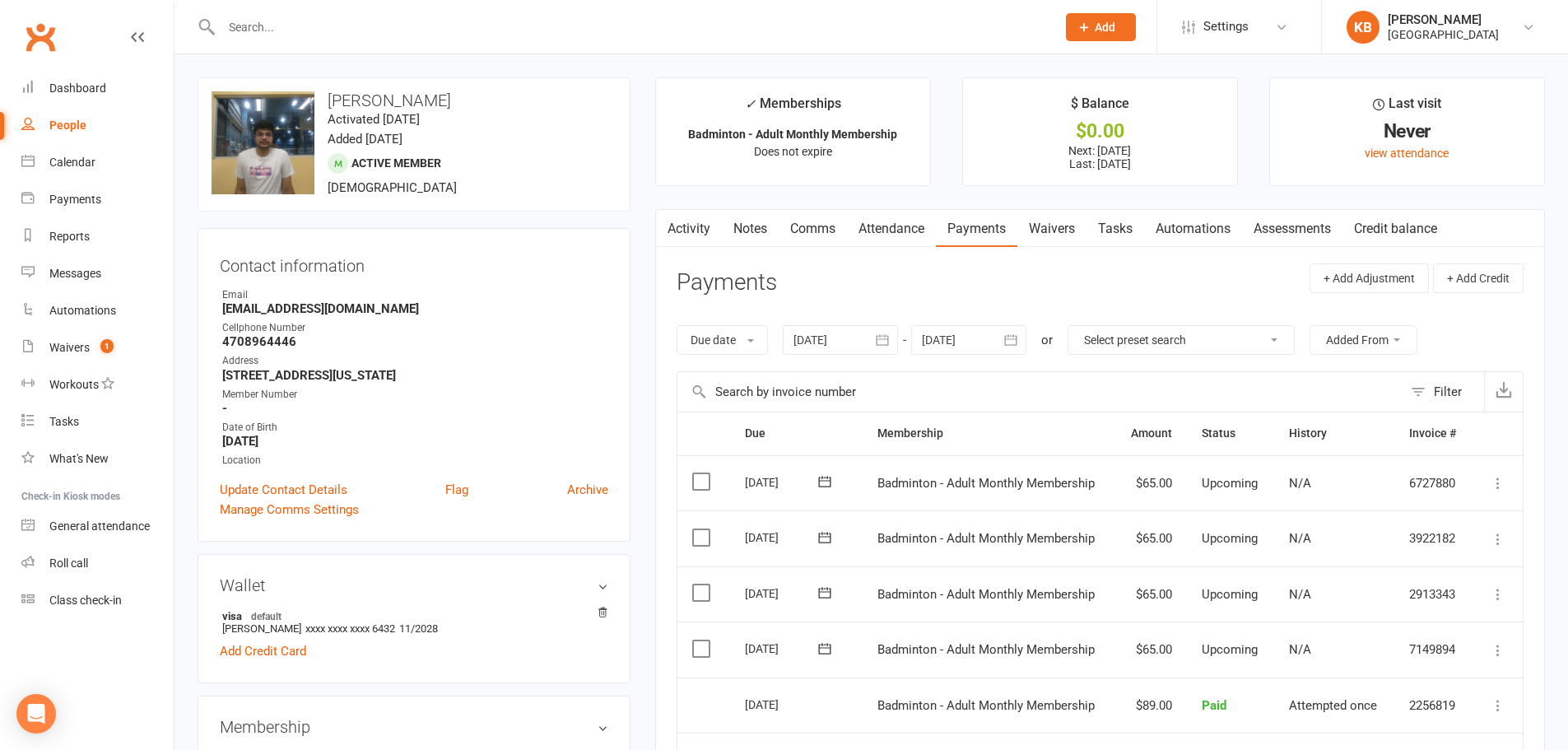
click at [883, 236] on link "Attendance" at bounding box center [891, 229] width 89 height 38
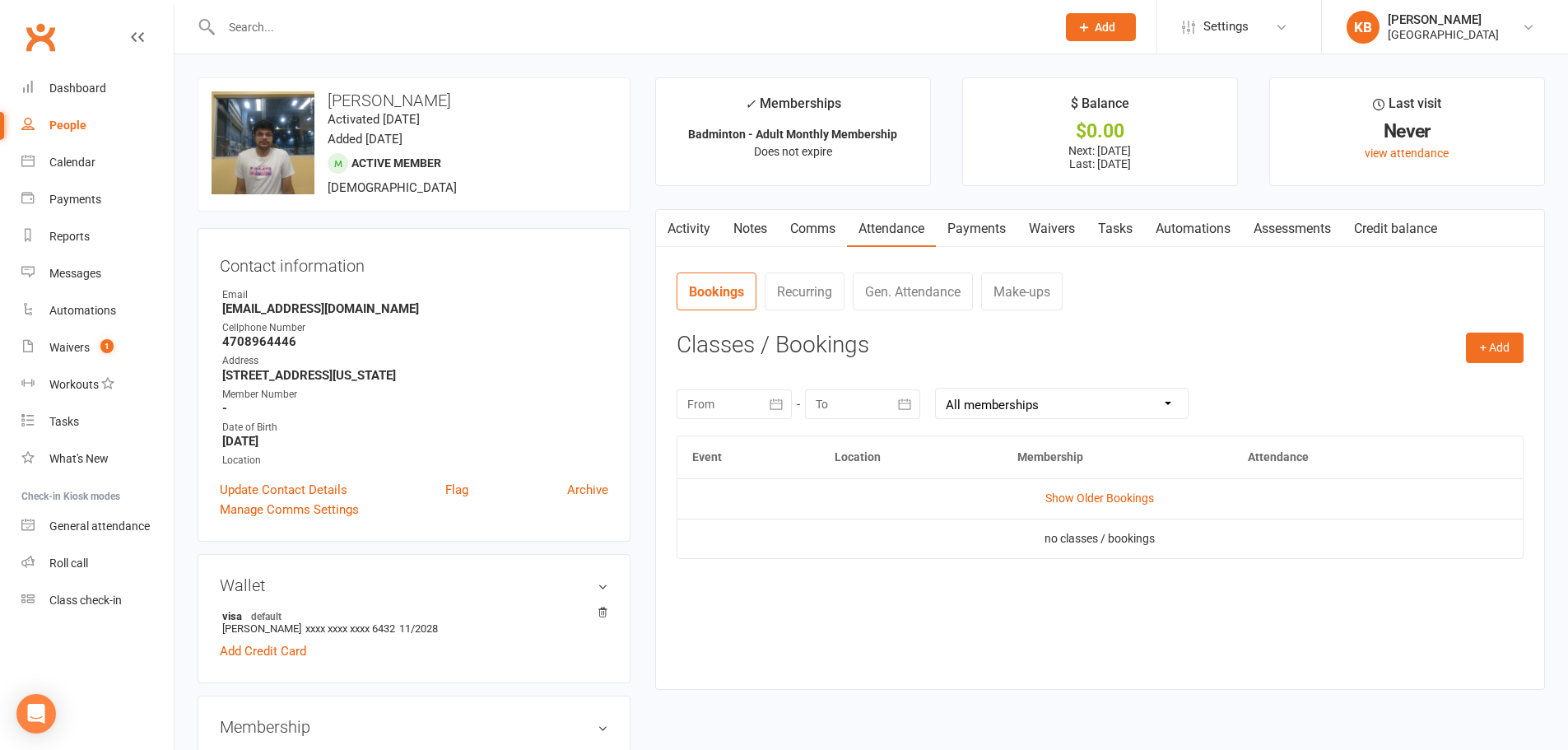
click at [996, 239] on link "Payments" at bounding box center [976, 229] width 81 height 38
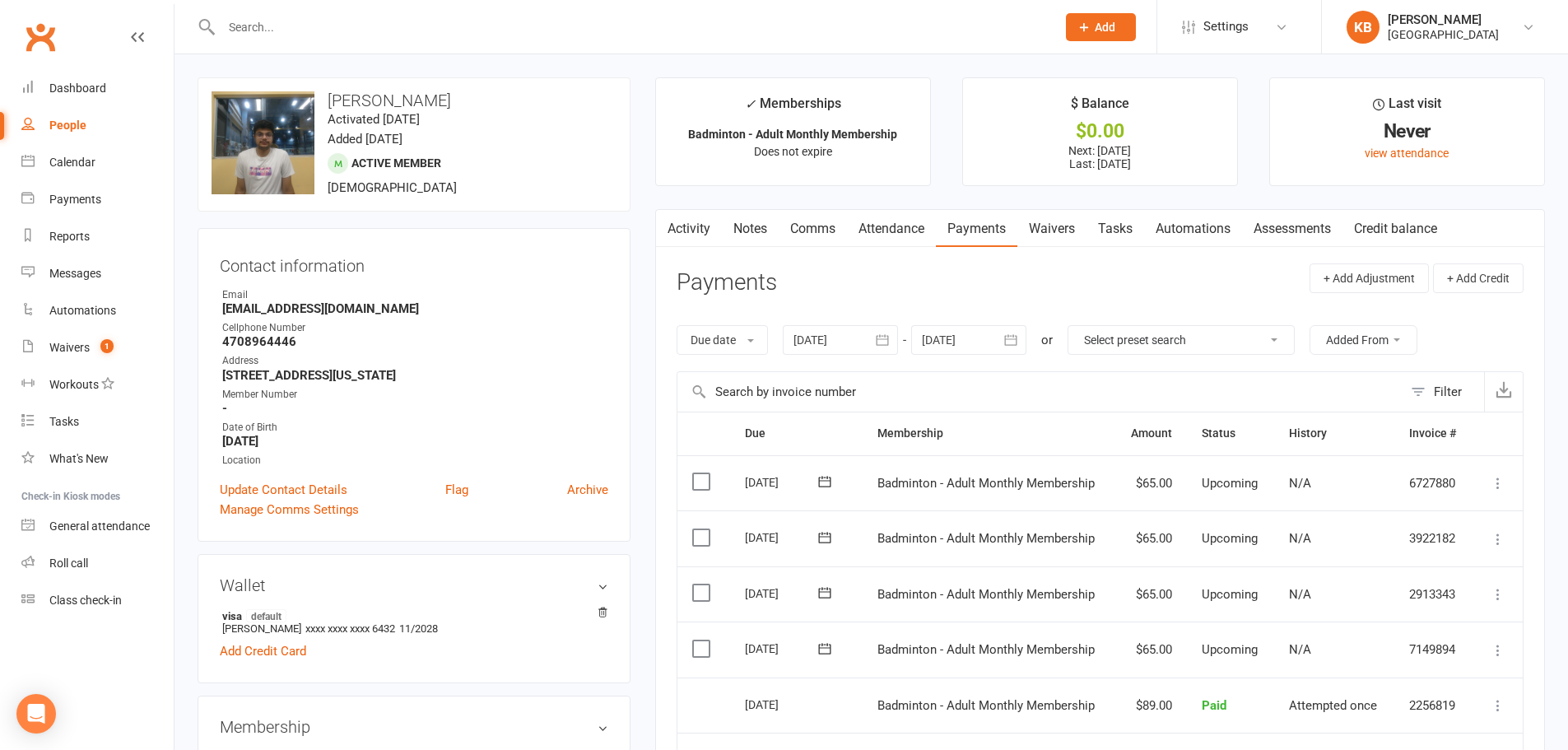
click at [308, 37] on input "text" at bounding box center [630, 27] width 827 height 23
click at [58, 357] on link "Waivers 1" at bounding box center [97, 348] width 152 height 37
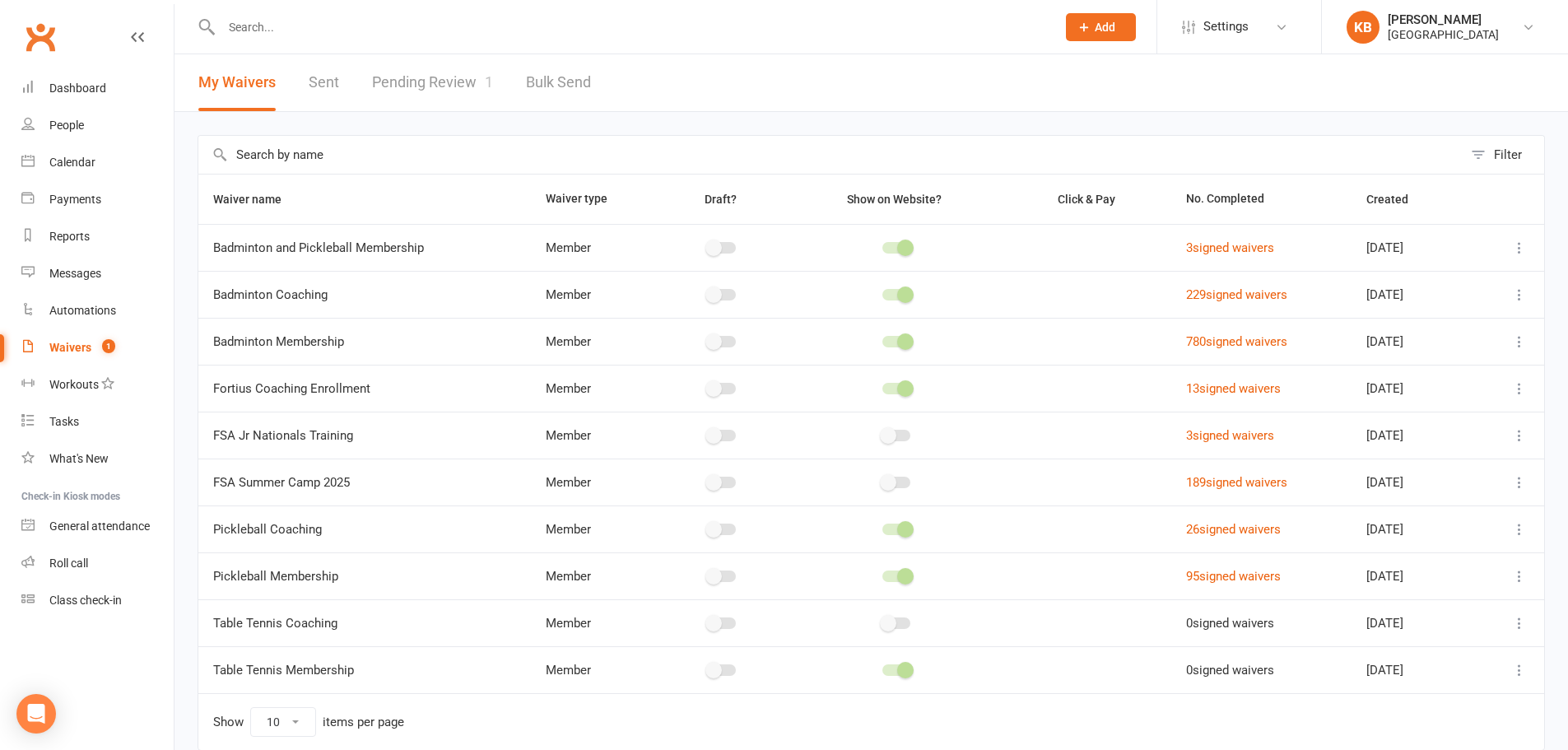
click at [317, 86] on link "Sent" at bounding box center [323, 82] width 30 height 57
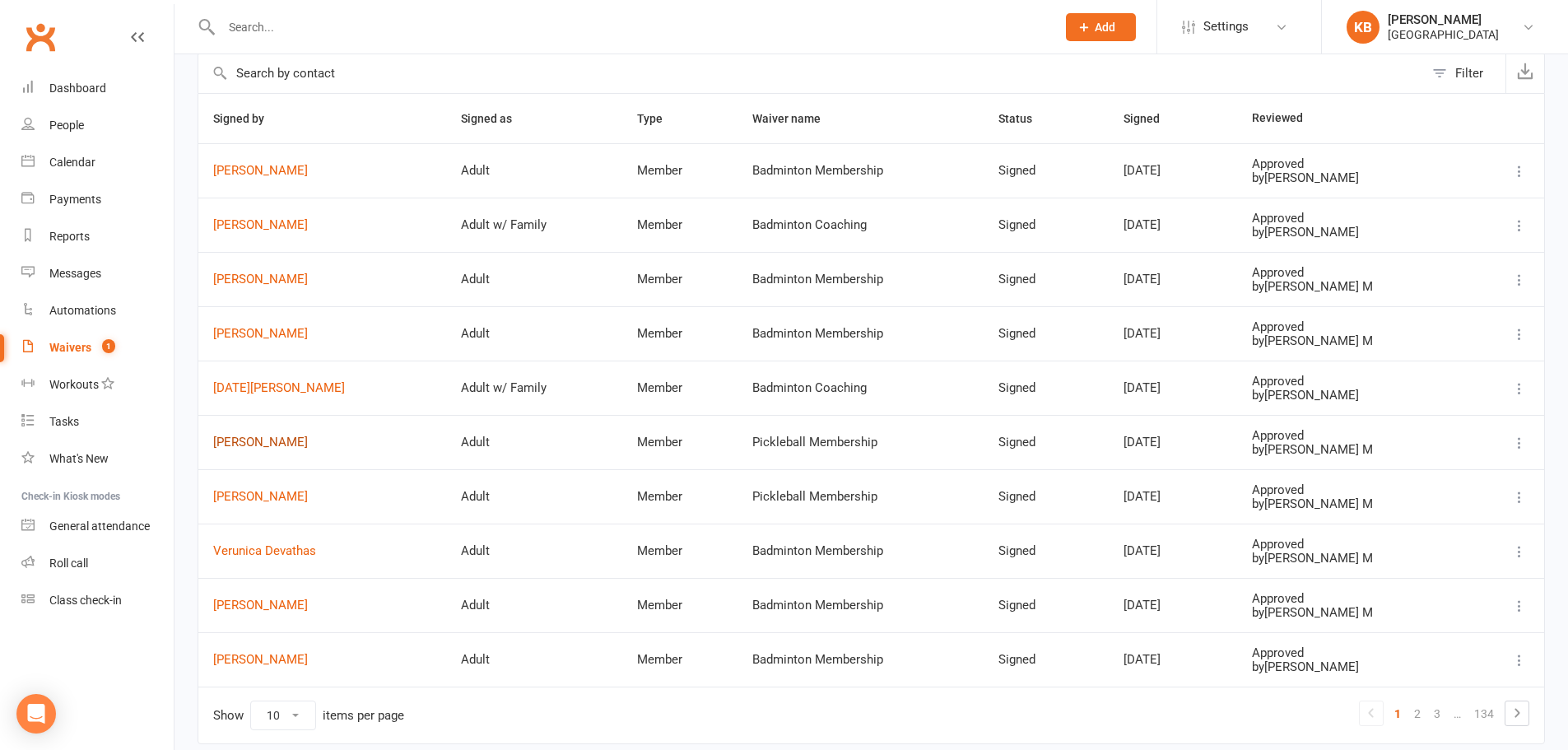
scroll to position [146, 0]
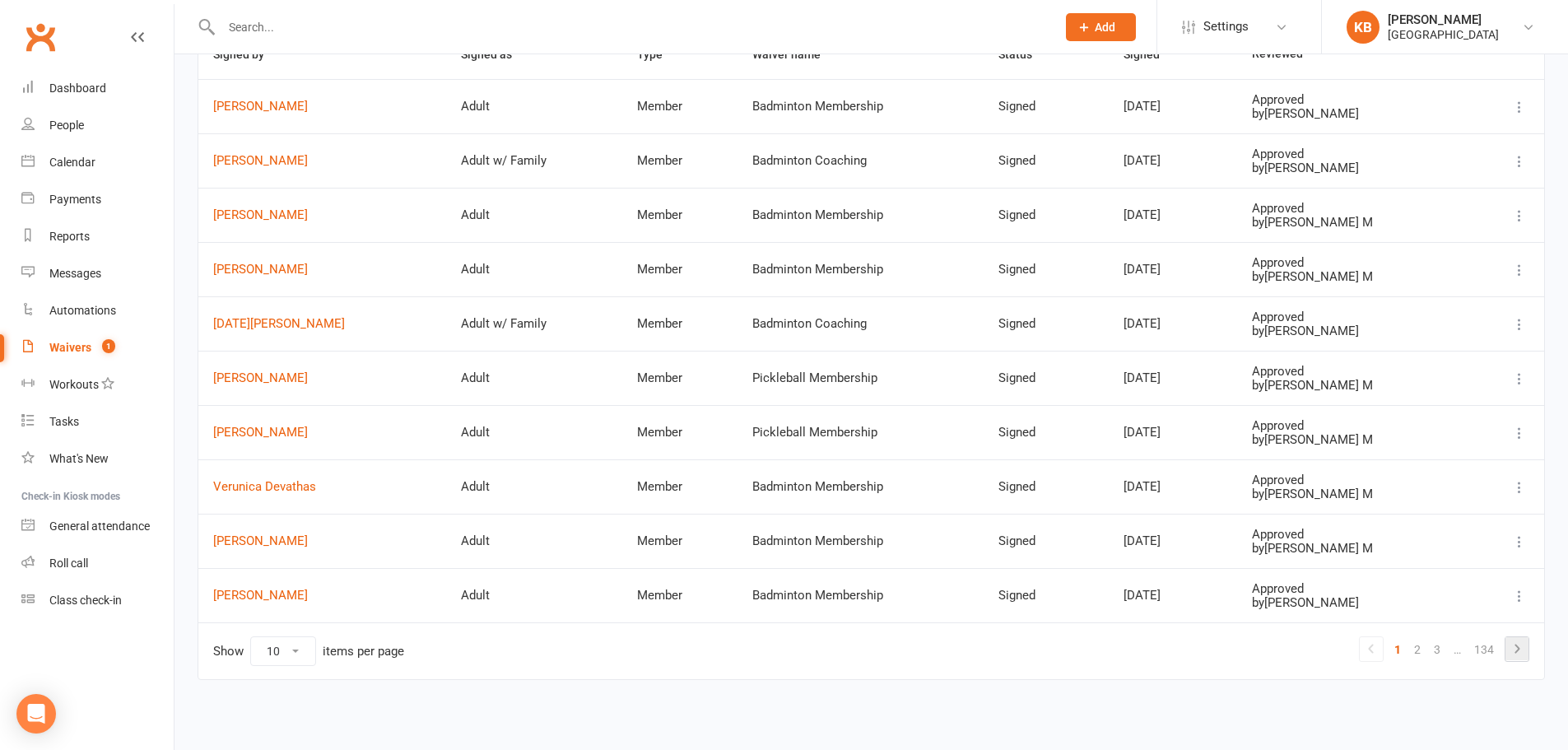
click at [1506, 654] on link at bounding box center [1516, 648] width 23 height 23
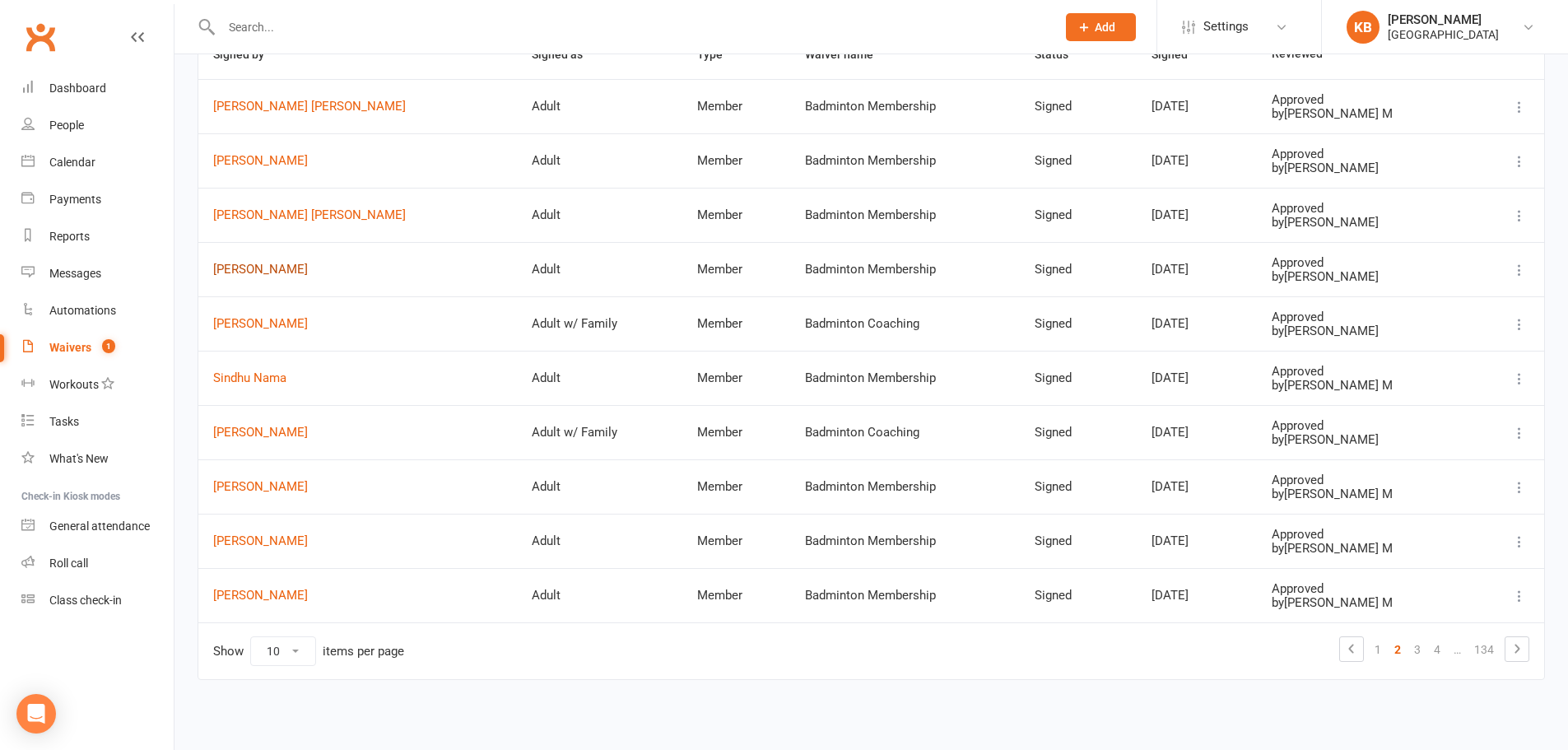
click at [298, 268] on link "Surya Booragadda" at bounding box center [357, 269] width 289 height 14
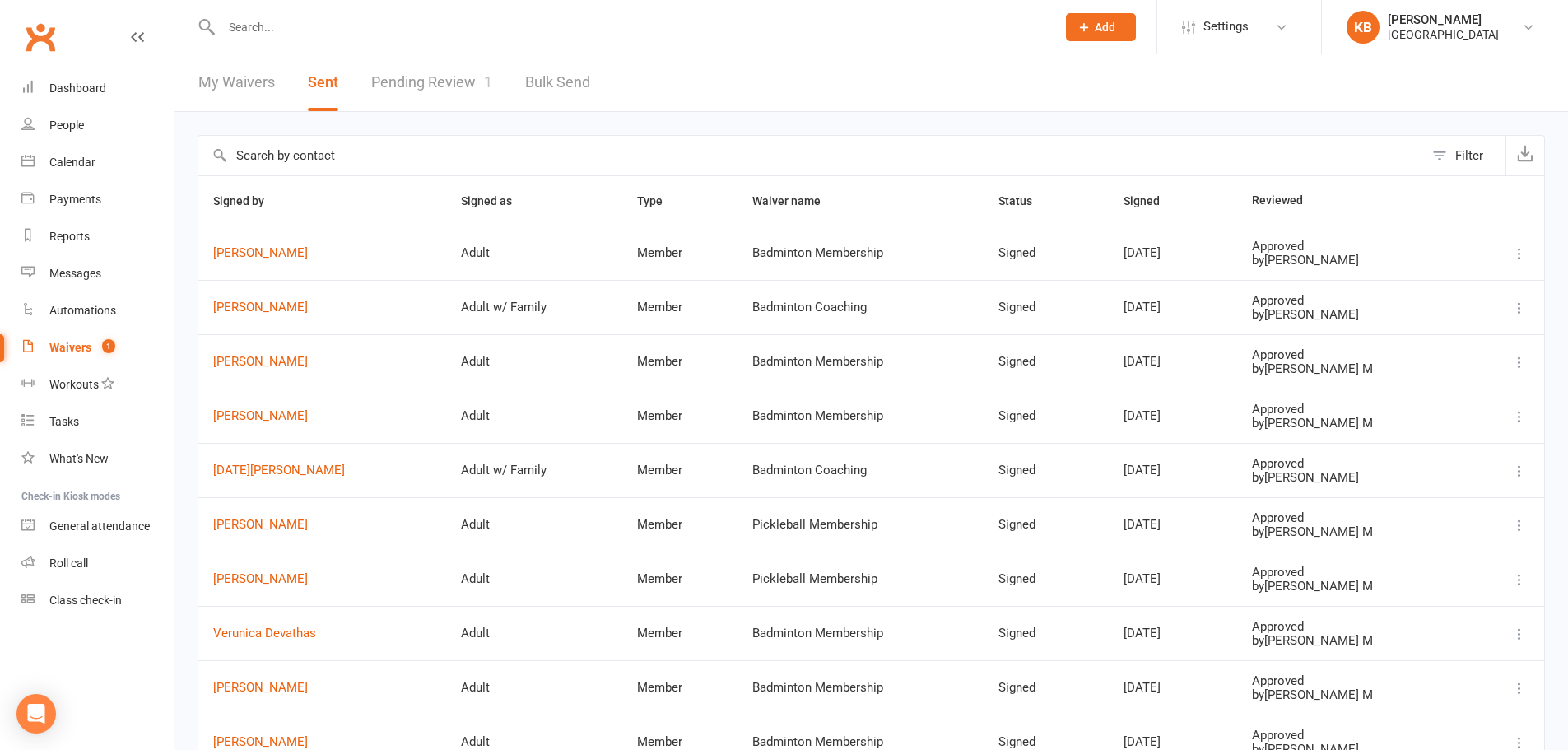
click at [264, 35] on input "text" at bounding box center [630, 27] width 827 height 23
paste input "Upendra Bharamgouda"
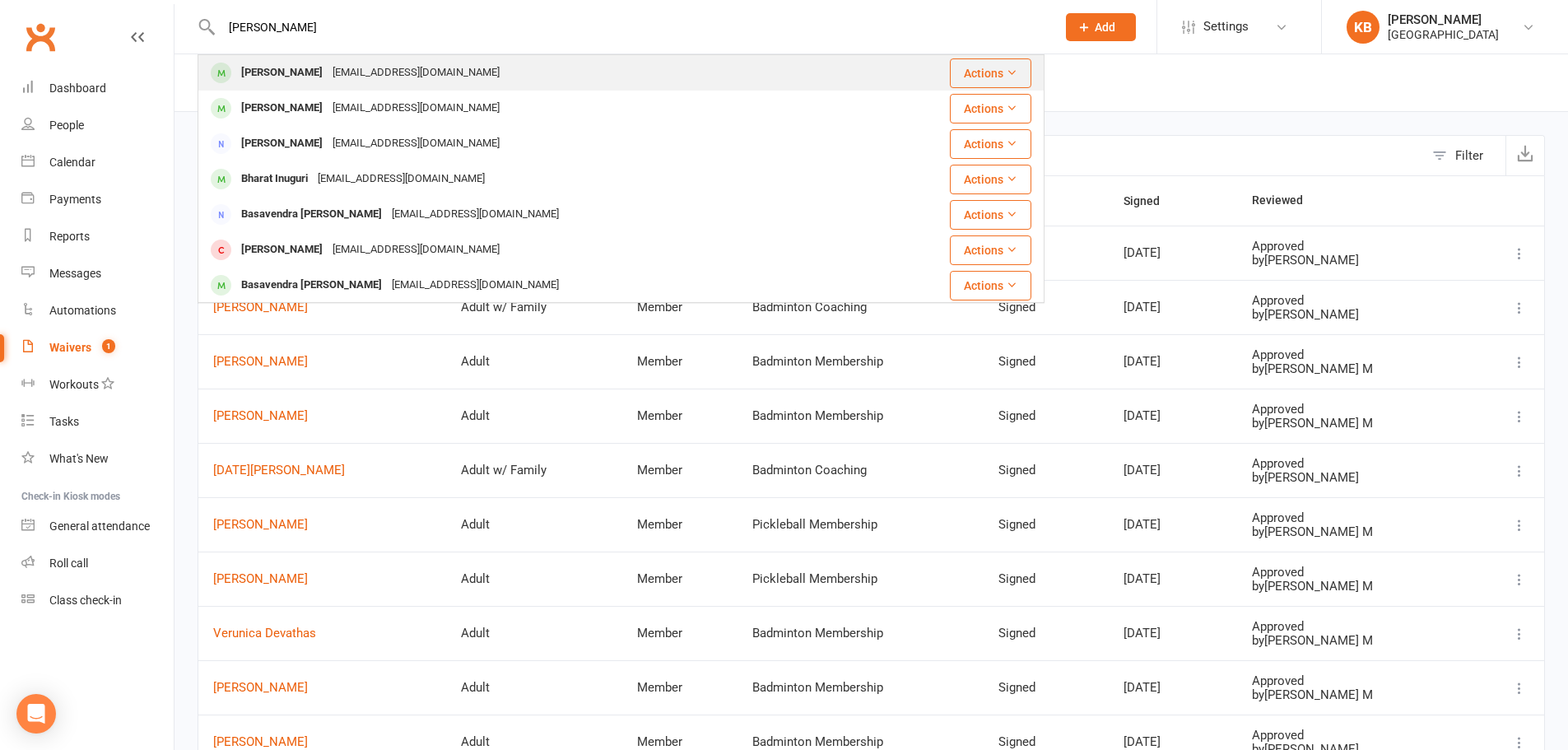
type input "Upendra Bharamgouda"
click at [372, 80] on div "upendra.acd@gmail.com" at bounding box center [416, 73] width 177 height 24
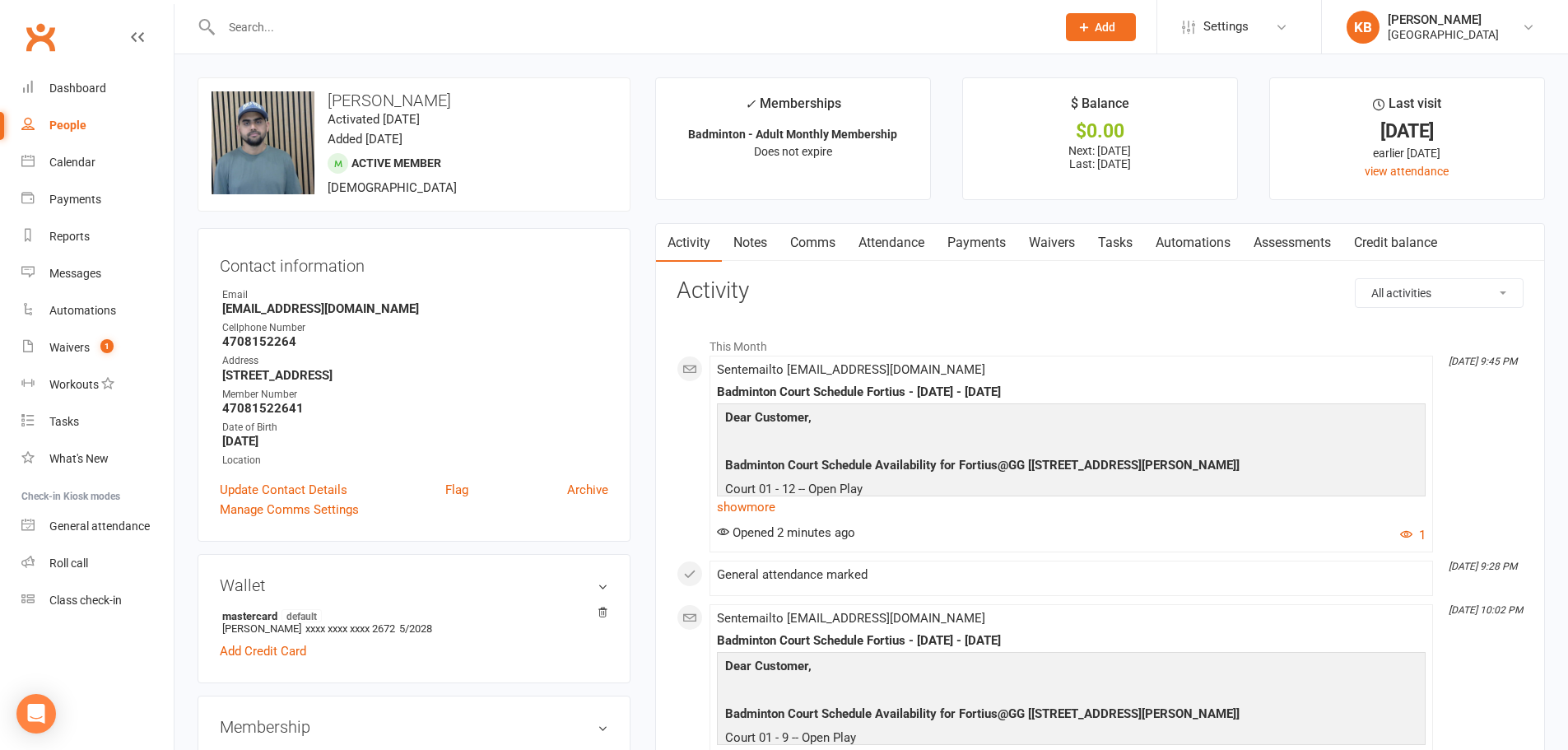
click at [290, 25] on input "text" at bounding box center [630, 27] width 827 height 23
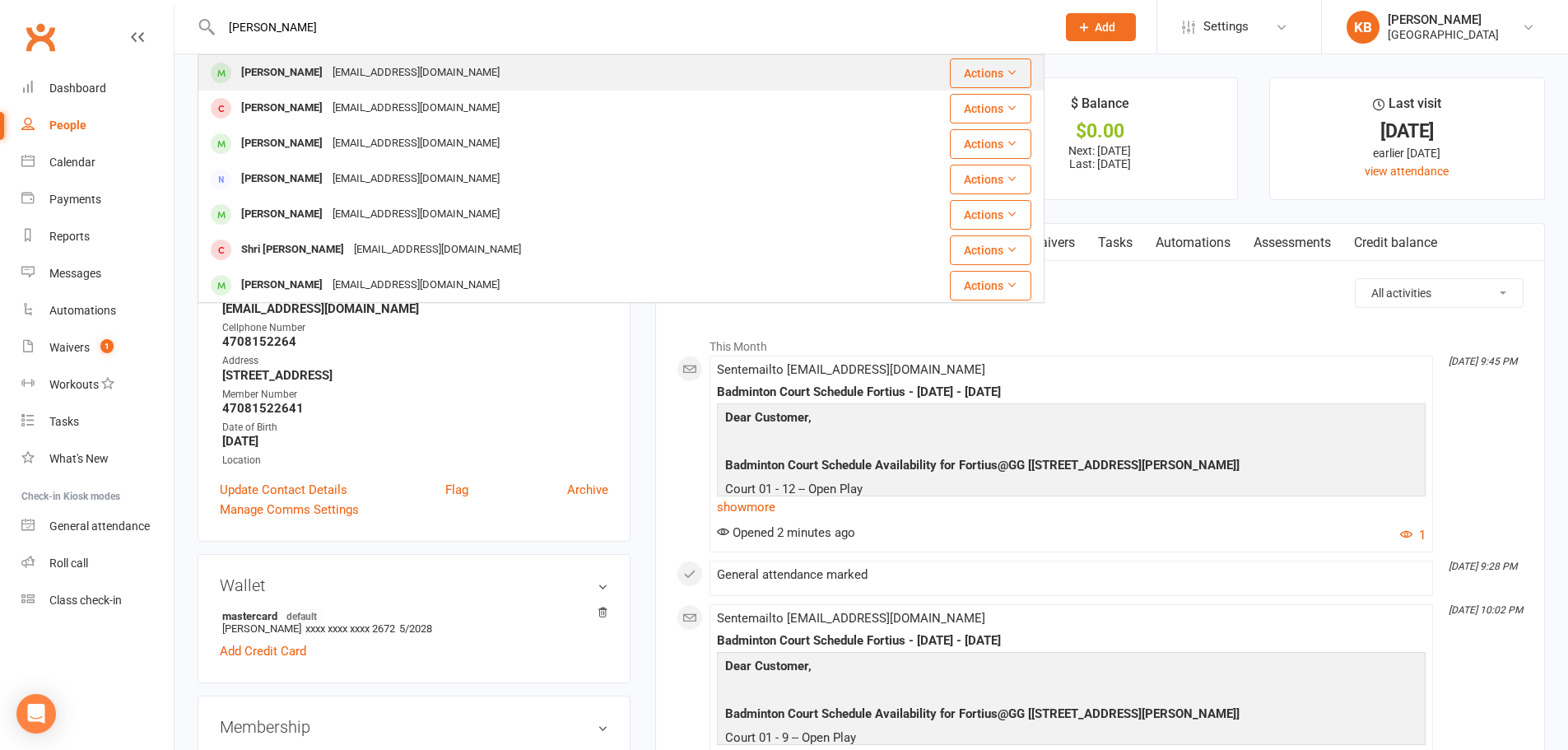
type input "tarun ketharnath"
click at [301, 74] on div "Tharun Katharnath" at bounding box center [282, 73] width 91 height 24
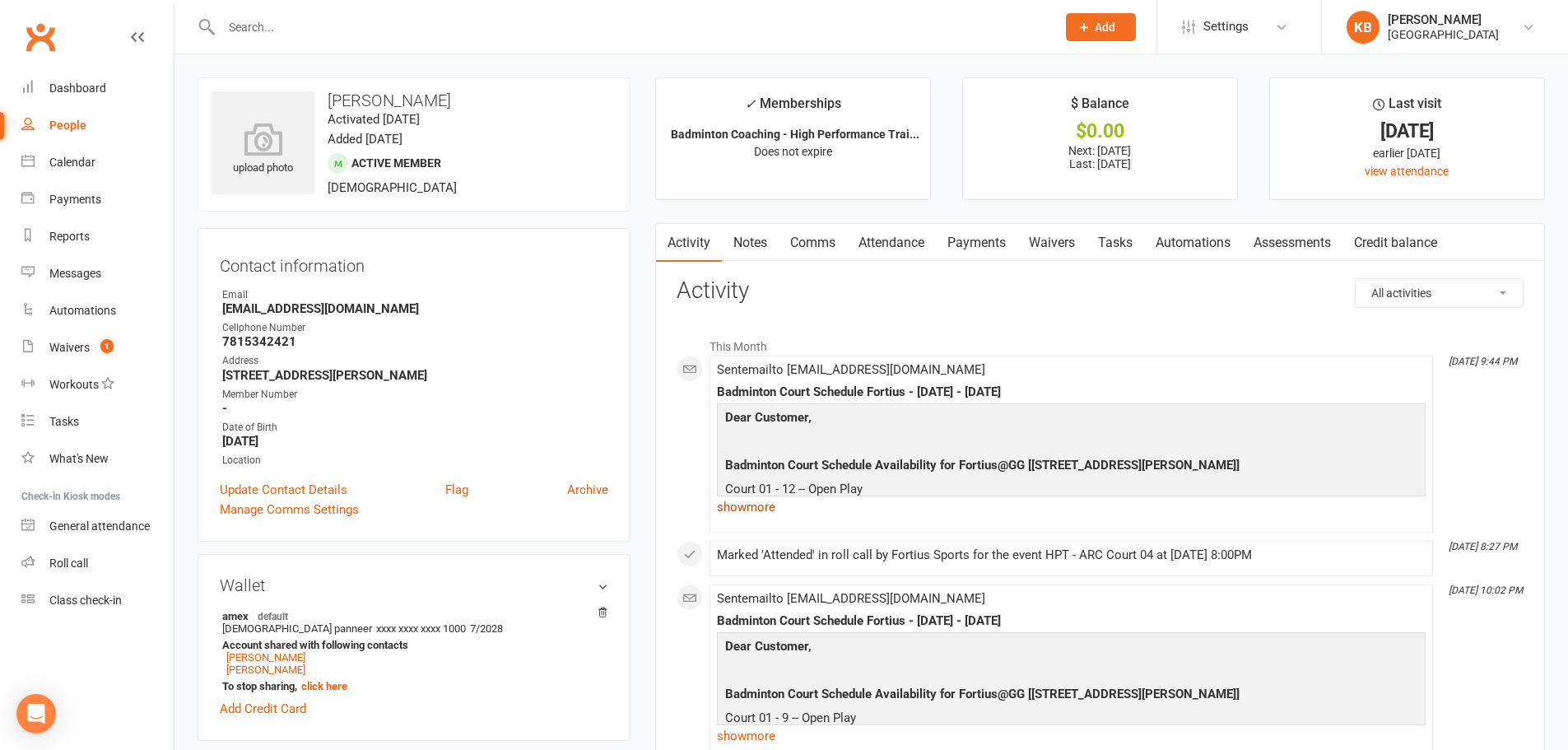
click at [757, 505] on link "show more" at bounding box center [1071, 507] width 708 height 23
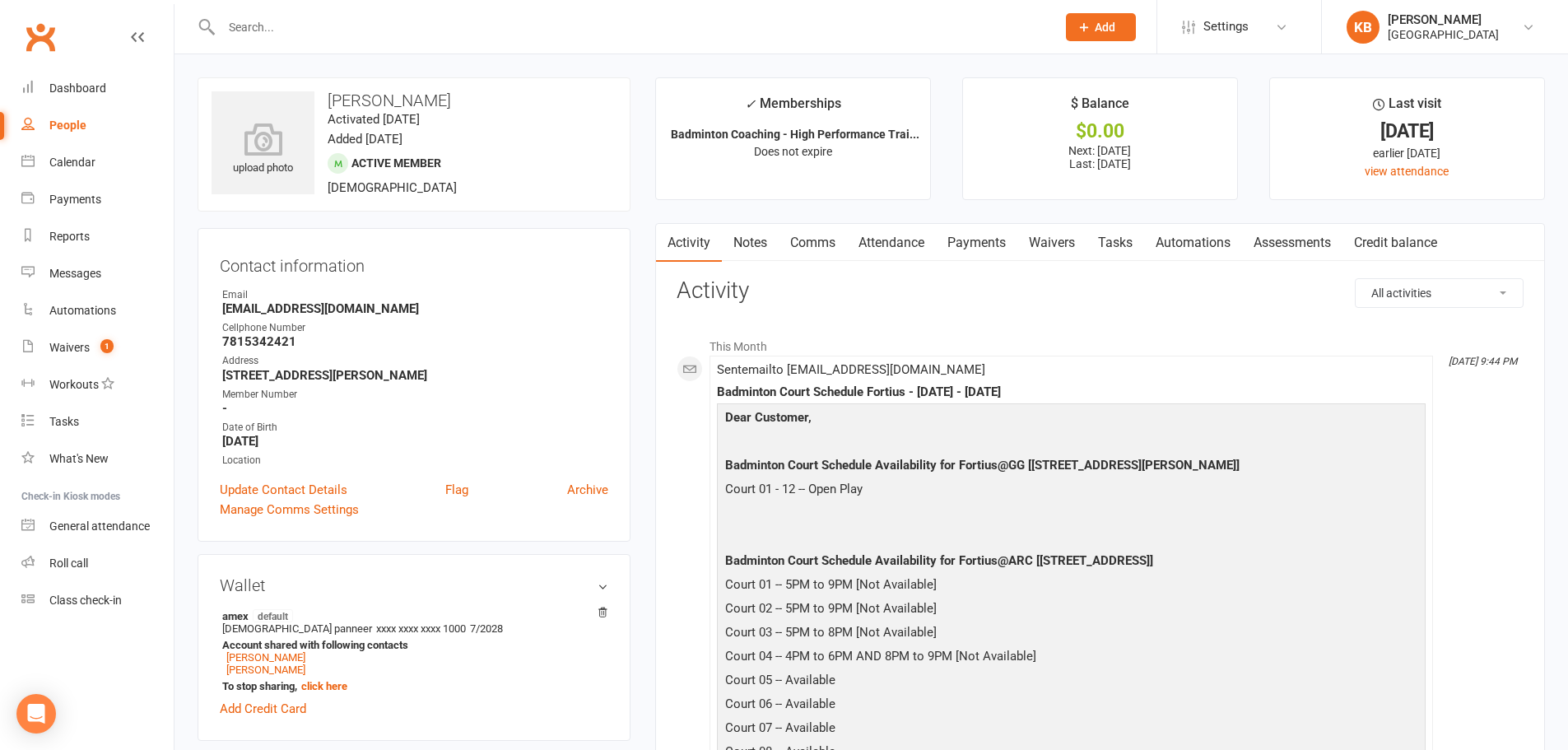
click at [359, 29] on input "text" at bounding box center [630, 27] width 827 height 23
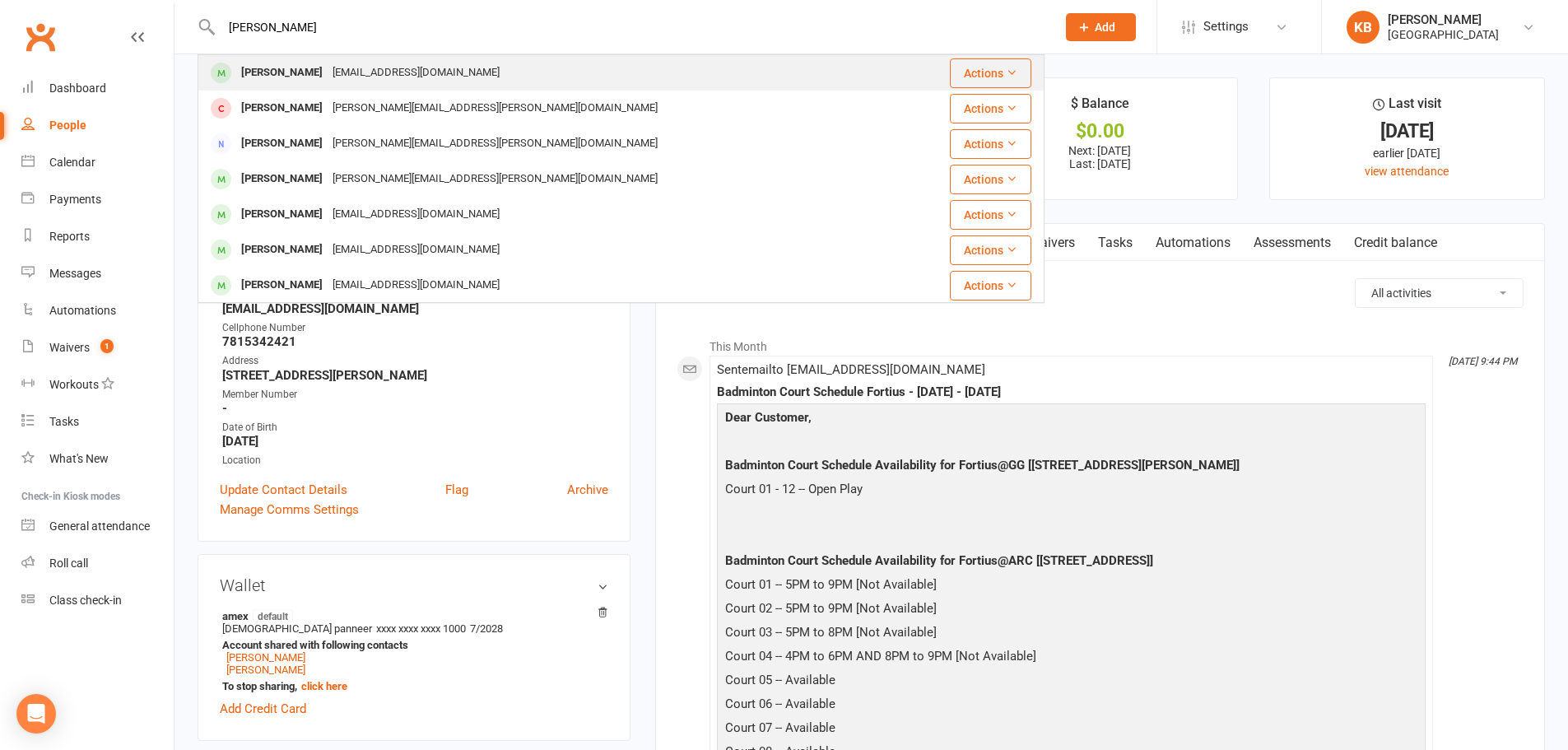
type input "krish kirubakanam"
click at [372, 70] on div "ishsk17@gmail.com" at bounding box center [416, 73] width 177 height 24
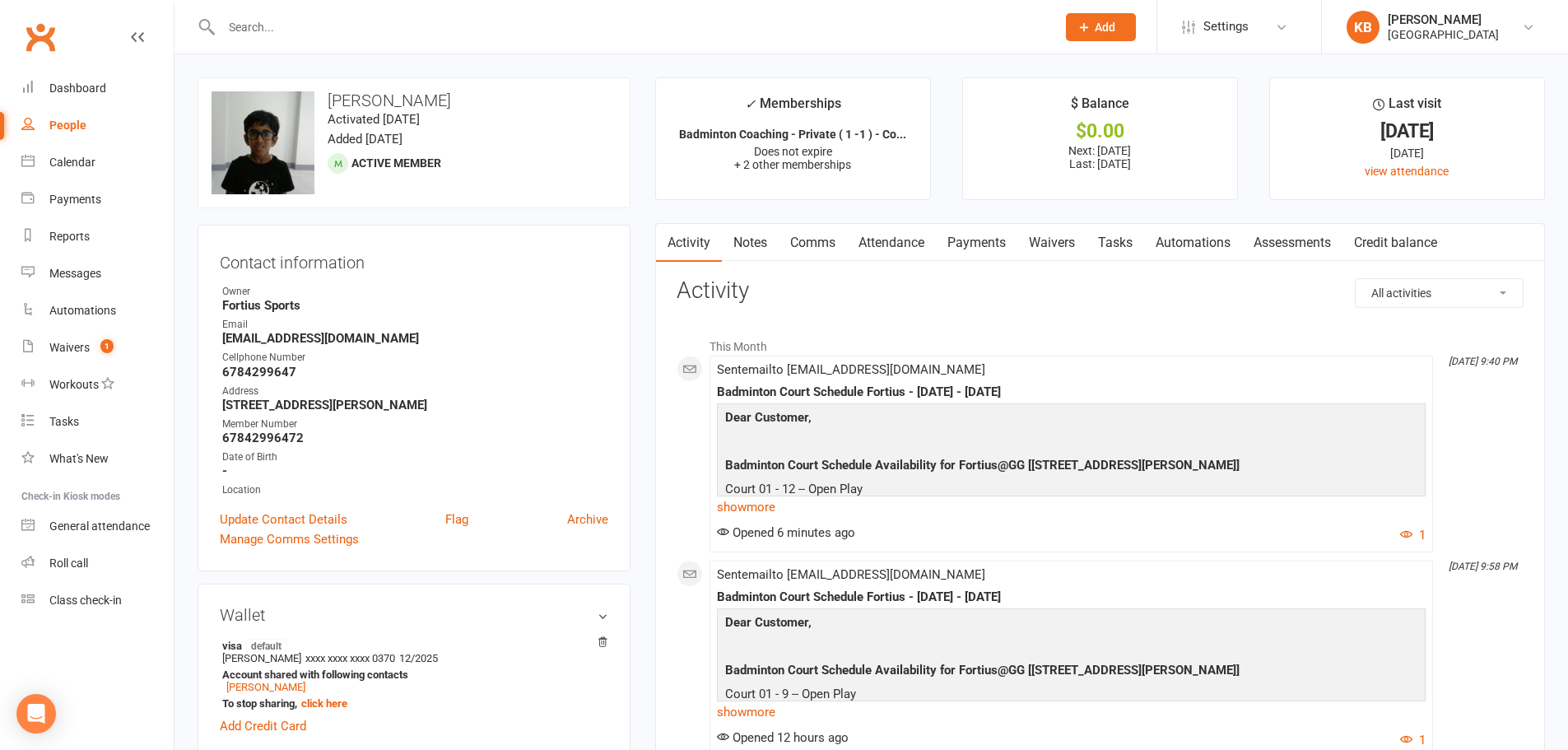
click at [973, 237] on link "Payments" at bounding box center [976, 242] width 81 height 38
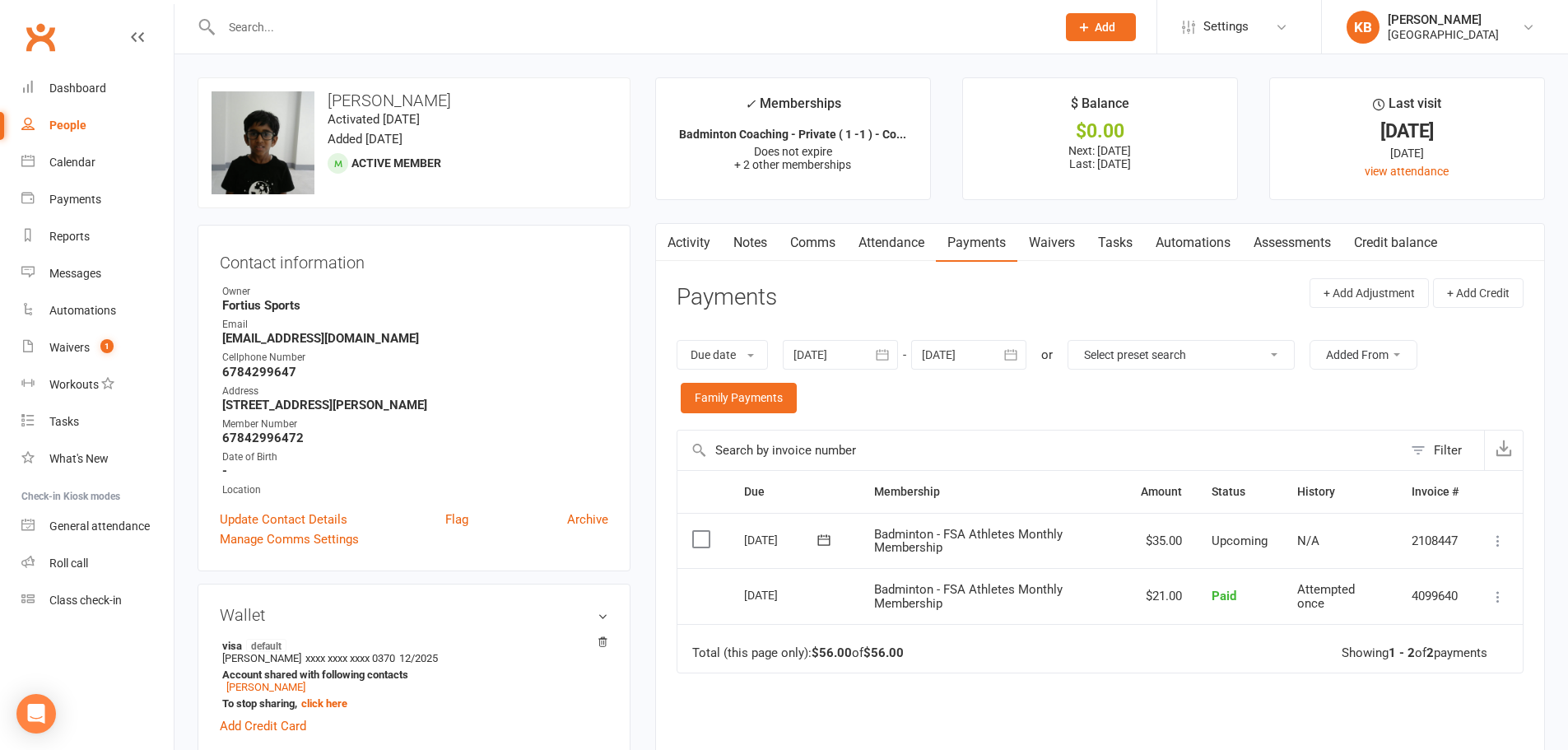
click at [327, 29] on input "text" at bounding box center [630, 27] width 827 height 23
type input "diya chidambara"
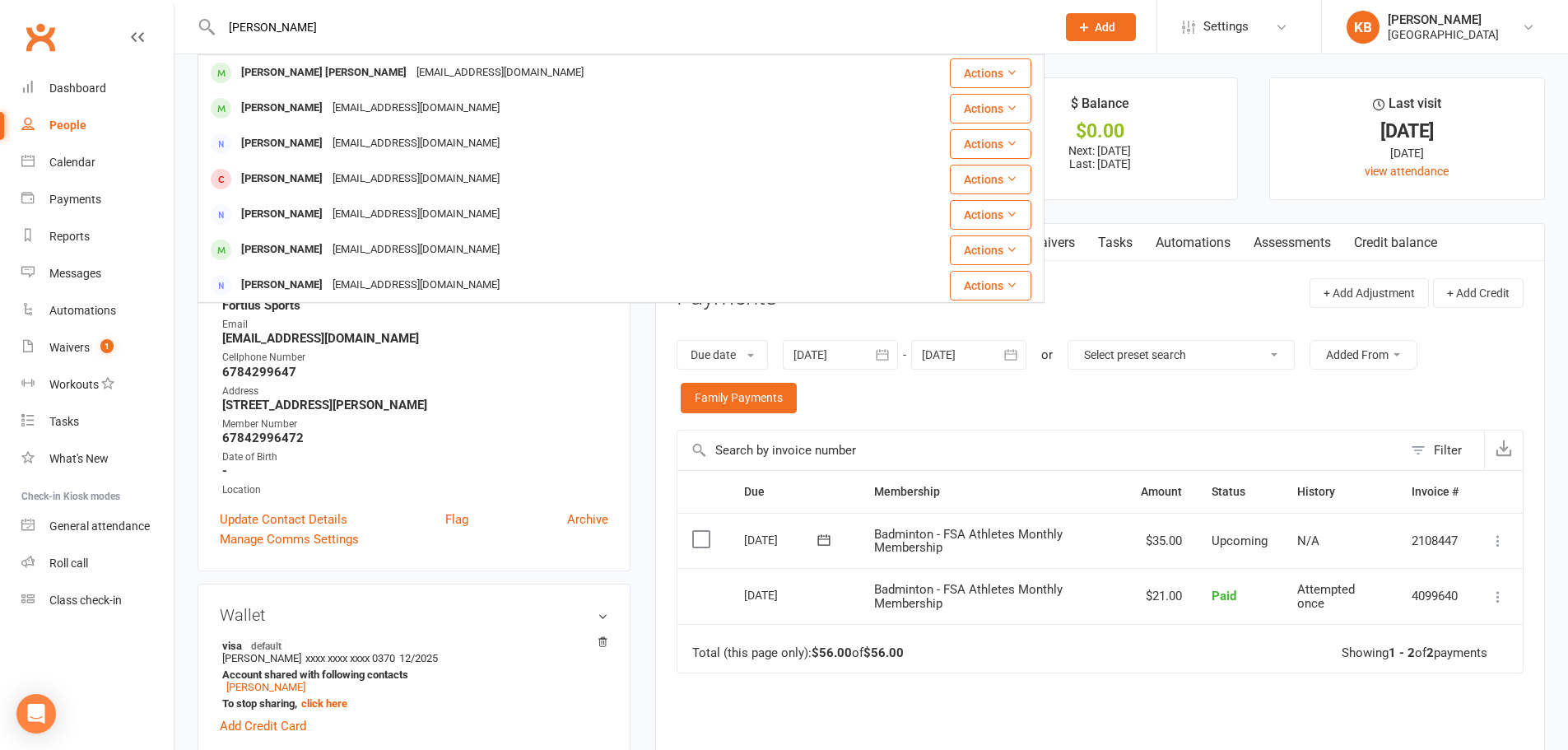
drag, startPoint x: 321, startPoint y: 25, endPoint x: 200, endPoint y: 17, distance: 121.3
click at [200, 17] on div "diya chidambara Chidambara Gupta Cheedella chidach79@gmail.com Actions Diya Bha…" at bounding box center [621, 26] width 847 height 53
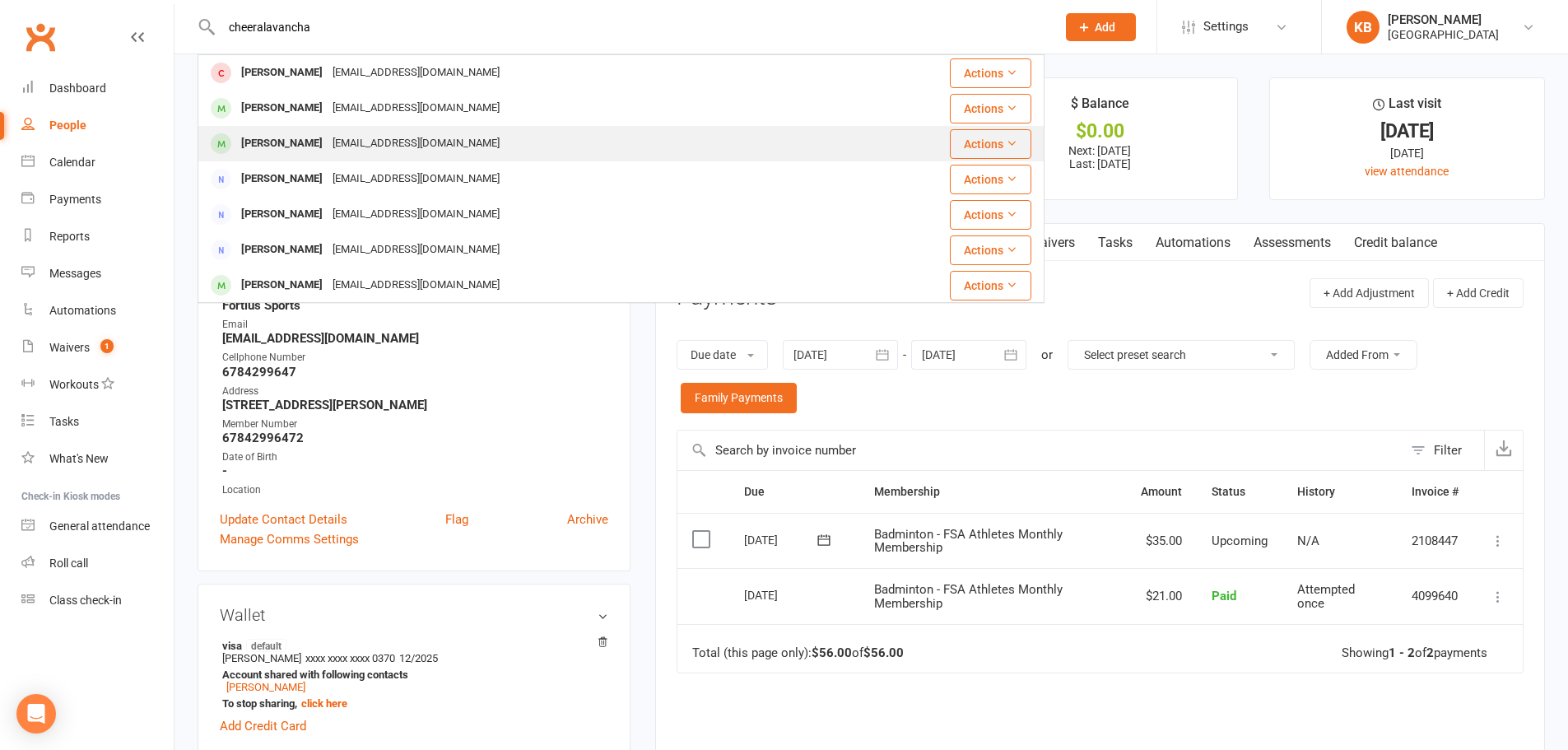
type input "cheeralavancha"
click at [388, 148] on div "srinivas.4348@gmail.com" at bounding box center [416, 144] width 177 height 24
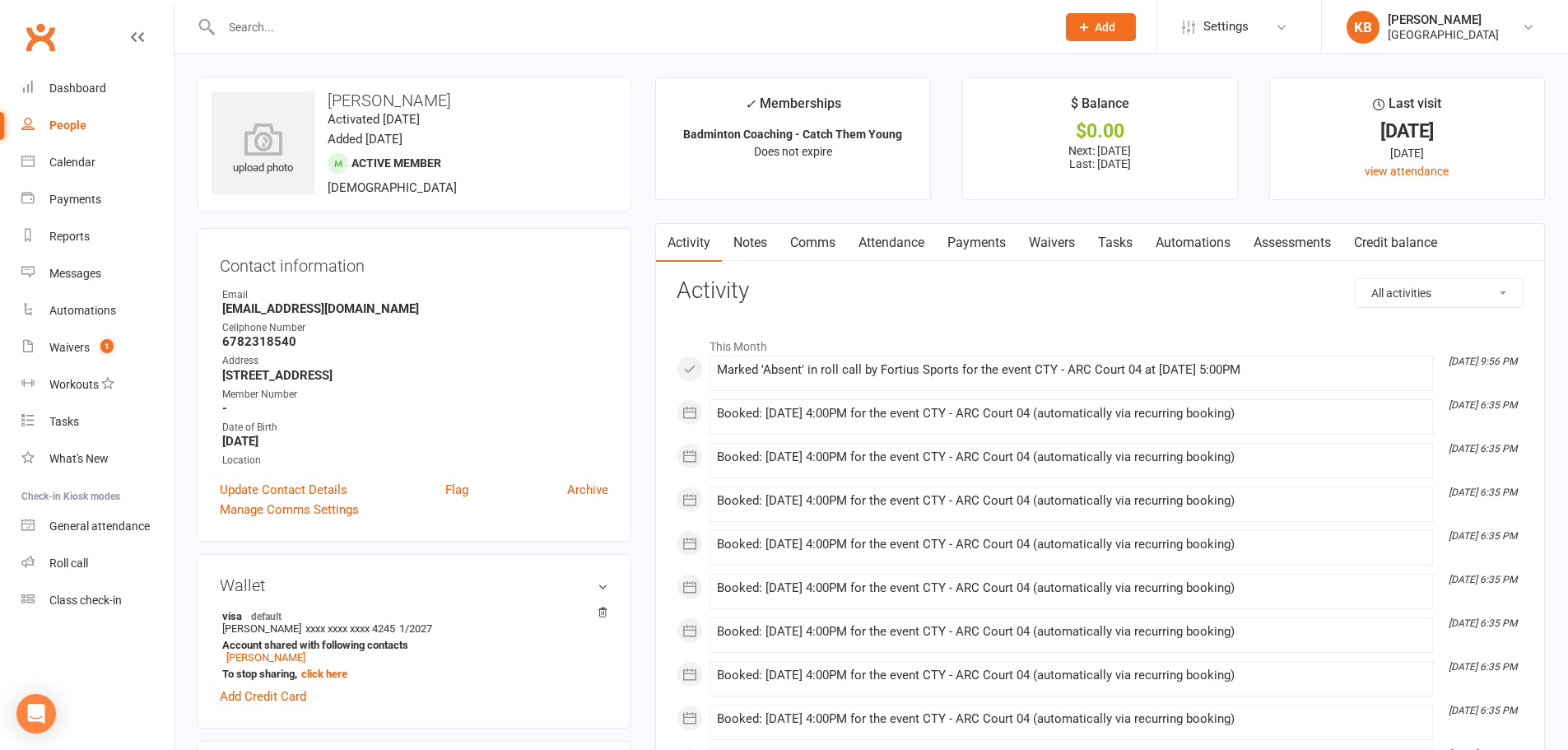
click at [963, 253] on link "Payments" at bounding box center [976, 242] width 81 height 38
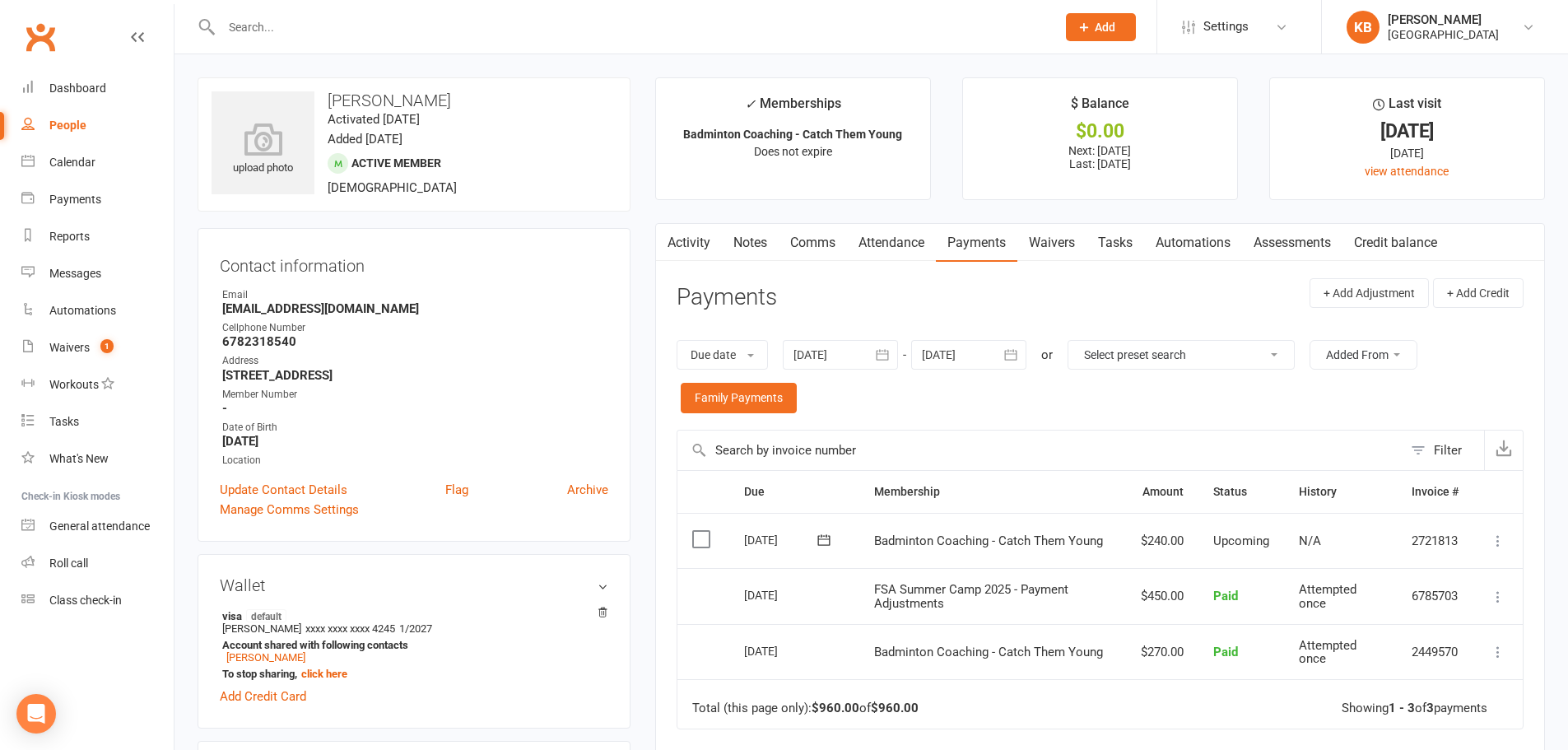
drag, startPoint x: 327, startPoint y: 99, endPoint x: 497, endPoint y: 99, distance: 170.0
click at [497, 99] on h3 "Advaiya Cheerlavancha" at bounding box center [414, 100] width 405 height 18
copy h3 "Advaiya Cheerlavancha"
click at [507, 97] on h3 "Advaiya Cheerlavancha" at bounding box center [414, 100] width 405 height 18
click at [1011, 359] on icon "button" at bounding box center [1010, 354] width 16 height 16
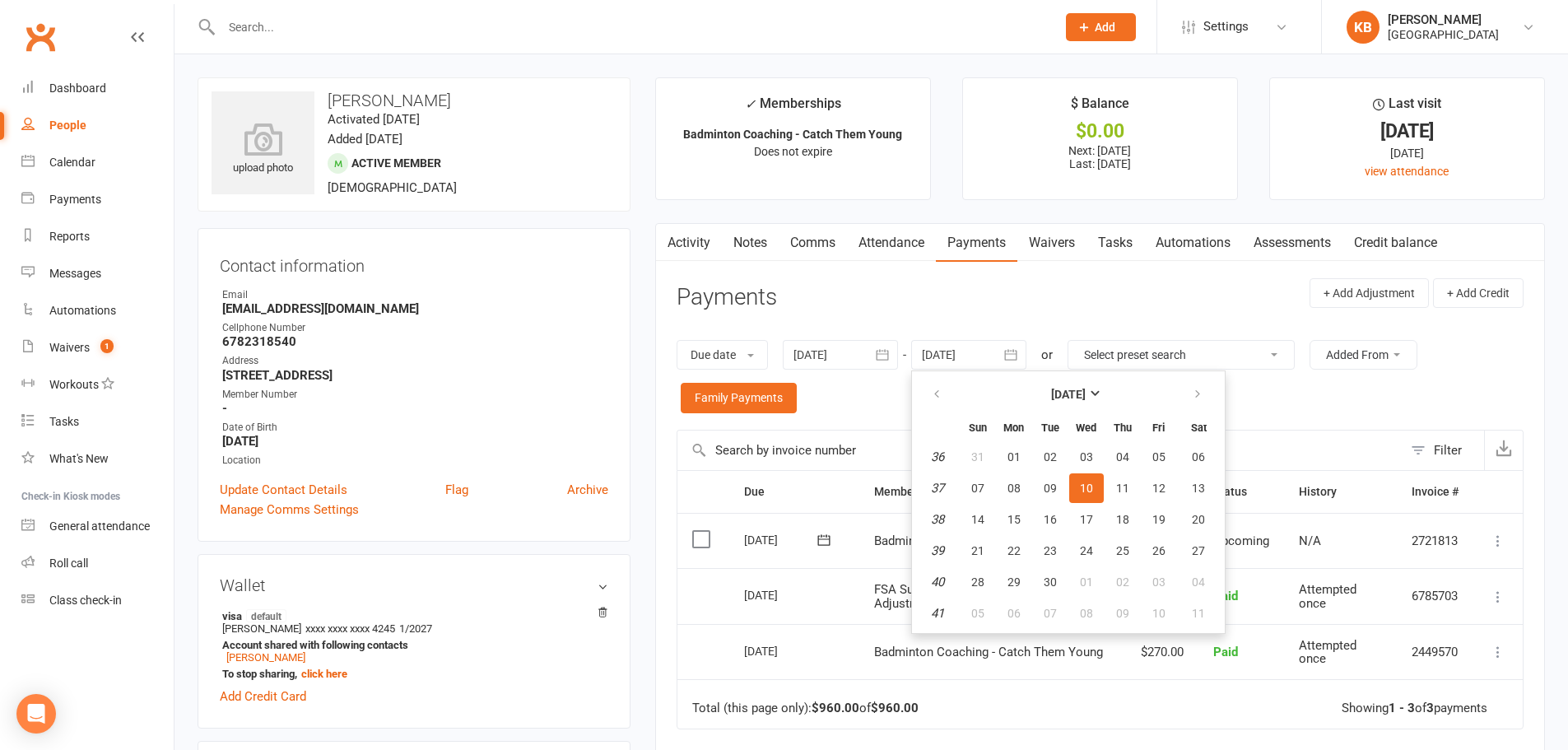
click at [1180, 390] on th at bounding box center [1199, 394] width 42 height 36
click at [1203, 394] on icon "button" at bounding box center [1197, 394] width 12 height 14
click at [1209, 451] on button "04" at bounding box center [1199, 456] width 42 height 30
type input "04 Oct 2025"
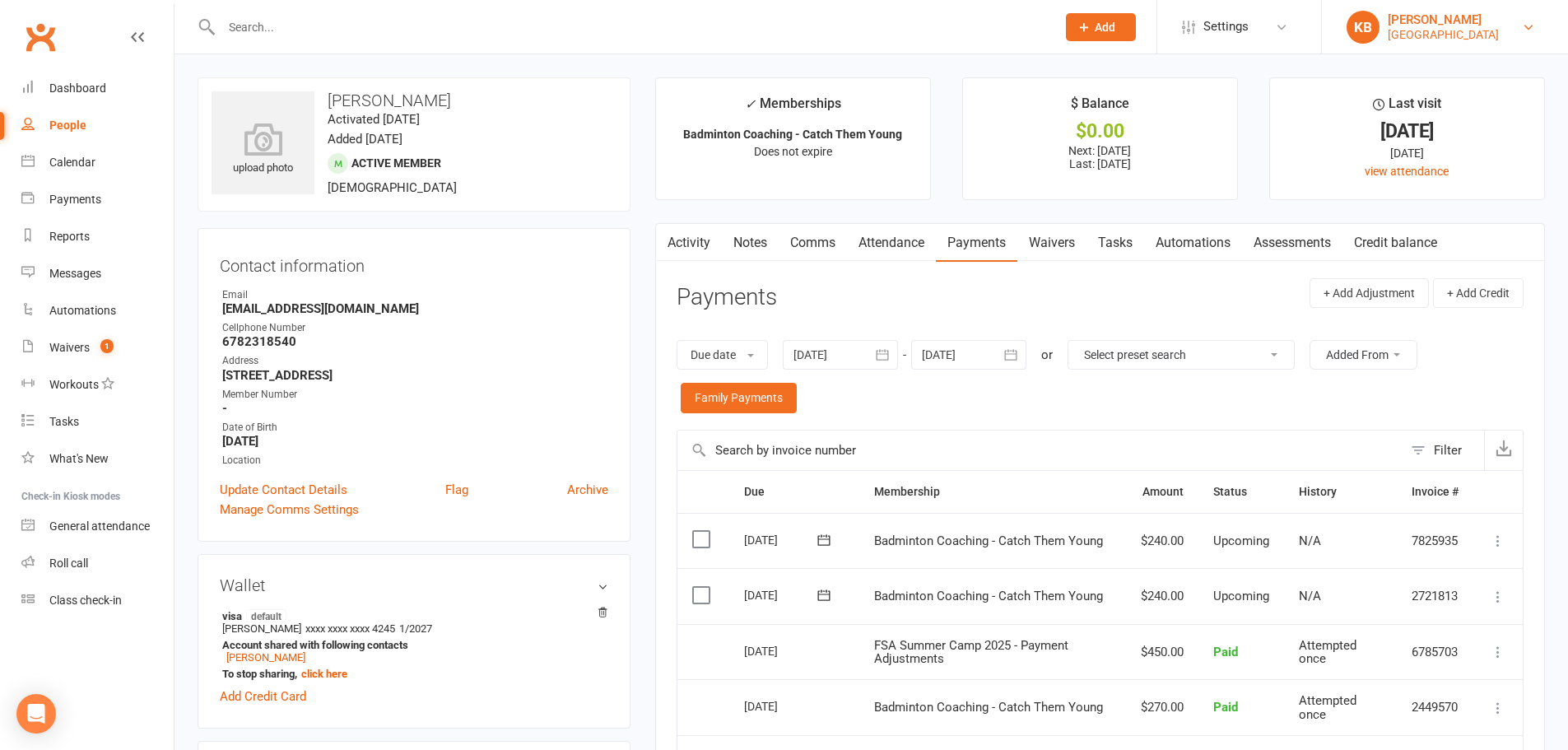
click at [1475, 28] on div "[GEOGRAPHIC_DATA]" at bounding box center [1443, 35] width 111 height 15
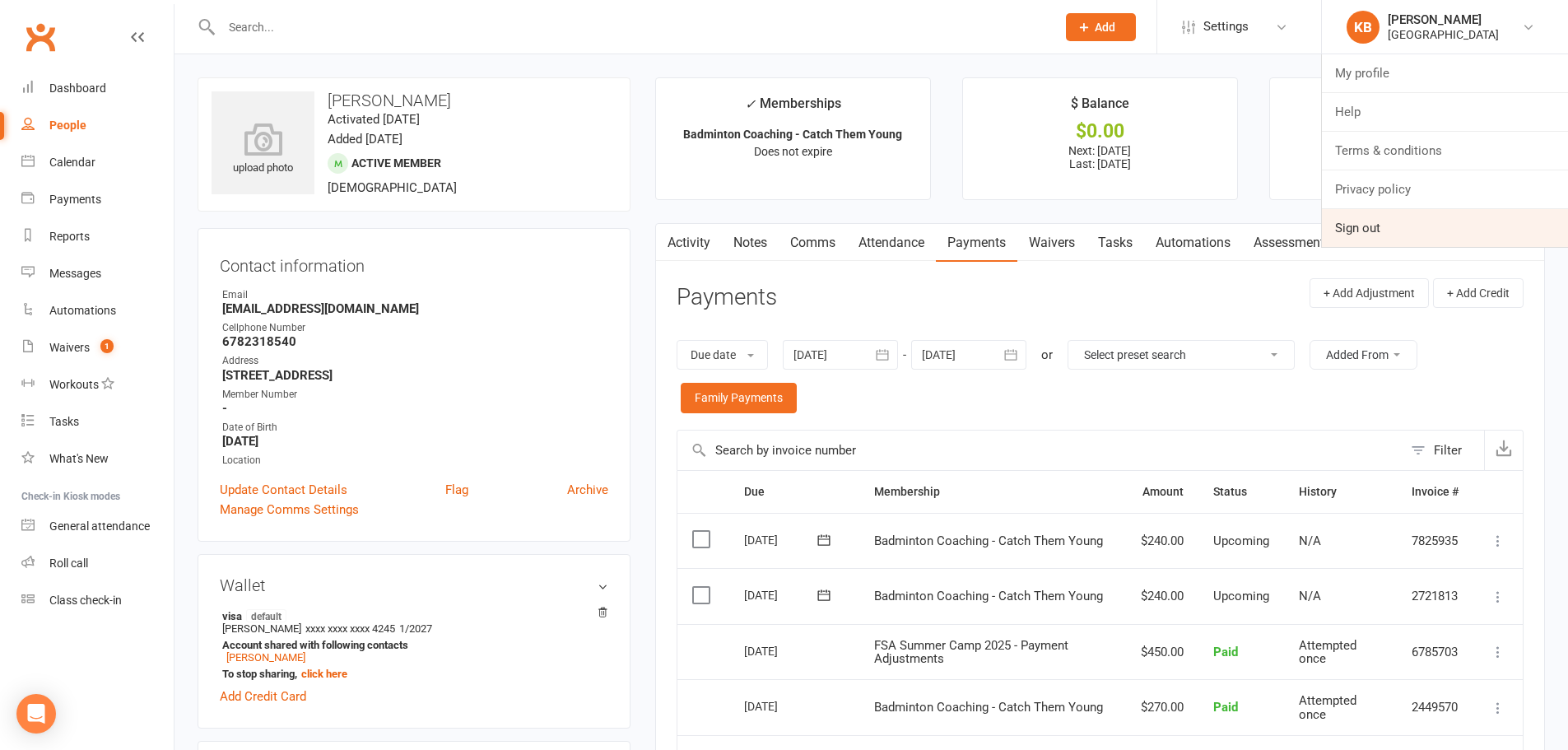
click at [1409, 219] on link "Sign out" at bounding box center [1444, 228] width 246 height 38
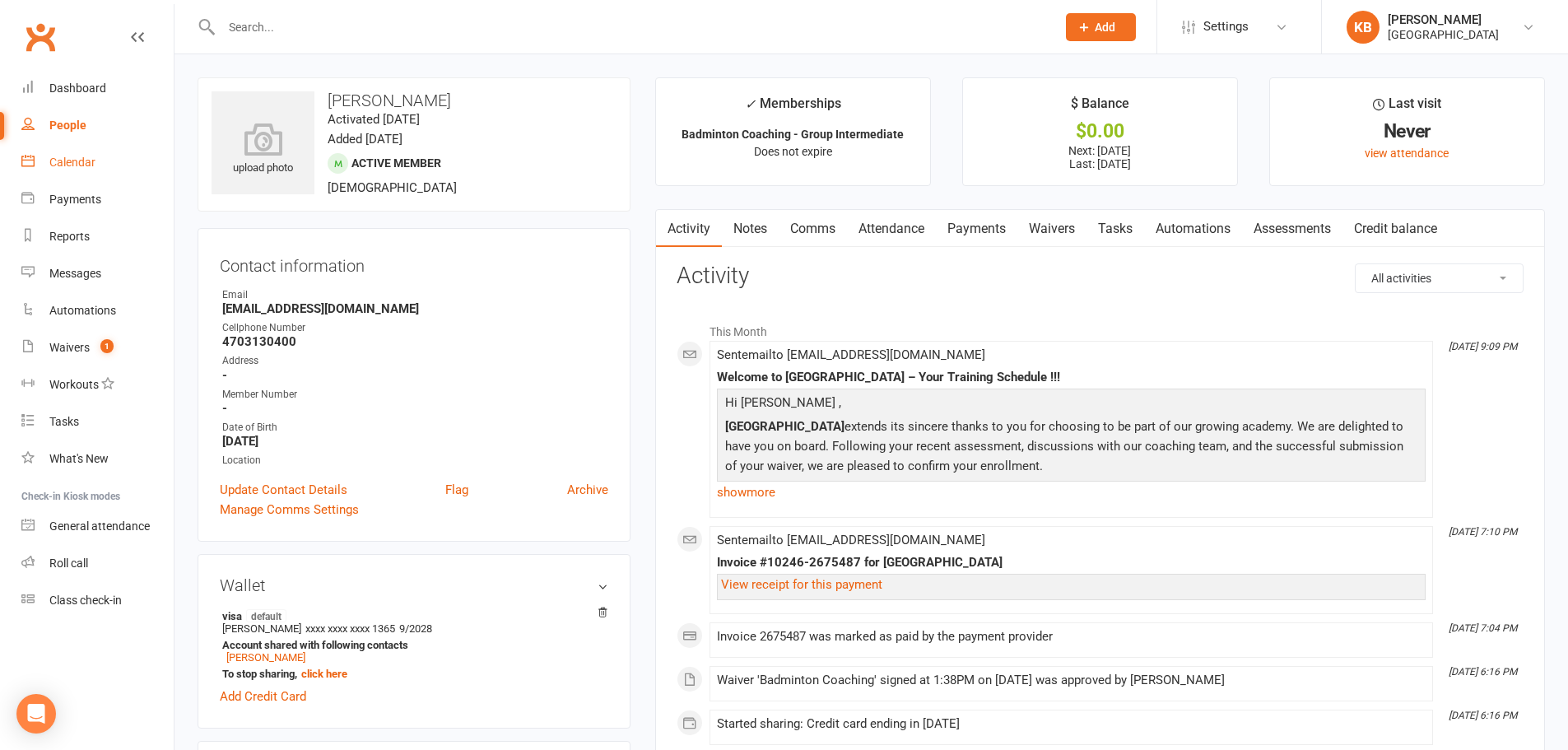
click at [70, 153] on link "Calendar" at bounding box center [97, 163] width 152 height 37
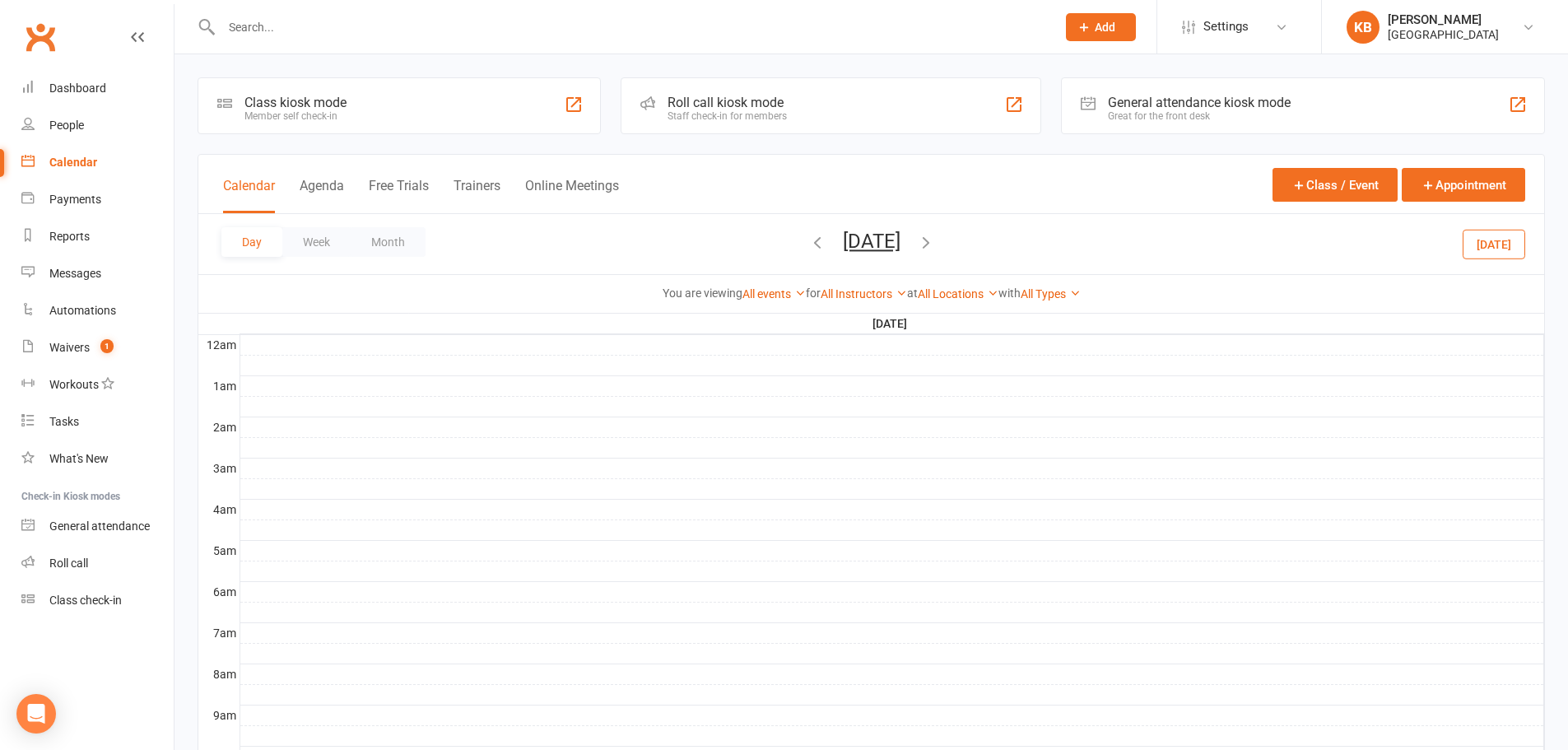
click at [262, 242] on button "Day" at bounding box center [252, 242] width 61 height 30
click at [935, 244] on icon "button" at bounding box center [925, 242] width 18 height 18
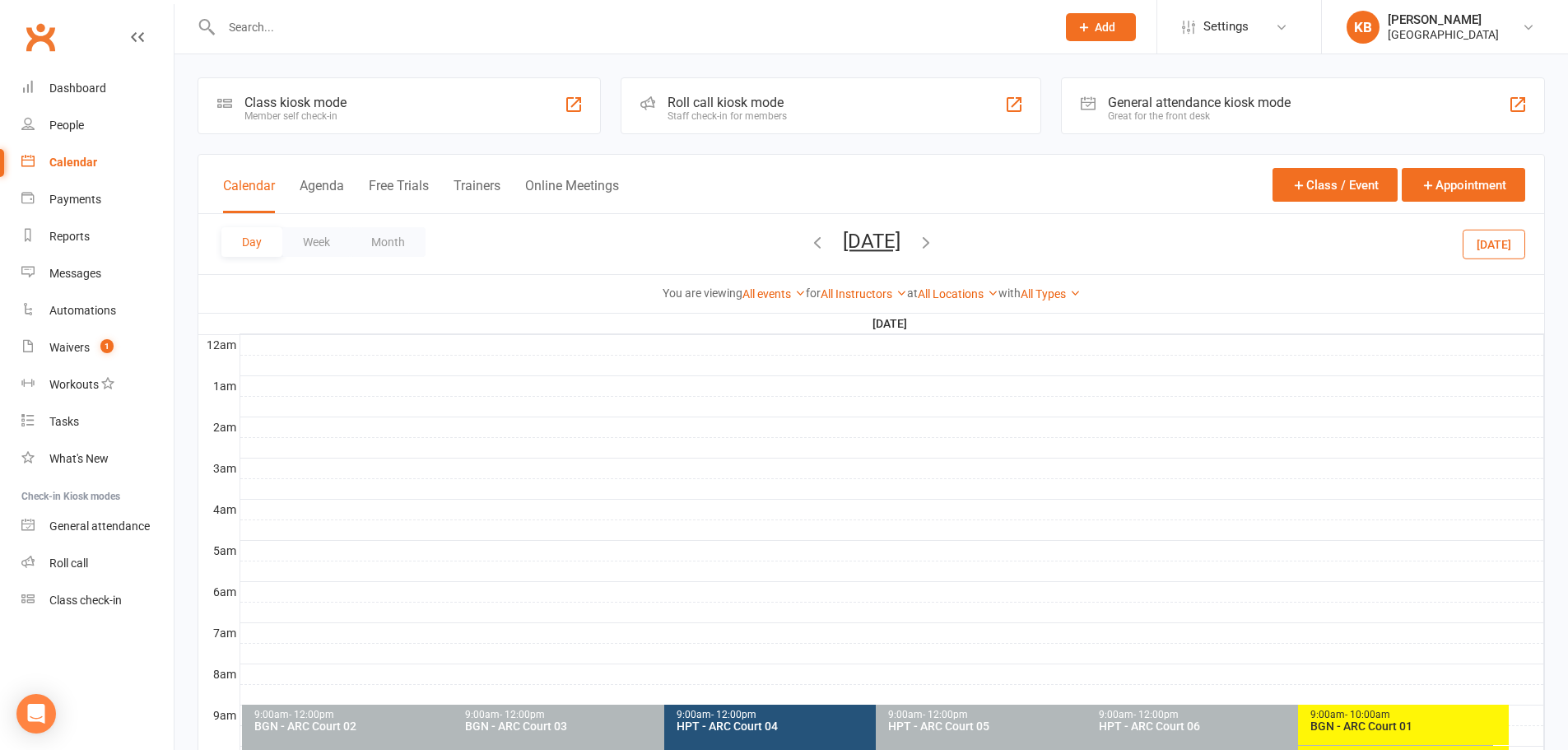
click at [808, 246] on icon "button" at bounding box center [817, 242] width 18 height 18
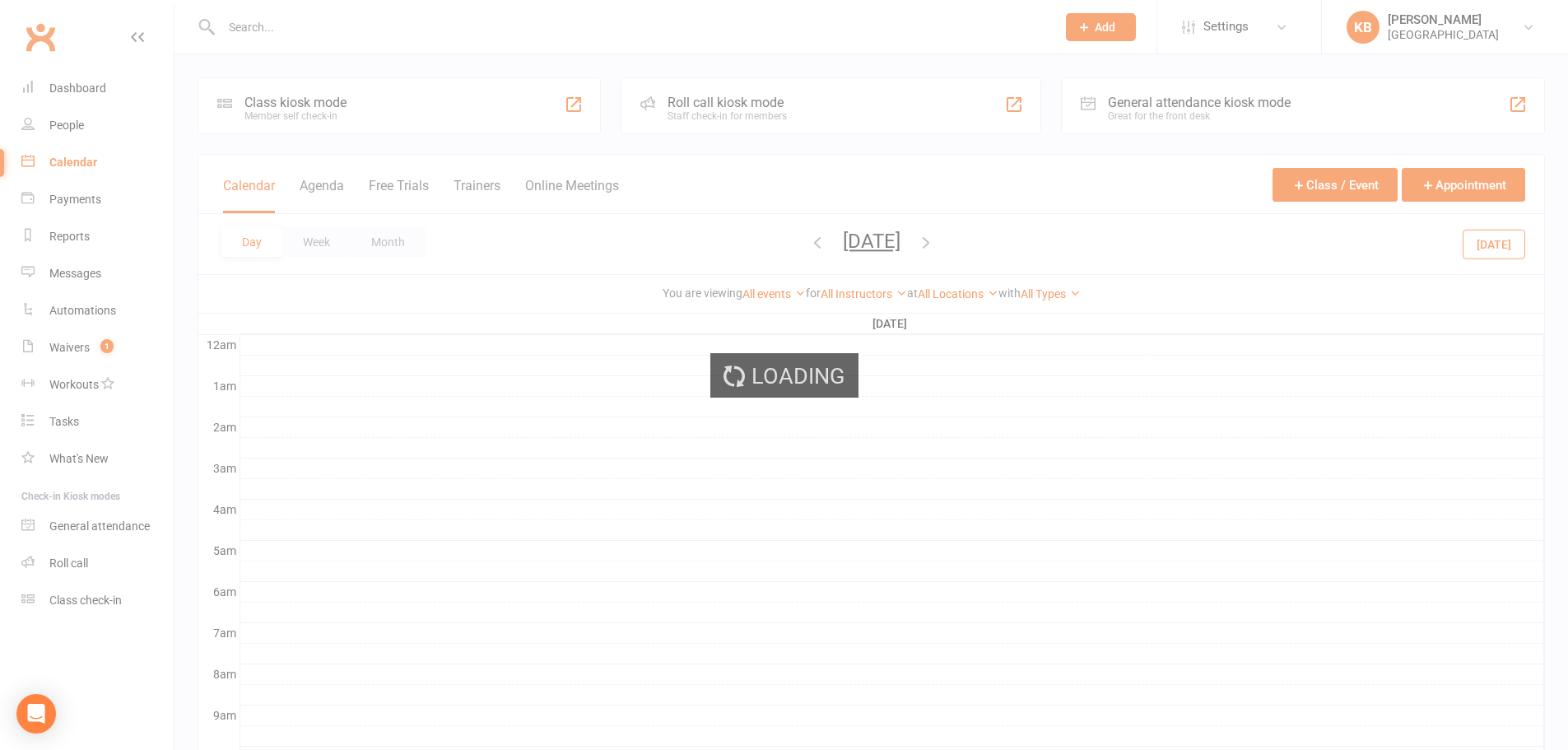
click at [751, 246] on div "Loading" at bounding box center [784, 375] width 1568 height 750
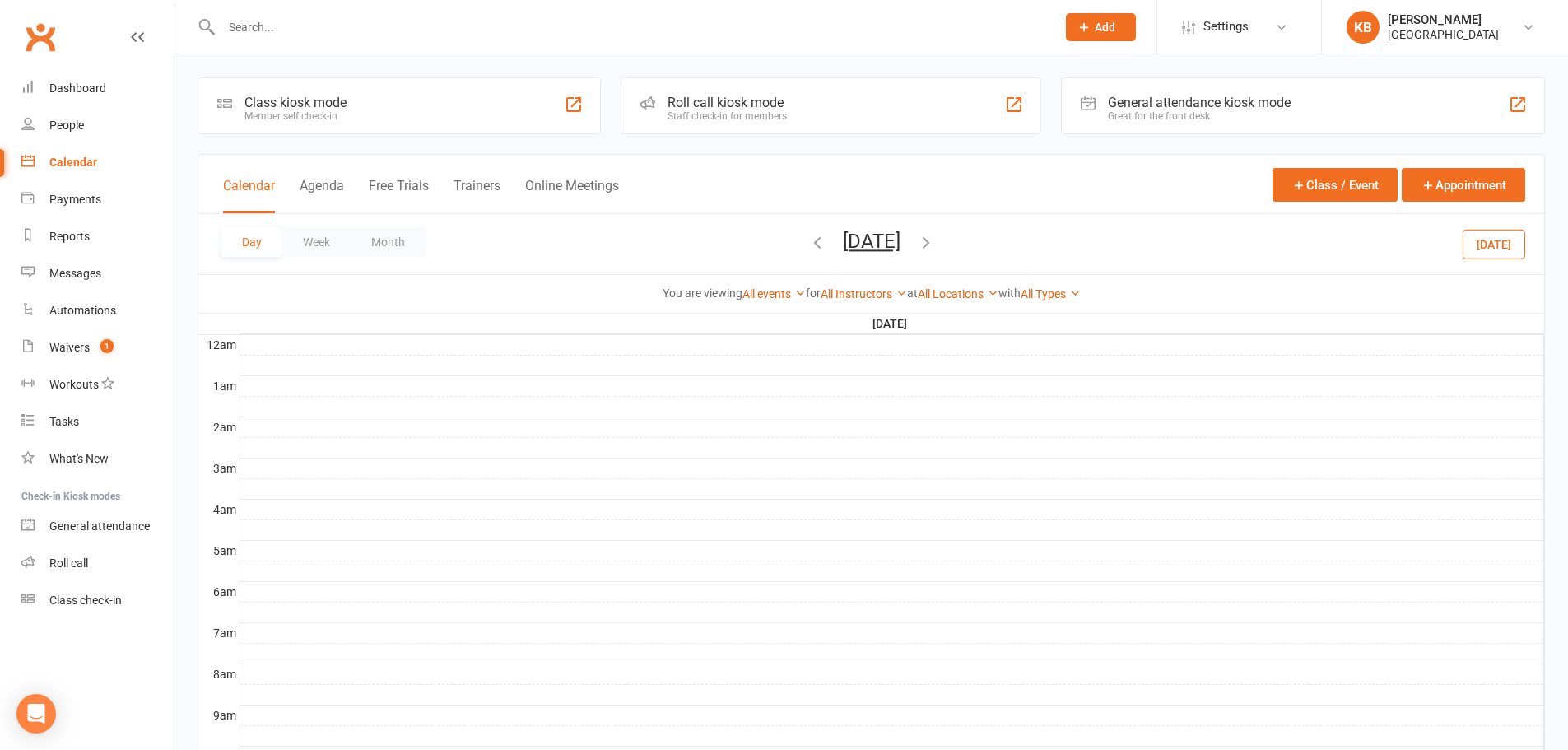
click at [808, 246] on icon "button" at bounding box center [817, 242] width 18 height 18
click at [827, 246] on span "[DATE] [DATE] Sun Mon Tue Wed Thu Fri Sat 27 28 29 30 31 01 02 03 04 05 06 07 0…" at bounding box center [871, 244] width 90 height 29
click at [685, 241] on div "Day Week Month [DATE] [DATE] Sun Mon Tue Wed Thu Fri Sat 27 28 29 30 31 01 02 0…" at bounding box center [871, 243] width 1345 height 60
click at [808, 250] on icon "button" at bounding box center [817, 242] width 18 height 18
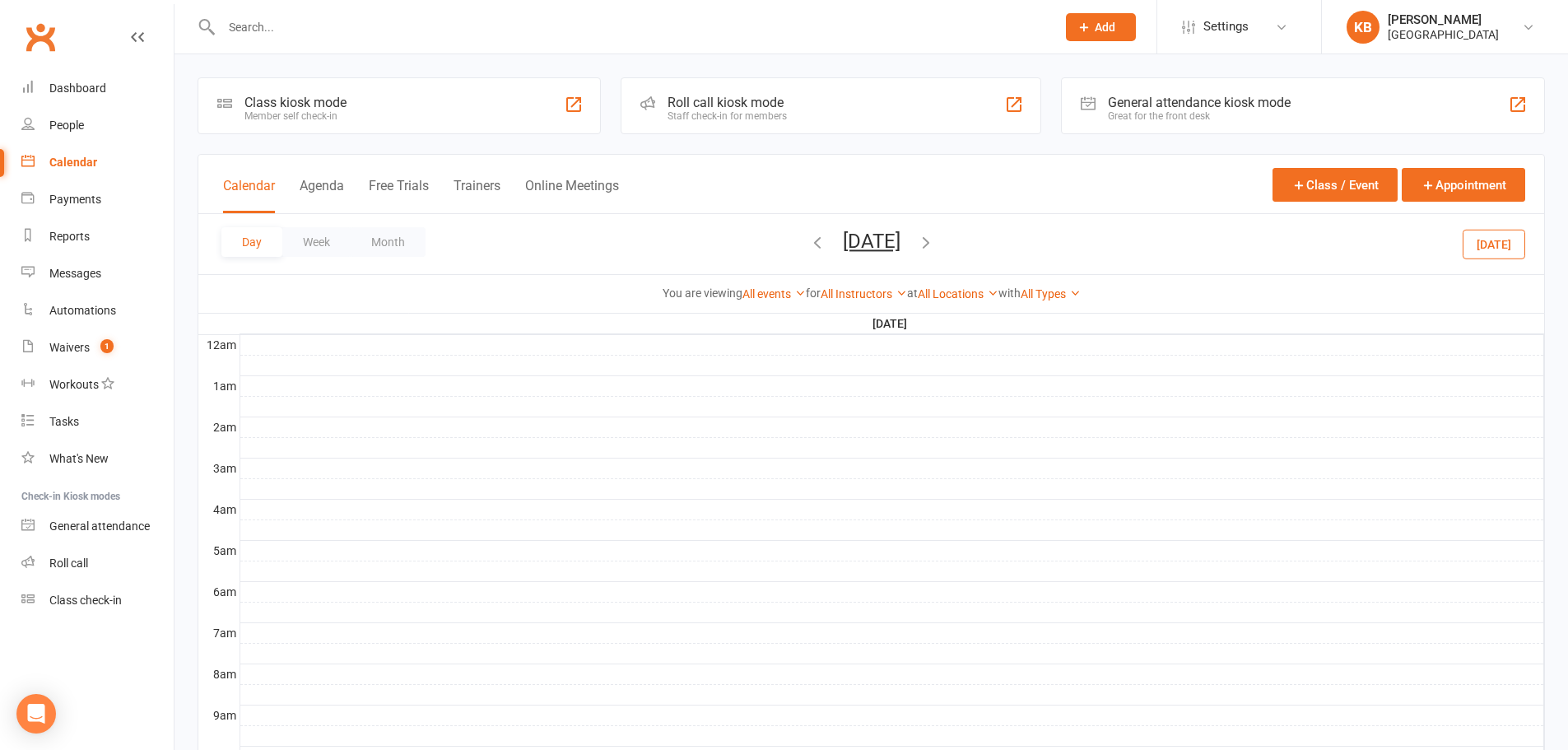
click at [808, 249] on icon "button" at bounding box center [817, 242] width 18 height 18
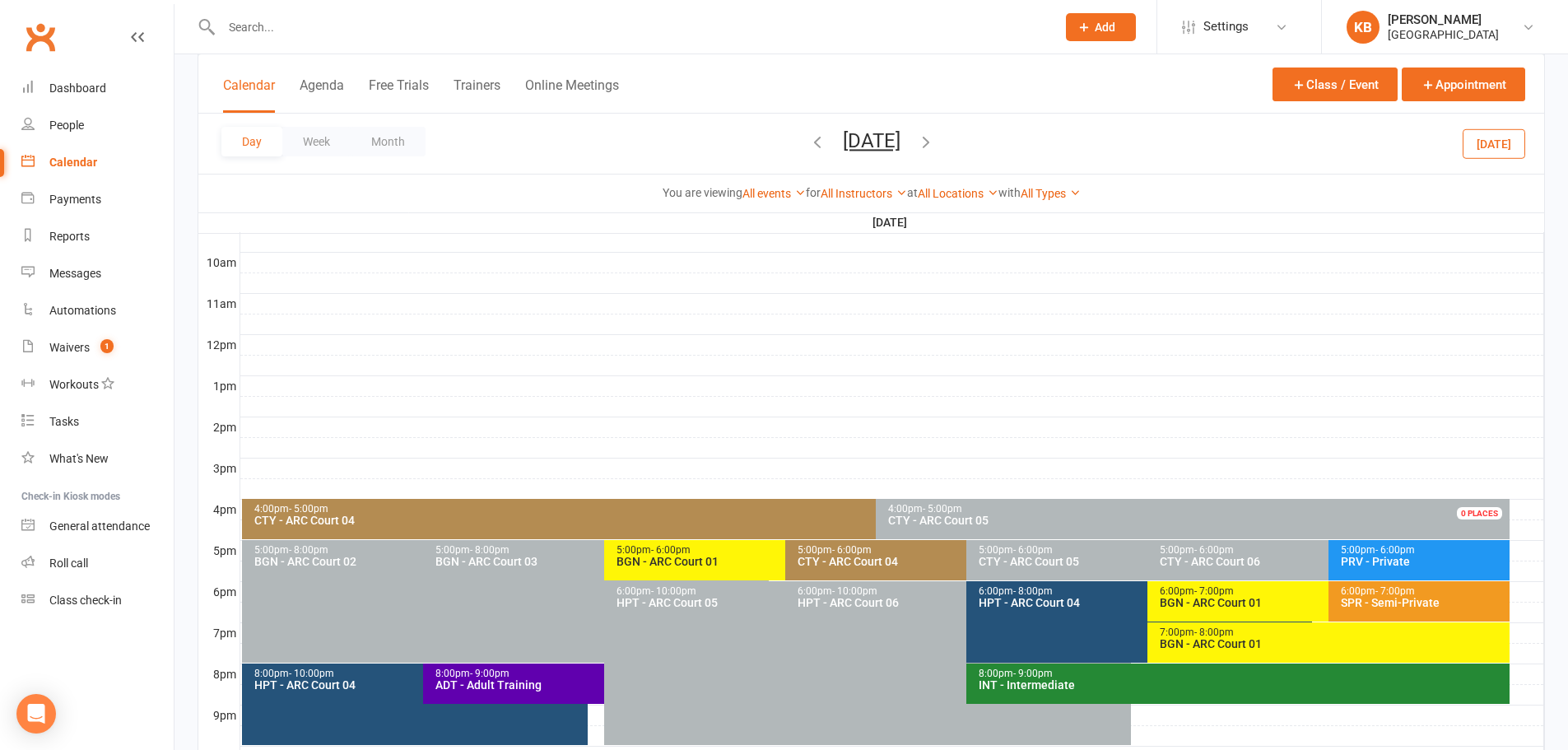
scroll to position [620, 0]
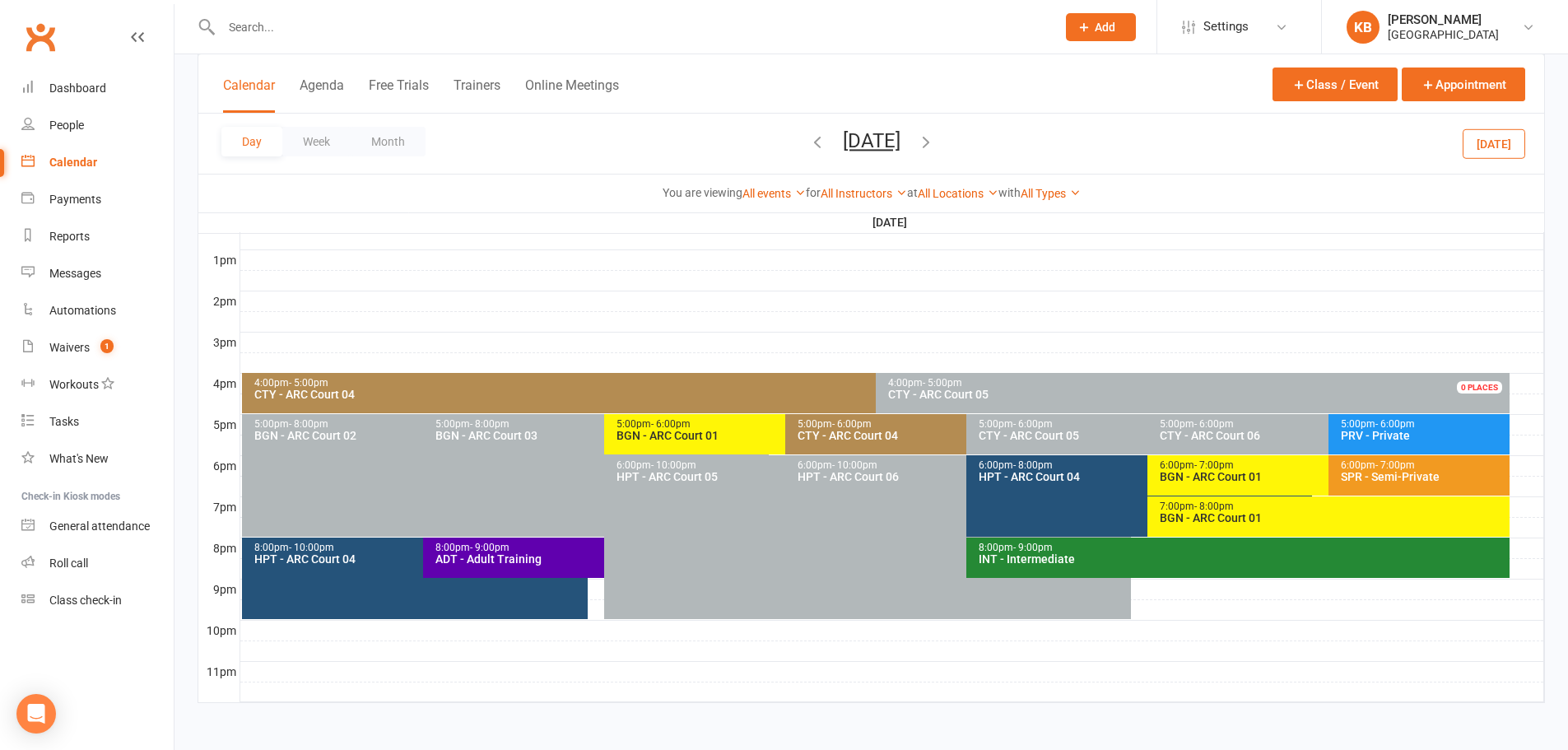
click at [1167, 551] on div "8:00pm - 9:00pm" at bounding box center [1242, 547] width 529 height 11
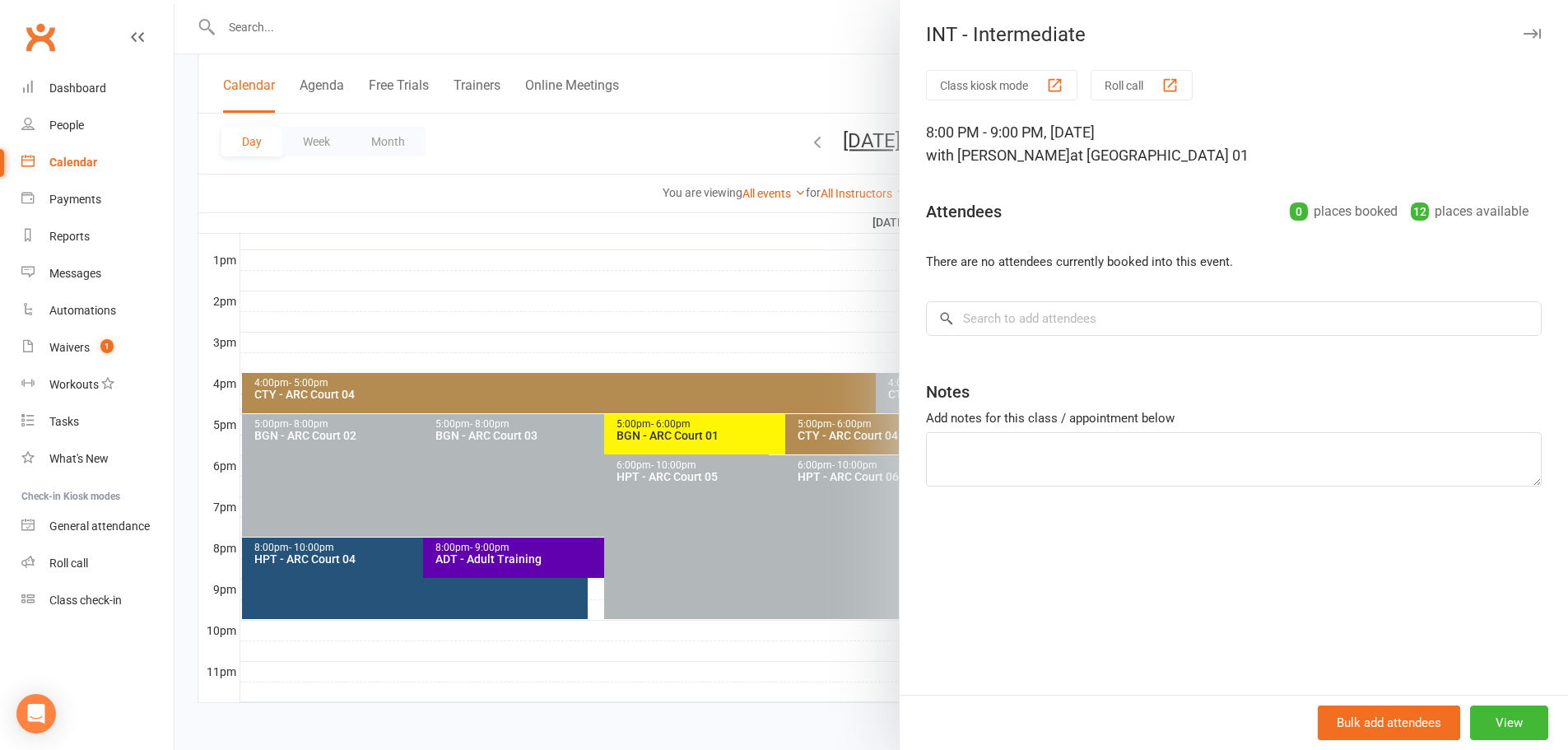
click at [644, 135] on div at bounding box center [871, 375] width 1393 height 750
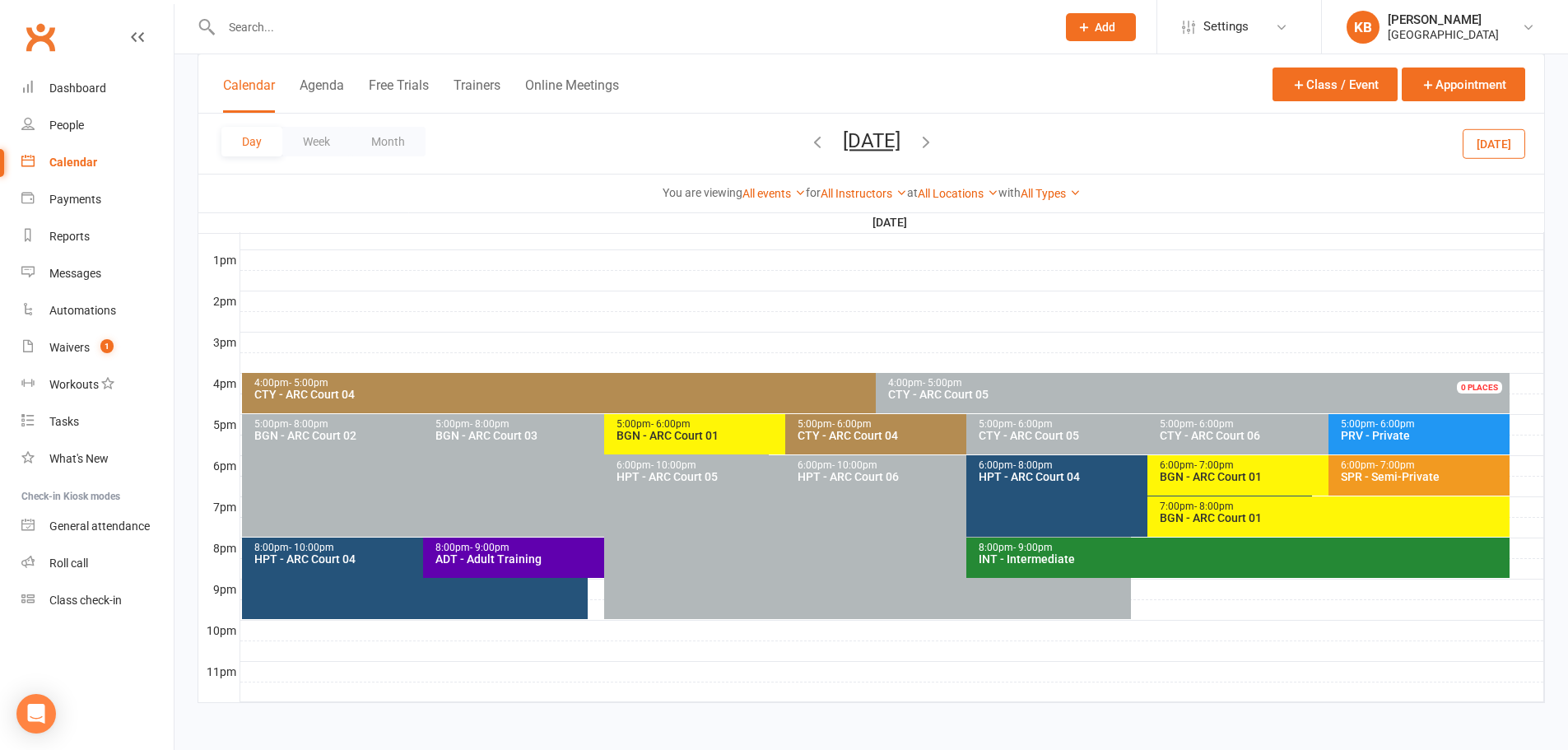
click at [1251, 470] on div "BGN - ARC Court 01" at bounding box center [1324, 476] width 331 height 12
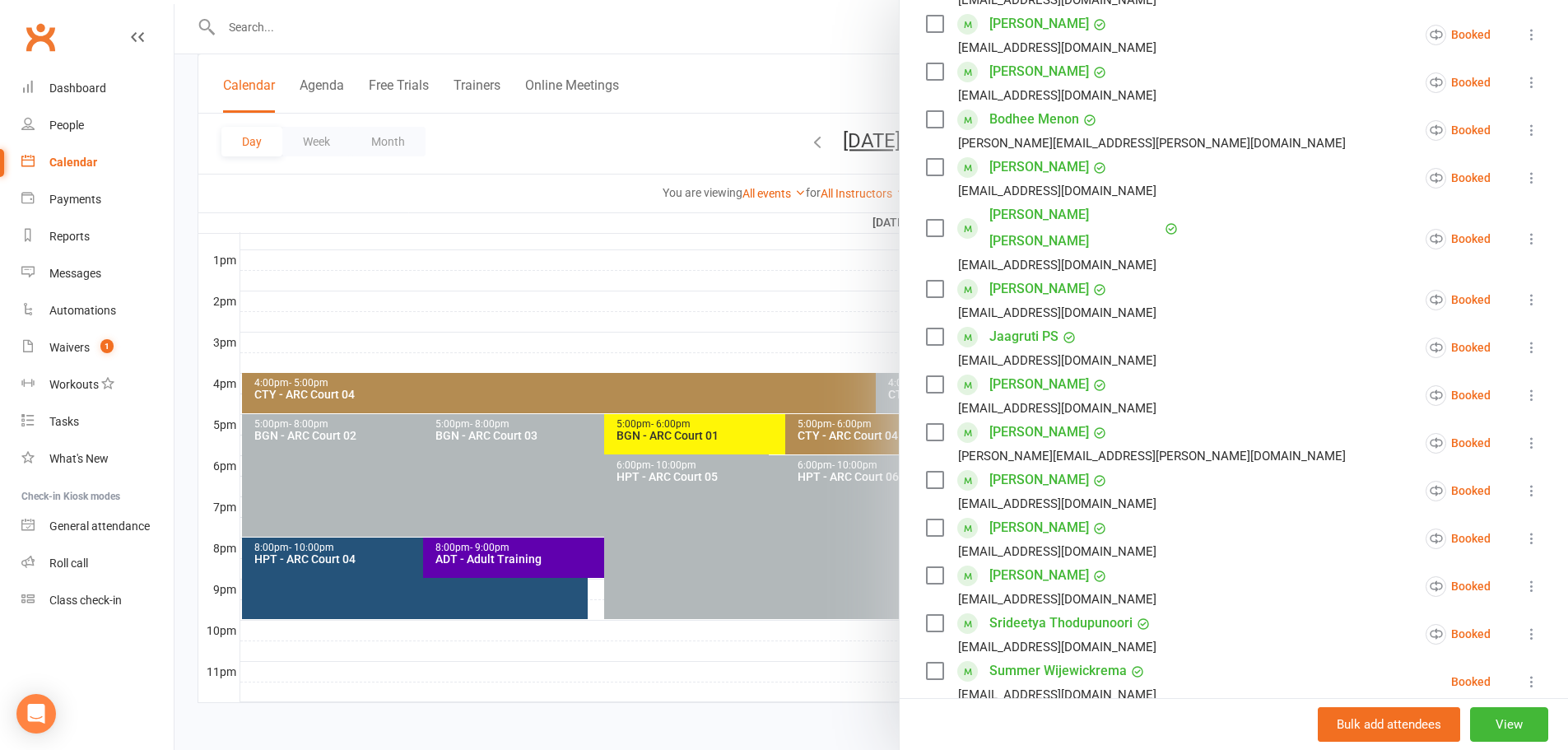
scroll to position [494, 0]
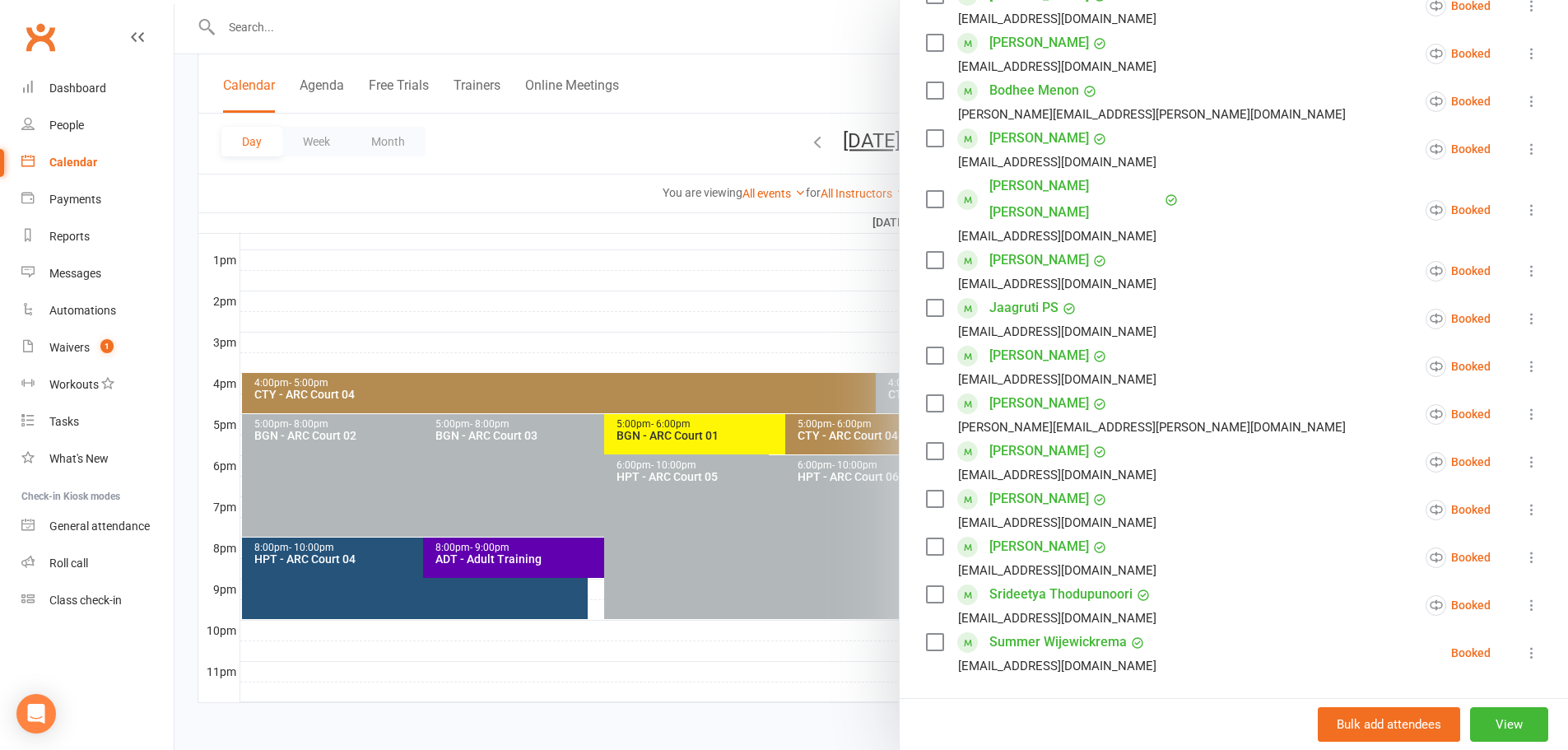
click at [695, 124] on div at bounding box center [871, 375] width 1393 height 750
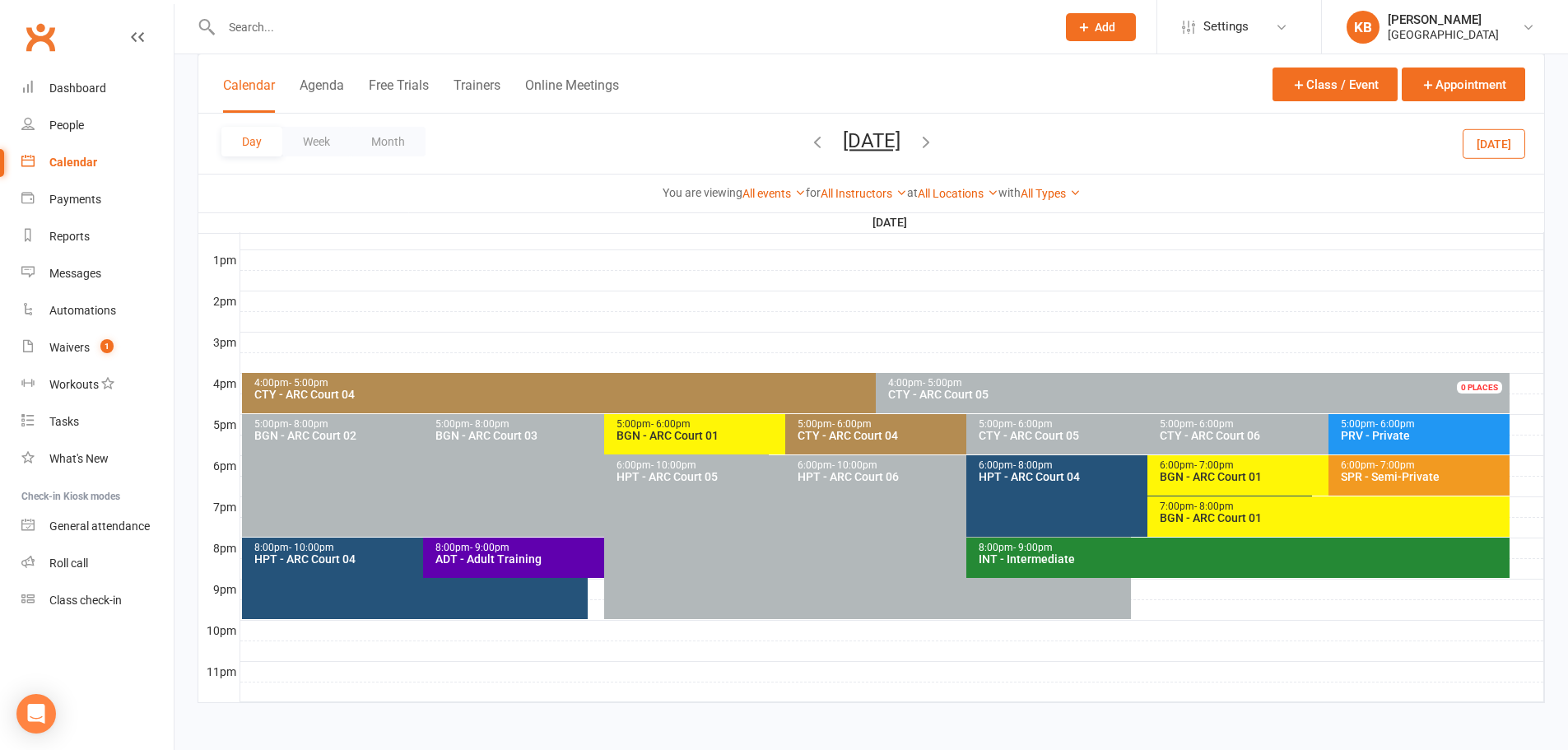
click at [935, 149] on icon "button" at bounding box center [925, 141] width 18 height 18
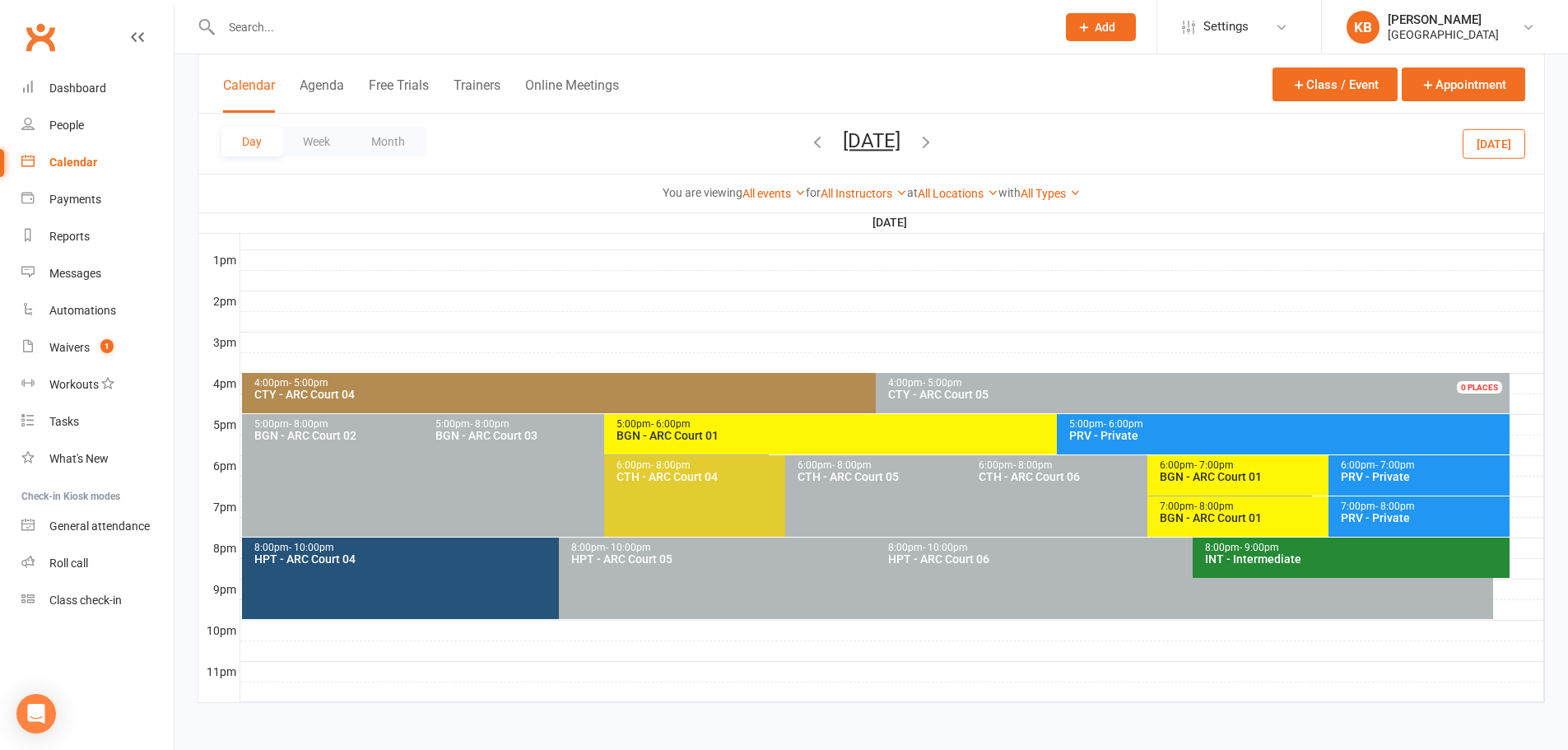
click at [935, 149] on icon "button" at bounding box center [925, 141] width 18 height 18
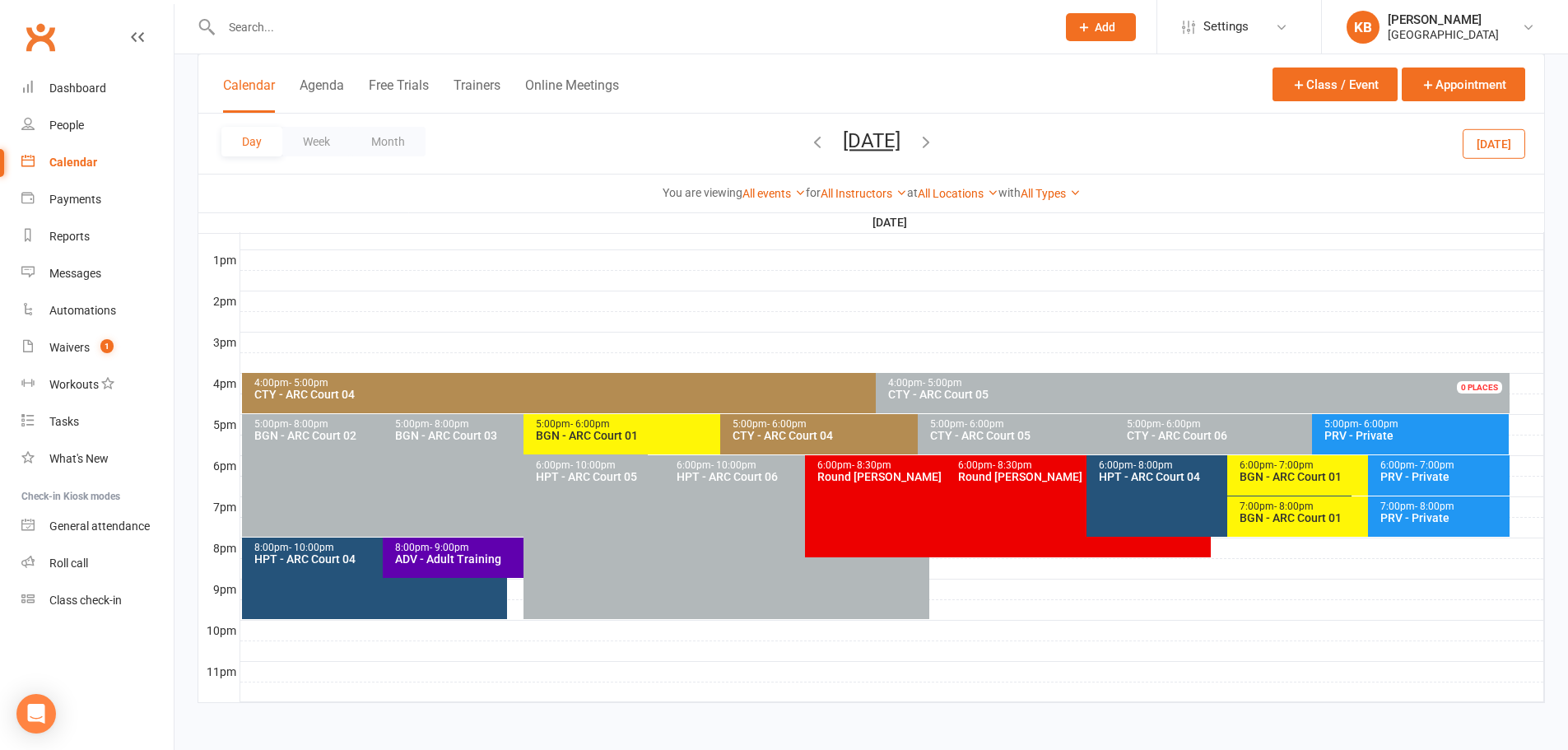
click at [935, 149] on icon "button" at bounding box center [925, 141] width 18 height 18
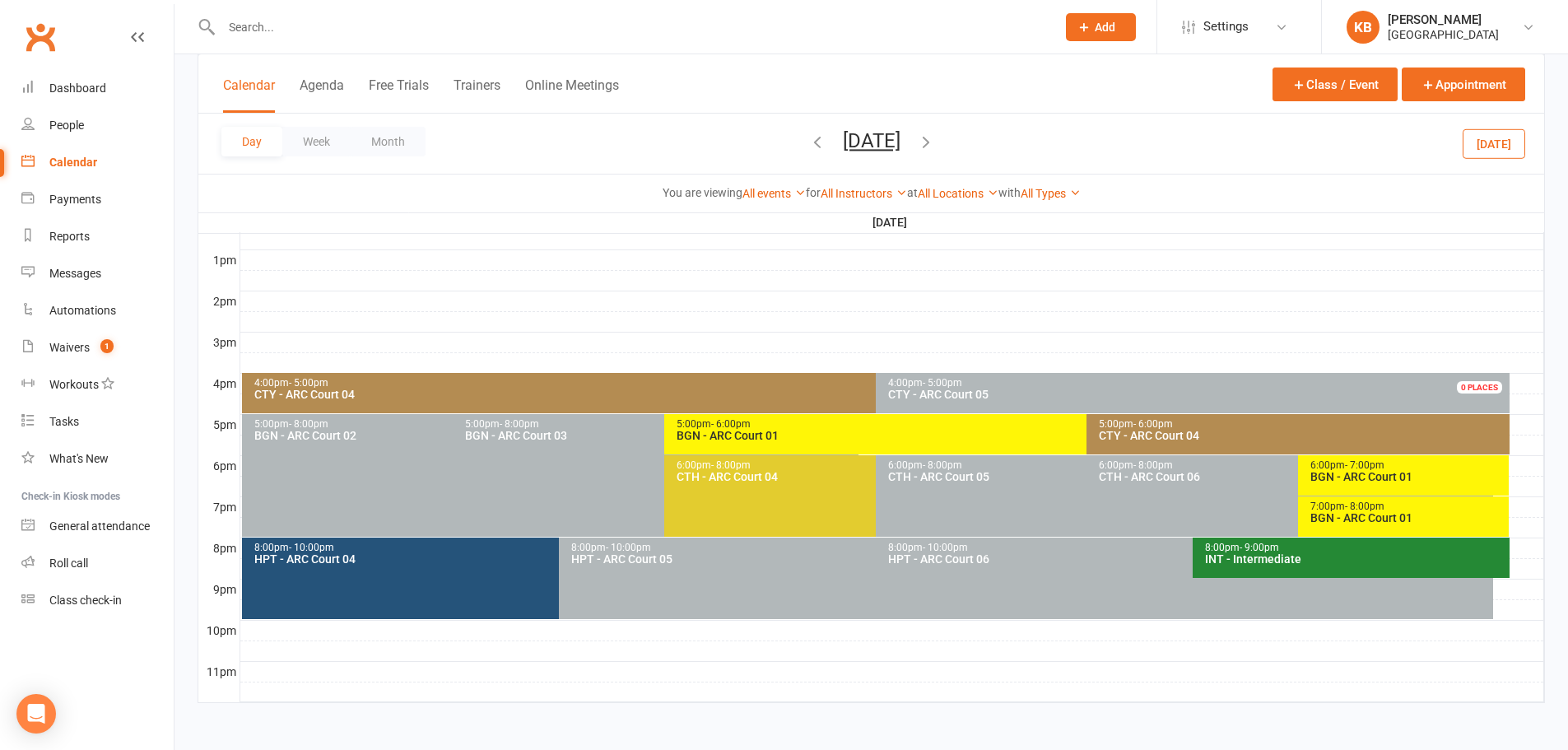
click at [1345, 481] on div "BGN - ARC Court 01" at bounding box center [1408, 476] width 197 height 12
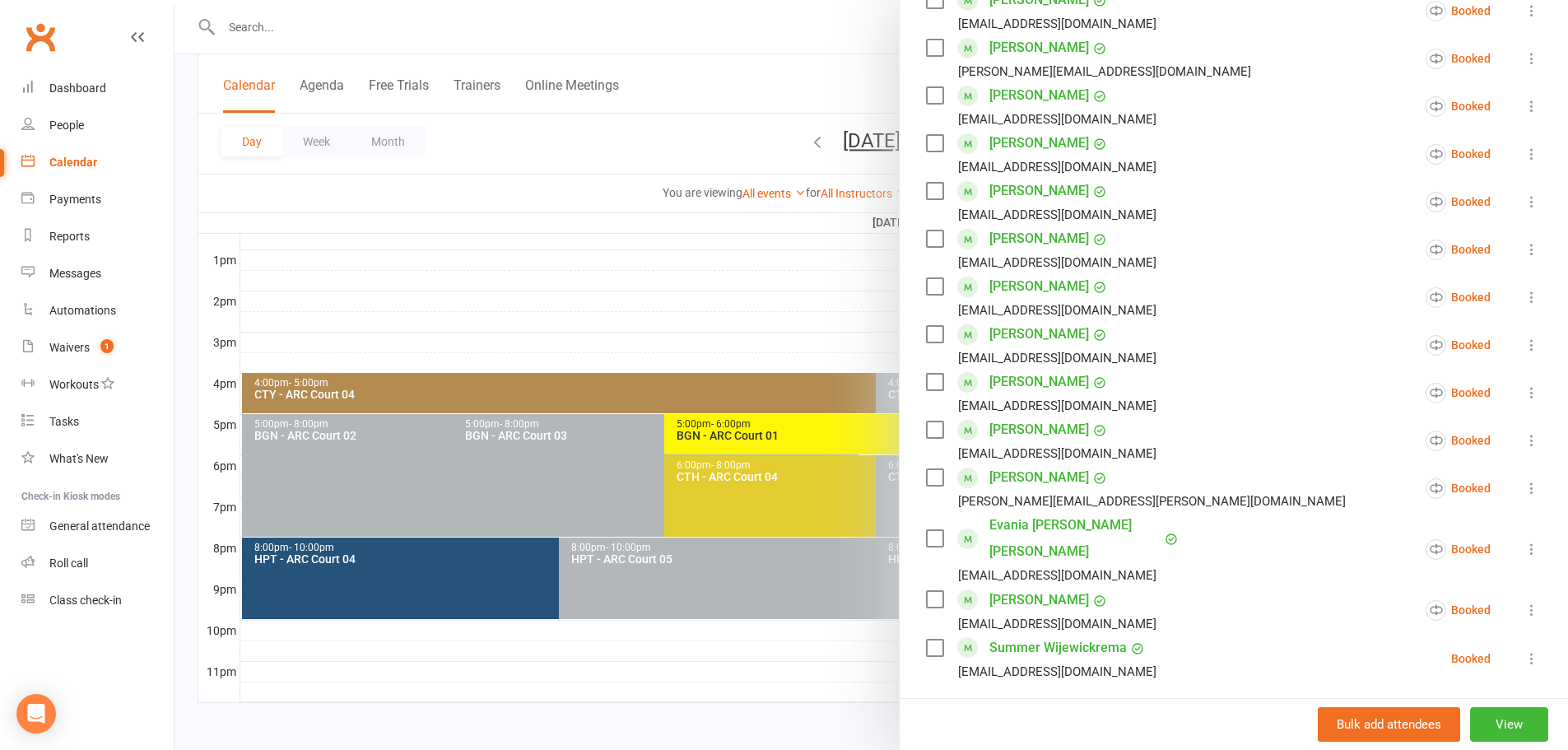
scroll to position [741, 0]
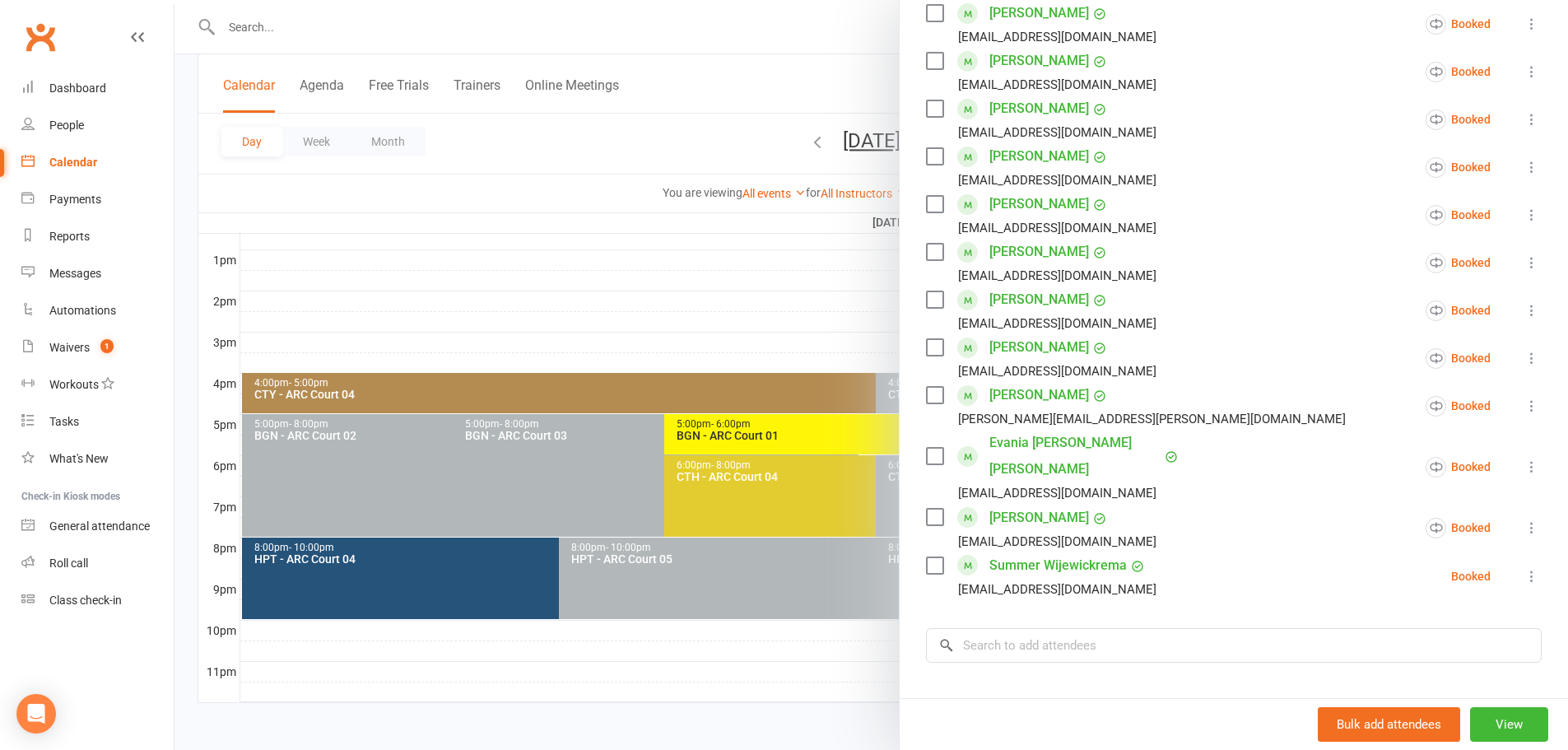
click at [677, 140] on div at bounding box center [871, 375] width 1393 height 750
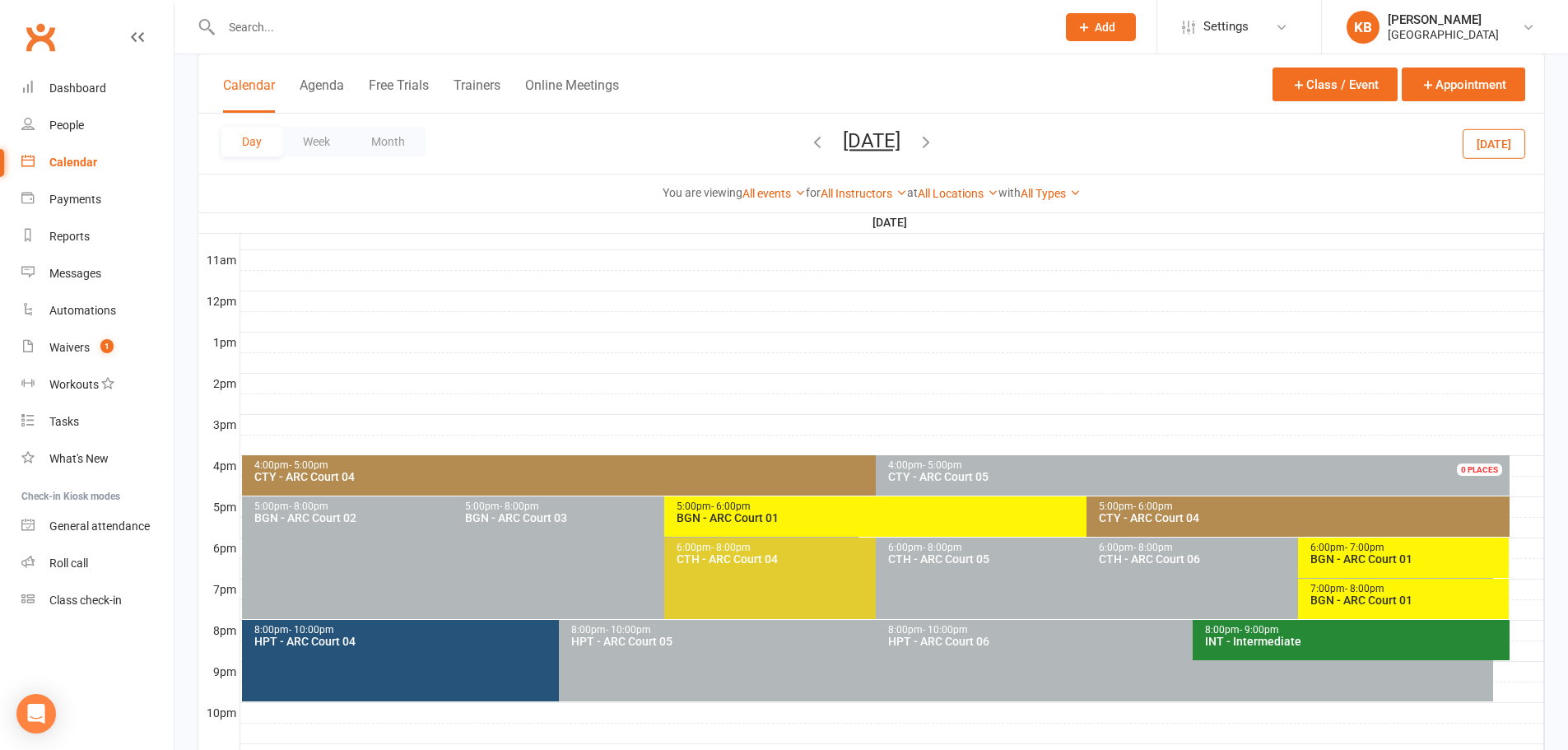
scroll to position [620, 0]
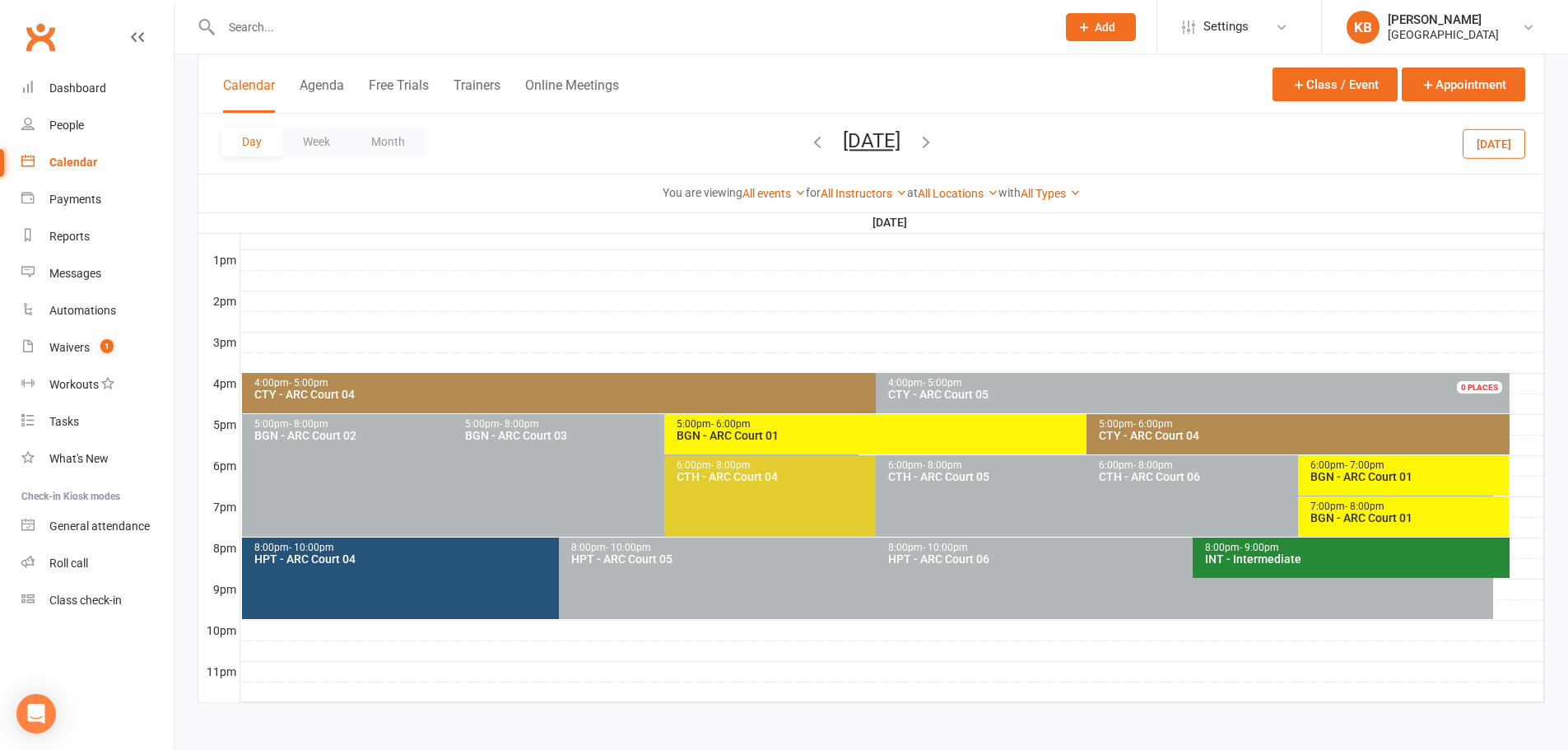
click at [808, 144] on icon "button" at bounding box center [817, 141] width 18 height 18
